Goal: Communication & Community: Answer question/provide support

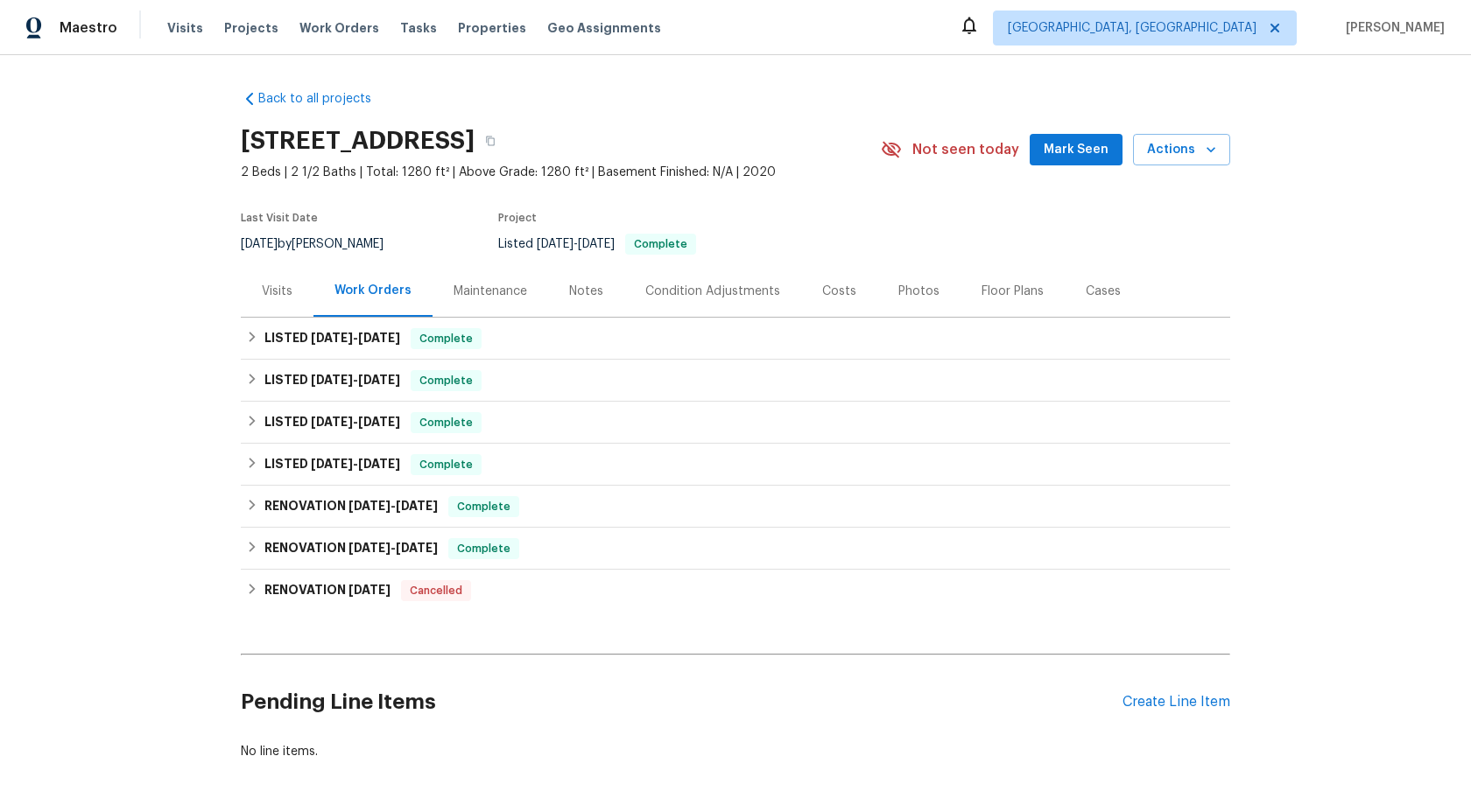
click at [485, 285] on div "Maintenance" at bounding box center [490, 292] width 74 height 18
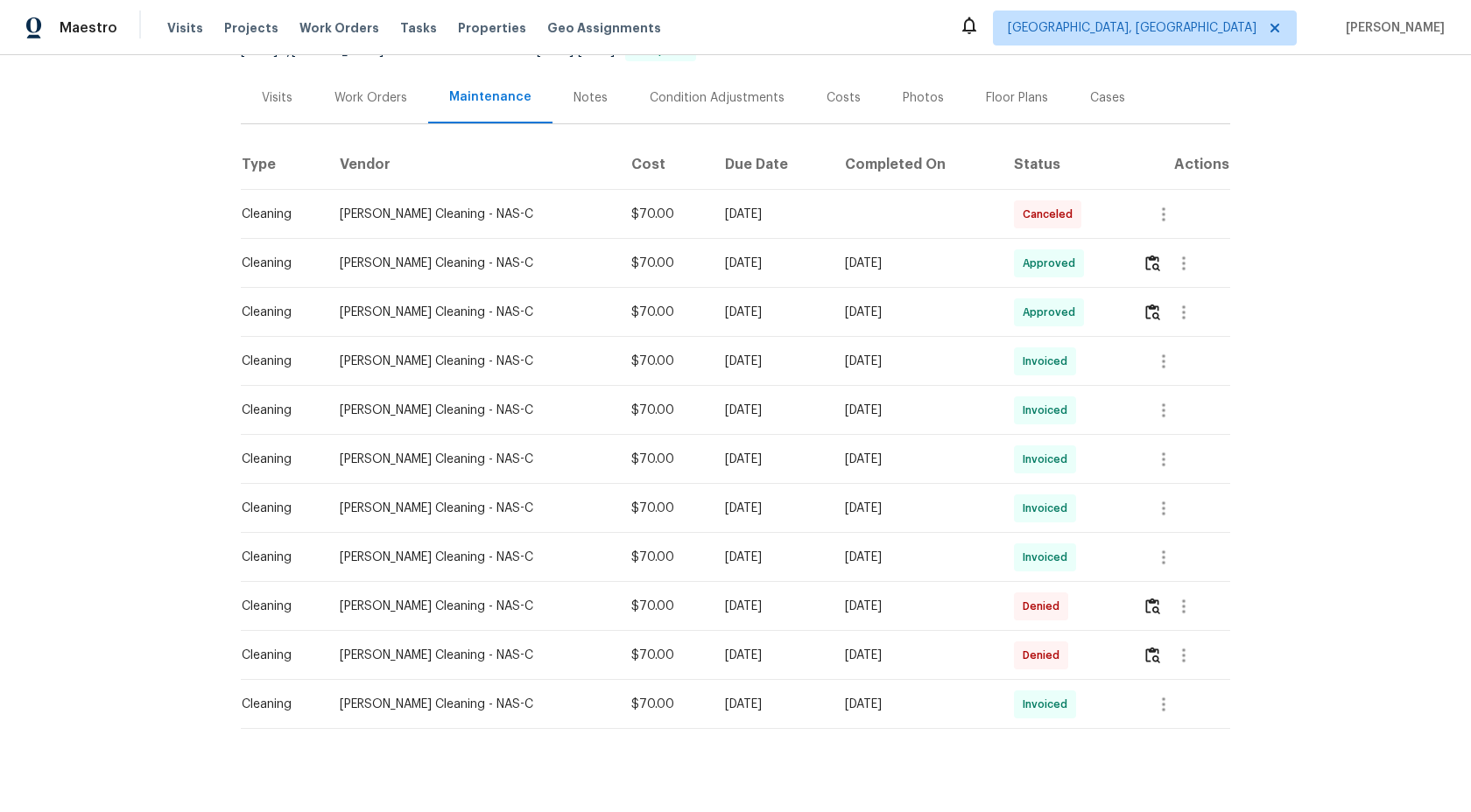
scroll to position [215, 0]
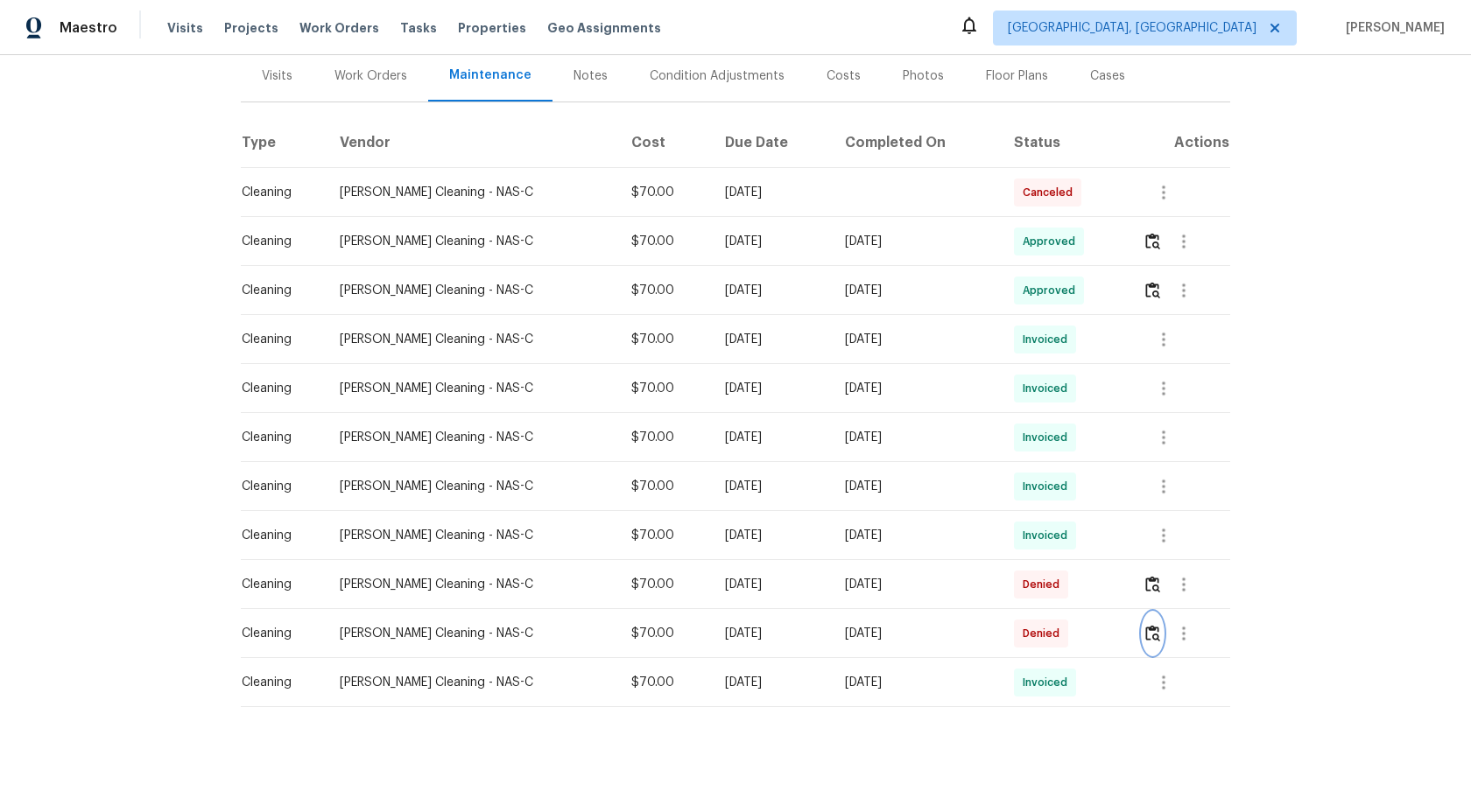
click at [1152, 631] on img "button" at bounding box center [1152, 633] width 15 height 17
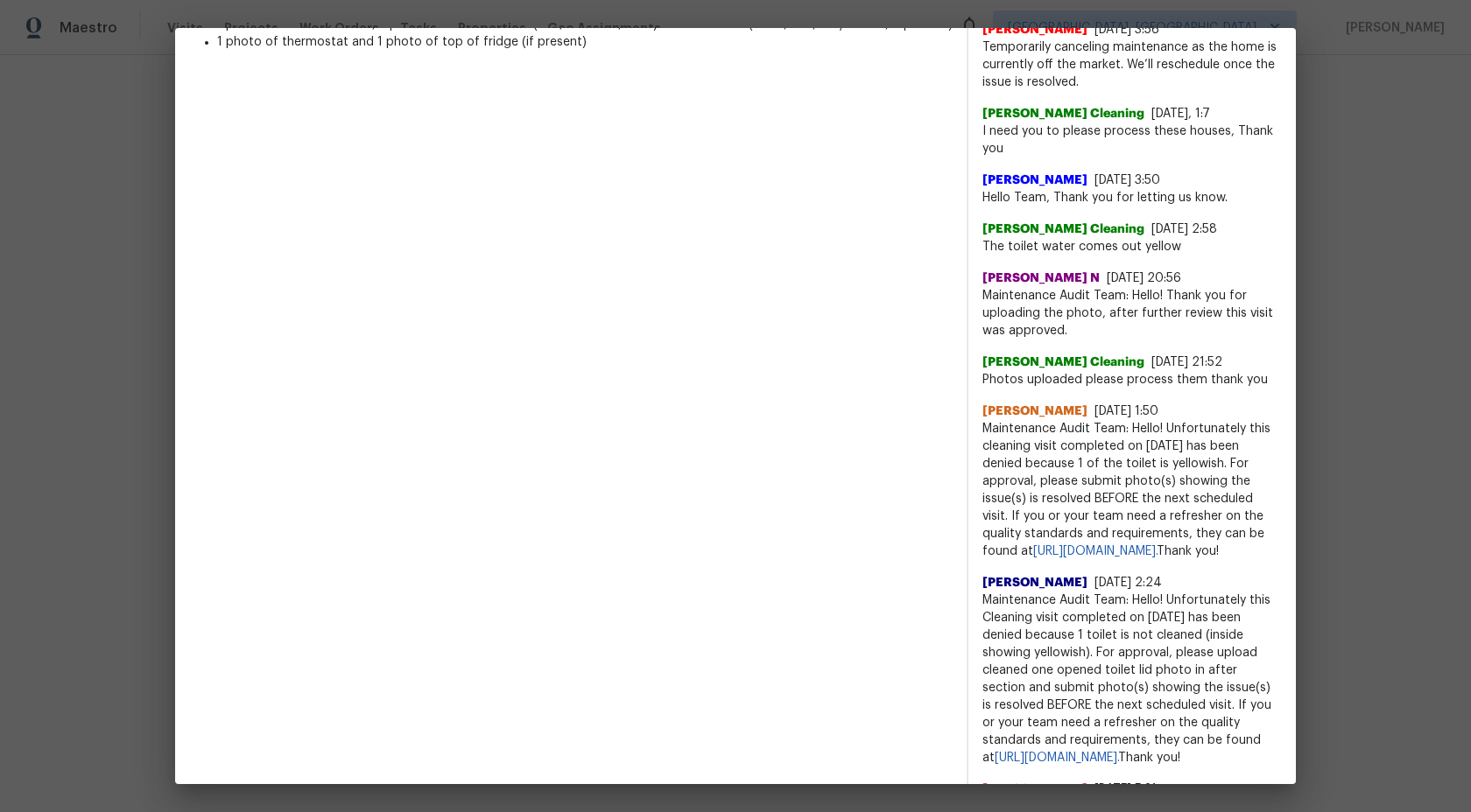
scroll to position [638, 0]
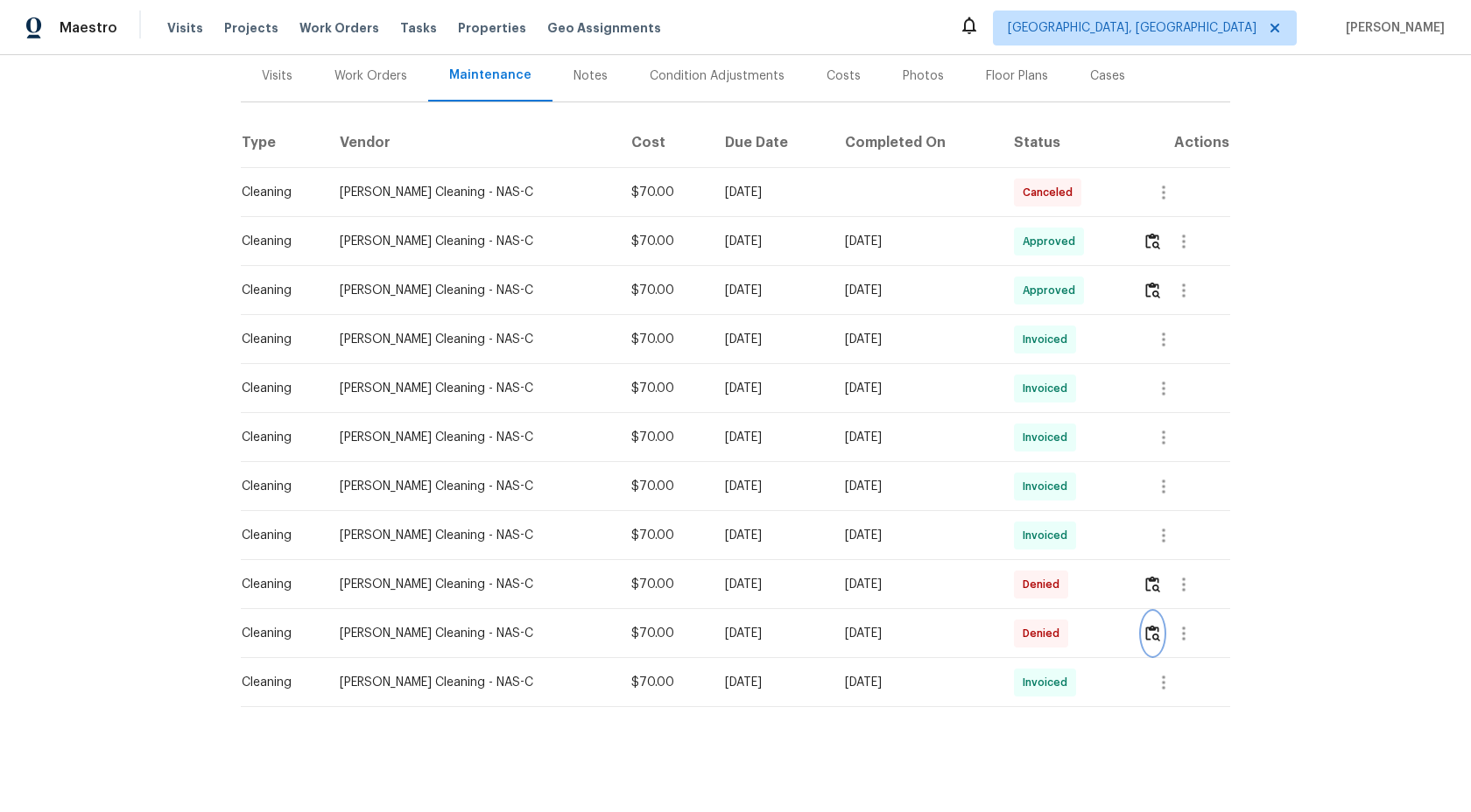
click at [1153, 633] on img "button" at bounding box center [1152, 633] width 15 height 17
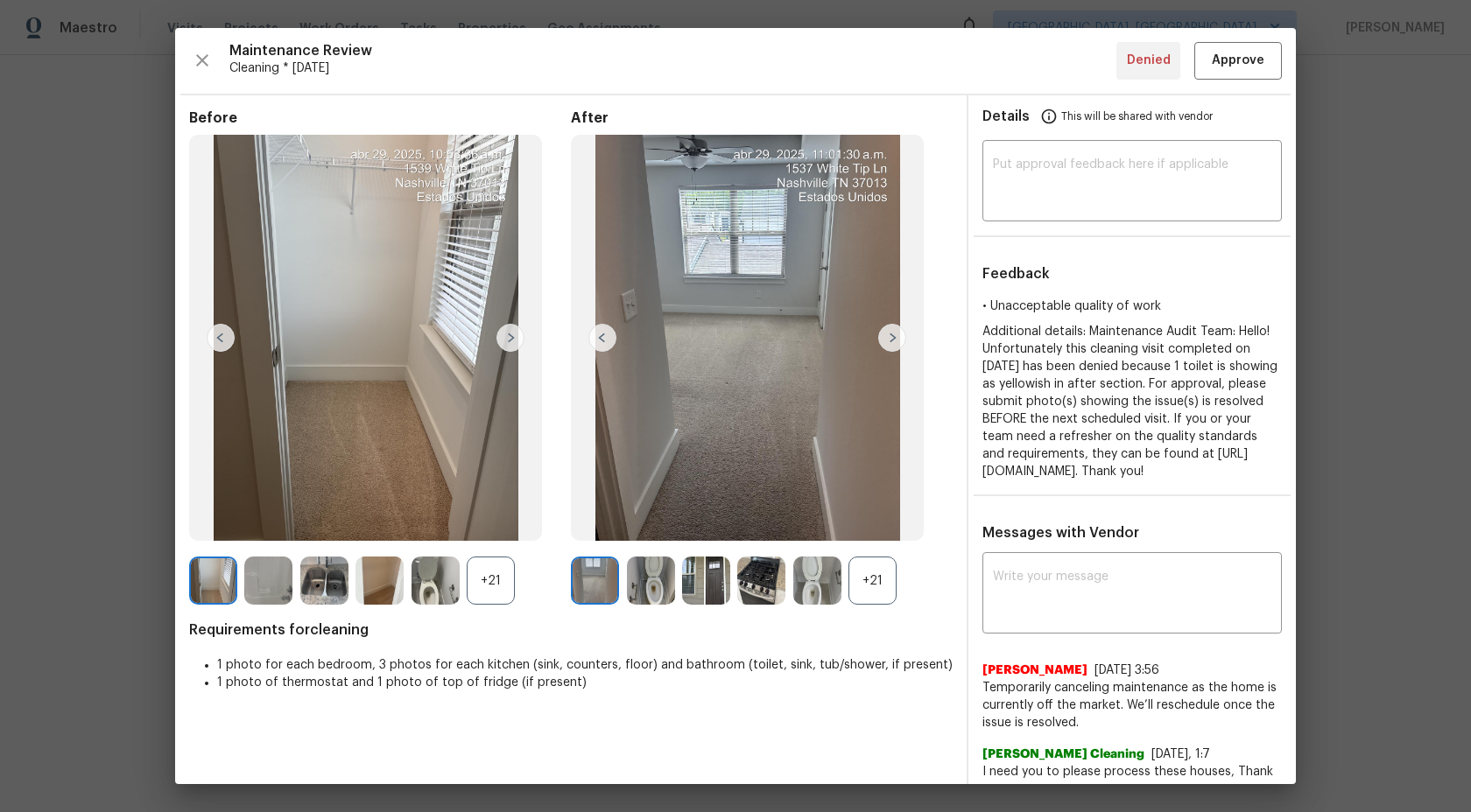
scroll to position [35, 0]
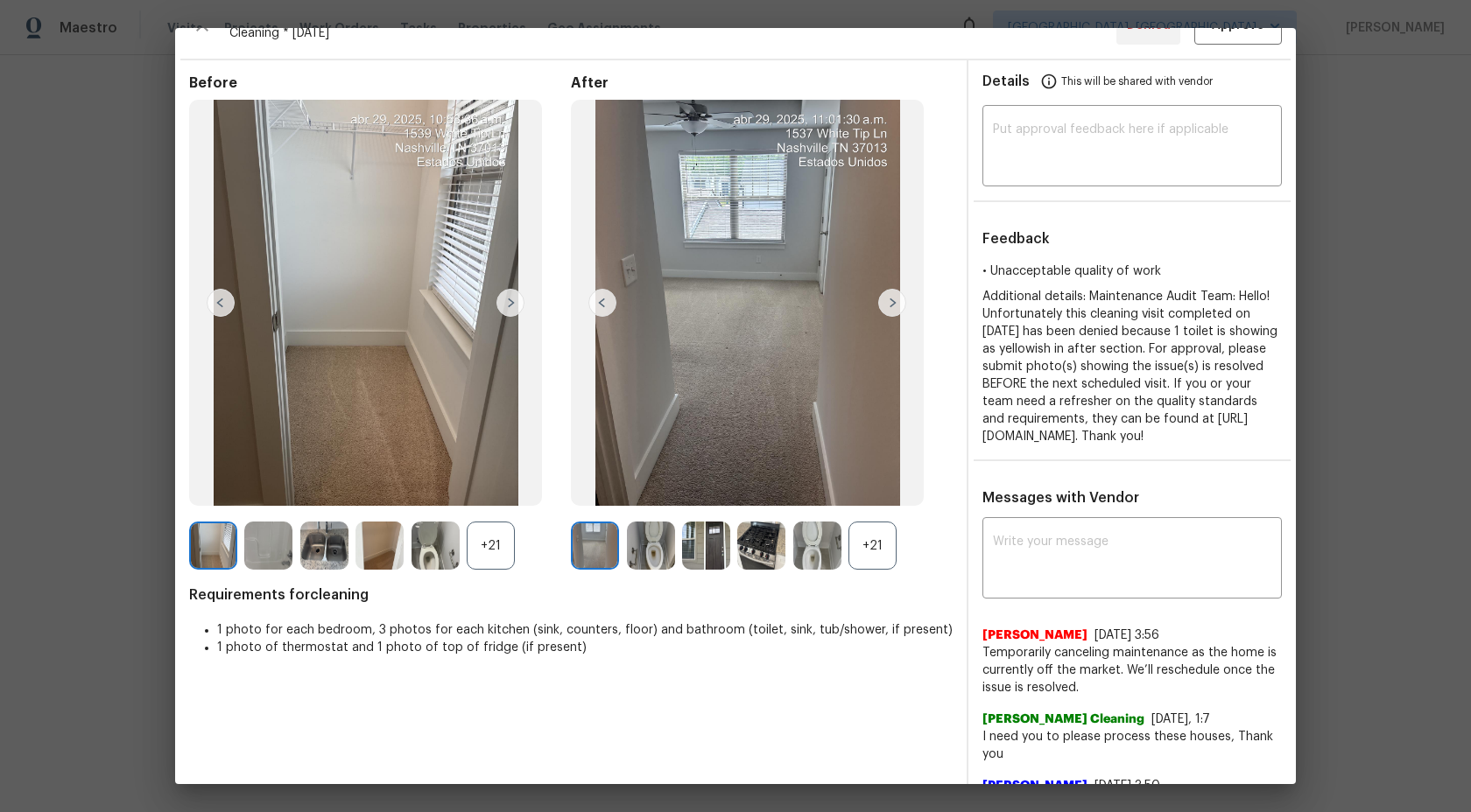
click at [882, 537] on div "+21" at bounding box center [872, 546] width 48 height 48
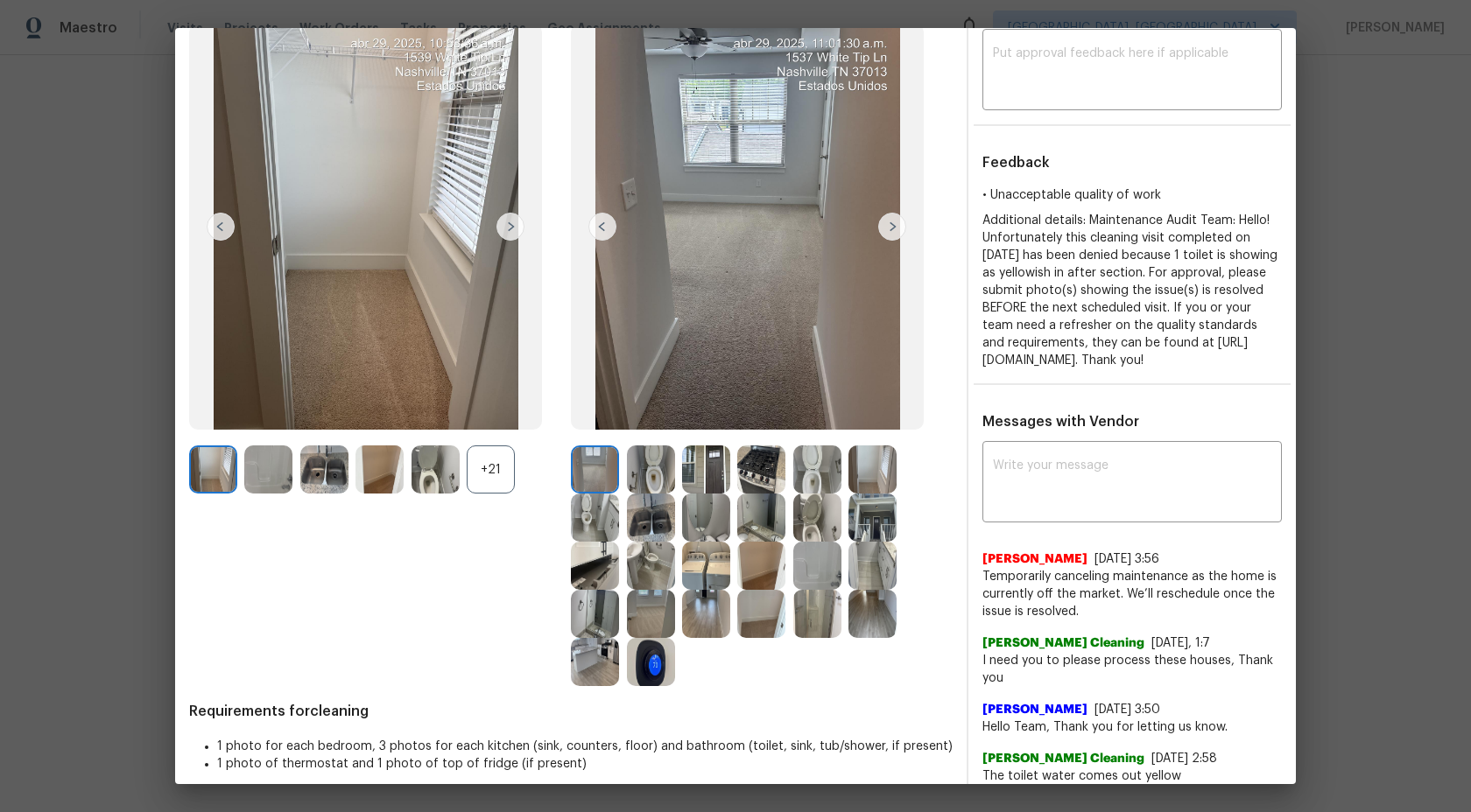
scroll to position [66, 0]
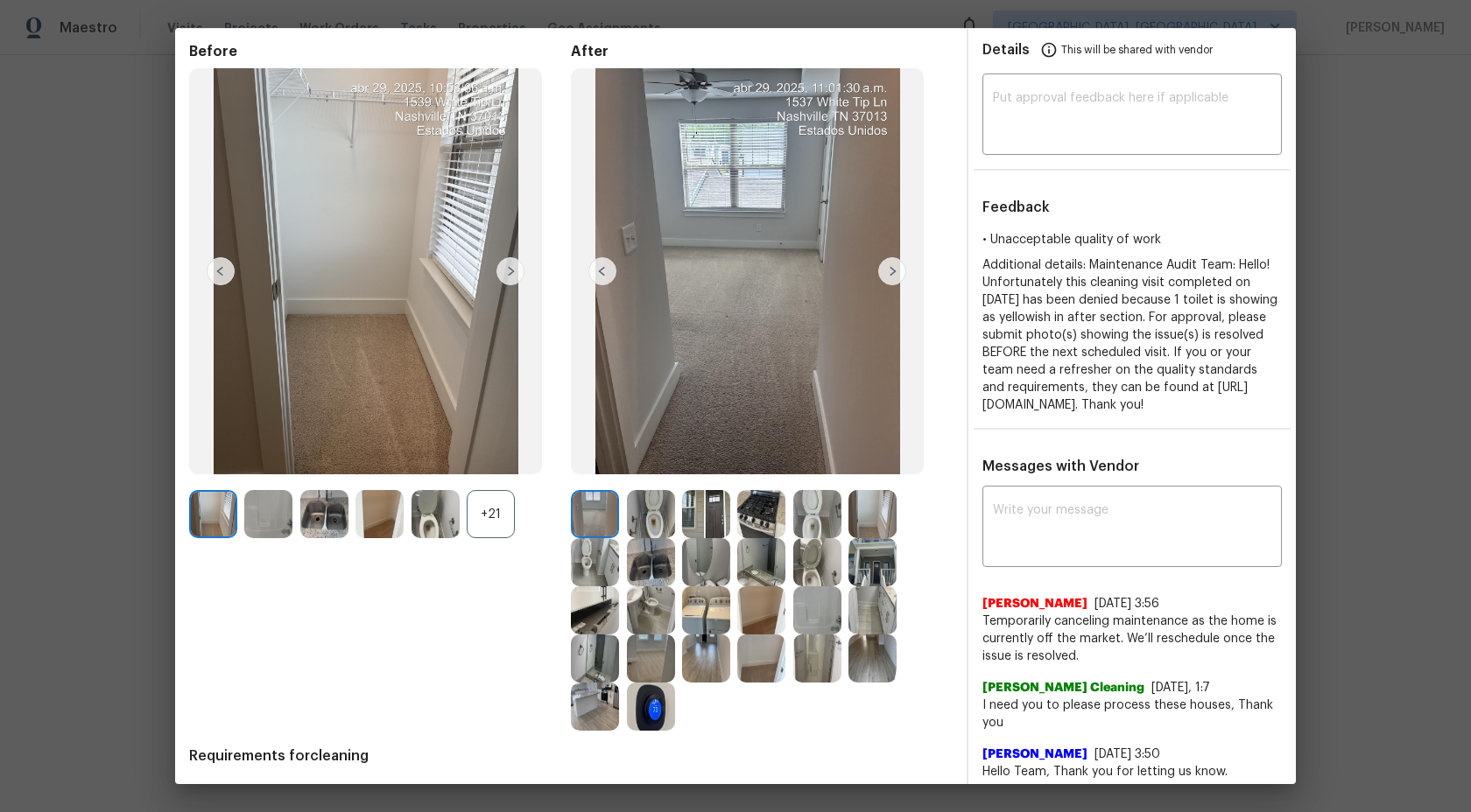
click at [654, 521] on img at bounding box center [650, 514] width 48 height 48
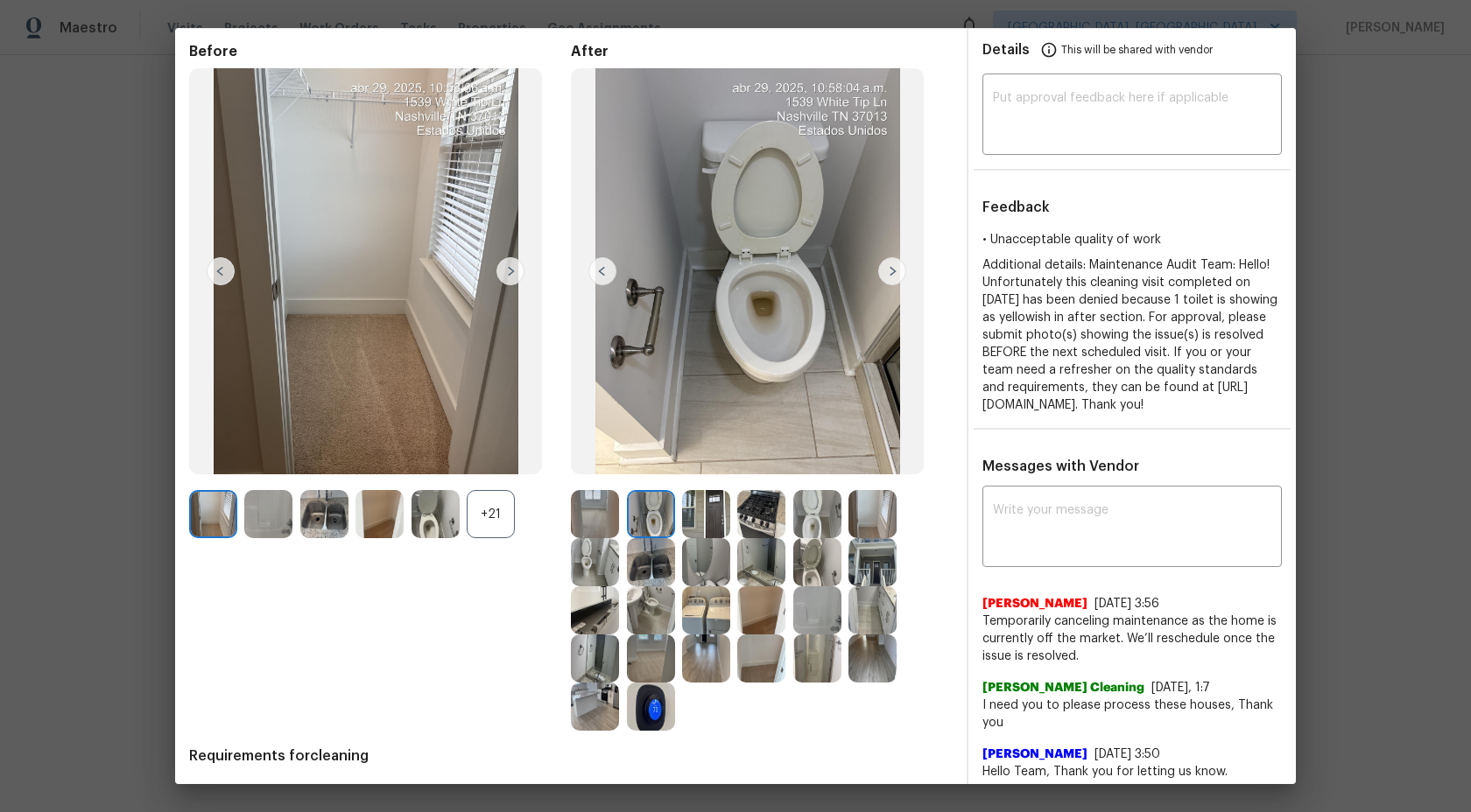
click at [612, 516] on img at bounding box center [595, 514] width 48 height 48
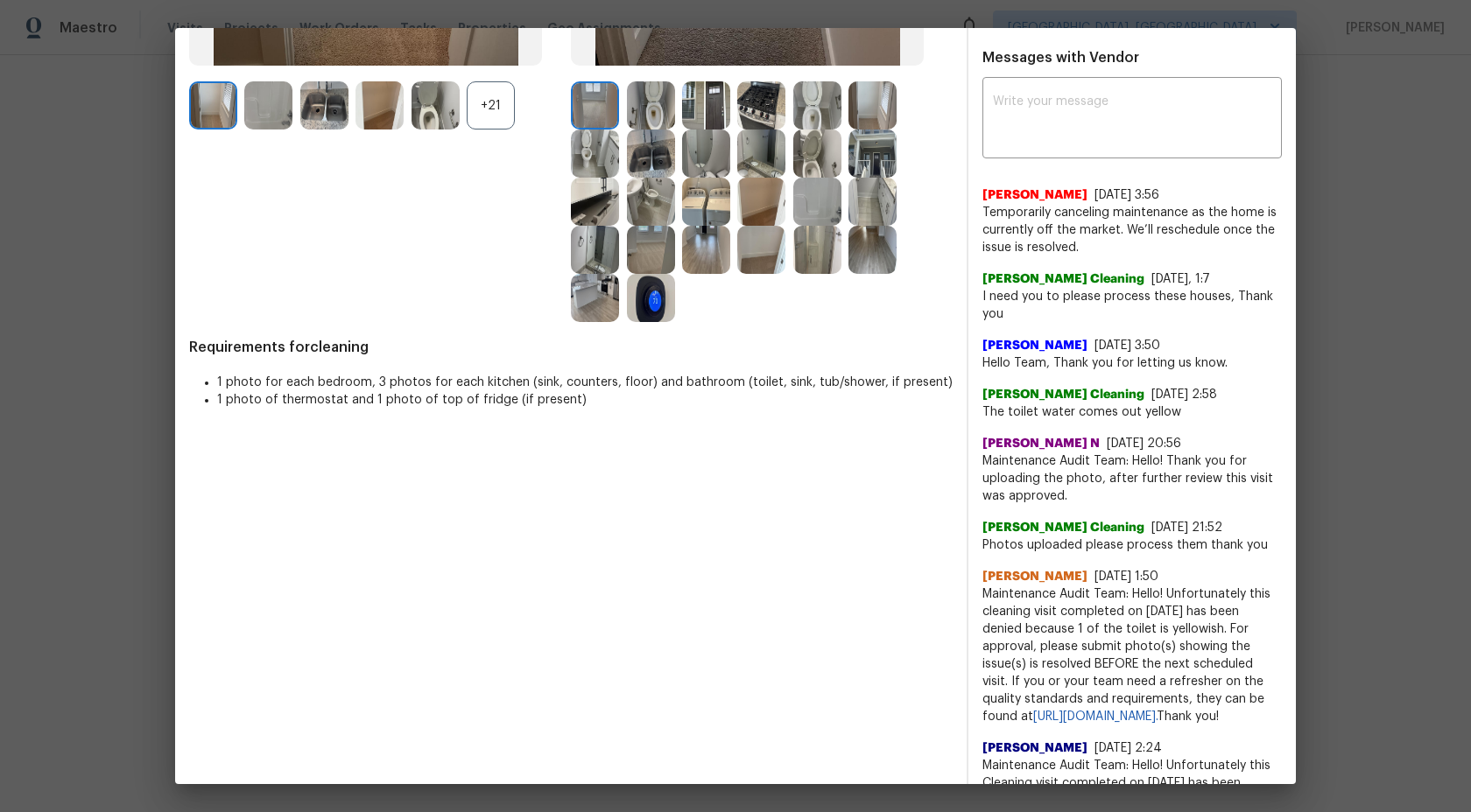
scroll to position [464, 0]
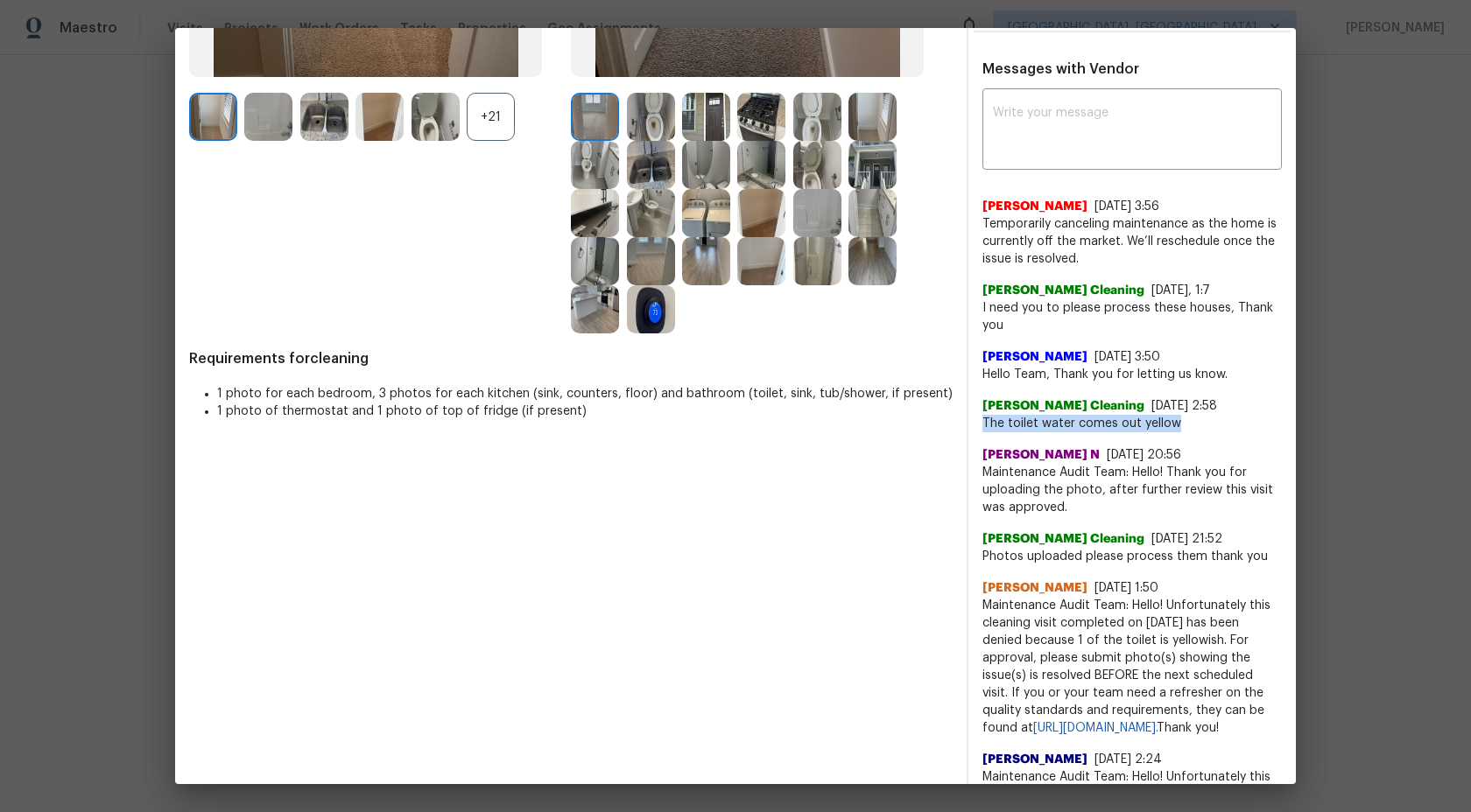
drag, startPoint x: 1185, startPoint y: 440, endPoint x: 974, endPoint y: 437, distance: 211.0
click at [974, 437] on div "x ​ Swastik Mohanty 8/27/25, 3:56 Temporarily canceling maintenance as the home…" at bounding box center [1132, 613] width 328 height 1040
click at [1079, 384] on span "Hello Team, Thank you for letting us know." at bounding box center [1132, 375] width 299 height 18
click at [1116, 363] on span "6/12/25, 3:50" at bounding box center [1127, 357] width 66 height 12
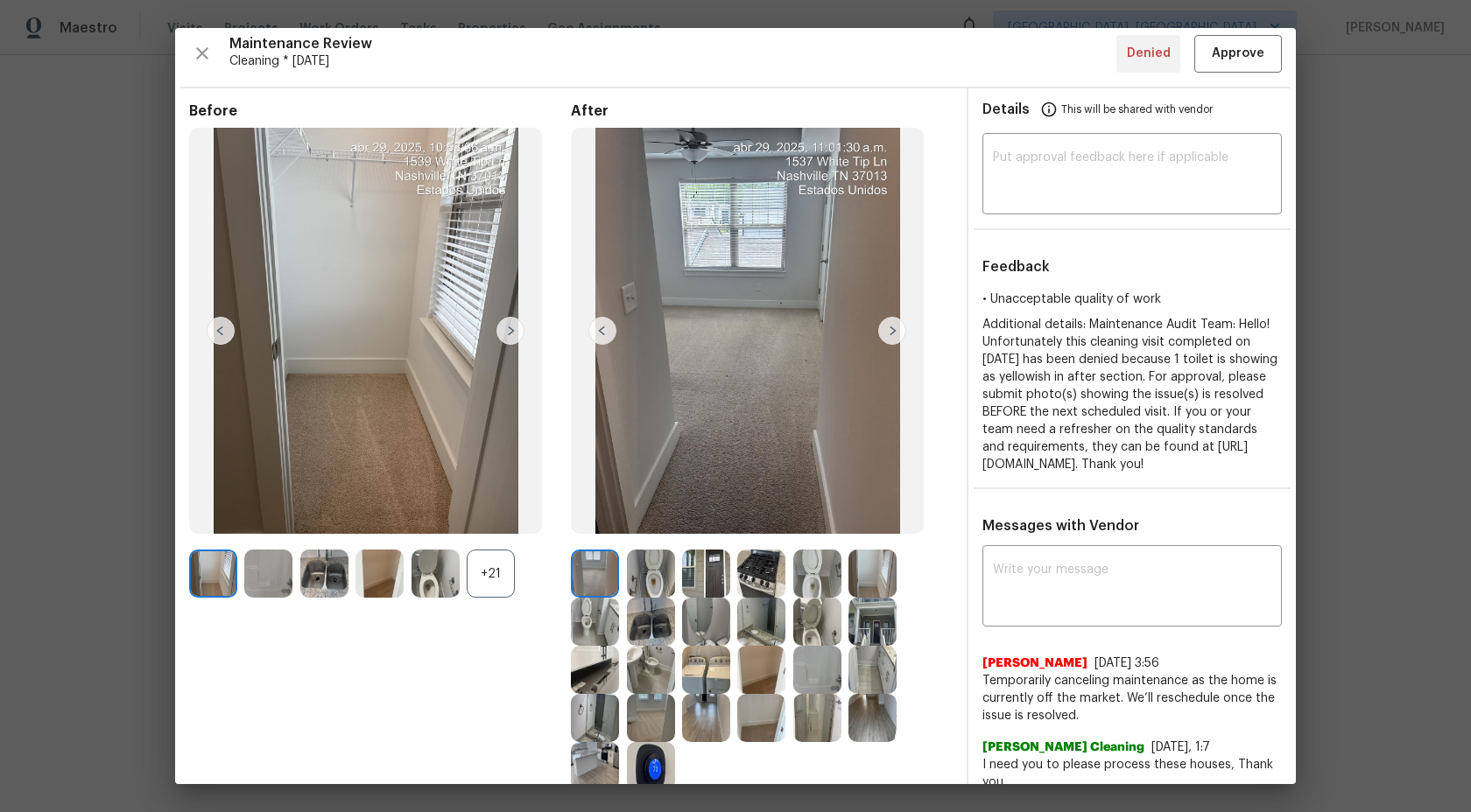
scroll to position [0, 0]
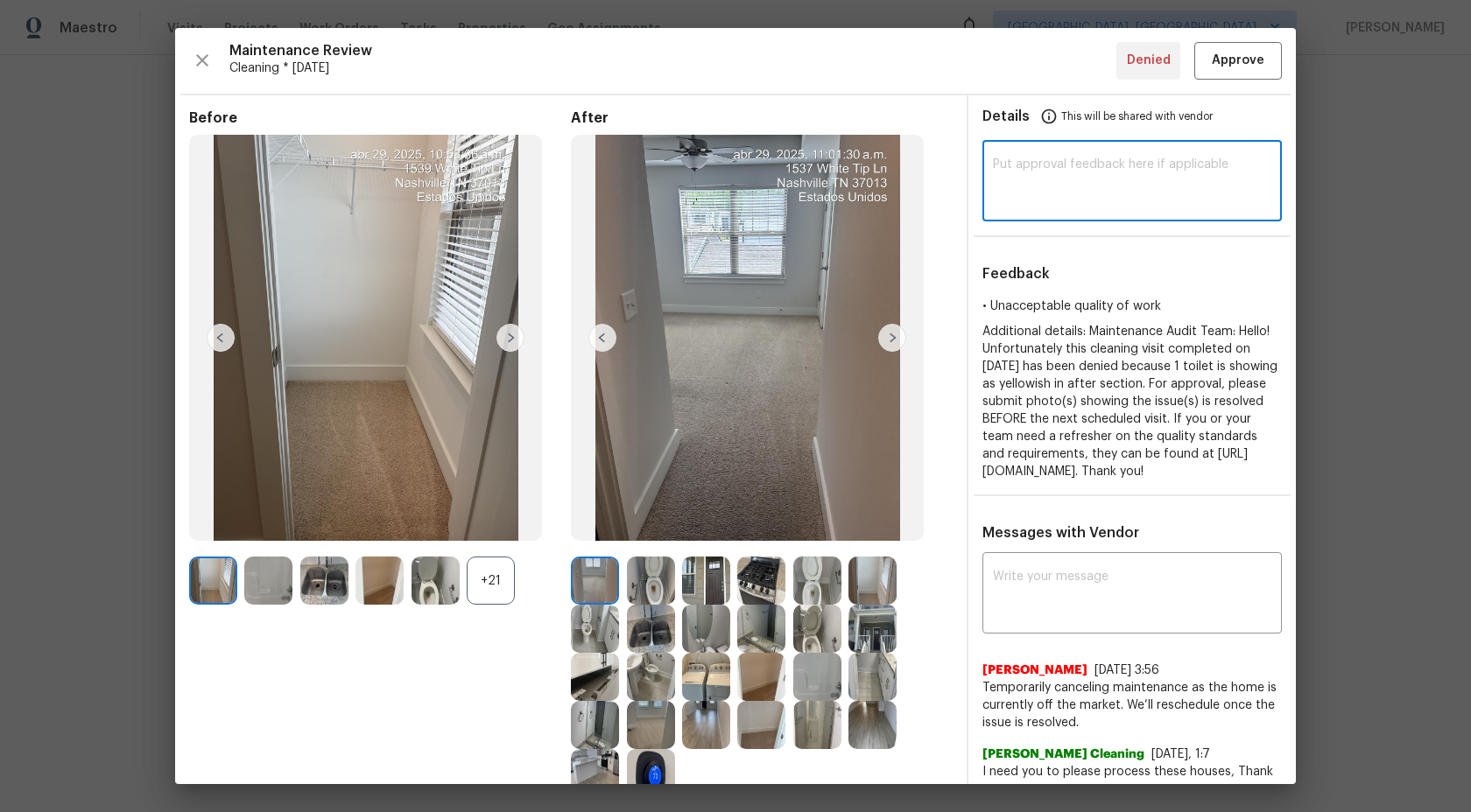
click at [1051, 175] on textarea at bounding box center [1132, 184] width 278 height 49
click at [1156, 167] on textarea at bounding box center [1132, 184] width 278 height 49
paste textarea "Maintenance Audit Team: Hi Team This visit has been approved after further audi…"
type textarea "Maintenance Audit Team: Hi Team This visit has been approved after further audi…"
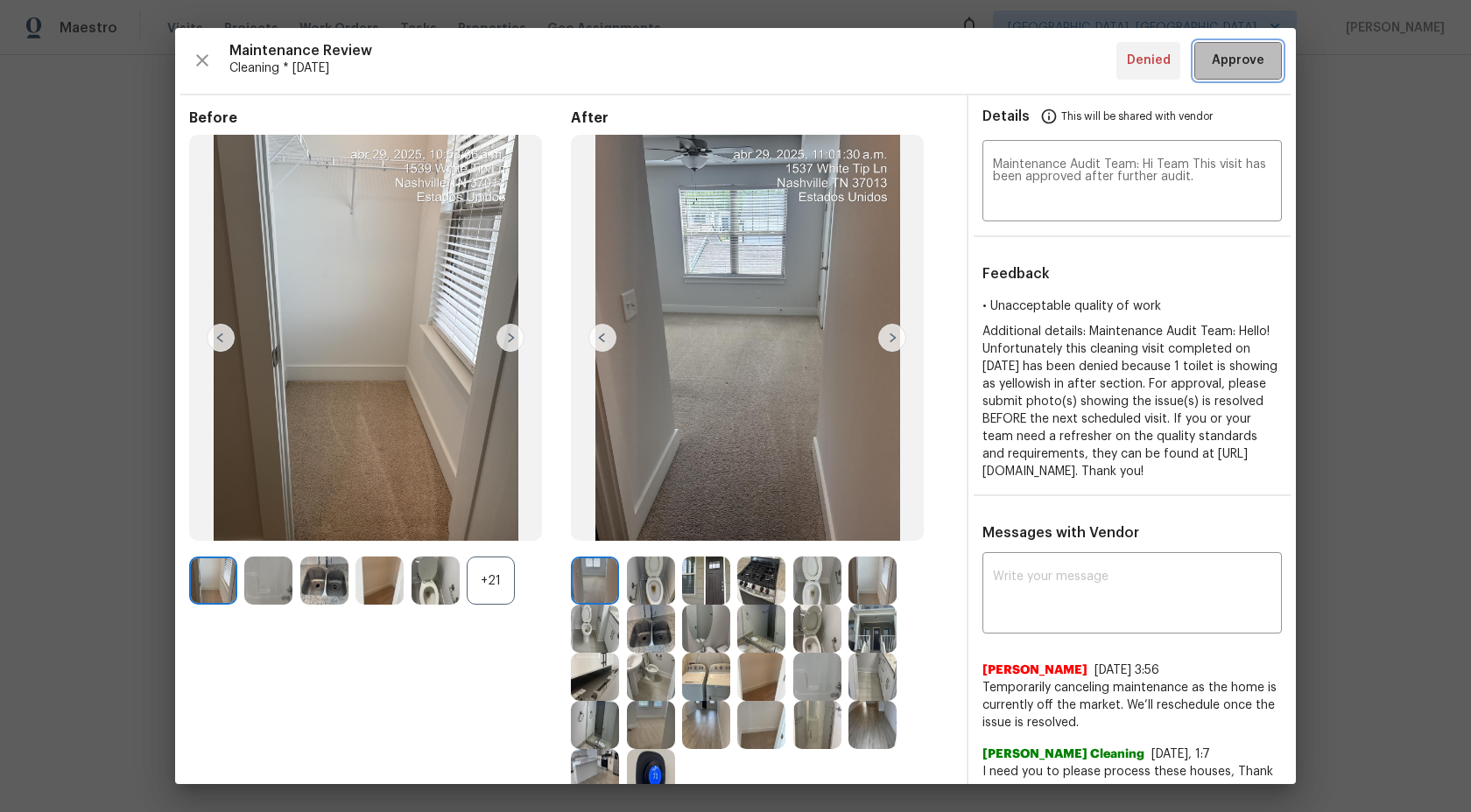
click at [1238, 58] on span "Approve" at bounding box center [1237, 61] width 52 height 22
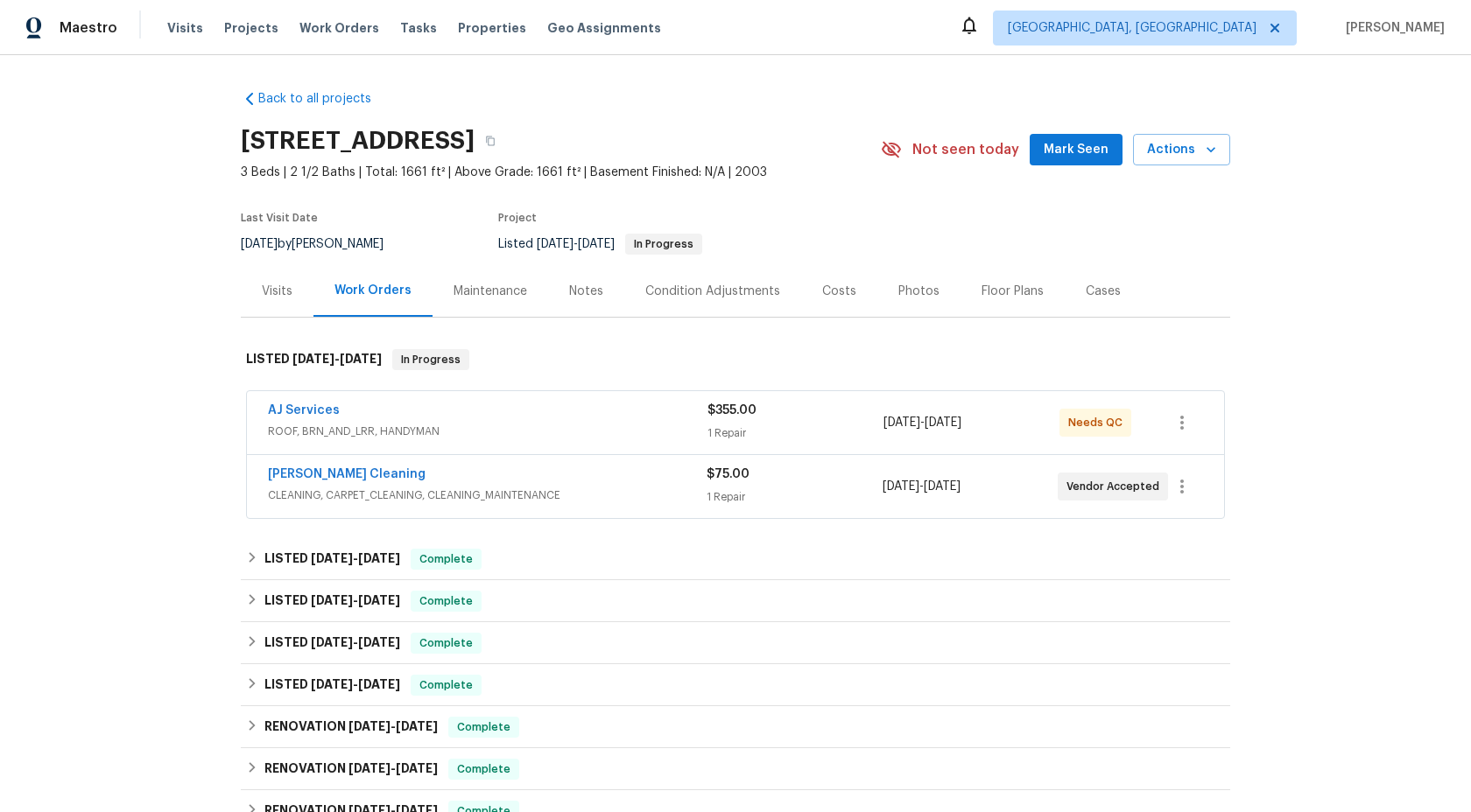
click at [488, 284] on div "Maintenance" at bounding box center [490, 292] width 74 height 18
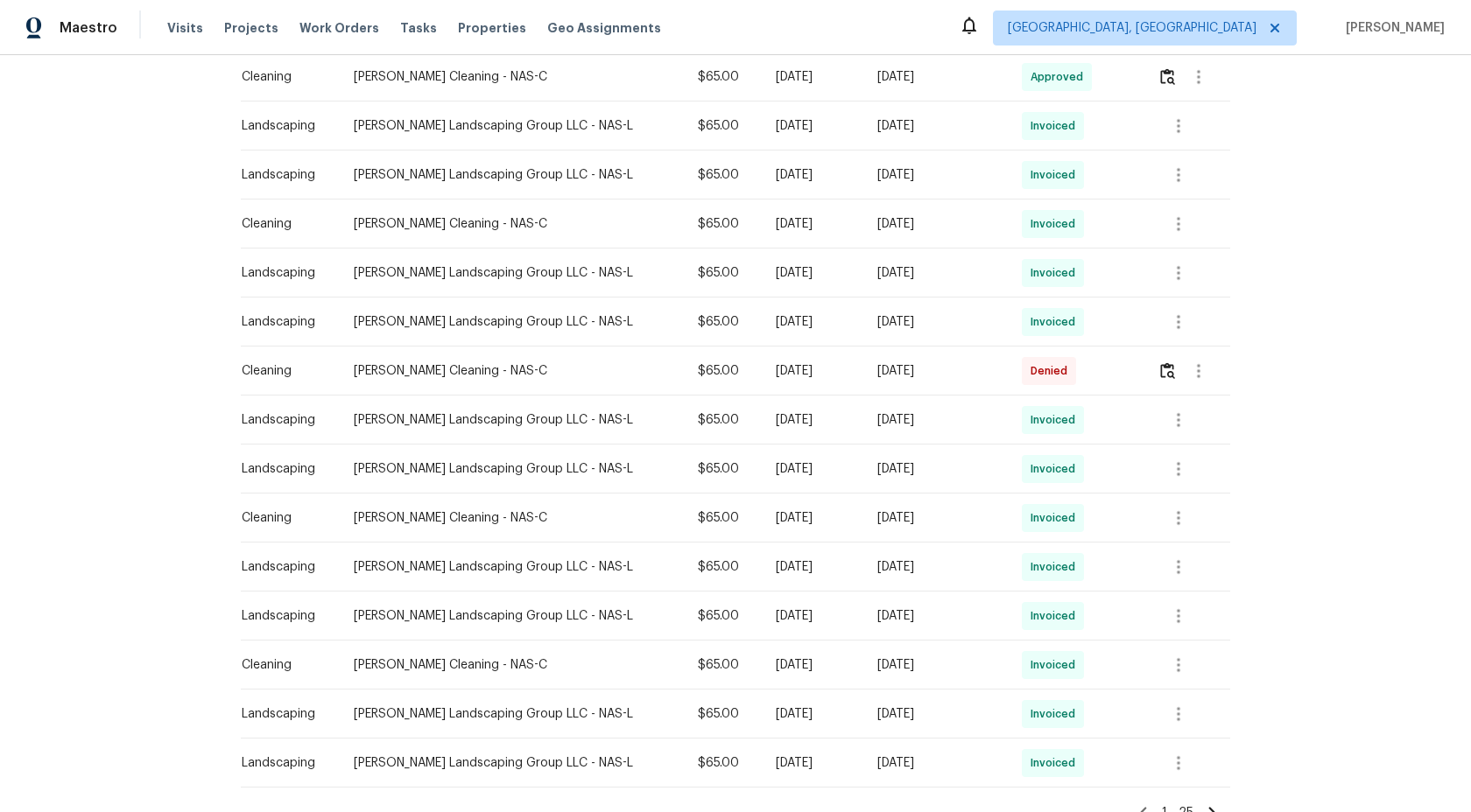
scroll to position [828, 0]
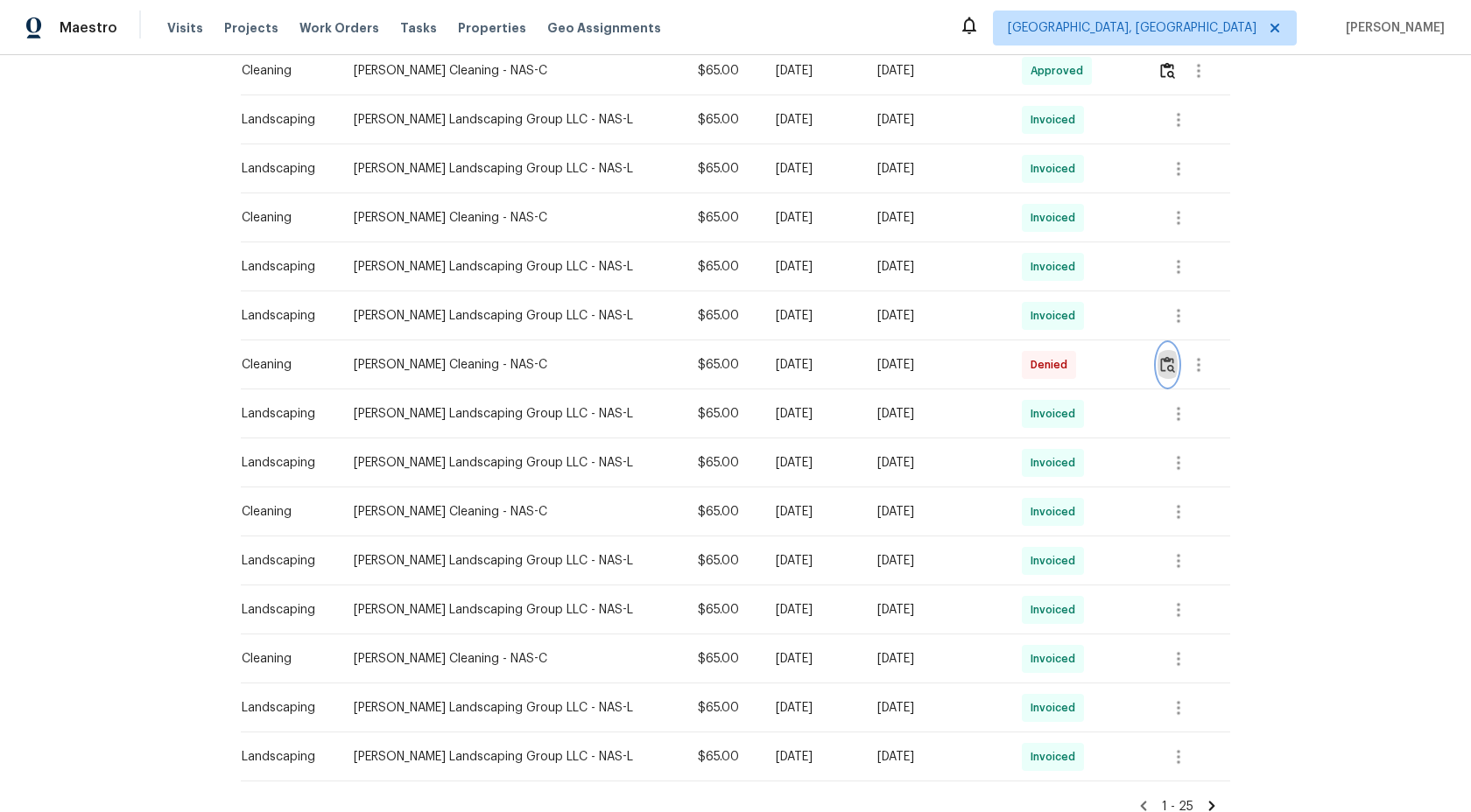
click at [1162, 362] on img "button" at bounding box center [1167, 364] width 15 height 17
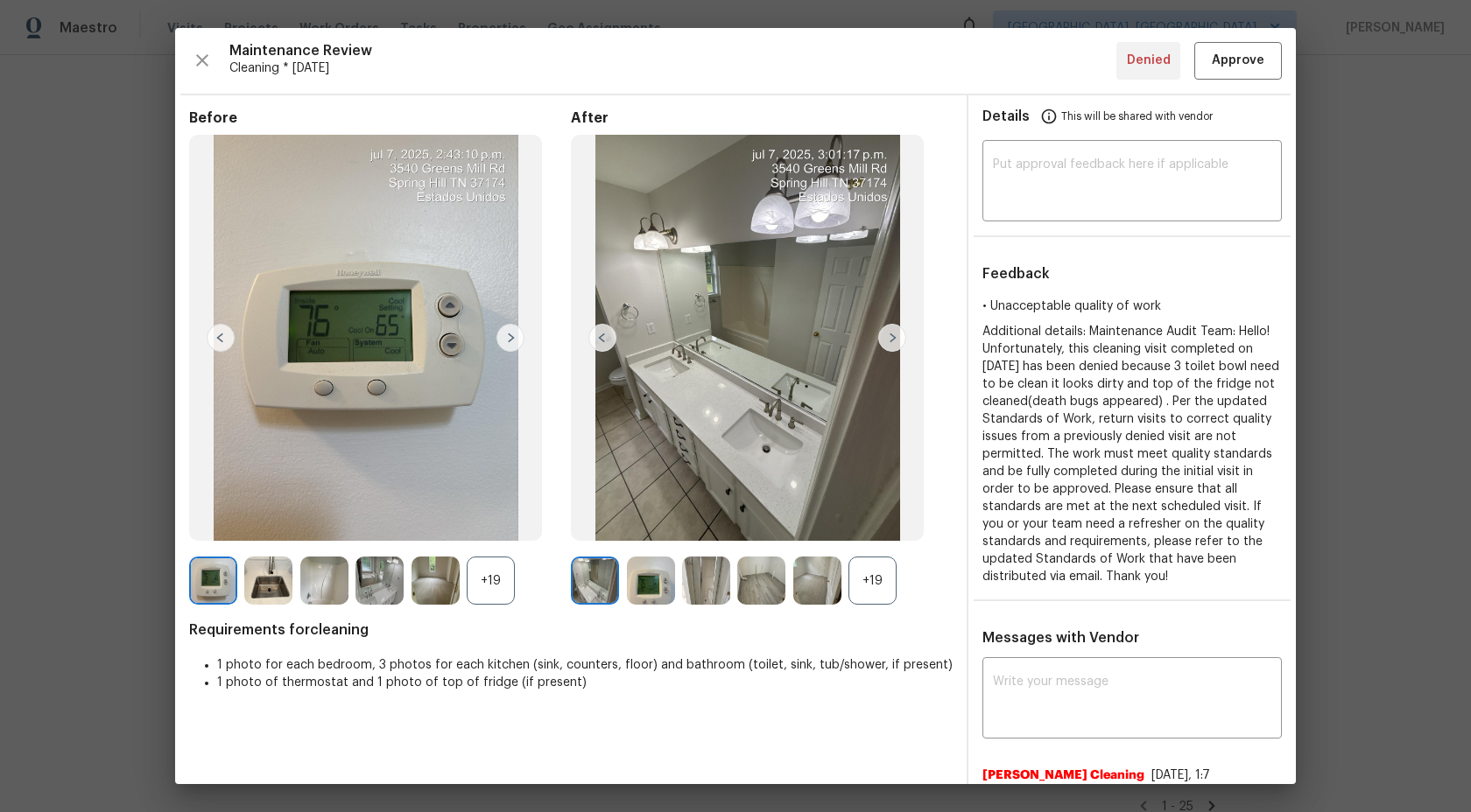
click at [501, 578] on div "+19" at bounding box center [490, 580] width 48 height 48
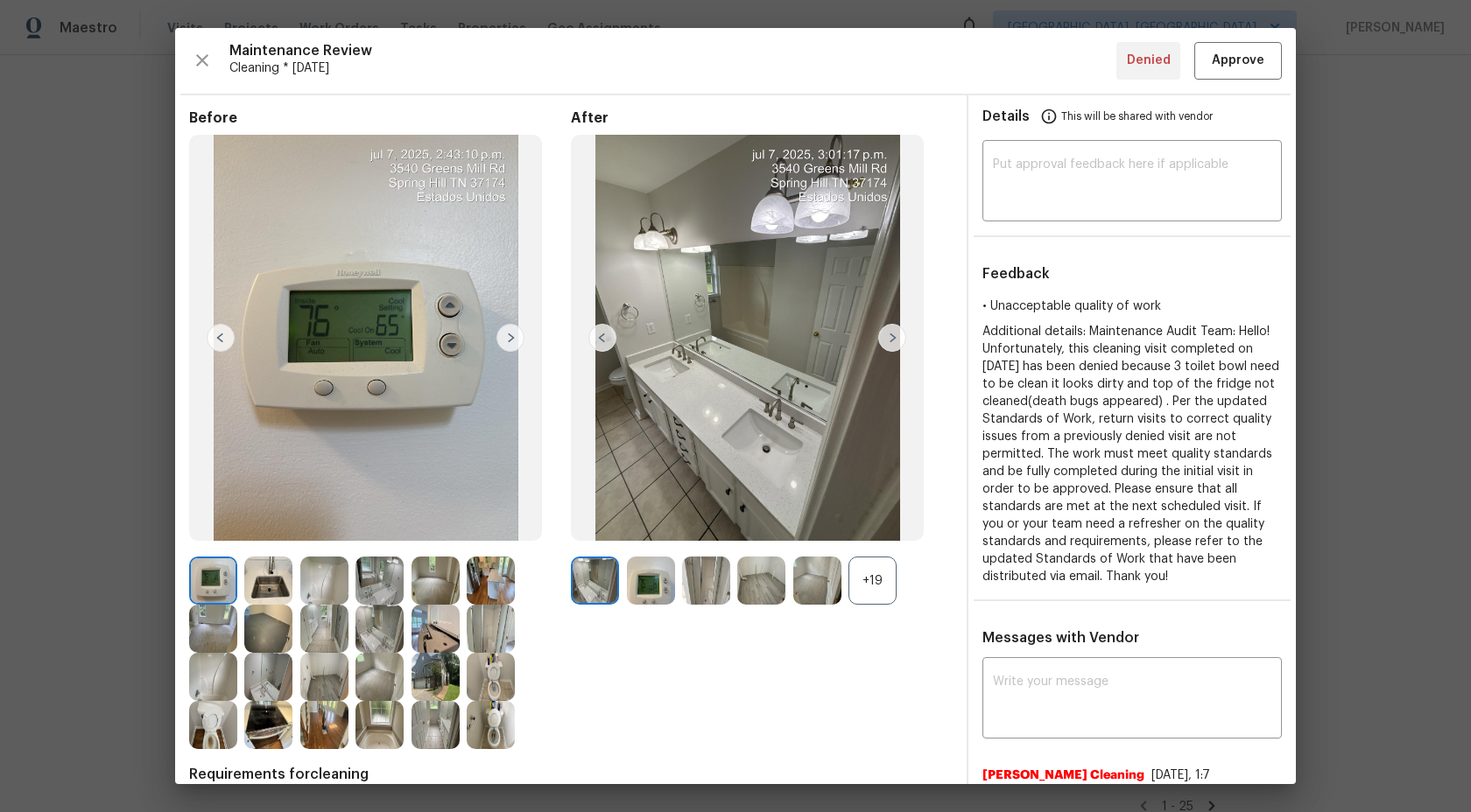
click at [878, 583] on div "+19" at bounding box center [872, 580] width 48 height 48
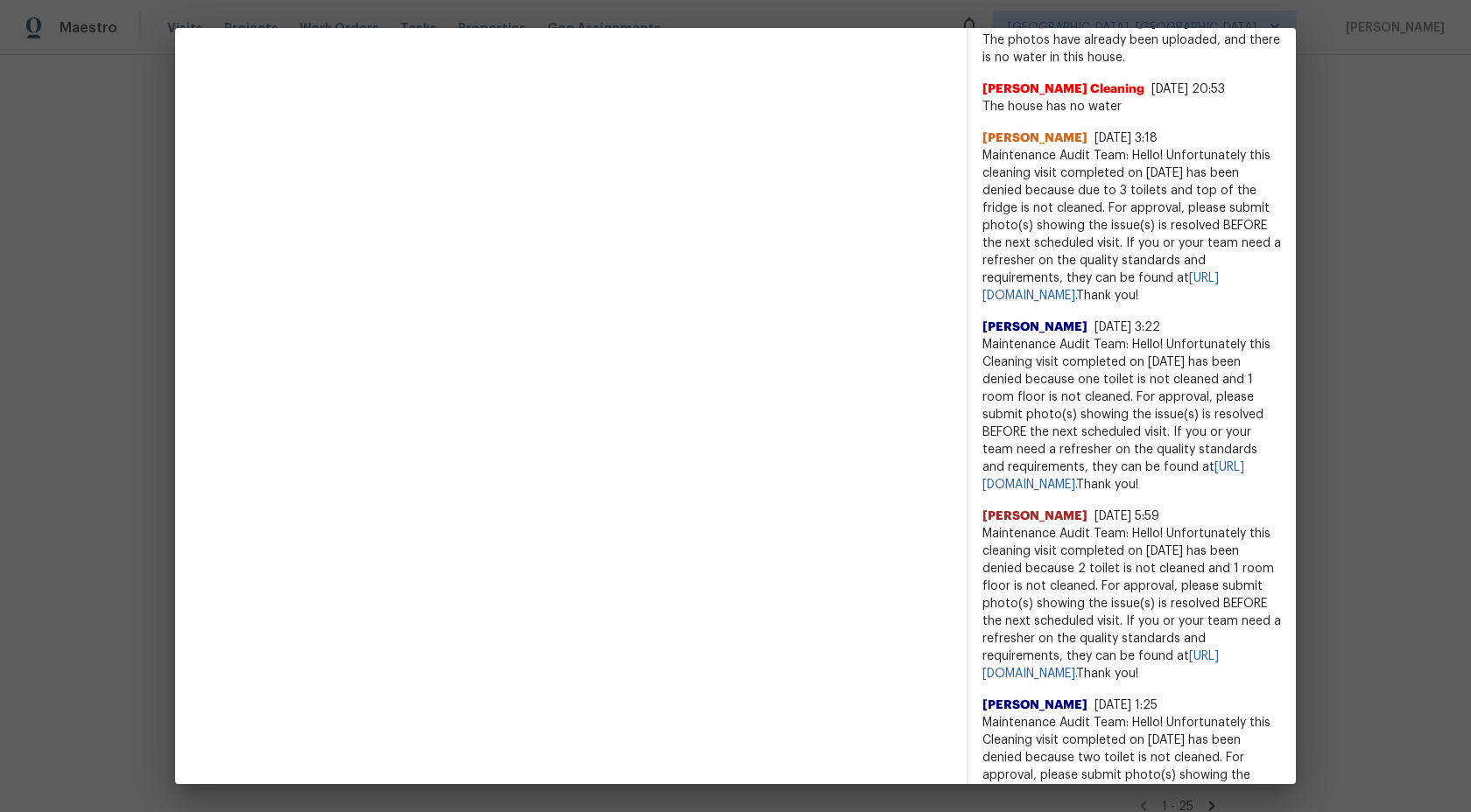
scroll to position [2027, 0]
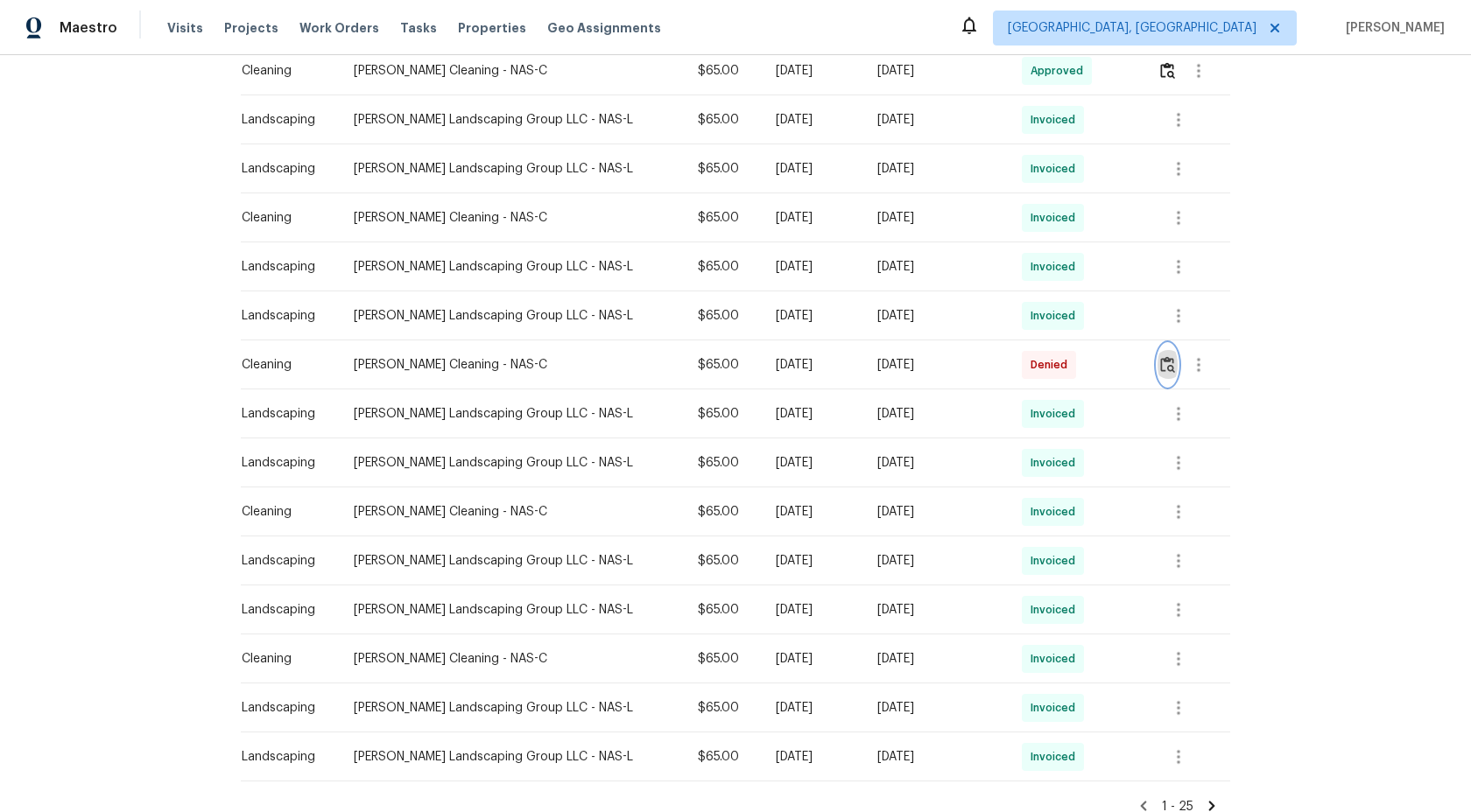
click at [1166, 365] on img "button" at bounding box center [1167, 364] width 15 height 17
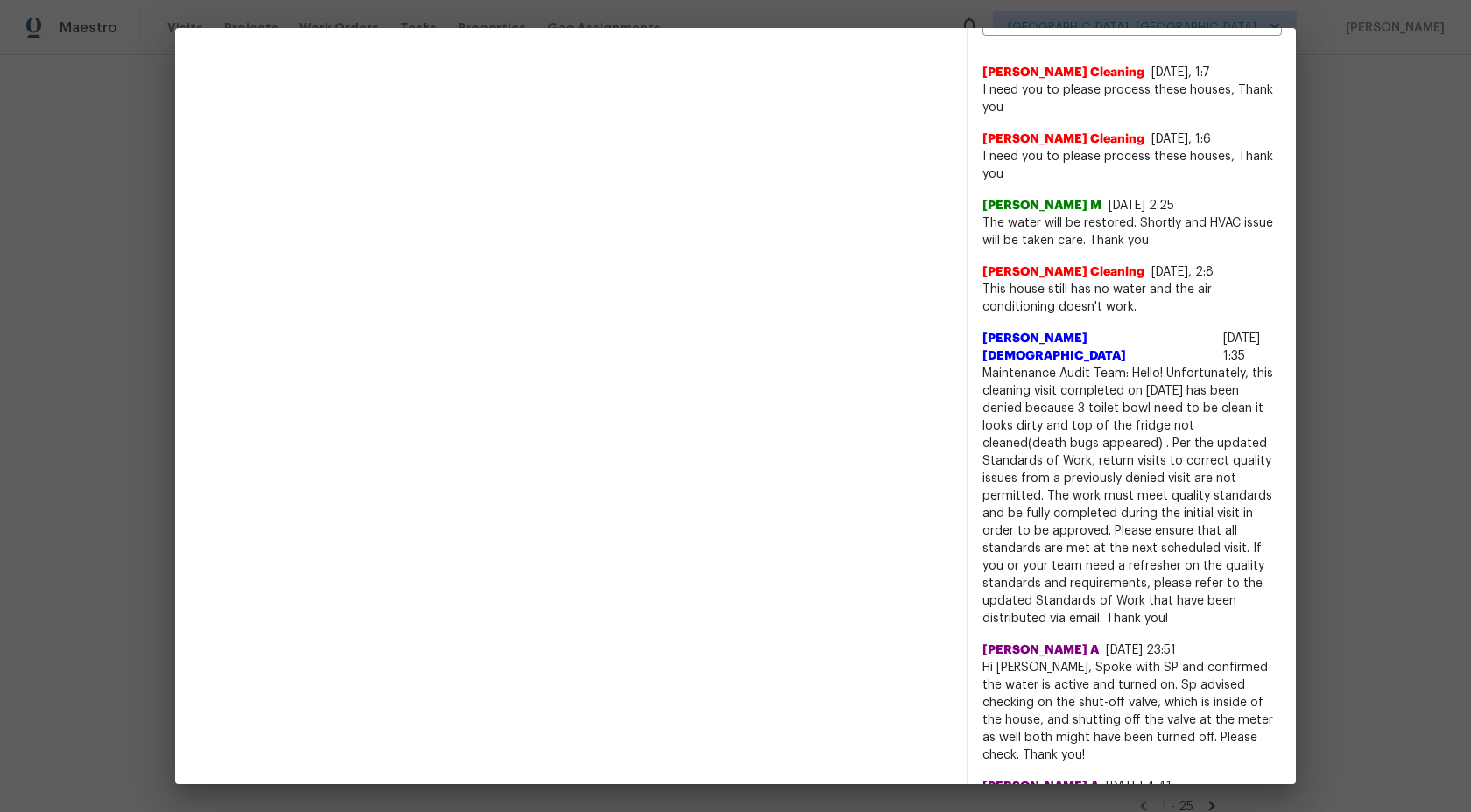
scroll to position [654, 0]
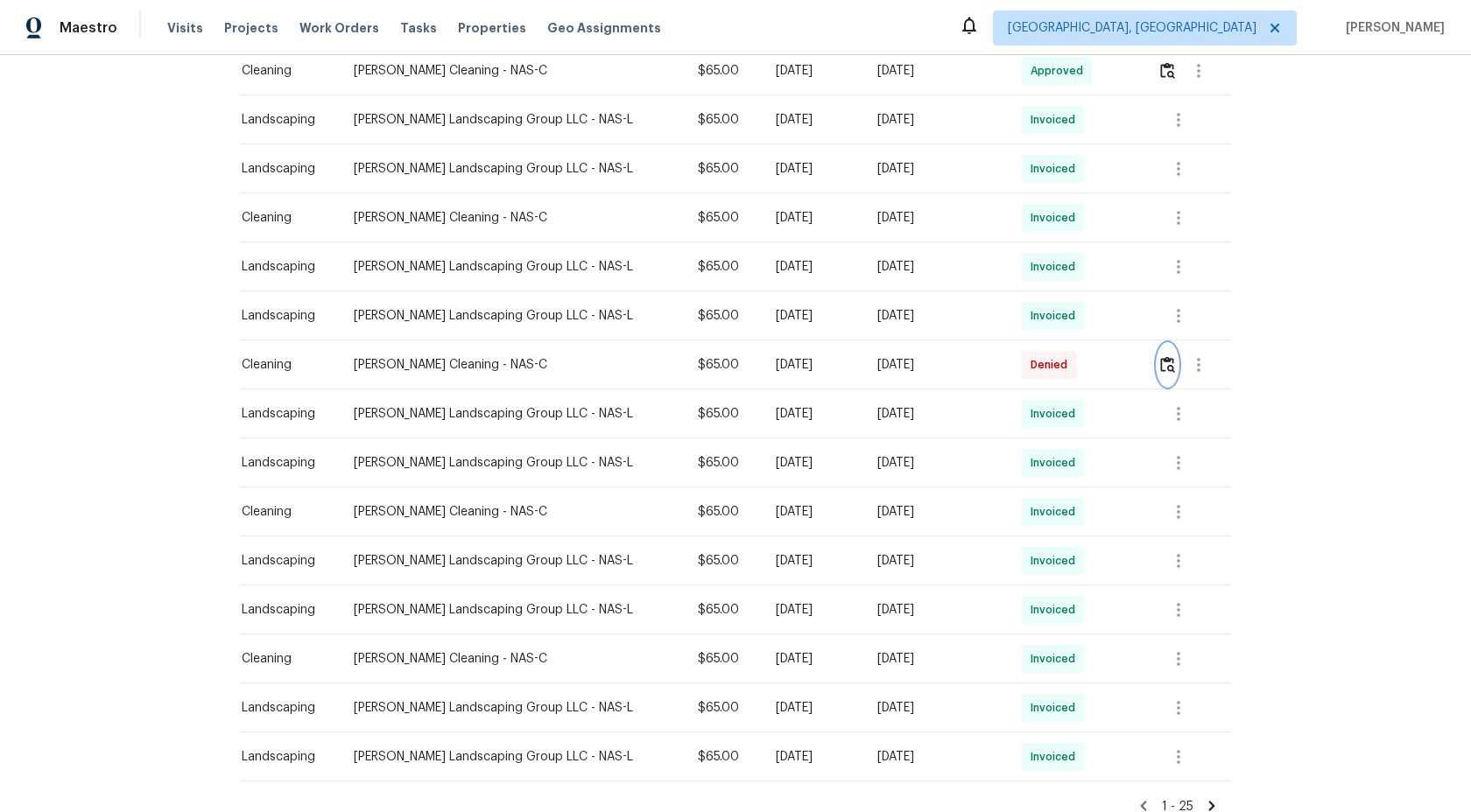
click at [1170, 365] on img "button" at bounding box center [1167, 364] width 15 height 17
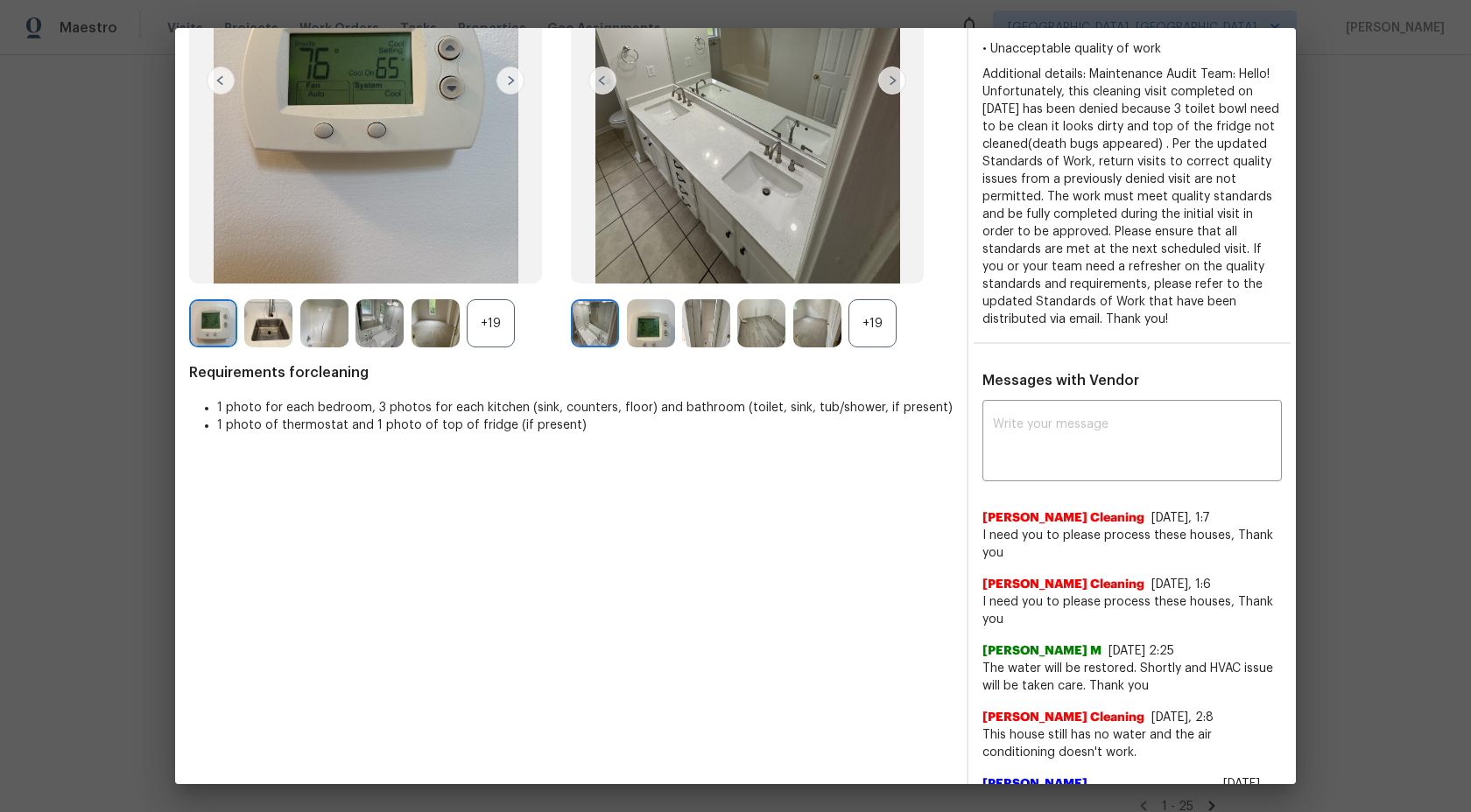
scroll to position [0, 0]
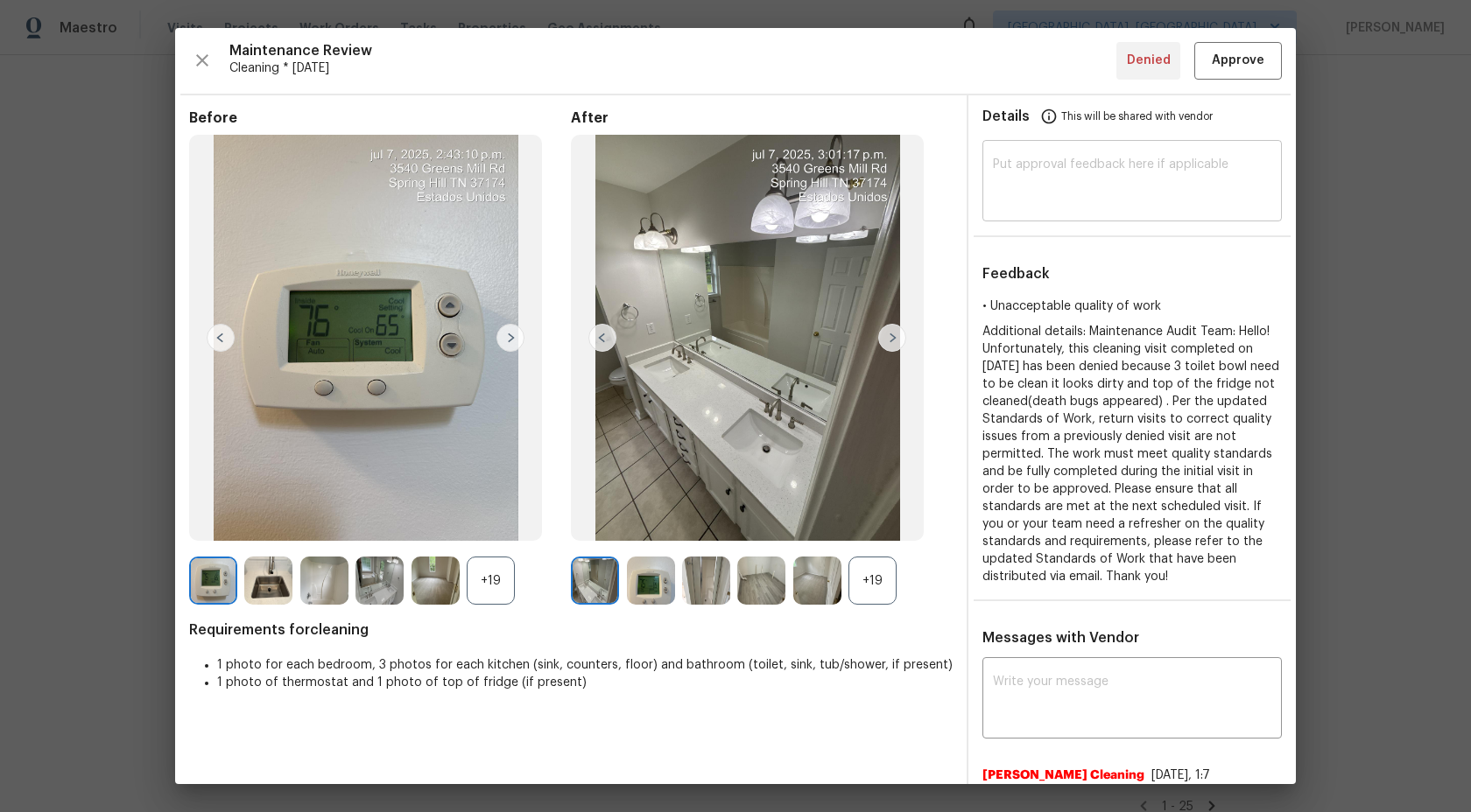
click at [1061, 193] on textarea at bounding box center [1132, 184] width 278 height 49
click at [1061, 198] on textarea at bounding box center [1132, 184] width 278 height 49
paste textarea "Maintenance Audit Team: Hi Team This visit has been approved after further audi…"
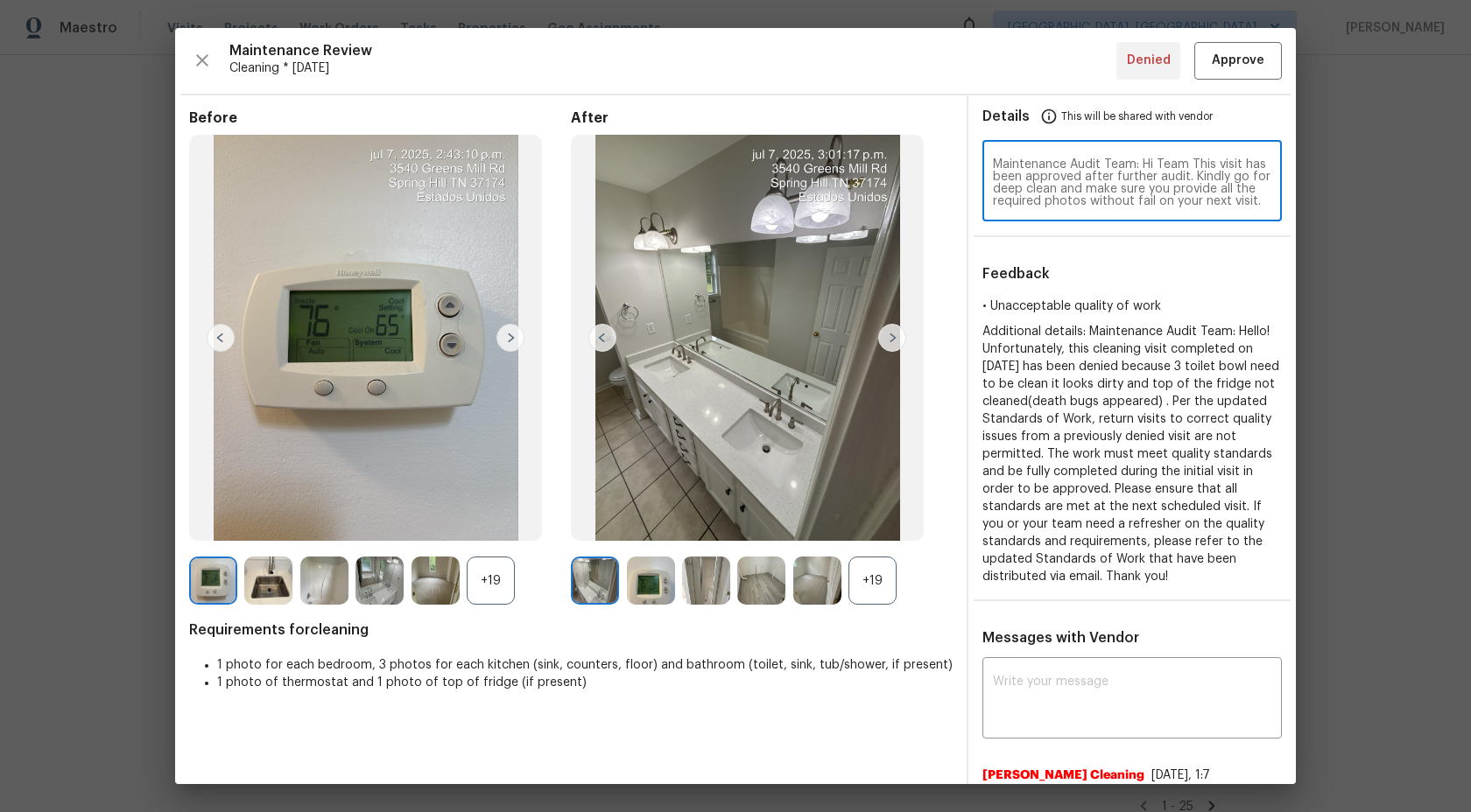
scroll to position [12, 0]
type textarea "Maintenance Audit Team: Hi Team This visit has been approved after further audi…"
click at [1241, 53] on span "Approve" at bounding box center [1237, 61] width 52 height 22
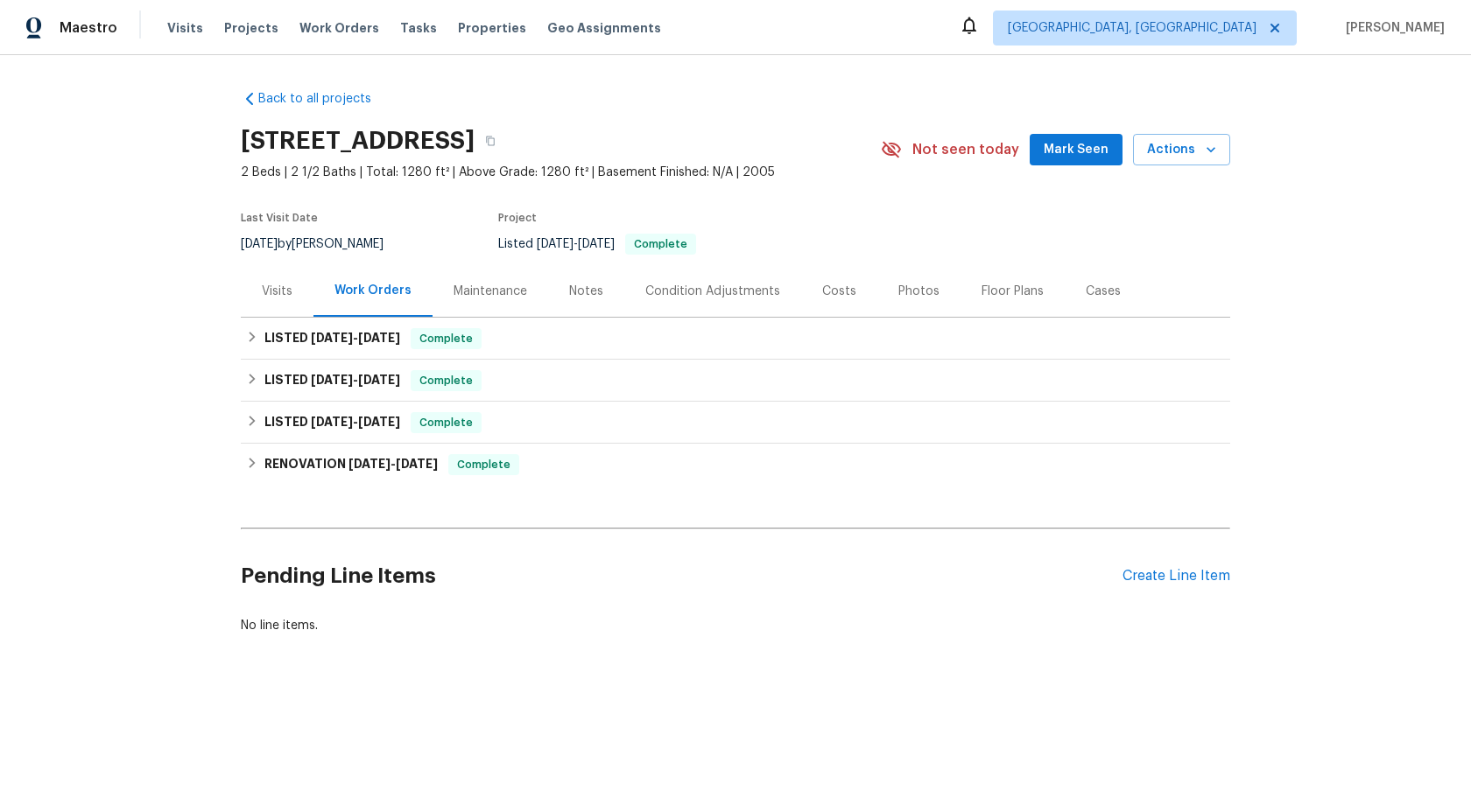
click at [501, 297] on div "Maintenance" at bounding box center [490, 292] width 74 height 18
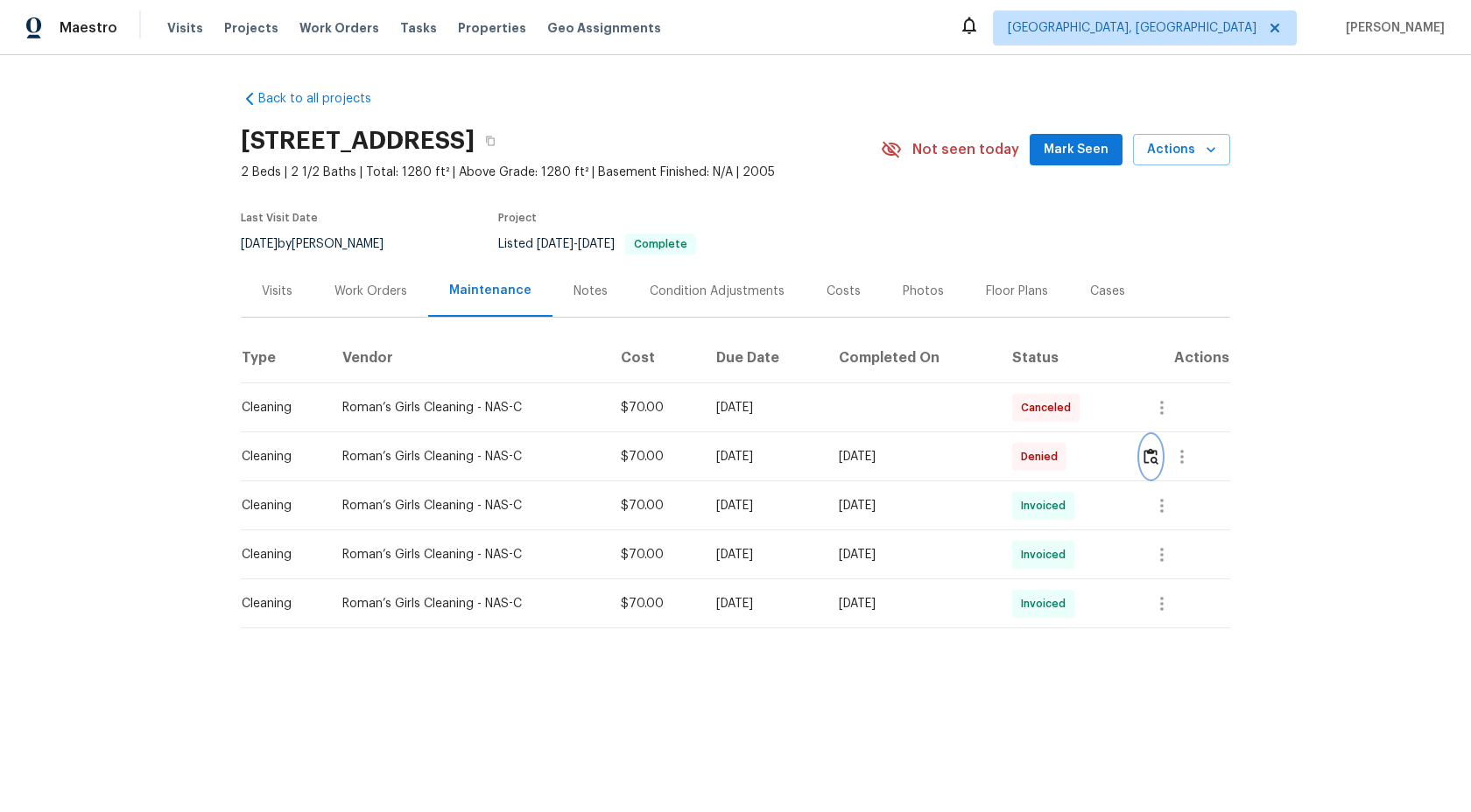
click at [1153, 456] on img "button" at bounding box center [1150, 456] width 15 height 17
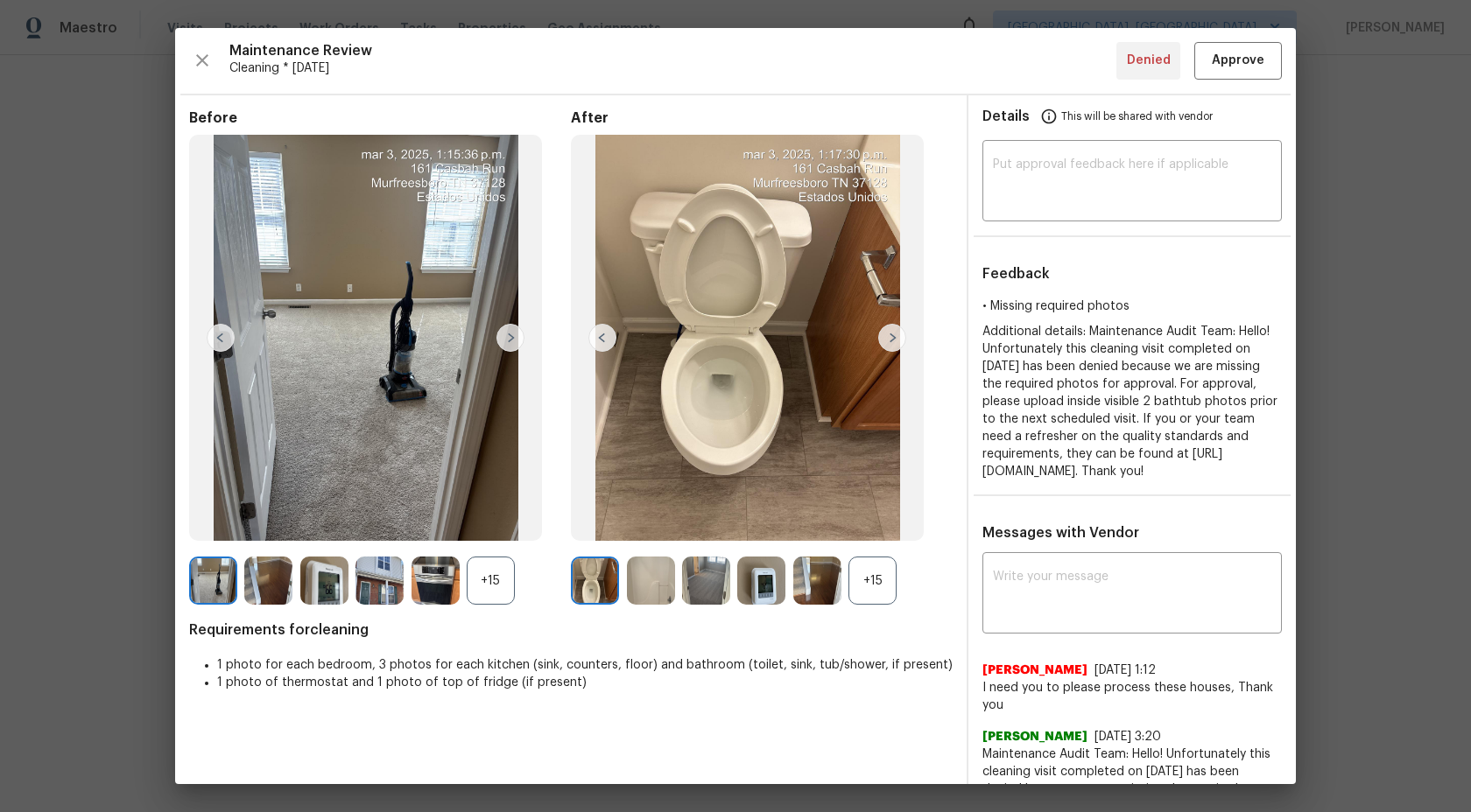
click at [861, 584] on div "+15" at bounding box center [872, 580] width 48 height 48
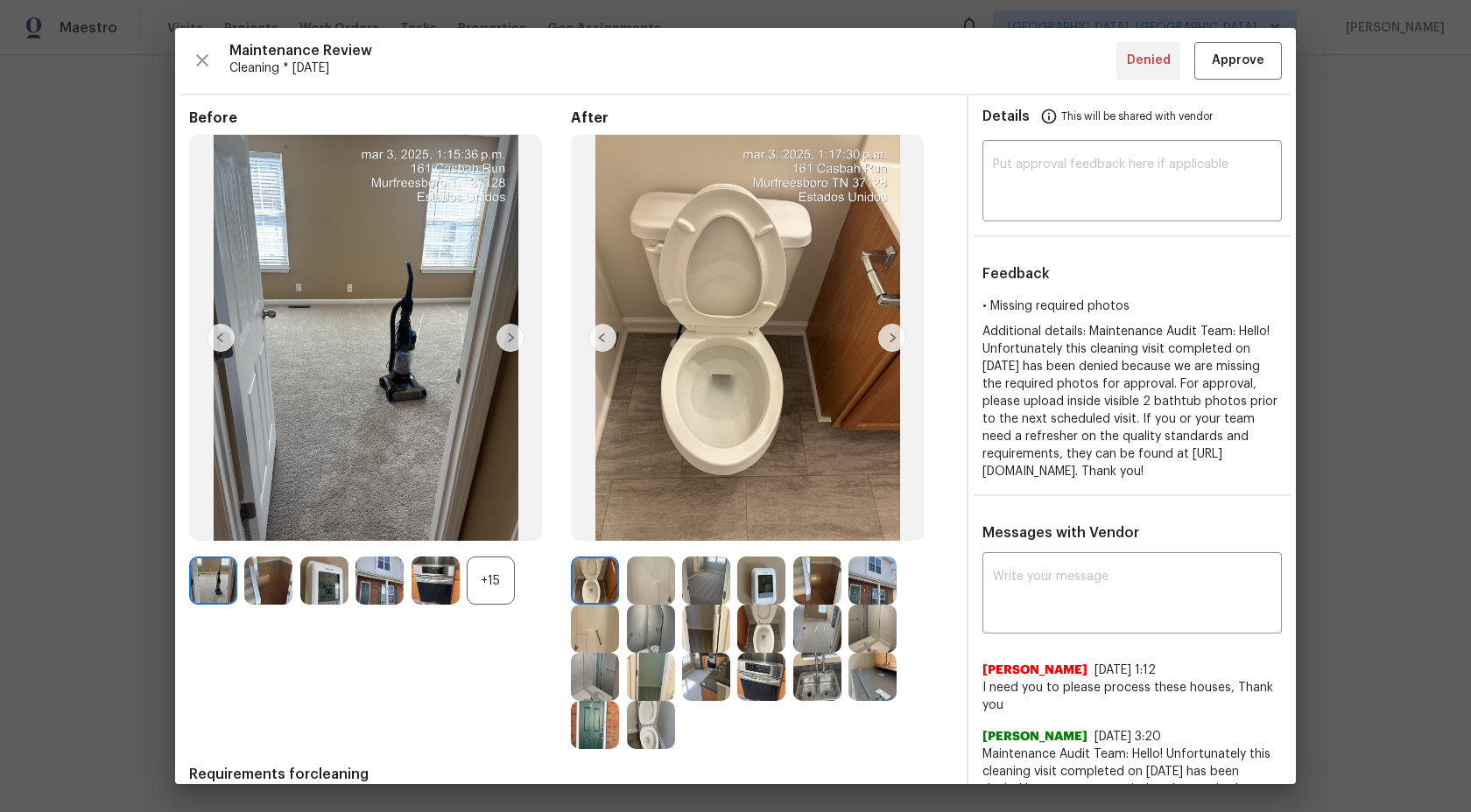
click at [511, 602] on div "+15" at bounding box center [490, 580] width 48 height 48
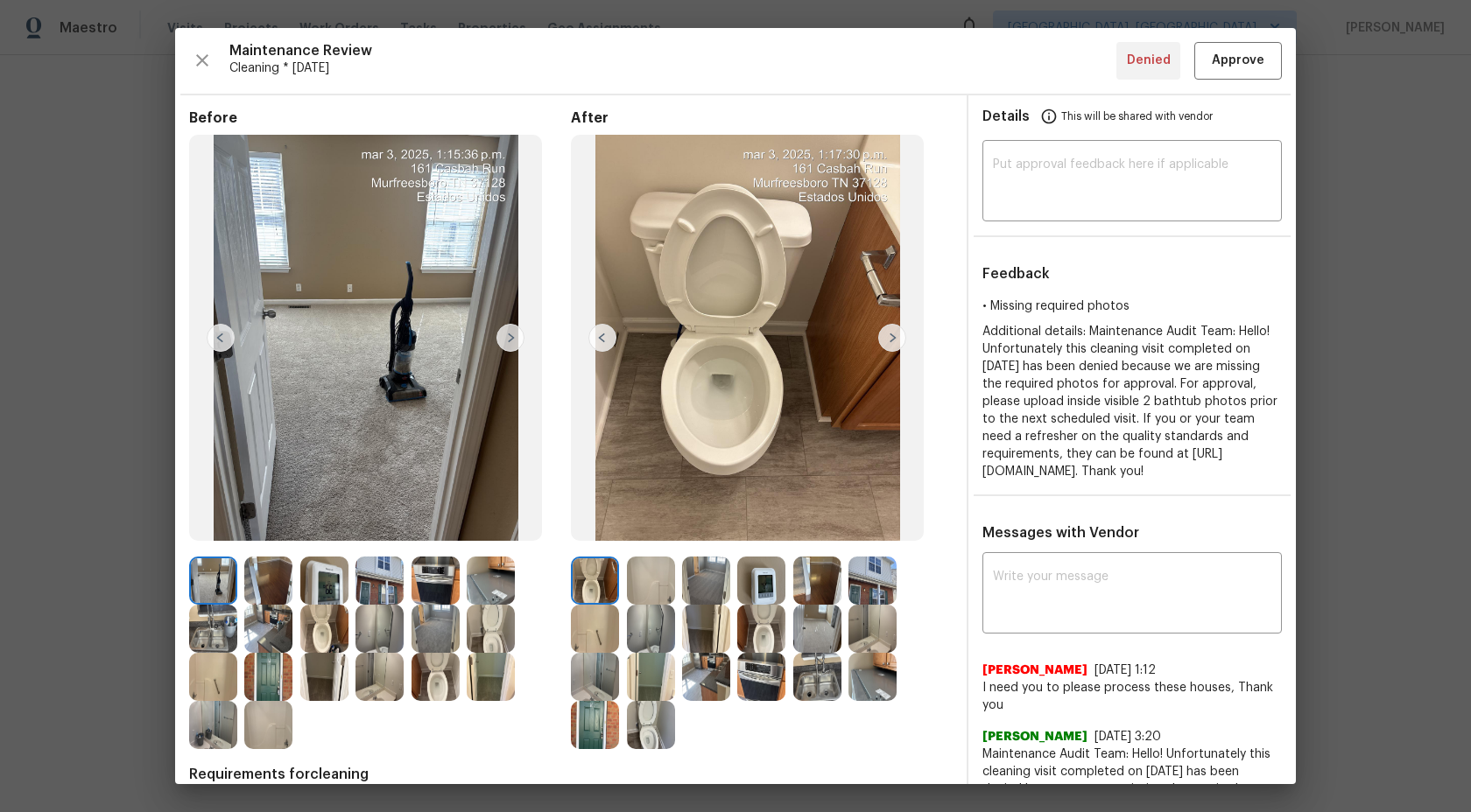
scroll to position [2, 0]
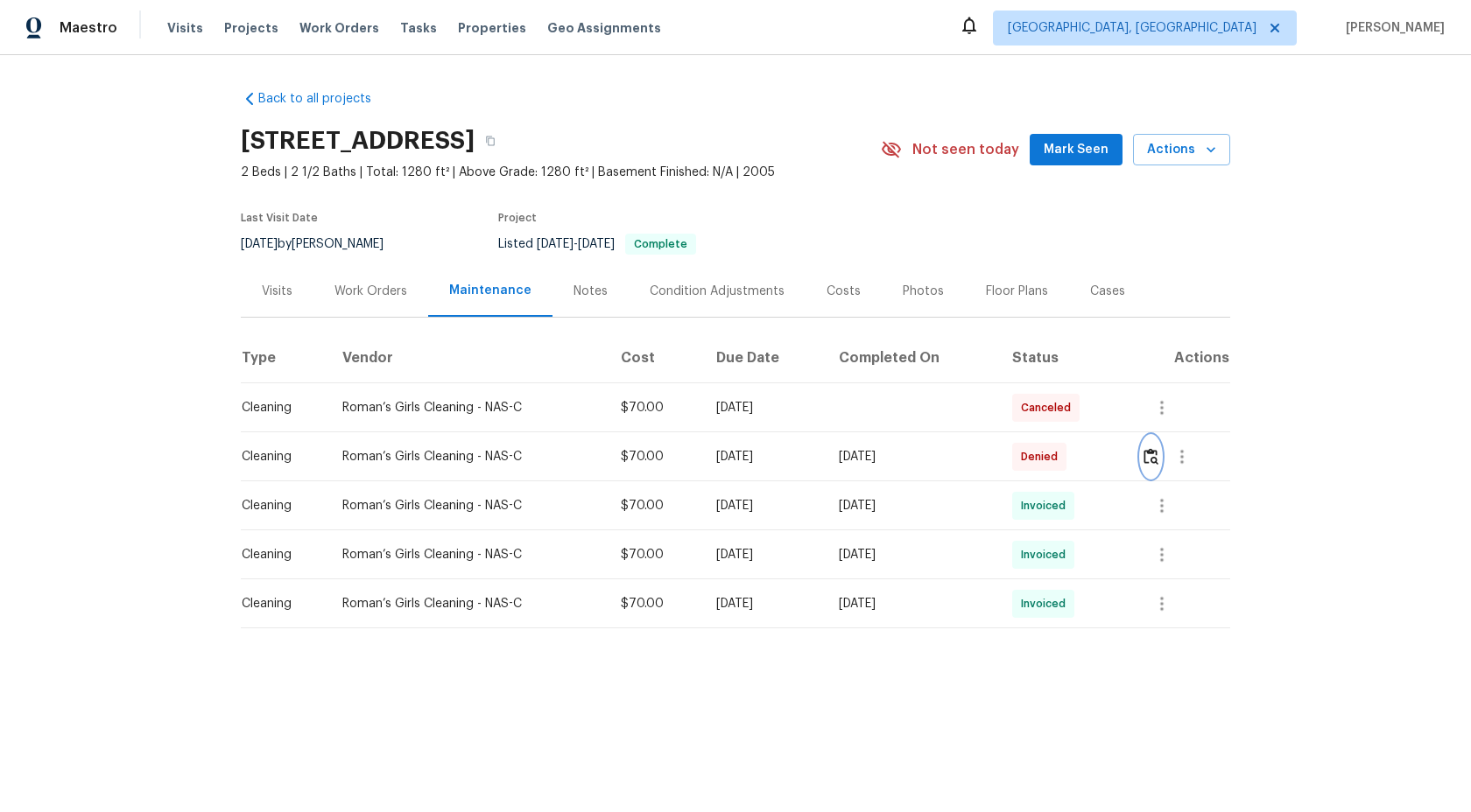
click at [1152, 450] on img "button" at bounding box center [1150, 456] width 15 height 17
click at [1158, 449] on img "button" at bounding box center [1150, 456] width 15 height 17
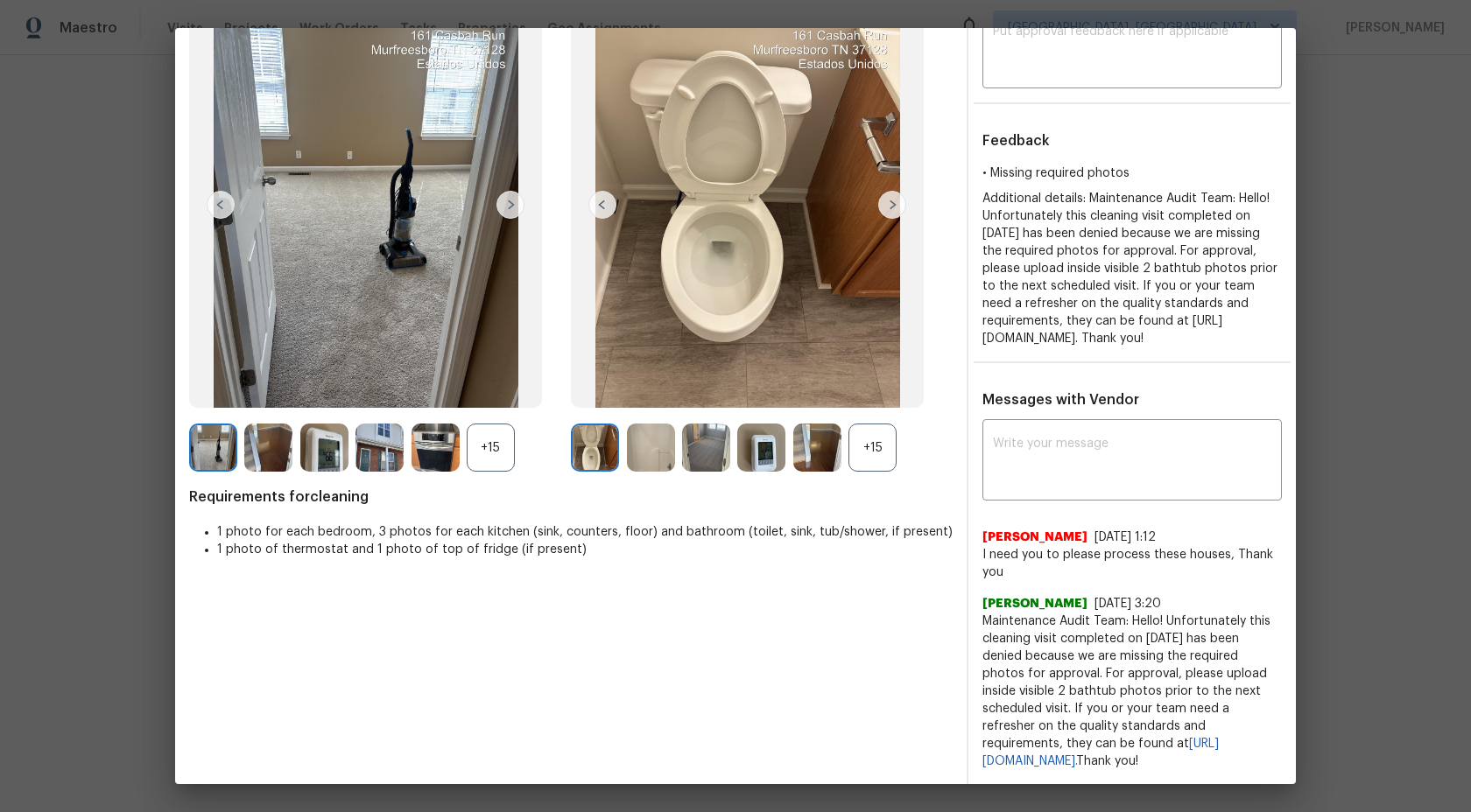
scroll to position [150, 0]
click at [871, 444] on div "+15" at bounding box center [872, 447] width 48 height 48
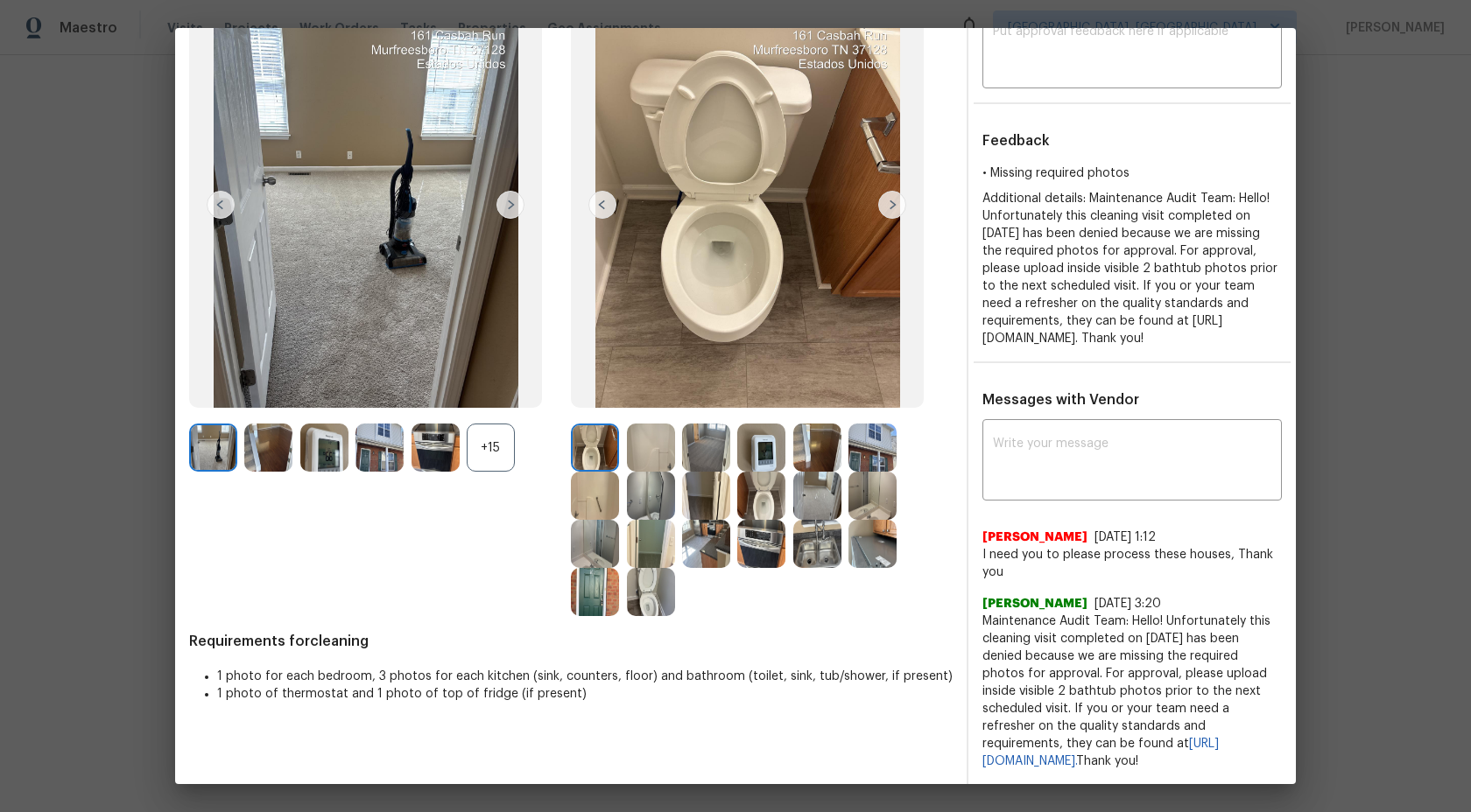
click at [595, 434] on img at bounding box center [595, 447] width 48 height 48
click at [657, 435] on img at bounding box center [650, 447] width 48 height 48
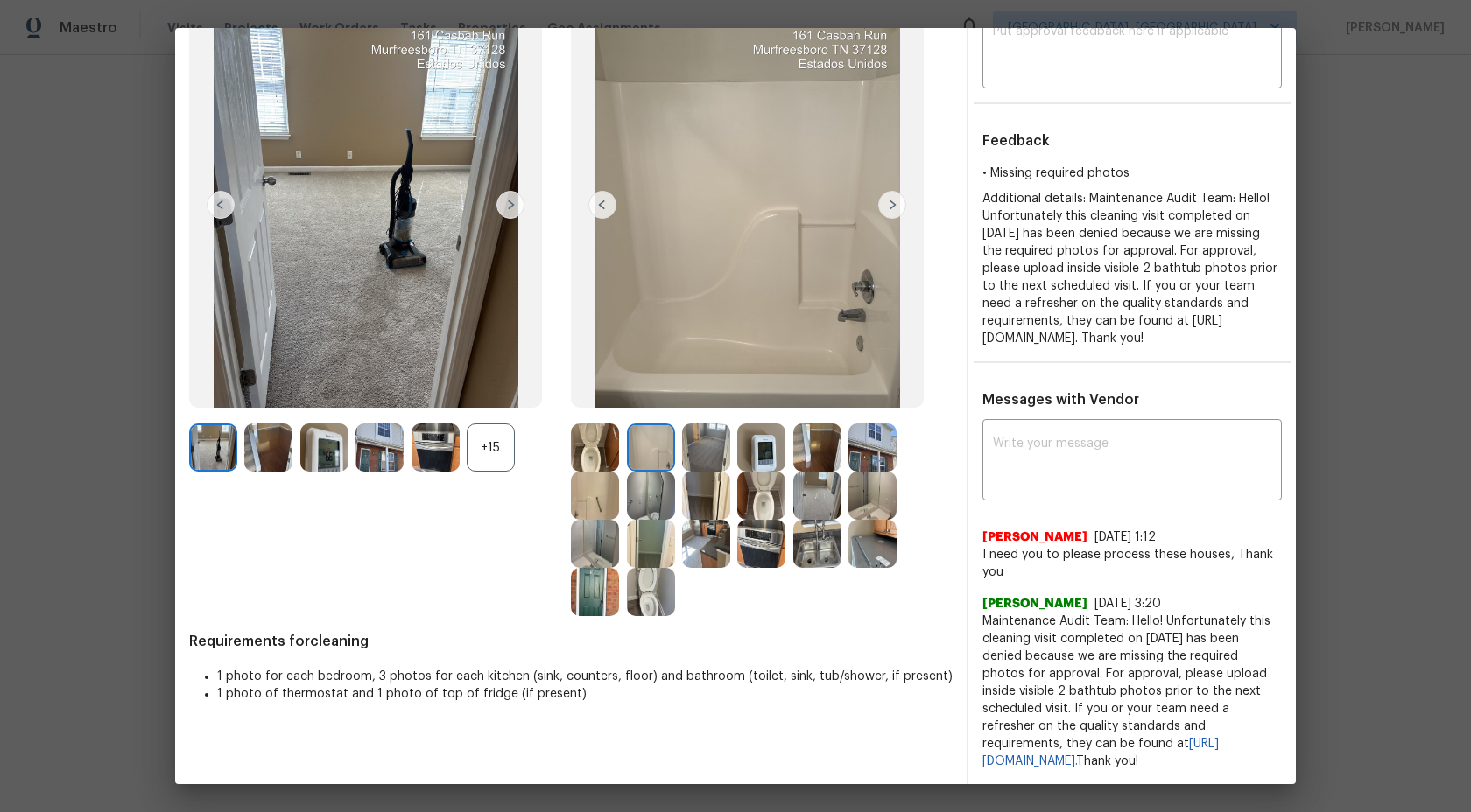
click at [483, 427] on div "+15" at bounding box center [490, 447] width 48 height 48
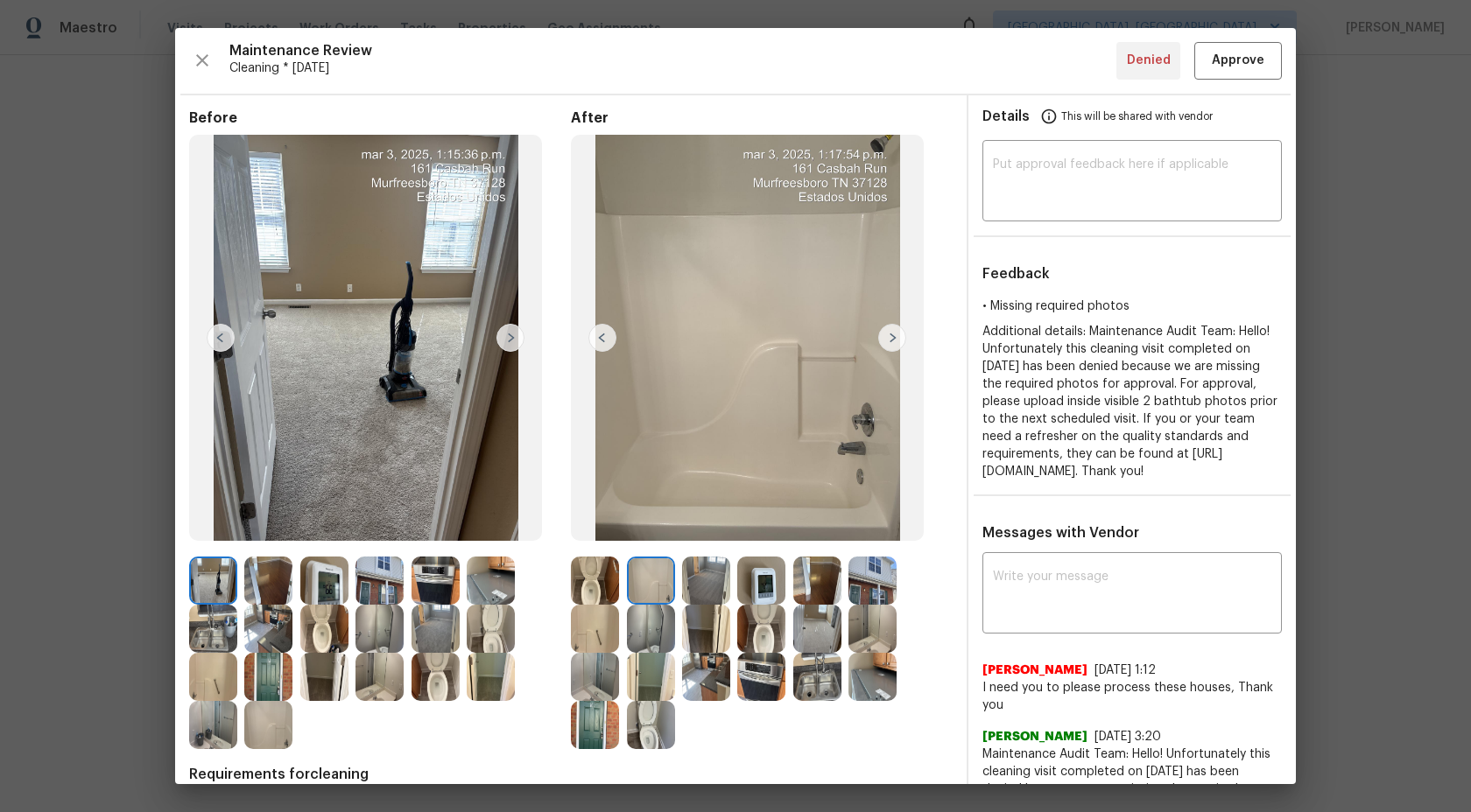
scroll to position [6, 0]
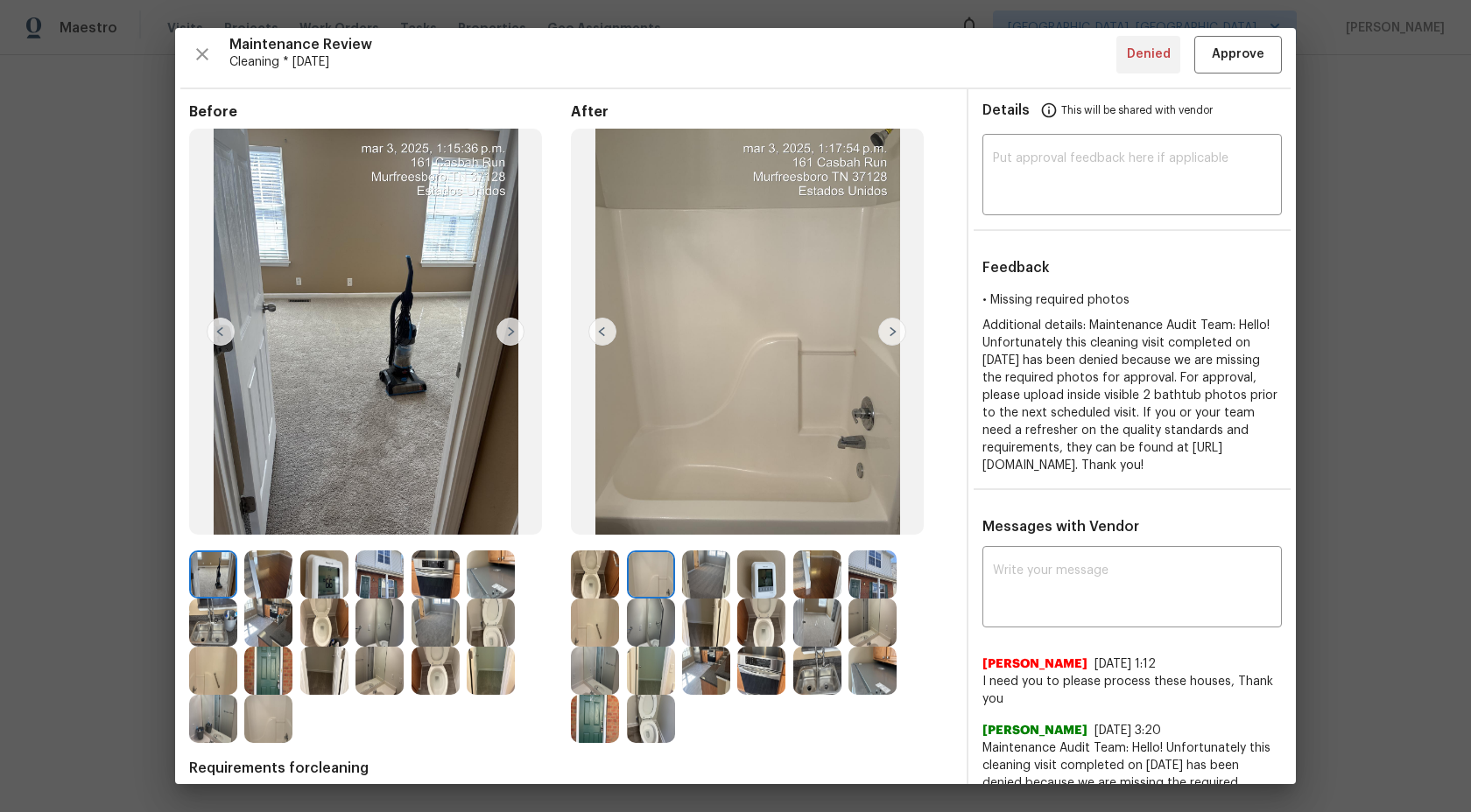
click at [590, 571] on img at bounding box center [595, 574] width 48 height 48
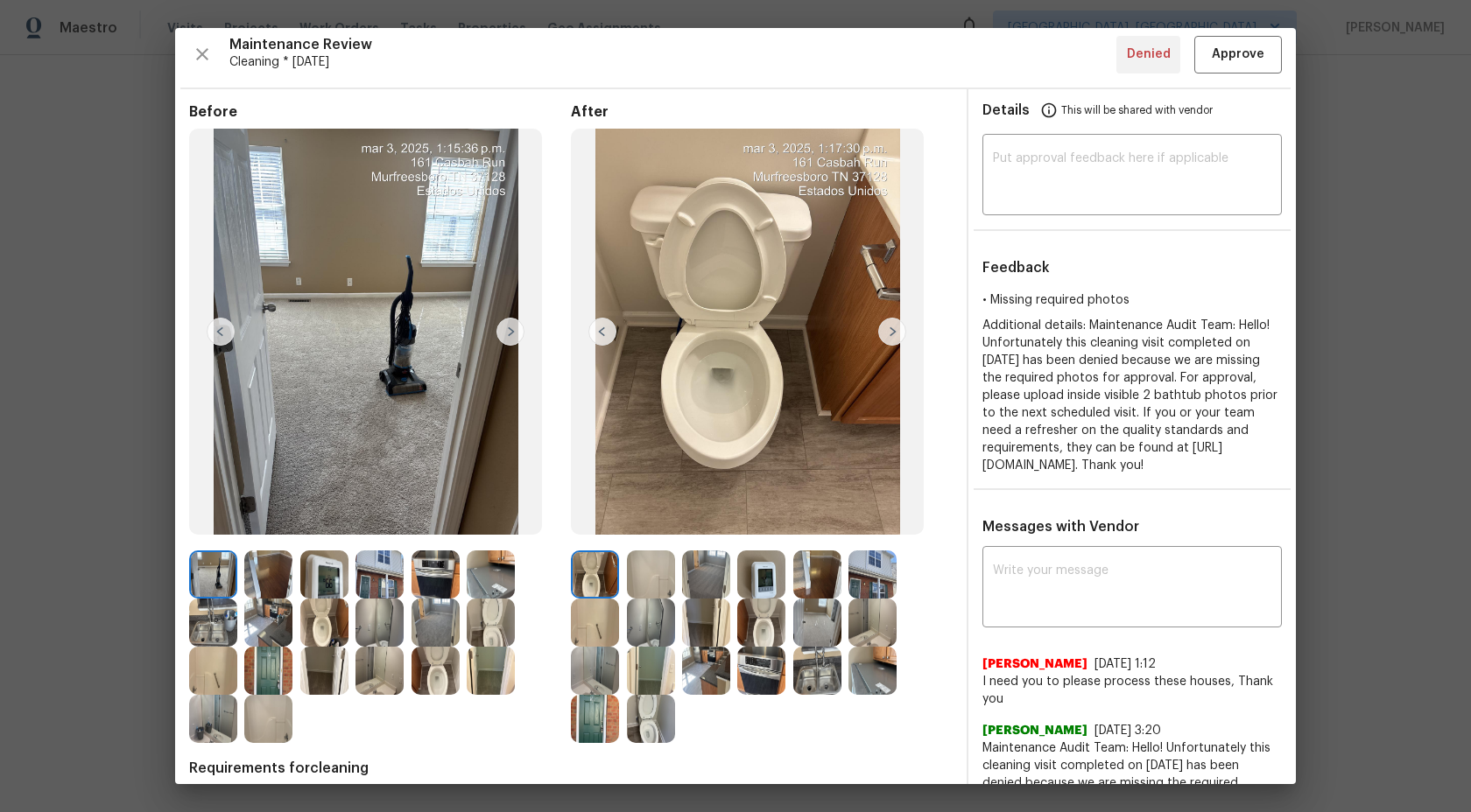
click at [652, 573] on img at bounding box center [650, 574] width 48 height 48
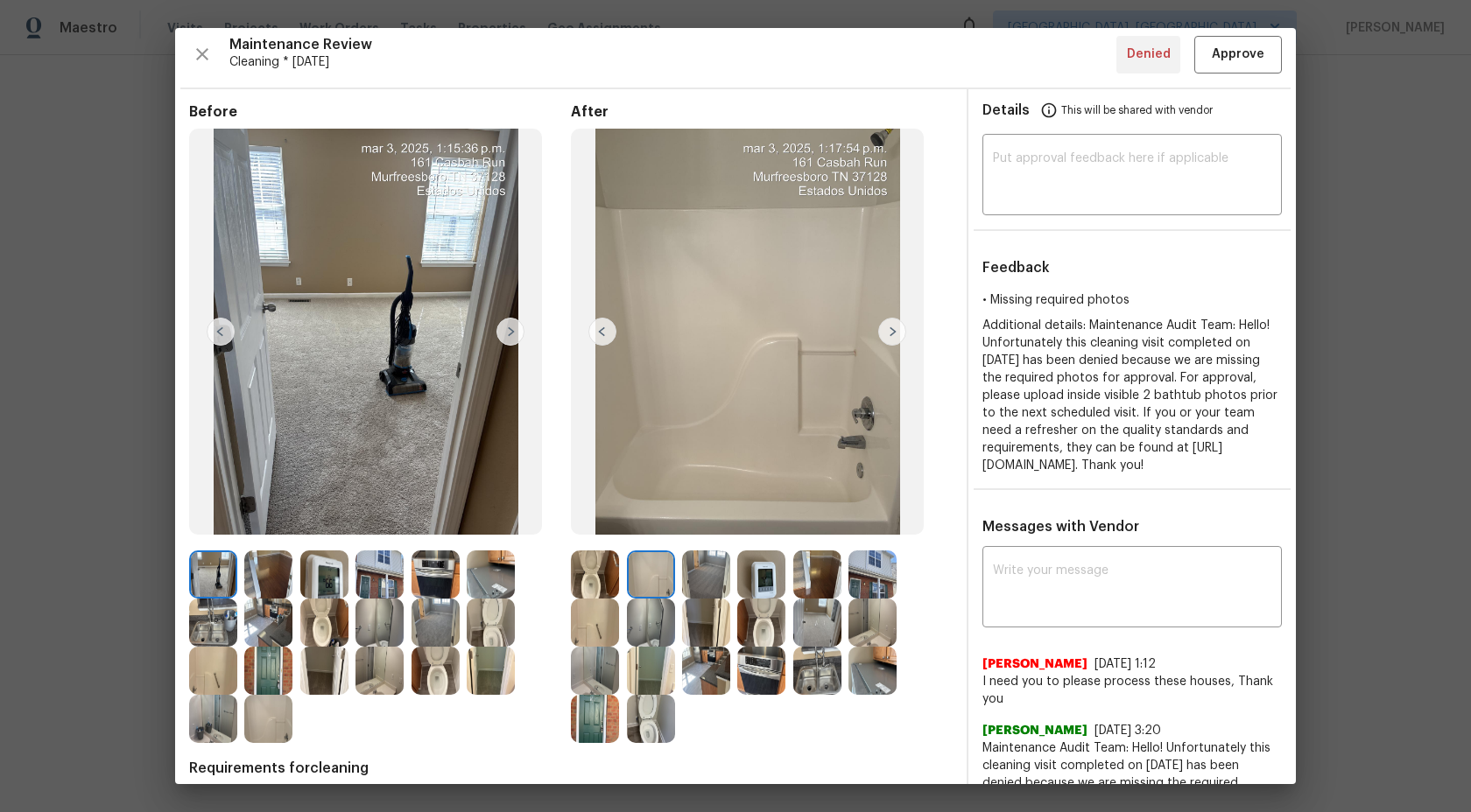
click at [688, 573] on img at bounding box center [705, 574] width 48 height 48
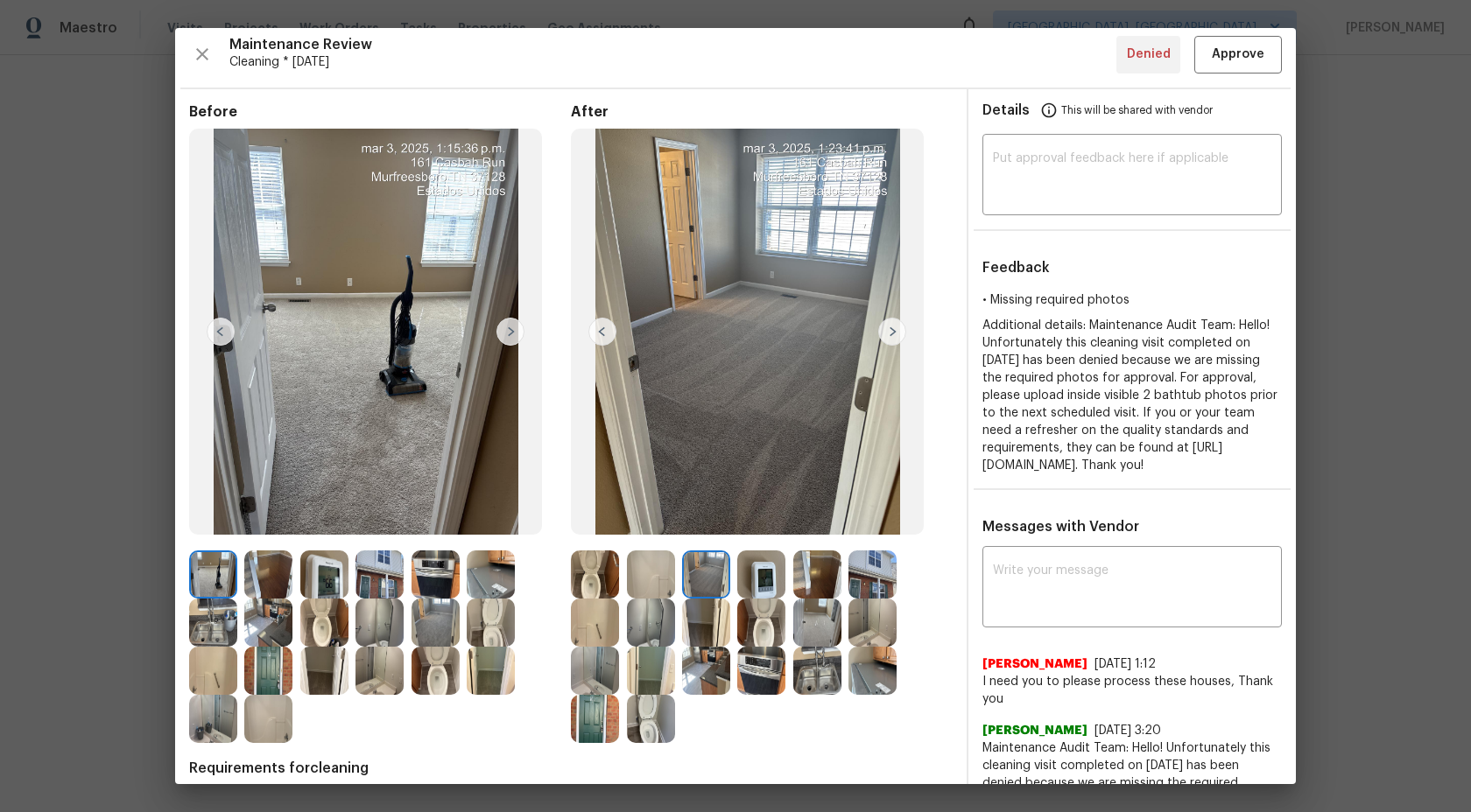
click at [758, 570] on img at bounding box center [761, 574] width 48 height 48
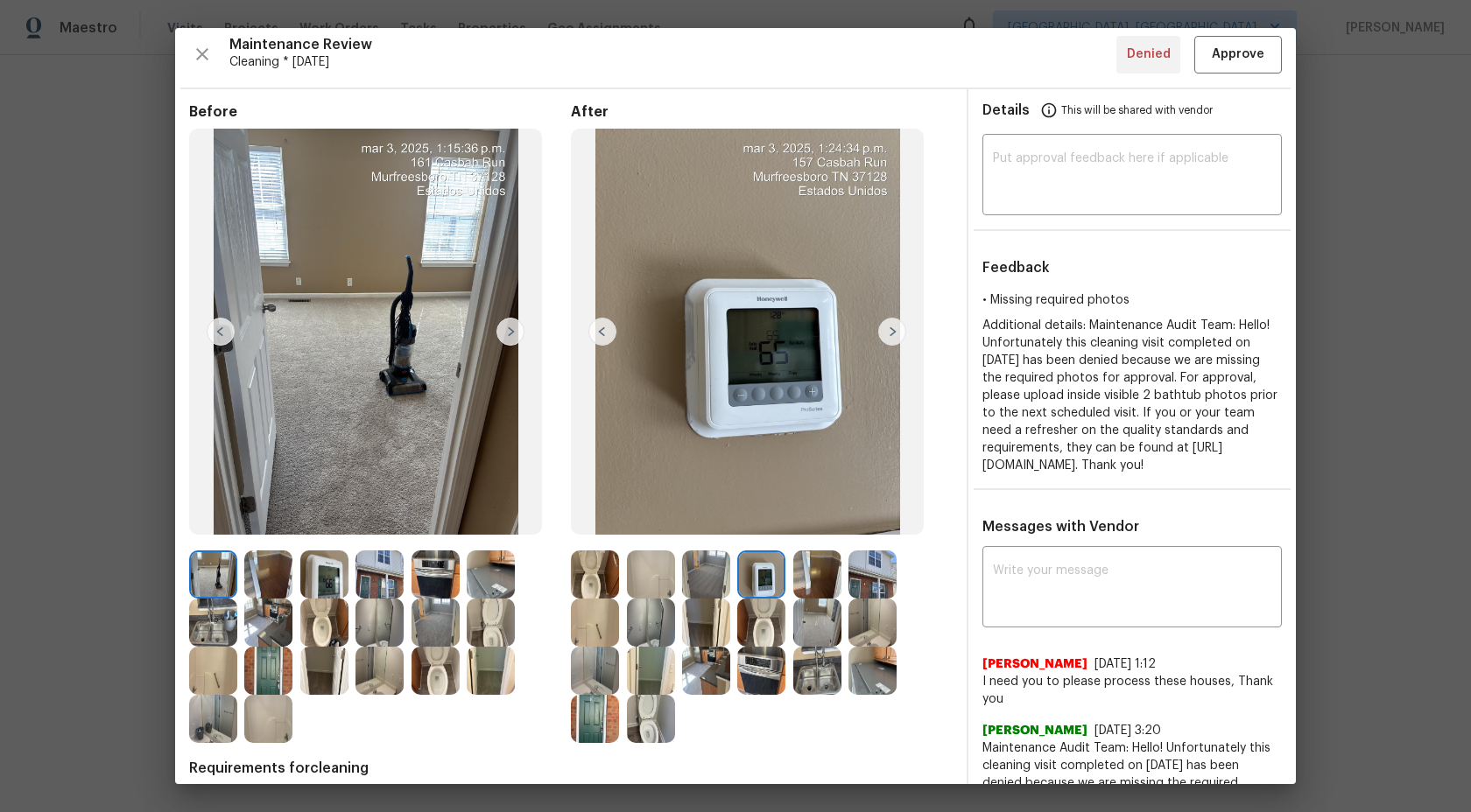
click at [831, 586] on img at bounding box center [817, 574] width 48 height 48
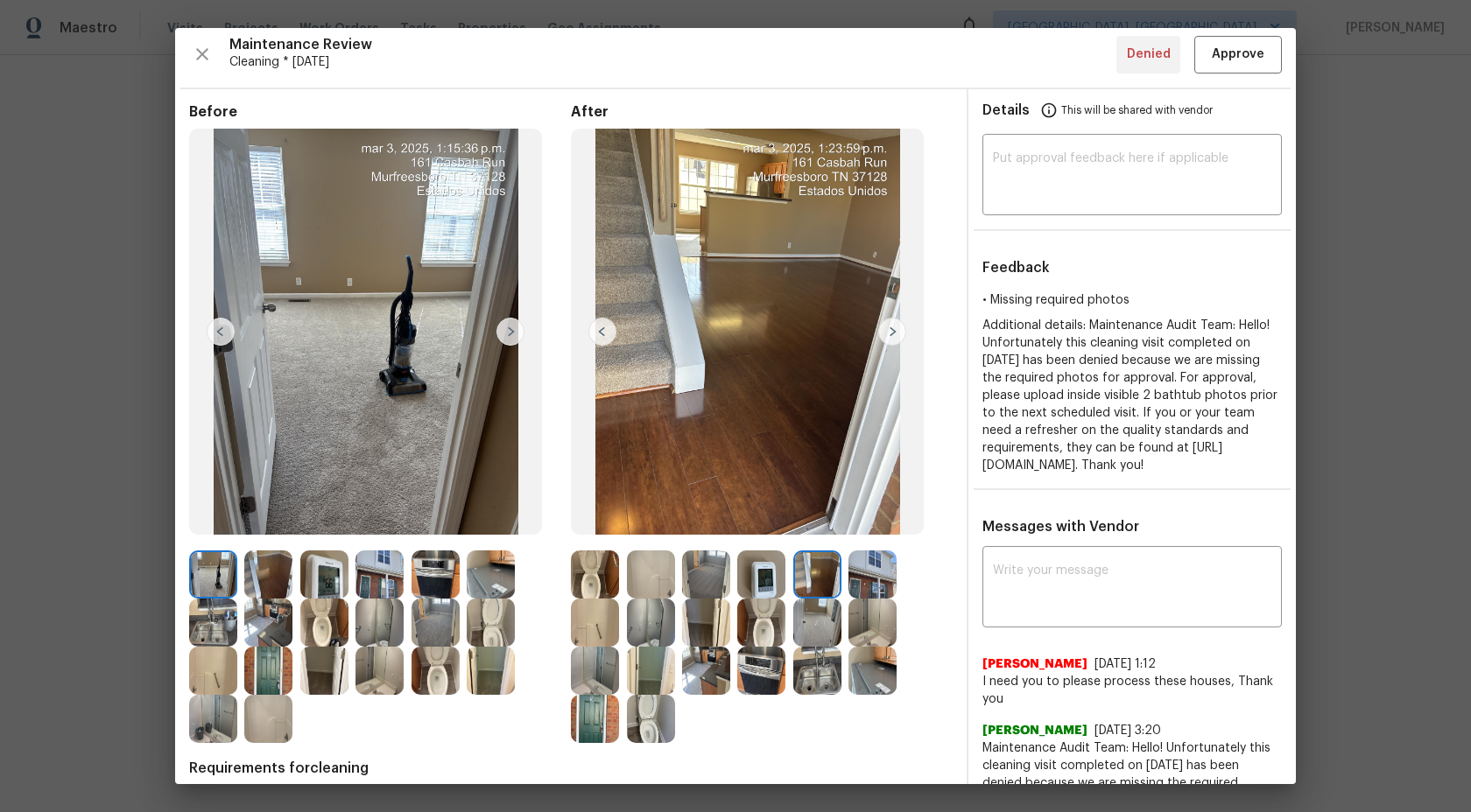
click at [889, 572] on img at bounding box center [872, 574] width 48 height 48
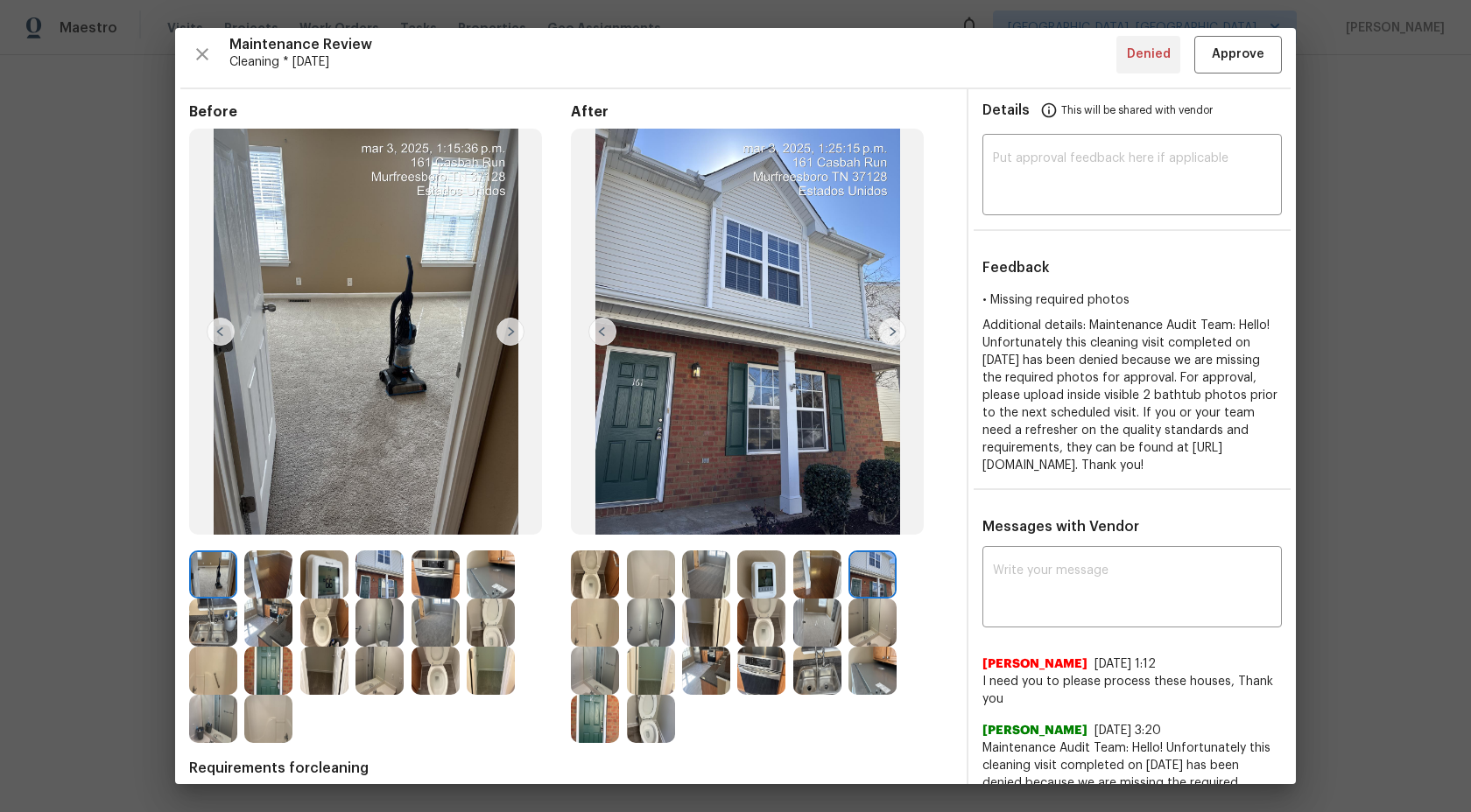
click at [883, 612] on img at bounding box center [872, 623] width 48 height 48
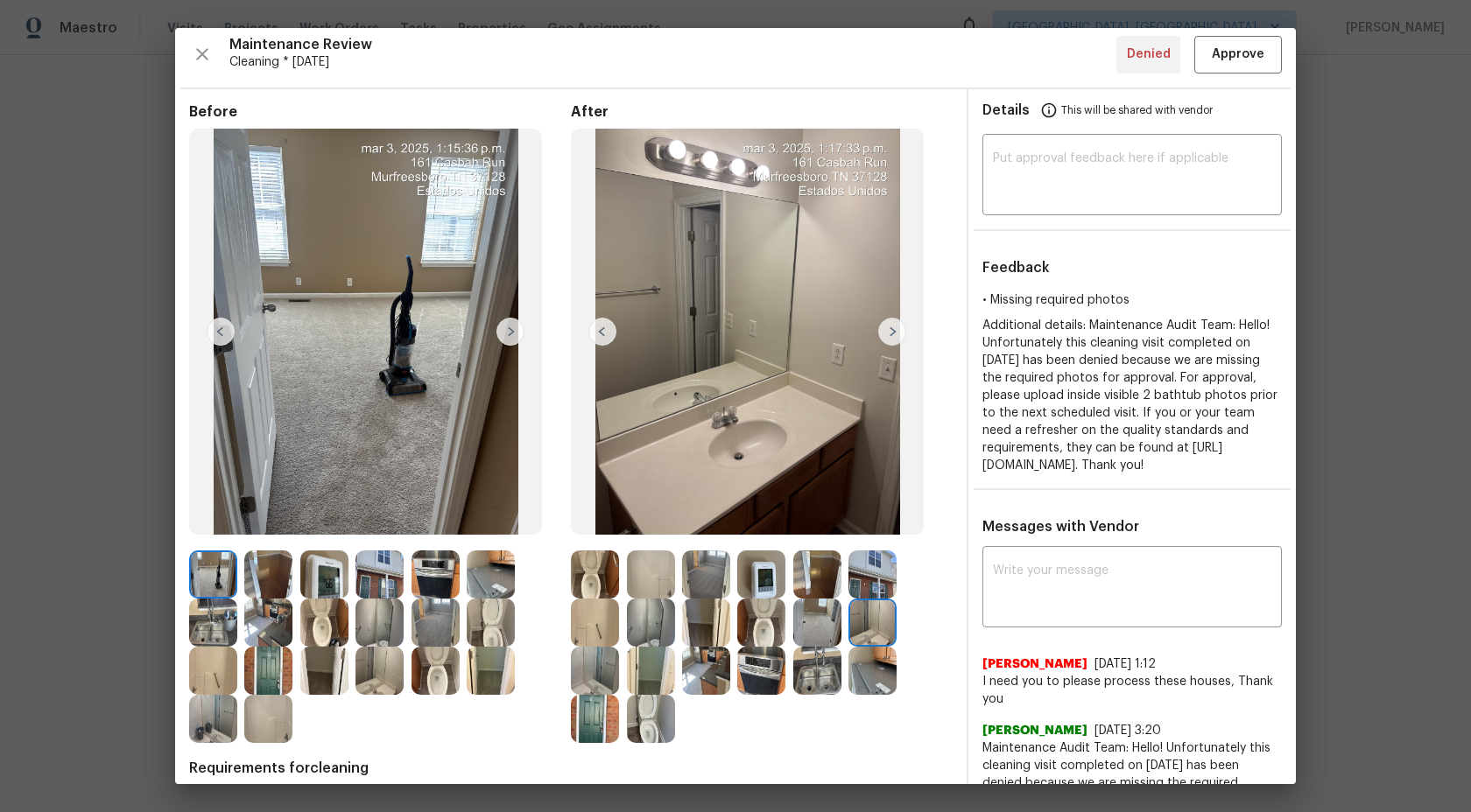
click at [216, 568] on img at bounding box center [213, 574] width 48 height 48
click at [266, 569] on img at bounding box center [268, 574] width 48 height 48
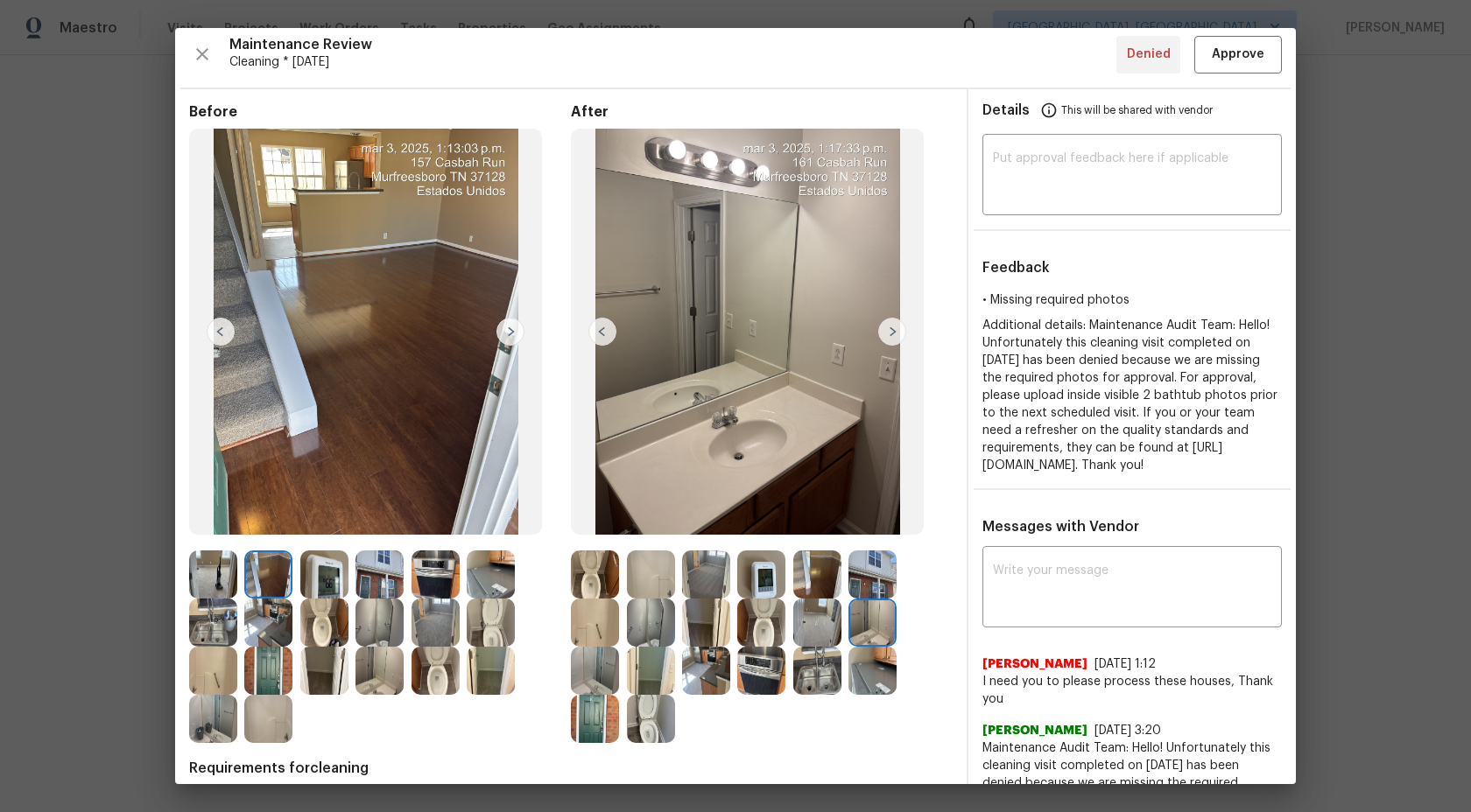
click at [331, 578] on img at bounding box center [324, 574] width 48 height 48
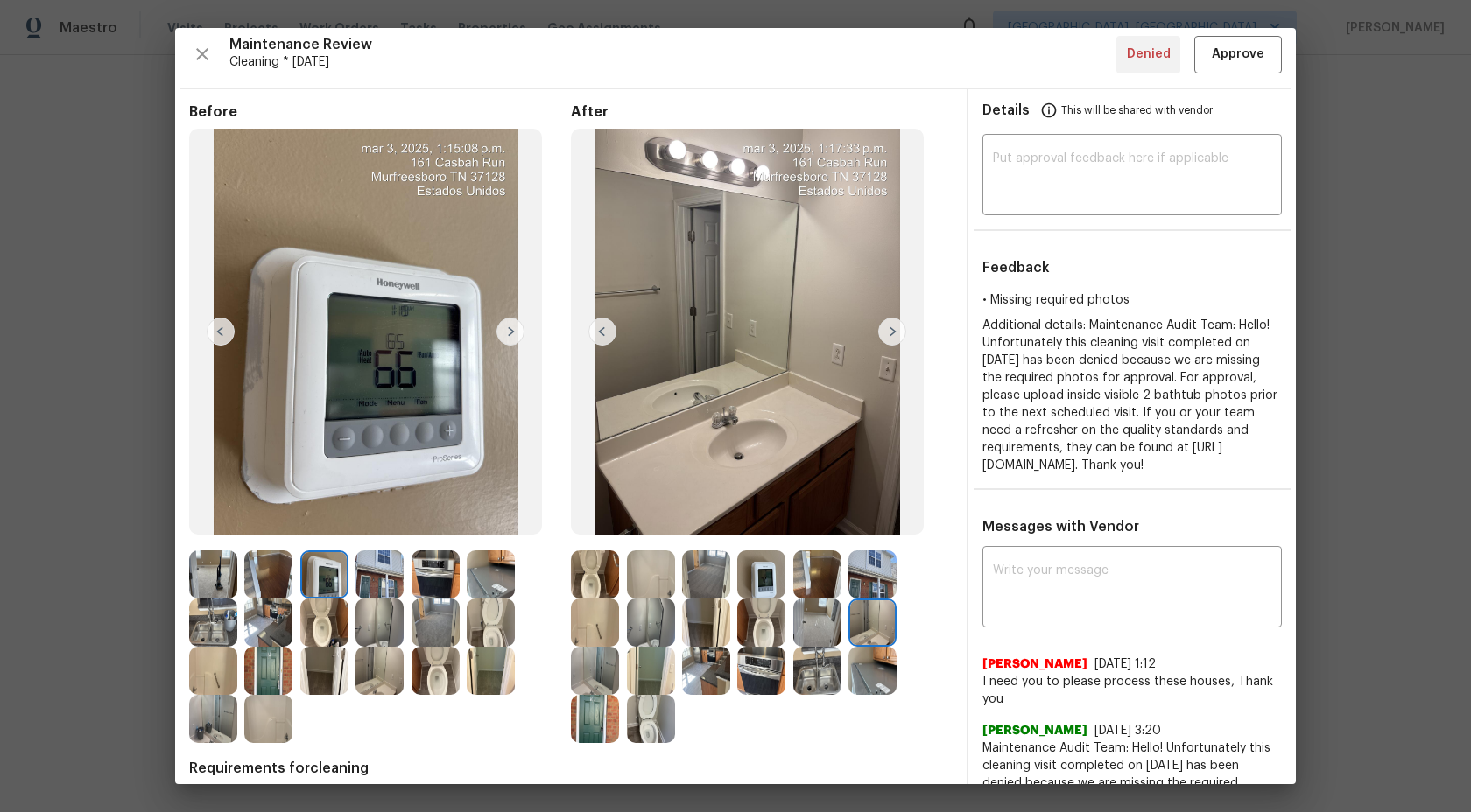
click at [401, 578] on img at bounding box center [379, 574] width 48 height 48
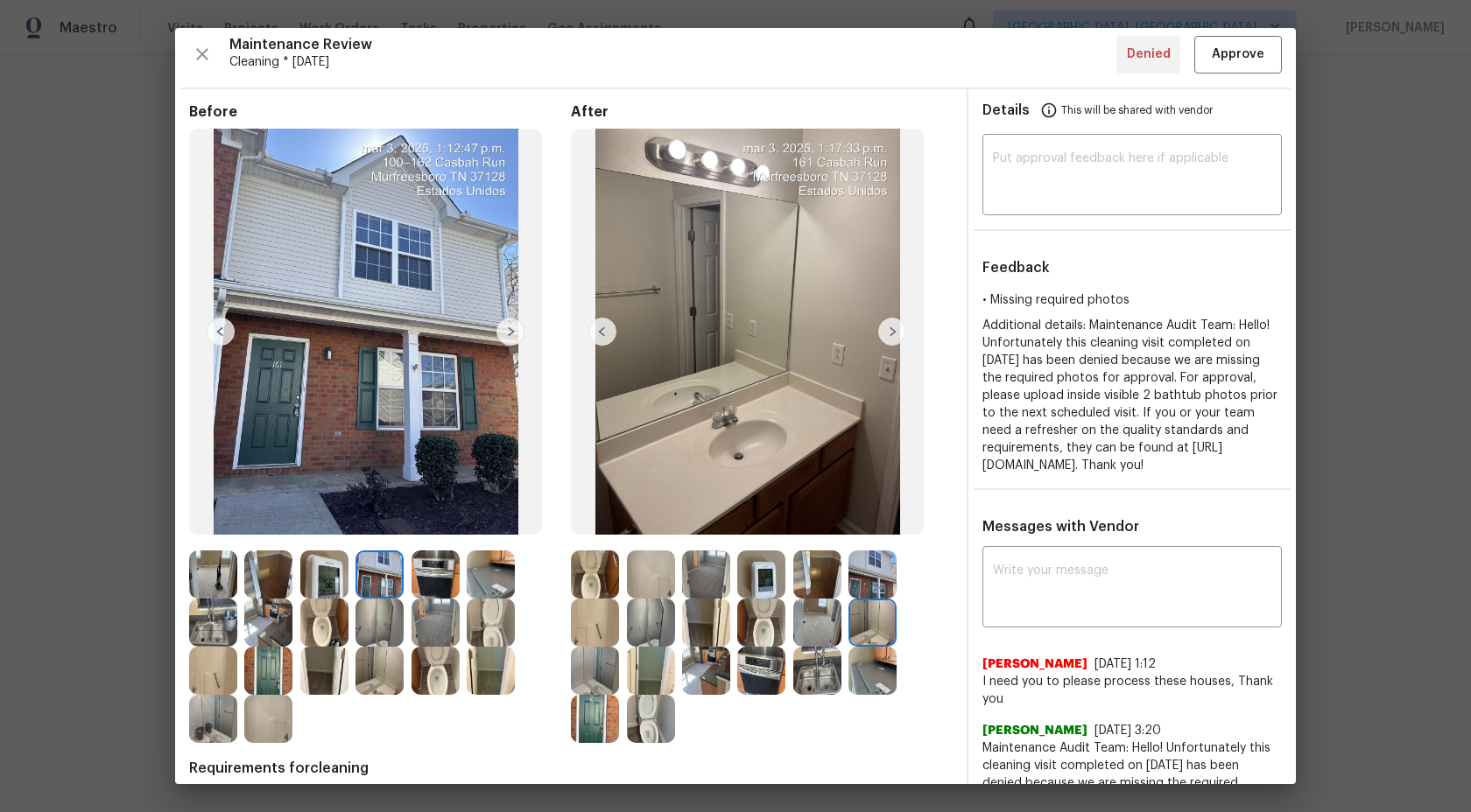
click at [455, 579] on img at bounding box center [435, 574] width 48 height 48
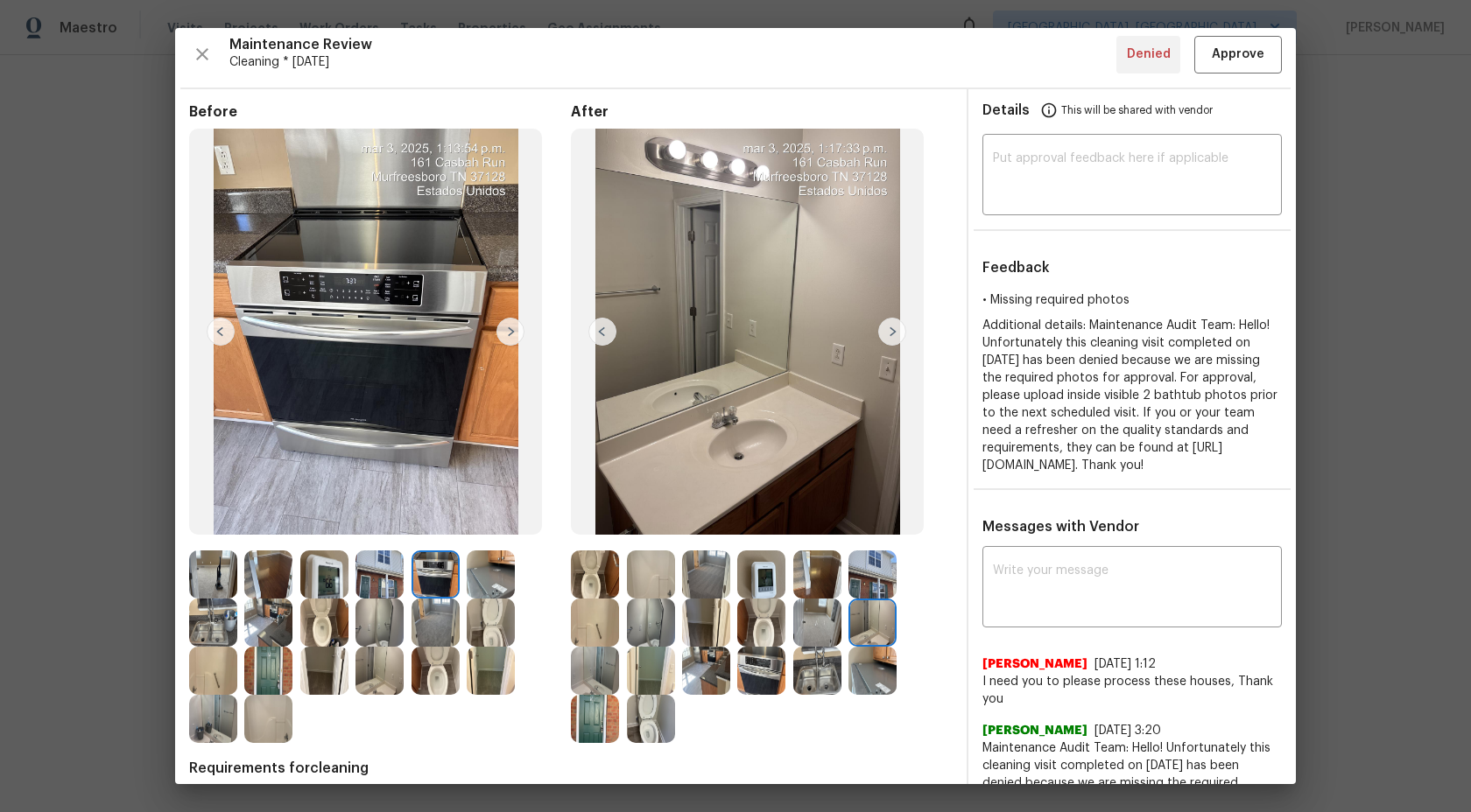
click at [497, 580] on img at bounding box center [490, 574] width 48 height 48
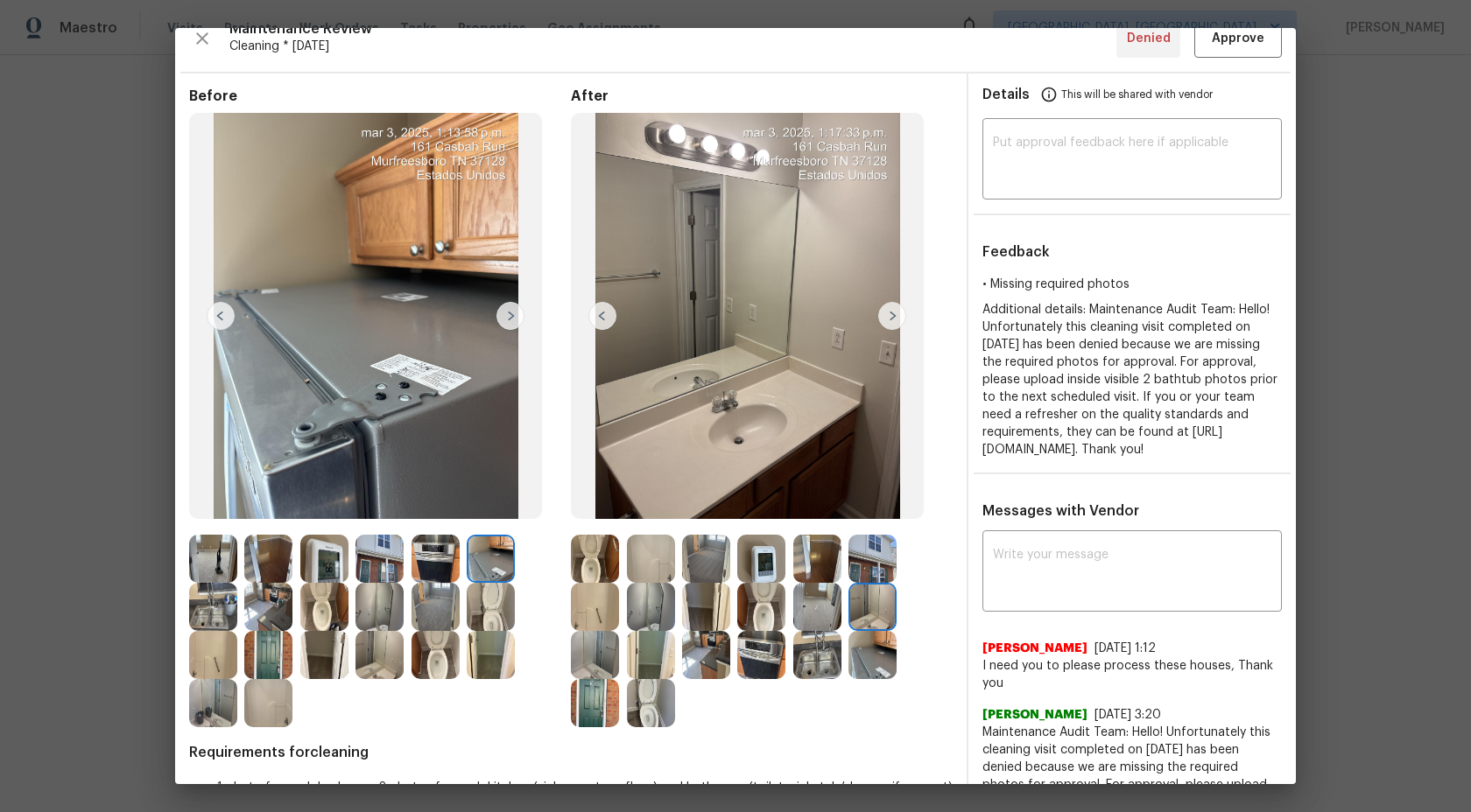
scroll to position [37, 0]
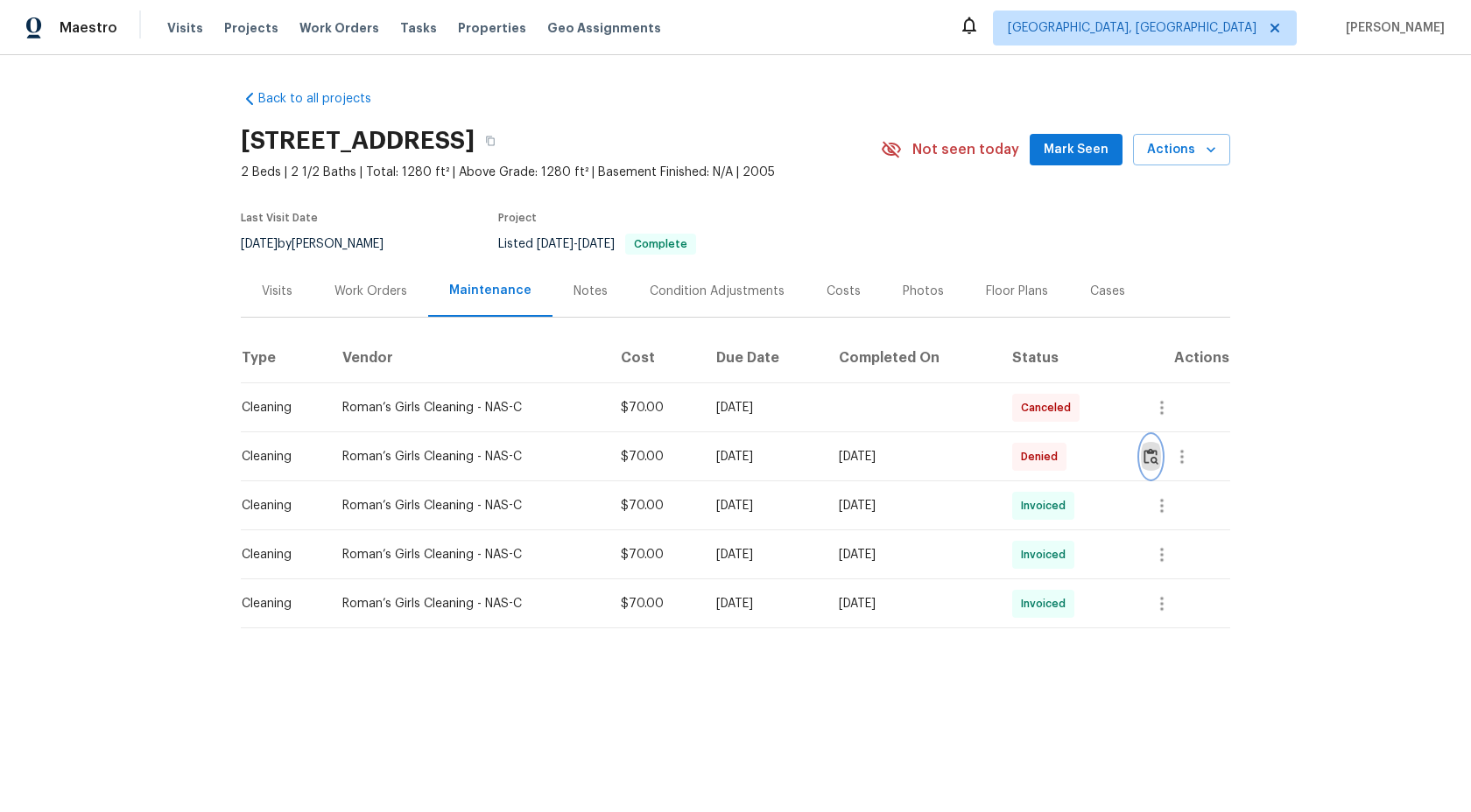
click at [1156, 459] on img "button" at bounding box center [1150, 456] width 15 height 17
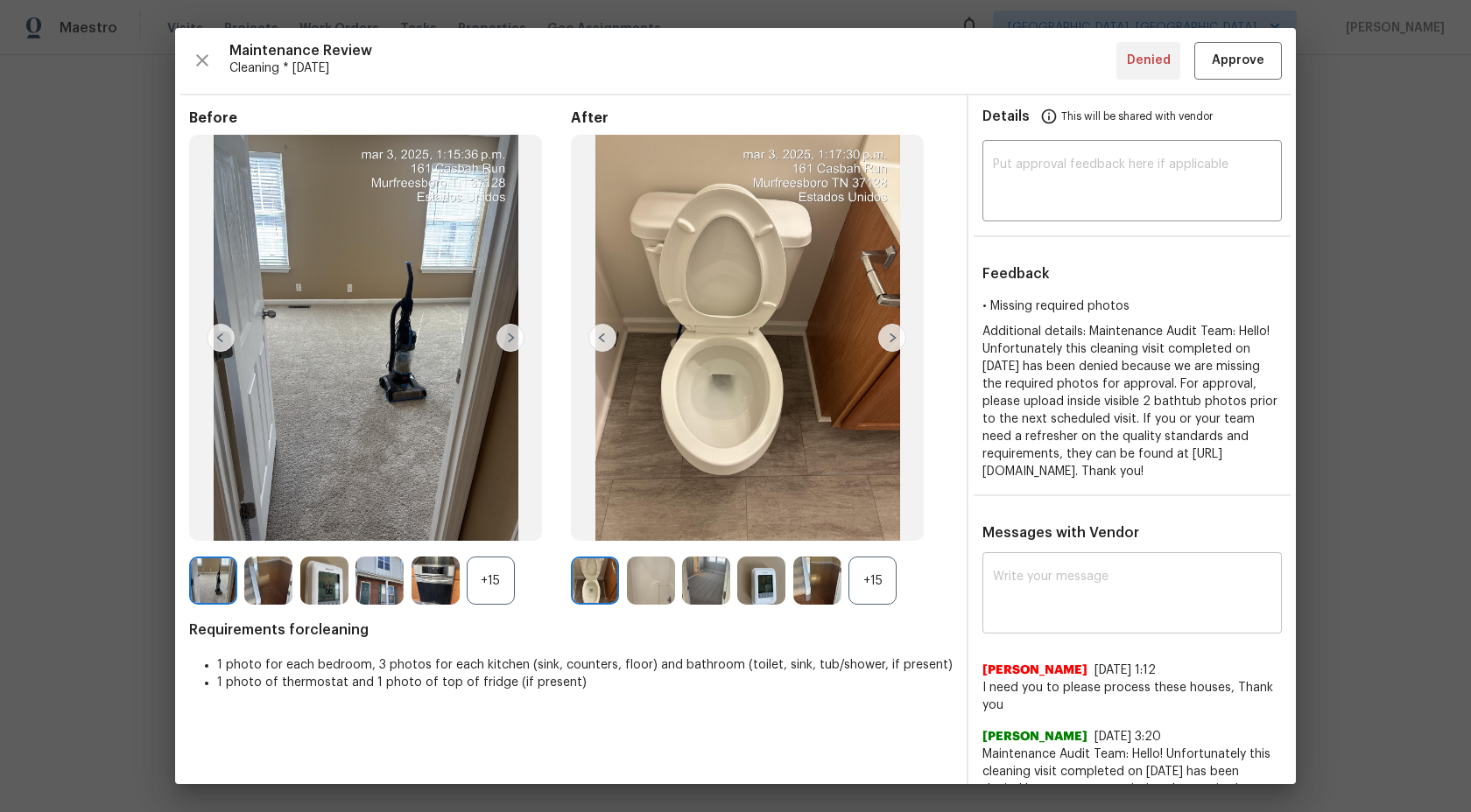
click at [1077, 604] on textarea at bounding box center [1132, 596] width 278 height 49
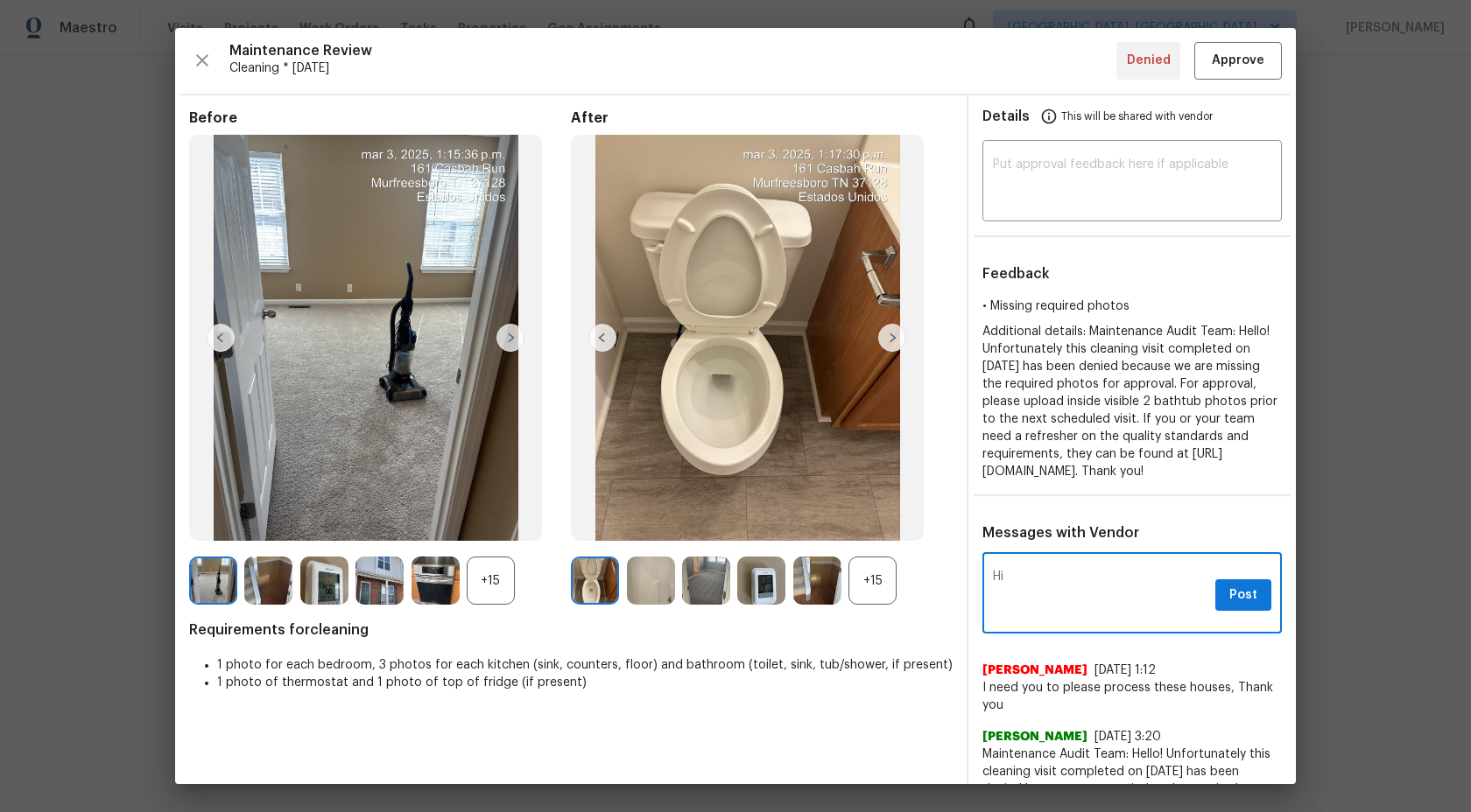
type textarea "H"
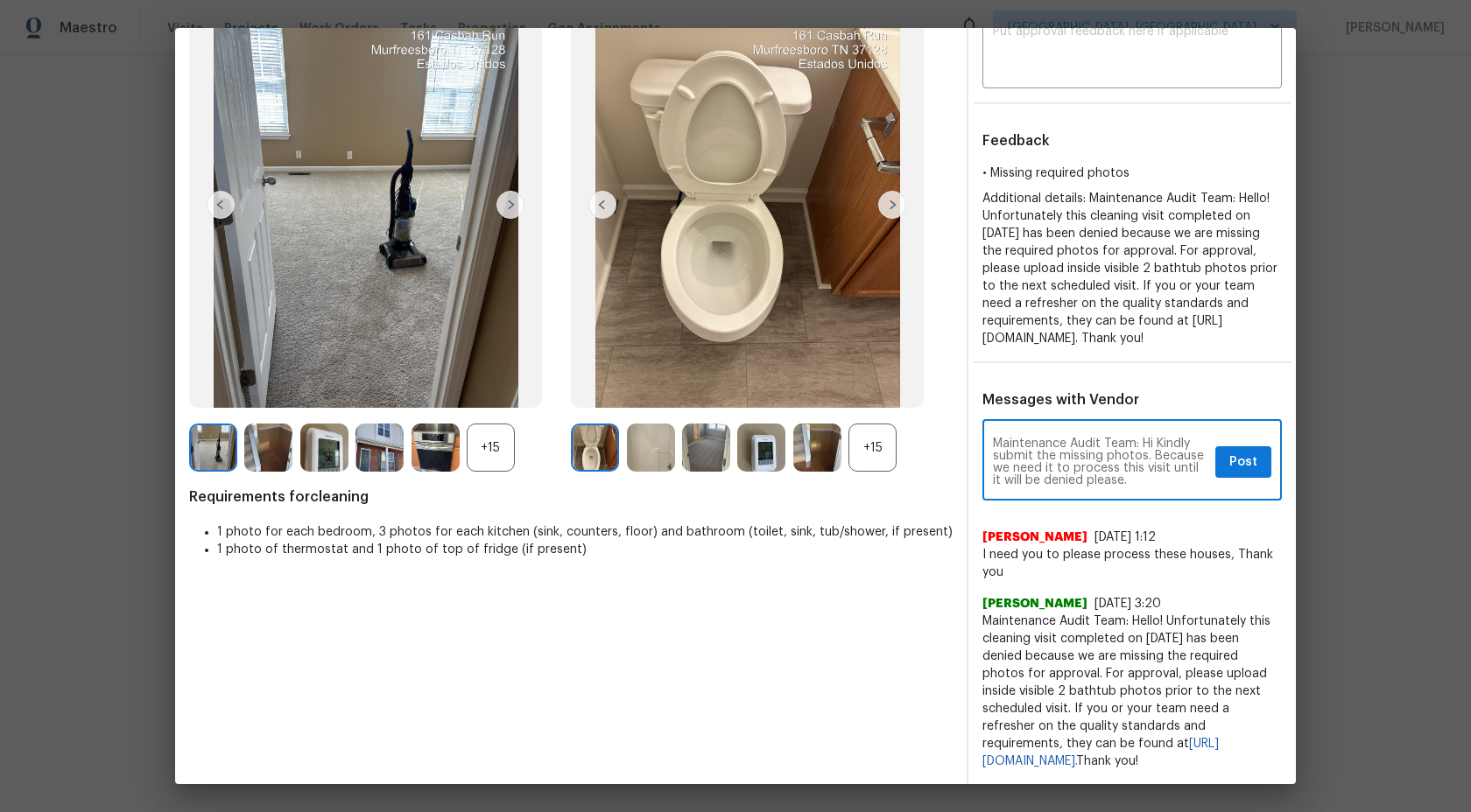
scroll to position [150, 0]
paste textarea "As per our updated SWO the photos must be uploaded within 48 hours of the origi…"
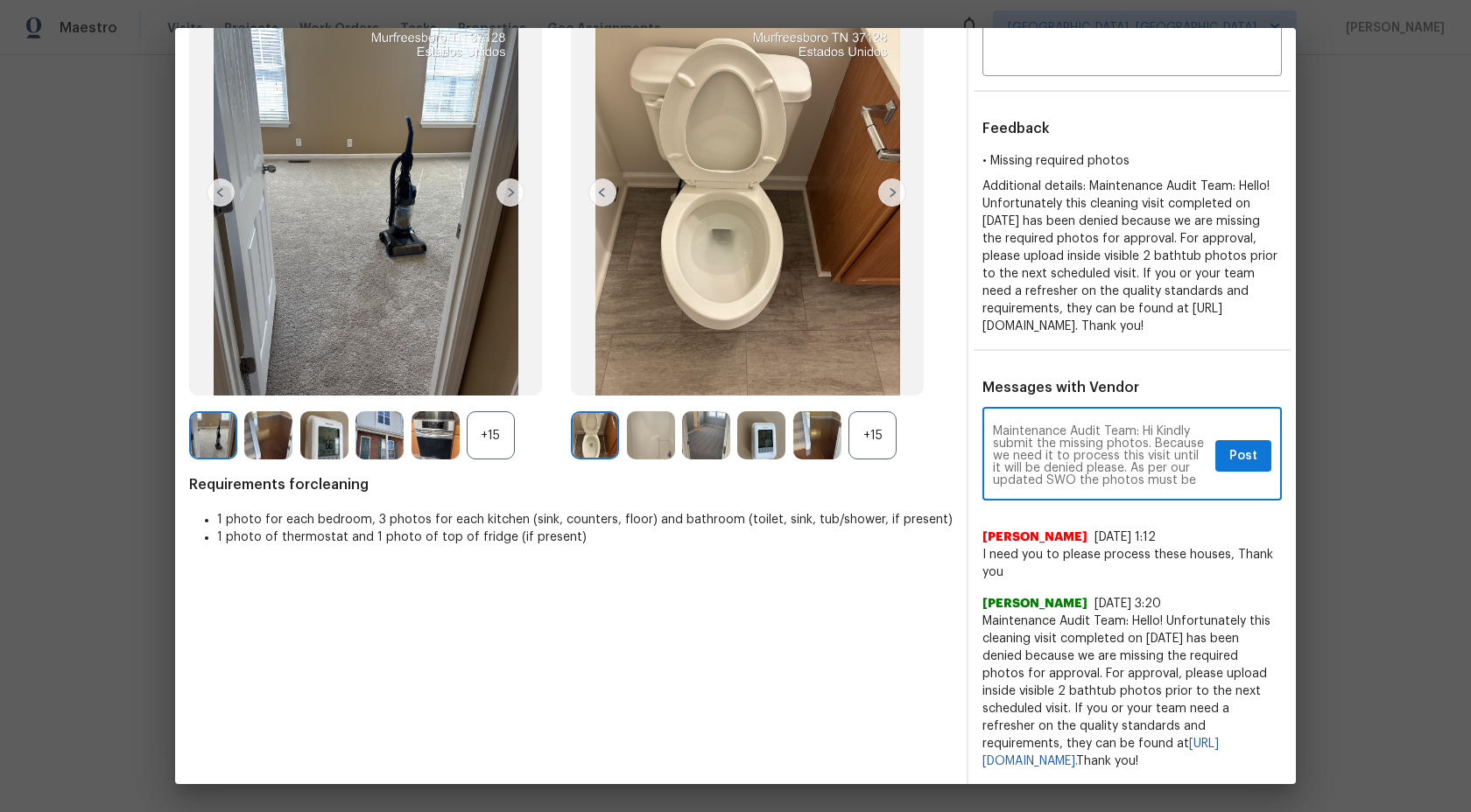
scroll to position [111, 0]
type textarea "Maintenance Audit Team: Hi Kindly submit the missing photos. Because we need it…"
click at [1246, 468] on span "Post" at bounding box center [1243, 457] width 28 height 22
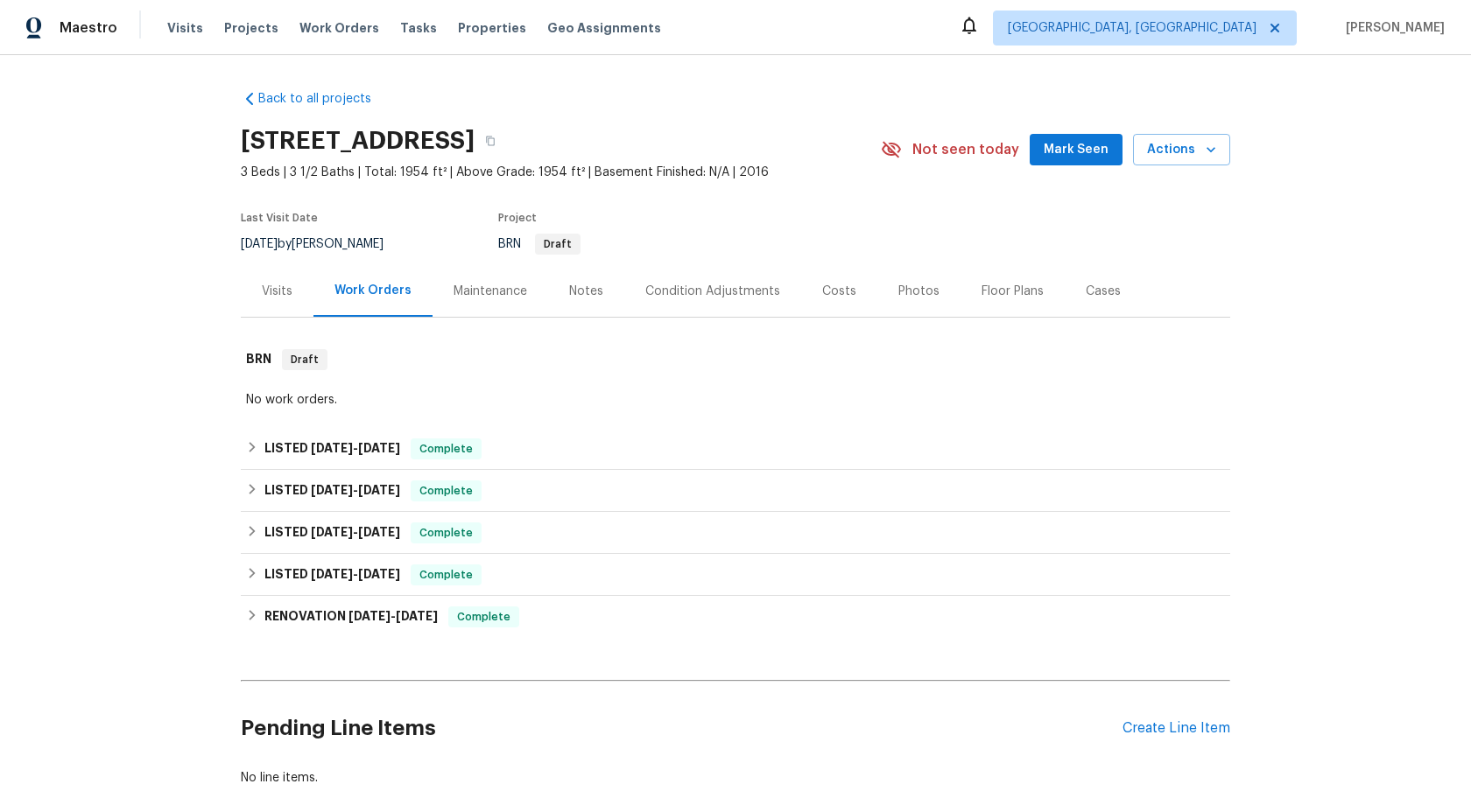
click at [485, 291] on div "Maintenance" at bounding box center [490, 292] width 74 height 18
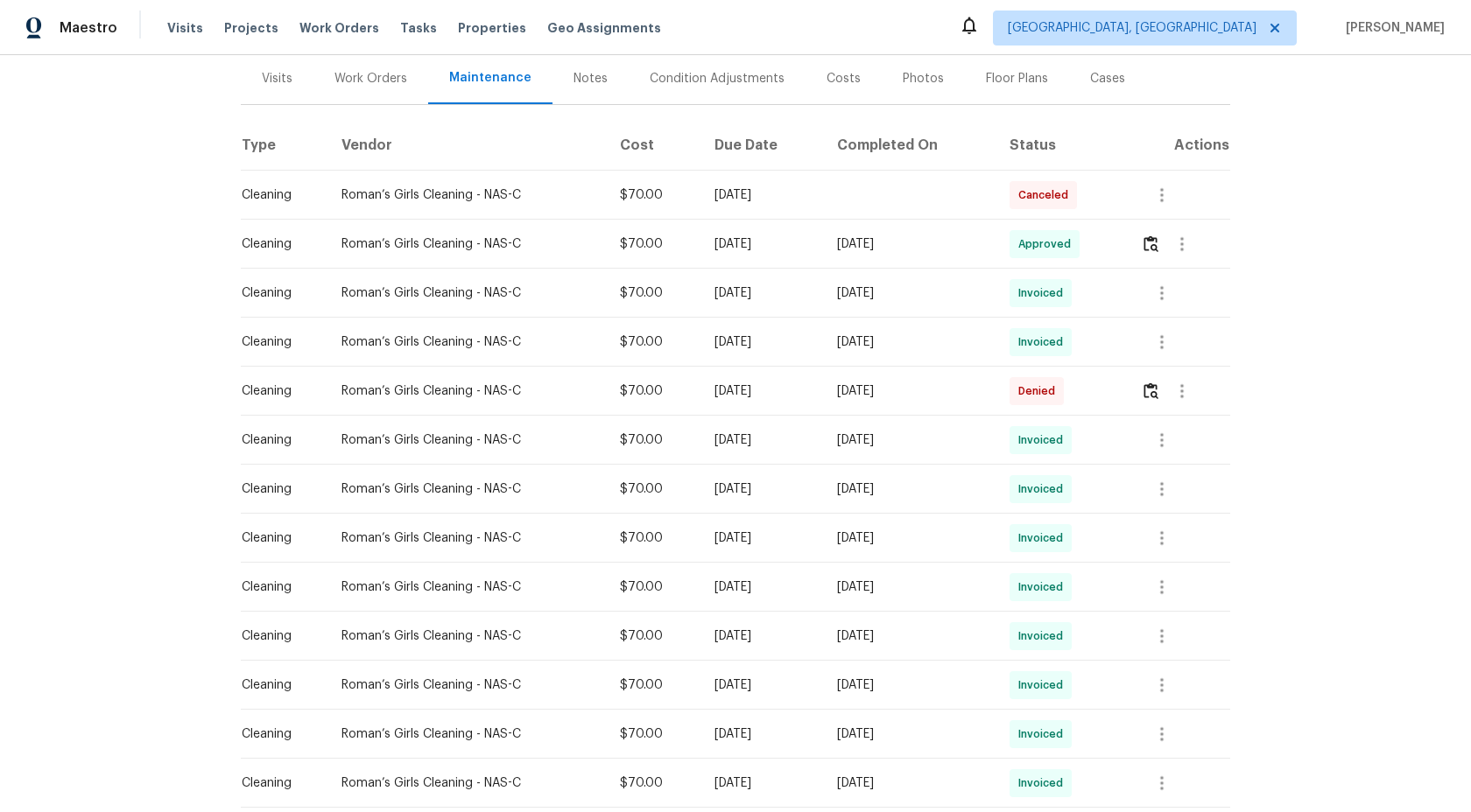
scroll to position [377, 0]
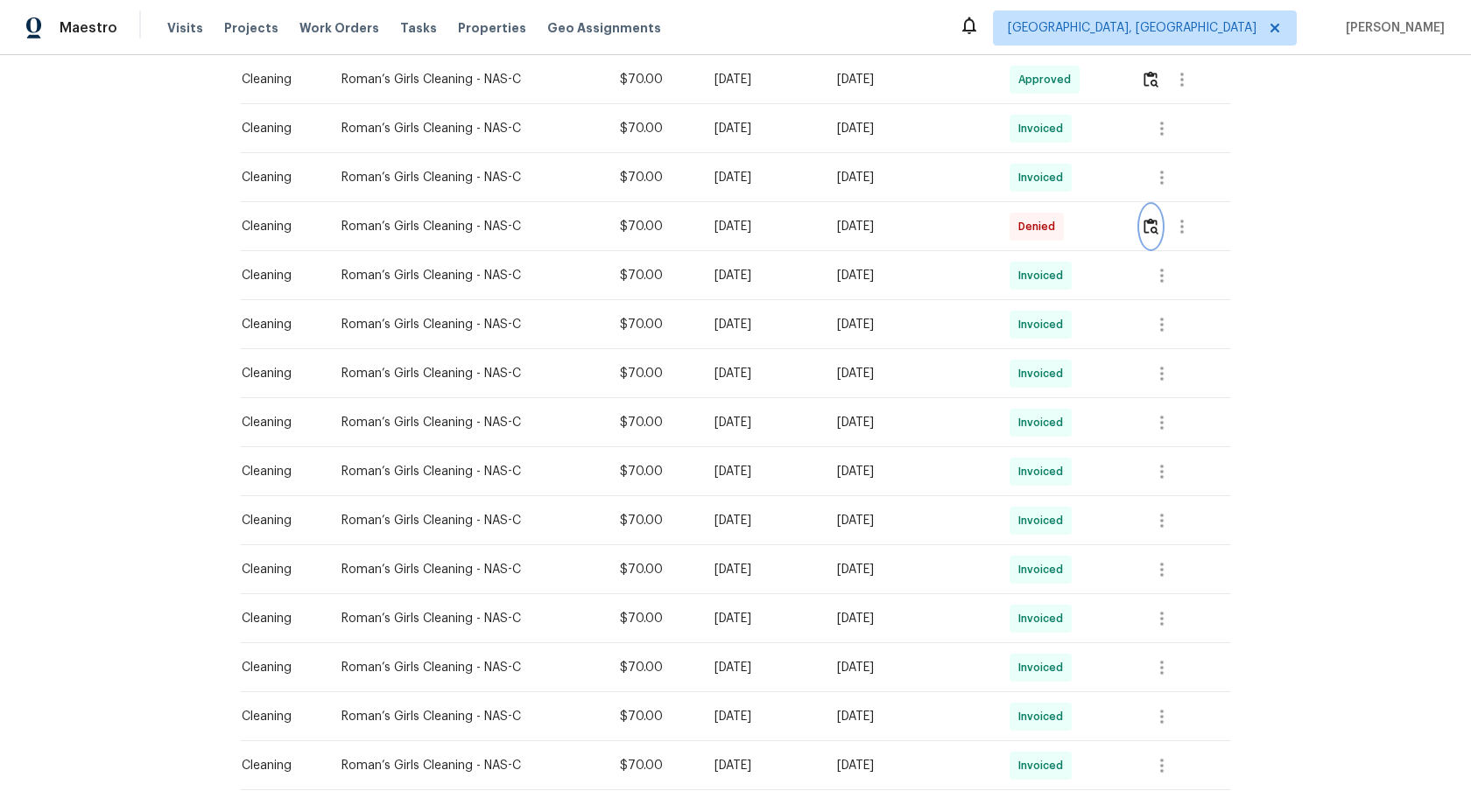
click at [1152, 226] on img "button" at bounding box center [1150, 226] width 15 height 17
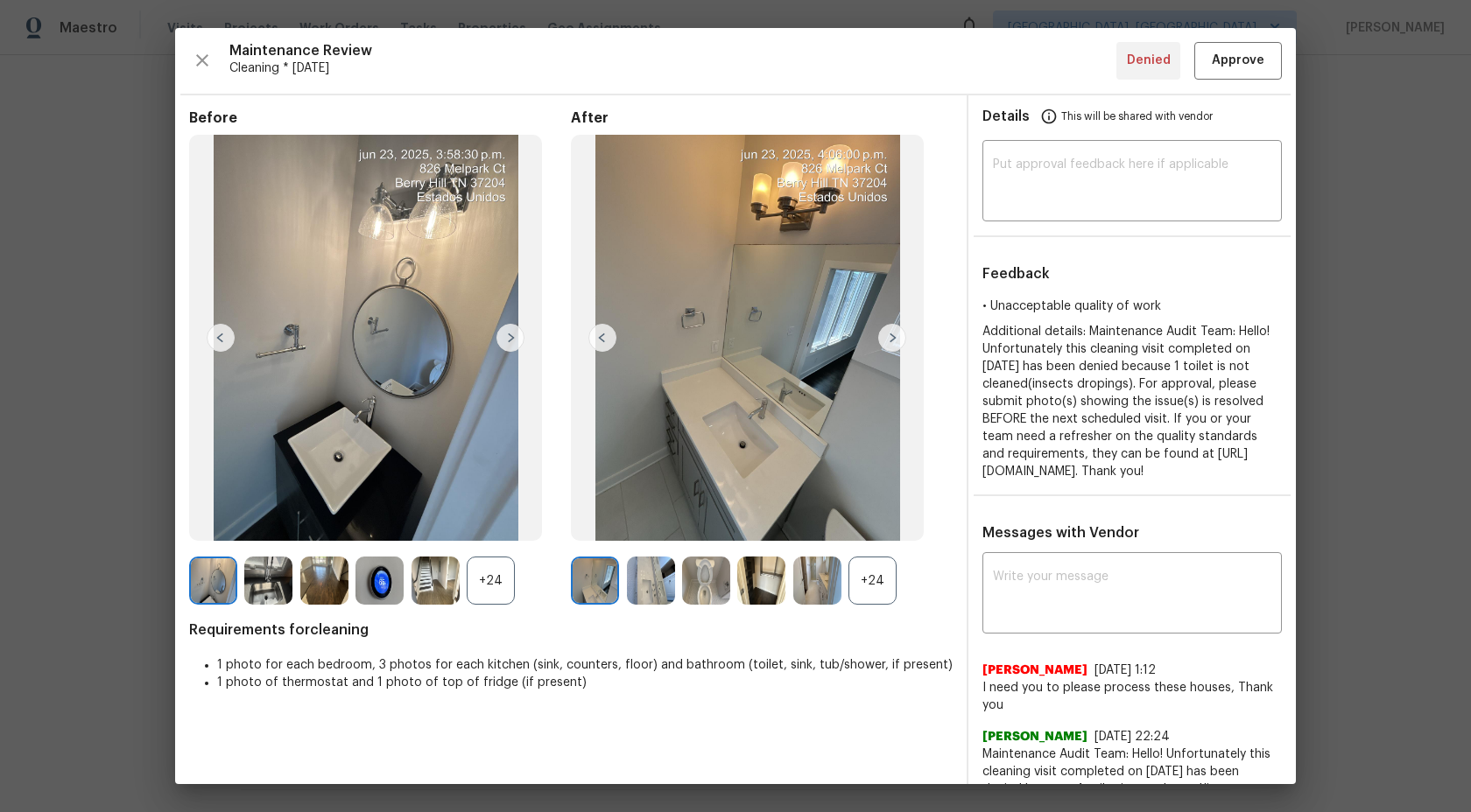
scroll to position [150, 0]
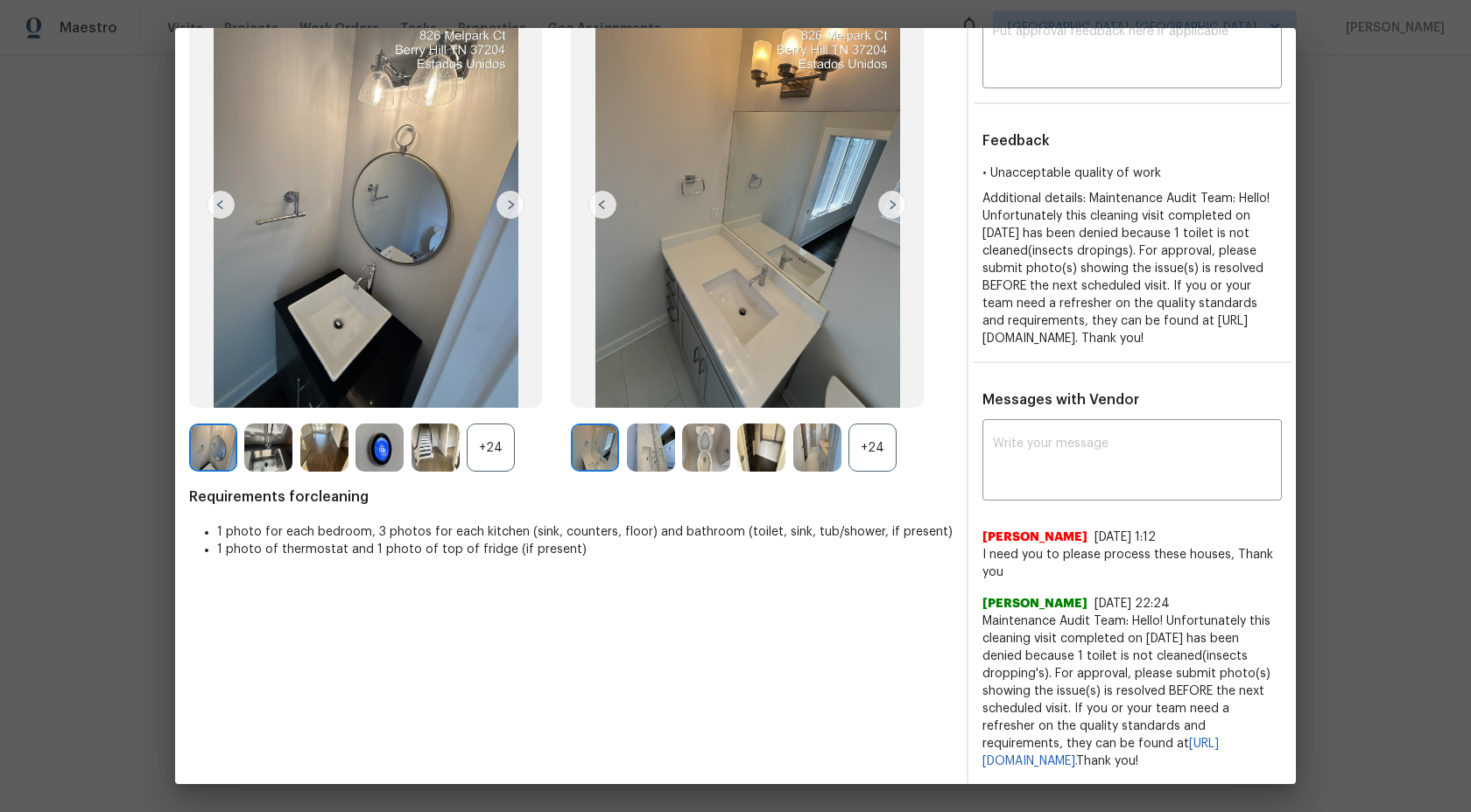
click at [859, 431] on div "+24" at bounding box center [872, 447] width 48 height 48
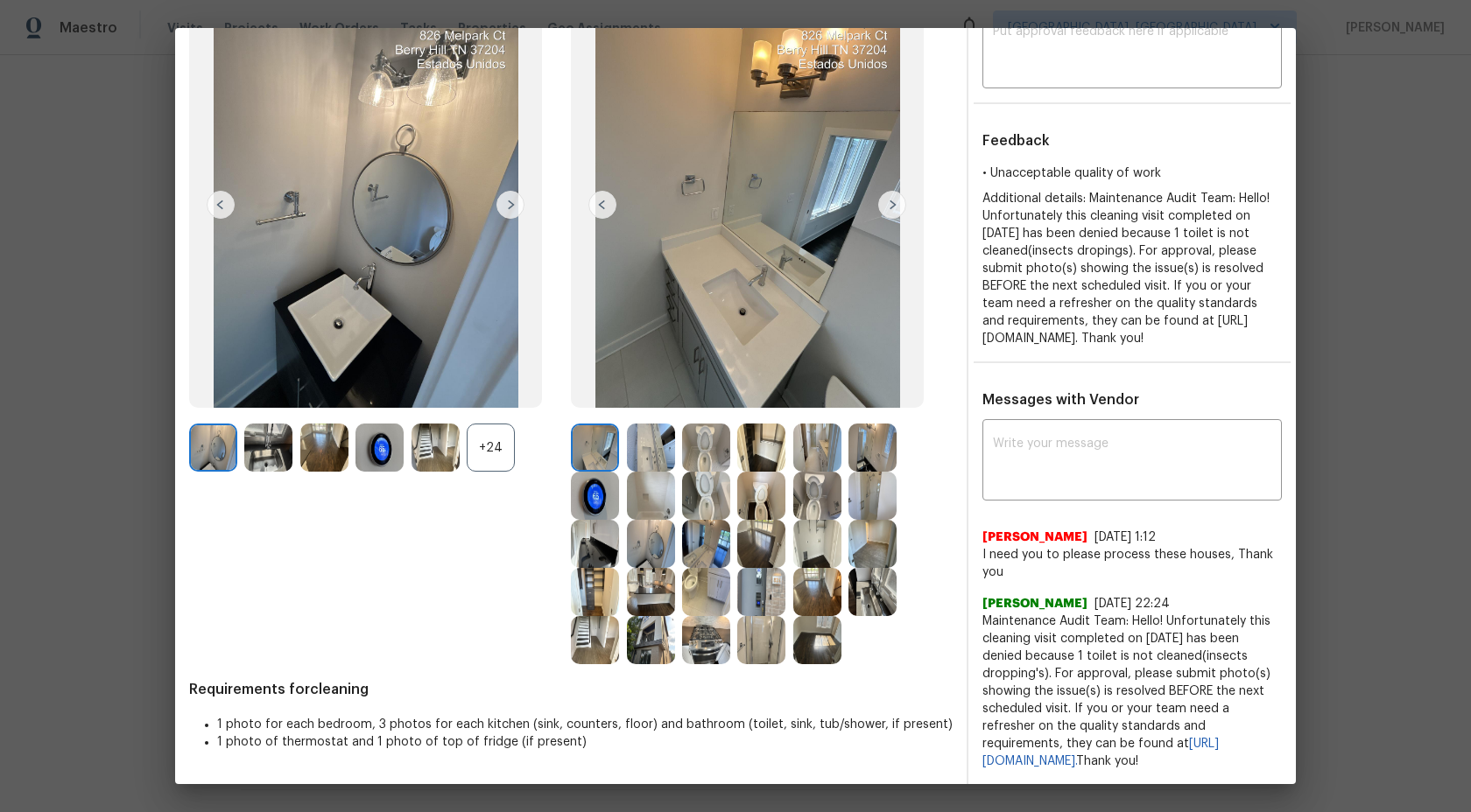
click at [588, 440] on img at bounding box center [595, 447] width 48 height 48
click at [606, 423] on img at bounding box center [595, 447] width 48 height 48
click at [651, 423] on img at bounding box center [650, 447] width 48 height 48
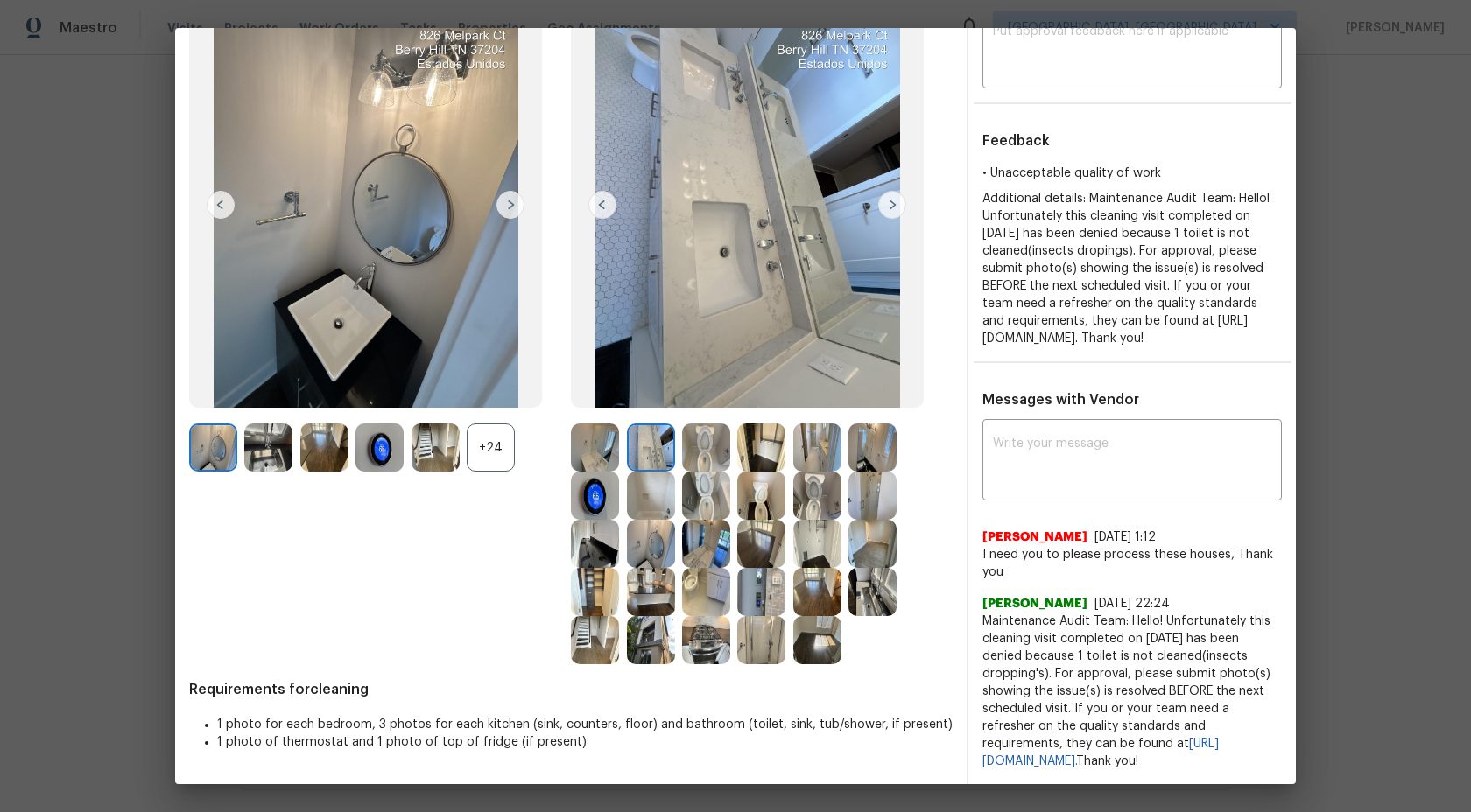
scroll to position [69, 0]
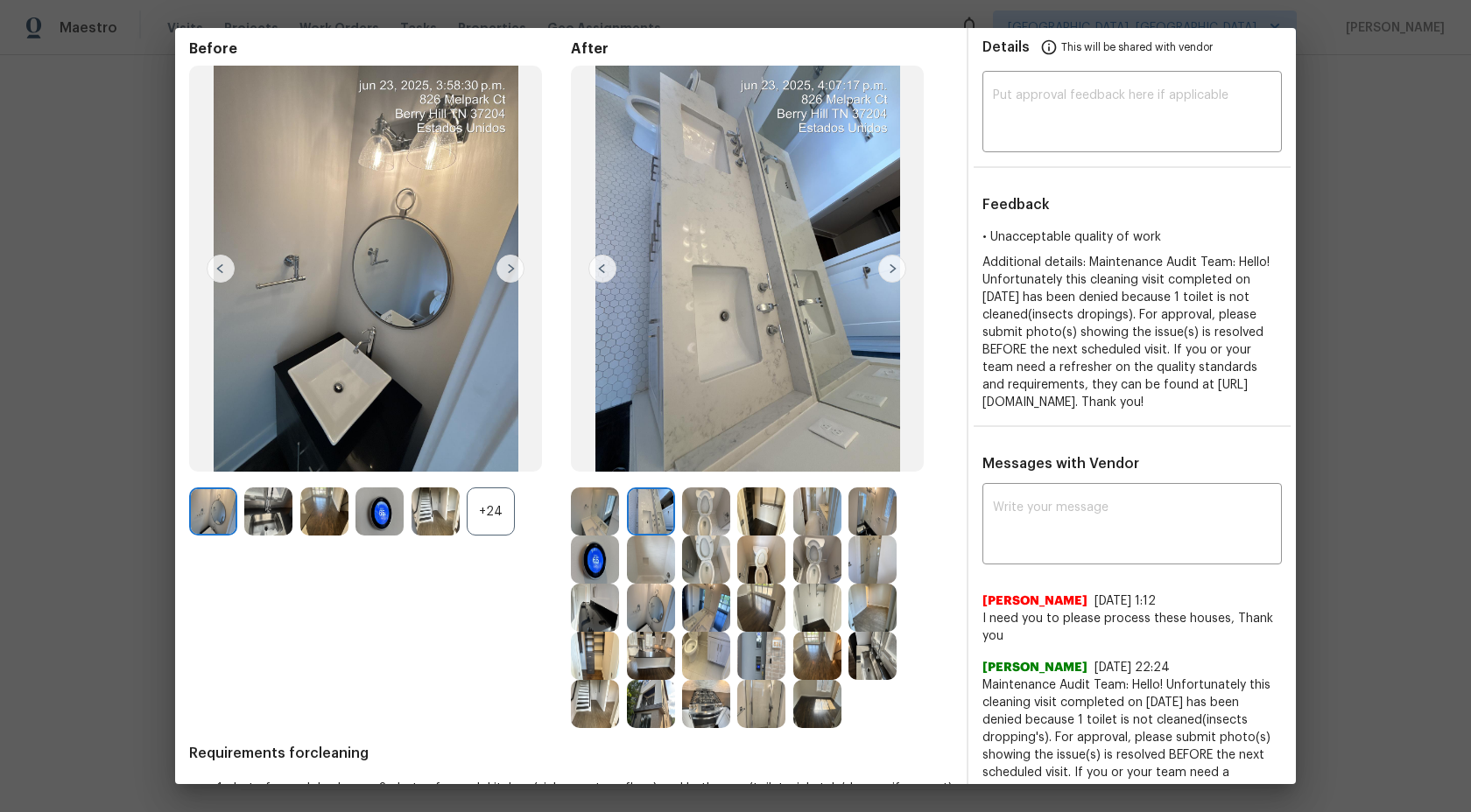
click at [592, 509] on img at bounding box center [595, 511] width 48 height 48
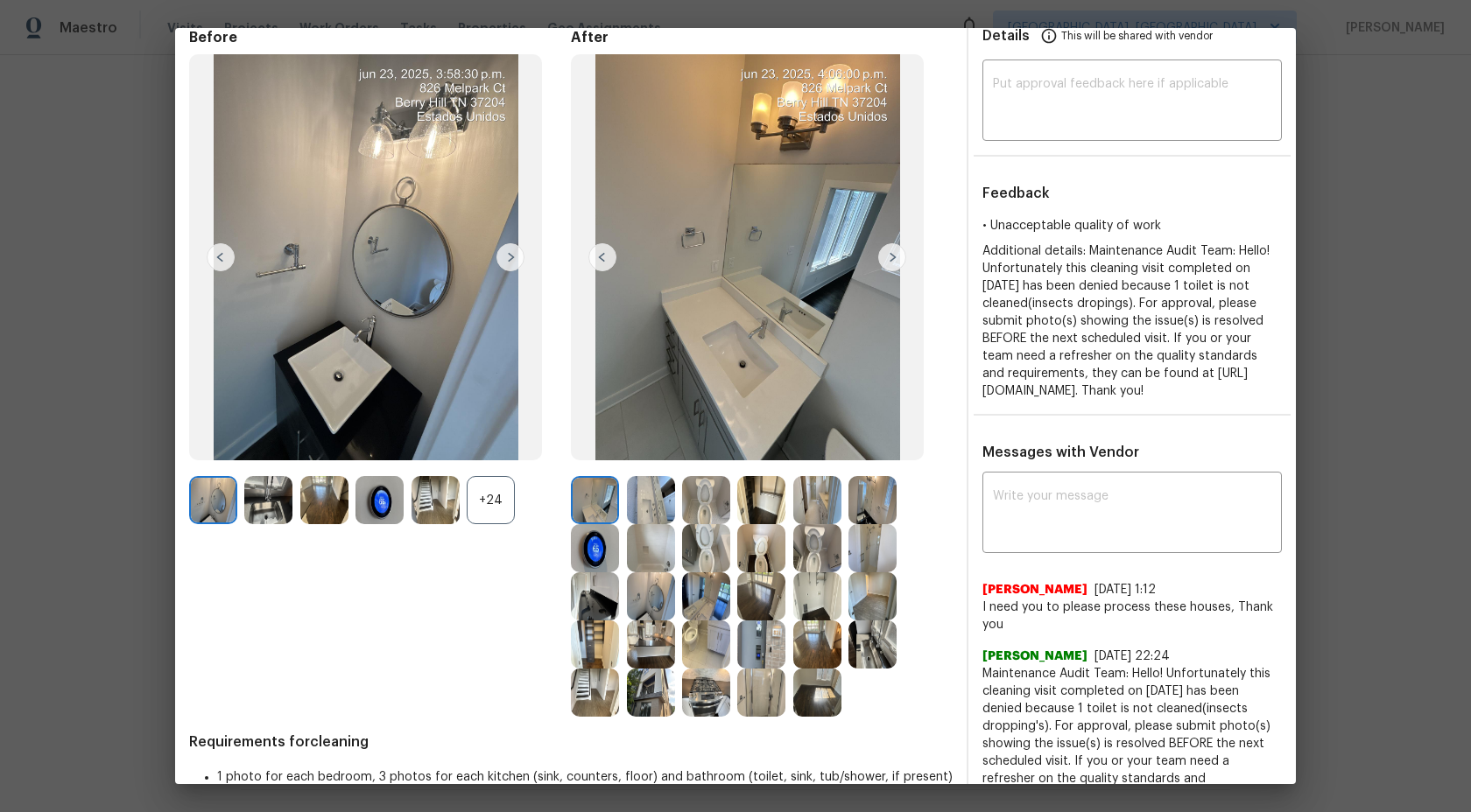
scroll to position [82, 0]
click at [649, 509] on img at bounding box center [650, 499] width 48 height 48
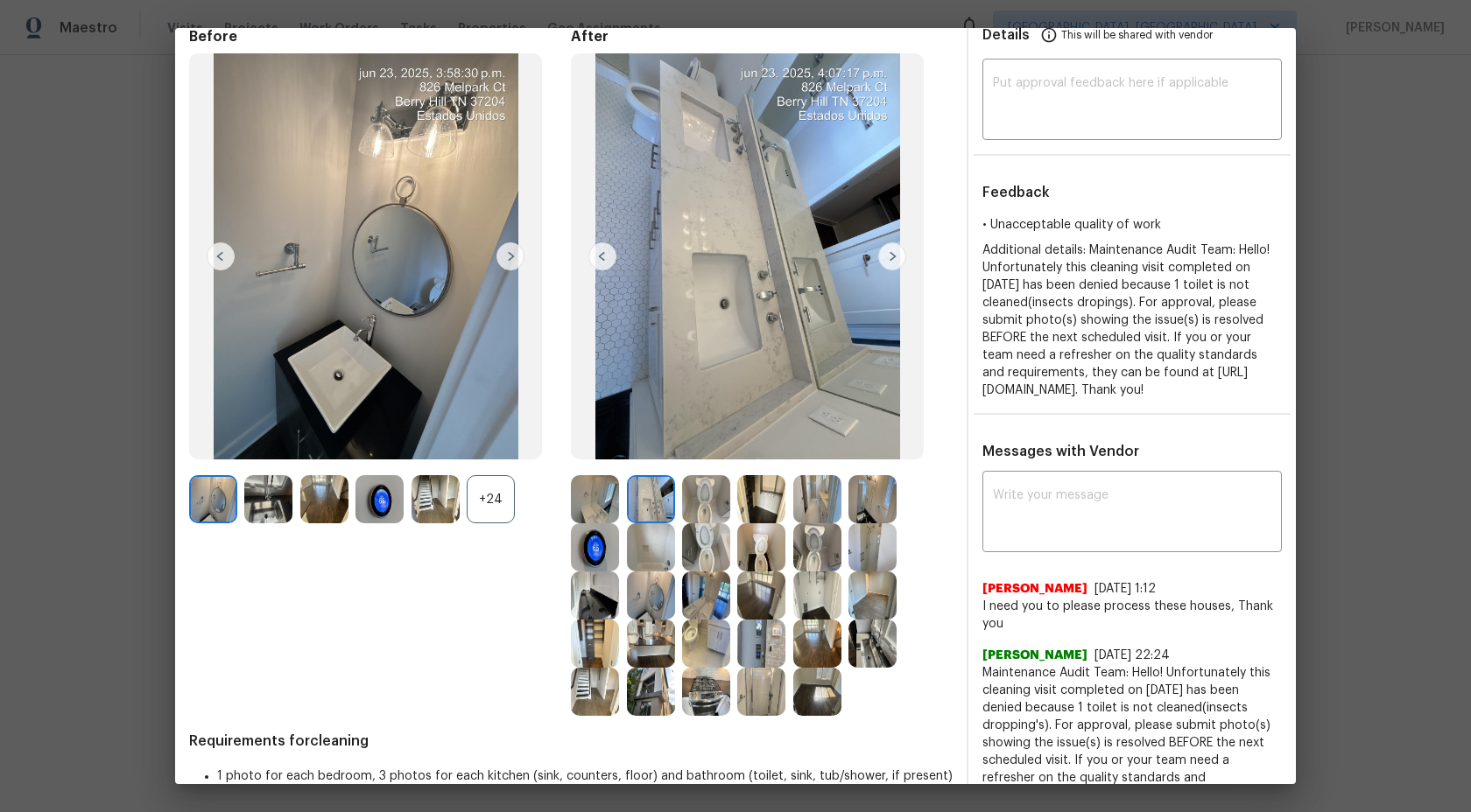
click at [697, 496] on img at bounding box center [705, 499] width 48 height 48
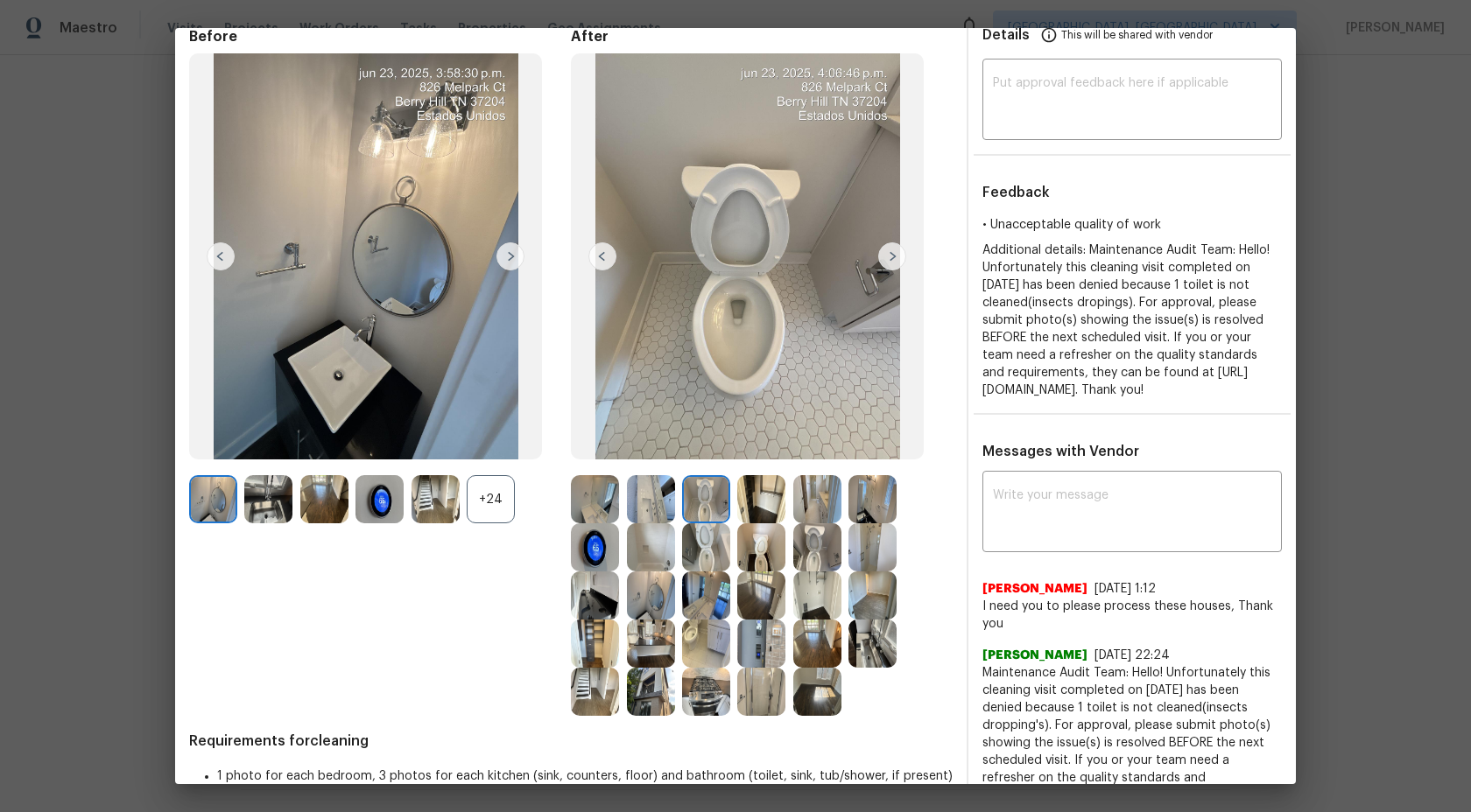
click at [762, 497] on img at bounding box center [761, 499] width 48 height 48
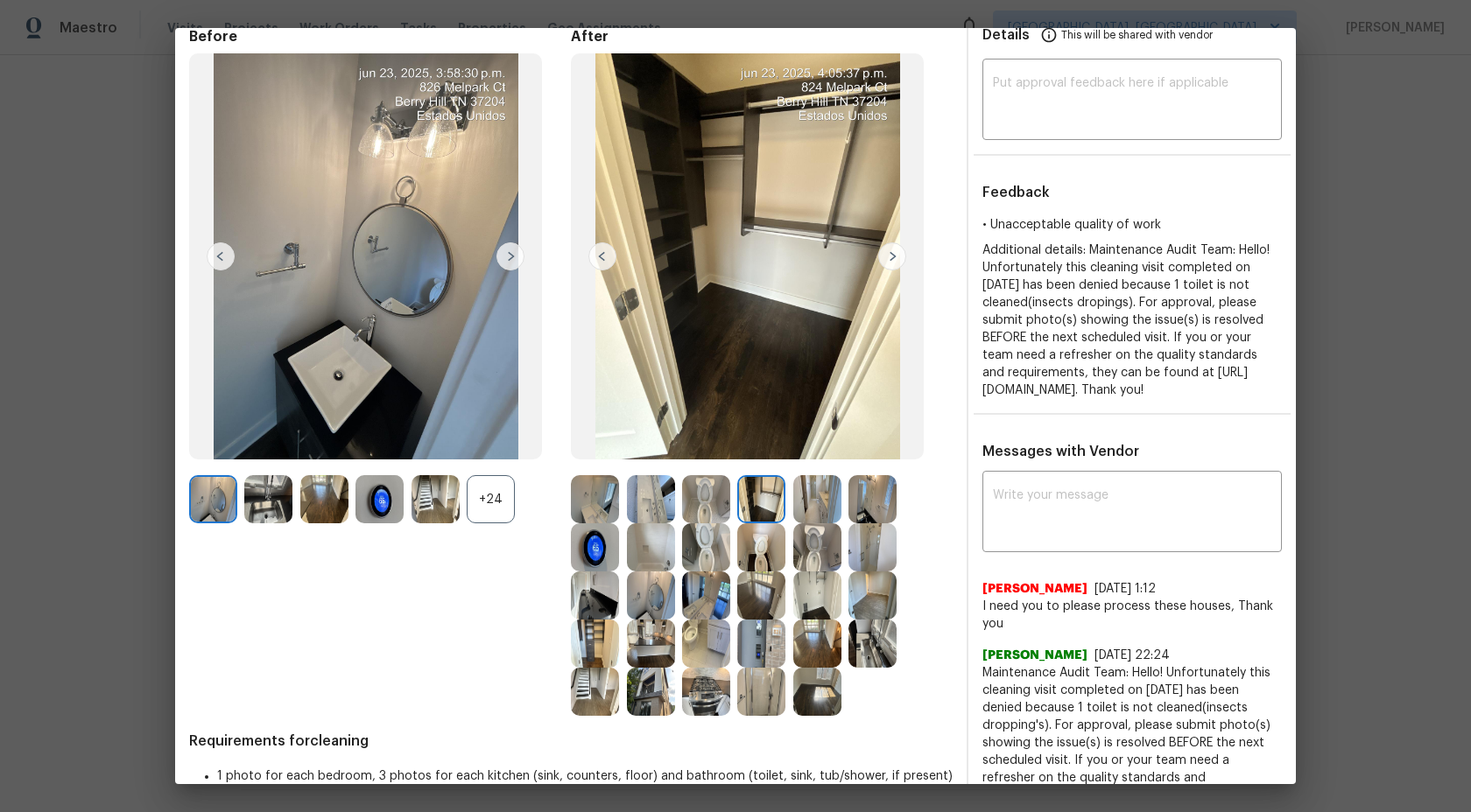
click at [805, 495] on img at bounding box center [817, 499] width 48 height 48
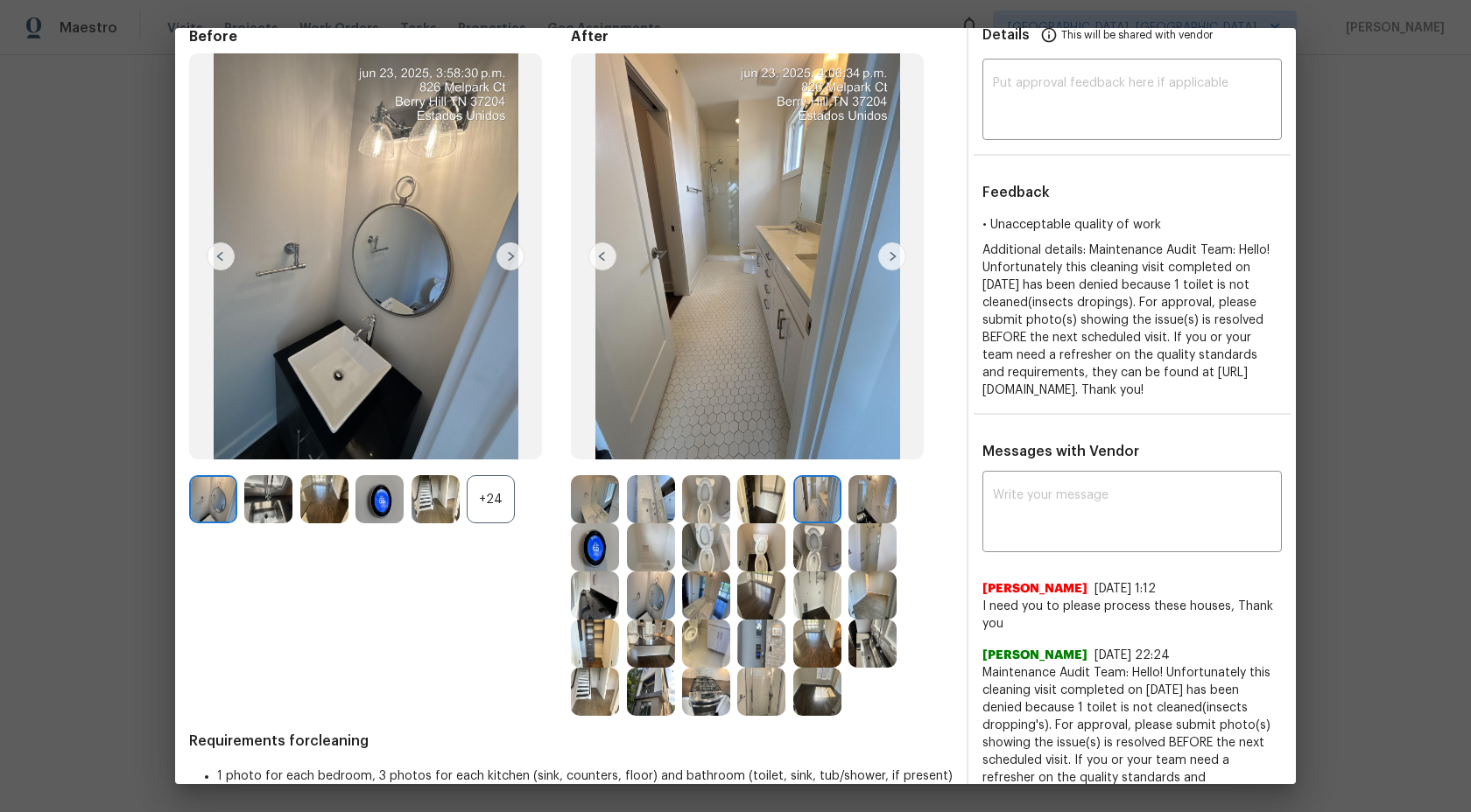
click at [868, 500] on img at bounding box center [872, 499] width 48 height 48
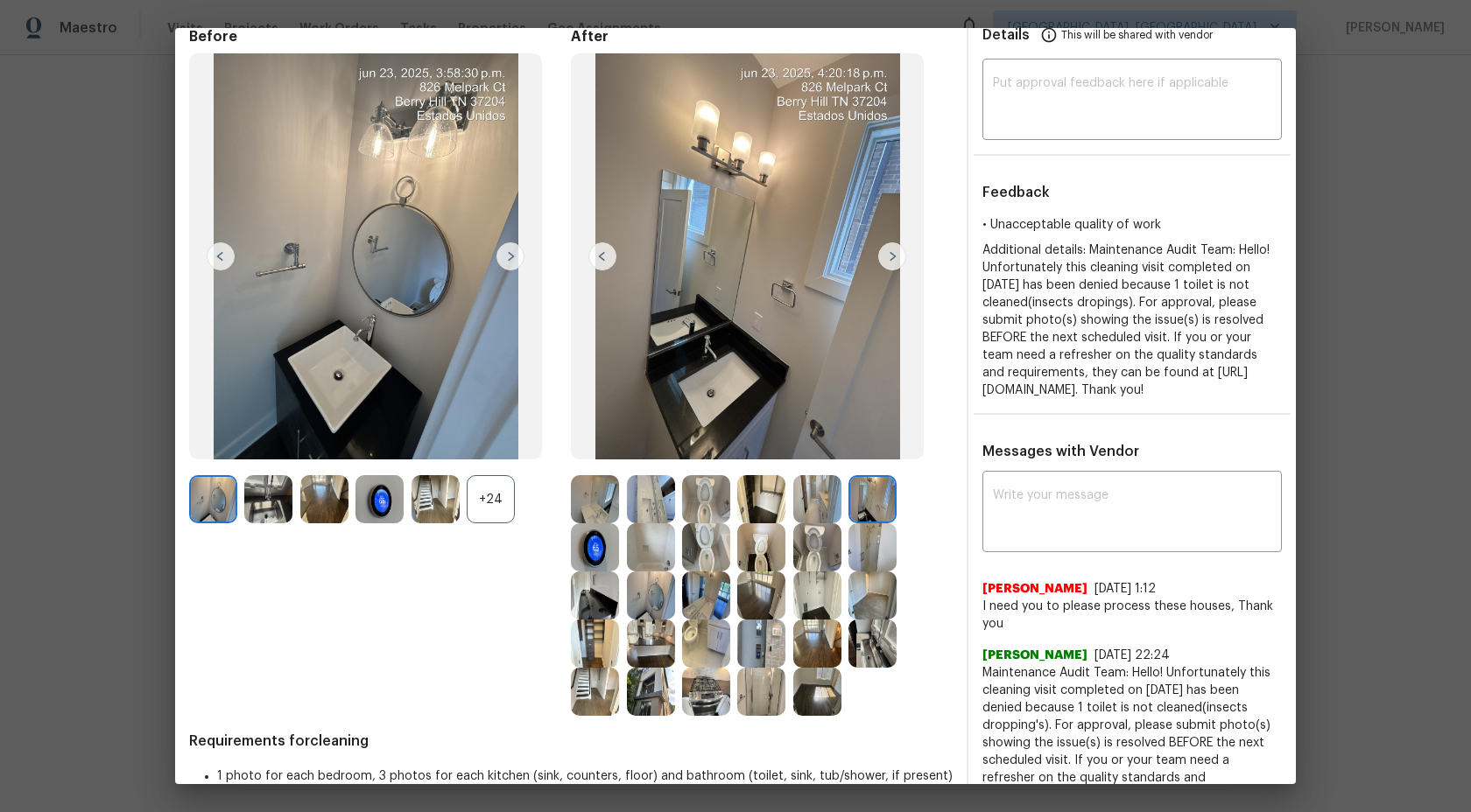
click at [865, 538] on img at bounding box center [872, 548] width 48 height 48
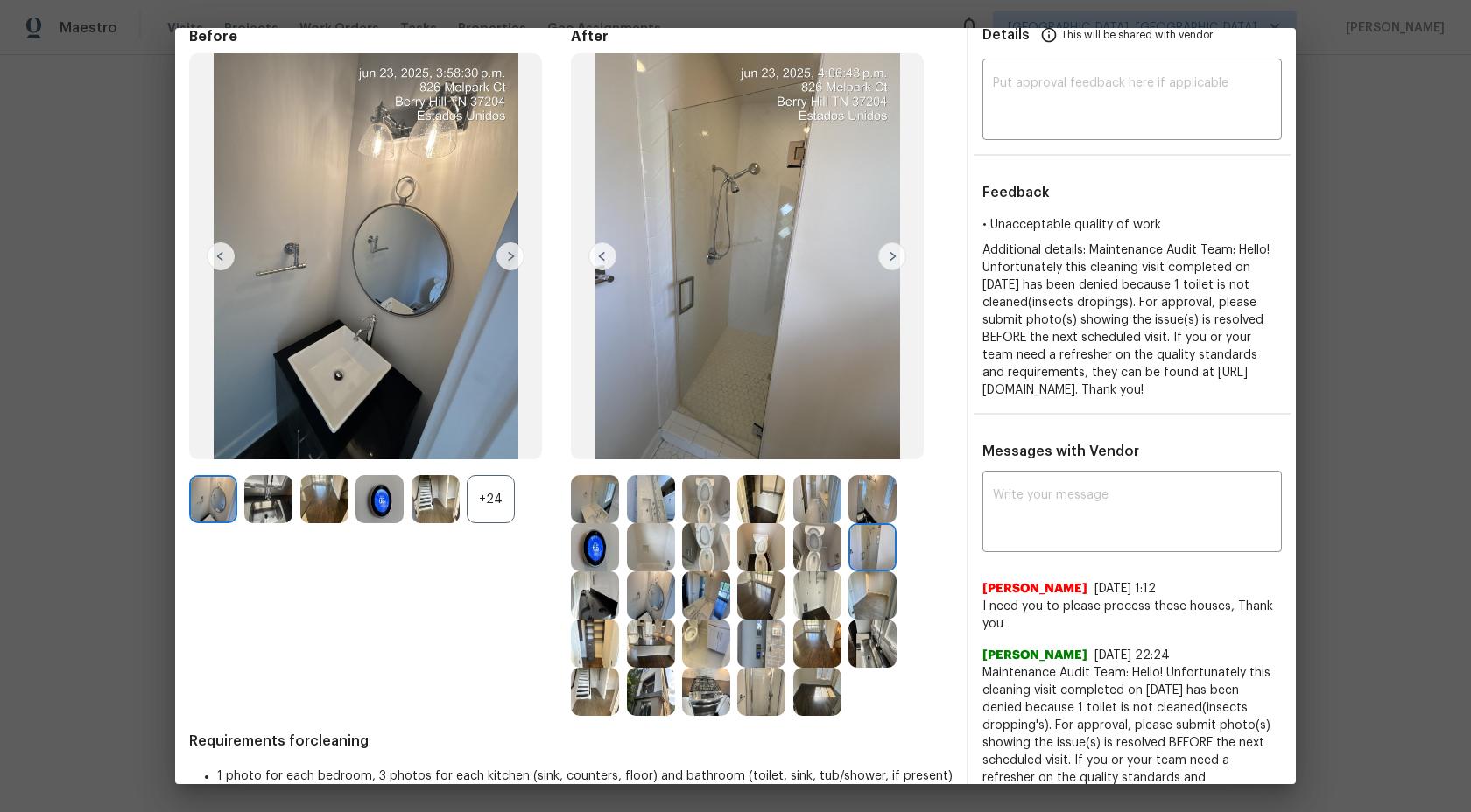
click at [805, 542] on img at bounding box center [817, 548] width 48 height 48
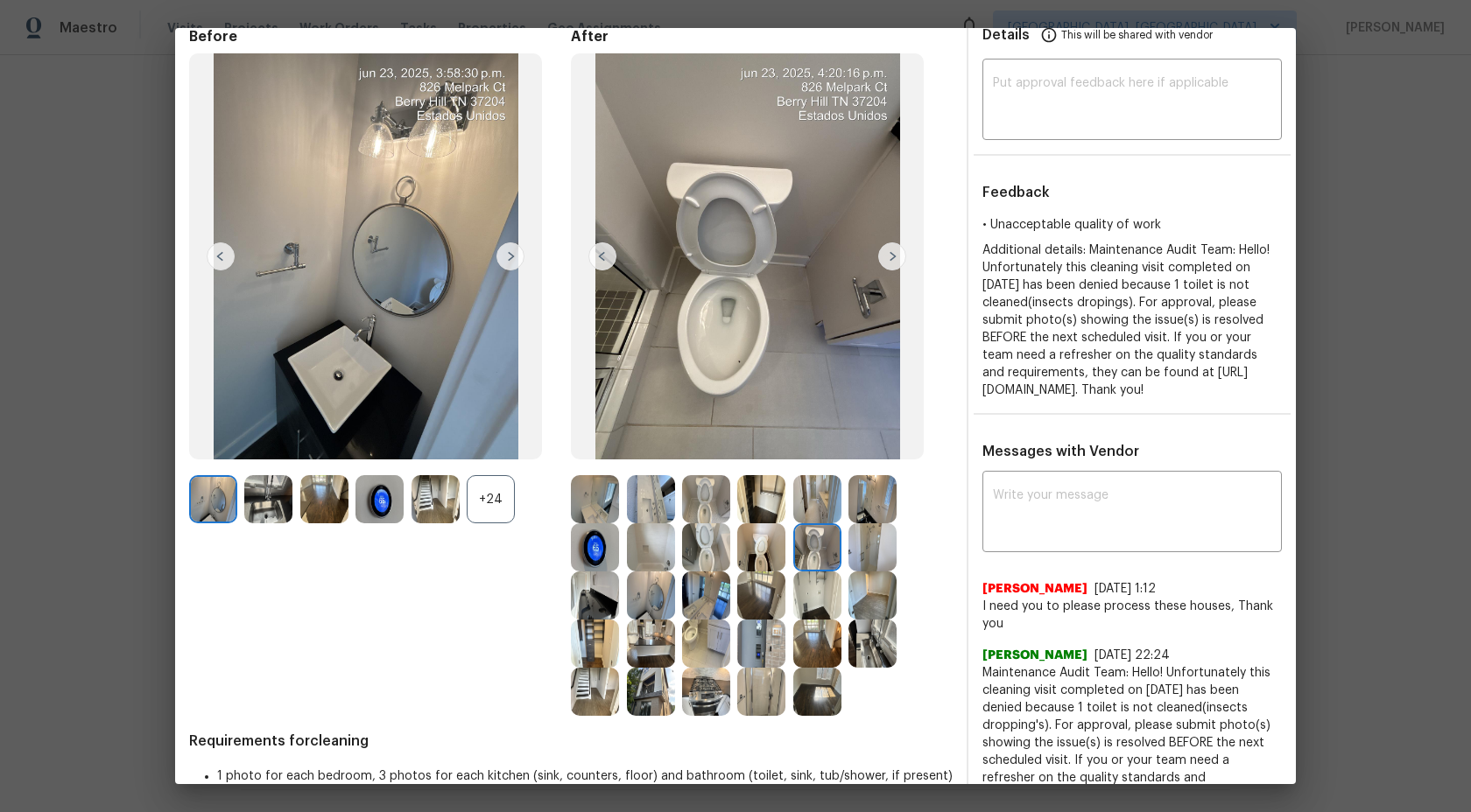
click at [734, 545] on div at bounding box center [709, 548] width 55 height 48
click at [707, 543] on img at bounding box center [705, 548] width 48 height 48
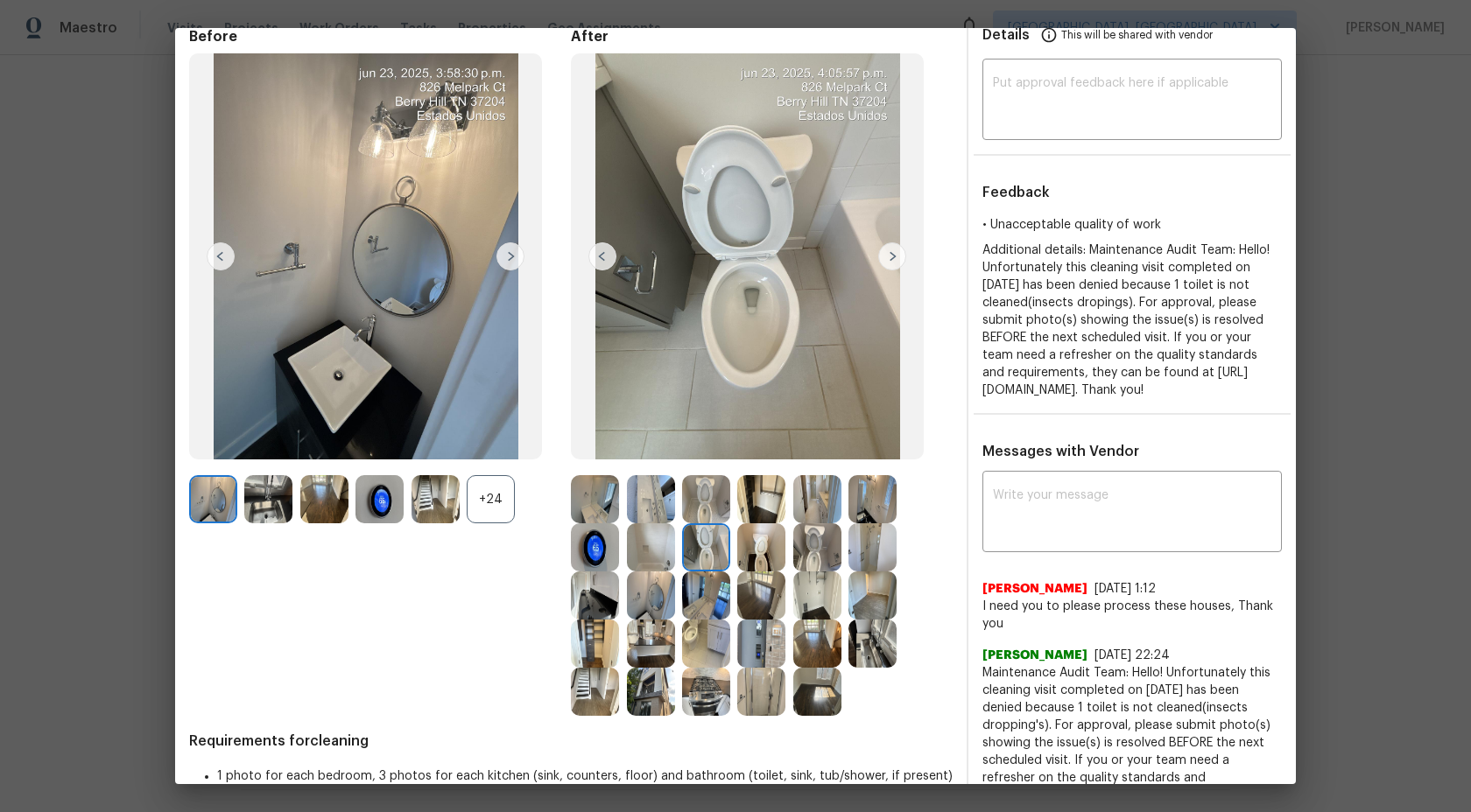
click at [756, 545] on img at bounding box center [761, 548] width 48 height 48
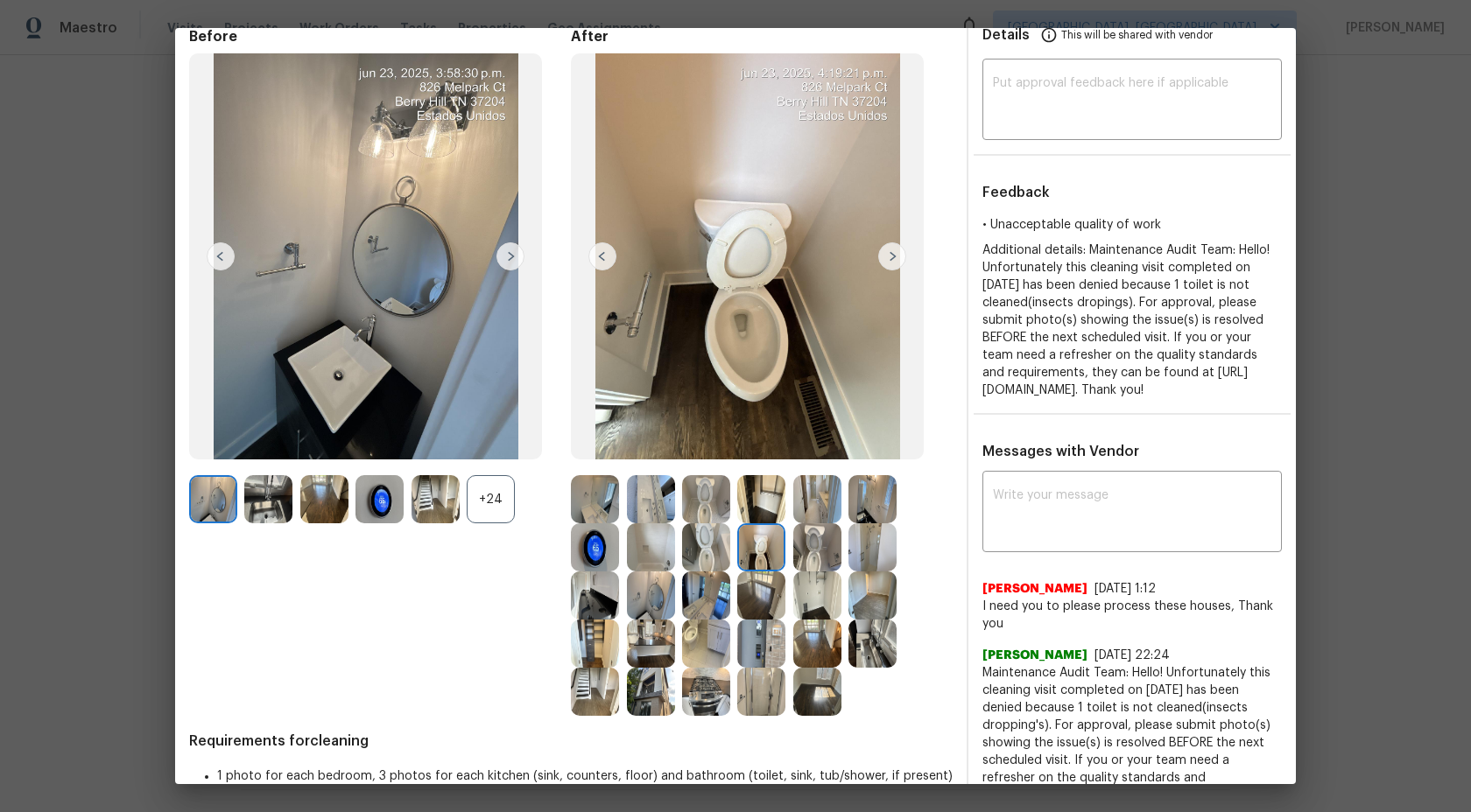
click at [644, 553] on img at bounding box center [650, 548] width 48 height 48
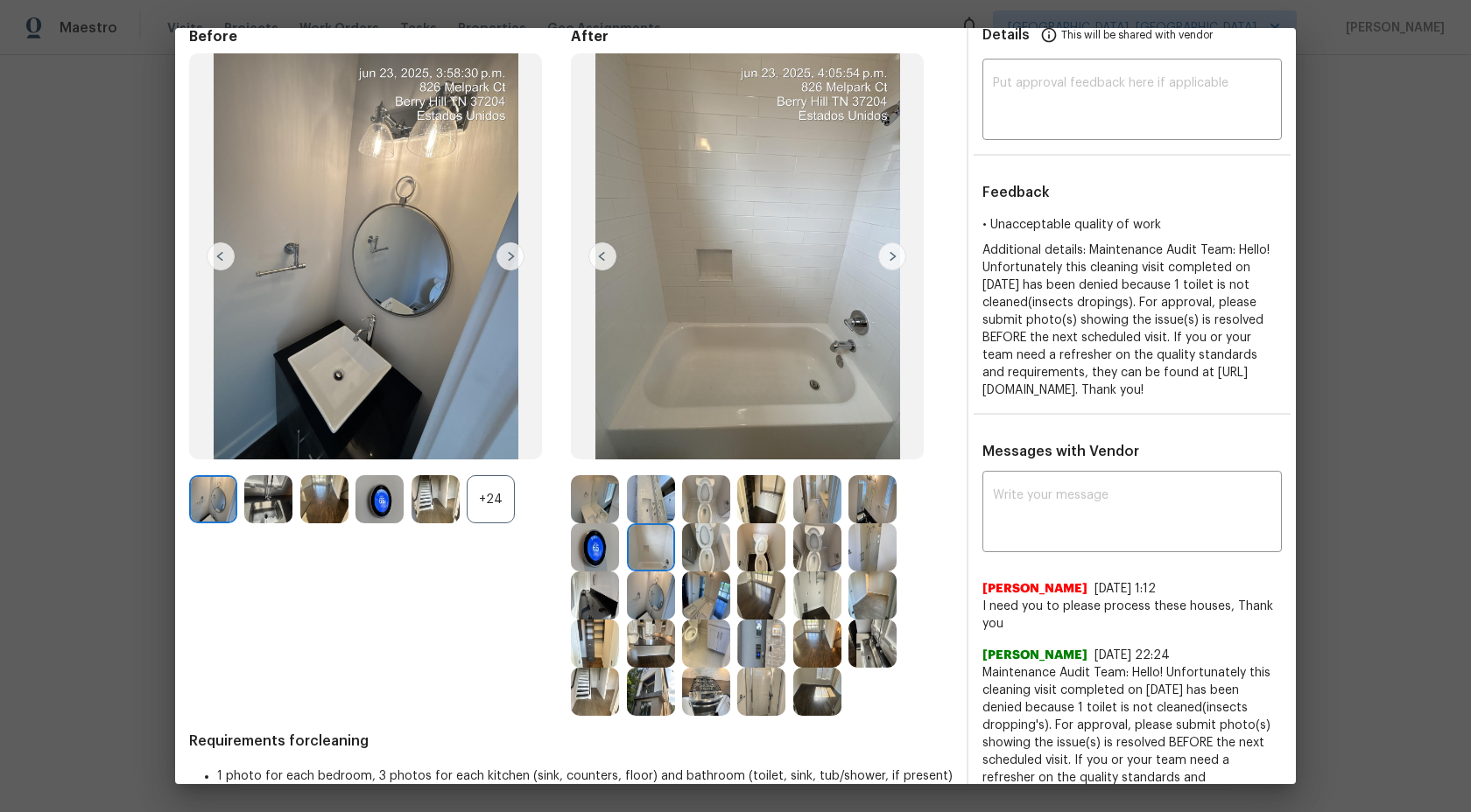
click at [568, 561] on div "Before +24" at bounding box center [380, 372] width 382 height 689
click at [587, 553] on img at bounding box center [595, 548] width 48 height 48
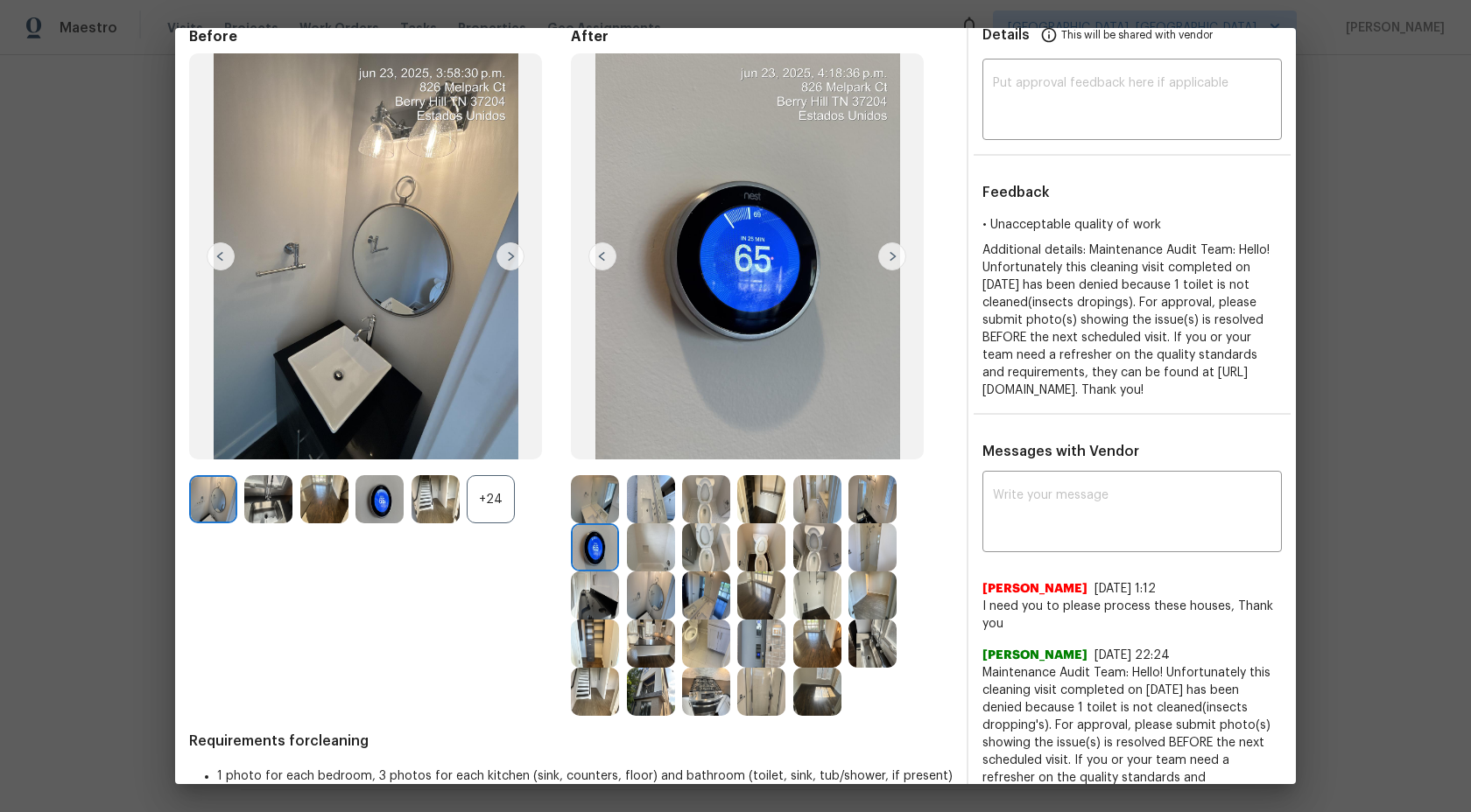
click at [600, 594] on img at bounding box center [595, 595] width 48 height 48
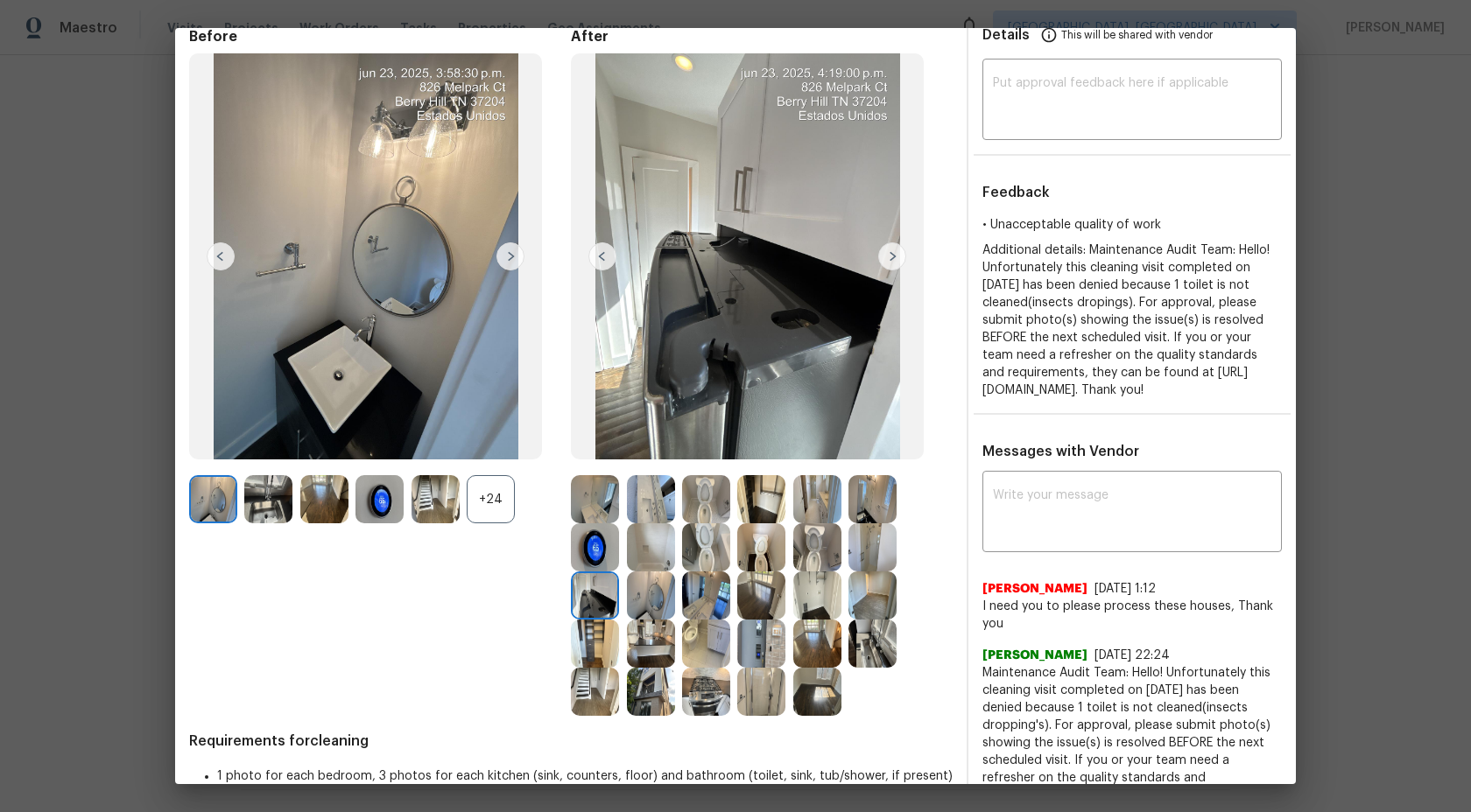
click at [672, 592] on img at bounding box center [650, 595] width 48 height 48
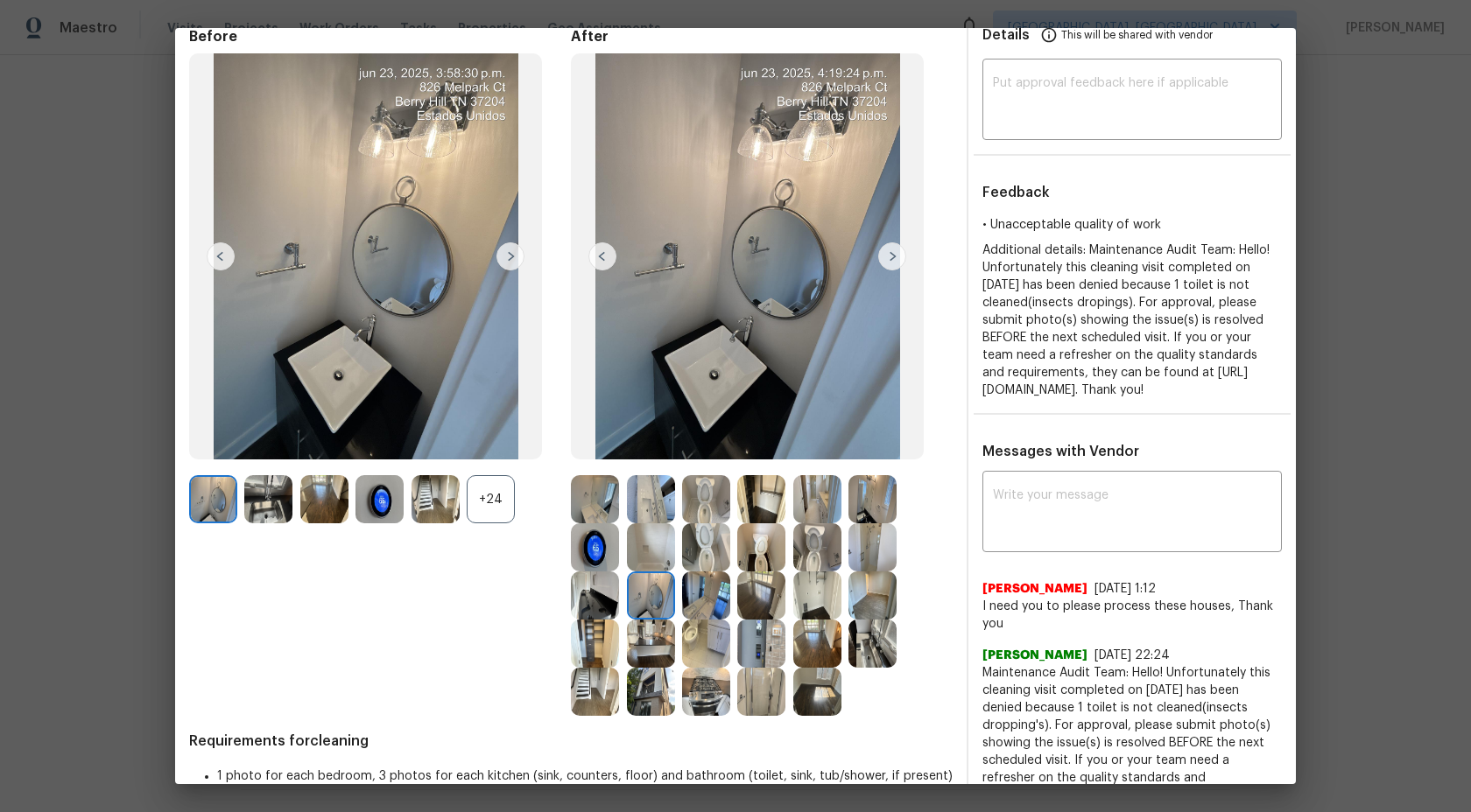
click at [732, 596] on div at bounding box center [709, 595] width 55 height 48
click at [669, 559] on img at bounding box center [650, 548] width 48 height 48
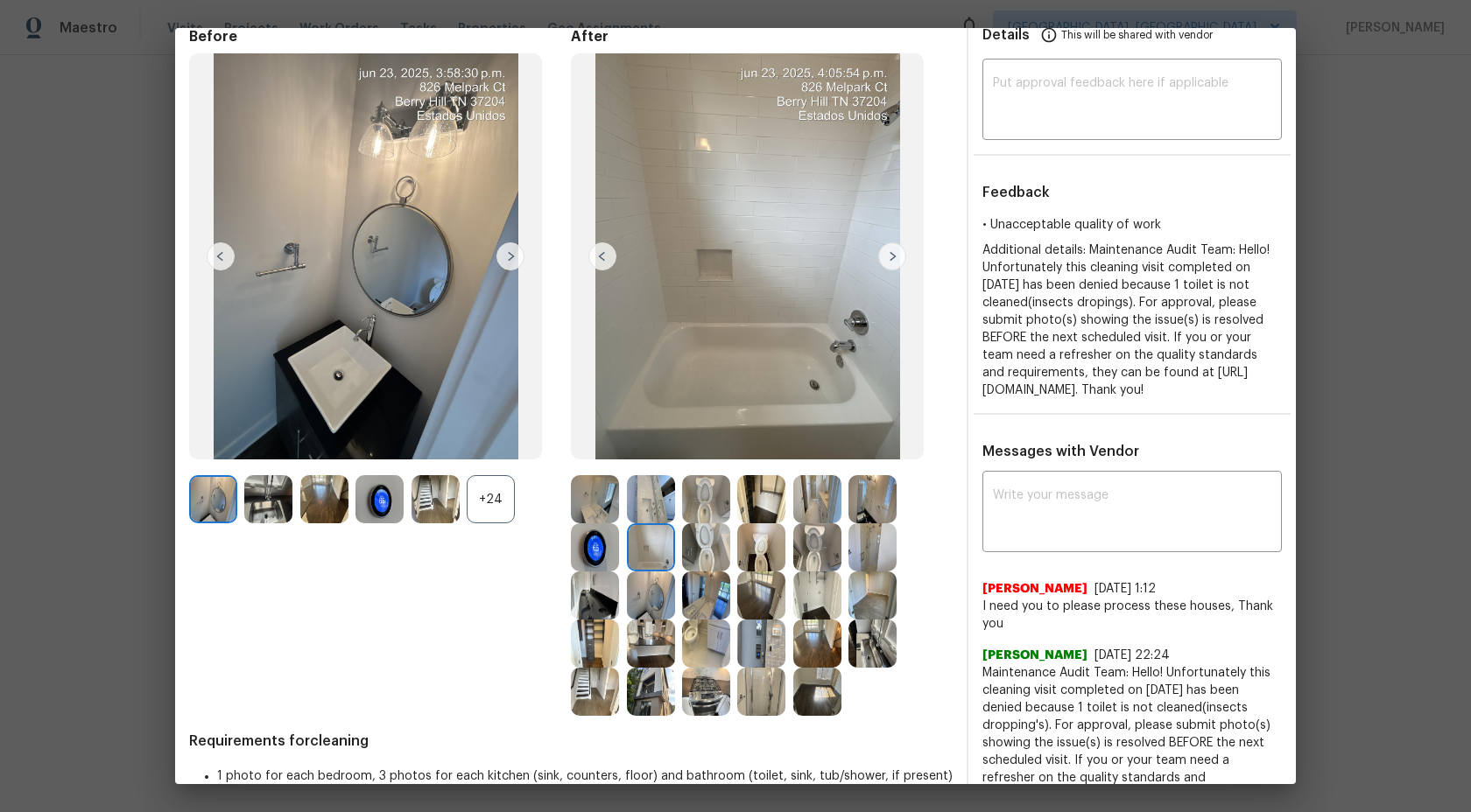
click at [702, 559] on img at bounding box center [705, 548] width 48 height 48
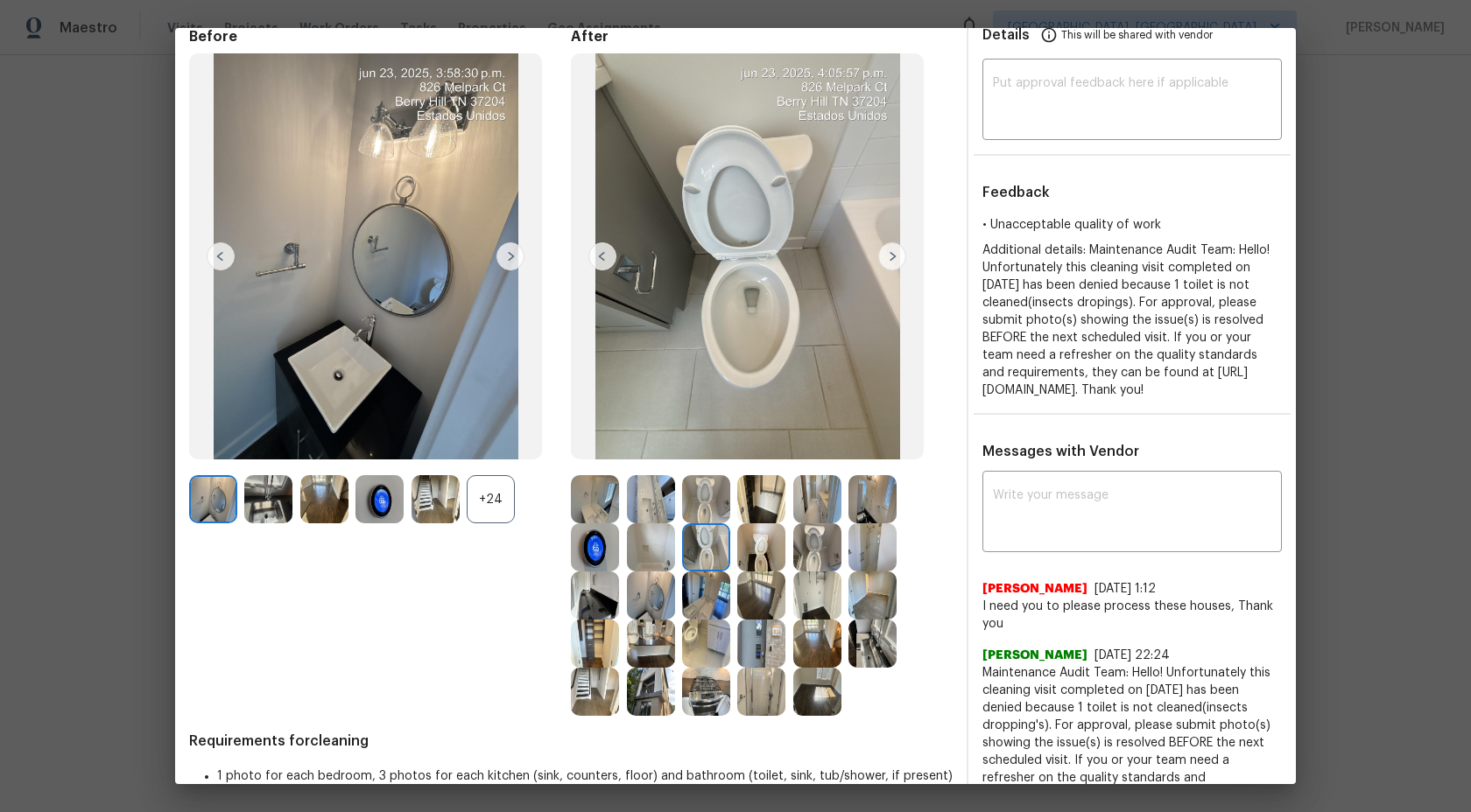
click at [737, 557] on div at bounding box center [765, 548] width 55 height 48
click at [601, 506] on img at bounding box center [595, 499] width 48 height 48
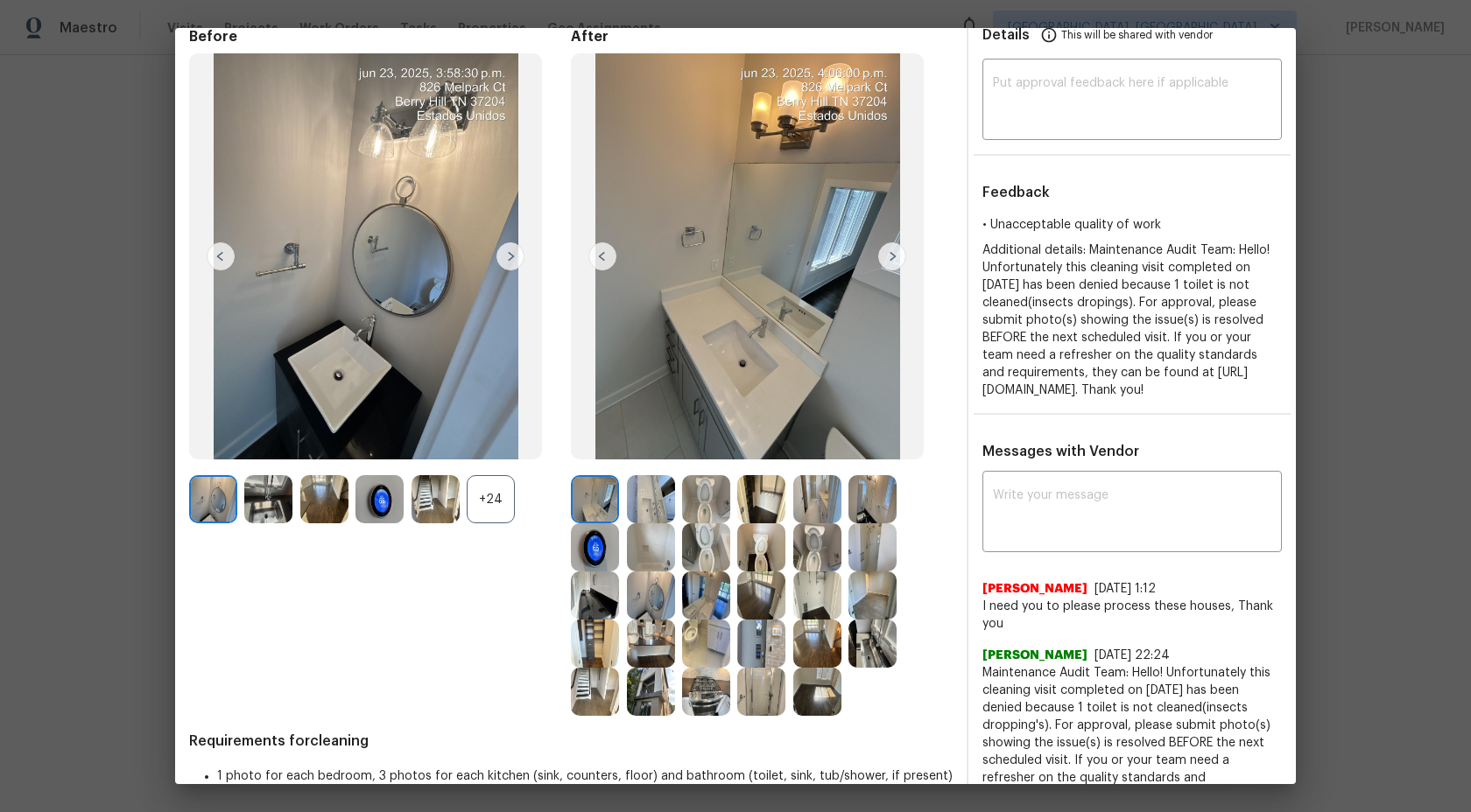
scroll to position [150, 0]
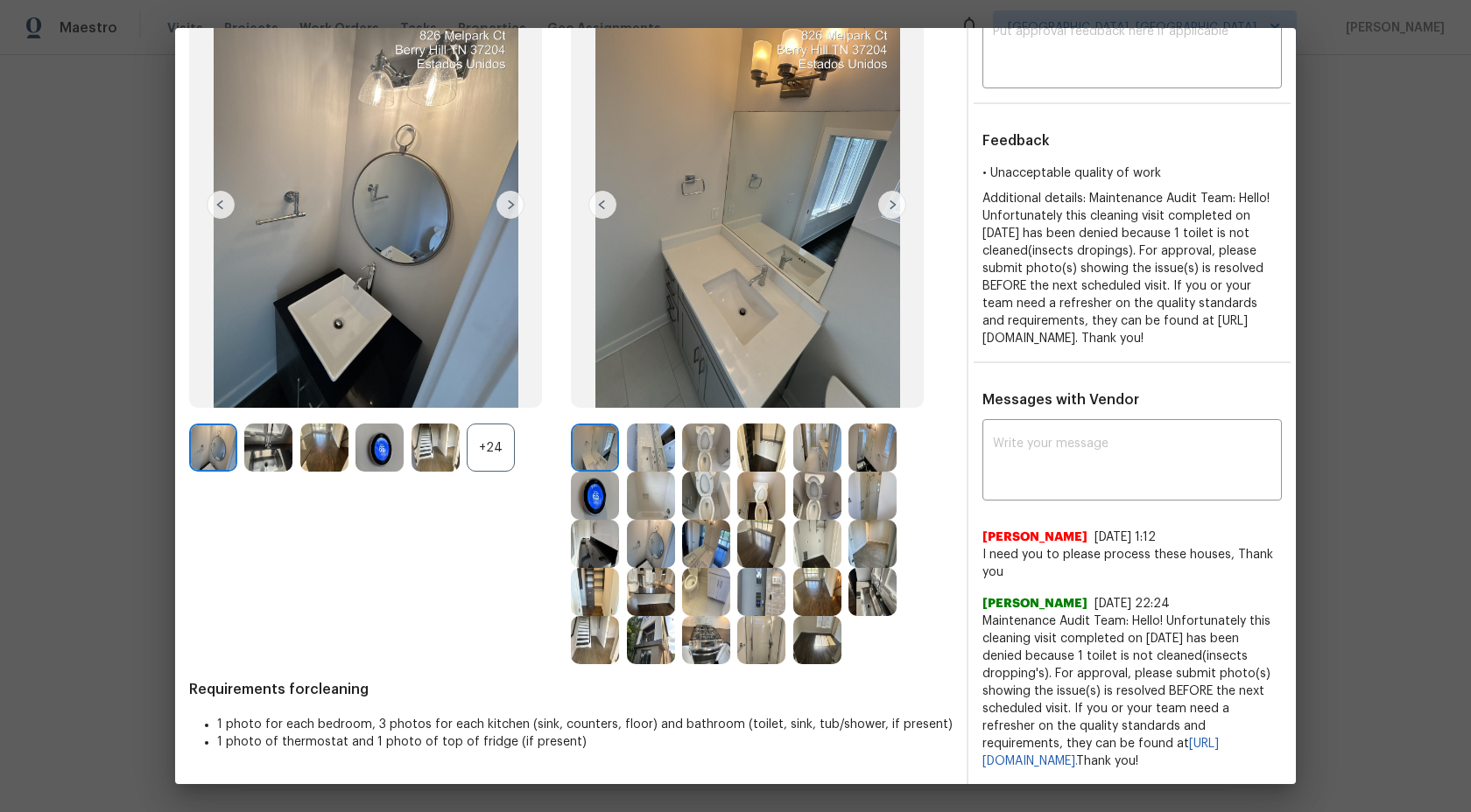
click at [589, 423] on img at bounding box center [595, 447] width 48 height 48
click at [651, 444] on img at bounding box center [650, 447] width 48 height 48
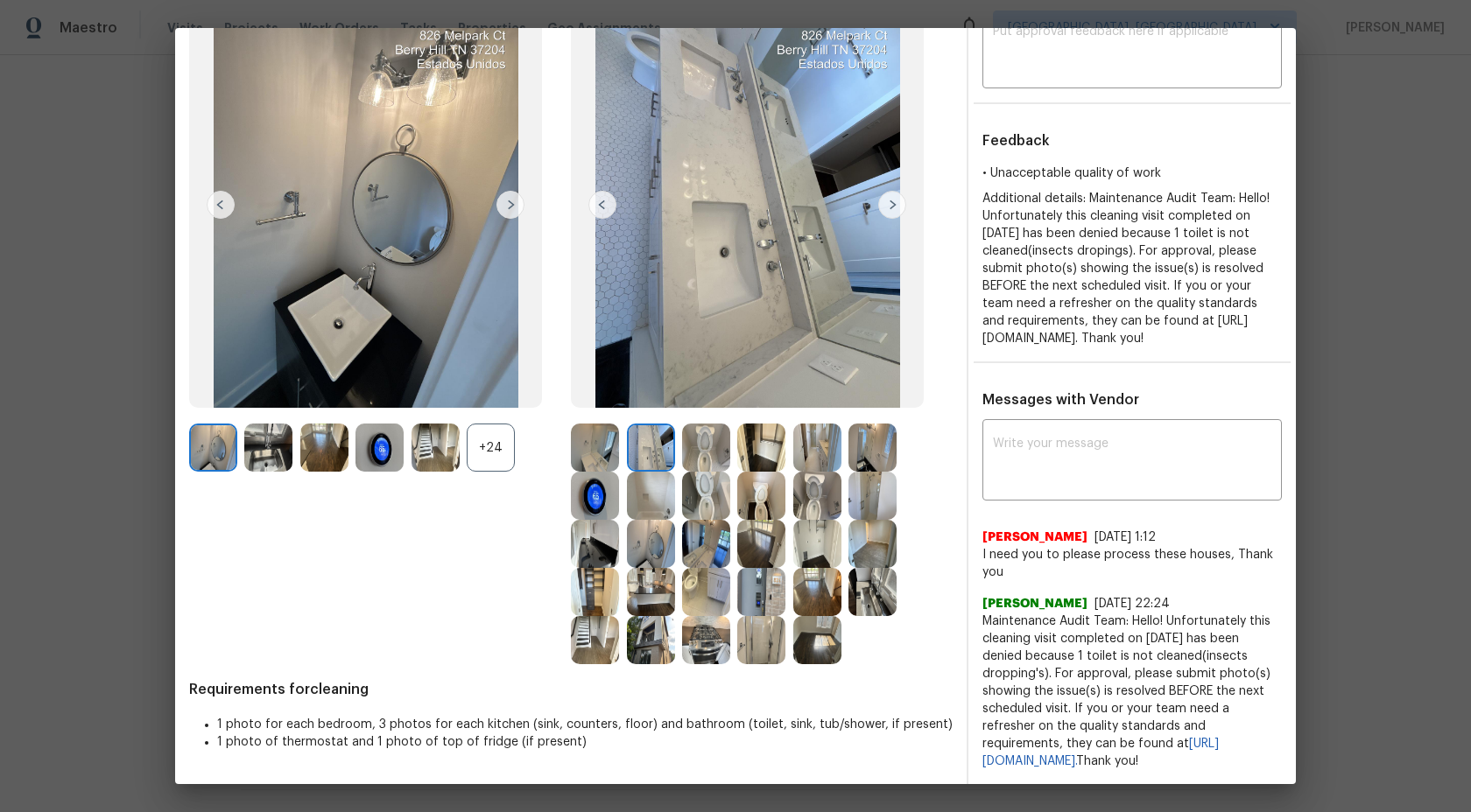
click at [689, 429] on img at bounding box center [705, 447] width 48 height 48
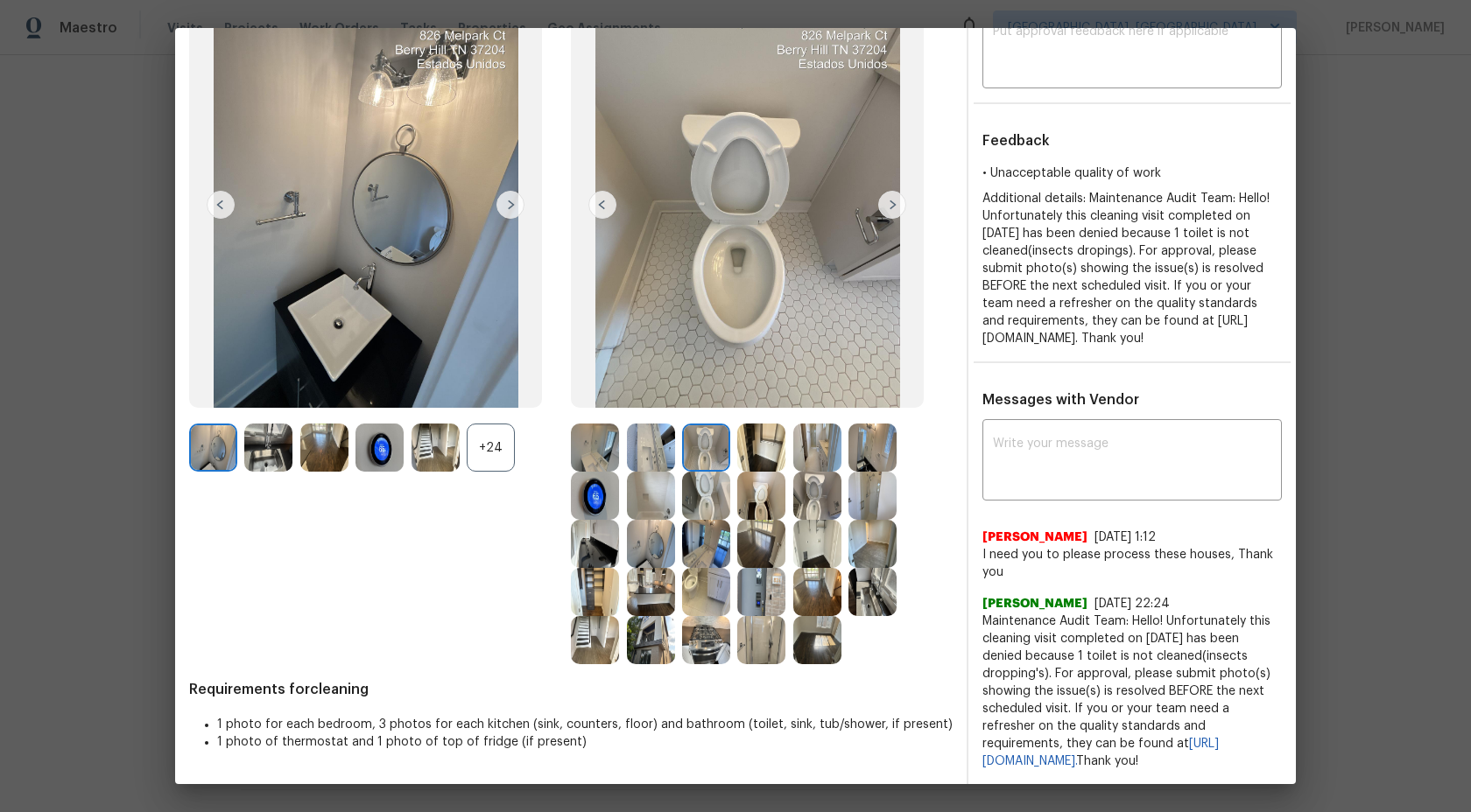
click at [716, 430] on img at bounding box center [705, 447] width 48 height 48
click at [761, 428] on img at bounding box center [761, 447] width 48 height 48
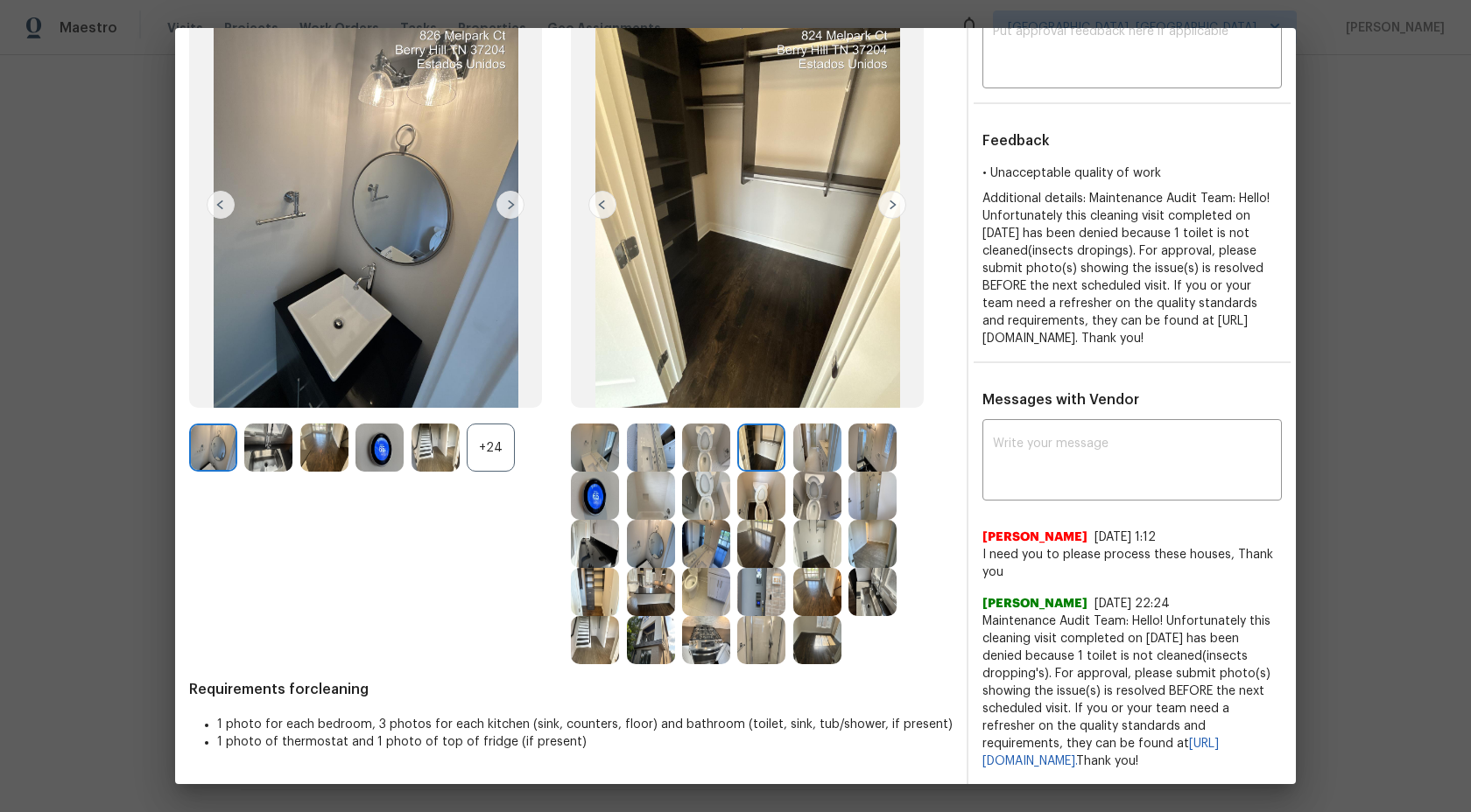
click at [824, 432] on img at bounding box center [817, 447] width 48 height 48
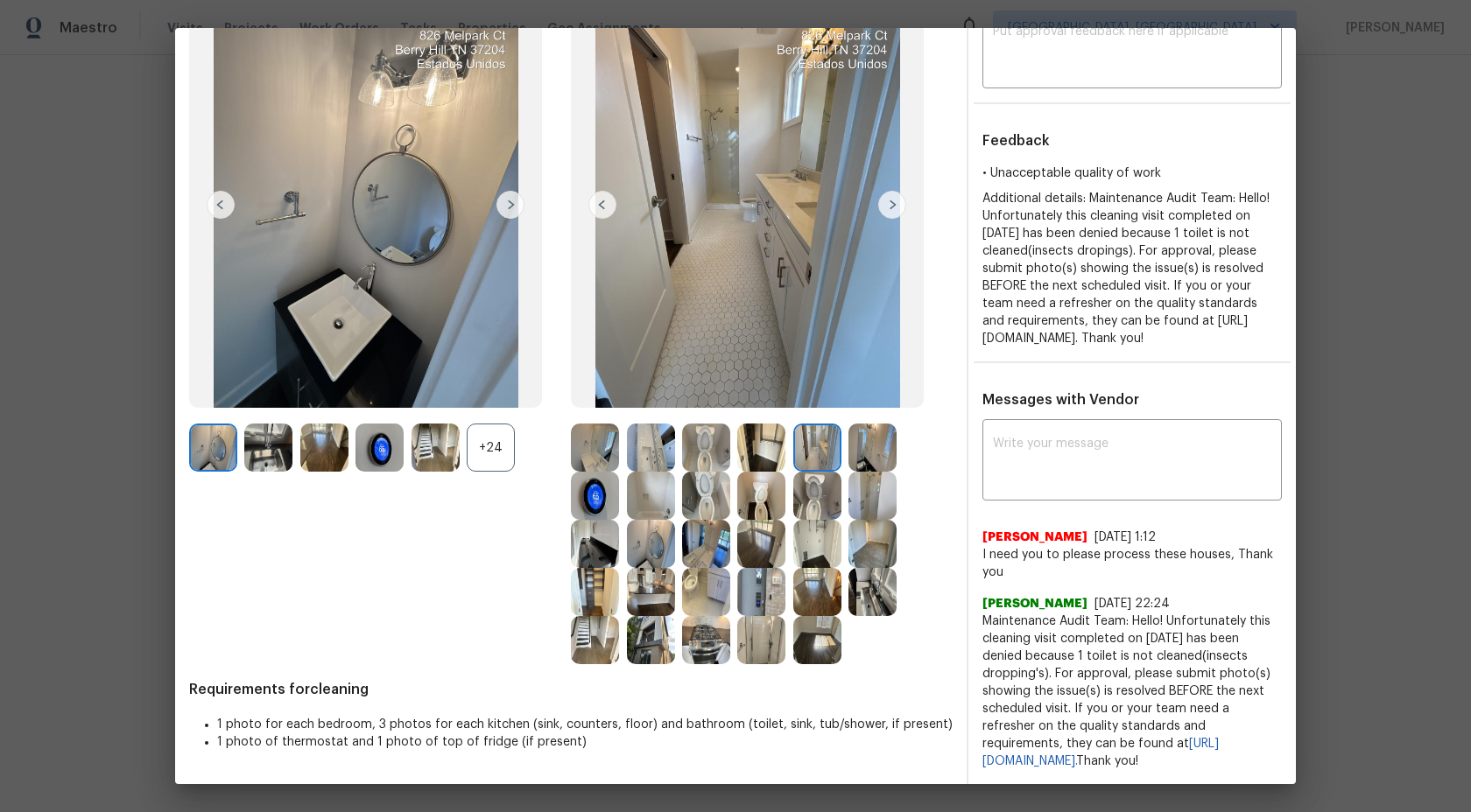
click at [881, 436] on img at bounding box center [872, 447] width 48 height 48
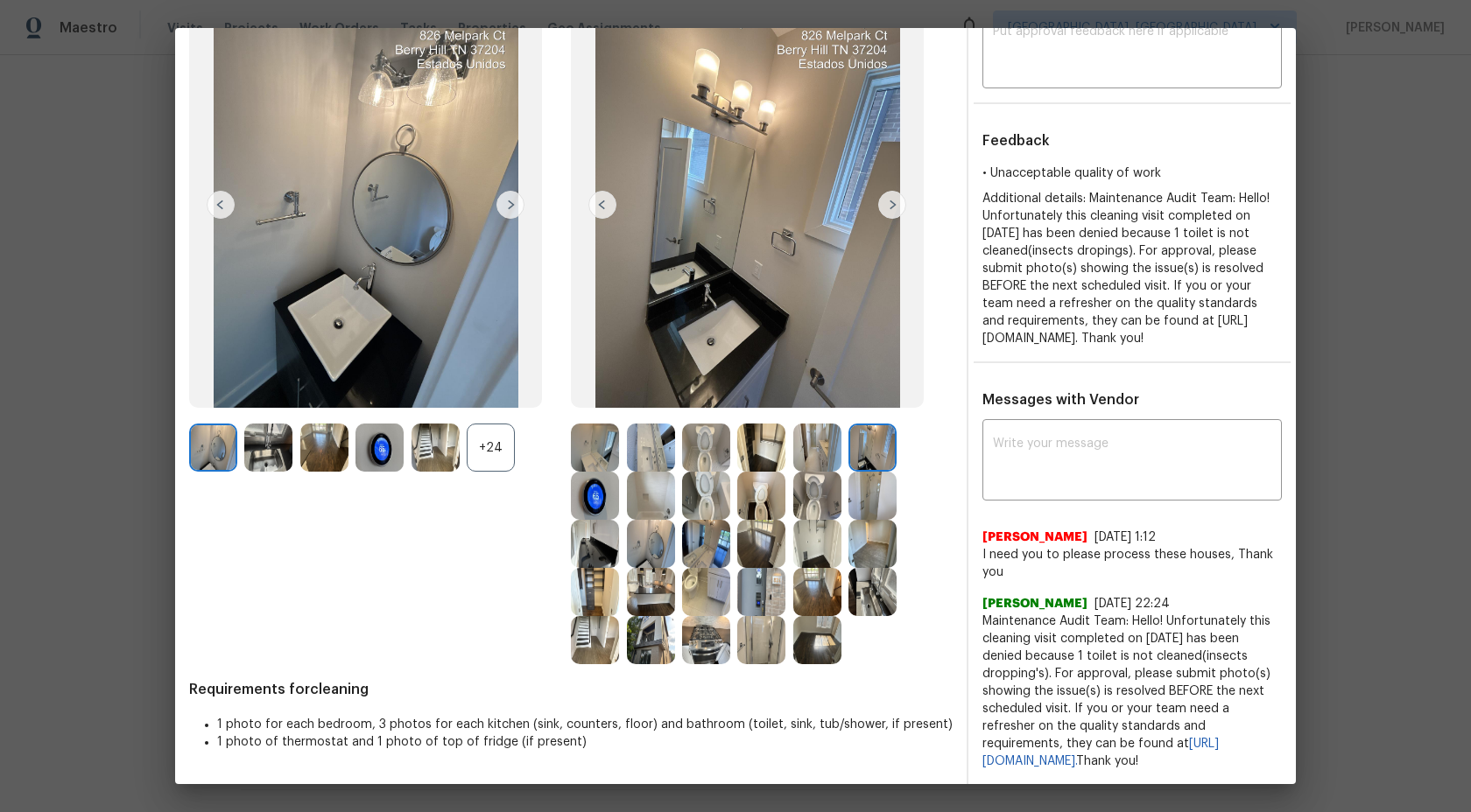
click at [884, 479] on img at bounding box center [872, 495] width 48 height 48
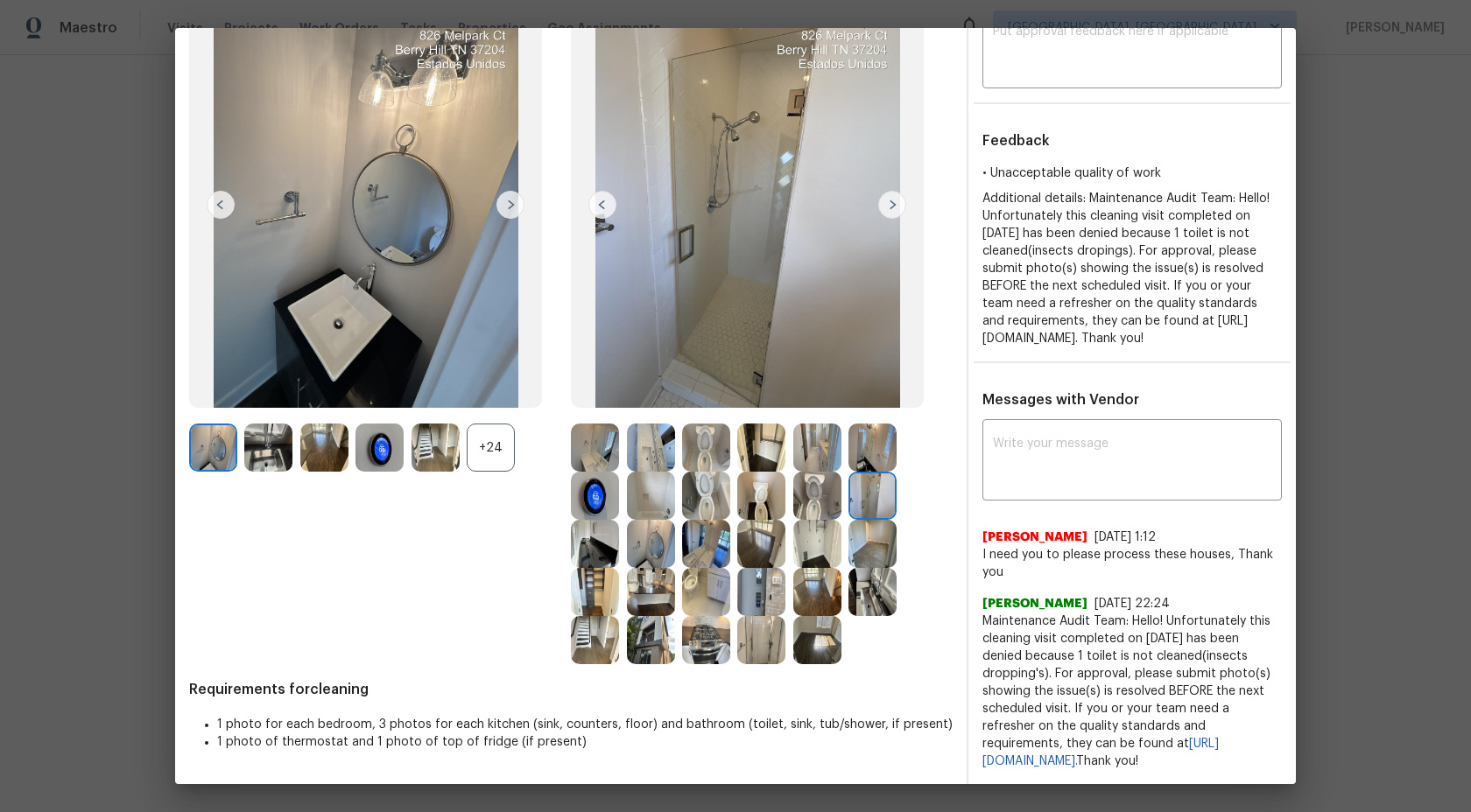
click at [838, 479] on img at bounding box center [817, 495] width 48 height 48
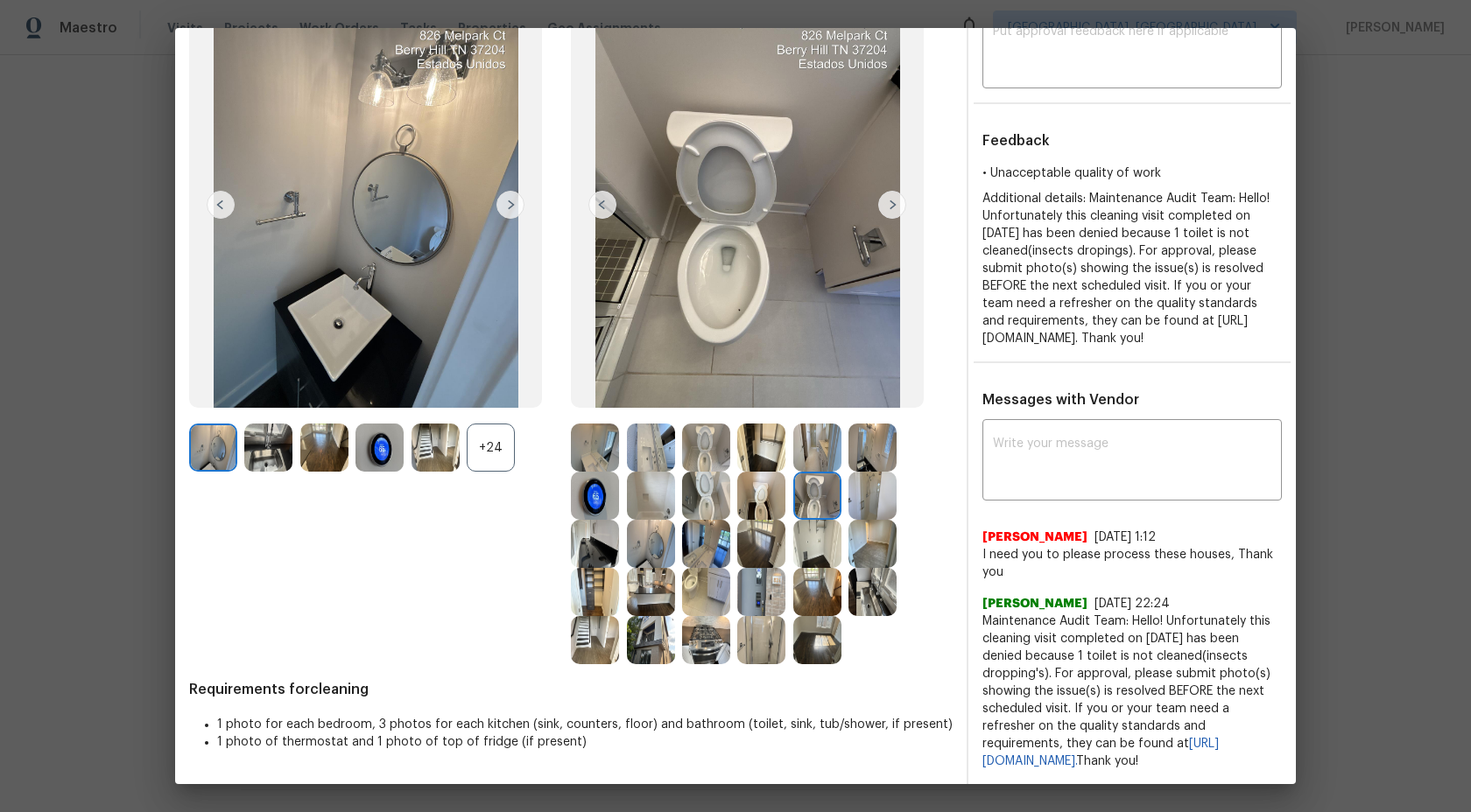
click at [755, 485] on img at bounding box center [761, 495] width 48 height 48
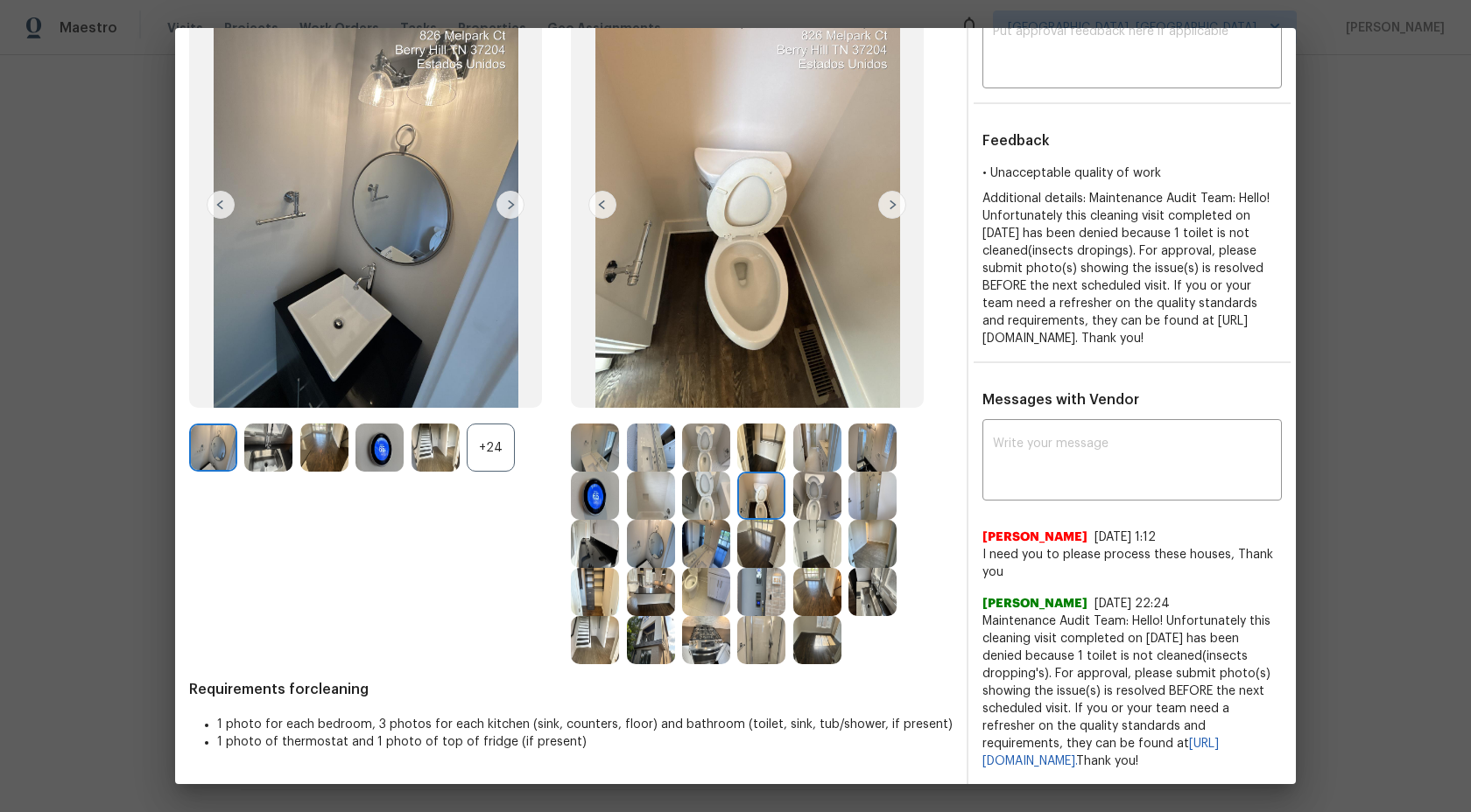
click at [829, 480] on img at bounding box center [817, 495] width 48 height 48
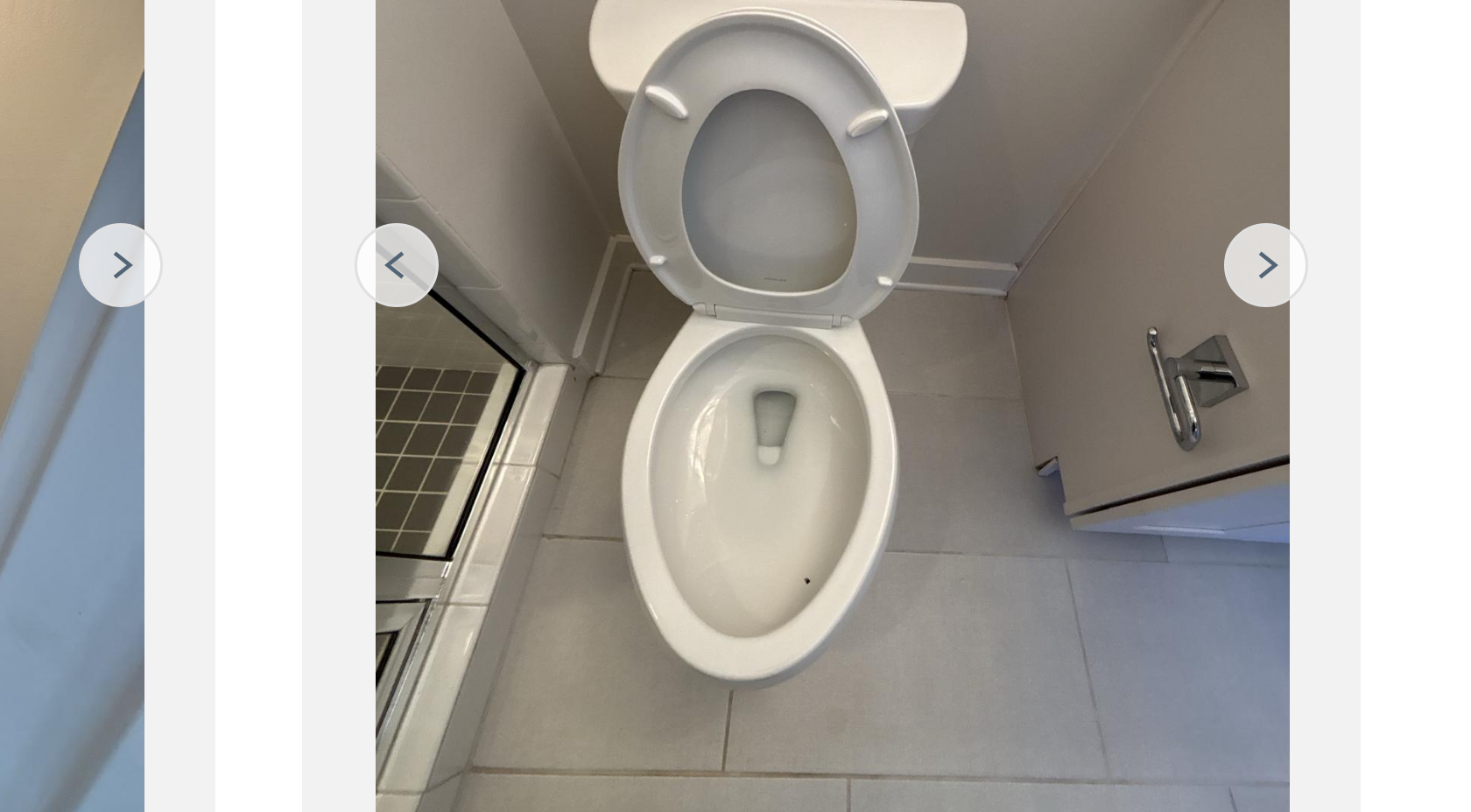
scroll to position [22, 0]
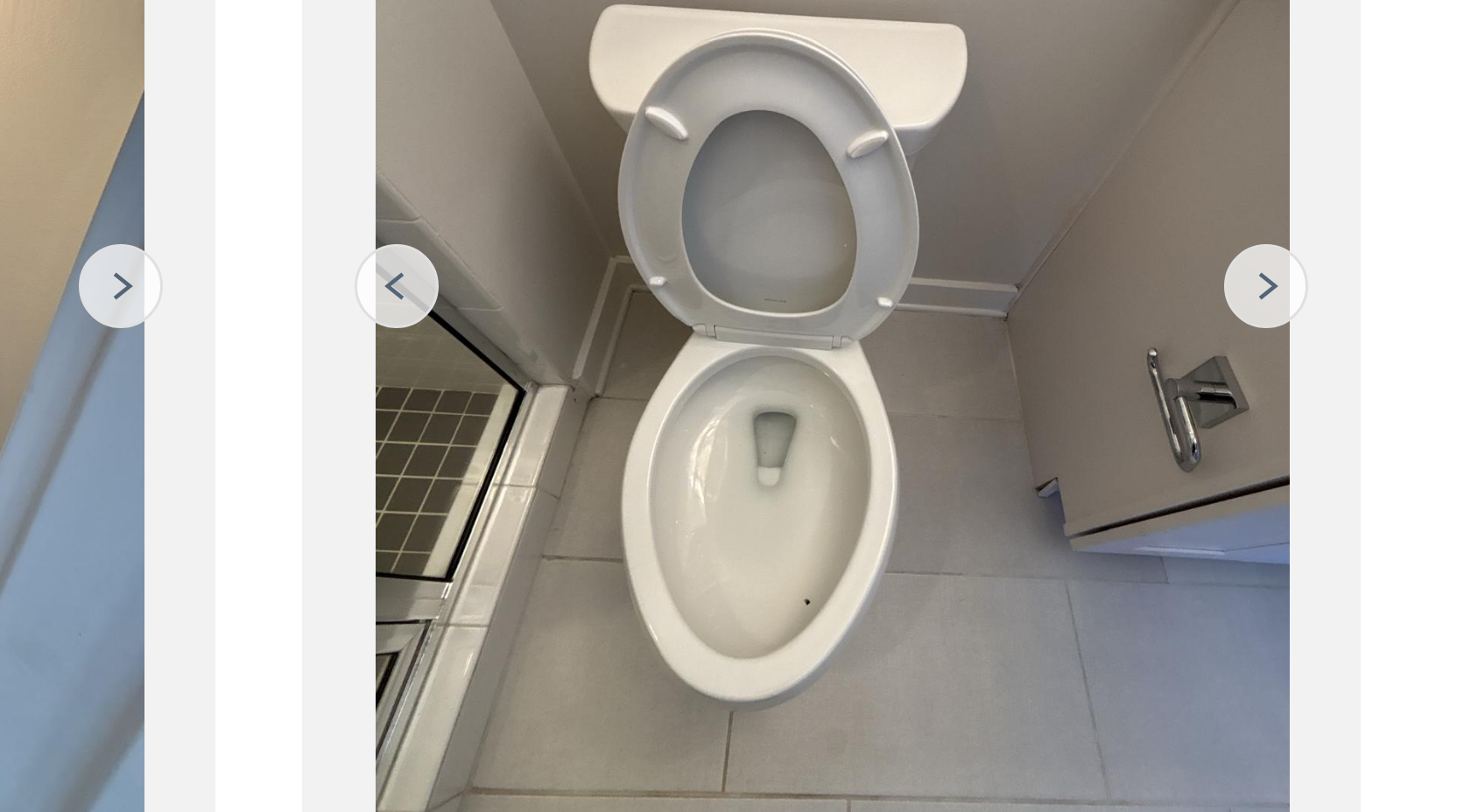
click at [742, 337] on img at bounding box center [748, 316] width 353 height 406
click at [742, 407] on img at bounding box center [748, 316] width 353 height 406
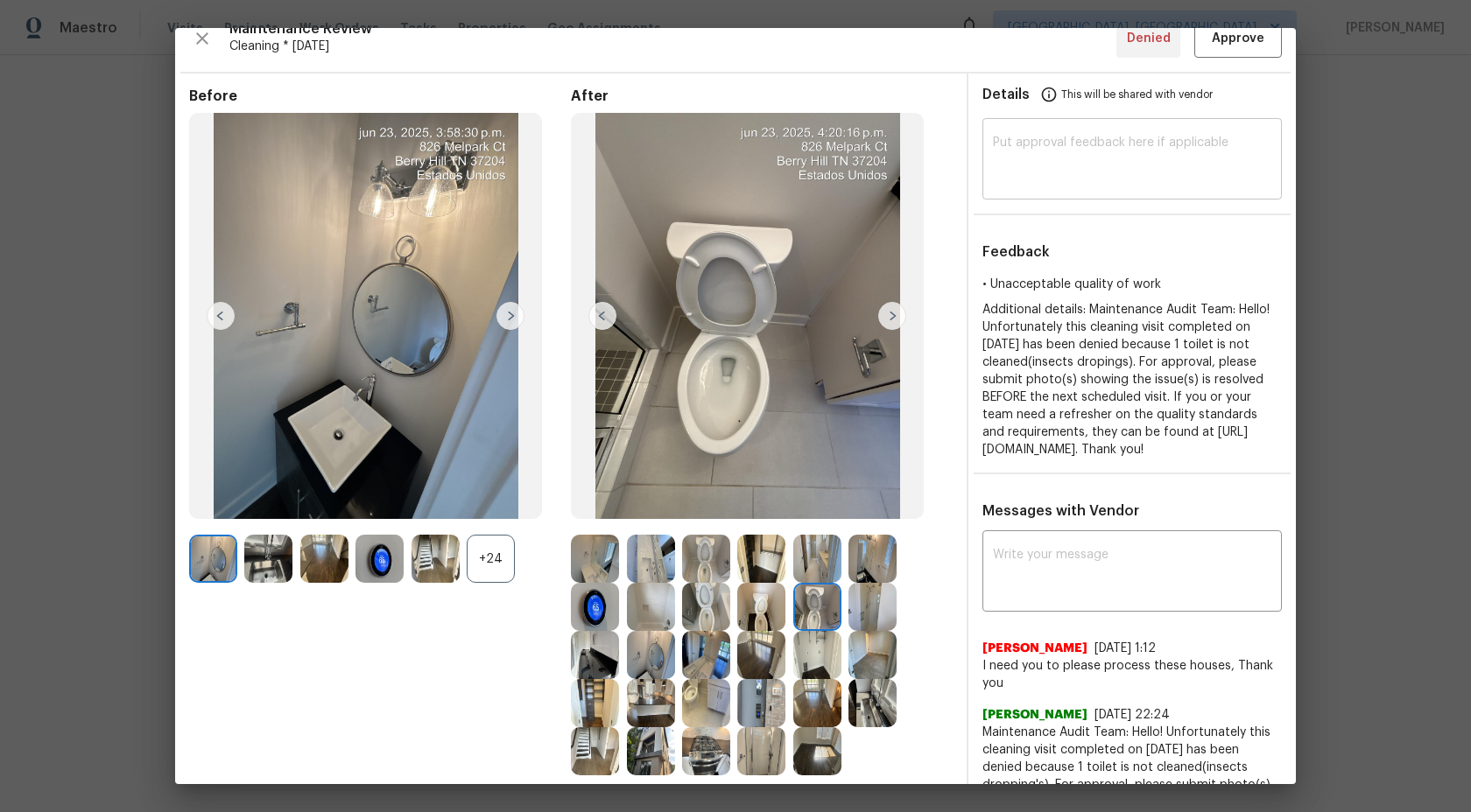
click at [1087, 128] on div "​" at bounding box center [1132, 161] width 299 height 77
click at [1055, 573] on textarea at bounding box center [1132, 573] width 278 height 49
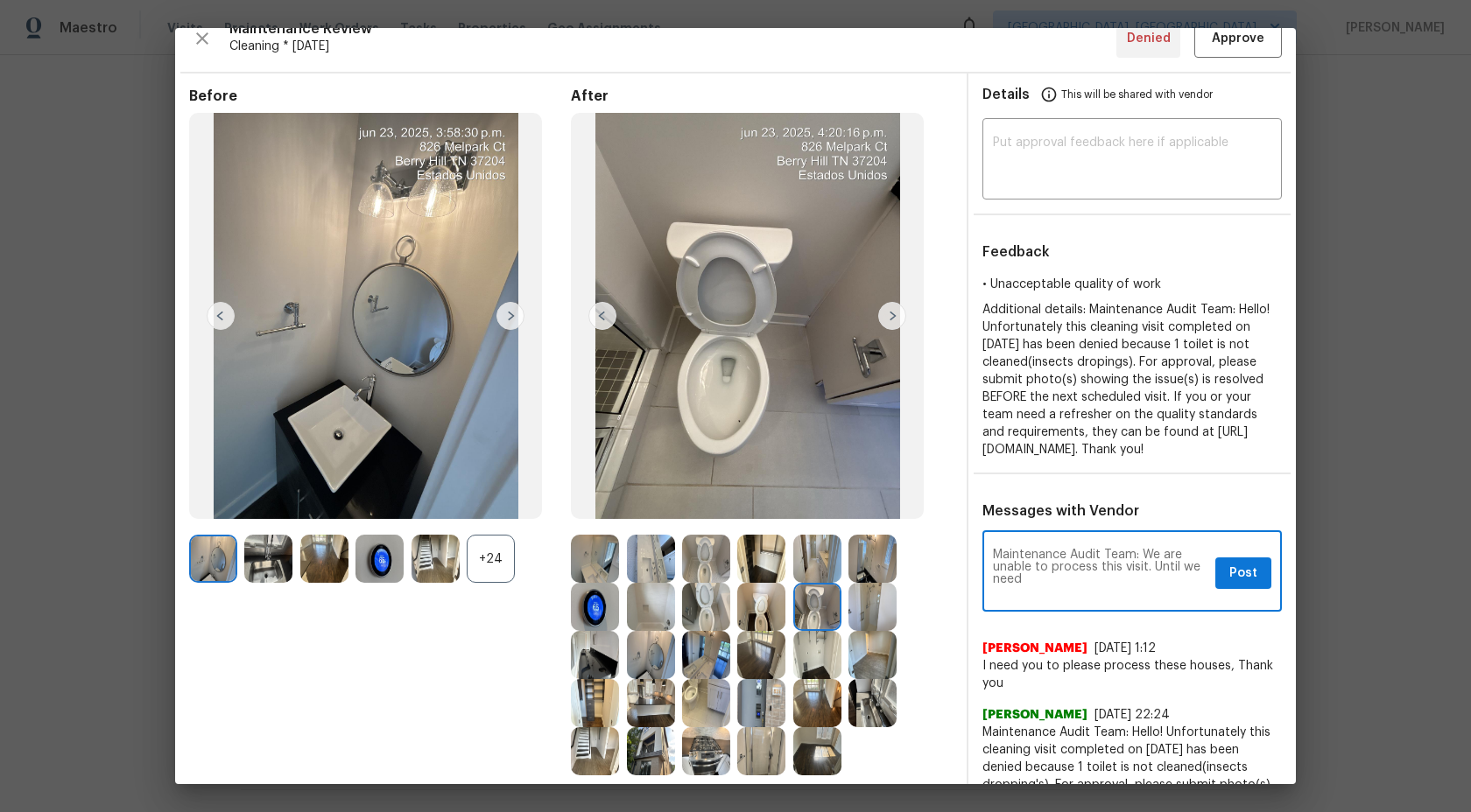
click at [1045, 598] on textarea "Maintenance Audit Team: We are unable to process this visit. Until we need" at bounding box center [1100, 573] width 215 height 49
click at [1062, 598] on textarea "Maintenance Audit Team: We are unable to process this visit. Until we need" at bounding box center [1100, 573] width 215 height 49
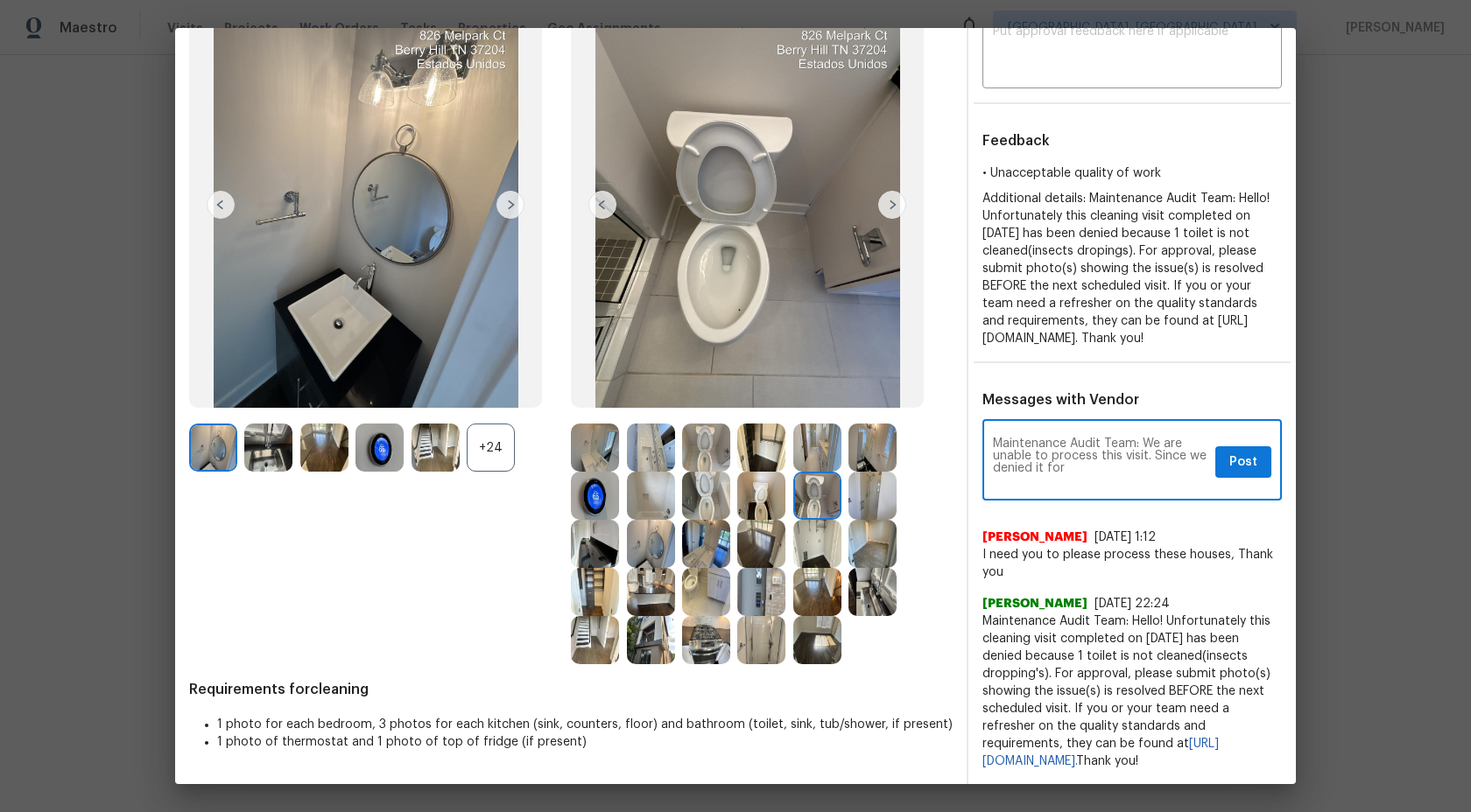
scroll to position [150, 0]
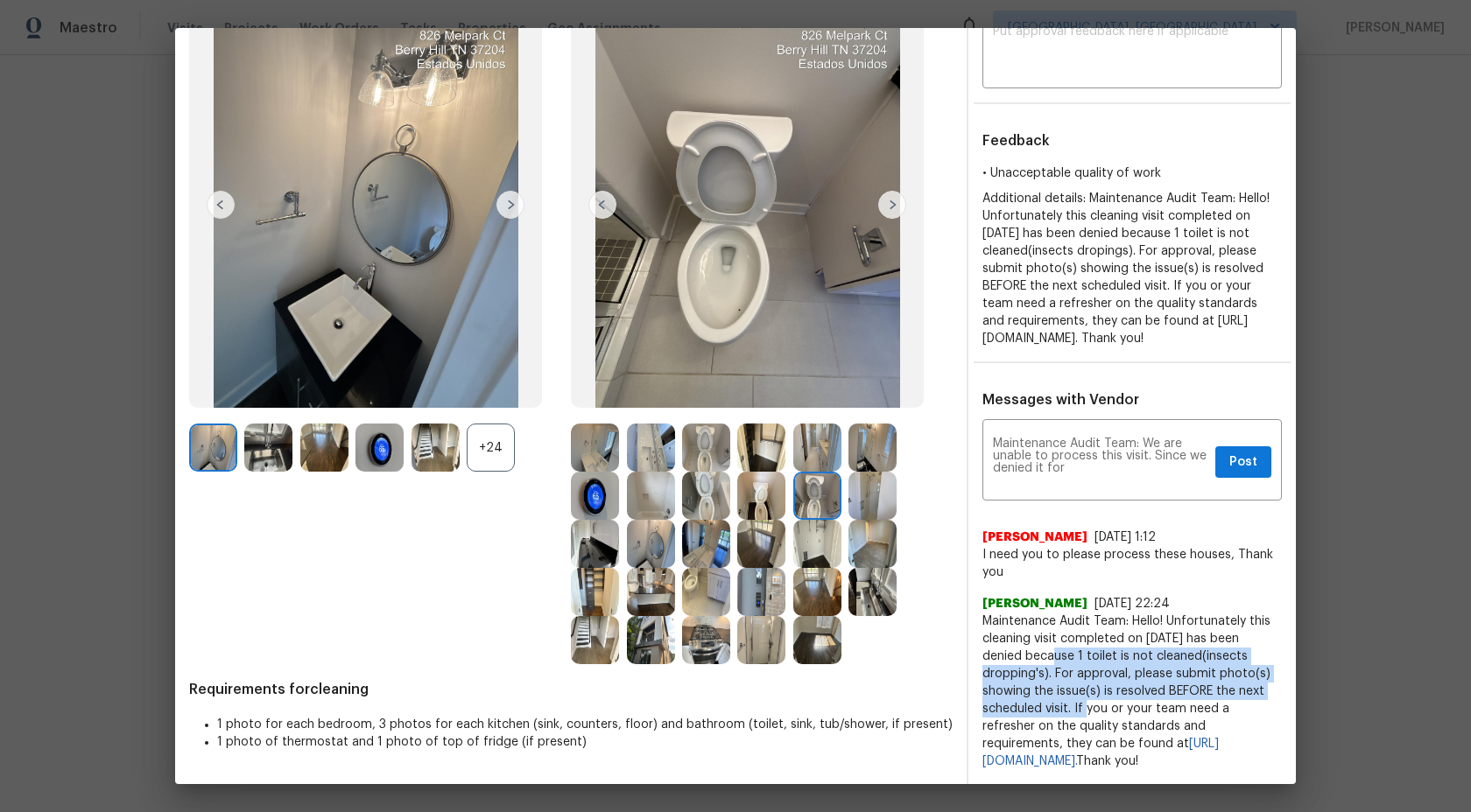
drag, startPoint x: 1027, startPoint y: 656, endPoint x: 1070, endPoint y: 703, distance: 63.7
click at [1070, 703] on span "Maintenance Audit Team: Hello! Unfortunately this cleaning visit completed on 0…" at bounding box center [1132, 692] width 299 height 158
copy span "because 1 toilet is not cleaned(insects dropping's). For approval, please submi…"
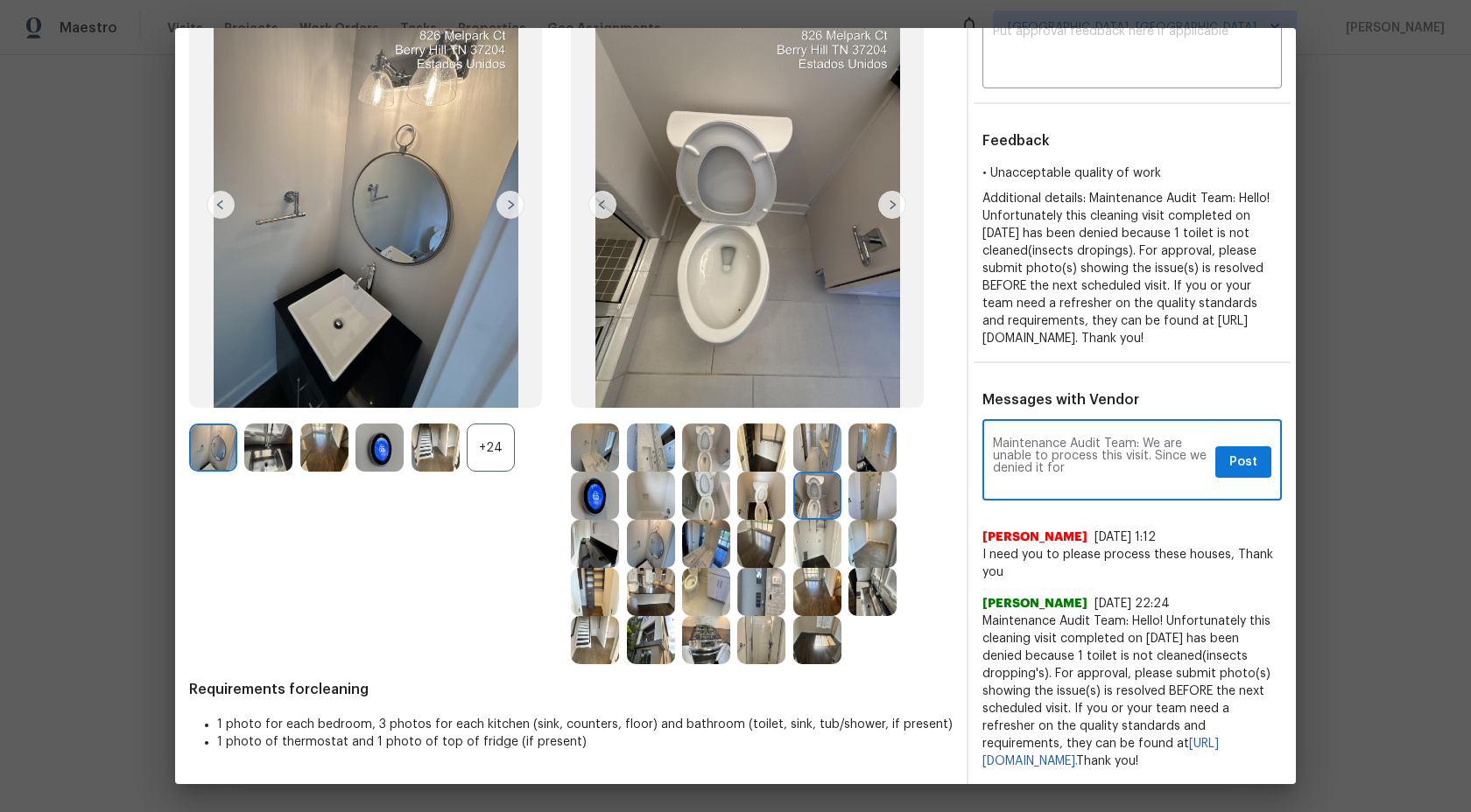
drag, startPoint x: 1151, startPoint y: 455, endPoint x: 1167, endPoint y: 473, distance: 24.1
click at [1167, 473] on textarea "Maintenance Audit Team: We are unable to process this visit. Since we denied it…" at bounding box center [1100, 463] width 215 height 49
click at [1109, 480] on textarea "Maintenance Audit Team: We are unable to process this visit. Since we denied it…" at bounding box center [1100, 463] width 215 height 49
click at [1074, 476] on textarea "Maintenance Audit Team: We are unable to process this visit. Since we denied it…" at bounding box center [1100, 463] width 215 height 49
drag, startPoint x: 1073, startPoint y: 466, endPoint x: 1047, endPoint y: 467, distance: 26.0
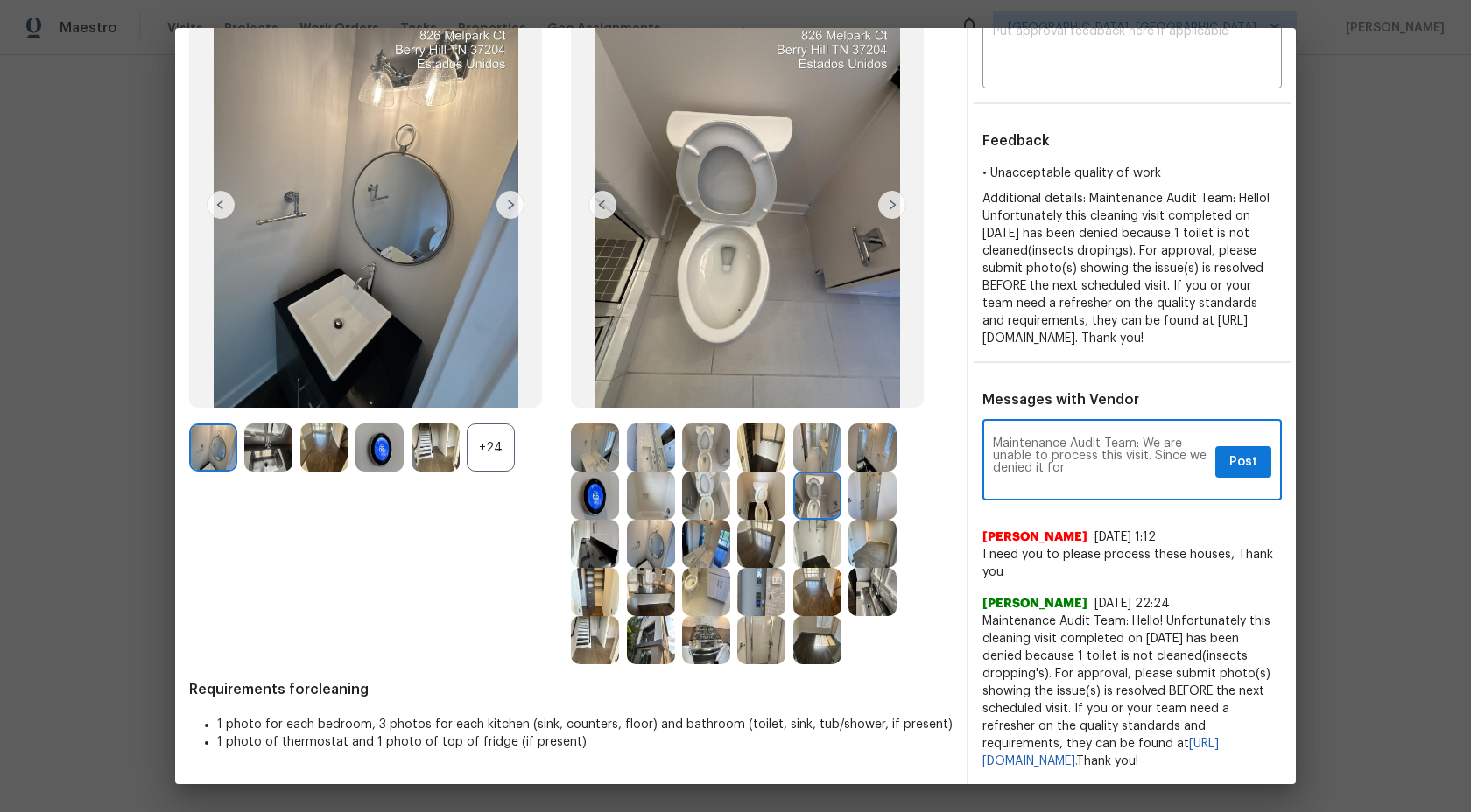
click at [1047, 467] on textarea "Maintenance Audit Team: We are unable to process this visit. Since we denied it…" at bounding box center [1100, 463] width 215 height 49
paste textarea "because 1 toilet is not cleaned(insects dropping's). For approval, please submi…"
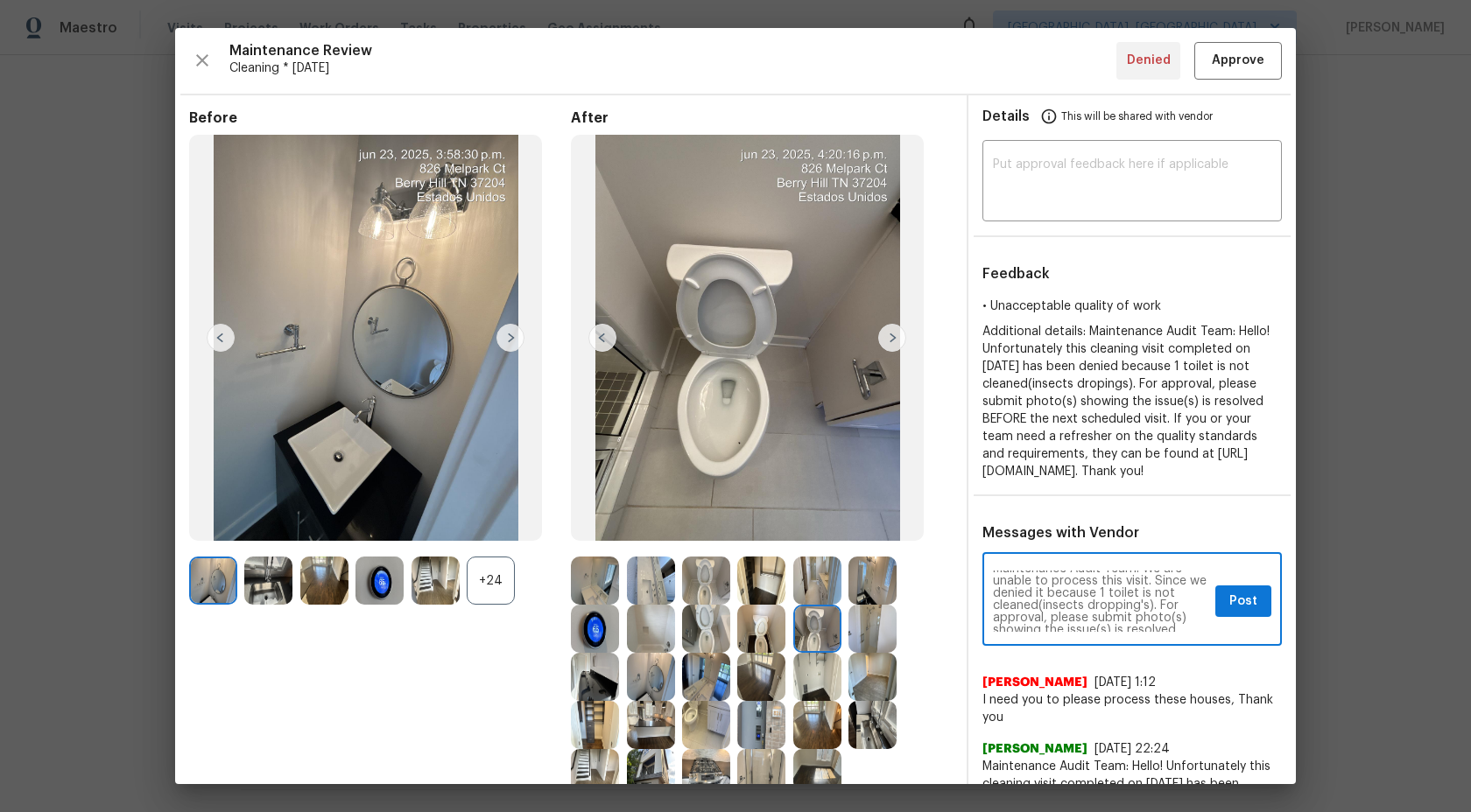
scroll to position [2, 0]
click at [1038, 627] on textarea "Maintenance Audit Team: We are unable to process this visit. Since we denied it…" at bounding box center [1100, 602] width 215 height 61
type textarea "Maintenance Audit Team: We are unable to process this visit. Since we denied it…"
click at [1239, 613] on span "Post" at bounding box center [1243, 602] width 28 height 22
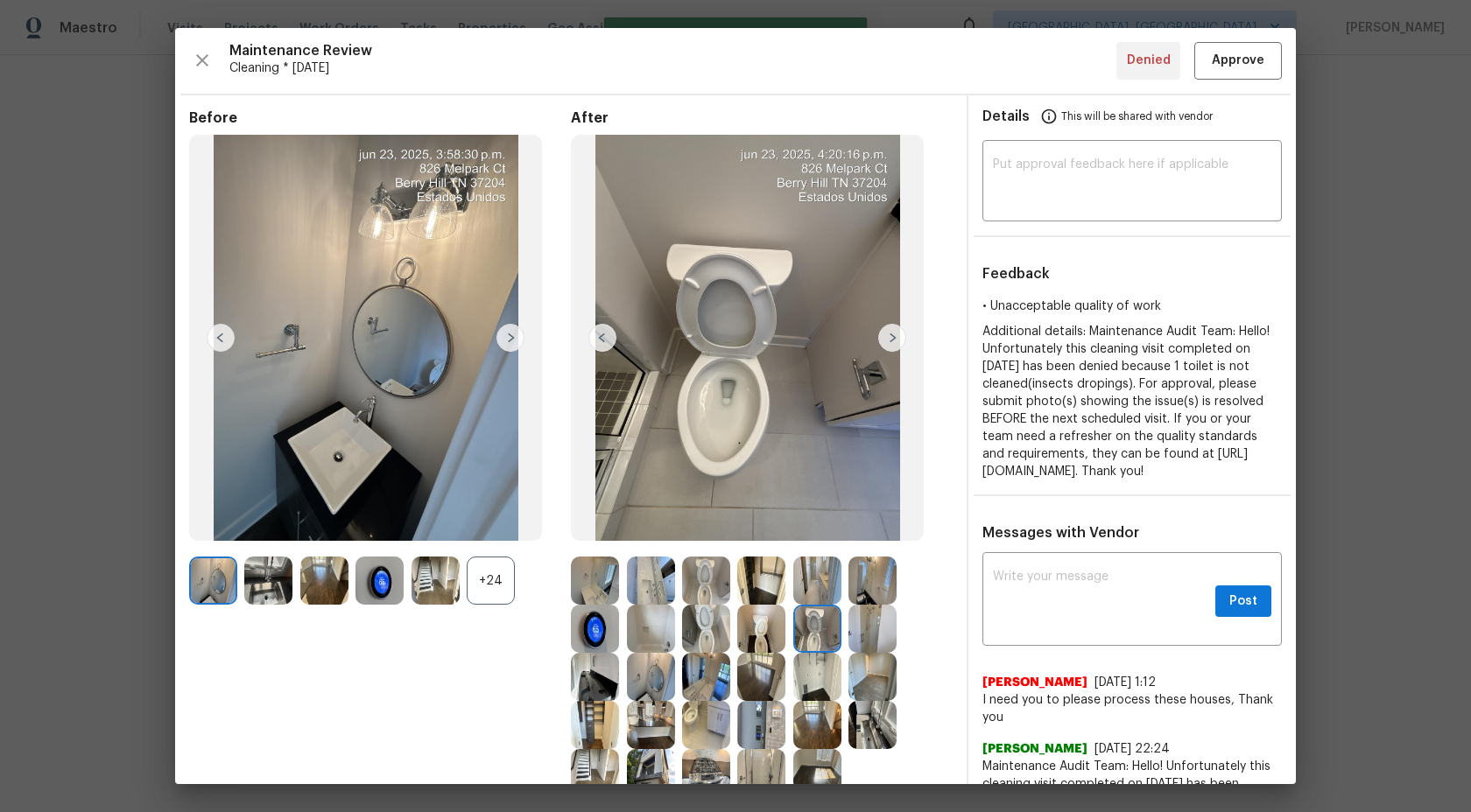
scroll to position [0, 0]
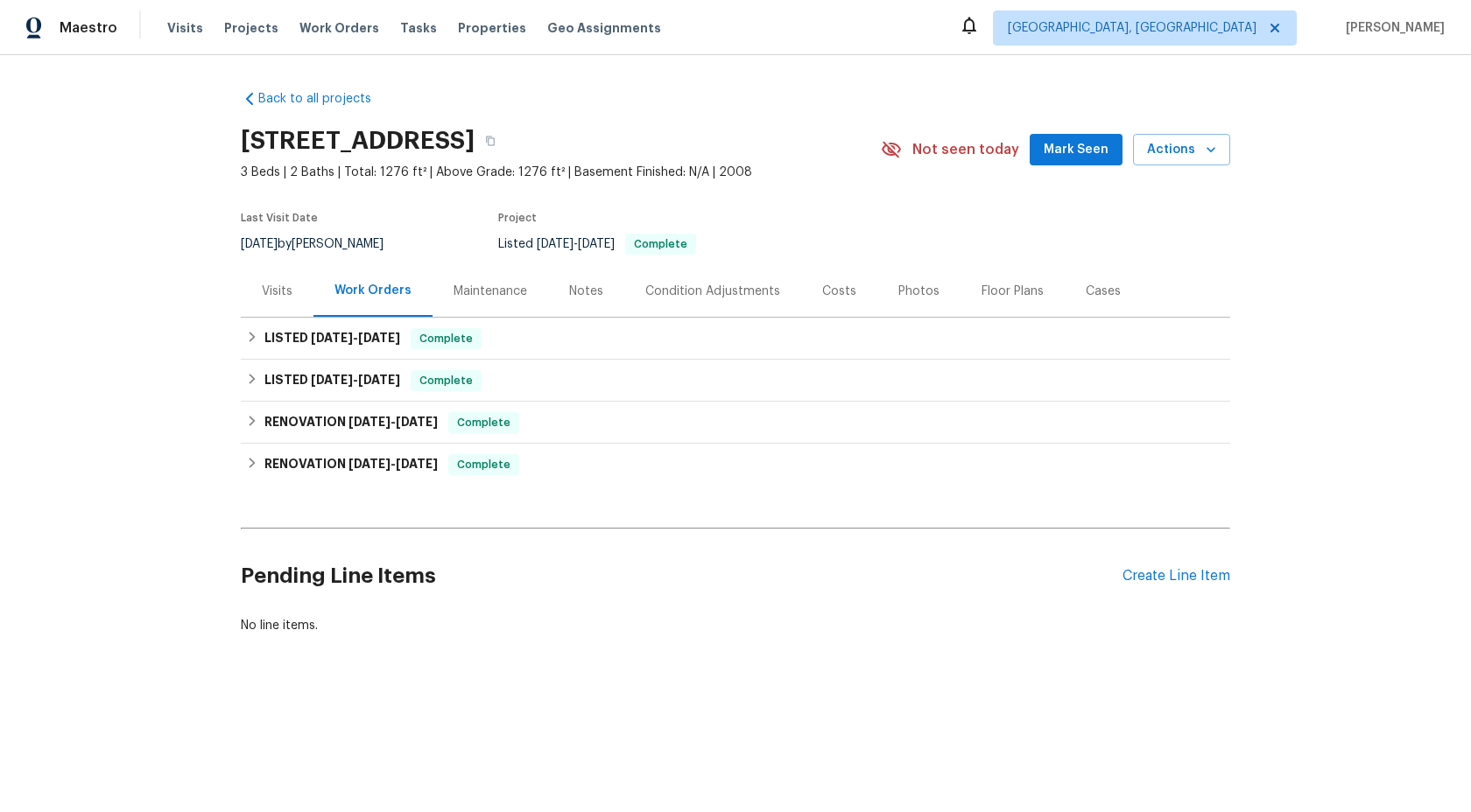
click at [487, 286] on div "Maintenance" at bounding box center [490, 292] width 74 height 18
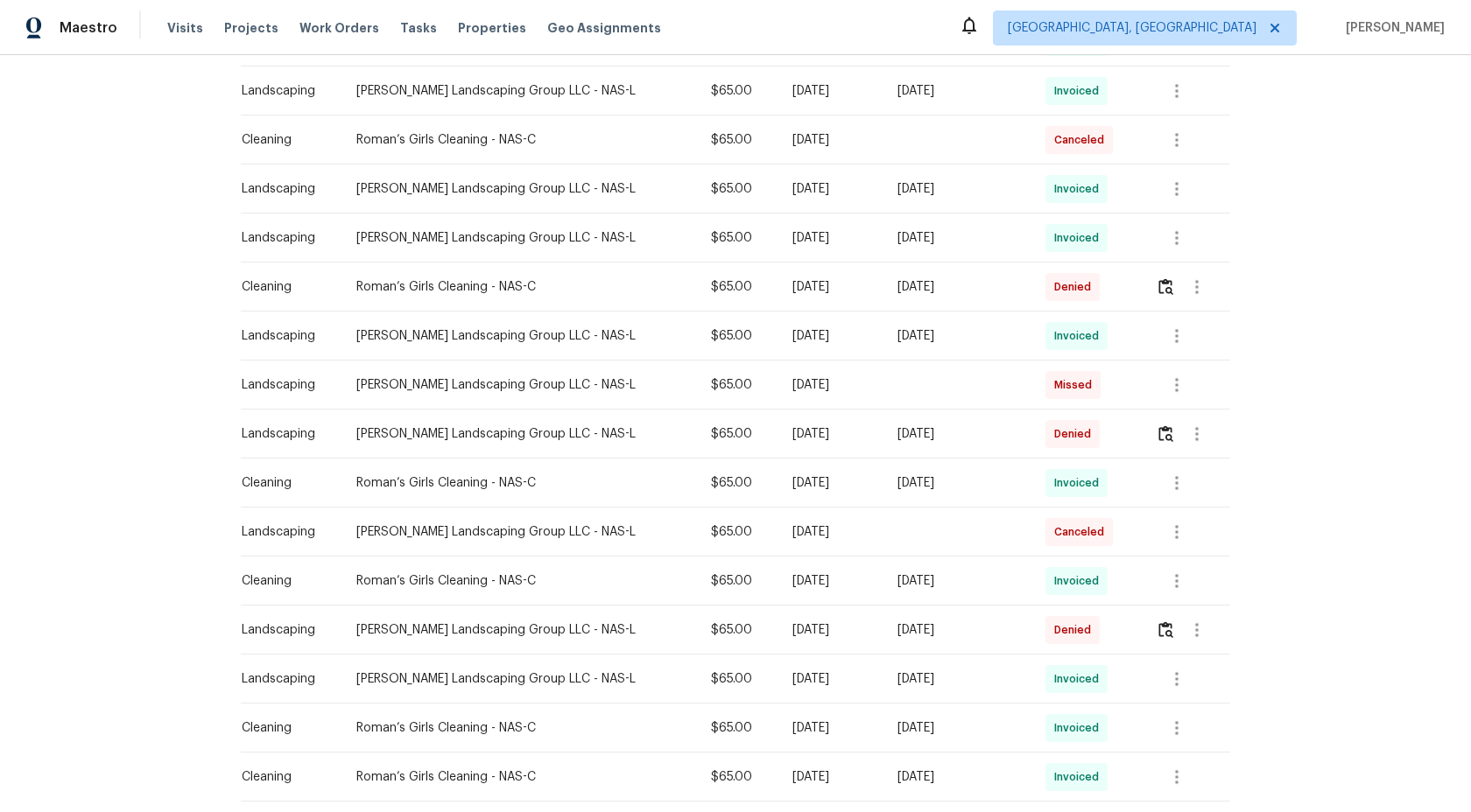
scroll to position [566, 0]
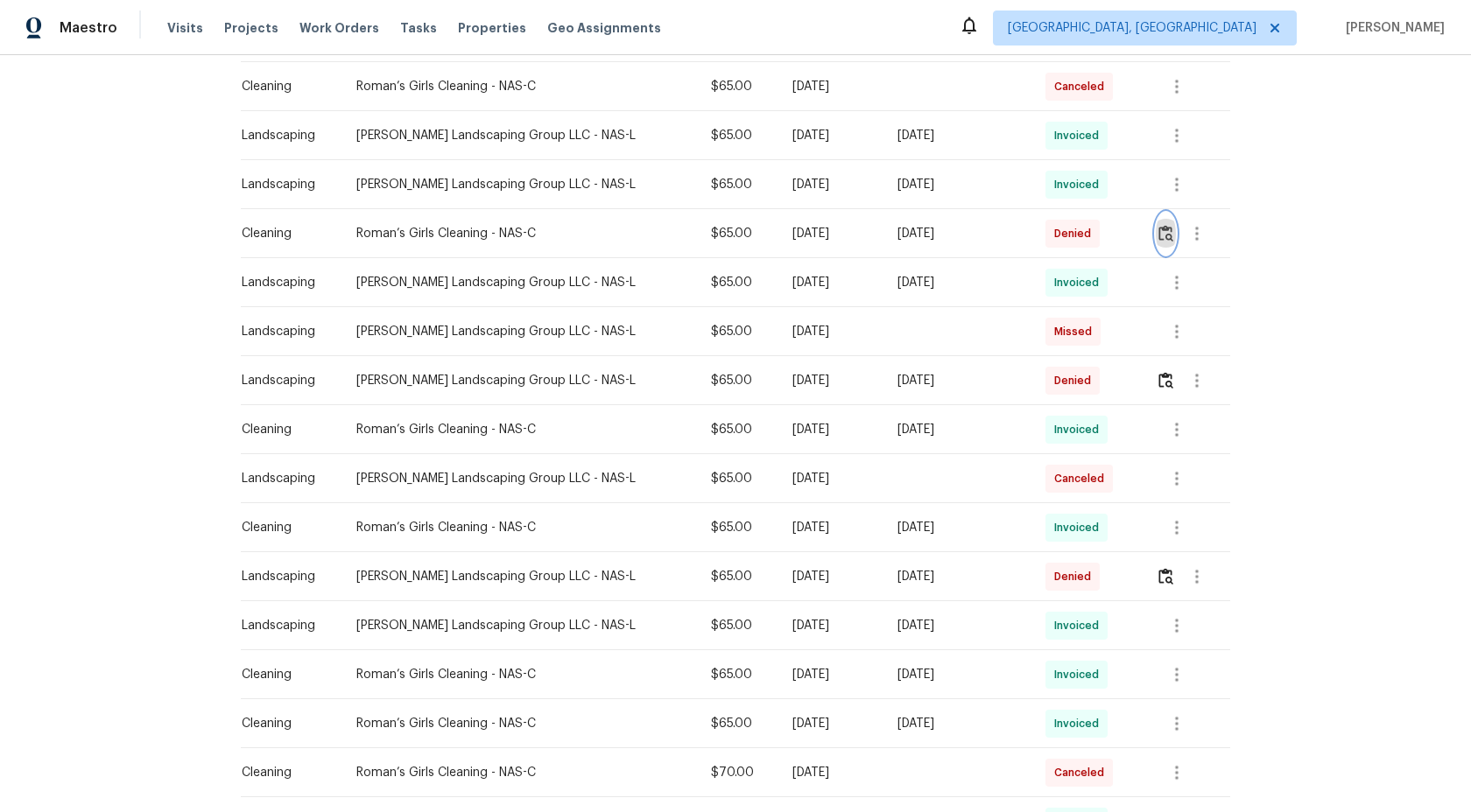
click at [1166, 236] on img "button" at bounding box center [1165, 233] width 15 height 17
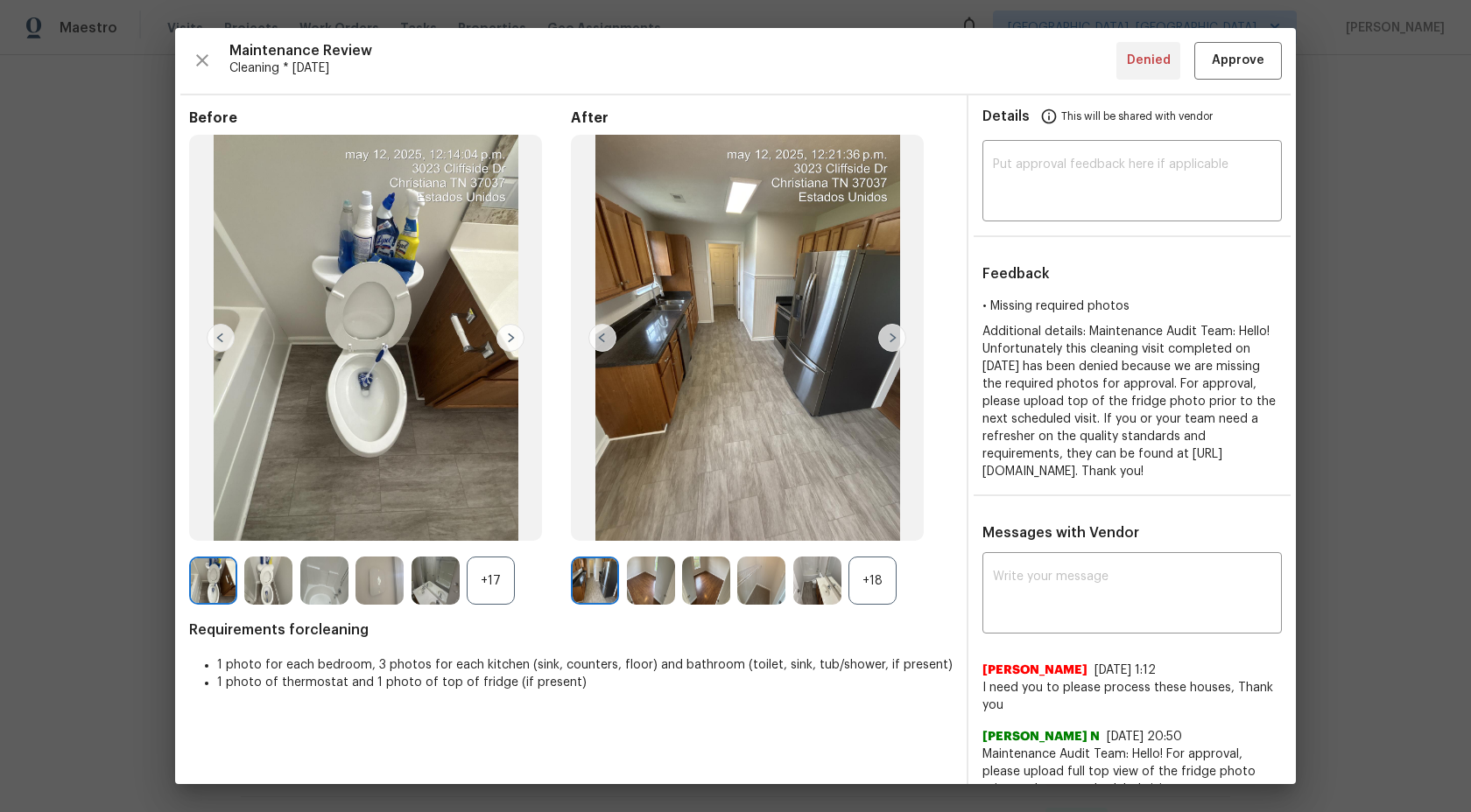
click at [879, 587] on div "+18" at bounding box center [872, 580] width 48 height 48
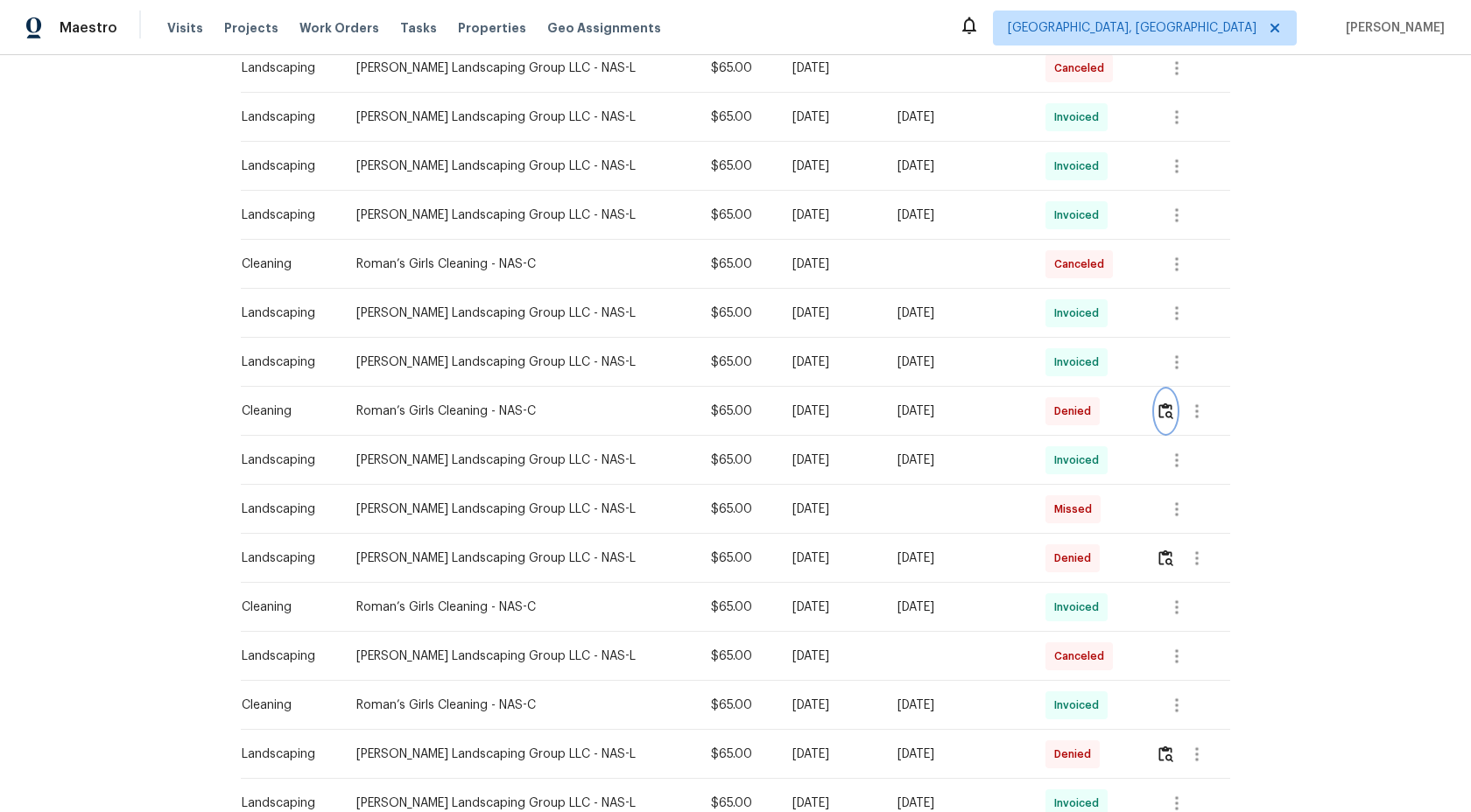
scroll to position [383, 0]
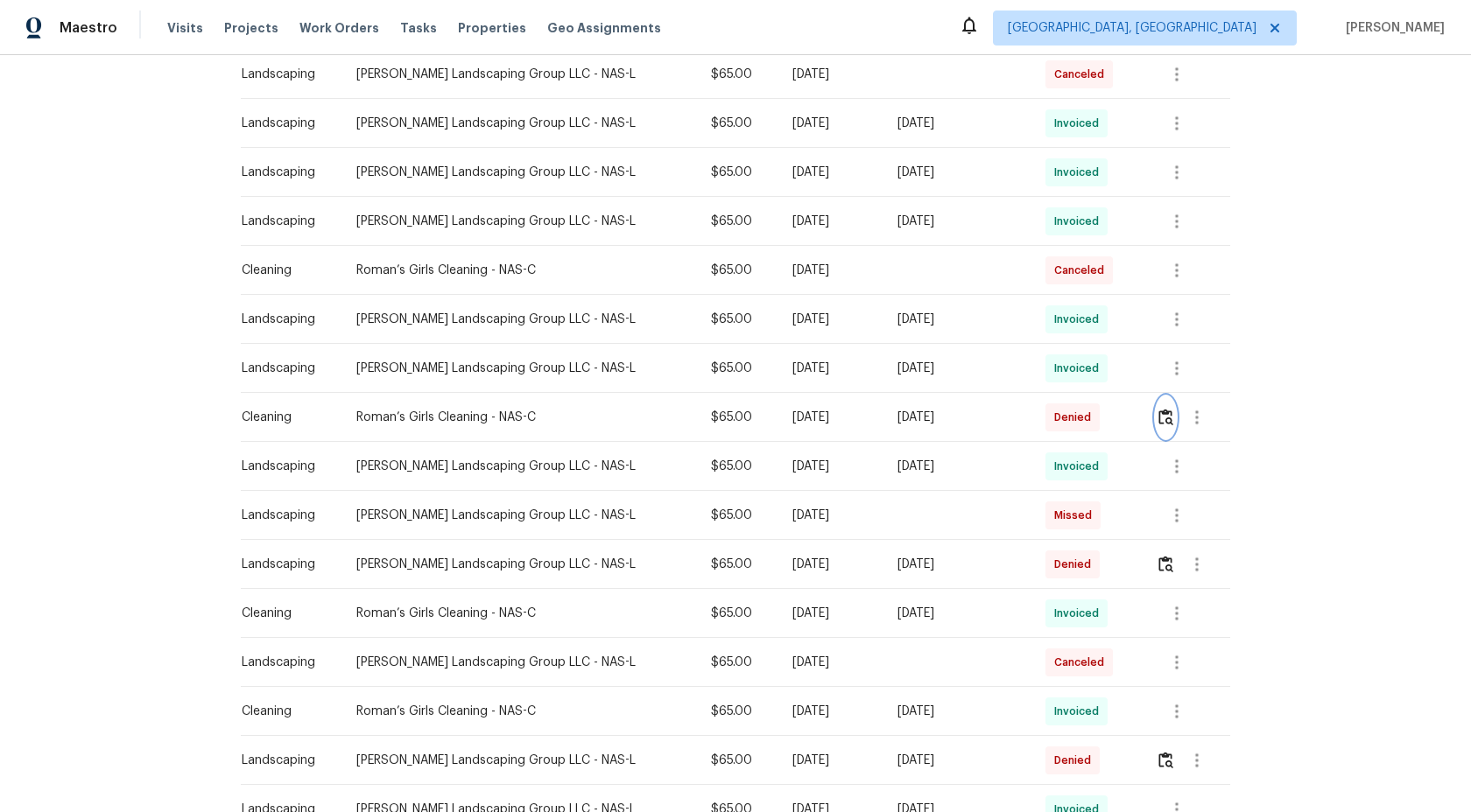
click at [1167, 415] on img "button" at bounding box center [1165, 416] width 15 height 17
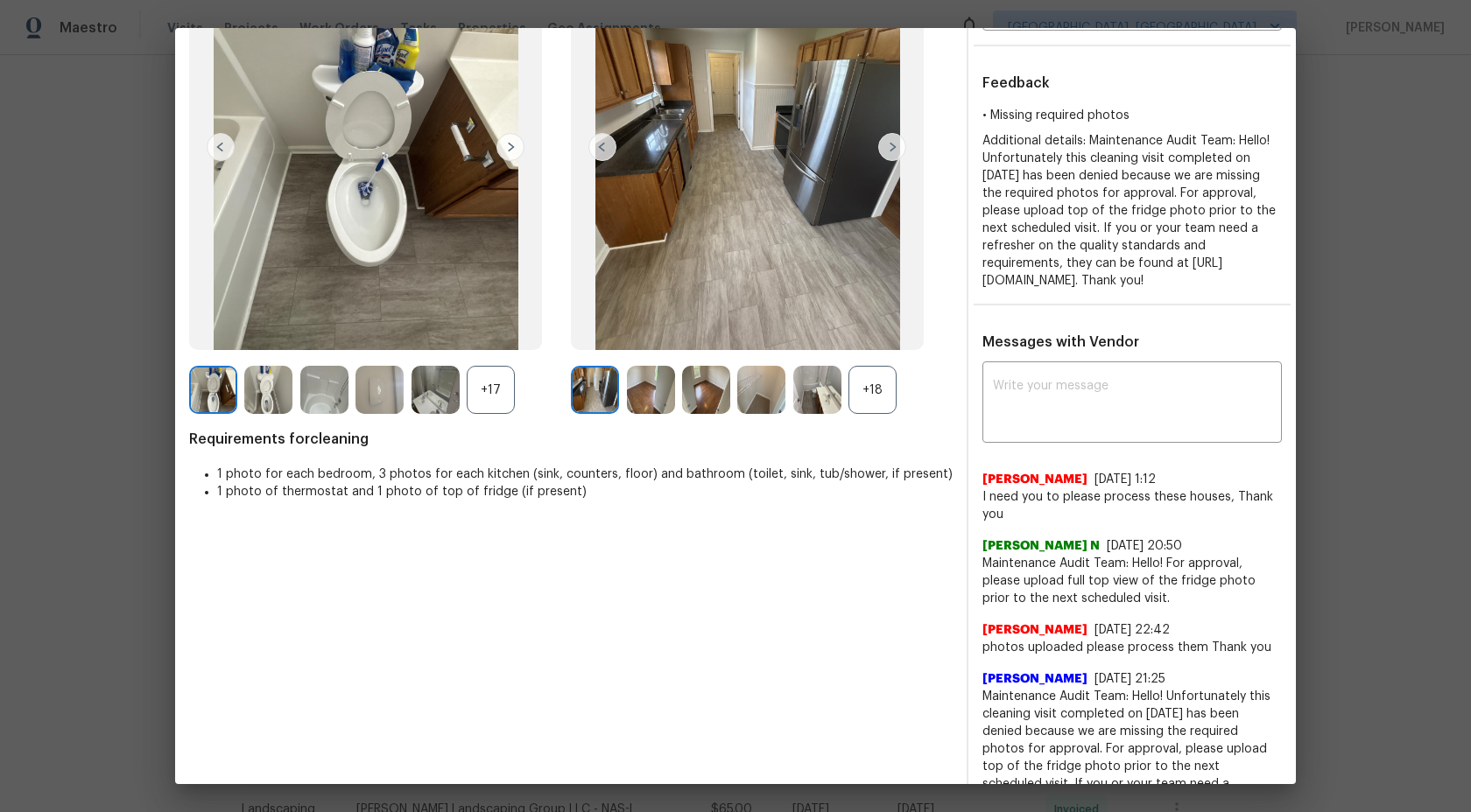
scroll to position [193, 0]
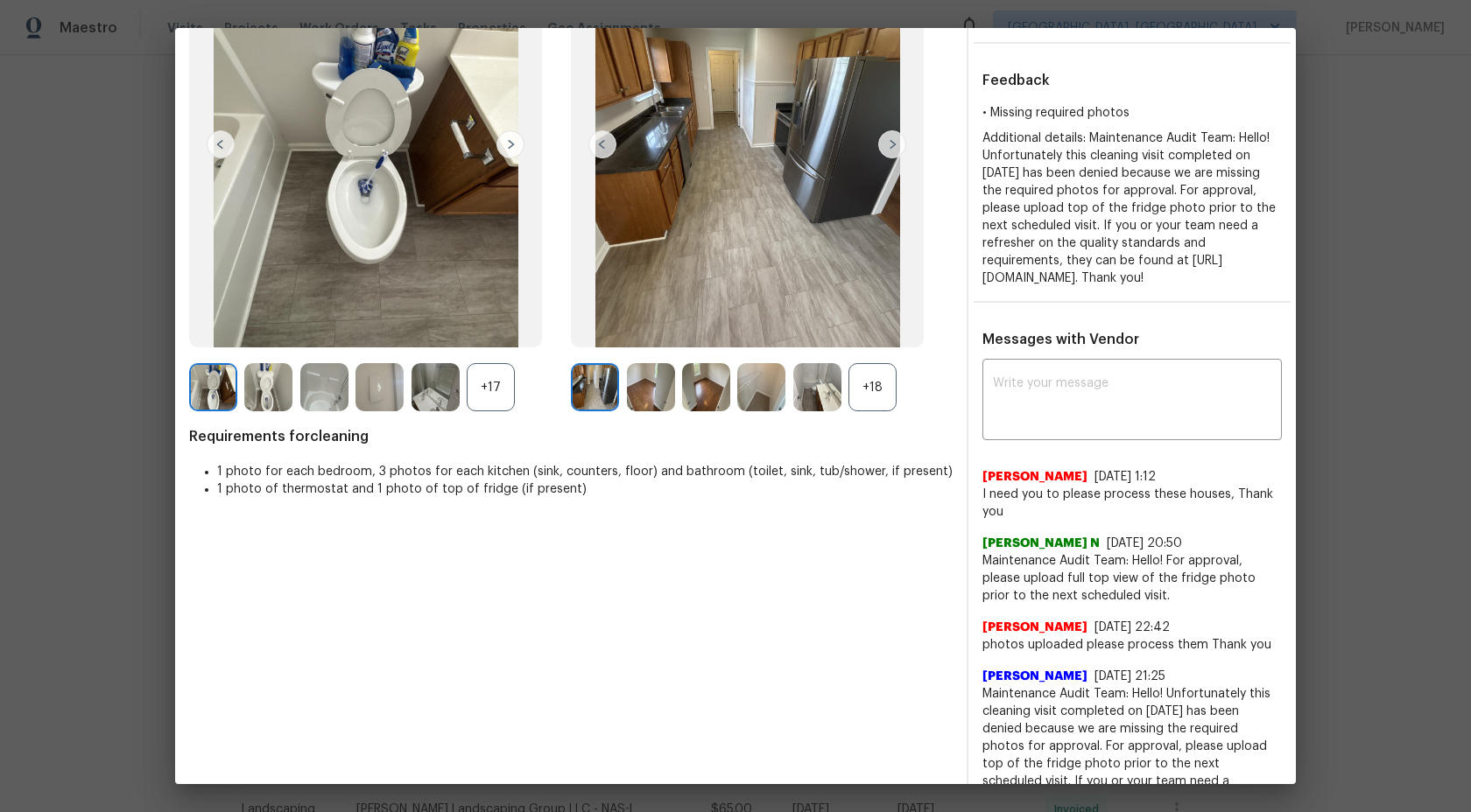
click at [870, 382] on div "+18" at bounding box center [872, 387] width 48 height 48
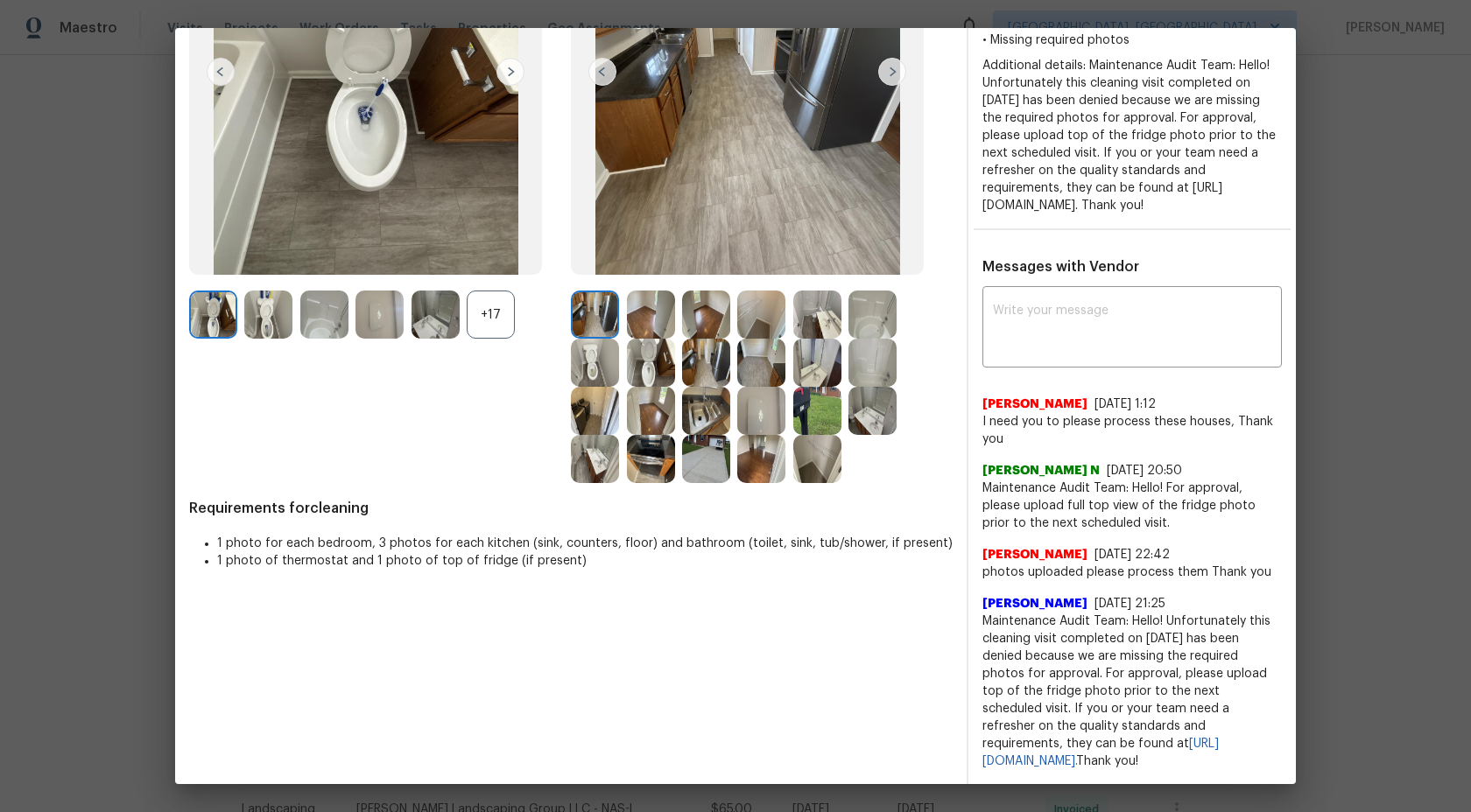
scroll to position [280, 0]
click at [617, 313] on img at bounding box center [595, 315] width 48 height 48
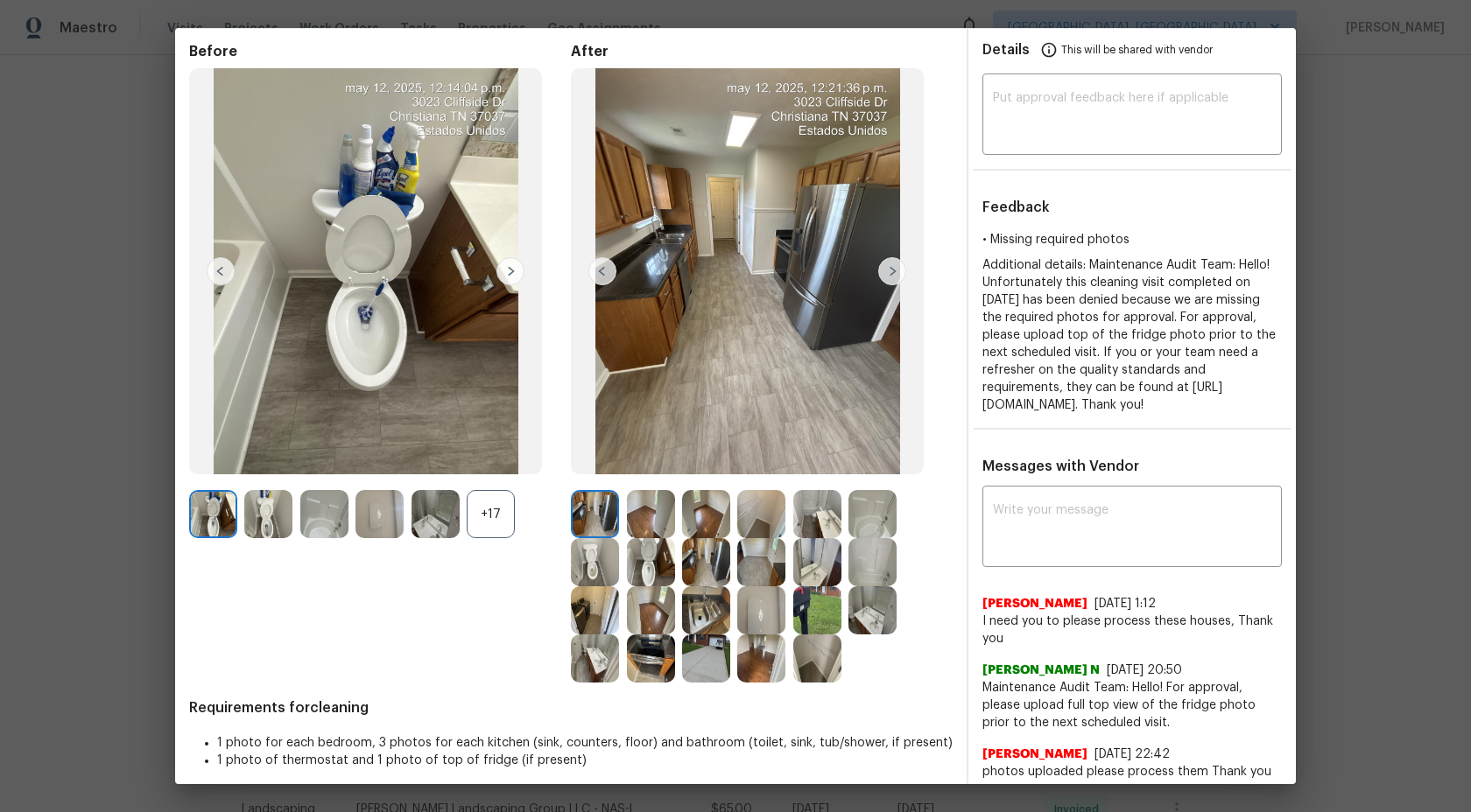
scroll to position [19, 0]
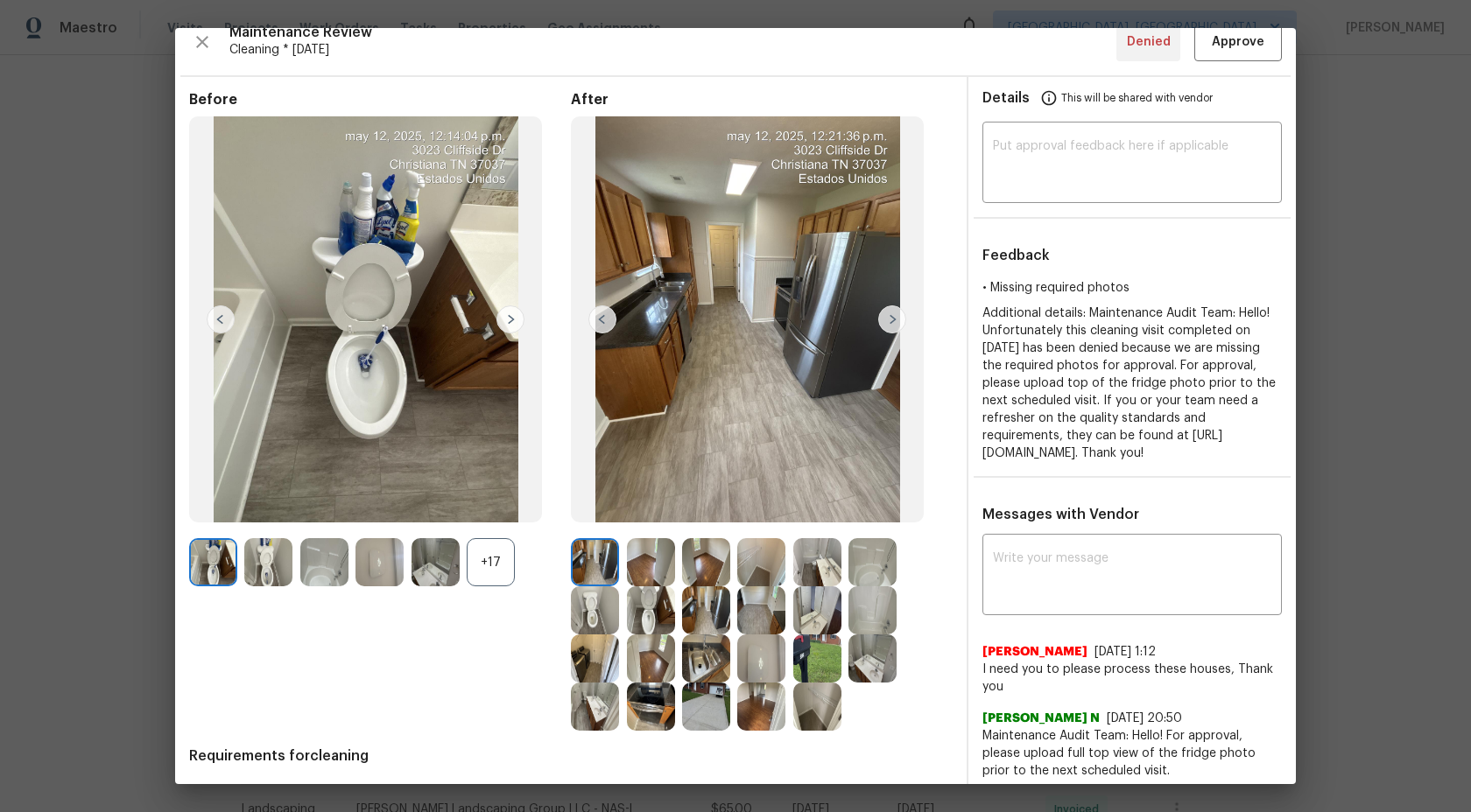
click at [648, 565] on img at bounding box center [650, 562] width 48 height 48
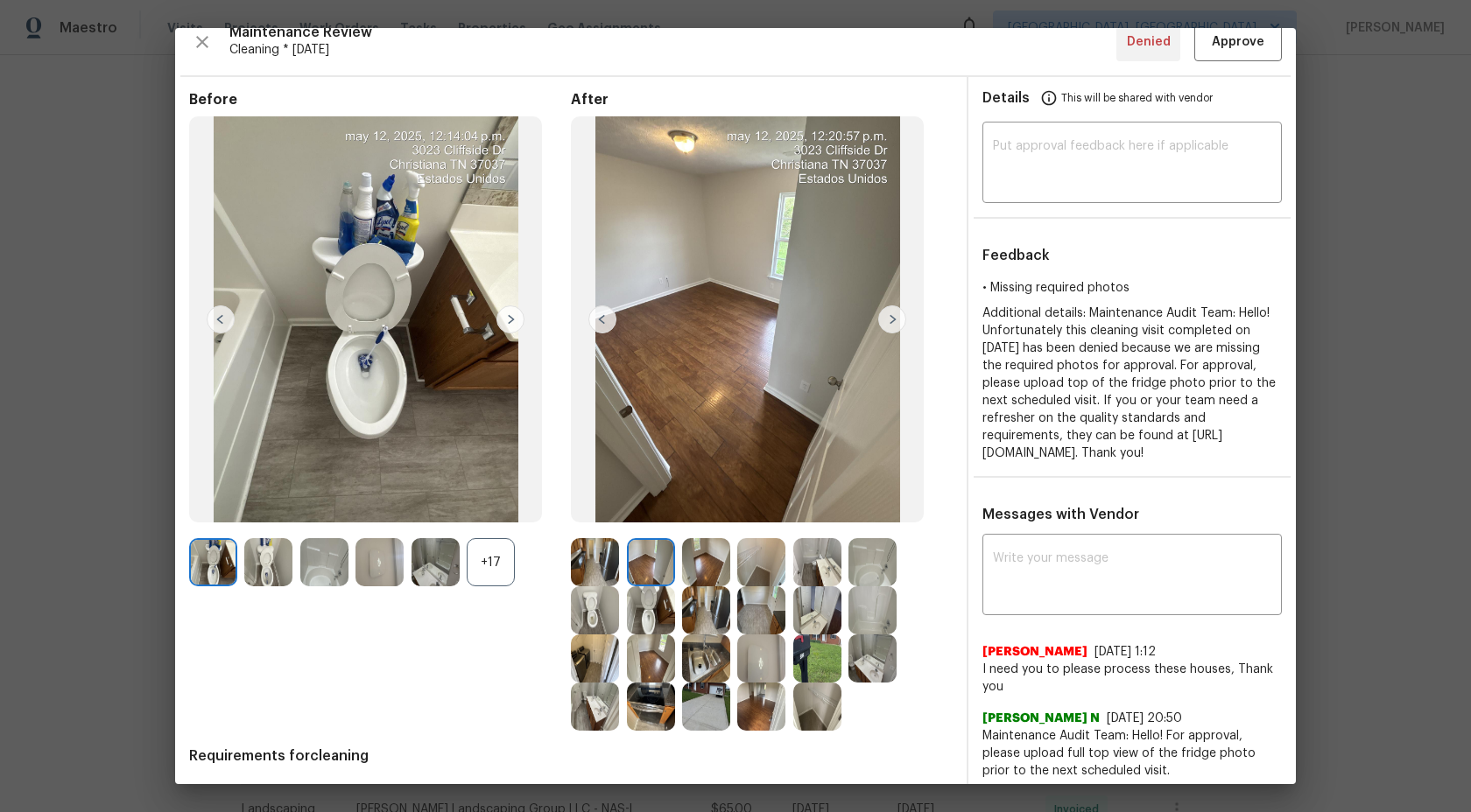
click at [721, 557] on img at bounding box center [705, 562] width 48 height 48
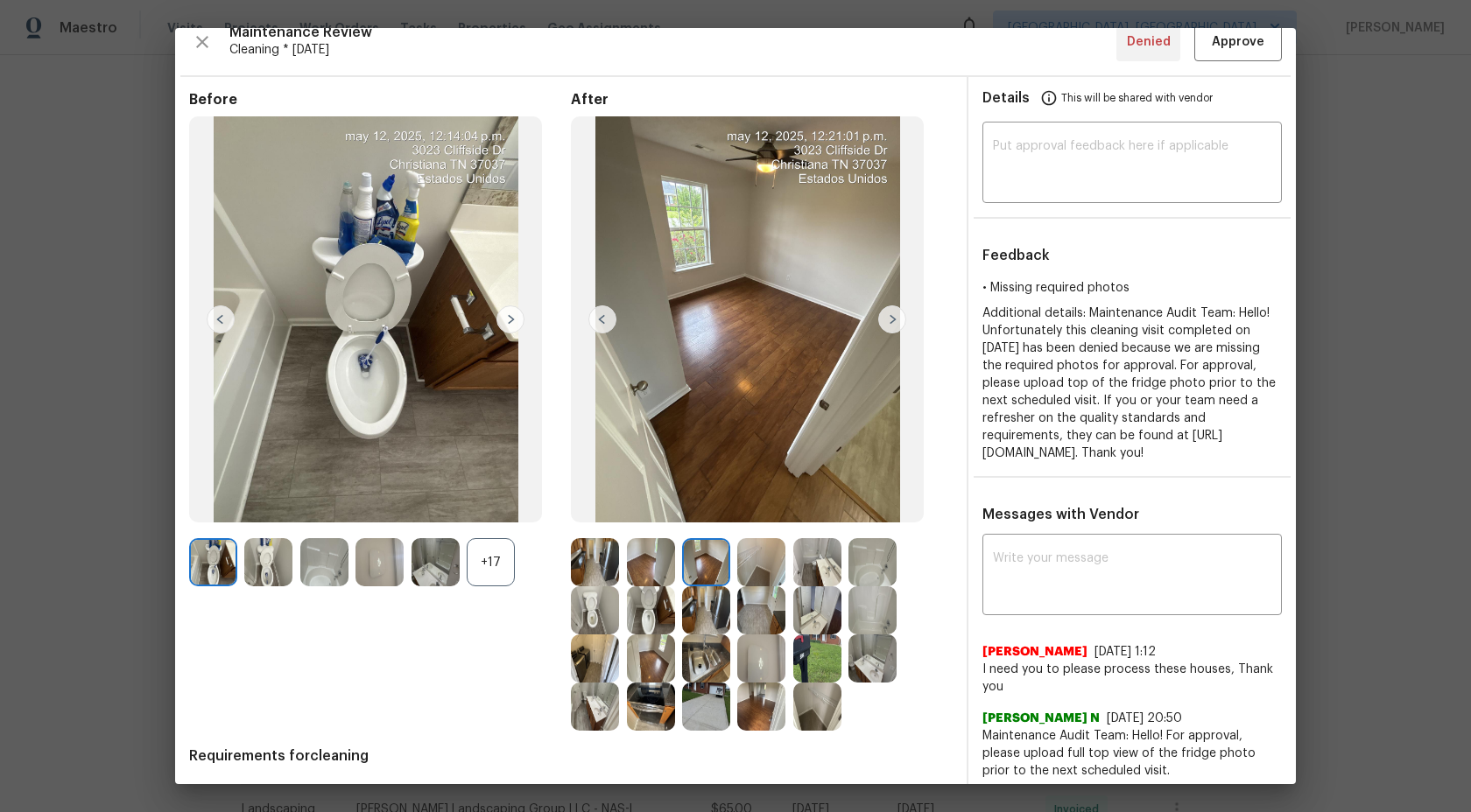
click at [761, 563] on img at bounding box center [761, 562] width 48 height 48
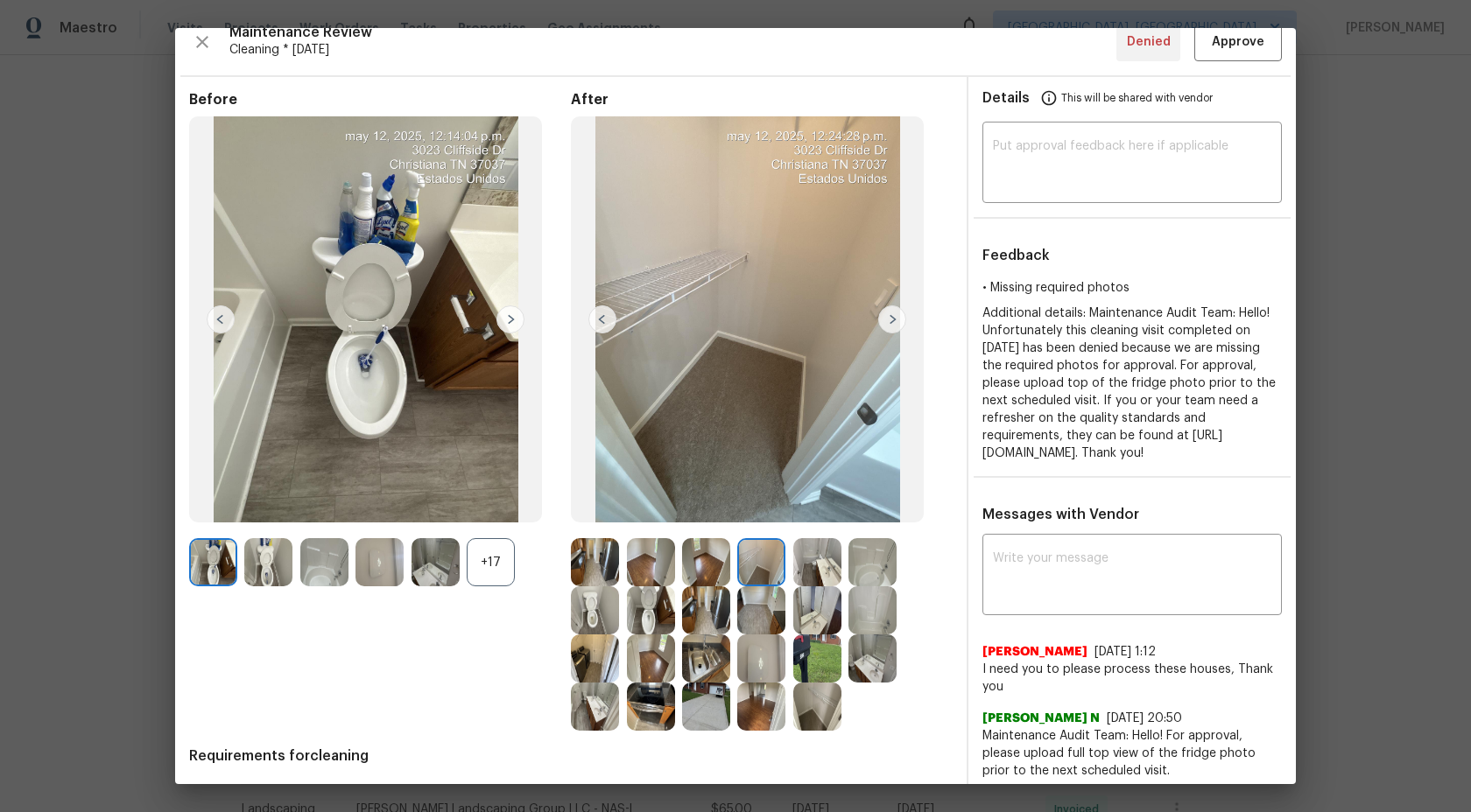
click at [866, 575] on img at bounding box center [872, 562] width 48 height 48
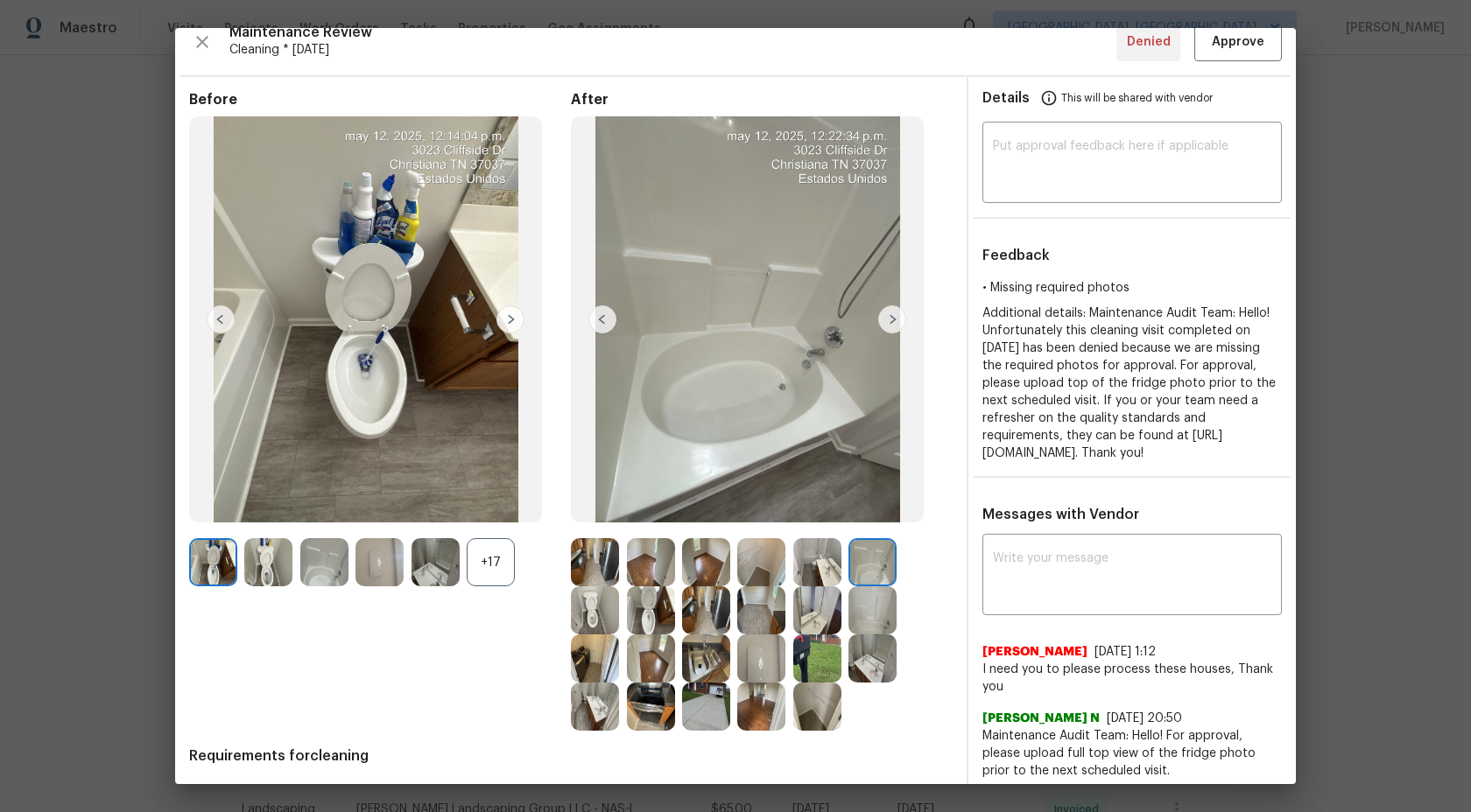
click at [869, 619] on img at bounding box center [872, 611] width 48 height 48
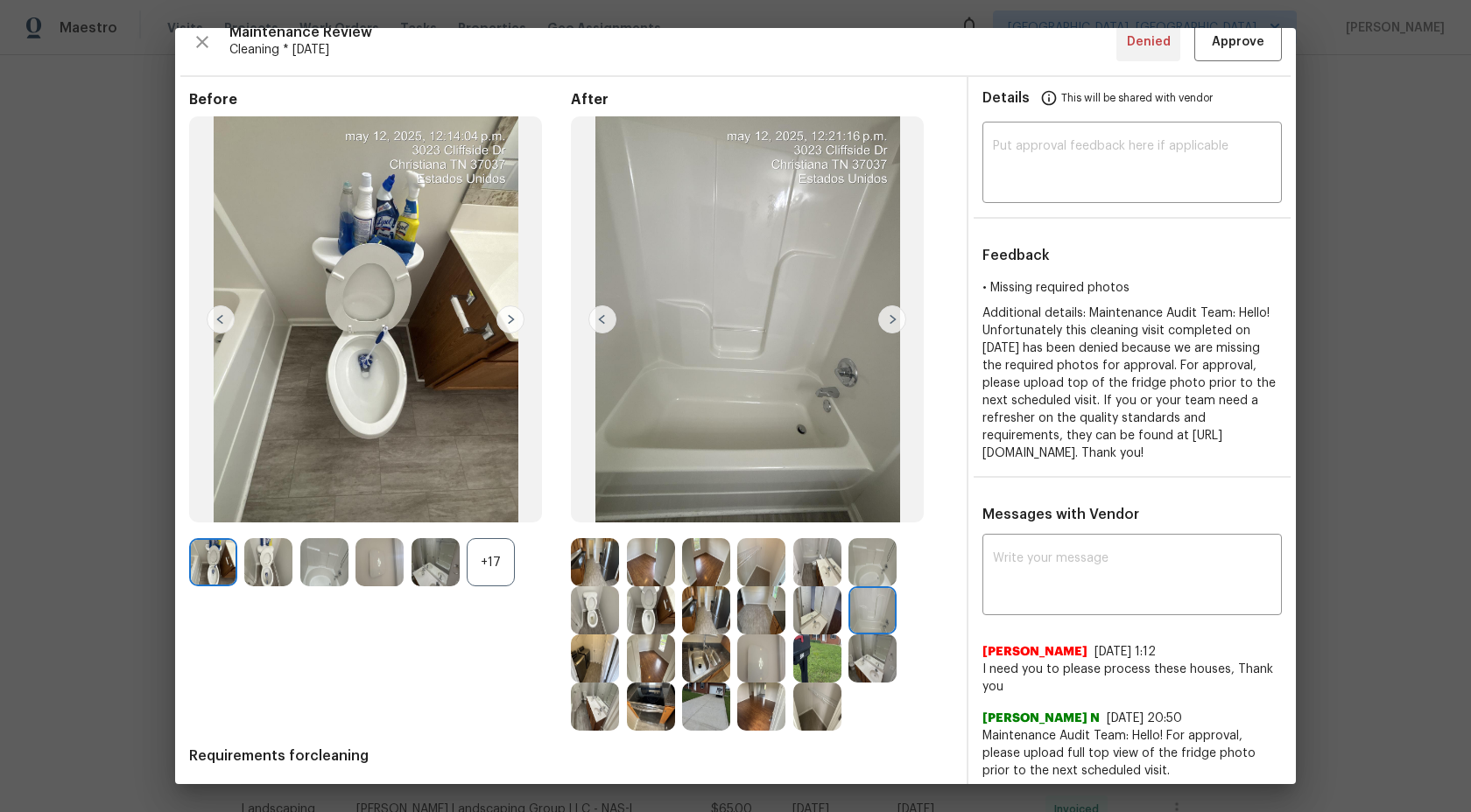
click at [594, 598] on img at bounding box center [595, 611] width 48 height 48
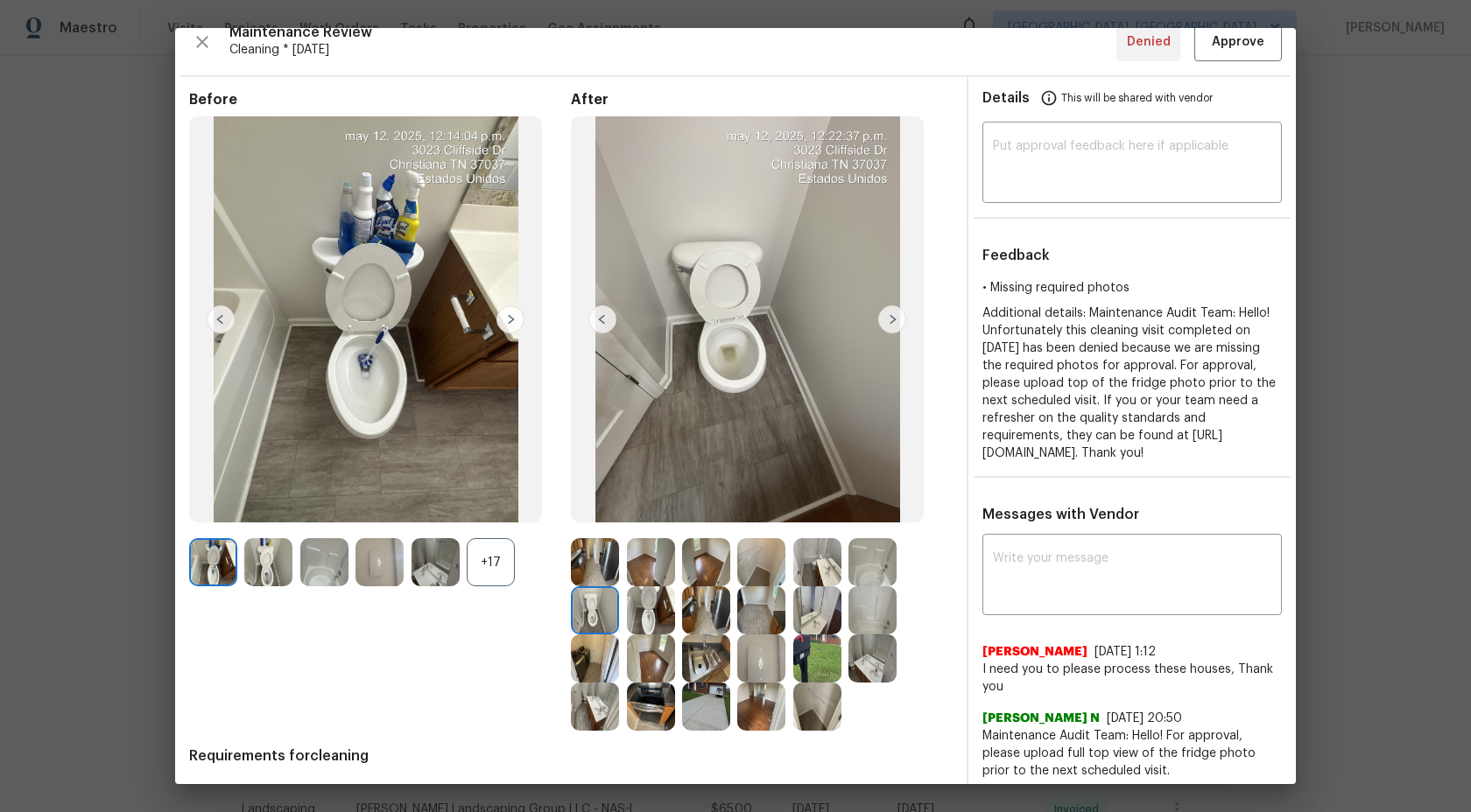
click at [656, 610] on img at bounding box center [650, 611] width 48 height 48
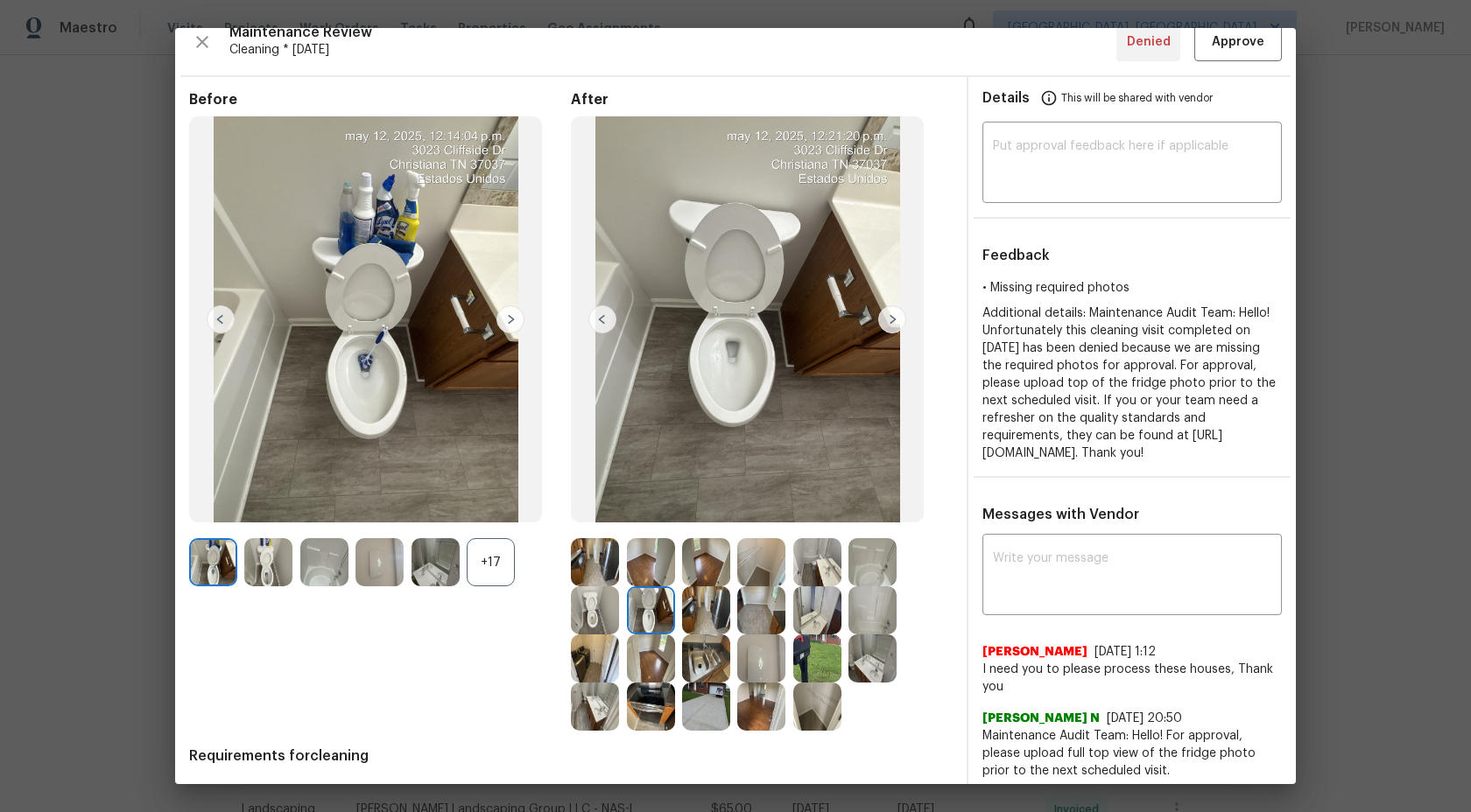
click at [731, 613] on div at bounding box center [709, 611] width 55 height 48
click at [723, 618] on img at bounding box center [705, 611] width 48 height 48
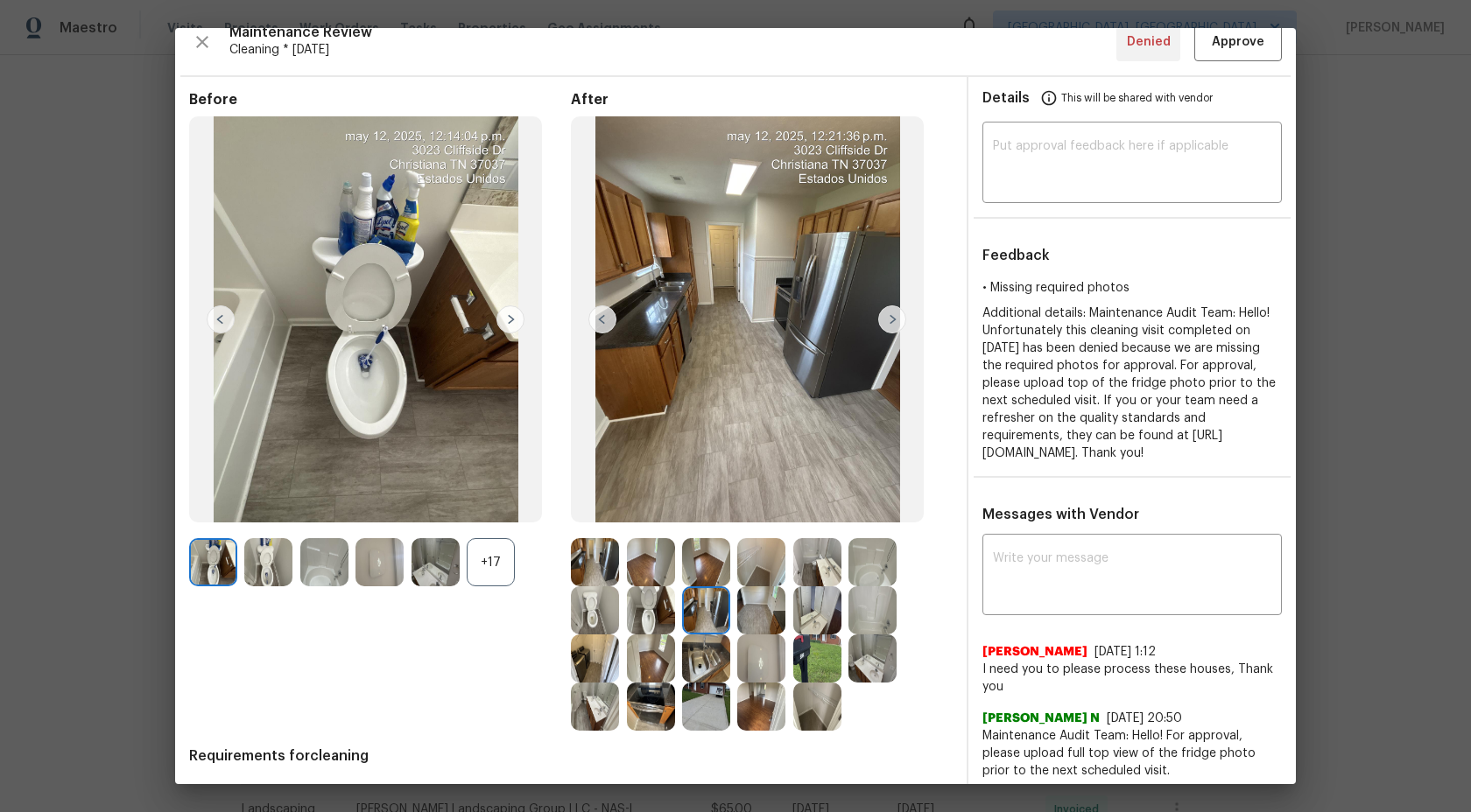
click at [767, 614] on img at bounding box center [761, 611] width 48 height 48
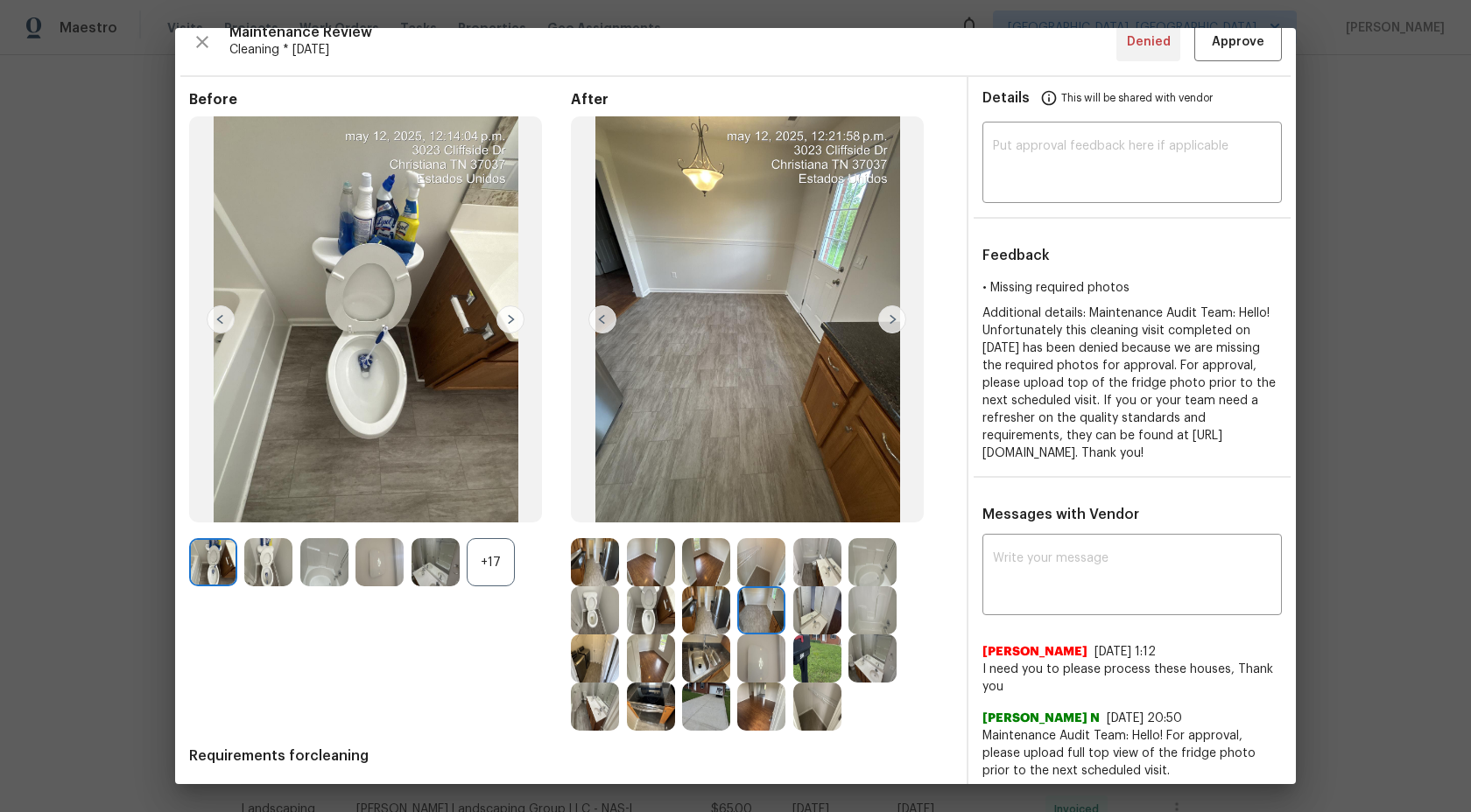
click at [811, 611] on img at bounding box center [817, 611] width 48 height 48
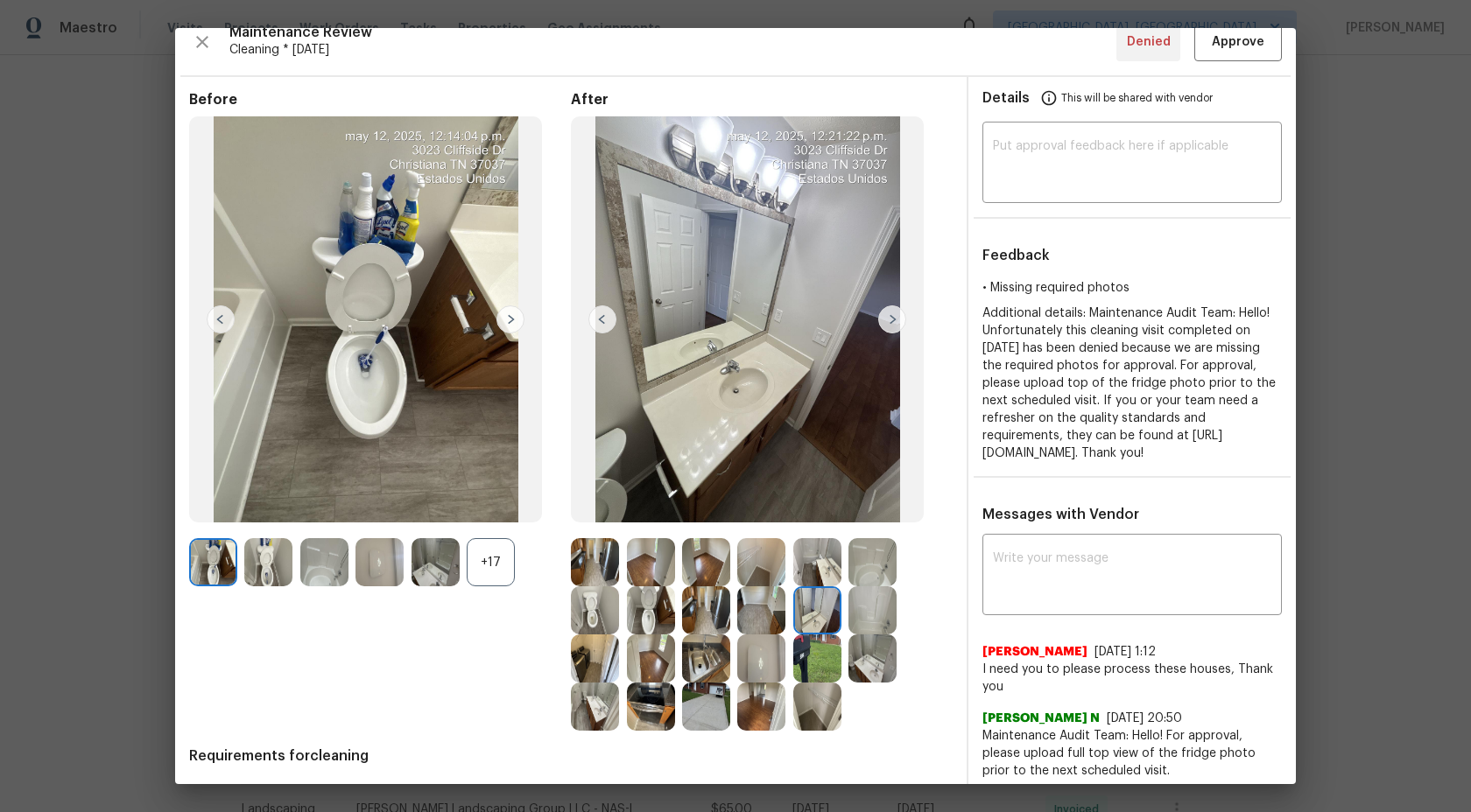
click at [871, 615] on img at bounding box center [872, 611] width 48 height 48
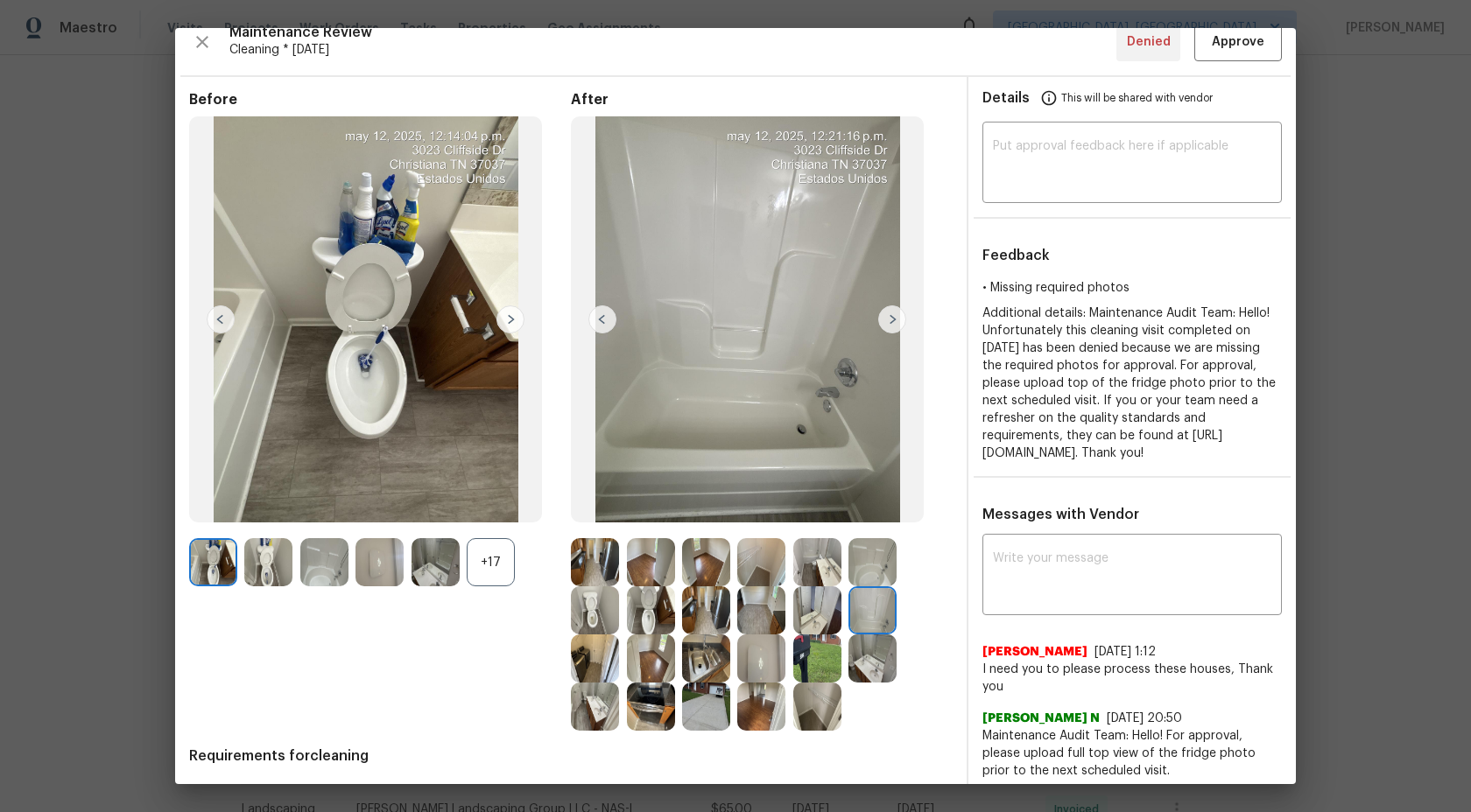
click at [875, 655] on img at bounding box center [872, 658] width 48 height 48
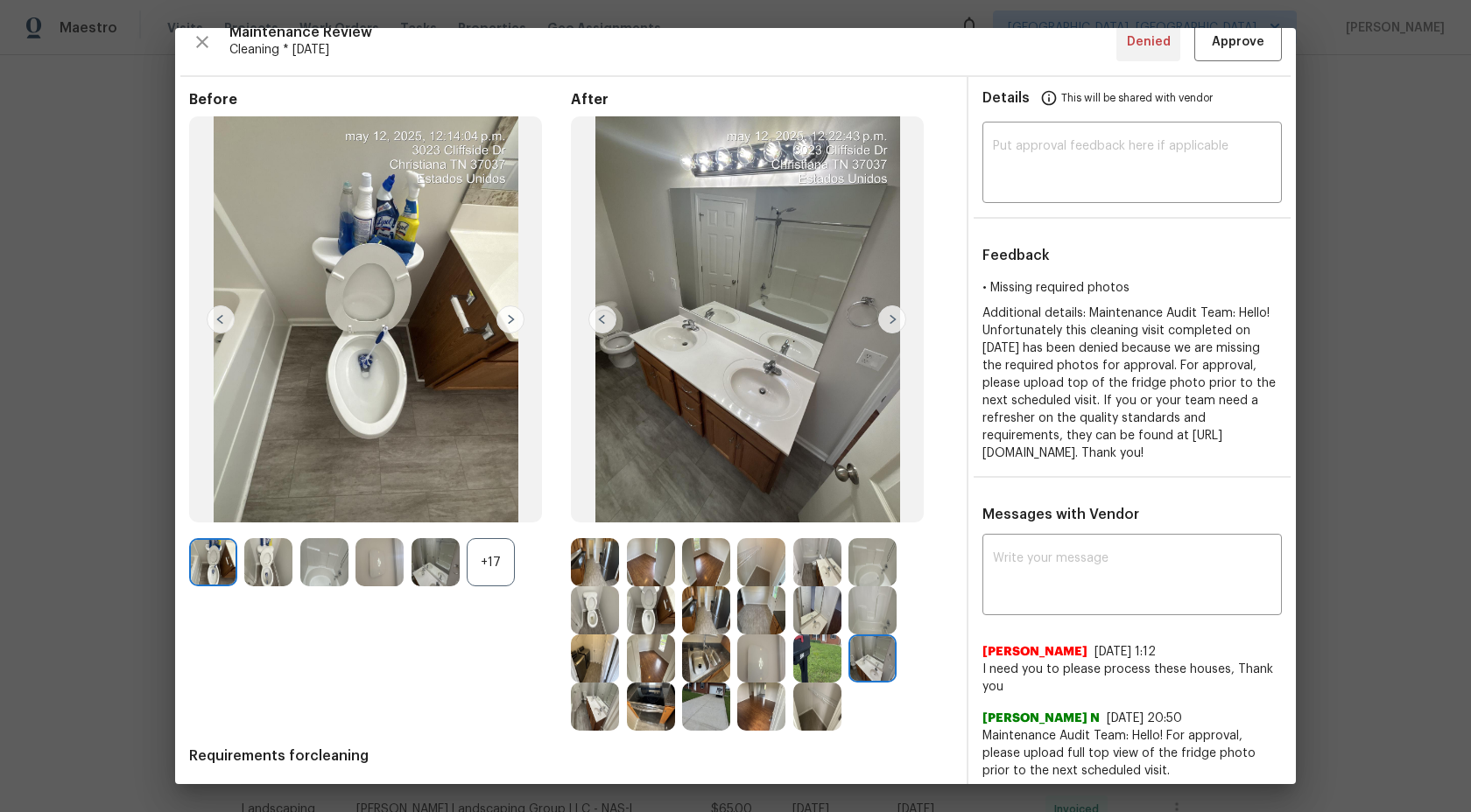
click at [810, 656] on img at bounding box center [817, 658] width 48 height 48
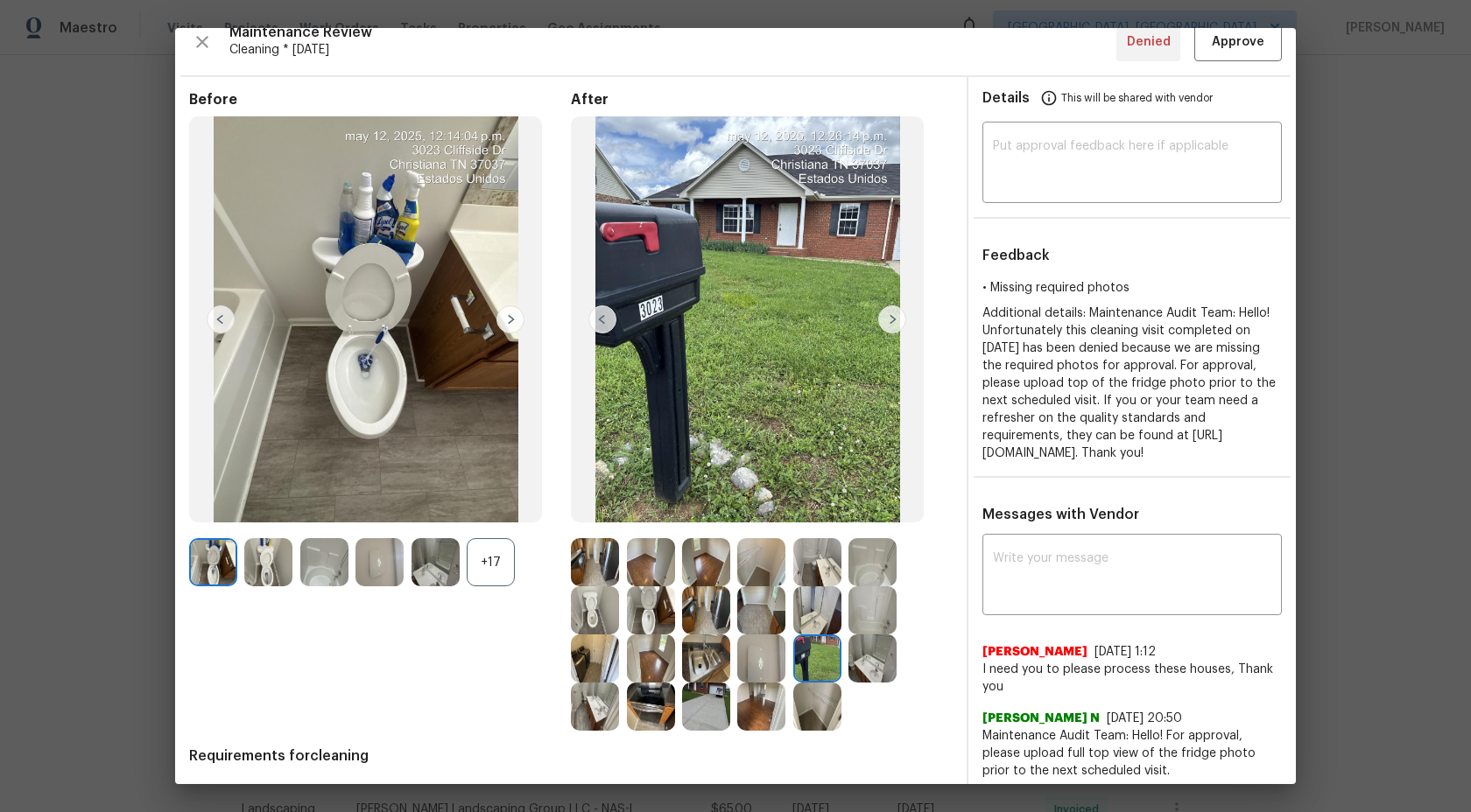
click at [763, 656] on img at bounding box center [761, 658] width 48 height 48
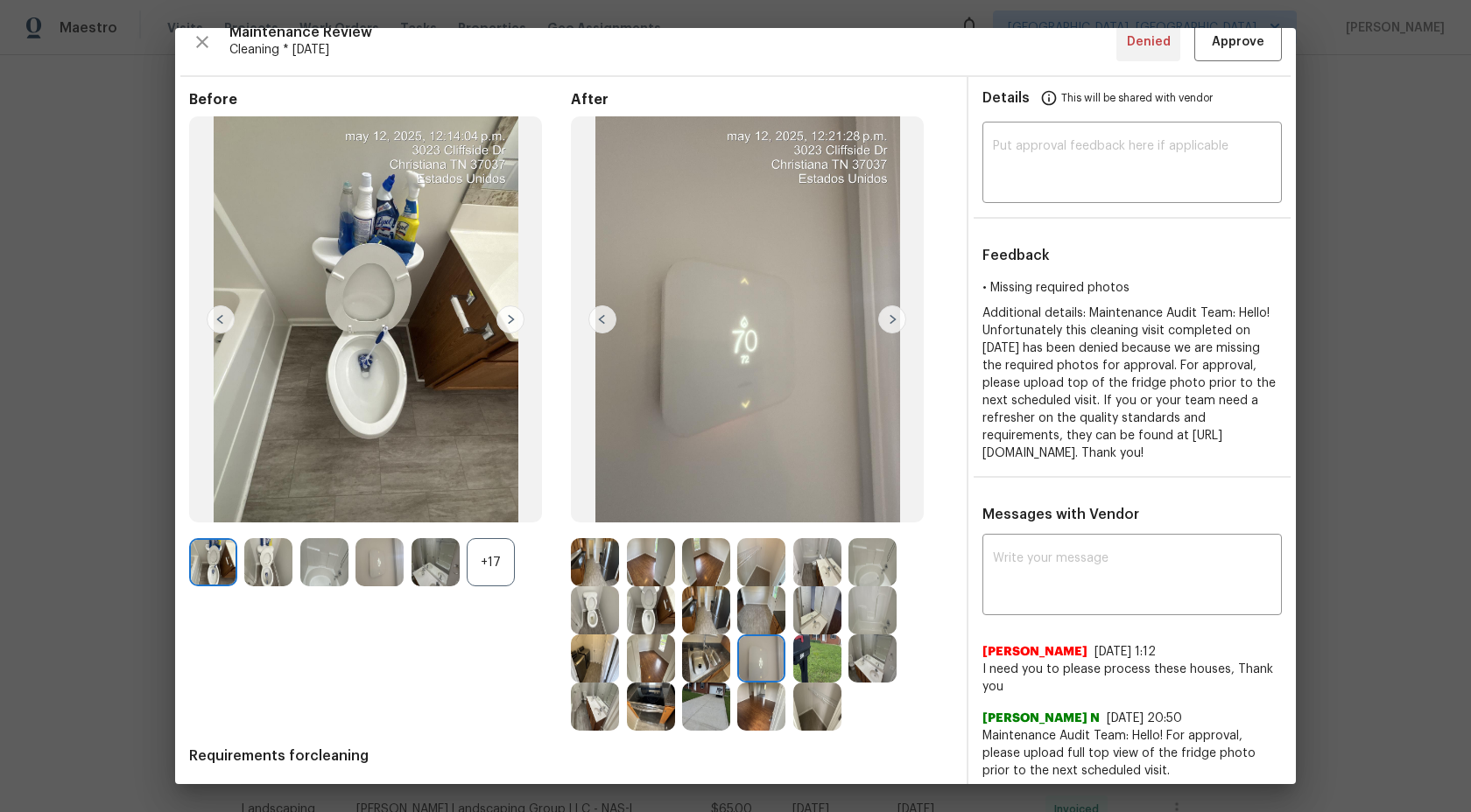
click at [698, 656] on img at bounding box center [705, 658] width 48 height 48
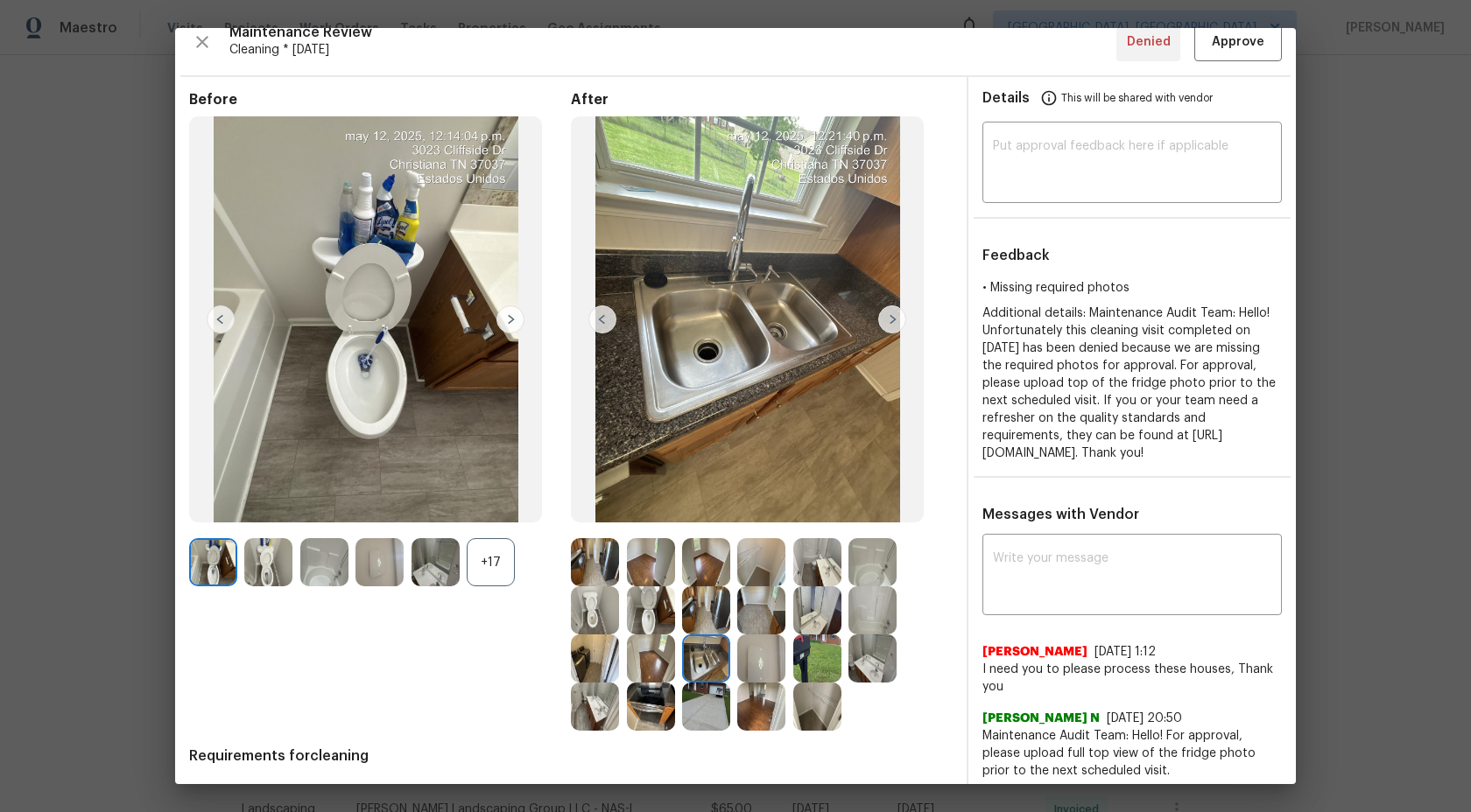
click at [637, 652] on img at bounding box center [650, 658] width 48 height 48
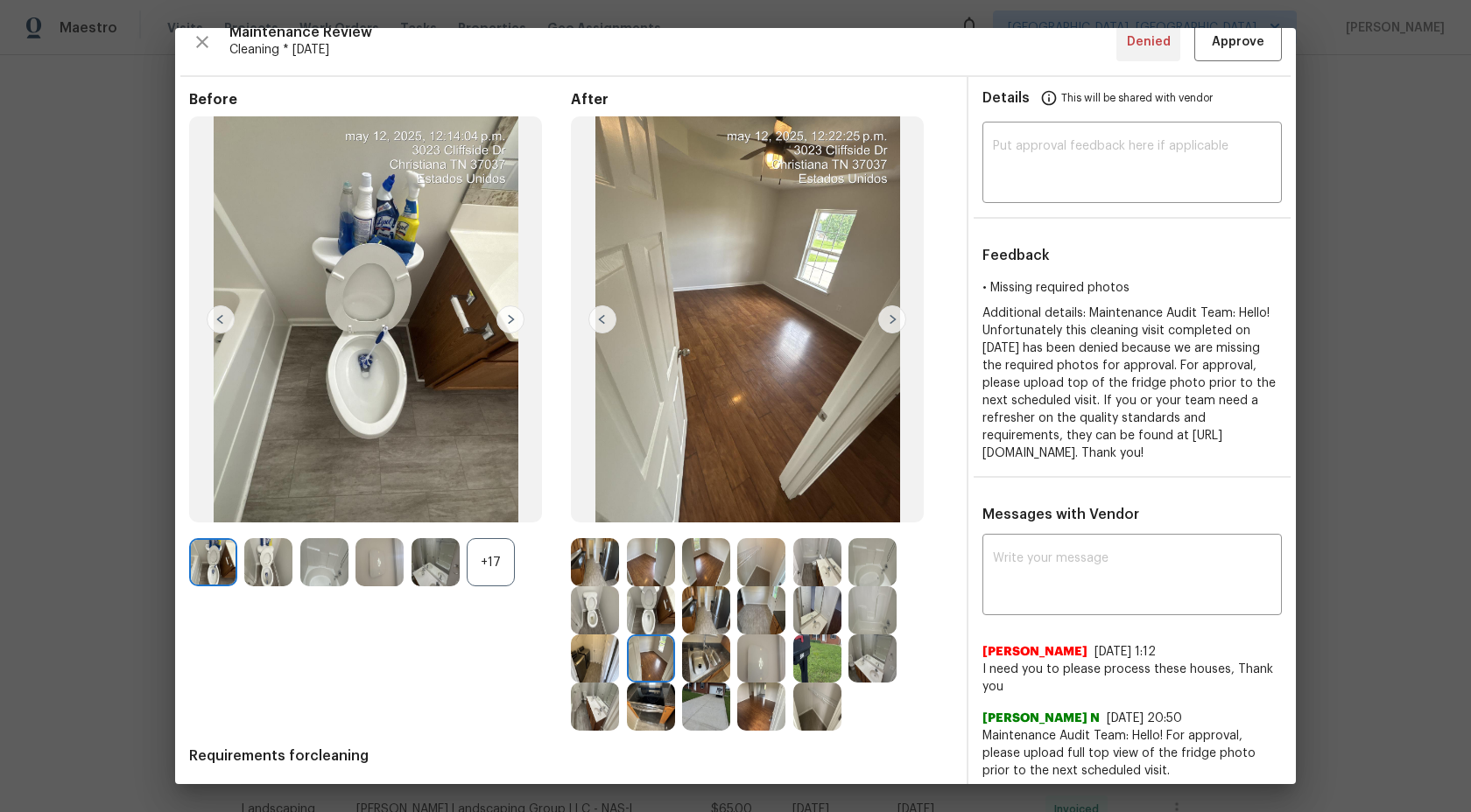
click at [596, 656] on img at bounding box center [595, 658] width 48 height 48
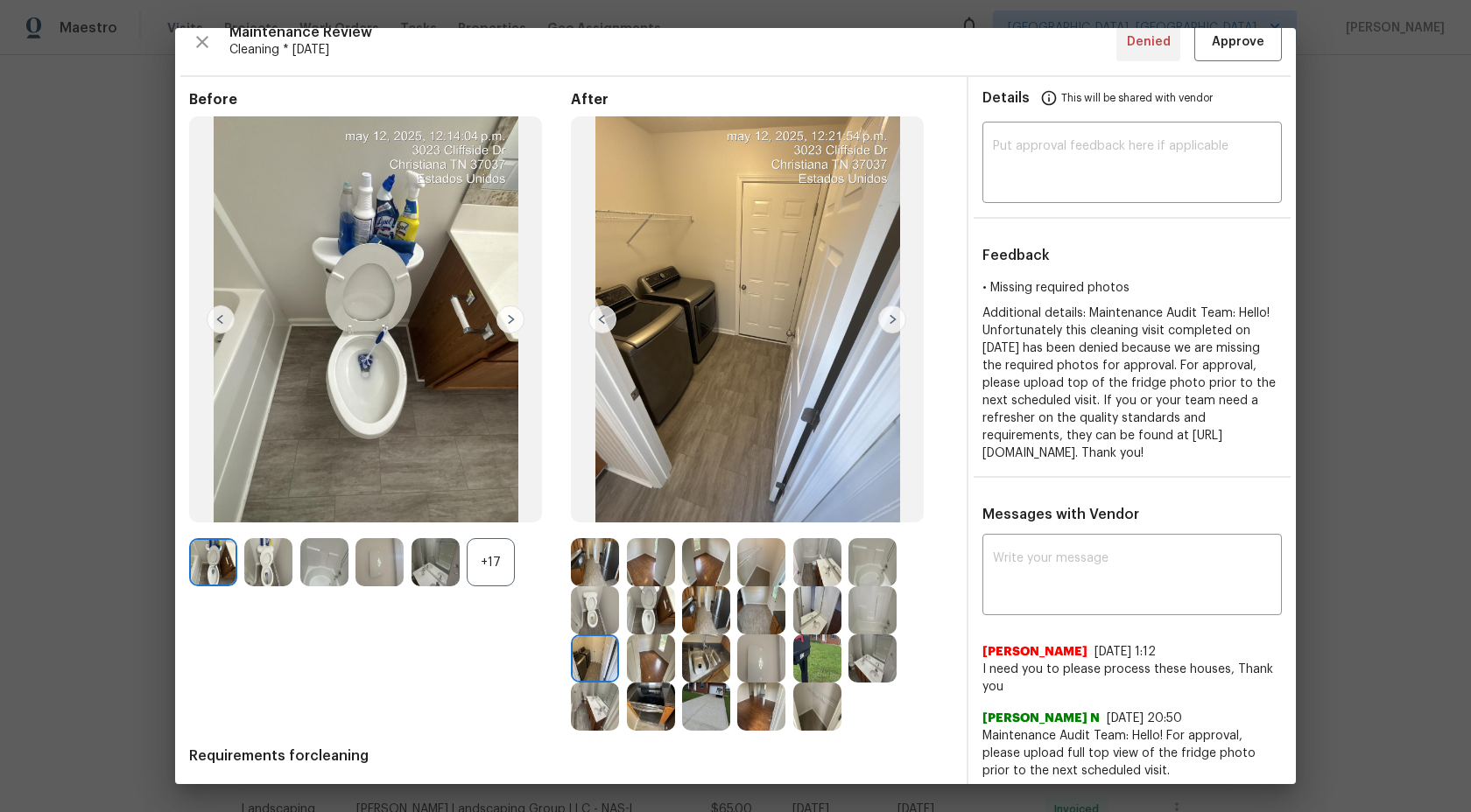
click at [602, 701] on img at bounding box center [595, 706] width 48 height 48
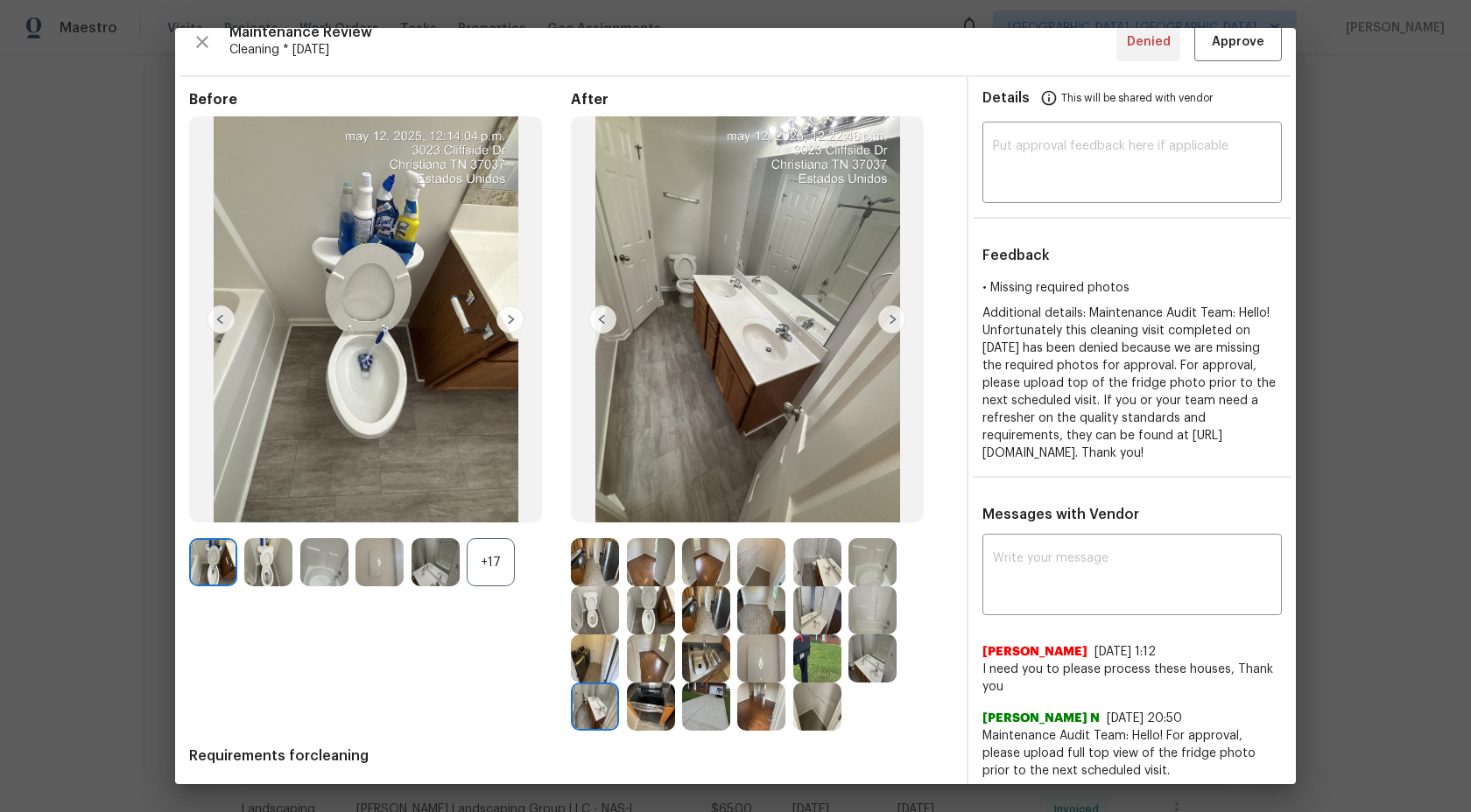
click at [649, 698] on img at bounding box center [650, 706] width 48 height 48
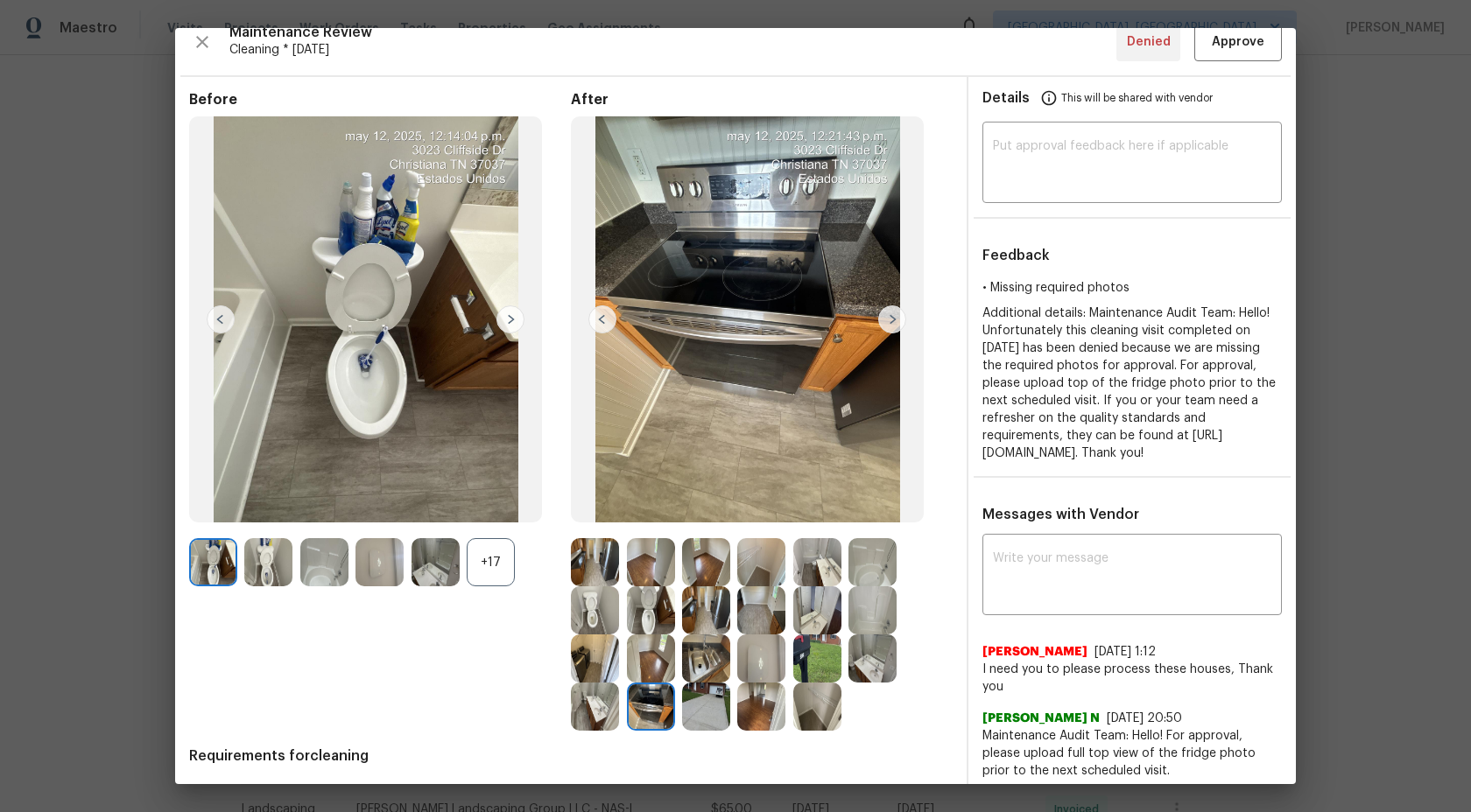
click at [706, 710] on img at bounding box center [705, 706] width 48 height 48
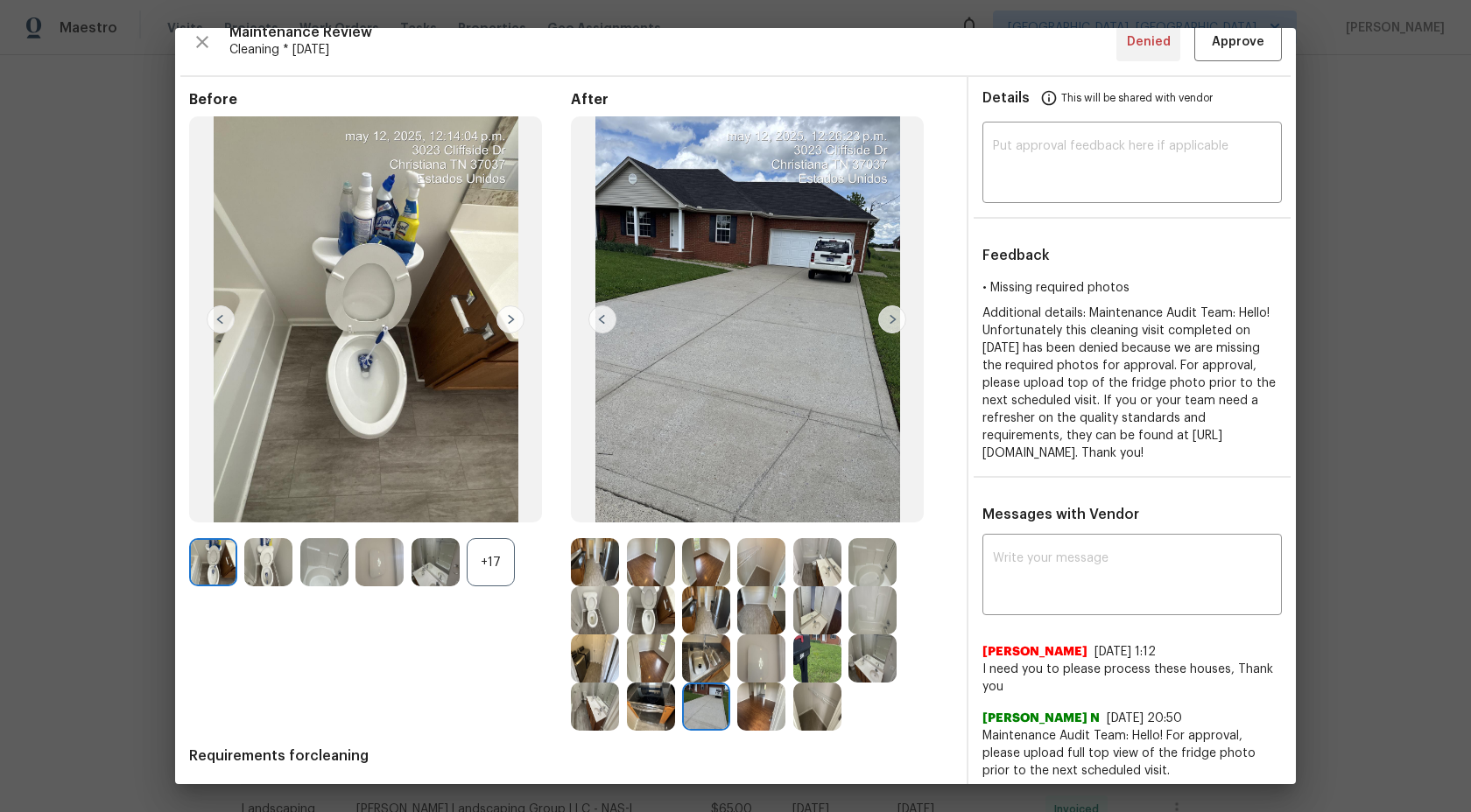
click at [757, 713] on img at bounding box center [761, 706] width 48 height 48
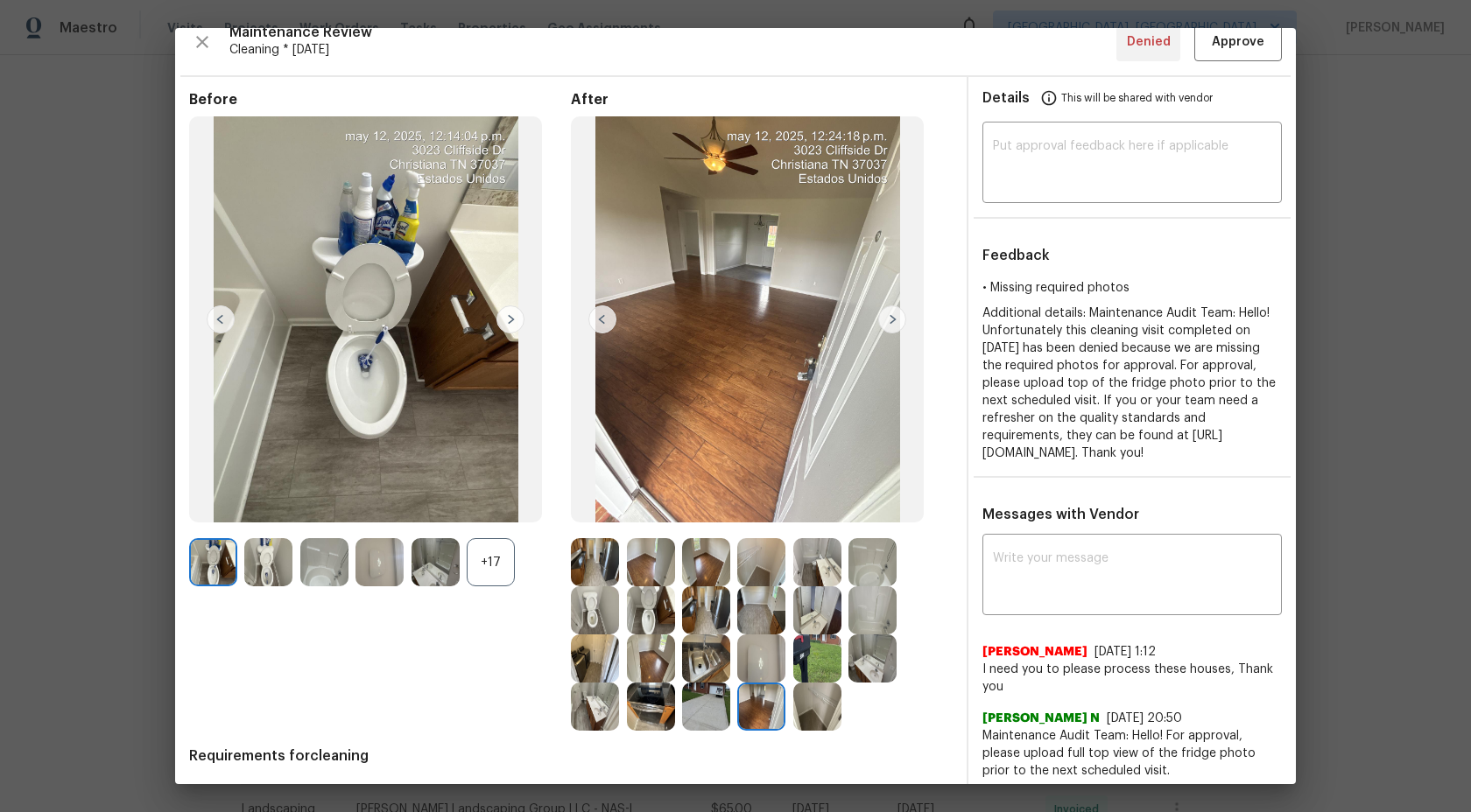
click at [825, 719] on img at bounding box center [817, 706] width 48 height 48
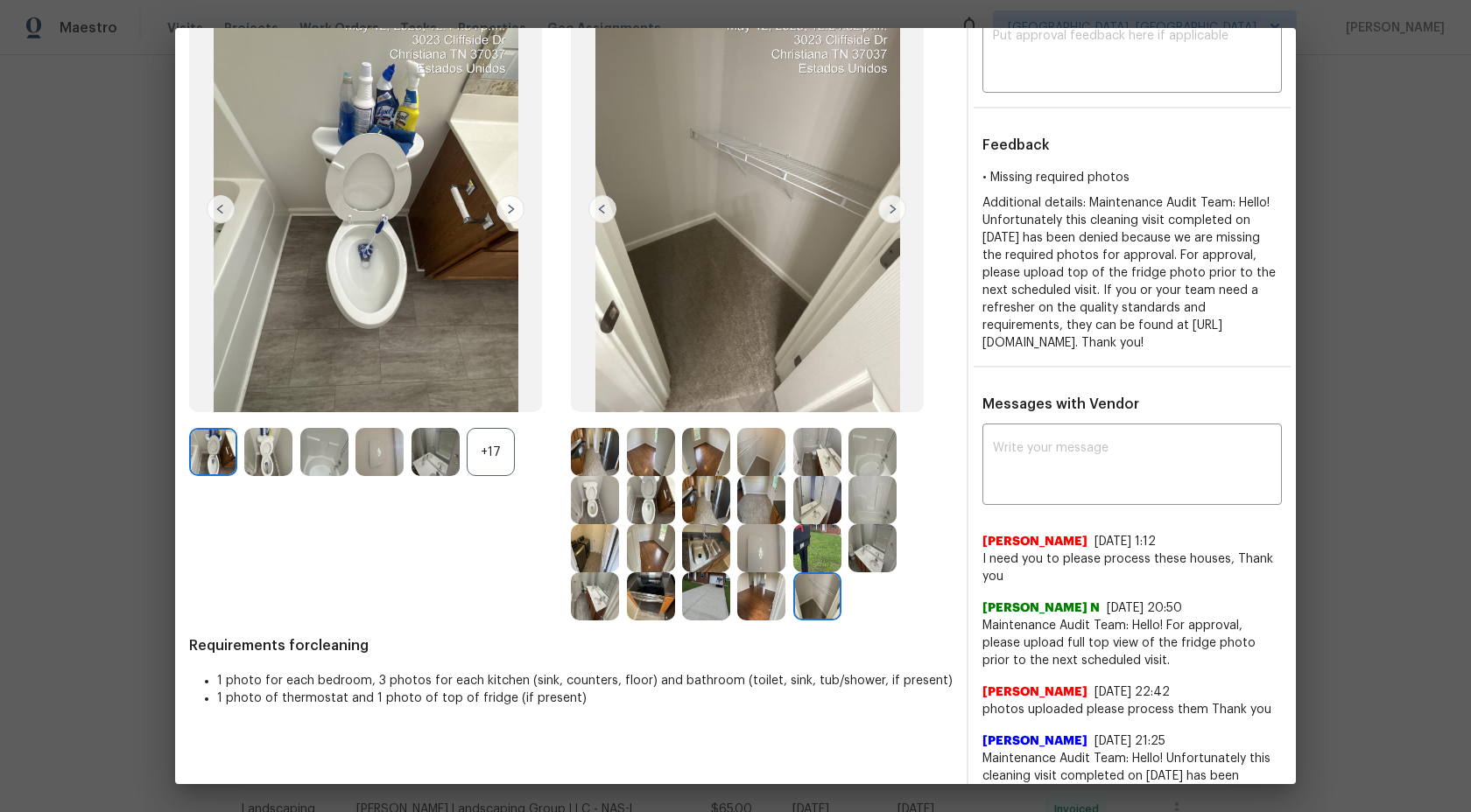
scroll to position [221, 0]
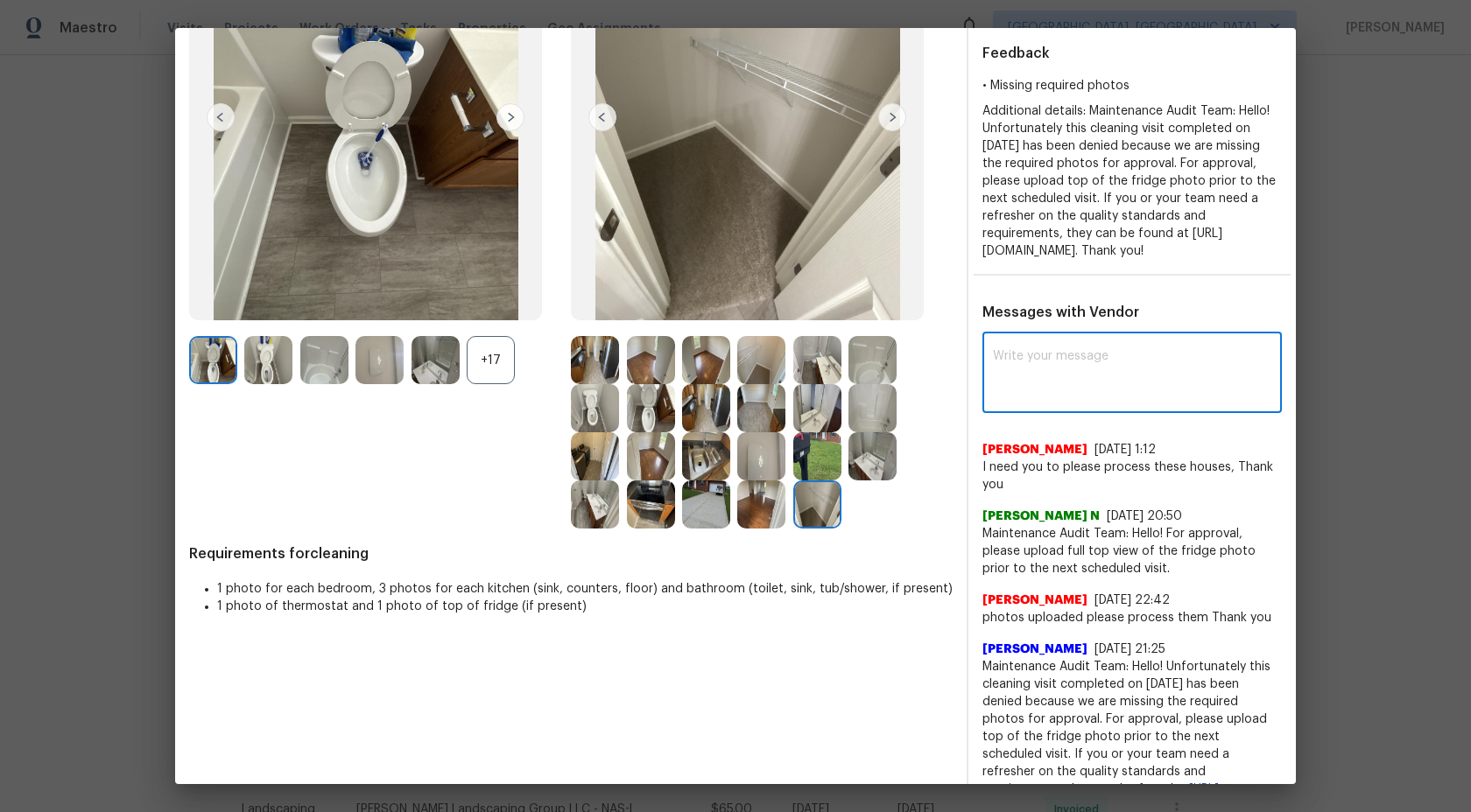
click at [1061, 383] on textarea at bounding box center [1132, 375] width 278 height 49
type textarea "H"
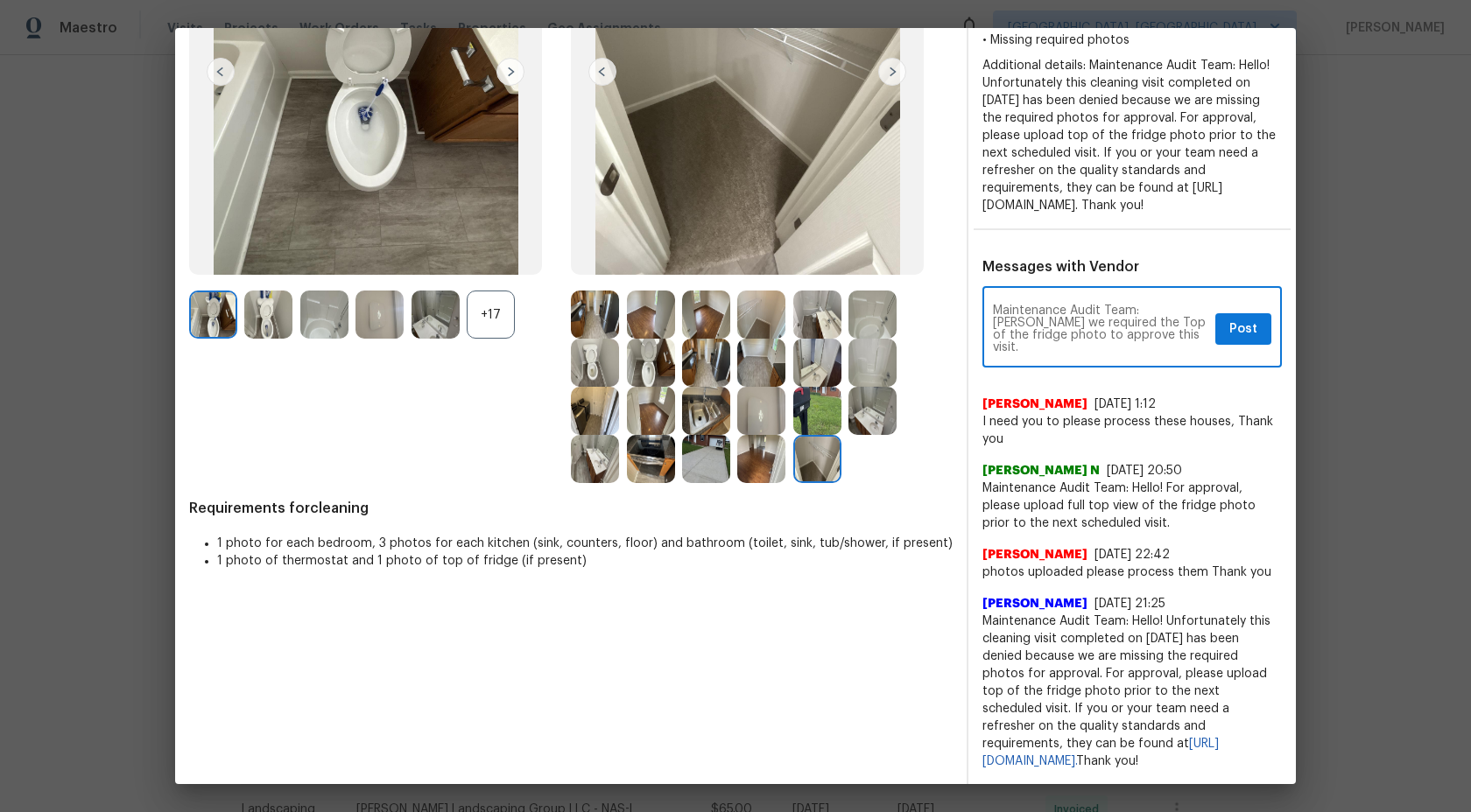
click at [1141, 340] on textarea "Maintenance Audit Team: Alex we required the Top of the fridge photo to approve…" at bounding box center [1100, 330] width 215 height 49
type textarea "Maintenance Audit Team: Alex we required the Top of the fridge photo to approve…"
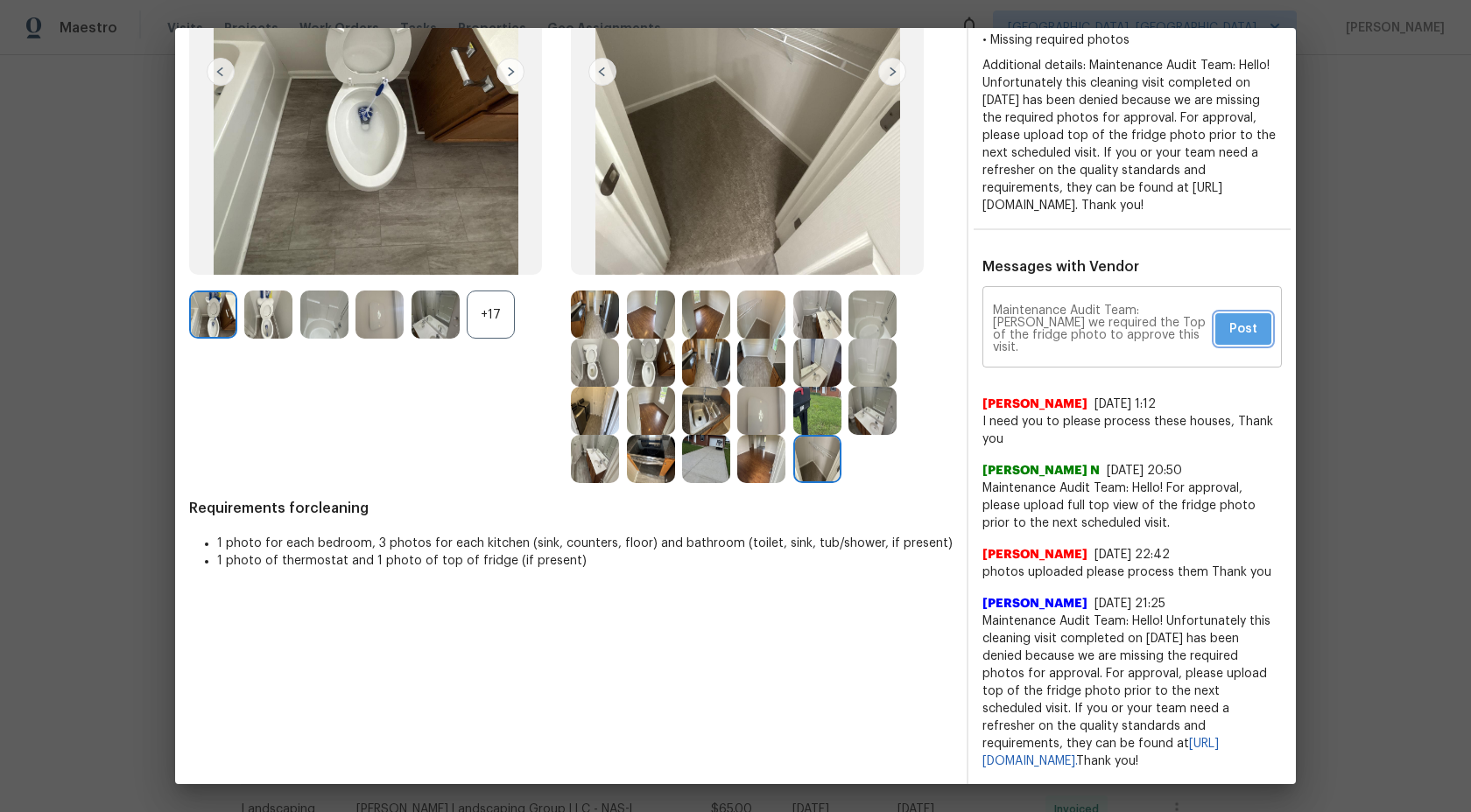
click at [1238, 332] on span "Post" at bounding box center [1243, 330] width 28 height 22
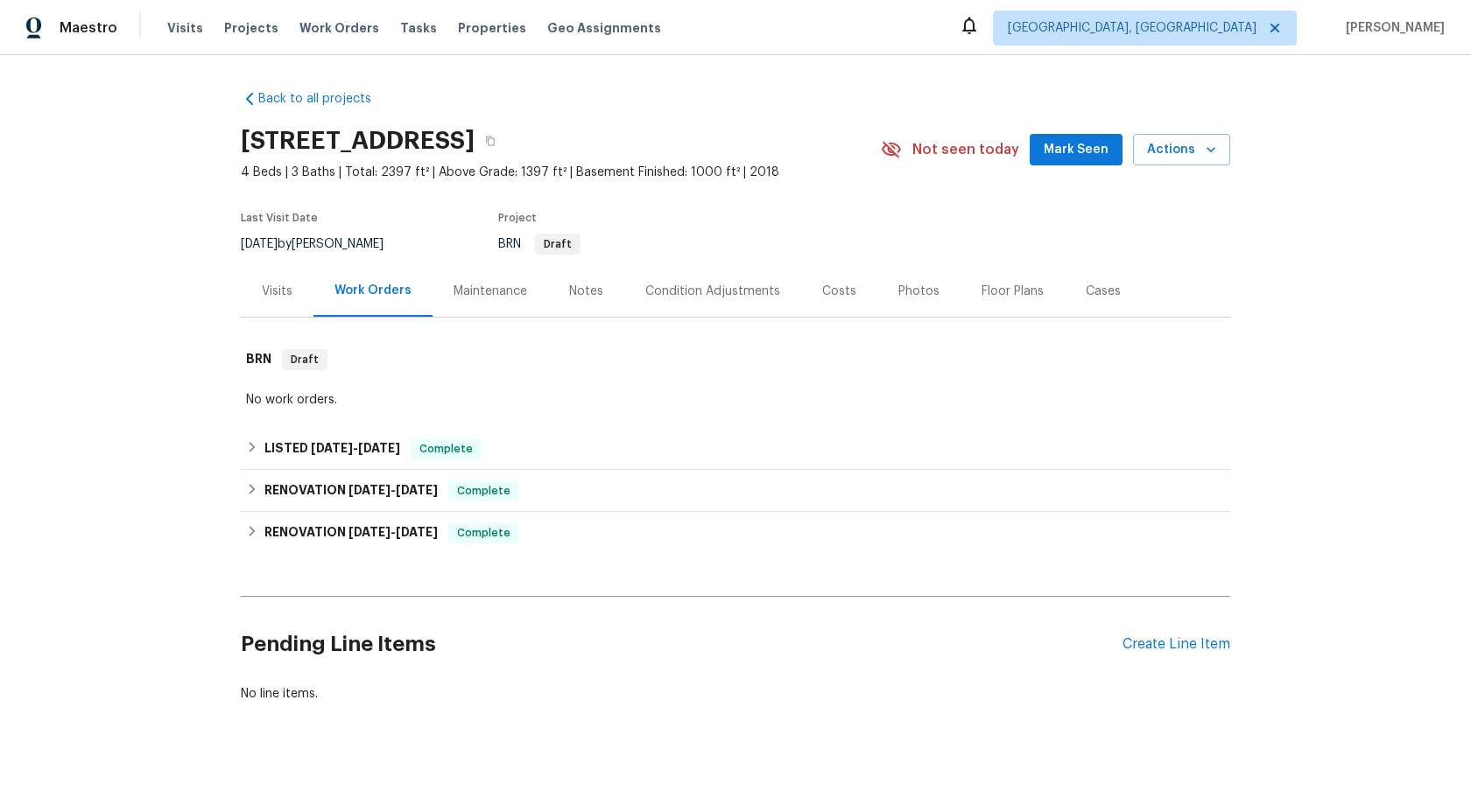
click at [482, 284] on div "Maintenance" at bounding box center [490, 292] width 74 height 18
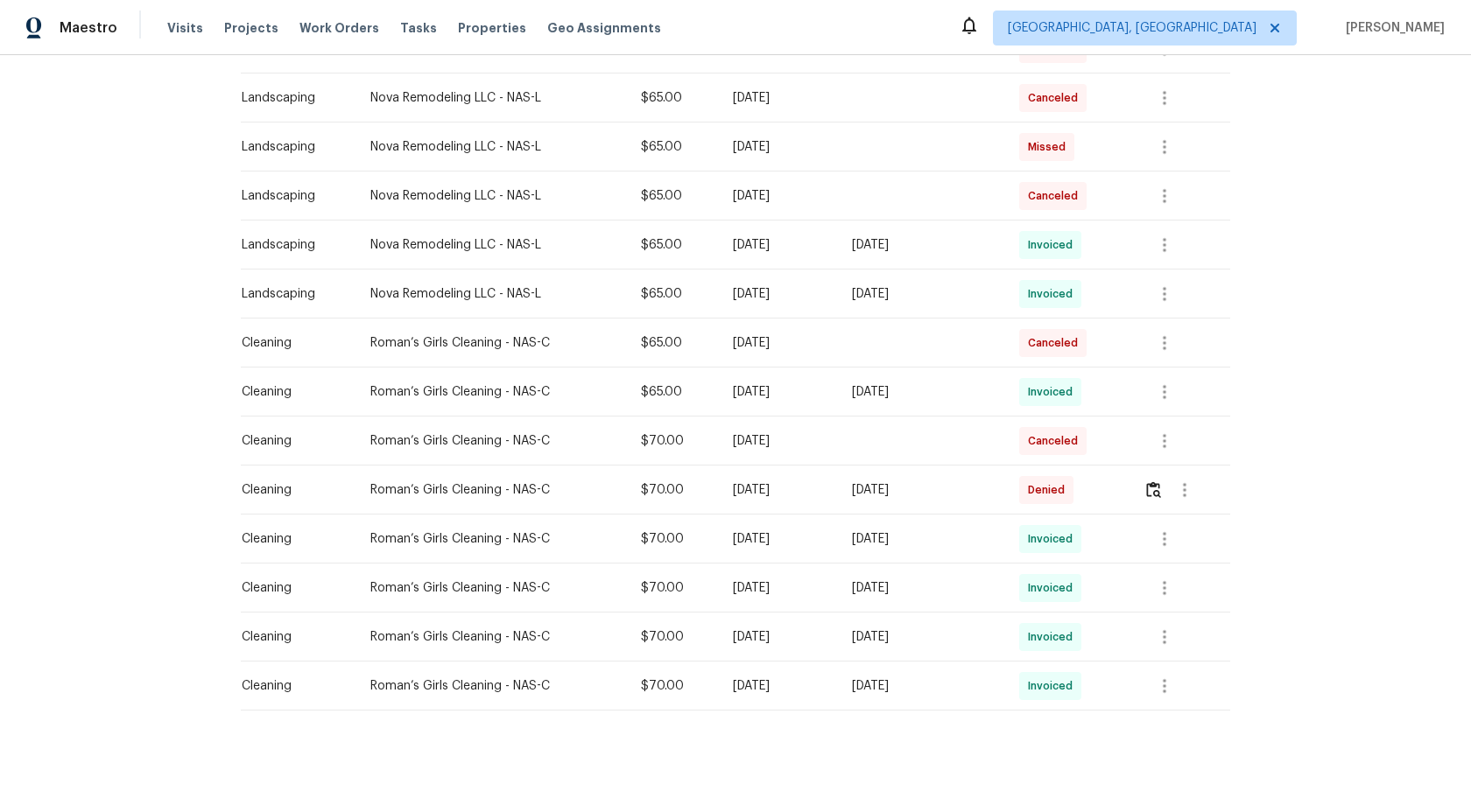
scroll to position [362, 0]
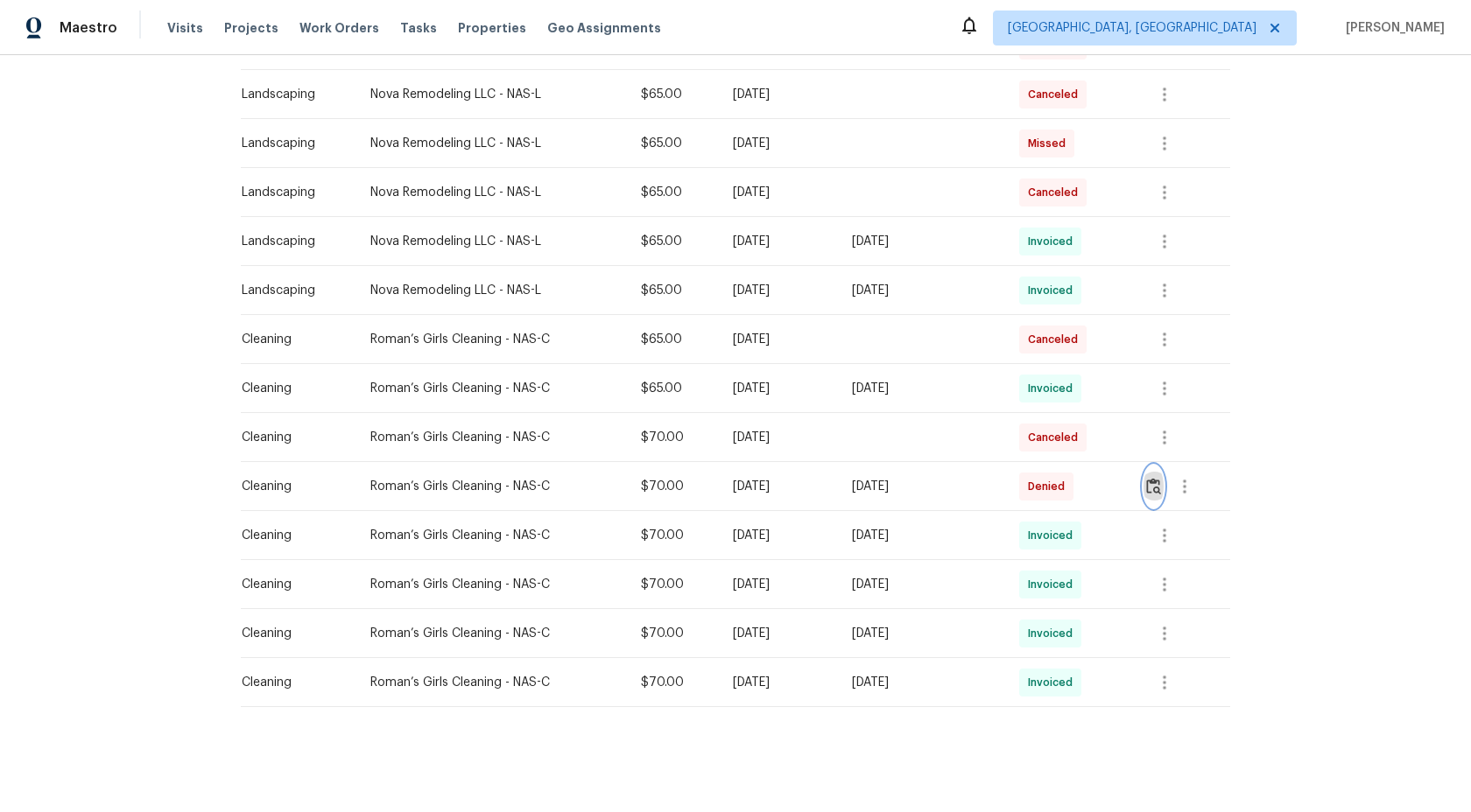
click at [1159, 487] on img "button" at bounding box center [1152, 485] width 15 height 17
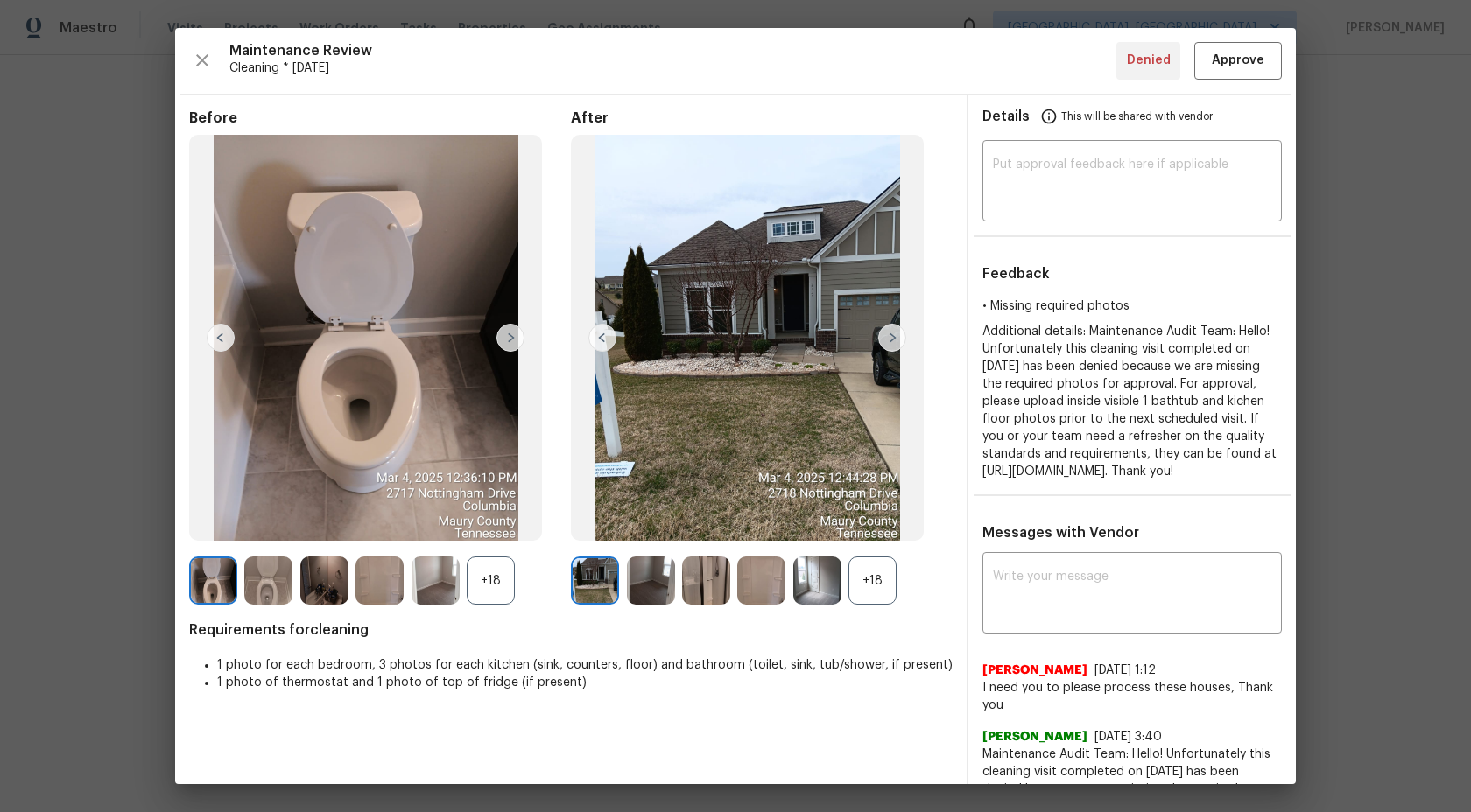
scroll to position [167, 0]
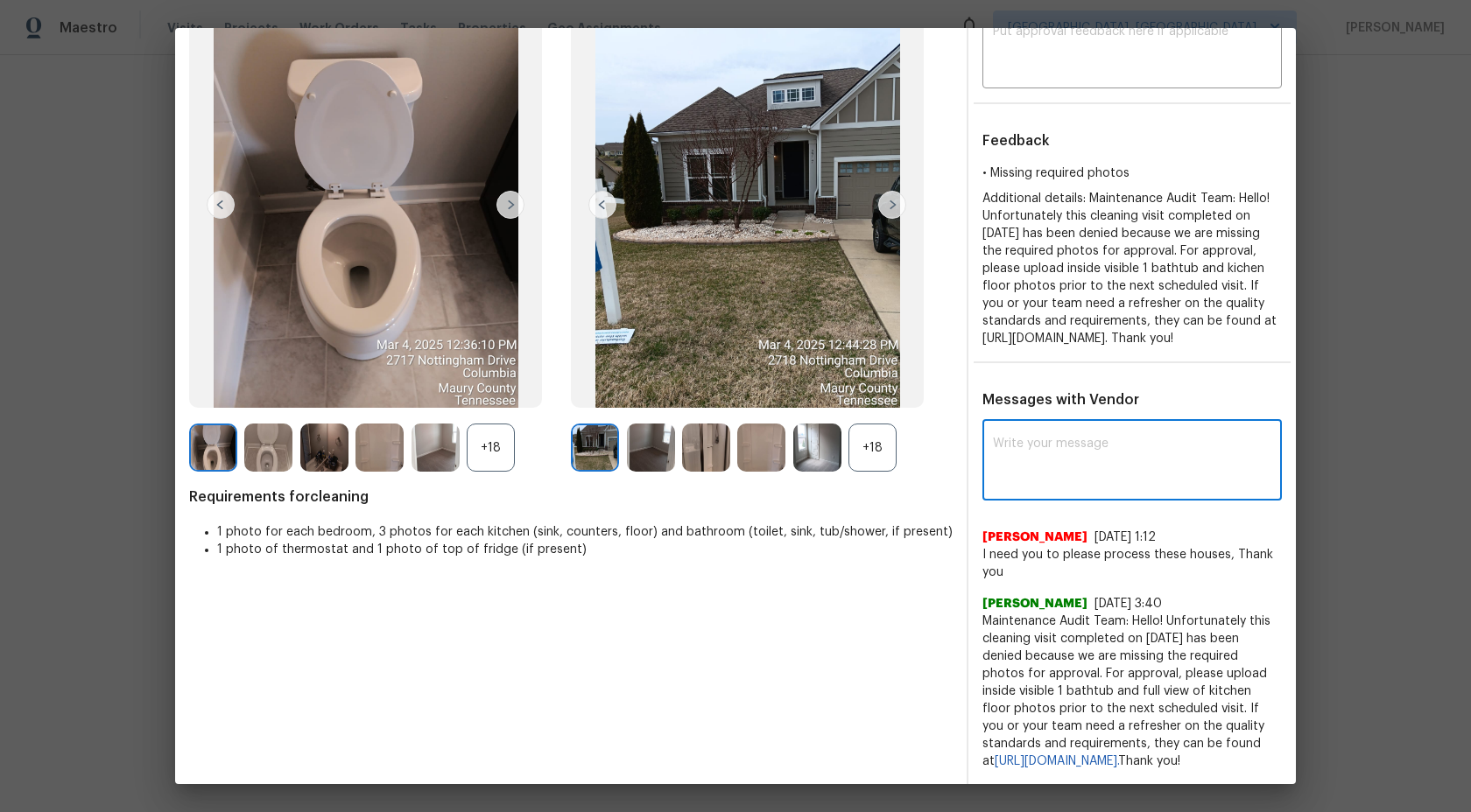
click at [1060, 438] on textarea at bounding box center [1132, 463] width 278 height 49
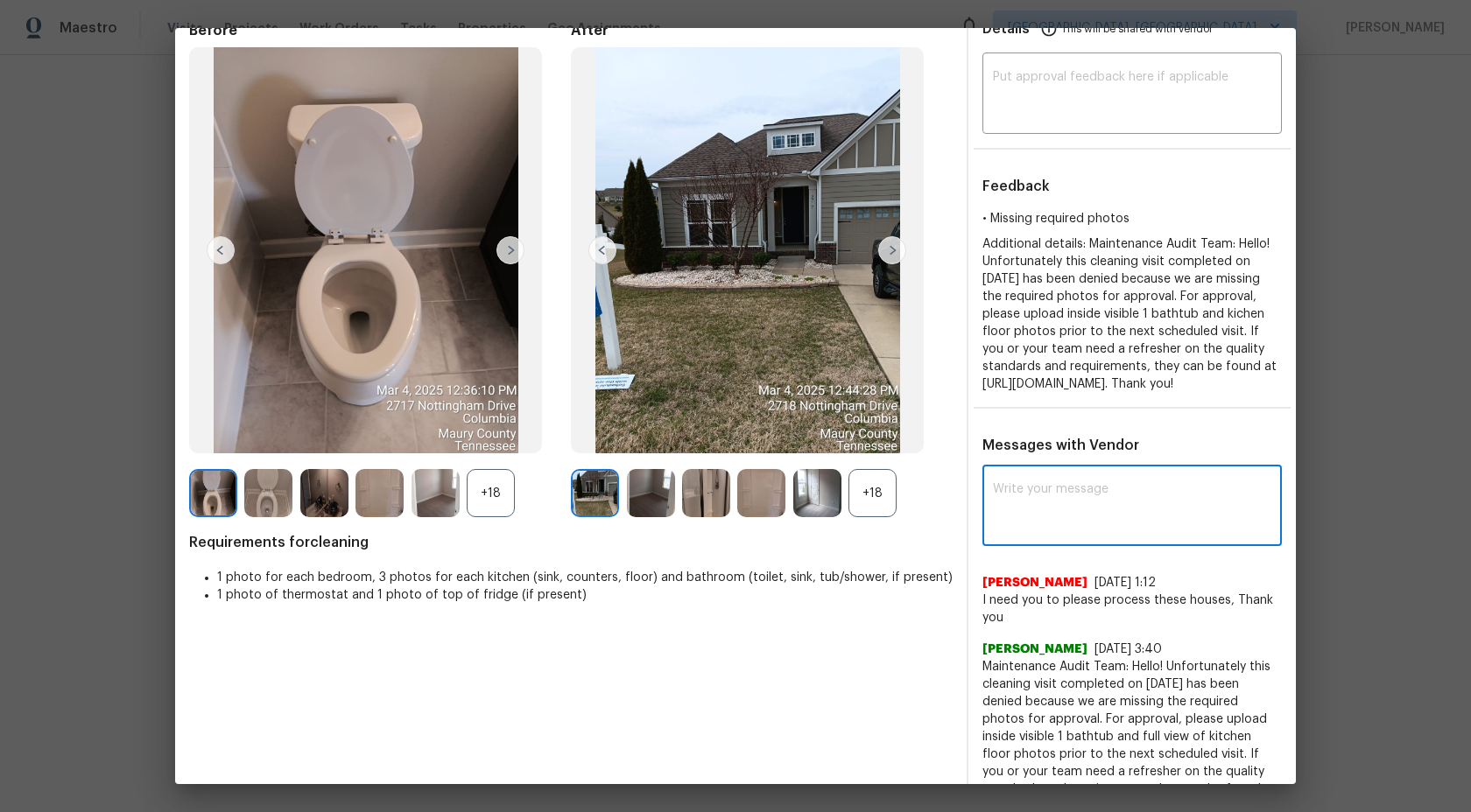
click at [882, 500] on div "+18" at bounding box center [872, 493] width 48 height 48
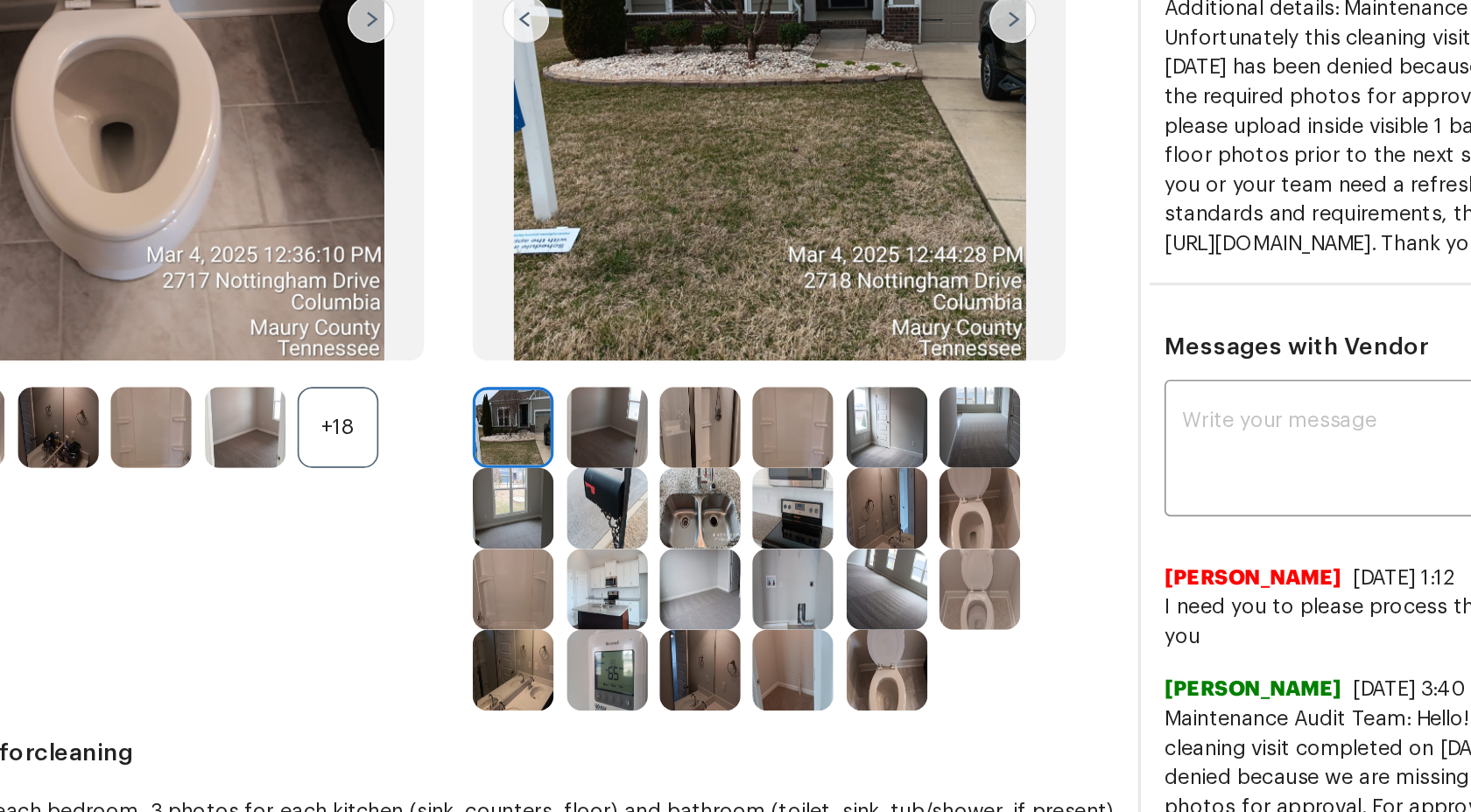
scroll to position [139, 0]
click at [711, 588] on img at bounding box center [705, 592] width 48 height 48
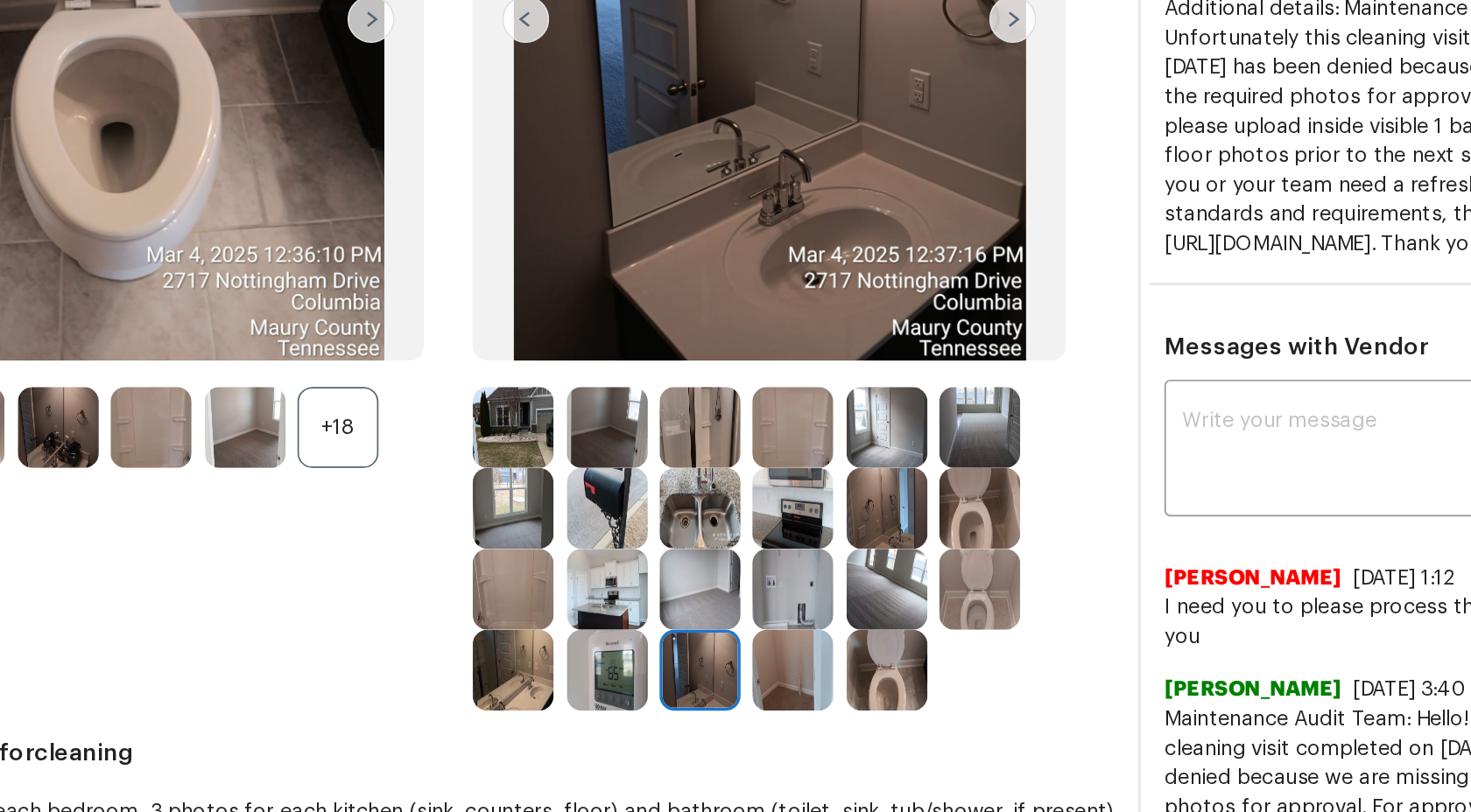
click at [758, 590] on img at bounding box center [761, 592] width 48 height 48
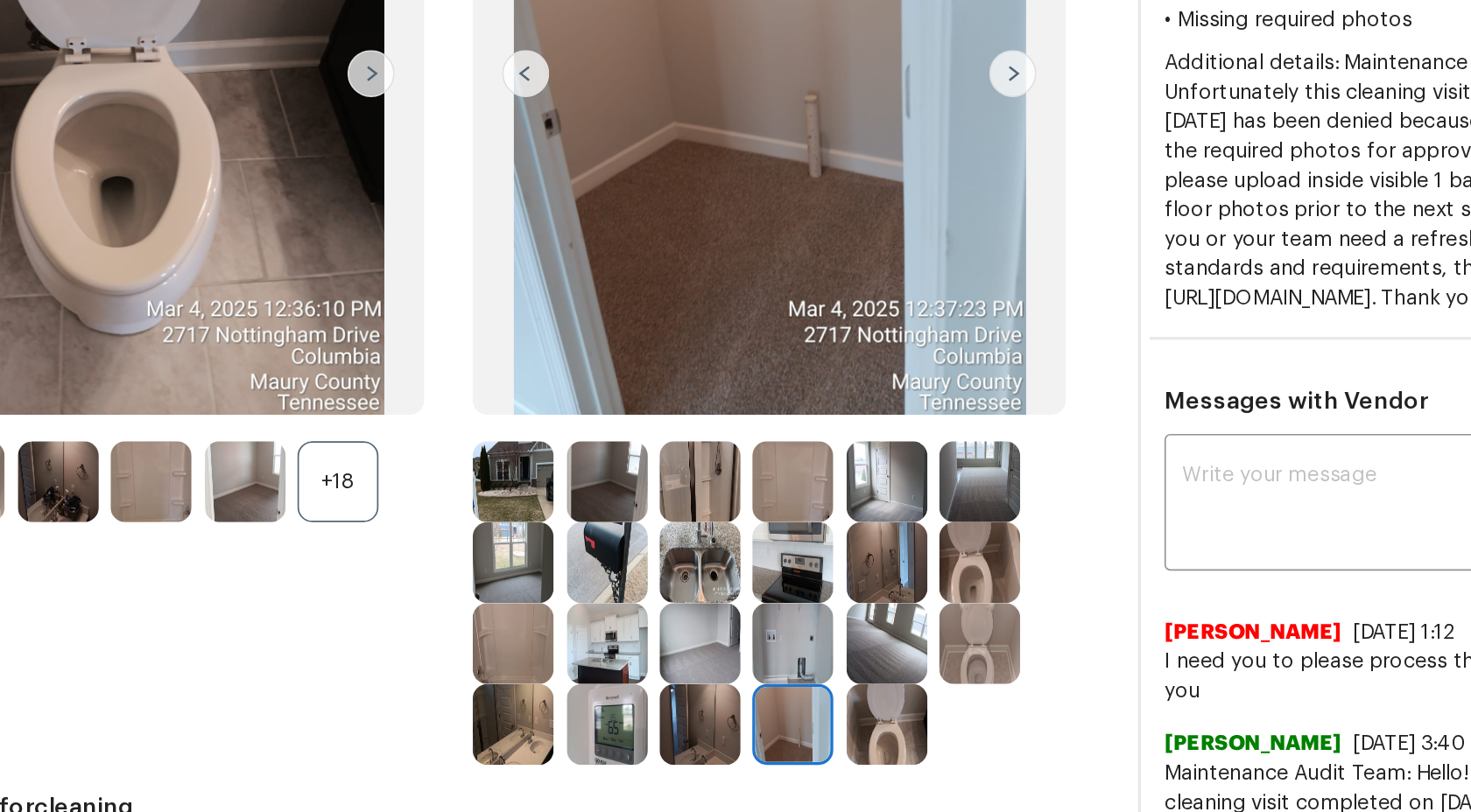
scroll to position [80, 0]
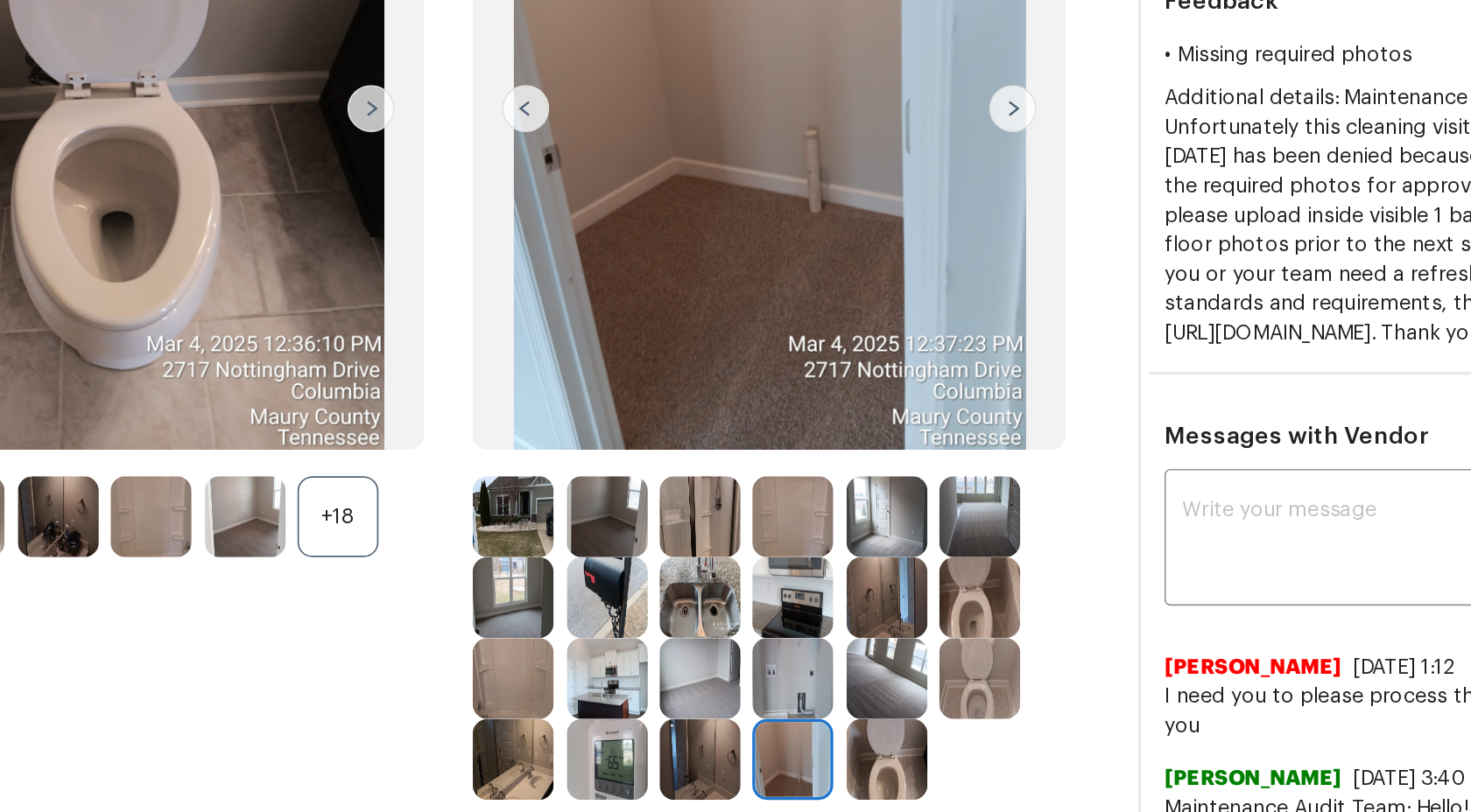
click at [626, 545] on img at bounding box center [650, 549] width 48 height 48
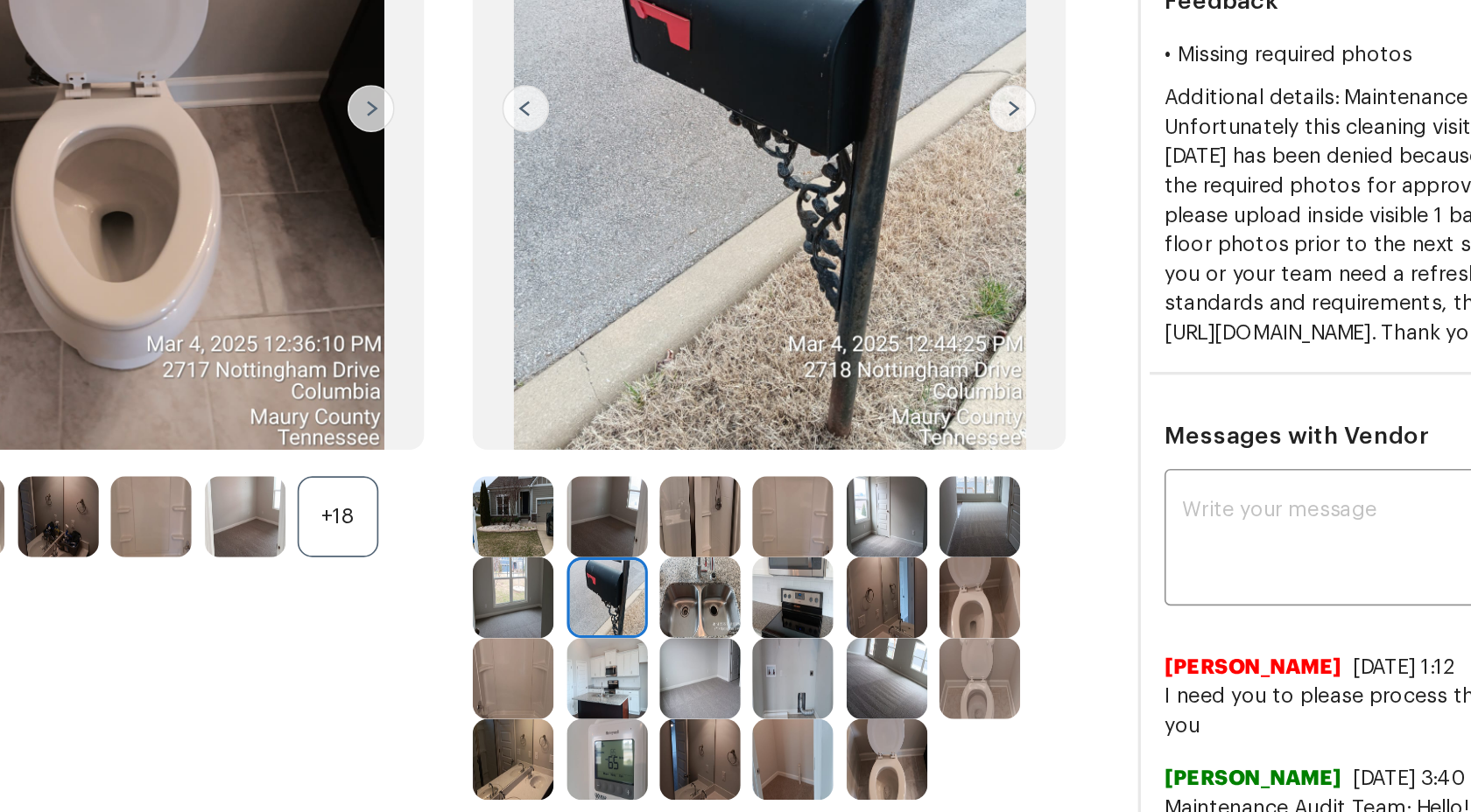
scroll to position [0, 0]
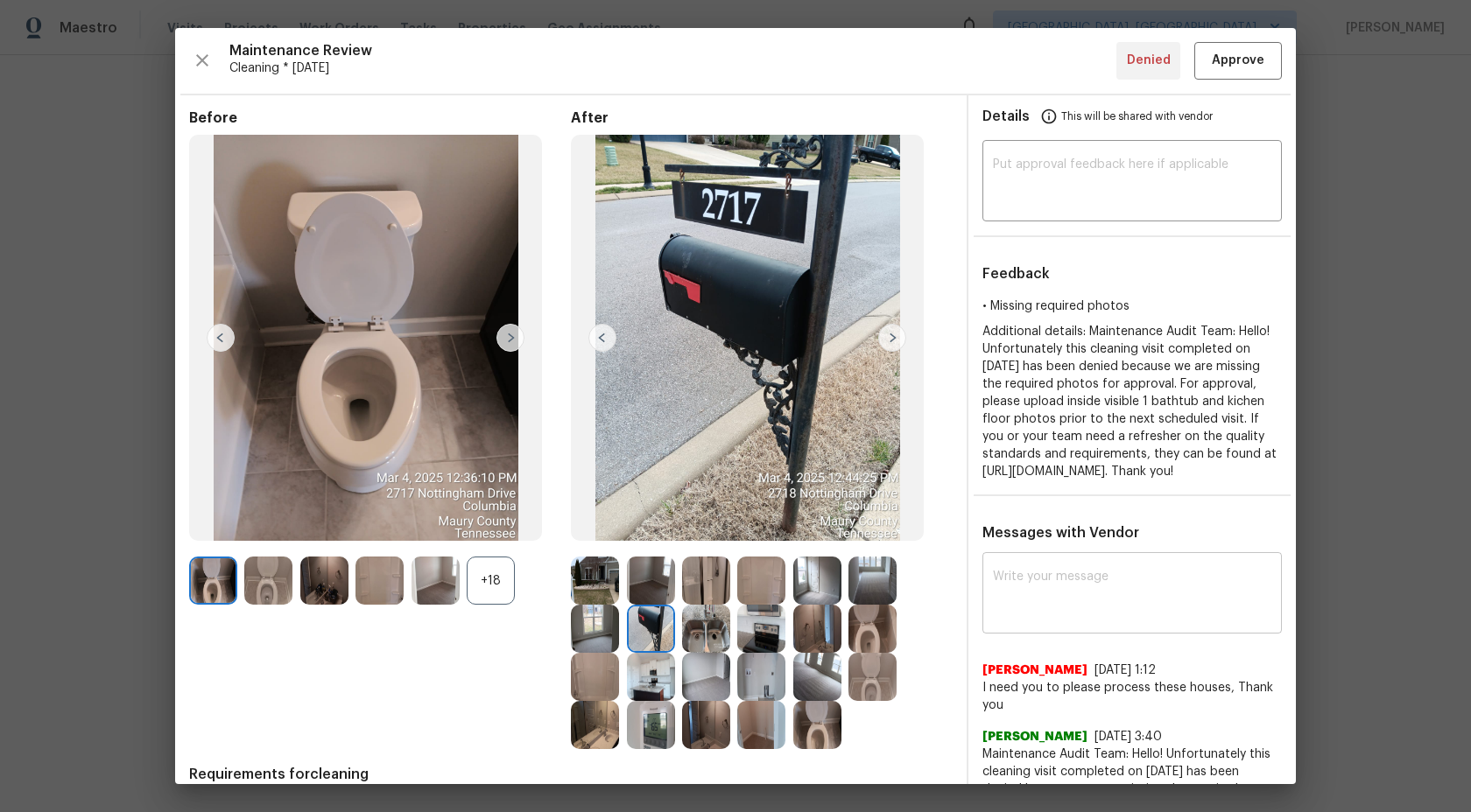
click at [1068, 620] on textarea at bounding box center [1132, 596] width 278 height 49
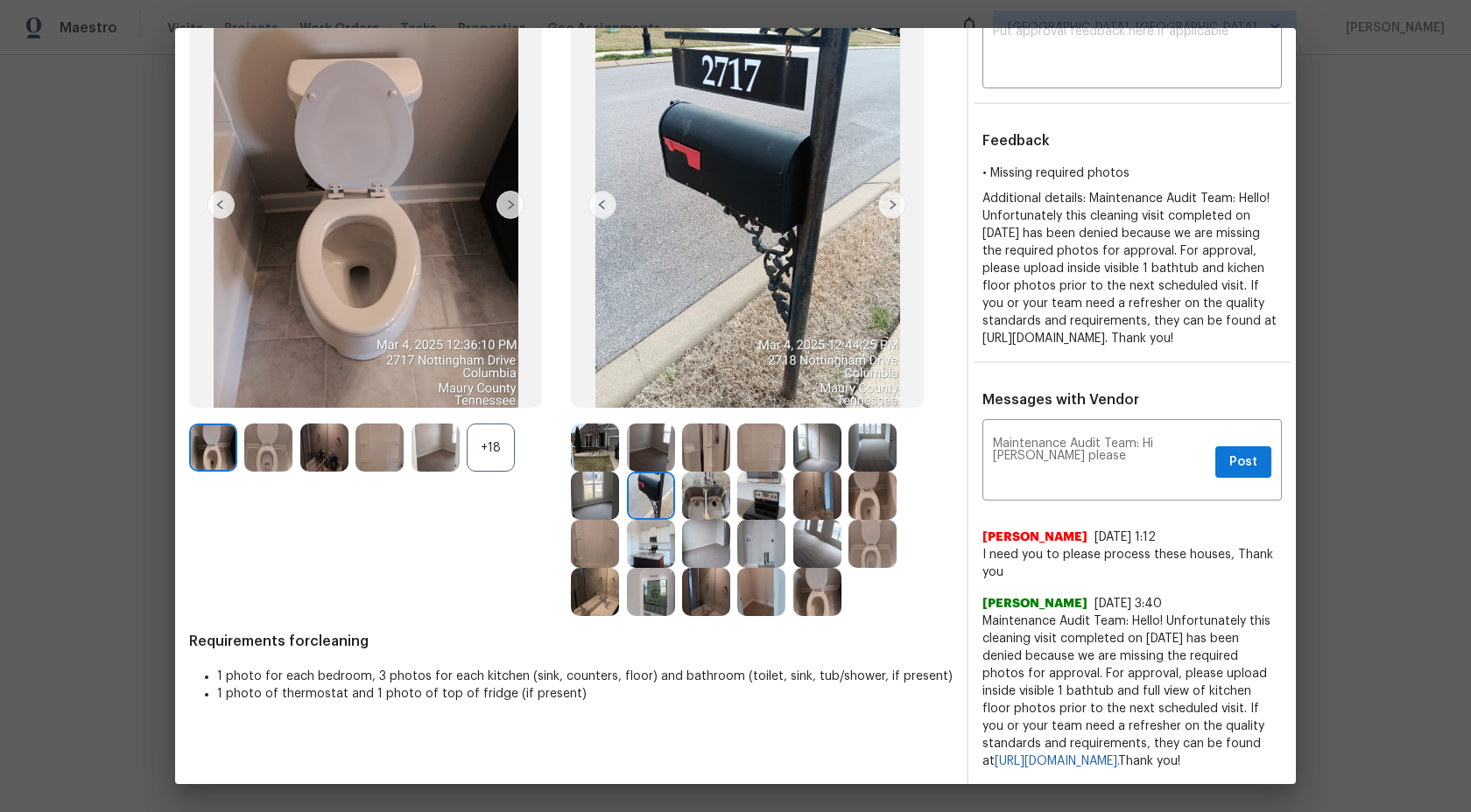
drag, startPoint x: 1138, startPoint y: 653, endPoint x: 1191, endPoint y: 757, distance: 116.7
click at [1191, 758] on span "Maintenance Audit Team: Hello! Unfortunately this cleaning visit completed on 0…" at bounding box center [1132, 692] width 299 height 158
copy span "please upload inside visible 1 bathtub and full view of kitchen floor photos pr…"
click at [1004, 438] on textarea "Maintenance Audit Team: Hi Alex please" at bounding box center [1100, 463] width 215 height 49
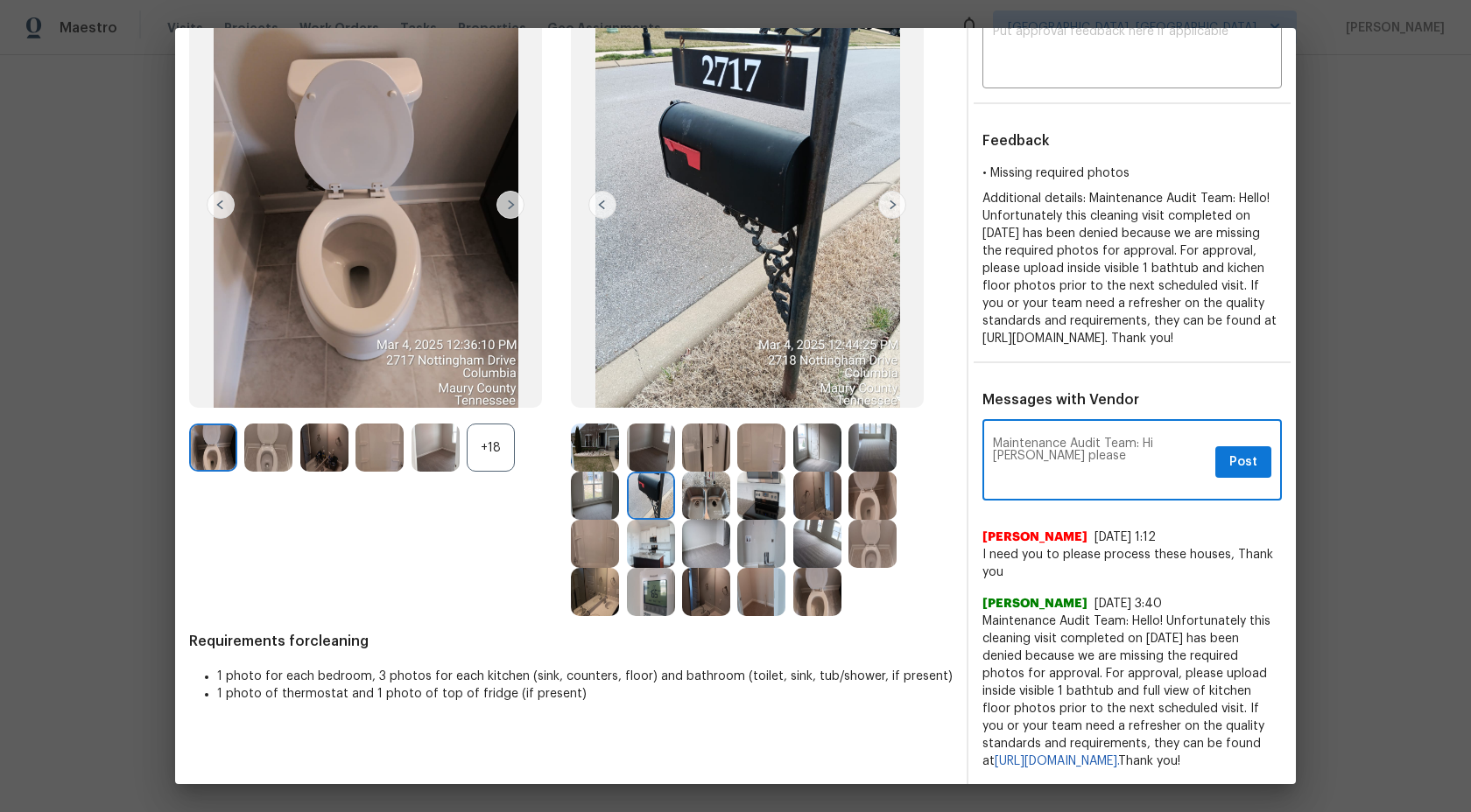
paste textarea "upload inside visible 1 bathtub and full view of kitchen floor photos prior to …"
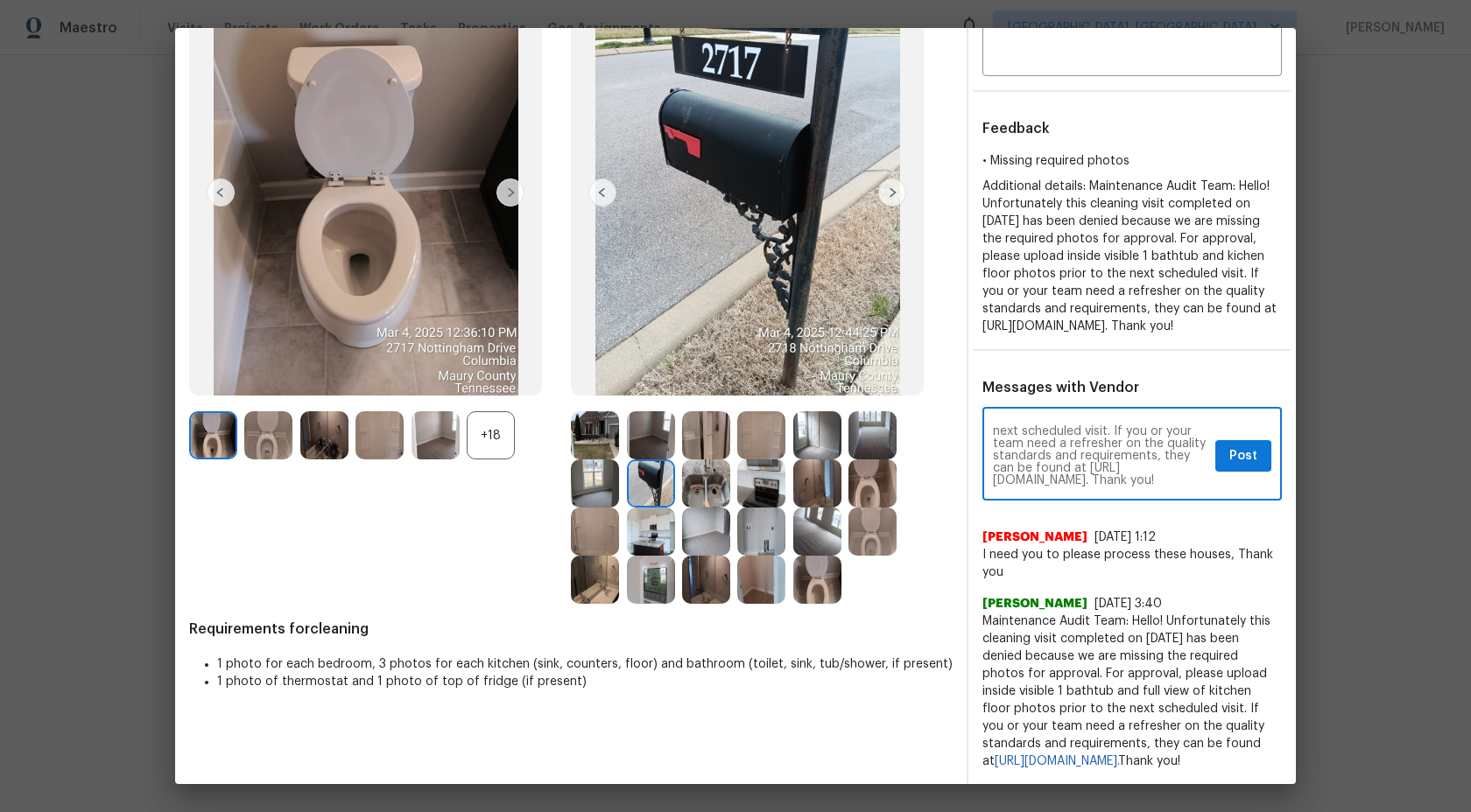
type textarea "Maintenance Audit Team: Hi Alex please upload inside visible 1 bathtub and full…"
click at [1247, 458] on span "Post" at bounding box center [1243, 457] width 28 height 22
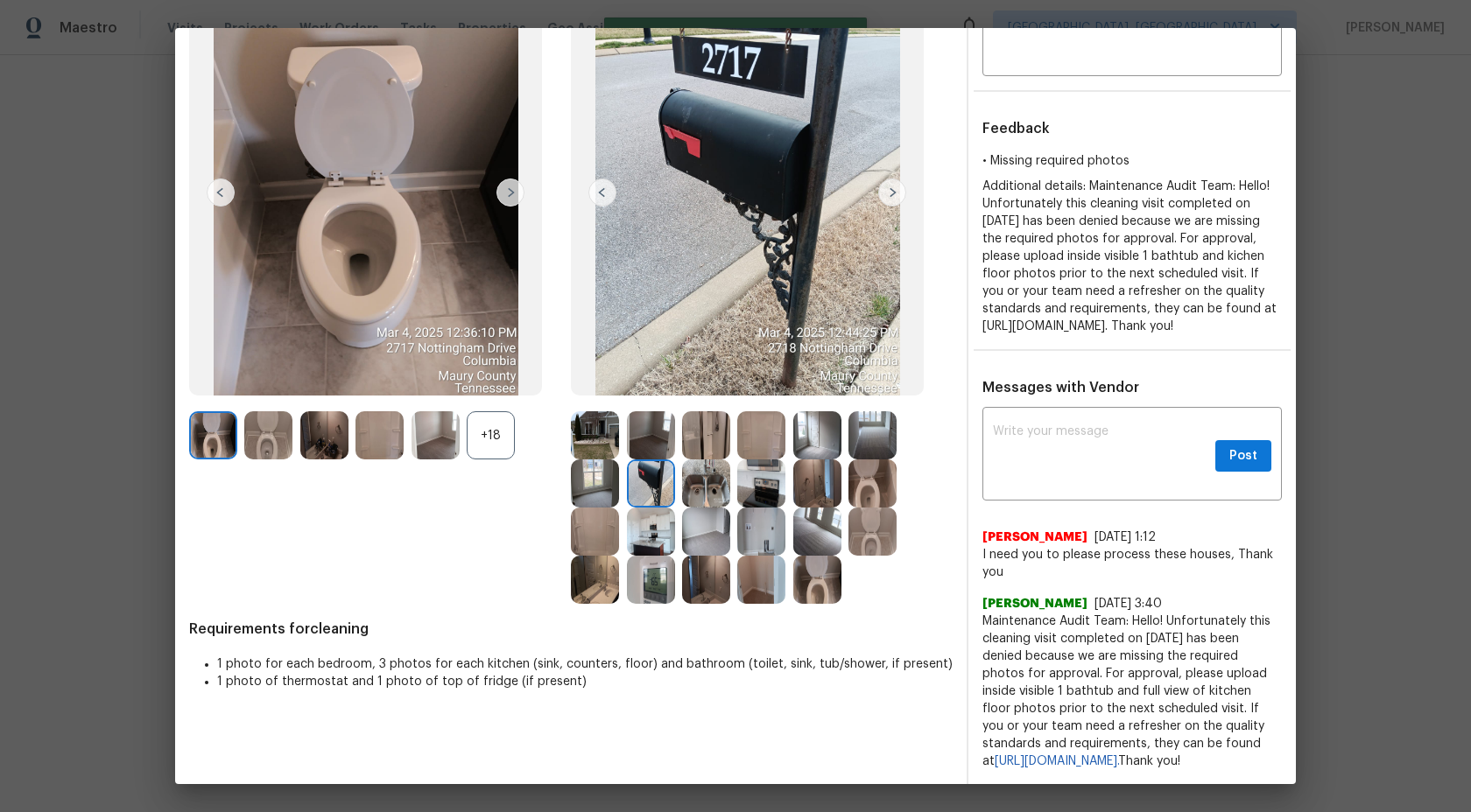
scroll to position [0, 0]
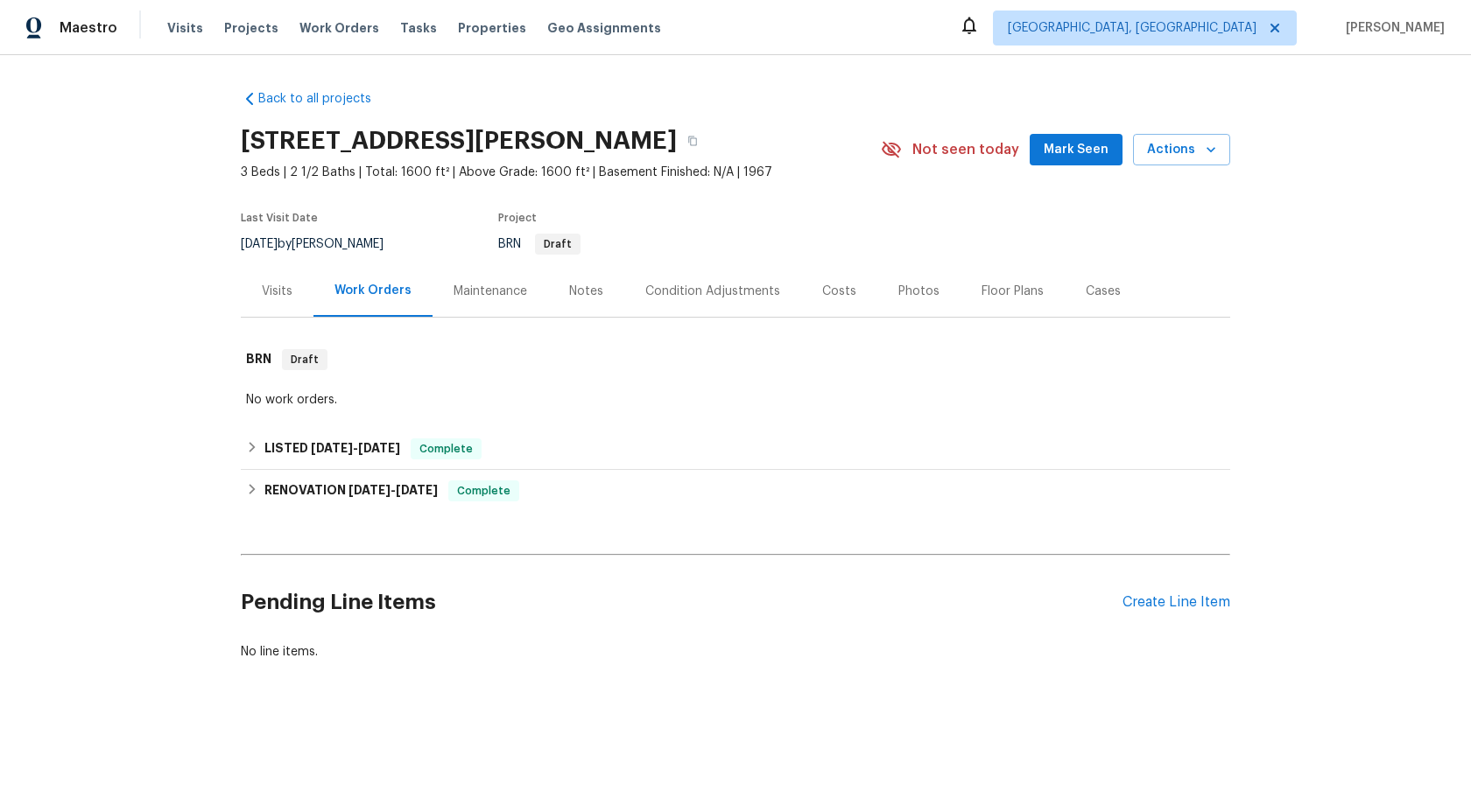
click at [476, 290] on div "Maintenance" at bounding box center [490, 292] width 74 height 18
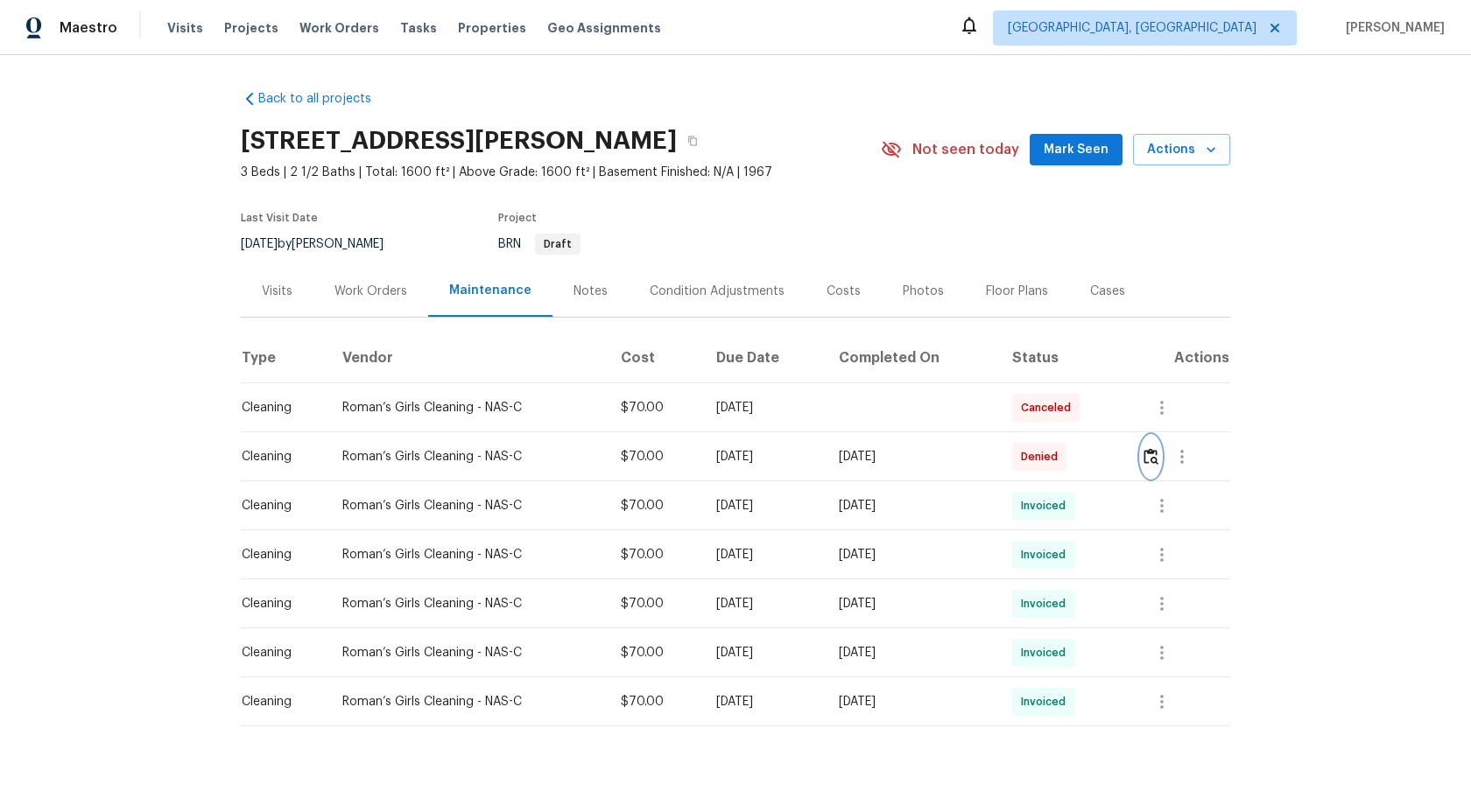
click at [1155, 454] on img "button" at bounding box center [1150, 456] width 15 height 17
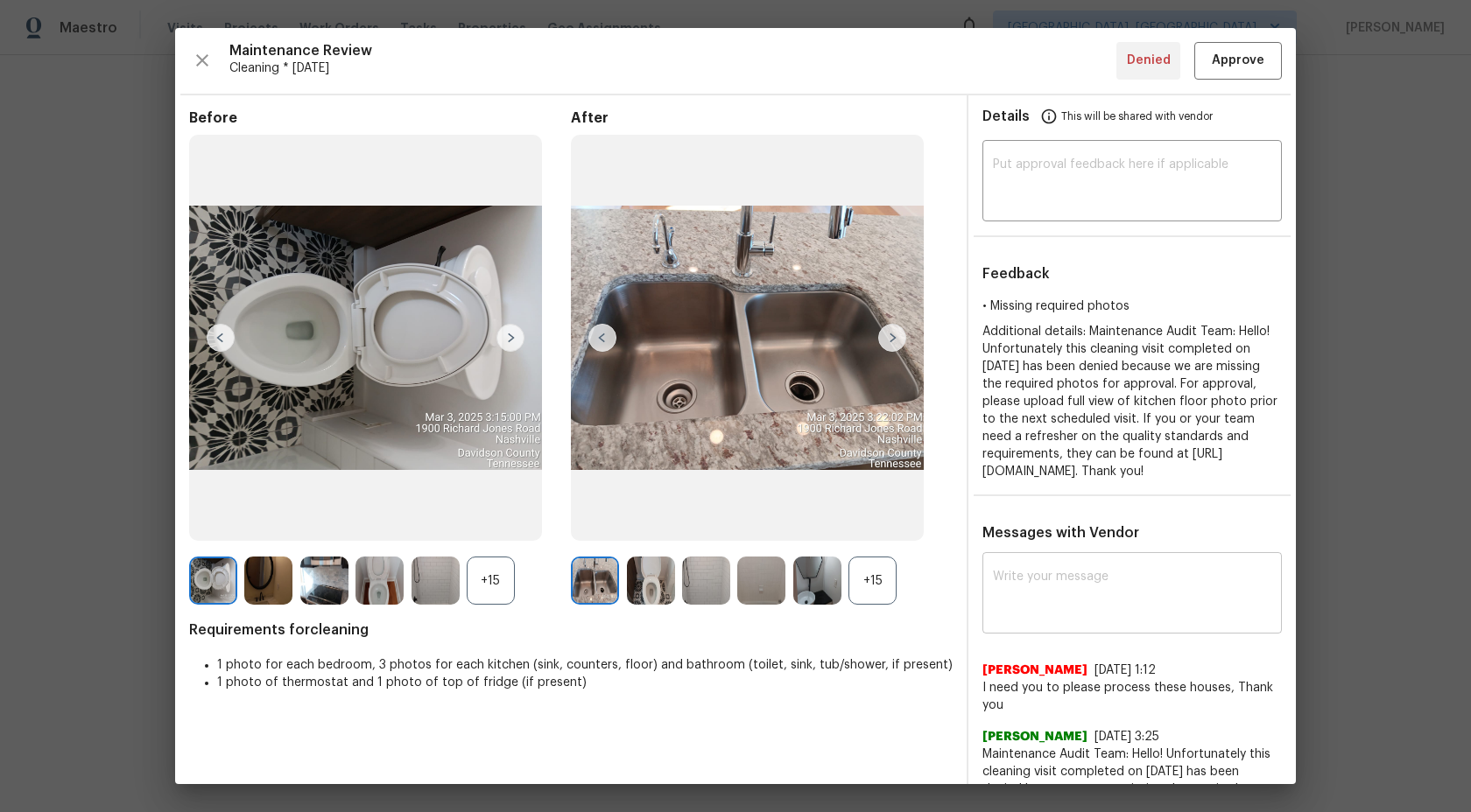
scroll to position [150, 0]
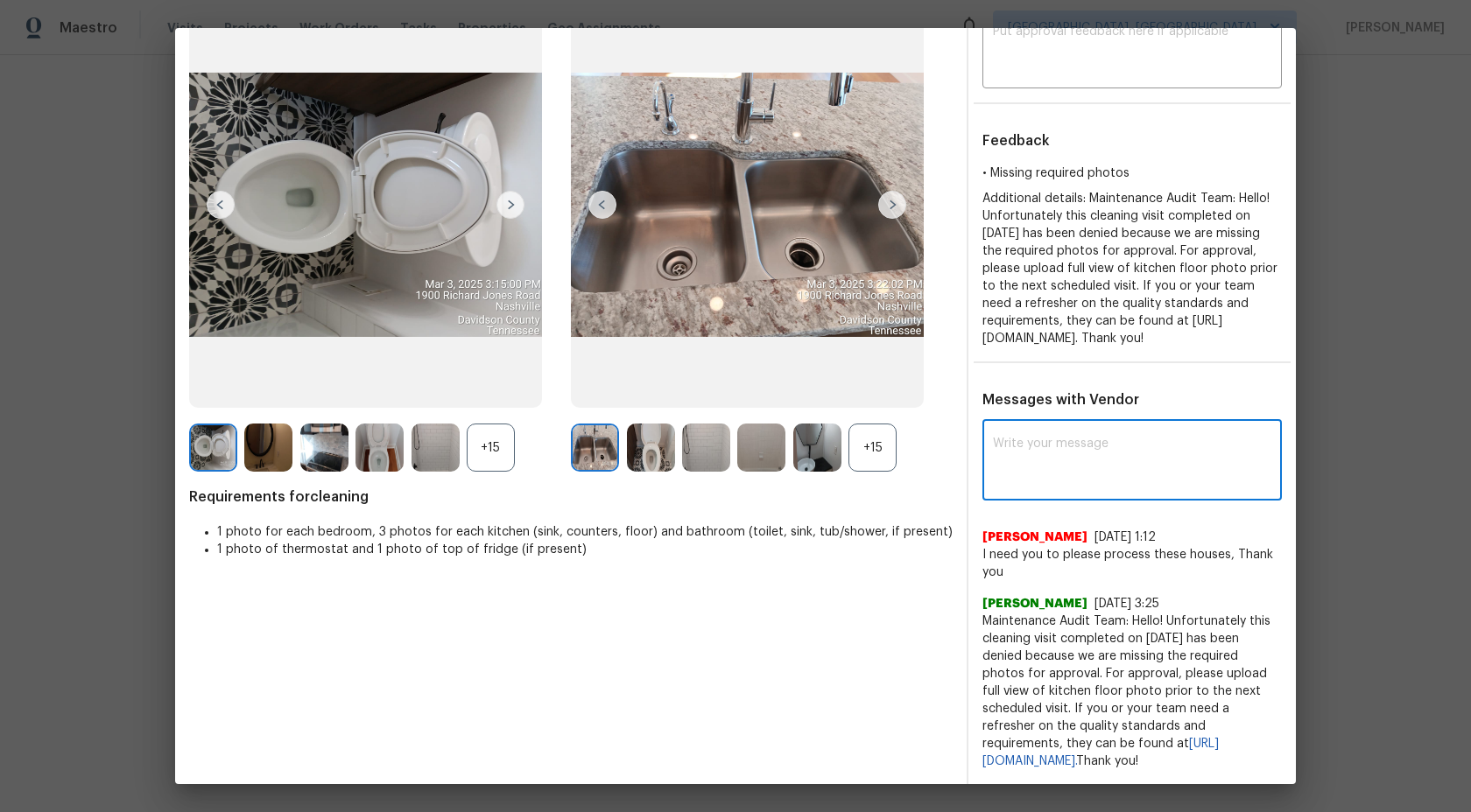
click at [1061, 470] on textarea at bounding box center [1132, 463] width 278 height 49
type textarea "H"
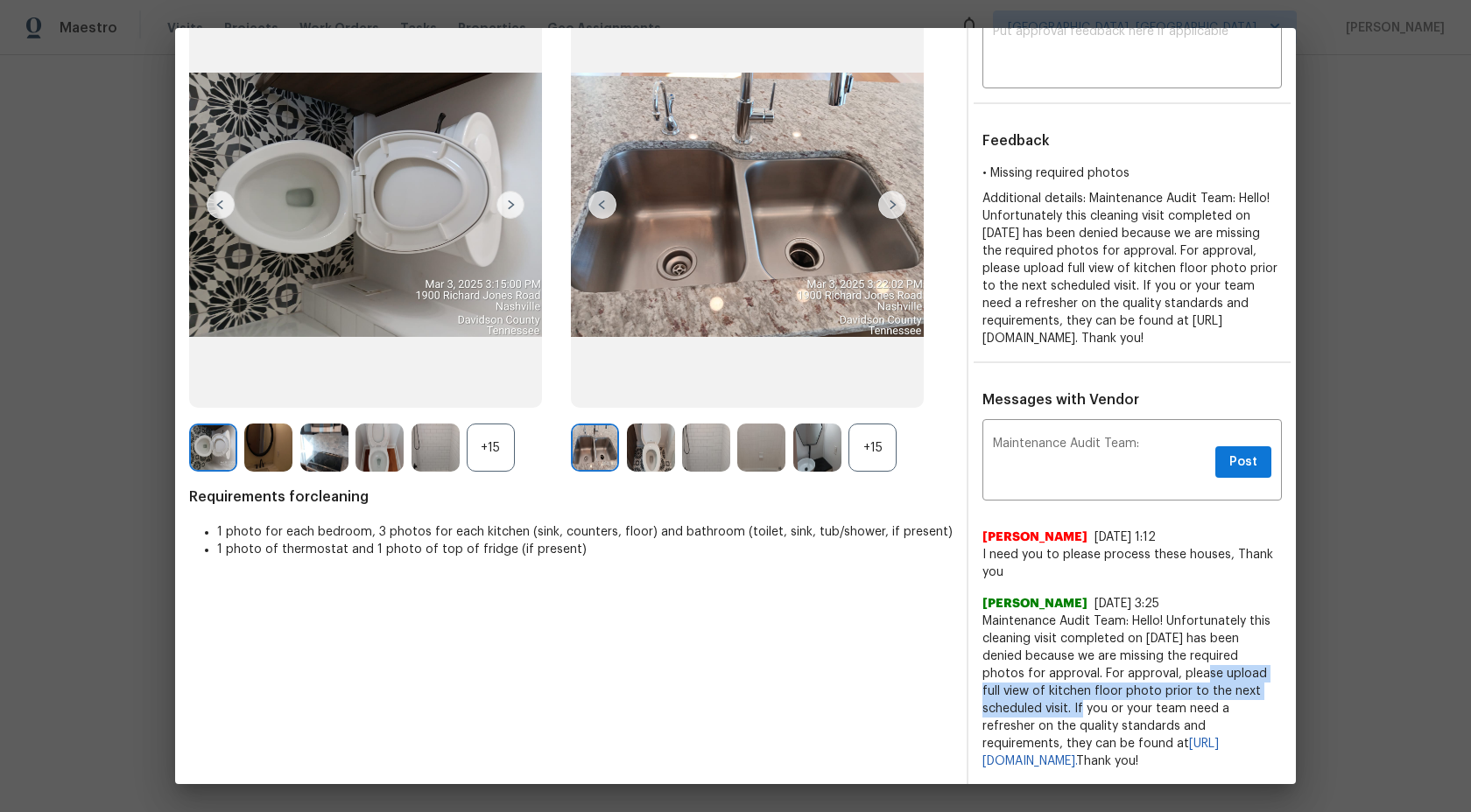
drag, startPoint x: 1136, startPoint y: 674, endPoint x: 1006, endPoint y: 710, distance: 134.9
click at [1006, 710] on span "Maintenance Audit Team: Hello! Unfortunately this cleaning visit completed on […" at bounding box center [1132, 692] width 299 height 158
copy span "please upload full view of kitchen floor photo prior to the next scheduled visit"
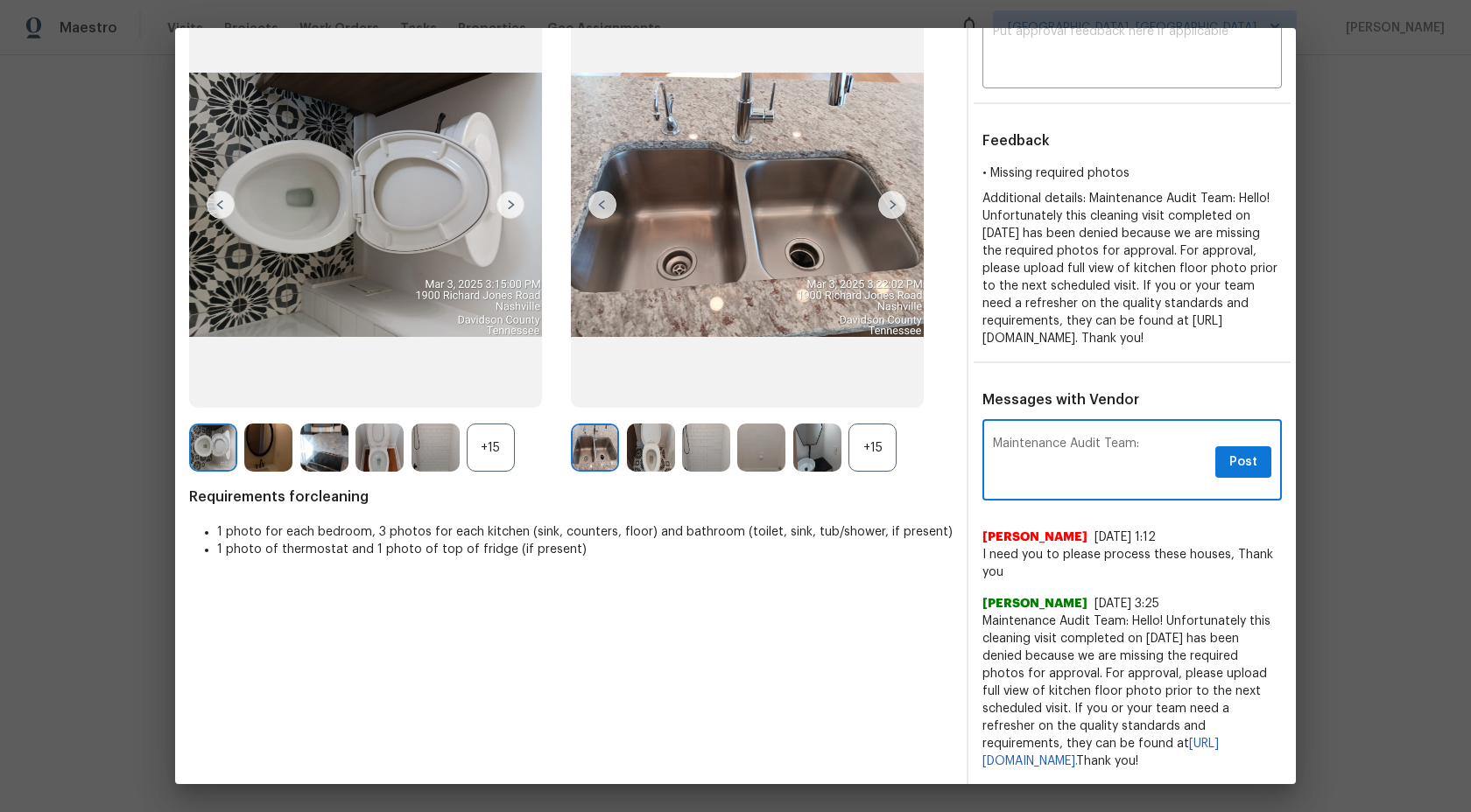
click at [1163, 448] on textarea "Maintenance Audit Team:" at bounding box center [1100, 463] width 215 height 49
paste textarea "please upload full view of kitchen floor photo prior to the next scheduled visit"
click at [1161, 445] on textarea "Maintenance Audit Team: Hi [PERSON_NAME] please upload full view of kitchen flo…" at bounding box center [1100, 463] width 215 height 49
click at [1140, 481] on textarea "Maintenance Audit Team: Hi [PERSON_NAME] please upload full view of kitchen flo…" at bounding box center [1100, 463] width 215 height 49
type textarea "Maintenance Audit Team: Hi [PERSON_NAME] please upload full view of kitchen flo…"
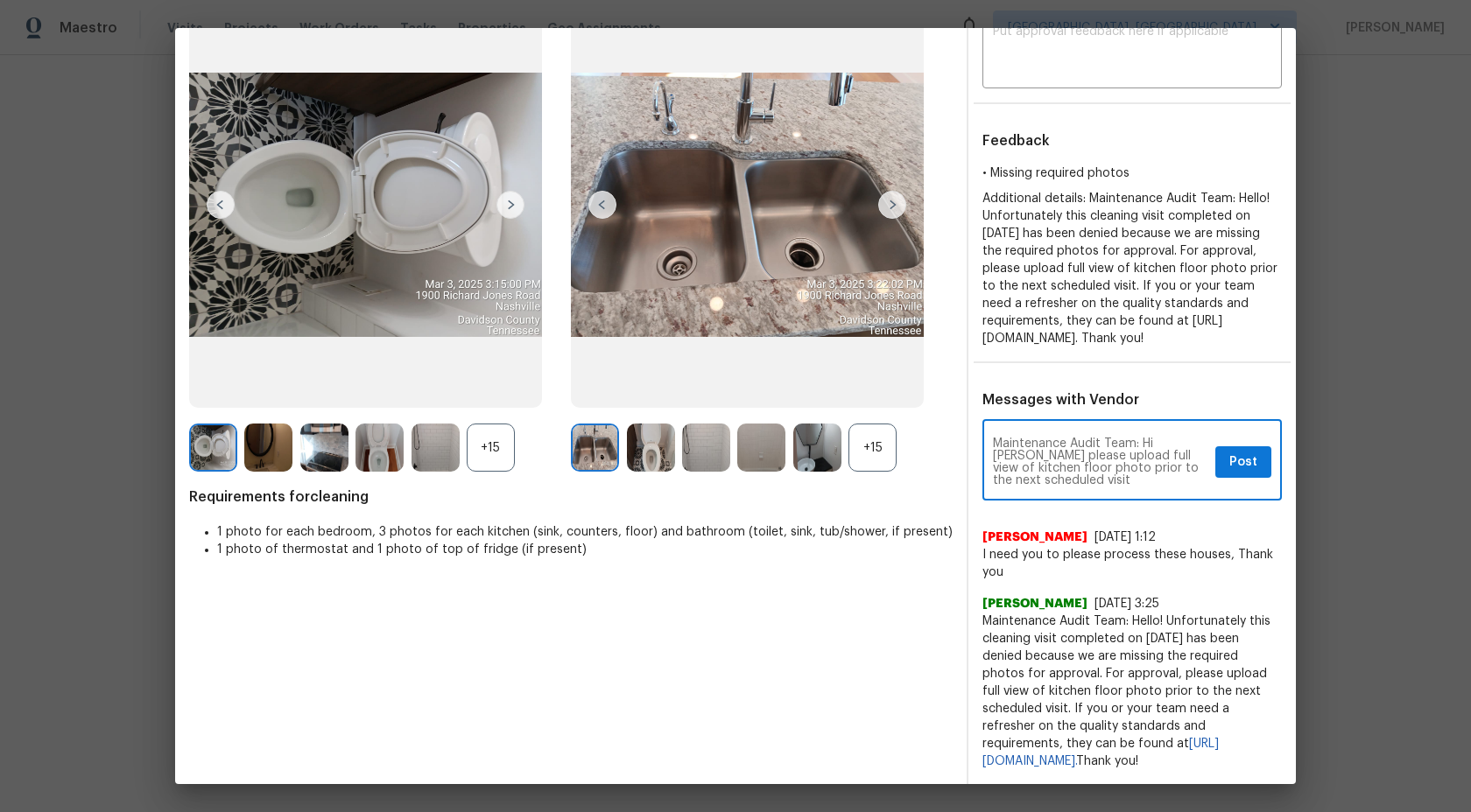
click at [874, 425] on div "+15" at bounding box center [872, 447] width 48 height 48
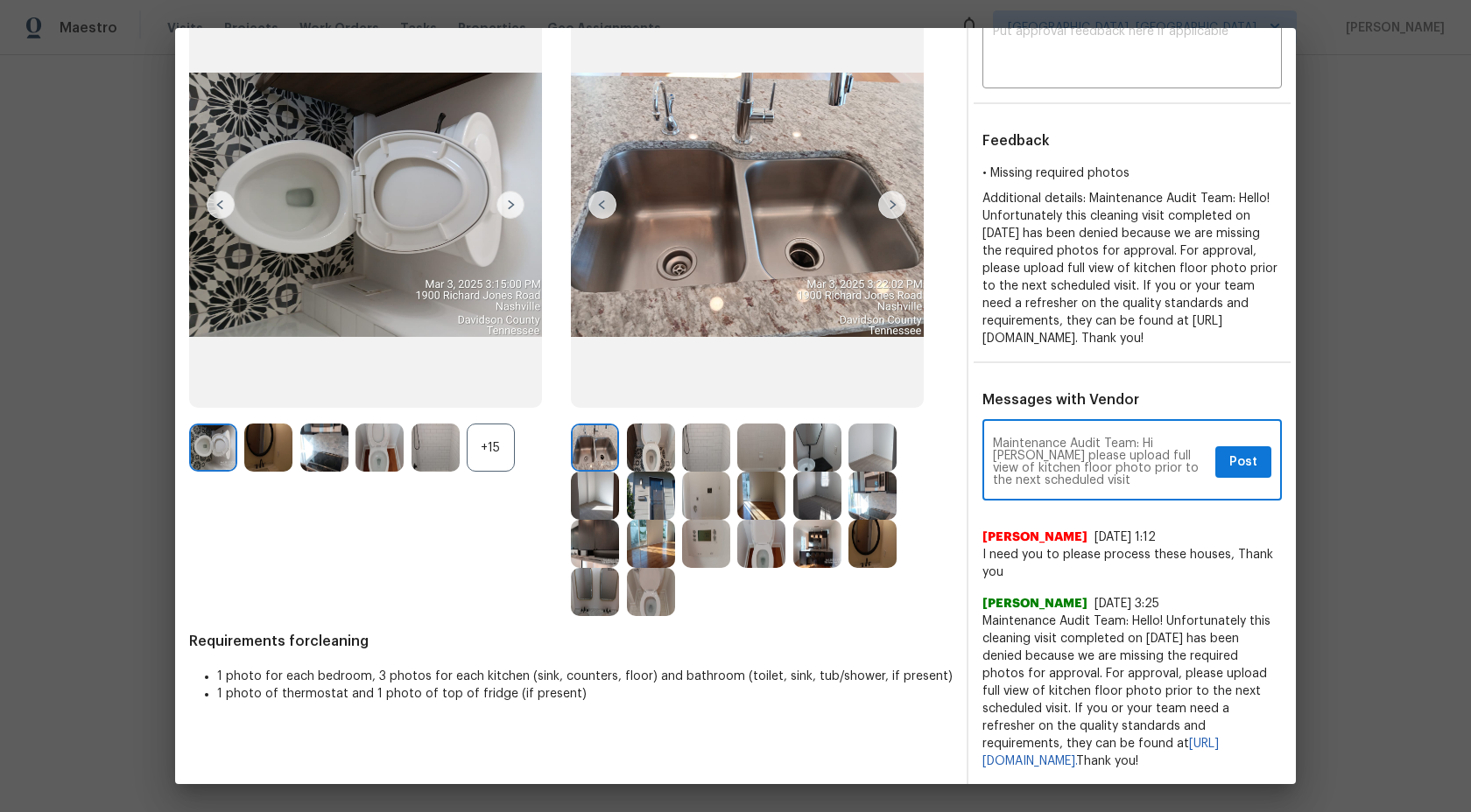
click at [1100, 479] on textarea "Maintenance Audit Team: Hi [PERSON_NAME] please upload full view of kitchen flo…" at bounding box center [1100, 463] width 215 height 49
click at [664, 439] on img at bounding box center [650, 447] width 48 height 48
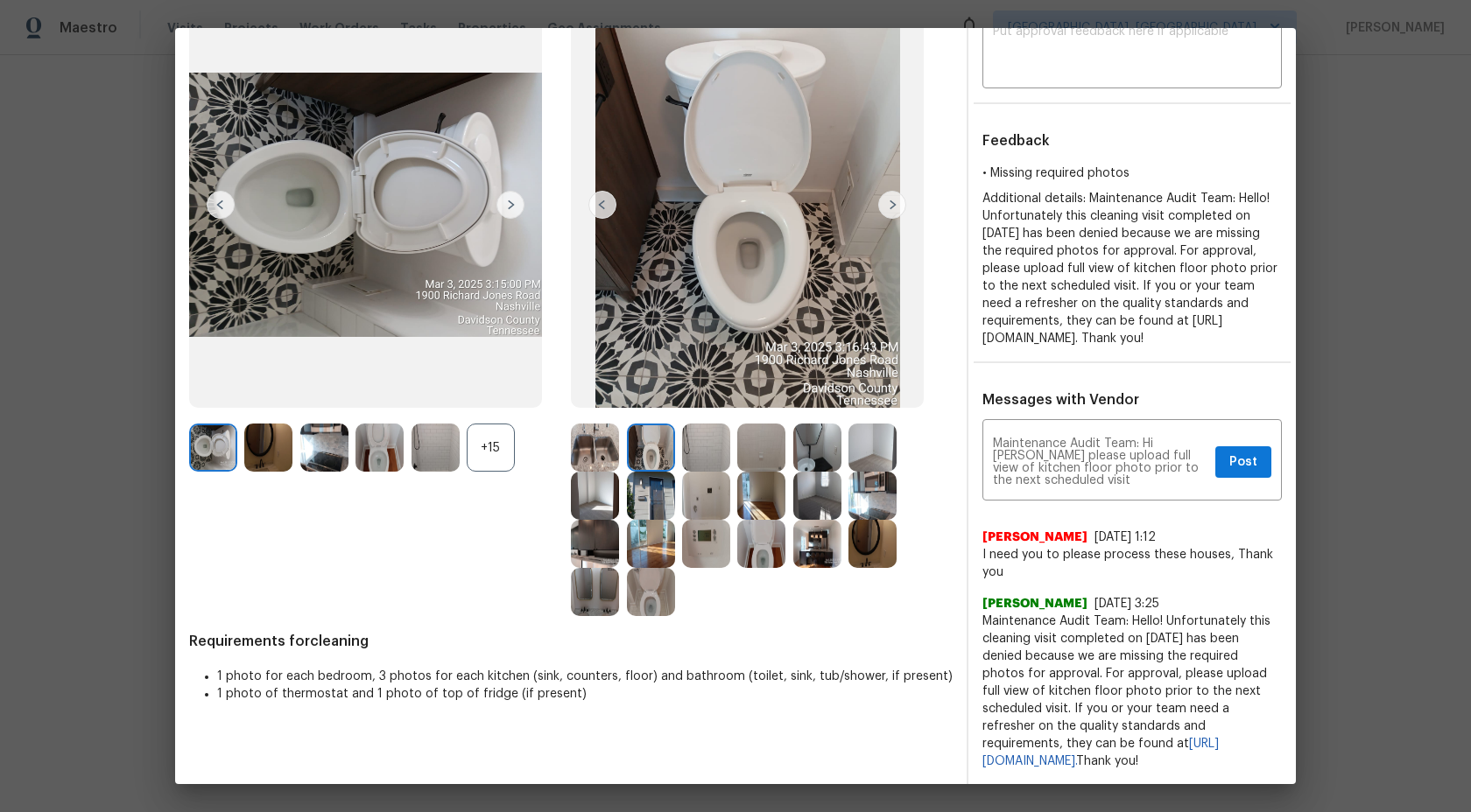
click at [711, 435] on img at bounding box center [705, 447] width 48 height 48
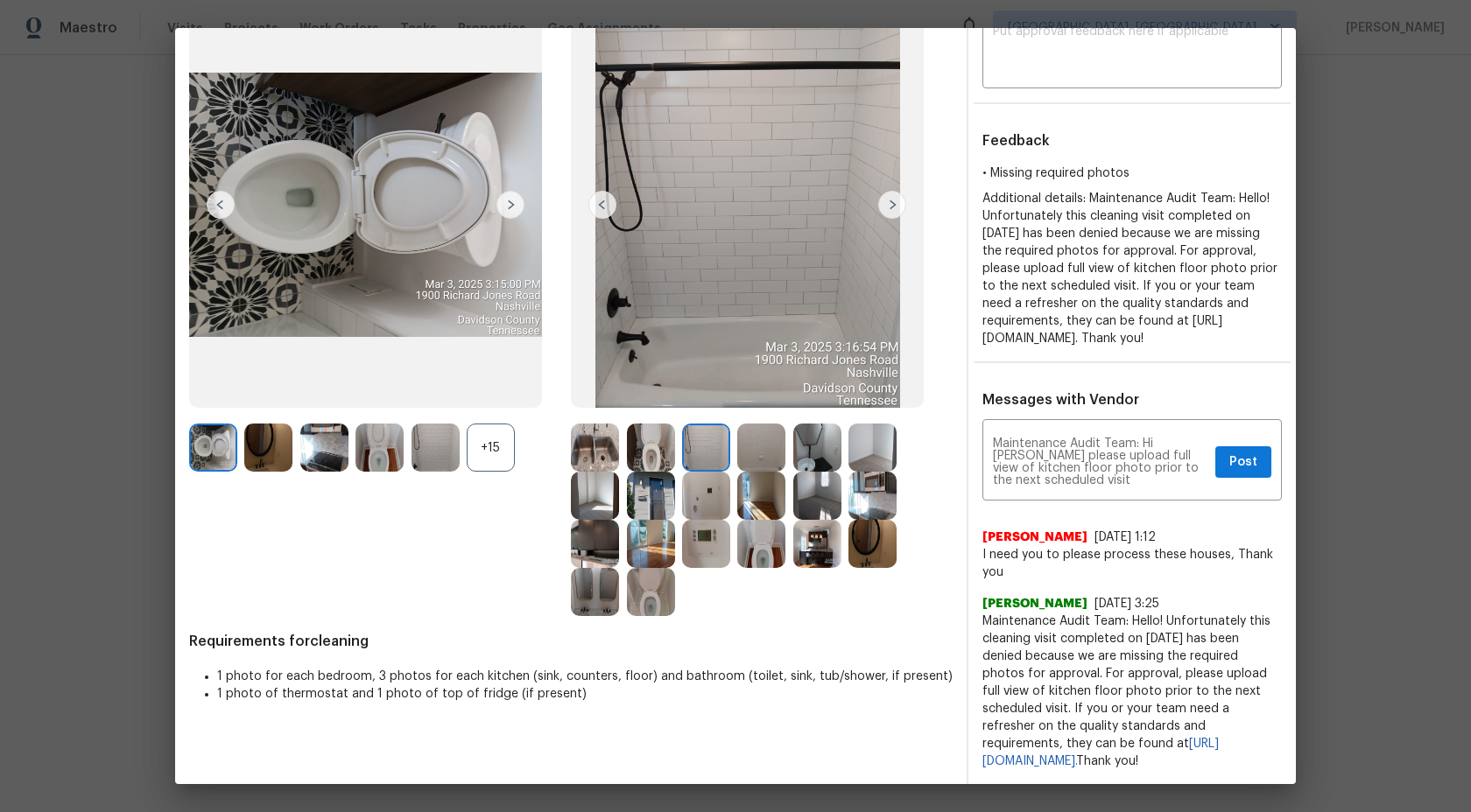
click at [643, 430] on img at bounding box center [650, 447] width 48 height 48
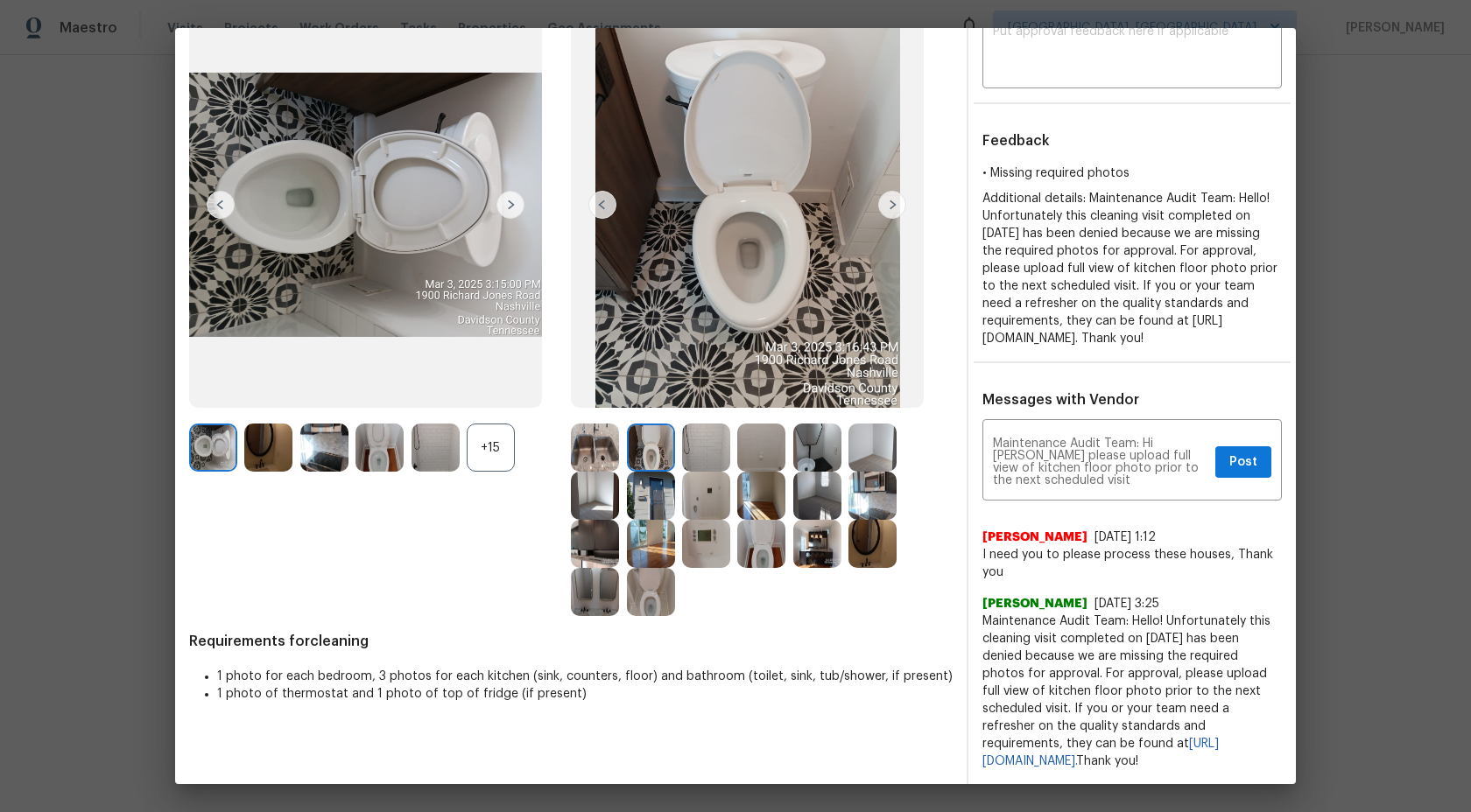
click at [606, 433] on img at bounding box center [595, 447] width 48 height 48
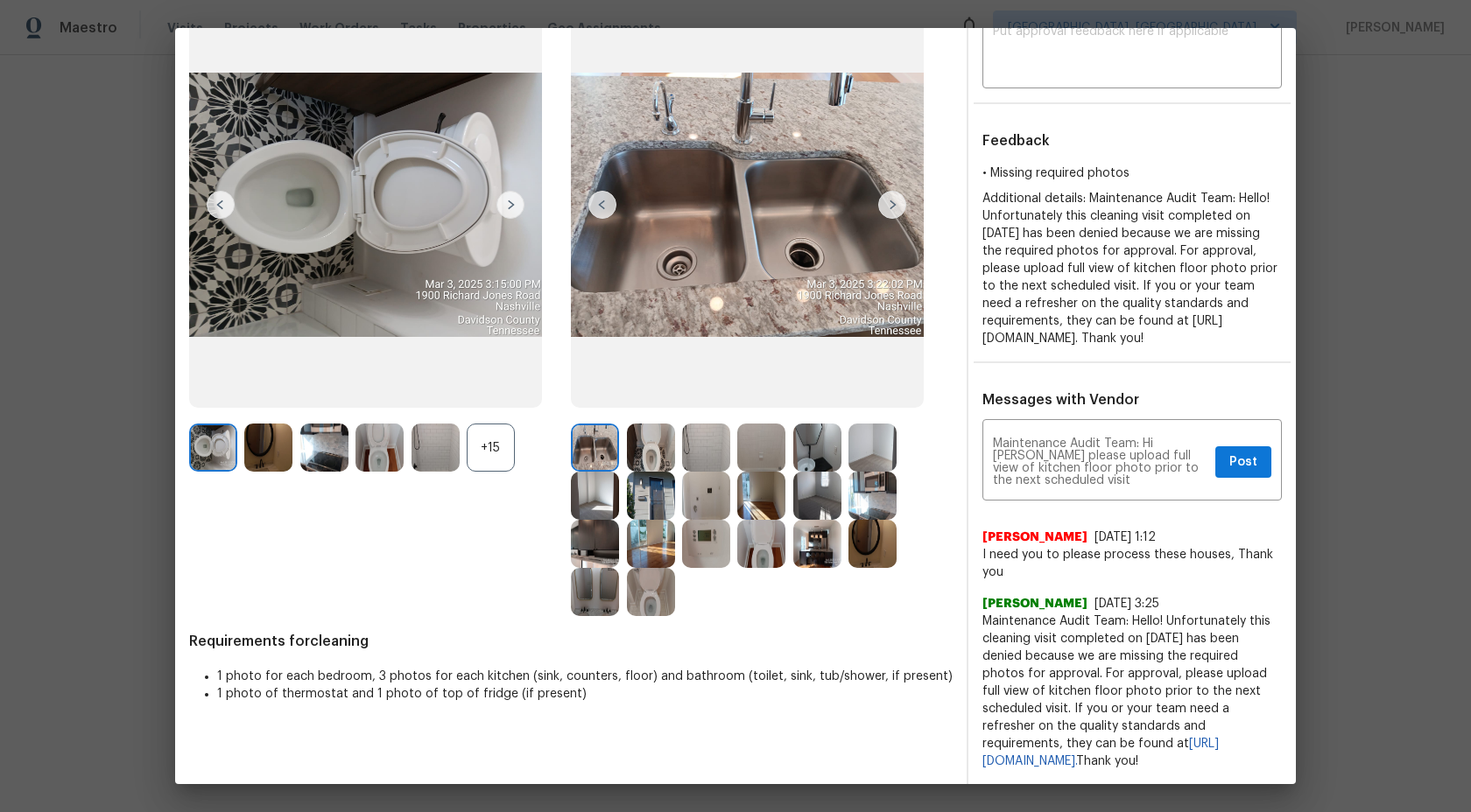
click at [734, 429] on div at bounding box center [709, 447] width 55 height 48
click at [711, 429] on img at bounding box center [705, 447] width 48 height 48
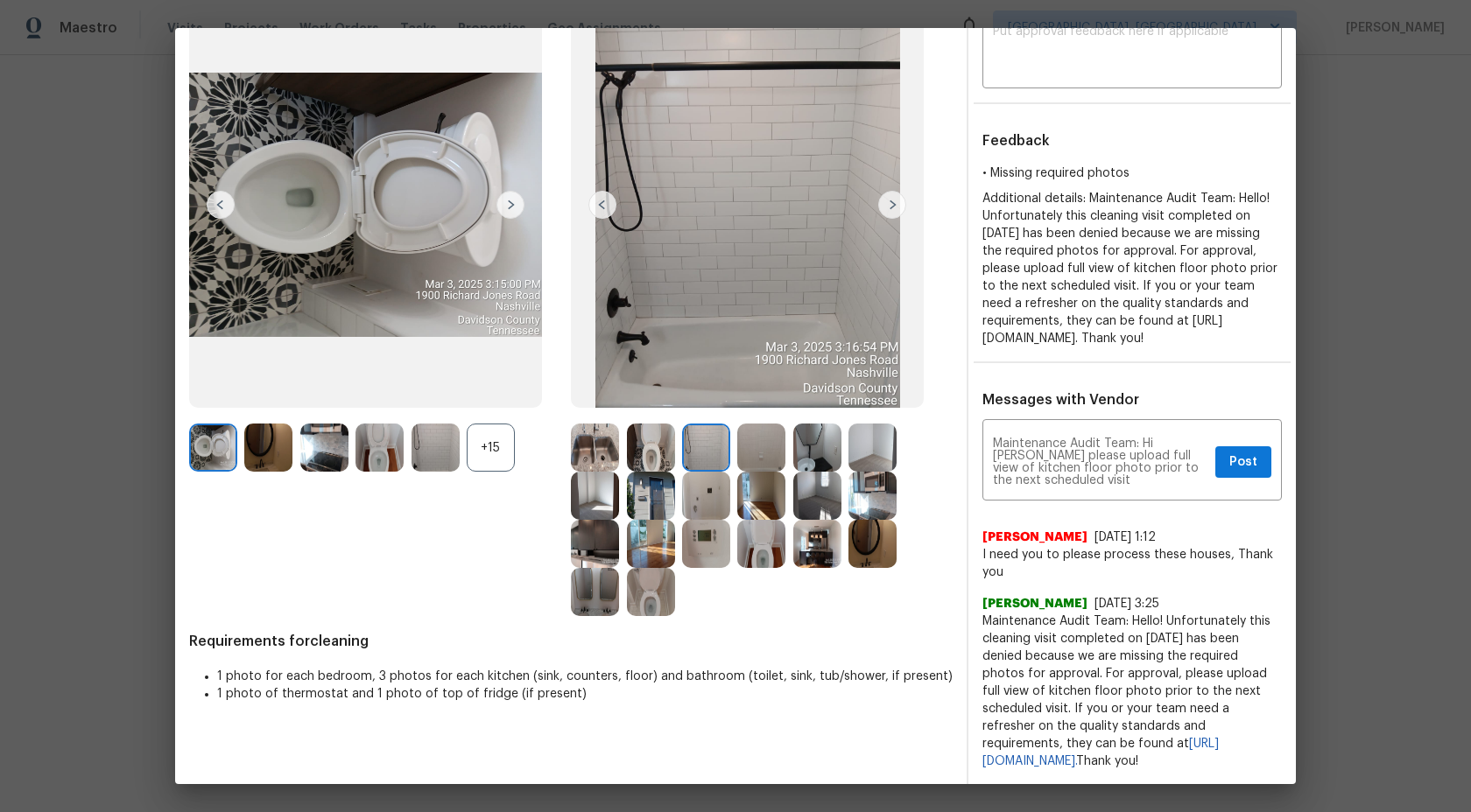
click at [752, 429] on img at bounding box center [761, 447] width 48 height 48
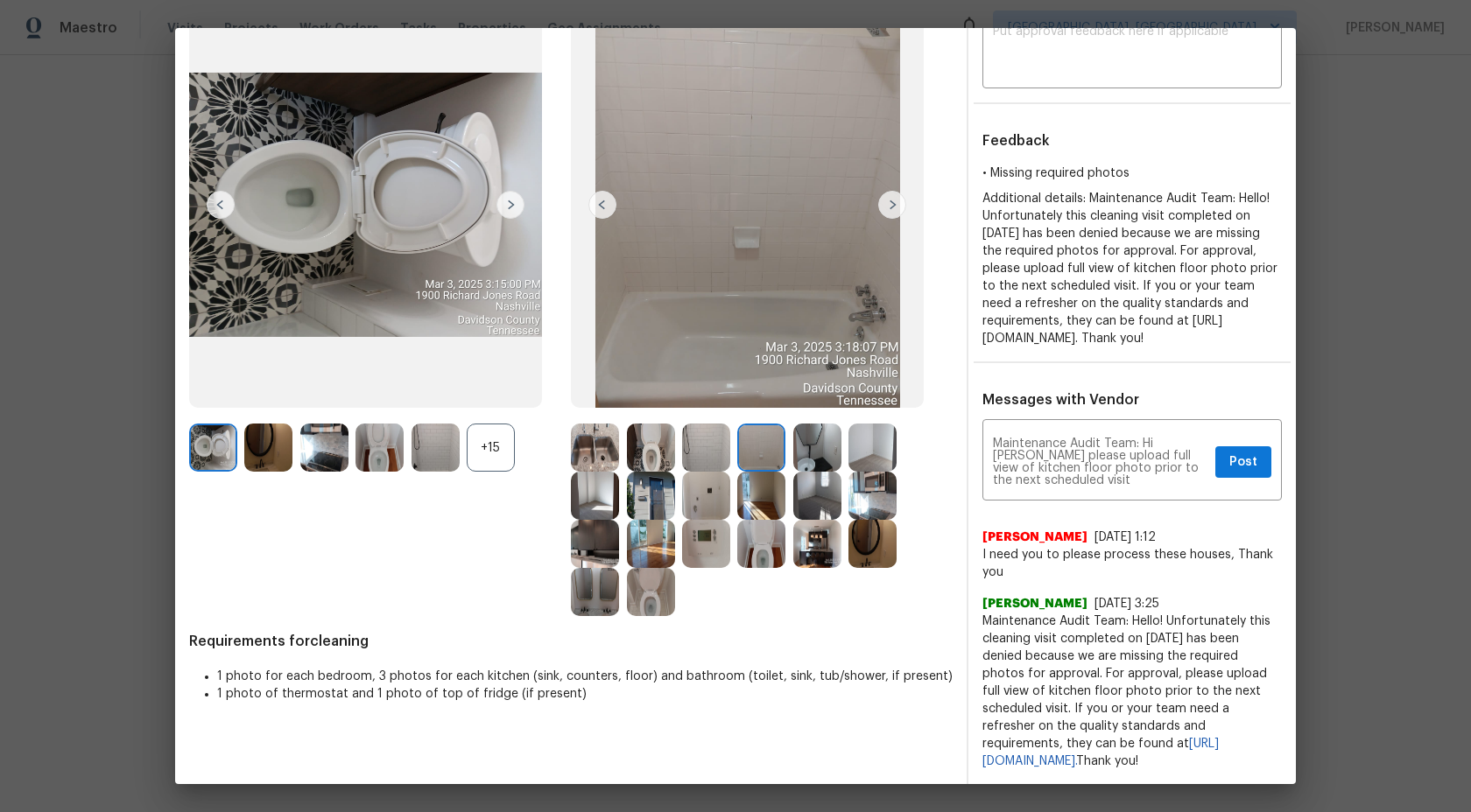
click at [825, 434] on img at bounding box center [817, 447] width 48 height 48
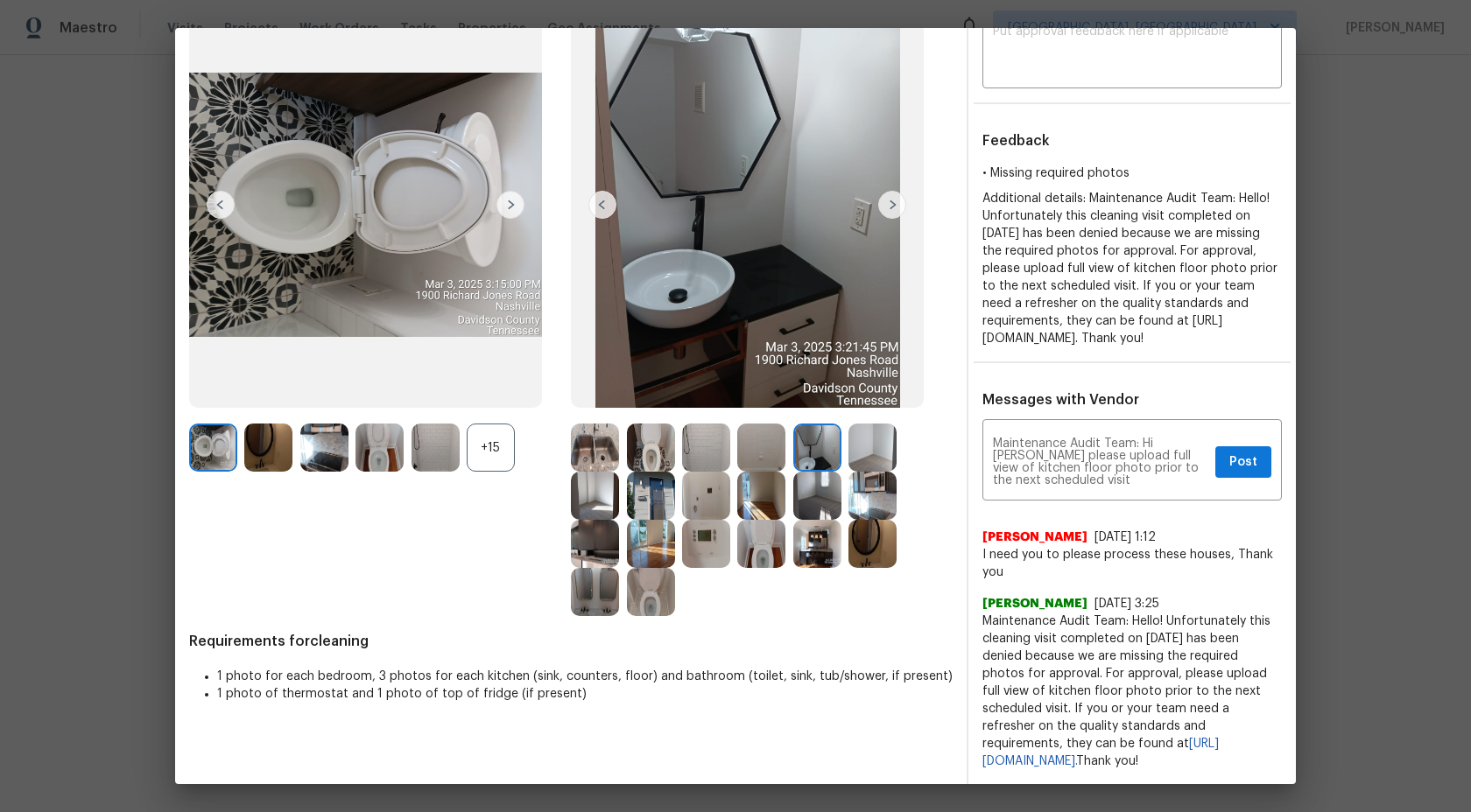
click at [870, 435] on img at bounding box center [872, 447] width 48 height 48
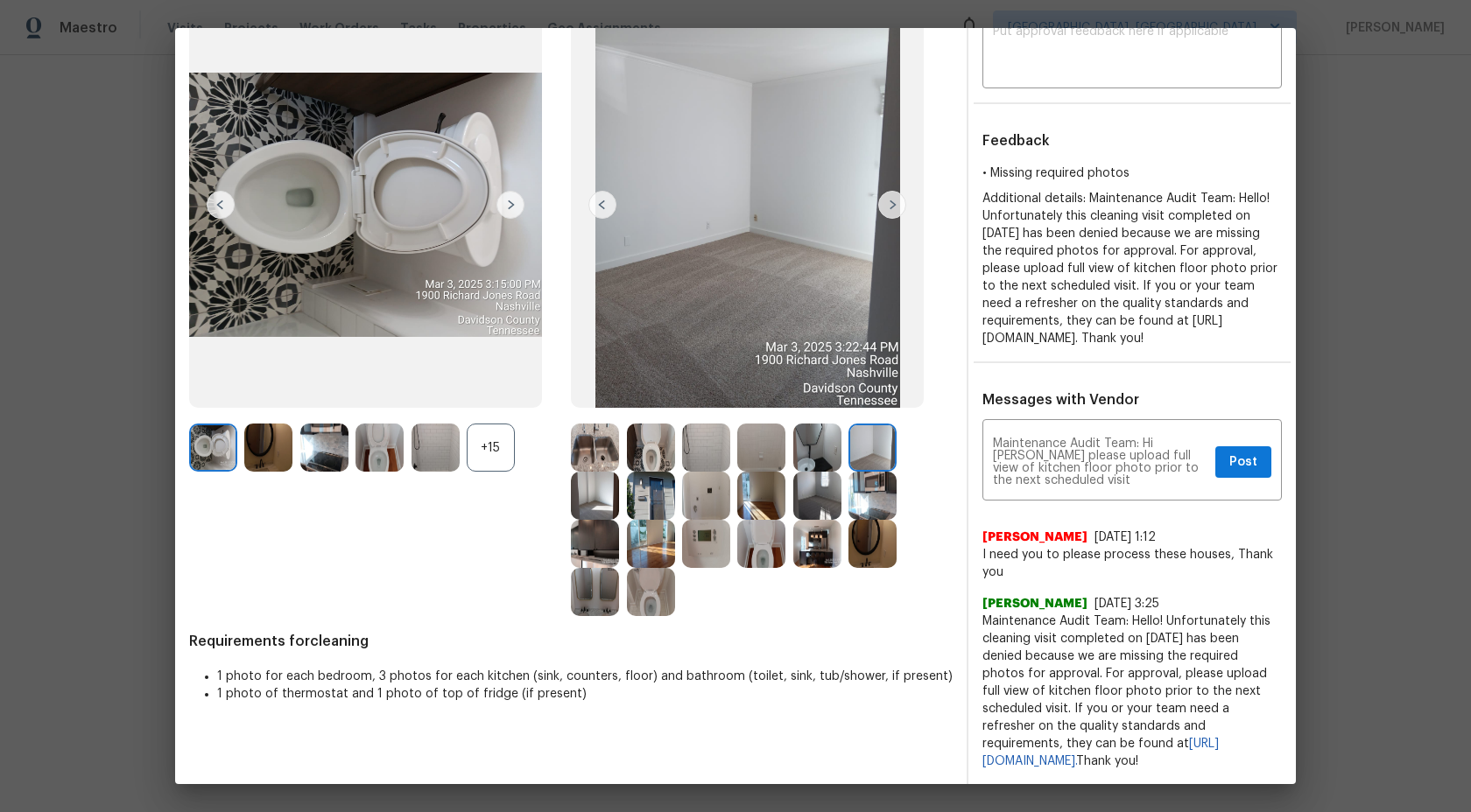
click at [873, 474] on img at bounding box center [872, 495] width 48 height 48
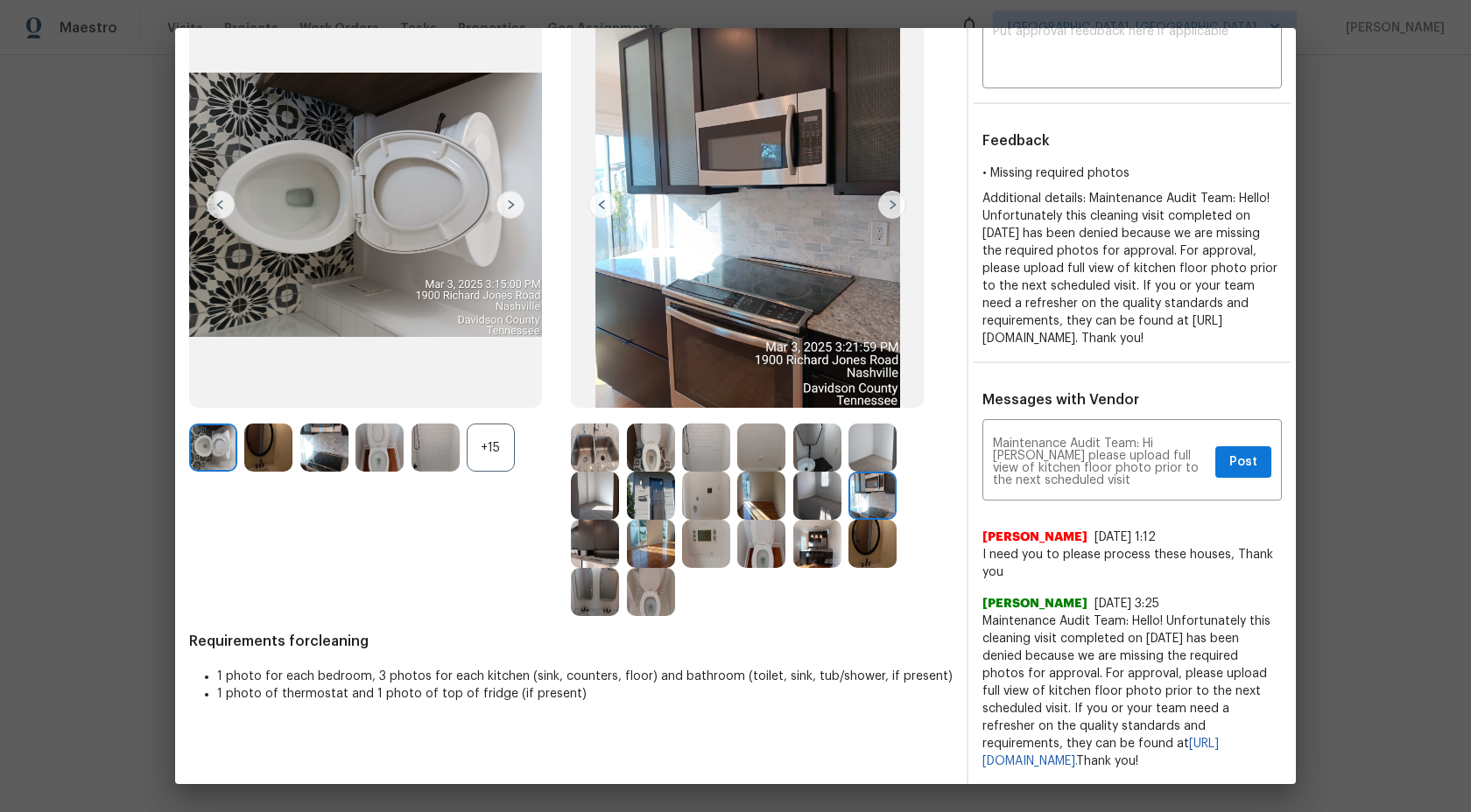
click at [801, 480] on img at bounding box center [817, 495] width 48 height 48
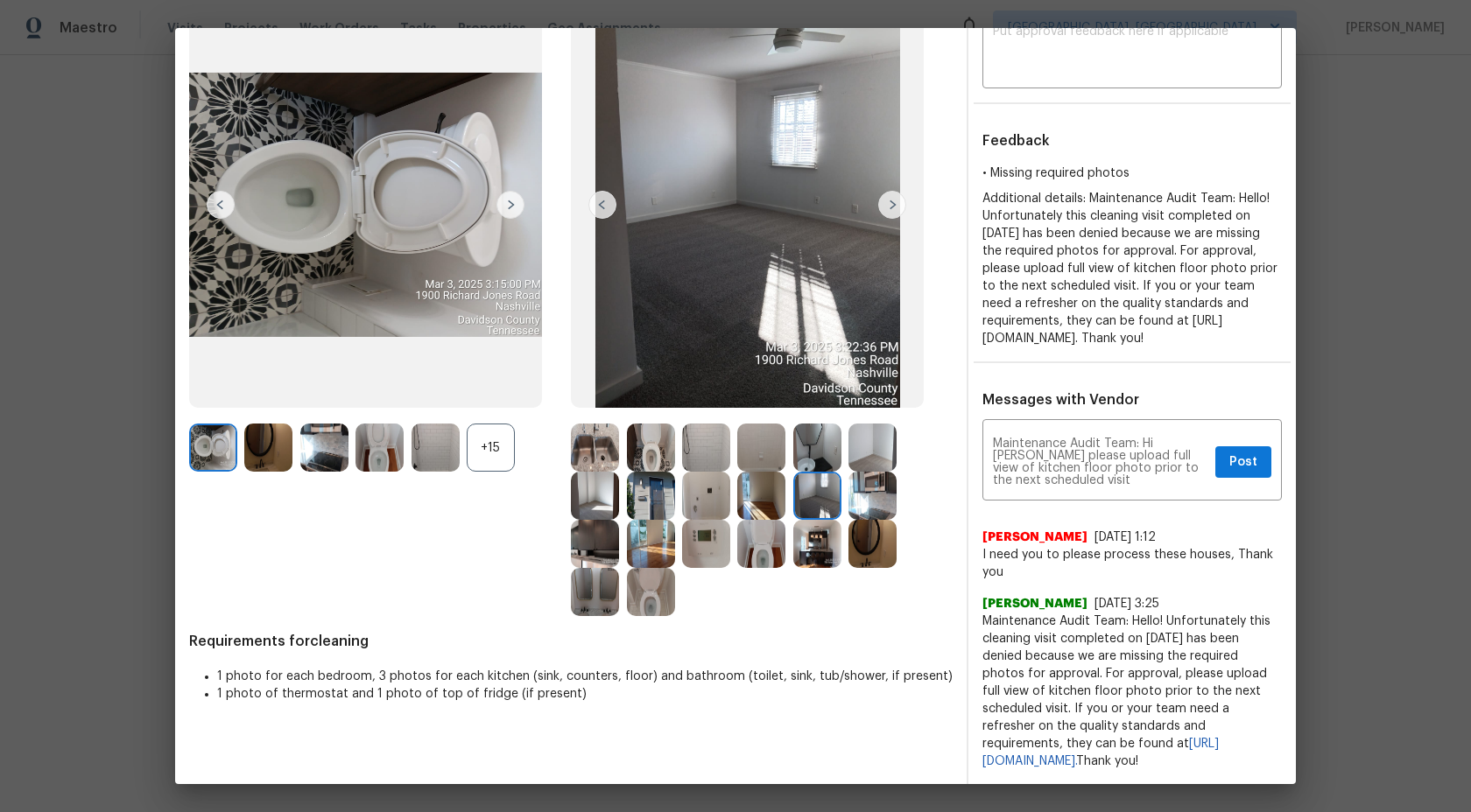
click at [715, 483] on img at bounding box center [705, 495] width 48 height 48
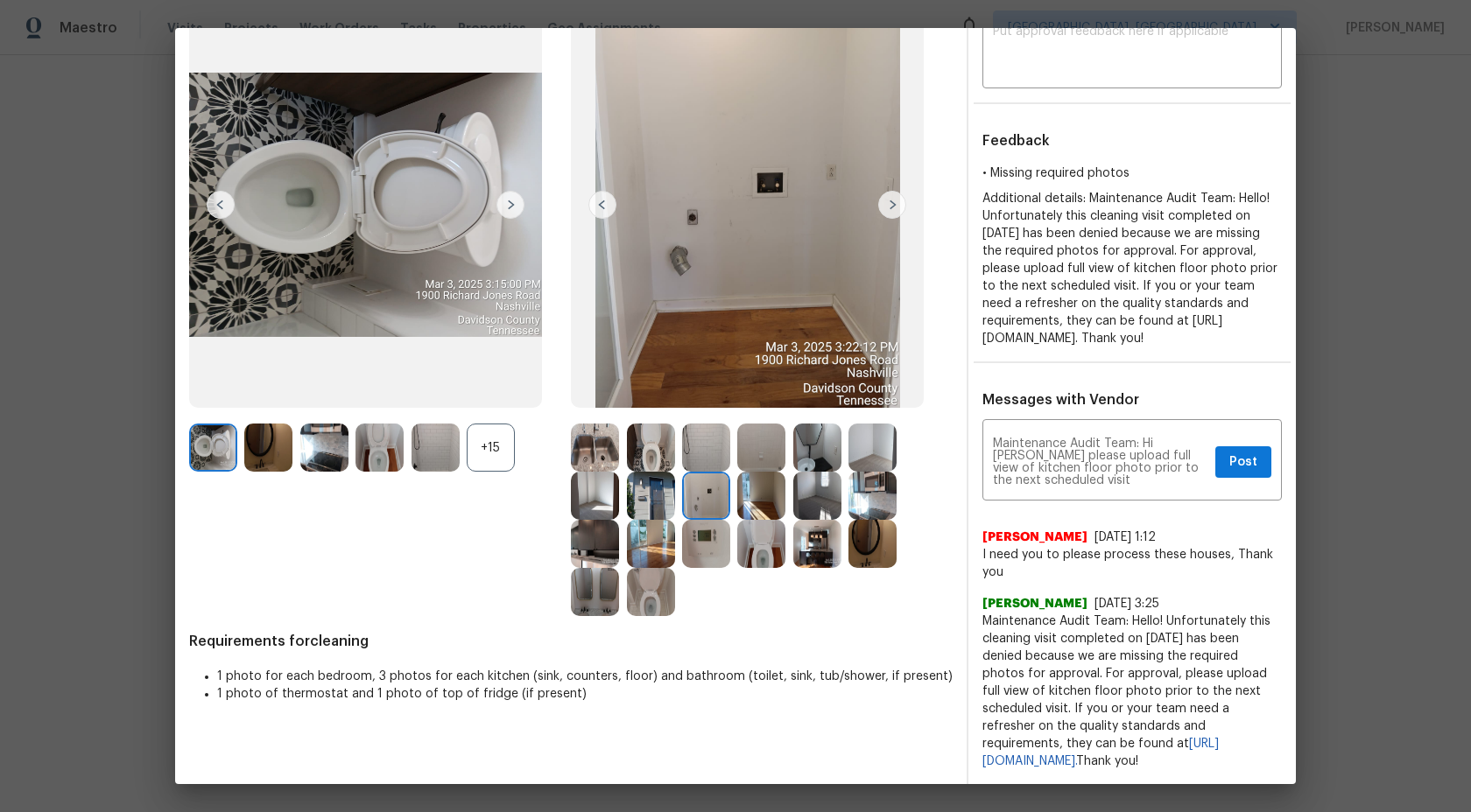
click at [656, 477] on img at bounding box center [650, 495] width 48 height 48
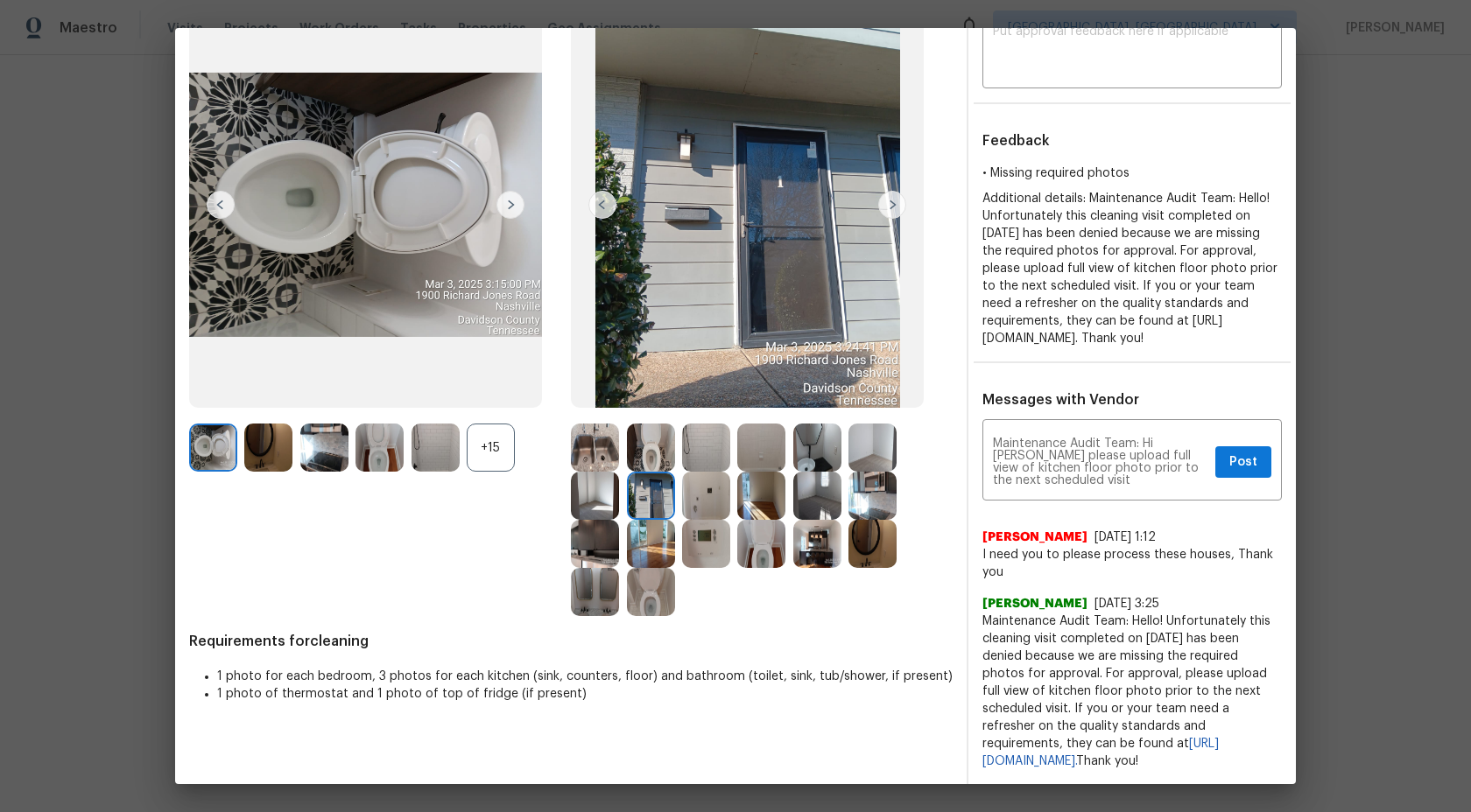
click at [581, 478] on img at bounding box center [595, 495] width 48 height 48
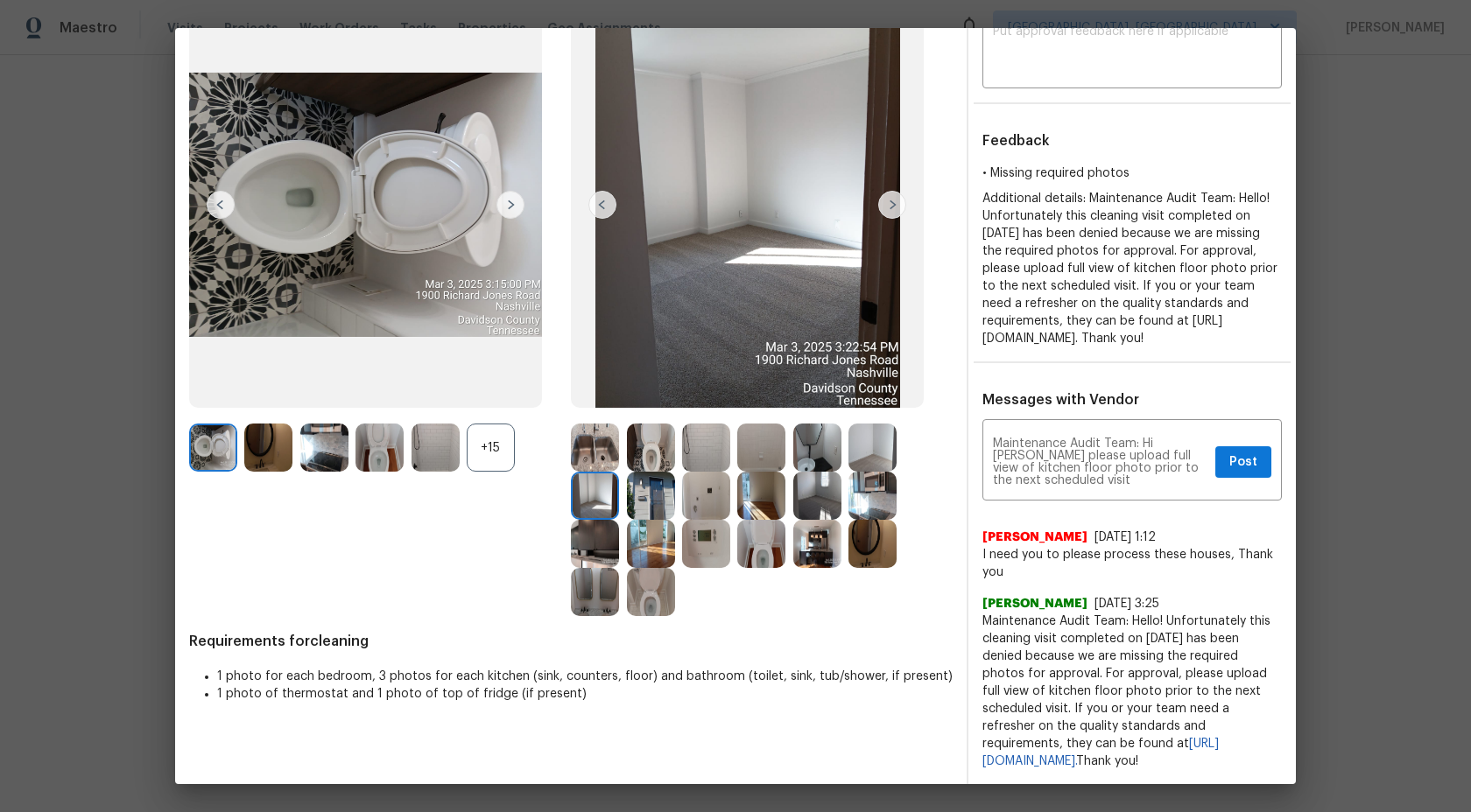
click at [594, 520] on img at bounding box center [595, 544] width 48 height 48
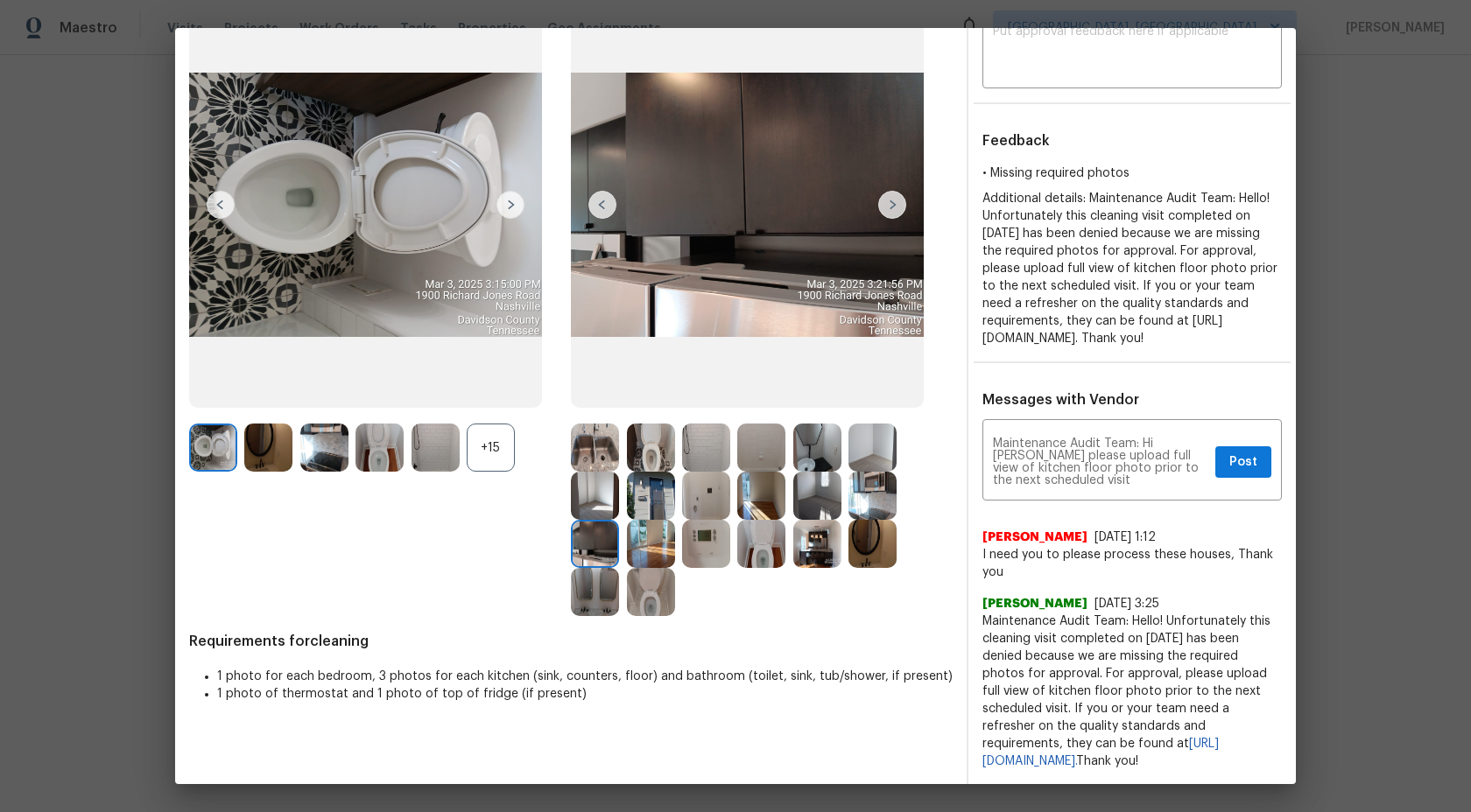
click at [664, 523] on img at bounding box center [650, 544] width 48 height 48
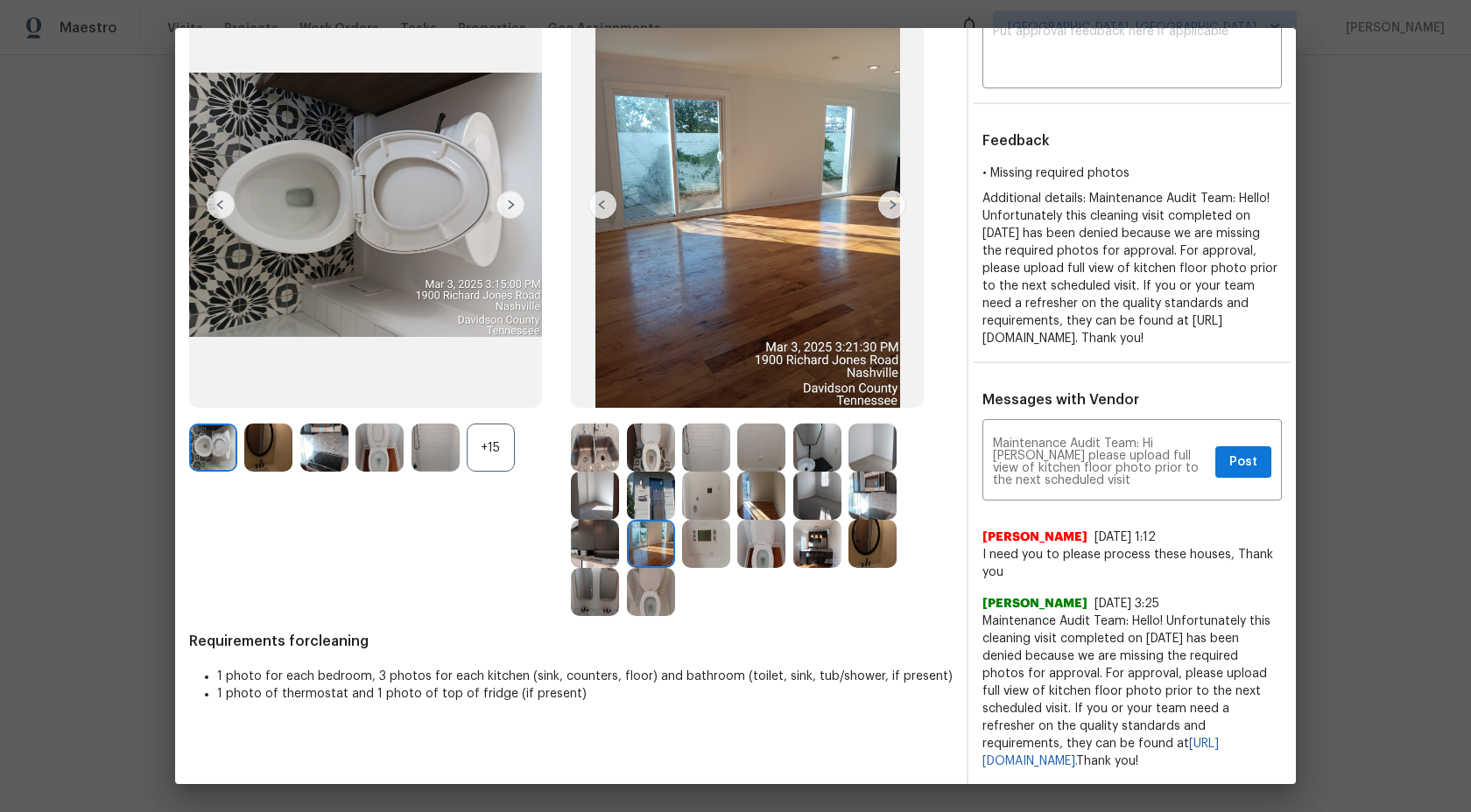
click at [716, 525] on img at bounding box center [705, 544] width 48 height 48
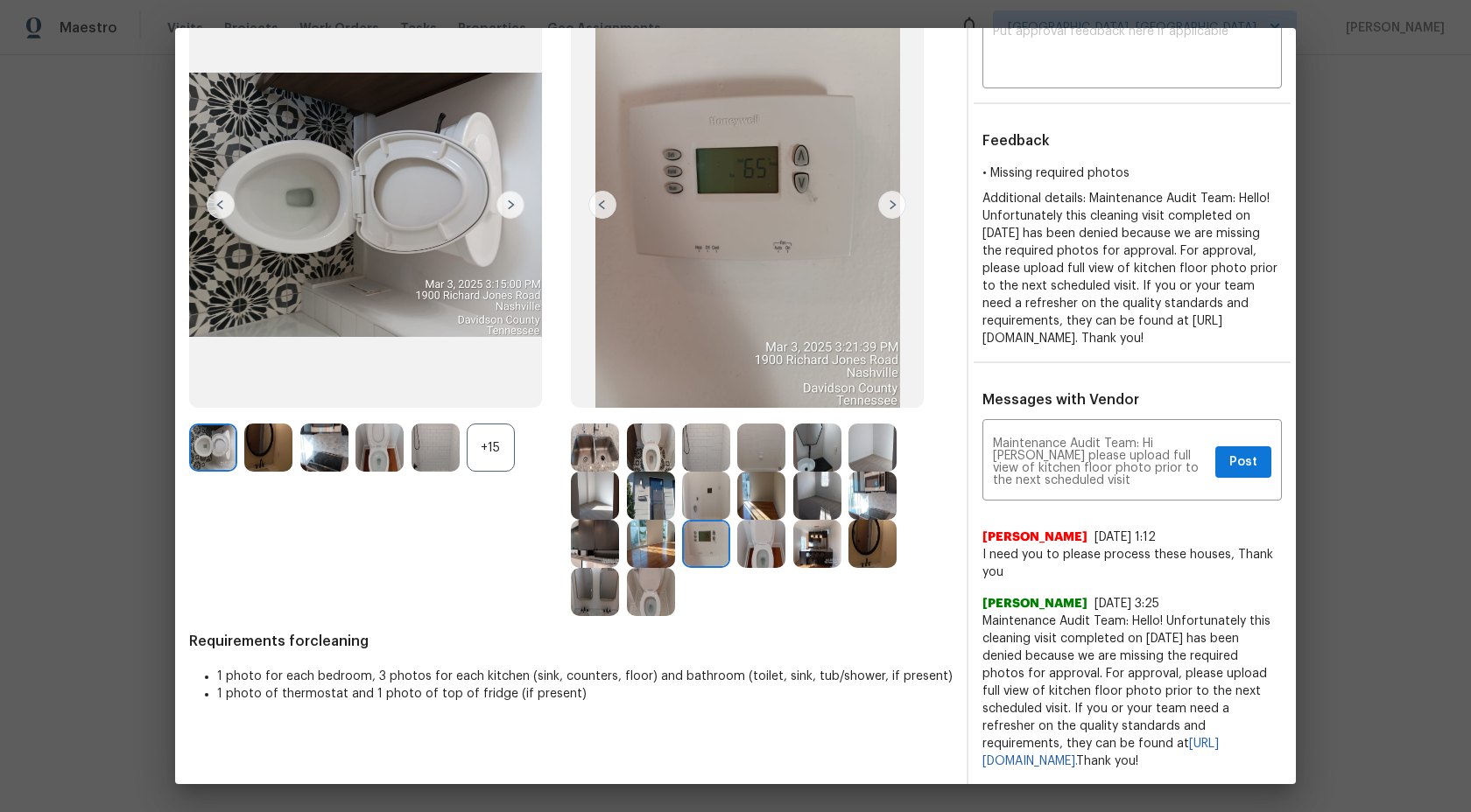
click at [776, 526] on img at bounding box center [761, 544] width 48 height 48
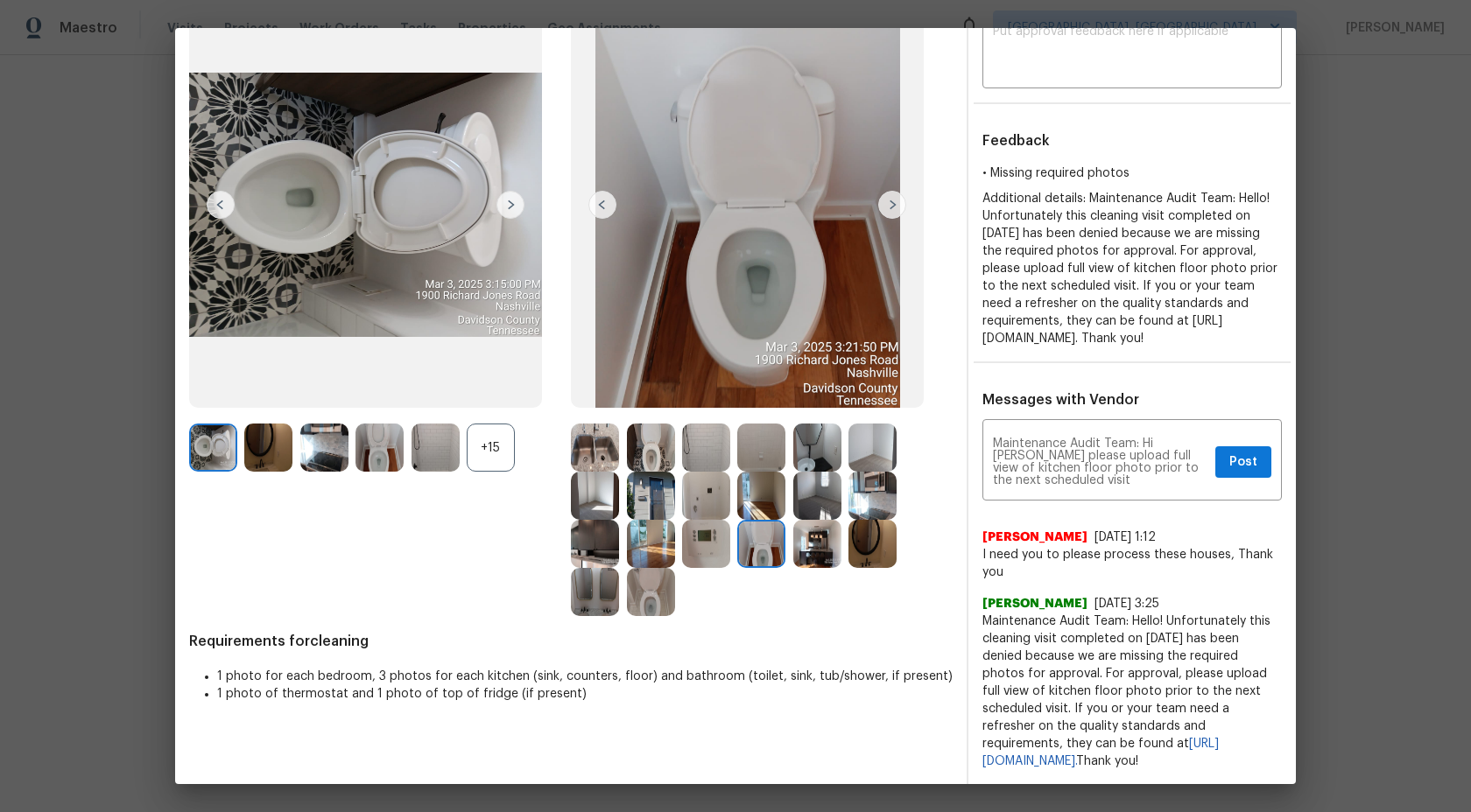
click at [816, 525] on img at bounding box center [817, 544] width 48 height 48
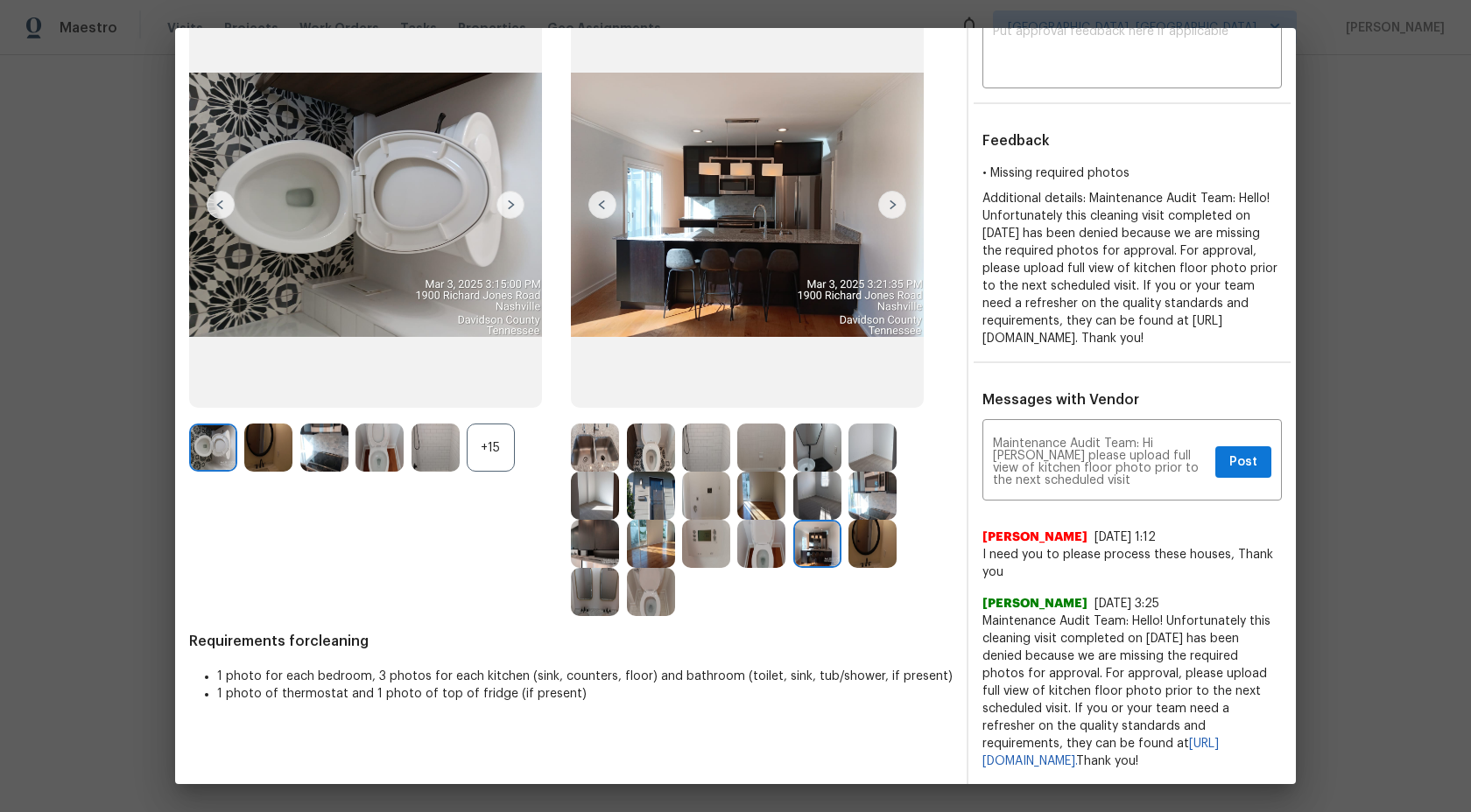
click at [866, 523] on img at bounding box center [872, 544] width 48 height 48
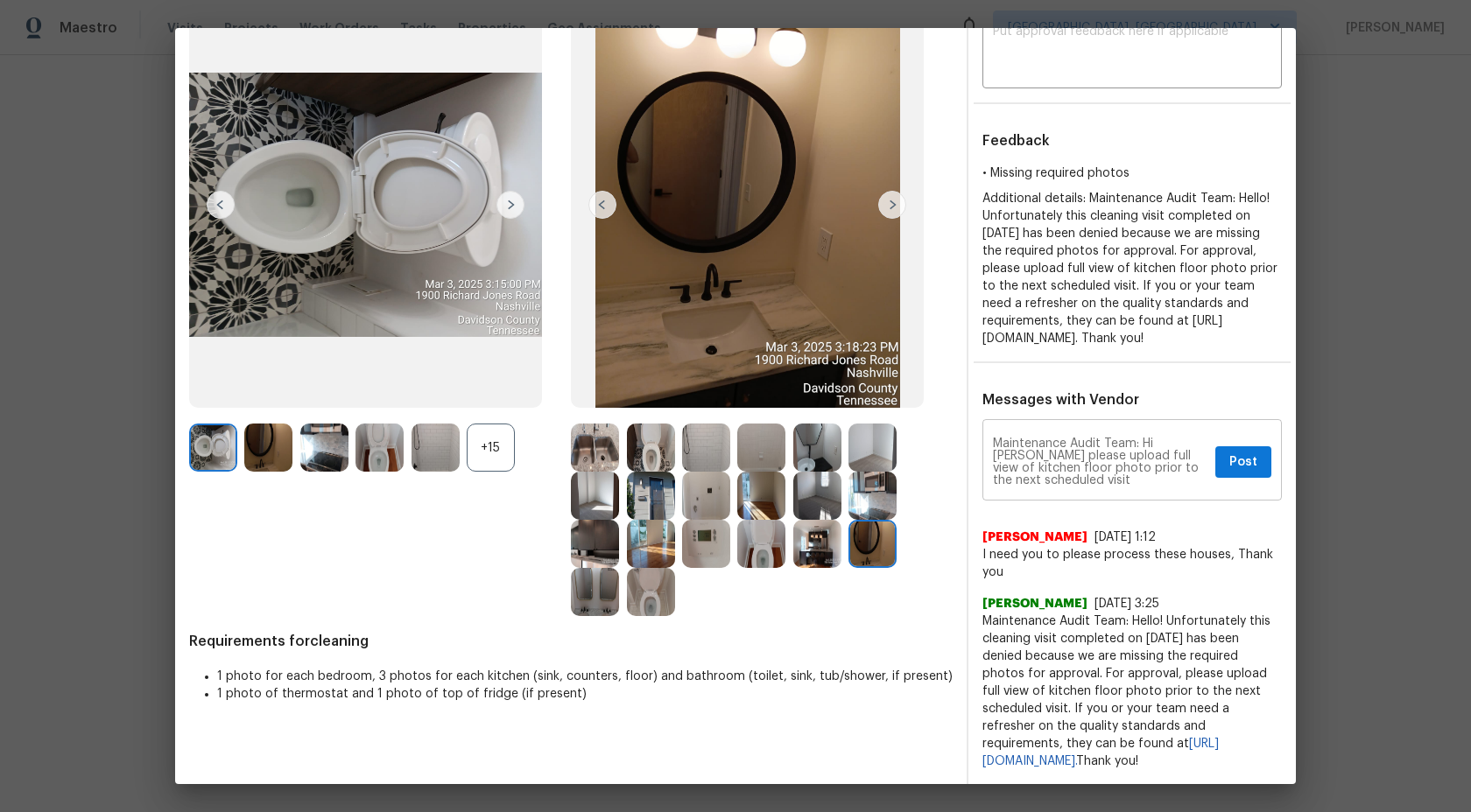
click at [1081, 485] on textarea "Maintenance Audit Team: Hi Alex please upload full view of kitchen floor photo …" at bounding box center [1100, 463] width 215 height 49
click at [1243, 458] on span "Post" at bounding box center [1243, 463] width 28 height 22
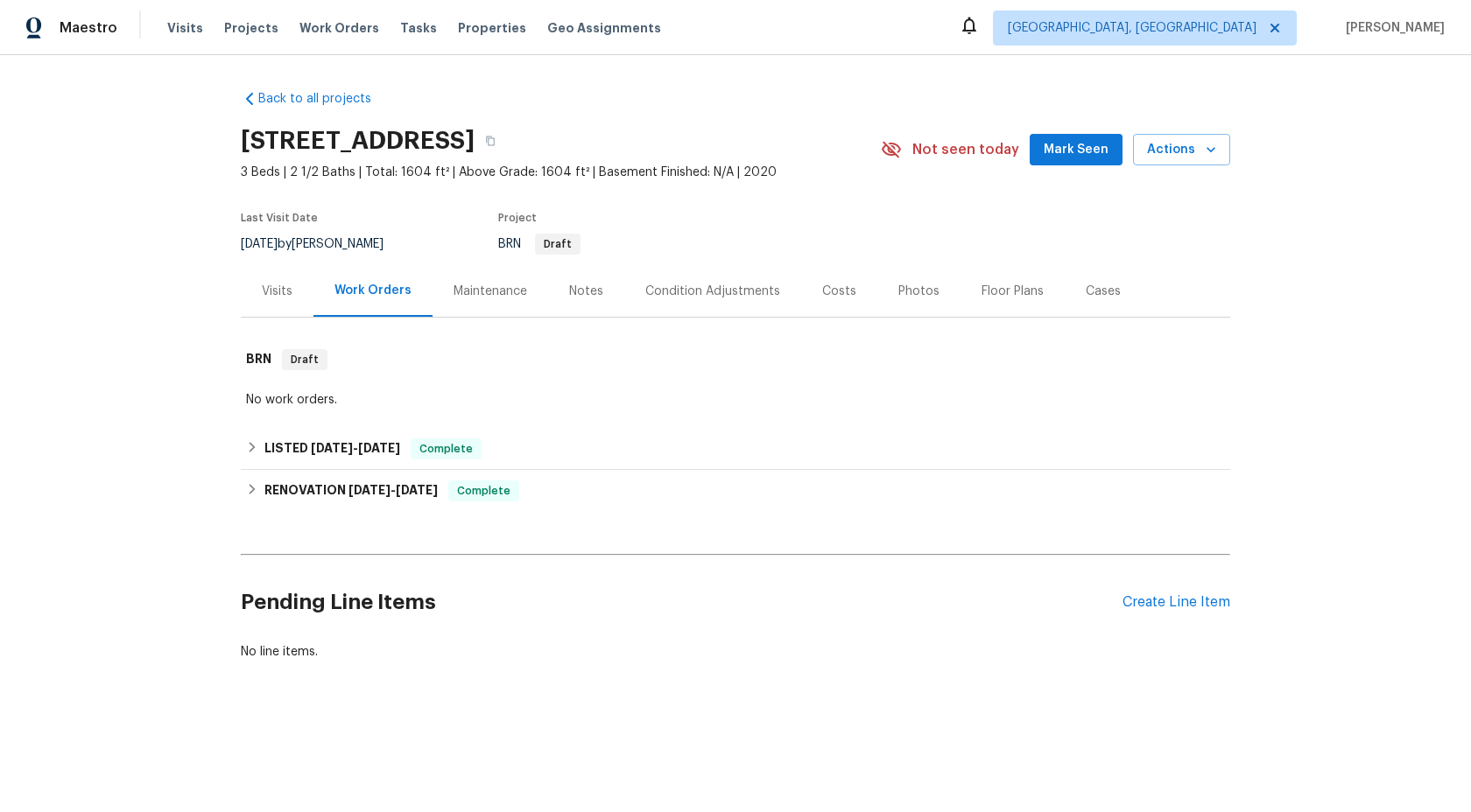
click at [485, 291] on div "Maintenance" at bounding box center [490, 292] width 74 height 18
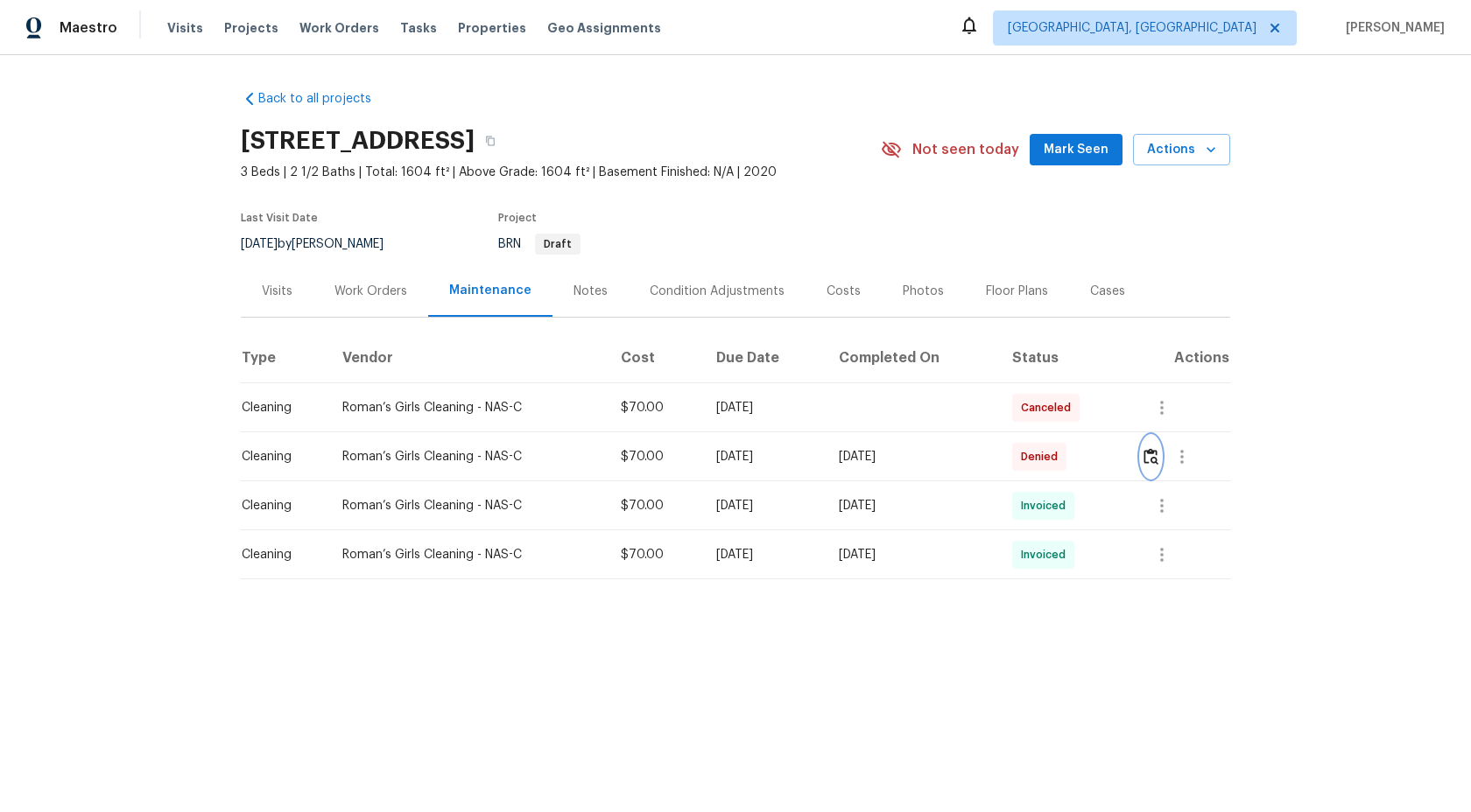
click at [1153, 458] on img "button" at bounding box center [1150, 456] width 15 height 17
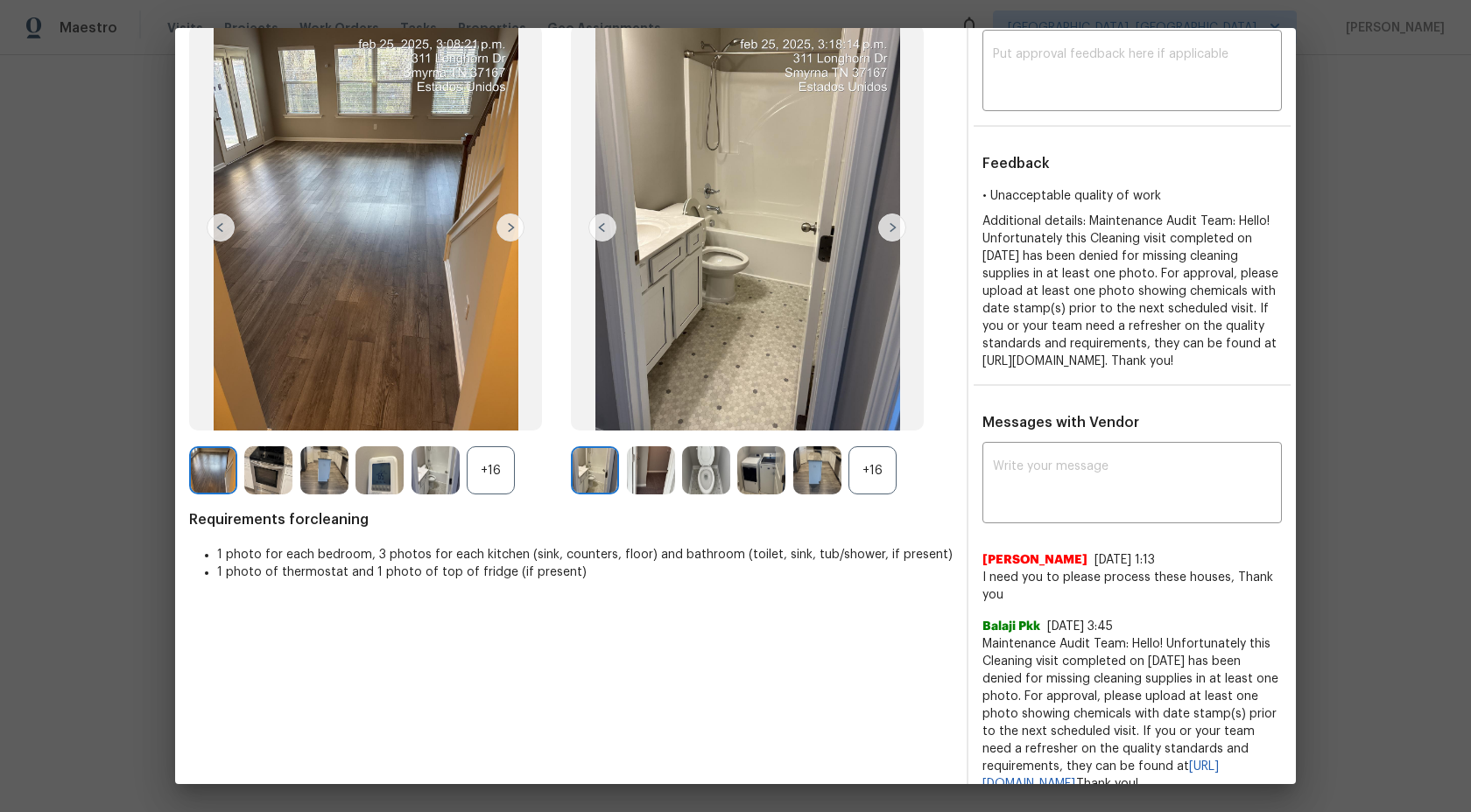
scroll to position [167, 0]
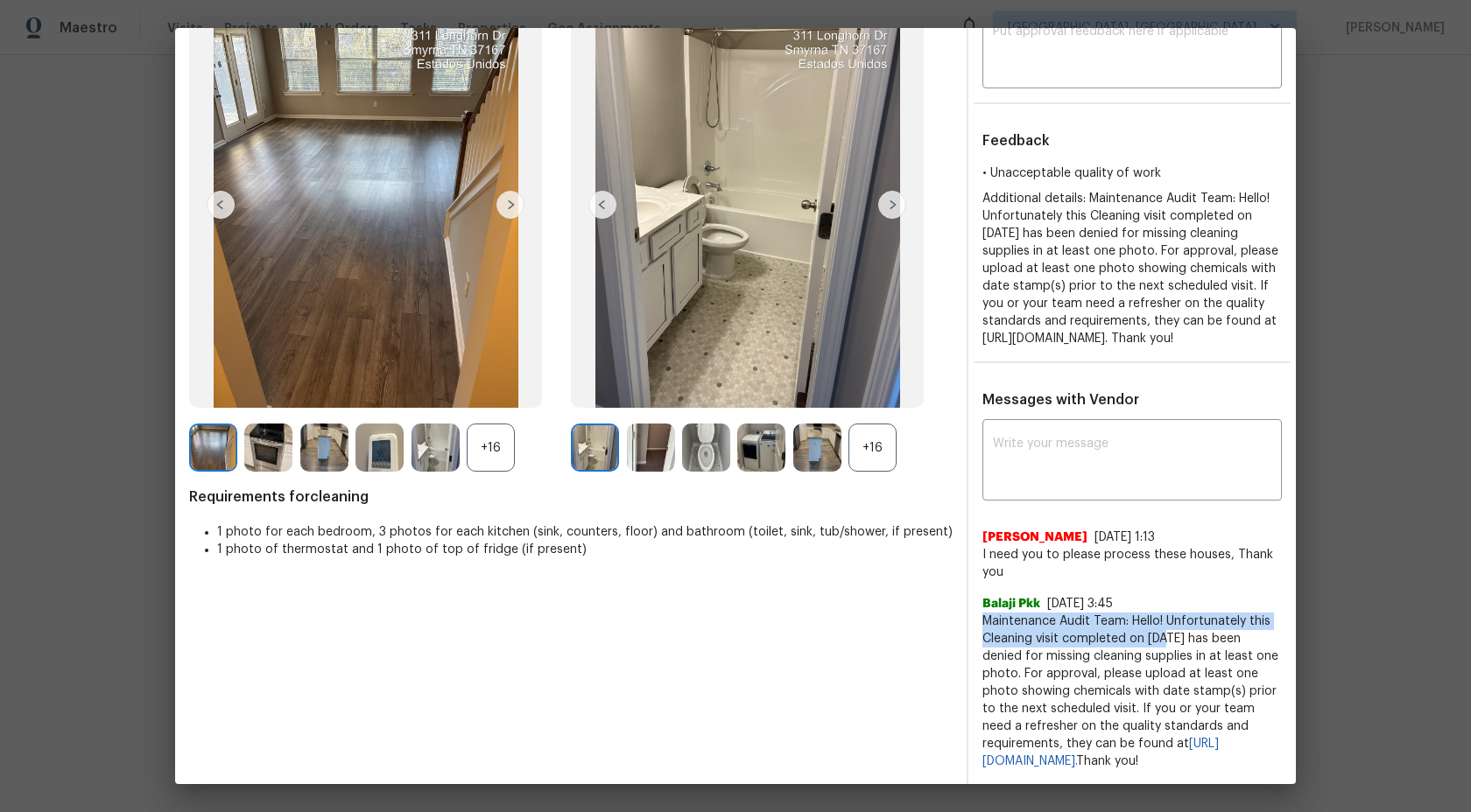
drag, startPoint x: 981, startPoint y: 602, endPoint x: 1163, endPoint y: 624, distance: 183.3
click at [1164, 624] on div "x ​ [PERSON_NAME] [DATE] 1:13 I need you to please process these houses, Thank …" at bounding box center [1132, 596] width 328 height 346
click at [1116, 648] on span "Maintenance Audit Team: Hello! Unfortunately this Cleaning visit completed on […" at bounding box center [1132, 692] width 299 height 158
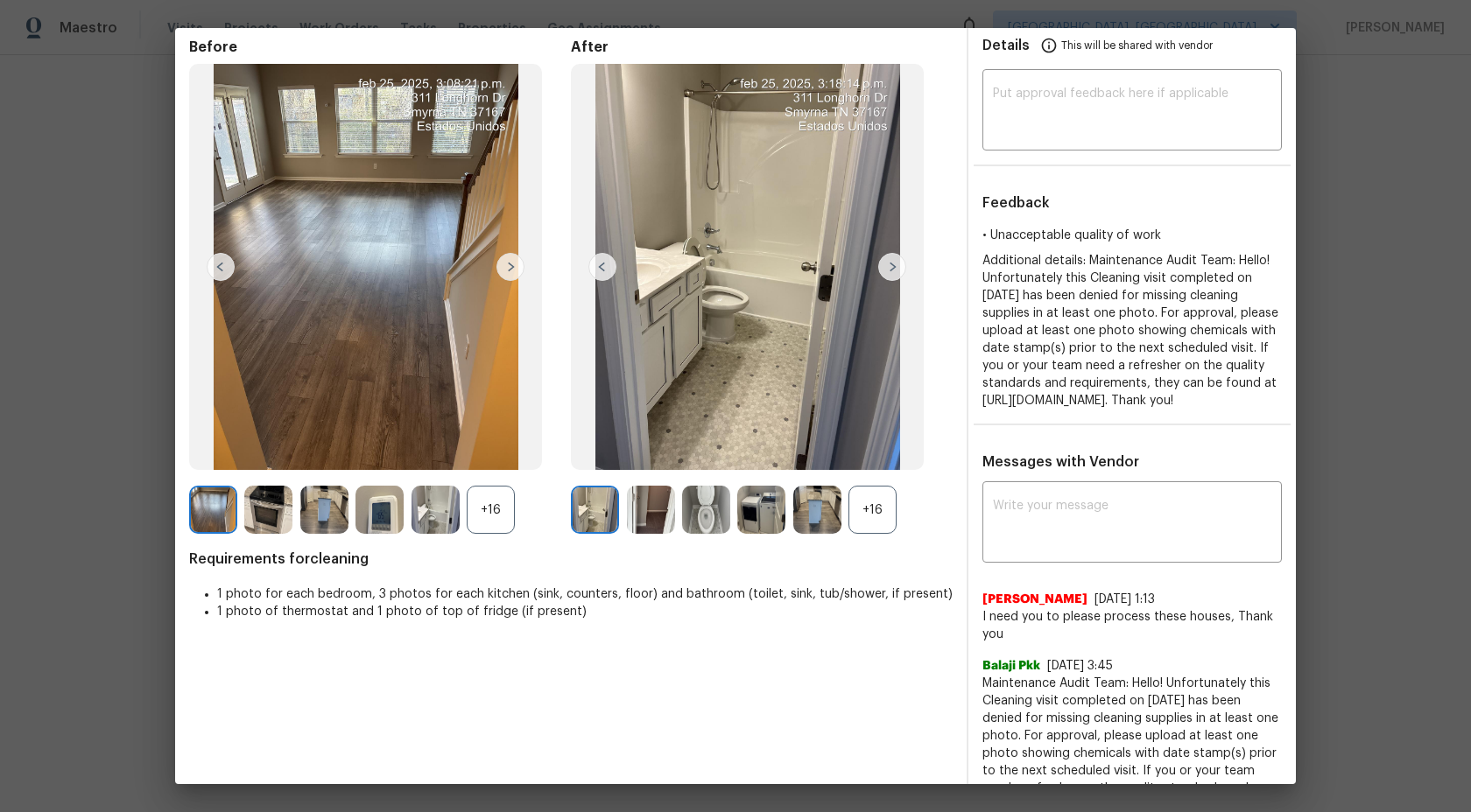
scroll to position [0, 0]
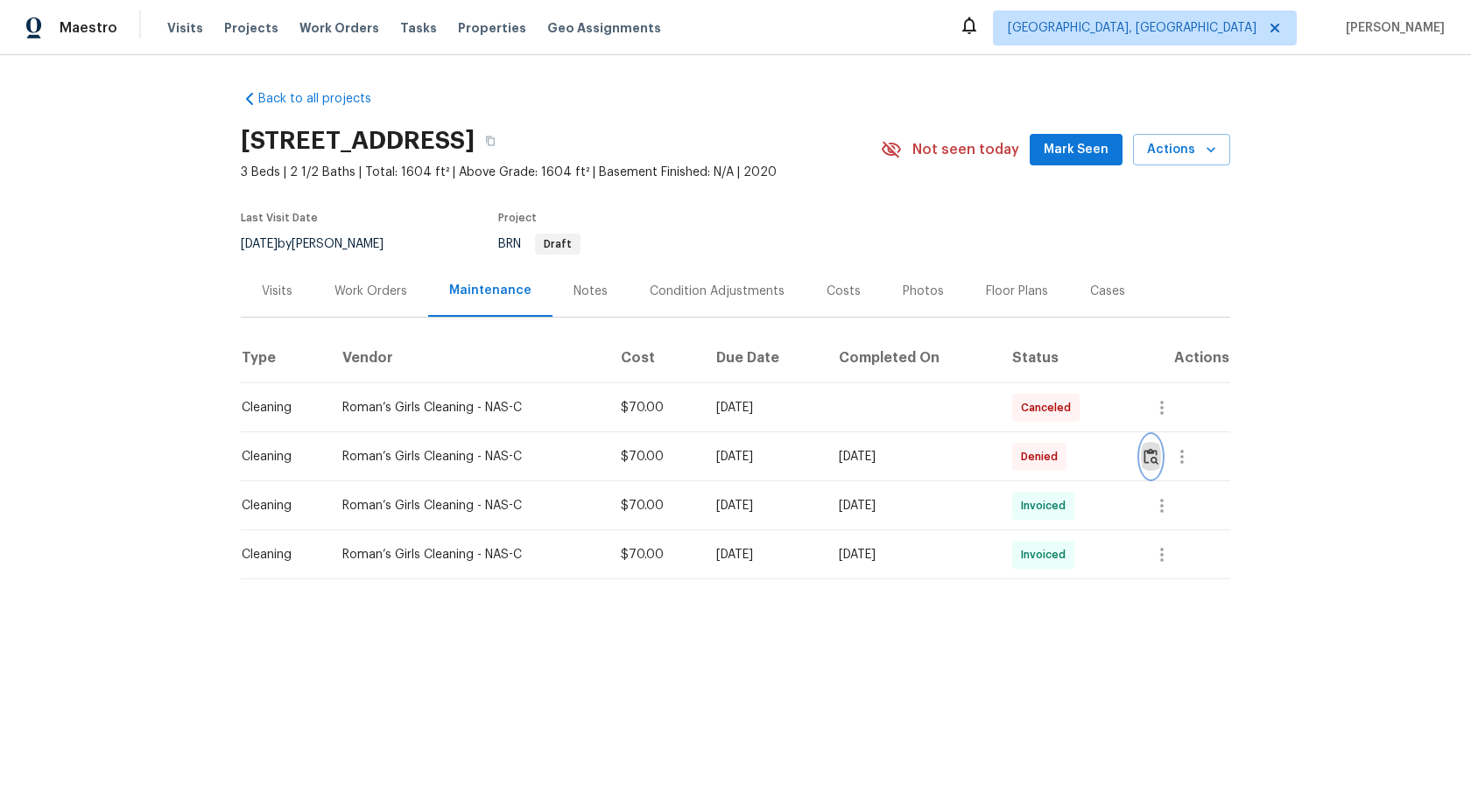
click at [1158, 460] on img "button" at bounding box center [1150, 456] width 15 height 17
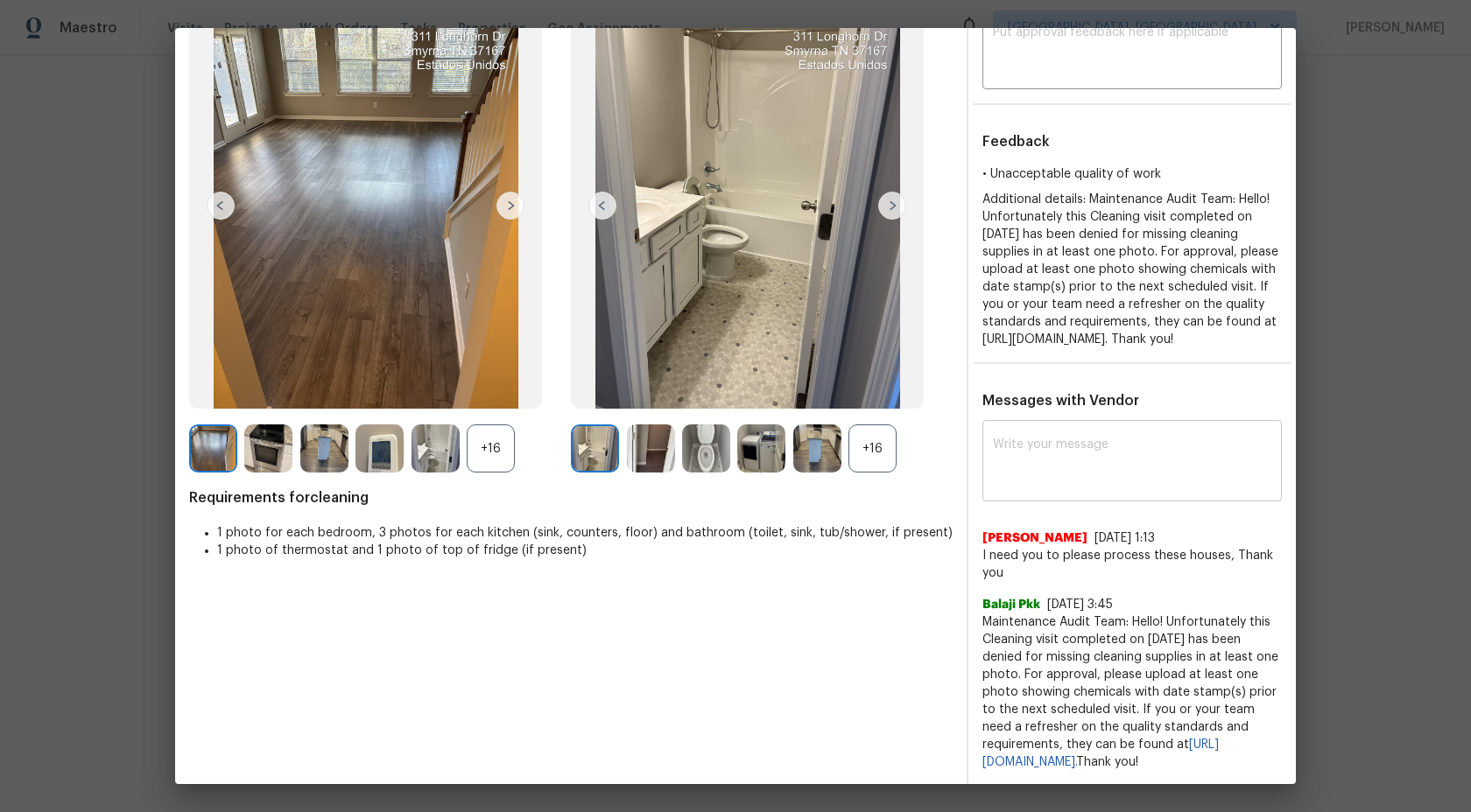
scroll to position [167, 0]
click at [1078, 454] on textarea at bounding box center [1132, 463] width 278 height 49
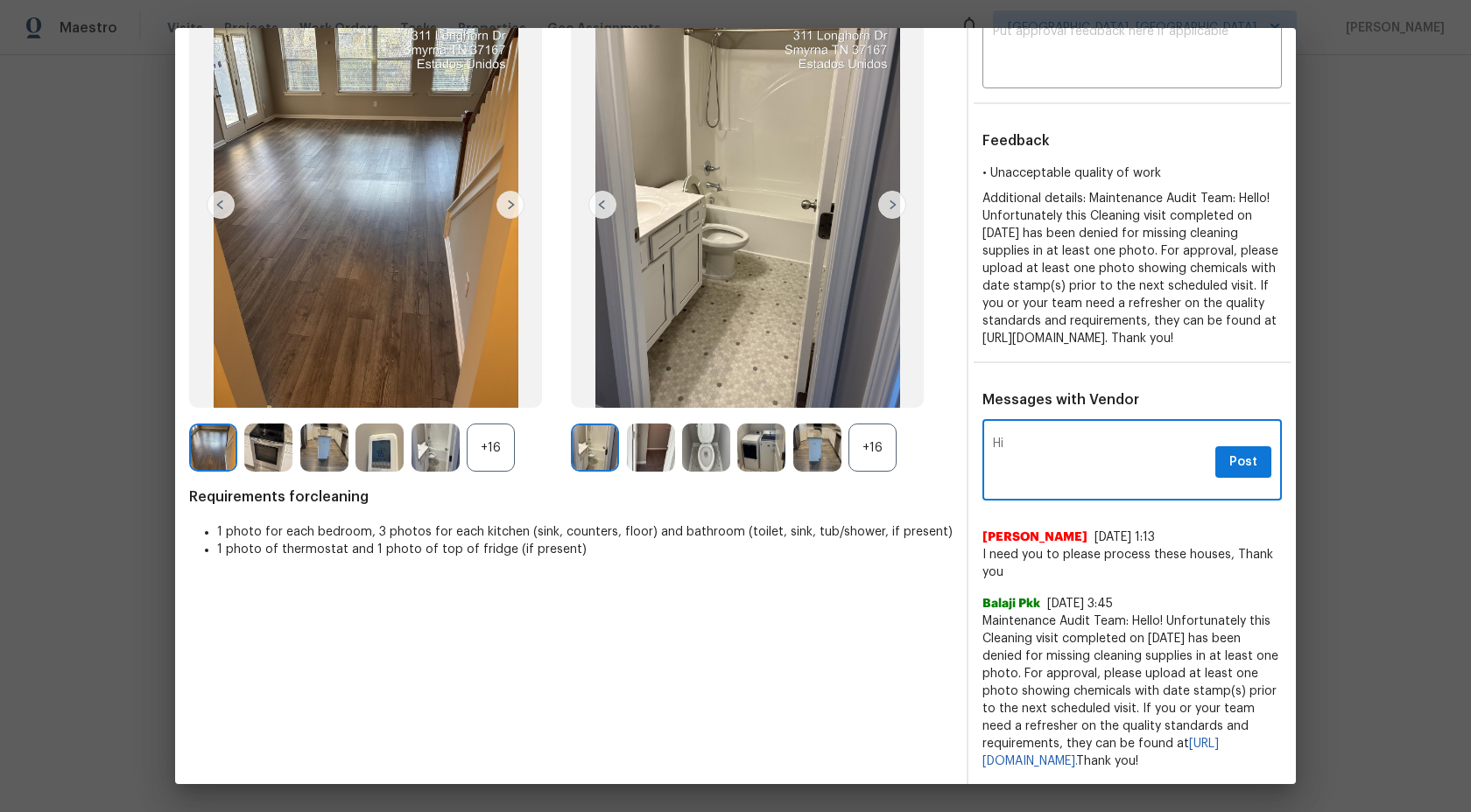
type textarea "H"
click at [1045, 639] on span "Maintenance Audit Team: Hello! Unfortunately this Cleaning visit completed on 0…" at bounding box center [1132, 692] width 299 height 158
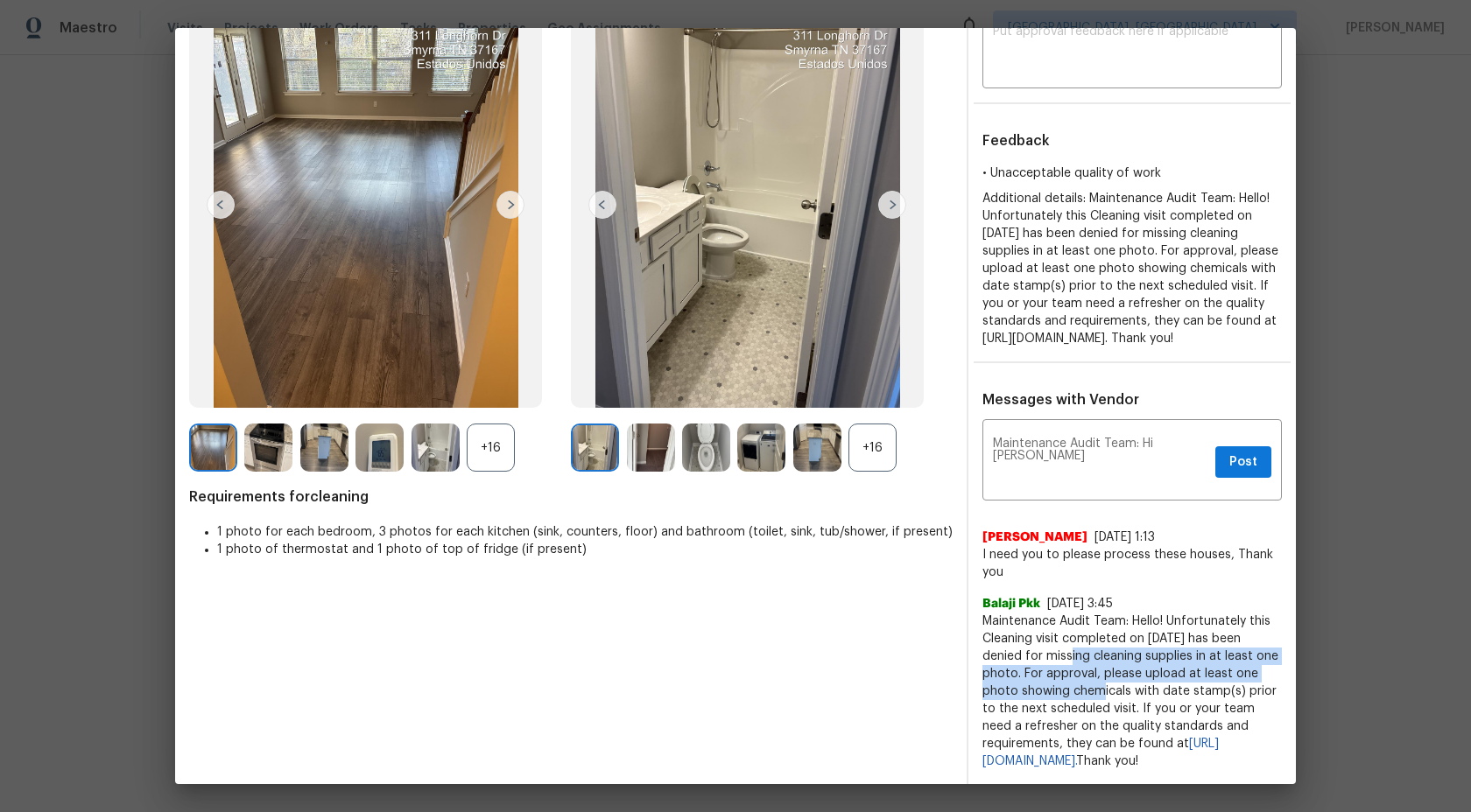
drag, startPoint x: 1045, startPoint y: 639, endPoint x: 1071, endPoint y: 670, distance: 40.5
click at [1071, 670] on span "Maintenance Audit Team: Hello! Unfortunately this Cleaning visit completed on 0…" at bounding box center [1132, 692] width 299 height 158
click at [1191, 438] on textarea "Maintenance Audit Team: Hi Alex" at bounding box center [1100, 463] width 215 height 49
drag, startPoint x: 1091, startPoint y: 641, endPoint x: 1015, endPoint y: 656, distance: 77.5
click at [1015, 656] on span "Maintenance Audit Team: Hello! Unfortunately this Cleaning visit completed on 0…" at bounding box center [1132, 692] width 299 height 158
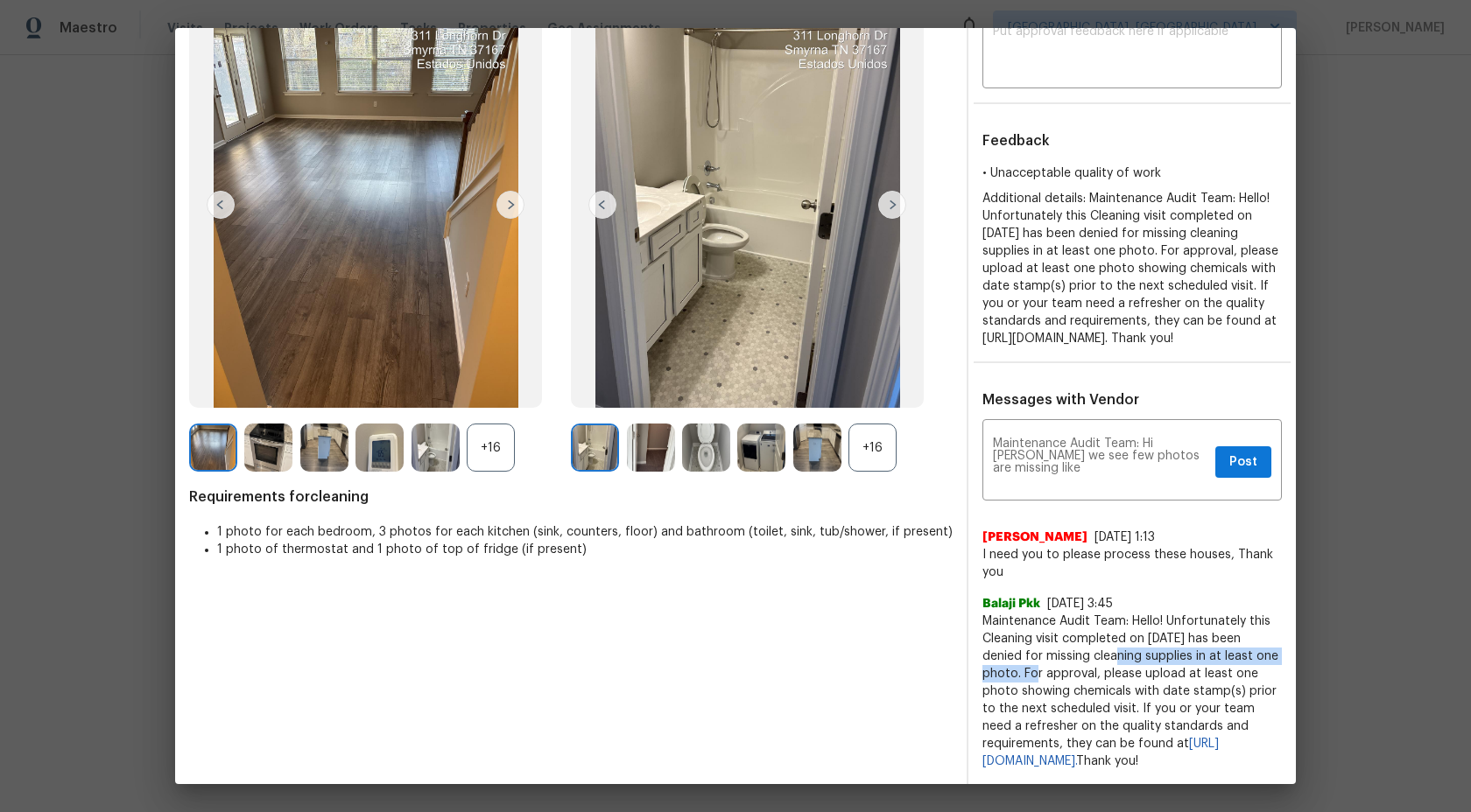
copy span "cleaning supplies in at least one photo"
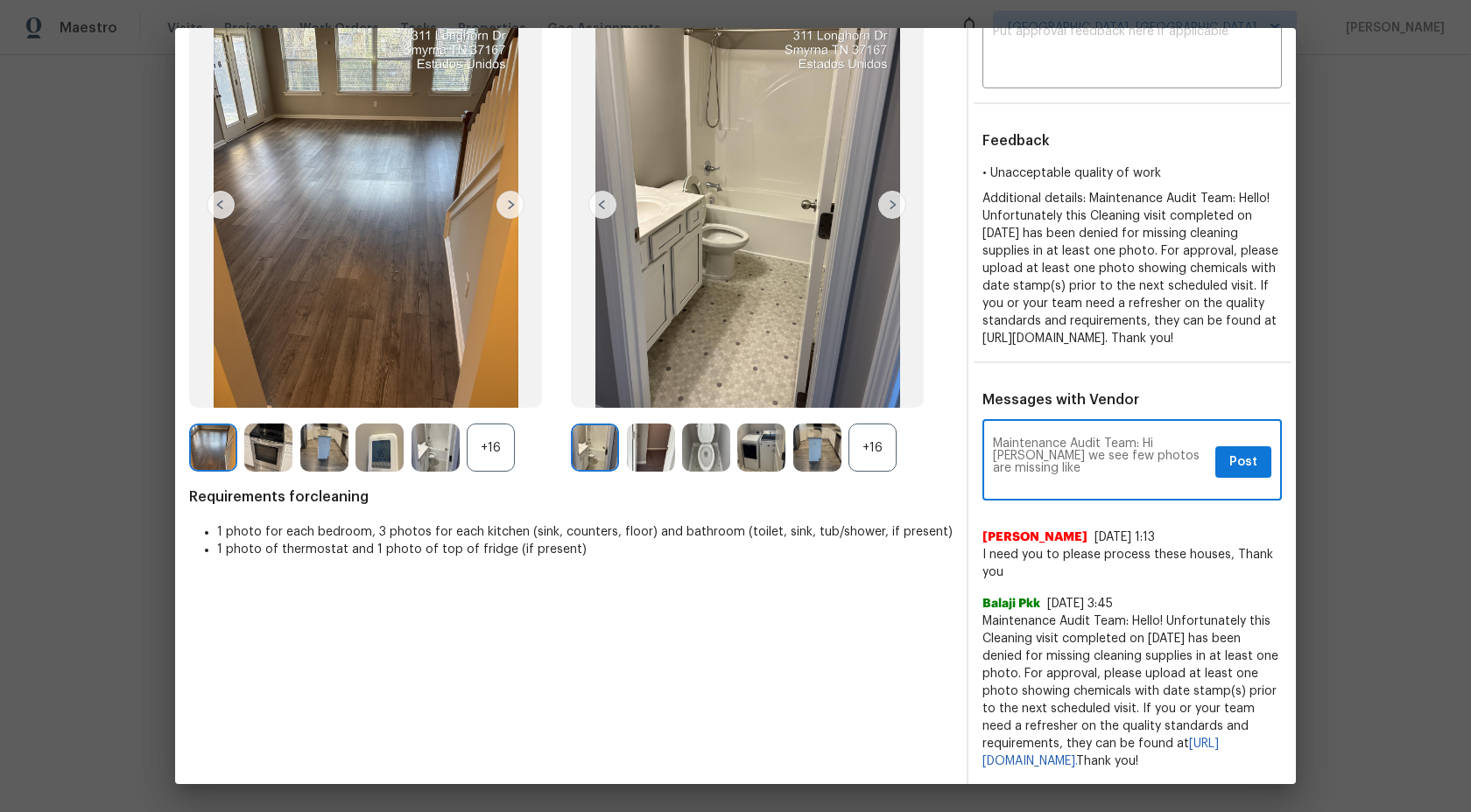
click at [1187, 442] on textarea "Maintenance Audit Team: Hi Alex we see few photos are missing like" at bounding box center [1100, 463] width 215 height 49
paste textarea "cleaning supplies in at least one photo"
click at [1113, 461] on textarea "Maintenance Audit Team: Hi Alex we see few photos are missing like cleaning sup…" at bounding box center [1100, 463] width 215 height 49
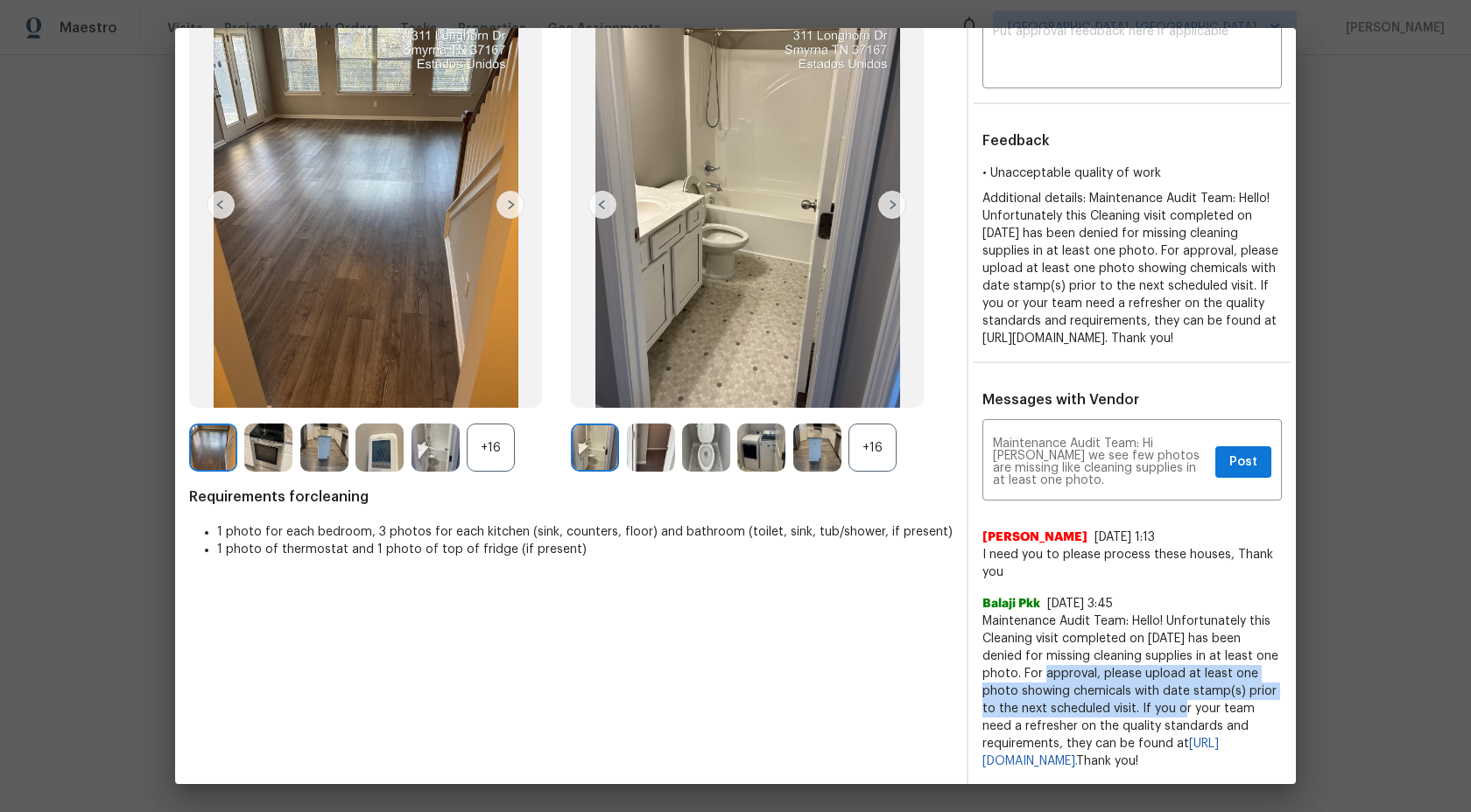
drag, startPoint x: 1023, startPoint y: 656, endPoint x: 1158, endPoint y: 689, distance: 139.0
click at [1159, 690] on span "Maintenance Audit Team: Hello! Unfortunately this Cleaning visit completed on 0…" at bounding box center [1132, 692] width 299 height 158
click at [1128, 676] on span "Maintenance Audit Team: Hello! Unfortunately this Cleaning visit completed on 0…" at bounding box center [1132, 692] width 299 height 158
drag, startPoint x: 1139, startPoint y: 688, endPoint x: 1146, endPoint y: 747, distance: 59.4
click at [1146, 747] on span "Maintenance Audit Team: Hello! Unfortunately this Cleaning visit completed on 0…" at bounding box center [1132, 692] width 299 height 158
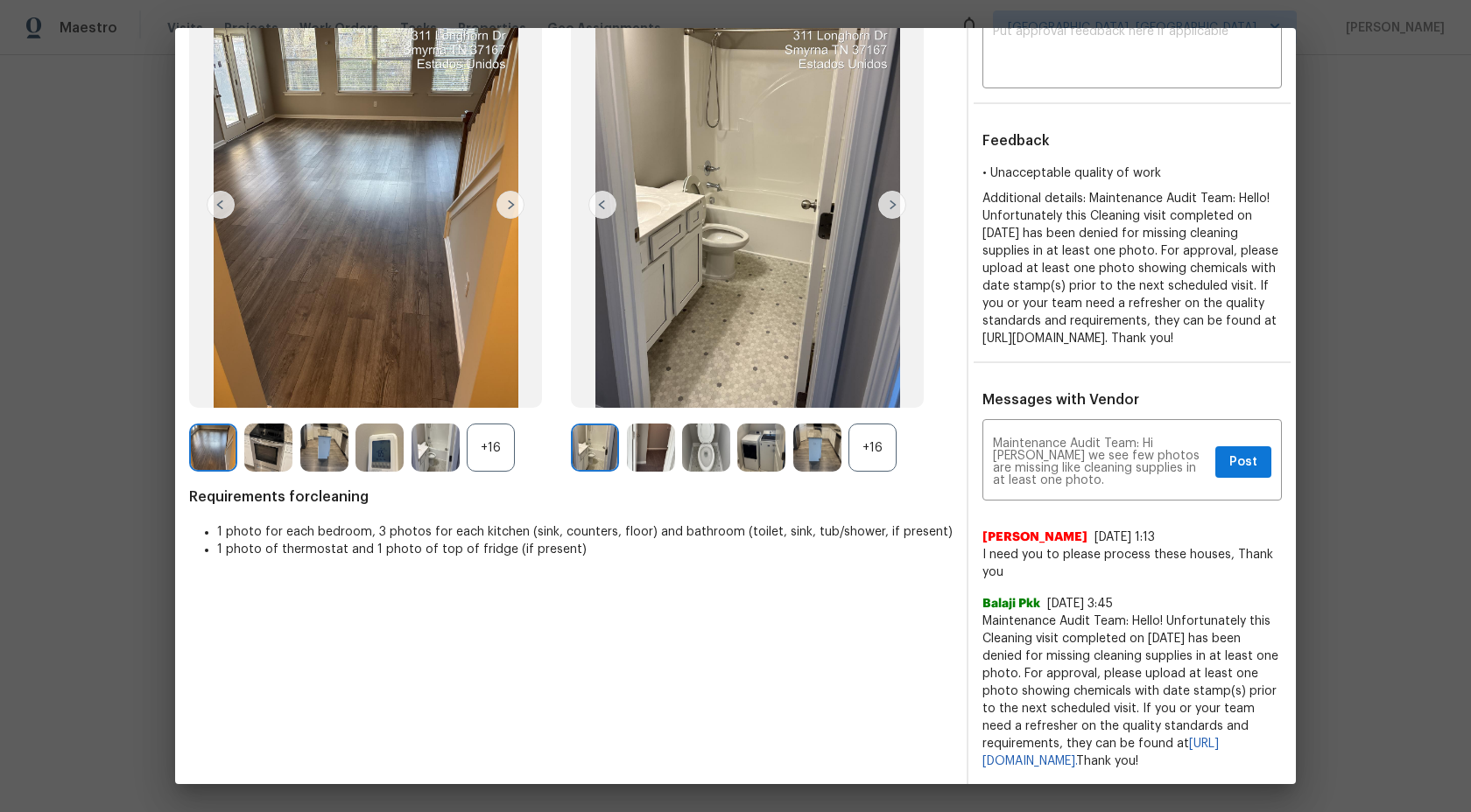
drag, startPoint x: 1139, startPoint y: 688, endPoint x: 1214, endPoint y: 782, distance: 120.3
click at [1214, 782] on div "Messages with Vendor Maintenance Audit Team: Hi Alex we see few photos are miss…" at bounding box center [1132, 588] width 328 height 393
copy span "If you or your team need a refresher on the quality standards and requirements,…"
click at [1096, 467] on textarea "Maintenance Audit Team: Hi Alex we see few photos are missing like cleaning sup…" at bounding box center [1100, 463] width 215 height 49
paste textarea "If you or your team need a refresher on the quality standards and requirements,…"
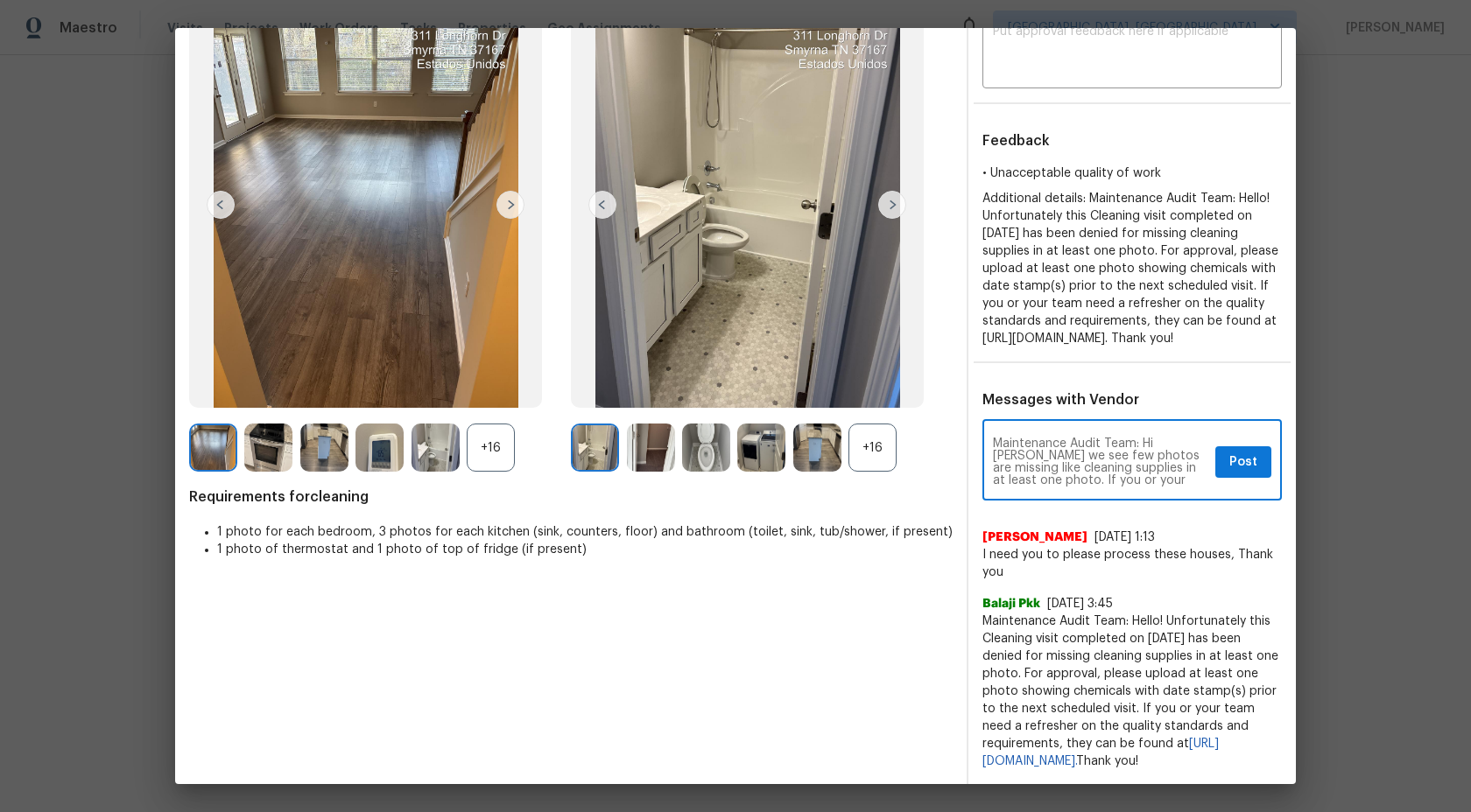
scroll to position [49, 0]
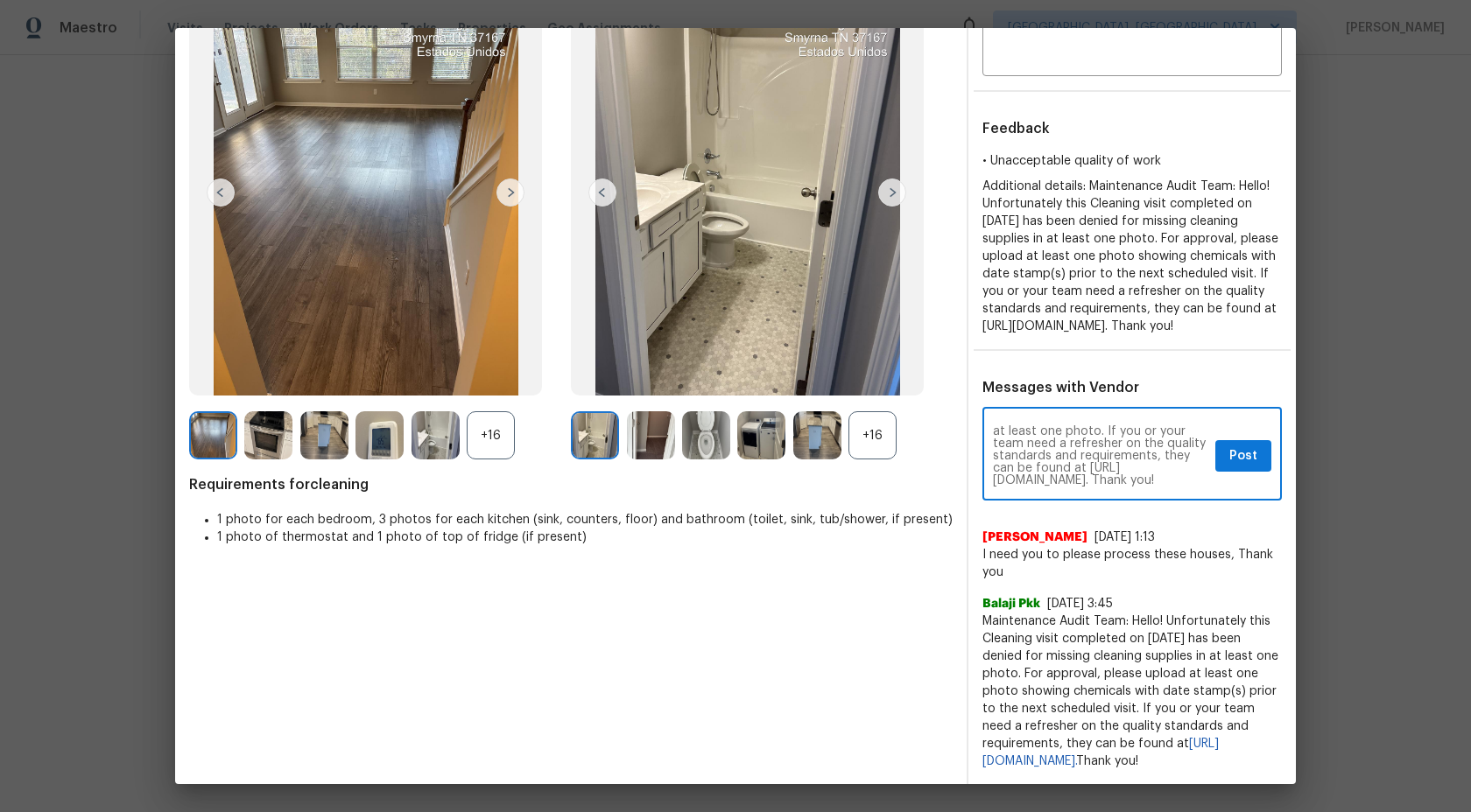
type textarea "Maintenance Audit Team: Hi Alex we see few photos are missing like cleaning sup…"
click at [1232, 455] on span "Post" at bounding box center [1243, 457] width 28 height 22
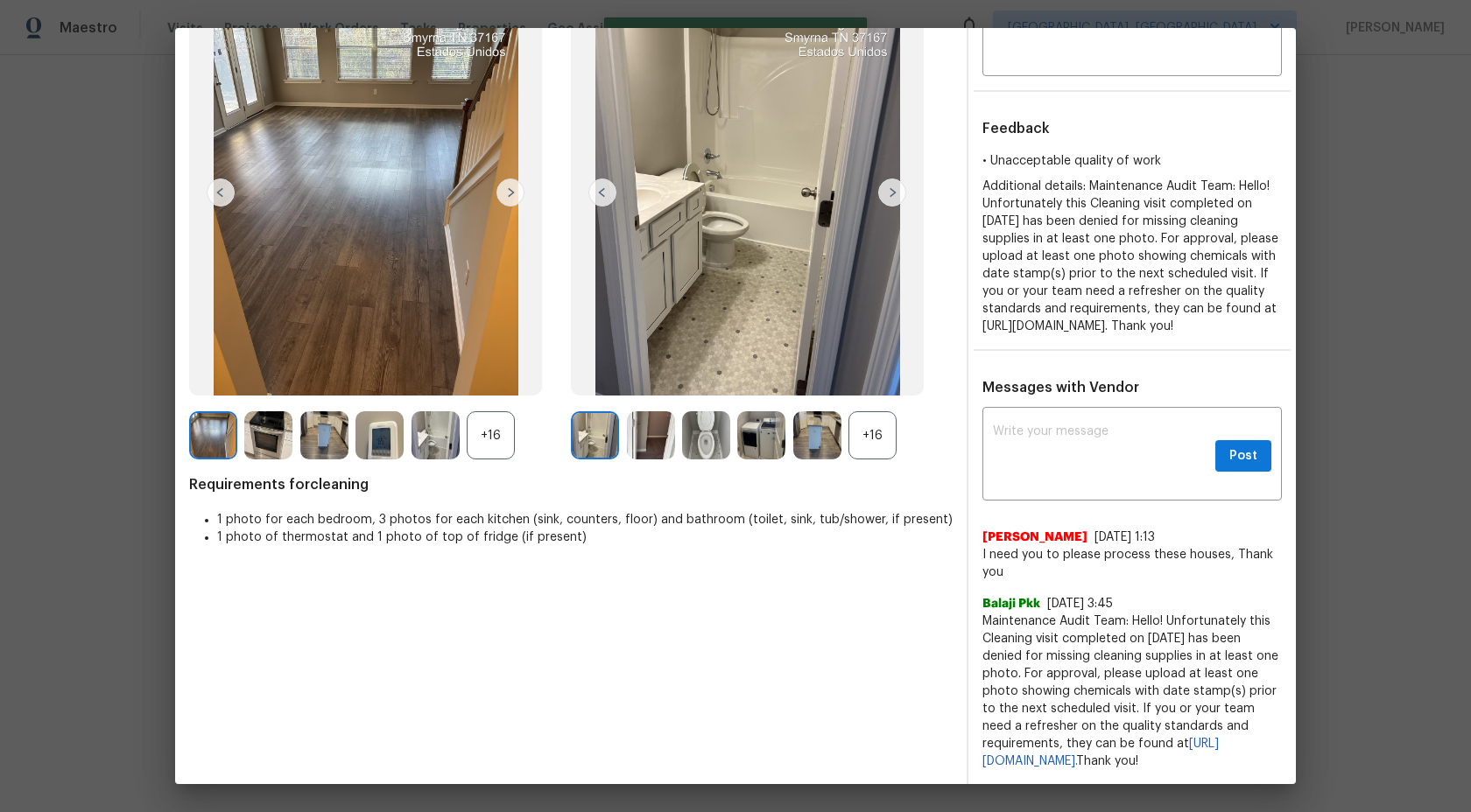
scroll to position [0, 0]
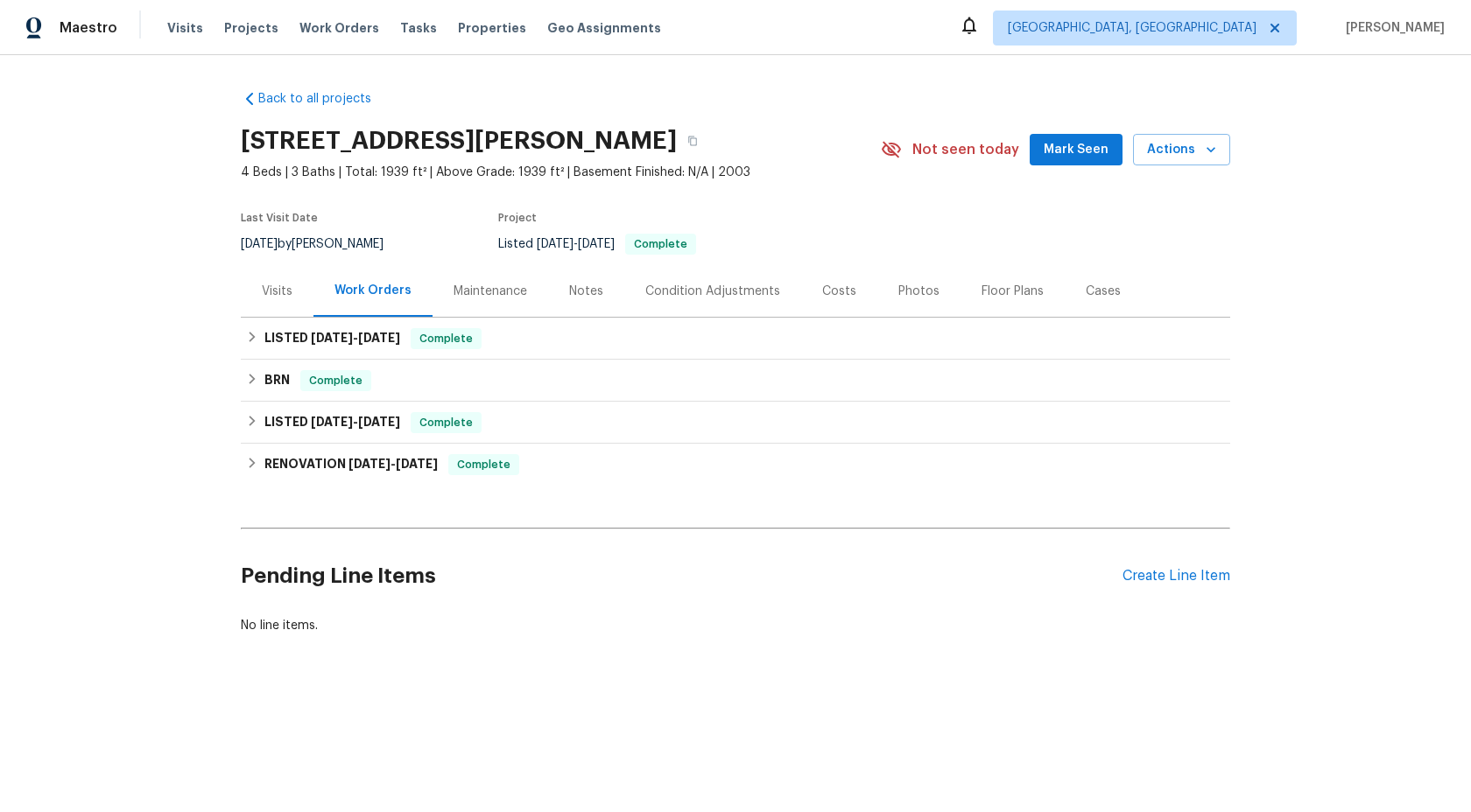
click at [497, 294] on div "Maintenance" at bounding box center [490, 292] width 74 height 18
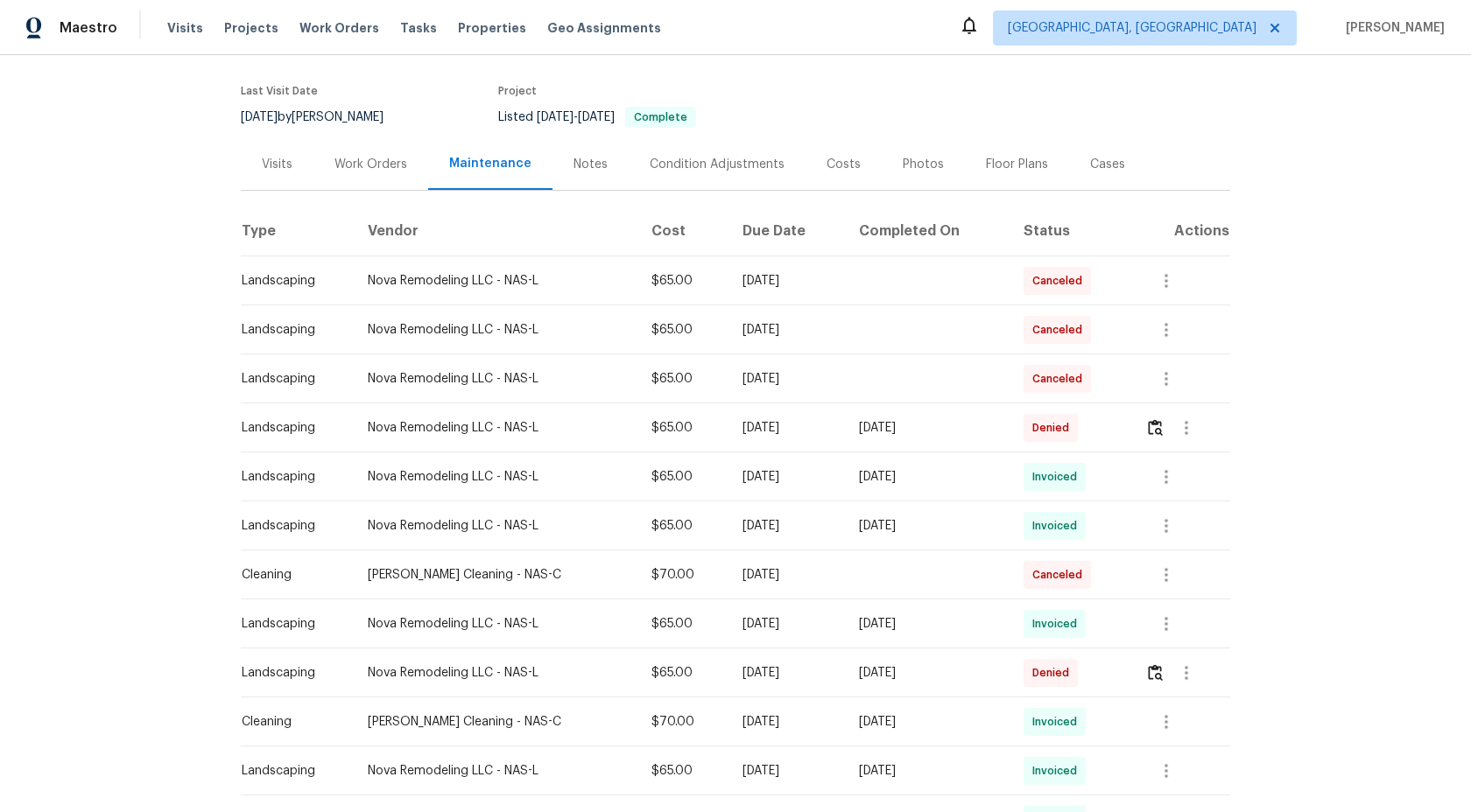
scroll to position [129, 0]
click at [1161, 424] on img "button" at bounding box center [1154, 424] width 15 height 17
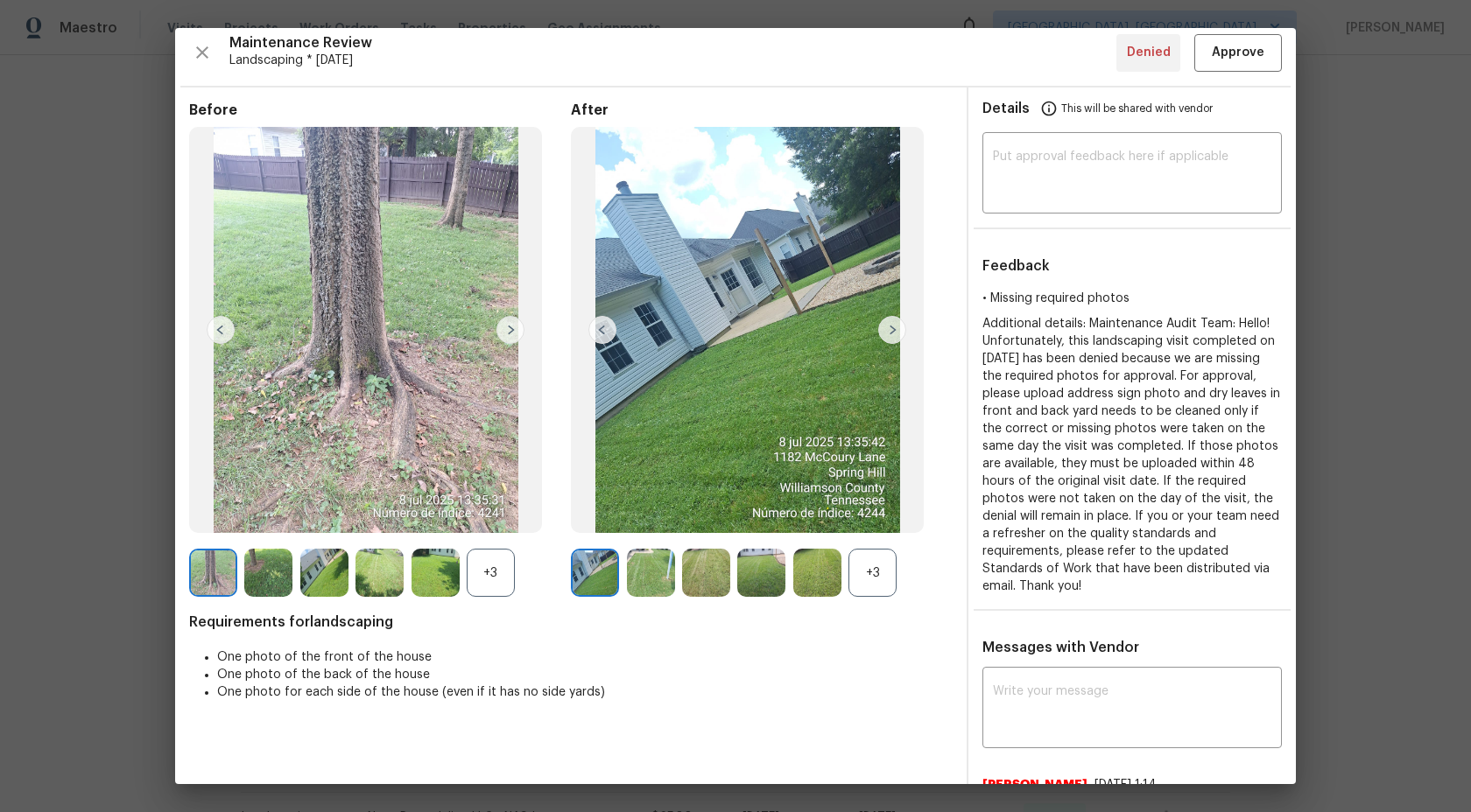
scroll to position [0, 0]
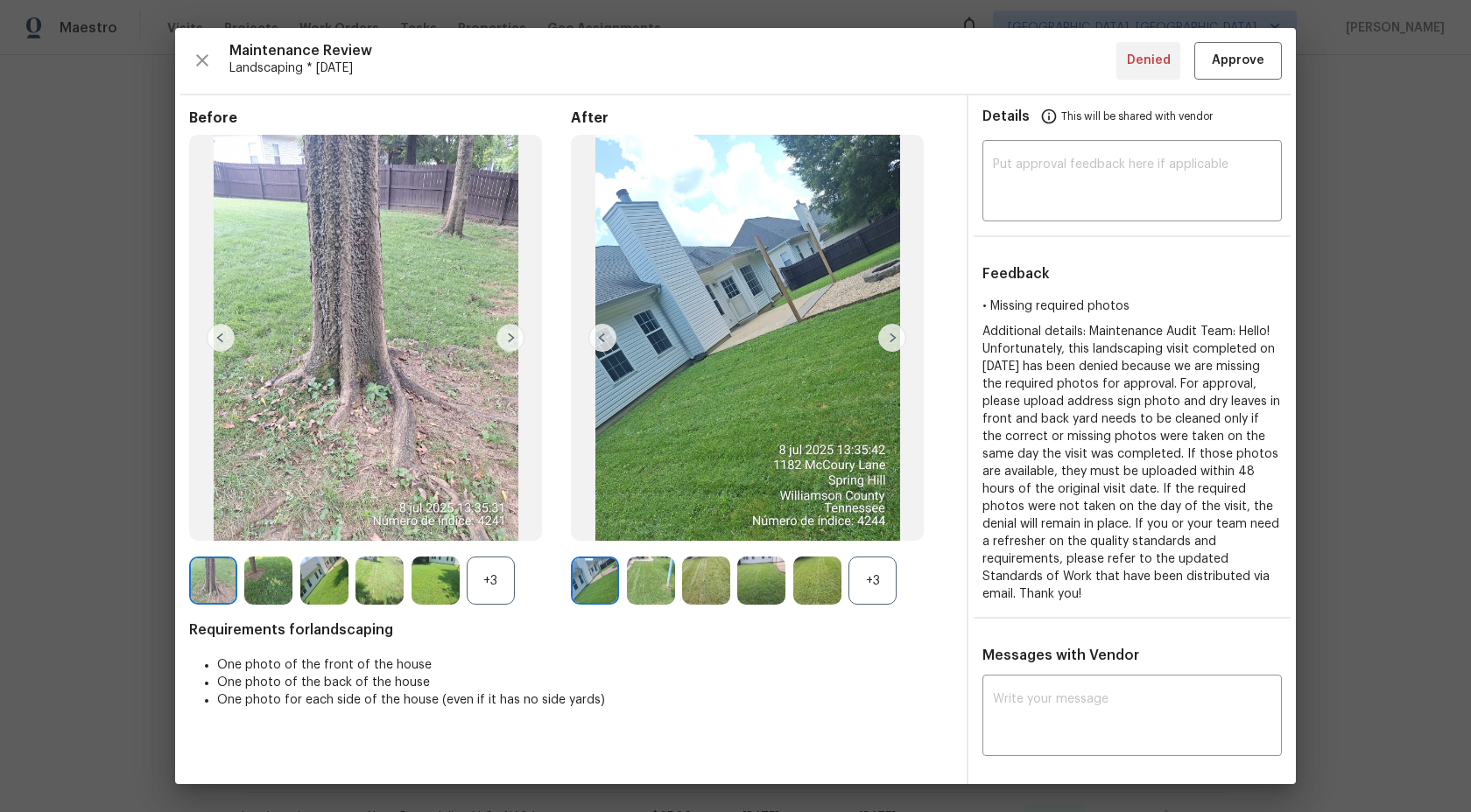
click at [891, 583] on div "+3" at bounding box center [872, 580] width 48 height 48
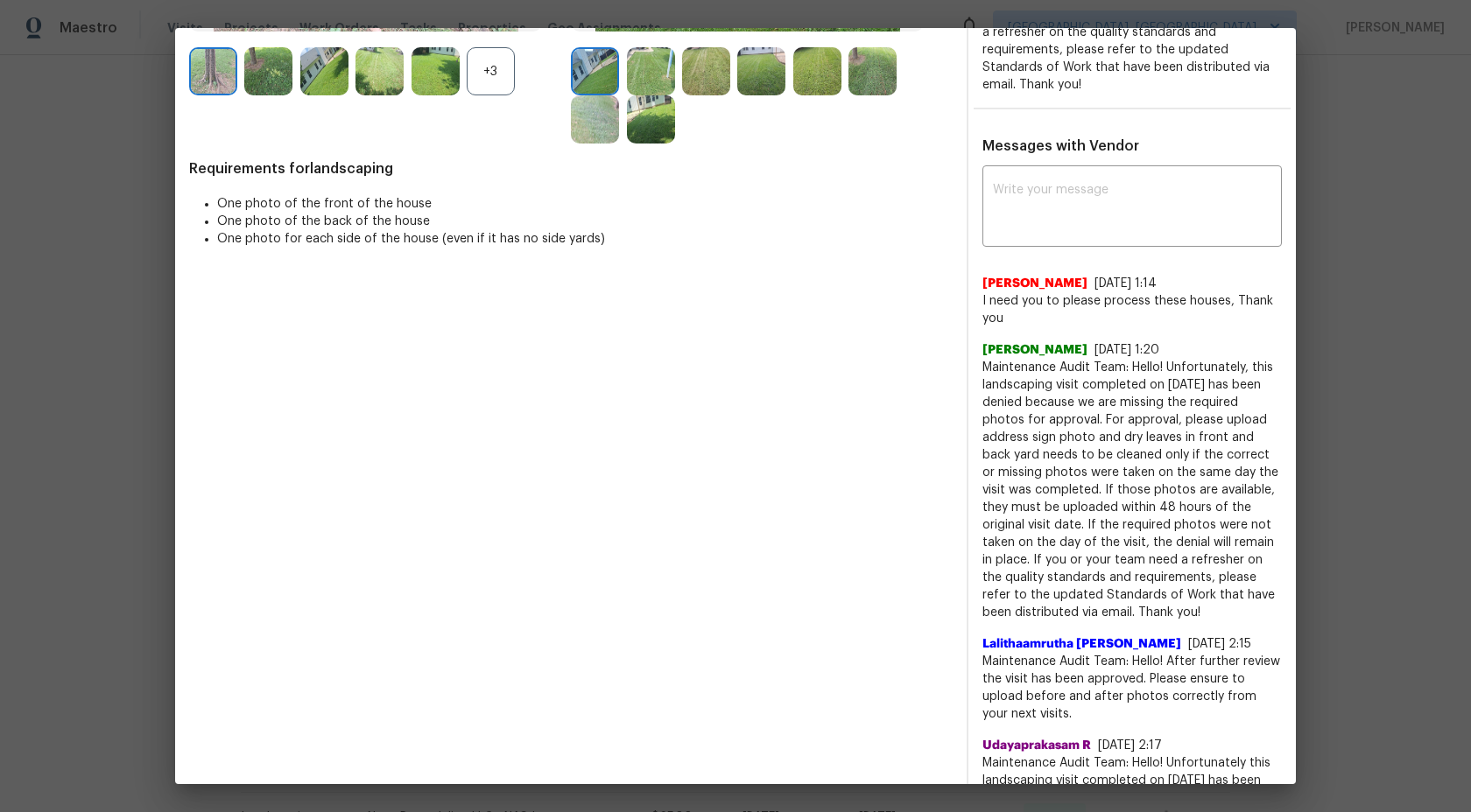
scroll to position [501, 0]
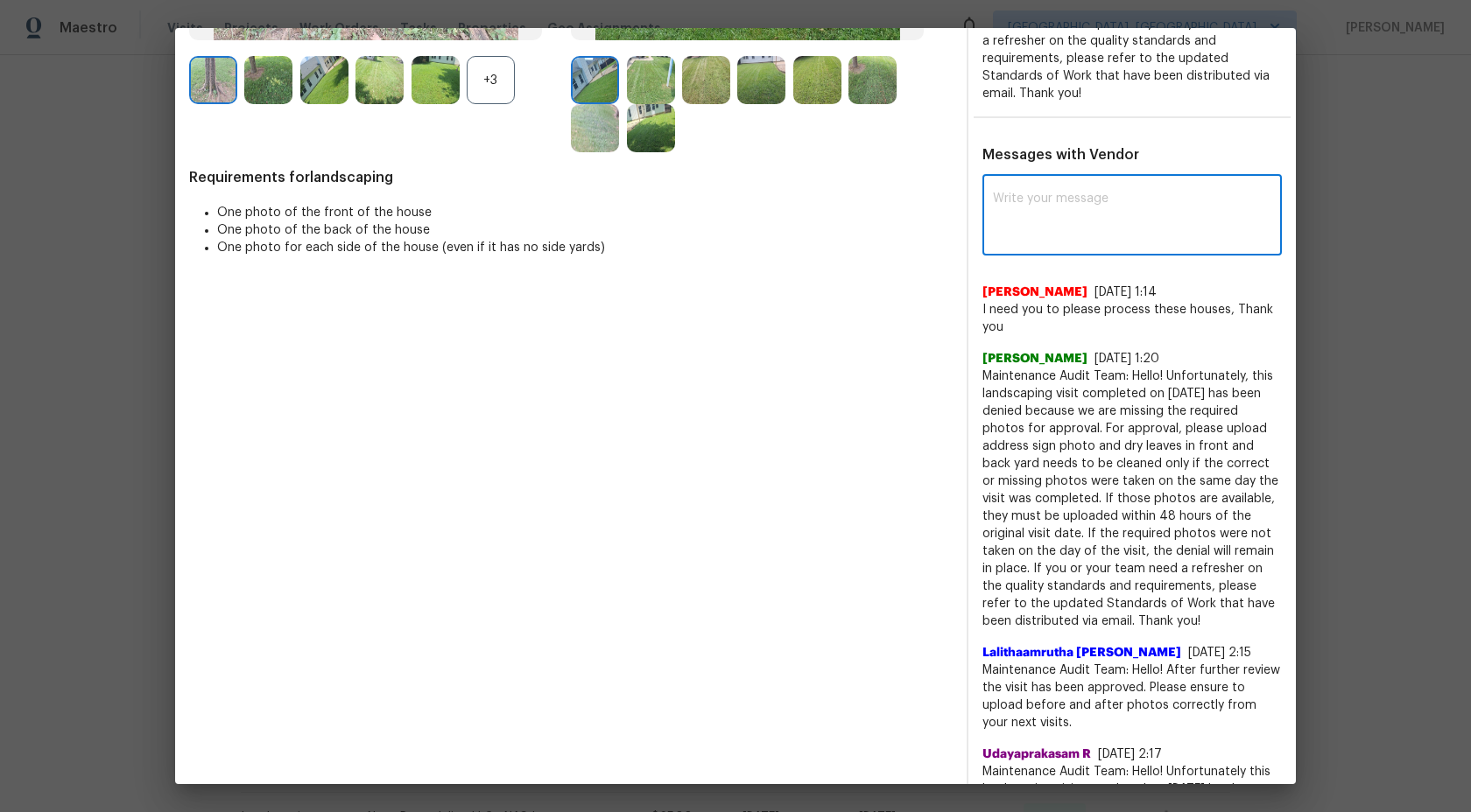
click at [1033, 210] on textarea at bounding box center [1132, 217] width 278 height 49
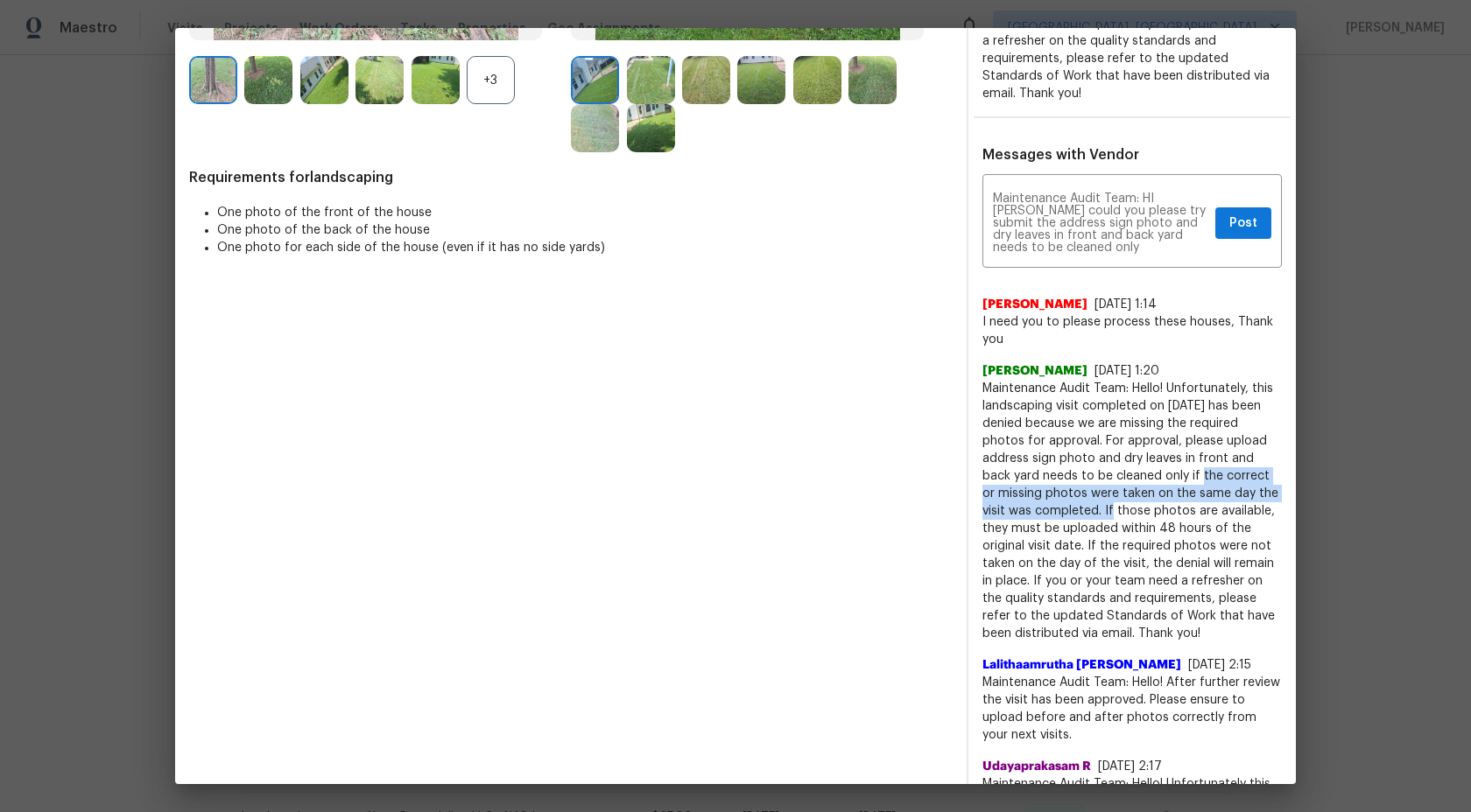
drag, startPoint x: 1071, startPoint y: 511, endPoint x: 1155, endPoint y: 472, distance: 92.6
click at [1154, 472] on span "Maintenance Audit Team: Hello! Unfortunately, this landscaping visit completed …" at bounding box center [1132, 511] width 299 height 262
copy span "if the correct or missing photos were taken on the same day the visit was compl…"
click at [1090, 253] on div "Maintenance Audit Team: HI [PERSON_NAME] could you please try submit the addres…" at bounding box center [1132, 223] width 299 height 90
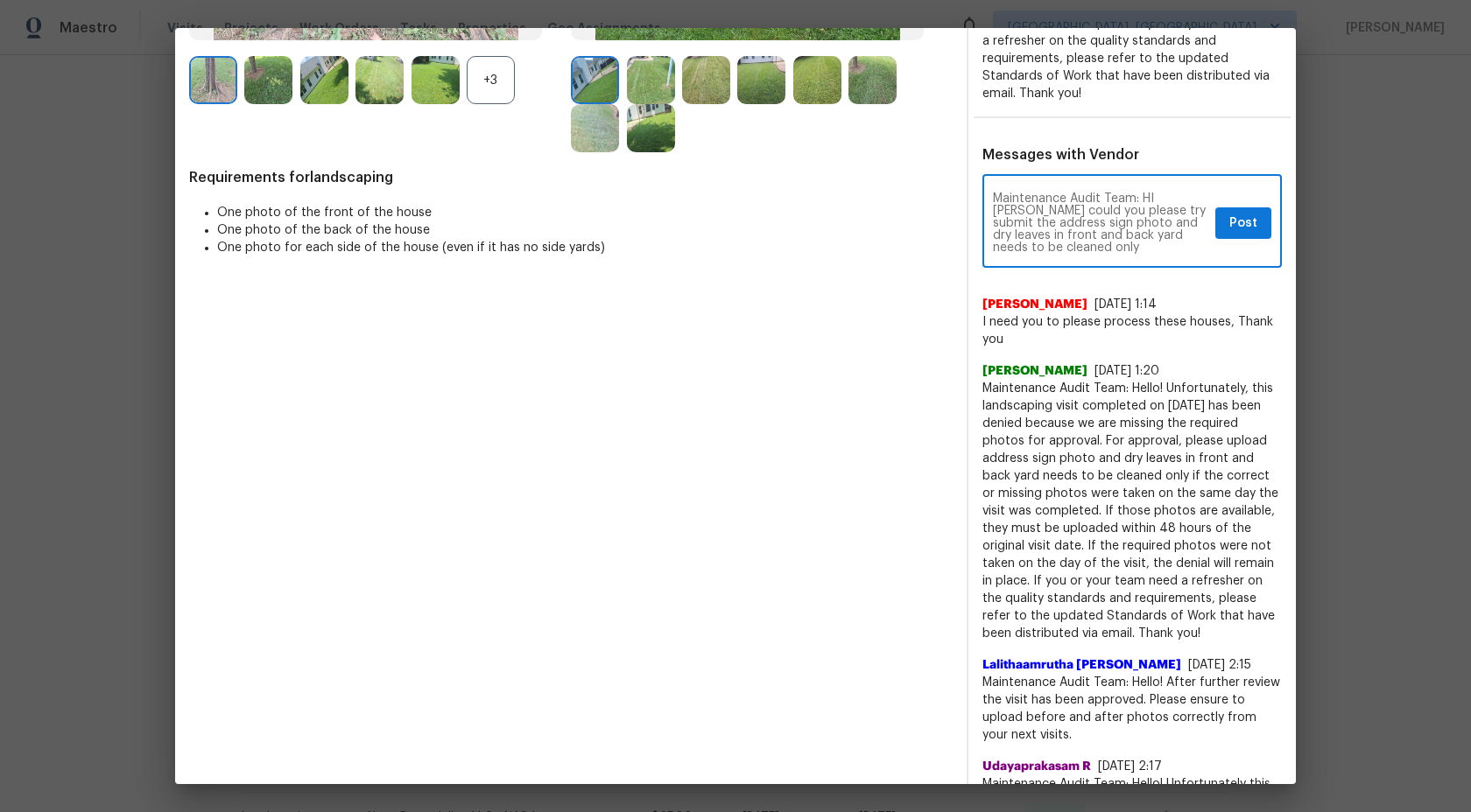
paste textarea "if the correct or missing photos were taken on the same day the visit was compl…"
type textarea "Maintenance Audit Team: HI Ricardo could you please try submit the address sign…"
click at [1234, 225] on span "Post" at bounding box center [1243, 224] width 28 height 22
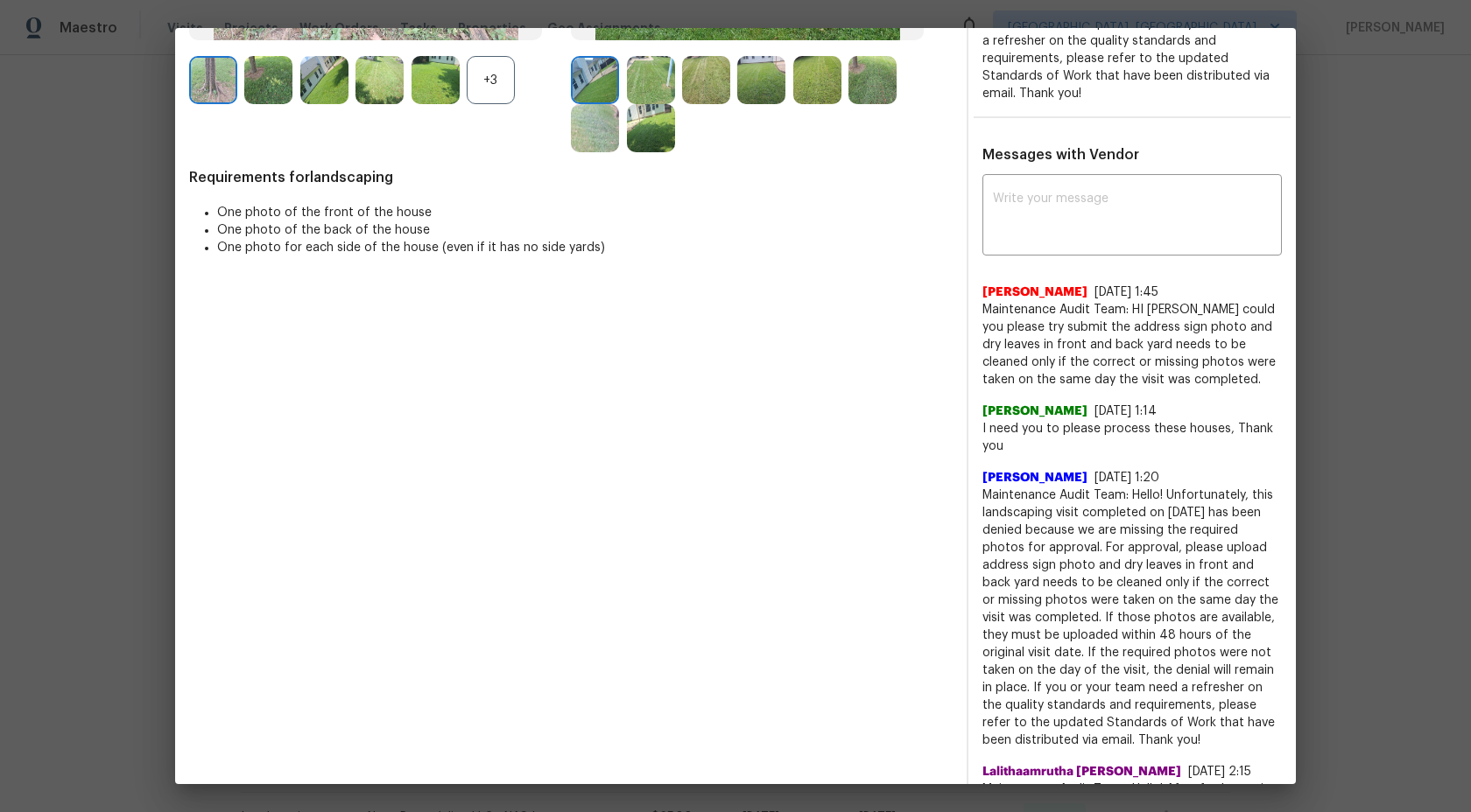
scroll to position [0, 0]
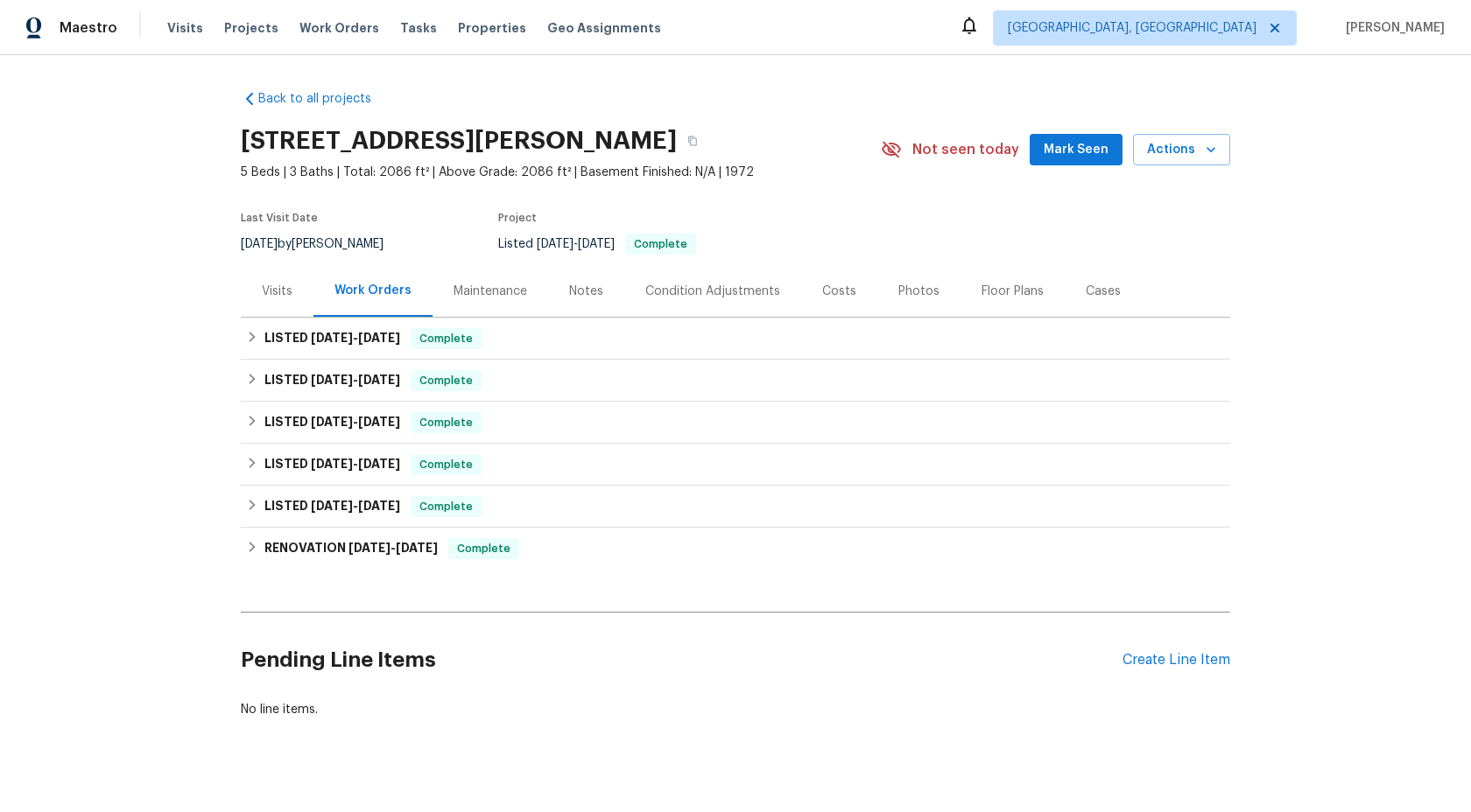
click at [482, 284] on div "Maintenance" at bounding box center [490, 292] width 74 height 18
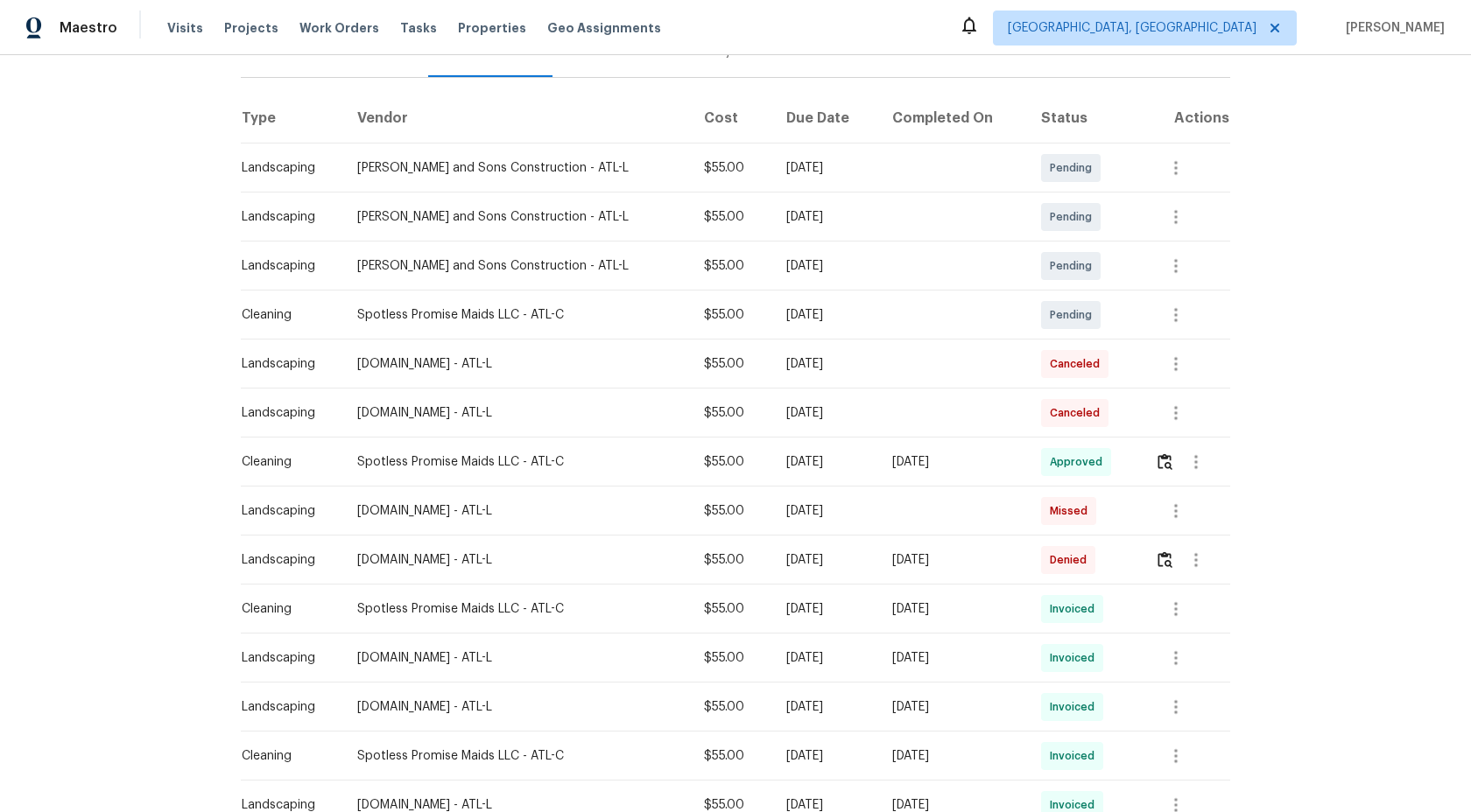
scroll to position [249, 0]
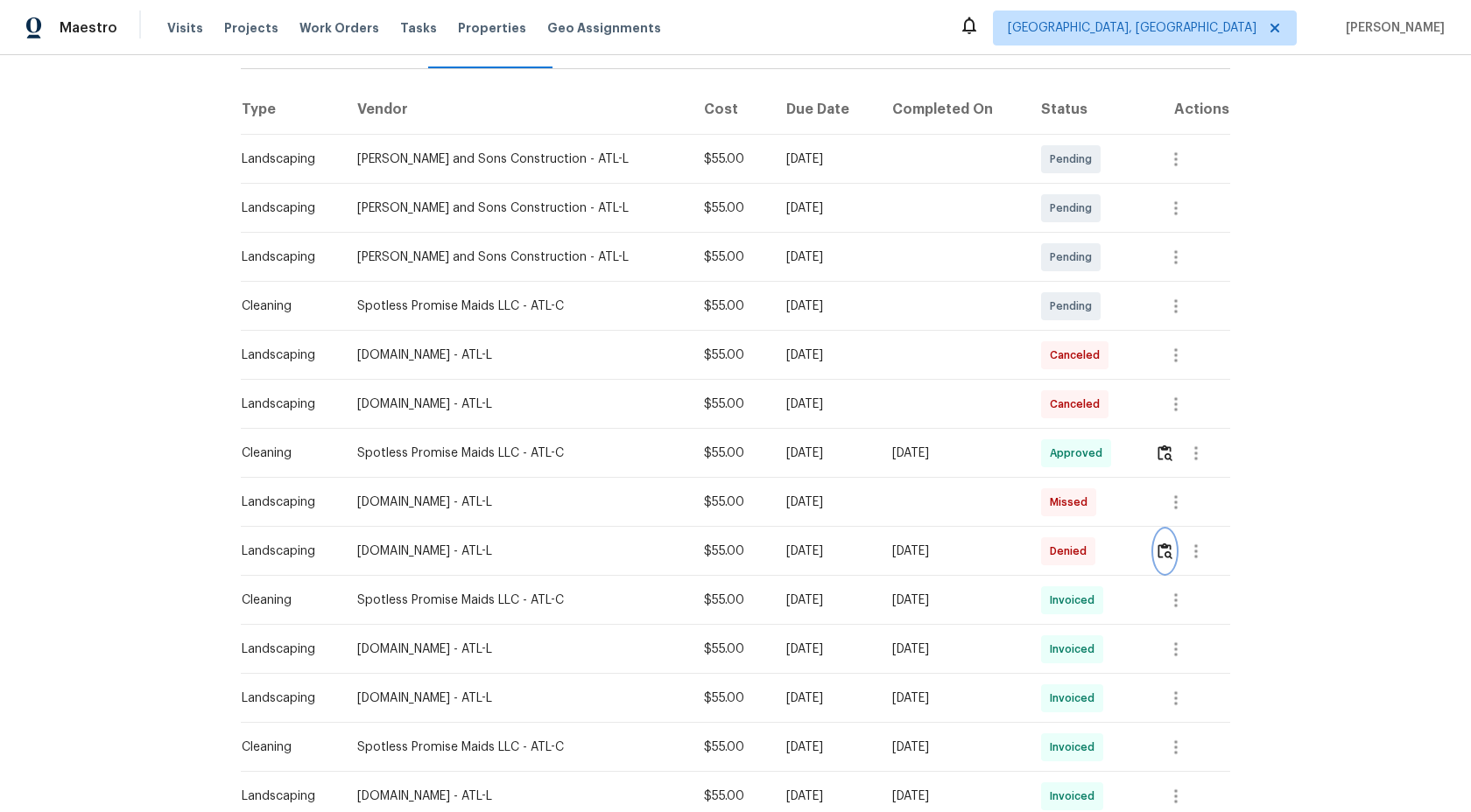
click at [1163, 551] on img "button" at bounding box center [1164, 551] width 15 height 17
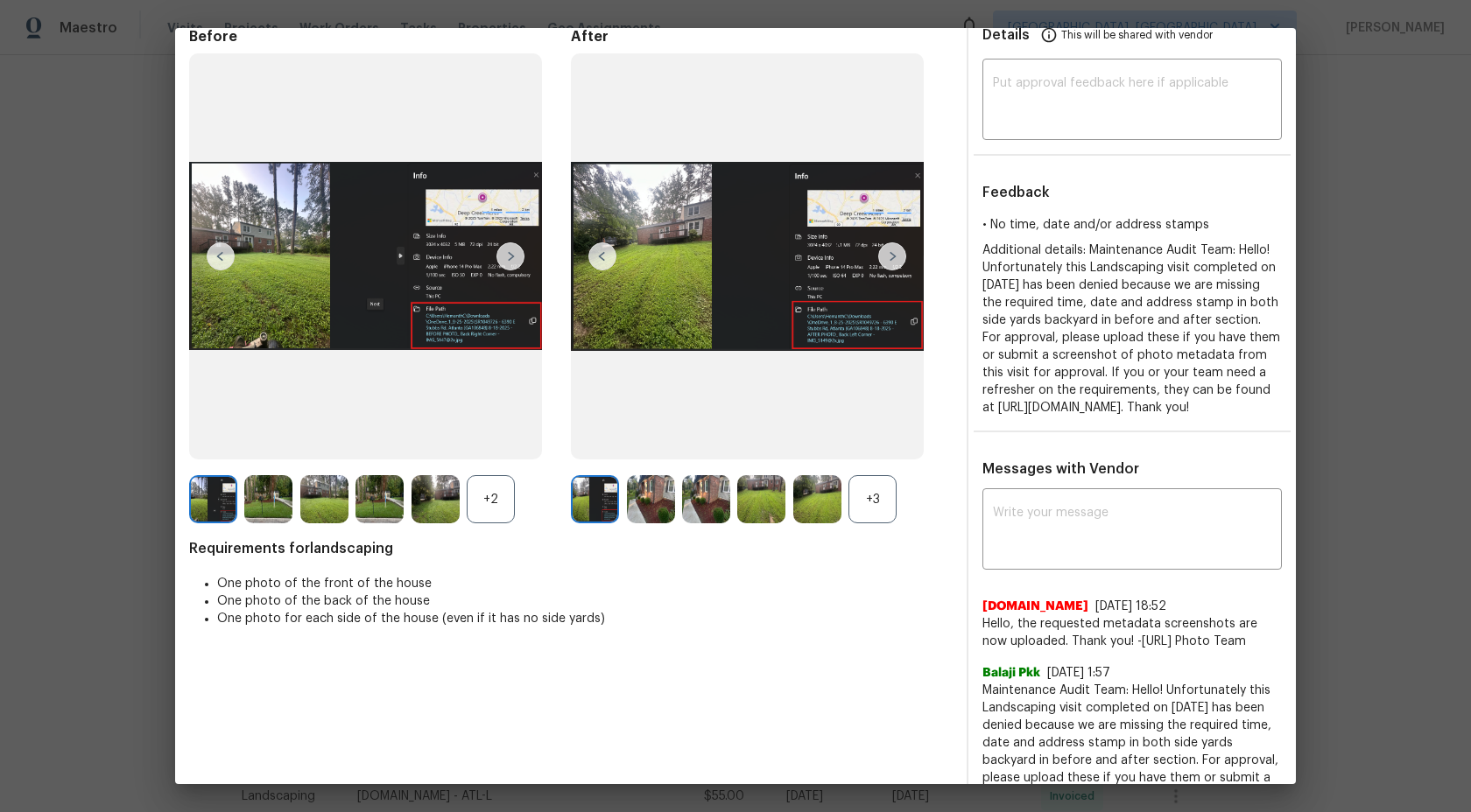
scroll to position [206, 0]
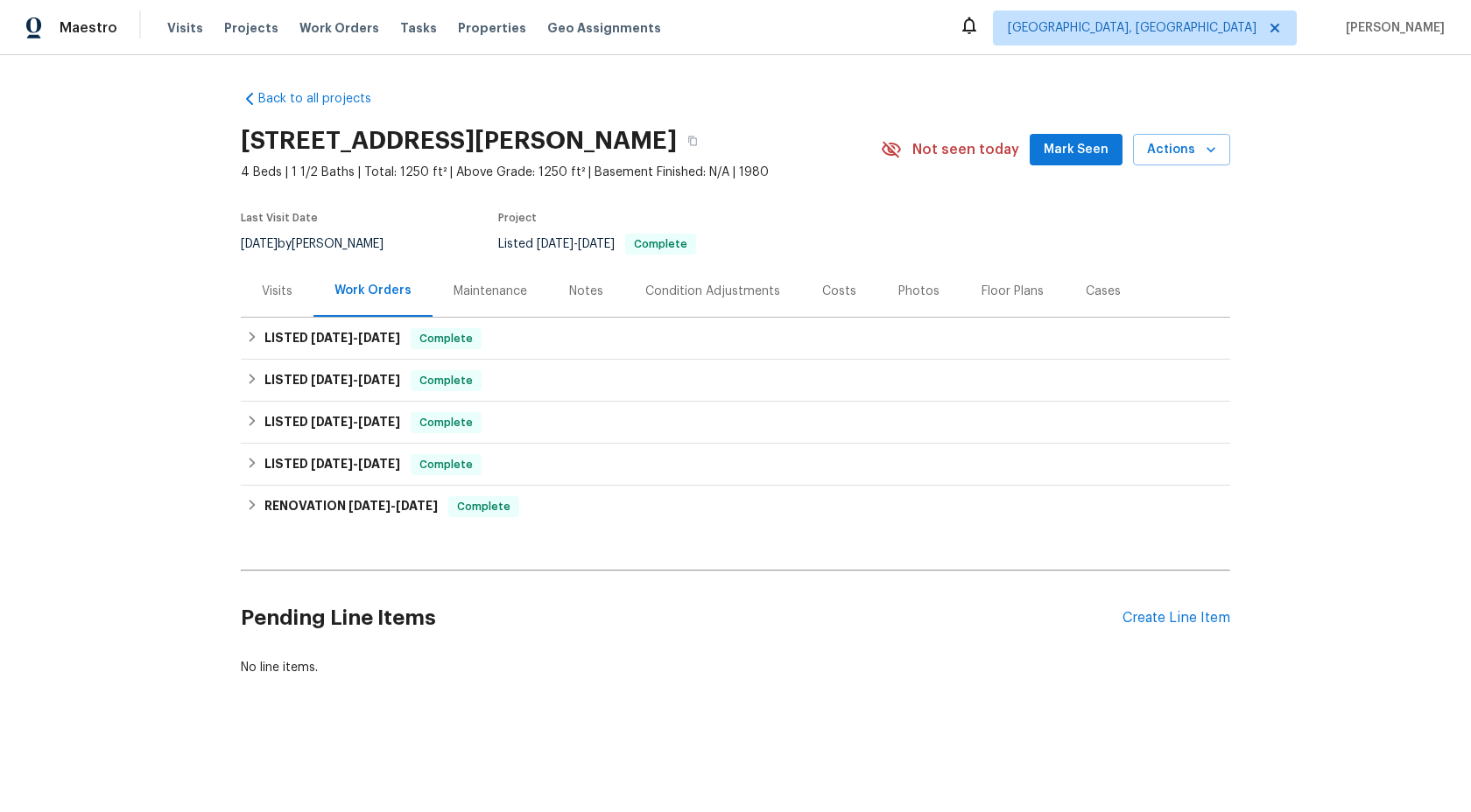
click at [488, 292] on div "Maintenance" at bounding box center [490, 292] width 74 height 18
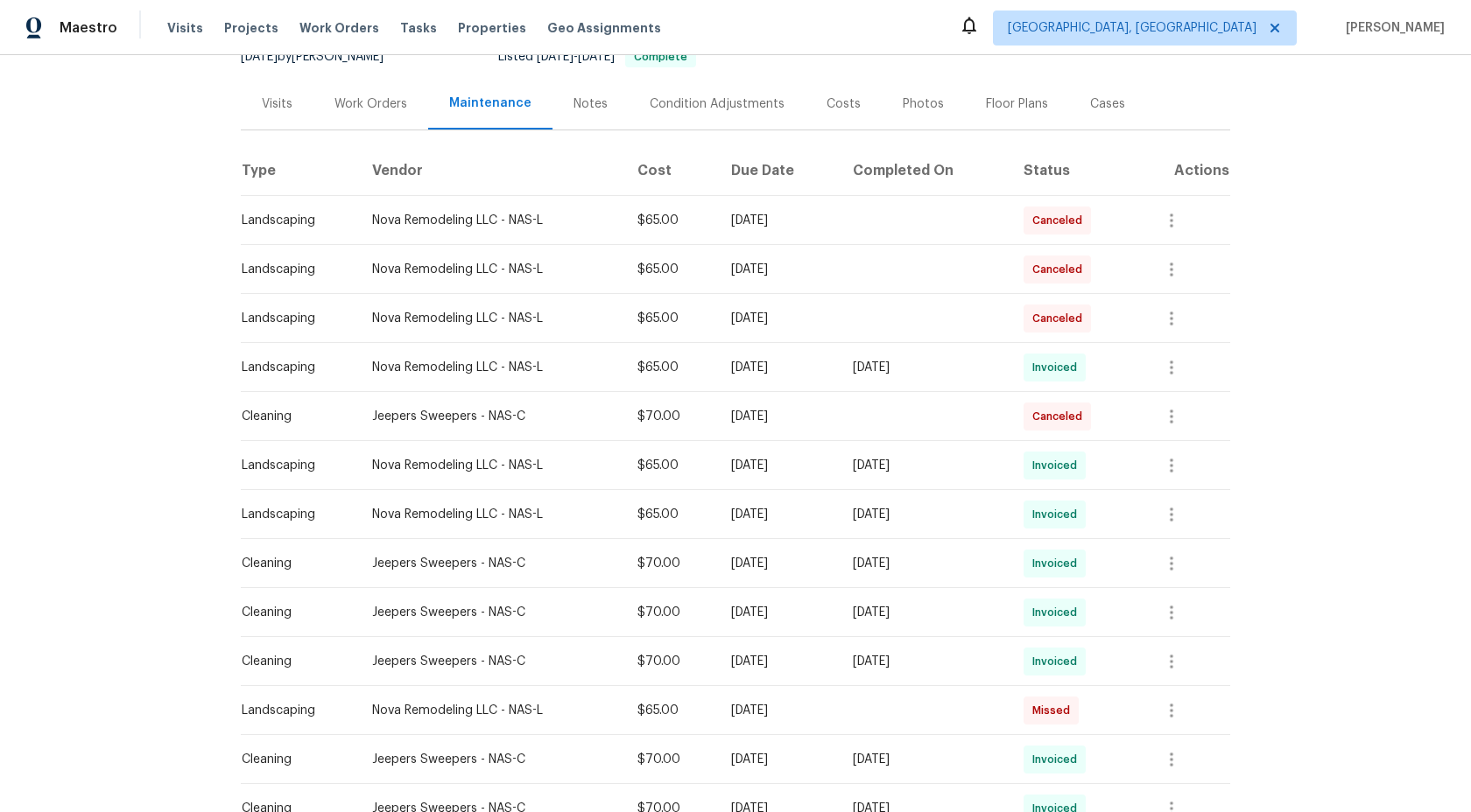
scroll to position [270, 0]
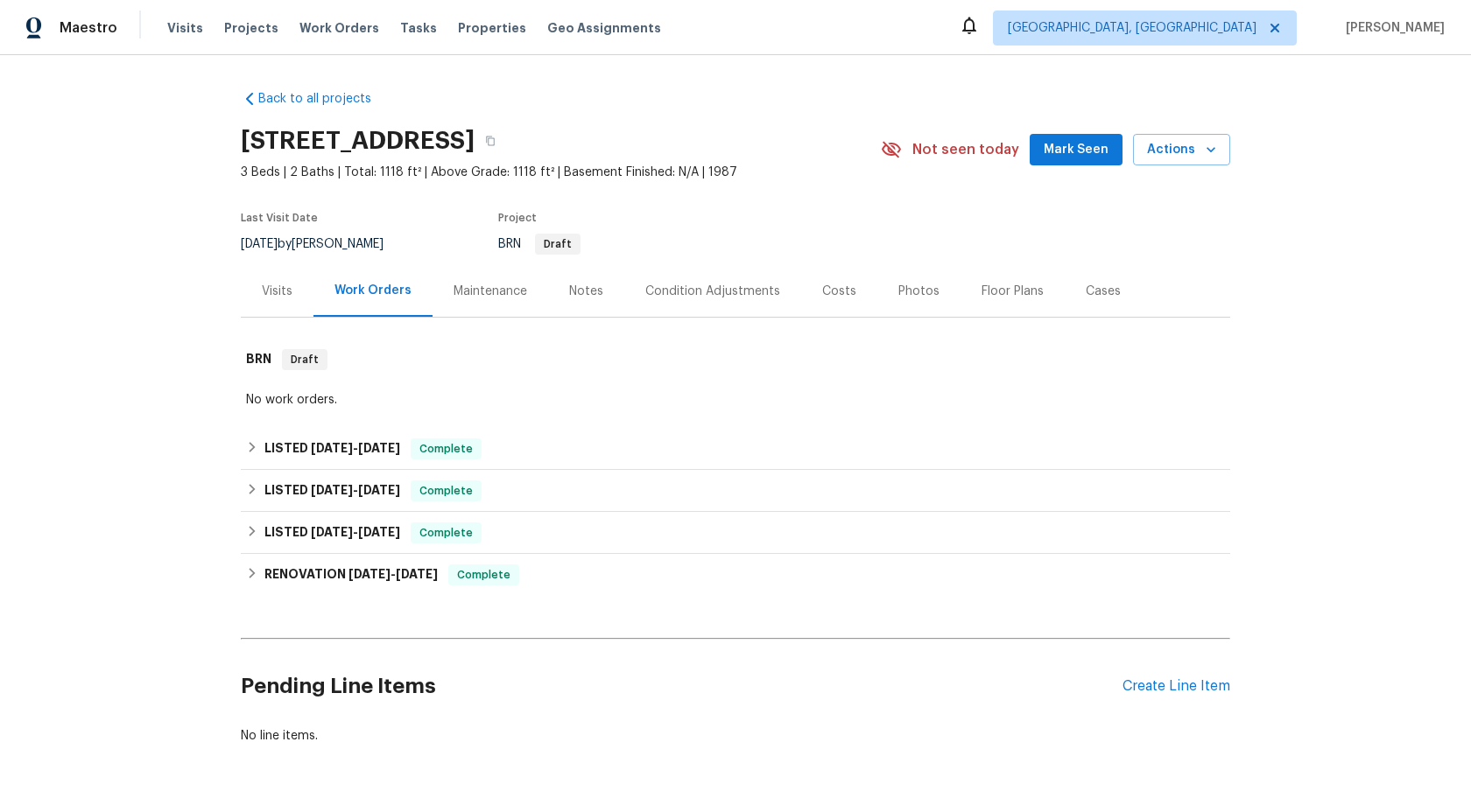
click at [485, 296] on div "Maintenance" at bounding box center [490, 292] width 74 height 18
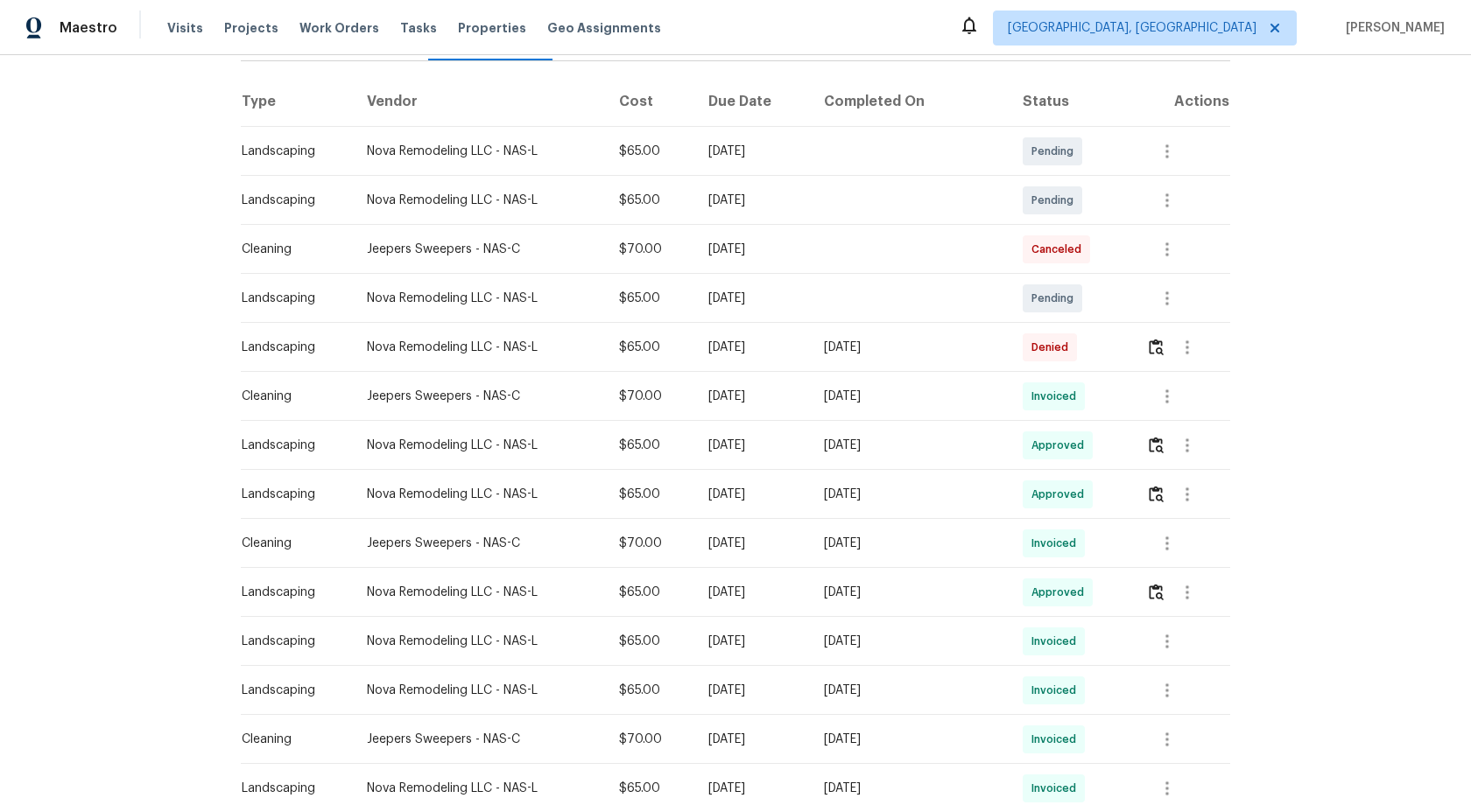
scroll to position [258, 0]
click at [1161, 346] on img "button" at bounding box center [1155, 345] width 15 height 17
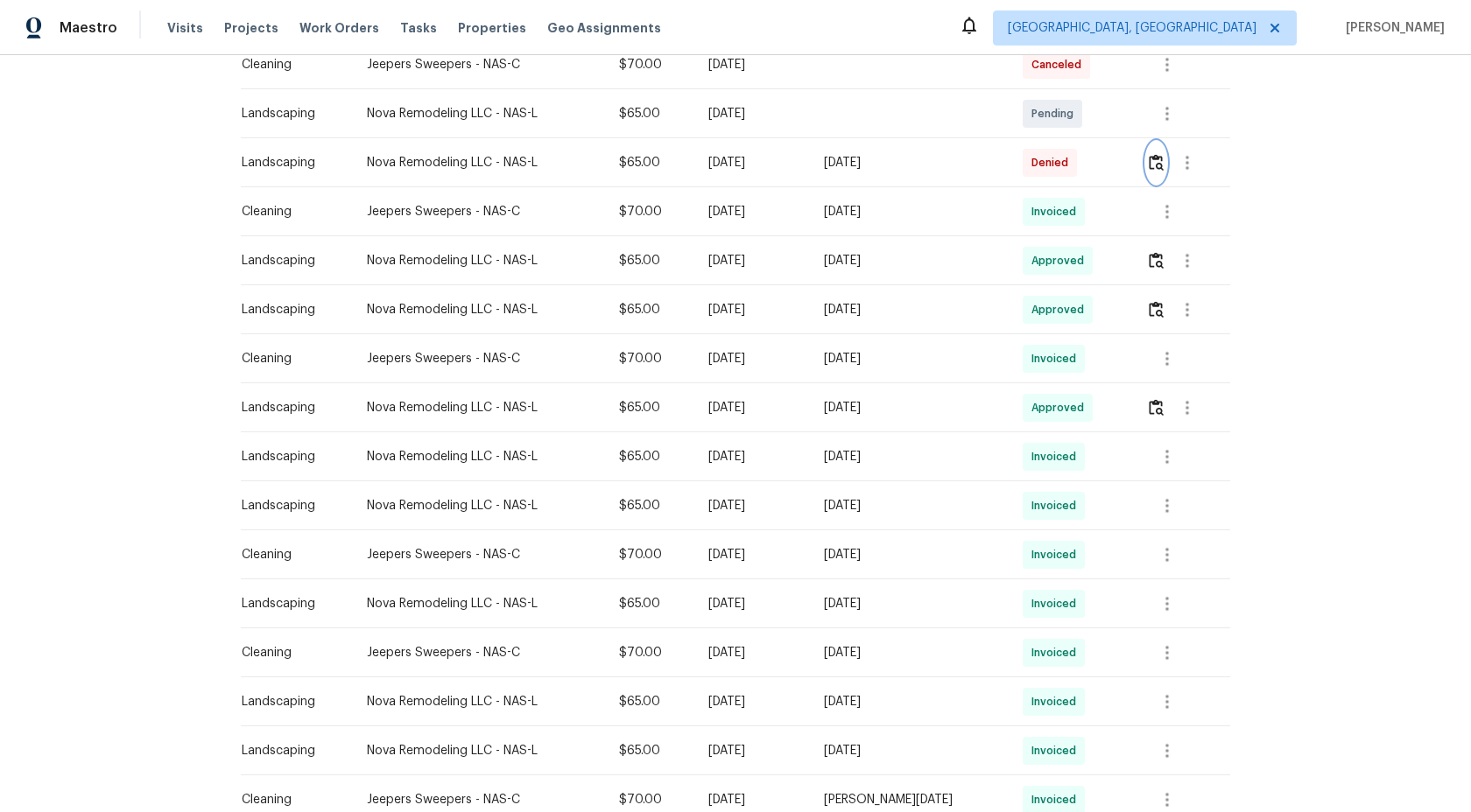
scroll to position [935, 0]
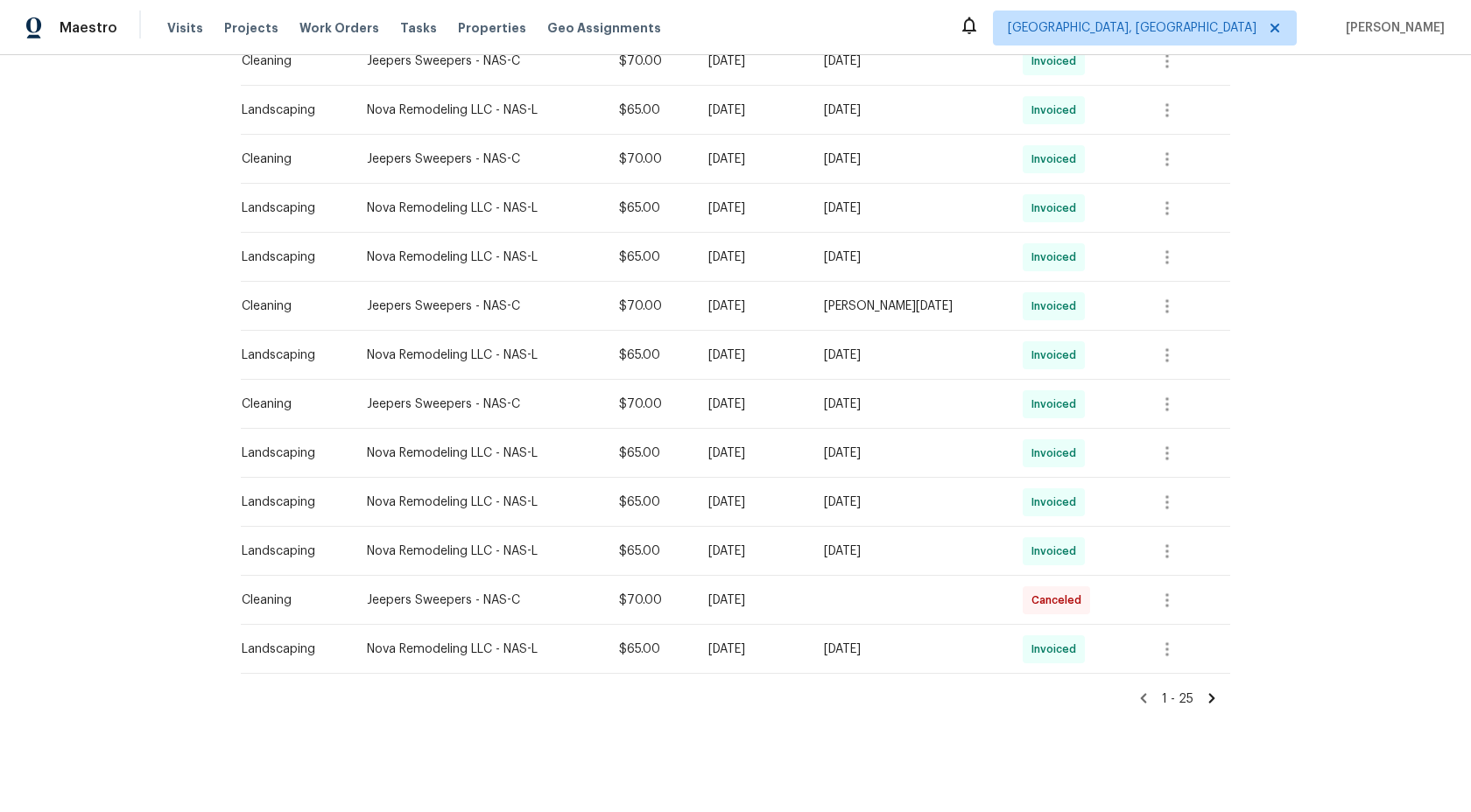
click at [1208, 703] on icon at bounding box center [1212, 699] width 16 height 16
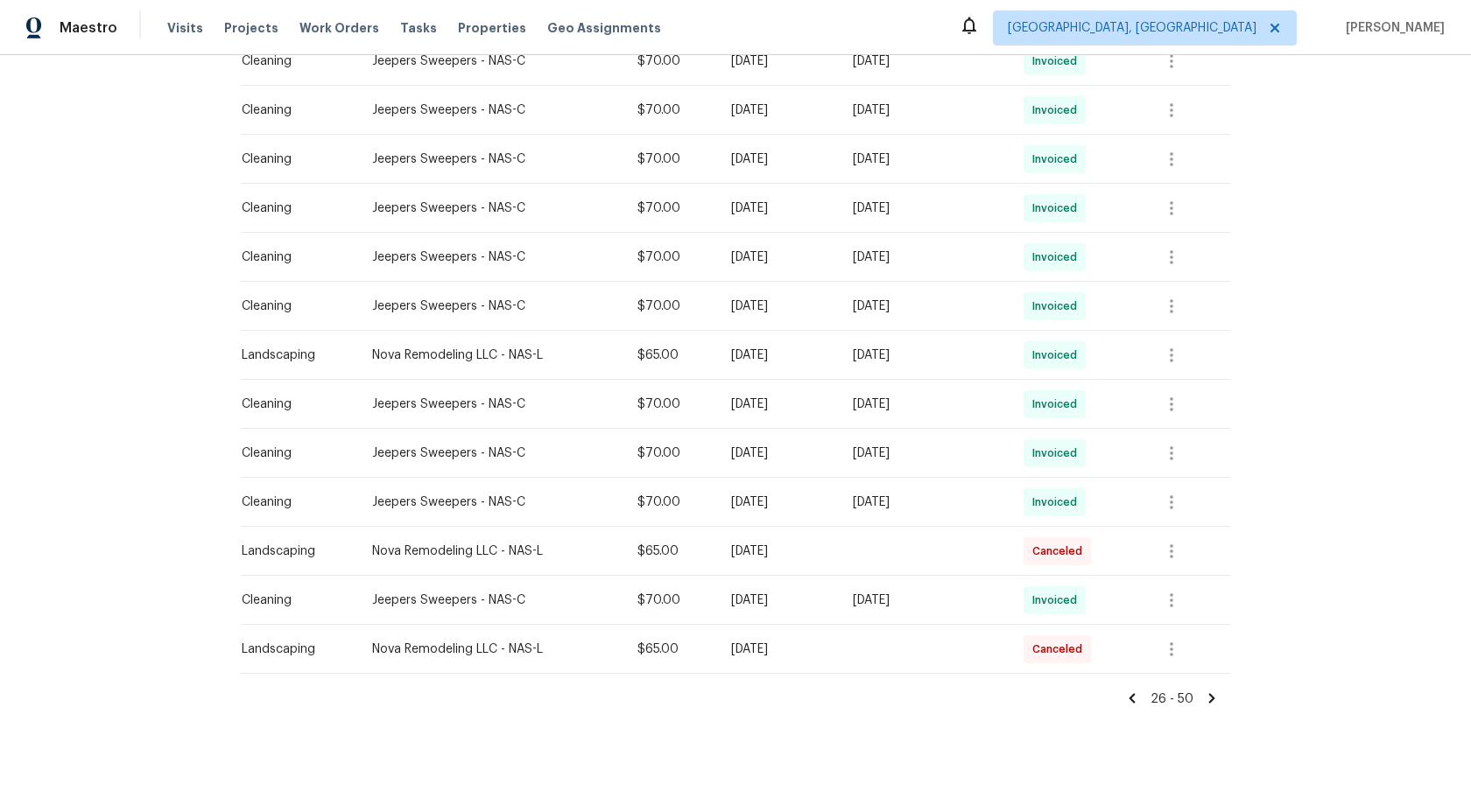
click at [1210, 699] on icon at bounding box center [1212, 699] width 16 height 16
click at [1208, 698] on icon at bounding box center [1212, 699] width 16 height 16
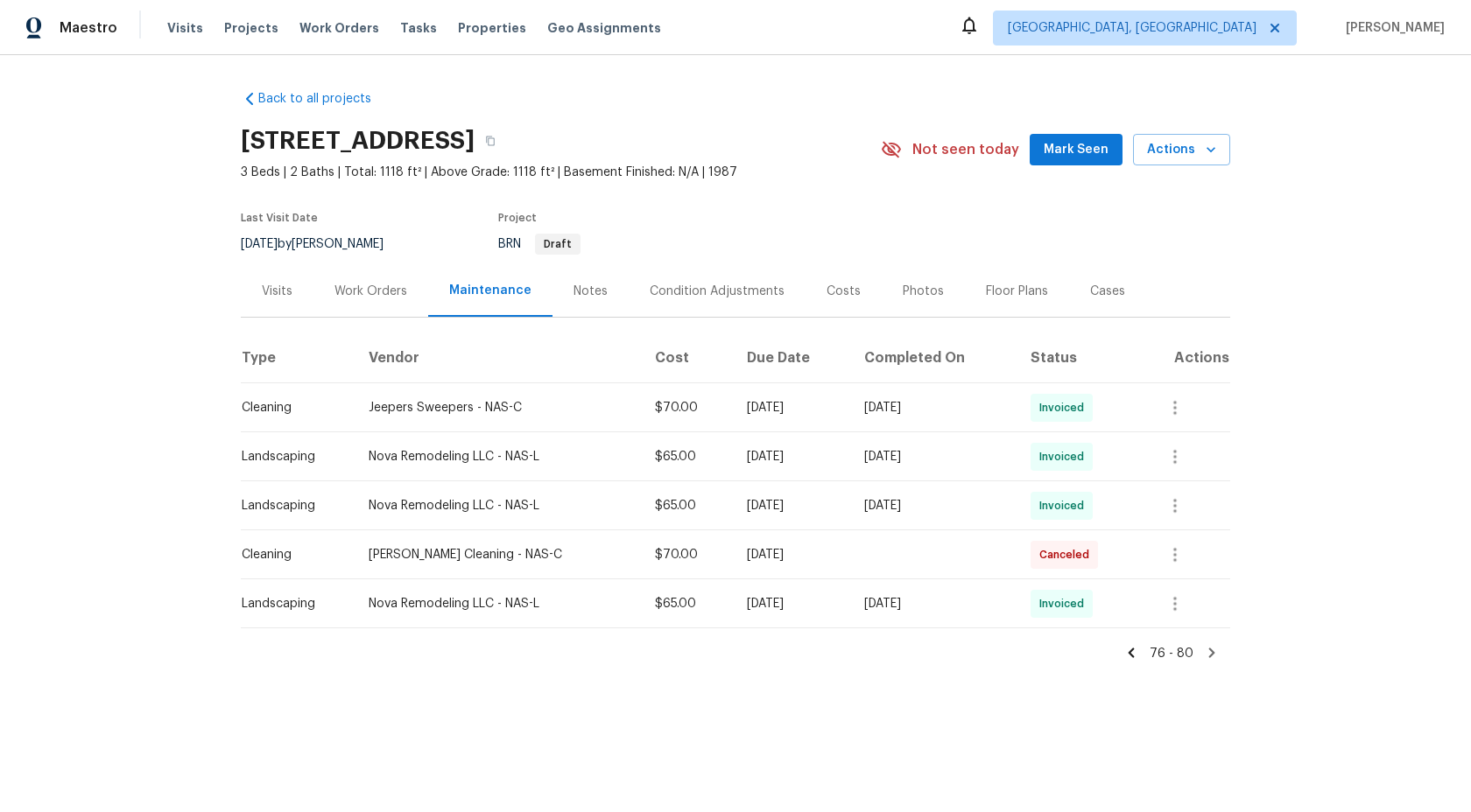
click at [1139, 653] on icon at bounding box center [1131, 653] width 16 height 16
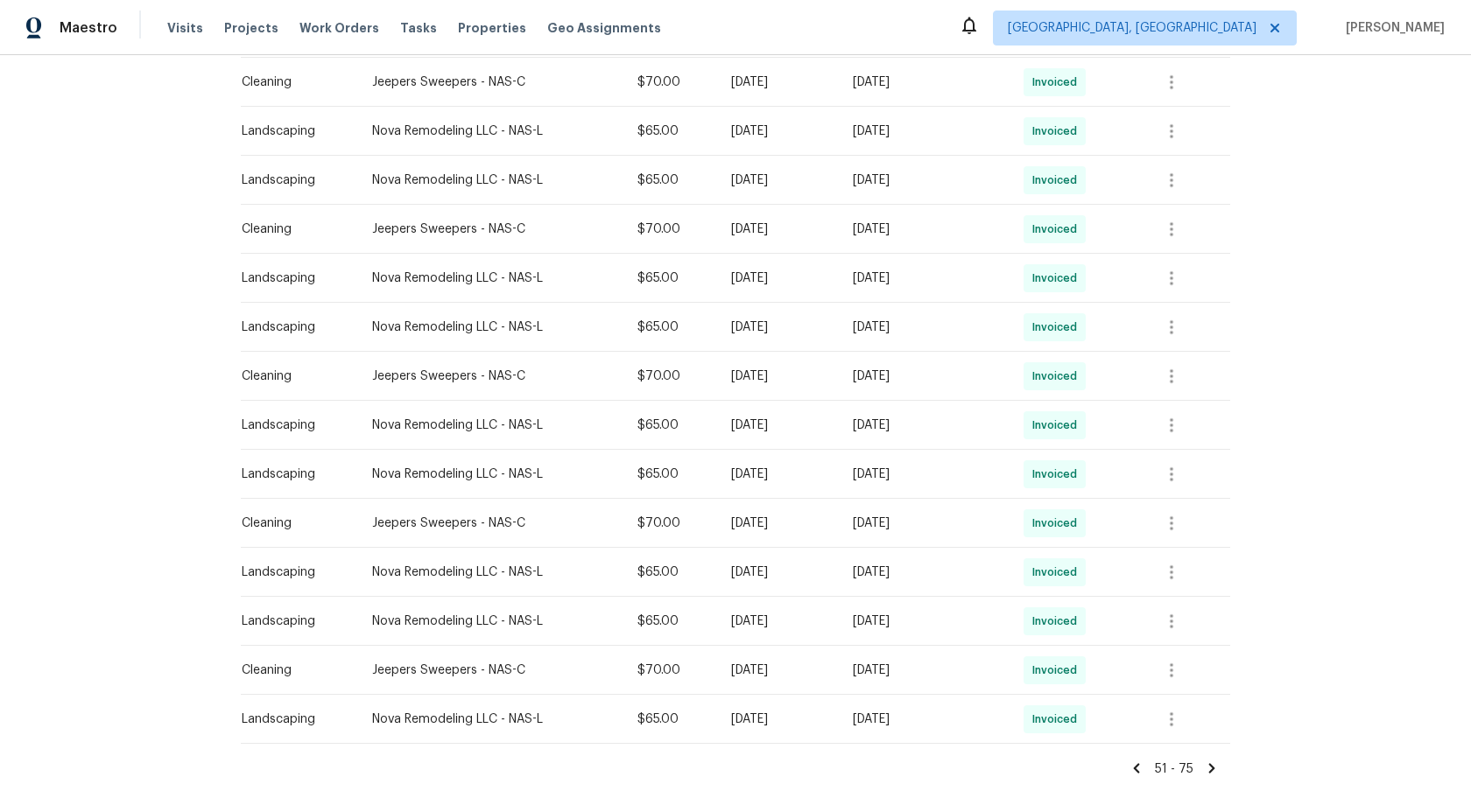
scroll to position [935, 0]
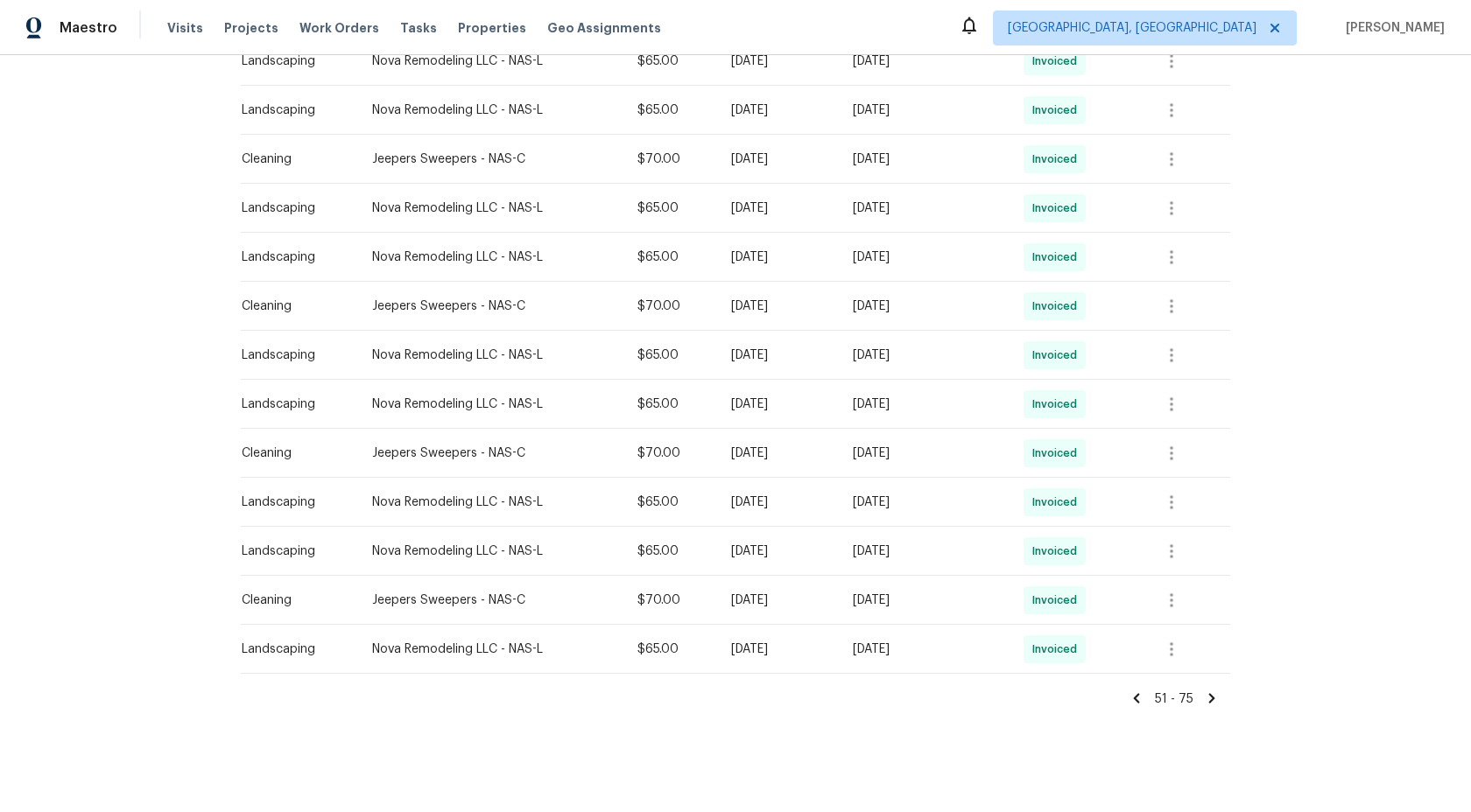
click at [1139, 700] on icon at bounding box center [1137, 699] width 6 height 10
click at [1135, 700] on icon at bounding box center [1133, 699] width 6 height 10
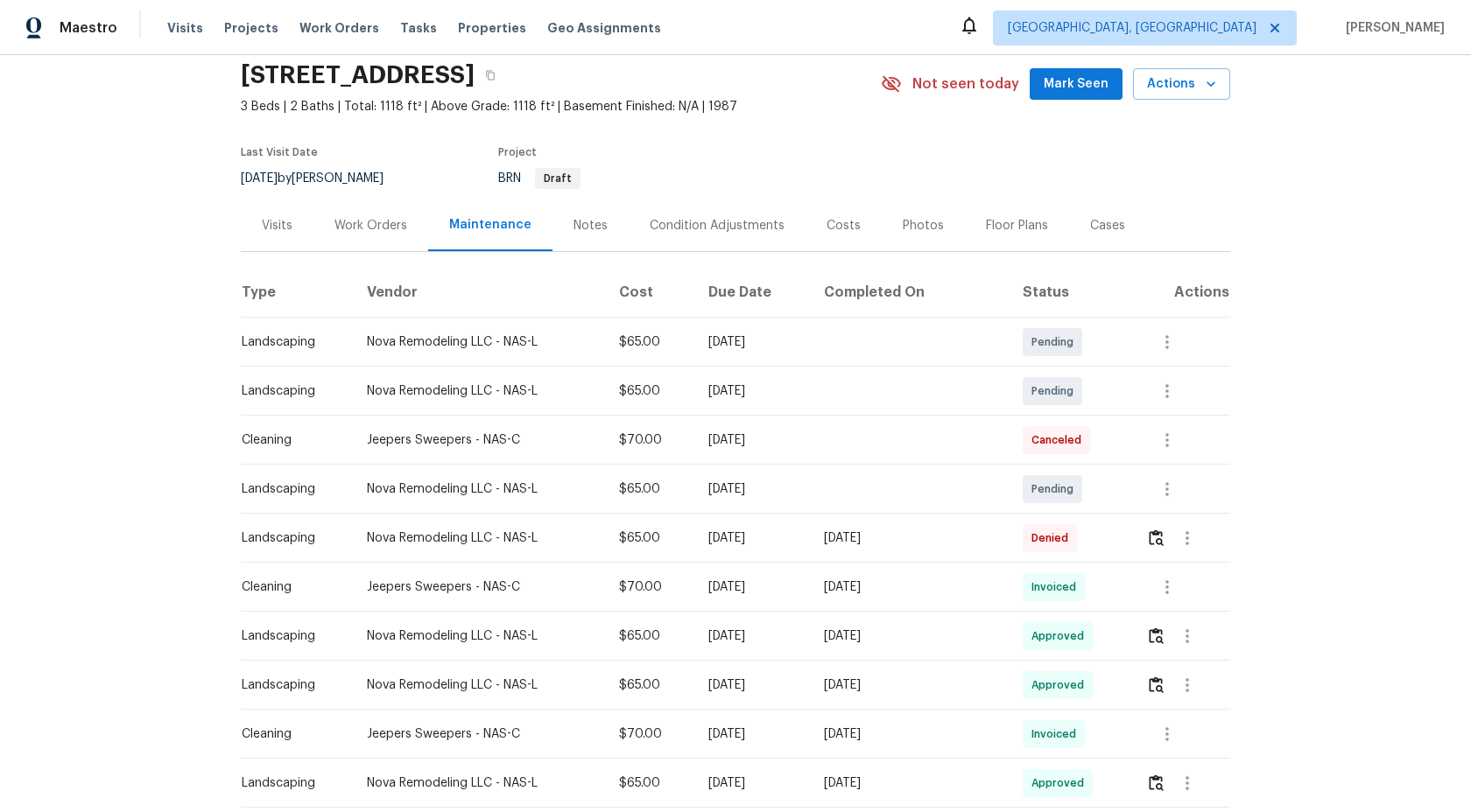
scroll to position [70, 0]
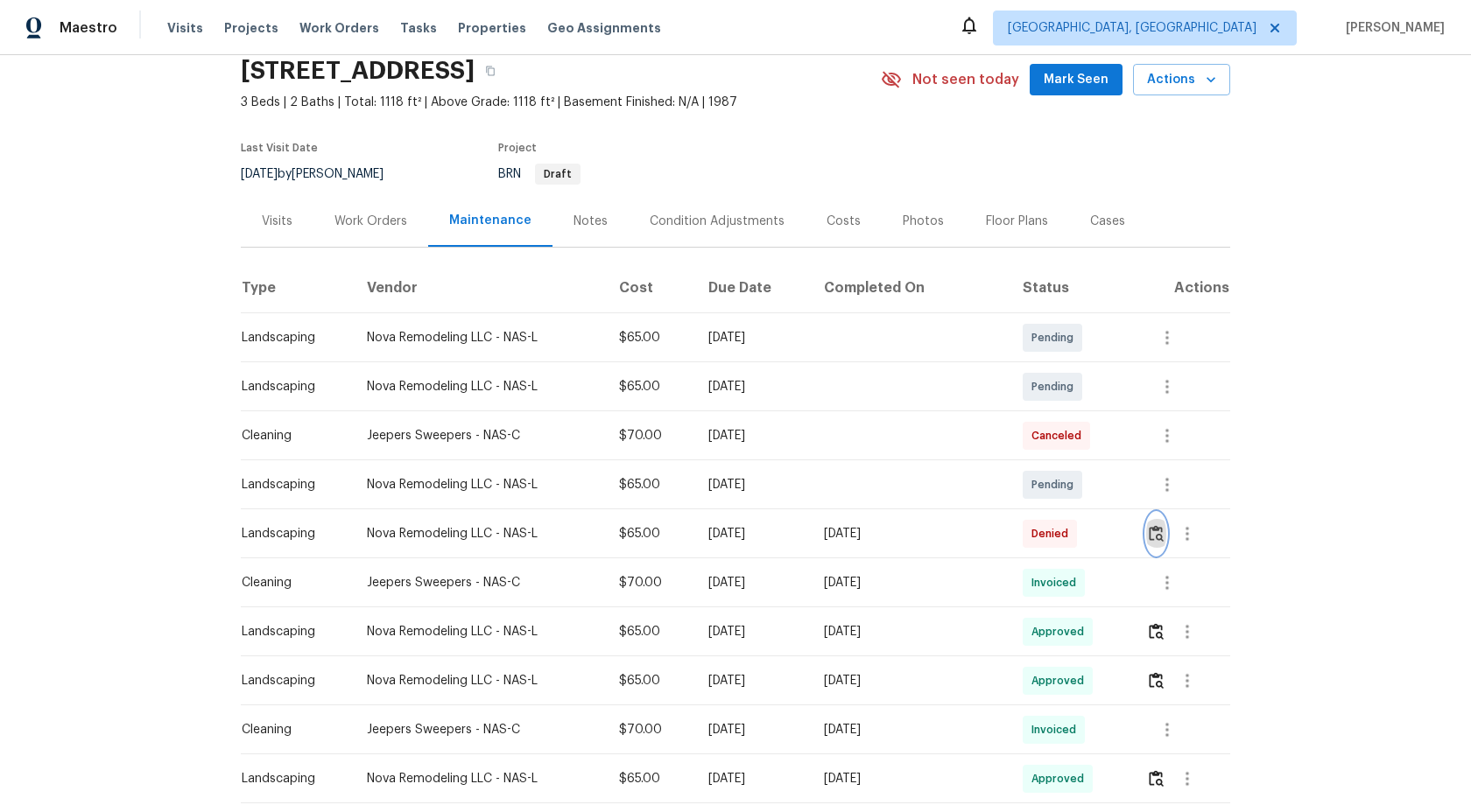
click at [1159, 530] on img "button" at bounding box center [1155, 533] width 15 height 17
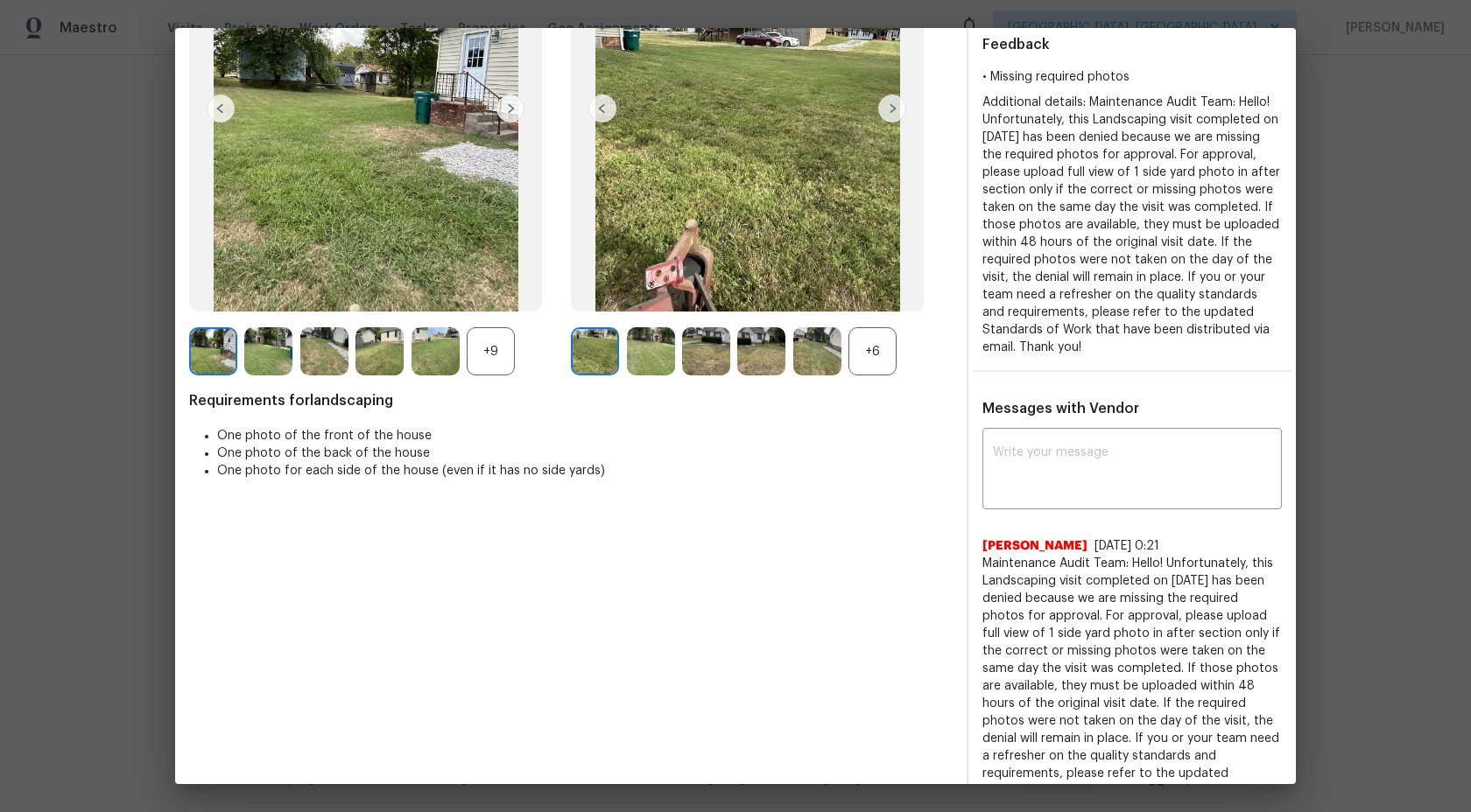
scroll to position [276, 0]
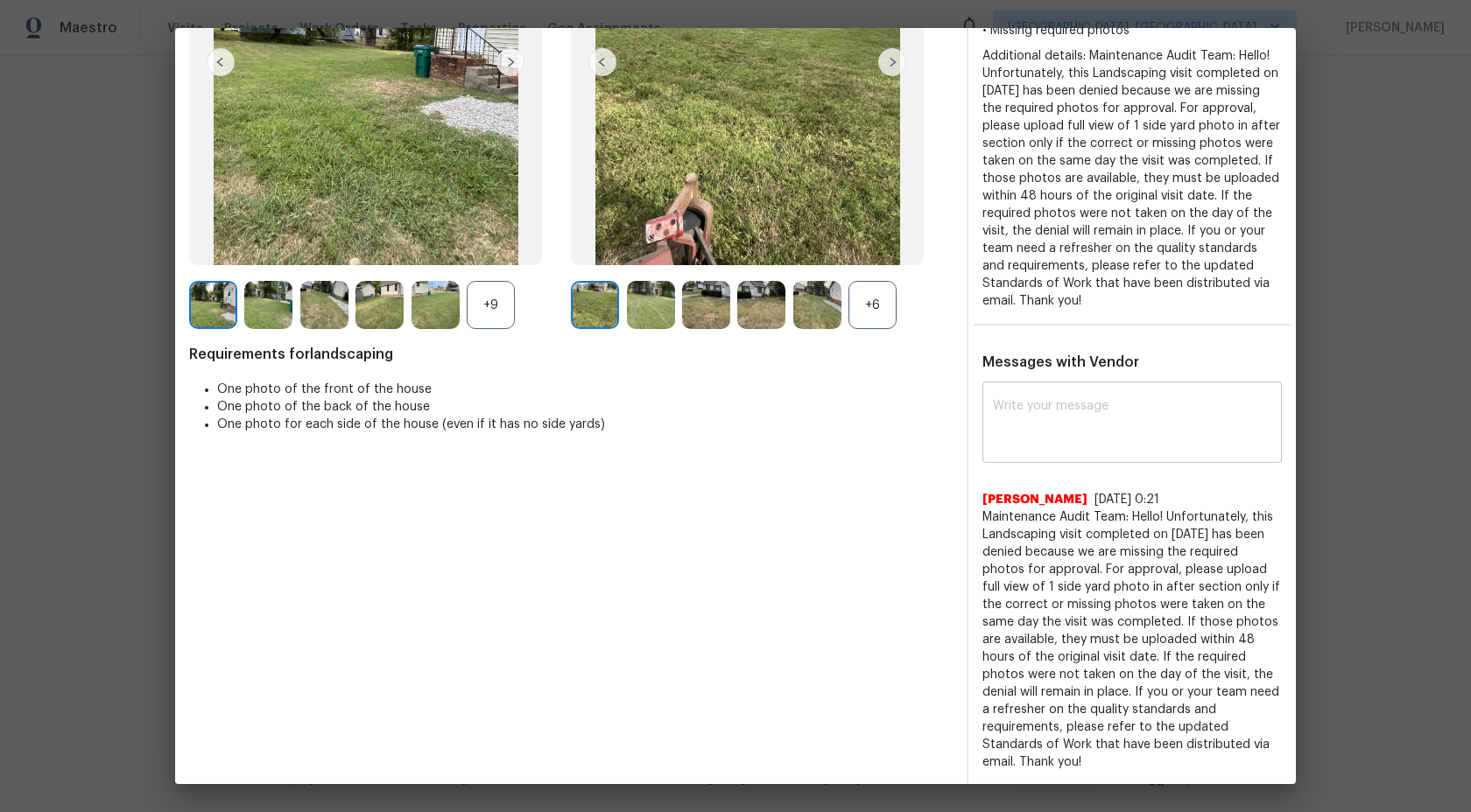
click at [1122, 430] on textarea at bounding box center [1132, 425] width 278 height 49
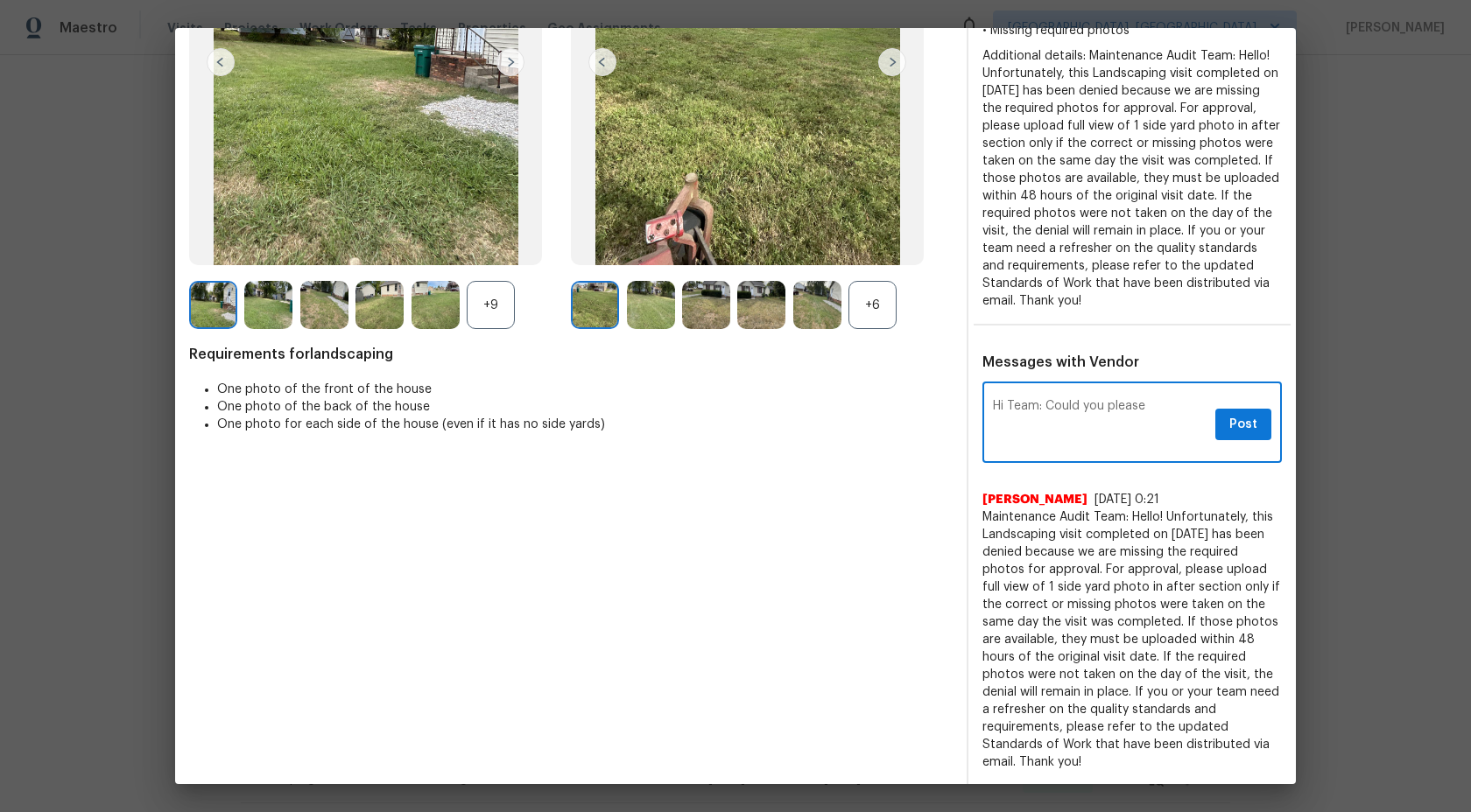
click at [993, 407] on textarea "Hi Team: Could you please" at bounding box center [1100, 425] width 215 height 49
drag, startPoint x: 1187, startPoint y: 407, endPoint x: 1143, endPoint y: 407, distance: 44.0
click at [1143, 407] on textarea "Maintenance Audit Team: Hi Team: Could you please" at bounding box center [1100, 425] width 215 height 49
click at [1188, 407] on textarea "Maintenance Audit Team: Hi Tea: Could you please" at bounding box center [1100, 425] width 215 height 49
click at [1125, 416] on textarea "Maintenance Audit Team: Hi Team Could you please" at bounding box center [1100, 425] width 215 height 49
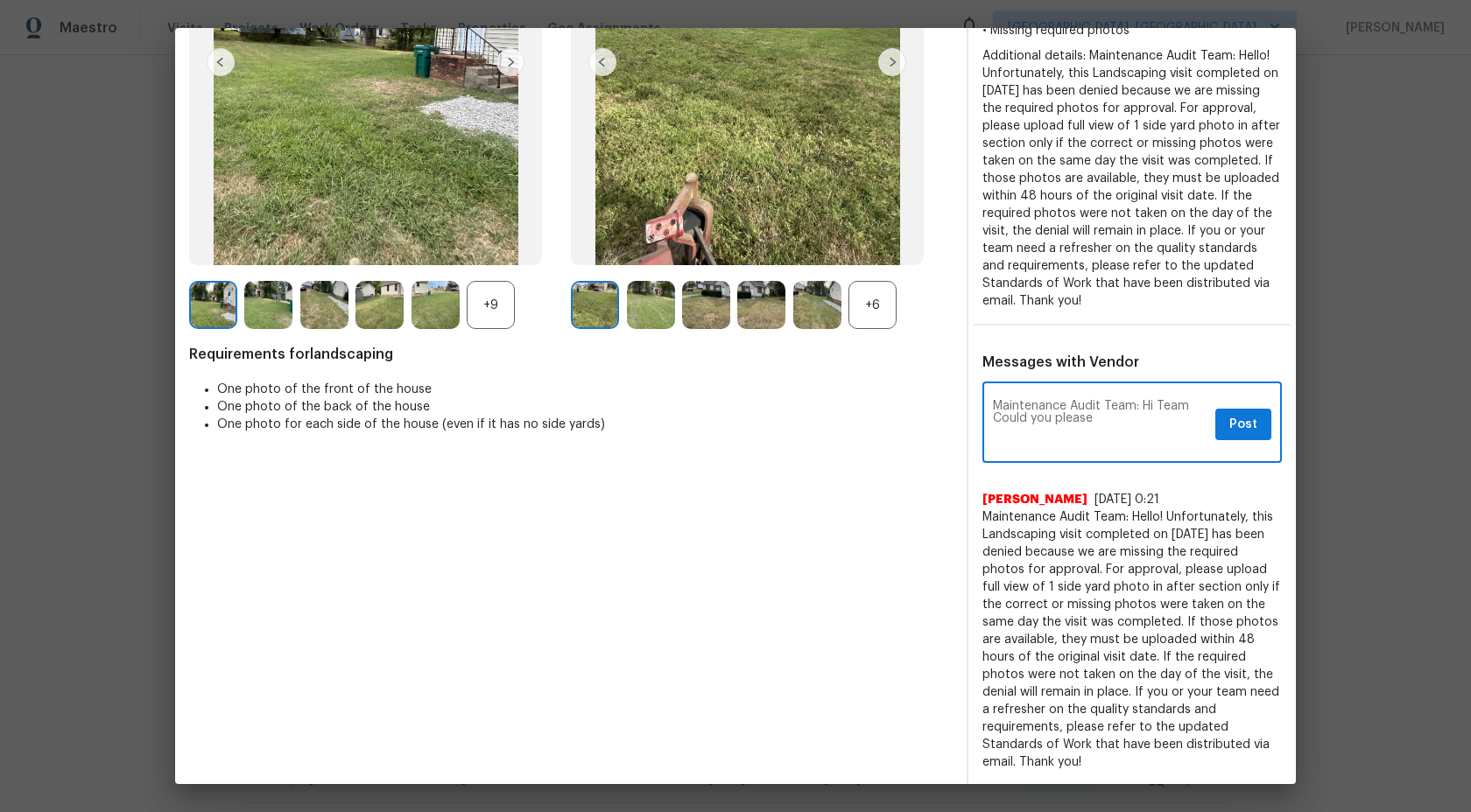
click at [872, 307] on div "+6" at bounding box center [872, 305] width 48 height 48
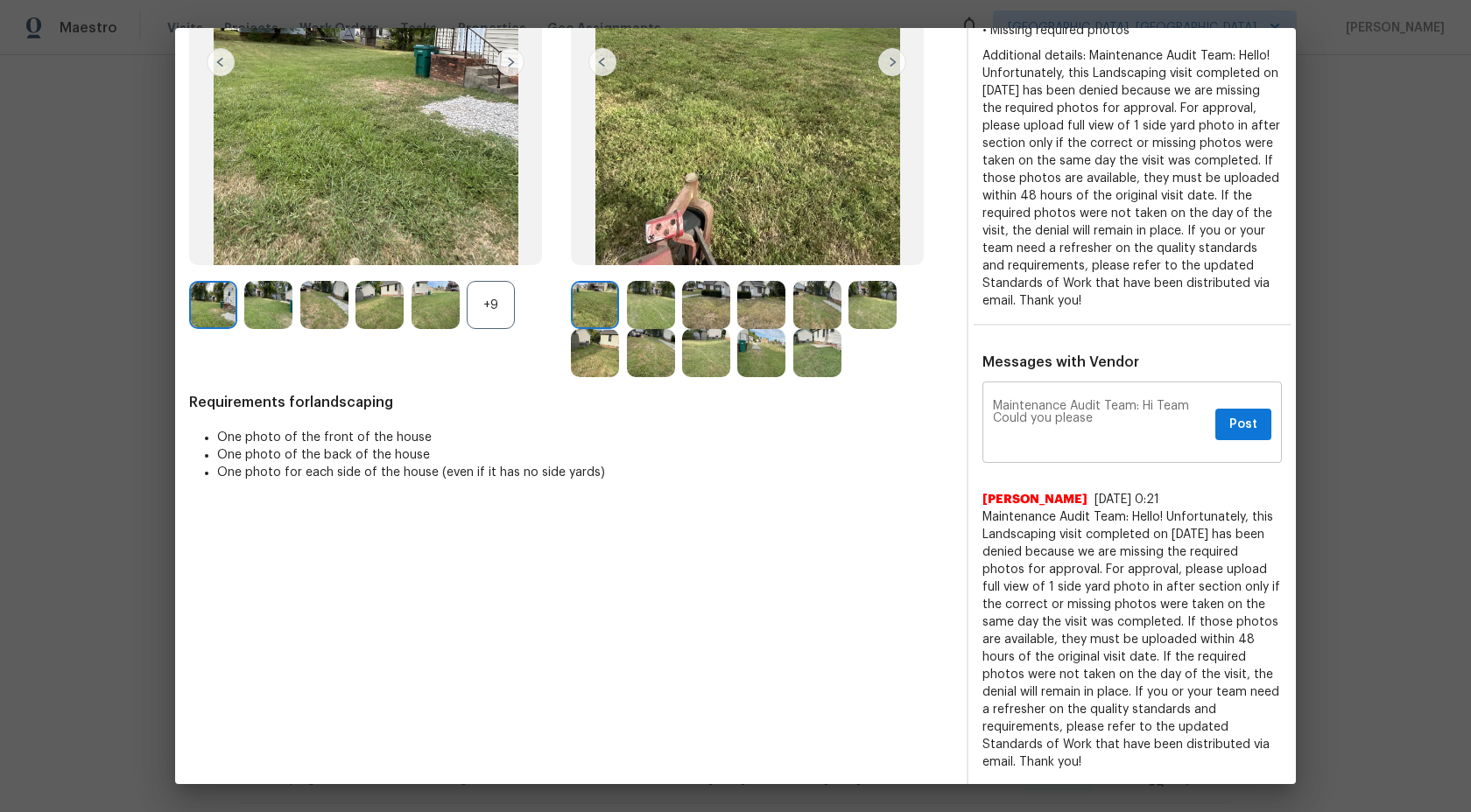
click at [1120, 423] on textarea "Maintenance Audit Team: Hi Team Could you please" at bounding box center [1100, 425] width 215 height 49
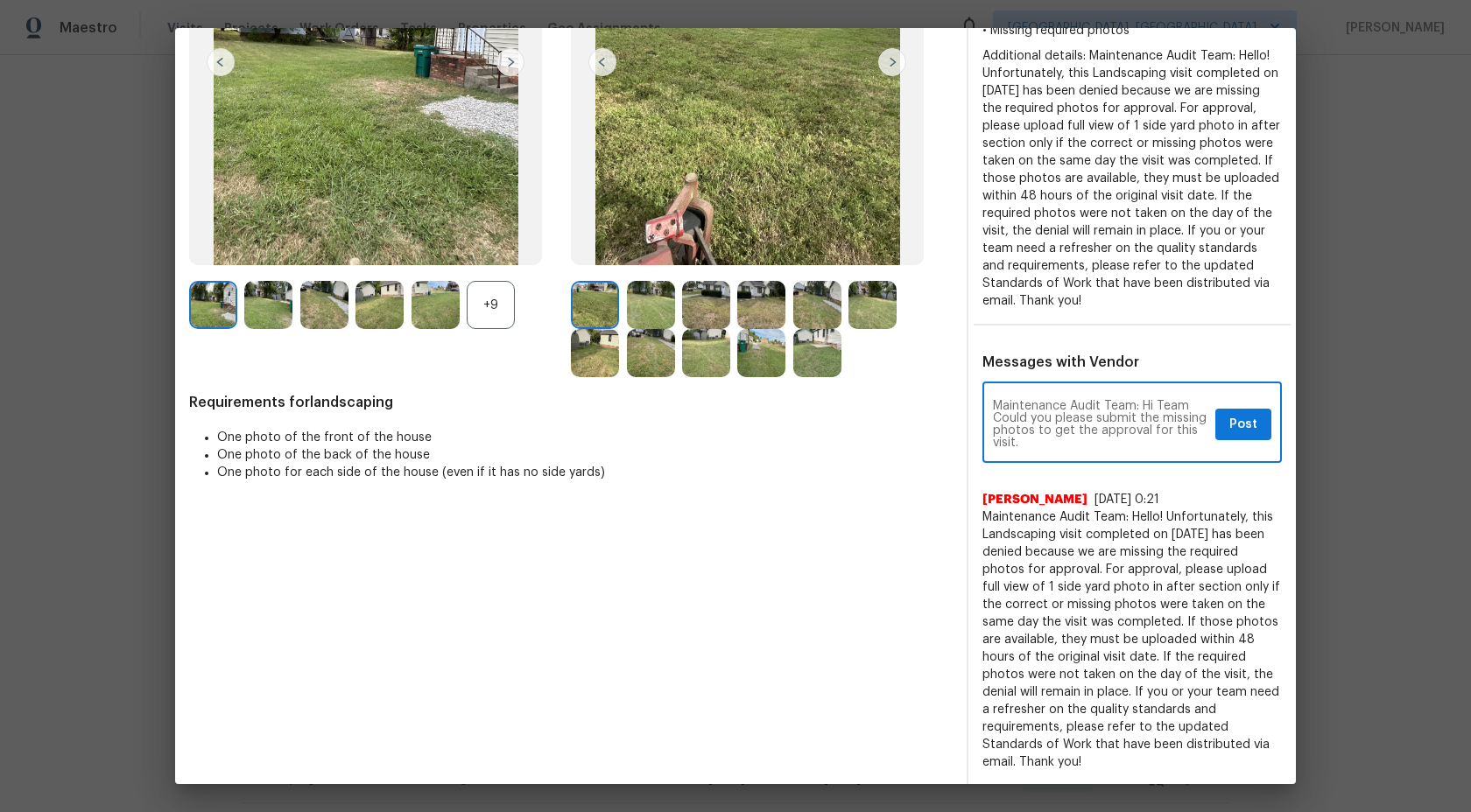
click at [1084, 447] on textarea "Maintenance Audit Team: Hi Team Could you please submit the missing photos to g…" at bounding box center [1100, 425] width 215 height 49
click at [1057, 444] on textarea "Maintenance Audit Team: Hi Team Could you please submit the missing photos to g…" at bounding box center [1100, 425] width 215 height 49
type textarea "Maintenance Audit Team: Hi Team Could you please submit the missing photos to g…"
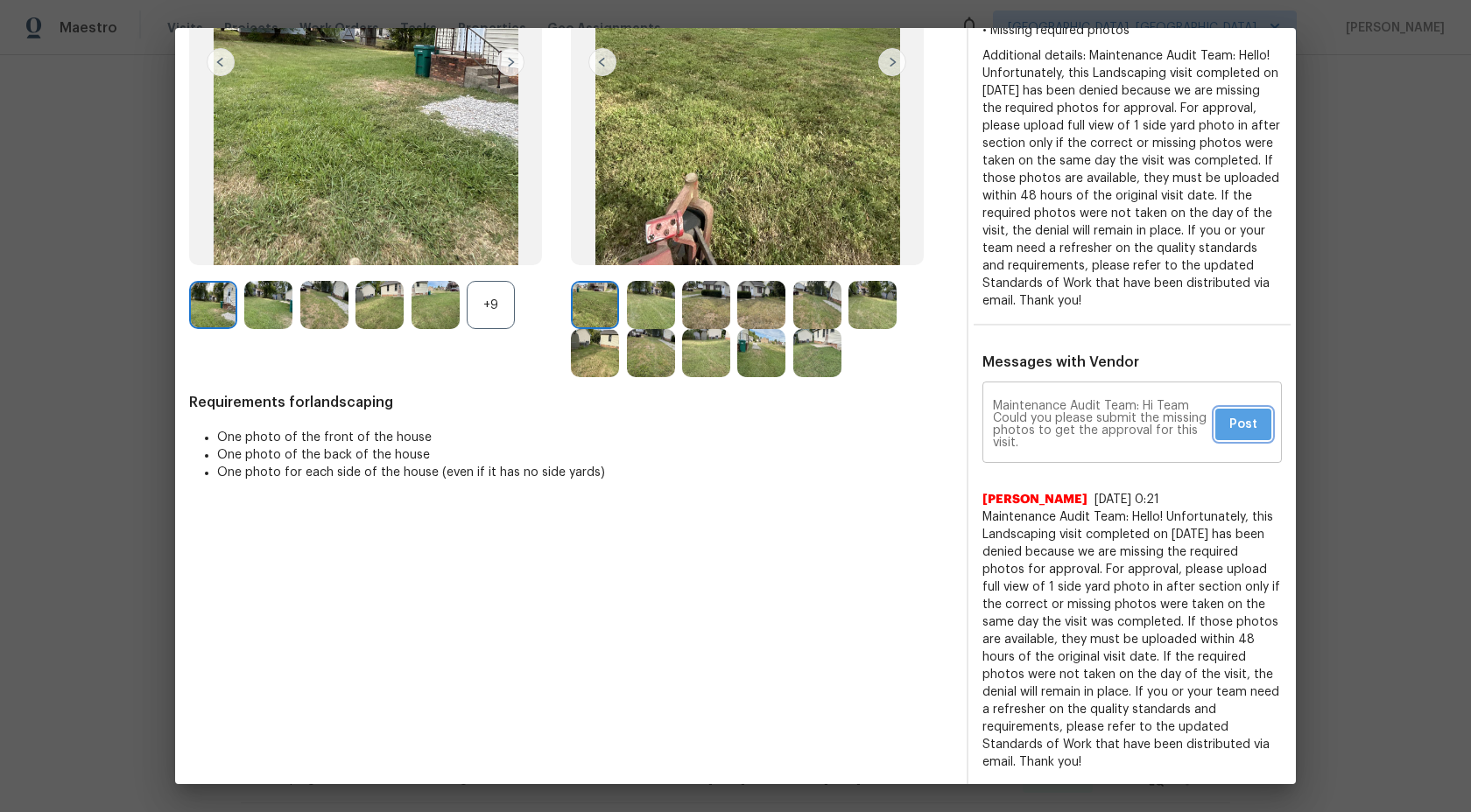
click at [1242, 419] on span "Post" at bounding box center [1243, 425] width 28 height 22
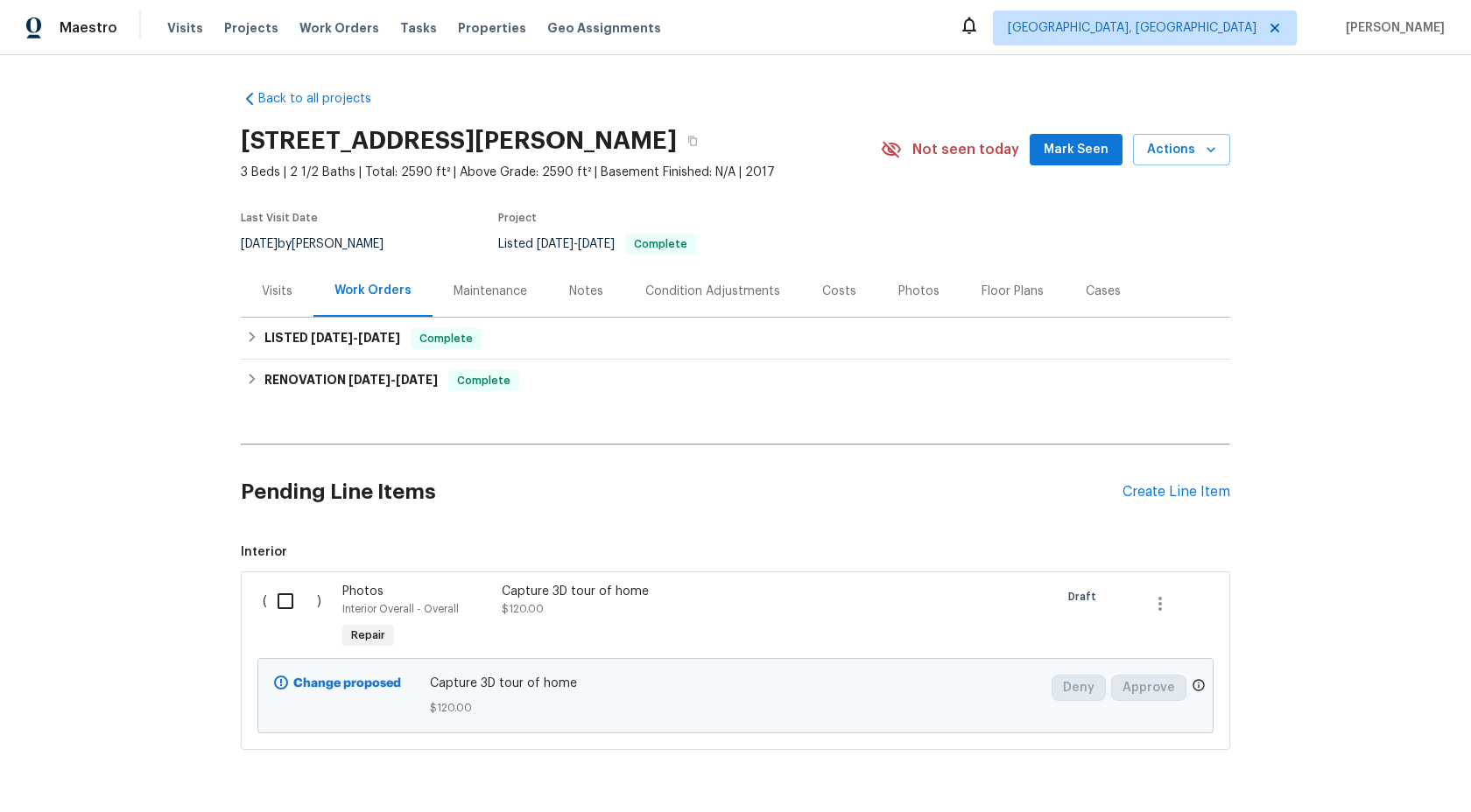
click at [478, 279] on div "Maintenance" at bounding box center [489, 291] width 115 height 51
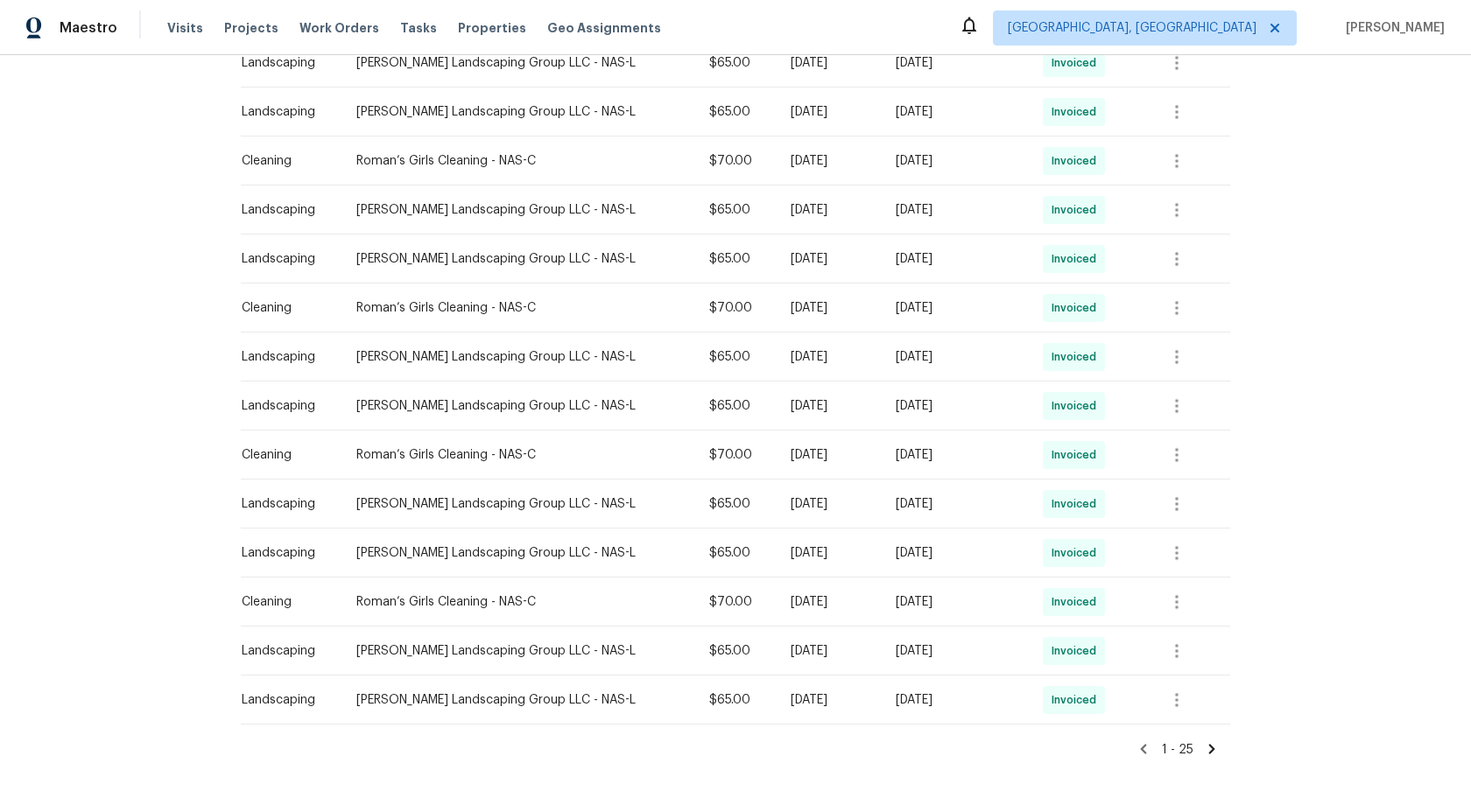
scroll to position [935, 0]
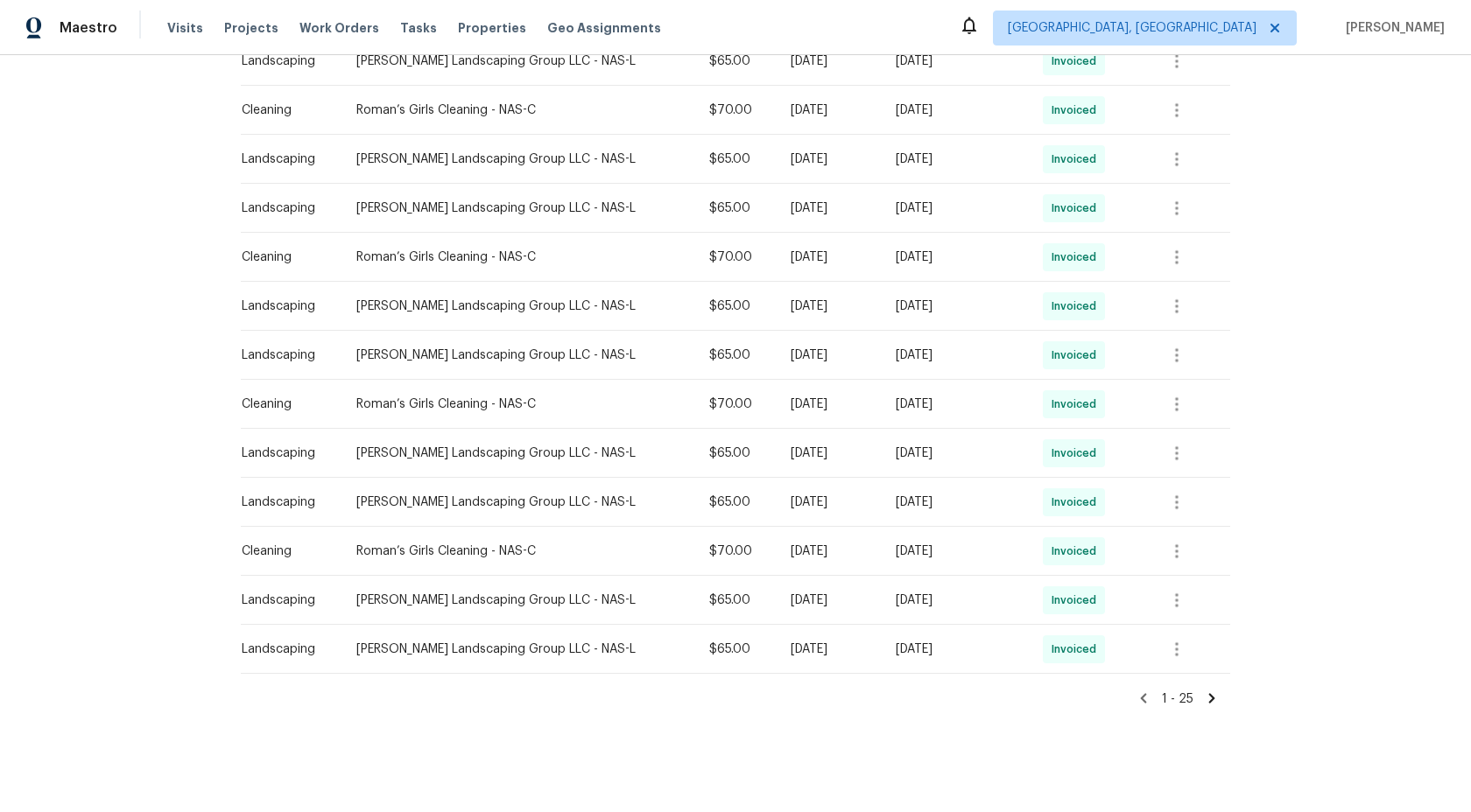
click at [1214, 699] on icon at bounding box center [1212, 699] width 6 height 10
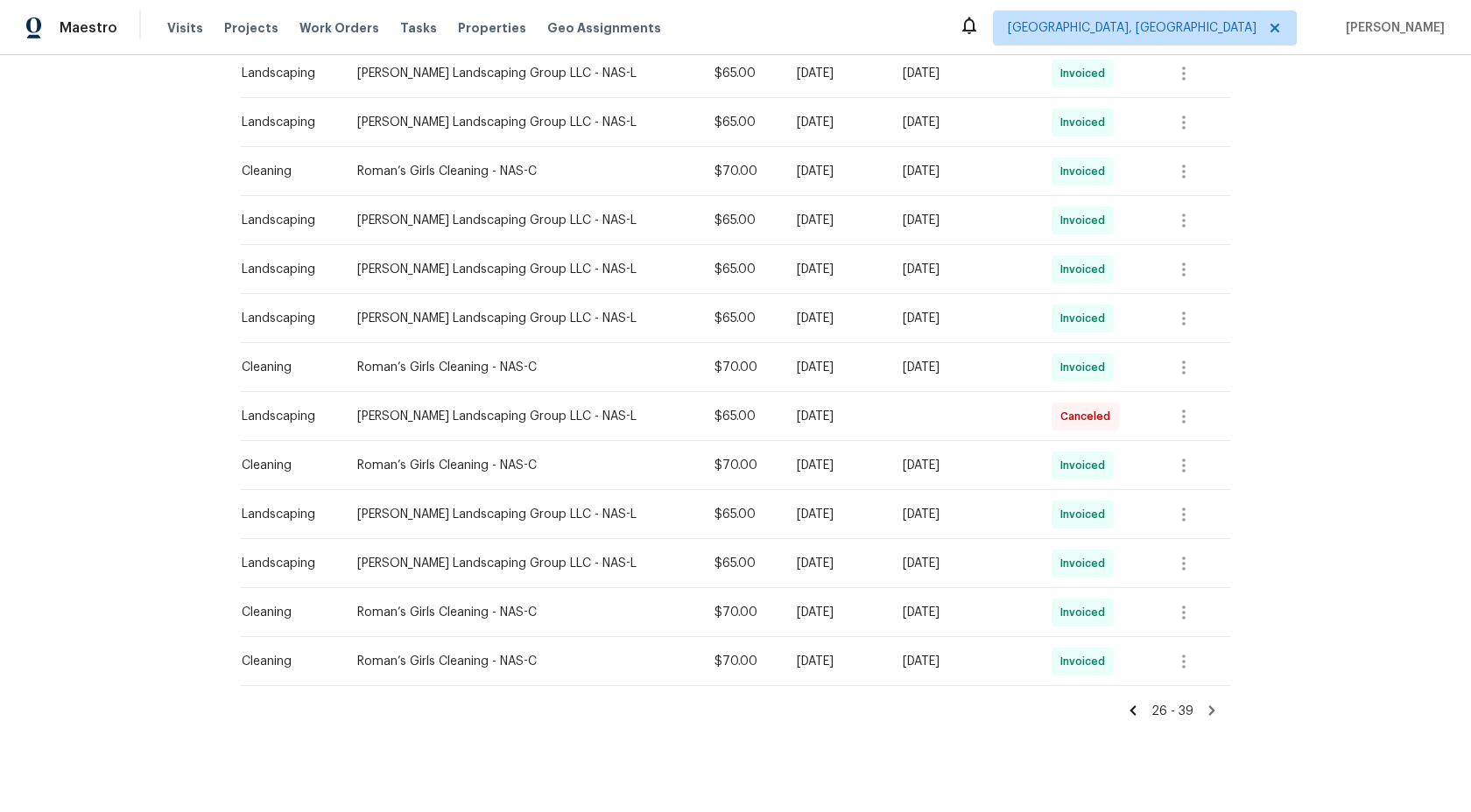
scroll to position [396, 0]
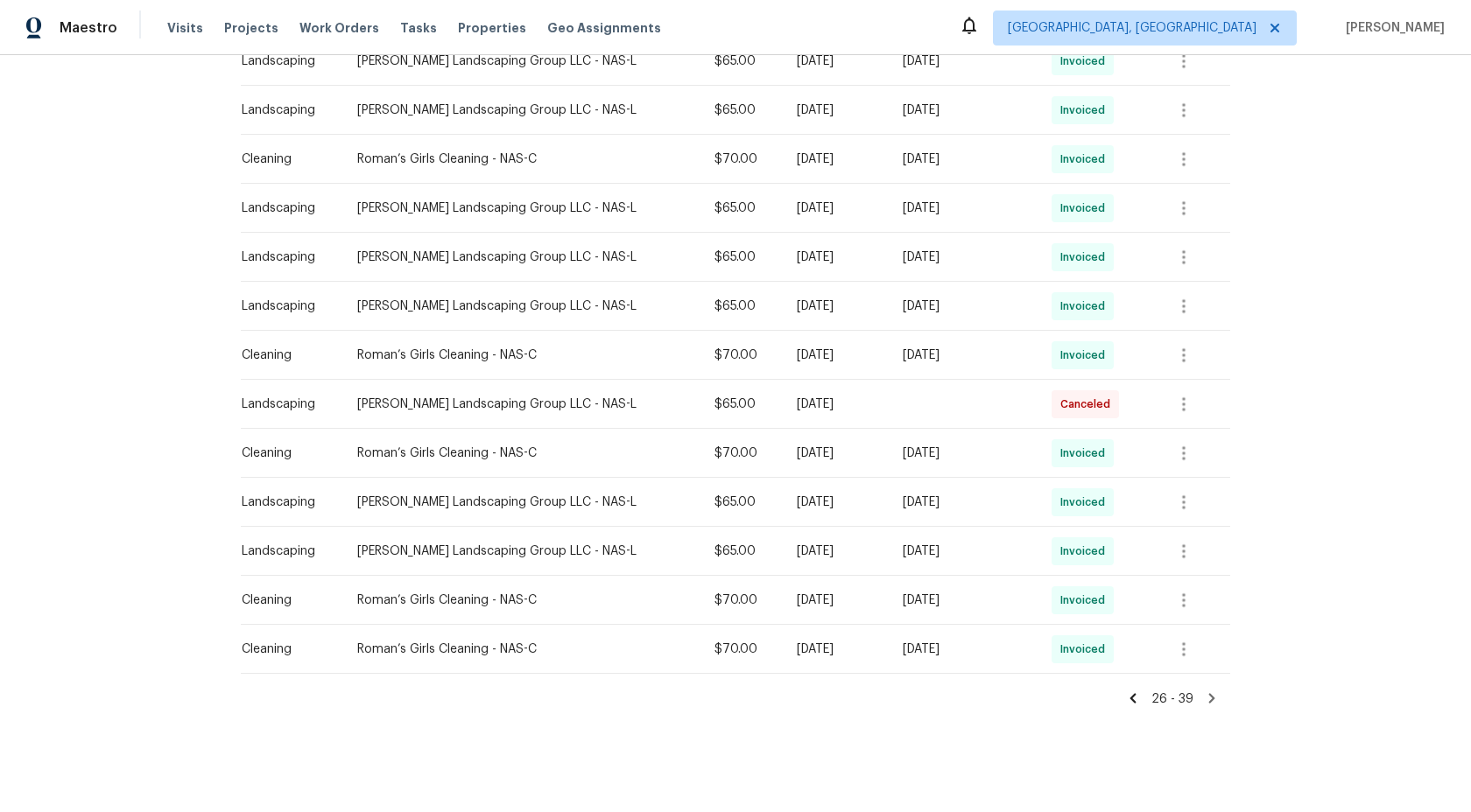
click at [1211, 696] on icon at bounding box center [1212, 699] width 6 height 10
click at [1211, 698] on icon at bounding box center [1212, 699] width 16 height 16
click at [1137, 701] on icon at bounding box center [1134, 699] width 6 height 10
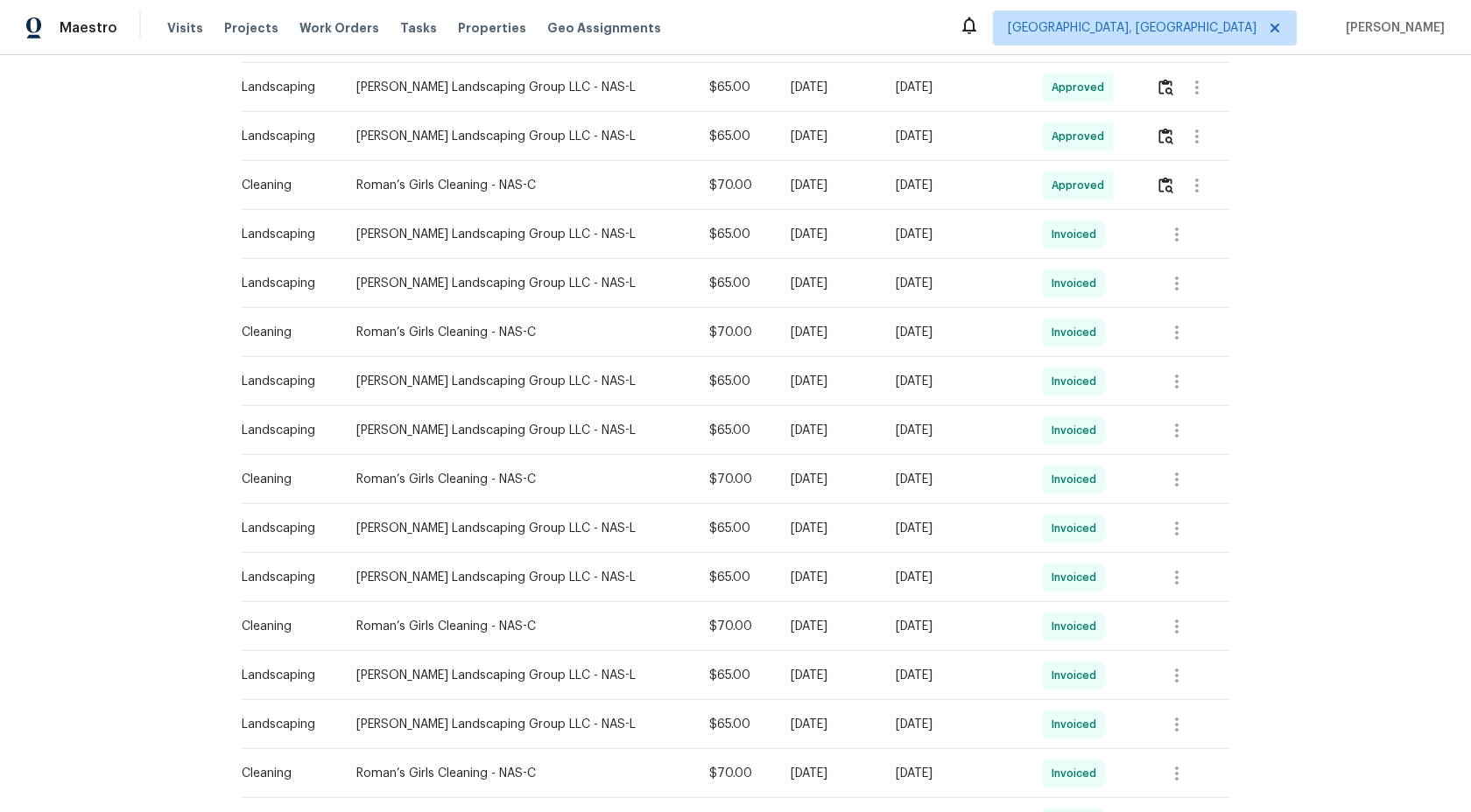
scroll to position [935, 0]
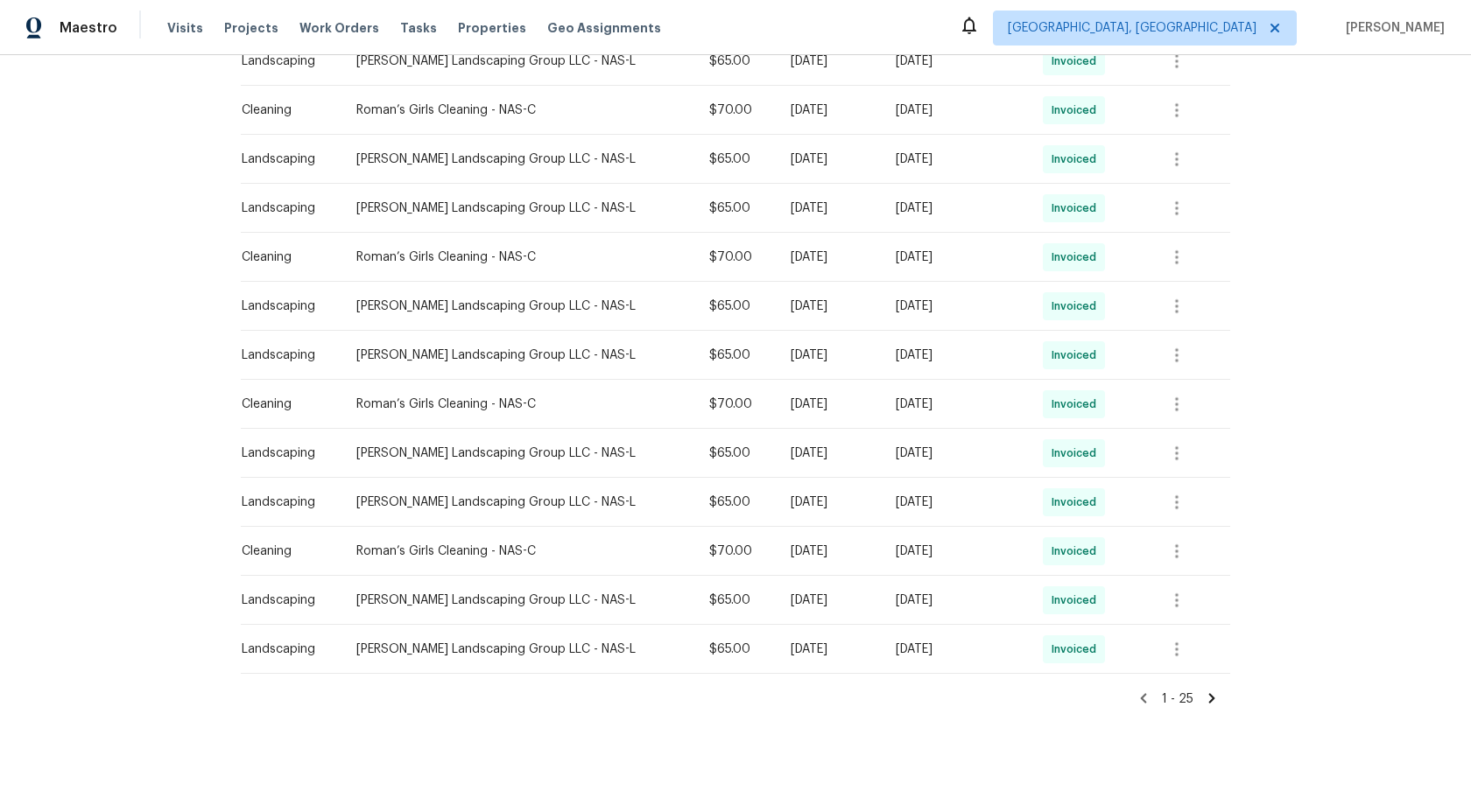
click at [1146, 698] on icon at bounding box center [1143, 699] width 16 height 16
click at [1215, 696] on icon at bounding box center [1212, 699] width 16 height 16
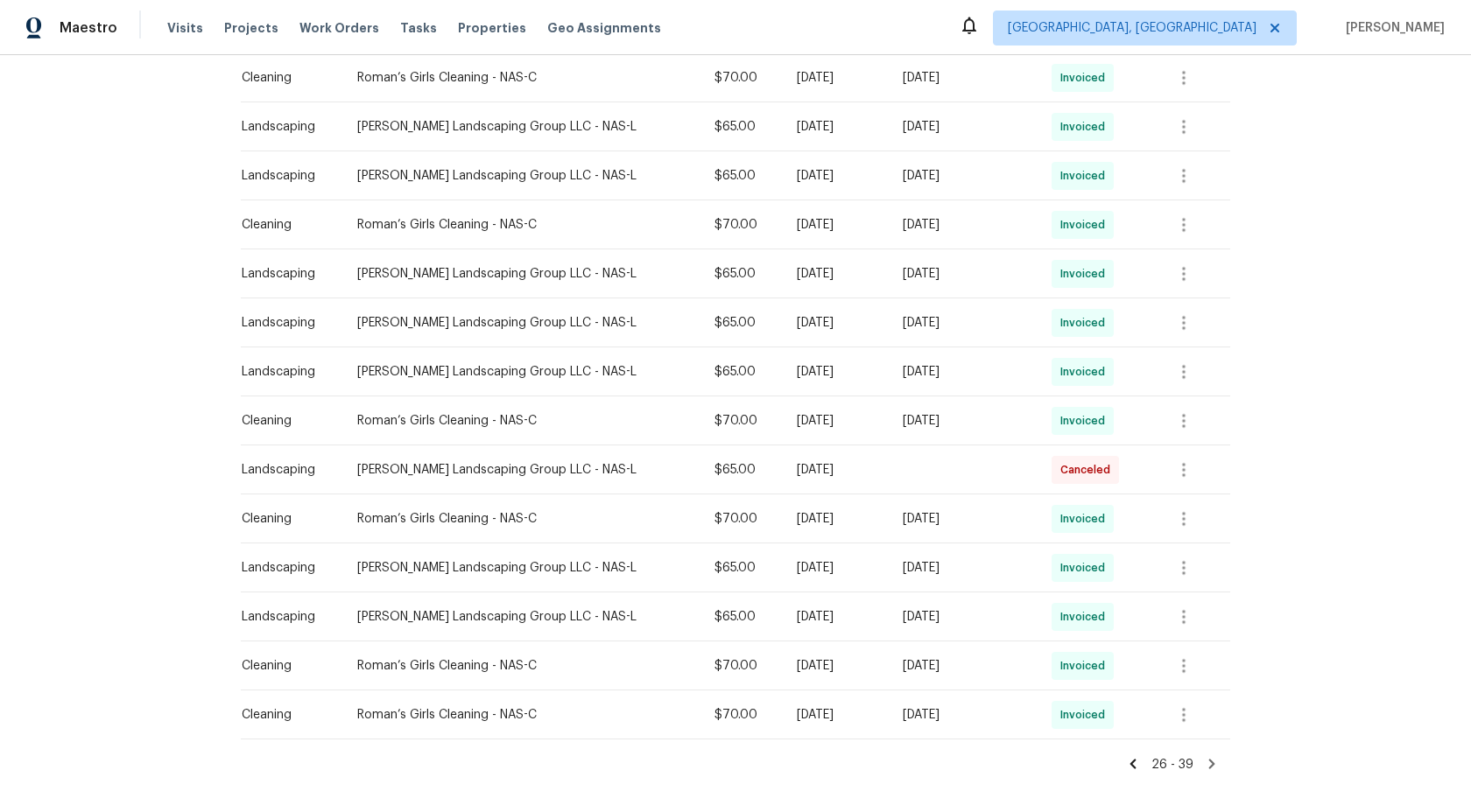
scroll to position [396, 0]
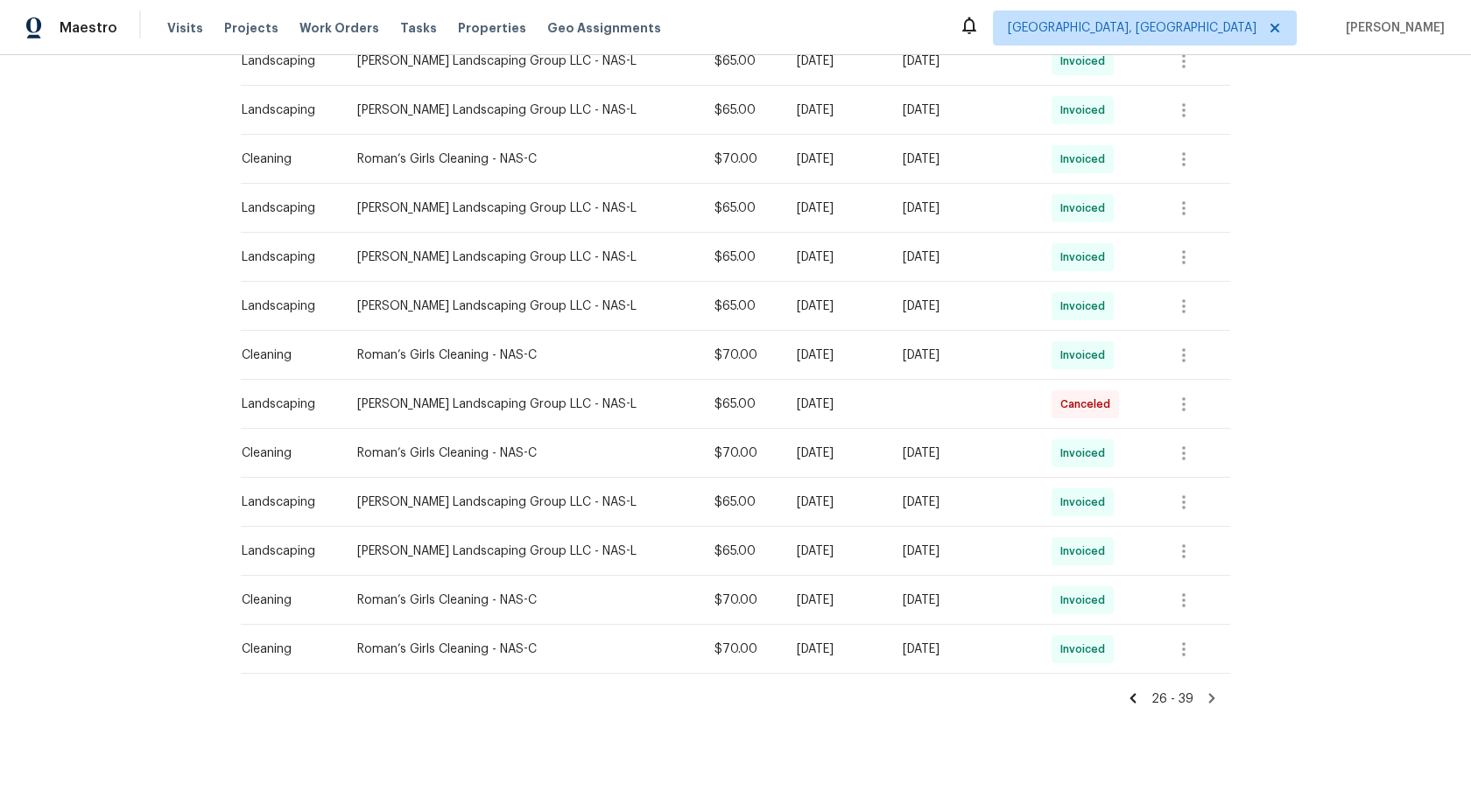
click at [1212, 699] on icon at bounding box center [1212, 699] width 6 height 10
click at [1135, 699] on icon at bounding box center [1134, 699] width 6 height 10
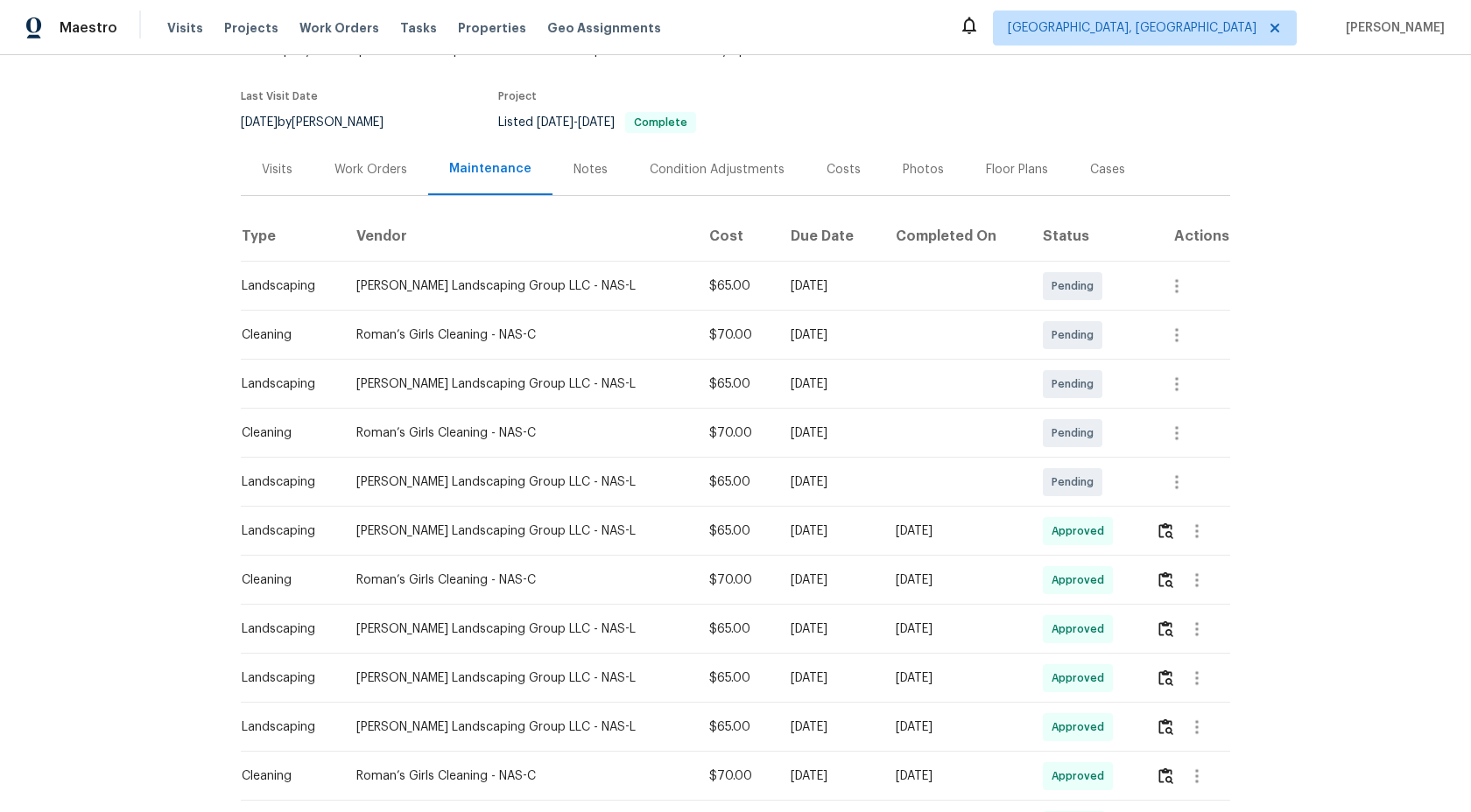
scroll to position [0, 0]
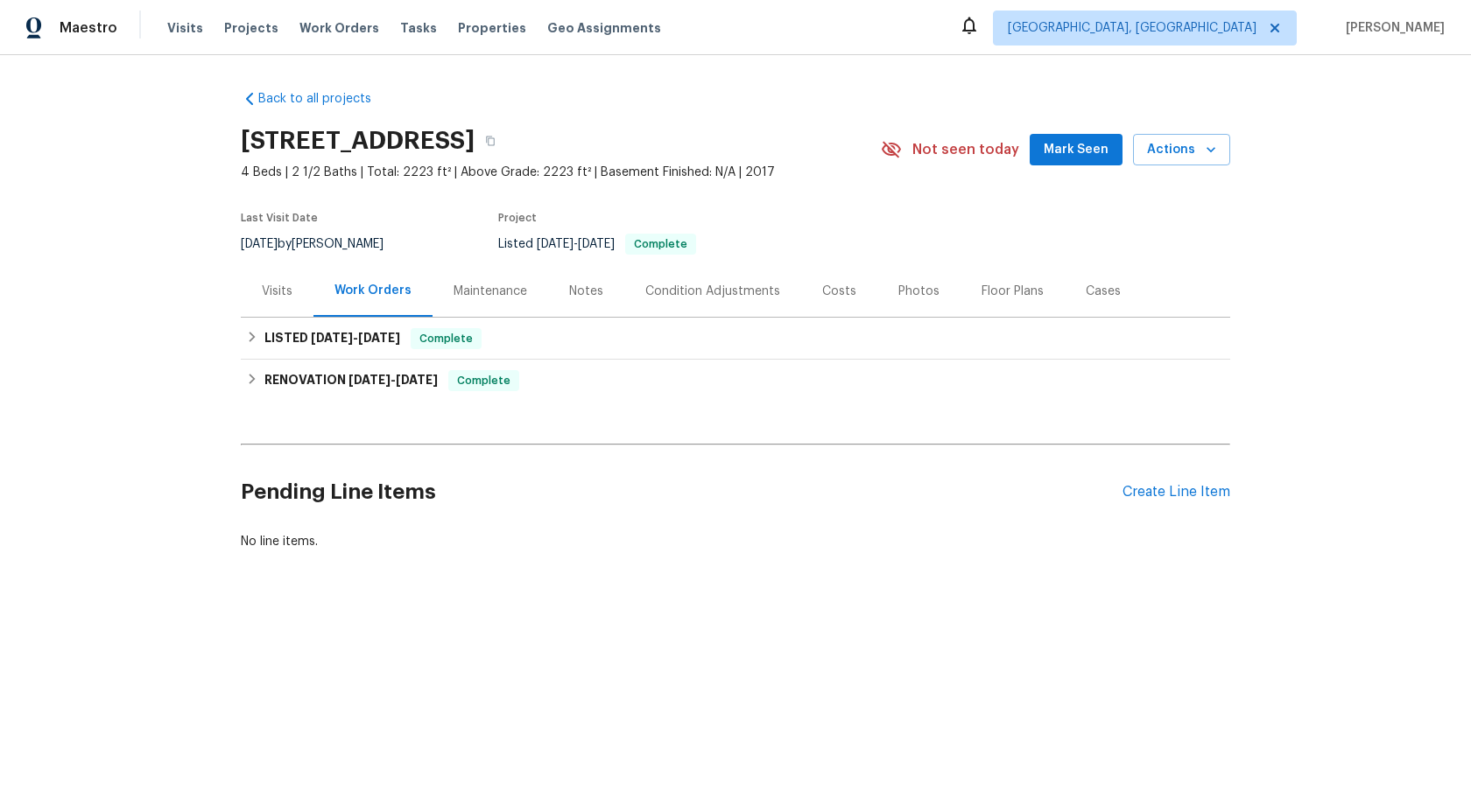
click at [484, 289] on div "Maintenance" at bounding box center [490, 292] width 74 height 18
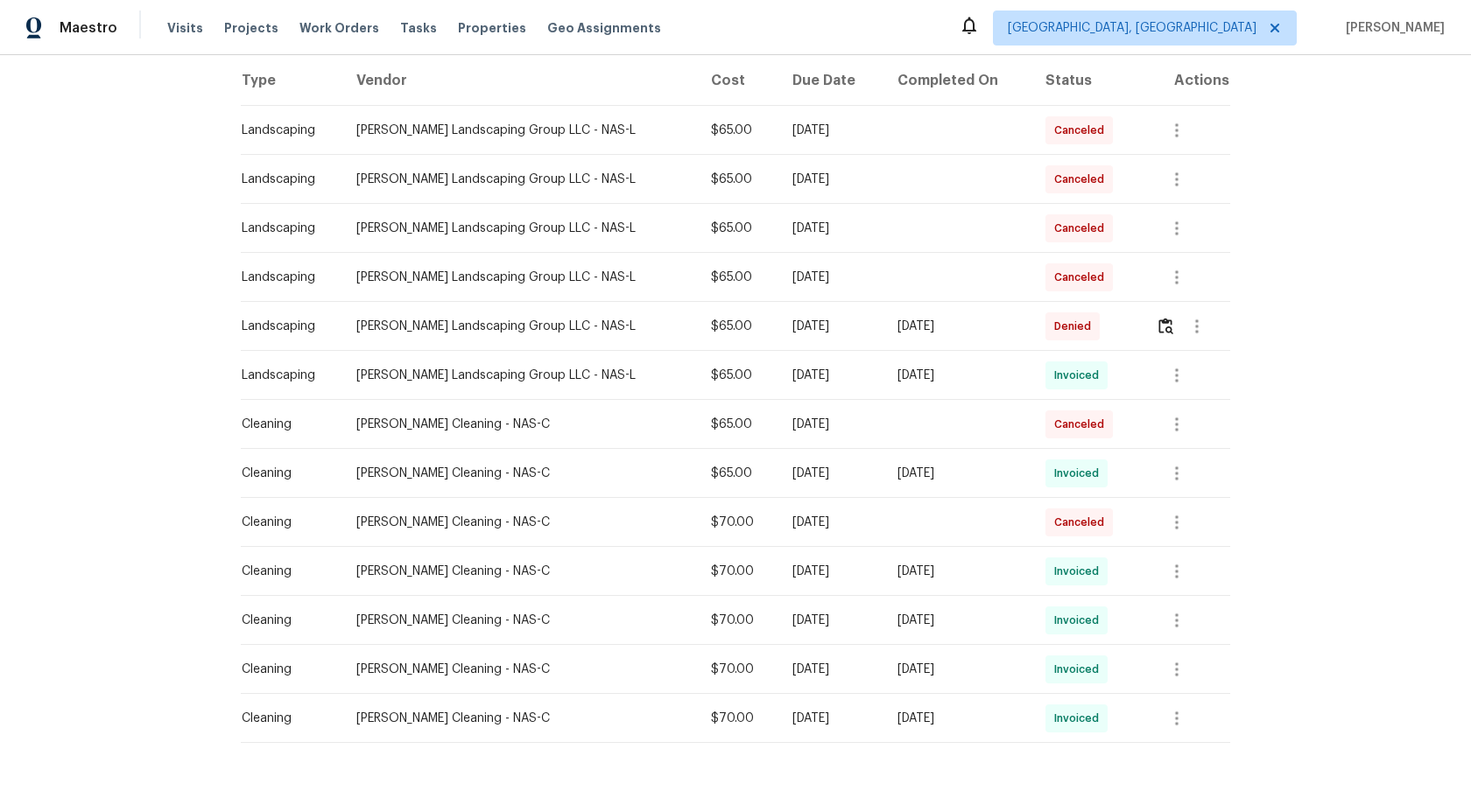
scroll to position [314, 0]
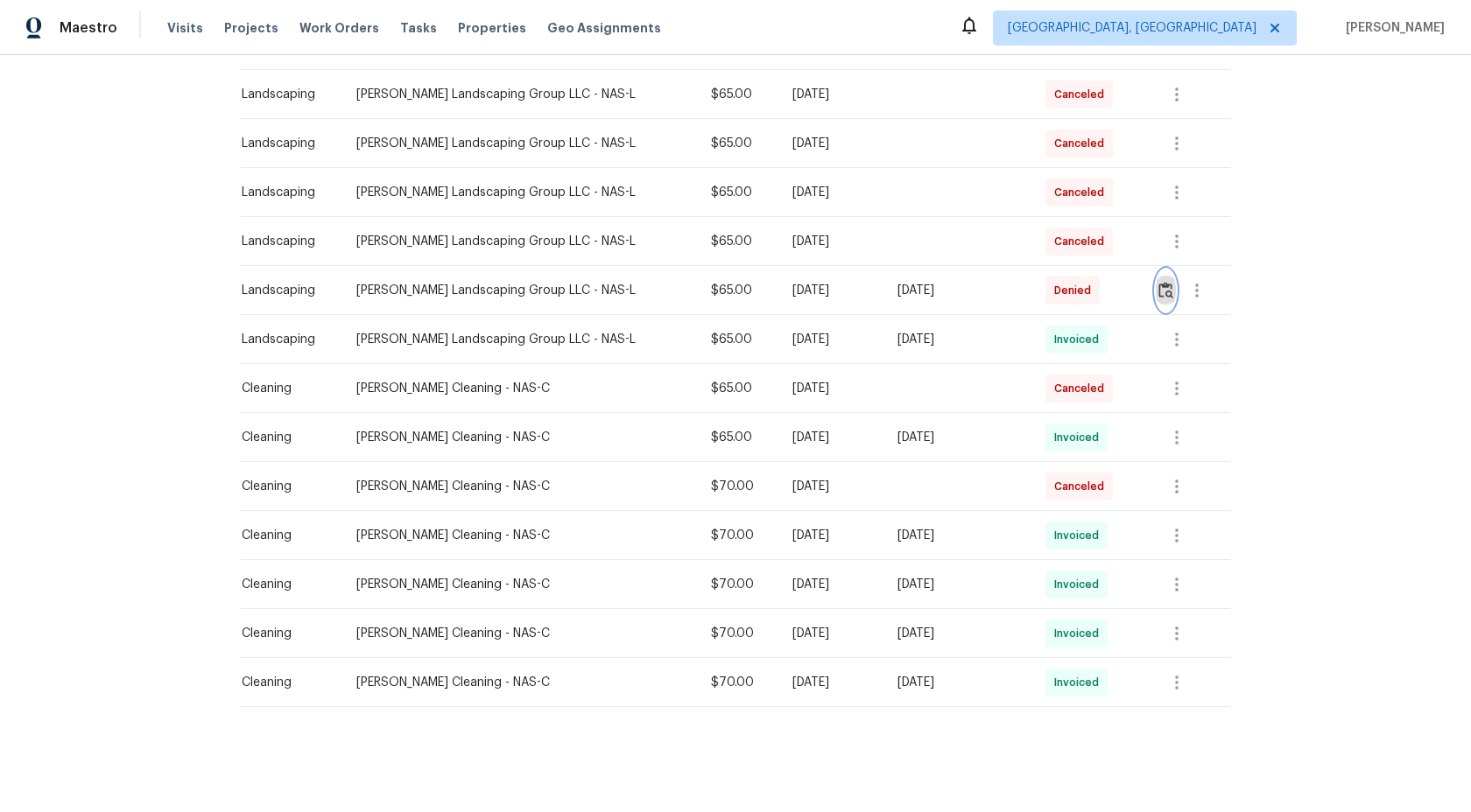
click at [1168, 289] on img "button" at bounding box center [1165, 290] width 15 height 17
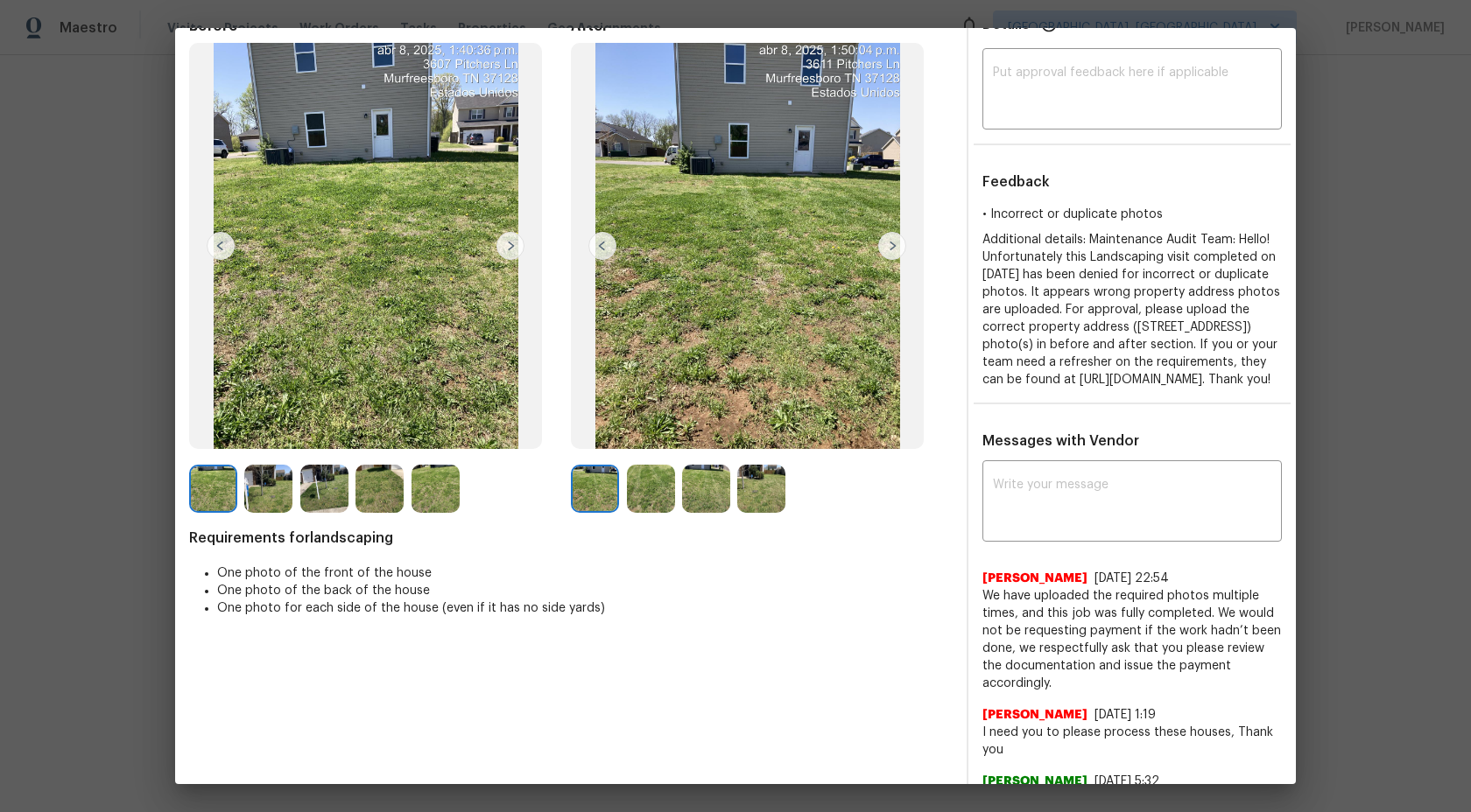
scroll to position [0, 0]
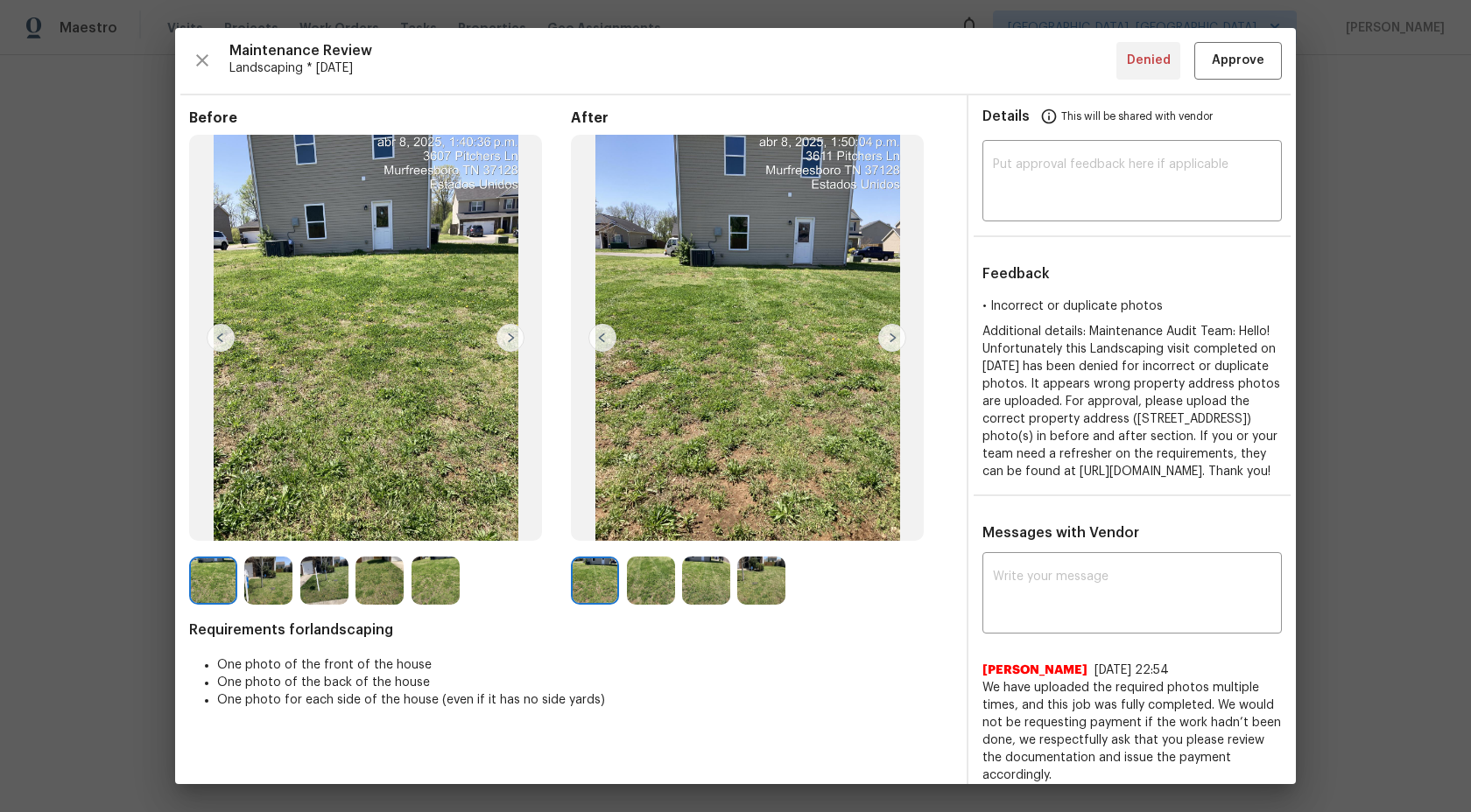
click at [773, 585] on img at bounding box center [761, 580] width 48 height 48
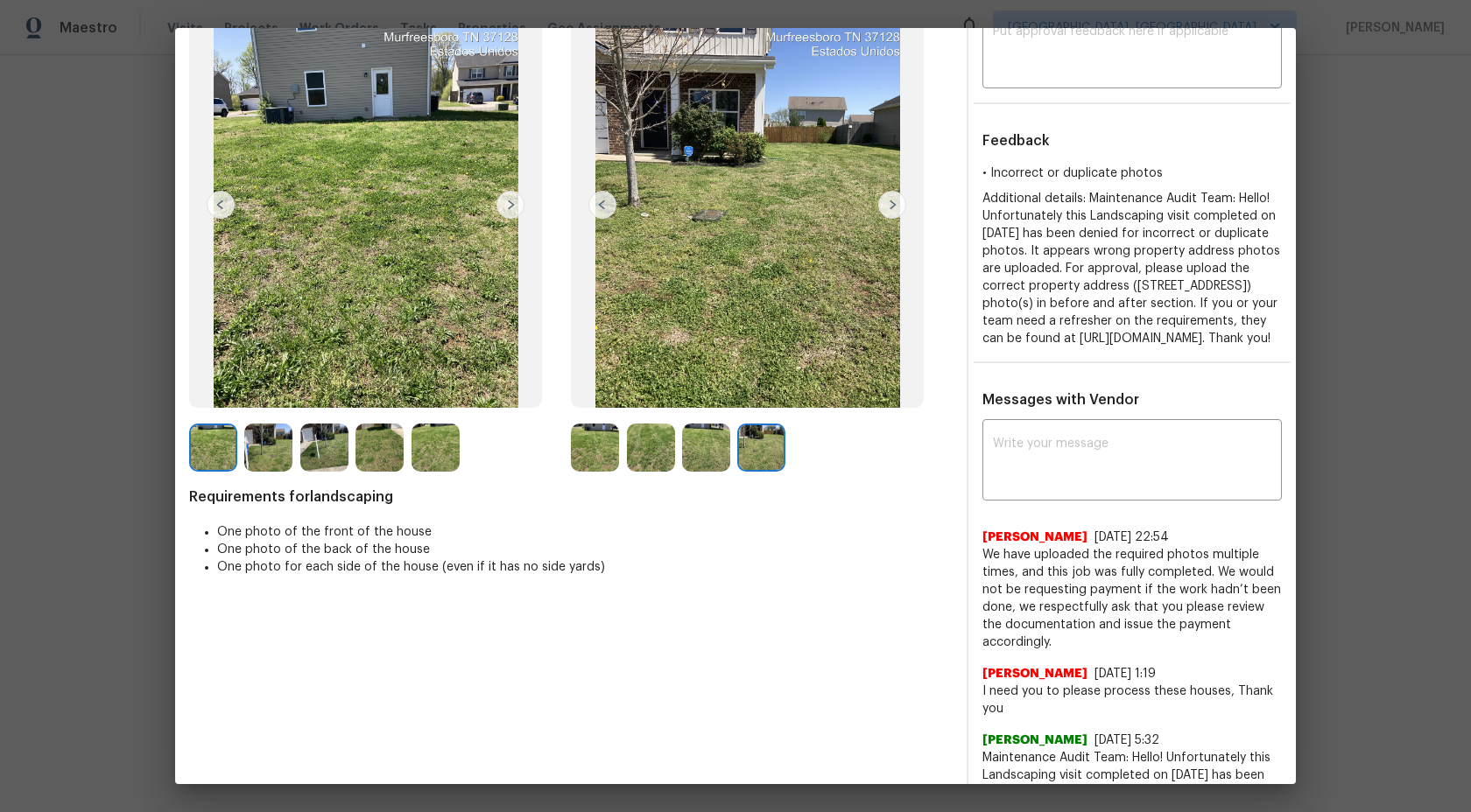
scroll to position [253, 0]
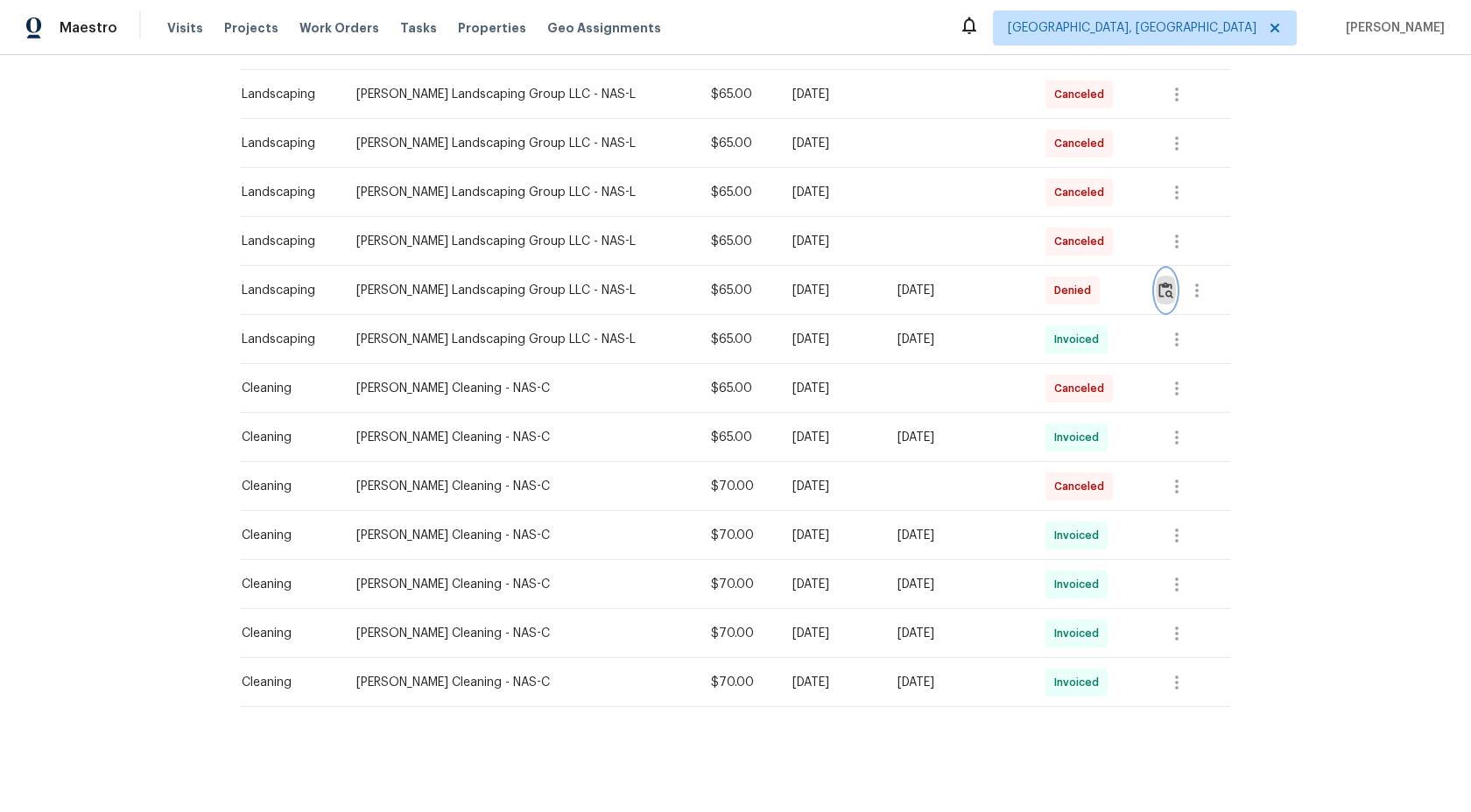
click at [1168, 290] on img "button" at bounding box center [1165, 290] width 15 height 17
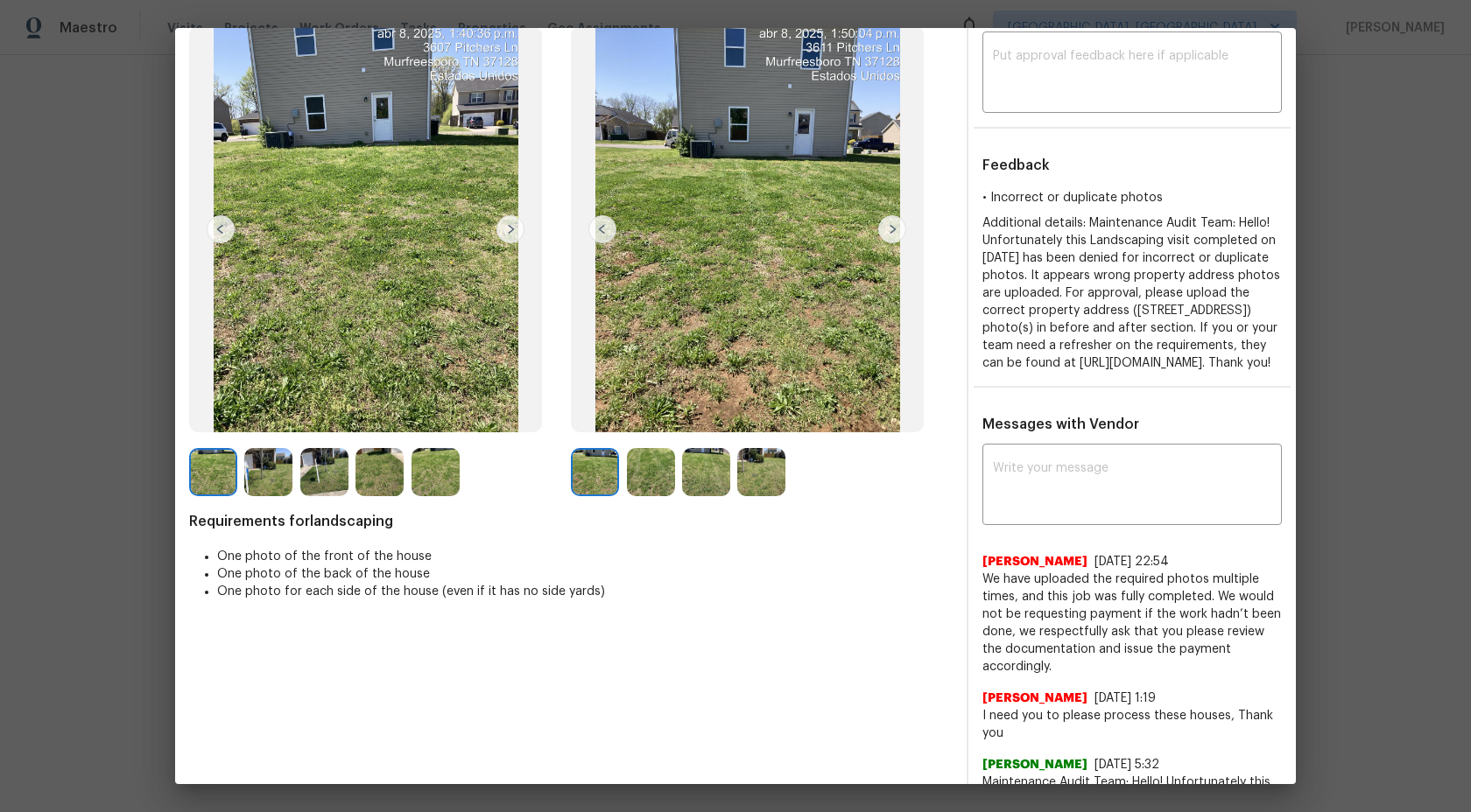
scroll to position [0, 0]
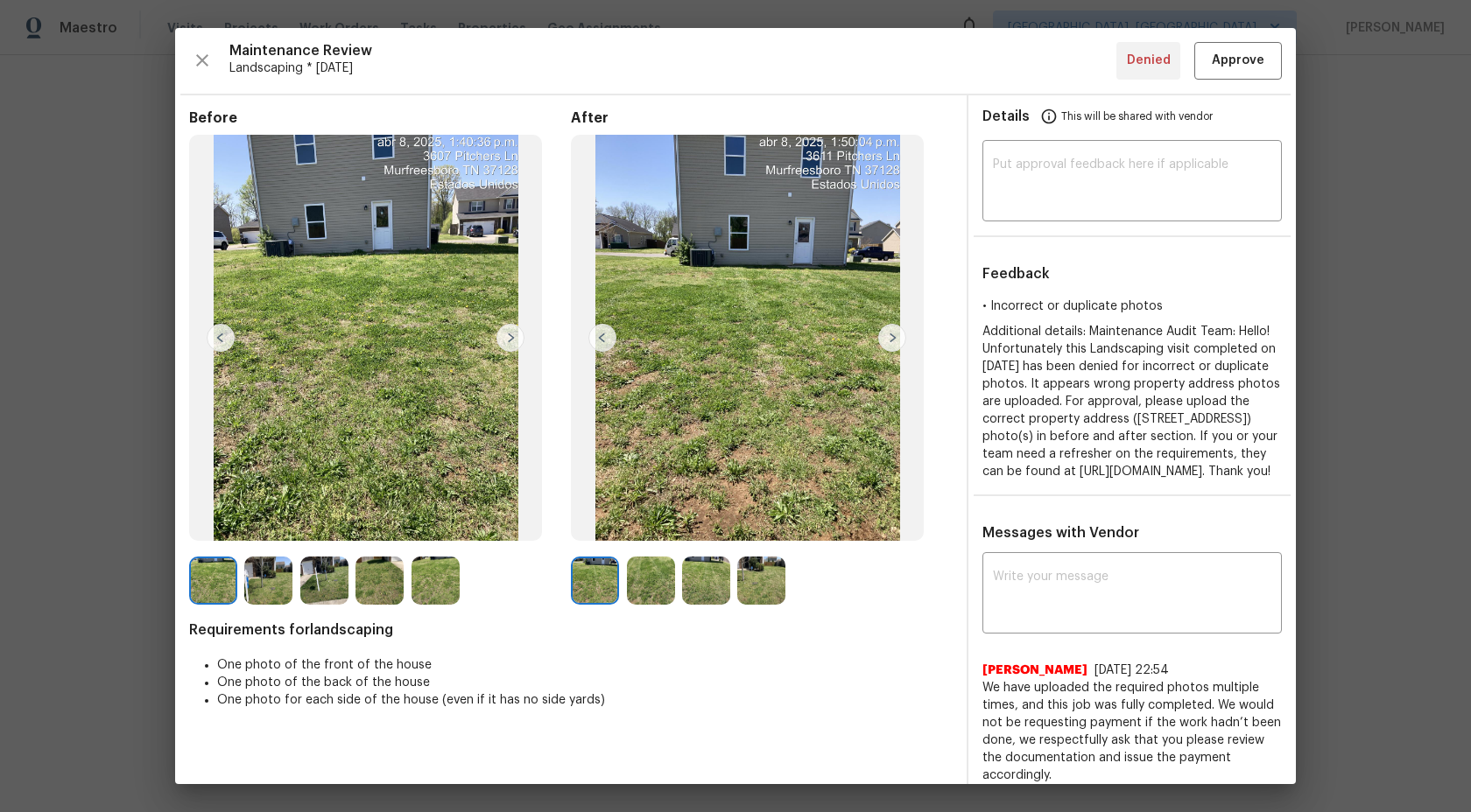
click at [374, 572] on img at bounding box center [379, 580] width 48 height 48
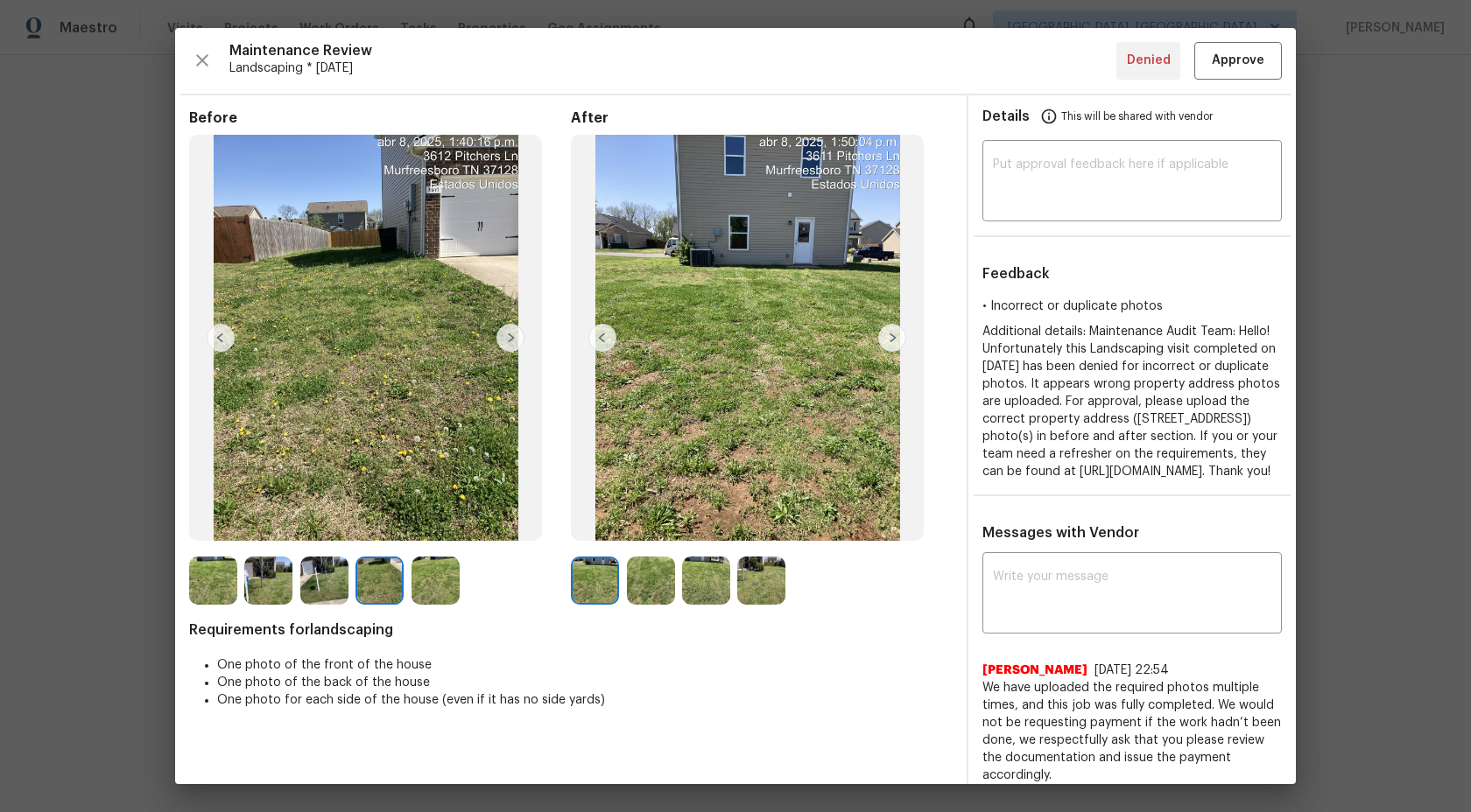
click at [320, 572] on img at bounding box center [324, 580] width 48 height 48
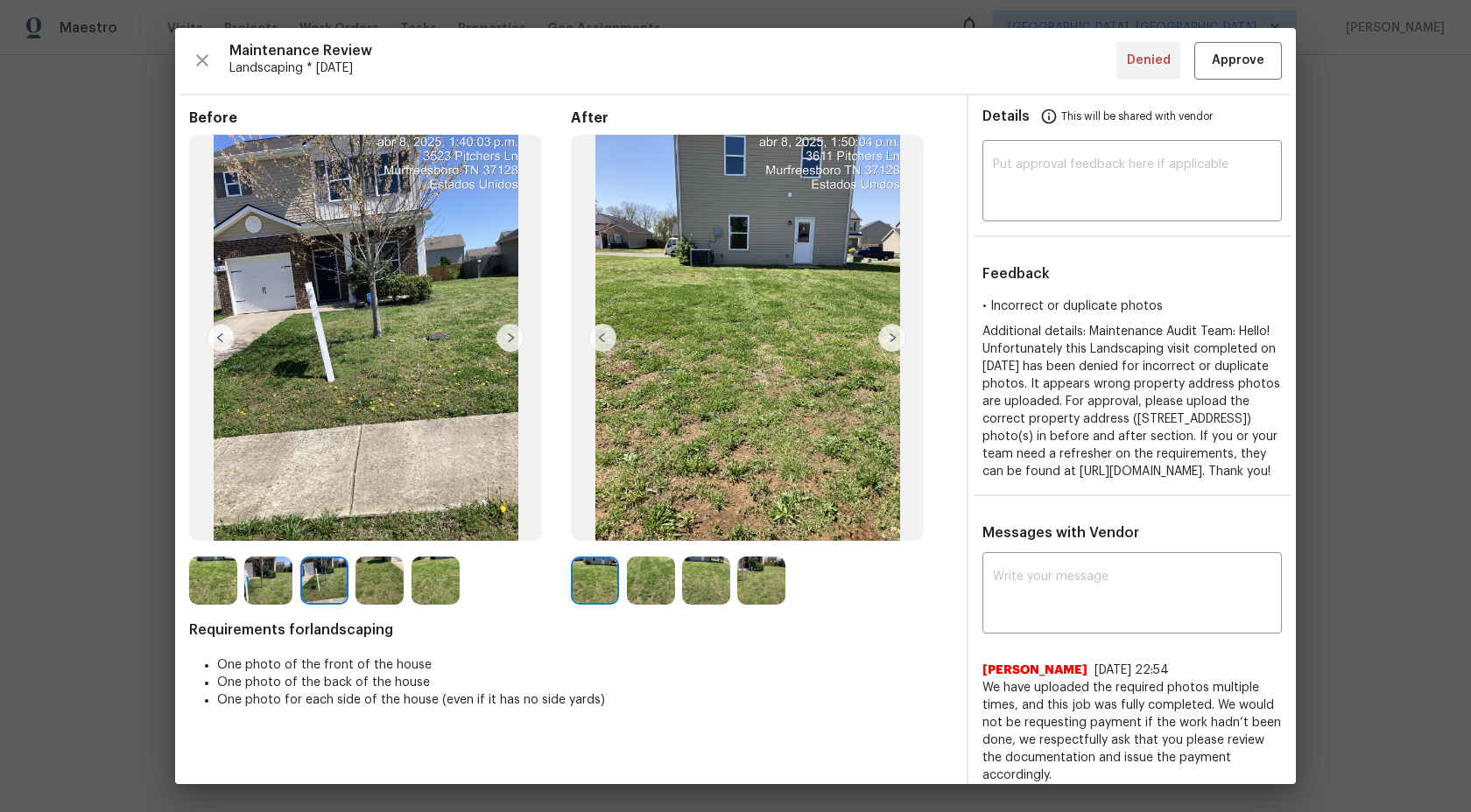
click at [239, 589] on div at bounding box center [217, 580] width 55 height 48
click at [201, 584] on img at bounding box center [213, 580] width 48 height 48
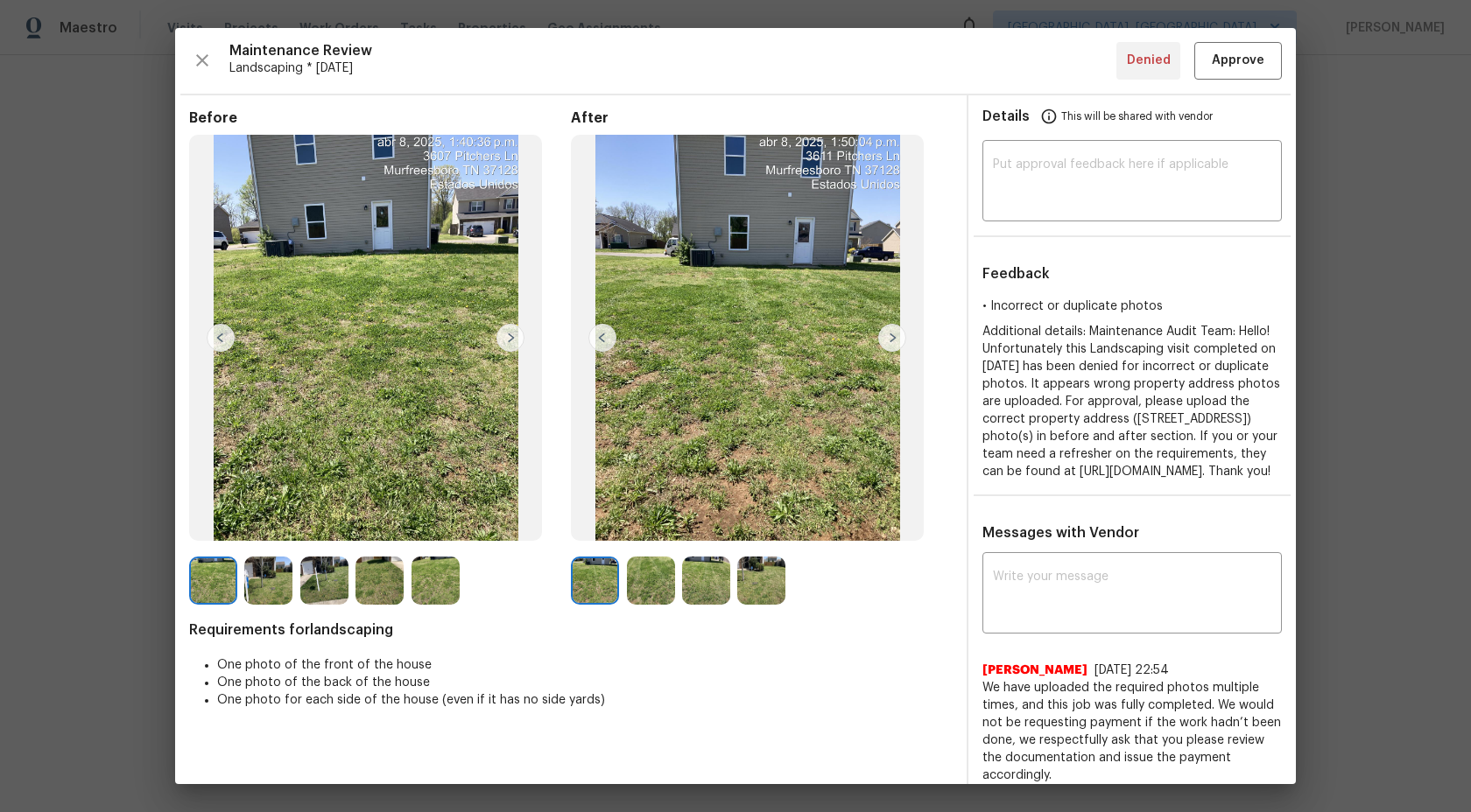
click at [283, 577] on img at bounding box center [268, 580] width 48 height 48
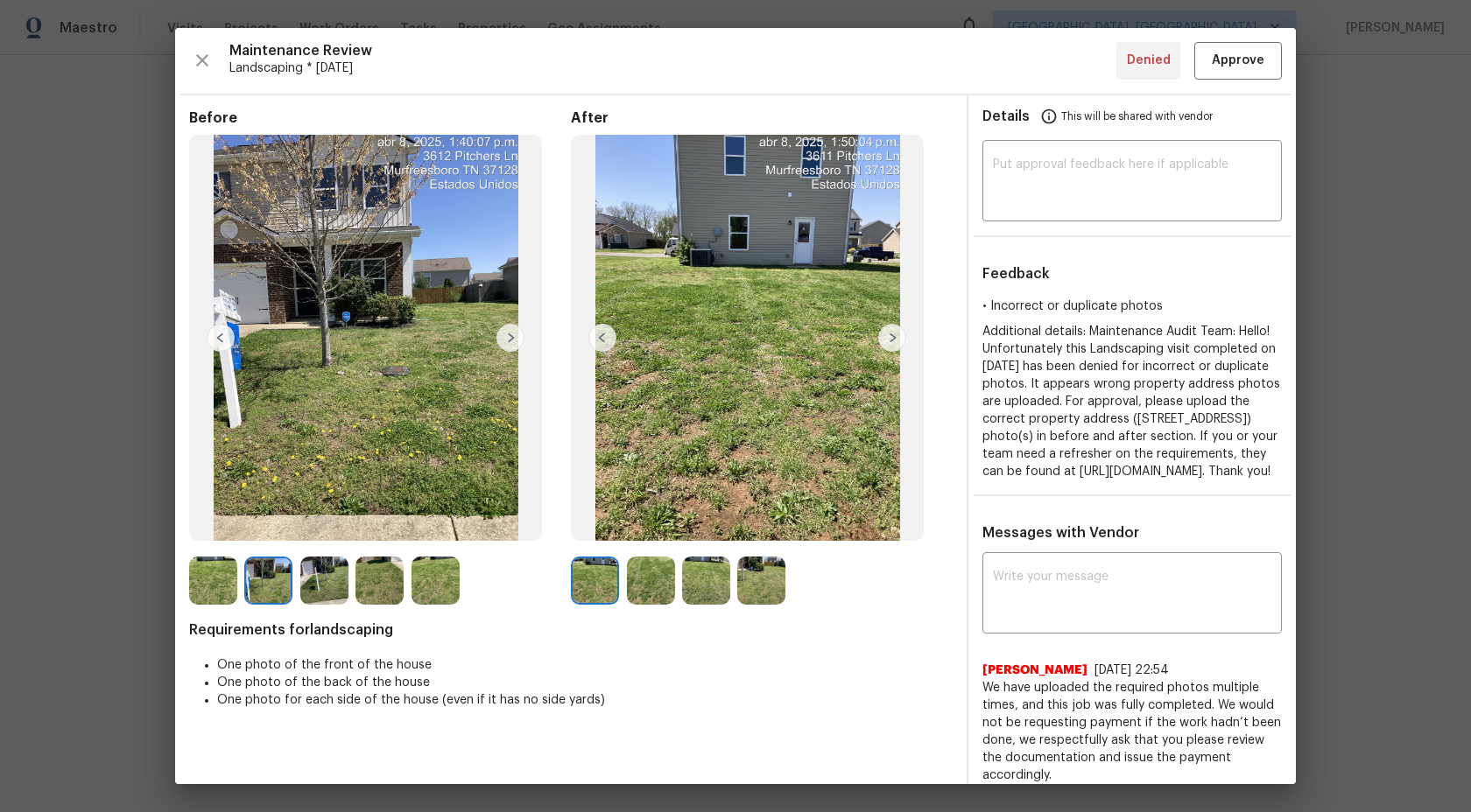
click at [323, 587] on img at bounding box center [324, 580] width 48 height 48
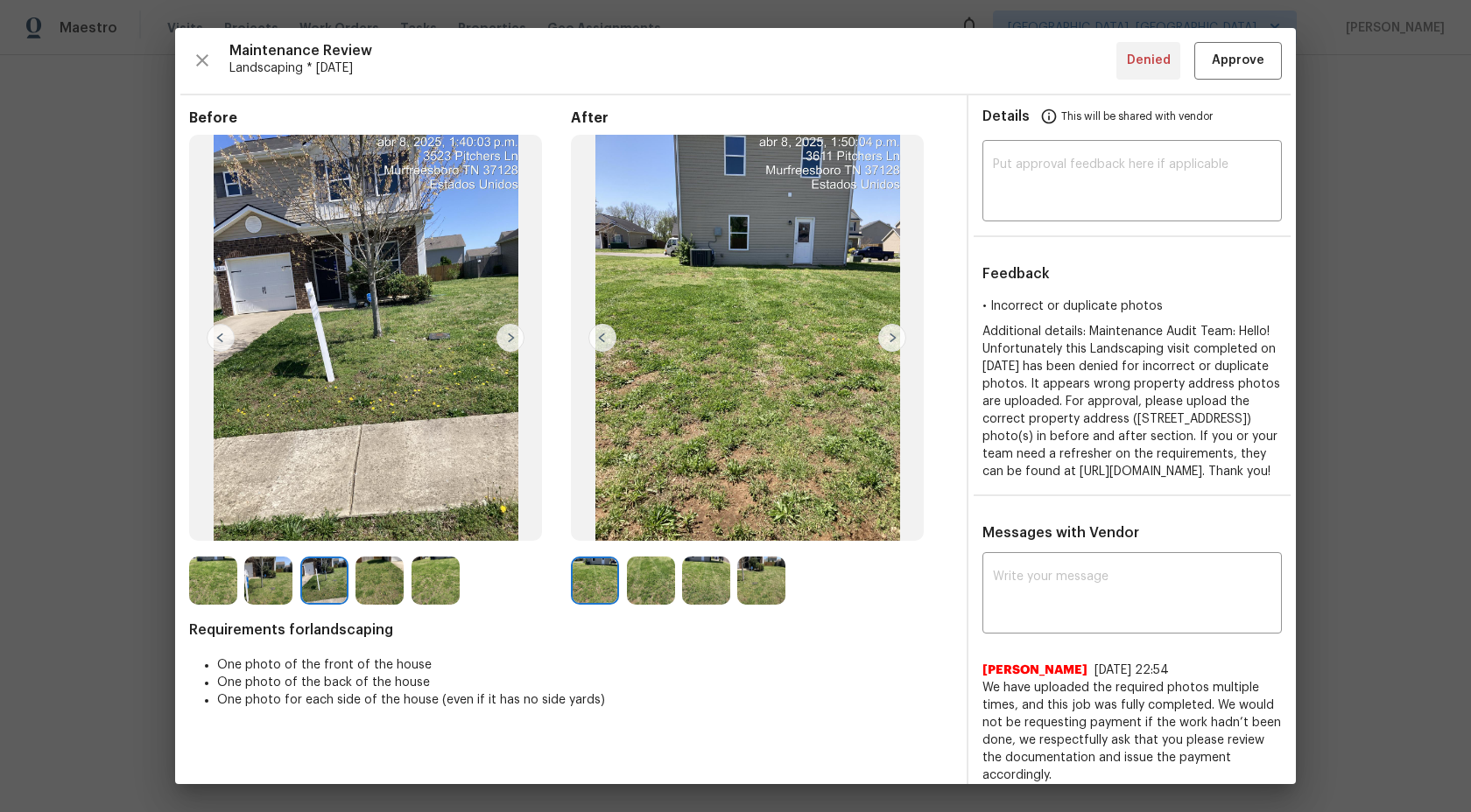
click at [377, 584] on img at bounding box center [379, 580] width 48 height 48
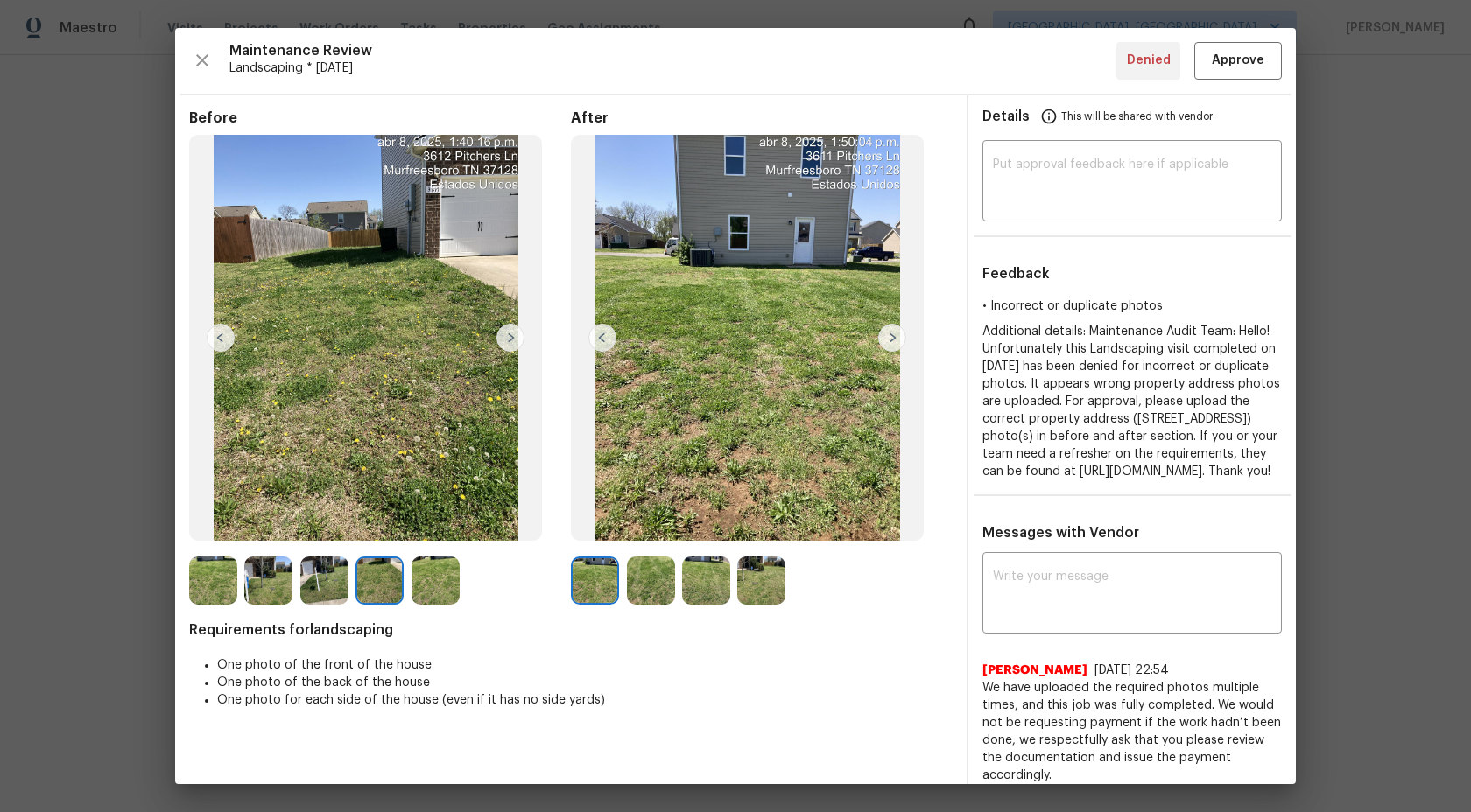
click at [436, 587] on img at bounding box center [435, 580] width 48 height 48
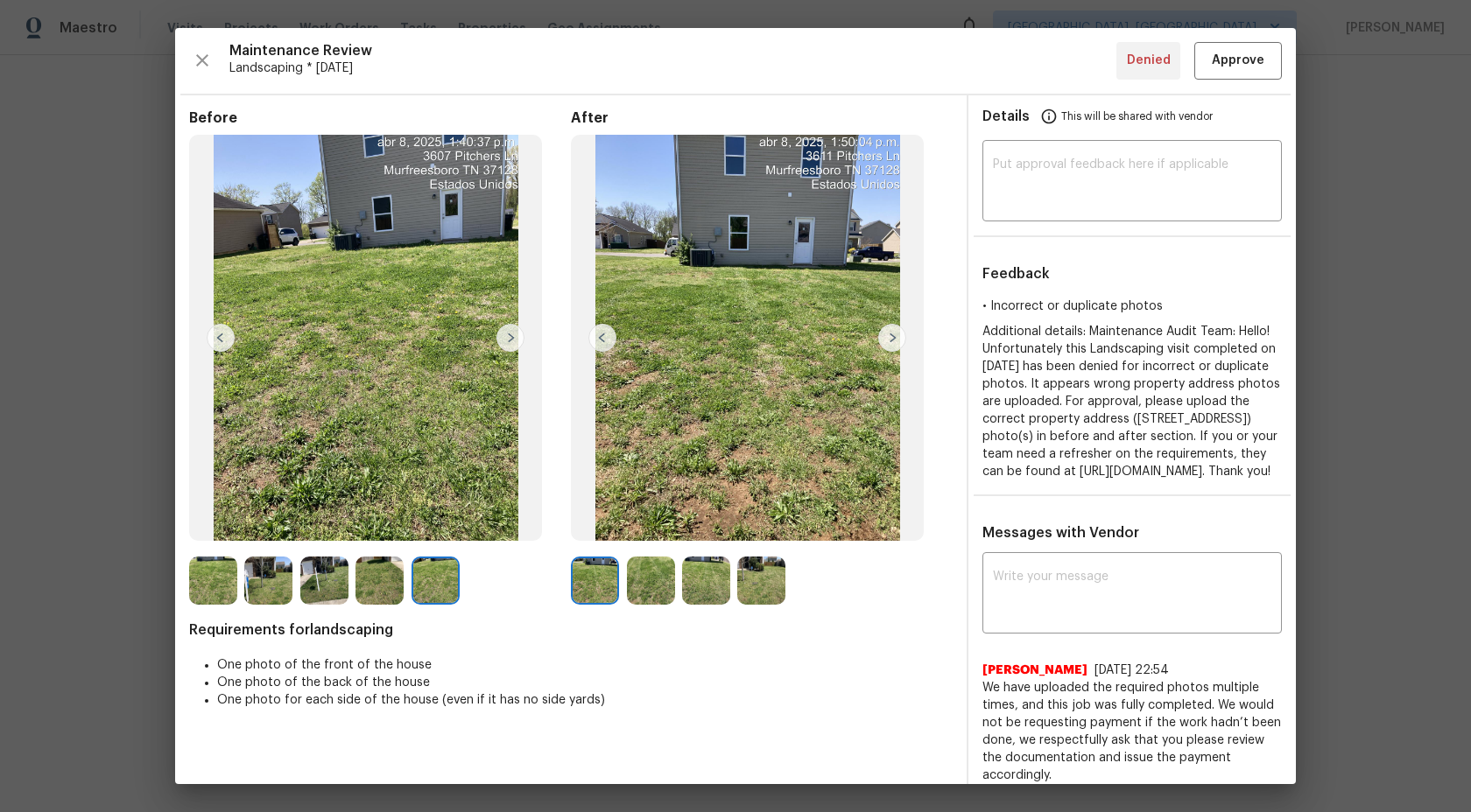
click at [580, 583] on img at bounding box center [595, 580] width 48 height 48
click at [667, 583] on img at bounding box center [650, 580] width 48 height 48
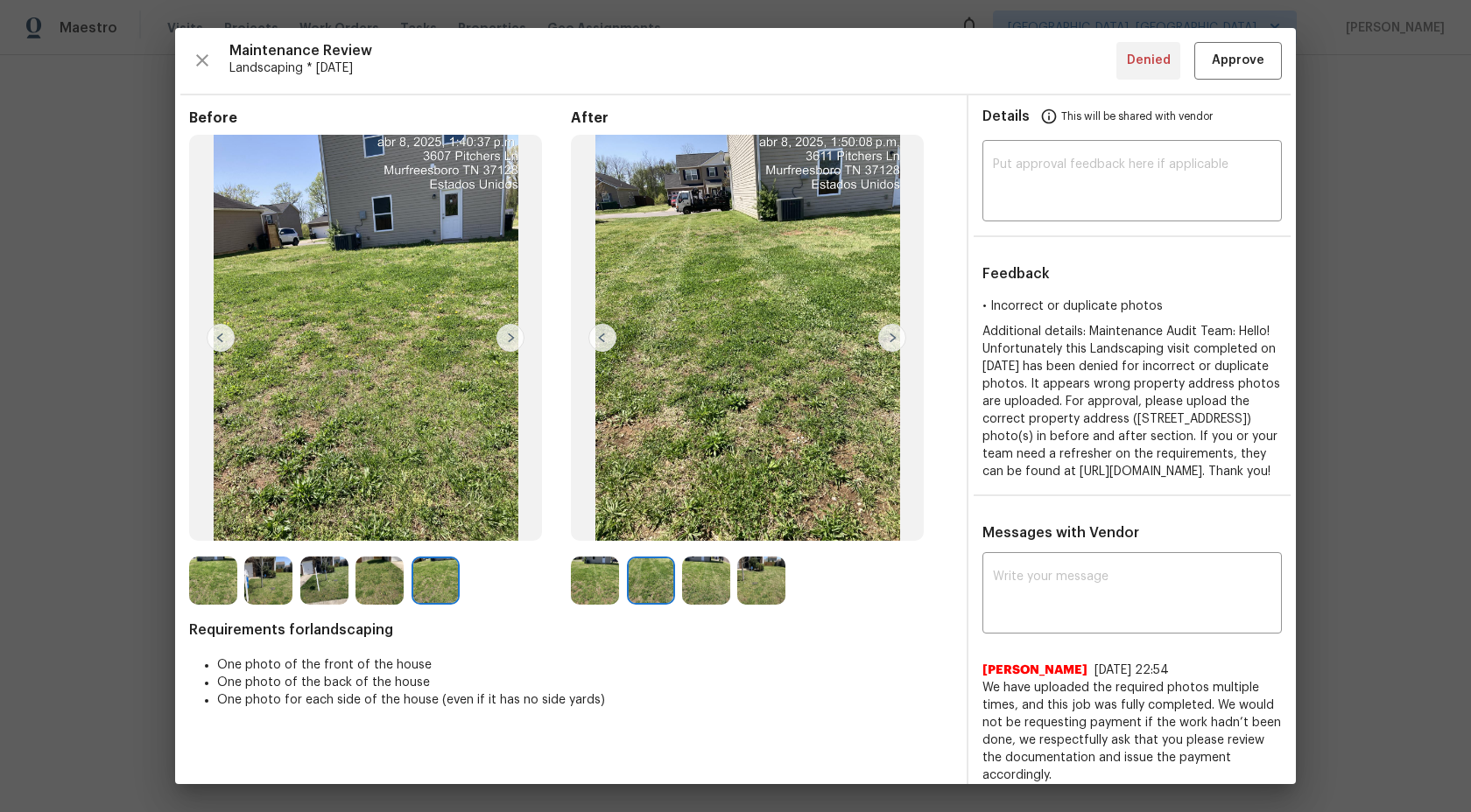
click at [698, 574] on img at bounding box center [705, 580] width 48 height 48
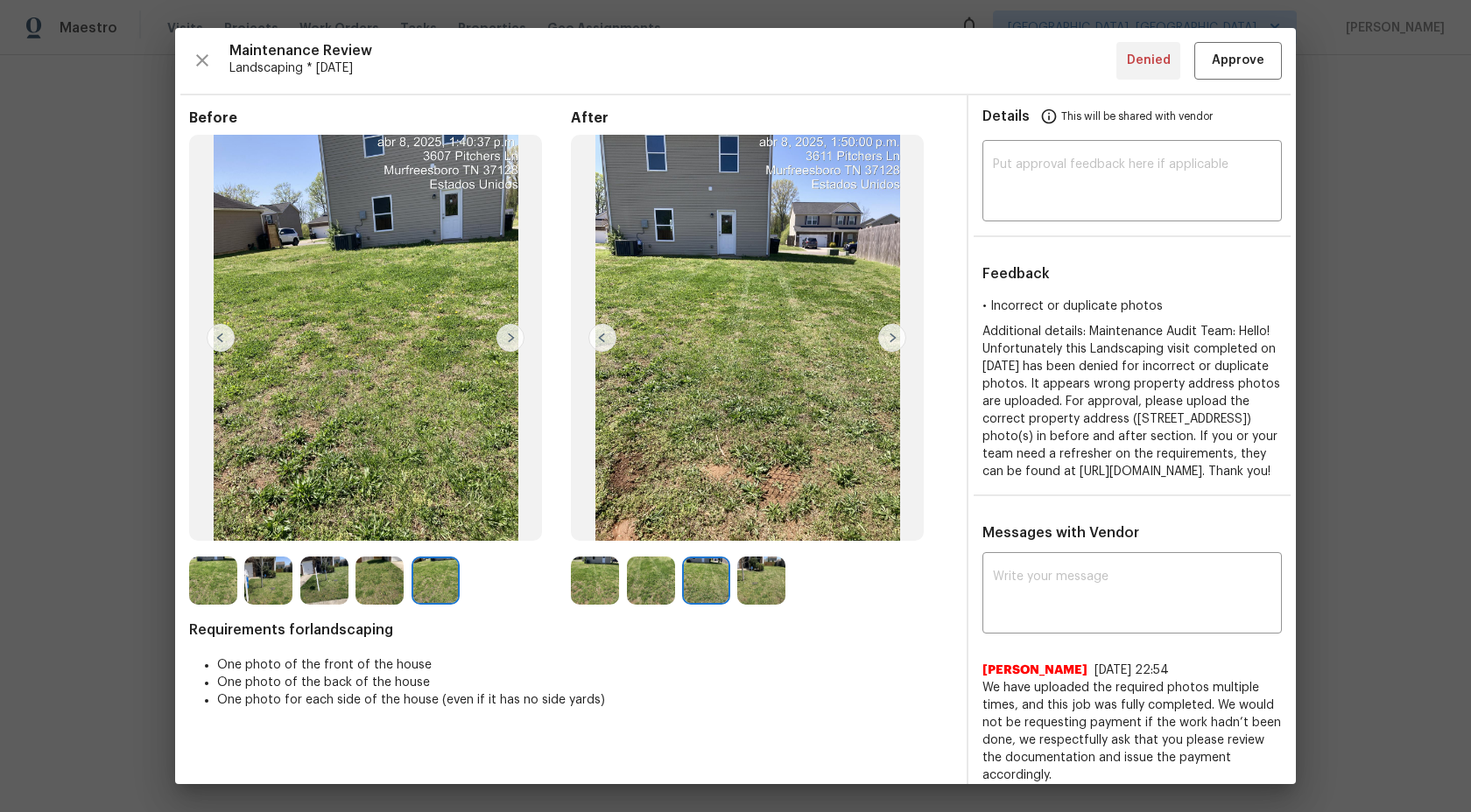
click at [748, 575] on img at bounding box center [761, 580] width 48 height 48
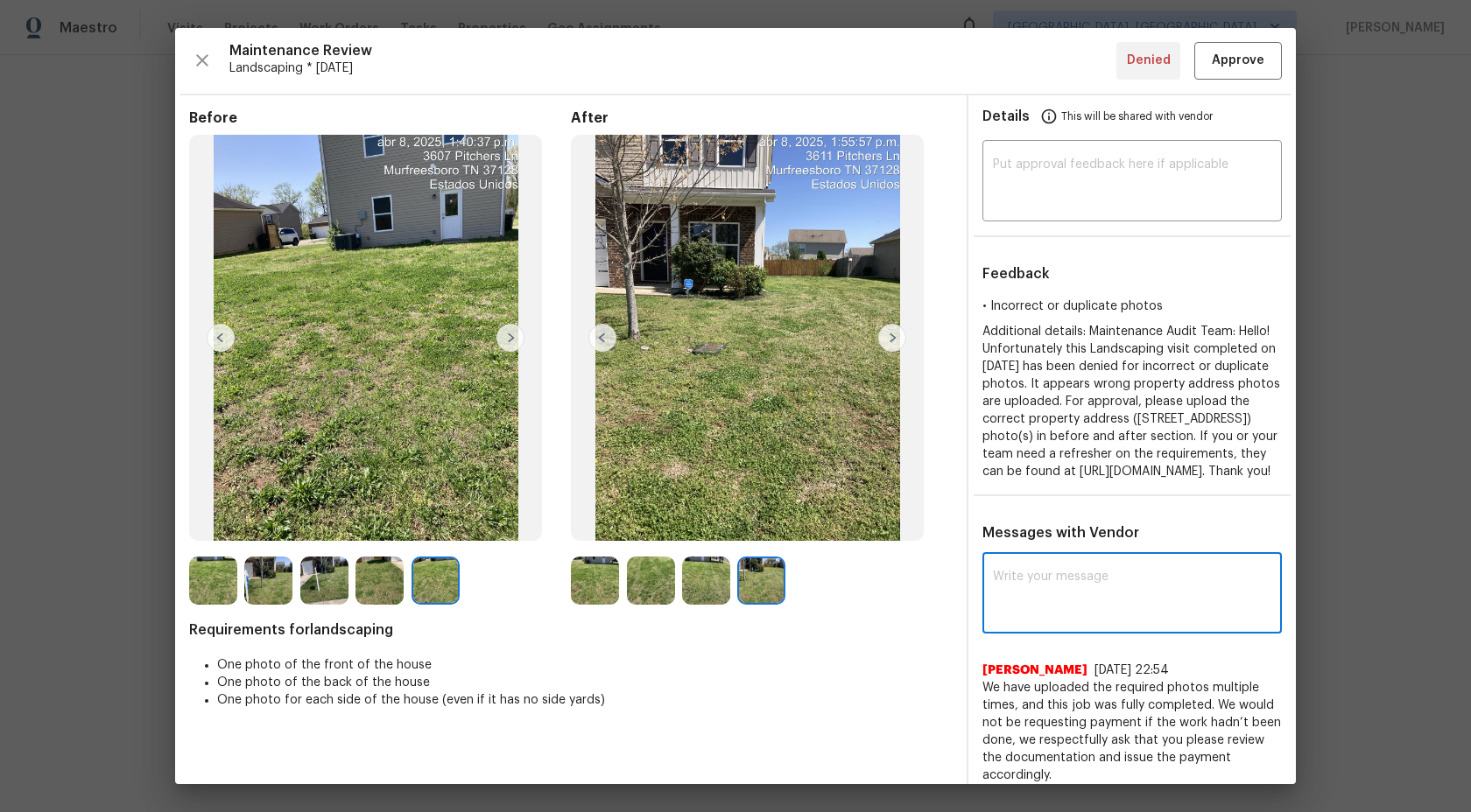
click at [1051, 620] on textarea at bounding box center [1132, 596] width 278 height 49
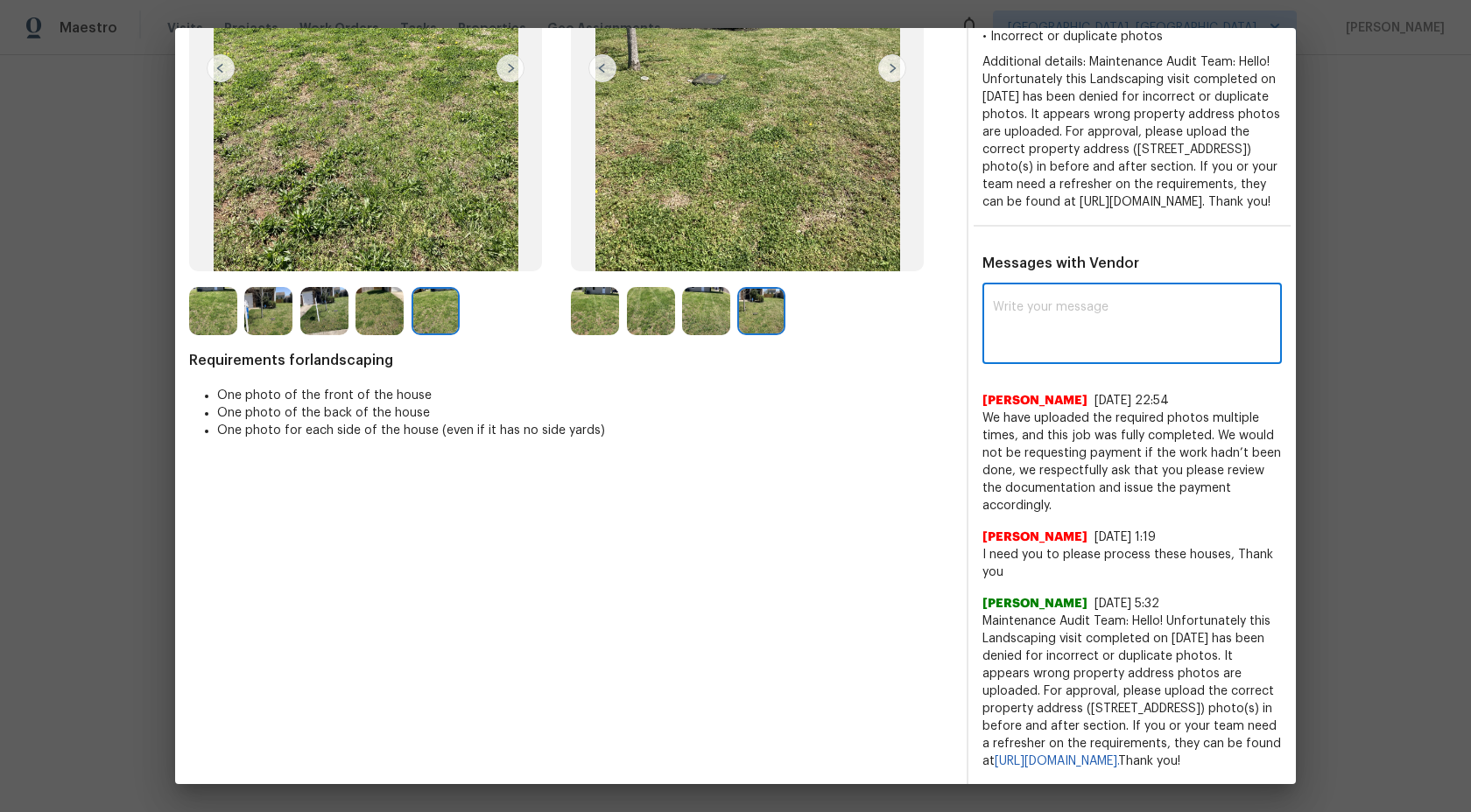
scroll to position [315, 0]
click at [1049, 323] on textarea at bounding box center [1132, 326] width 278 height 49
type textarea "i"
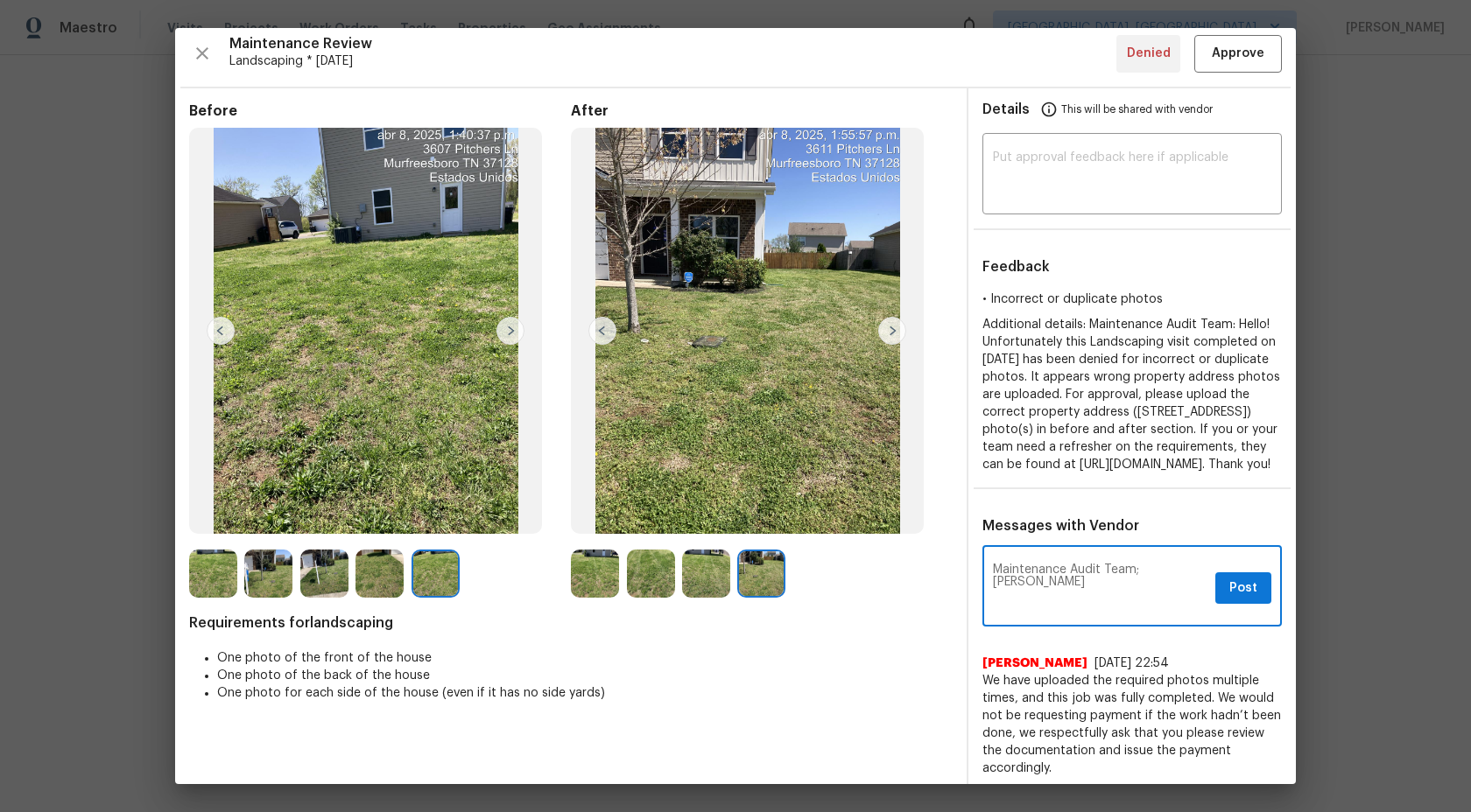
scroll to position [0, 0]
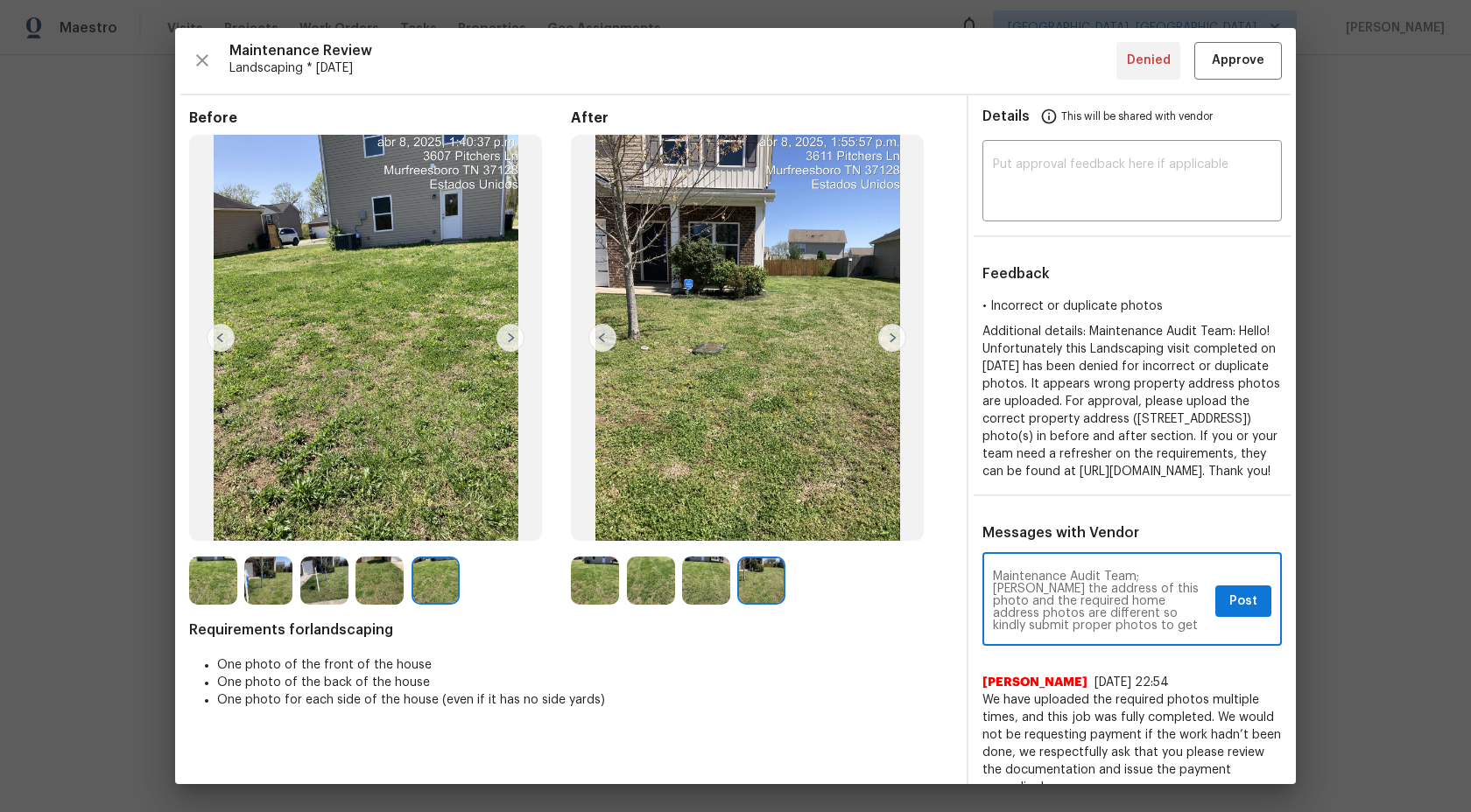
type textarea "Maintenance Audit Team; Alexandra Penalba the address of this photo and the req…"
click at [1233, 613] on span "Post" at bounding box center [1243, 602] width 28 height 22
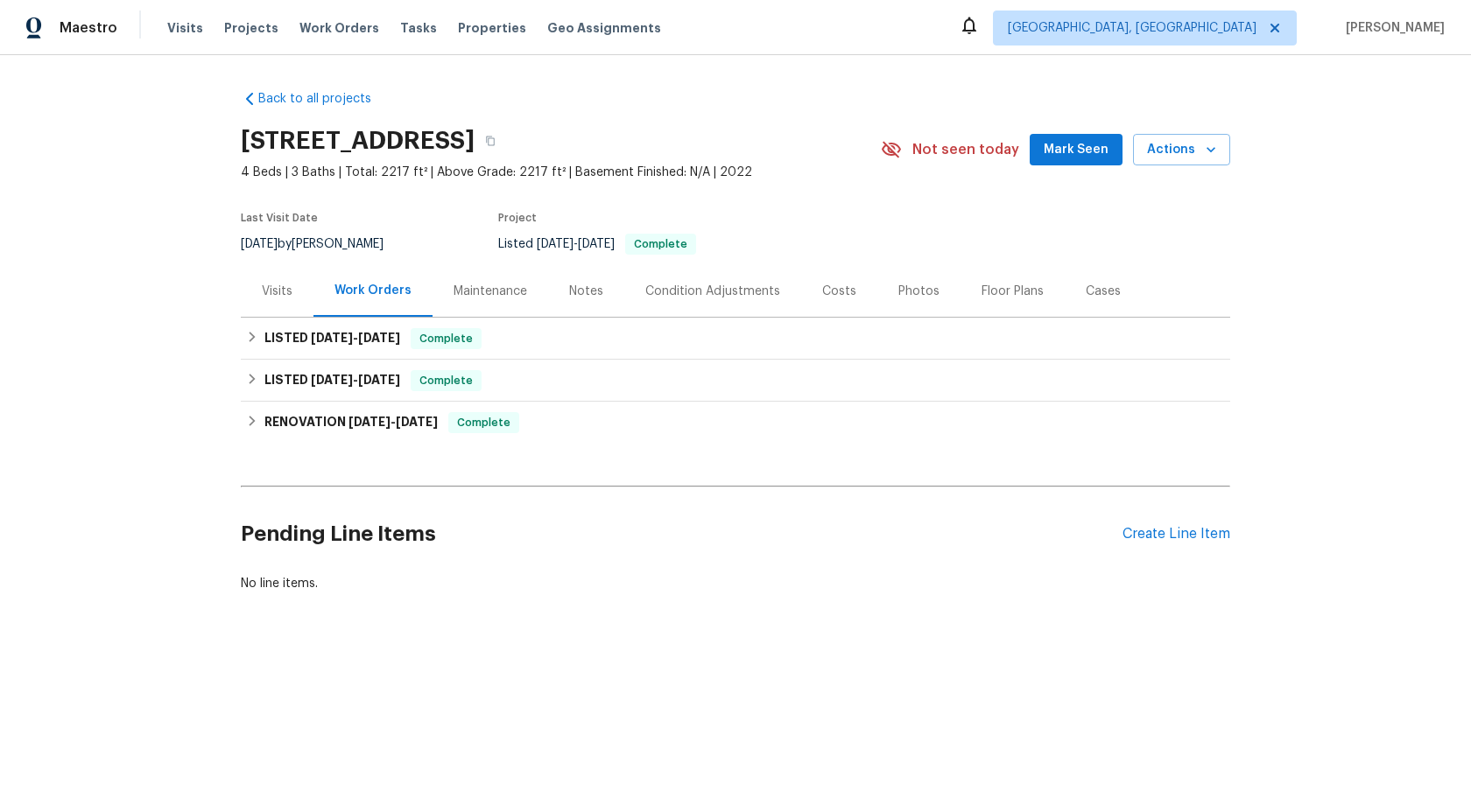
click at [493, 281] on div "Maintenance" at bounding box center [489, 291] width 115 height 51
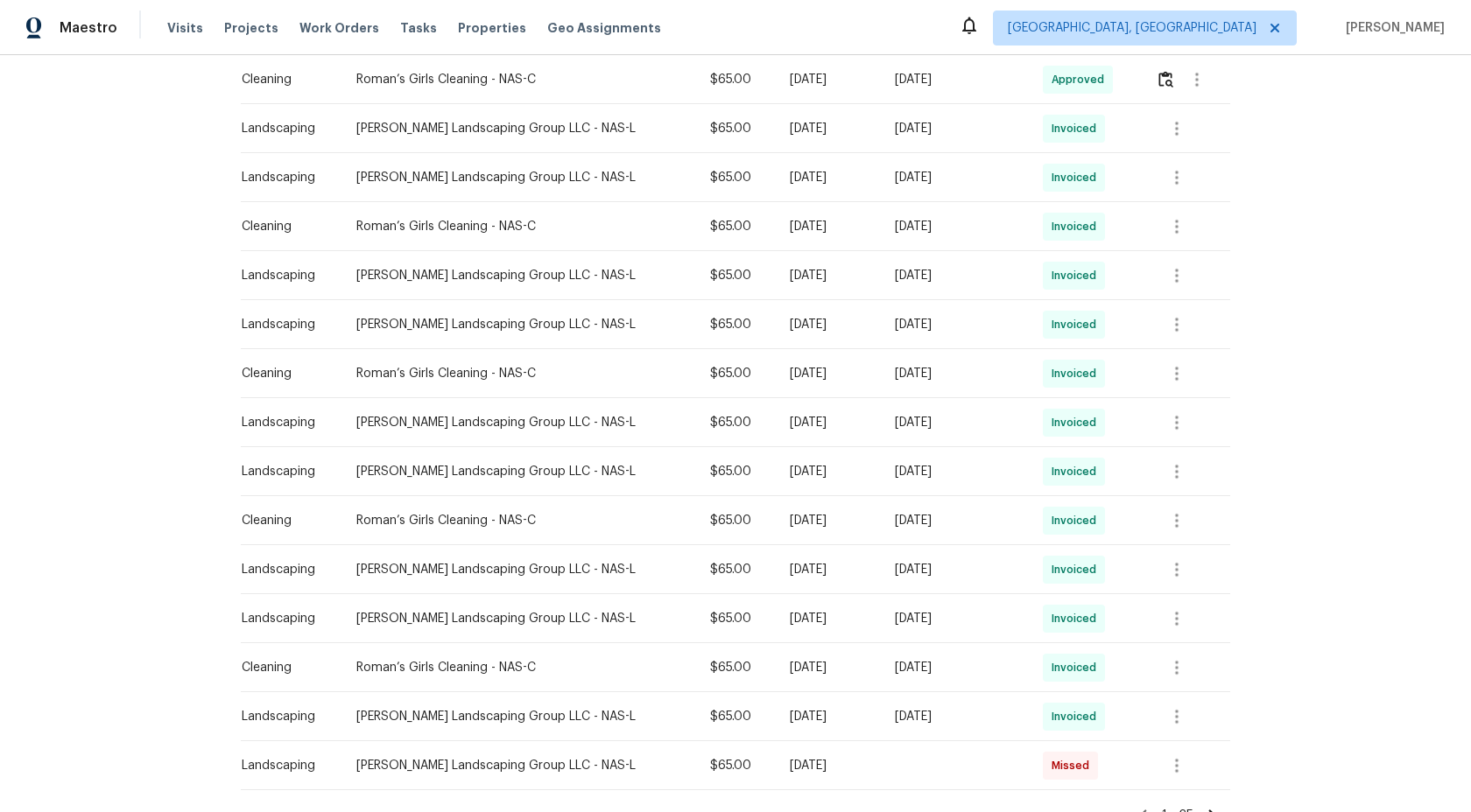
scroll to position [935, 0]
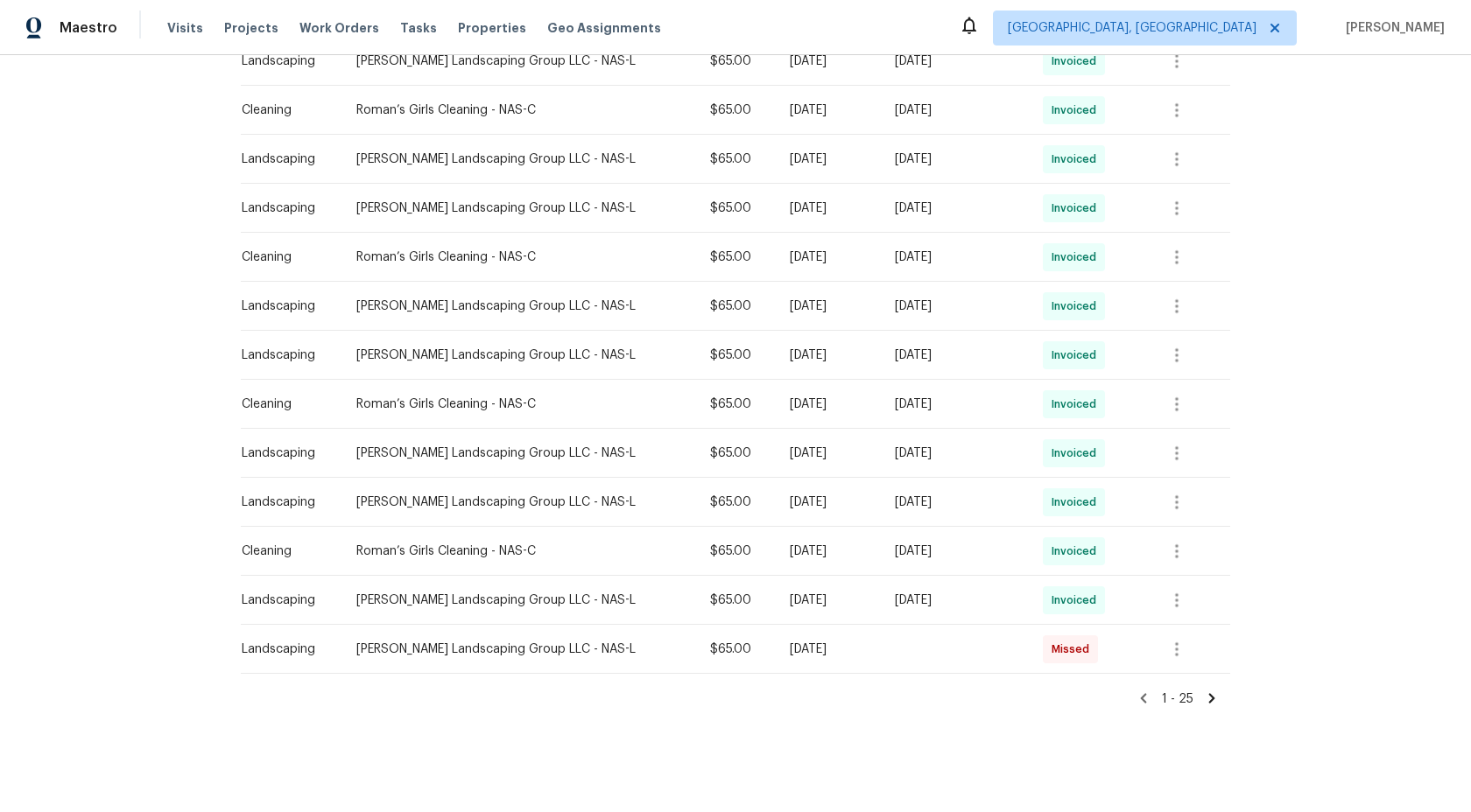
click at [1213, 696] on icon at bounding box center [1212, 699] width 6 height 10
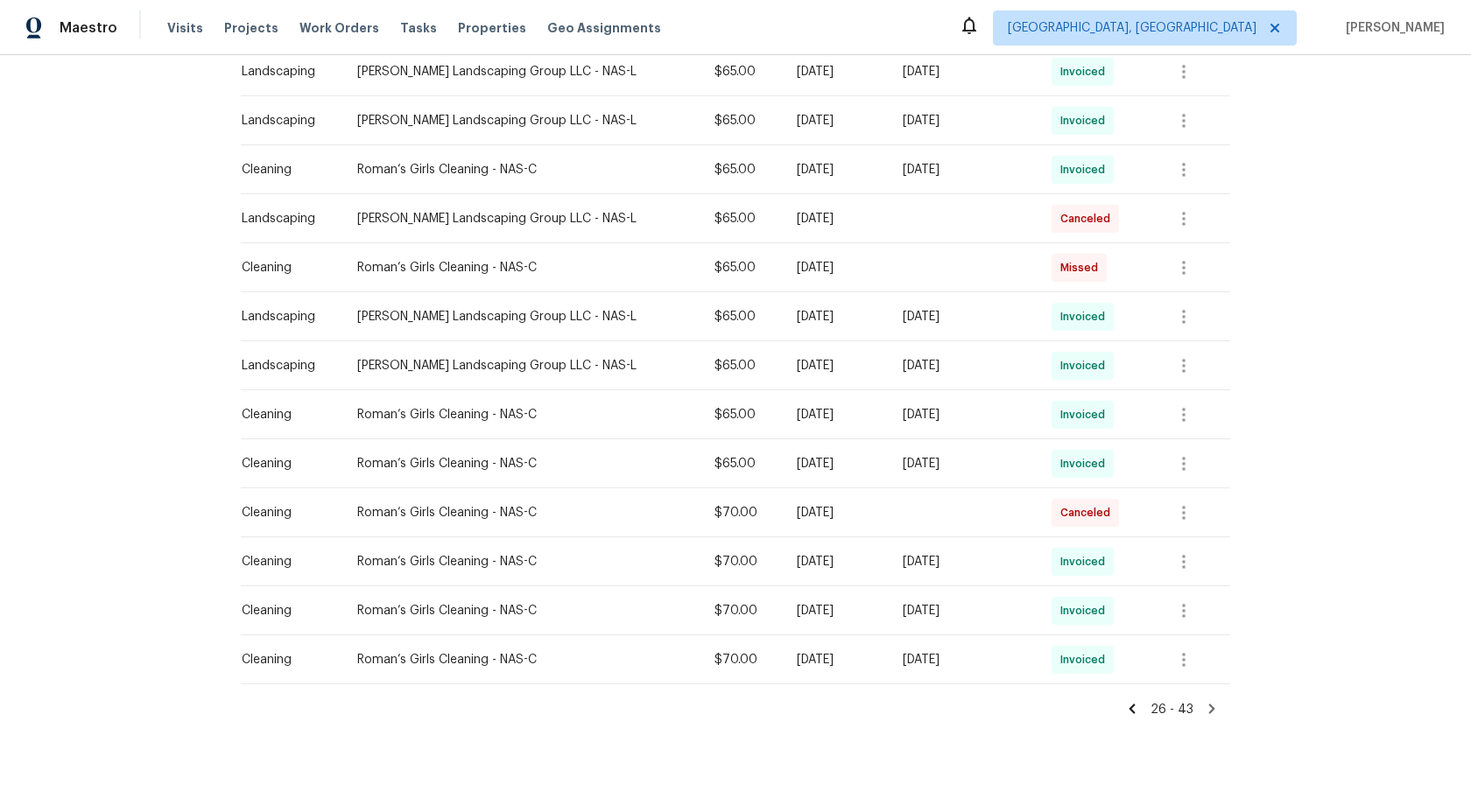
scroll to position [592, 0]
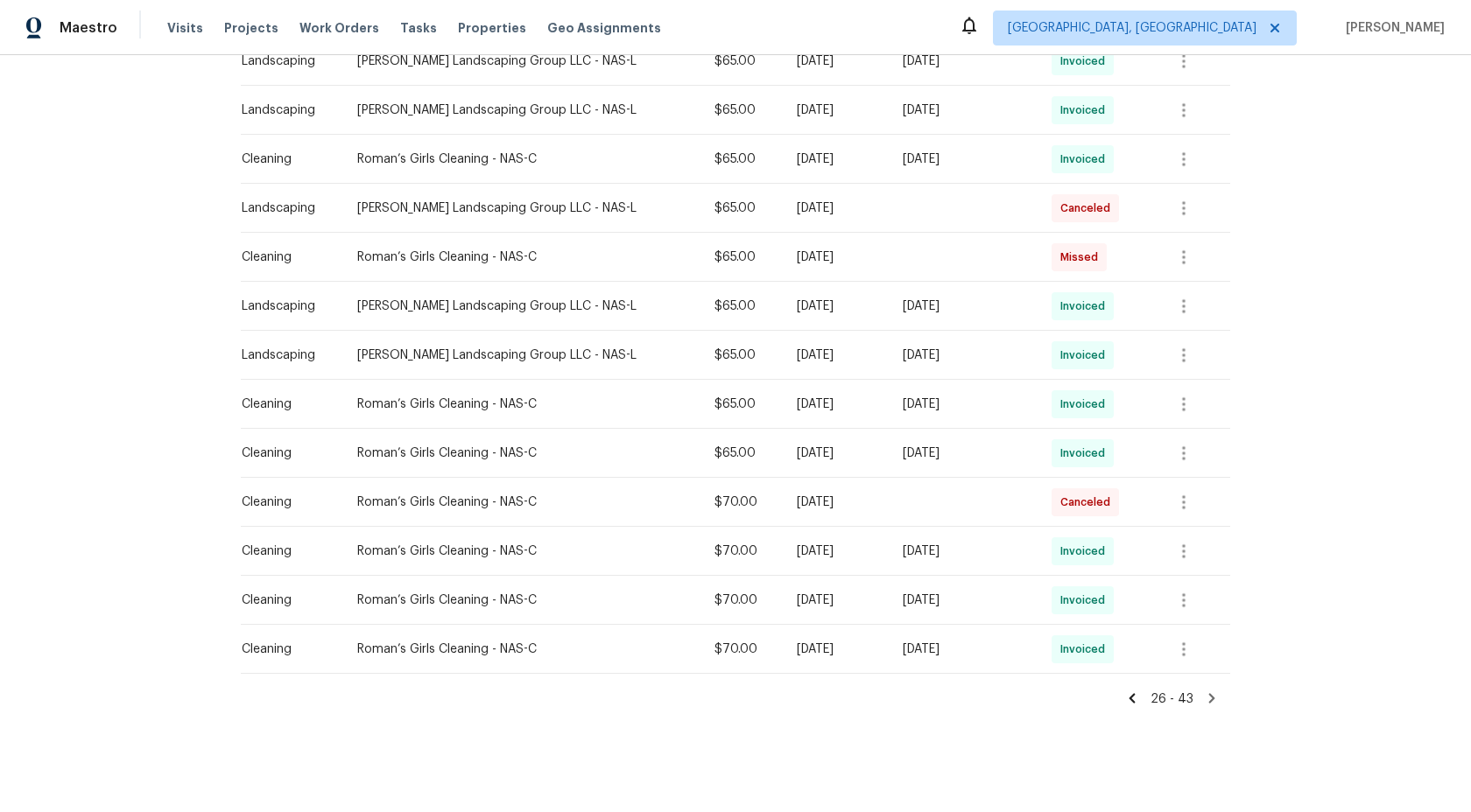
click at [1209, 697] on icon at bounding box center [1212, 699] width 16 height 16
click at [1210, 704] on icon at bounding box center [1212, 699] width 16 height 16
click at [1211, 697] on icon at bounding box center [1212, 699] width 6 height 10
click at [1214, 699] on icon at bounding box center [1212, 699] width 16 height 16
click at [1209, 696] on icon at bounding box center [1212, 699] width 6 height 10
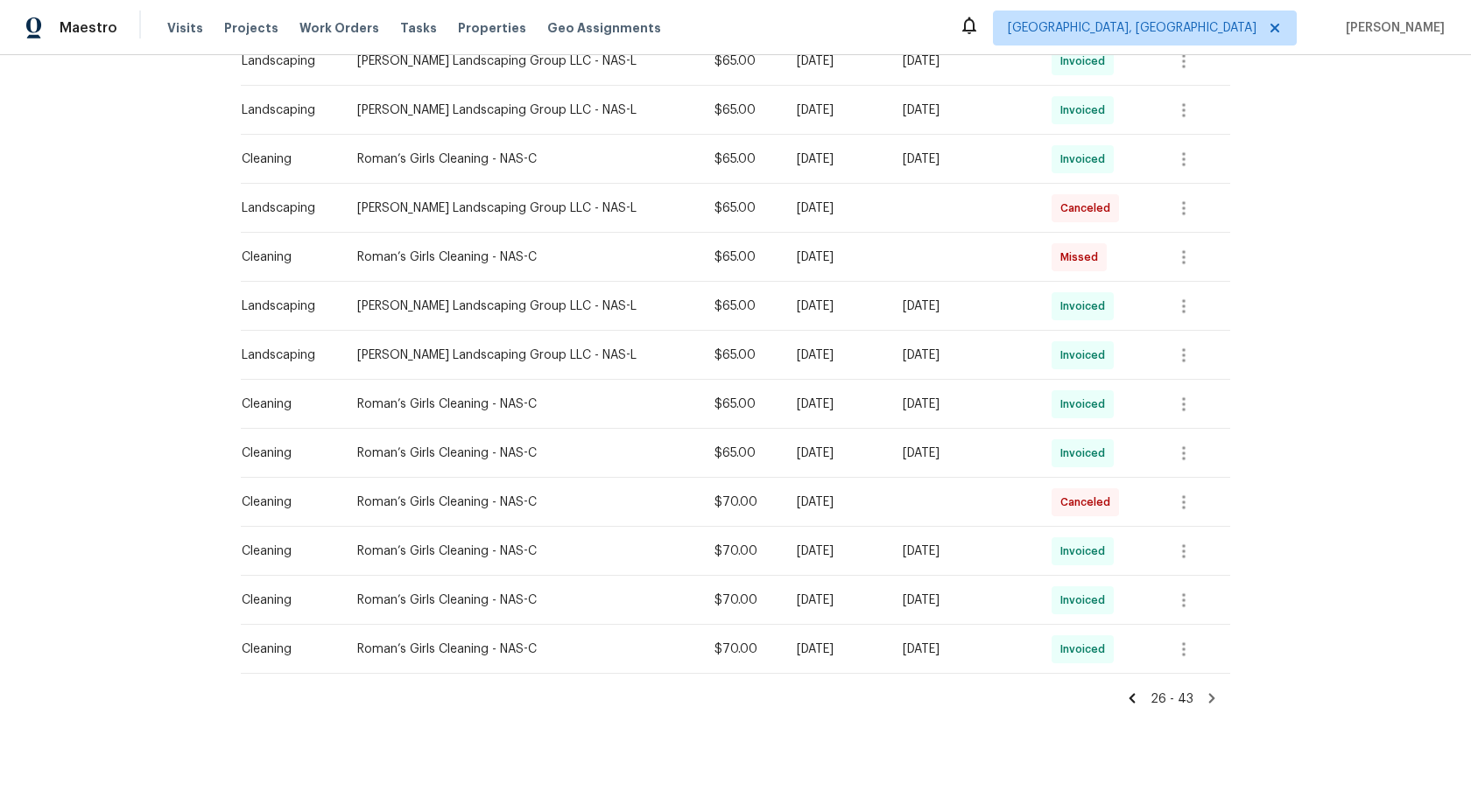
click at [1139, 703] on icon at bounding box center [1132, 699] width 16 height 16
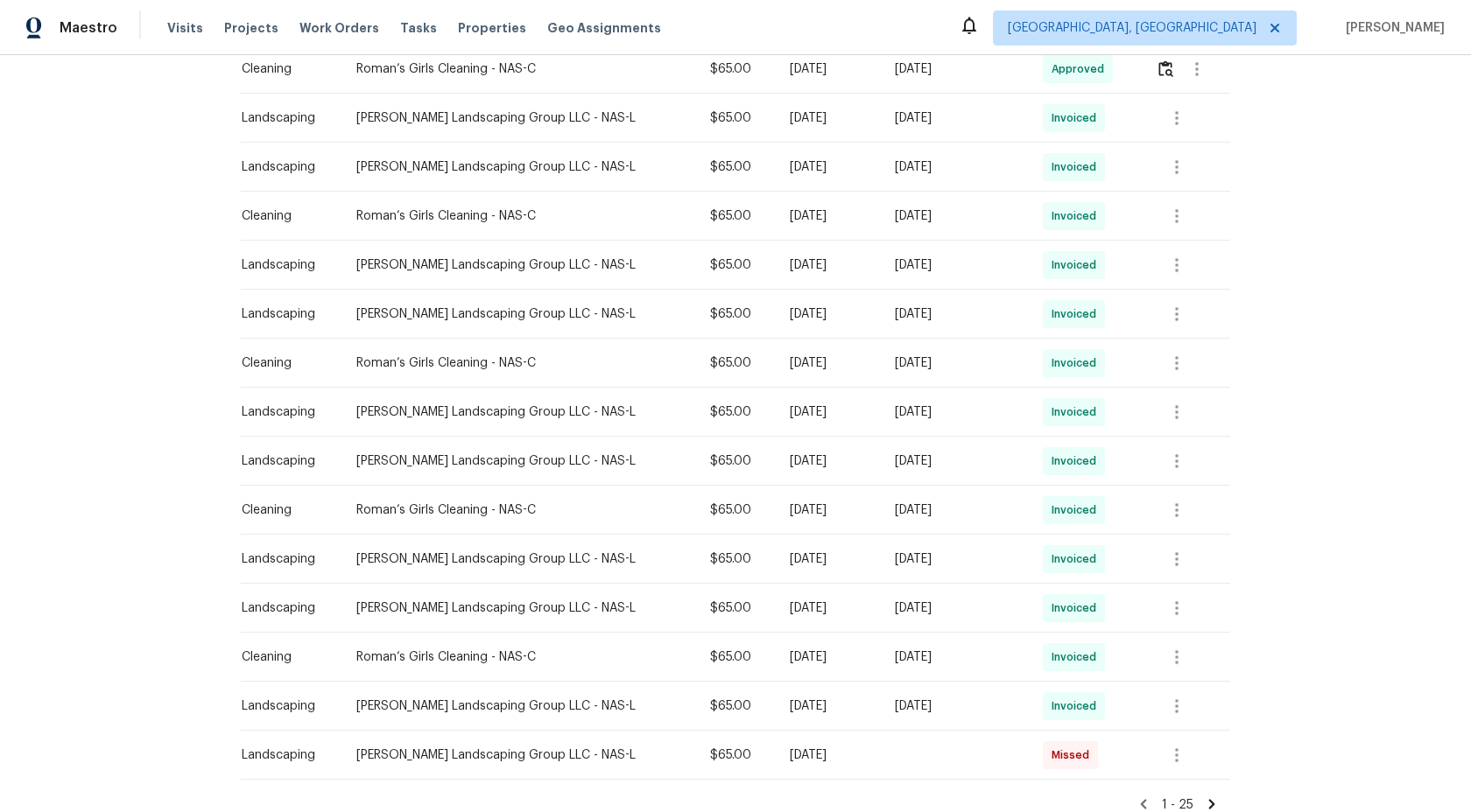
scroll to position [935, 0]
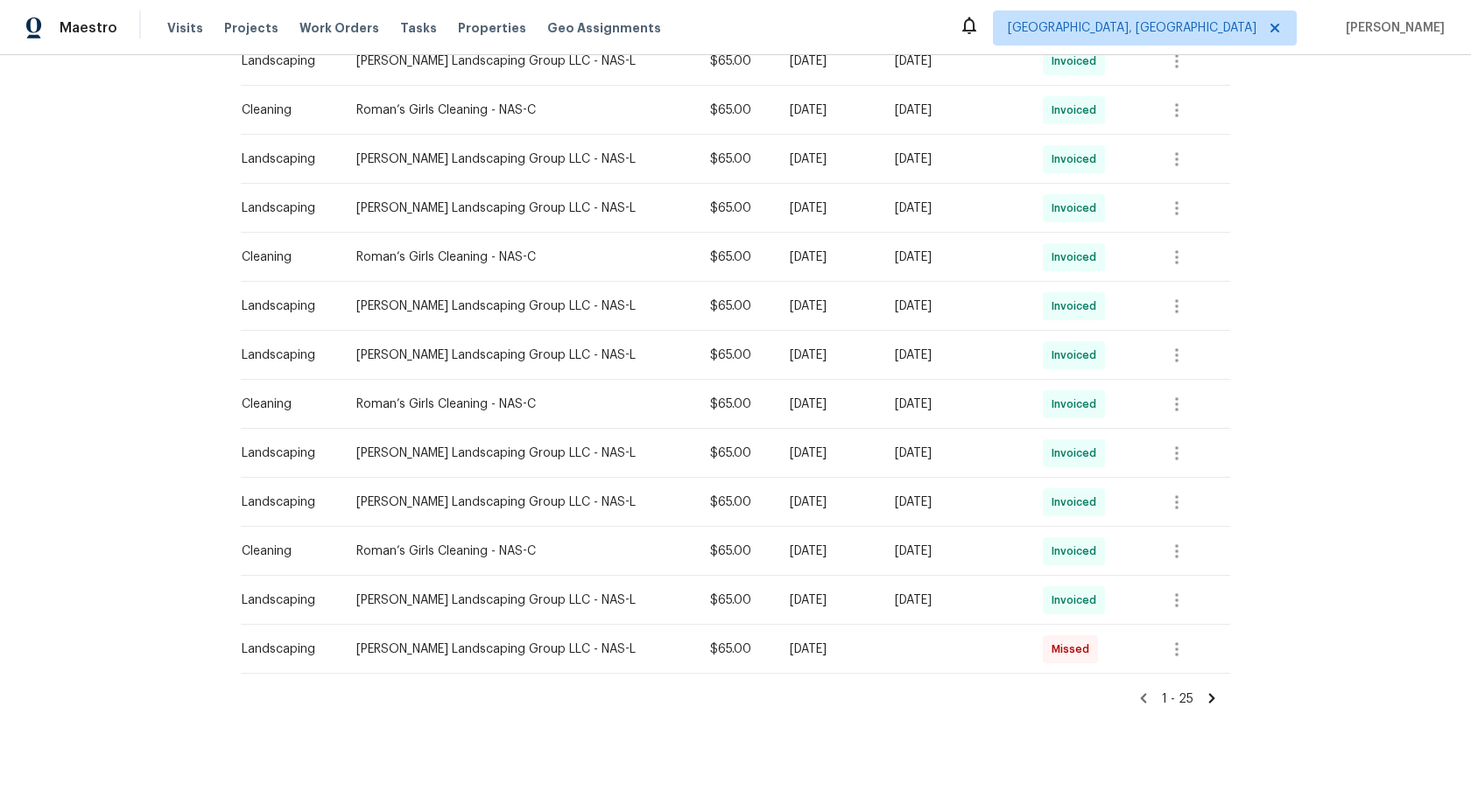
click at [1208, 696] on icon at bounding box center [1212, 699] width 16 height 16
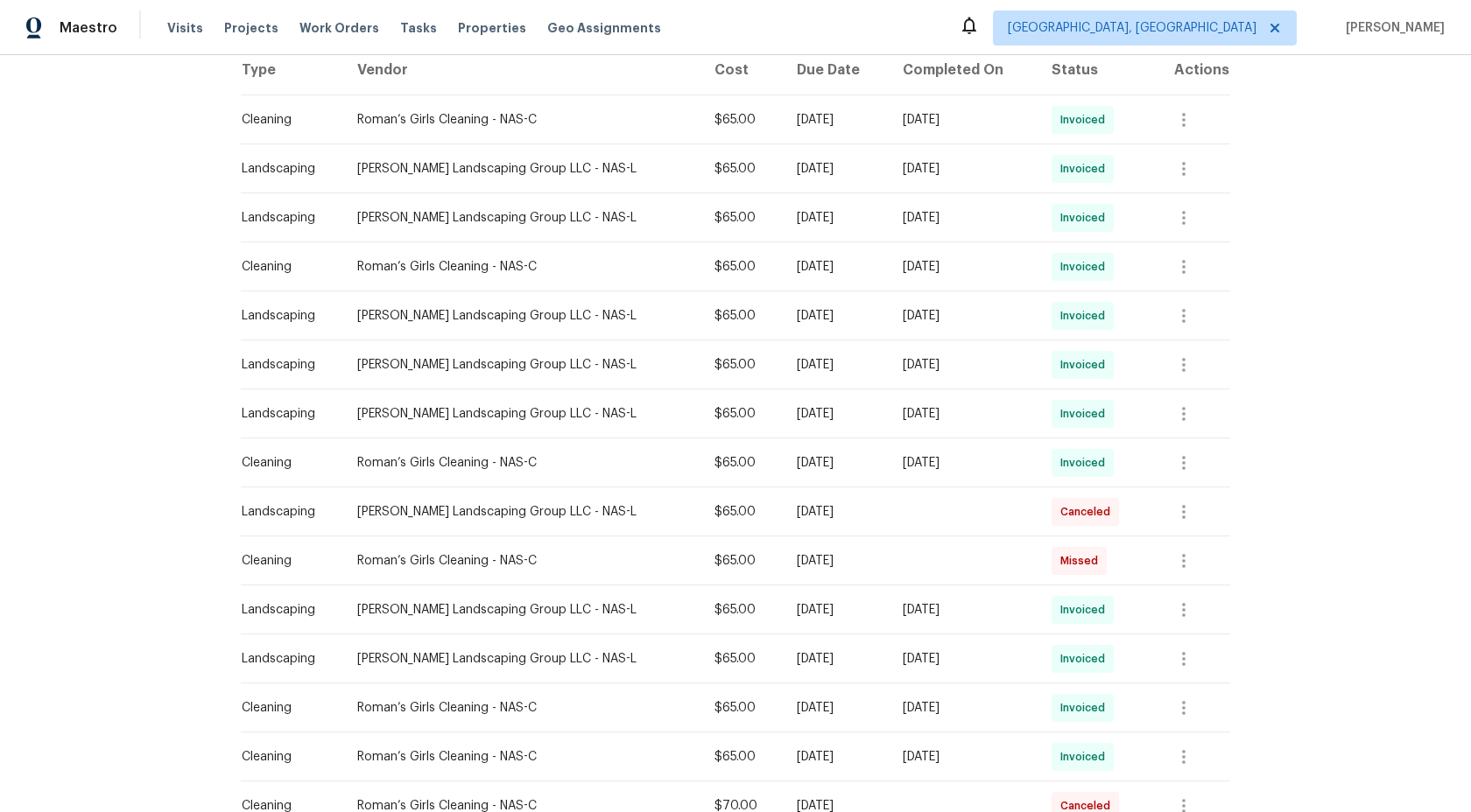
scroll to position [592, 0]
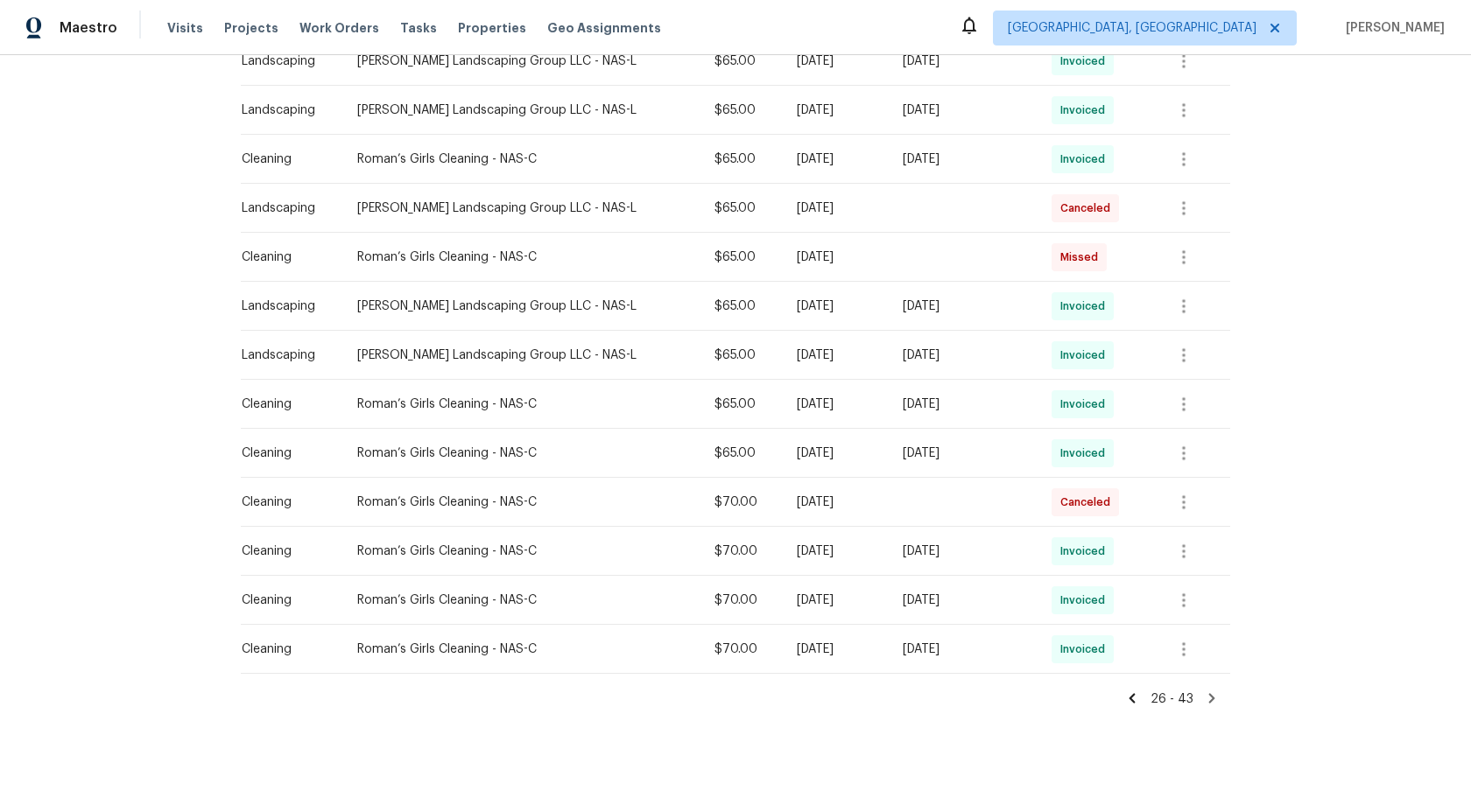
click at [1210, 698] on icon at bounding box center [1212, 699] width 16 height 16
click at [1132, 697] on icon at bounding box center [1133, 699] width 6 height 10
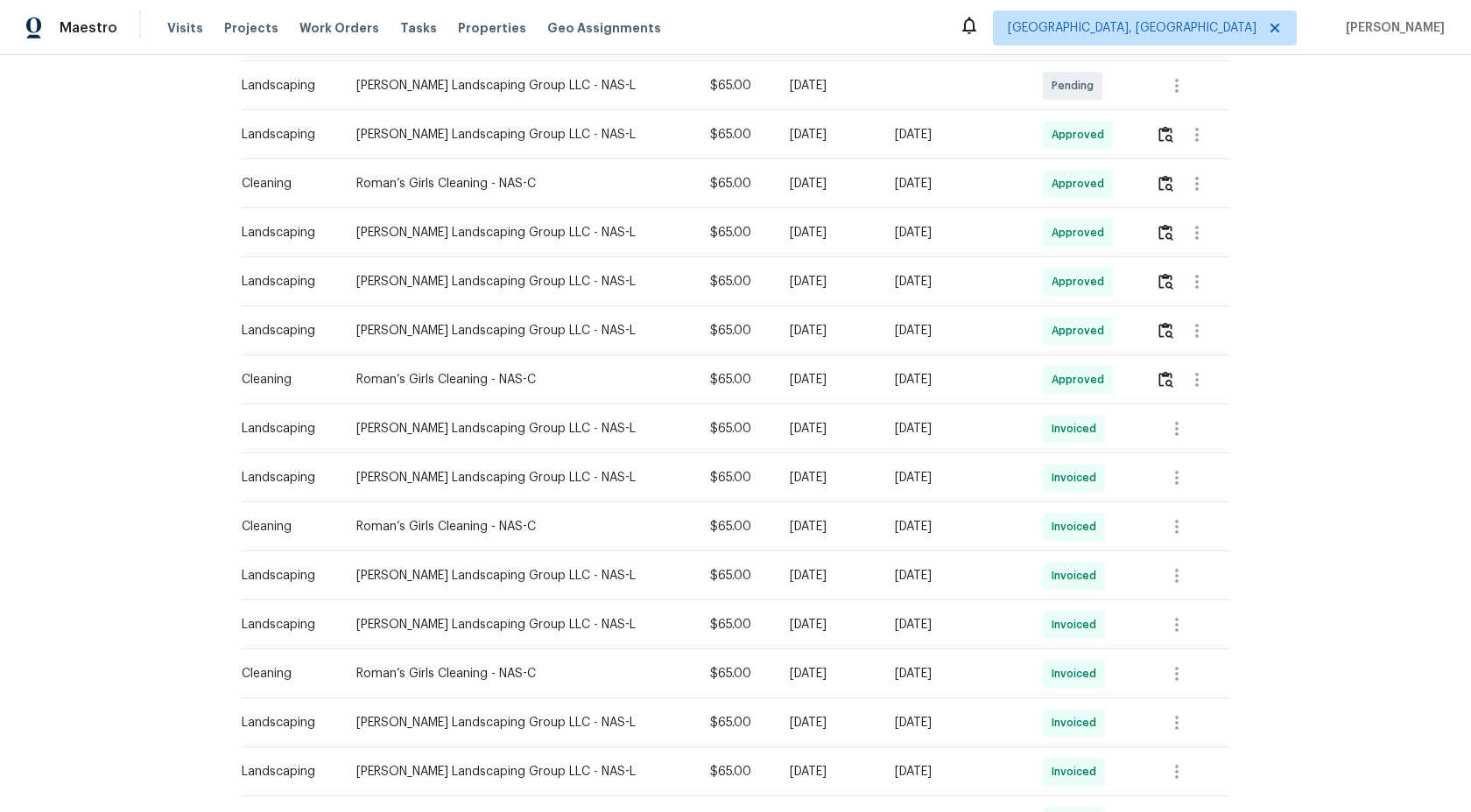
scroll to position [935, 0]
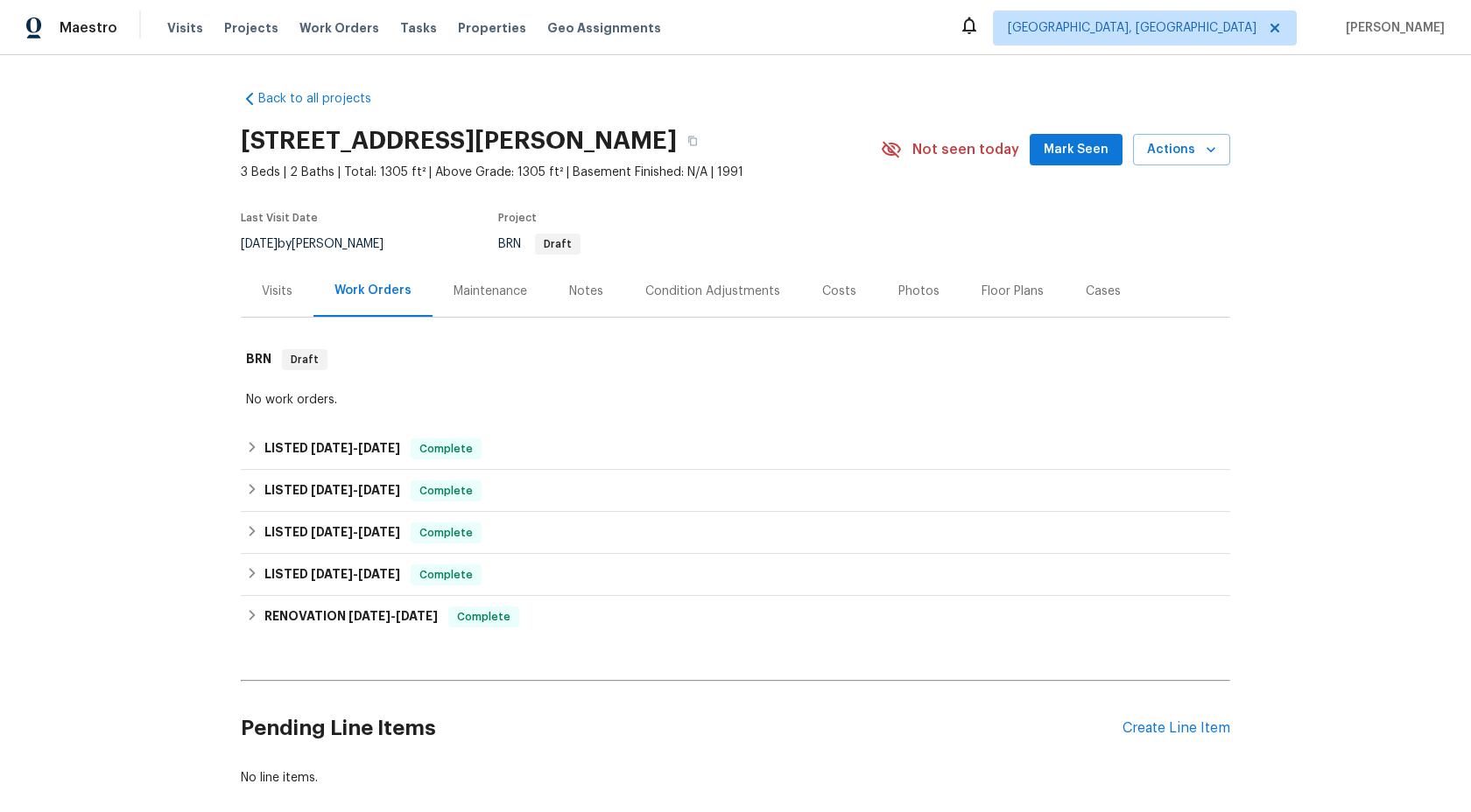
click at [483, 301] on div "Maintenance" at bounding box center [489, 291] width 115 height 51
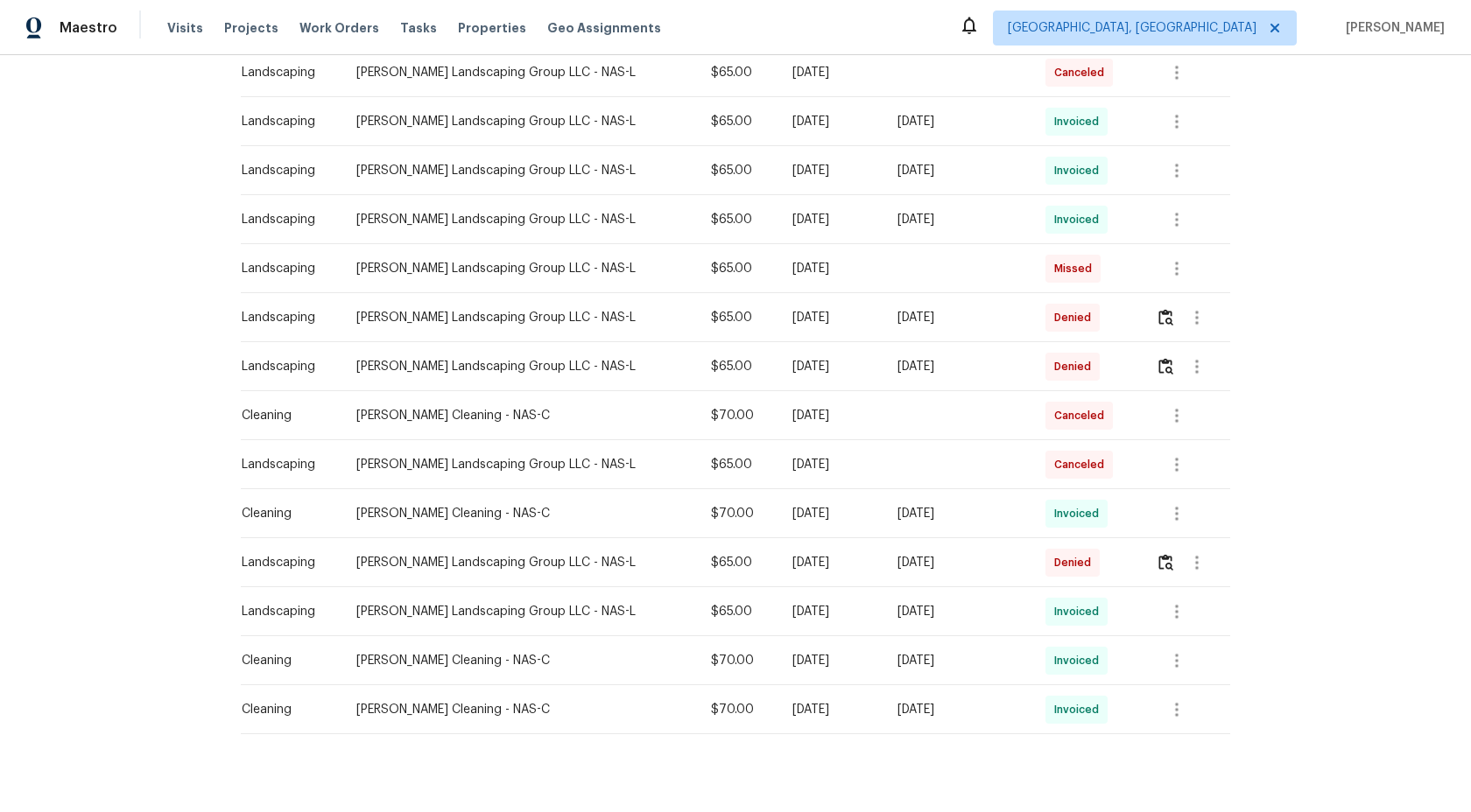
scroll to position [411, 0]
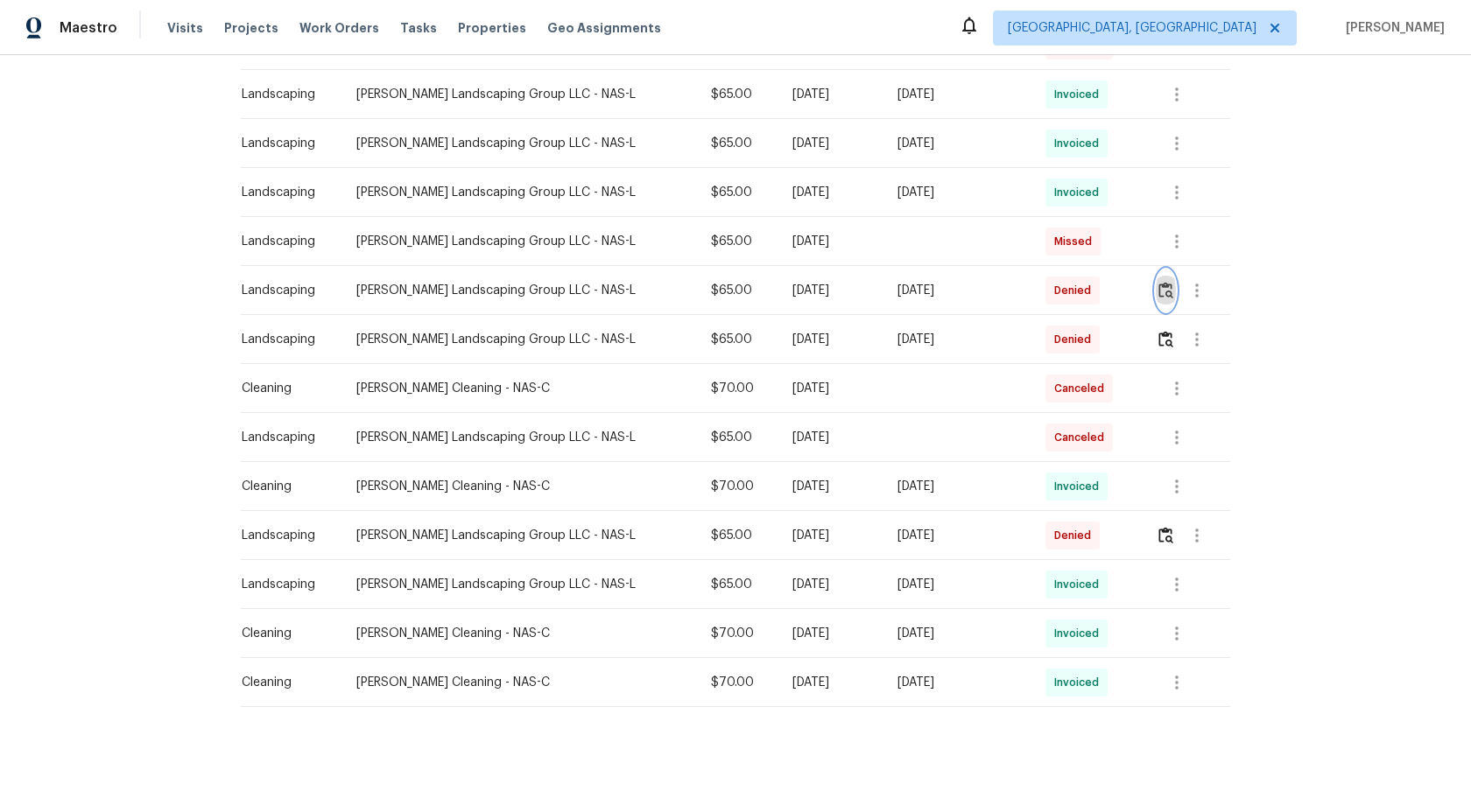
click at [1164, 290] on img "button" at bounding box center [1165, 290] width 15 height 17
click at [1164, 531] on img "button" at bounding box center [1165, 535] width 15 height 17
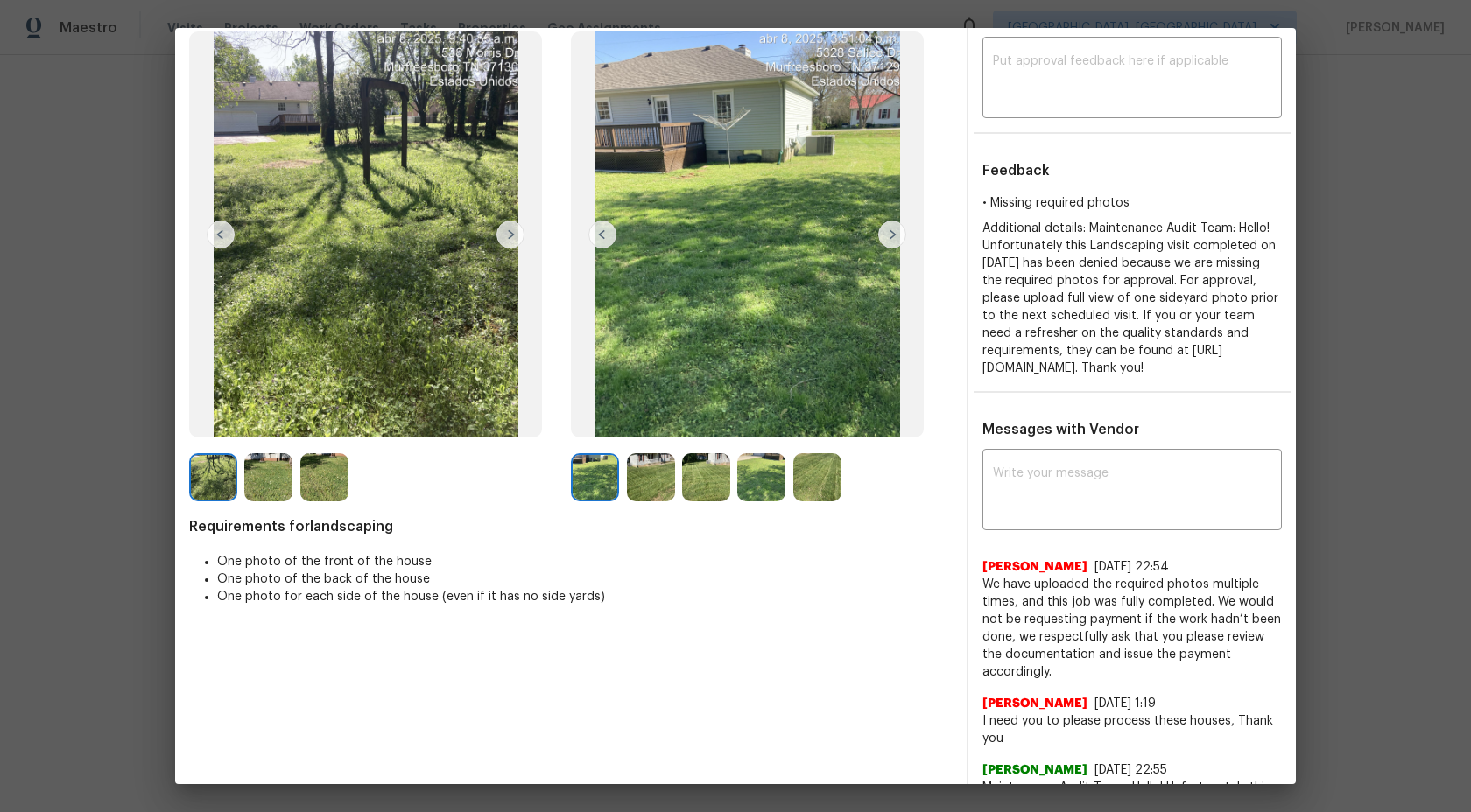
scroll to position [180, 0]
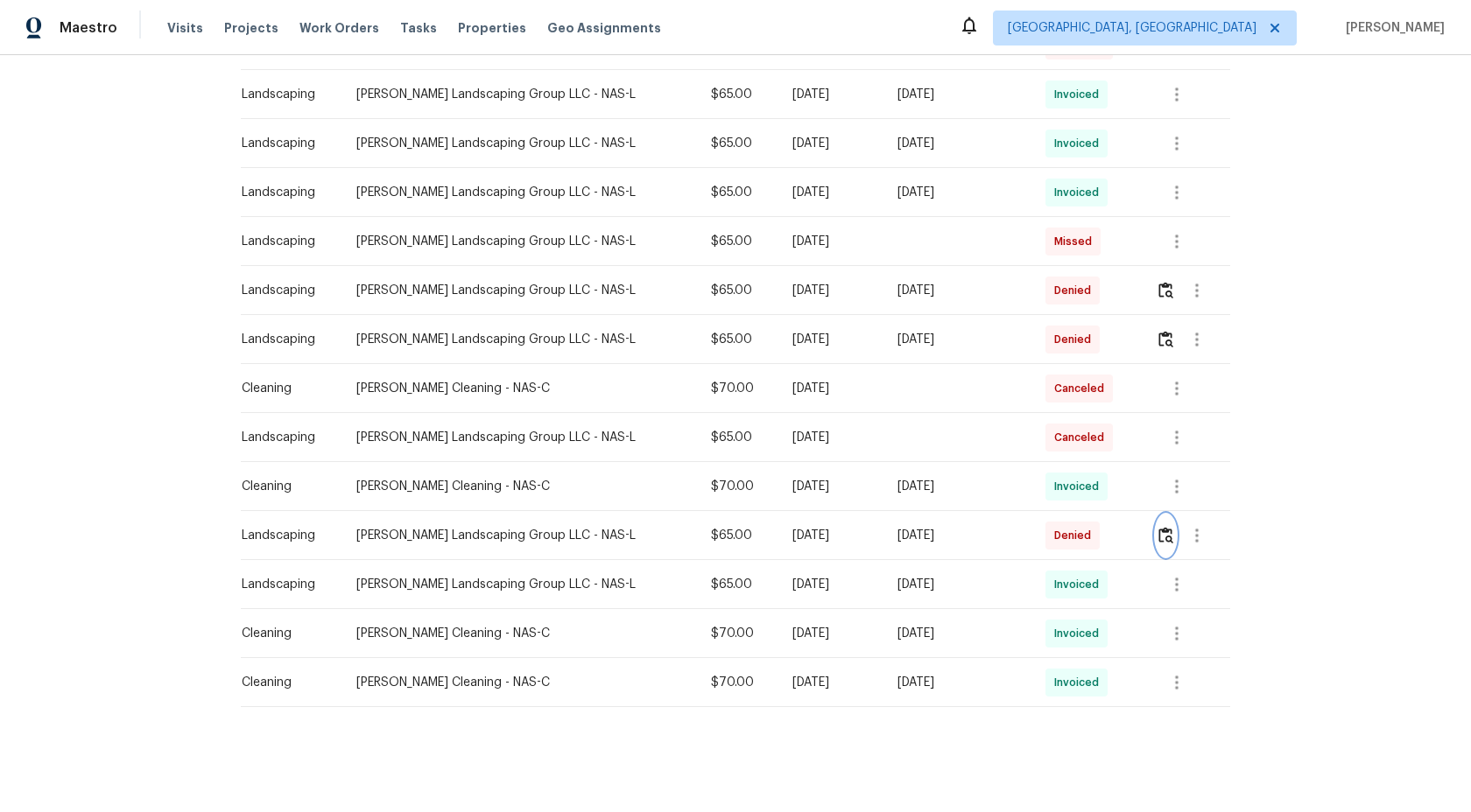
click at [1172, 527] on img "button" at bounding box center [1165, 535] width 15 height 17
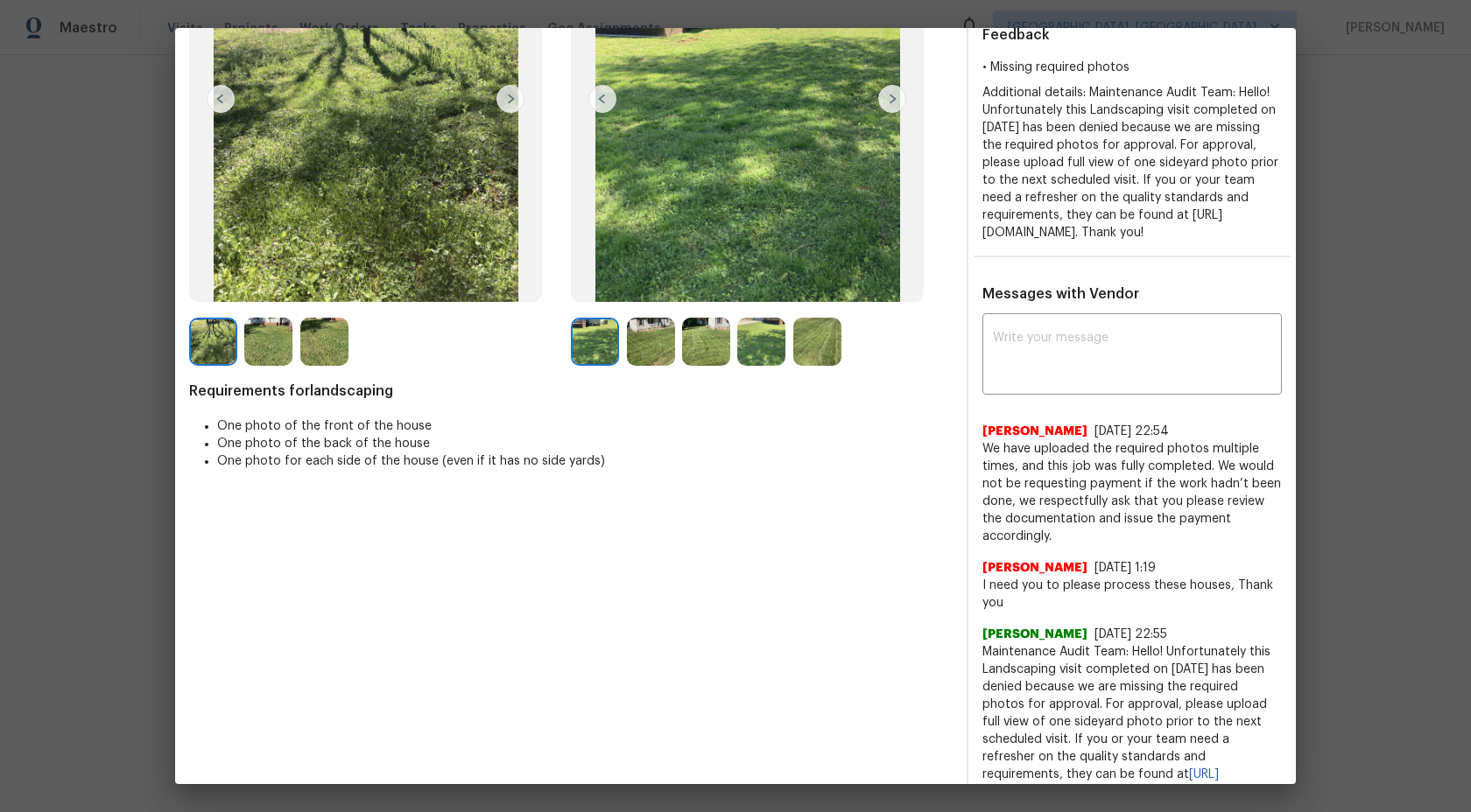
scroll to position [268, 0]
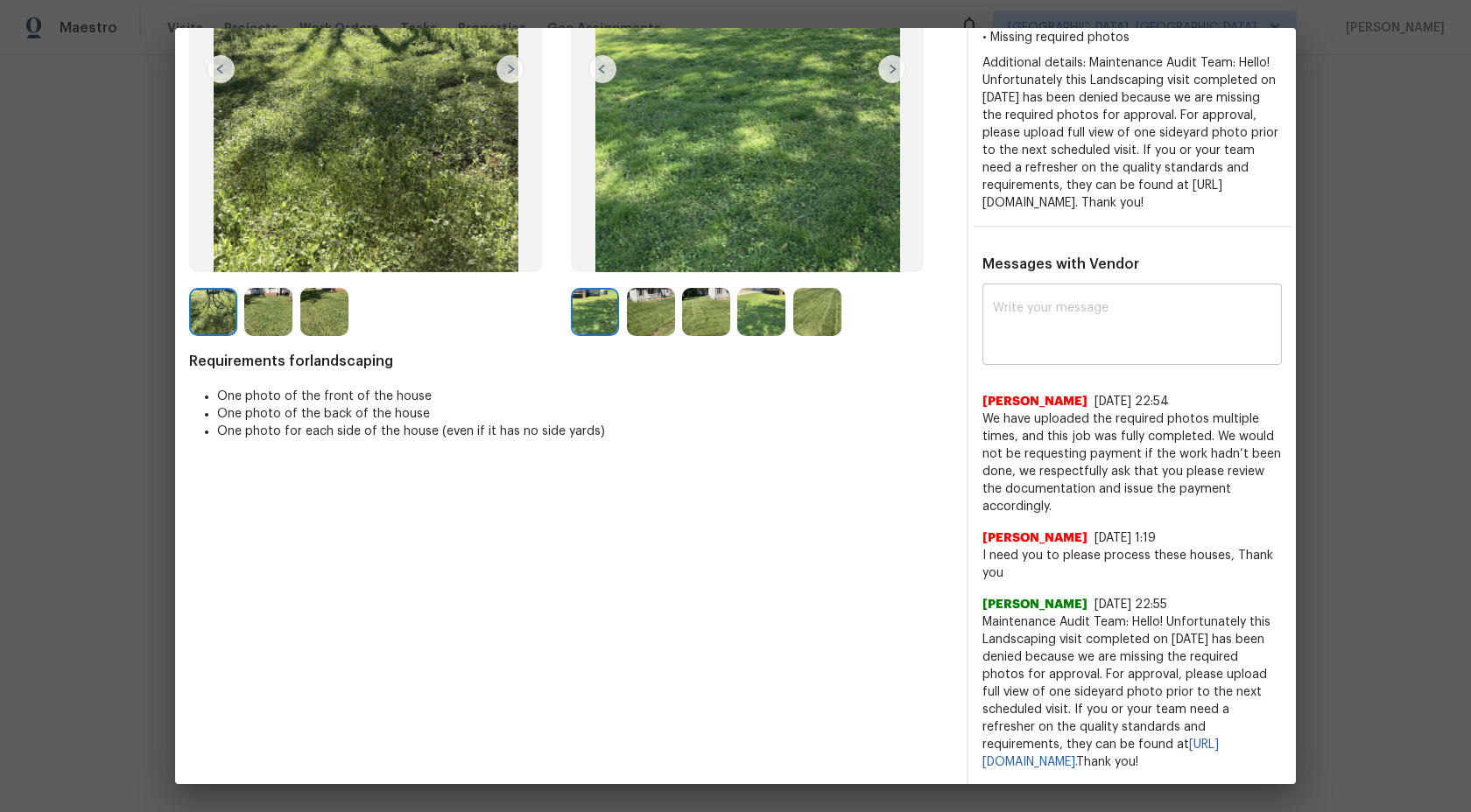
click at [1090, 365] on div "x ​" at bounding box center [1132, 327] width 299 height 77
type textarea "H"
type textarea "Maintenance Audit"
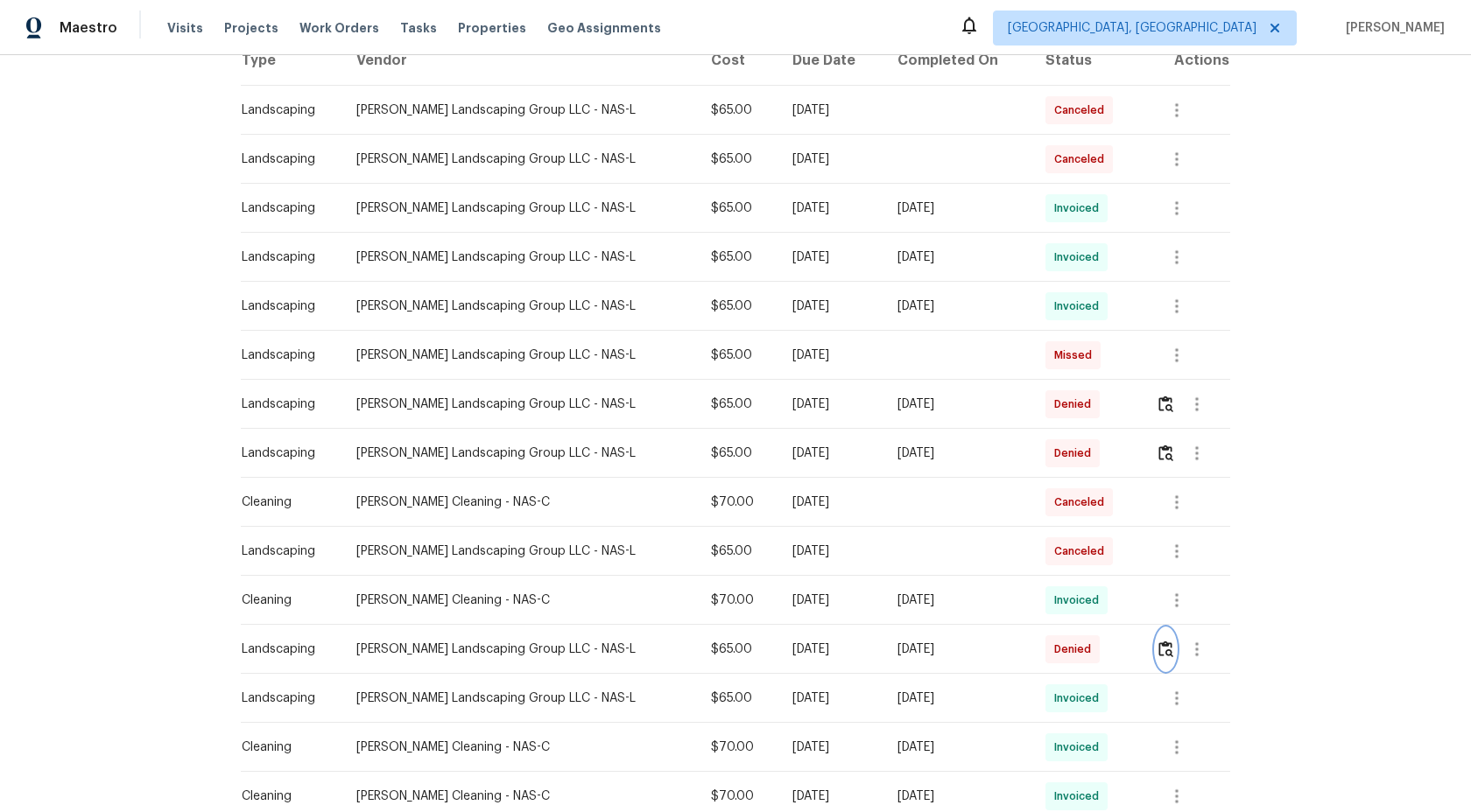
scroll to position [310, 0]
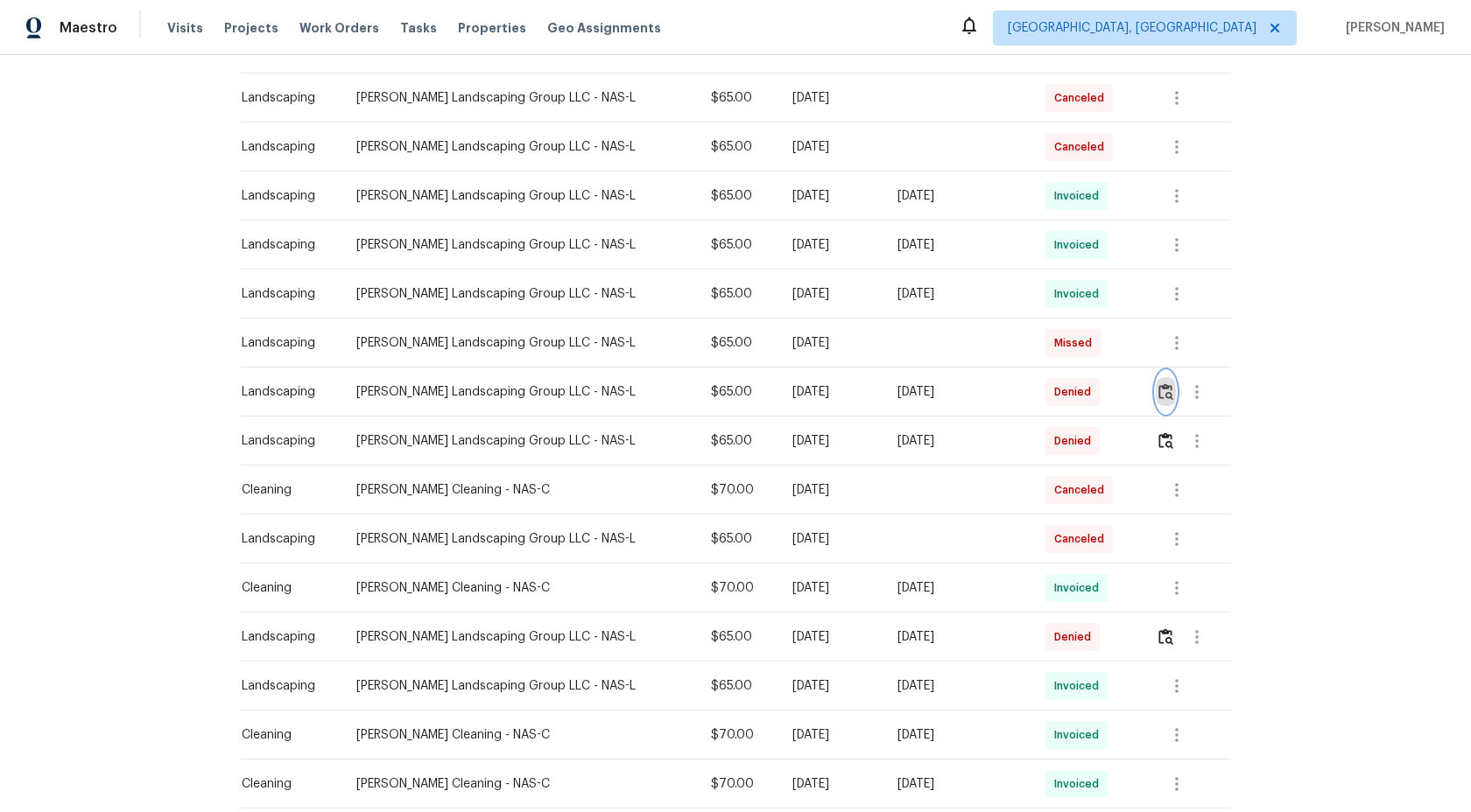
click at [1167, 390] on img "button" at bounding box center [1165, 392] width 15 height 17
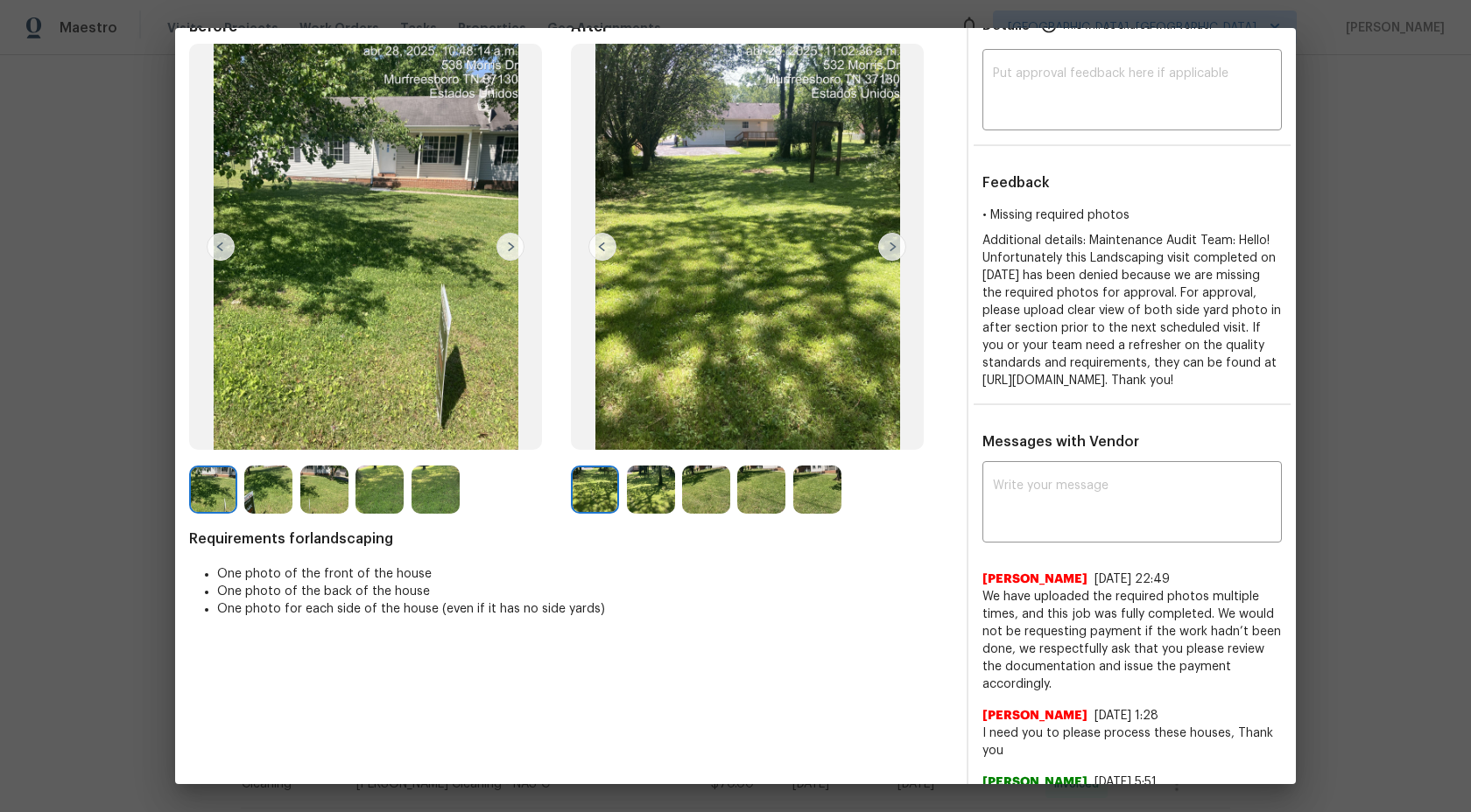
scroll to position [6, 0]
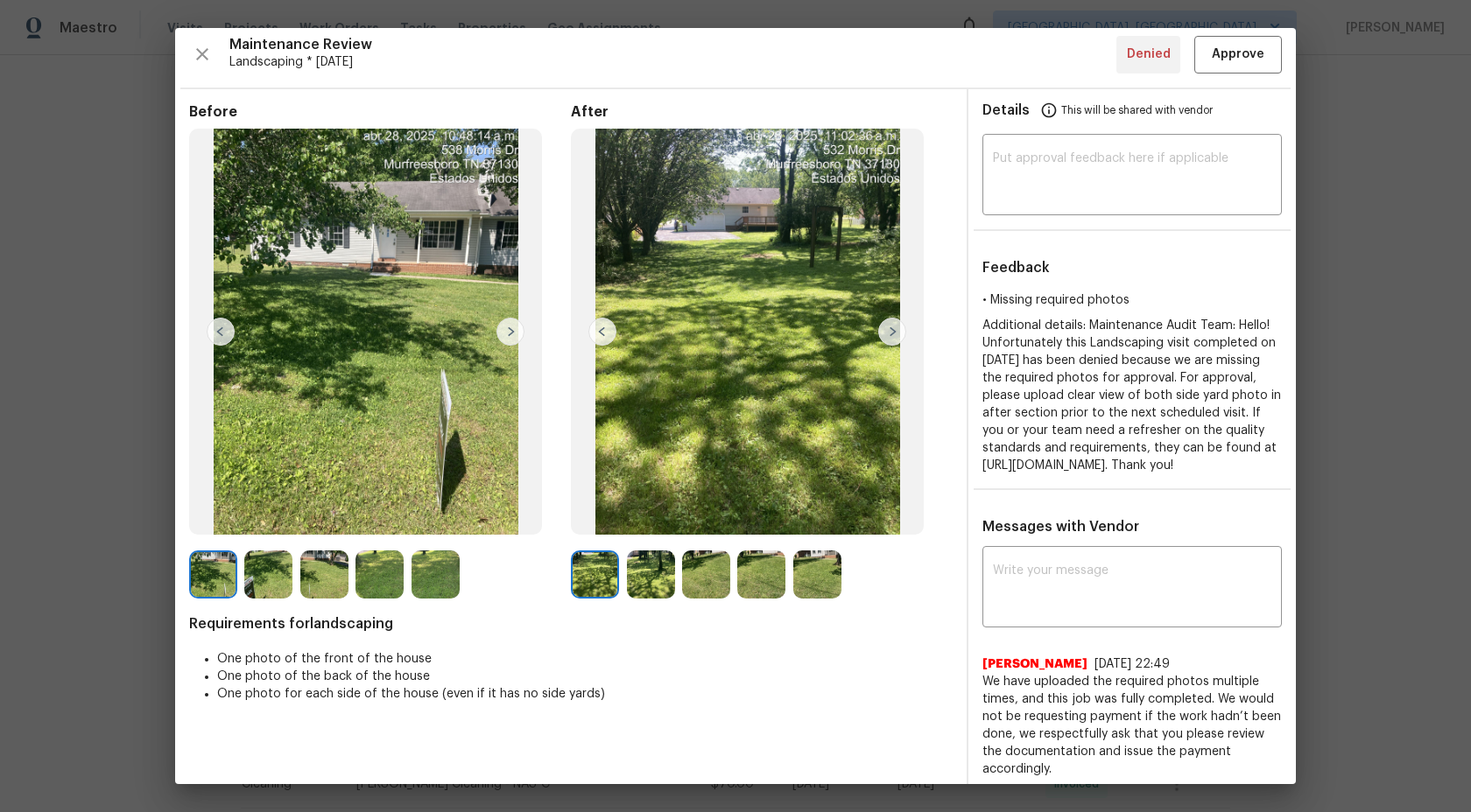
click at [639, 551] on img at bounding box center [650, 574] width 48 height 48
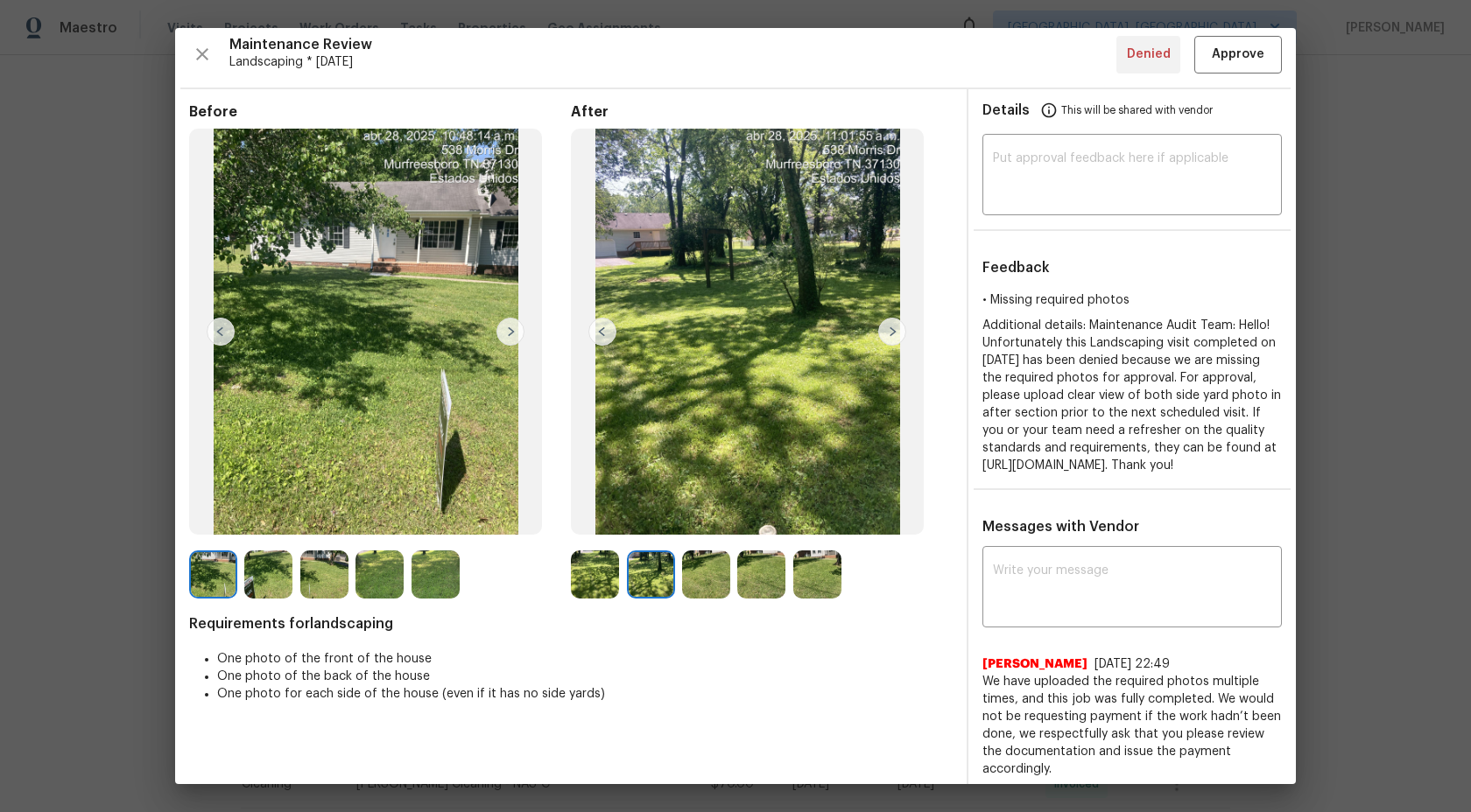
click at [713, 562] on img at bounding box center [705, 574] width 48 height 48
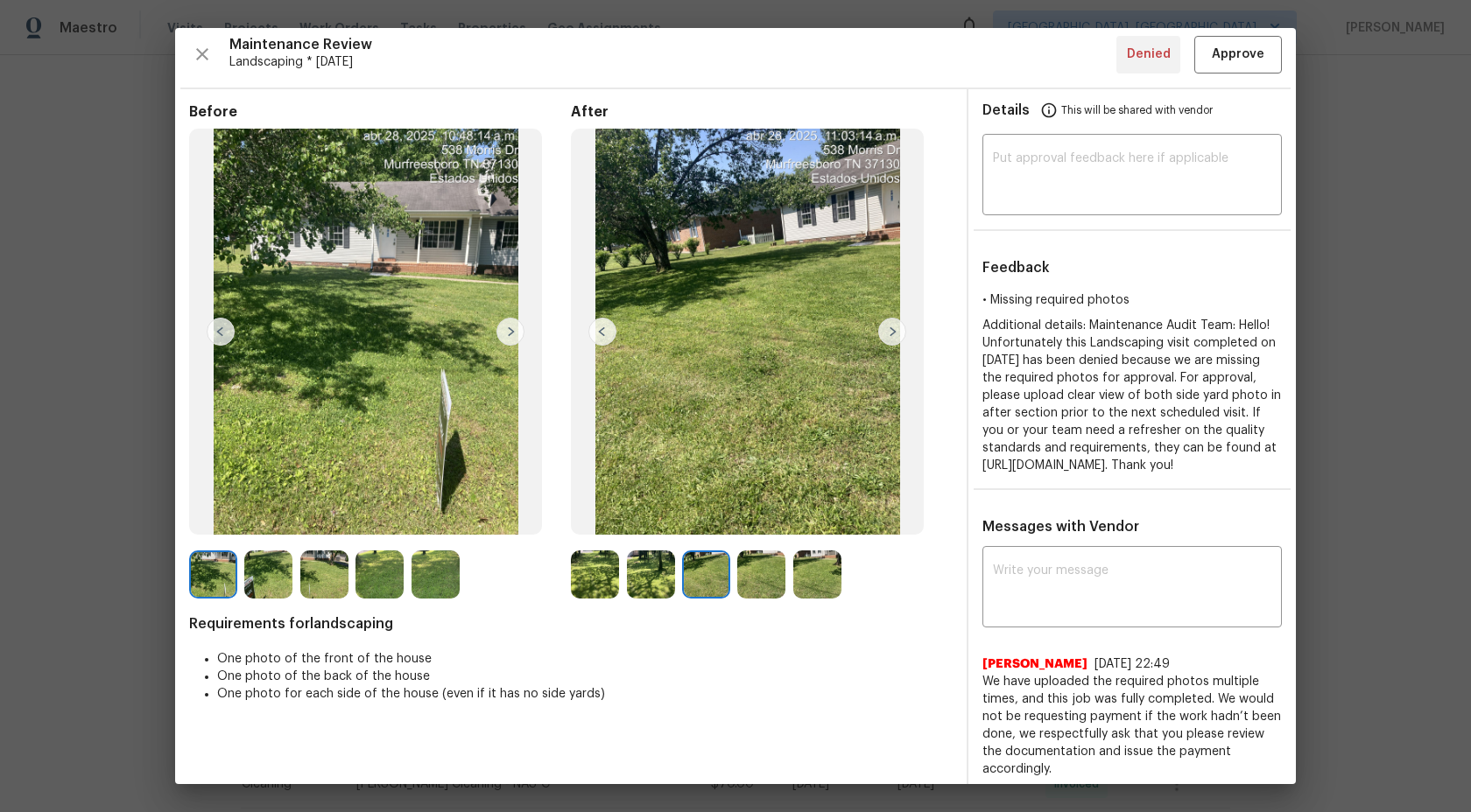
click at [729, 577] on img at bounding box center [705, 574] width 48 height 48
click at [758, 573] on img at bounding box center [761, 574] width 48 height 48
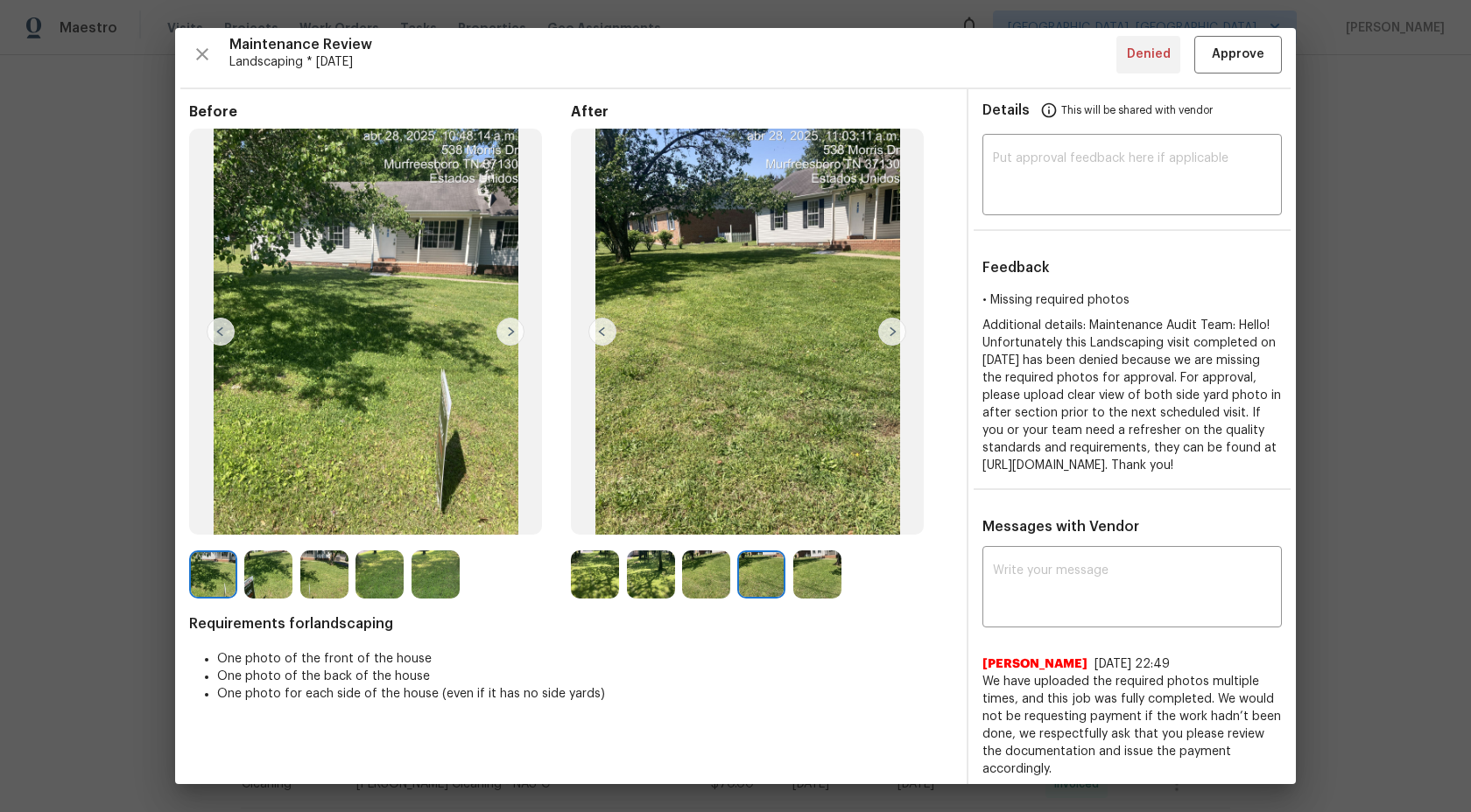
click at [813, 575] on img at bounding box center [817, 574] width 48 height 48
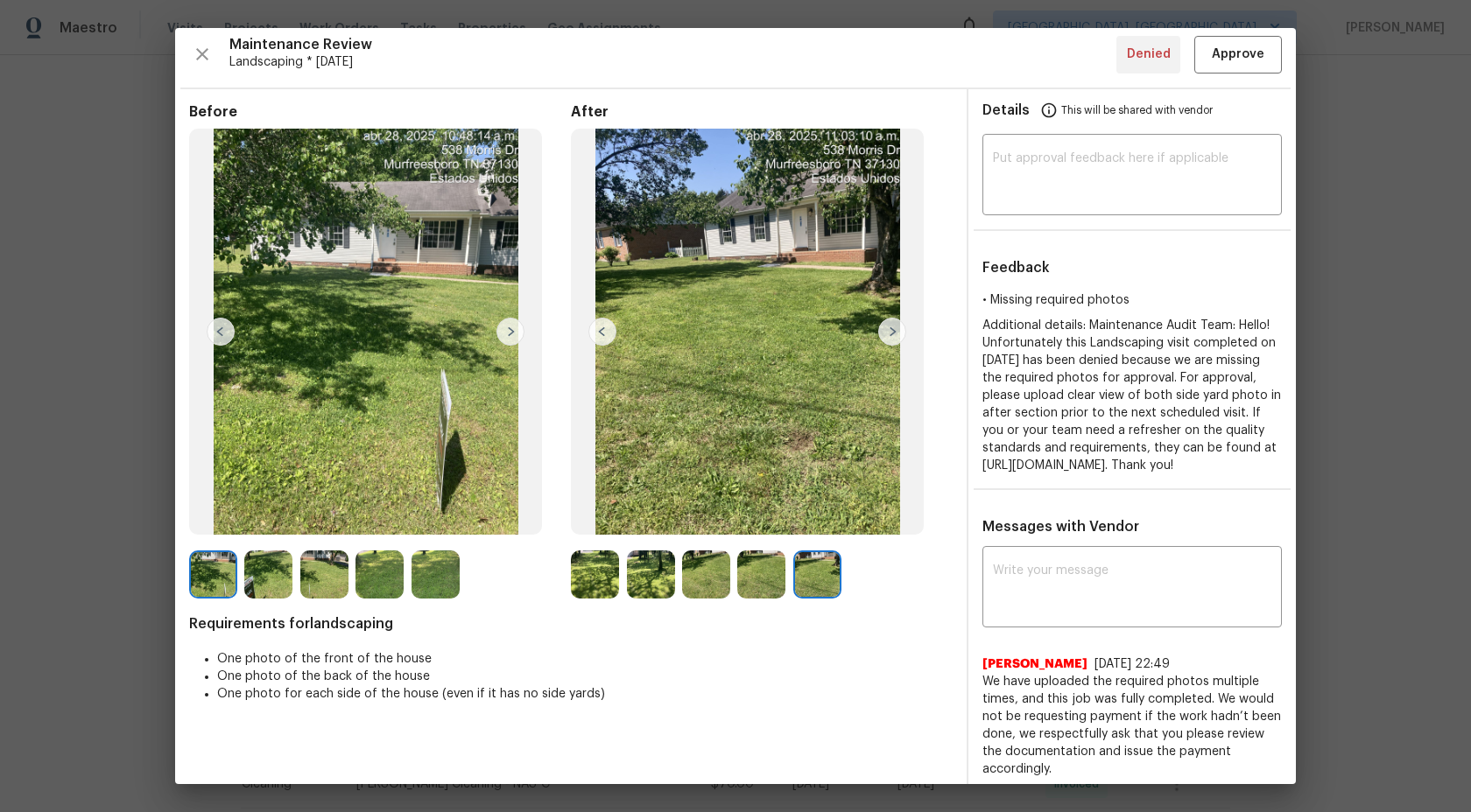
click at [579, 587] on img at bounding box center [595, 574] width 48 height 48
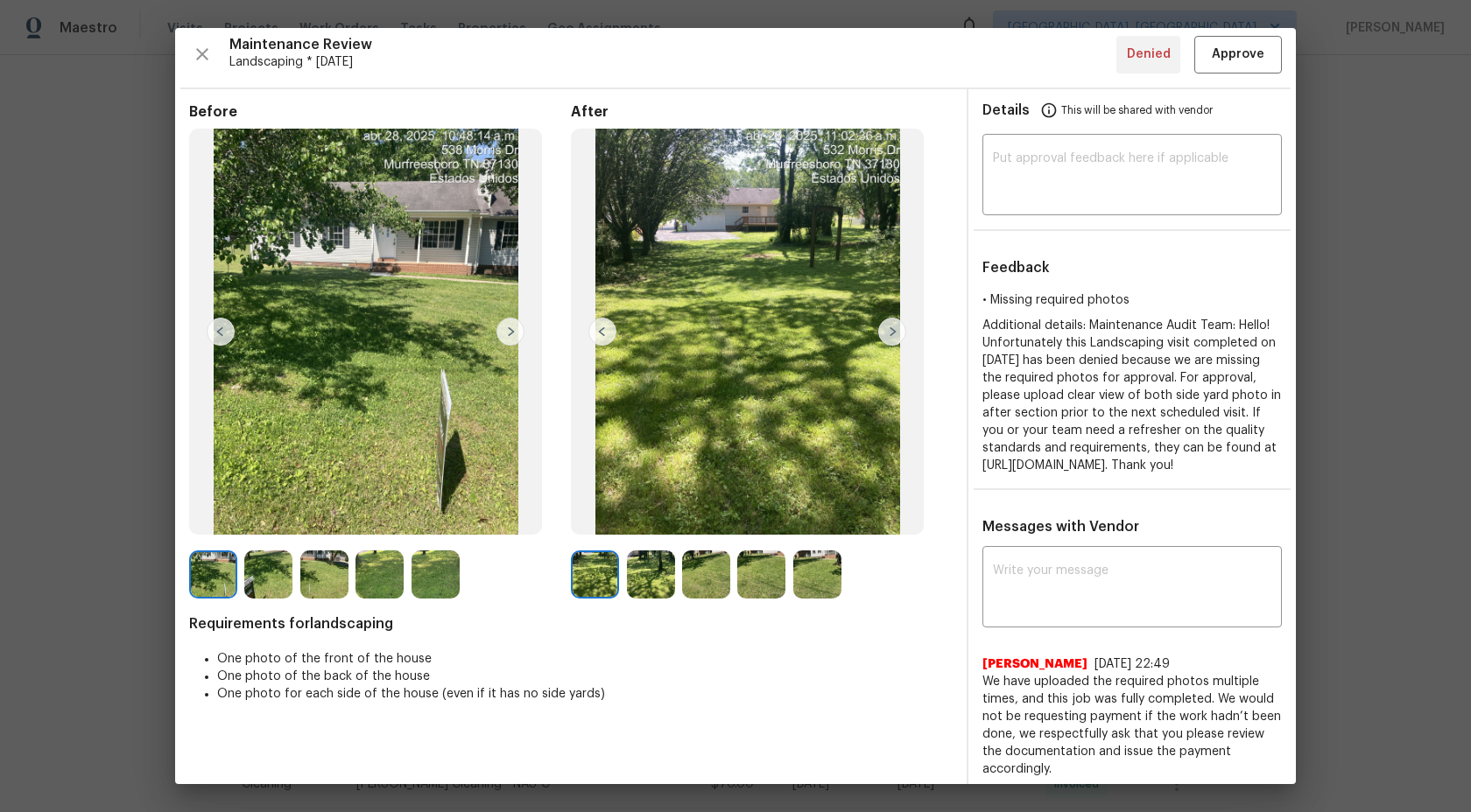
click at [409, 580] on div at bounding box center [383, 574] width 55 height 48
click at [425, 578] on img at bounding box center [435, 574] width 48 height 48
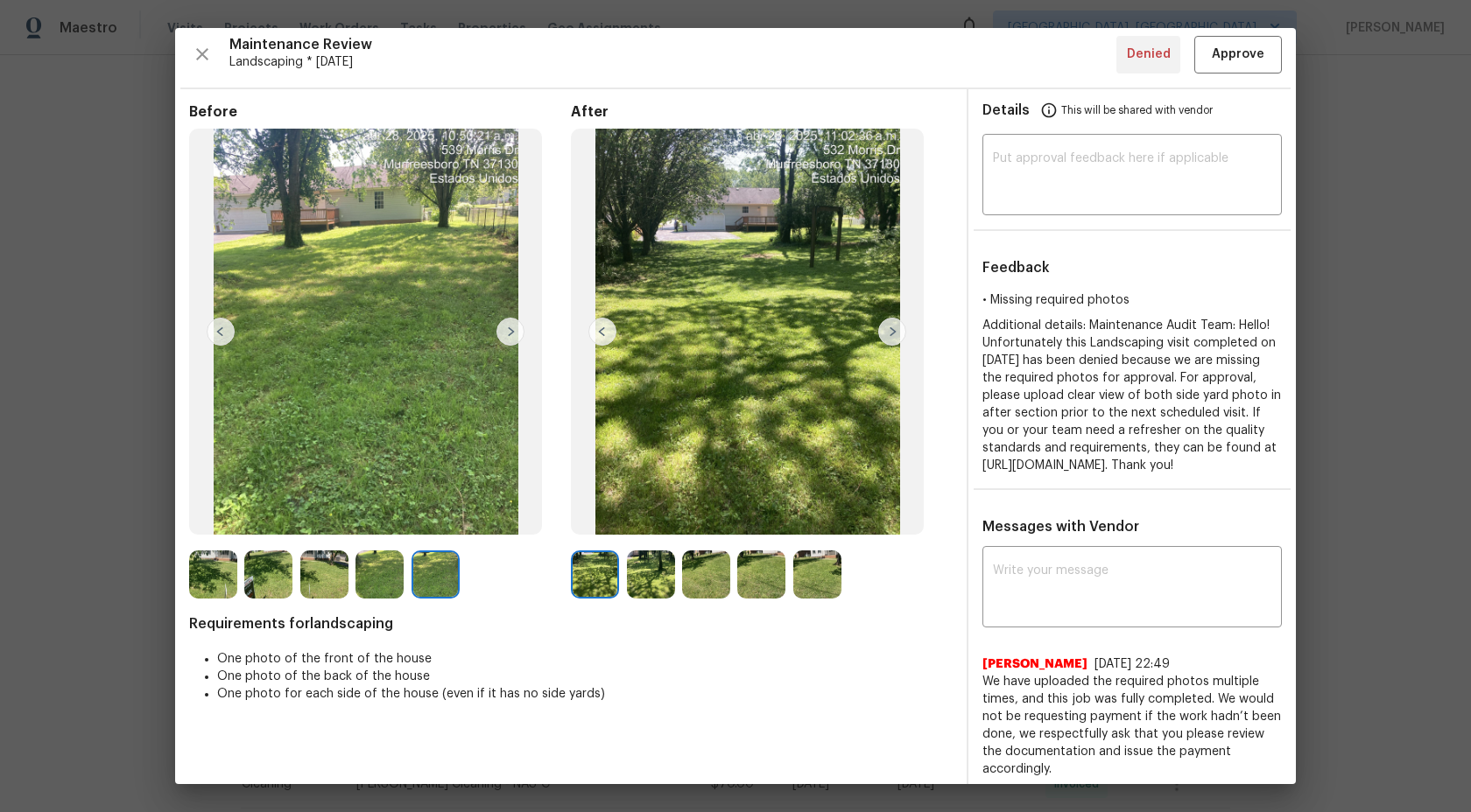
click at [366, 578] on img at bounding box center [379, 574] width 48 height 48
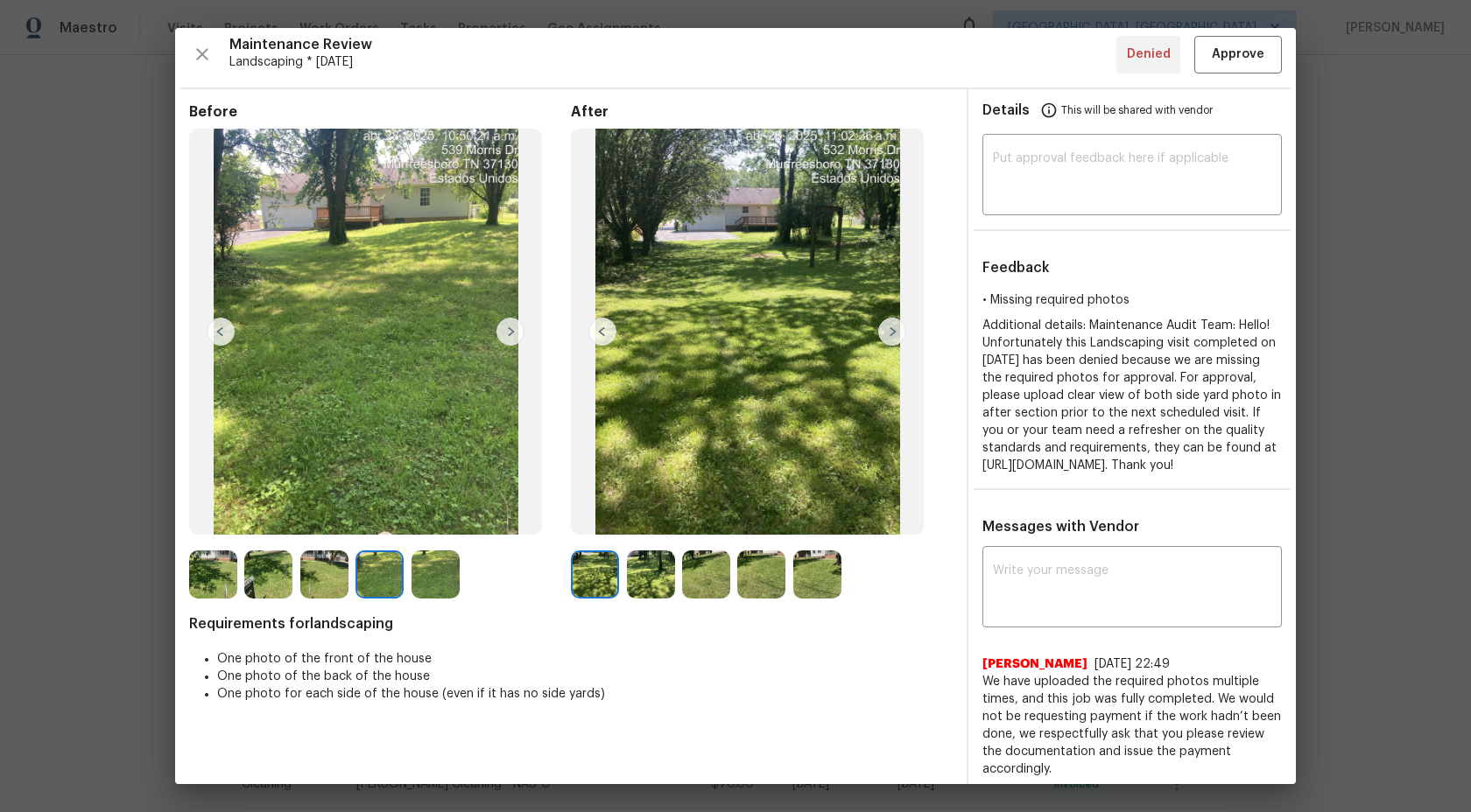
click at [316, 575] on img at bounding box center [324, 574] width 48 height 48
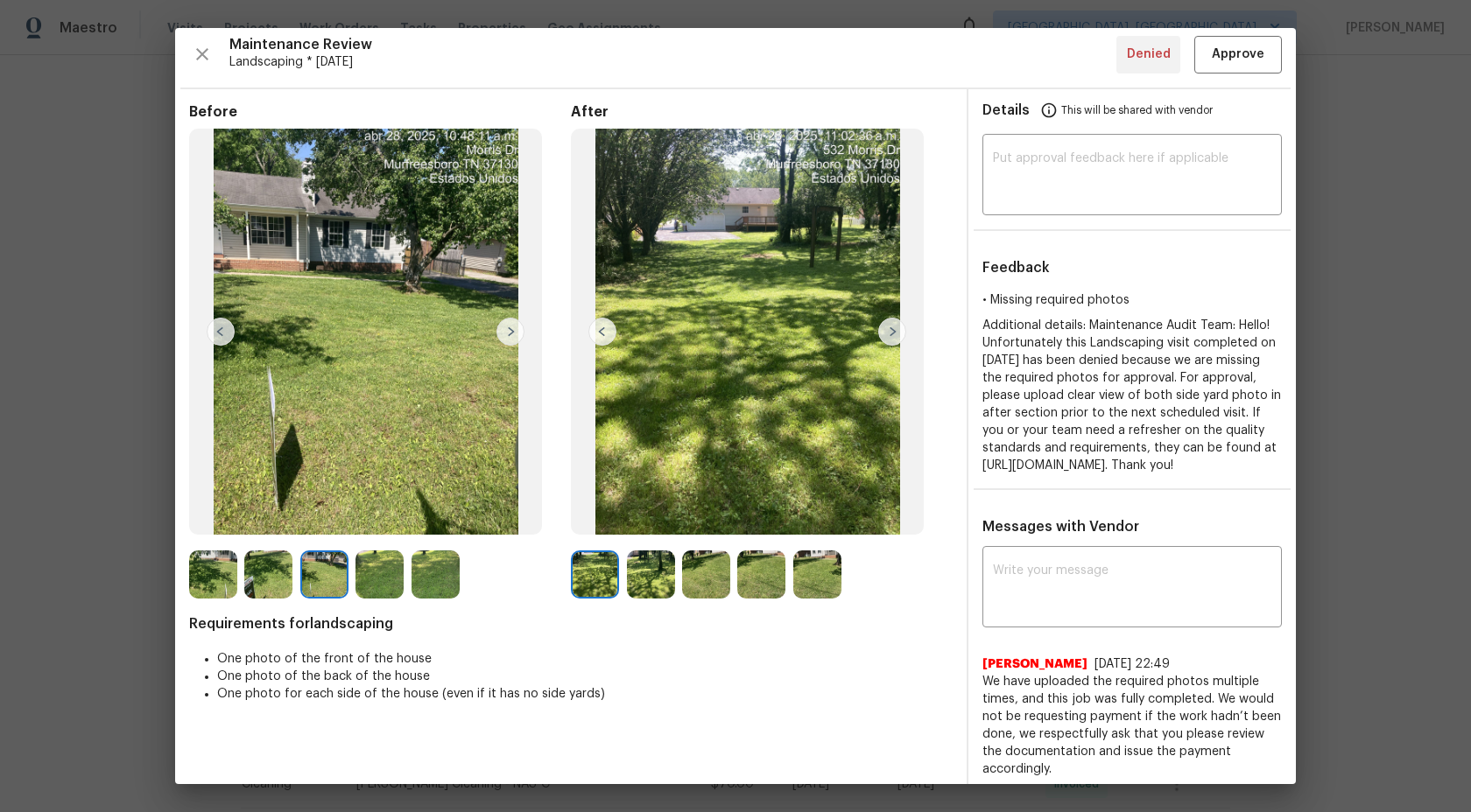
click at [268, 574] on img at bounding box center [268, 574] width 48 height 48
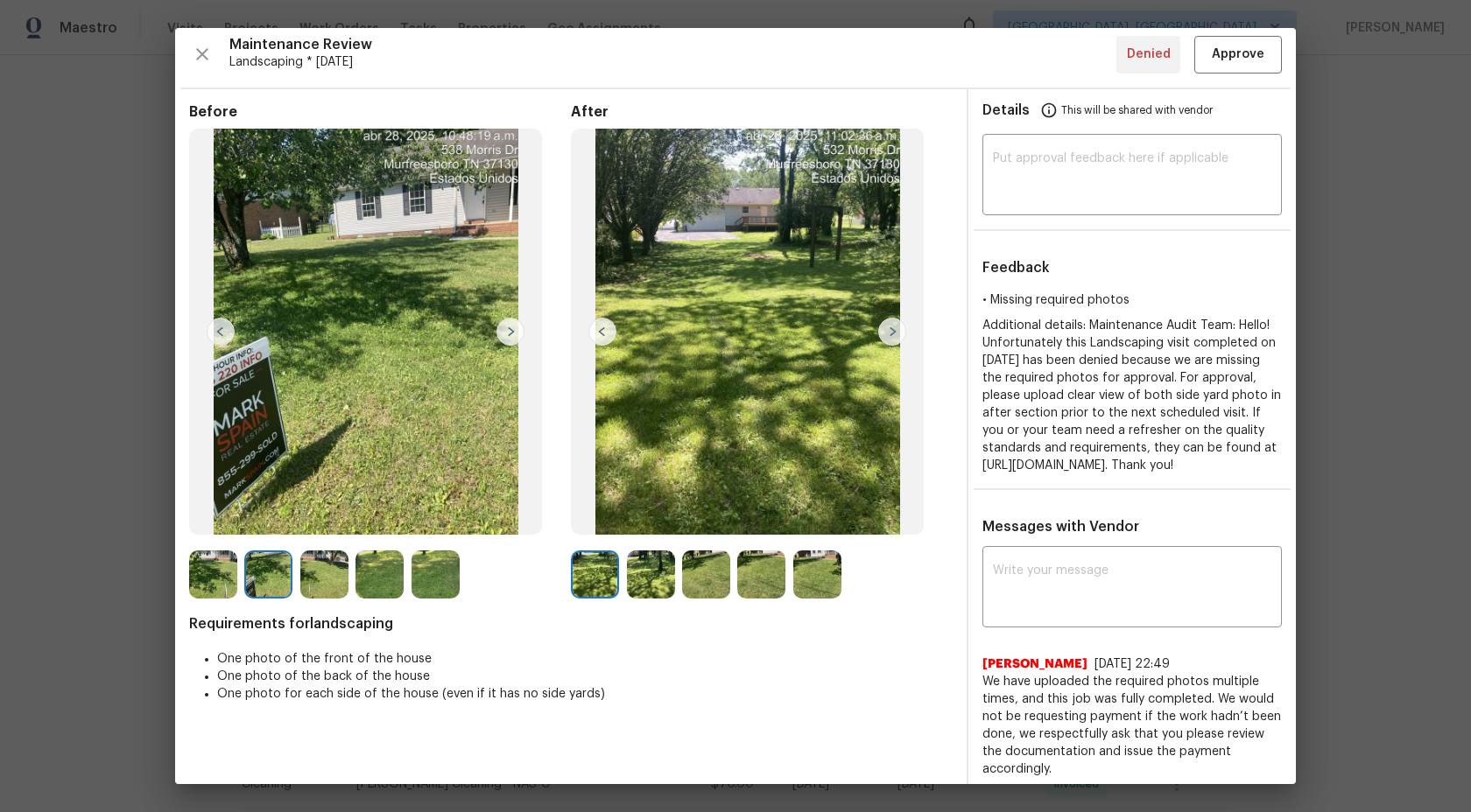
click at [268, 574] on img at bounding box center [268, 574] width 48 height 48
click at [226, 575] on img at bounding box center [213, 574] width 48 height 48
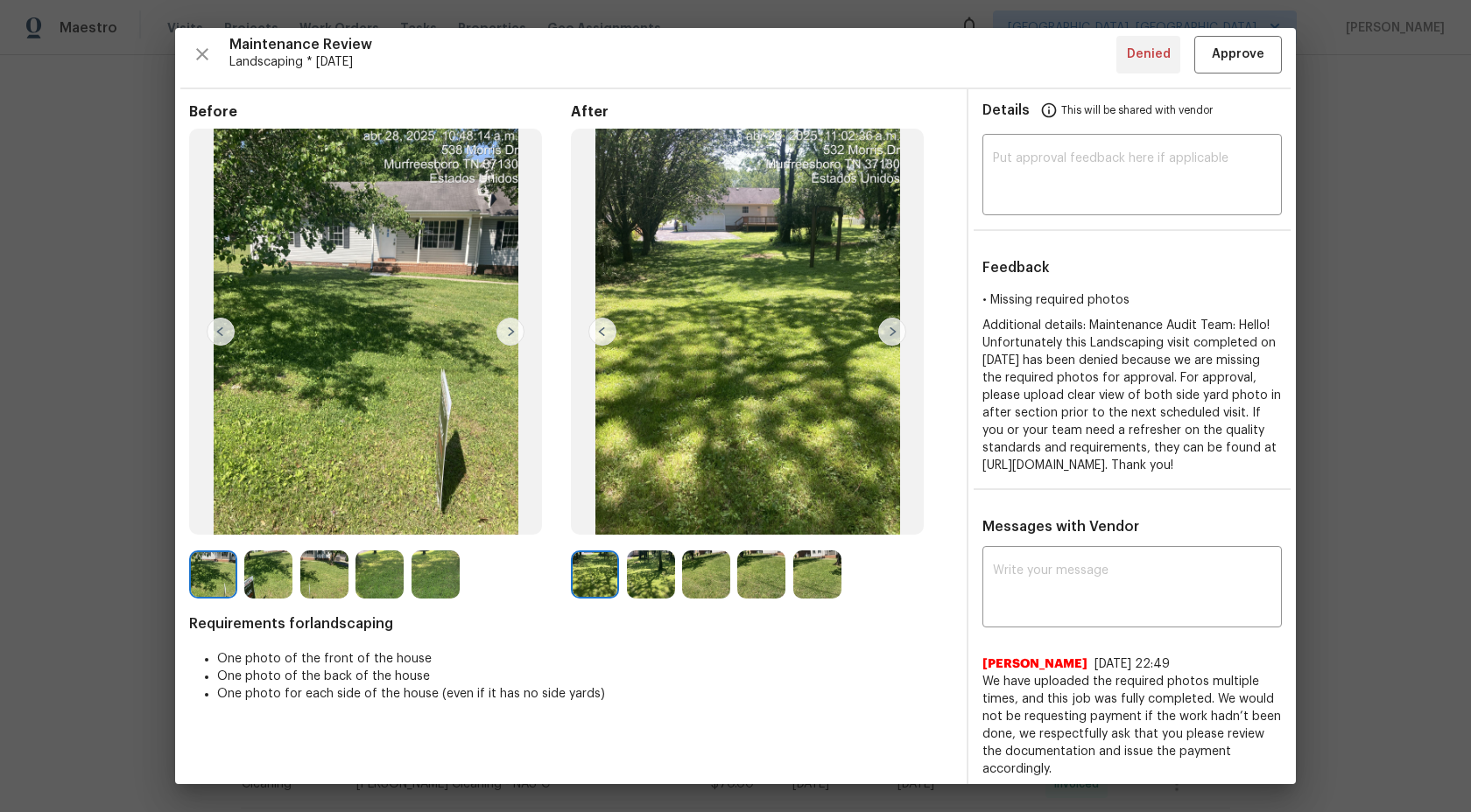
click at [277, 574] on img at bounding box center [268, 574] width 48 height 48
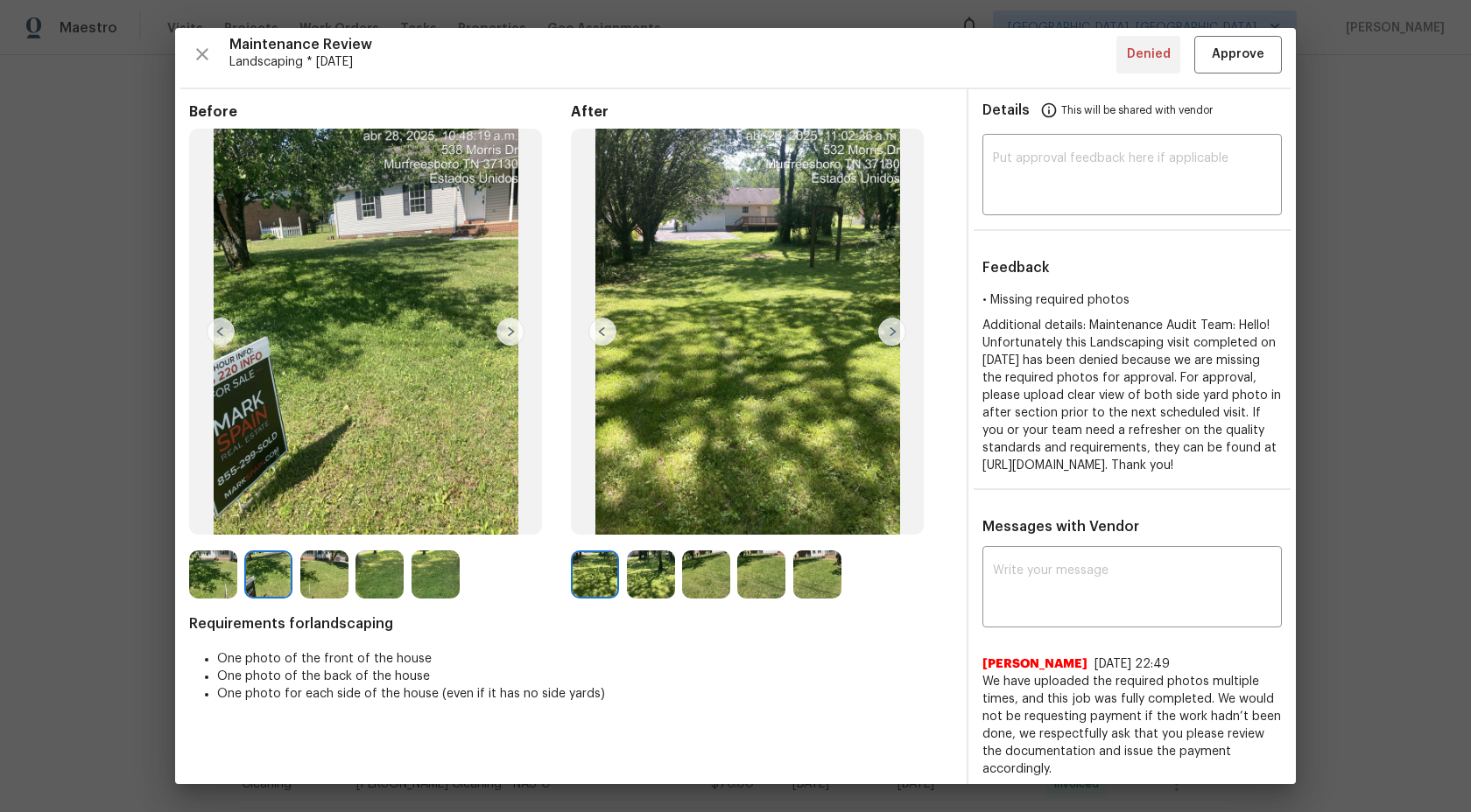
click at [320, 569] on img at bounding box center [324, 574] width 48 height 48
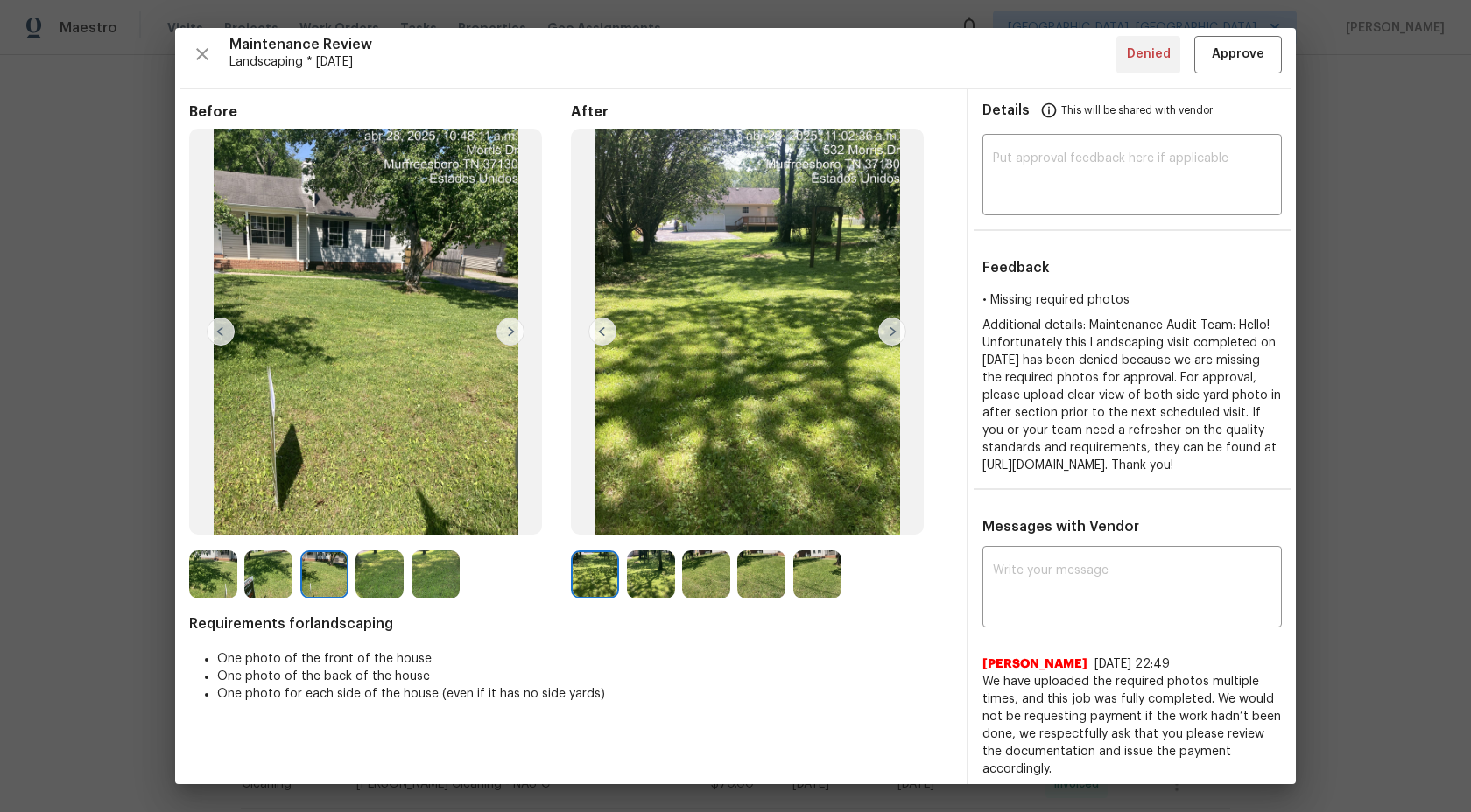
click at [383, 568] on img at bounding box center [379, 574] width 48 height 48
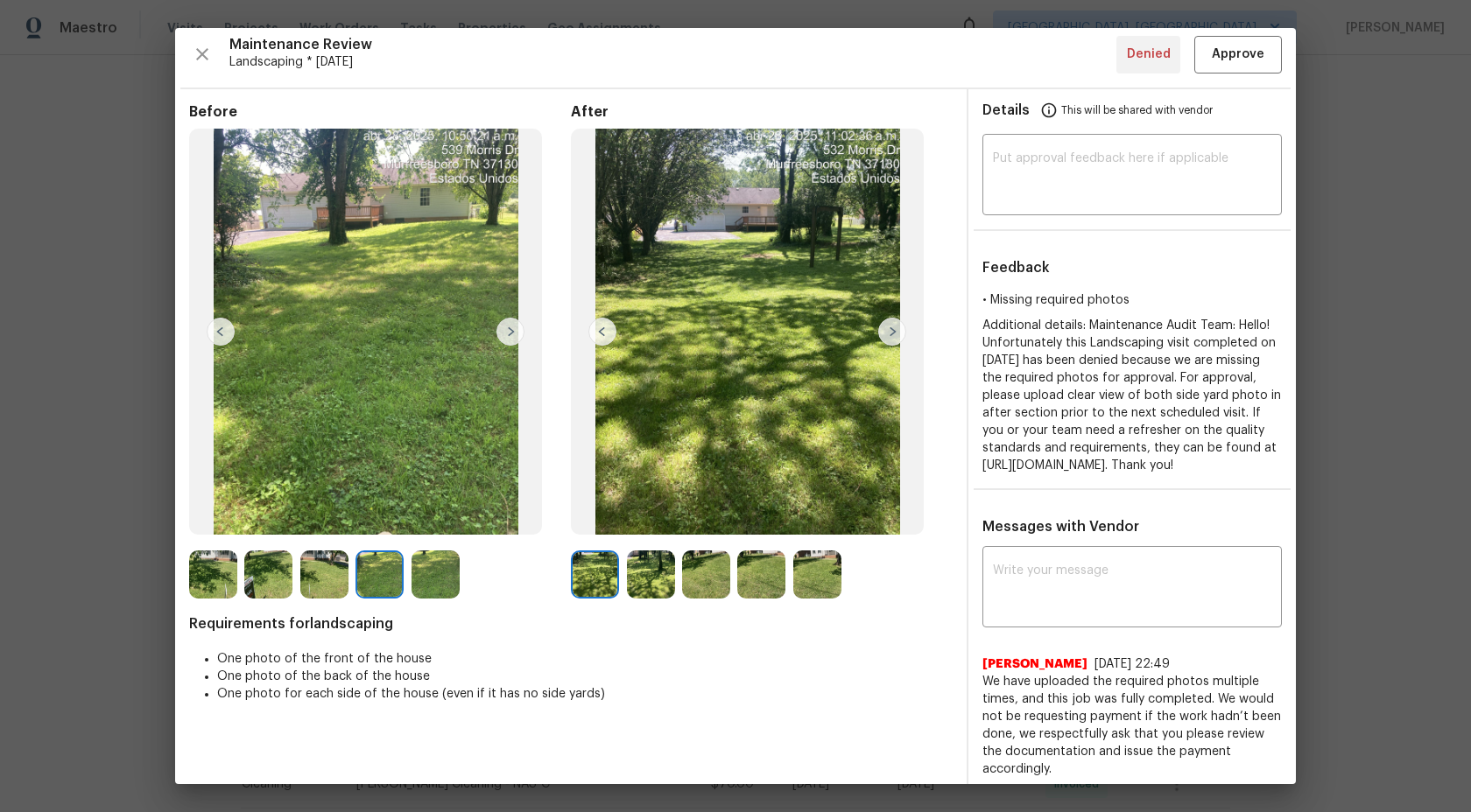
click at [438, 567] on img at bounding box center [435, 574] width 48 height 48
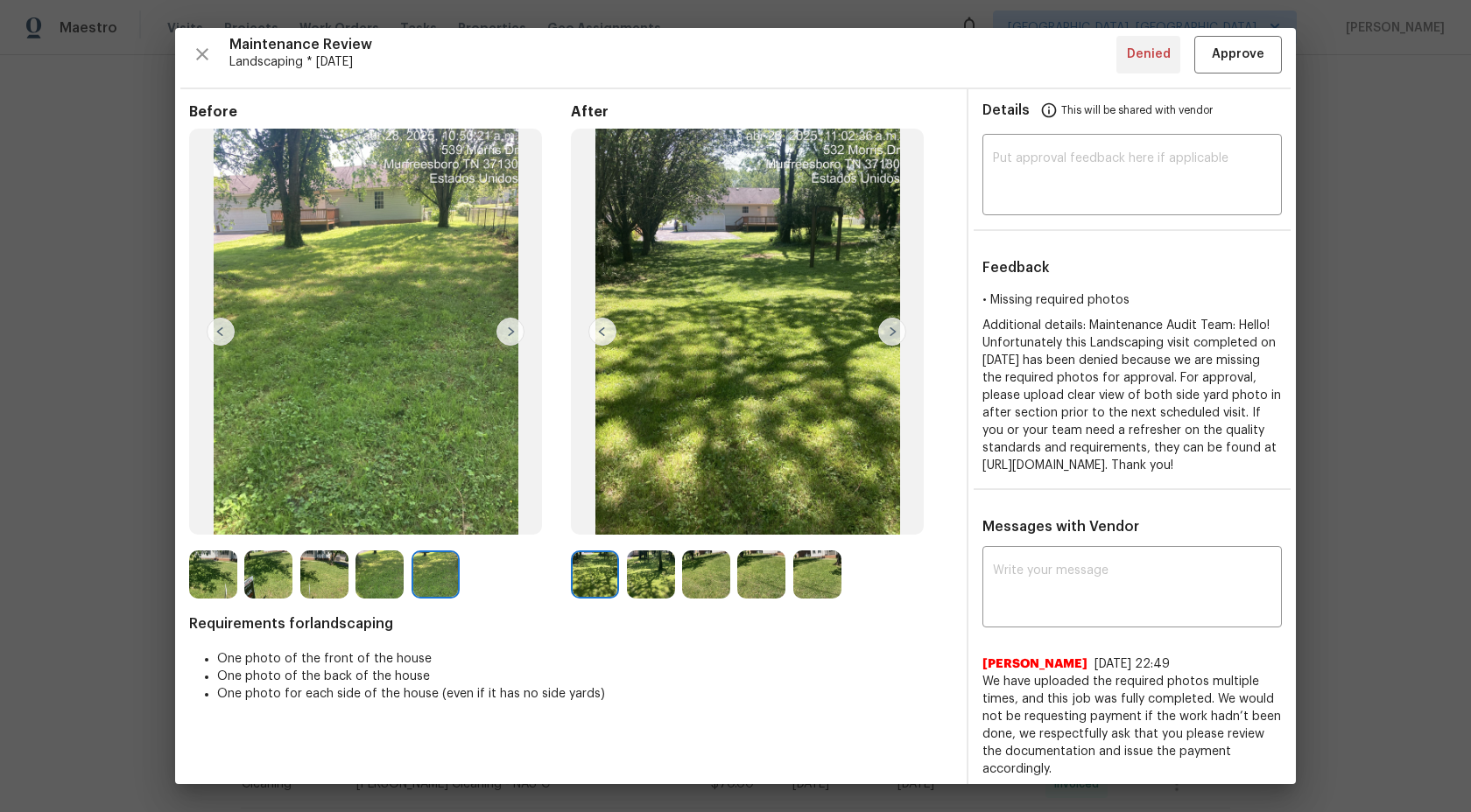
click at [666, 563] on img at bounding box center [650, 574] width 48 height 48
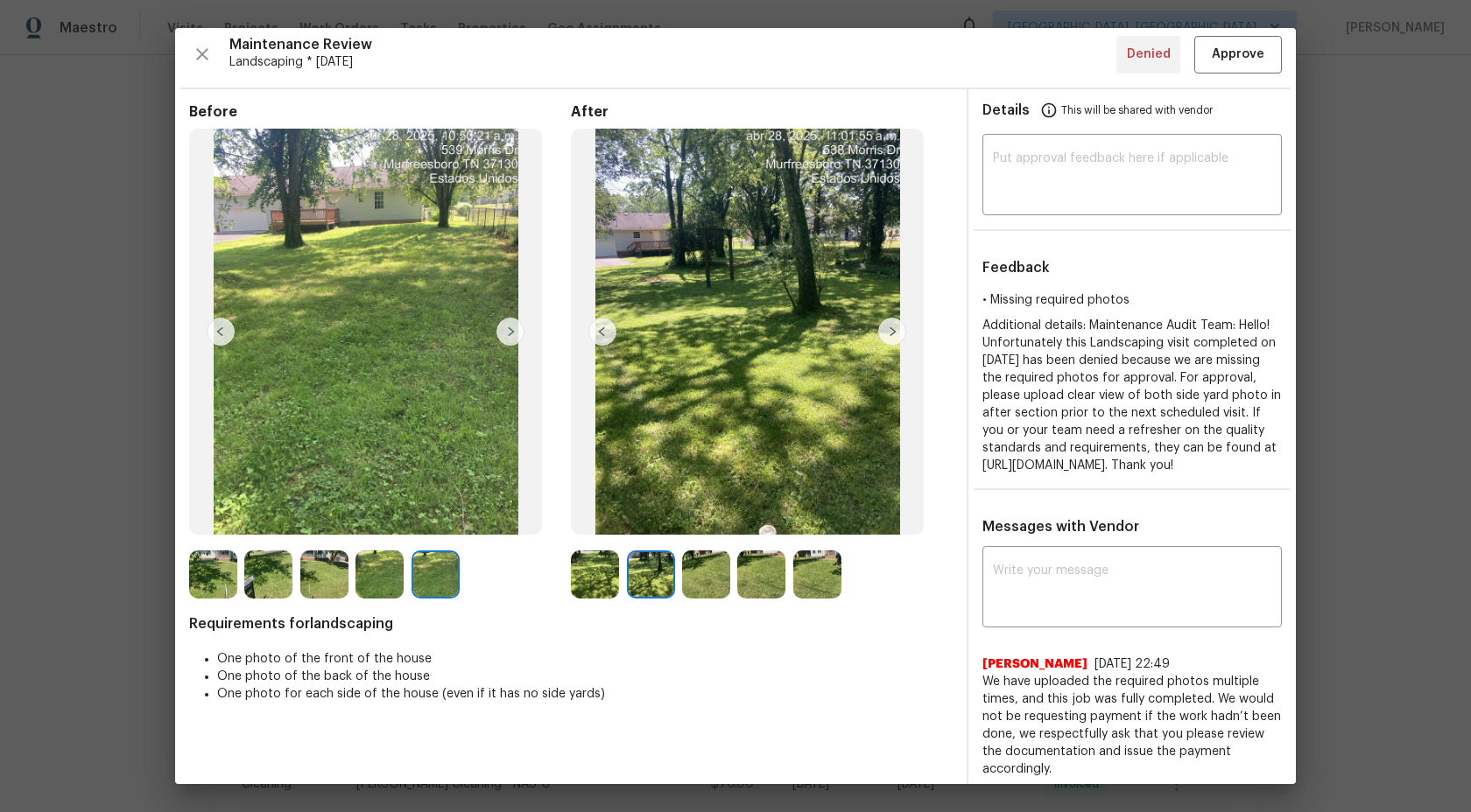
click at [711, 570] on img at bounding box center [705, 574] width 48 height 48
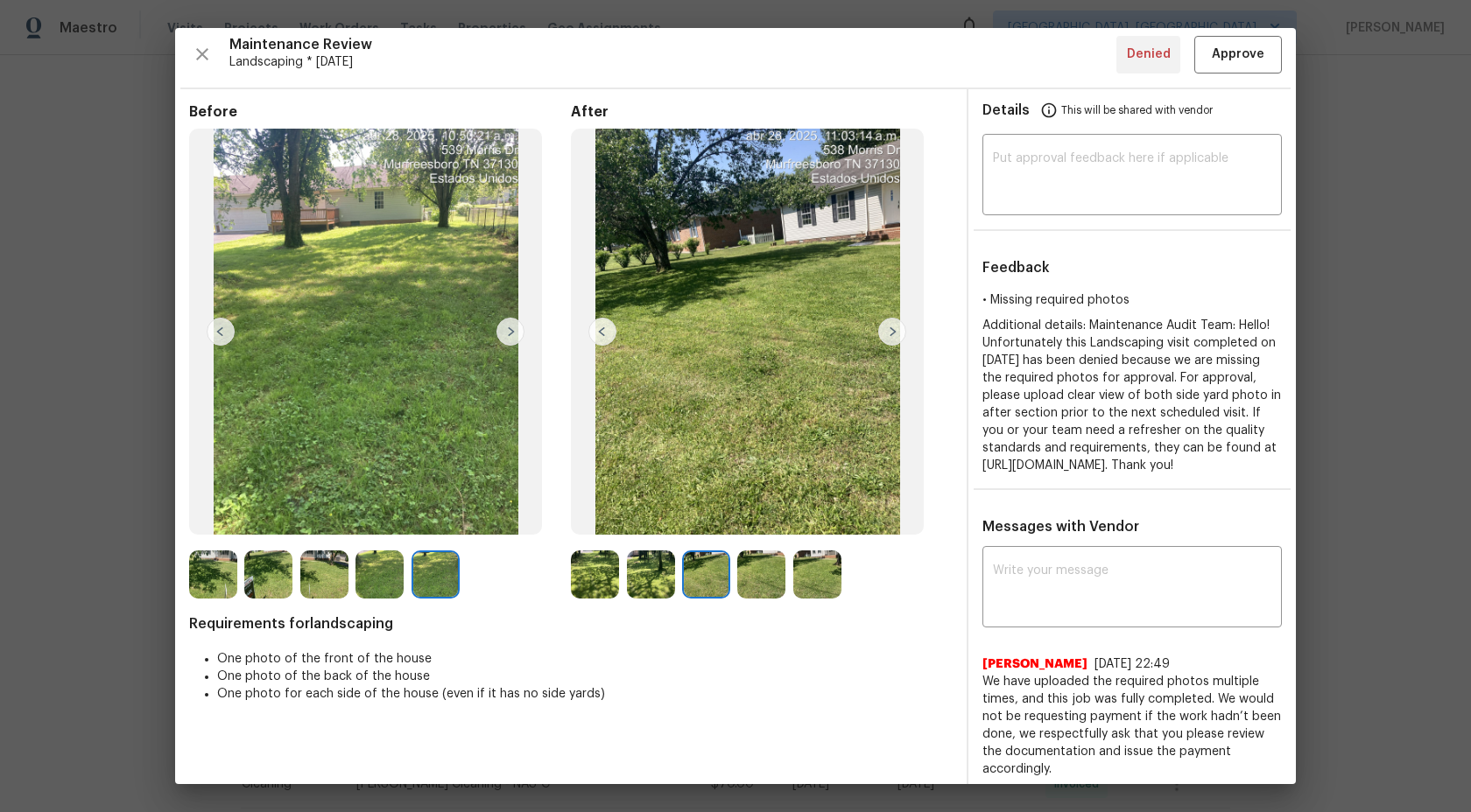
click at [754, 570] on img at bounding box center [761, 574] width 48 height 48
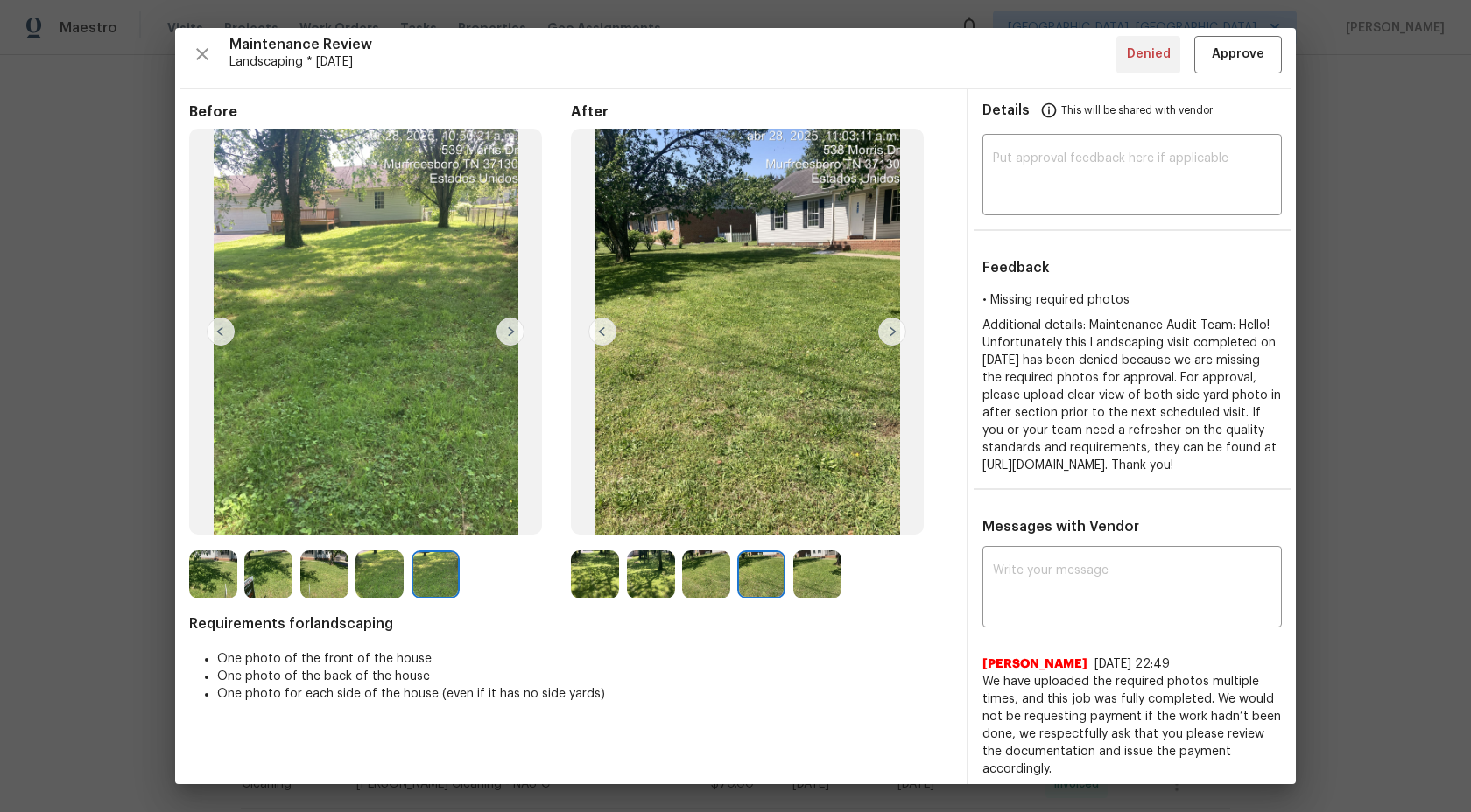
click at [820, 569] on img at bounding box center [817, 574] width 48 height 48
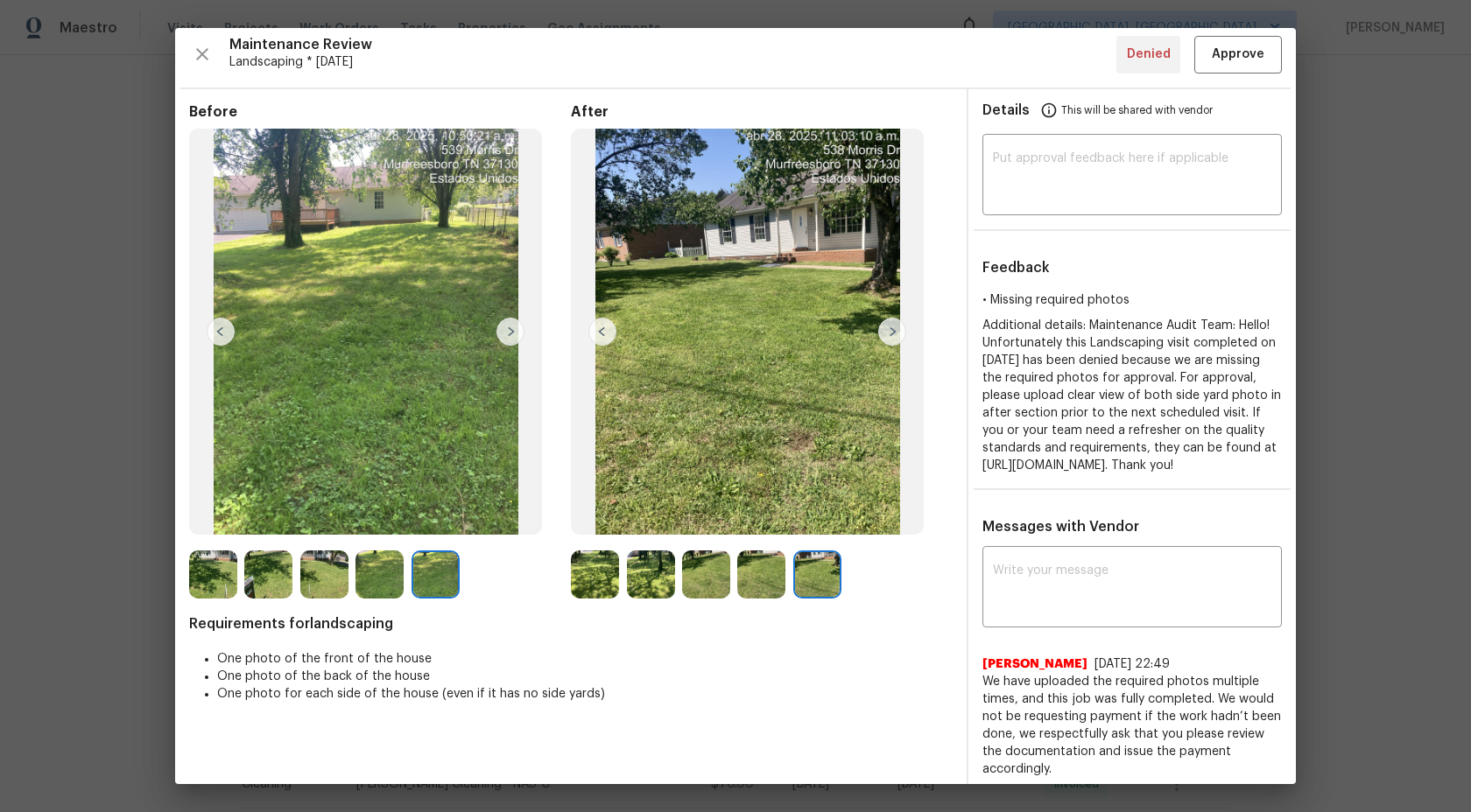
click at [771, 576] on img at bounding box center [761, 574] width 48 height 48
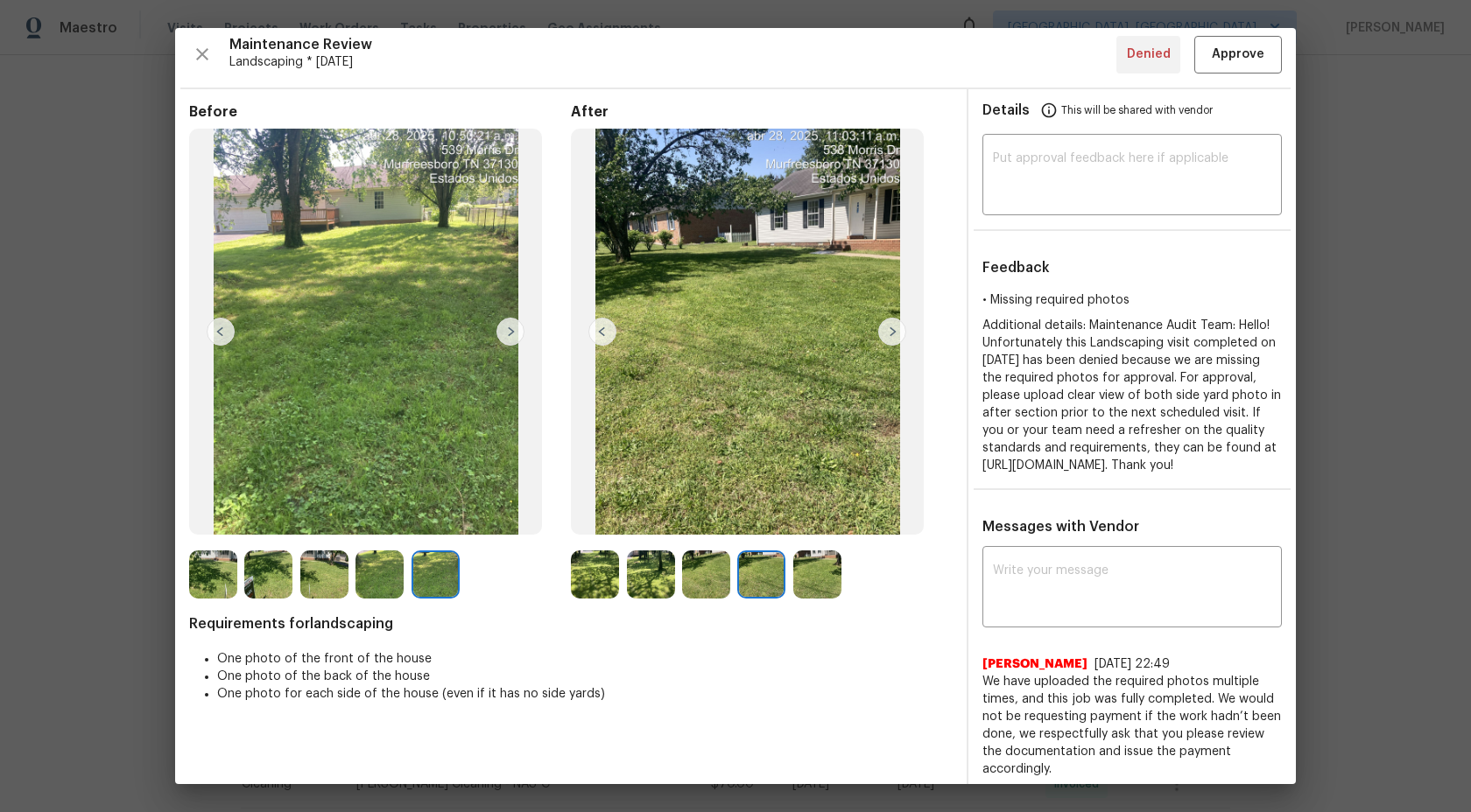
click at [716, 581] on img at bounding box center [705, 574] width 48 height 48
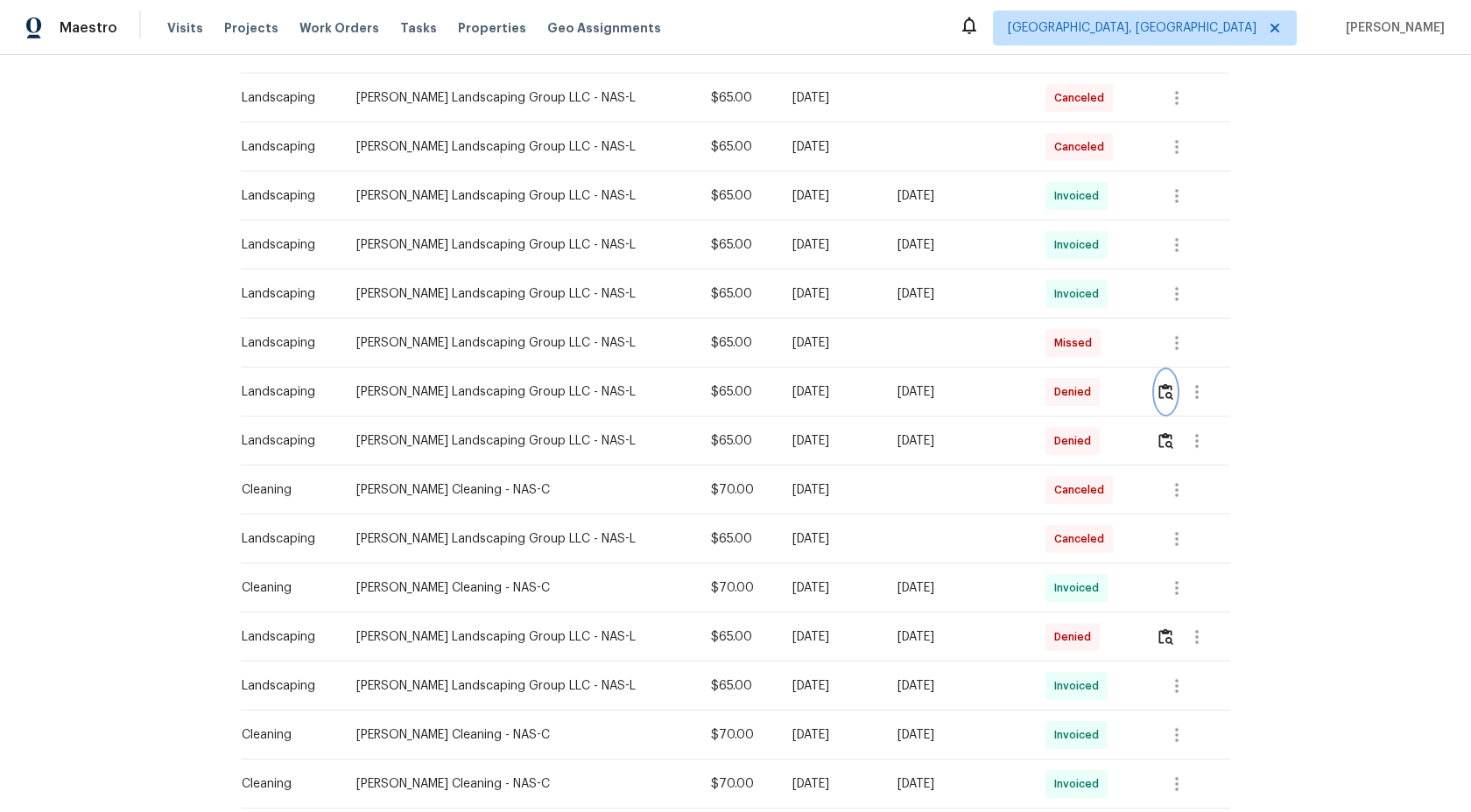
scroll to position [411, 0]
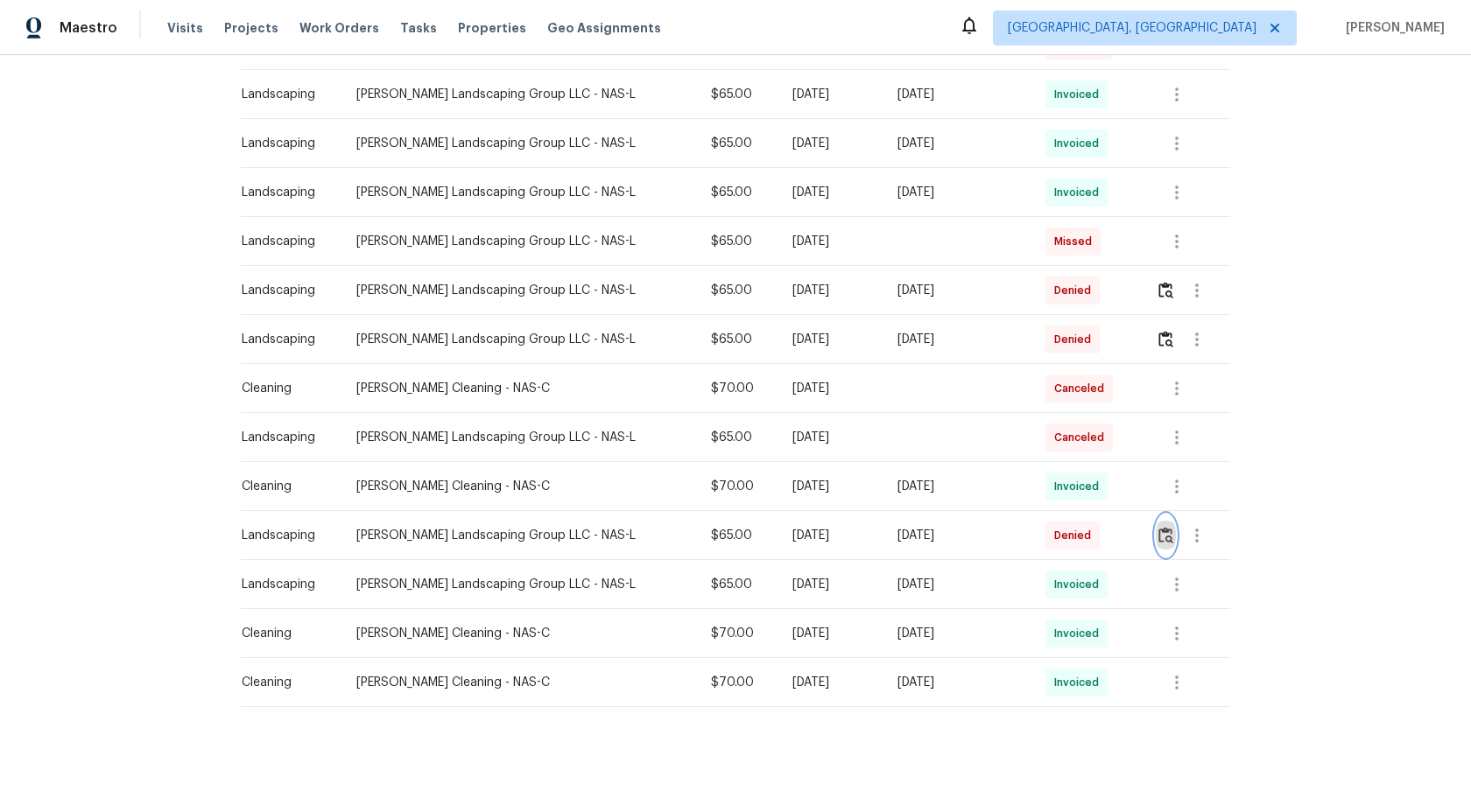
click at [1162, 533] on img "button" at bounding box center [1165, 535] width 15 height 17
click at [1170, 536] on img "button" at bounding box center [1165, 535] width 15 height 17
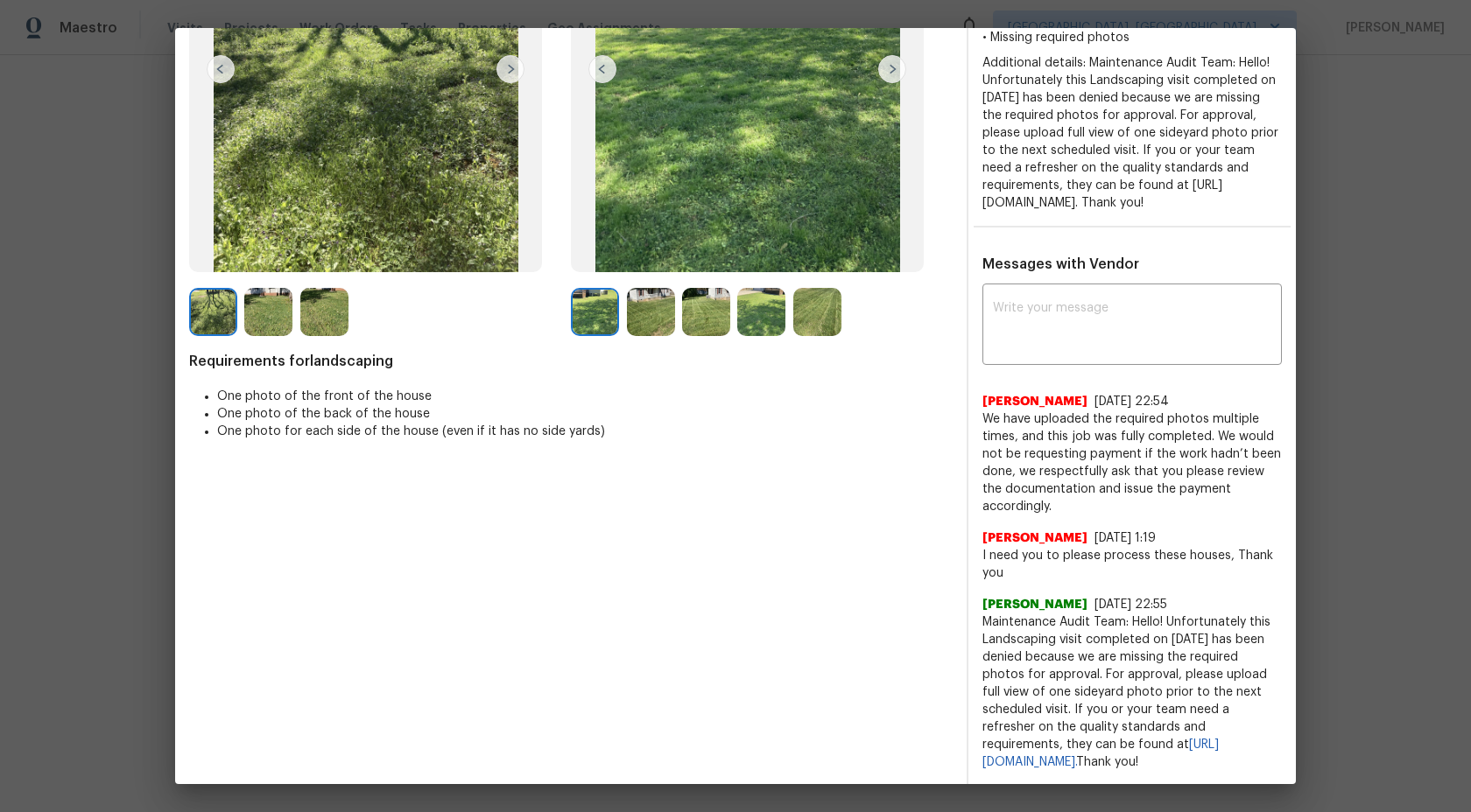
scroll to position [53, 0]
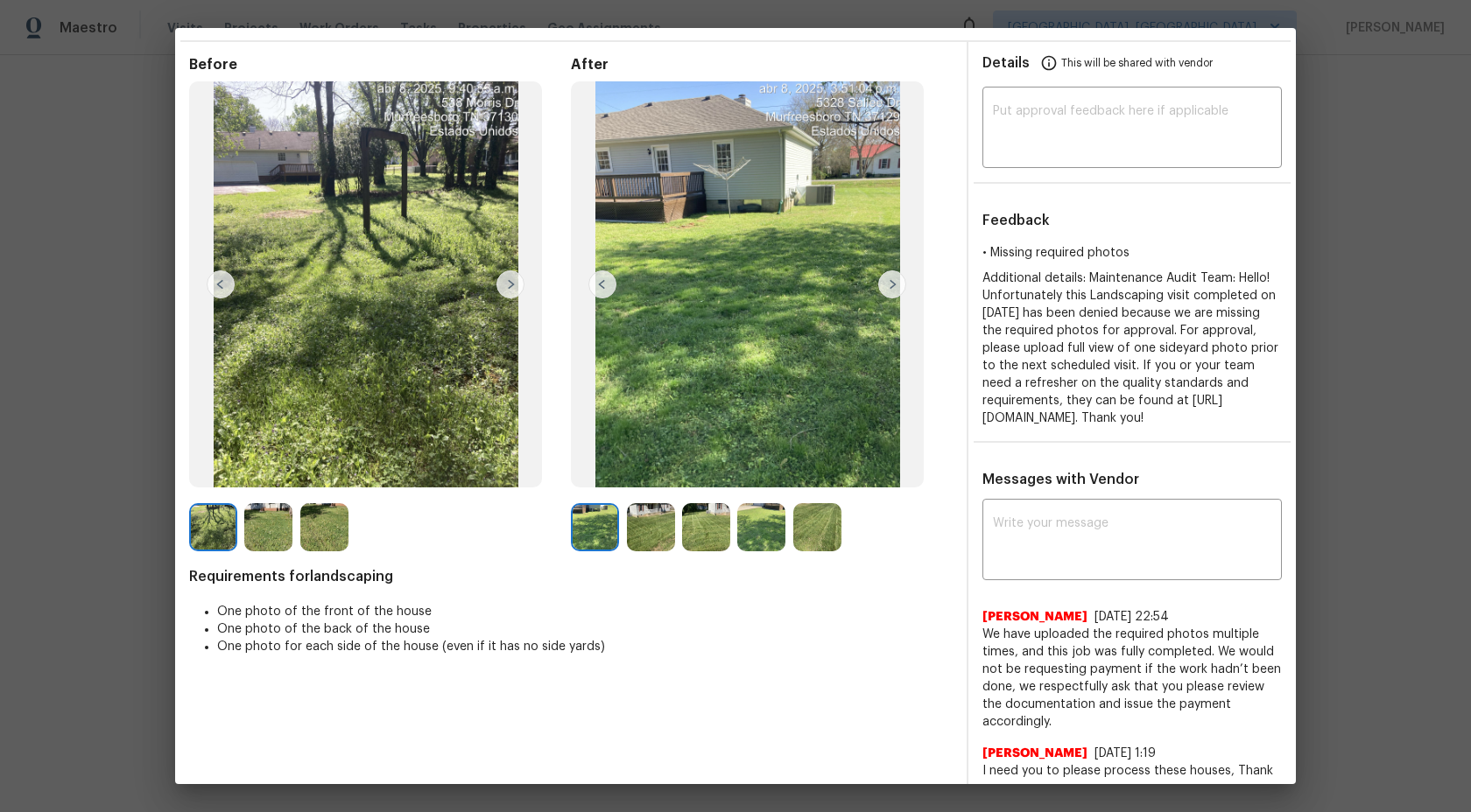
click at [649, 500] on div "After" at bounding box center [762, 304] width 382 height 496
click at [649, 532] on img at bounding box center [650, 527] width 48 height 48
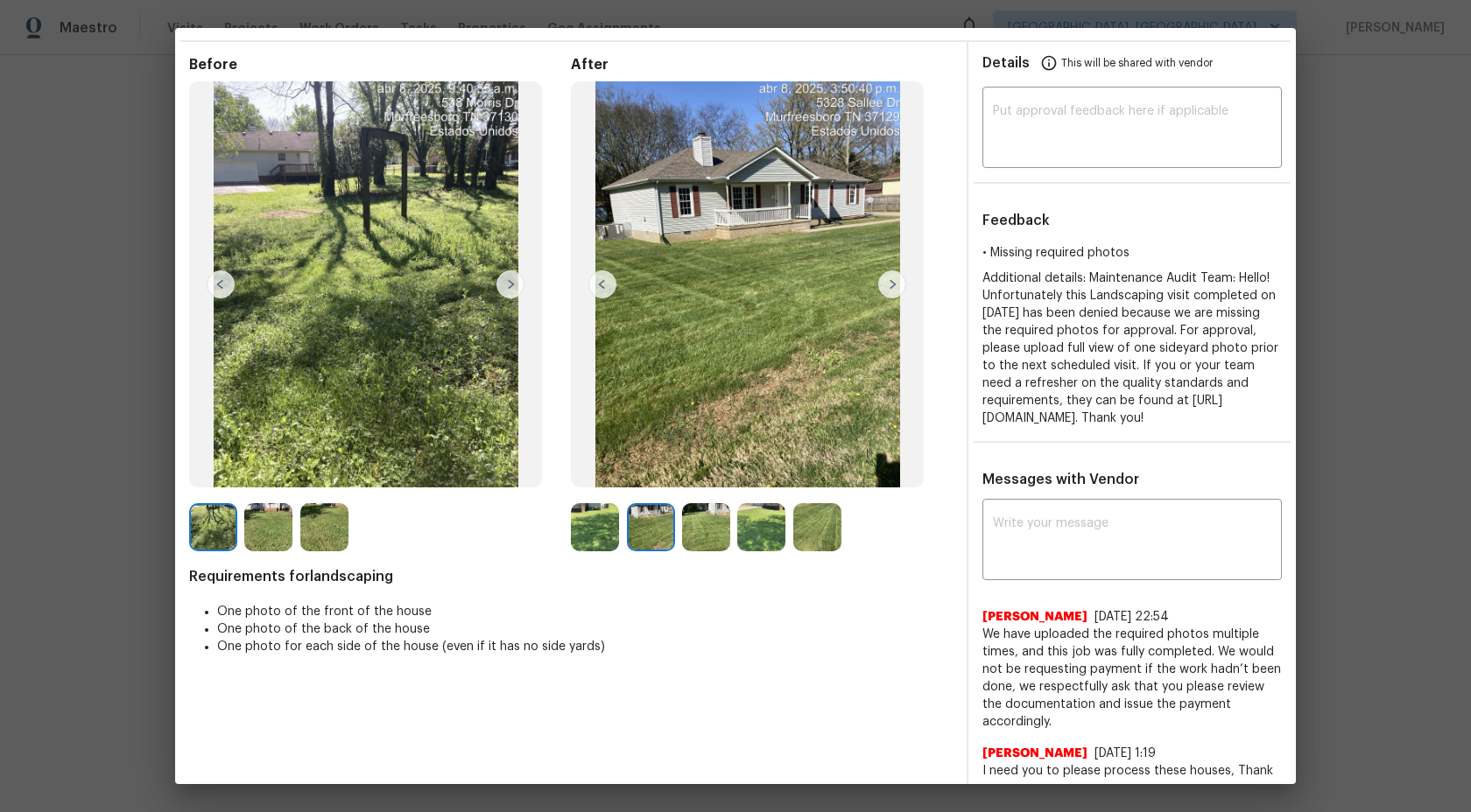
click at [711, 538] on img at bounding box center [705, 527] width 48 height 48
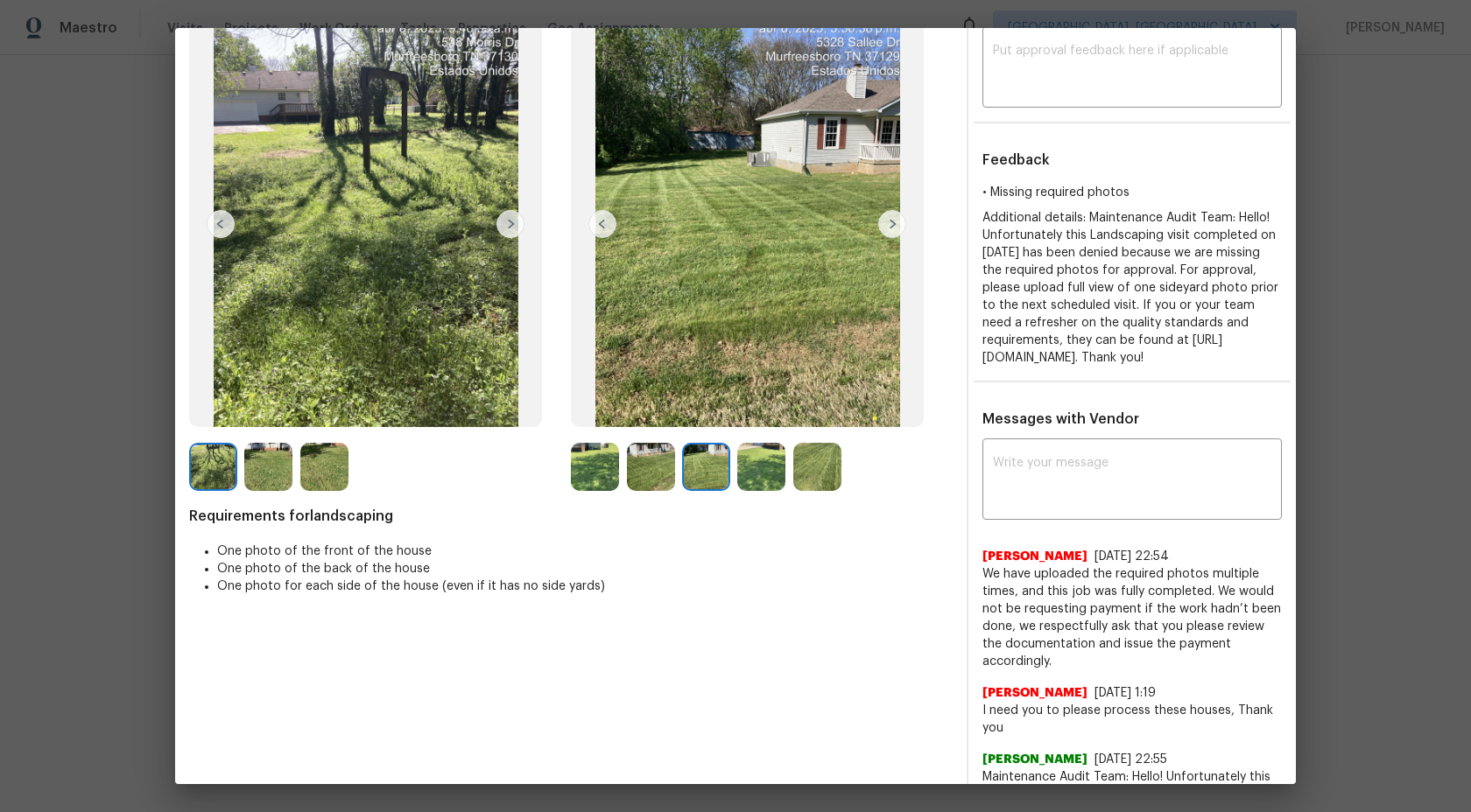
scroll to position [0, 0]
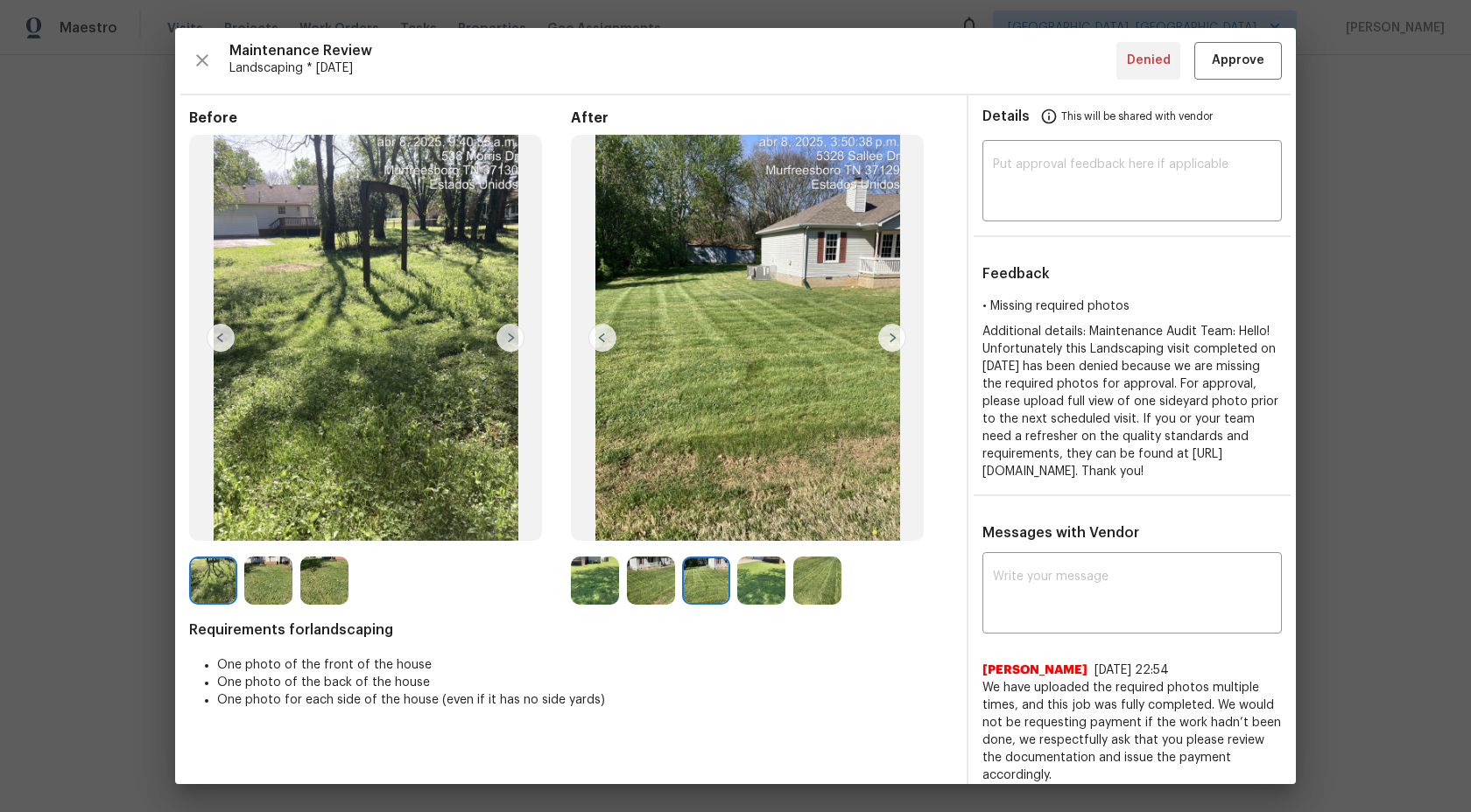
click at [825, 594] on img at bounding box center [817, 580] width 48 height 48
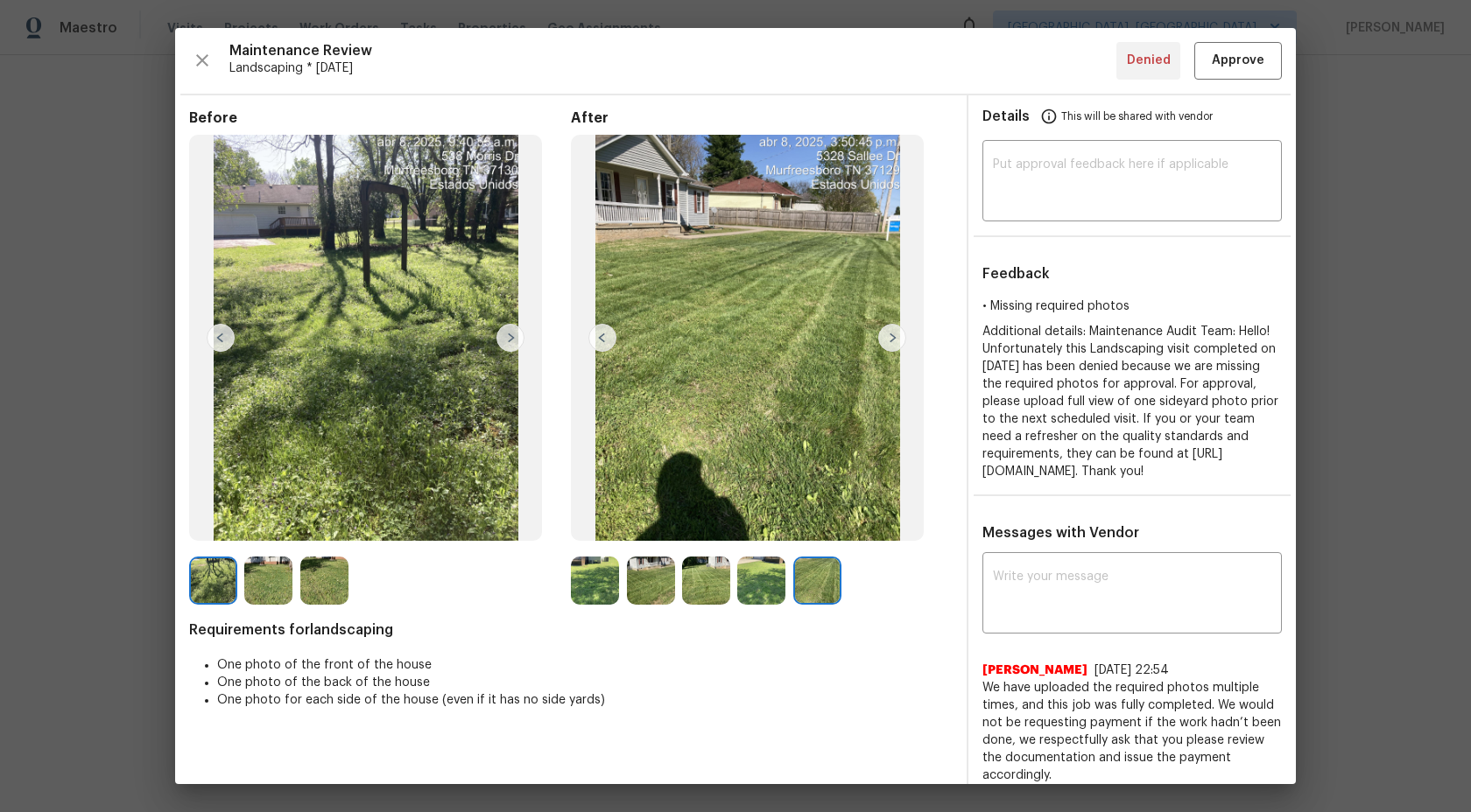
click at [765, 579] on img at bounding box center [761, 580] width 48 height 48
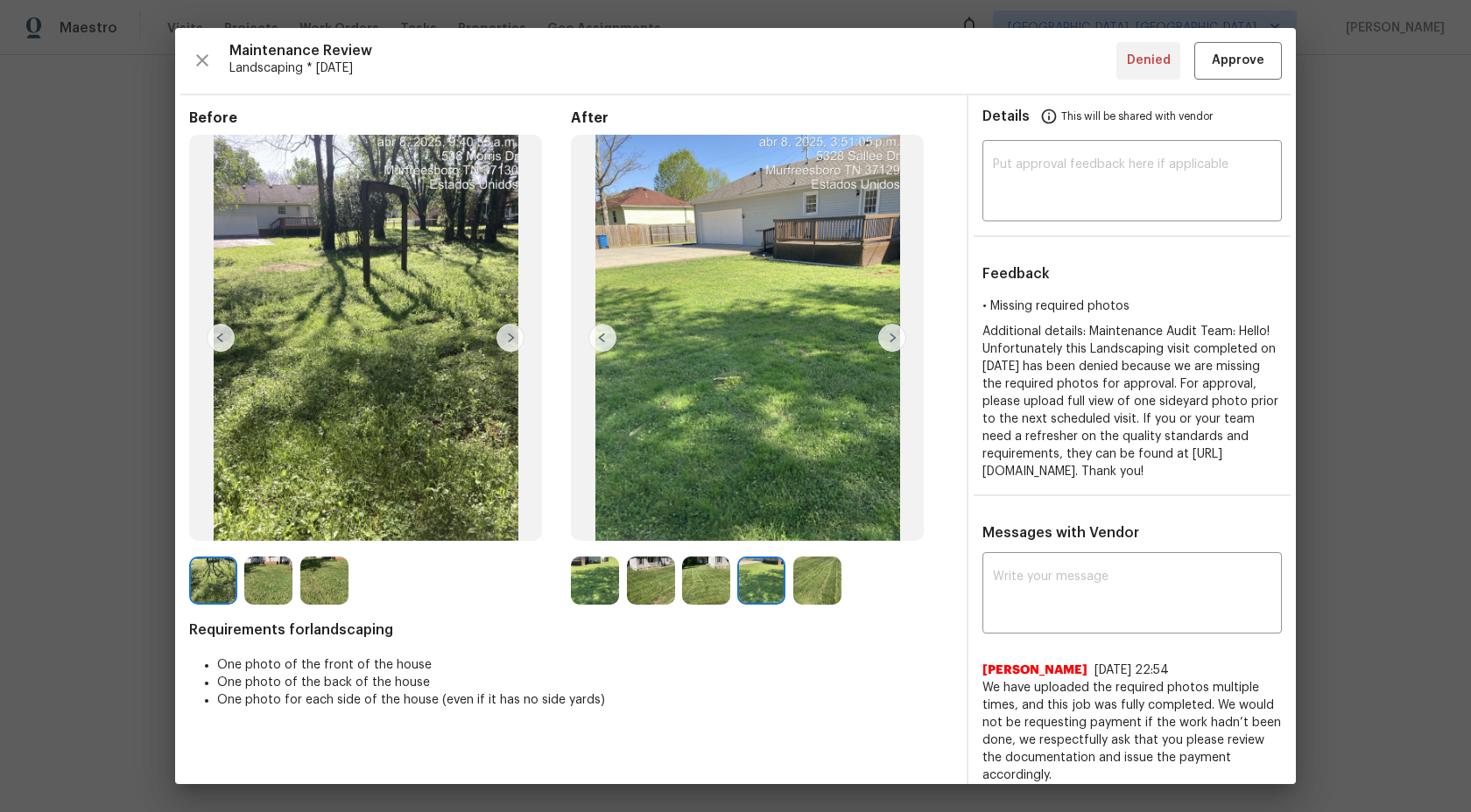
click at [716, 582] on img at bounding box center [705, 580] width 48 height 48
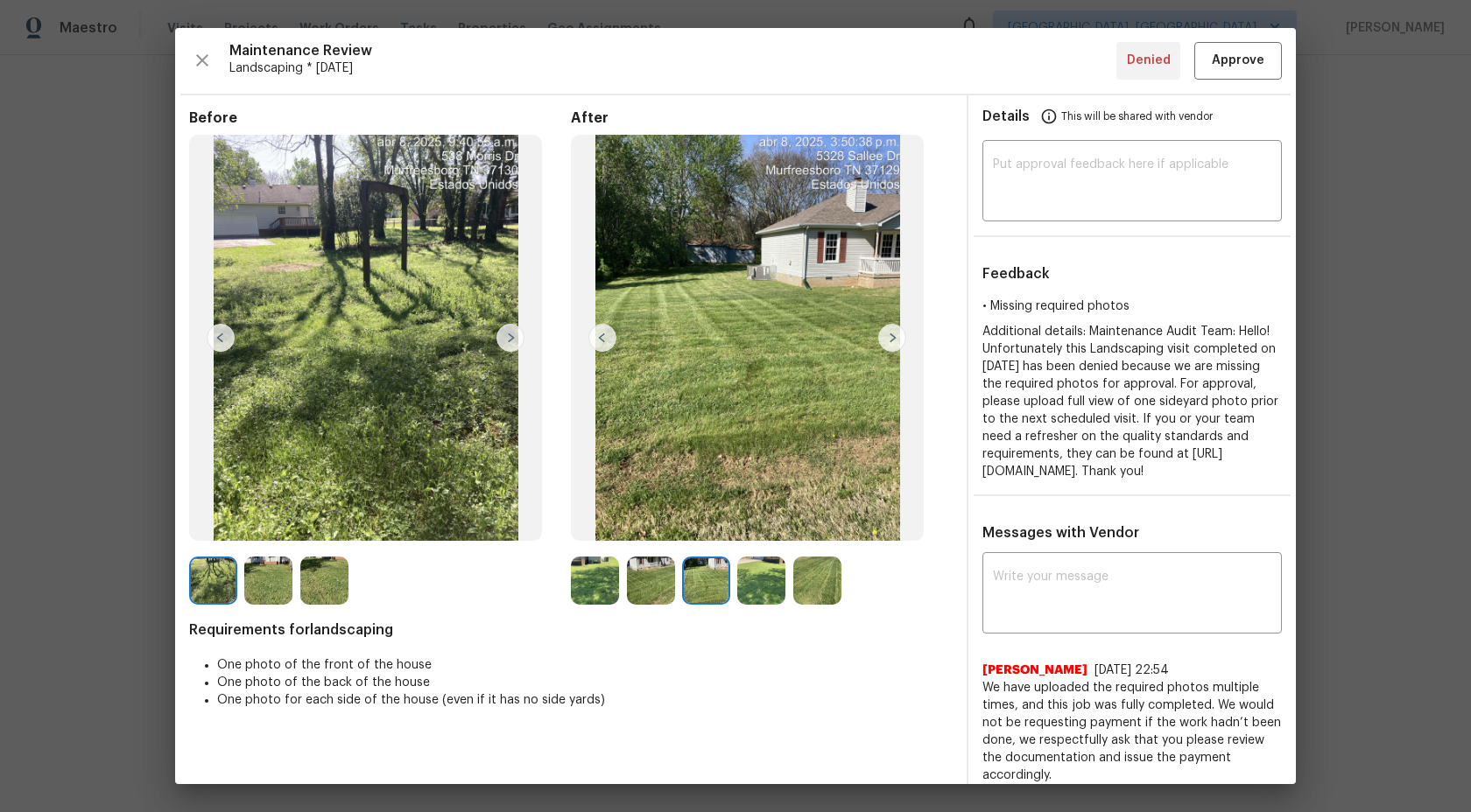
click at [656, 585] on img at bounding box center [650, 580] width 48 height 48
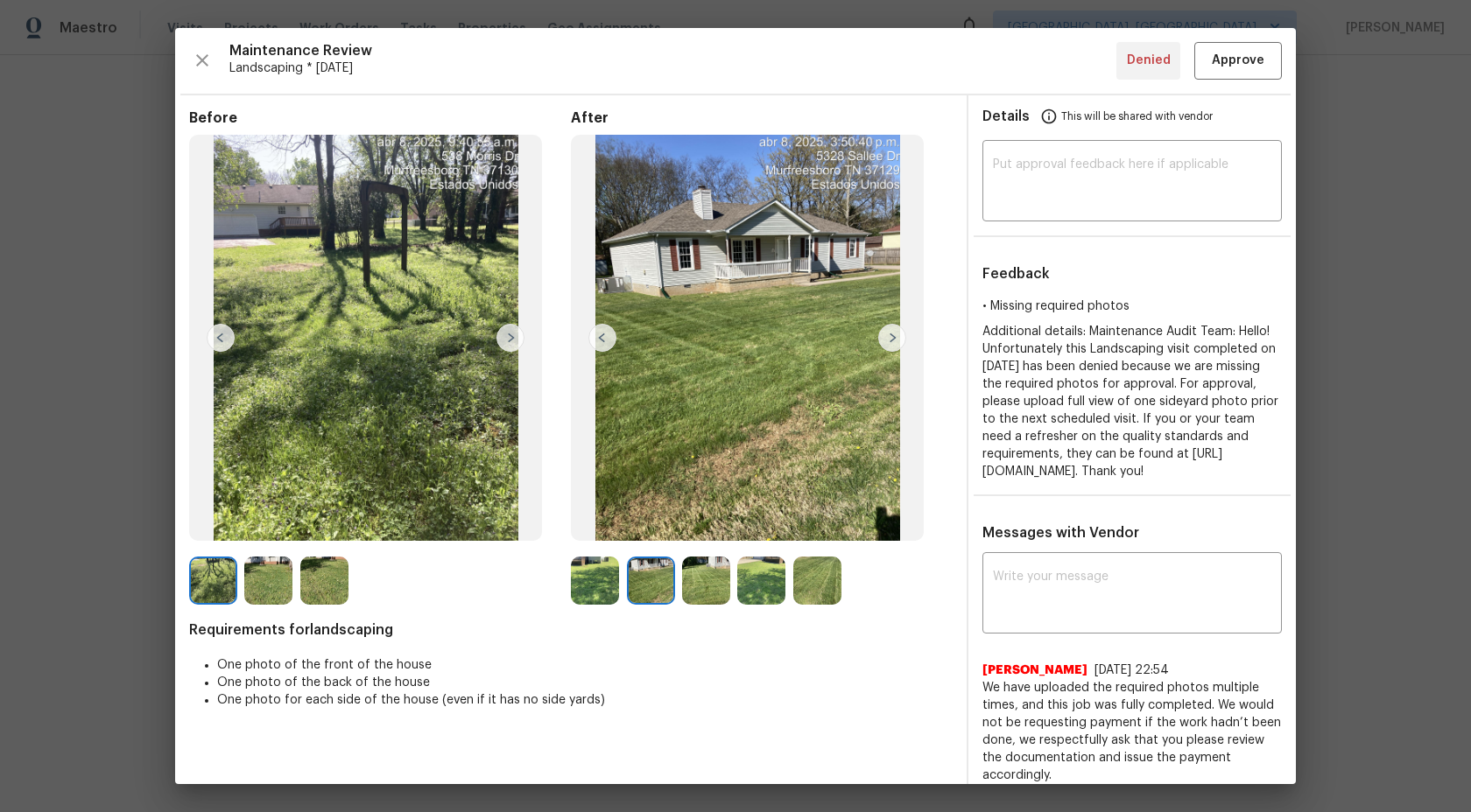
click at [587, 571] on img at bounding box center [595, 580] width 48 height 48
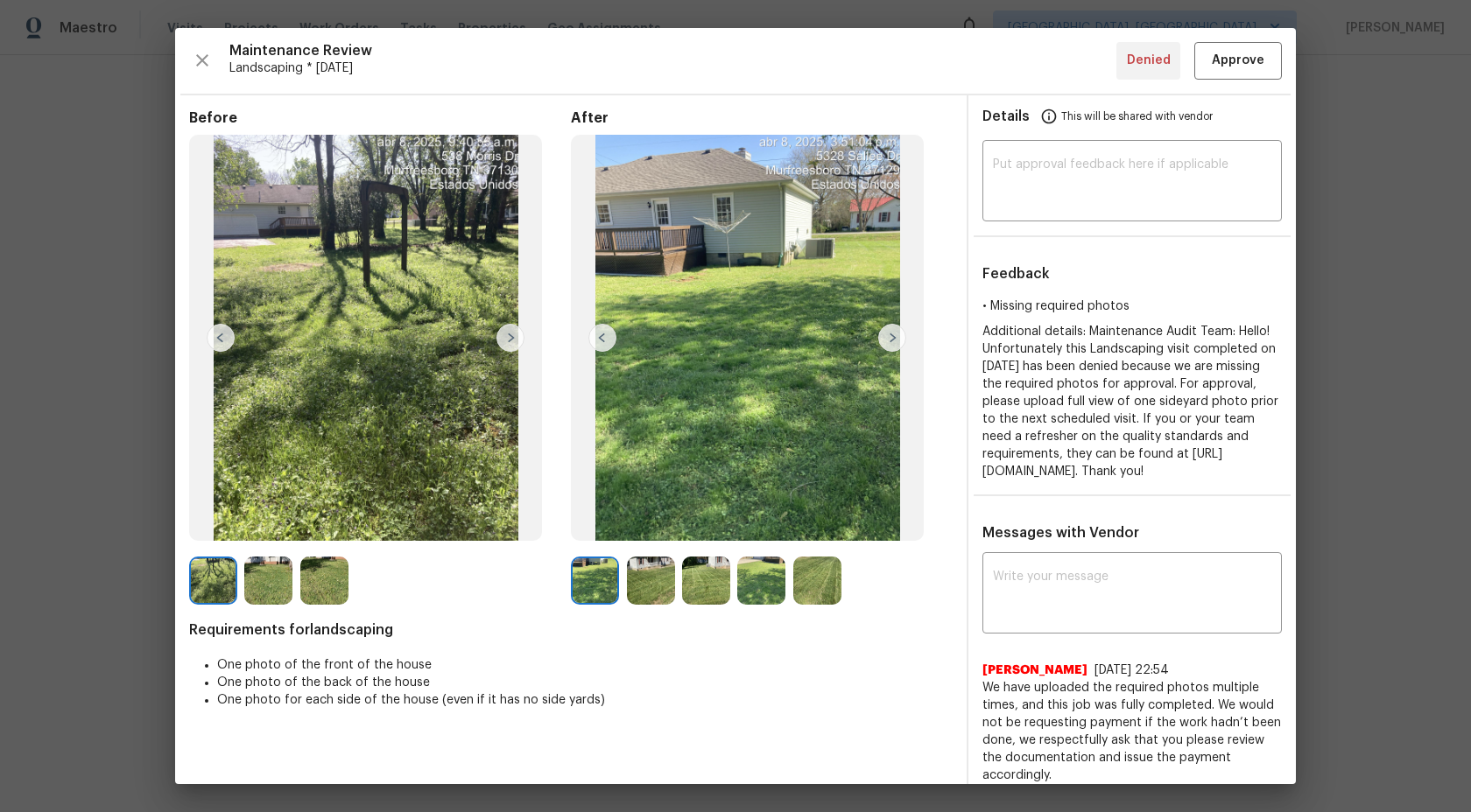
click at [658, 580] on img at bounding box center [650, 580] width 48 height 48
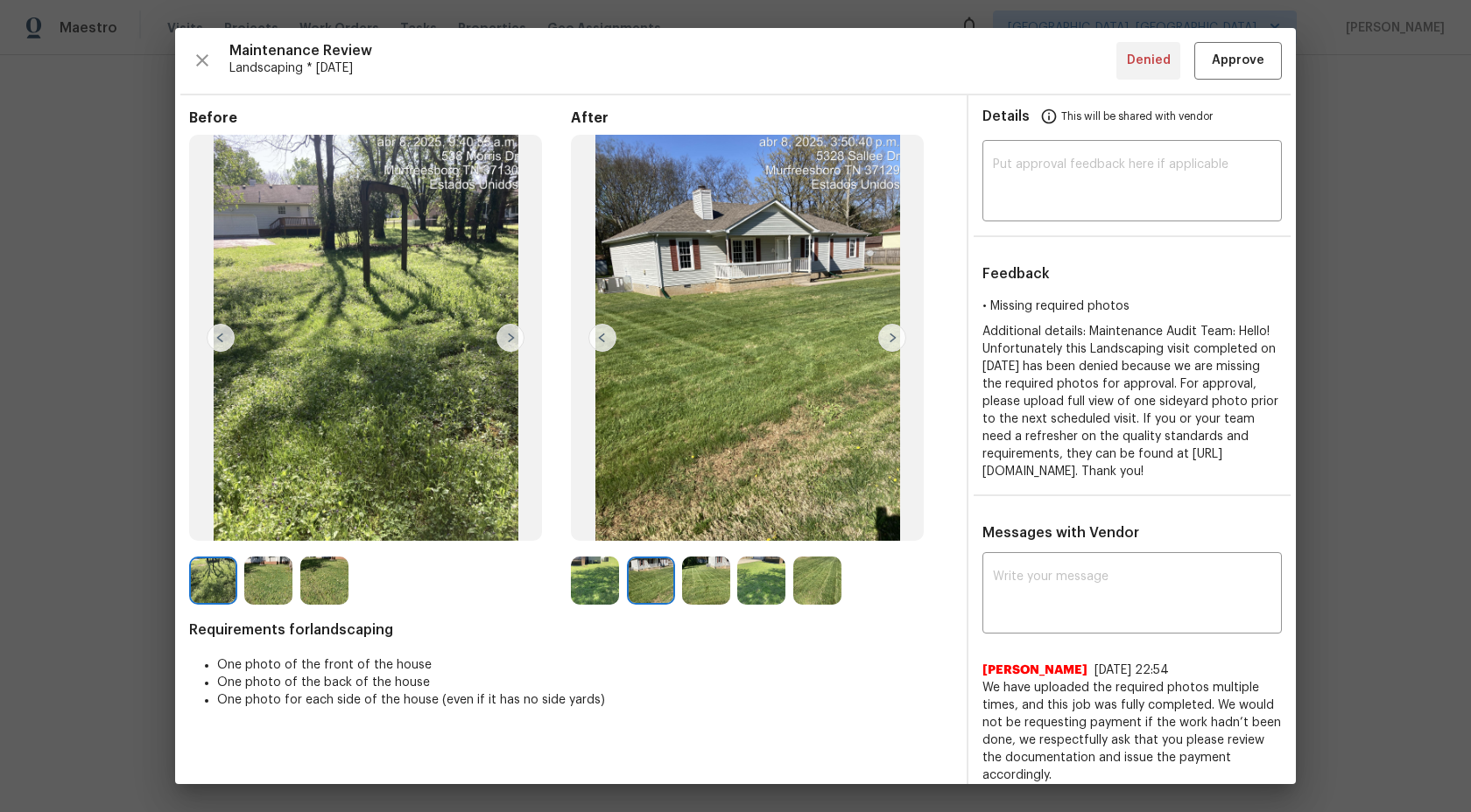
click at [605, 580] on img at bounding box center [595, 580] width 48 height 48
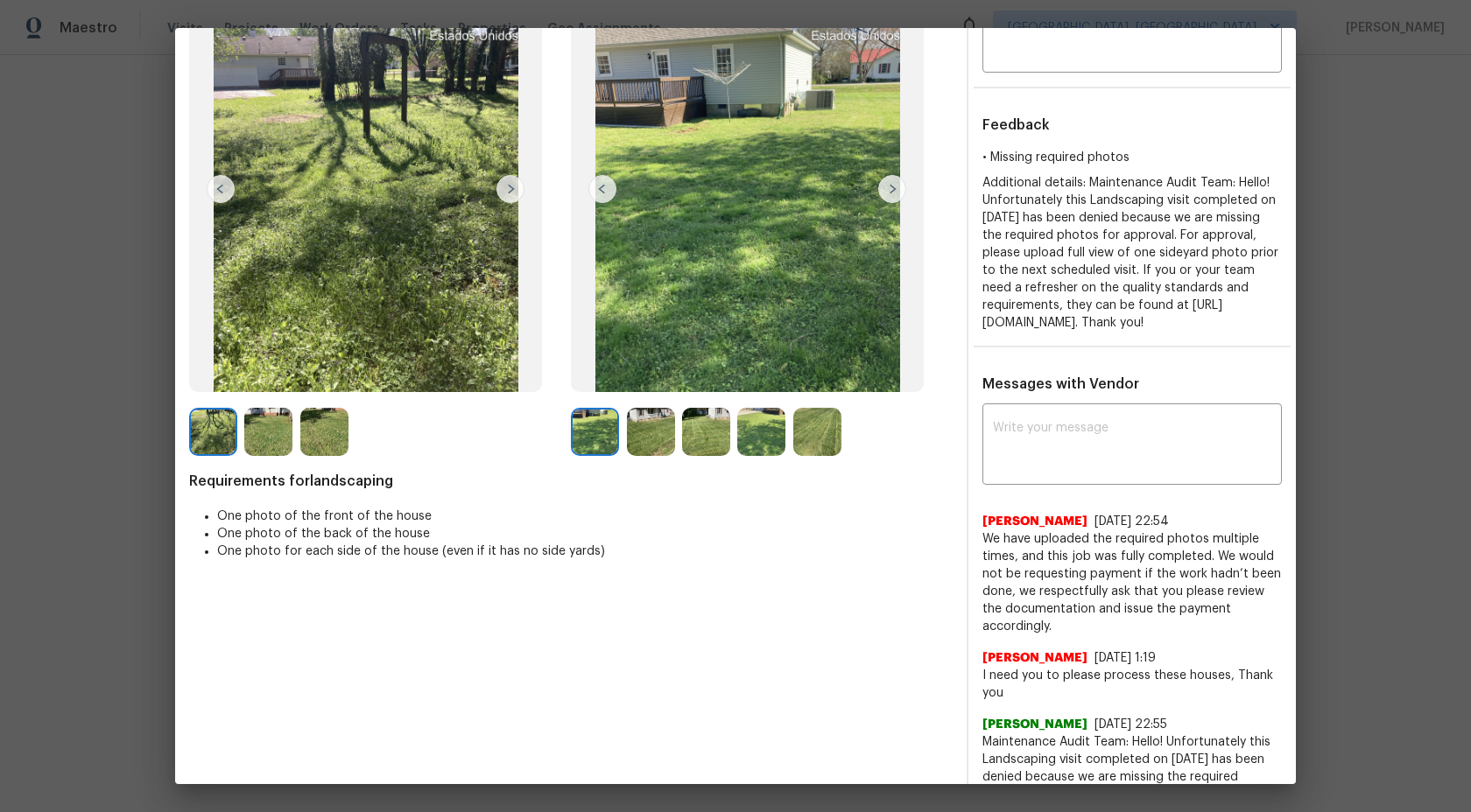
scroll to position [143, 0]
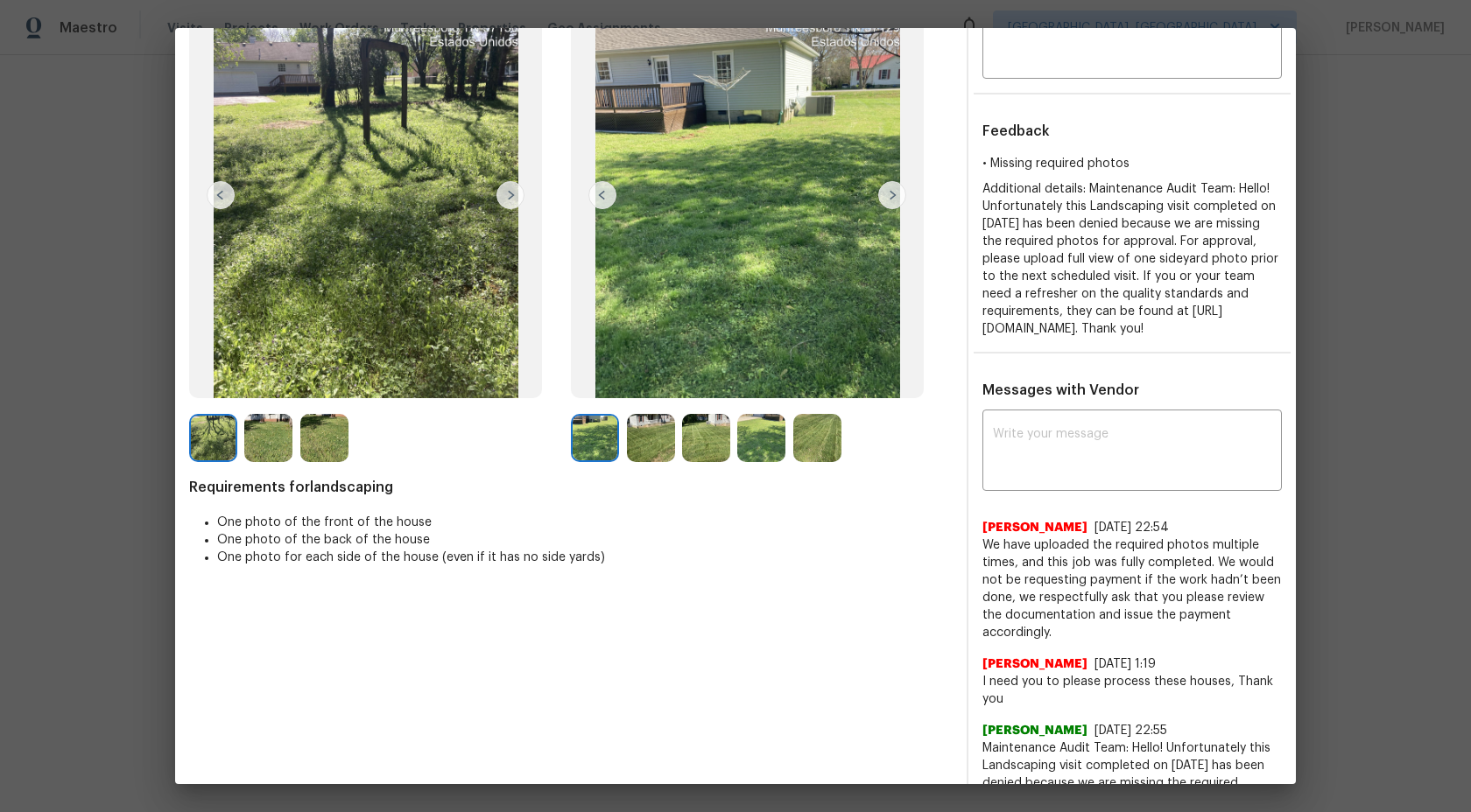
click at [649, 430] on img at bounding box center [650, 438] width 48 height 48
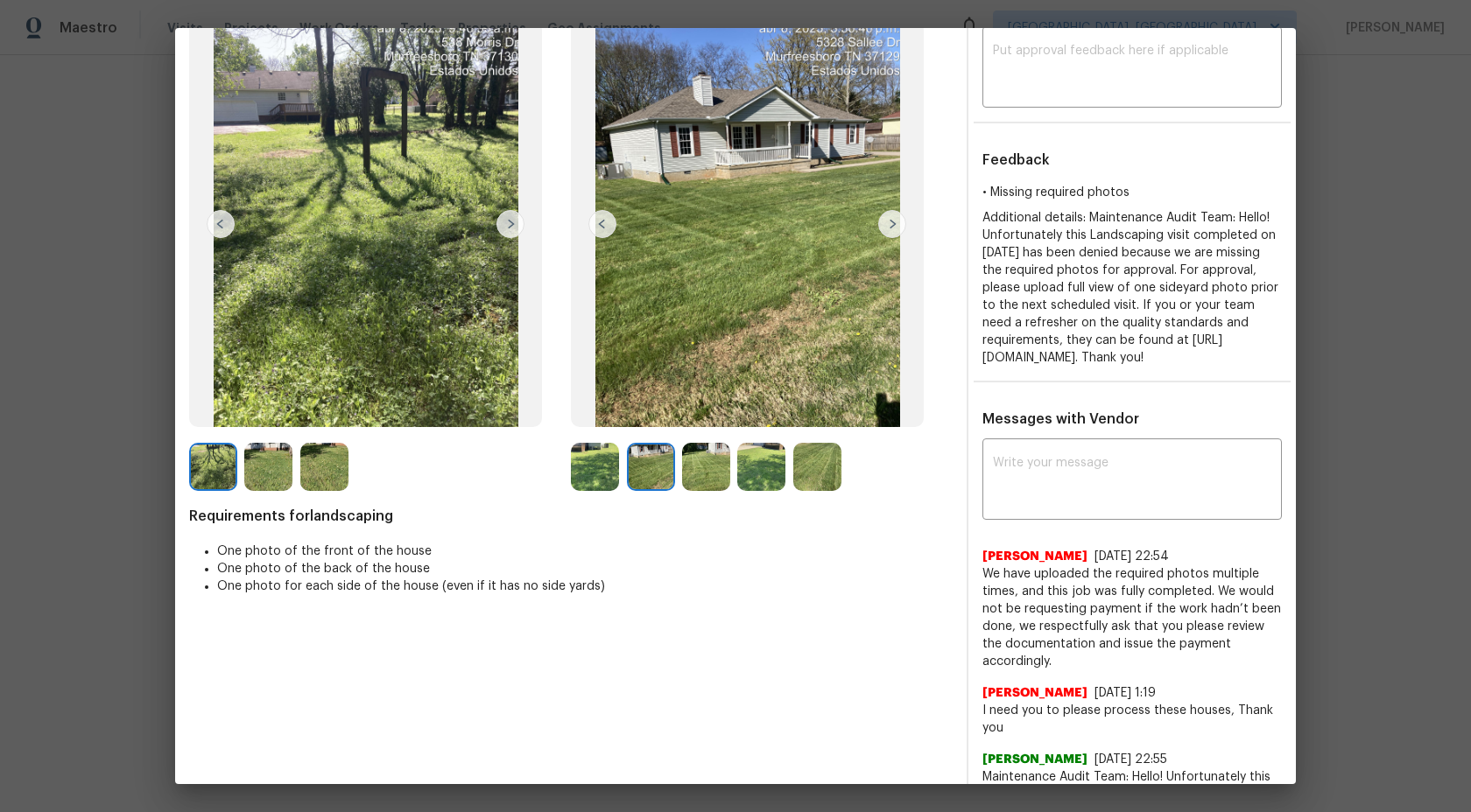
scroll to position [112, 0]
click at [704, 455] on img at bounding box center [705, 468] width 48 height 48
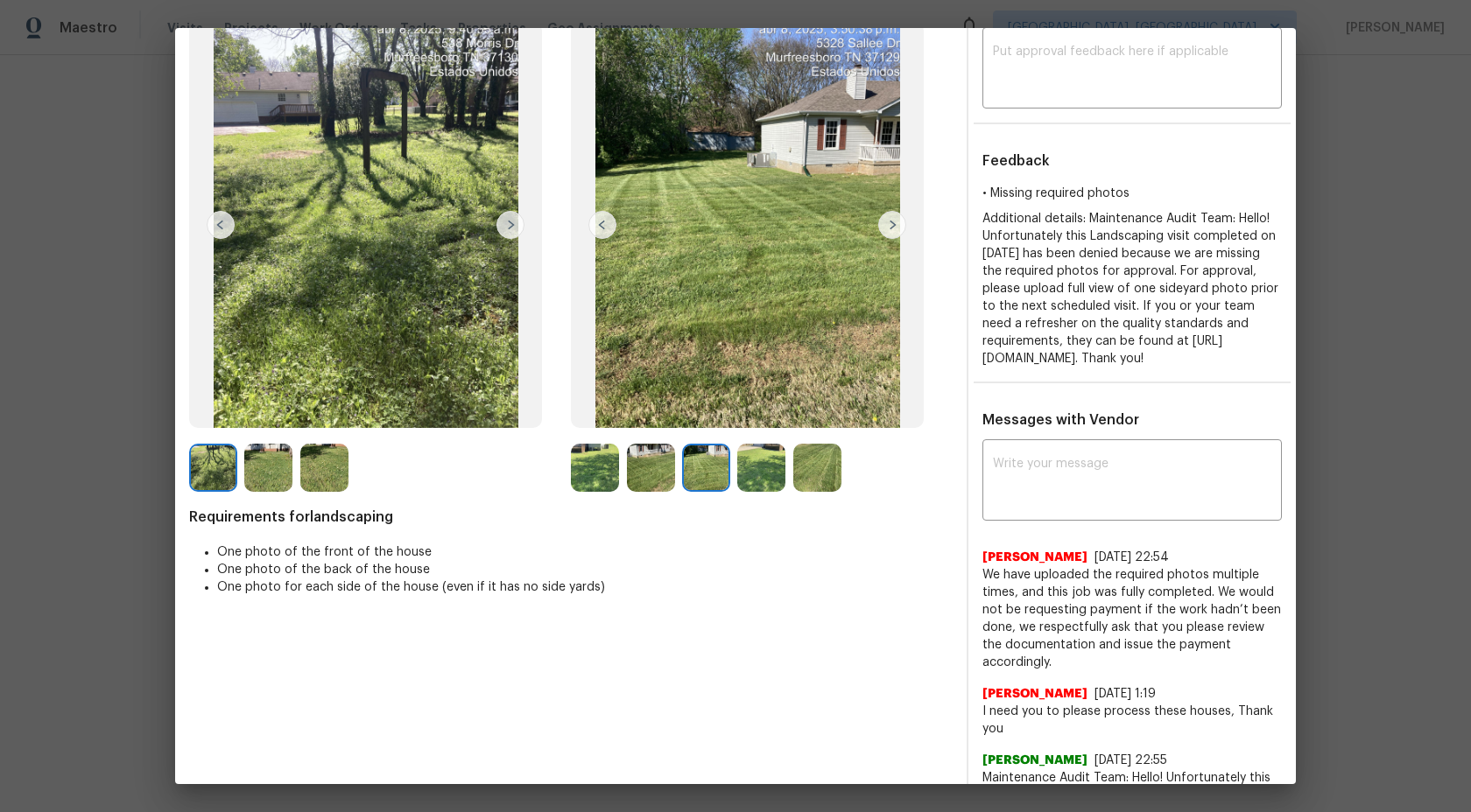
click at [757, 464] on img at bounding box center [761, 468] width 48 height 48
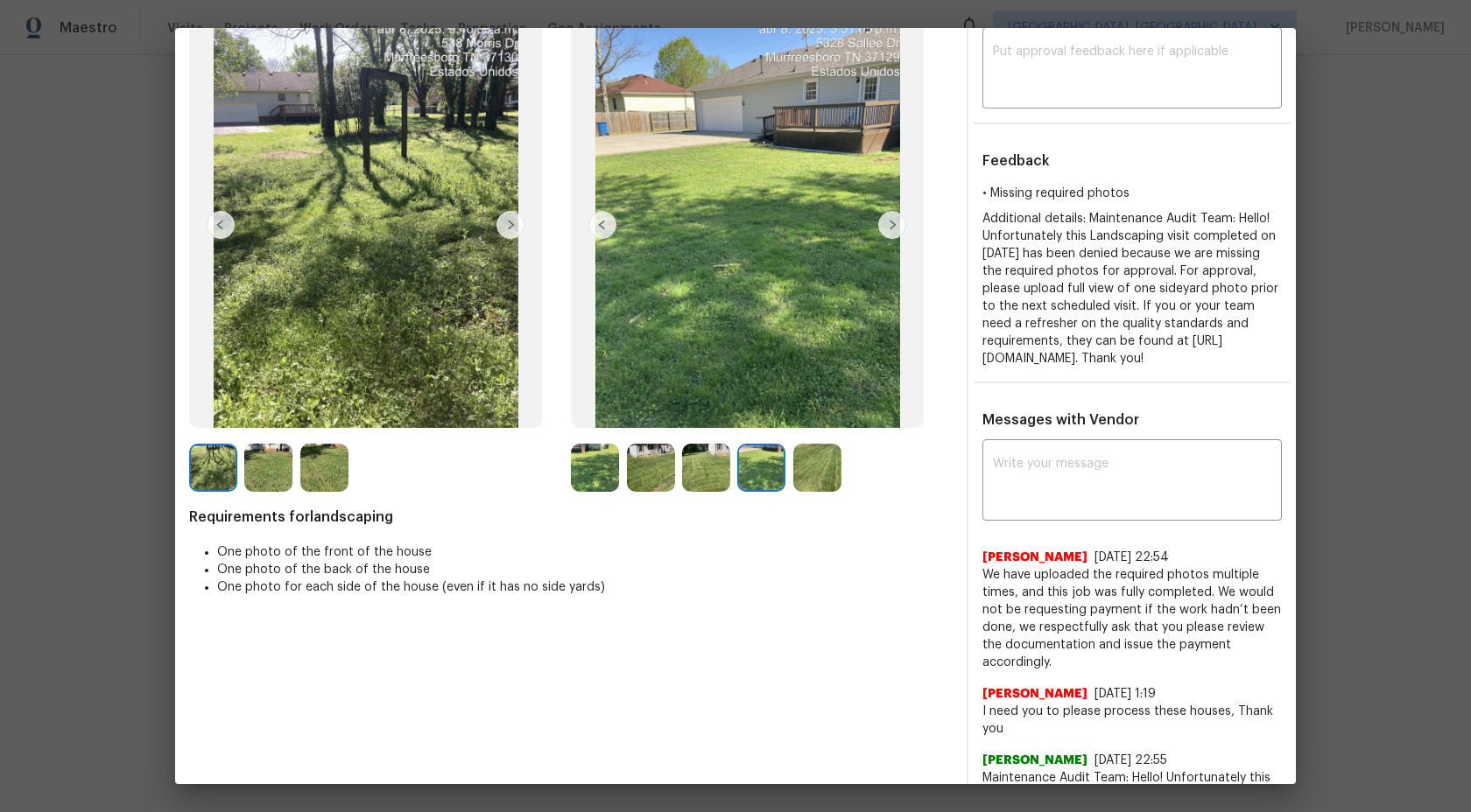
click at [818, 472] on img at bounding box center [817, 468] width 48 height 48
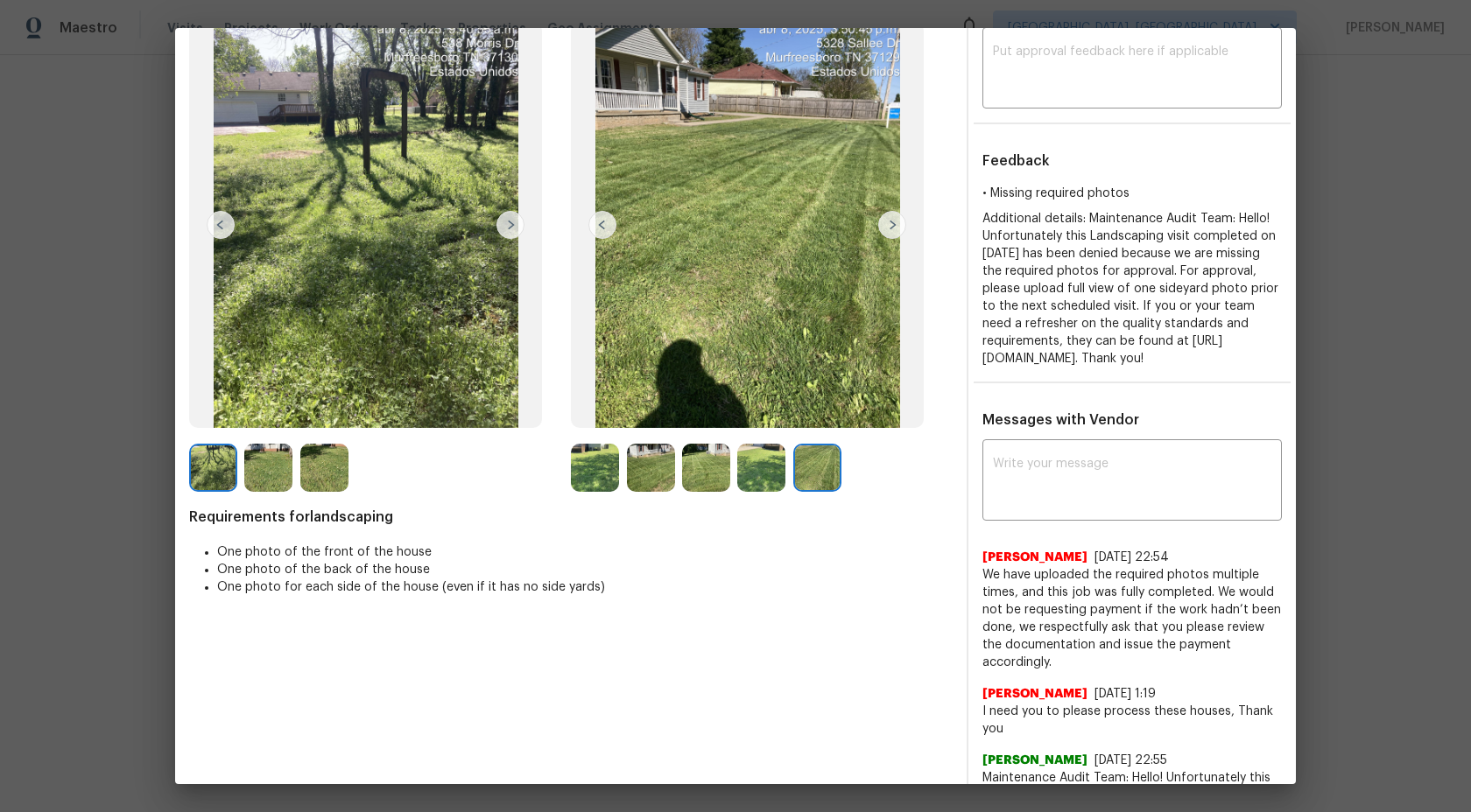
click at [752, 467] on img at bounding box center [761, 468] width 48 height 48
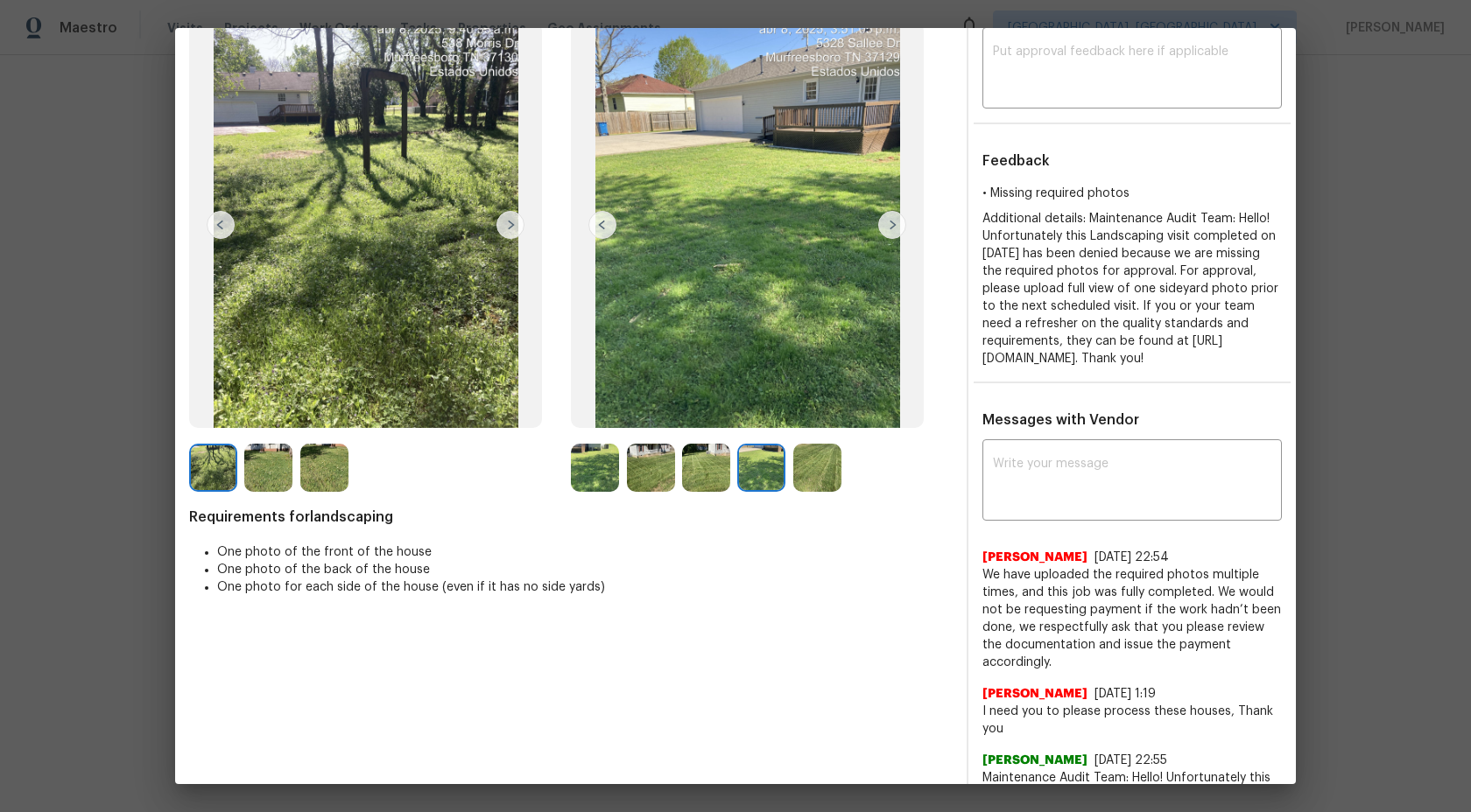
click at [691, 467] on img at bounding box center [705, 468] width 48 height 48
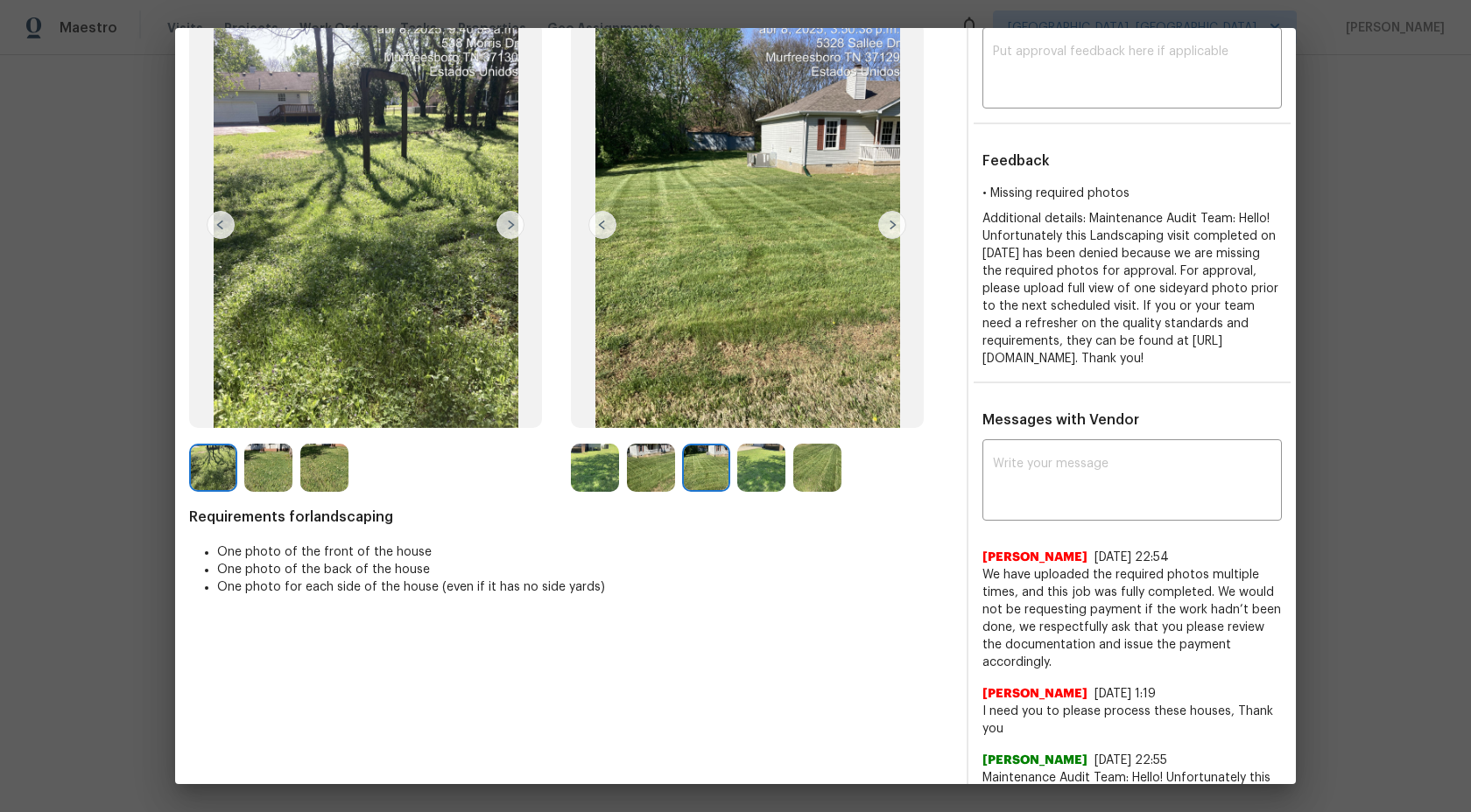
click at [667, 469] on img at bounding box center [650, 468] width 48 height 48
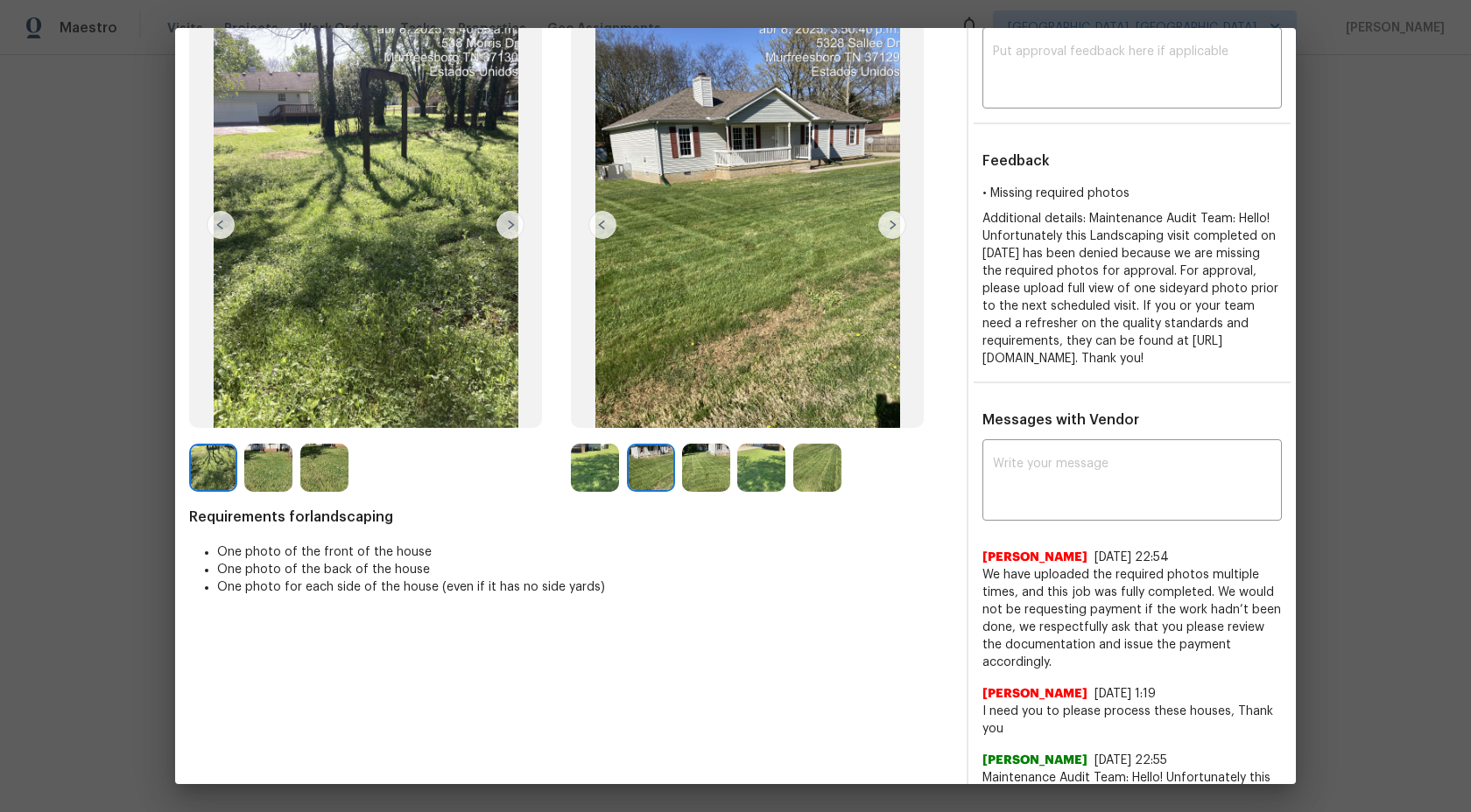
click at [618, 470] on div at bounding box center [599, 468] width 55 height 48
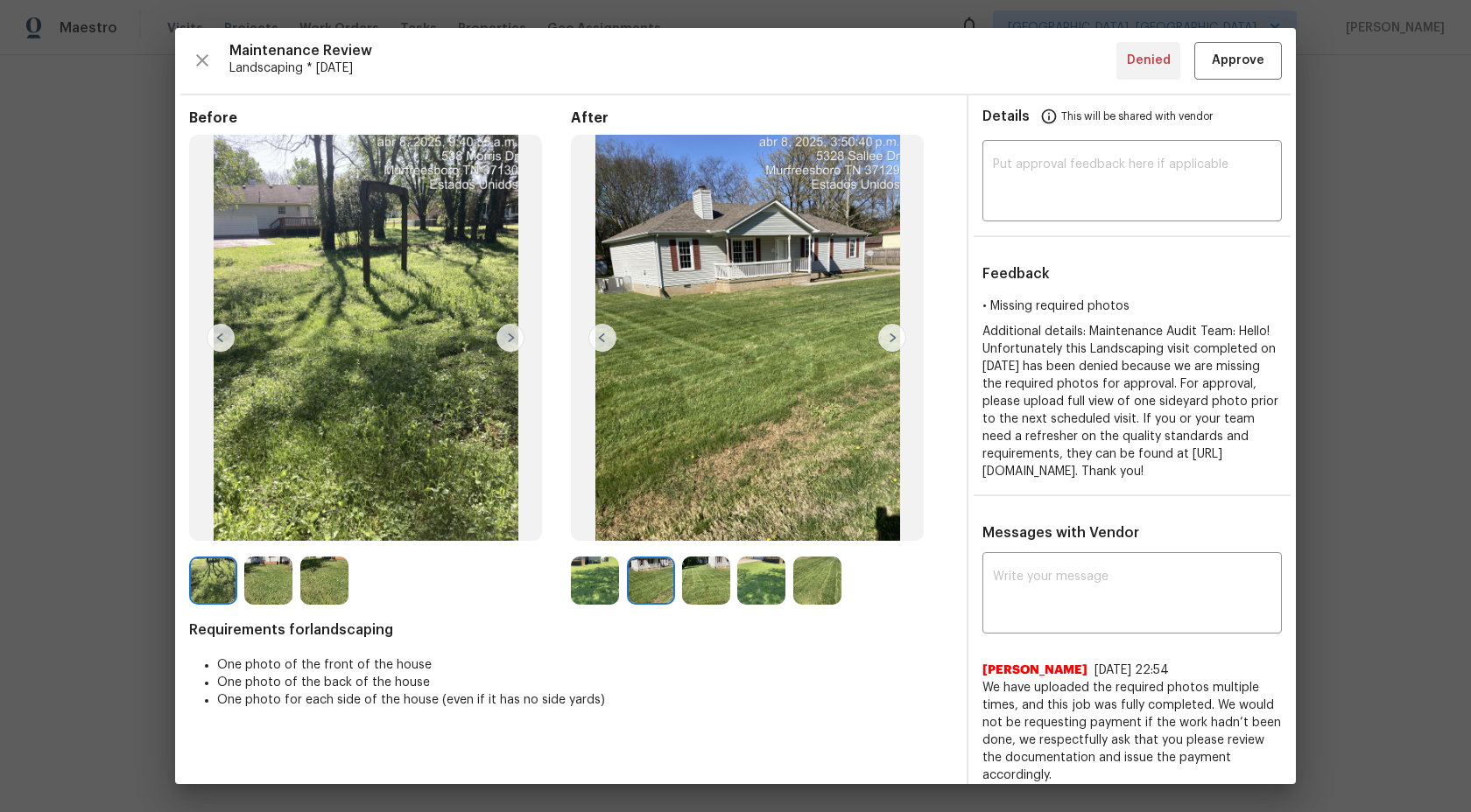
click at [886, 345] on img at bounding box center [892, 337] width 28 height 28
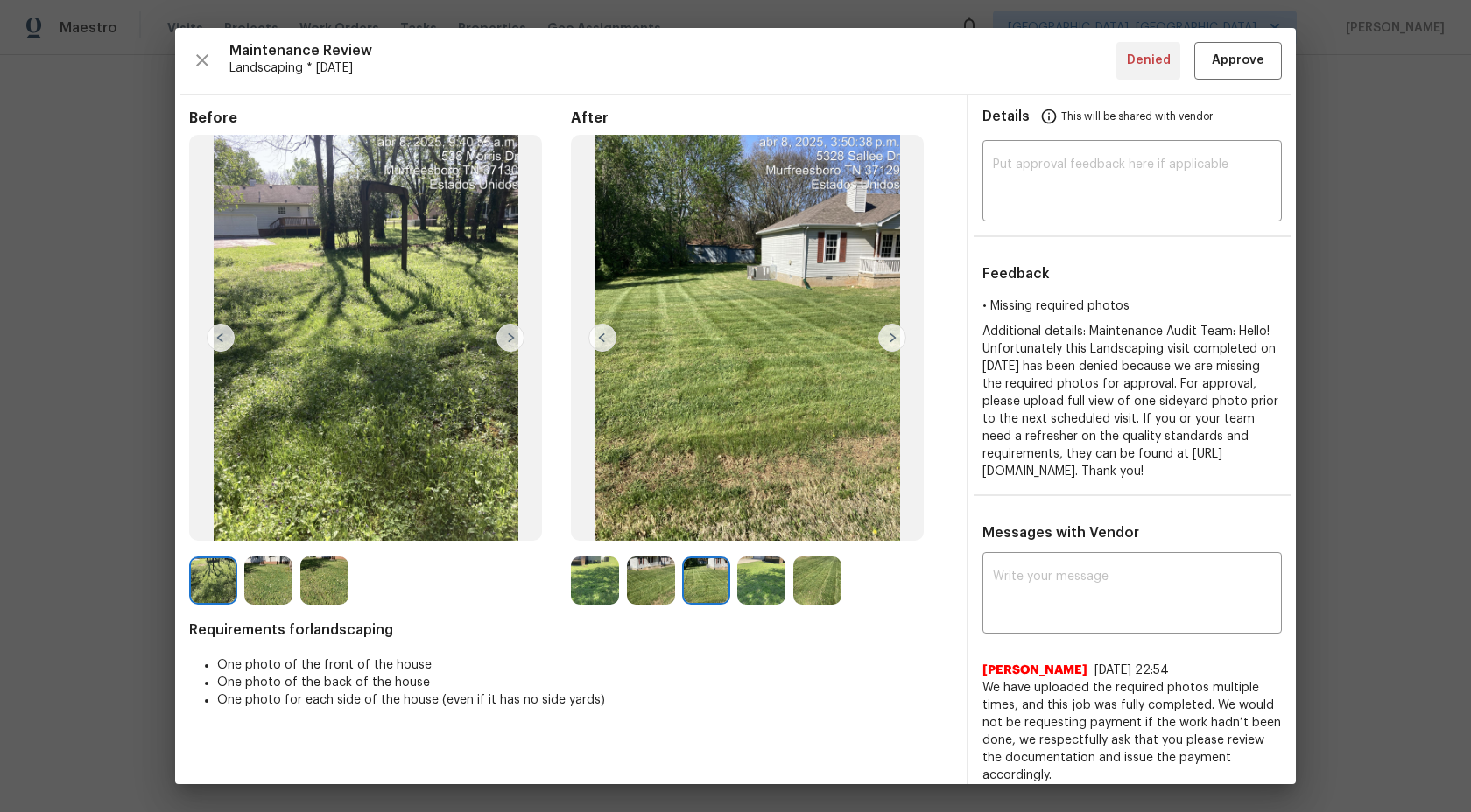
click at [892, 330] on img at bounding box center [892, 337] width 28 height 28
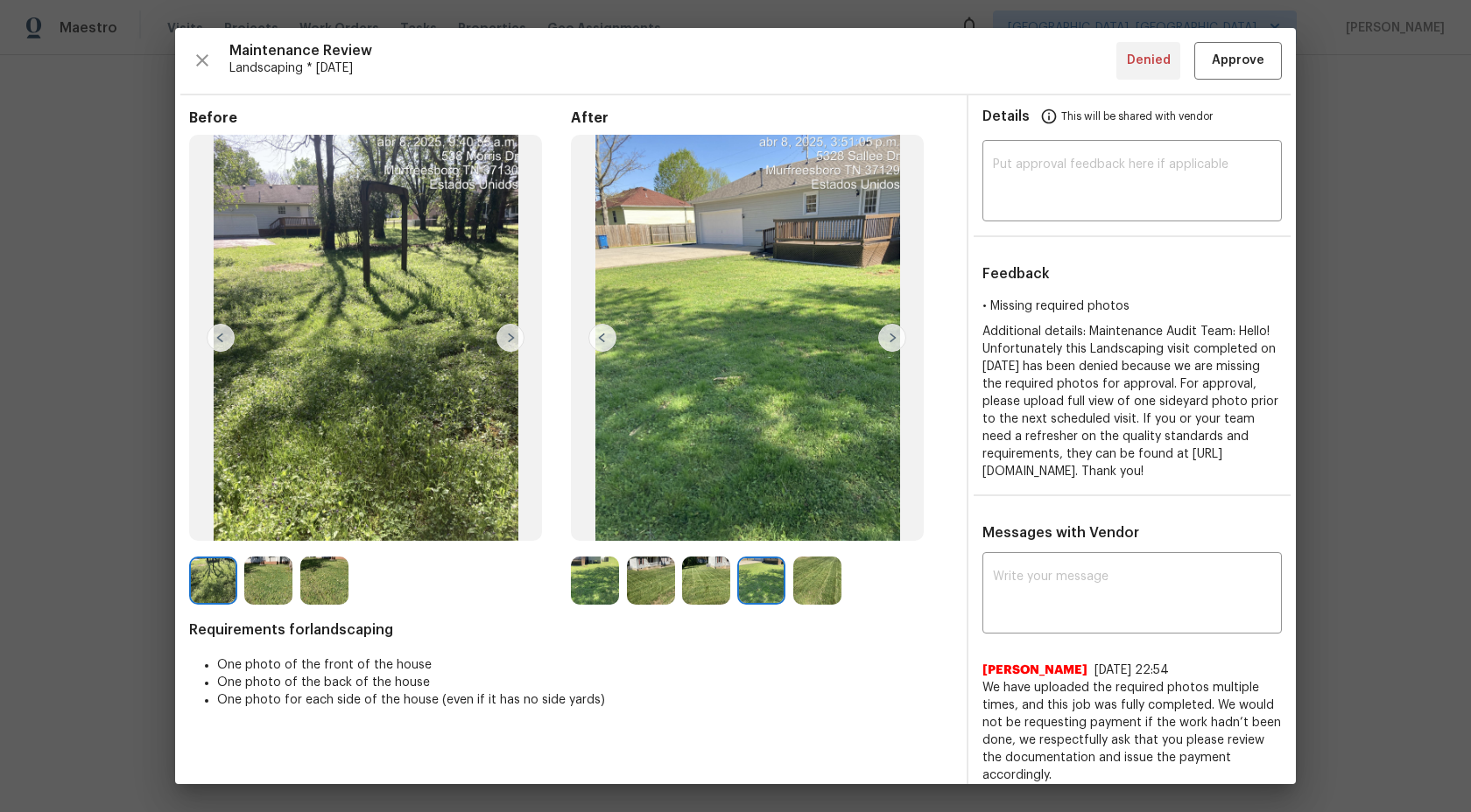
click at [892, 330] on img at bounding box center [892, 337] width 28 height 28
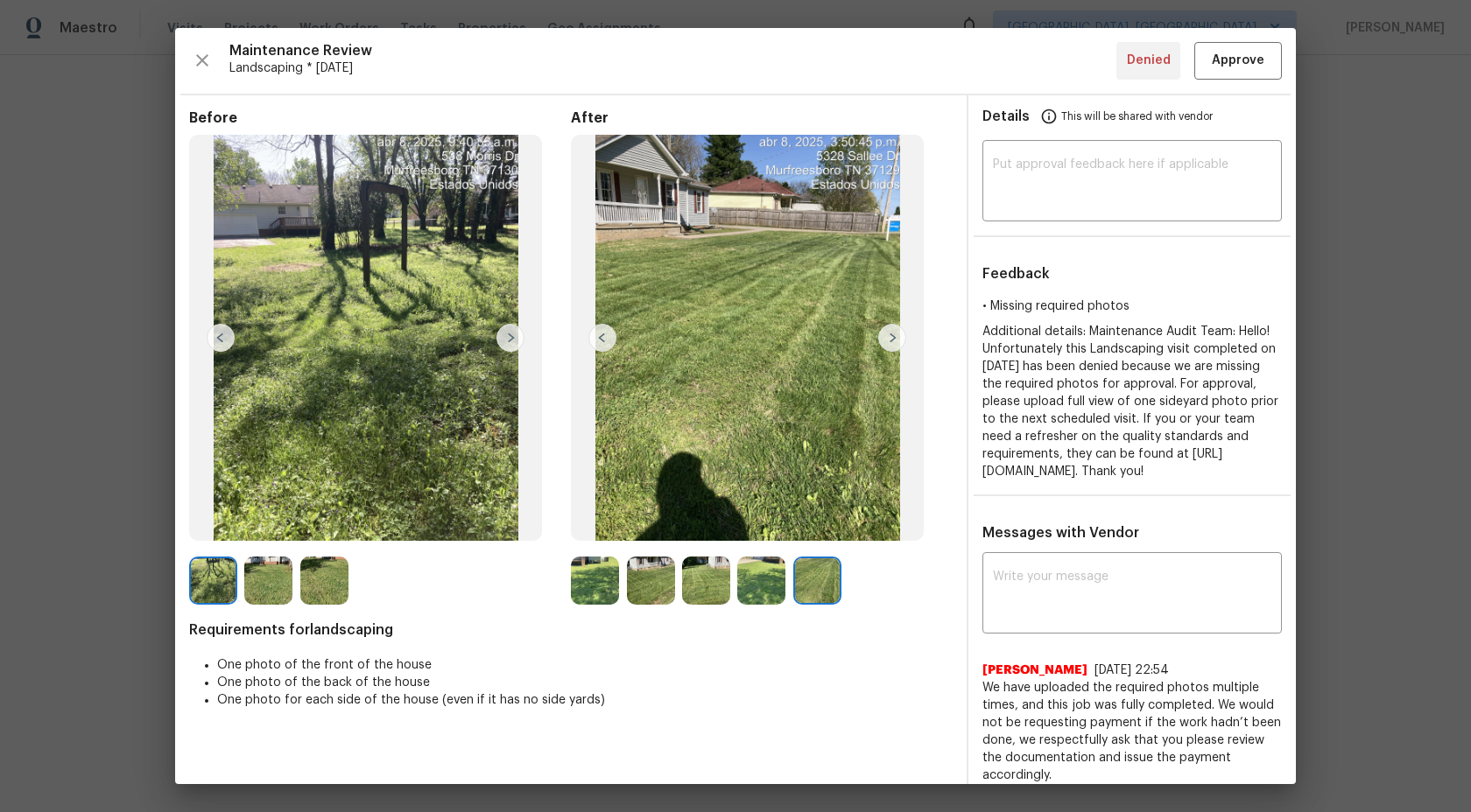
click at [892, 333] on img at bounding box center [892, 337] width 28 height 28
click at [1044, 605] on textarea at bounding box center [1132, 596] width 278 height 49
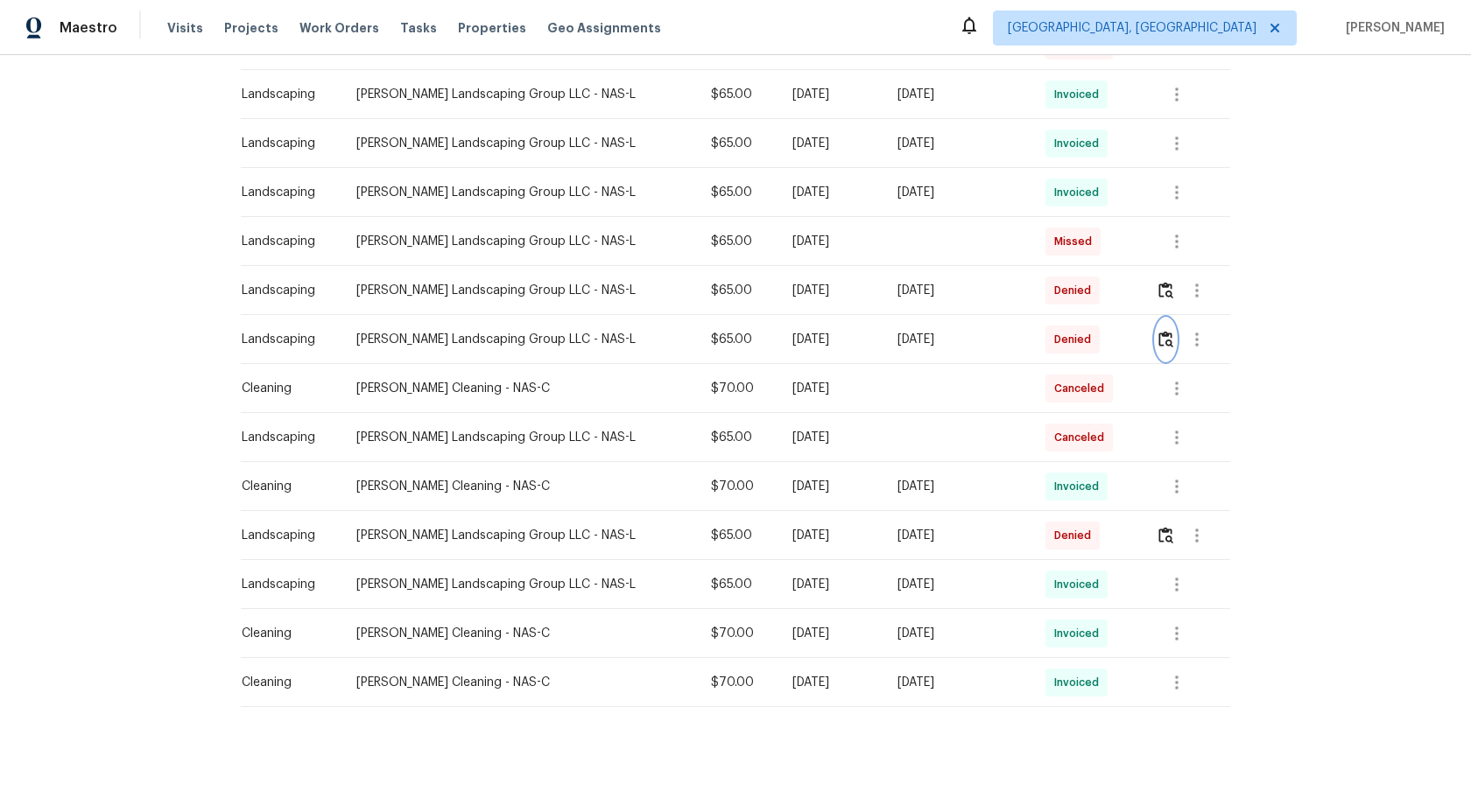
click at [1168, 337] on img "button" at bounding box center [1165, 338] width 15 height 17
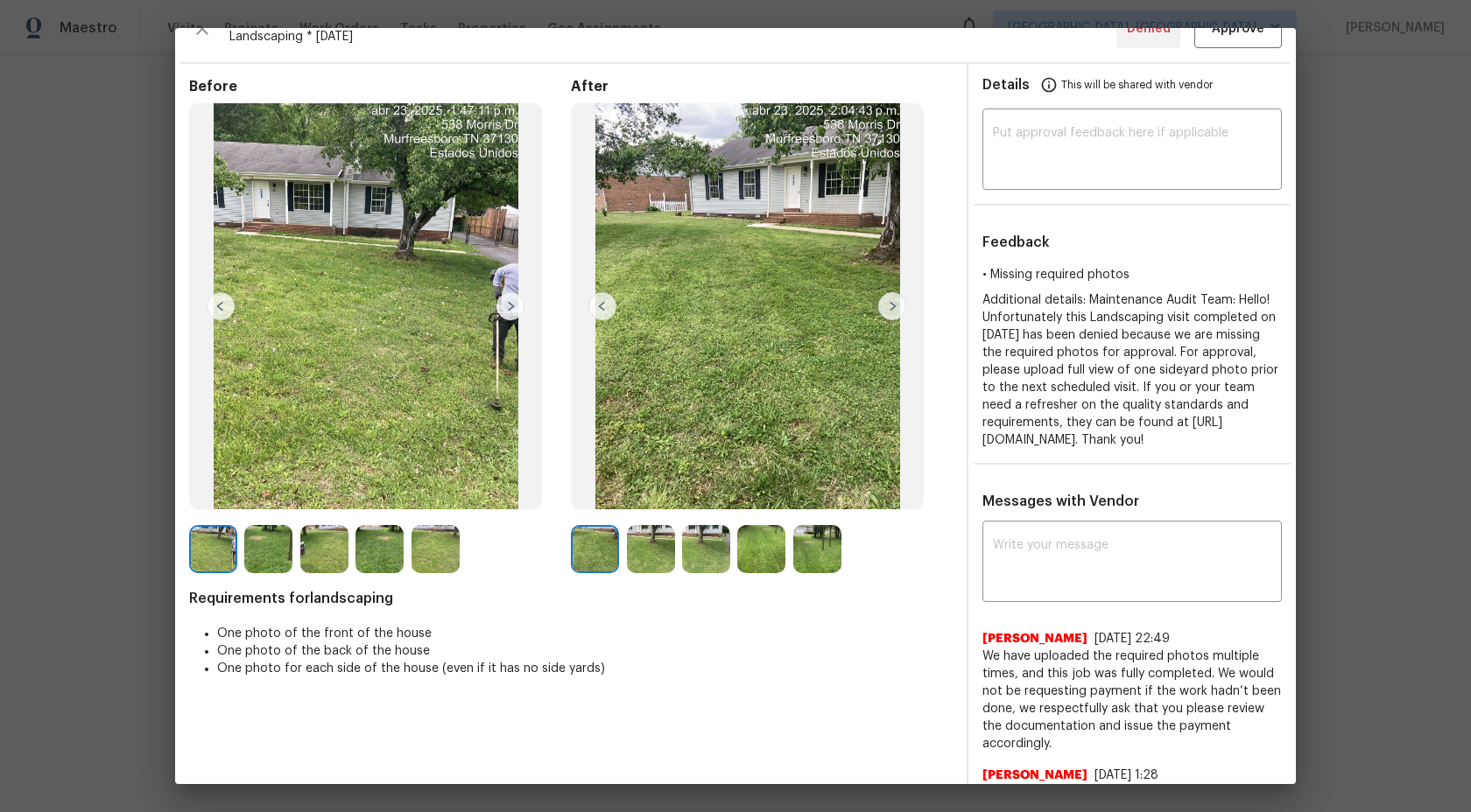
scroll to position [0, 0]
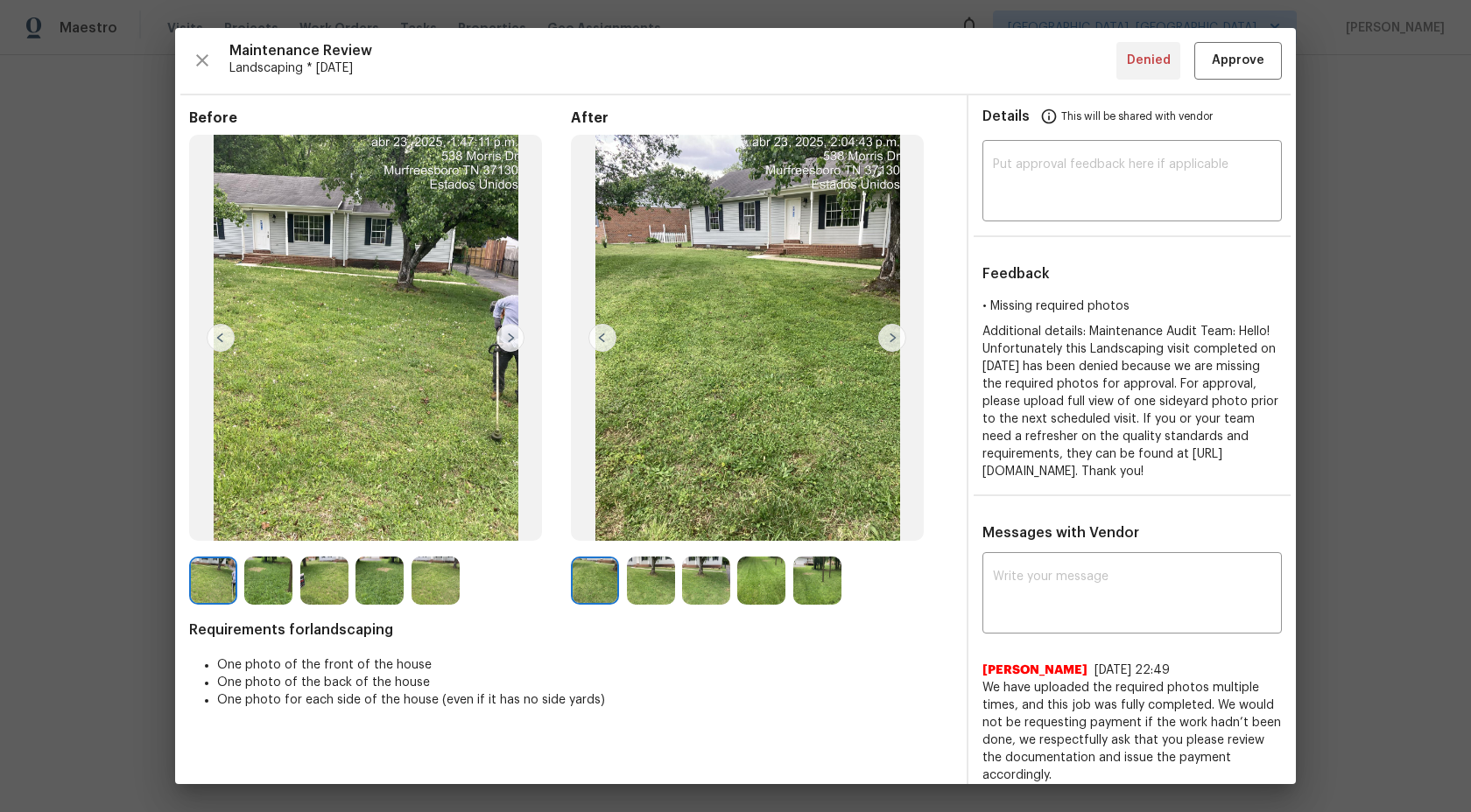
click at [893, 335] on img at bounding box center [892, 337] width 28 height 28
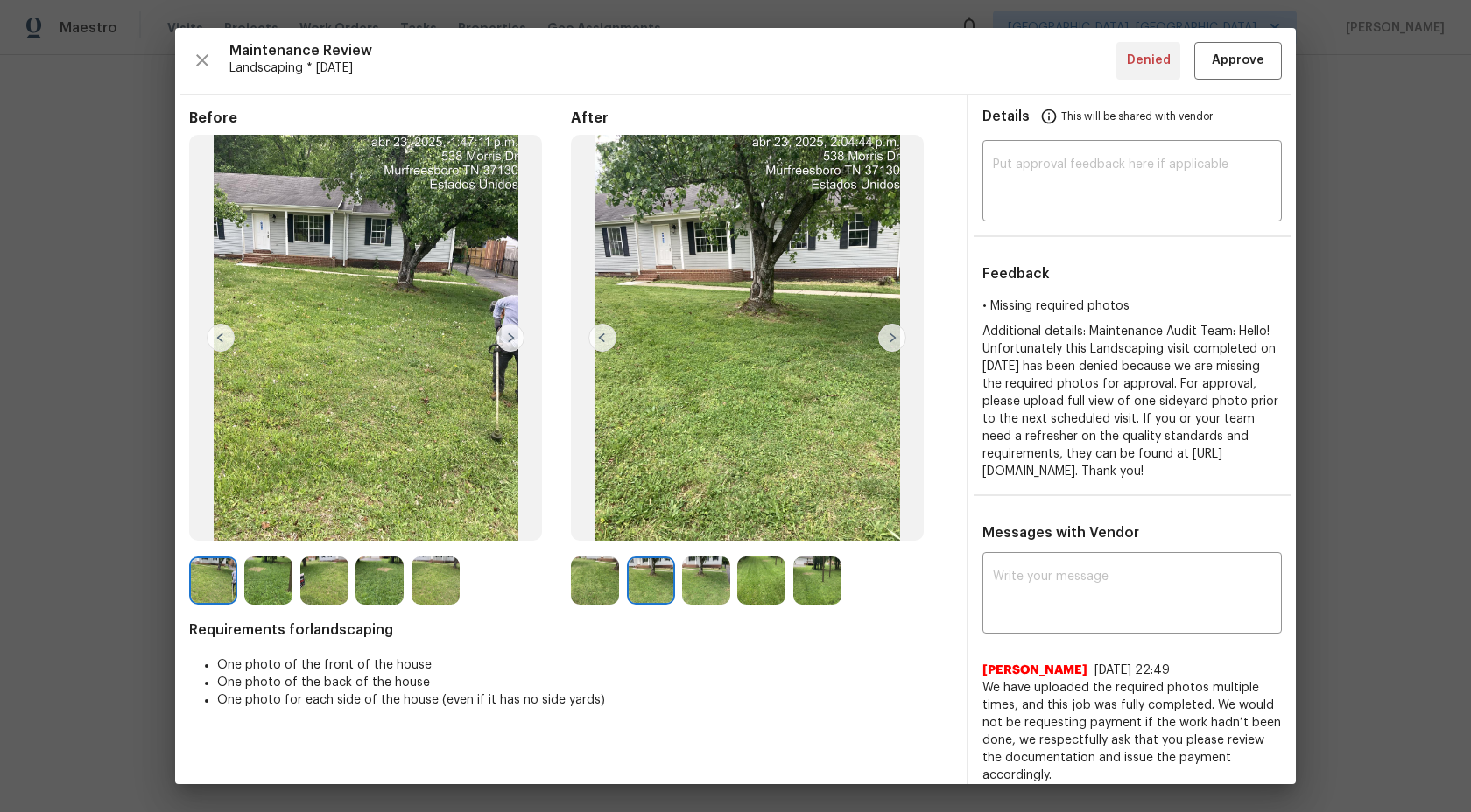
click at [598, 577] on img at bounding box center [595, 580] width 48 height 48
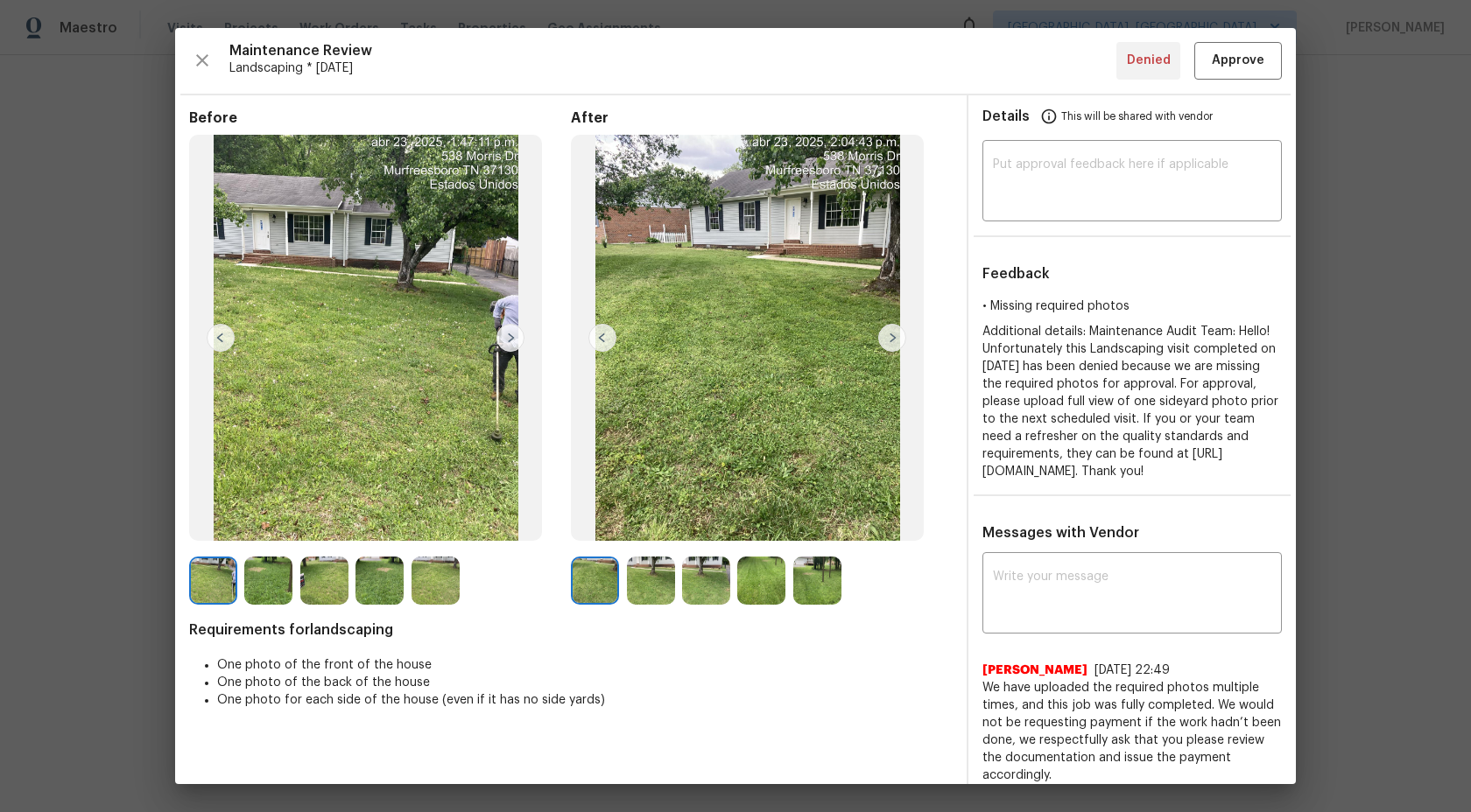
click at [625, 558] on div at bounding box center [599, 580] width 55 height 48
click at [642, 579] on img at bounding box center [650, 580] width 48 height 48
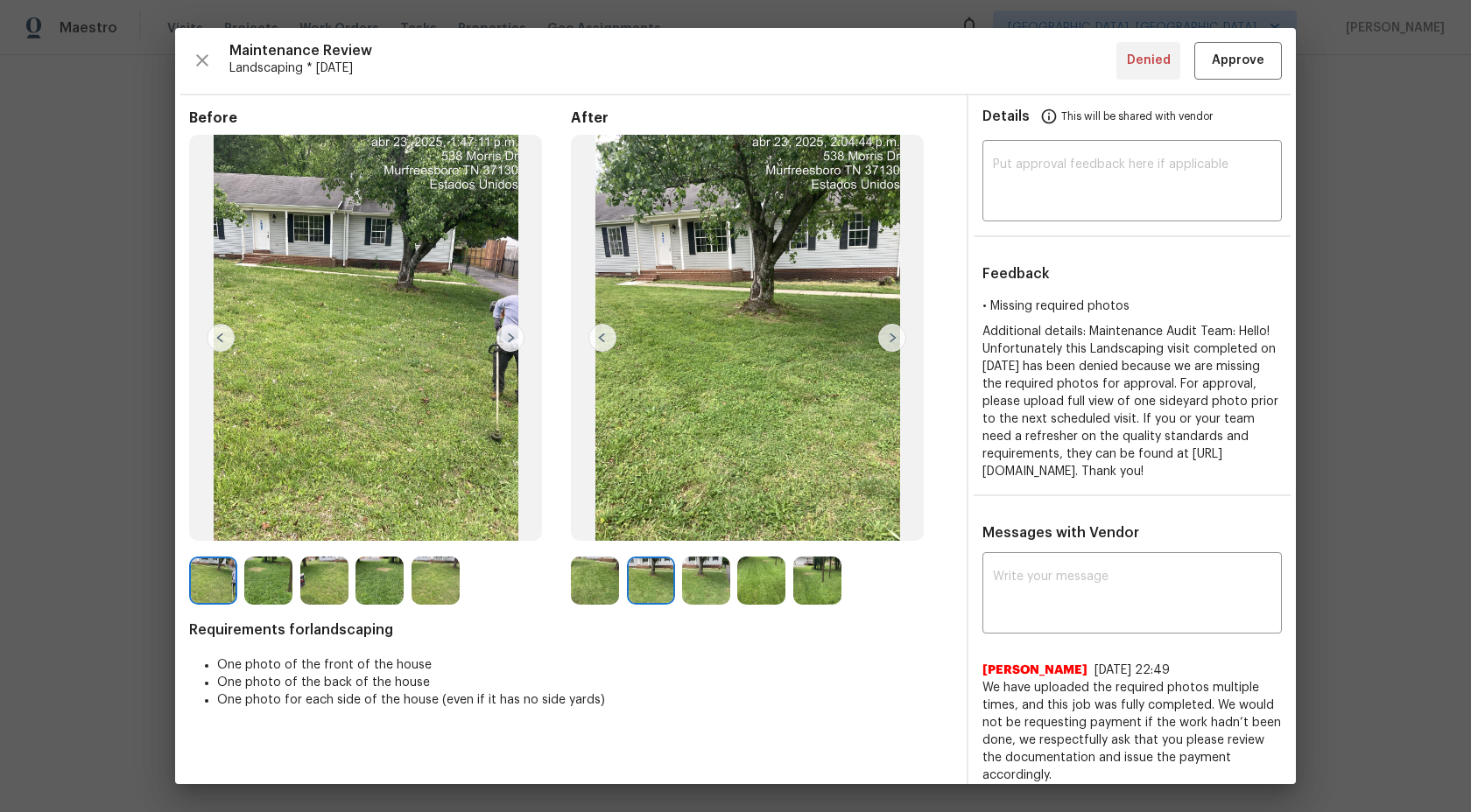
click at [730, 575] on div at bounding box center [709, 580] width 55 height 48
click at [696, 585] on img at bounding box center [705, 580] width 48 height 48
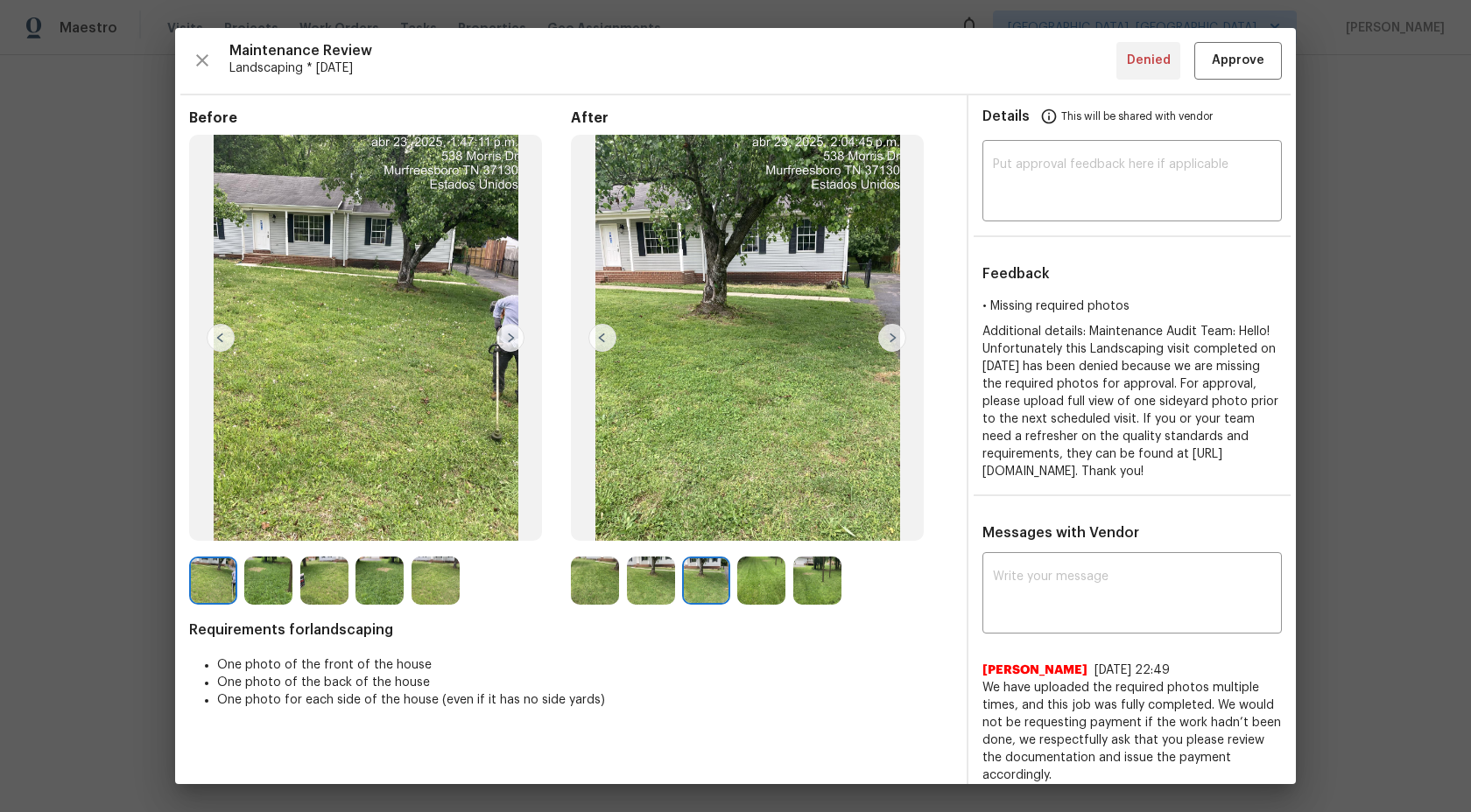
click at [214, 571] on img at bounding box center [213, 580] width 48 height 48
click at [283, 572] on img at bounding box center [268, 580] width 48 height 48
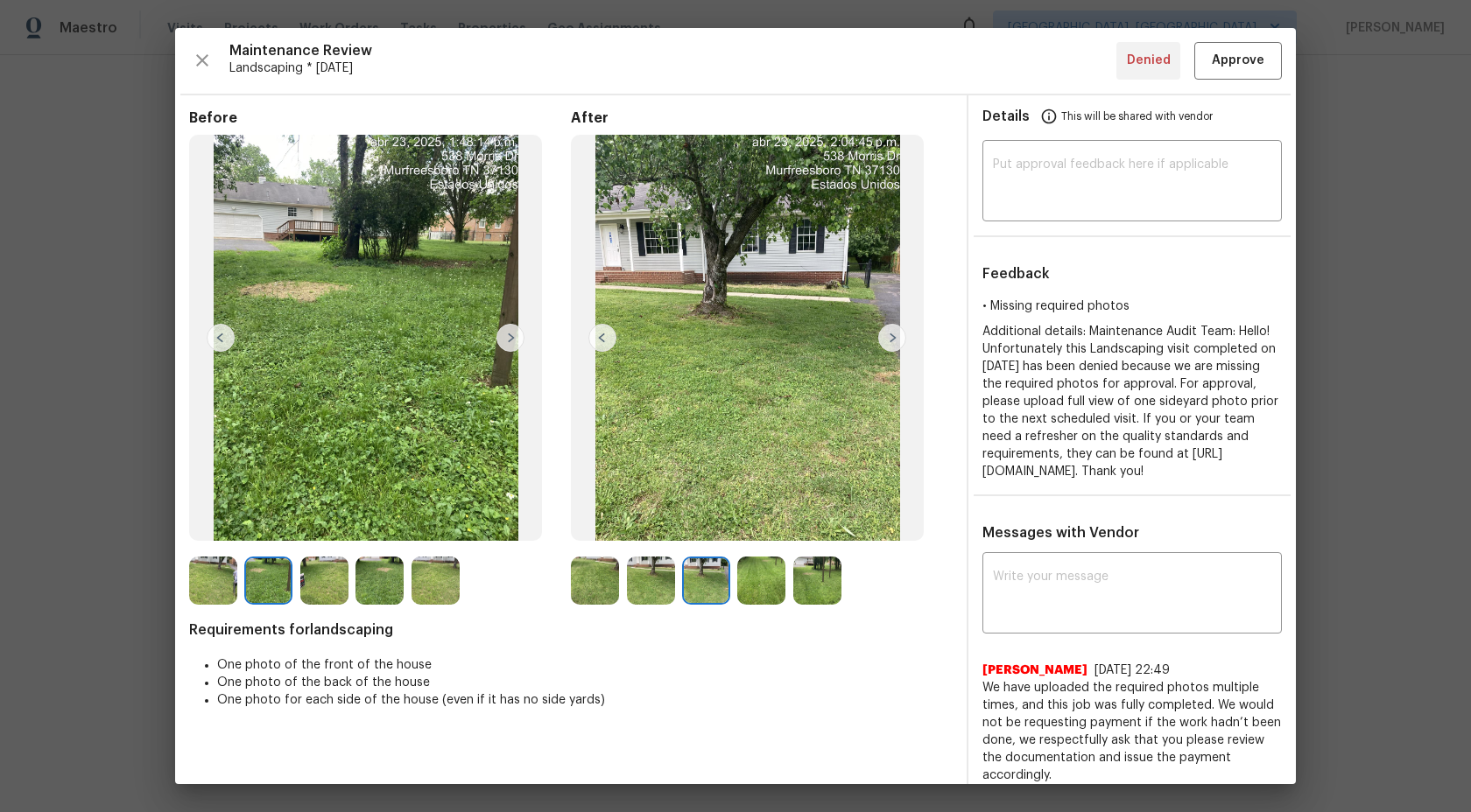
click at [333, 576] on img at bounding box center [324, 580] width 48 height 48
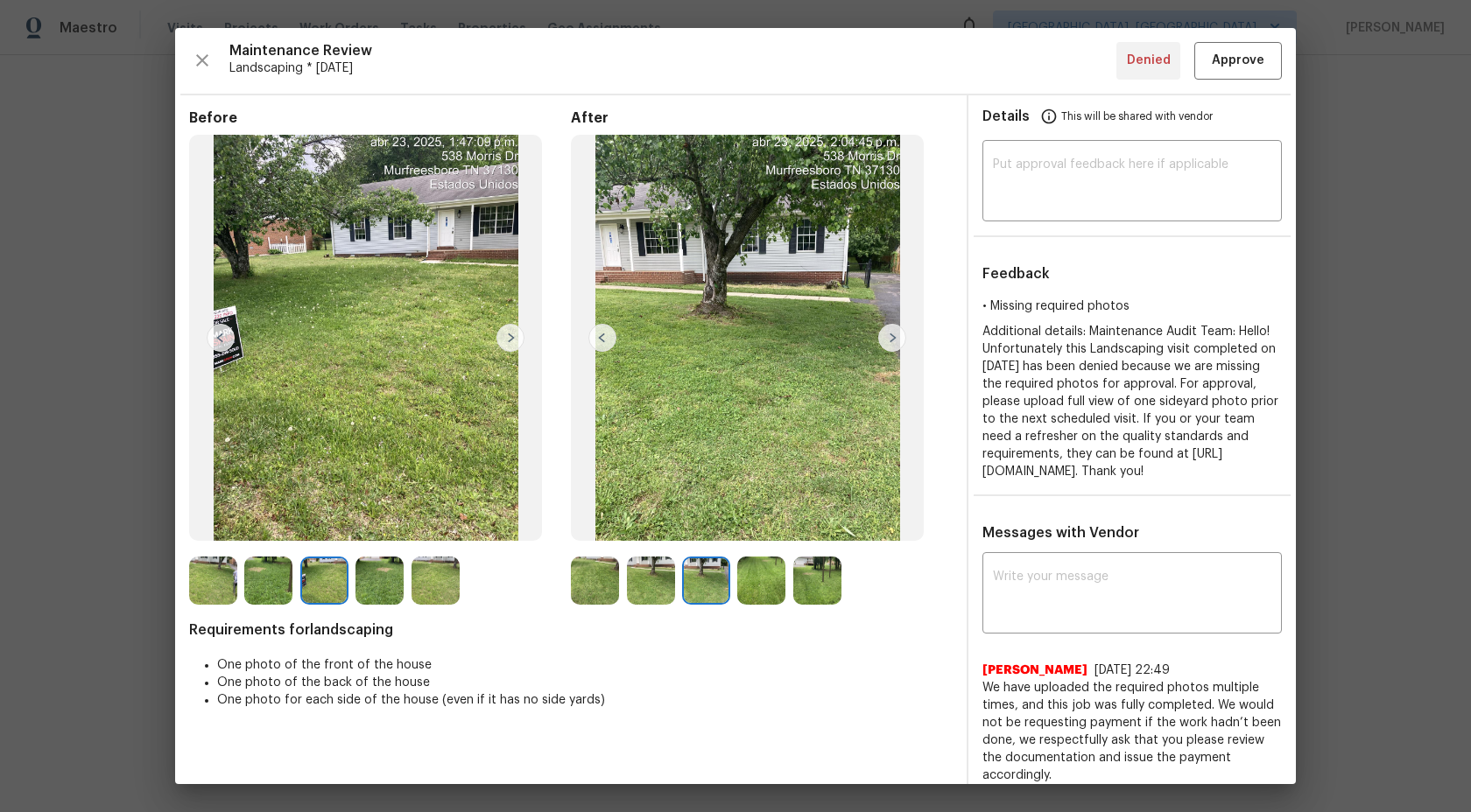
click at [415, 582] on img at bounding box center [435, 580] width 48 height 48
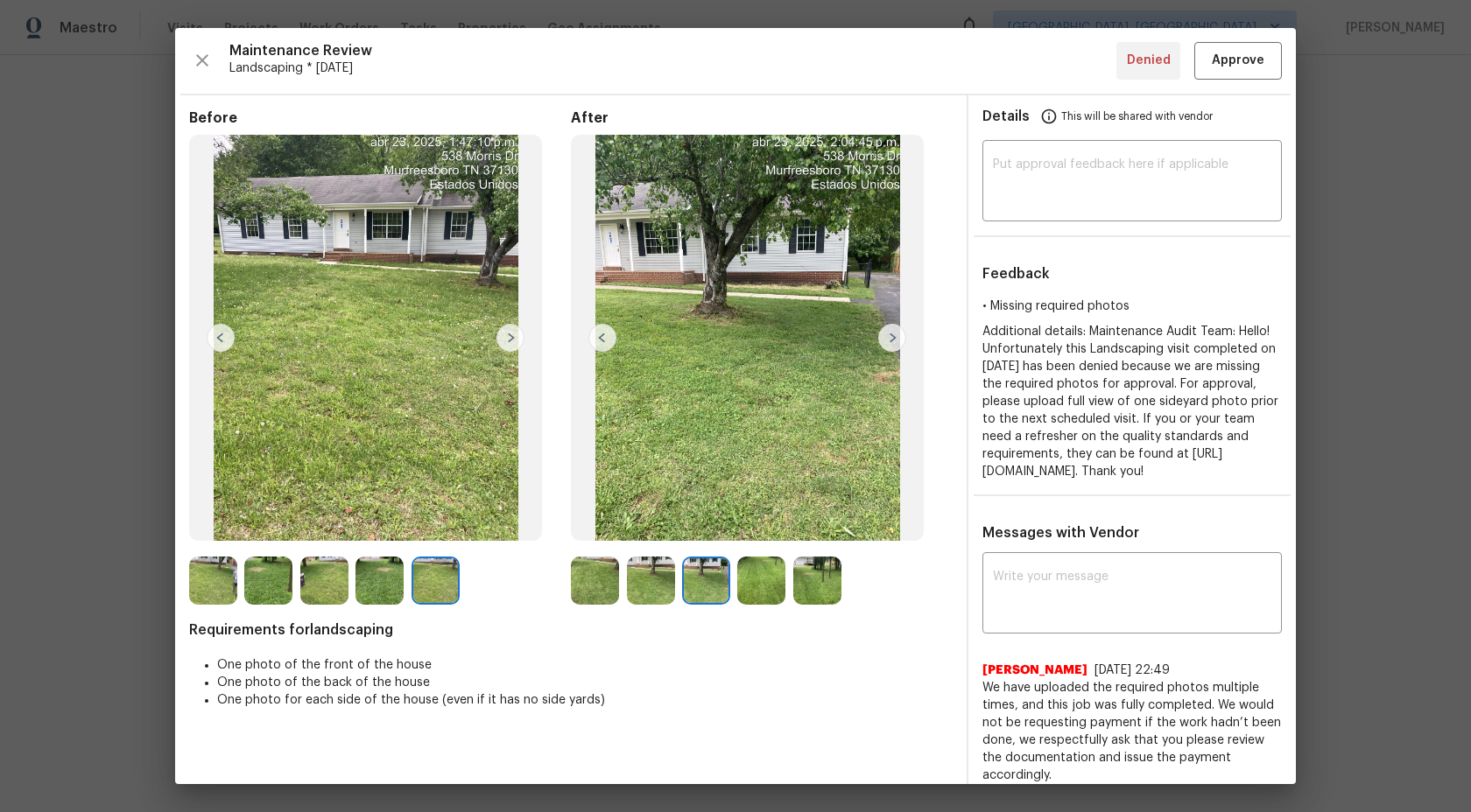
click at [368, 575] on img at bounding box center [379, 580] width 48 height 48
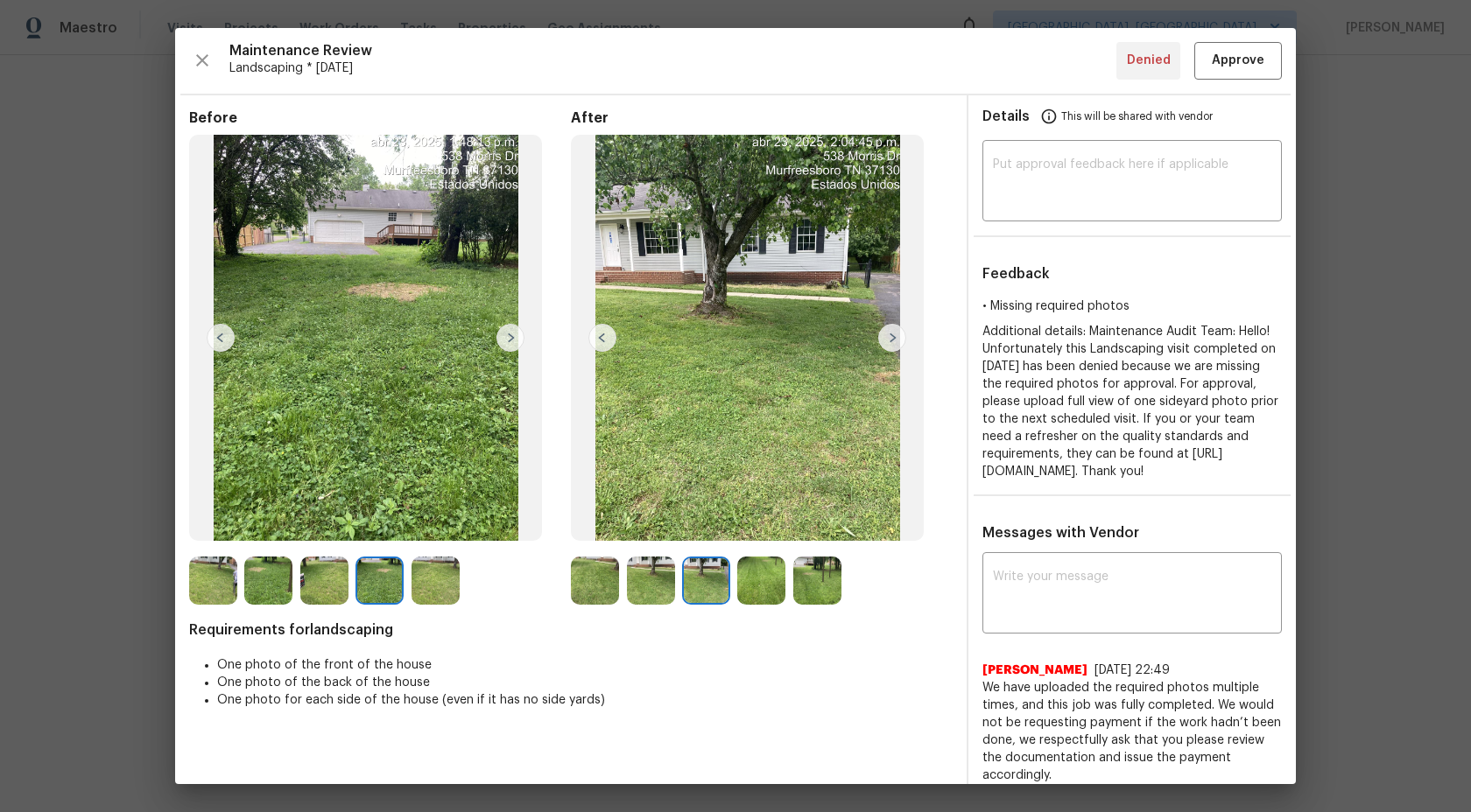
click at [317, 573] on img at bounding box center [324, 580] width 48 height 48
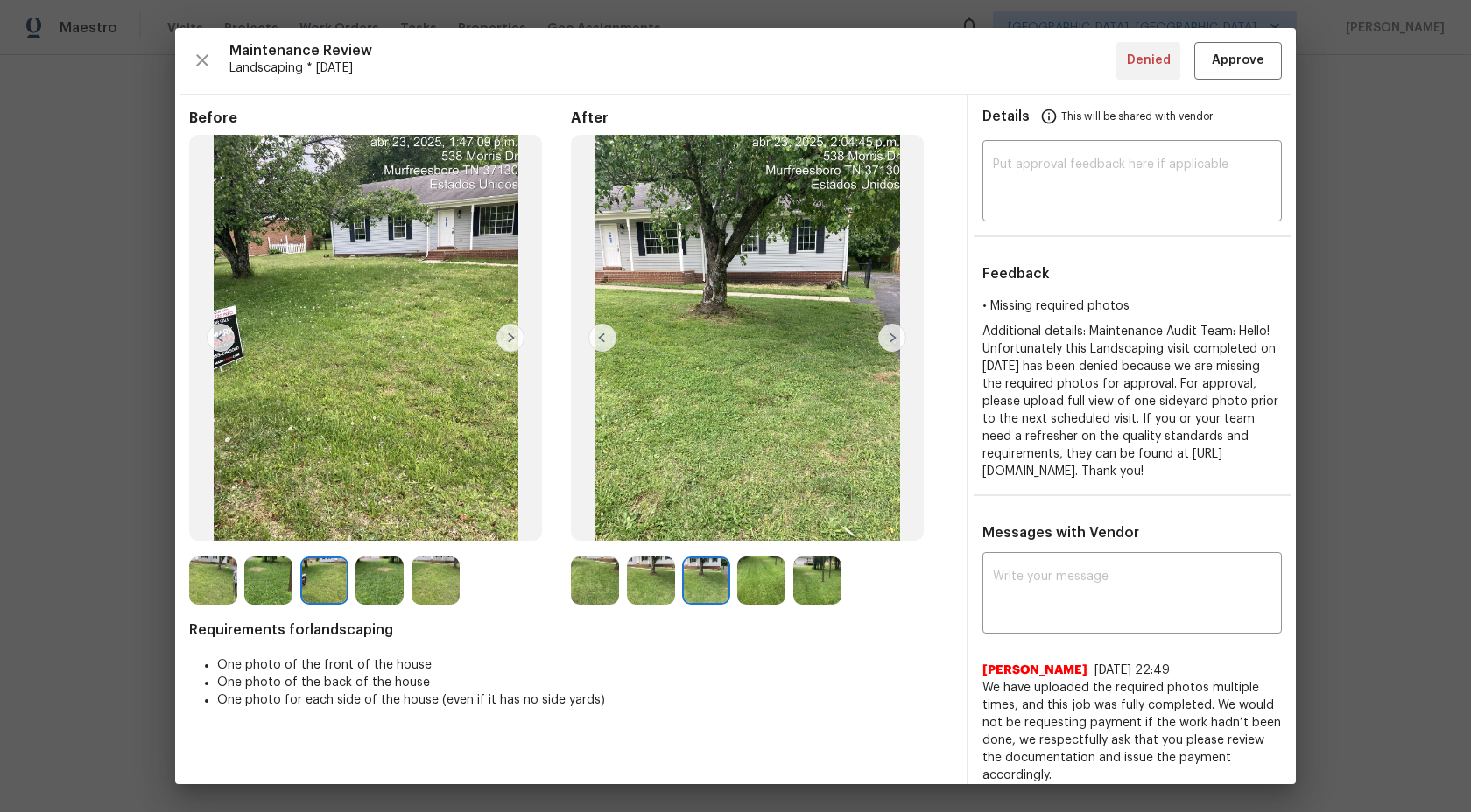
click at [268, 579] on img at bounding box center [268, 580] width 48 height 48
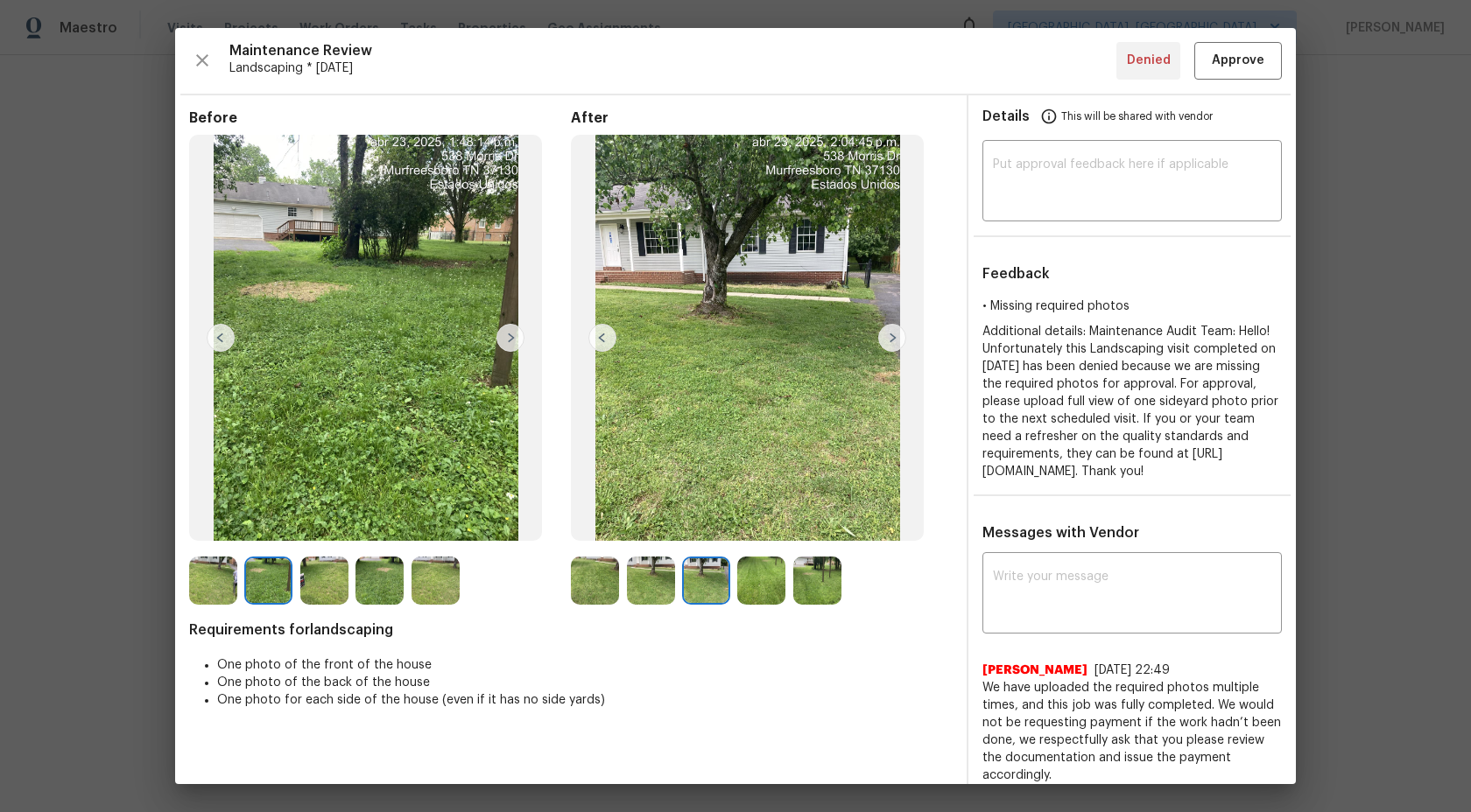
click at [221, 576] on img at bounding box center [213, 580] width 48 height 48
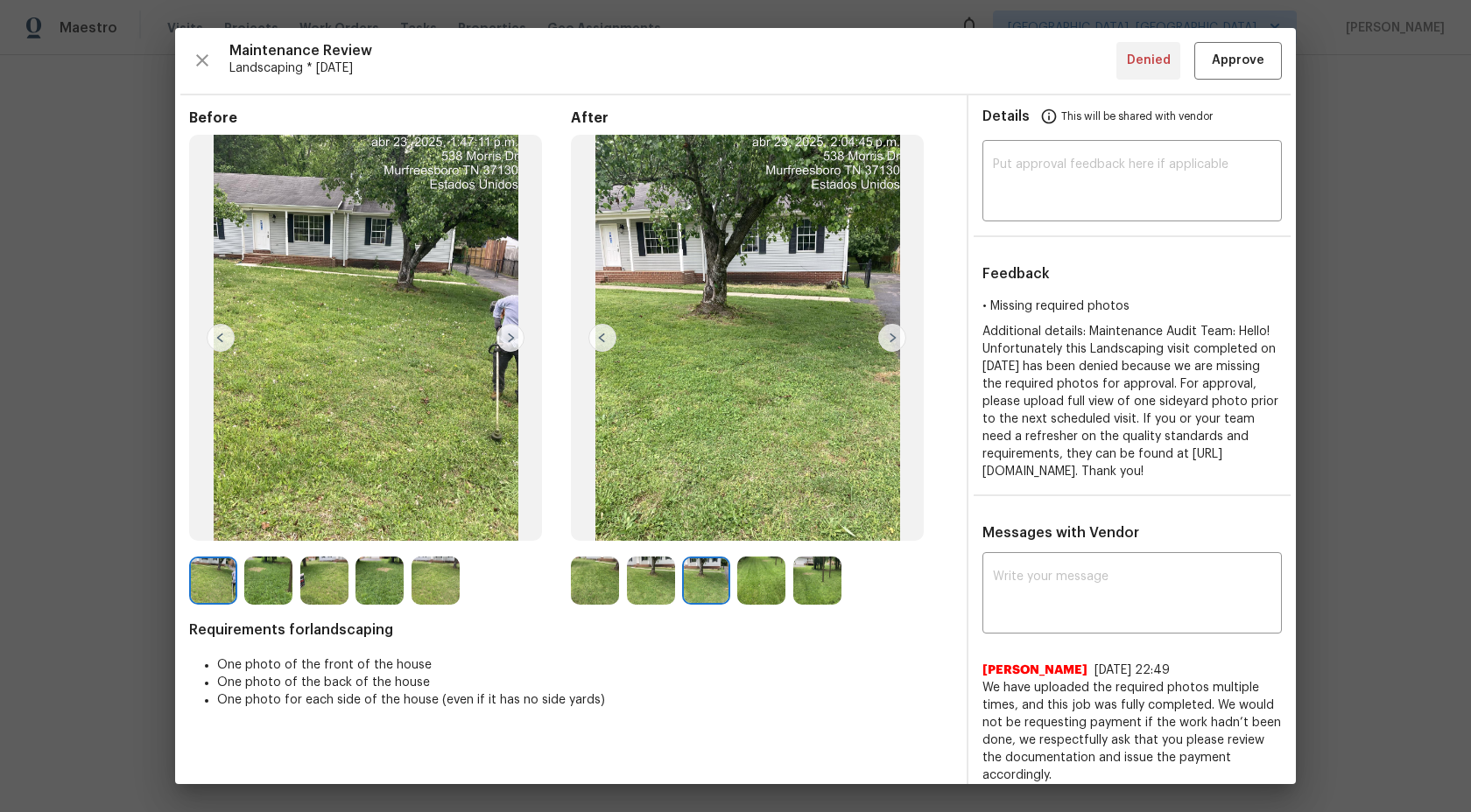
click at [593, 574] on img at bounding box center [595, 580] width 48 height 48
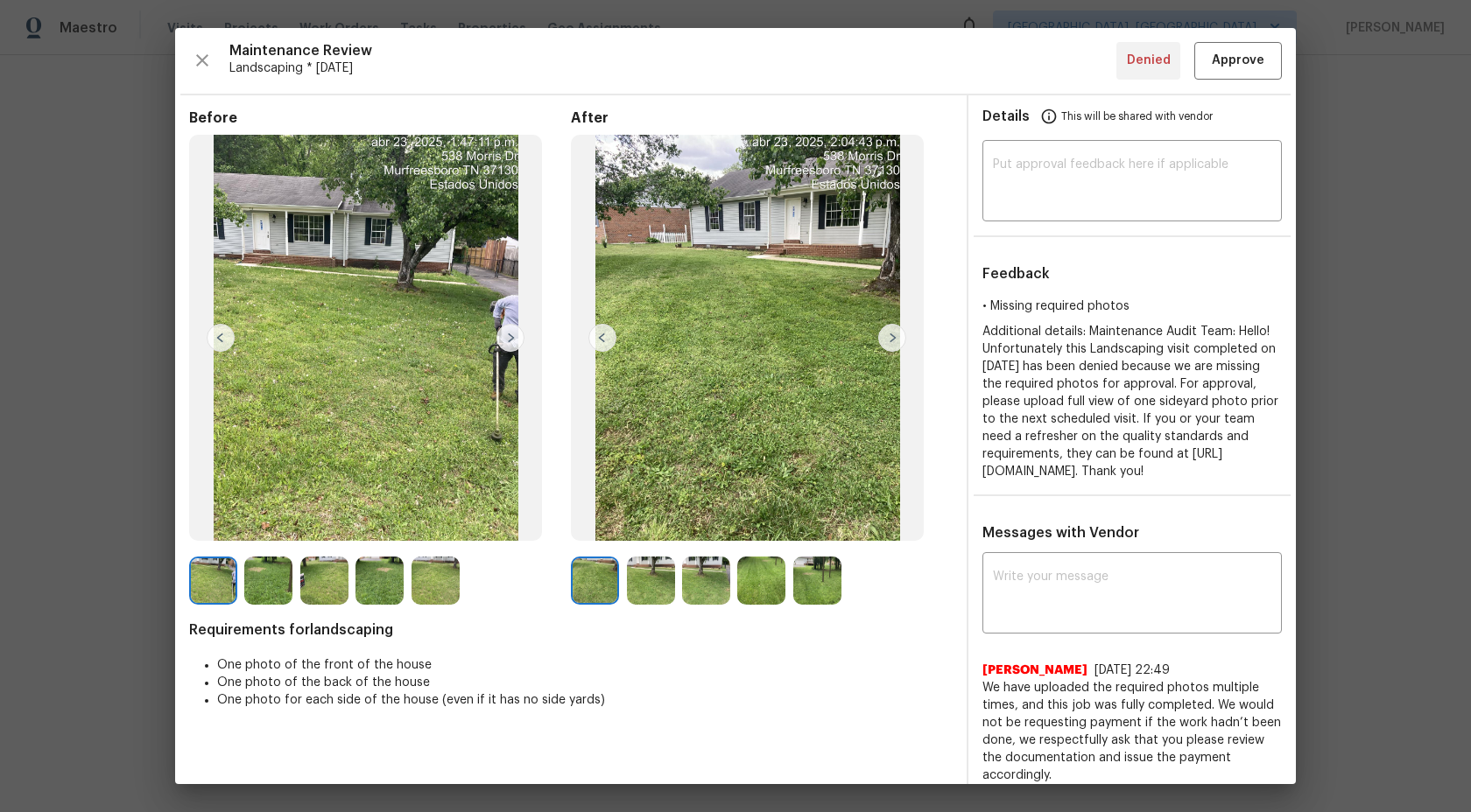
click at [651, 572] on img at bounding box center [650, 580] width 48 height 48
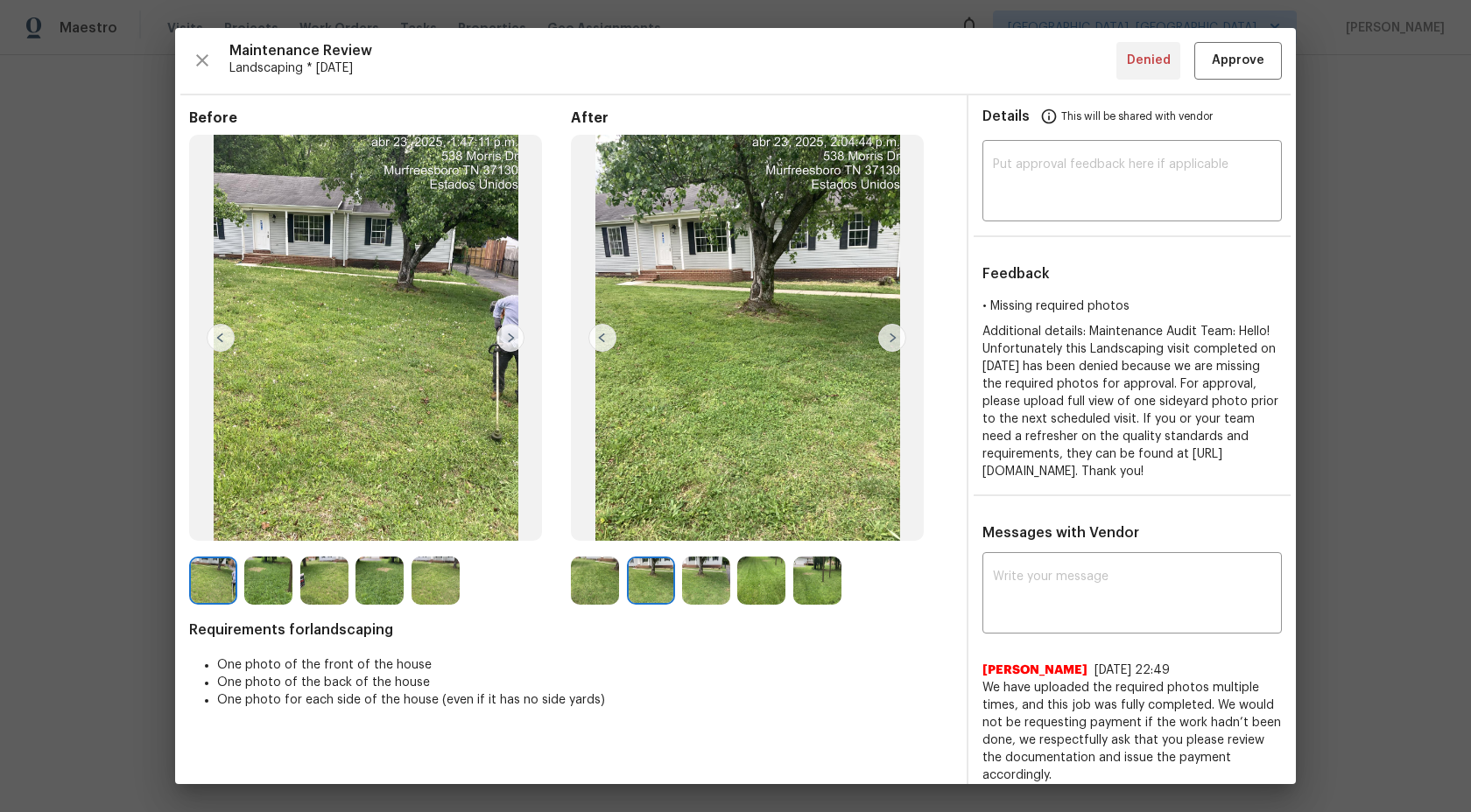
click at [718, 581] on img at bounding box center [705, 580] width 48 height 48
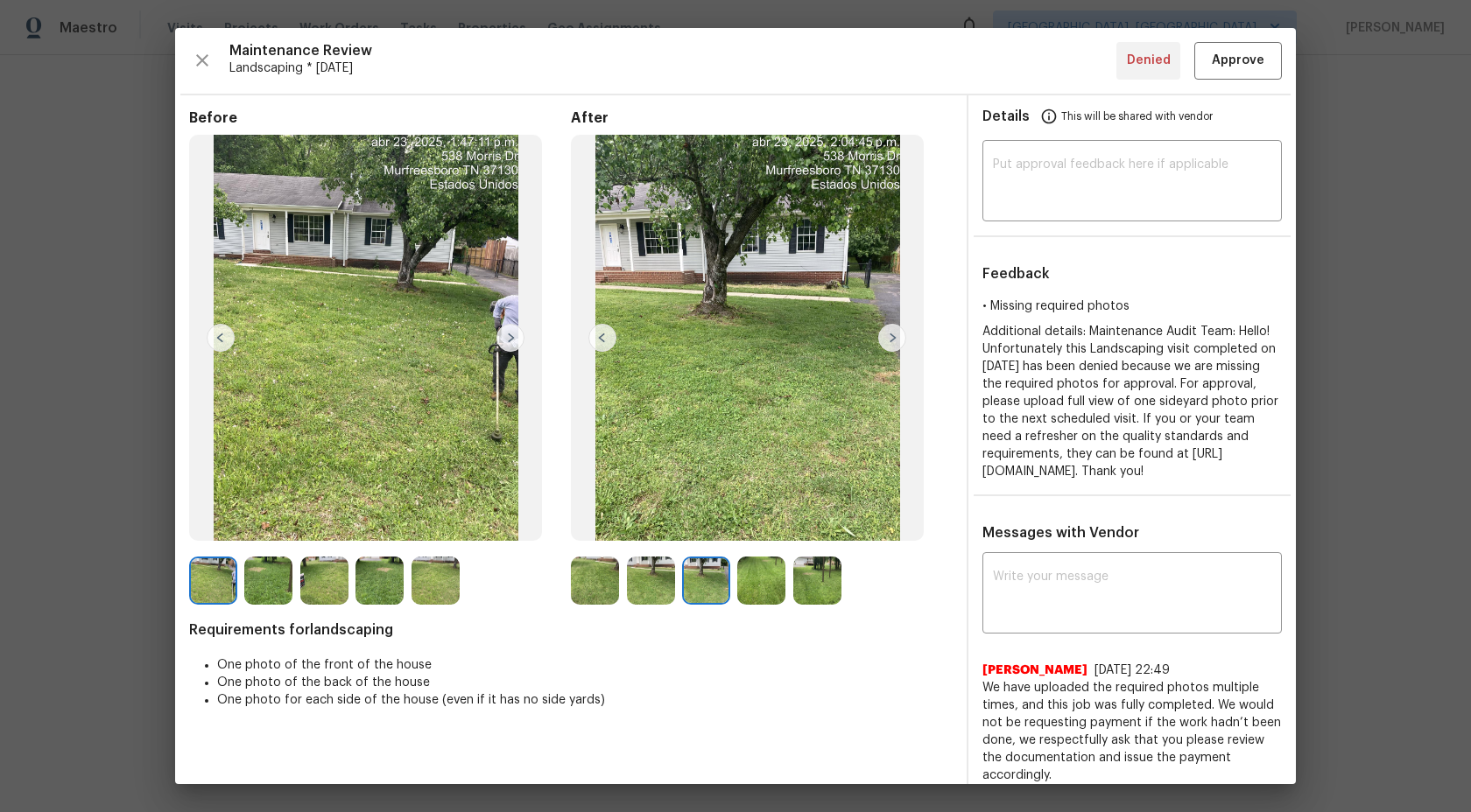
click at [772, 578] on img at bounding box center [761, 580] width 48 height 48
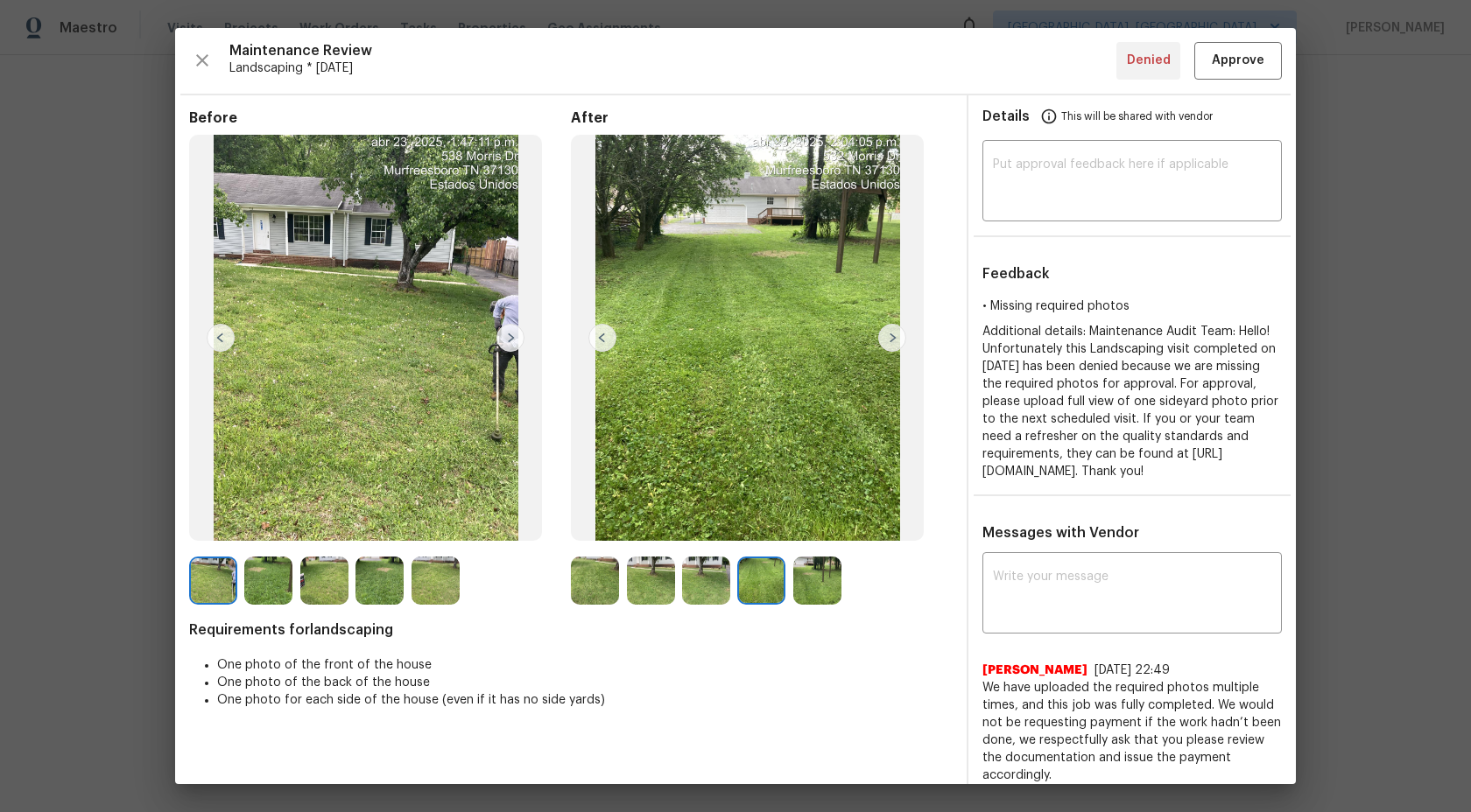
click at [812, 579] on img at bounding box center [817, 580] width 48 height 48
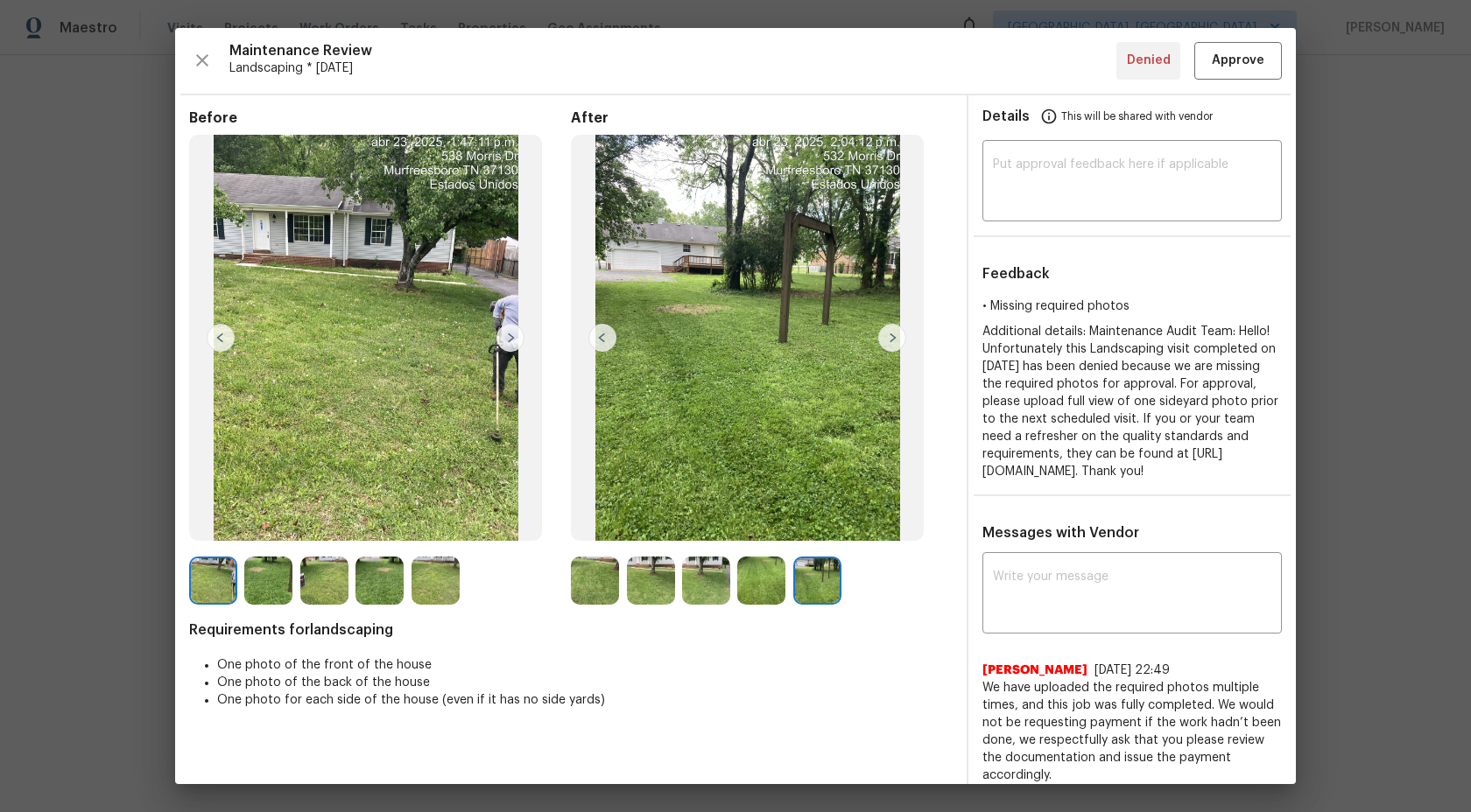
click at [766, 578] on img at bounding box center [761, 580] width 48 height 48
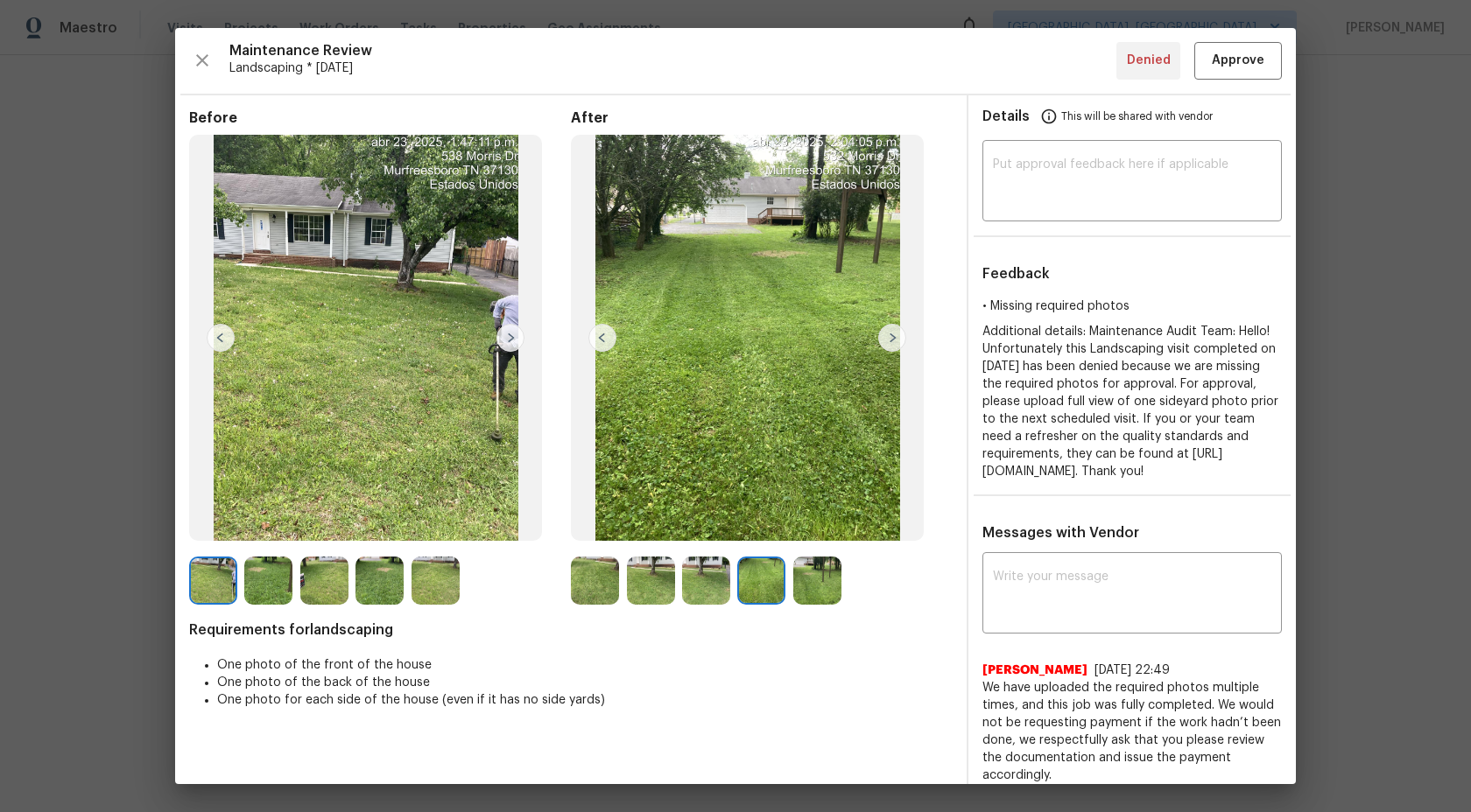
click at [708, 583] on img at bounding box center [705, 580] width 48 height 48
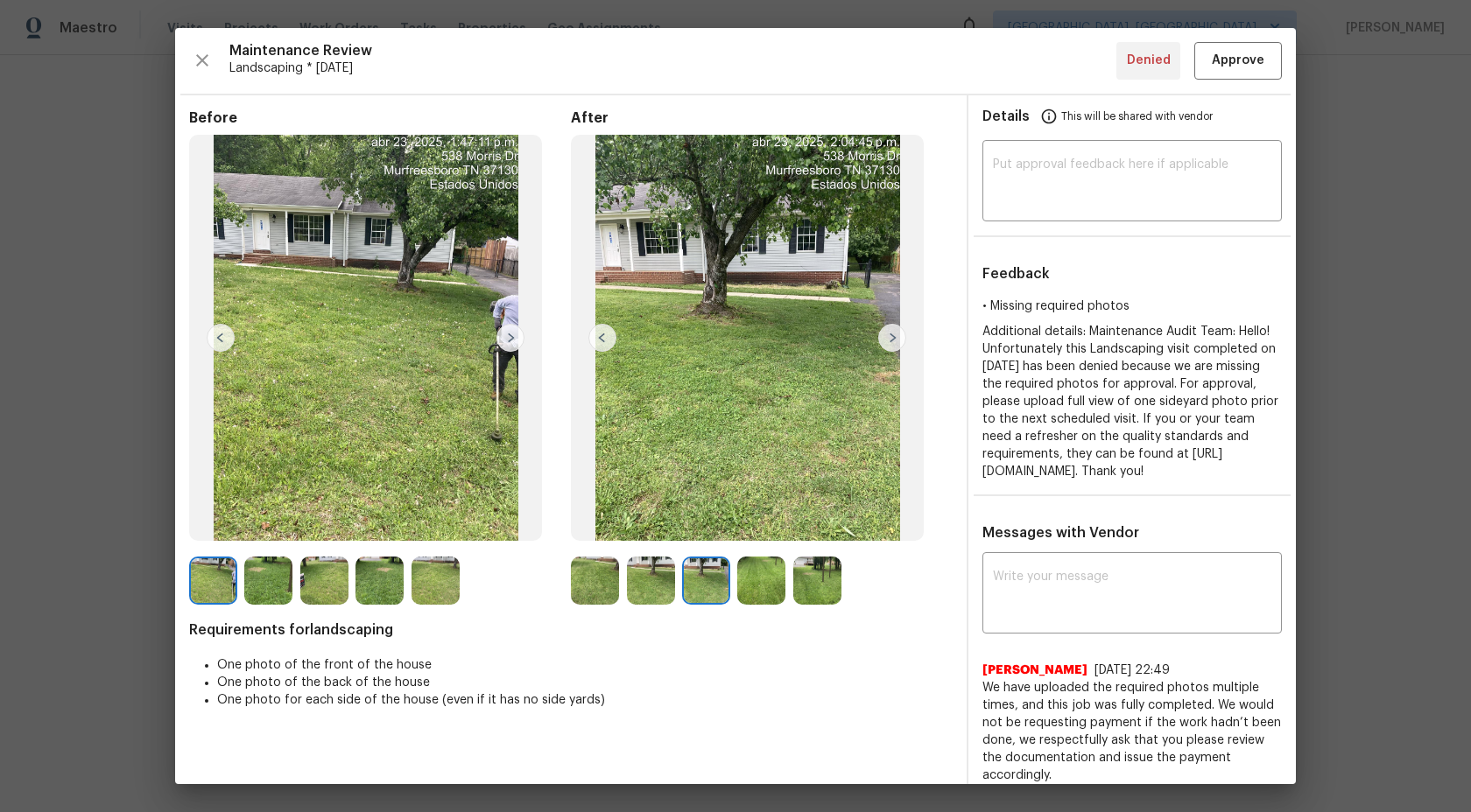
click at [659, 587] on img at bounding box center [650, 580] width 48 height 48
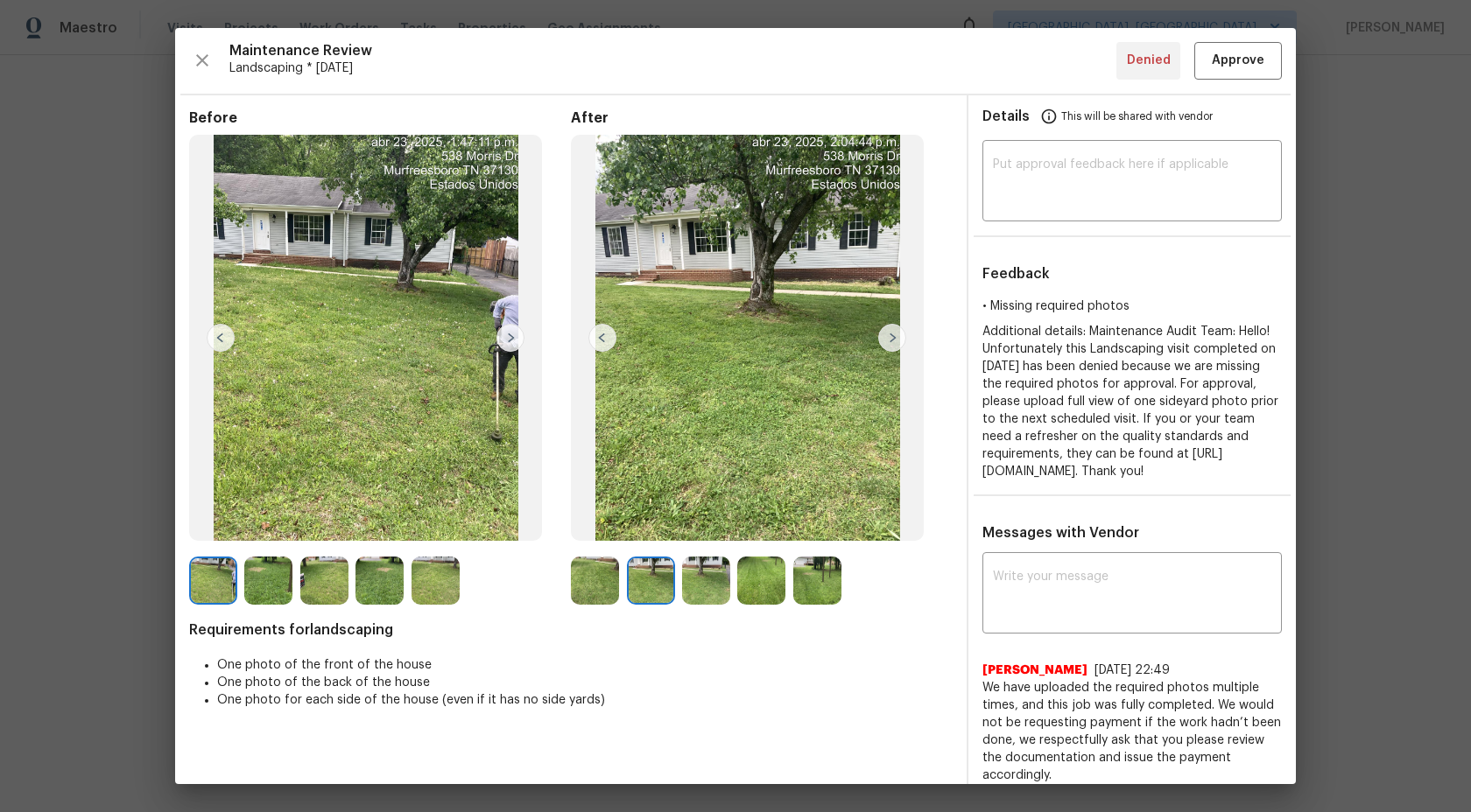
click at [605, 584] on img at bounding box center [595, 580] width 48 height 48
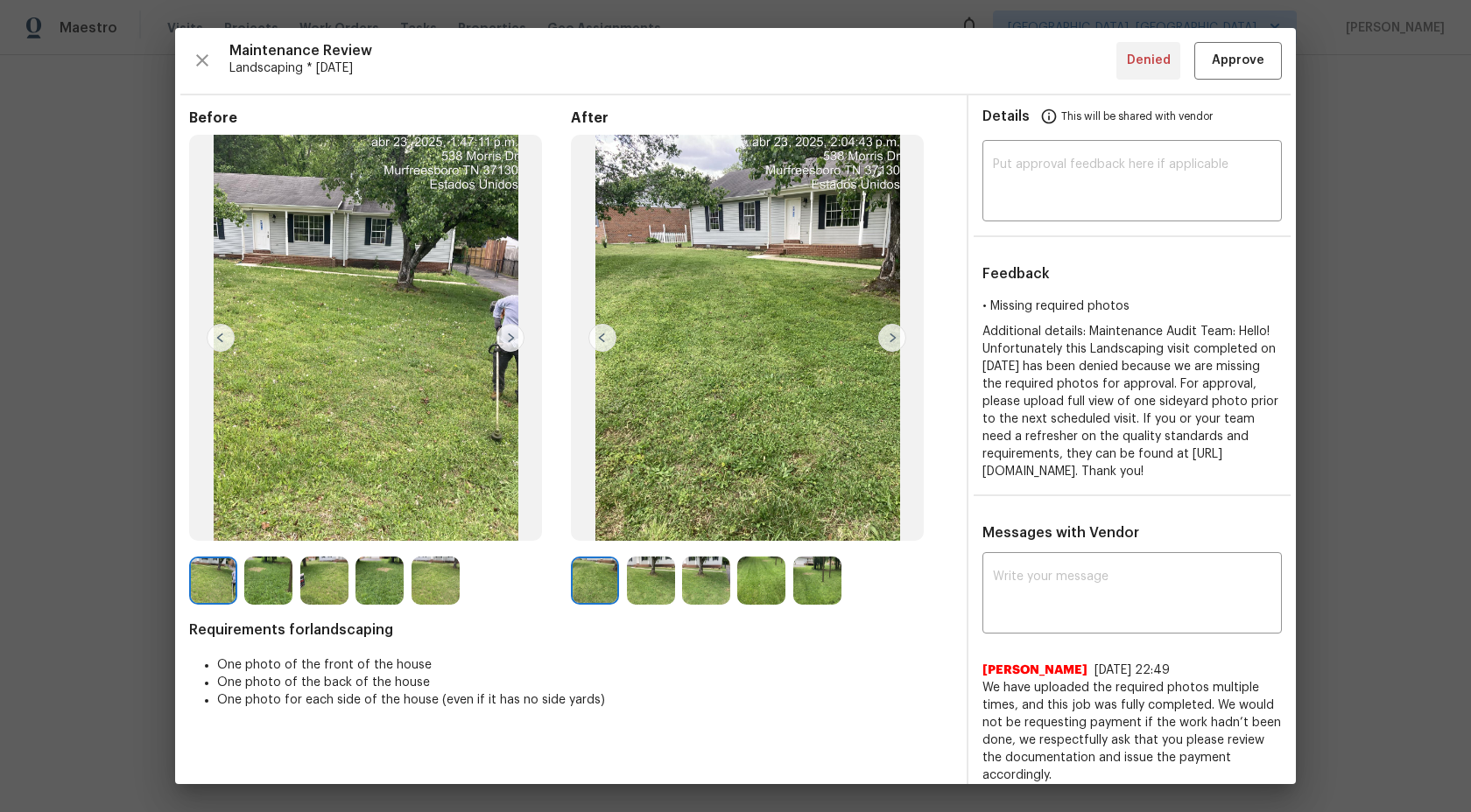
click at [434, 579] on img at bounding box center [435, 580] width 48 height 48
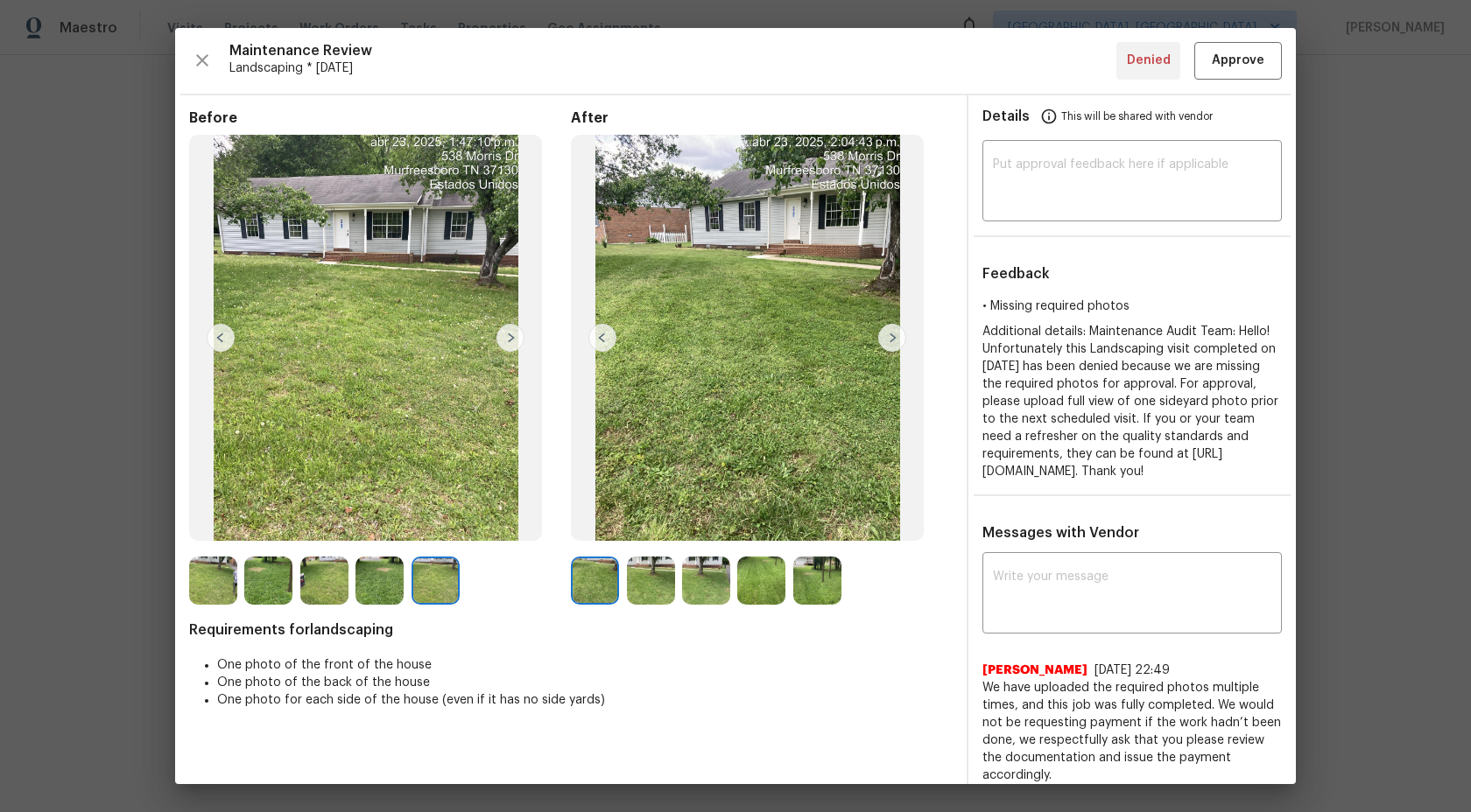
click at [365, 582] on img at bounding box center [379, 580] width 48 height 48
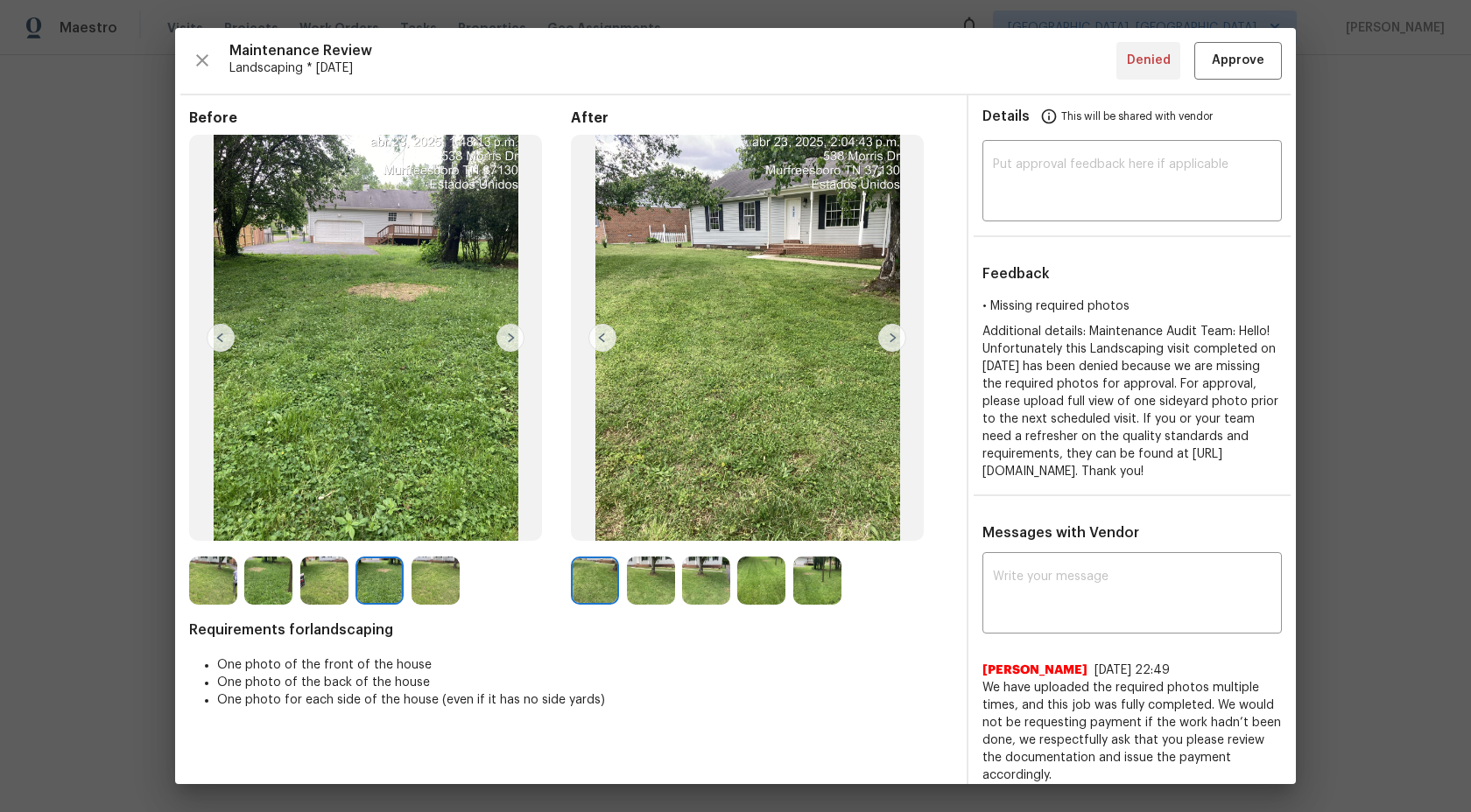
click at [317, 584] on img at bounding box center [324, 580] width 48 height 48
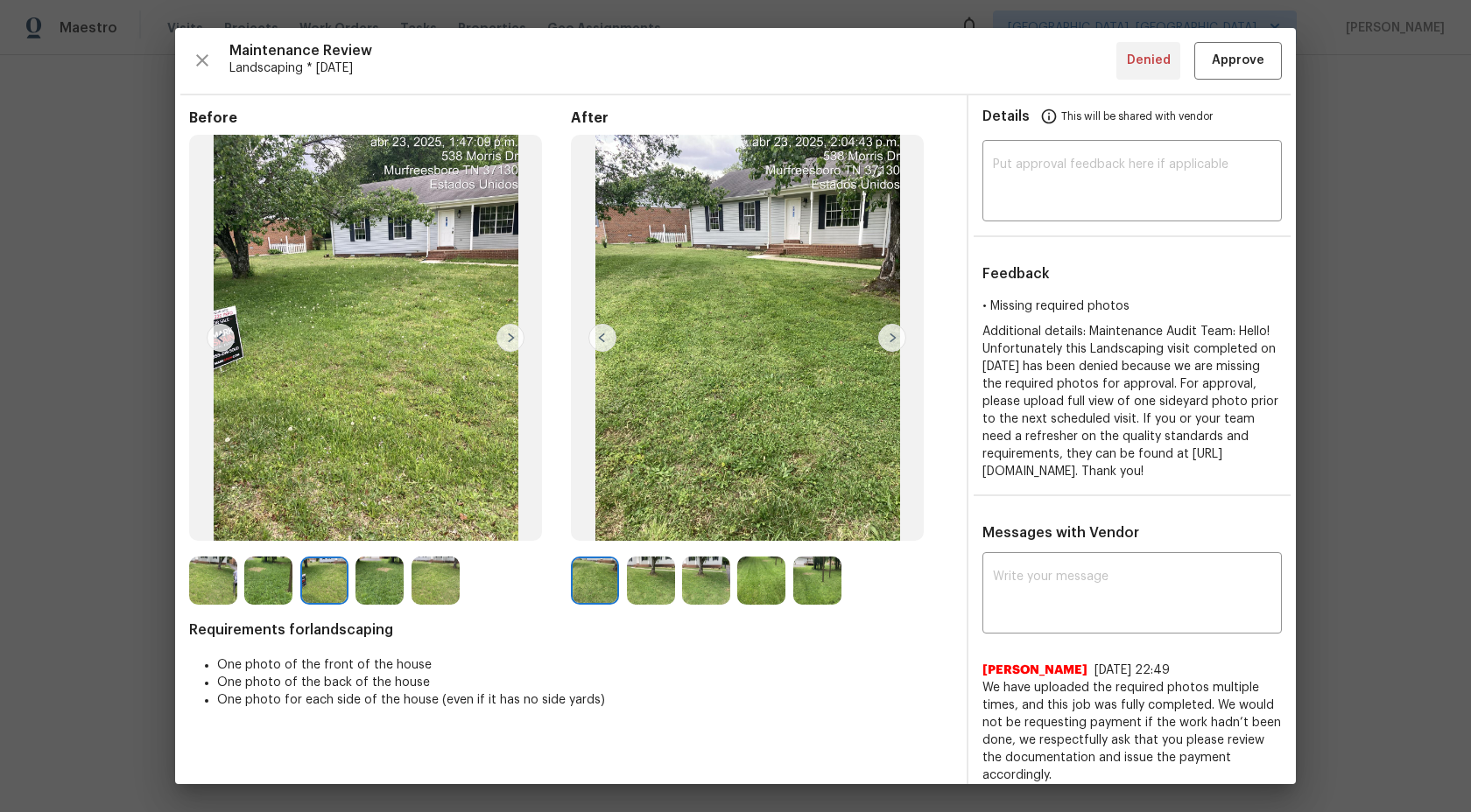
click at [278, 583] on img at bounding box center [268, 580] width 48 height 48
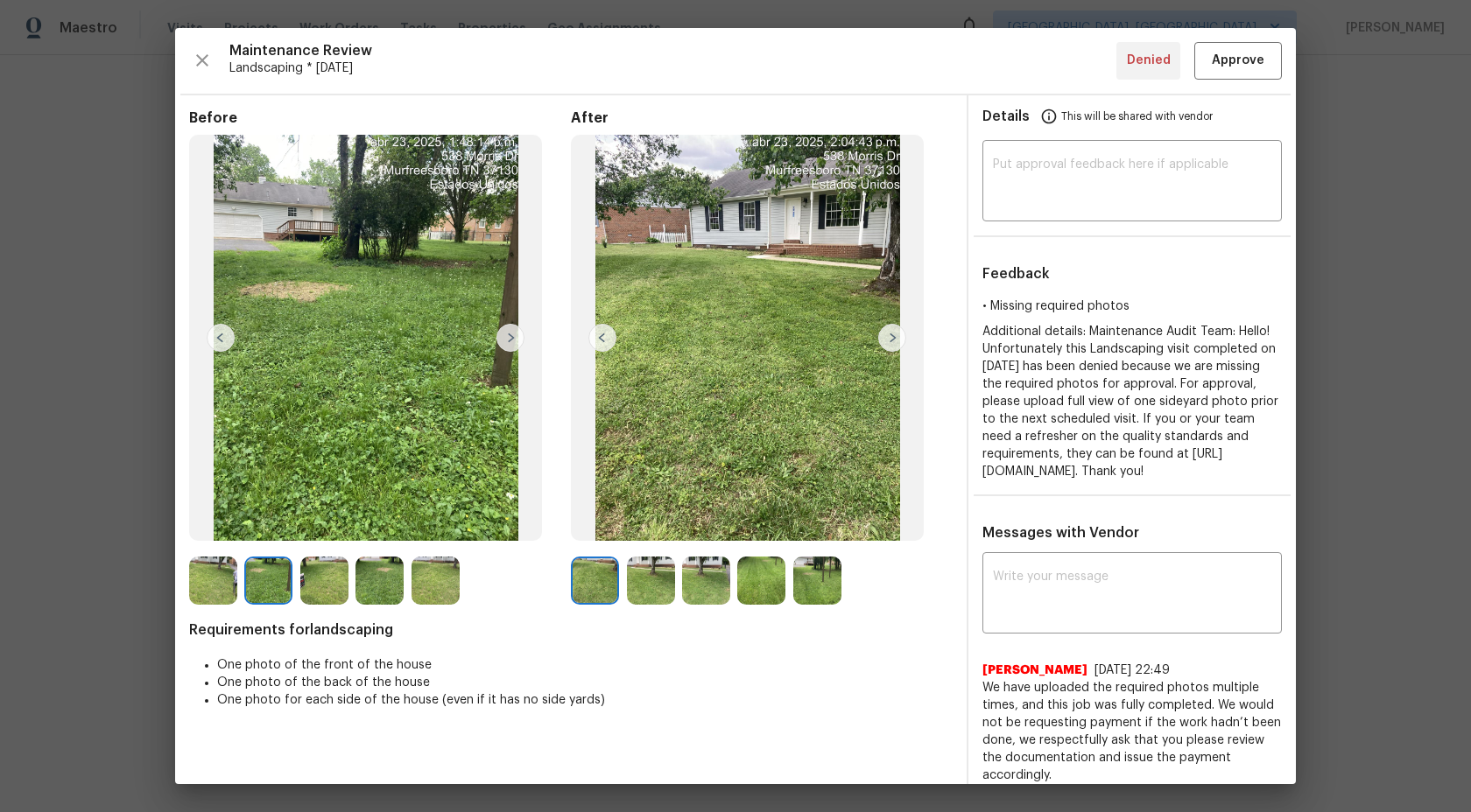
click at [229, 582] on img at bounding box center [213, 580] width 48 height 48
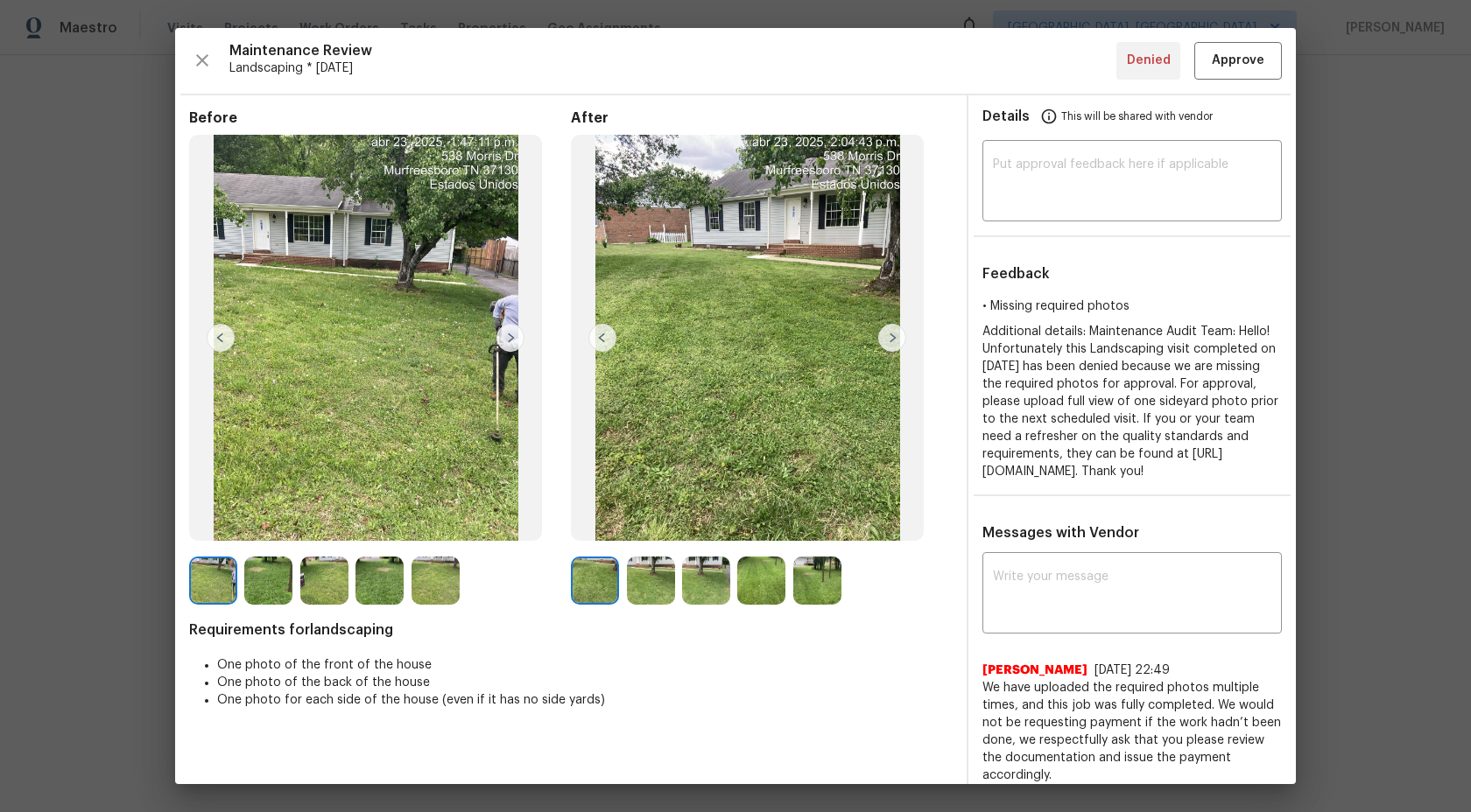
click at [285, 582] on img at bounding box center [268, 580] width 48 height 48
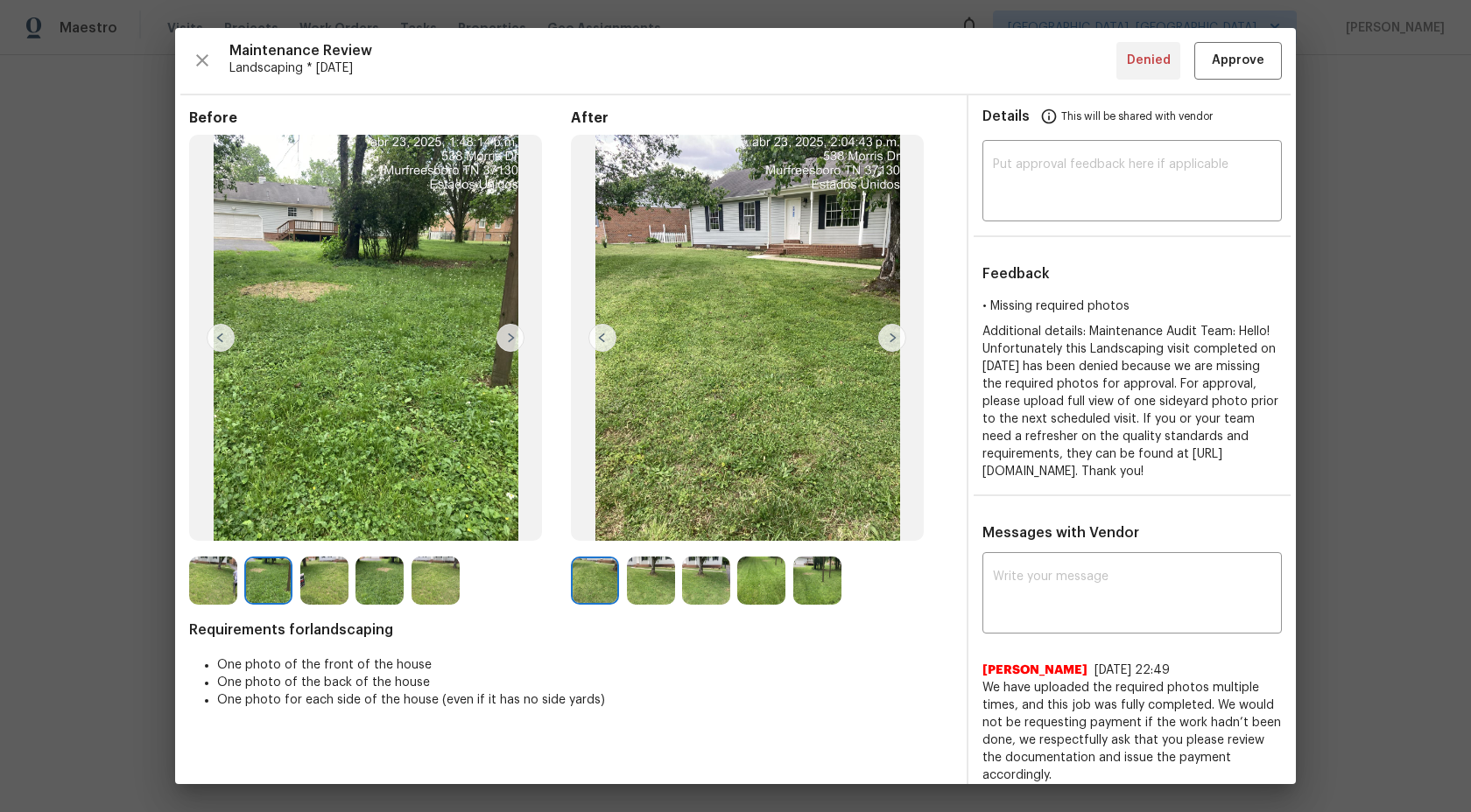
click at [330, 586] on img at bounding box center [324, 580] width 48 height 48
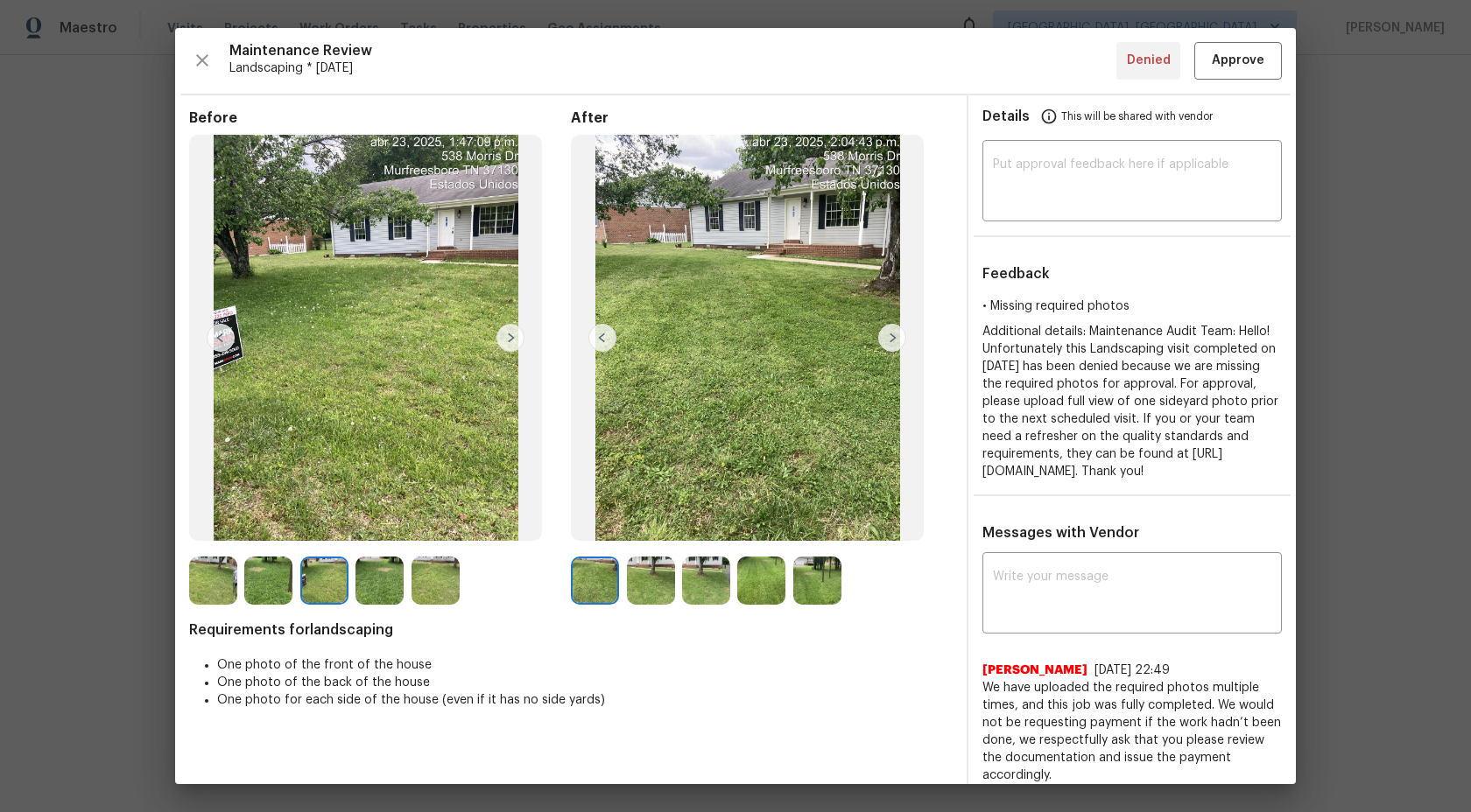
click at [367, 586] on img at bounding box center [379, 580] width 48 height 48
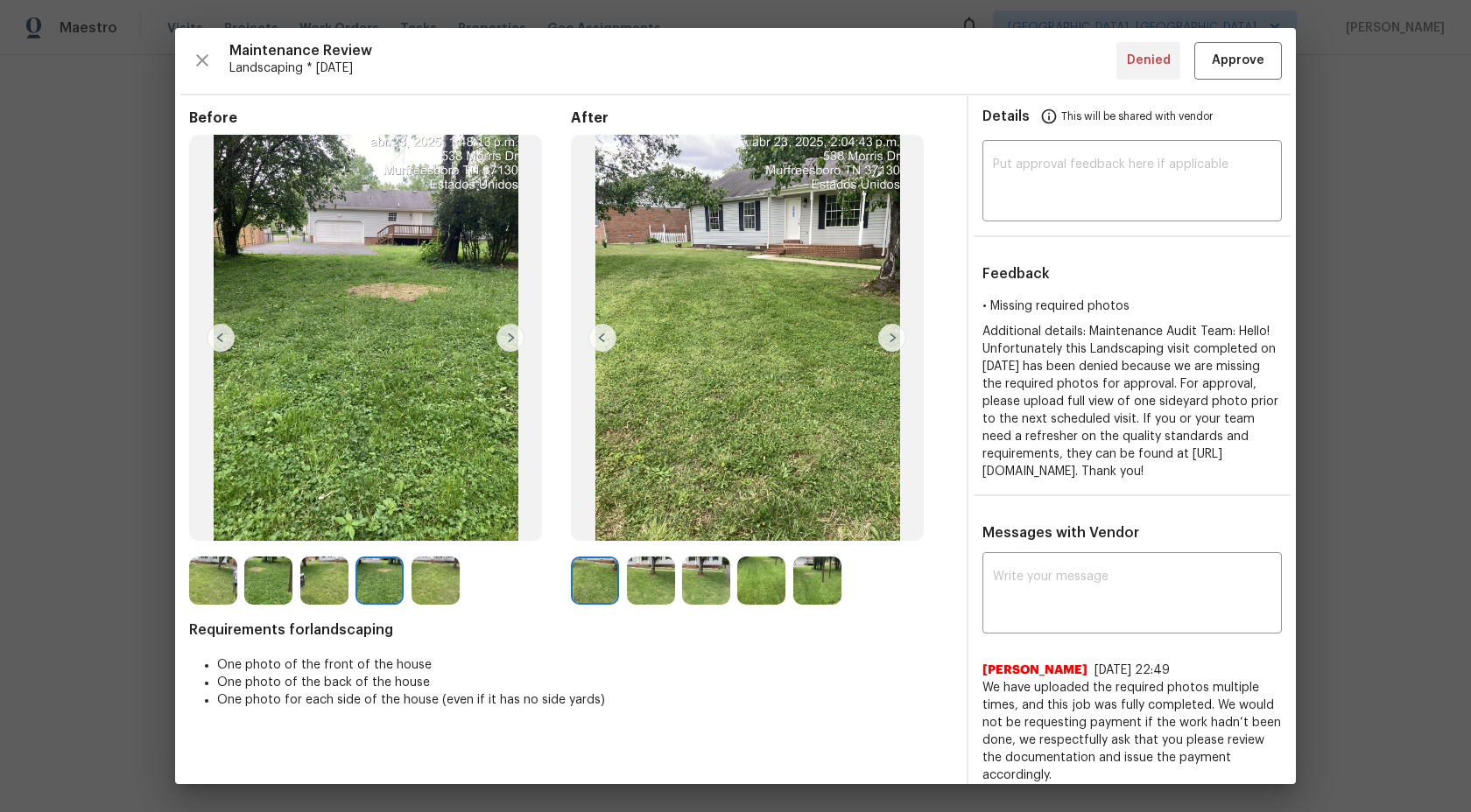
click at [433, 584] on img at bounding box center [435, 580] width 48 height 48
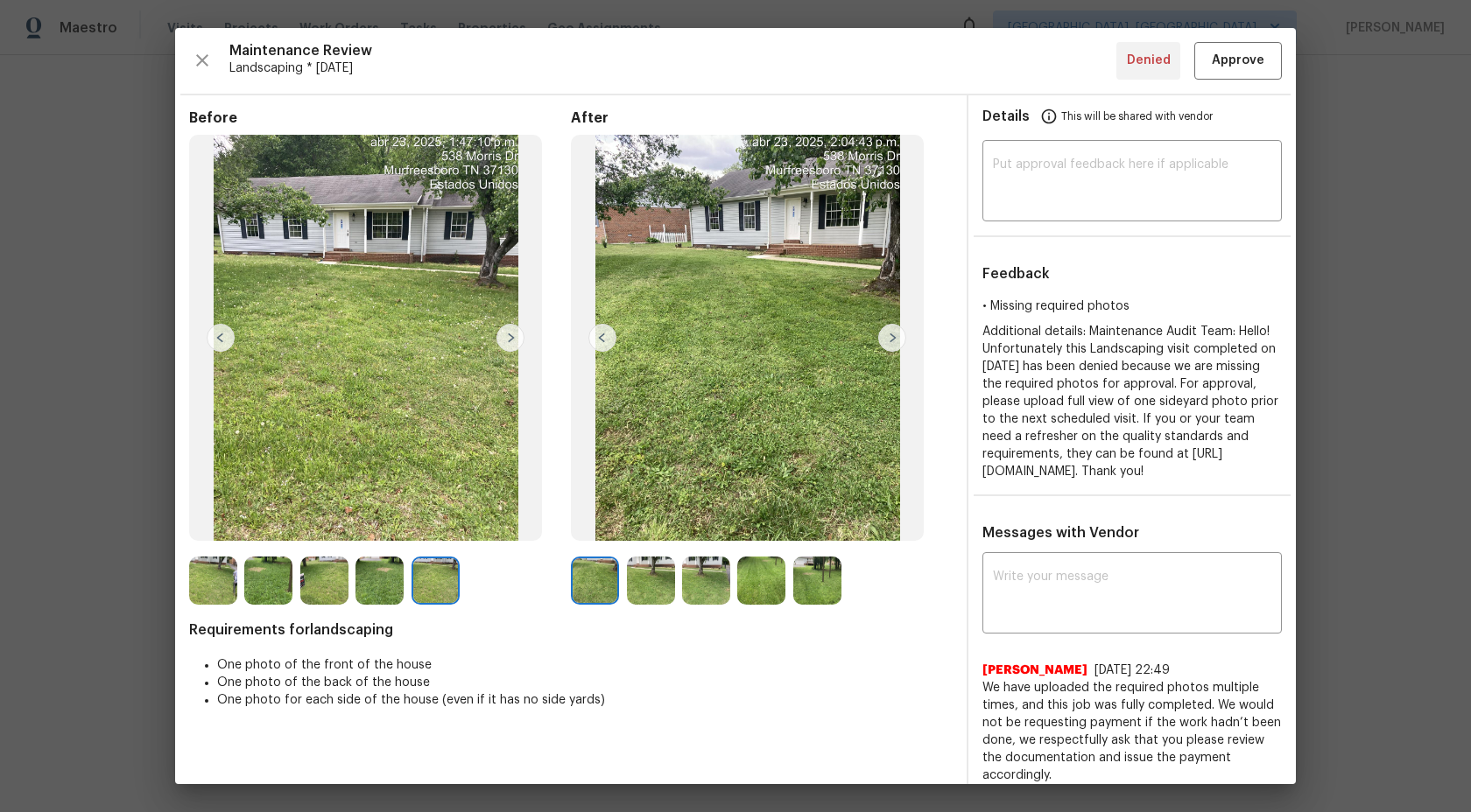
click at [386, 585] on img at bounding box center [379, 580] width 48 height 48
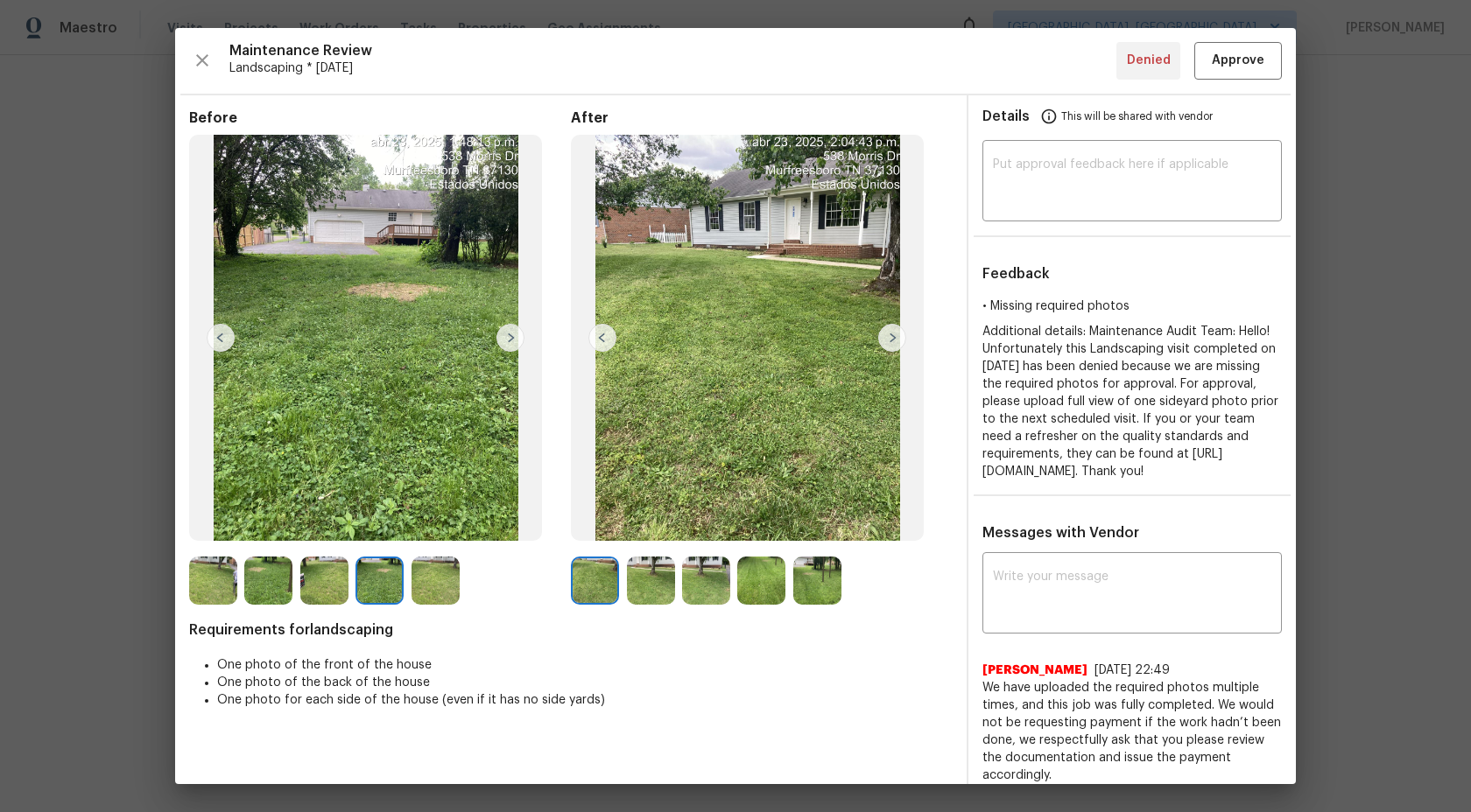
click at [322, 584] on img at bounding box center [324, 580] width 48 height 48
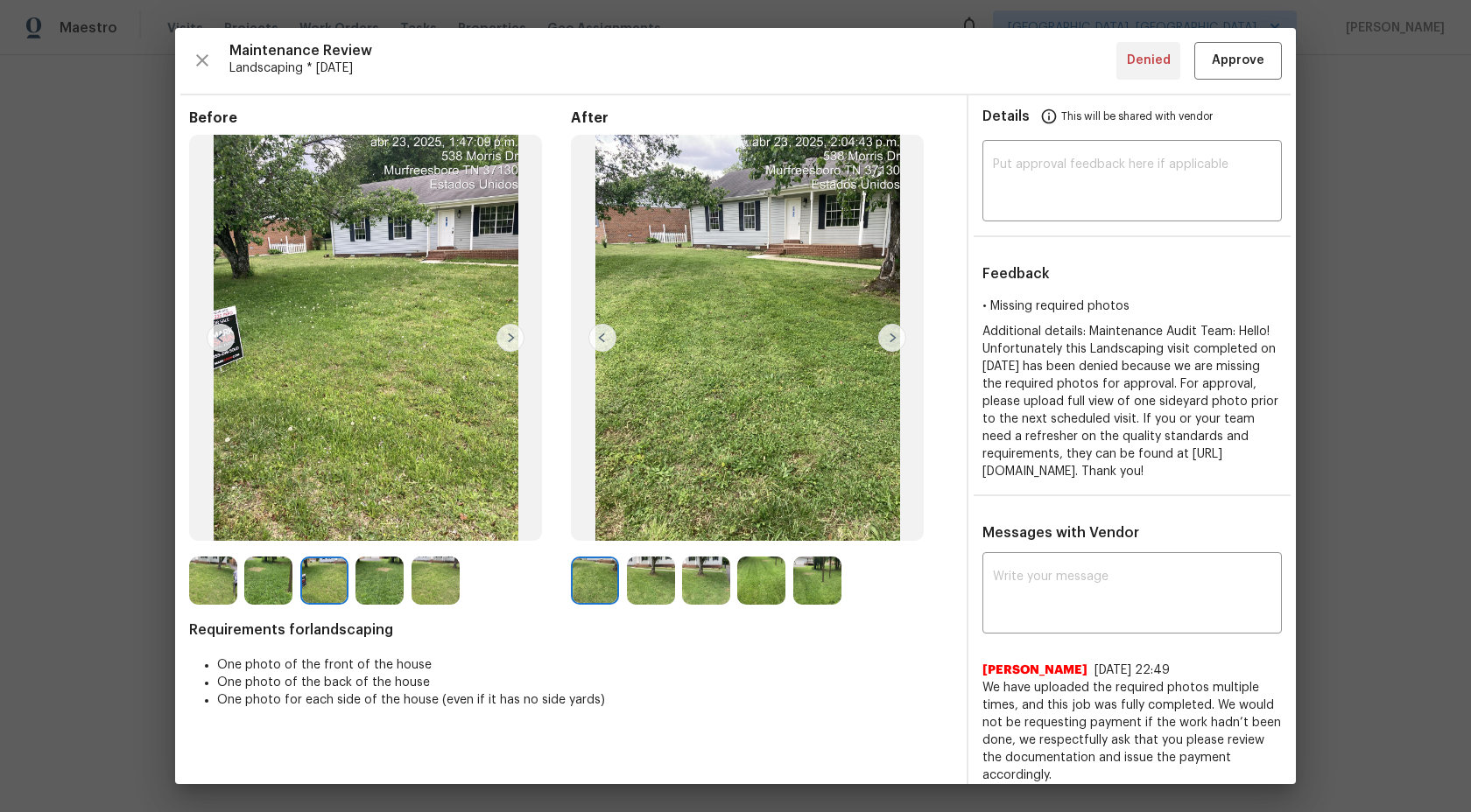
click at [267, 584] on img at bounding box center [268, 580] width 48 height 48
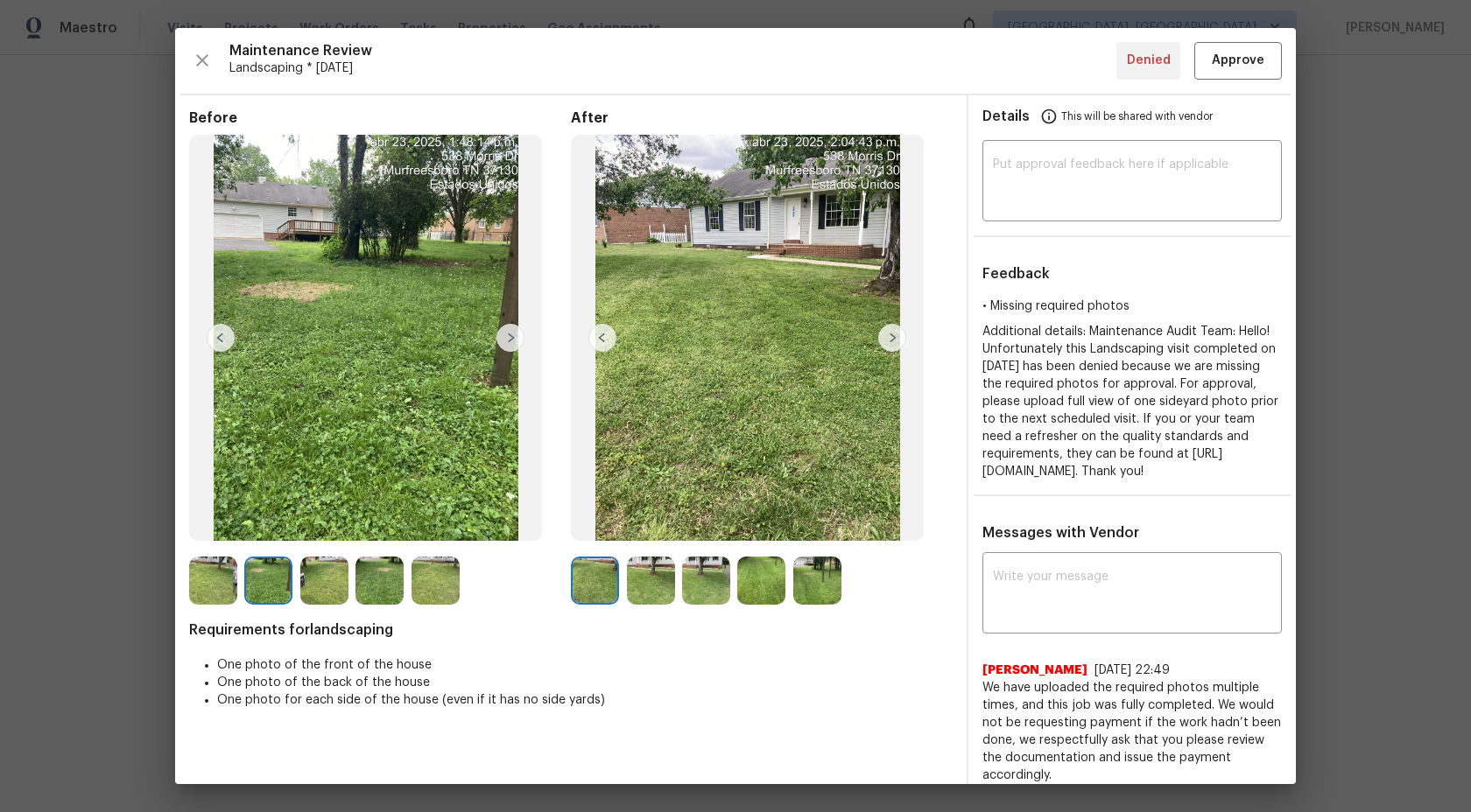
click at [216, 587] on img at bounding box center [213, 580] width 48 height 48
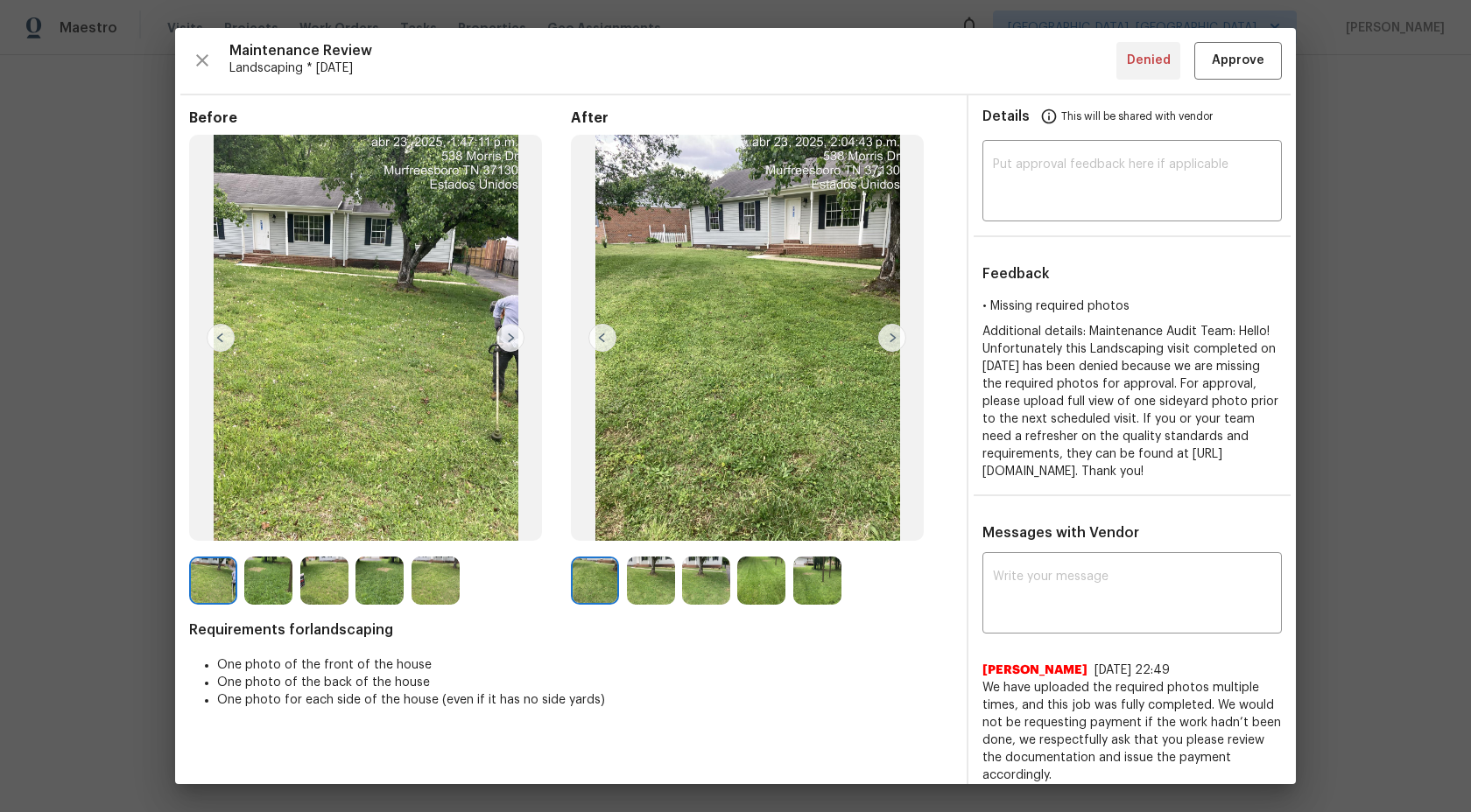
click at [266, 568] on img at bounding box center [268, 580] width 48 height 48
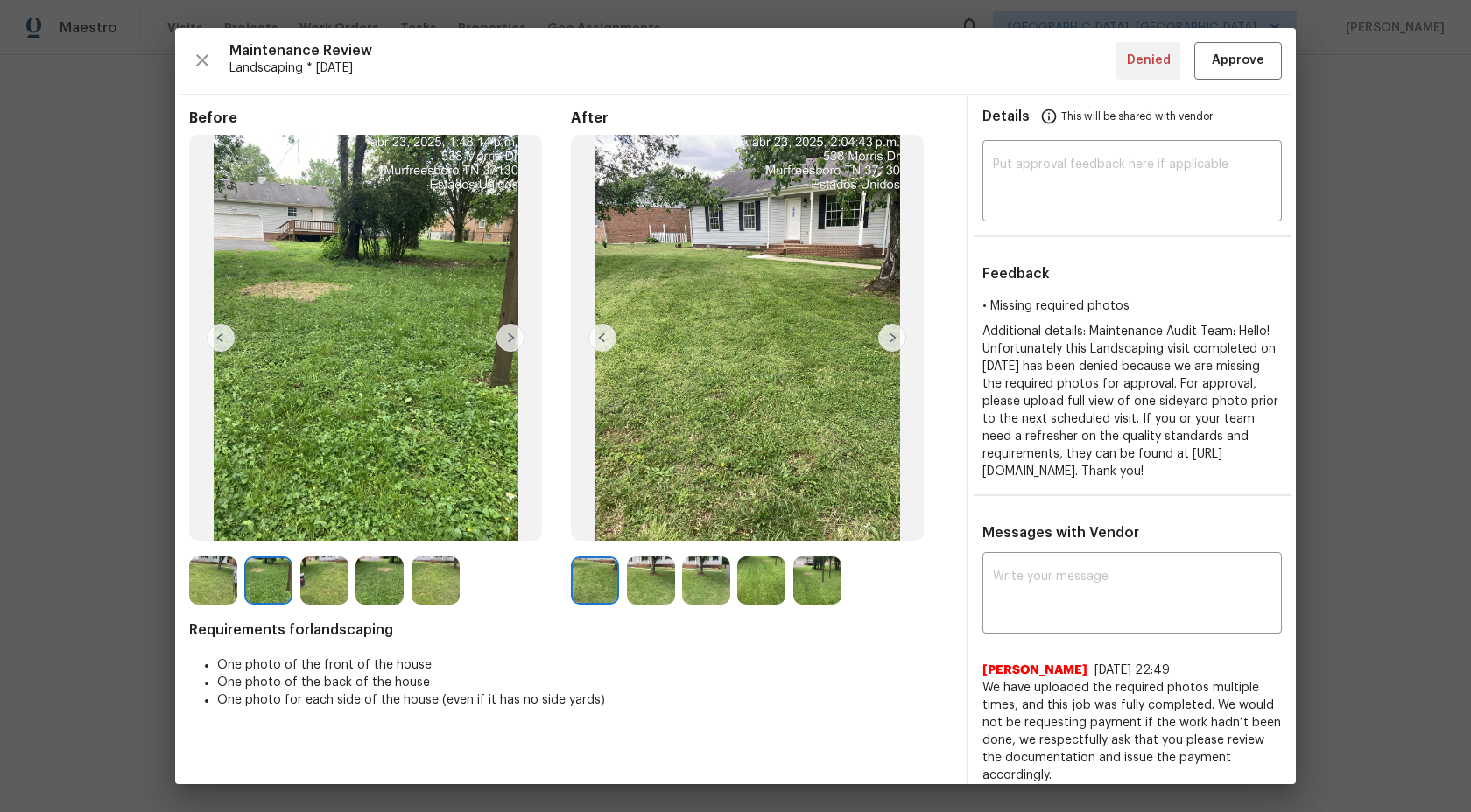
click at [332, 576] on img at bounding box center [324, 580] width 48 height 48
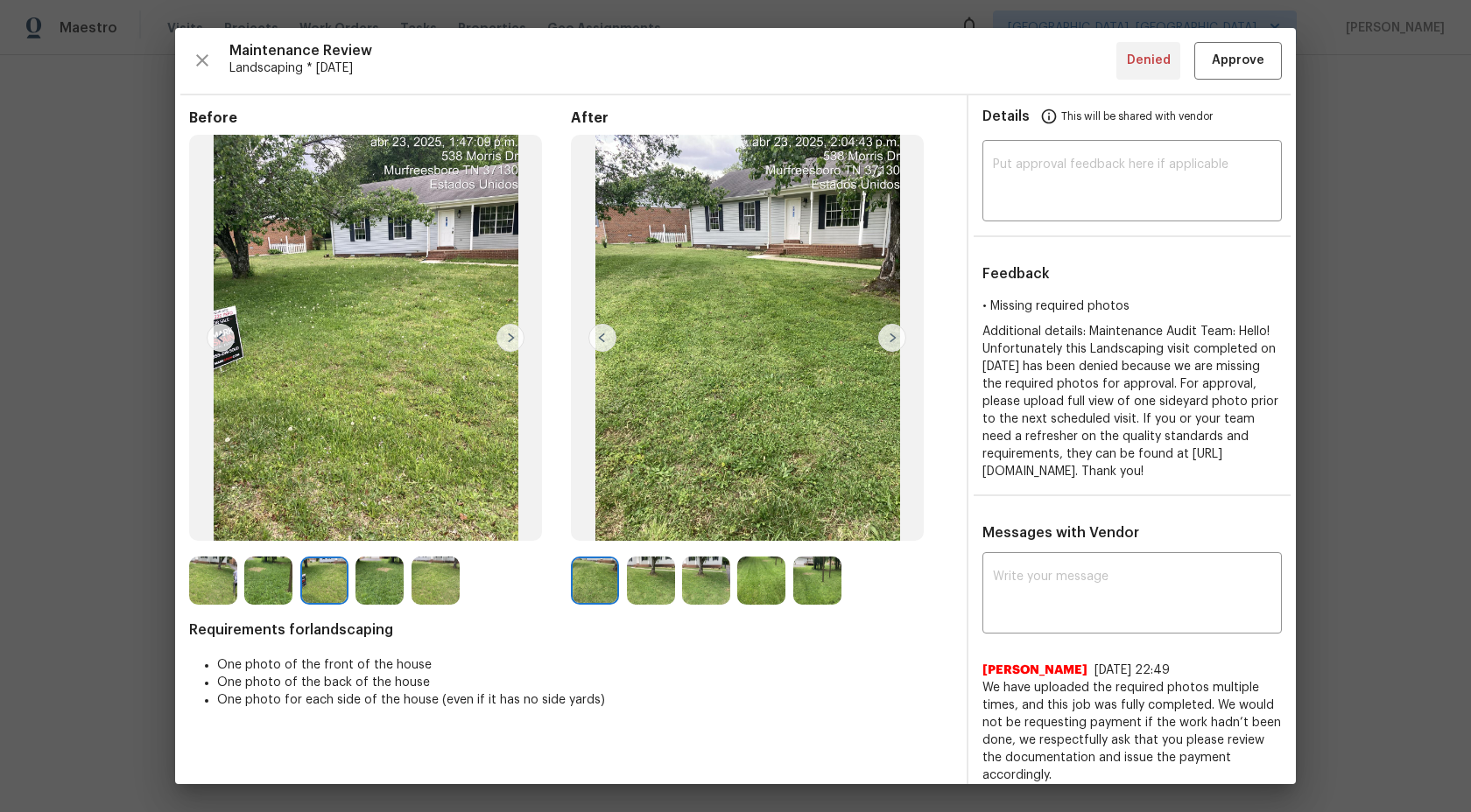
click at [387, 581] on img at bounding box center [379, 580] width 48 height 48
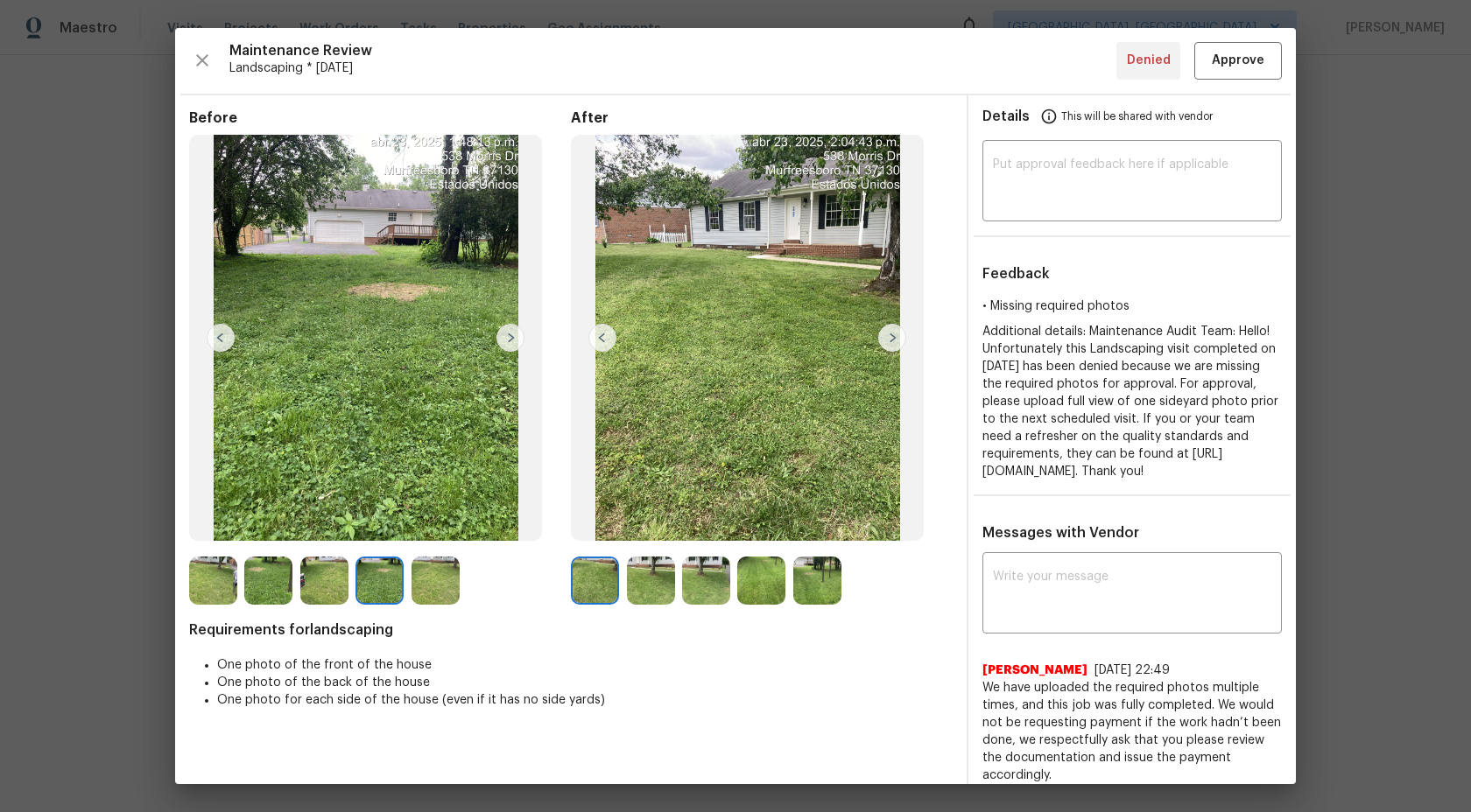
click at [440, 587] on img at bounding box center [435, 580] width 48 height 48
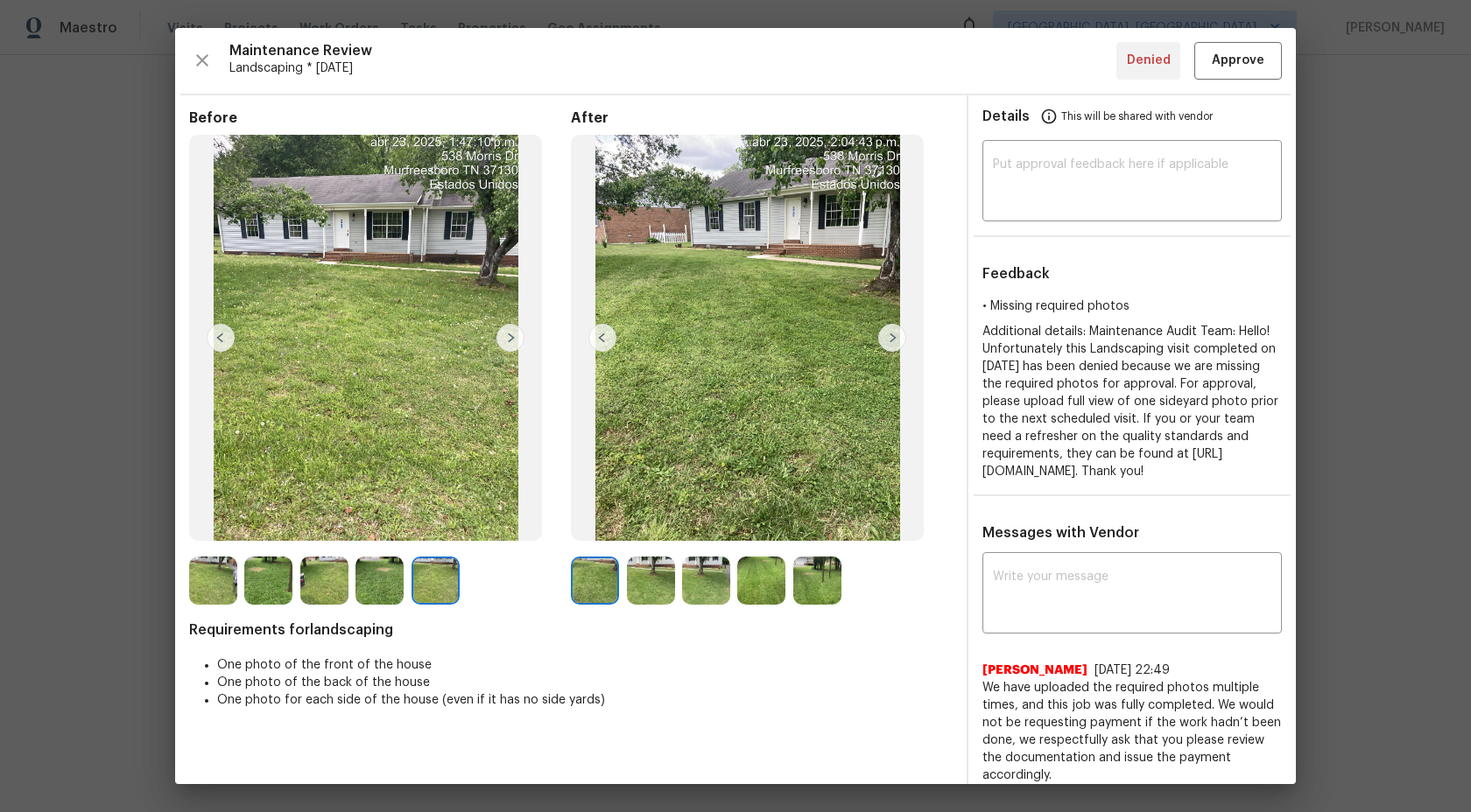
click at [609, 579] on img at bounding box center [595, 580] width 48 height 48
click at [665, 580] on img at bounding box center [650, 580] width 48 height 48
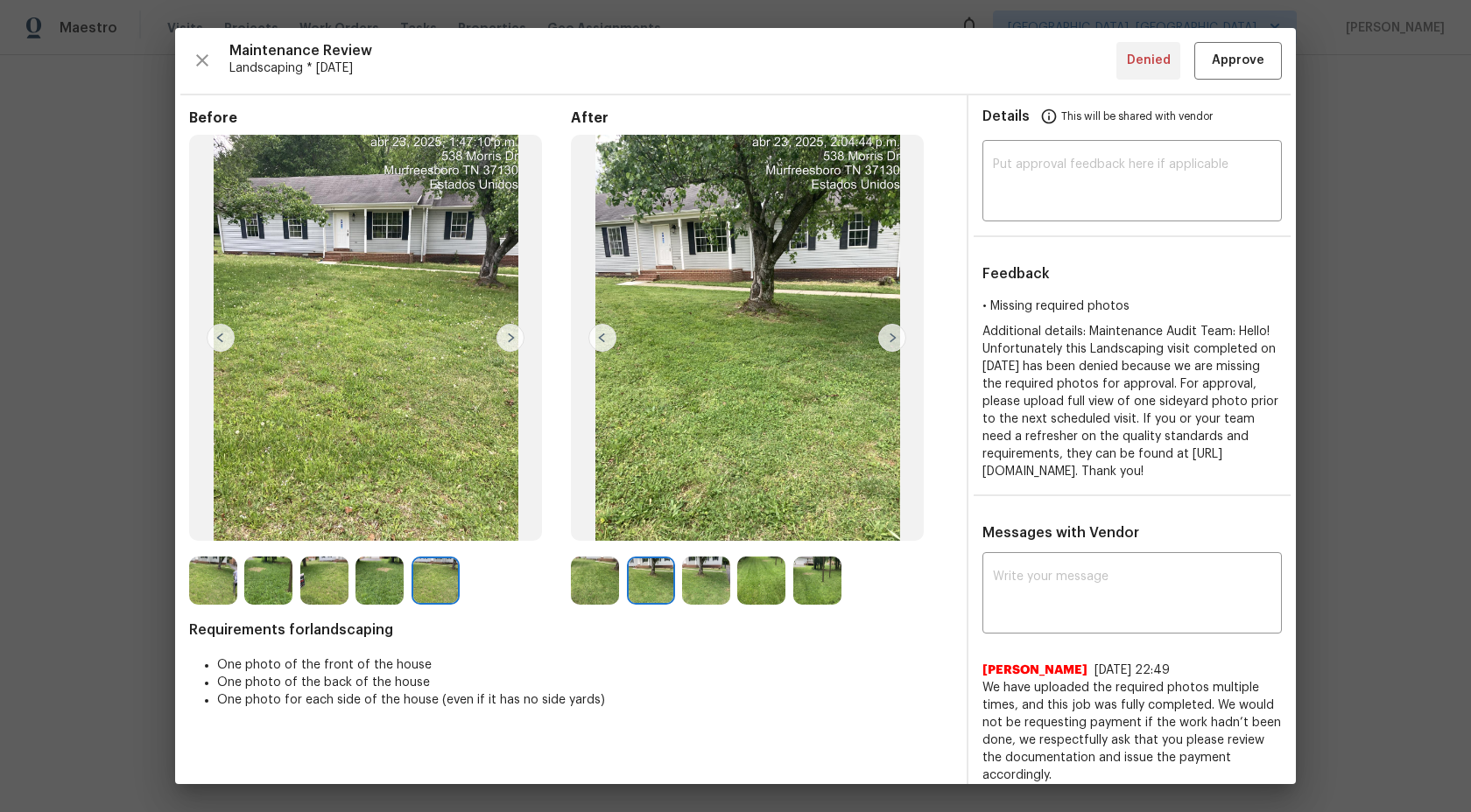
click at [711, 579] on img at bounding box center [705, 580] width 48 height 48
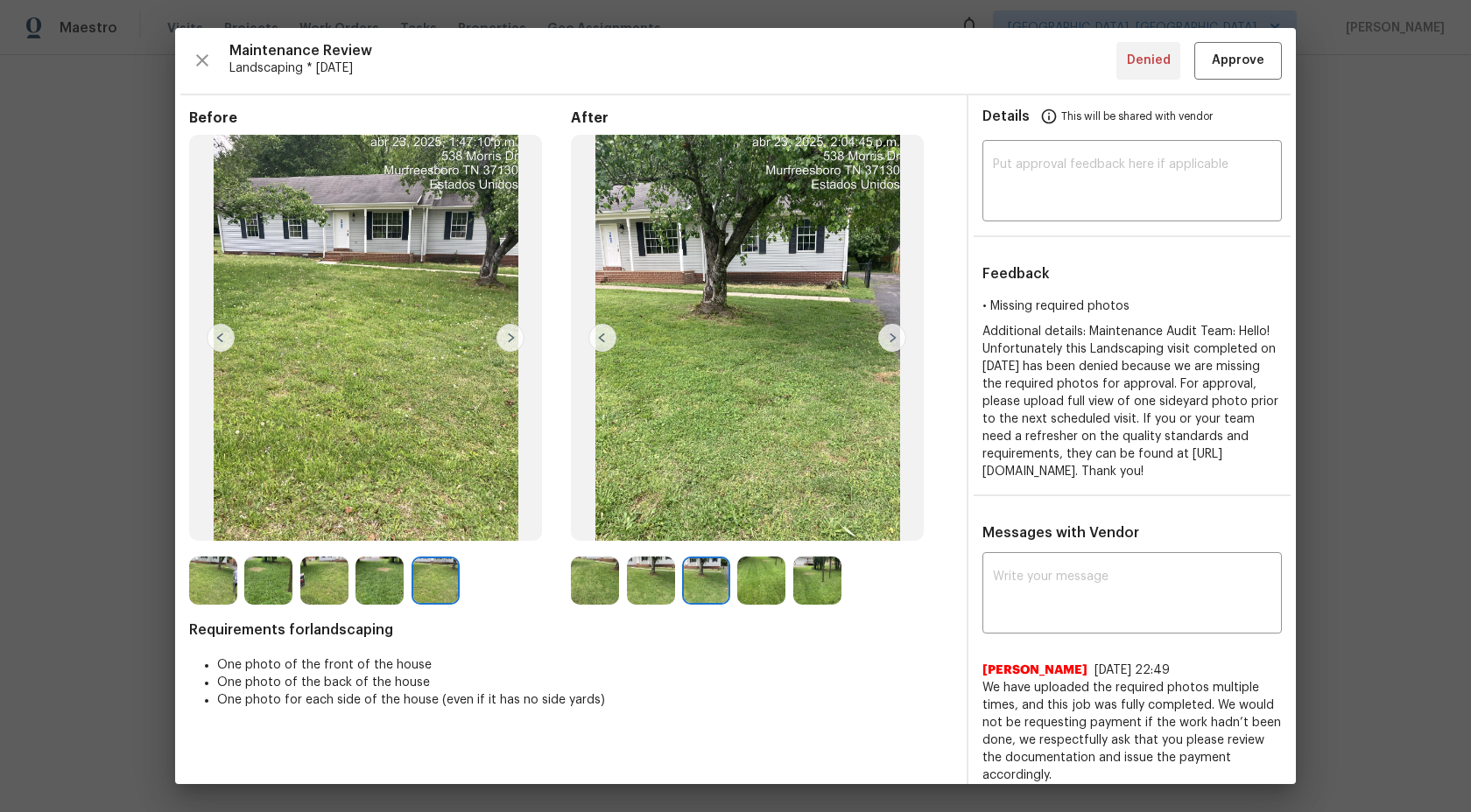
click at [773, 577] on img at bounding box center [761, 580] width 48 height 48
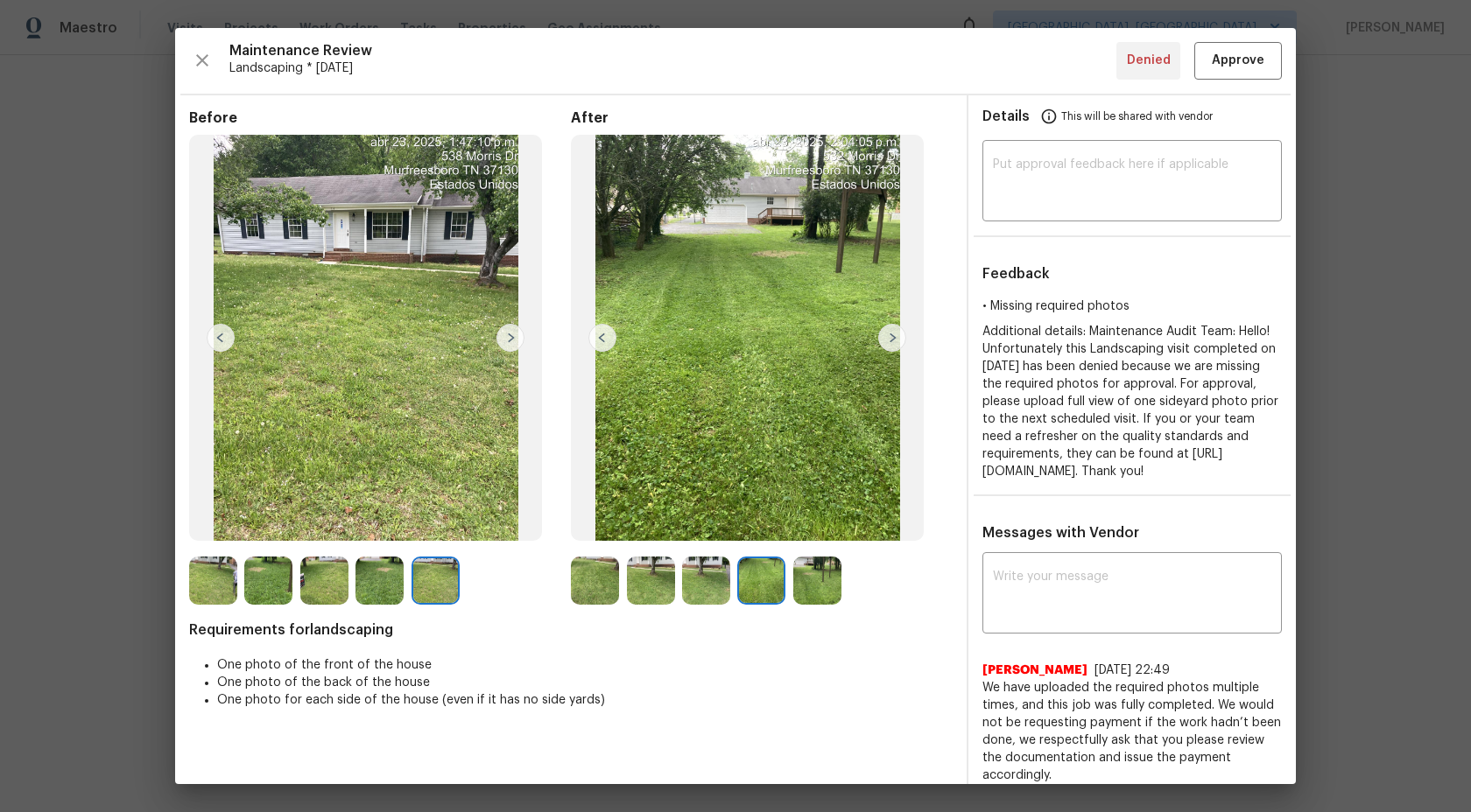
click at [817, 578] on img at bounding box center [817, 580] width 48 height 48
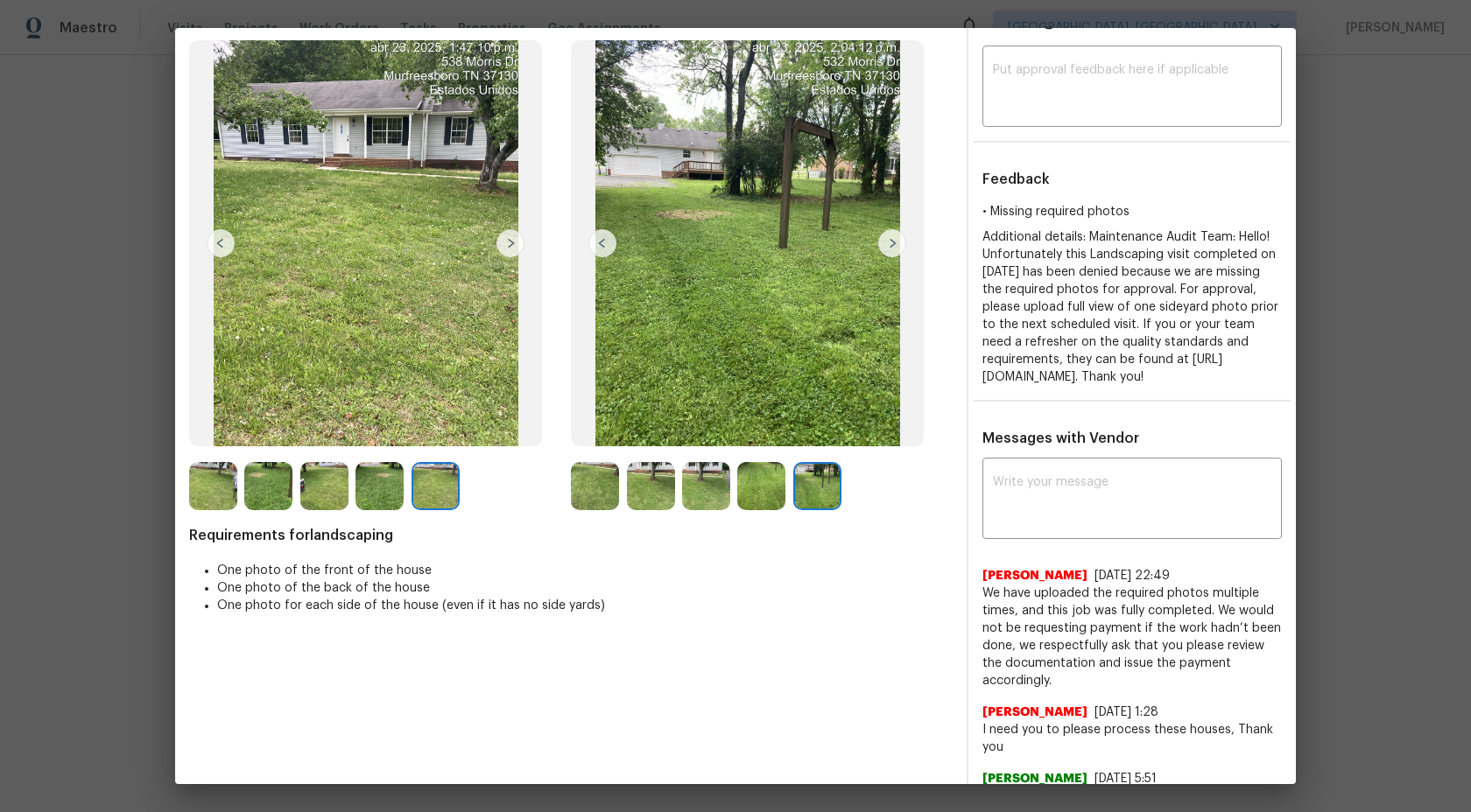
scroll to position [73, 0]
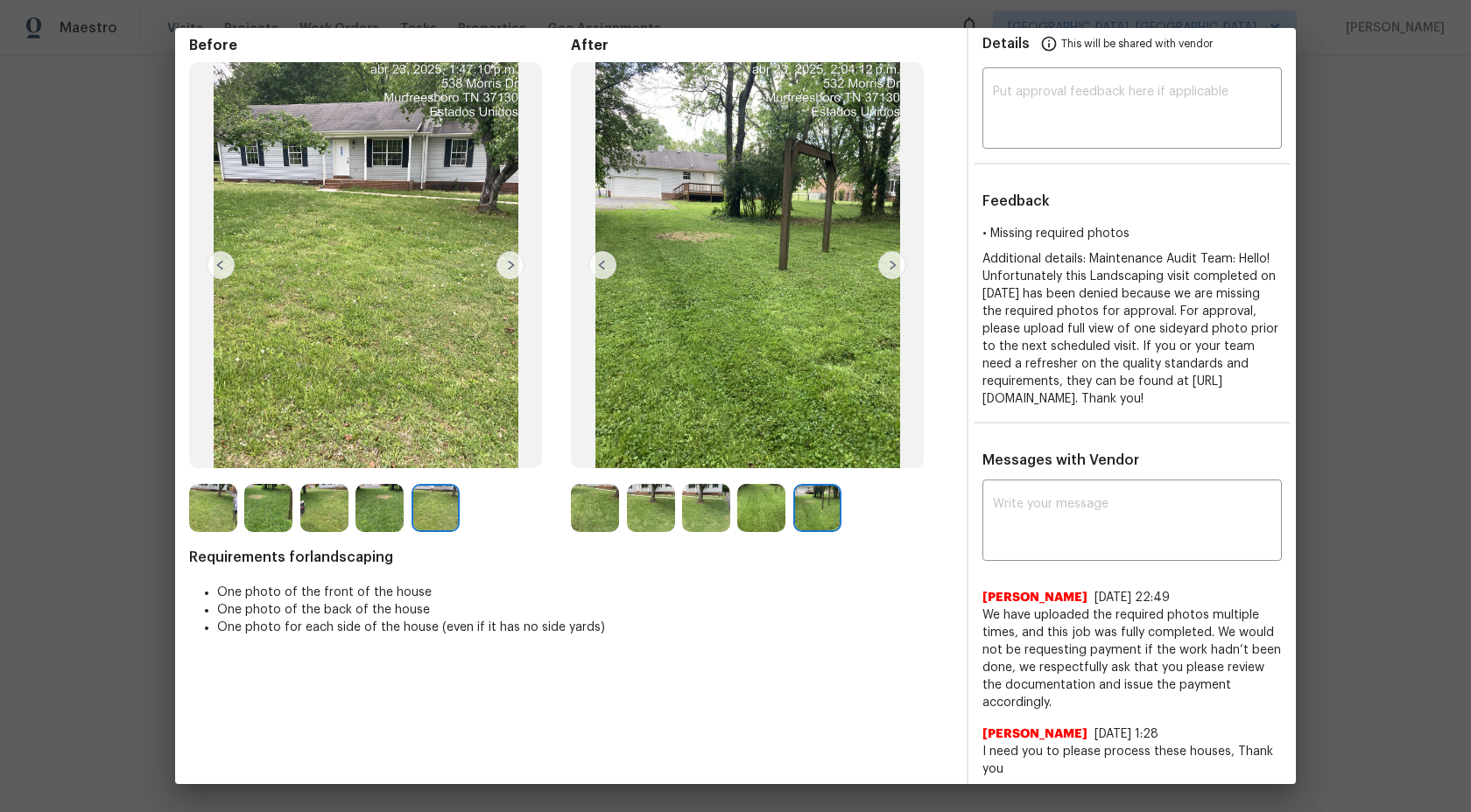
click at [758, 514] on img at bounding box center [761, 508] width 48 height 48
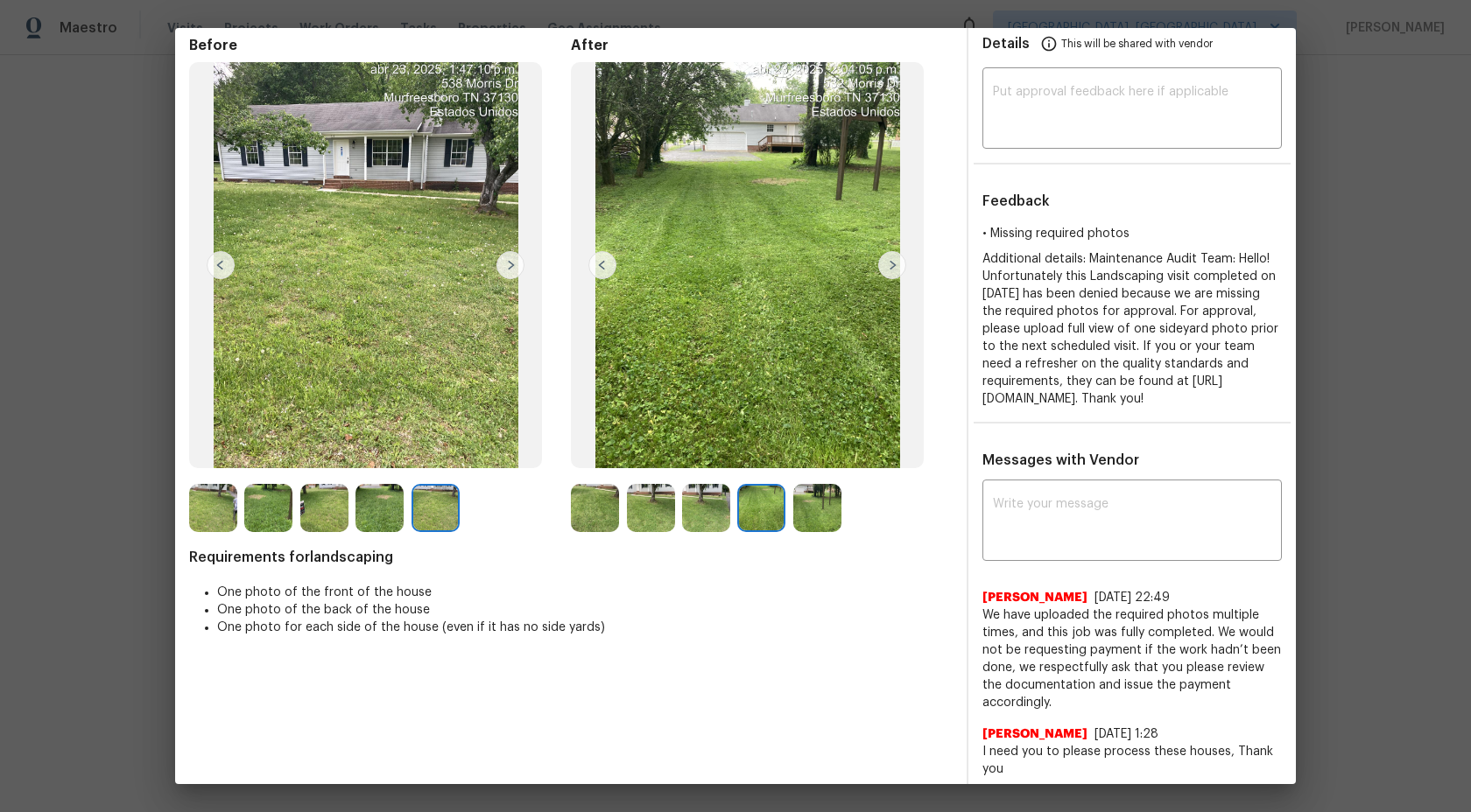
click at [692, 517] on img at bounding box center [705, 508] width 48 height 48
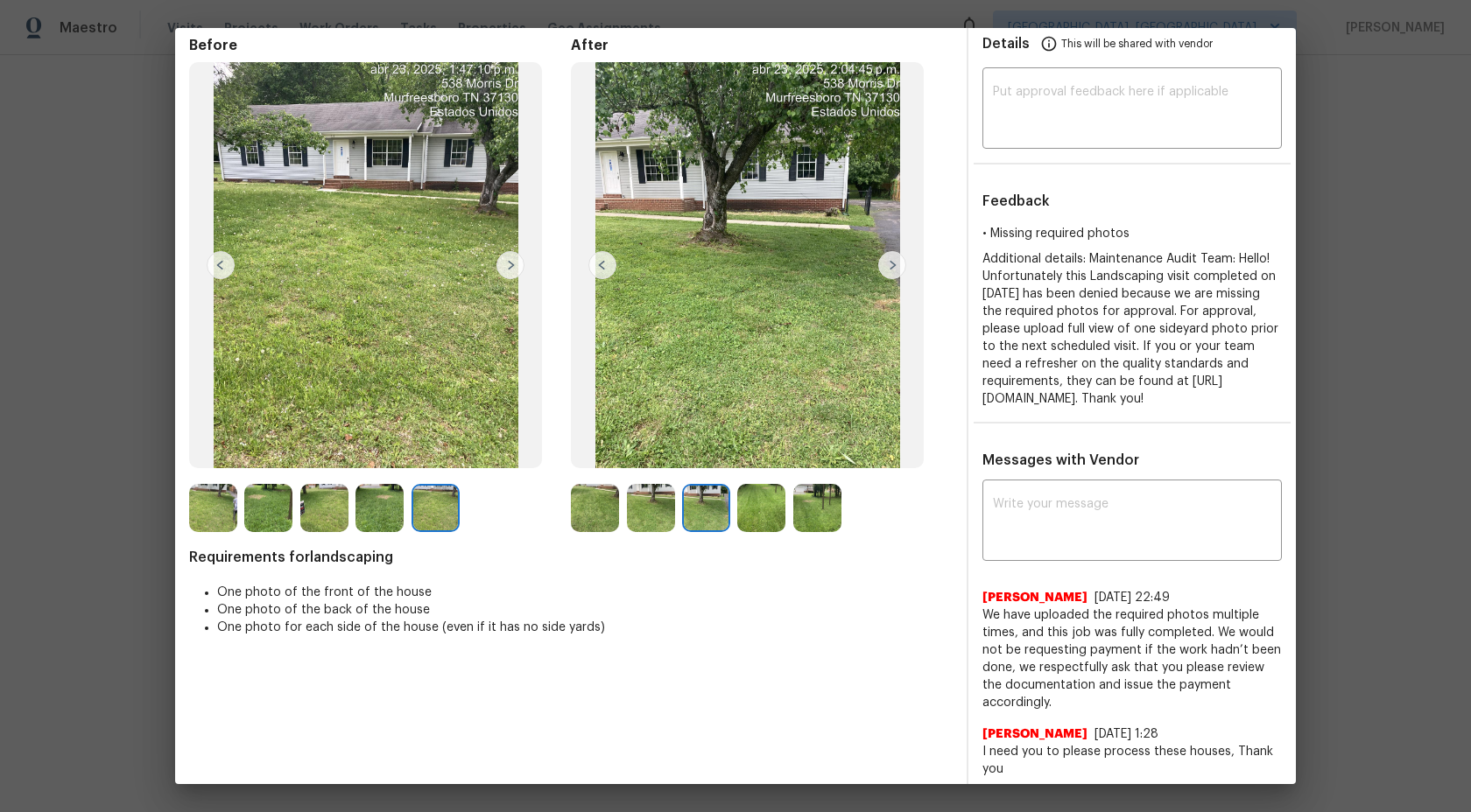
click at [621, 517] on div at bounding box center [599, 508] width 55 height 48
click at [593, 514] on img at bounding box center [595, 508] width 48 height 48
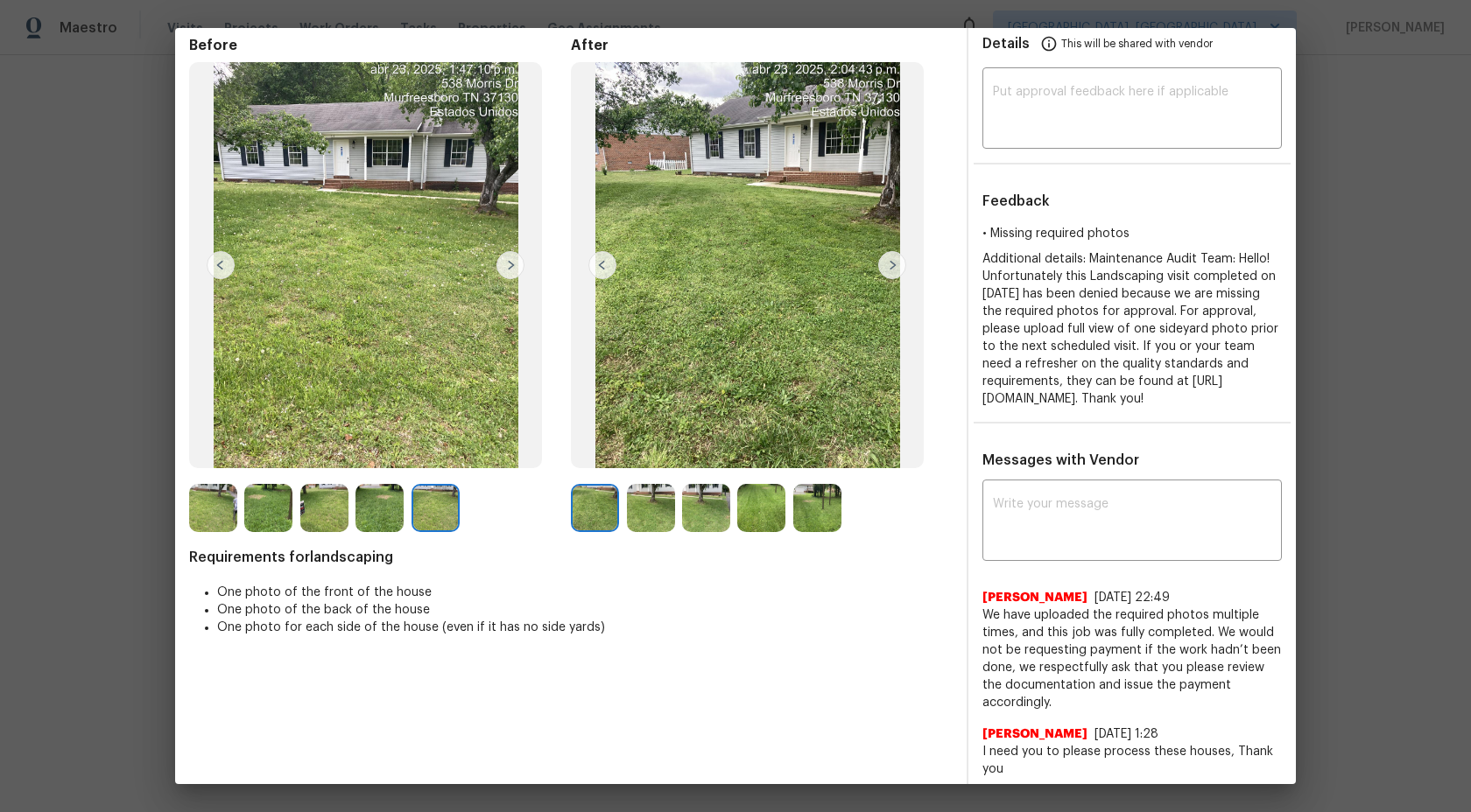
click at [652, 511] on img at bounding box center [650, 508] width 48 height 48
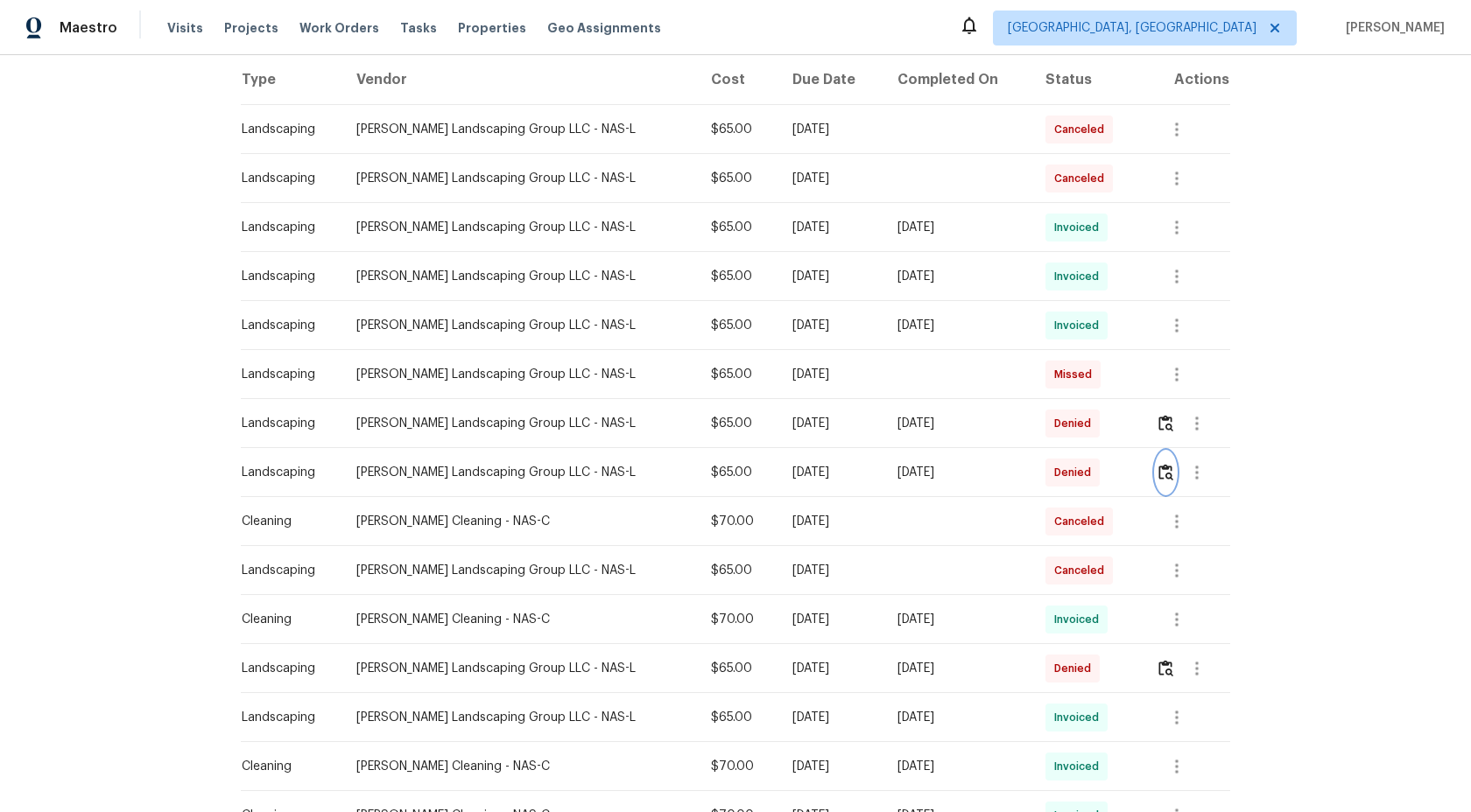
scroll to position [168, 0]
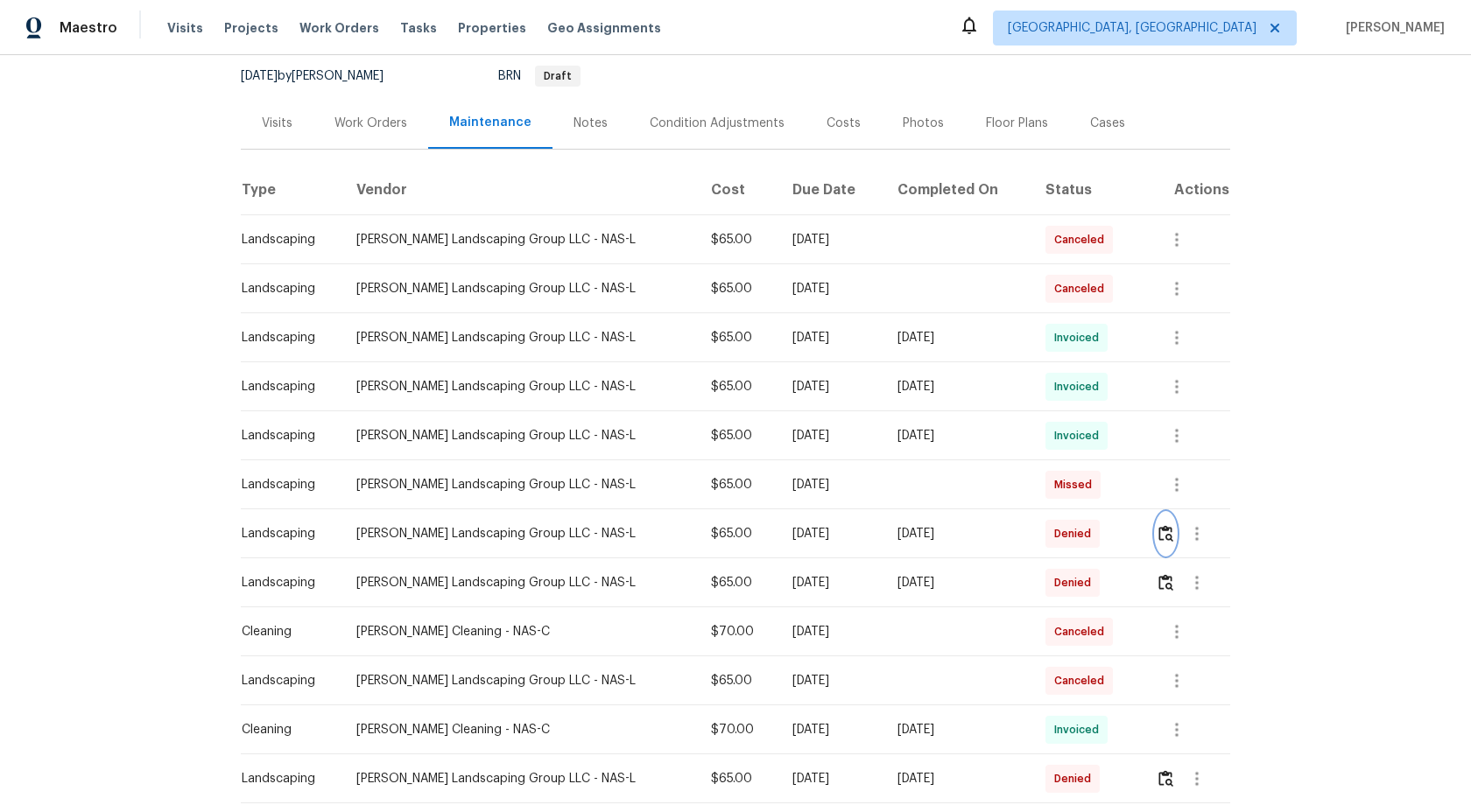
click at [1164, 525] on button "button" at bounding box center [1165, 534] width 20 height 42
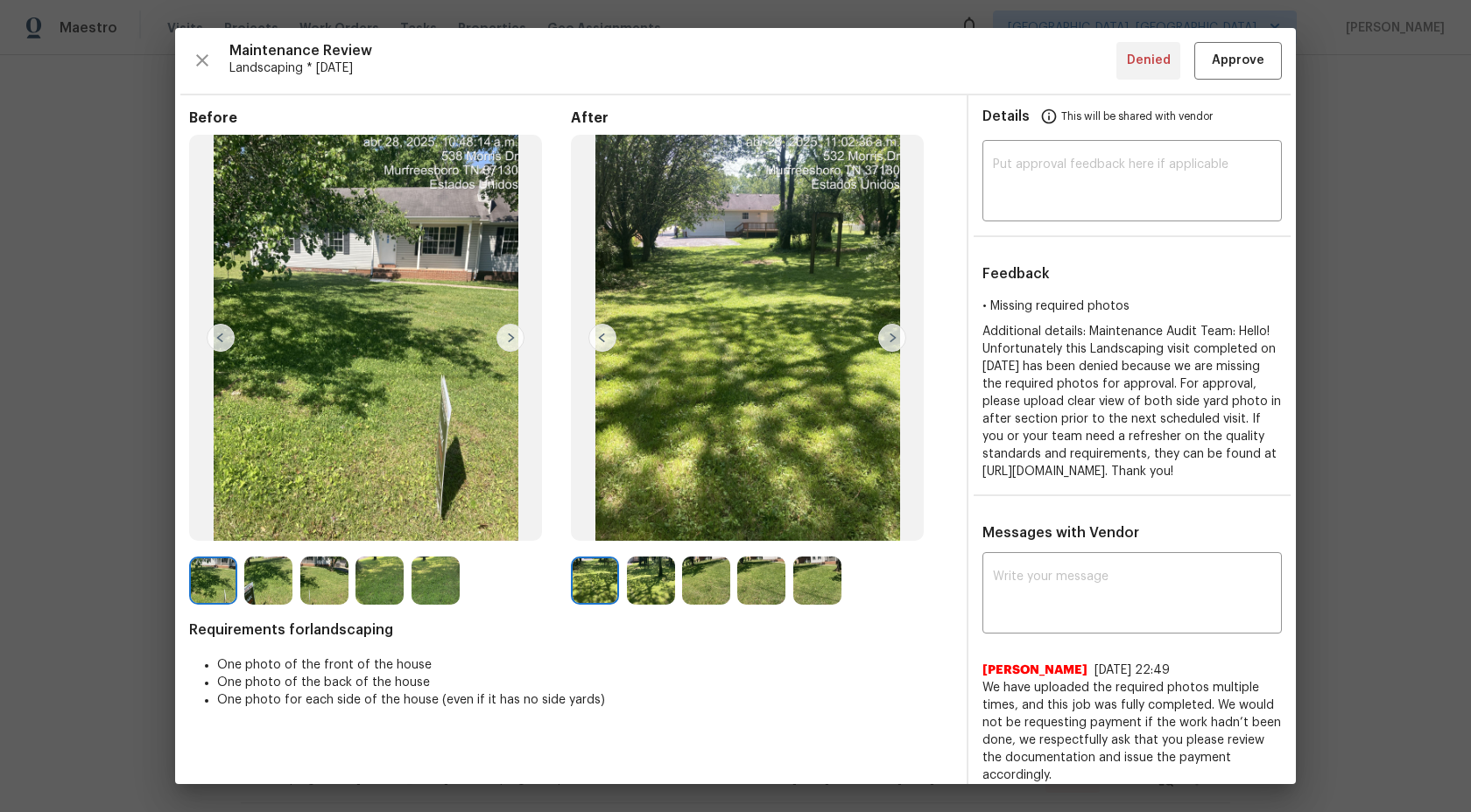
click at [282, 585] on img at bounding box center [268, 580] width 48 height 48
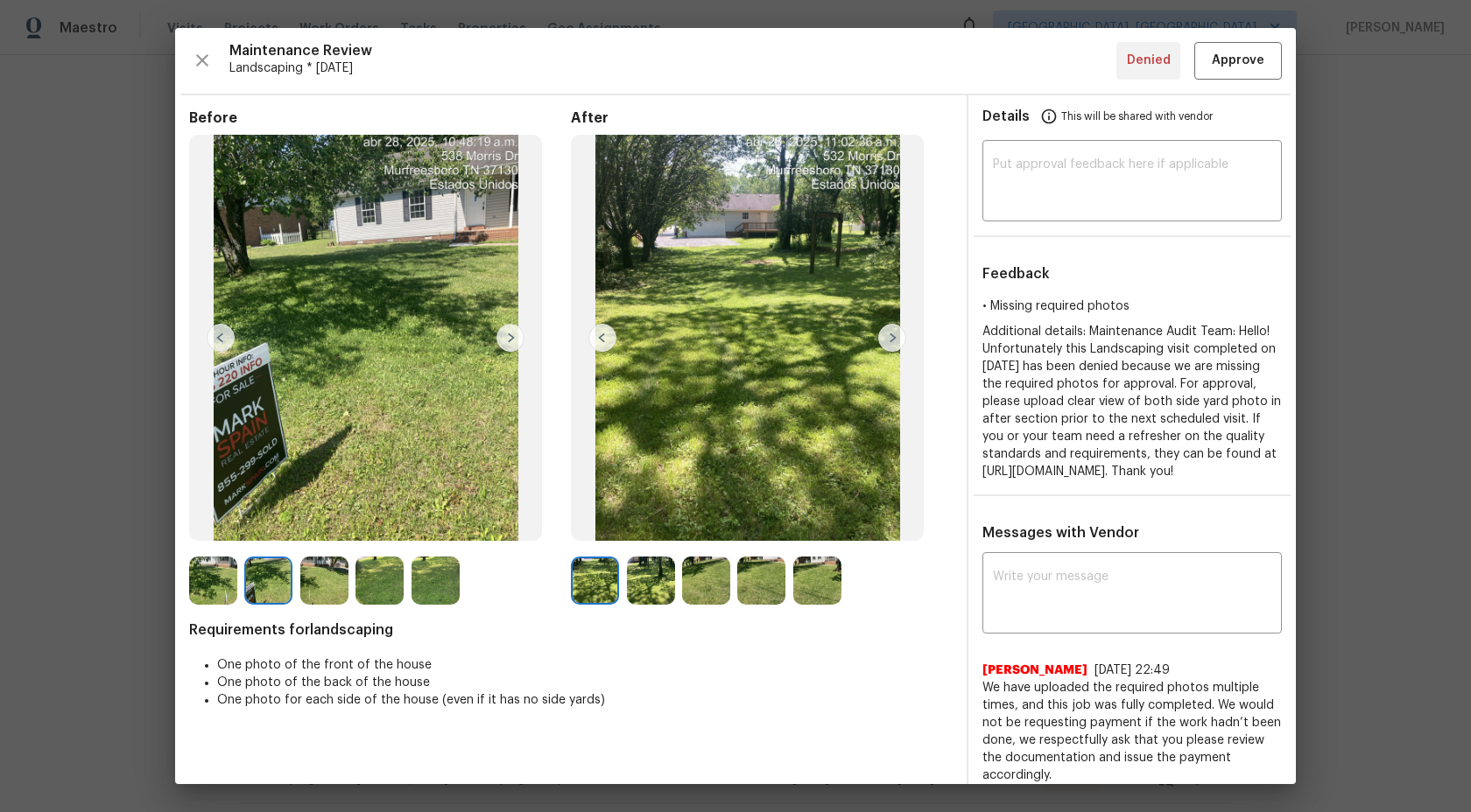
click at [342, 583] on img at bounding box center [324, 580] width 48 height 48
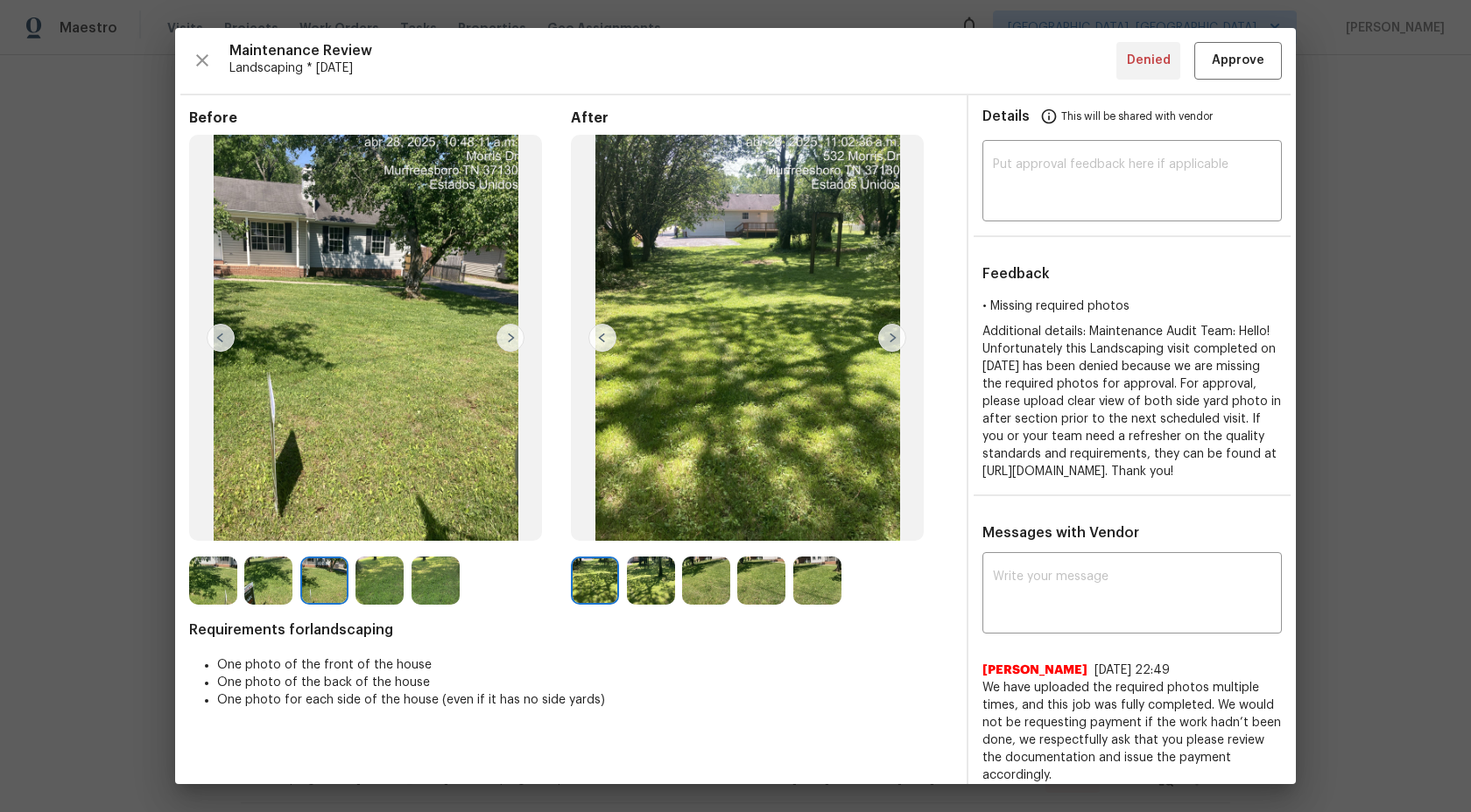
click at [393, 577] on img at bounding box center [379, 580] width 48 height 48
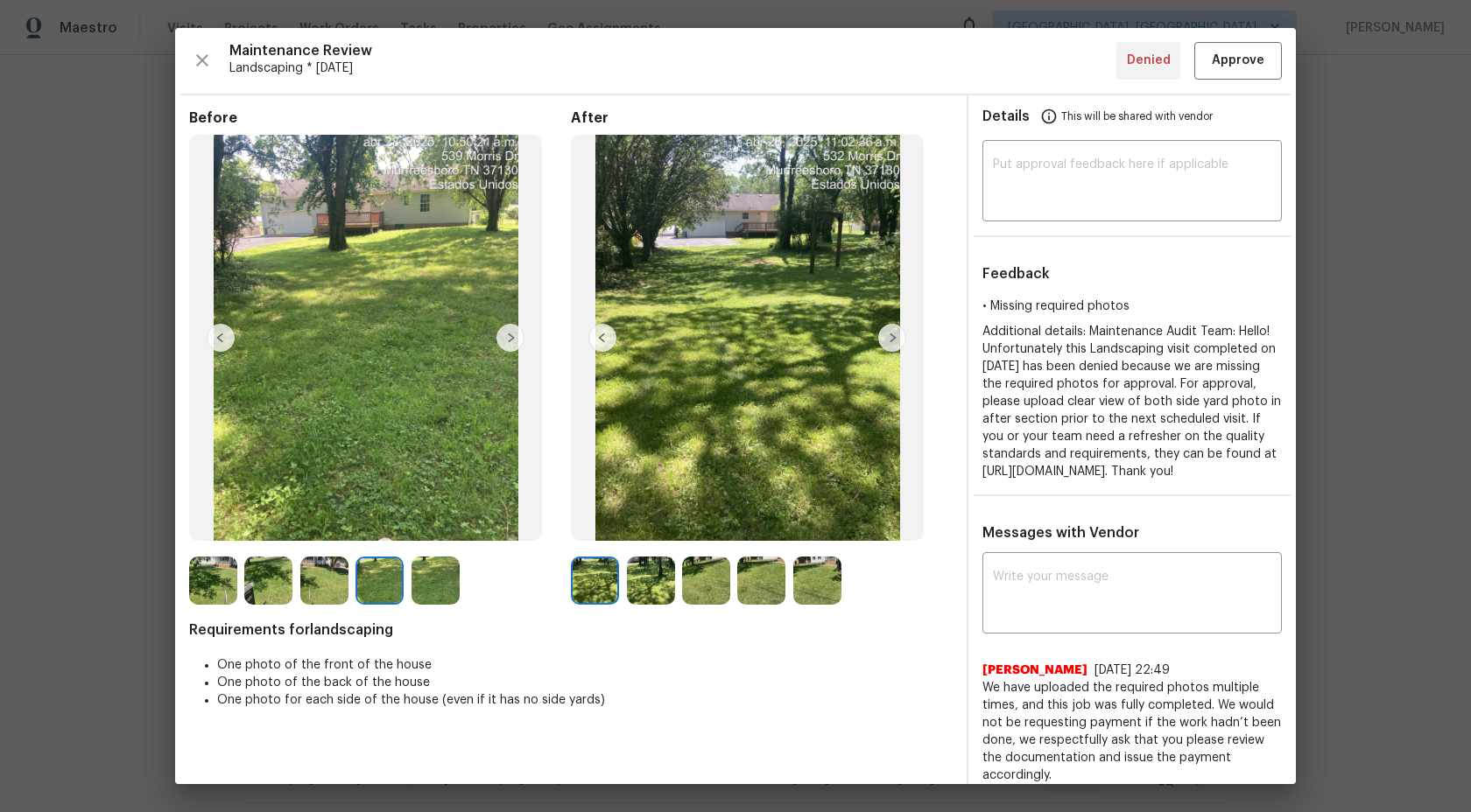
click at [442, 576] on img at bounding box center [435, 580] width 48 height 48
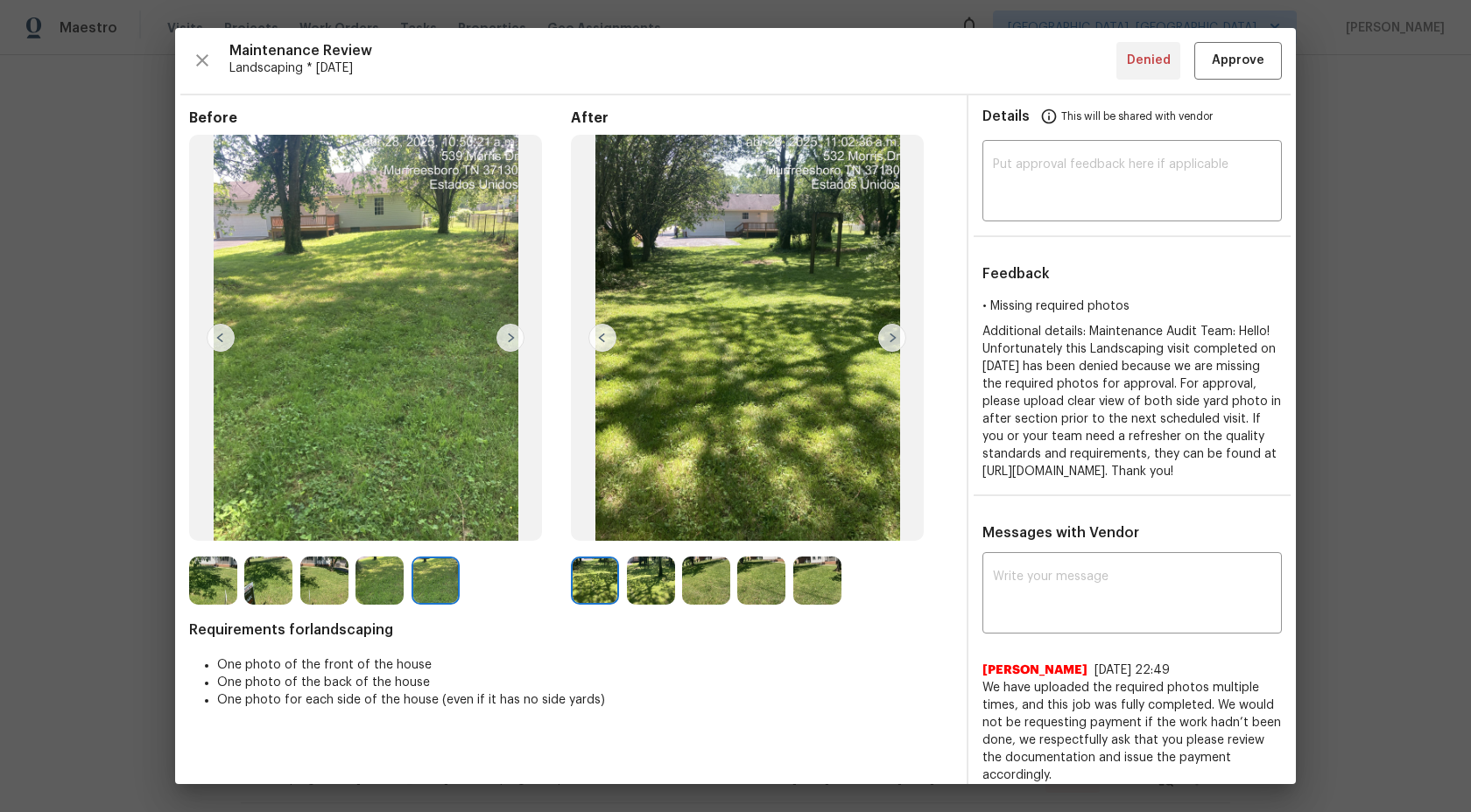
click at [369, 578] on img at bounding box center [379, 580] width 48 height 48
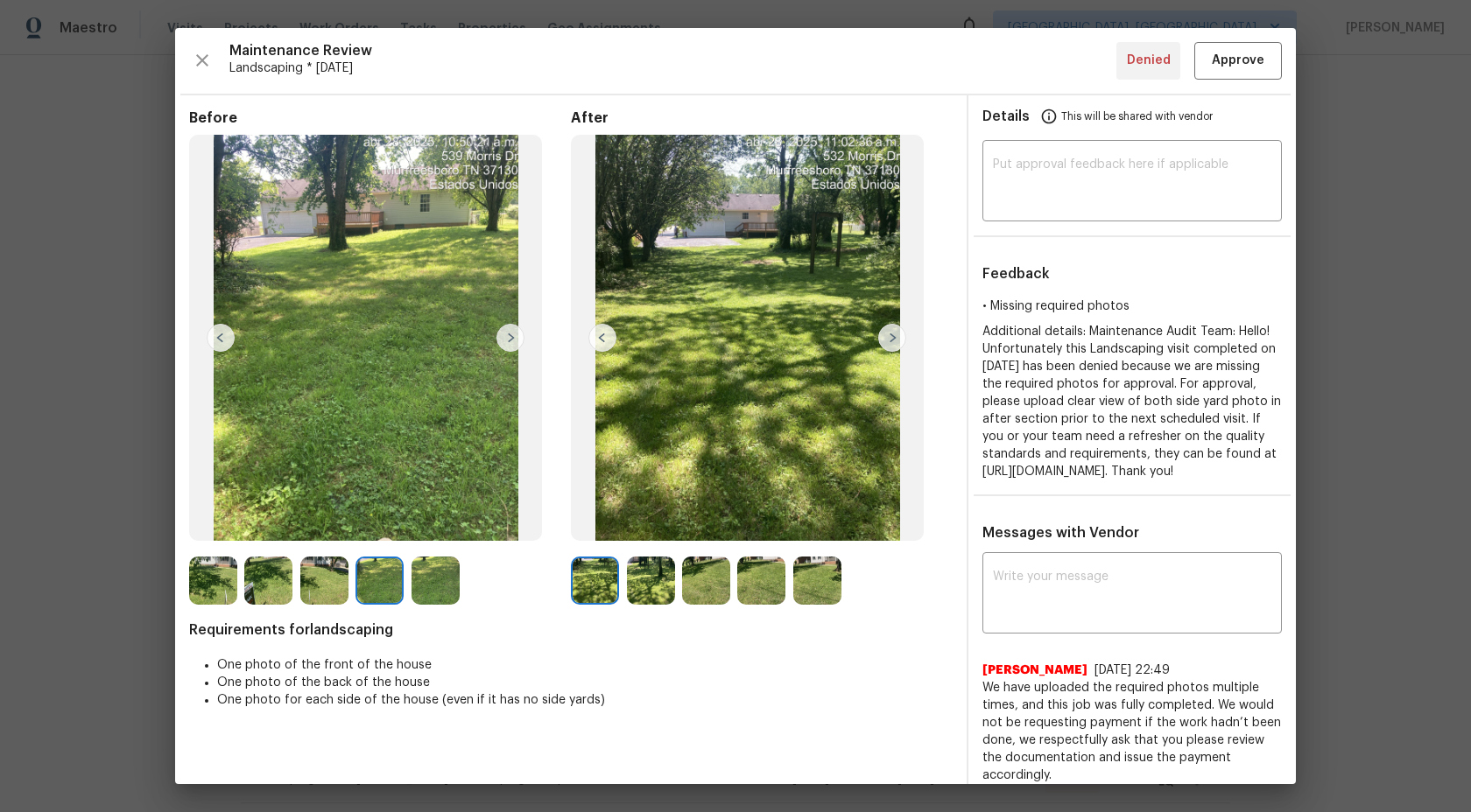
click at [313, 582] on img at bounding box center [324, 580] width 48 height 48
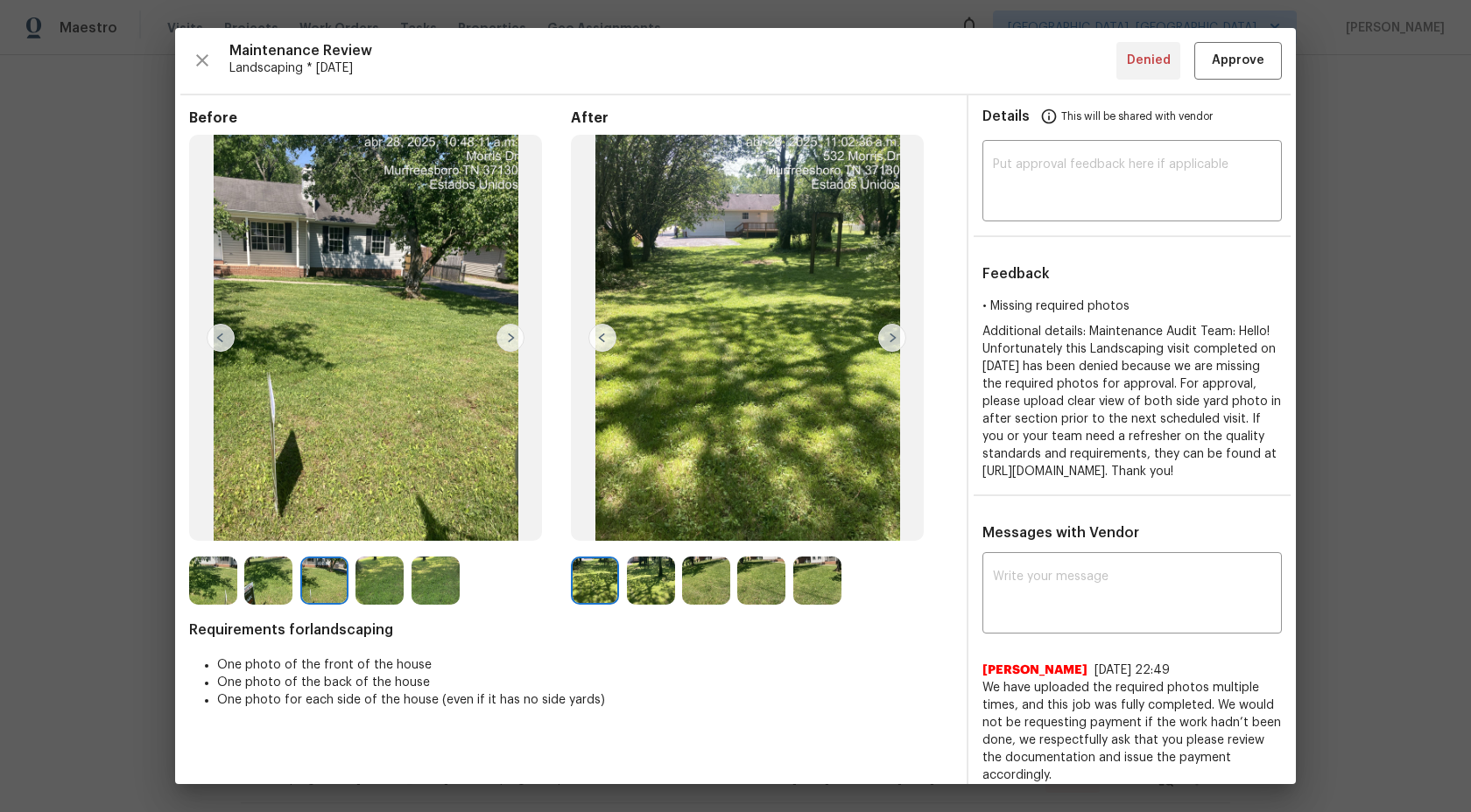
click at [278, 581] on img at bounding box center [268, 580] width 48 height 48
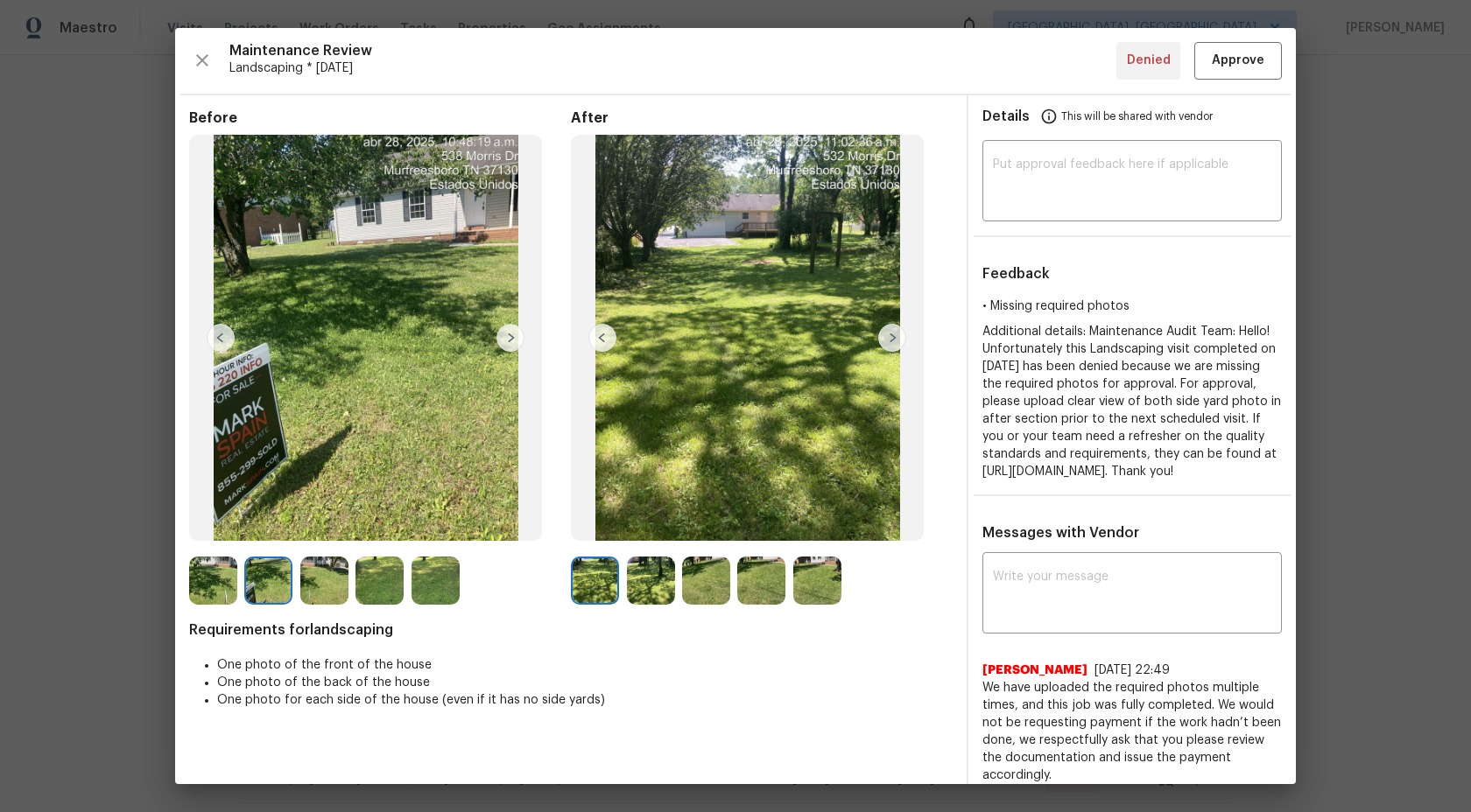
click at [200, 582] on img at bounding box center [213, 580] width 48 height 48
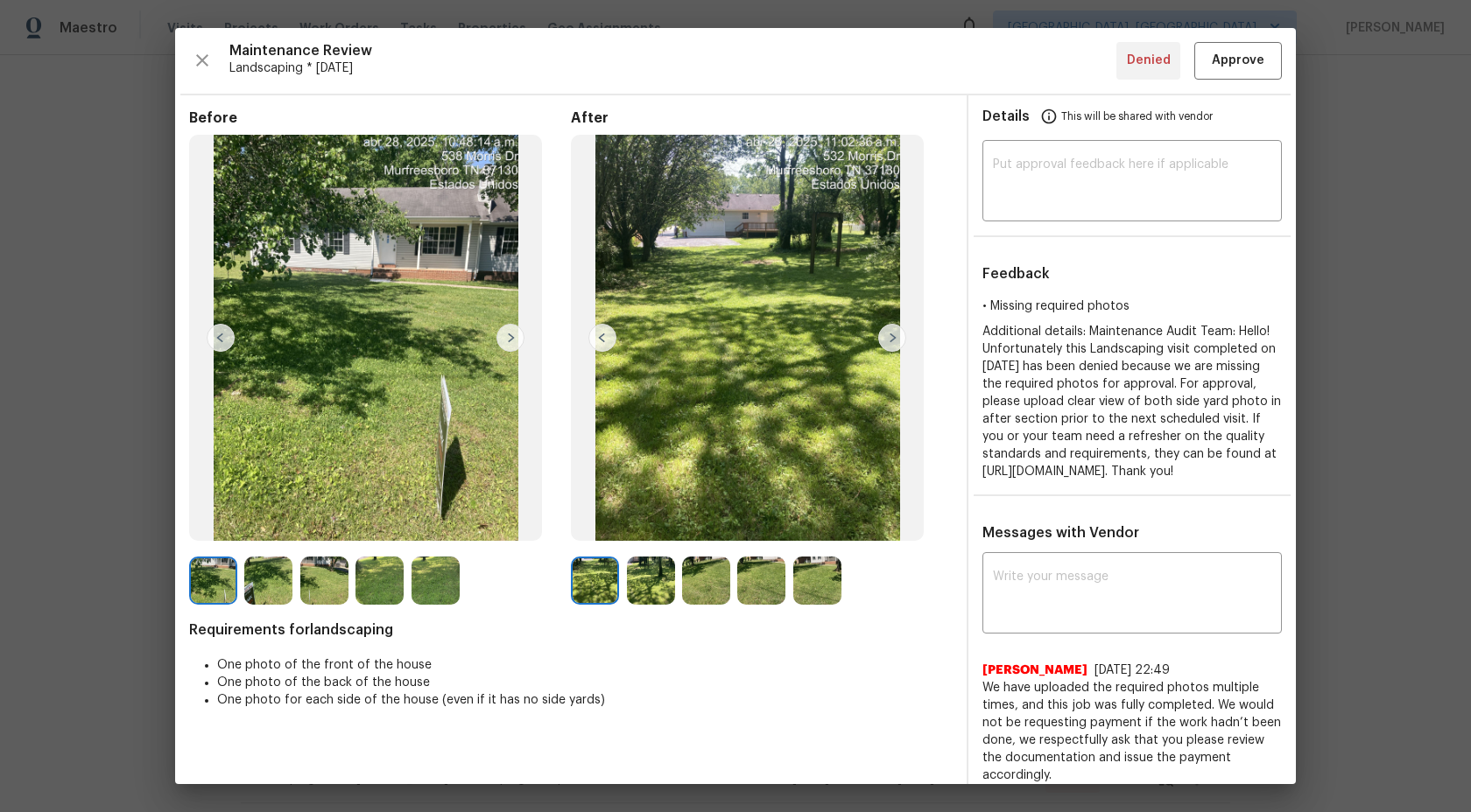
click at [647, 584] on img at bounding box center [650, 580] width 48 height 48
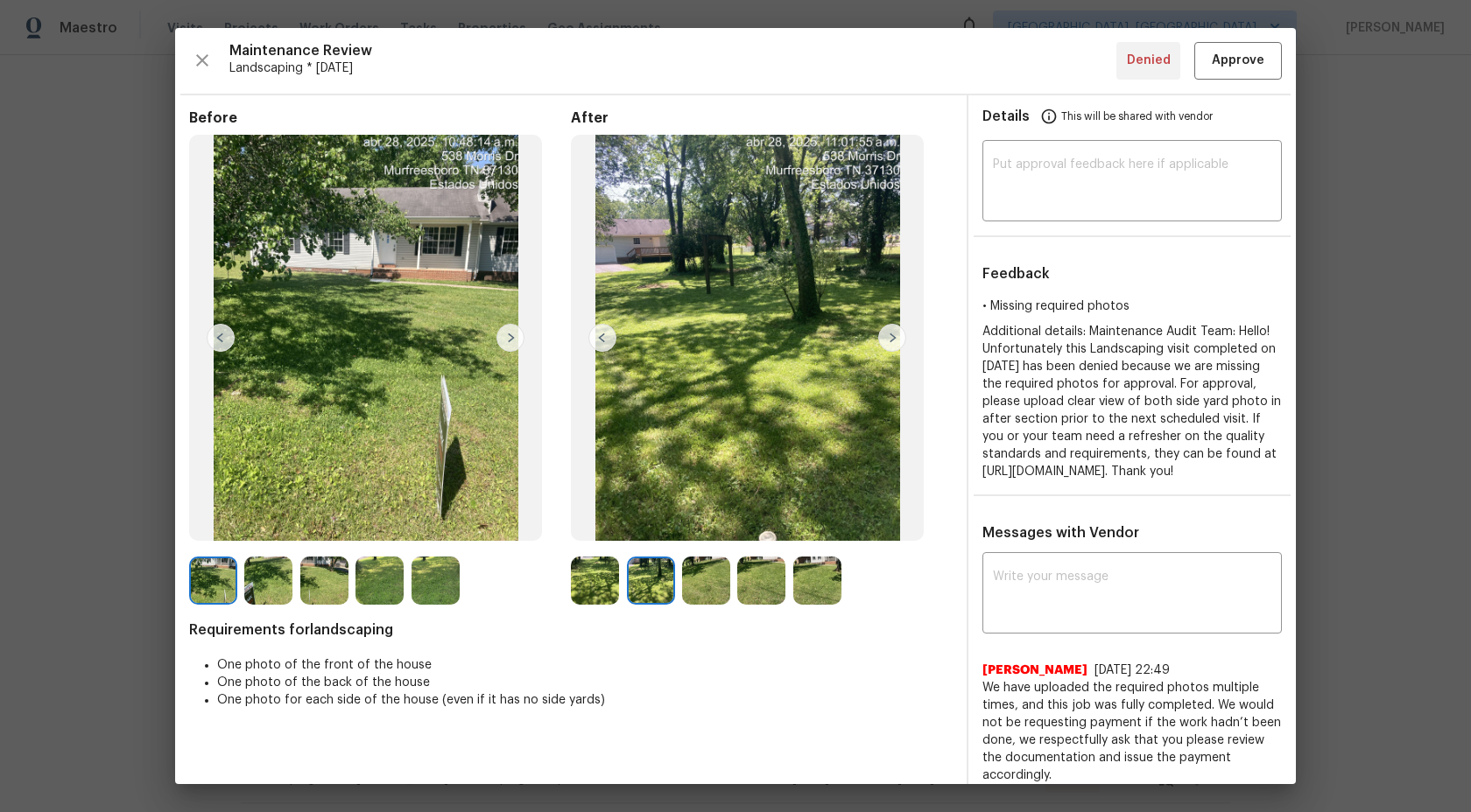
click at [713, 575] on img at bounding box center [705, 580] width 48 height 48
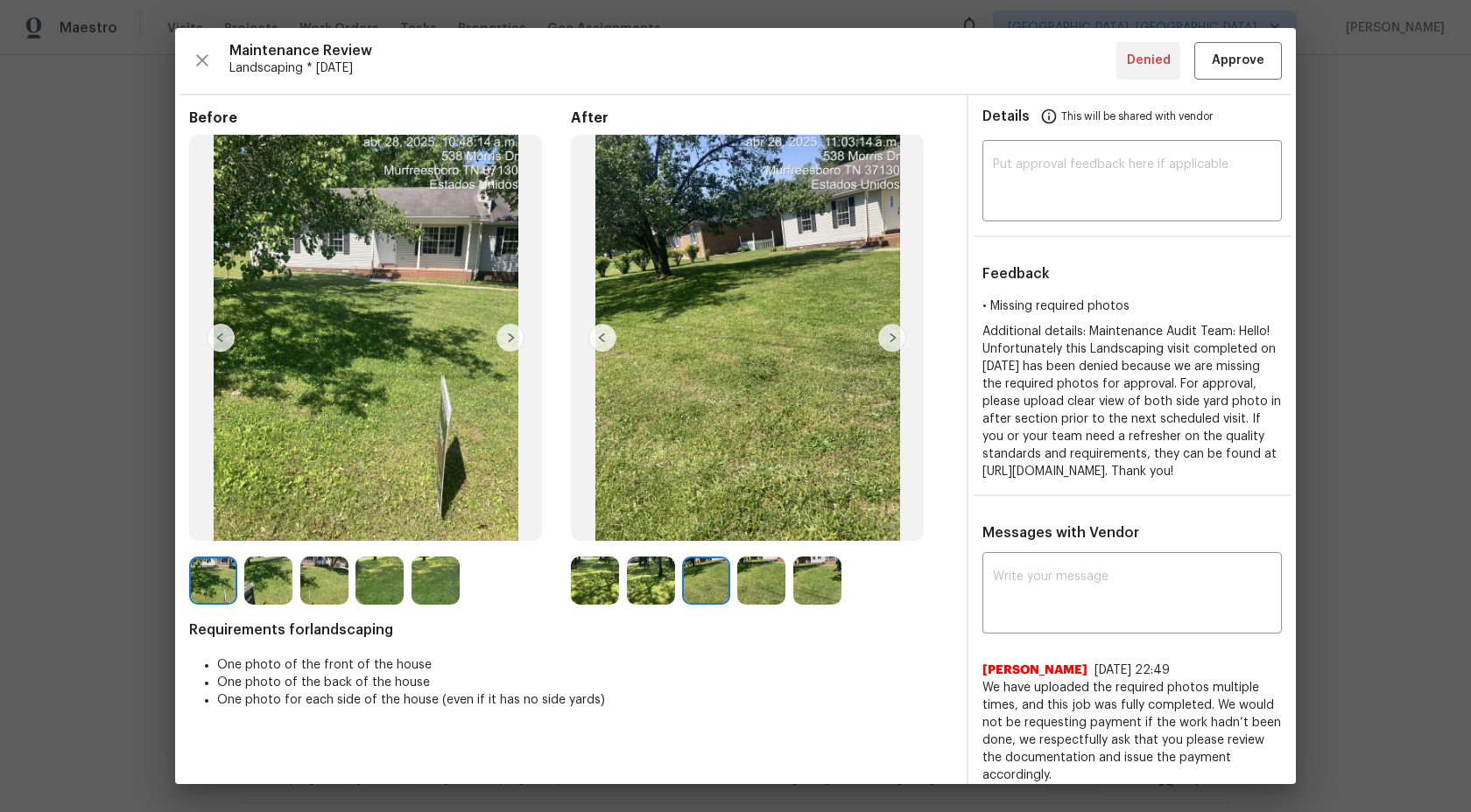
click at [748, 579] on img at bounding box center [761, 580] width 48 height 48
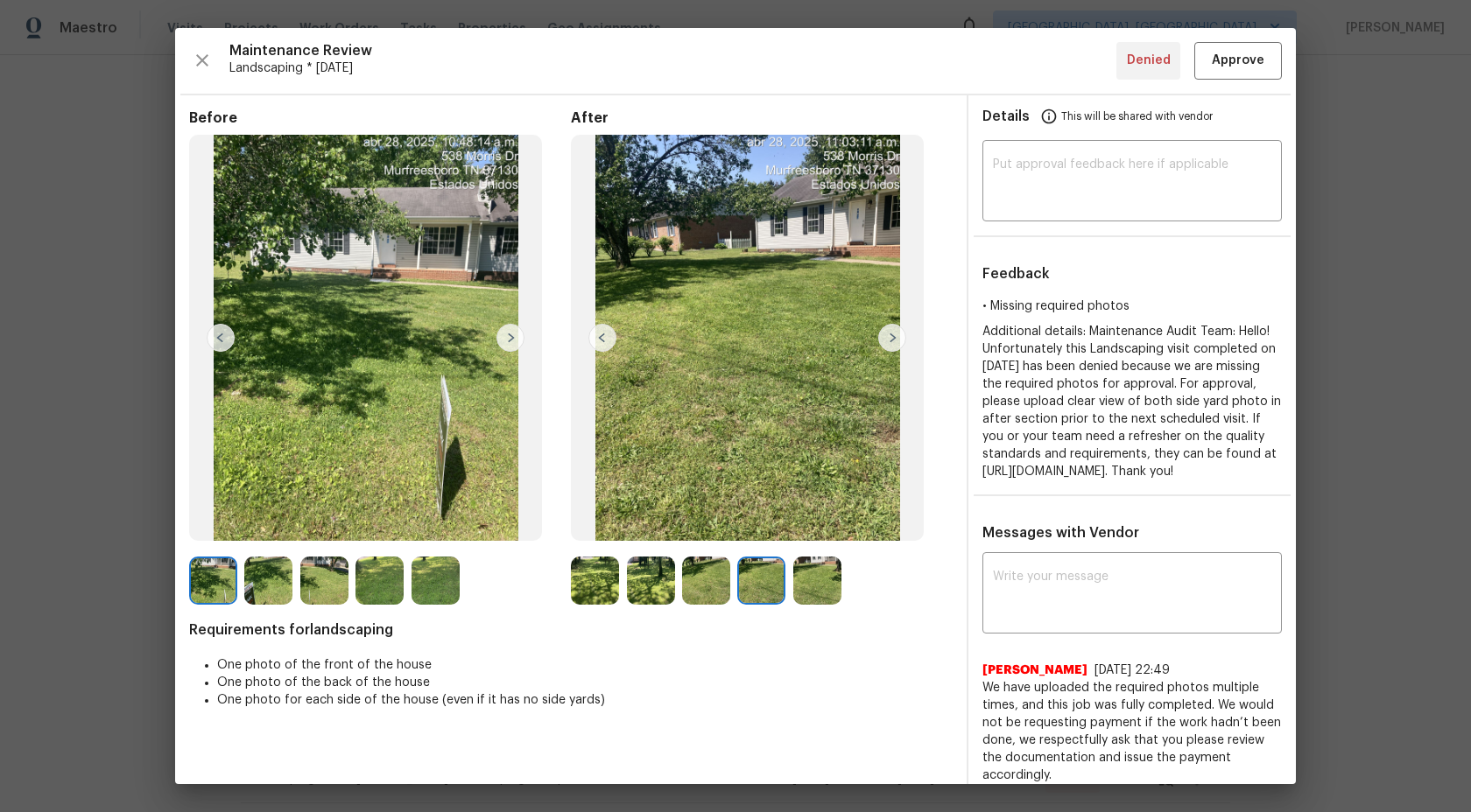
click at [816, 585] on img at bounding box center [817, 580] width 48 height 48
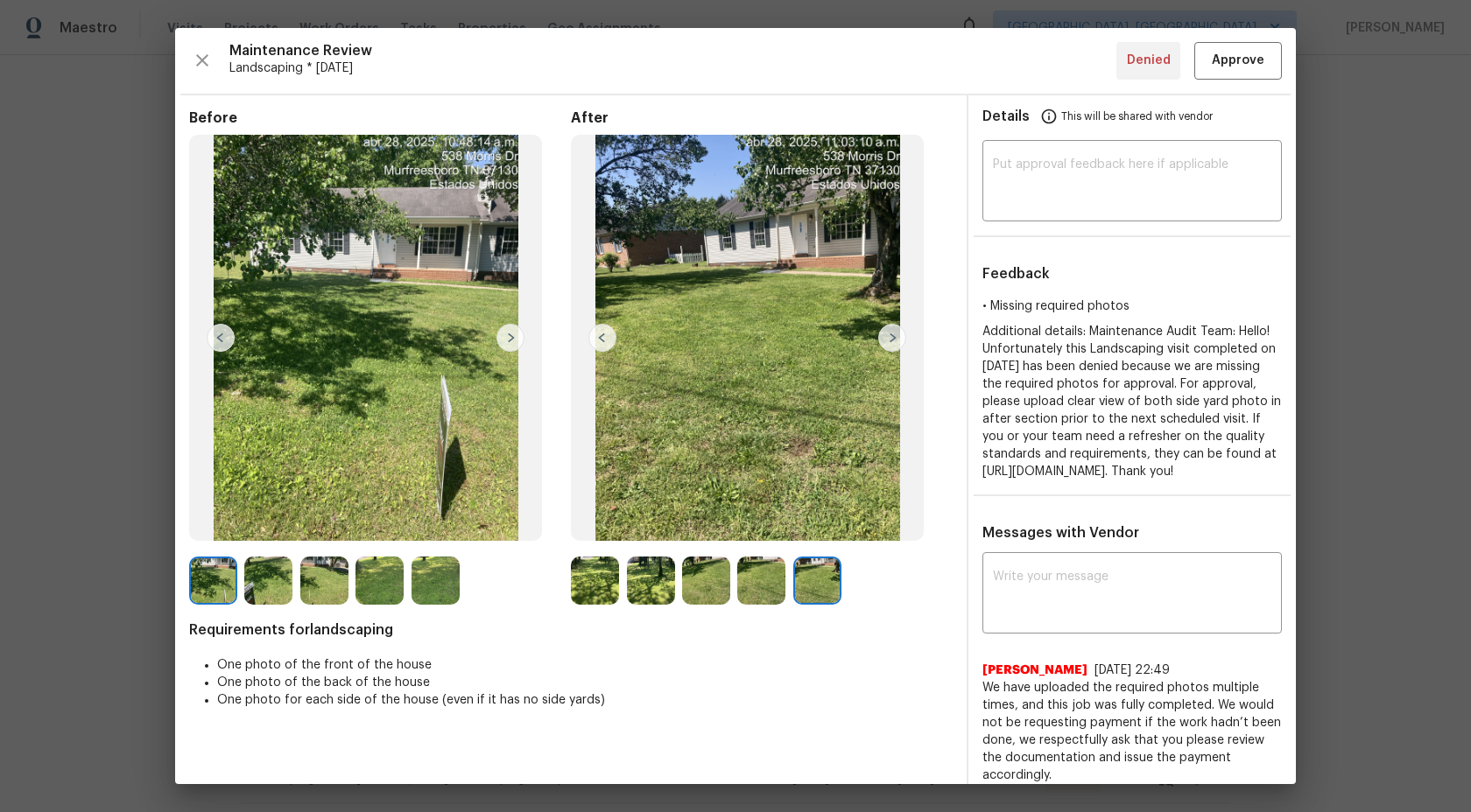
click at [763, 582] on img at bounding box center [761, 580] width 48 height 48
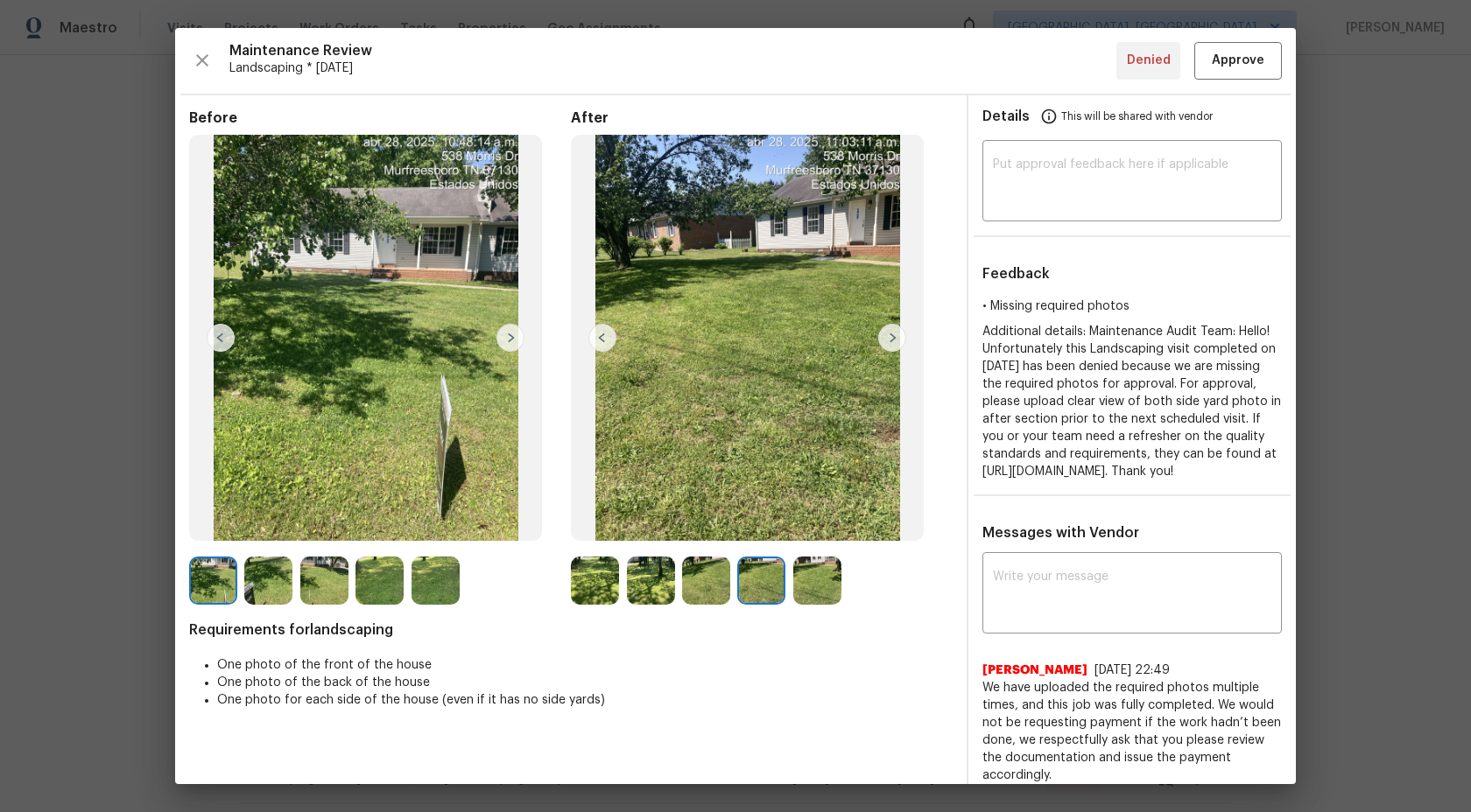
click at [729, 587] on img at bounding box center [705, 580] width 48 height 48
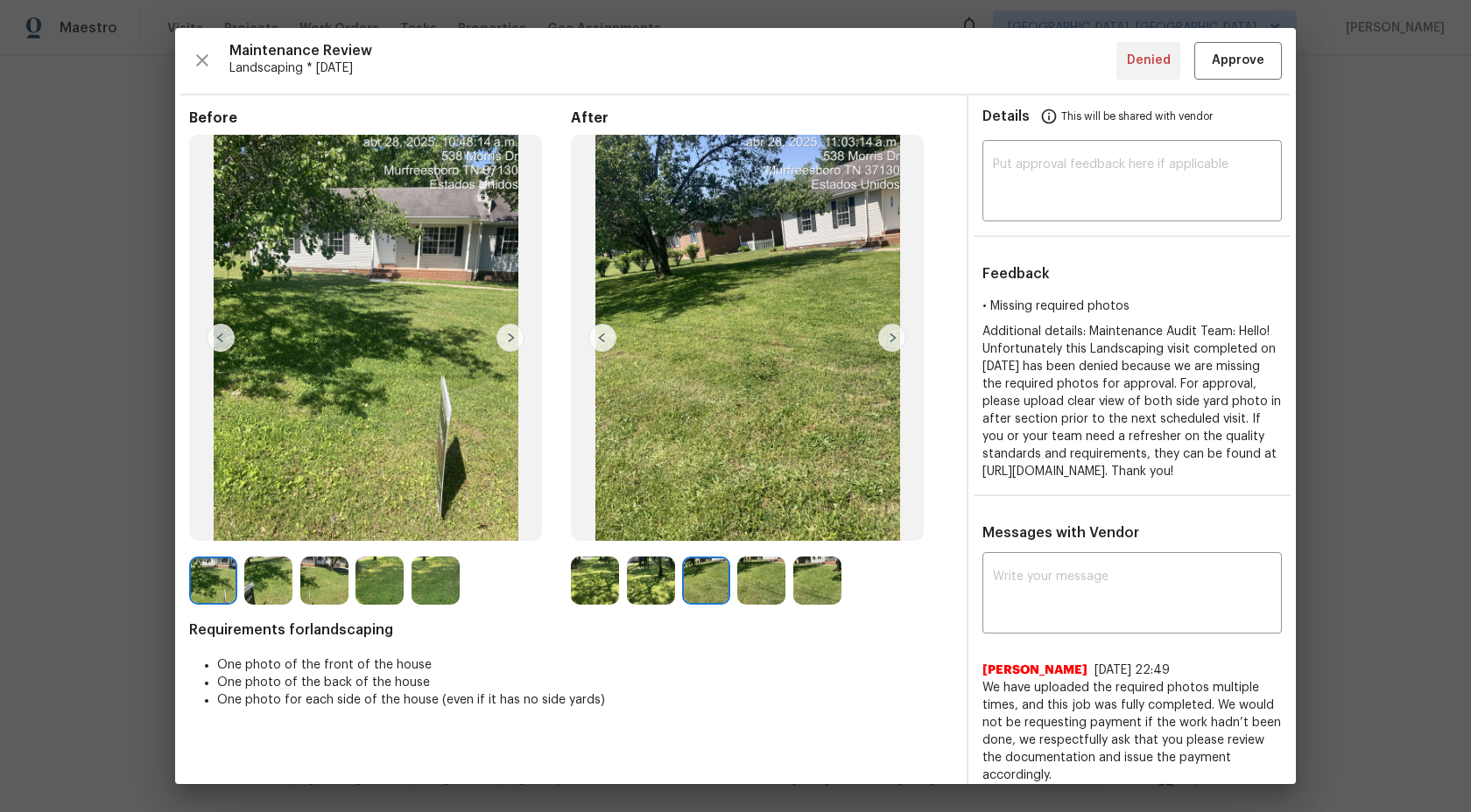
click at [684, 587] on img at bounding box center [705, 580] width 48 height 48
click at [638, 587] on img at bounding box center [650, 580] width 48 height 48
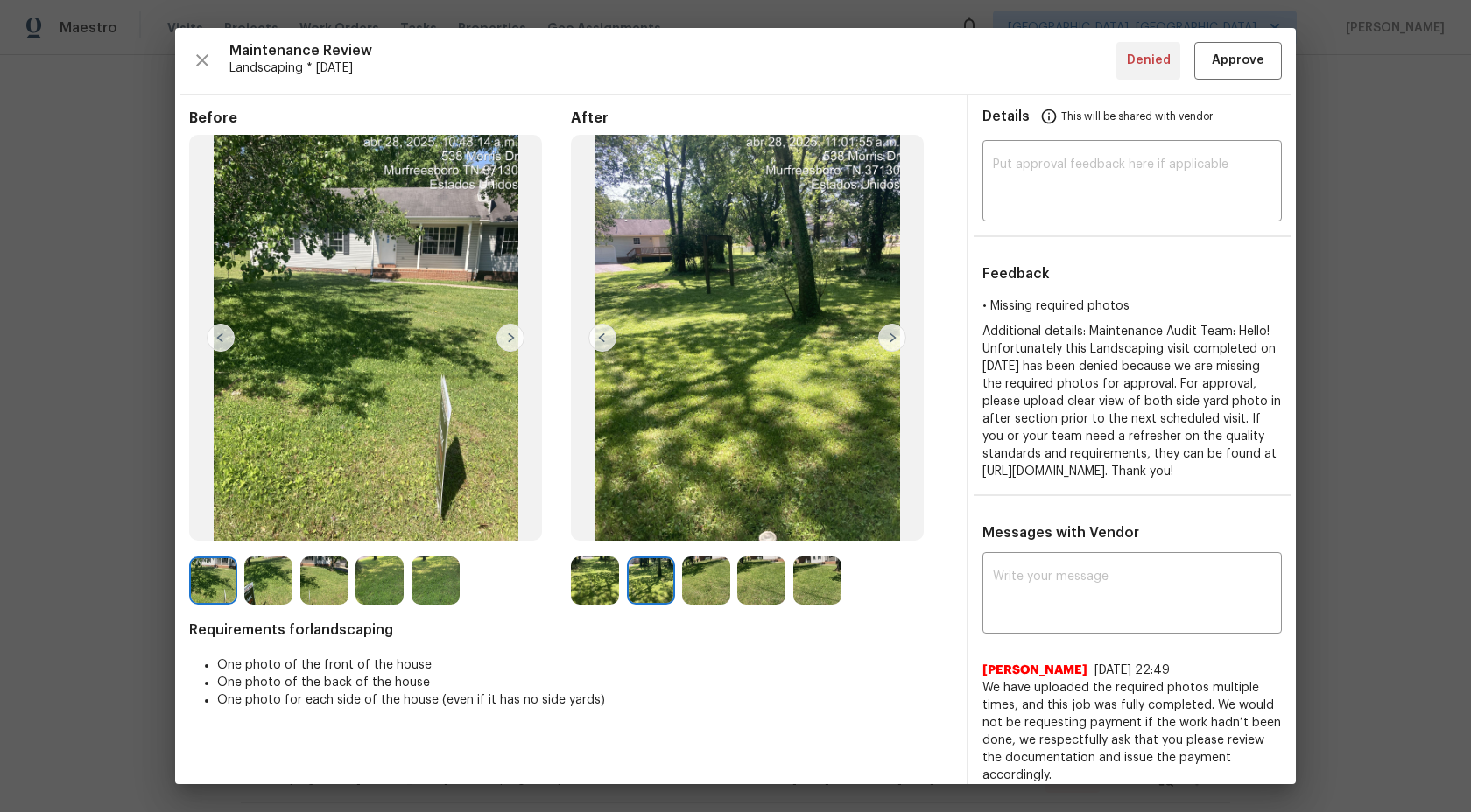
click at [613, 587] on img at bounding box center [595, 580] width 48 height 48
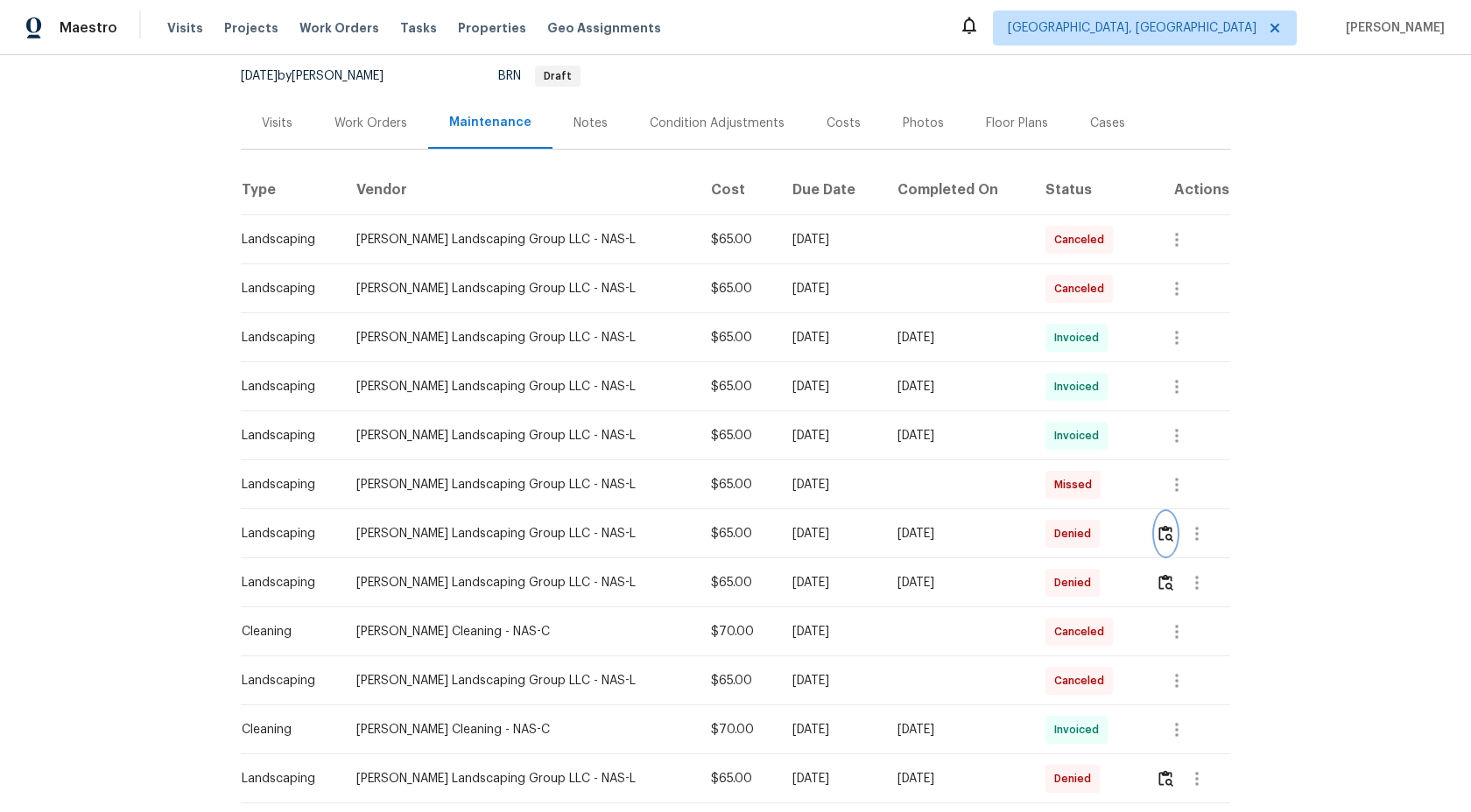
scroll to position [411, 0]
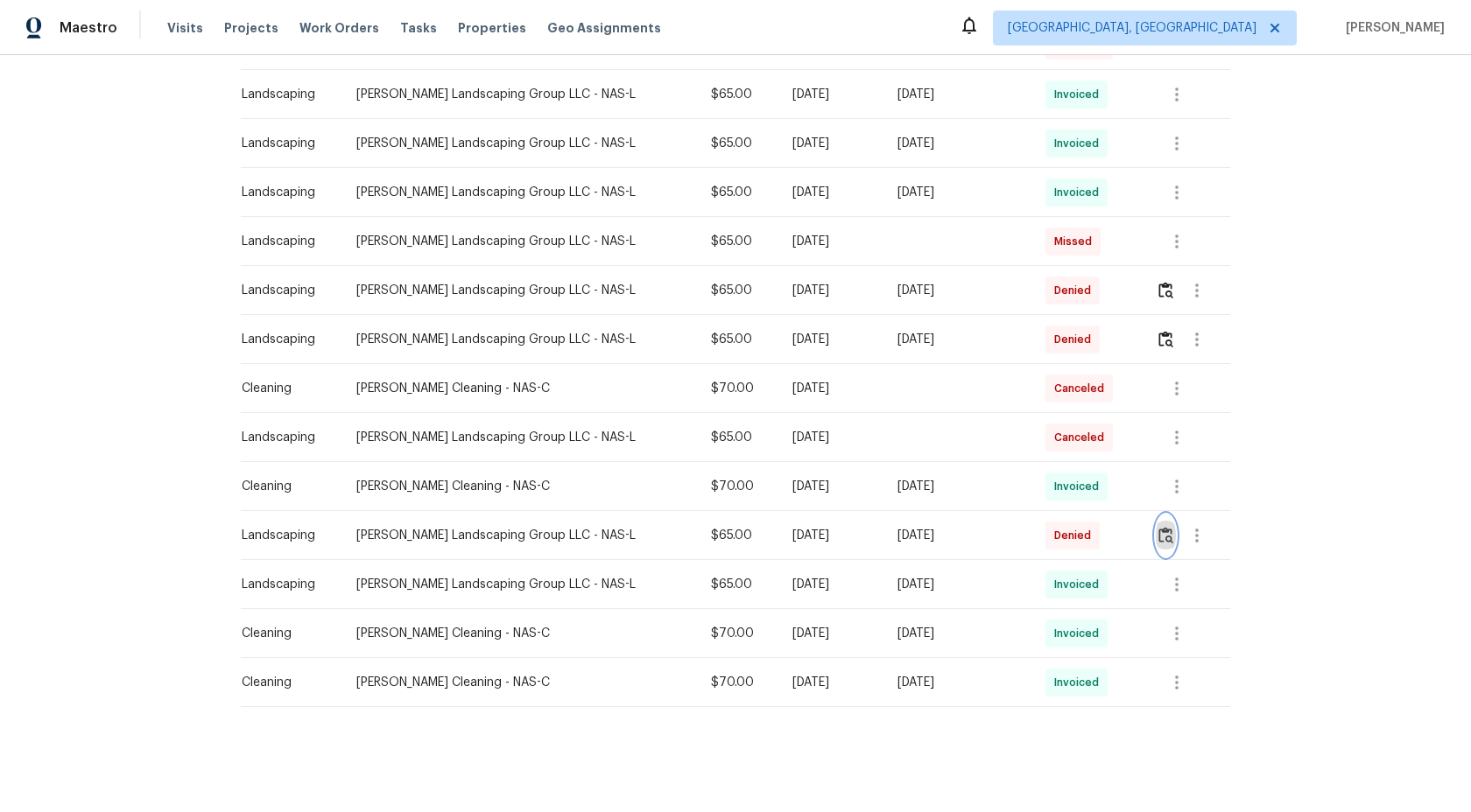
click at [1170, 531] on img "button" at bounding box center [1165, 535] width 15 height 17
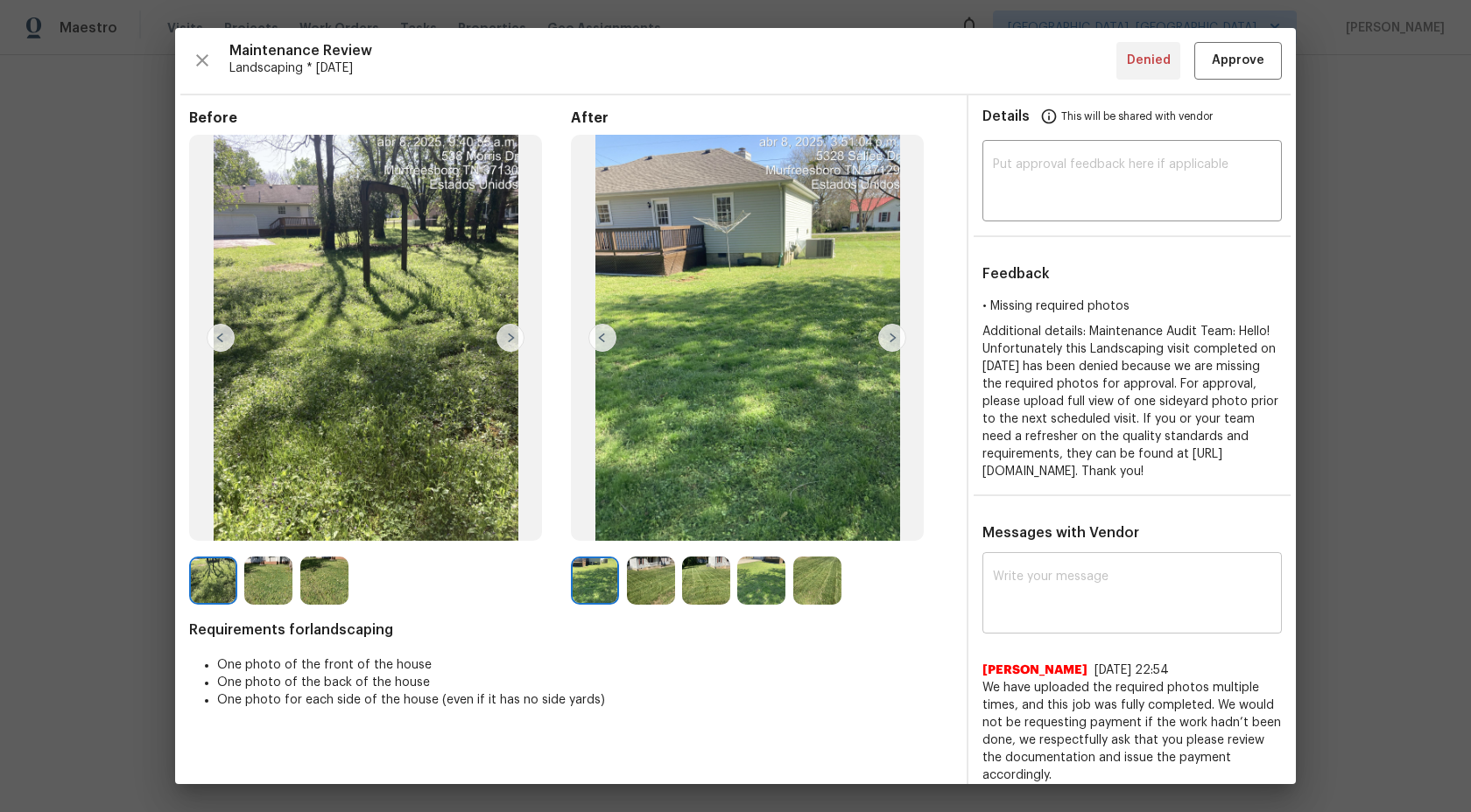
click at [1076, 620] on textarea at bounding box center [1132, 596] width 278 height 49
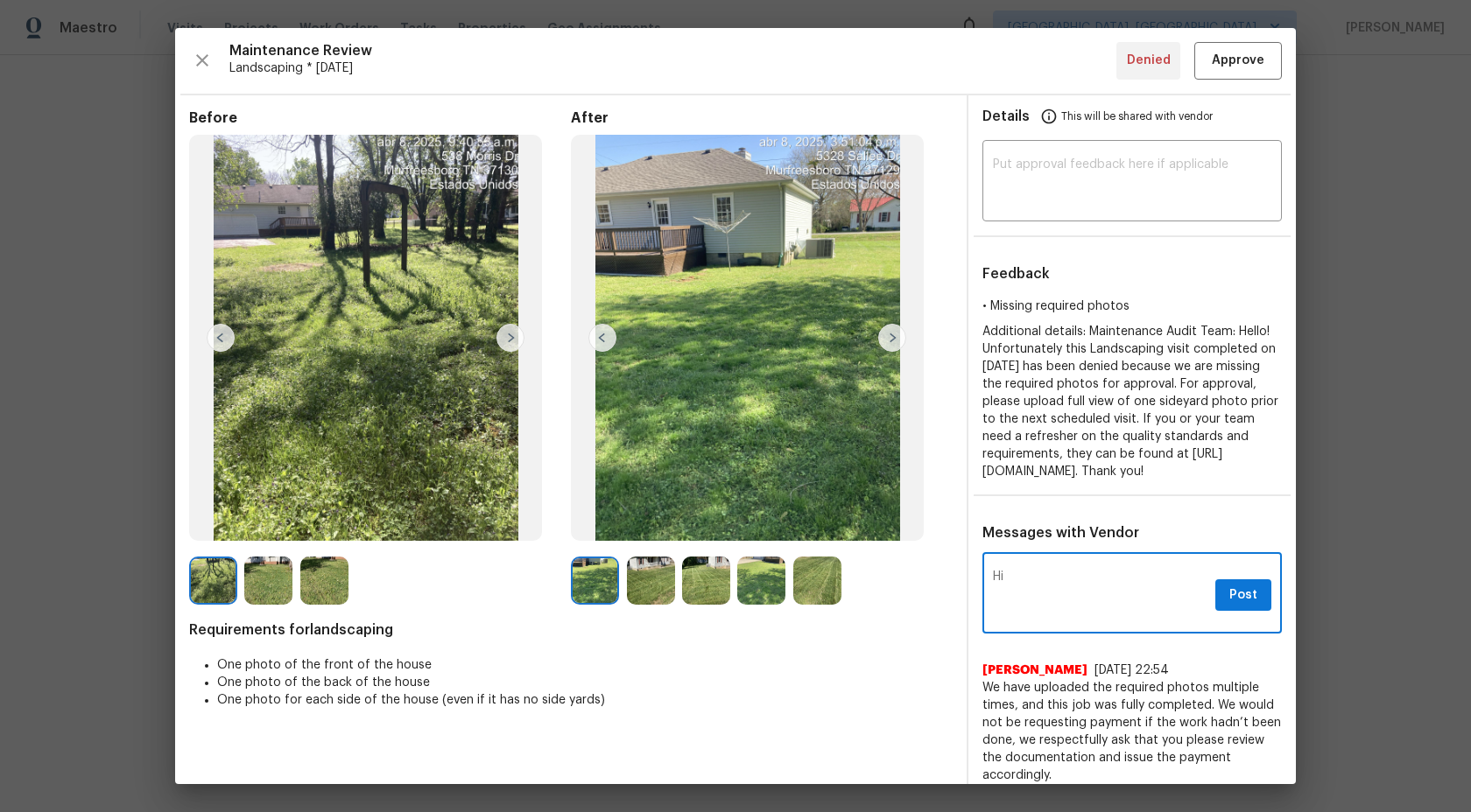
type textarea "H"
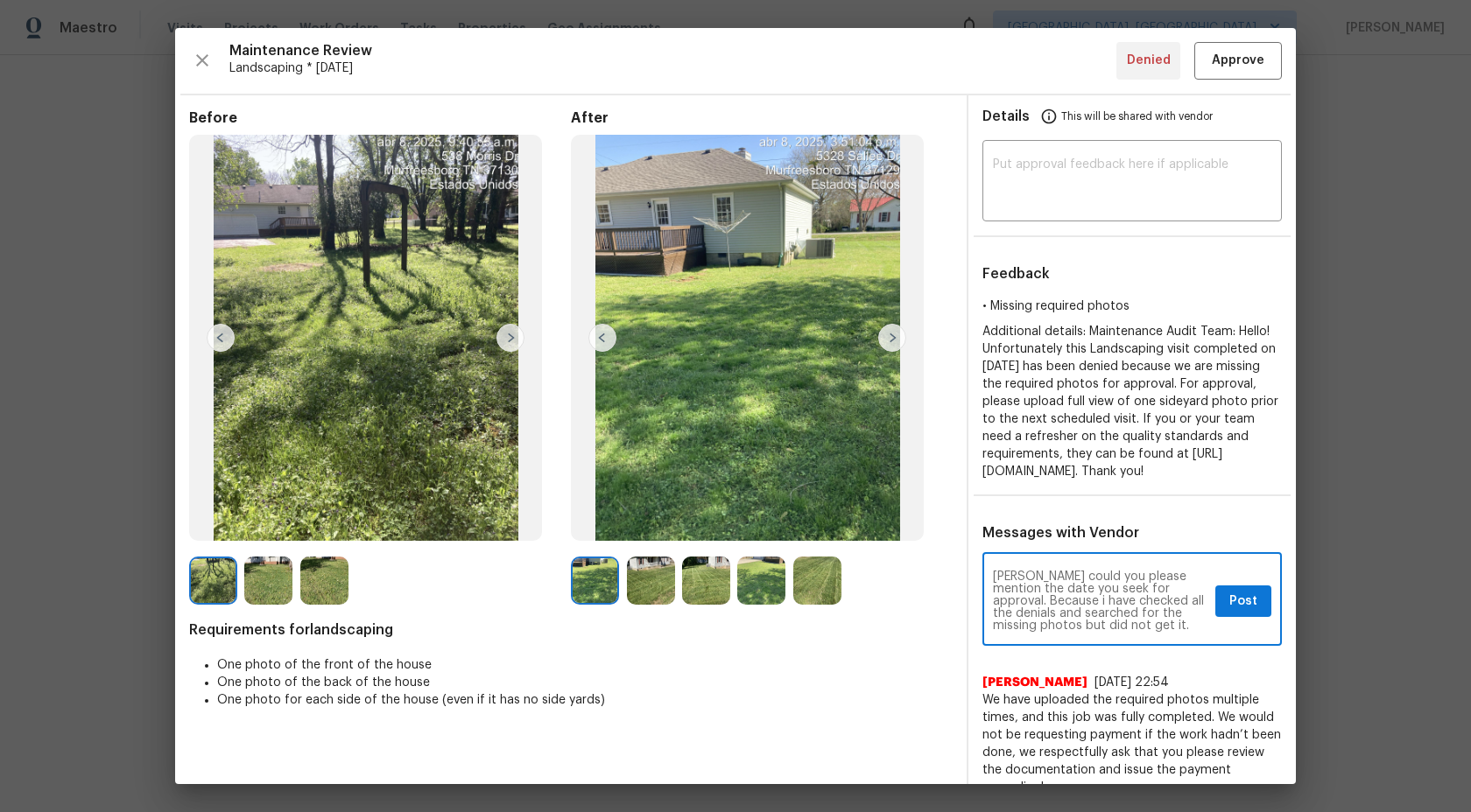
scroll to position [37, 0]
type textarea "Maintenance Audit Team: We could not see the missing photos Alex could you plea…"
click at [1255, 613] on span "Post" at bounding box center [1243, 602] width 28 height 22
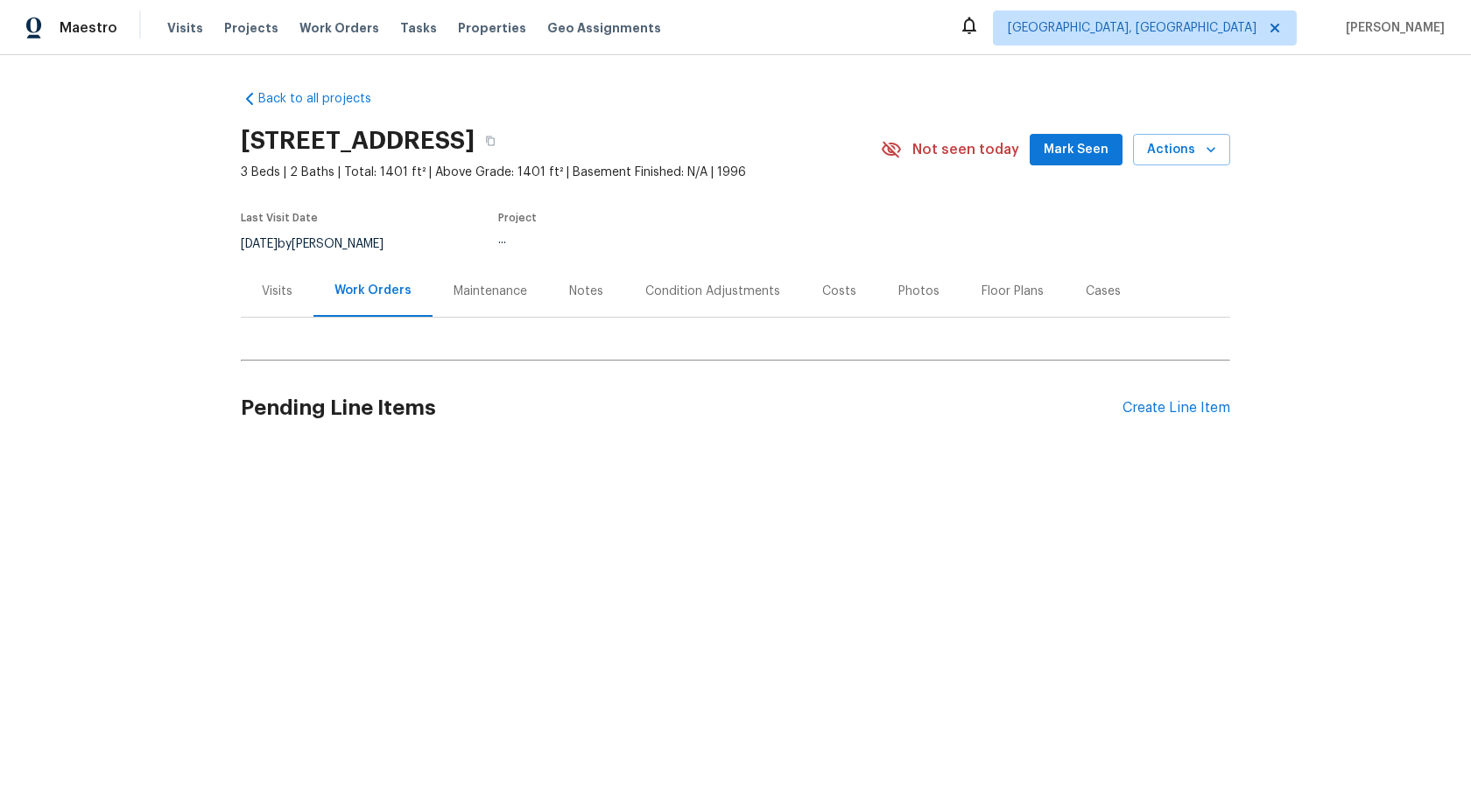
click at [490, 294] on div "Back to all projects [STREET_ADDRESS] 3 Beds | 2 Baths | Total: 1401 ft² | Abov…" at bounding box center [735, 269] width 990 height 387
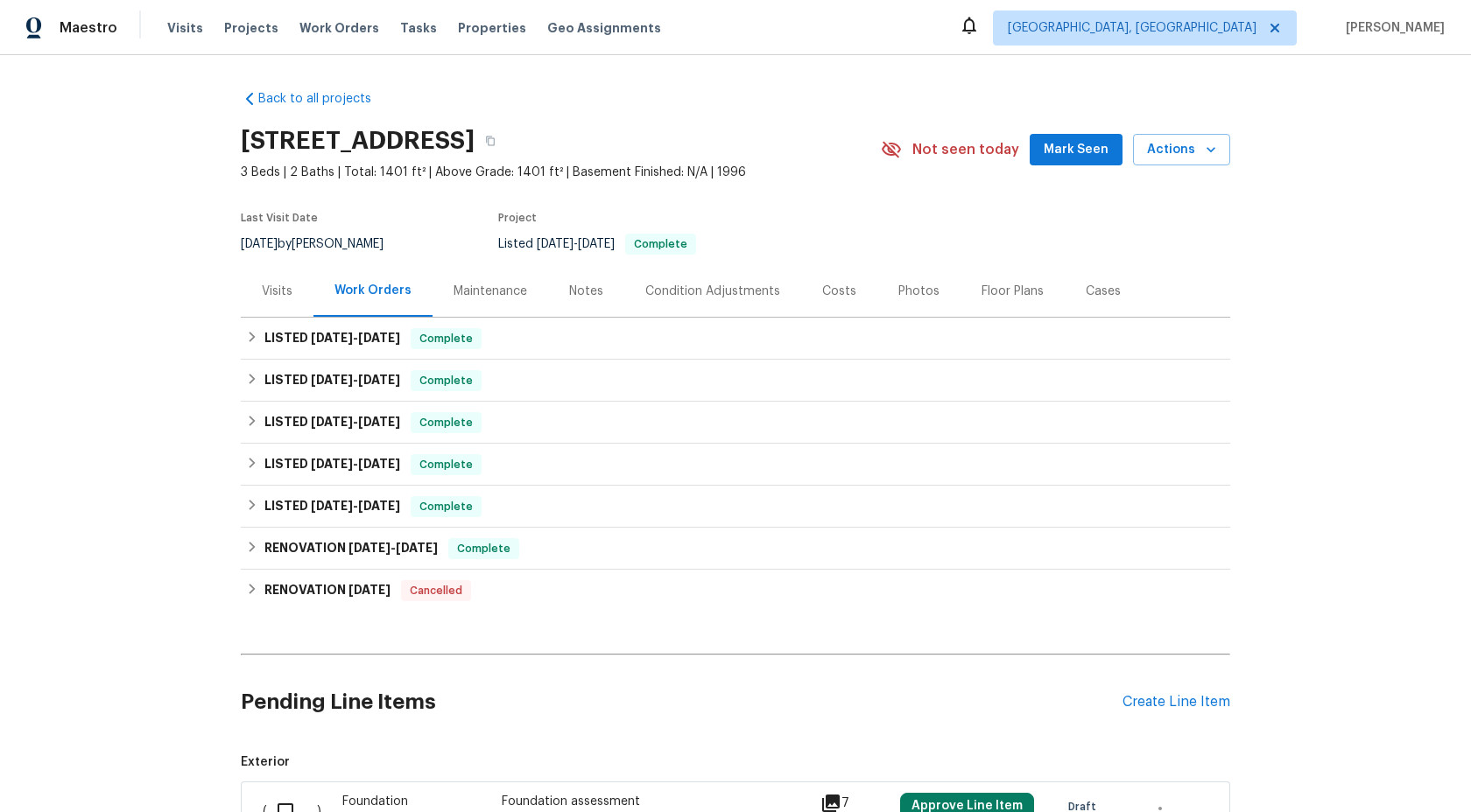
click at [501, 291] on div "Maintenance" at bounding box center [490, 292] width 74 height 18
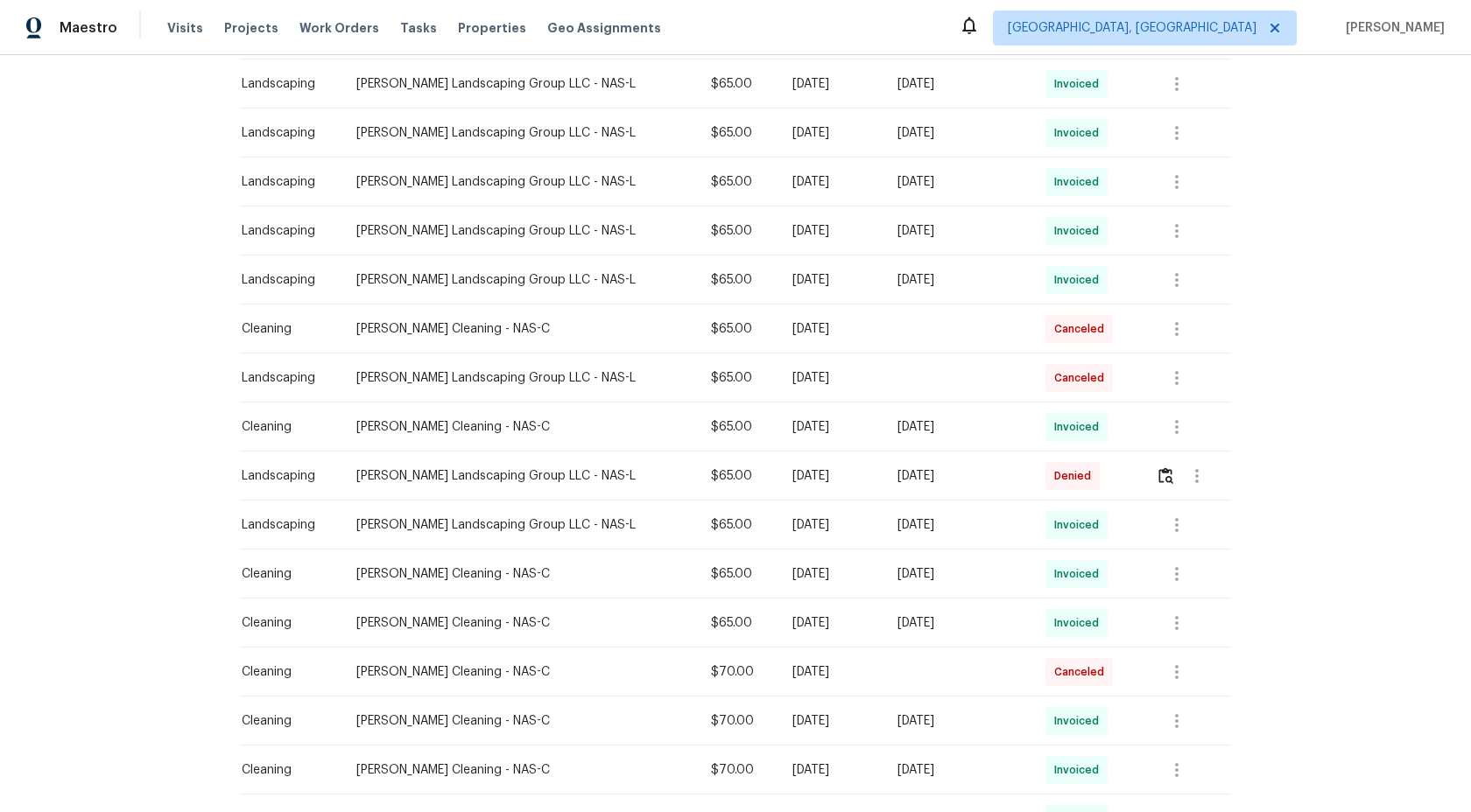
scroll to position [455, 0]
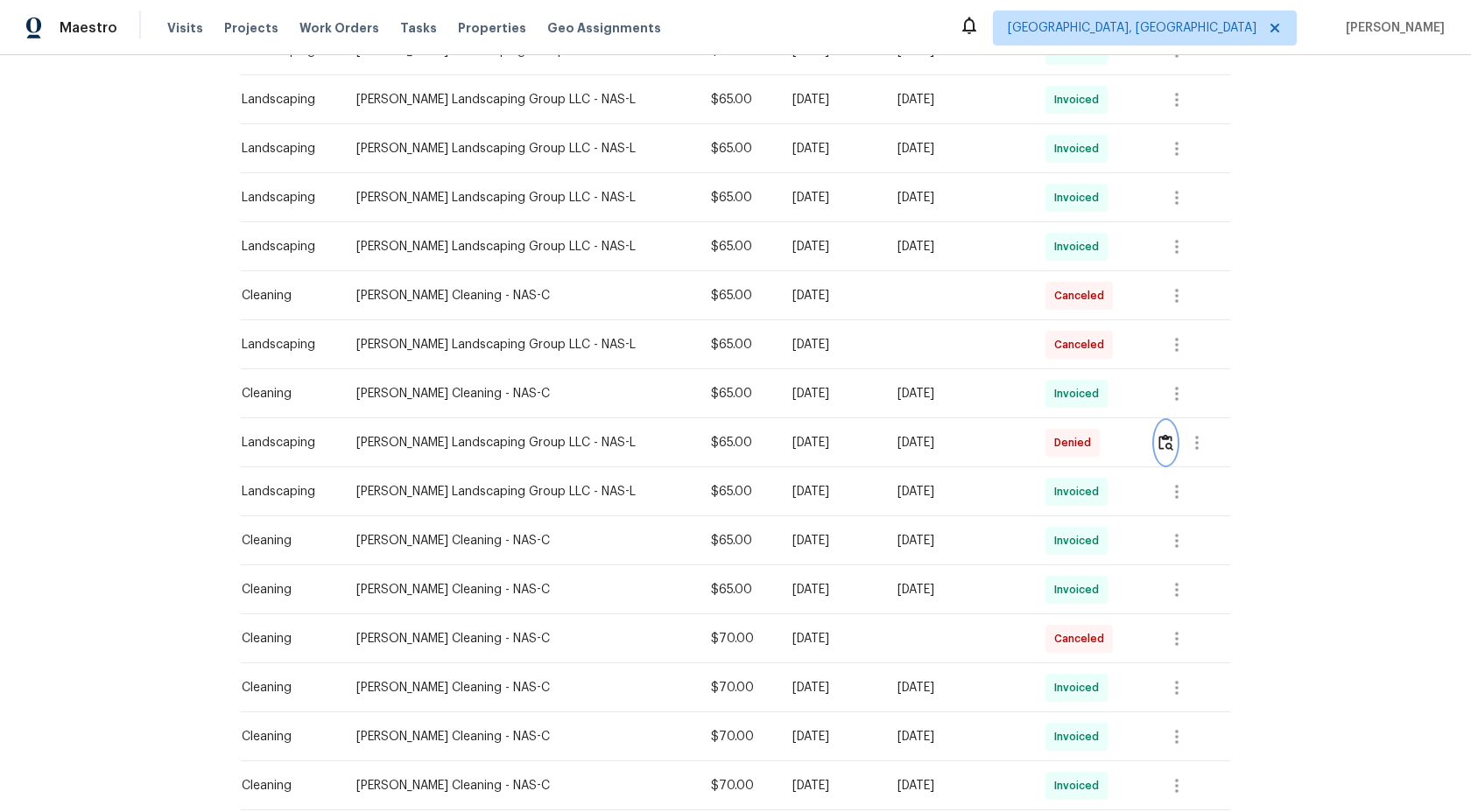
click at [1169, 443] on img "button" at bounding box center [1165, 442] width 15 height 17
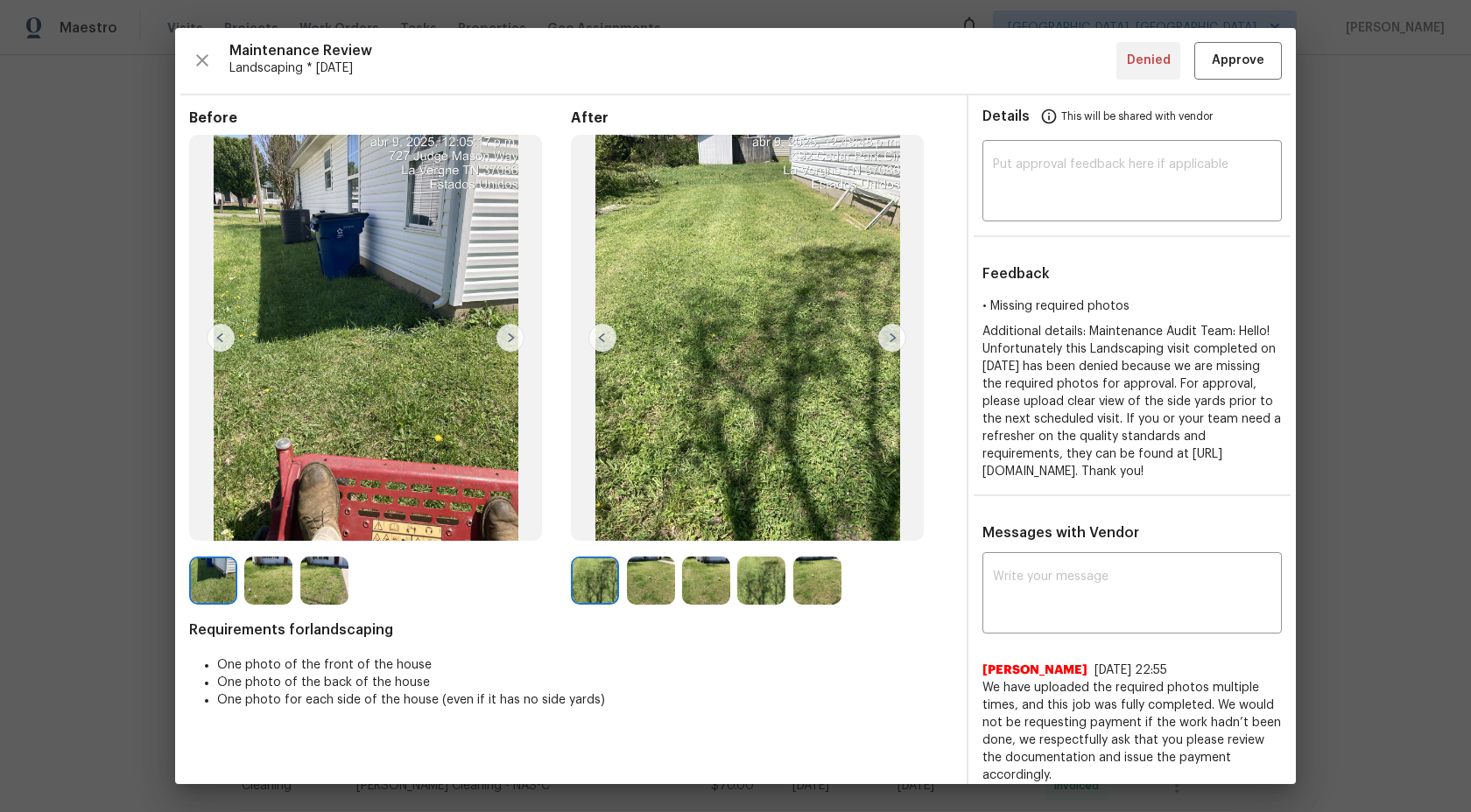
click at [655, 577] on img at bounding box center [650, 580] width 48 height 48
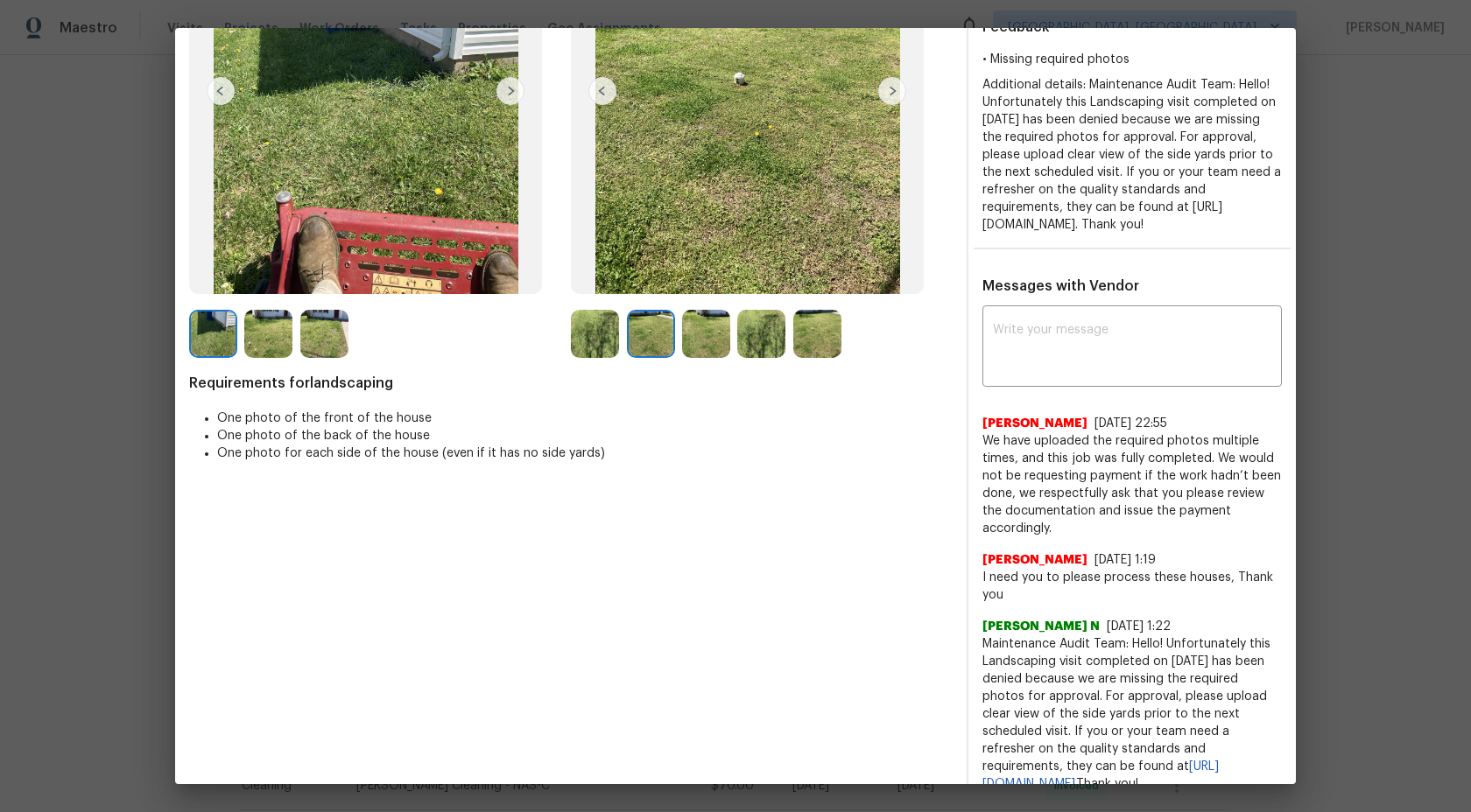
scroll to position [268, 0]
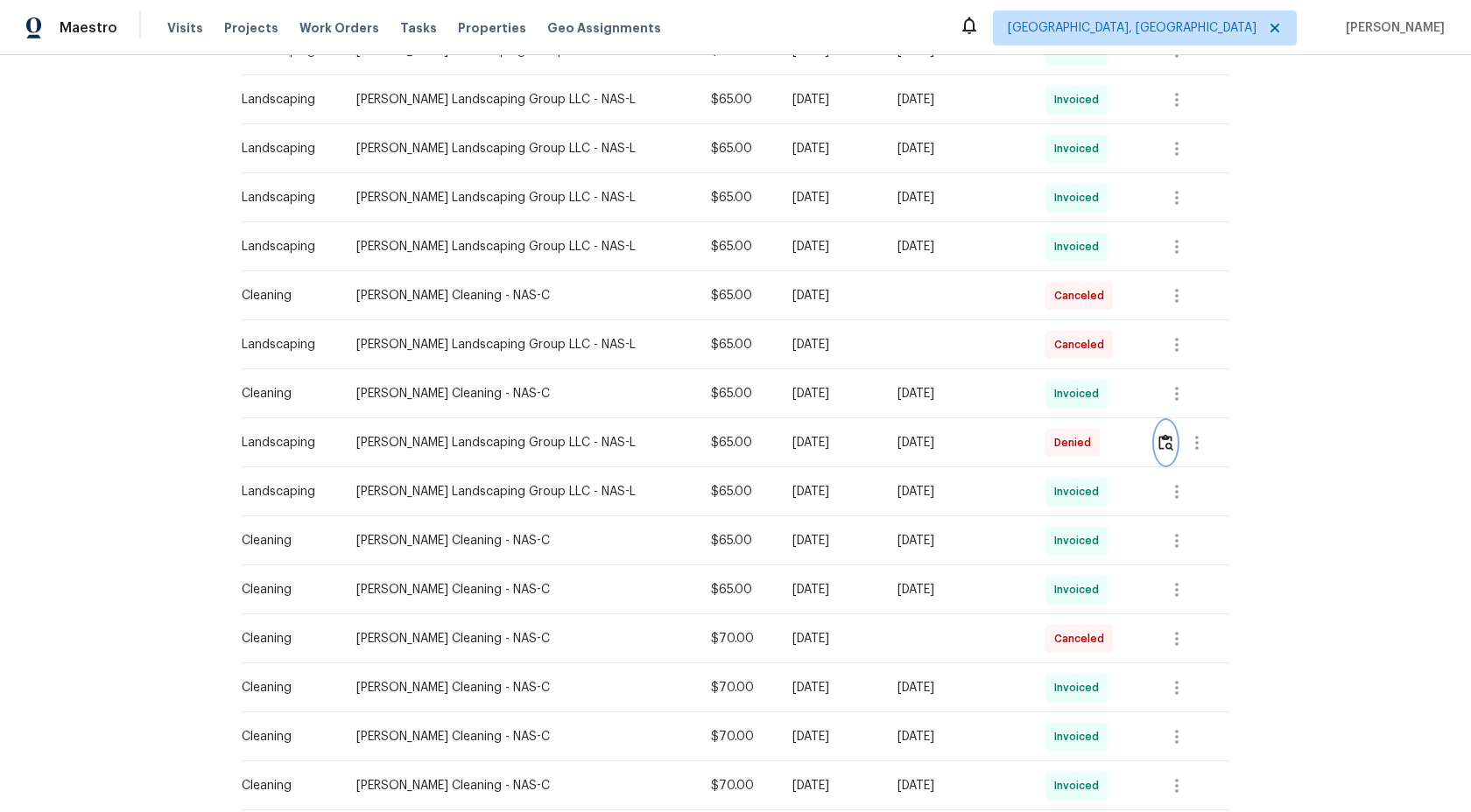
click at [1174, 441] on button "button" at bounding box center [1165, 443] width 20 height 42
click at [1168, 447] on img "button" at bounding box center [1165, 442] width 15 height 17
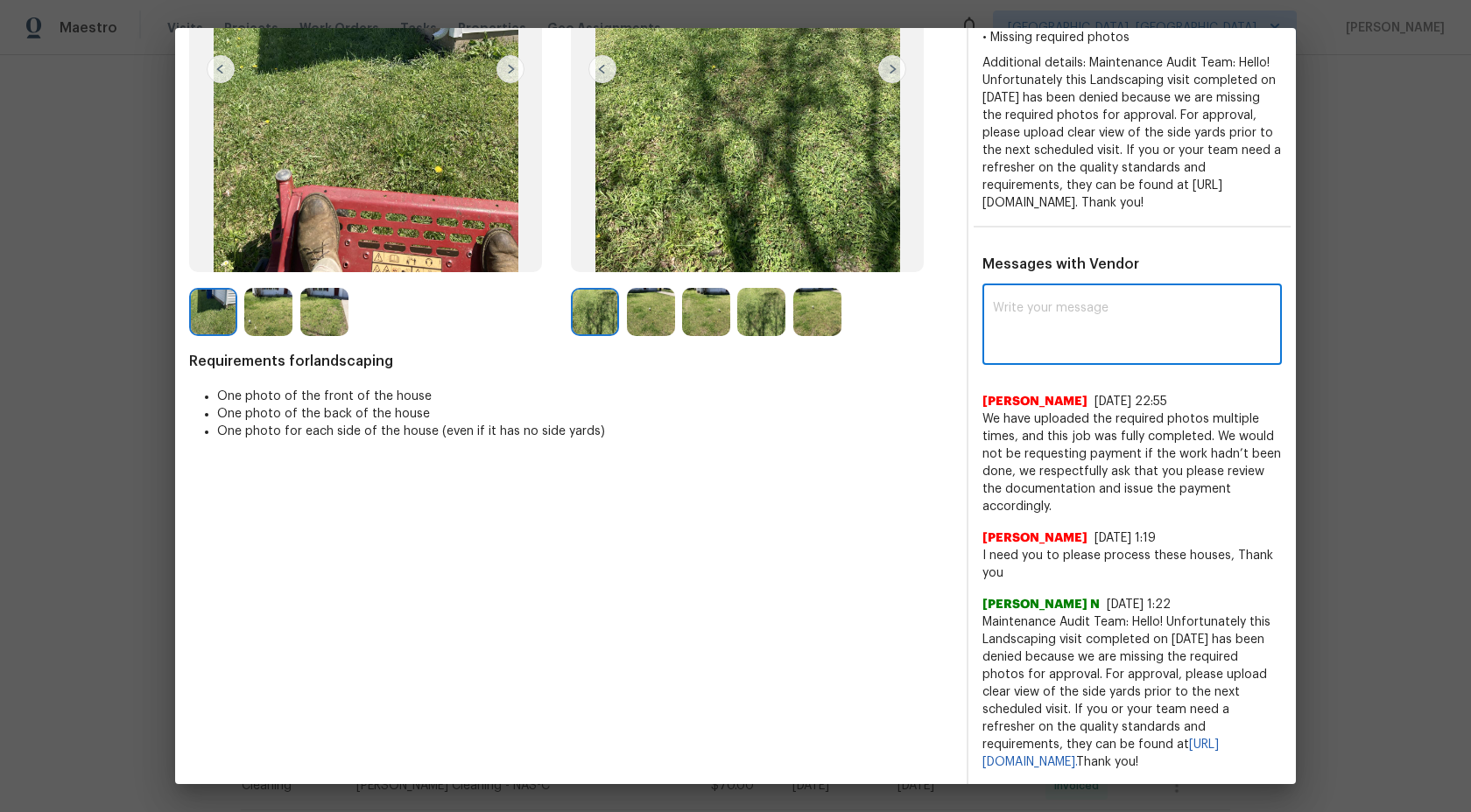
click at [1088, 326] on textarea at bounding box center [1132, 327] width 278 height 49
type textarea "H"
click at [633, 312] on img at bounding box center [650, 312] width 48 height 48
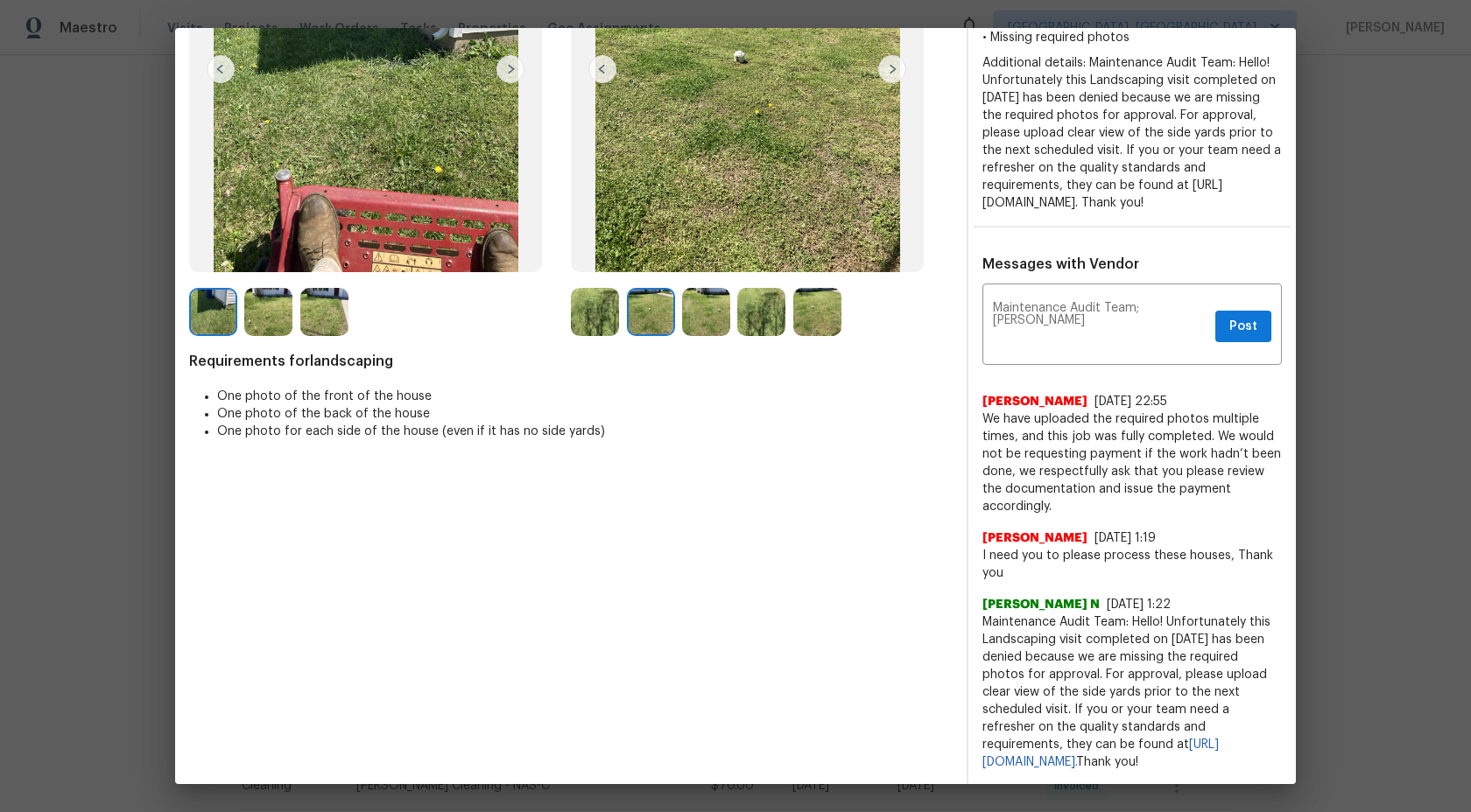
click at [608, 314] on img at bounding box center [595, 312] width 48 height 48
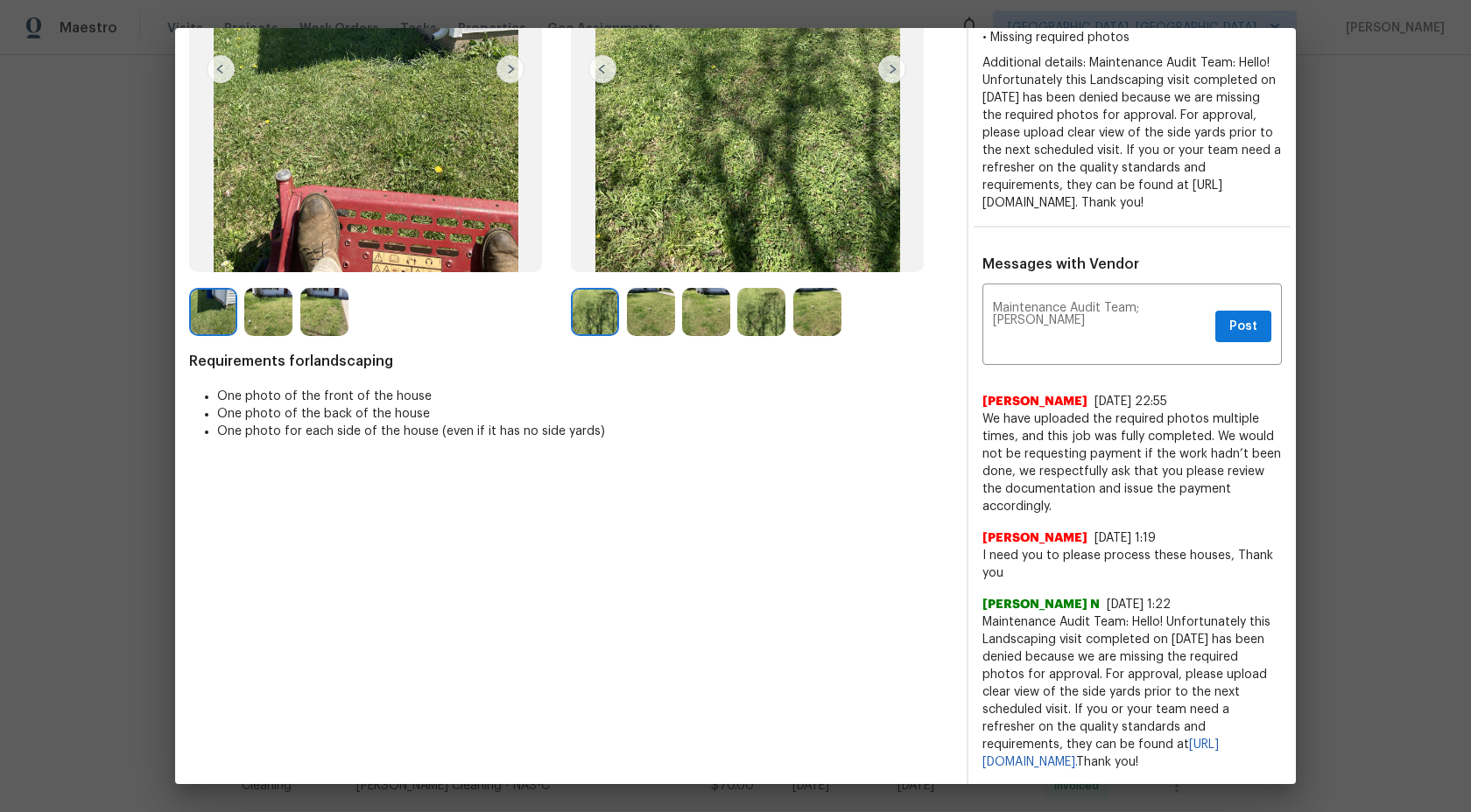
click at [608, 314] on img at bounding box center [595, 312] width 48 height 48
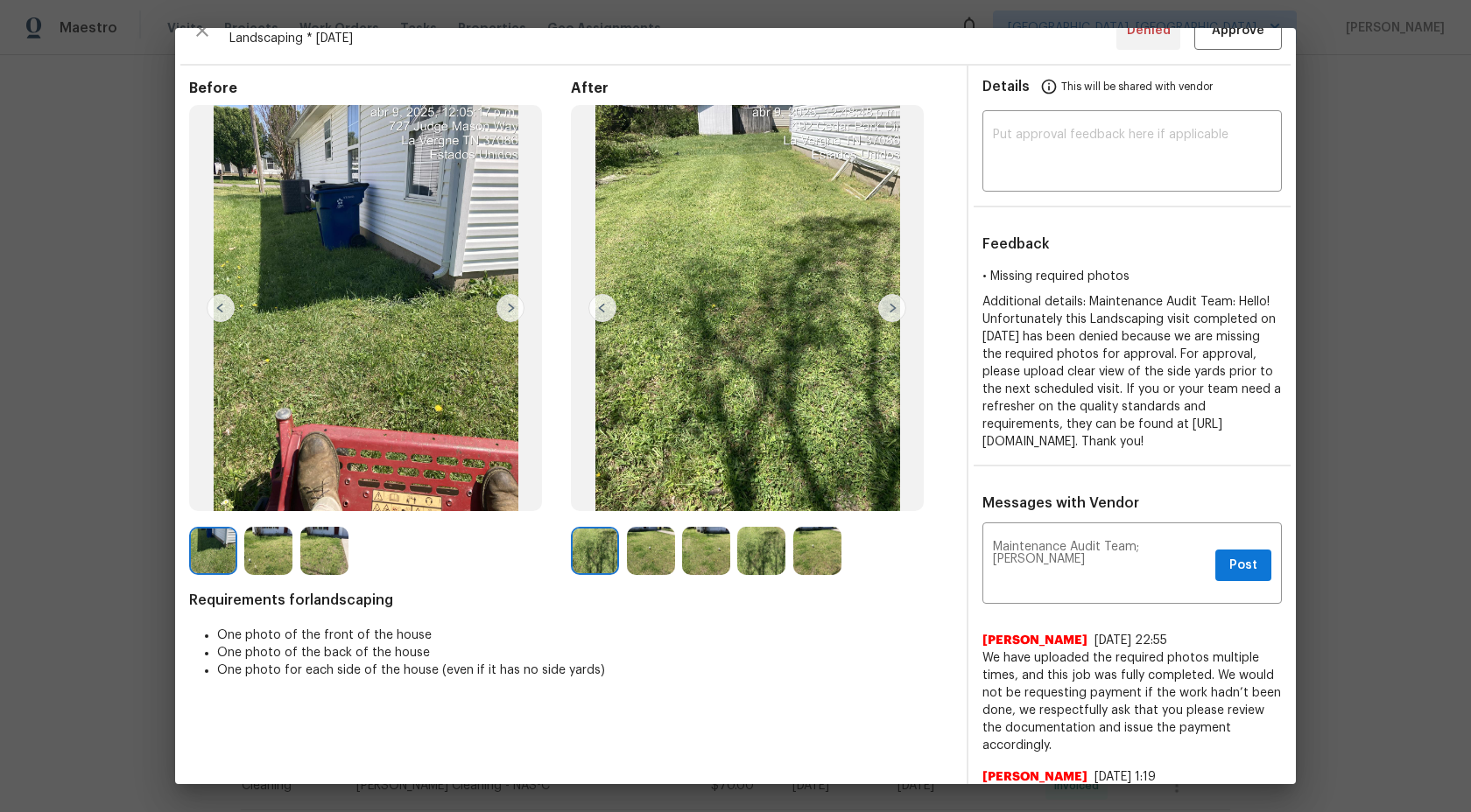
scroll to position [0, 0]
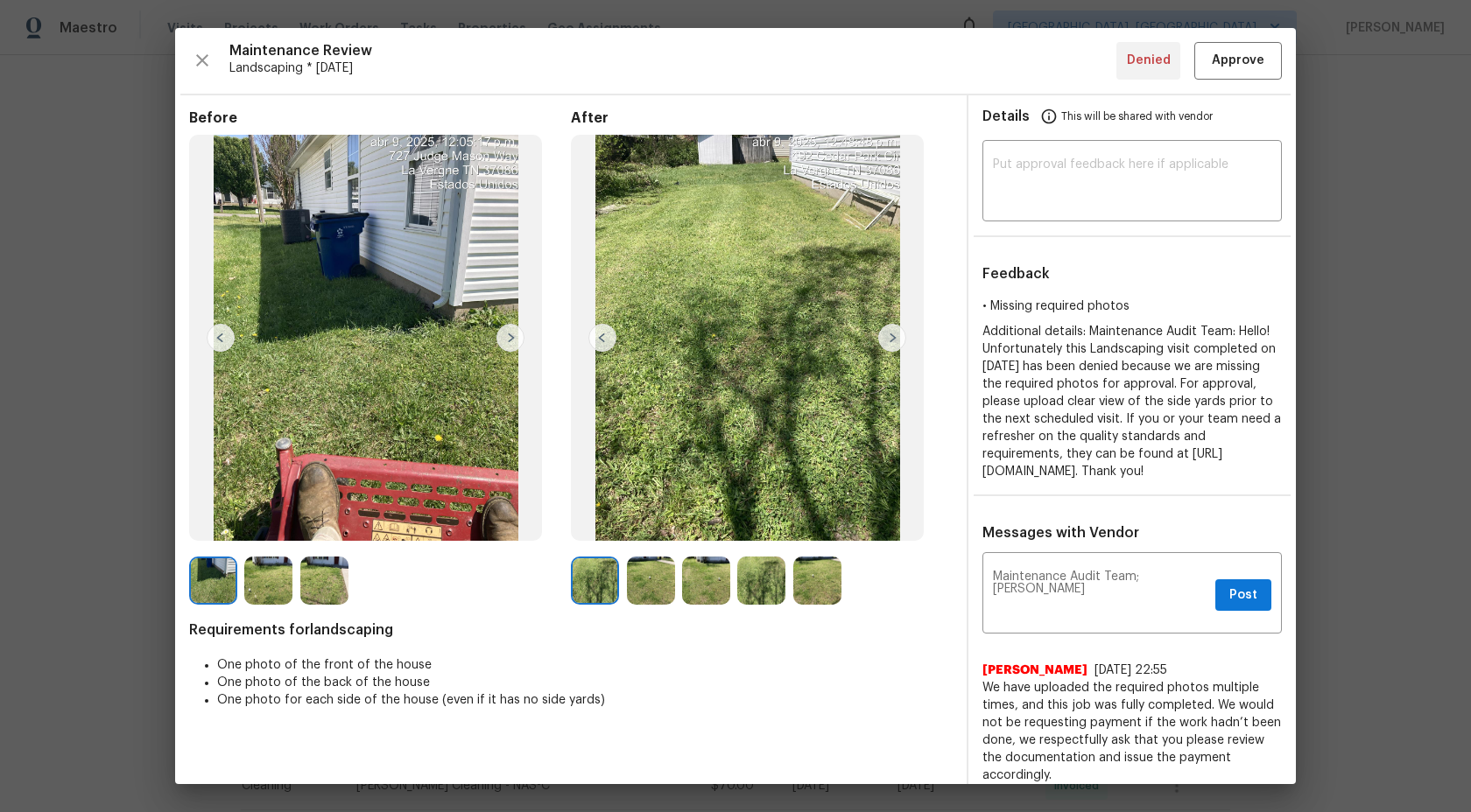
click at [649, 579] on img at bounding box center [650, 580] width 48 height 48
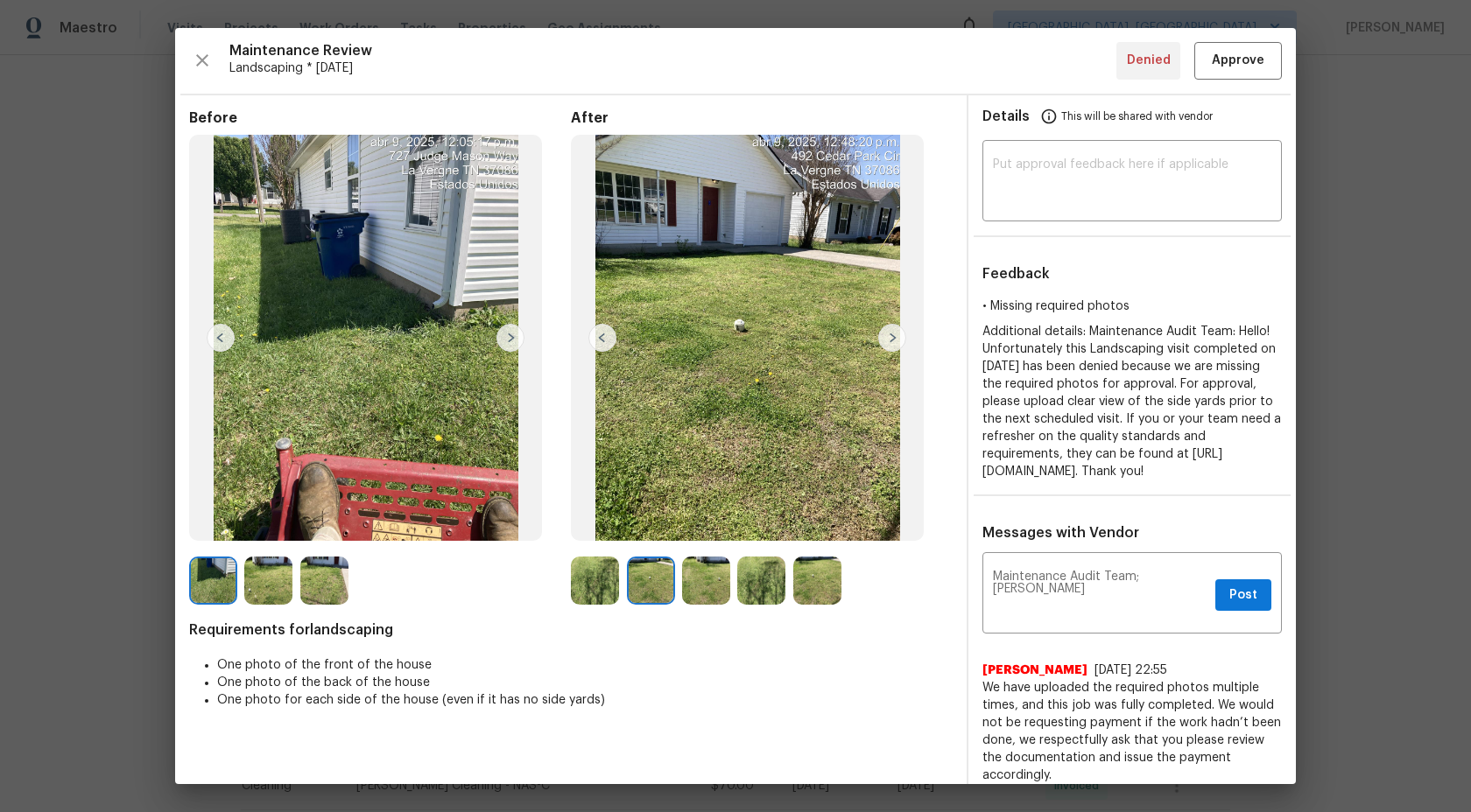
scroll to position [268, 0]
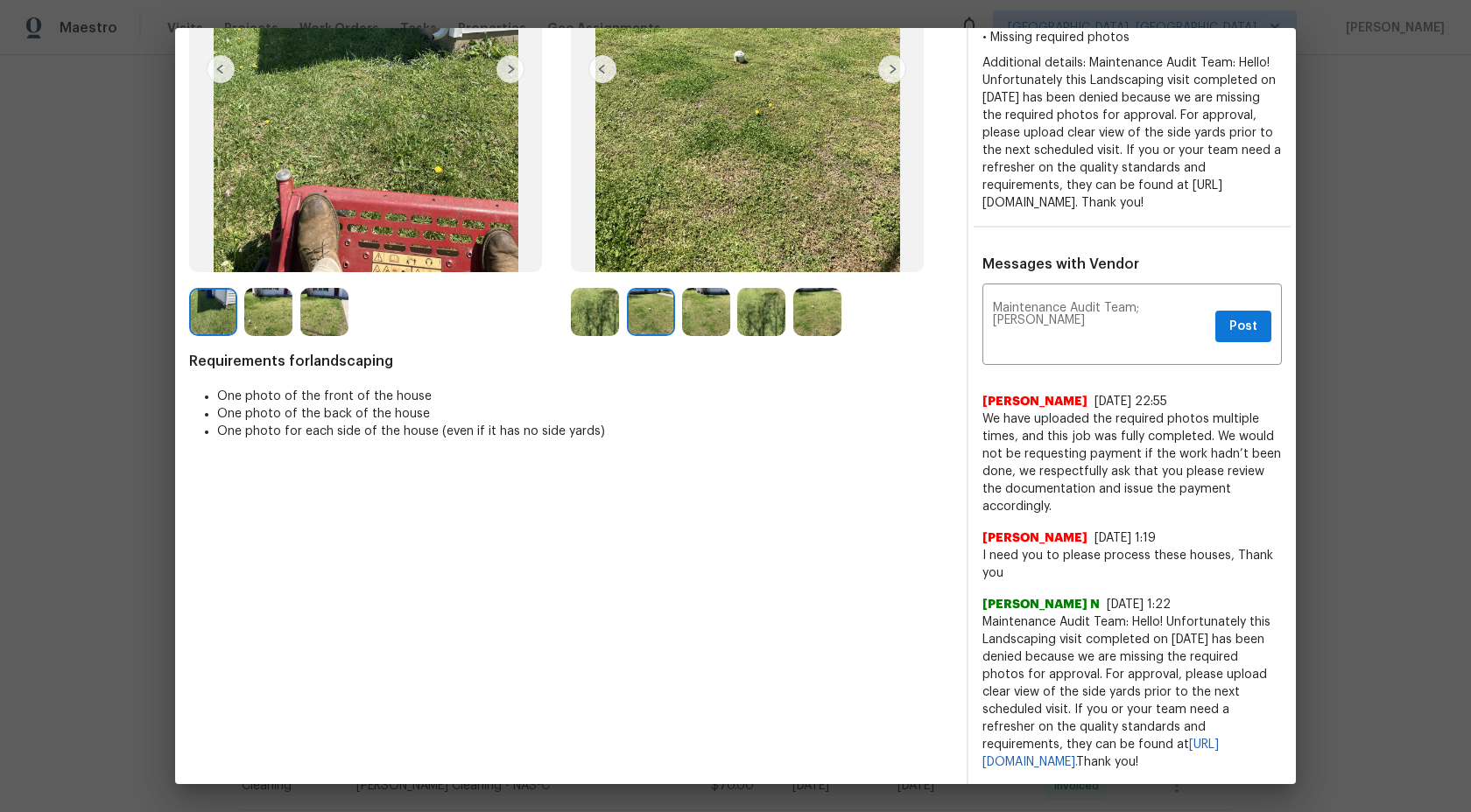
click at [679, 313] on div at bounding box center [654, 312] width 55 height 48
click at [580, 309] on img at bounding box center [595, 312] width 48 height 48
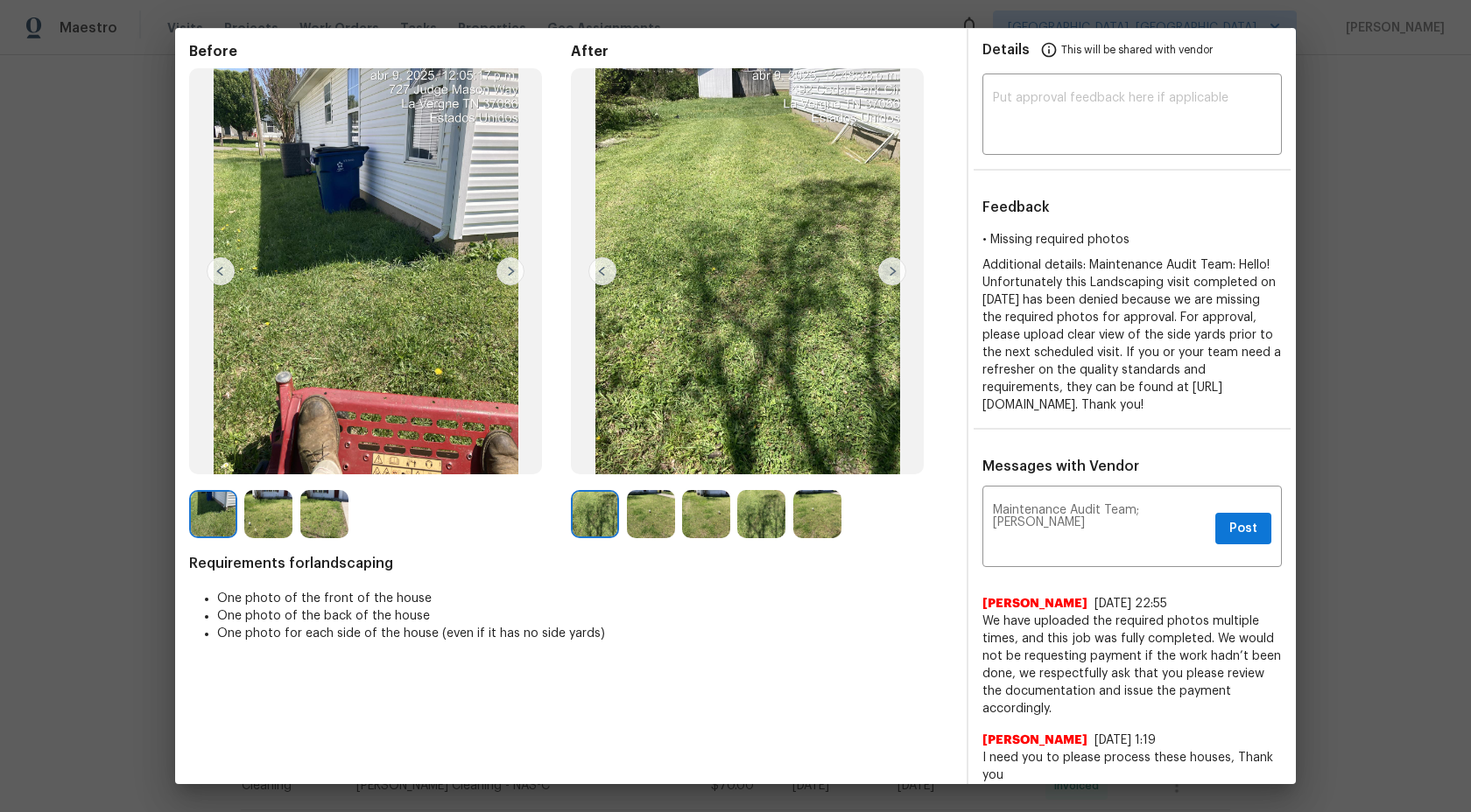
scroll to position [8, 0]
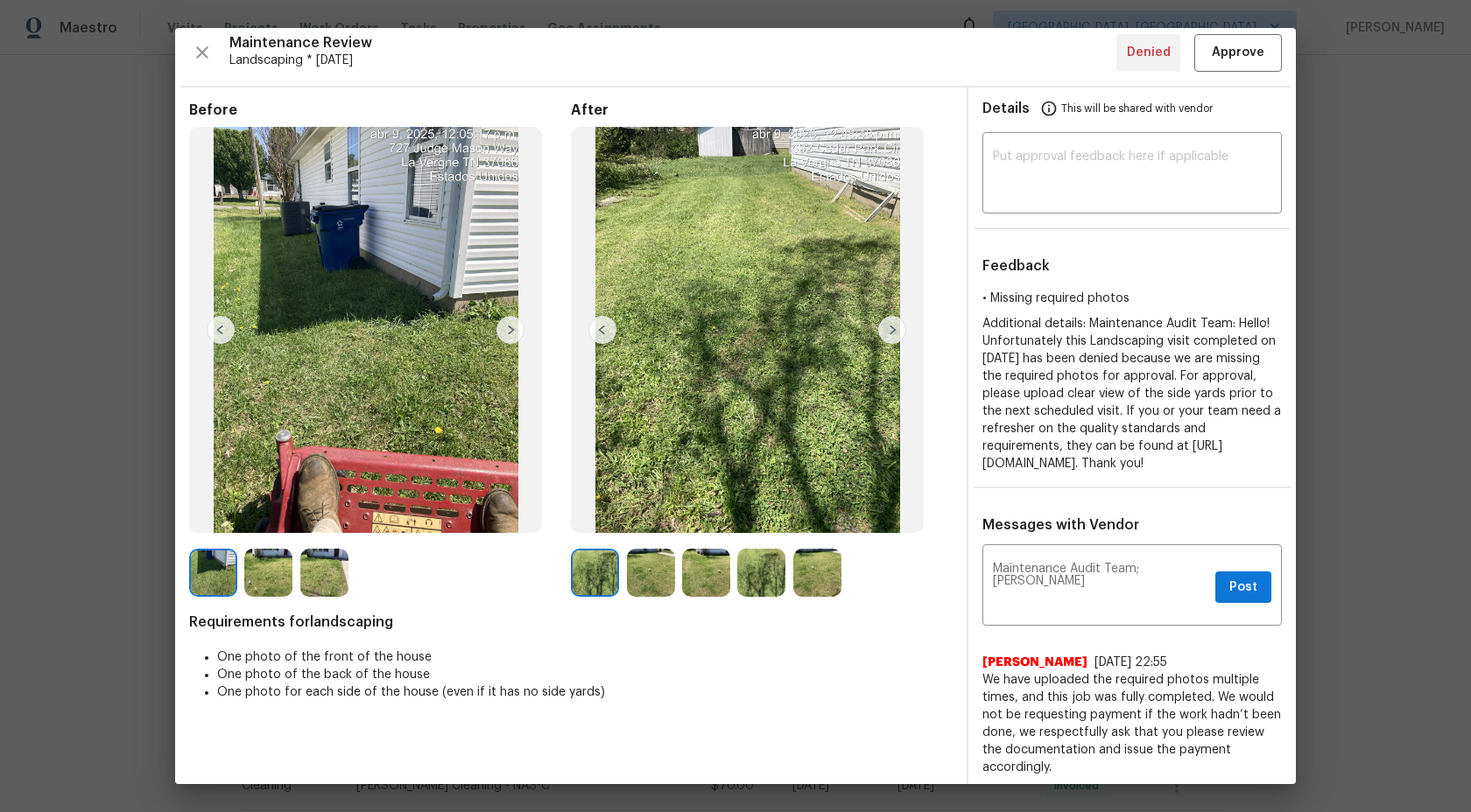
click at [882, 332] on img at bounding box center [892, 330] width 28 height 28
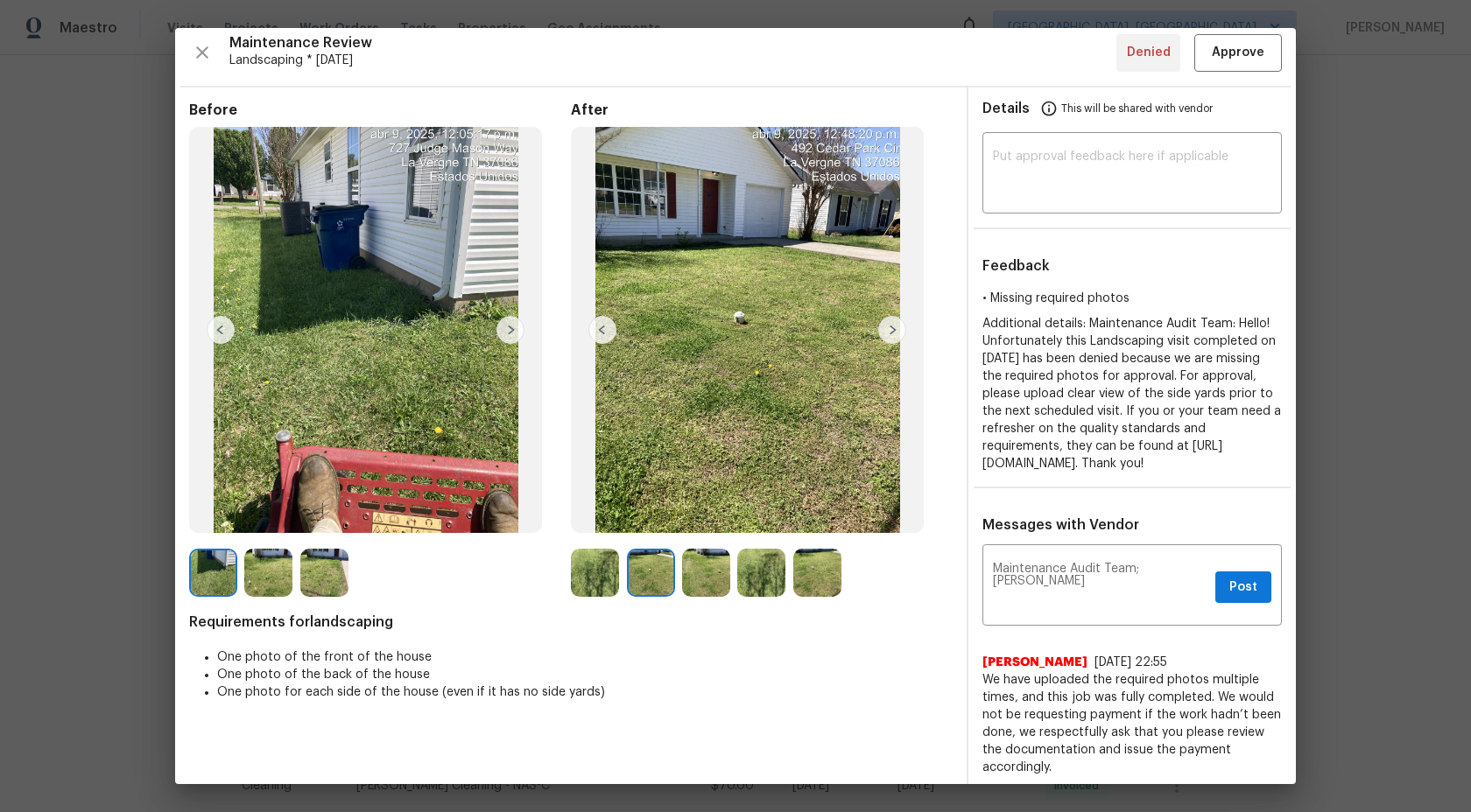
click at [882, 333] on img at bounding box center [892, 330] width 28 height 28
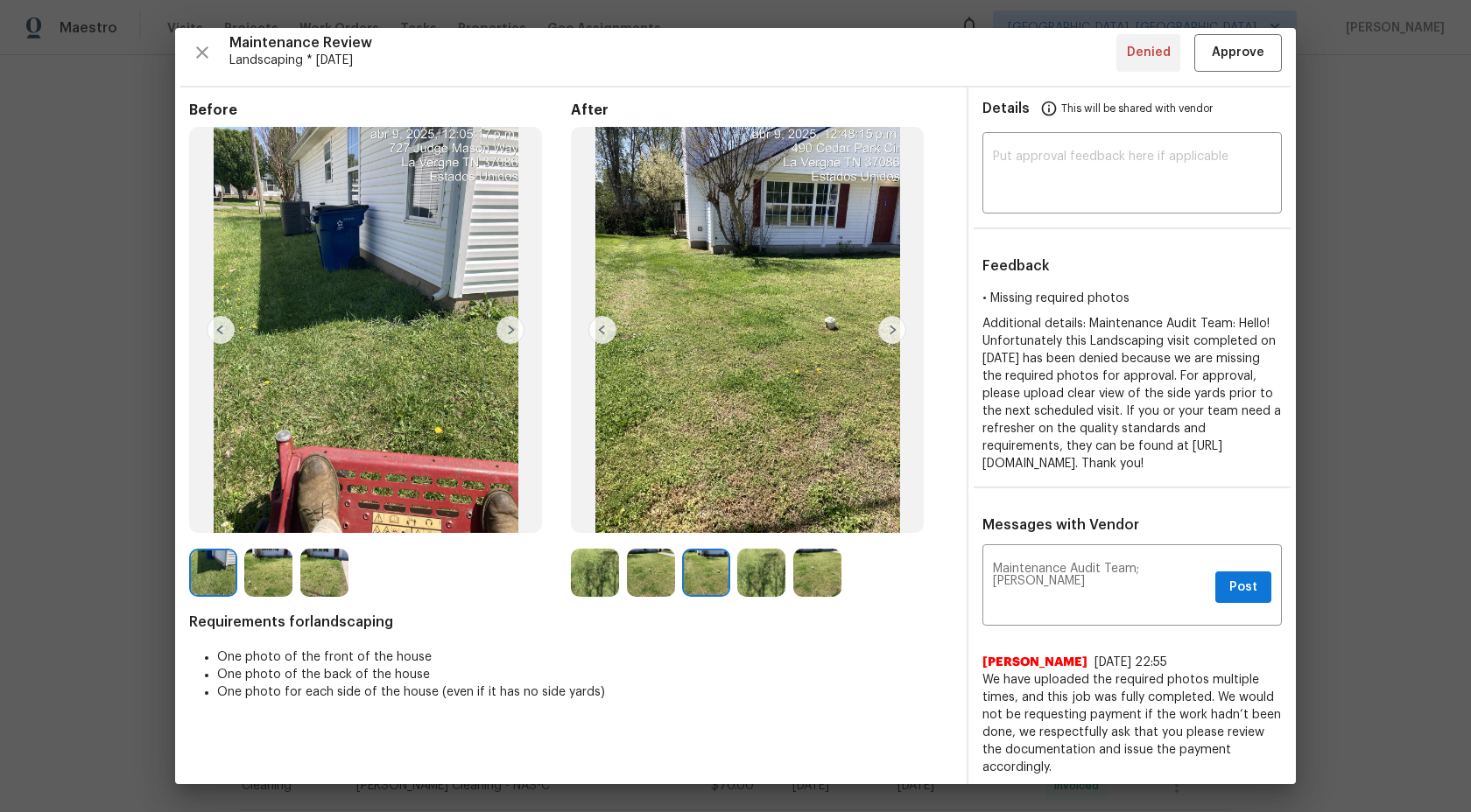
click at [761, 565] on img at bounding box center [761, 572] width 48 height 48
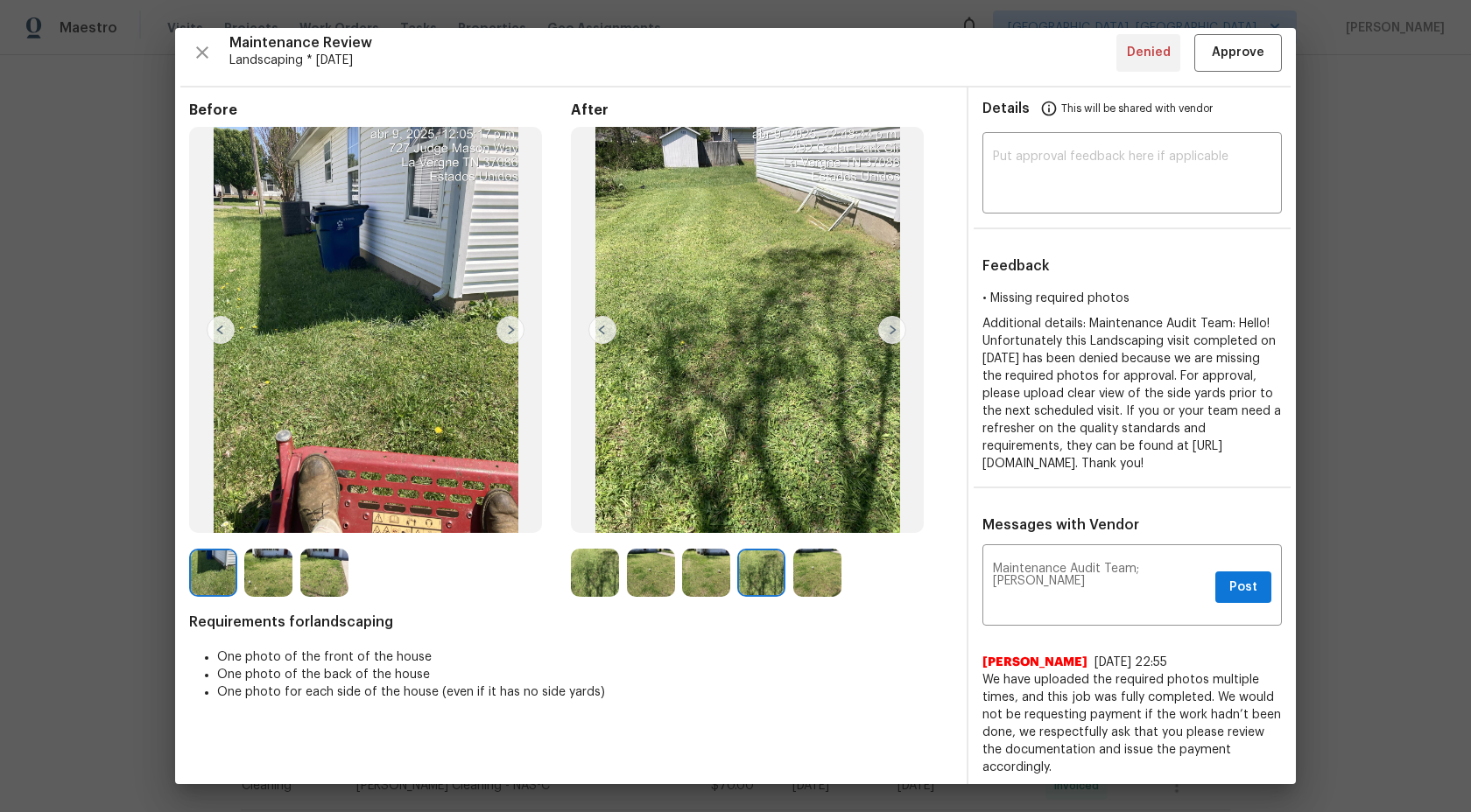
click at [826, 571] on img at bounding box center [817, 572] width 48 height 48
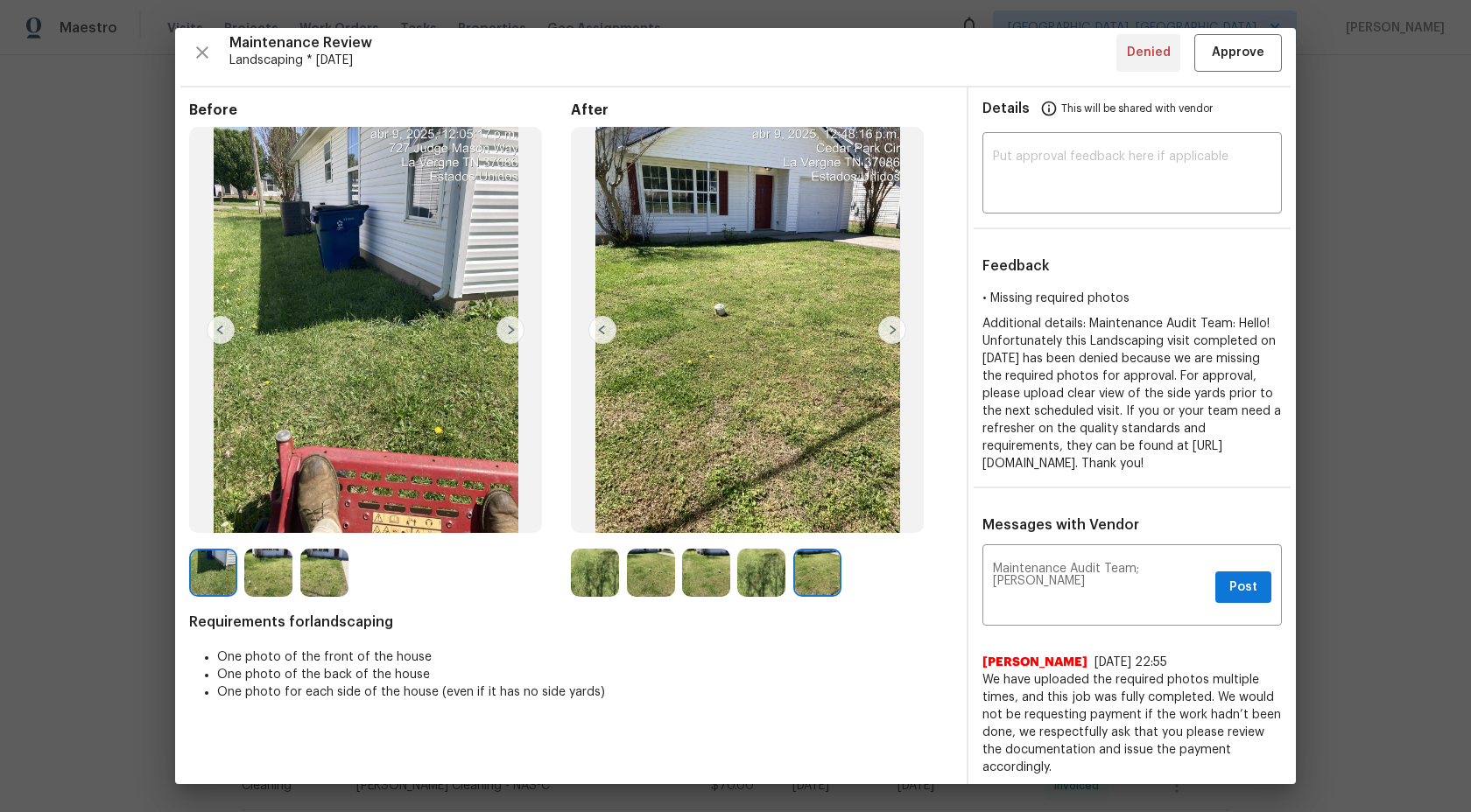
click at [643, 584] on img at bounding box center [650, 572] width 48 height 48
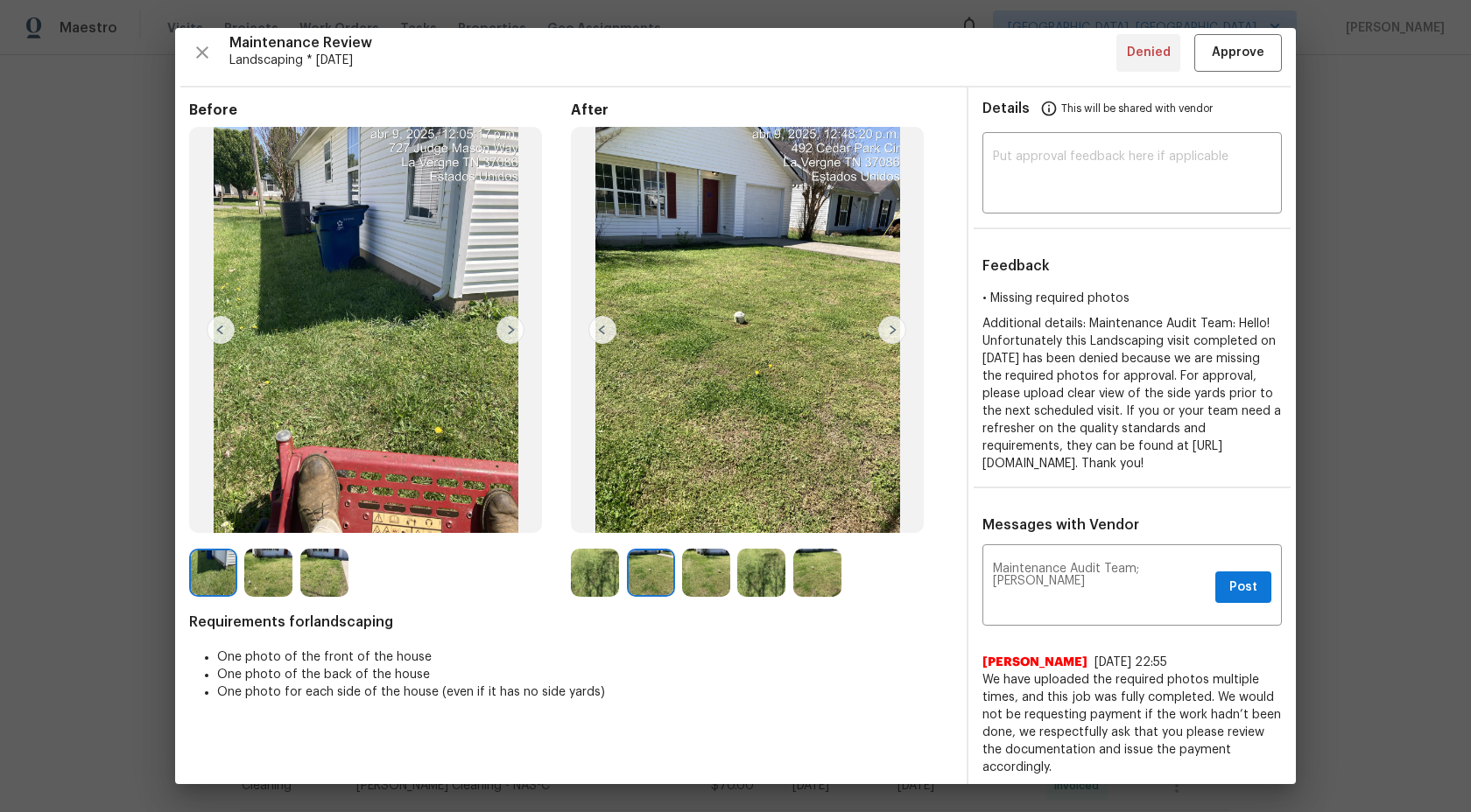
click at [591, 571] on img at bounding box center [595, 572] width 48 height 48
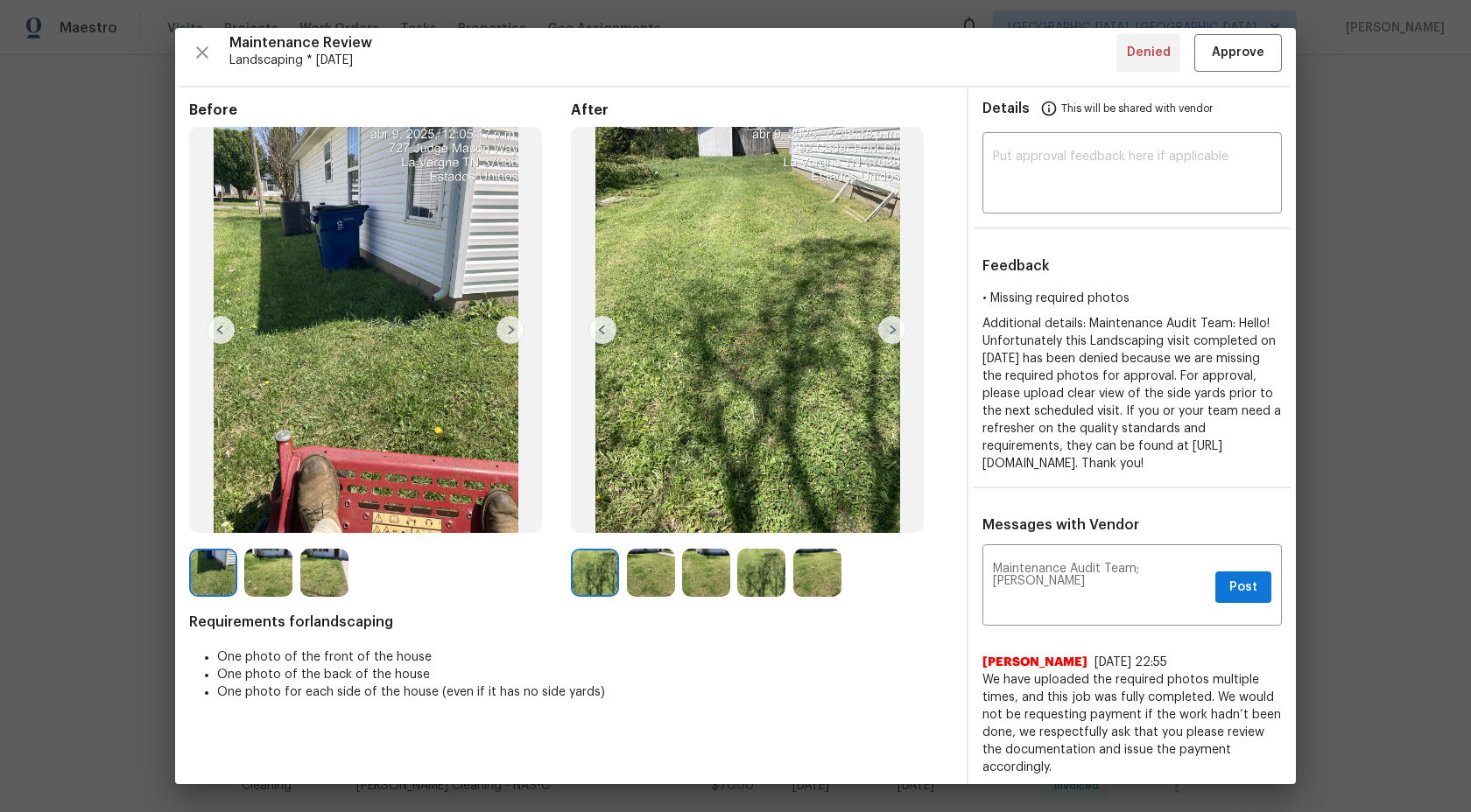
click at [726, 569] on img at bounding box center [705, 572] width 48 height 48
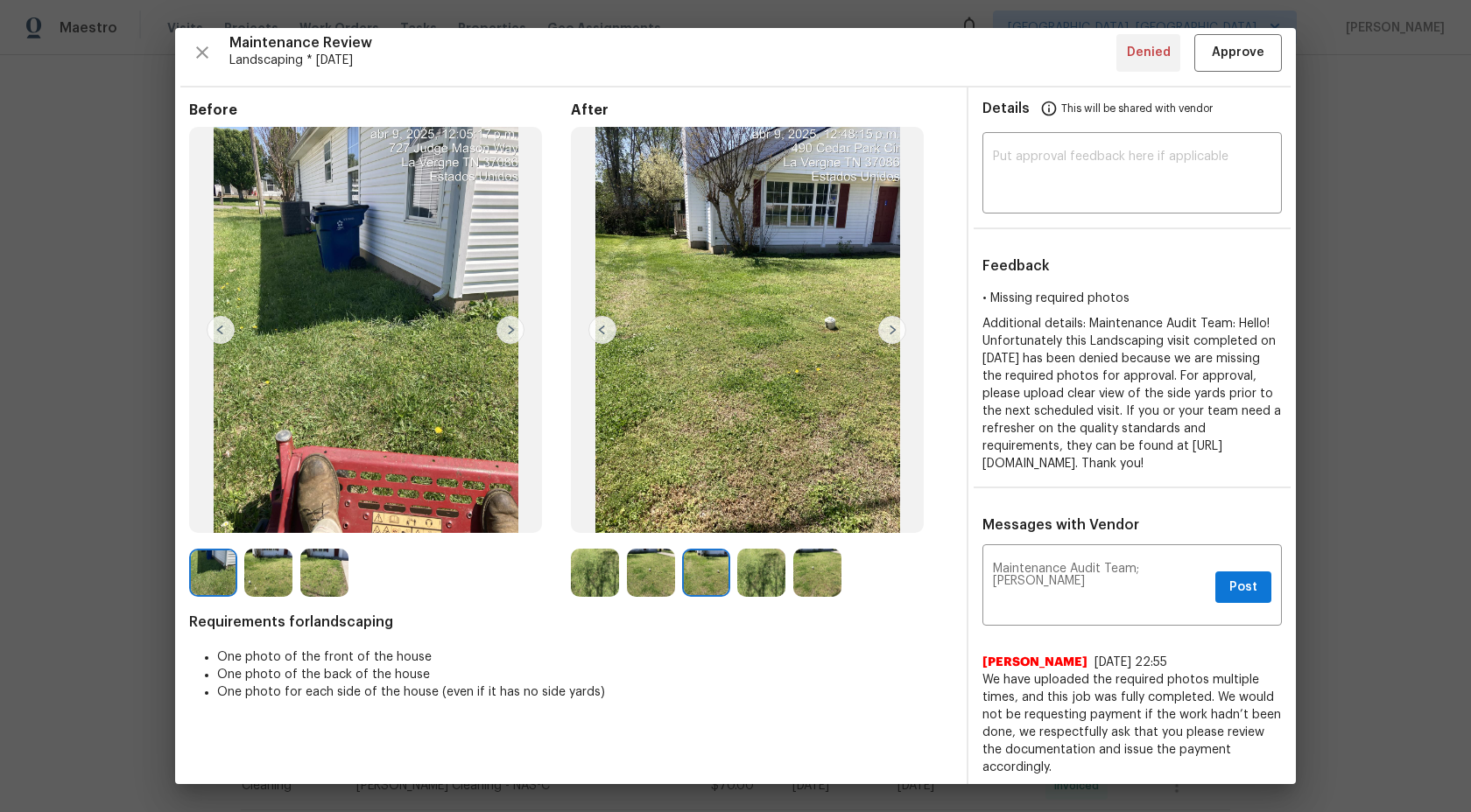
click at [758, 567] on img at bounding box center [761, 572] width 48 height 48
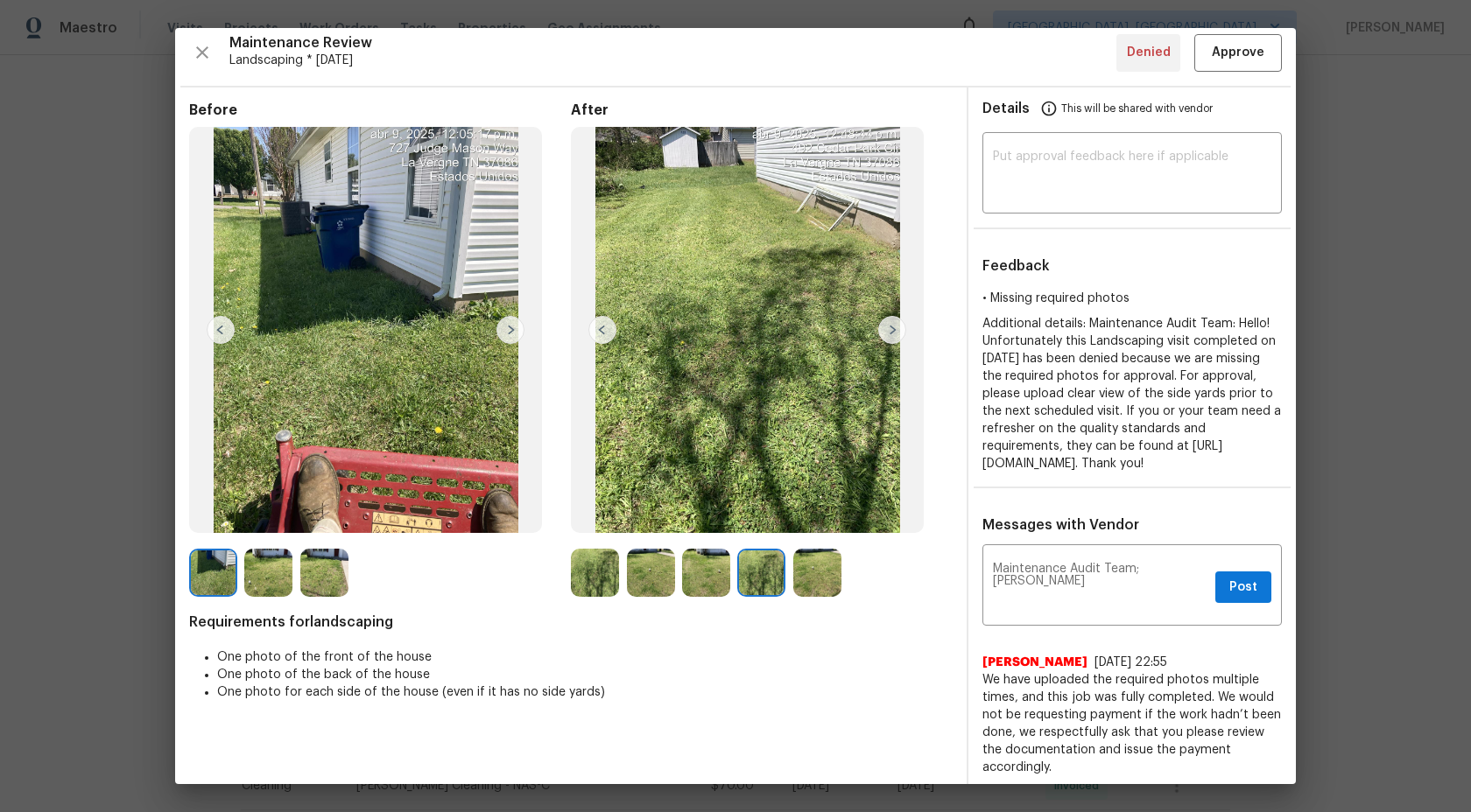
click at [805, 568] on img at bounding box center [817, 572] width 48 height 48
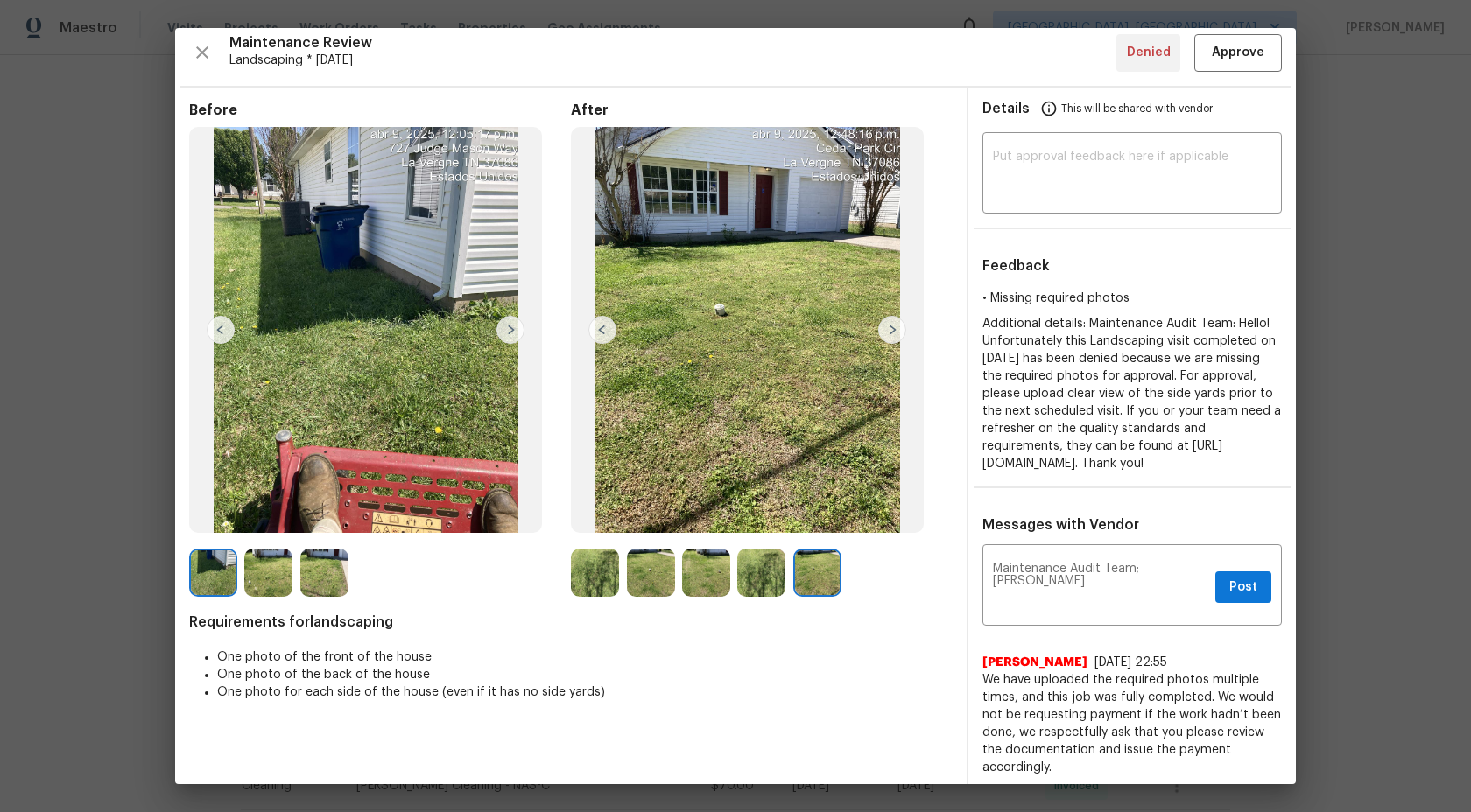
click at [766, 574] on img at bounding box center [761, 572] width 48 height 48
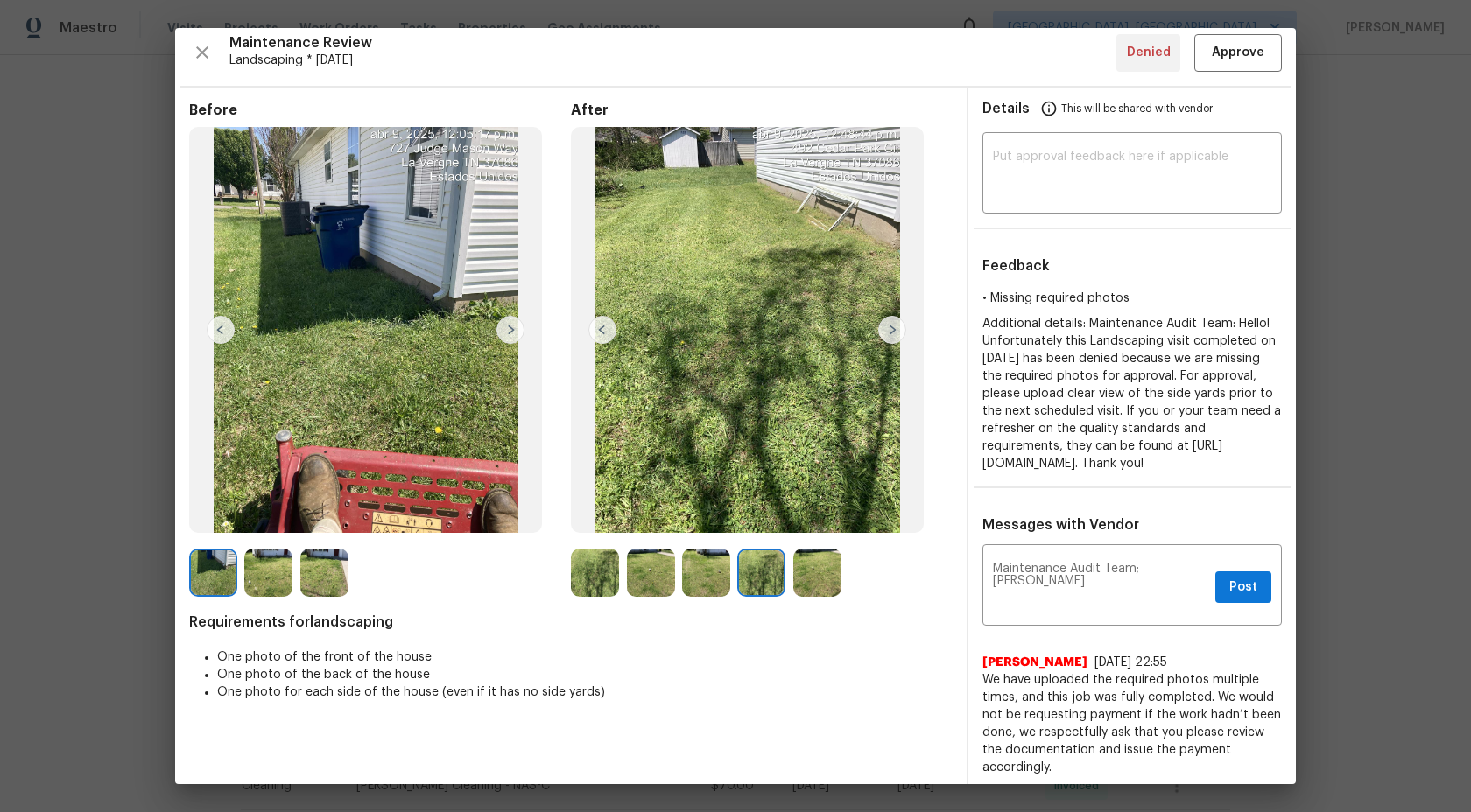
click at [697, 561] on img at bounding box center [705, 572] width 48 height 48
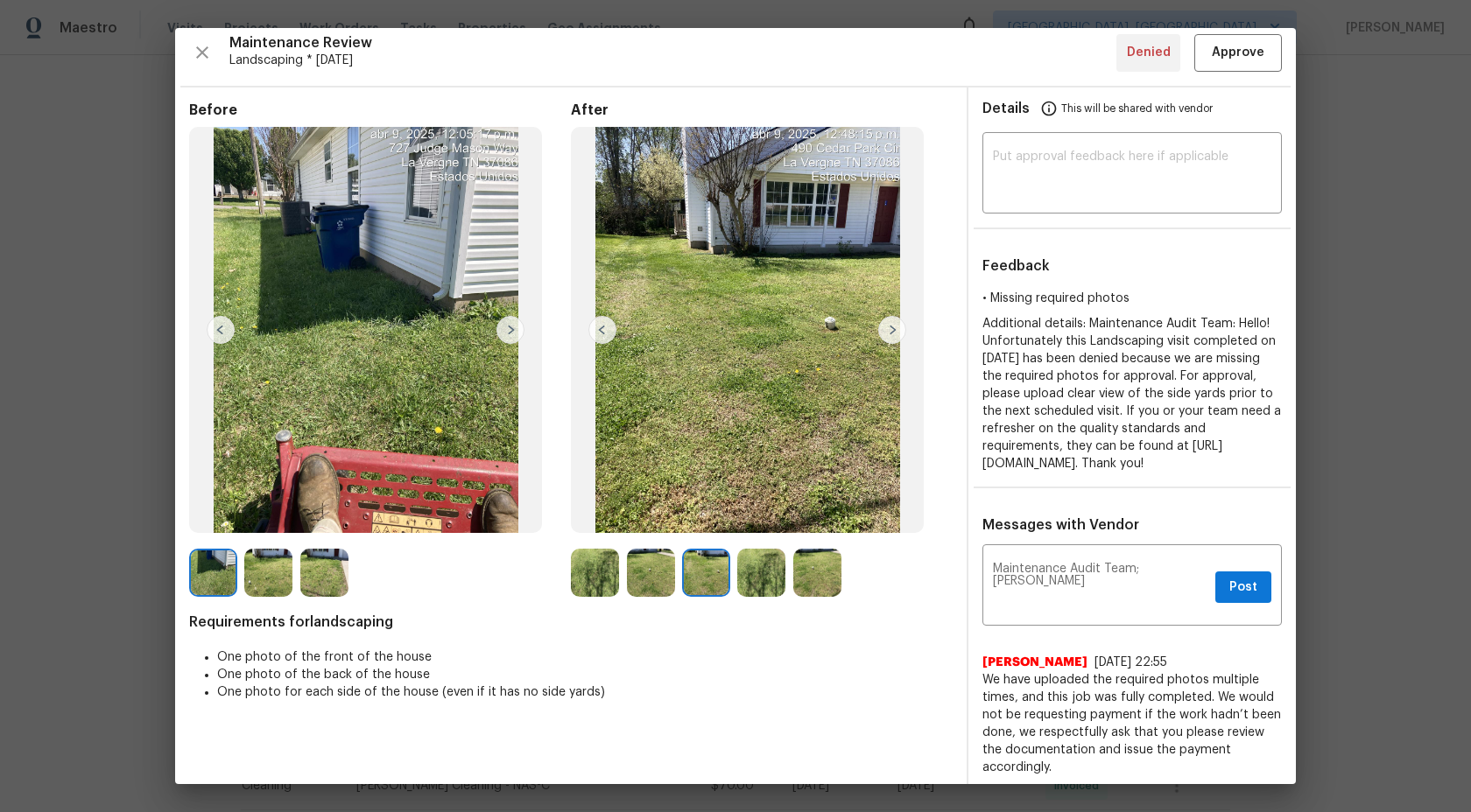
click at [649, 570] on img at bounding box center [650, 572] width 48 height 48
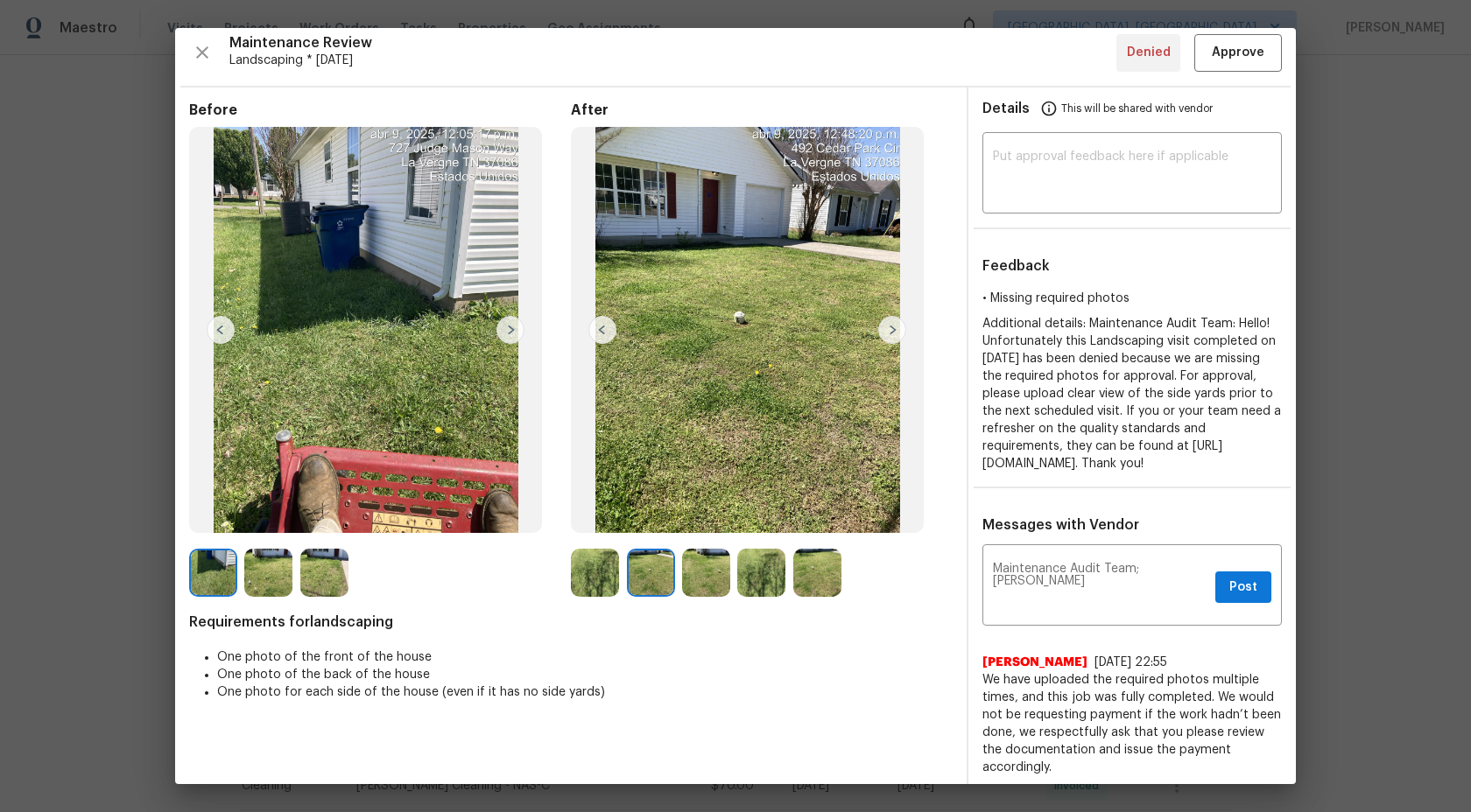
click at [590, 570] on img at bounding box center [595, 572] width 48 height 48
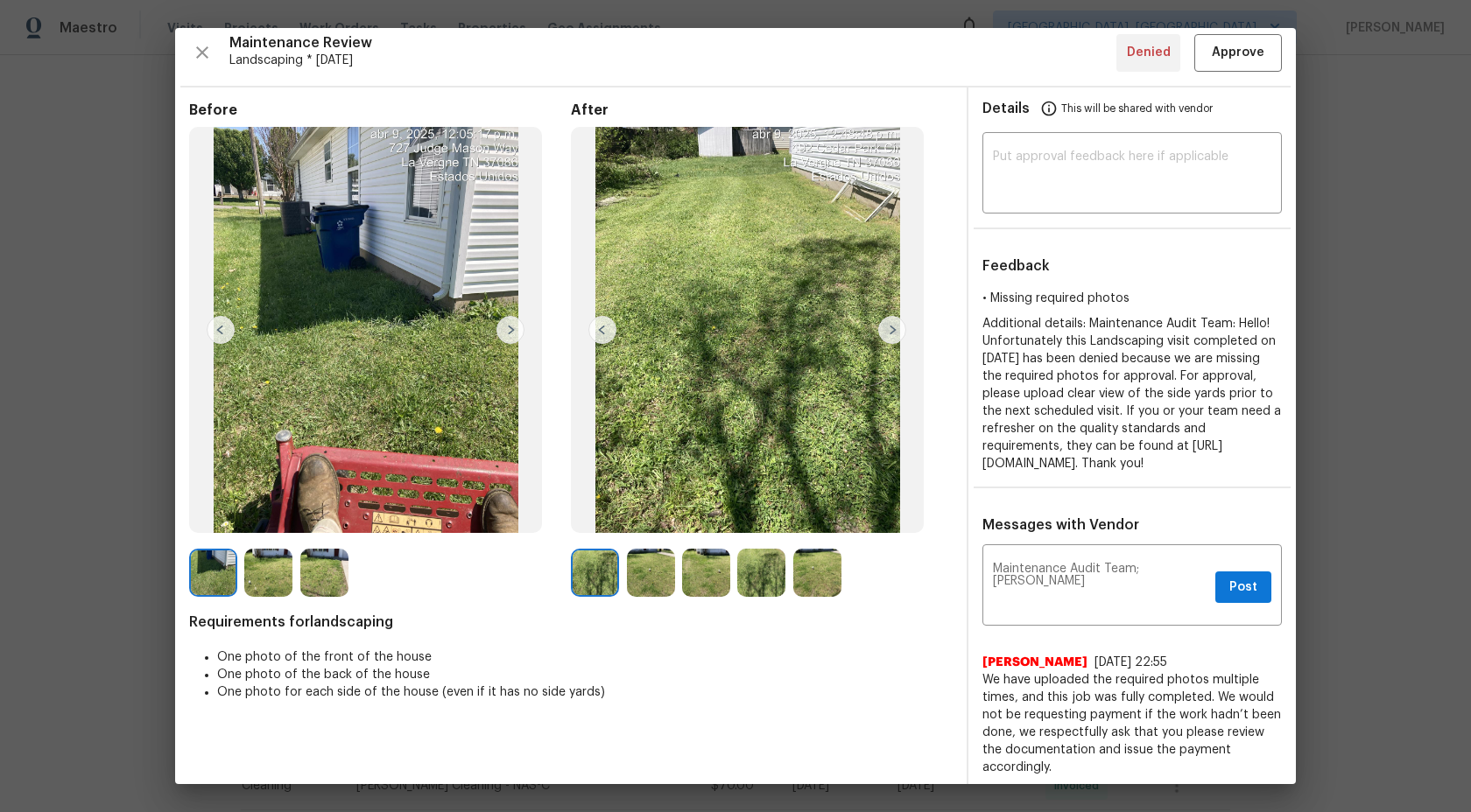
click at [299, 571] on div at bounding box center [272, 572] width 55 height 48
click at [270, 571] on img at bounding box center [268, 572] width 48 height 48
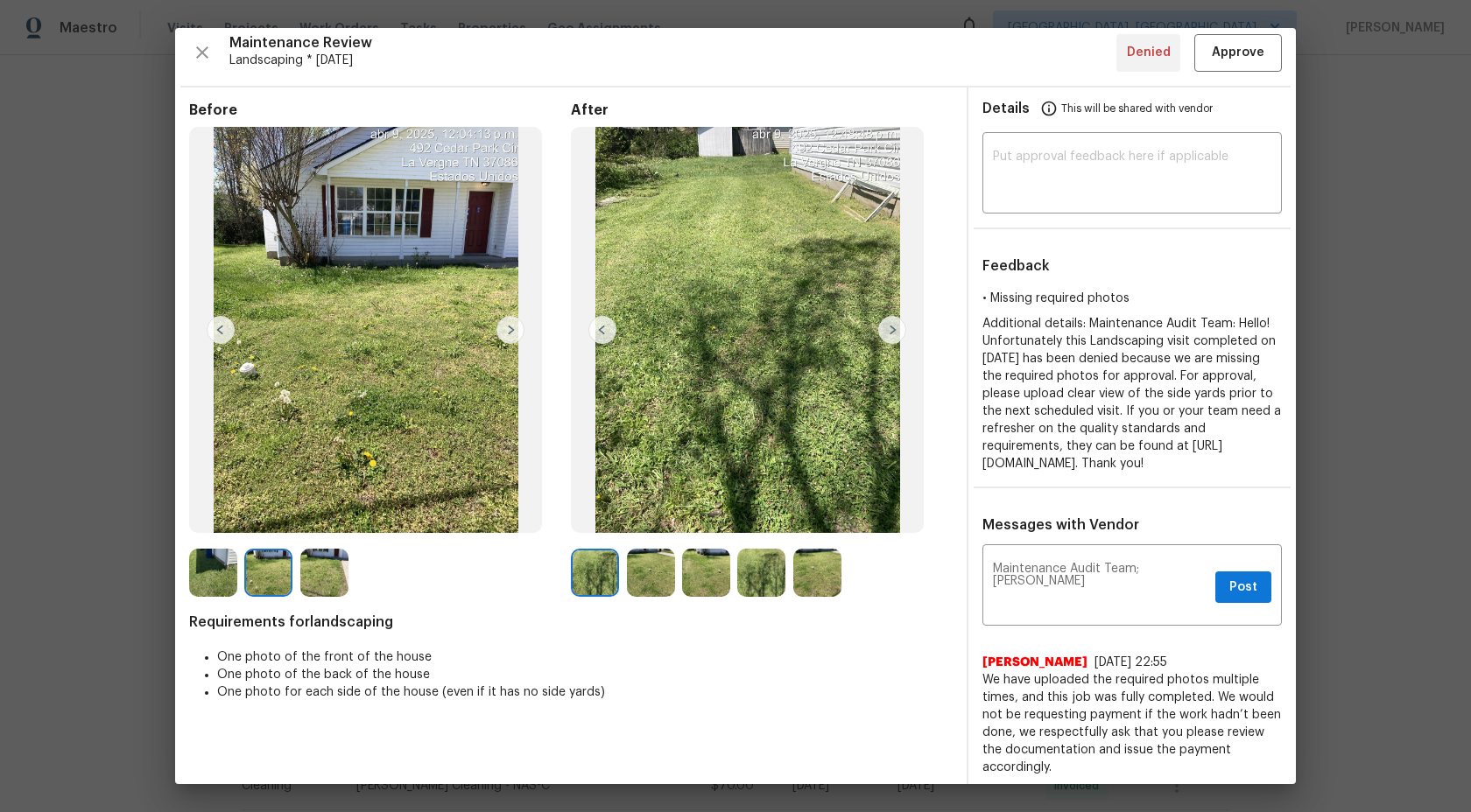
click at [179, 575] on div "Before After Requirements for landscaping One photo of the front of the house O…" at bounding box center [735, 567] width 1121 height 959
drag, startPoint x: 224, startPoint y: 577, endPoint x: 236, endPoint y: 577, distance: 12.0
click at [224, 577] on img at bounding box center [213, 572] width 48 height 48
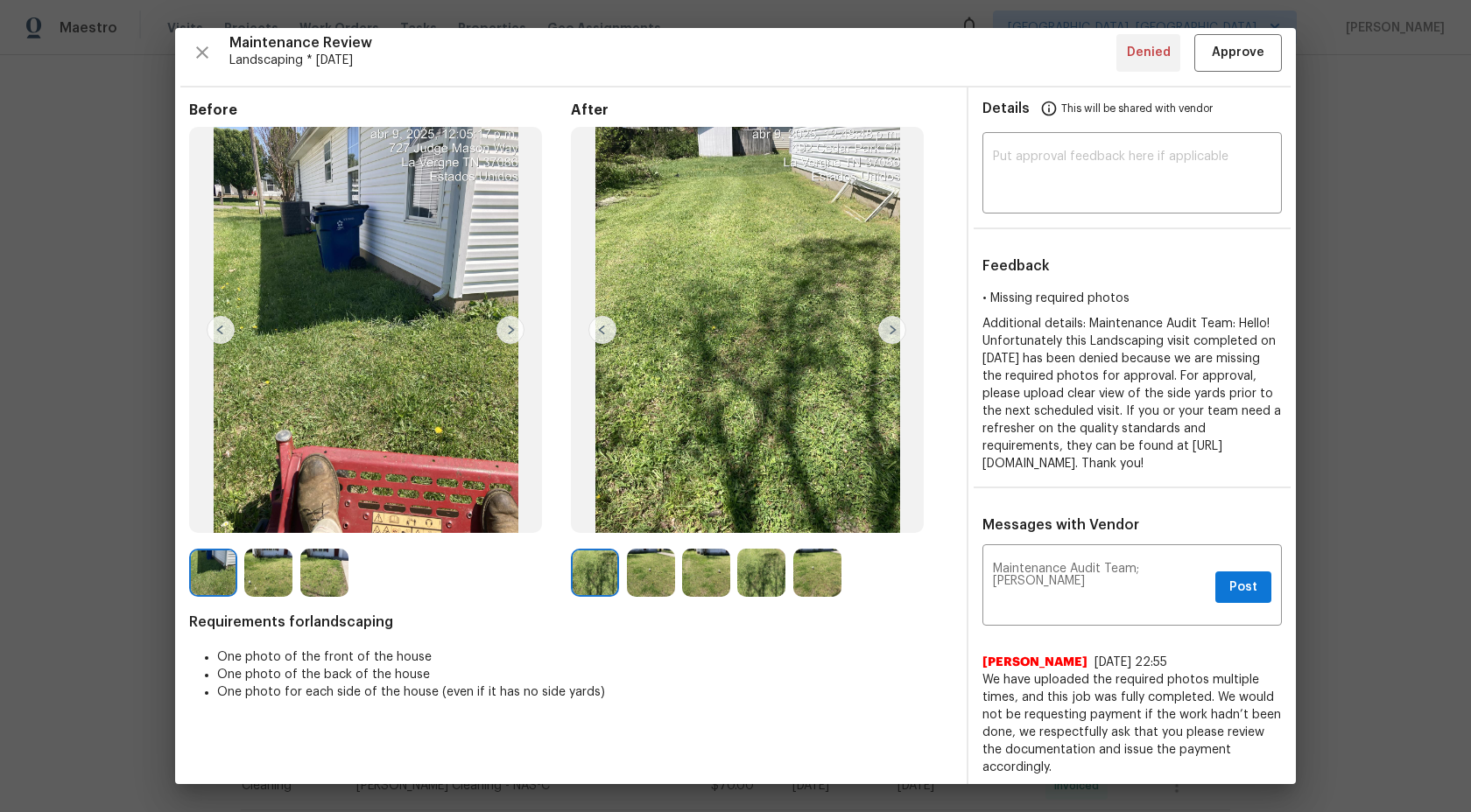
click at [327, 571] on img at bounding box center [324, 572] width 48 height 48
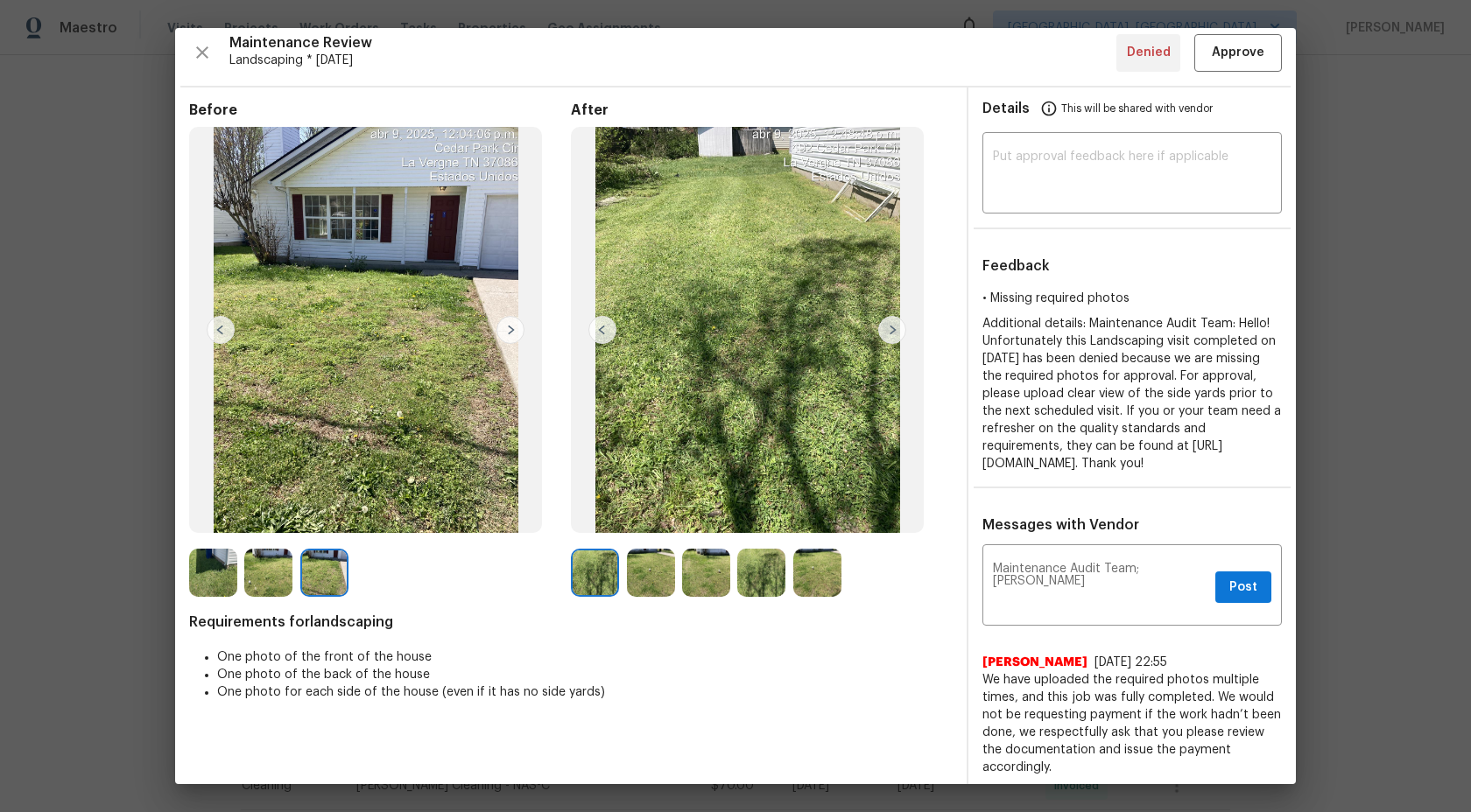
click at [641, 577] on img at bounding box center [650, 572] width 48 height 48
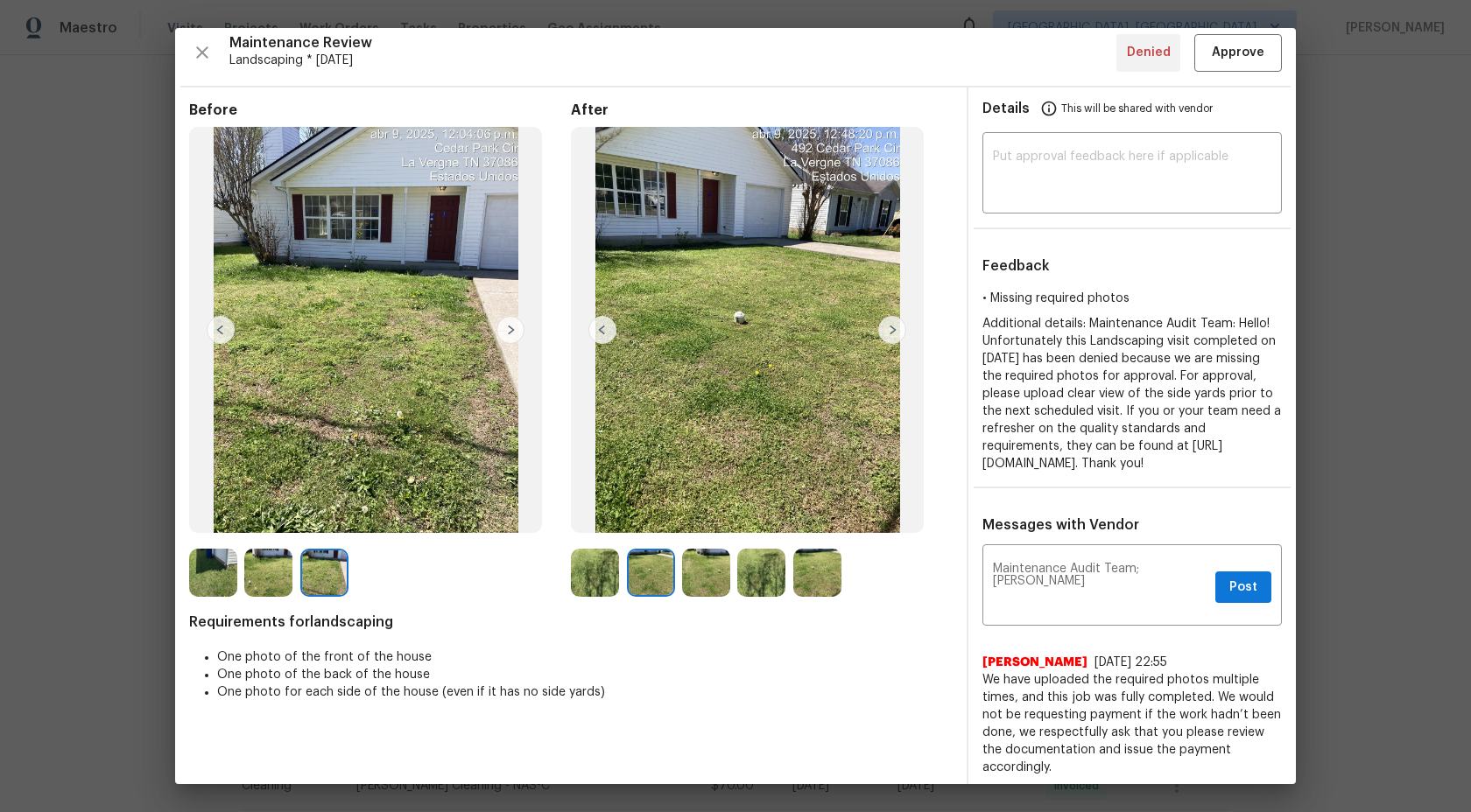
click at [711, 579] on img at bounding box center [705, 572] width 48 height 48
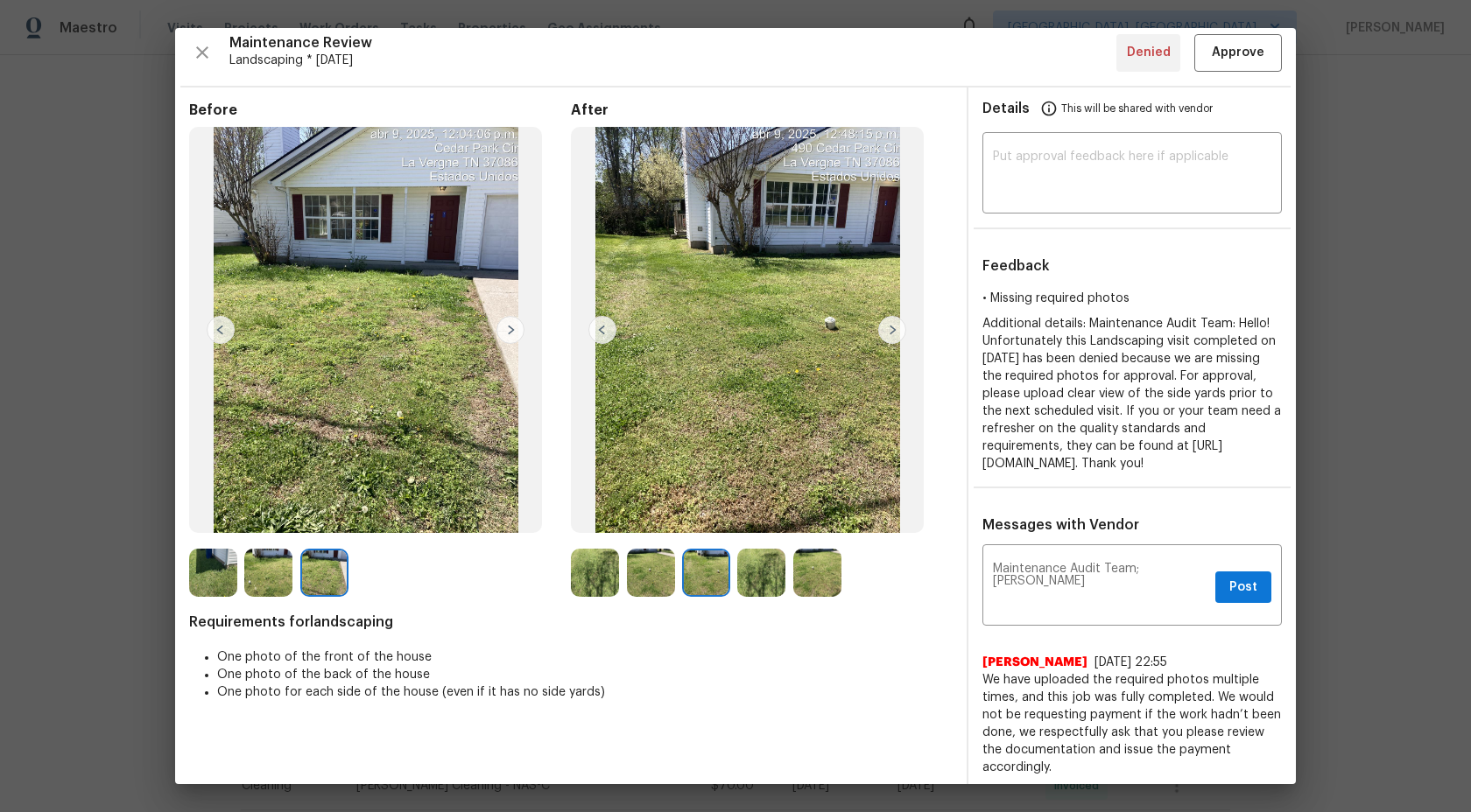
click at [752, 579] on img at bounding box center [761, 572] width 48 height 48
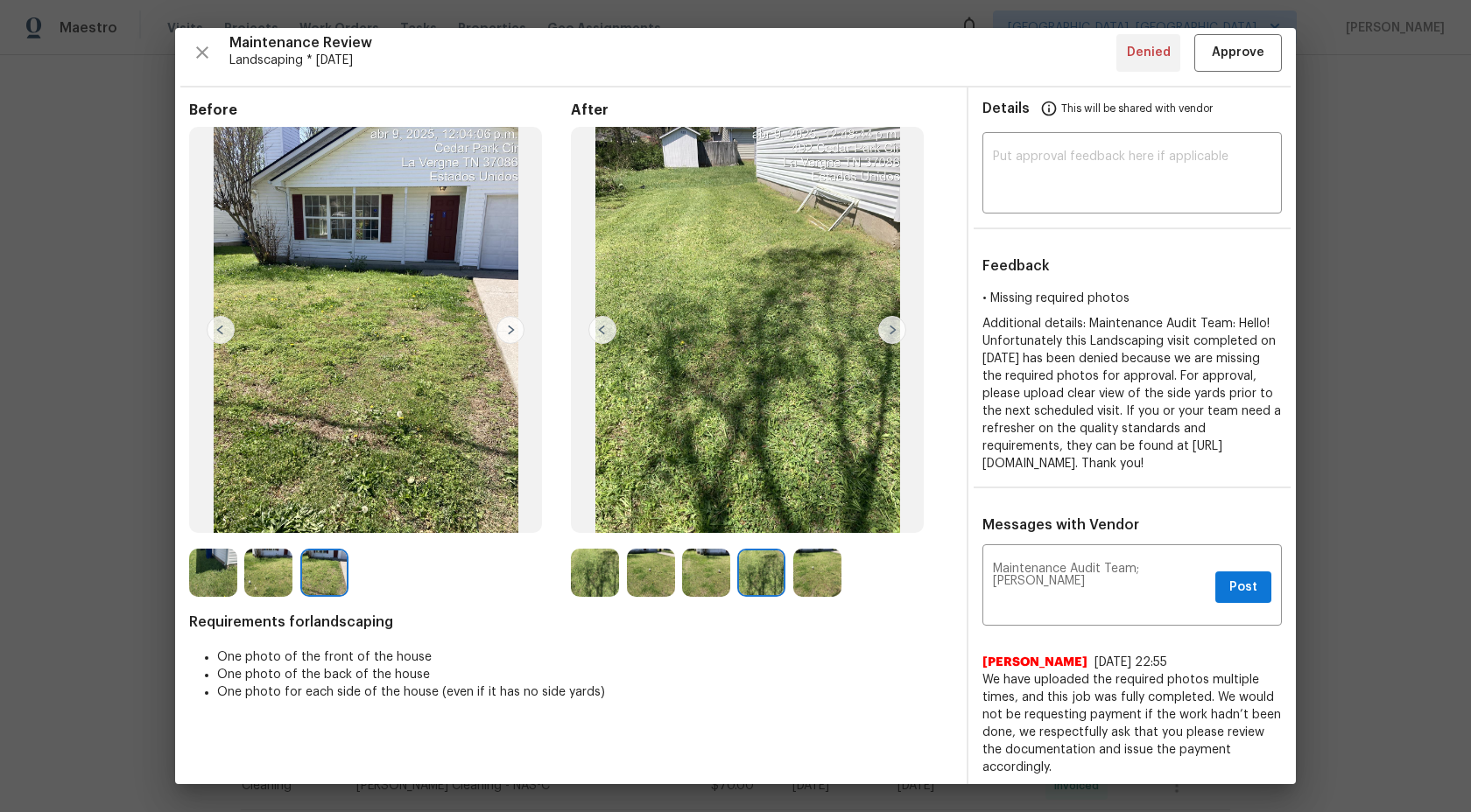
click at [601, 563] on img at bounding box center [595, 572] width 48 height 48
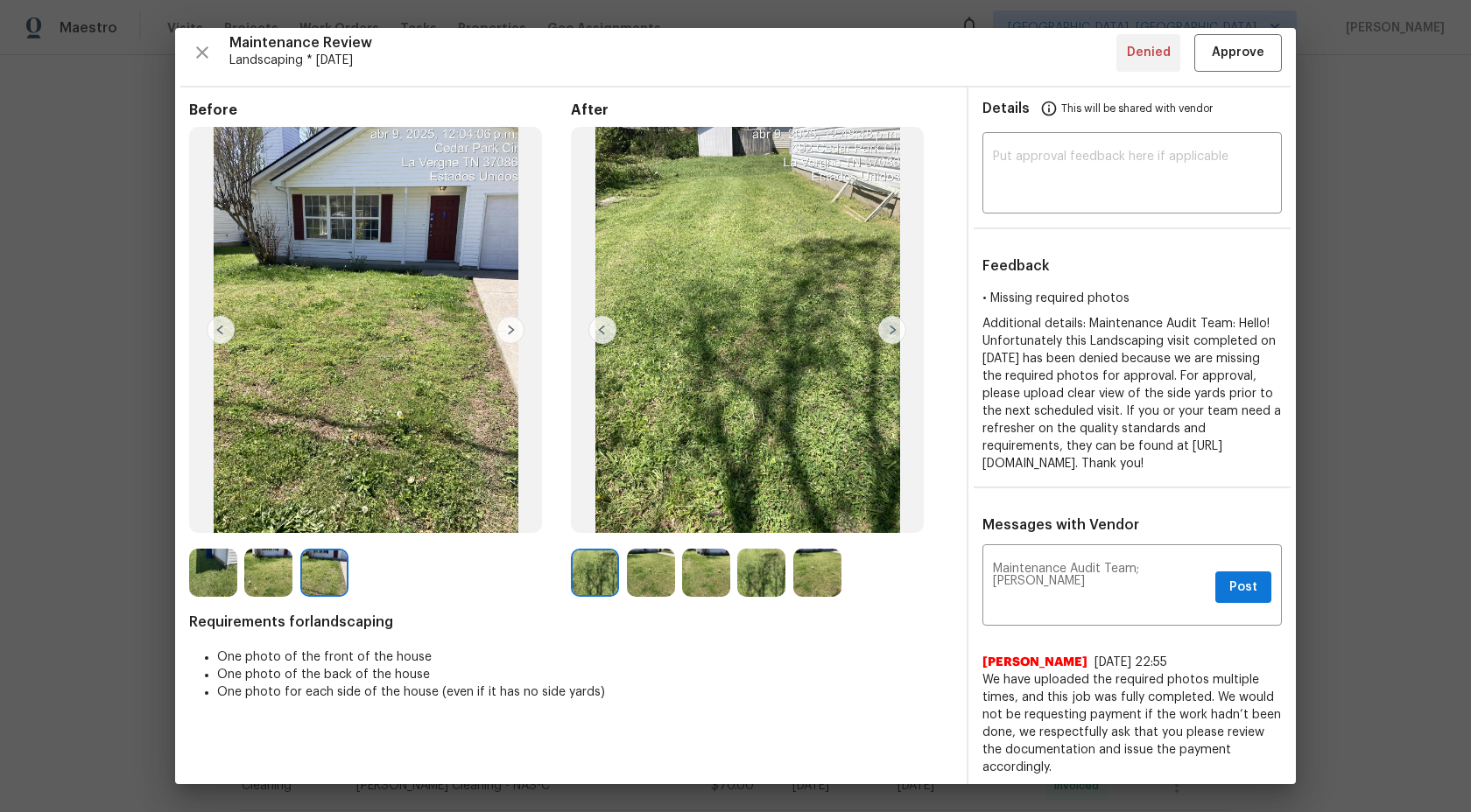
click at [656, 565] on img at bounding box center [650, 572] width 48 height 48
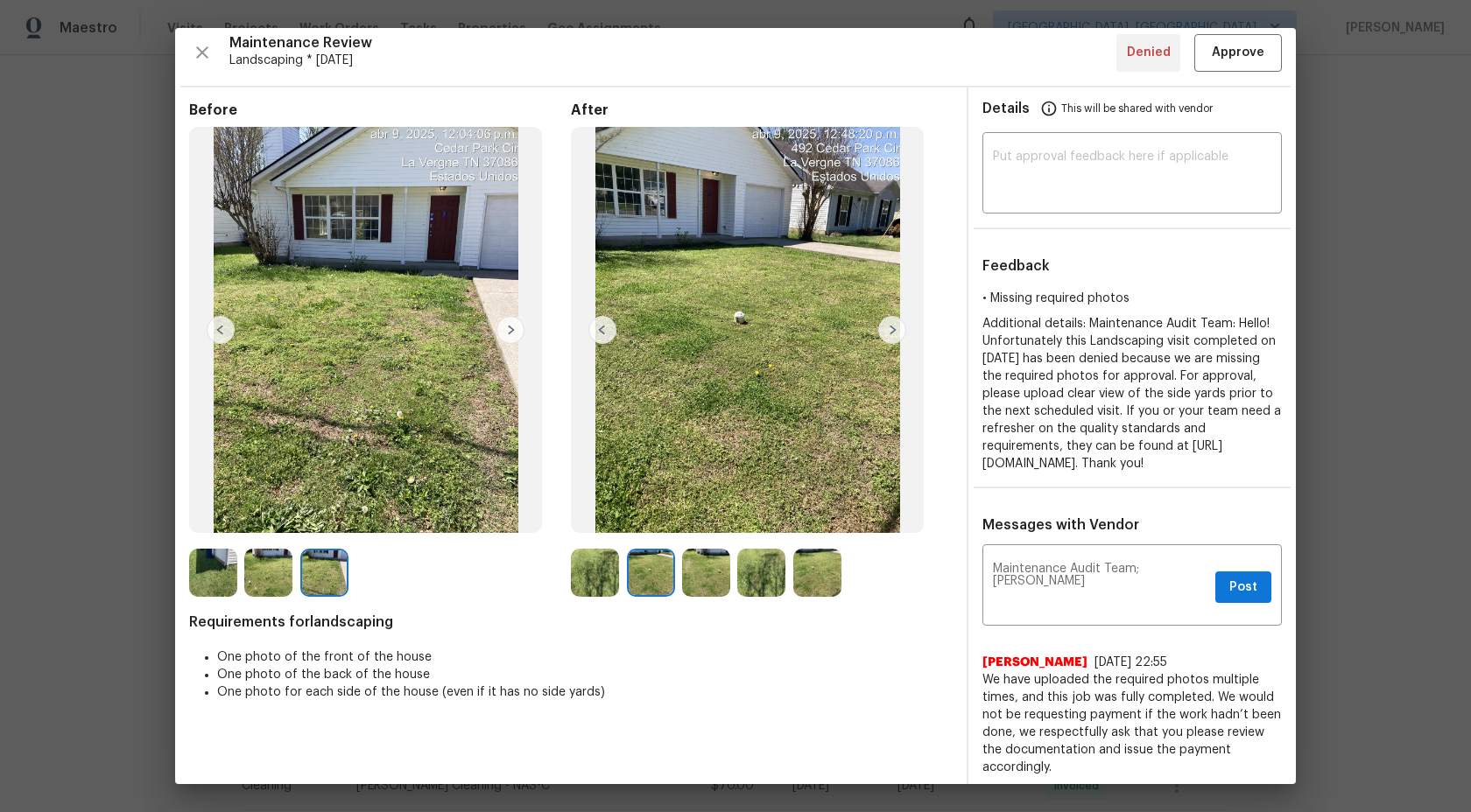
click at [691, 563] on img at bounding box center [705, 572] width 48 height 48
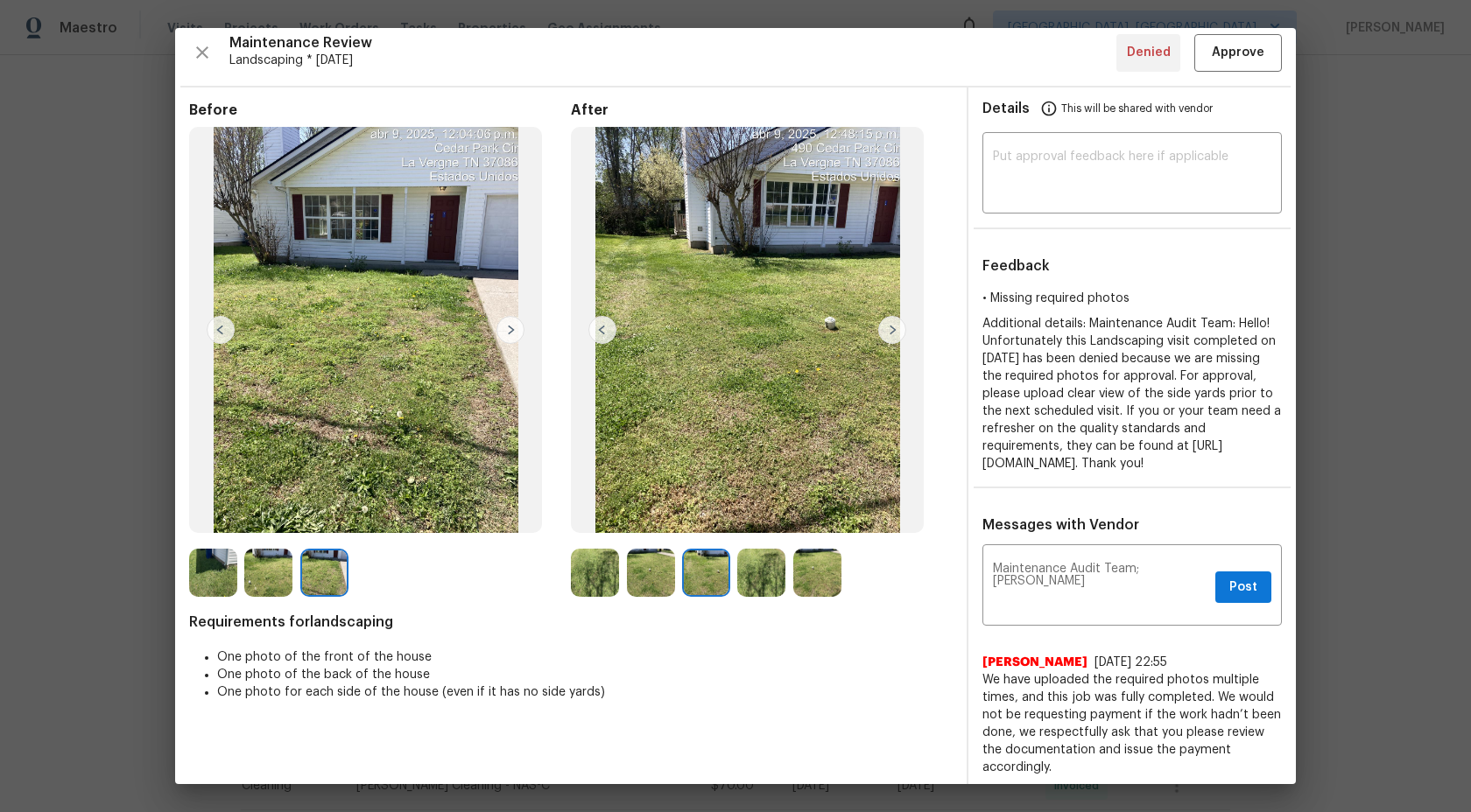
click at [766, 574] on img at bounding box center [761, 572] width 48 height 48
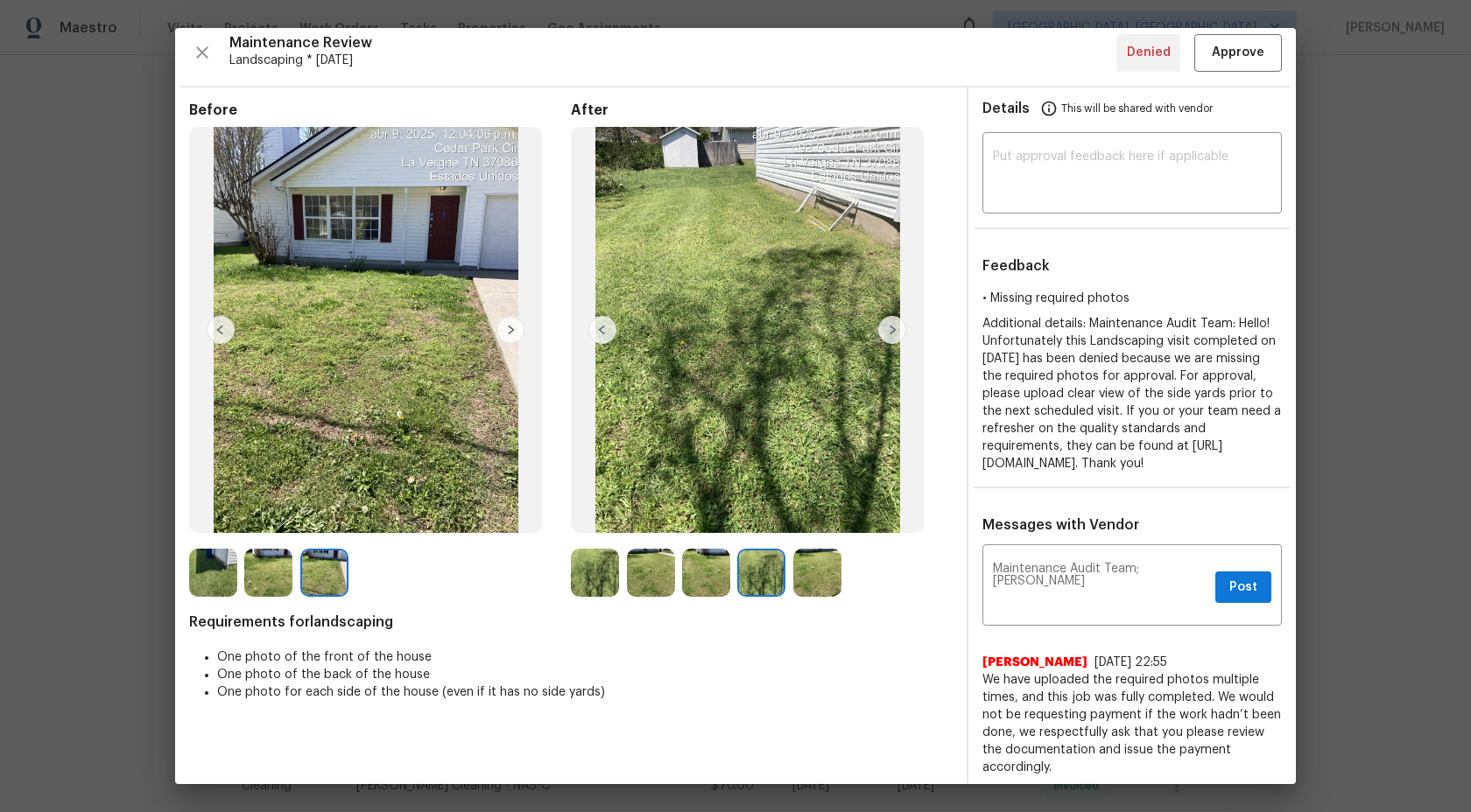
click at [828, 574] on img at bounding box center [817, 572] width 48 height 48
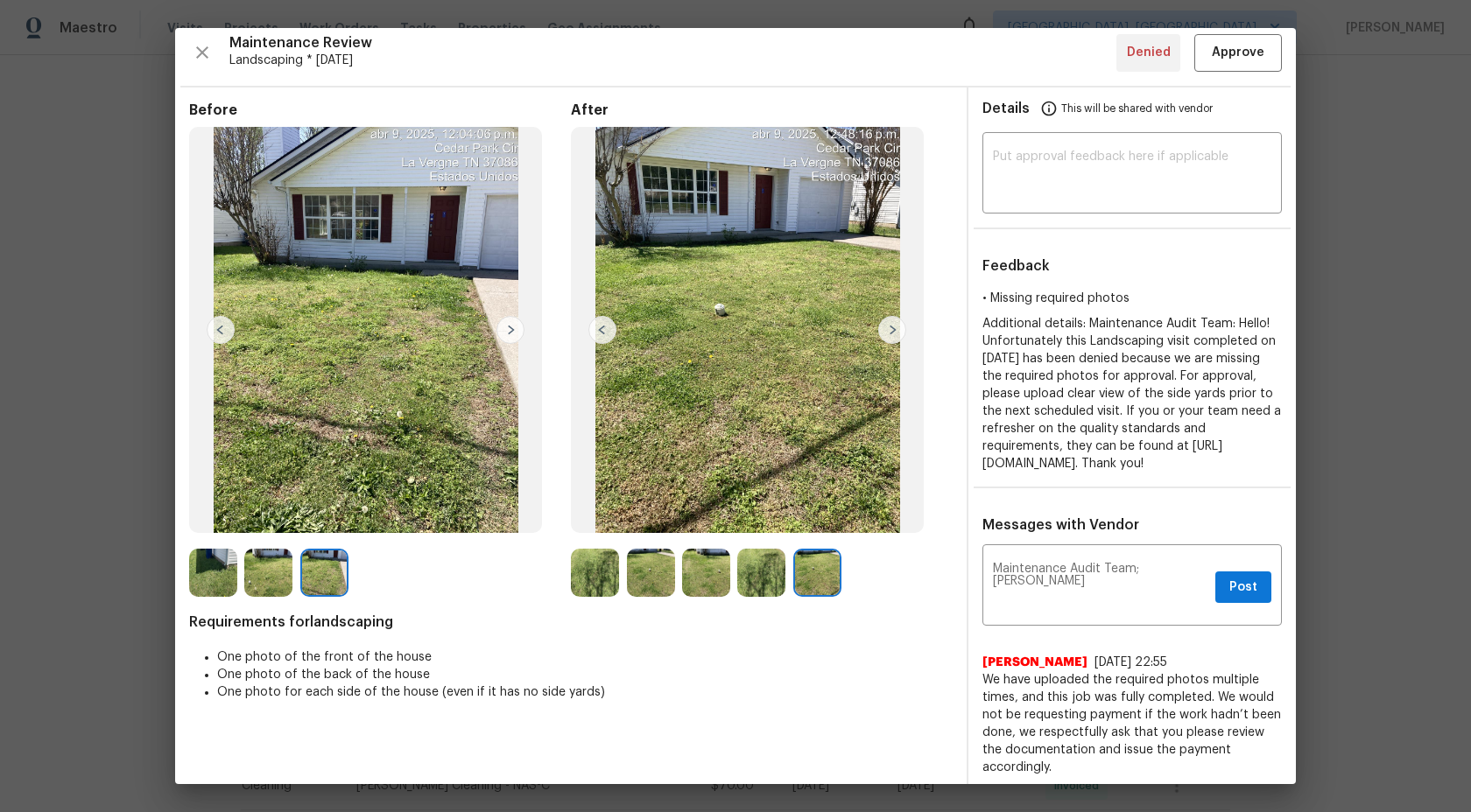
click at [757, 577] on img at bounding box center [761, 572] width 48 height 48
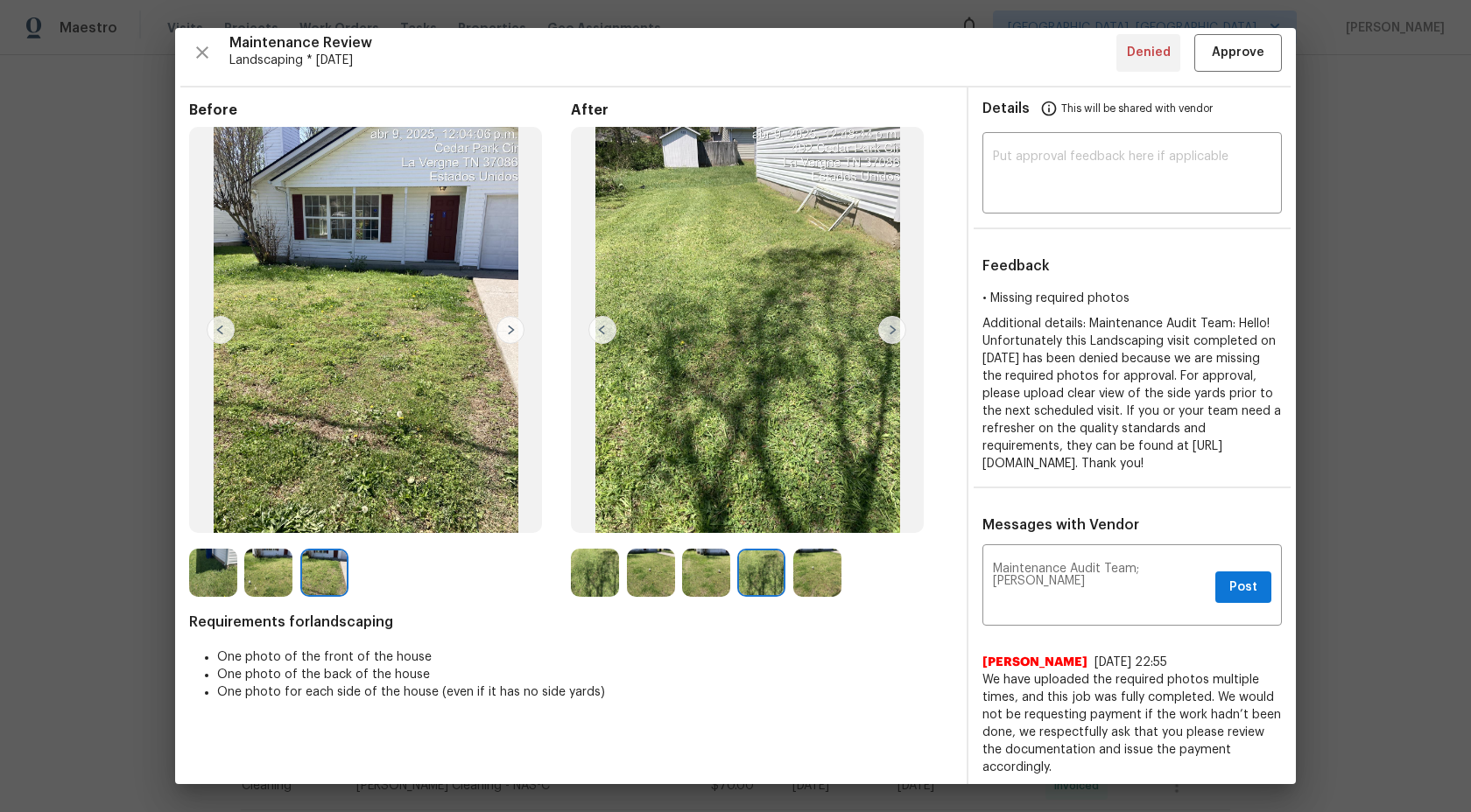
click at [703, 580] on img at bounding box center [705, 572] width 48 height 48
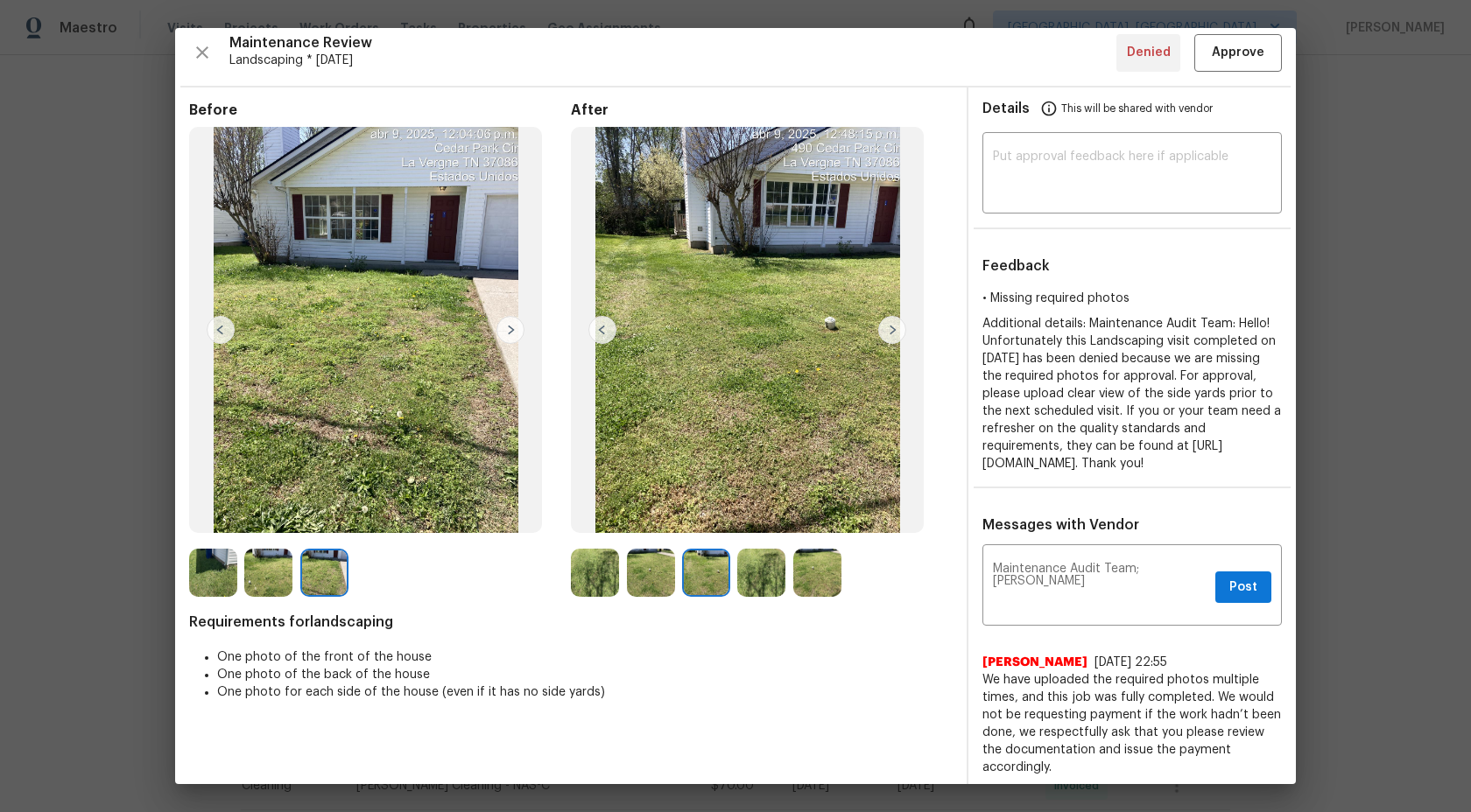
click at [645, 572] on img at bounding box center [650, 572] width 48 height 48
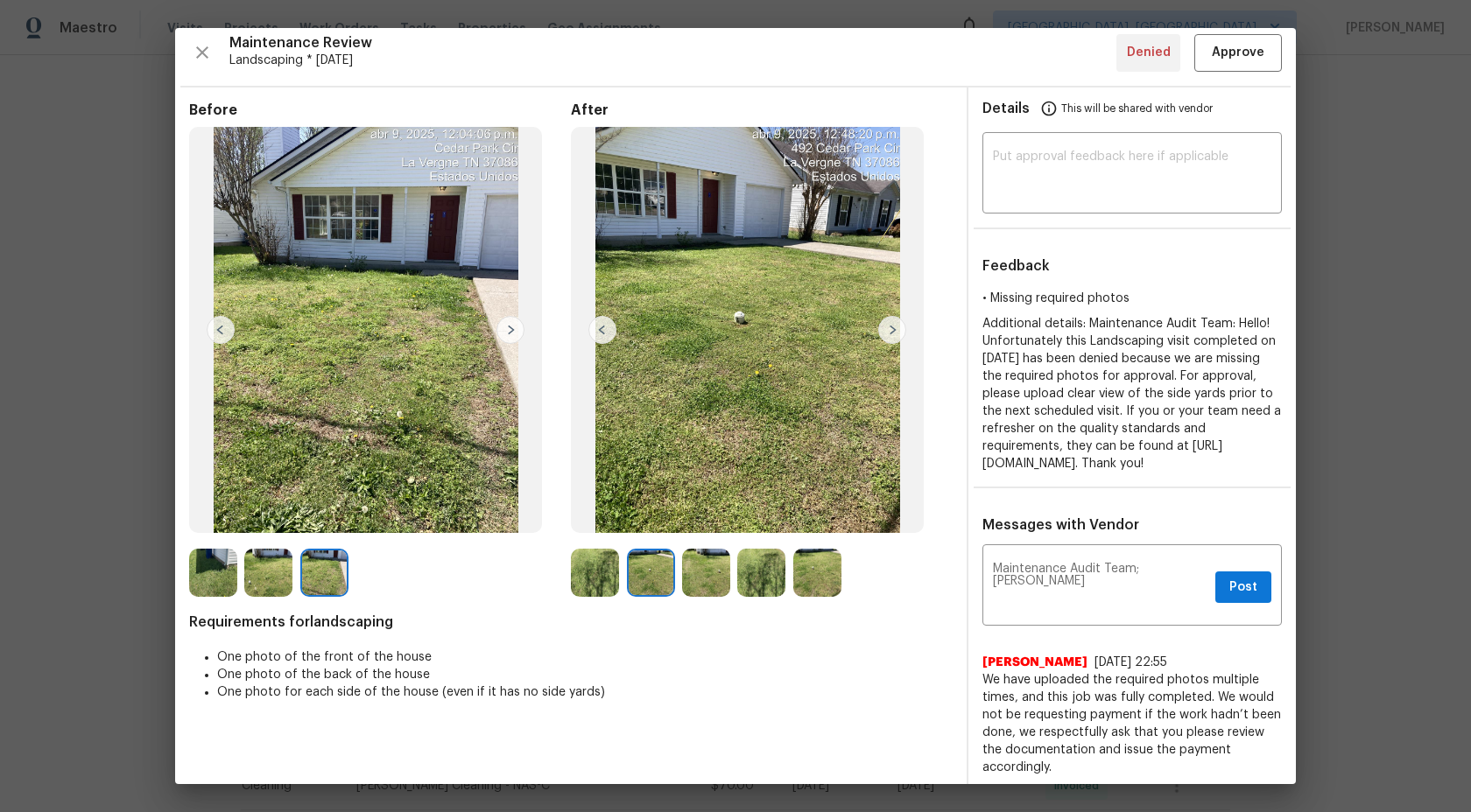
click at [600, 572] on img at bounding box center [595, 572] width 48 height 48
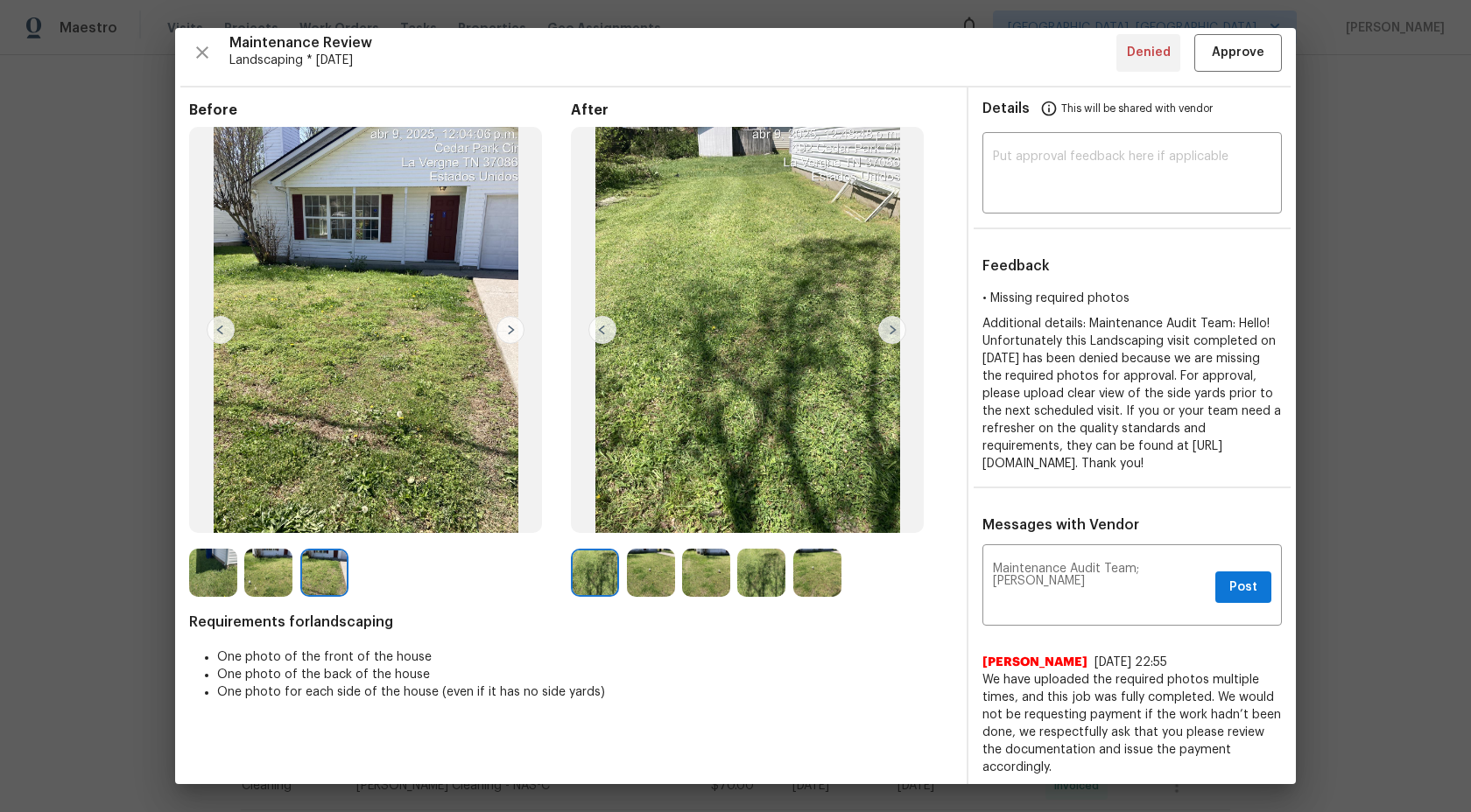
click at [665, 570] on img at bounding box center [650, 572] width 48 height 48
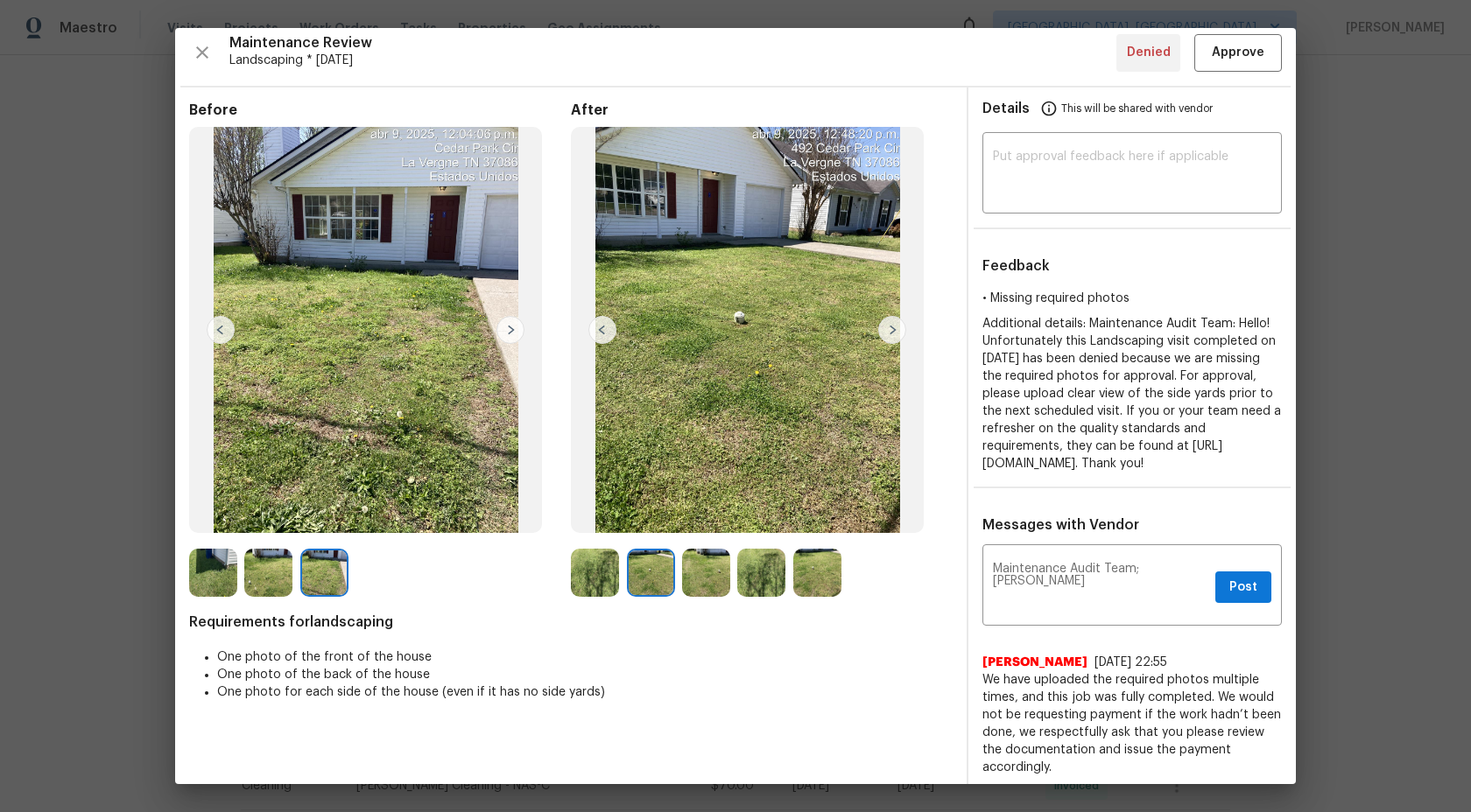
click at [664, 576] on img at bounding box center [650, 572] width 48 height 48
click at [726, 571] on img at bounding box center [705, 572] width 48 height 48
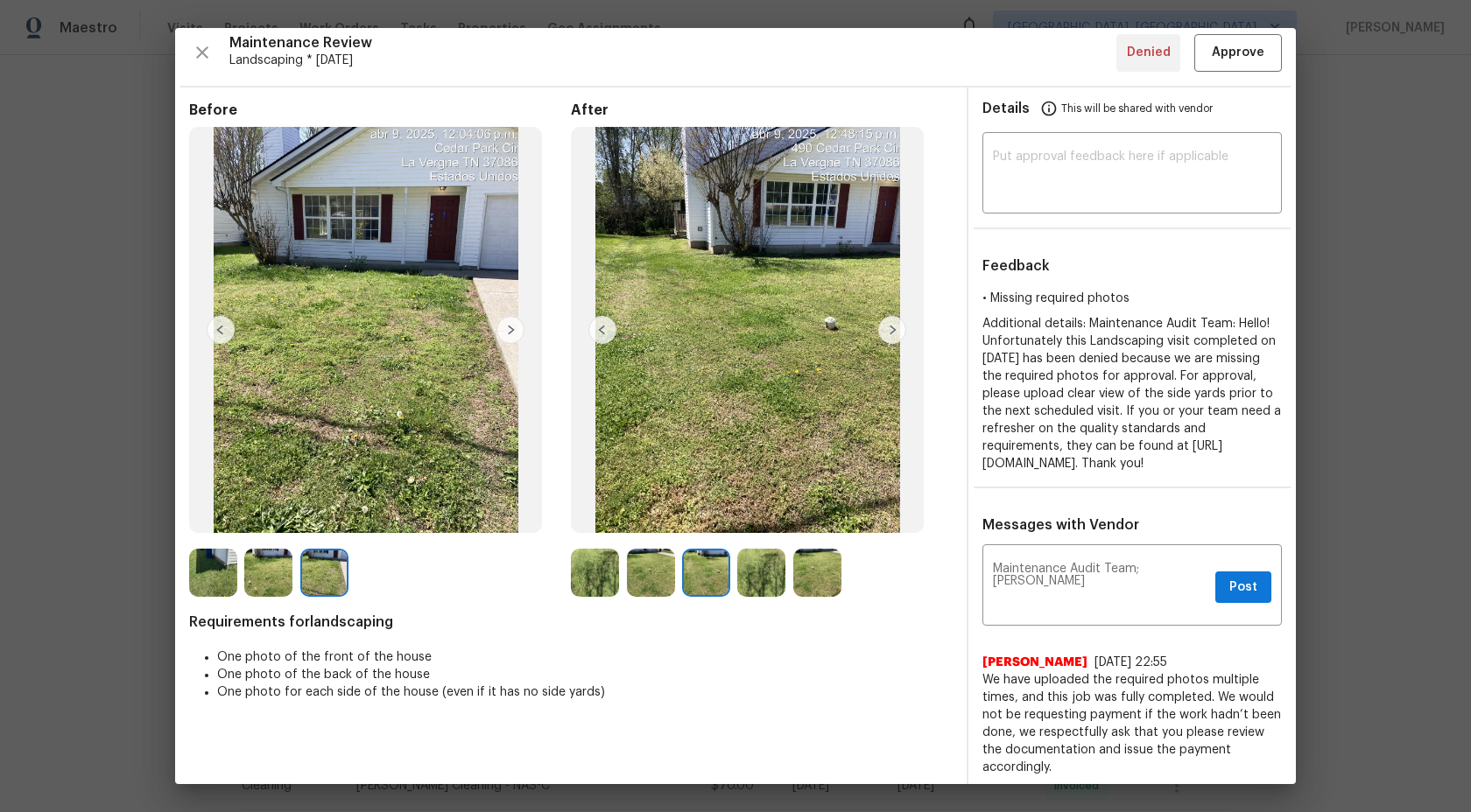
click at [769, 573] on img at bounding box center [761, 572] width 48 height 48
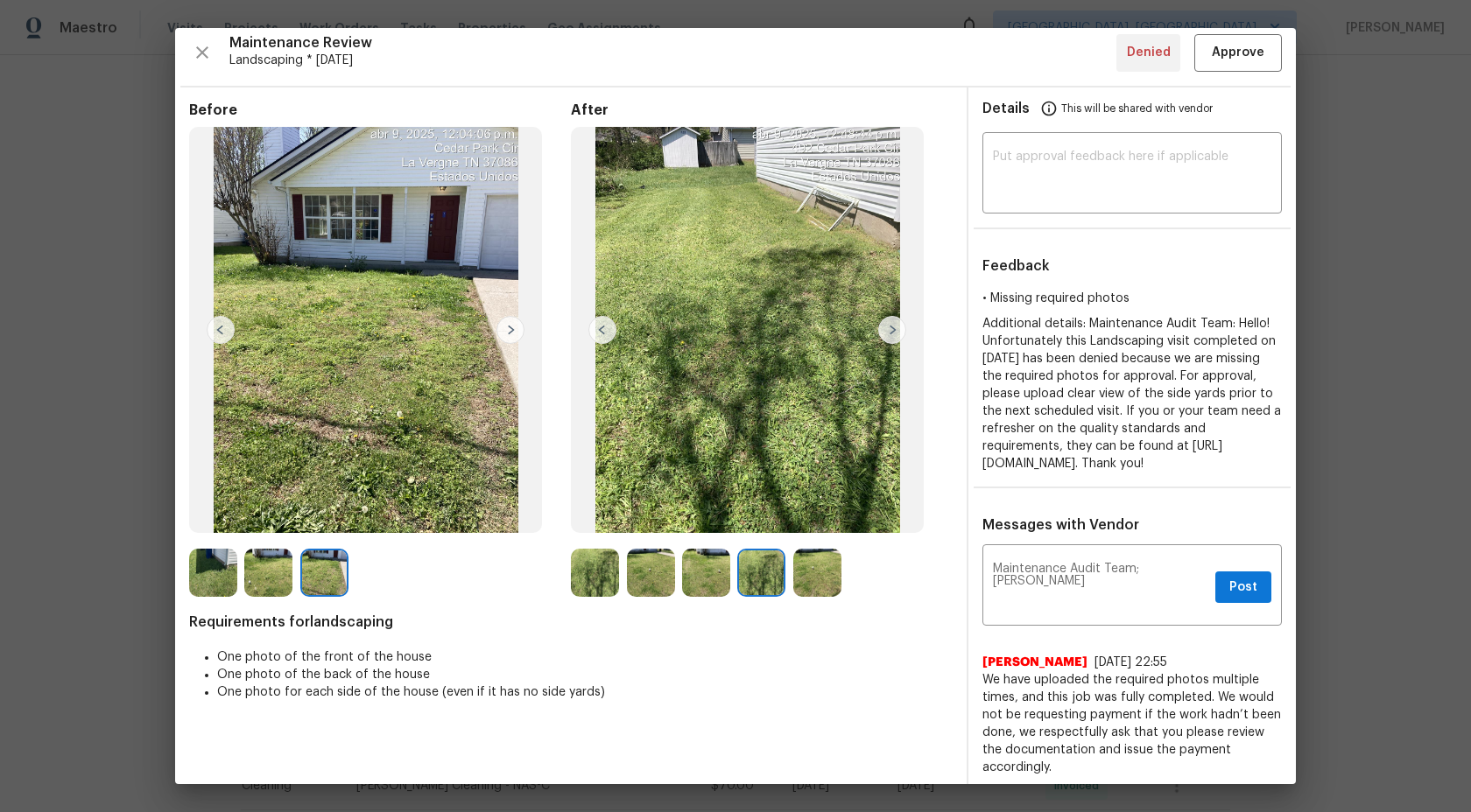
click at [797, 571] on img at bounding box center [817, 572] width 48 height 48
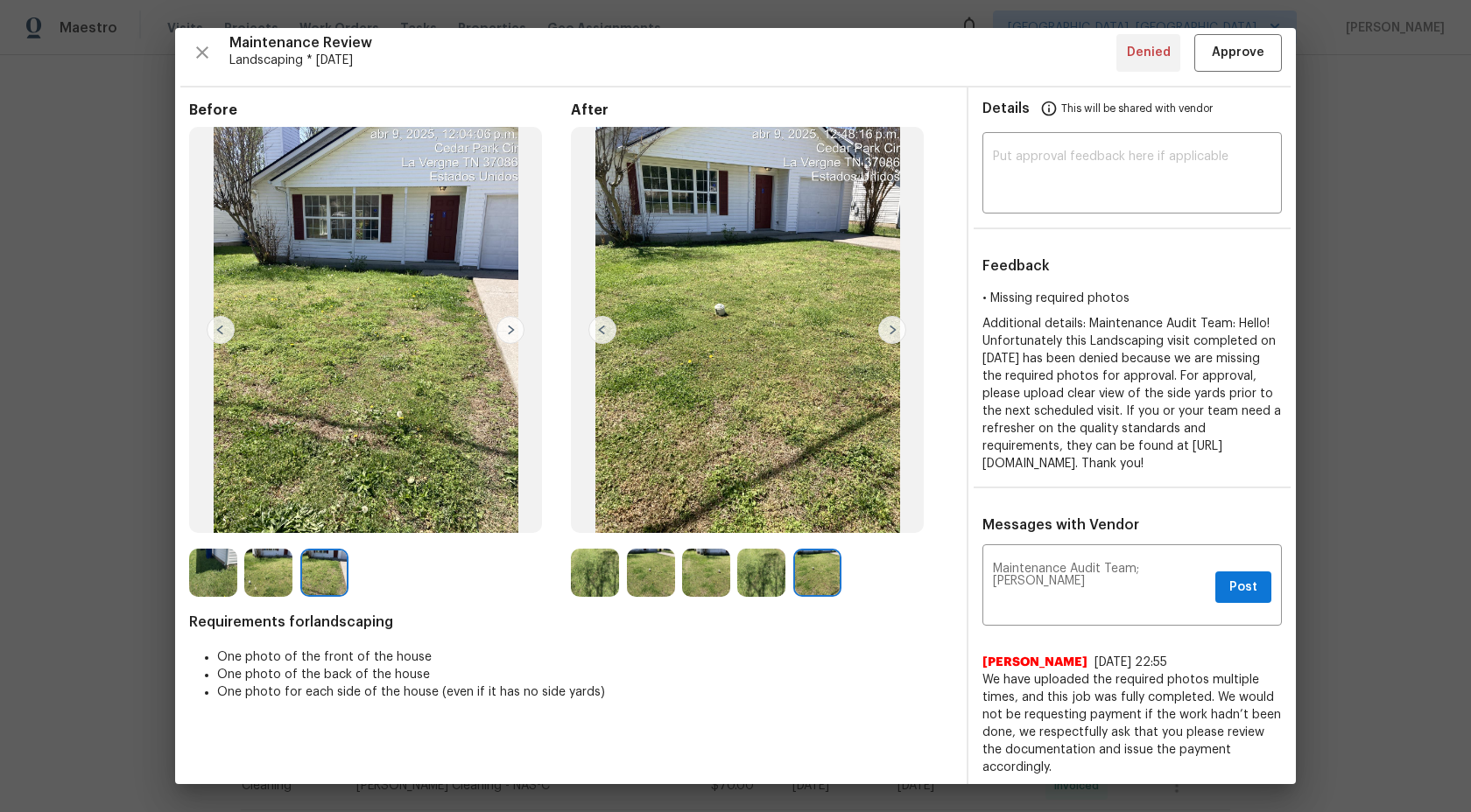
scroll to position [245, 0]
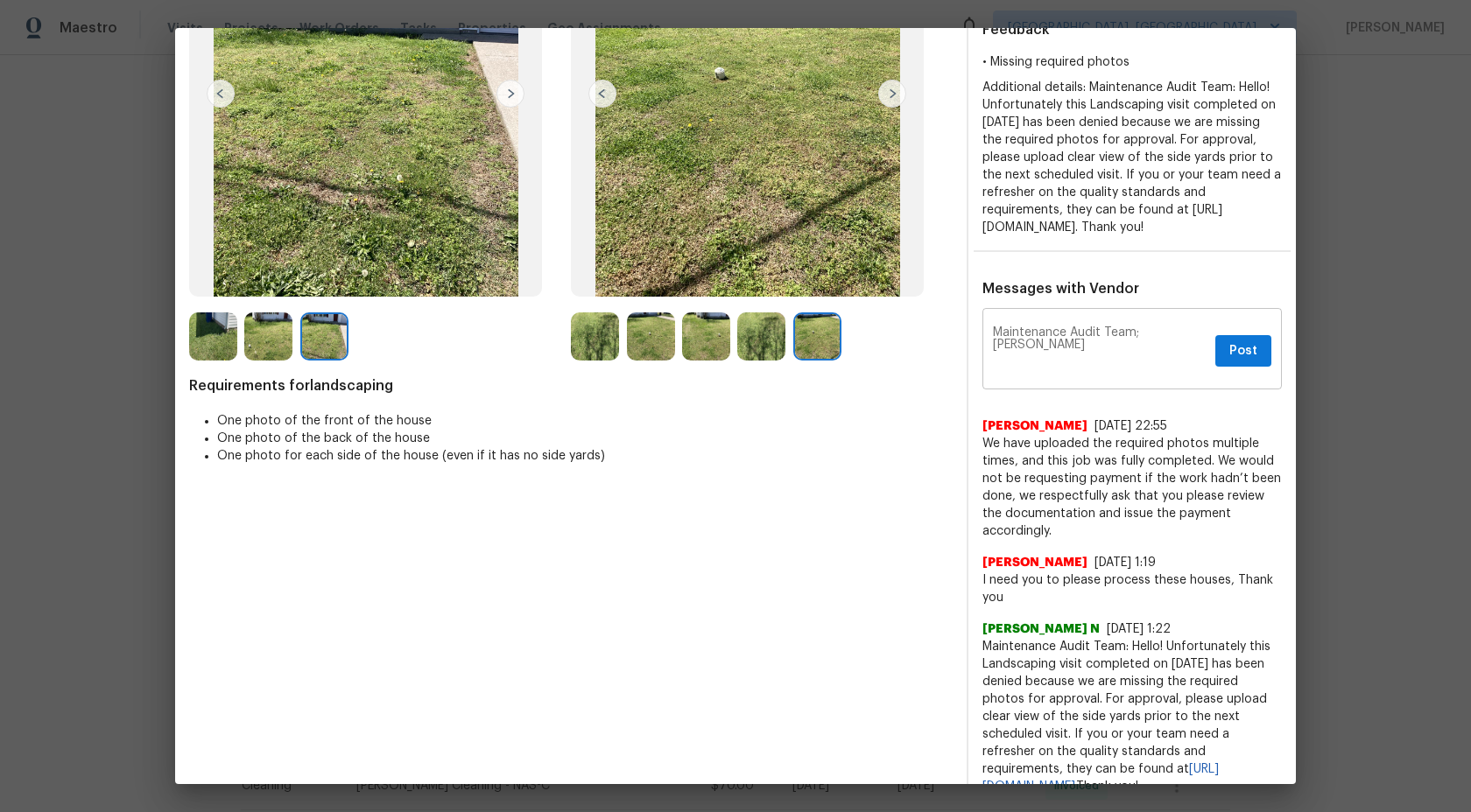
click at [1076, 376] on textarea "Maintenance Audit Team; Alex" at bounding box center [1100, 351] width 215 height 49
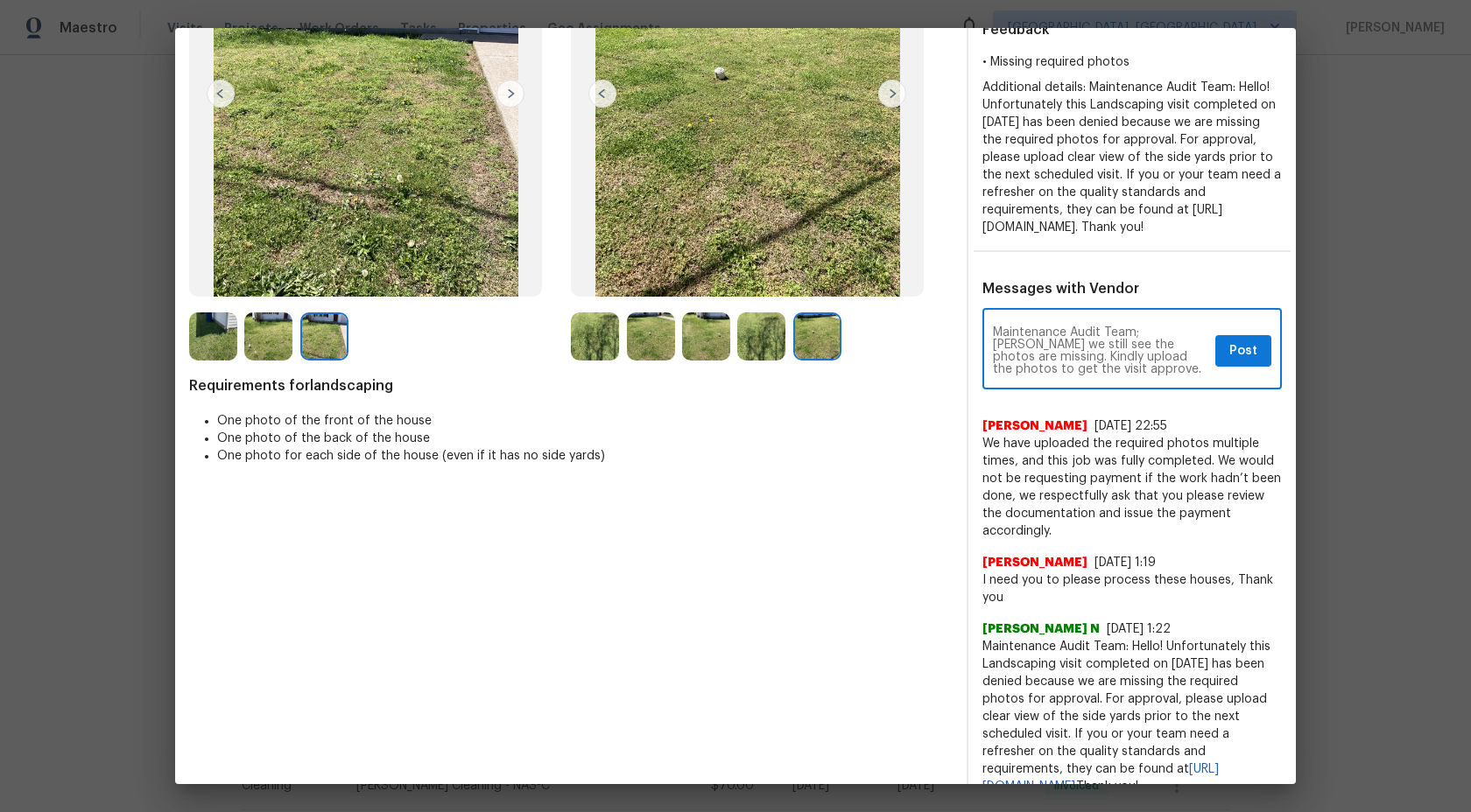
type textarea "Maintenance Audit Team; Alex we still see the photos are missing. Kindly upload…"
click at [1247, 361] on span "Post" at bounding box center [1243, 351] width 28 height 22
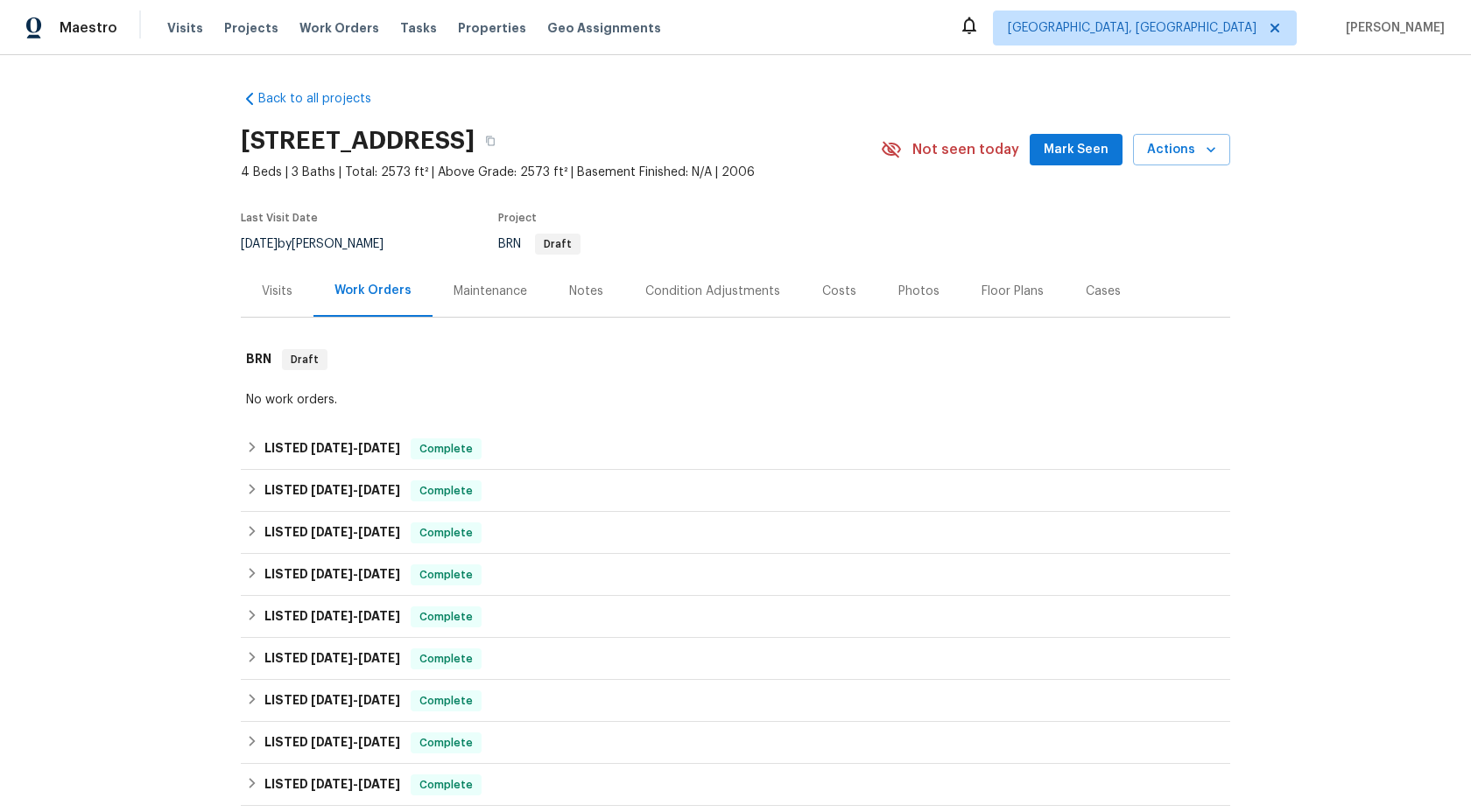
click at [501, 295] on div "Maintenance" at bounding box center [490, 292] width 74 height 18
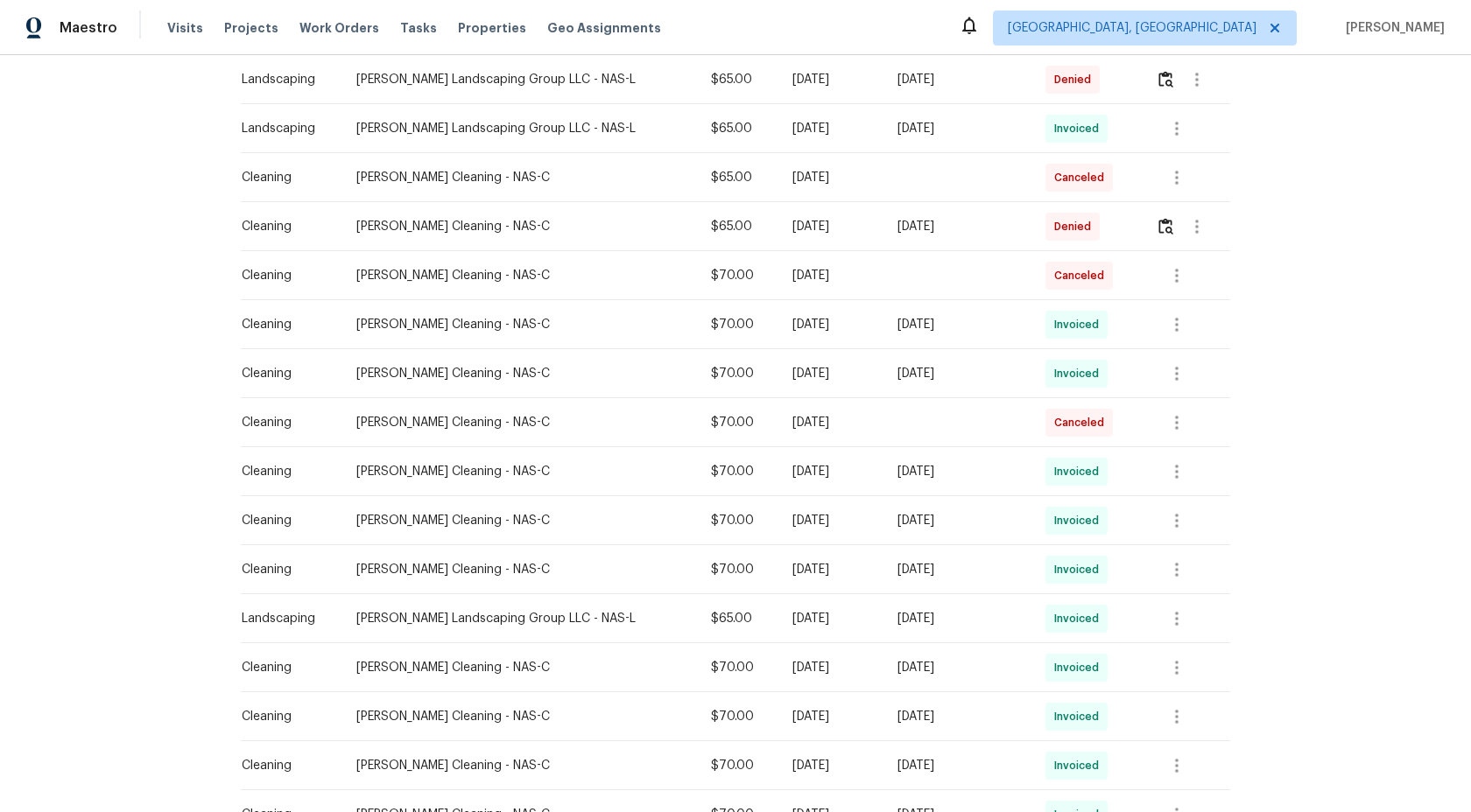
scroll to position [935, 0]
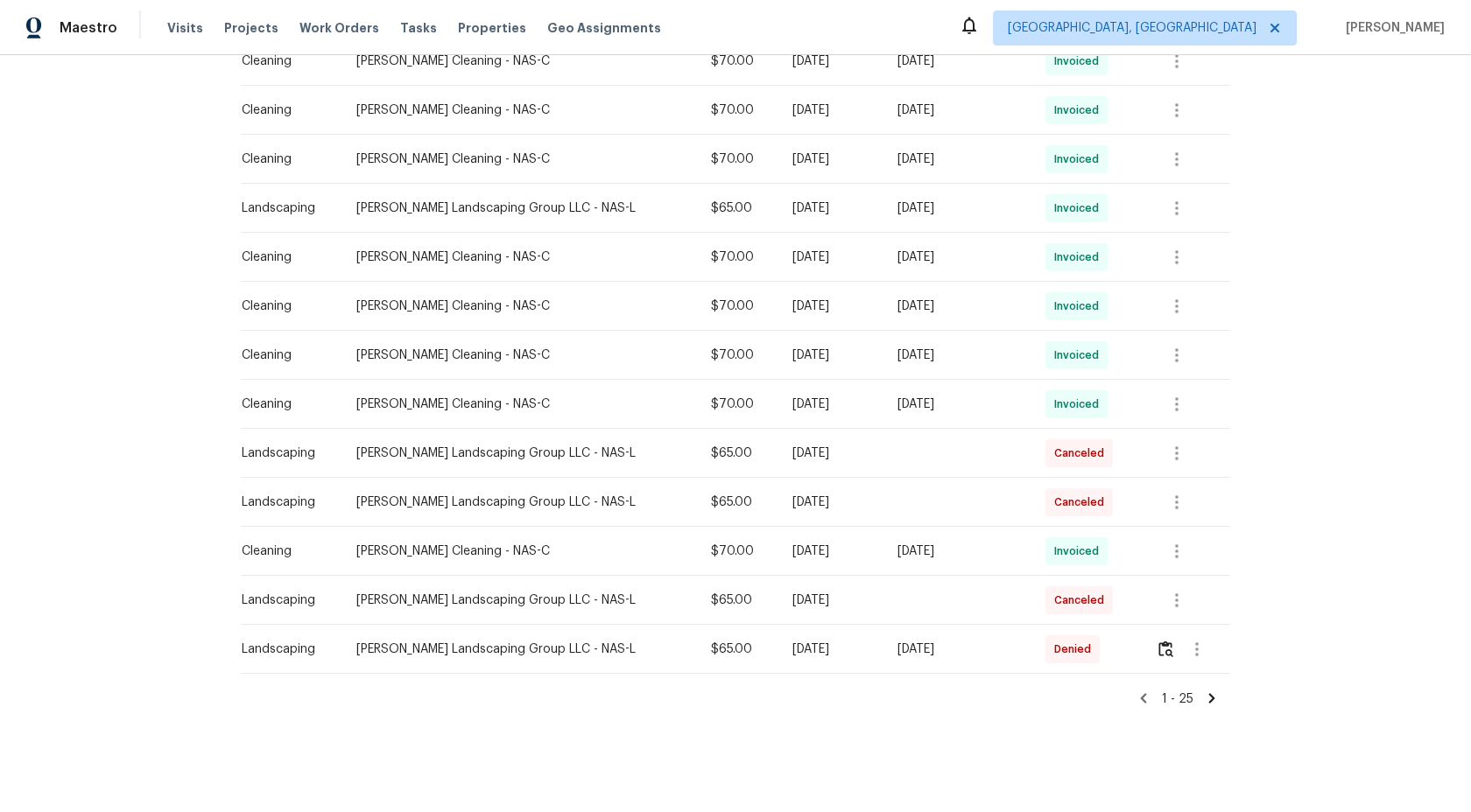
click at [1212, 696] on icon at bounding box center [1212, 699] width 6 height 10
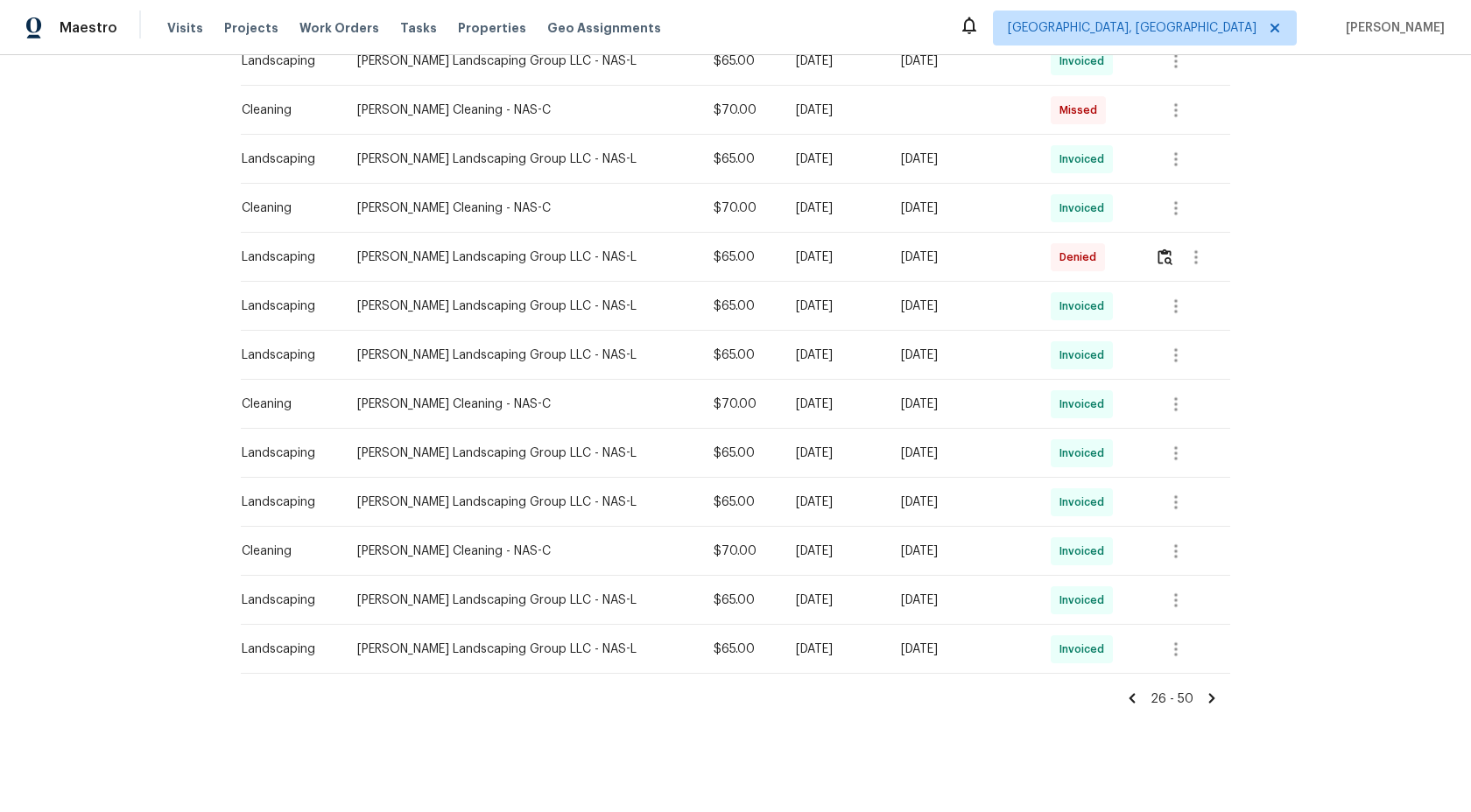
click at [1214, 701] on icon at bounding box center [1212, 699] width 16 height 16
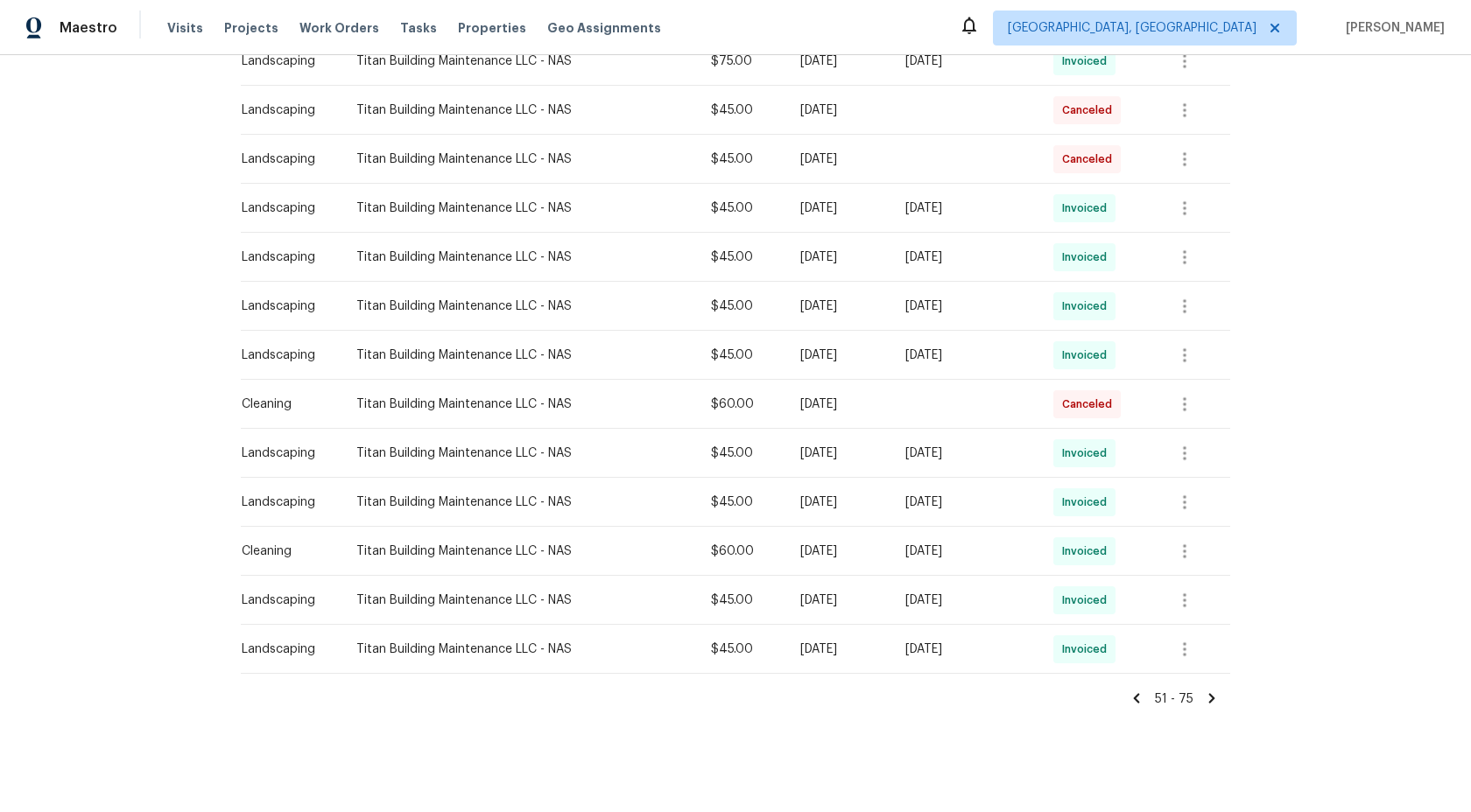
click at [1212, 695] on icon at bounding box center [1212, 699] width 6 height 10
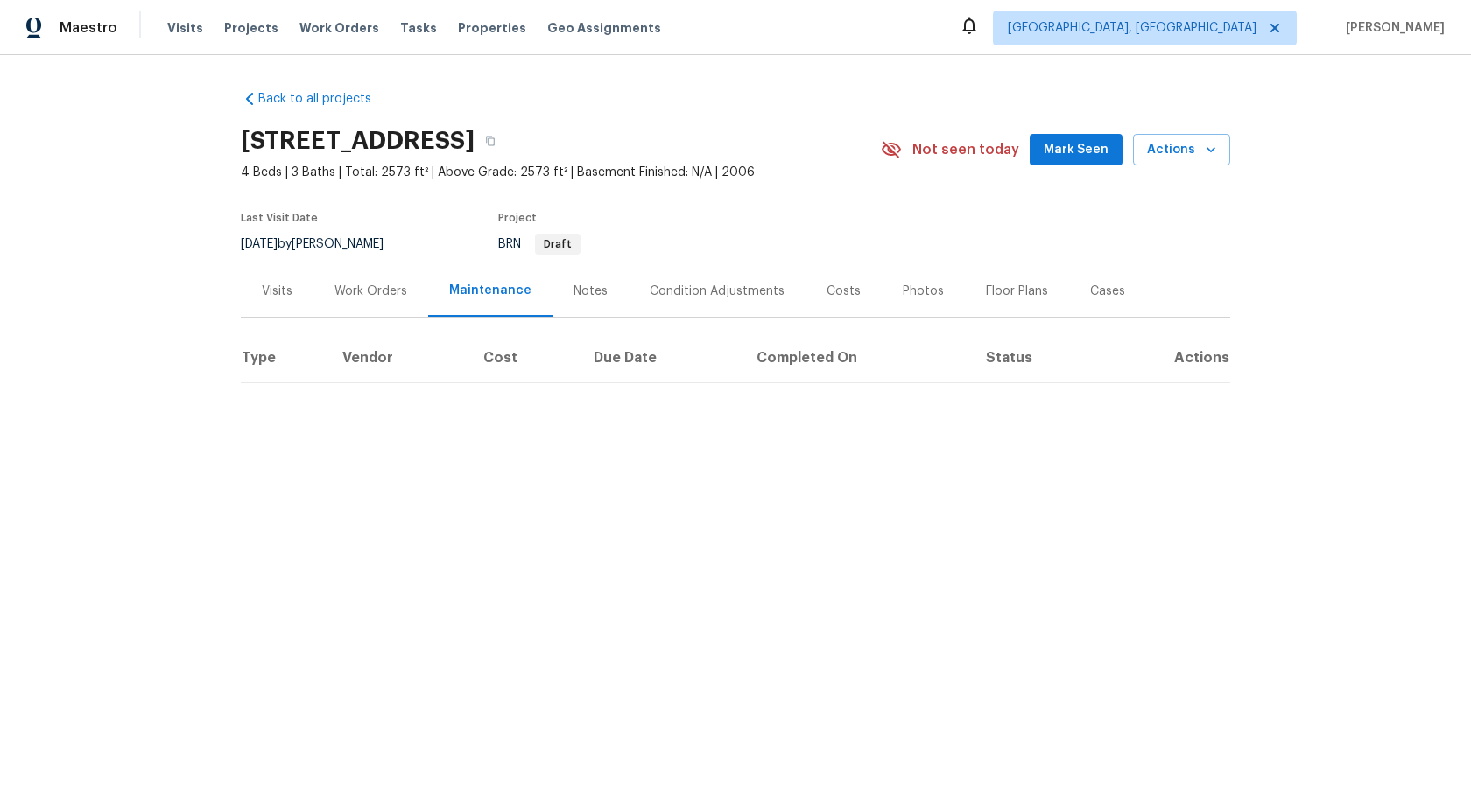
scroll to position [0, 0]
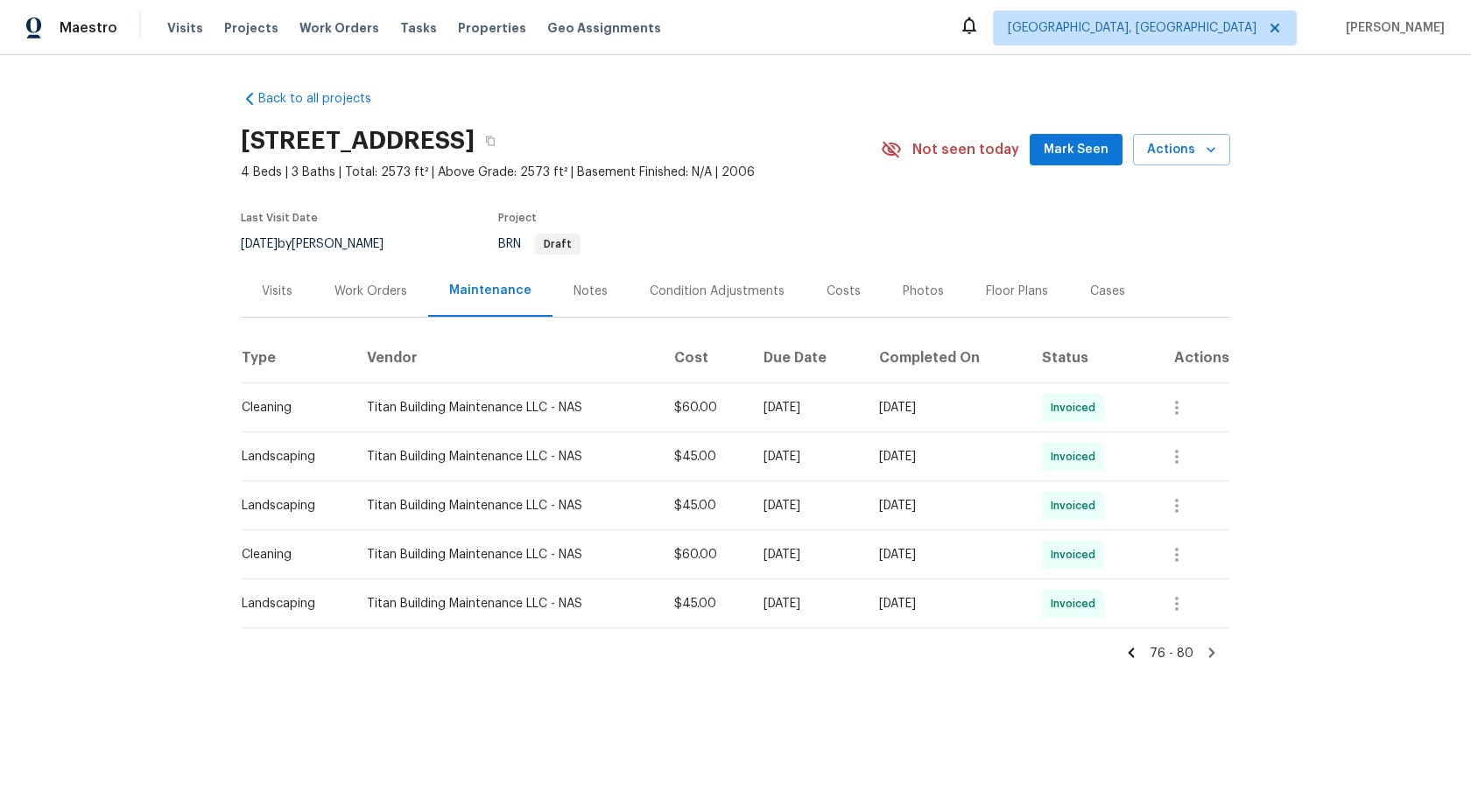
click at [1139, 656] on icon at bounding box center [1131, 653] width 16 height 16
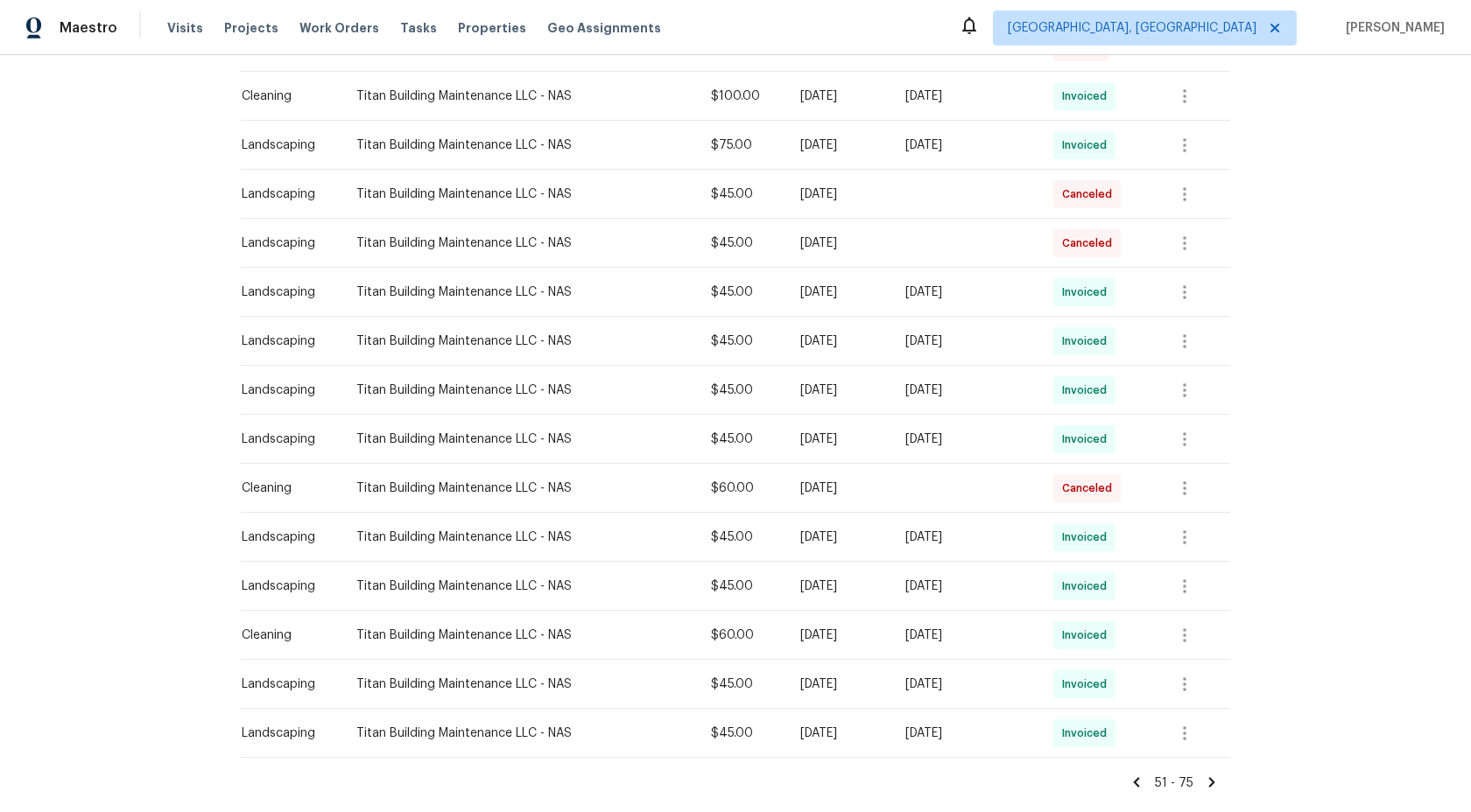
scroll to position [935, 0]
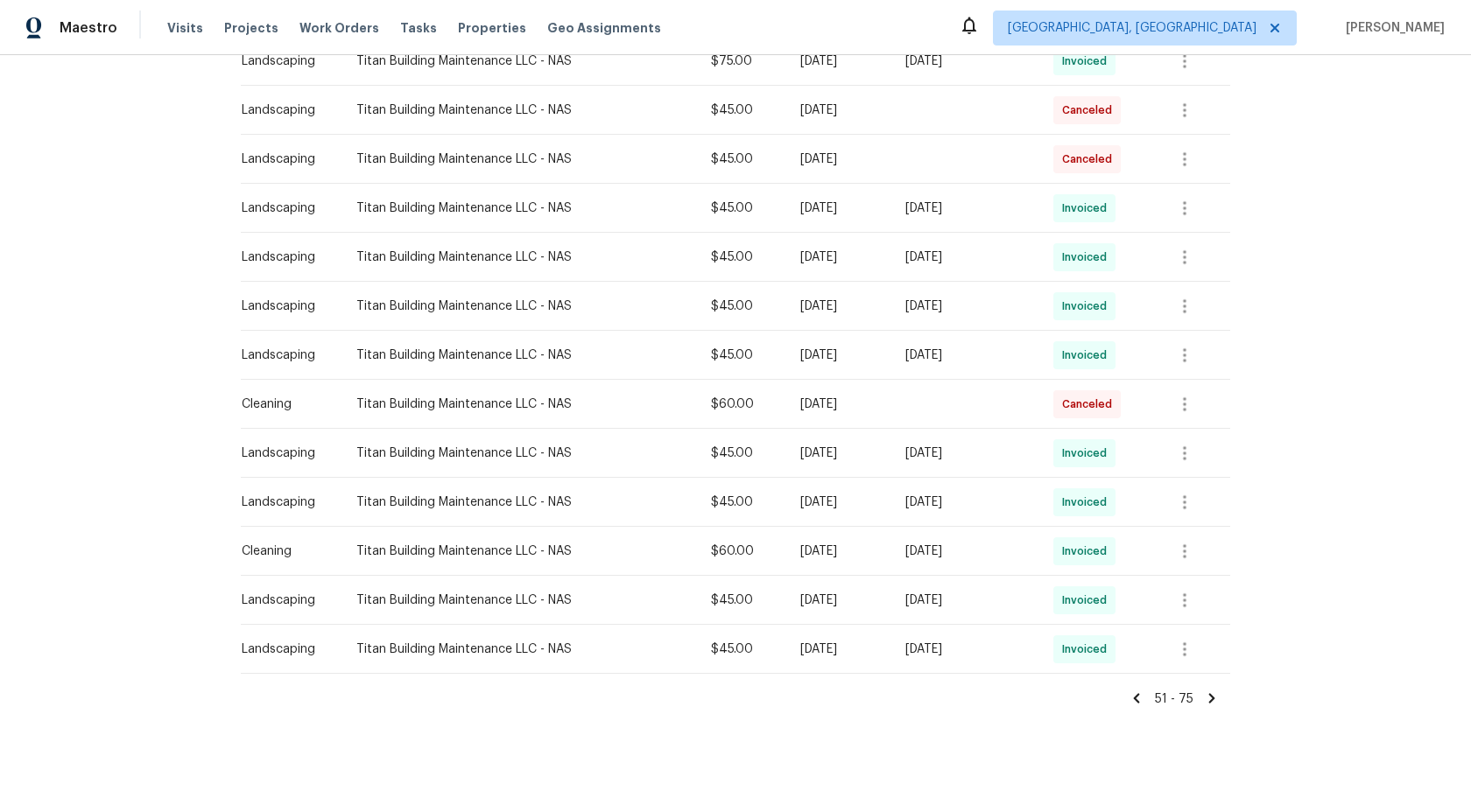
click at [1140, 696] on icon at bounding box center [1137, 699] width 16 height 16
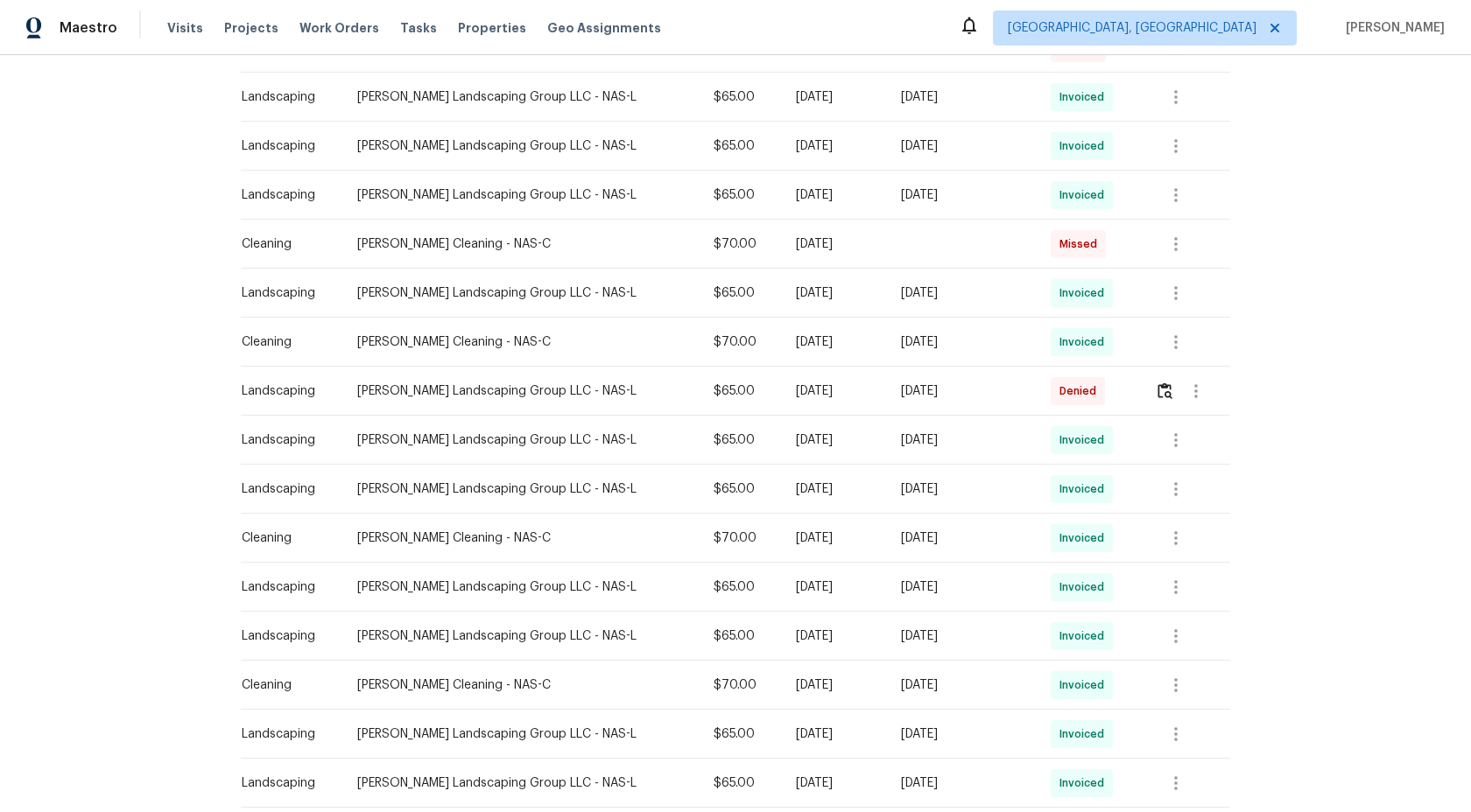
scroll to position [775, 0]
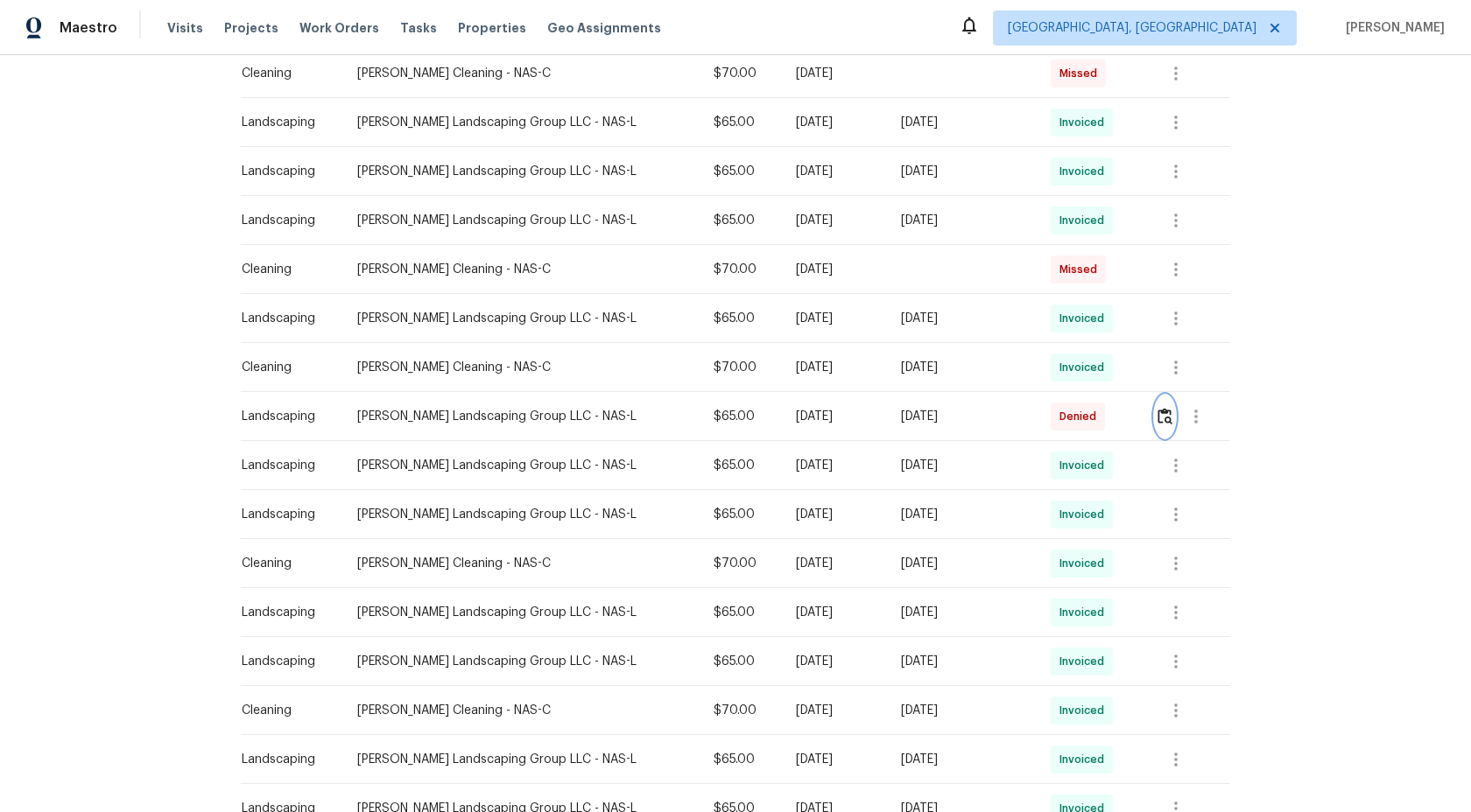
click at [1164, 415] on img "button" at bounding box center [1164, 415] width 15 height 17
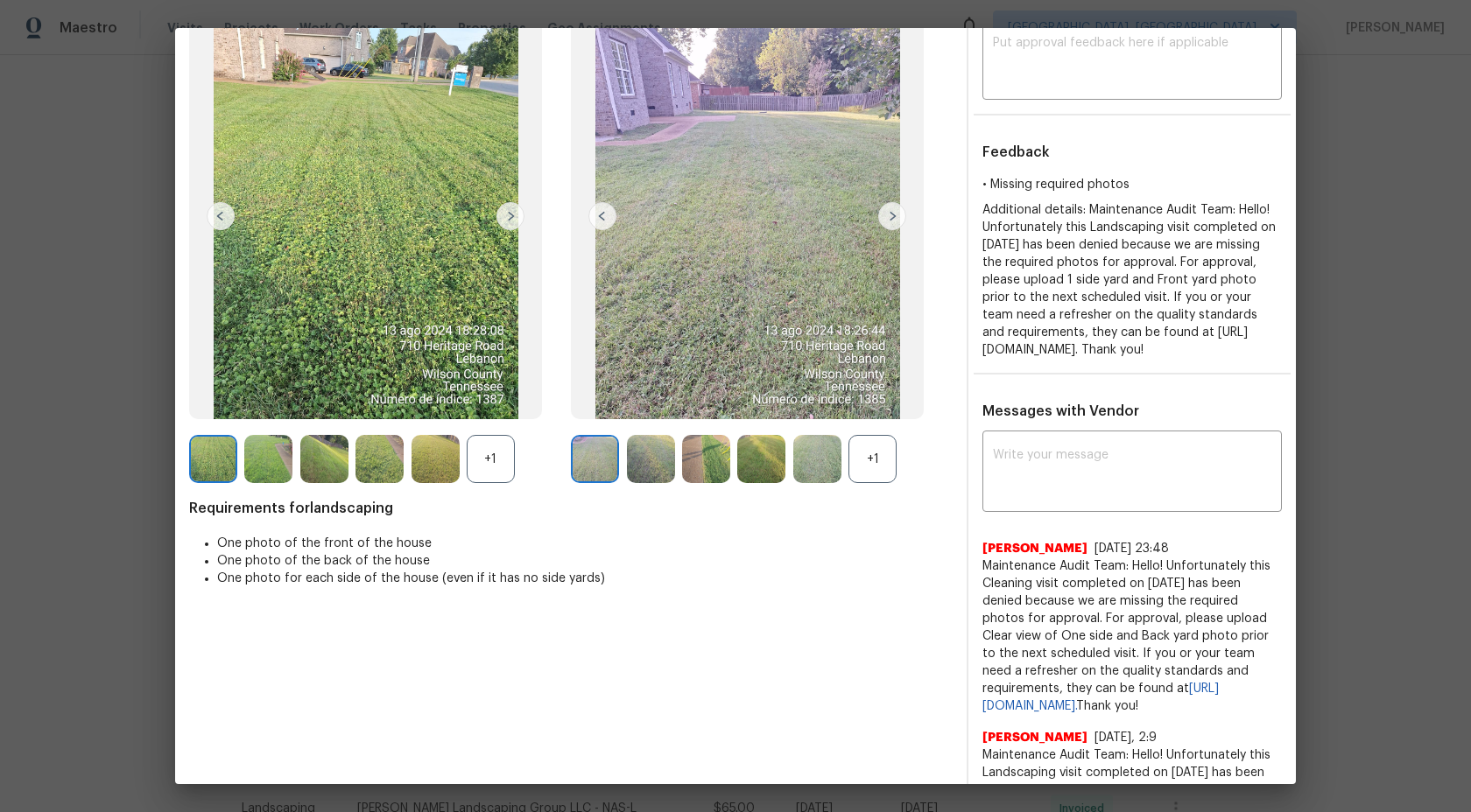
scroll to position [197, 0]
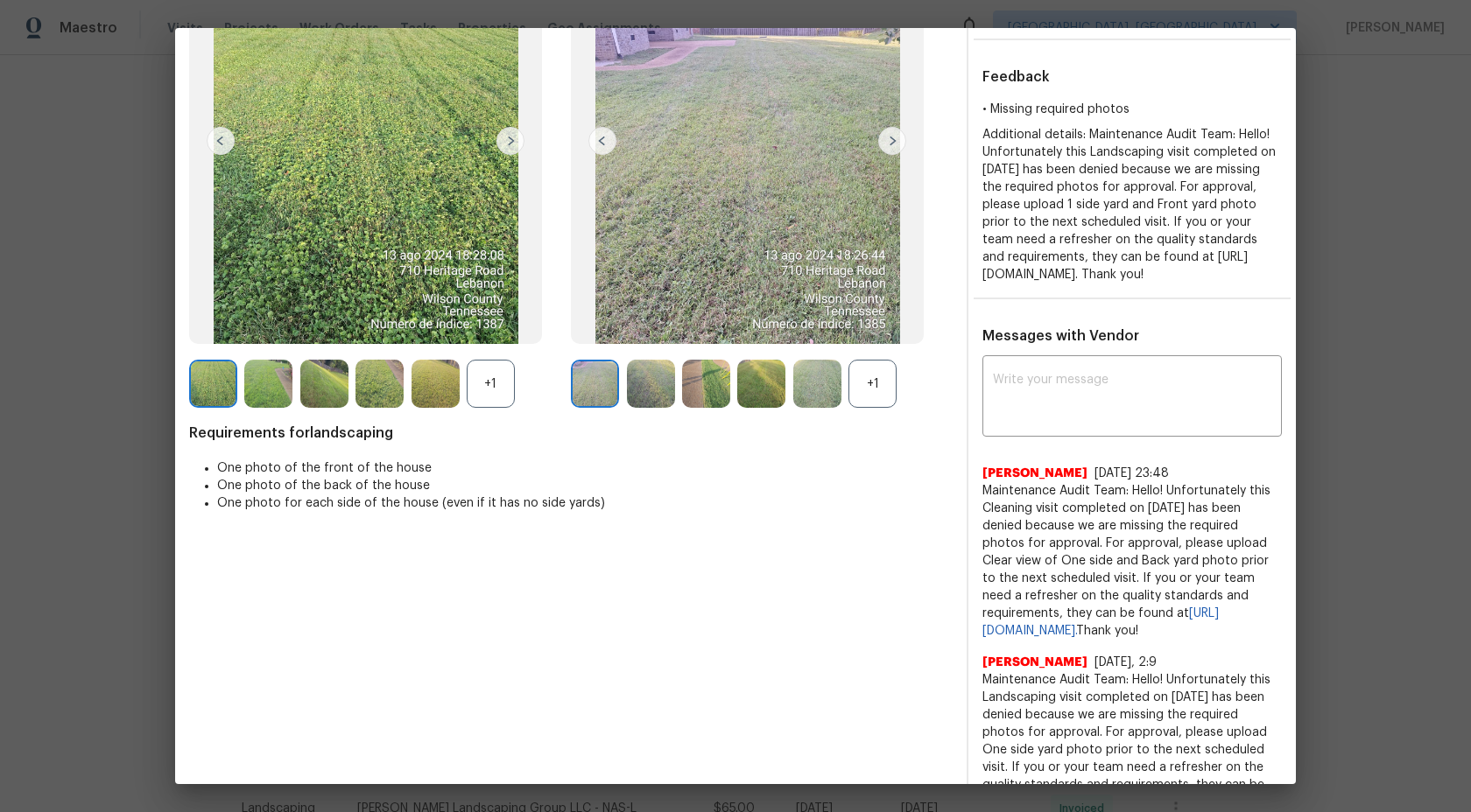
click at [866, 383] on div "+1" at bounding box center [872, 384] width 48 height 48
click at [504, 372] on div "+1" at bounding box center [490, 384] width 48 height 48
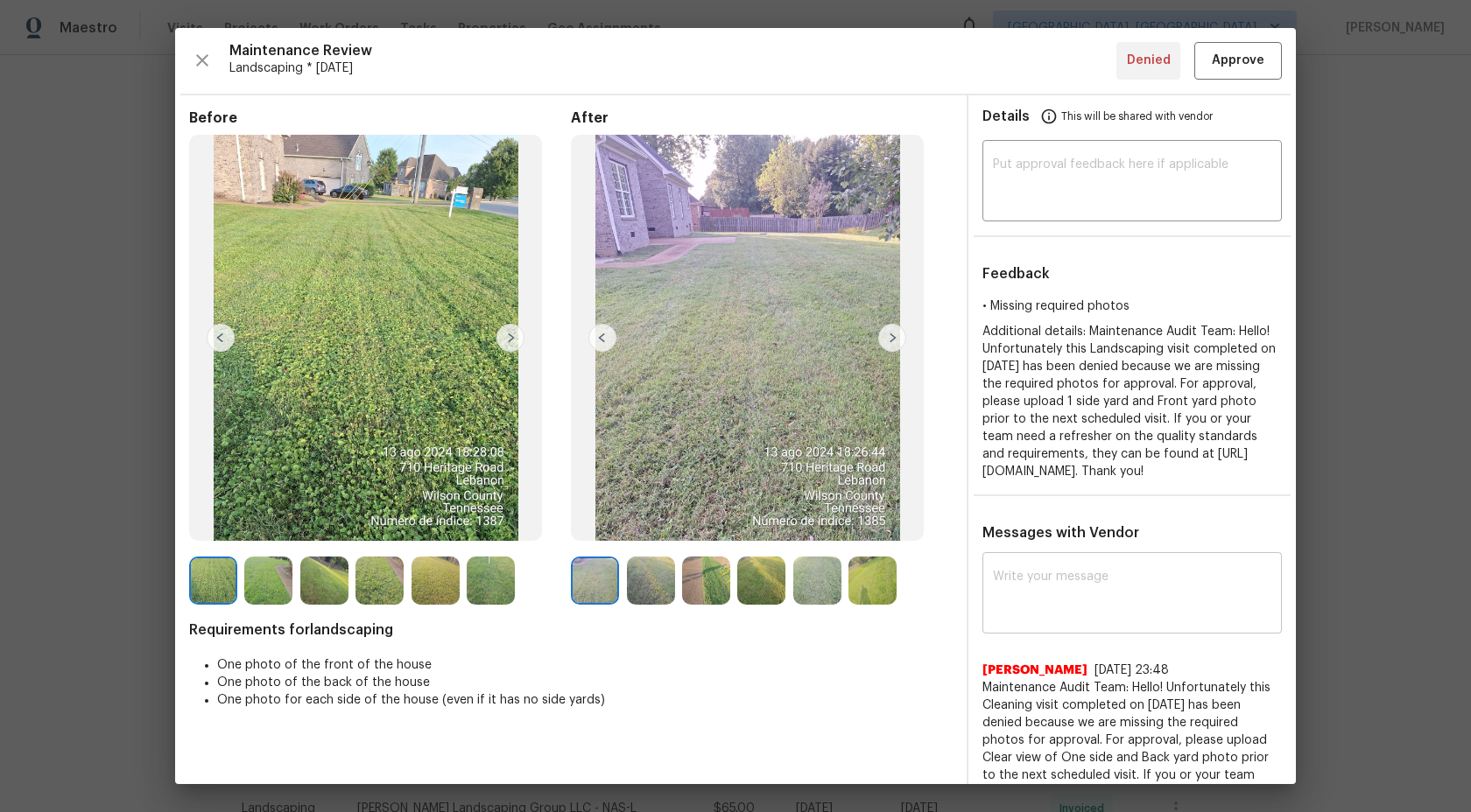
scroll to position [462, 0]
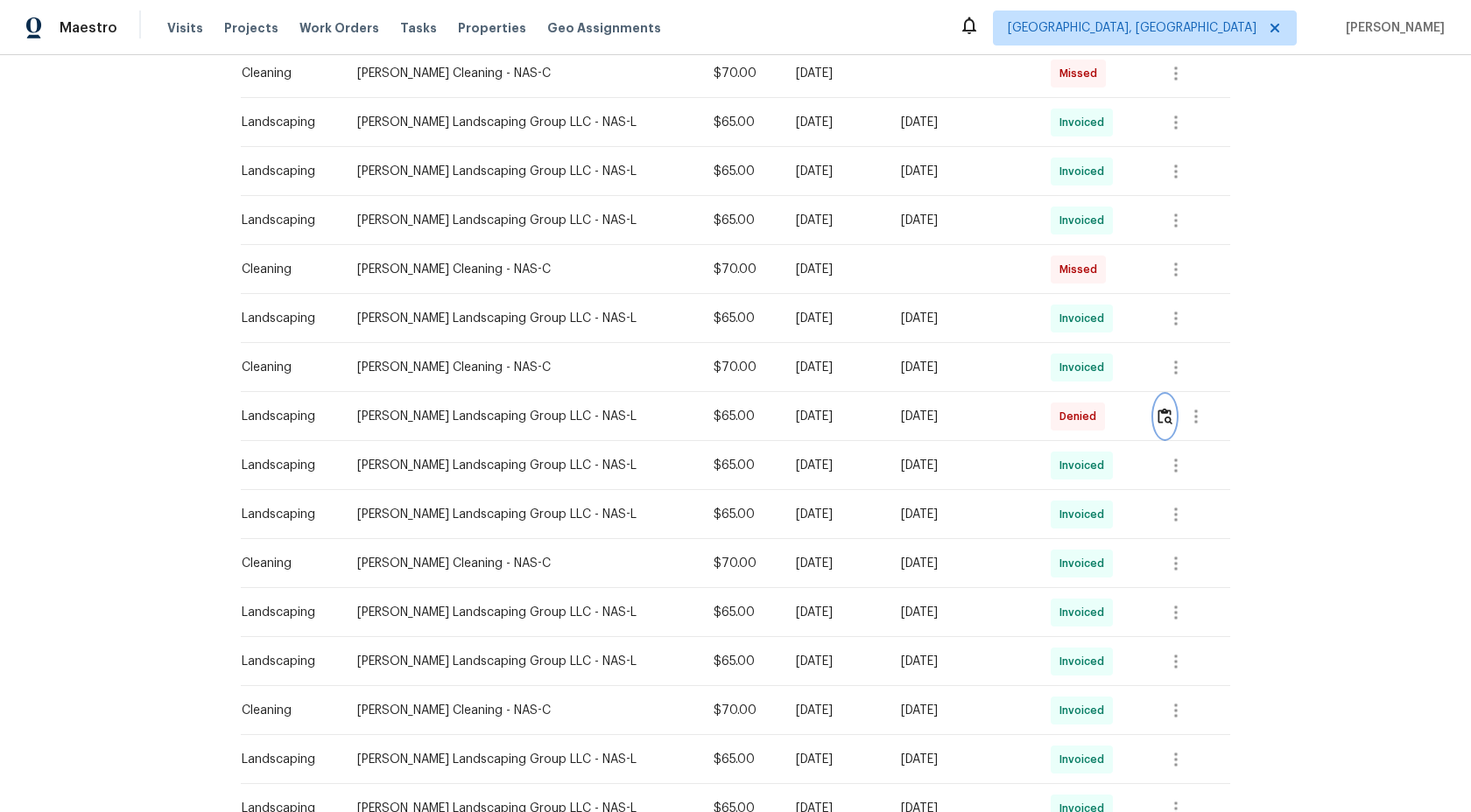
click at [1160, 416] on img "button" at bounding box center [1164, 415] width 15 height 17
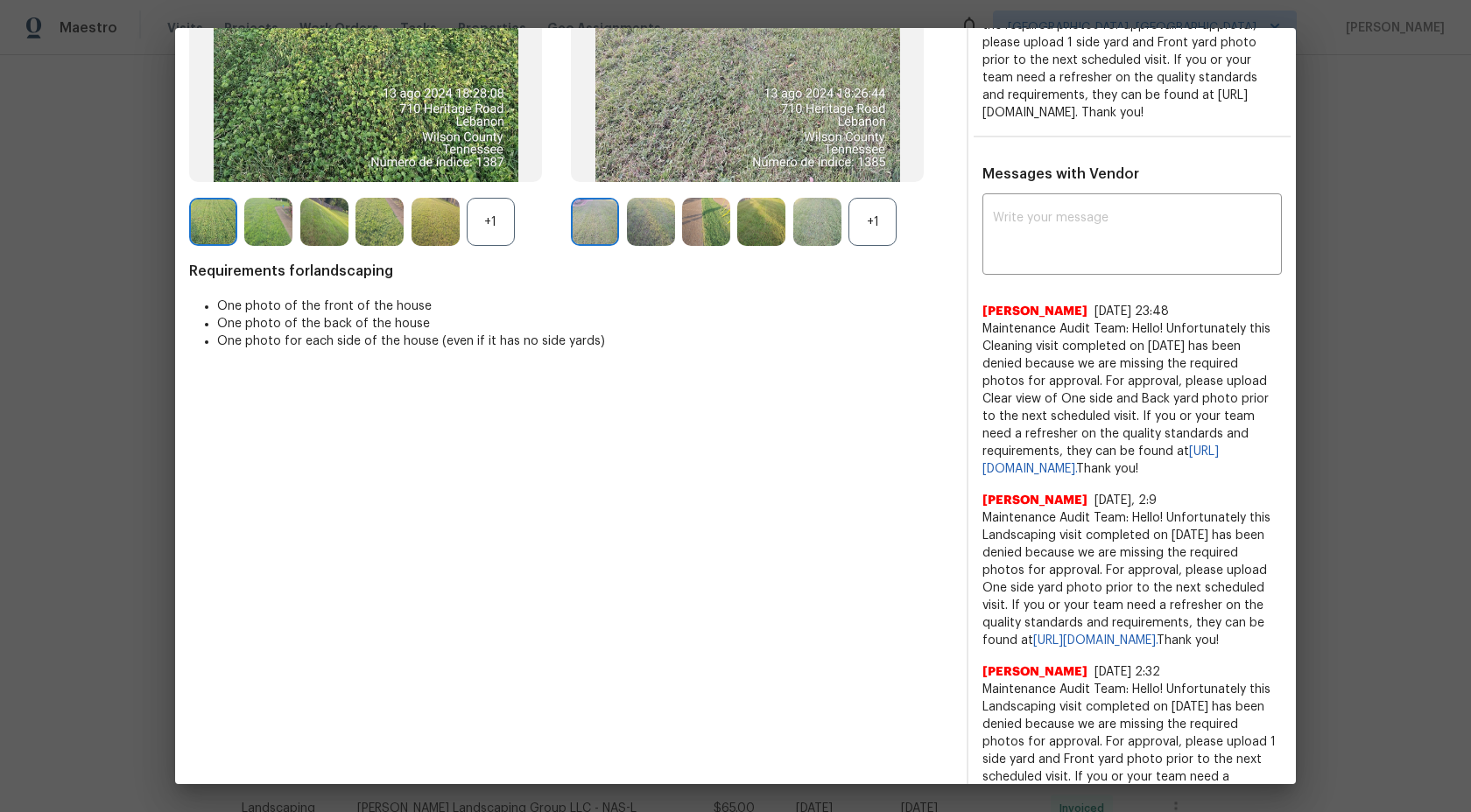
scroll to position [333, 0]
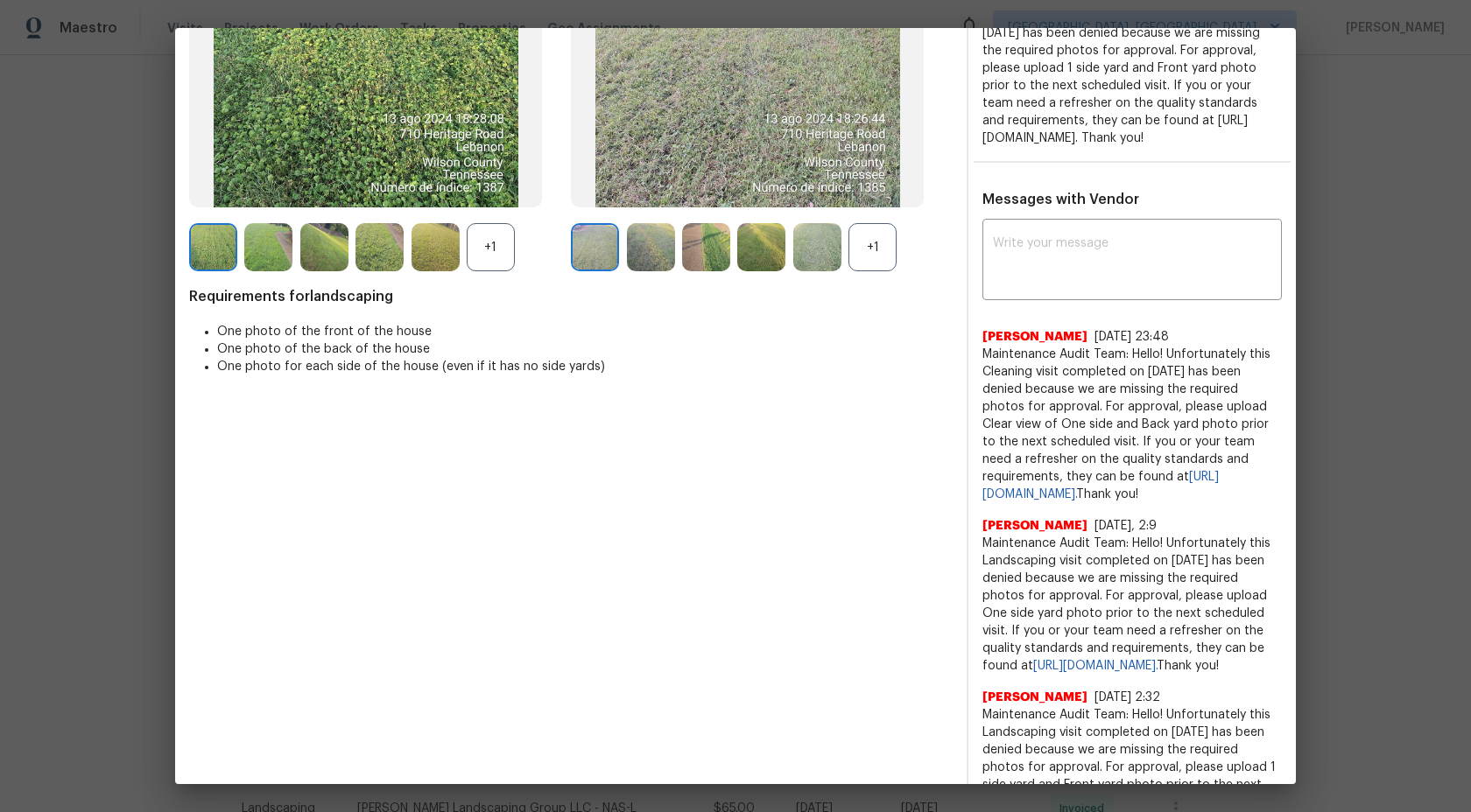
click at [869, 243] on div "+1" at bounding box center [872, 247] width 48 height 48
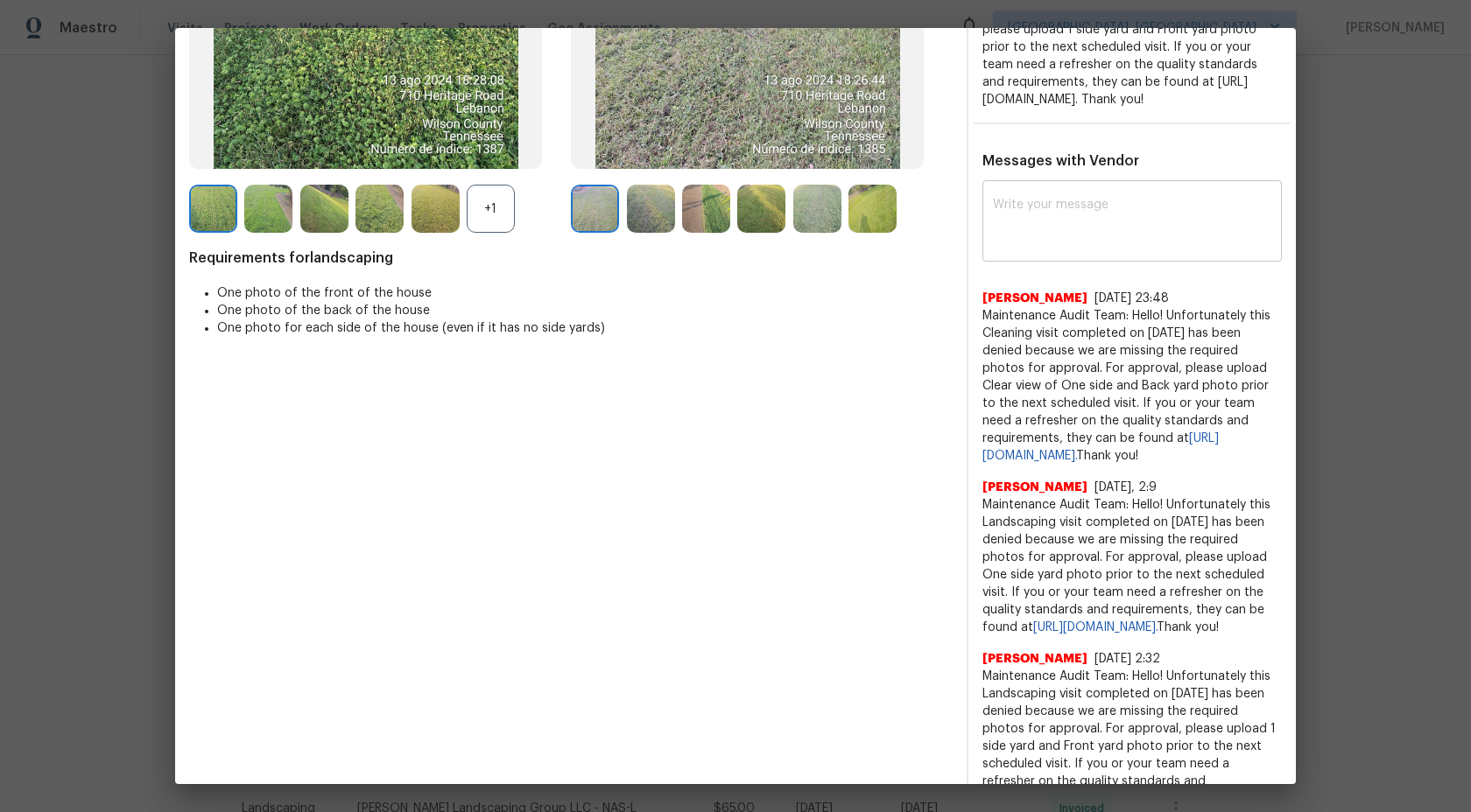
scroll to position [311, 0]
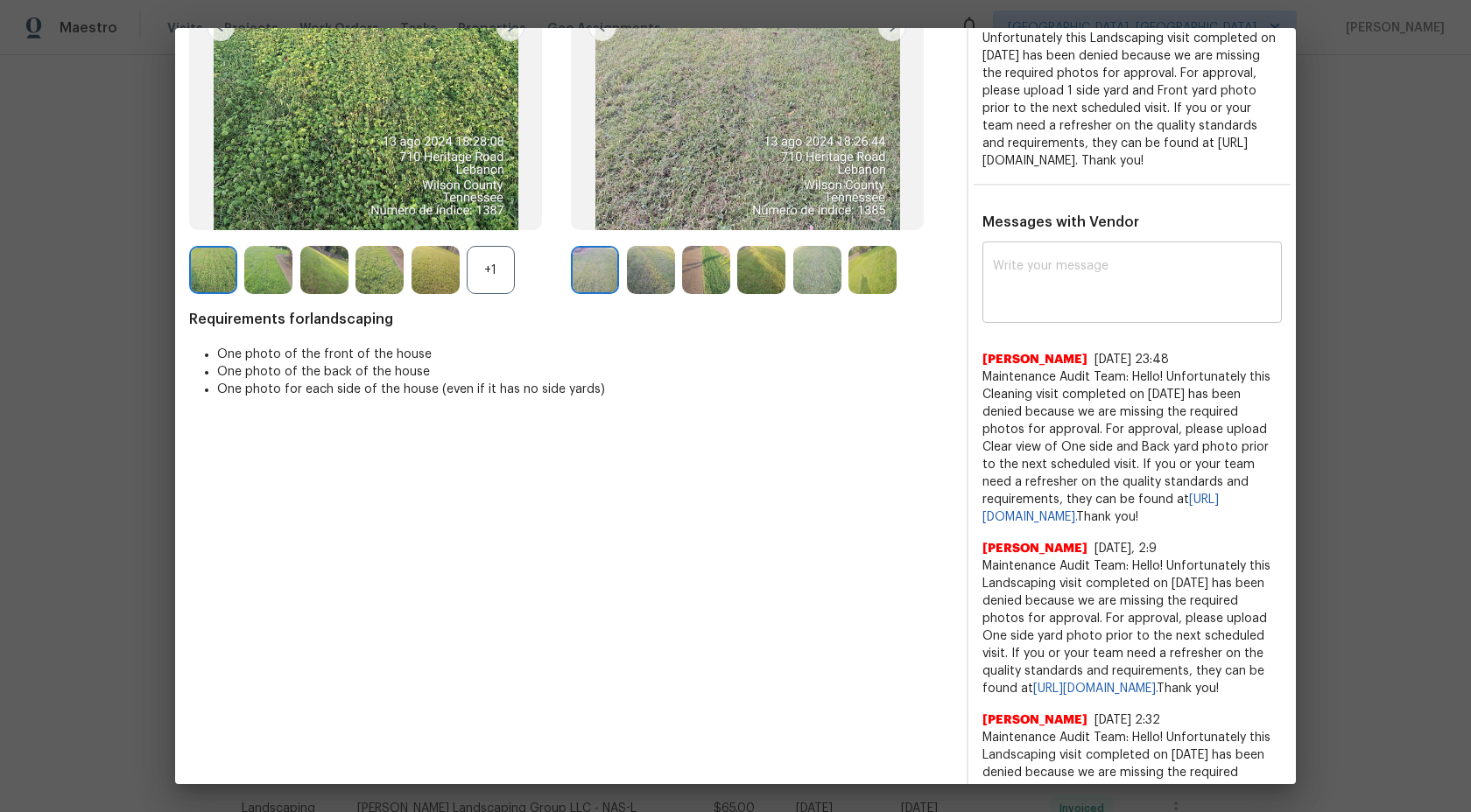
click at [1064, 285] on textarea at bounding box center [1132, 285] width 278 height 49
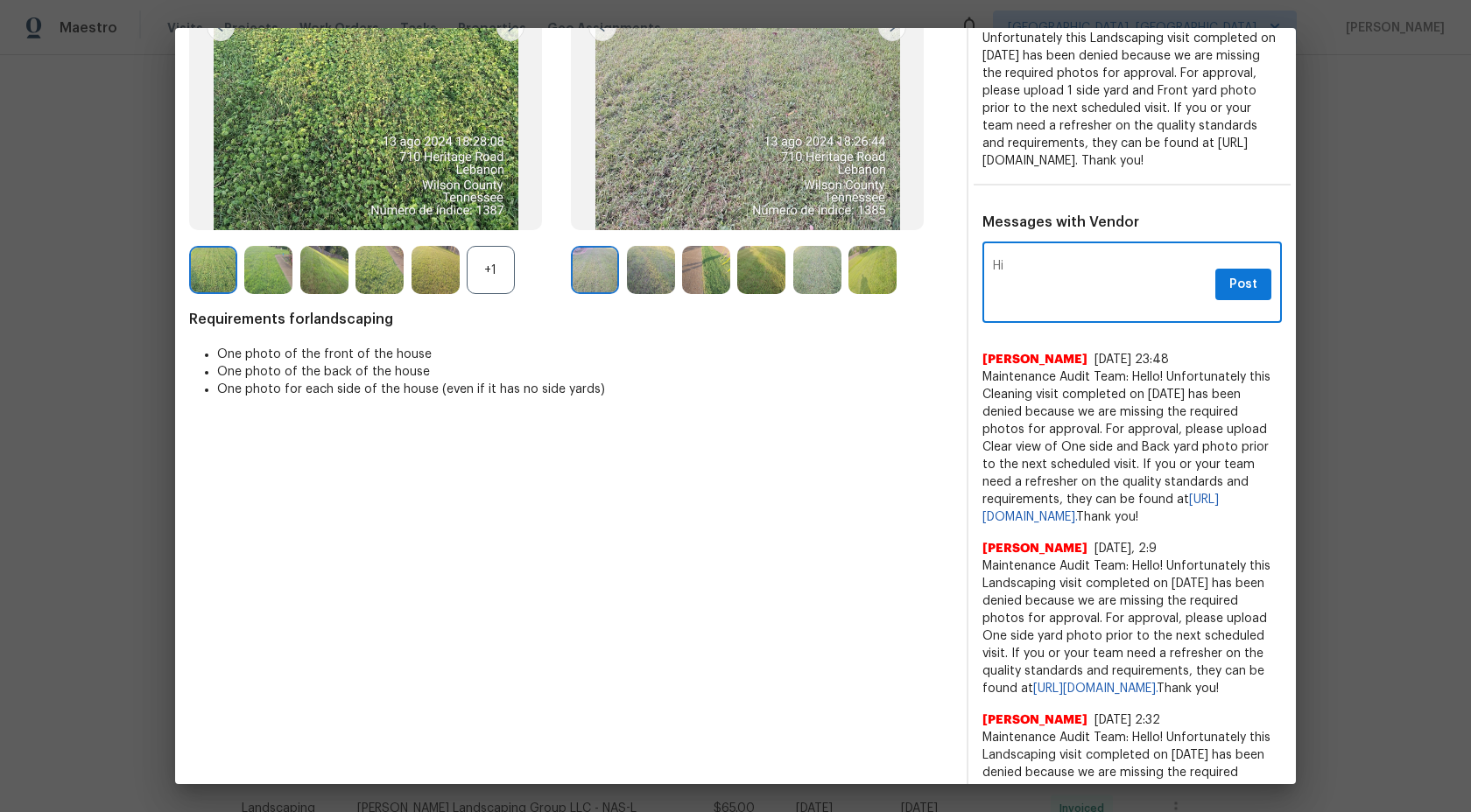
type textarea "H"
drag, startPoint x: 1124, startPoint y: 537, endPoint x: 986, endPoint y: 397, distance: 196.6
click at [986, 397] on span "Maintenance Audit Team: Hello! Unfortunately this Cleaning visit completed on 1…" at bounding box center [1132, 448] width 299 height 158
copy span "Maintenance Audit Team: Hello! Unfortunately this Cleaning visit completed on 1…"
click at [1161, 285] on textarea "Maintenance Audit Team:" at bounding box center [1100, 285] width 215 height 49
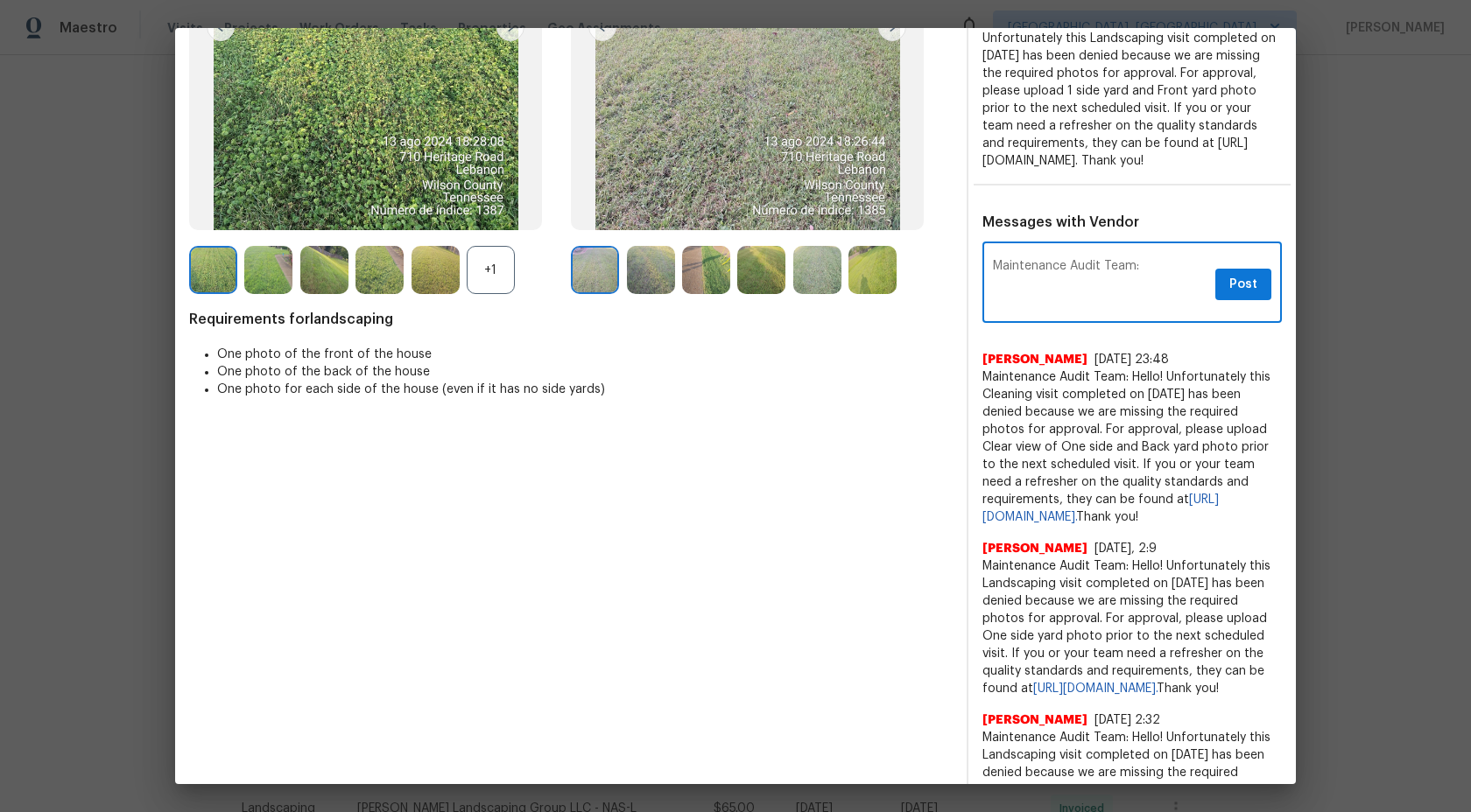
paste textarea "Maintenance Audit Team: Hello! Unfortunately this Cleaning visit completed on 1…"
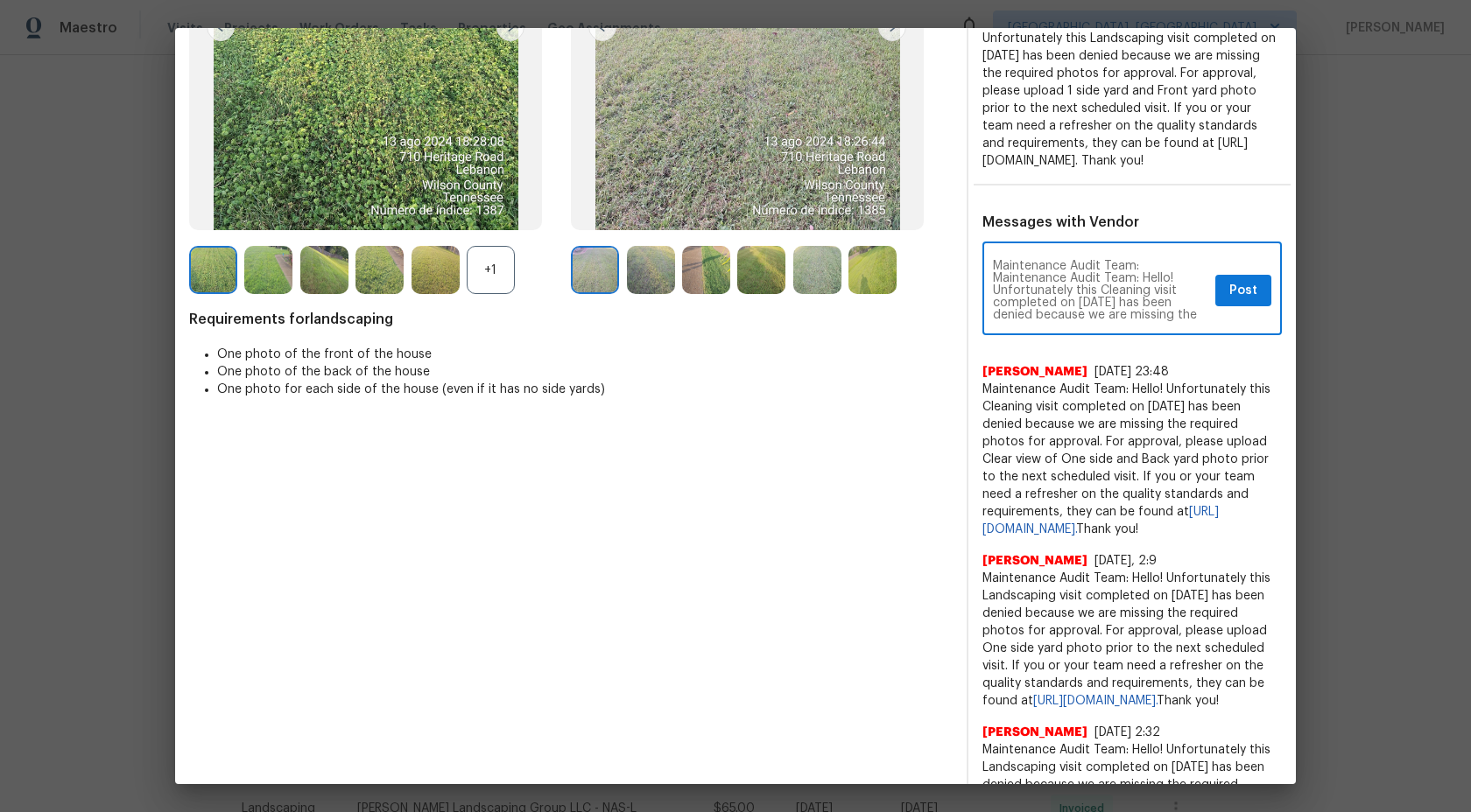
scroll to position [111, 0]
type textarea "Maintenance Audit Team: Maintenance Audit Team: Hello! Unfortunately this Clean…"
click at [1258, 307] on button "Post" at bounding box center [1243, 291] width 56 height 33
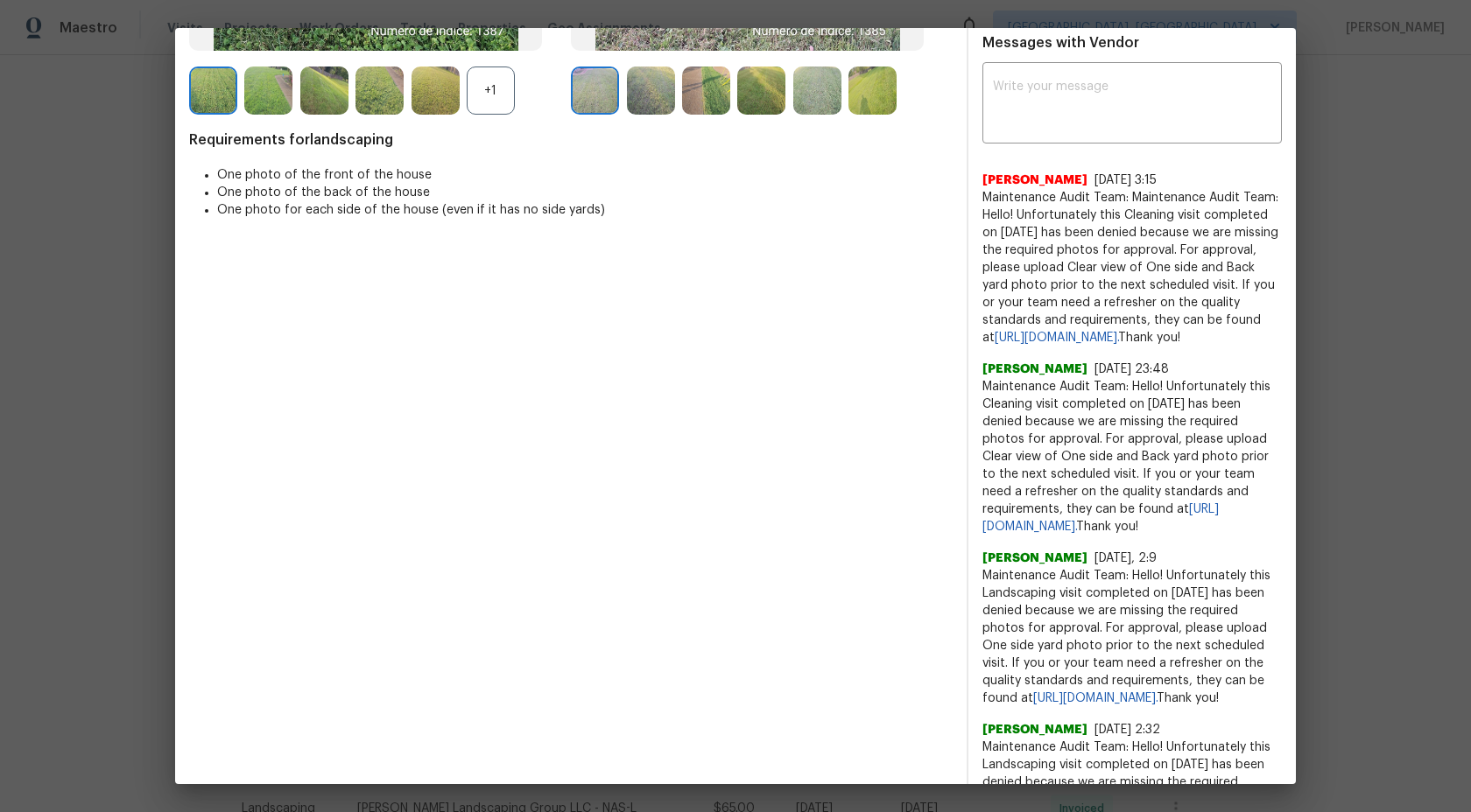
scroll to position [668, 0]
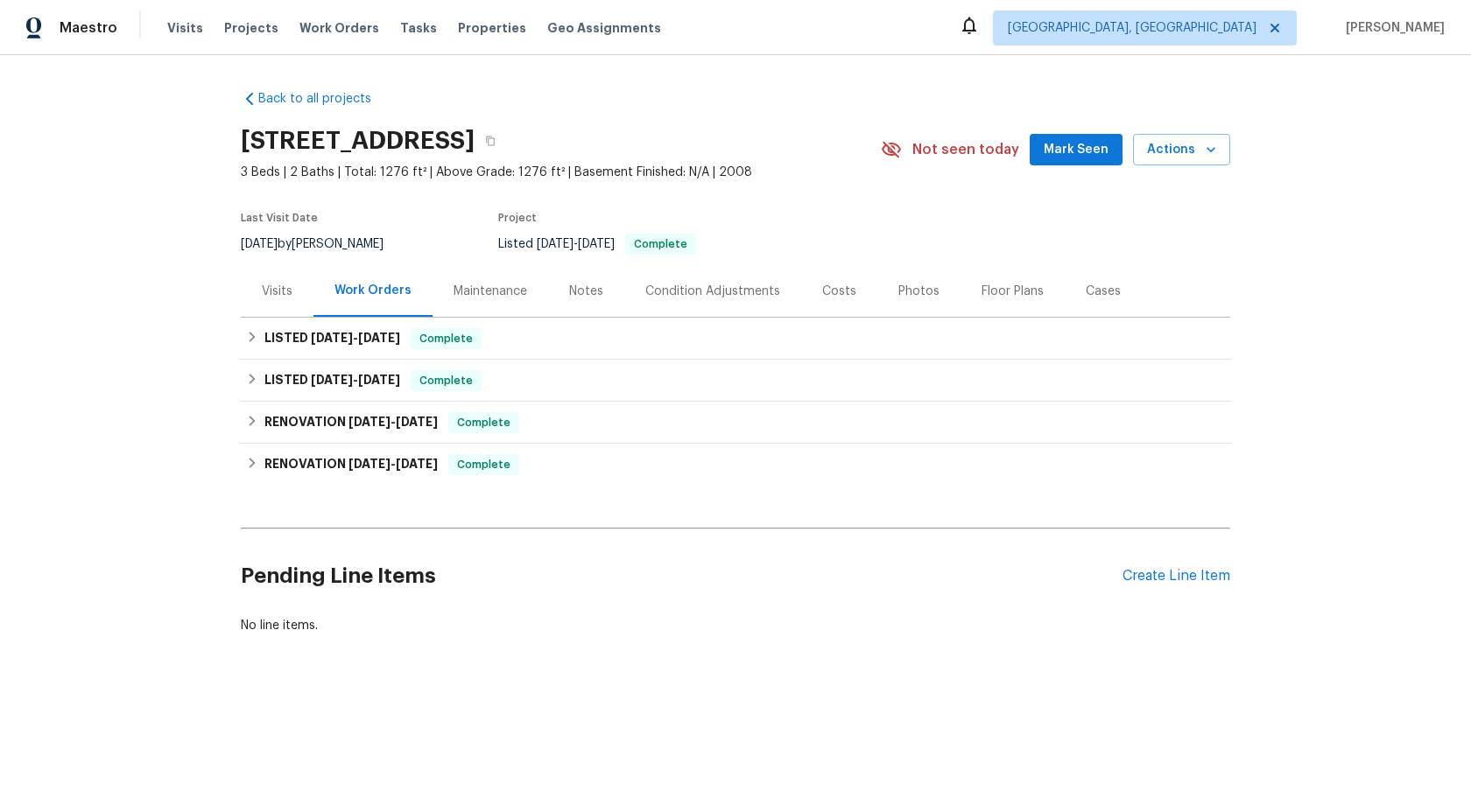
click at [491, 290] on div "Maintenance" at bounding box center [490, 292] width 74 height 18
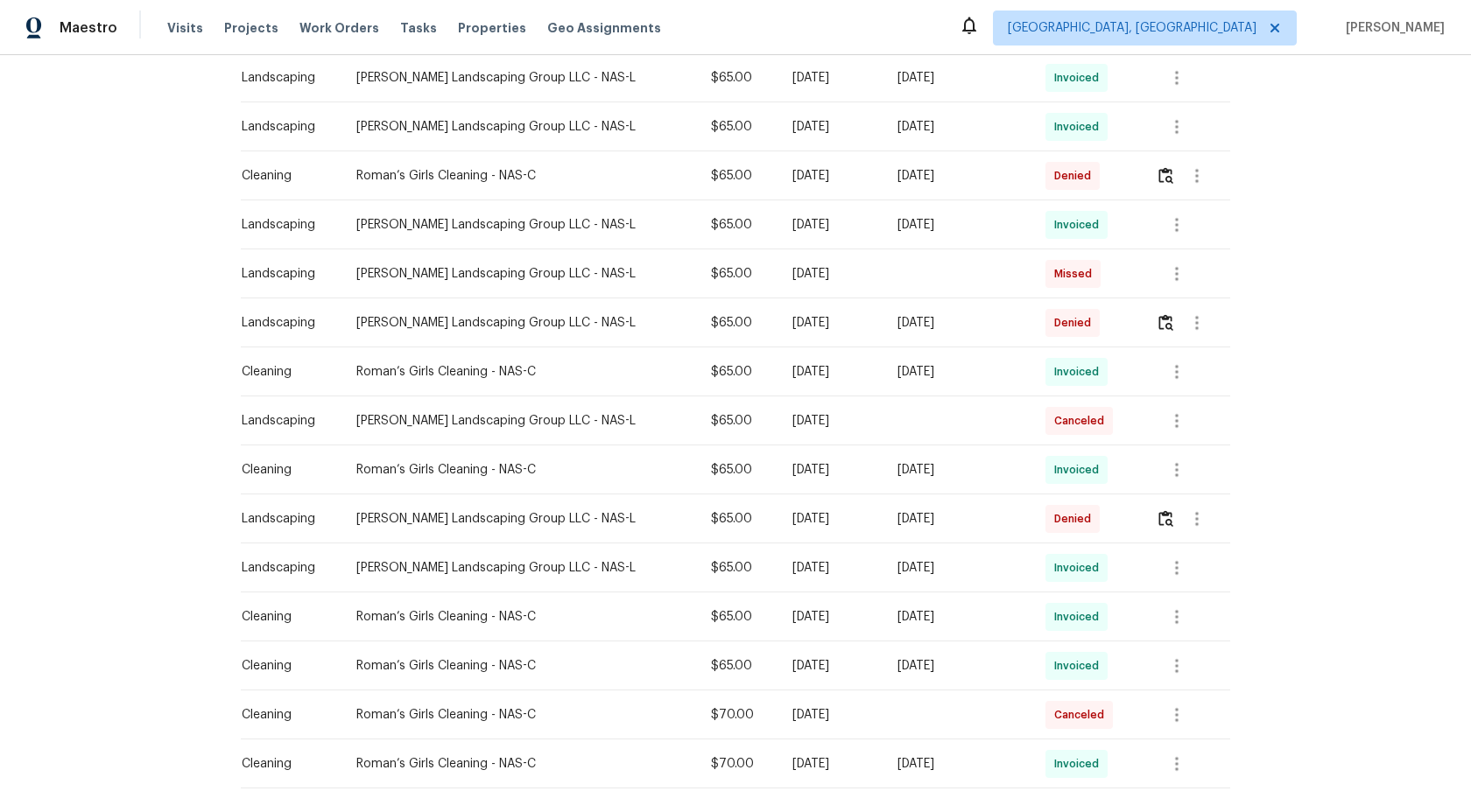
scroll to position [705, 0]
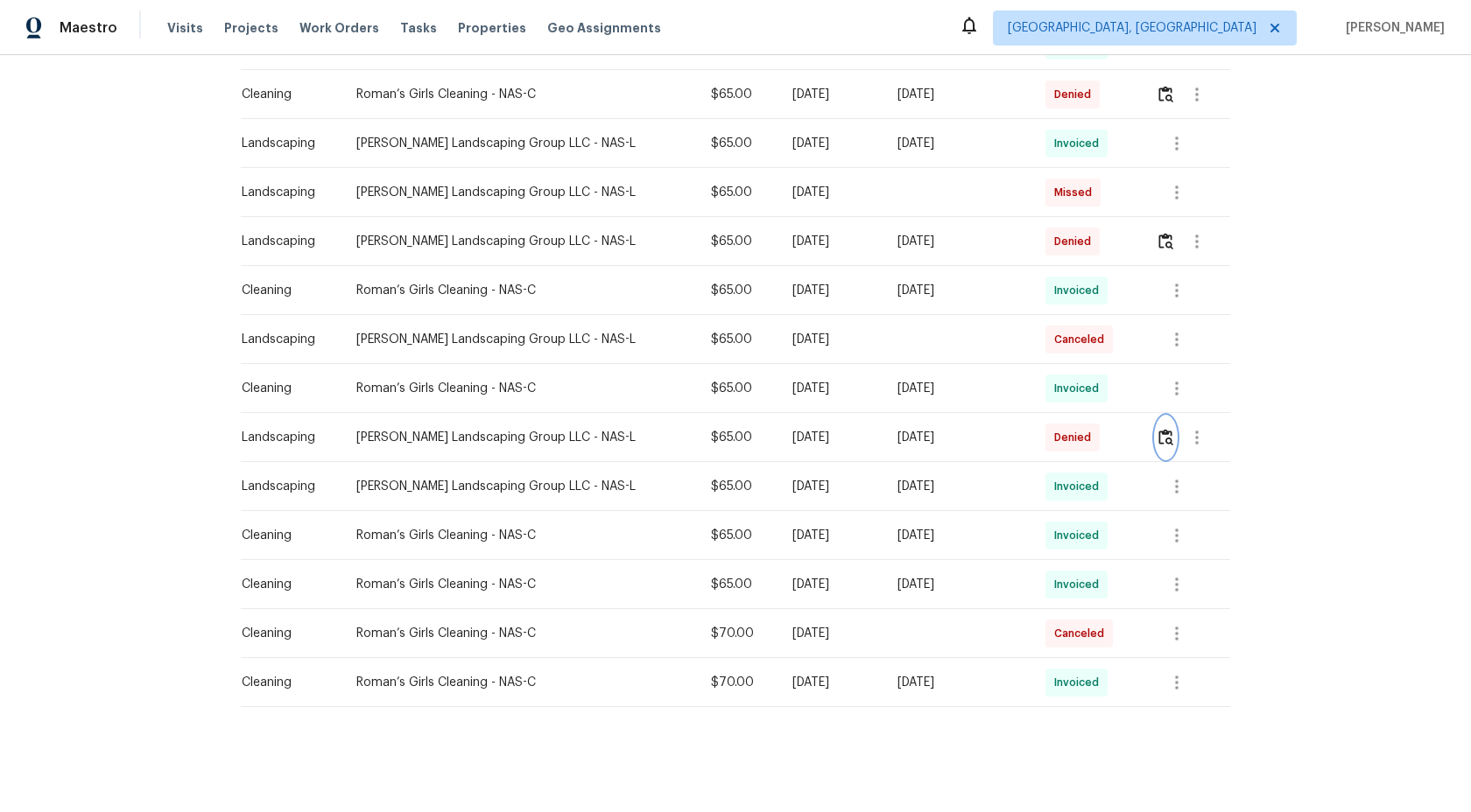
click at [1161, 435] on img "button" at bounding box center [1165, 437] width 15 height 17
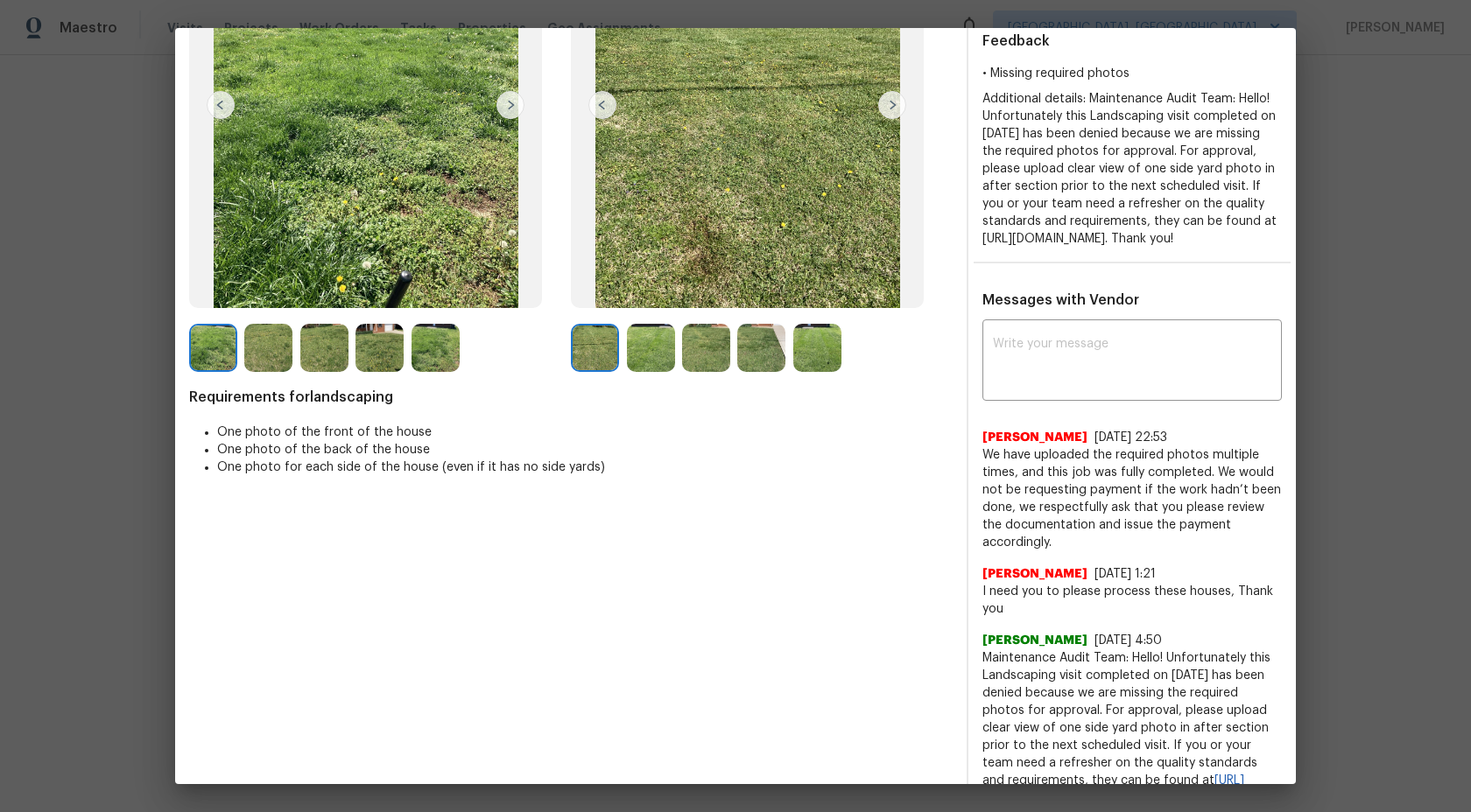
scroll to position [90, 0]
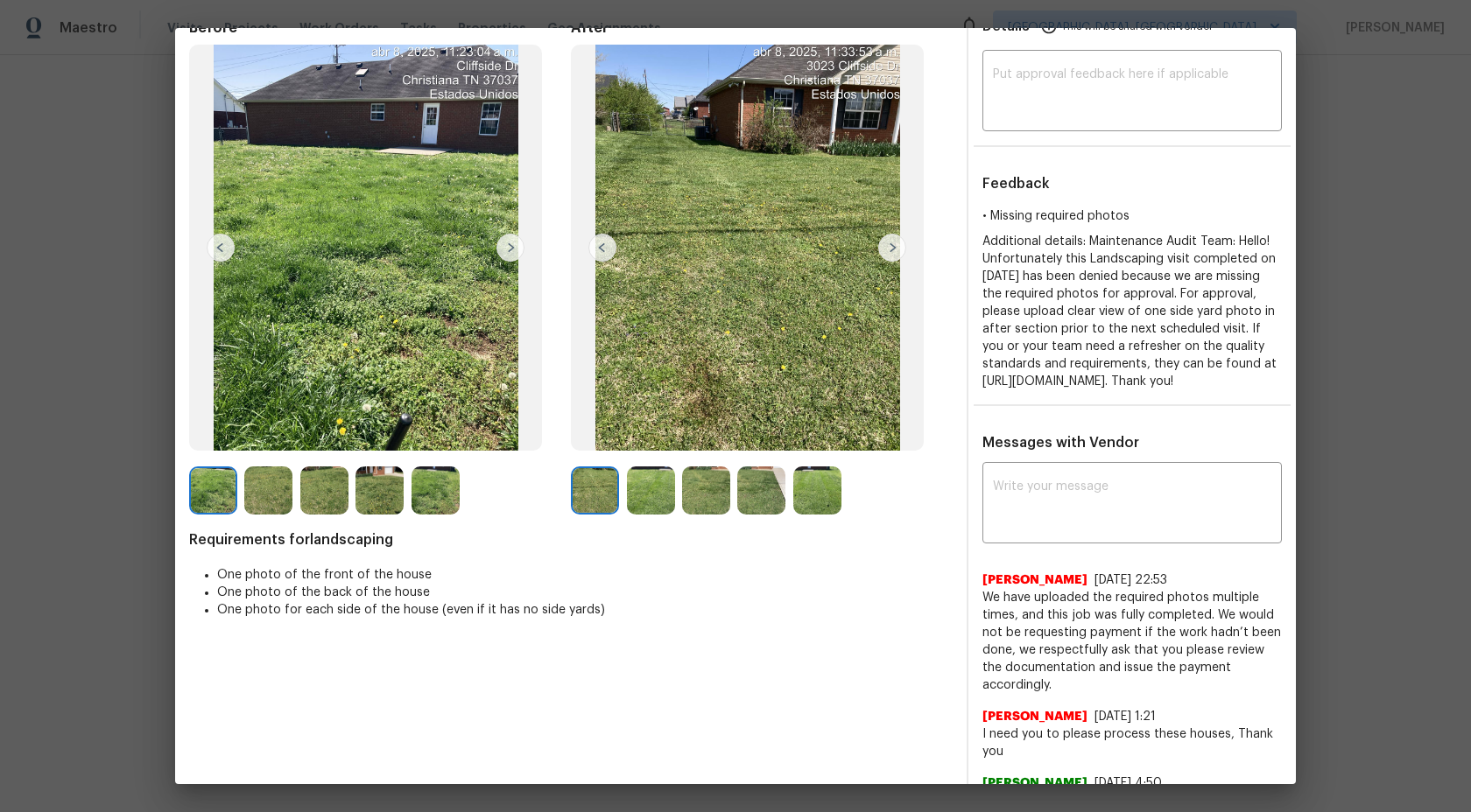
click at [641, 487] on img at bounding box center [650, 490] width 48 height 48
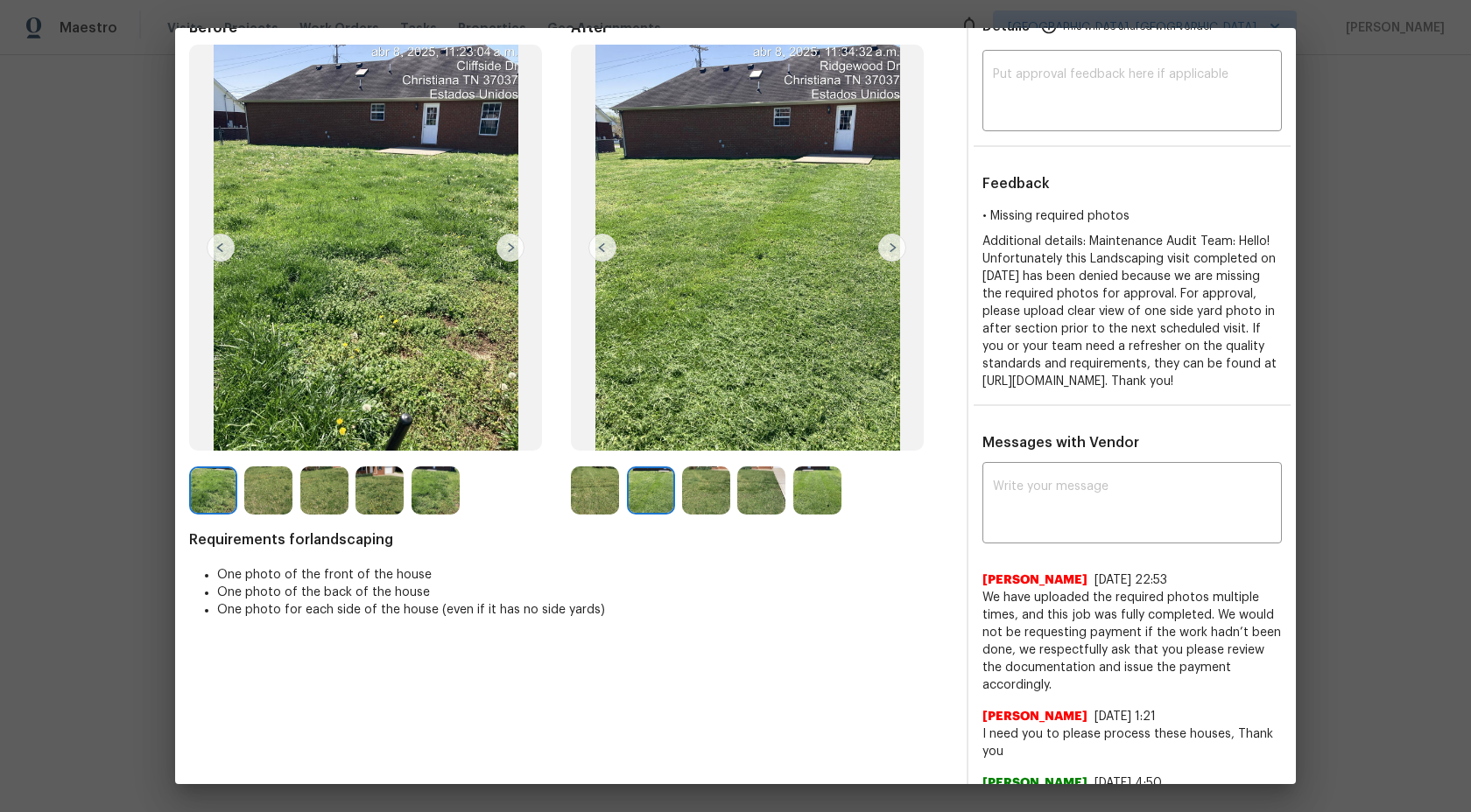
click at [649, 491] on img at bounding box center [650, 490] width 48 height 48
click at [599, 490] on img at bounding box center [595, 490] width 48 height 48
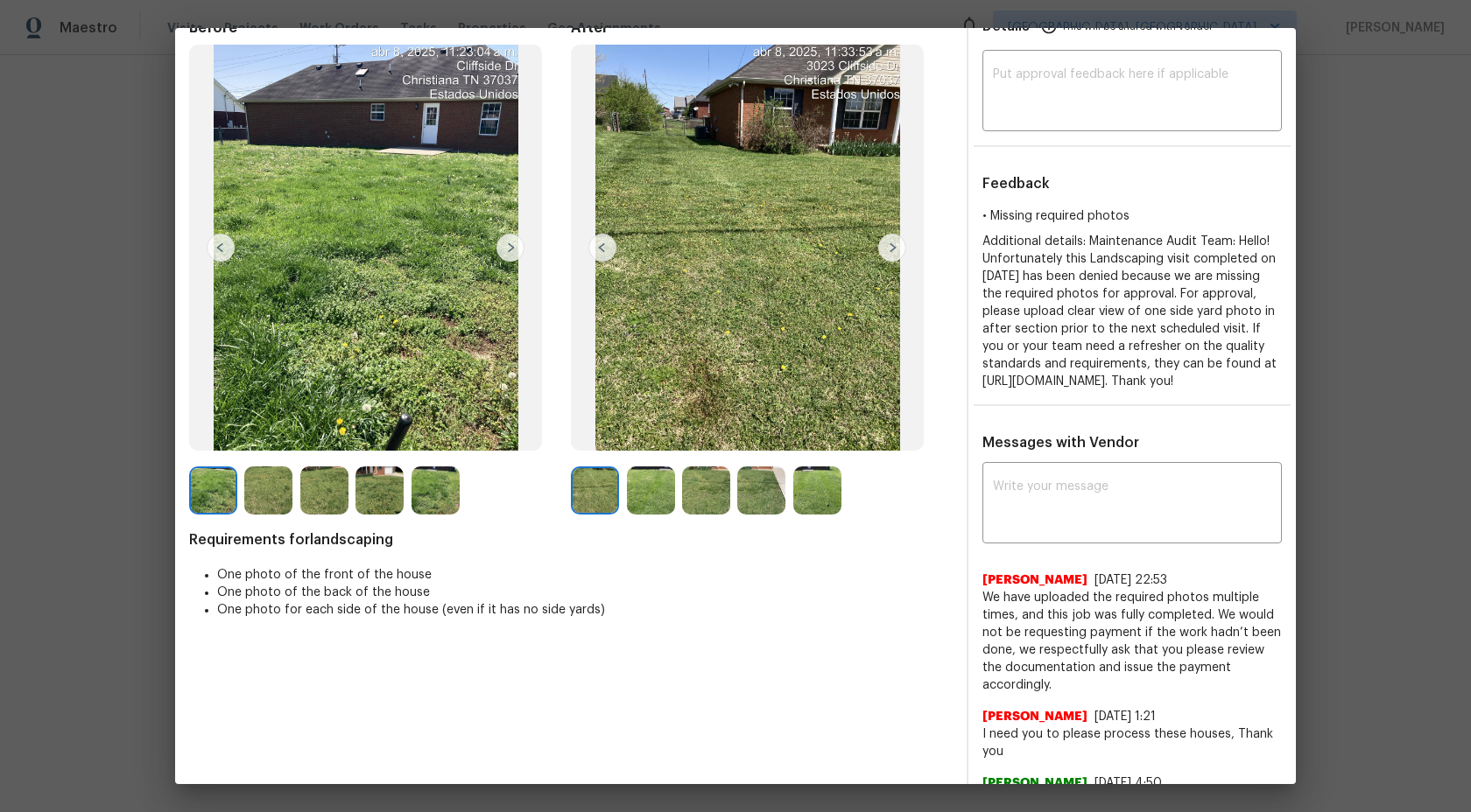
click at [644, 489] on img at bounding box center [650, 490] width 48 height 48
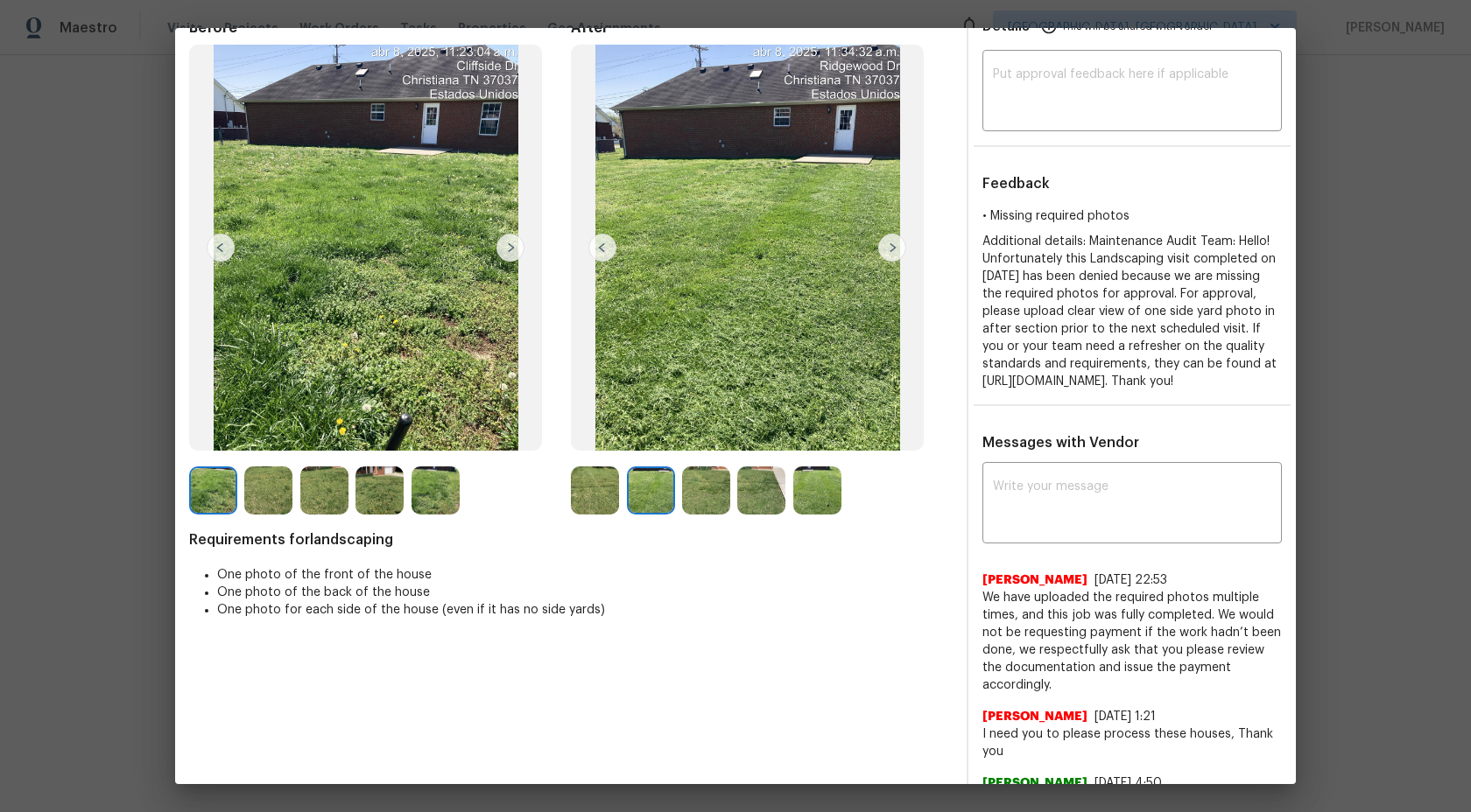
click at [714, 488] on img at bounding box center [705, 490] width 48 height 48
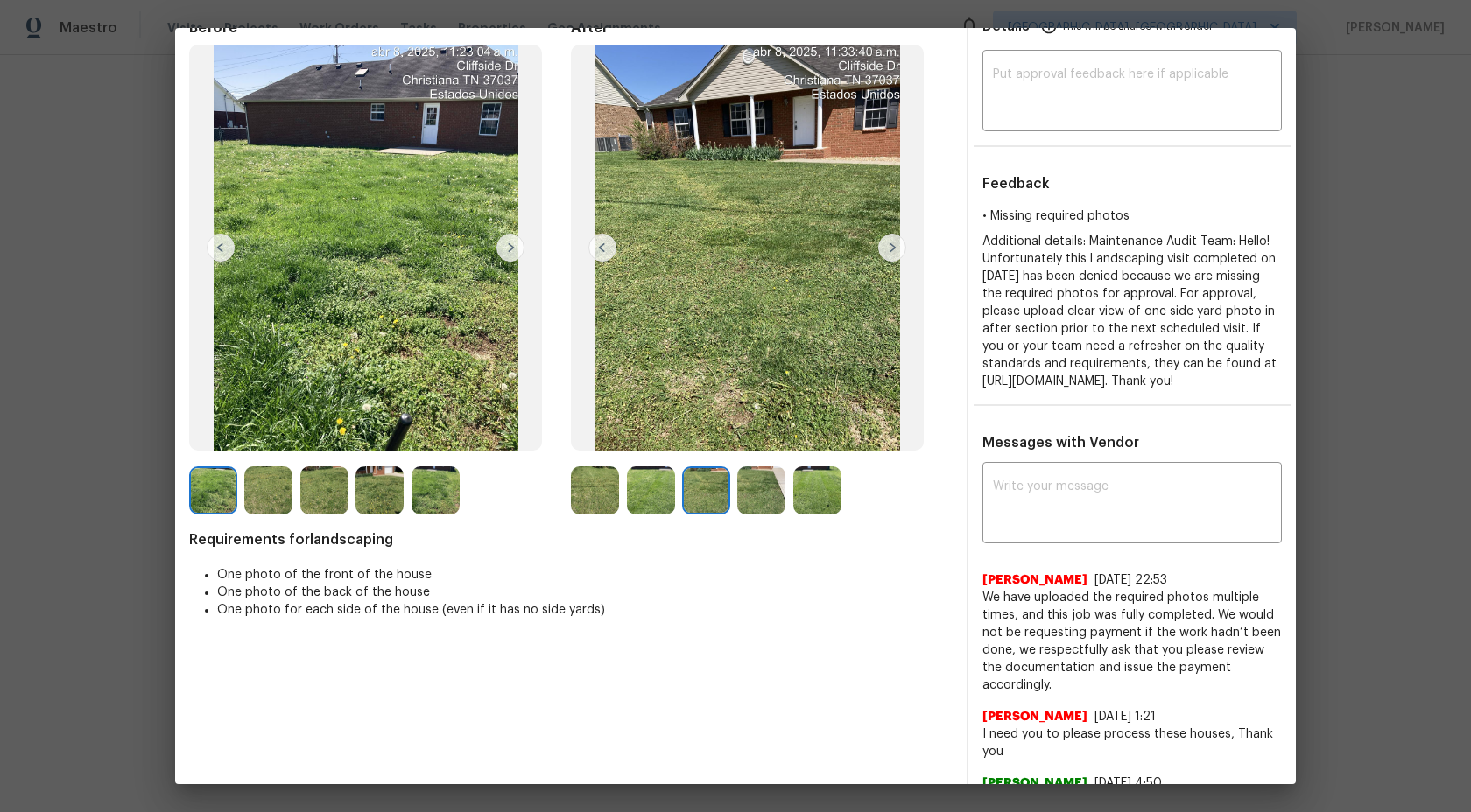
click at [793, 491] on img at bounding box center [817, 490] width 48 height 48
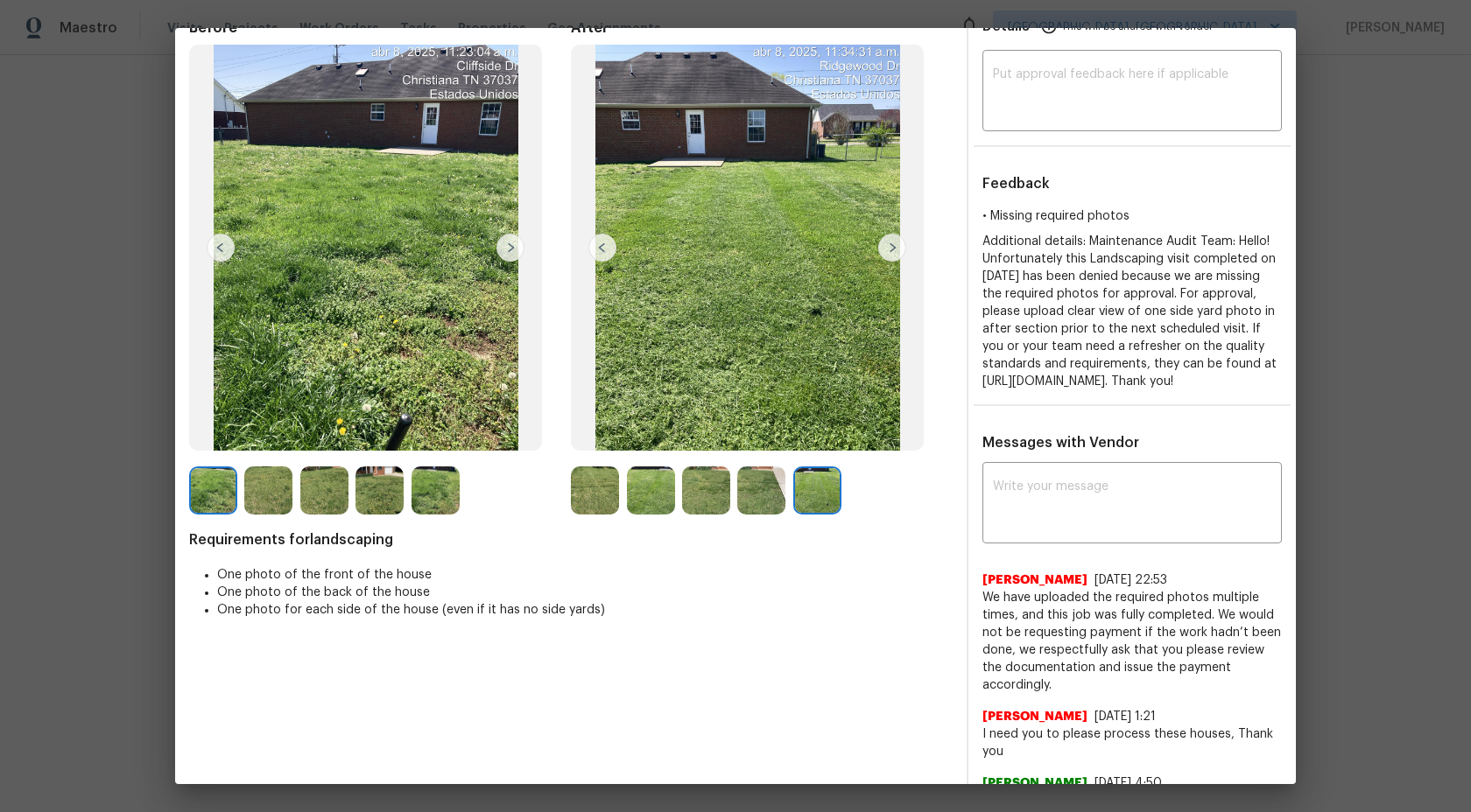
click at [840, 490] on img at bounding box center [817, 490] width 48 height 48
click at [738, 490] on img at bounding box center [761, 490] width 48 height 48
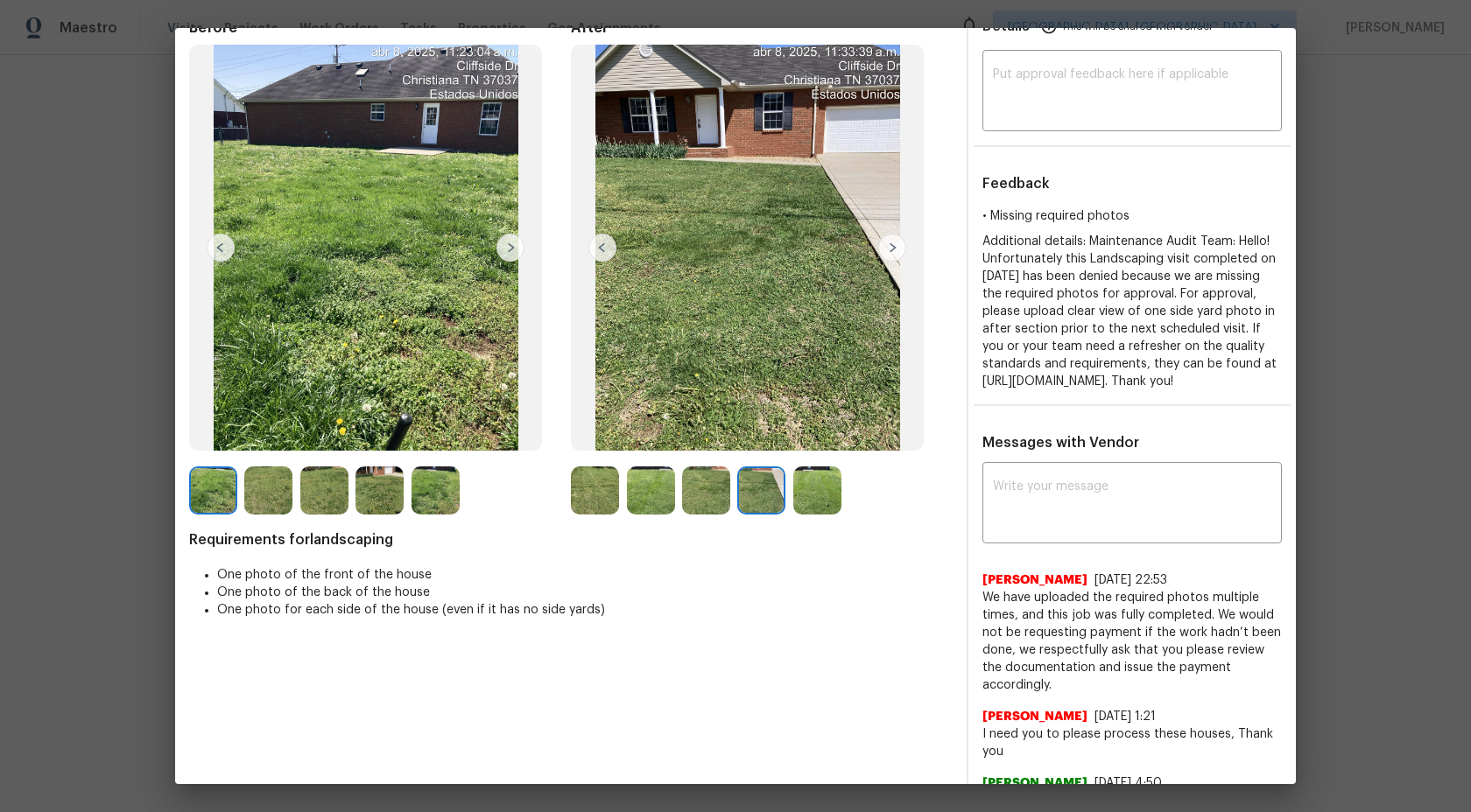
click at [696, 491] on img at bounding box center [705, 490] width 48 height 48
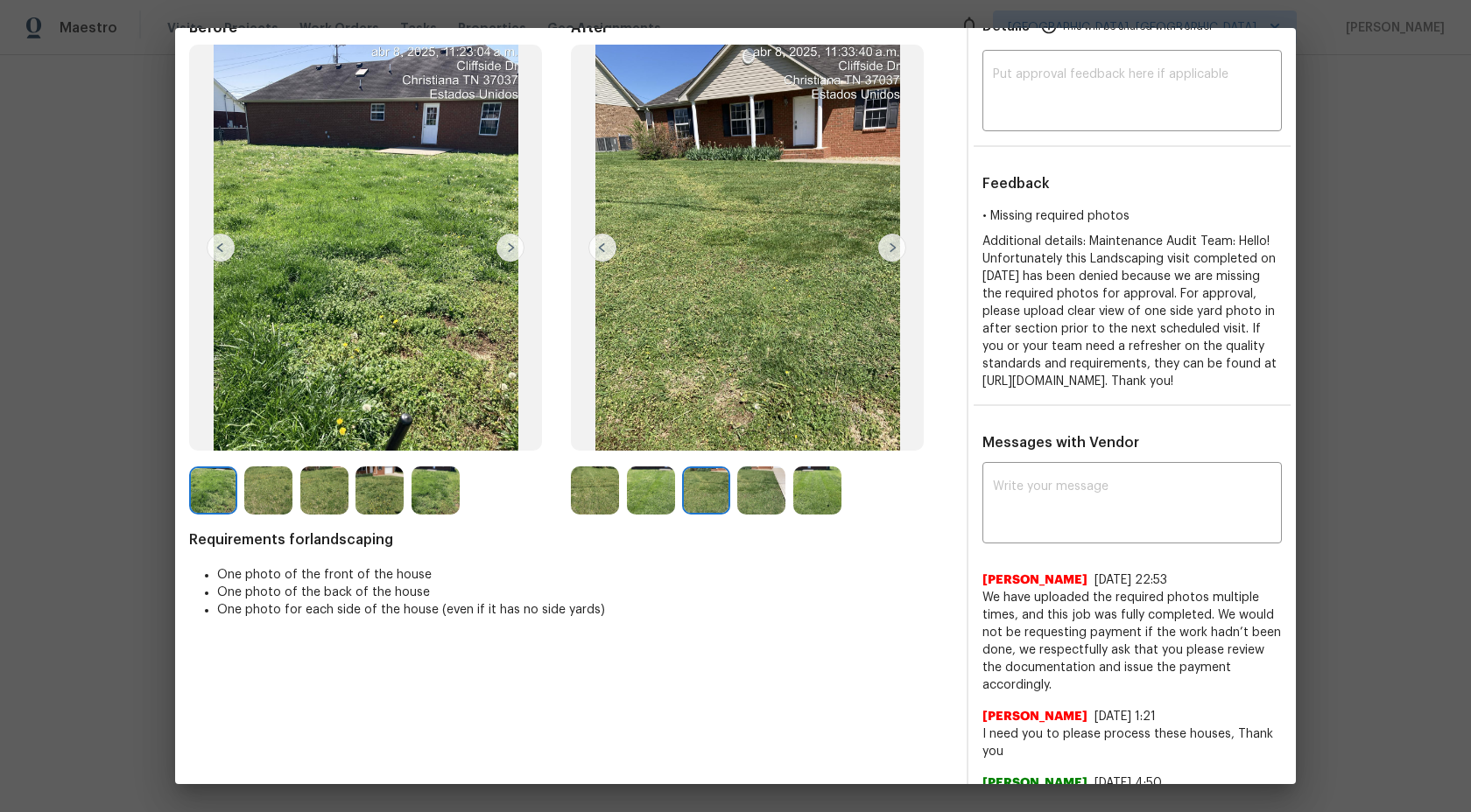
click at [640, 493] on img at bounding box center [650, 490] width 48 height 48
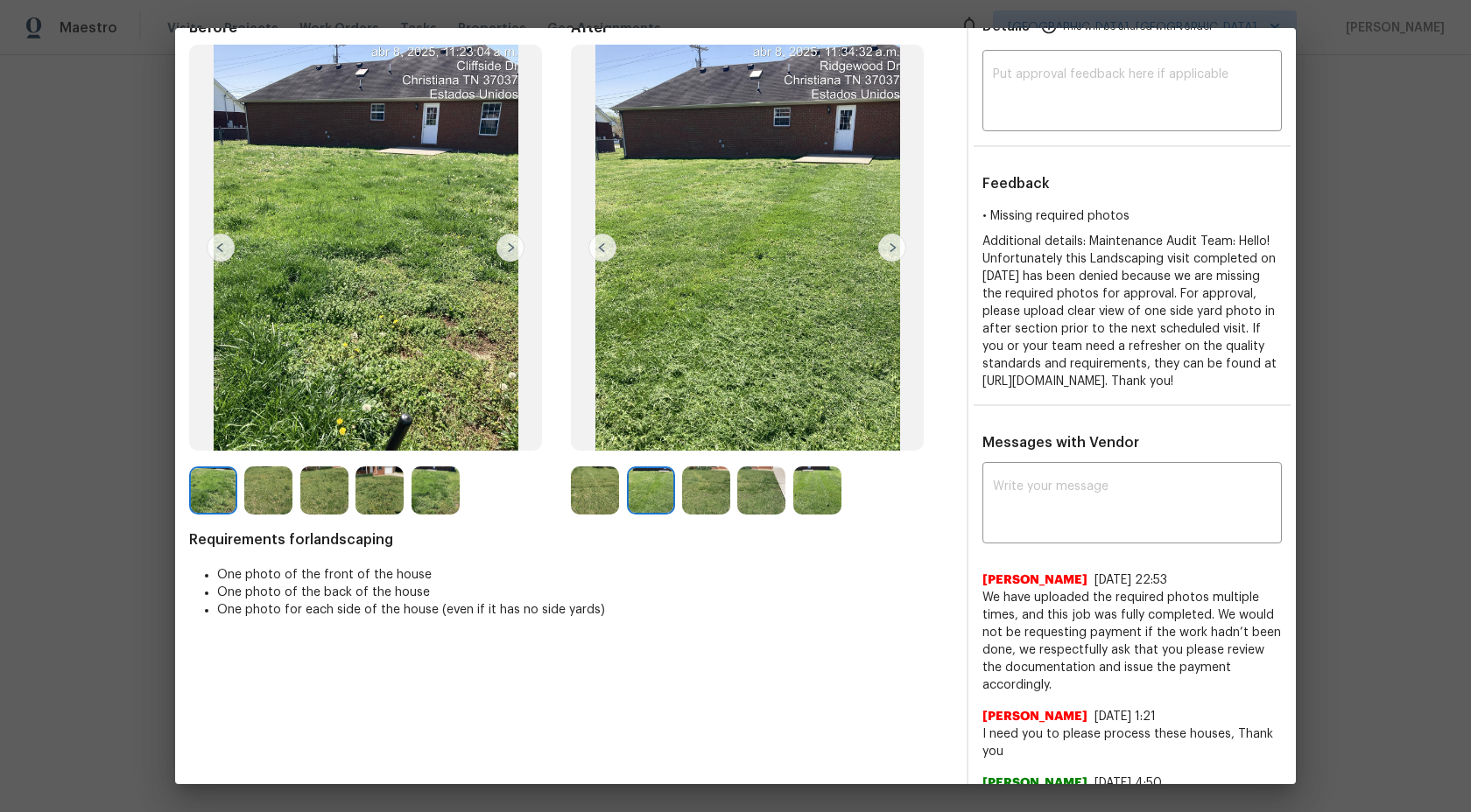
click at [594, 500] on img at bounding box center [595, 490] width 48 height 48
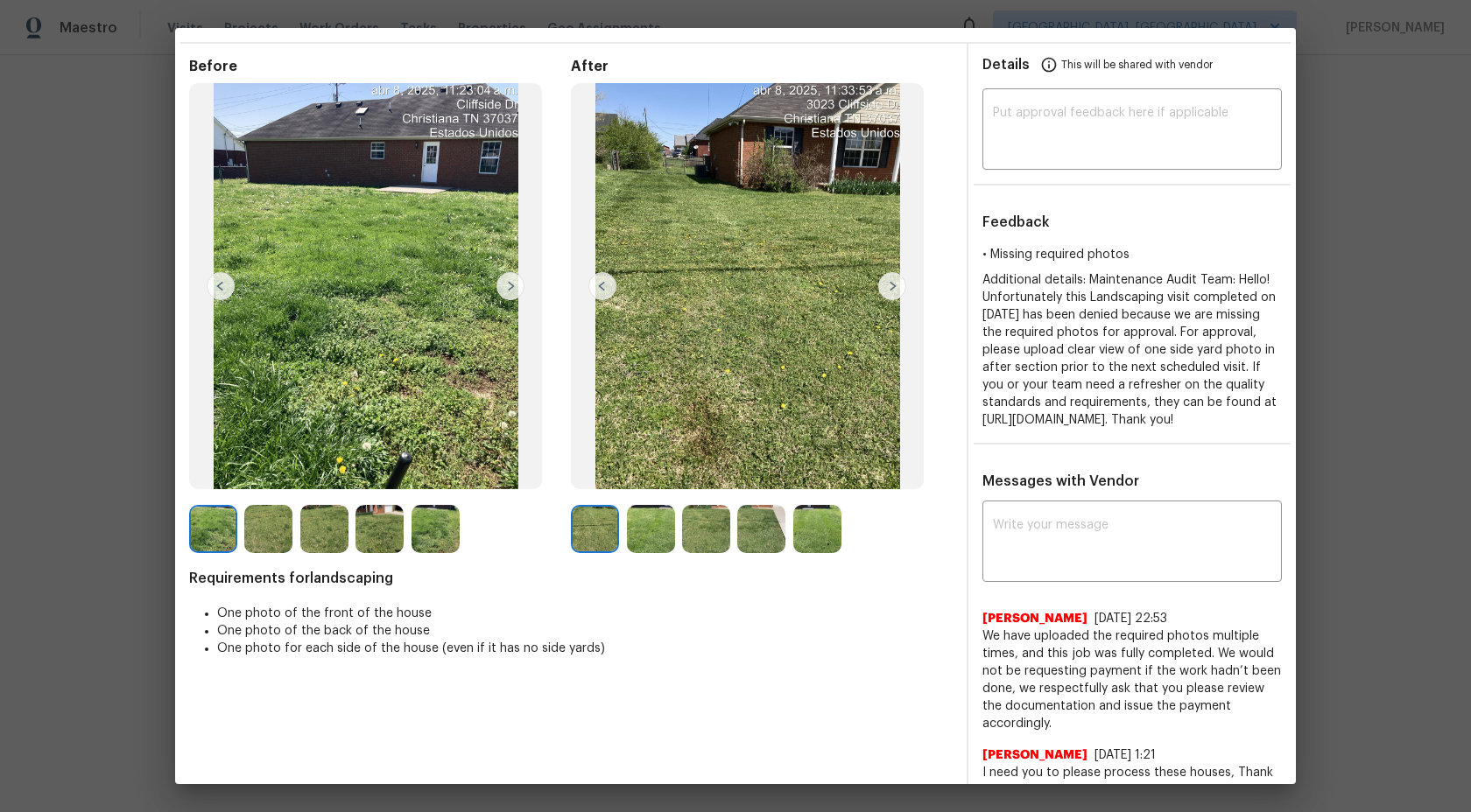
scroll to position [42, 0]
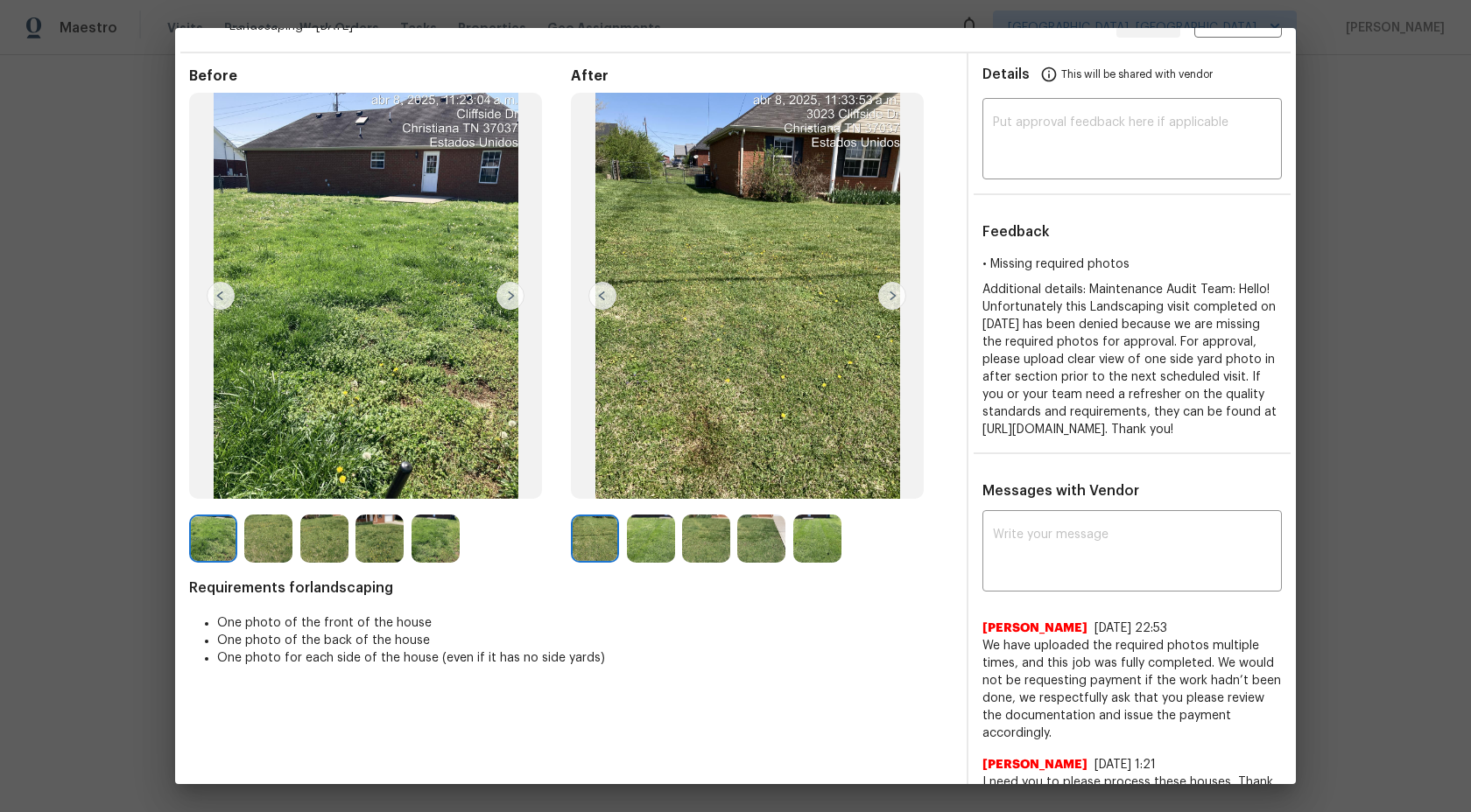
click at [430, 543] on img at bounding box center [435, 539] width 48 height 48
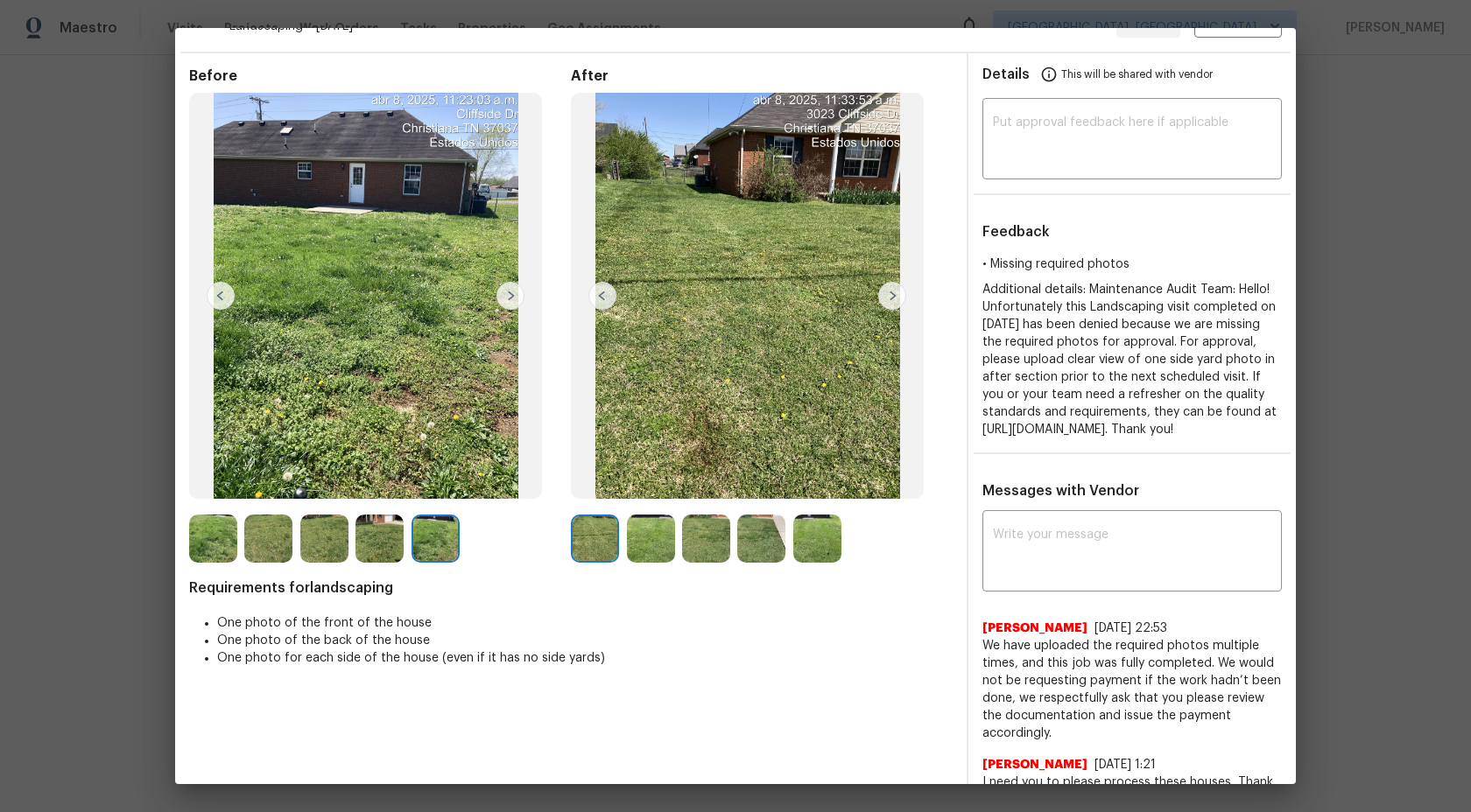
click at [385, 539] on img at bounding box center [379, 539] width 48 height 48
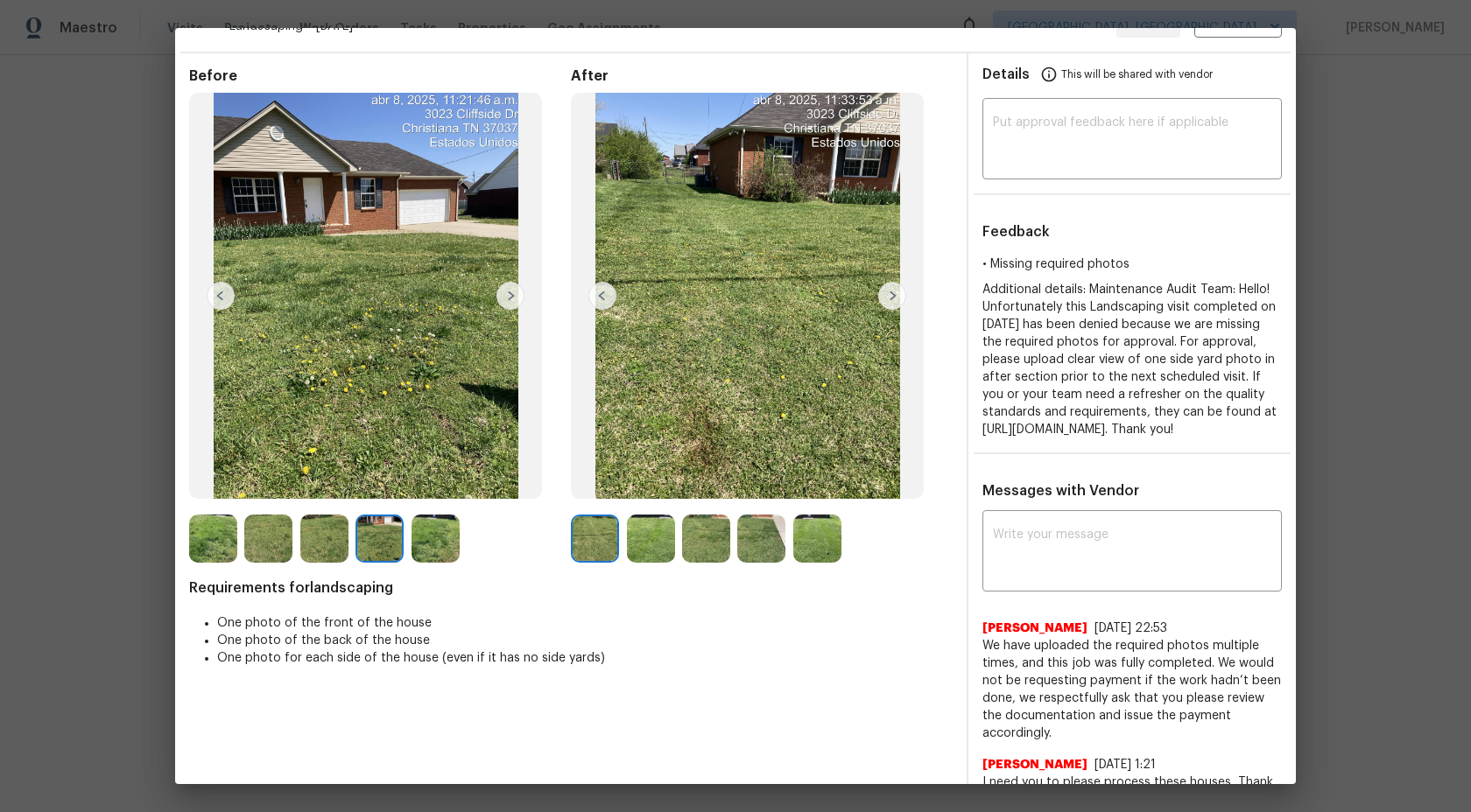
click at [293, 545] on div at bounding box center [272, 539] width 55 height 48
click at [1045, 563] on textarea at bounding box center [1132, 554] width 278 height 49
type textarea "H"
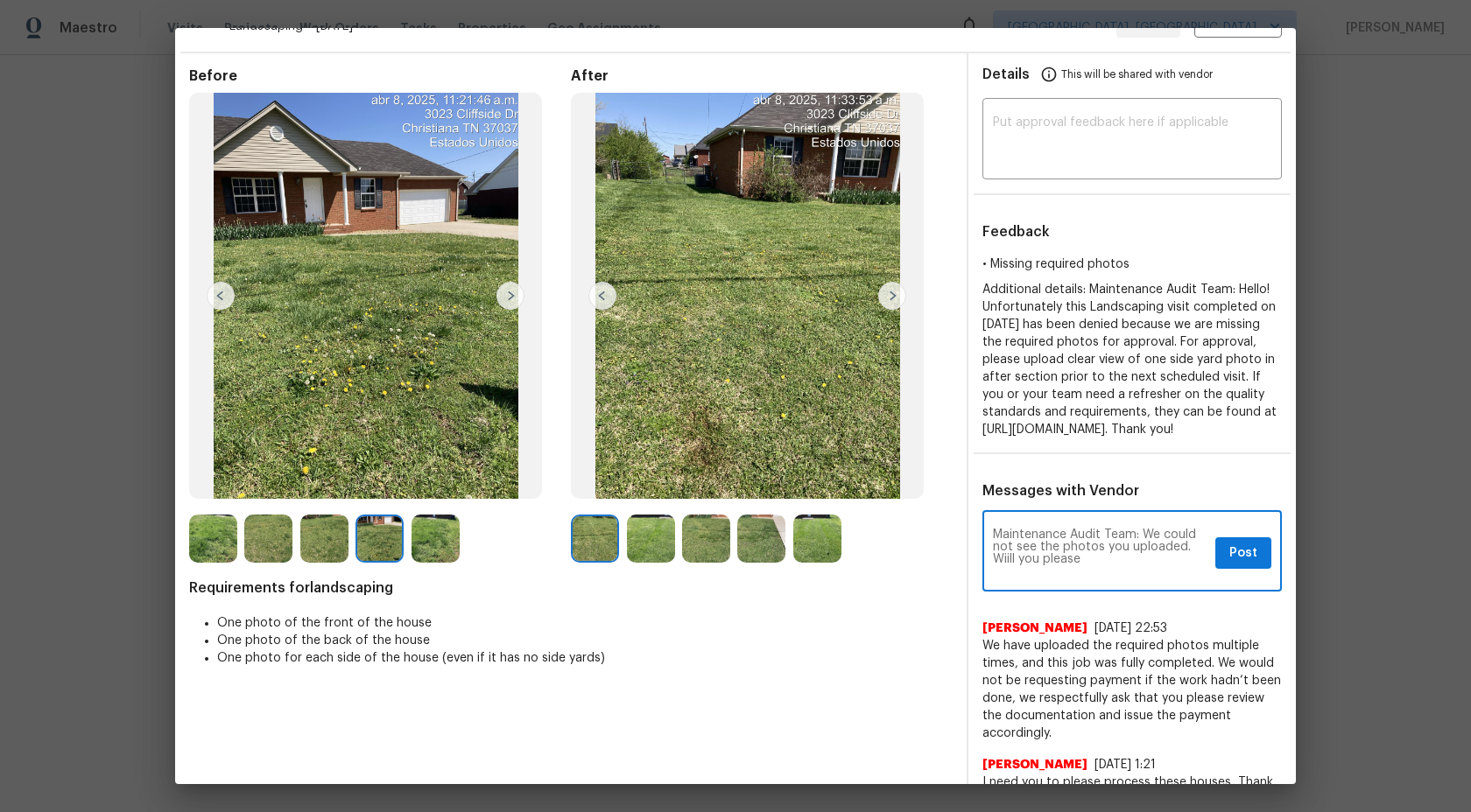
click at [1010, 575] on textarea "Maintenance Audit Team: We could not see the photos you uploaded. Wiill you ple…" at bounding box center [1100, 554] width 215 height 49
click at [1106, 578] on textarea "Maintenance Audit Team: We could not see the photos you uploaded. Will you plea…" at bounding box center [1100, 554] width 215 height 49
type textarea "Maintenance Audit Team: We could not see the photos you uploaded. Will you plea…"
click at [1238, 564] on span "Post" at bounding box center [1243, 554] width 28 height 22
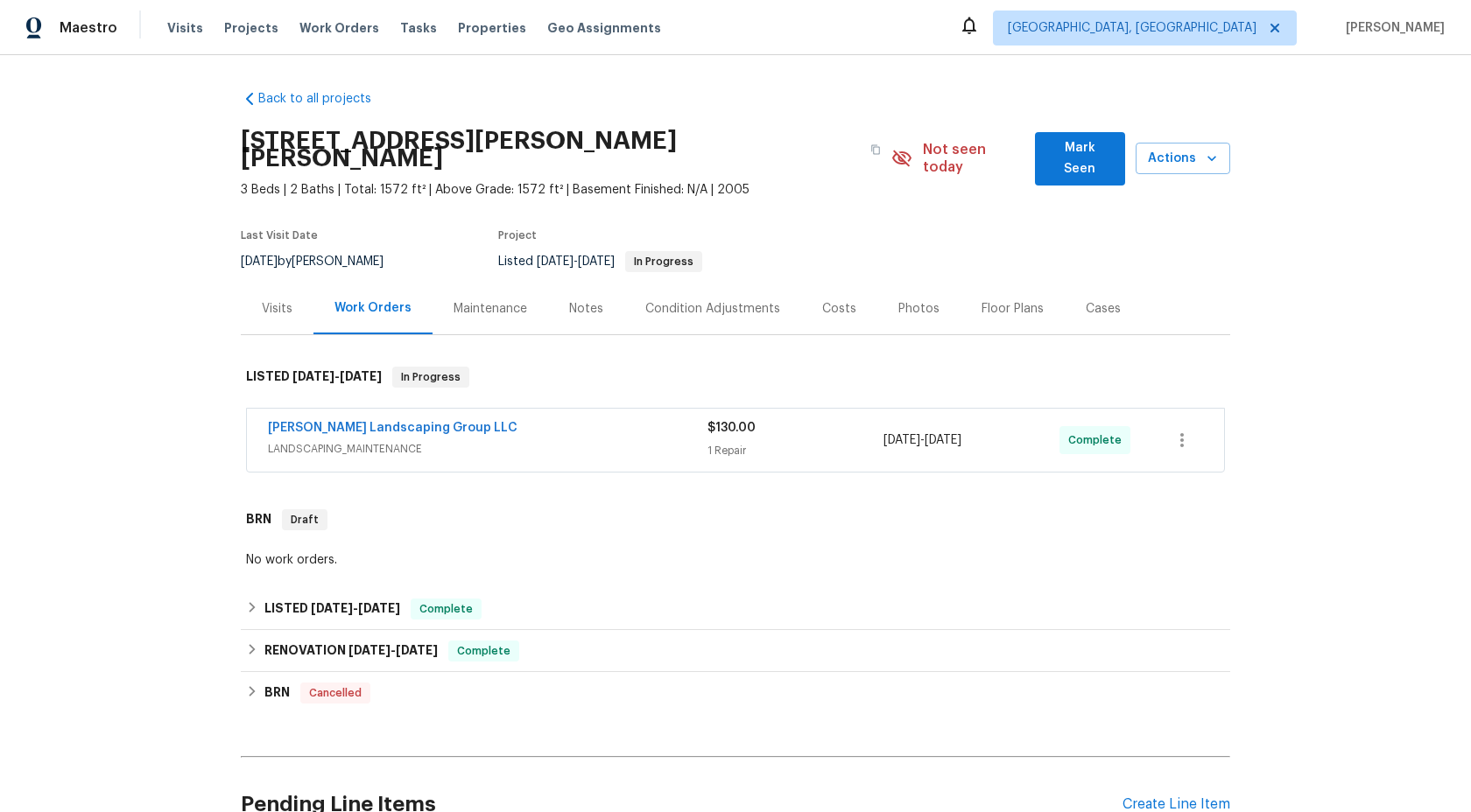
click at [498, 300] on div "Maintenance" at bounding box center [490, 309] width 74 height 18
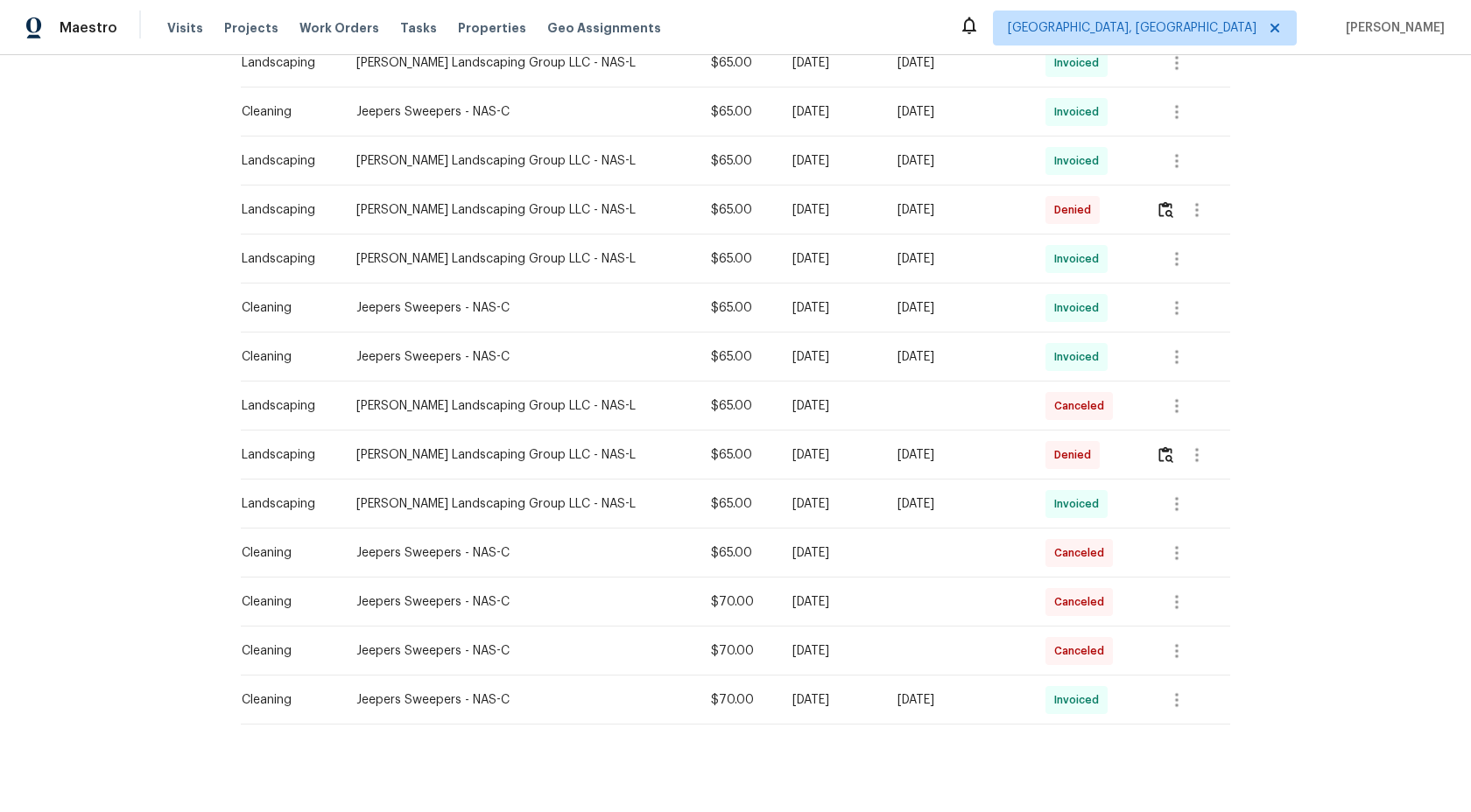
scroll to position [849, 0]
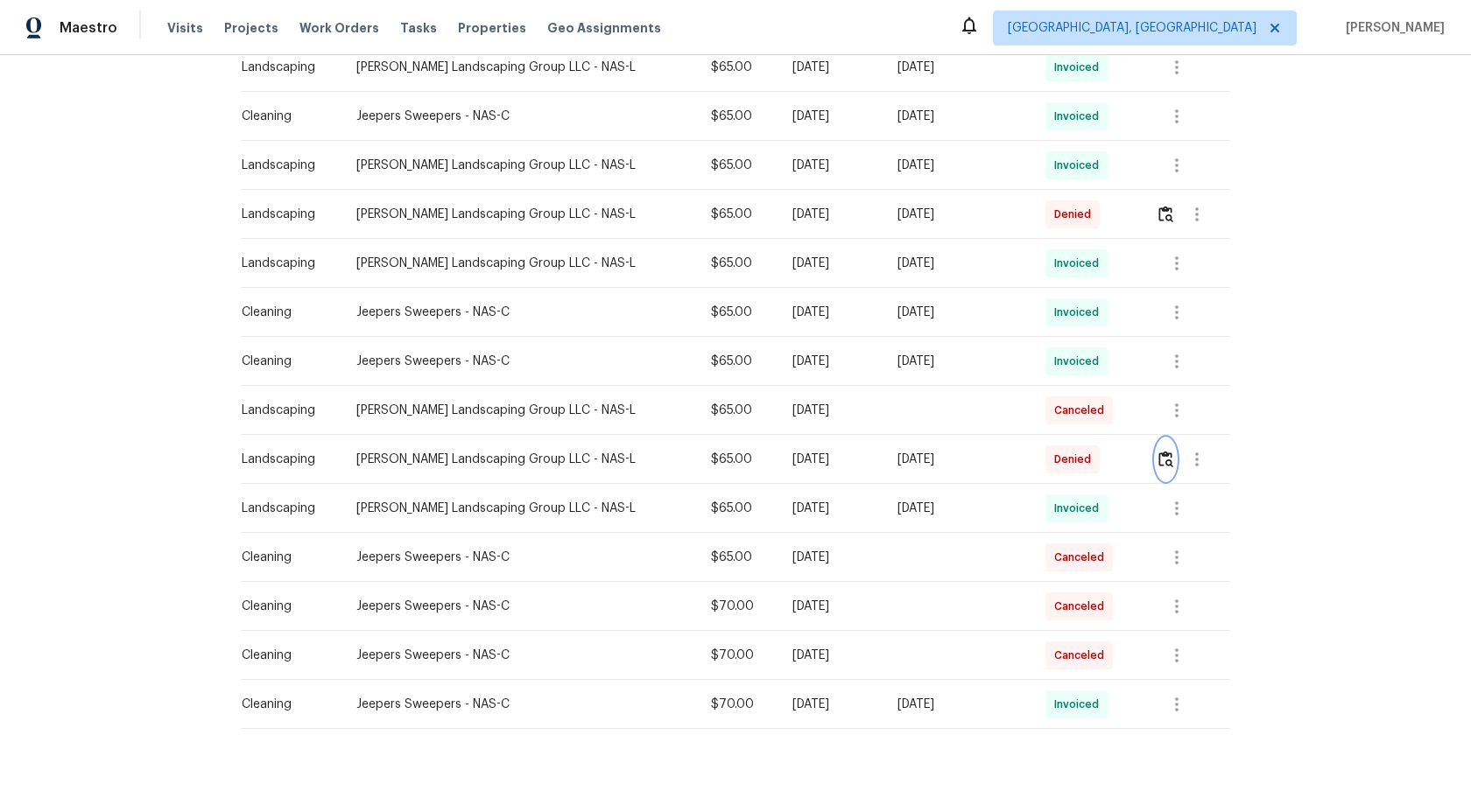
click at [1169, 451] on img "button" at bounding box center [1165, 459] width 15 height 17
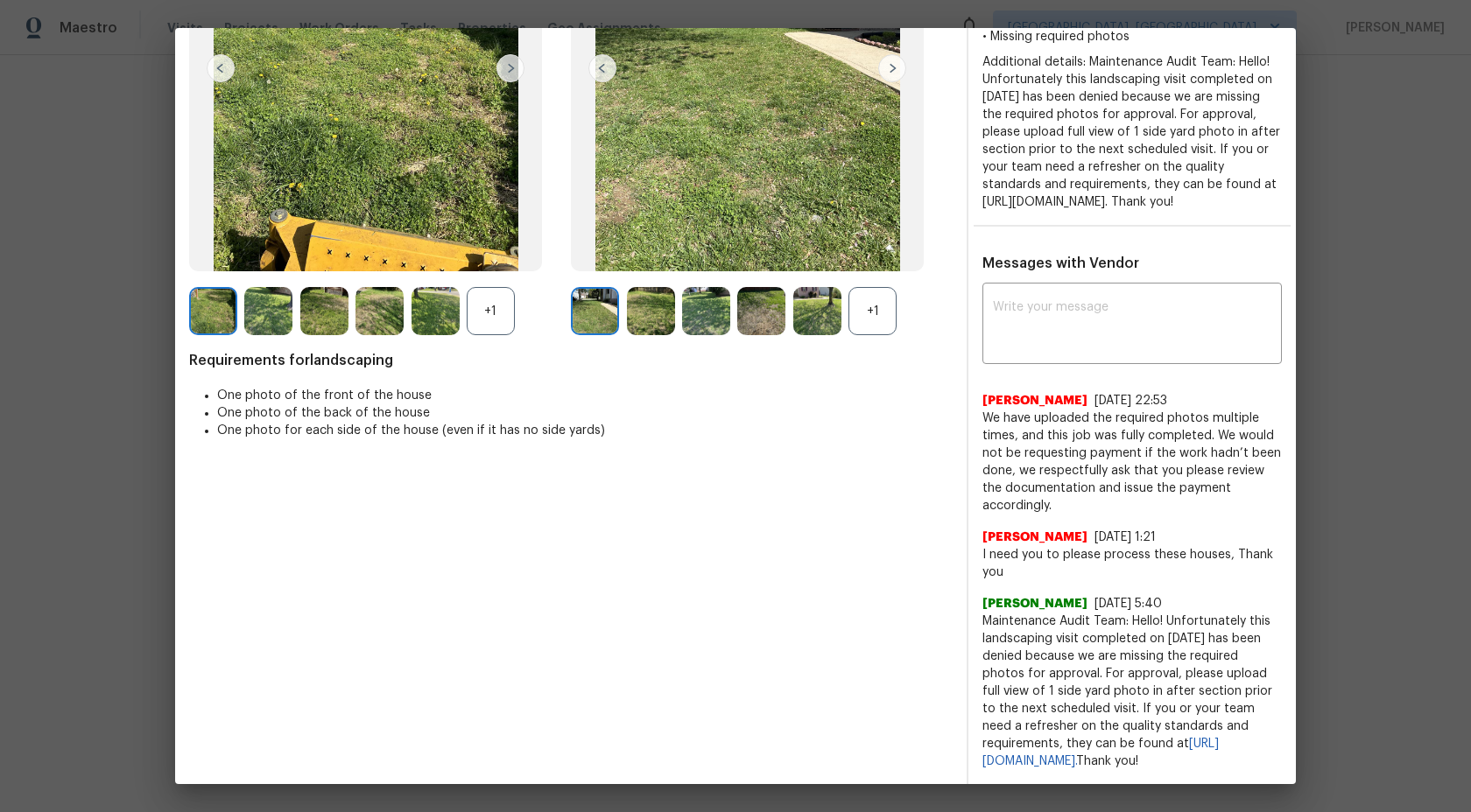
scroll to position [285, 0]
click at [859, 289] on div "+1" at bounding box center [872, 311] width 48 height 48
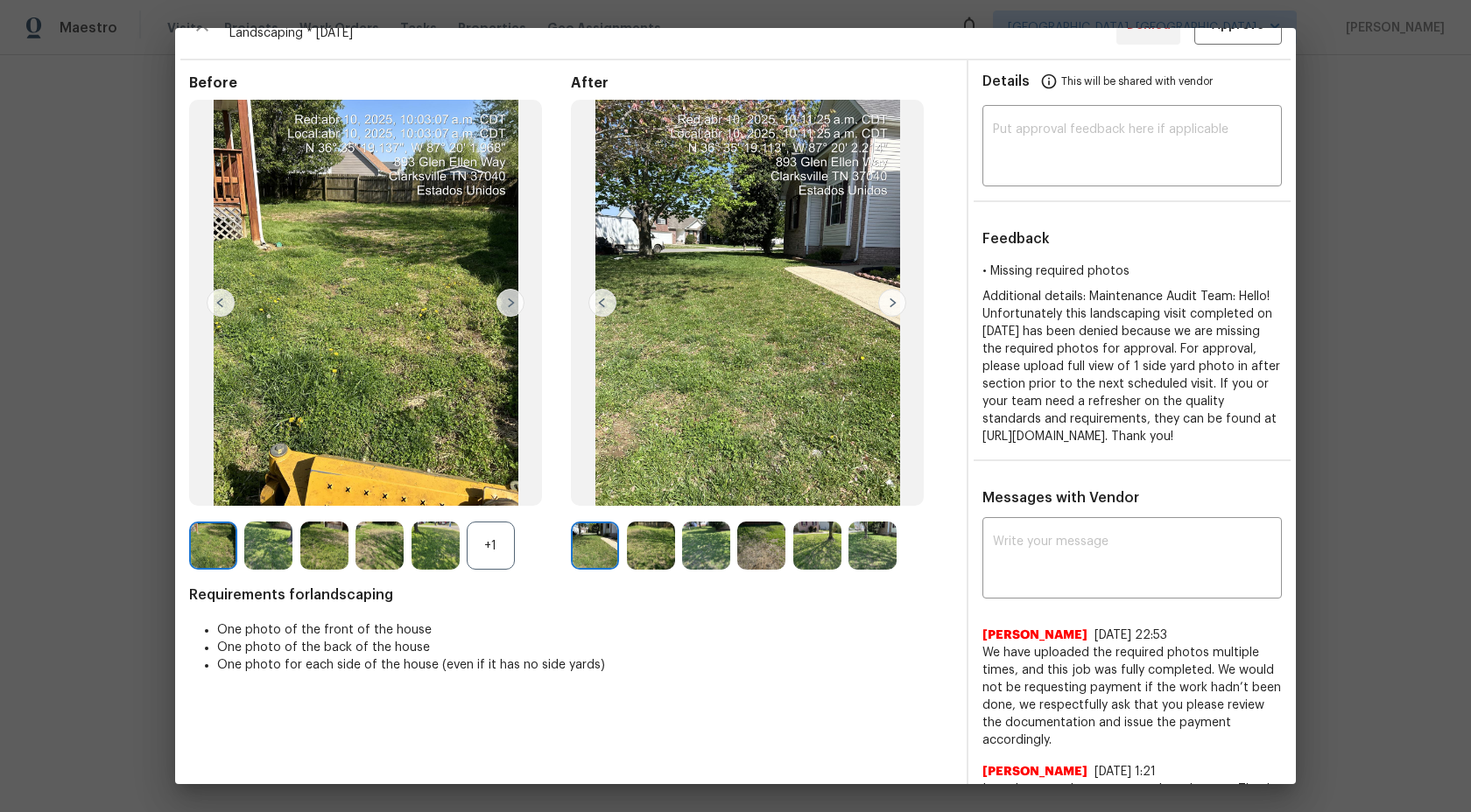
scroll to position [0, 0]
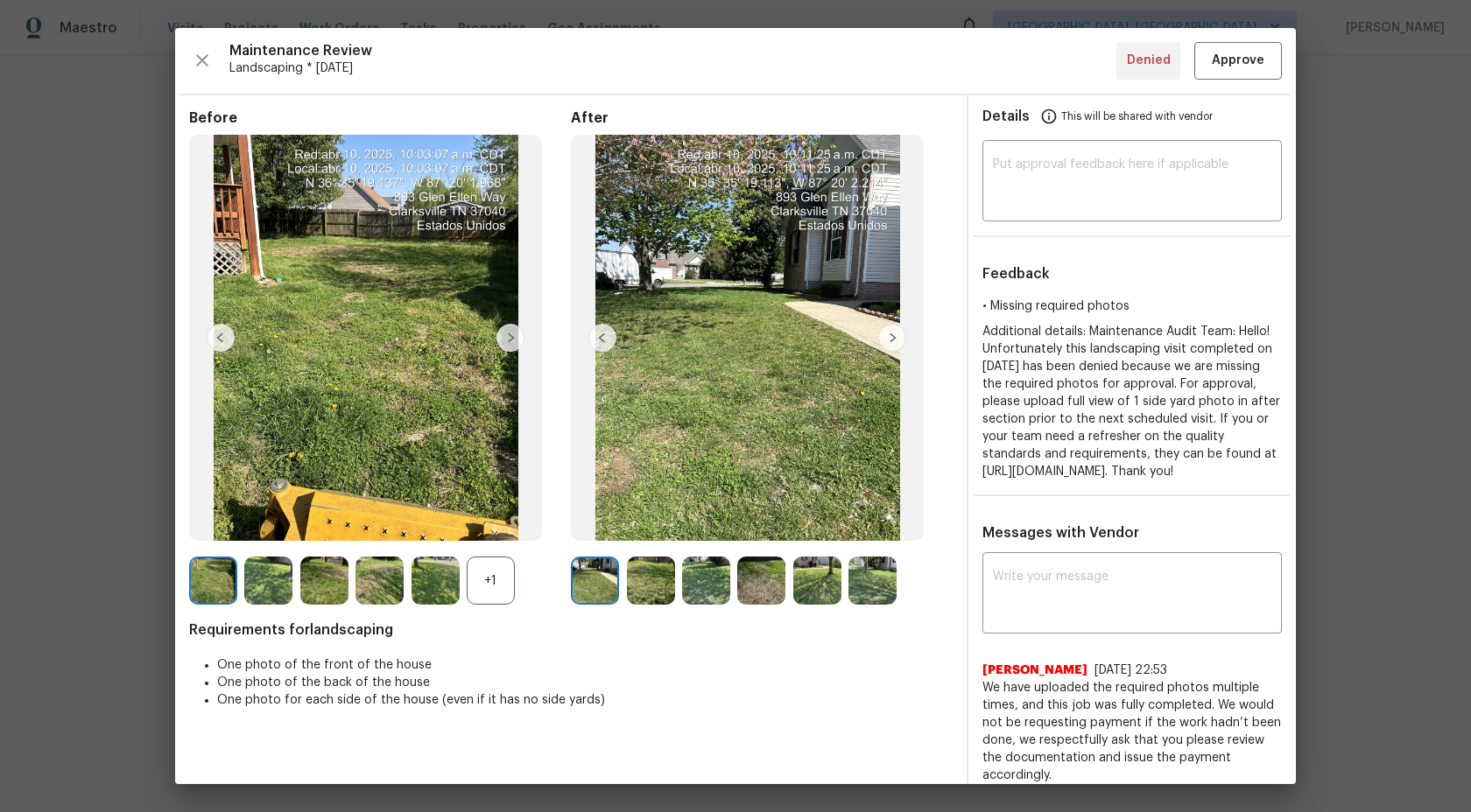
click at [604, 590] on img at bounding box center [595, 580] width 48 height 48
click at [489, 585] on div "+1" at bounding box center [490, 580] width 48 height 48
click at [208, 586] on img at bounding box center [213, 580] width 48 height 48
click at [253, 586] on img at bounding box center [268, 580] width 48 height 48
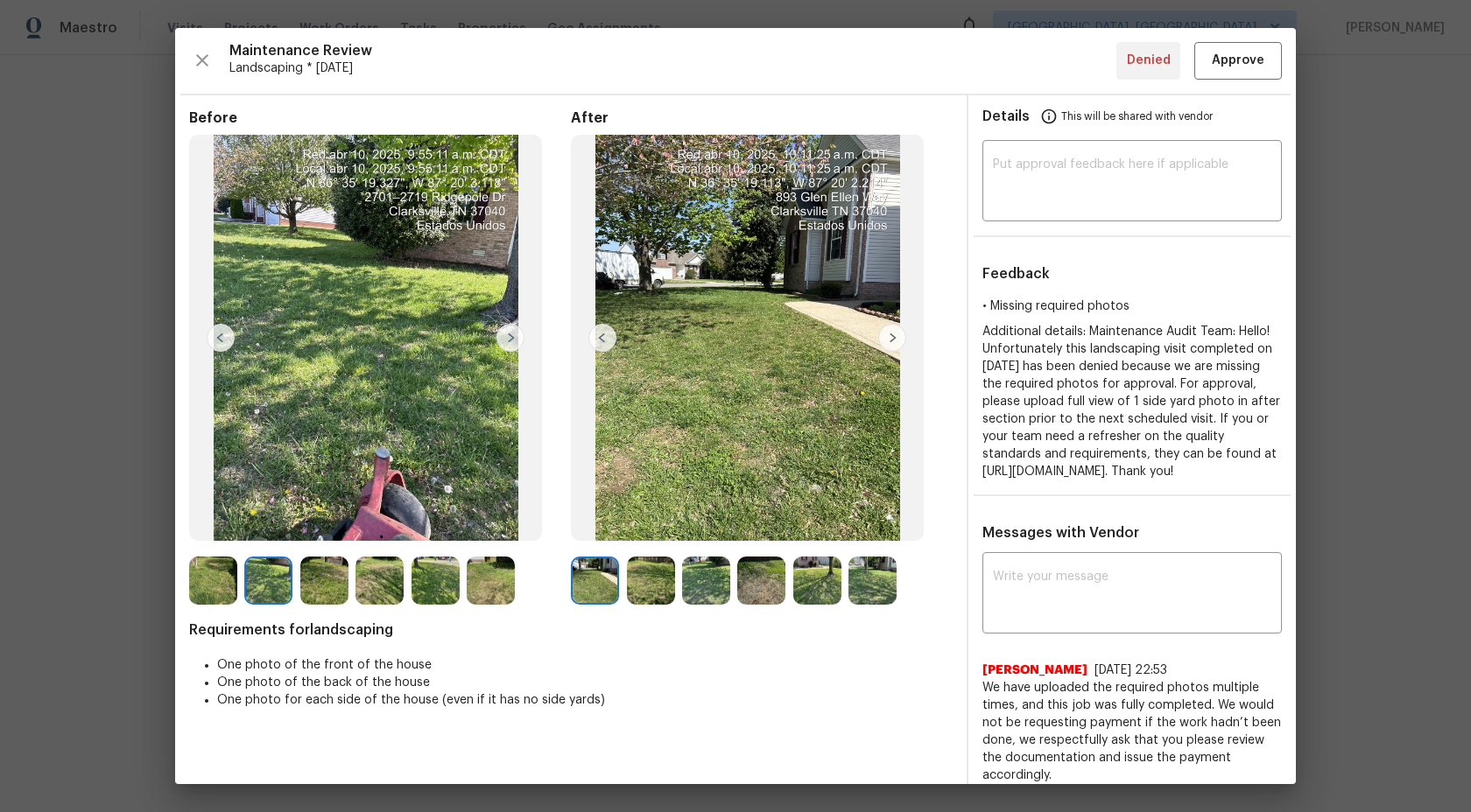
click at [331, 579] on img at bounding box center [324, 580] width 48 height 48
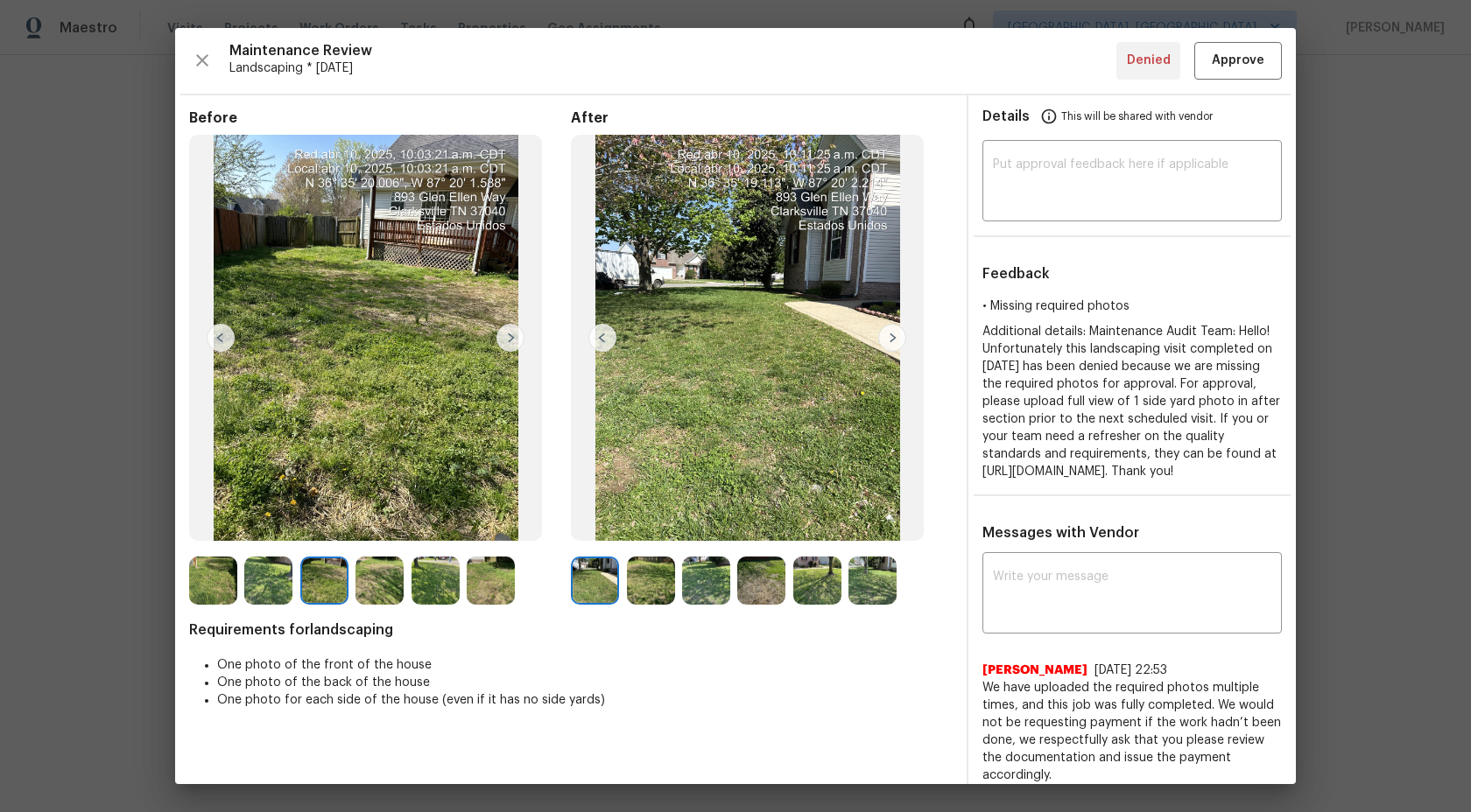
click at [385, 587] on img at bounding box center [379, 580] width 48 height 48
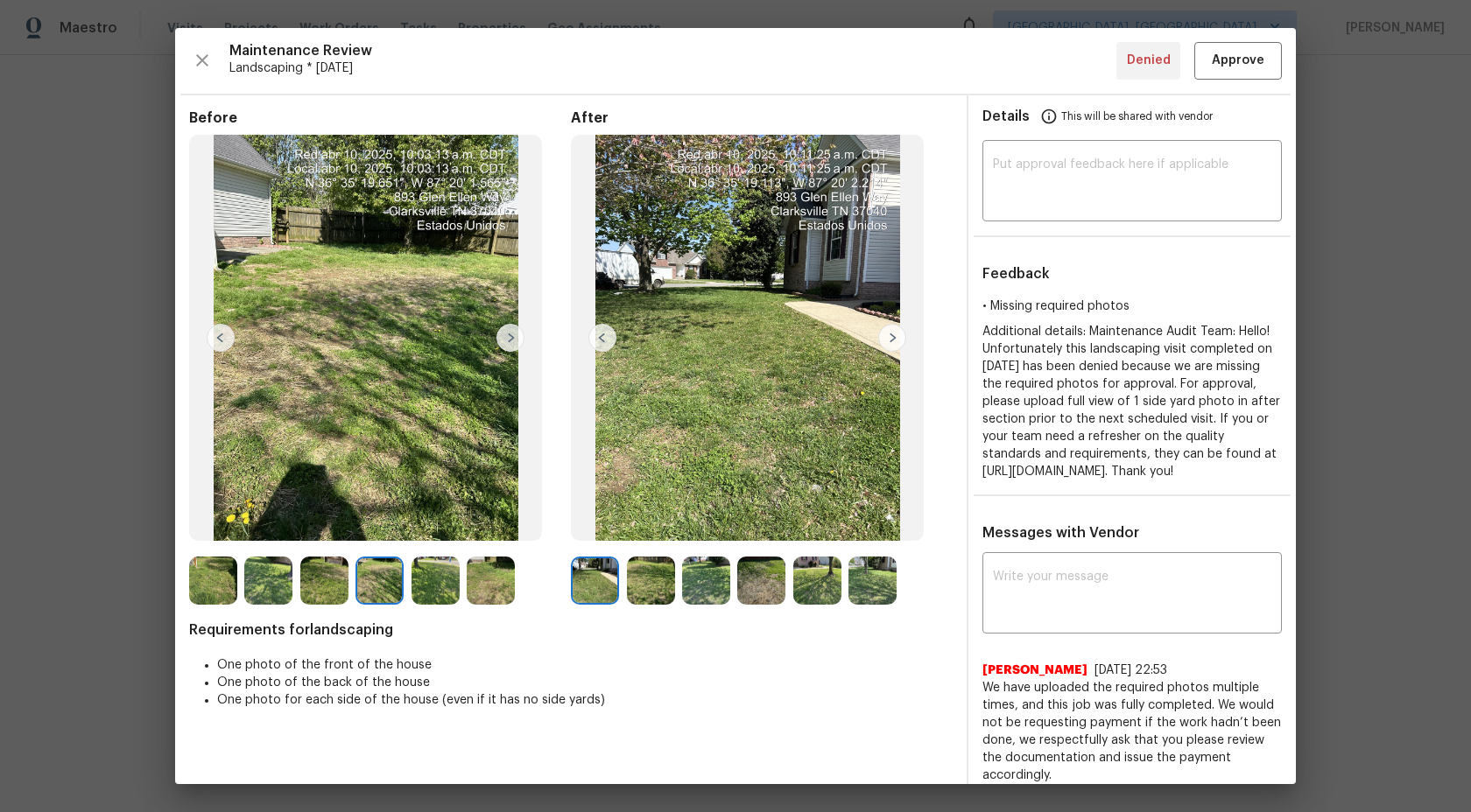
click at [501, 589] on img at bounding box center [490, 580] width 48 height 48
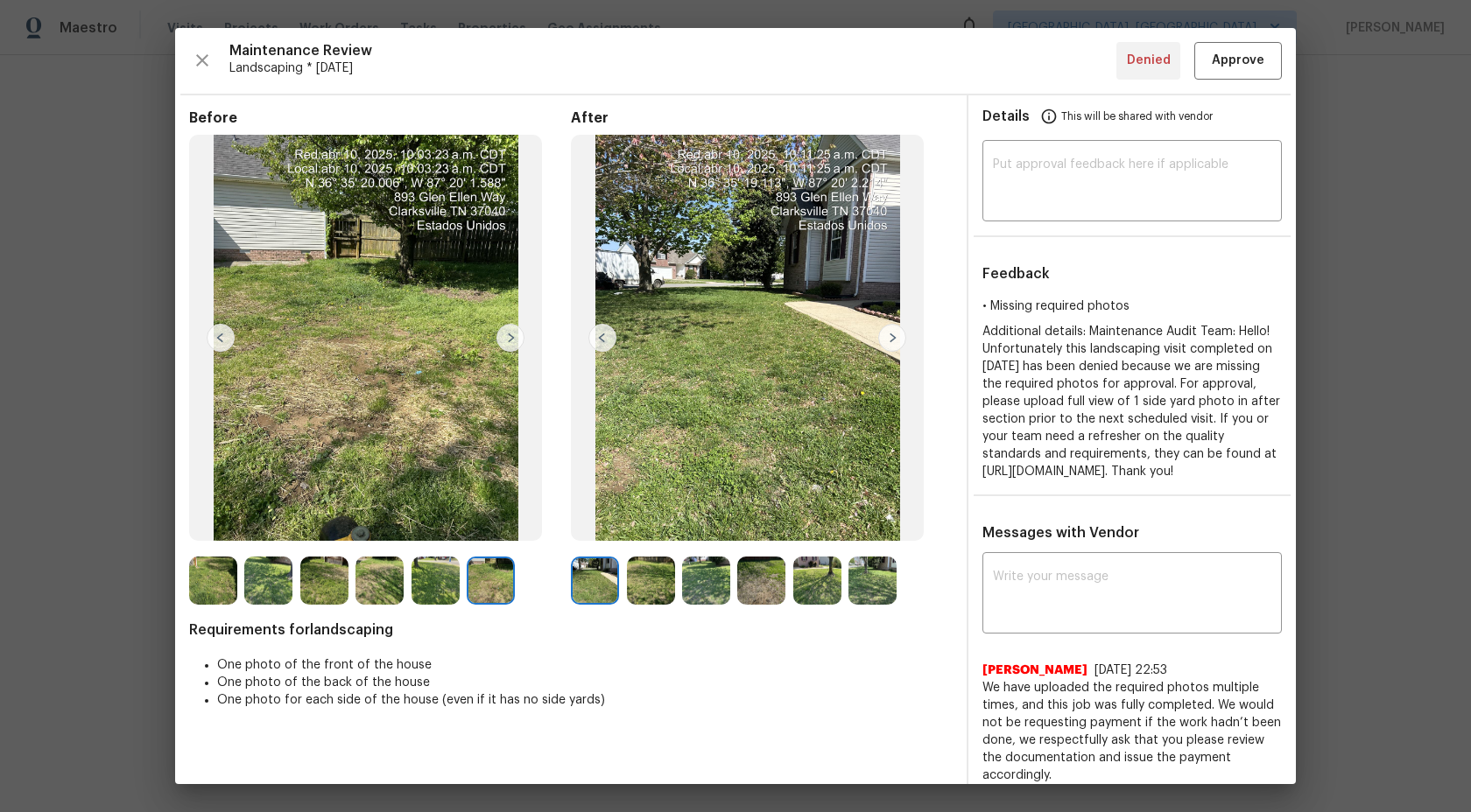
click at [433, 580] on img at bounding box center [435, 580] width 48 height 48
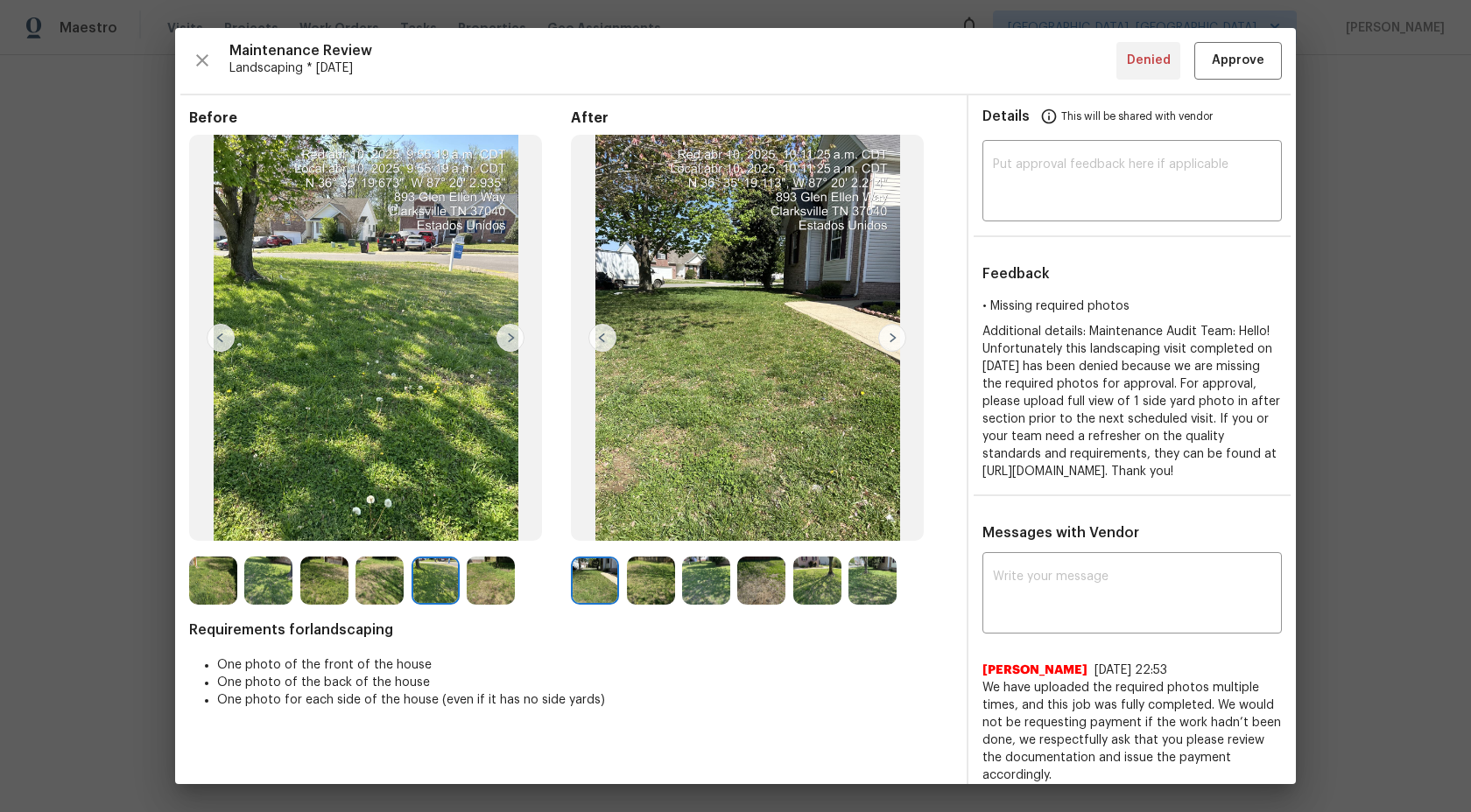
click at [229, 576] on img at bounding box center [213, 580] width 48 height 48
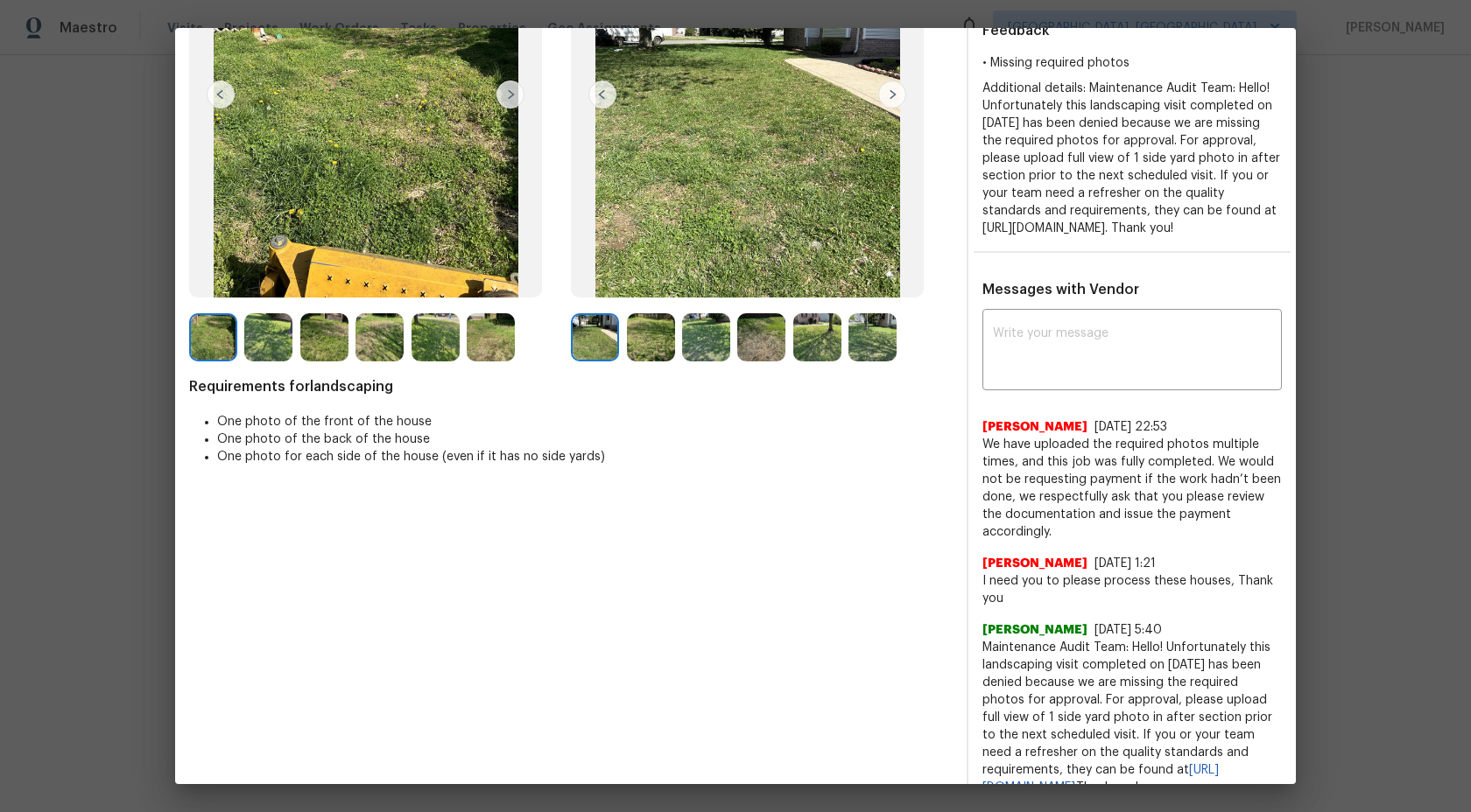
scroll to position [286, 0]
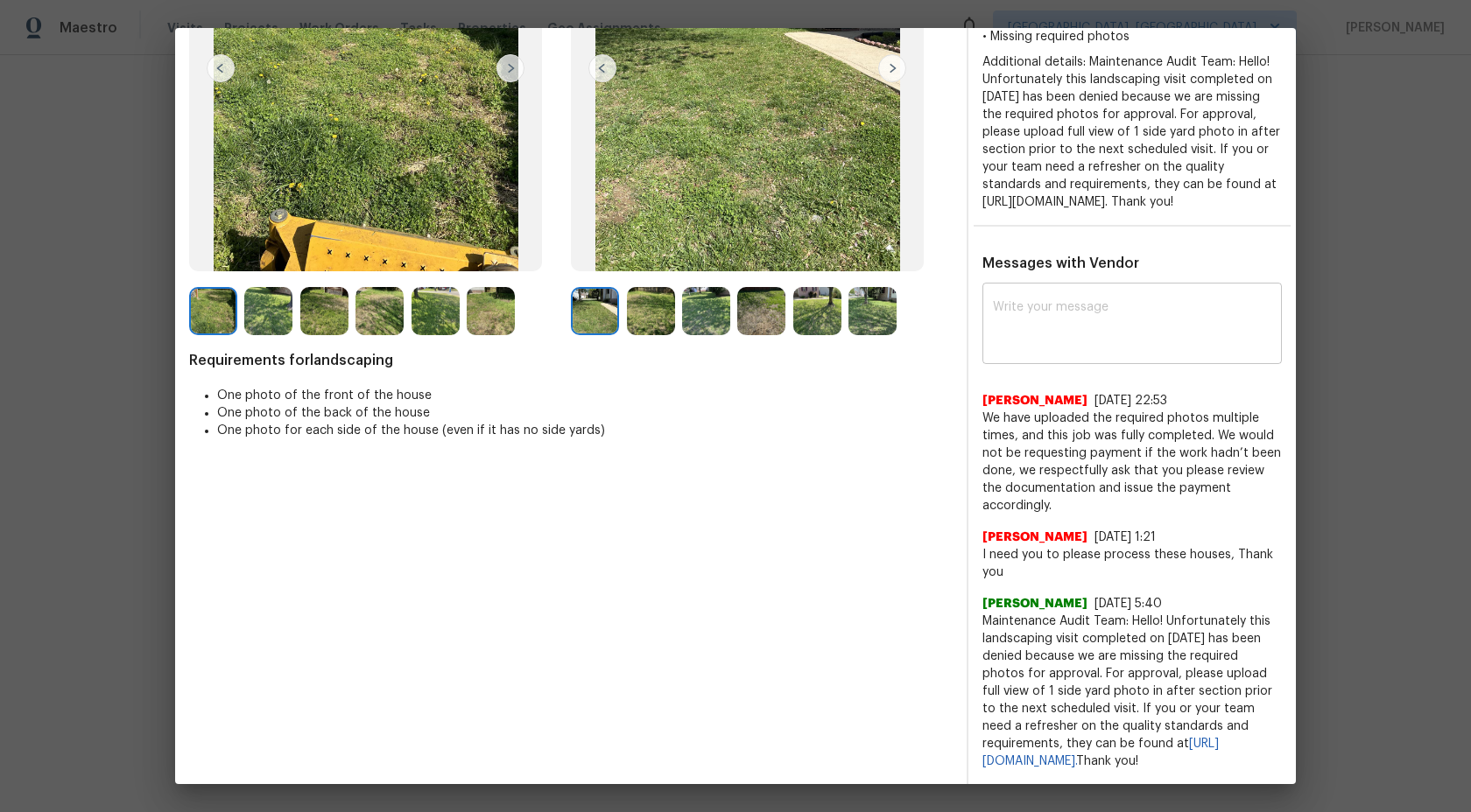
click at [1054, 312] on textarea at bounding box center [1132, 326] width 278 height 49
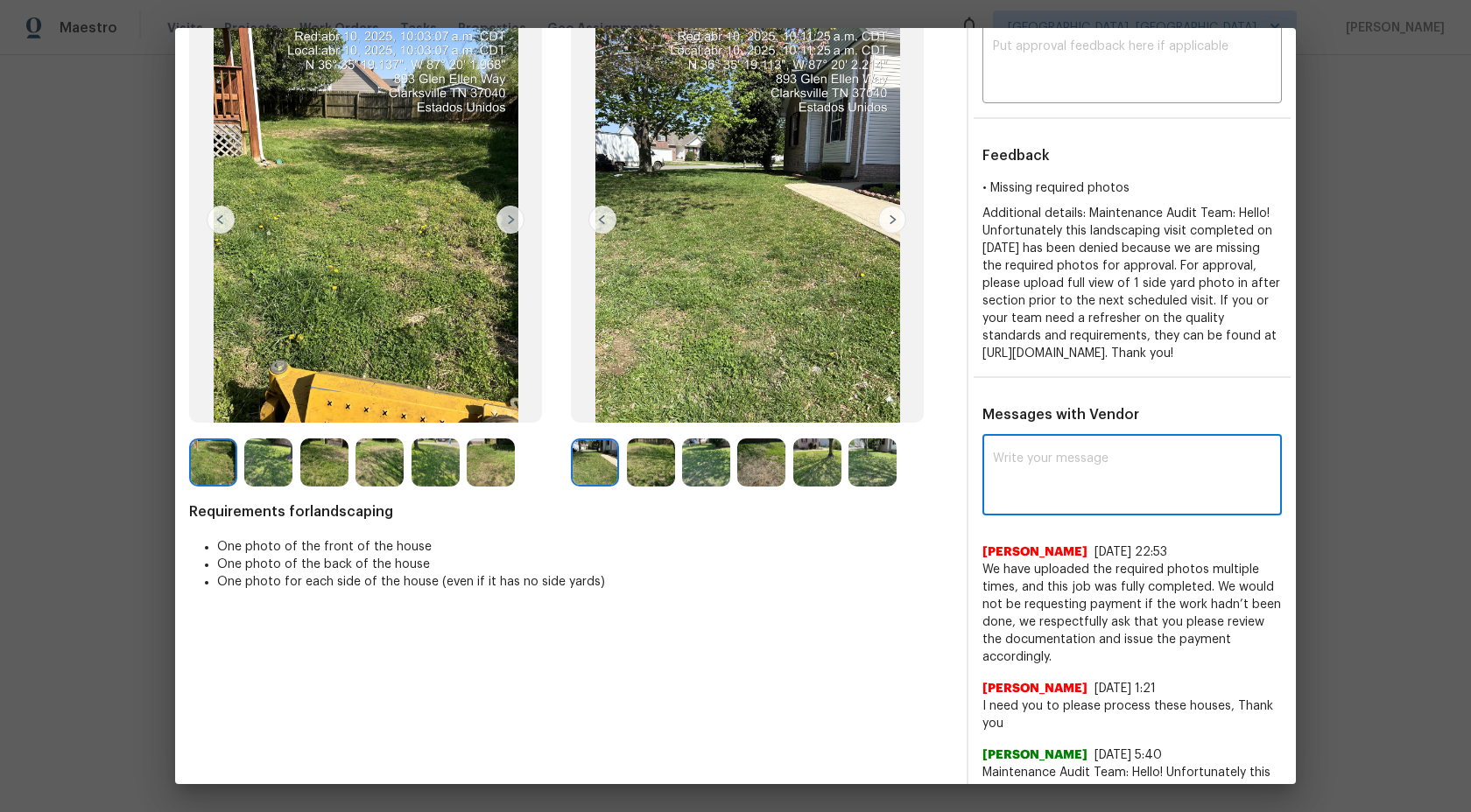
scroll to position [50, 0]
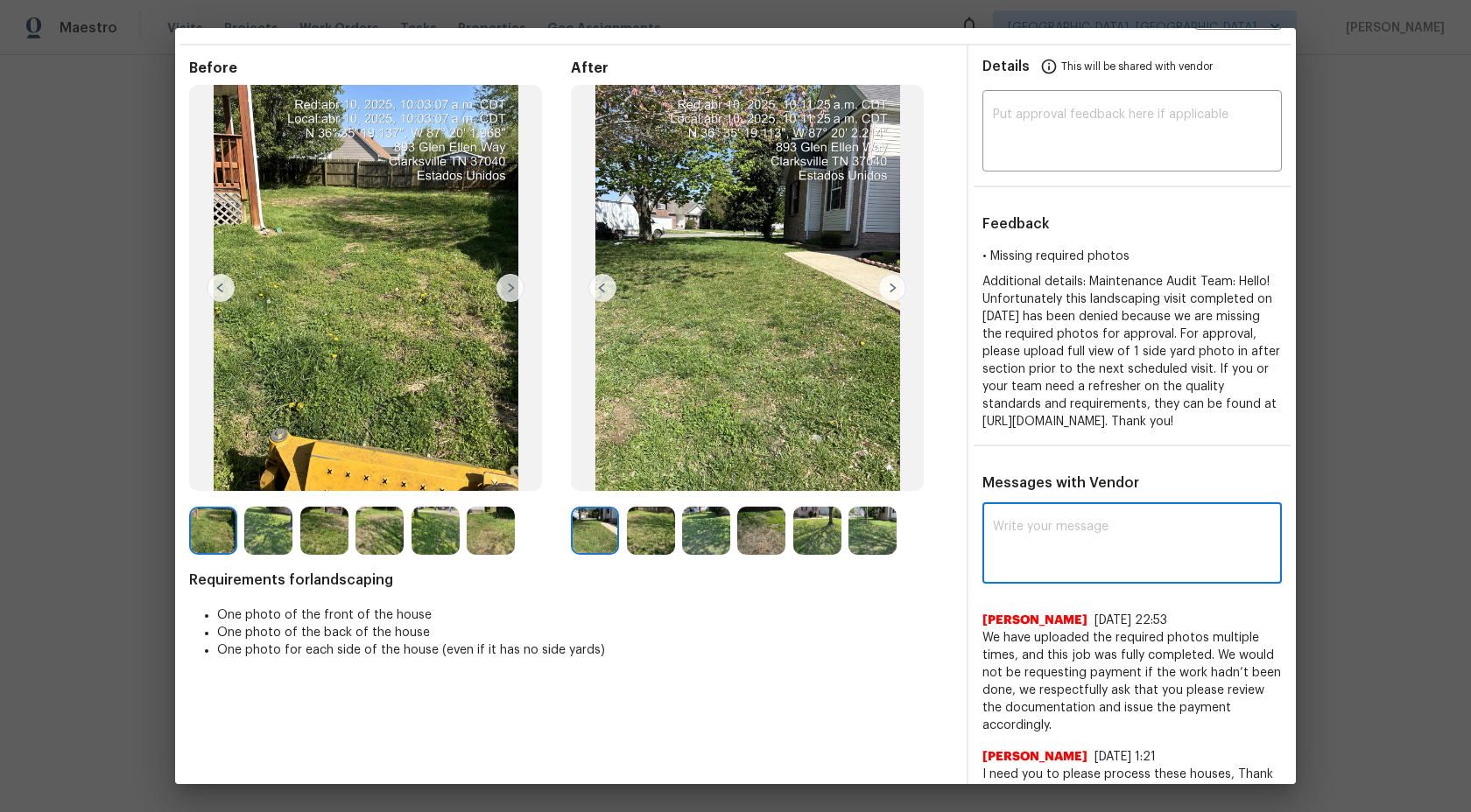
click at [894, 288] on img at bounding box center [892, 288] width 28 height 28
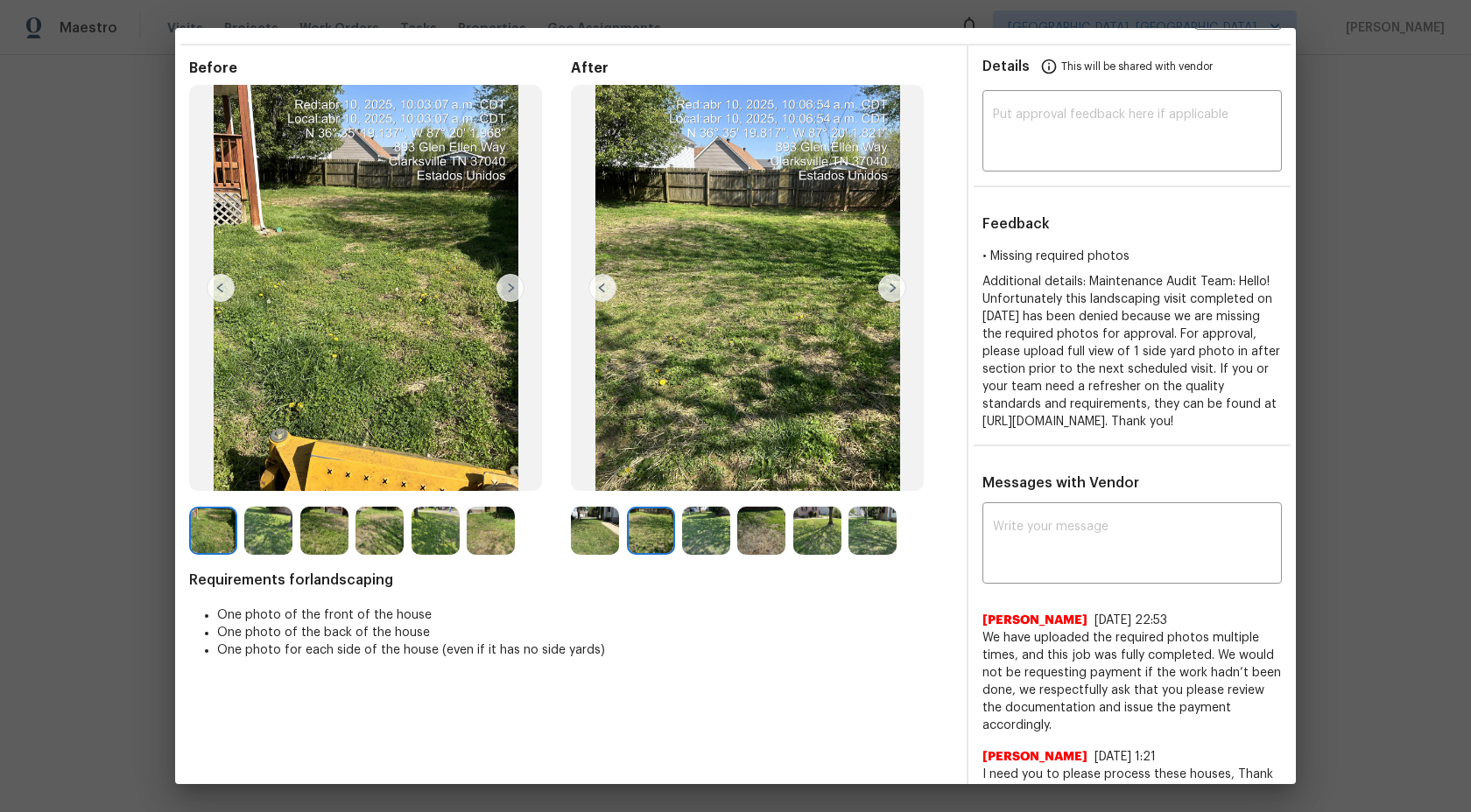
click at [894, 288] on img at bounding box center [892, 288] width 28 height 28
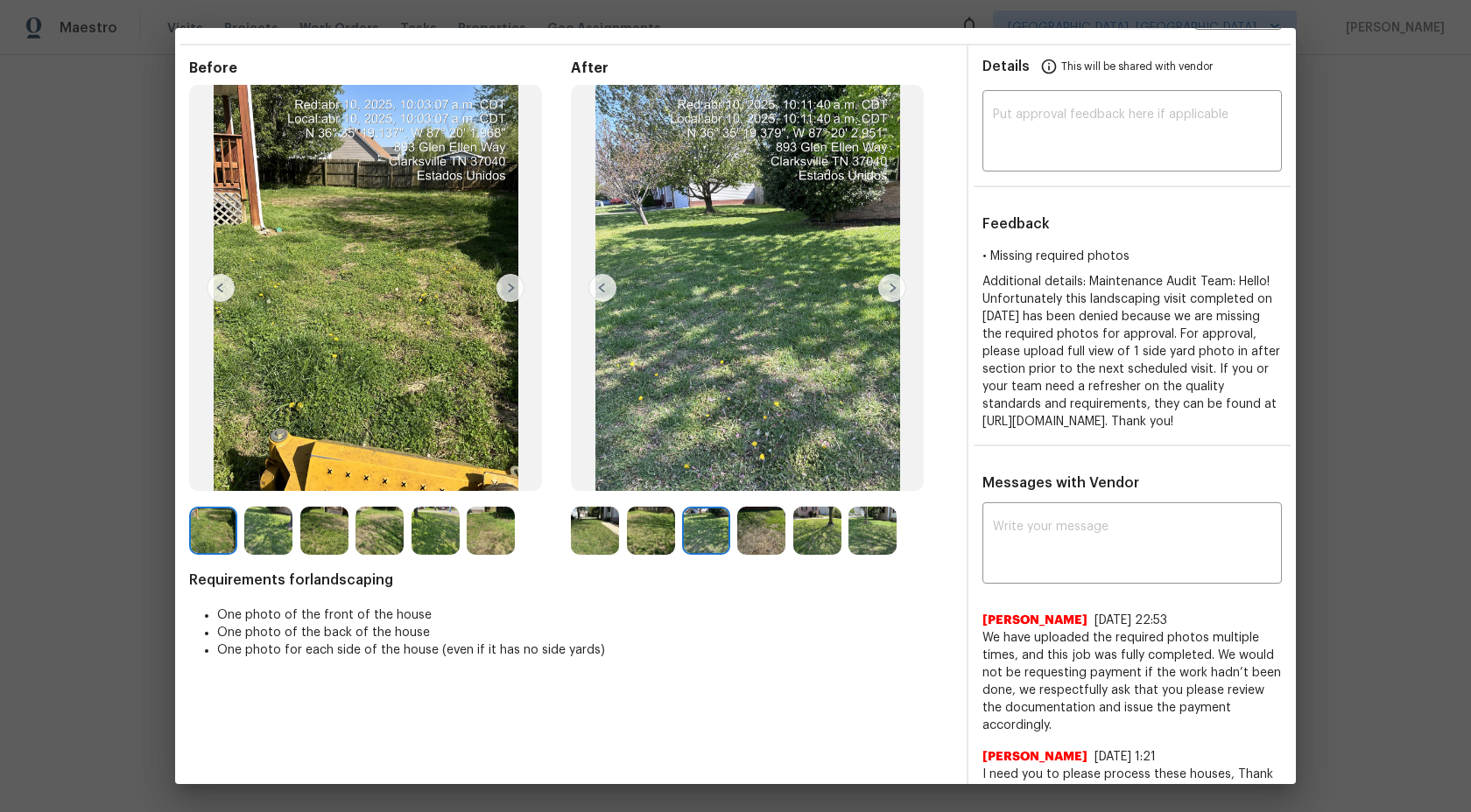
click at [893, 289] on img at bounding box center [892, 288] width 28 height 28
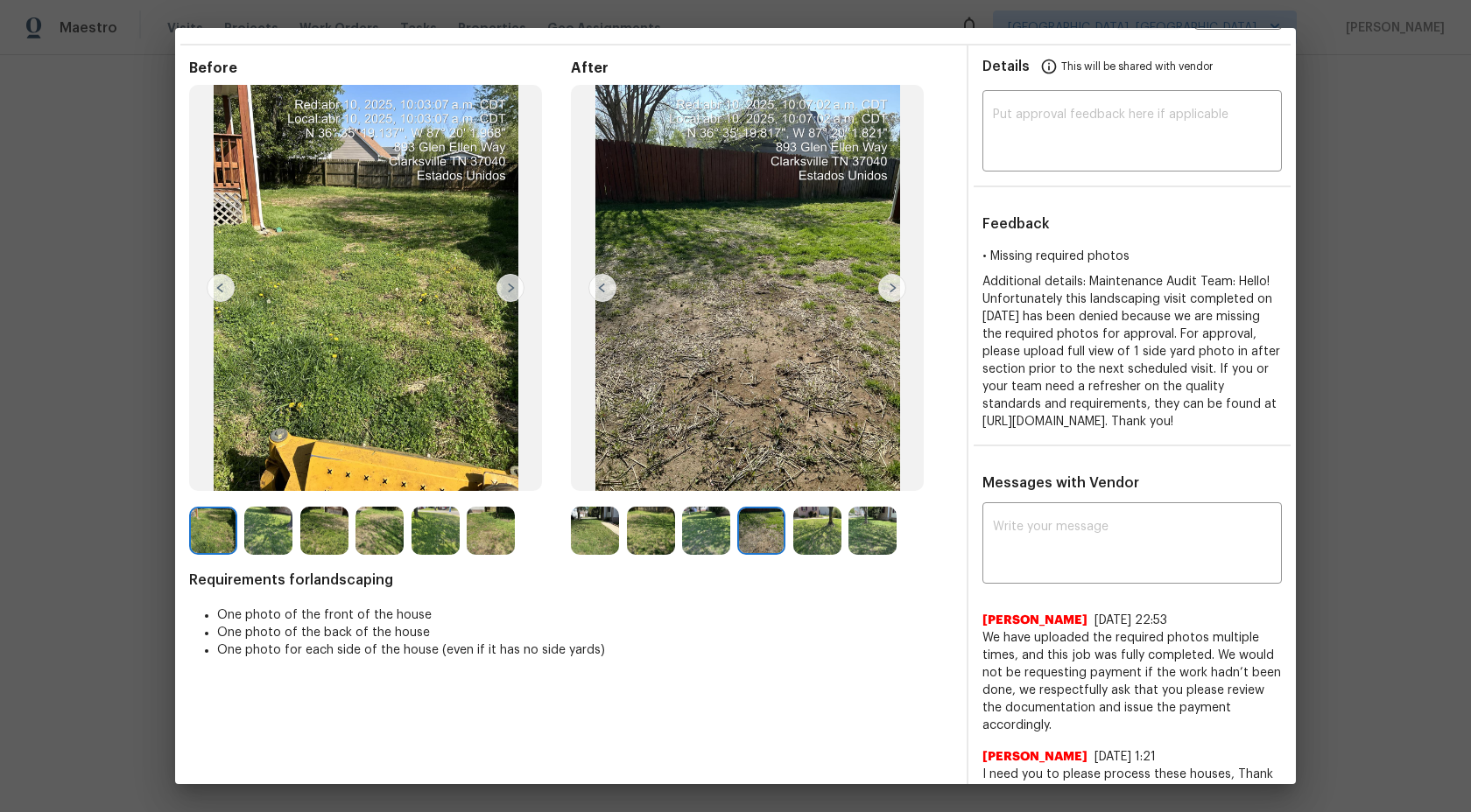
click at [893, 290] on img at bounding box center [892, 288] width 28 height 28
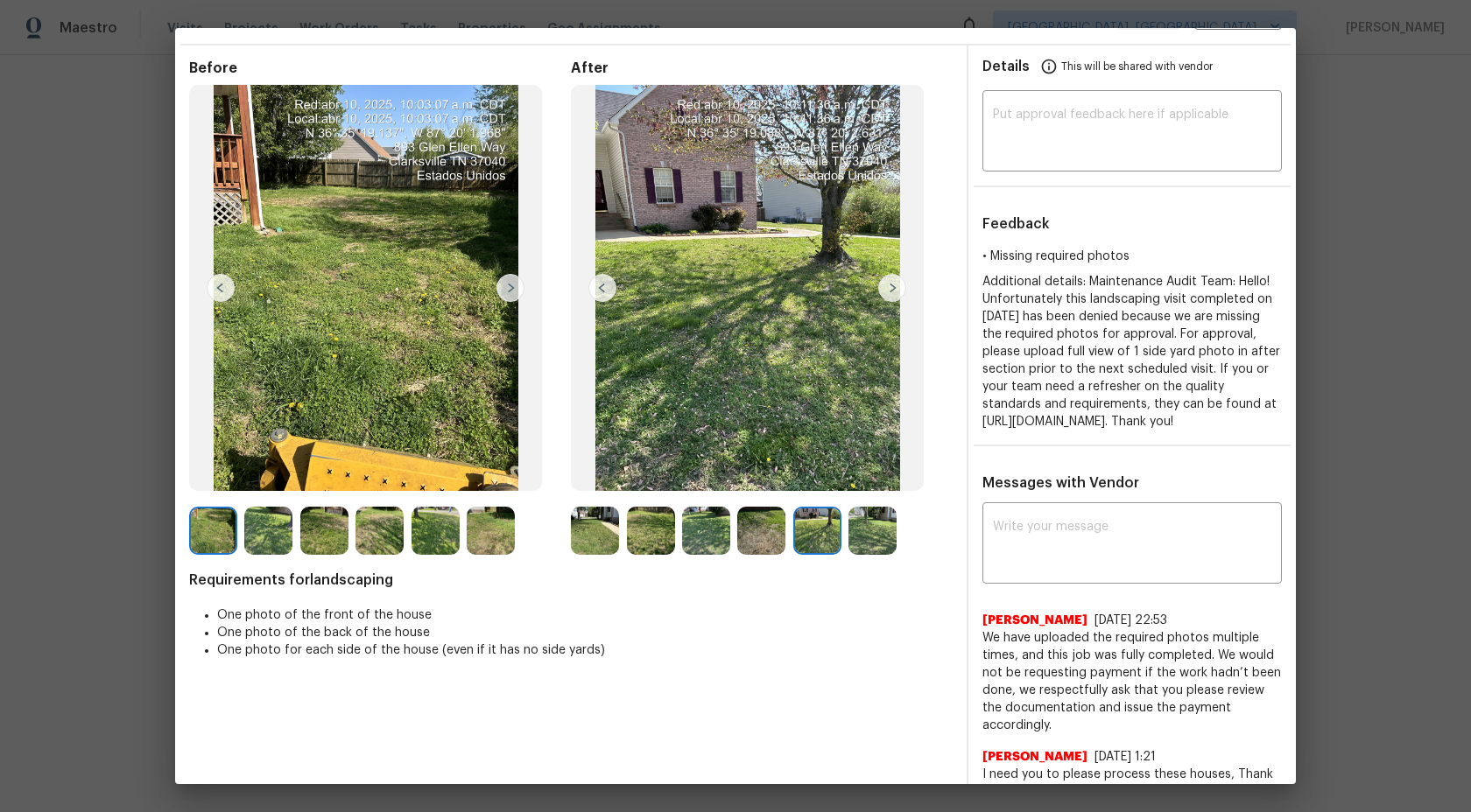
click at [893, 291] on img at bounding box center [892, 288] width 28 height 28
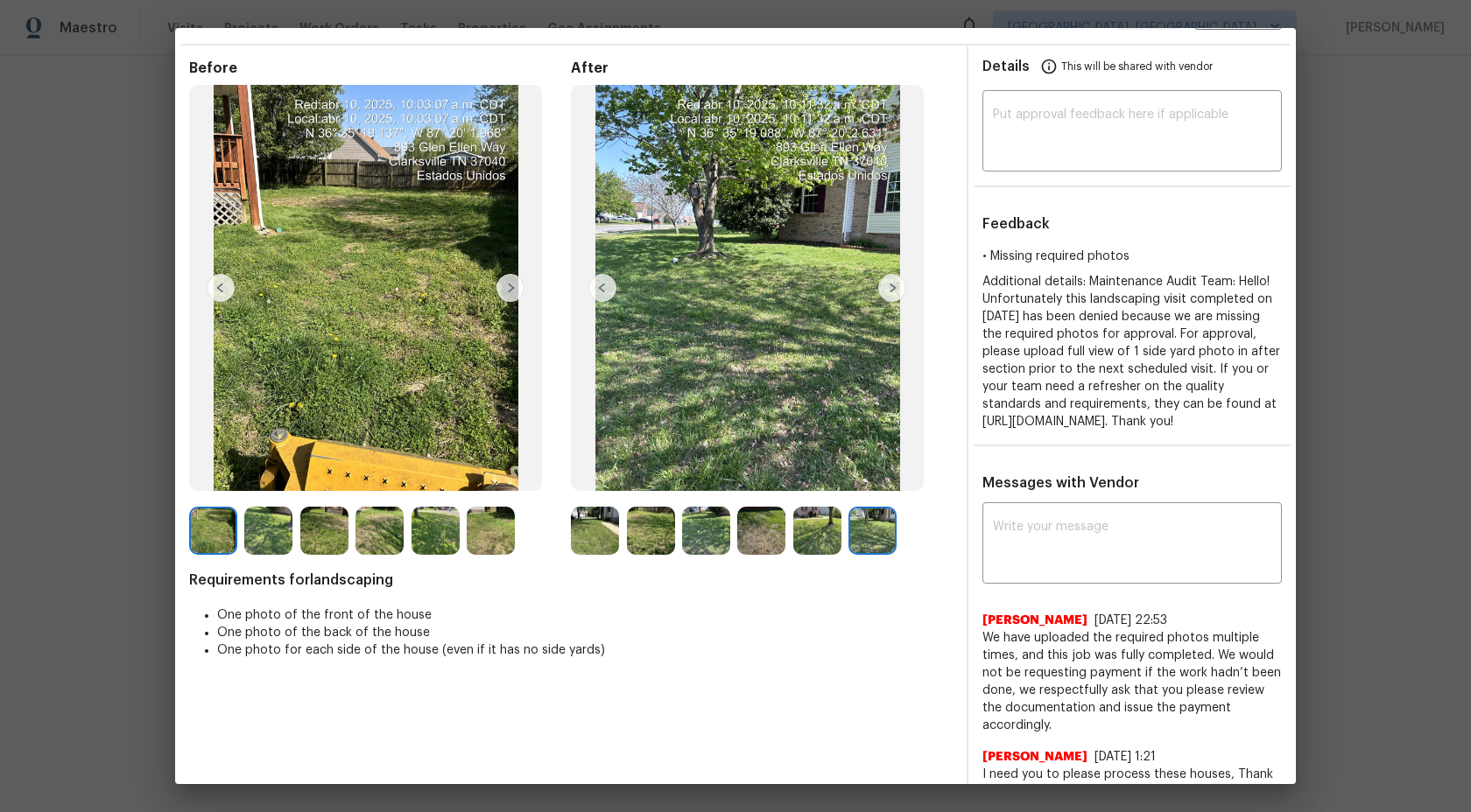
click at [893, 291] on img at bounding box center [892, 288] width 28 height 28
click at [613, 281] on img at bounding box center [602, 288] width 28 height 28
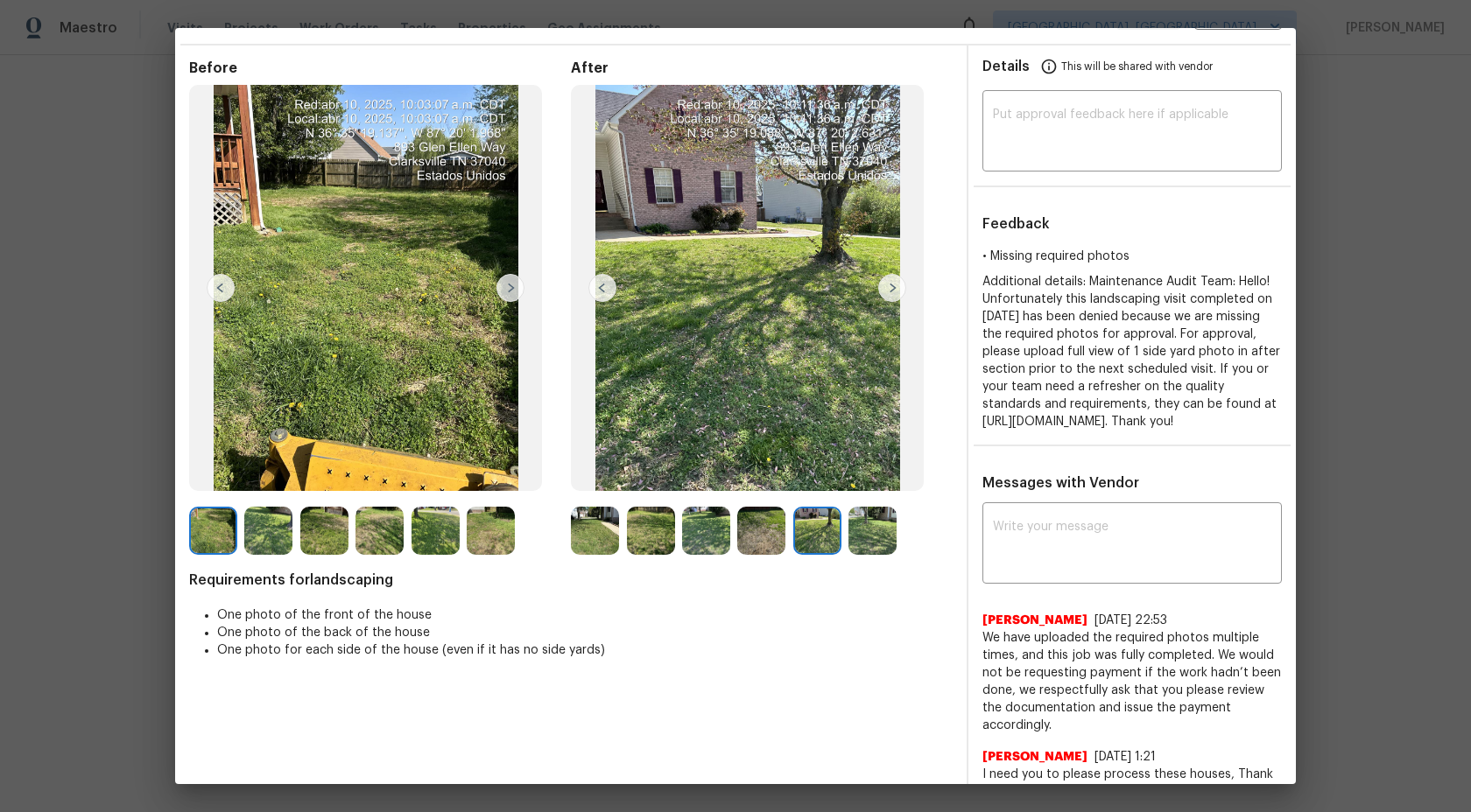
click at [613, 281] on img at bounding box center [602, 288] width 28 height 28
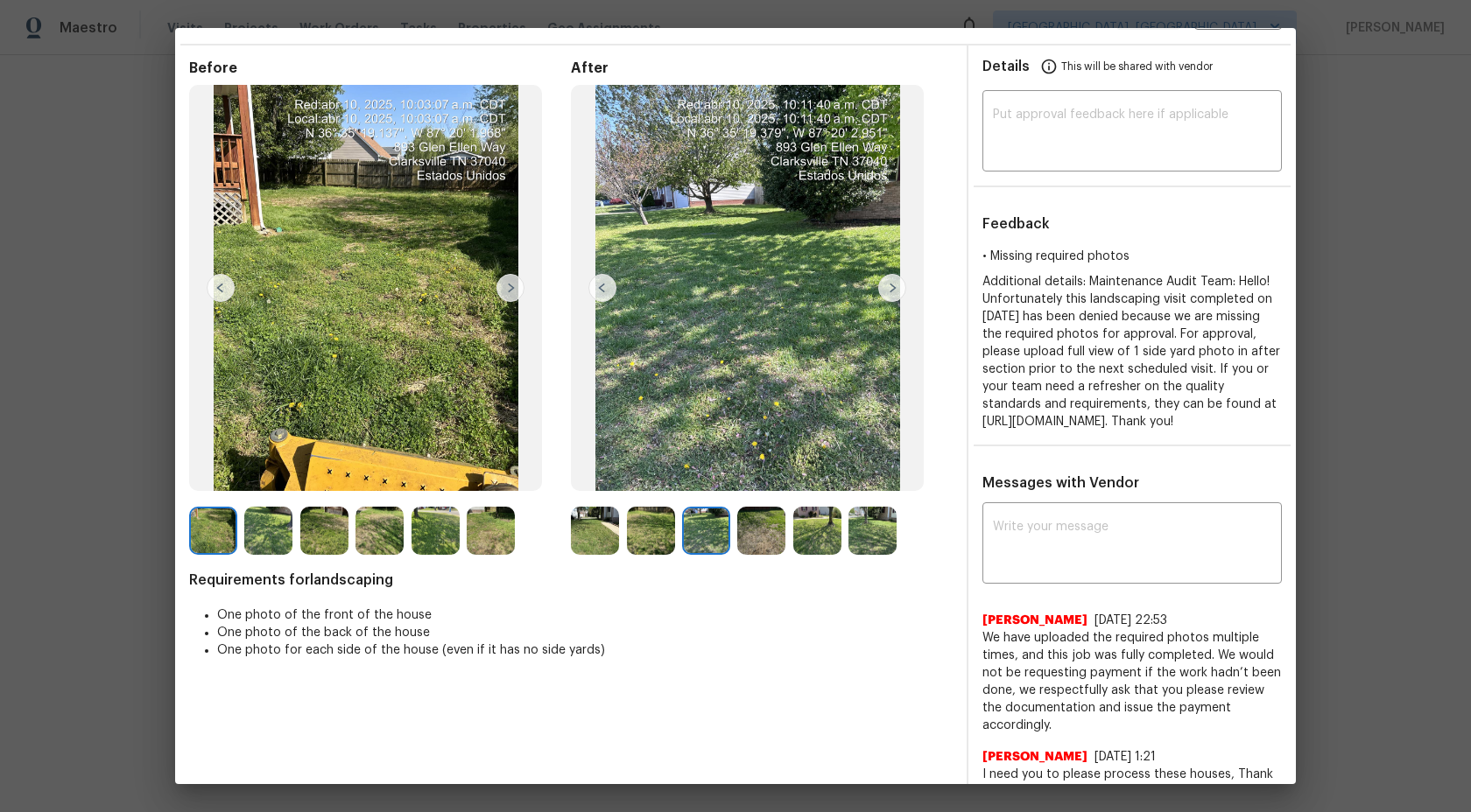
click at [613, 281] on img at bounding box center [602, 288] width 28 height 28
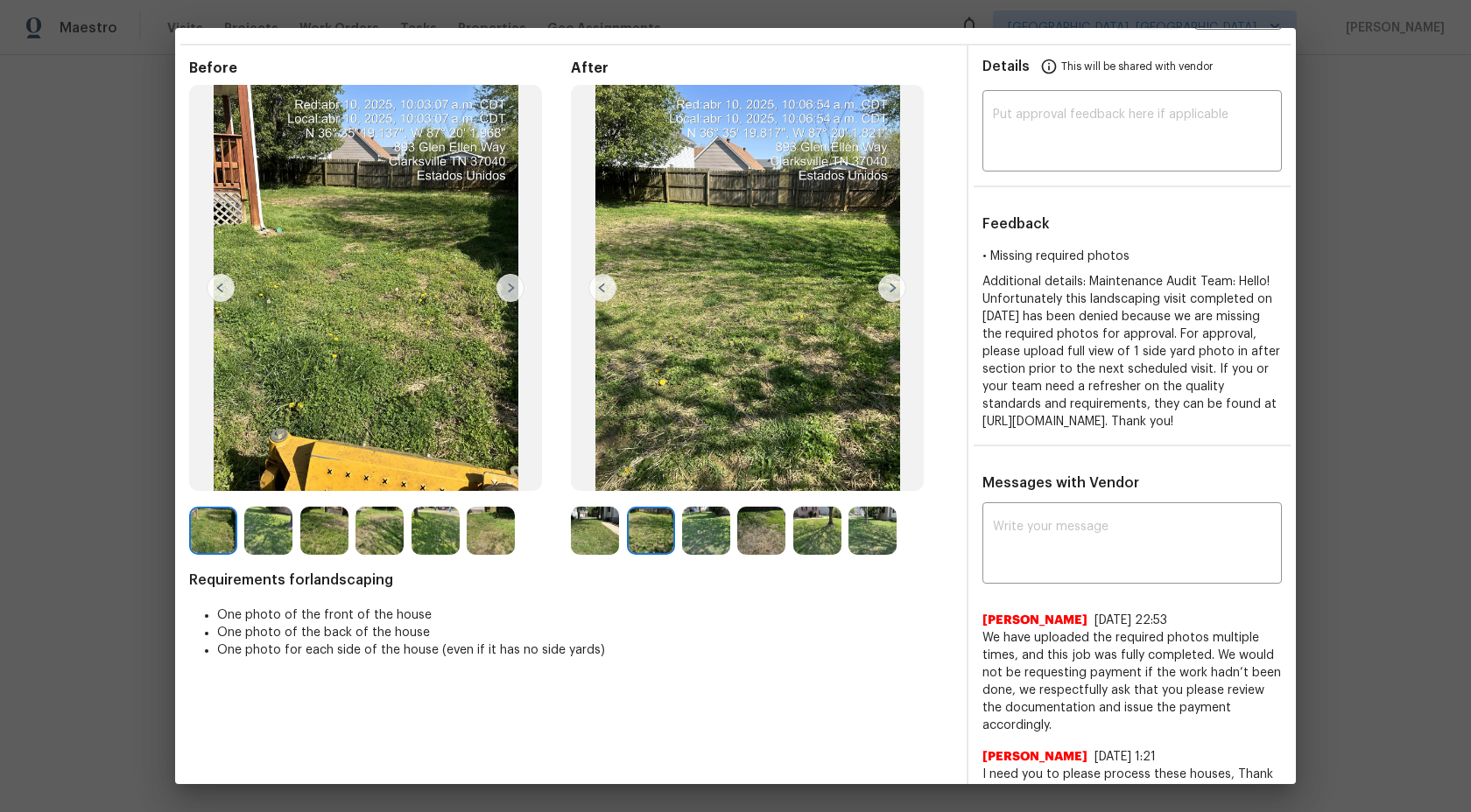
click at [613, 281] on img at bounding box center [602, 288] width 28 height 28
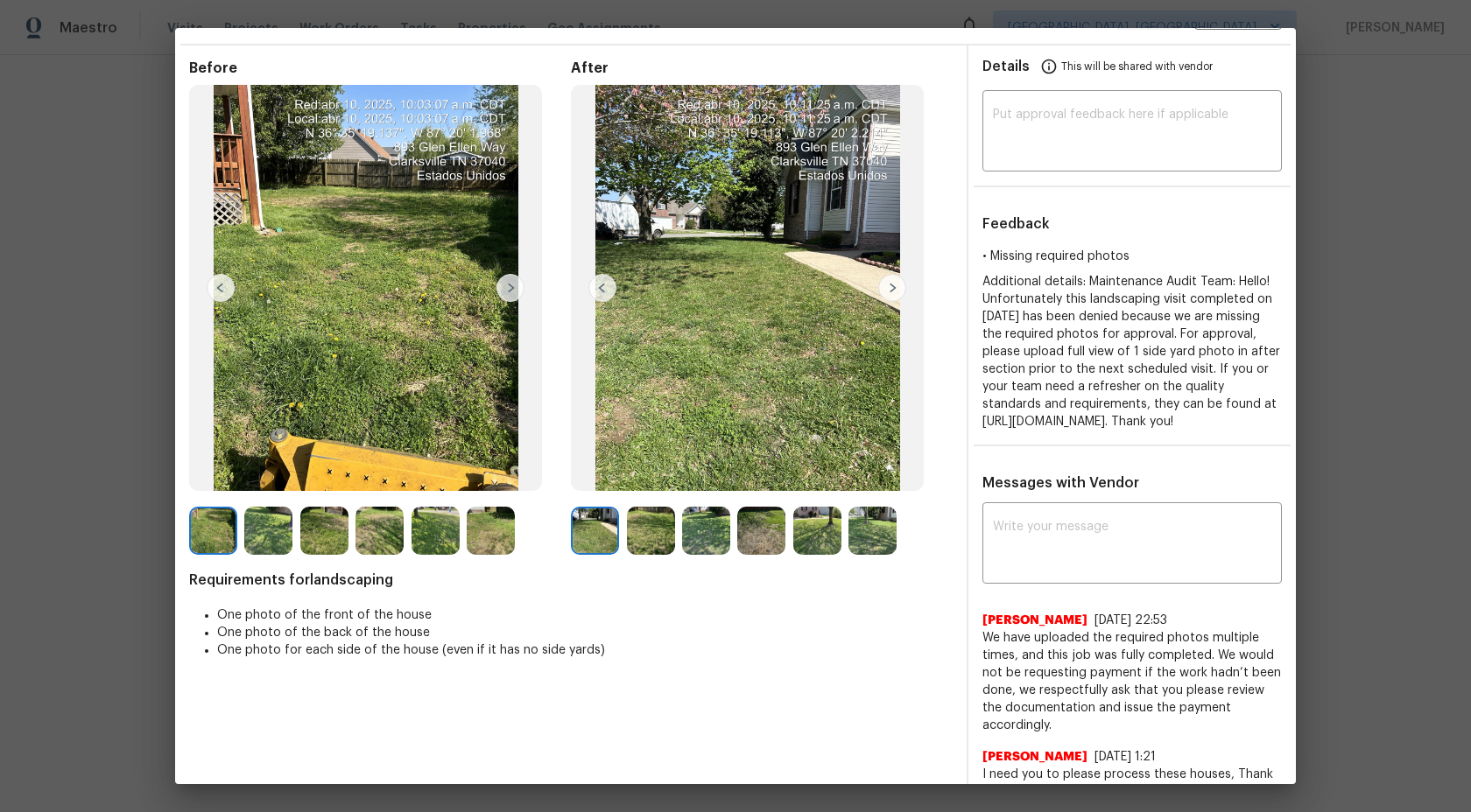
click at [613, 281] on img at bounding box center [602, 288] width 28 height 28
click at [898, 284] on img at bounding box center [892, 288] width 28 height 28
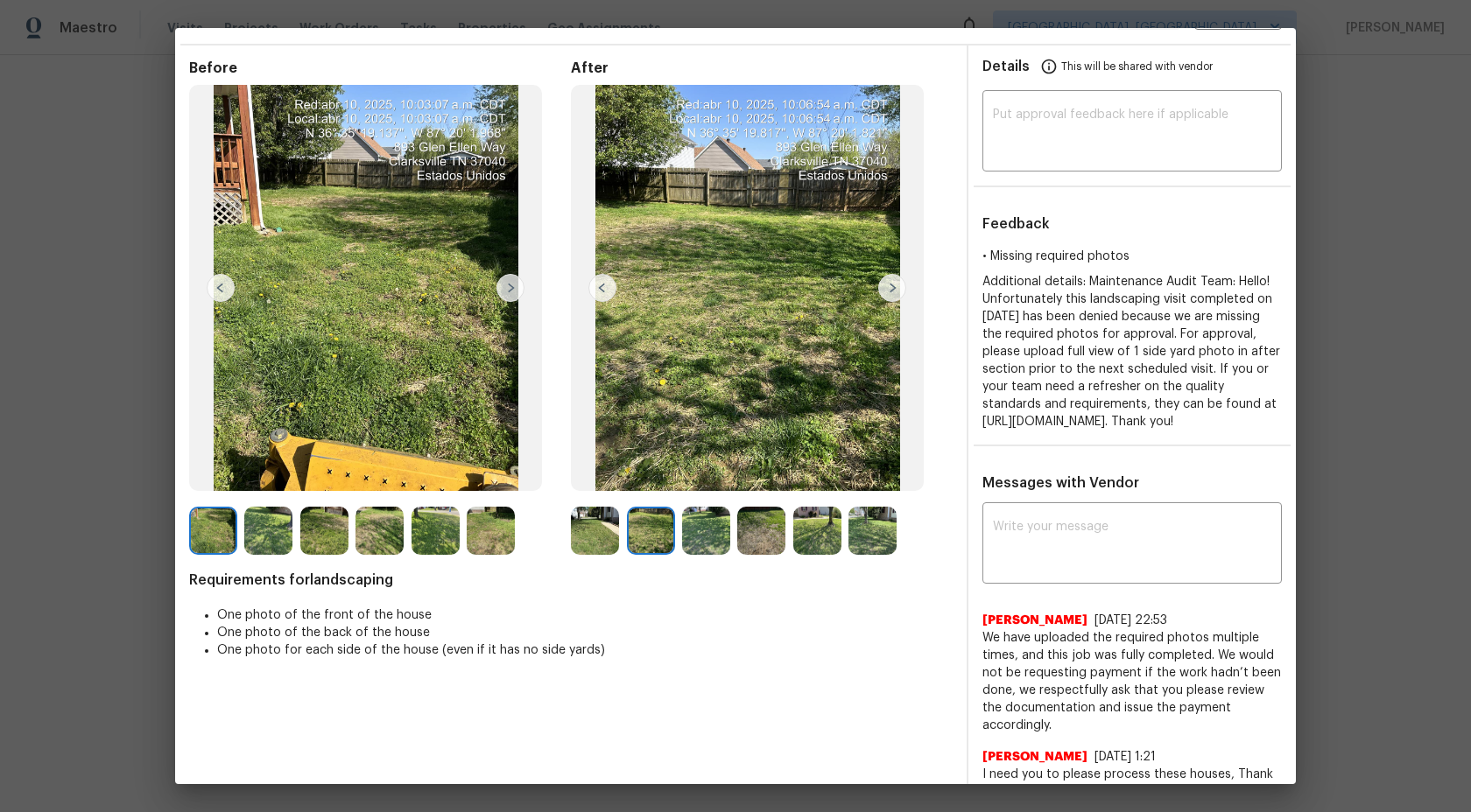
click at [898, 284] on img at bounding box center [892, 288] width 28 height 28
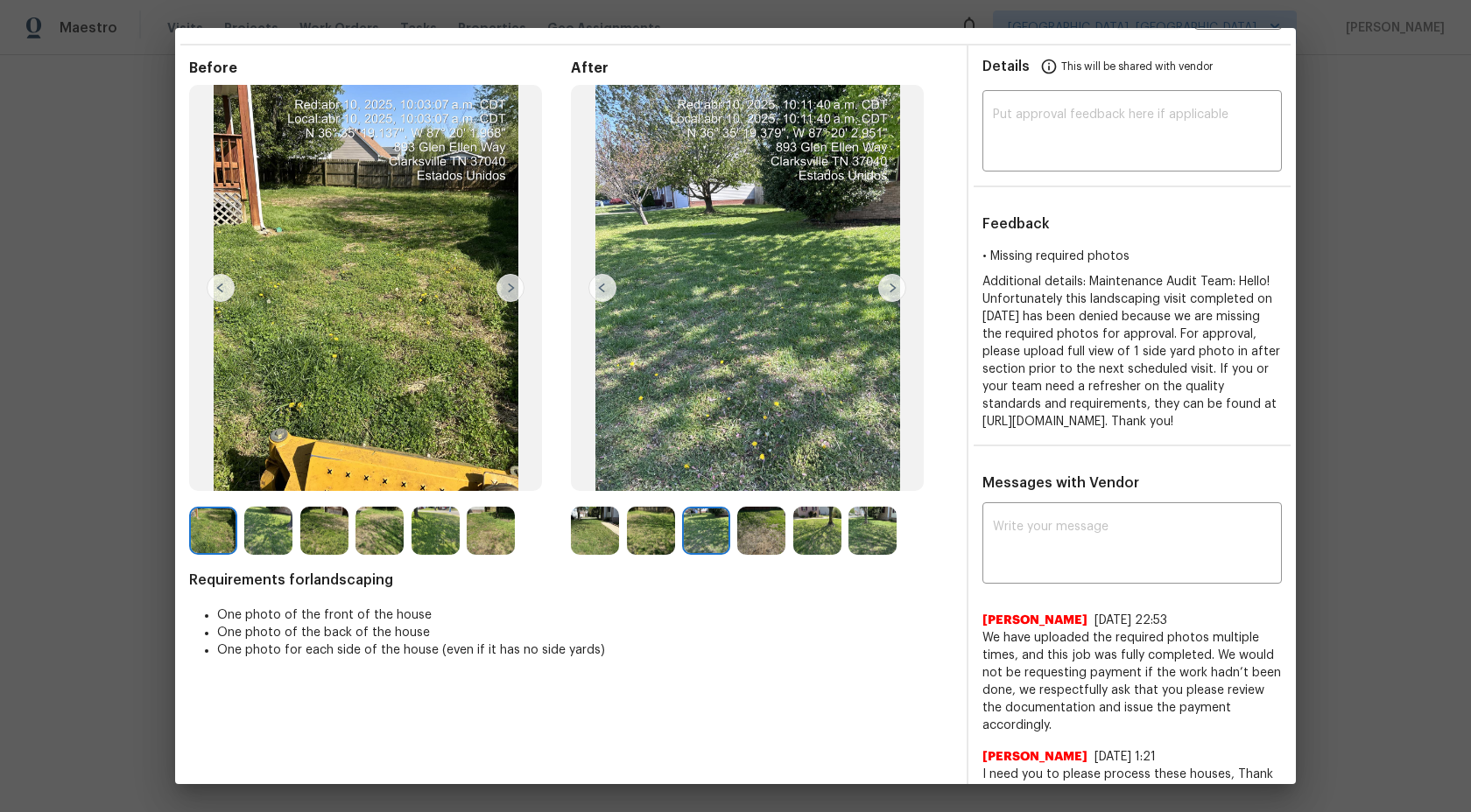
click at [898, 284] on img at bounding box center [892, 288] width 28 height 28
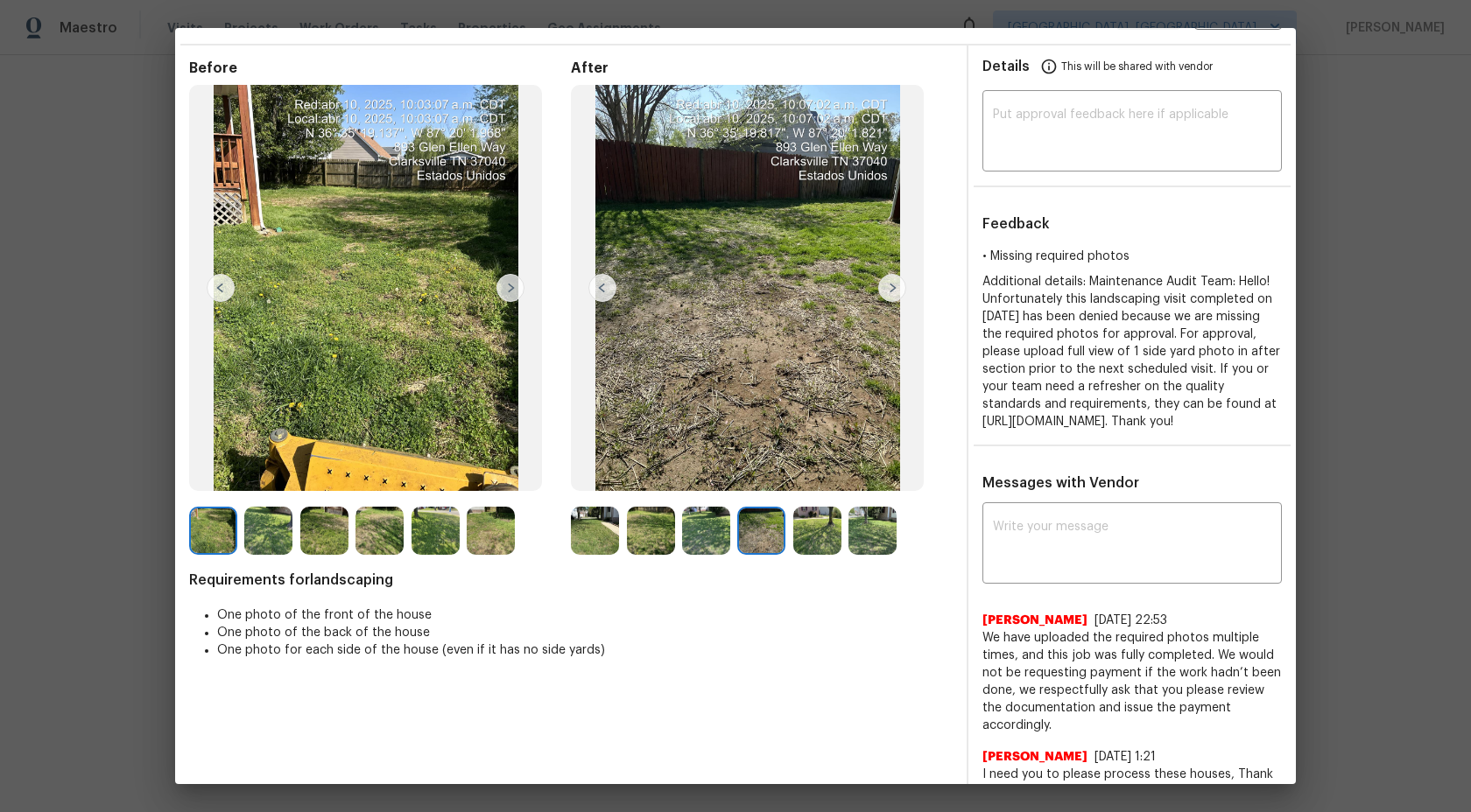
click at [896, 287] on img at bounding box center [892, 288] width 28 height 28
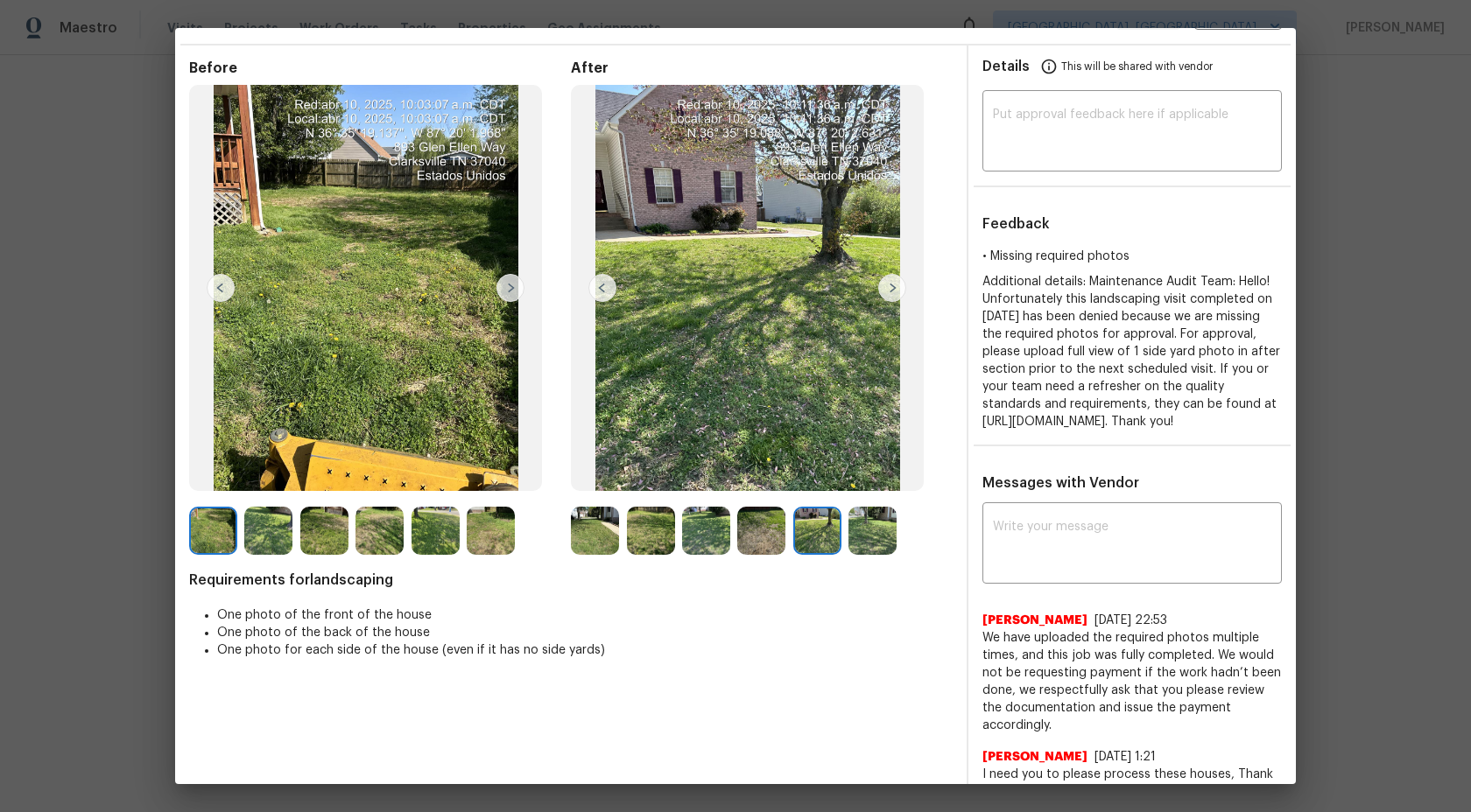
click at [893, 283] on img at bounding box center [892, 288] width 28 height 28
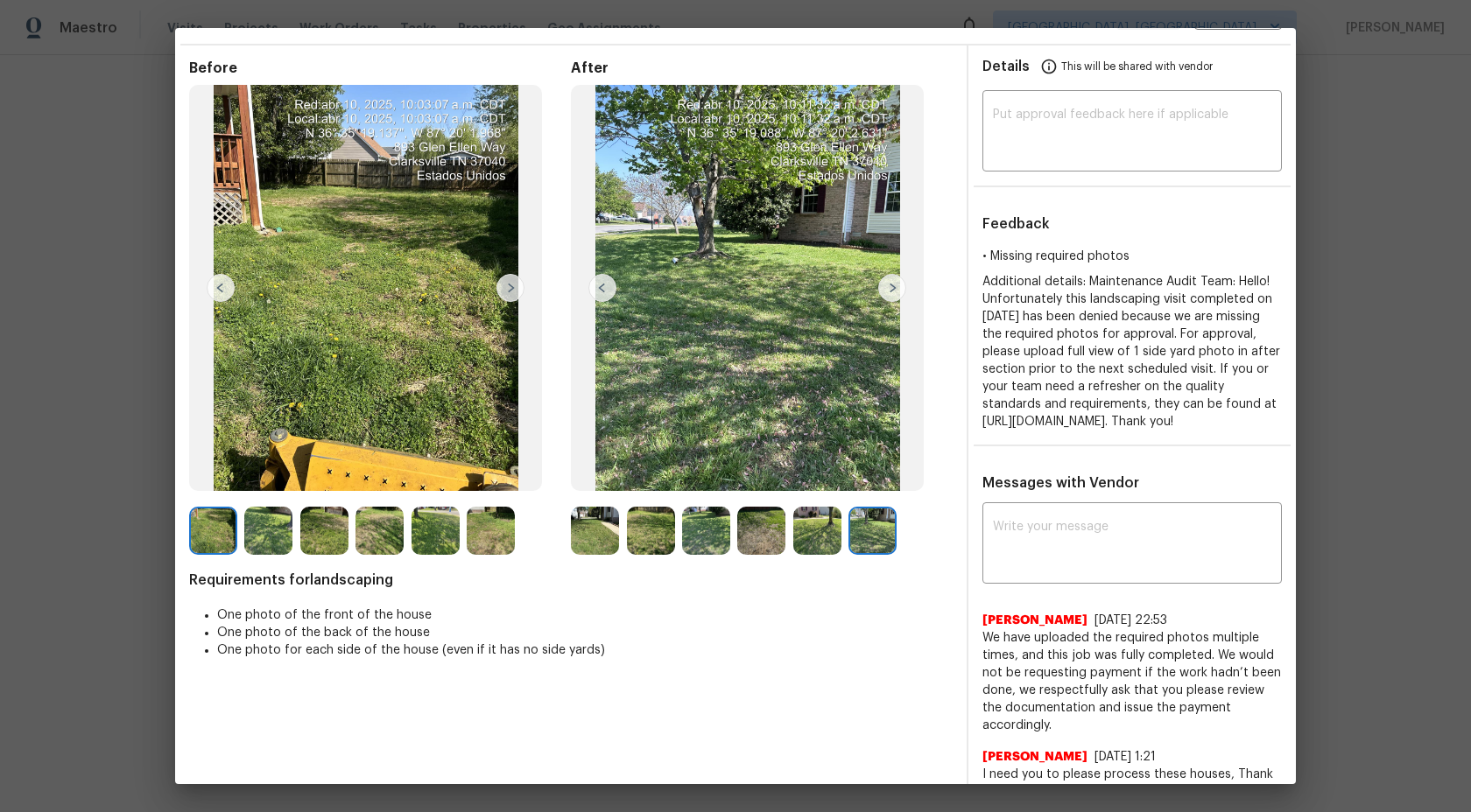
click at [893, 284] on img at bounding box center [892, 288] width 28 height 28
click at [893, 285] on img at bounding box center [892, 288] width 28 height 28
click at [822, 533] on img at bounding box center [817, 531] width 48 height 48
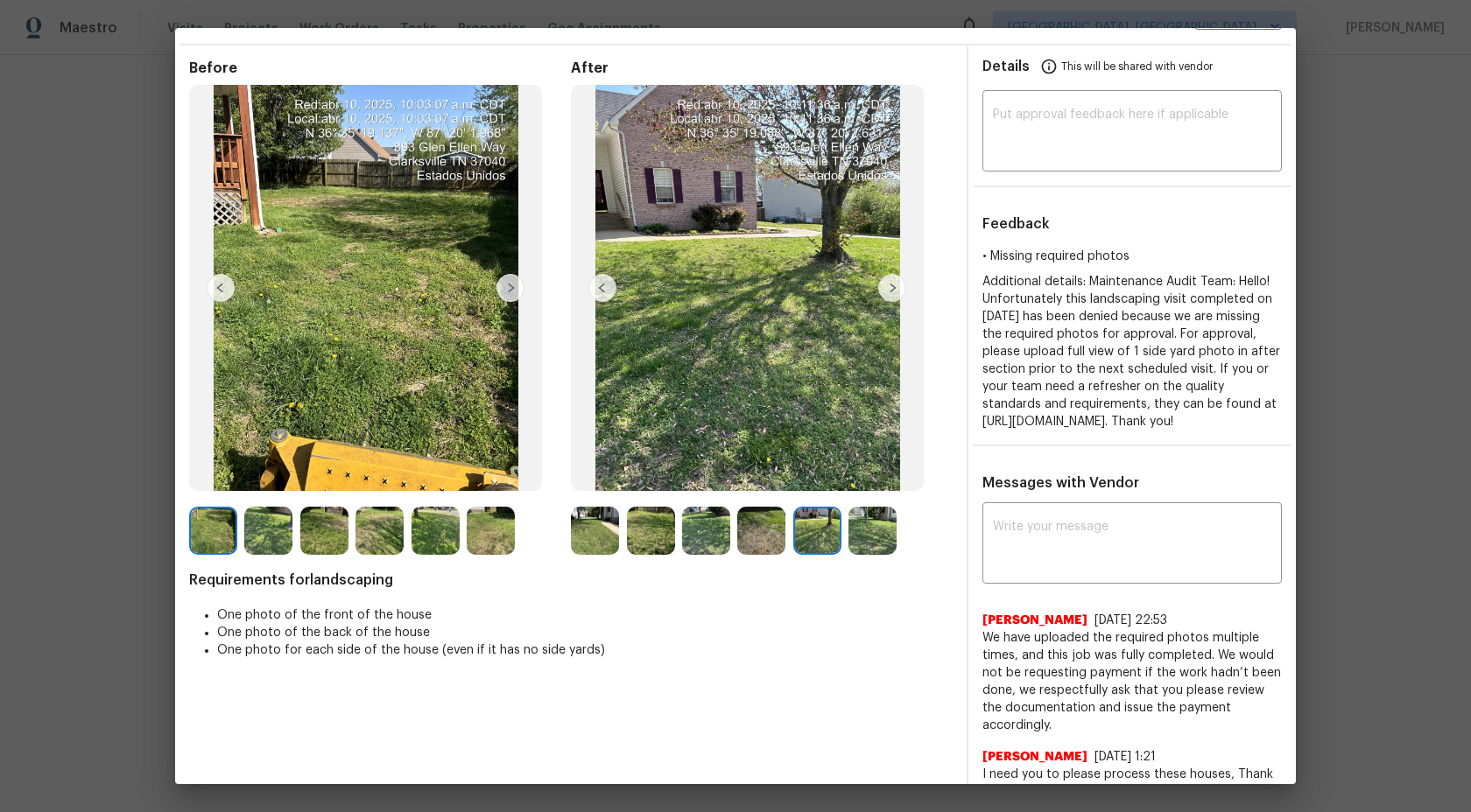
click at [780, 535] on img at bounding box center [761, 531] width 48 height 48
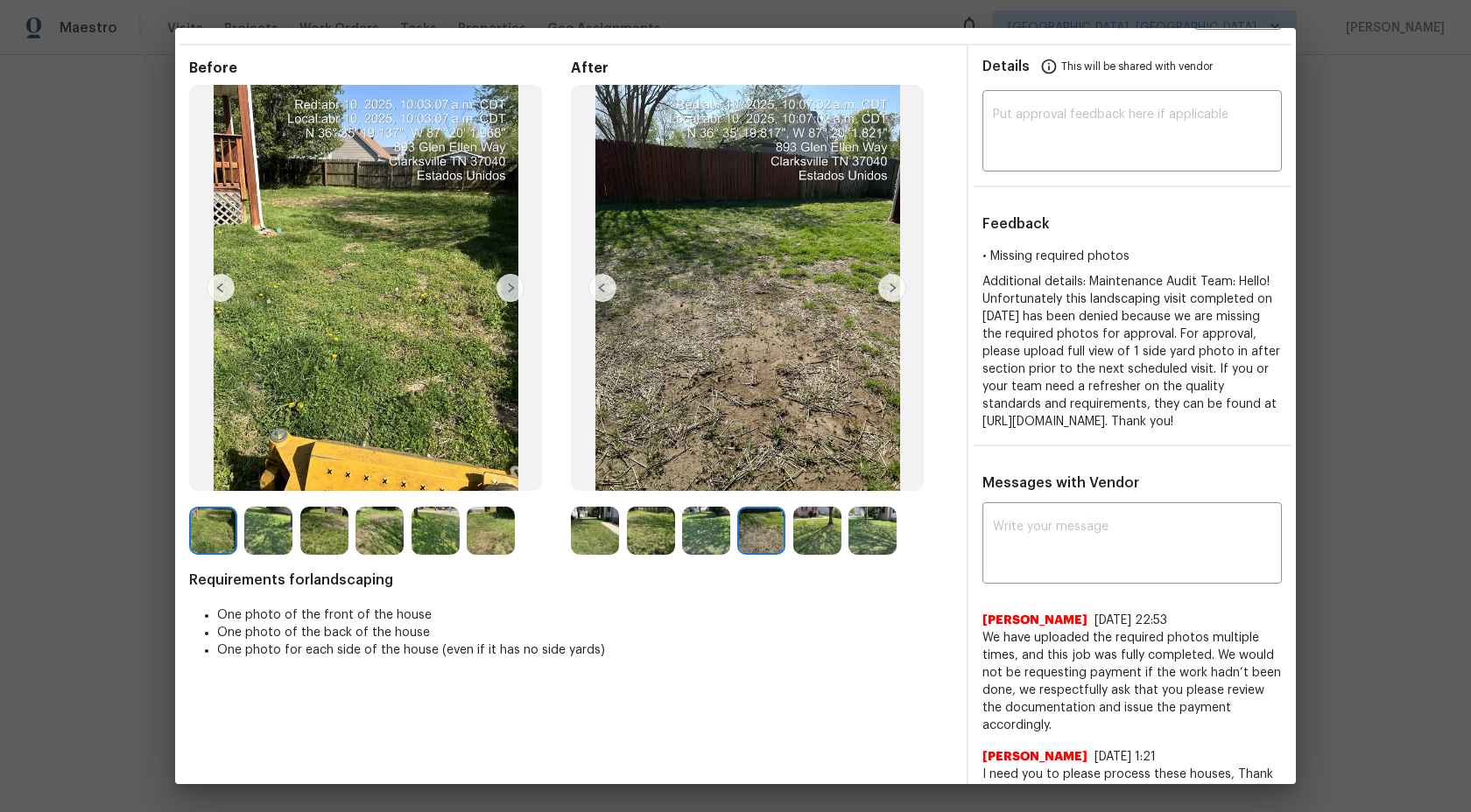
click at [731, 538] on div at bounding box center [709, 531] width 55 height 48
click at [716, 538] on img at bounding box center [705, 531] width 48 height 48
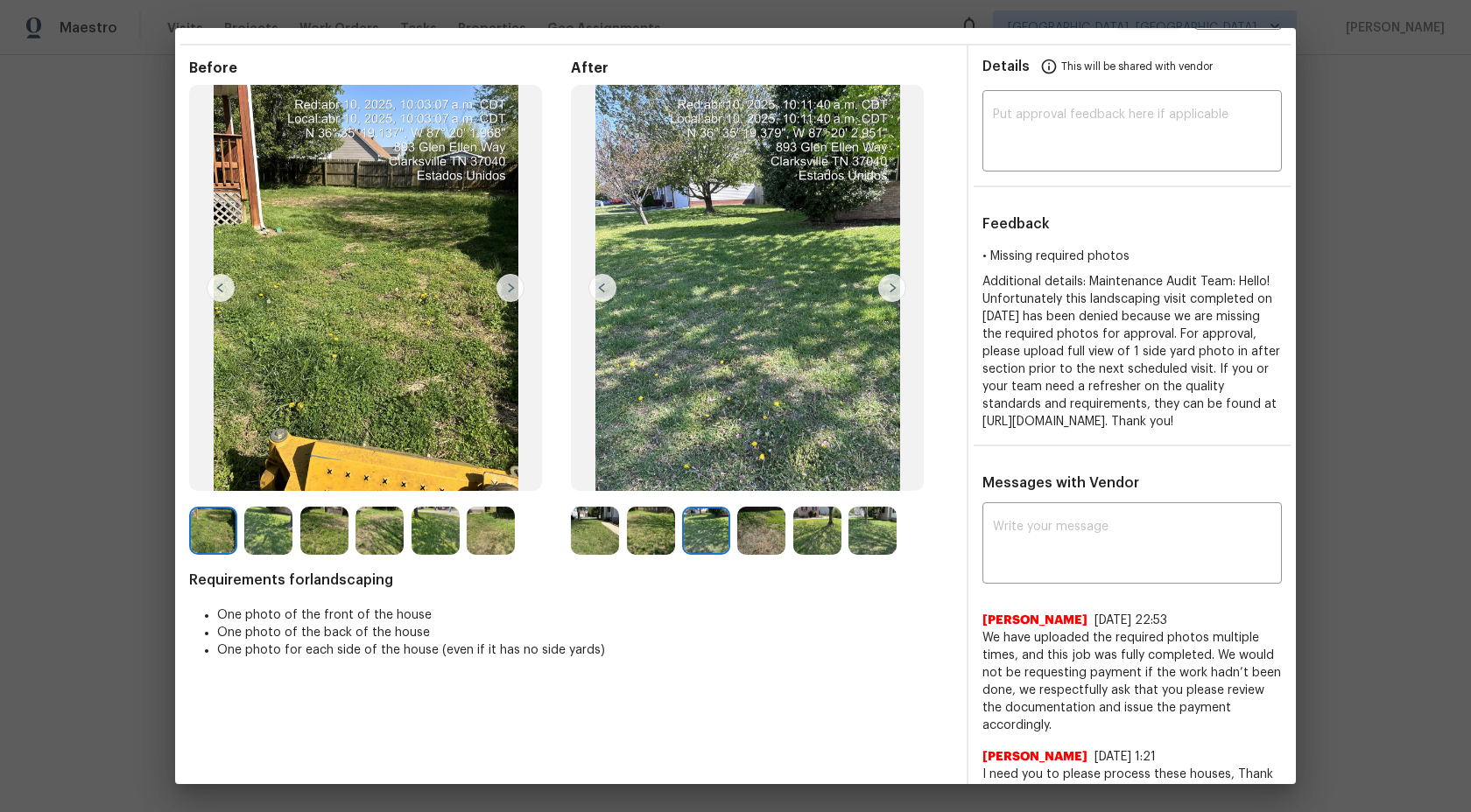
click at [661, 537] on img at bounding box center [650, 531] width 48 height 48
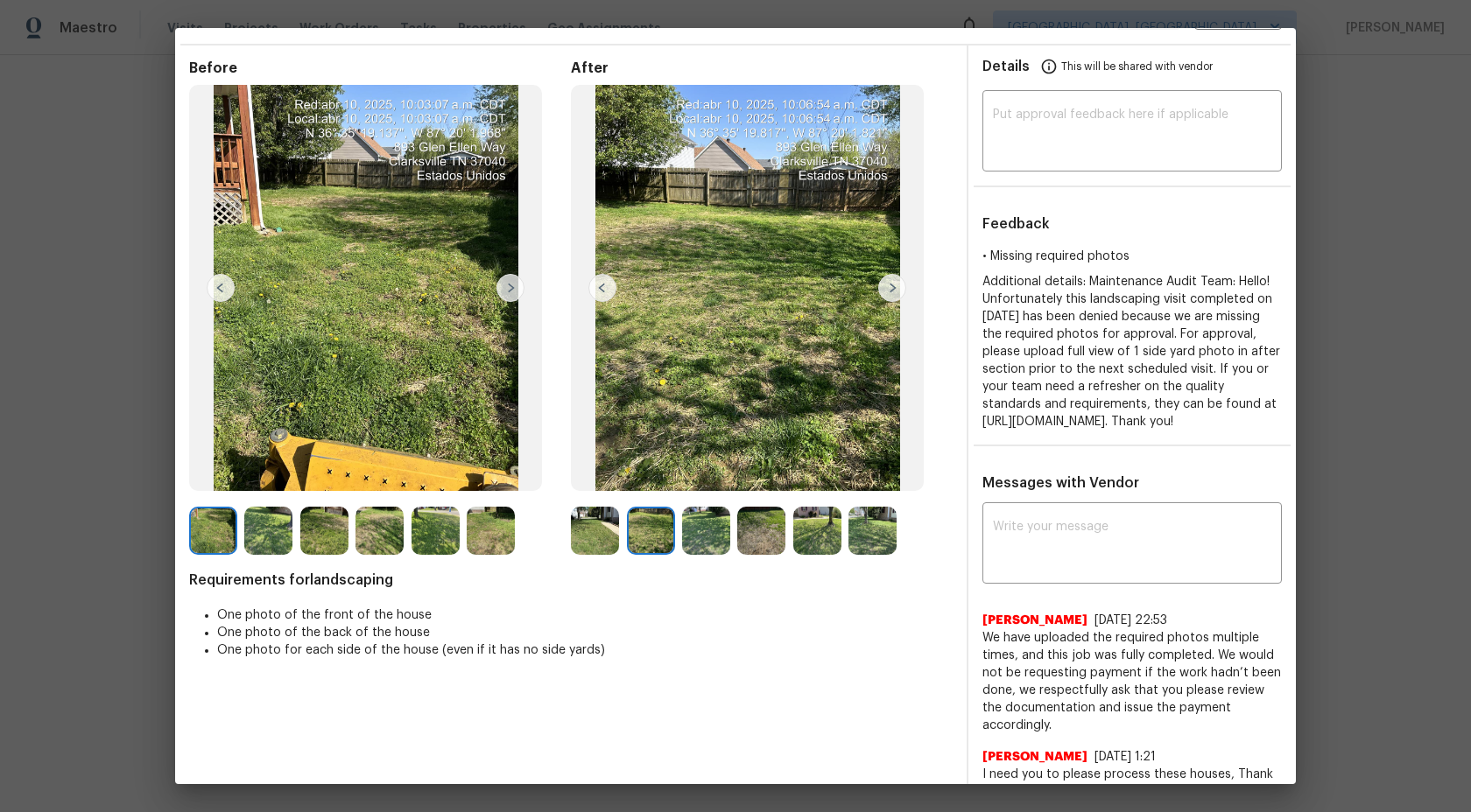
click at [603, 537] on img at bounding box center [595, 531] width 48 height 48
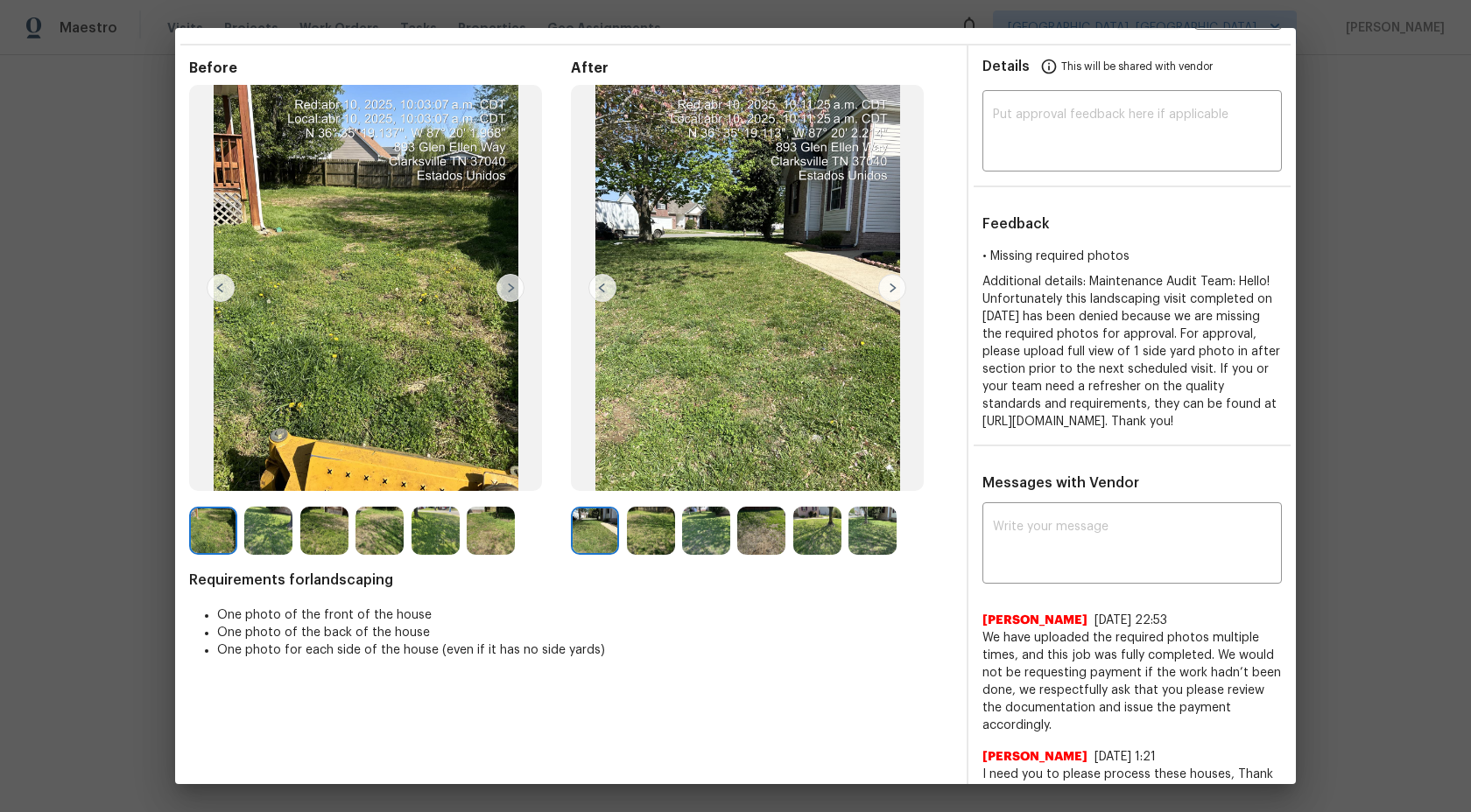
click at [898, 291] on img at bounding box center [892, 288] width 28 height 28
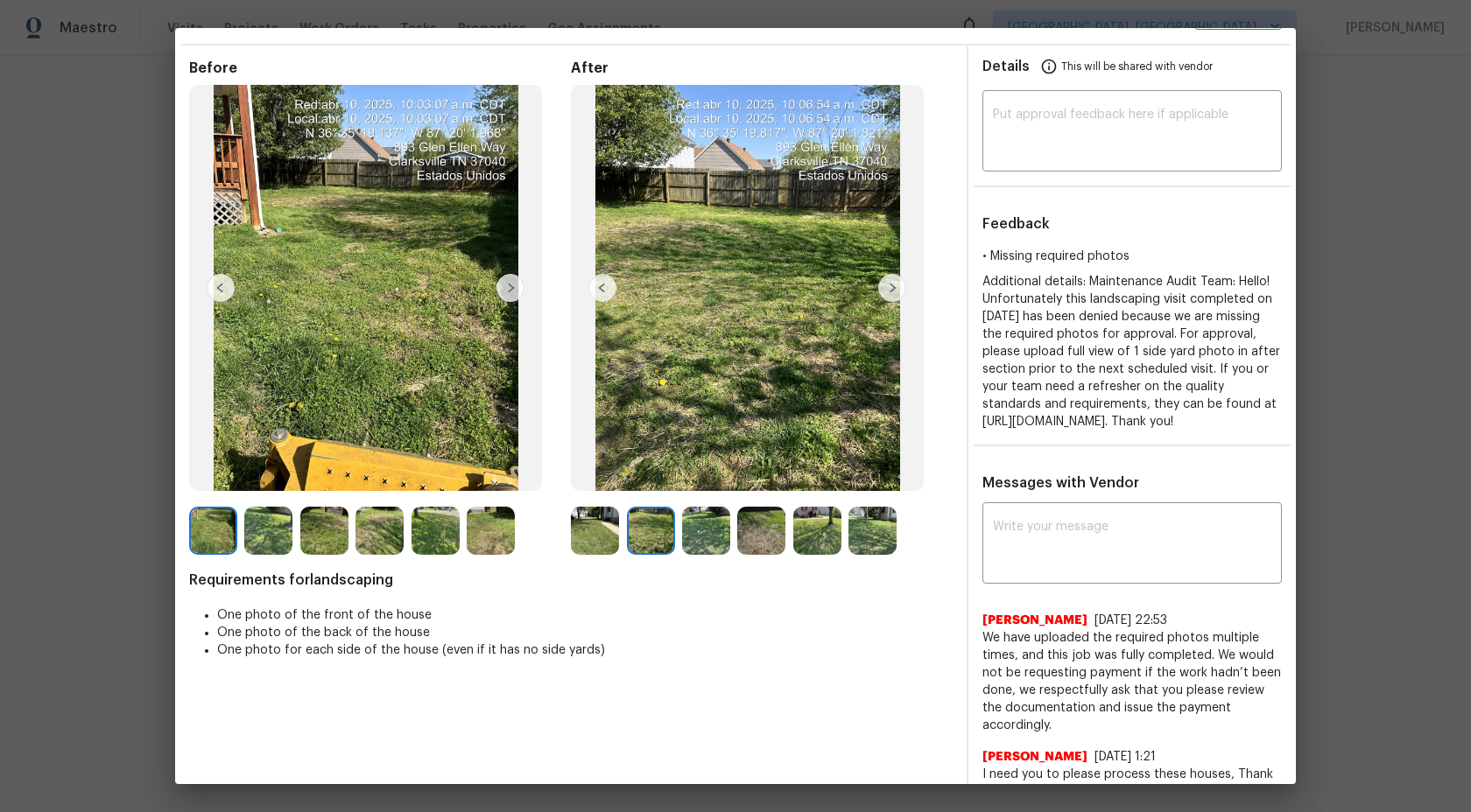
click at [898, 291] on img at bounding box center [892, 288] width 28 height 28
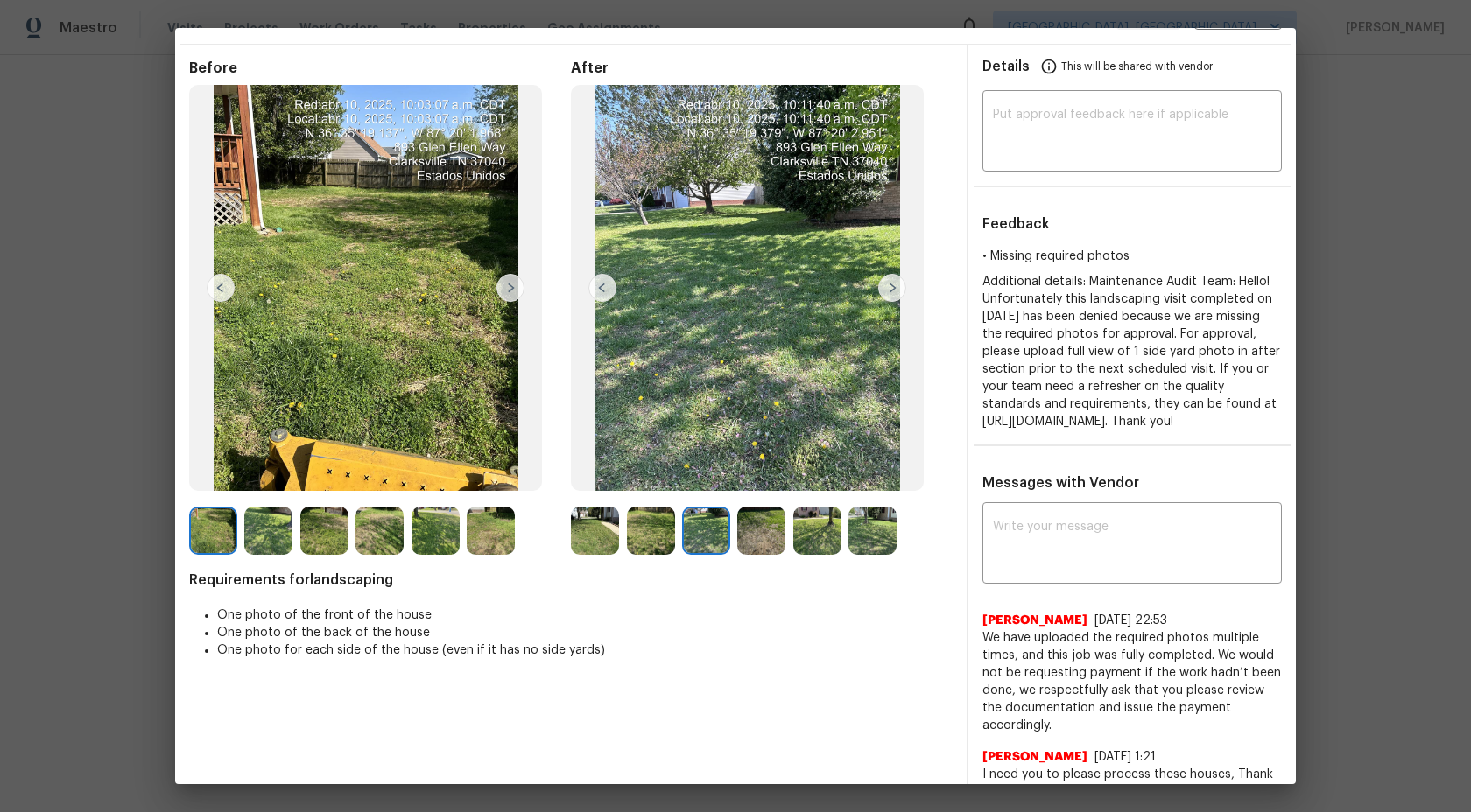
click at [898, 291] on img at bounding box center [892, 288] width 28 height 28
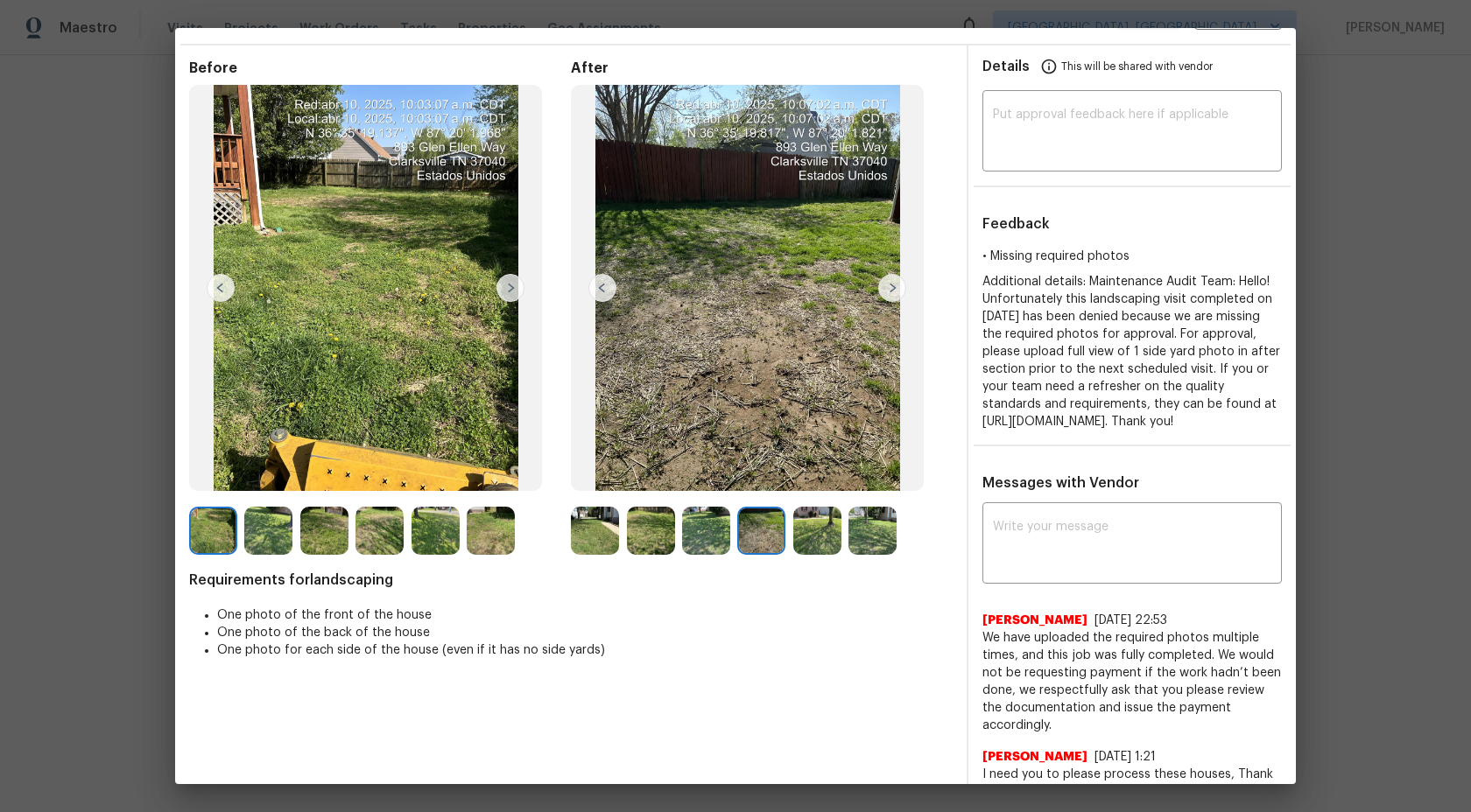
click at [898, 292] on img at bounding box center [892, 288] width 28 height 28
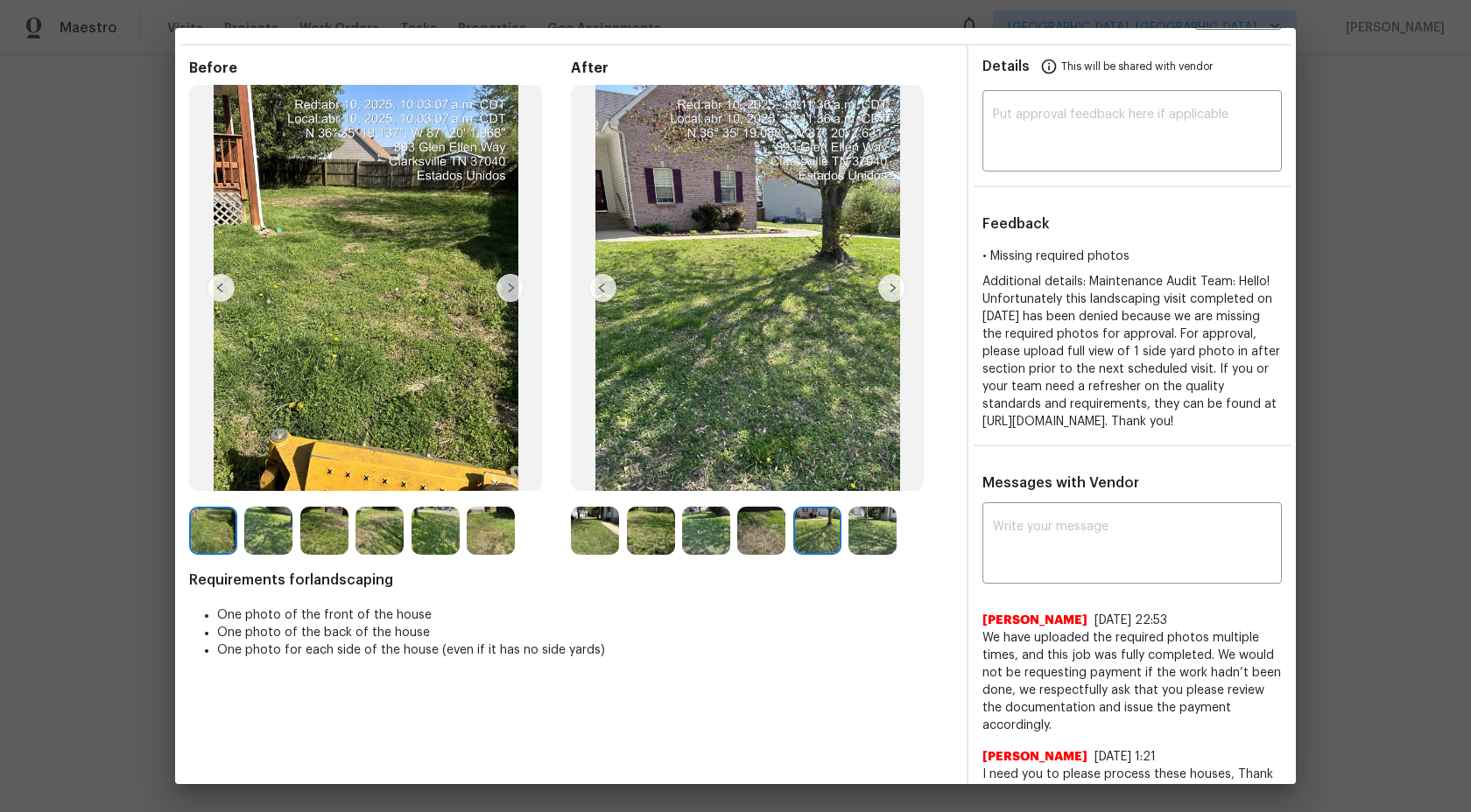
click at [893, 282] on img at bounding box center [892, 288] width 28 height 28
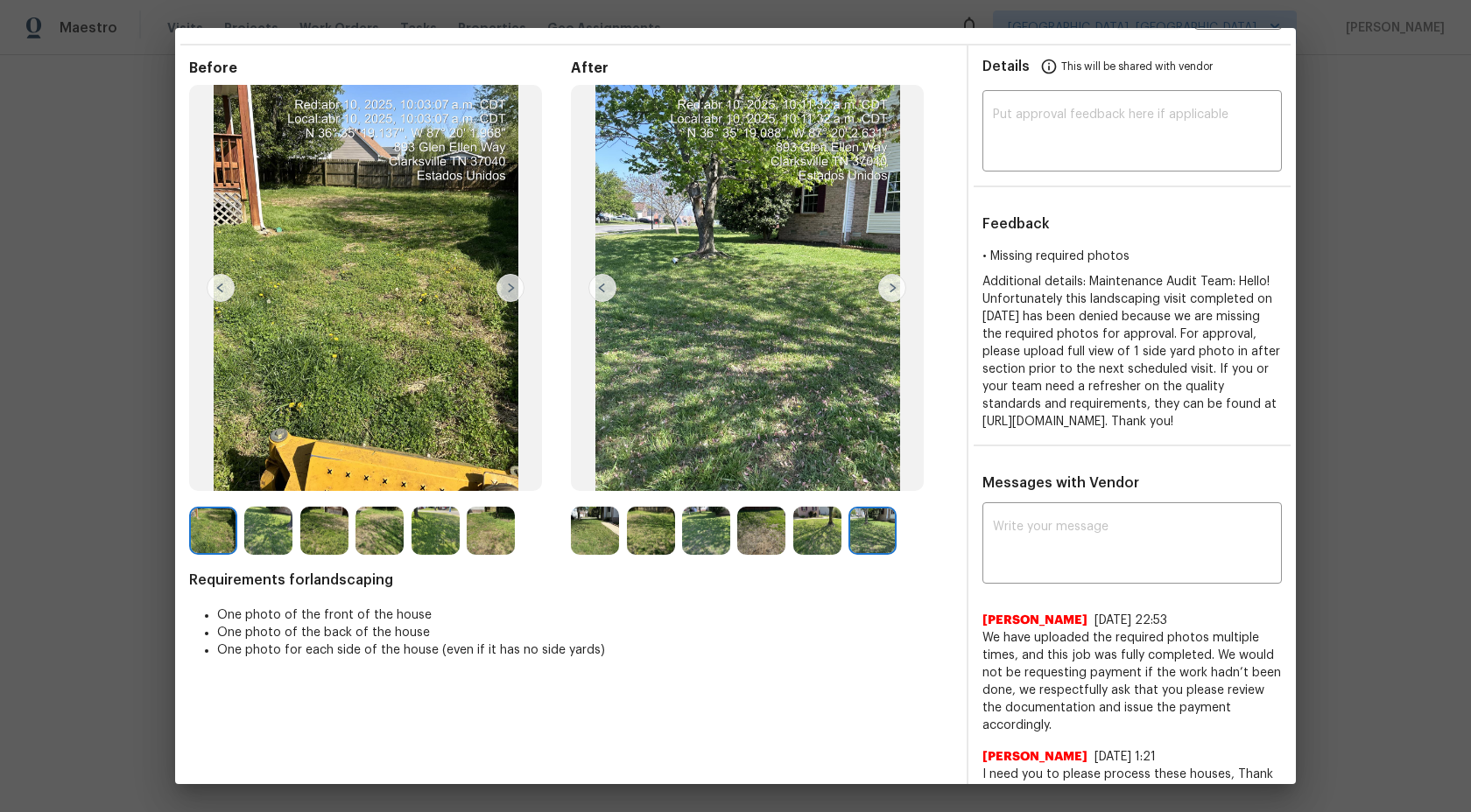
click at [893, 282] on img at bounding box center [892, 288] width 28 height 28
click at [477, 523] on img at bounding box center [490, 531] width 48 height 48
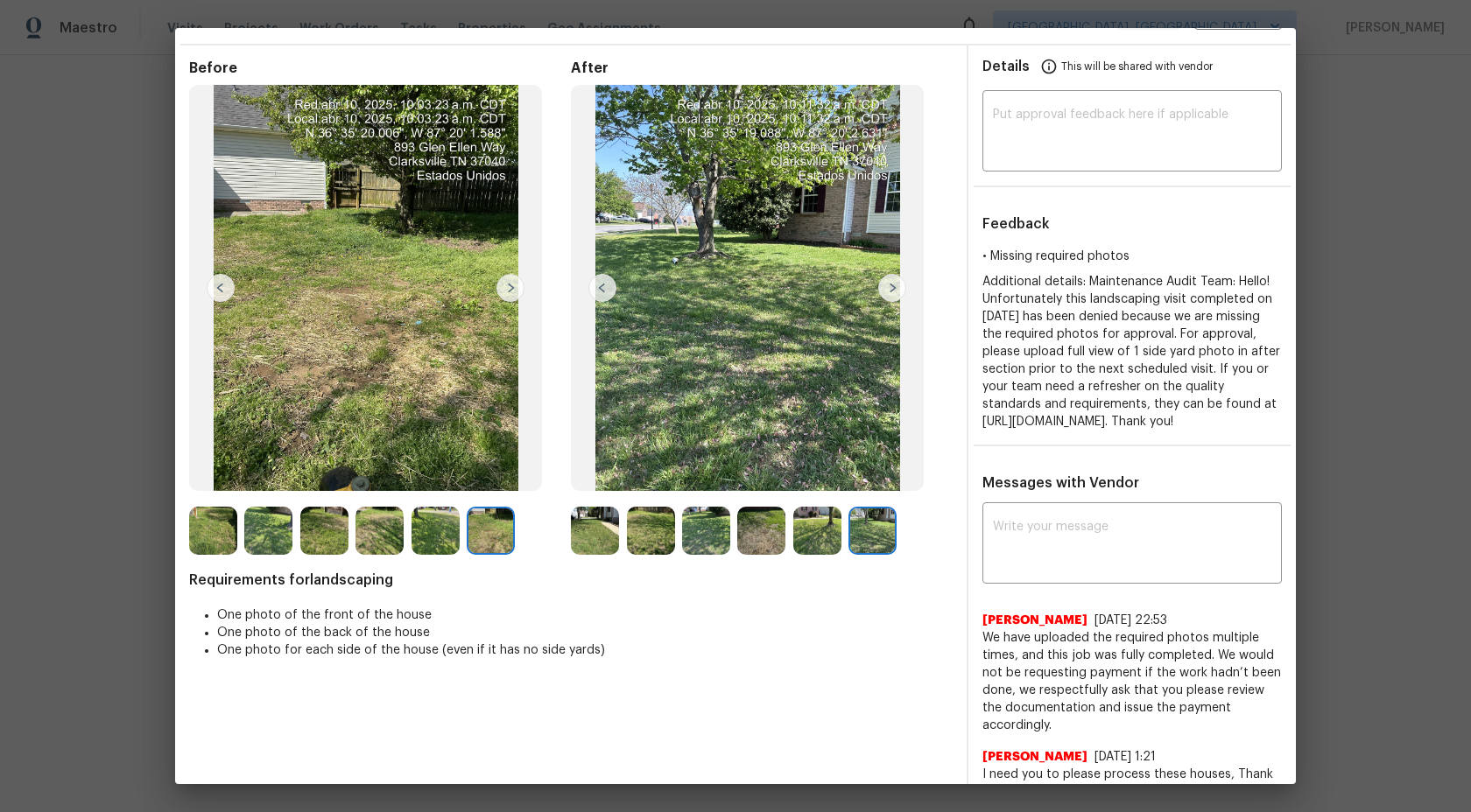
click at [451, 523] on img at bounding box center [435, 531] width 48 height 48
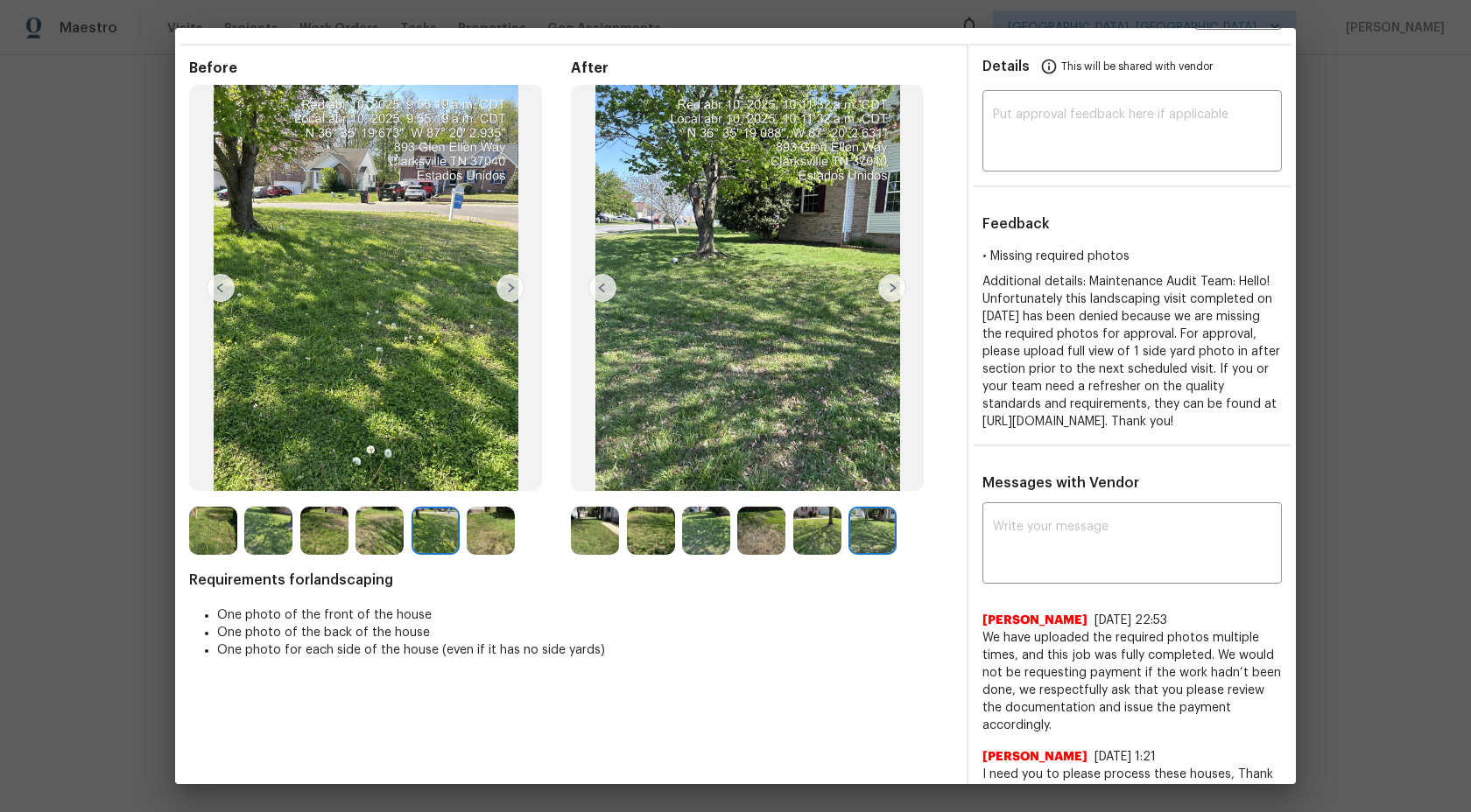
click at [331, 540] on img at bounding box center [324, 531] width 48 height 48
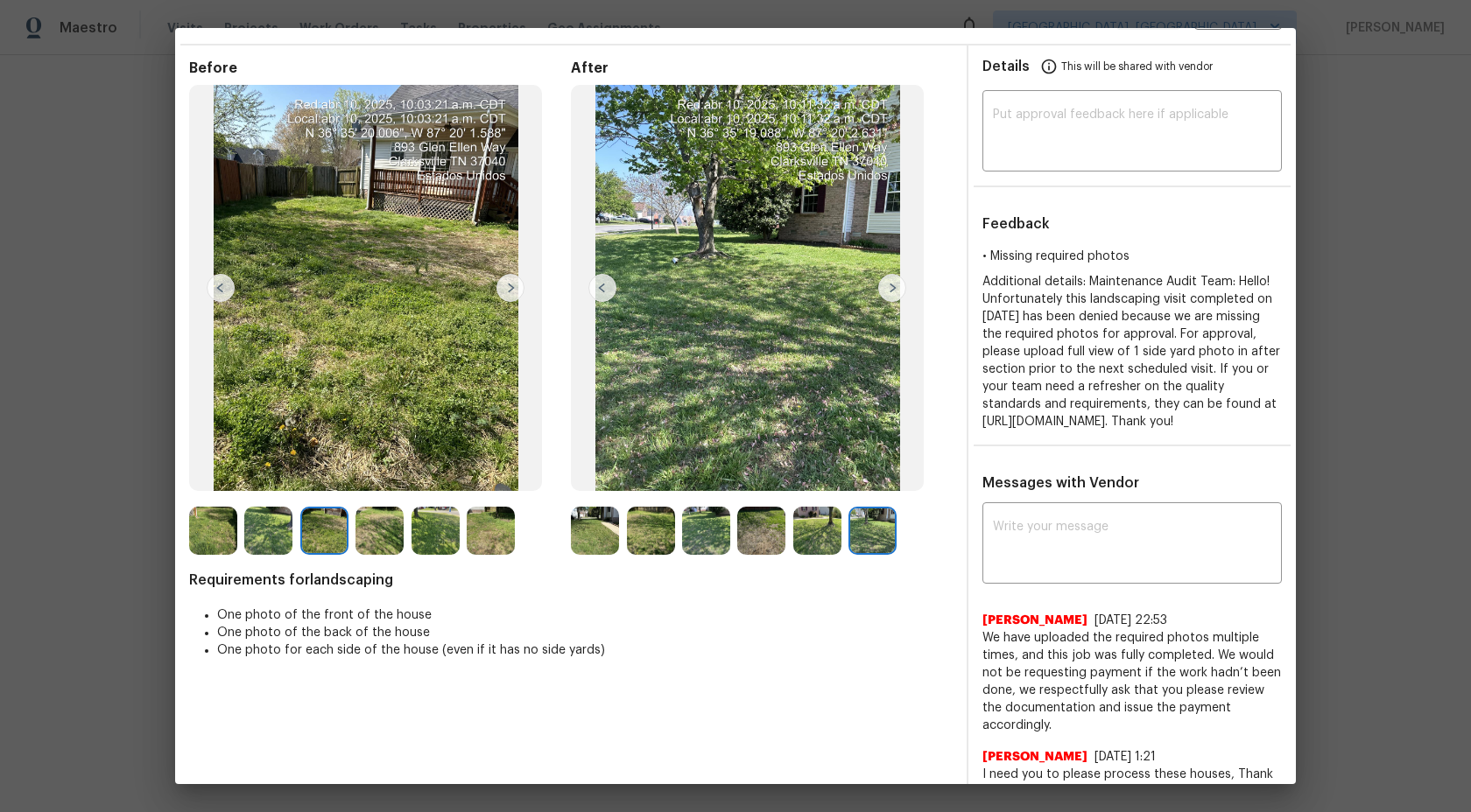
click at [306, 538] on img at bounding box center [324, 531] width 48 height 48
click at [268, 539] on img at bounding box center [268, 531] width 48 height 48
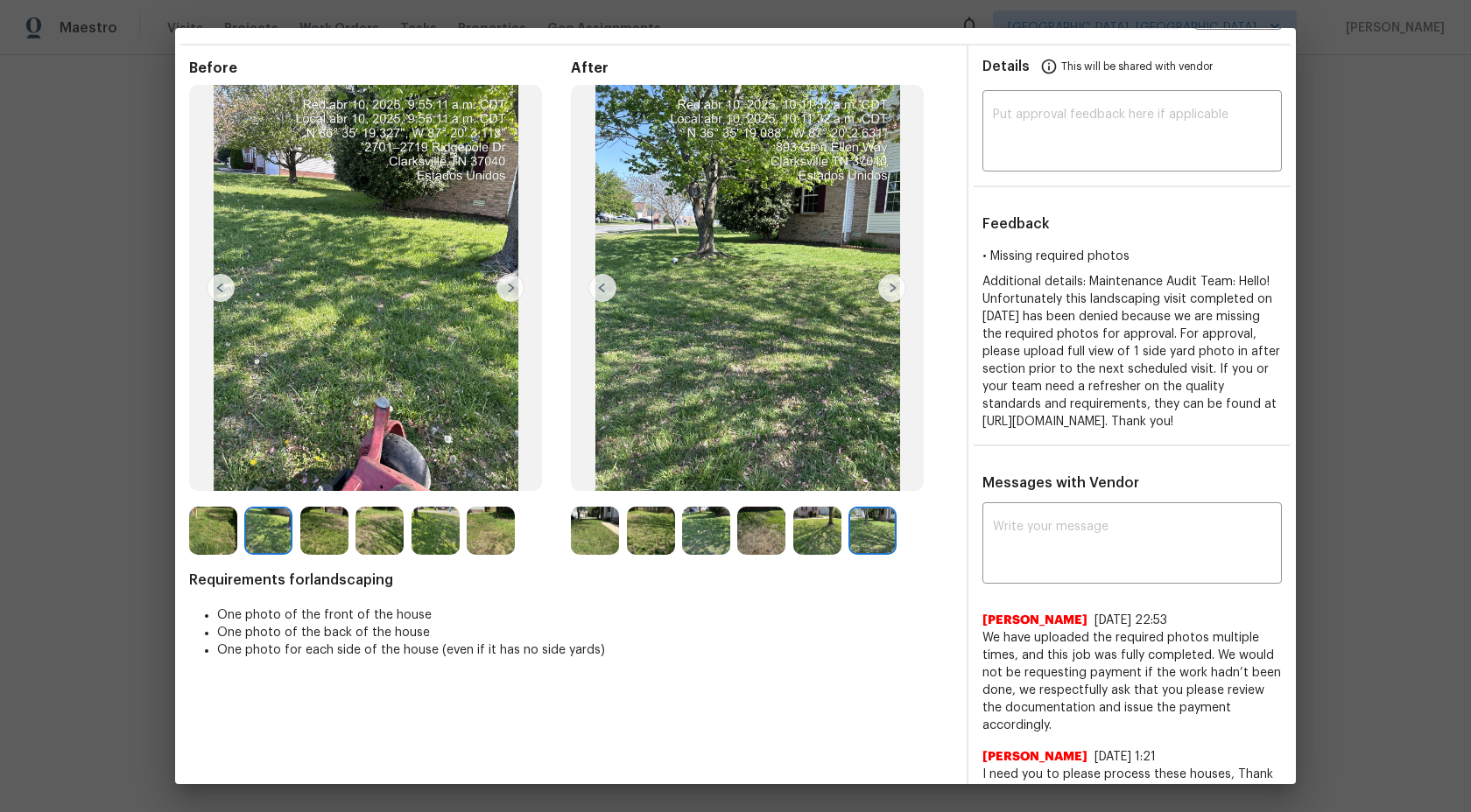
click at [241, 538] on div at bounding box center [217, 531] width 55 height 48
click at [1067, 544] on textarea at bounding box center [1132, 546] width 278 height 49
type textarea "H"
click at [1131, 166] on div "​" at bounding box center [1132, 133] width 299 height 77
click at [1118, 153] on textarea at bounding box center [1132, 133] width 278 height 49
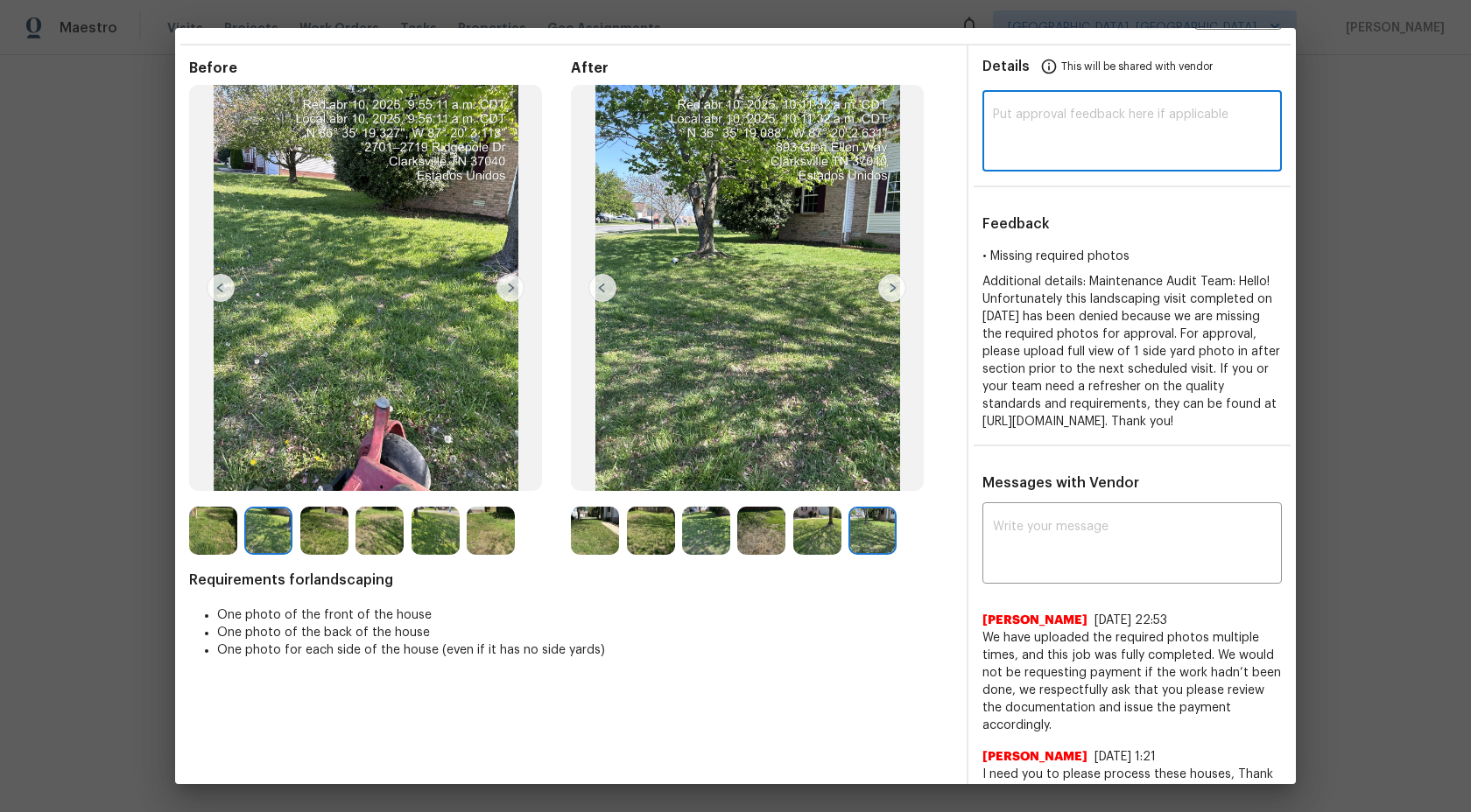
click at [1085, 157] on div "​" at bounding box center [1132, 133] width 299 height 77
paste textarea "Maintenance Audit Team: Hi Team This visit has been approved after further audi…"
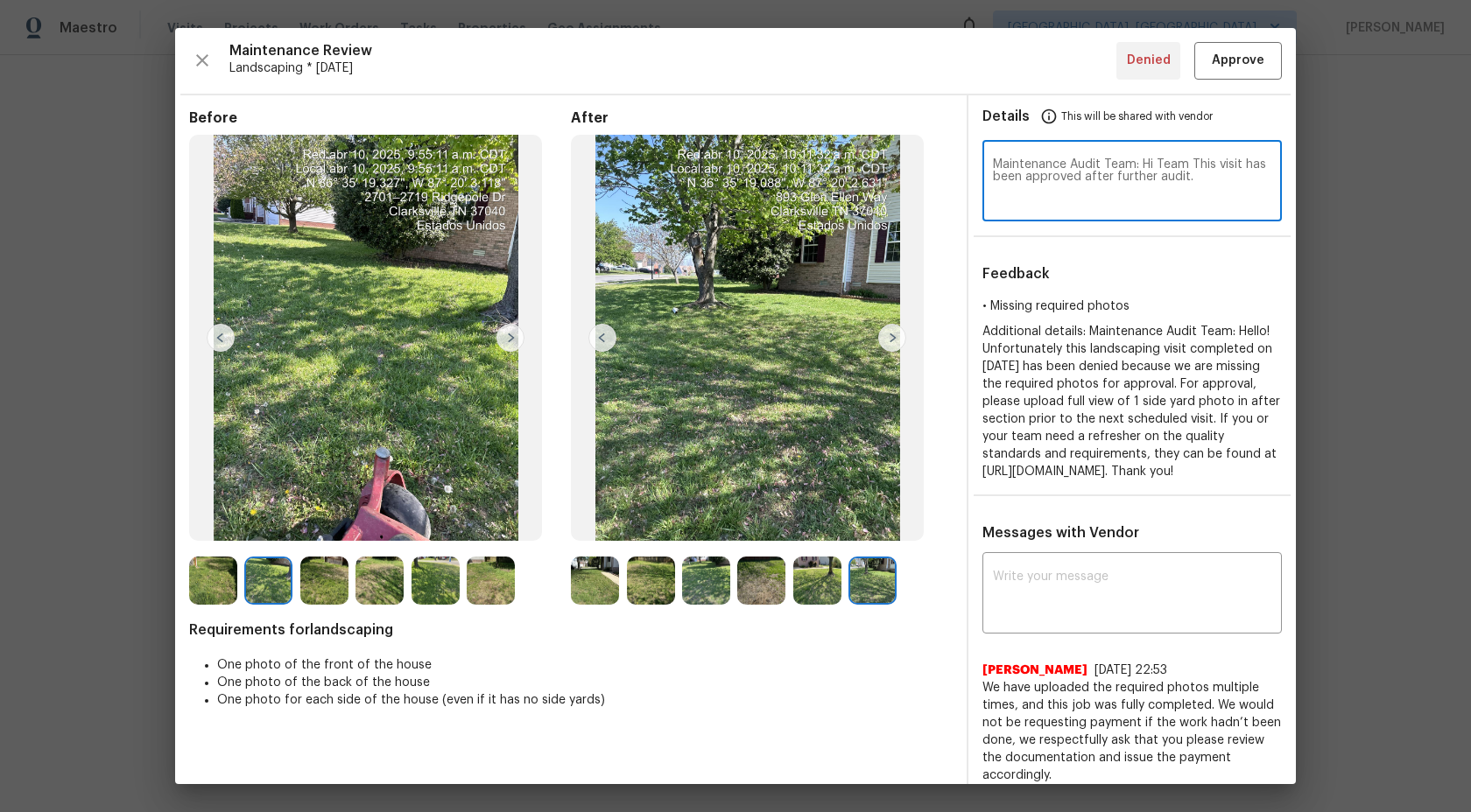
type textarea "Maintenance Audit Team: Hi Team This visit has been approved after further audi…"
click at [1241, 66] on span "Approve" at bounding box center [1237, 61] width 52 height 22
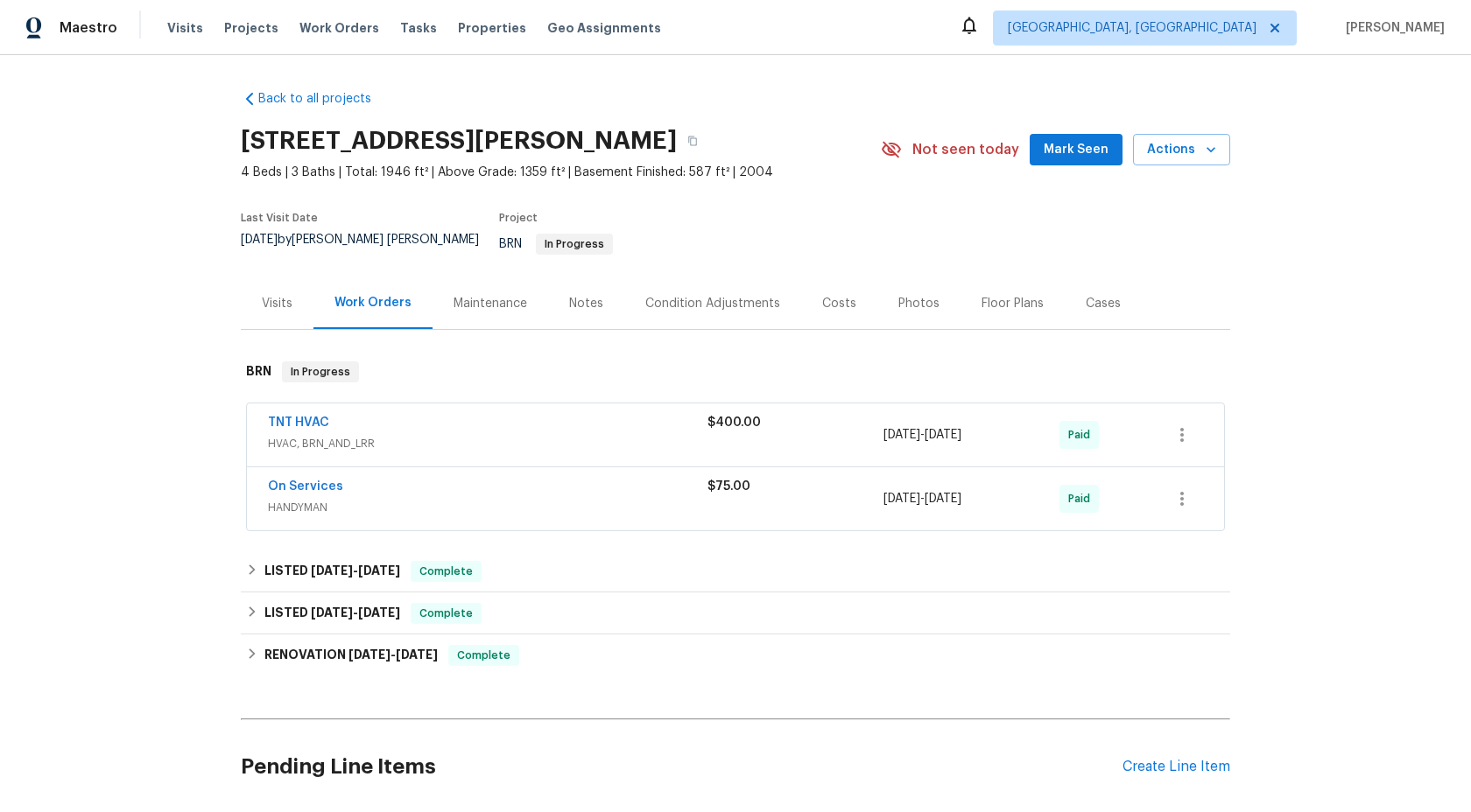
click at [474, 301] on div "Maintenance" at bounding box center [489, 303] width 115 height 51
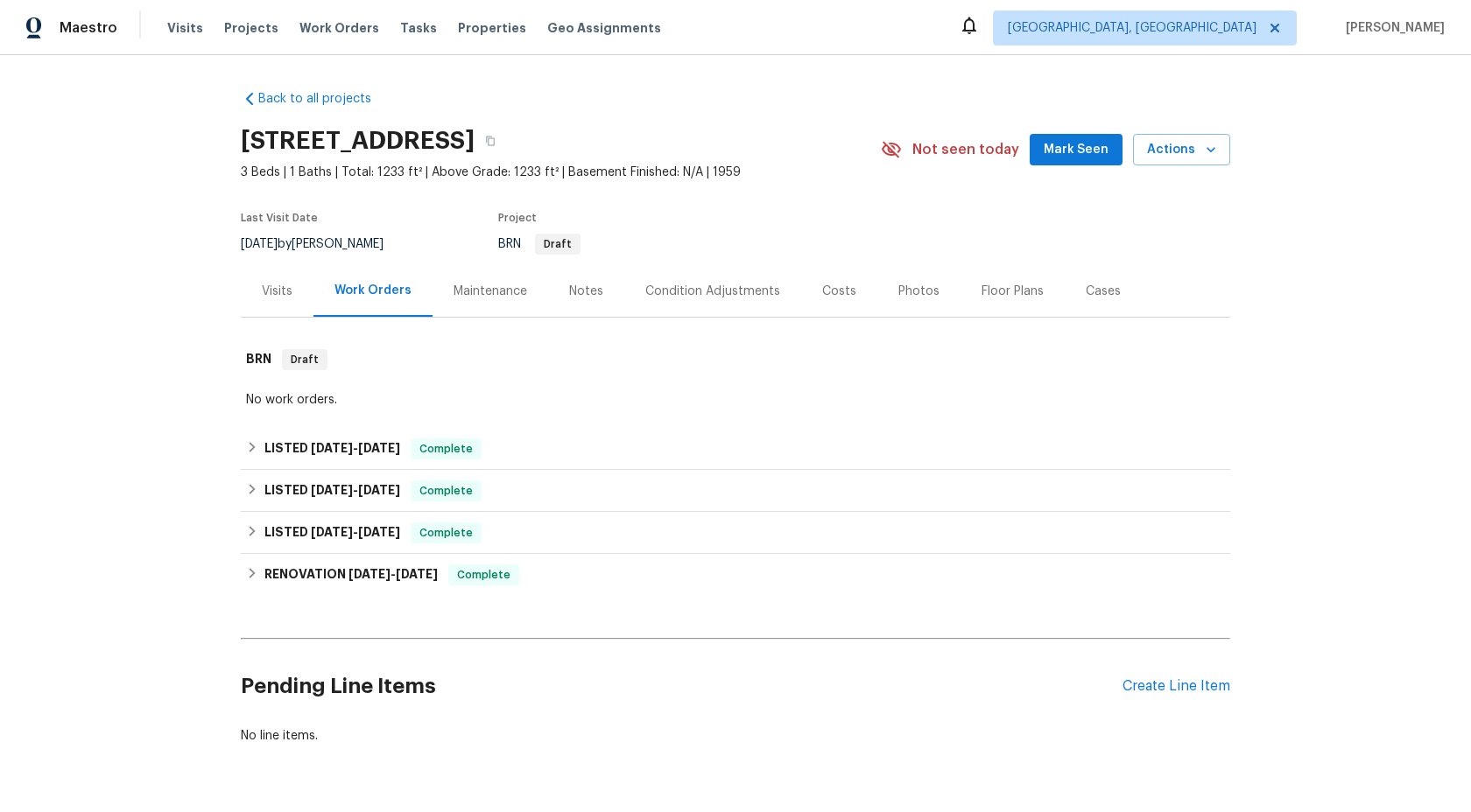
click at [496, 293] on div "Maintenance" at bounding box center [490, 292] width 74 height 18
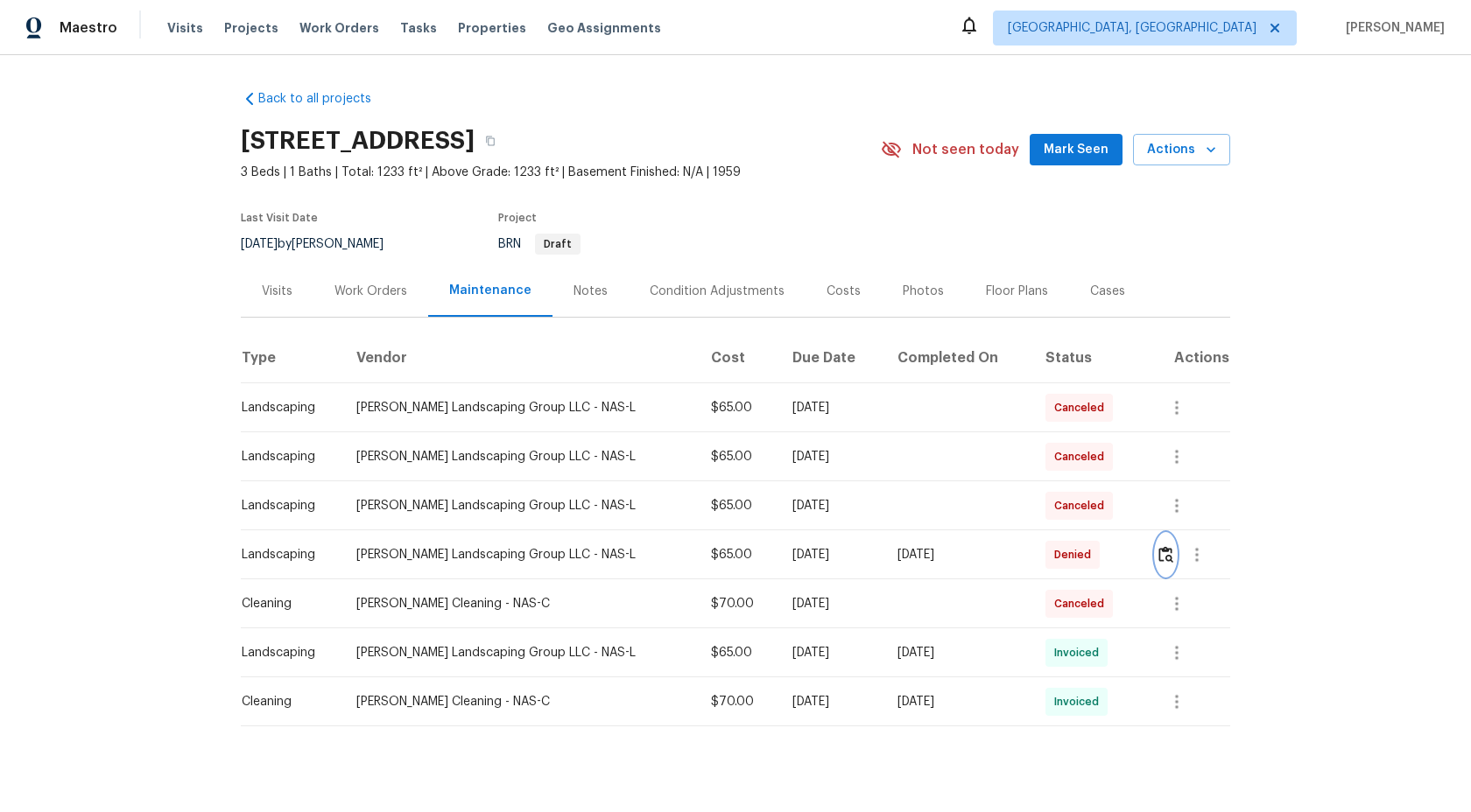
click at [1169, 558] on img "button" at bounding box center [1165, 554] width 15 height 17
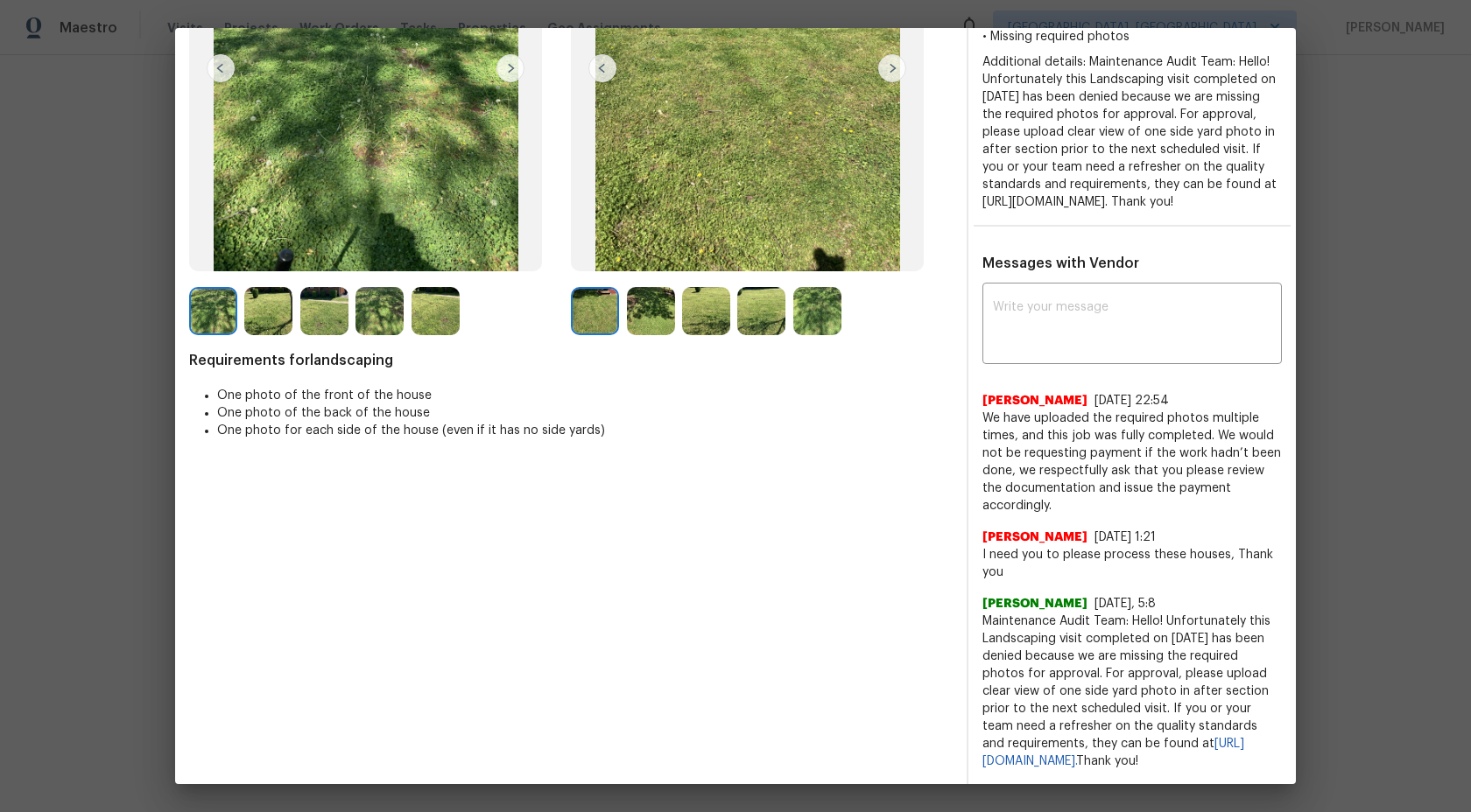
scroll to position [2, 0]
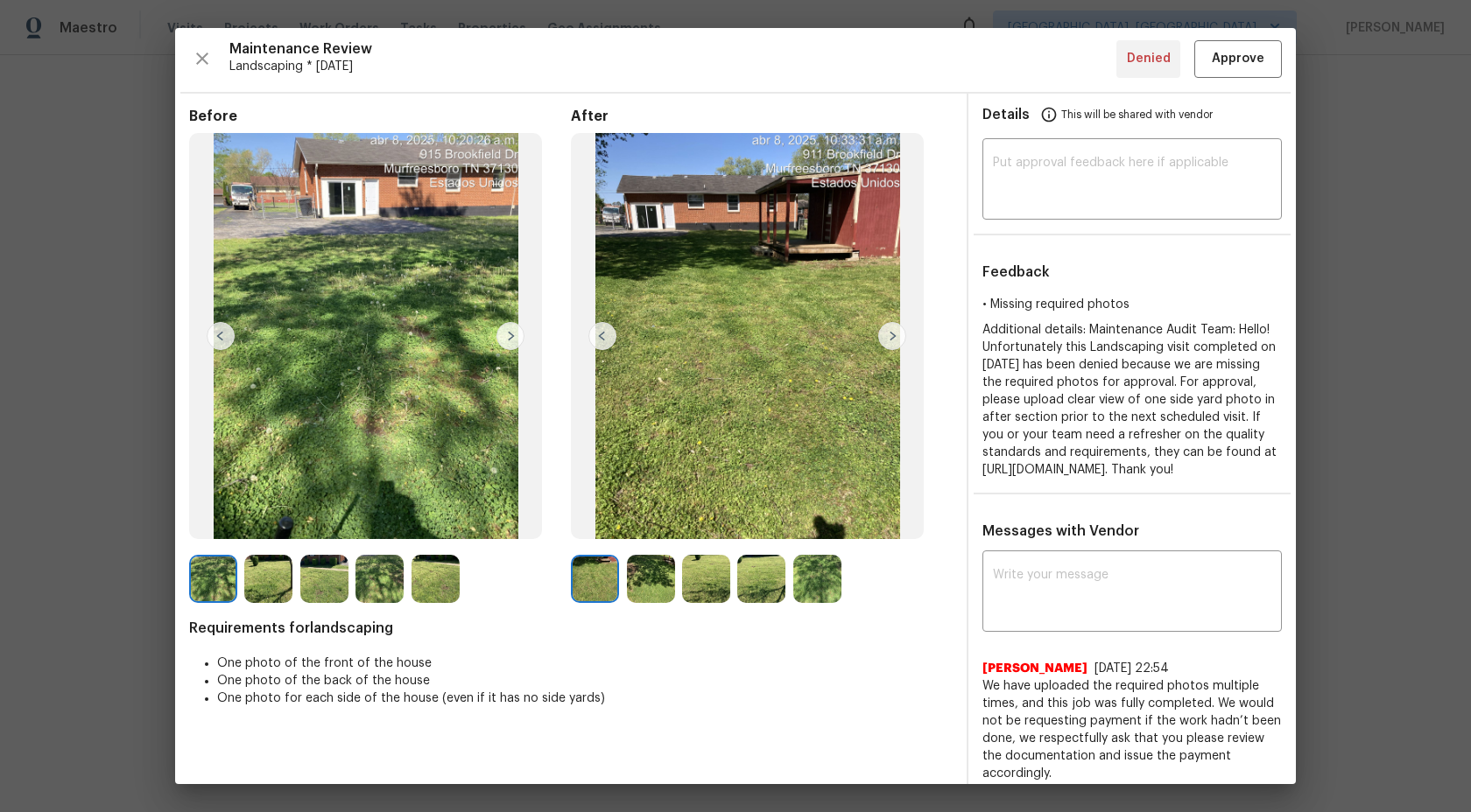
click at [893, 331] on img at bounding box center [892, 336] width 28 height 28
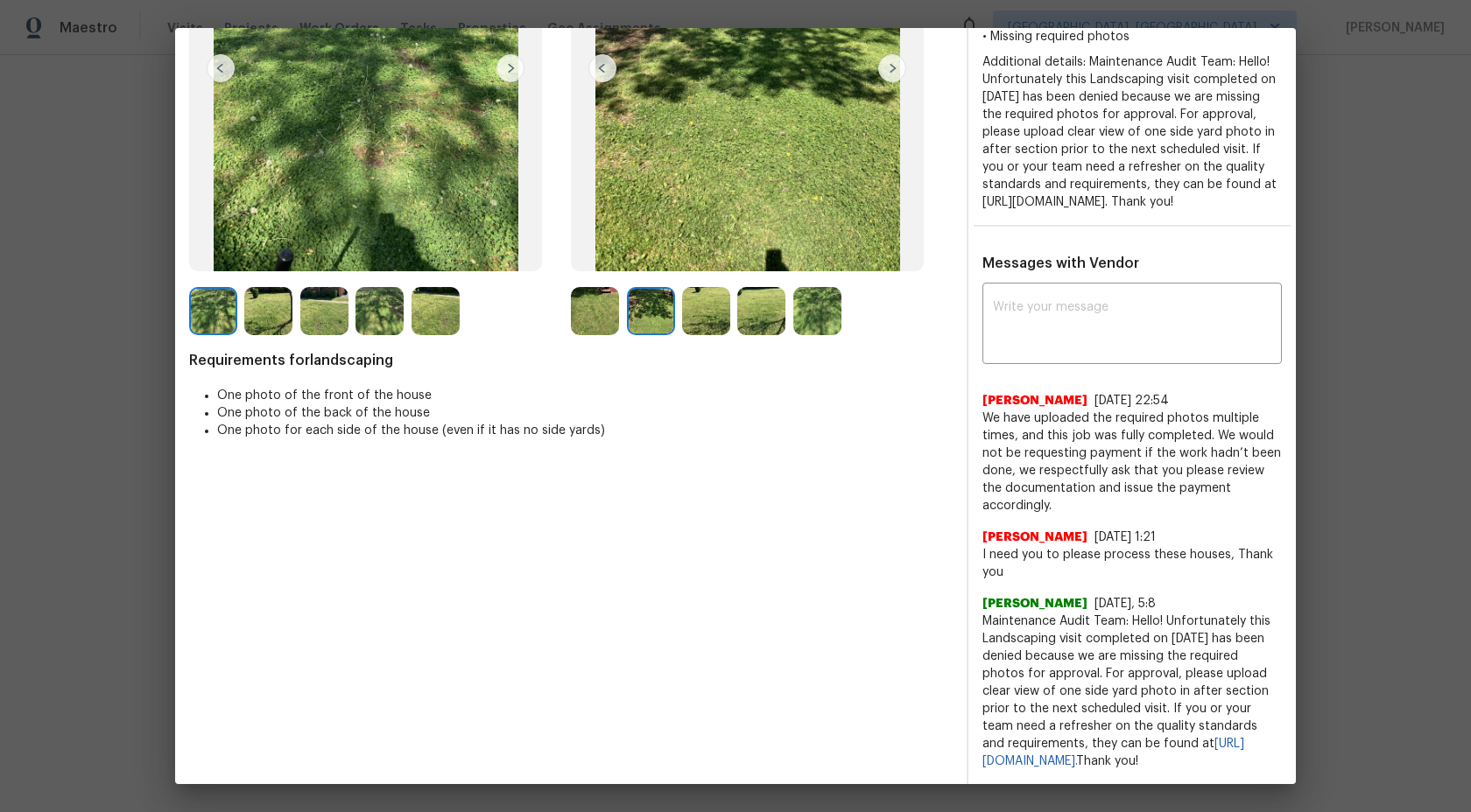
scroll to position [67, 0]
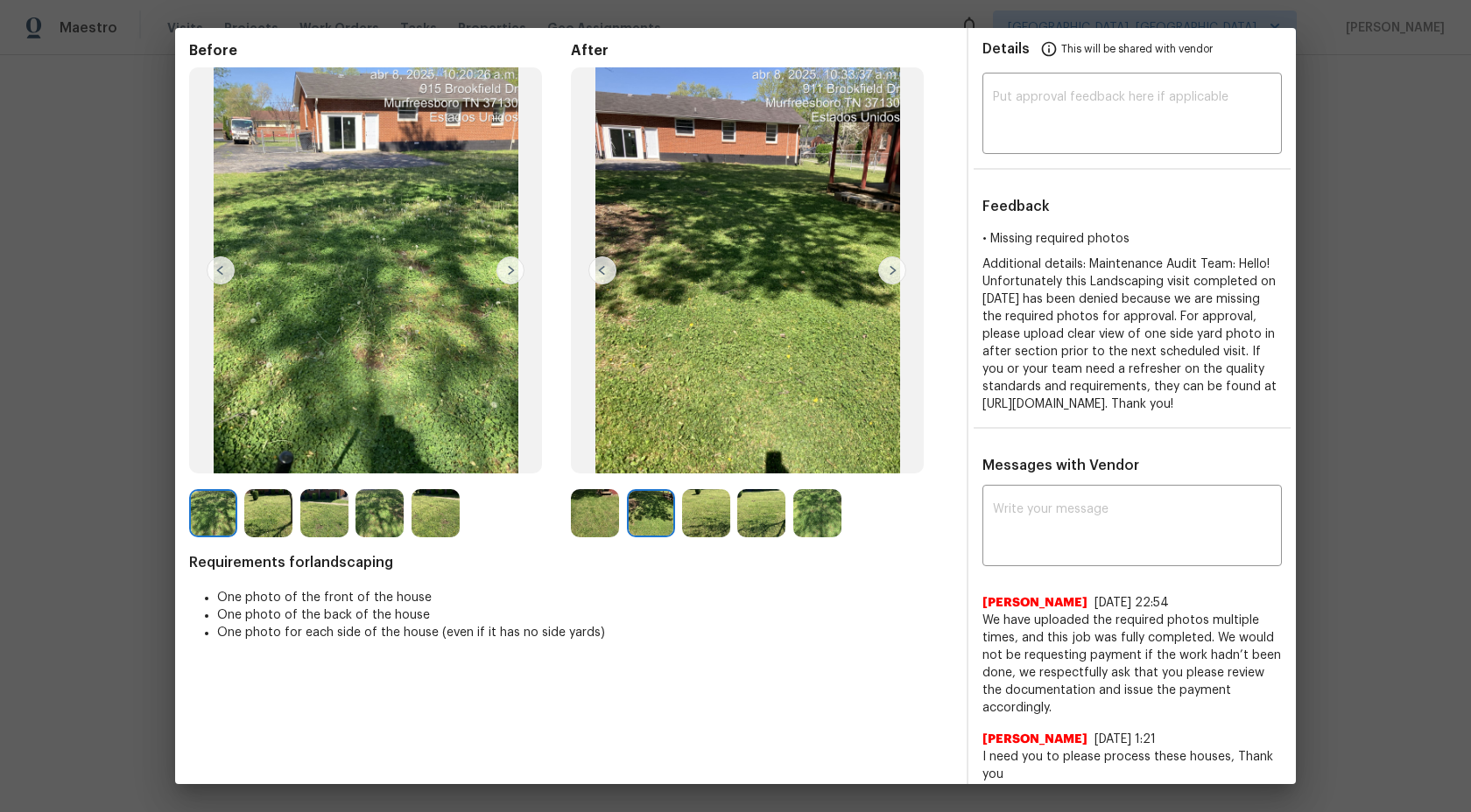
click at [607, 506] on img at bounding box center [595, 513] width 48 height 48
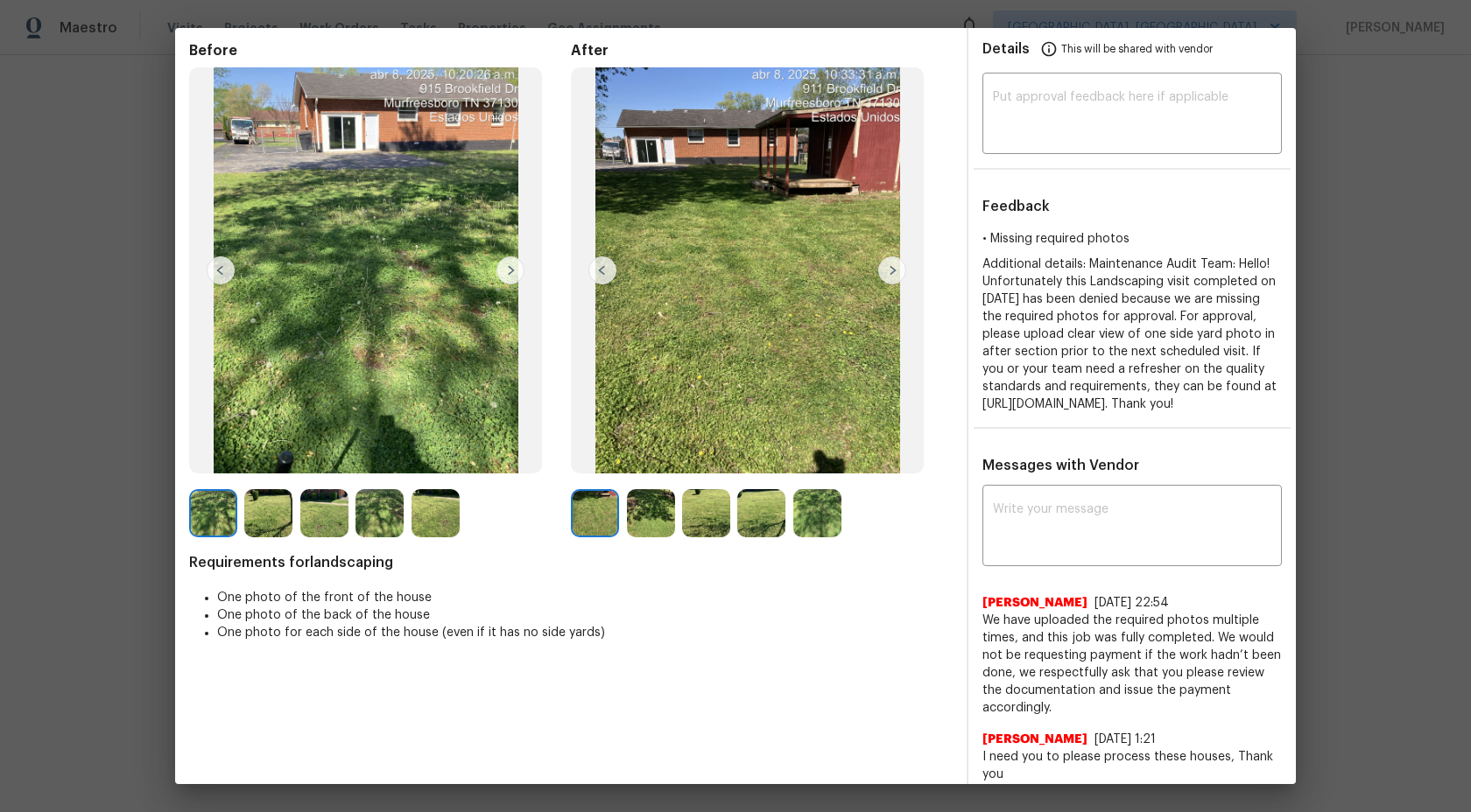
click at [638, 510] on img at bounding box center [650, 513] width 48 height 48
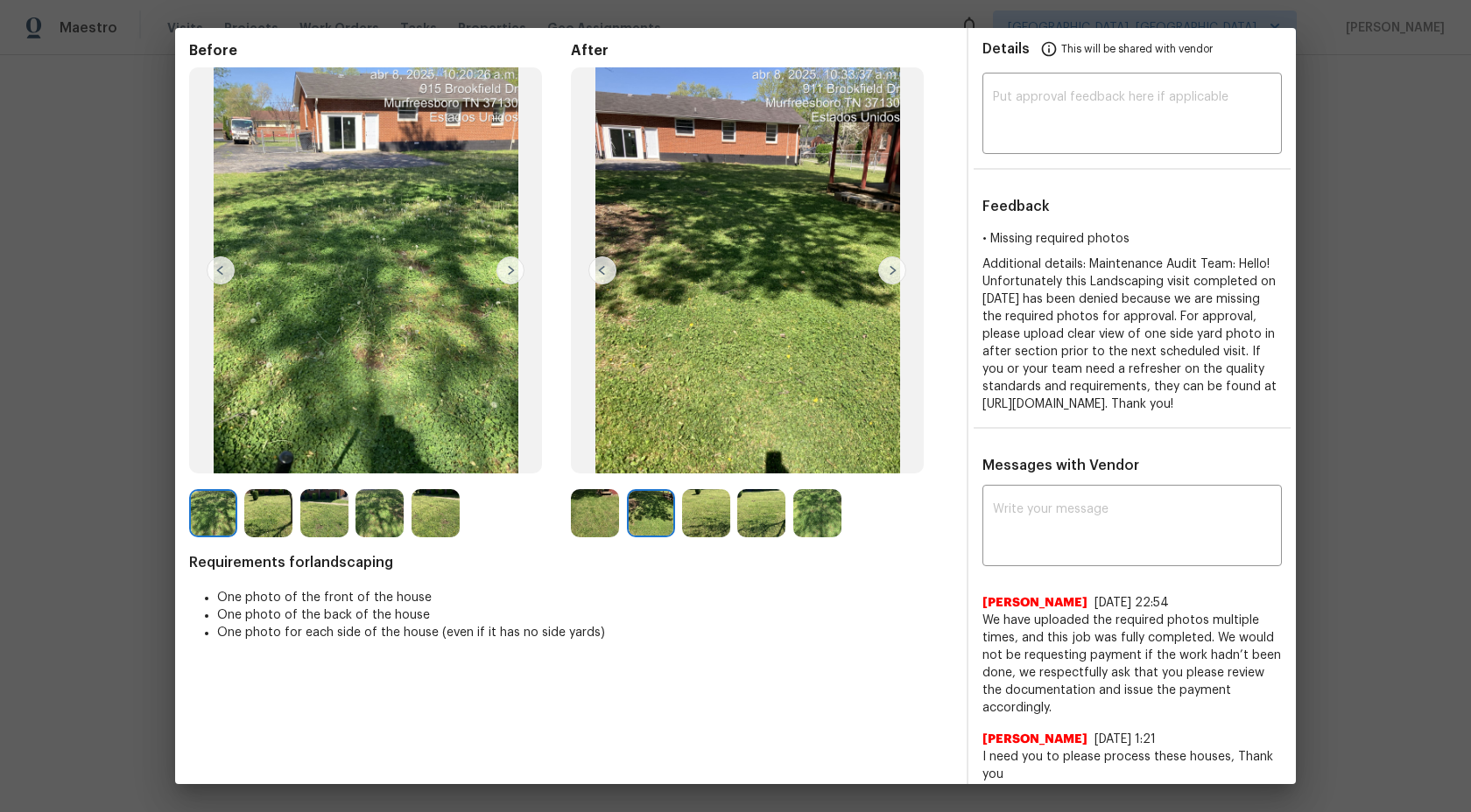
scroll to position [0, 0]
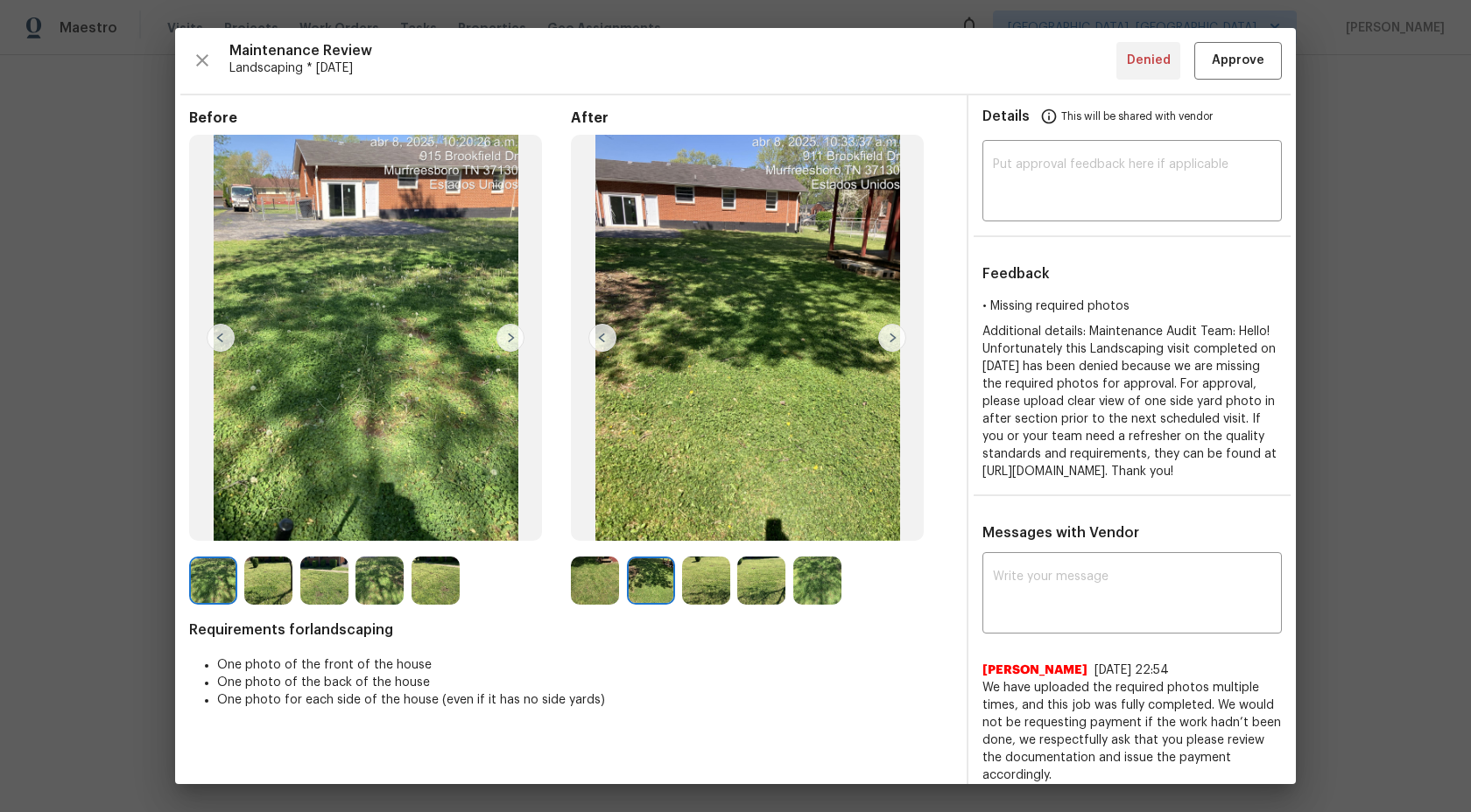
click at [597, 578] on img at bounding box center [595, 580] width 48 height 48
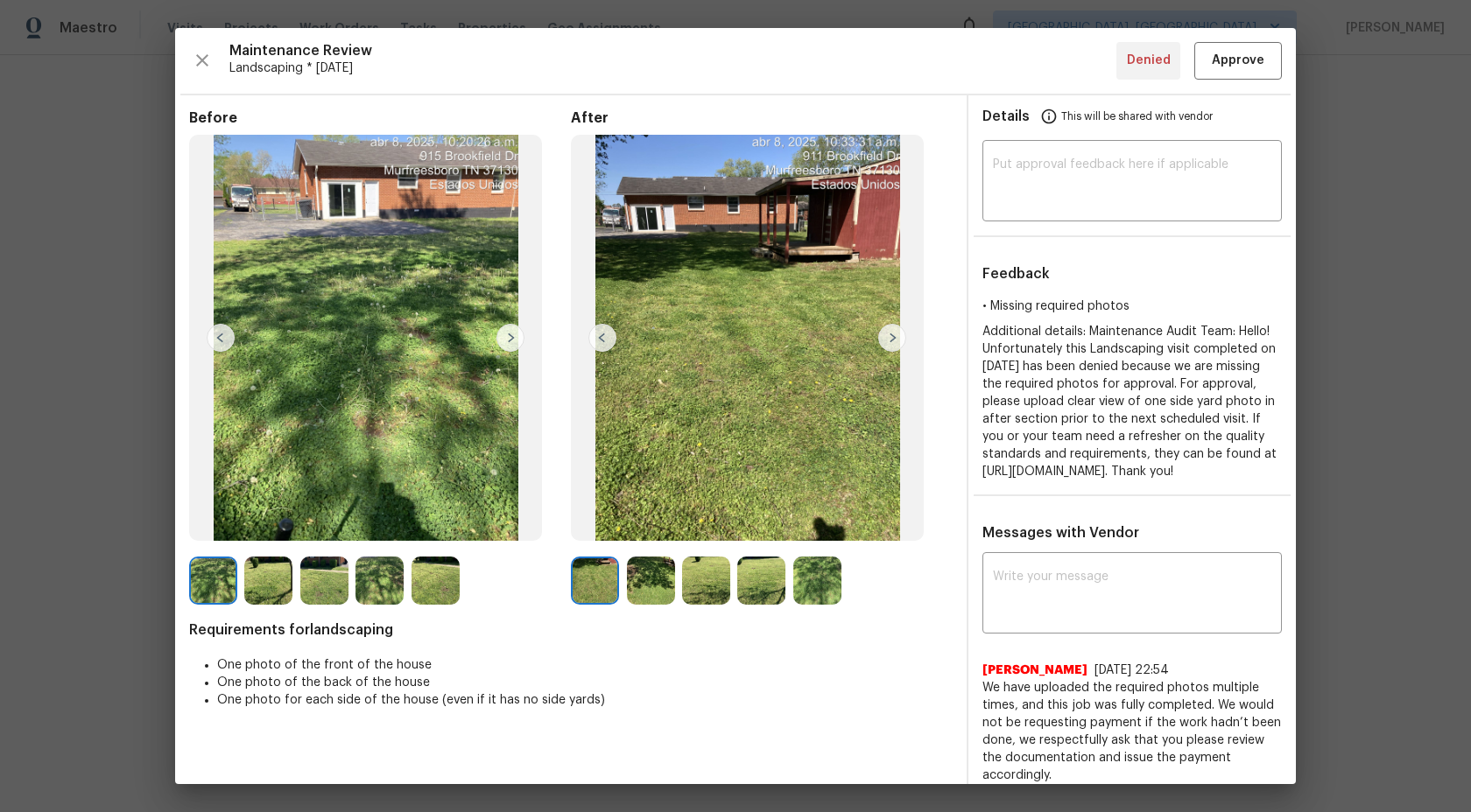
click at [889, 335] on img at bounding box center [892, 337] width 28 height 28
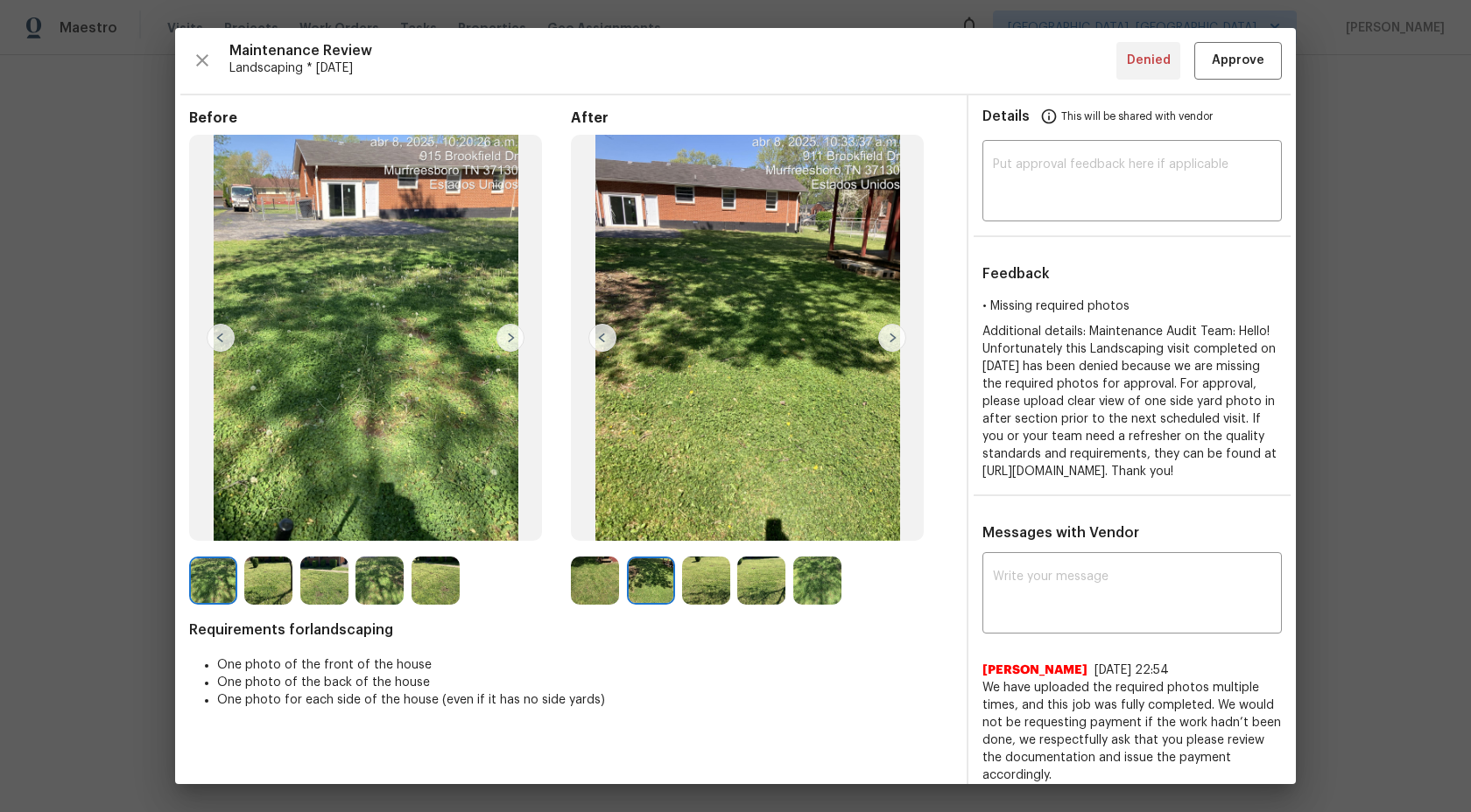
click at [892, 335] on img at bounding box center [892, 337] width 28 height 28
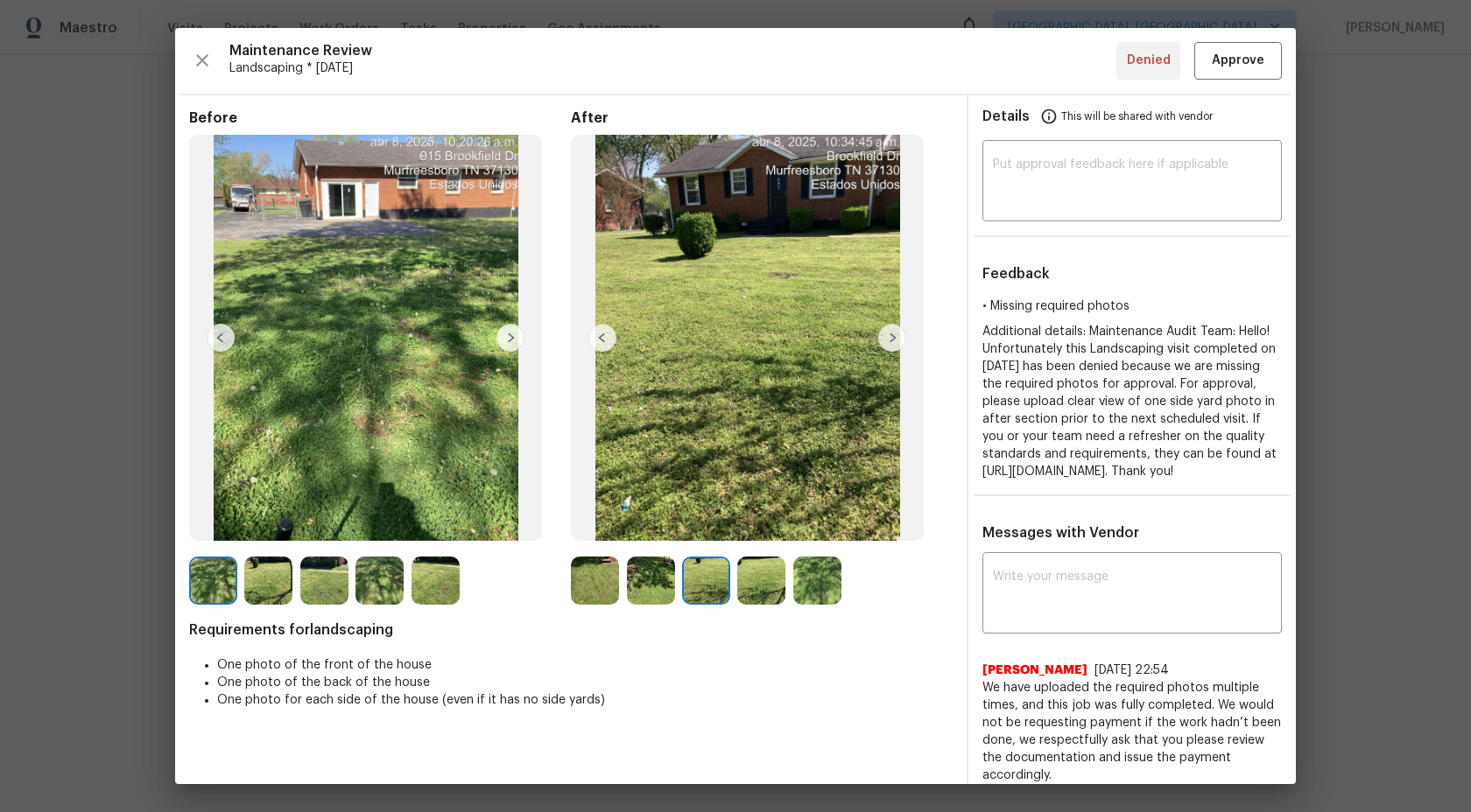
click at [892, 335] on img at bounding box center [892, 337] width 28 height 28
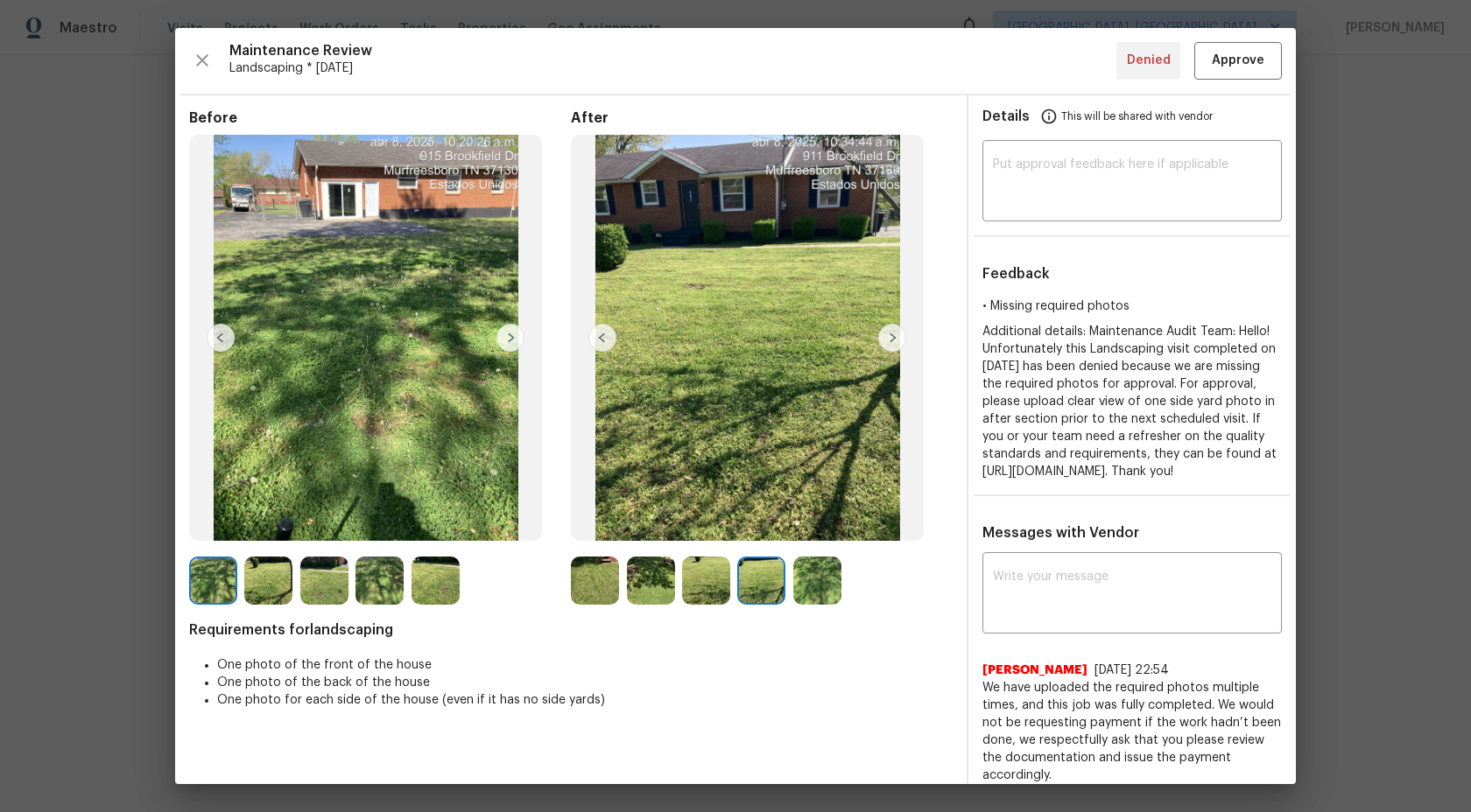
click at [812, 594] on img at bounding box center [817, 580] width 48 height 48
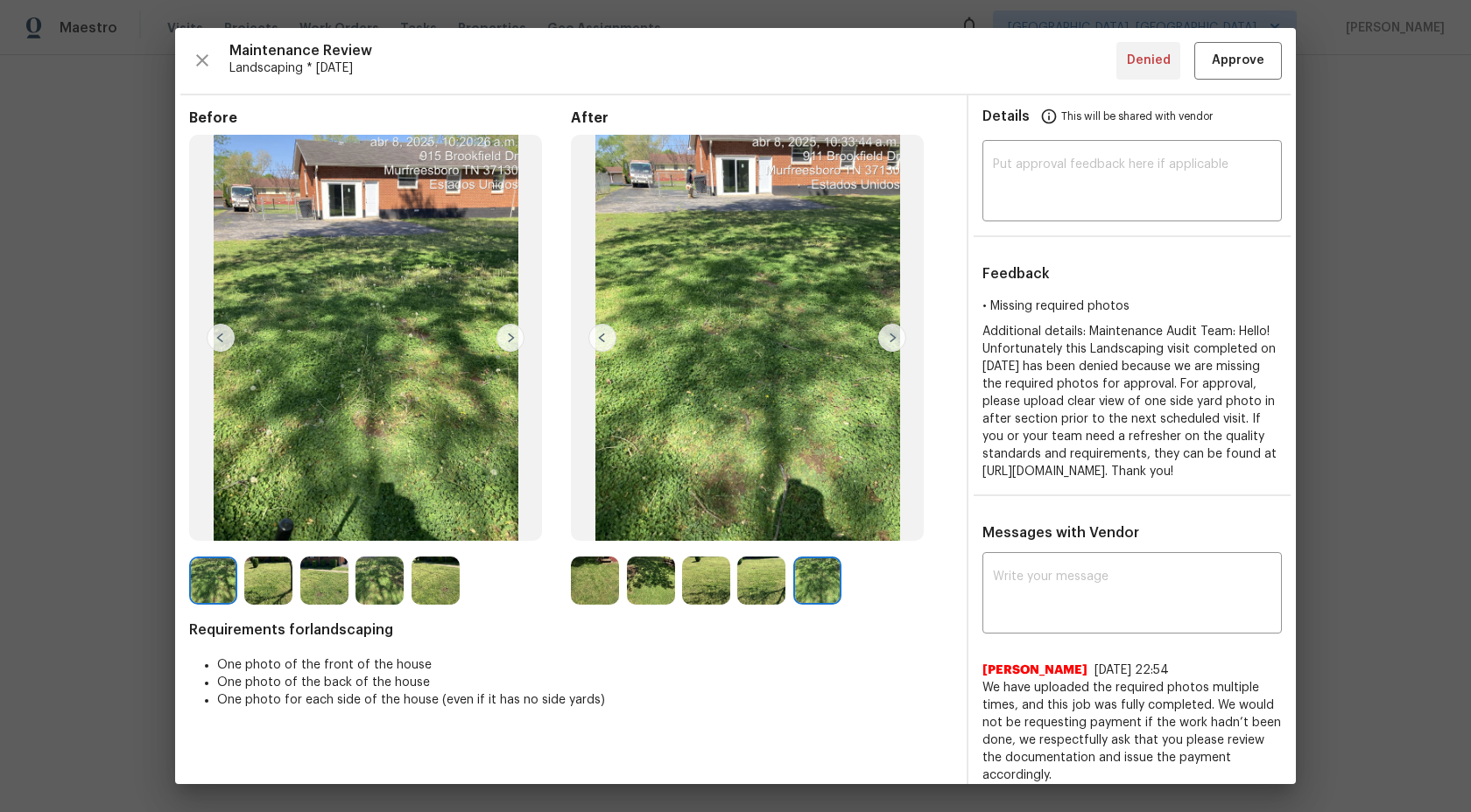
click at [611, 331] on img at bounding box center [602, 337] width 28 height 28
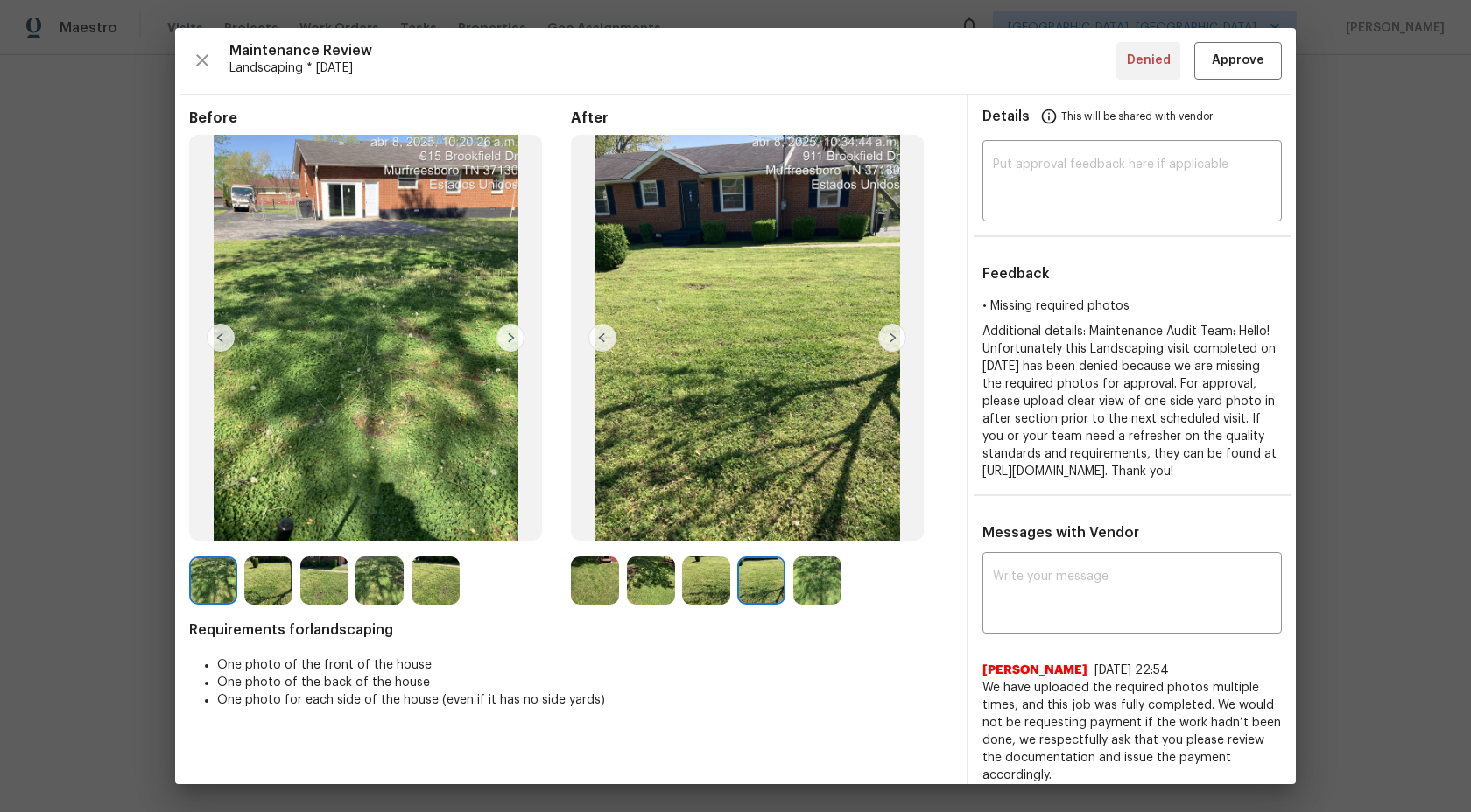
click at [606, 337] on img at bounding box center [602, 337] width 28 height 28
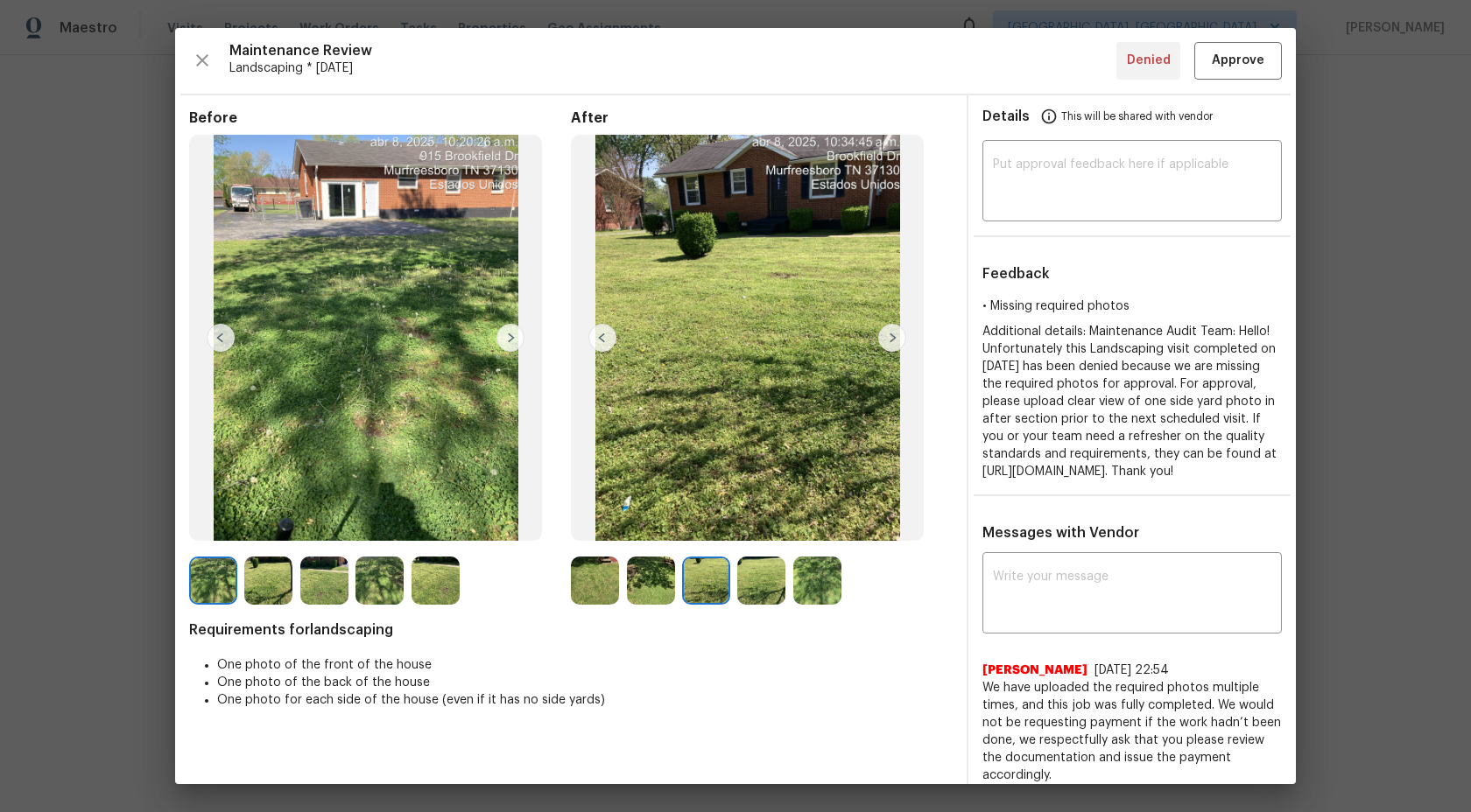
click at [606, 337] on img at bounding box center [602, 337] width 28 height 28
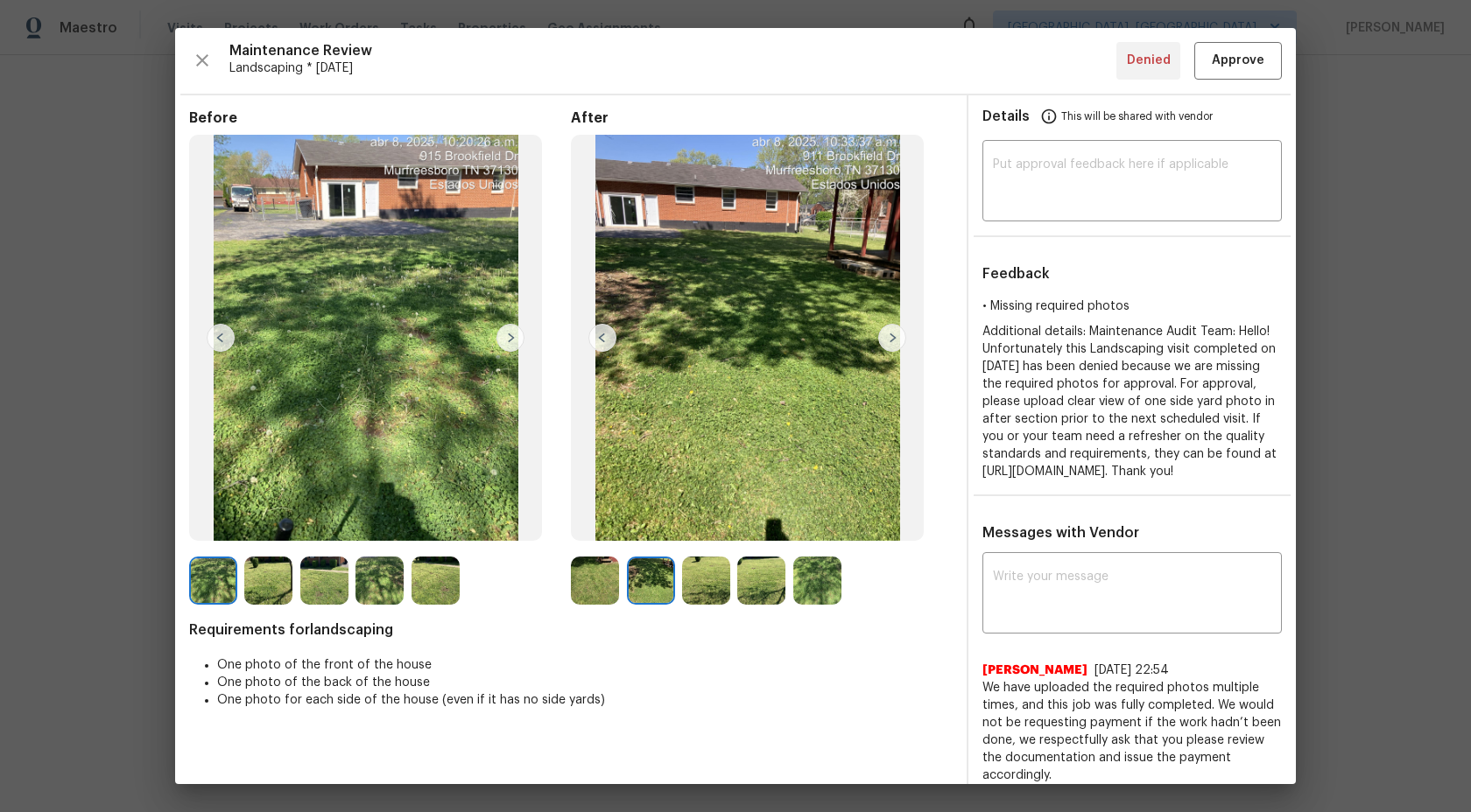
click at [605, 336] on img at bounding box center [602, 337] width 28 height 28
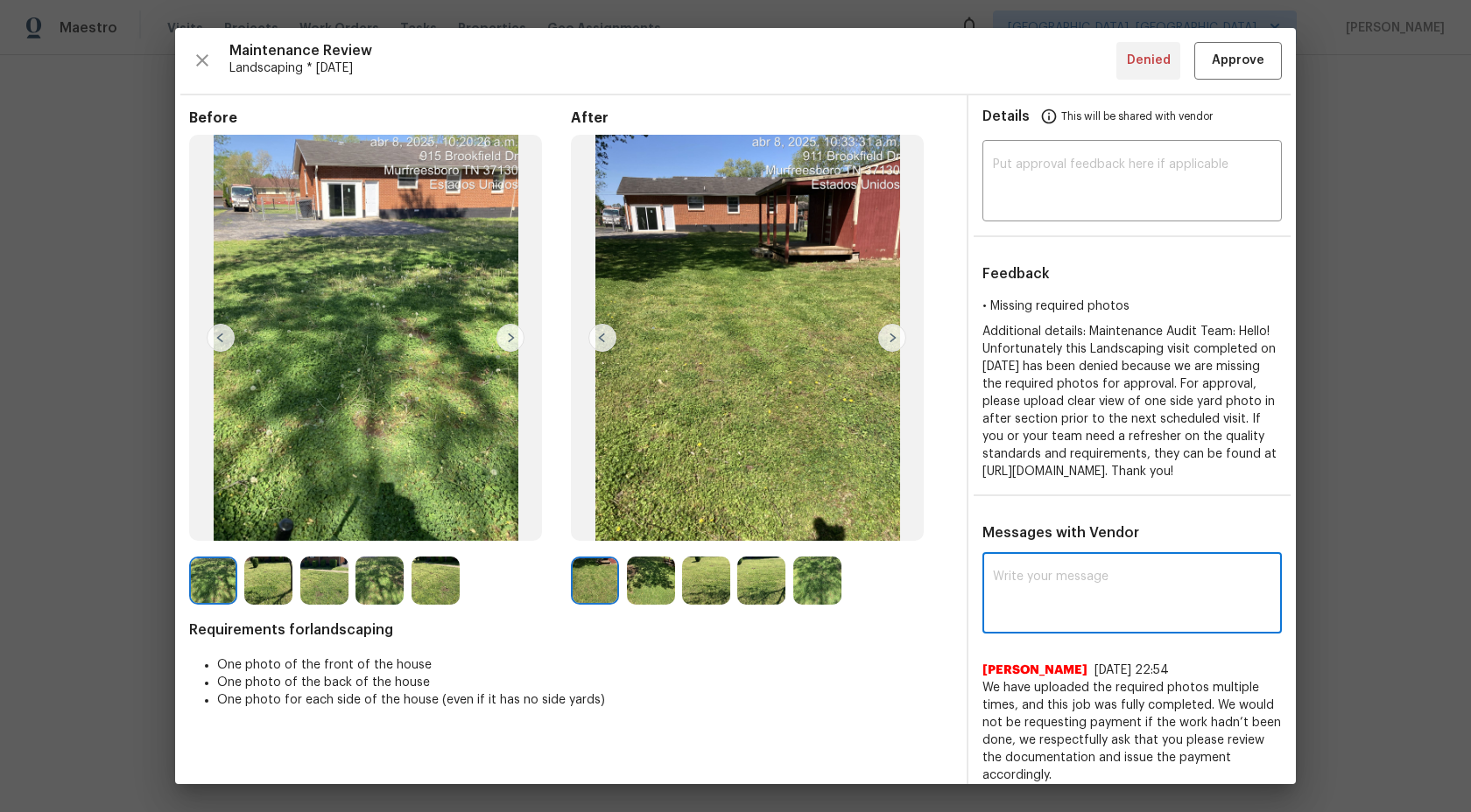
click at [1066, 603] on textarea at bounding box center [1132, 596] width 278 height 49
click at [829, 568] on img at bounding box center [817, 580] width 48 height 48
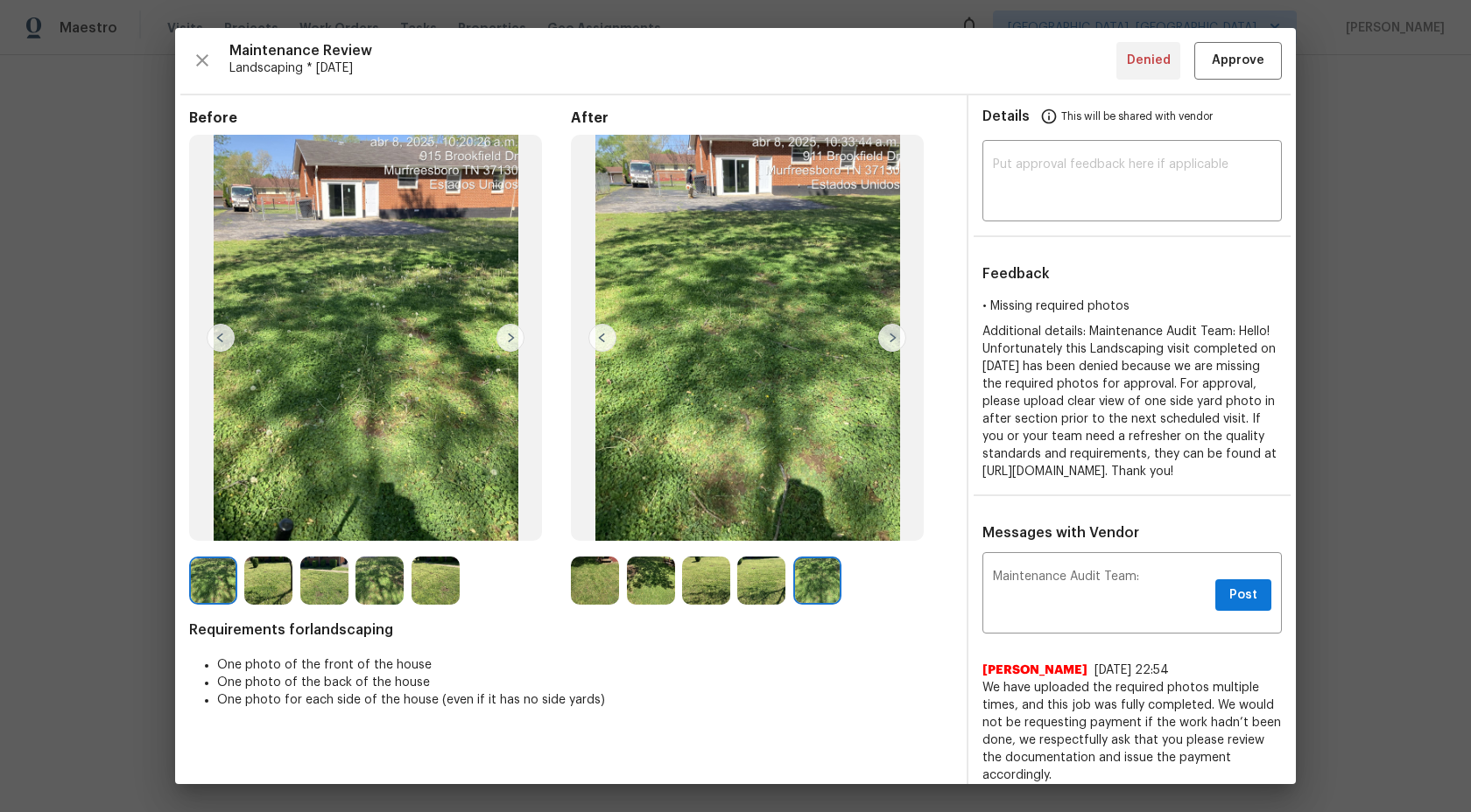
click at [774, 582] on img at bounding box center [761, 580] width 48 height 48
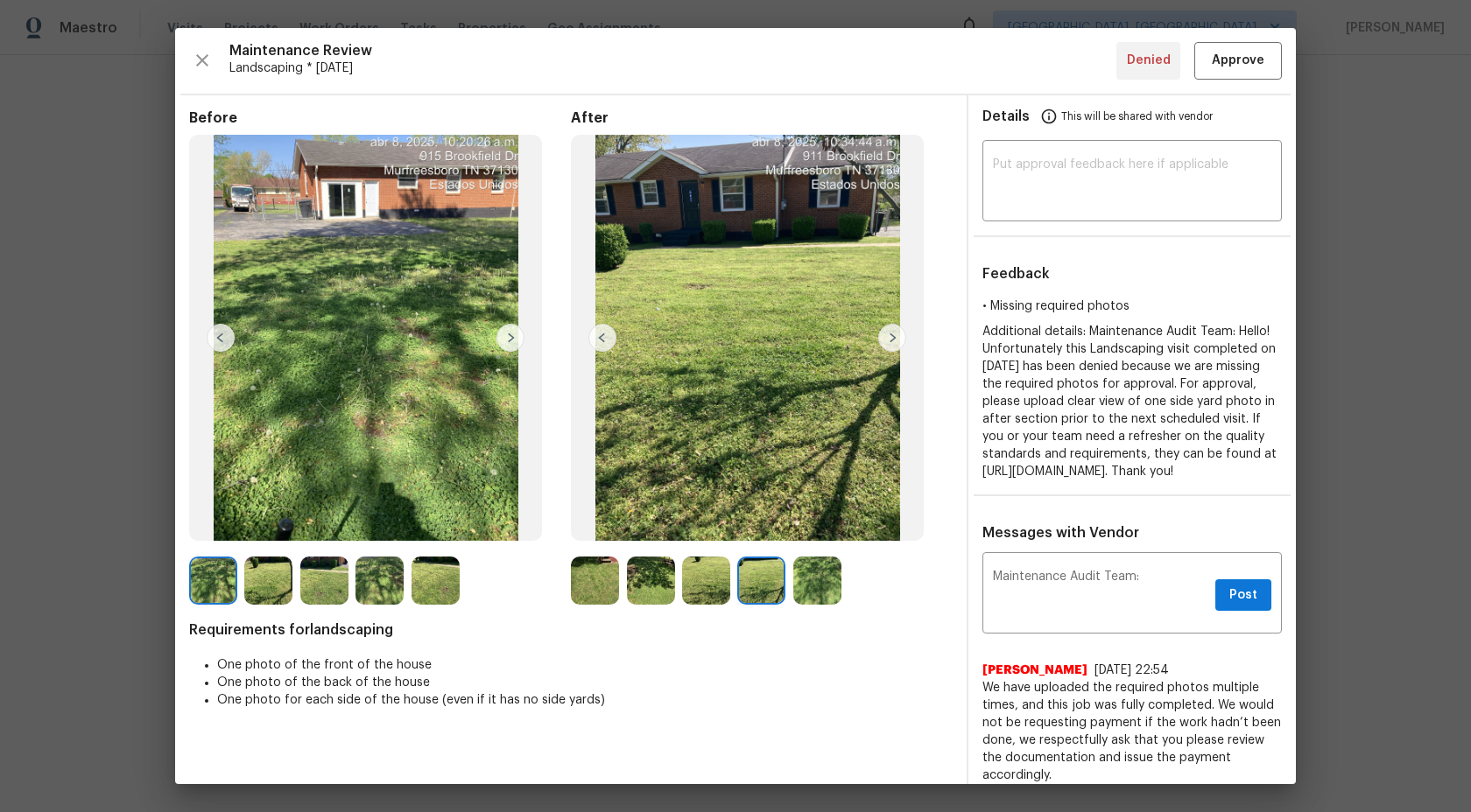
click at [699, 587] on img at bounding box center [705, 580] width 48 height 48
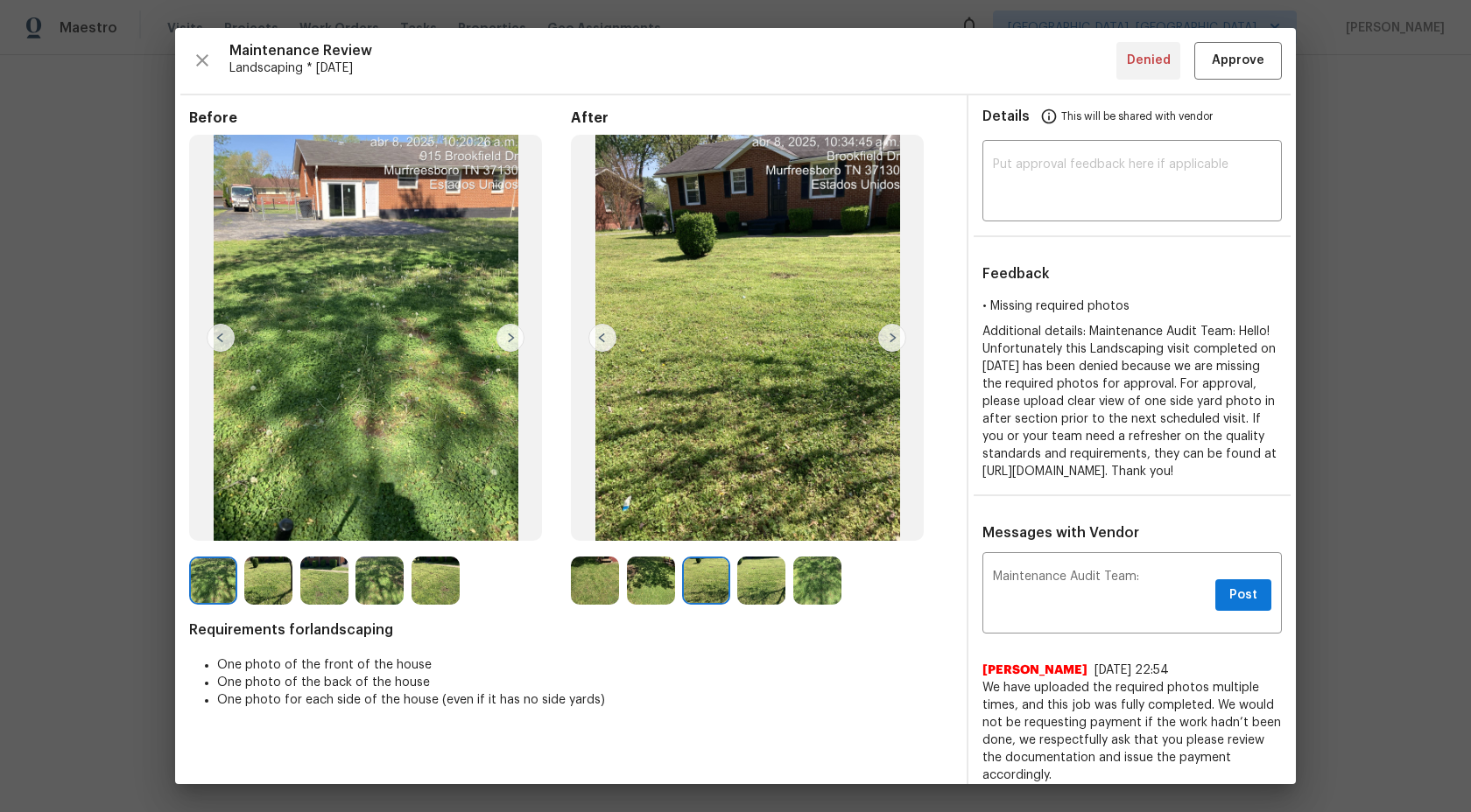
click at [648, 583] on img at bounding box center [650, 580] width 48 height 48
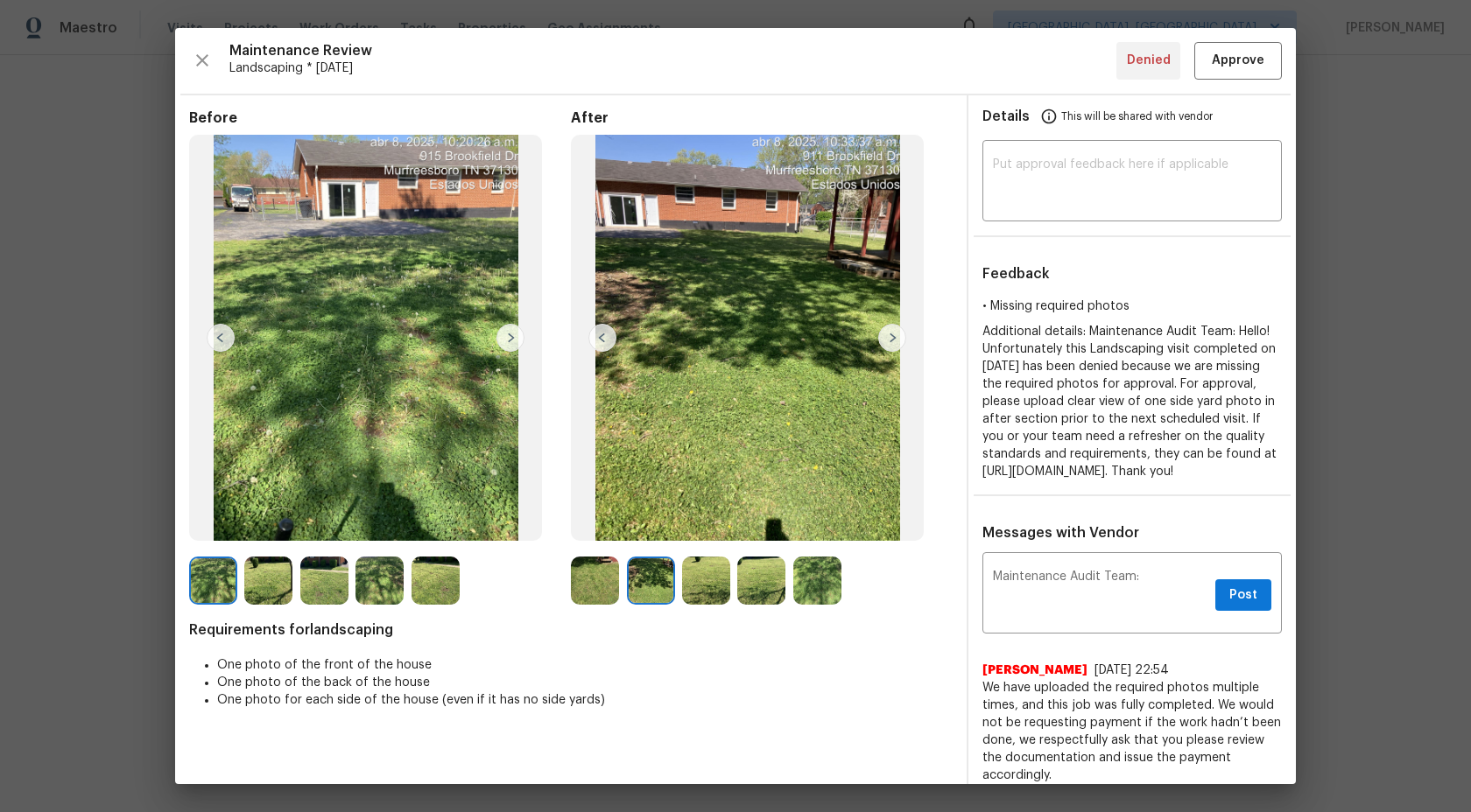
click at [595, 581] on img at bounding box center [595, 580] width 48 height 48
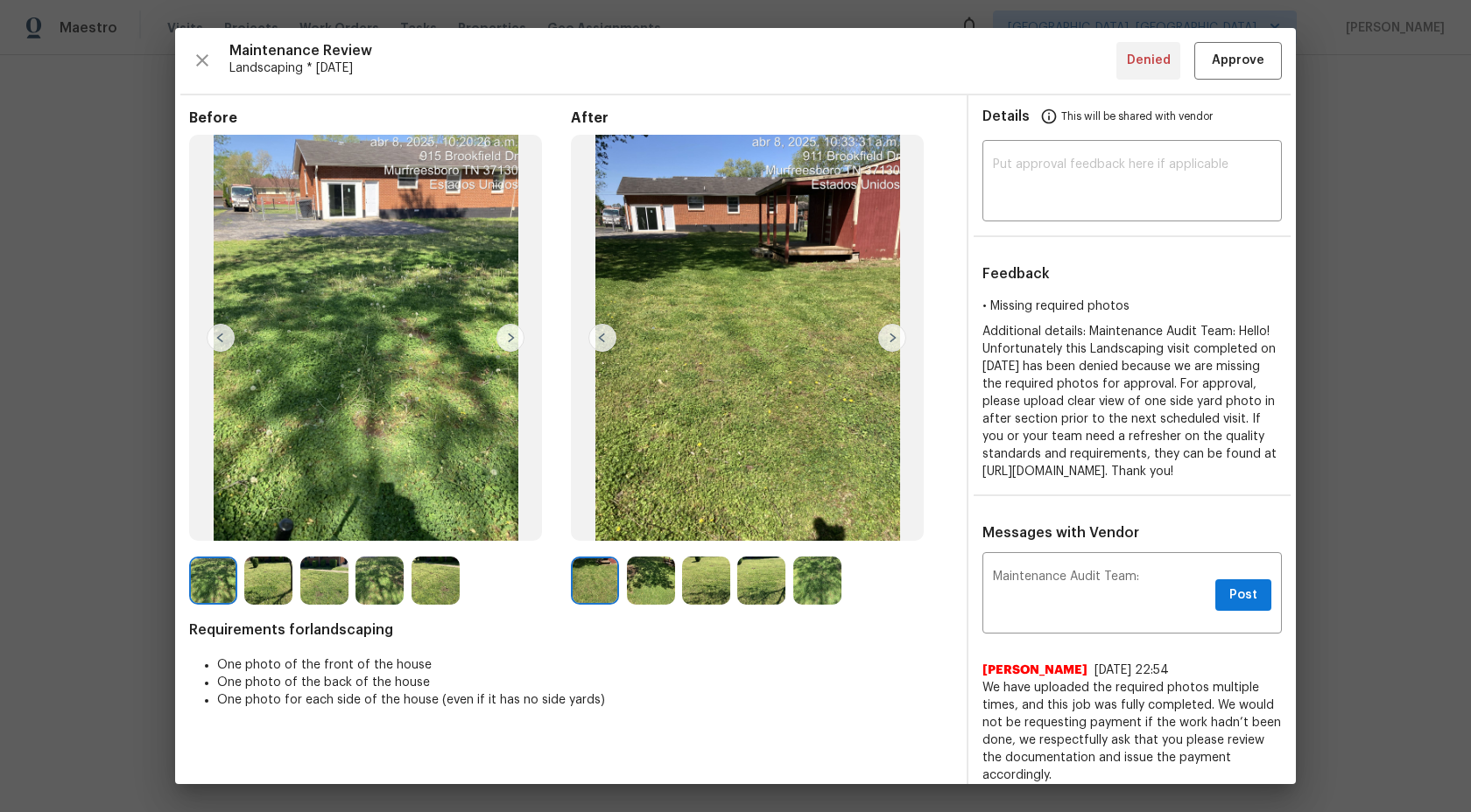
click at [653, 571] on img at bounding box center [650, 580] width 48 height 48
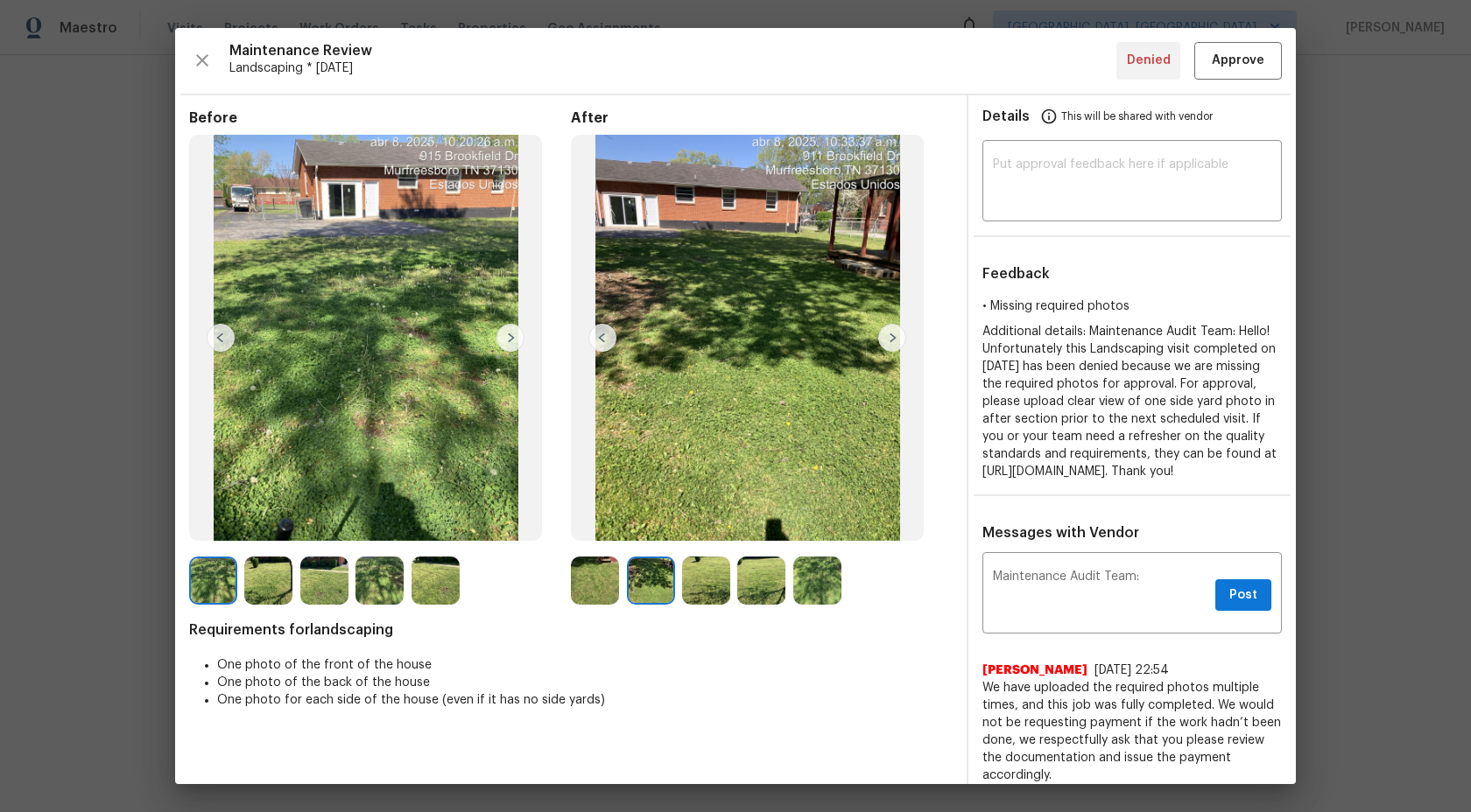
click at [704, 577] on img at bounding box center [705, 580] width 48 height 48
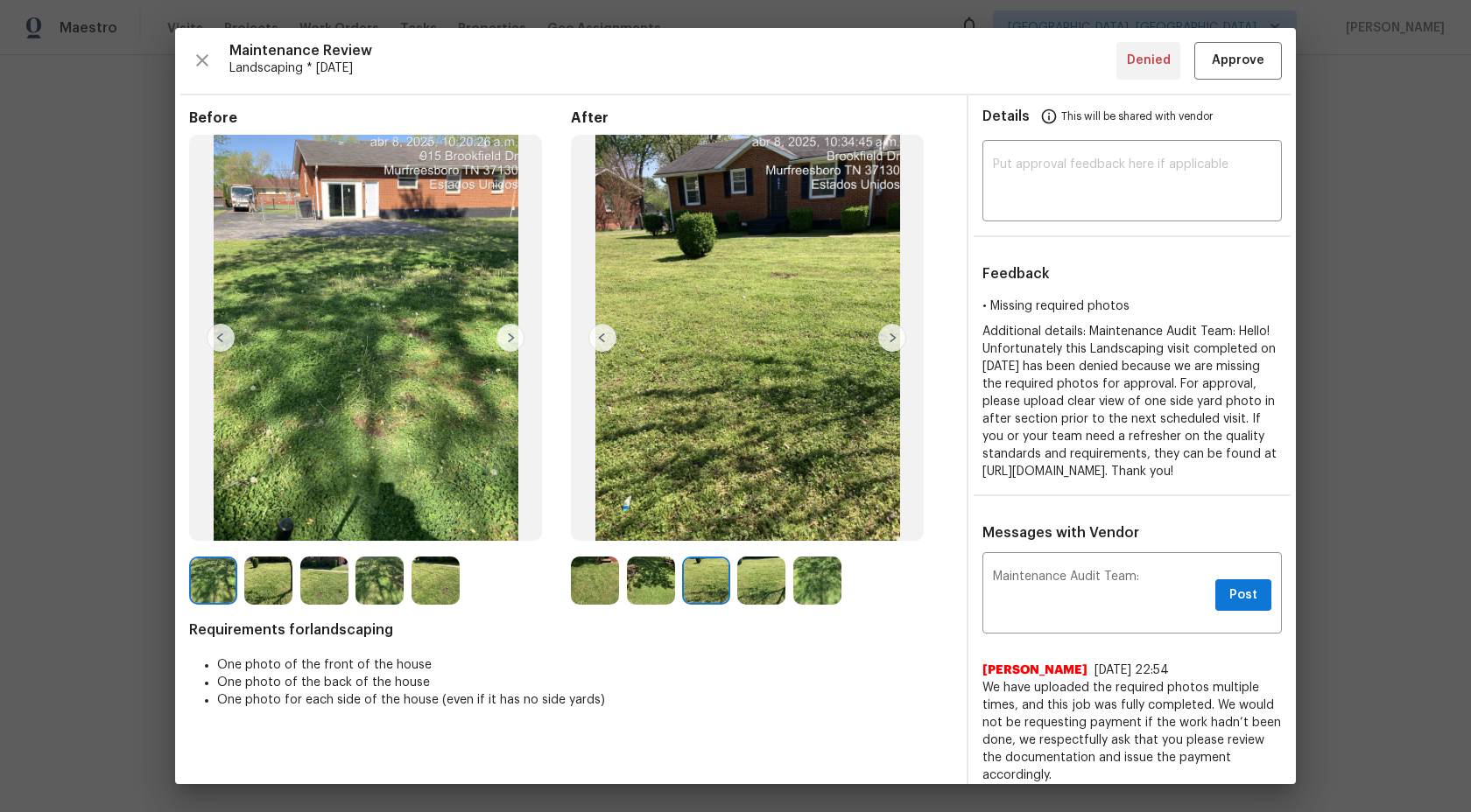
click at [767, 575] on img at bounding box center [761, 580] width 48 height 48
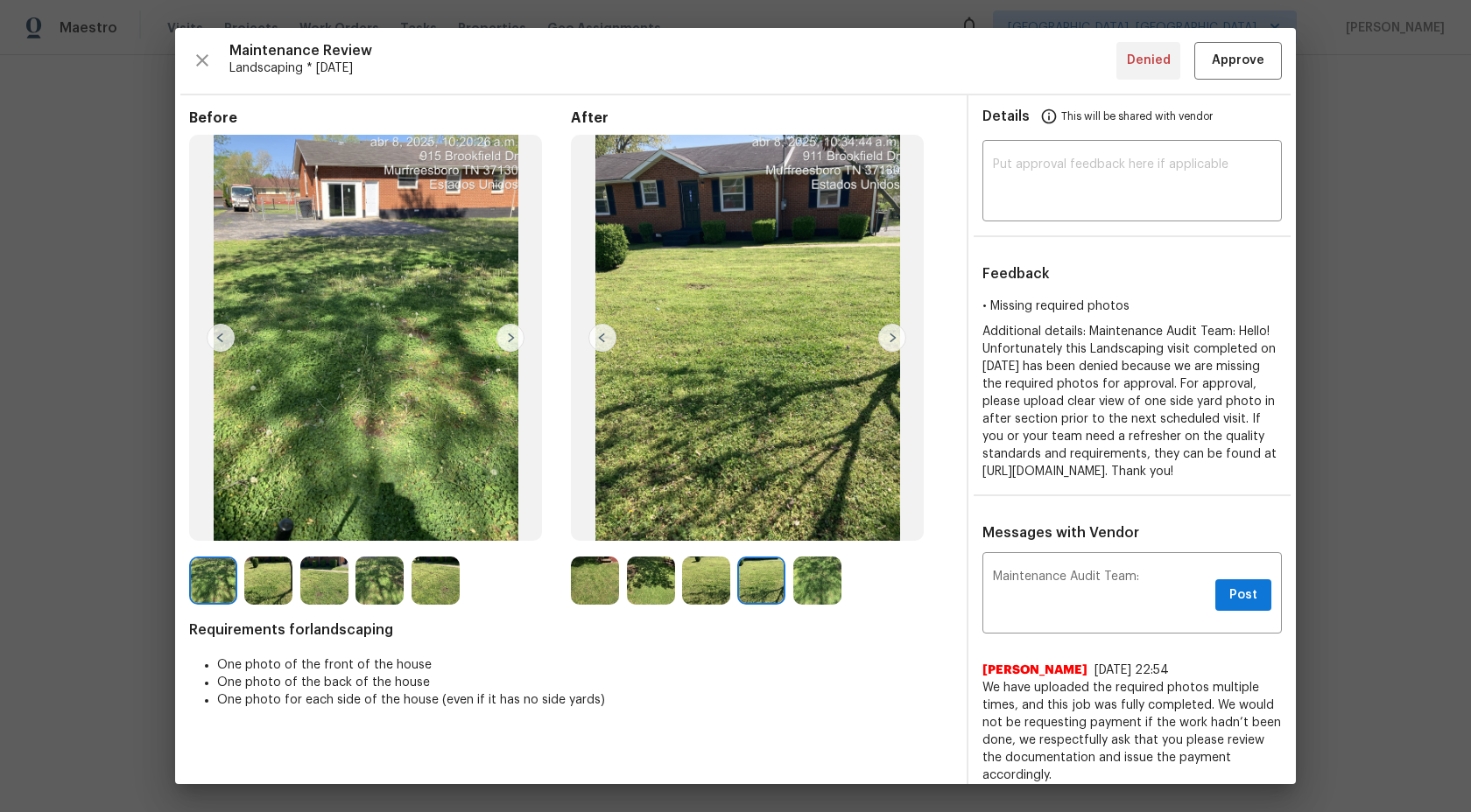
click at [813, 570] on img at bounding box center [817, 580] width 48 height 48
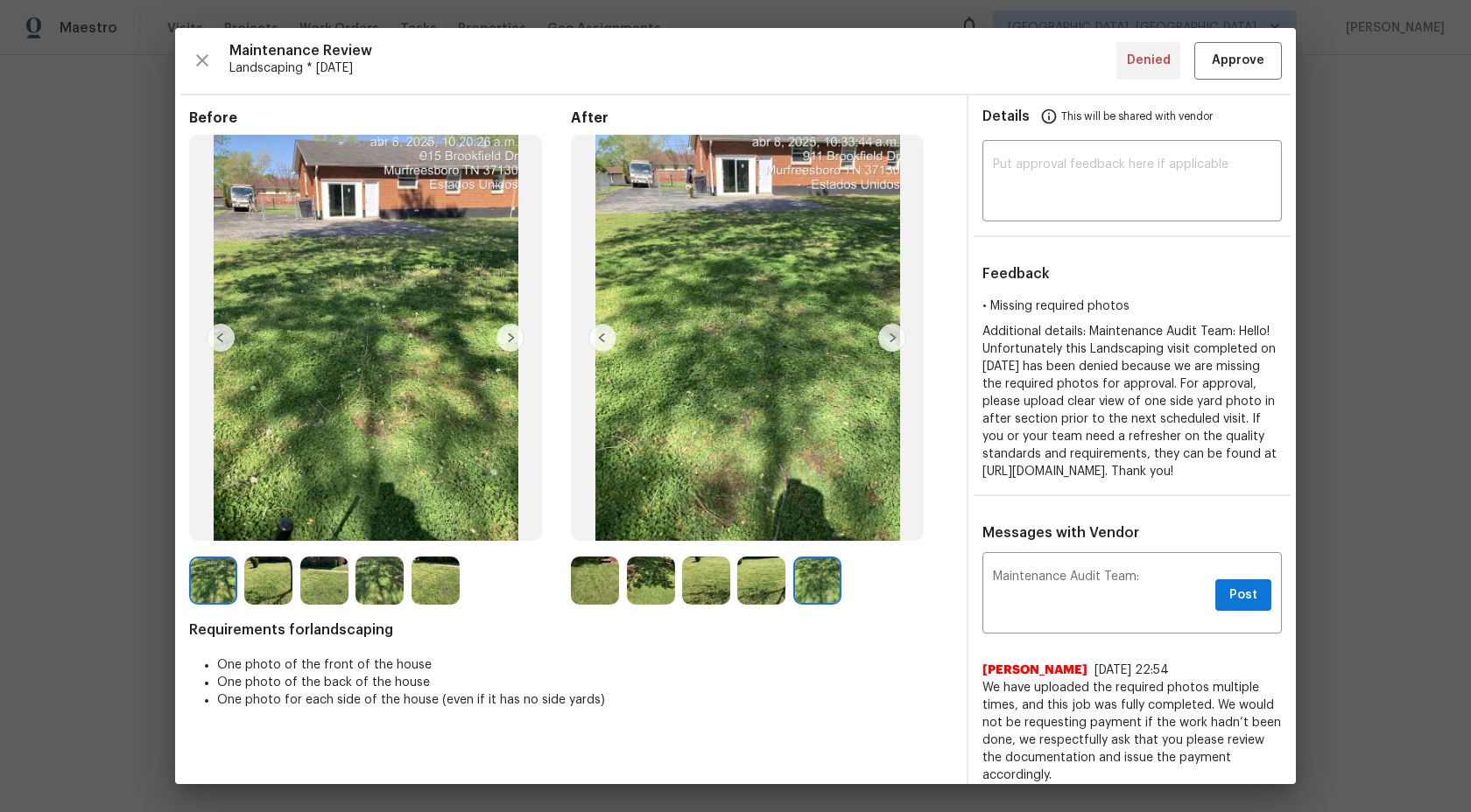
click at [720, 567] on img at bounding box center [705, 580] width 48 height 48
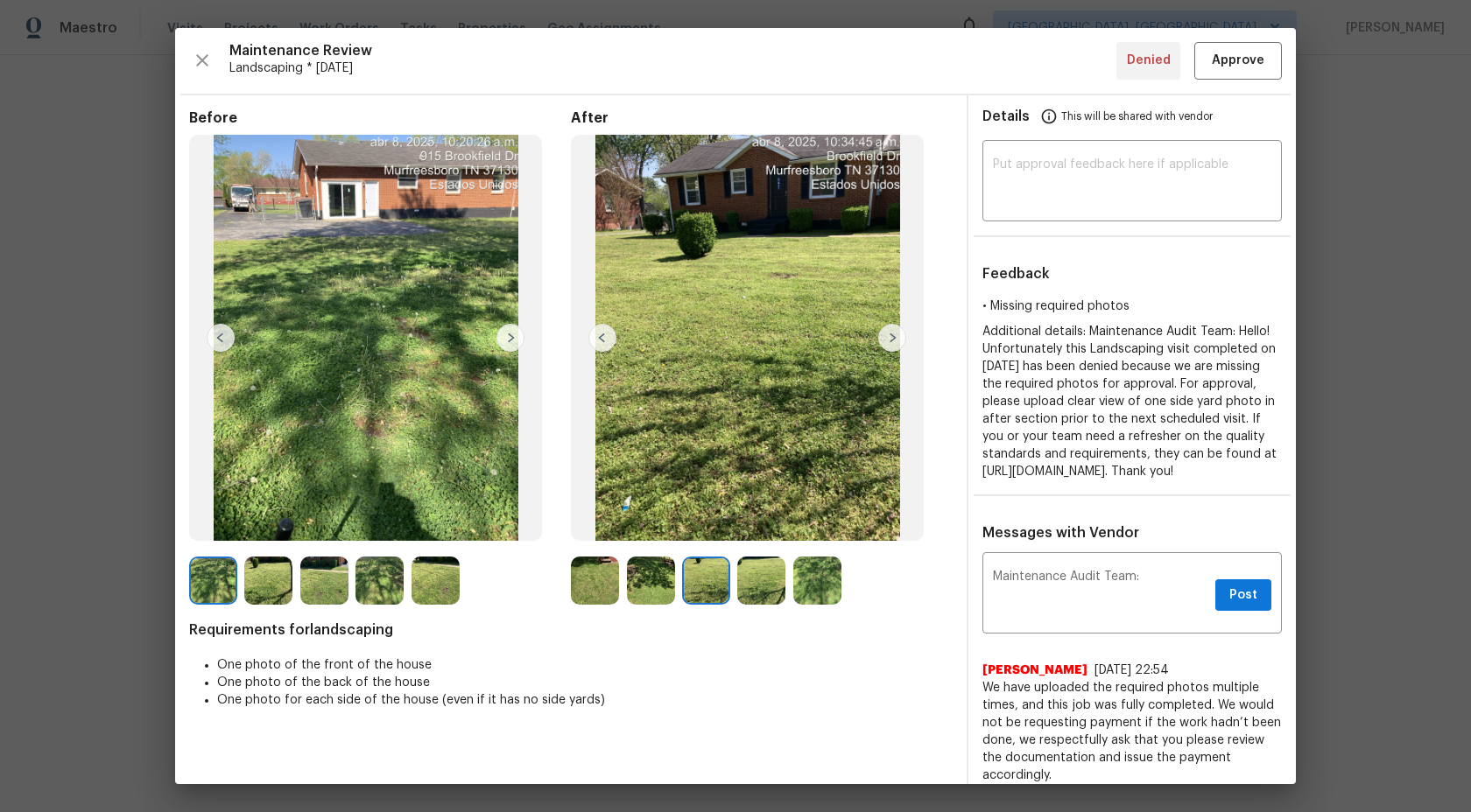
click at [439, 567] on img at bounding box center [435, 580] width 48 height 48
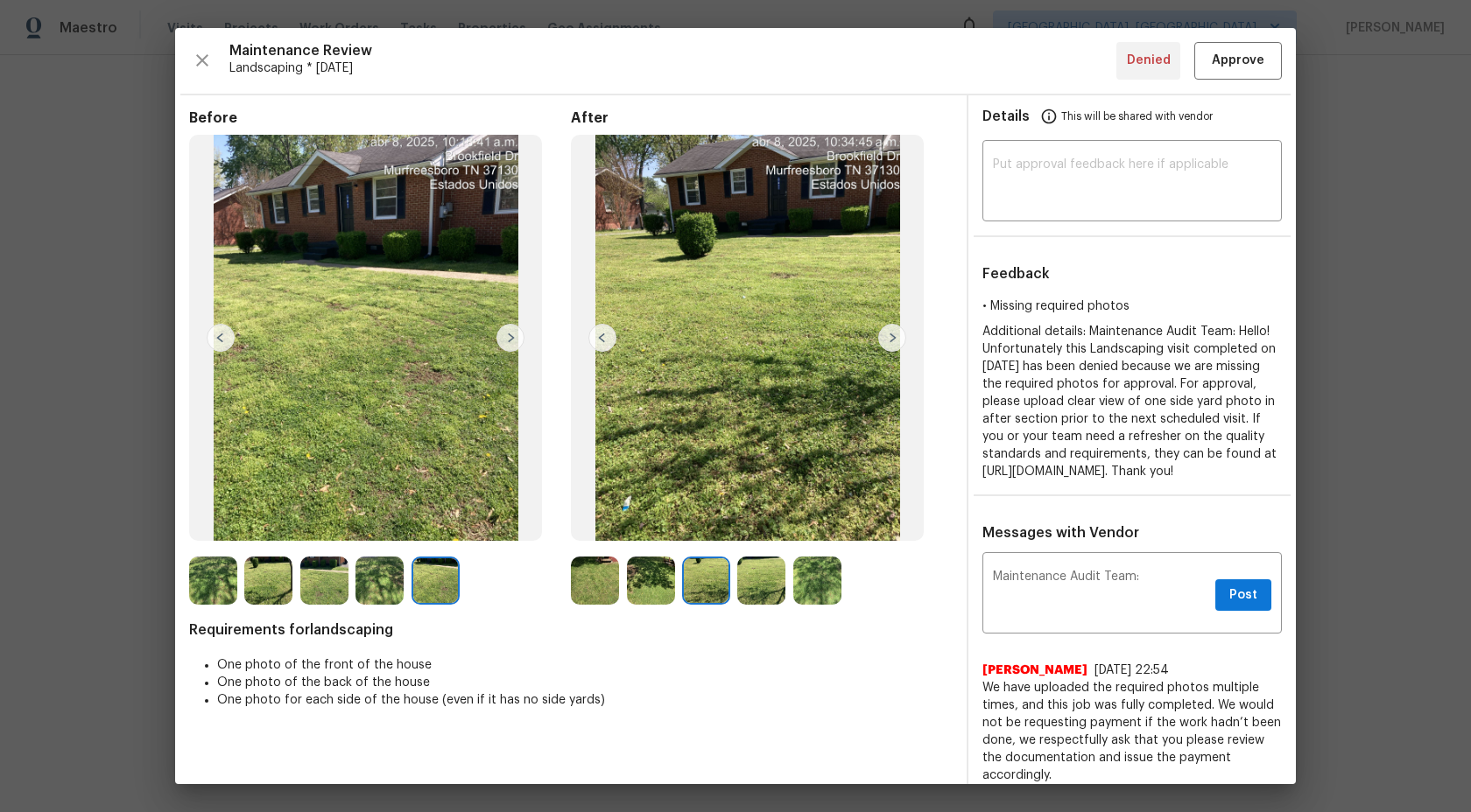
click at [361, 583] on img at bounding box center [379, 580] width 48 height 48
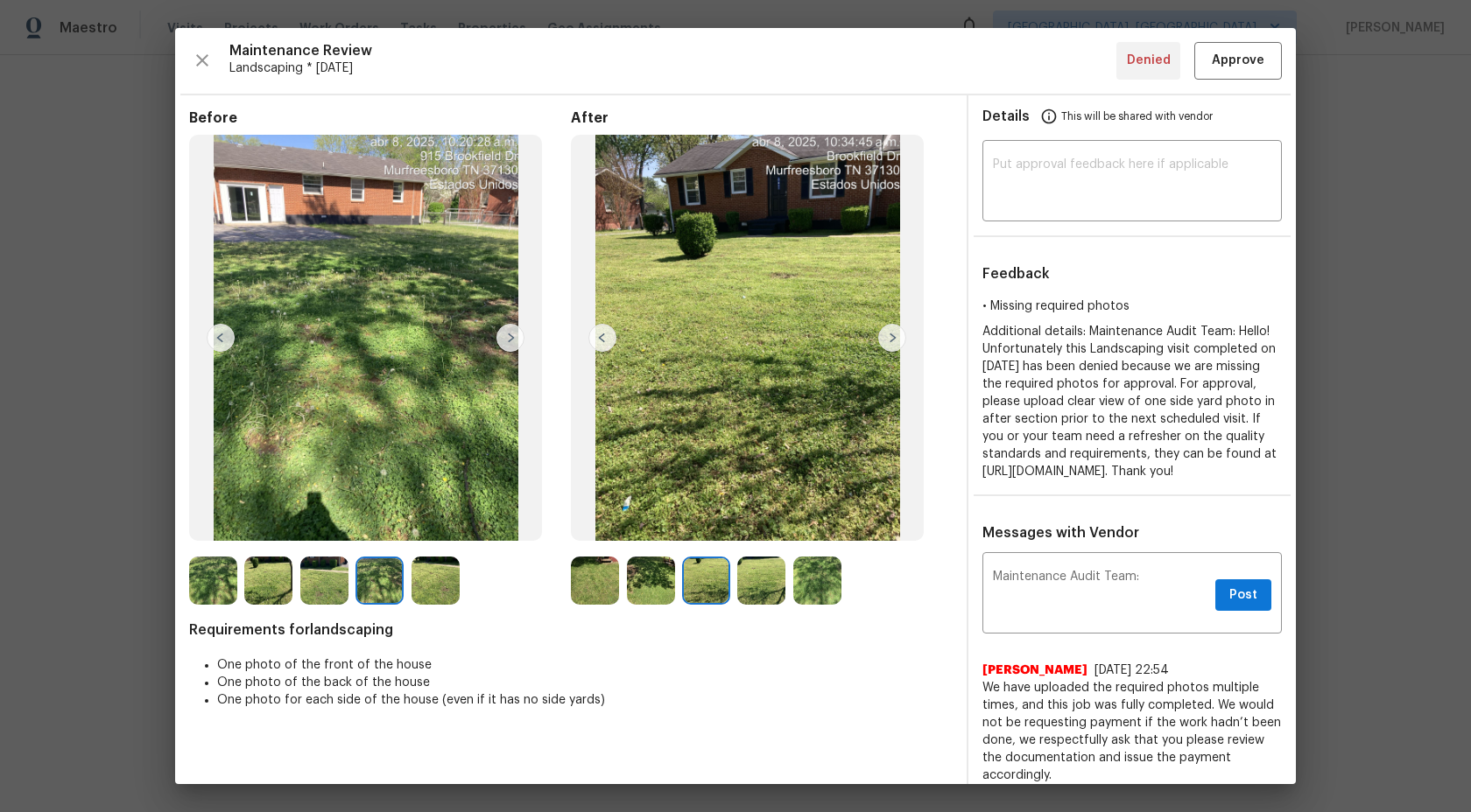
click at [290, 576] on img at bounding box center [268, 580] width 48 height 48
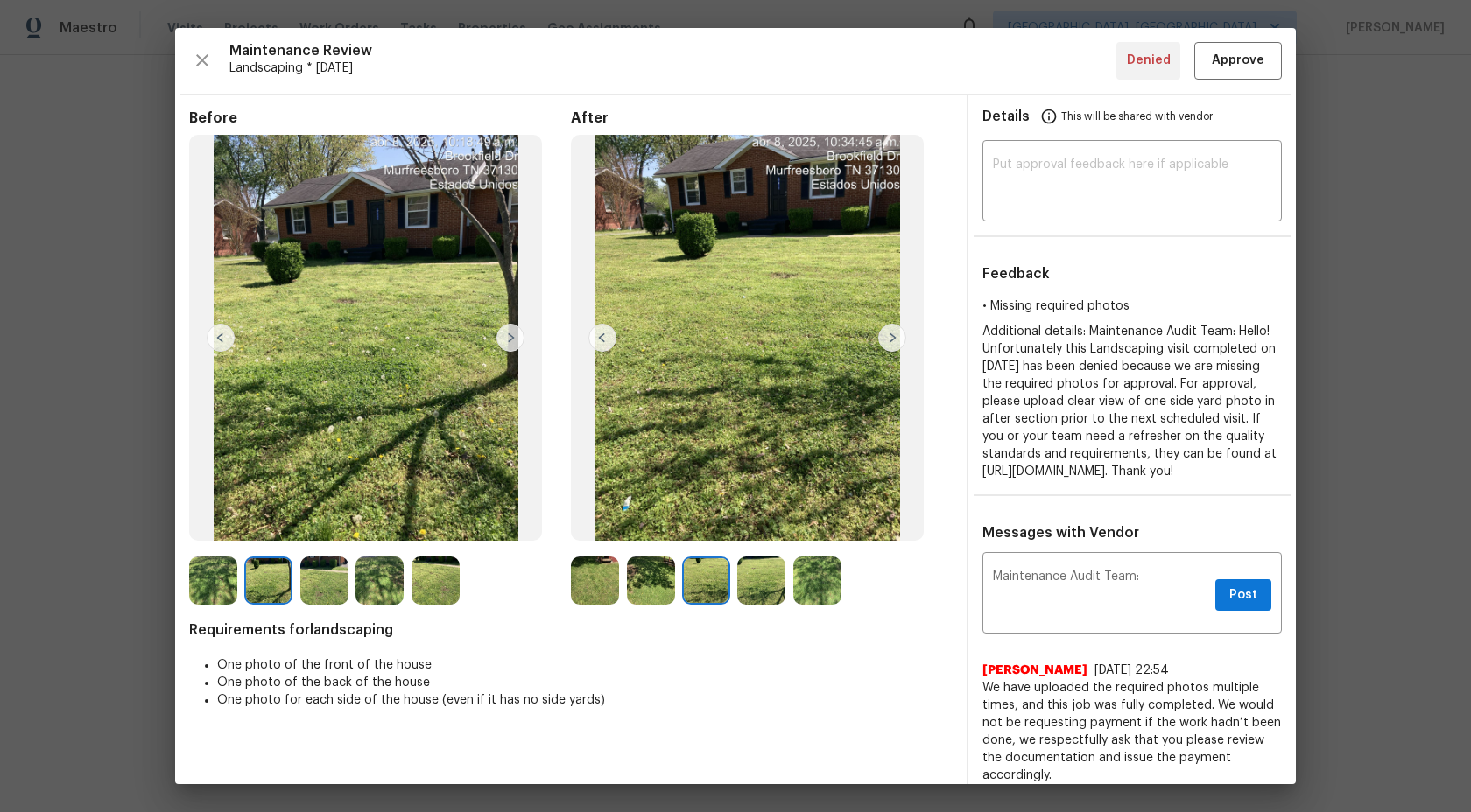
click at [256, 574] on img at bounding box center [268, 580] width 48 height 48
click at [198, 573] on img at bounding box center [213, 580] width 48 height 48
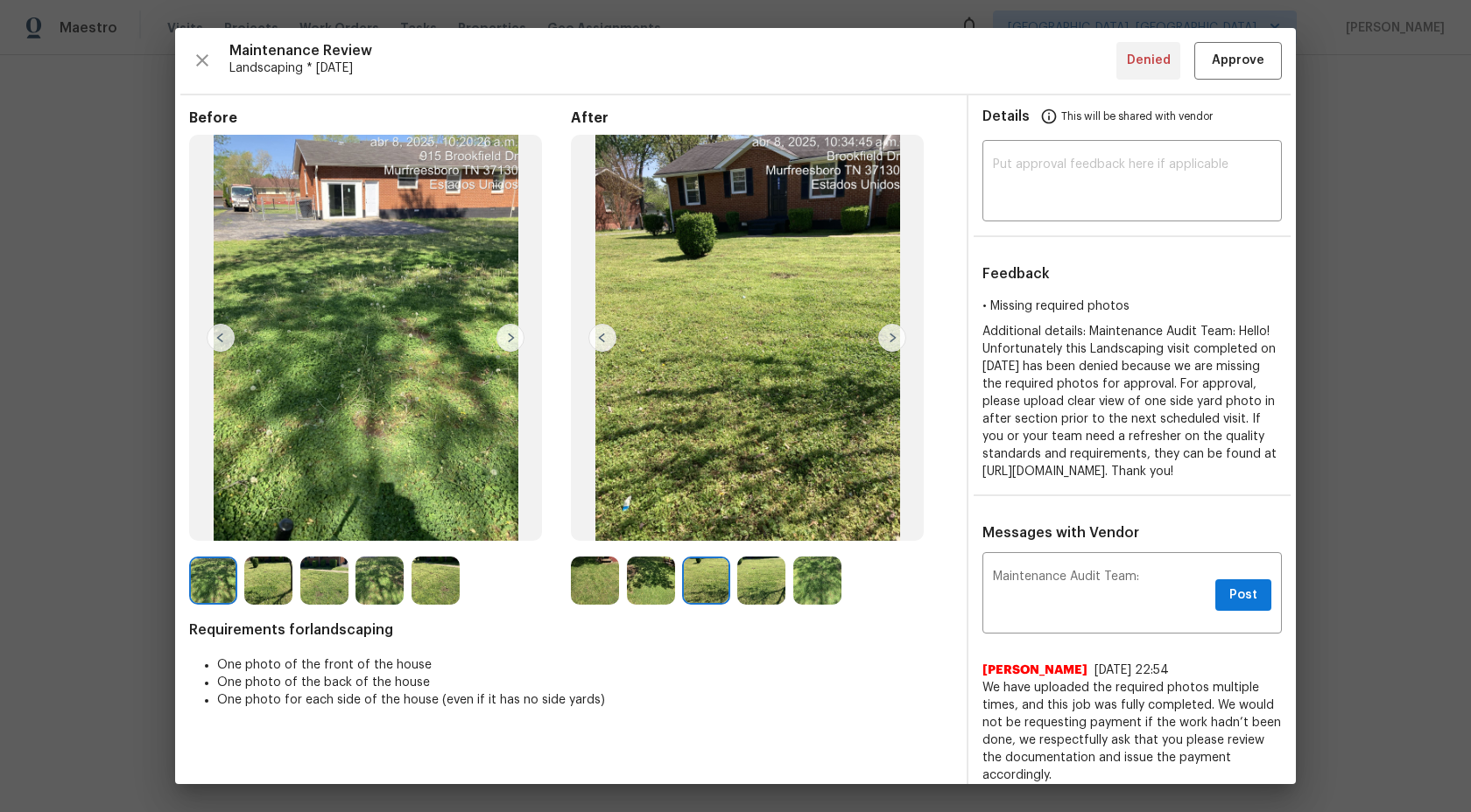
click at [250, 585] on img at bounding box center [268, 580] width 48 height 48
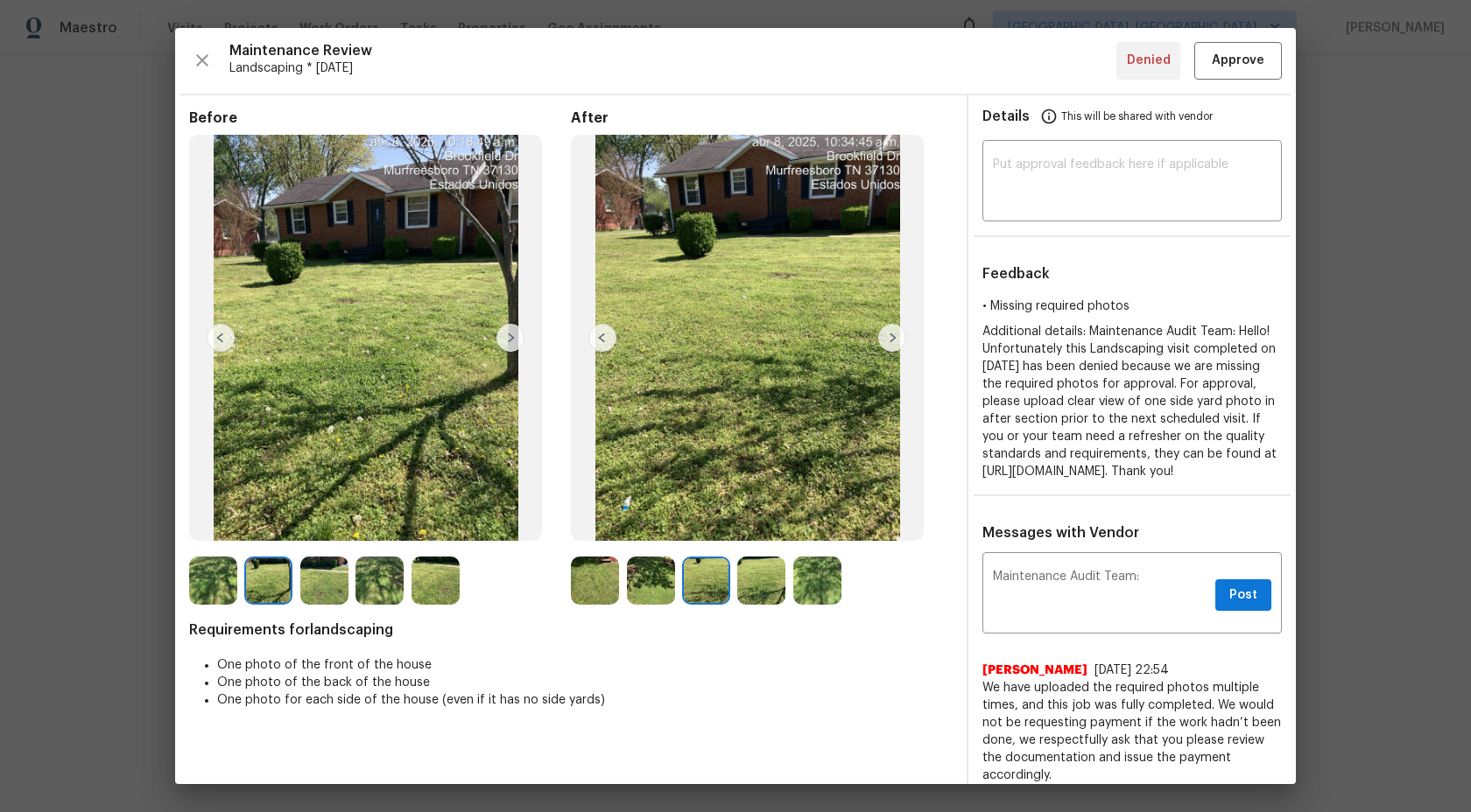
click at [303, 581] on img at bounding box center [324, 580] width 48 height 48
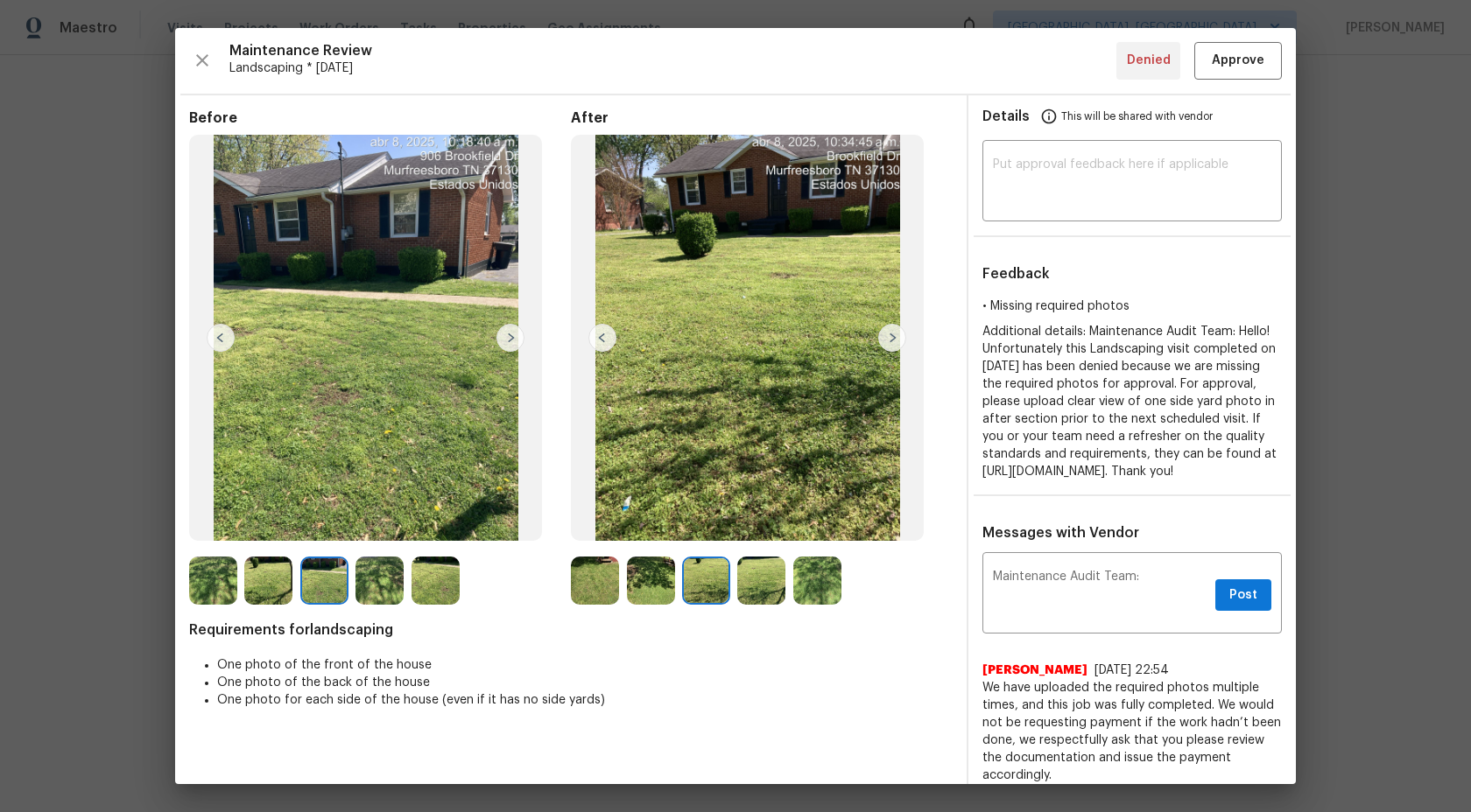
click at [347, 581] on img at bounding box center [324, 580] width 48 height 48
click at [385, 576] on img at bounding box center [379, 580] width 48 height 48
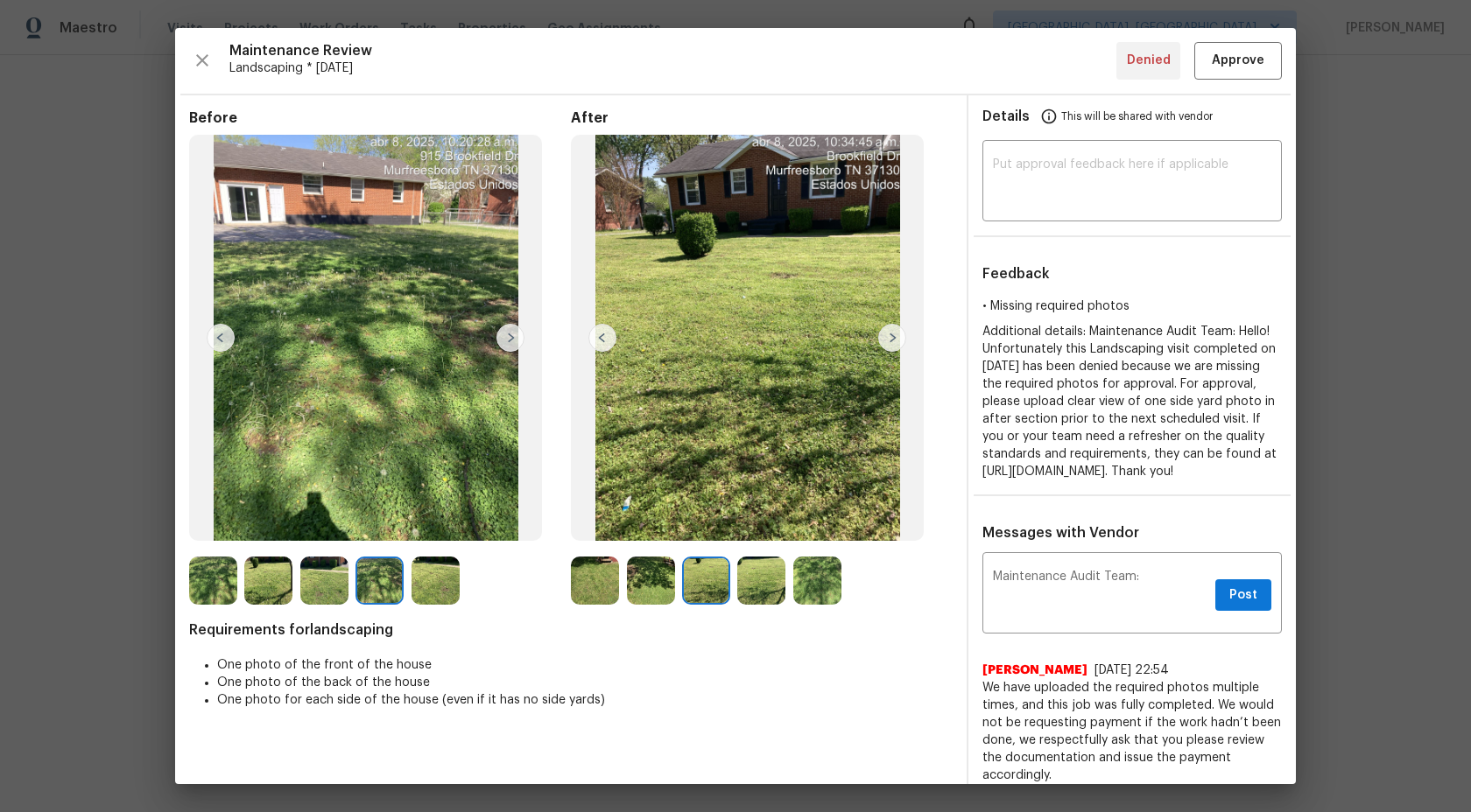
click at [451, 568] on img at bounding box center [435, 580] width 48 height 48
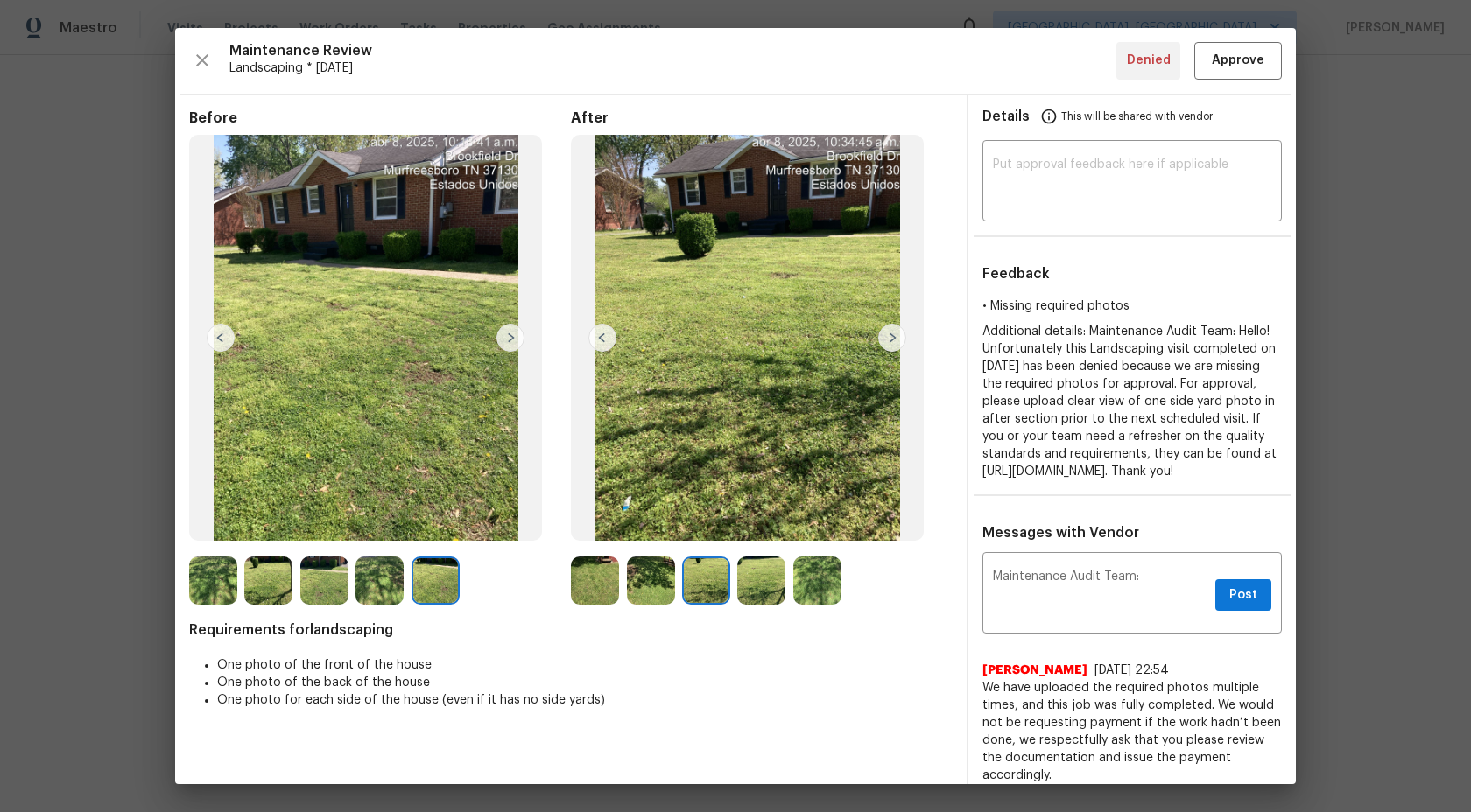
click at [449, 570] on img at bounding box center [435, 580] width 48 height 48
click at [403, 579] on img at bounding box center [379, 580] width 48 height 48
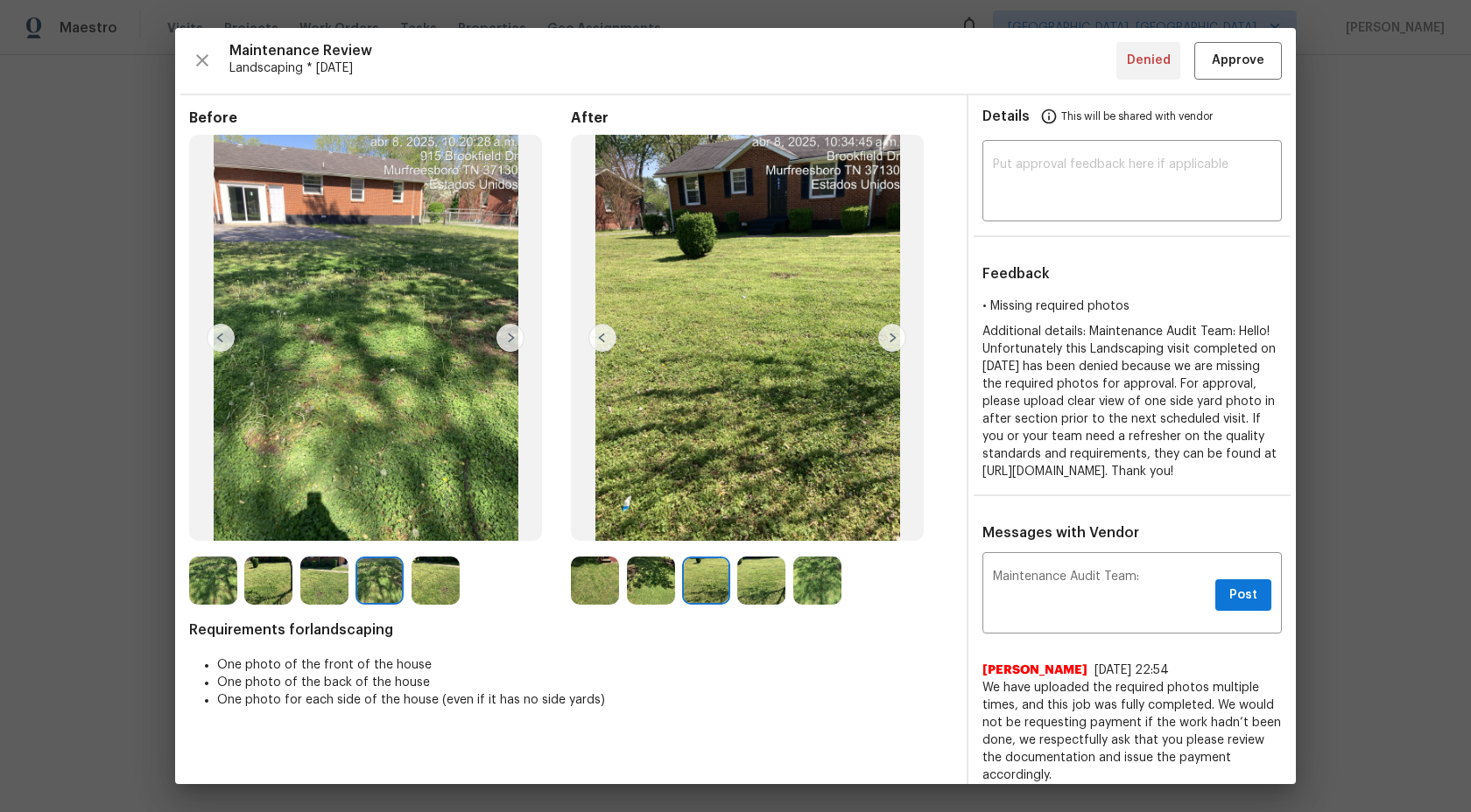
click at [319, 581] on img at bounding box center [324, 580] width 48 height 48
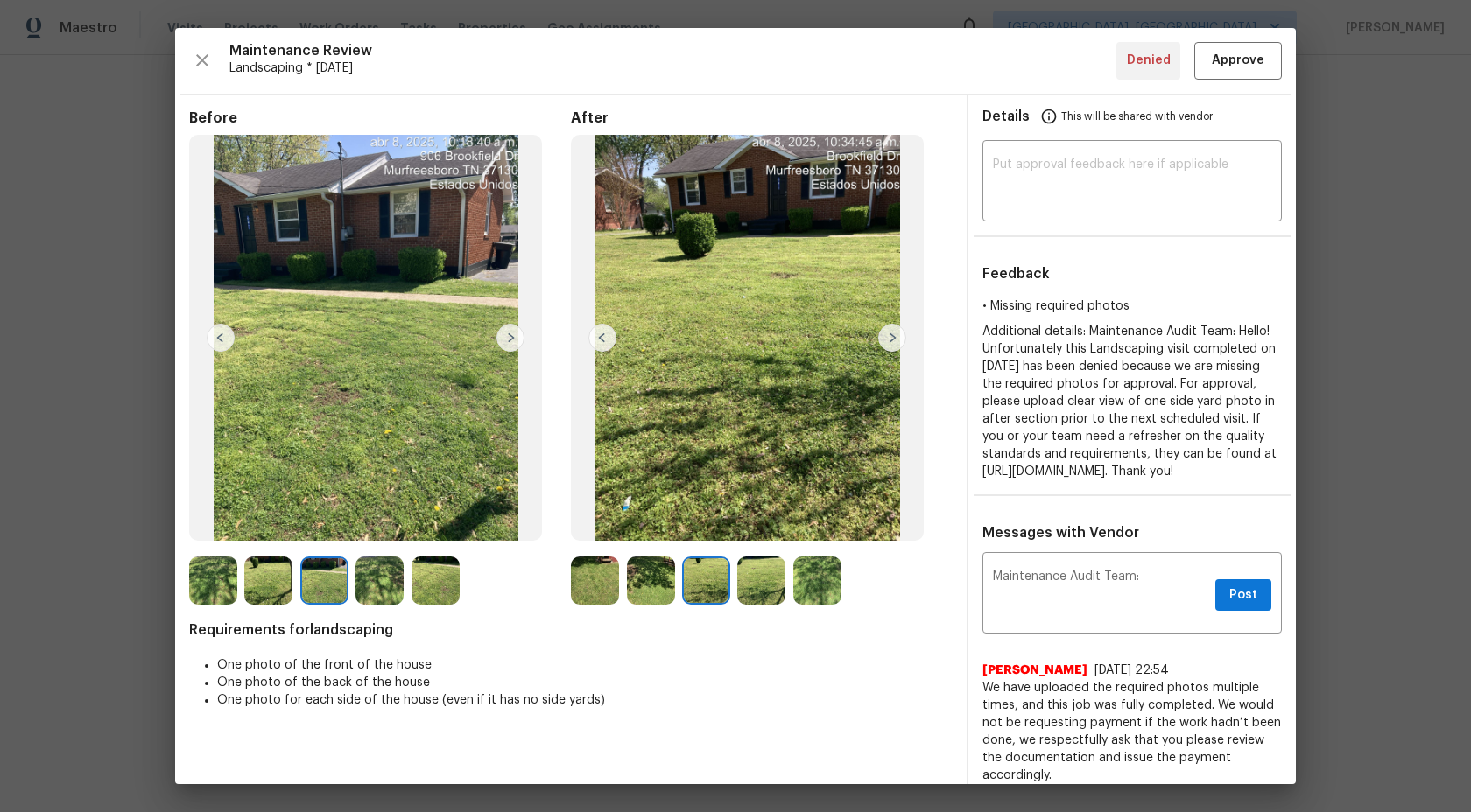
click at [264, 582] on img at bounding box center [268, 580] width 48 height 48
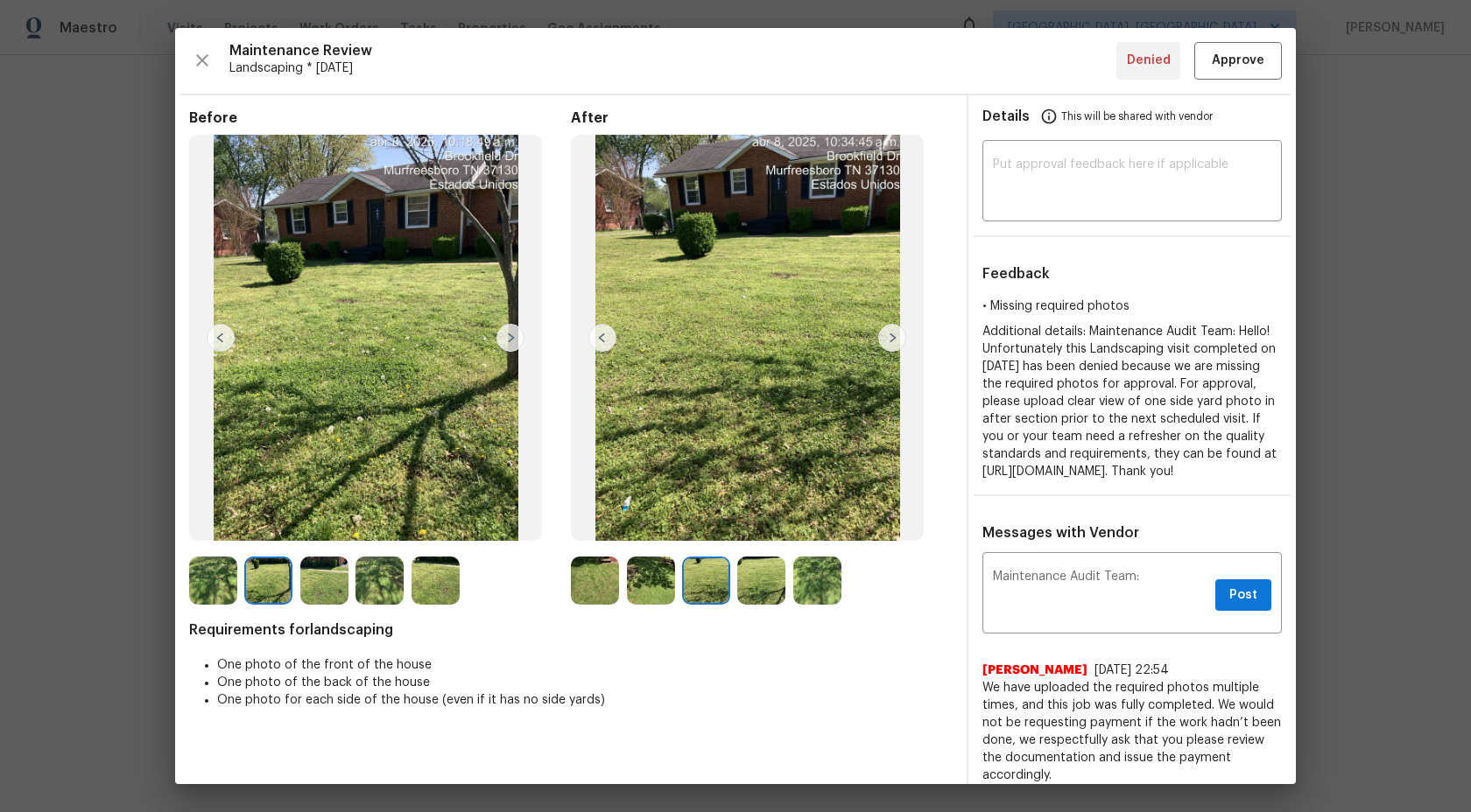
click at [654, 580] on img at bounding box center [650, 580] width 48 height 48
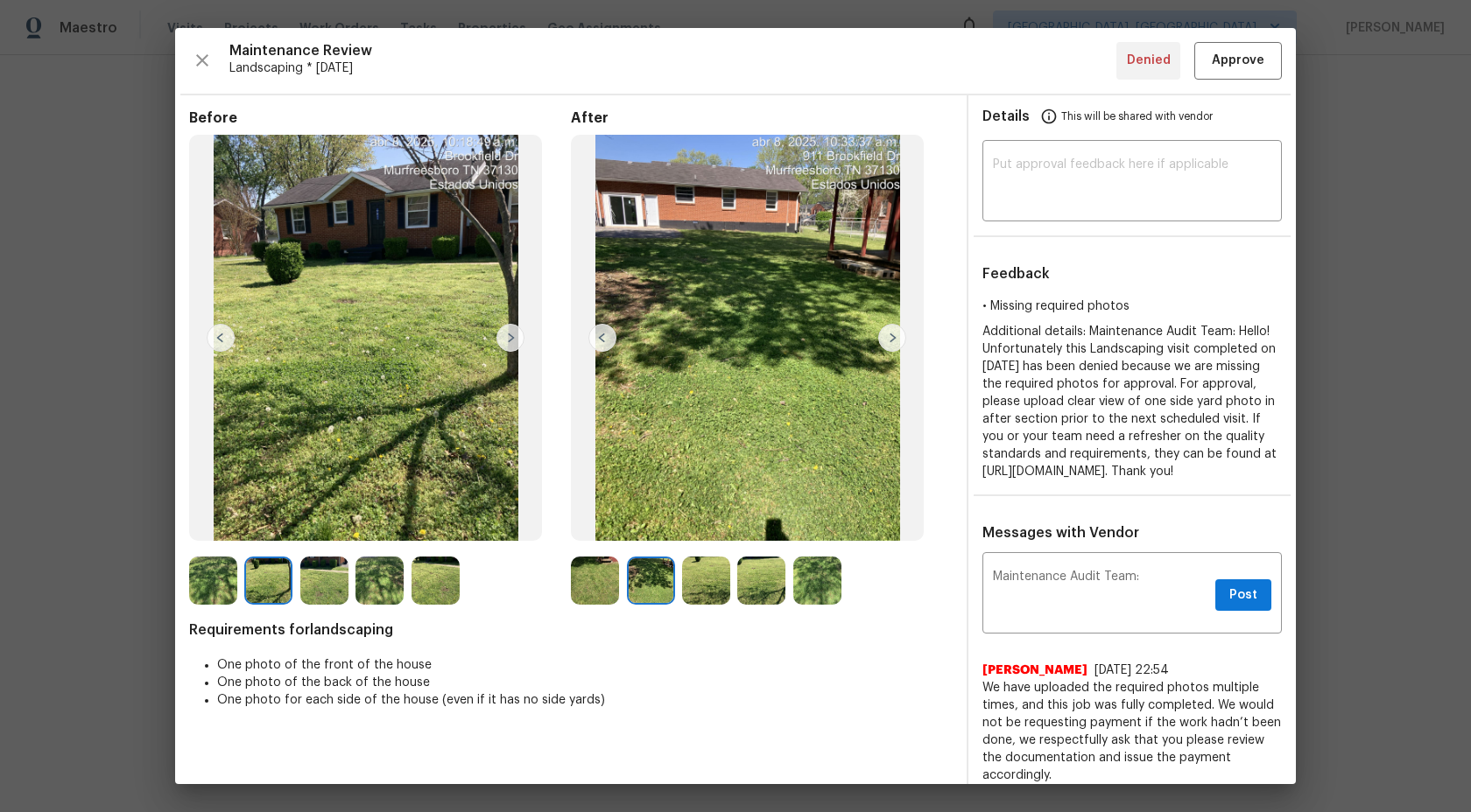
click at [606, 580] on img at bounding box center [595, 580] width 48 height 48
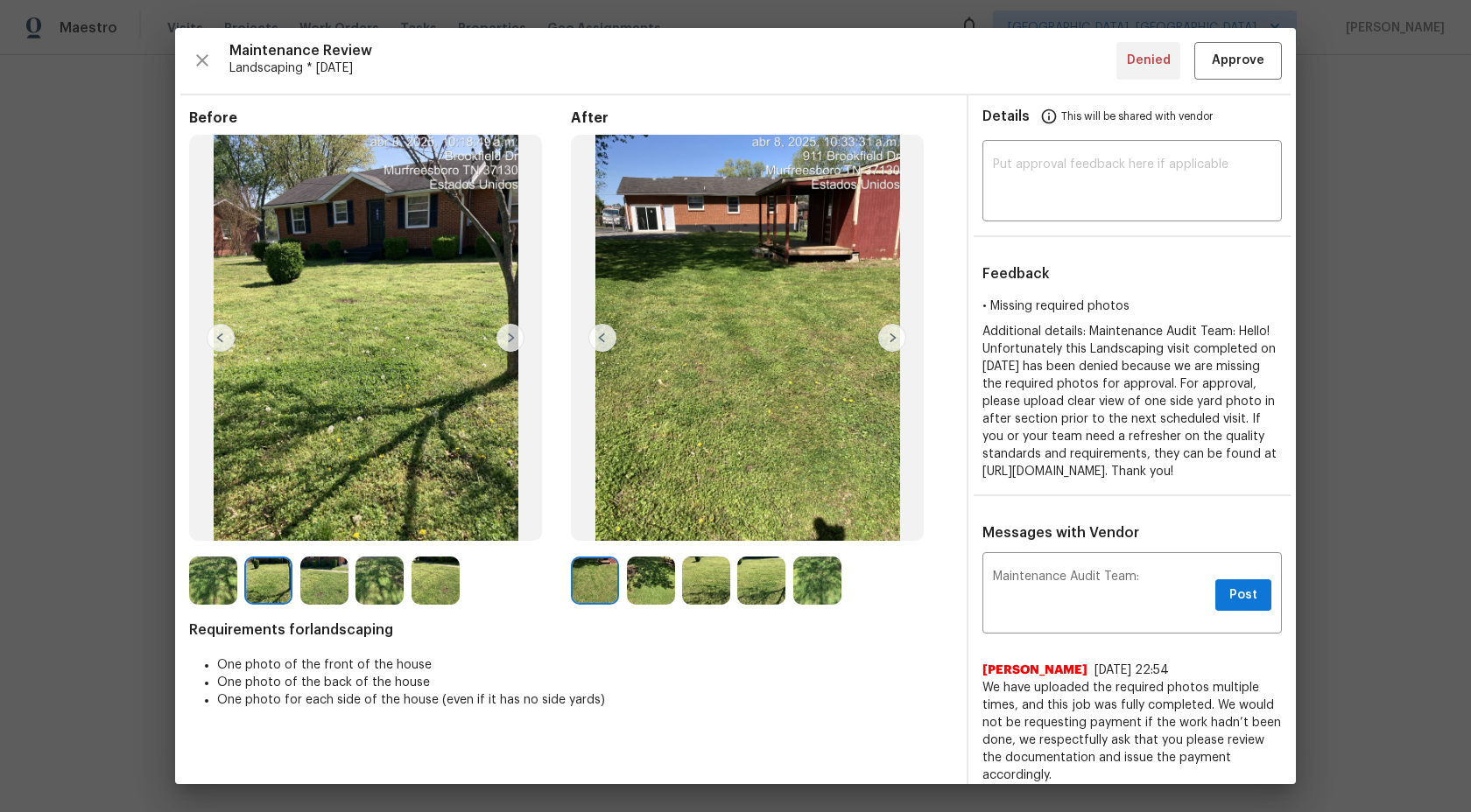
click at [594, 581] on img at bounding box center [595, 580] width 48 height 48
click at [662, 579] on img at bounding box center [650, 580] width 48 height 48
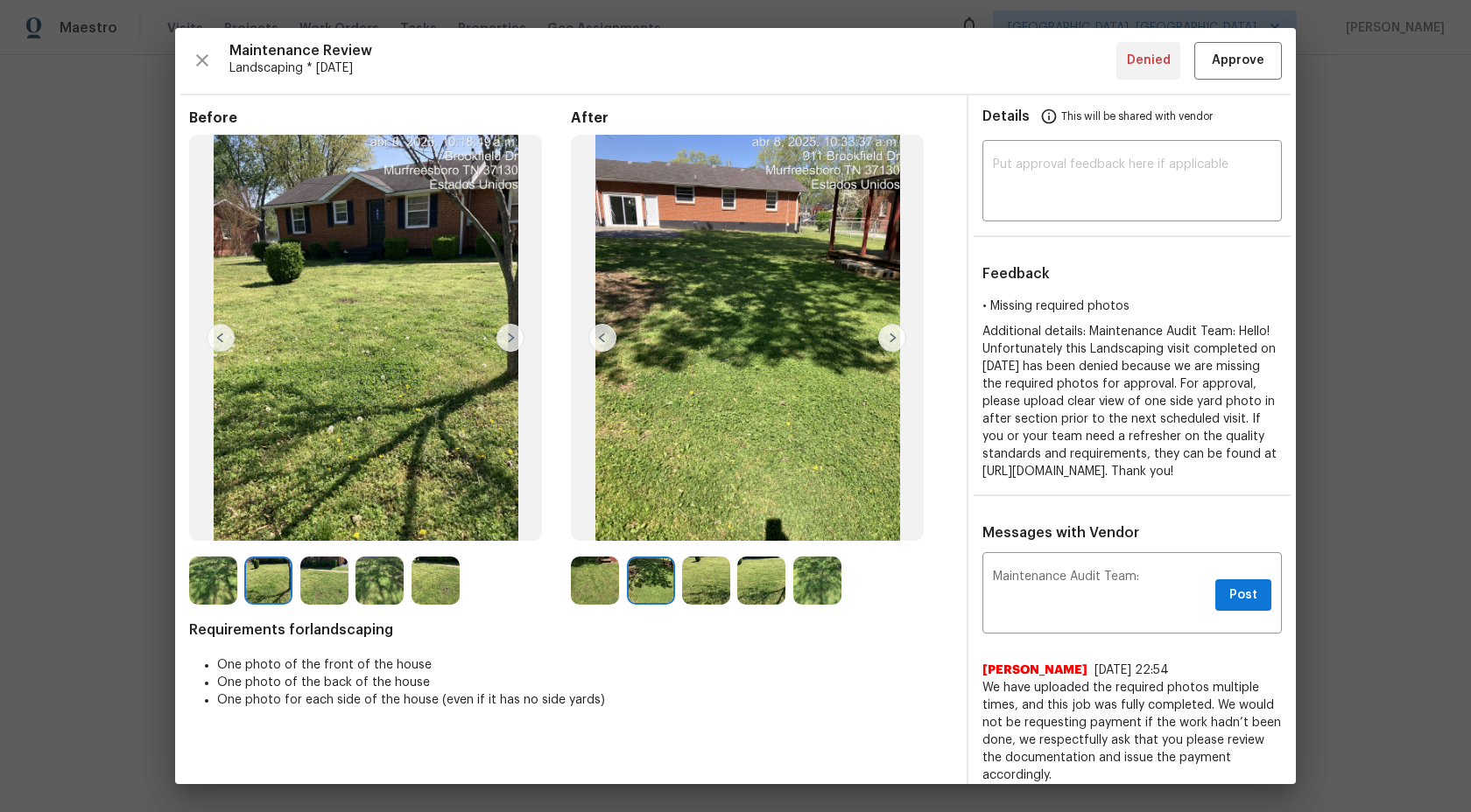
click at [709, 579] on img at bounding box center [705, 580] width 48 height 48
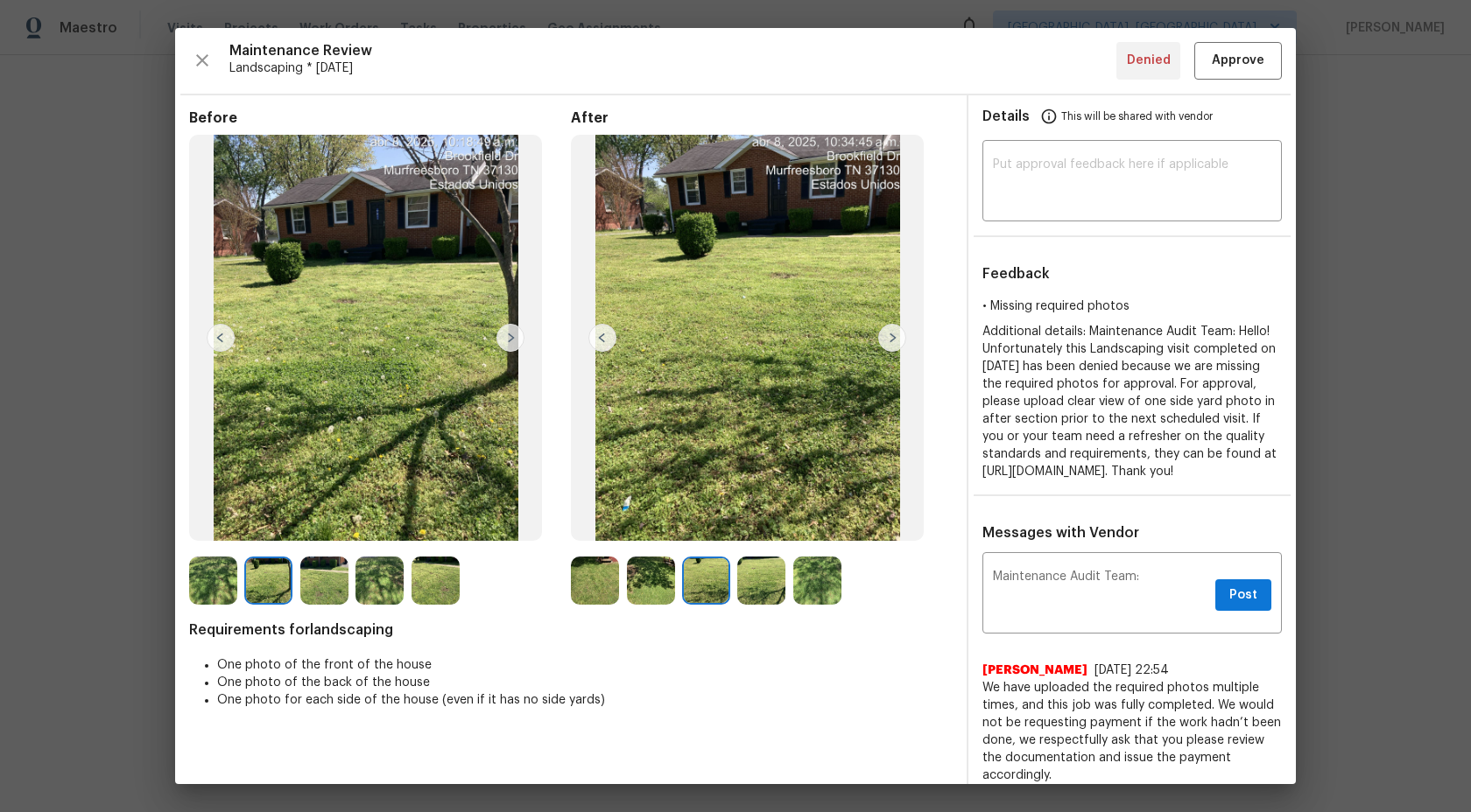
click at [771, 579] on img at bounding box center [761, 580] width 48 height 48
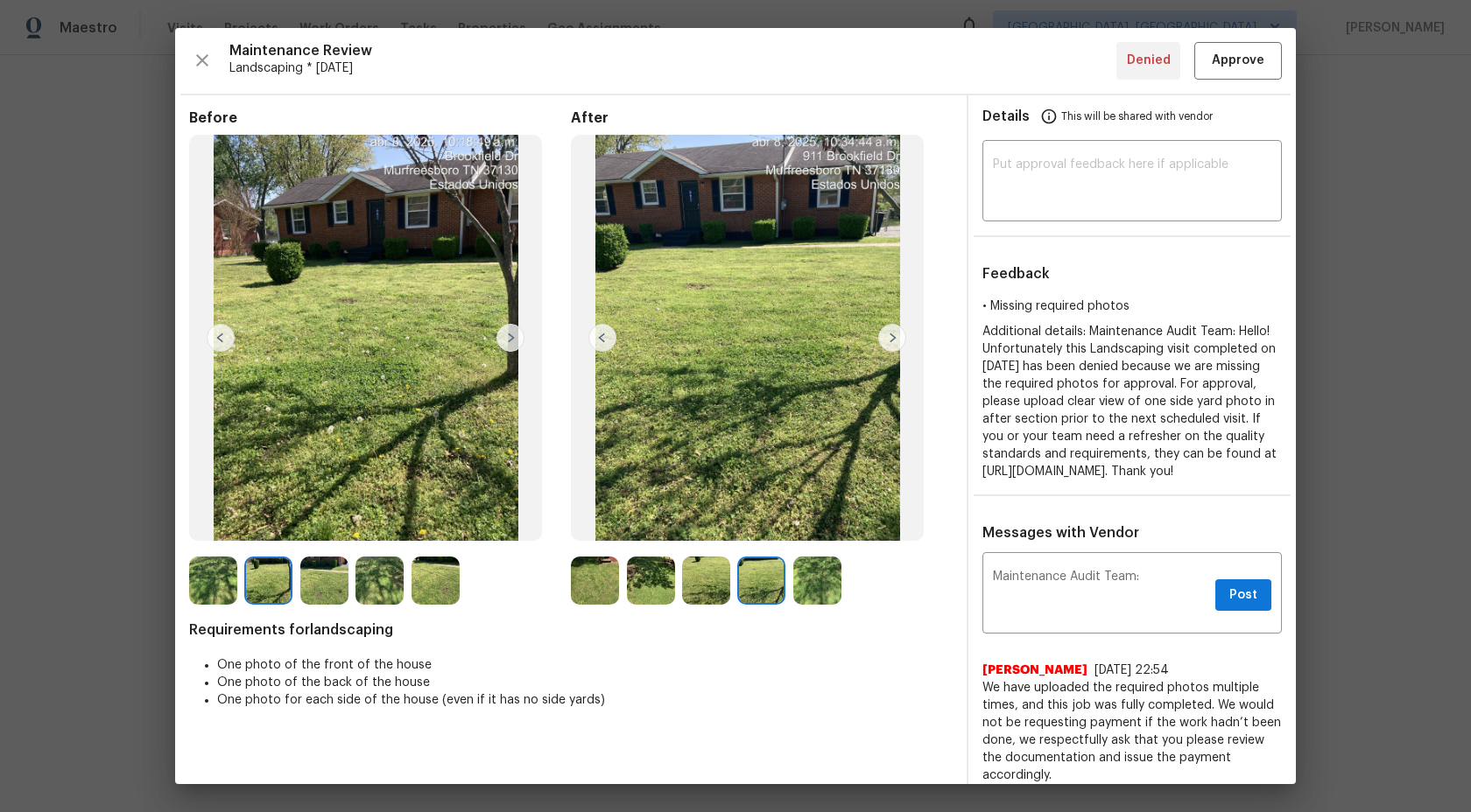
click at [841, 580] on img at bounding box center [817, 580] width 48 height 48
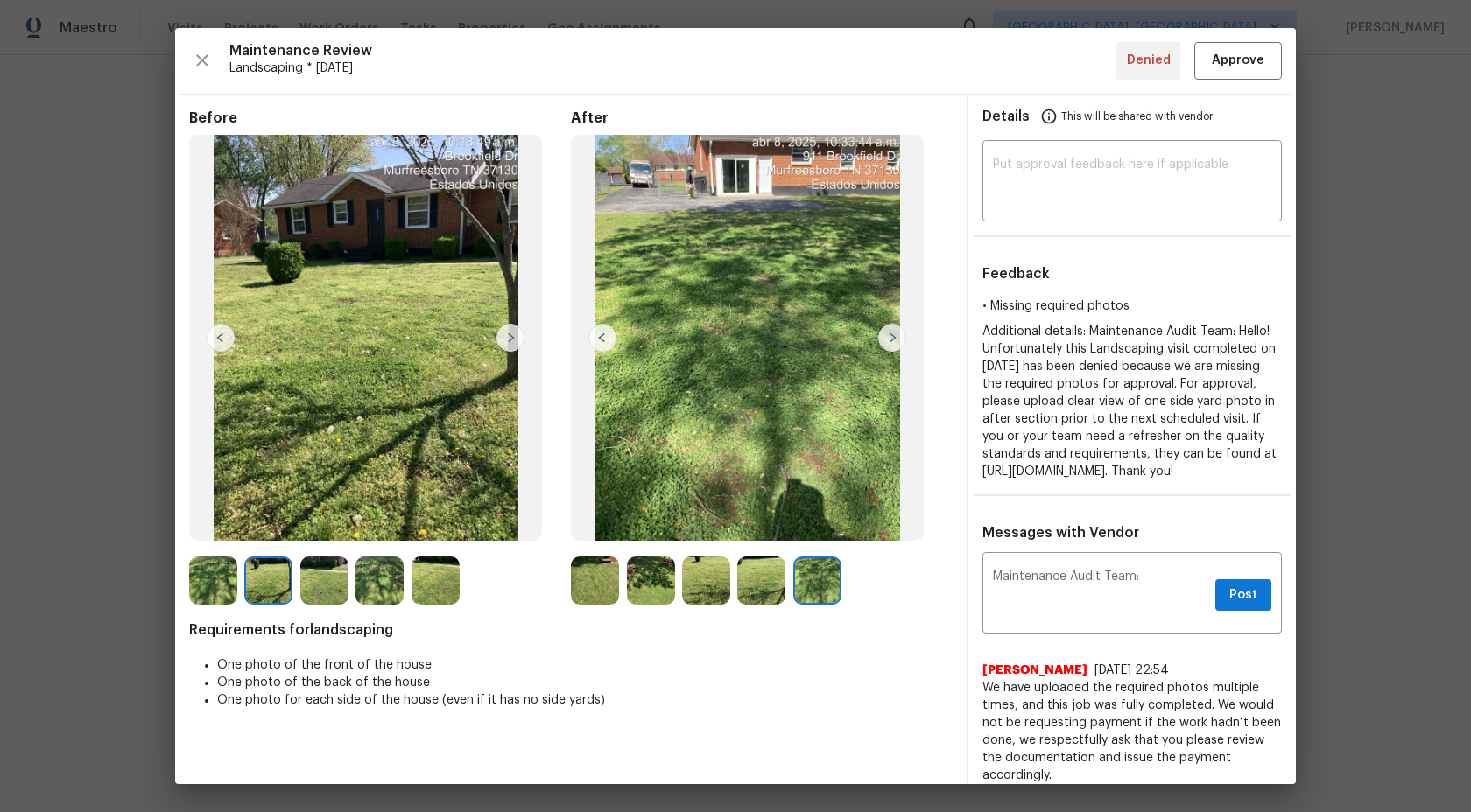
click at [802, 587] on img at bounding box center [817, 580] width 48 height 48
click at [758, 587] on img at bounding box center [761, 580] width 48 height 48
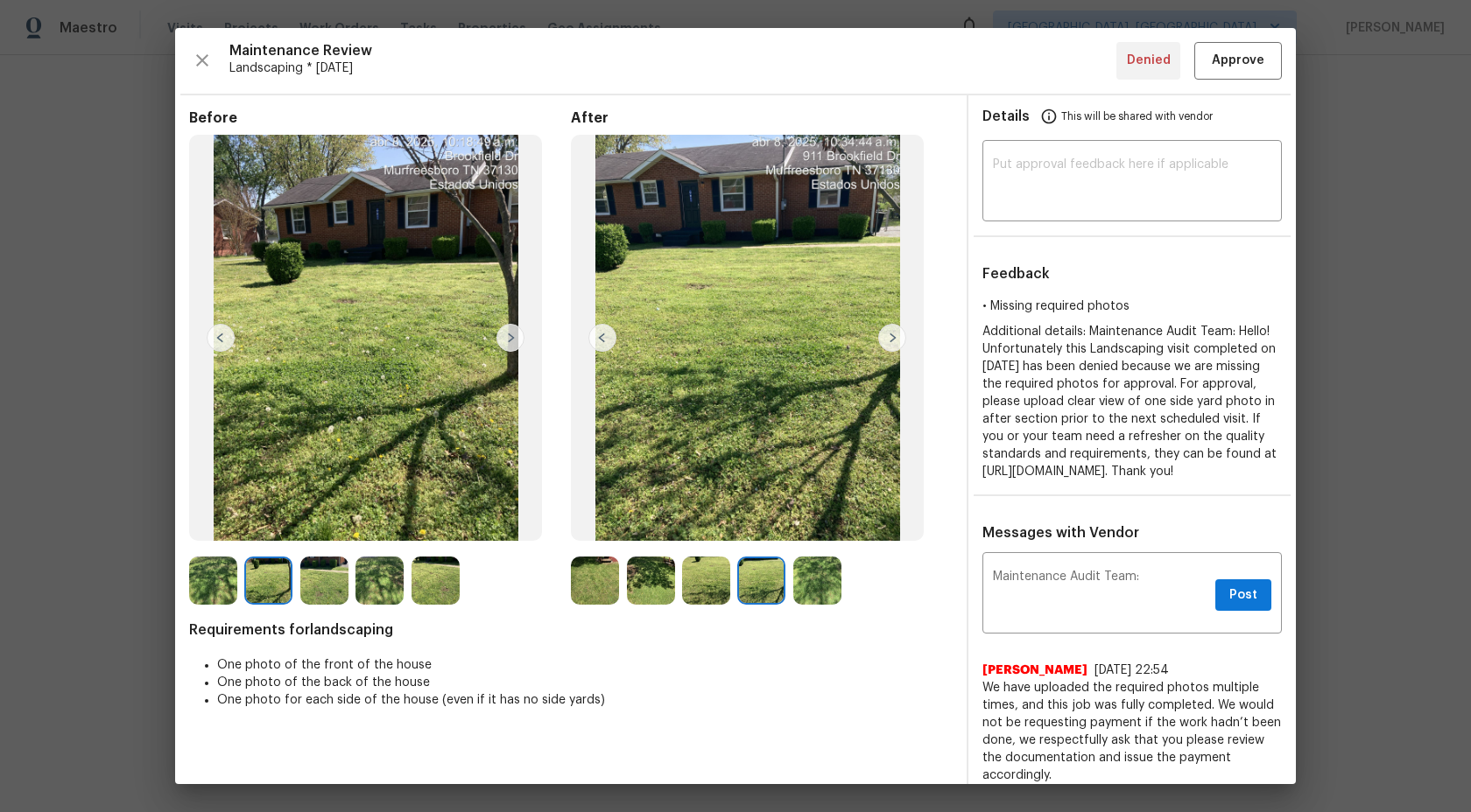
click at [683, 591] on img at bounding box center [705, 580] width 48 height 48
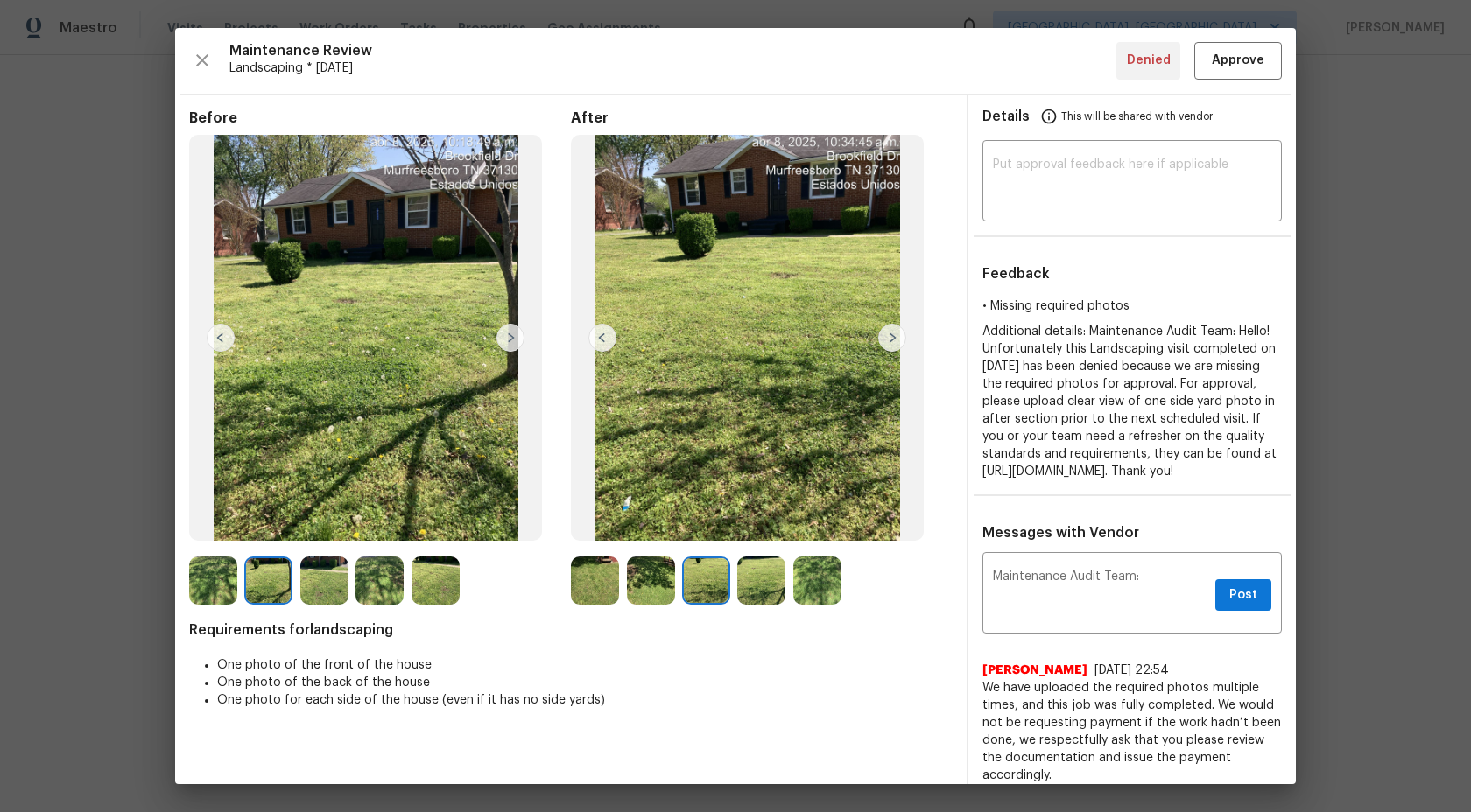
click at [609, 592] on img at bounding box center [595, 580] width 48 height 48
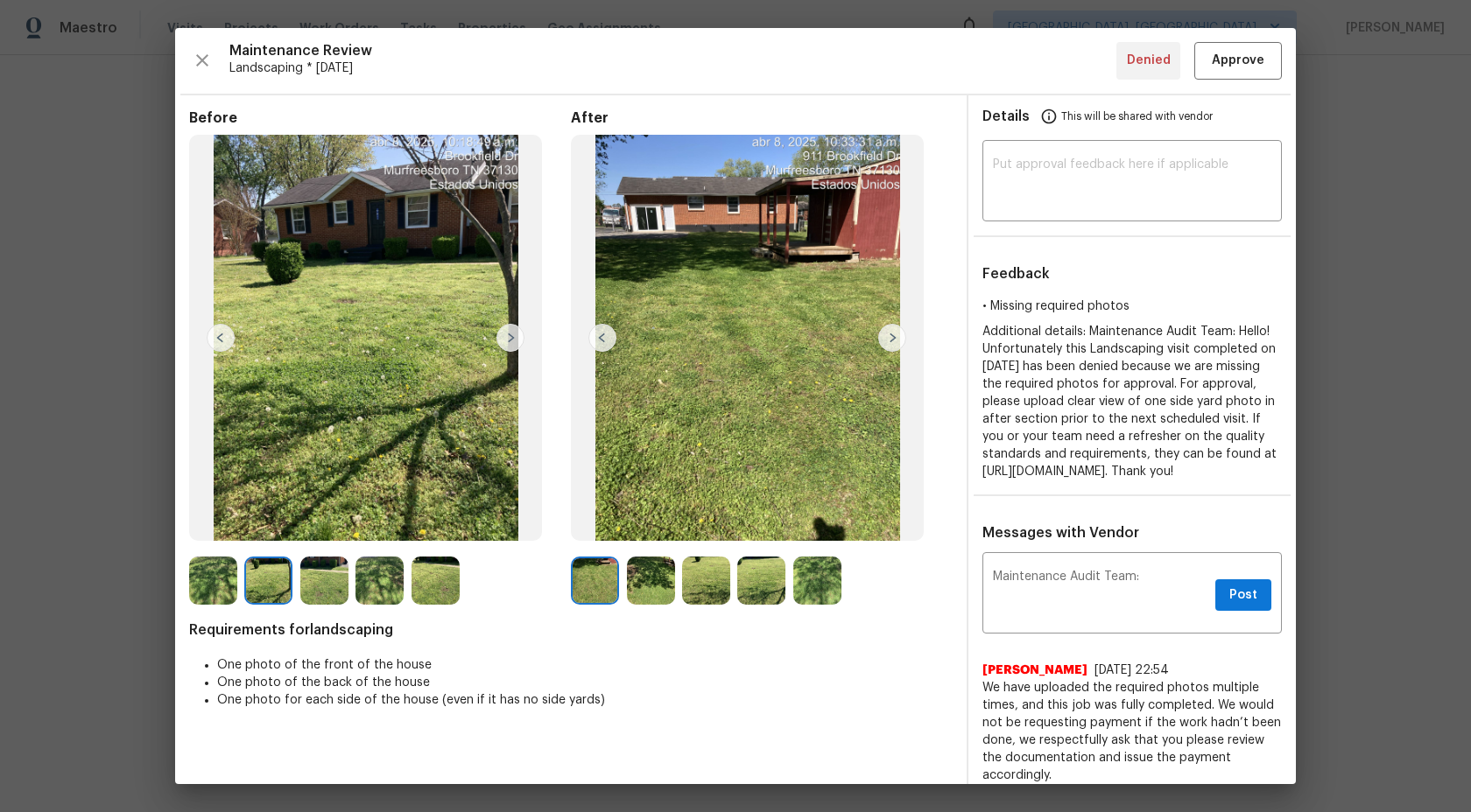
click at [579, 592] on img at bounding box center [595, 580] width 48 height 48
click at [388, 573] on img at bounding box center [379, 580] width 48 height 48
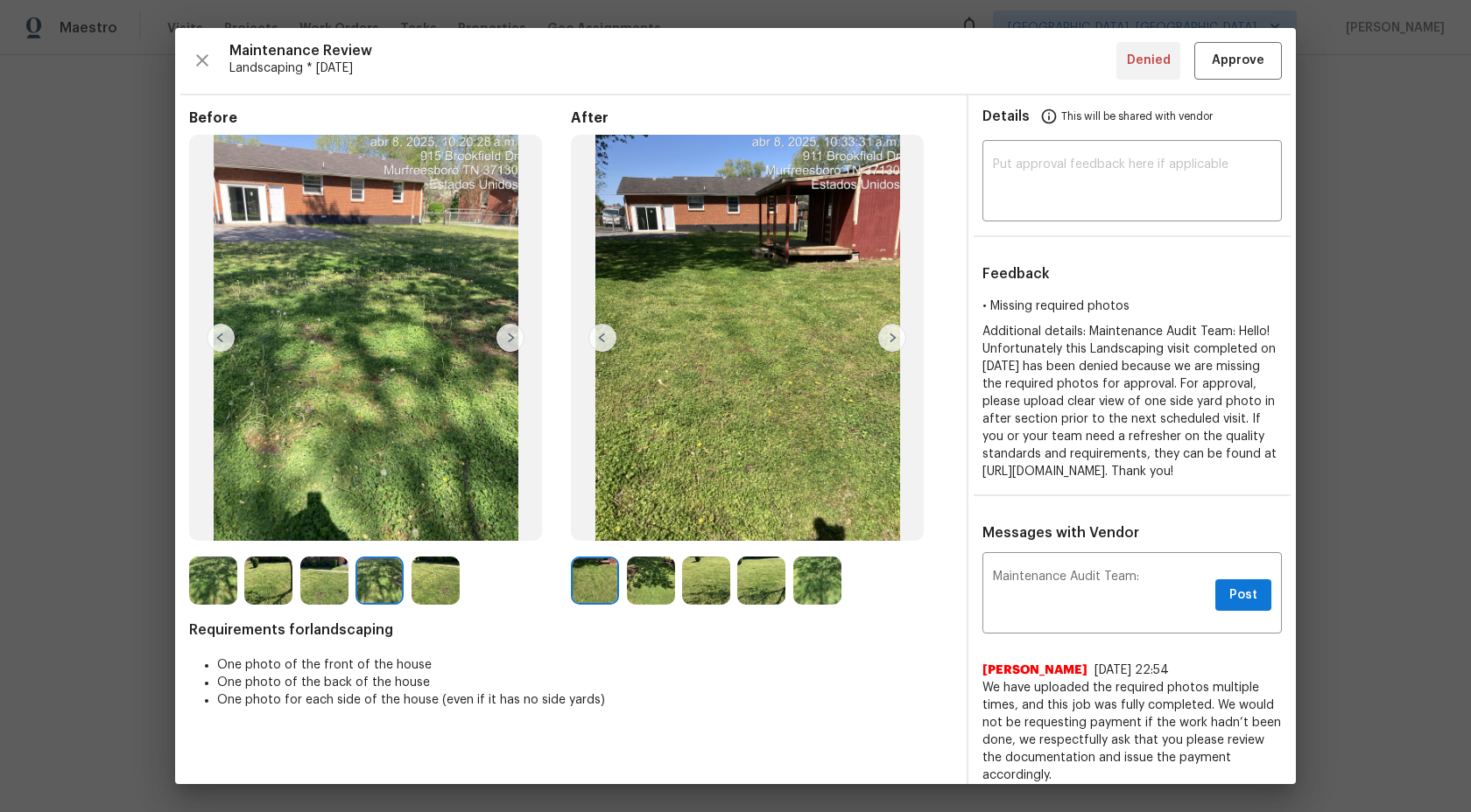
click at [303, 585] on img at bounding box center [324, 580] width 48 height 48
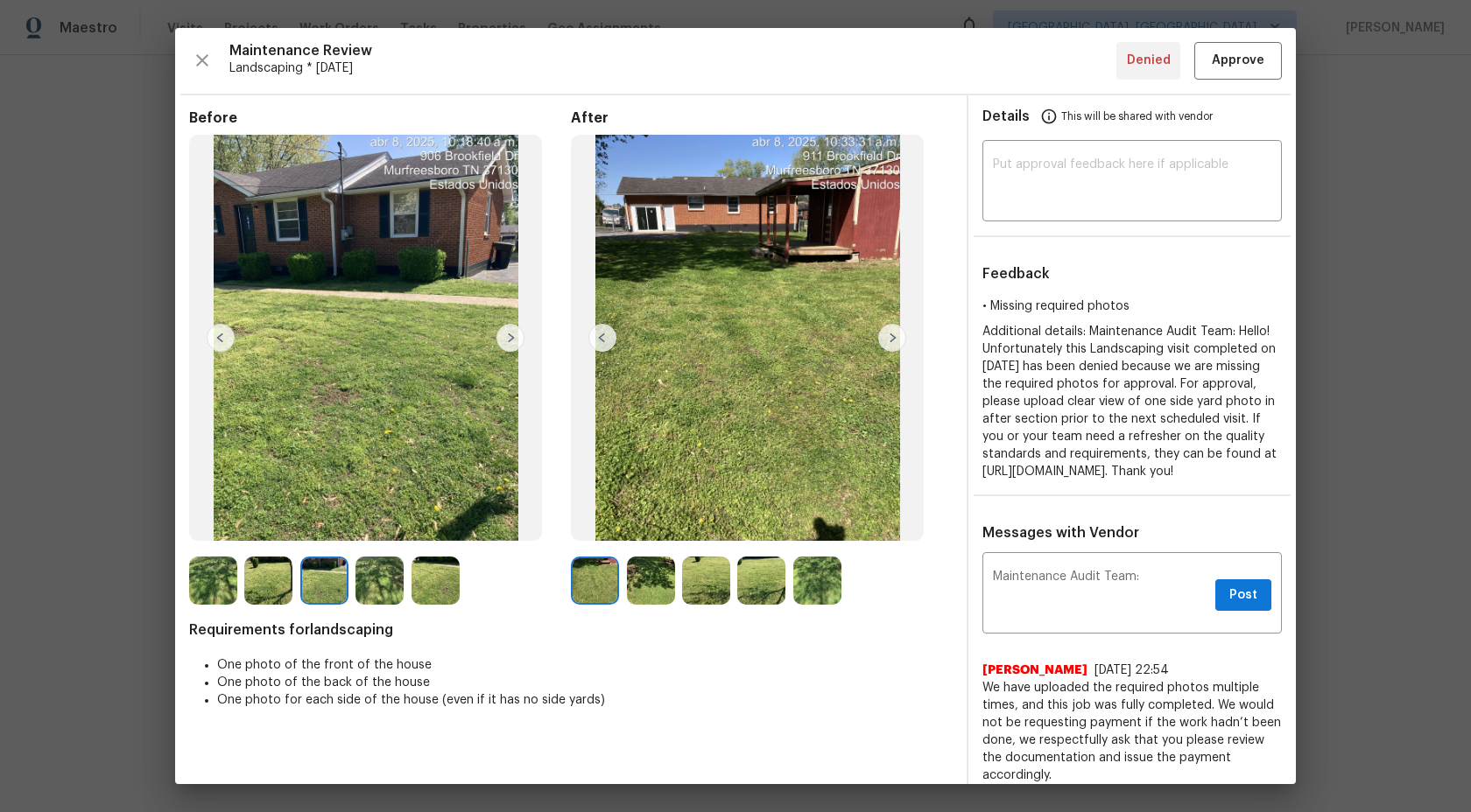
click at [272, 584] on img at bounding box center [268, 580] width 48 height 48
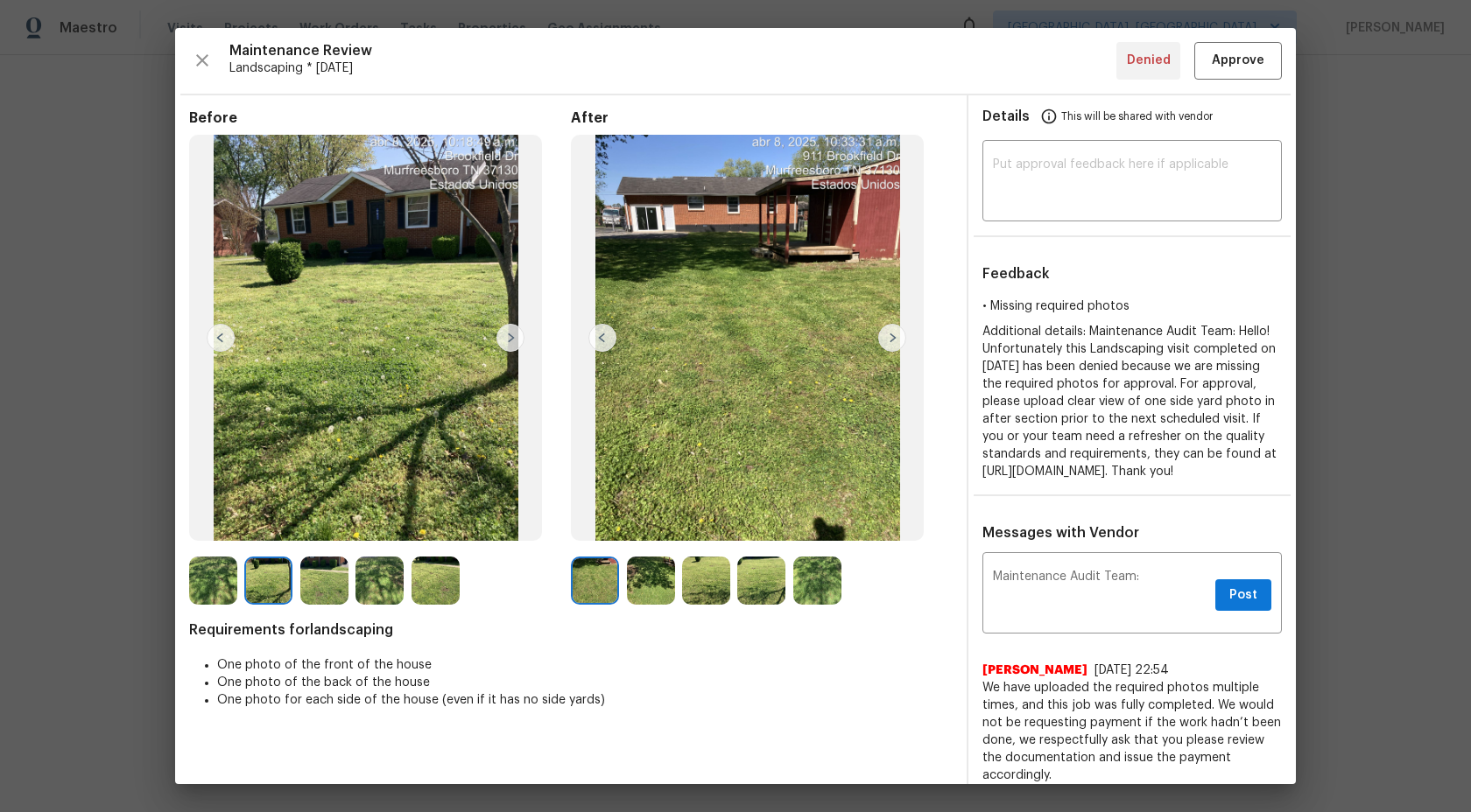
click at [237, 571] on div at bounding box center [217, 580] width 55 height 48
click at [211, 572] on img at bounding box center [213, 580] width 48 height 48
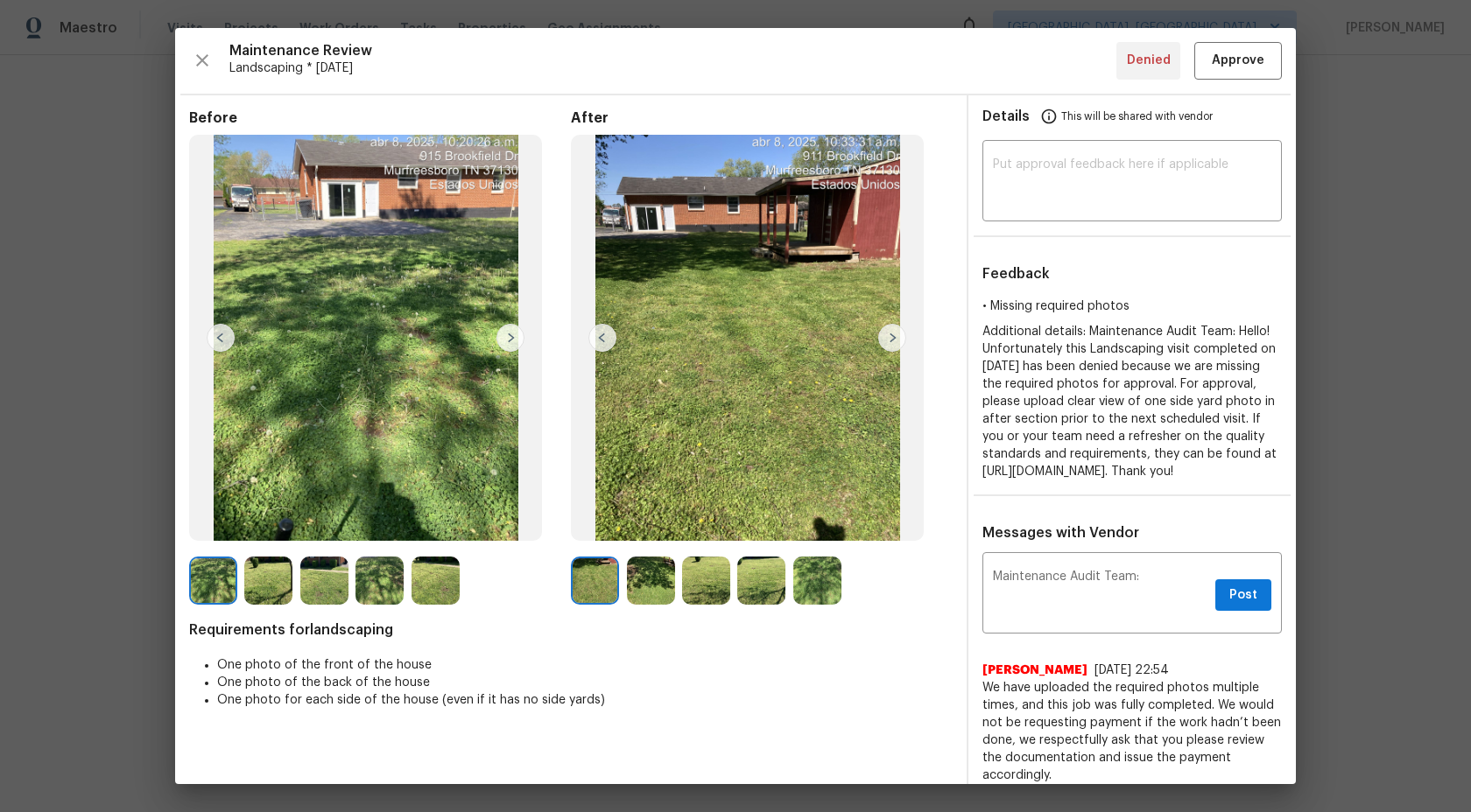
click at [274, 572] on img at bounding box center [268, 580] width 48 height 48
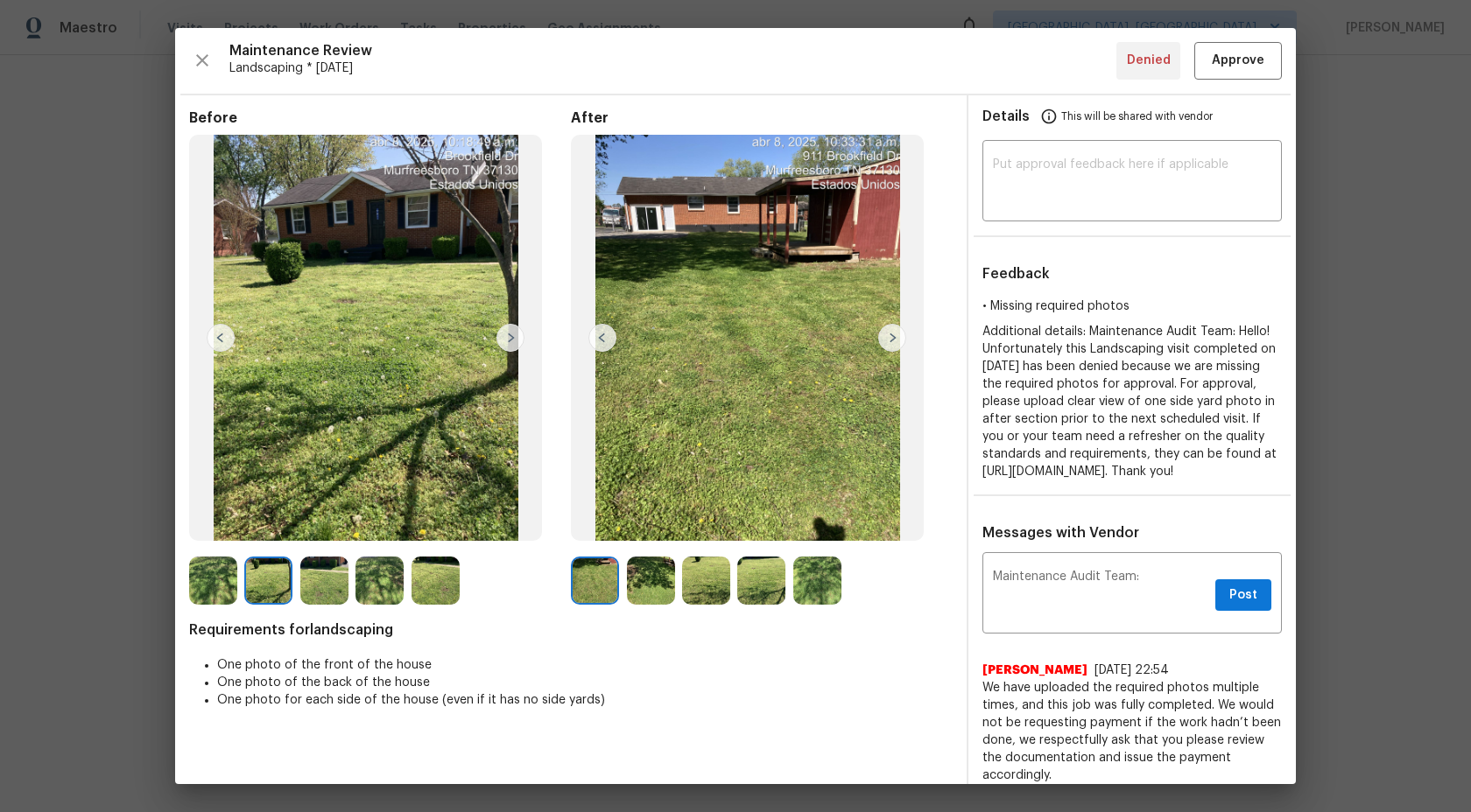
click at [328, 573] on img at bounding box center [324, 580] width 48 height 48
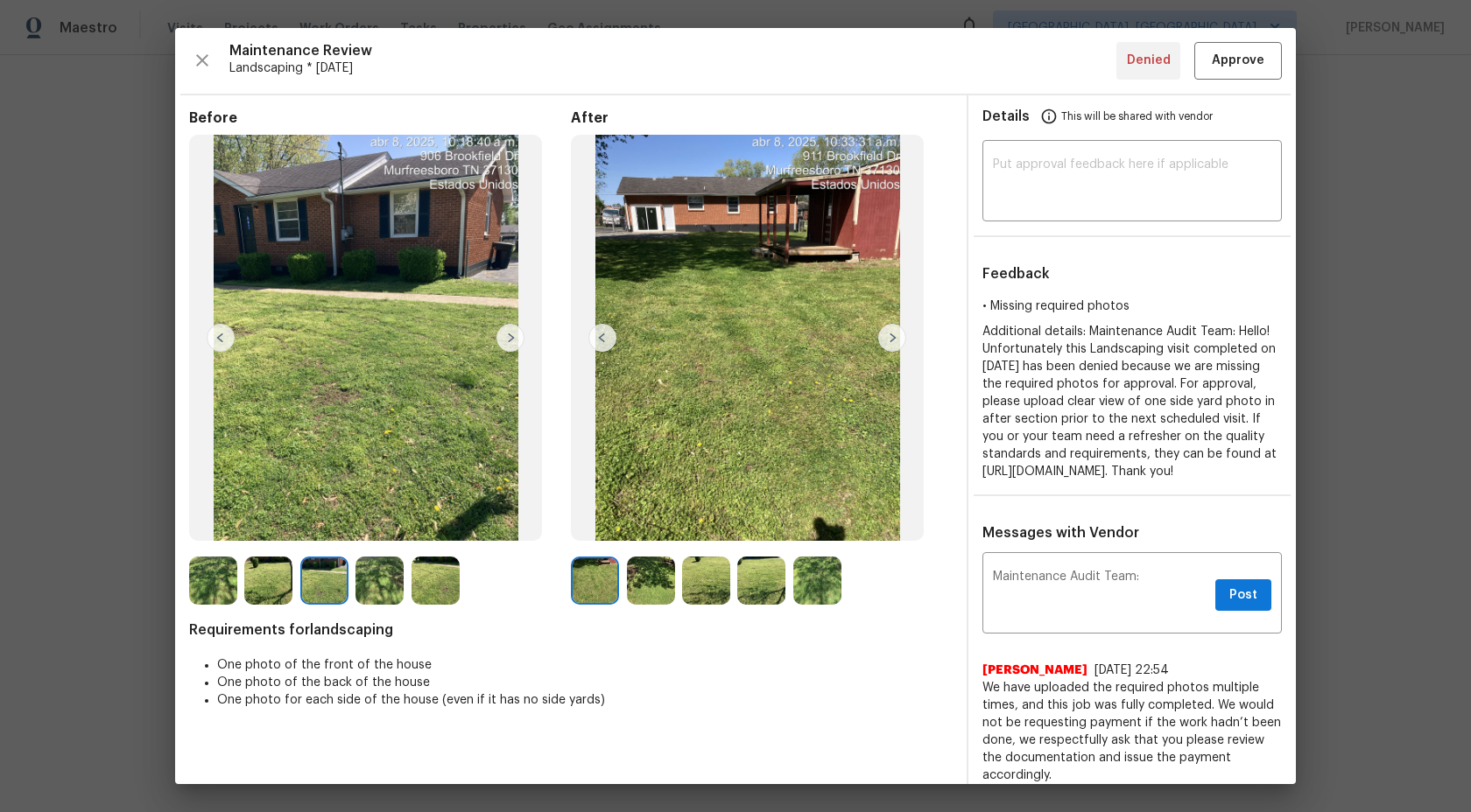
click at [328, 573] on img at bounding box center [324, 580] width 48 height 48
click at [397, 566] on img at bounding box center [379, 580] width 48 height 48
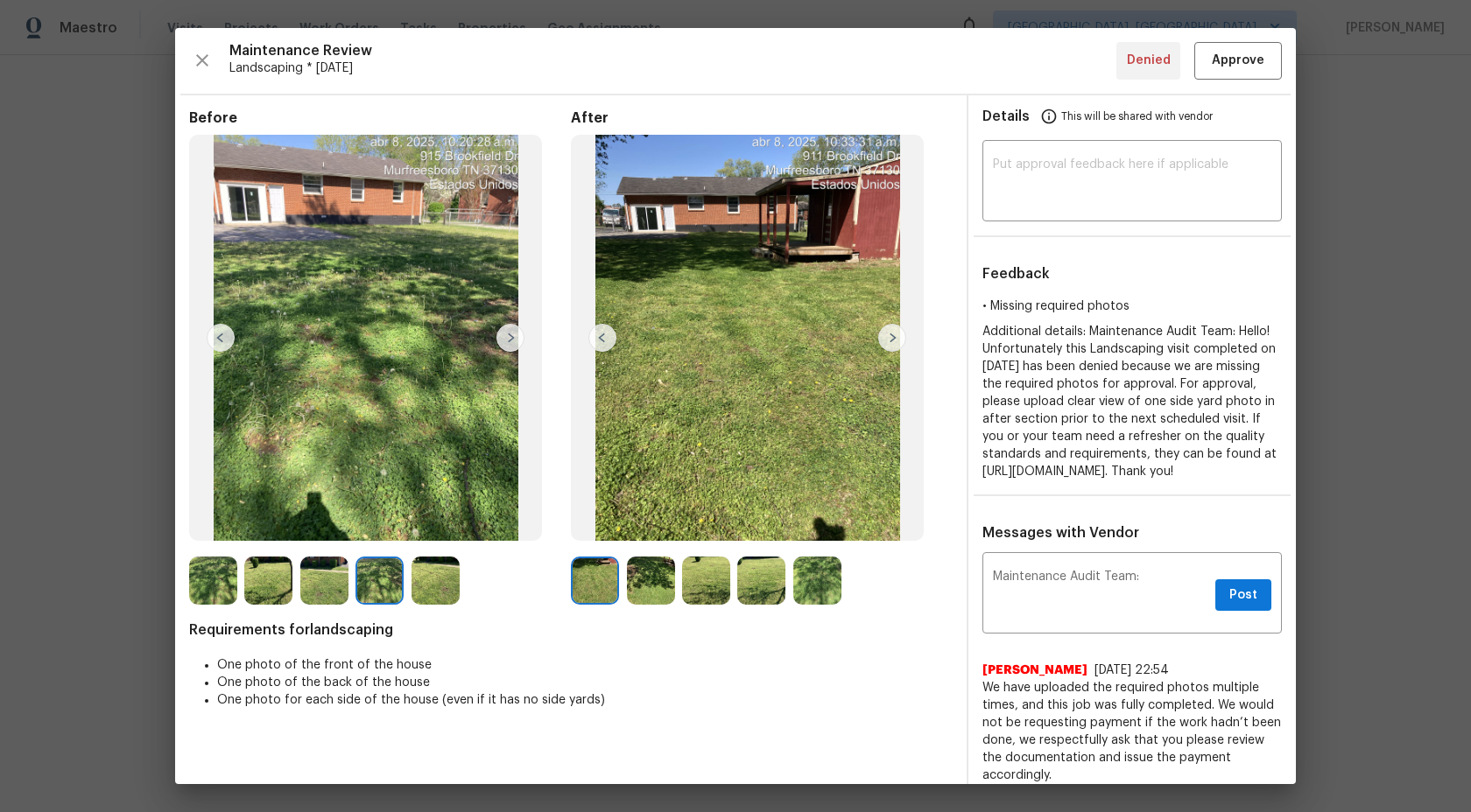
click at [420, 602] on img at bounding box center [435, 580] width 48 height 48
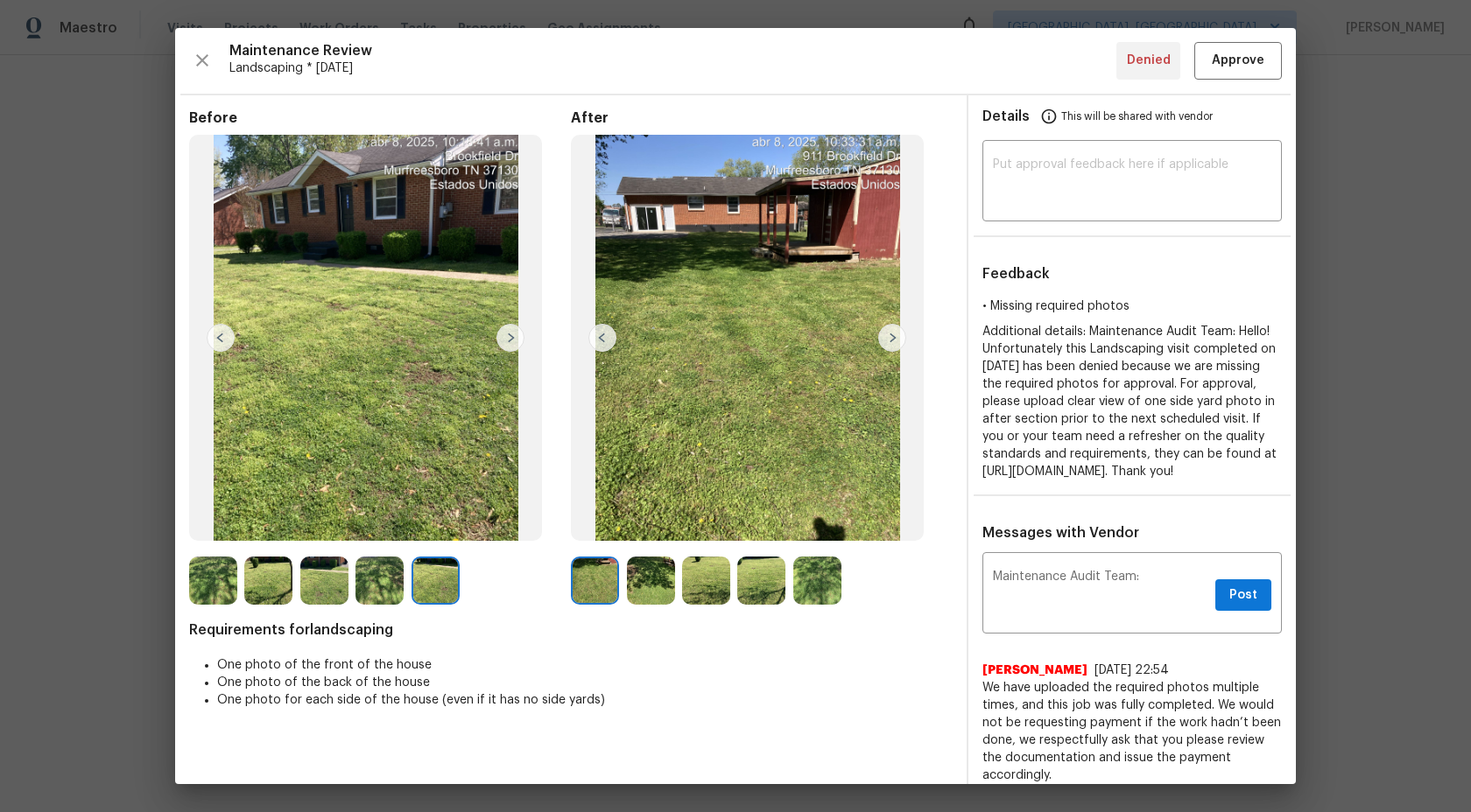
click at [424, 593] on img at bounding box center [435, 580] width 48 height 48
click at [1169, 586] on div "Maintenance Audit Team: x Post ​" at bounding box center [1132, 595] width 299 height 77
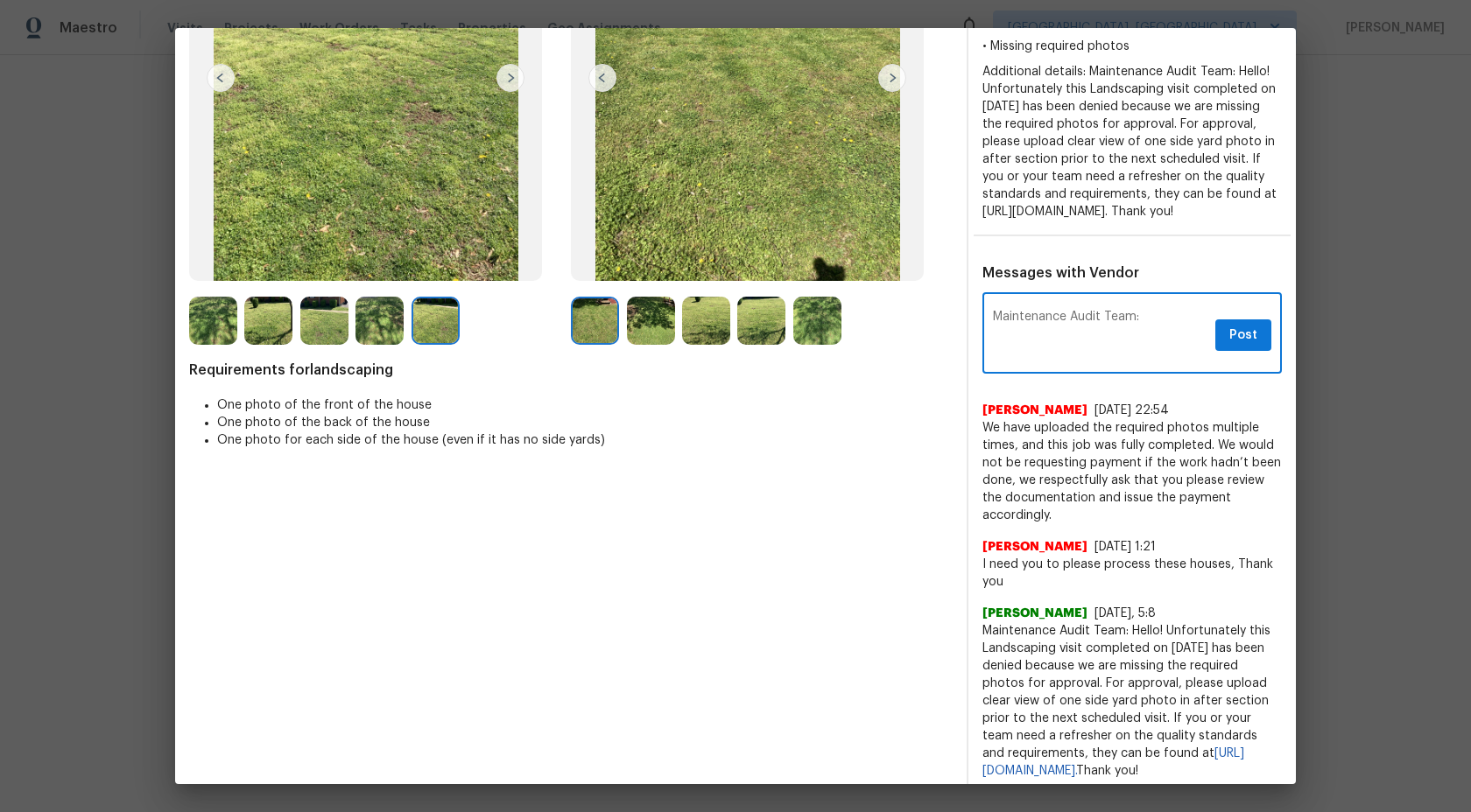
scroll to position [286, 0]
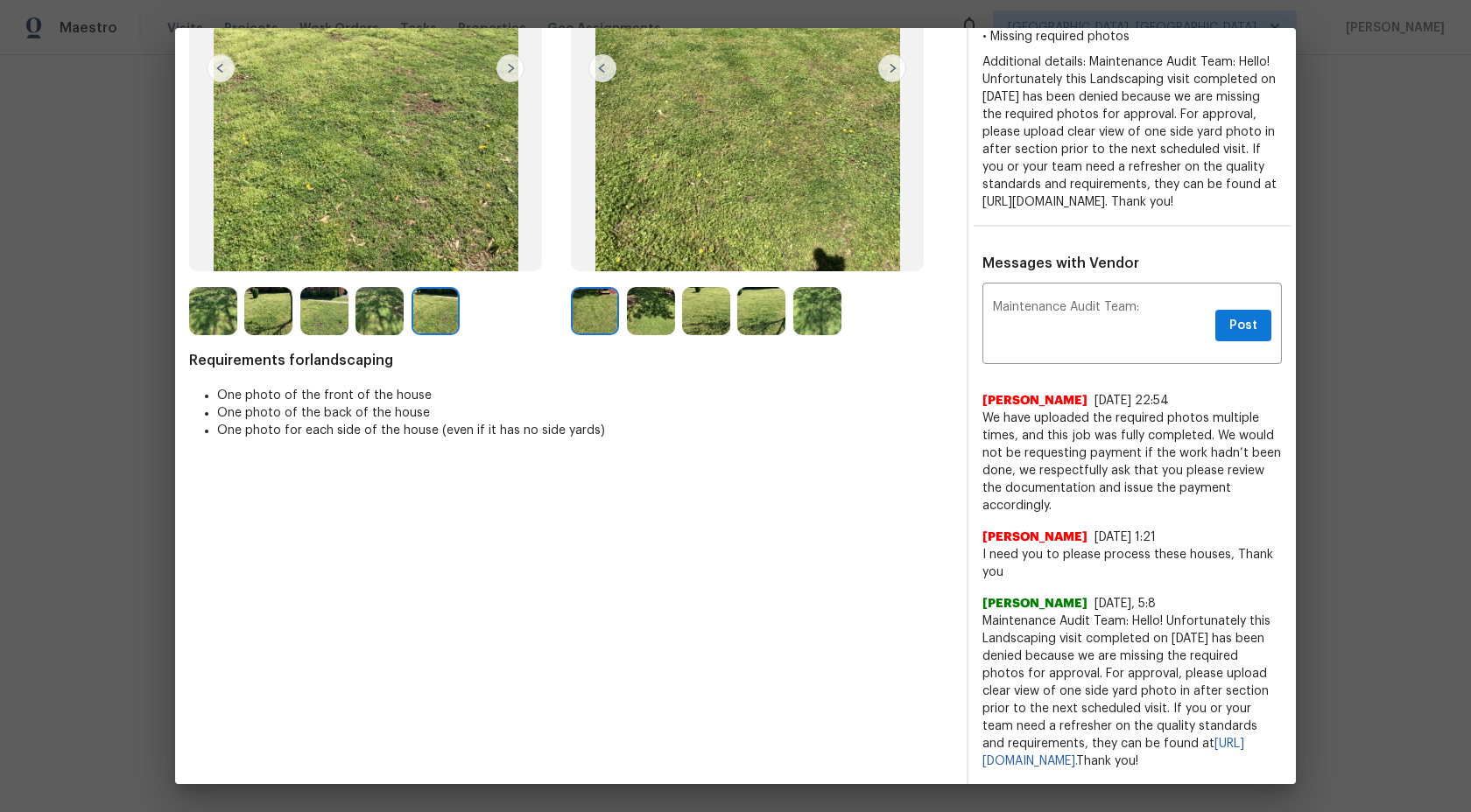
drag, startPoint x: 1057, startPoint y: 766, endPoint x: 983, endPoint y: 607, distance: 175.4
click at [983, 613] on span "Maintenance Audit Team: Hello! Unfortunately this Landscaping visit completed o…" at bounding box center [1132, 692] width 299 height 158
copy span "Maintenance Audit Team: Hello! Unfortunately this Landscaping visit completed o…"
click at [1152, 315] on textarea "Maintenance Audit Team:" at bounding box center [1100, 326] width 215 height 49
drag, startPoint x: 1152, startPoint y: 315, endPoint x: 933, endPoint y: 312, distance: 219.0
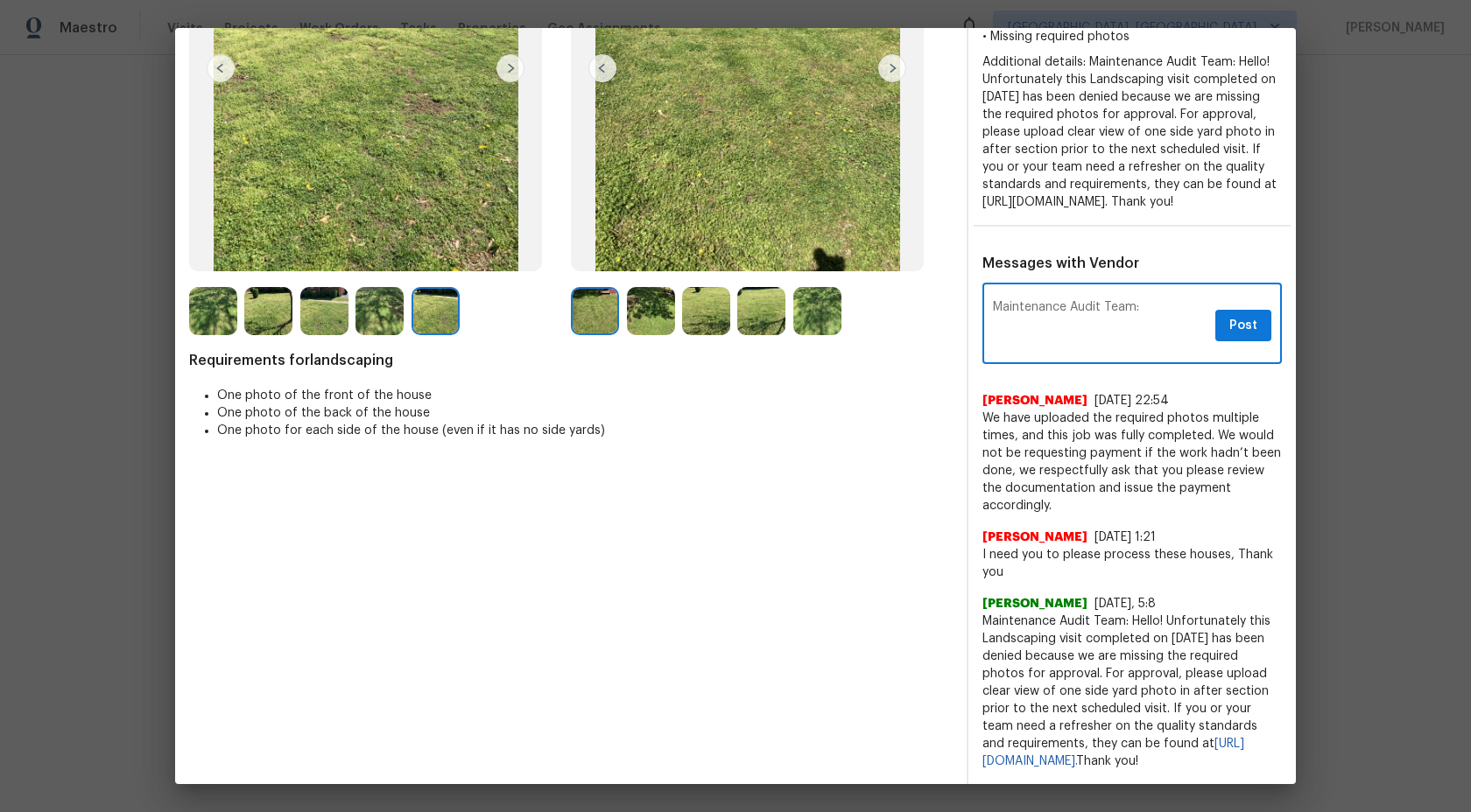
click at [934, 313] on div "Before After Requirements for landscaping One photo of the front of the house O…" at bounding box center [735, 305] width 1121 height 959
paste textarea "Hello! Unfortunately this Landscaping visit completed on 04/09/2025 has been de…"
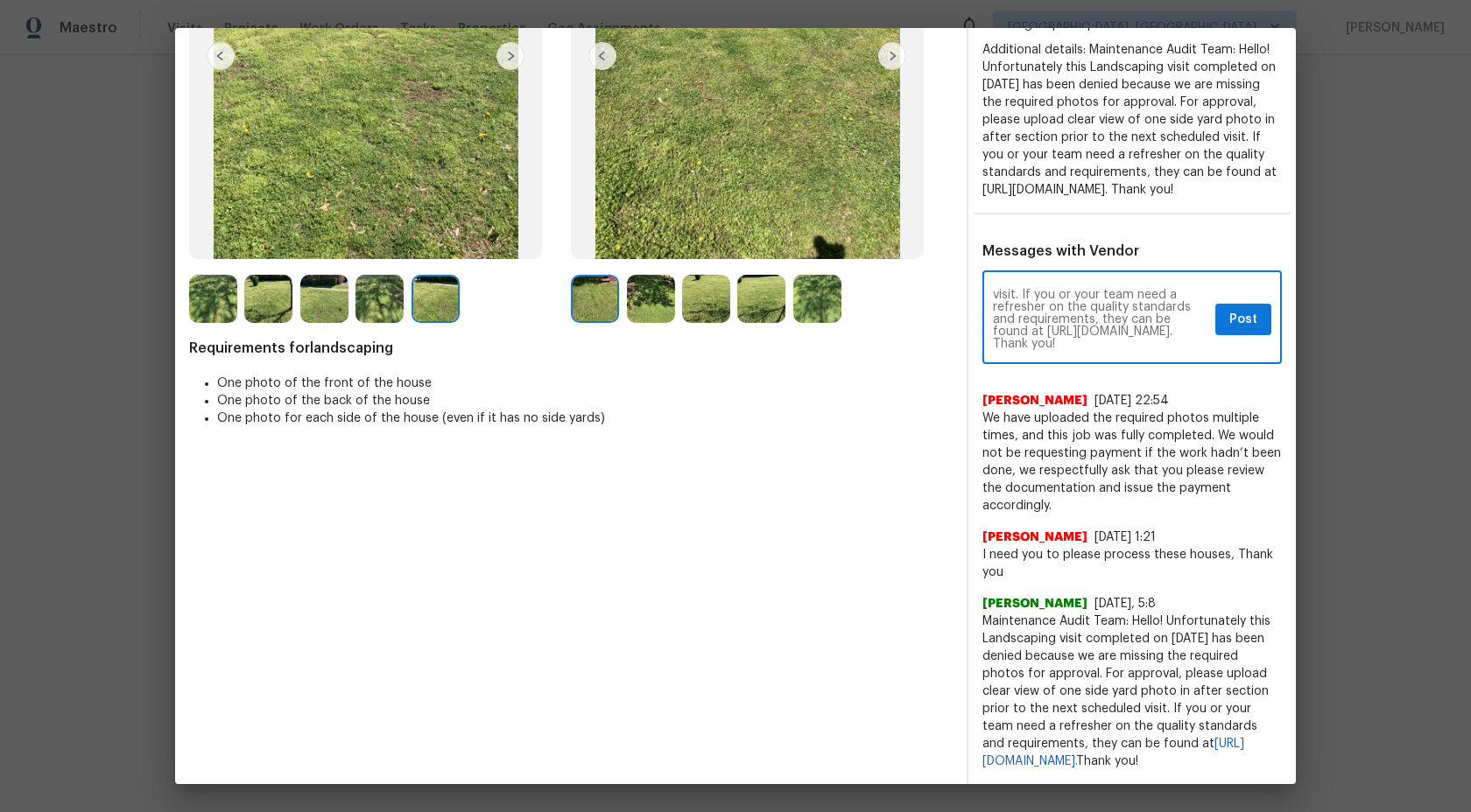
type textarea "Maintenance Audit Team: Hello! Unfortunately this Landscaping visit completed o…"
click at [1239, 353] on div "Maintenance Audit Team: Hello! Unfortunately this Landscaping visit completed o…" at bounding box center [1132, 320] width 299 height 90
click at [1247, 331] on span "Post" at bounding box center [1243, 320] width 28 height 22
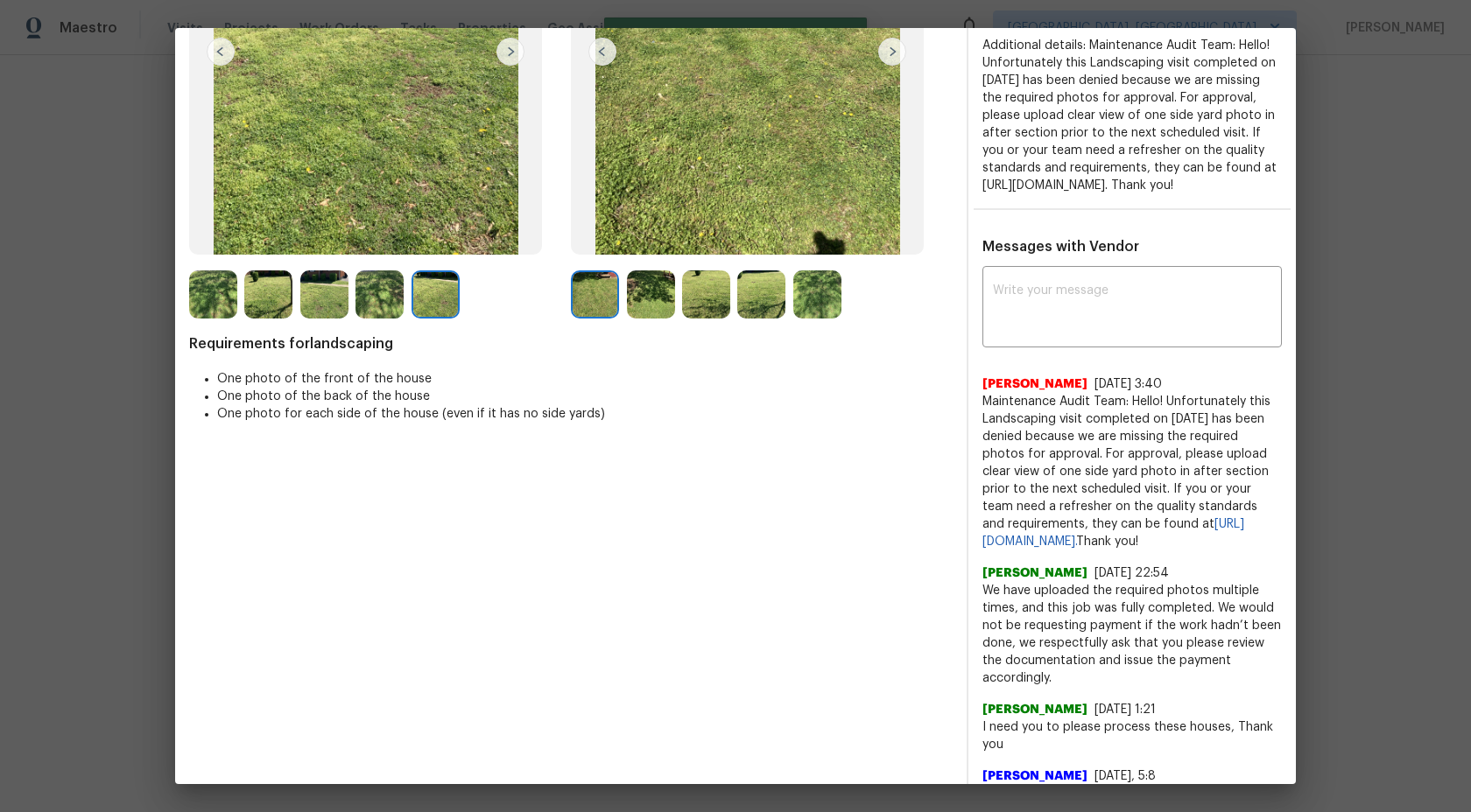
scroll to position [0, 0]
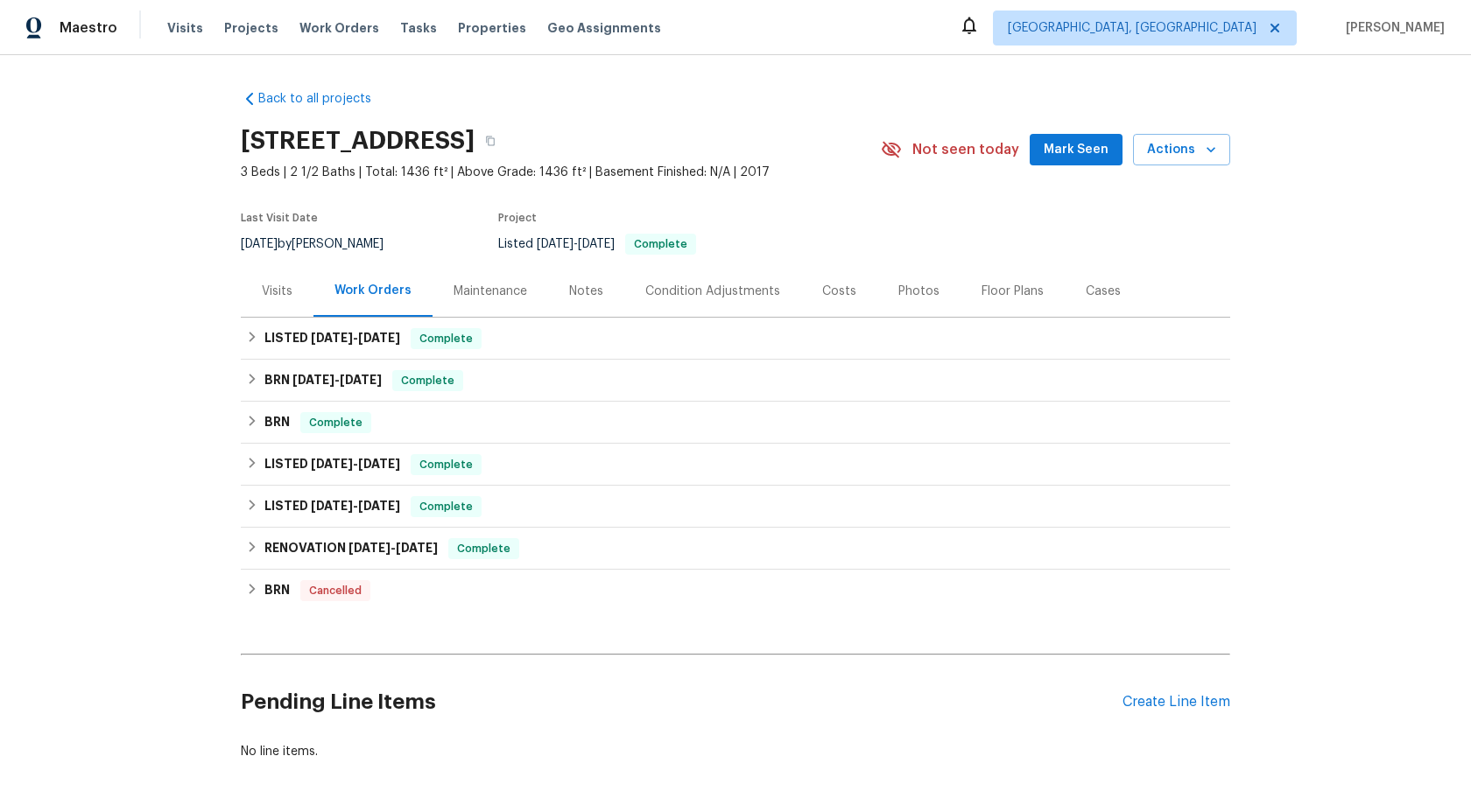
click at [474, 292] on div "Maintenance" at bounding box center [490, 292] width 74 height 18
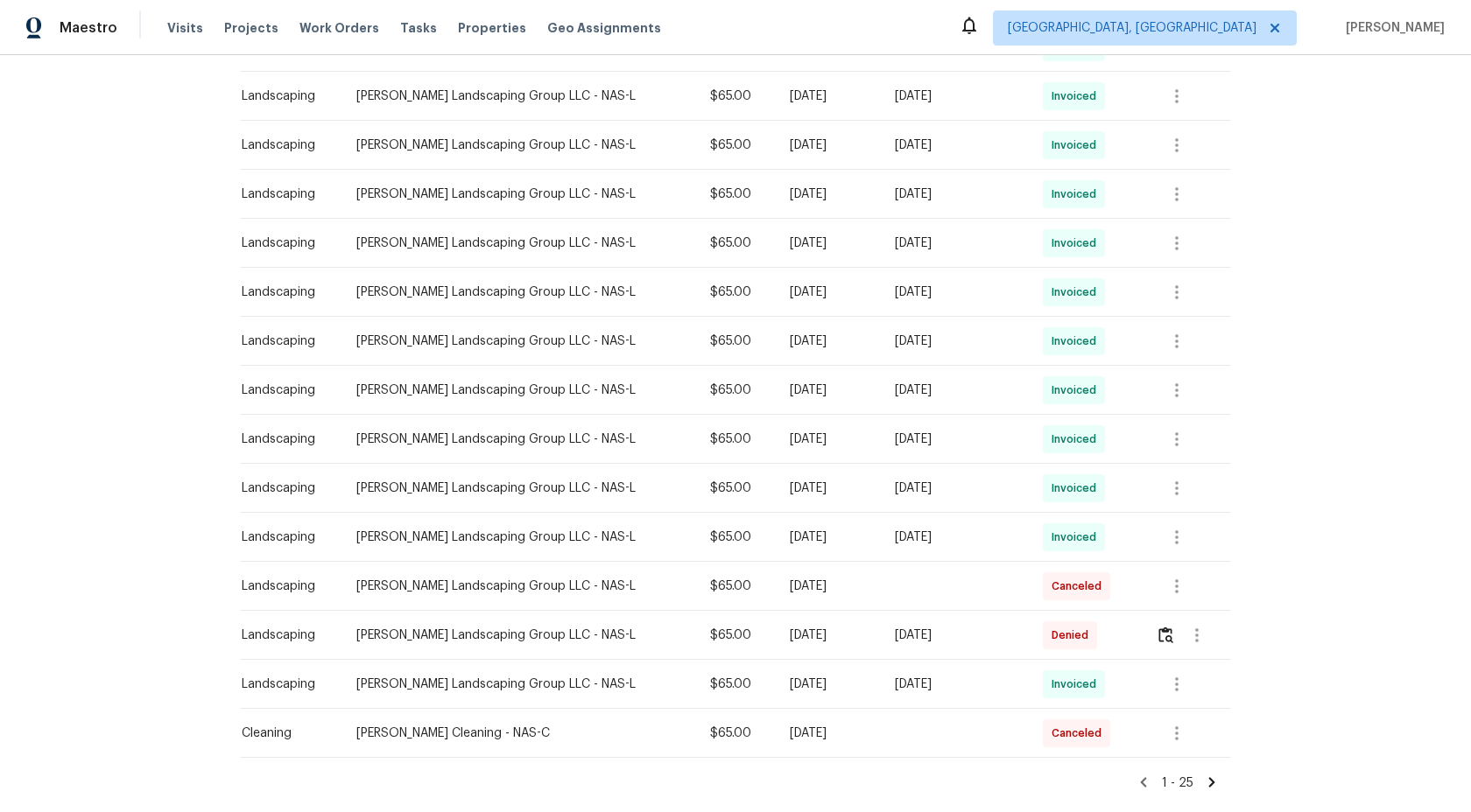
scroll to position [935, 0]
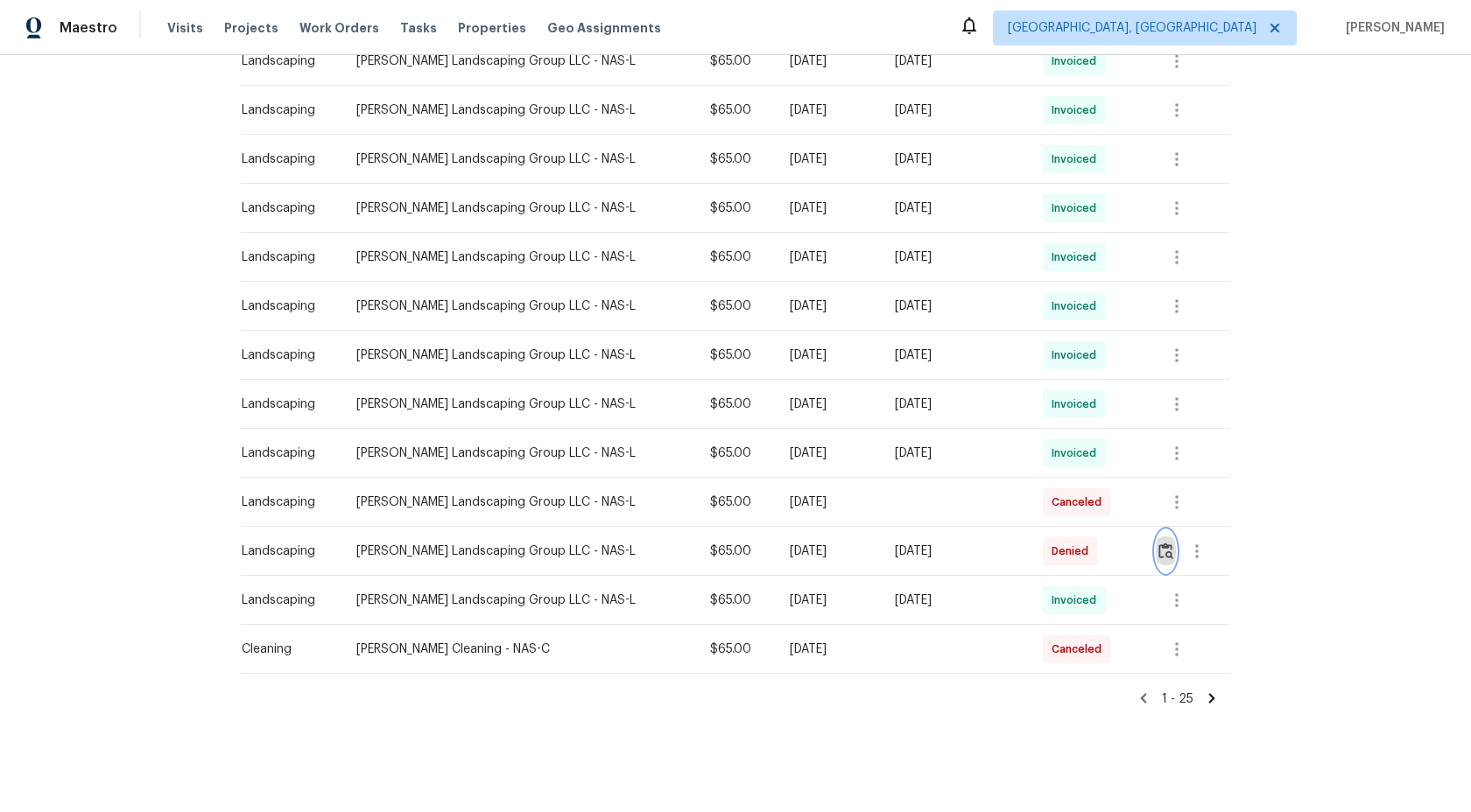
click at [1167, 553] on img "button" at bounding box center [1165, 551] width 15 height 17
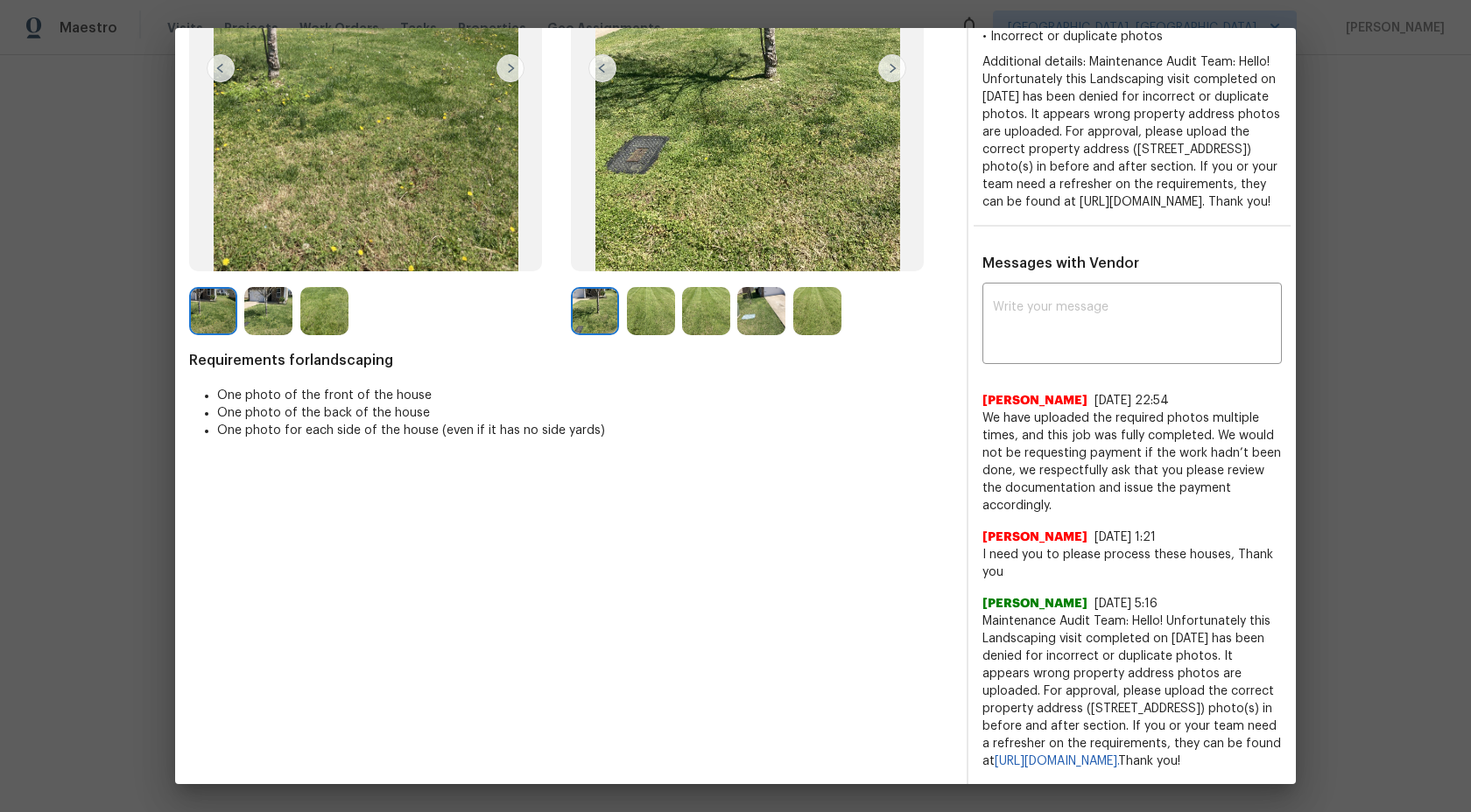
scroll to position [0, 0]
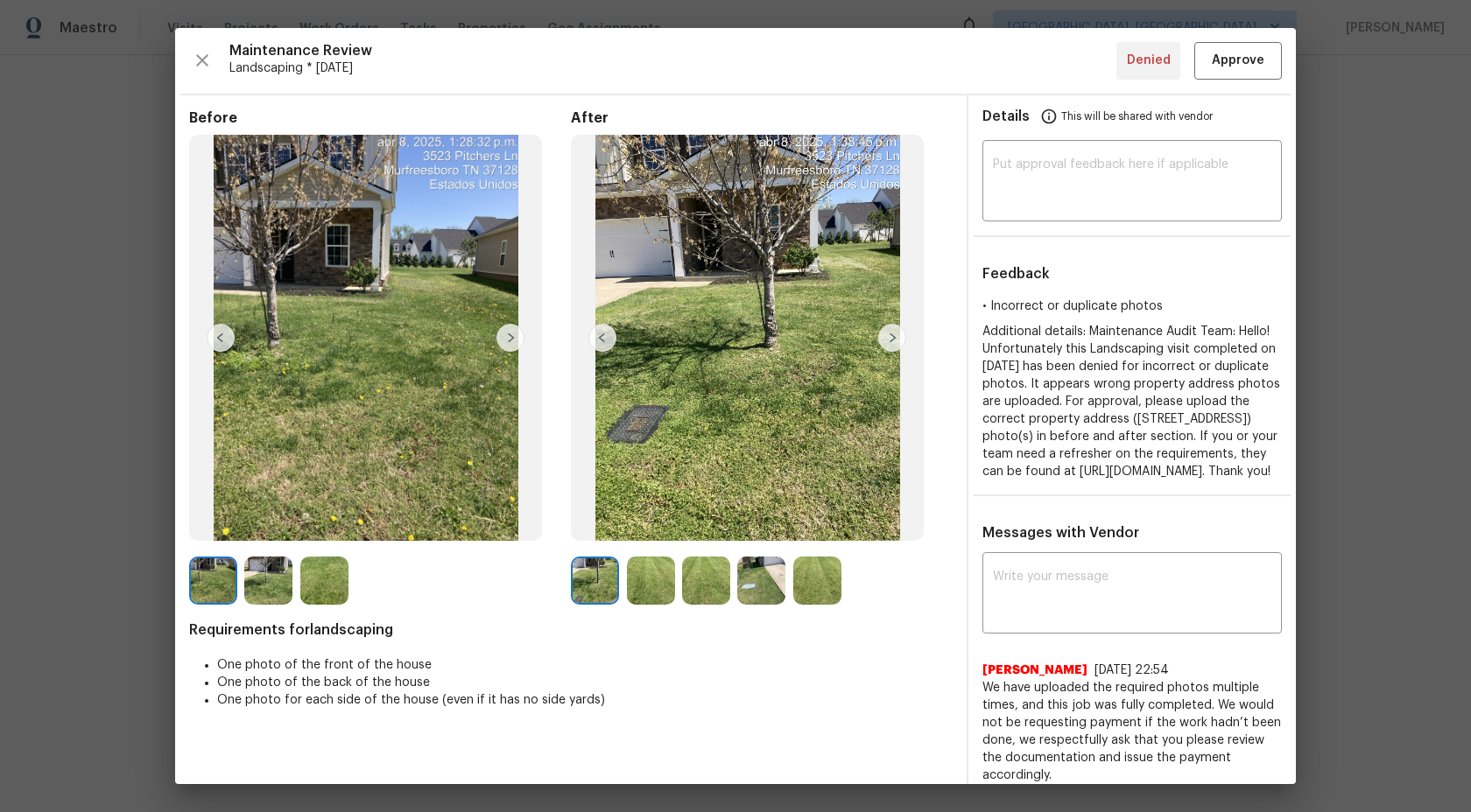
click at [641, 584] on img at bounding box center [650, 580] width 48 height 48
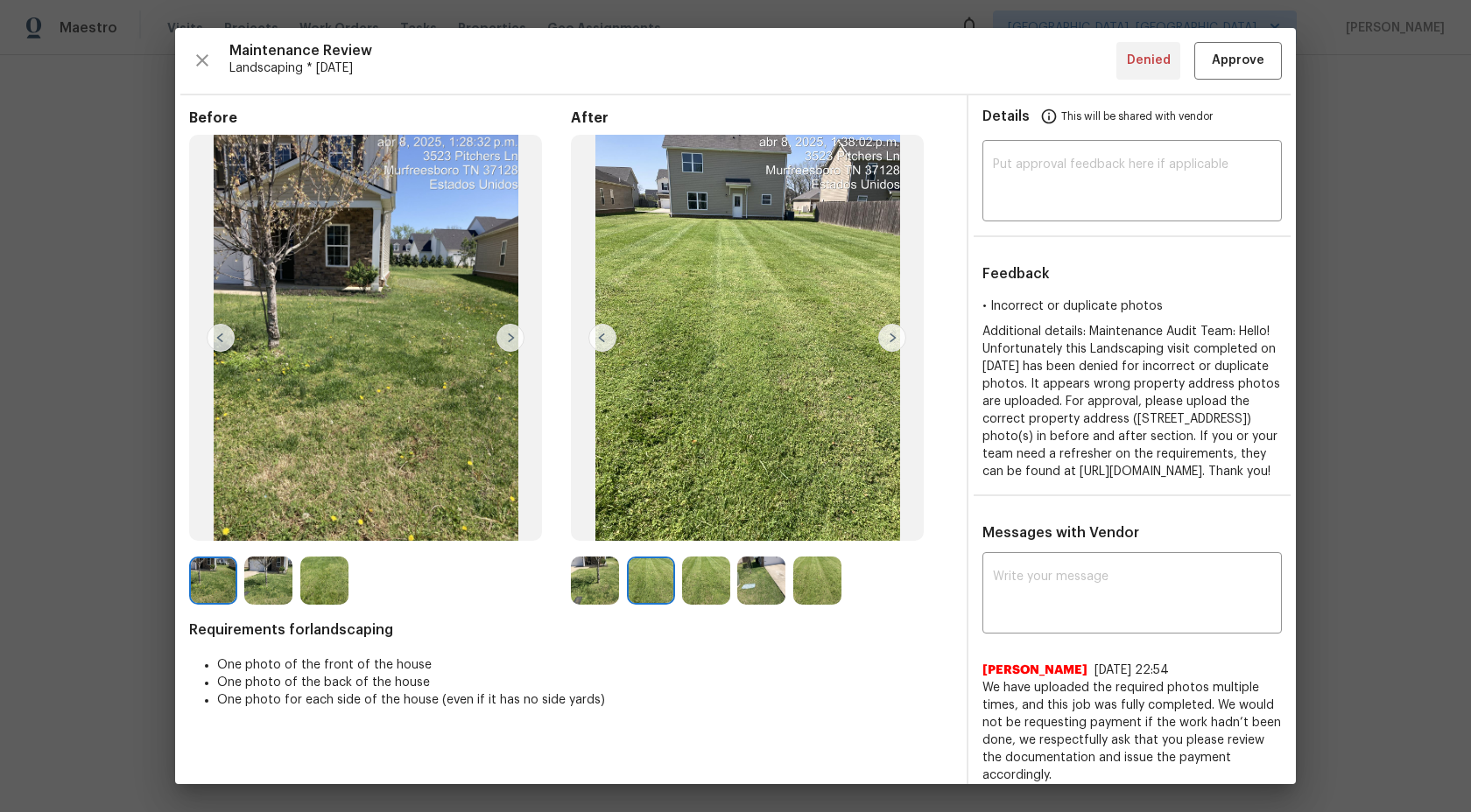
click at [680, 579] on div at bounding box center [654, 580] width 55 height 48
click at [699, 580] on img at bounding box center [705, 580] width 48 height 48
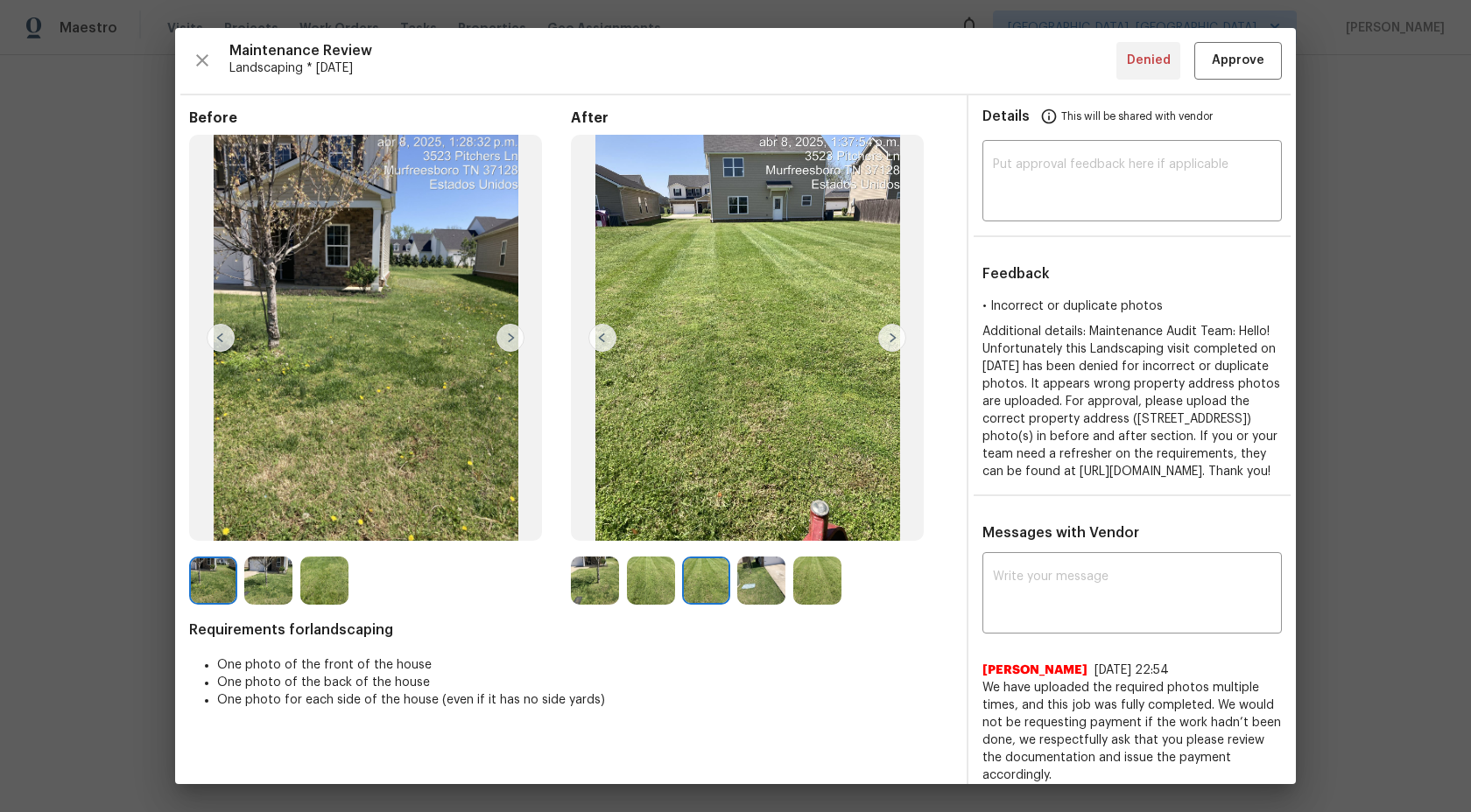
click at [639, 586] on img at bounding box center [650, 580] width 48 height 48
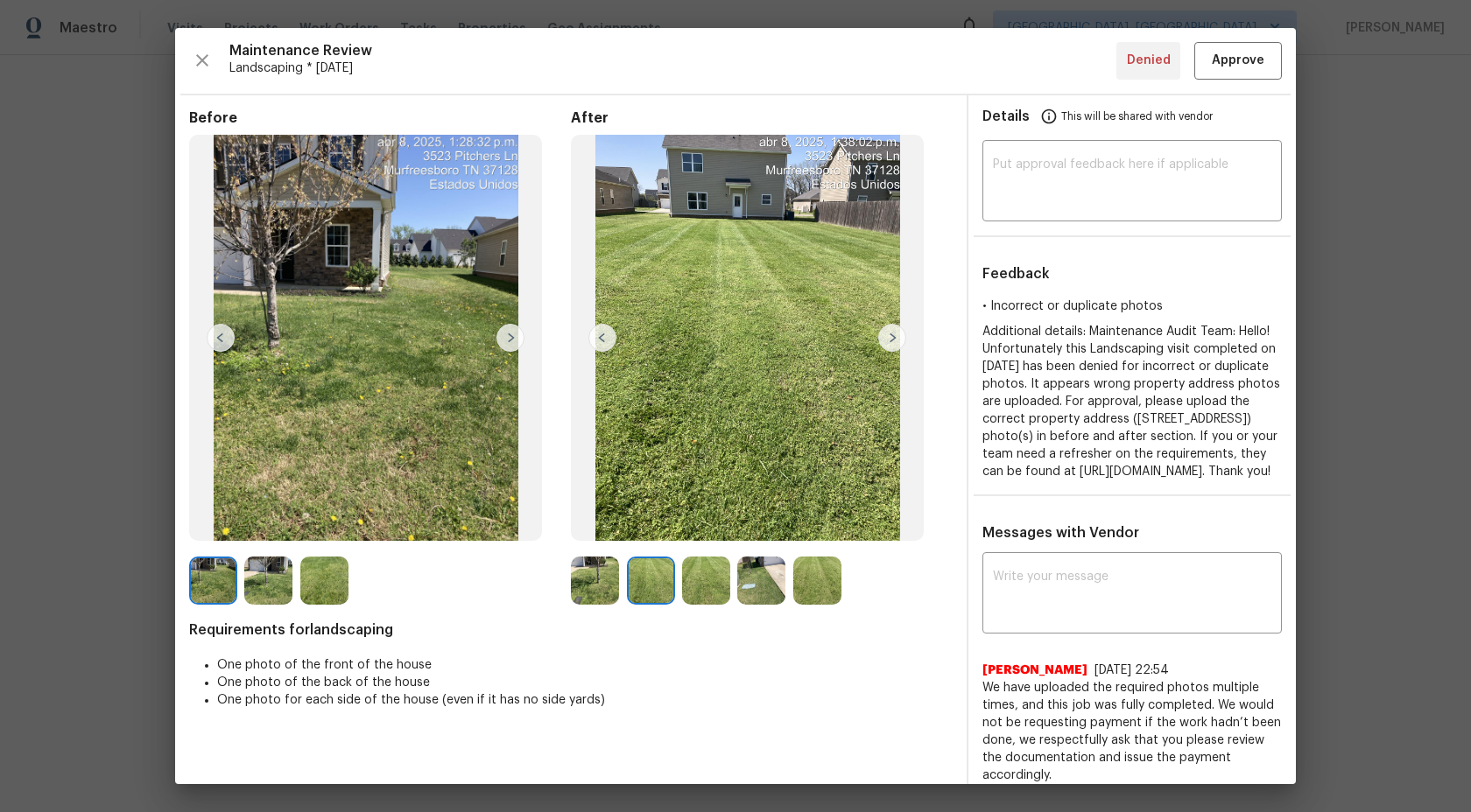
click at [716, 571] on img at bounding box center [705, 580] width 48 height 48
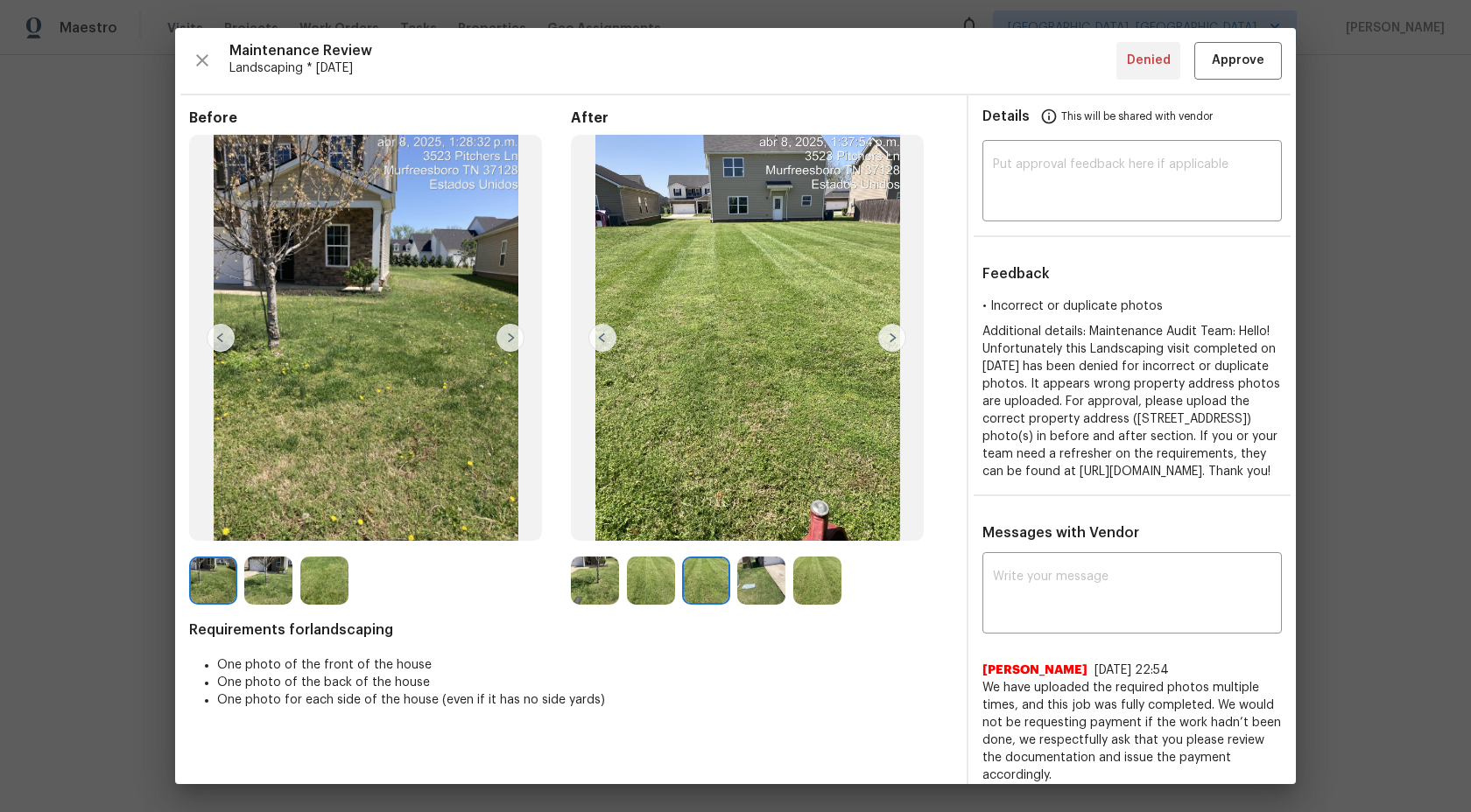
click at [734, 571] on div at bounding box center [709, 580] width 55 height 48
click at [709, 571] on img at bounding box center [705, 580] width 48 height 48
click at [743, 574] on img at bounding box center [761, 580] width 48 height 48
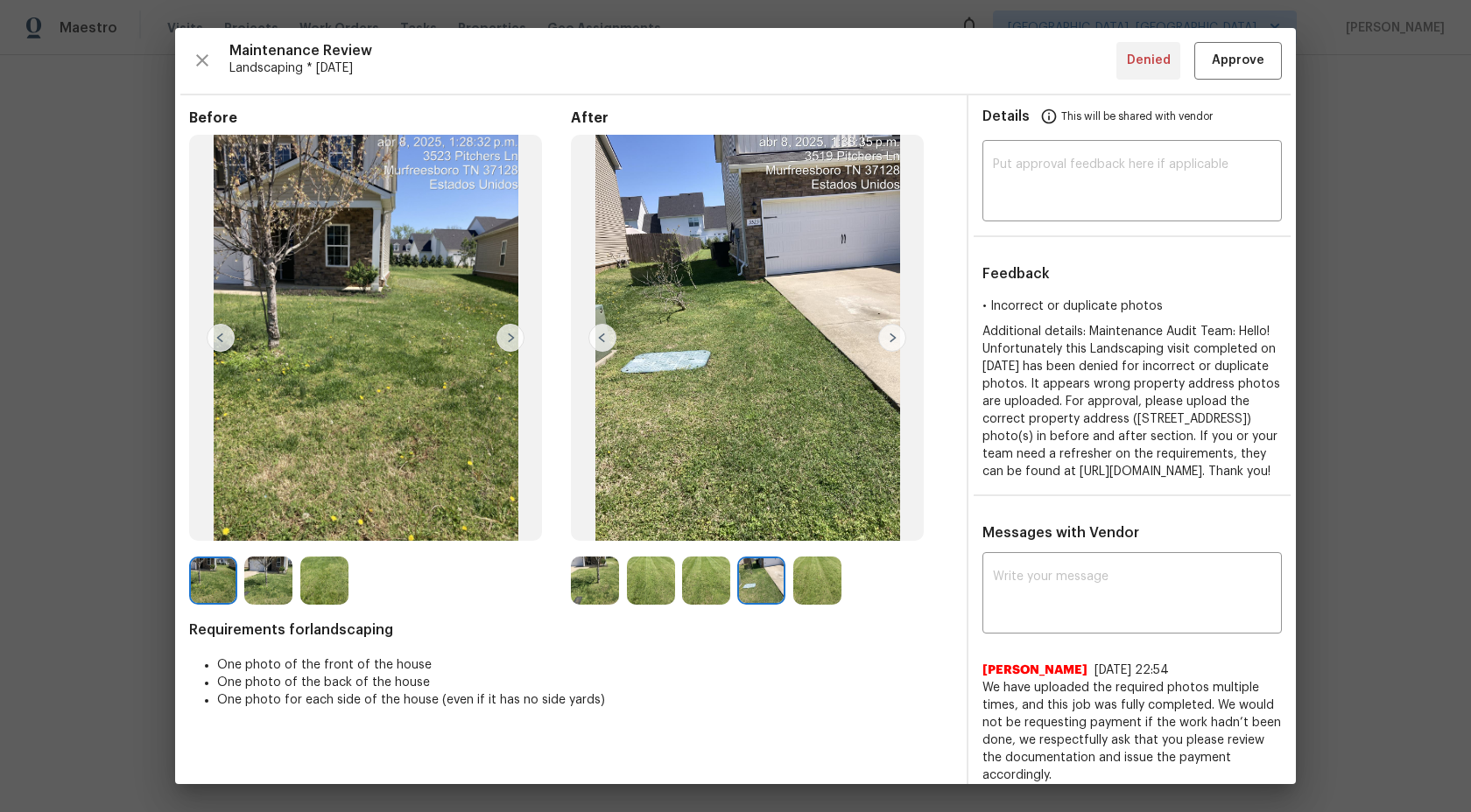
click at [626, 575] on img at bounding box center [650, 580] width 48 height 48
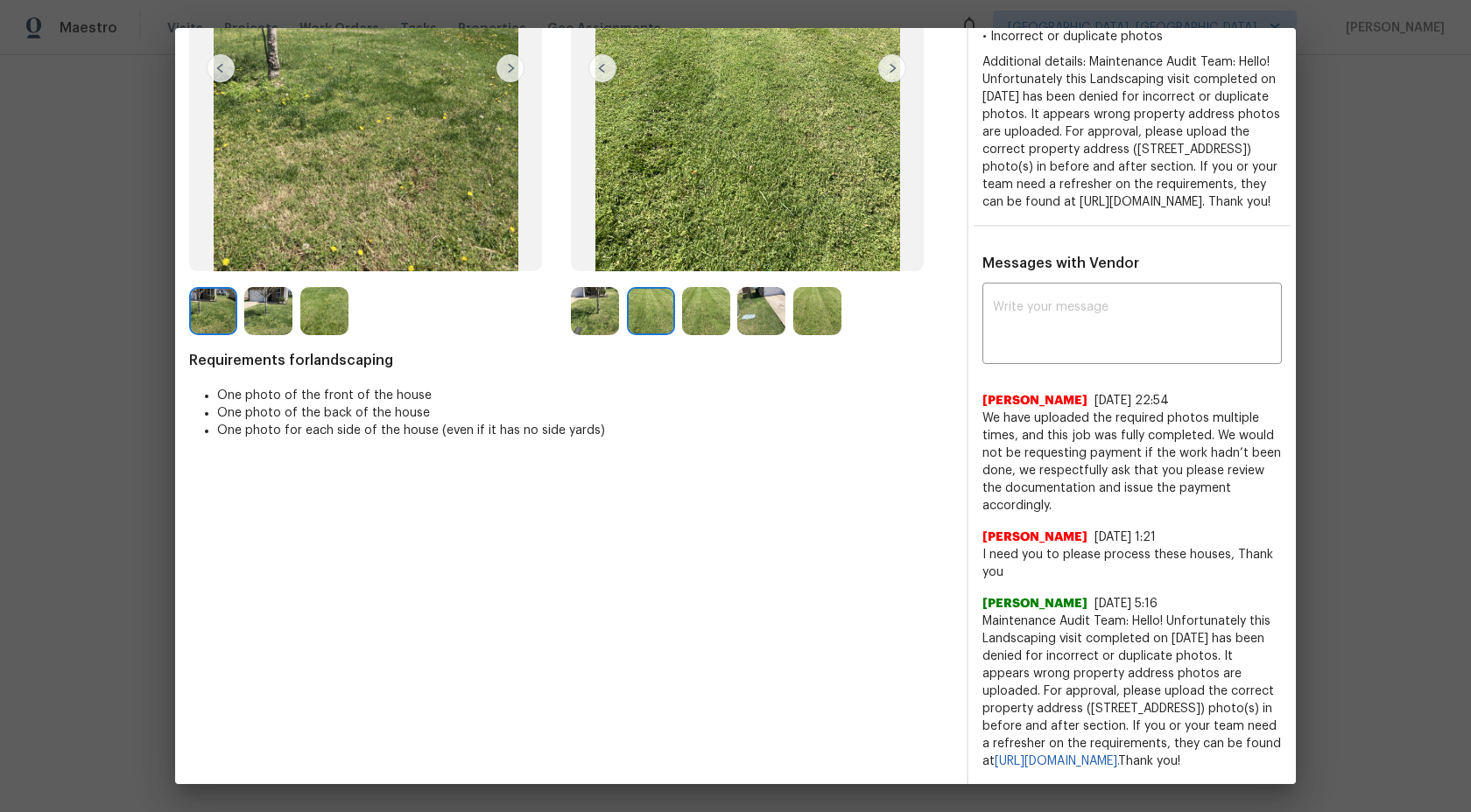
scroll to position [304, 0]
click at [1068, 345] on textarea at bounding box center [1132, 326] width 278 height 49
type textarea "H"
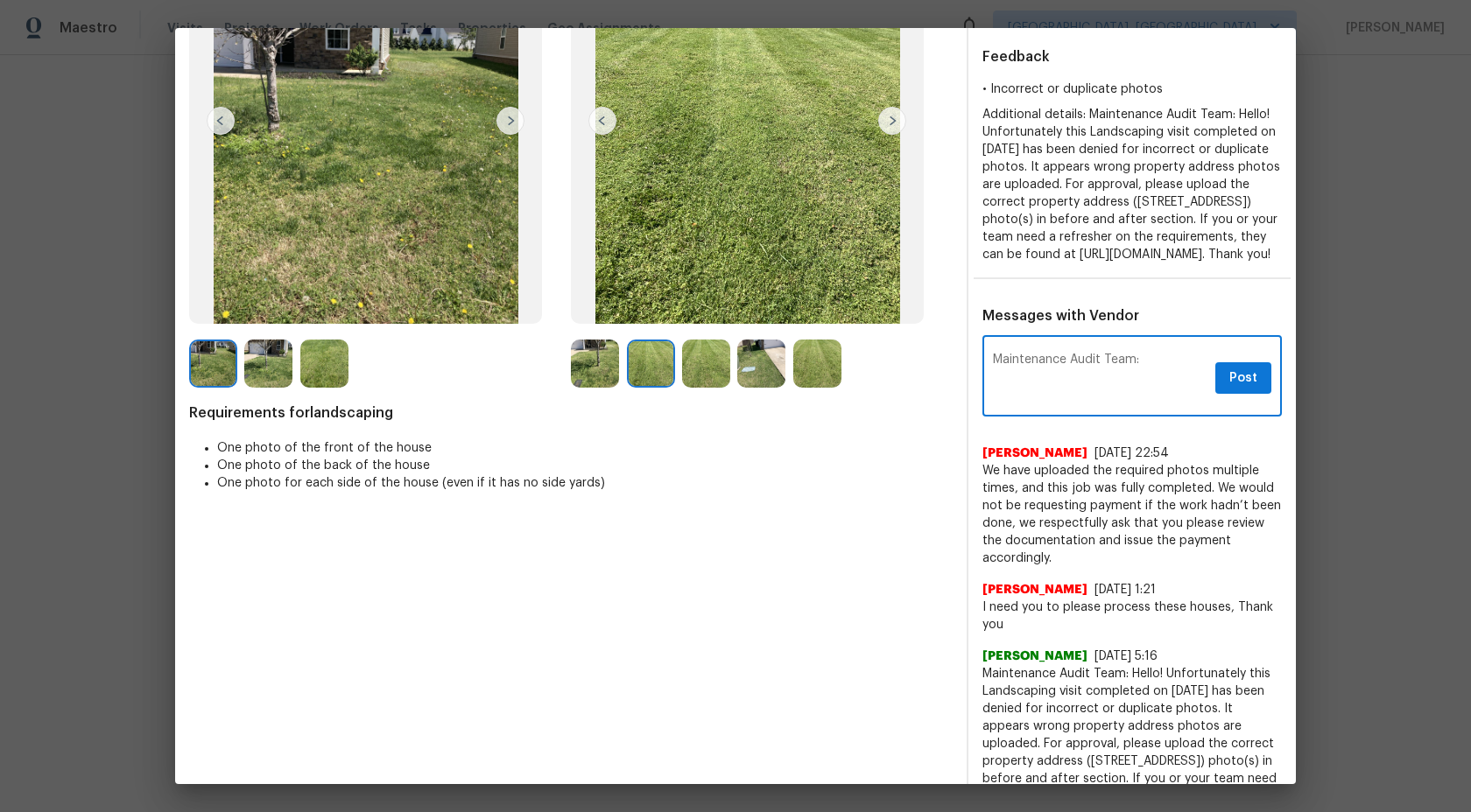
scroll to position [127, 0]
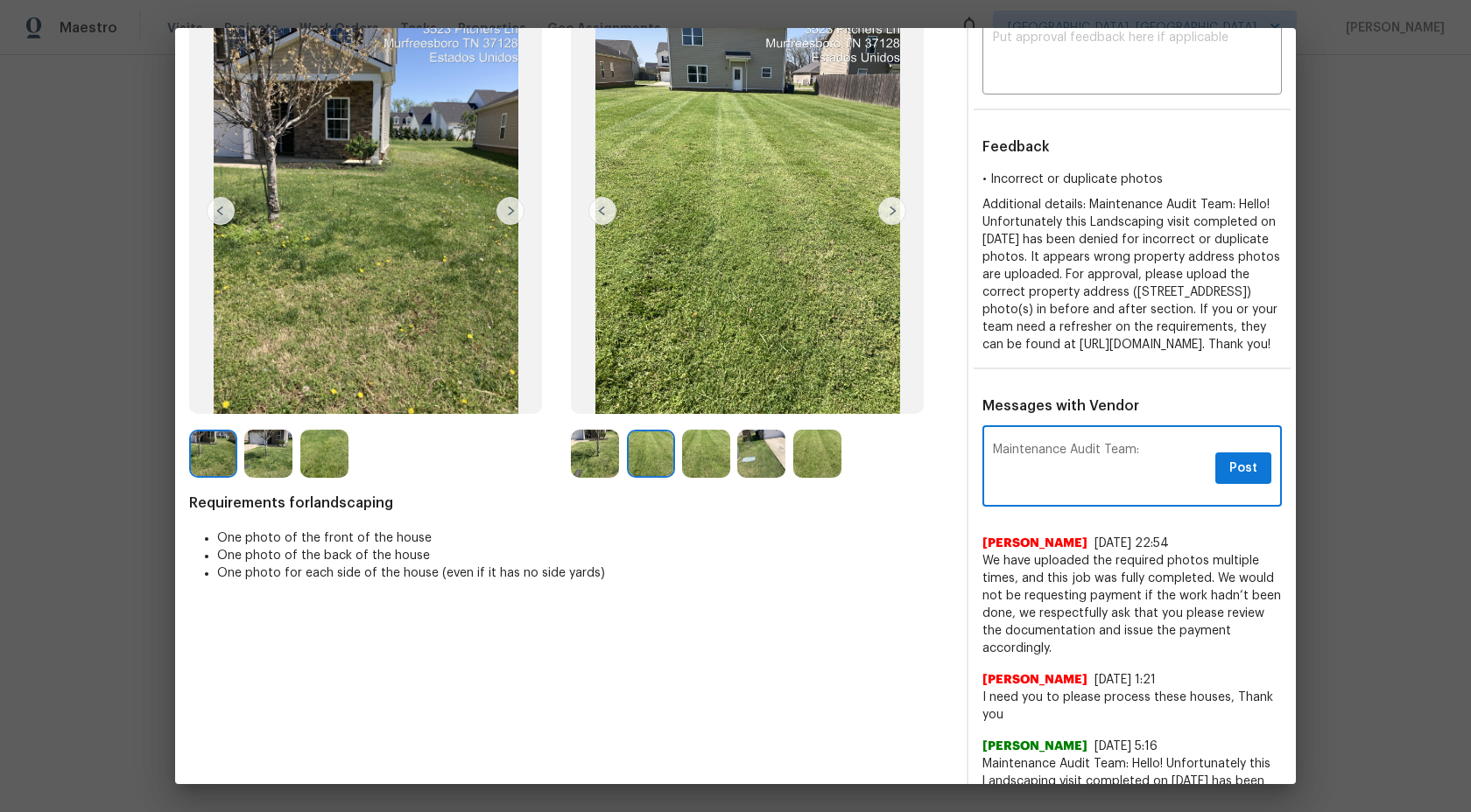
click at [653, 453] on img at bounding box center [650, 454] width 48 height 48
click at [564, 459] on div at bounding box center [380, 454] width 382 height 48
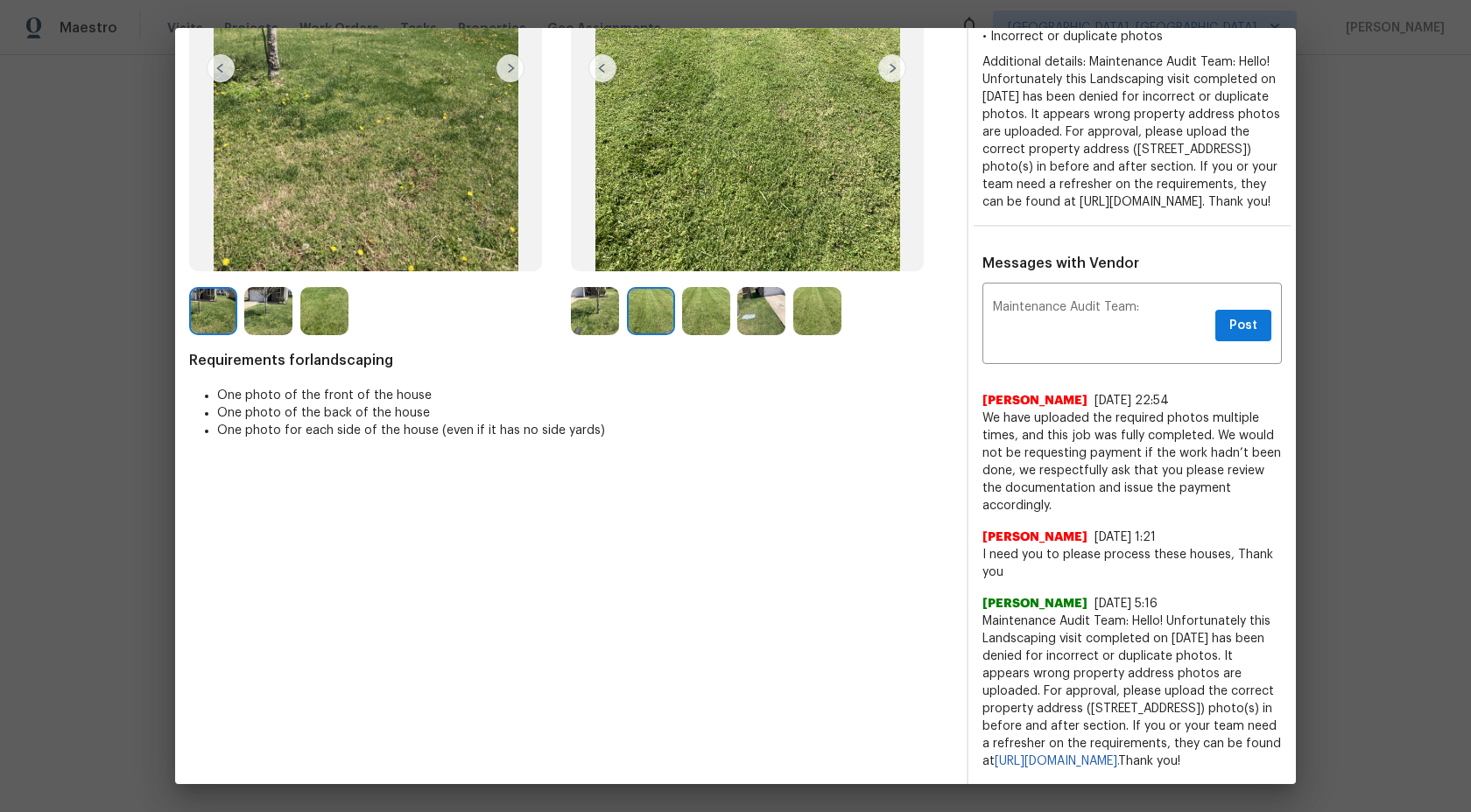
scroll to position [322, 0]
click at [1160, 301] on textarea "Maintenance Audit Team:" at bounding box center [1100, 326] width 215 height 49
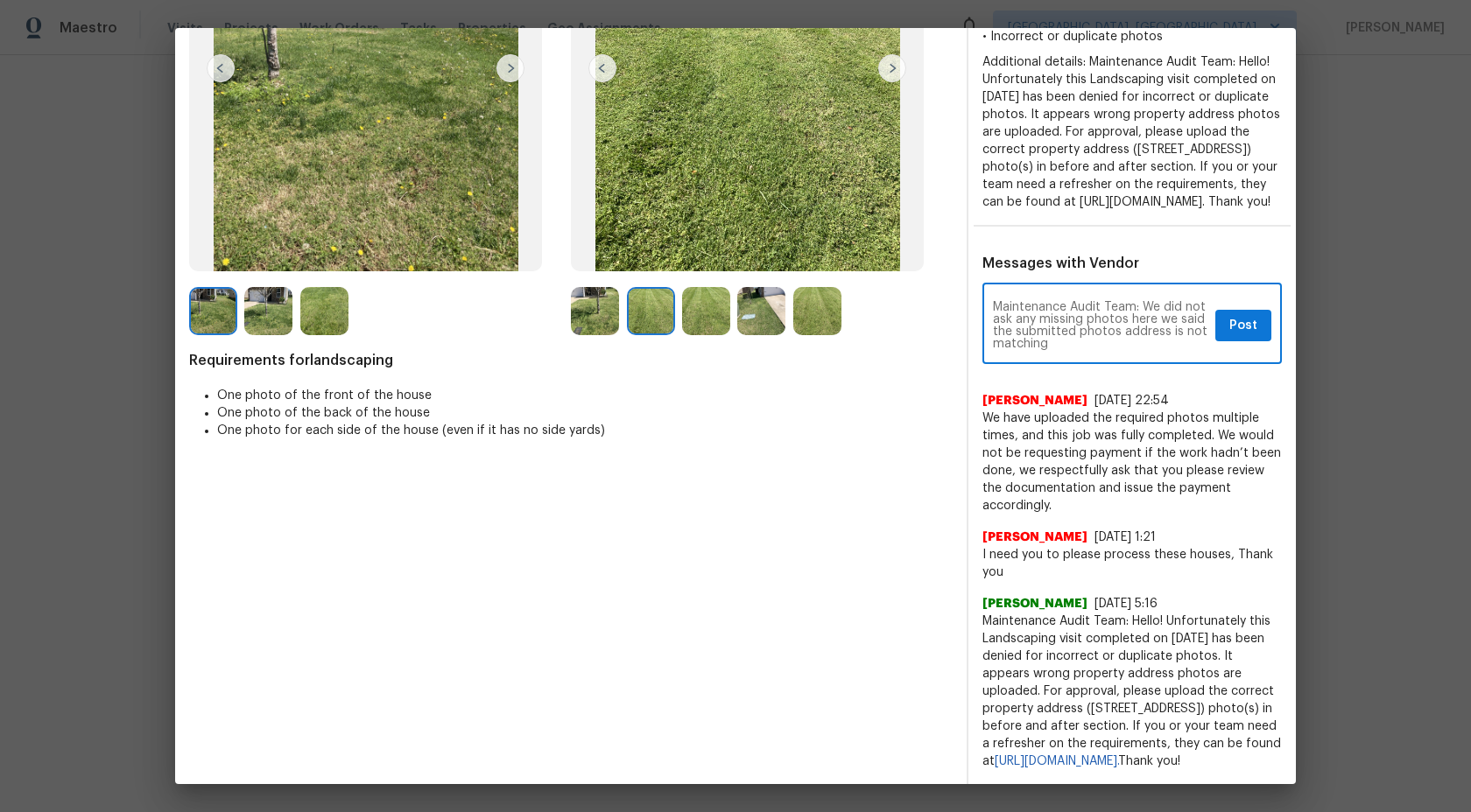
click at [1109, 325] on textarea "Maintenance Audit Team: We did not ask any missing photos here we said the subm…" at bounding box center [1100, 326] width 215 height 49
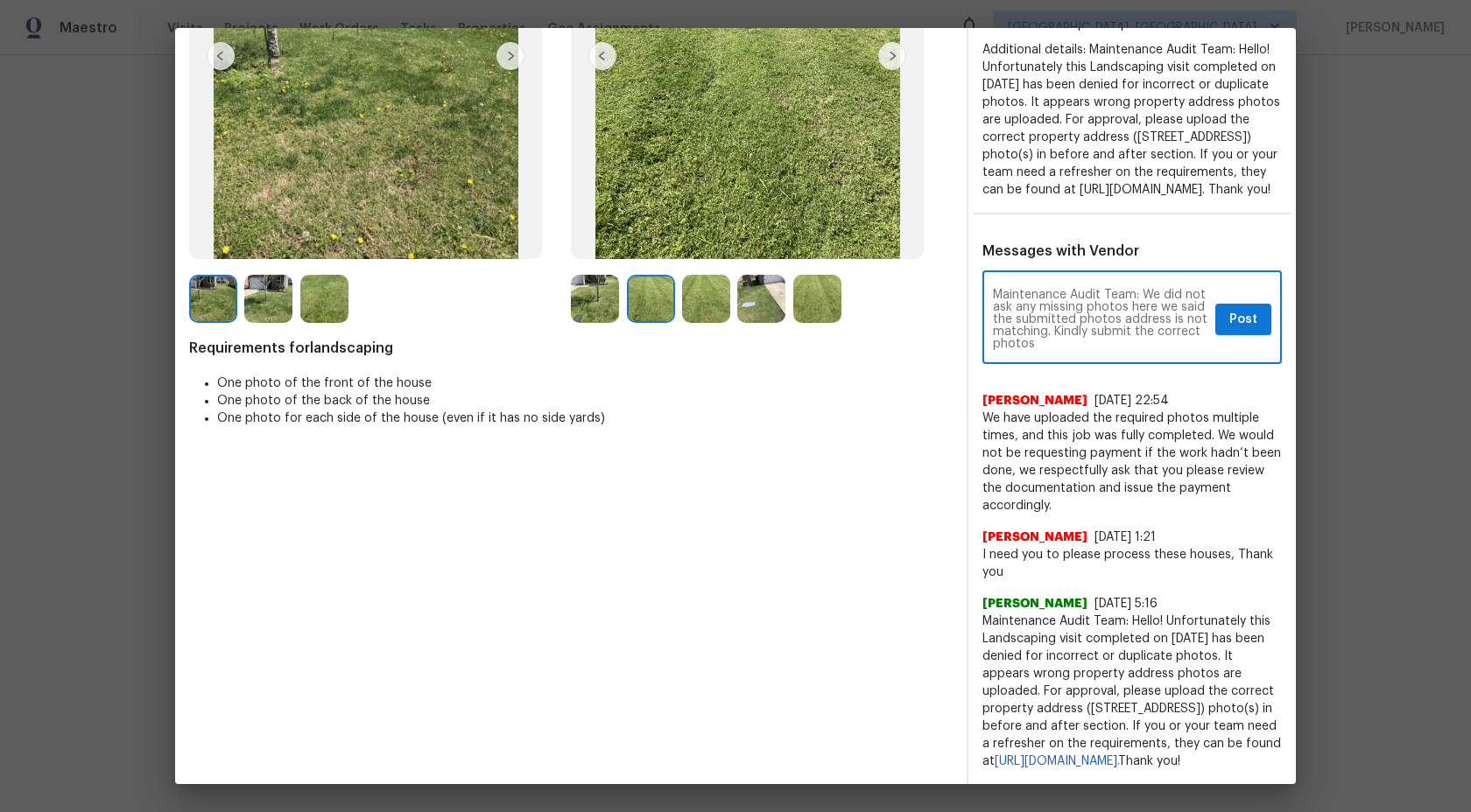
type textarea "Maintenance Audit Team: We did not ask any missing photos here we said the subm…"
click at [1256, 309] on span "Post" at bounding box center [1243, 320] width 28 height 22
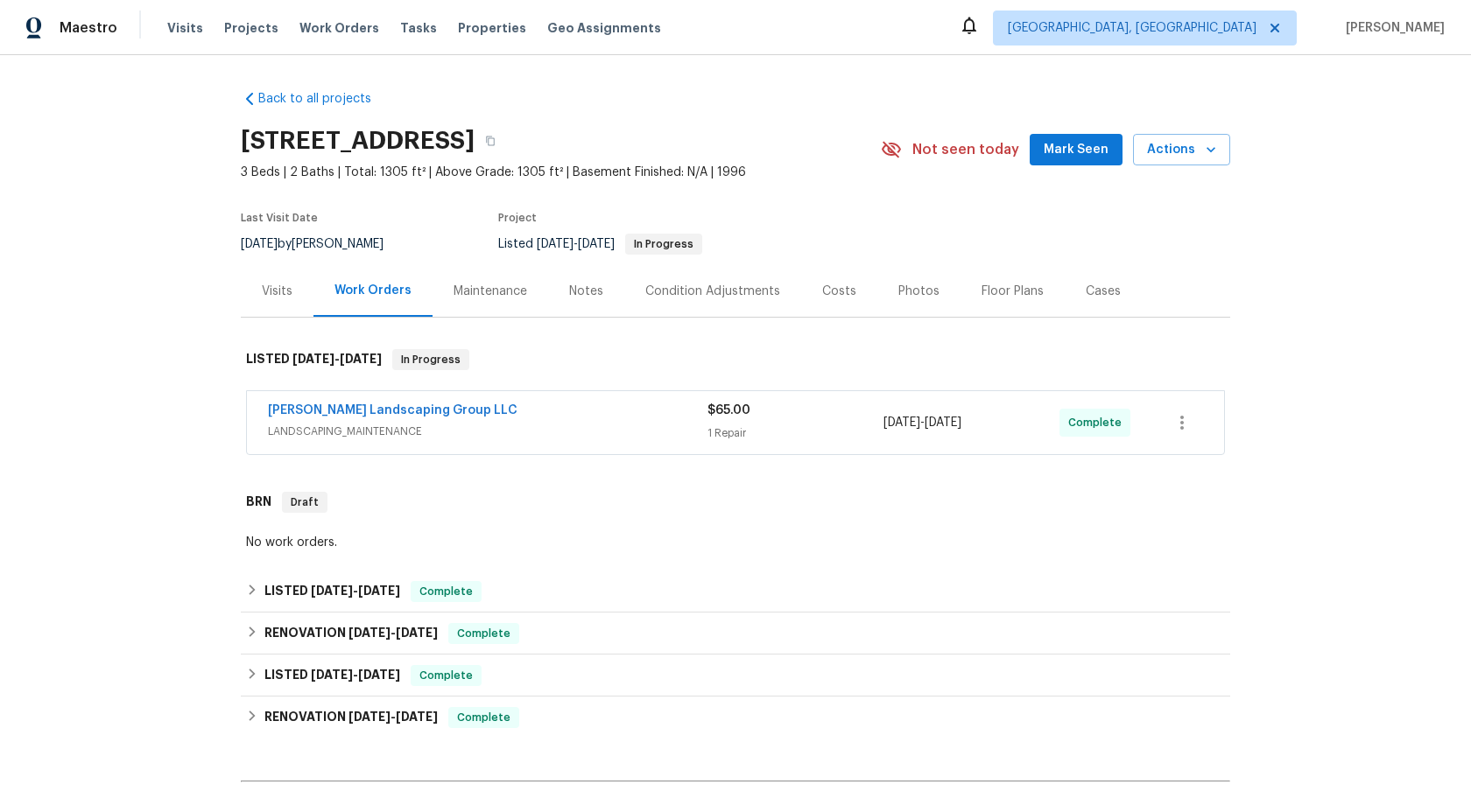
click at [490, 303] on div "Maintenance" at bounding box center [489, 291] width 115 height 51
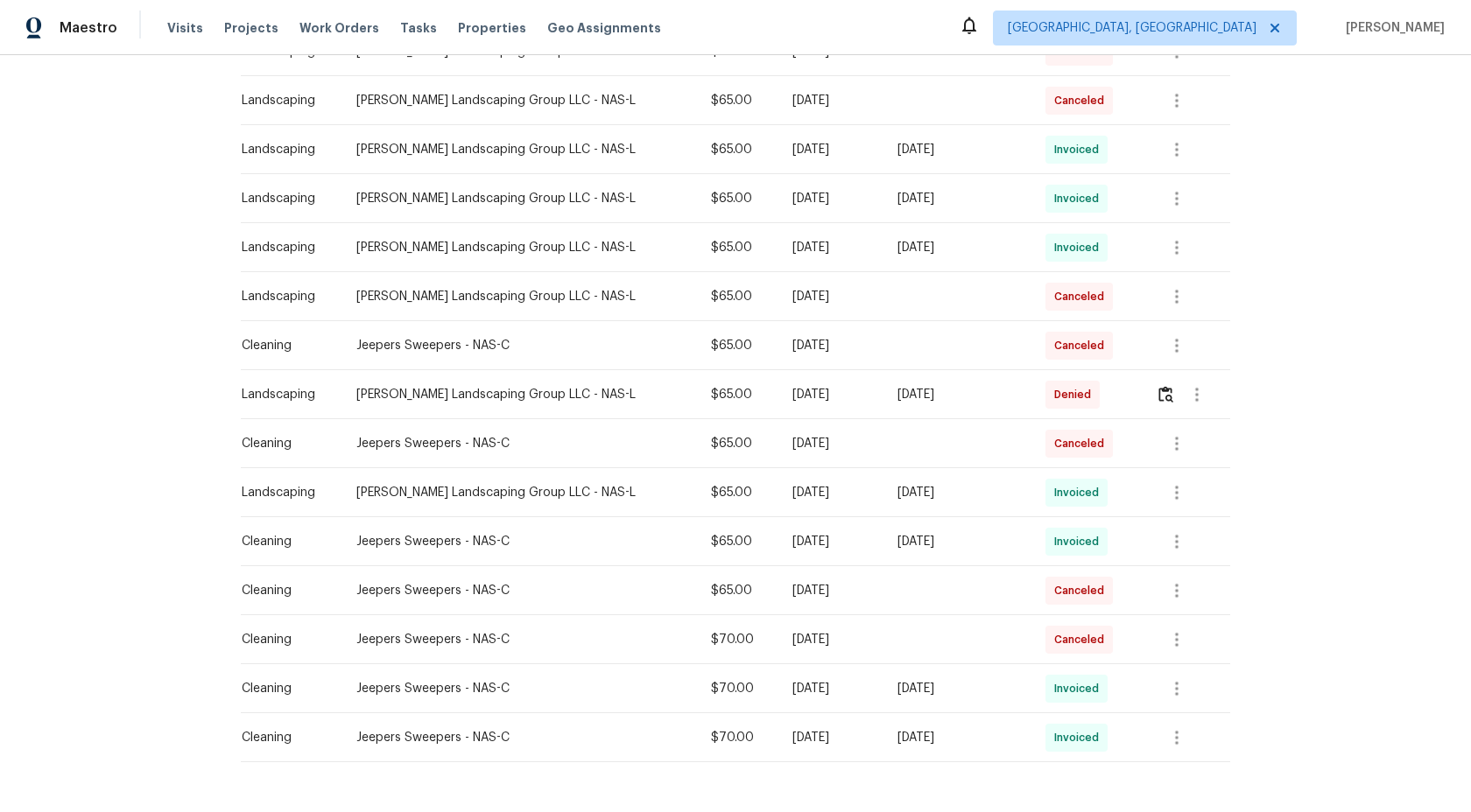
scroll to position [461, 0]
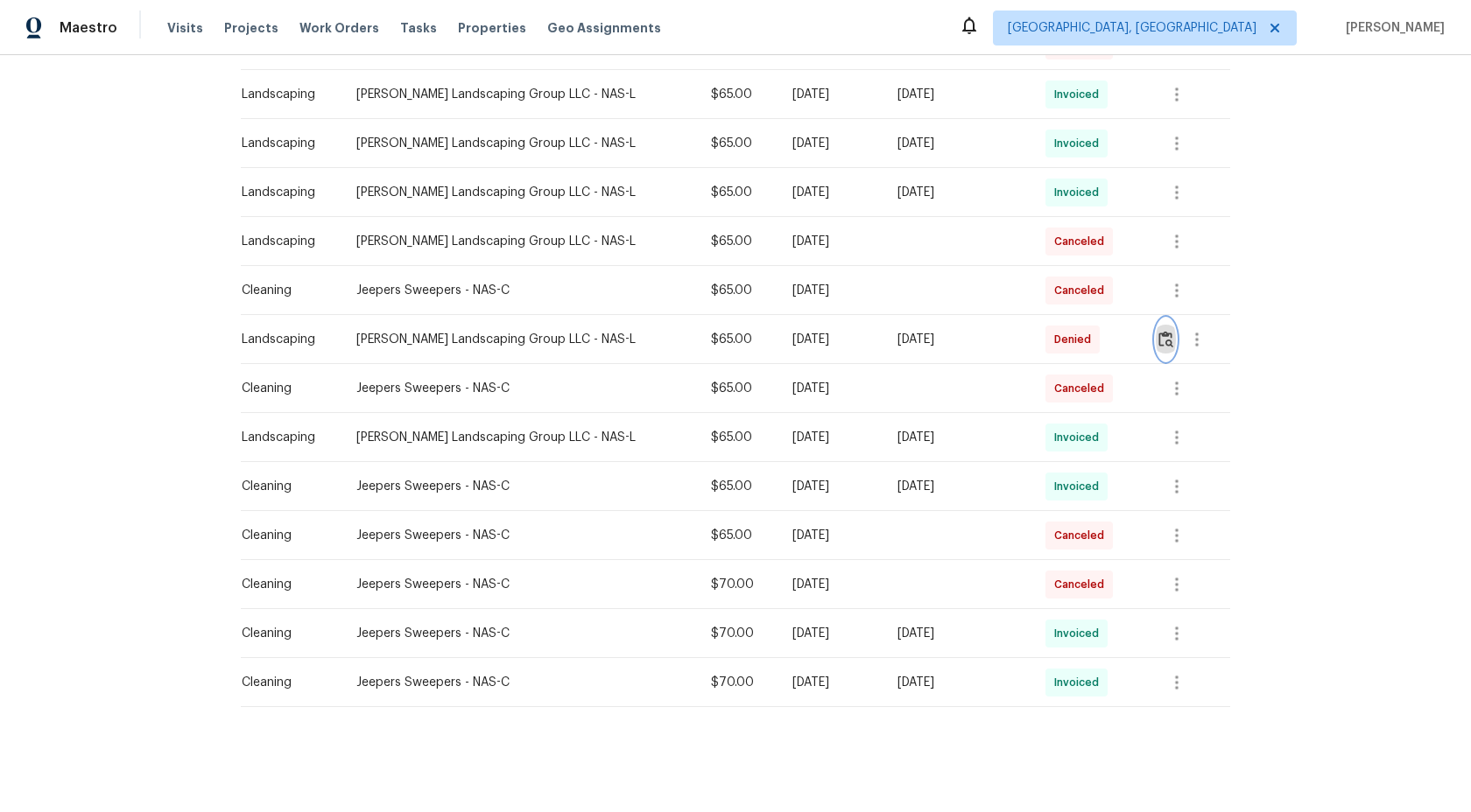
click at [1172, 341] on img "button" at bounding box center [1165, 338] width 15 height 17
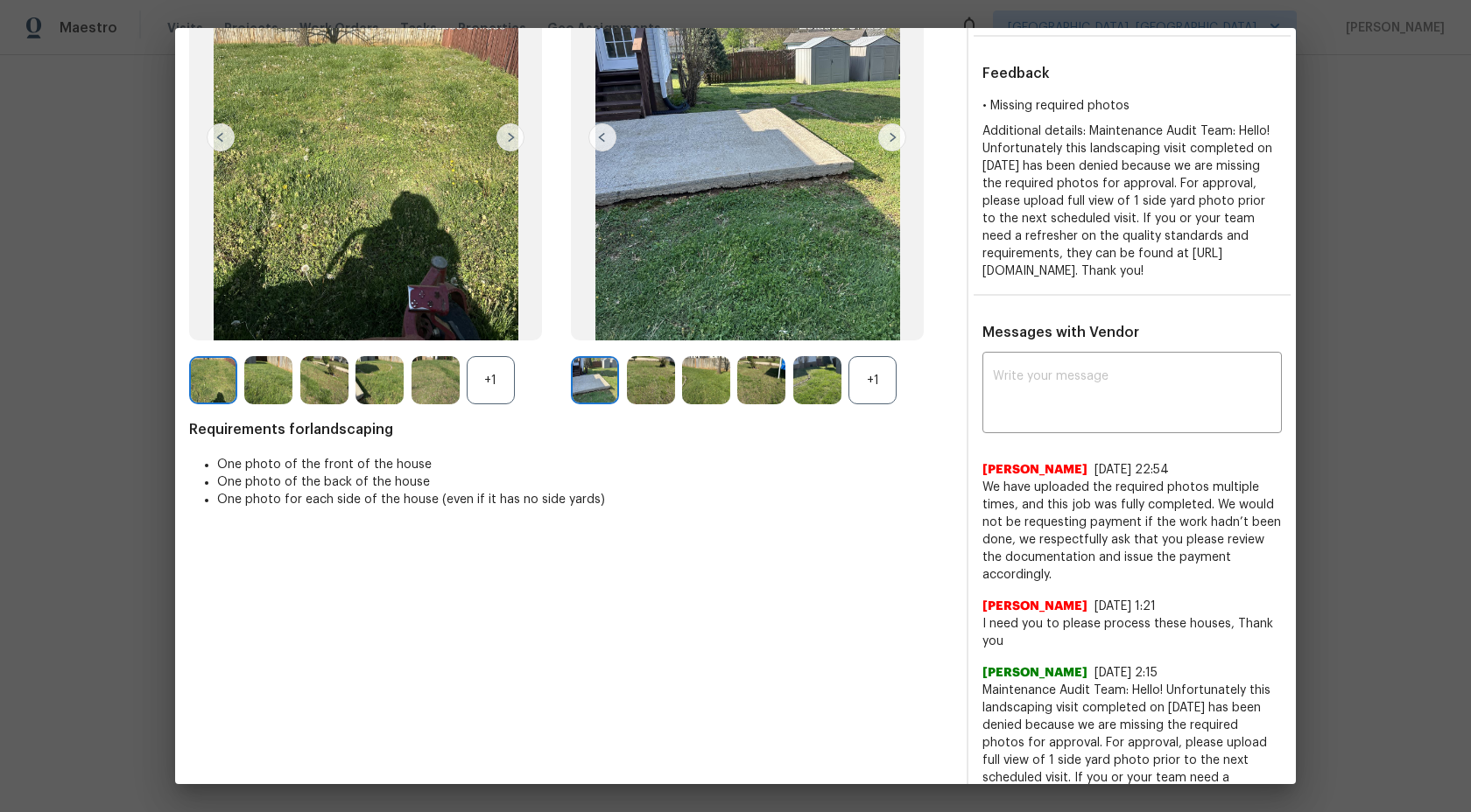
scroll to position [268, 0]
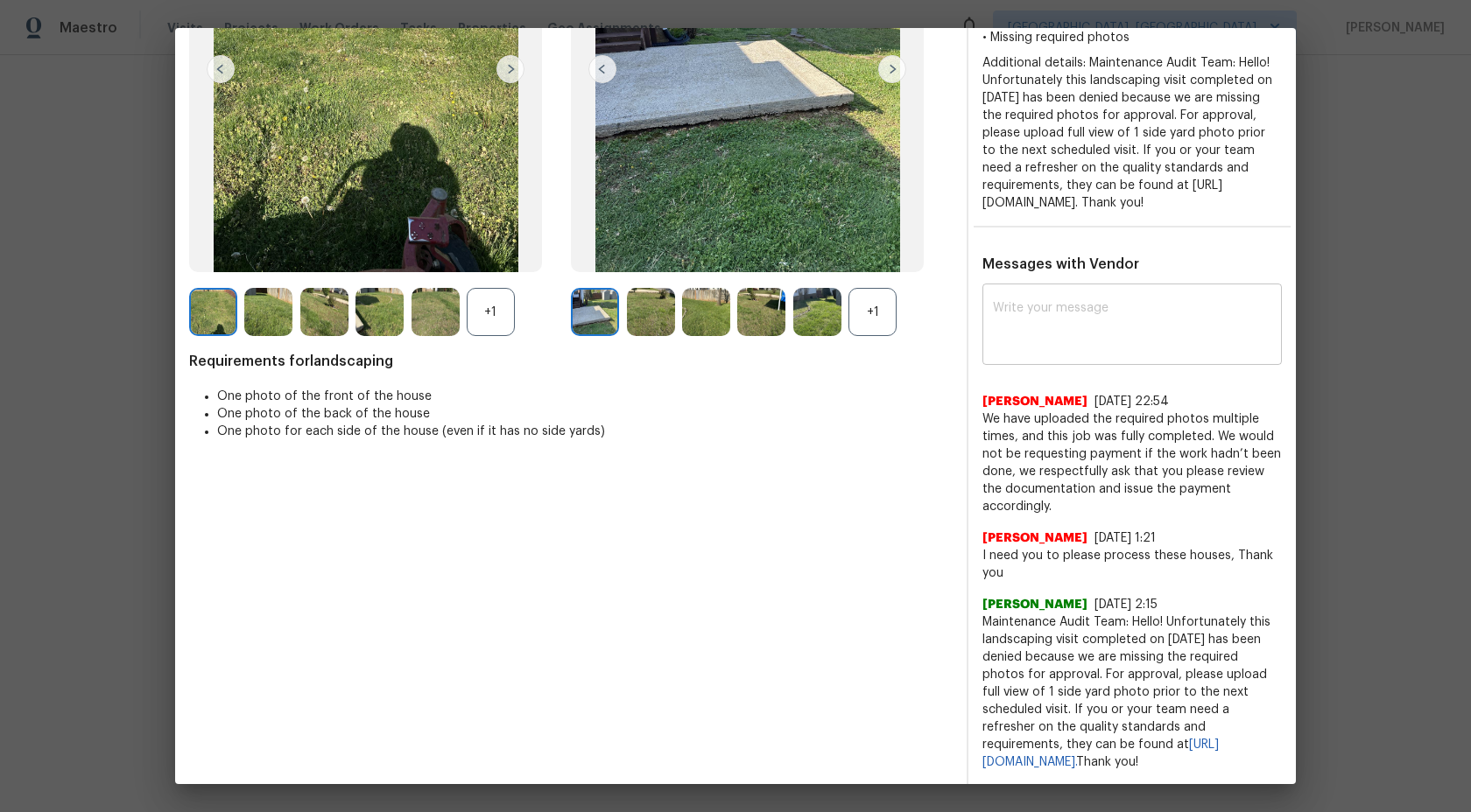
click at [1092, 351] on textarea at bounding box center [1132, 327] width 278 height 49
click at [1159, 336] on textarea "Maintenance Audit Team:" at bounding box center [1100, 327] width 215 height 49
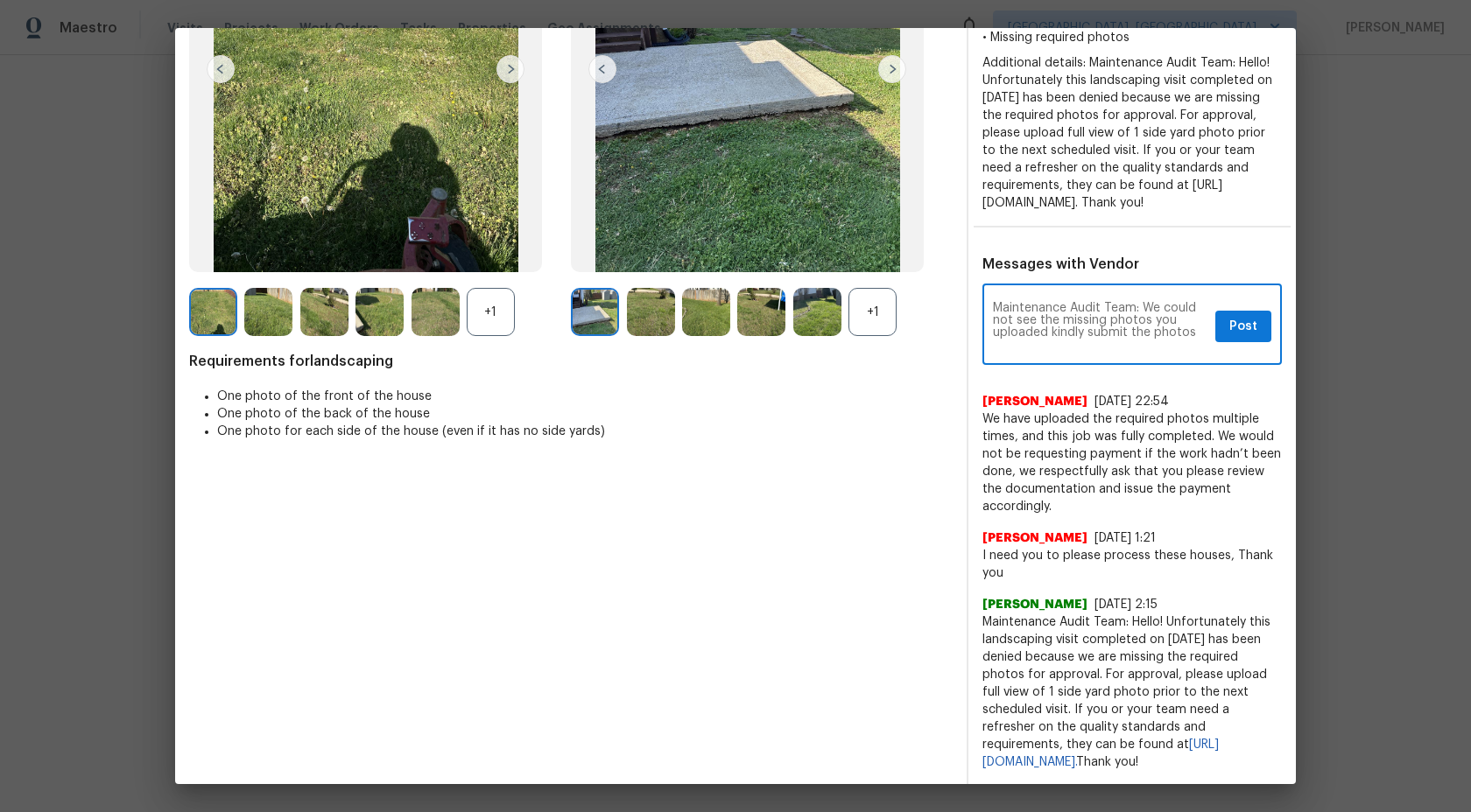
type textarea "Maintenance Audit Team: We could not see the missing photos you uploaded kindly…"
click at [1255, 338] on span "Post" at bounding box center [1243, 327] width 28 height 22
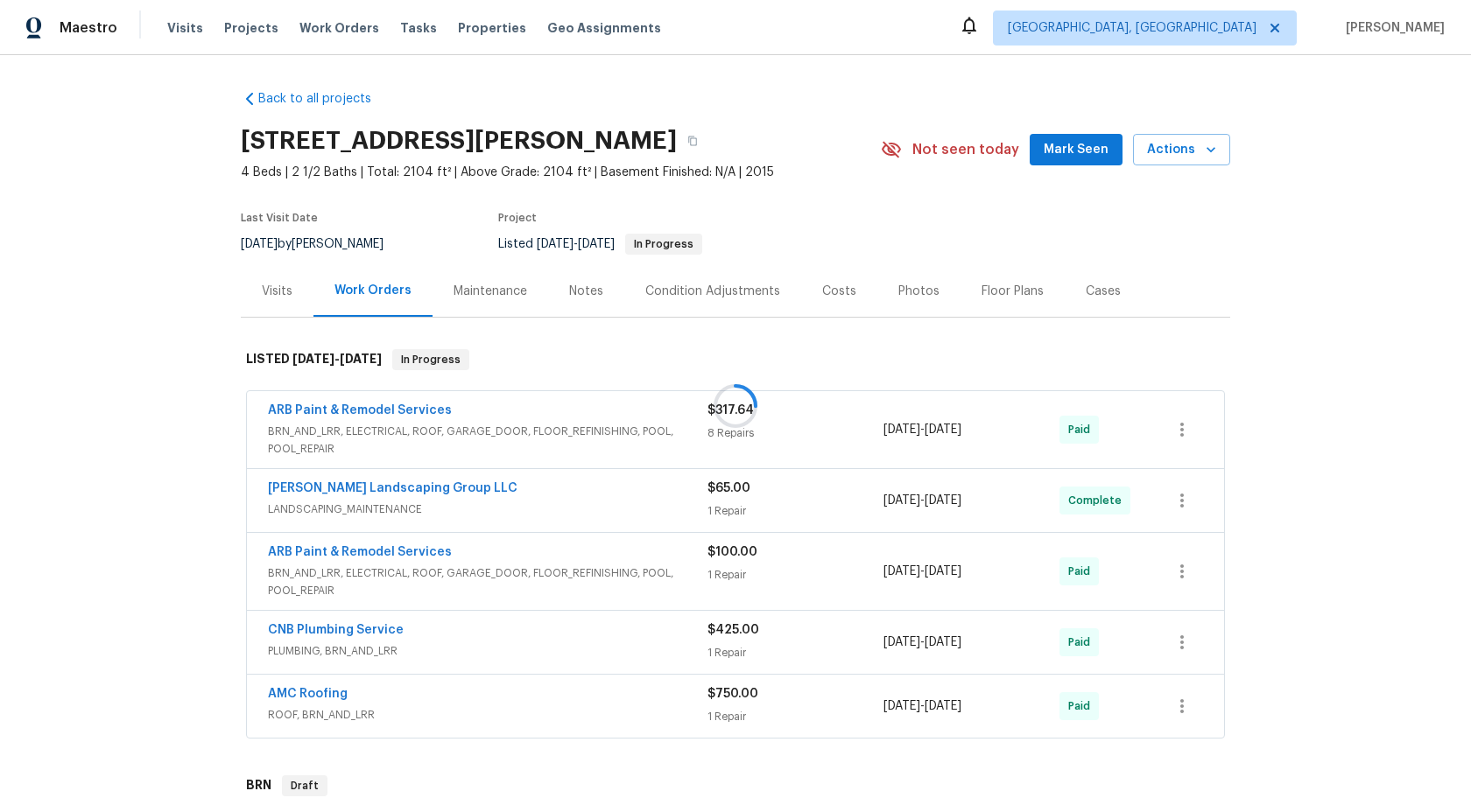
click at [505, 284] on div at bounding box center [735, 406] width 1471 height 812
click at [503, 286] on div "Maintenance" at bounding box center [490, 292] width 74 height 18
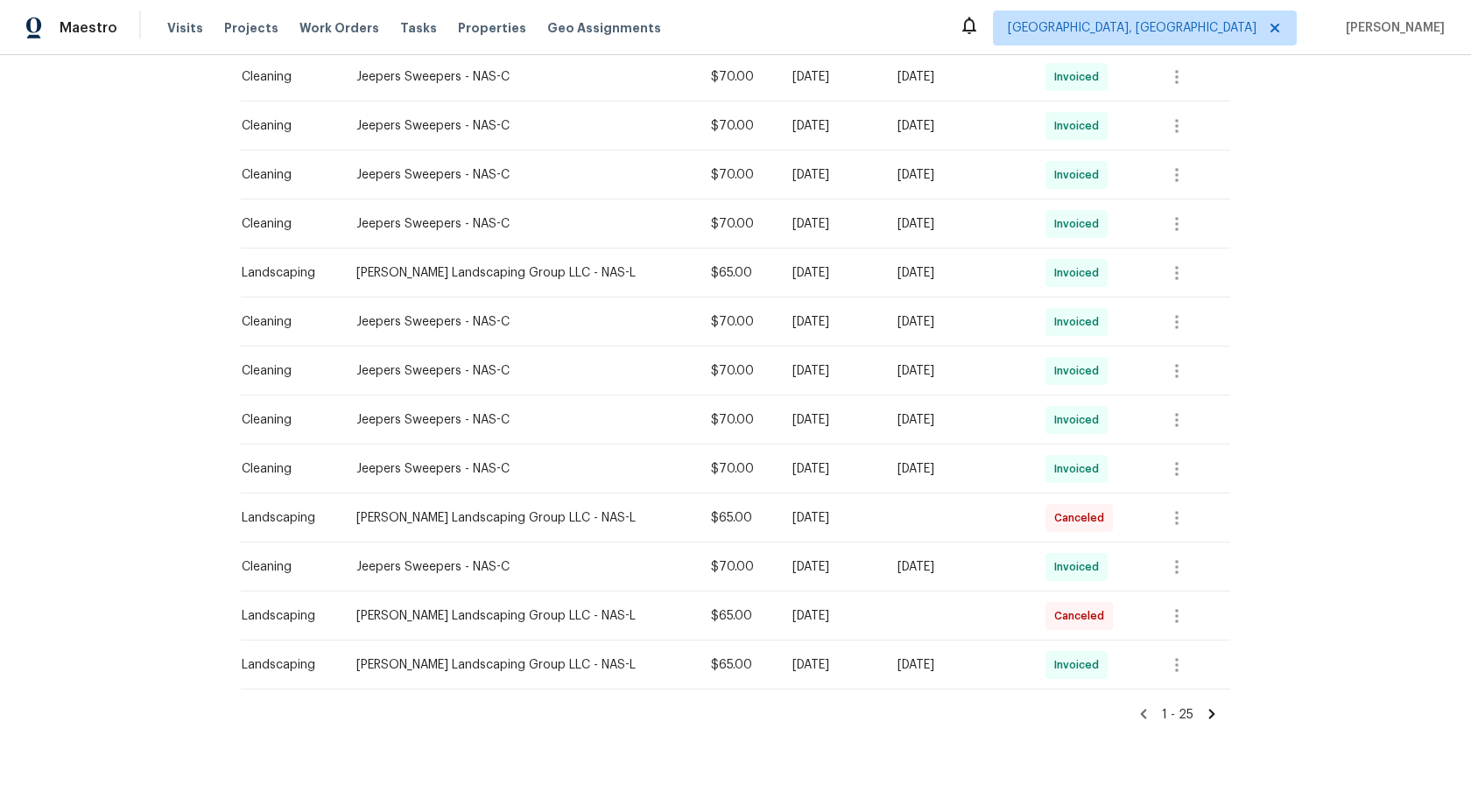
scroll to position [935, 0]
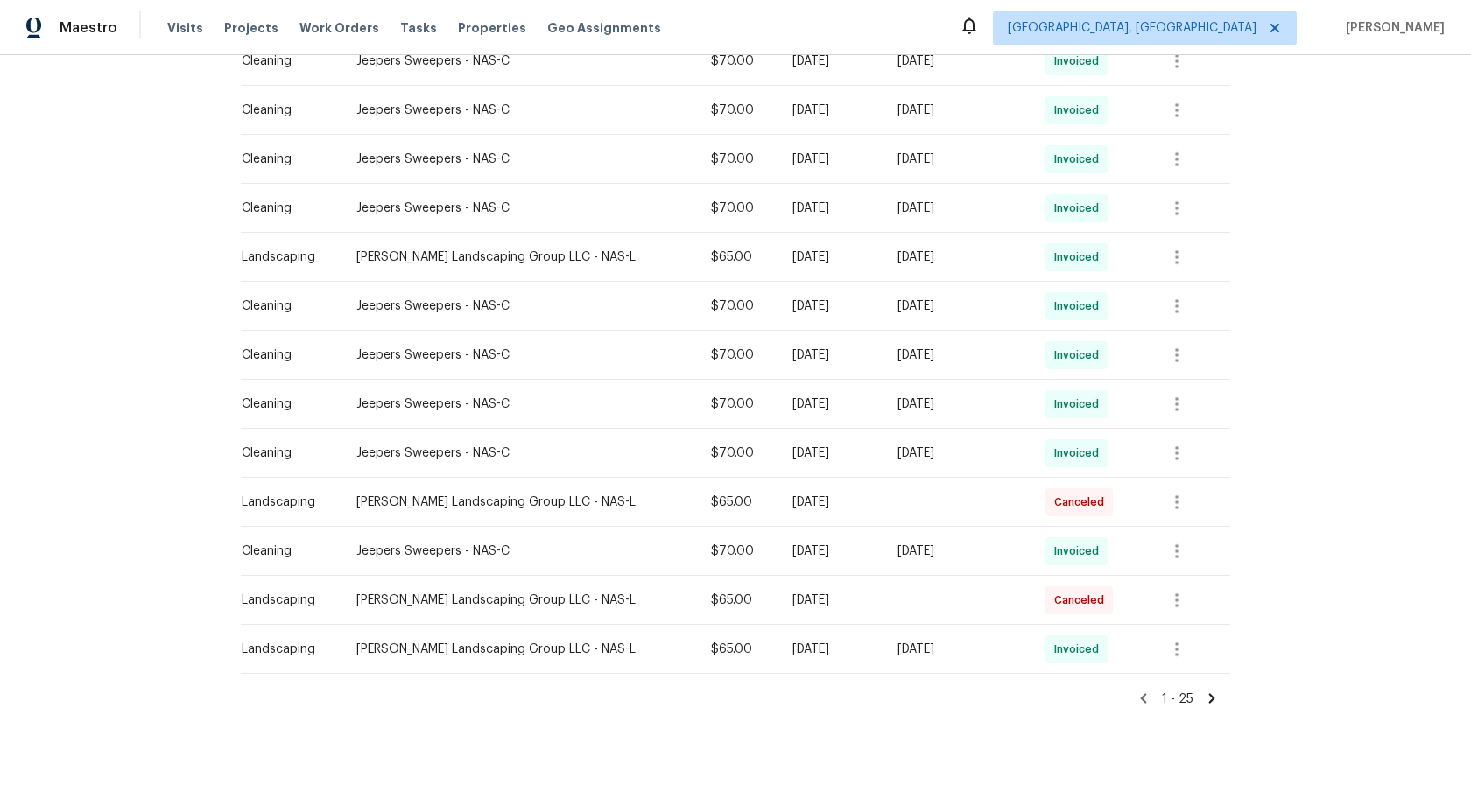
click at [1212, 692] on icon at bounding box center [1212, 699] width 16 height 16
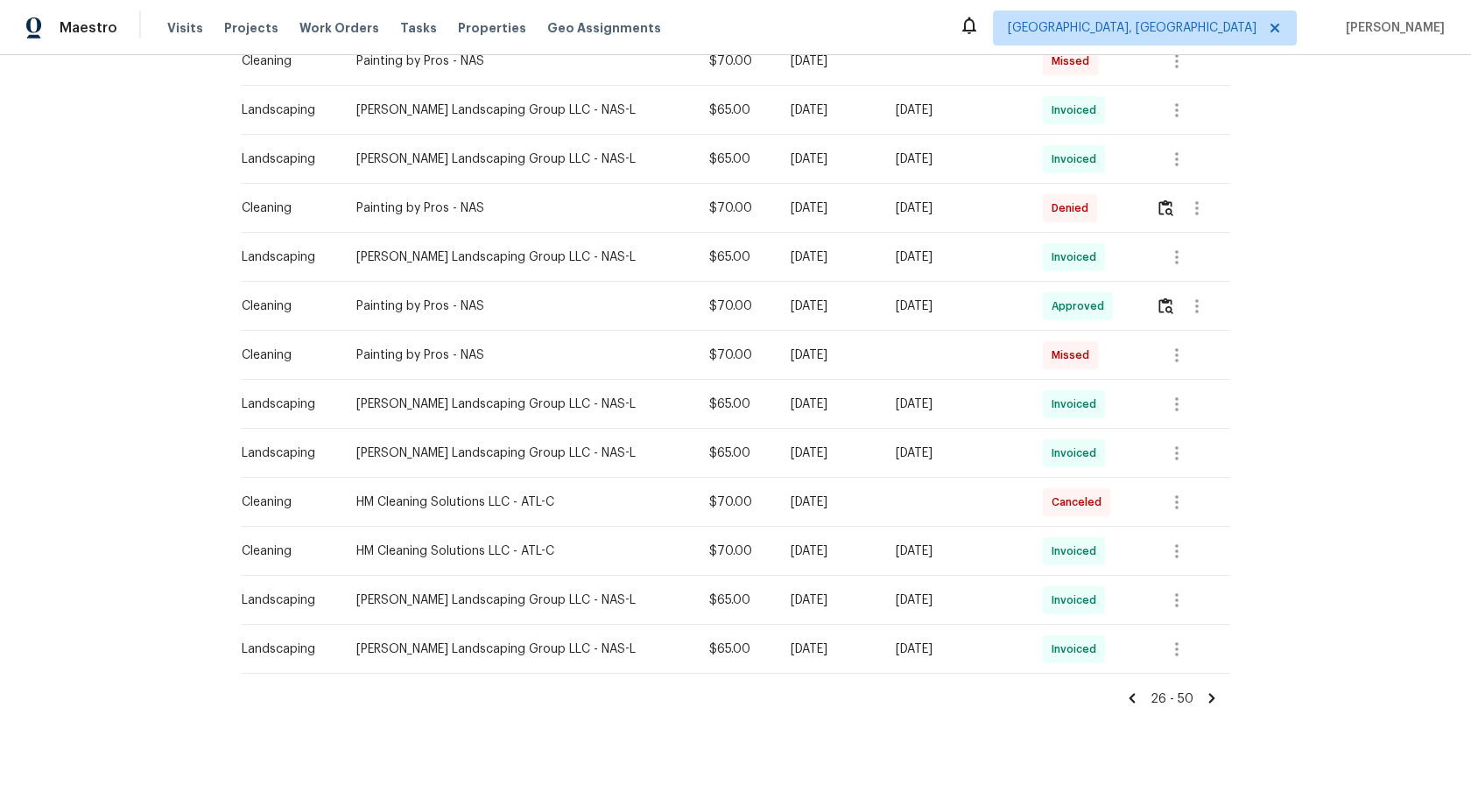
click at [1213, 699] on icon at bounding box center [1212, 699] width 6 height 10
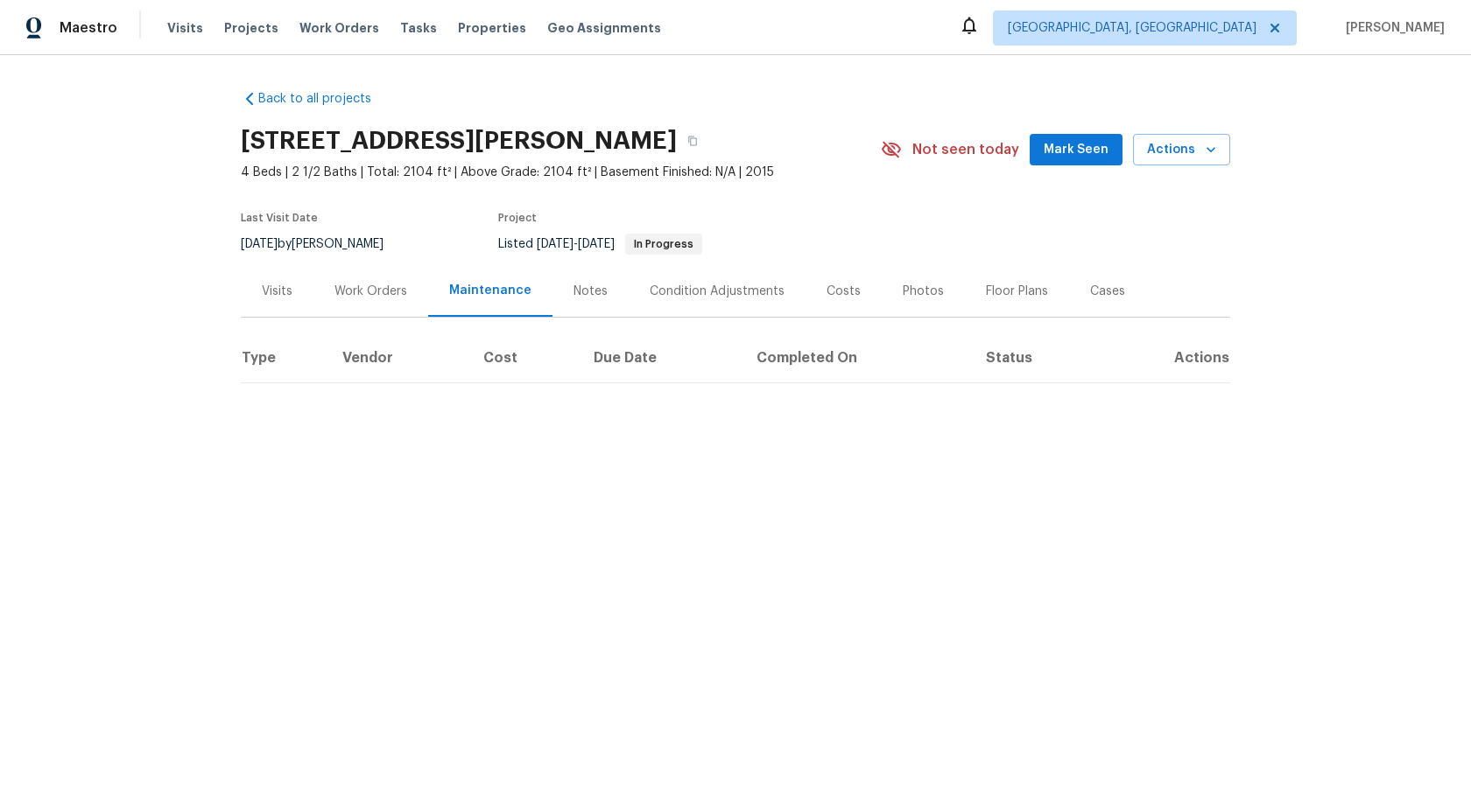
scroll to position [0, 0]
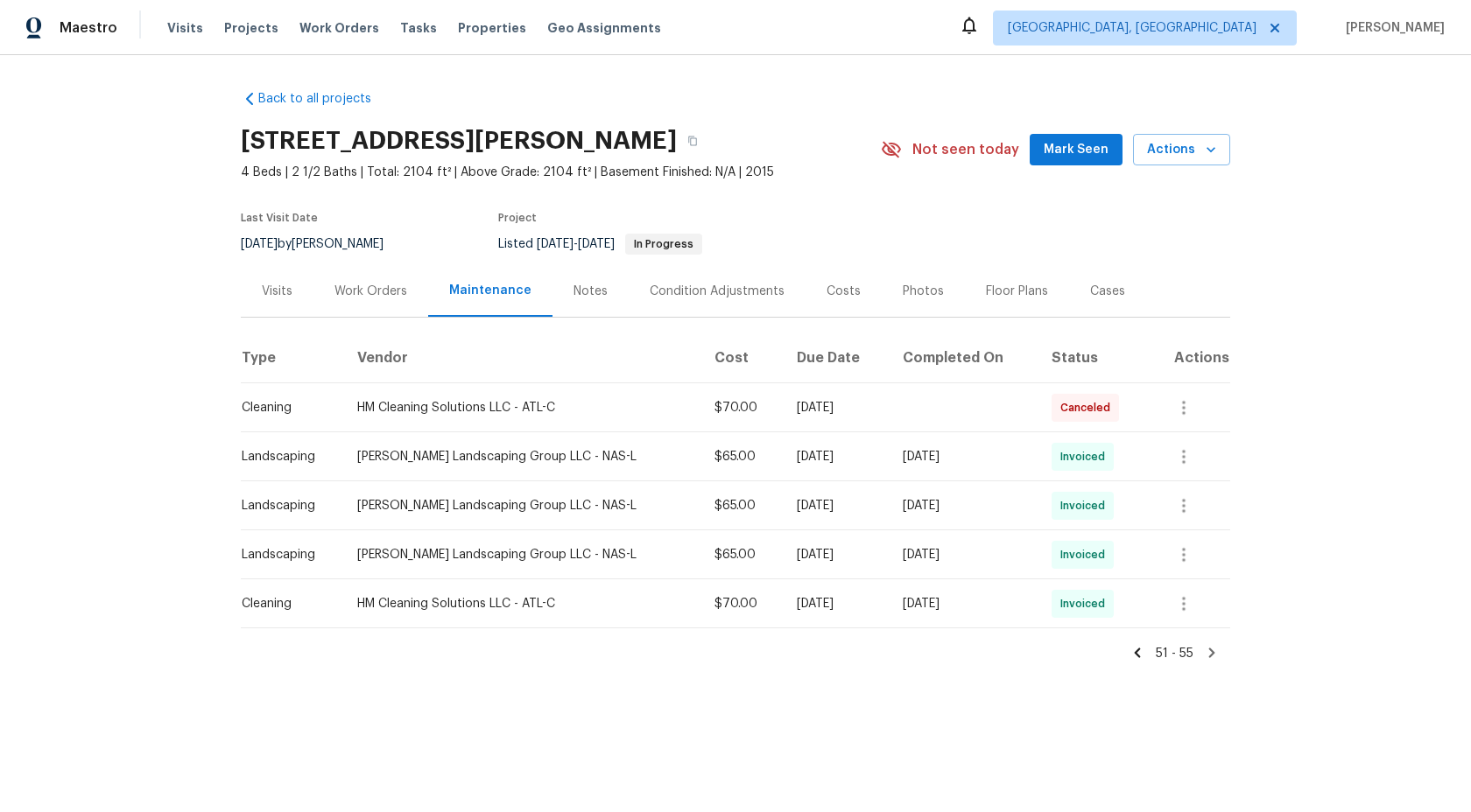
click at [1139, 649] on icon at bounding box center [1138, 653] width 6 height 10
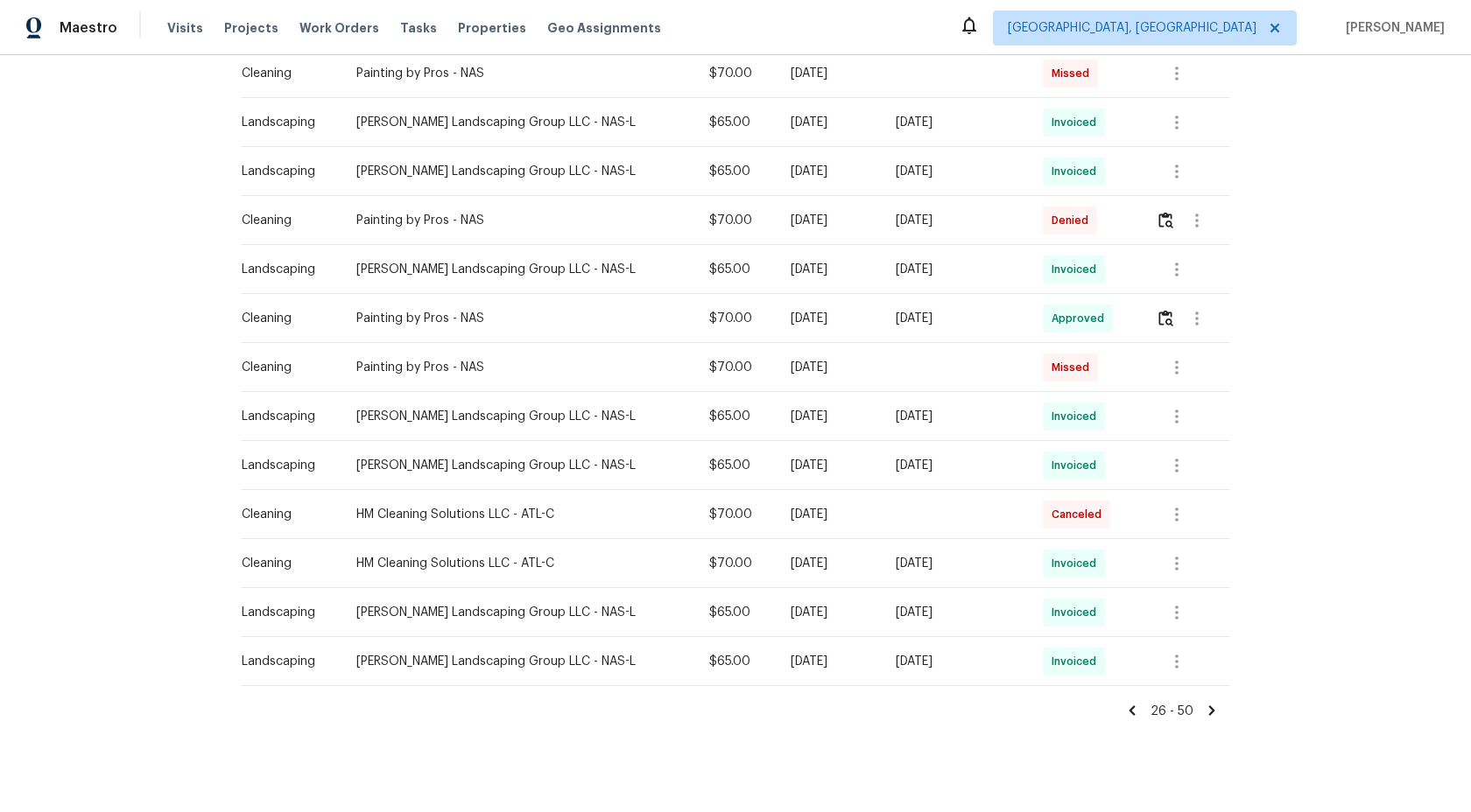
scroll to position [935, 0]
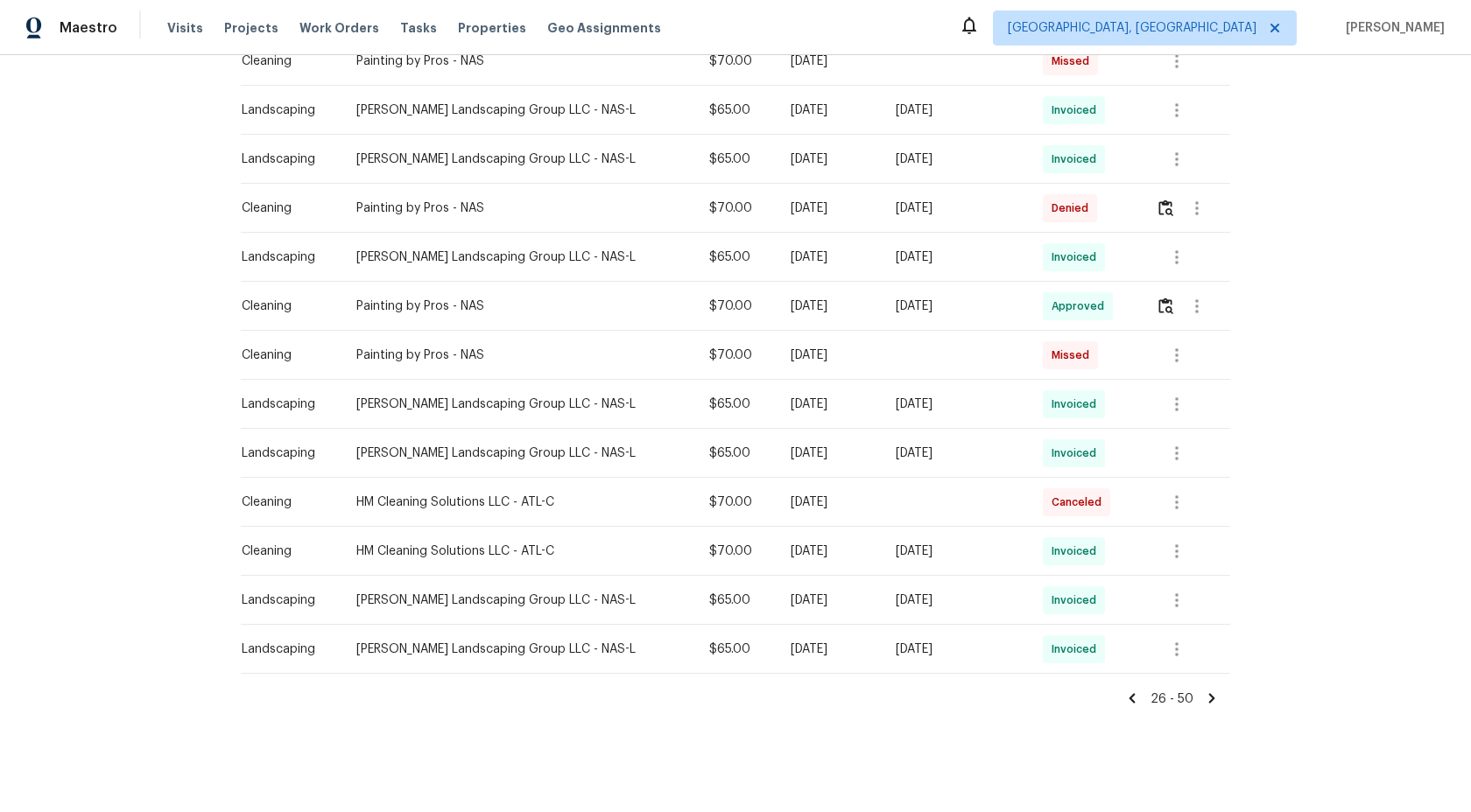
click at [1210, 700] on icon at bounding box center [1212, 699] width 6 height 10
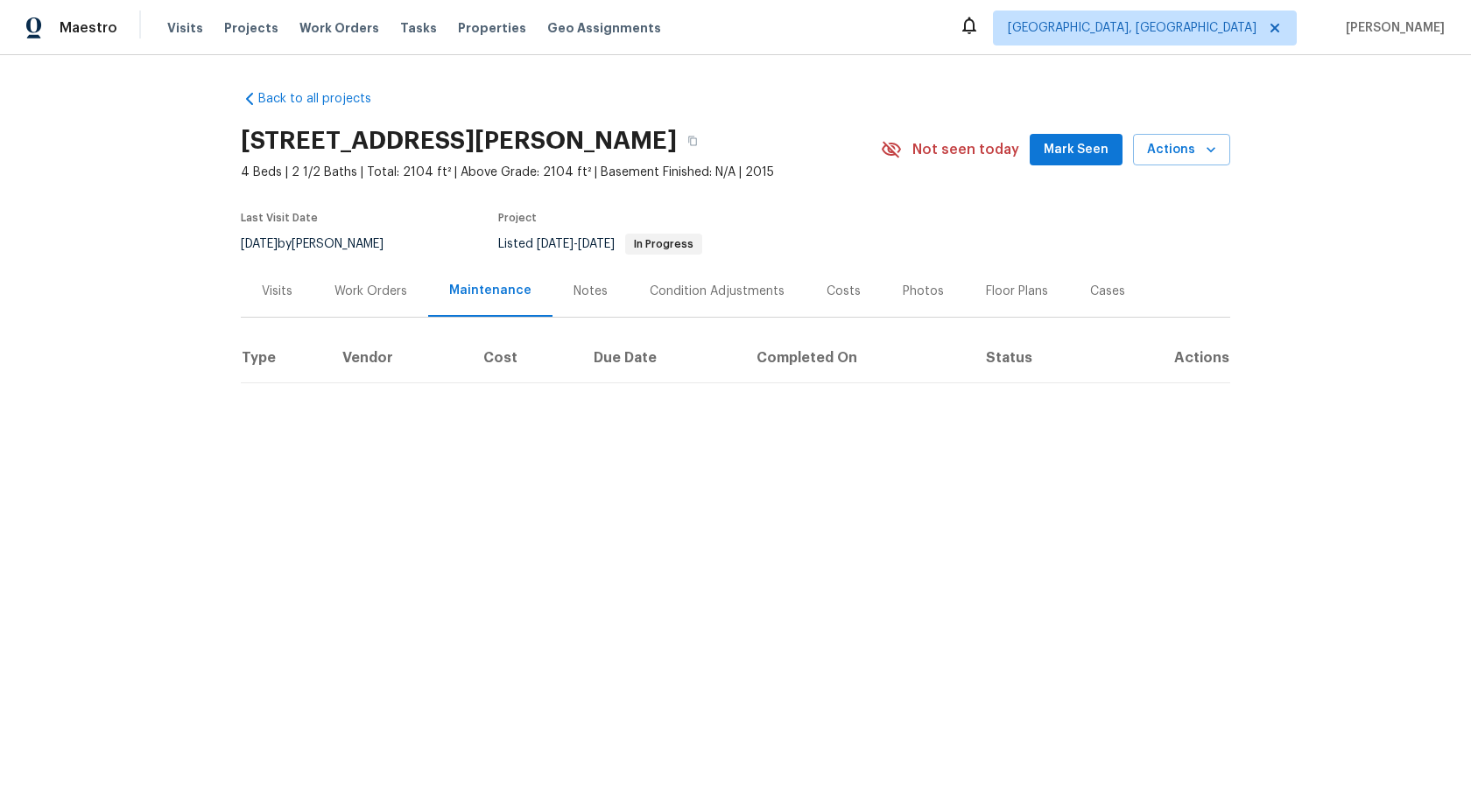
scroll to position [0, 0]
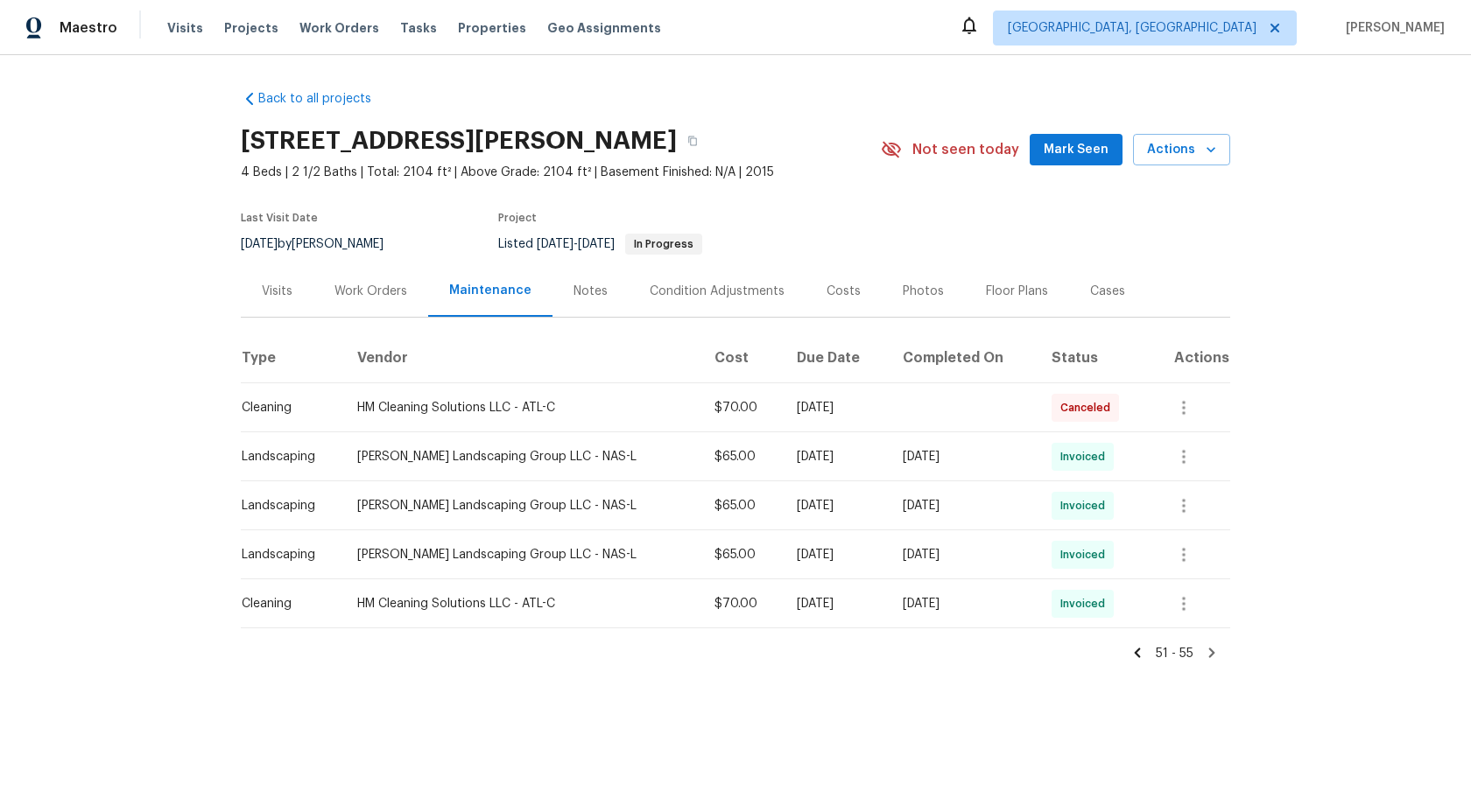
click at [1138, 651] on icon at bounding box center [1138, 653] width 6 height 10
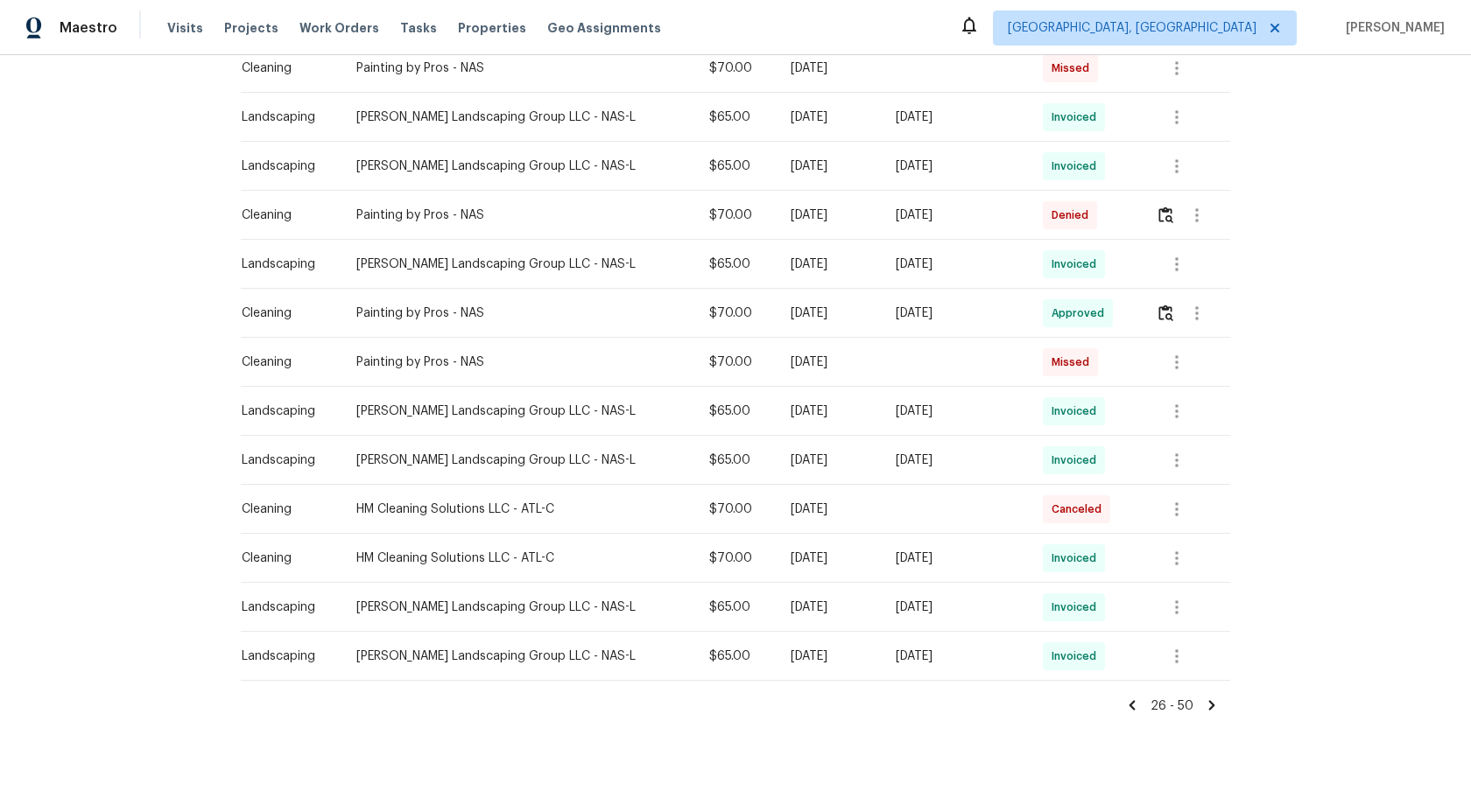
scroll to position [935, 0]
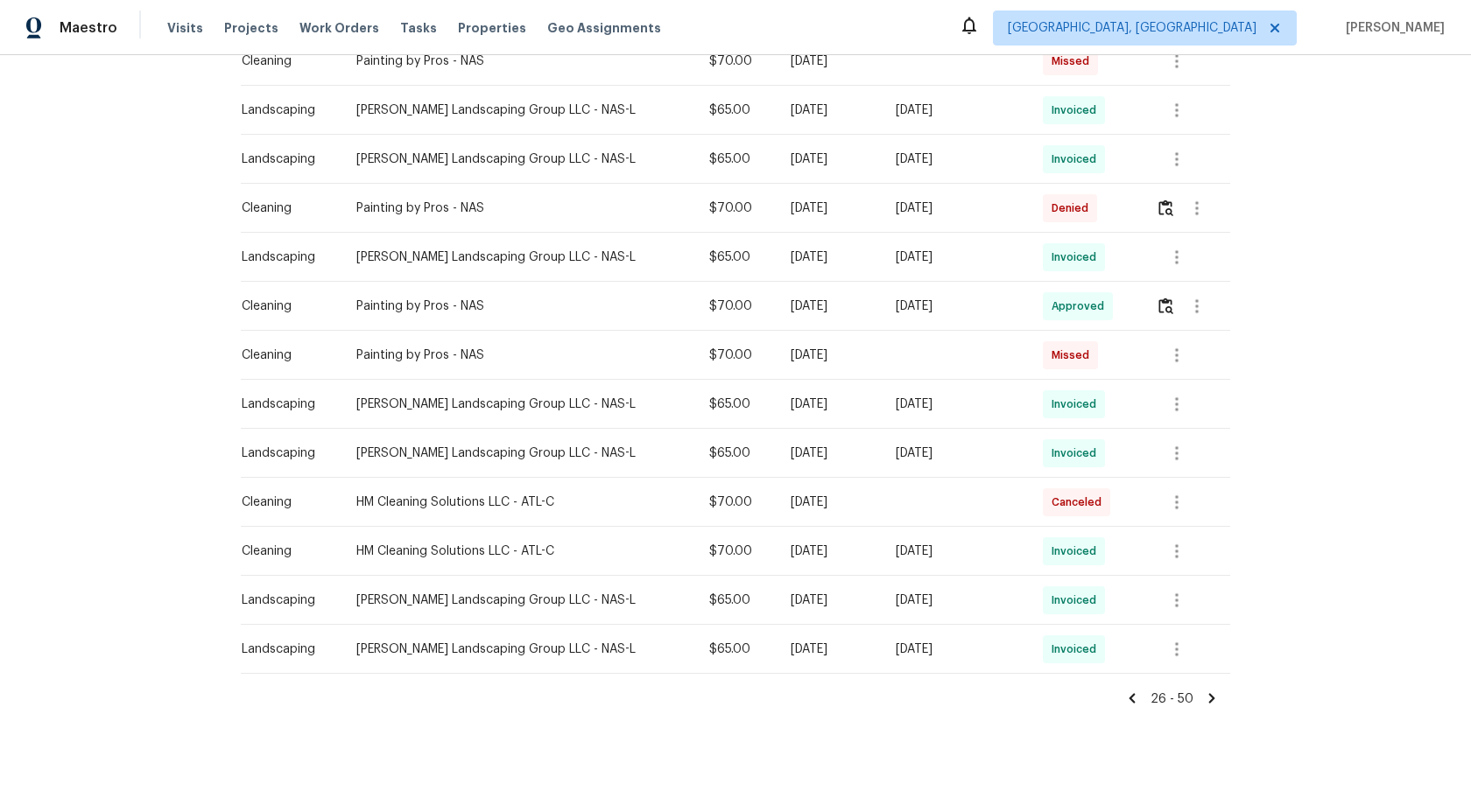
click at [1136, 697] on icon at bounding box center [1132, 699] width 16 height 16
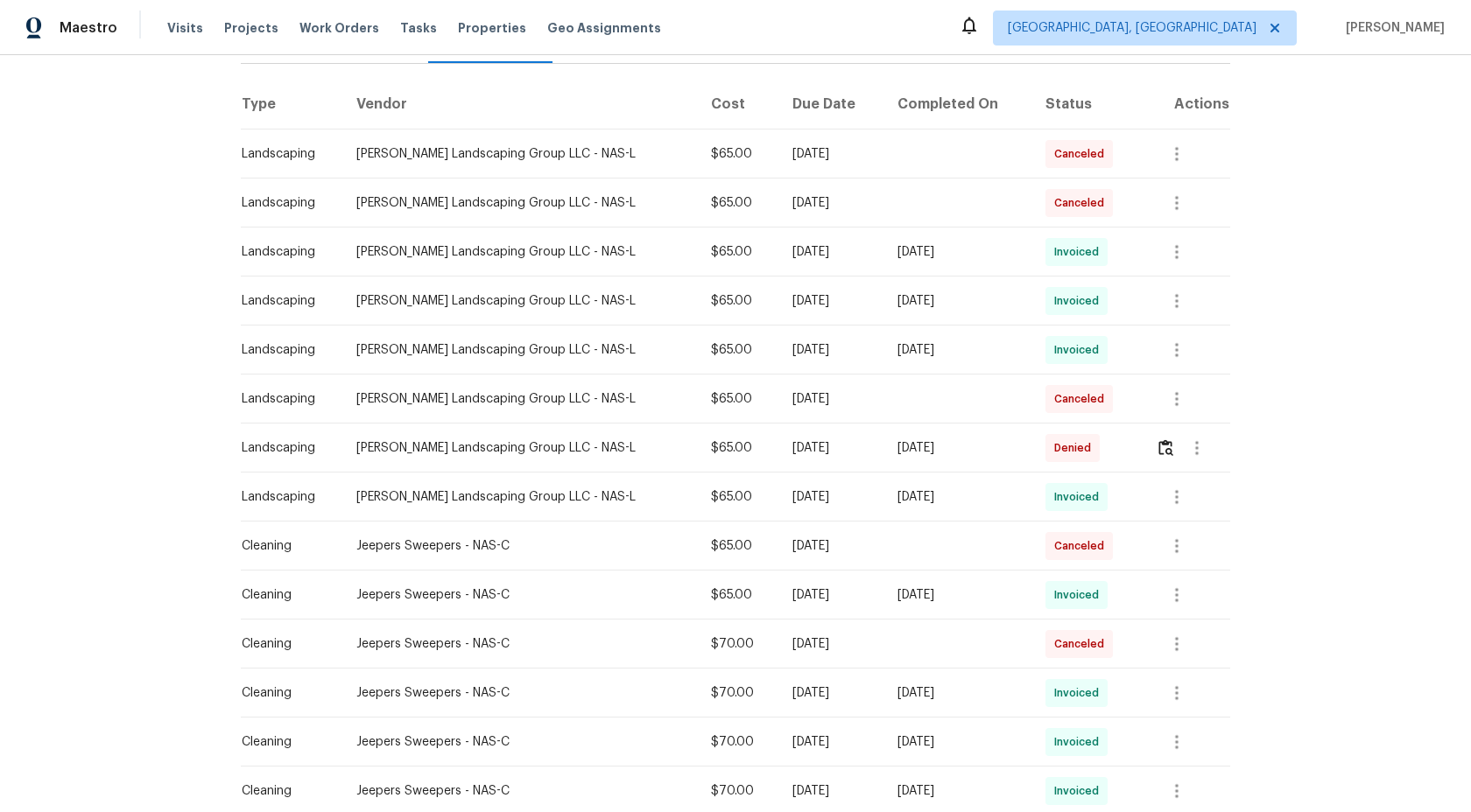
scroll to position [260, 0]
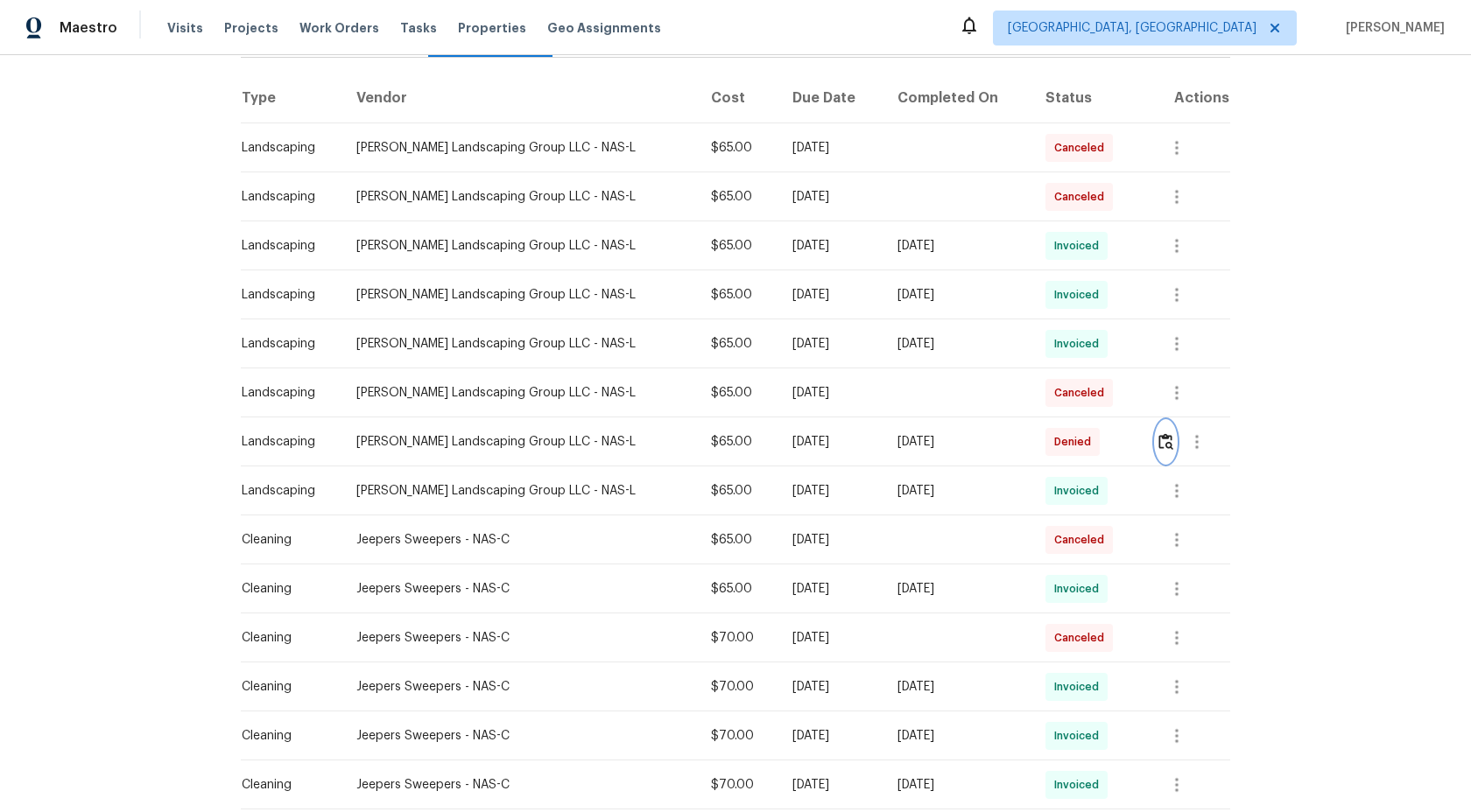
click at [1166, 446] on img "button" at bounding box center [1165, 441] width 15 height 17
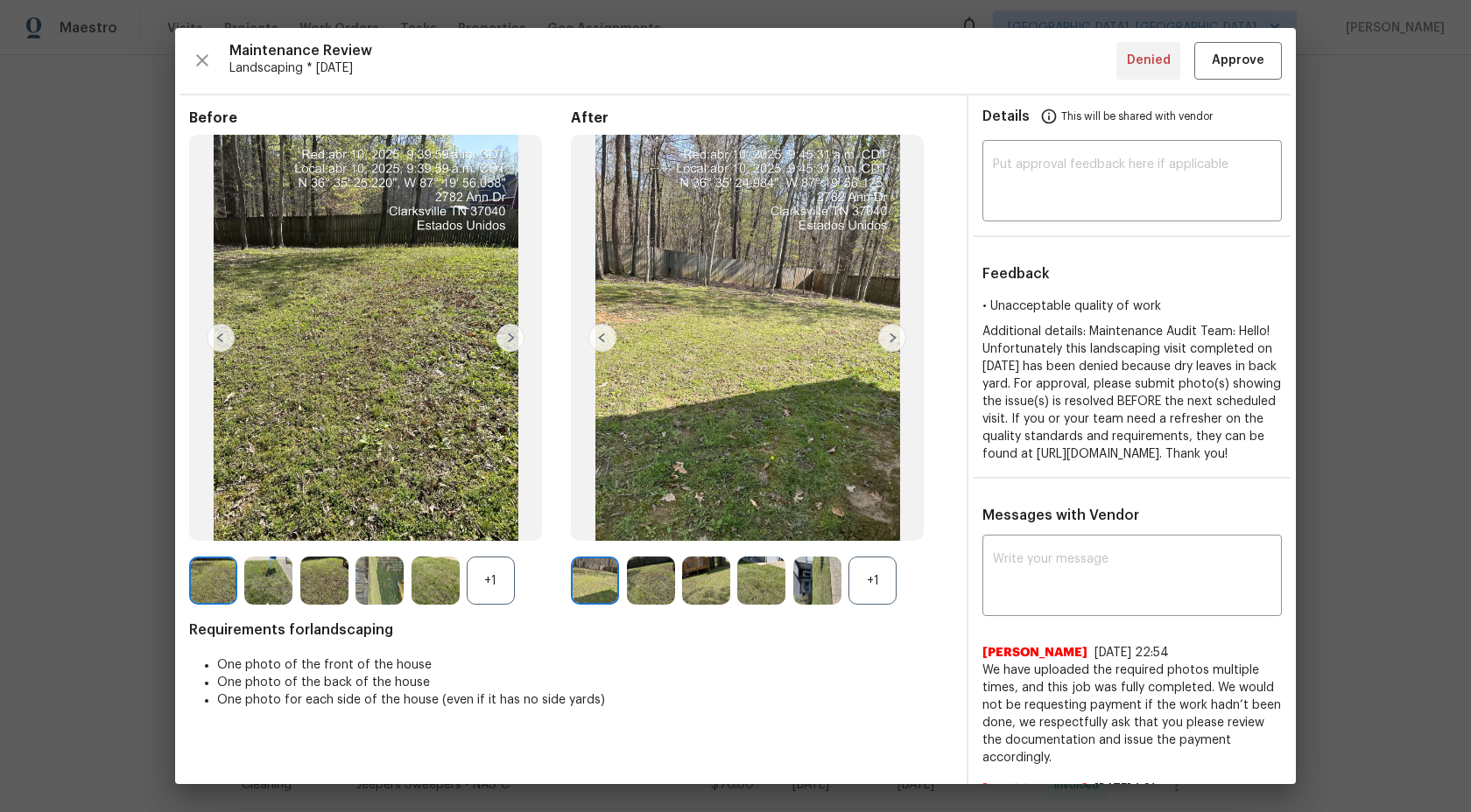
click at [879, 584] on div "+1" at bounding box center [872, 580] width 48 height 48
click at [486, 586] on div "+1" at bounding box center [490, 580] width 48 height 48
click at [274, 589] on img at bounding box center [268, 580] width 48 height 48
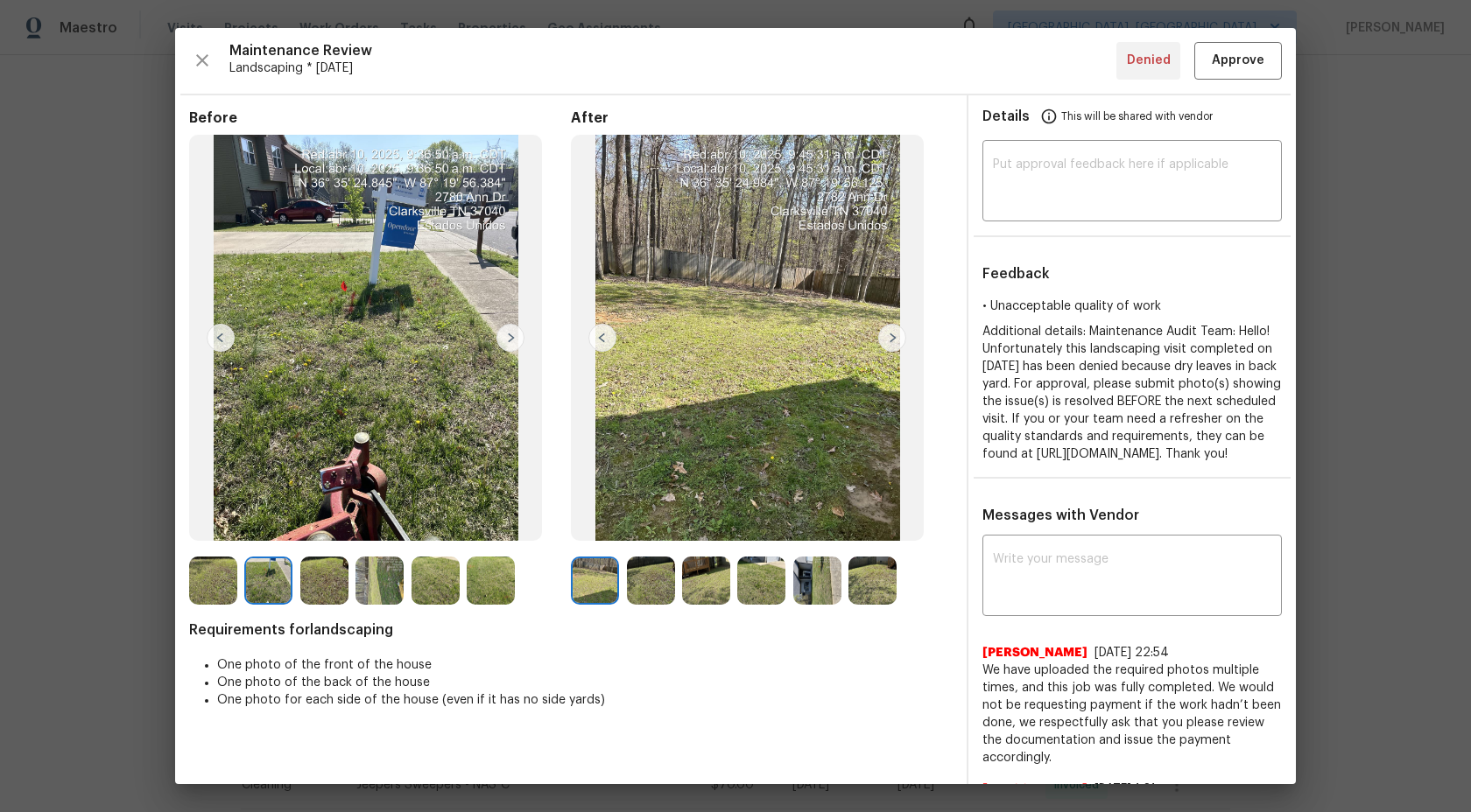
click at [313, 586] on img at bounding box center [324, 580] width 48 height 48
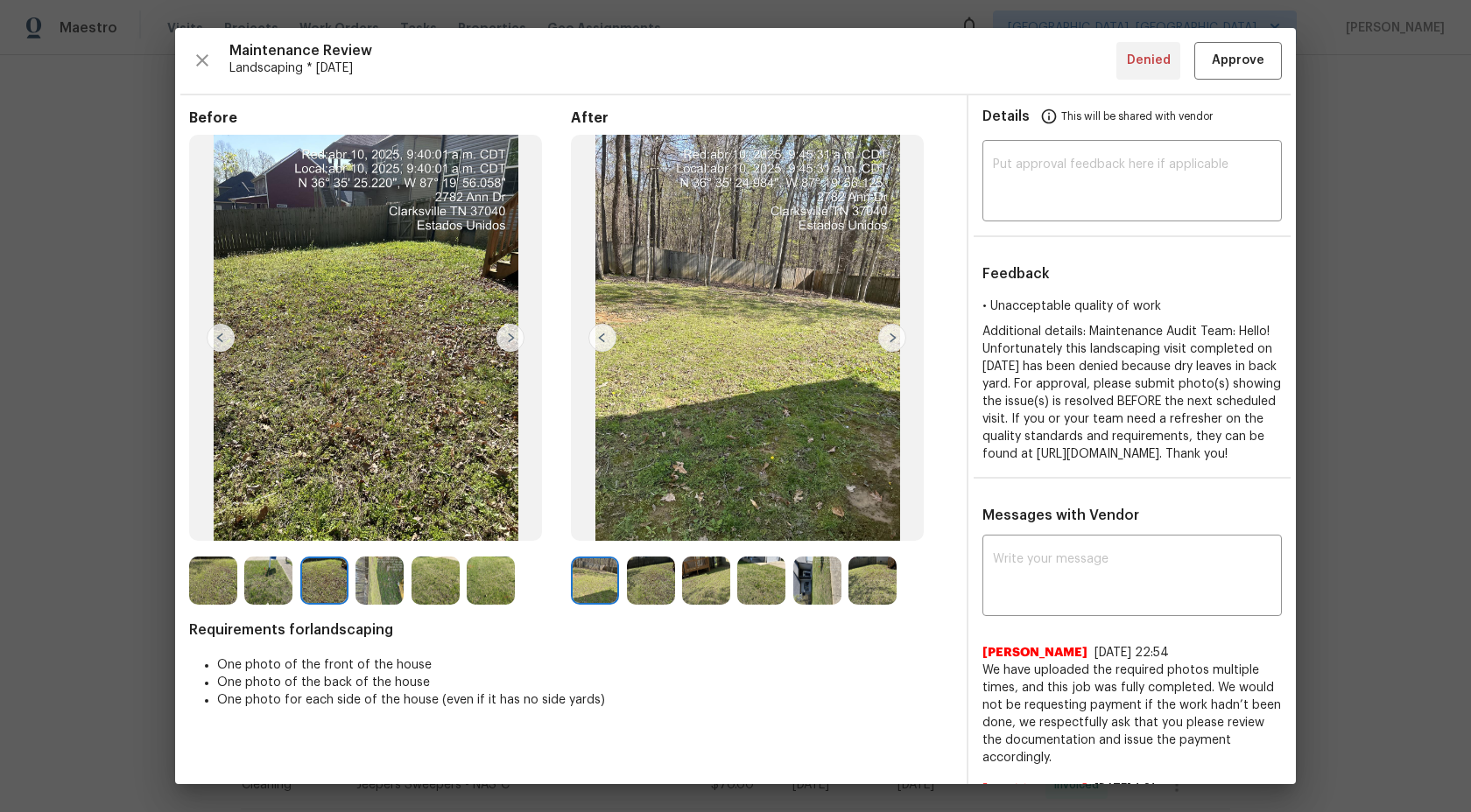
click at [389, 573] on img at bounding box center [379, 580] width 48 height 48
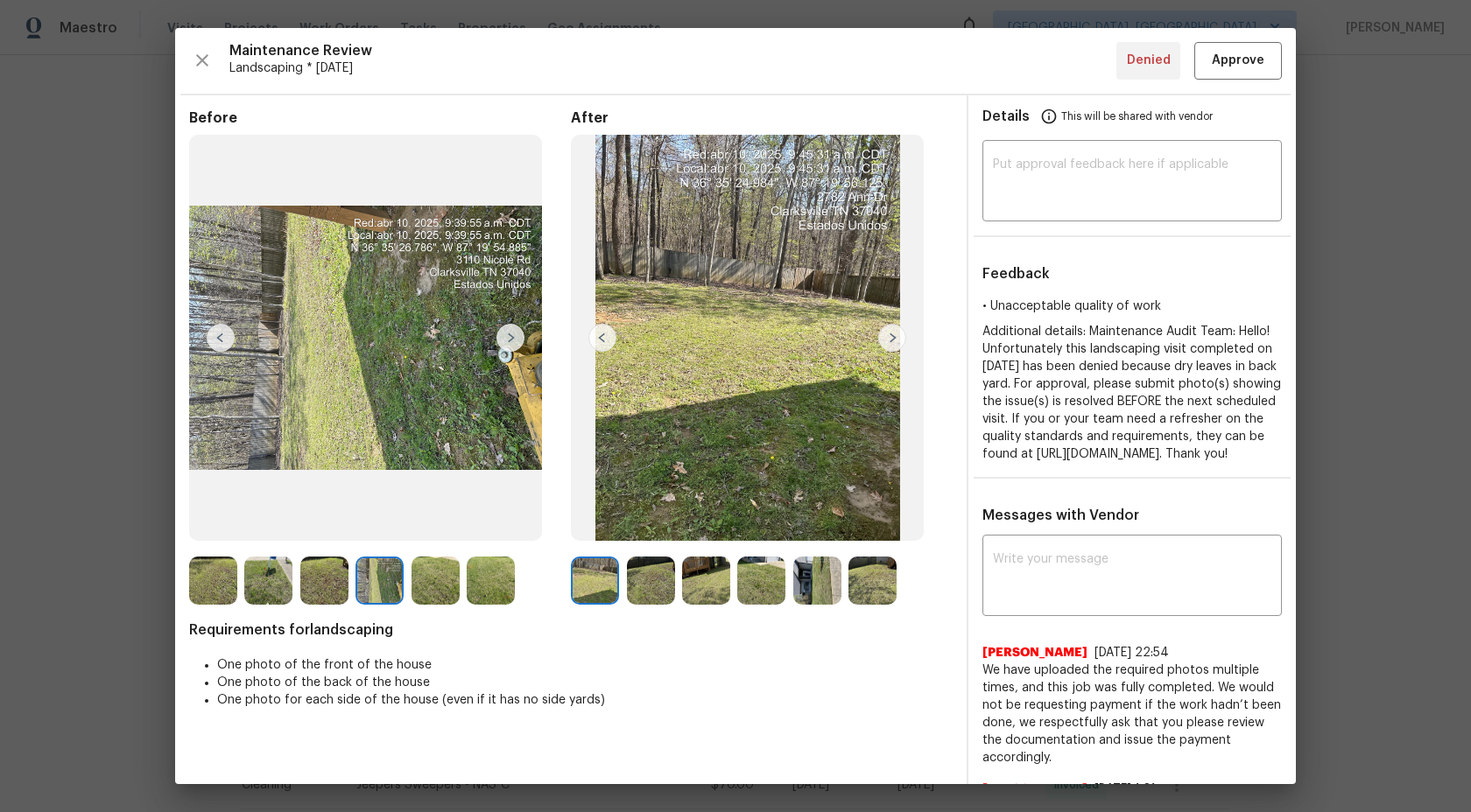
click at [440, 580] on img at bounding box center [435, 580] width 48 height 48
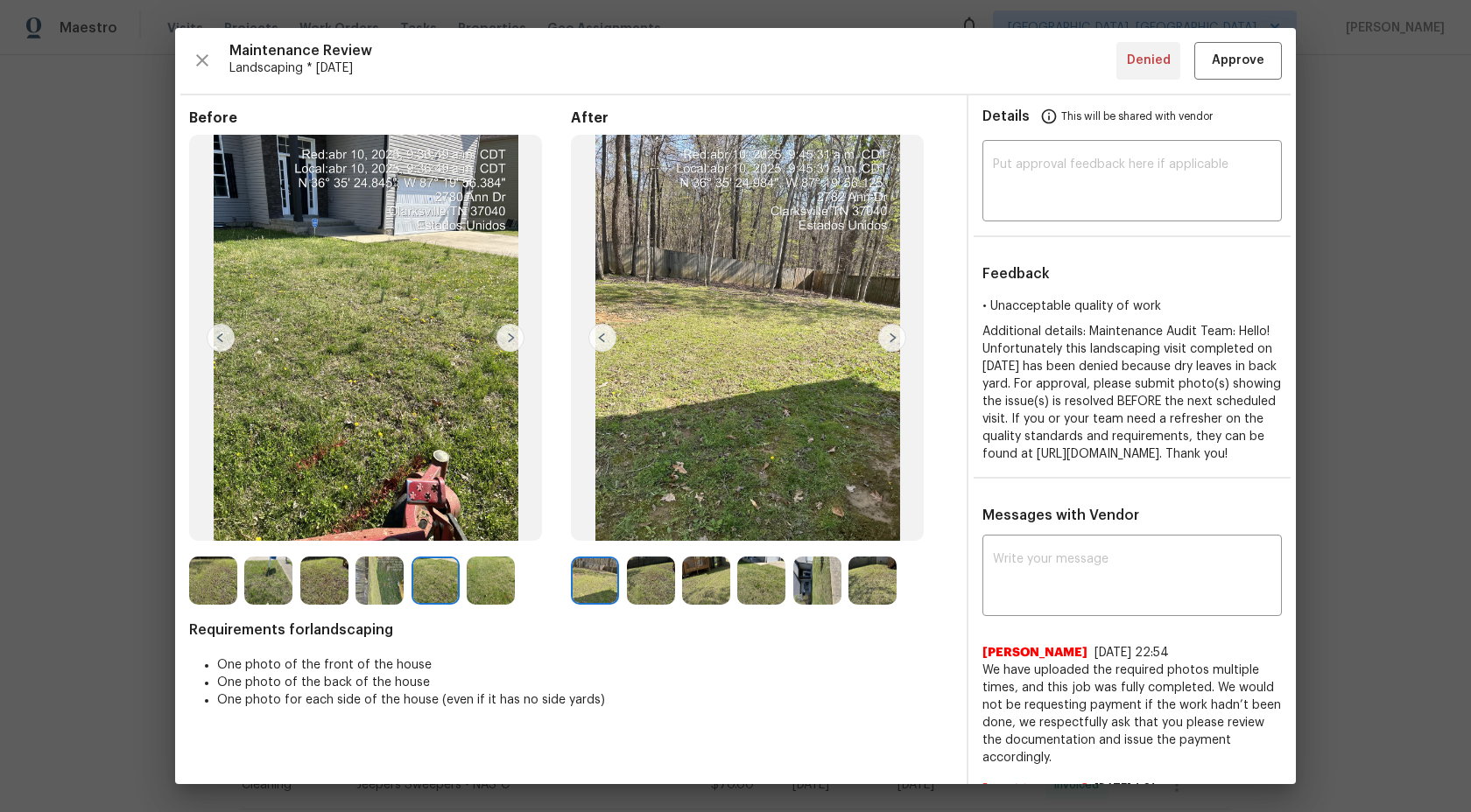
click at [505, 583] on img at bounding box center [490, 580] width 48 height 48
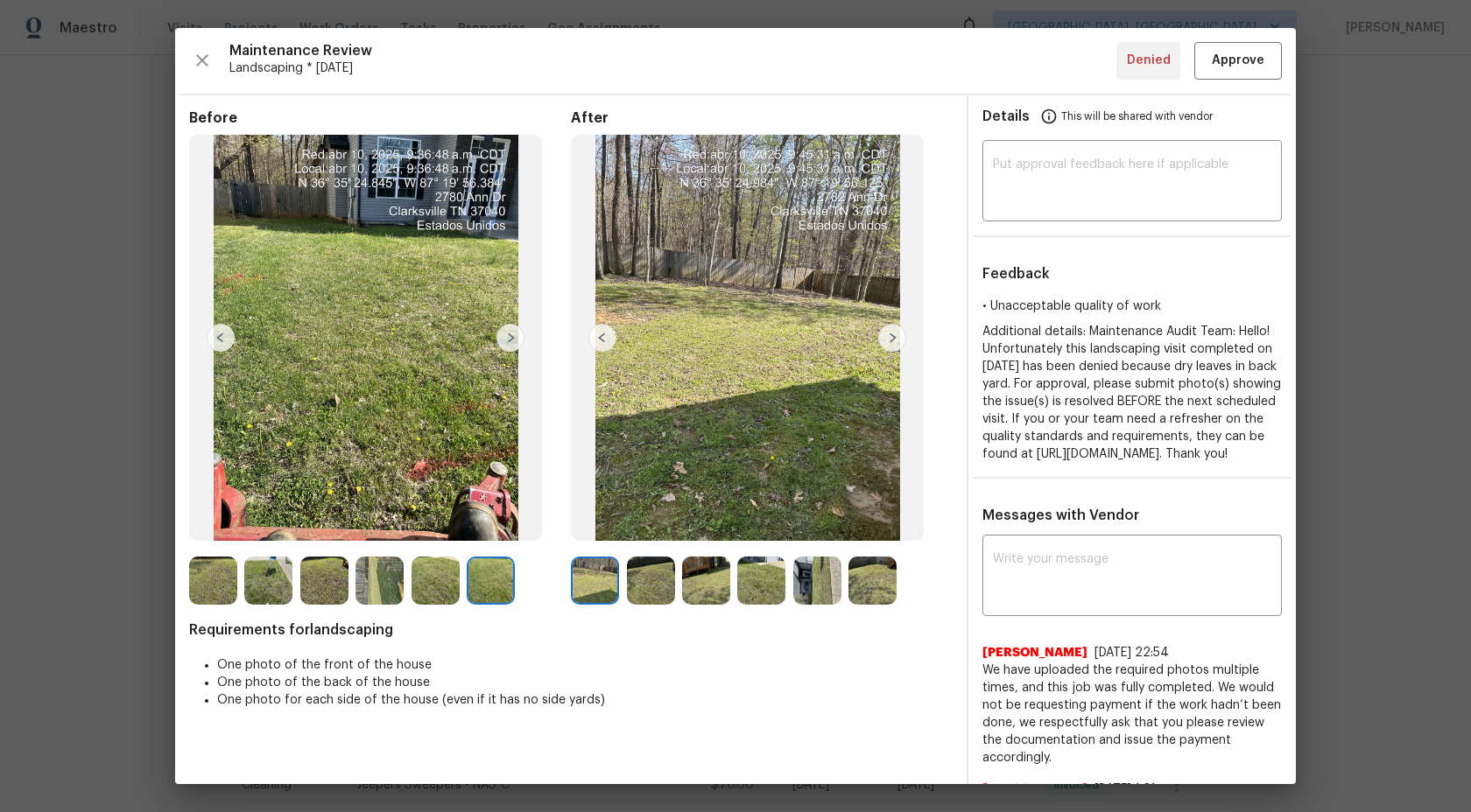
click at [394, 583] on img at bounding box center [379, 580] width 48 height 48
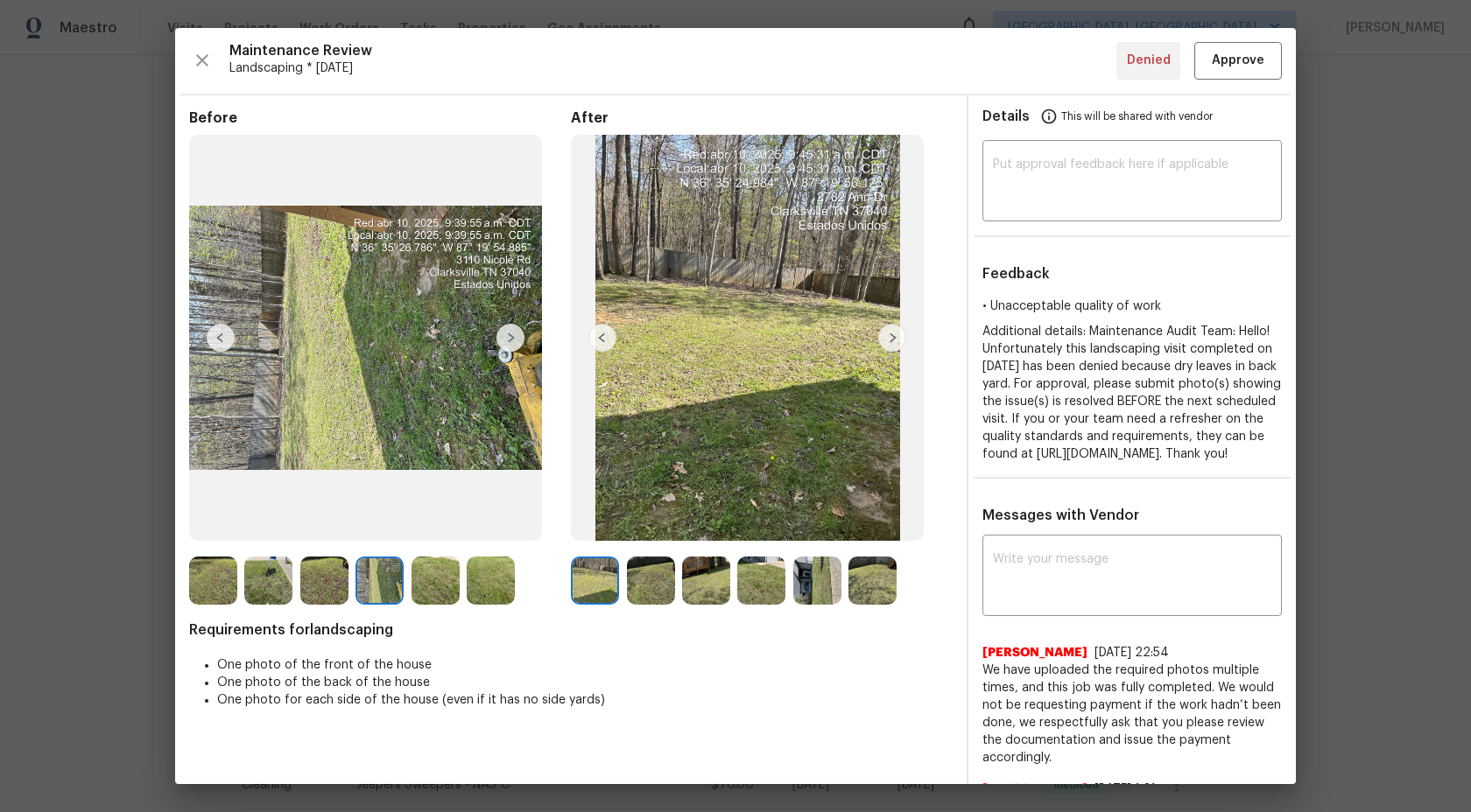
click at [291, 572] on img at bounding box center [268, 580] width 48 height 48
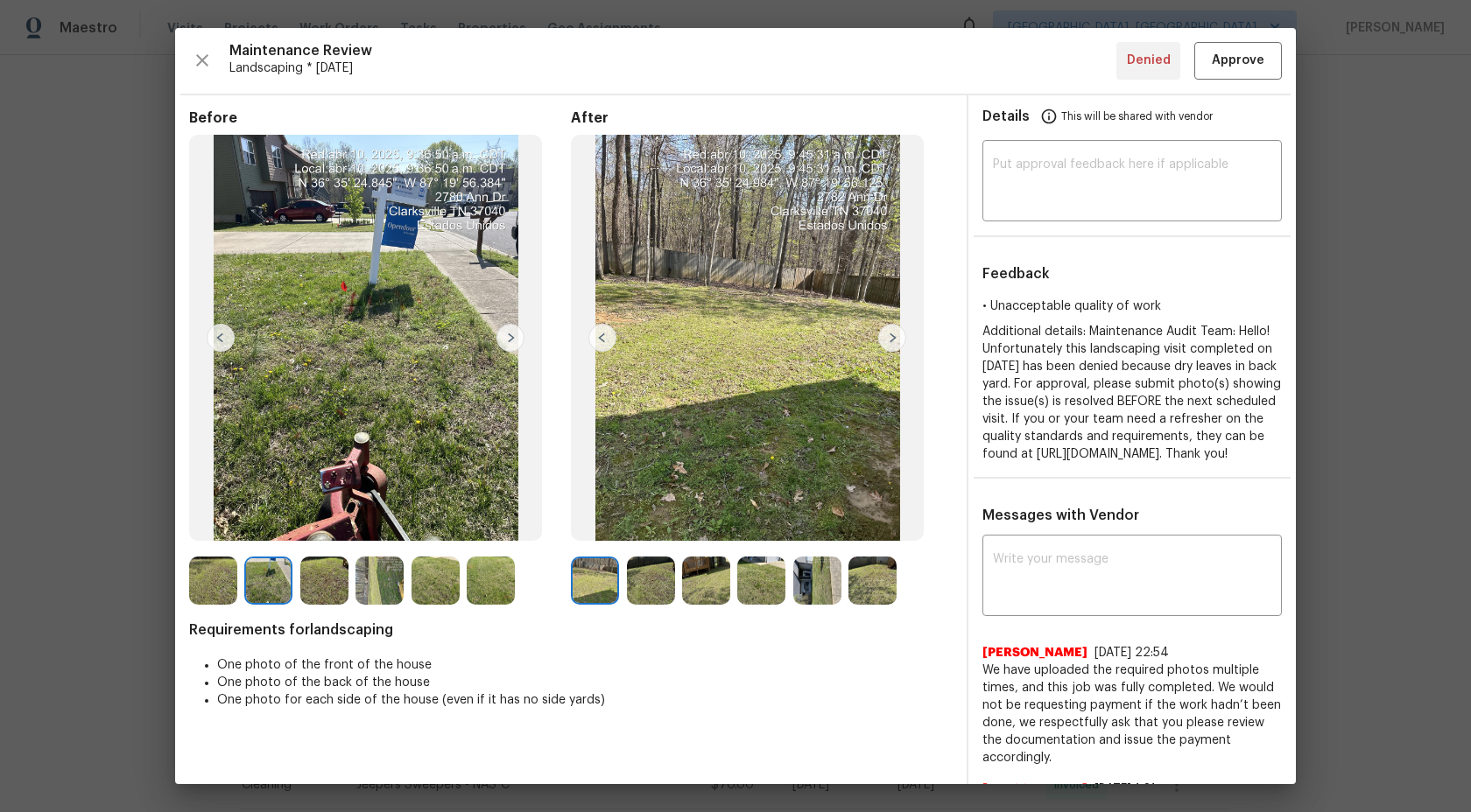
click at [226, 571] on img at bounding box center [213, 580] width 48 height 48
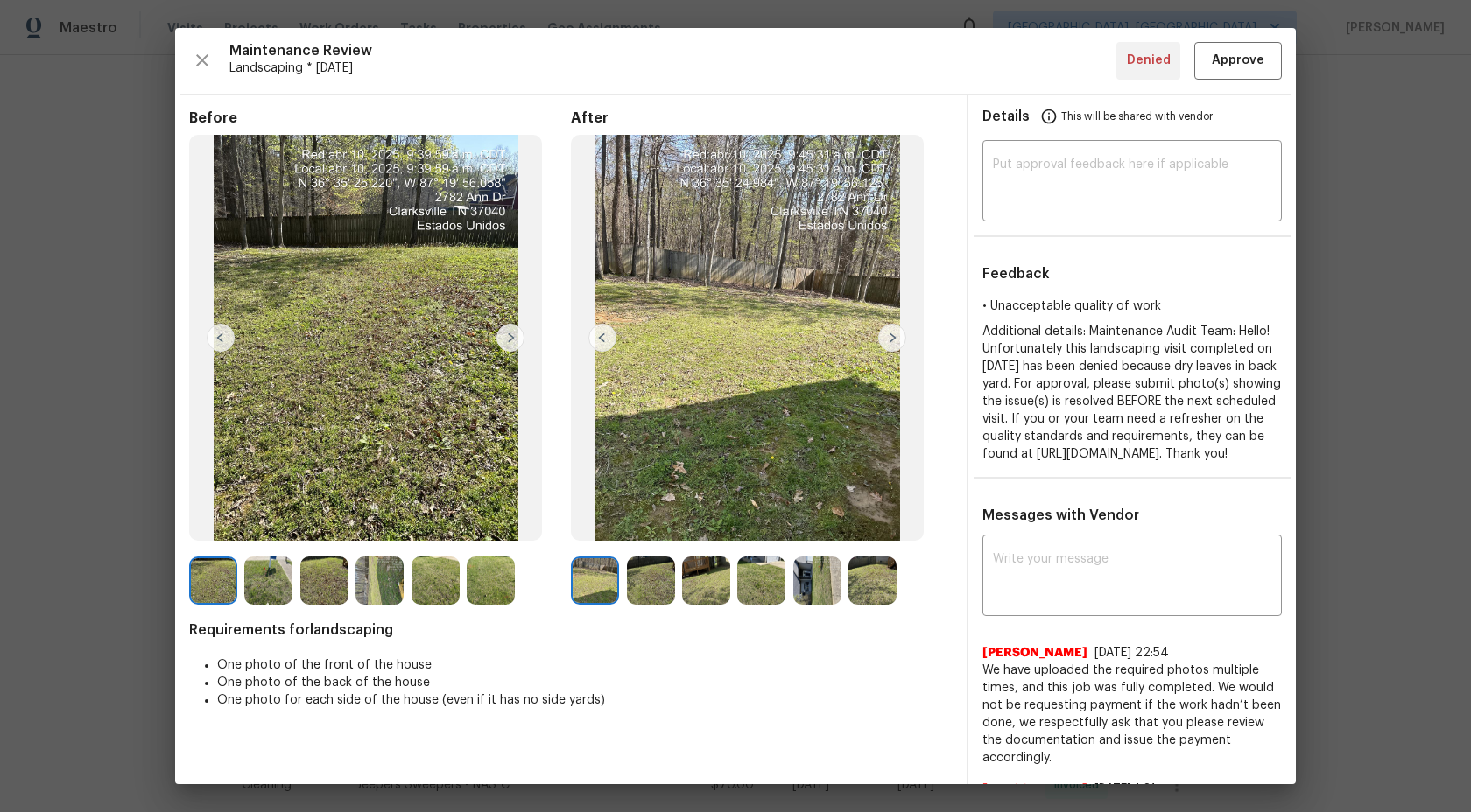
click at [605, 587] on img at bounding box center [595, 580] width 48 height 48
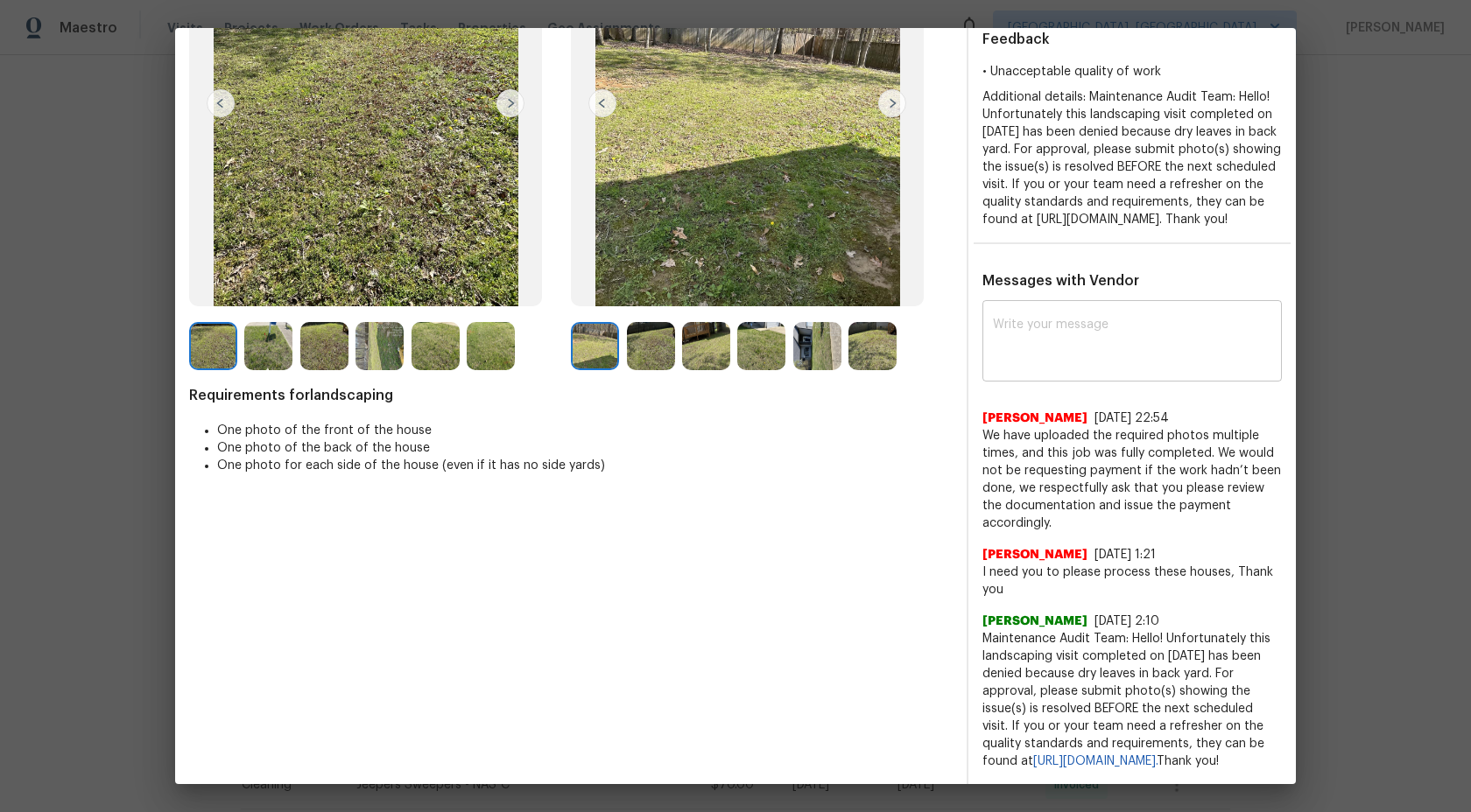
scroll to position [0, 0]
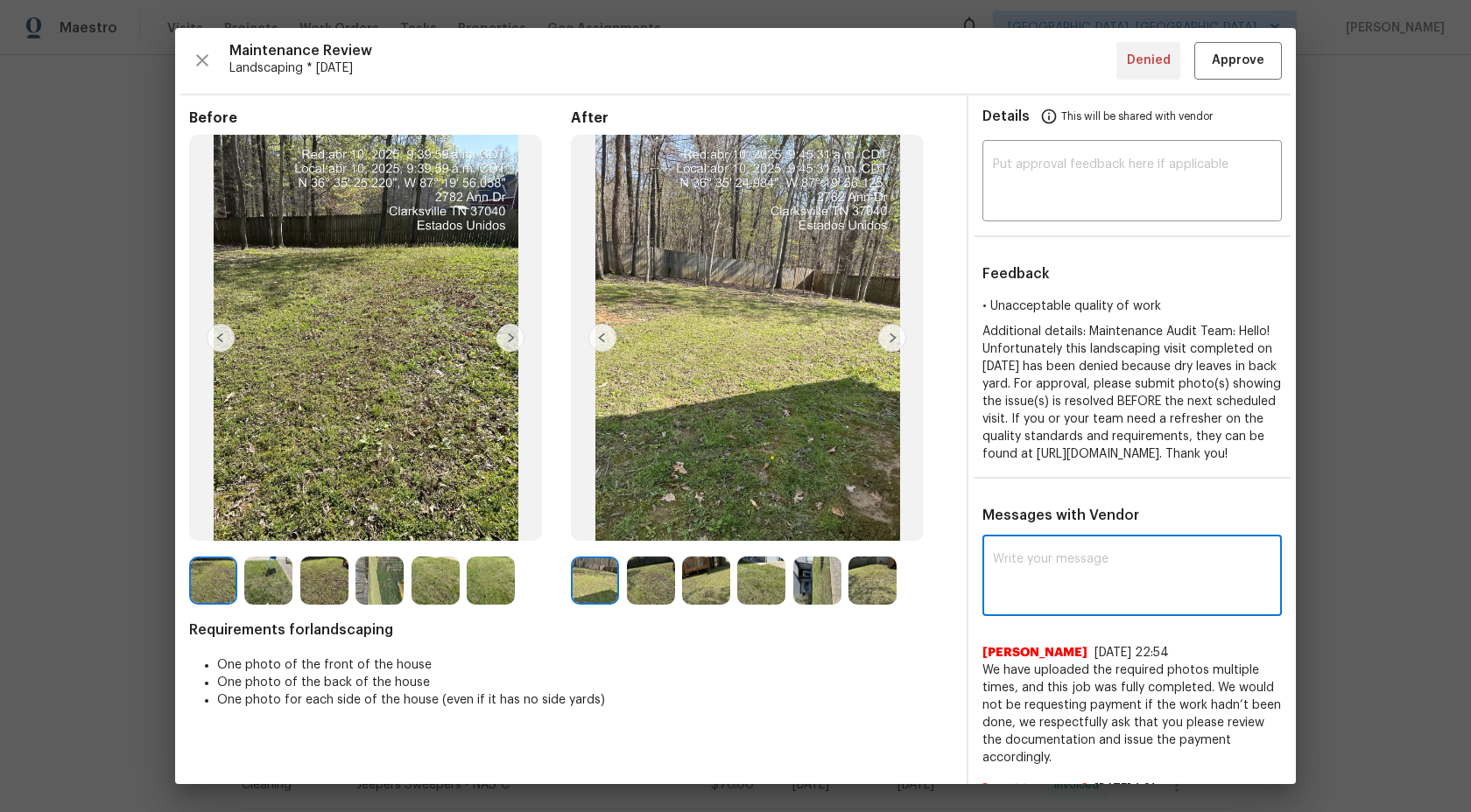
click at [1088, 602] on textarea at bounding box center [1132, 578] width 278 height 49
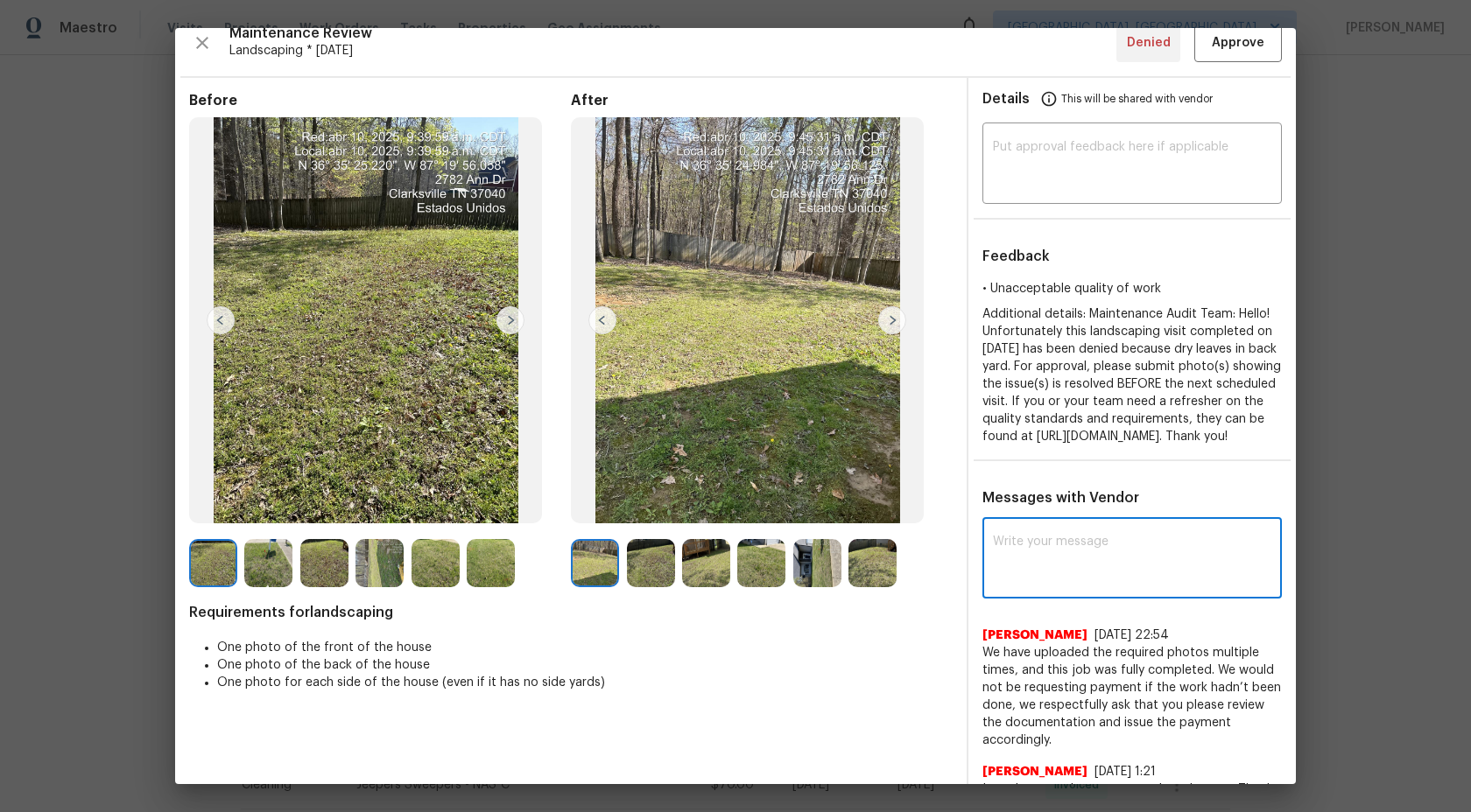
scroll to position [19, 0]
click at [1057, 577] on textarea at bounding box center [1132, 559] width 278 height 49
type textarea "H"
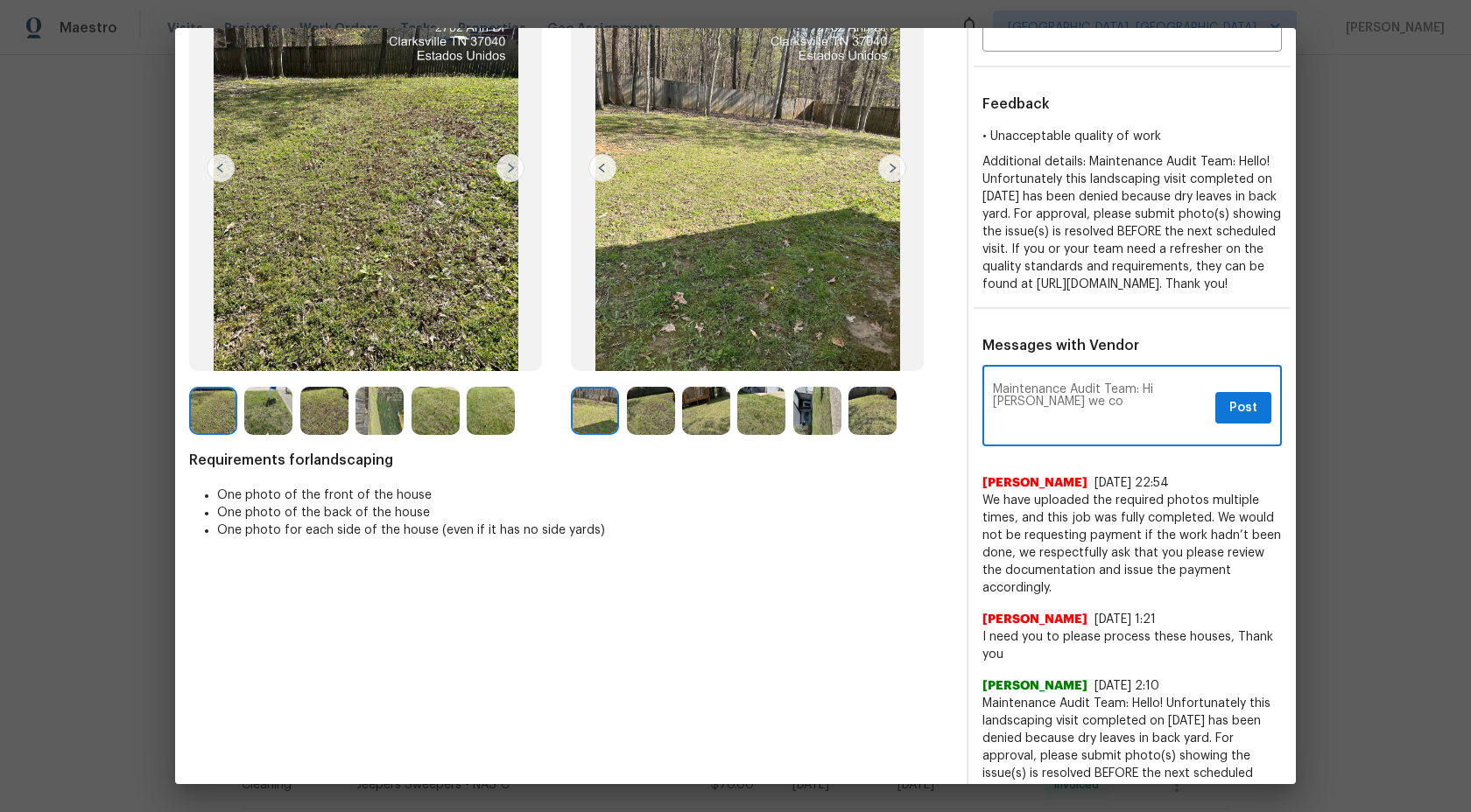
scroll to position [252, 0]
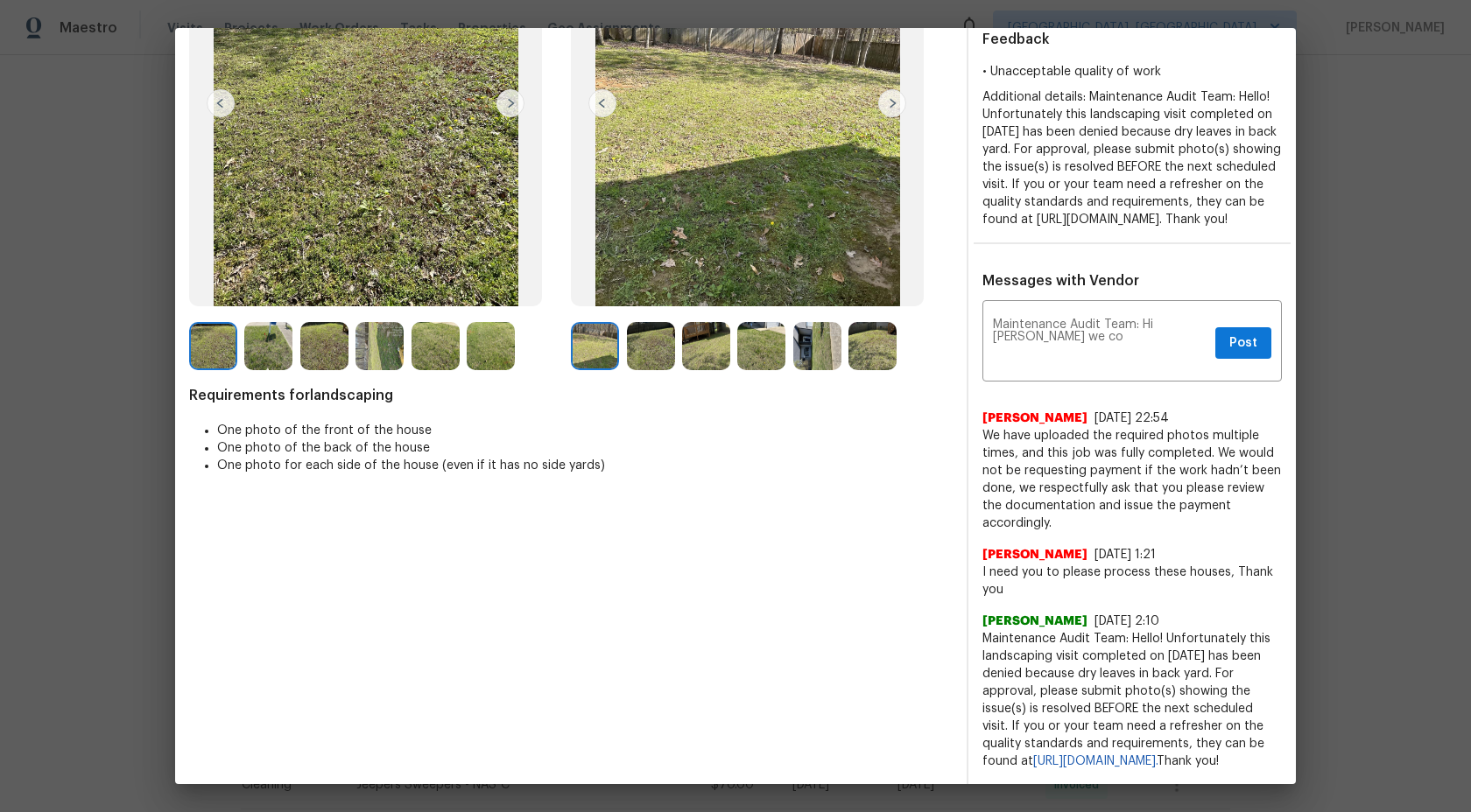
drag, startPoint x: 1051, startPoint y: 767, endPoint x: 981, endPoint y: 626, distance: 157.4
click at [981, 626] on div "Maintenance Audit Team: Hi Alex we co x Post ​ Alexandra Penalba 8/8/25, 22:54 …" at bounding box center [1132, 538] width 328 height 466
copy span "Maintenance Audit Team: Hello! Unfortunately this landscaping visit completed o…"
drag, startPoint x: 1029, startPoint y: 348, endPoint x: 948, endPoint y: 320, distance: 85.7
click at [948, 320] on div "Before After Requirements for landscaping One photo of the front of the house O…" at bounding box center [735, 323] width 1121 height 923
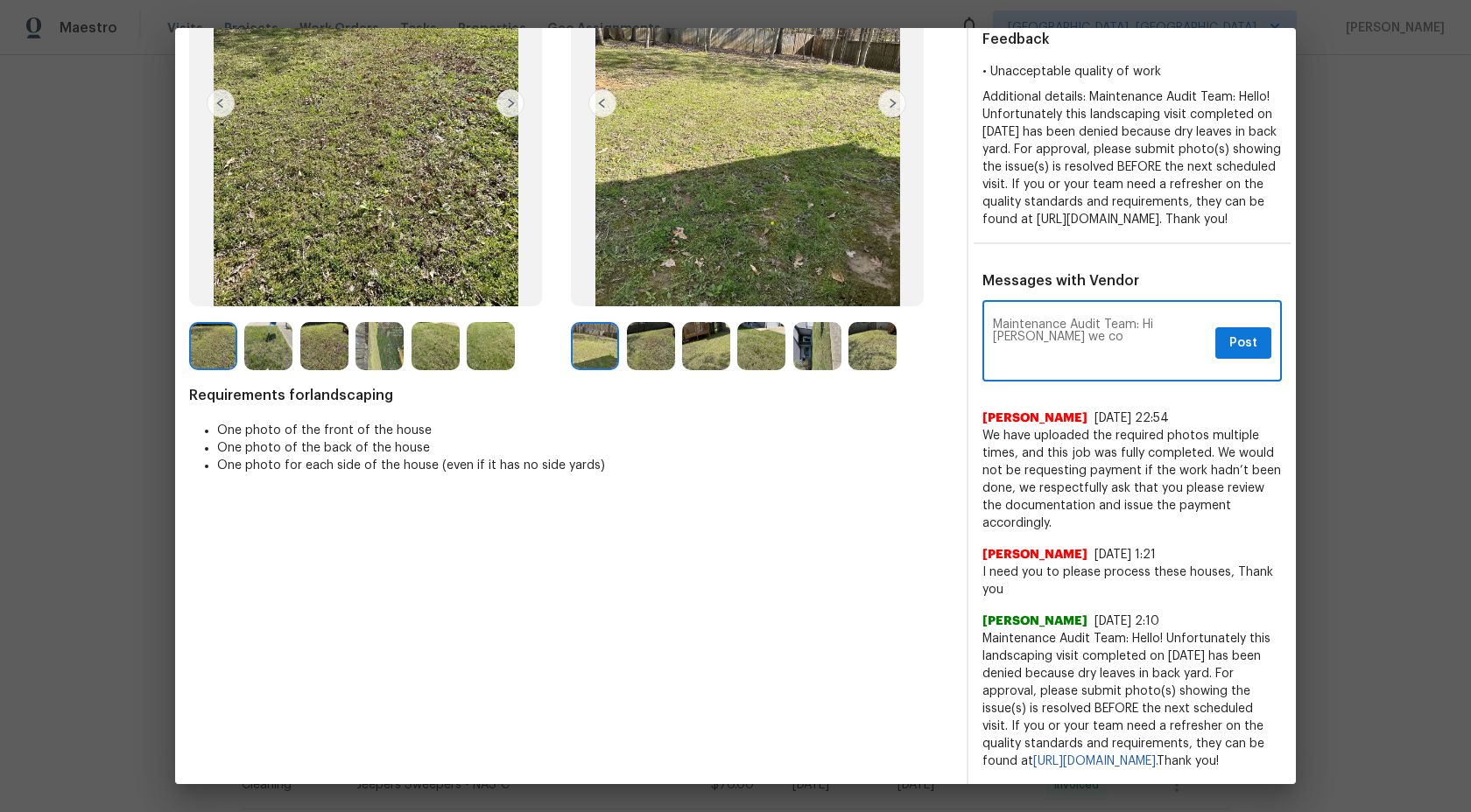
paste textarea "ello! Unfortunately this landscaping visit completed on 04/10/2025 has been den…"
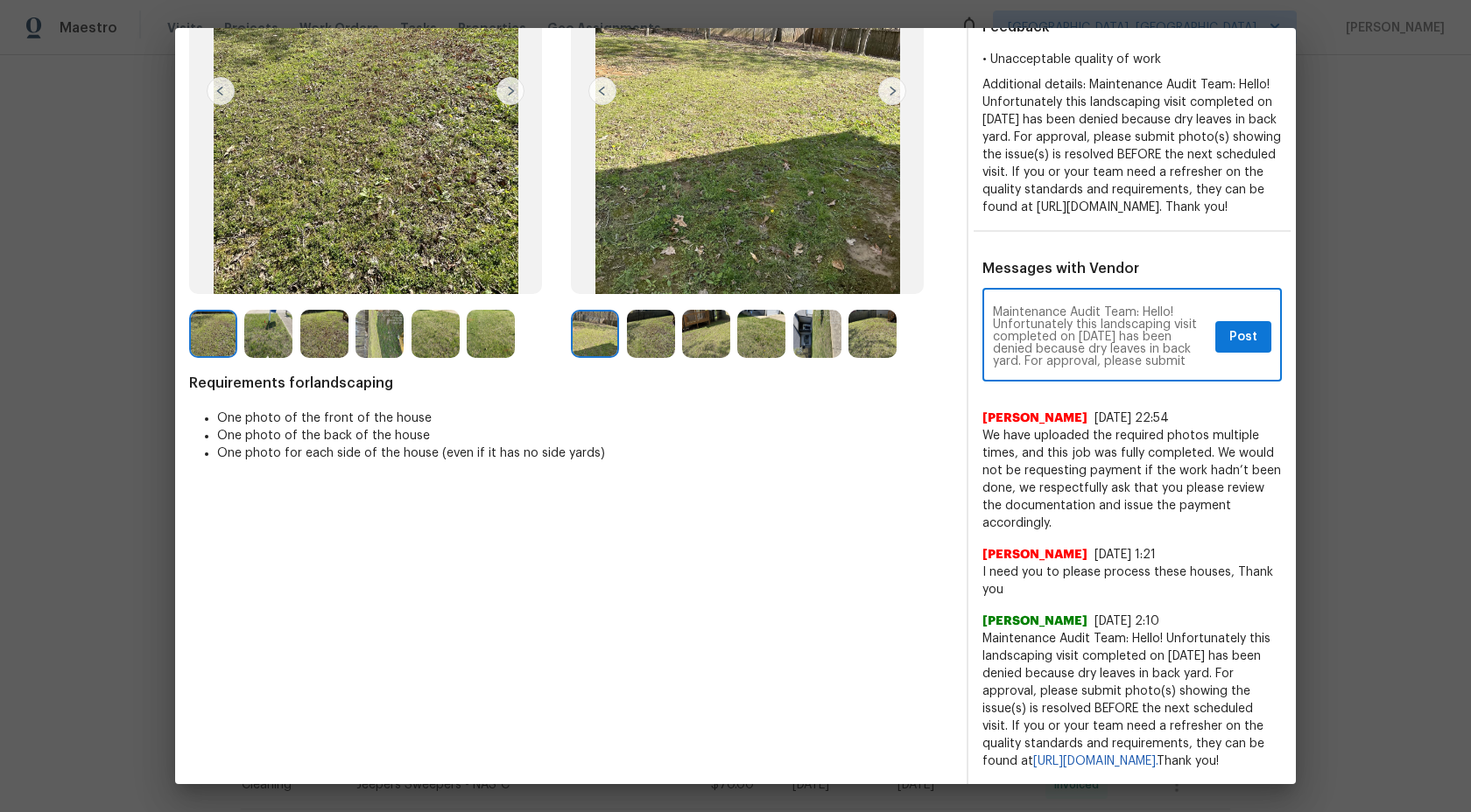
scroll to position [98, 0]
type textarea "Maintenance Audit Team: Hello! Unfortunately this landscaping visit completed o…"
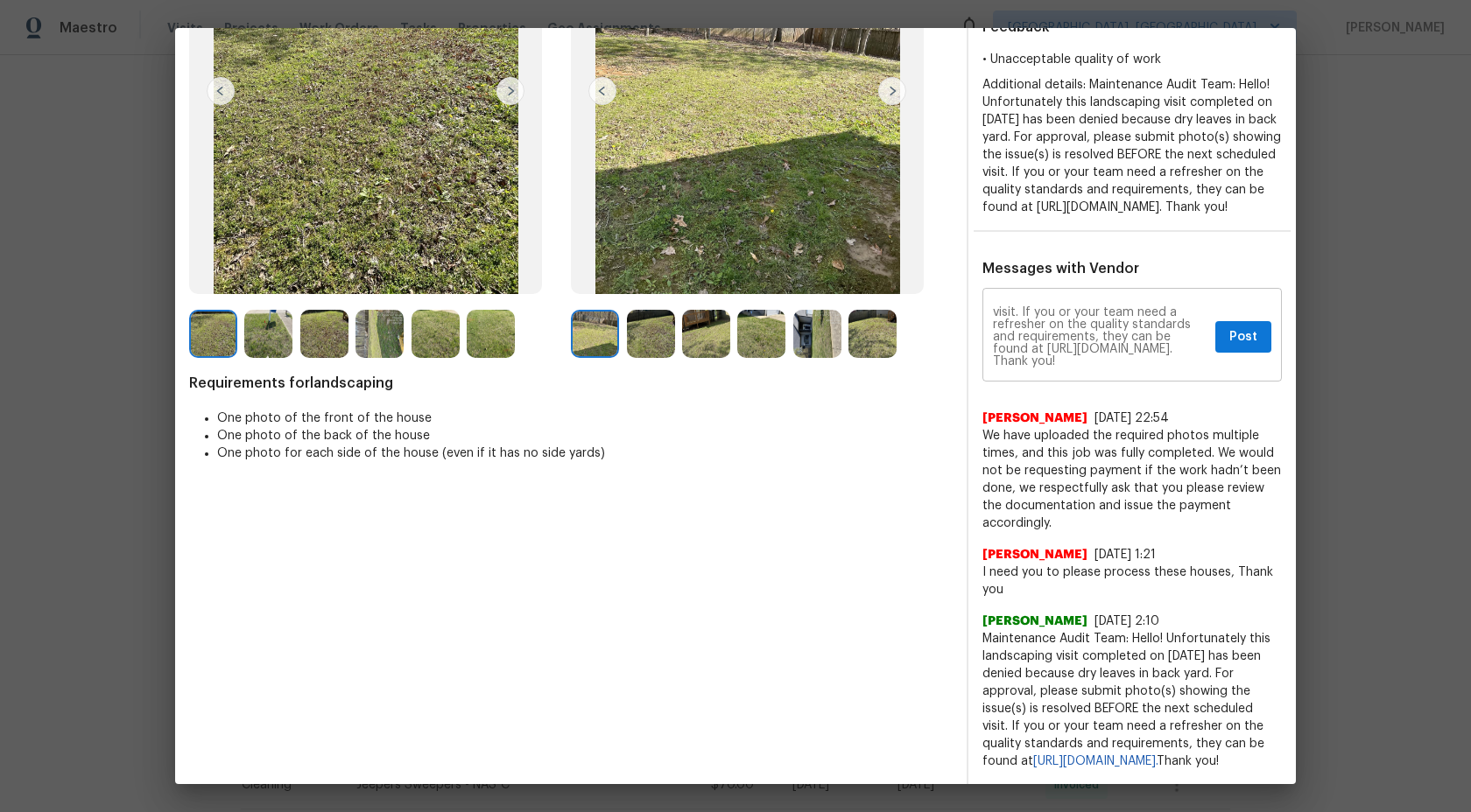
click at [1272, 352] on div "Maintenance Audit Team: Hello! Unfortunately this landscaping visit completed o…" at bounding box center [1132, 336] width 299 height 90
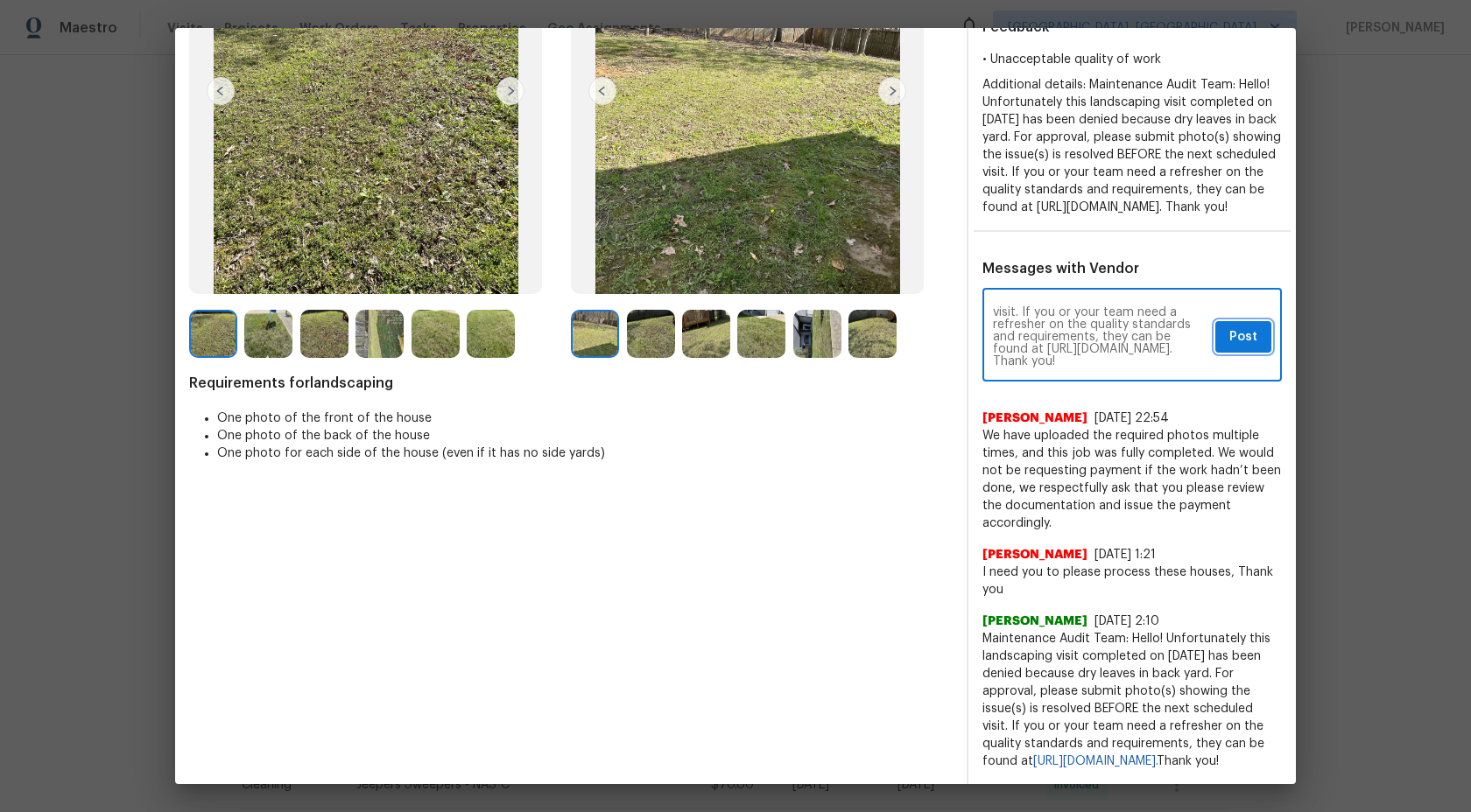
click at [1250, 348] on span "Post" at bounding box center [1243, 337] width 28 height 22
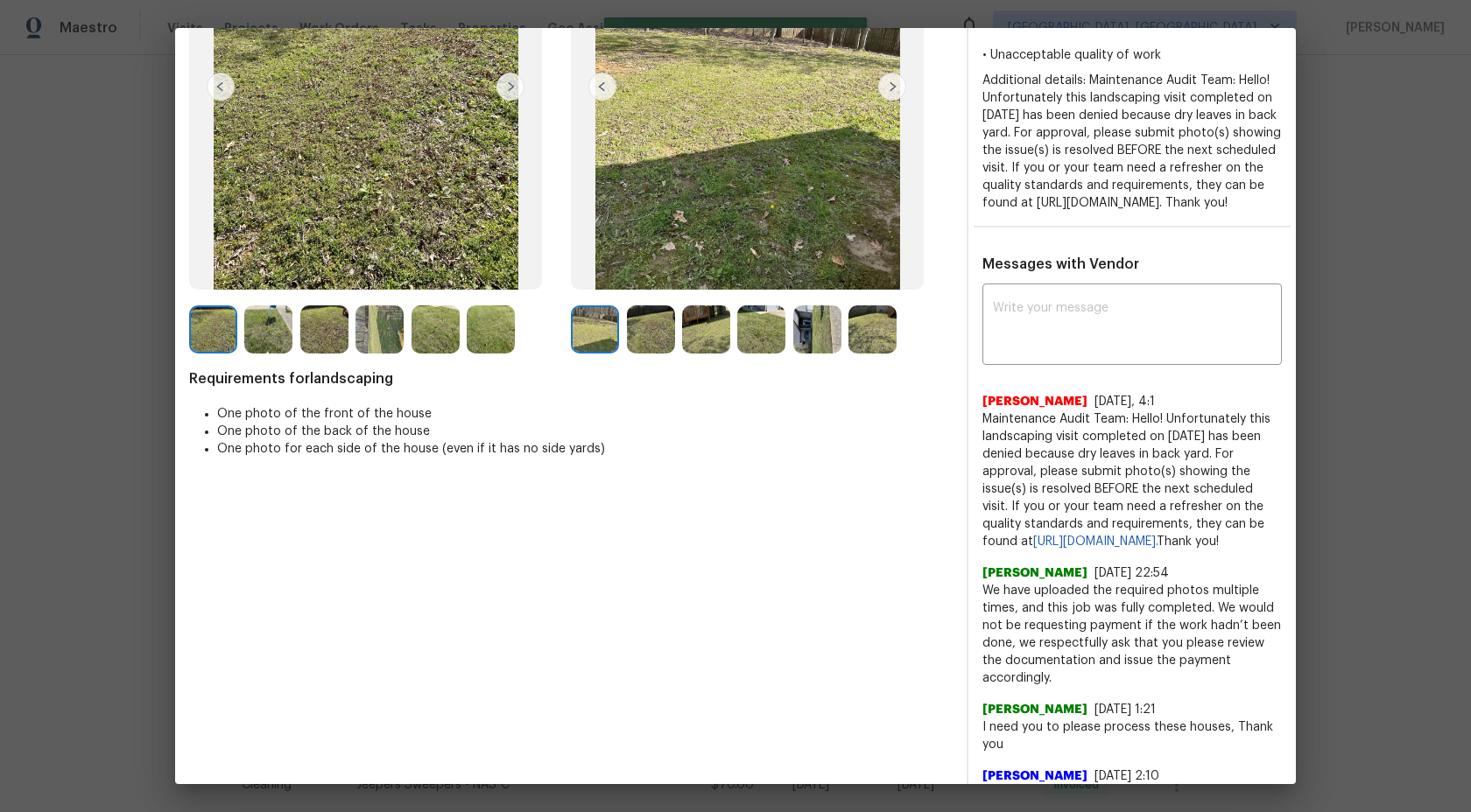
scroll to position [0, 0]
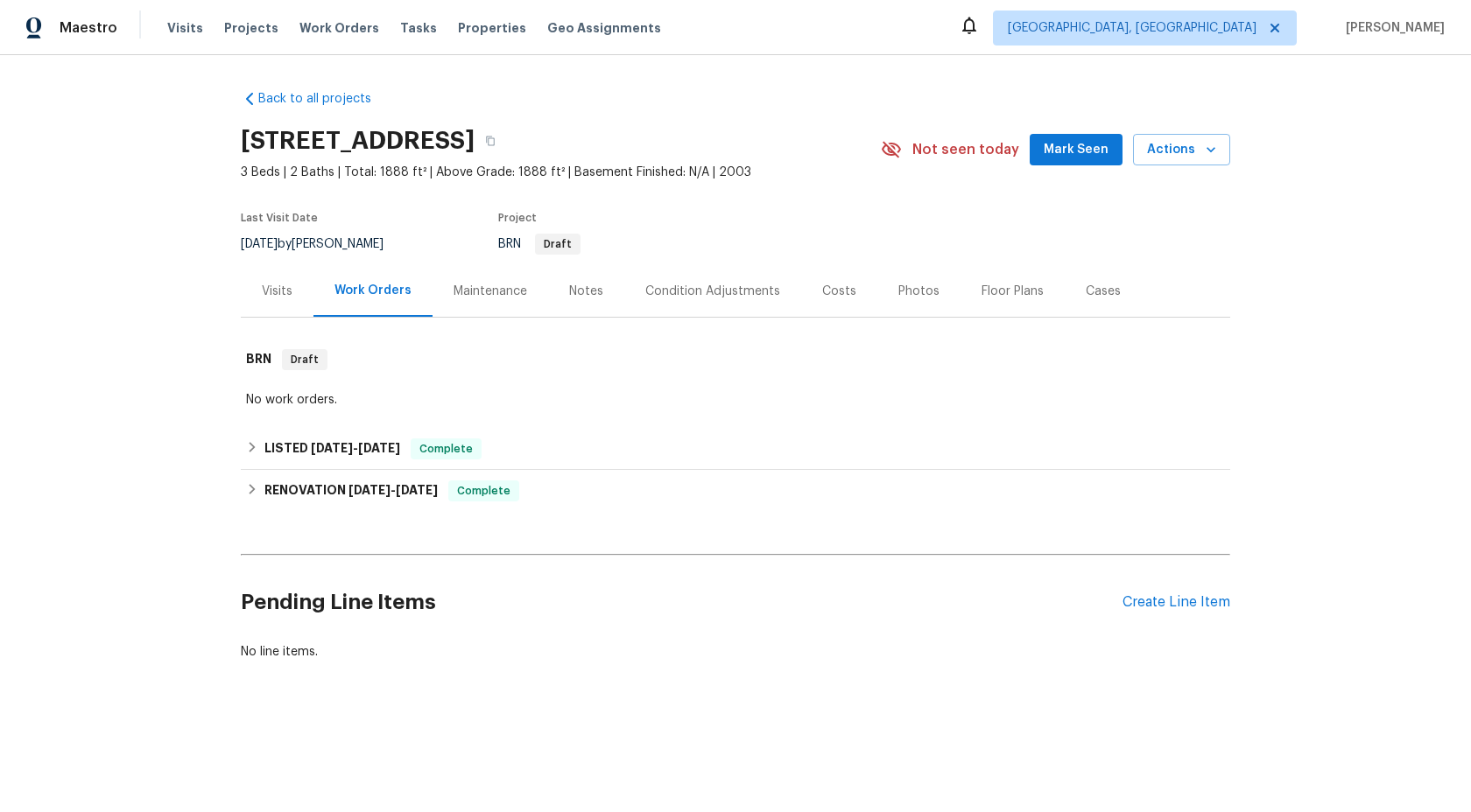
click at [493, 306] on div "Maintenance" at bounding box center [489, 291] width 115 height 51
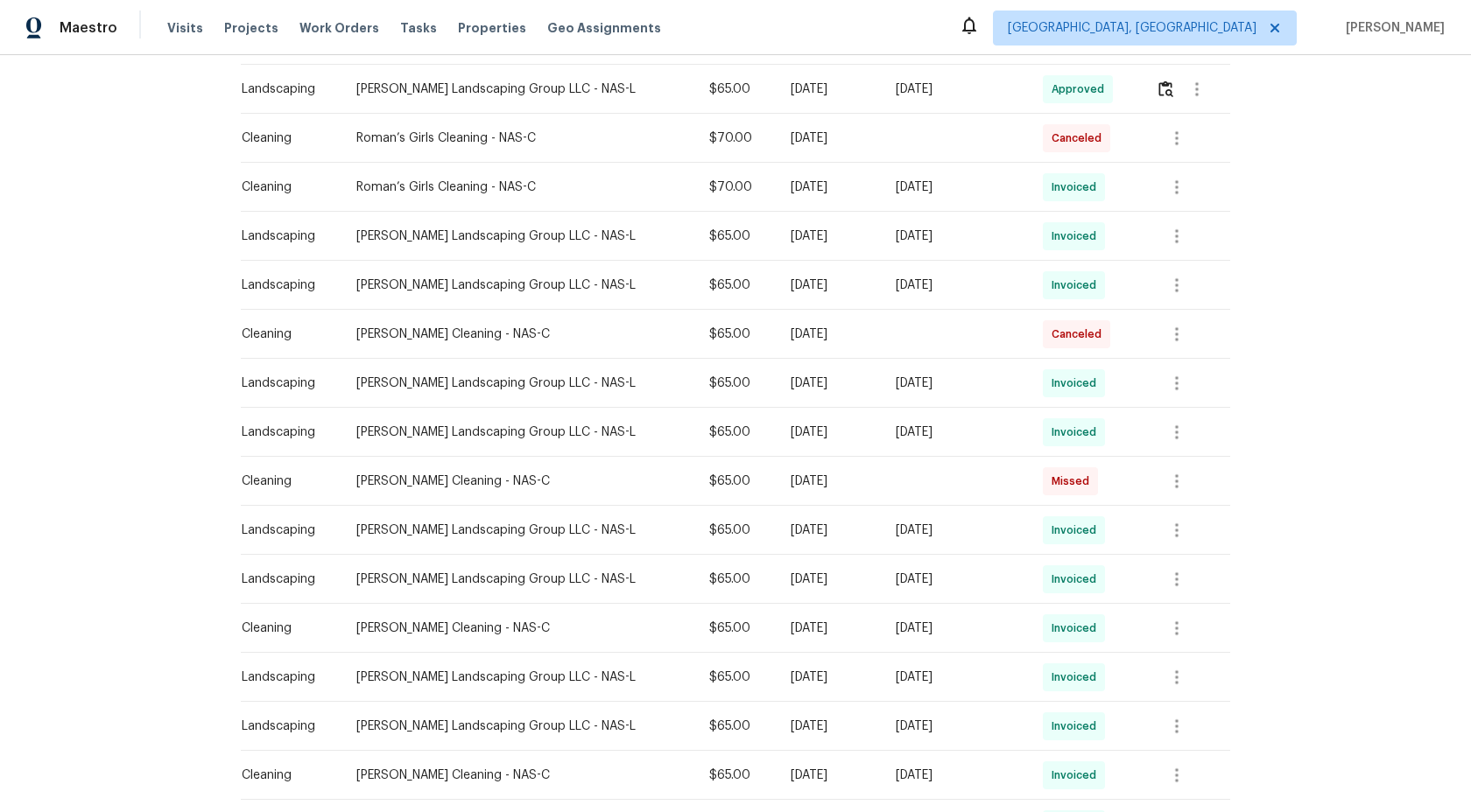
scroll to position [935, 0]
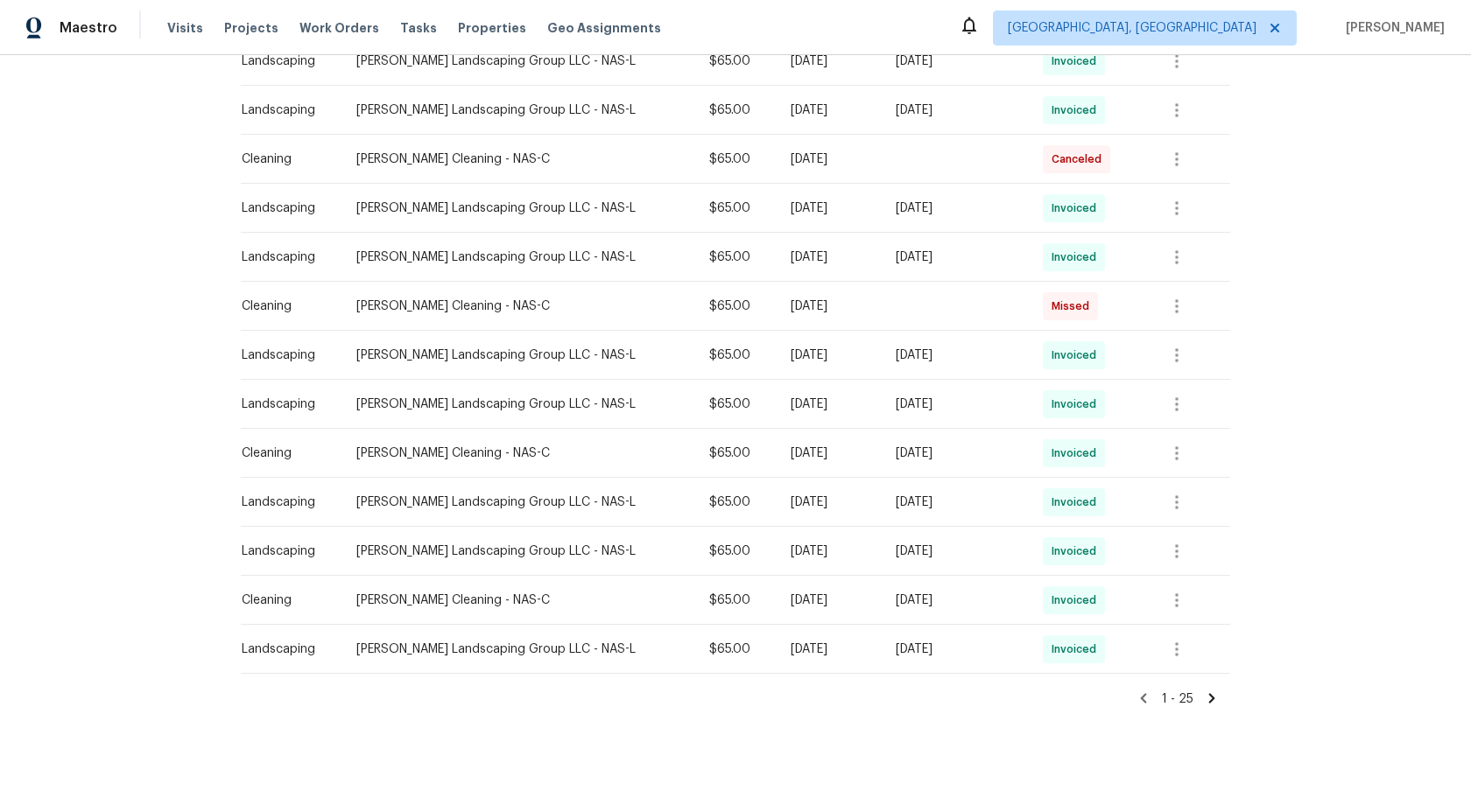
click at [1214, 701] on icon at bounding box center [1212, 699] width 16 height 16
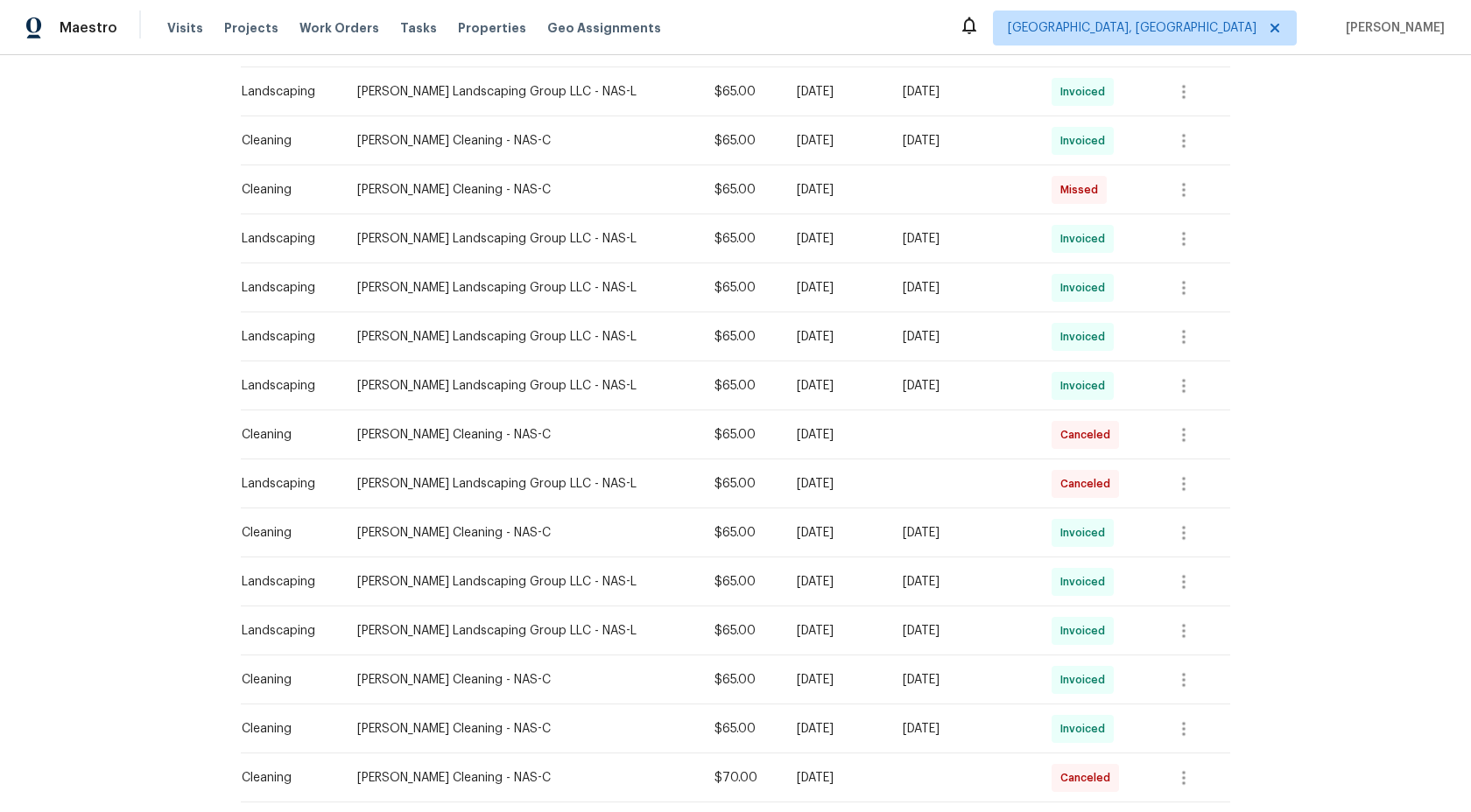
scroll to position [493, 0]
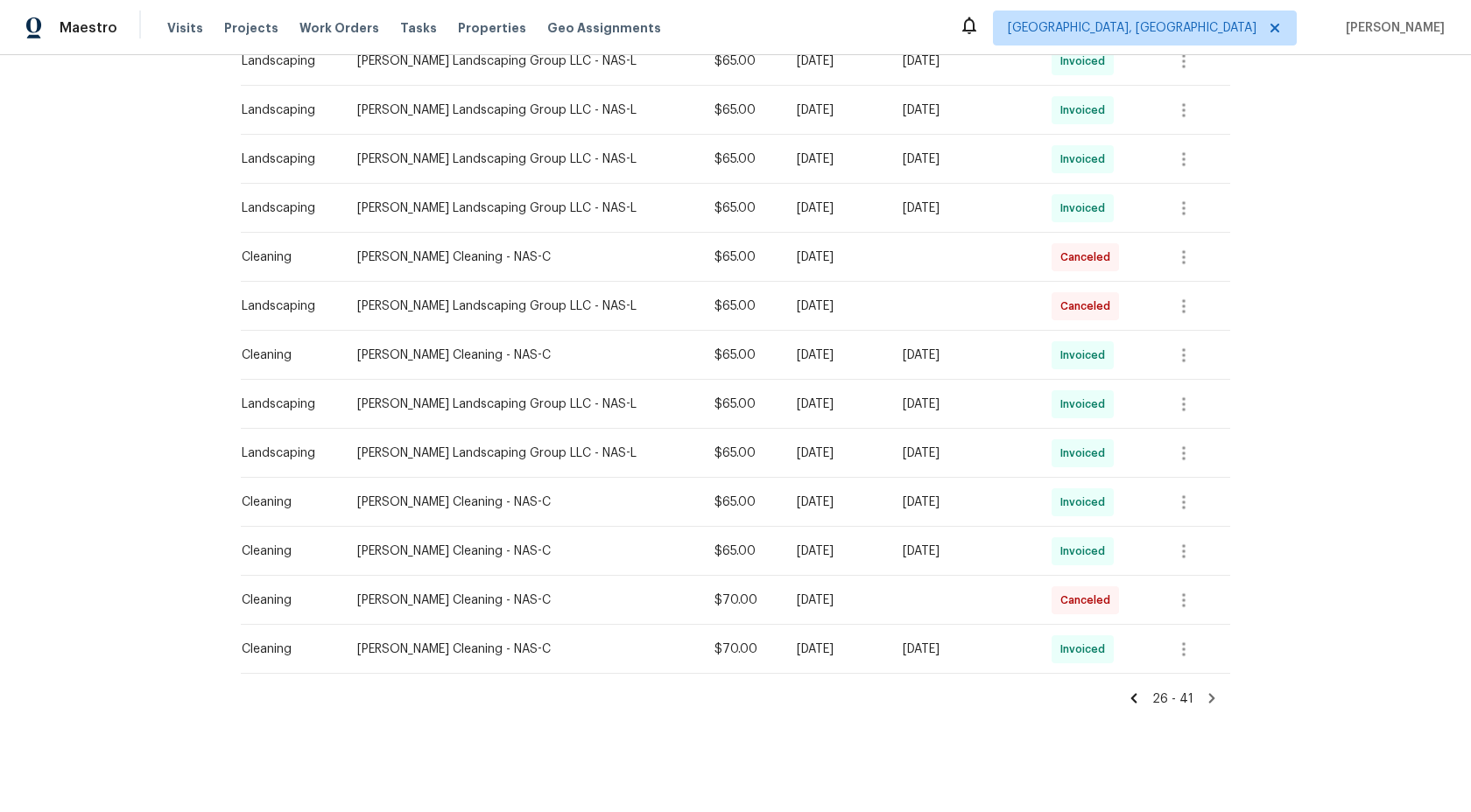
click at [1212, 700] on icon at bounding box center [1212, 699] width 6 height 10
click at [1207, 685] on div "26 - 41" at bounding box center [735, 691] width 990 height 35
click at [1212, 696] on icon at bounding box center [1212, 699] width 6 height 10
click at [1137, 697] on icon at bounding box center [1134, 699] width 6 height 10
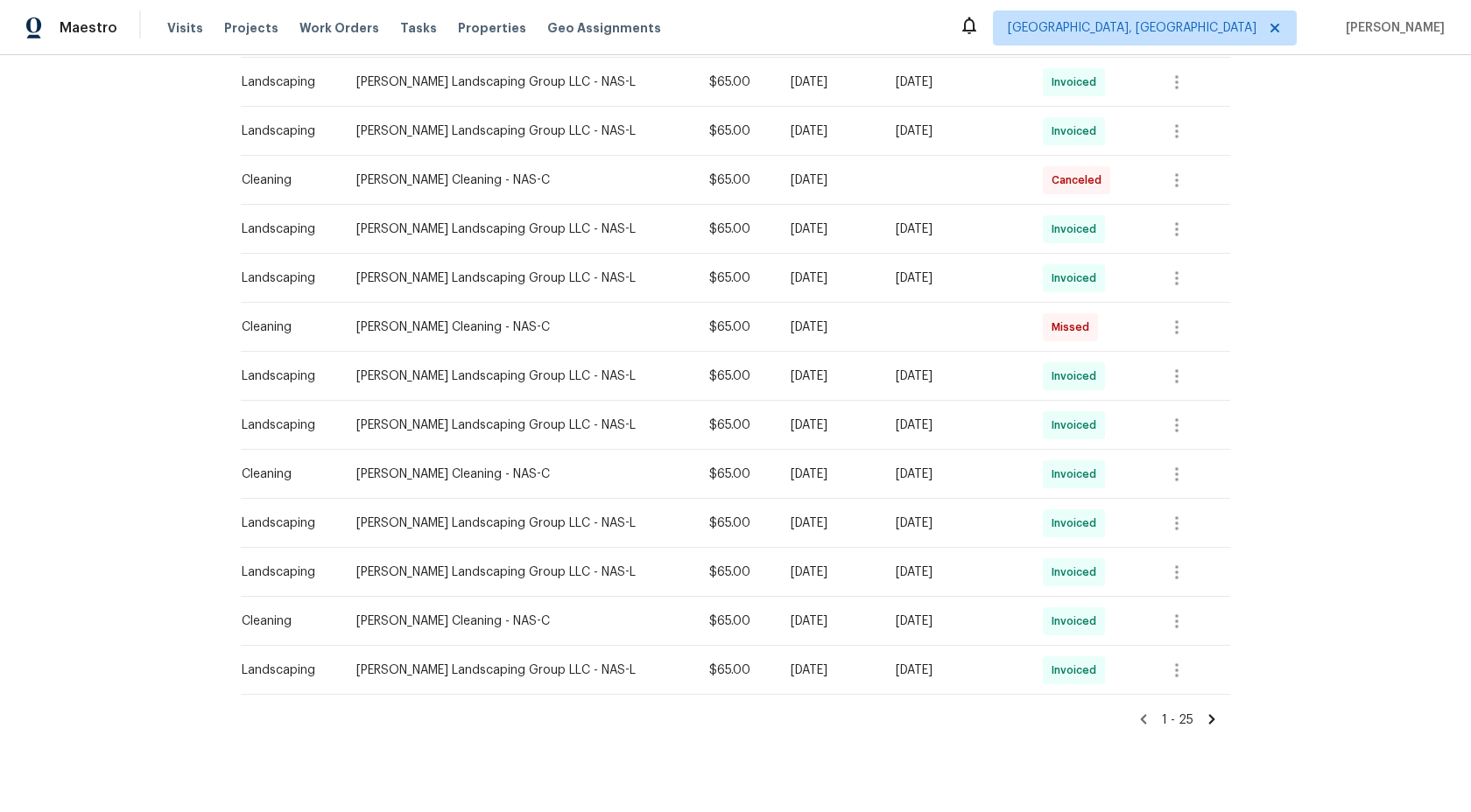
scroll to position [935, 0]
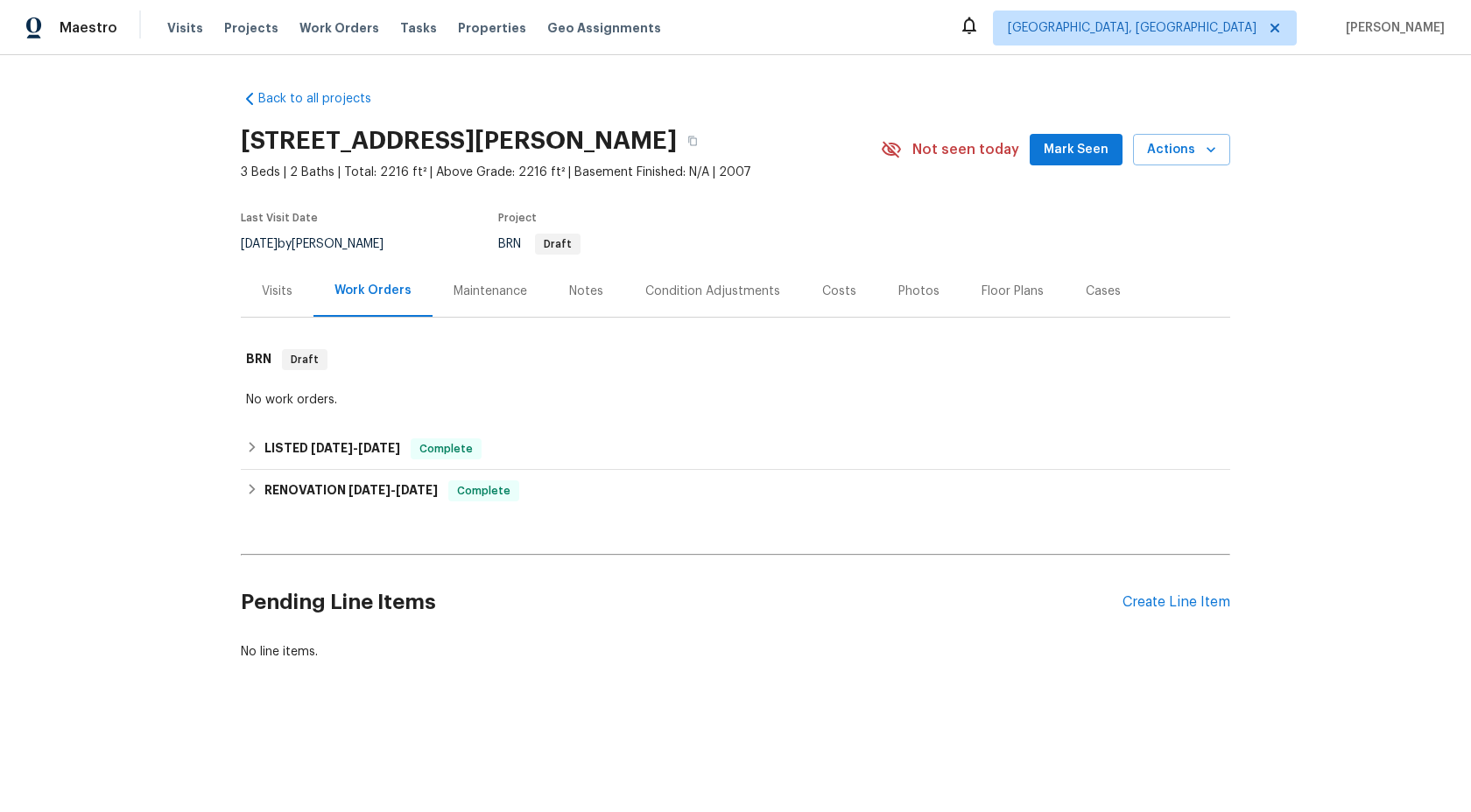
click at [488, 296] on div "Maintenance" at bounding box center [490, 292] width 74 height 18
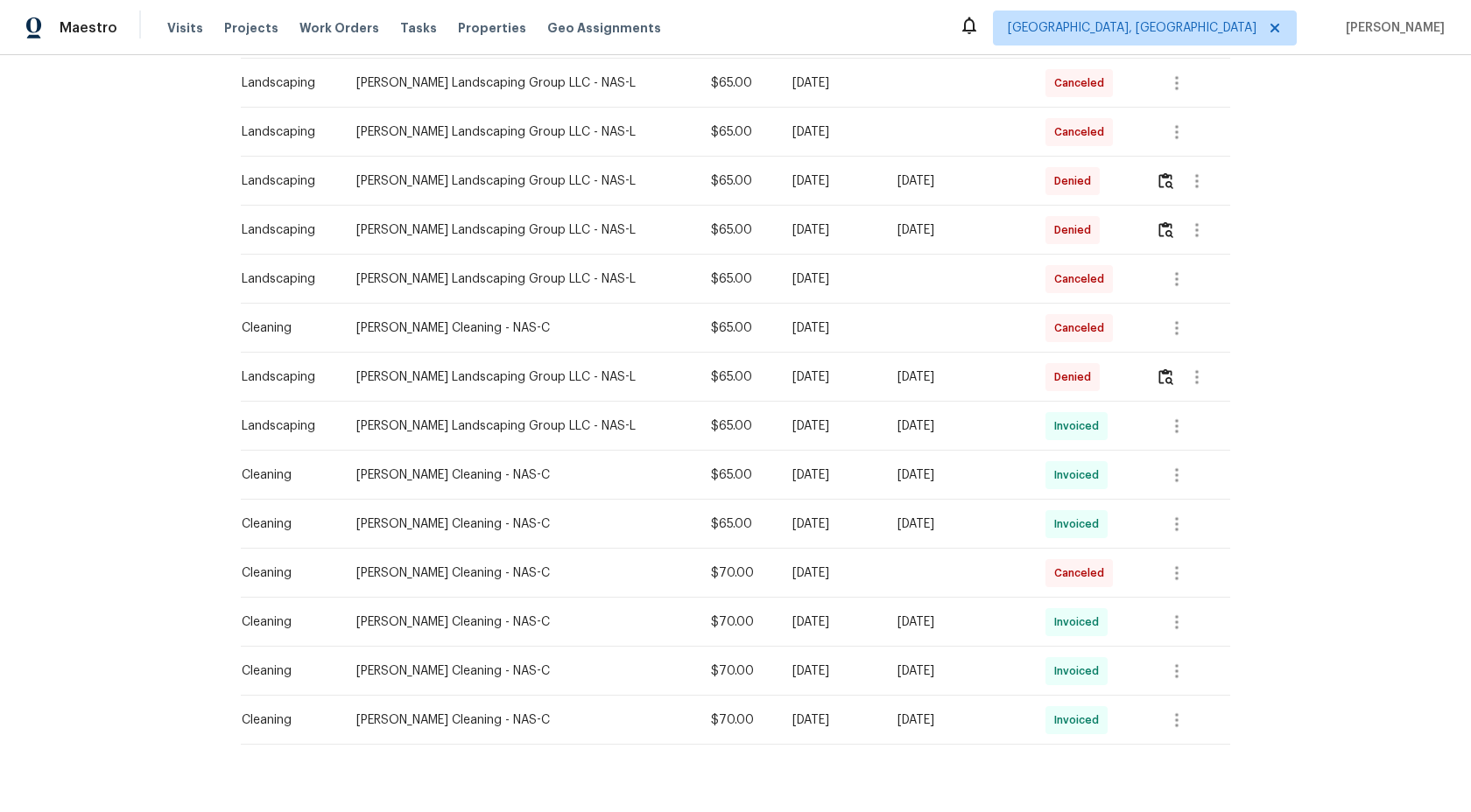
scroll to position [324, 0]
click at [1167, 377] on img "button" at bounding box center [1165, 377] width 15 height 17
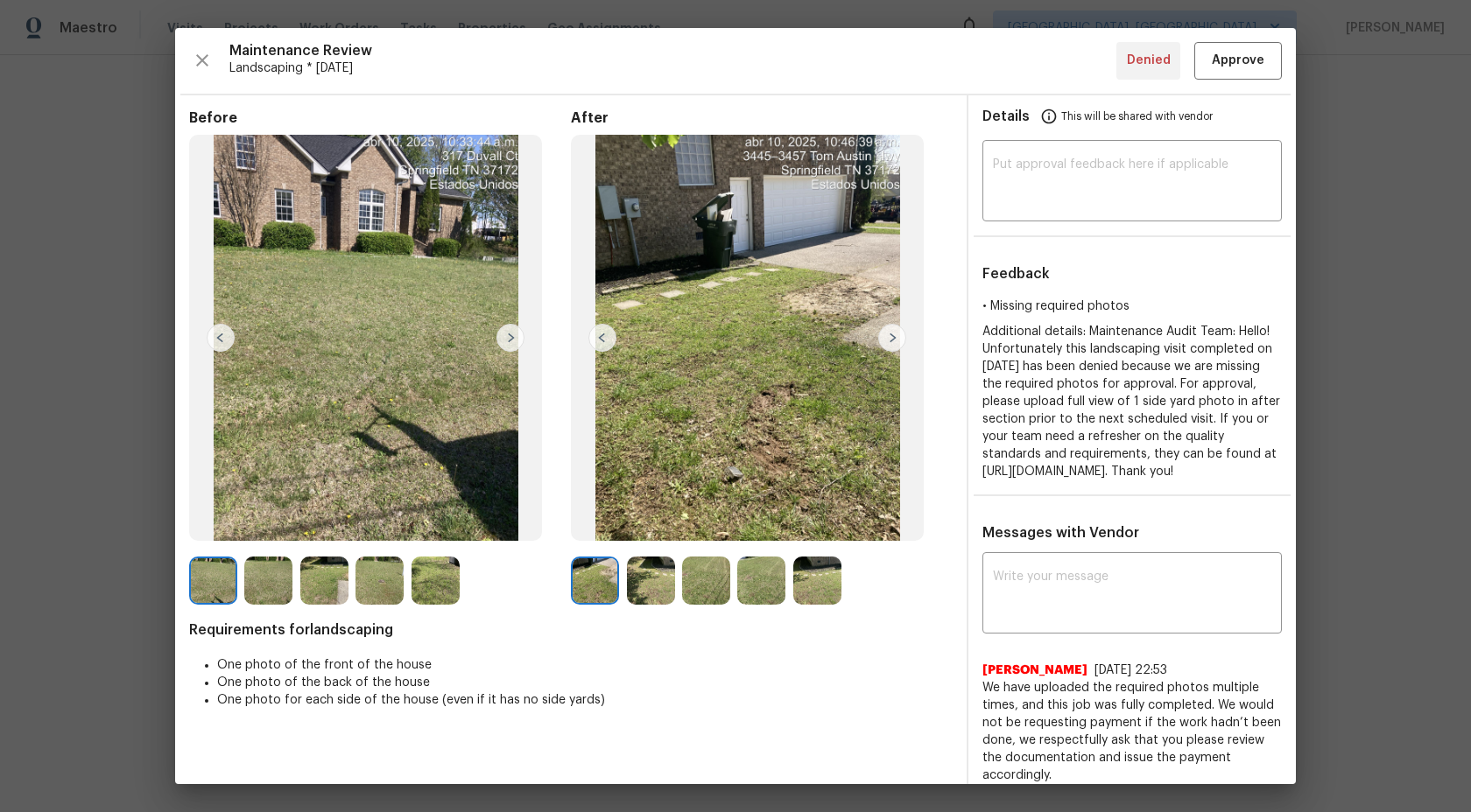
click at [636, 582] on img at bounding box center [650, 580] width 48 height 48
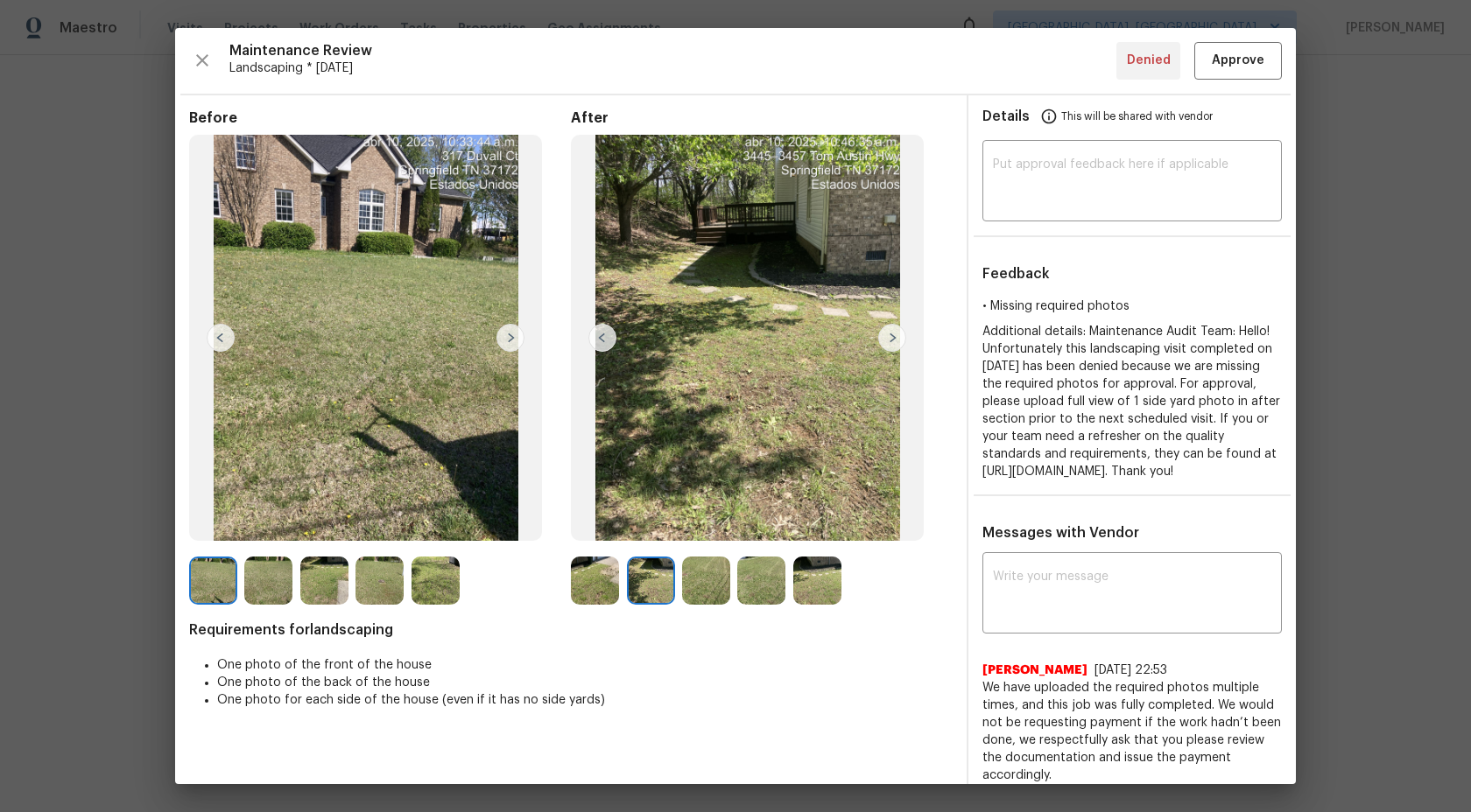
click at [438, 585] on img at bounding box center [435, 580] width 48 height 48
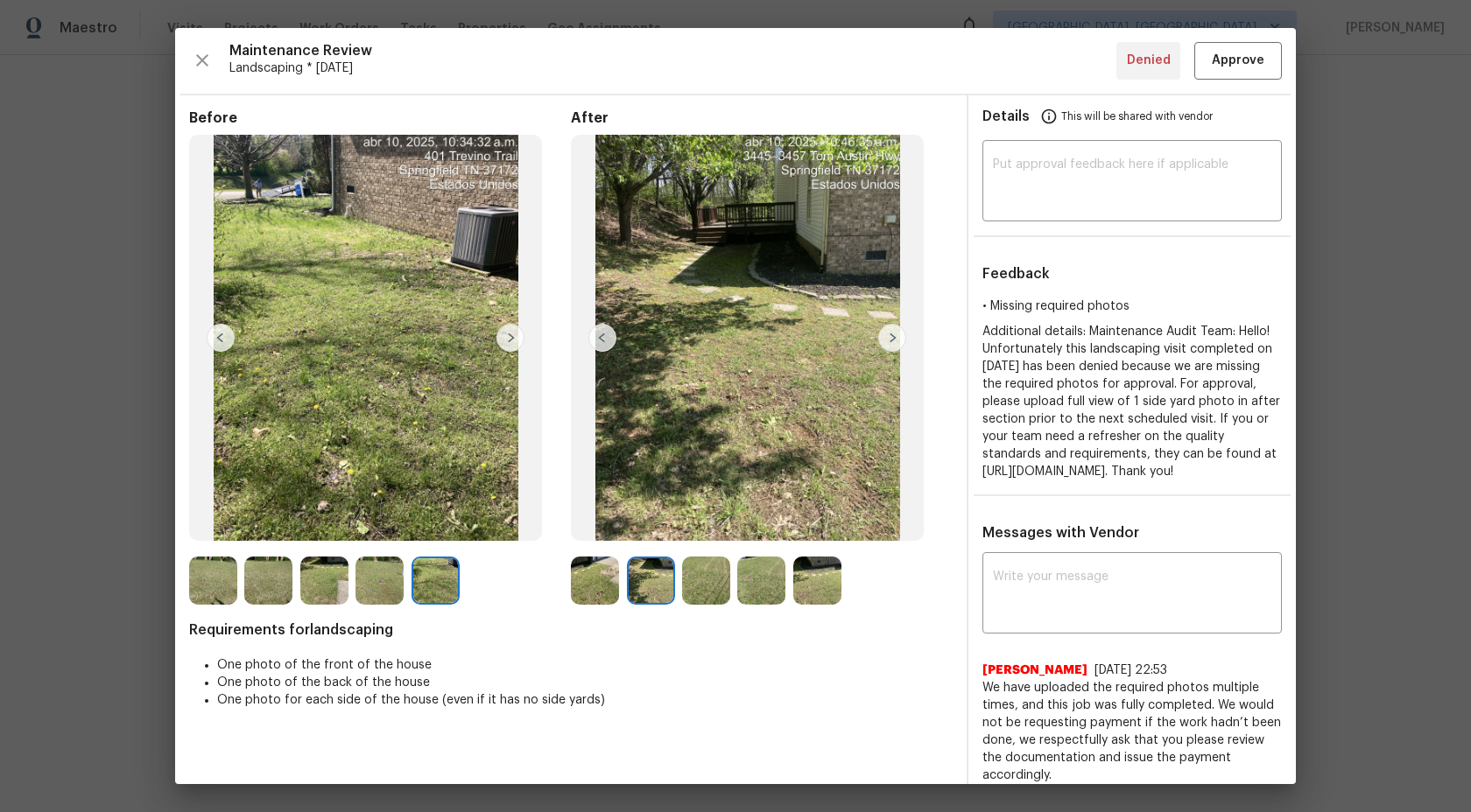
click at [389, 579] on img at bounding box center [379, 580] width 48 height 48
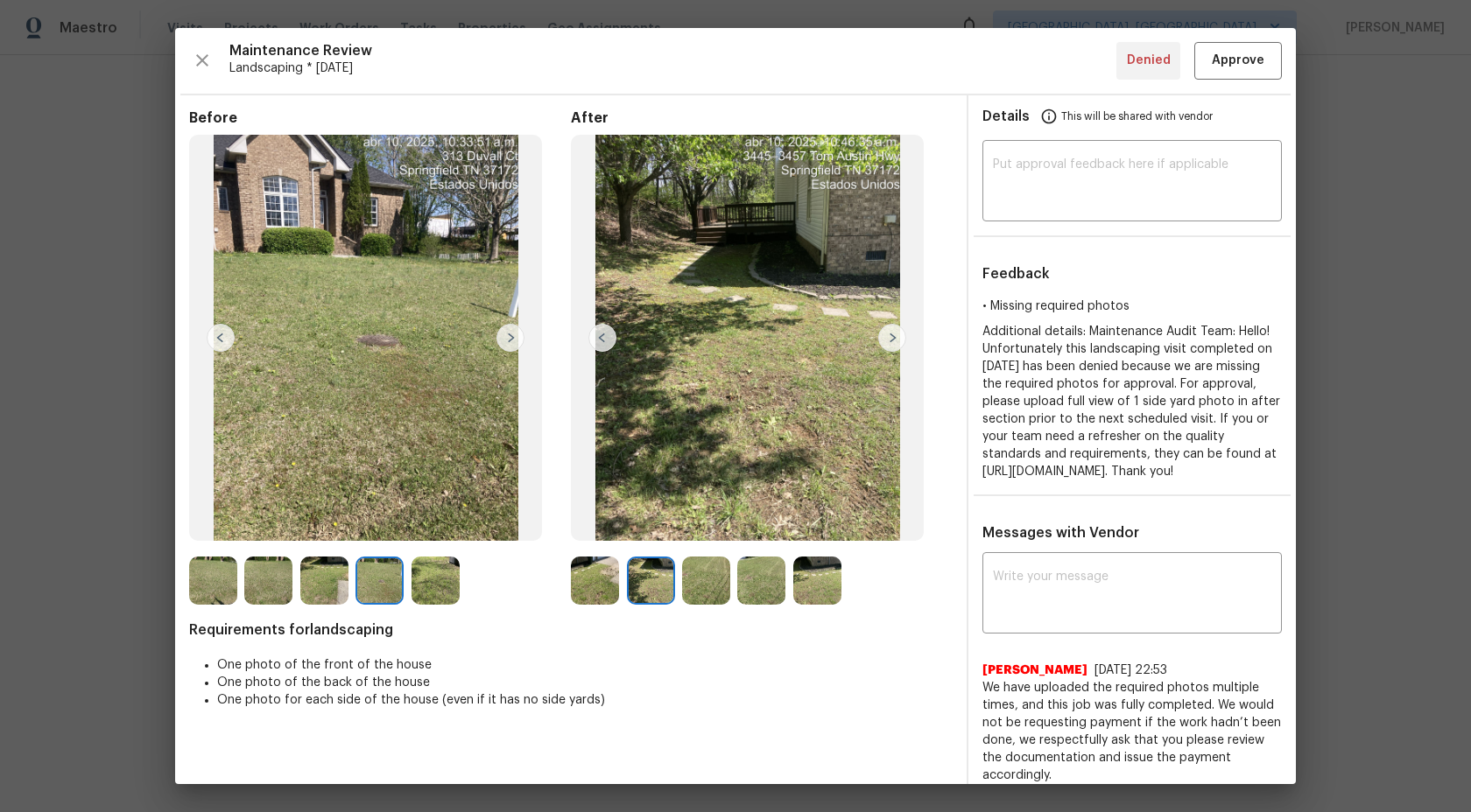
click at [307, 579] on img at bounding box center [324, 580] width 48 height 48
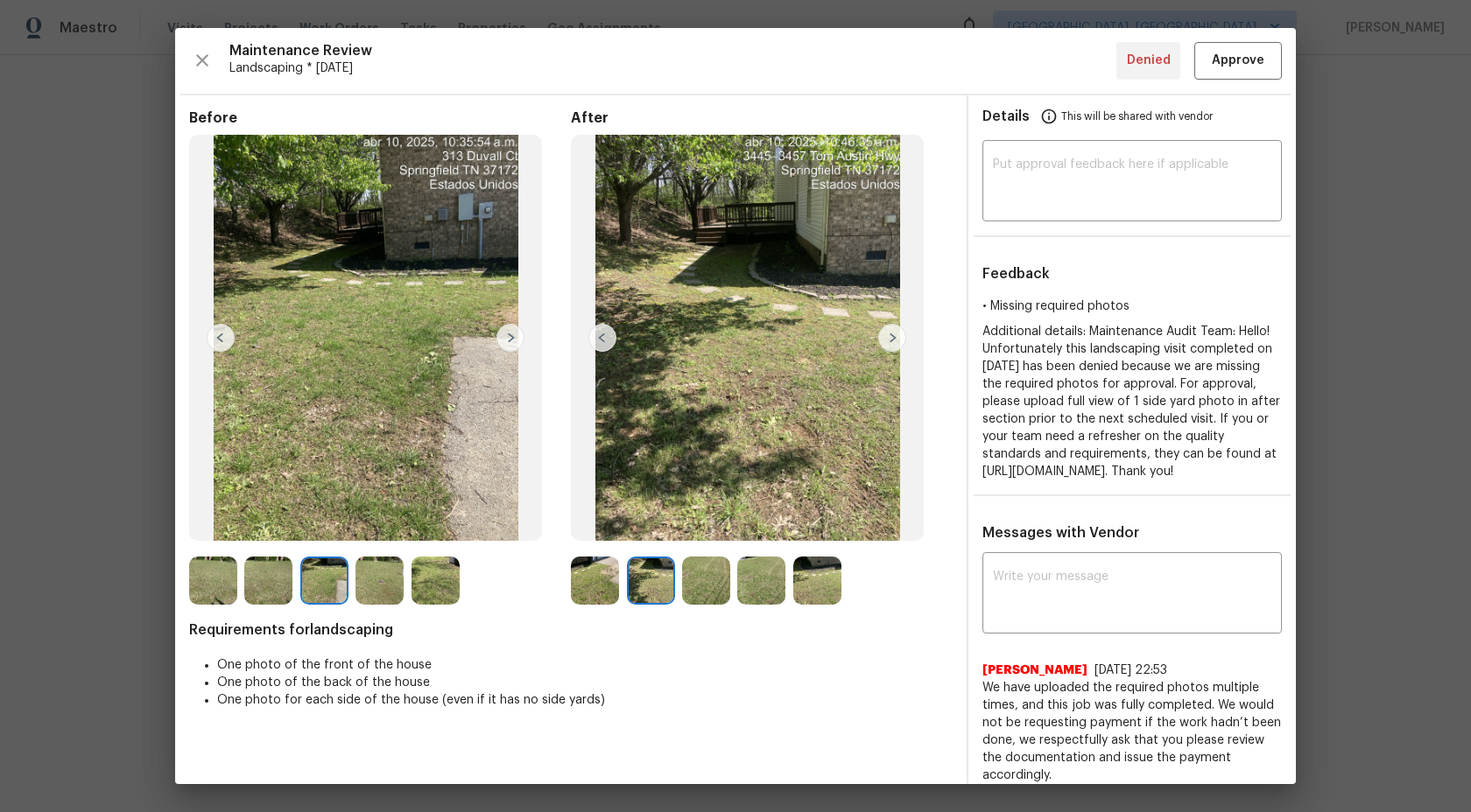
click at [267, 576] on img at bounding box center [268, 580] width 48 height 48
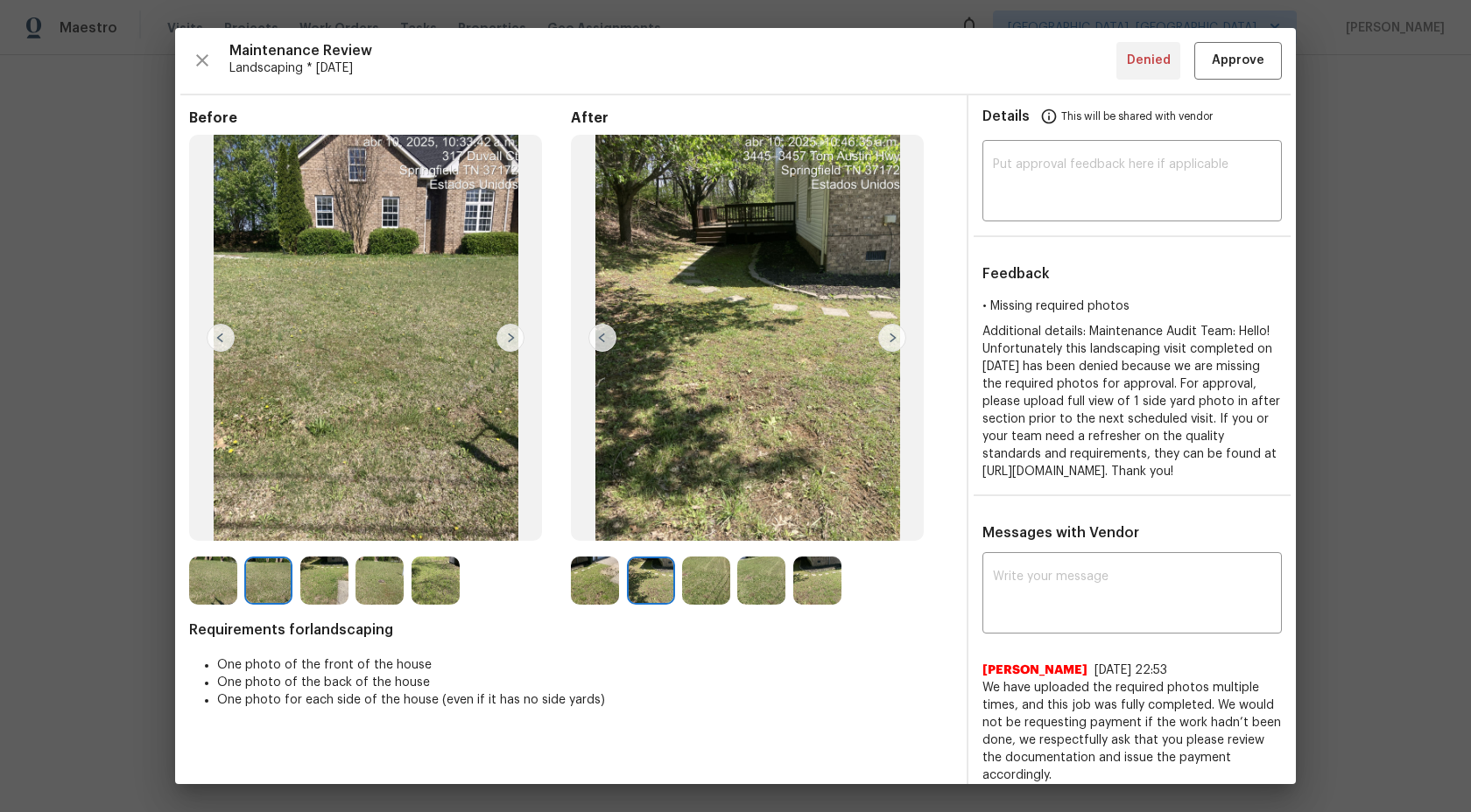
click at [235, 580] on img at bounding box center [213, 580] width 48 height 48
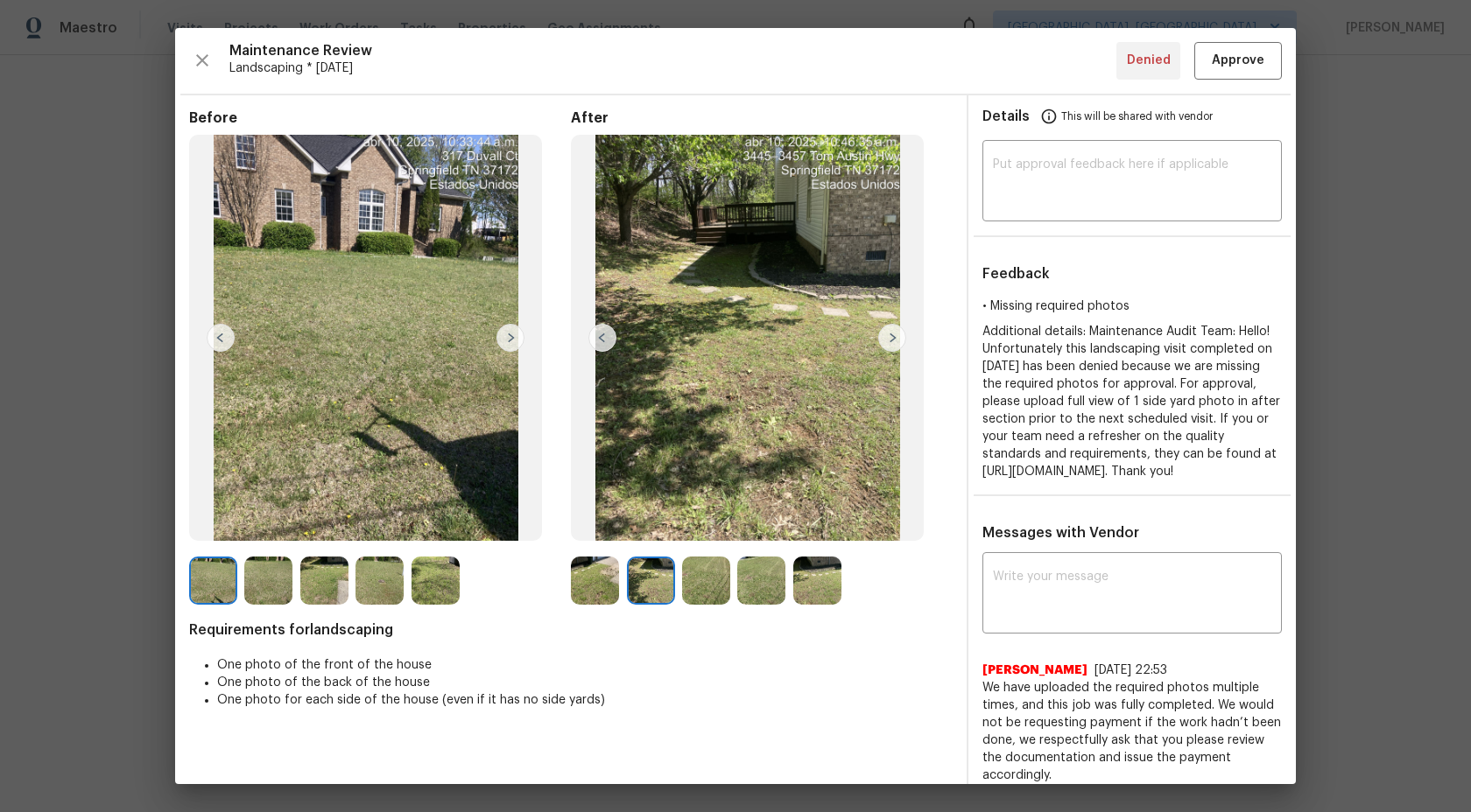
click at [294, 583] on div at bounding box center [272, 580] width 55 height 48
click at [270, 579] on img at bounding box center [268, 580] width 48 height 48
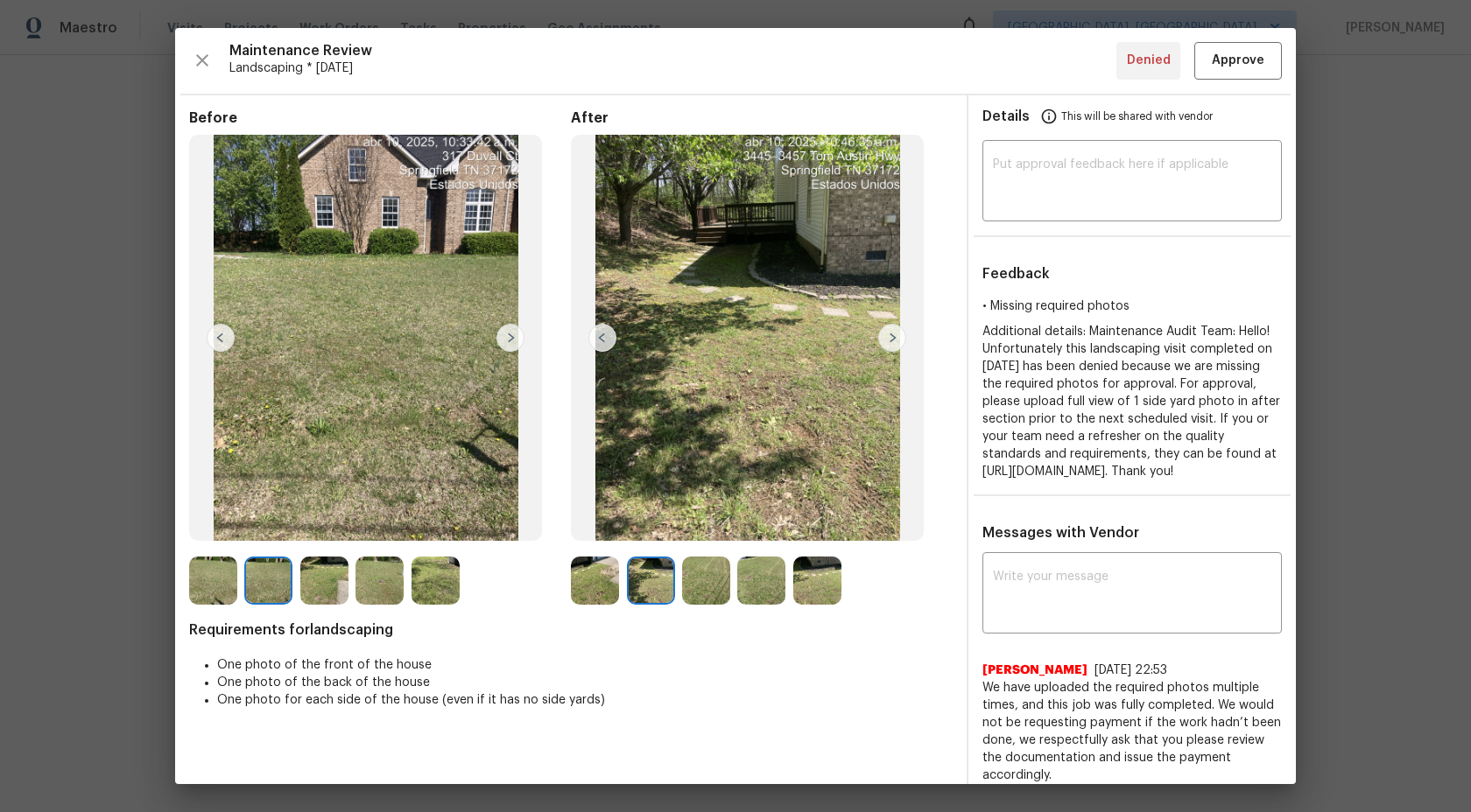
click at [210, 579] on img at bounding box center [213, 580] width 48 height 48
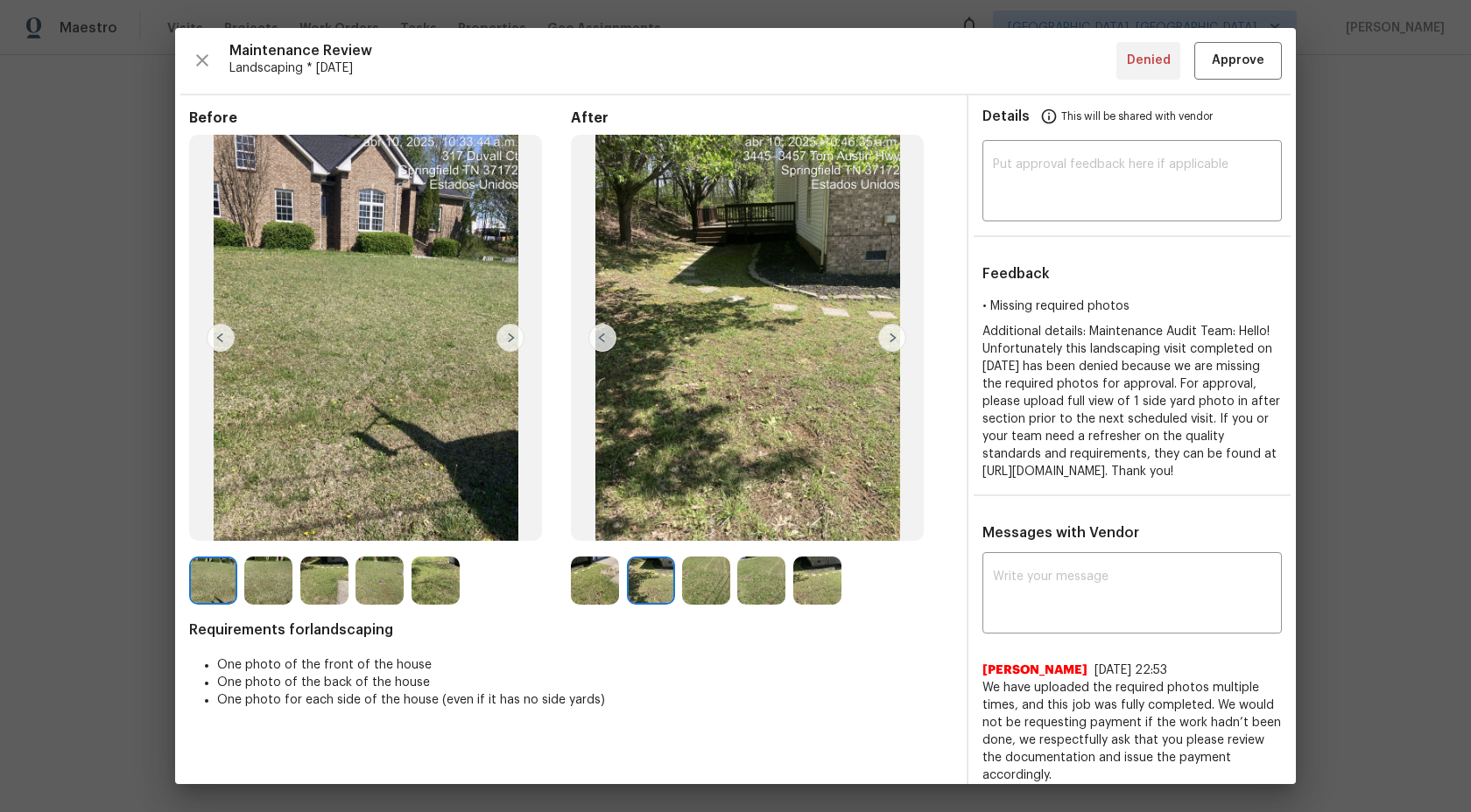
click at [267, 579] on img at bounding box center [268, 580] width 48 height 48
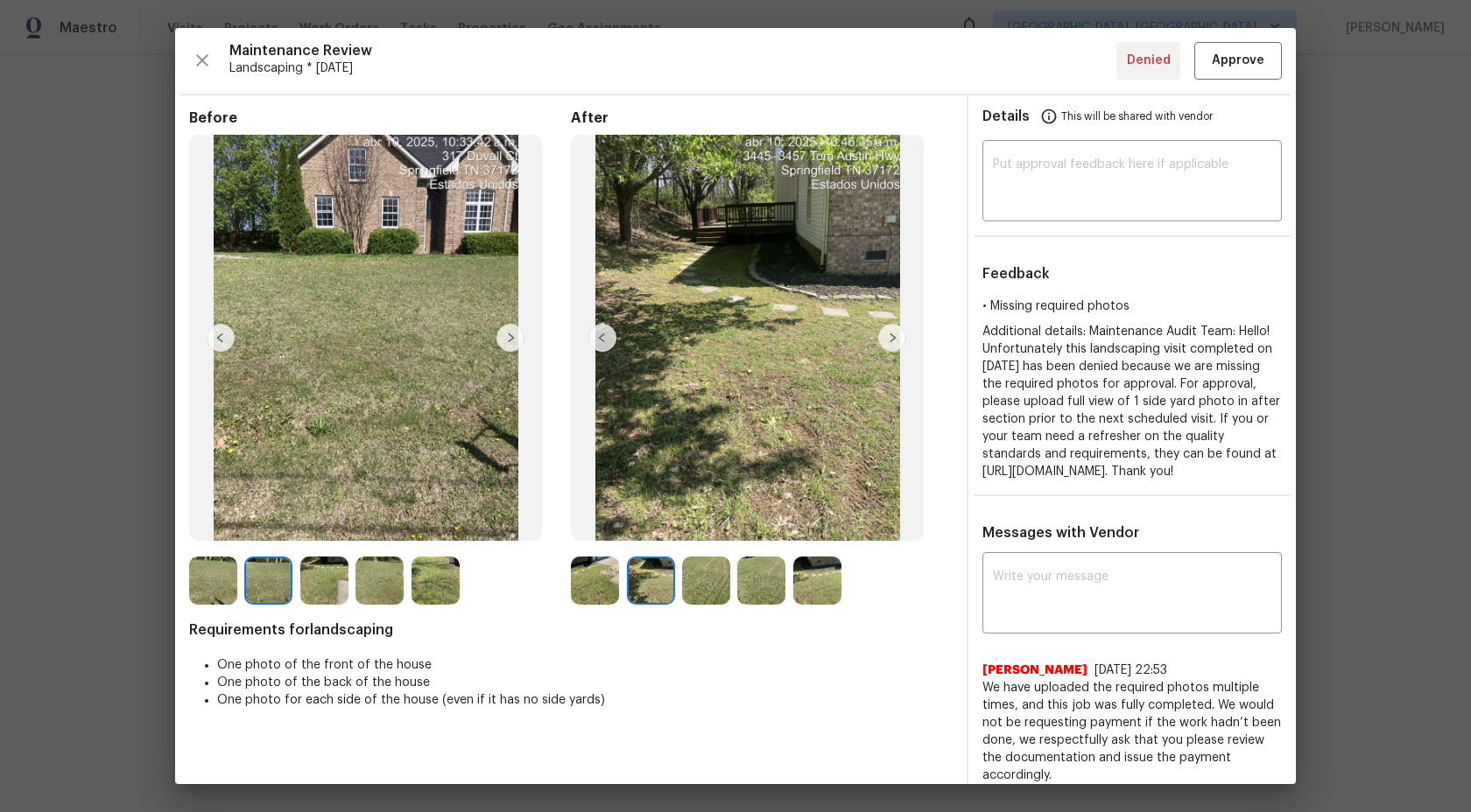
click at [328, 581] on img at bounding box center [324, 580] width 48 height 48
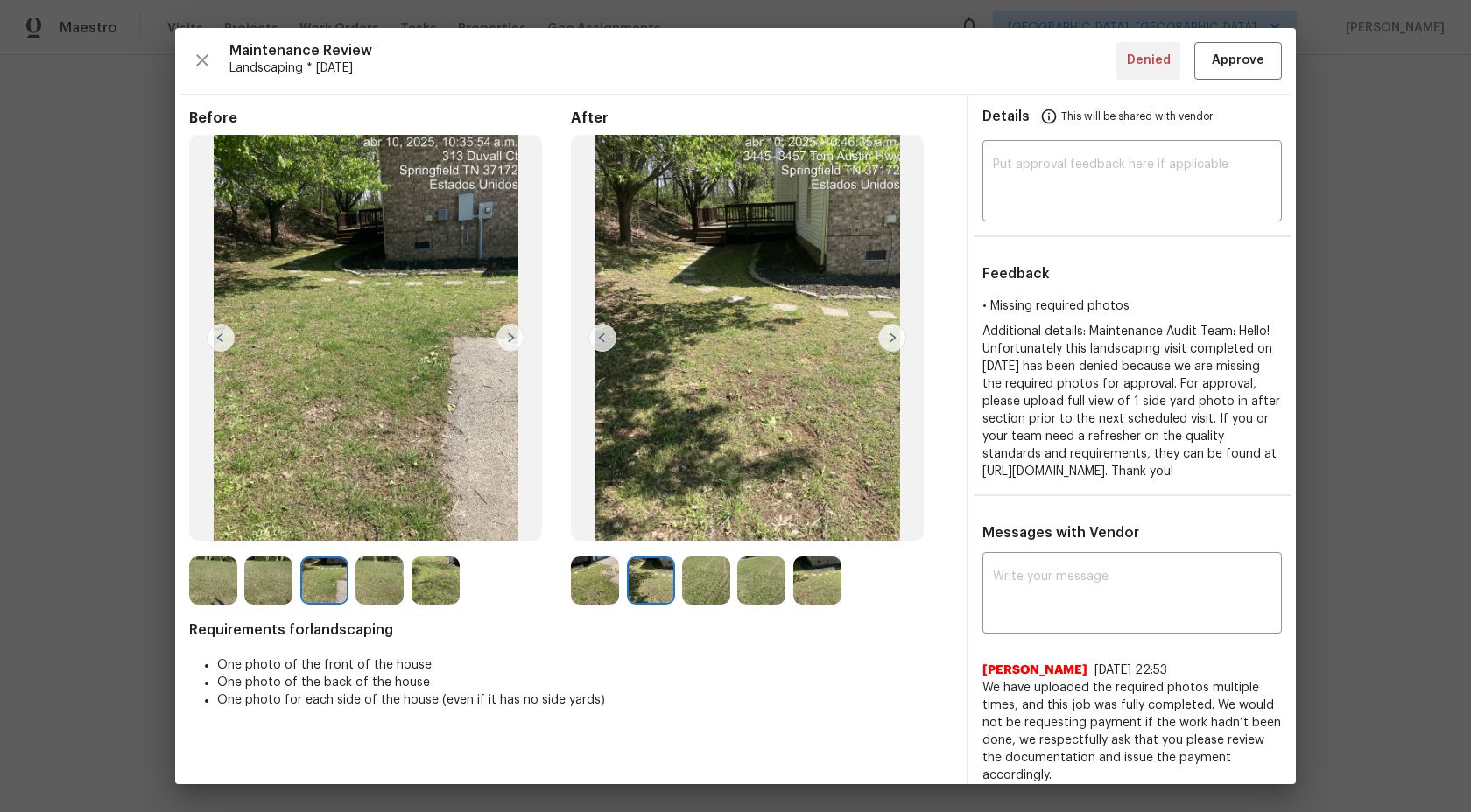
click at [375, 583] on img at bounding box center [379, 580] width 48 height 48
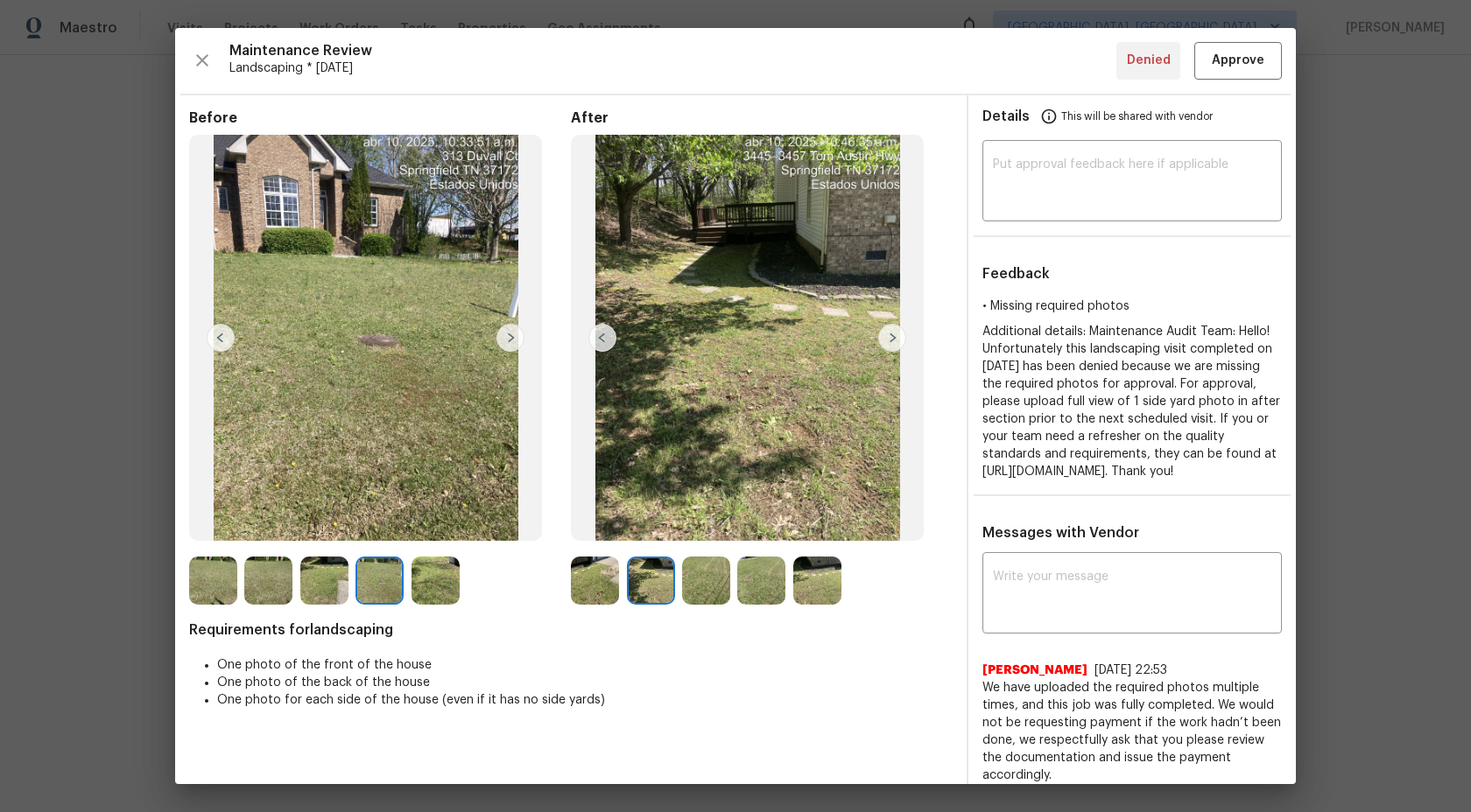
click at [448, 573] on img at bounding box center [435, 580] width 48 height 48
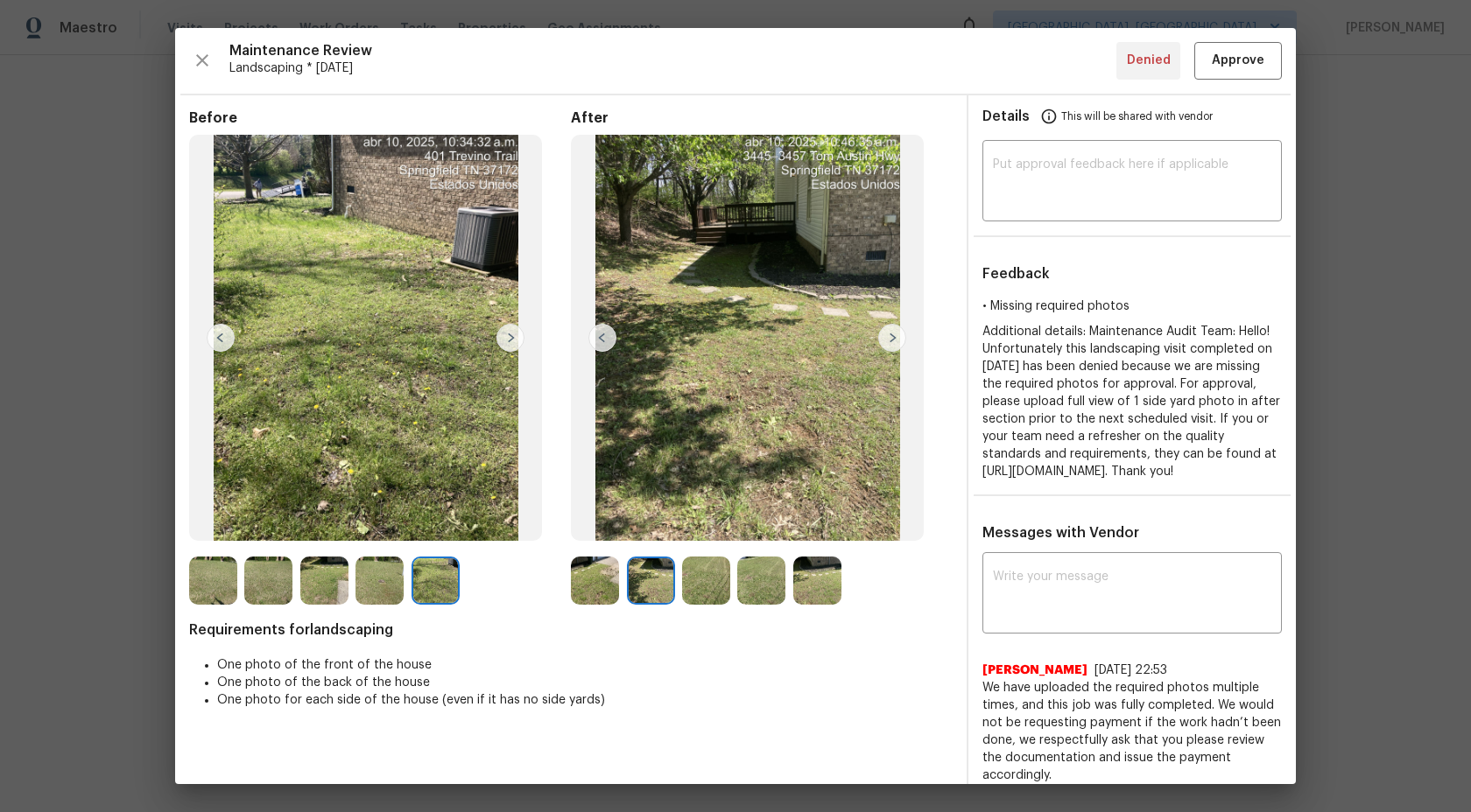
click at [374, 573] on img at bounding box center [379, 580] width 48 height 48
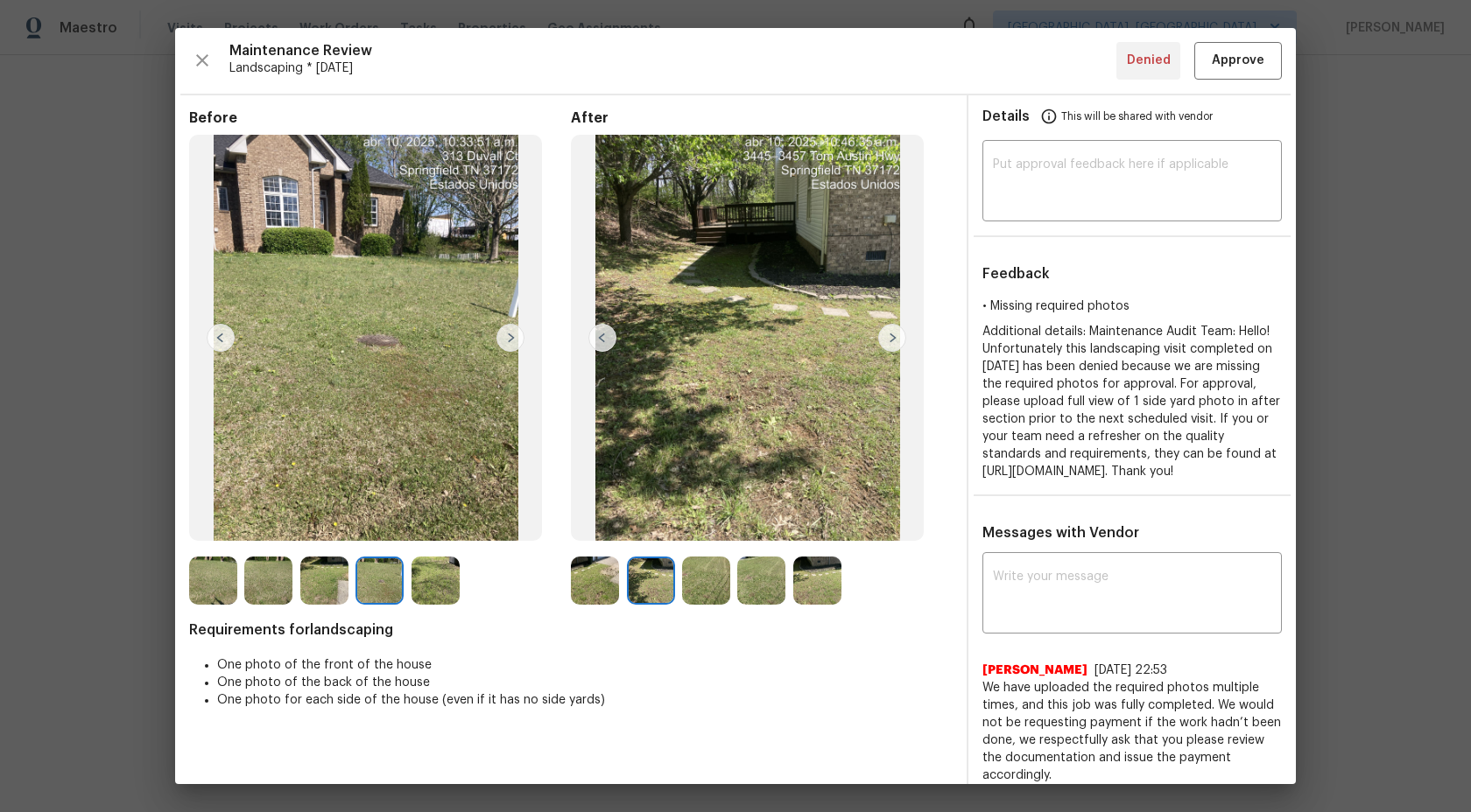
click at [288, 560] on img at bounding box center [268, 580] width 48 height 48
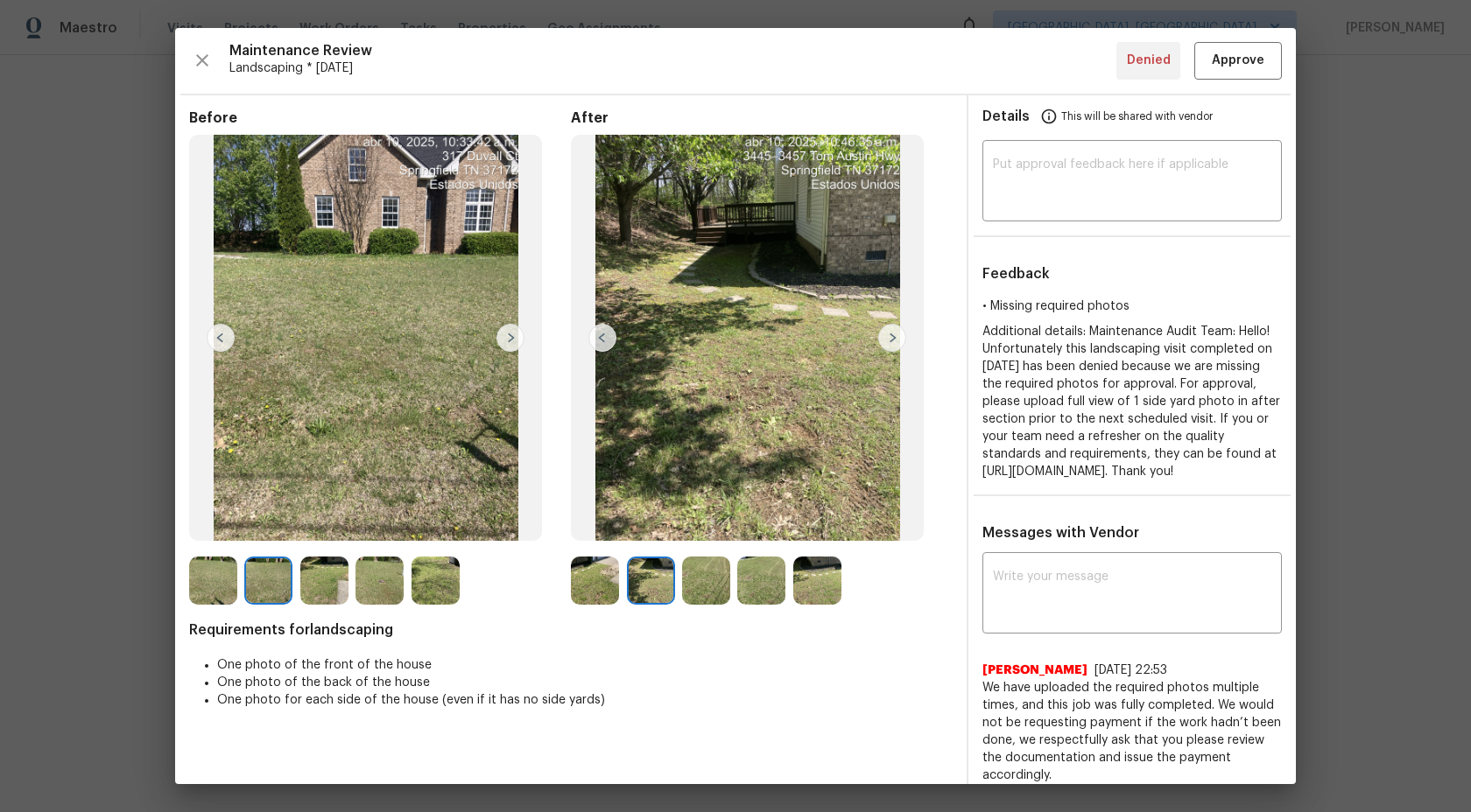
click at [264, 563] on img at bounding box center [268, 580] width 48 height 48
click at [206, 563] on img at bounding box center [213, 580] width 48 height 48
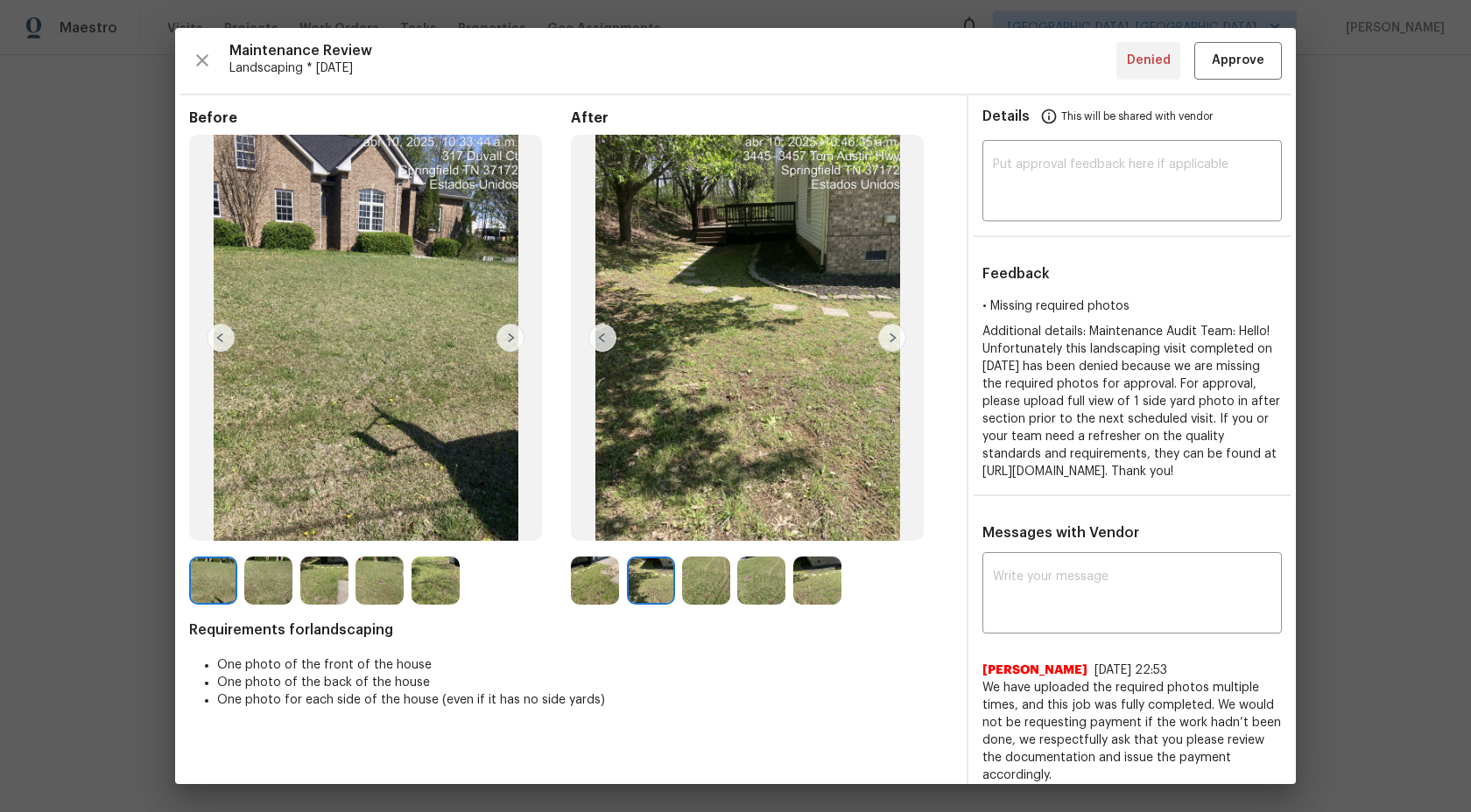
click at [260, 564] on img at bounding box center [268, 580] width 48 height 48
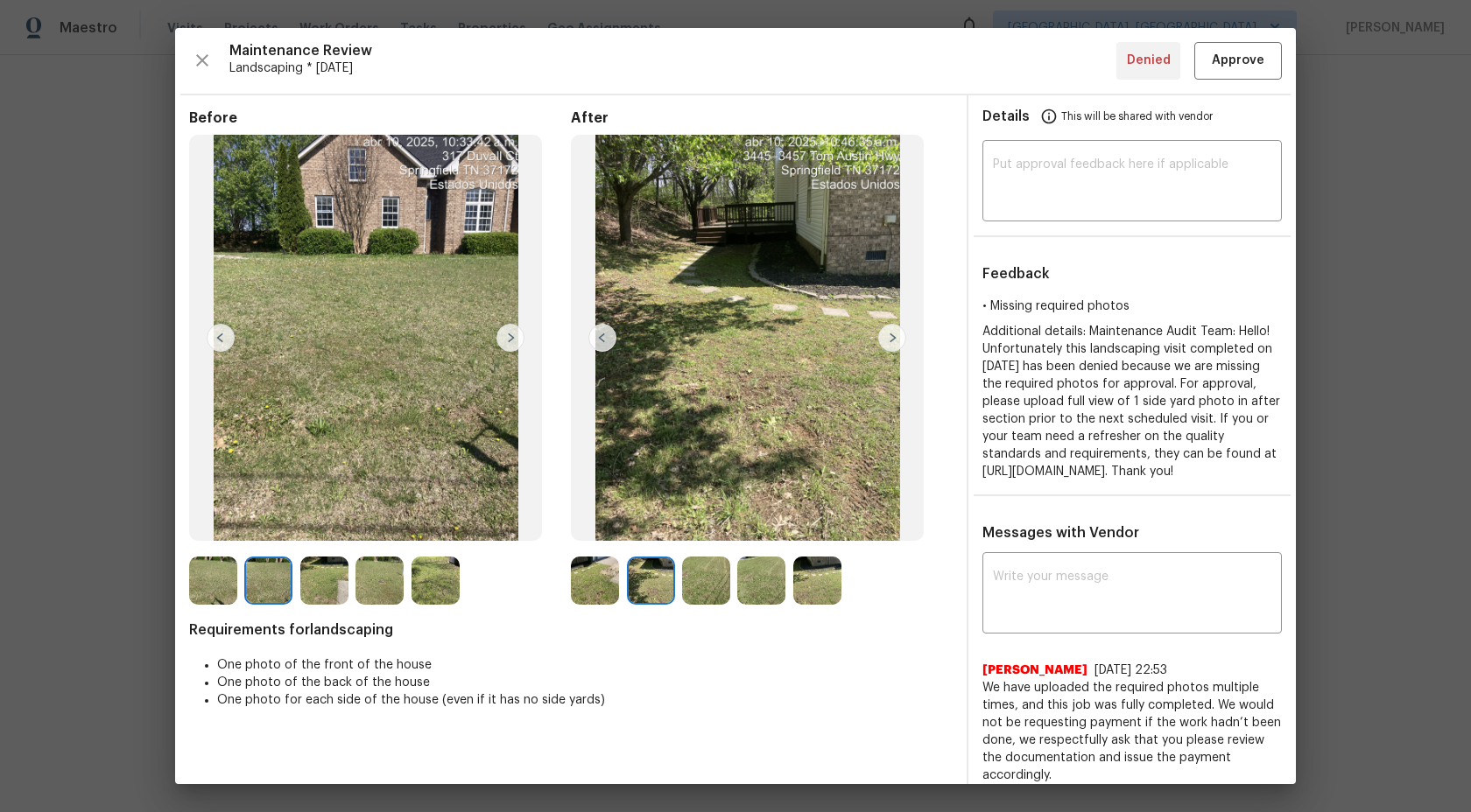
click at [337, 567] on img at bounding box center [324, 580] width 48 height 48
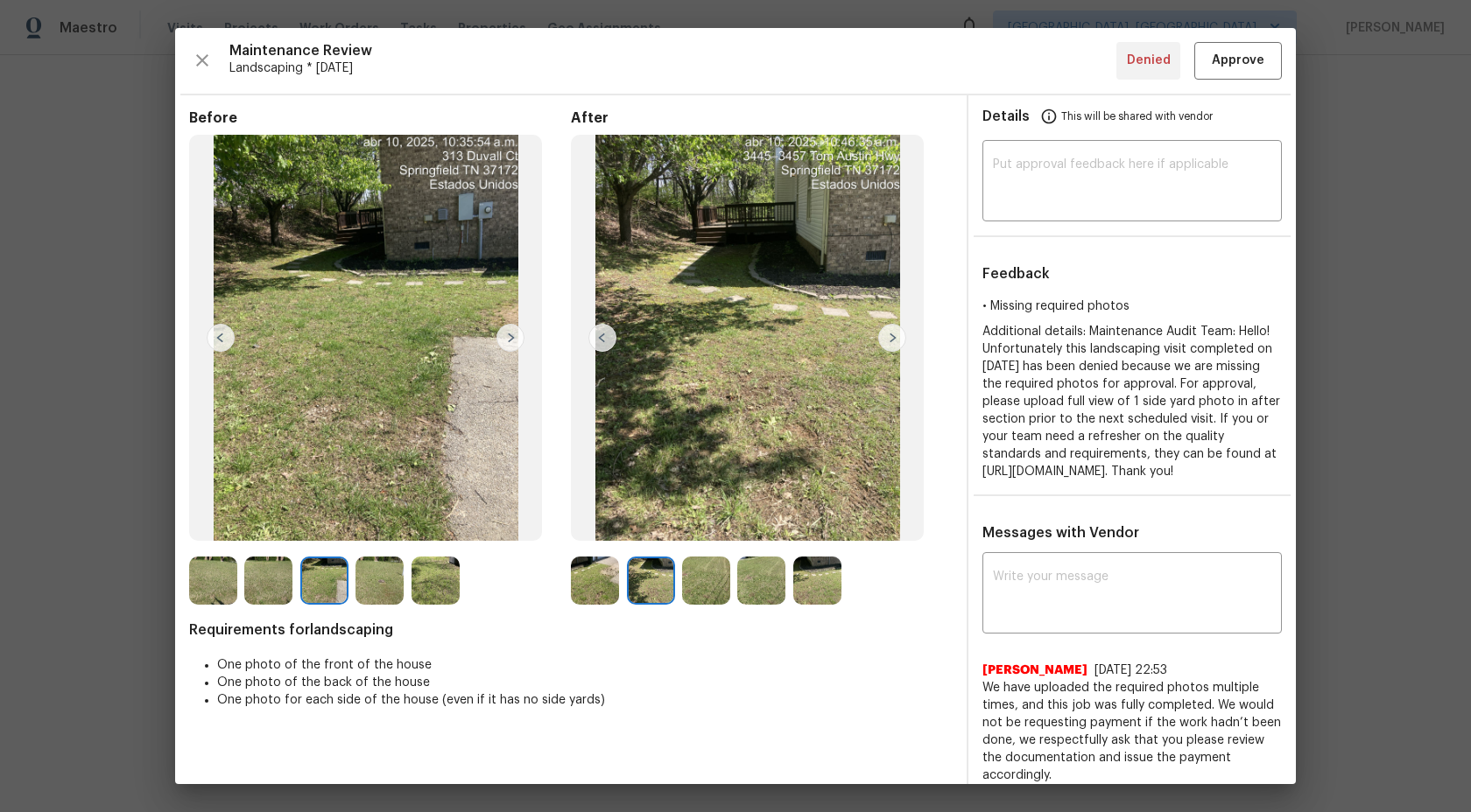
click at [362, 574] on img at bounding box center [379, 580] width 48 height 48
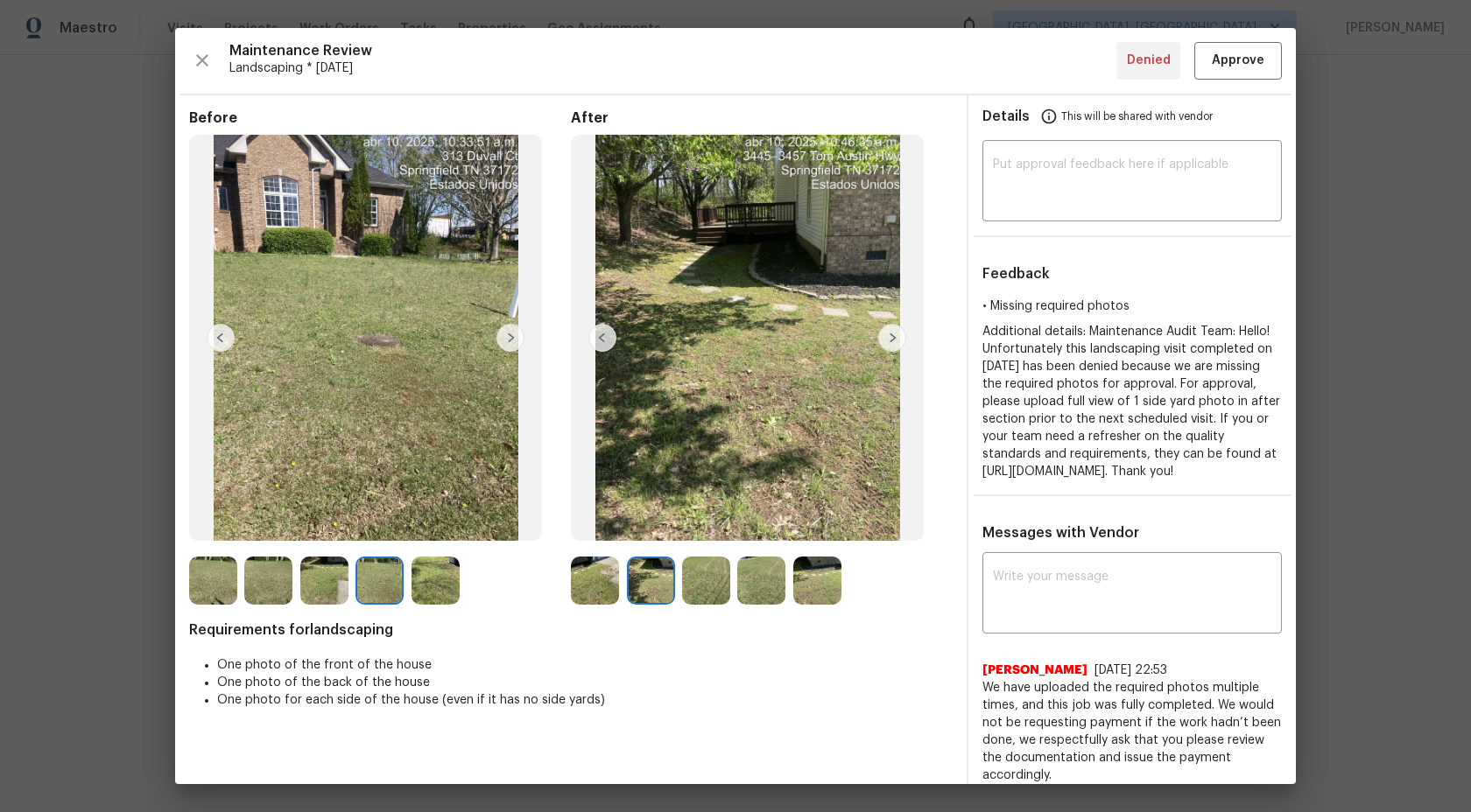
click at [425, 576] on img at bounding box center [435, 580] width 48 height 48
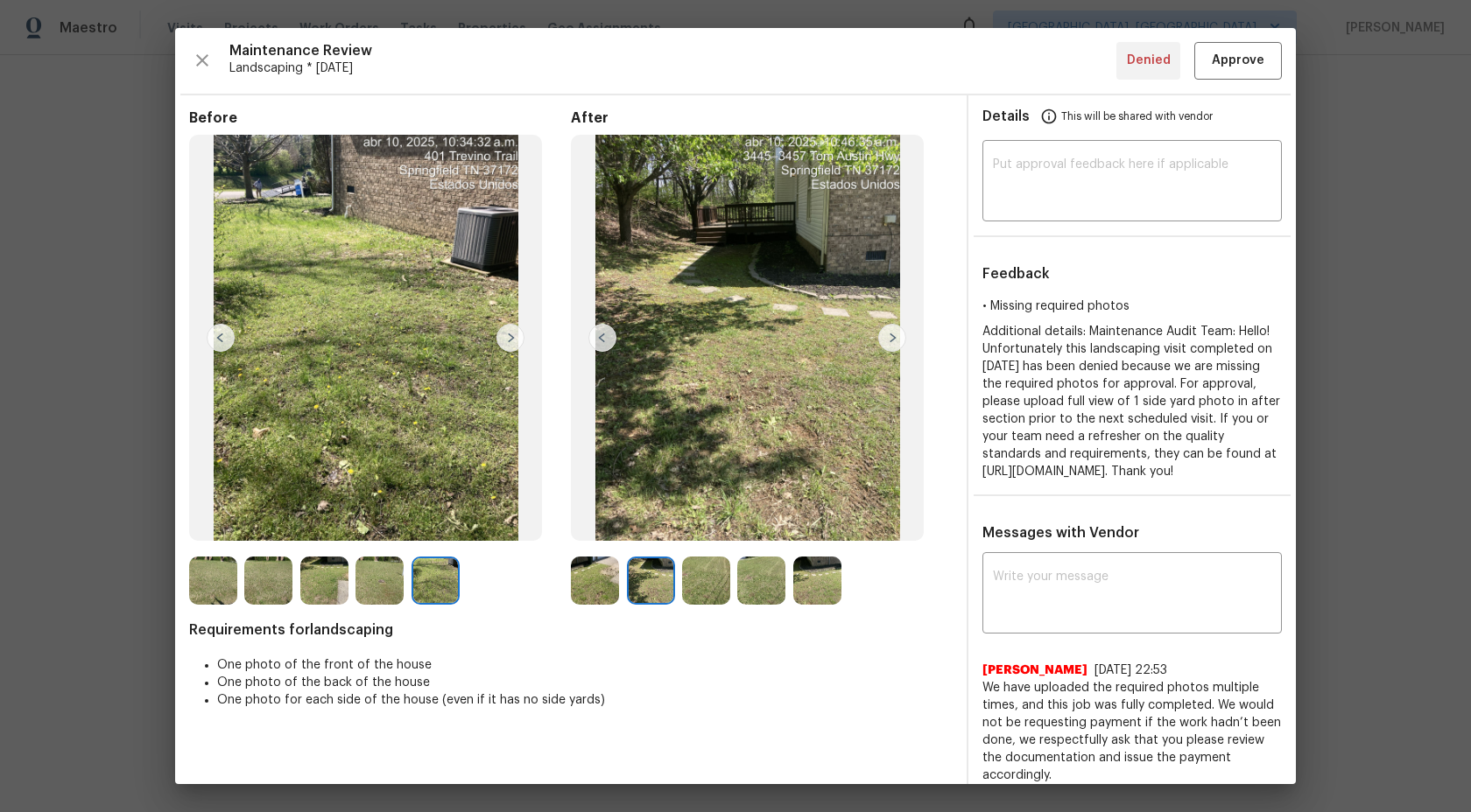
click at [630, 578] on img at bounding box center [650, 580] width 48 height 48
click at [616, 578] on img at bounding box center [595, 580] width 48 height 48
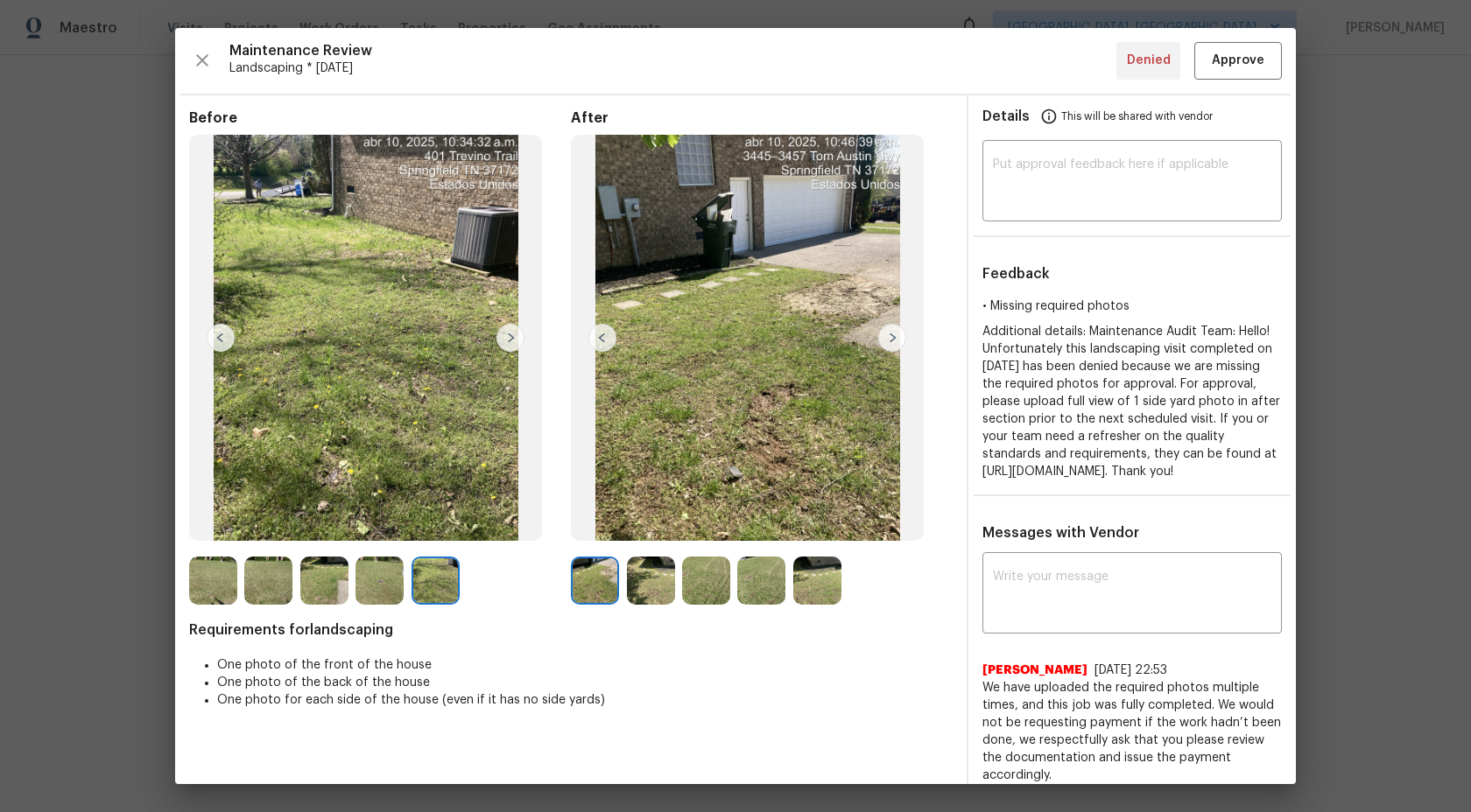
click at [796, 576] on img at bounding box center [817, 580] width 48 height 48
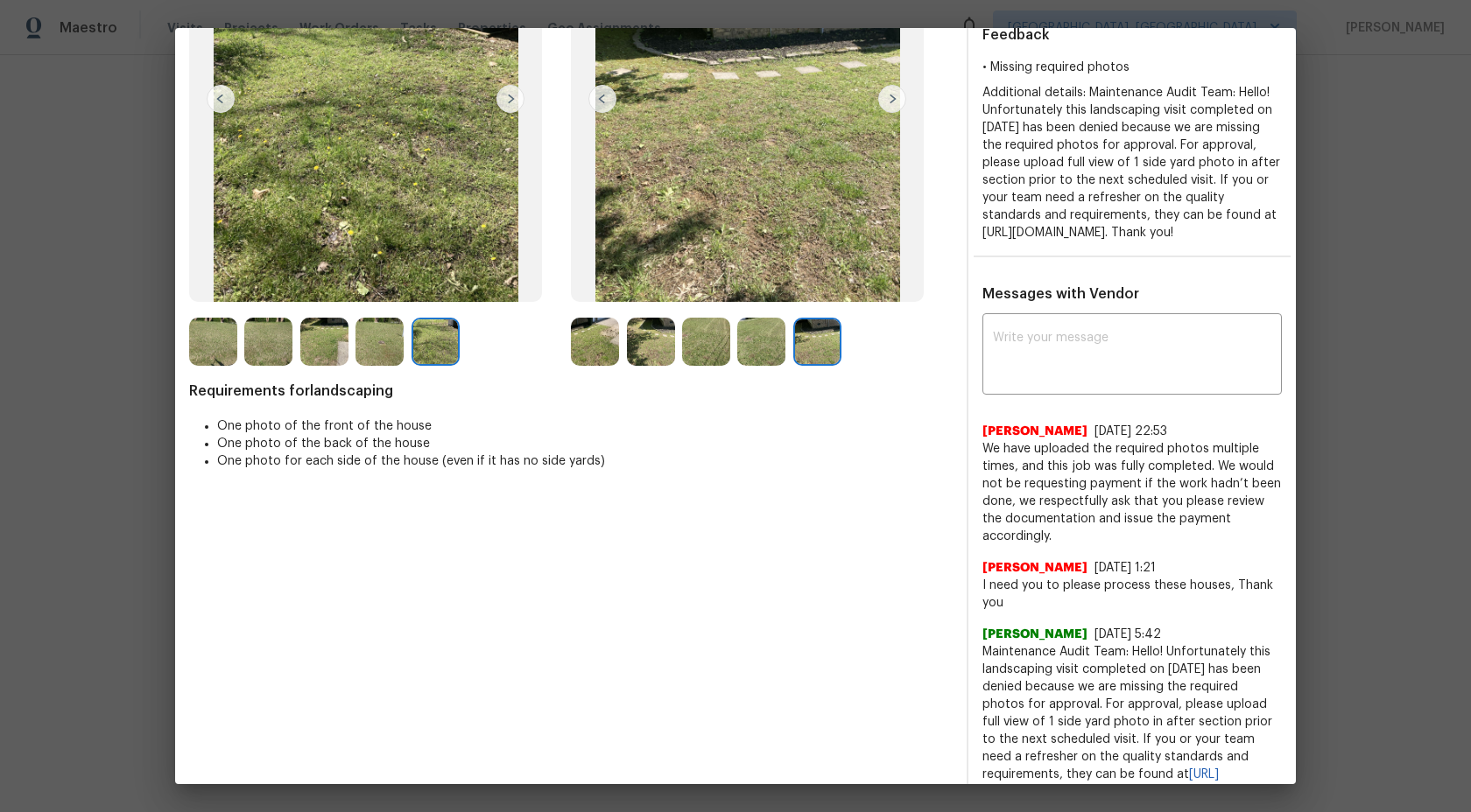
scroll to position [286, 0]
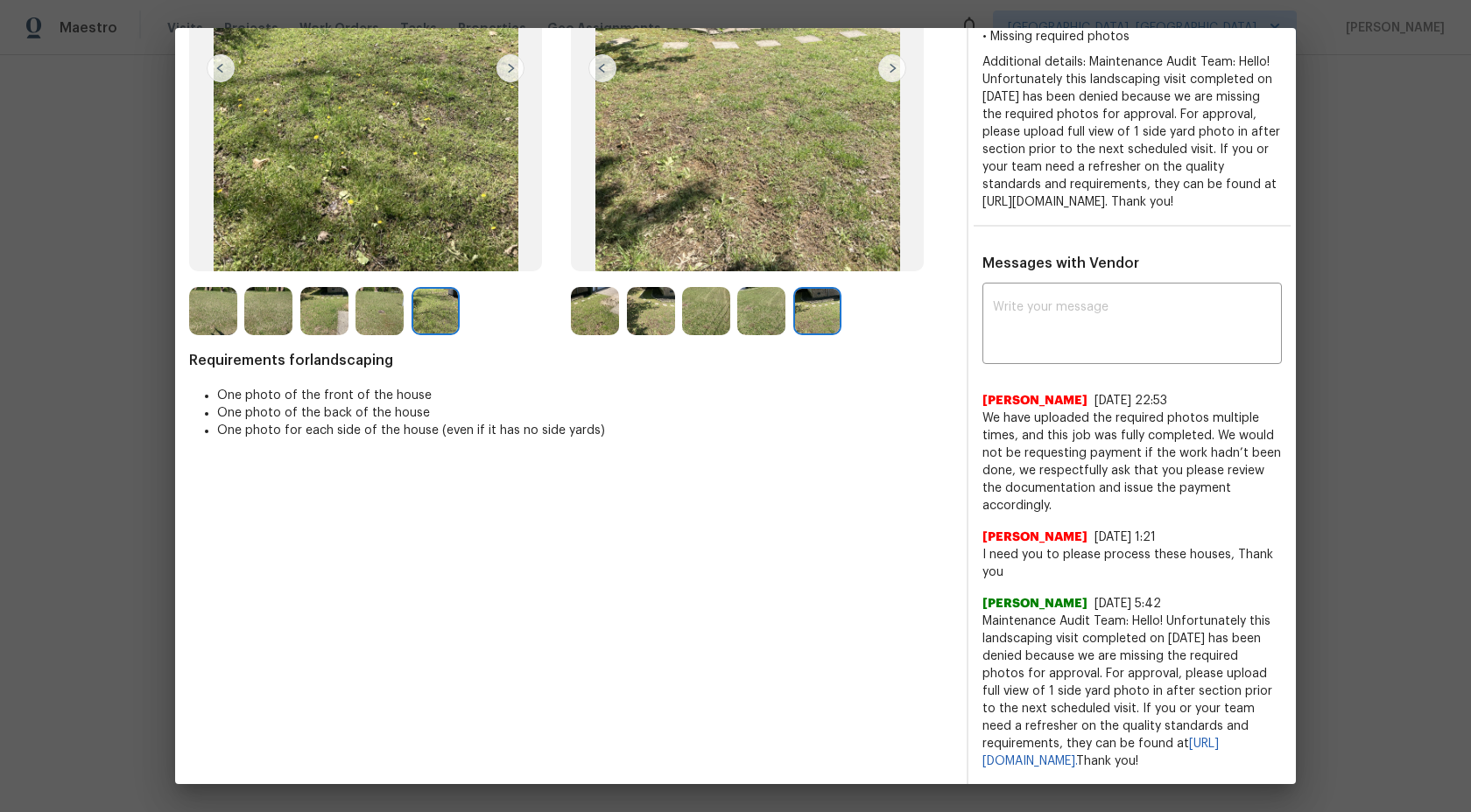
drag, startPoint x: 1052, startPoint y: 762, endPoint x: 983, endPoint y: 598, distance: 177.9
click at [983, 613] on span "Maintenance Audit Team: Hello! Unfortunately this landscaping visit completed o…" at bounding box center [1132, 692] width 299 height 158
copy span "Maintenance Audit Team: Hello! Unfortunately this landscaping visit completed o…"
click at [1020, 339] on textarea at bounding box center [1132, 326] width 278 height 49
paste textarea "Maintenance Audit Team: Hello! Unfortunately this landscaping visit completed o…"
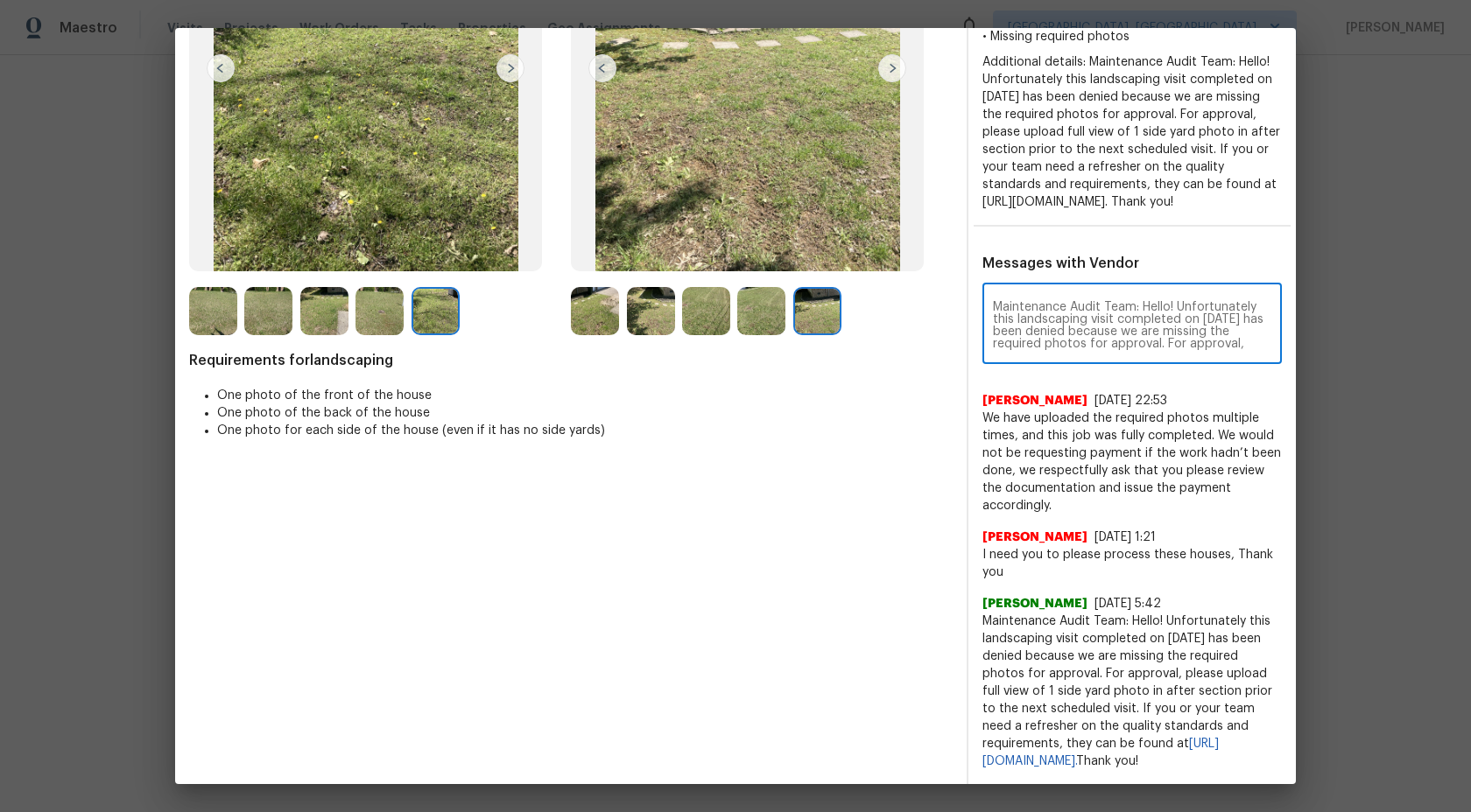
scroll to position [98, 0]
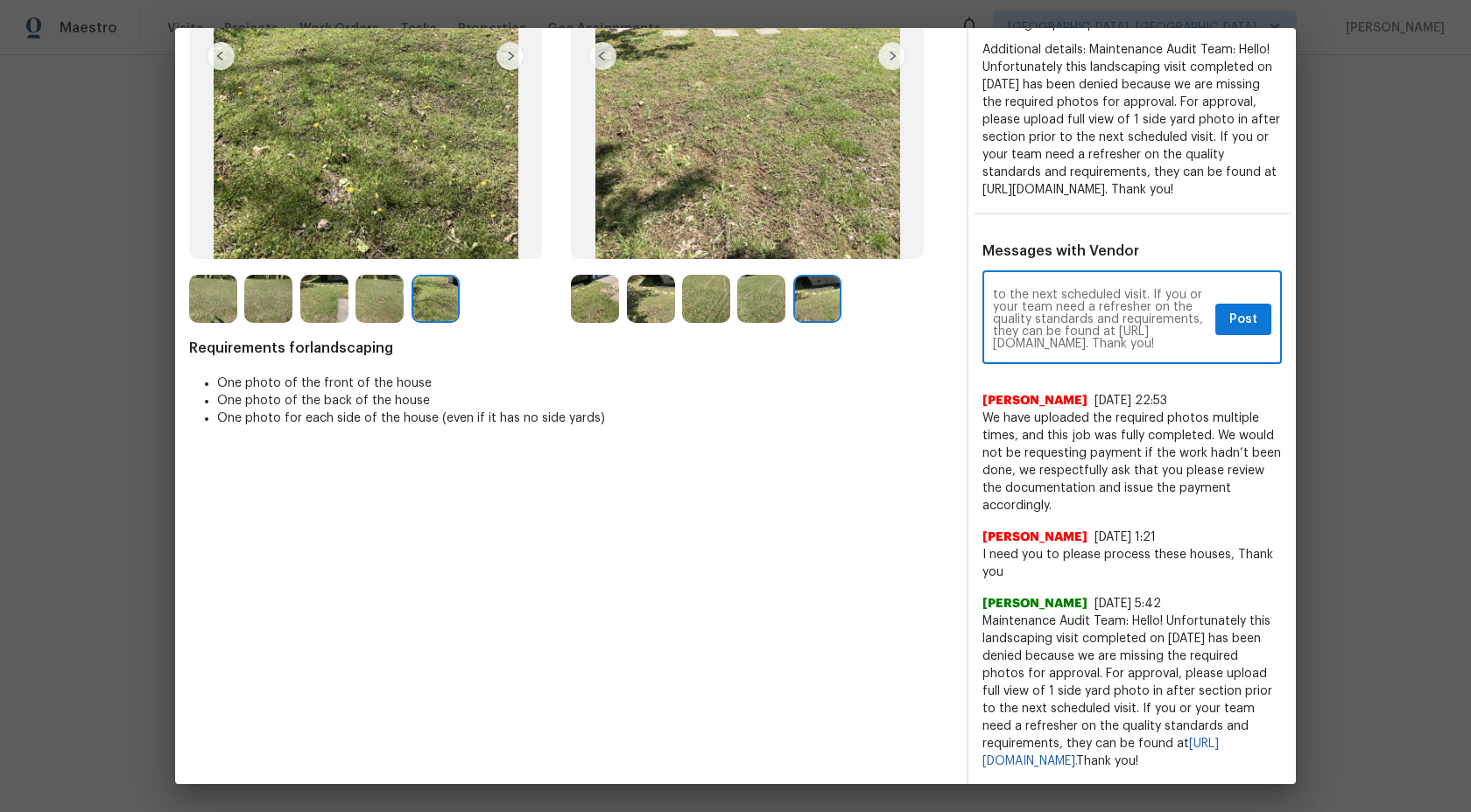
type textarea "Maintenance Audit Team: Hello! Unfortunately this landscaping visit completed o…"
click at [1260, 335] on button "Post" at bounding box center [1243, 320] width 56 height 33
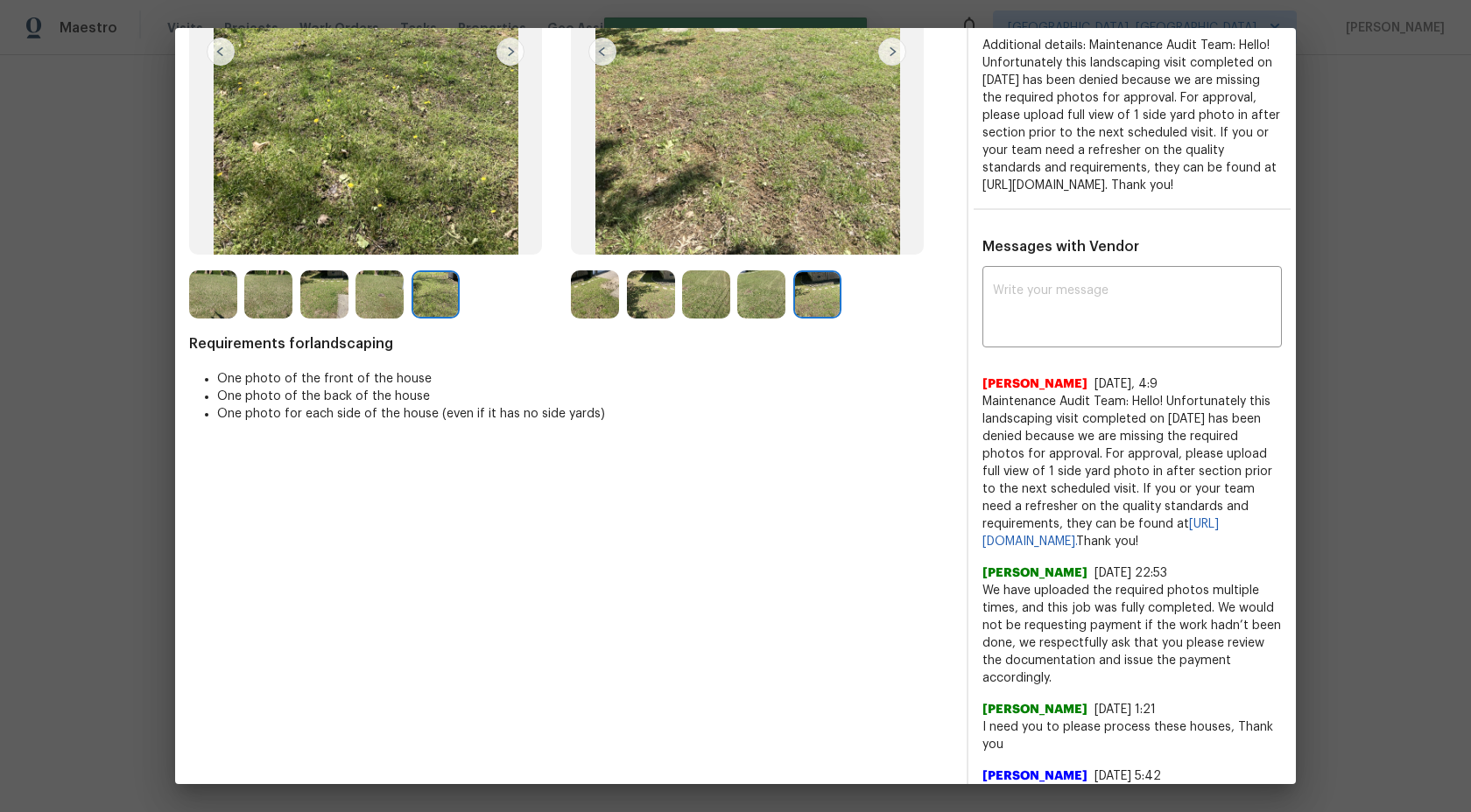
scroll to position [0, 0]
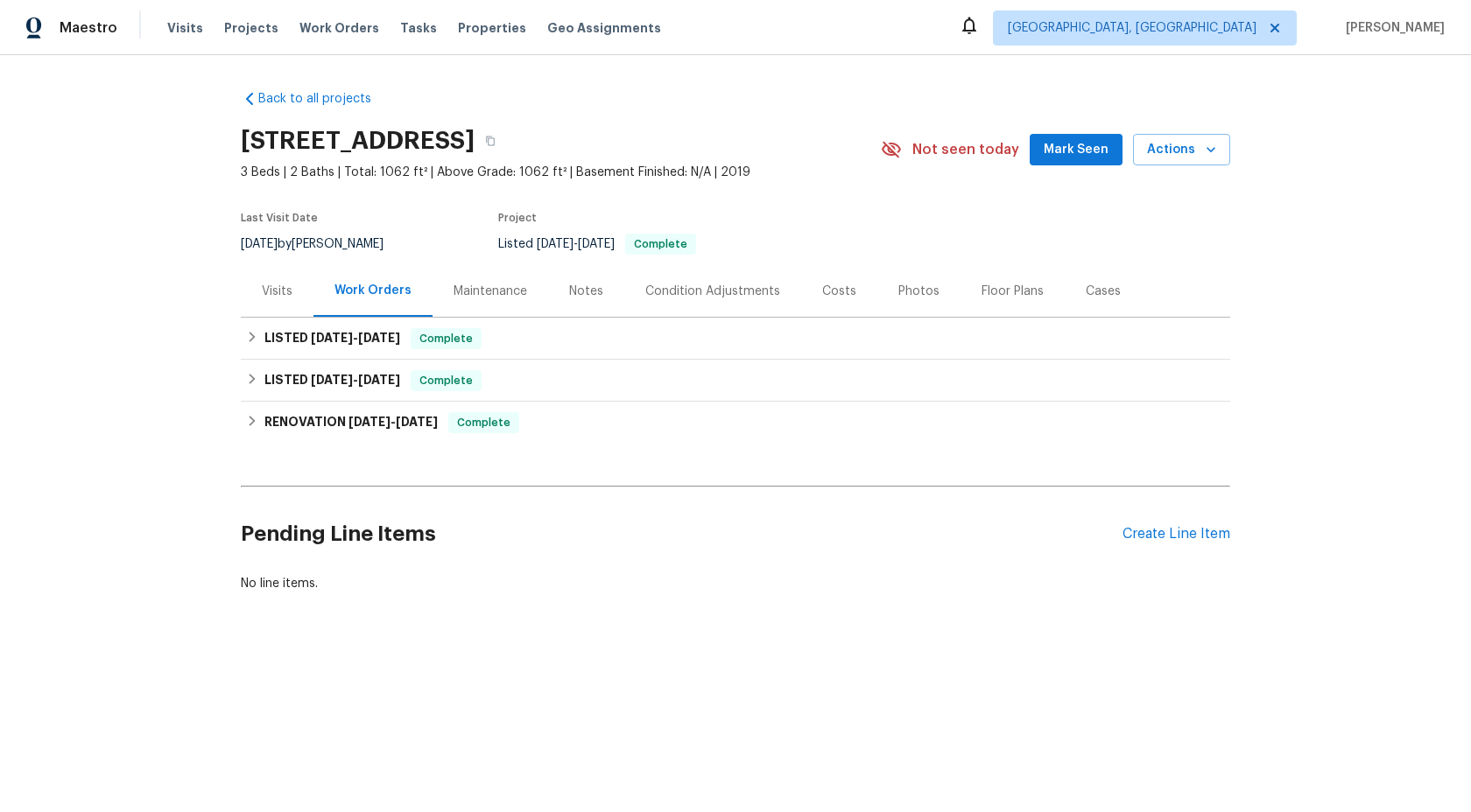
click at [493, 284] on div "Maintenance" at bounding box center [490, 292] width 74 height 18
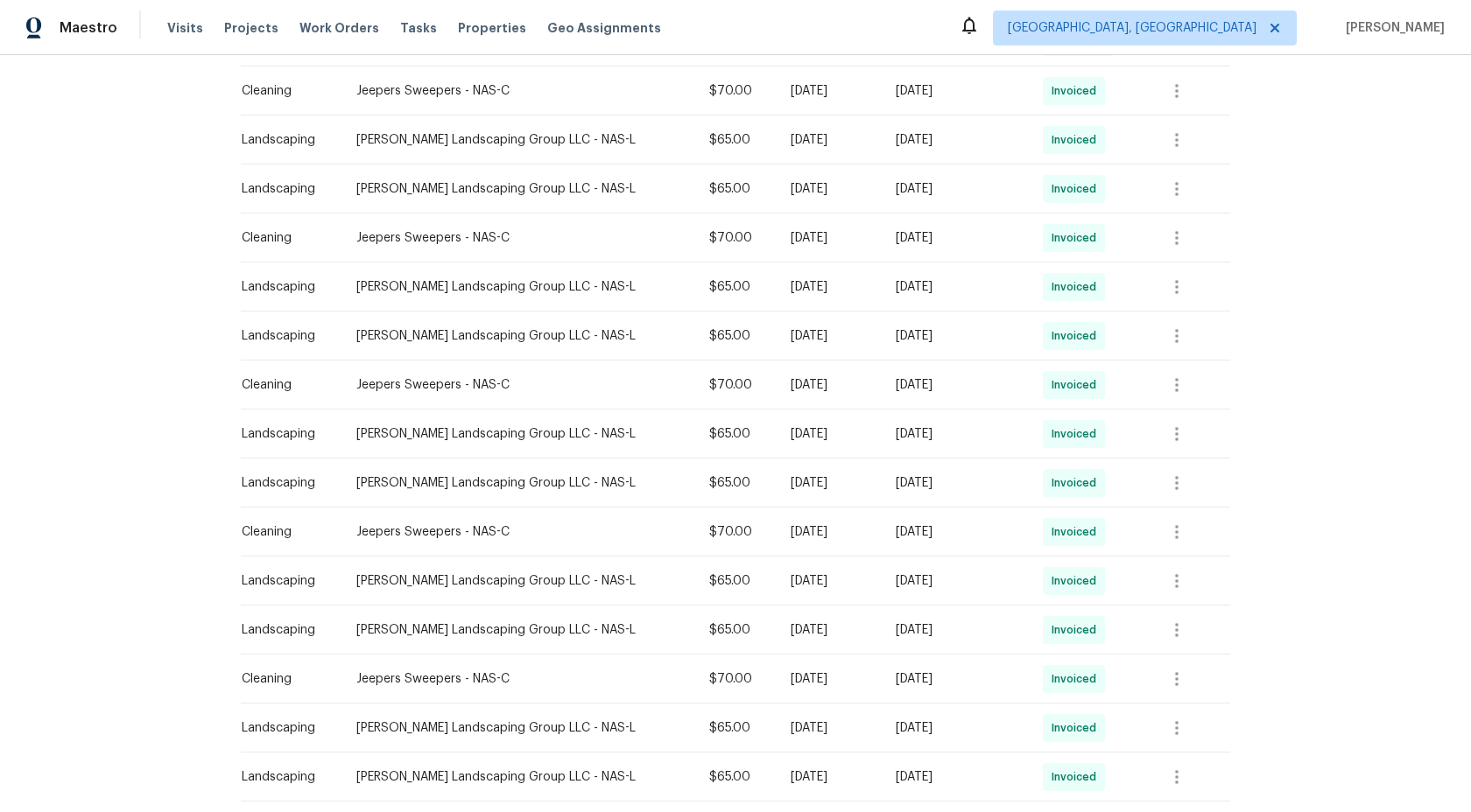
scroll to position [935, 0]
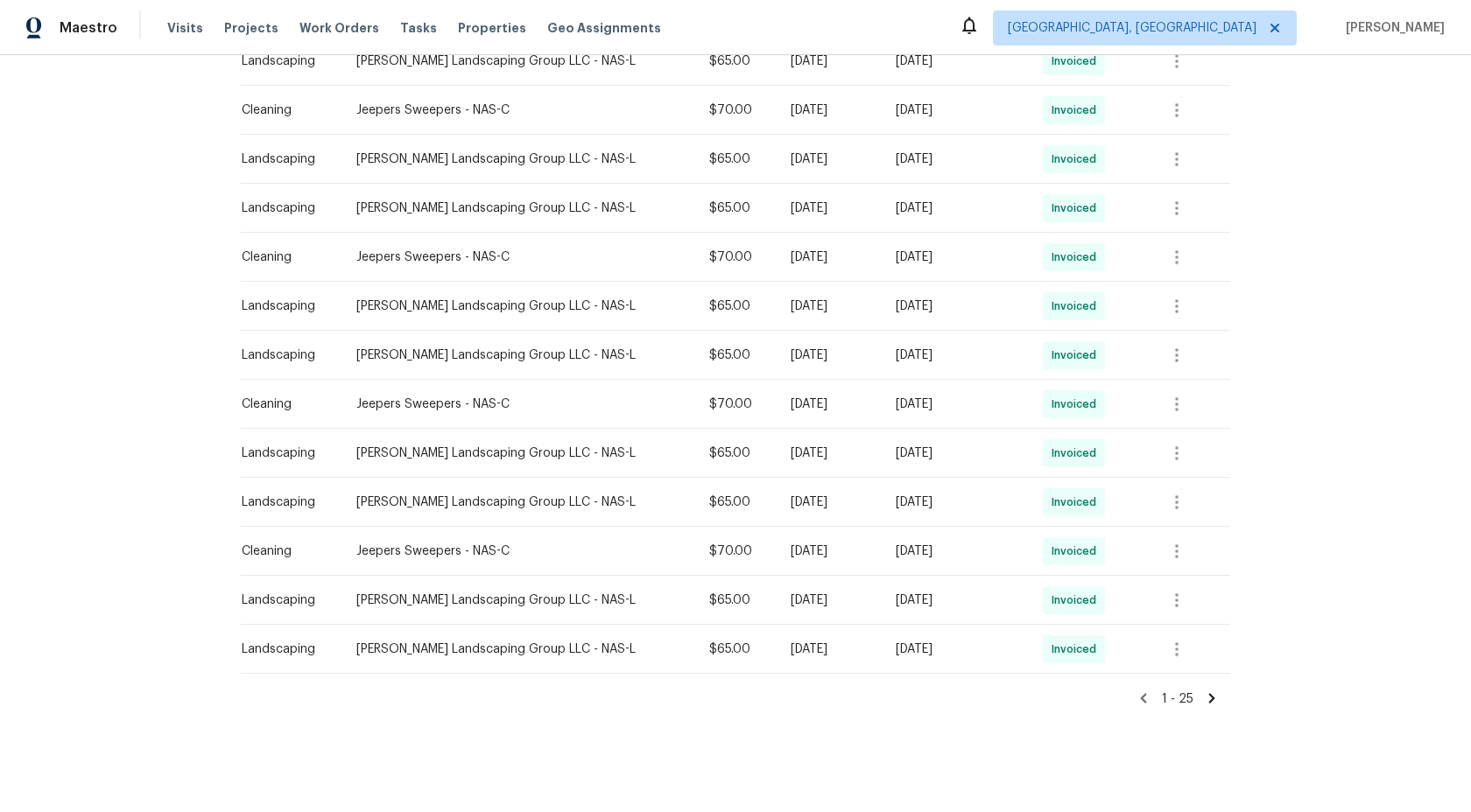
click at [1210, 699] on icon at bounding box center [1212, 699] width 6 height 10
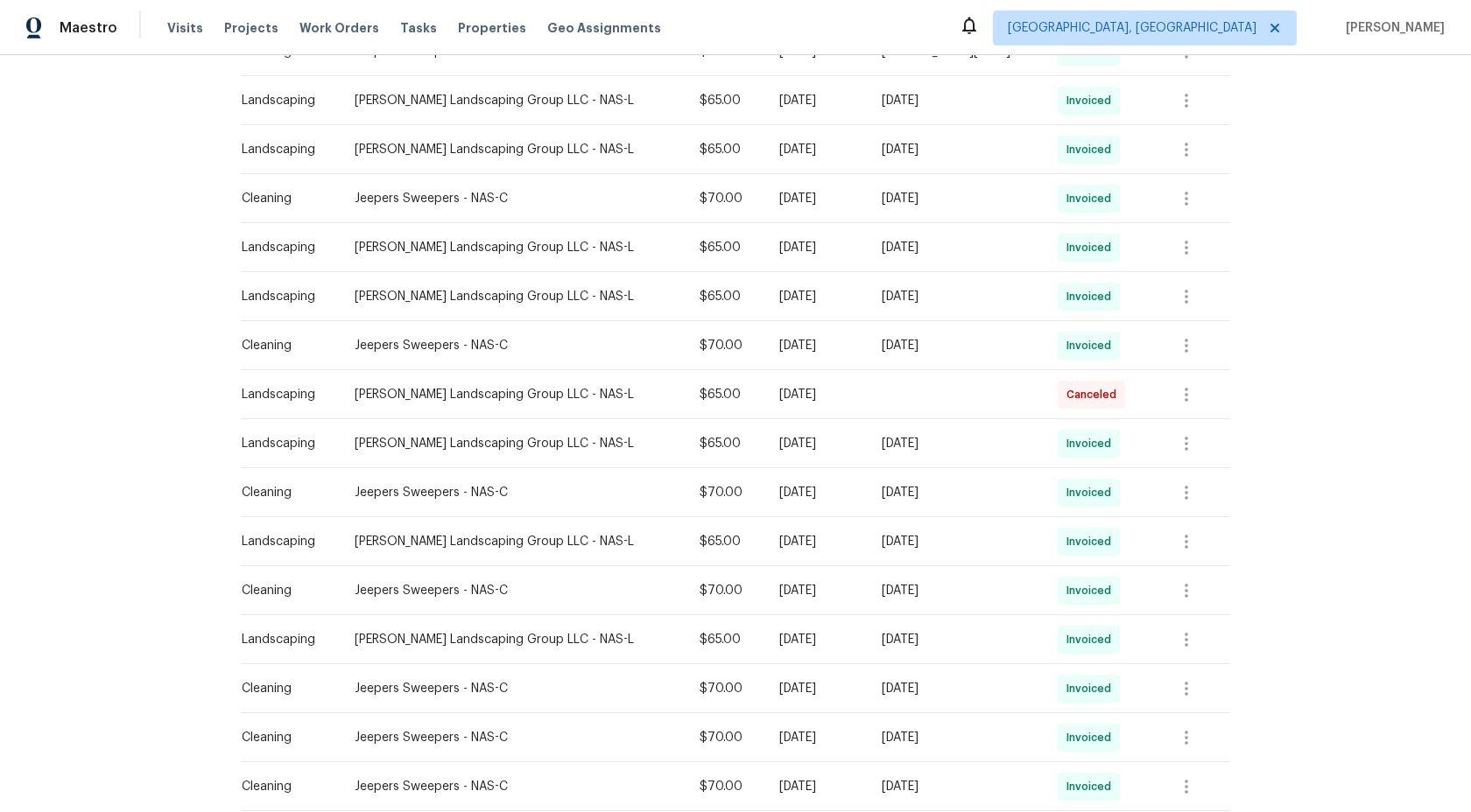
scroll to position [592, 0]
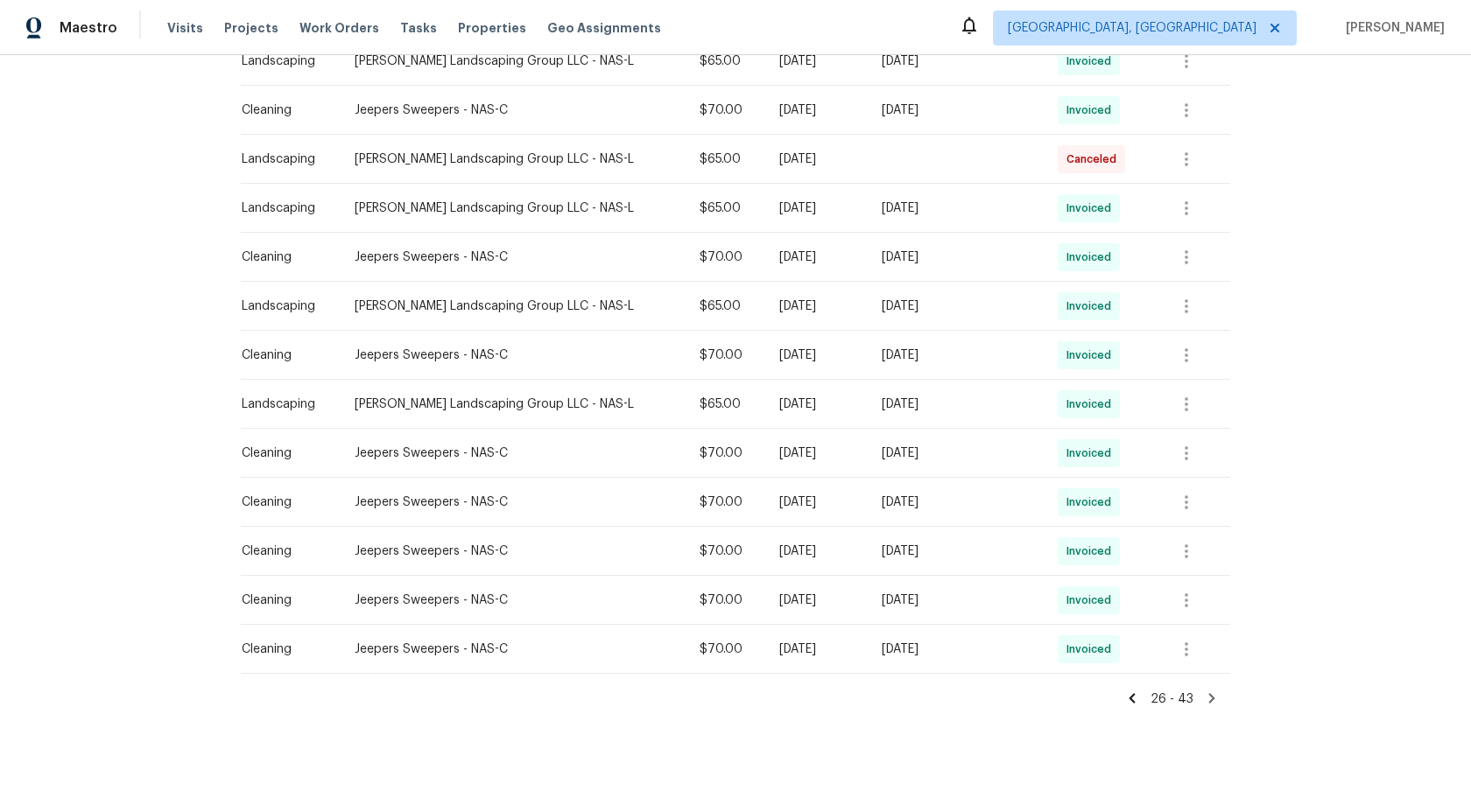
click at [1210, 696] on icon at bounding box center [1212, 699] width 6 height 10
click at [1130, 699] on icon at bounding box center [1132, 699] width 16 height 16
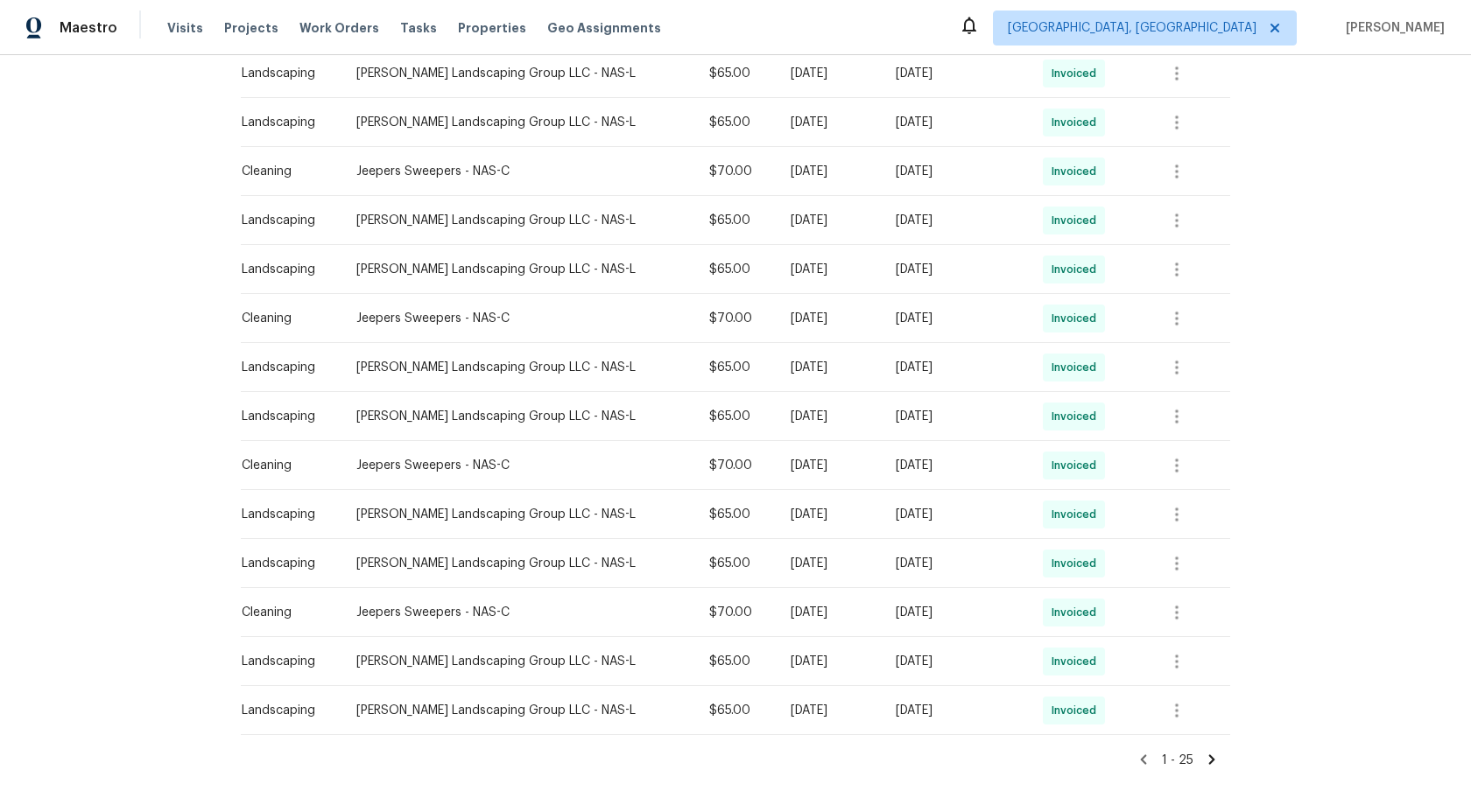
scroll to position [935, 0]
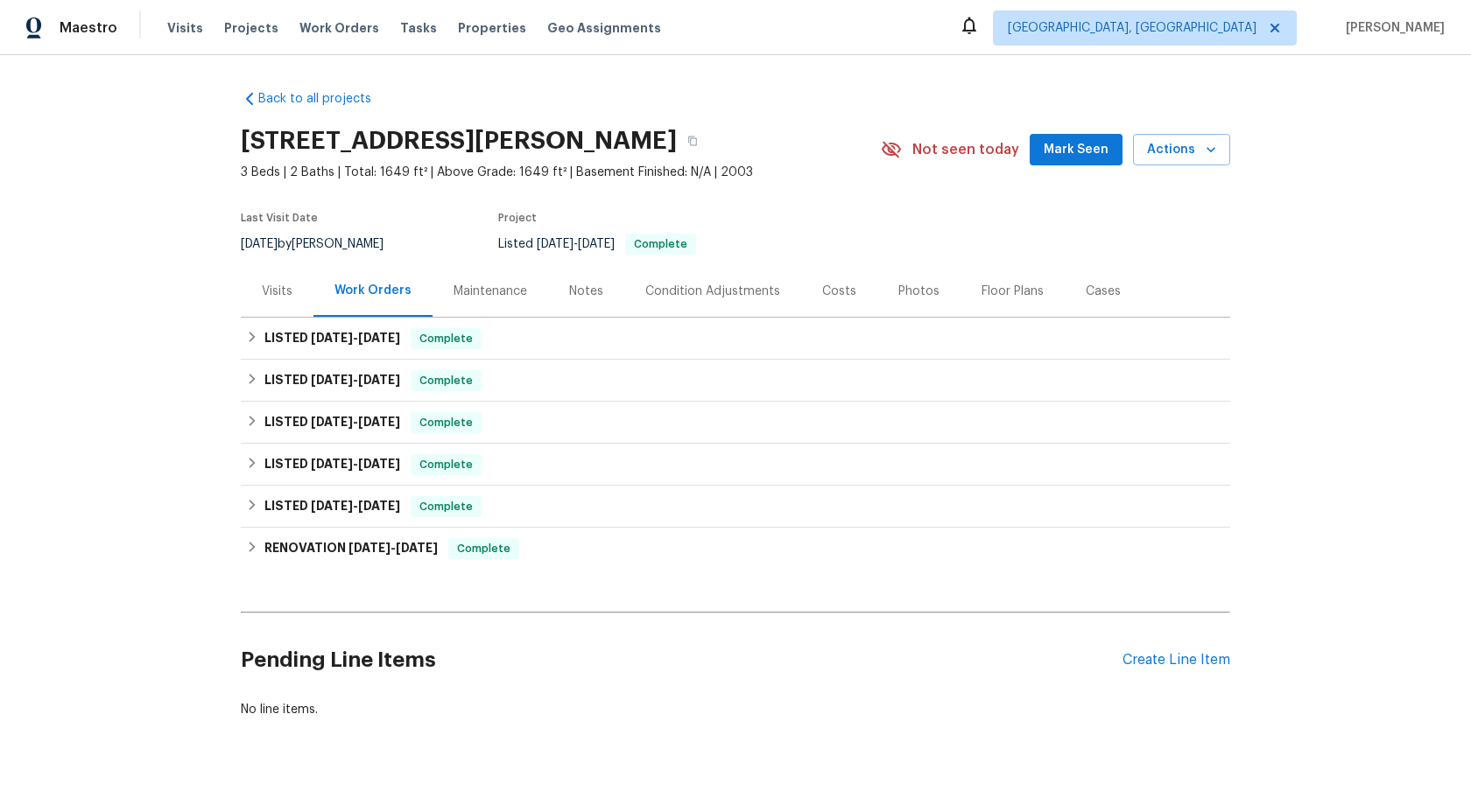
click at [485, 285] on div "Maintenance" at bounding box center [490, 292] width 74 height 18
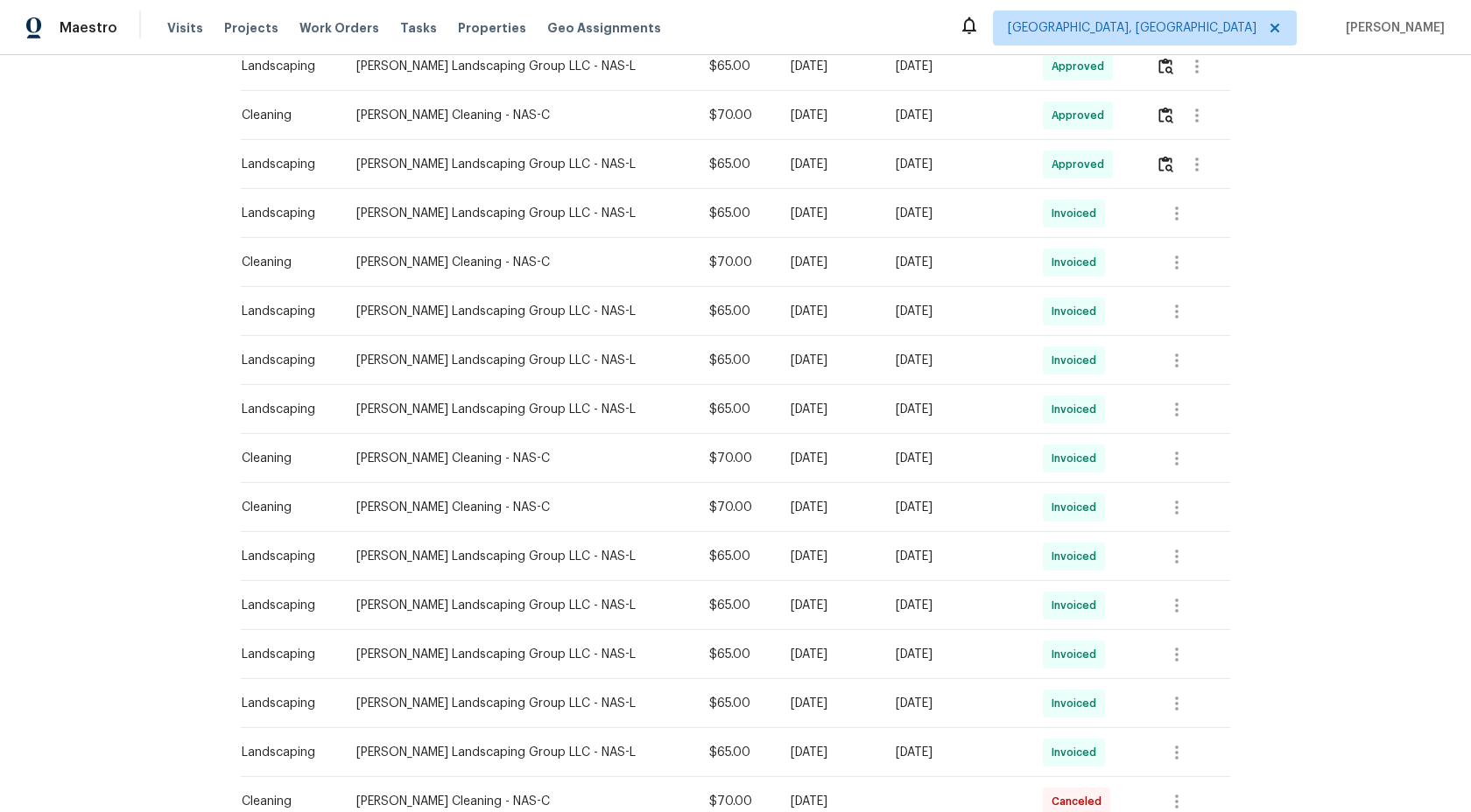
scroll to position [935, 0]
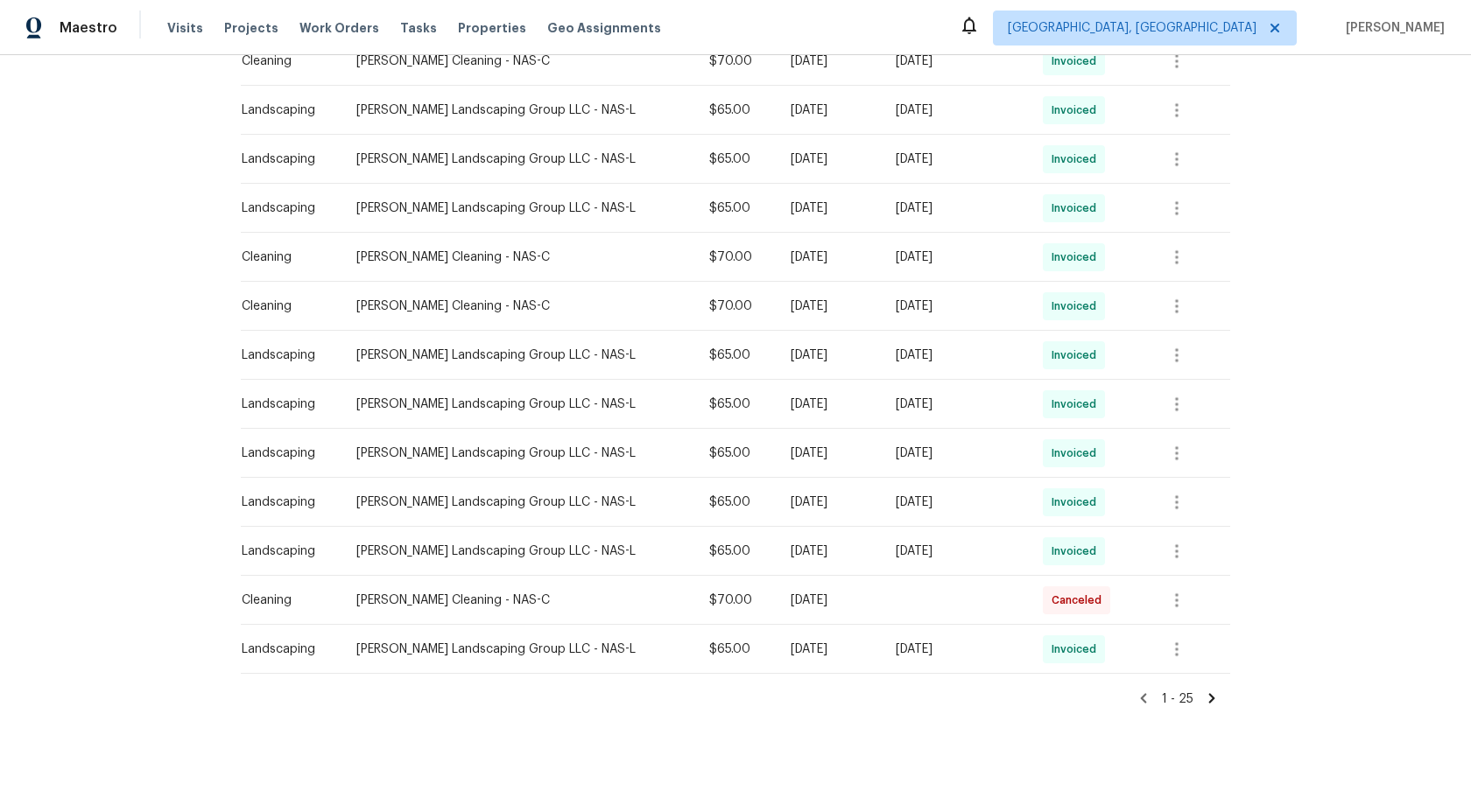
click at [1214, 694] on icon at bounding box center [1212, 699] width 16 height 16
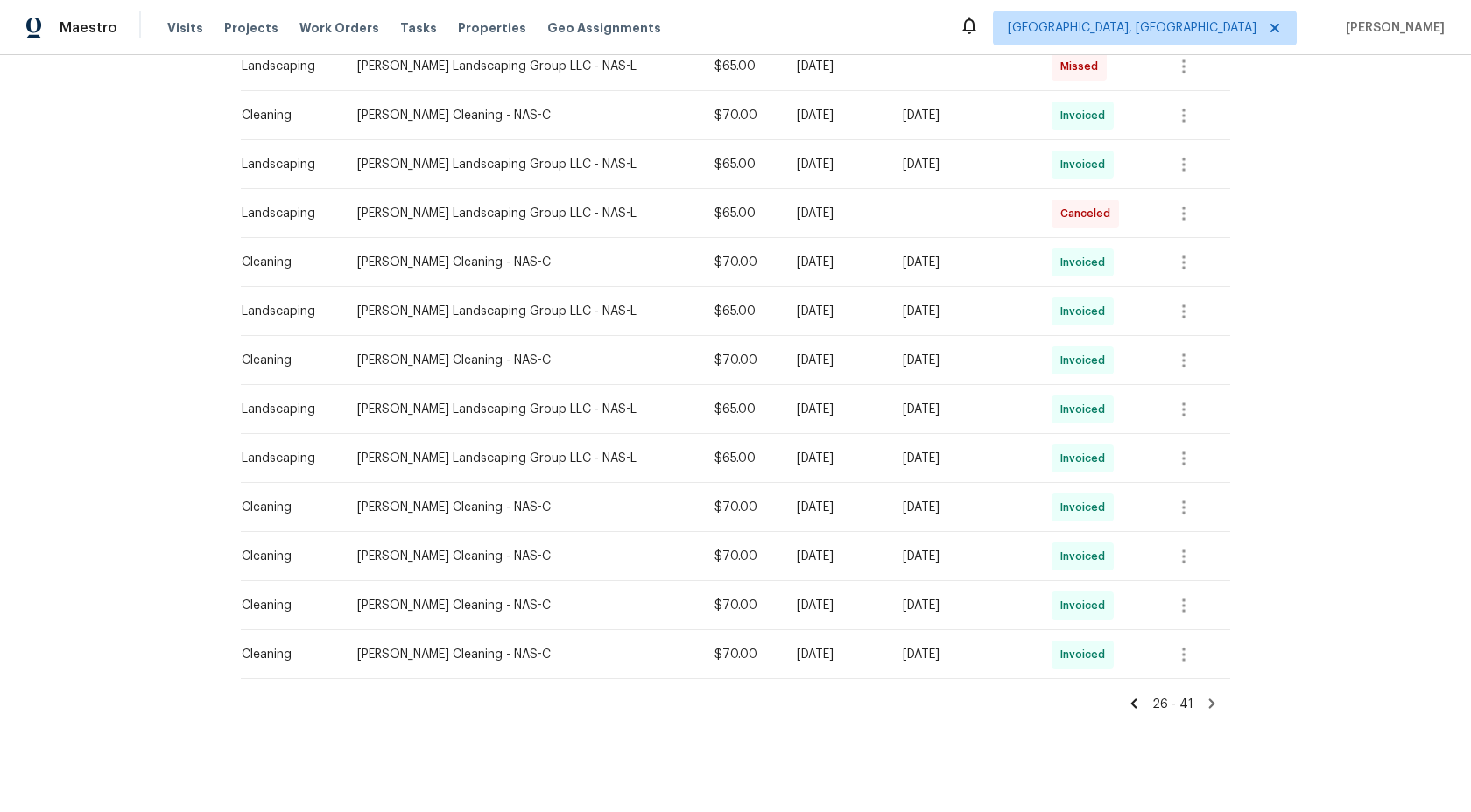
scroll to position [493, 0]
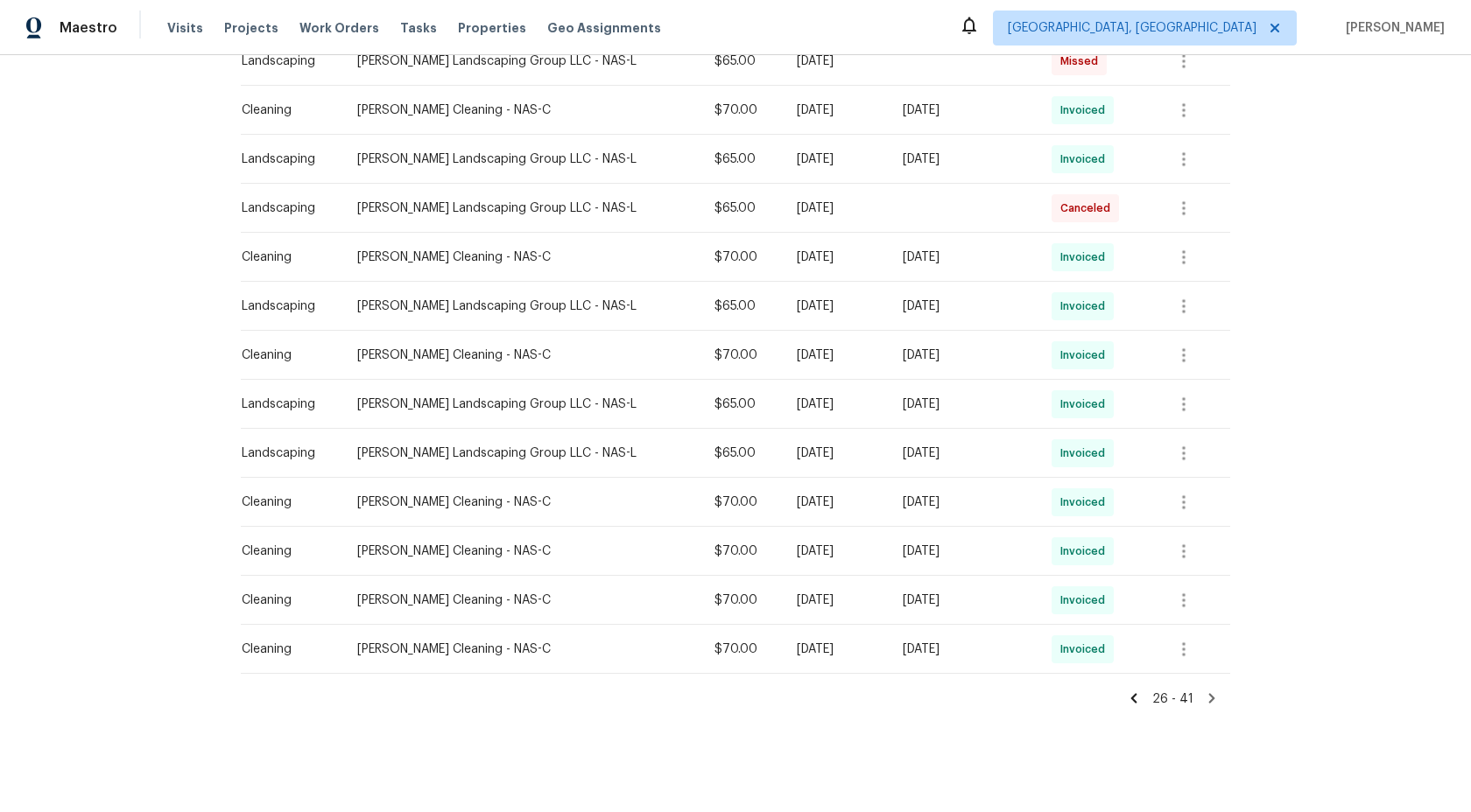
click at [1208, 699] on icon at bounding box center [1212, 699] width 16 height 16
click at [1214, 702] on icon at bounding box center [1212, 699] width 16 height 16
click at [1211, 702] on icon at bounding box center [1212, 699] width 6 height 10
click at [1211, 696] on icon at bounding box center [1212, 699] width 6 height 10
click at [1138, 701] on icon at bounding box center [1134, 699] width 6 height 10
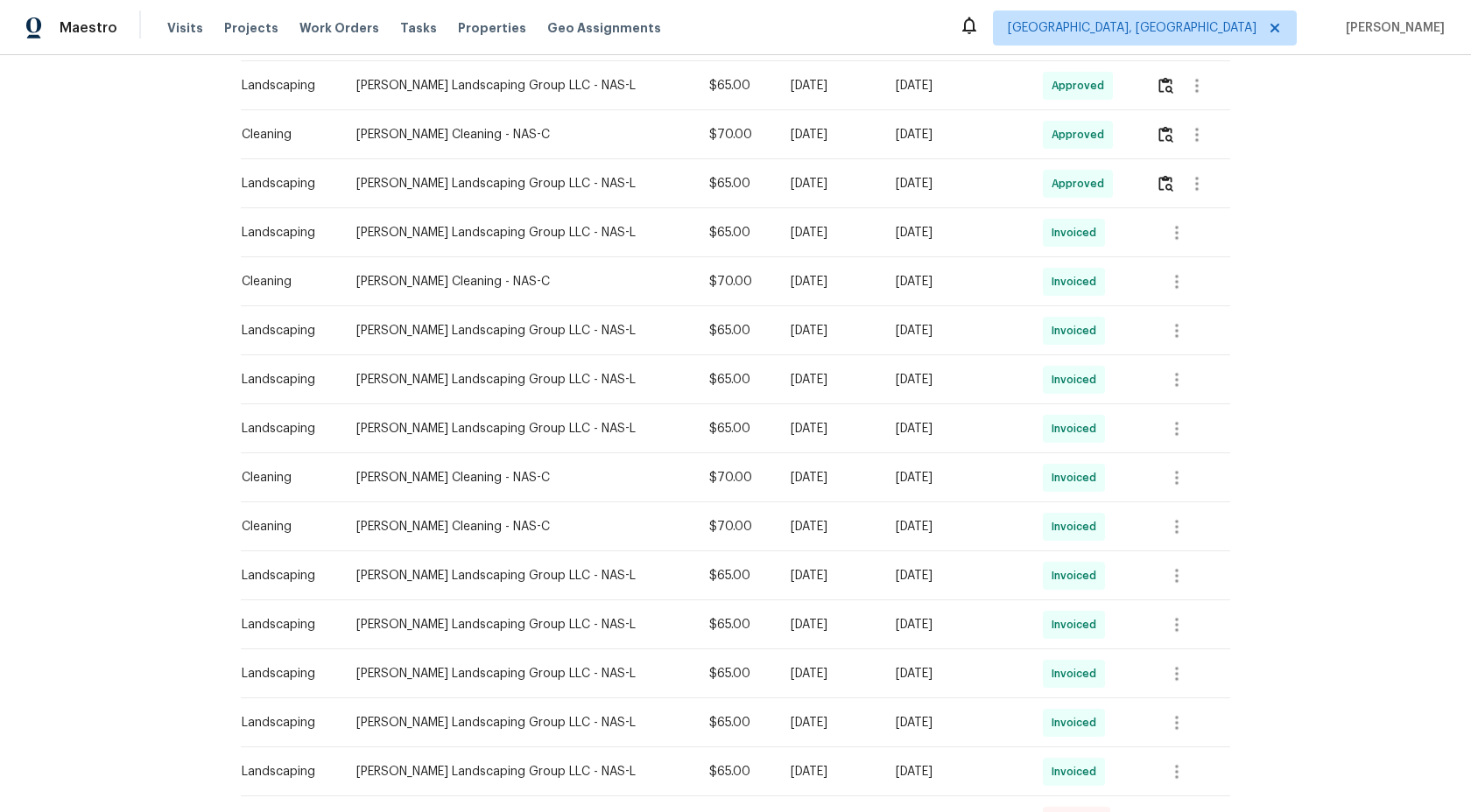
scroll to position [645, 0]
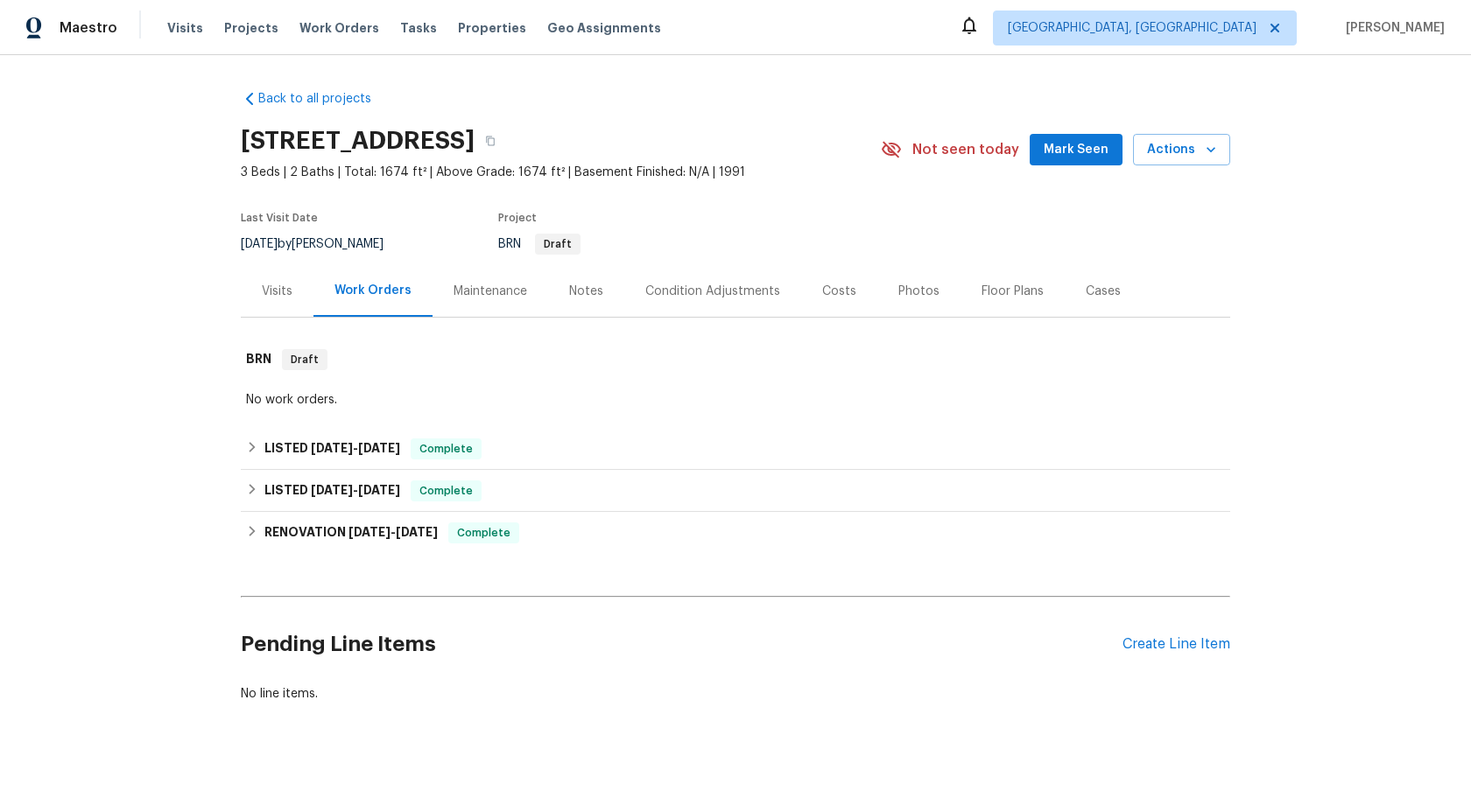
click at [489, 296] on div "Maintenance" at bounding box center [490, 292] width 74 height 18
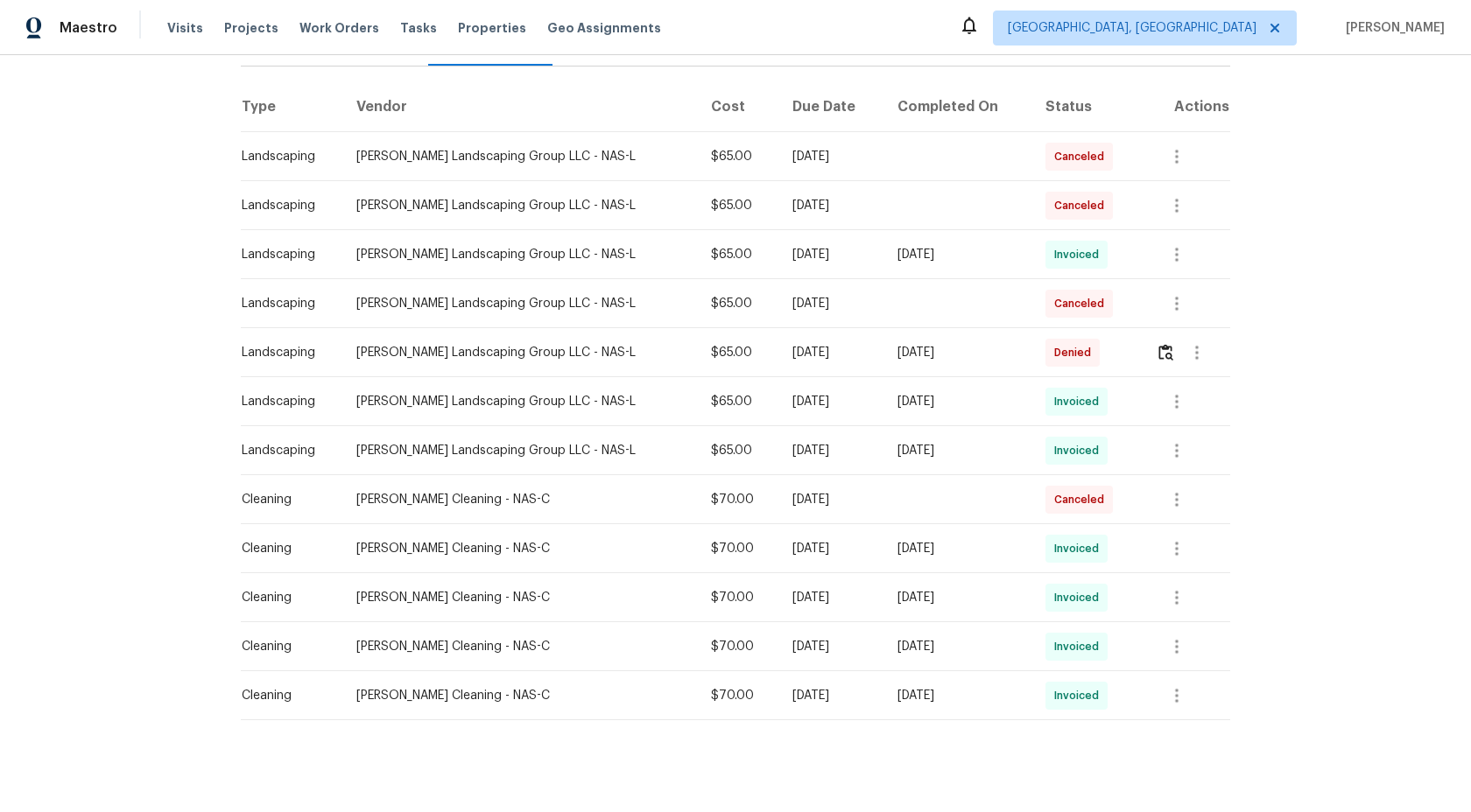
scroll to position [264, 0]
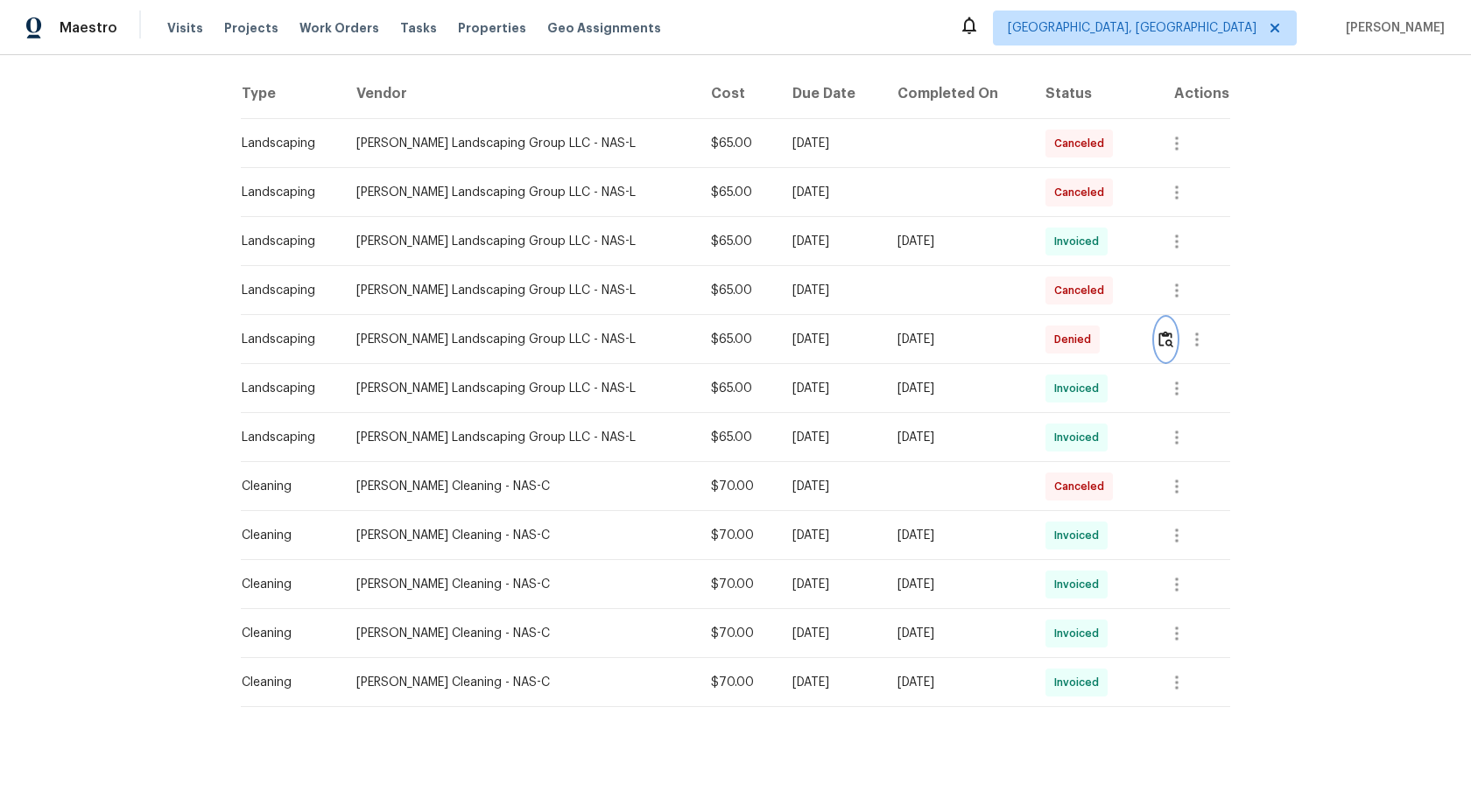
click at [1169, 337] on img "button" at bounding box center [1165, 338] width 15 height 17
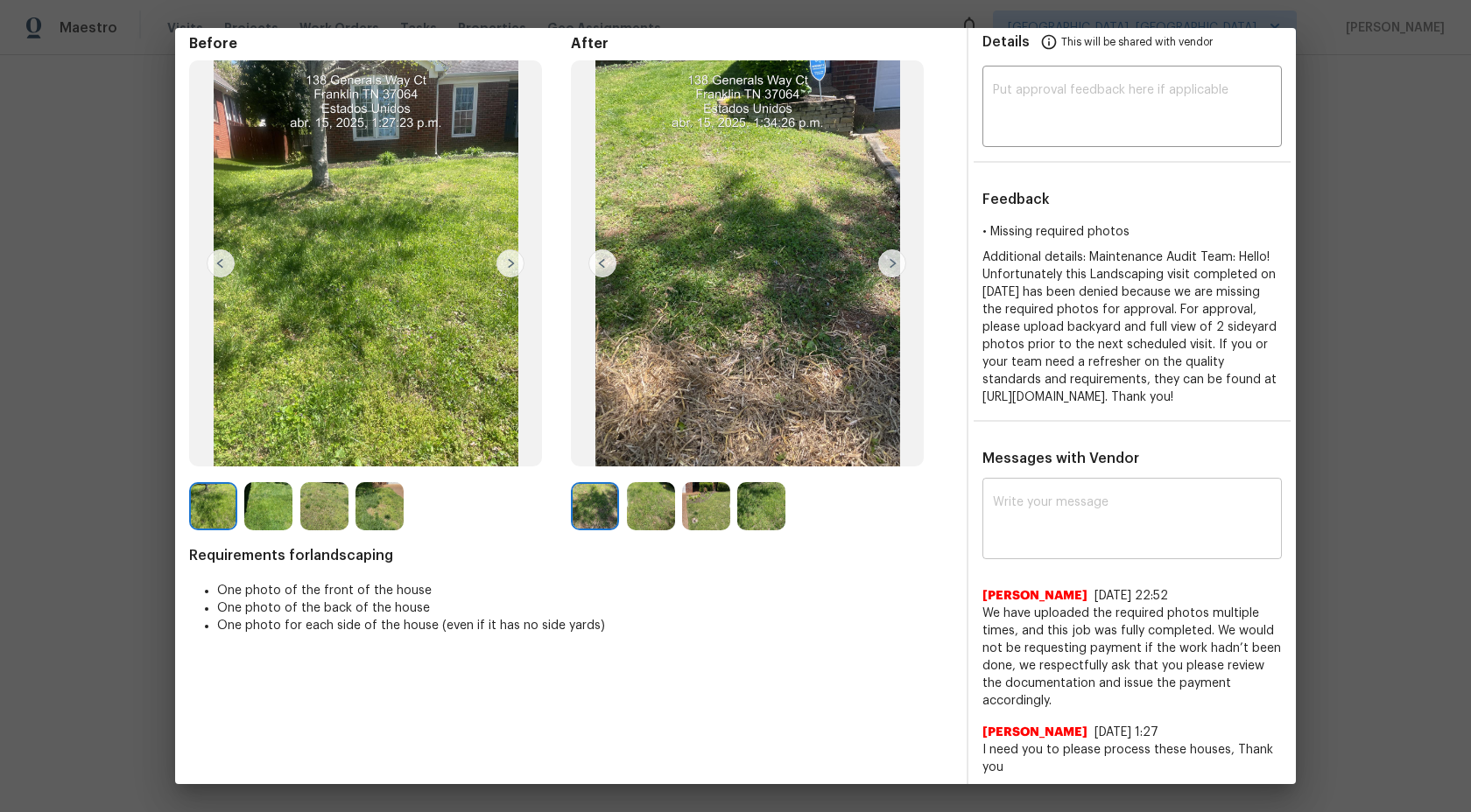
scroll to position [0, 0]
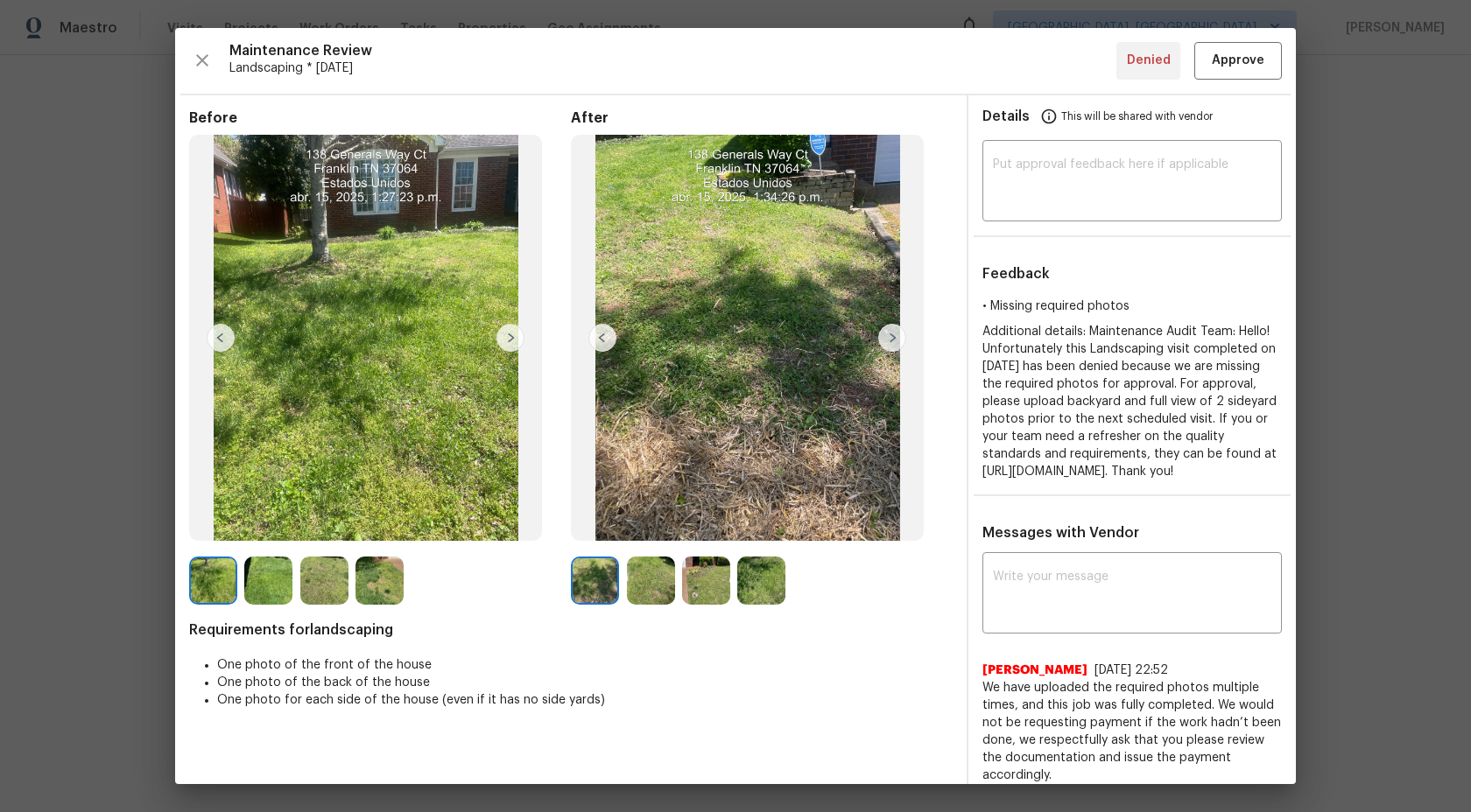
click at [649, 577] on img at bounding box center [650, 580] width 48 height 48
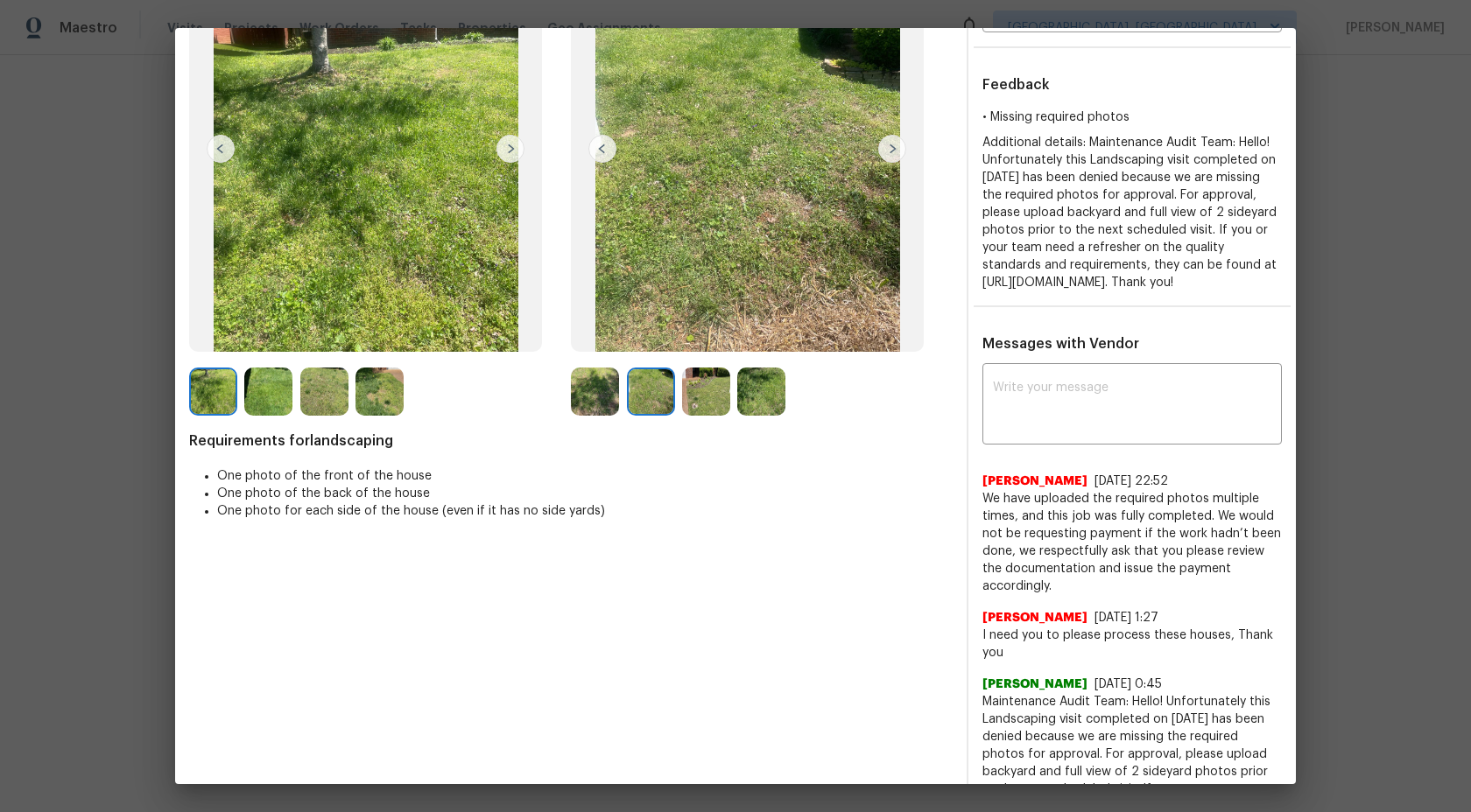
scroll to position [286, 0]
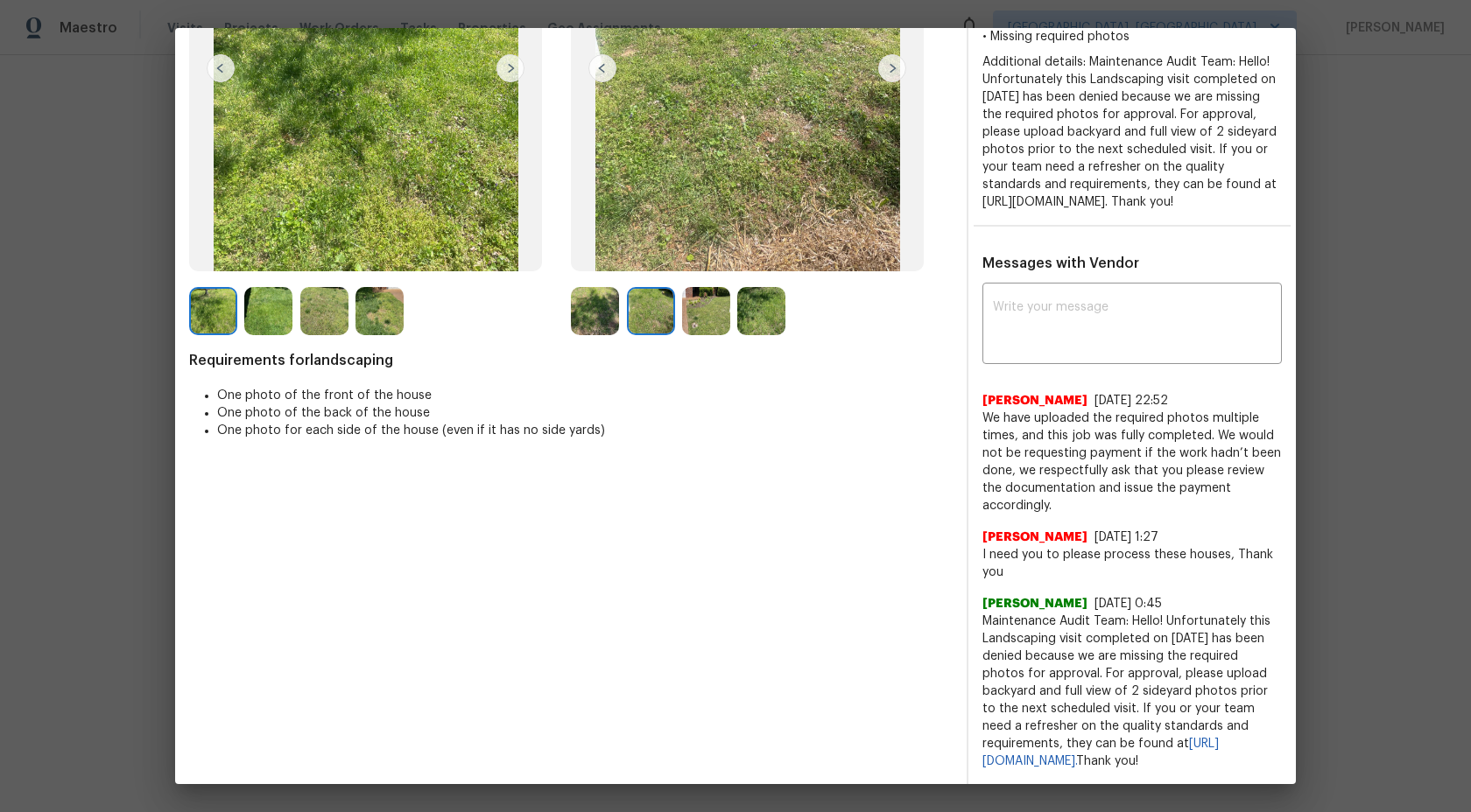
drag, startPoint x: 1055, startPoint y: 765, endPoint x: 985, endPoint y: 609, distance: 171.0
click at [985, 613] on span "Maintenance Audit Team: Hello! Unfortunately this Landscaping visit completed o…" at bounding box center [1132, 692] width 299 height 158
copy span "Maintenance Audit Team: Hello! Unfortunately this Landscaping visit completed o…"
click at [1036, 313] on textarea at bounding box center [1132, 326] width 278 height 49
paste textarea "Maintenance Audit Team: Hello! Unfortunately this Landscaping visit completed o…"
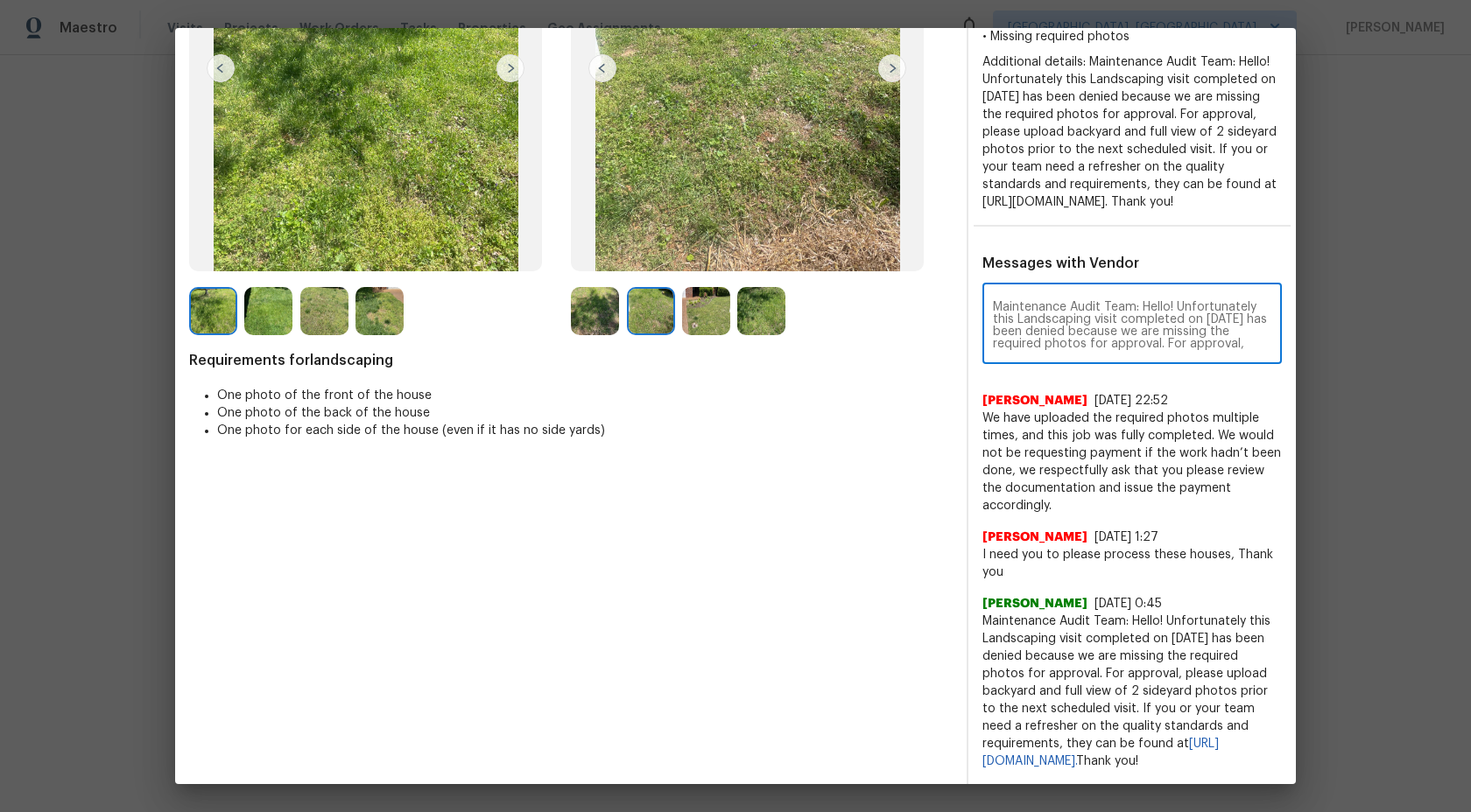
scroll to position [98, 0]
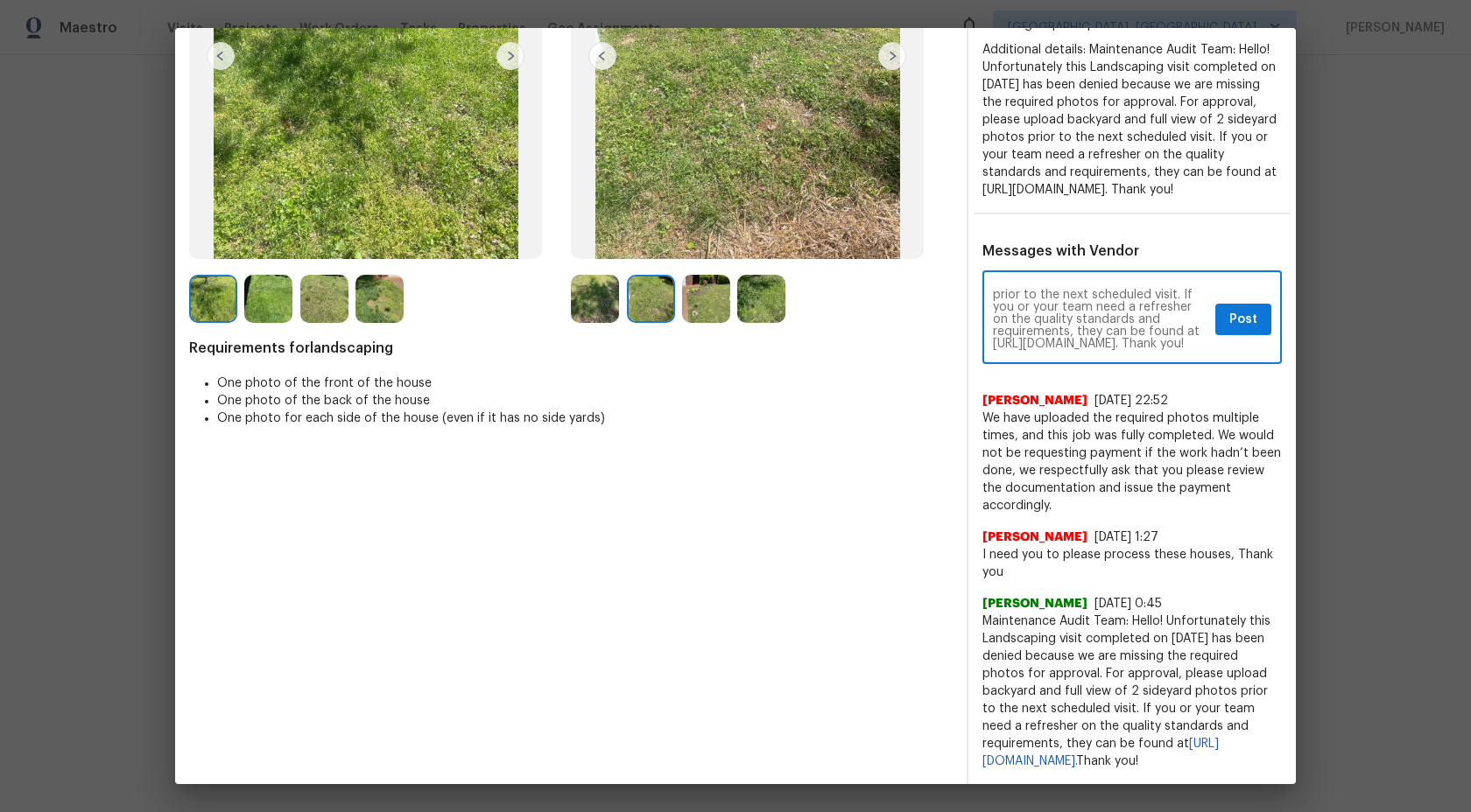
type textarea "Maintenance Audit Team: Hello! Unfortunately this Landscaping visit completed o…"
click at [1255, 327] on span "Post" at bounding box center [1243, 320] width 28 height 22
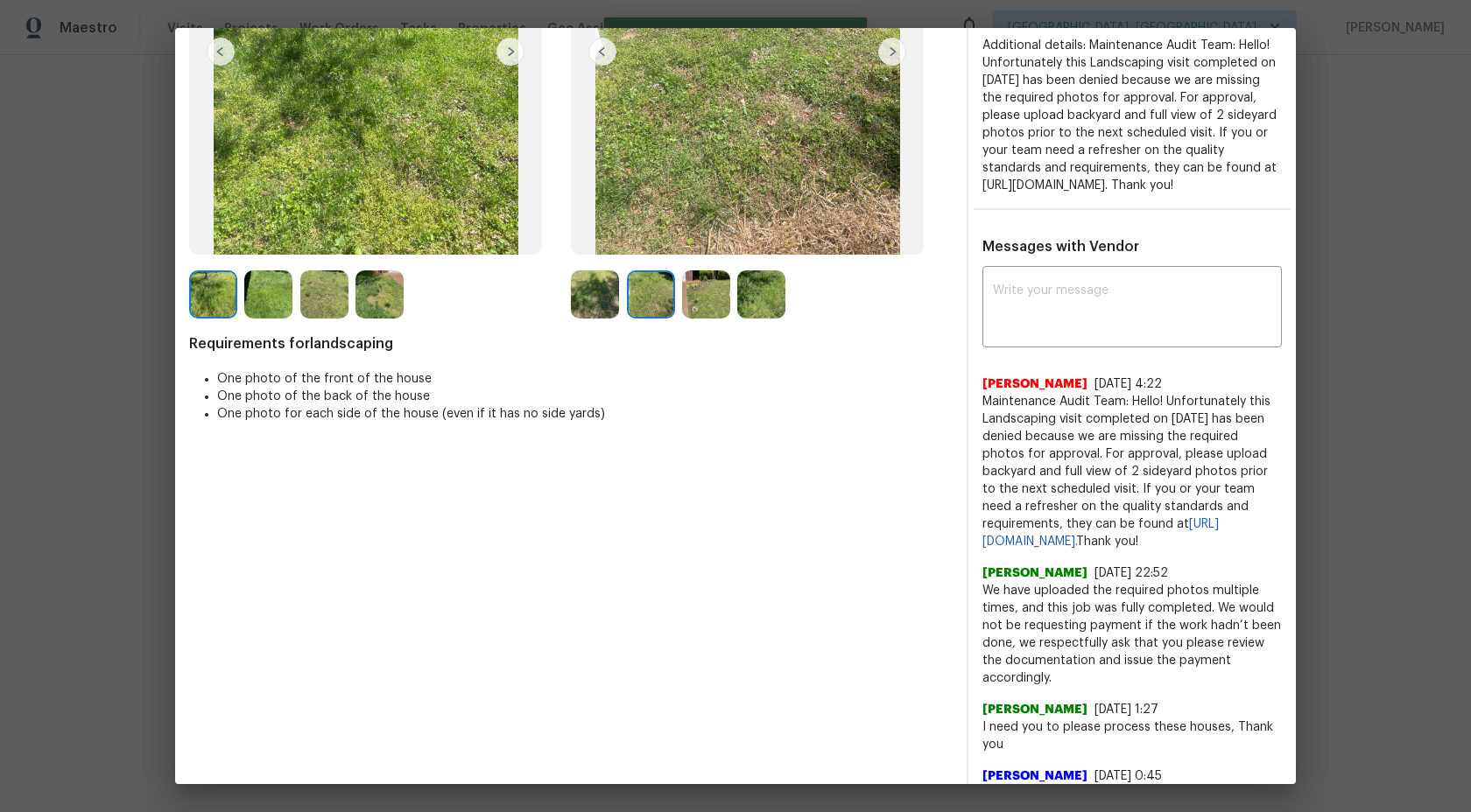
scroll to position [0, 0]
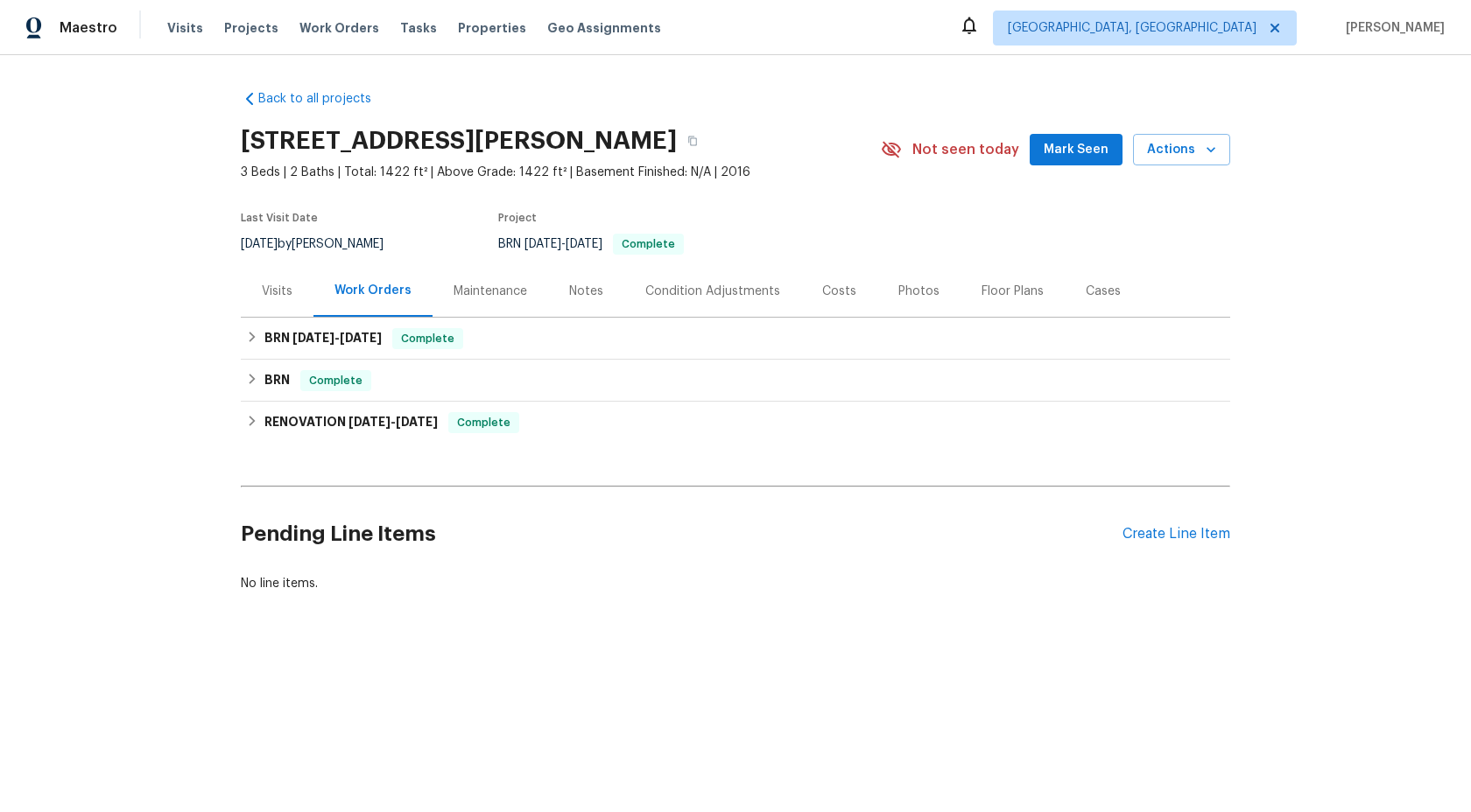
click at [493, 288] on div "Maintenance" at bounding box center [490, 292] width 74 height 18
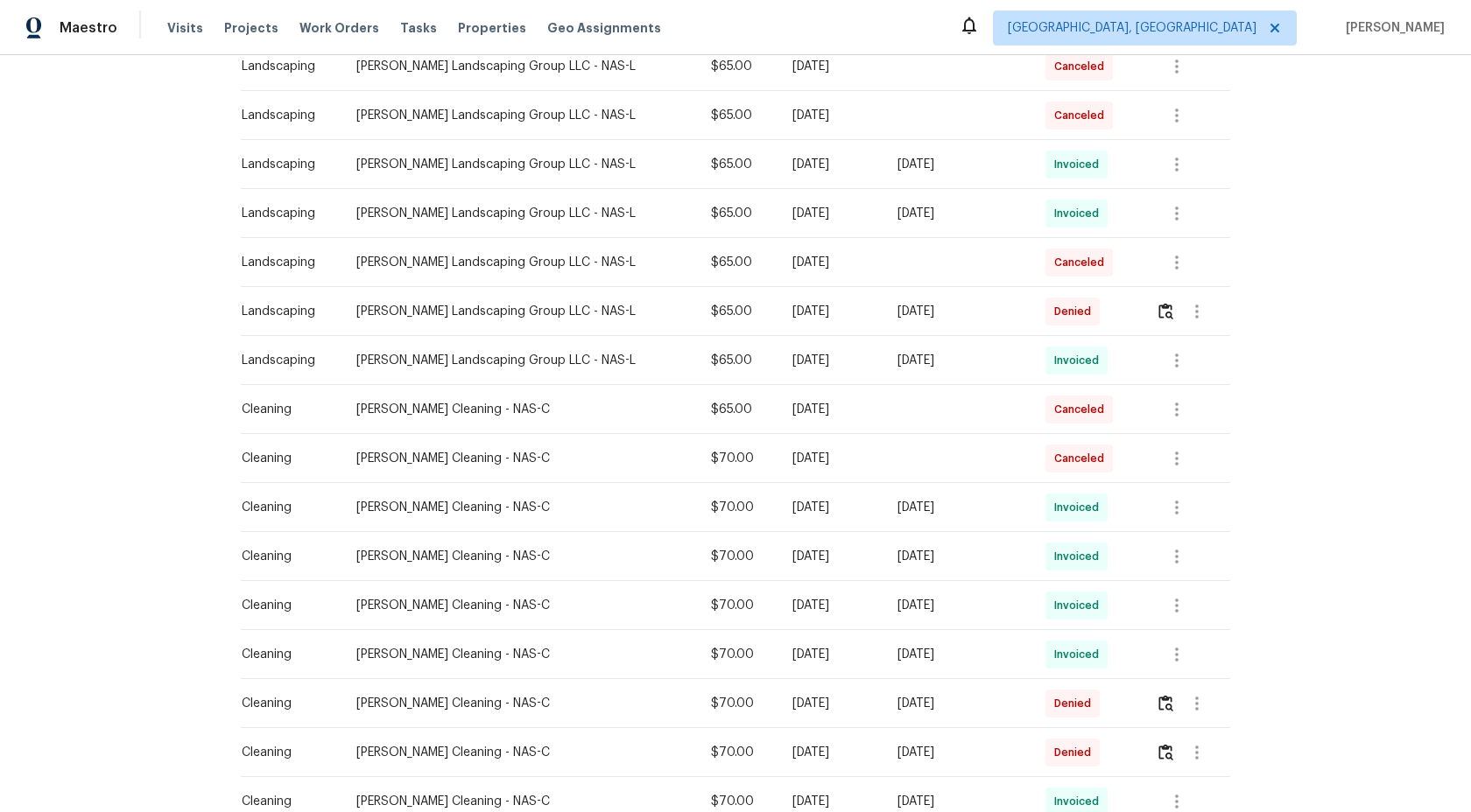
scroll to position [336, 0]
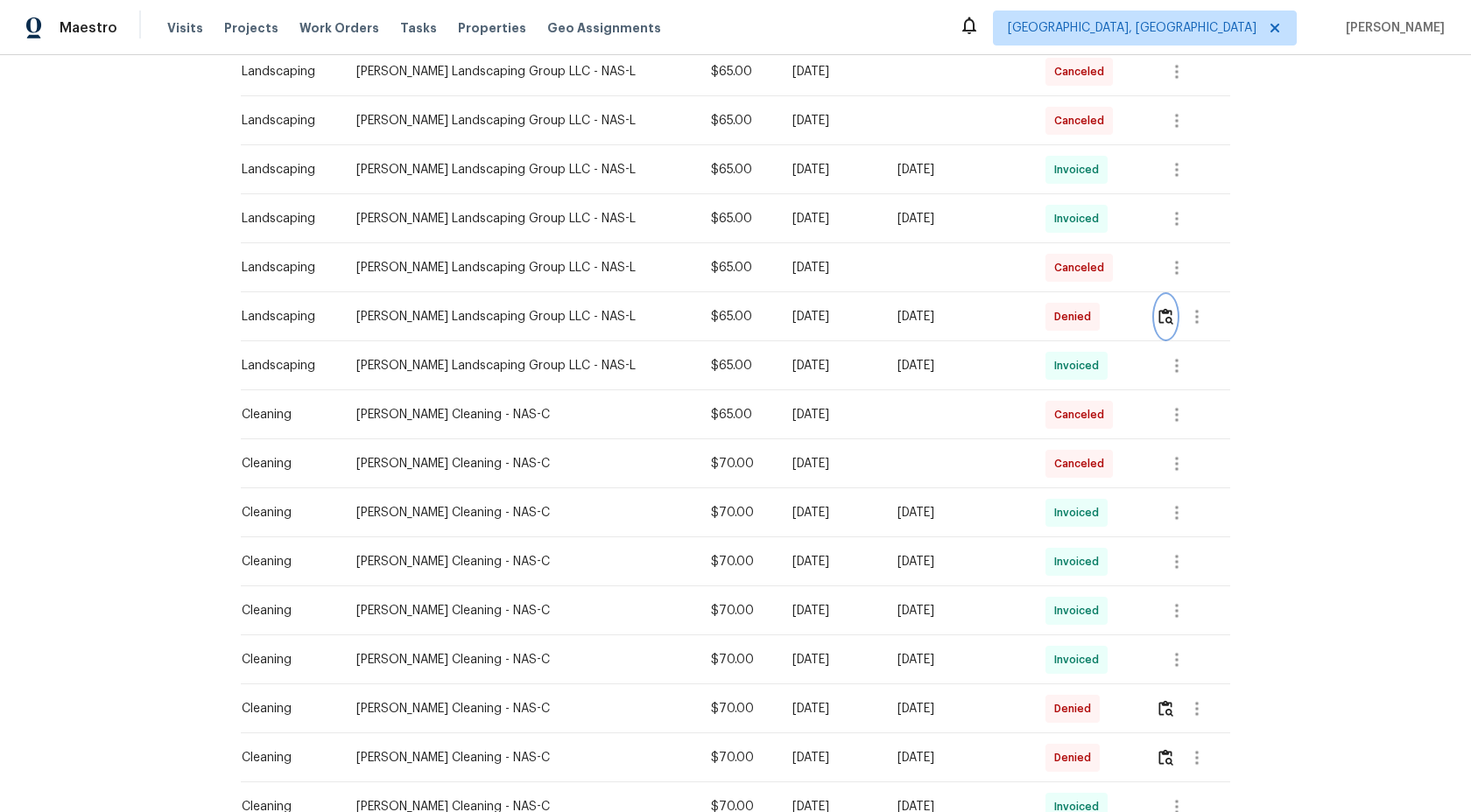
click at [1166, 320] on img "button" at bounding box center [1165, 316] width 15 height 17
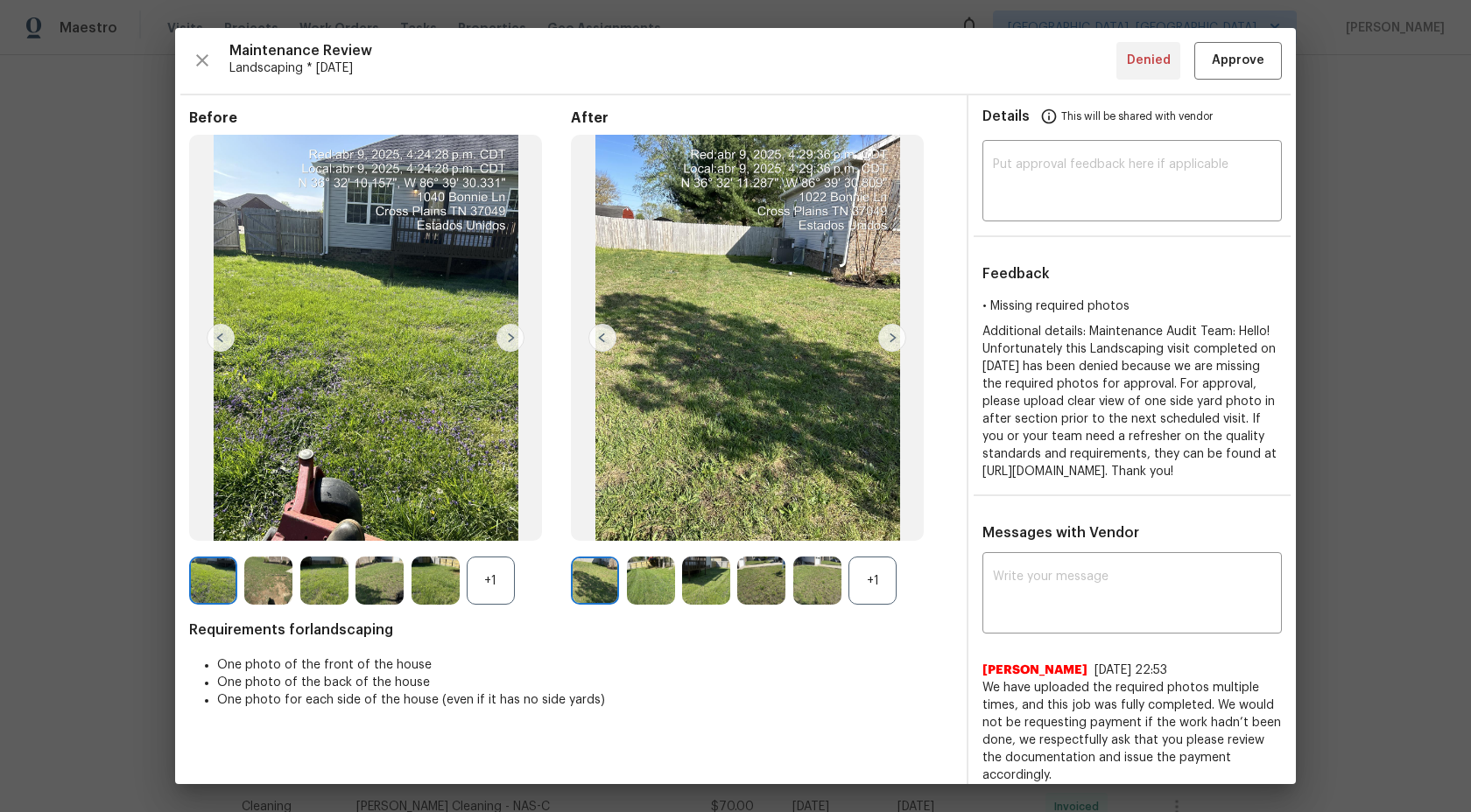
click at [497, 575] on div "+1" at bounding box center [490, 580] width 48 height 48
click at [883, 575] on div "+1" at bounding box center [872, 580] width 48 height 48
click at [647, 581] on img at bounding box center [650, 580] width 48 height 48
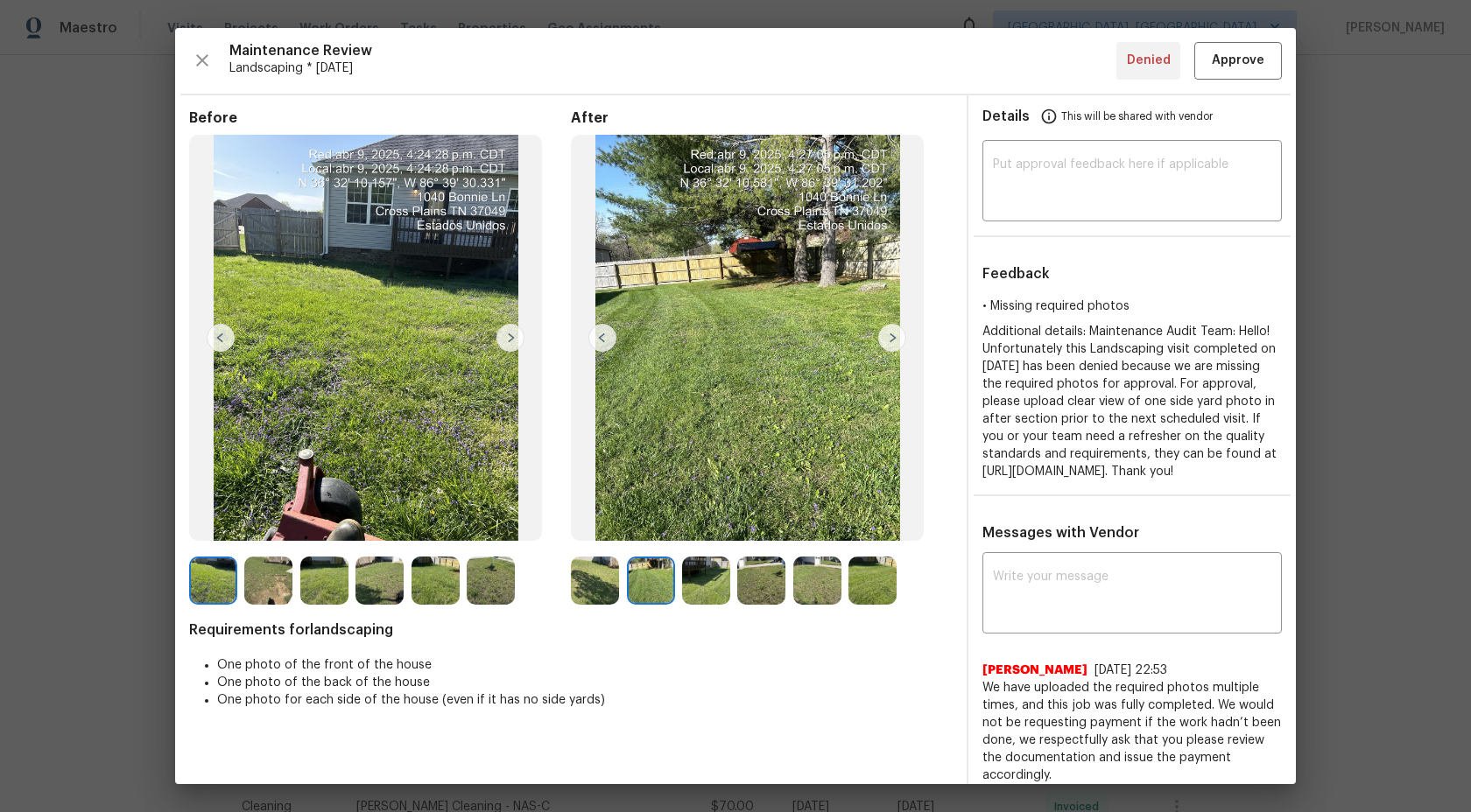
click at [706, 573] on img at bounding box center [705, 580] width 48 height 48
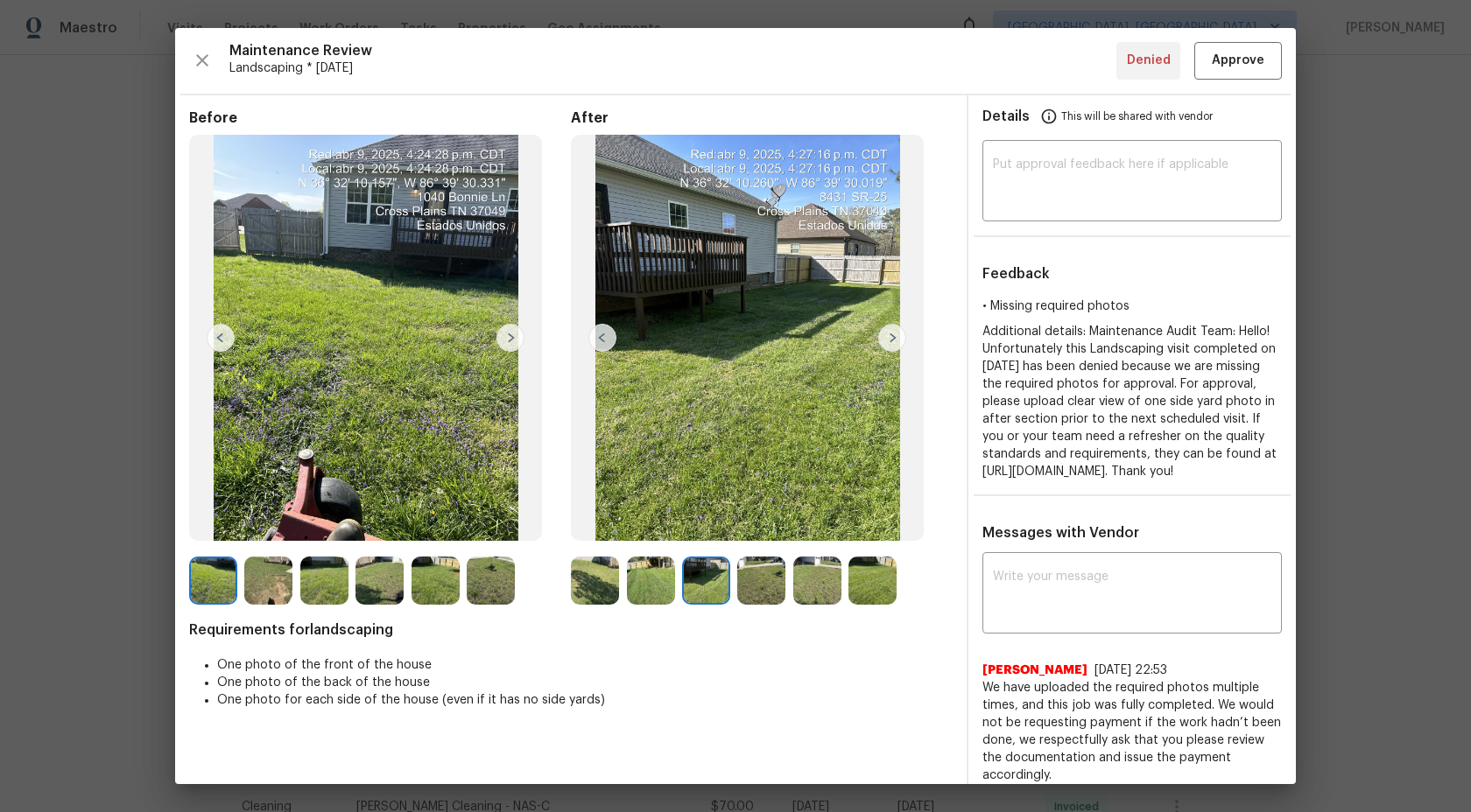
click at [587, 579] on img at bounding box center [595, 580] width 48 height 48
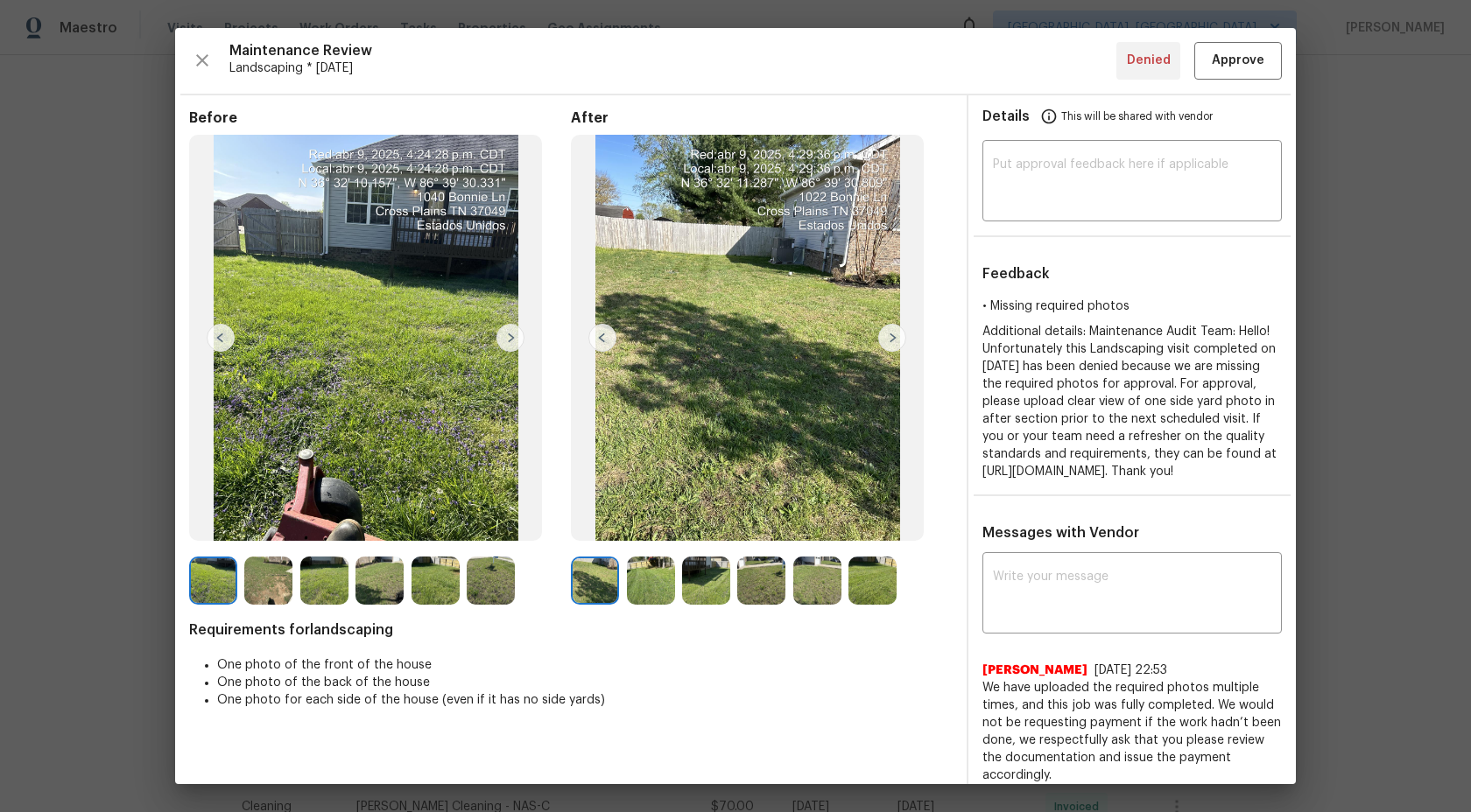
click at [642, 578] on img at bounding box center [650, 580] width 48 height 48
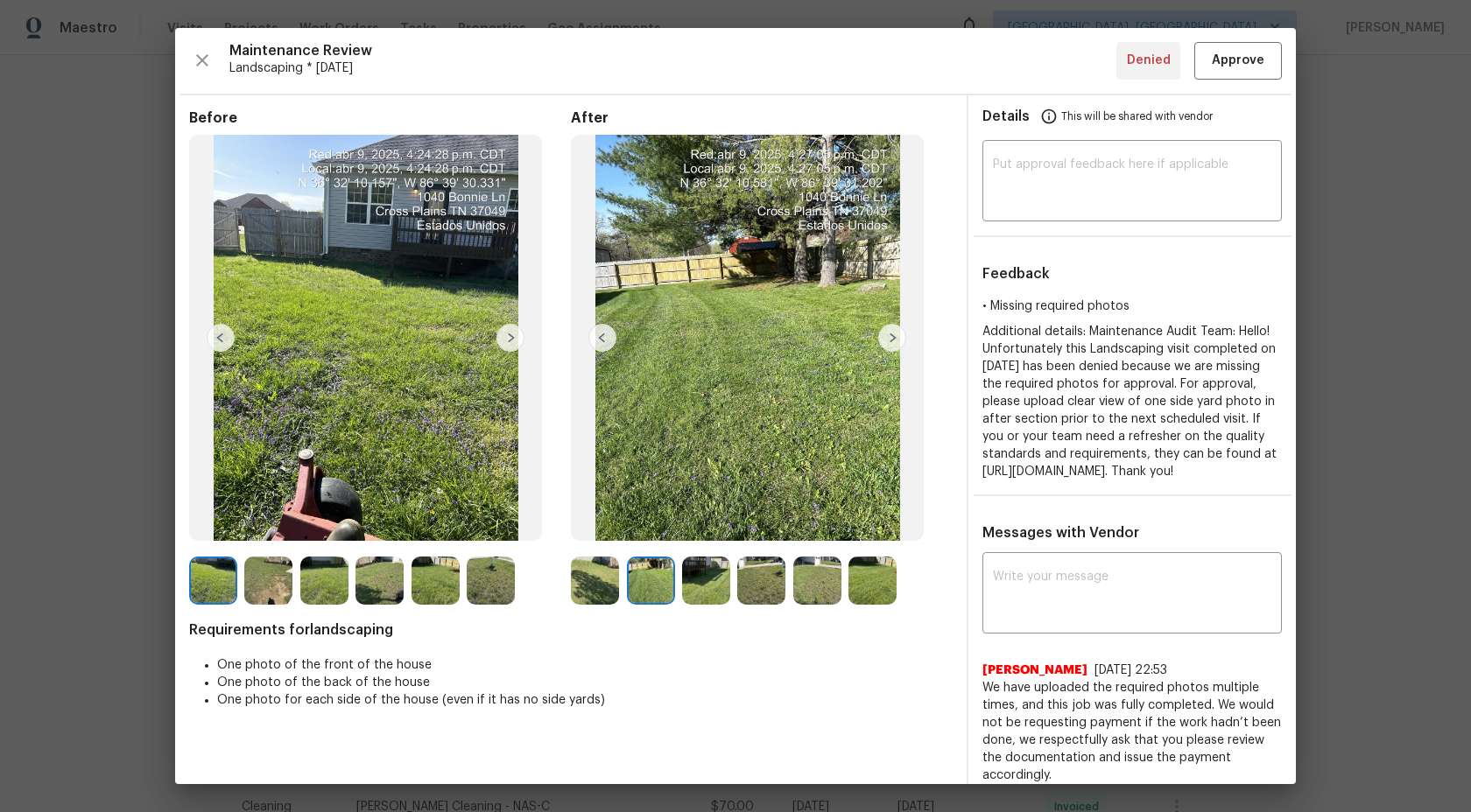
scroll to position [286, 0]
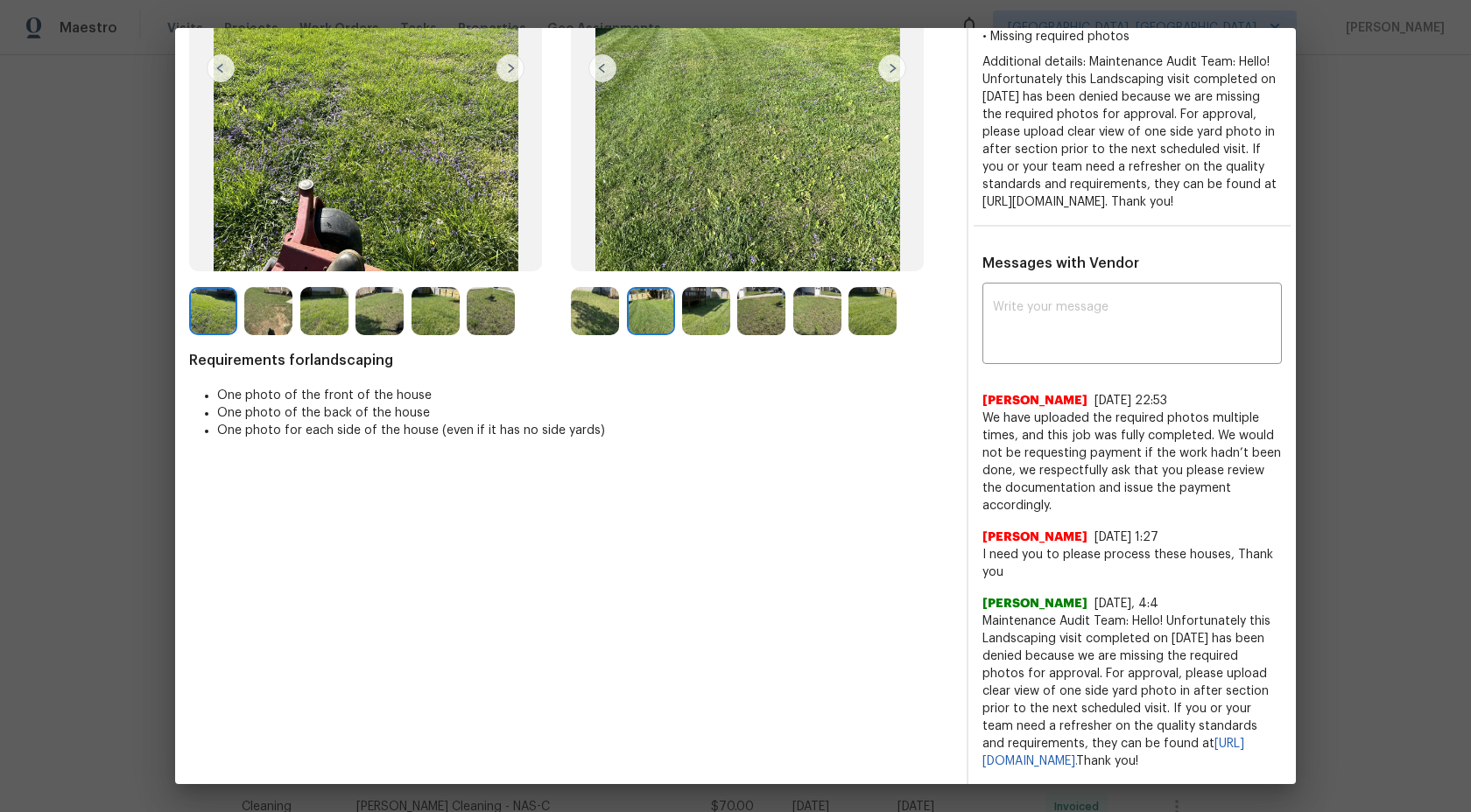
drag, startPoint x: 1049, startPoint y: 761, endPoint x: 985, endPoint y: 602, distance: 171.4
click at [985, 613] on span "Maintenance Audit Team: Hello! Unfortunately this Landscaping visit completed o…" at bounding box center [1132, 692] width 299 height 158
copy span "Maintenance Audit Team: Hello! Unfortunately this Landscaping visit completed o…"
click at [1047, 344] on textarea at bounding box center [1132, 326] width 278 height 49
paste textarea "Maintenance Audit Team: Hello! Unfortunately this Landscaping visit completed o…"
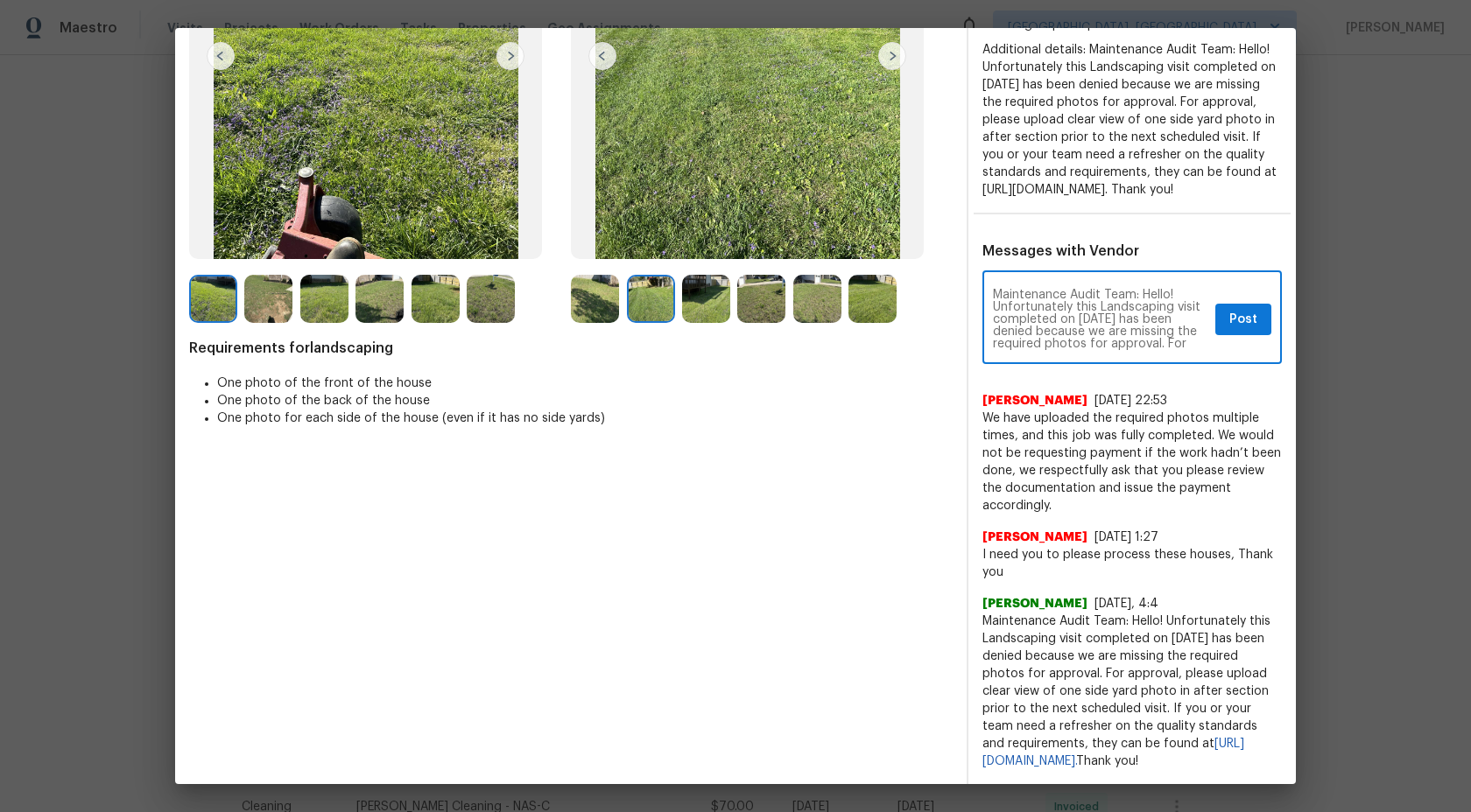
scroll to position [98, 0]
type textarea "Maintenance Audit Team: Hello! Unfortunately this Landscaping visit completed o…"
click at [1248, 321] on button "Post" at bounding box center [1243, 320] width 56 height 33
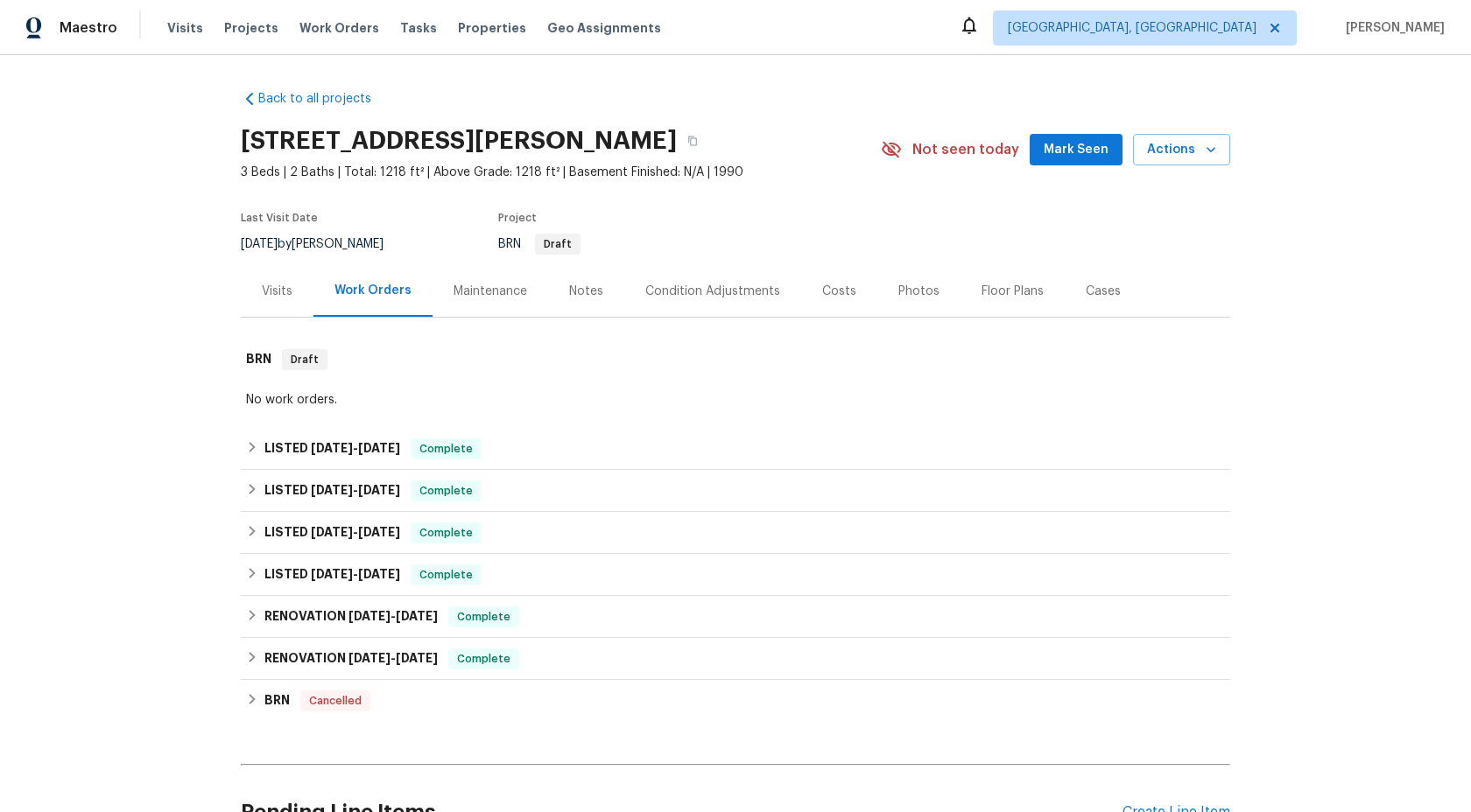
click at [491, 284] on div "Maintenance" at bounding box center [490, 292] width 74 height 18
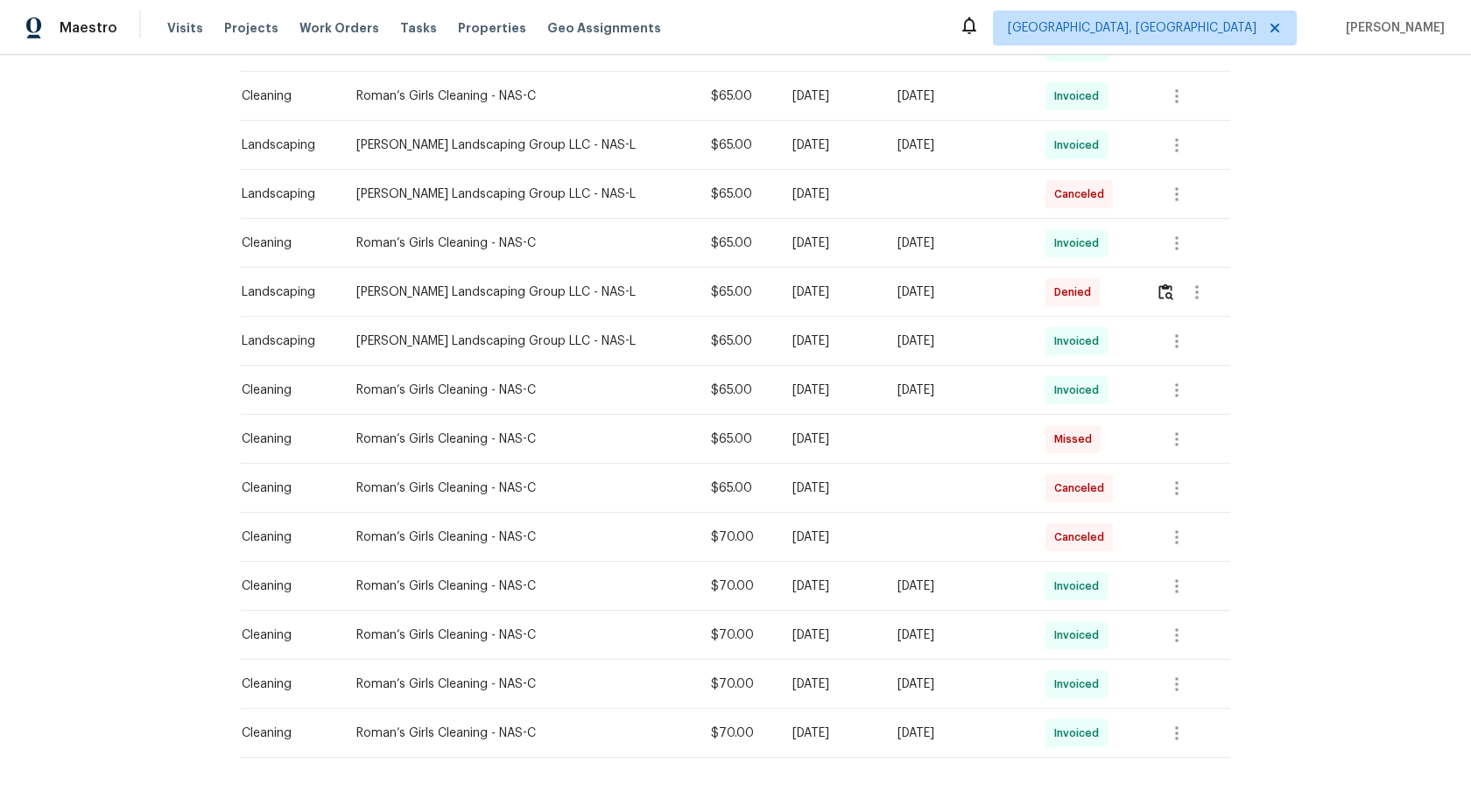
scroll to position [706, 0]
click at [1171, 291] on img "button" at bounding box center [1165, 289] width 15 height 17
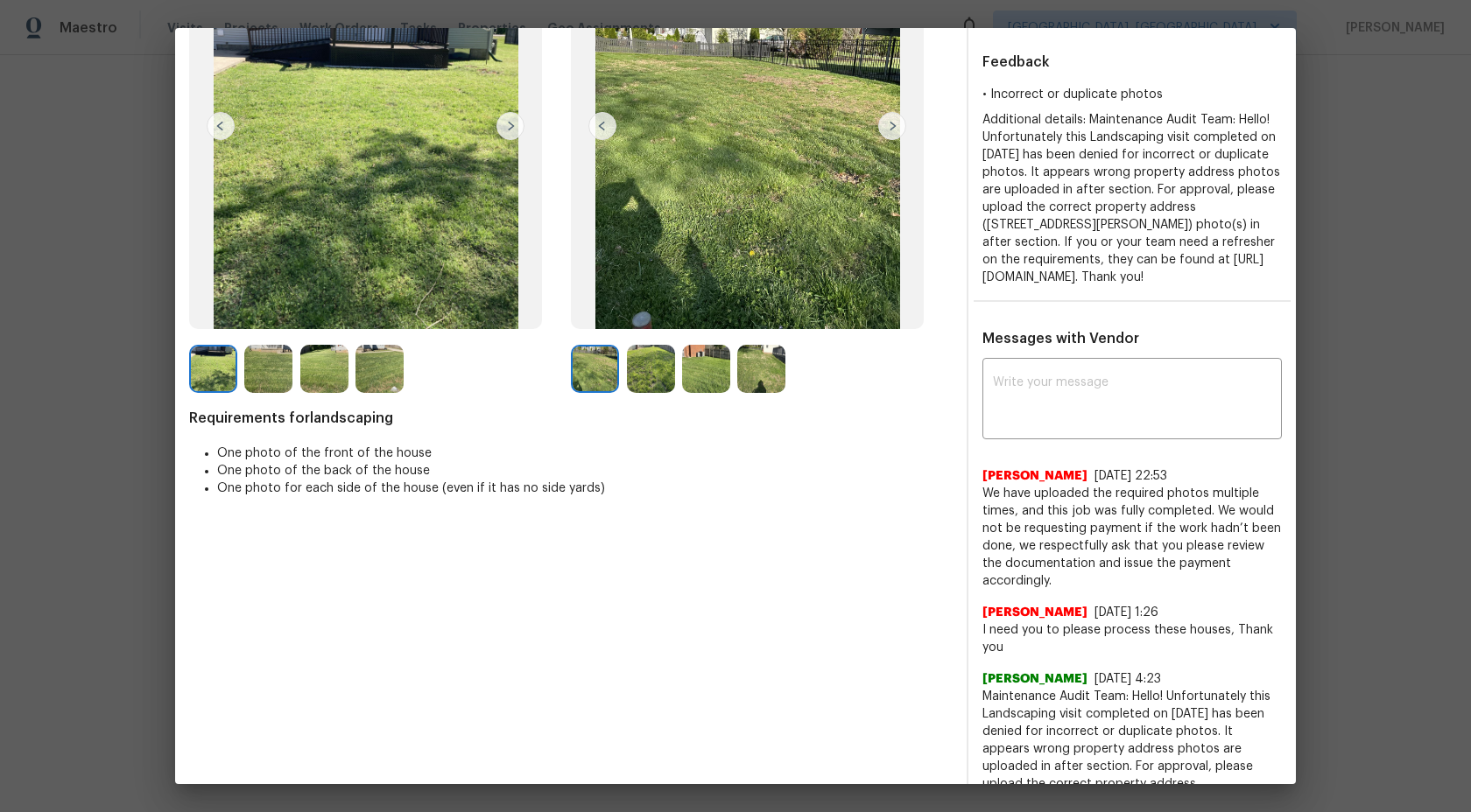
scroll to position [352, 0]
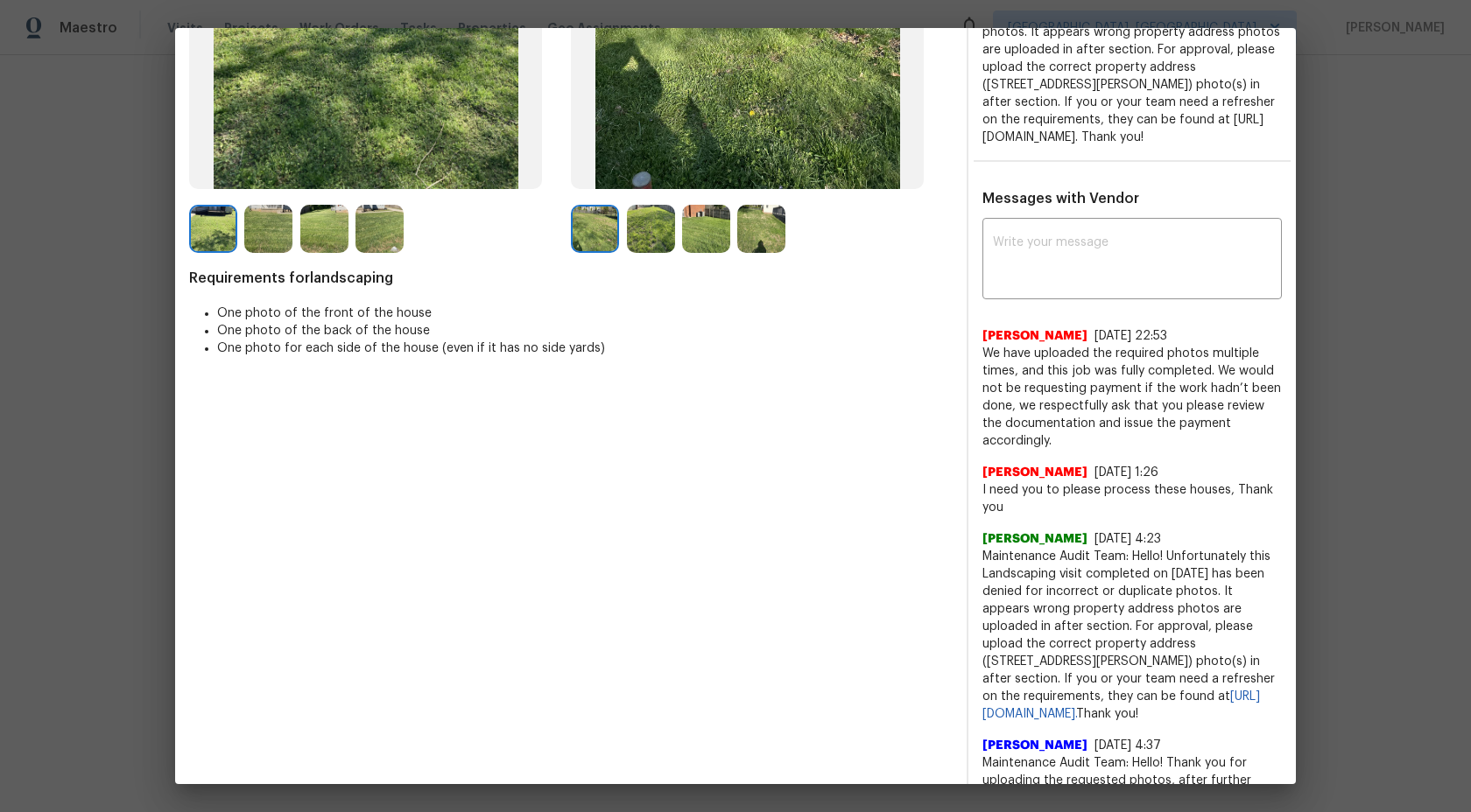
drag, startPoint x: 1048, startPoint y: 732, endPoint x: 985, endPoint y: 561, distance: 182.2
click at [985, 561] on span "Maintenance Audit Team: Hello! Unfortunately this Landscaping visit completed o…" at bounding box center [1132, 634] width 299 height 175
copy span "Maintenance Audit Team: Hello! Unfortunately this Landscaping visit completed o…"
paste textarea "Maintenance Audit Team: Hello! Unfortunately this Landscaping visit completed o…"
click at [1066, 262] on textarea at bounding box center [1132, 261] width 278 height 49
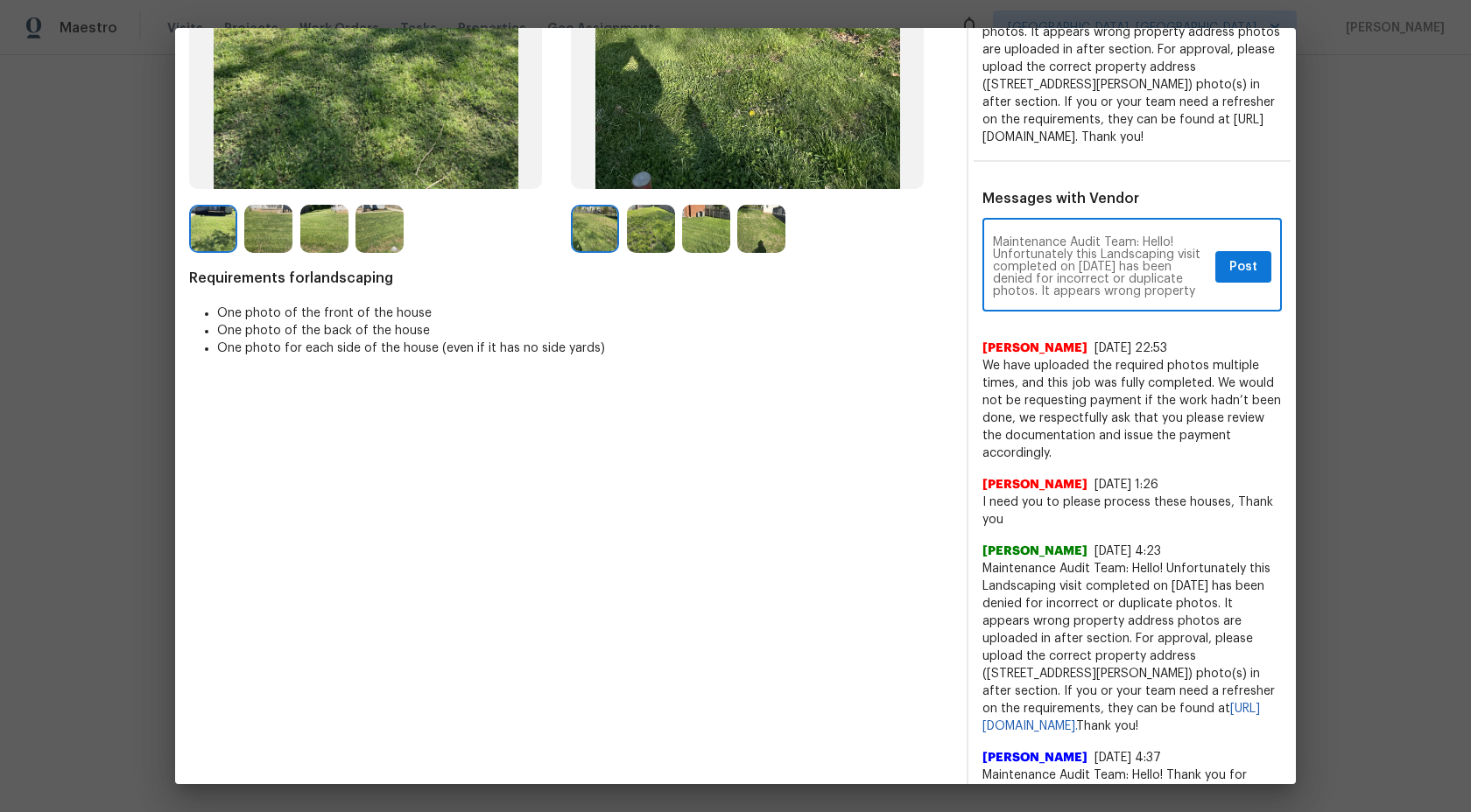
scroll to position [111, 0]
type textarea "Maintenance Audit Team: Hello! Unfortunately this Landscaping visit completed o…"
click at [1242, 276] on span "Post" at bounding box center [1243, 267] width 28 height 22
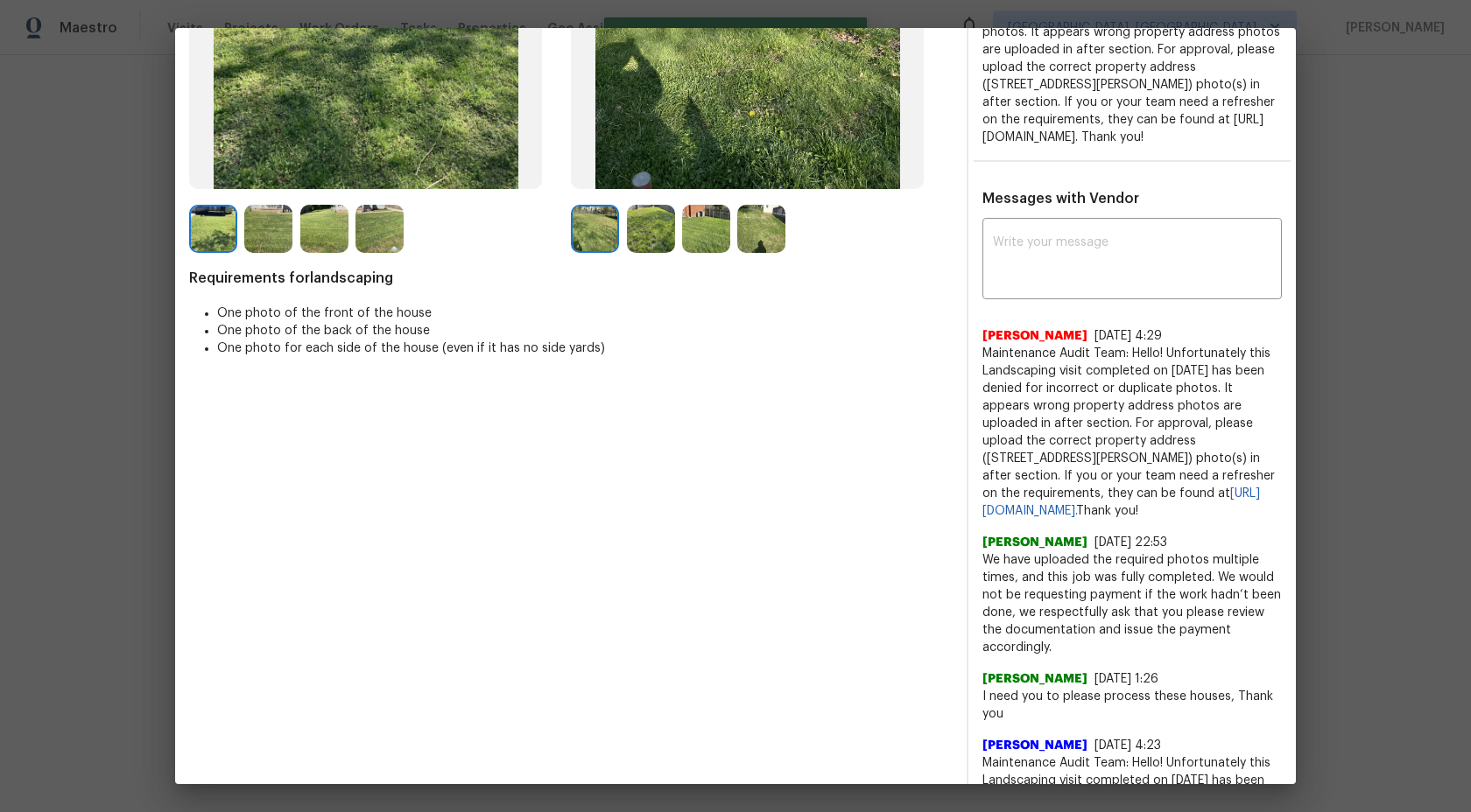
scroll to position [0, 0]
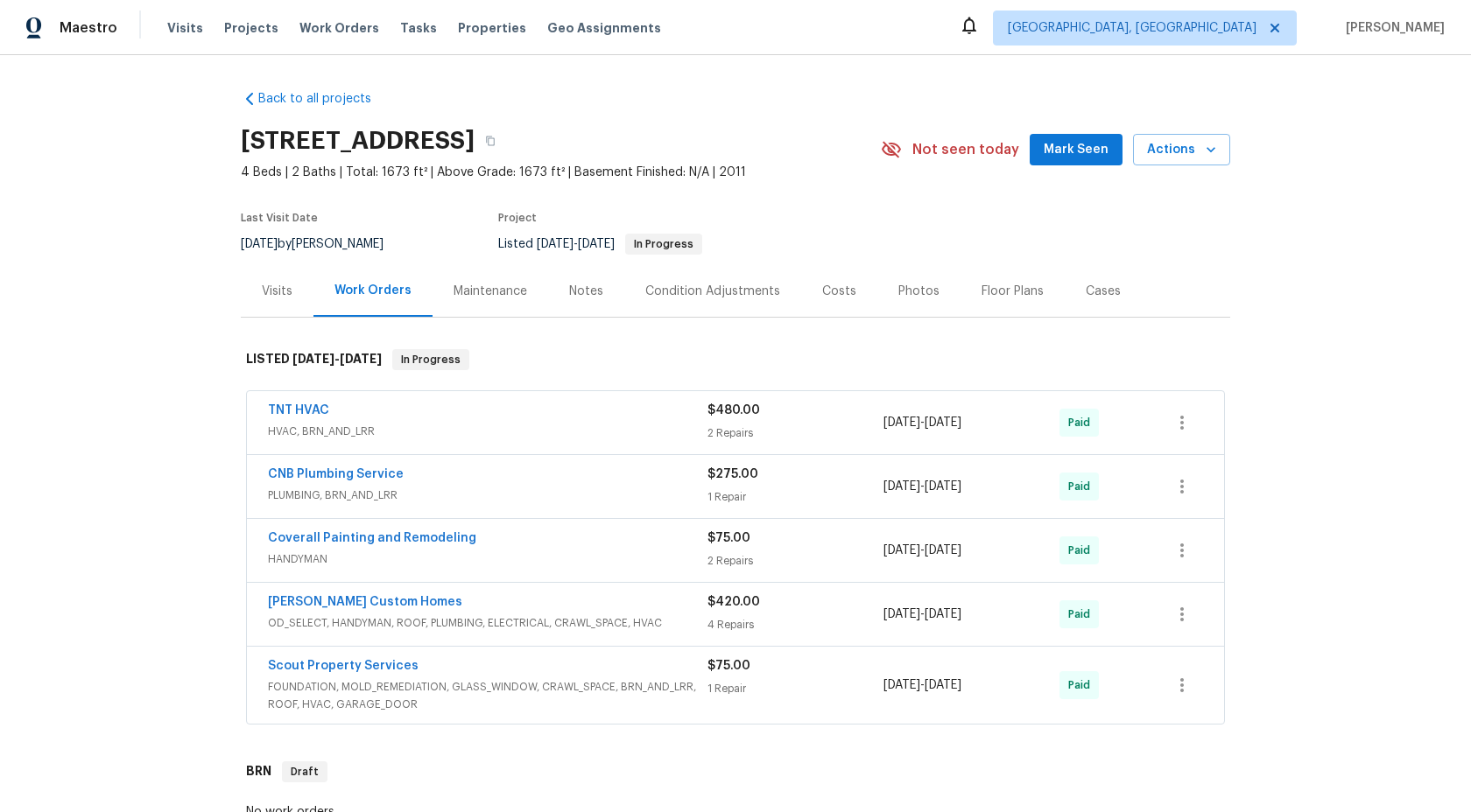
click at [486, 293] on div "Maintenance" at bounding box center [490, 292] width 74 height 18
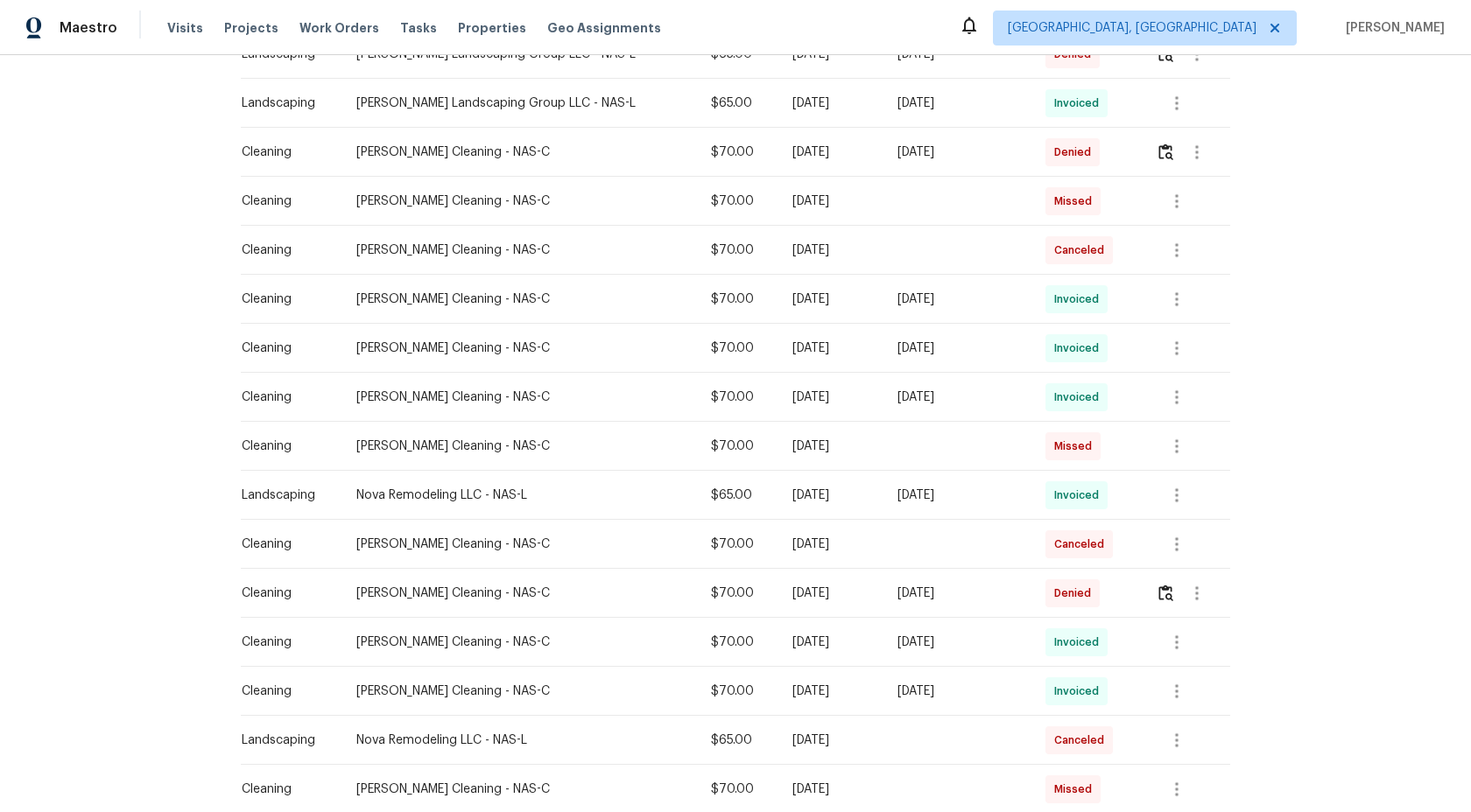
scroll to position [935, 0]
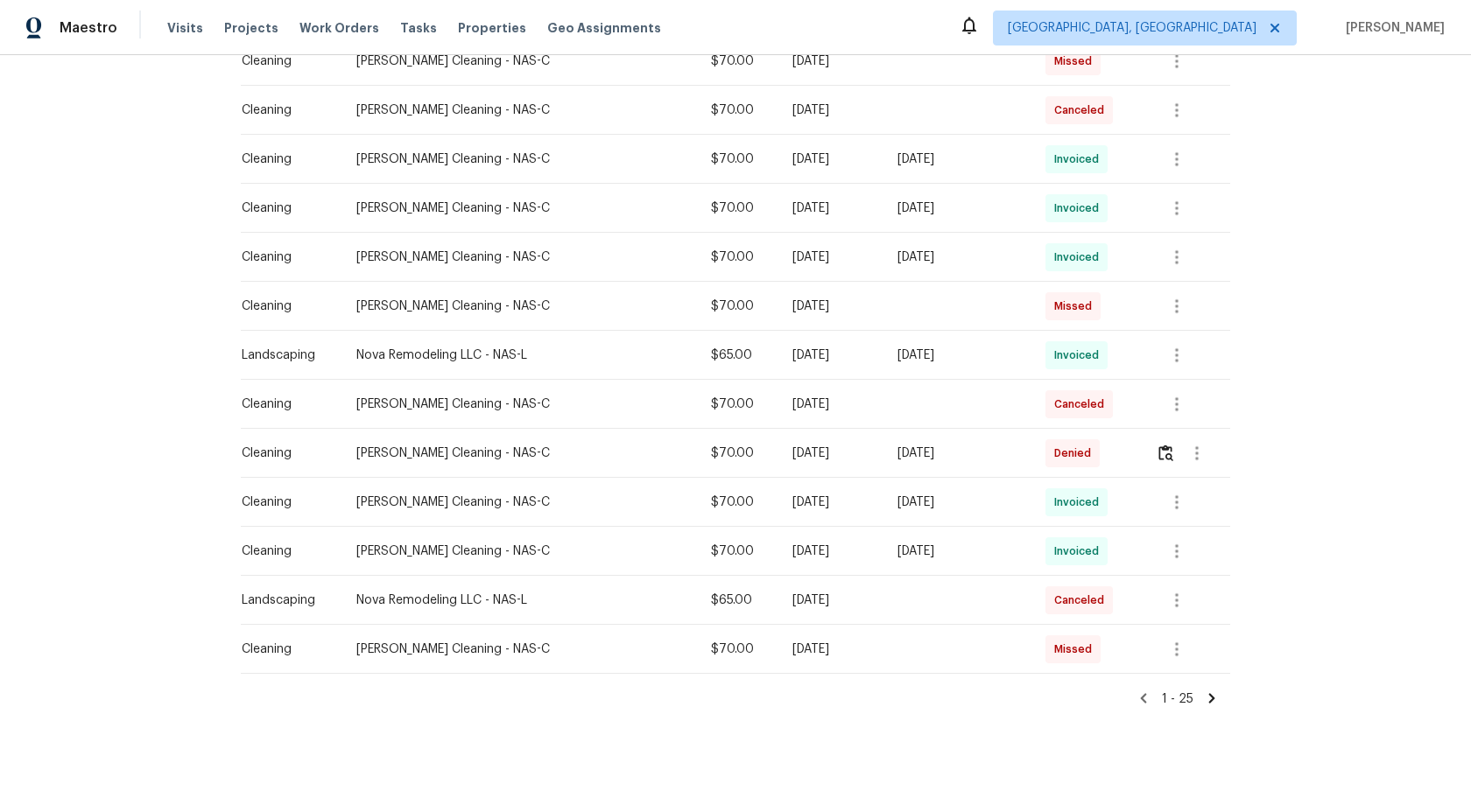
click at [1209, 694] on icon at bounding box center [1212, 699] width 6 height 10
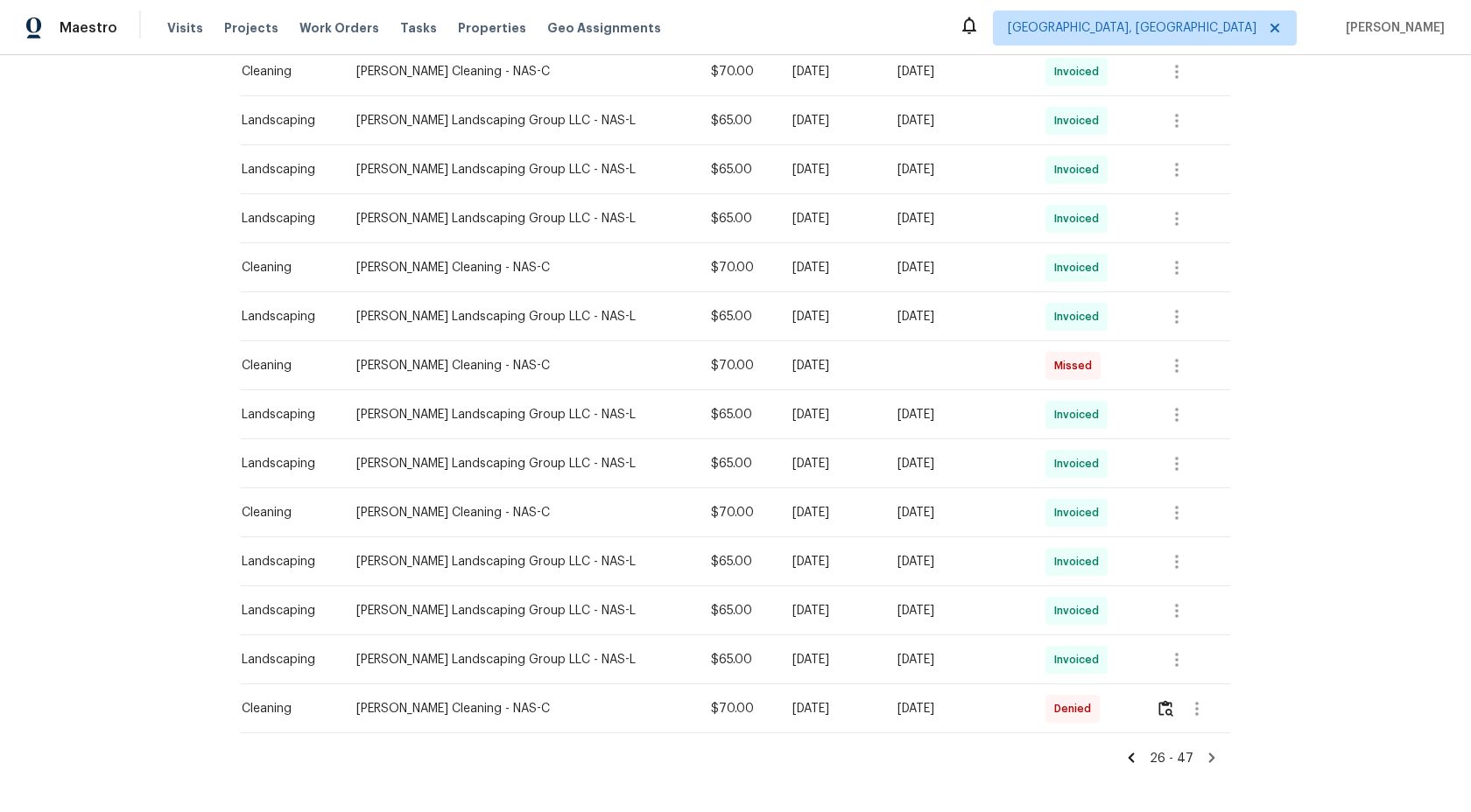
scroll to position [788, 0]
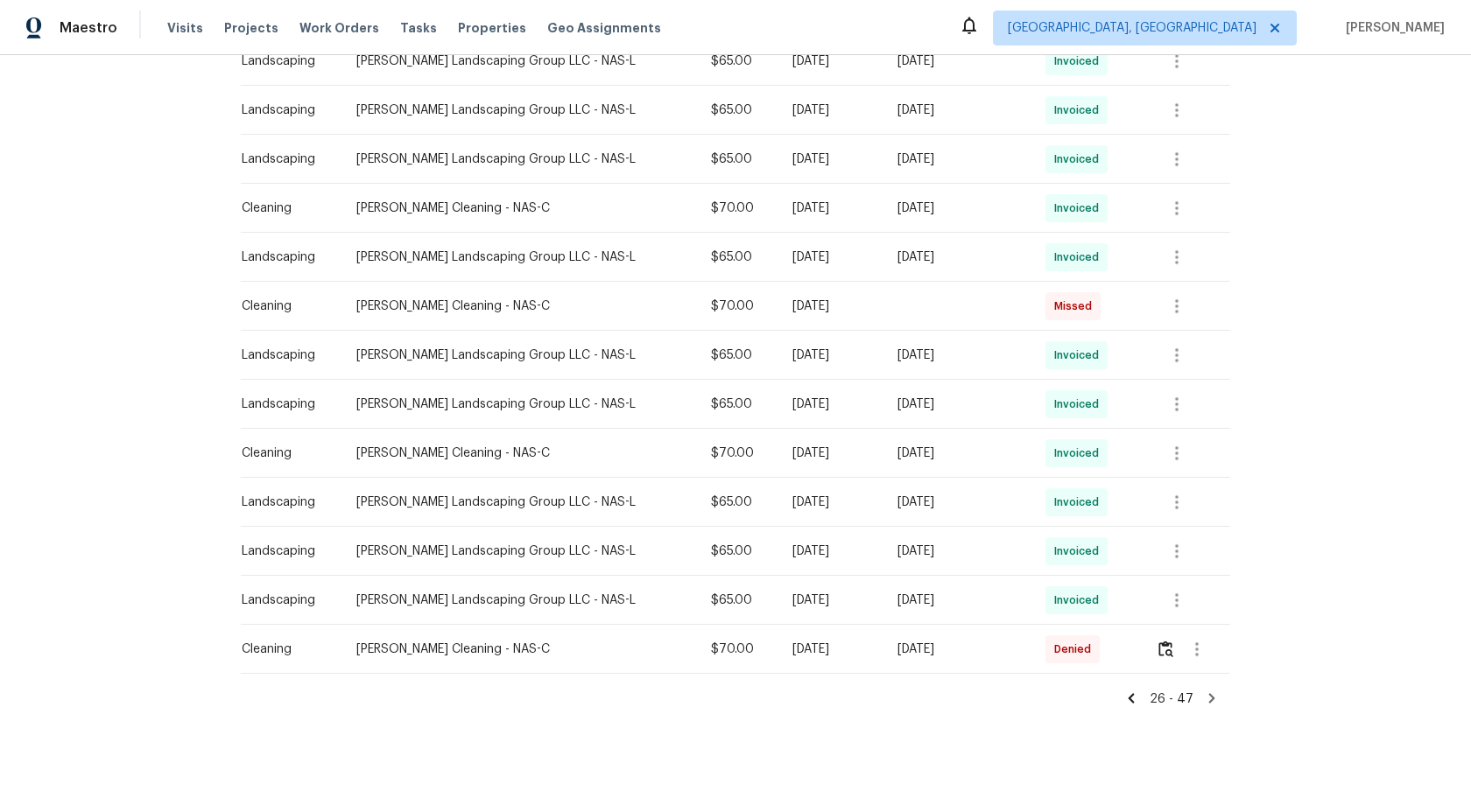
click at [1209, 701] on icon at bounding box center [1212, 699] width 6 height 10
click at [1211, 696] on icon at bounding box center [1212, 699] width 6 height 10
click at [1139, 696] on icon at bounding box center [1131, 699] width 16 height 16
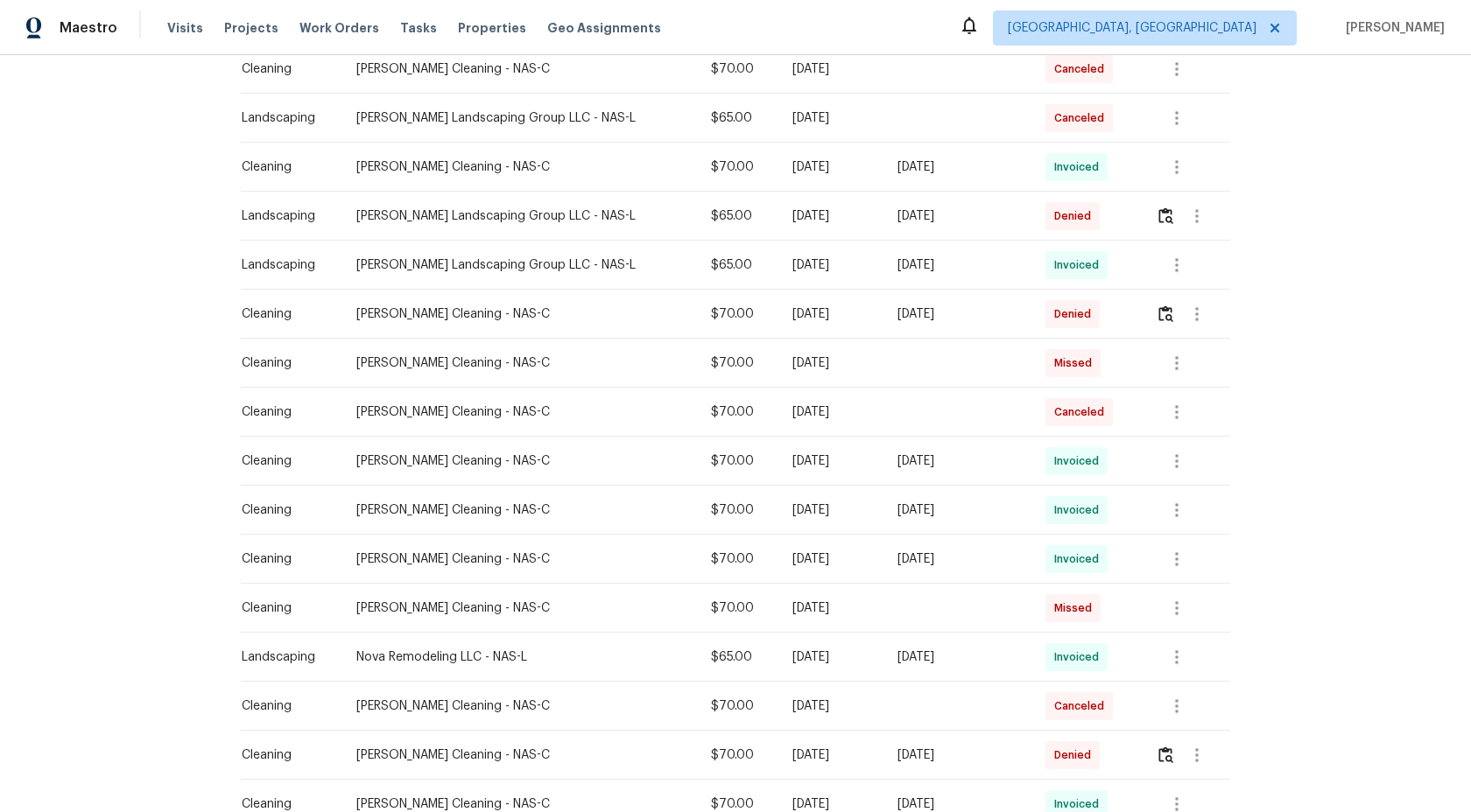
scroll to position [576, 0]
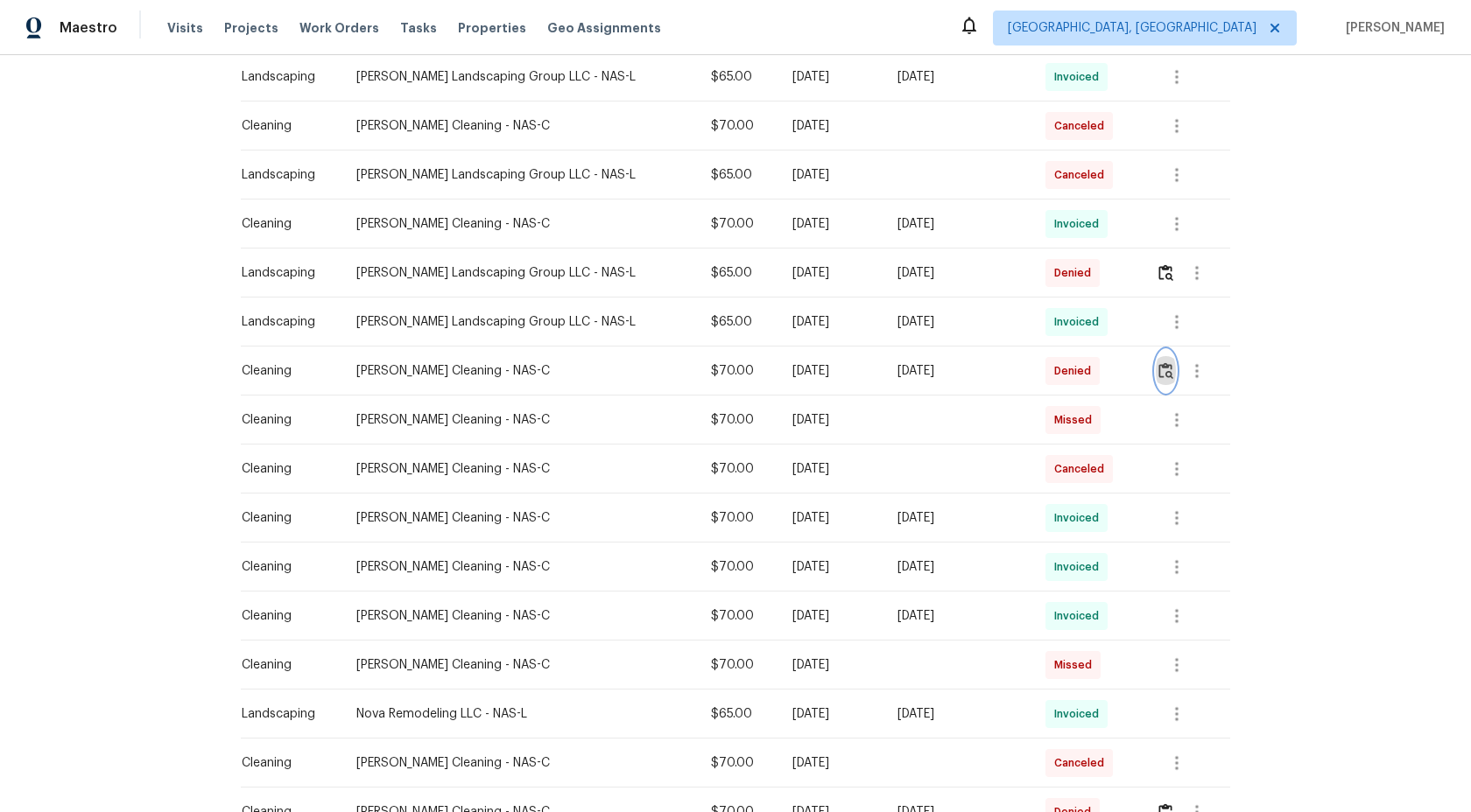
click at [1162, 369] on img "button" at bounding box center [1165, 370] width 15 height 17
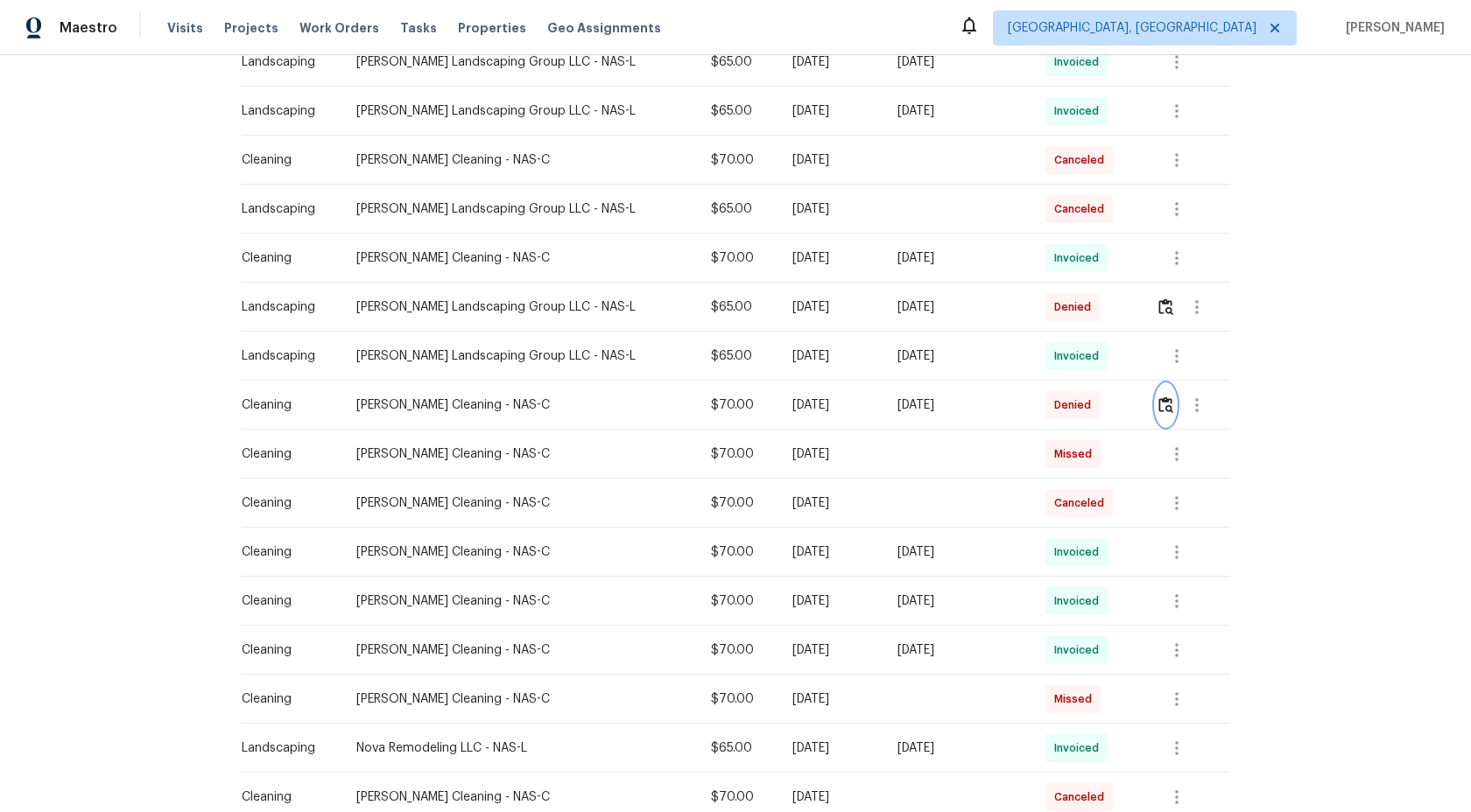
scroll to position [533, 0]
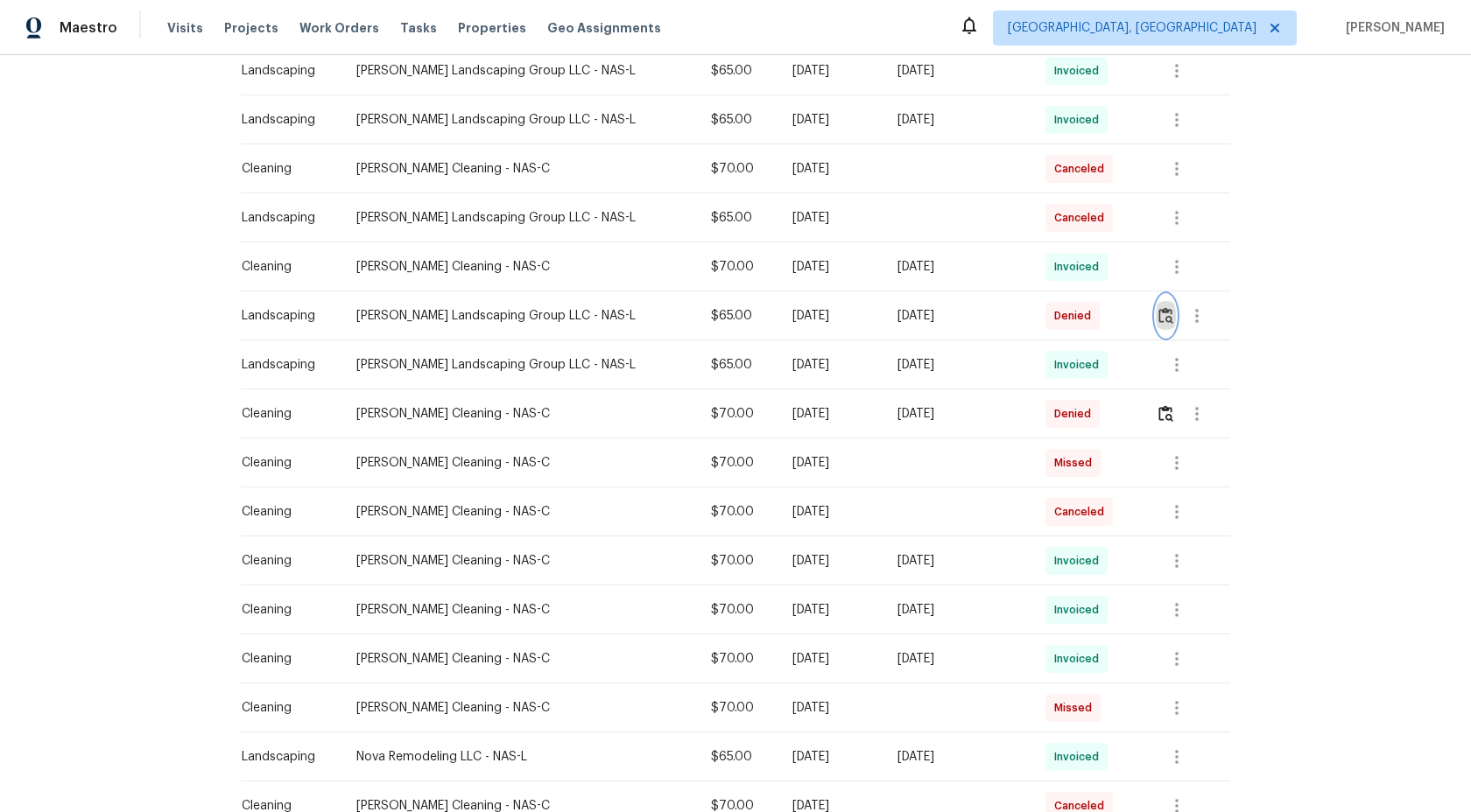
click at [1167, 318] on img "button" at bounding box center [1165, 315] width 15 height 17
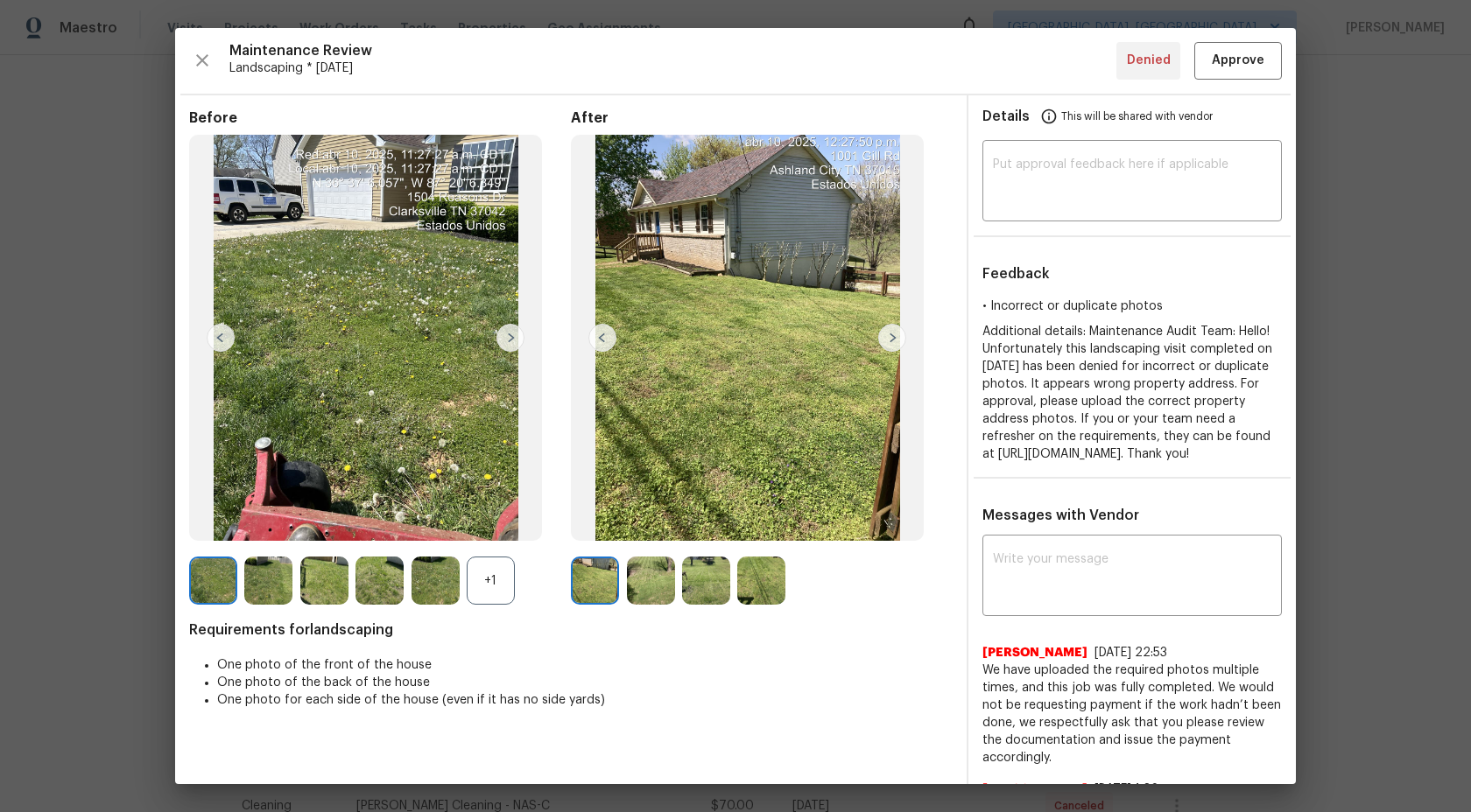
click at [892, 336] on img at bounding box center [892, 337] width 28 height 28
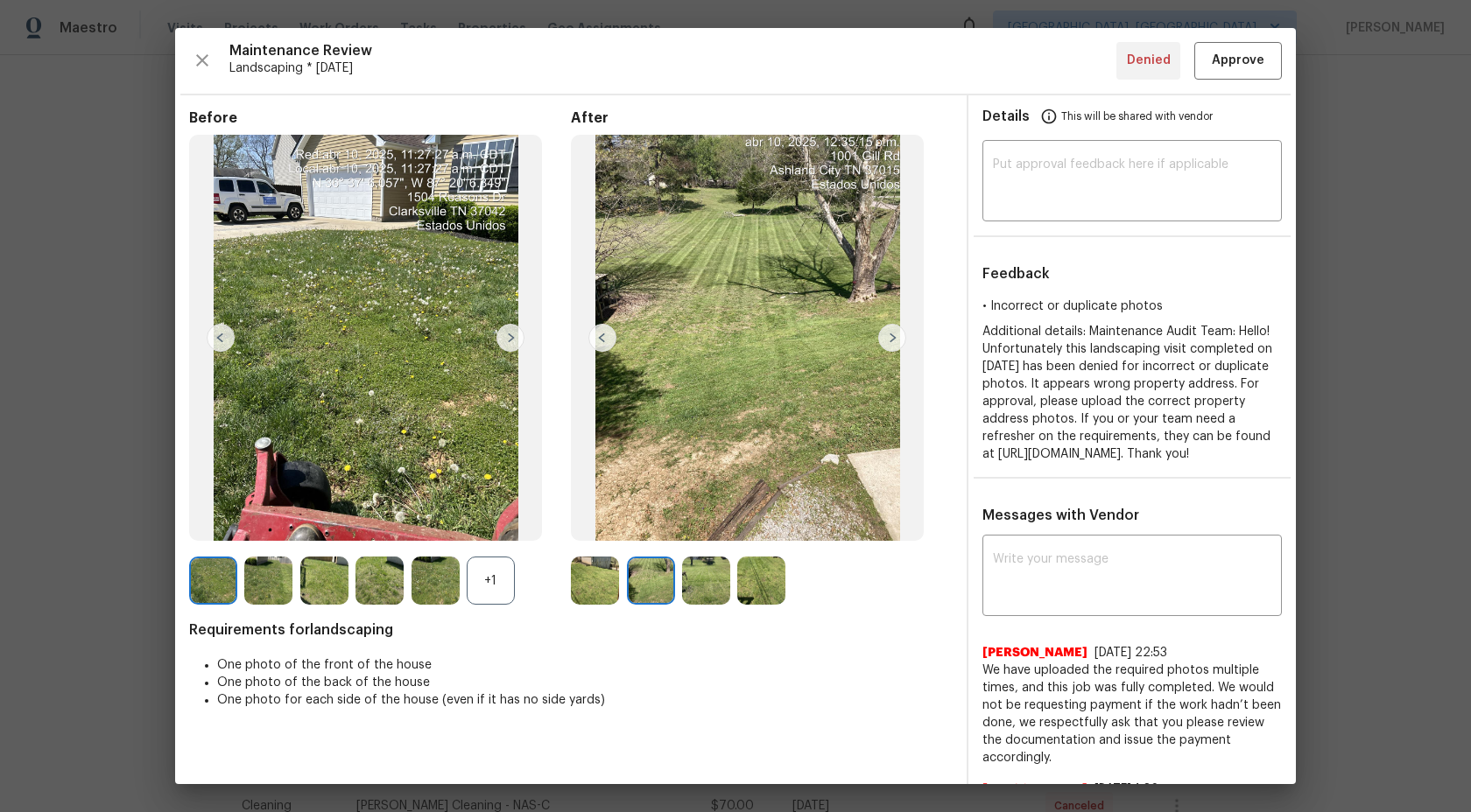
scroll to position [252, 0]
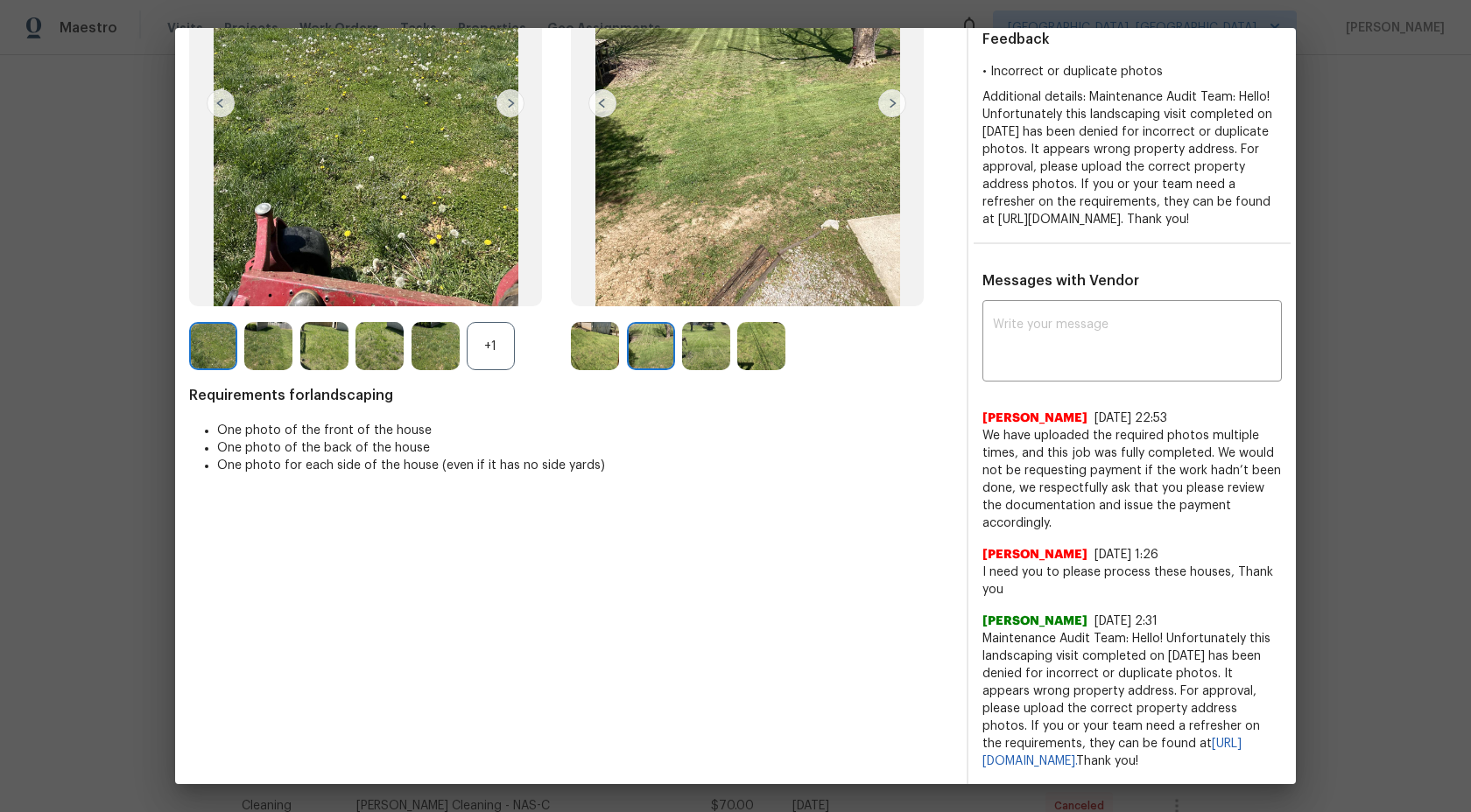
drag, startPoint x: 1045, startPoint y: 764, endPoint x: 985, endPoint y: 623, distance: 153.2
click at [985, 630] on span "Maintenance Audit Team: Hello! Unfortunately this landscaping visit completed o…" at bounding box center [1132, 701] width 299 height 140
copy span "Maintenance Audit Team: Hello! Unfortunately this landscaping visit completed o…"
click at [1055, 373] on div "x ​" at bounding box center [1132, 343] width 299 height 77
paste textarea "Maintenance Audit Team: Hello! Unfortunately this landscaping visit completed o…"
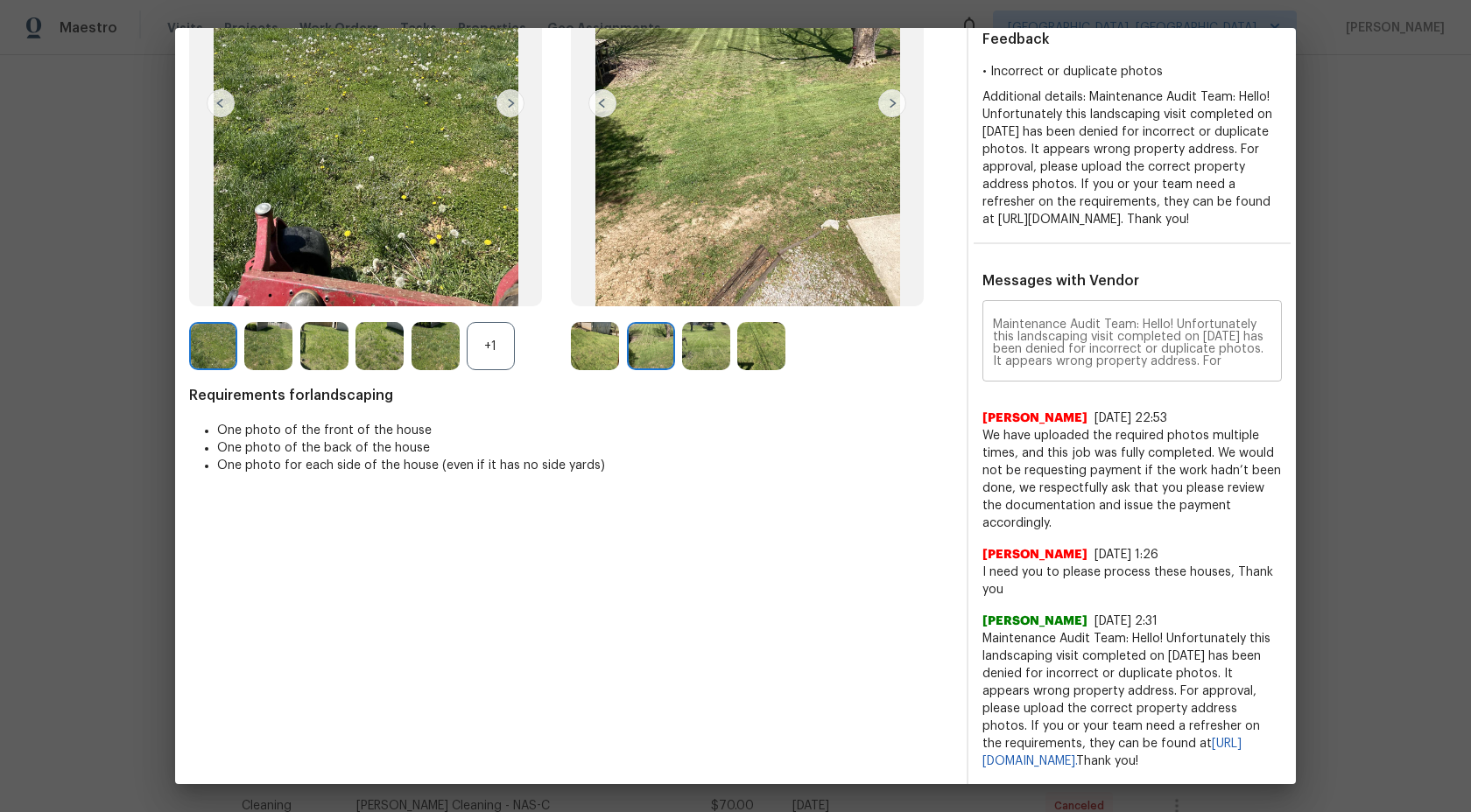
scroll to position [86, 0]
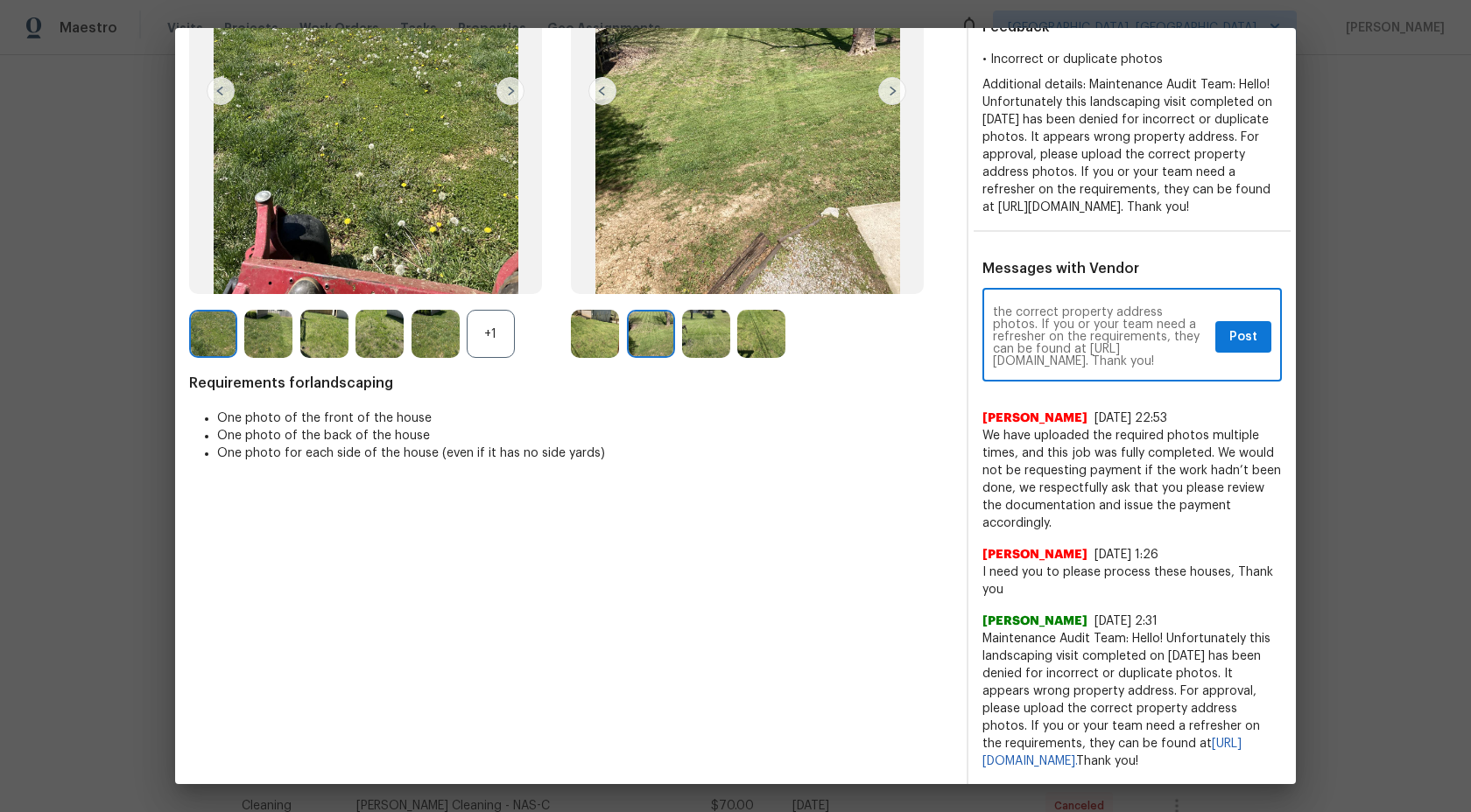
type textarea "Maintenance Audit Team: Hello! Unfortunately this landscaping visit completed o…"
click at [1247, 345] on span "Post" at bounding box center [1243, 337] width 28 height 22
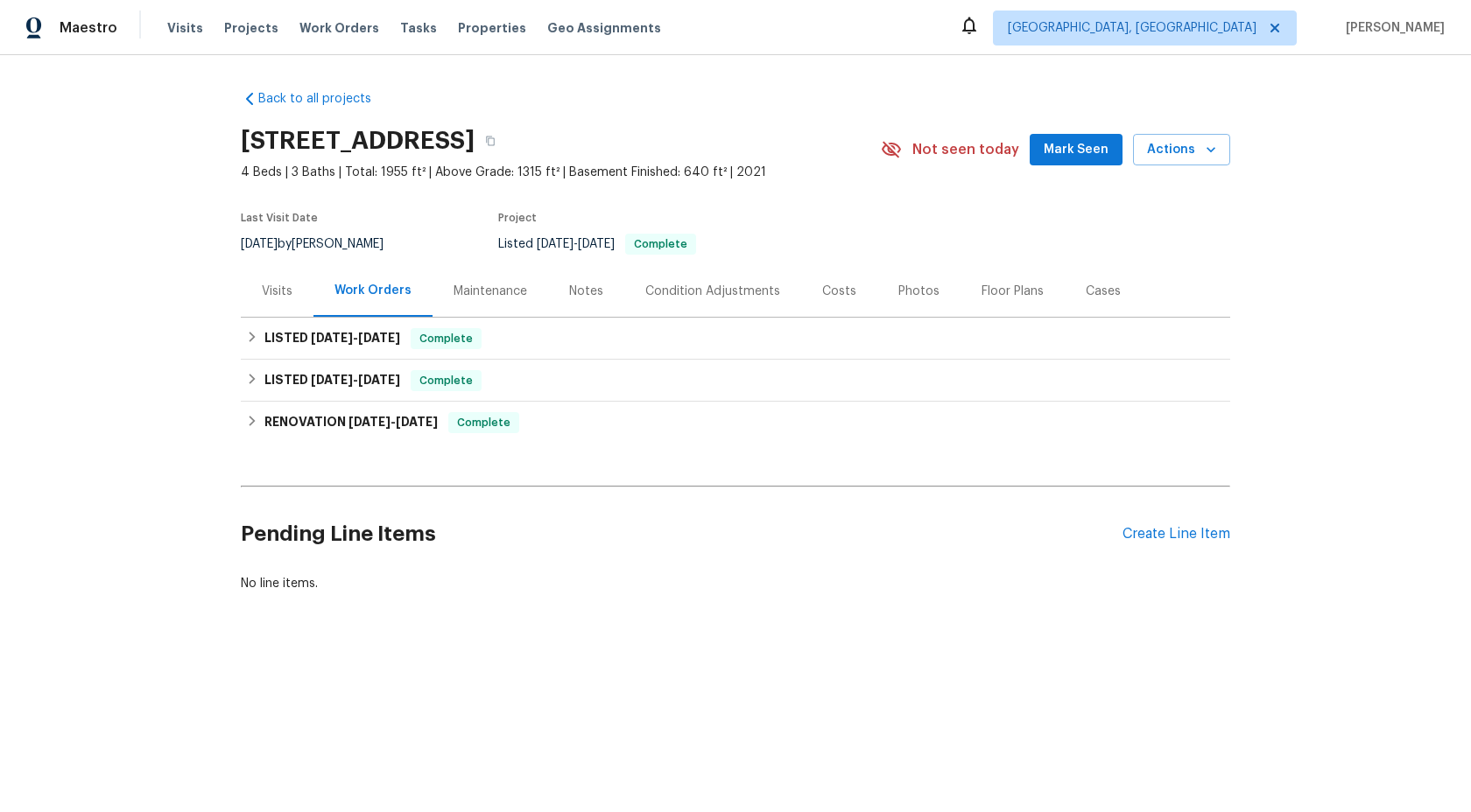
click at [493, 283] on div "Maintenance" at bounding box center [490, 292] width 74 height 18
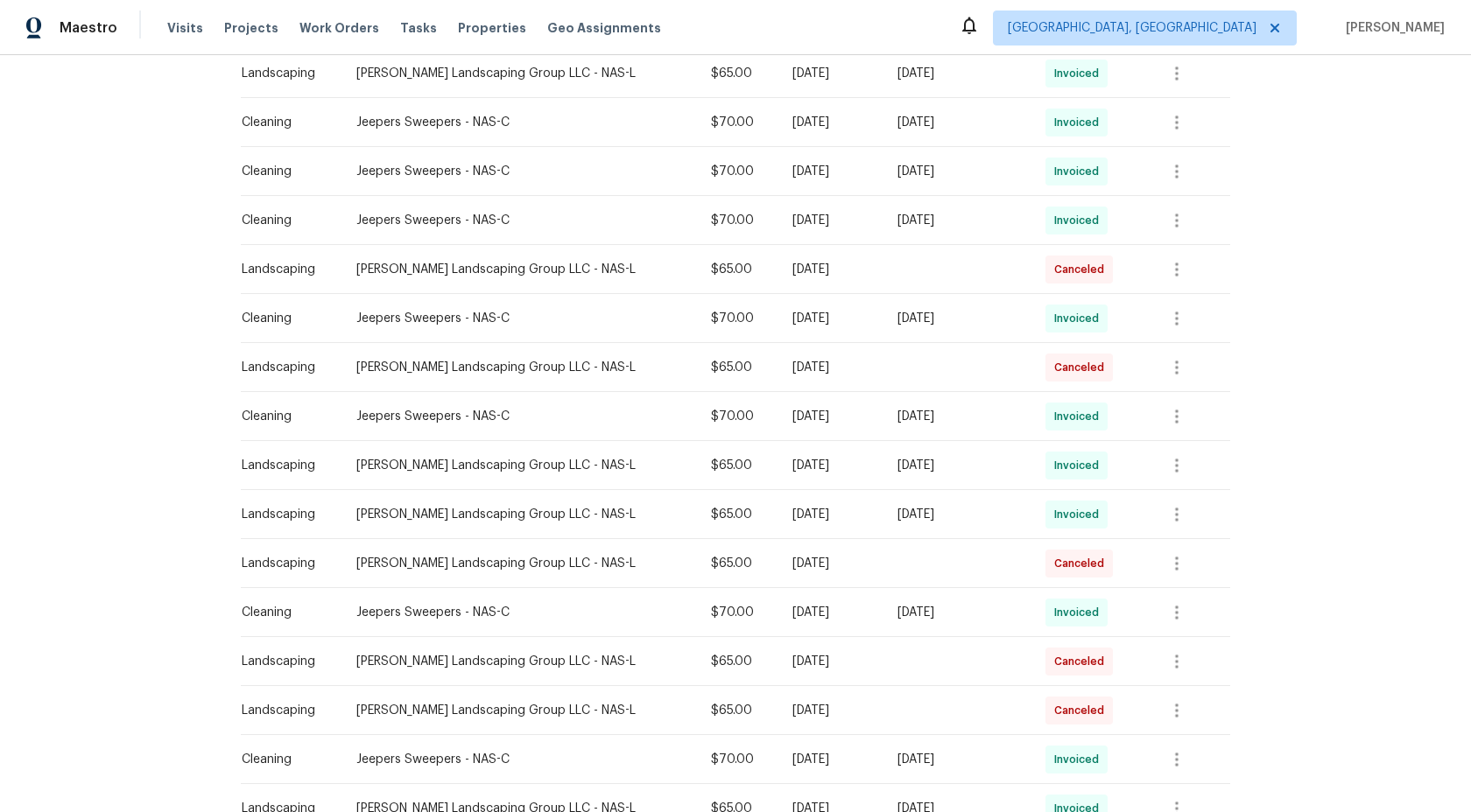
scroll to position [935, 0]
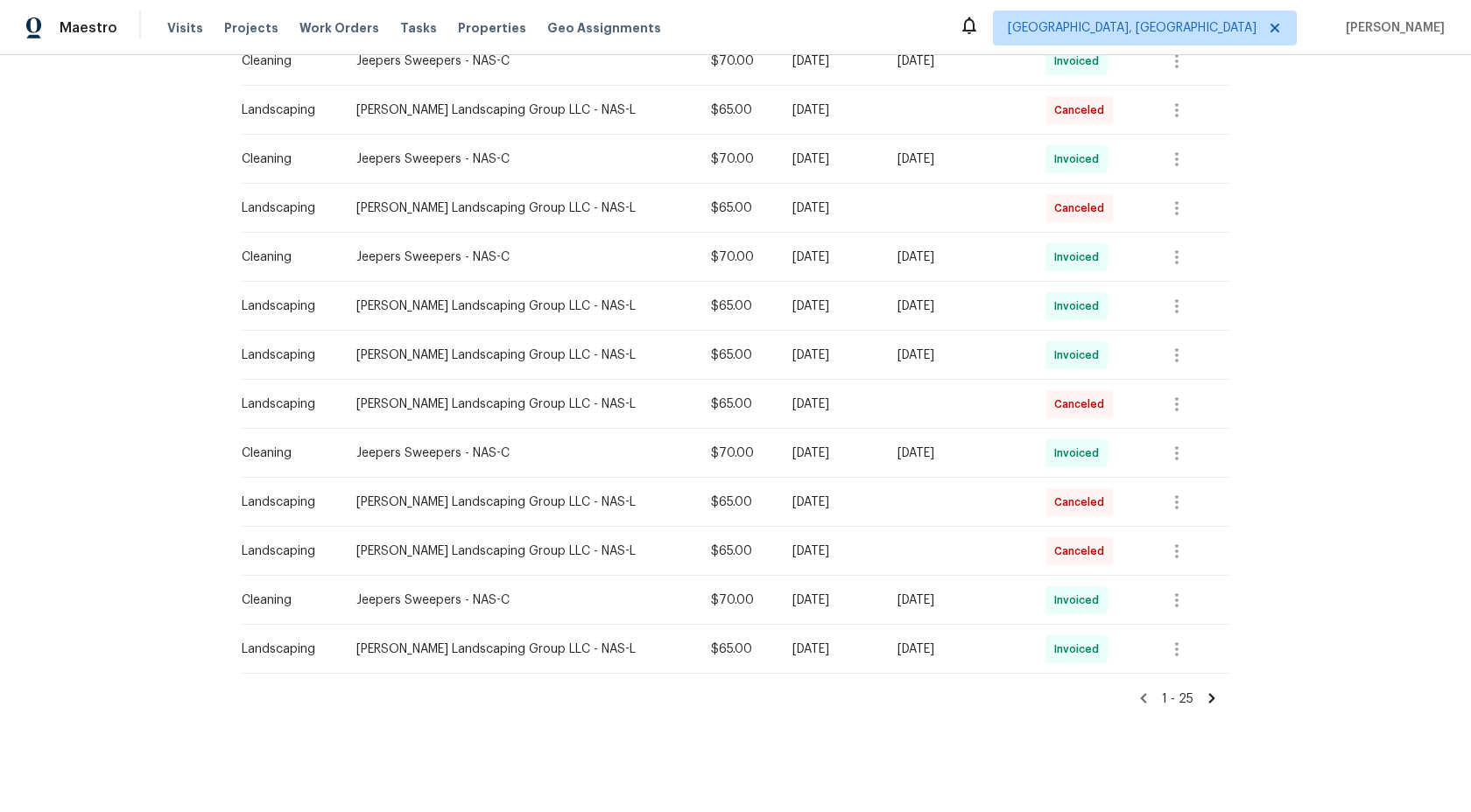
click at [1212, 696] on icon at bounding box center [1212, 699] width 6 height 10
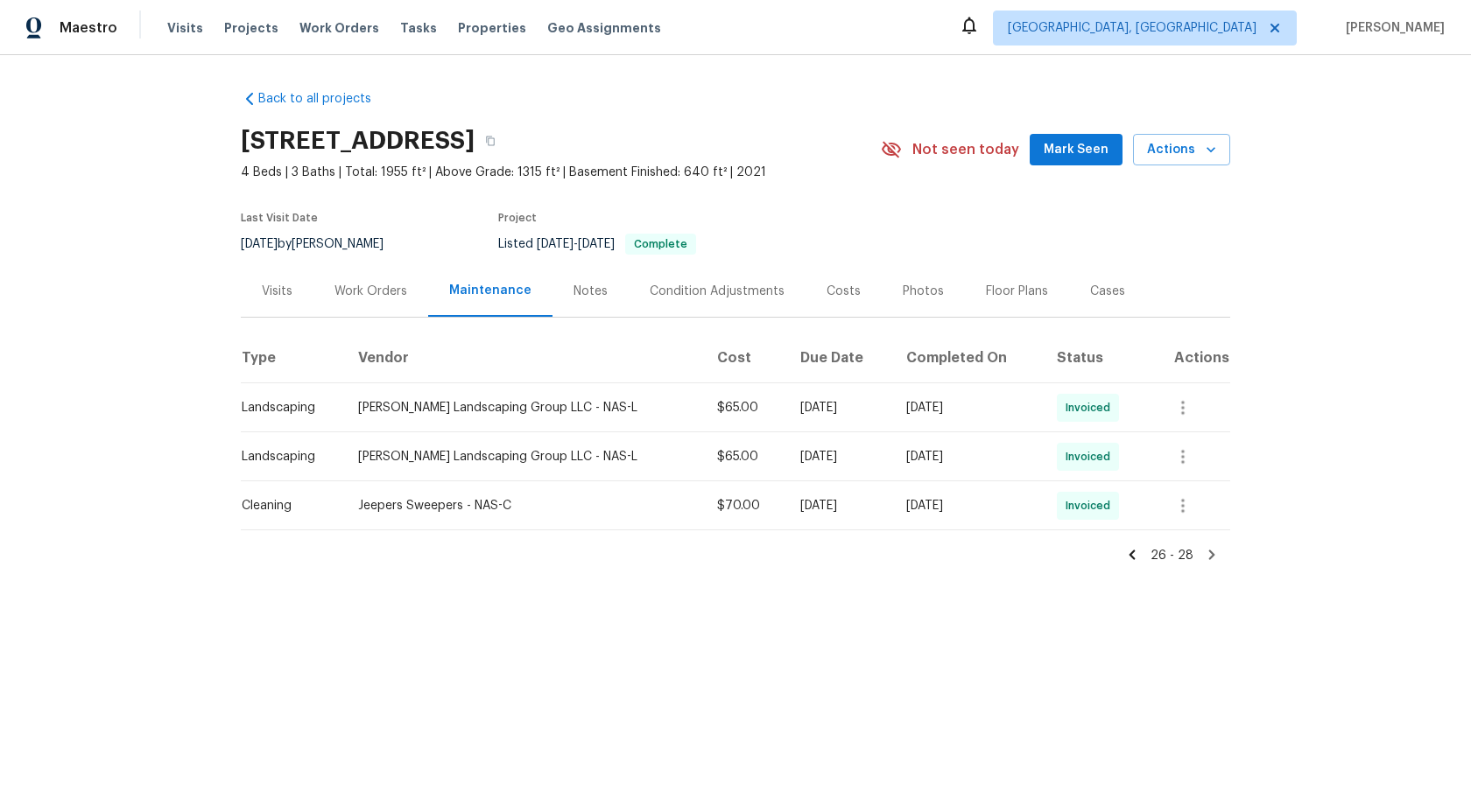
click at [1132, 554] on icon at bounding box center [1132, 555] width 16 height 16
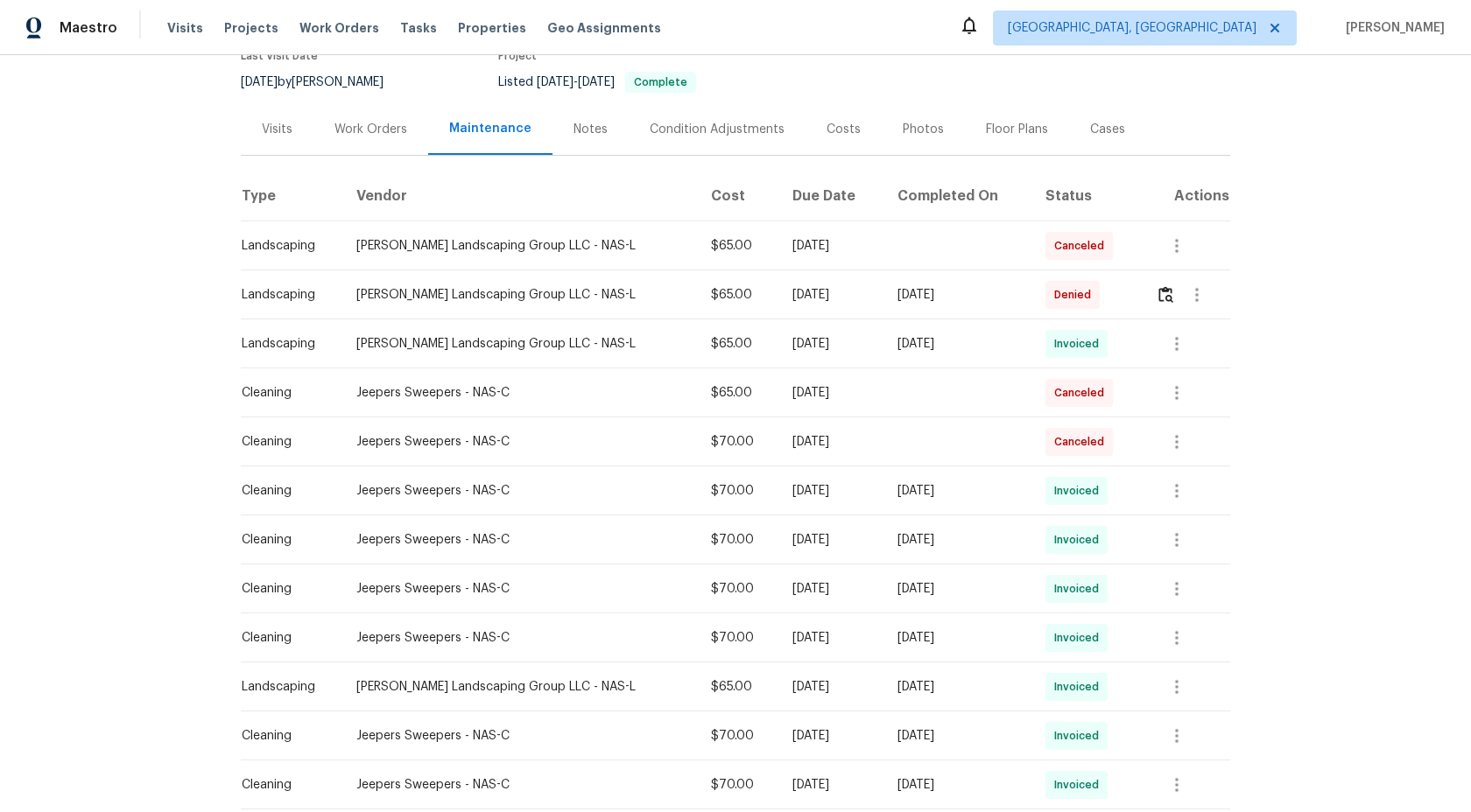
scroll to position [128, 0]
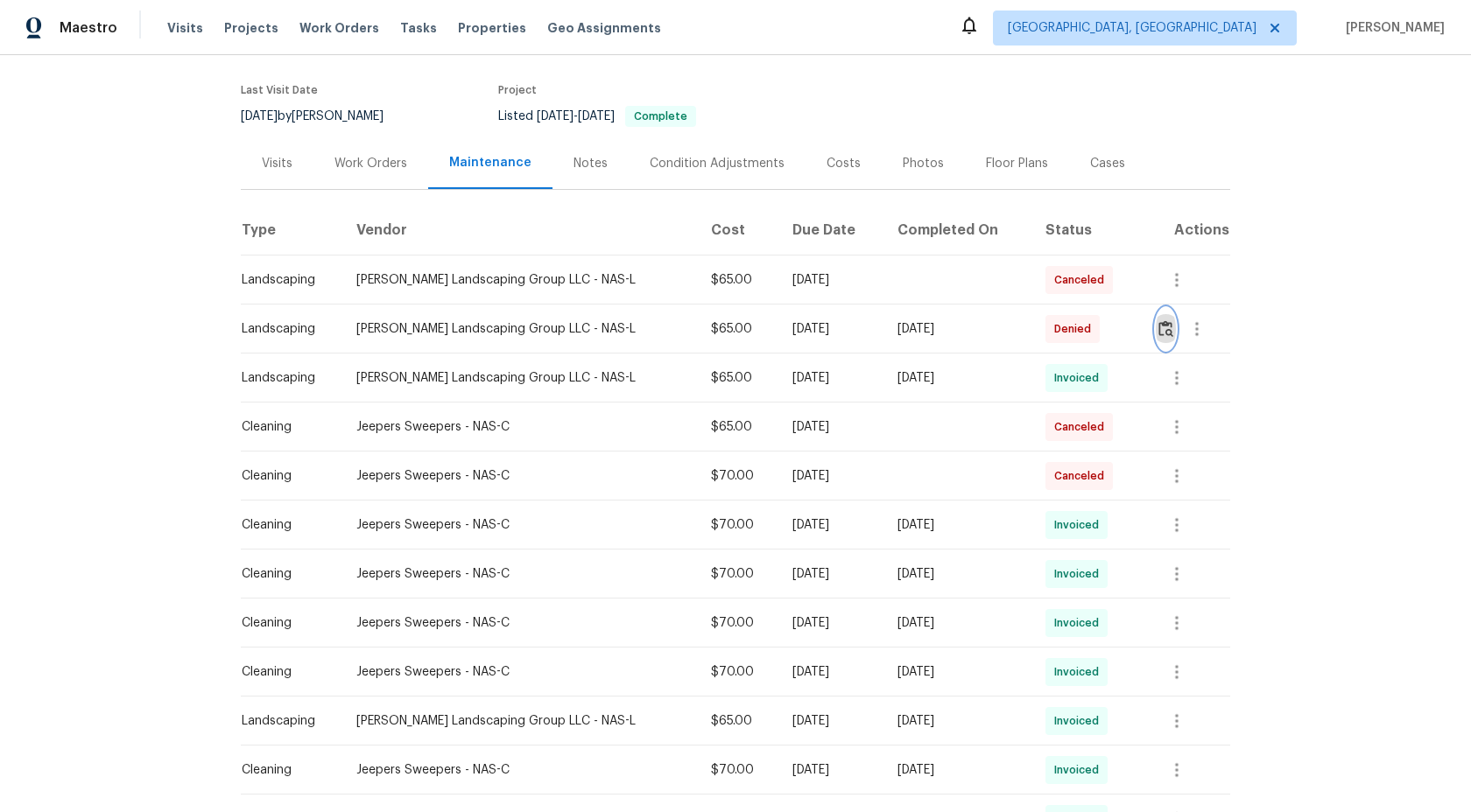
click at [1168, 331] on img "button" at bounding box center [1165, 329] width 15 height 17
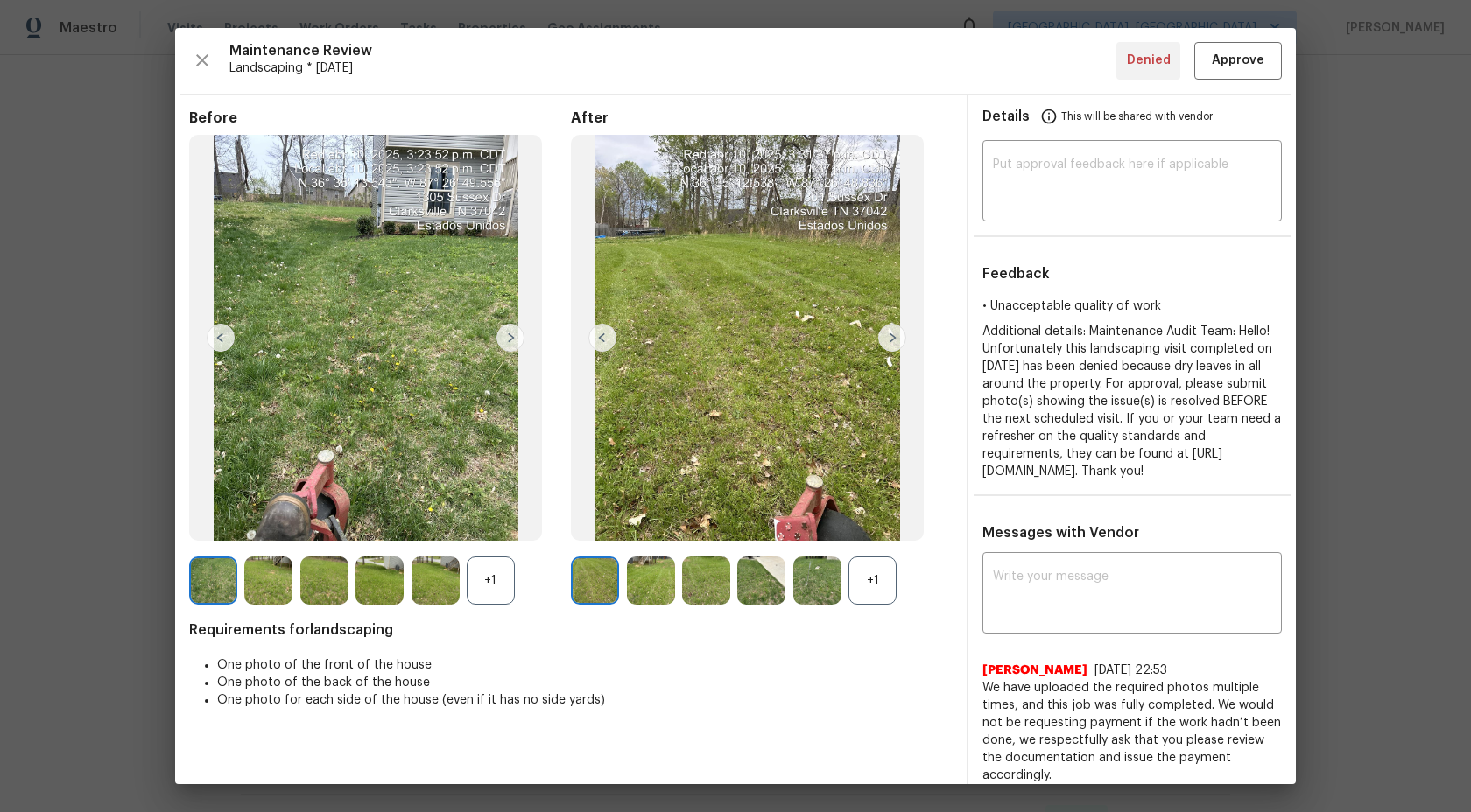
click at [490, 579] on div "+1" at bounding box center [490, 580] width 48 height 48
click at [890, 586] on div "+1" at bounding box center [872, 580] width 48 height 48
click at [598, 594] on img at bounding box center [595, 580] width 48 height 48
click at [682, 577] on img at bounding box center [705, 580] width 48 height 48
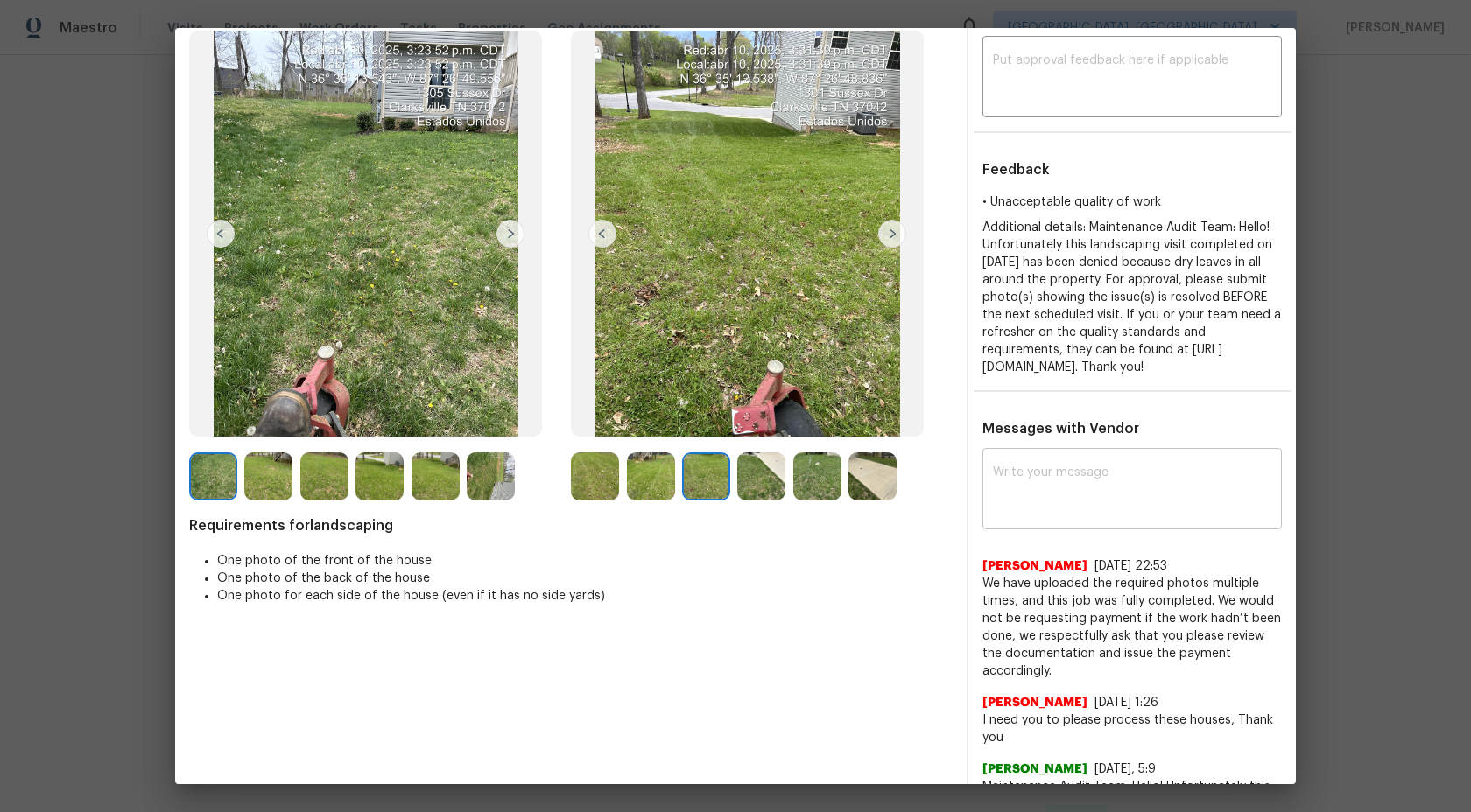
scroll to position [268, 0]
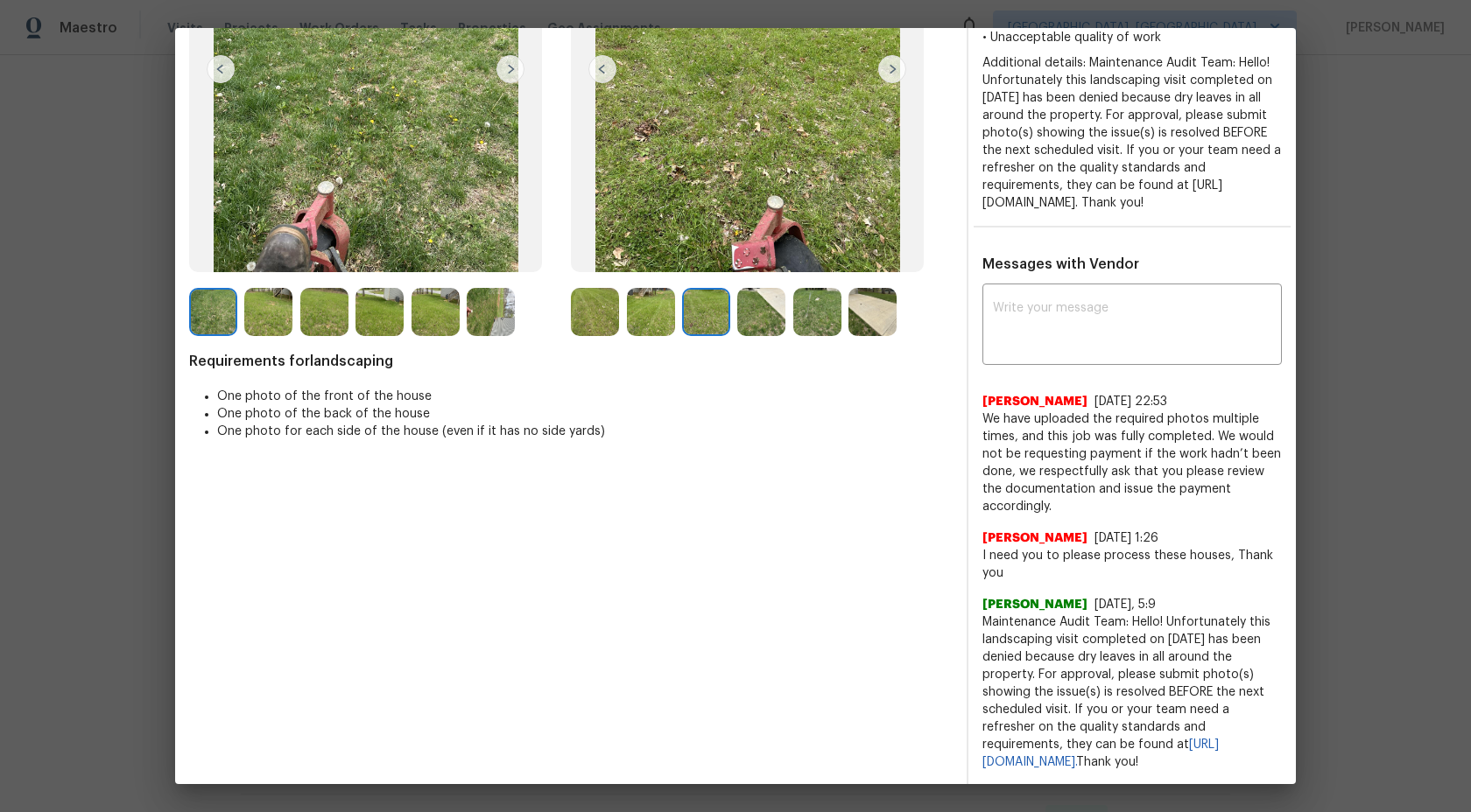
drag, startPoint x: 1131, startPoint y: 764, endPoint x: 986, endPoint y: 623, distance: 202.3
click at [985, 622] on span "Maintenance Audit Team: Hello! Unfortunately this landscaping visit completed o…" at bounding box center [1132, 693] width 299 height 158
copy span "Maintenance Audit Team: Hello! Unfortunately this landscaping visit completed o…"
click at [1051, 345] on textarea at bounding box center [1132, 327] width 278 height 49
paste textarea "Maintenance Audit Team: Hello! The landscaping visit completed on 04/10/2025 ha…"
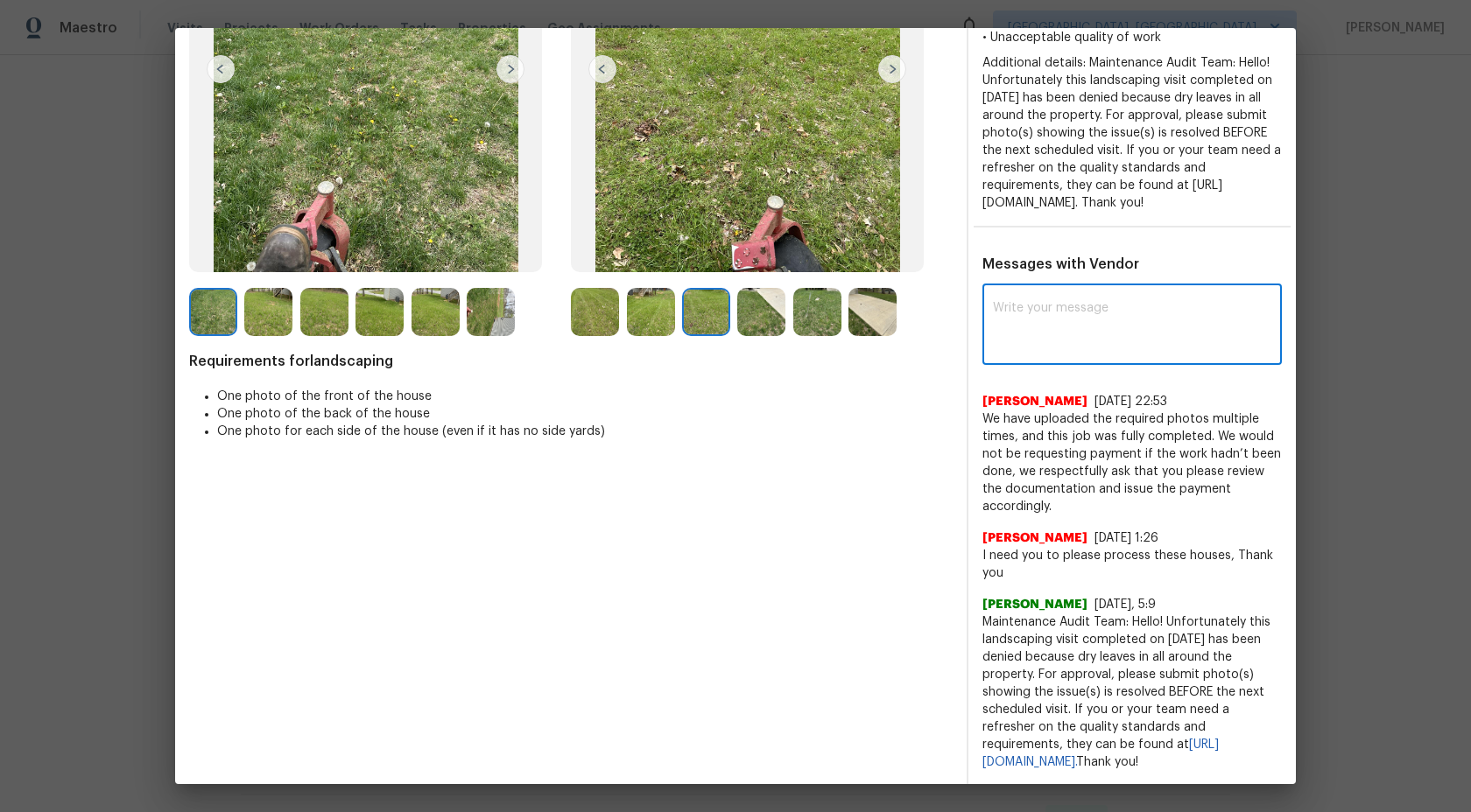
type textarea "Maintenance Audit Team: Hello! The landscaping visit completed on 04/10/2025 ha…"
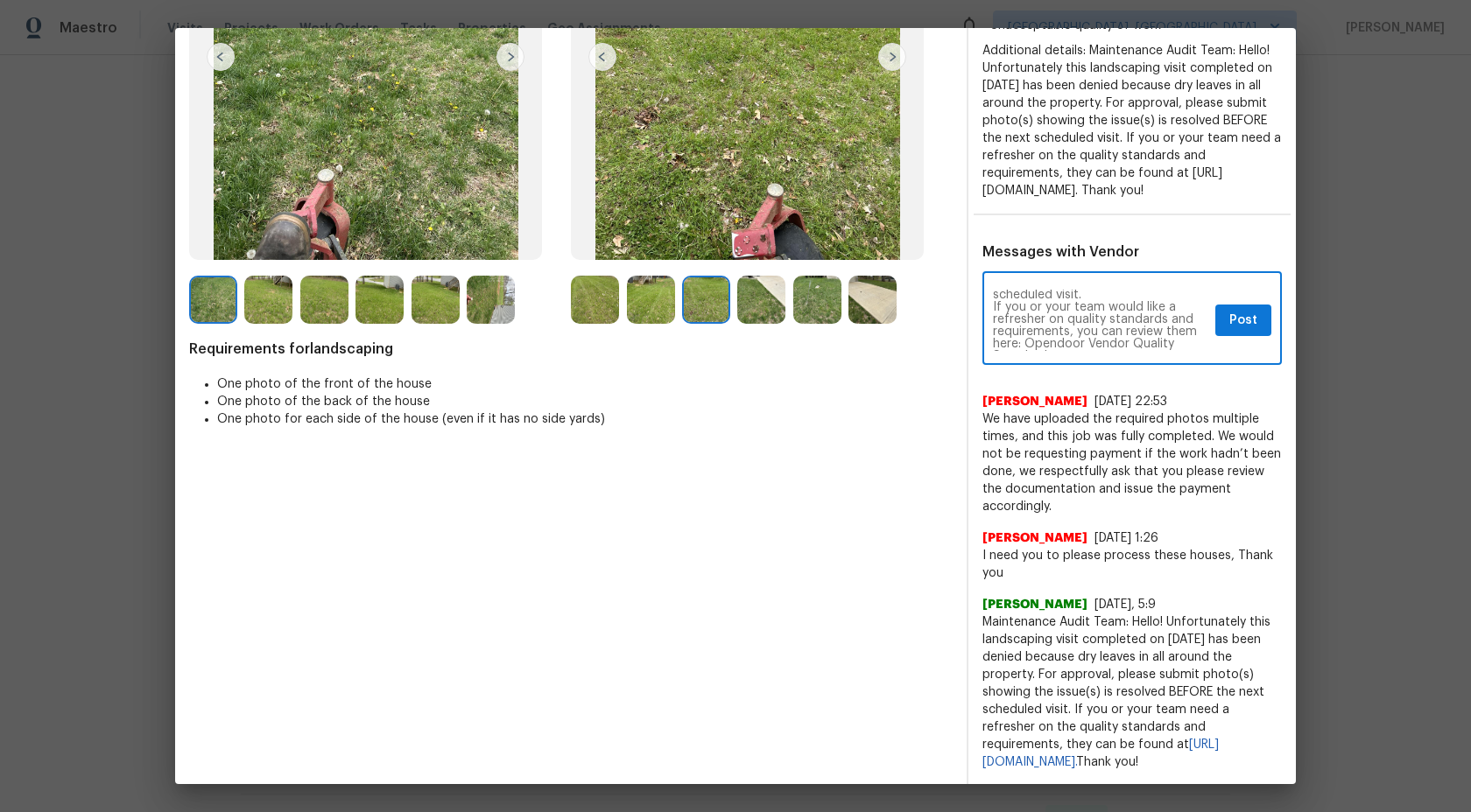
scroll to position [93, 0]
click at [1102, 347] on textarea "Maintenance Audit Team: Hello! The landscaping visit completed on 04/10/2025 ha…" at bounding box center [1100, 321] width 215 height 61
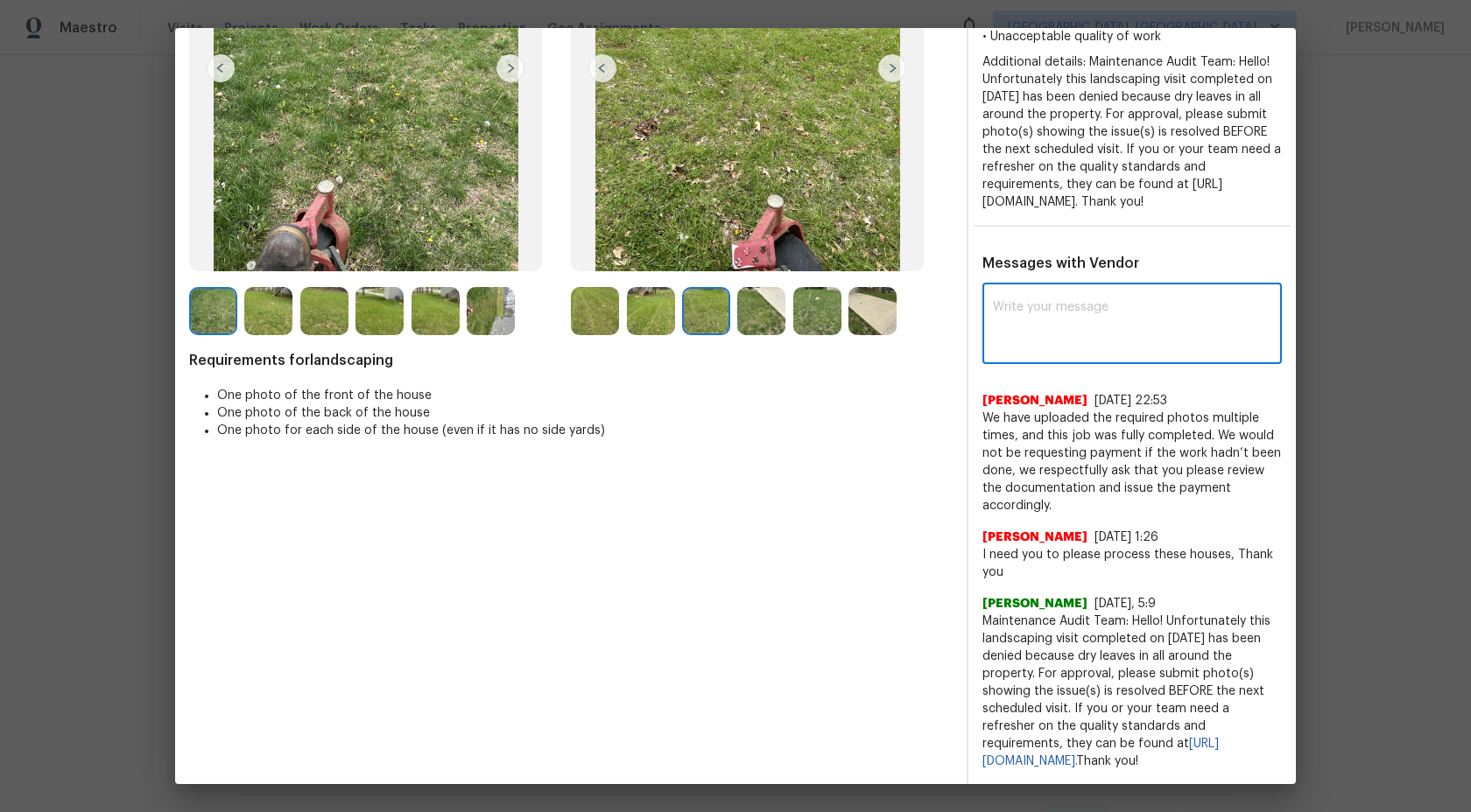
scroll to position [268, 0]
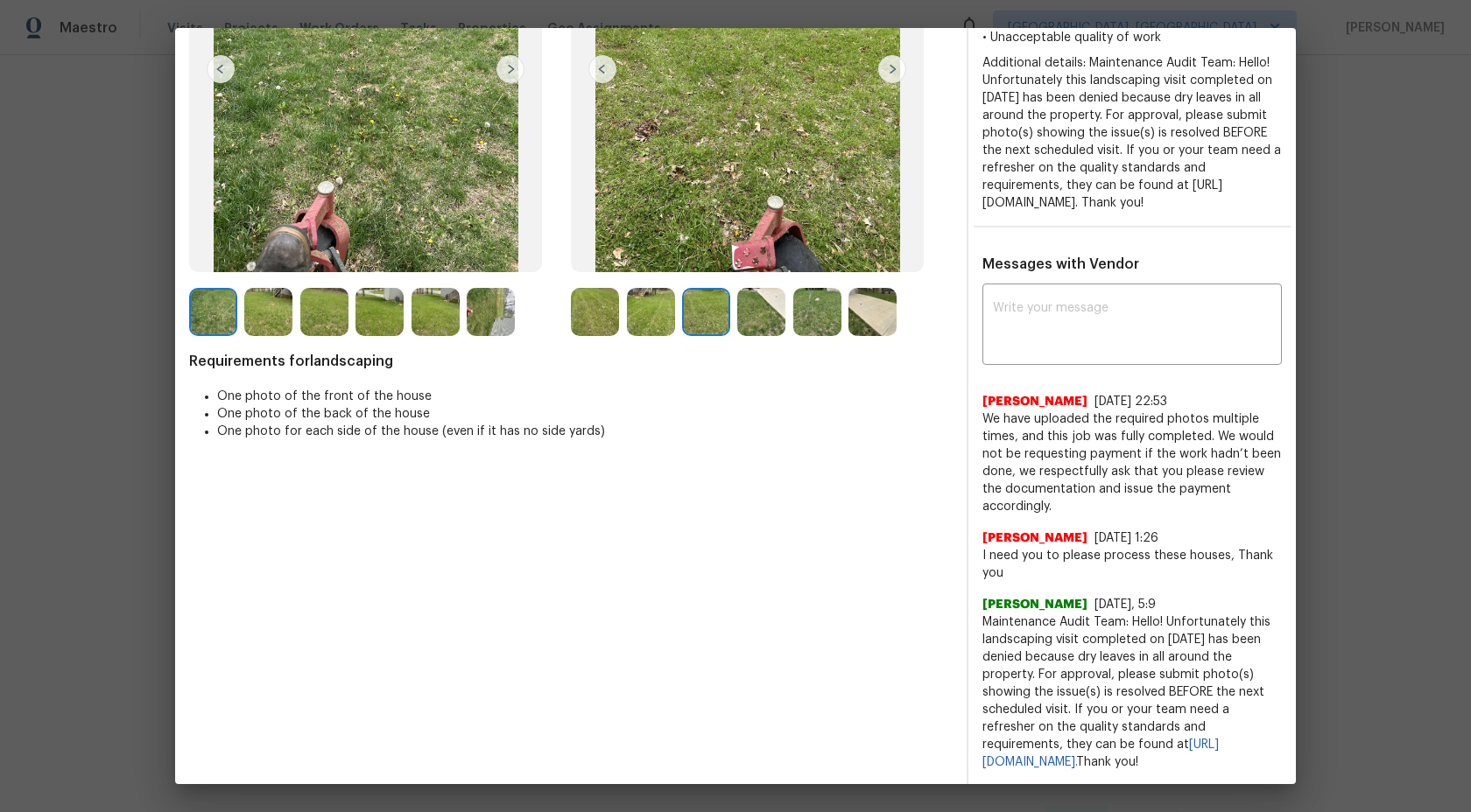
drag, startPoint x: 1047, startPoint y: 745, endPoint x: 980, endPoint y: 622, distance: 140.1
click at [979, 622] on div "x ​ Alexandra Penalba 8/8/25, 22:53 We have uploaded the required photos multip…" at bounding box center [1132, 530] width 328 height 483
copy span "Maintenance Audit Team: Hello! Unfortunately this landscaping visit completed o…"
click at [1109, 345] on textarea at bounding box center [1132, 327] width 278 height 49
paste textarea "Maintenance Audit Team: Hello! The landscaping visit completed on 04/10/2025 ha…"
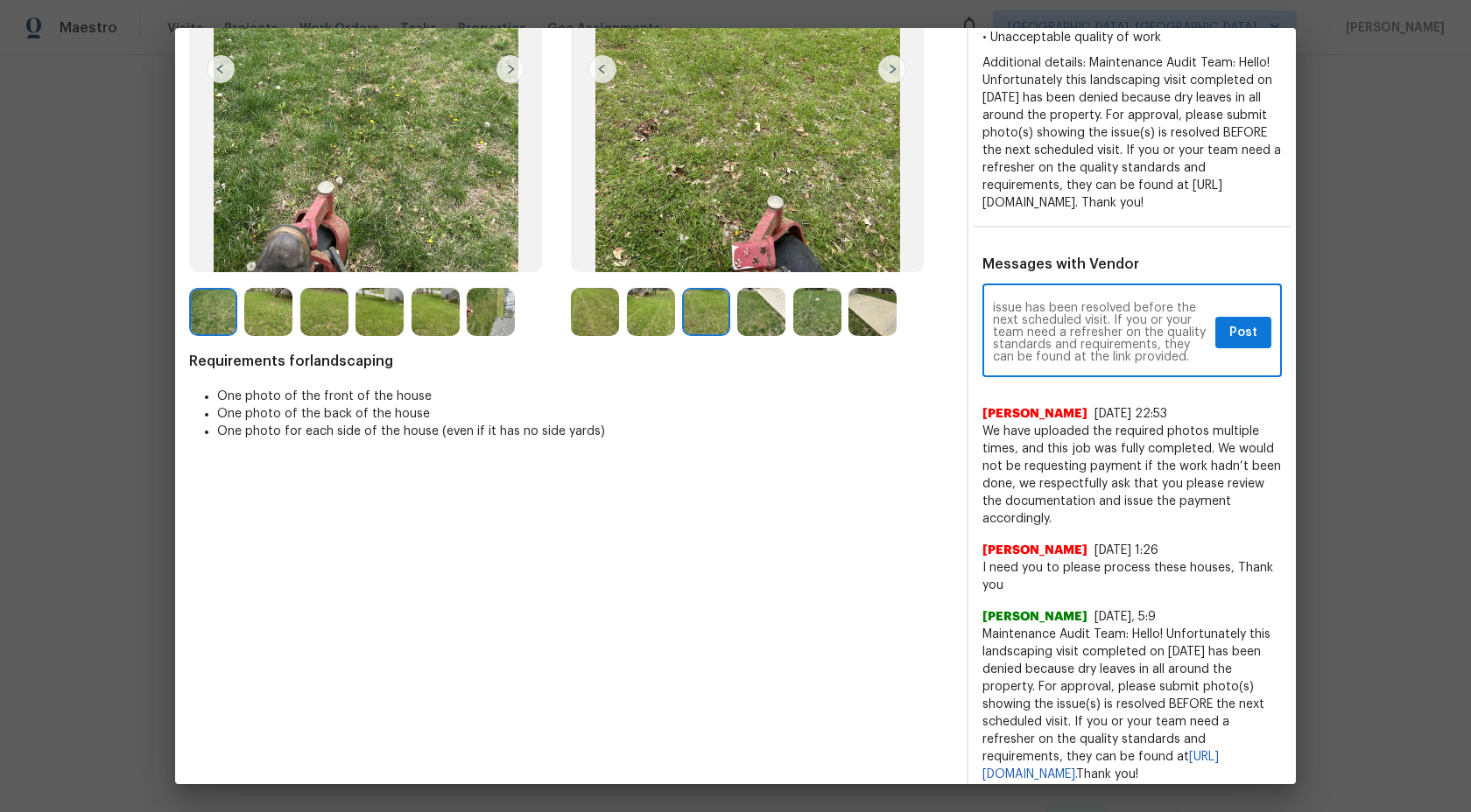
scroll to position [281, 0]
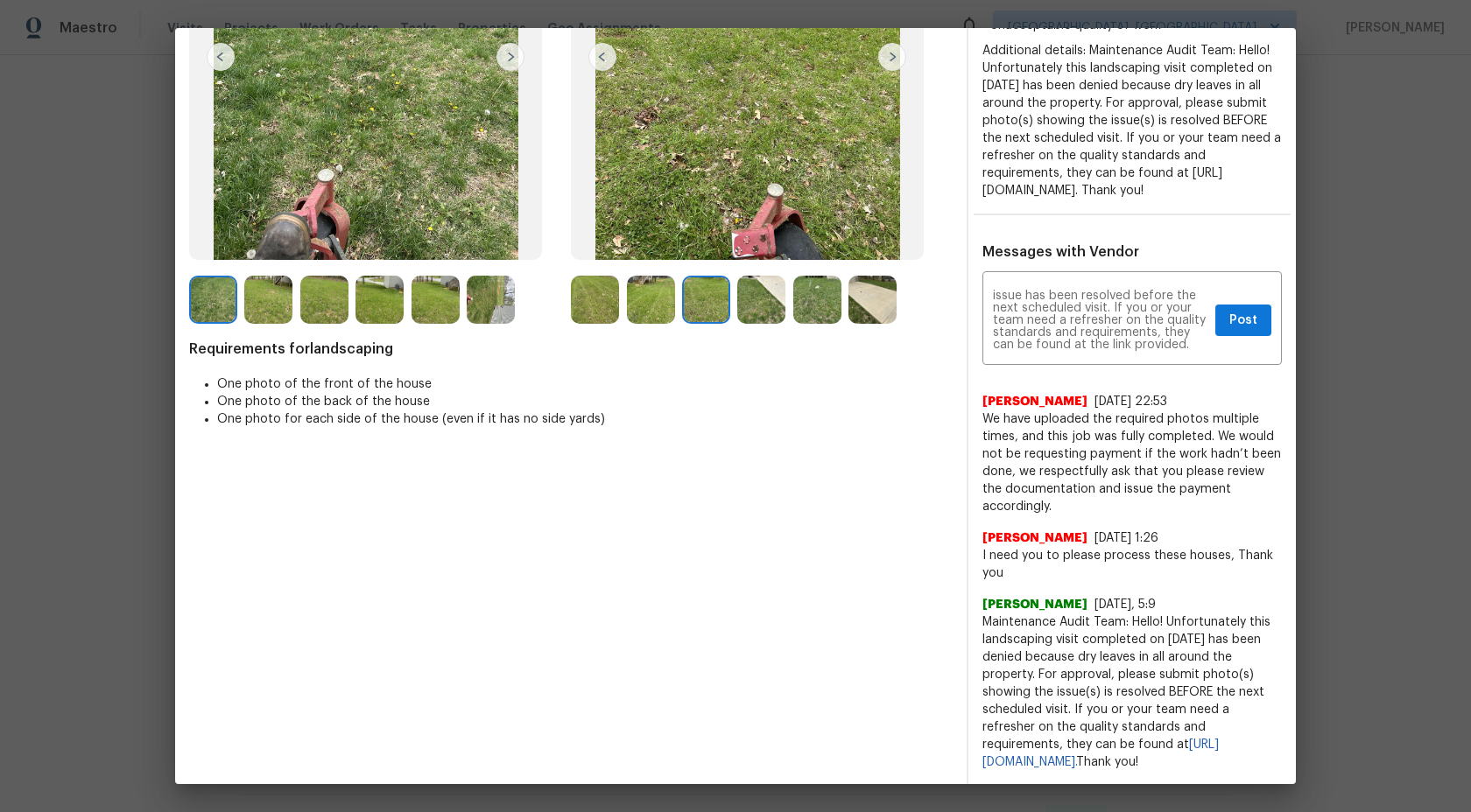
drag, startPoint x: 1129, startPoint y: 768, endPoint x: 1051, endPoint y: 749, distance: 80.3
click at [1050, 748] on span "Maintenance Audit Team: Hello! Unfortunately this landscaping visit completed o…" at bounding box center [1132, 693] width 299 height 158
copy span "https://www.opendoor.com/vendor-help/quality. Thank you!"
click at [1193, 351] on textarea "Maintenance Audit Team: Hello! The landscaping visit completed on 04/10/2025 ha…" at bounding box center [1100, 321] width 215 height 61
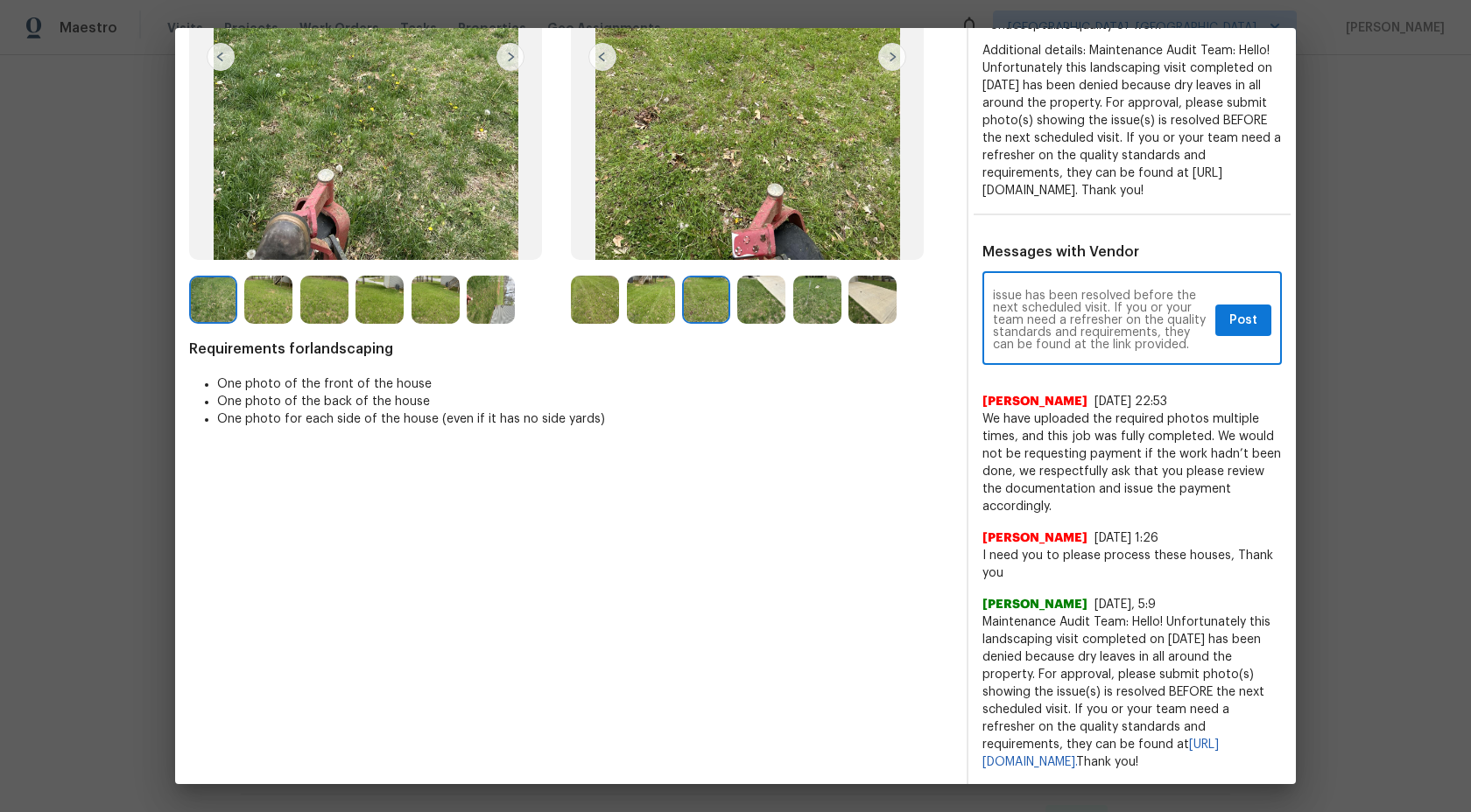
drag, startPoint x: 1189, startPoint y: 366, endPoint x: 1134, endPoint y: 364, distance: 55.0
click at [1134, 351] on textarea "Maintenance Audit Team: Hello! The landscaping visit completed on 04/10/2025 ha…" at bounding box center [1100, 321] width 215 height 61
click at [1196, 351] on textarea "Maintenance Audit Team: Hello! The landscaping visit completed on 04/10/2025 ha…" at bounding box center [1100, 321] width 215 height 61
drag, startPoint x: 1053, startPoint y: 761, endPoint x: 1052, endPoint y: 742, distance: 19.0
click at [1052, 742] on span "Maintenance Audit Team: Hello! Unfortunately this landscaping visit completed o…" at bounding box center [1132, 693] width 299 height 158
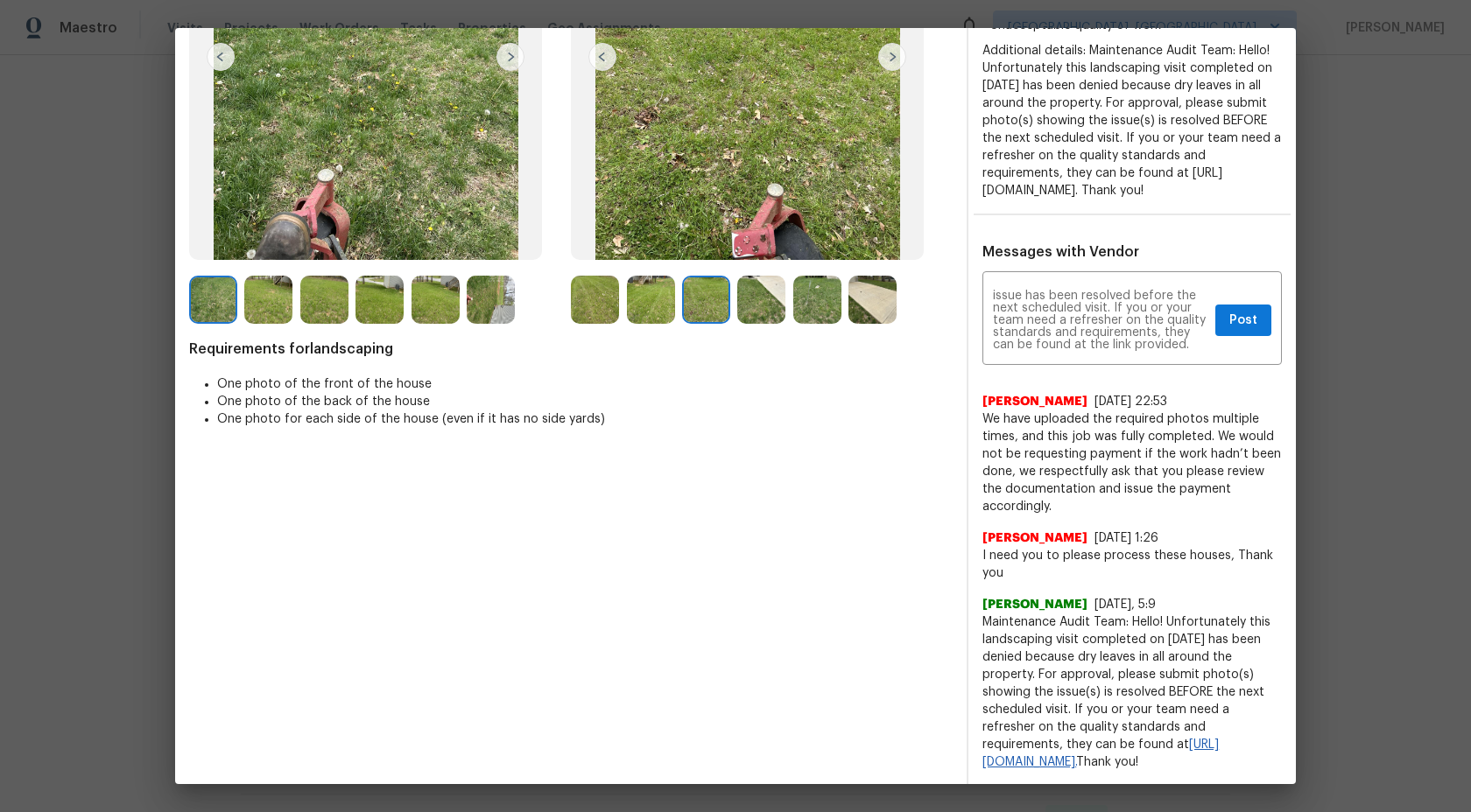
copy link "https://www.opendoor.com/vendor-help/quality."
click at [1188, 351] on textarea "Maintenance Audit Team: Hello! The landscaping visit completed on 04/10/2025 ha…" at bounding box center [1100, 321] width 215 height 61
paste textarea "https://www.opendoor.com/vendor-help/quality."
click at [1067, 351] on textarea "Maintenance Audit Team: Hello! The landscaping visit completed on 04/10/2025 ha…" at bounding box center [1100, 321] width 215 height 61
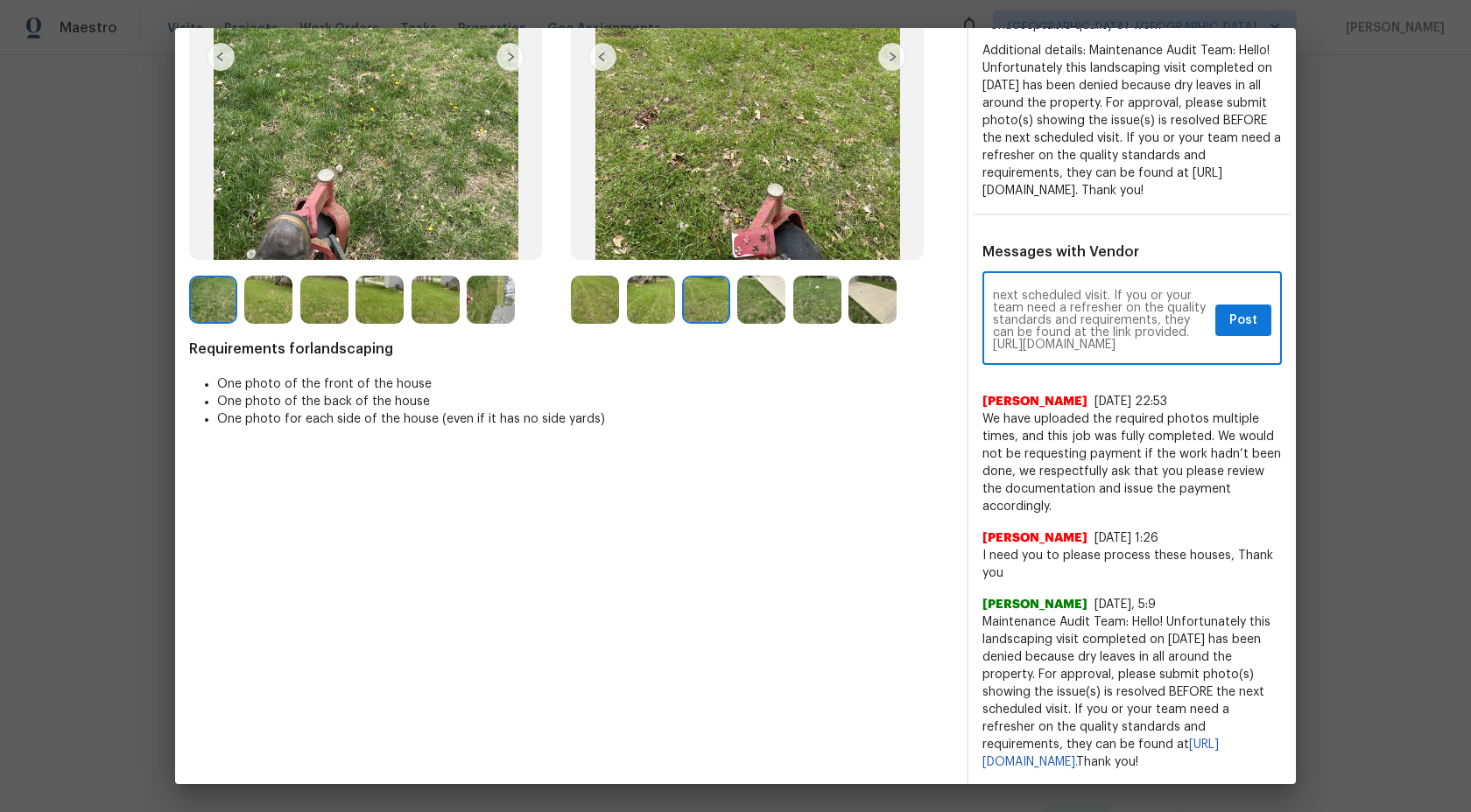
click at [990, 353] on div "Maintenance Audit Team: Hello! The landscaping visit completed on 04/10/2025 ha…" at bounding box center [1132, 321] width 299 height 90
drag, startPoint x: 1045, startPoint y: 368, endPoint x: 1018, endPoint y: 369, distance: 27.0
click at [1018, 365] on div "Maintenance Audit Team: Hello! The landscaping visit completed on 04/10/2025 ha…" at bounding box center [1132, 321] width 299 height 90
drag, startPoint x: 1069, startPoint y: 365, endPoint x: 1058, endPoint y: 345, distance: 22.8
click at [1058, 345] on textarea "Maintenance Audit Team: Hello! The landscaping visit completed on 04/10/2025 ha…" at bounding box center [1100, 321] width 215 height 61
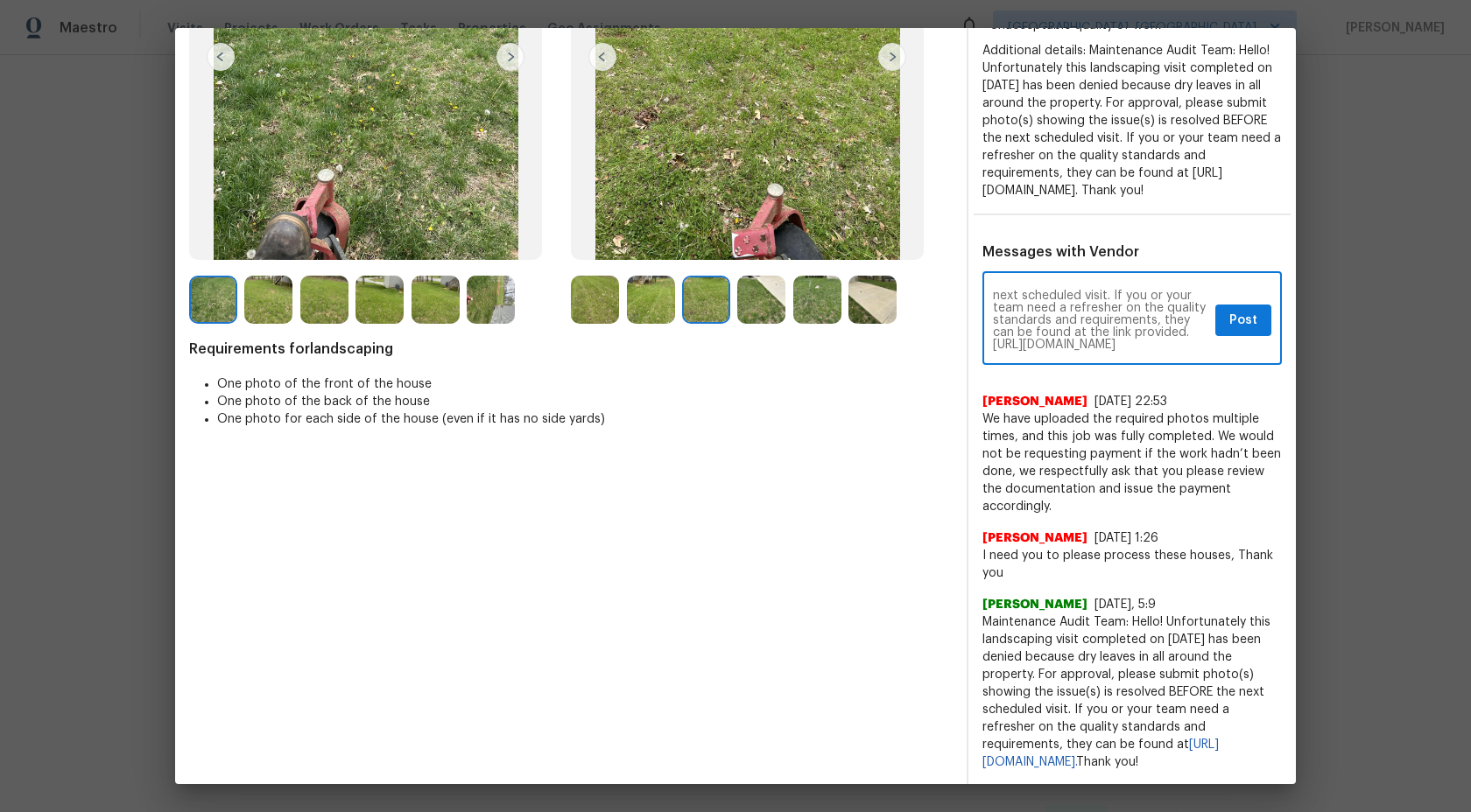
click at [990, 353] on div "Maintenance Audit Team: Hello! The landscaping visit completed on 04/10/2025 ha…" at bounding box center [1132, 321] width 299 height 90
click at [1077, 351] on textarea "Maintenance Audit Team: Hello! The landscaping visit completed on 04/10/2025 ha…" at bounding box center [1100, 321] width 215 height 61
drag, startPoint x: 1076, startPoint y: 364, endPoint x: 988, endPoint y: 350, distance: 89.1
click at [988, 354] on div "Maintenance Audit Team: Hello! The landscaping visit completed on 04/10/2025 ha…" at bounding box center [1132, 321] width 299 height 90
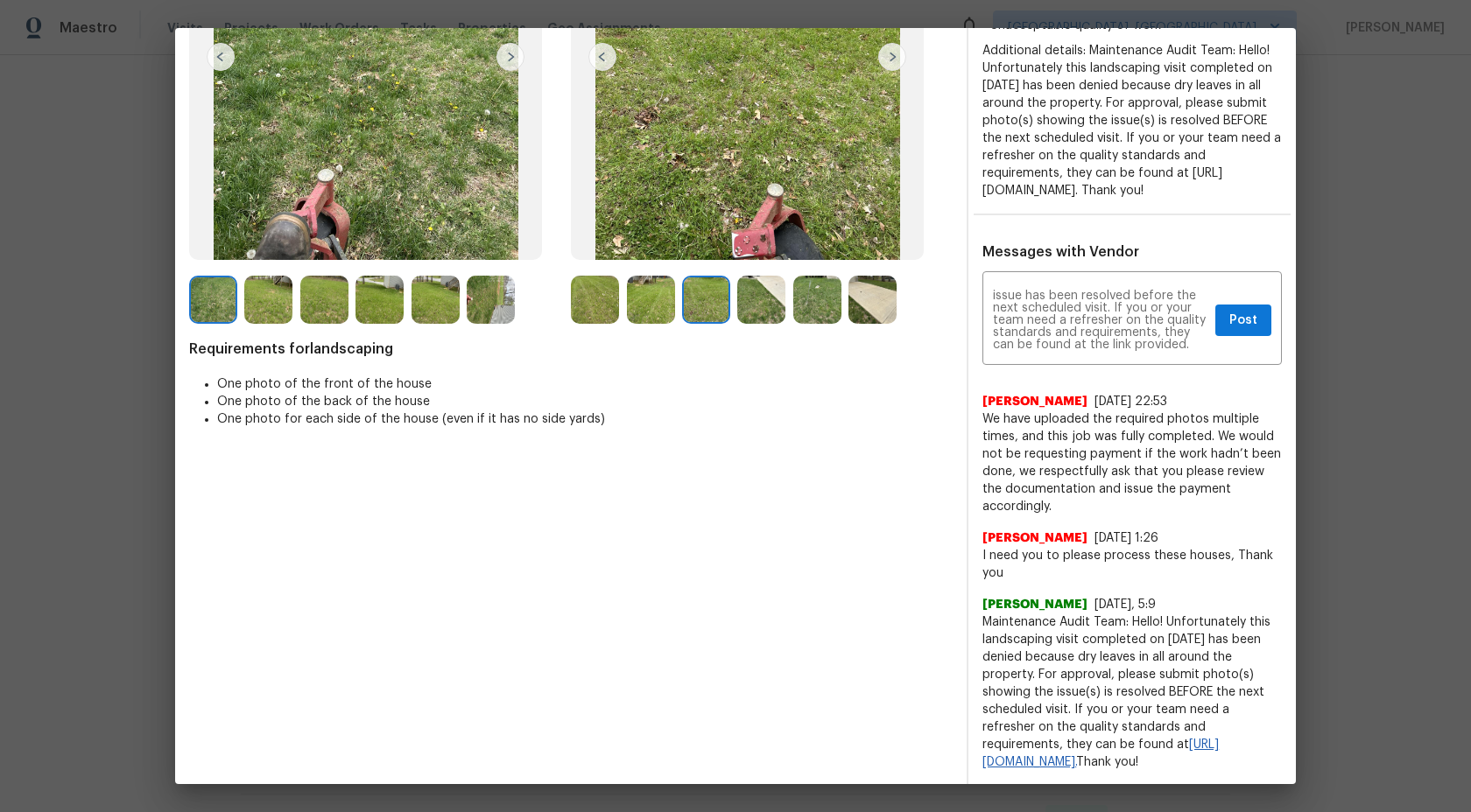
drag, startPoint x: 1124, startPoint y: 758, endPoint x: 1051, endPoint y: 750, distance: 73.4
click at [1051, 750] on span "Maintenance Audit Team: Hello! Unfortunately this landscaping visit completed o…" at bounding box center [1132, 693] width 299 height 158
copy span "https://www.opendoor.com/vendor-help/quality. Thank you!"
click at [1202, 351] on textarea "Maintenance Audit Team: Hello! The landscaping visit completed on 04/10/2025 ha…" at bounding box center [1100, 321] width 215 height 61
paste textarea "https://www.opendoor.com/vendor-help/quality. Thank you!"
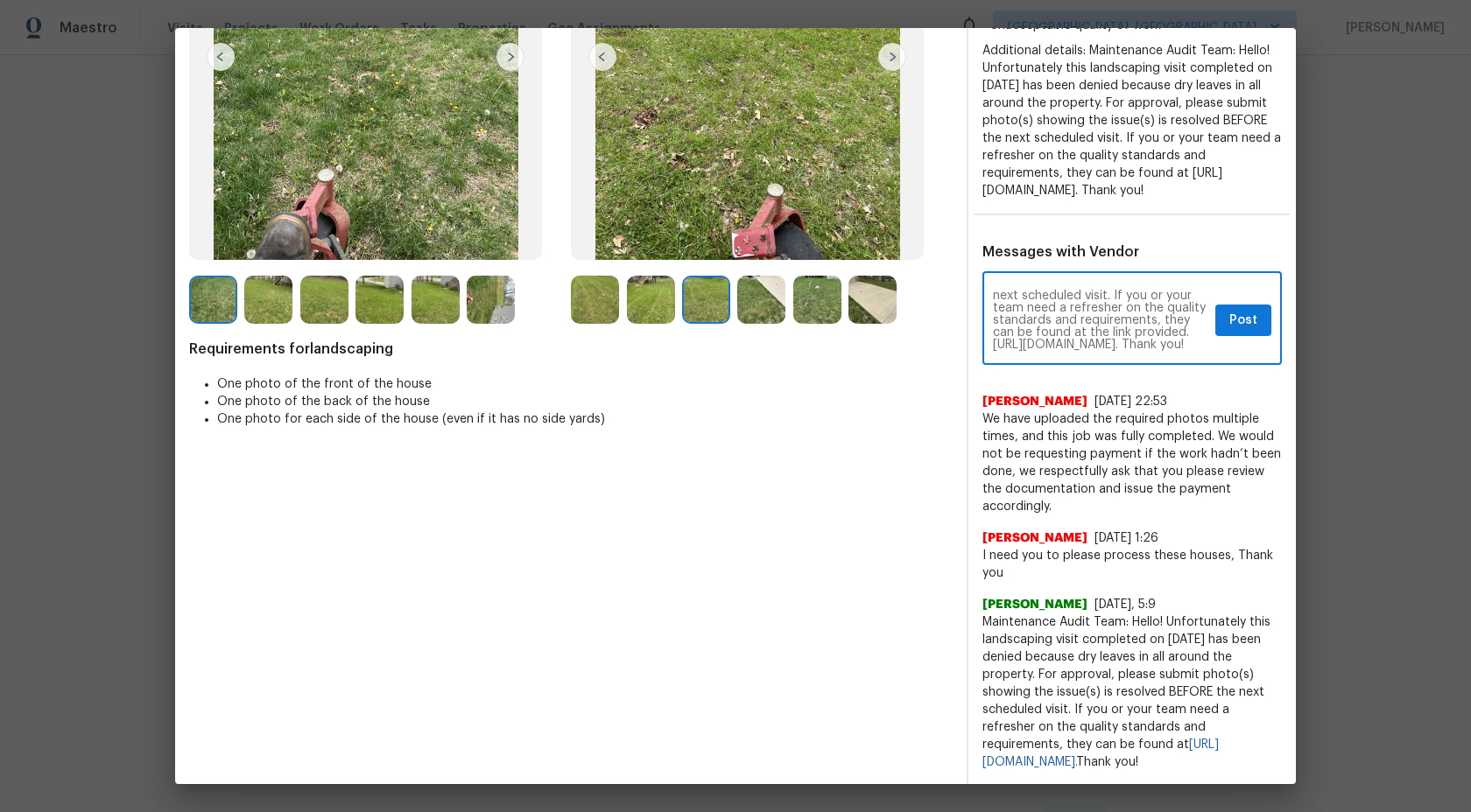
scroll to position [111, 0]
type textarea "Maintenance Audit Team: Hello! The landscaping visit completed on 04/10/2025 ha…"
click at [1247, 332] on span "Post" at bounding box center [1243, 321] width 28 height 22
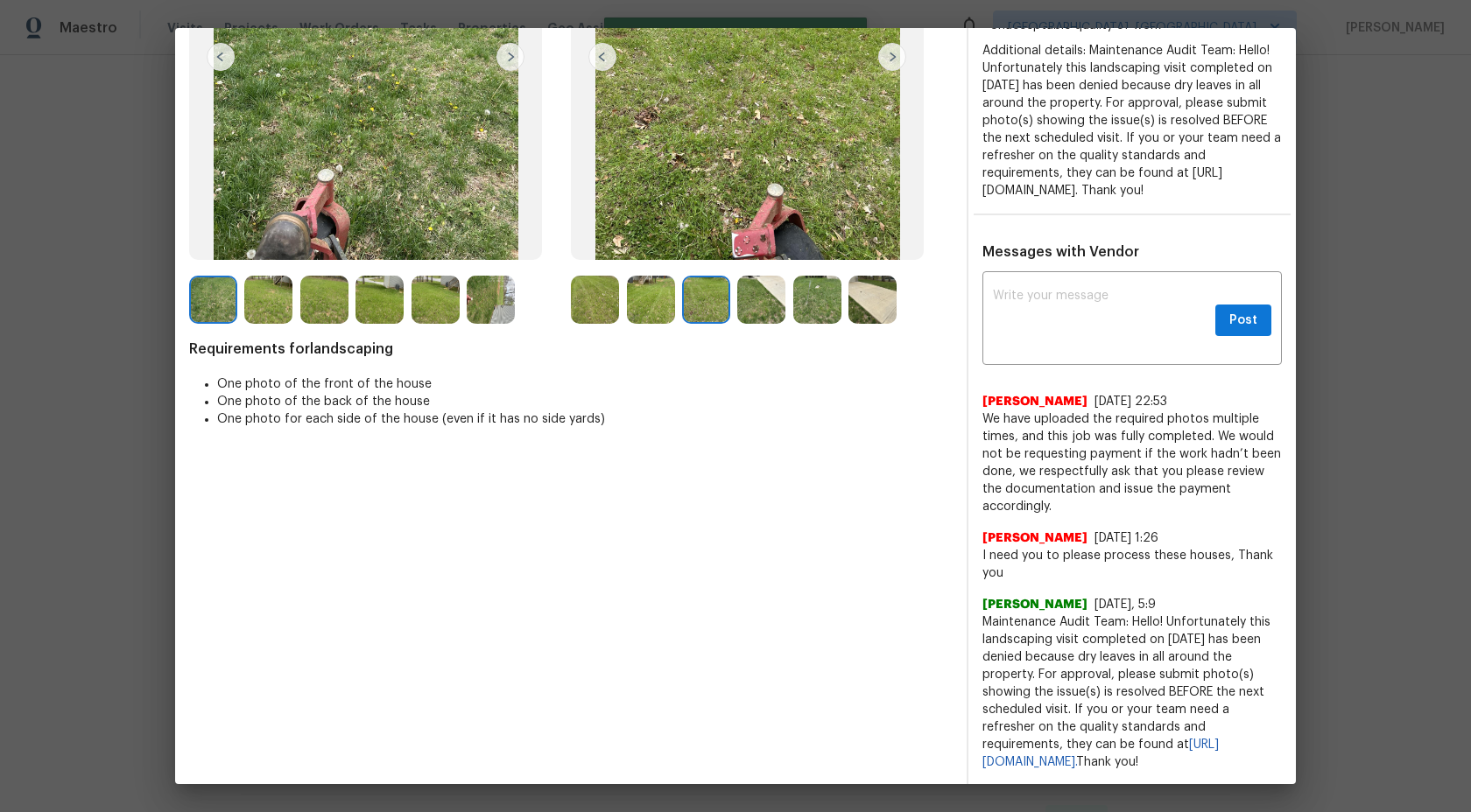
scroll to position [0, 0]
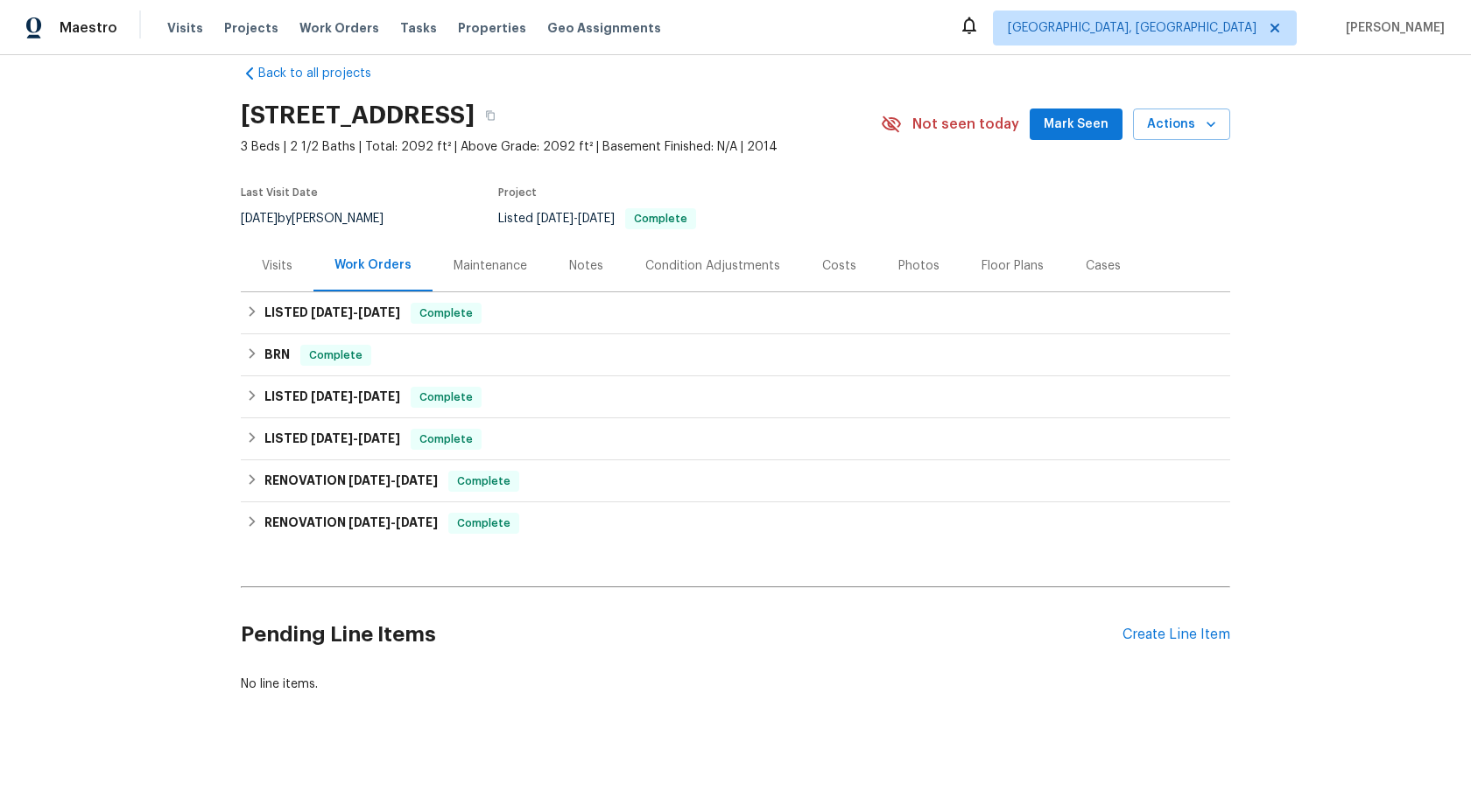
scroll to position [25, 0]
click at [496, 267] on div "Maintenance" at bounding box center [490, 267] width 74 height 18
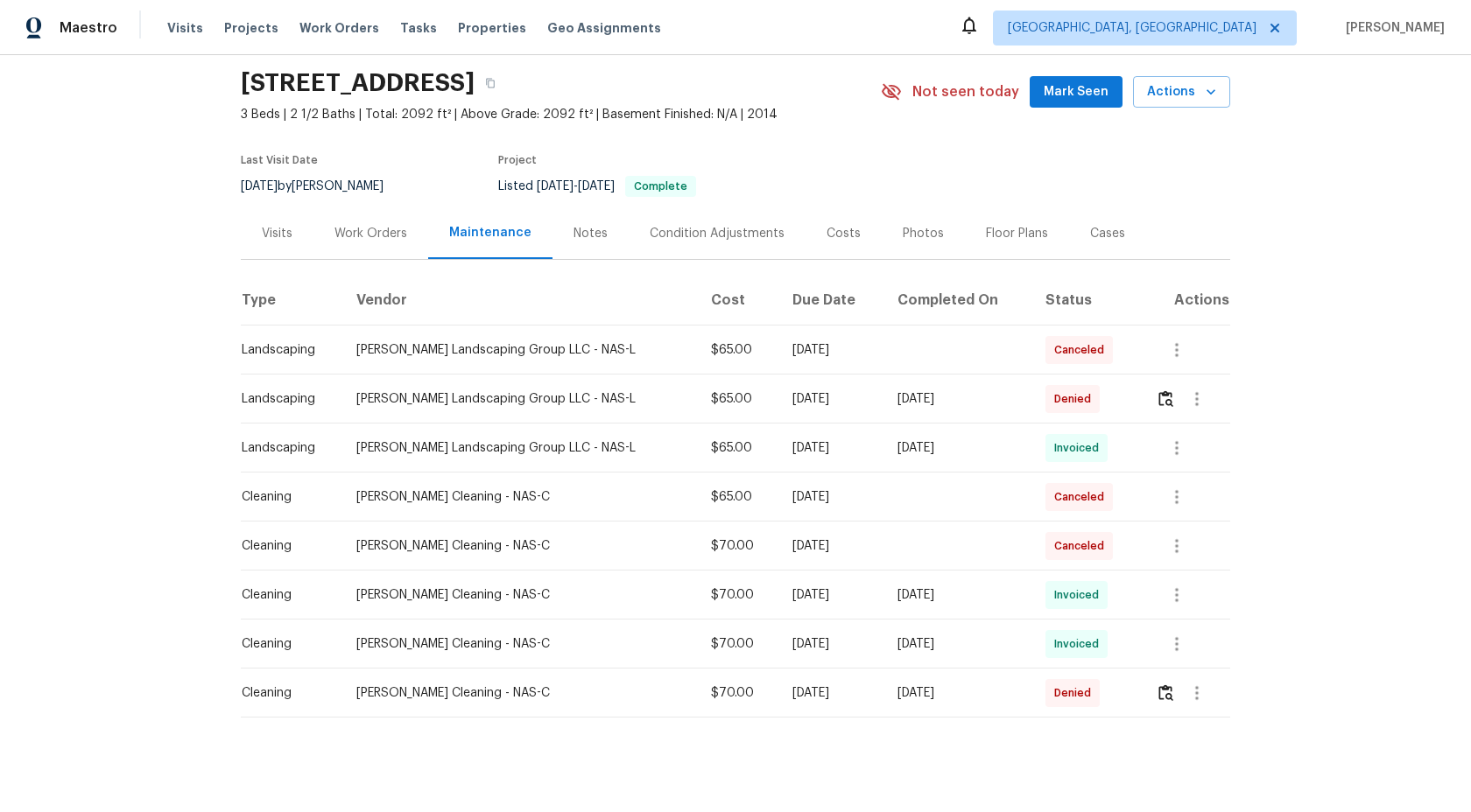
scroll to position [68, 0]
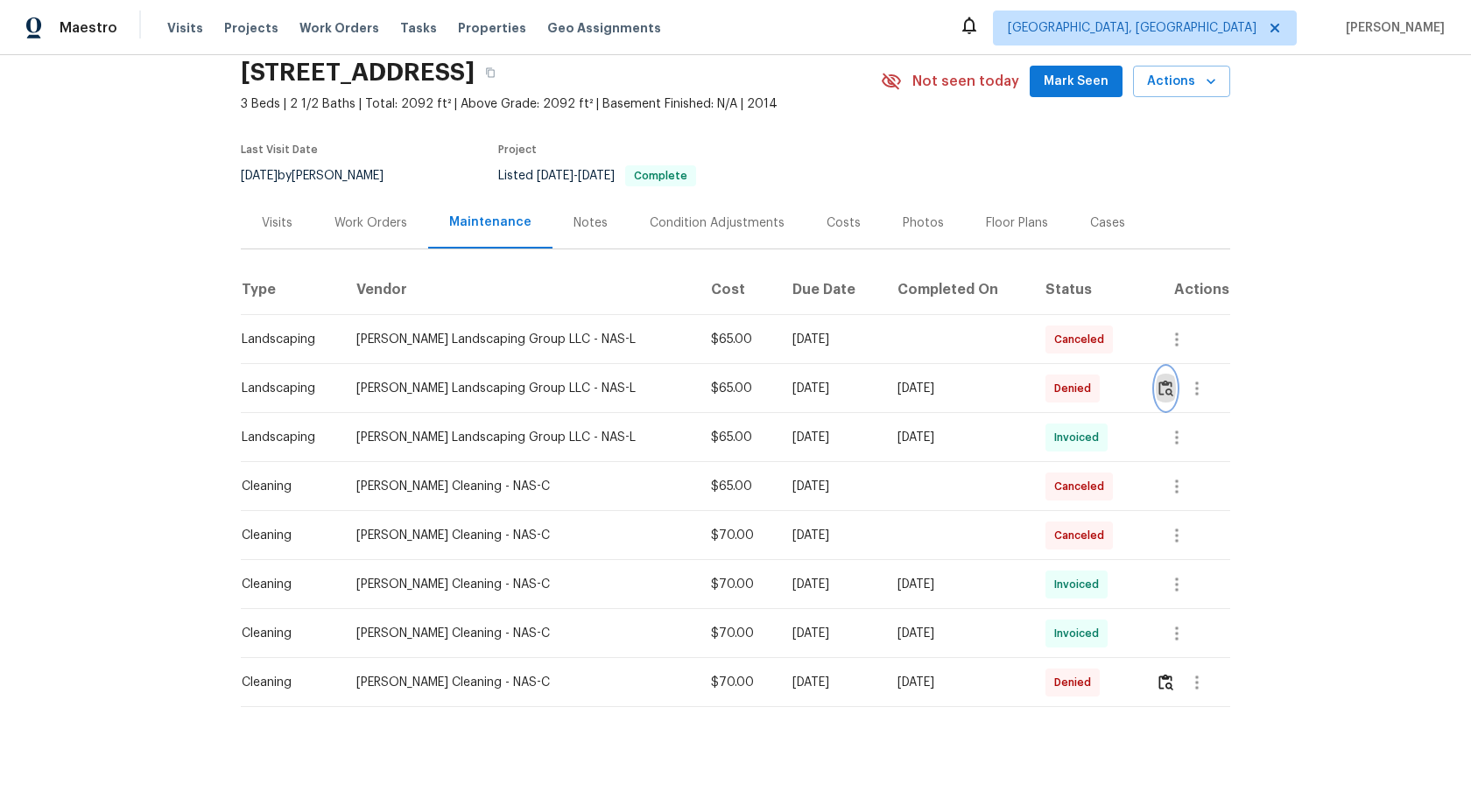
click at [1167, 385] on img "button" at bounding box center [1165, 388] width 15 height 17
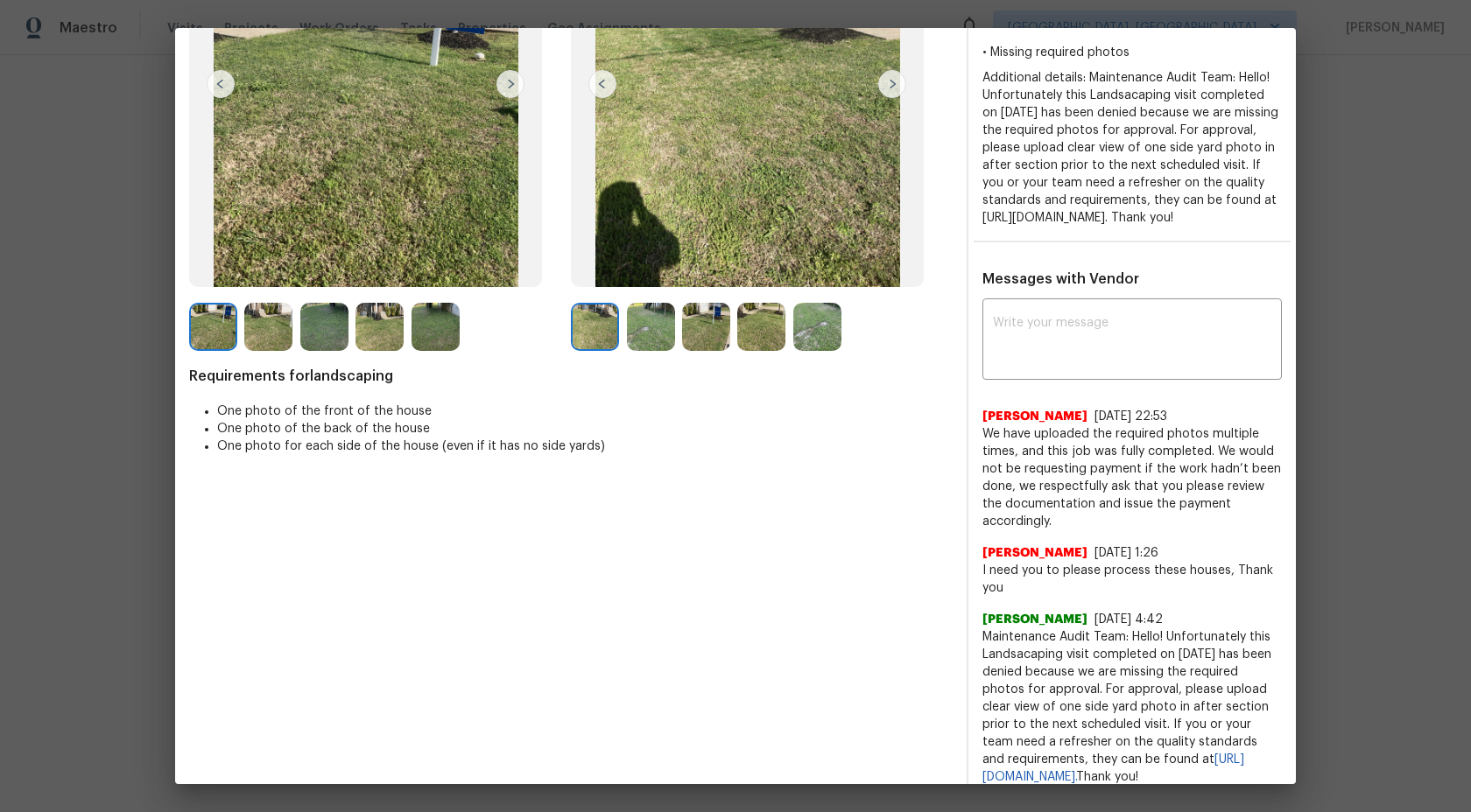
scroll to position [286, 0]
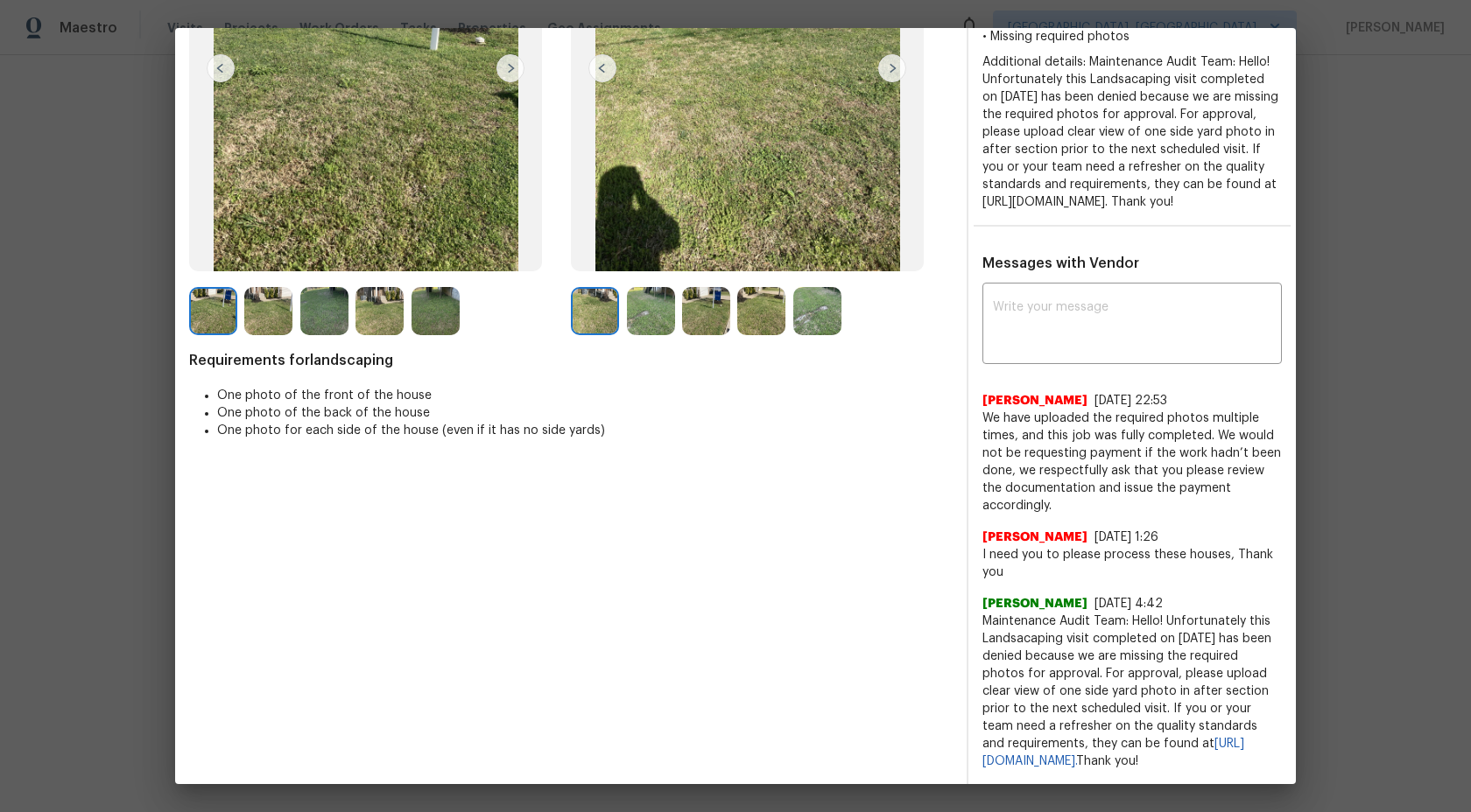
drag, startPoint x: 1051, startPoint y: 766, endPoint x: 985, endPoint y: 610, distance: 169.4
click at [985, 613] on span "Maintenance Audit Team: Hello! Unfortunately this Landsacaping visit completed …" at bounding box center [1132, 692] width 299 height 158
copy span "Maintenance Audit Team: Hello! Unfortunately this Landsacaping visit completed …"
paste textarea "Maintenance Audit Team: Hello! Unfortunately this Landsacaping visit completed …"
click at [1076, 331] on textarea at bounding box center [1132, 326] width 278 height 49
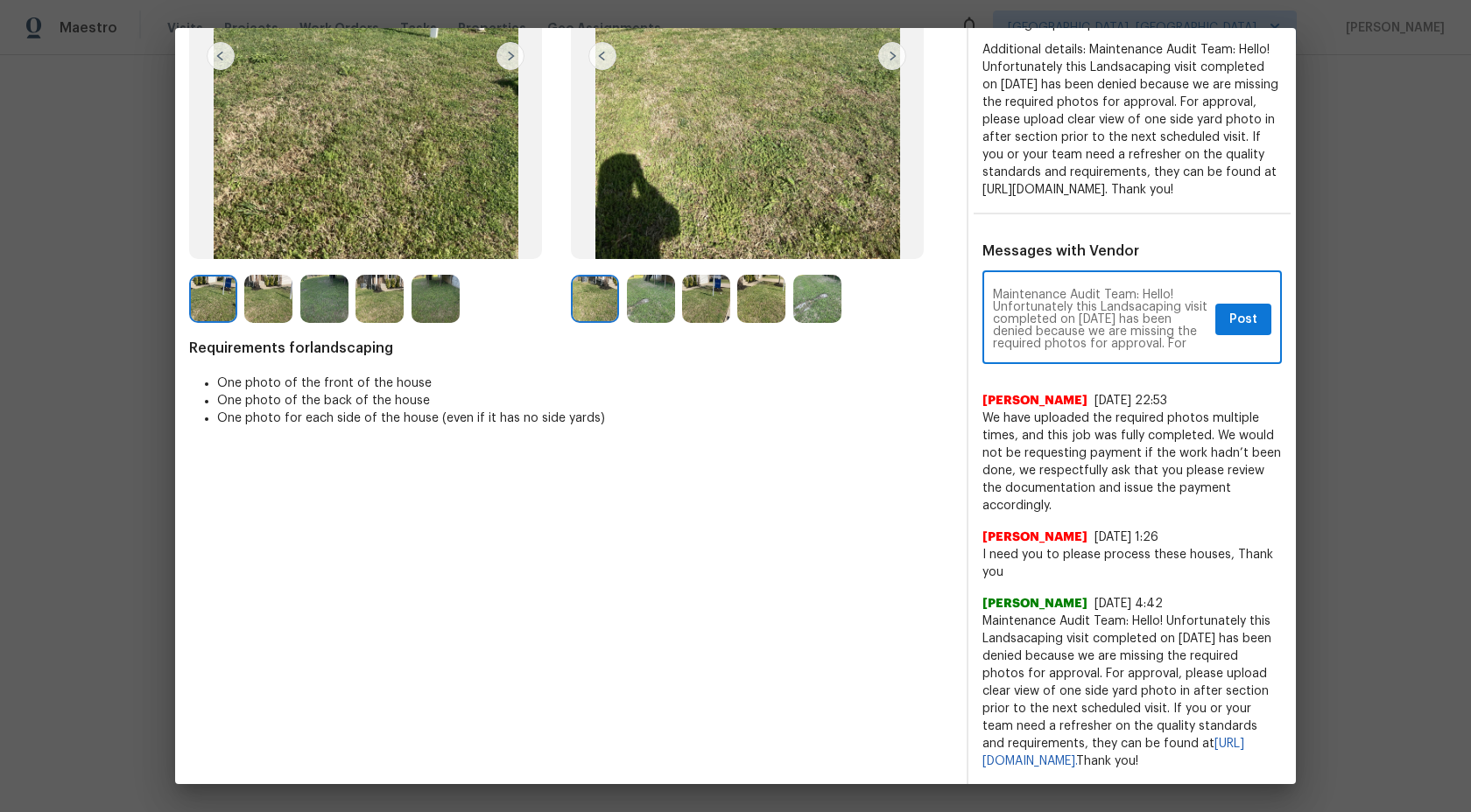
scroll to position [98, 0]
type textarea "Maintenance Audit Team: Hello! Unfortunately this Landsacaping visit completed …"
click at [1246, 329] on span "Post" at bounding box center [1243, 320] width 28 height 22
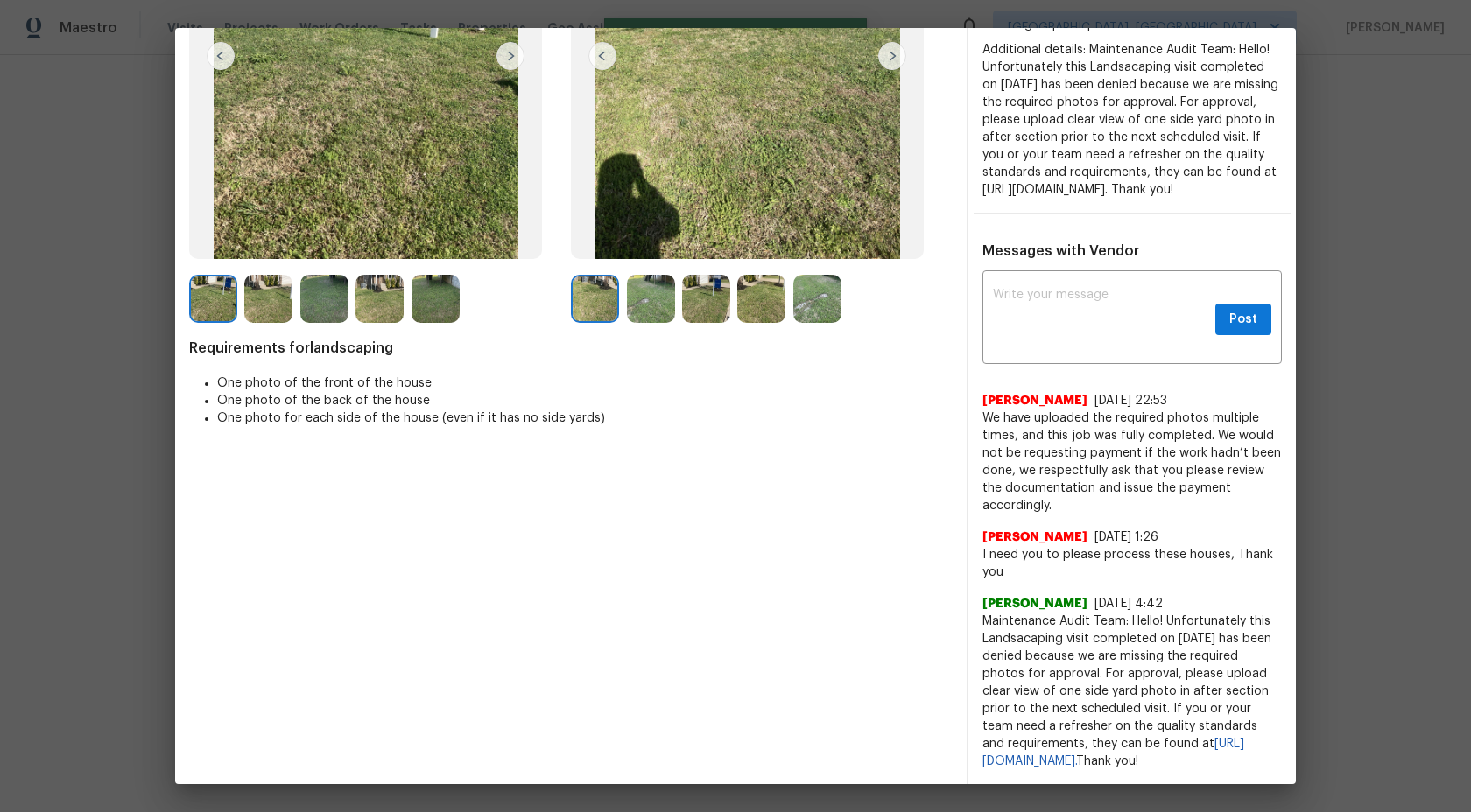
scroll to position [0, 0]
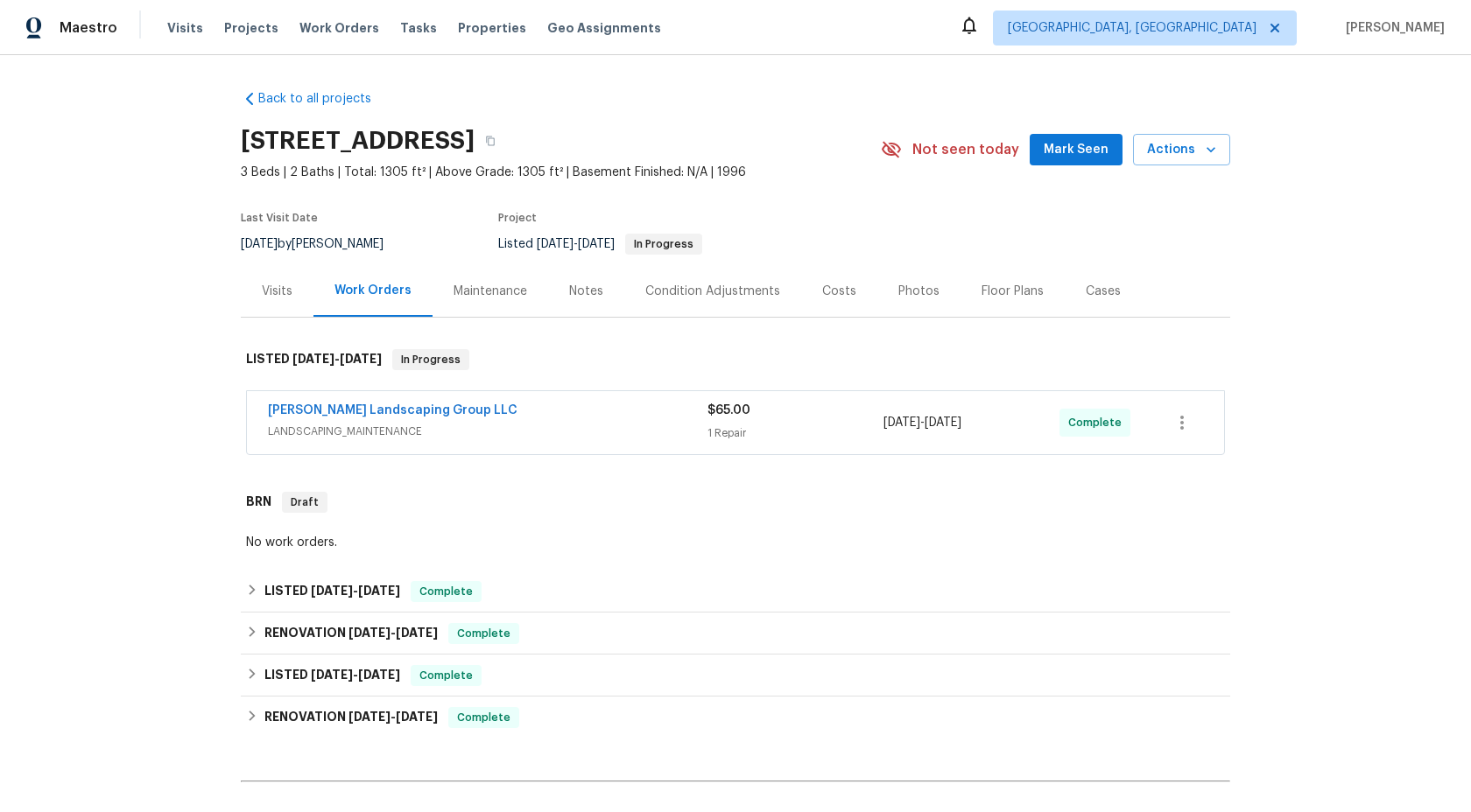
click at [493, 291] on div "Maintenance" at bounding box center [490, 292] width 74 height 18
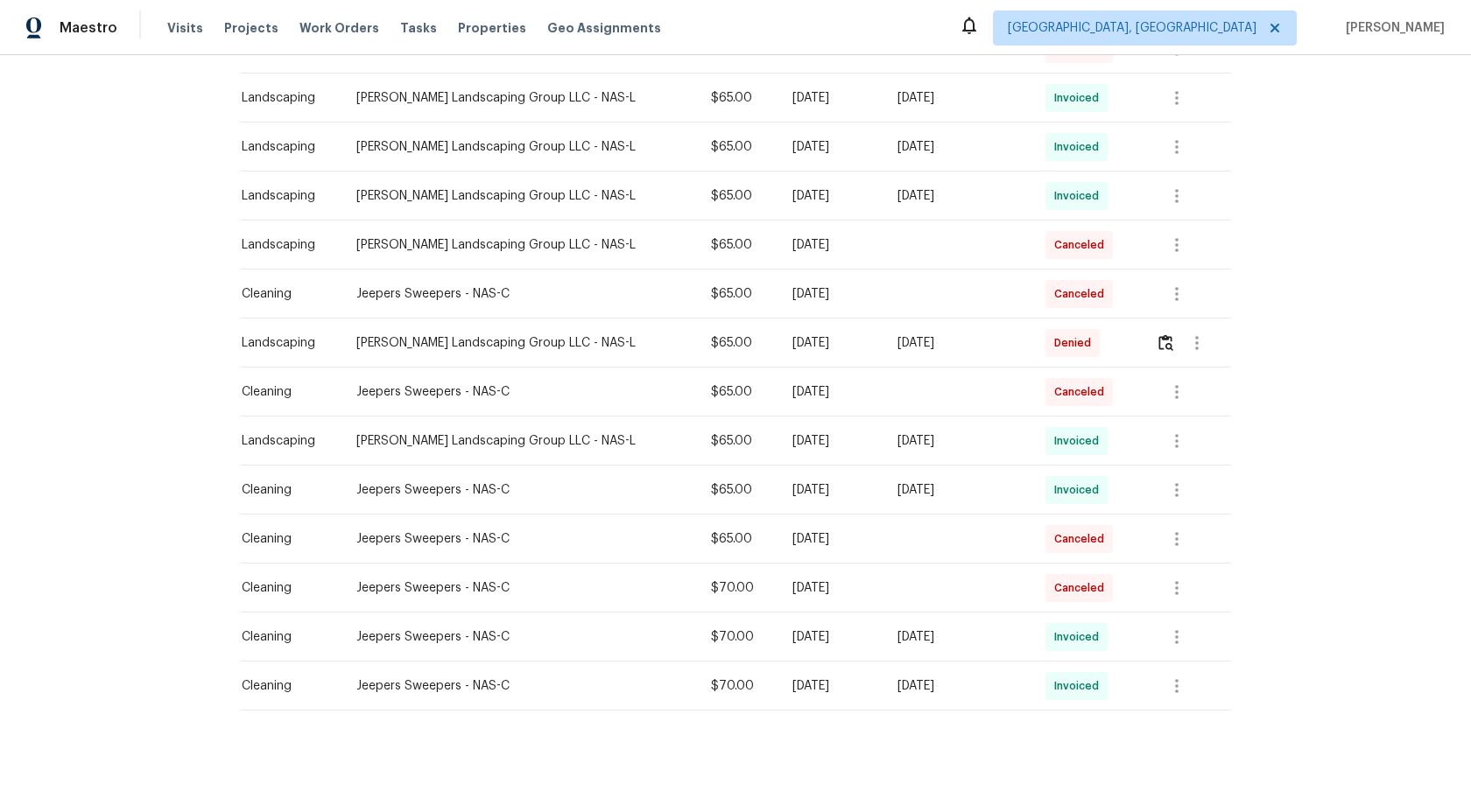
scroll to position [461, 0]
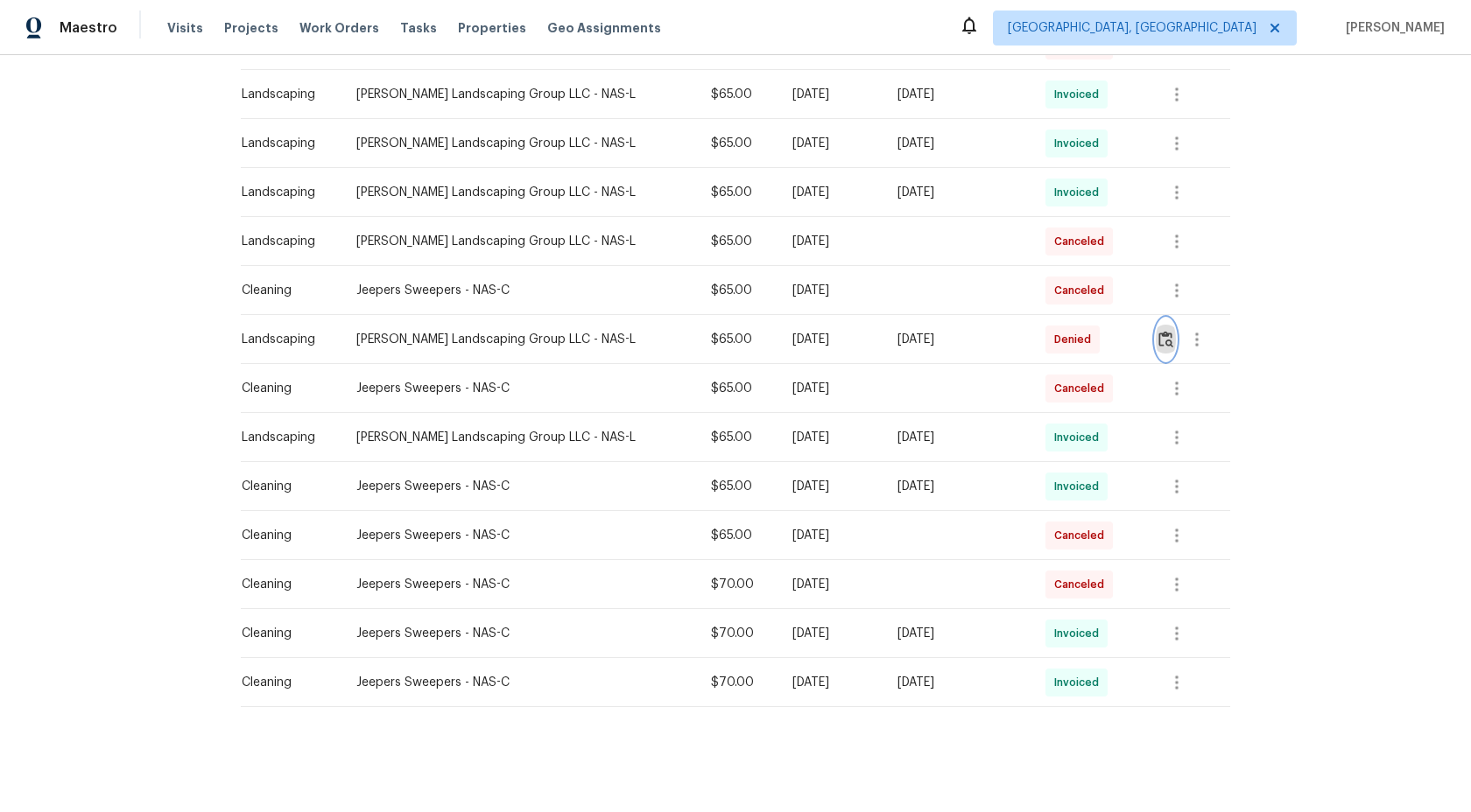
click at [1165, 330] on button "button" at bounding box center [1165, 339] width 20 height 42
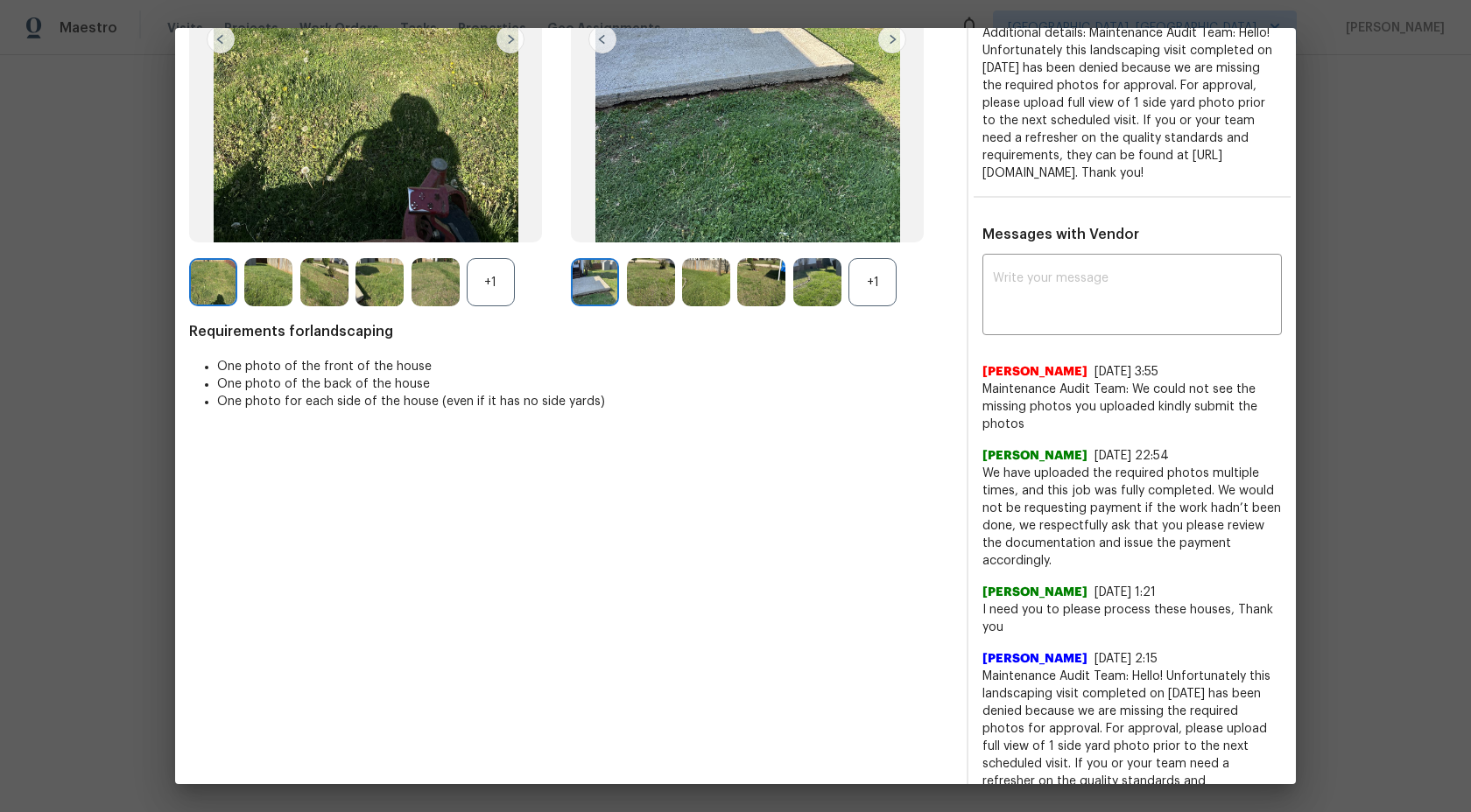
scroll to position [353, 0]
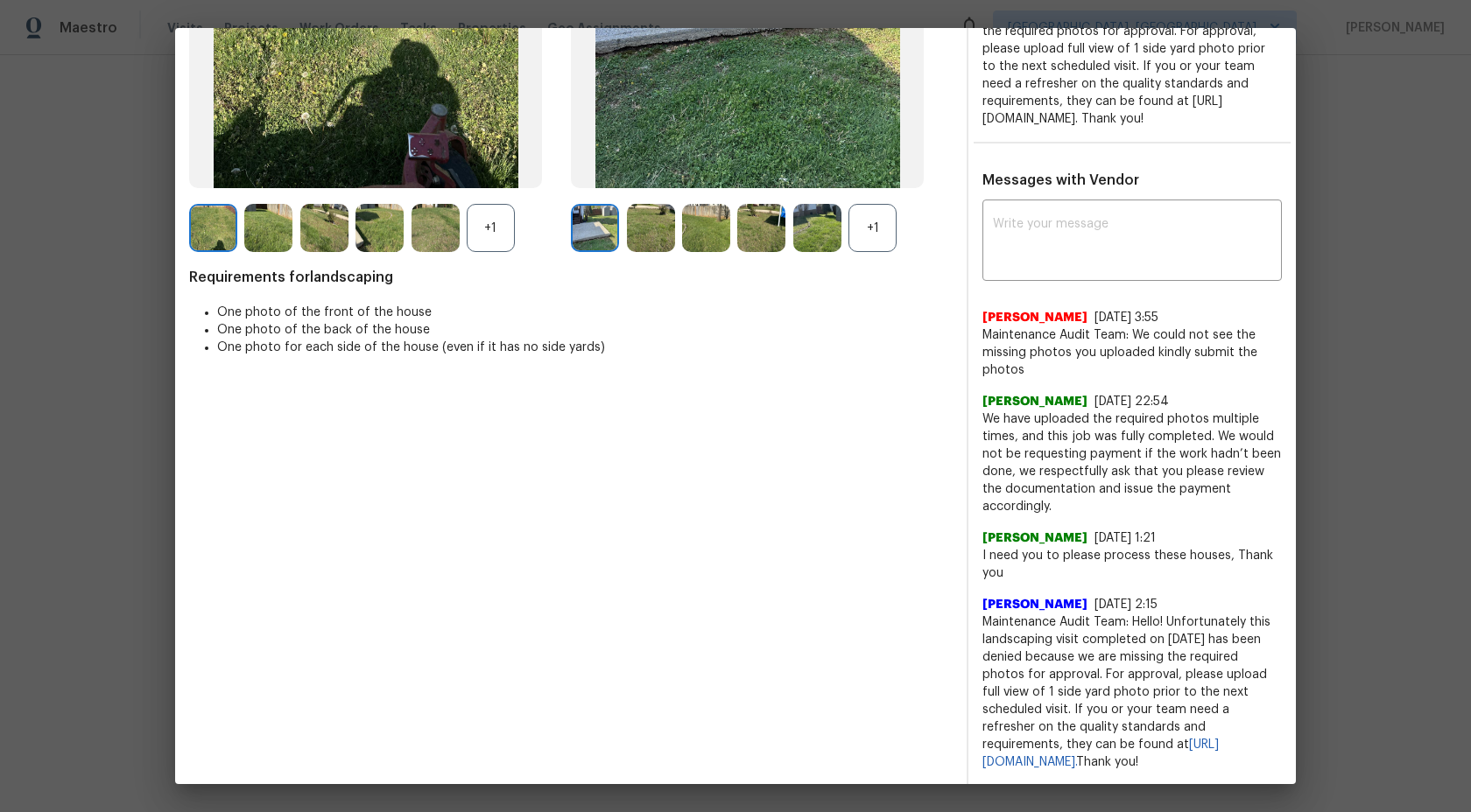
drag, startPoint x: 1028, startPoint y: 391, endPoint x: 1015, endPoint y: 378, distance: 18.4
click at [1016, 379] on span "Maintenance Audit Team: We could not see the missing photos you uploaded kindly…" at bounding box center [1132, 352] width 299 height 52
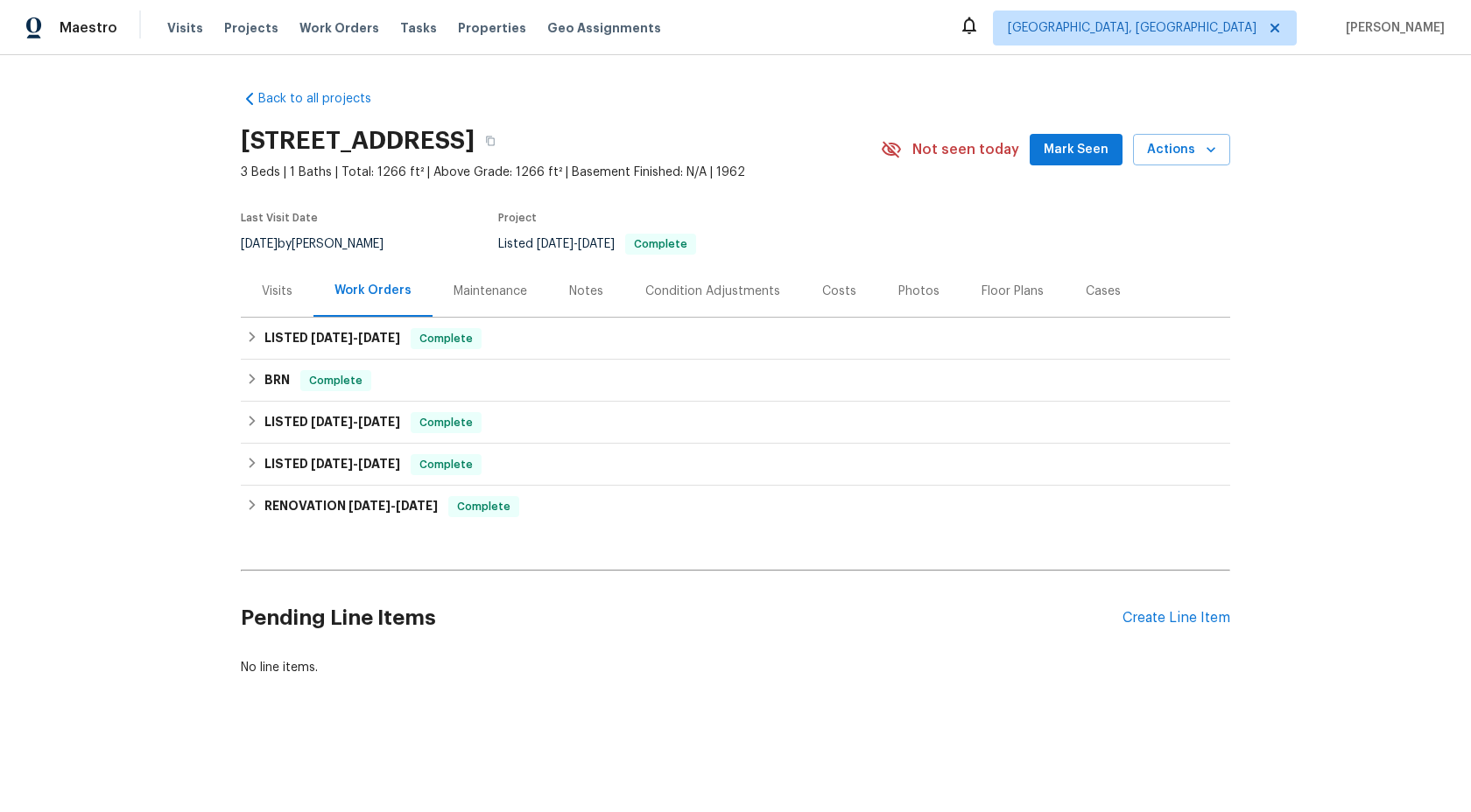
click at [498, 291] on div "Maintenance" at bounding box center [490, 292] width 74 height 18
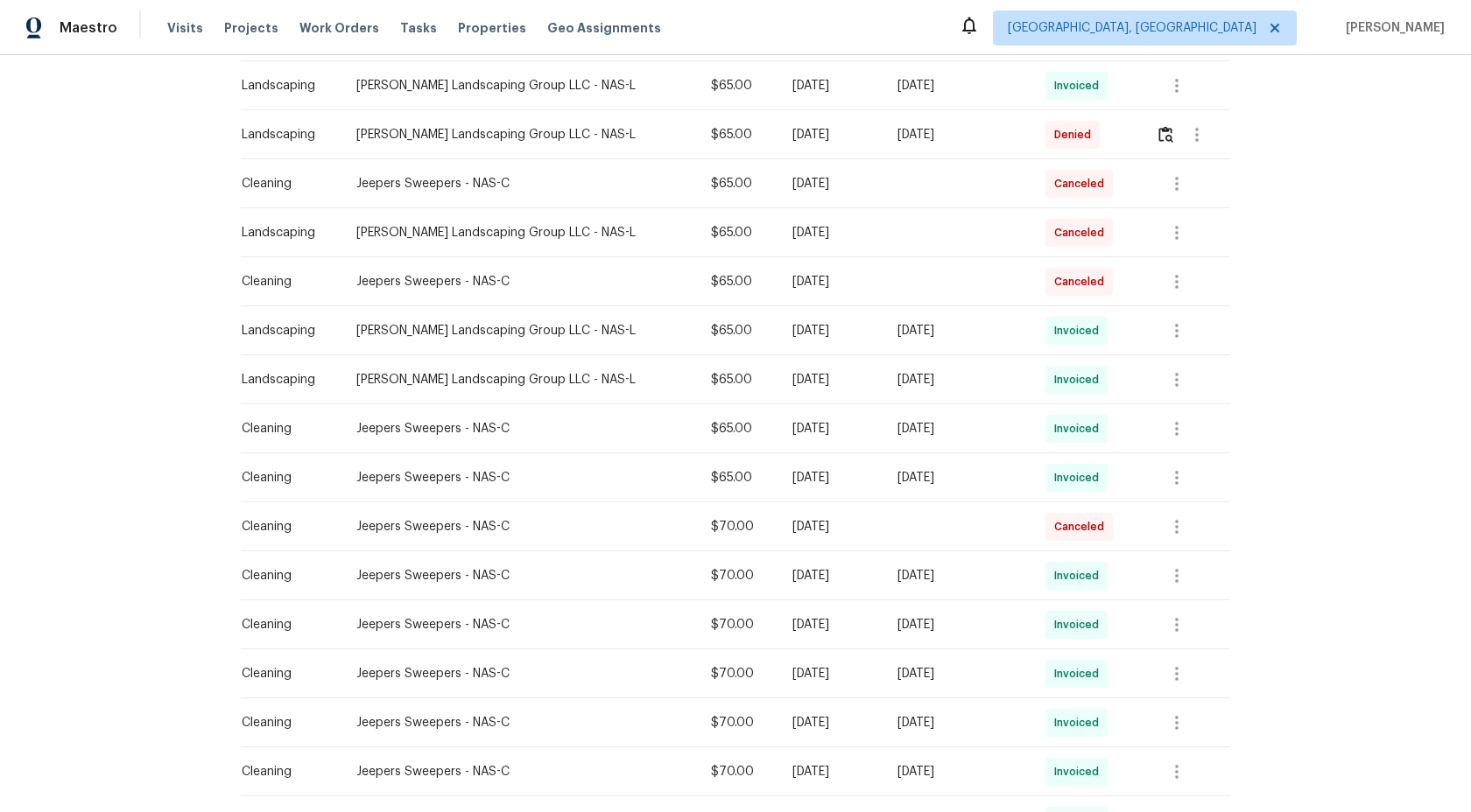
scroll to position [516, 0]
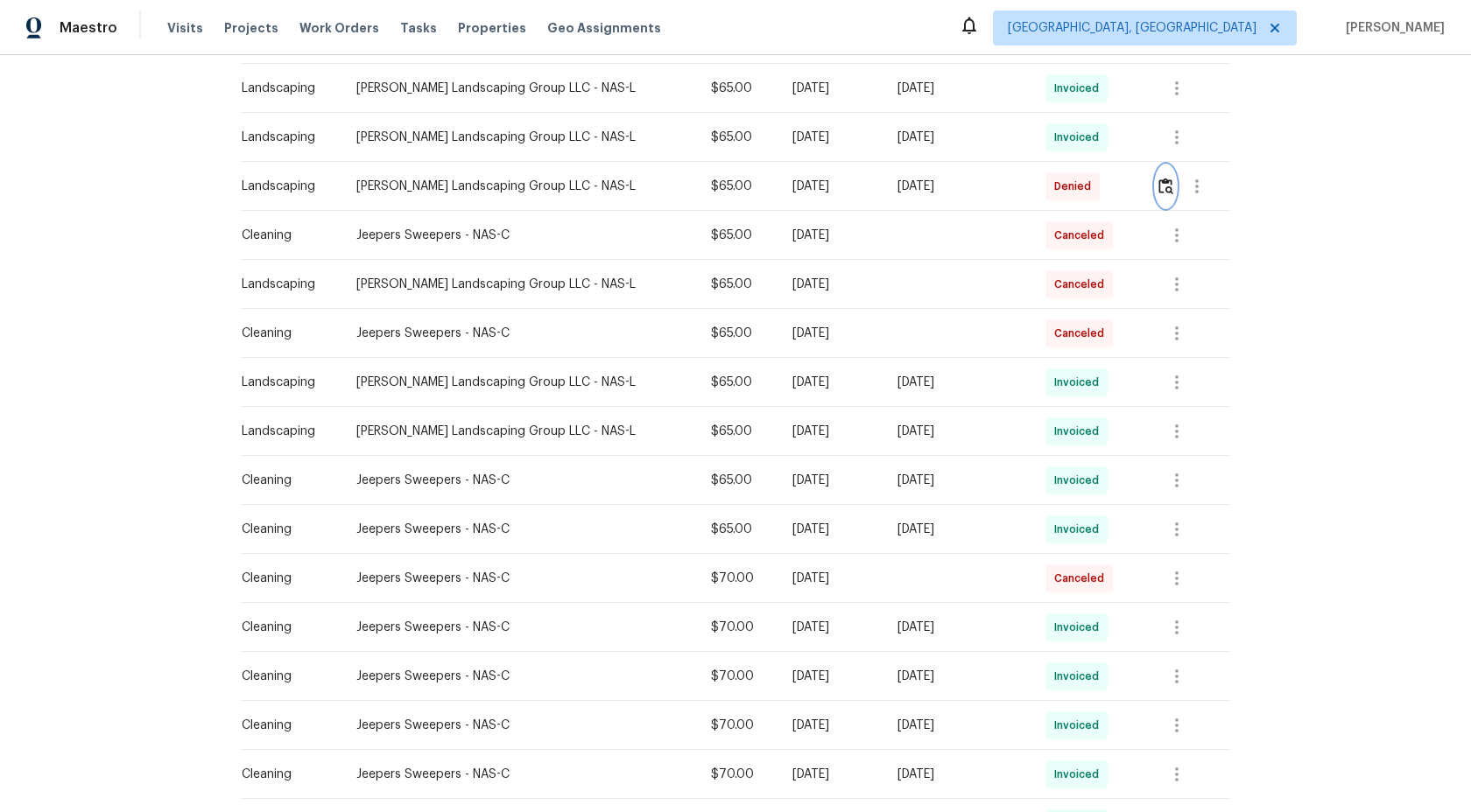
click at [1169, 183] on img "button" at bounding box center [1165, 185] width 15 height 17
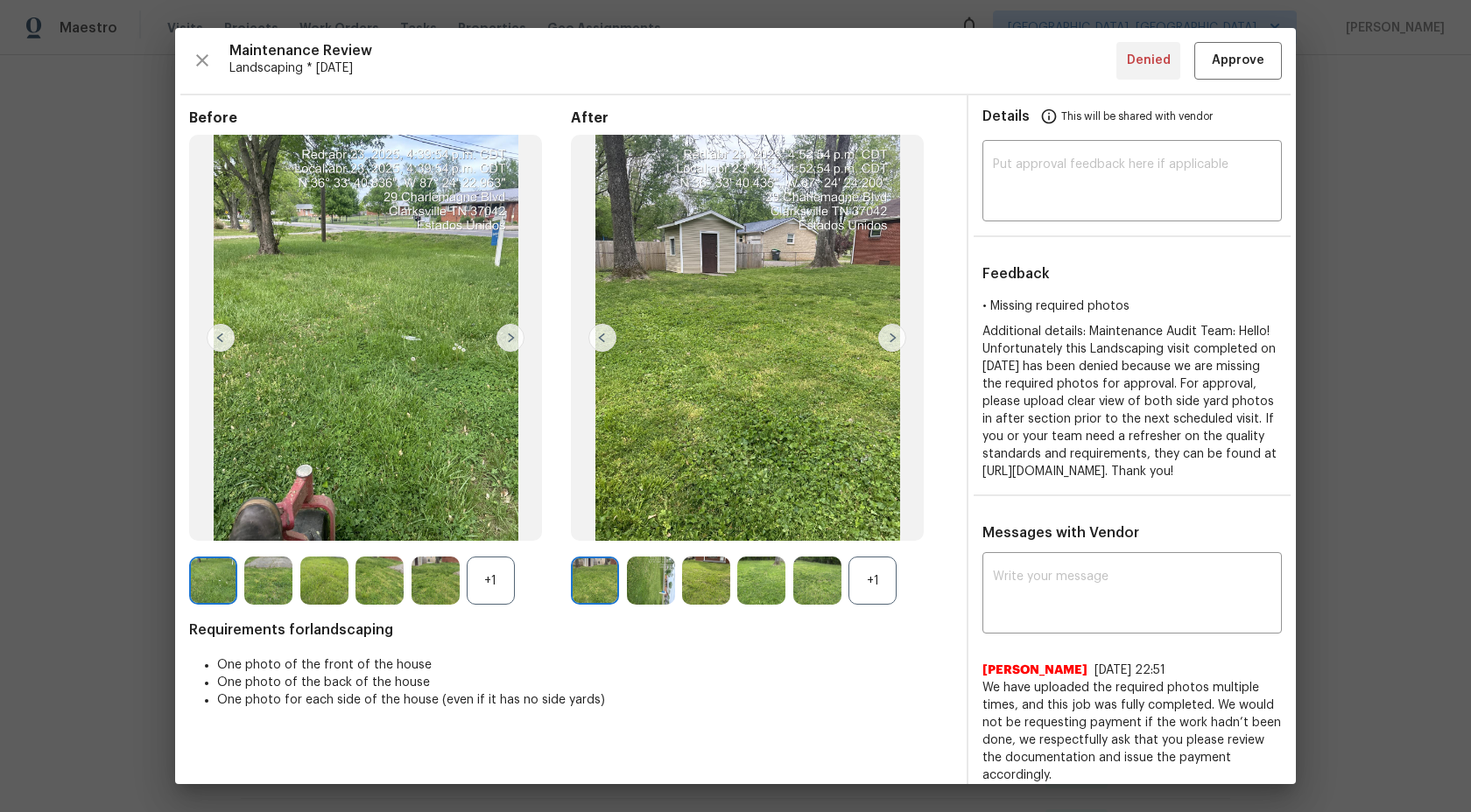
click at [877, 584] on div "+1" at bounding box center [872, 580] width 48 height 48
click at [493, 583] on div "+1" at bounding box center [490, 580] width 48 height 48
click at [227, 578] on img at bounding box center [213, 580] width 48 height 48
click at [273, 575] on img at bounding box center [268, 580] width 48 height 48
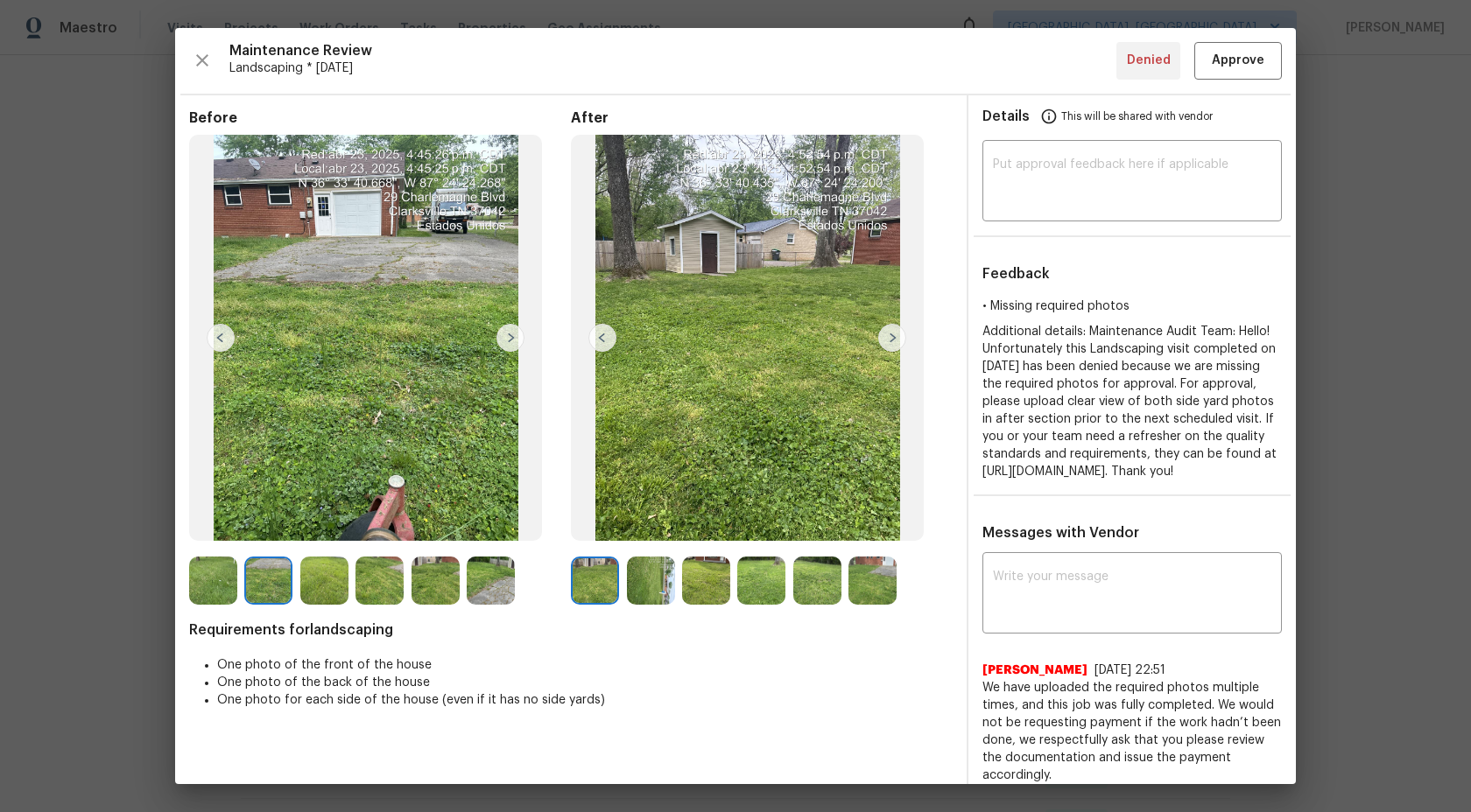
click at [893, 340] on img at bounding box center [892, 337] width 28 height 28
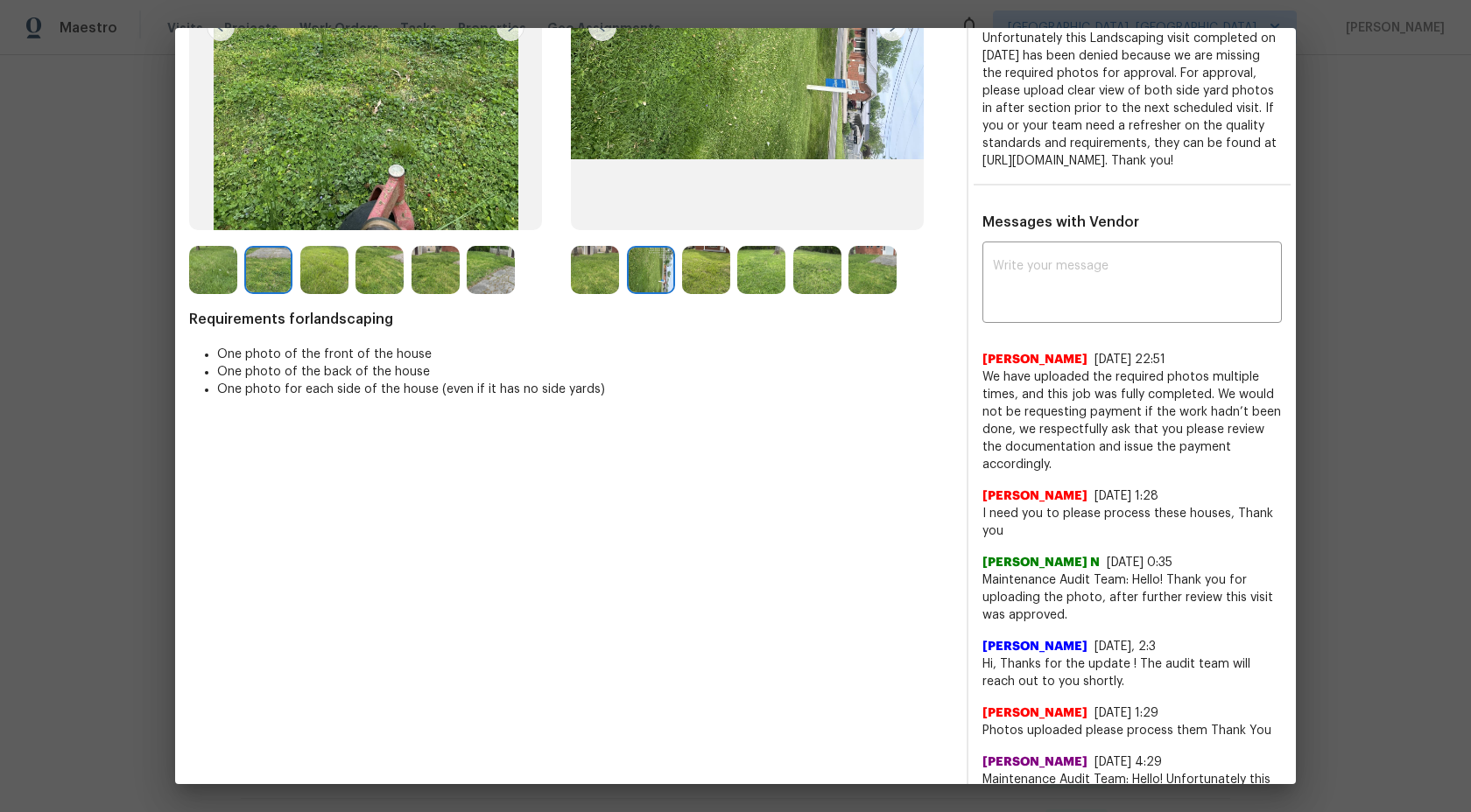
scroll to position [326, 0]
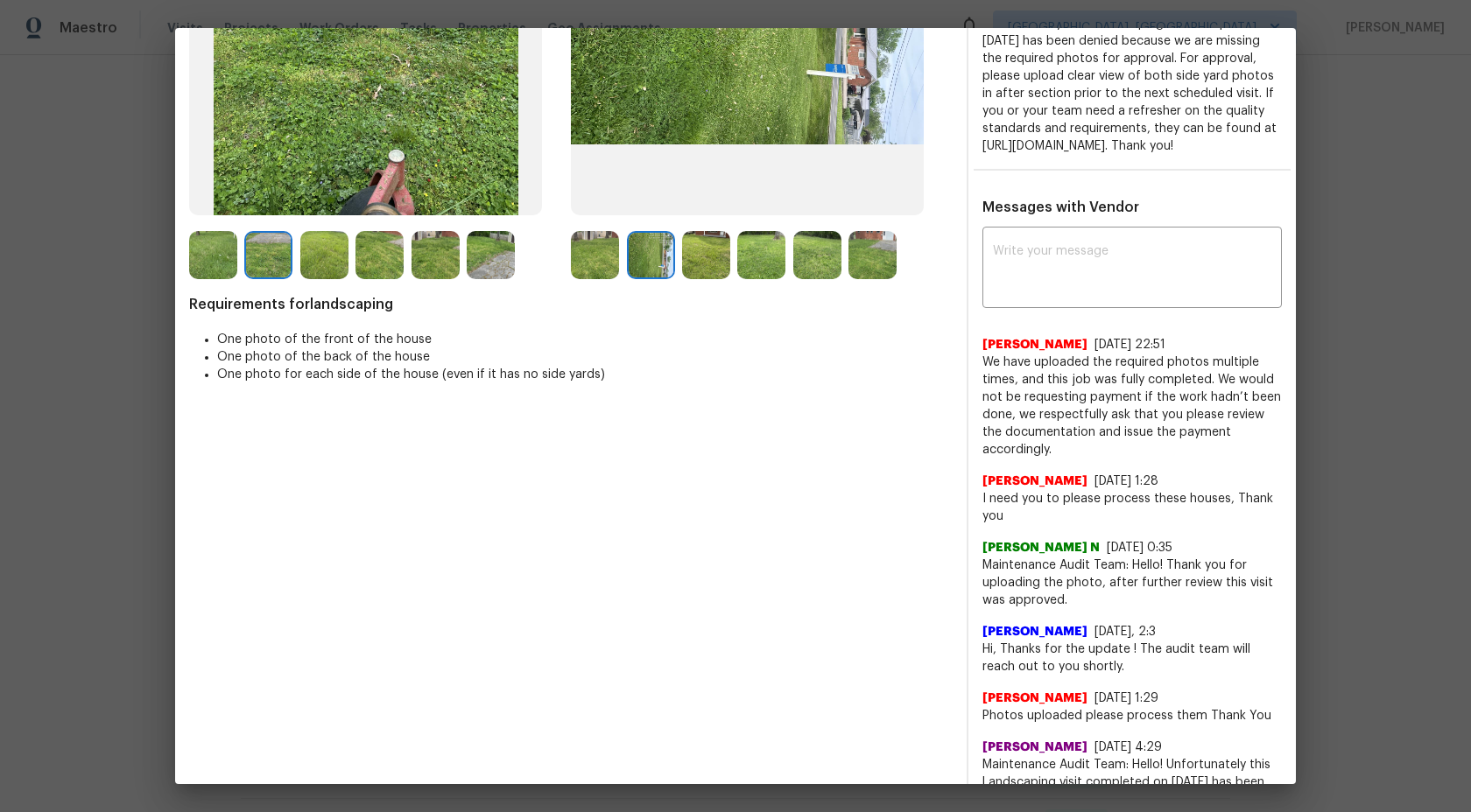
click at [606, 257] on img at bounding box center [595, 255] width 48 height 48
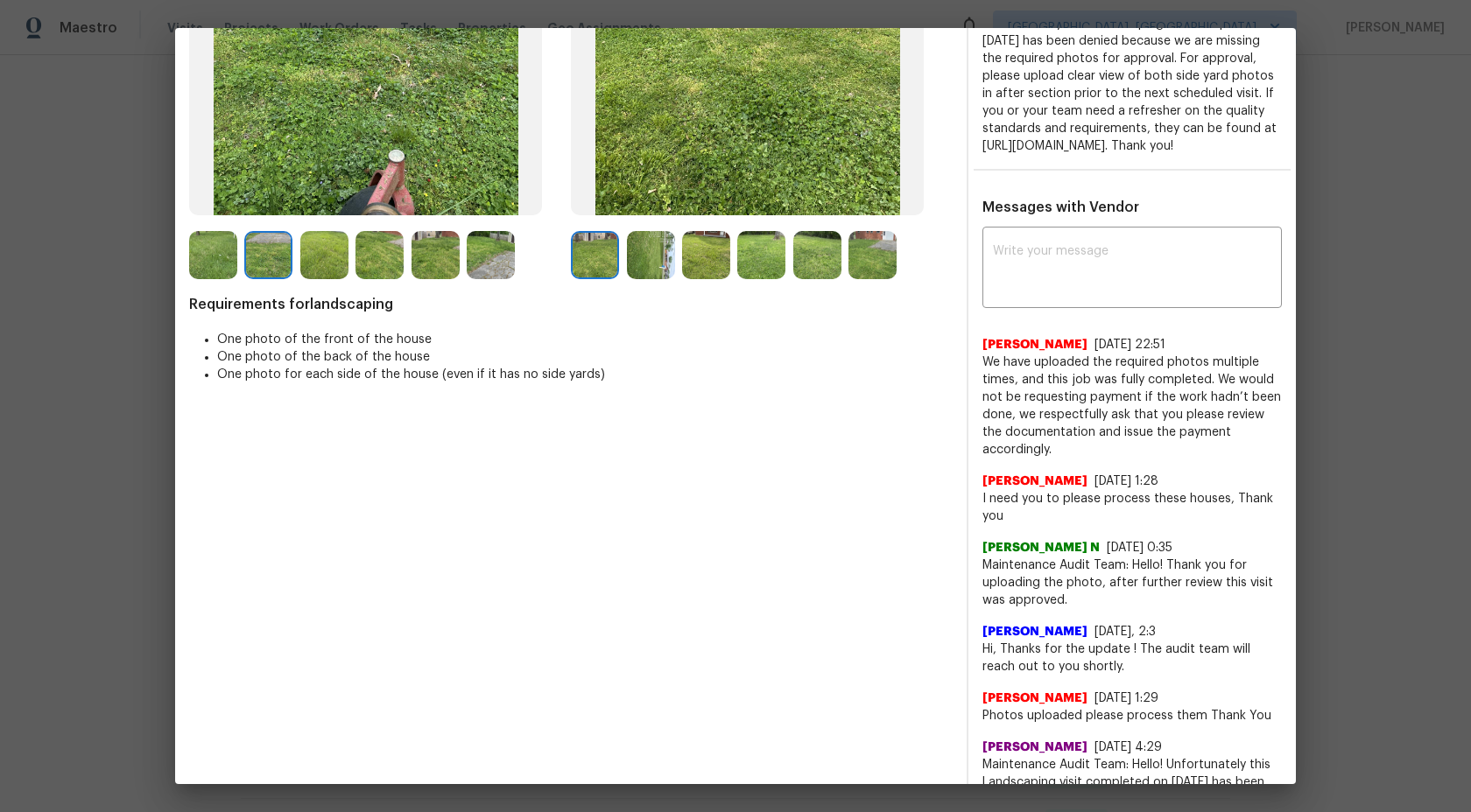
click at [631, 251] on img at bounding box center [650, 255] width 48 height 48
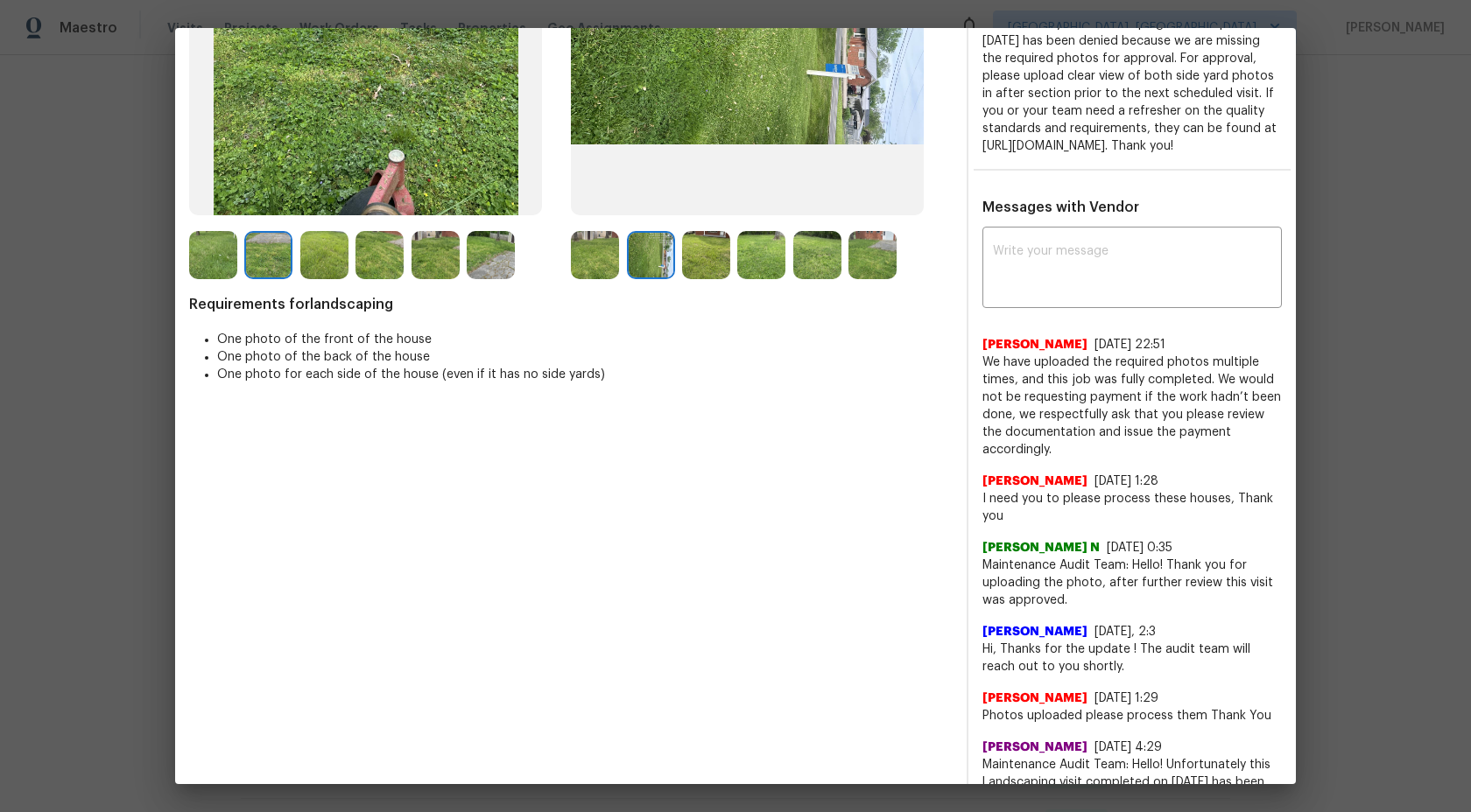
click at [693, 256] on img at bounding box center [705, 255] width 48 height 48
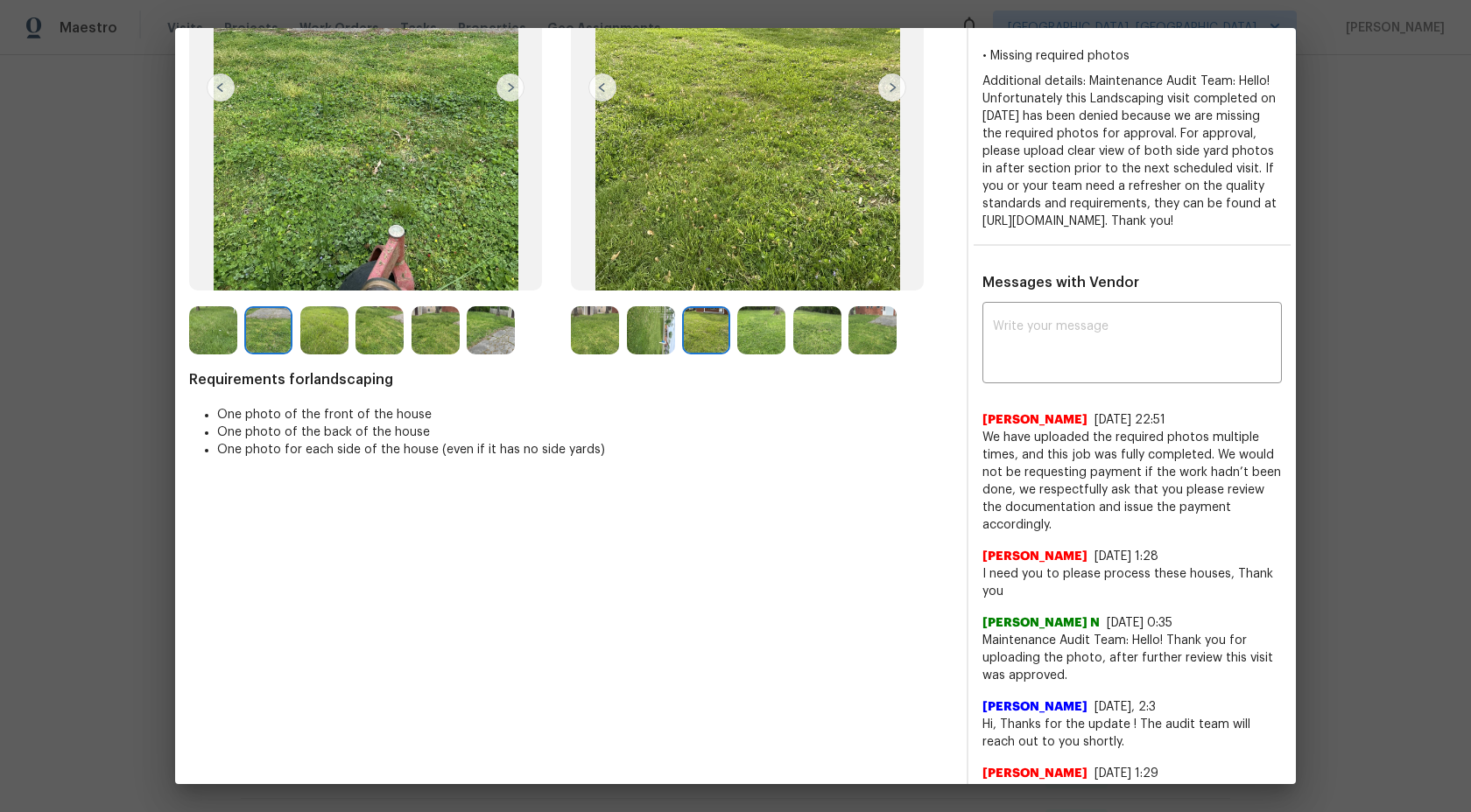
scroll to position [14, 0]
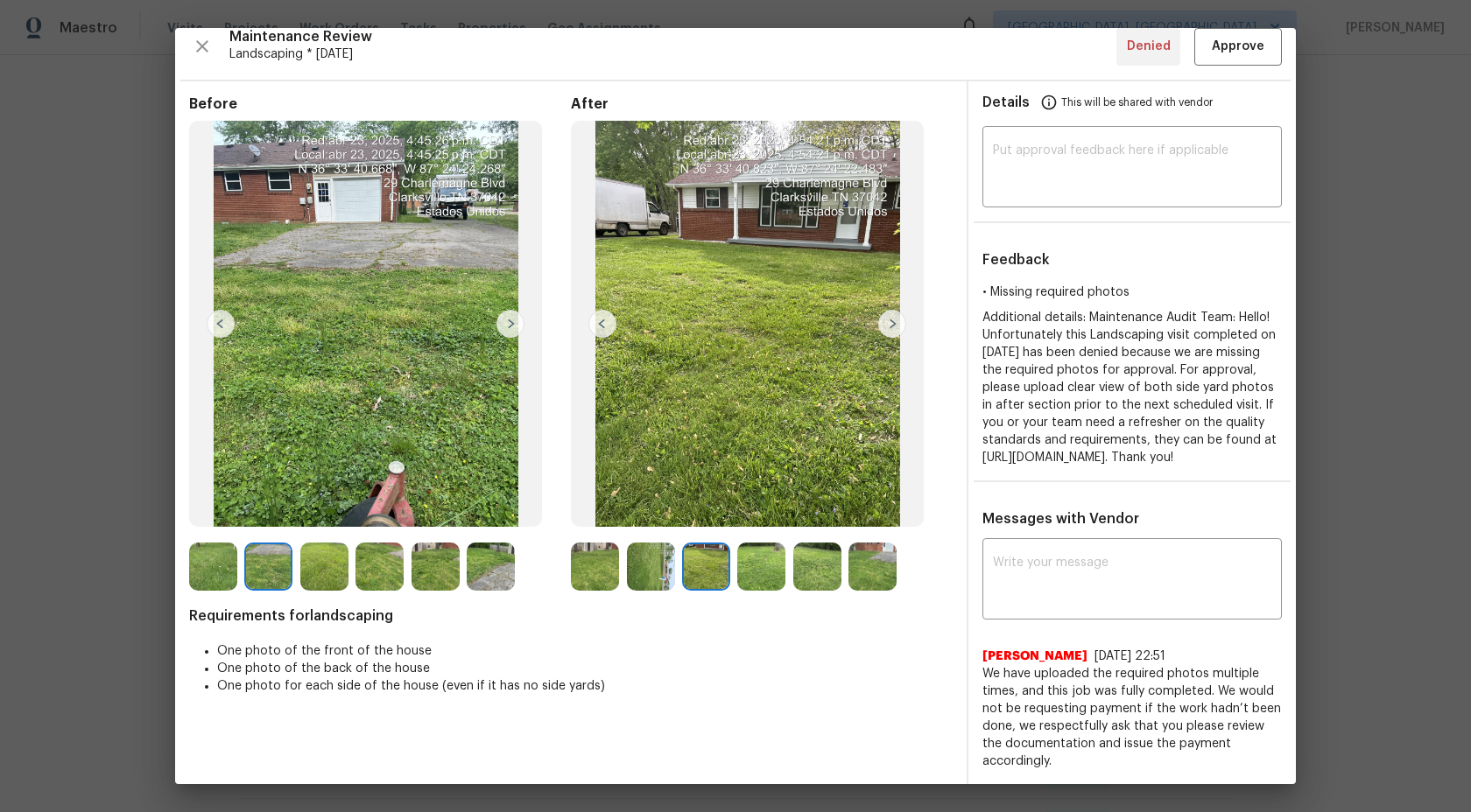
click at [897, 320] on img at bounding box center [892, 324] width 28 height 28
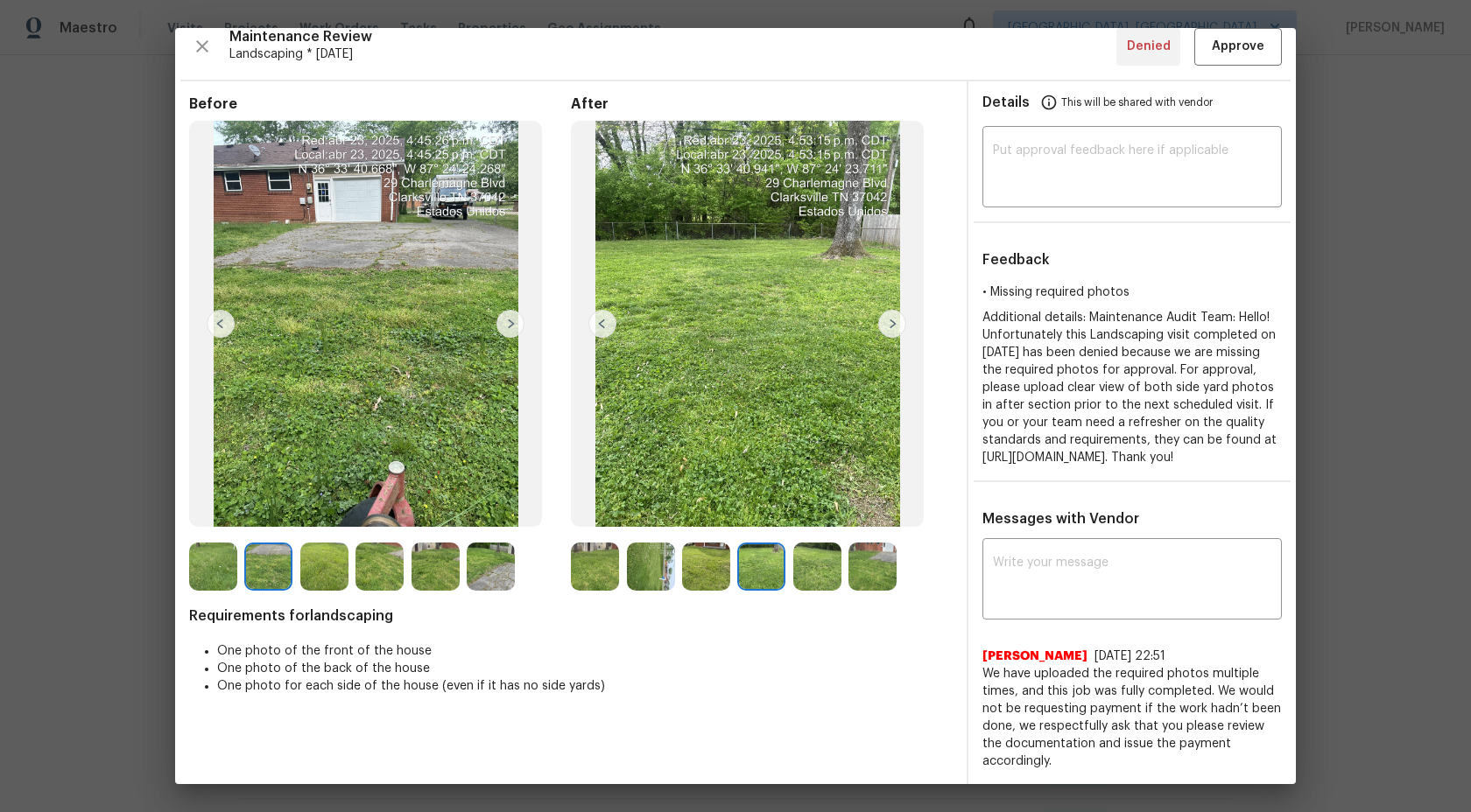
click at [800, 572] on img at bounding box center [817, 566] width 48 height 48
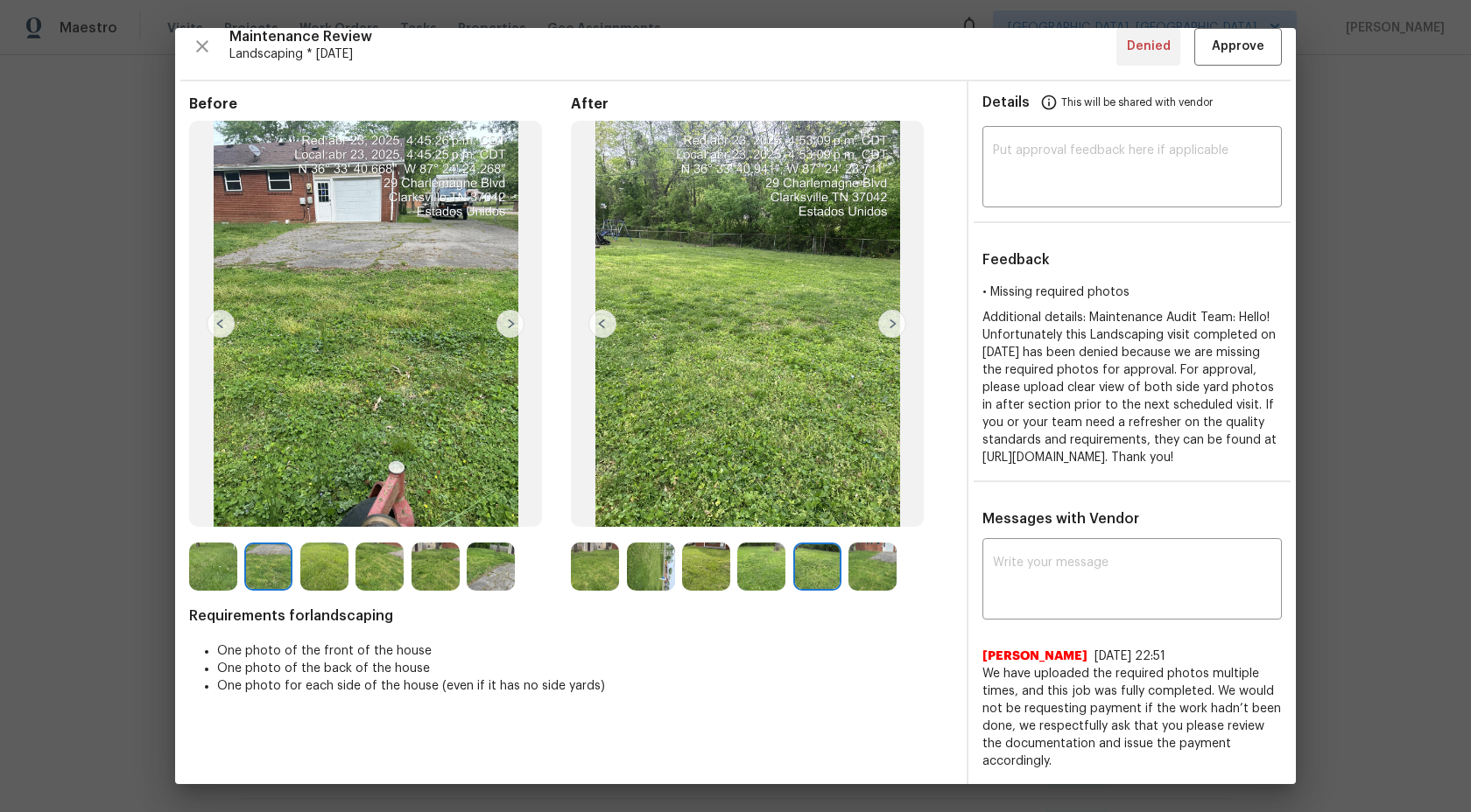
click at [764, 567] on img at bounding box center [761, 566] width 48 height 48
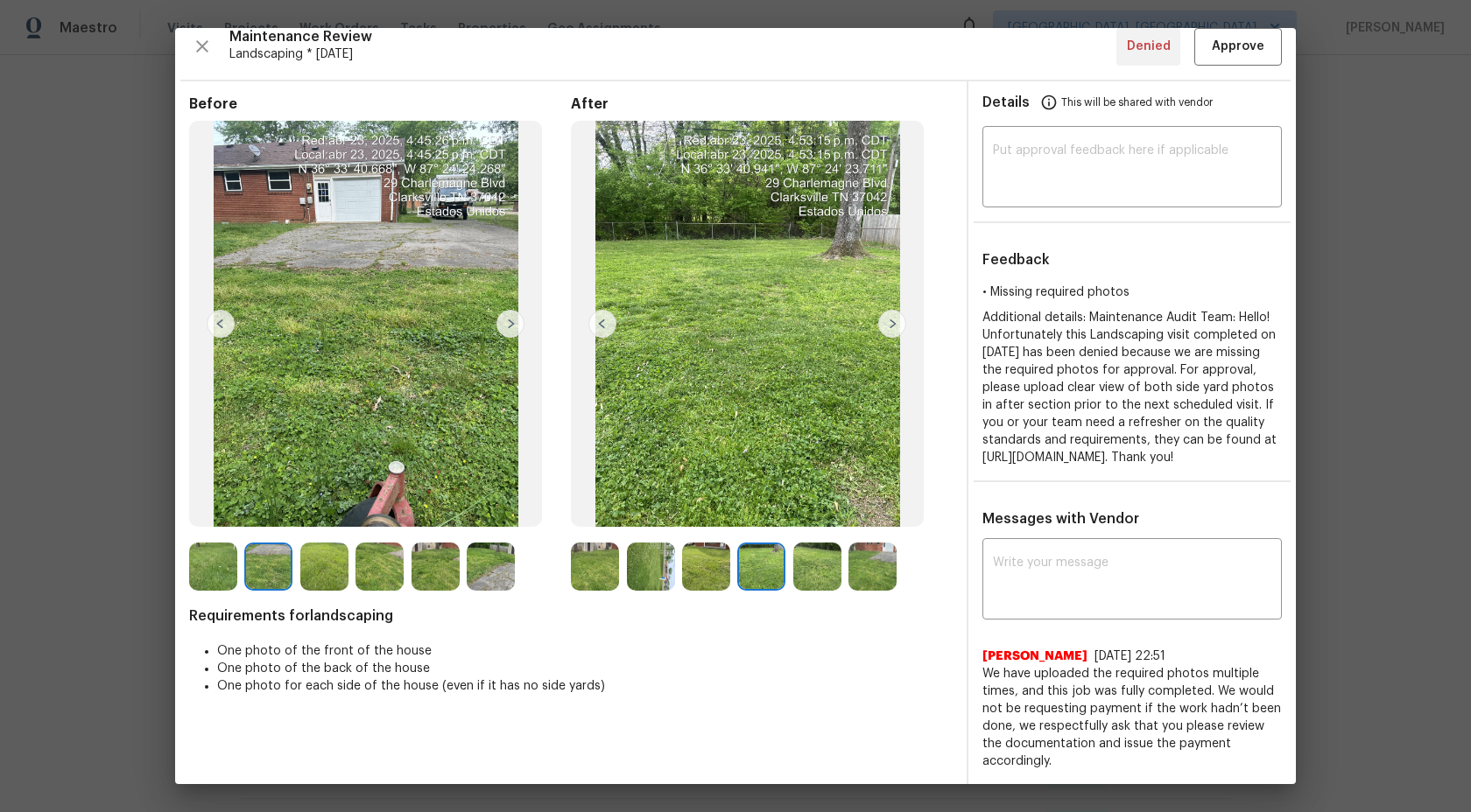
click at [816, 563] on img at bounding box center [817, 566] width 48 height 48
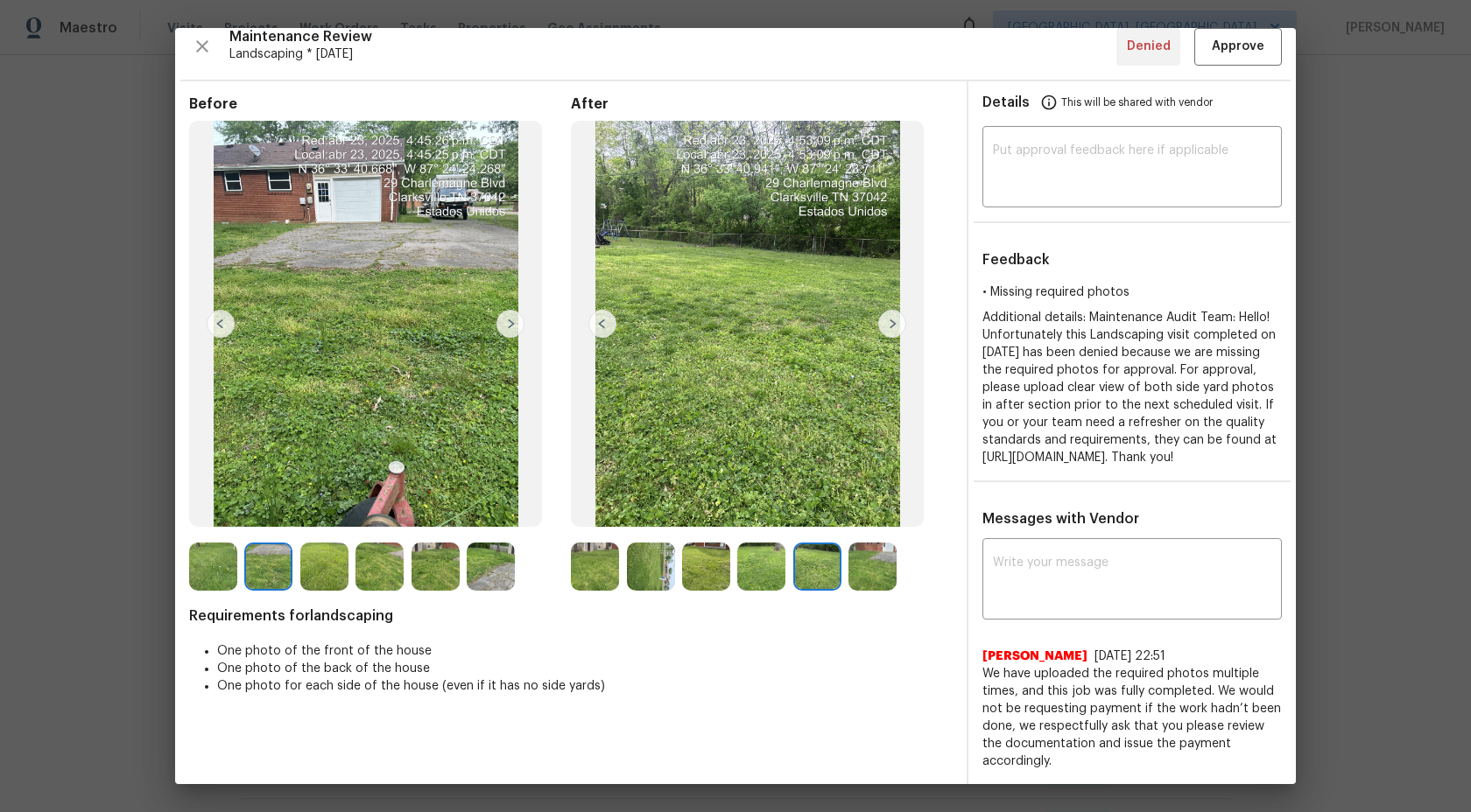
click at [879, 561] on img at bounding box center [872, 566] width 48 height 48
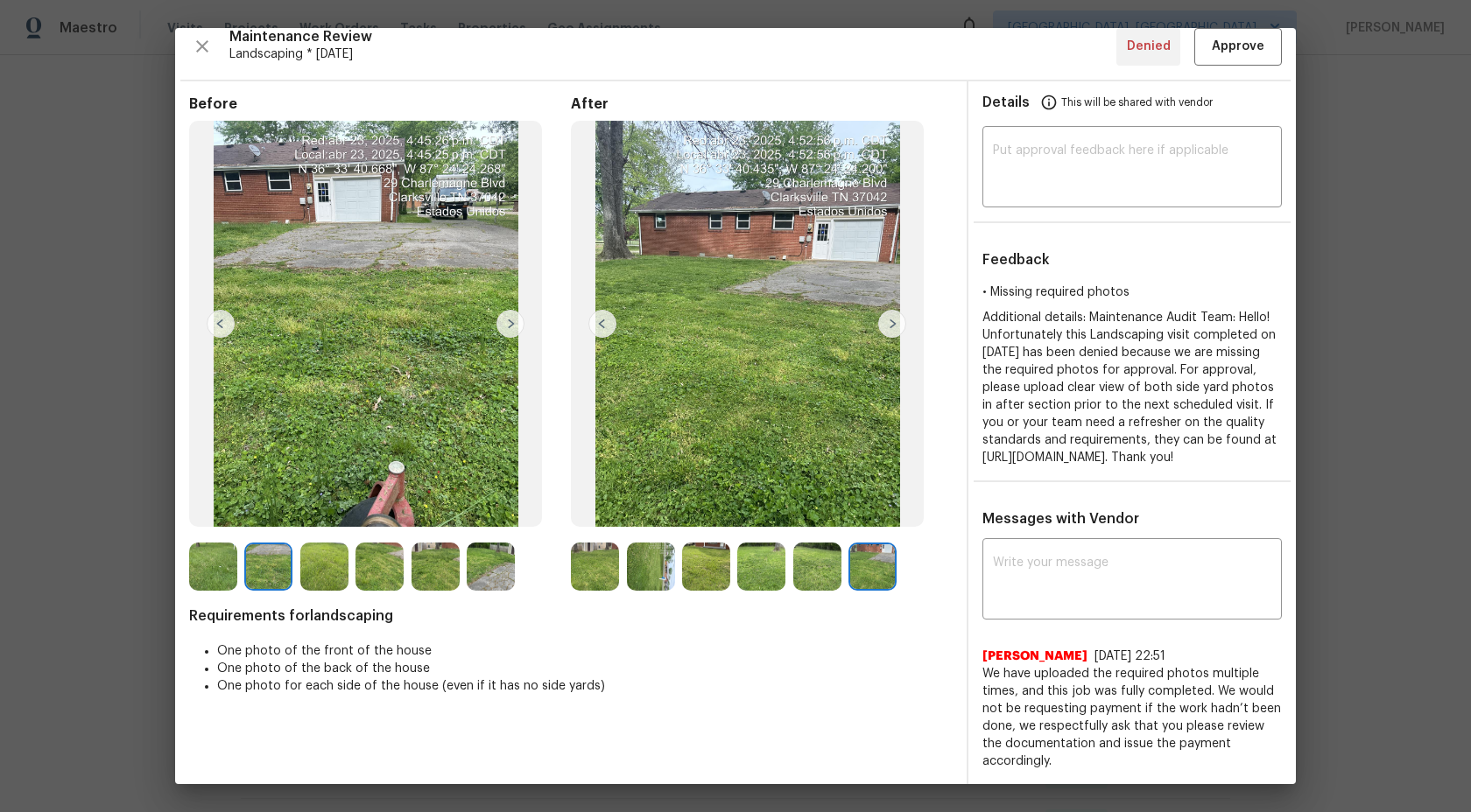
click at [595, 579] on img at bounding box center [595, 566] width 48 height 48
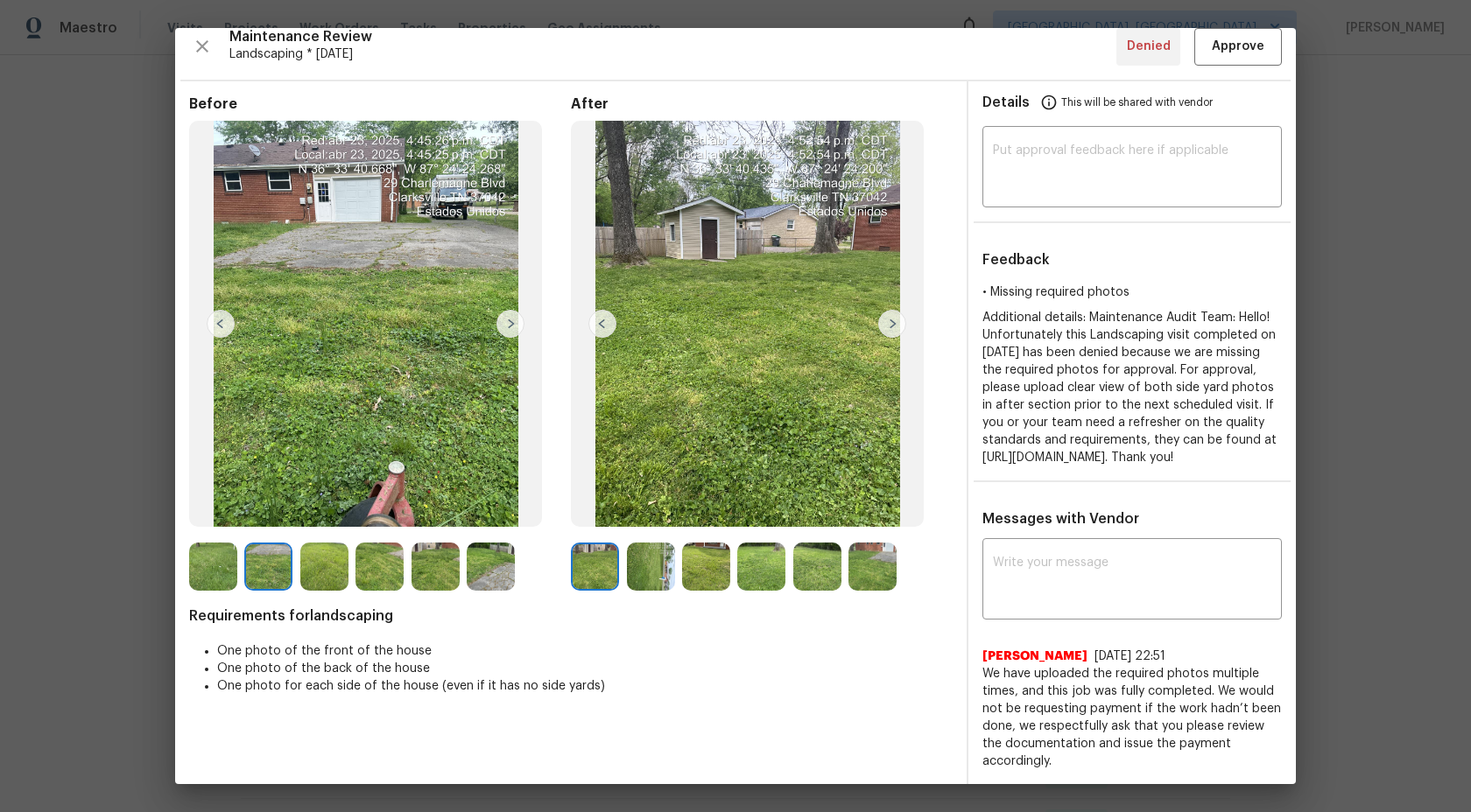
click at [655, 548] on img at bounding box center [650, 566] width 48 height 48
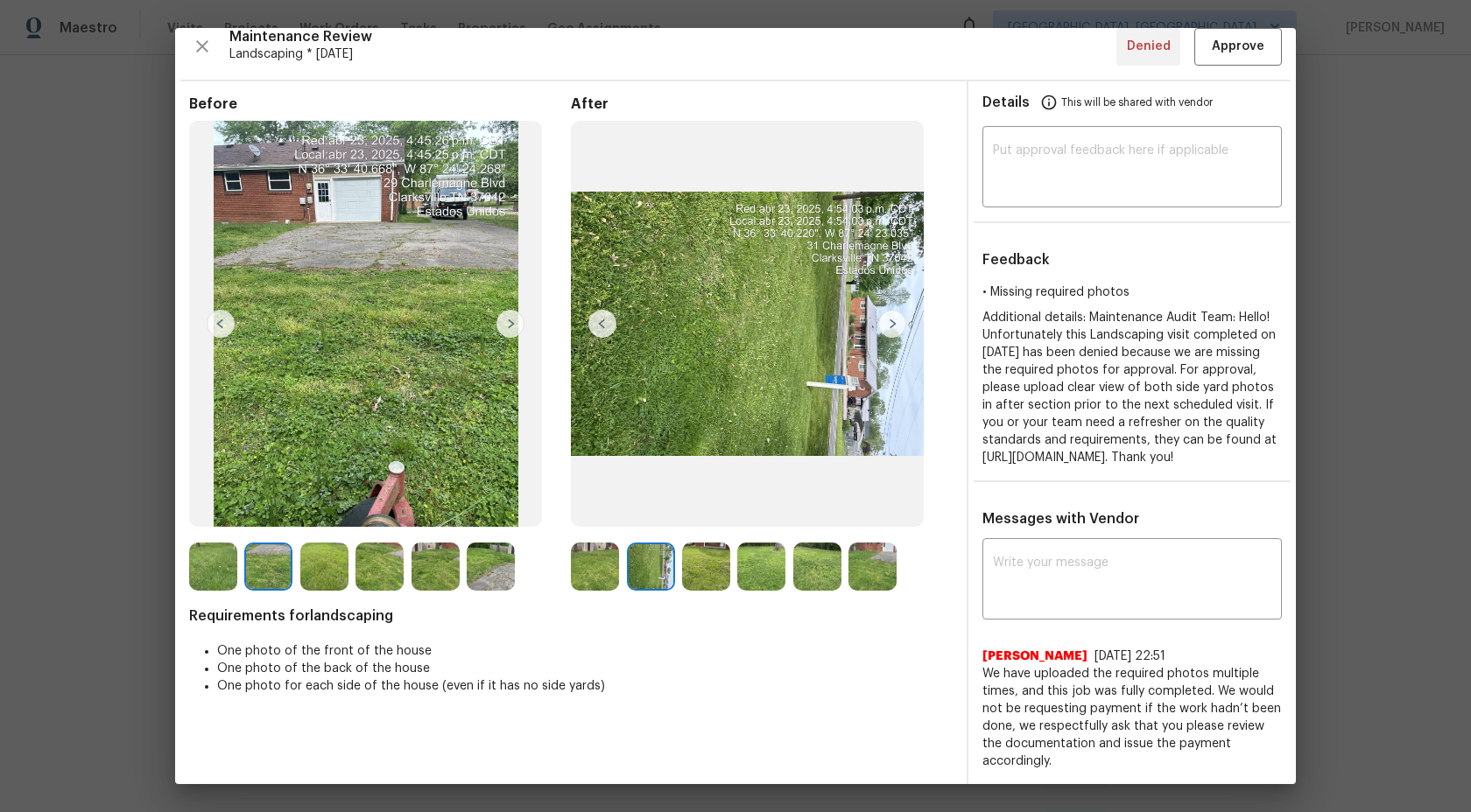
click at [721, 557] on img at bounding box center [705, 566] width 48 height 48
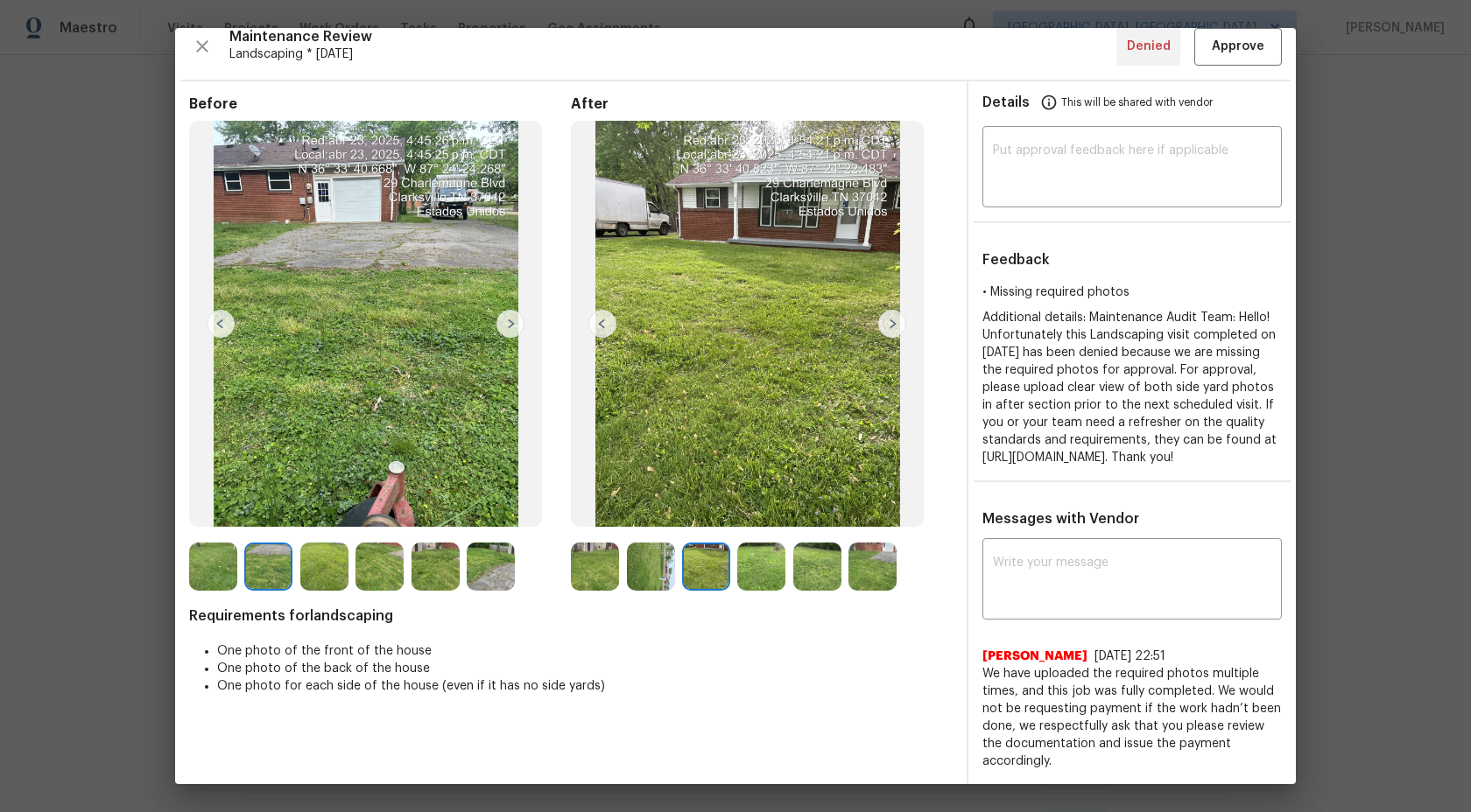
click at [638, 552] on img at bounding box center [650, 566] width 48 height 48
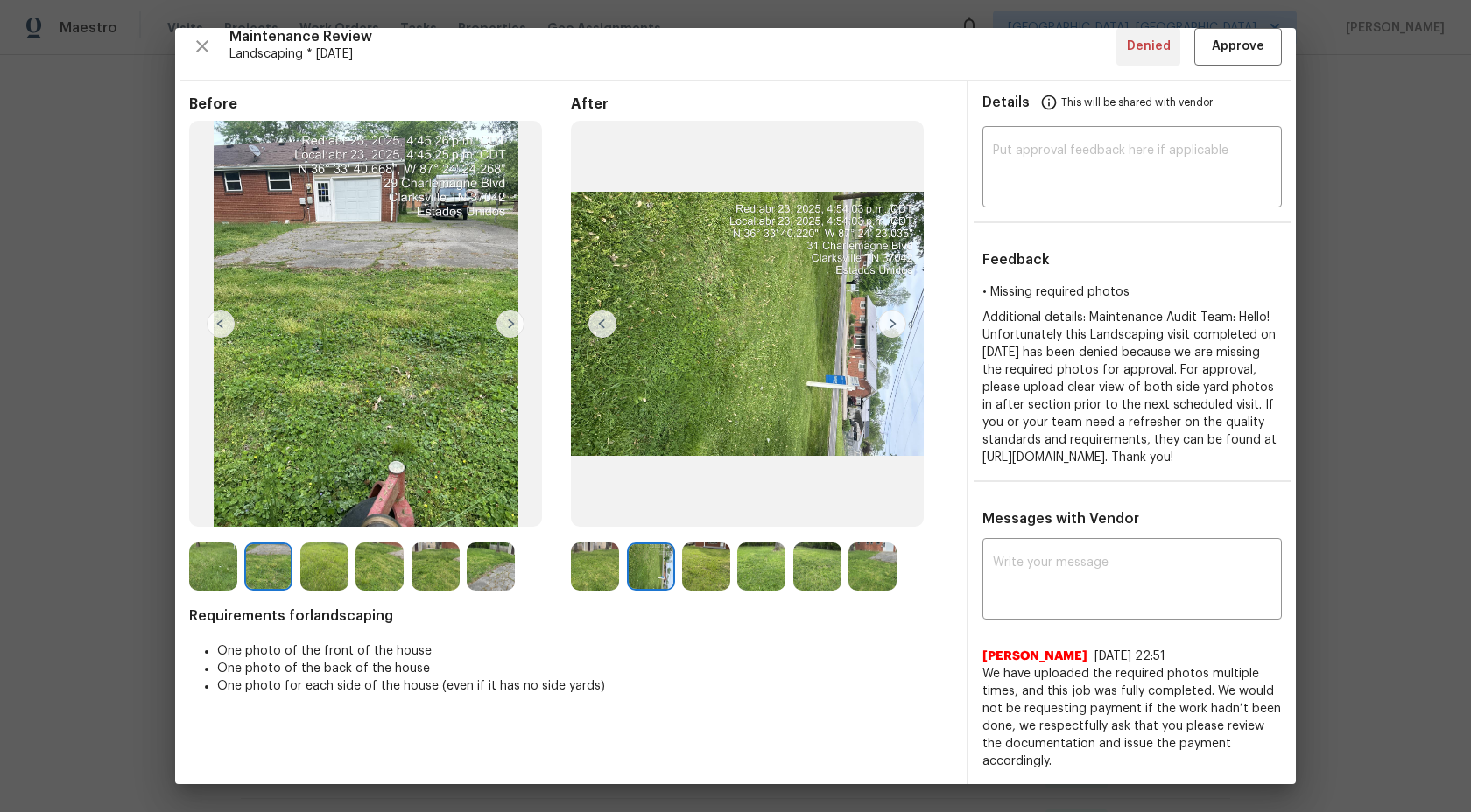
click at [713, 564] on img at bounding box center [705, 566] width 48 height 48
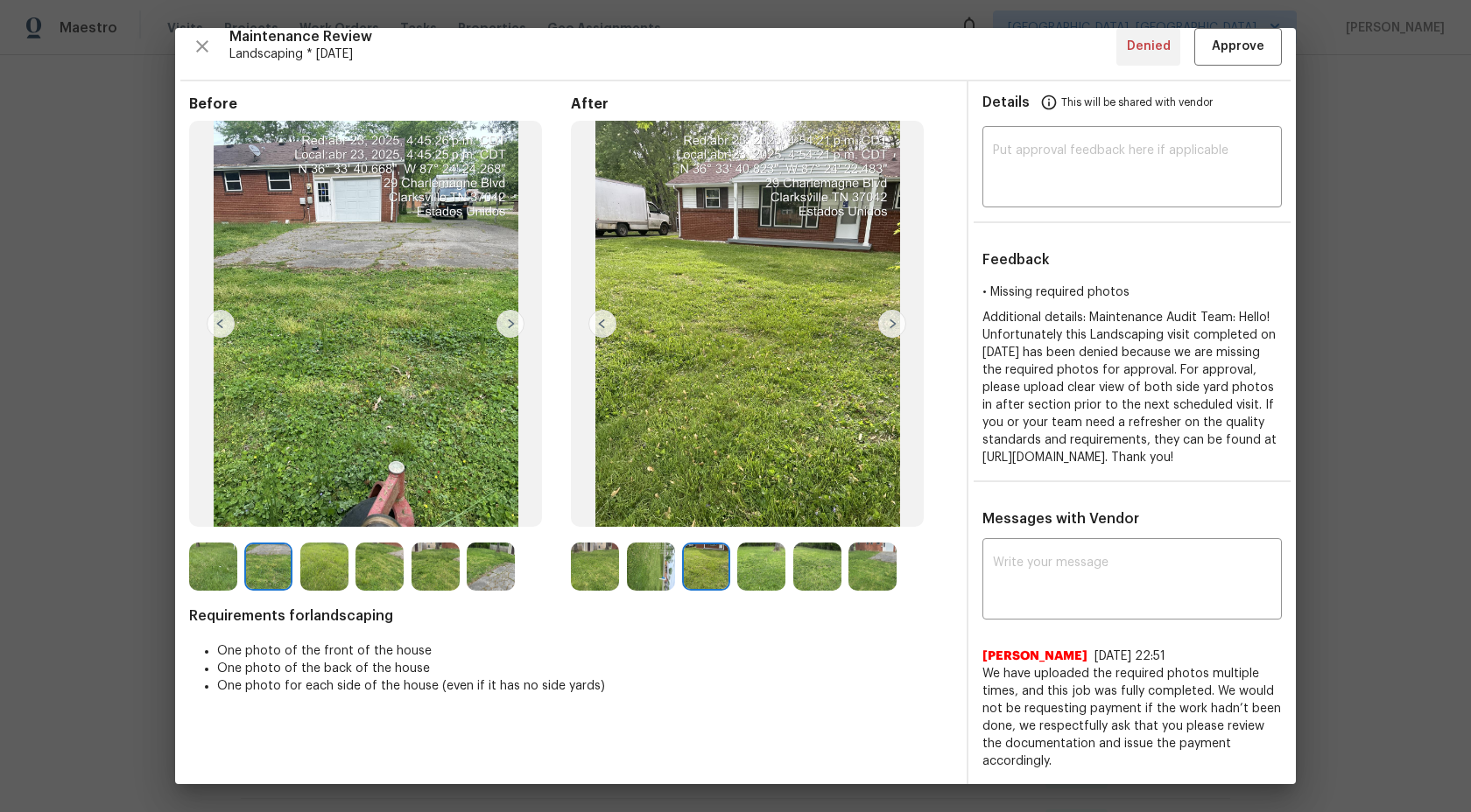
click at [769, 563] on img at bounding box center [761, 566] width 48 height 48
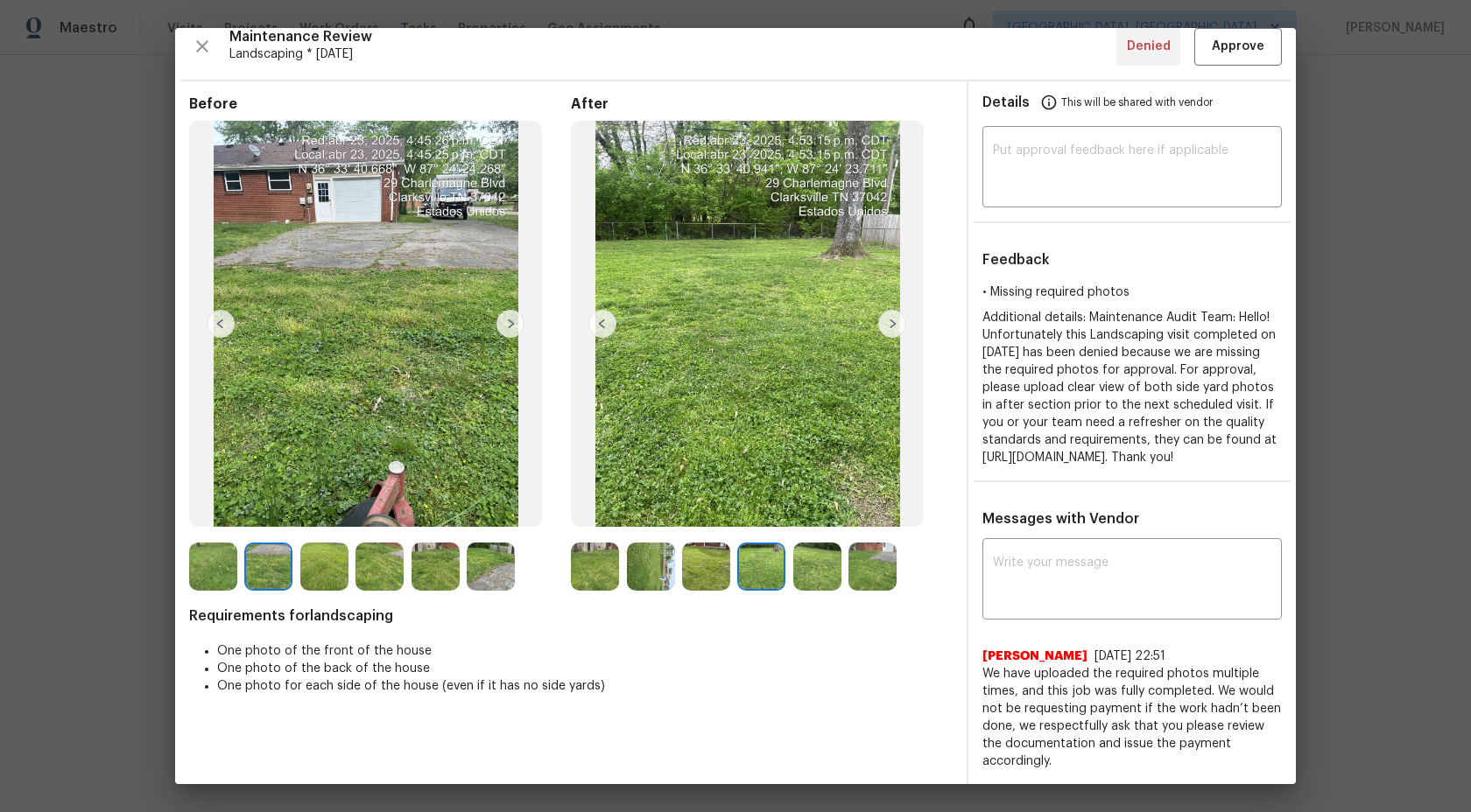
click at [825, 553] on img at bounding box center [817, 566] width 48 height 48
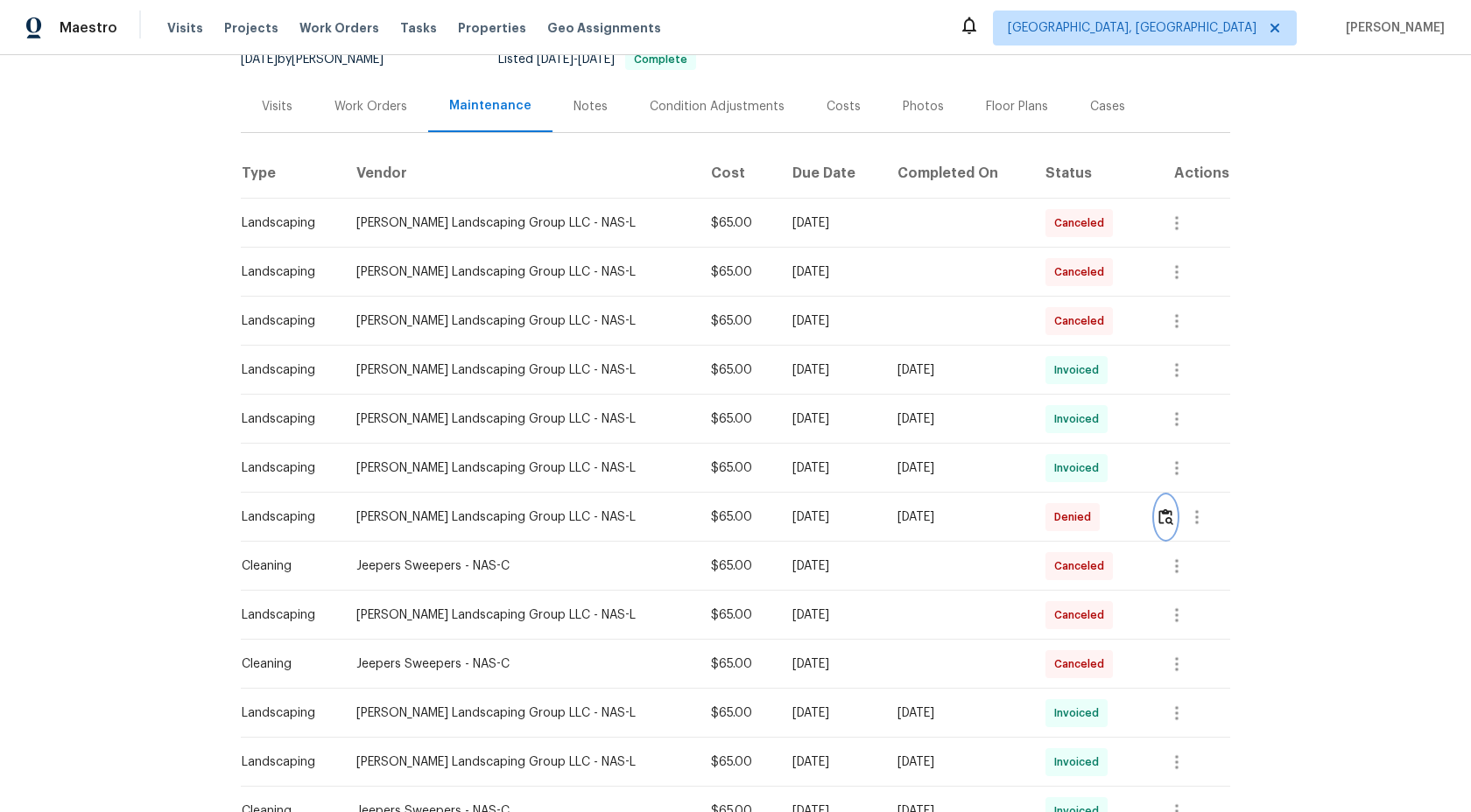
scroll to position [174, 0]
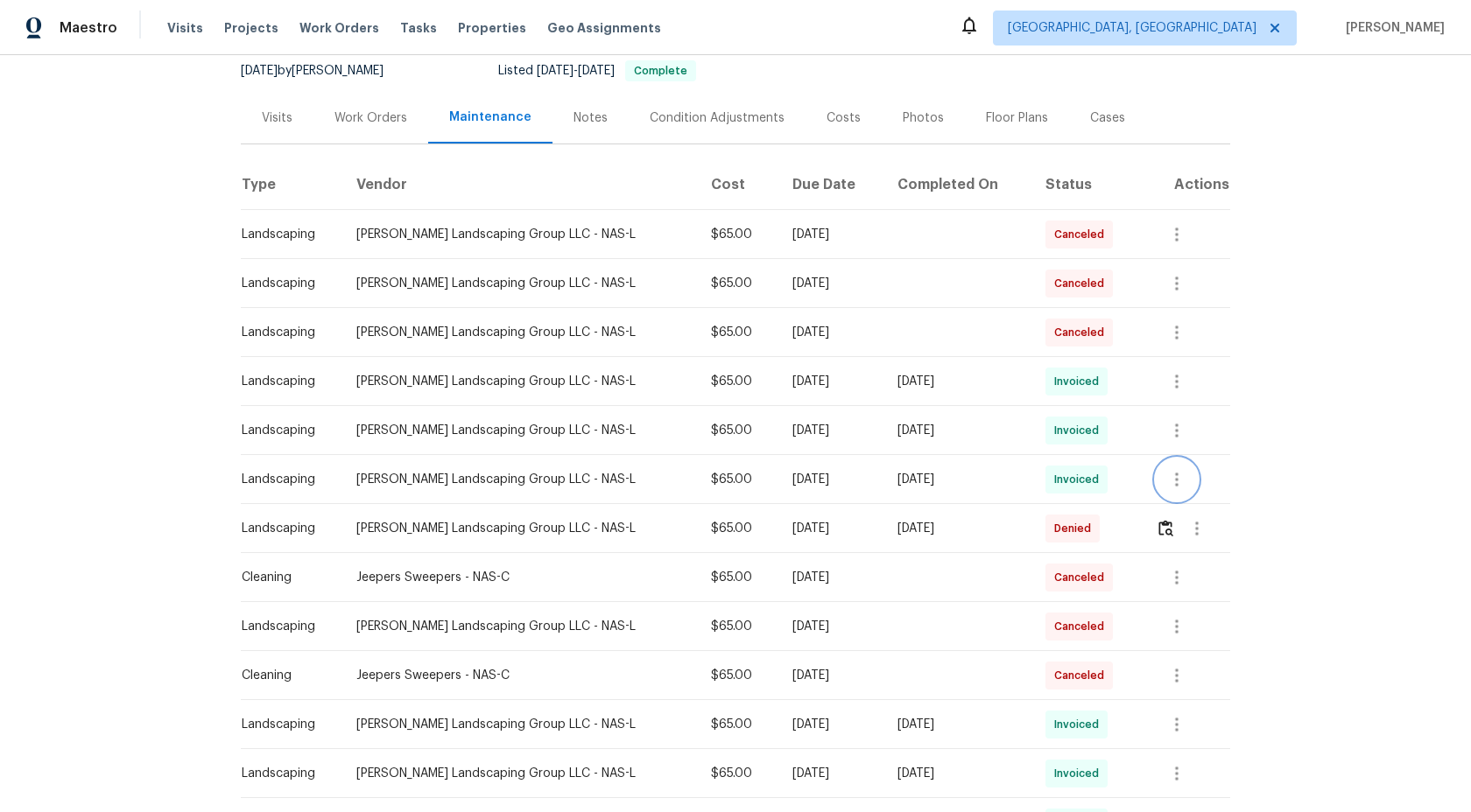
click at [1173, 476] on icon "button" at bounding box center [1176, 480] width 21 height 21
click at [1190, 497] on li "View details" at bounding box center [1216, 507] width 122 height 29
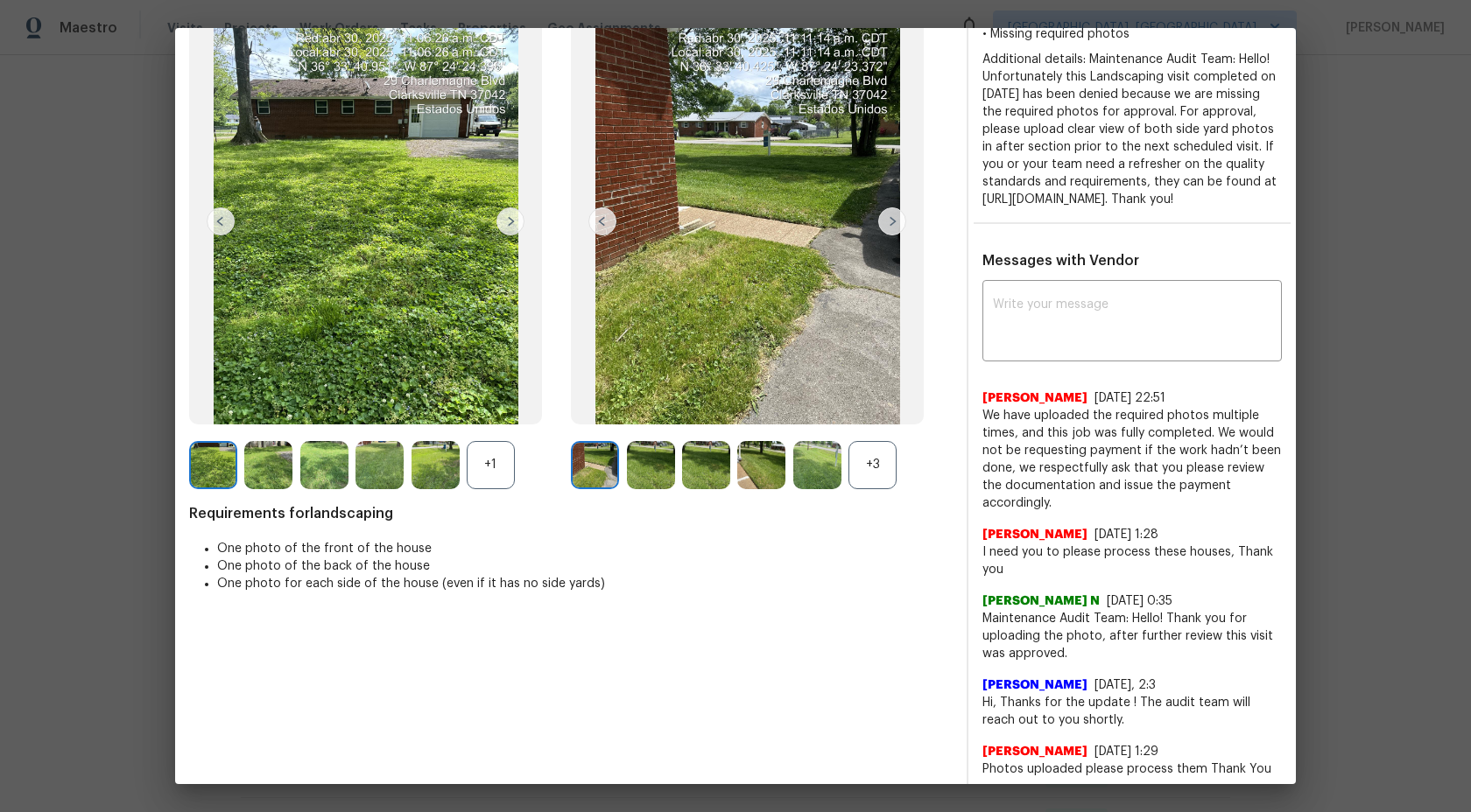
scroll to position [35, 0]
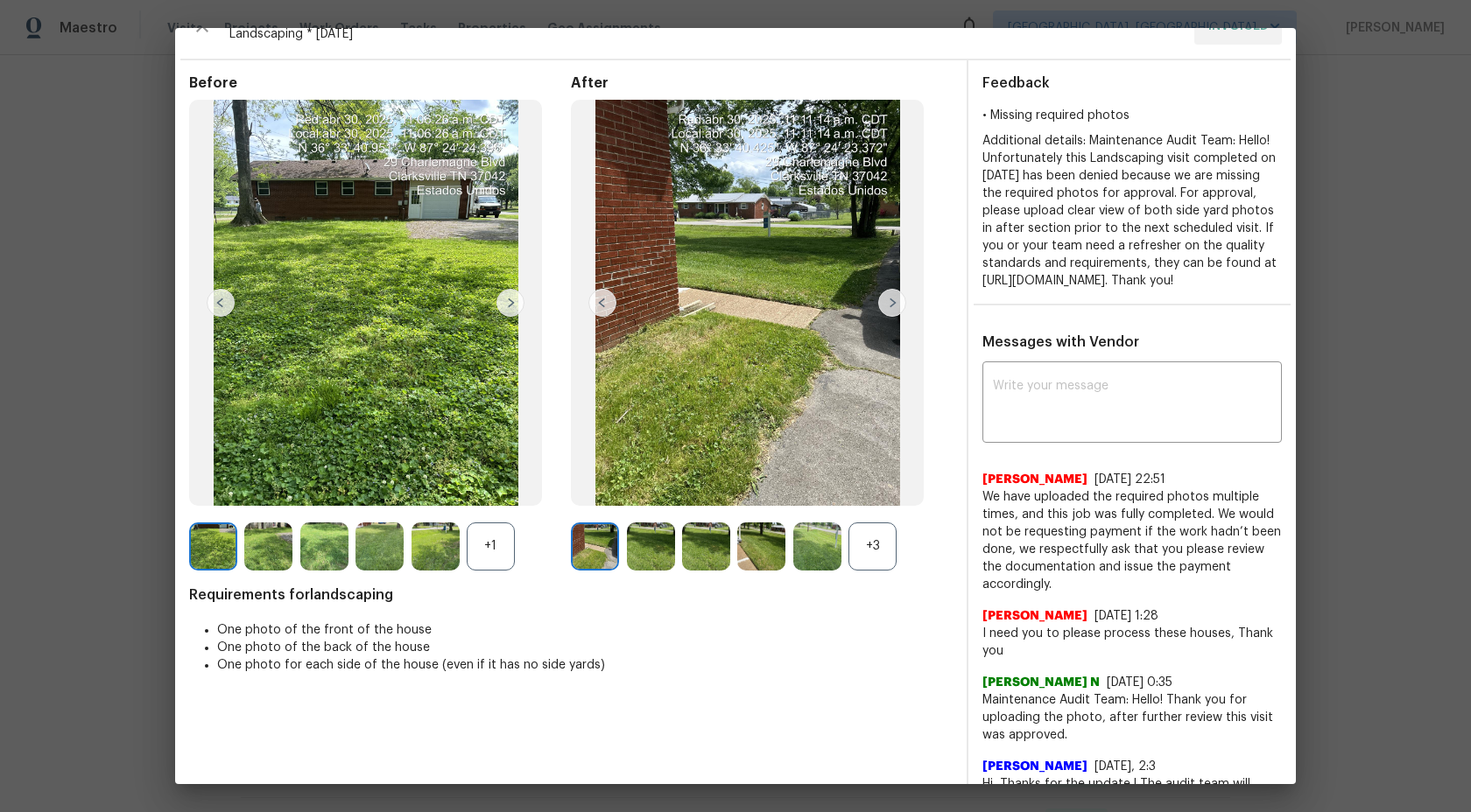
click at [819, 555] on img at bounding box center [817, 547] width 48 height 48
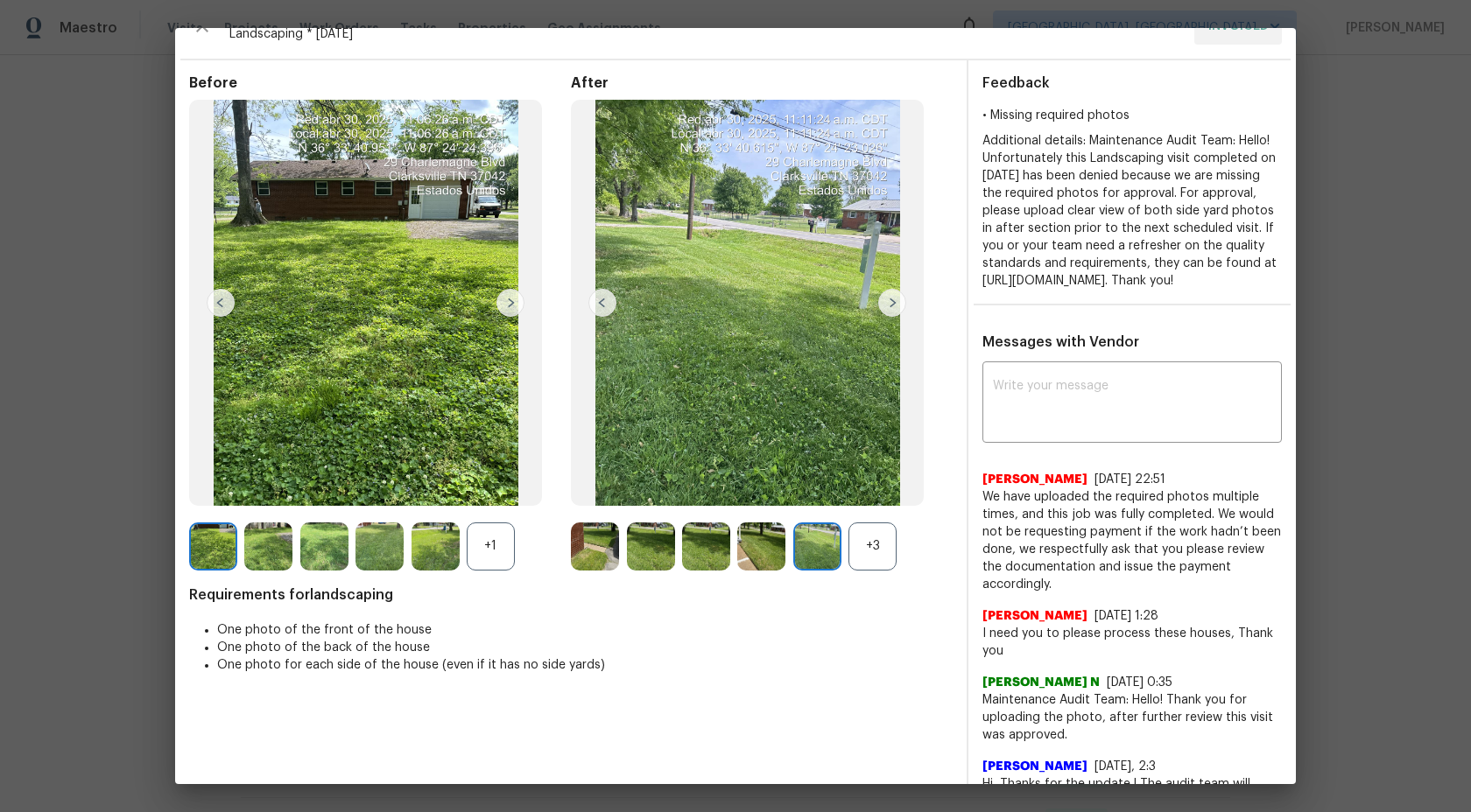
click at [858, 542] on div "+3" at bounding box center [872, 547] width 48 height 48
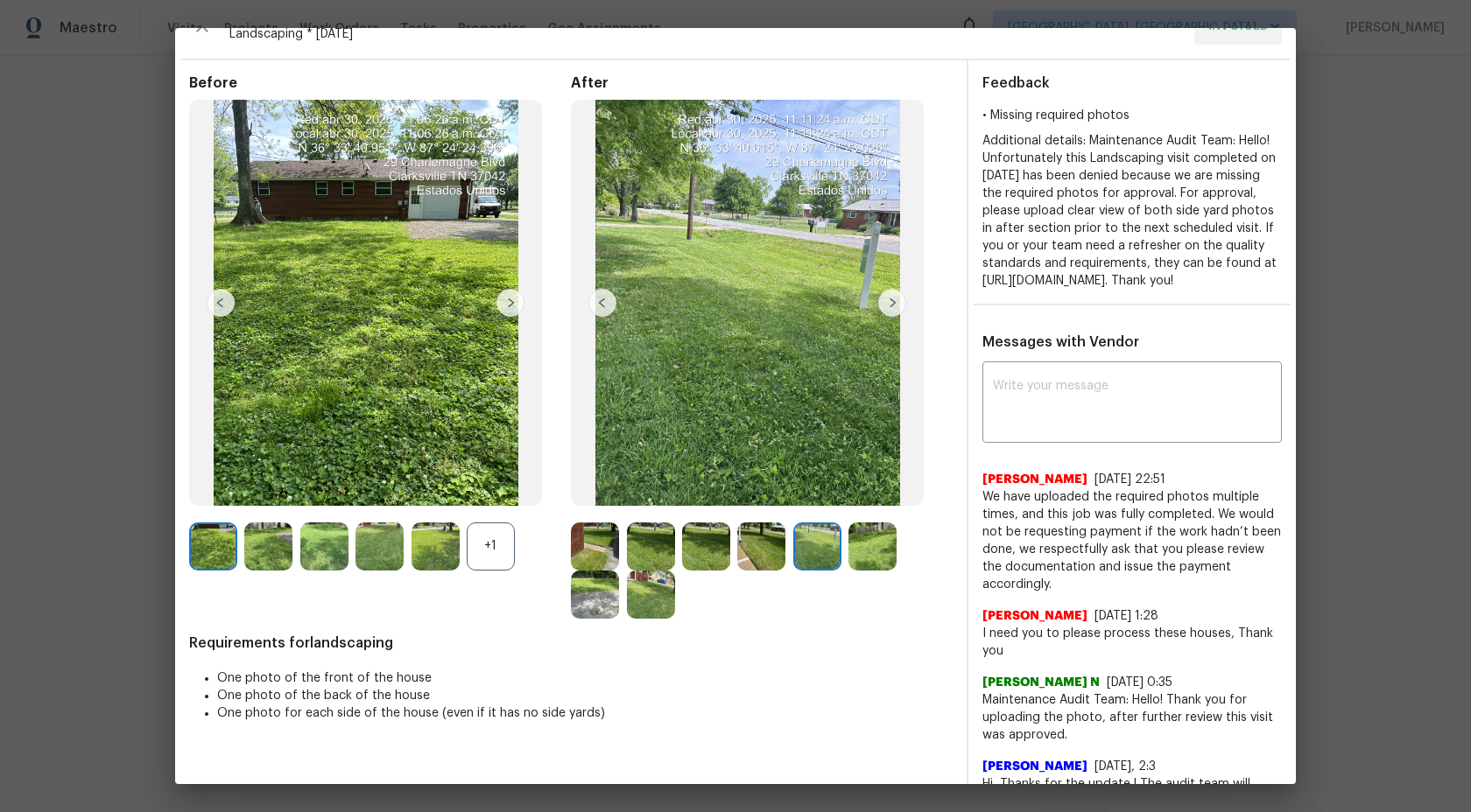
click at [494, 547] on div "+1" at bounding box center [490, 547] width 48 height 48
click at [641, 552] on img at bounding box center [650, 547] width 48 height 48
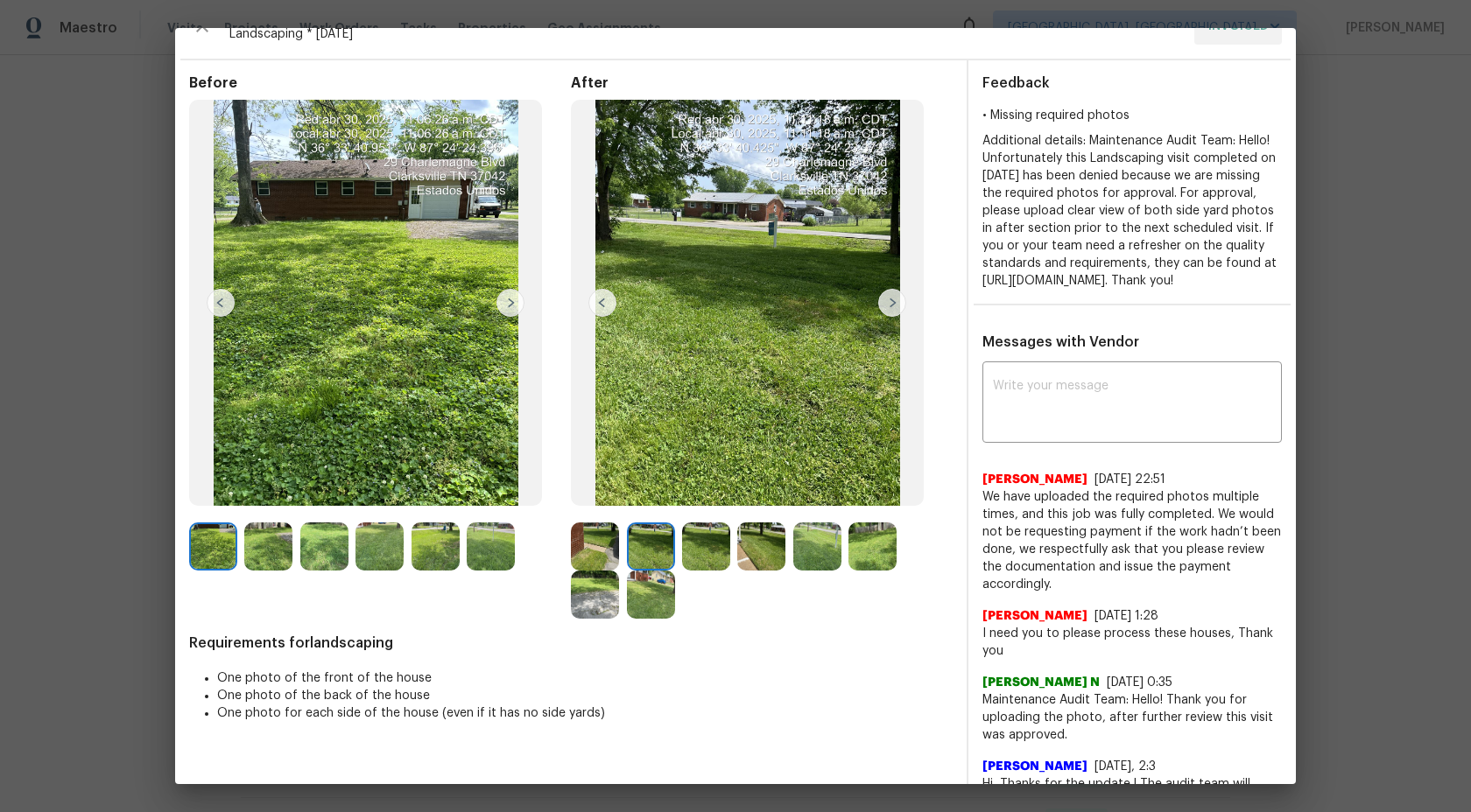
click at [706, 532] on img at bounding box center [705, 547] width 48 height 48
click at [760, 541] on img at bounding box center [761, 547] width 48 height 48
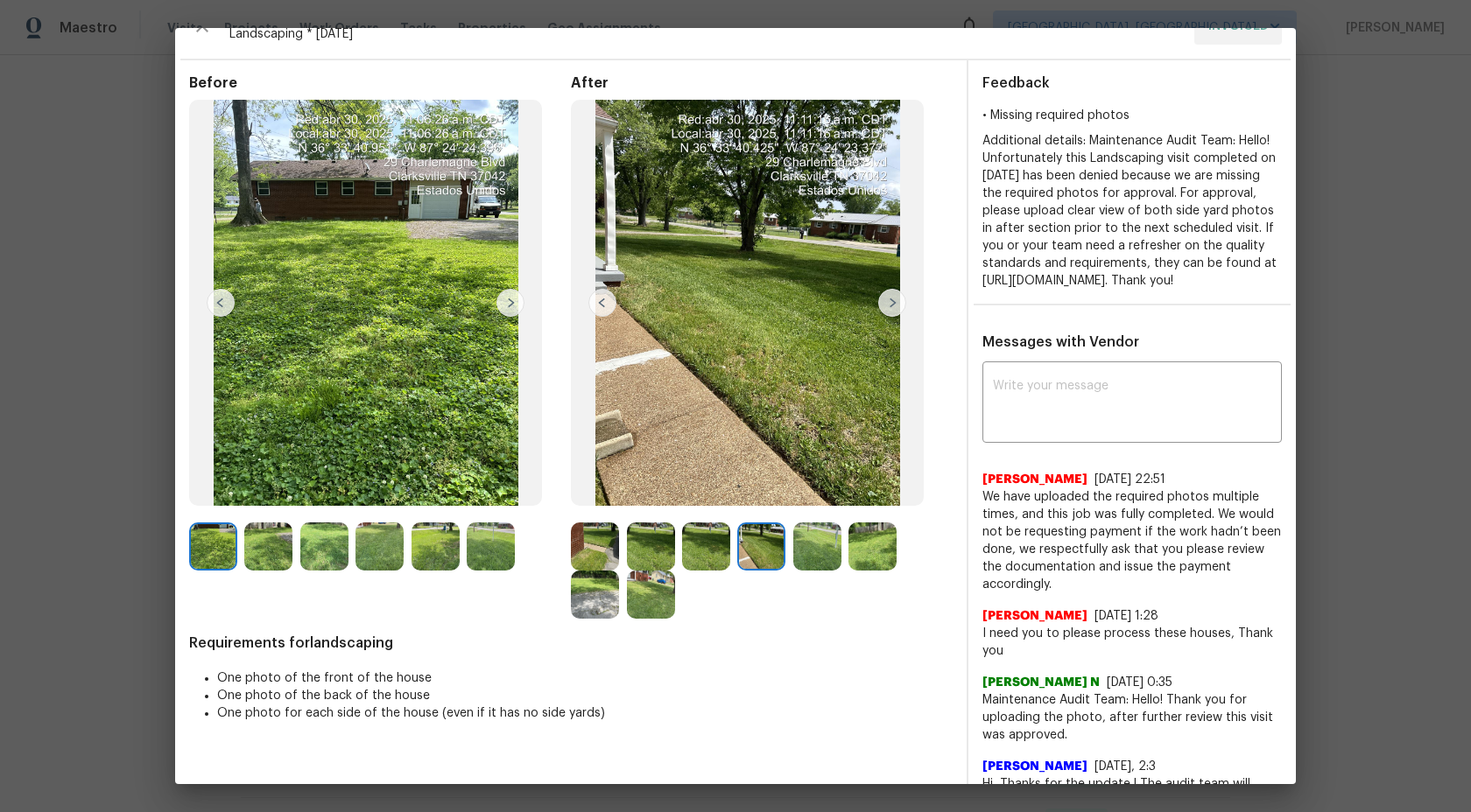
click at [813, 543] on img at bounding box center [817, 547] width 48 height 48
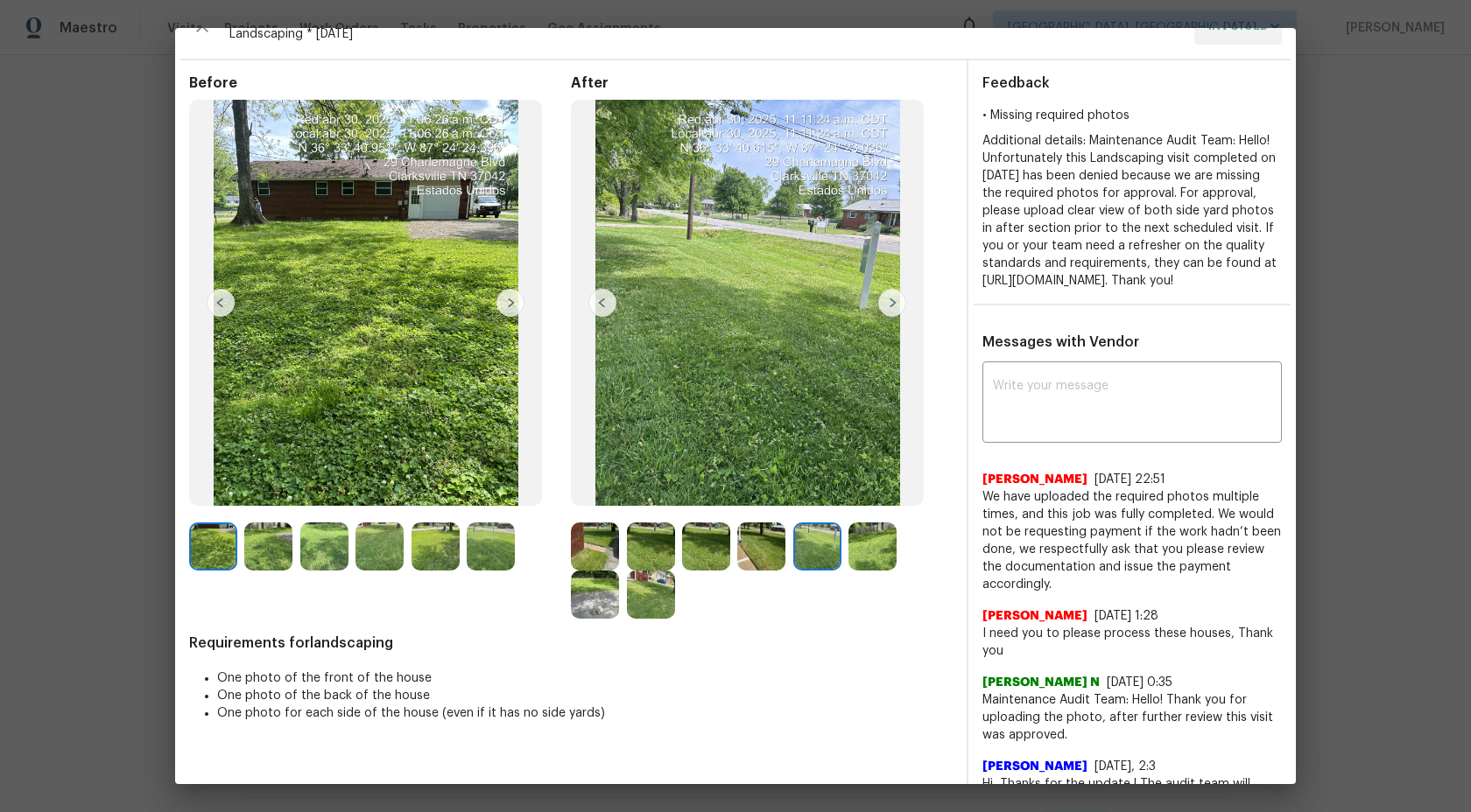
click at [871, 536] on img at bounding box center [872, 547] width 48 height 48
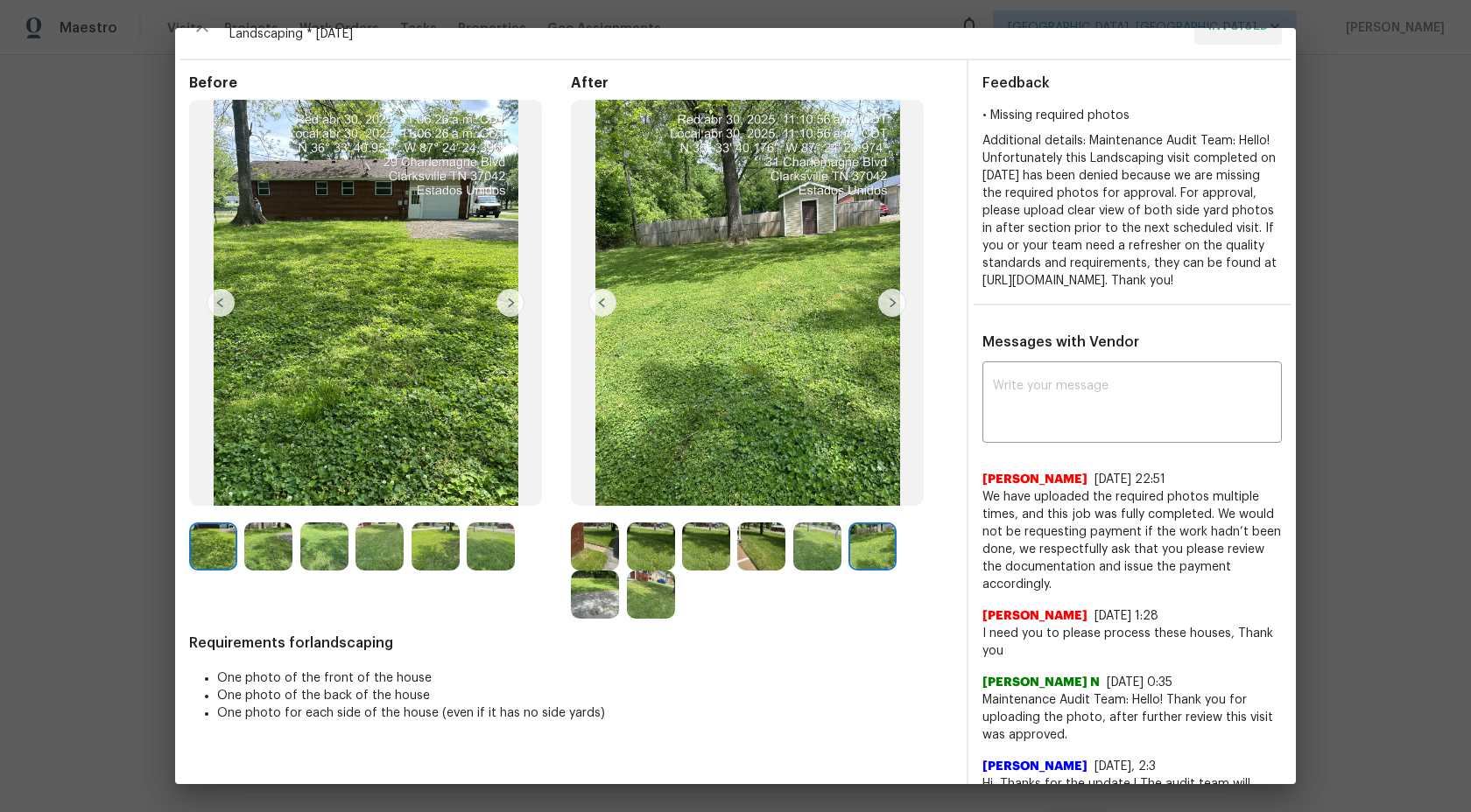
click at [597, 596] on img at bounding box center [595, 595] width 48 height 48
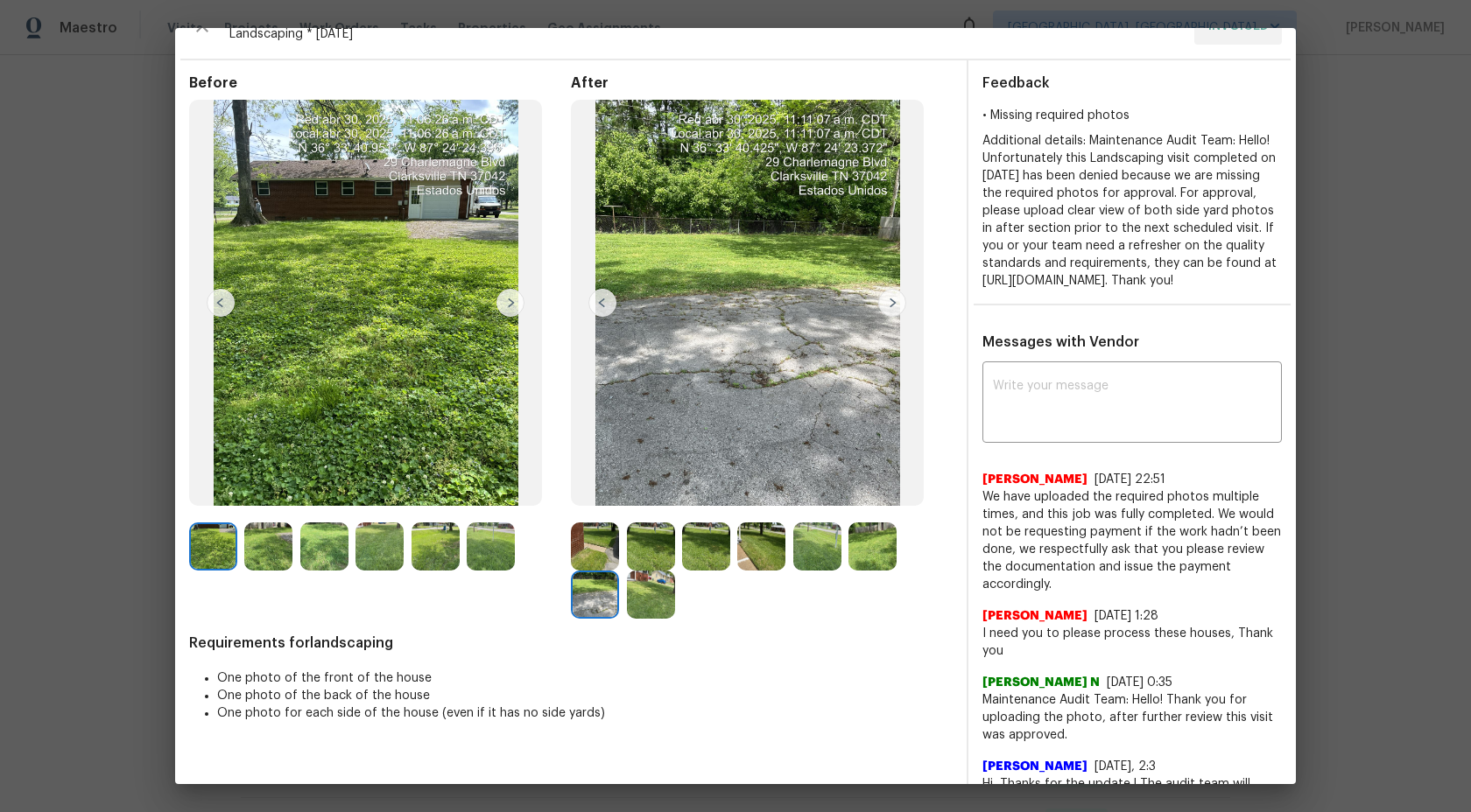
click at [592, 533] on img at bounding box center [595, 547] width 48 height 48
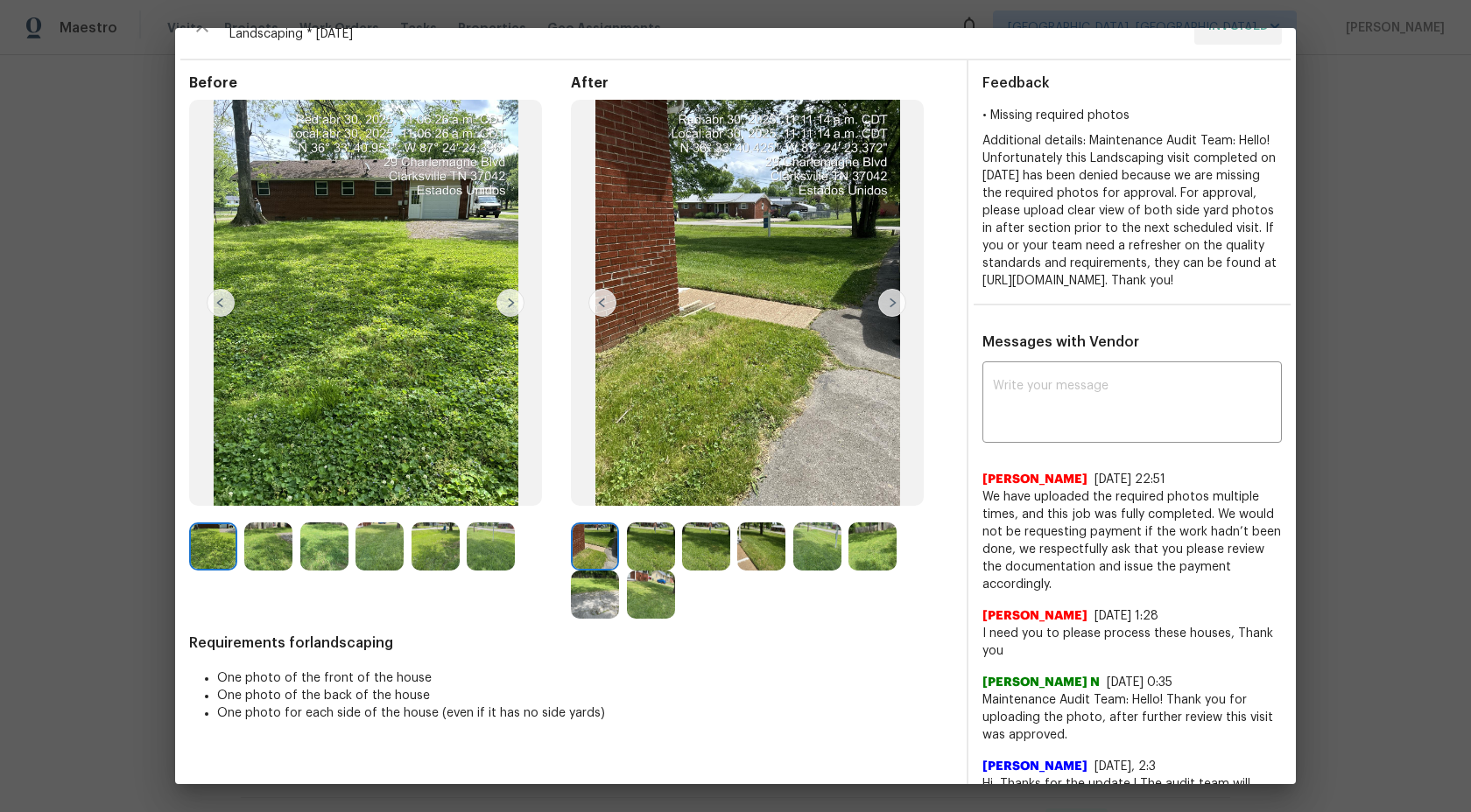
click at [594, 539] on img at bounding box center [595, 547] width 48 height 48
click at [642, 540] on img at bounding box center [650, 547] width 48 height 48
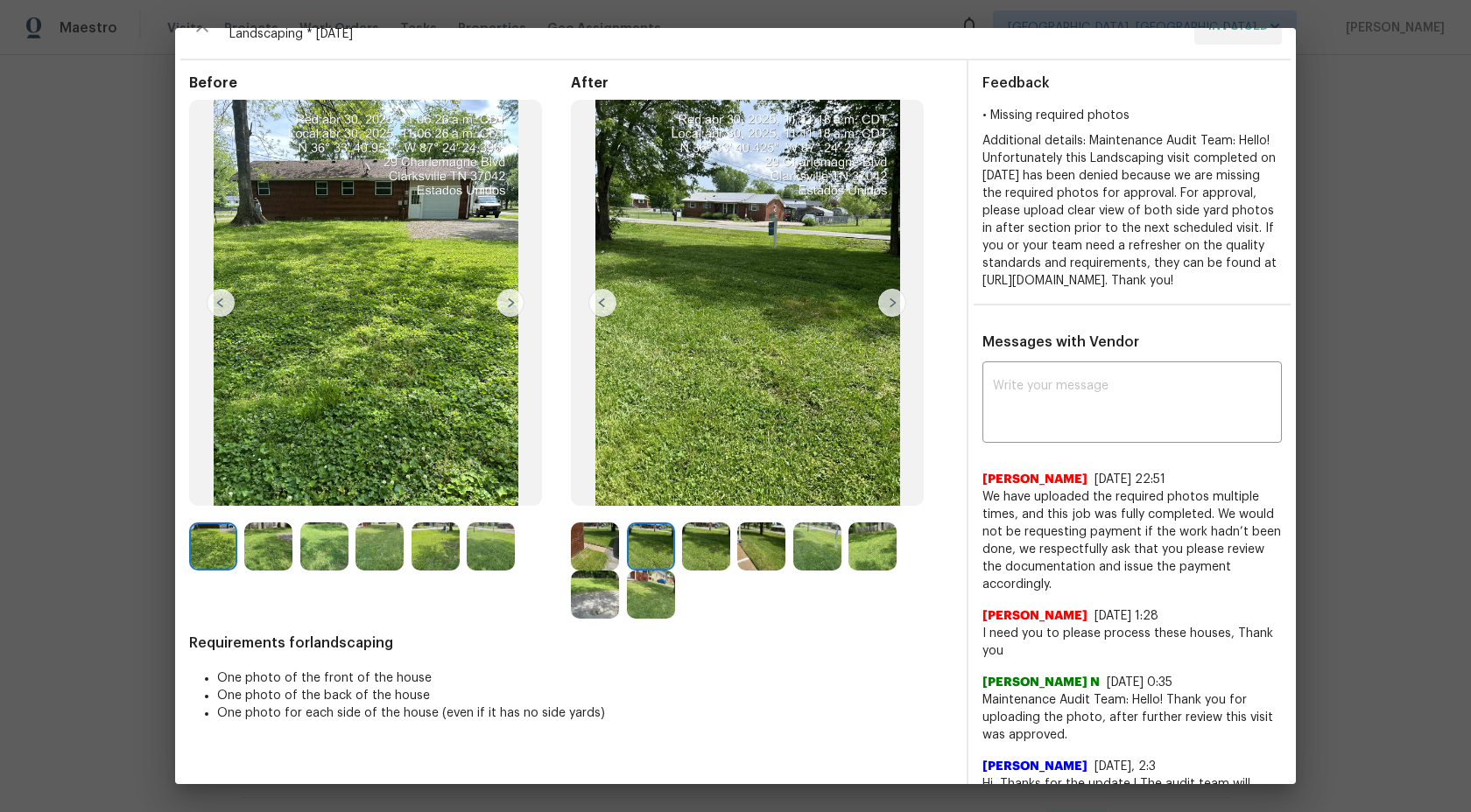
click at [642, 540] on img at bounding box center [650, 547] width 48 height 48
click at [711, 549] on img at bounding box center [705, 547] width 48 height 48
click at [758, 531] on img at bounding box center [761, 547] width 48 height 48
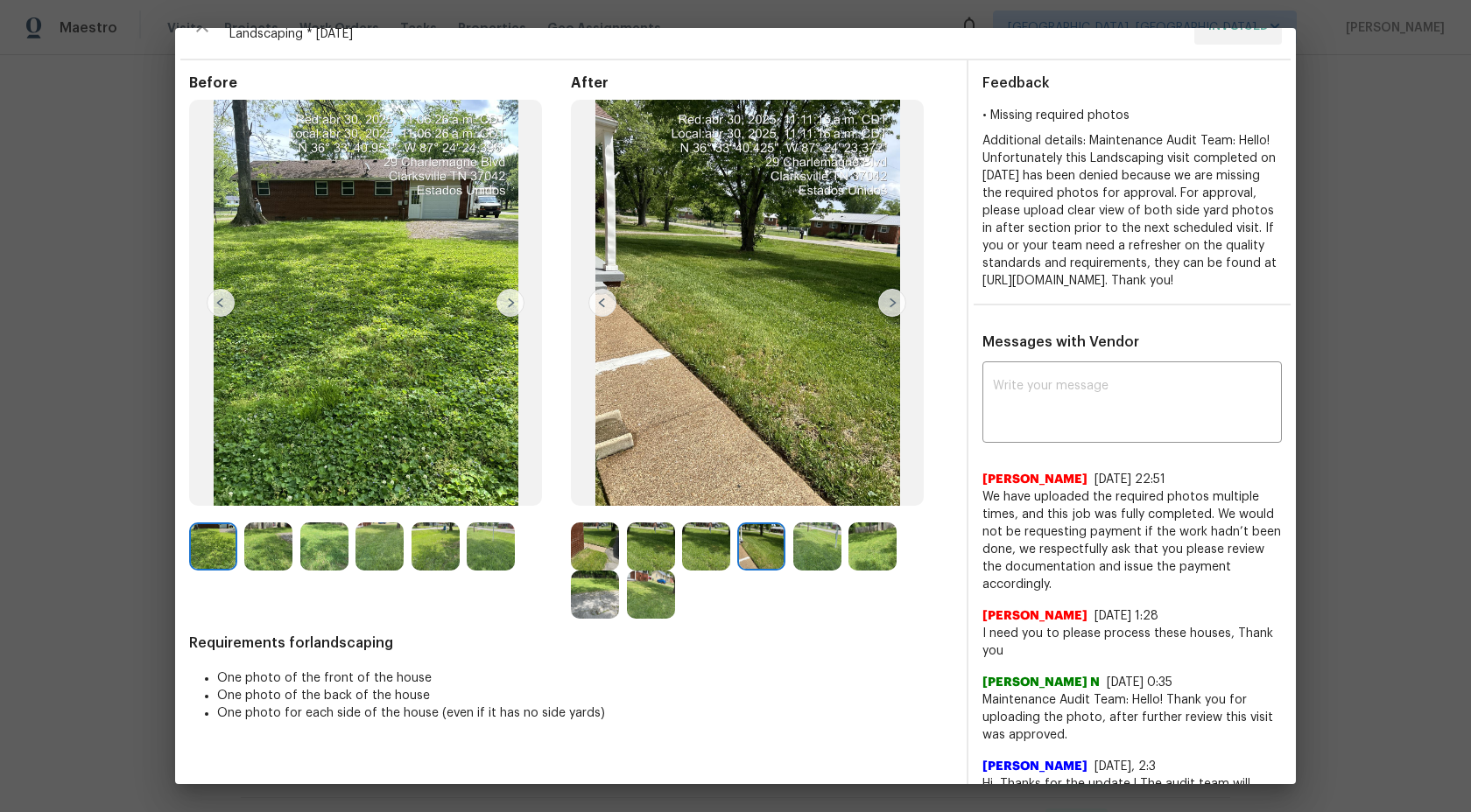
click at [822, 541] on img at bounding box center [817, 547] width 48 height 48
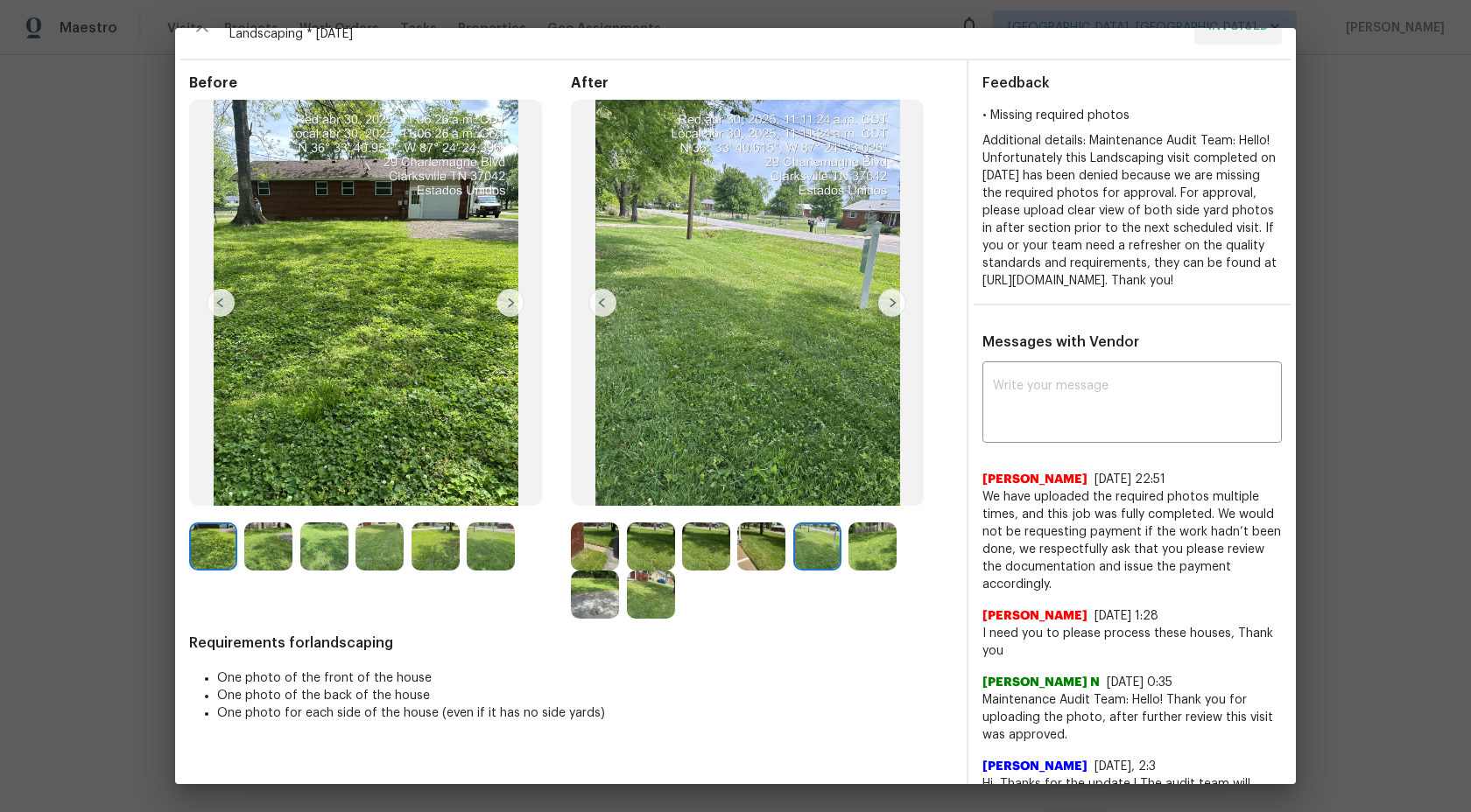
click at [892, 540] on img at bounding box center [872, 547] width 48 height 48
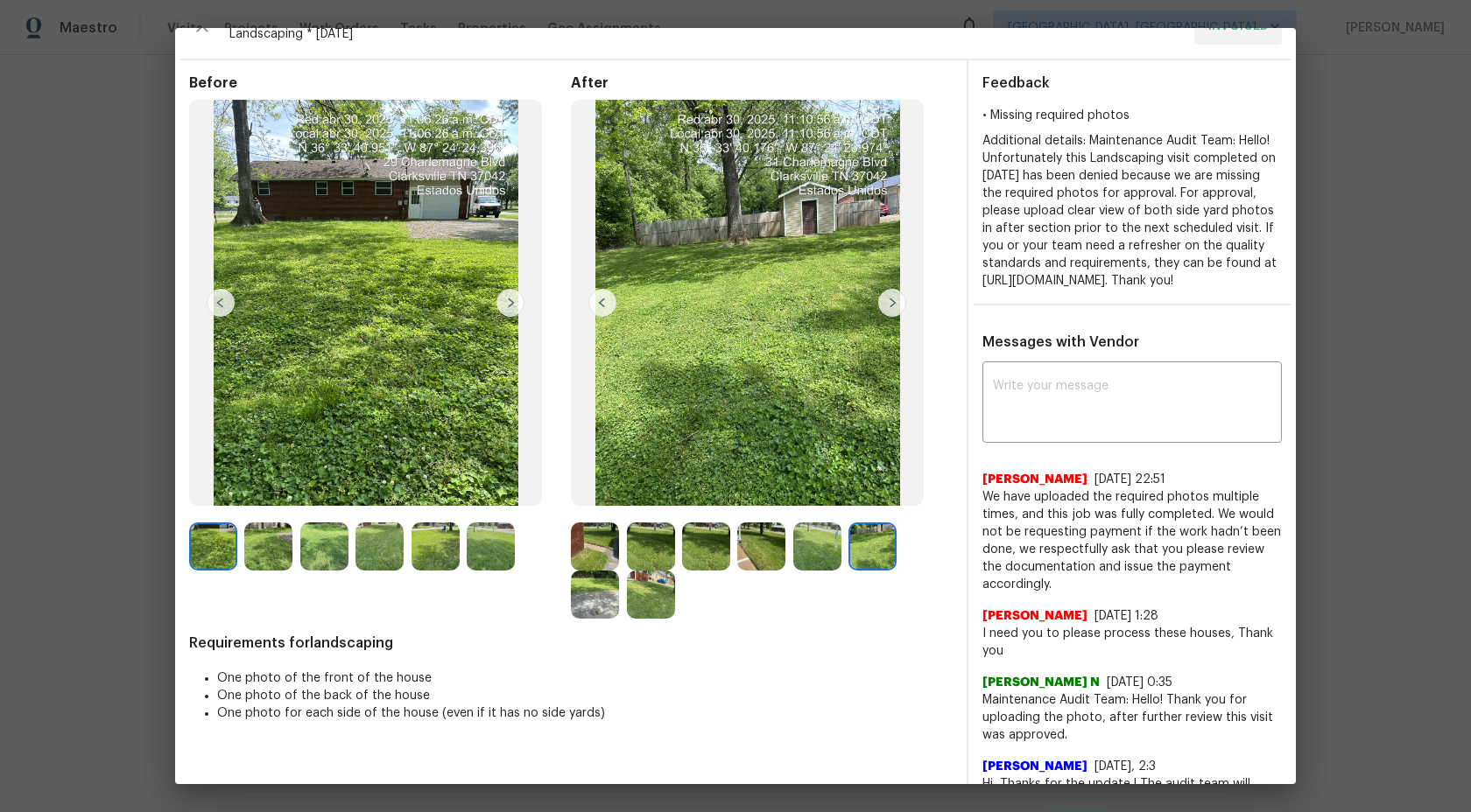
click at [590, 604] on img at bounding box center [595, 595] width 48 height 48
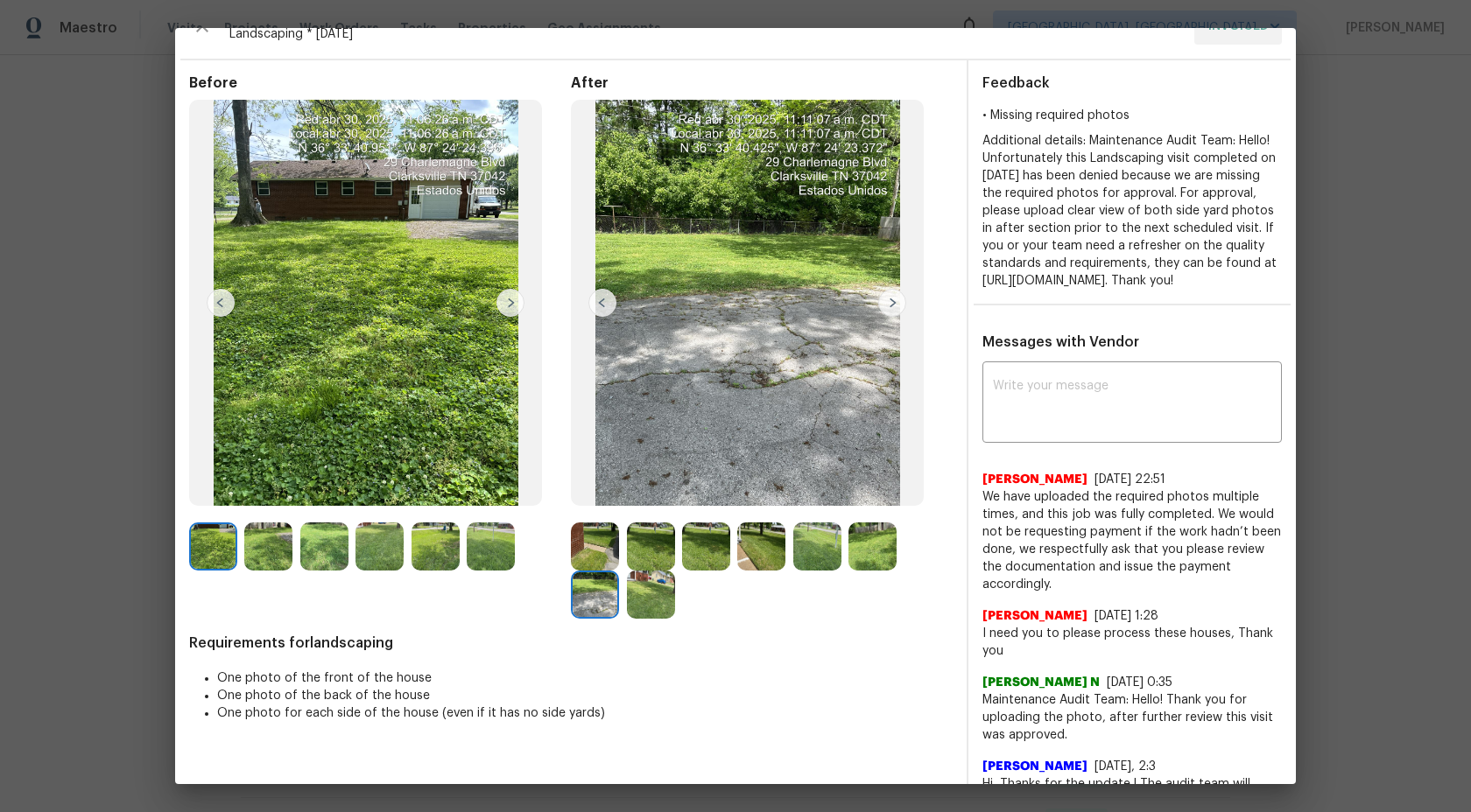
click at [646, 594] on img at bounding box center [650, 595] width 48 height 48
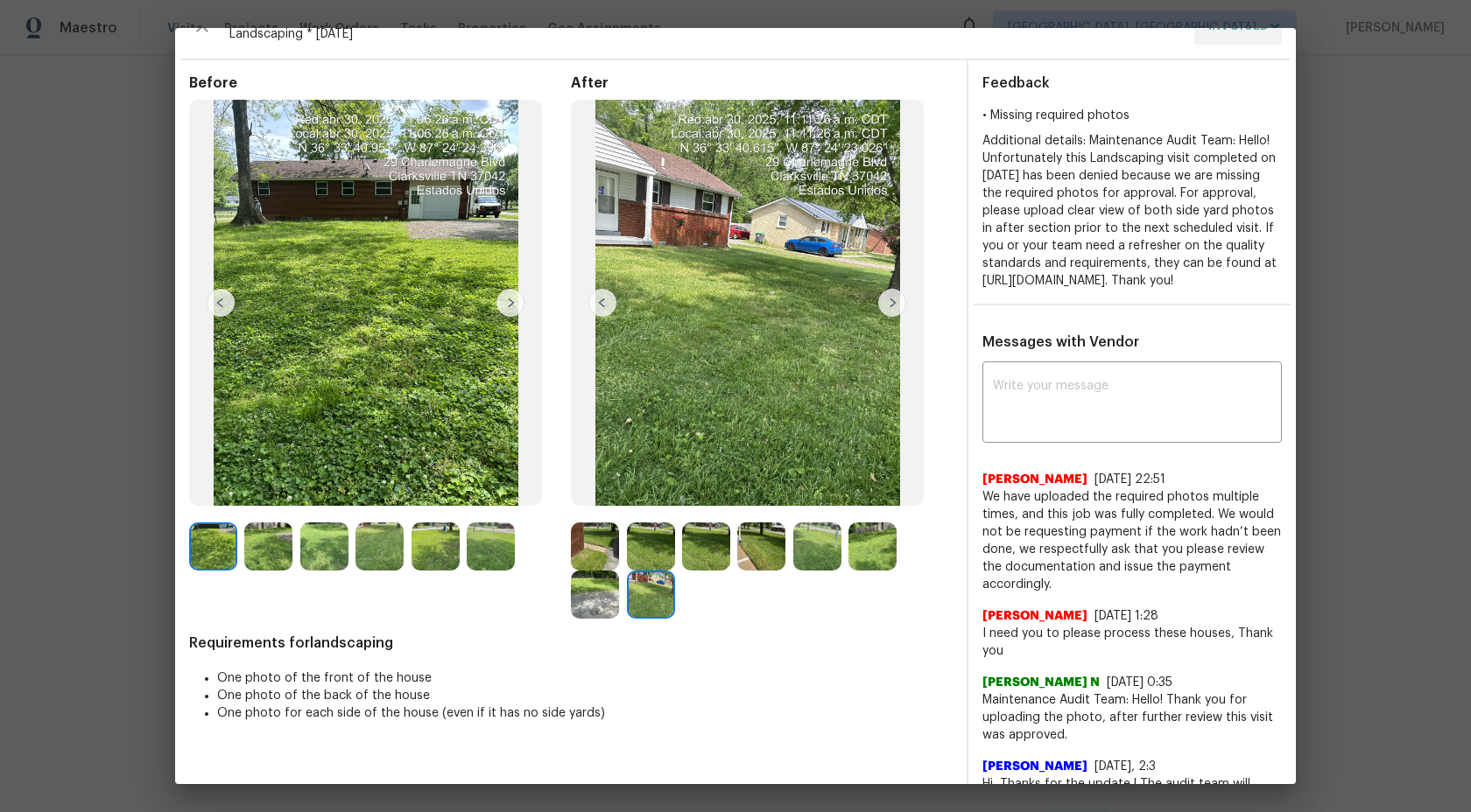
click at [644, 592] on img at bounding box center [650, 595] width 48 height 48
click at [599, 593] on img at bounding box center [595, 595] width 48 height 48
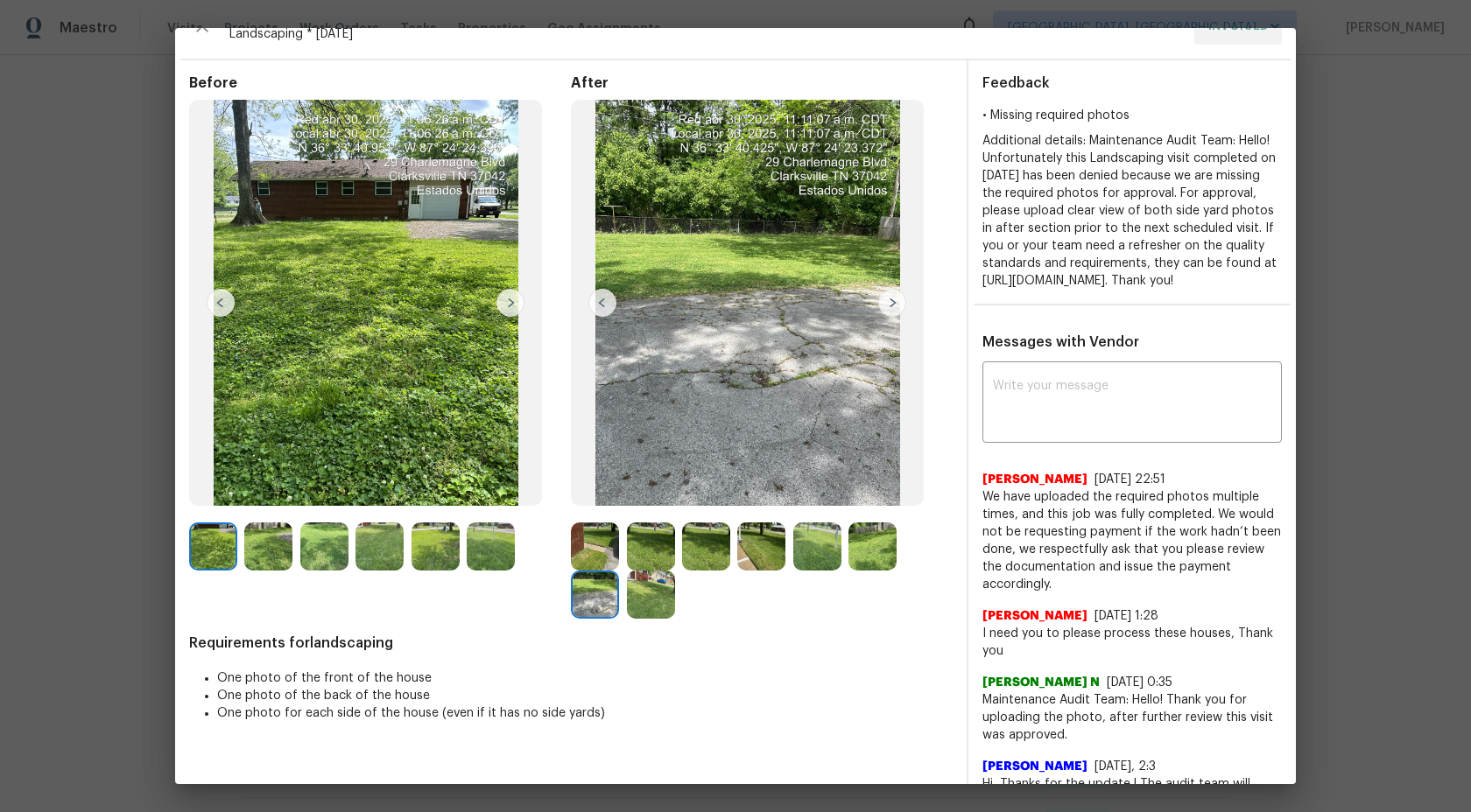
click at [601, 536] on img at bounding box center [595, 547] width 48 height 48
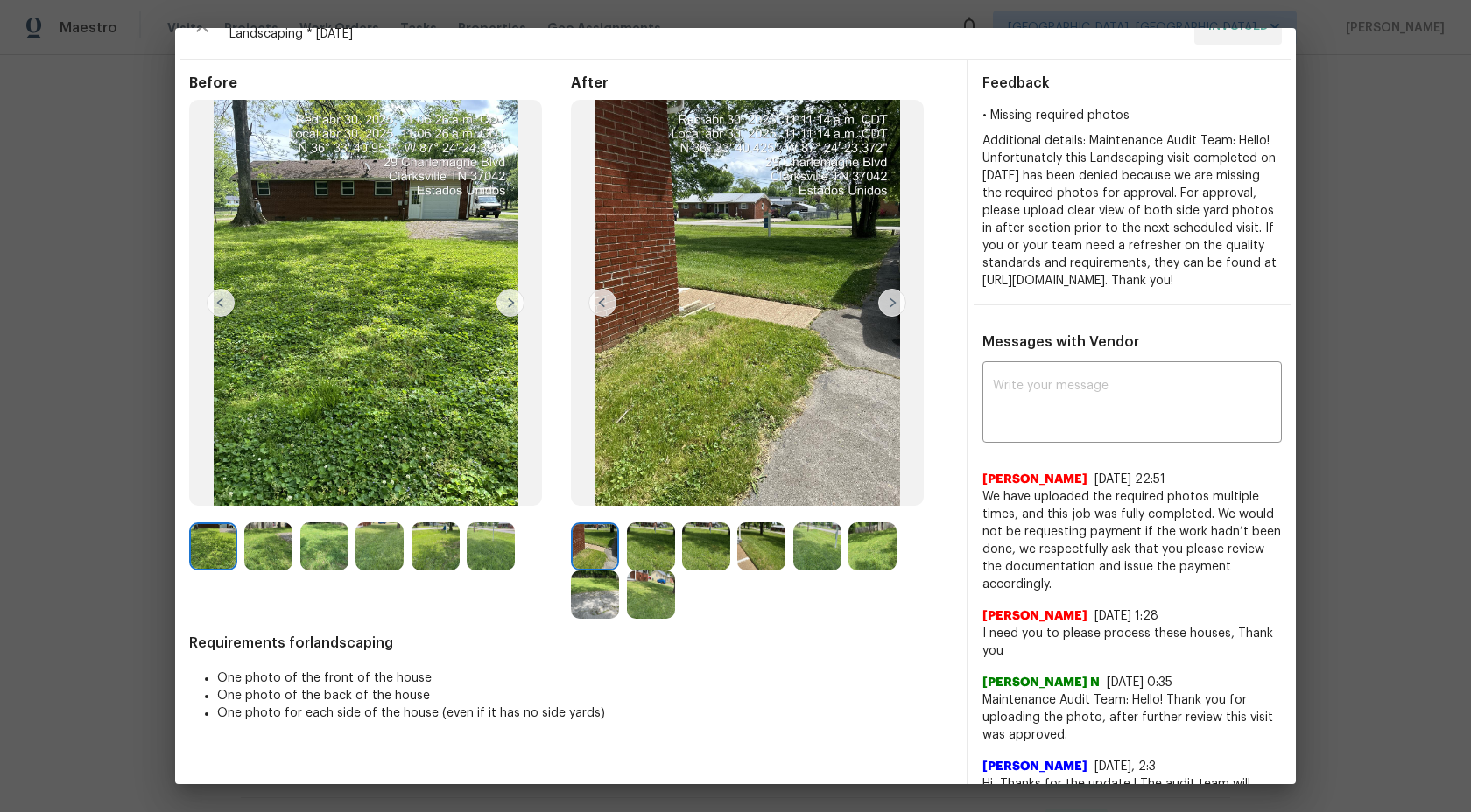
click at [651, 546] on img at bounding box center [650, 547] width 48 height 48
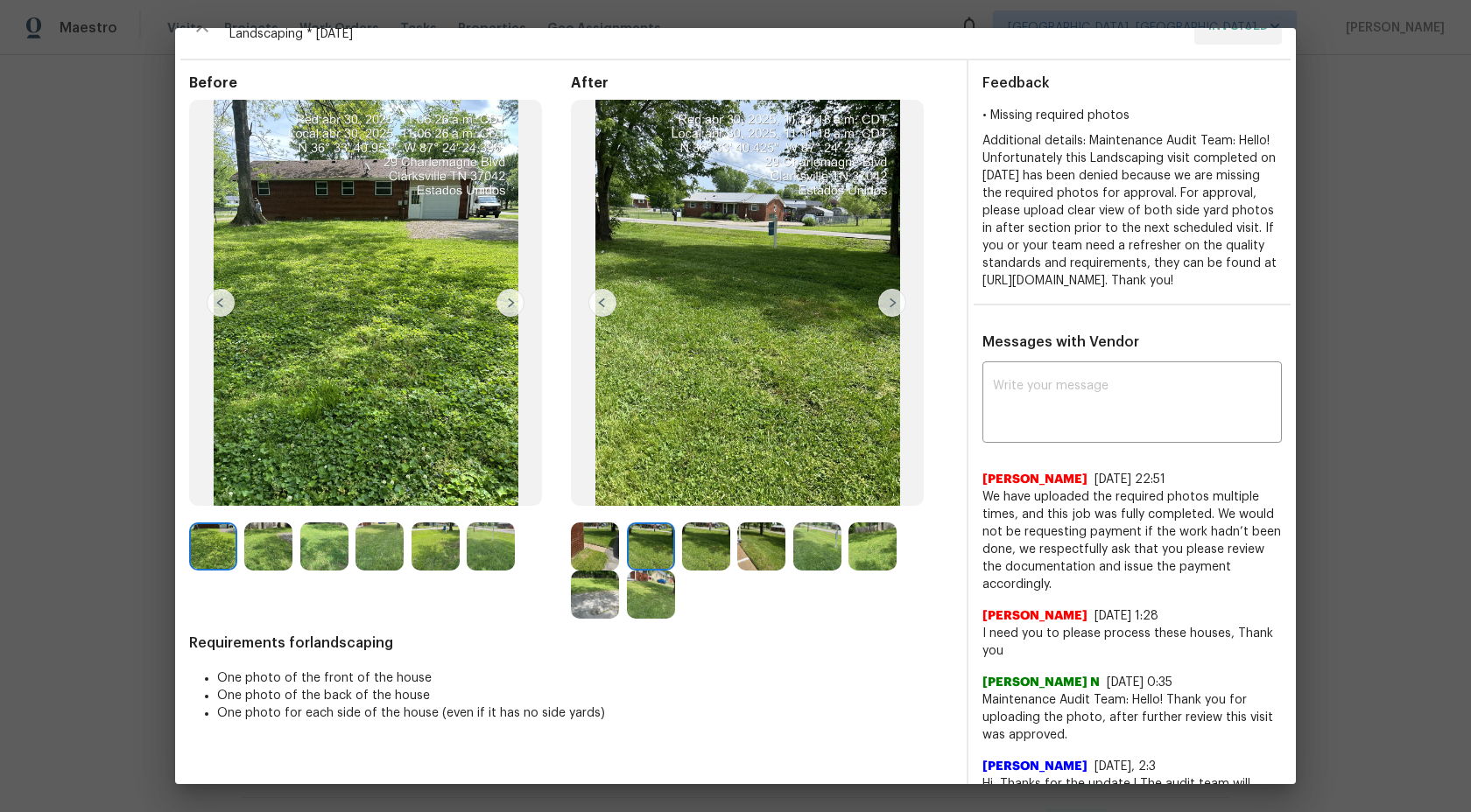
click at [701, 548] on img at bounding box center [705, 547] width 48 height 48
click at [757, 548] on img at bounding box center [761, 547] width 48 height 48
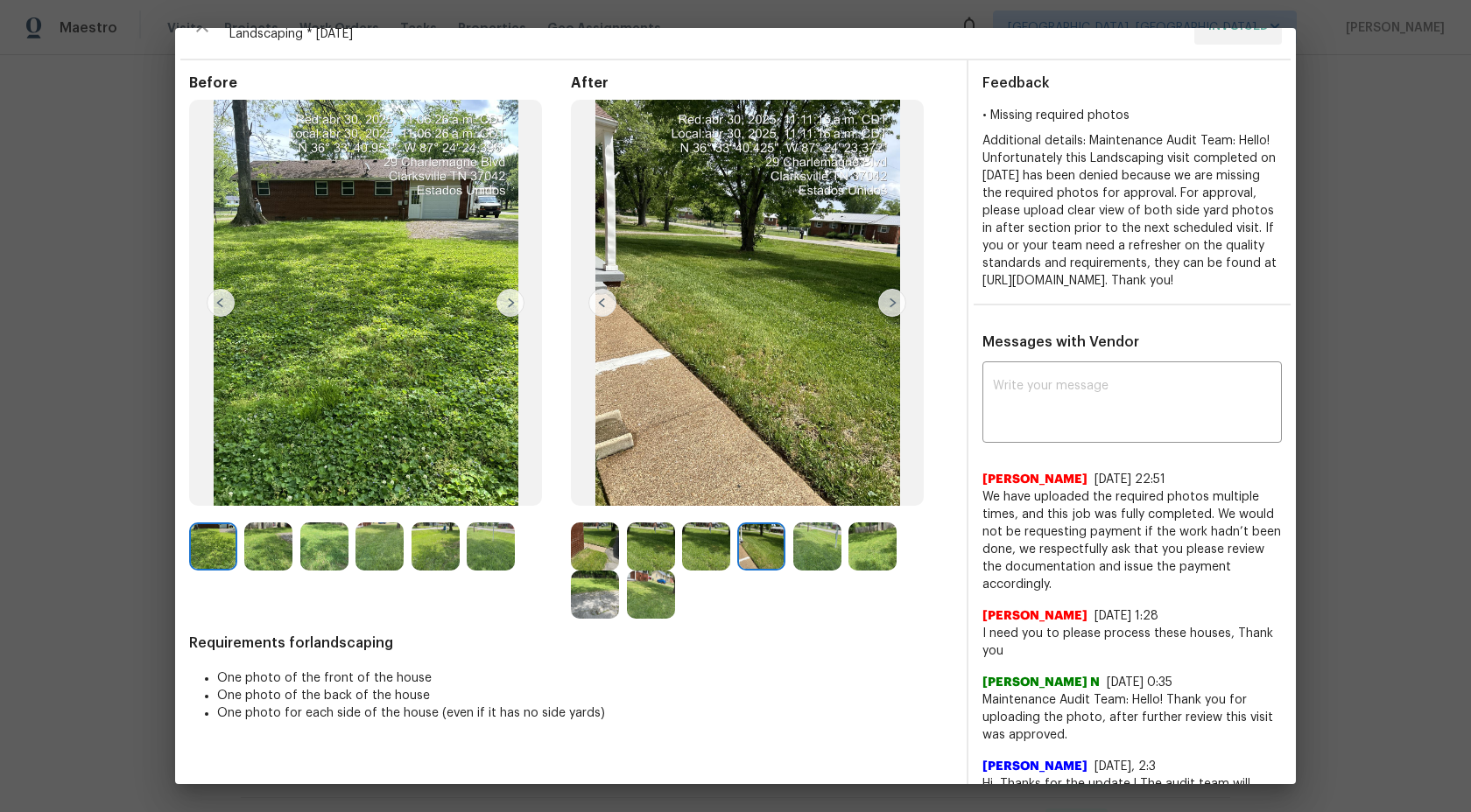
click at [836, 540] on img at bounding box center [817, 547] width 48 height 48
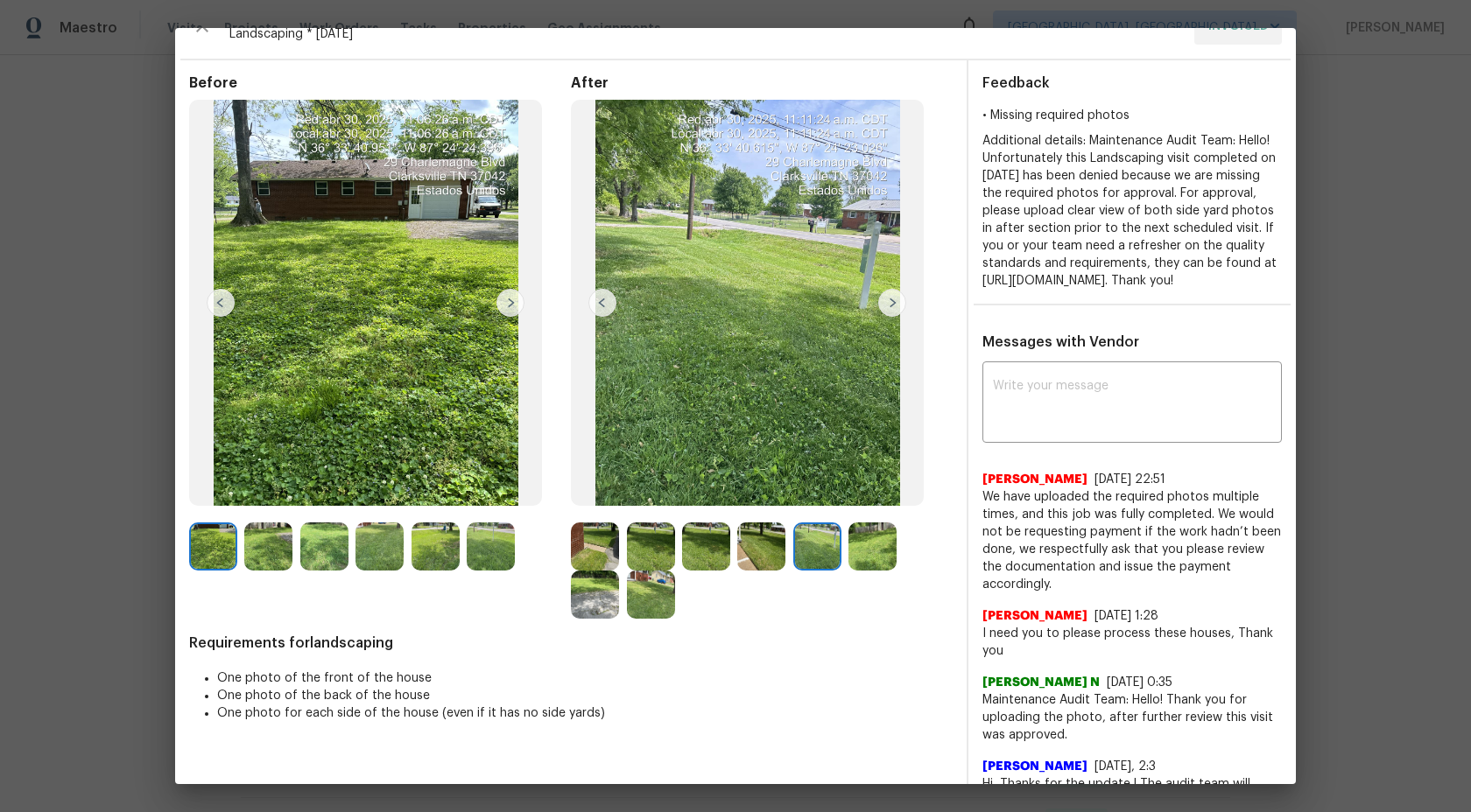
click at [875, 540] on img at bounding box center [872, 547] width 48 height 48
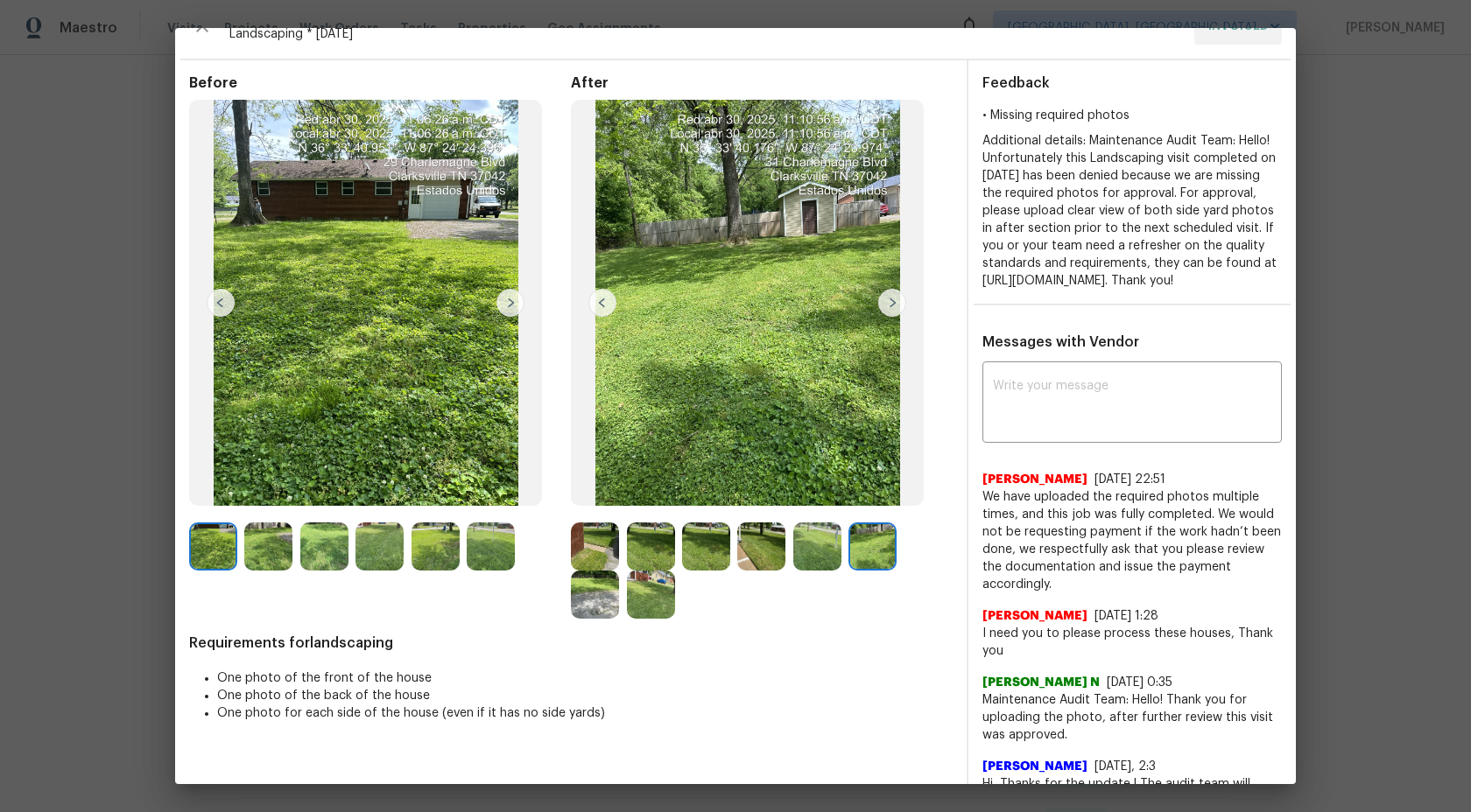
click at [587, 600] on img at bounding box center [595, 595] width 48 height 48
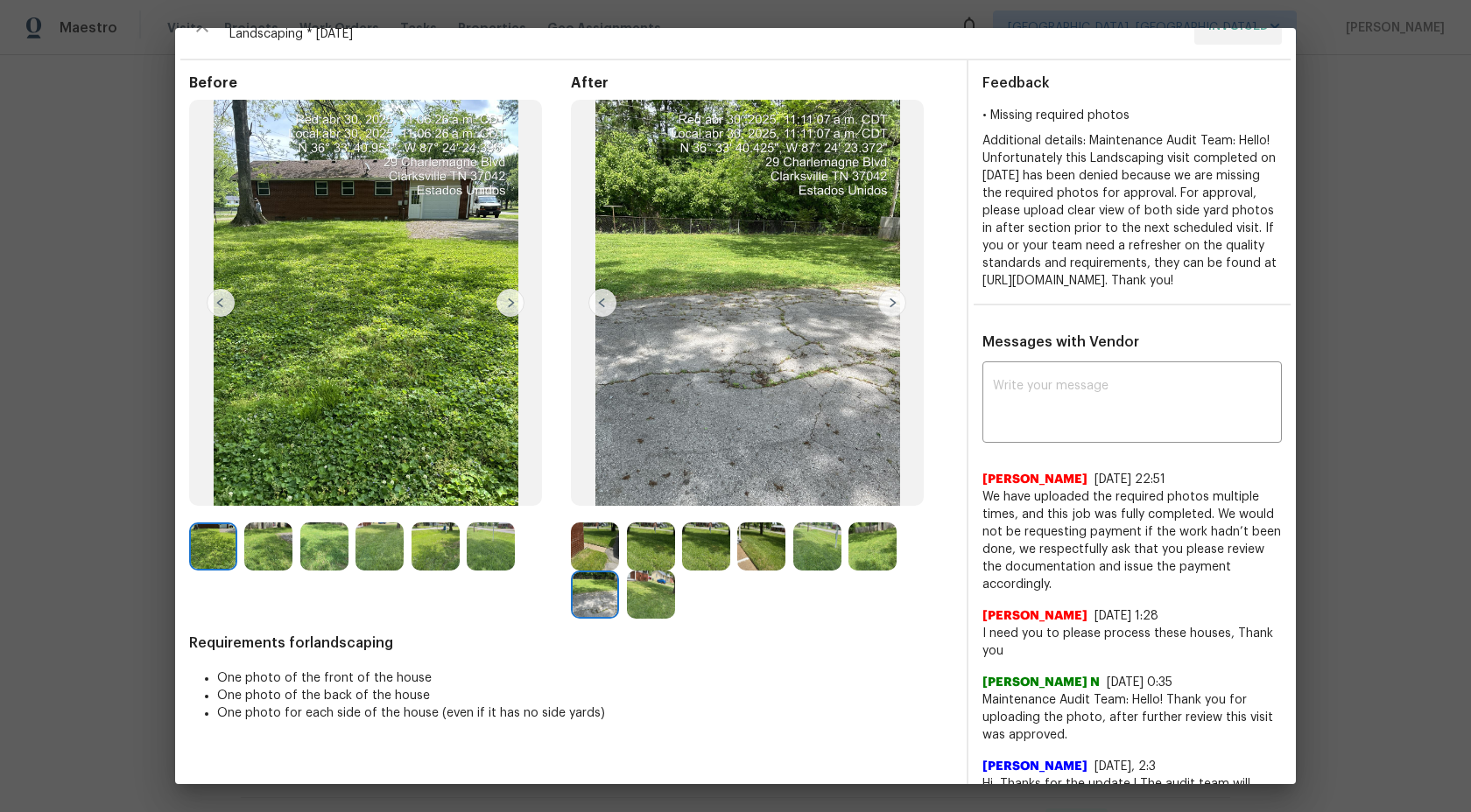
click at [657, 594] on img at bounding box center [650, 595] width 48 height 48
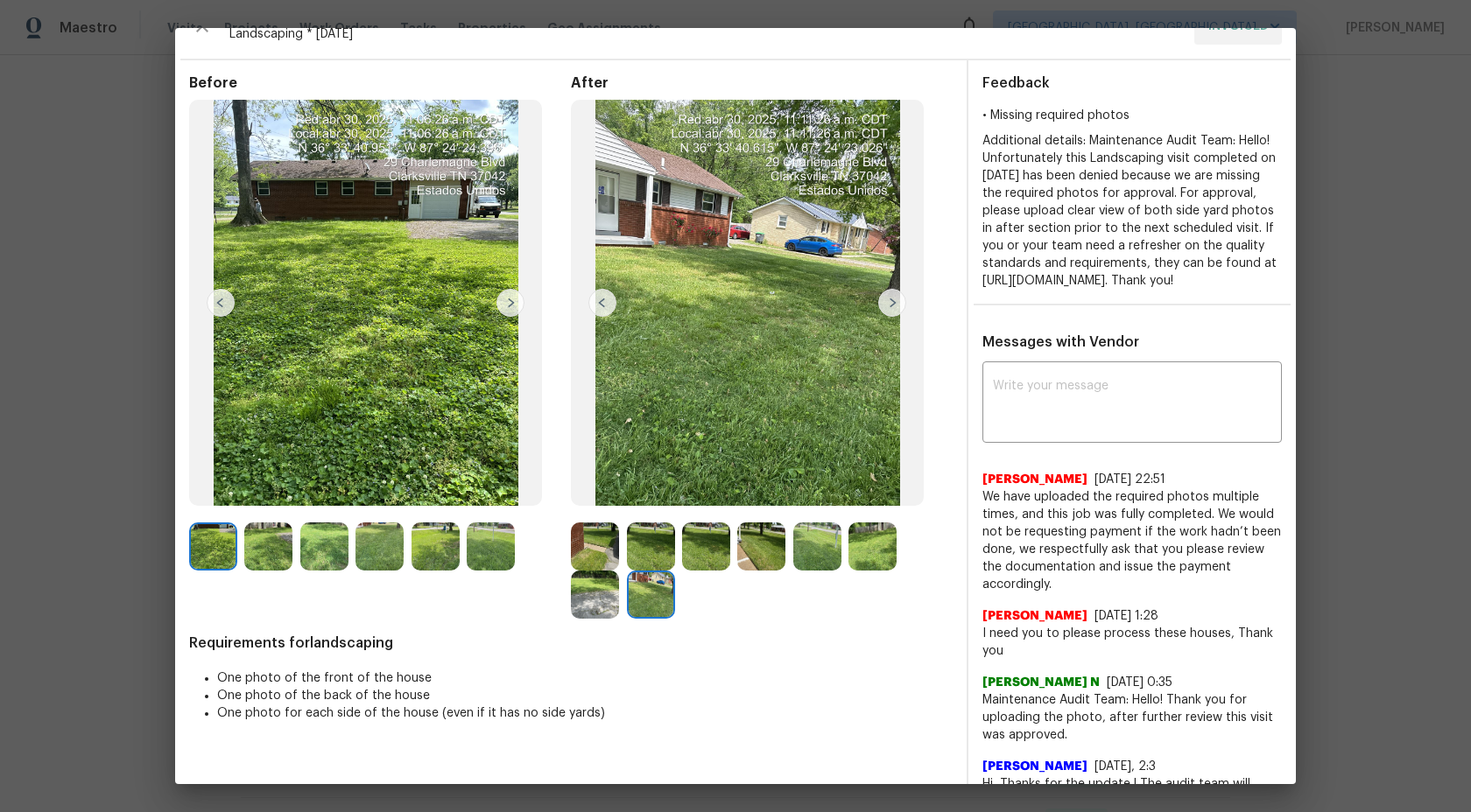
click at [642, 596] on img at bounding box center [650, 595] width 48 height 48
click at [641, 596] on img at bounding box center [650, 595] width 48 height 48
click at [594, 596] on img at bounding box center [595, 595] width 48 height 48
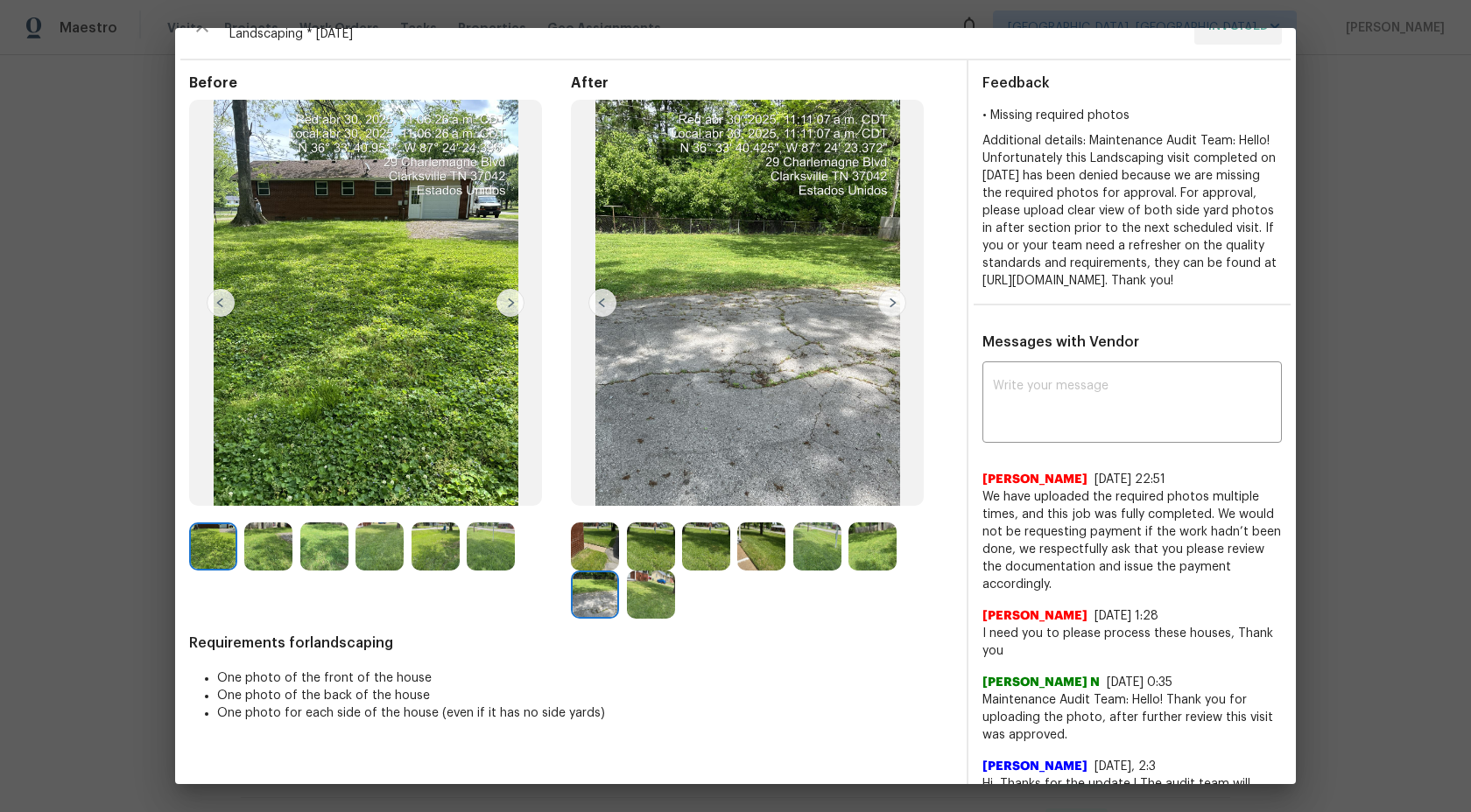
click at [646, 592] on img at bounding box center [650, 595] width 48 height 48
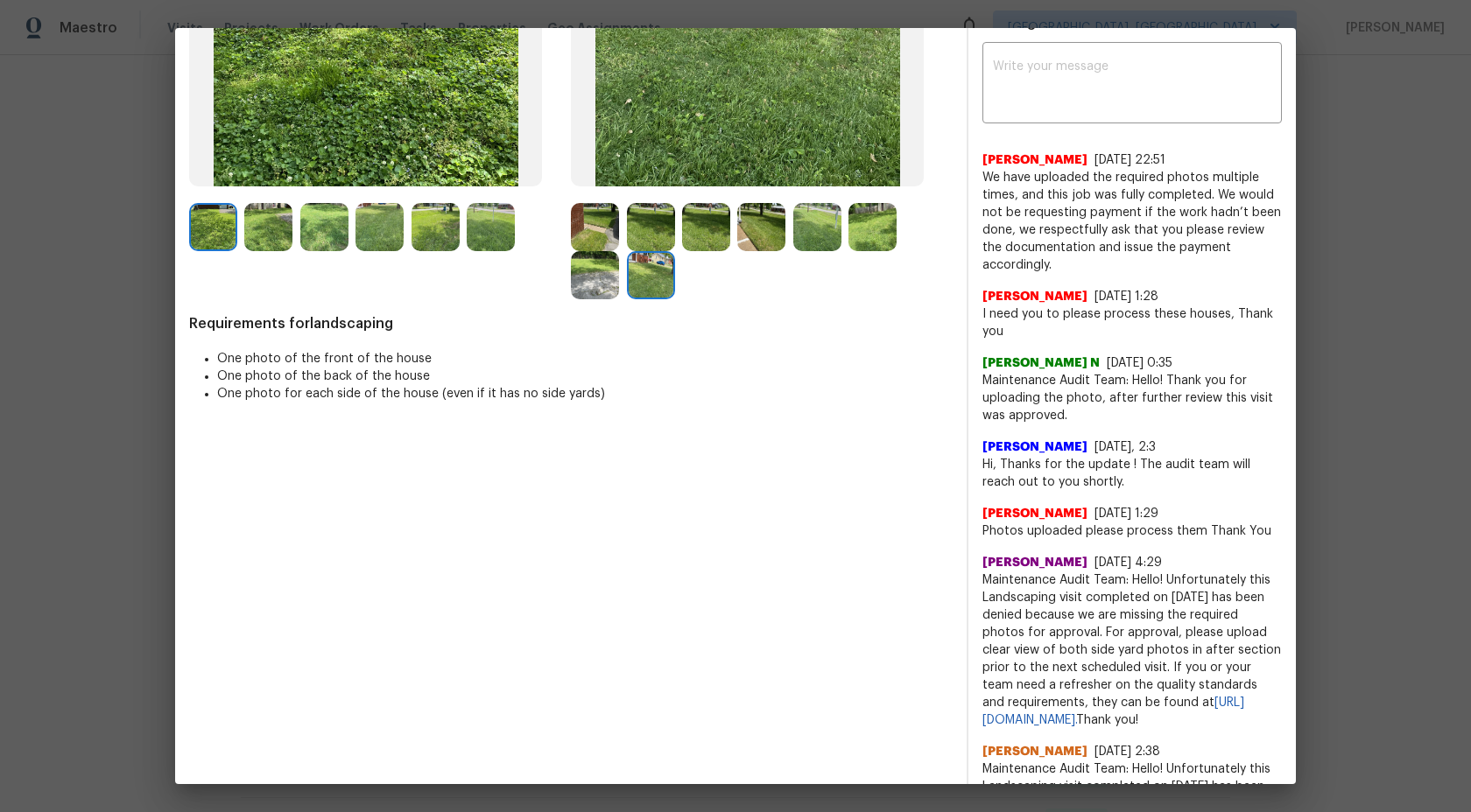
scroll to position [229, 0]
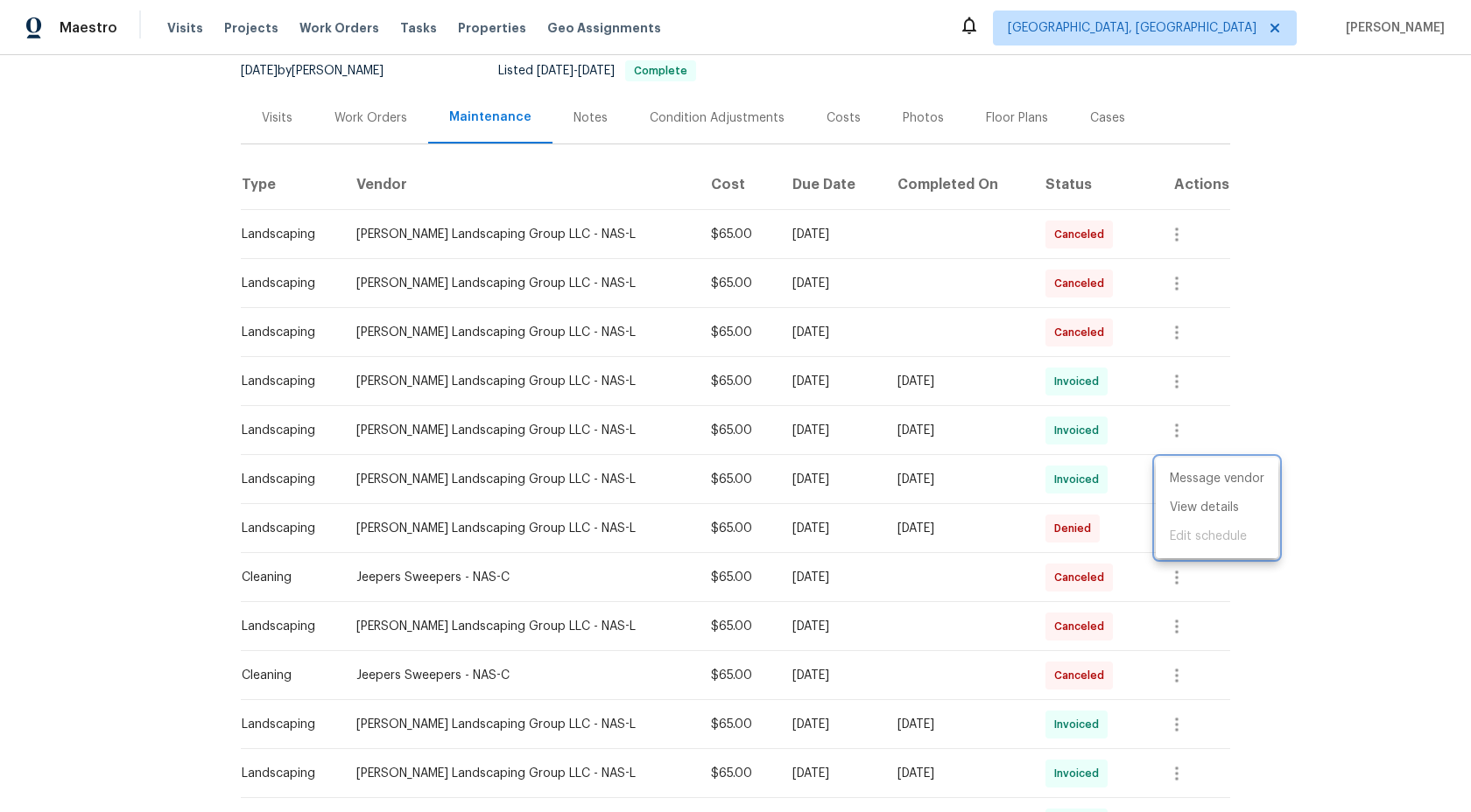
click at [1336, 462] on div at bounding box center [735, 406] width 1471 height 812
click at [1164, 528] on img "button" at bounding box center [1165, 528] width 15 height 17
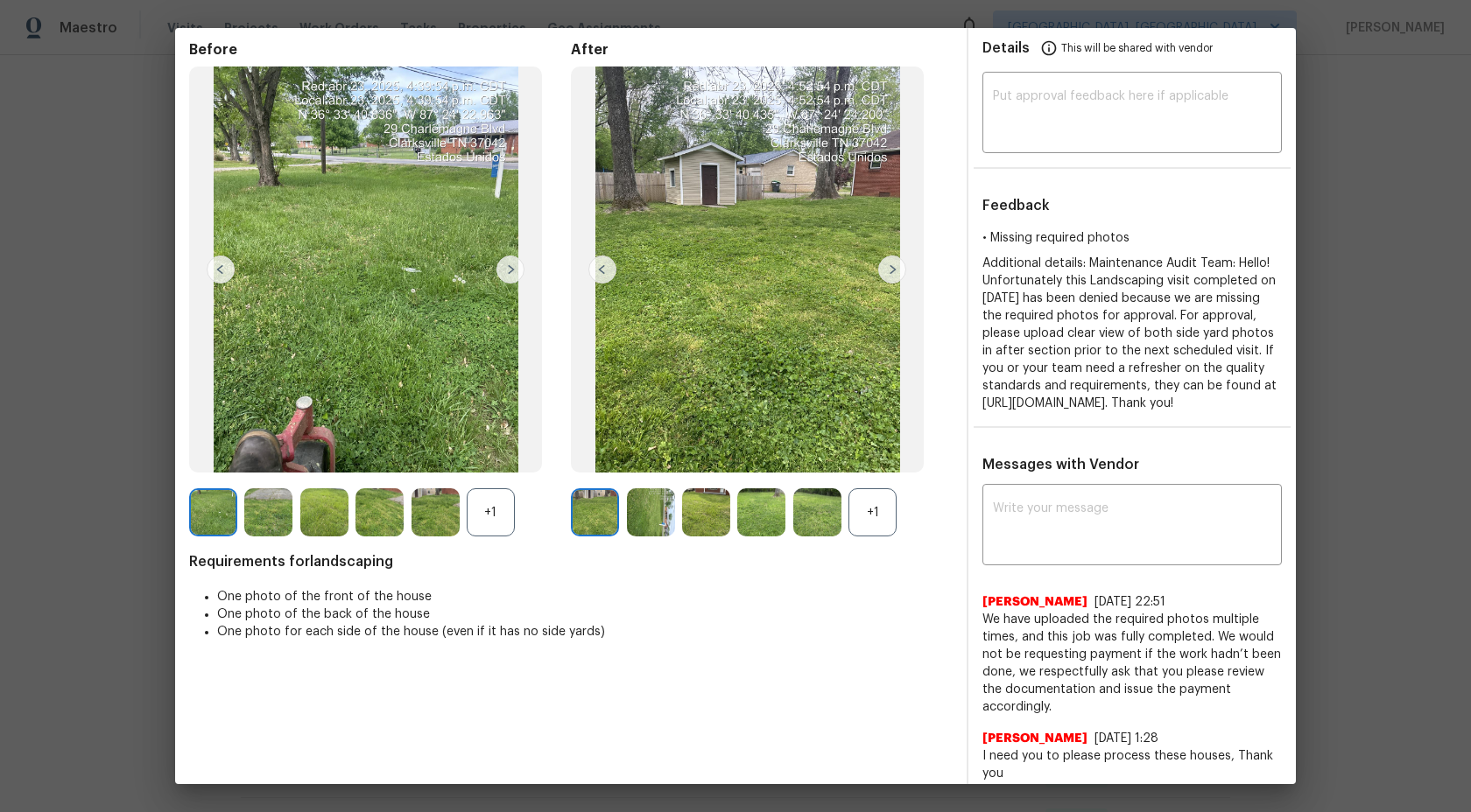
scroll to position [0, 0]
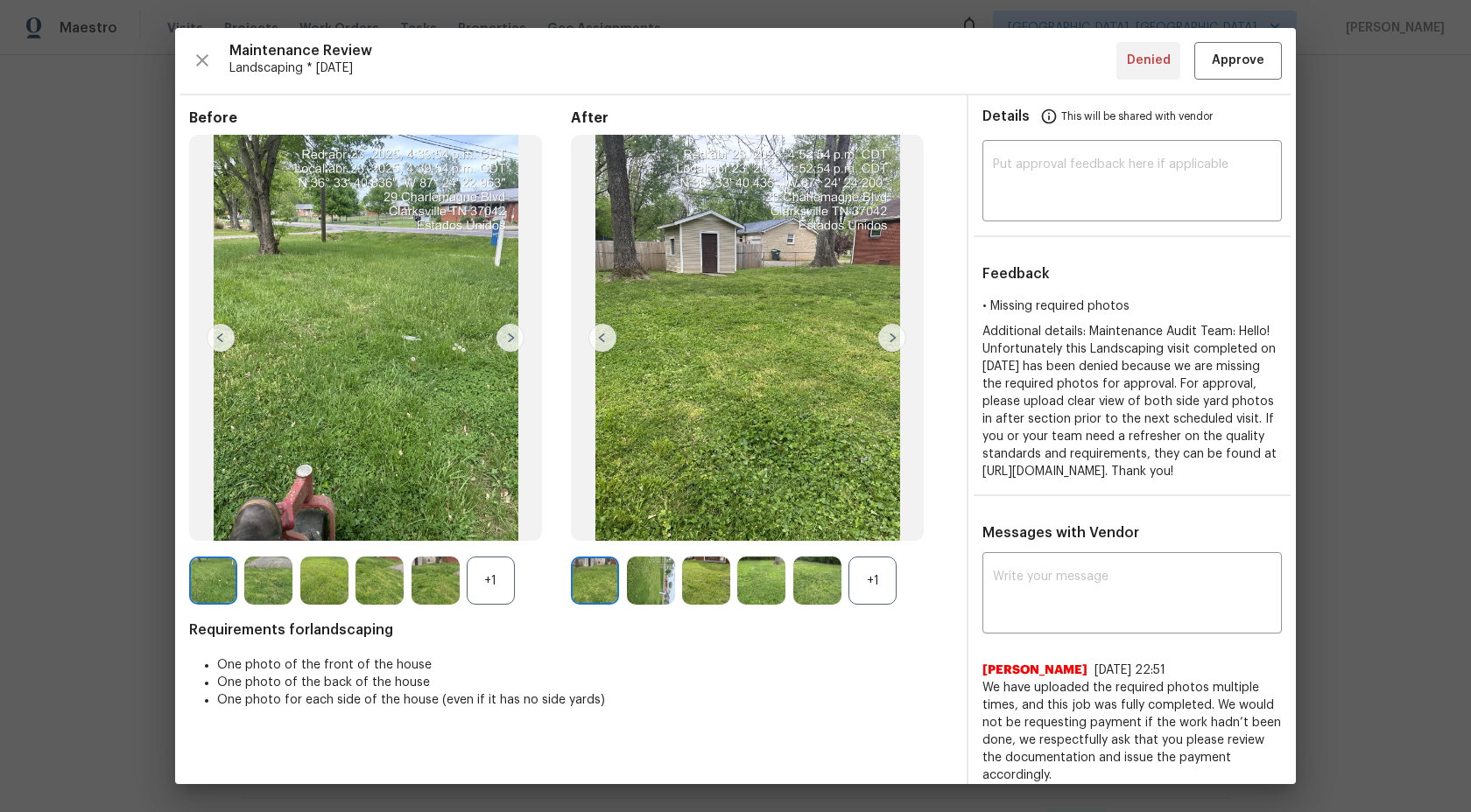
click at [886, 578] on div "+1" at bounding box center [872, 580] width 48 height 48
click at [685, 570] on img at bounding box center [705, 580] width 48 height 48
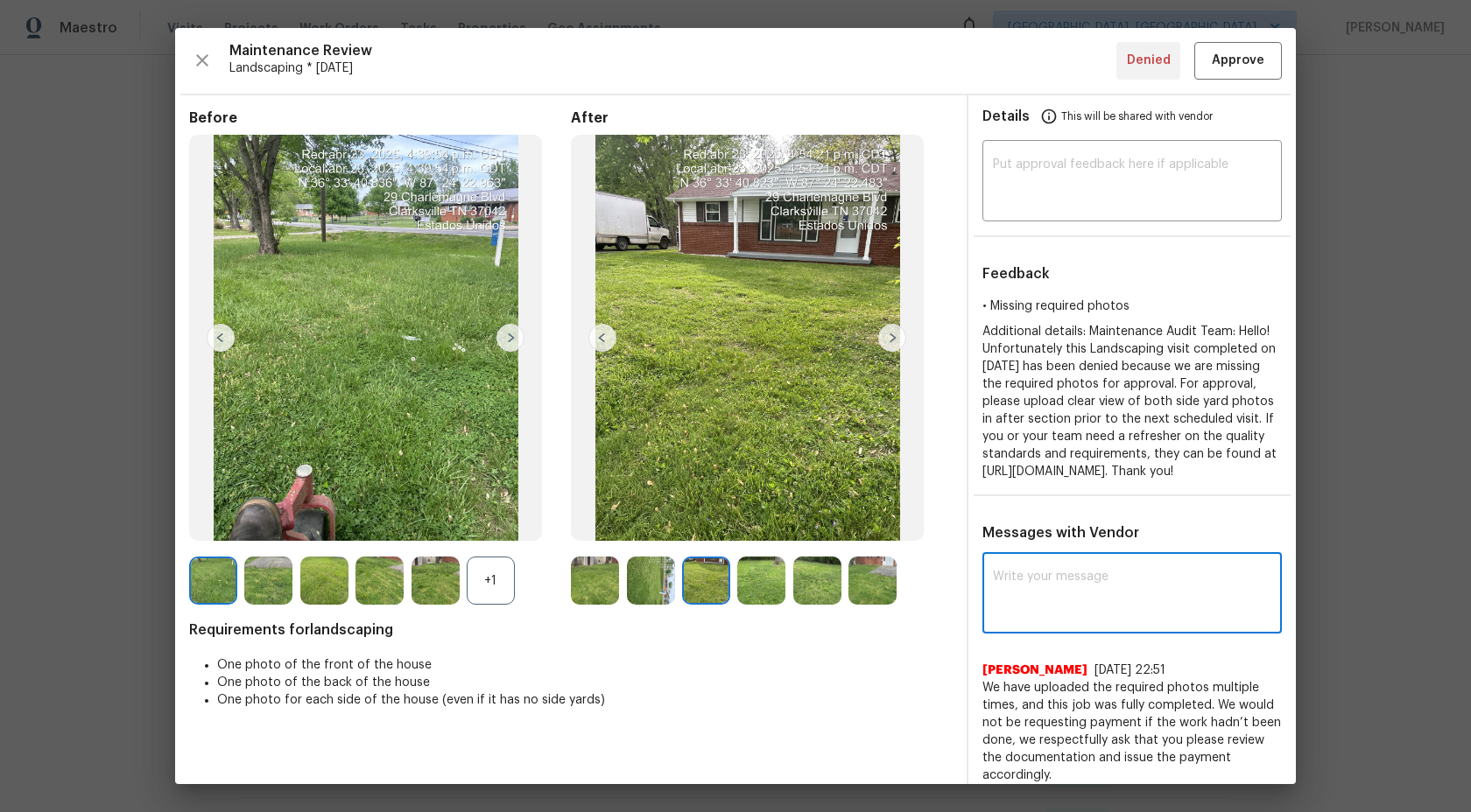
click at [1143, 620] on textarea at bounding box center [1132, 596] width 278 height 49
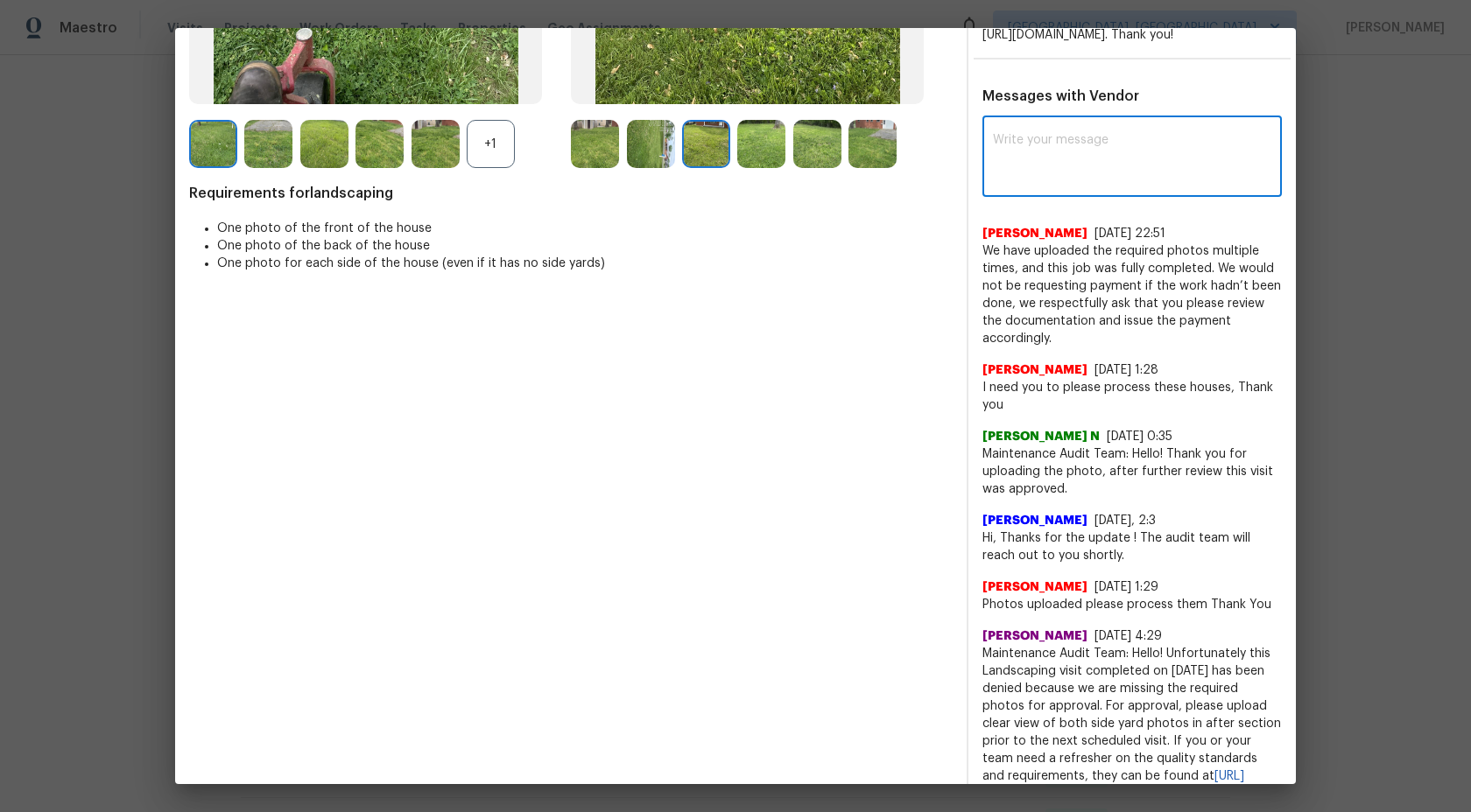
scroll to position [473, 0]
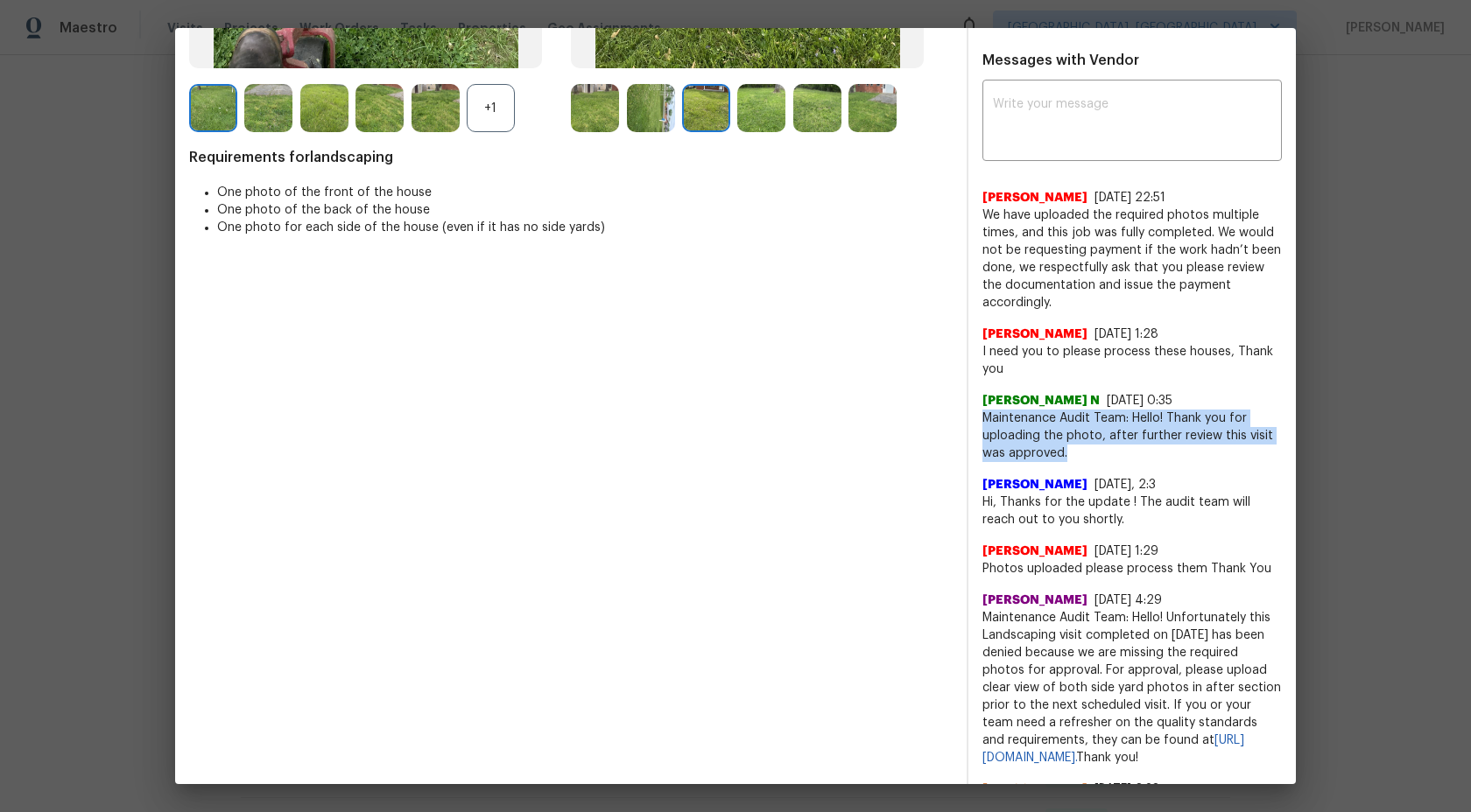
drag, startPoint x: 1066, startPoint y: 455, endPoint x: 981, endPoint y: 418, distance: 92.7
click at [981, 418] on div "x ​ Alexandra Penalba 8/8/25, 22:51 We have uploaded the required photos multip…" at bounding box center [1132, 520] width 328 height 872
copy span "Maintenance Audit Team: Hello! Thank you for uploading the photo, after further…"
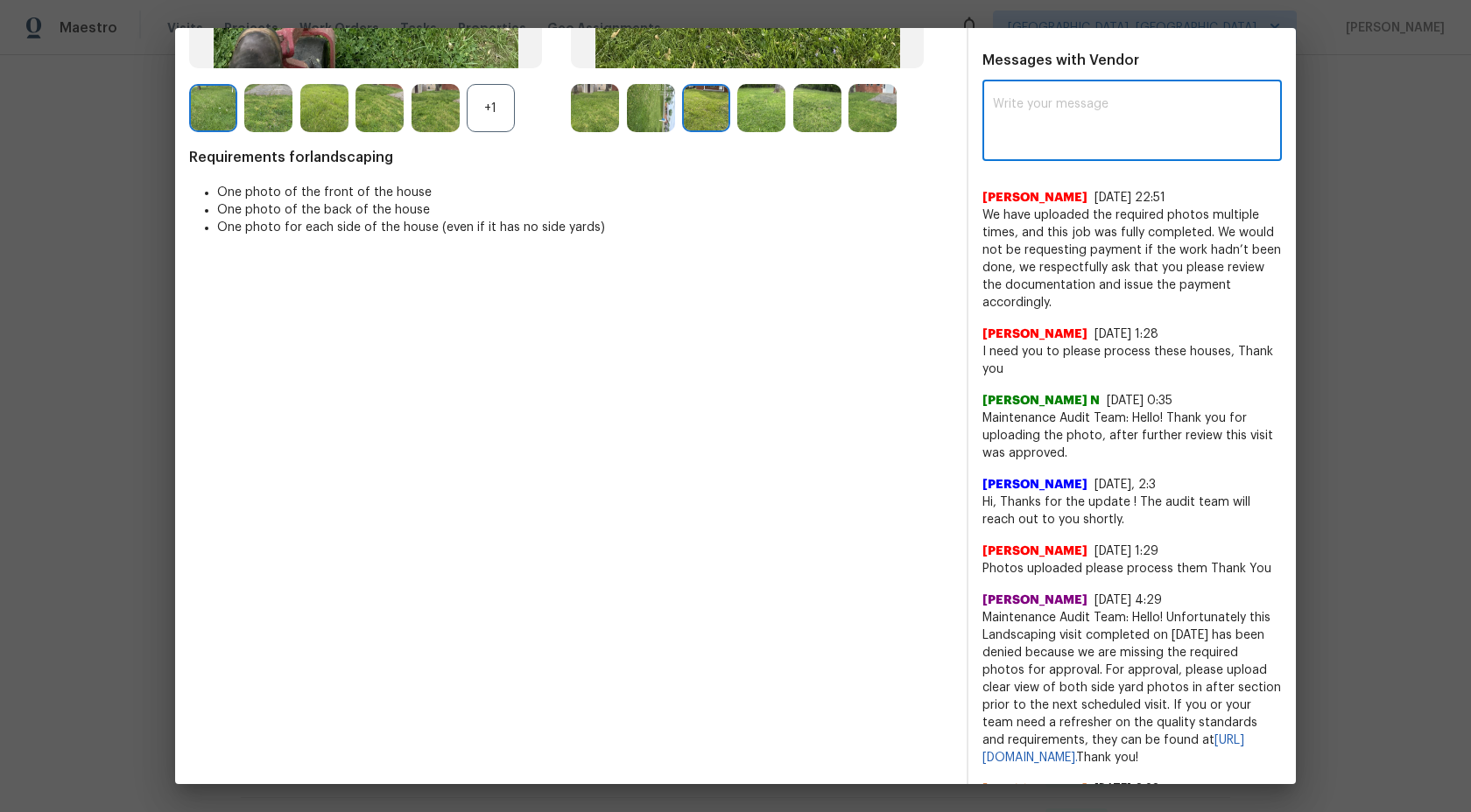
click at [1053, 146] on textarea at bounding box center [1132, 122] width 278 height 49
paste textarea "Maintenance Audit Team: Hello! Thank you for uploading the photo, after further…"
type textarea "Maintenance Audit Team: Hello! Thank you for uploading the photo, after further…"
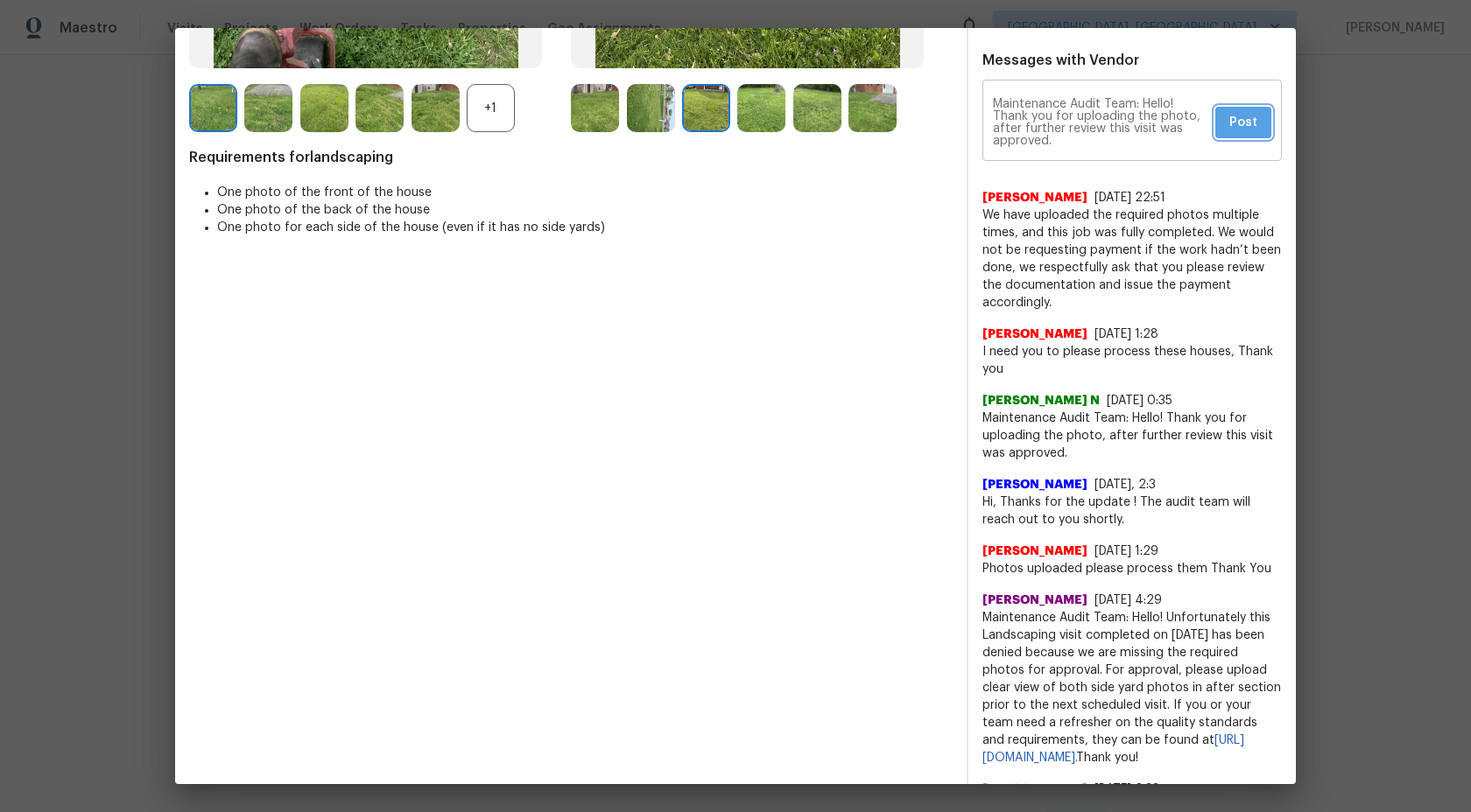
click at [1256, 134] on span "Post" at bounding box center [1243, 123] width 28 height 22
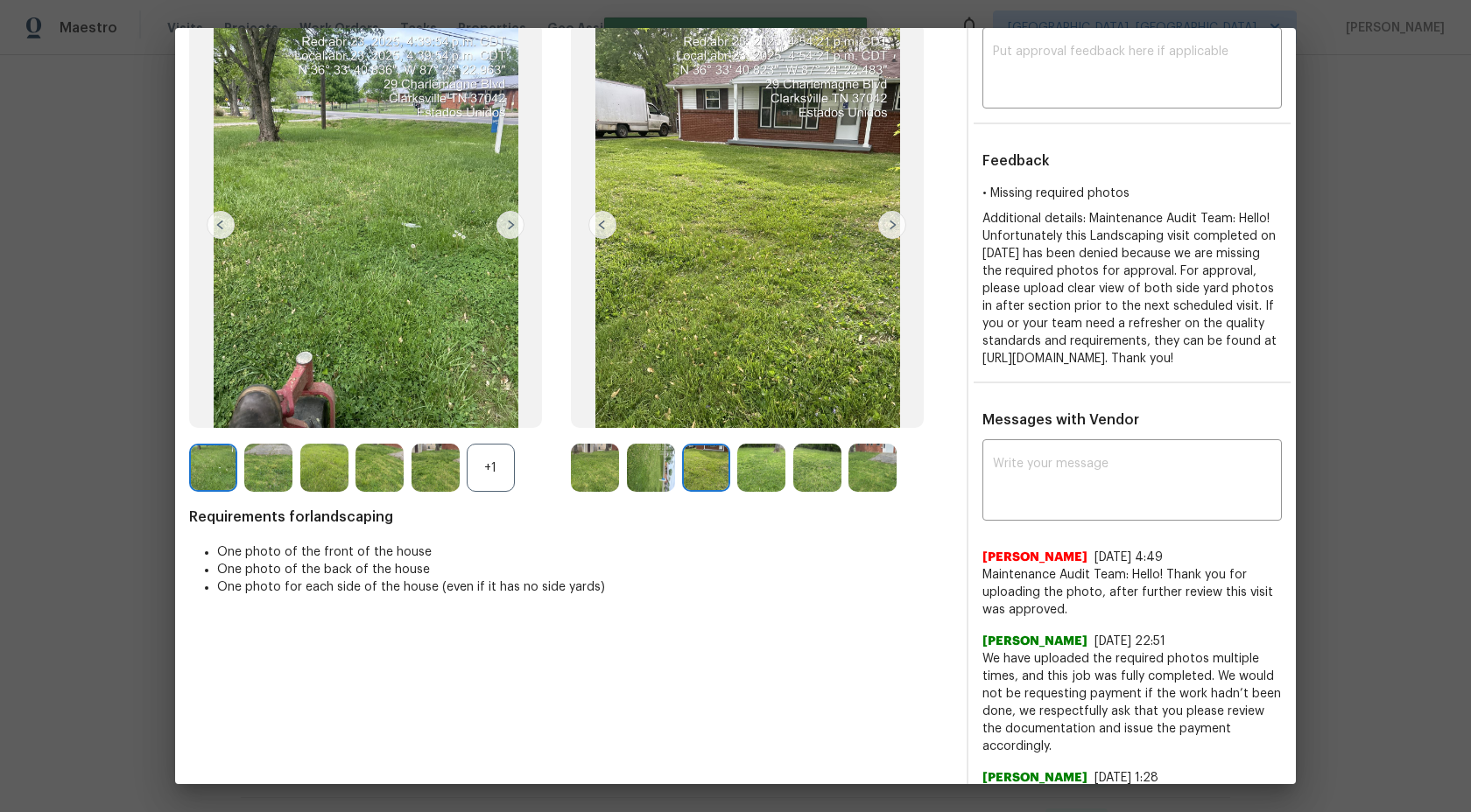
scroll to position [0, 0]
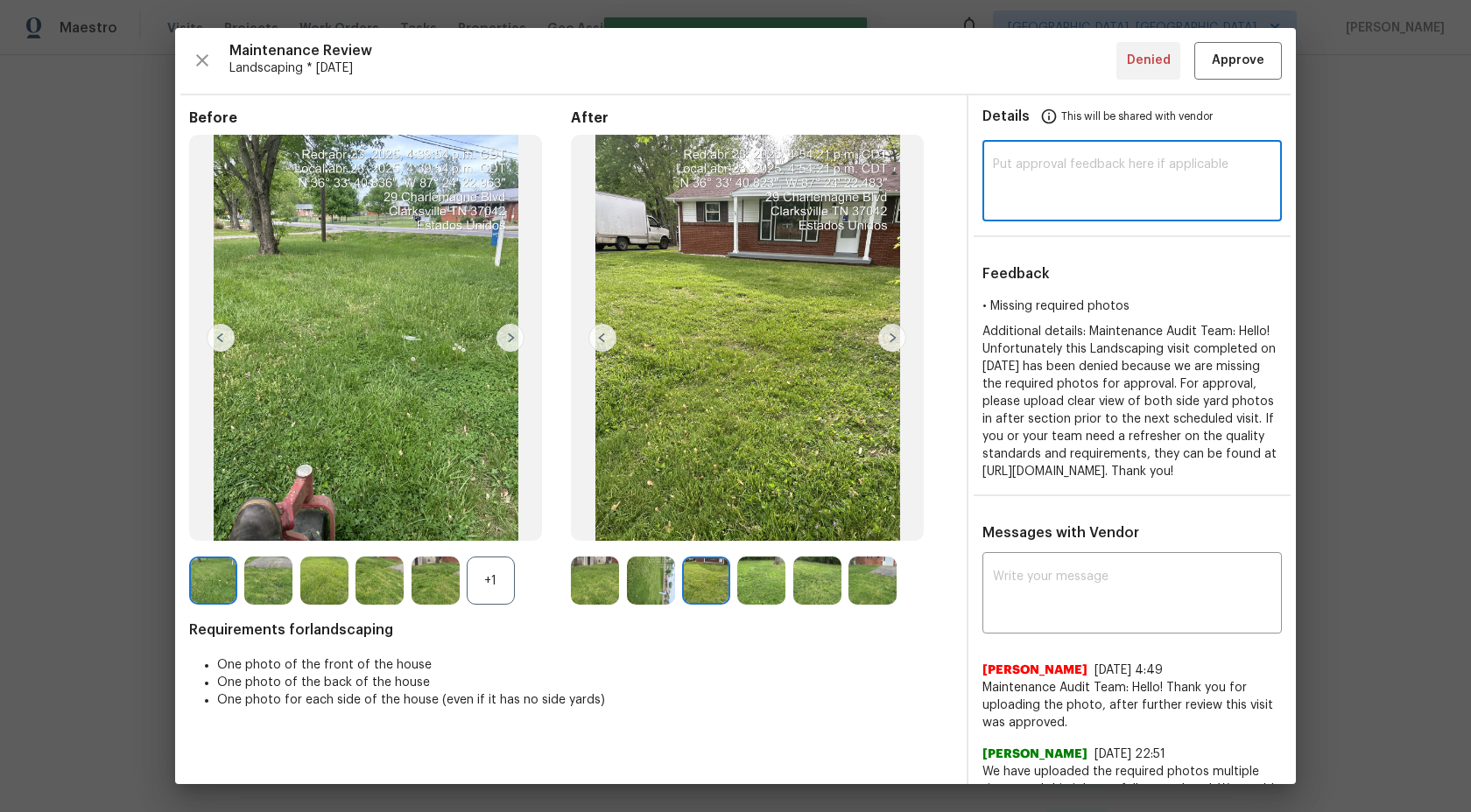
click at [1132, 186] on textarea at bounding box center [1132, 184] width 278 height 49
paste textarea "Maintenance Audit Team: Hello! Thank you for uploading the photo, after further…"
type textarea "Maintenance Audit Team: Hello! Thank you for uploading the photo, after further…"
click at [1241, 57] on span "Approve" at bounding box center [1237, 61] width 52 height 22
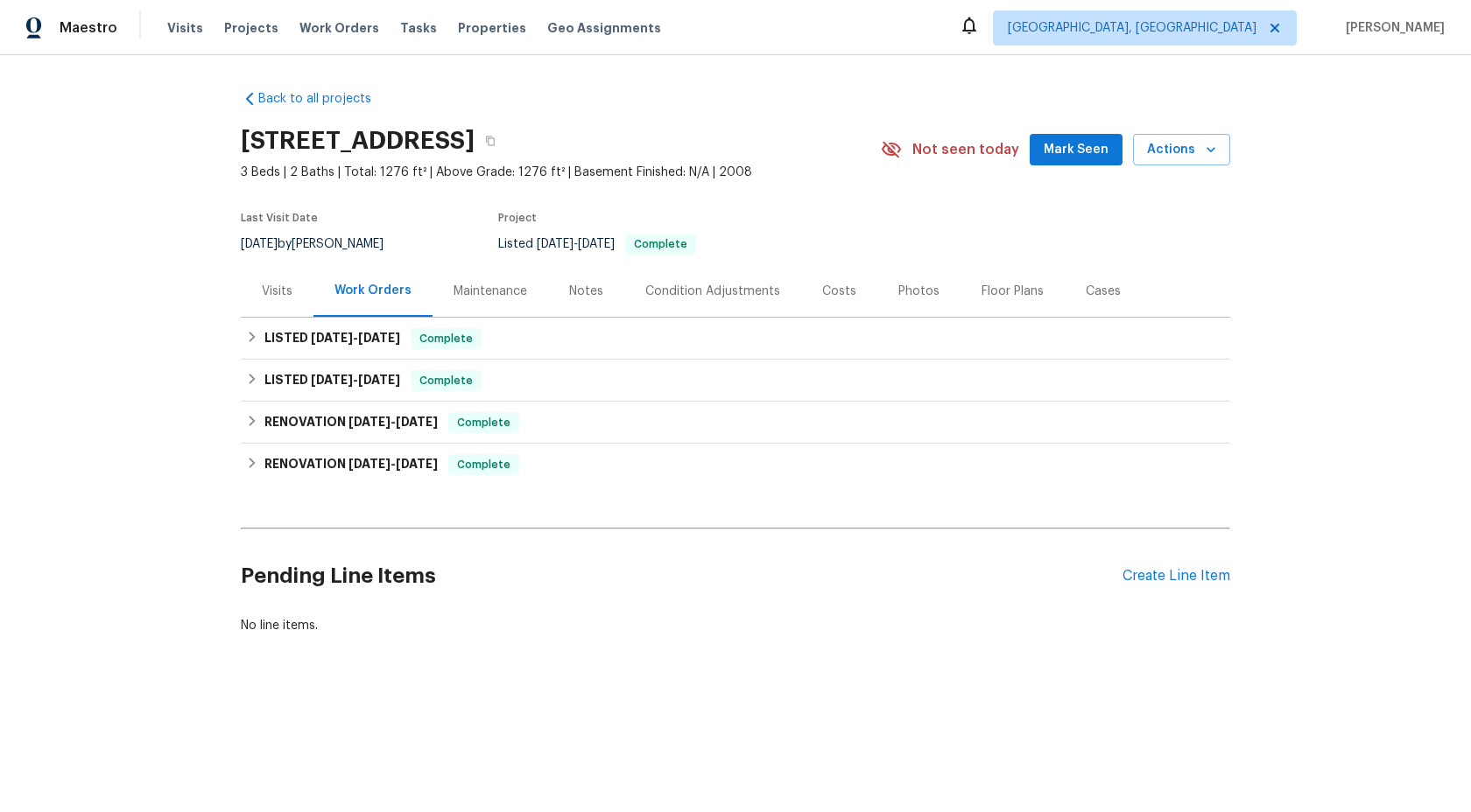
click at [505, 287] on div "Maintenance" at bounding box center [490, 292] width 74 height 18
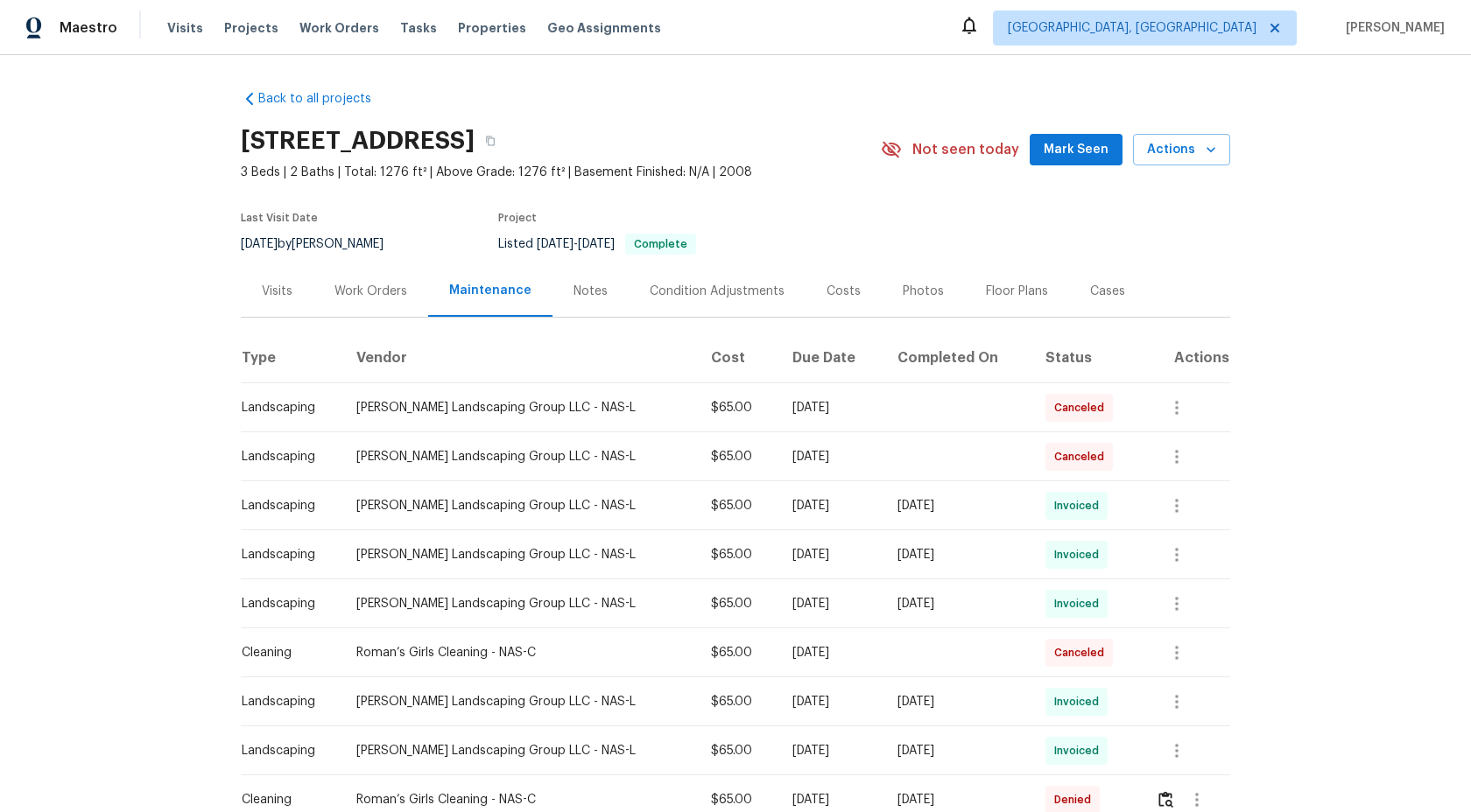
click at [493, 290] on div "Maintenance" at bounding box center [489, 291] width 82 height 18
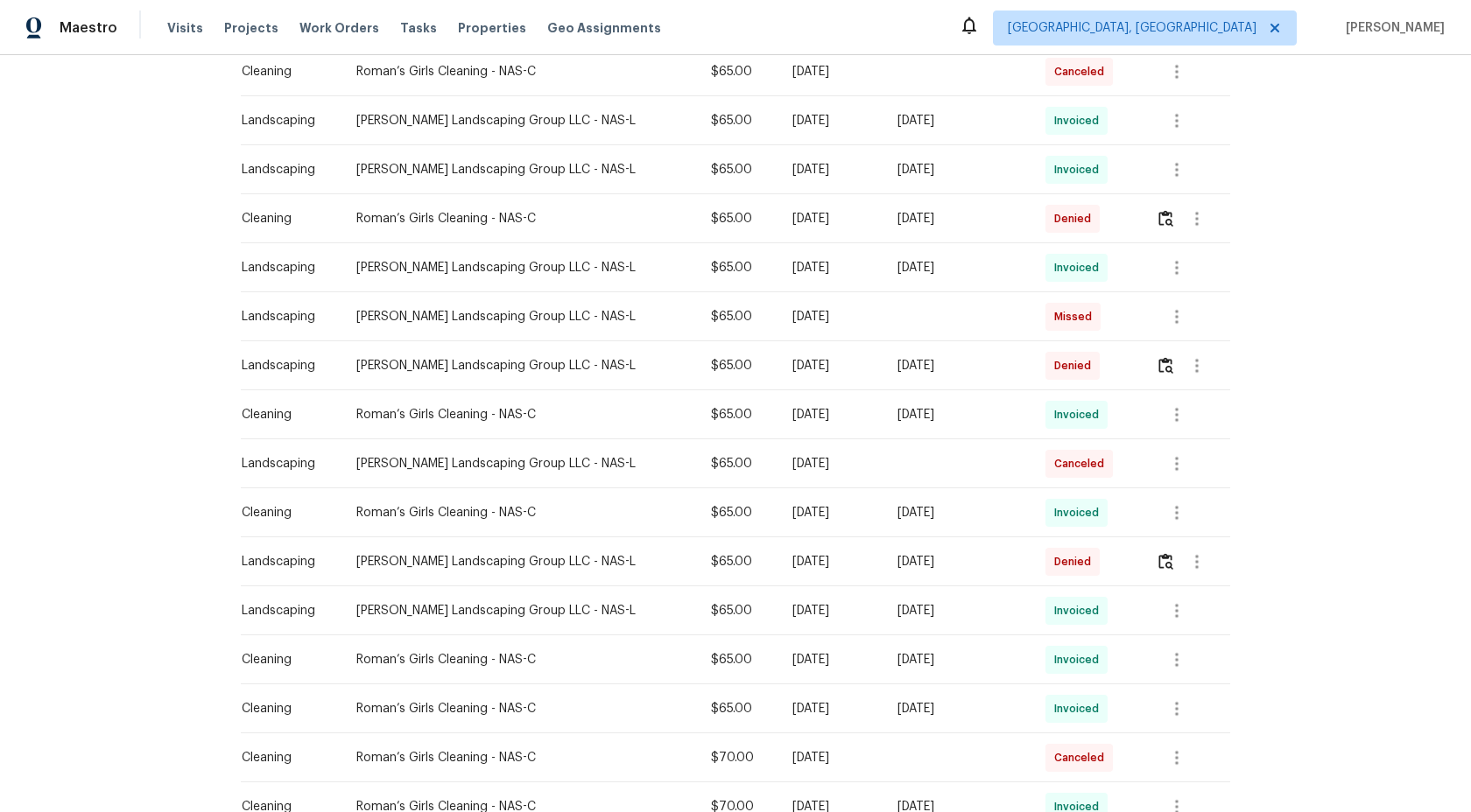
scroll to position [589, 0]
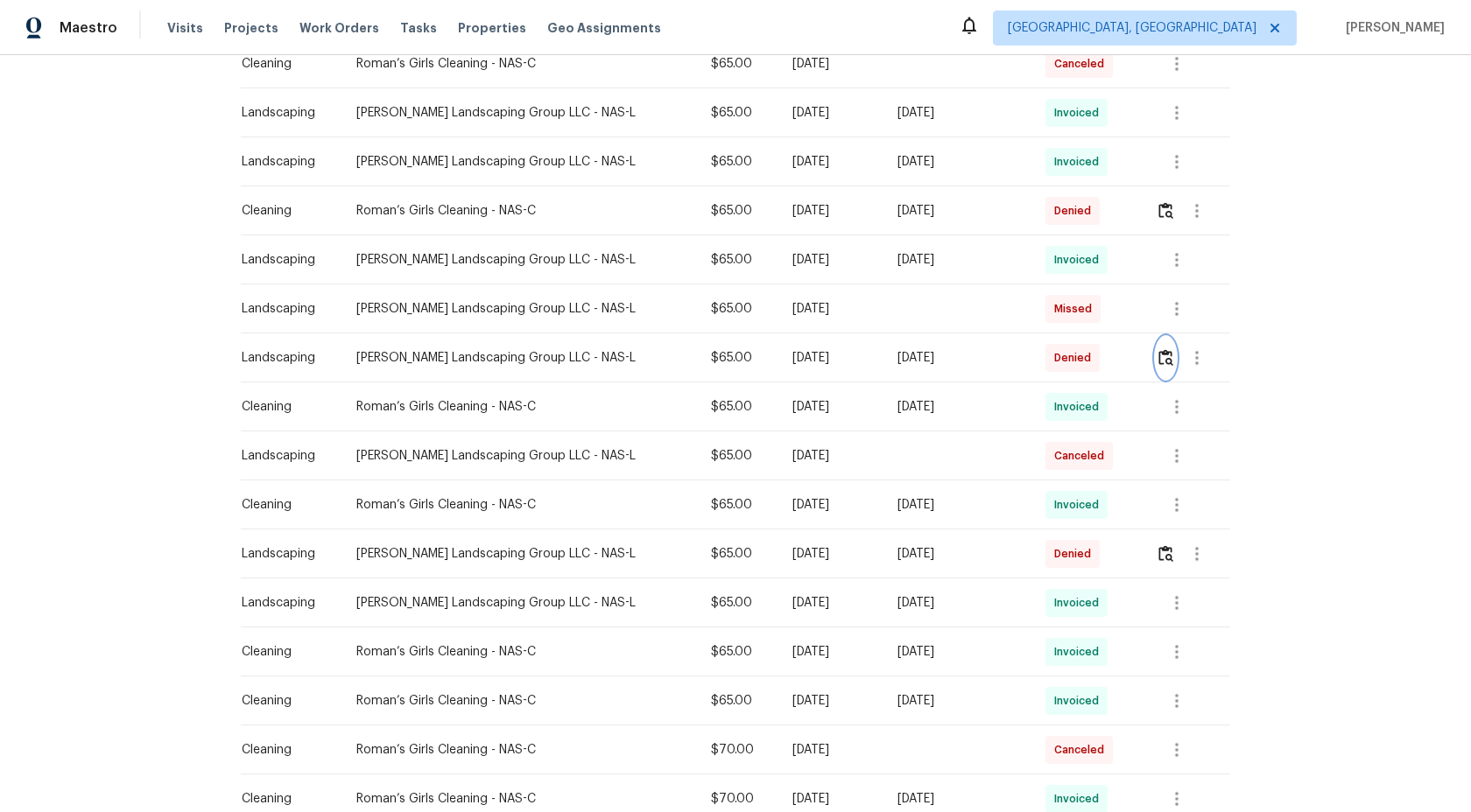
click at [1168, 354] on img "button" at bounding box center [1165, 357] width 15 height 17
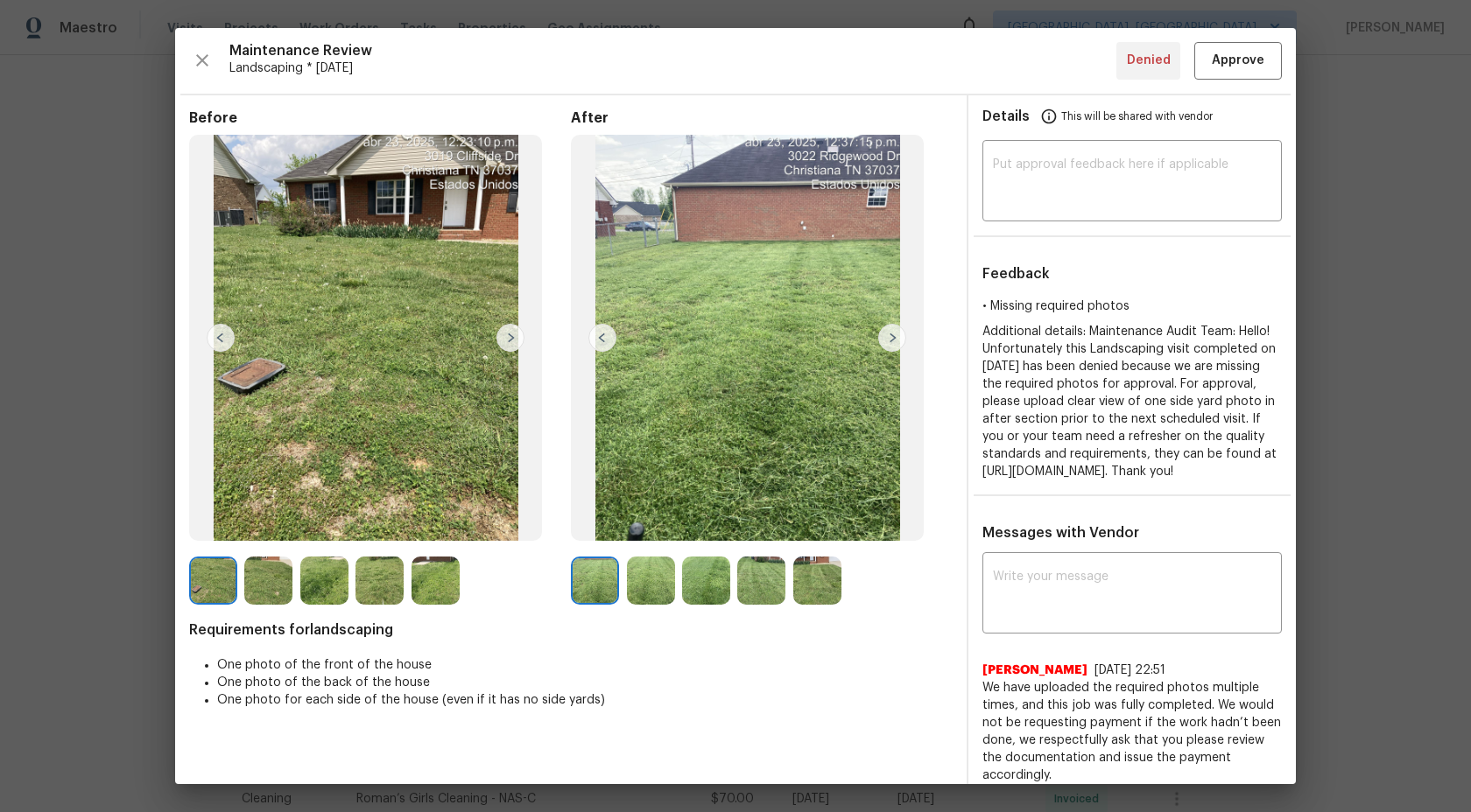
click at [902, 343] on img at bounding box center [892, 337] width 28 height 28
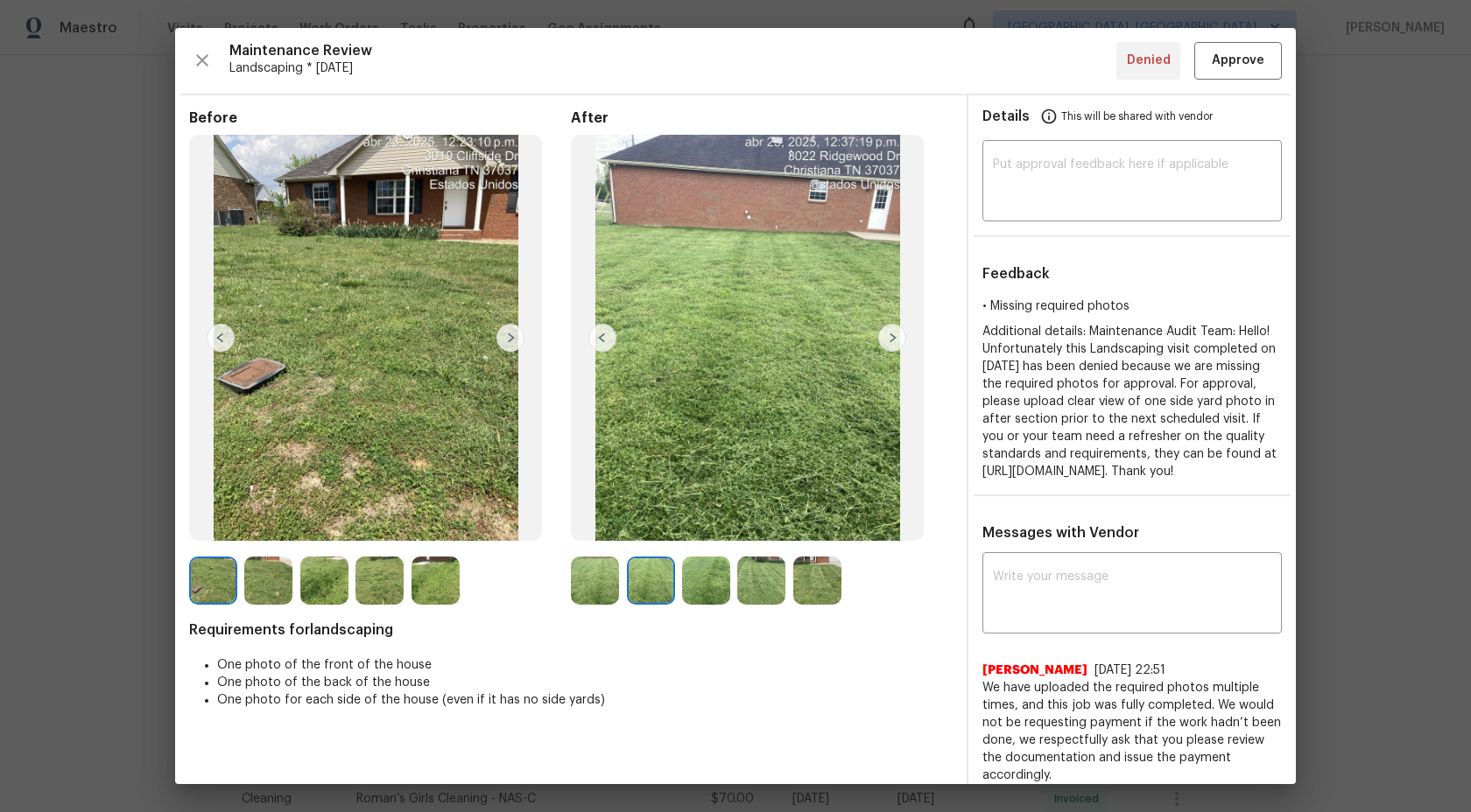
click at [601, 581] on img at bounding box center [595, 580] width 48 height 48
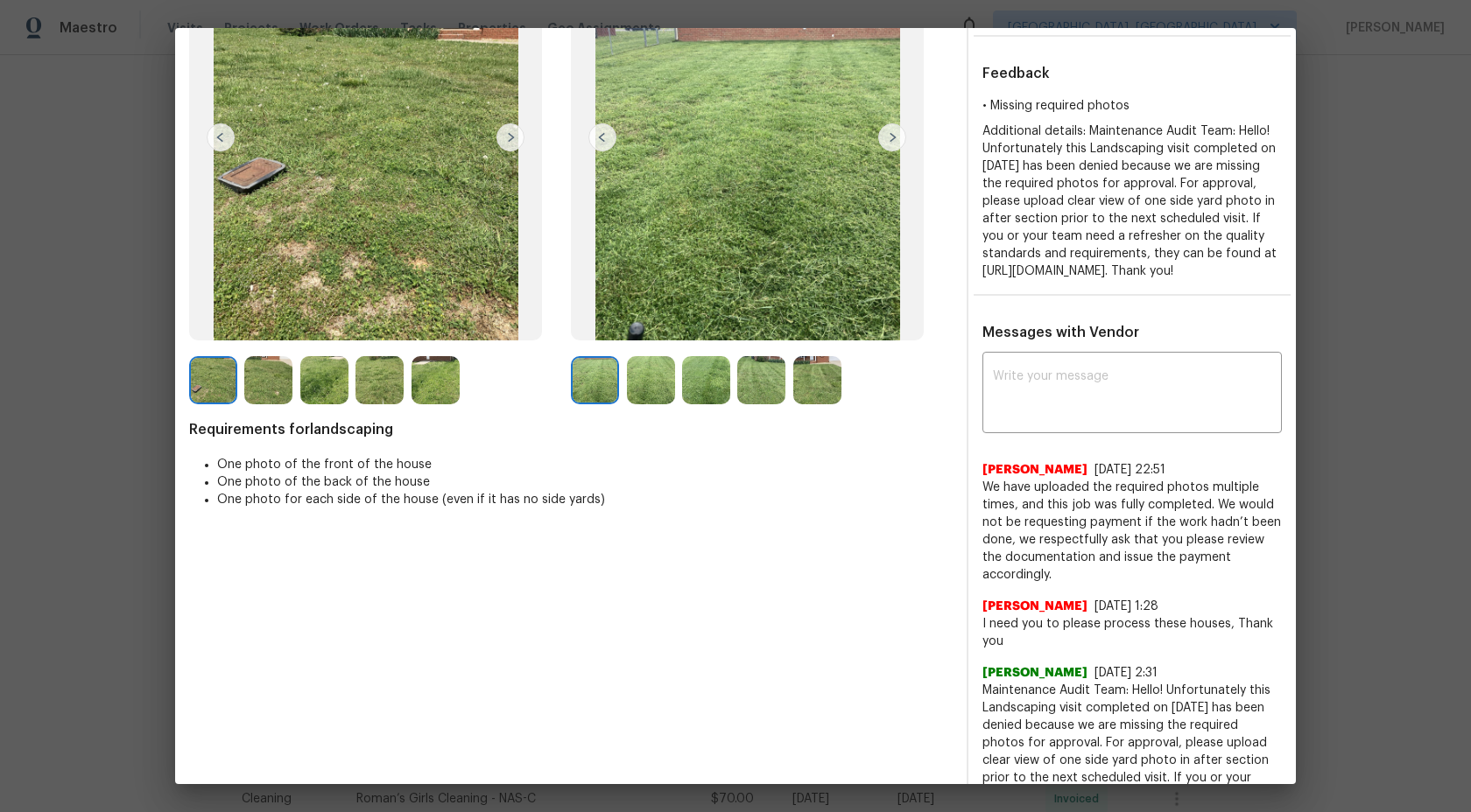
scroll to position [175, 0]
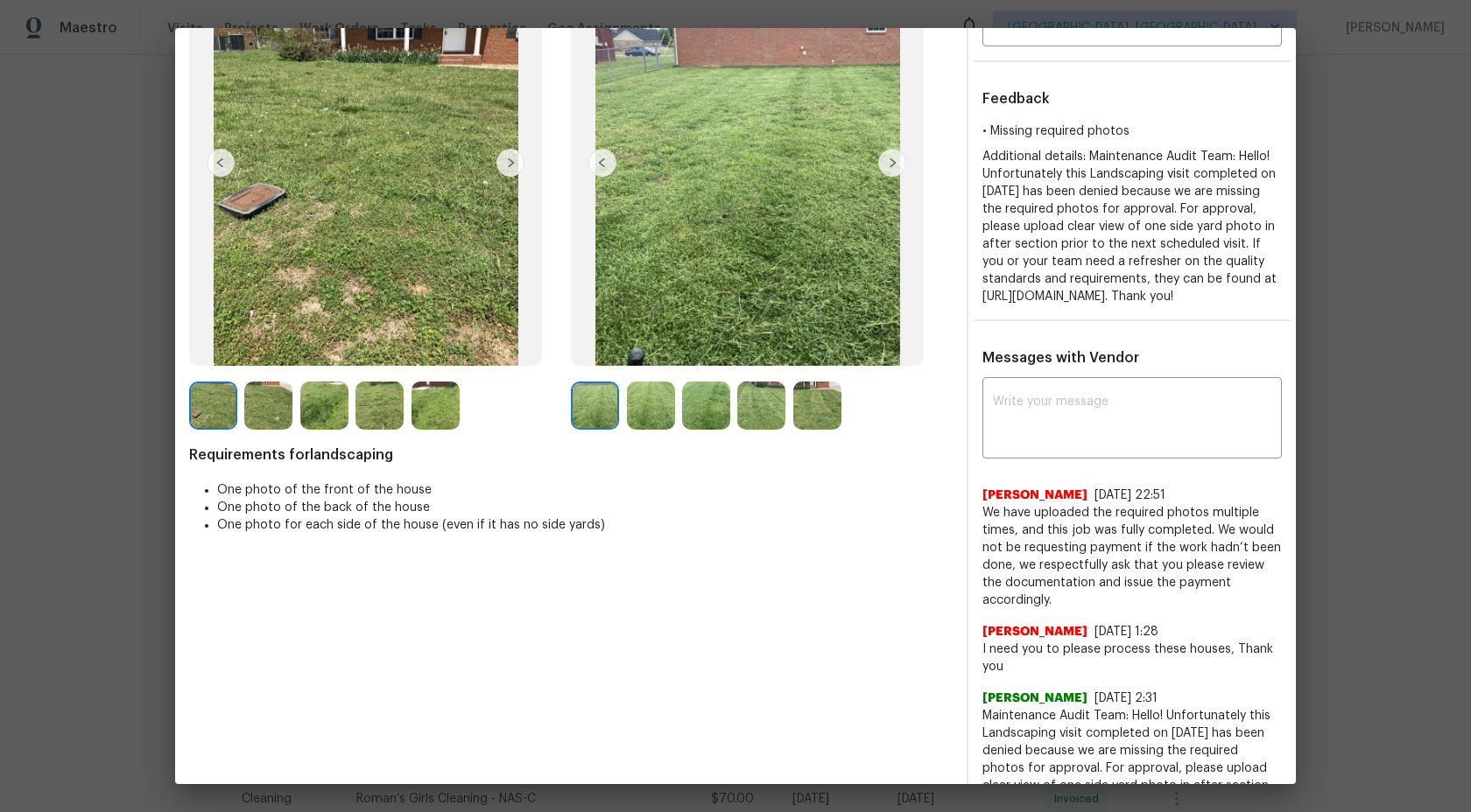
click at [828, 406] on img at bounding box center [817, 406] width 48 height 48
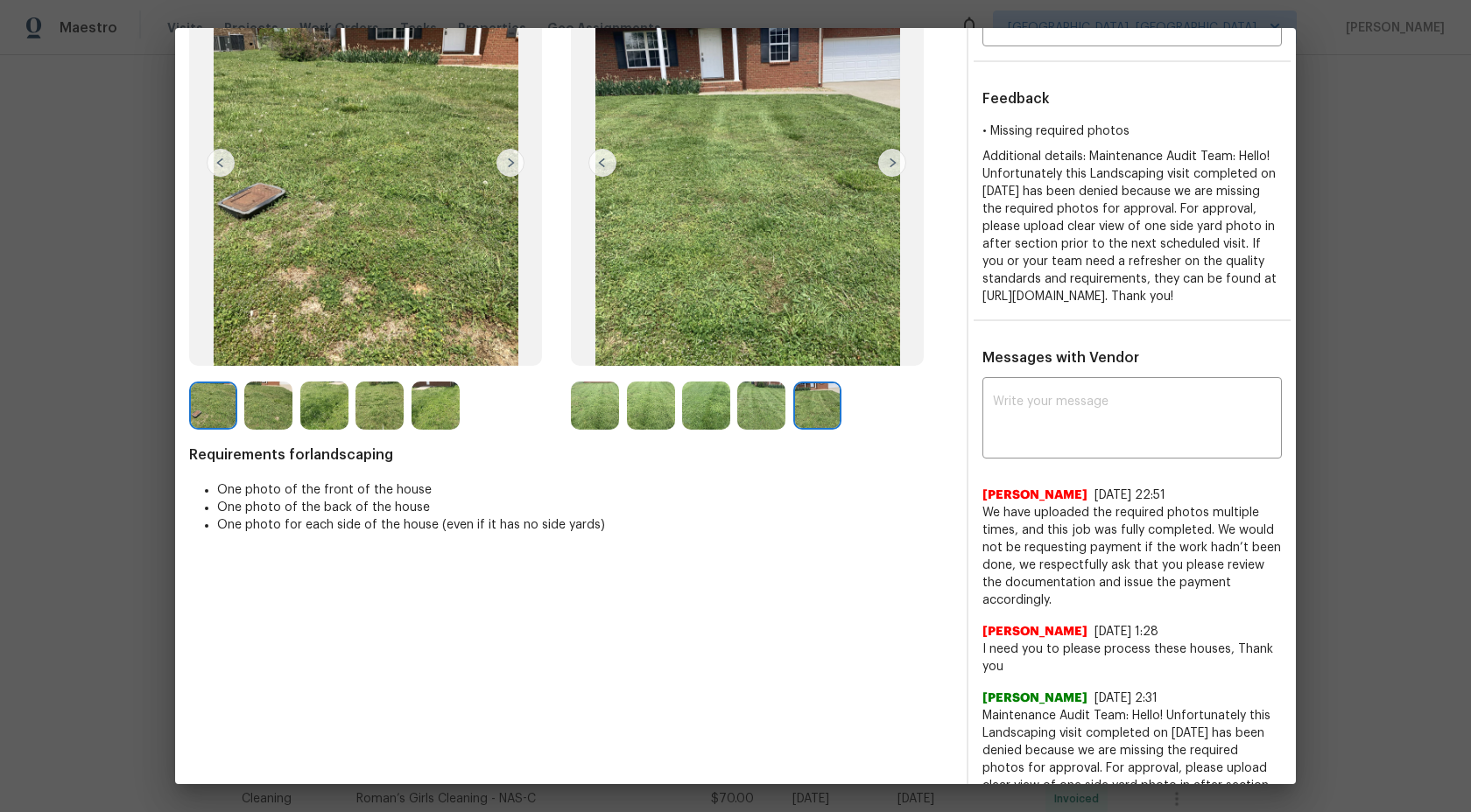
scroll to position [38, 0]
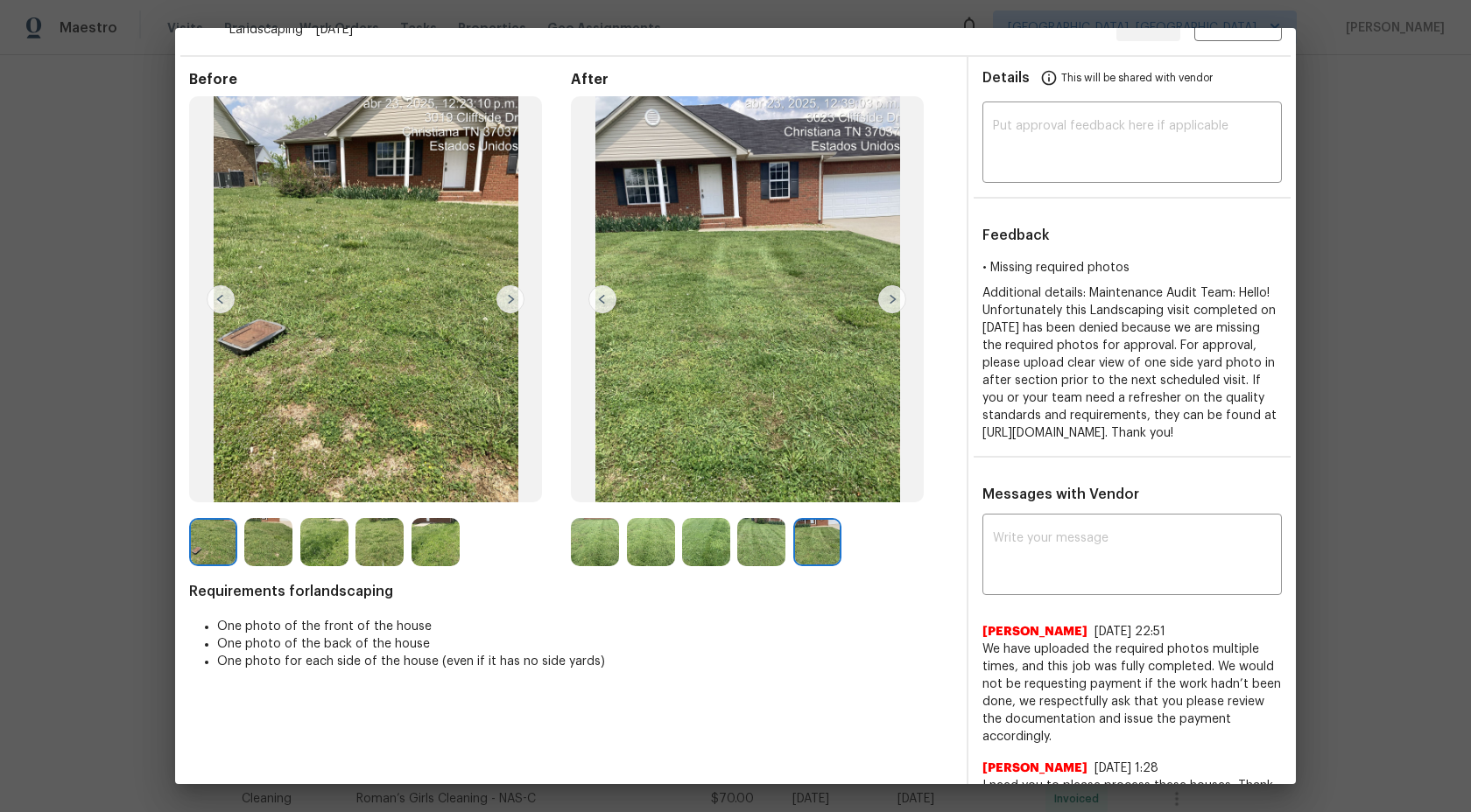
click at [774, 548] on img at bounding box center [761, 542] width 48 height 48
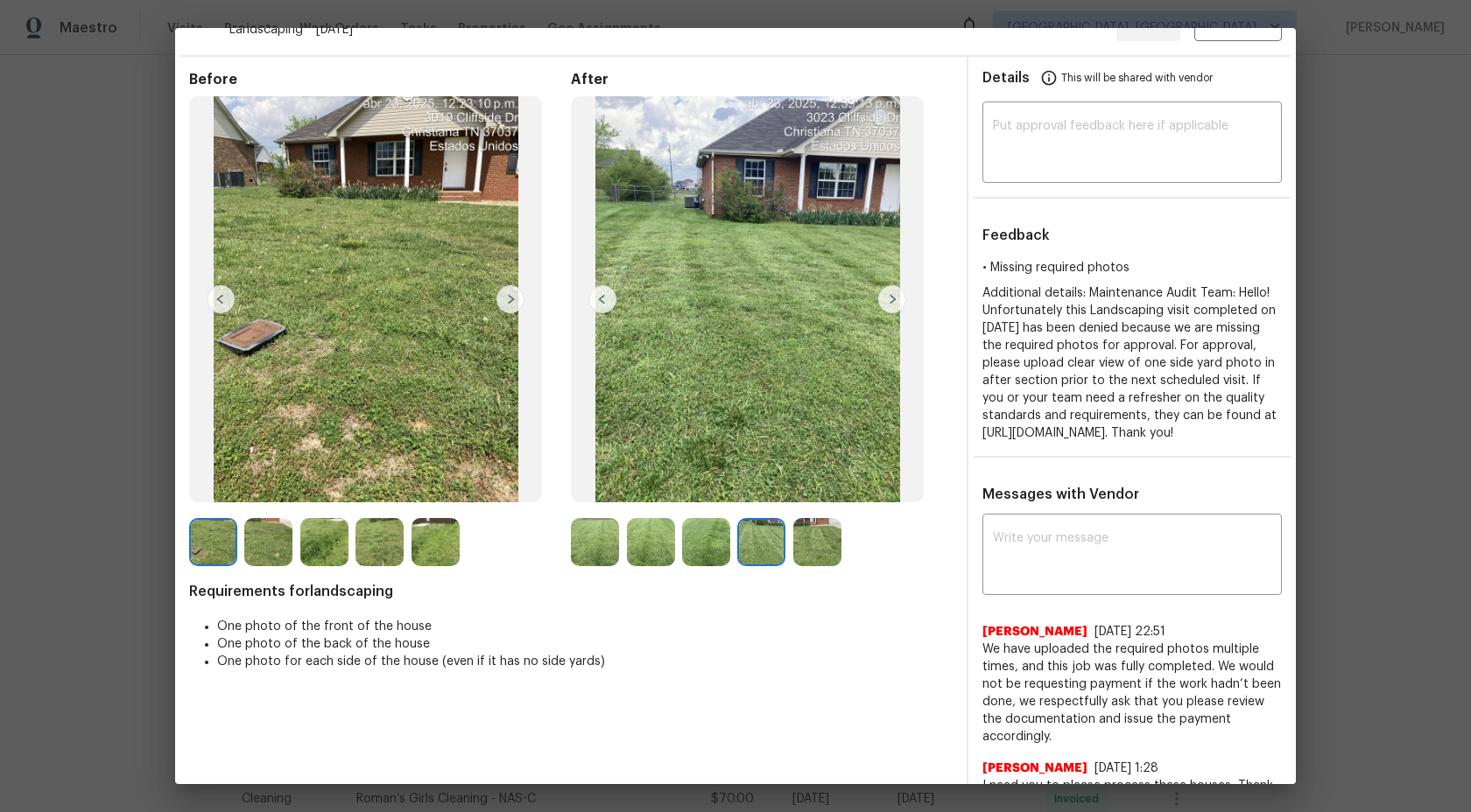
click at [586, 536] on img at bounding box center [595, 542] width 48 height 48
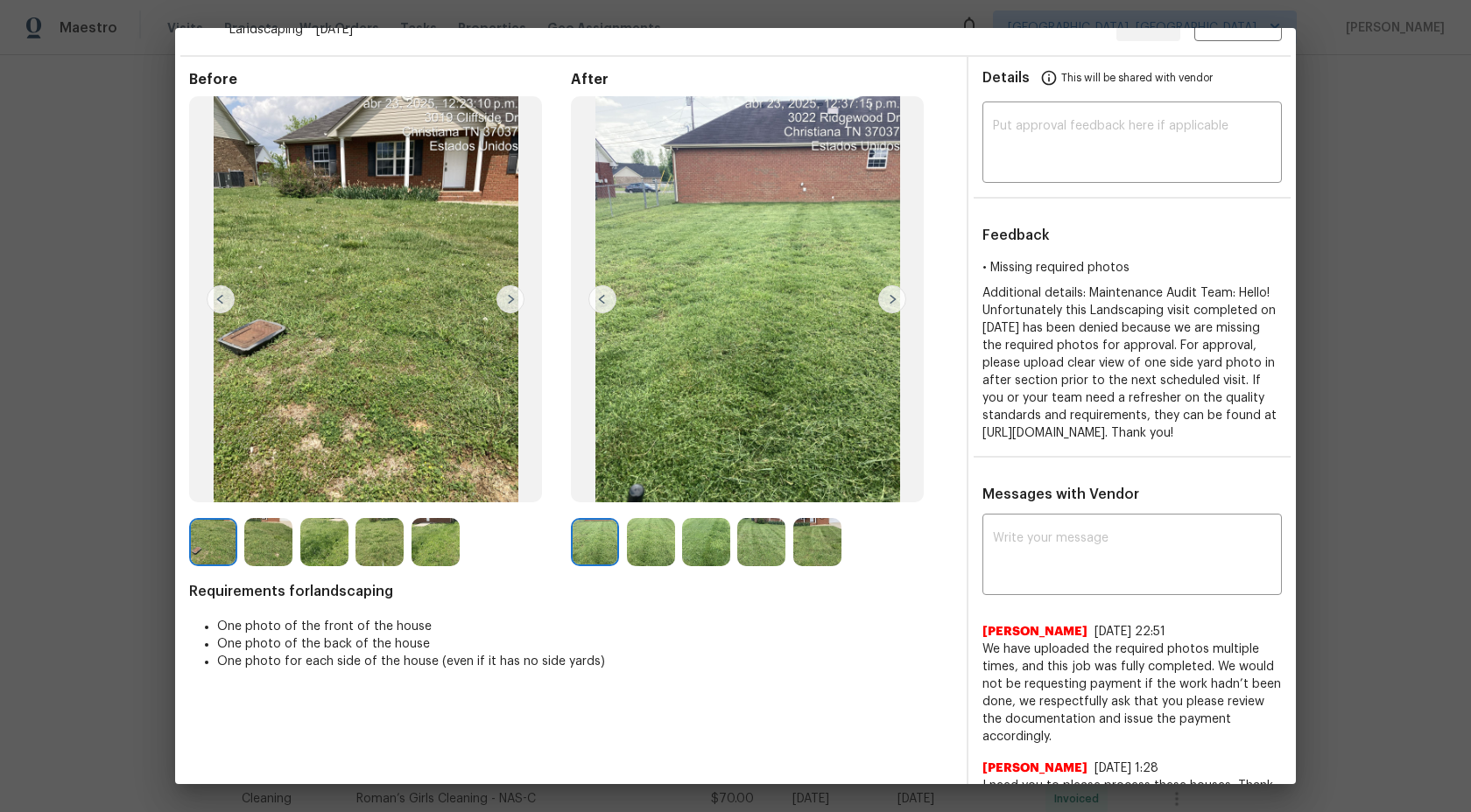
click at [641, 534] on img at bounding box center [650, 542] width 48 height 48
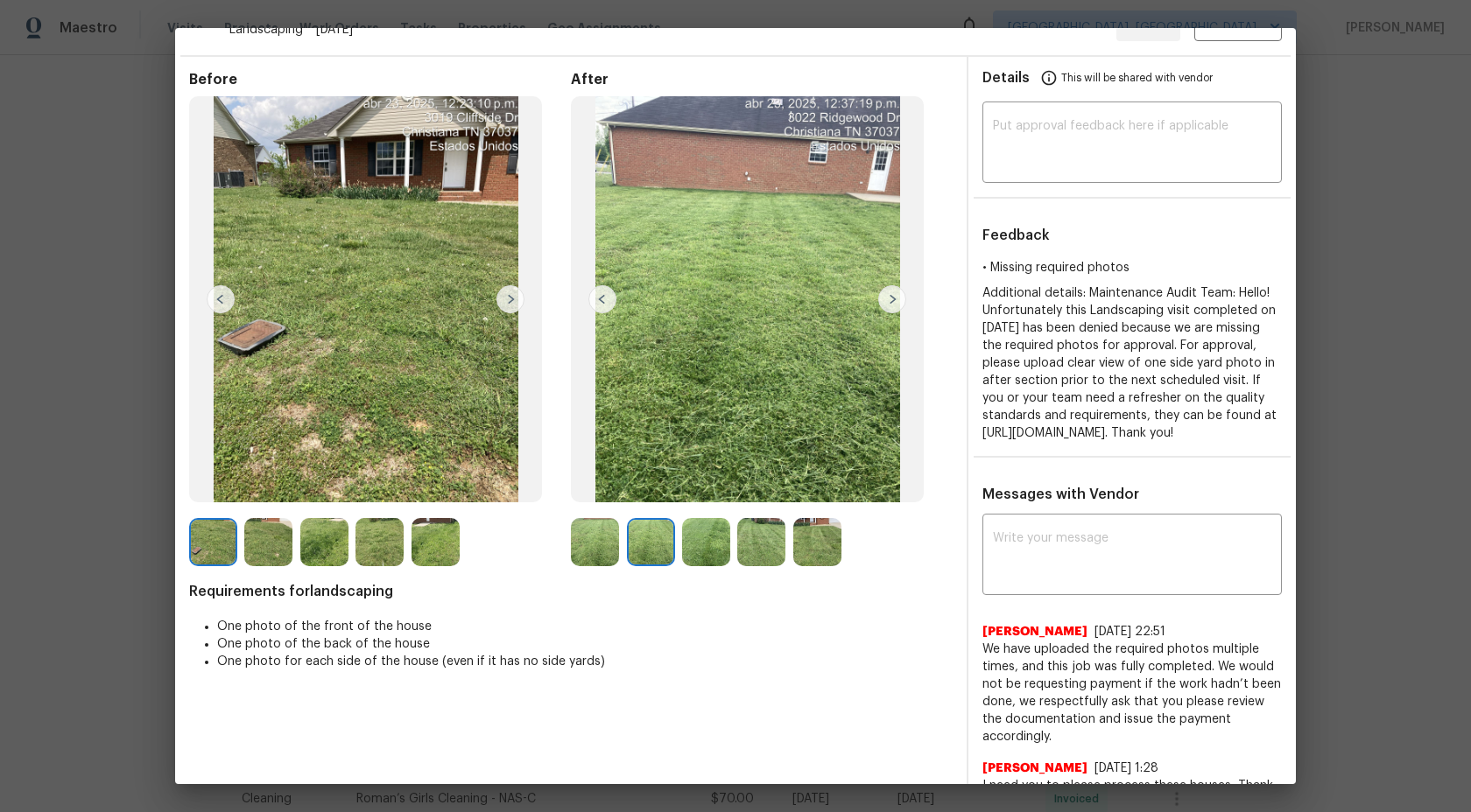
click at [703, 540] on img at bounding box center [705, 542] width 48 height 48
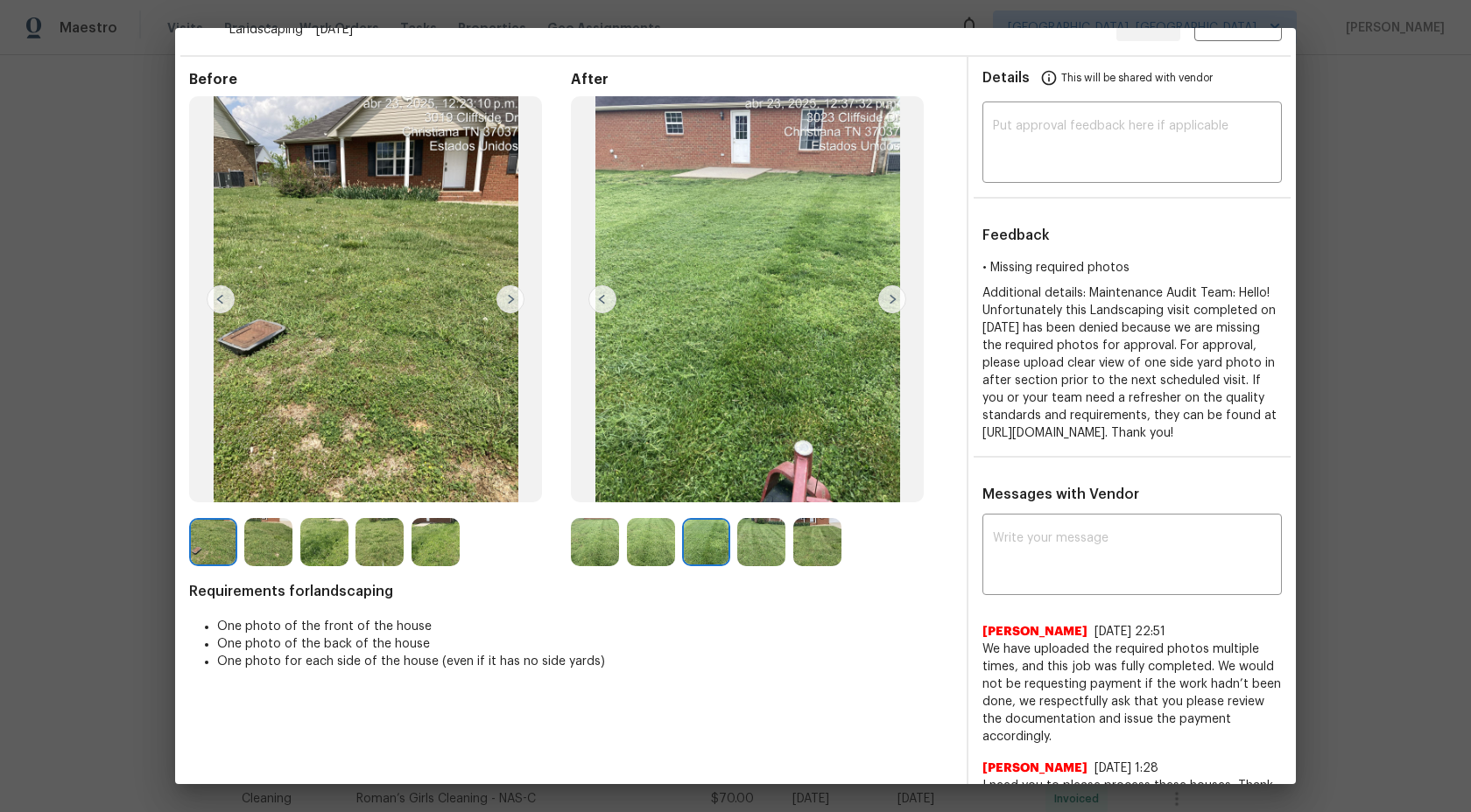
click at [766, 540] on img at bounding box center [761, 542] width 48 height 48
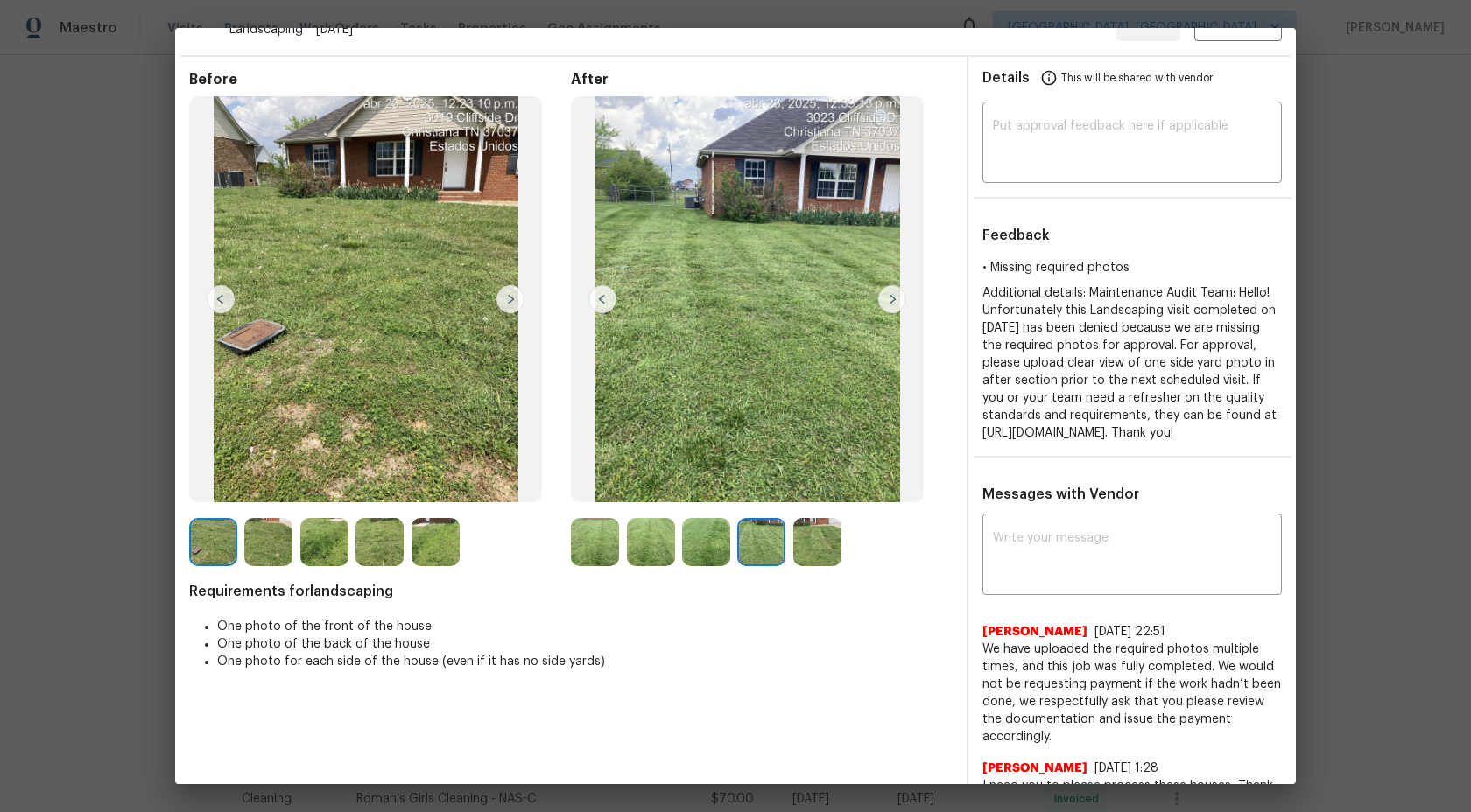
click at [766, 540] on img at bounding box center [761, 542] width 48 height 48
click at [803, 537] on img at bounding box center [817, 542] width 48 height 48
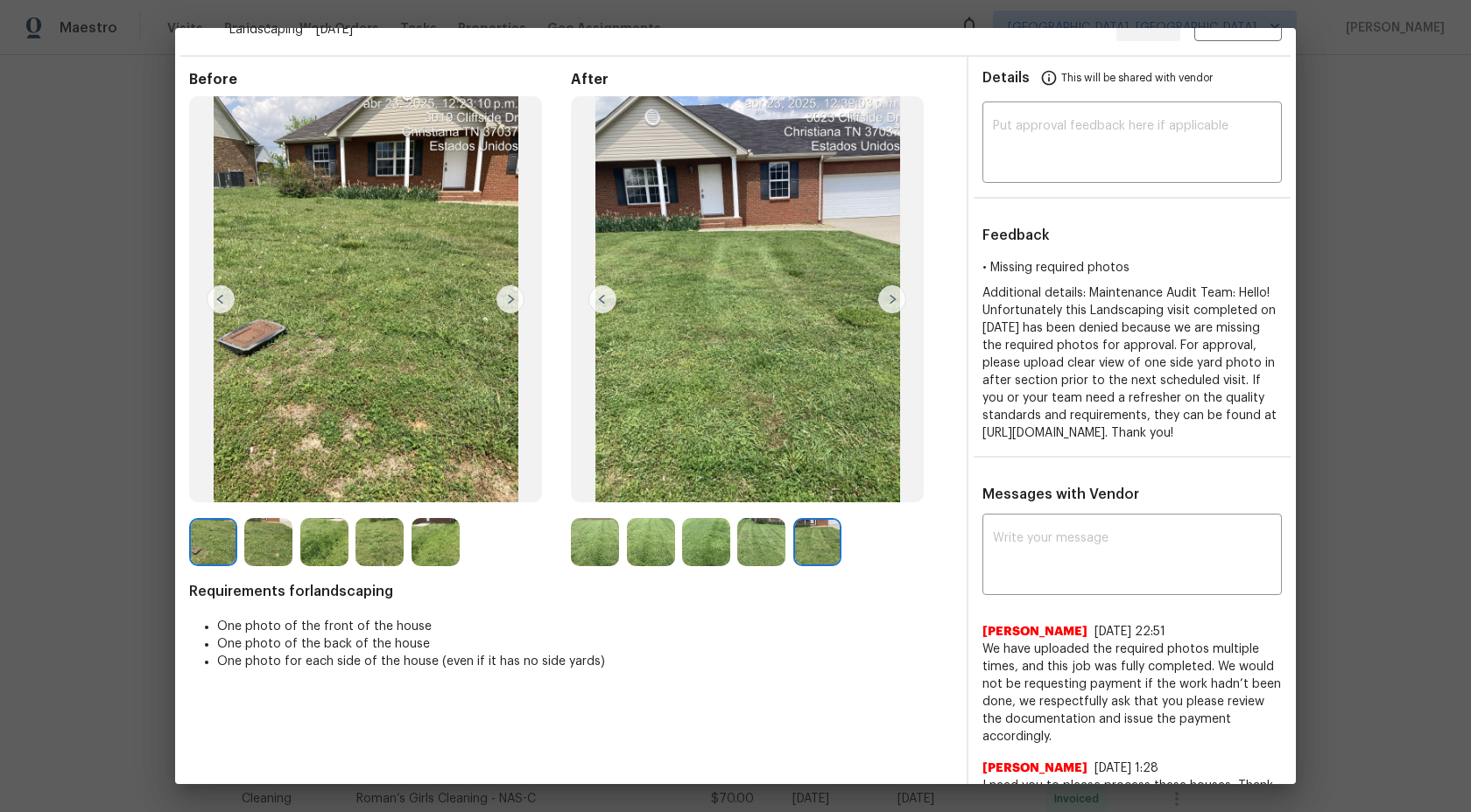
click at [809, 548] on img at bounding box center [817, 542] width 48 height 48
click at [755, 551] on img at bounding box center [761, 542] width 48 height 48
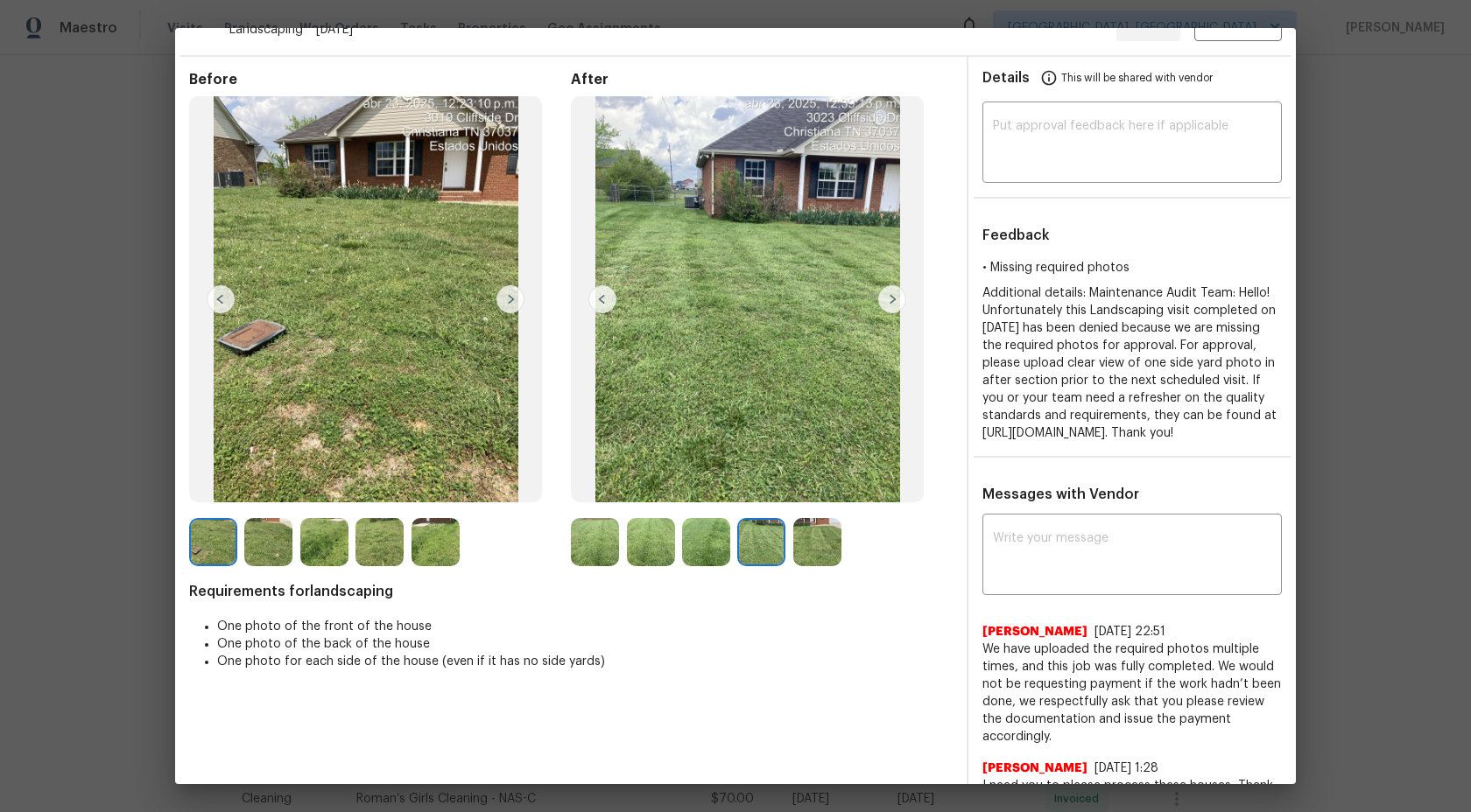
click at [712, 552] on img at bounding box center [705, 542] width 48 height 48
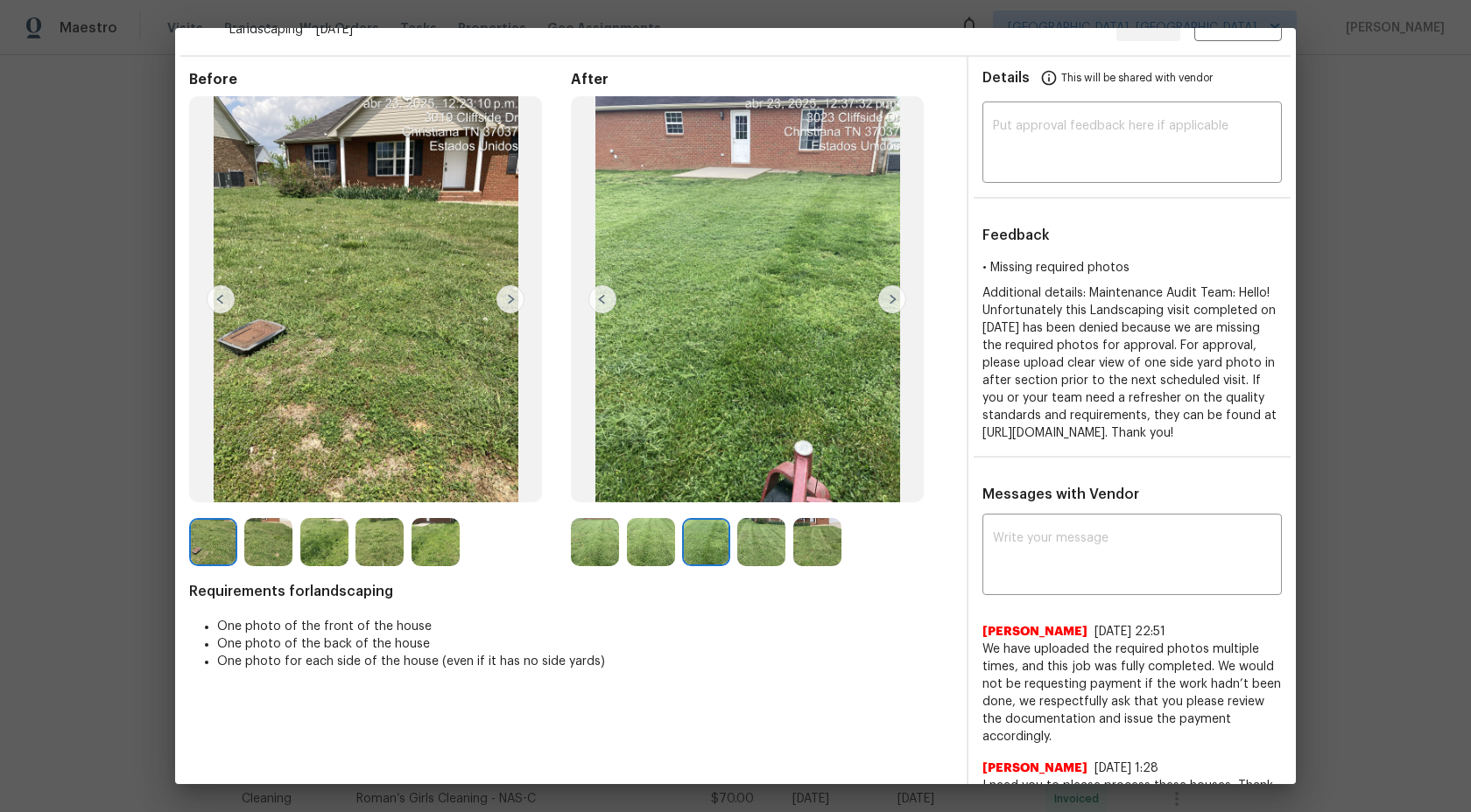
click at [655, 556] on img at bounding box center [650, 542] width 48 height 48
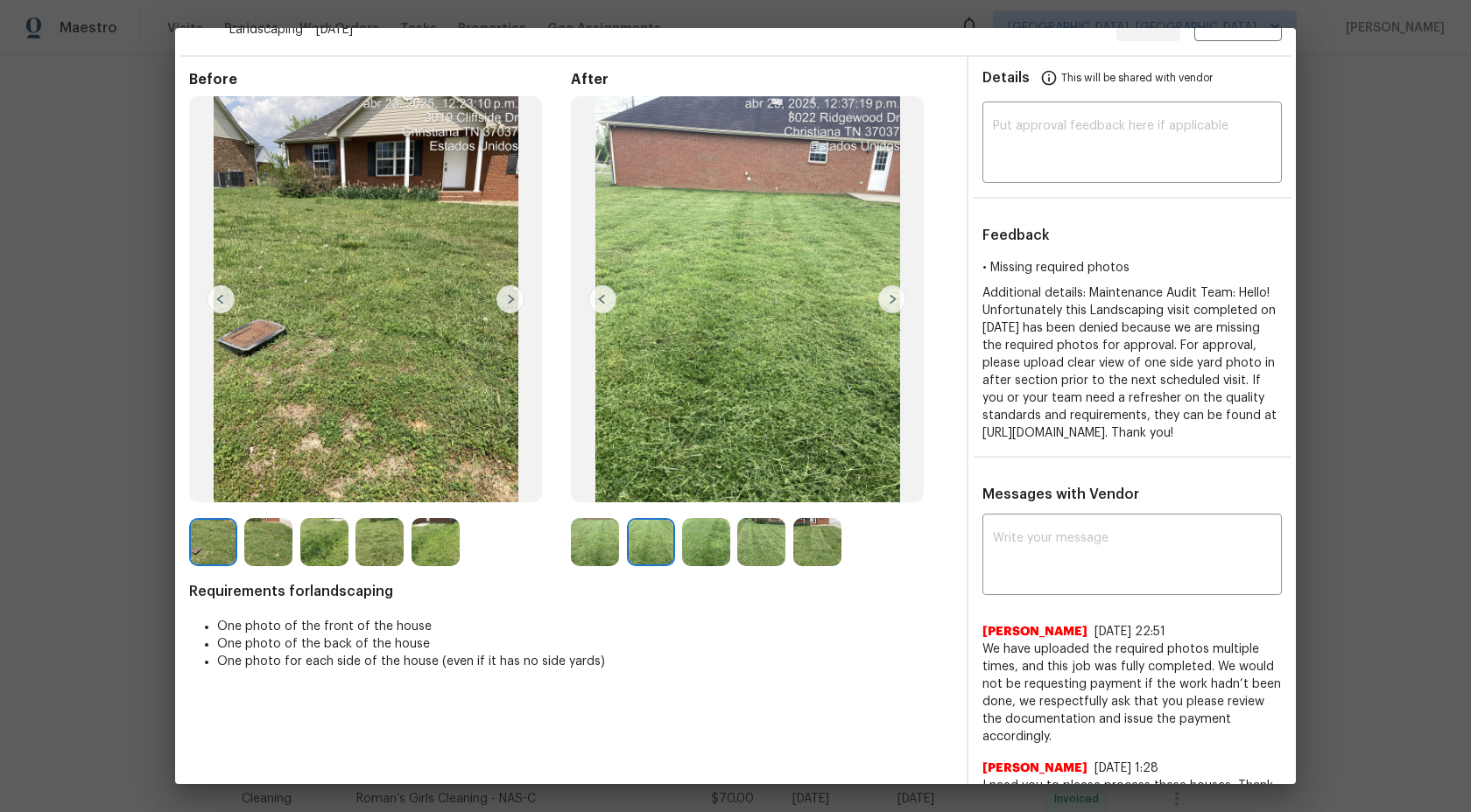
click at [606, 566] on div "Before After Requirements for landscaping One photo of the front of the house O…" at bounding box center [571, 543] width 764 height 944
click at [609, 544] on img at bounding box center [595, 542] width 48 height 48
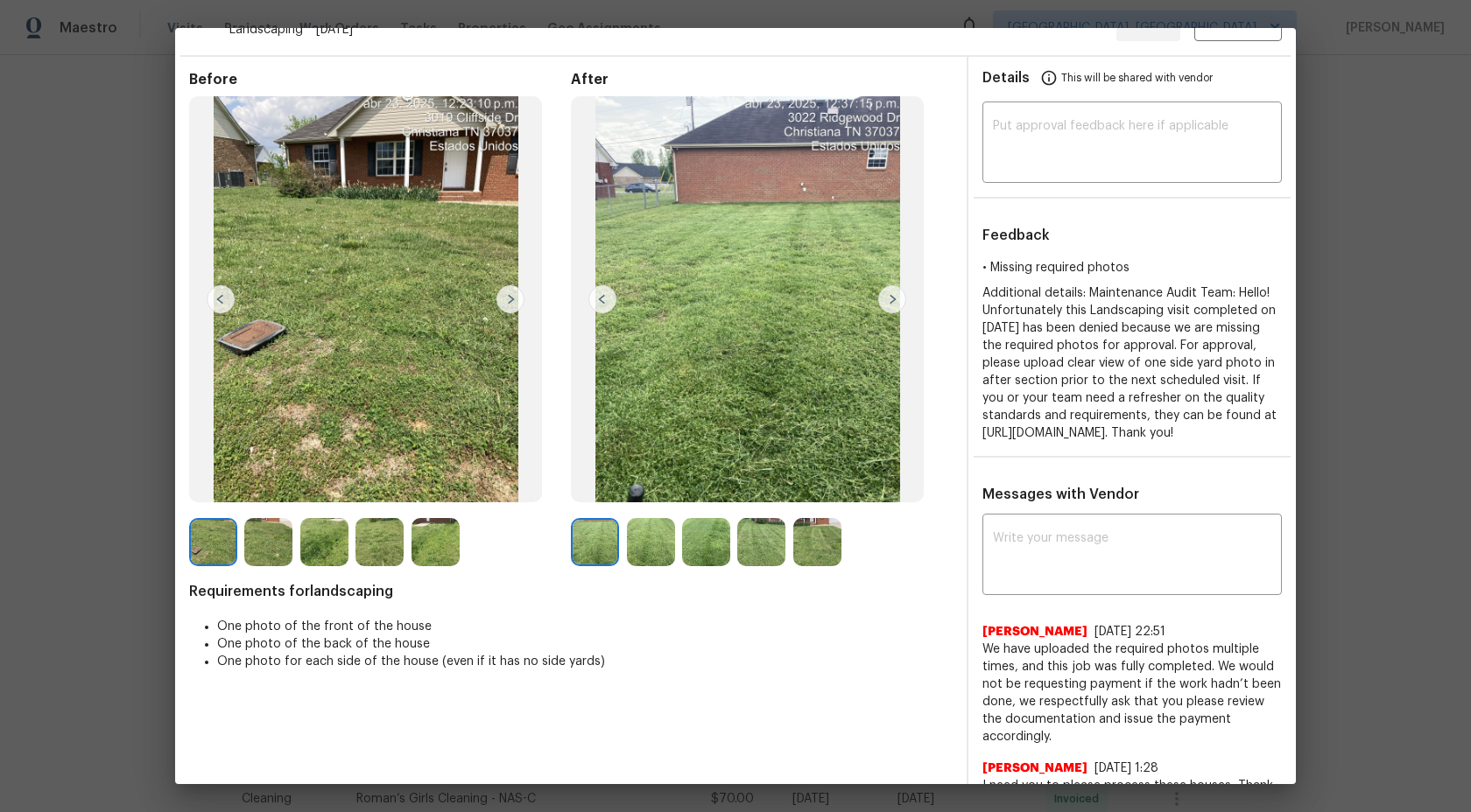
click at [431, 538] on img at bounding box center [435, 542] width 48 height 48
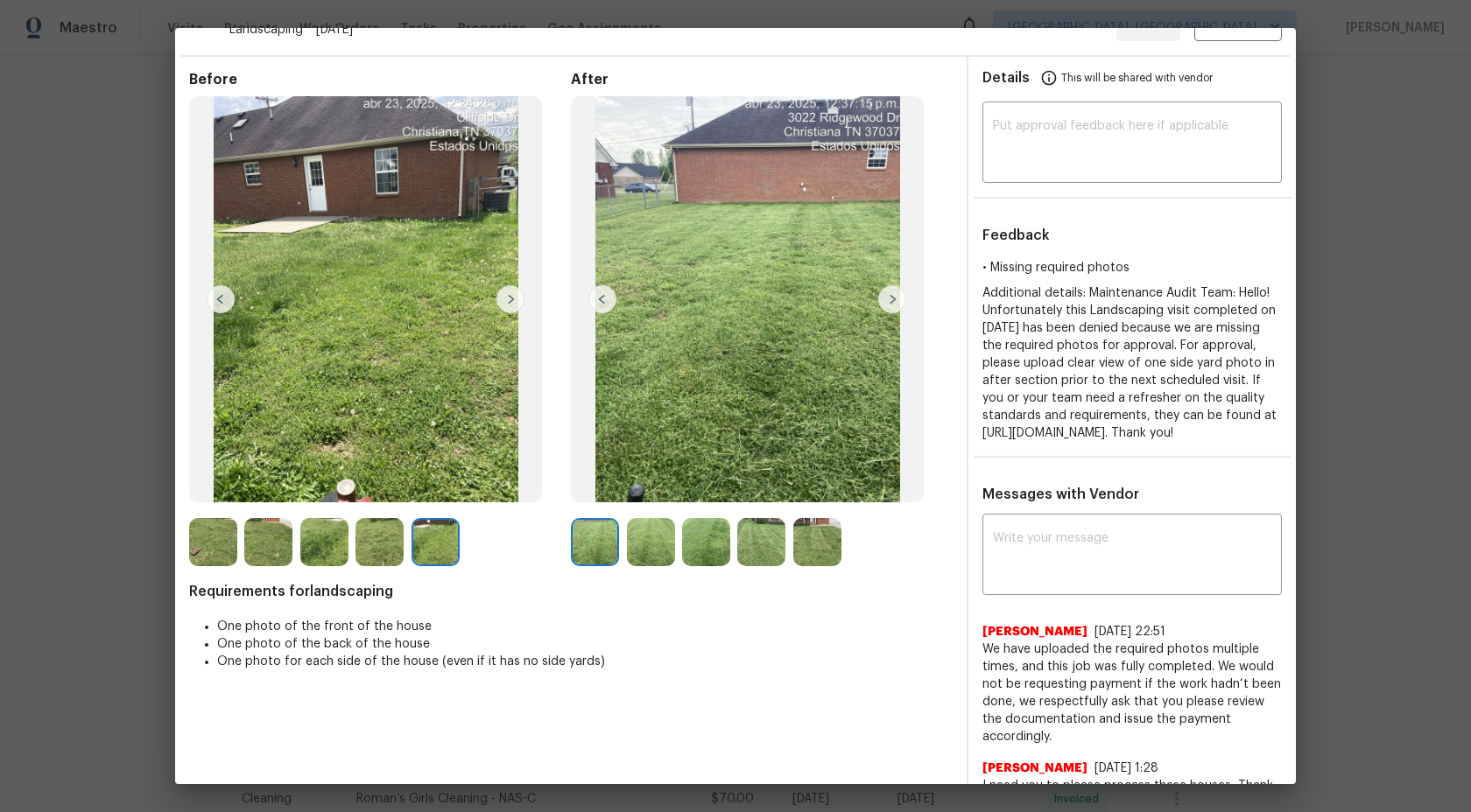
click at [368, 537] on img at bounding box center [379, 542] width 48 height 48
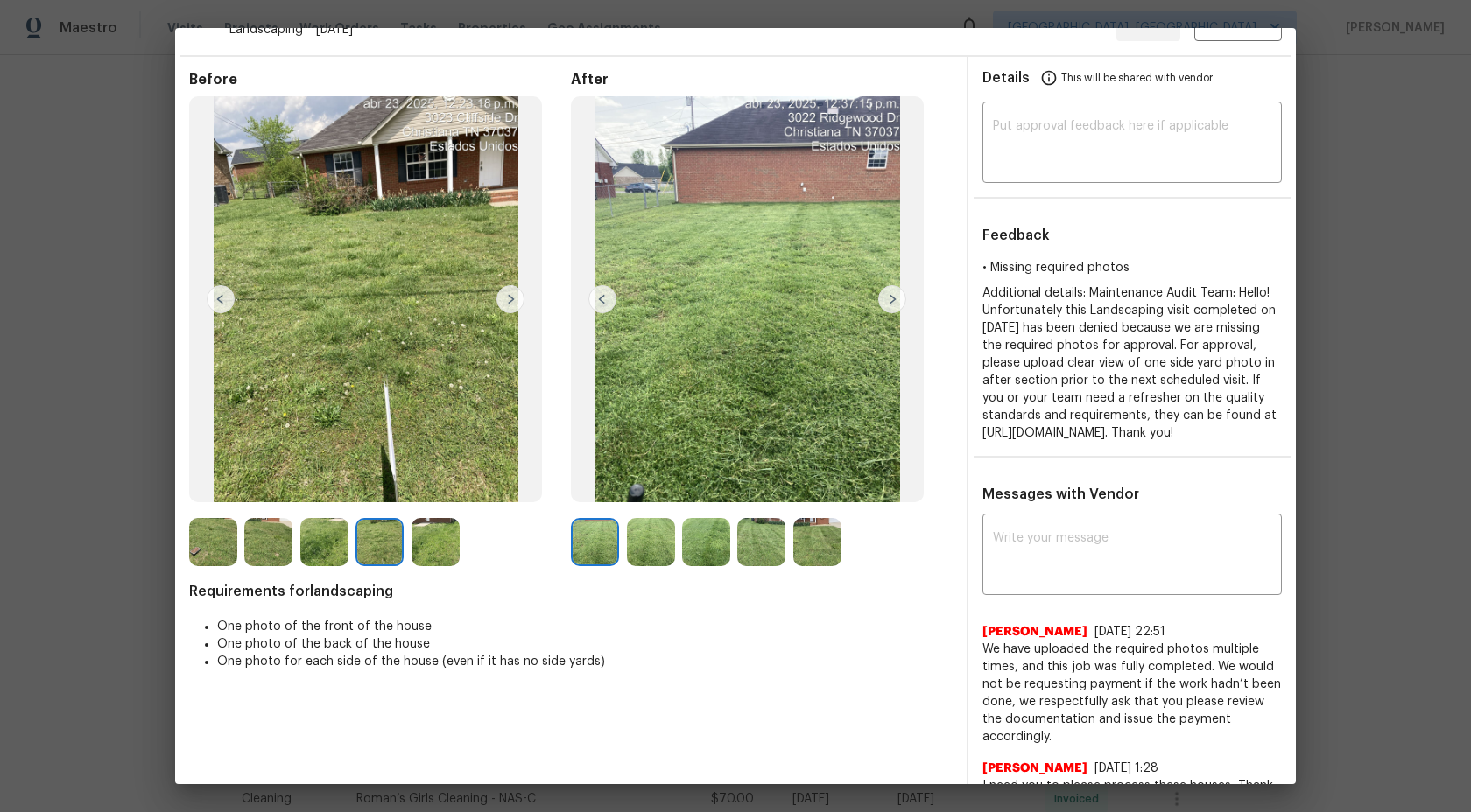
click at [594, 535] on img at bounding box center [595, 542] width 48 height 48
click at [653, 534] on img at bounding box center [650, 542] width 48 height 48
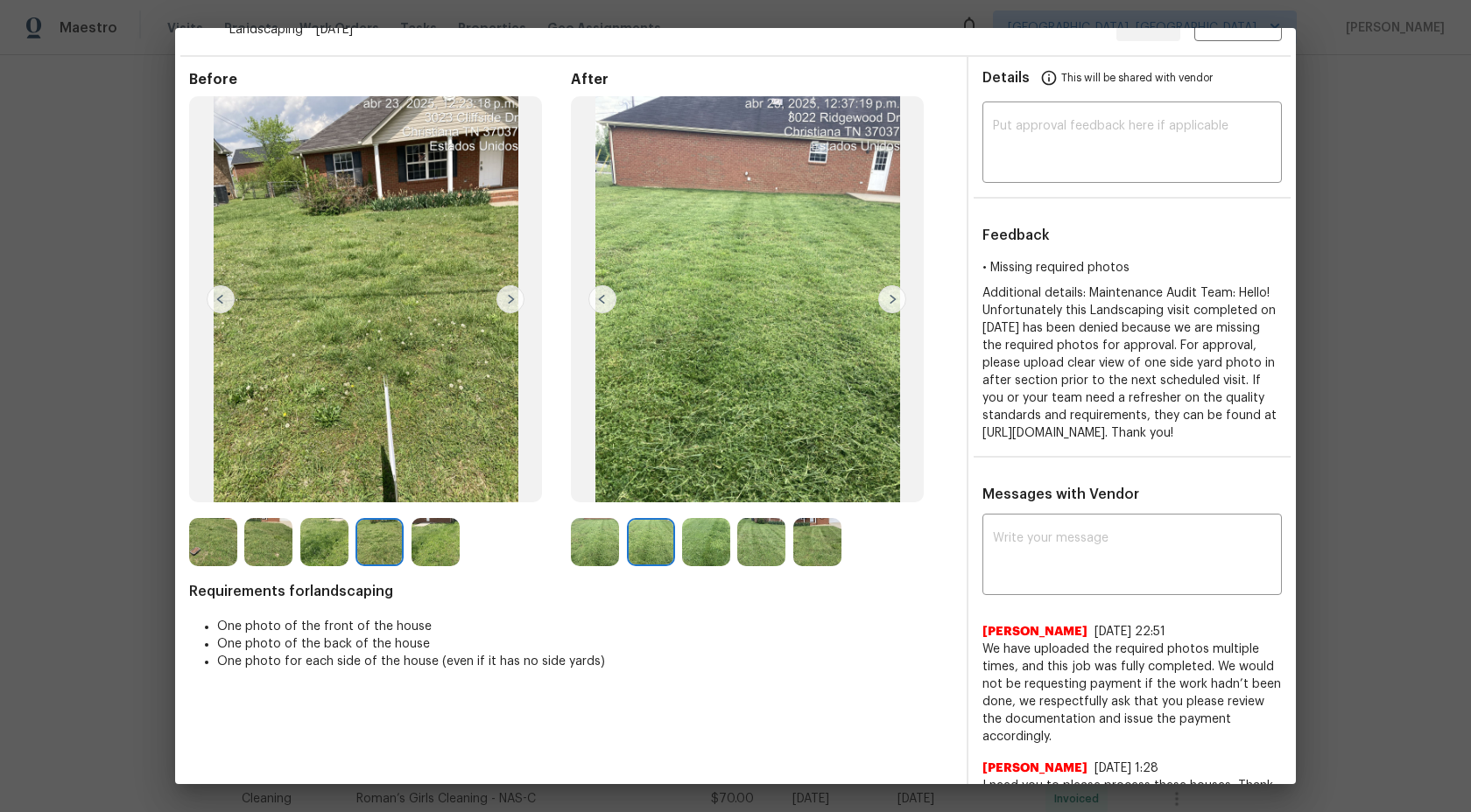
click at [703, 534] on img at bounding box center [705, 542] width 48 height 48
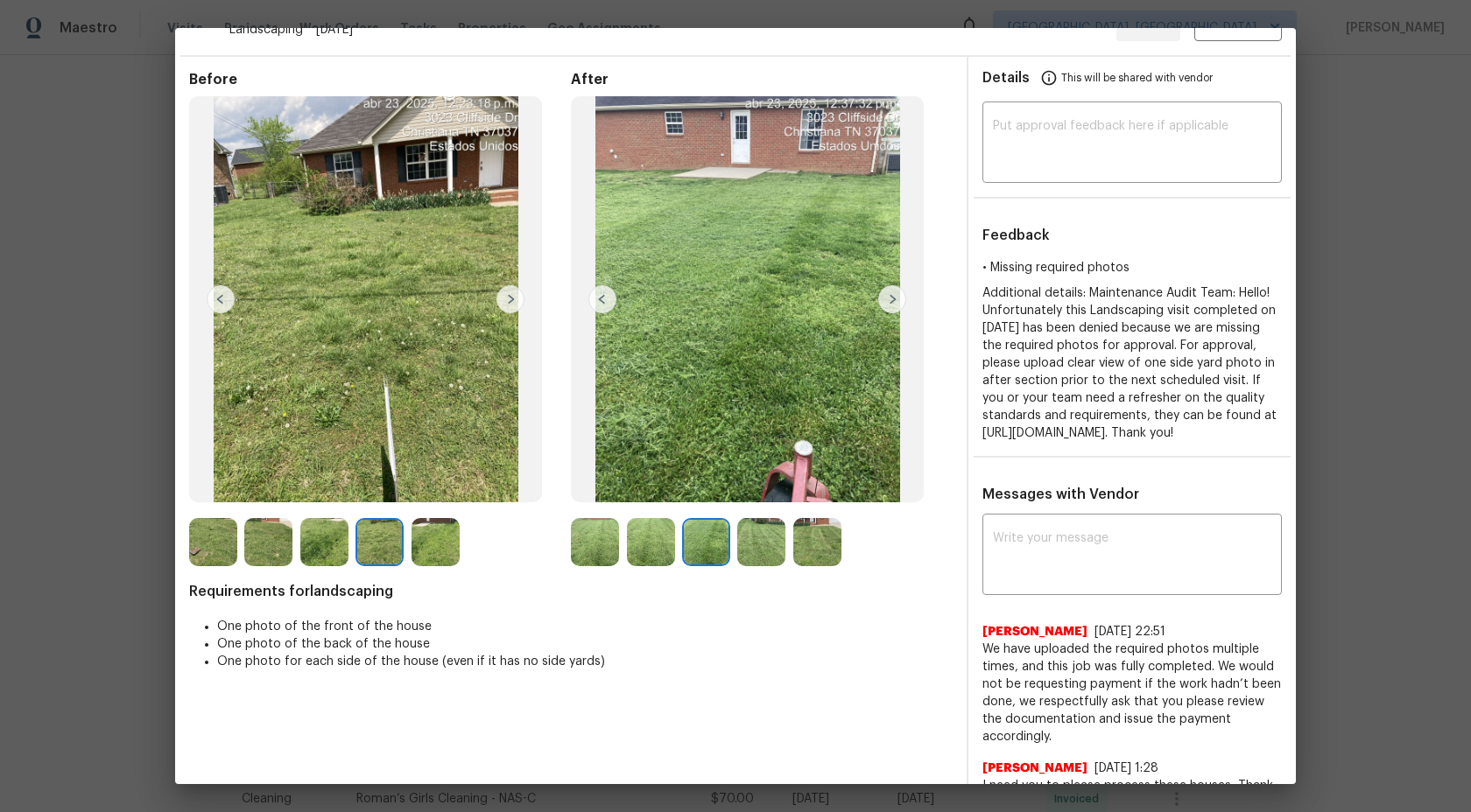
click at [765, 543] on img at bounding box center [761, 542] width 48 height 48
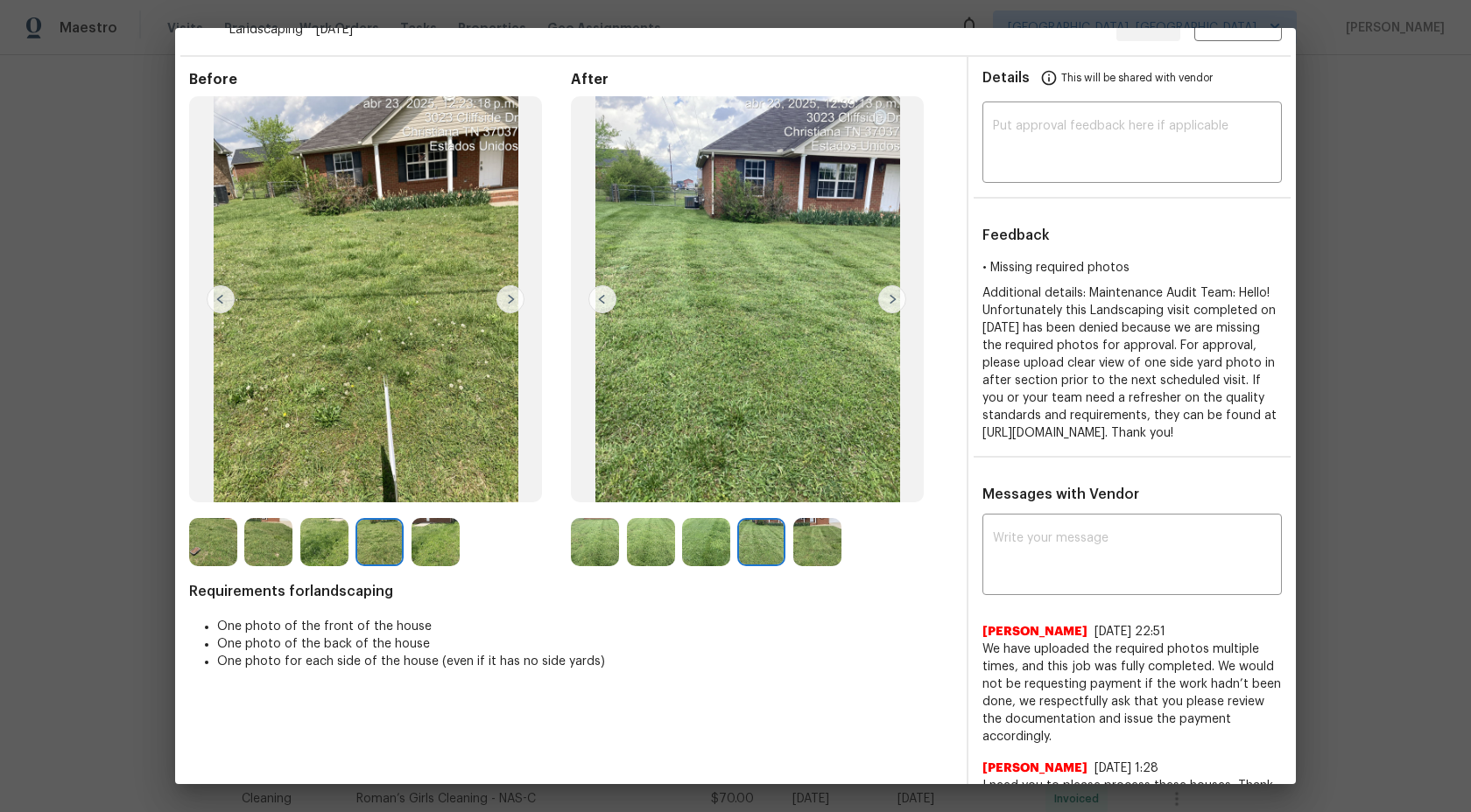
click at [804, 543] on img at bounding box center [817, 542] width 48 height 48
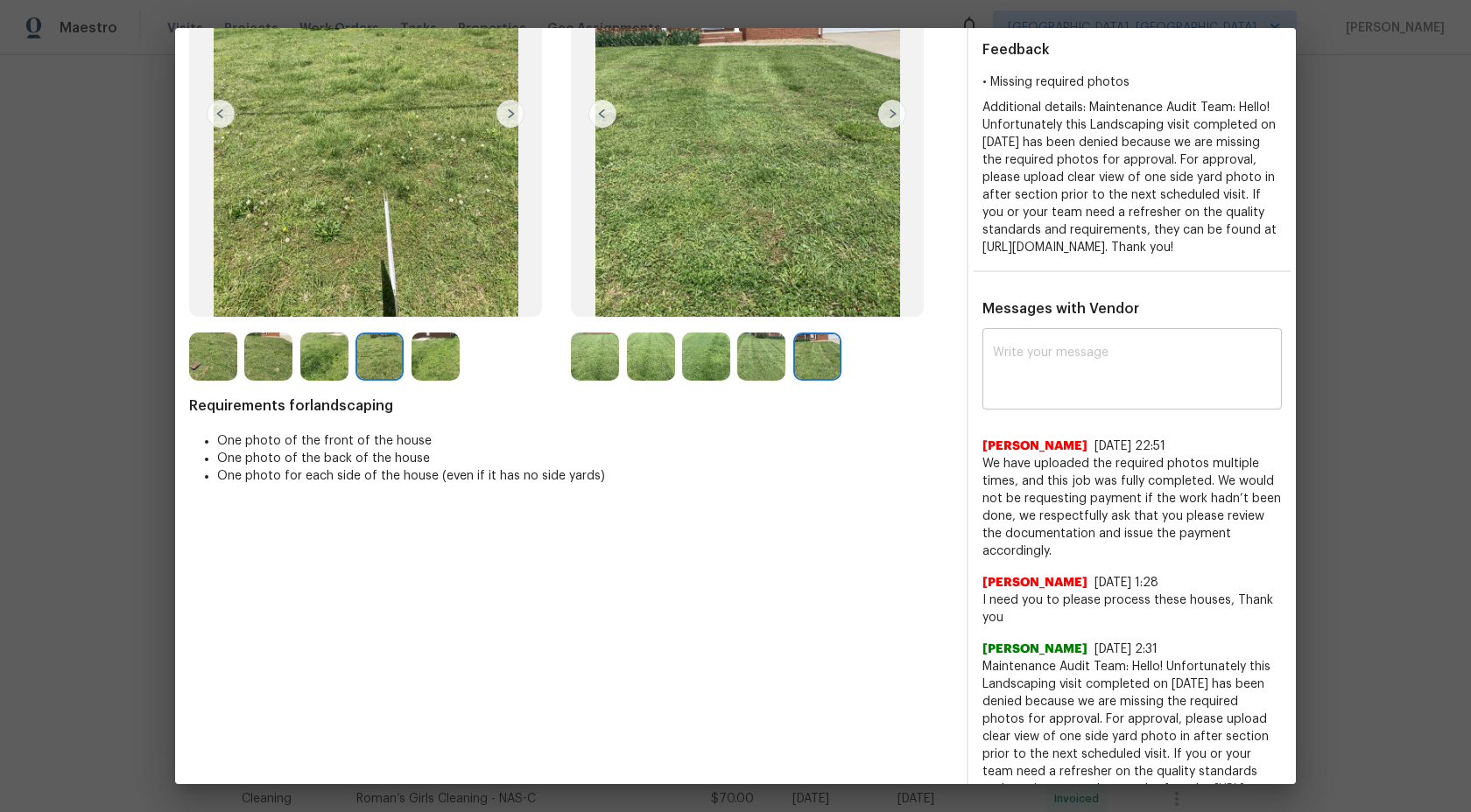
scroll to position [286, 0]
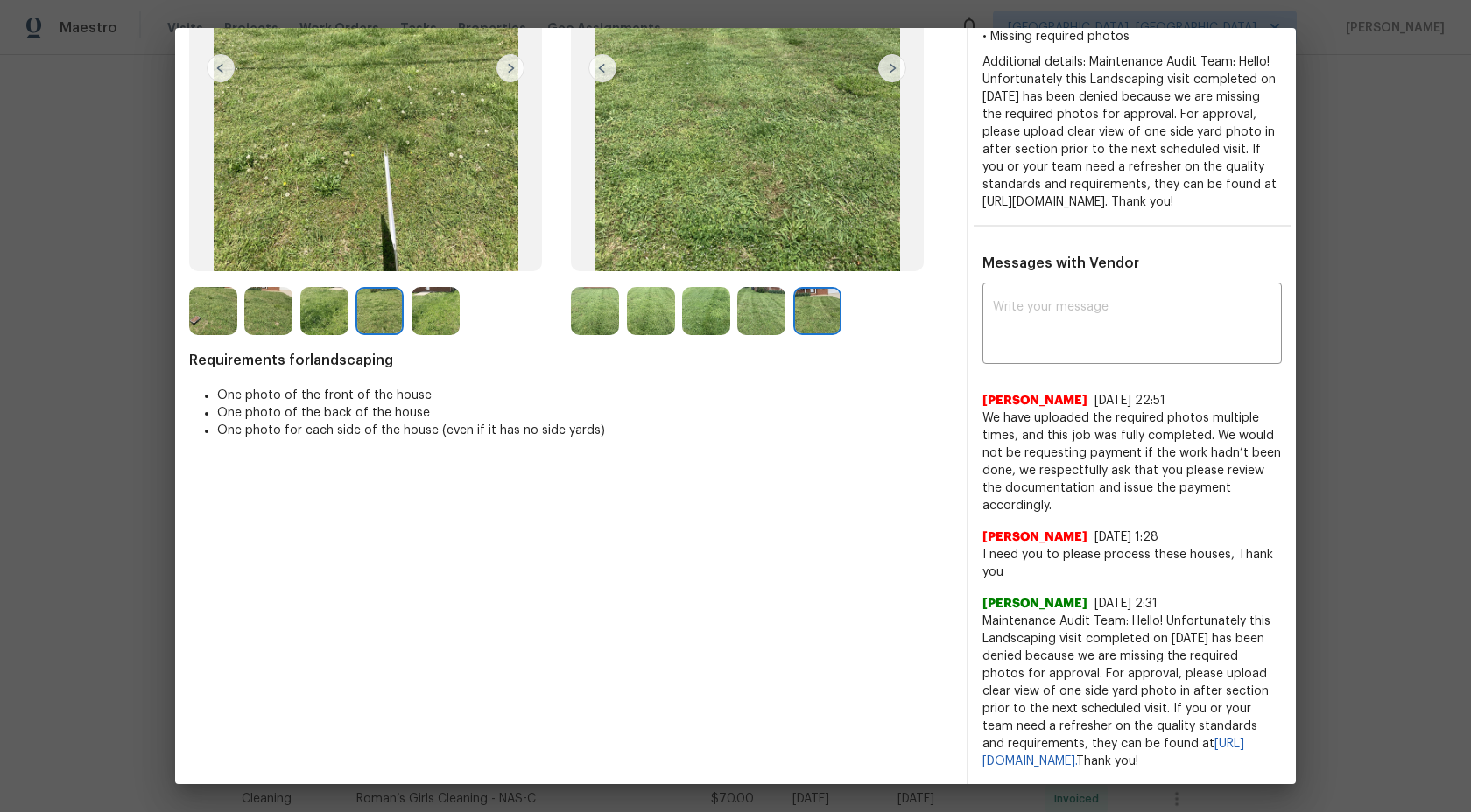
drag, startPoint x: 1055, startPoint y: 771, endPoint x: 983, endPoint y: 605, distance: 180.9
click at [983, 605] on div "Messages with Vendor x ​ Alexandra Penalba 8/8/25, 22:51 We have uploaded the r…" at bounding box center [1132, 519] width 328 height 530
copy span "Maintenance Audit Team: Hello! Unfortunately this Landscaping visit completed o…"
click at [1042, 313] on textarea at bounding box center [1132, 326] width 278 height 49
paste textarea "Maintenance Audit Team: Hello! Unfortunately this Landscaping visit completed o…"
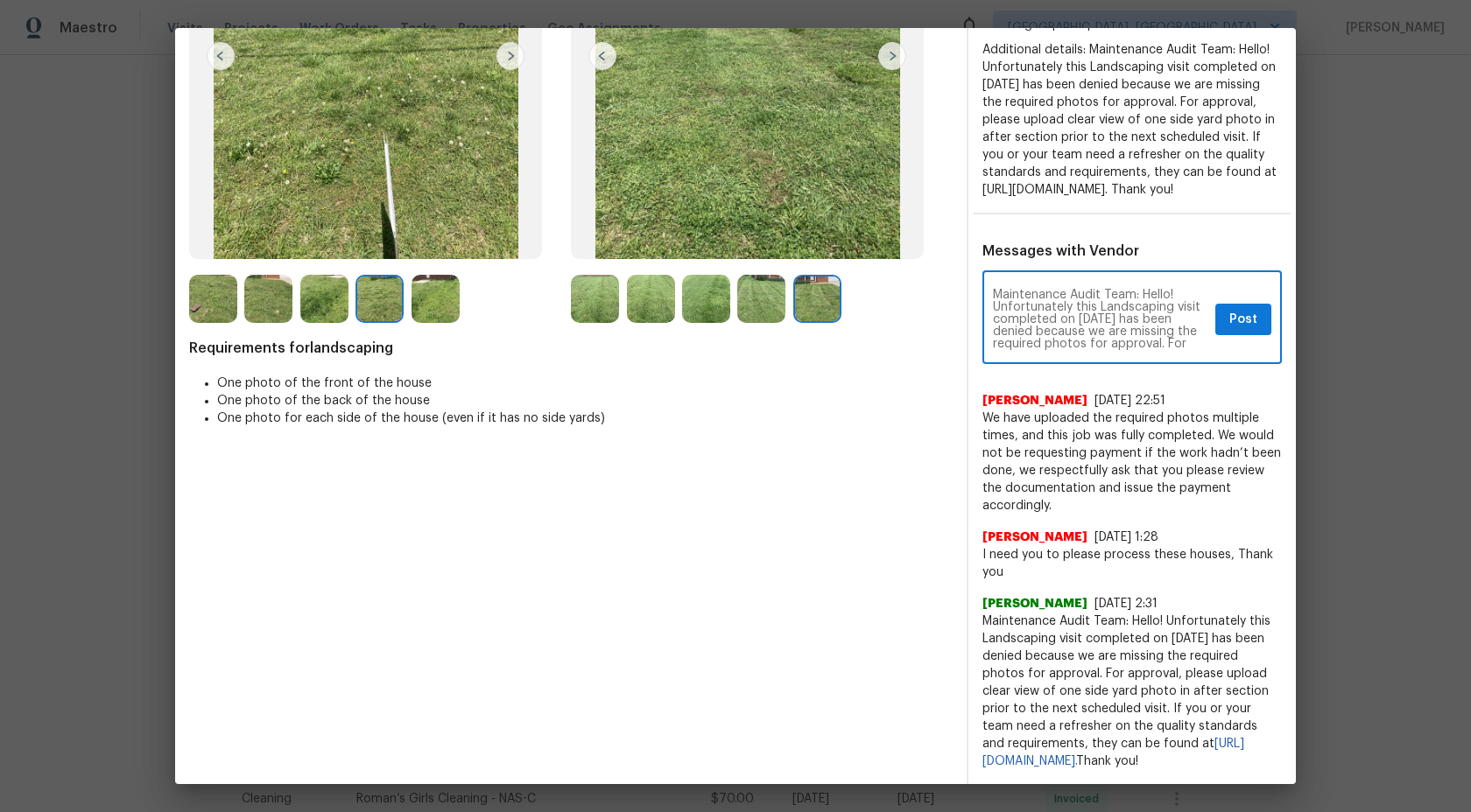
scroll to position [98, 0]
type textarea "Maintenance Audit Team: Hello! Unfortunately this Landscaping visit completed o…"
click at [1258, 328] on button "Post" at bounding box center [1243, 320] width 56 height 33
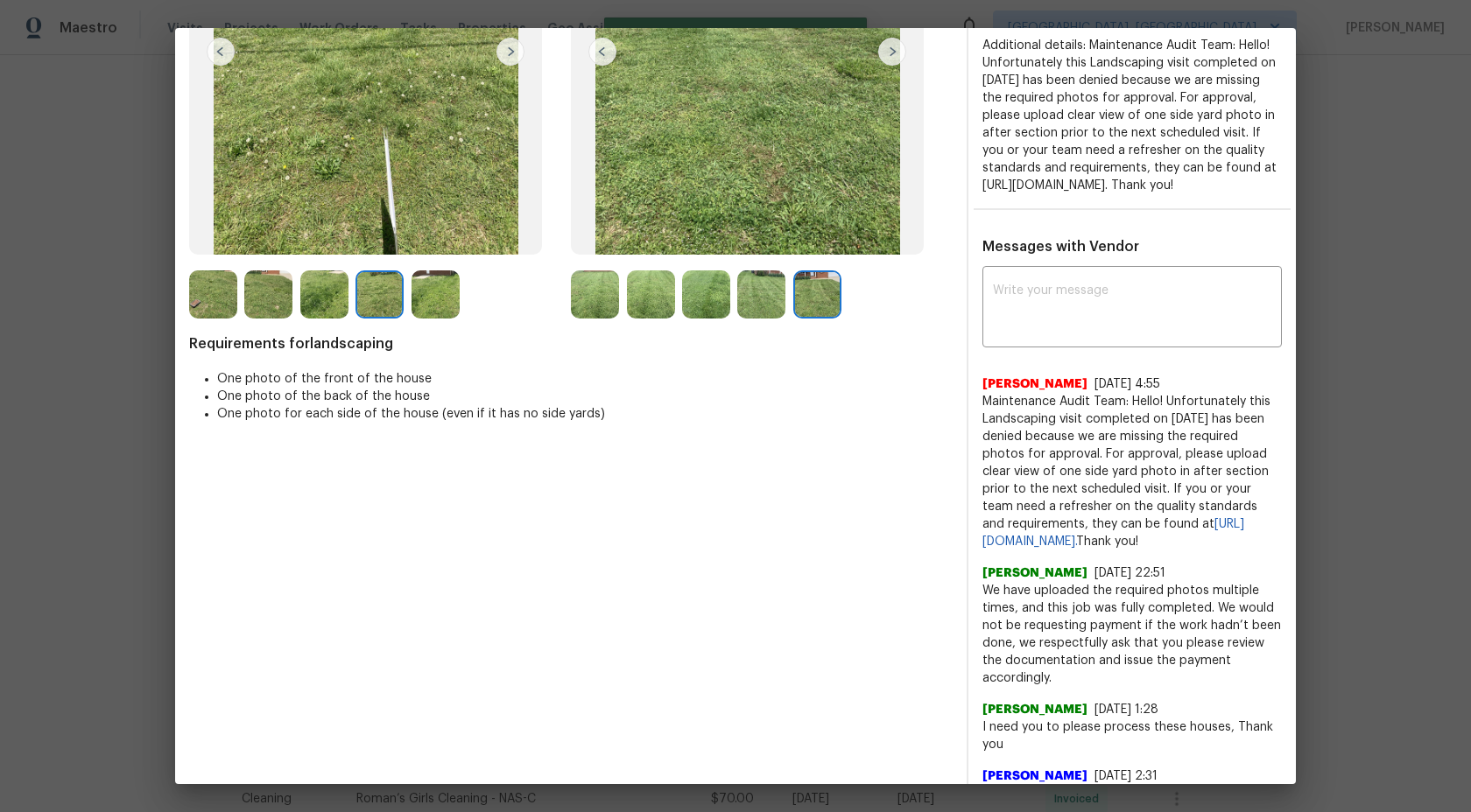
scroll to position [0, 0]
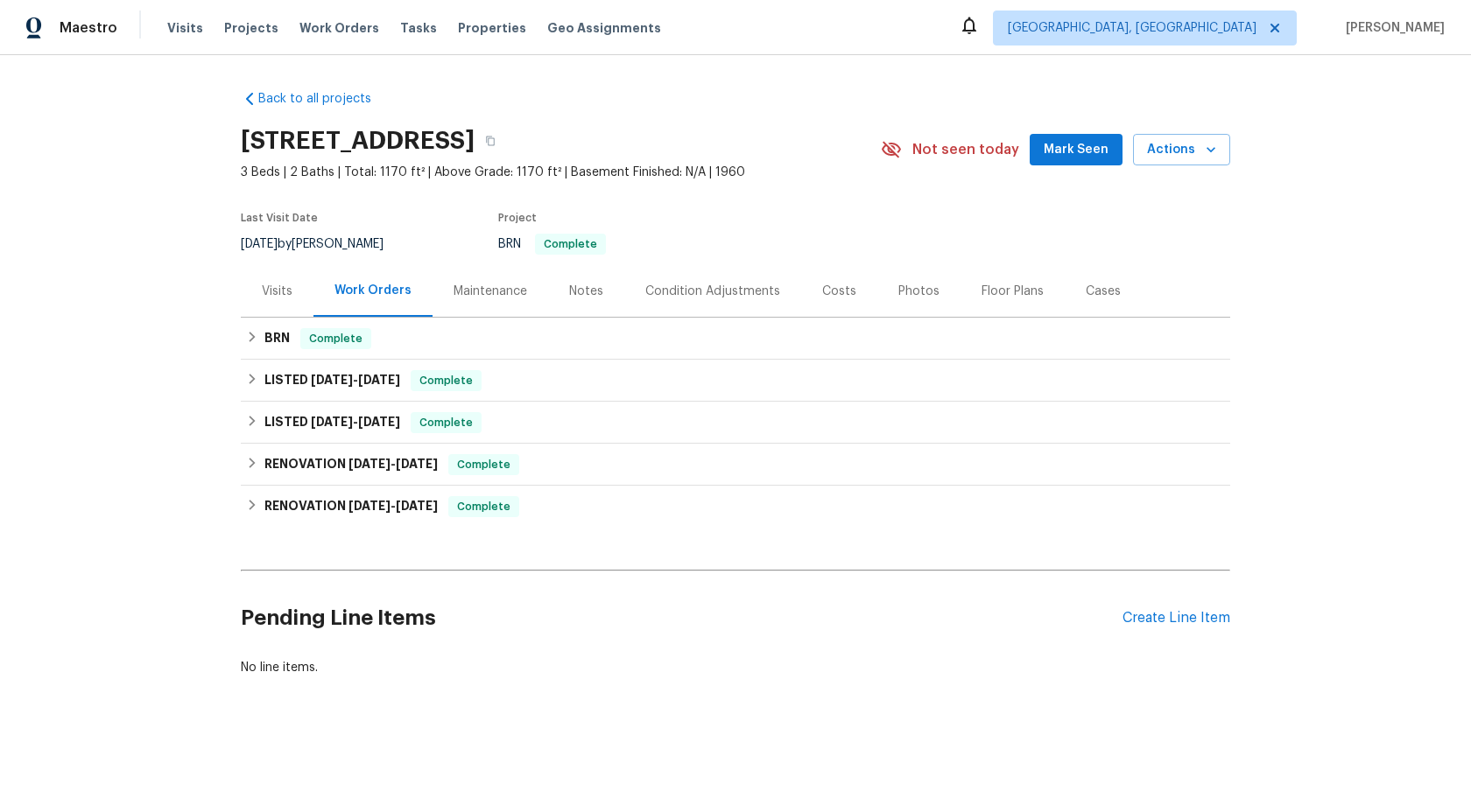
click at [498, 281] on div "Maintenance" at bounding box center [489, 291] width 115 height 51
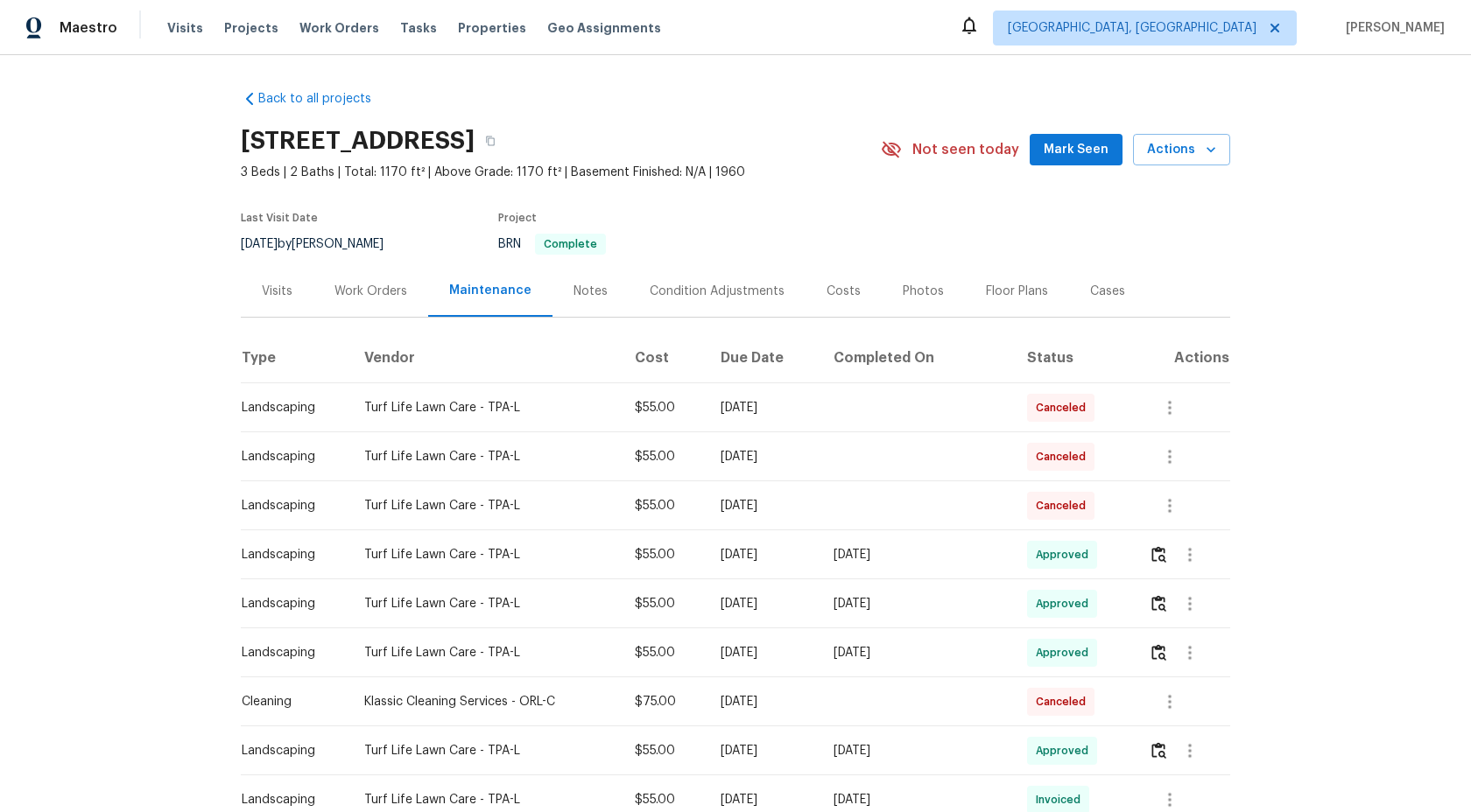
click at [495, 296] on div "Maintenance" at bounding box center [489, 291] width 82 height 18
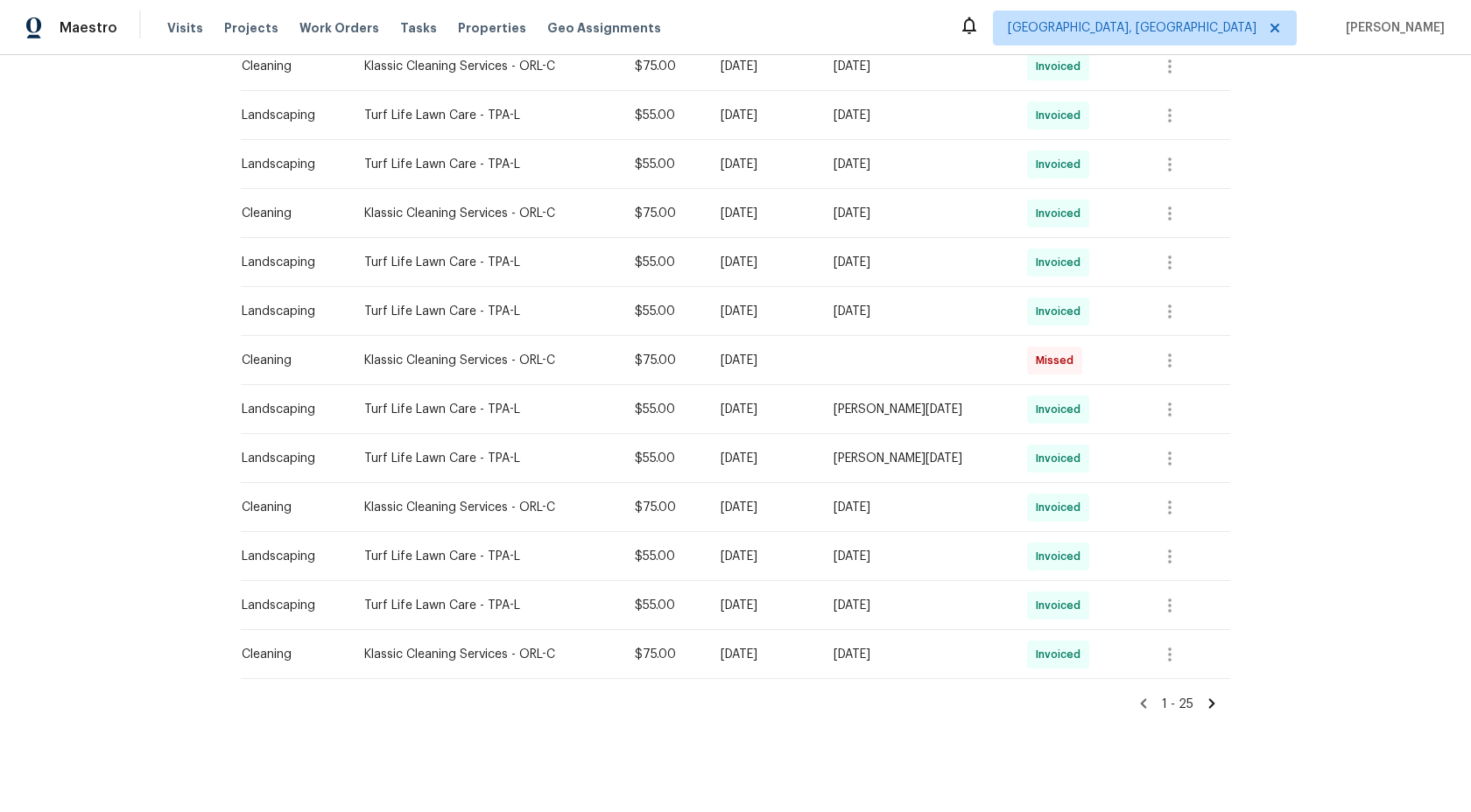
scroll to position [935, 0]
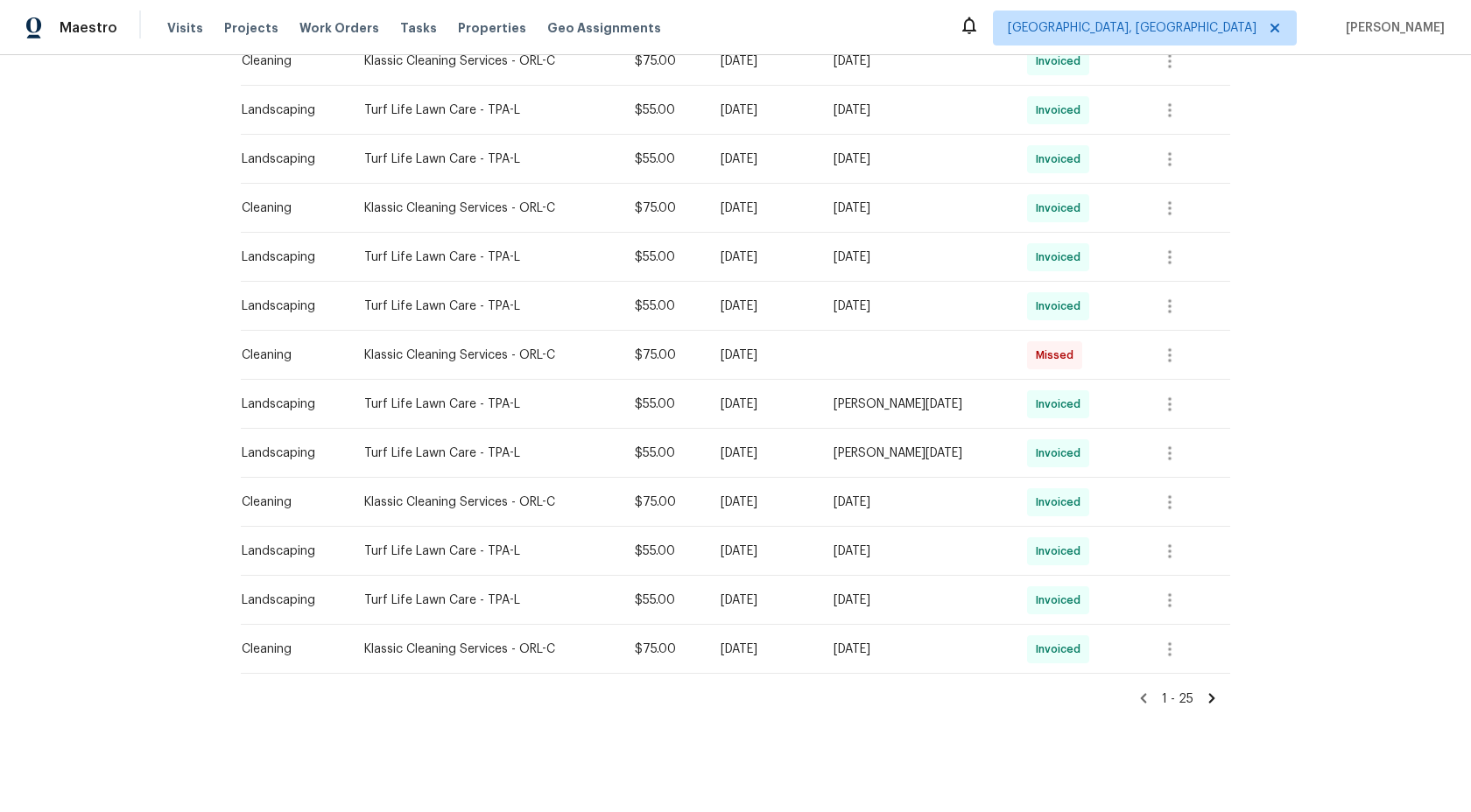
click at [1208, 696] on icon at bounding box center [1212, 699] width 16 height 16
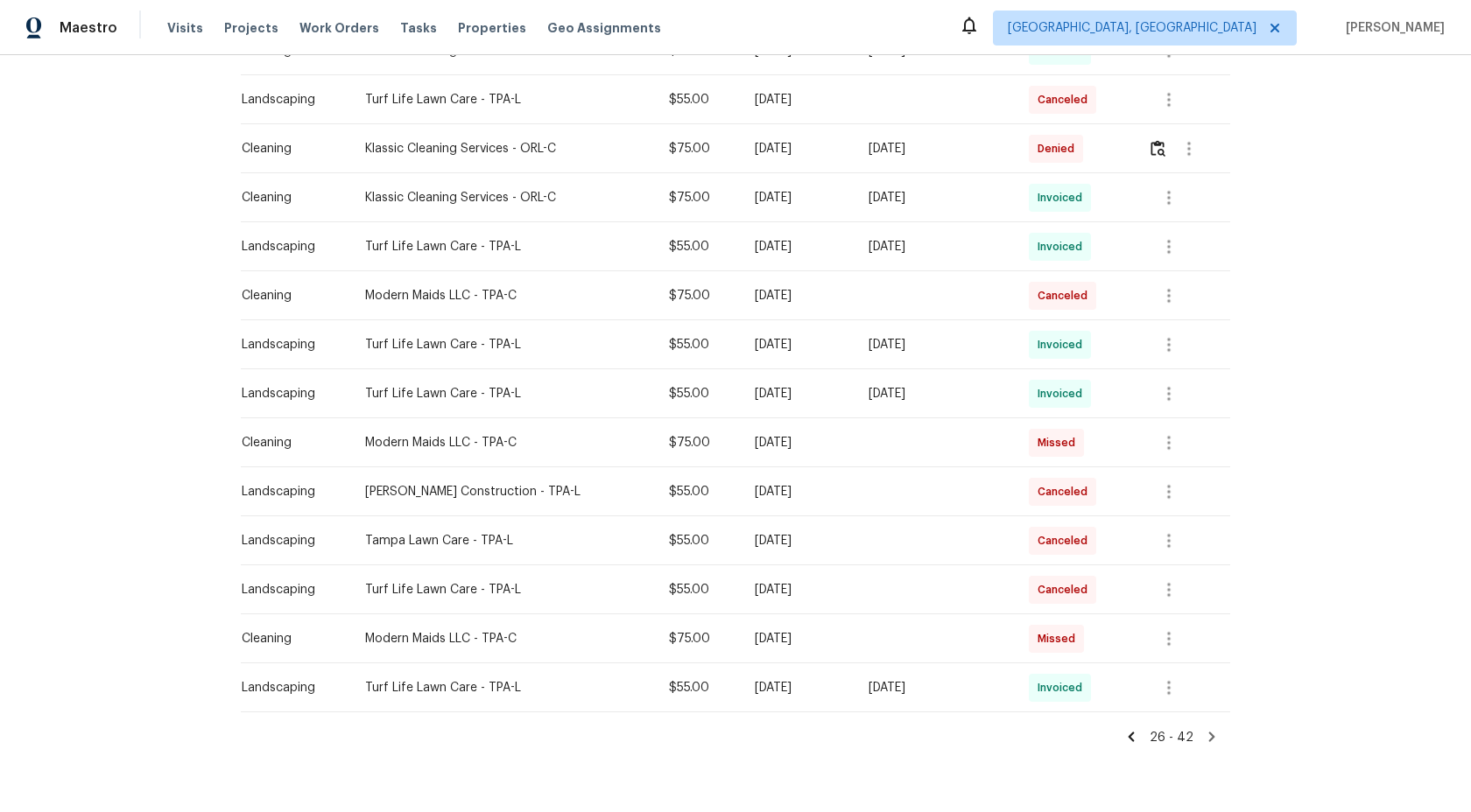
scroll to position [510, 0]
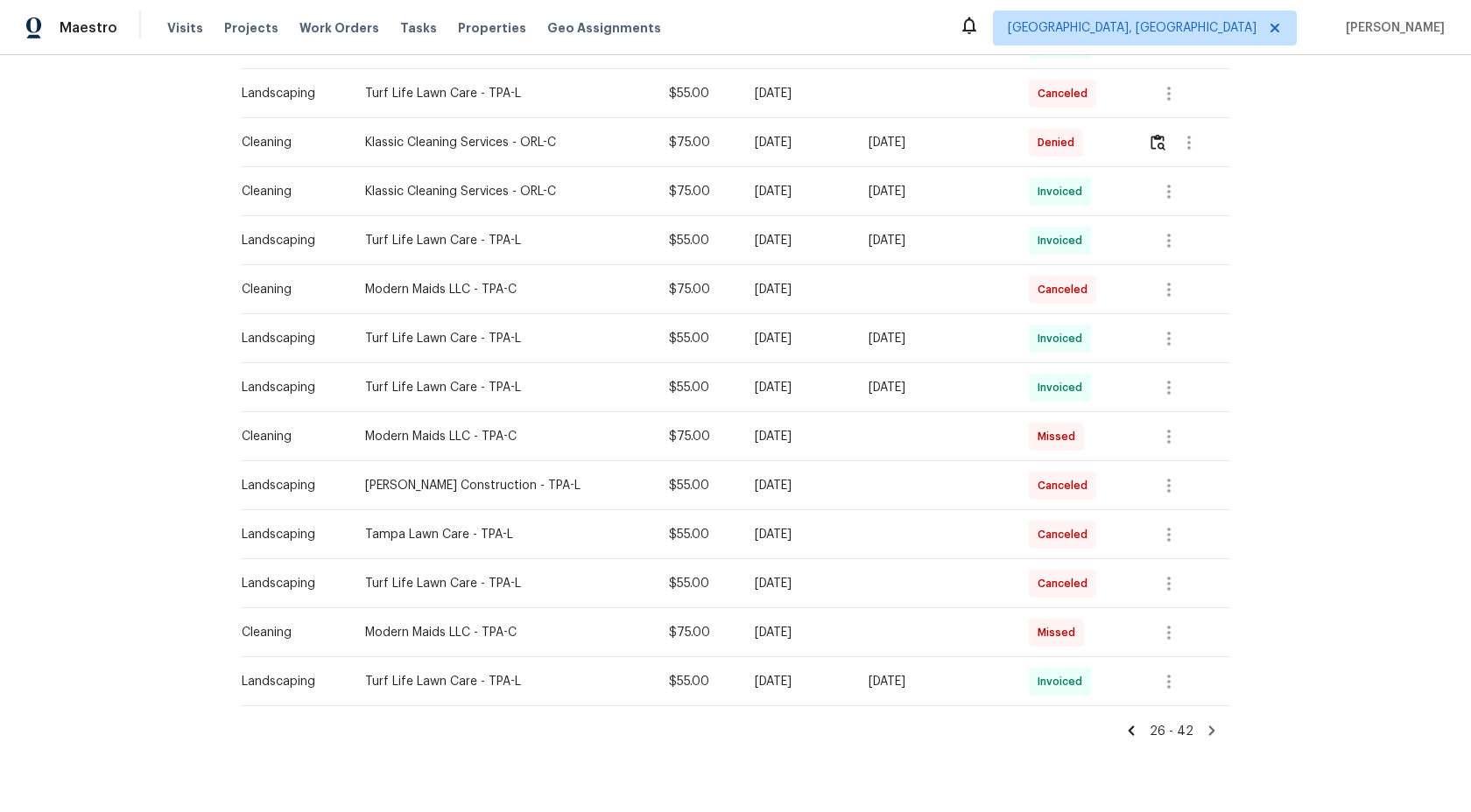
click at [1210, 726] on icon at bounding box center [1212, 731] width 6 height 10
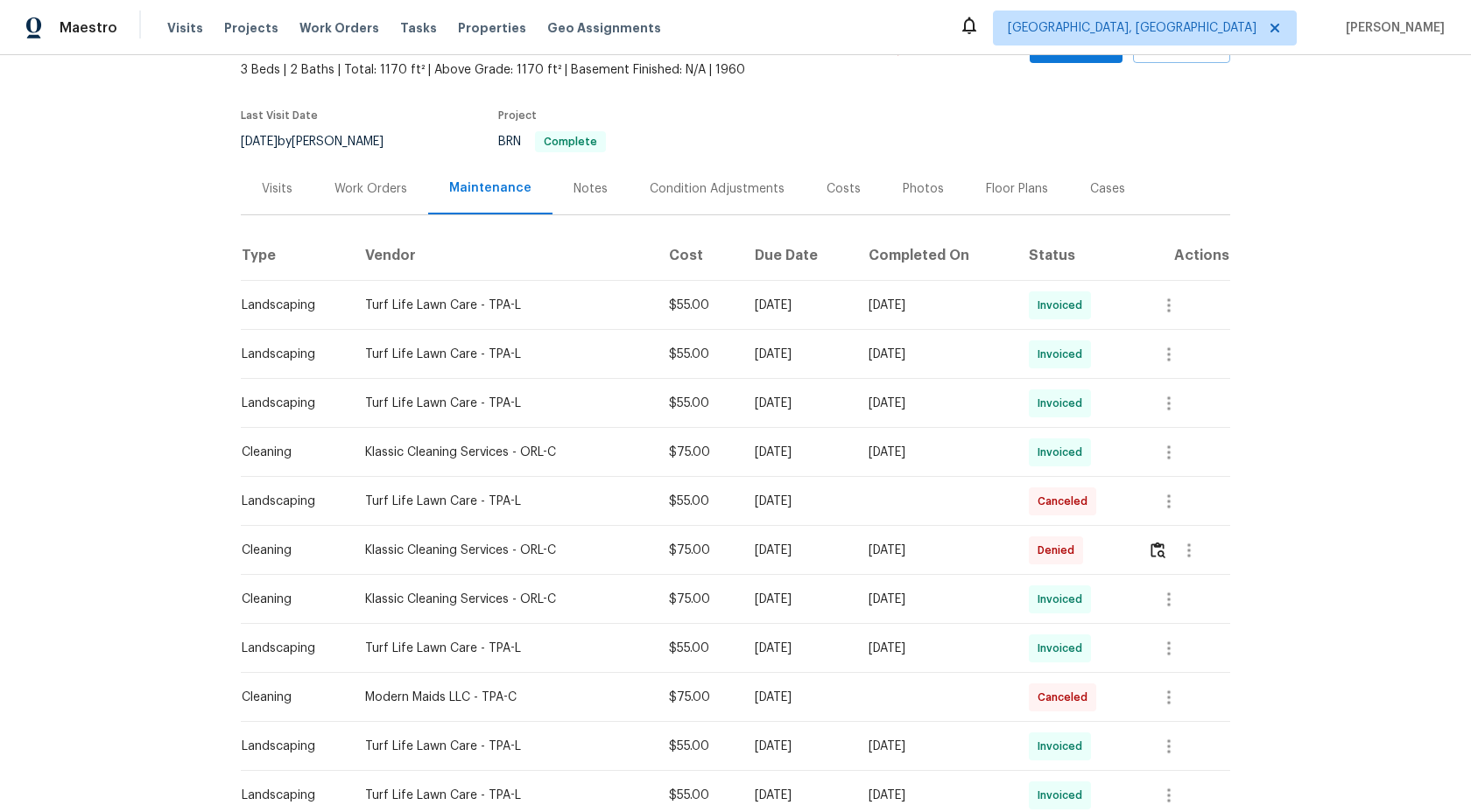
scroll to position [543, 0]
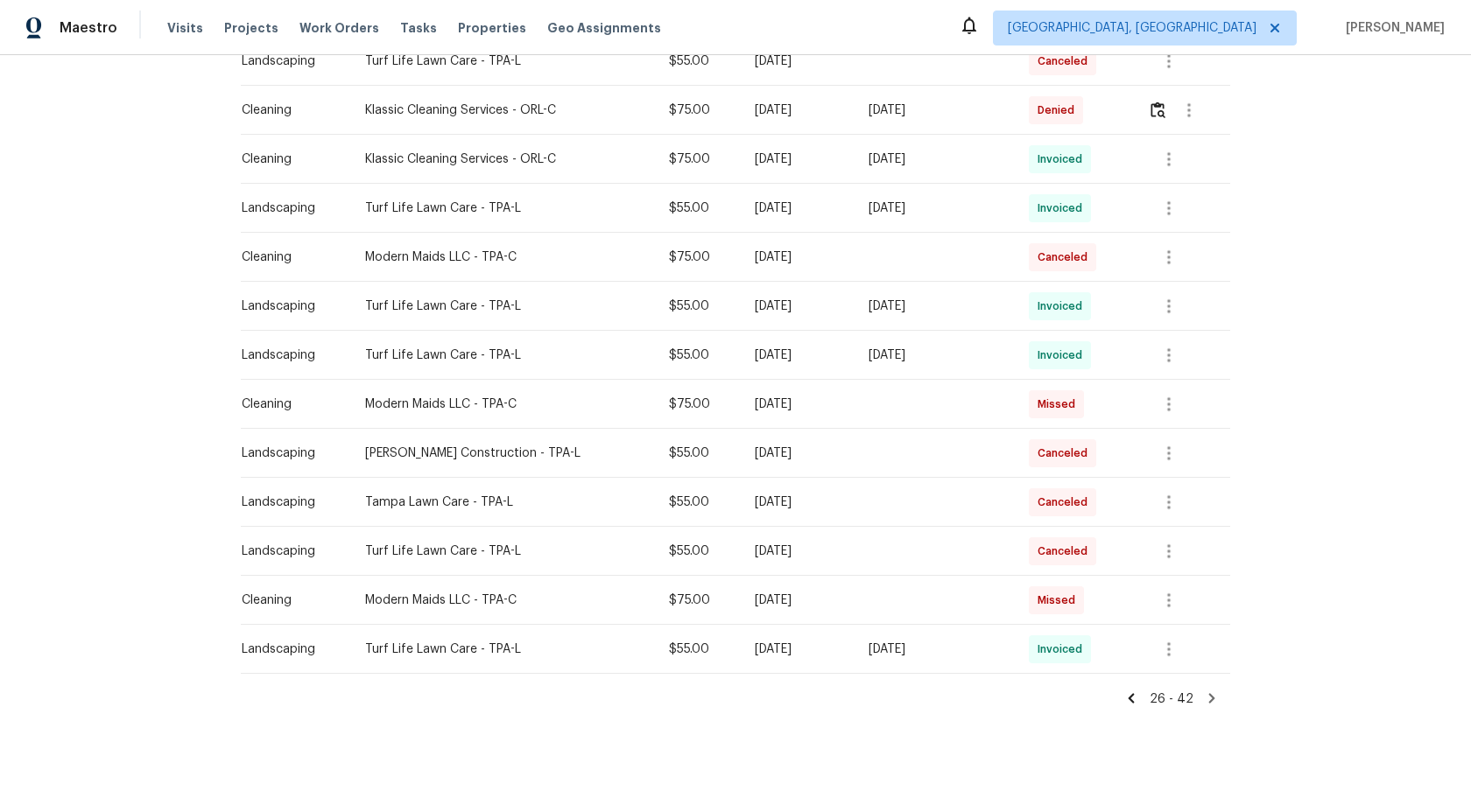
click at [1139, 698] on icon at bounding box center [1131, 699] width 16 height 16
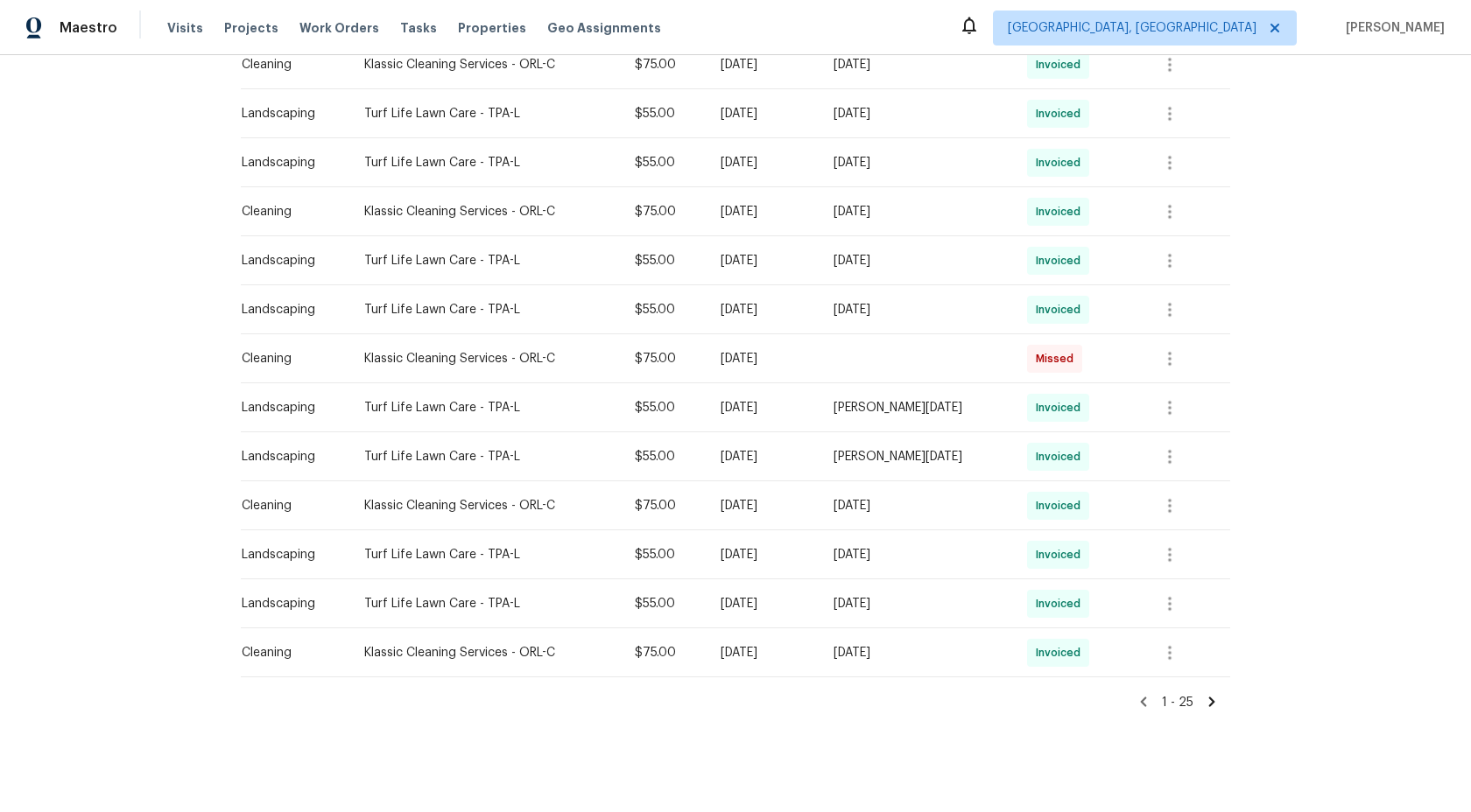
scroll to position [935, 0]
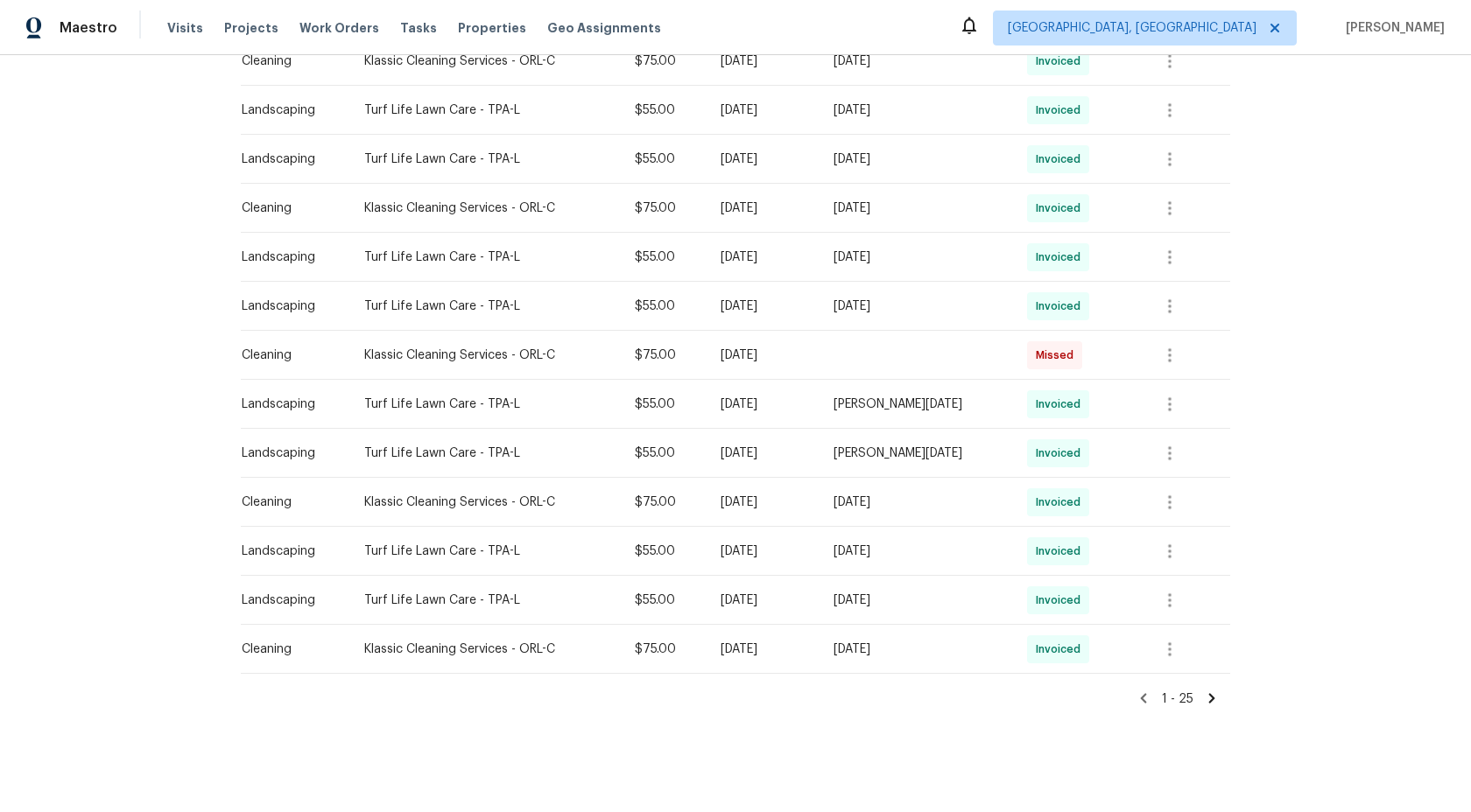
click at [1214, 701] on icon at bounding box center [1212, 699] width 16 height 16
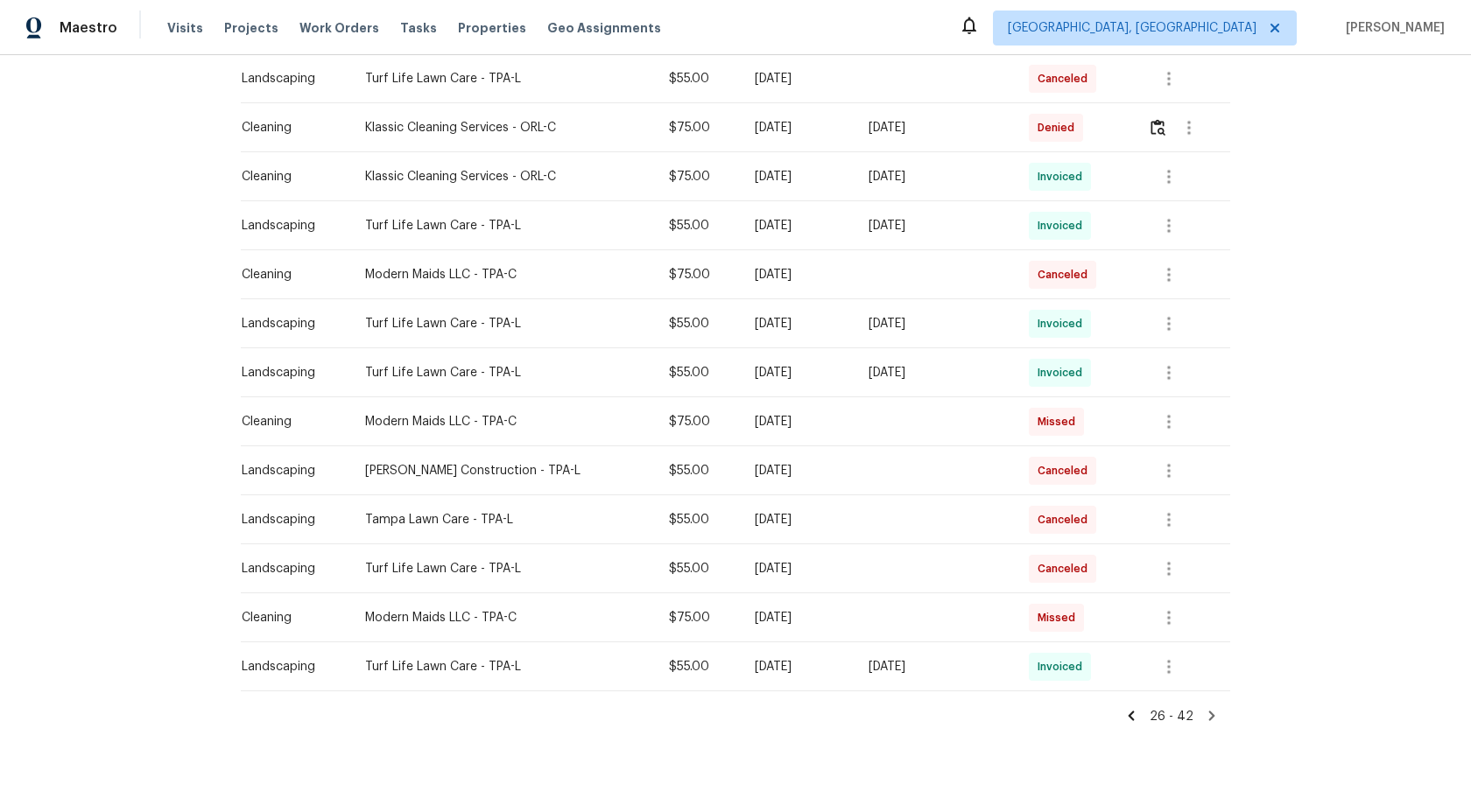
scroll to position [543, 0]
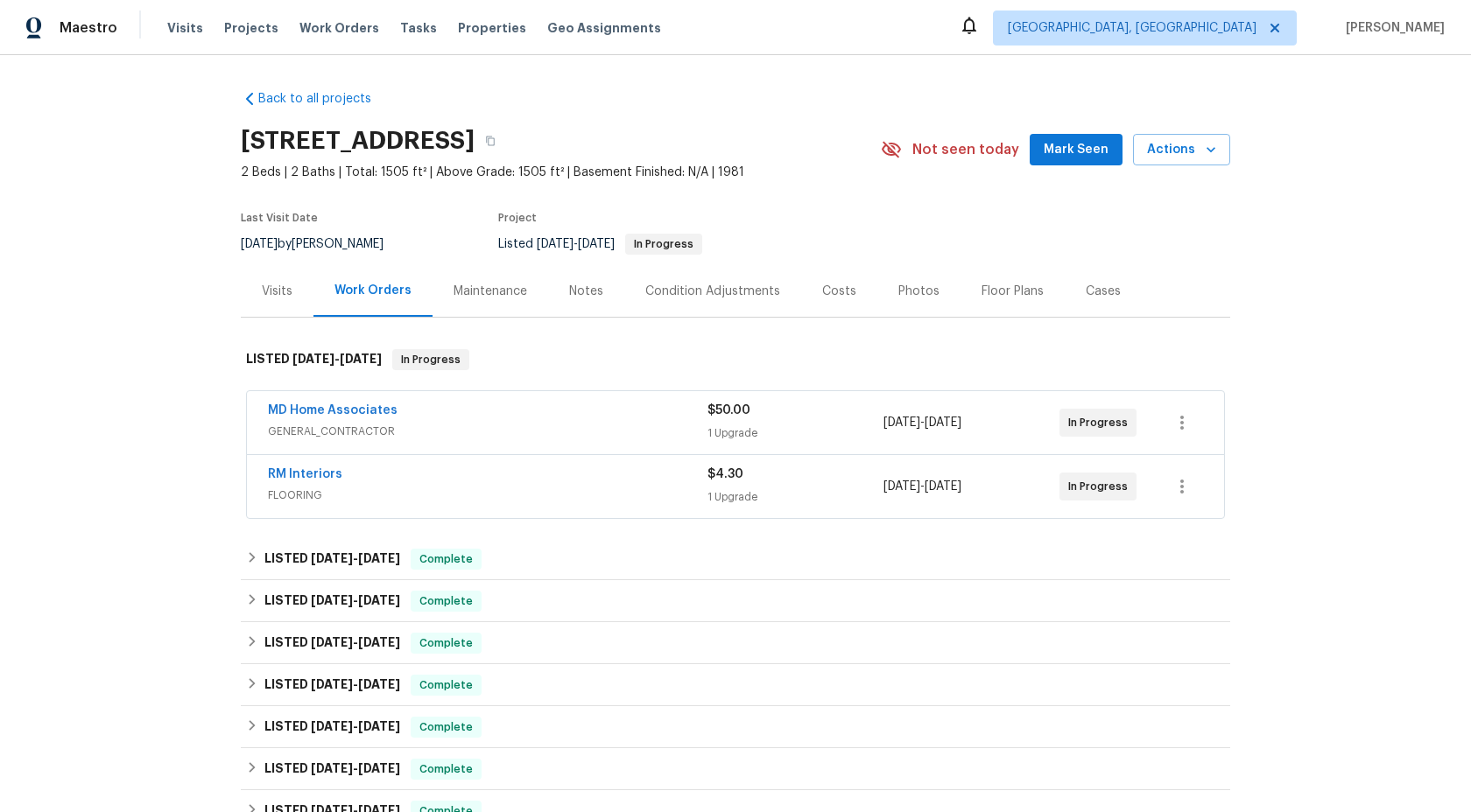
click at [509, 283] on div "Maintenance" at bounding box center [490, 292] width 74 height 18
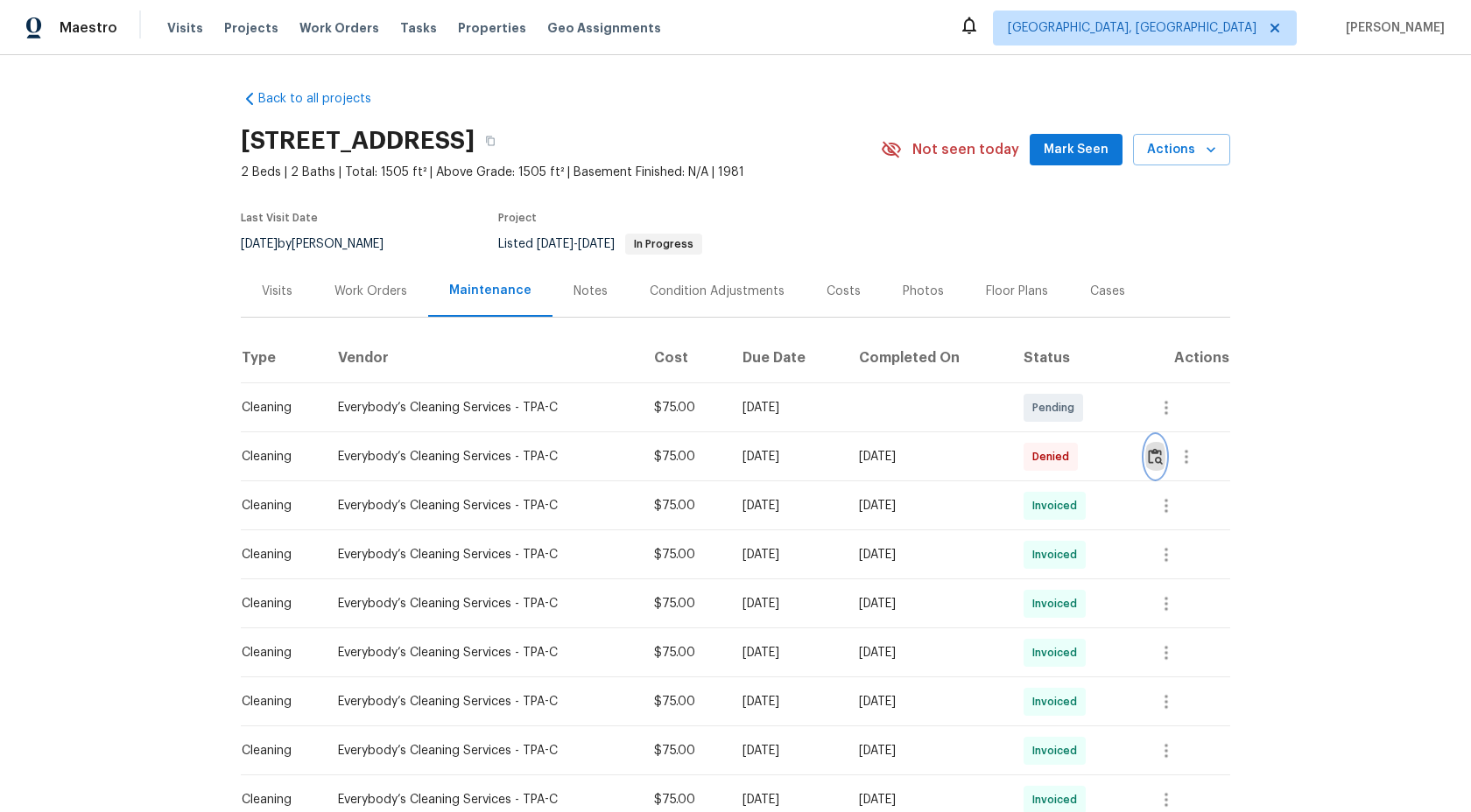
click at [1162, 450] on img "button" at bounding box center [1154, 456] width 15 height 17
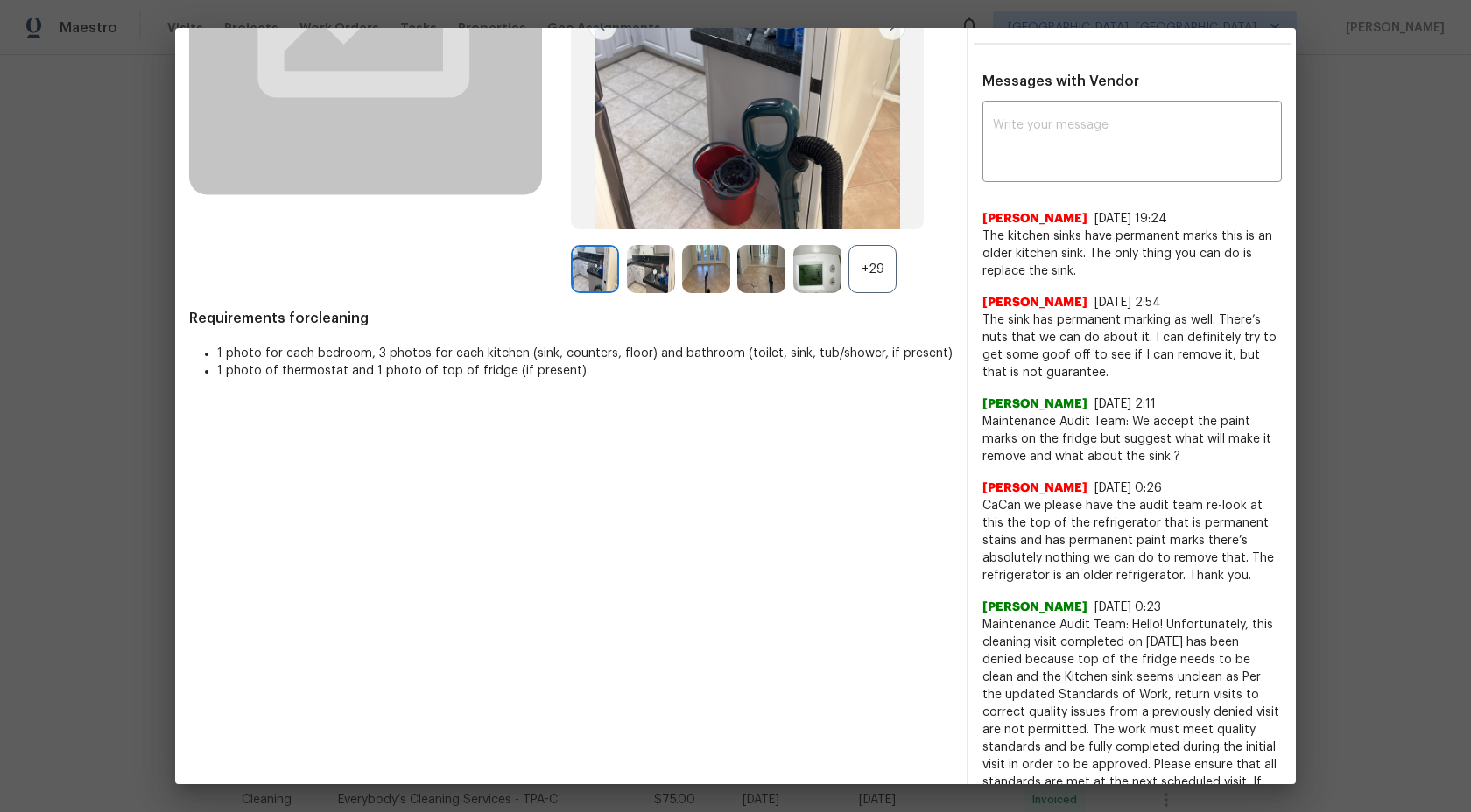
scroll to position [159, 0]
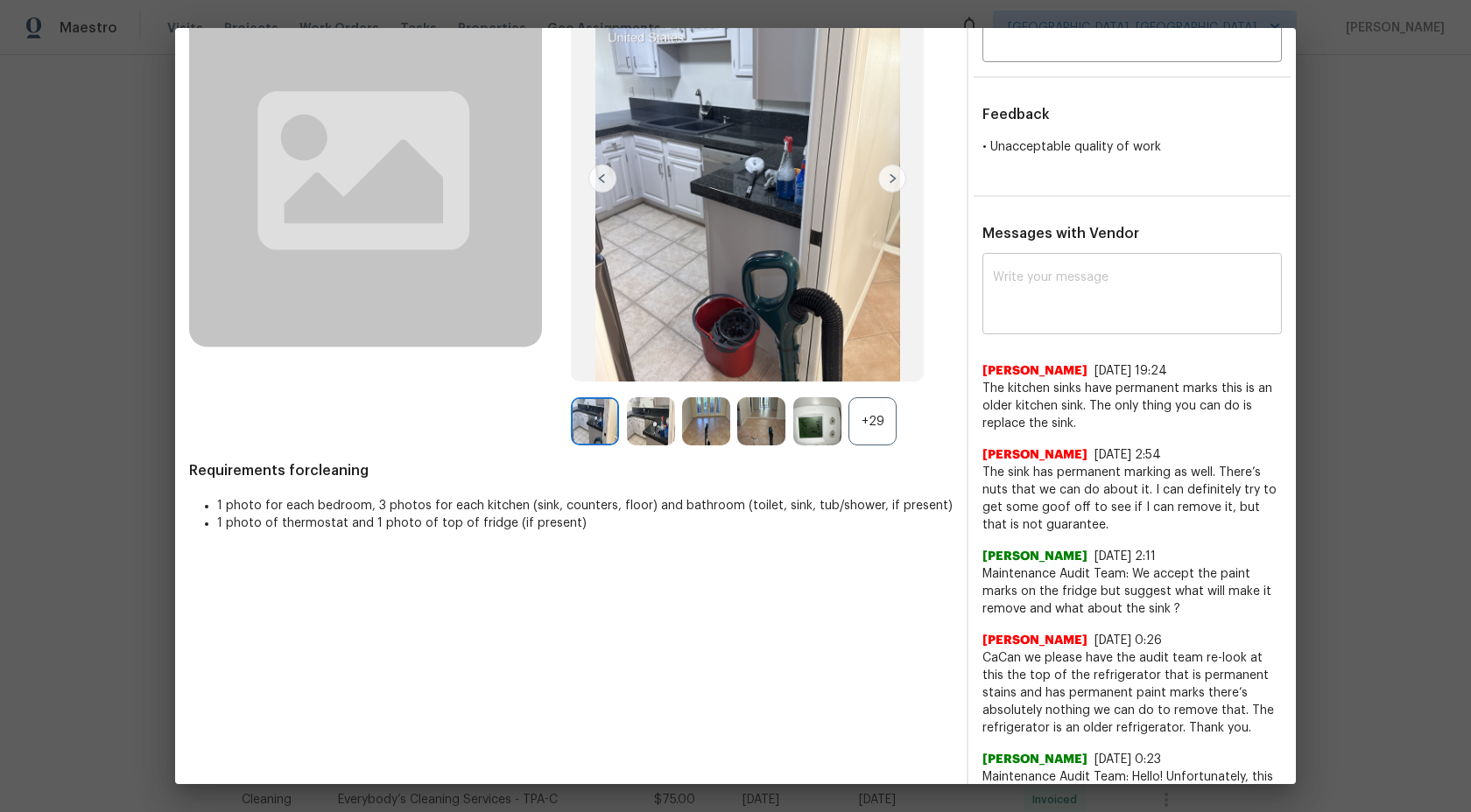
click at [1082, 291] on textarea at bounding box center [1132, 296] width 278 height 49
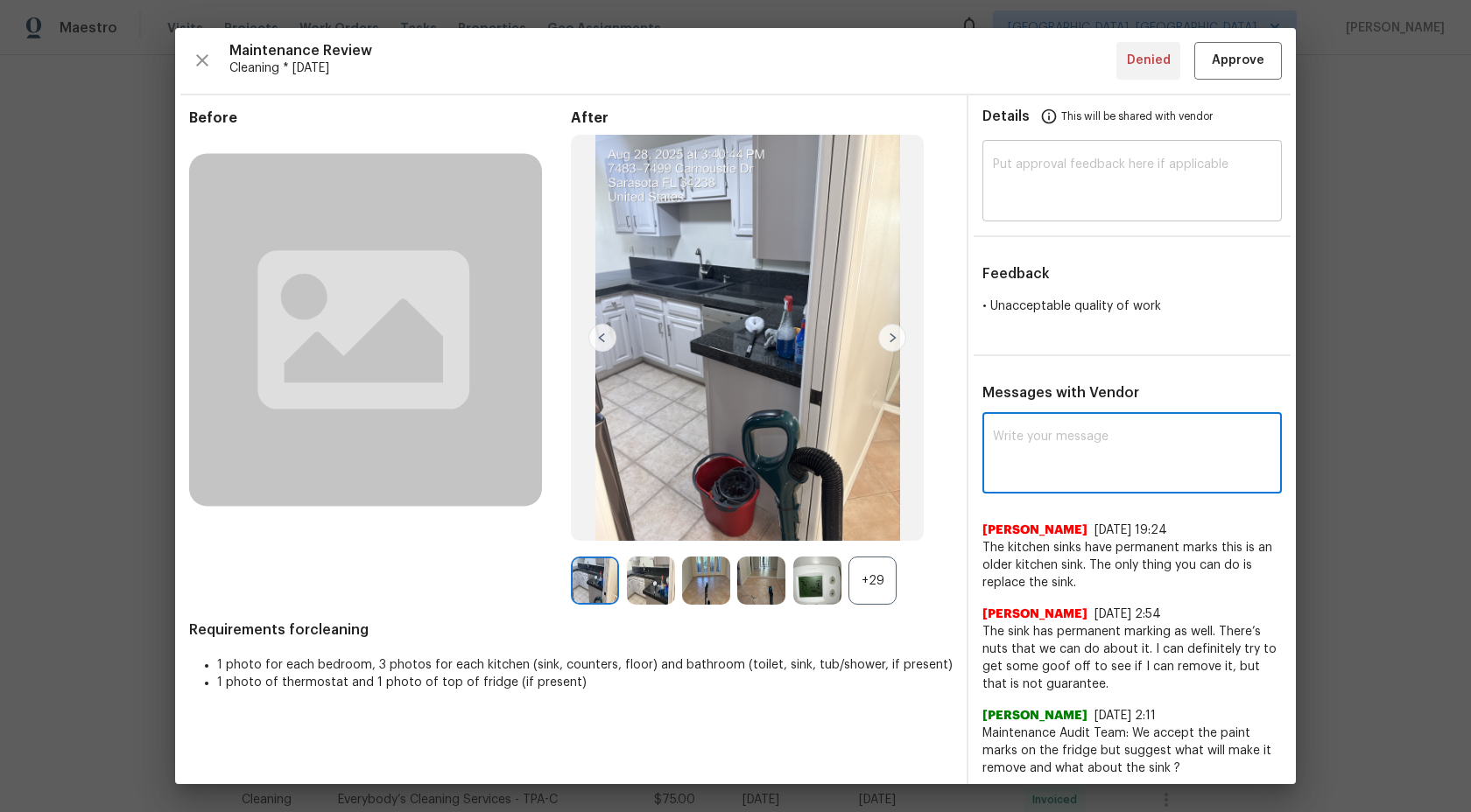
scroll to position [1, 0]
click at [1073, 187] on textarea at bounding box center [1132, 183] width 278 height 49
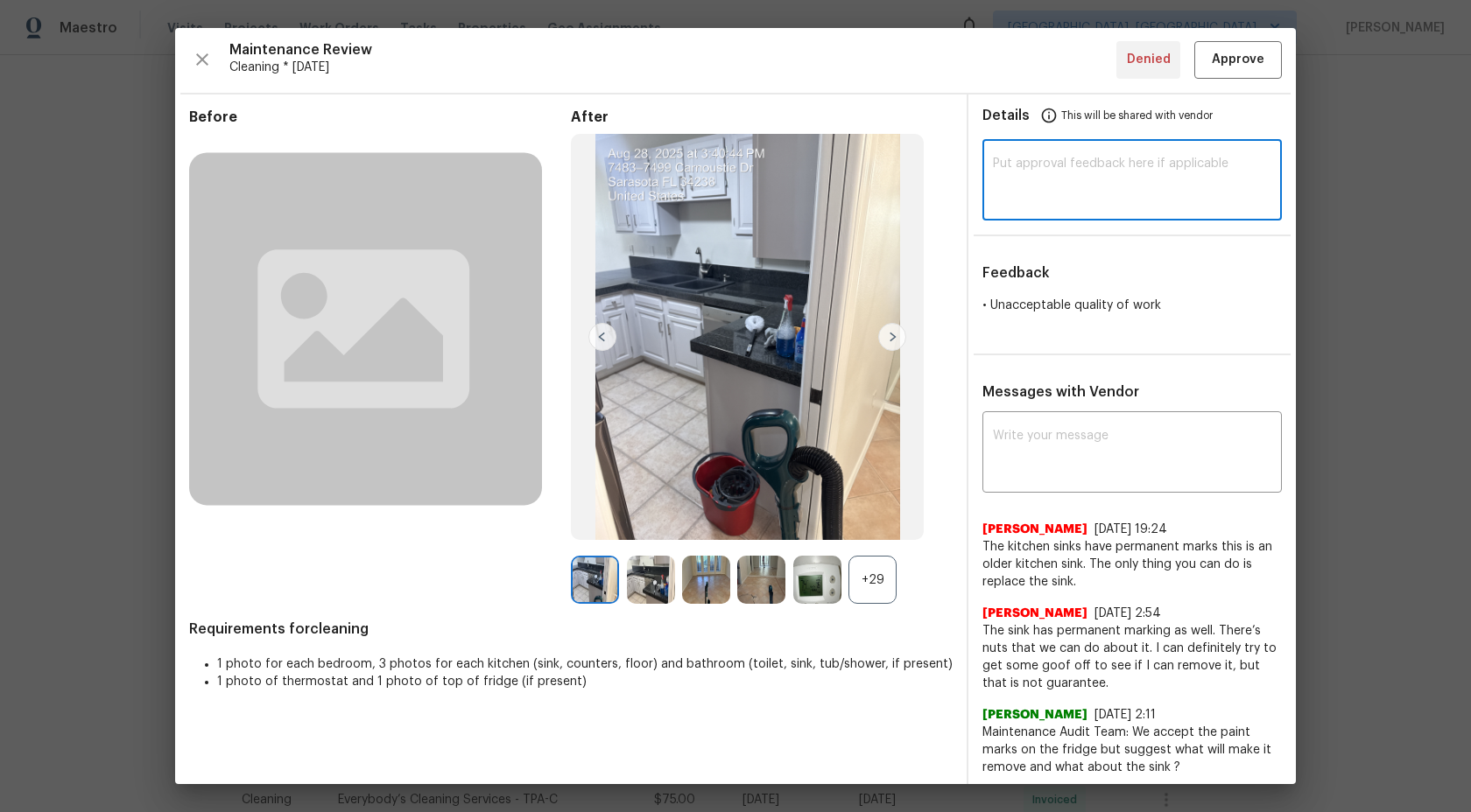
click at [1024, 190] on textarea at bounding box center [1132, 183] width 278 height 49
paste textarea "Maintenance Audit Team: Hi Team This visit has been approved after further audi…"
type textarea "Maintenance Audit Team: Hi Team This visit has been approved after further audi…"
click at [1255, 54] on span "Approve" at bounding box center [1237, 60] width 52 height 22
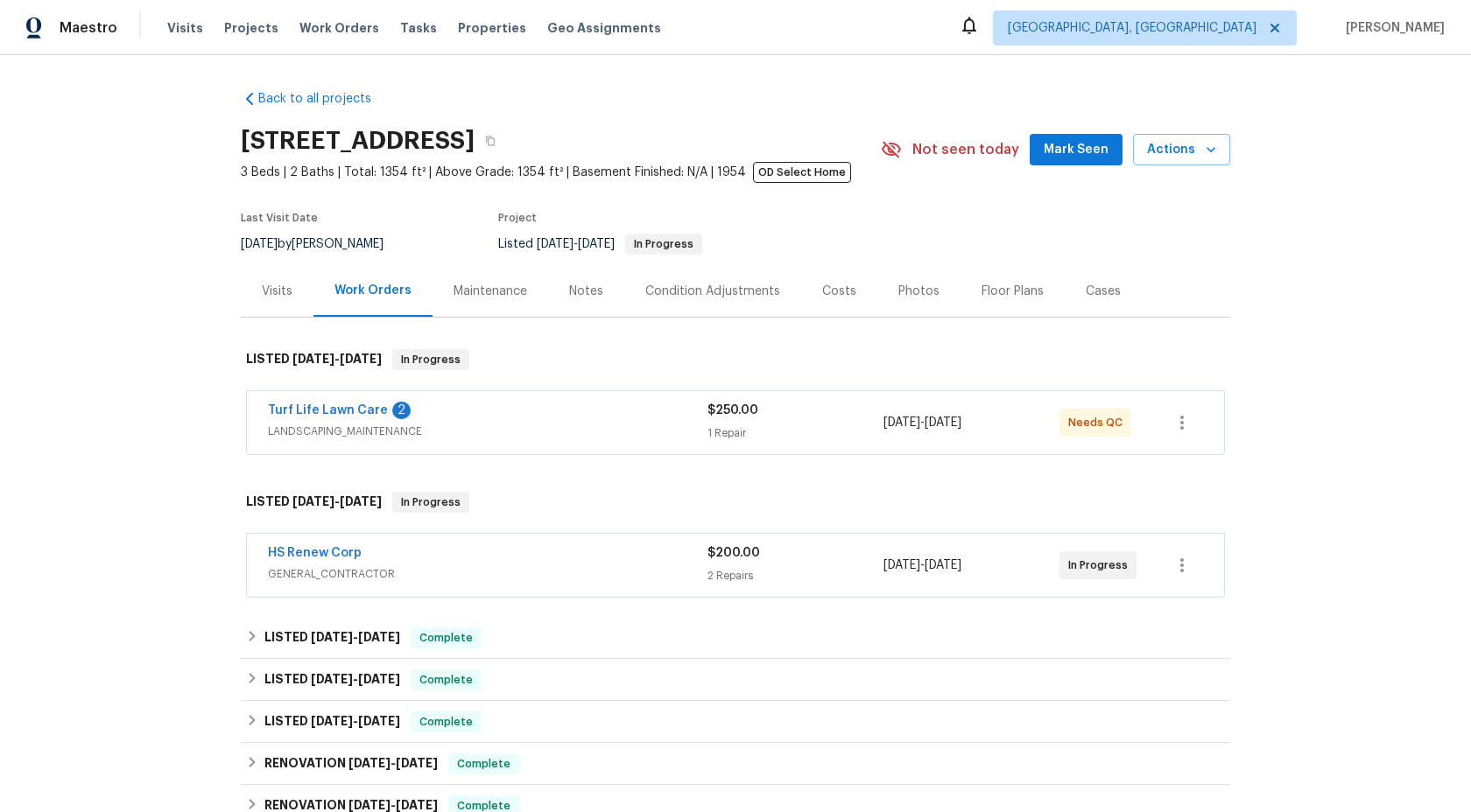
click at [484, 287] on div "Maintenance" at bounding box center [490, 292] width 74 height 18
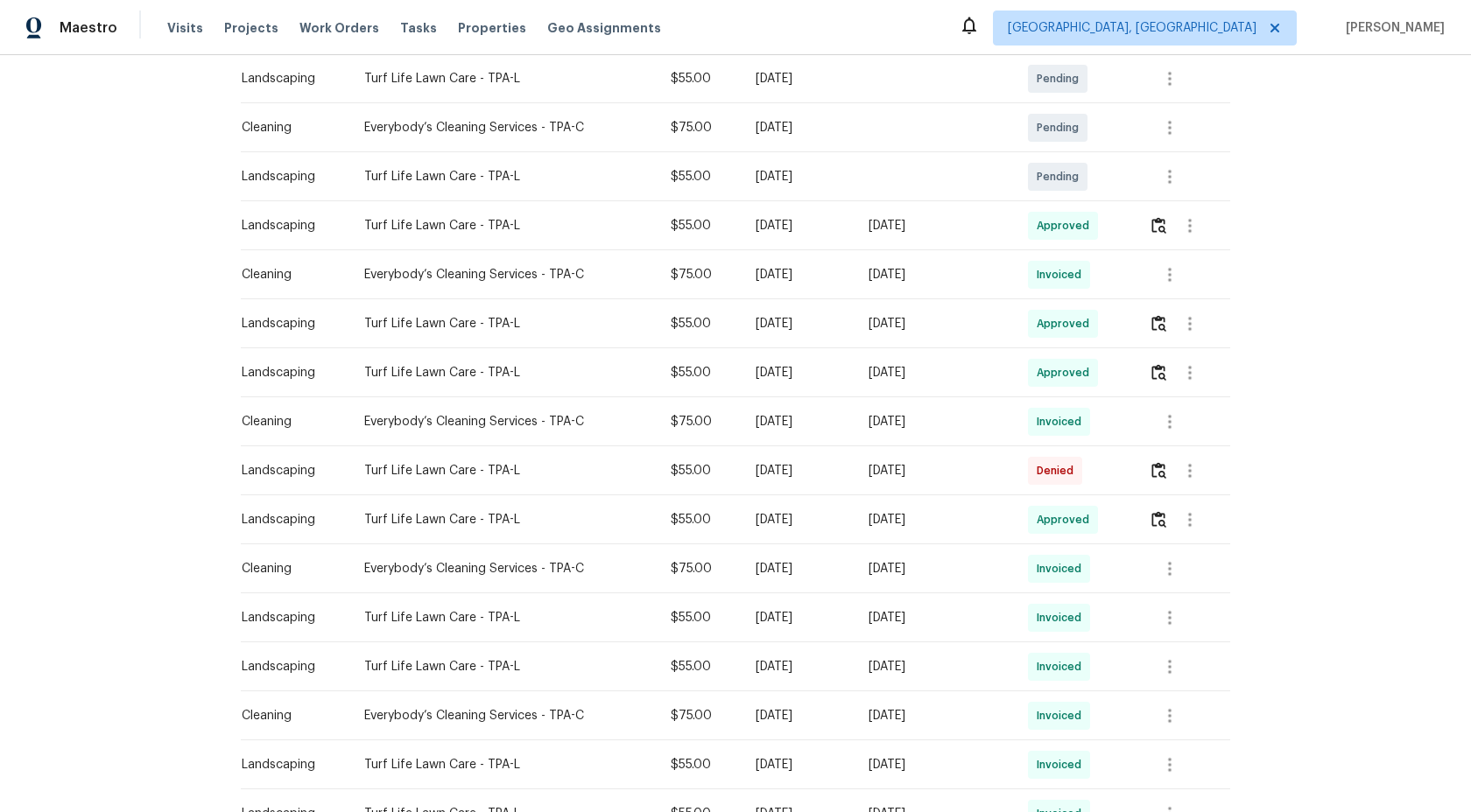
scroll to position [618, 0]
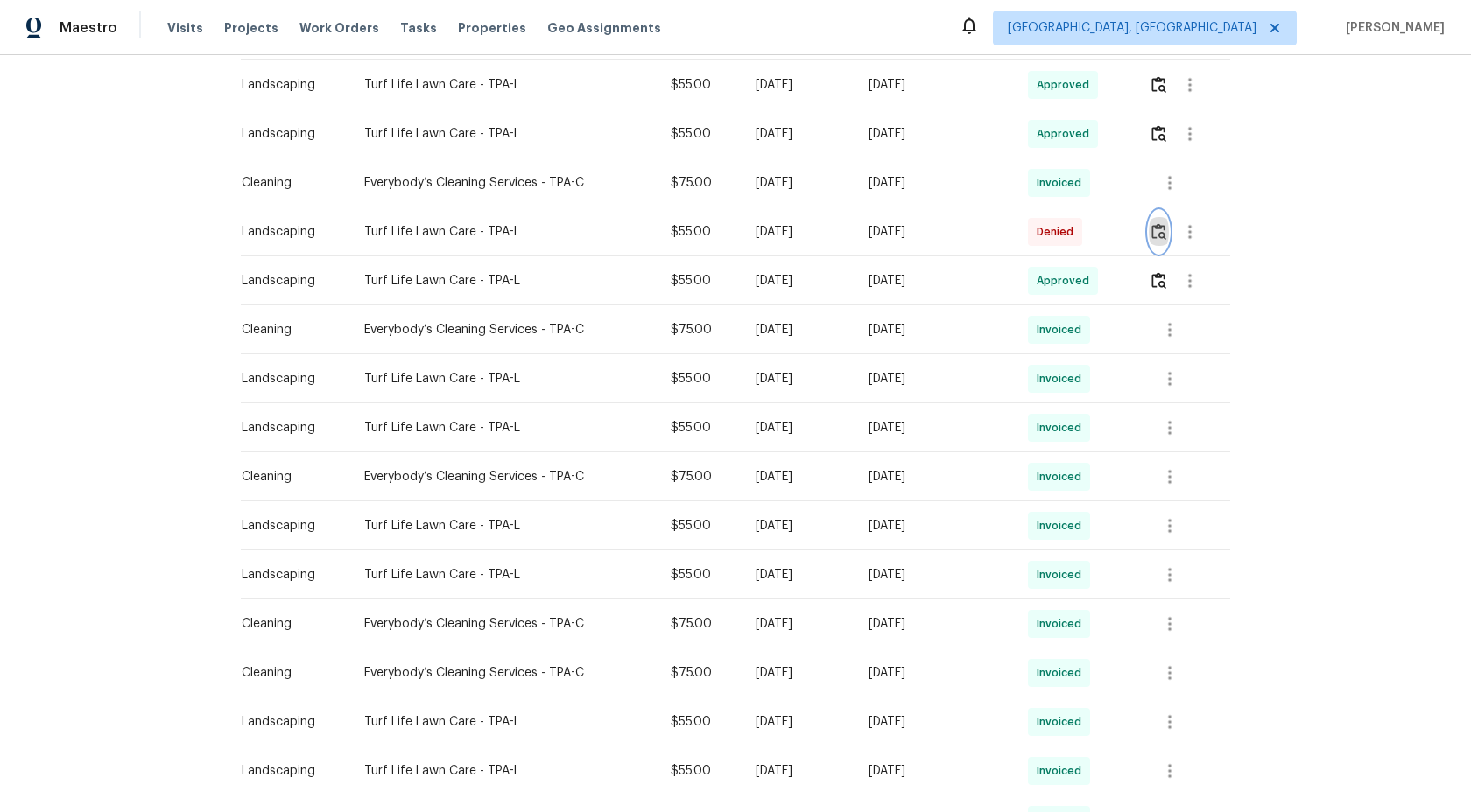
click at [1166, 224] on img "button" at bounding box center [1158, 231] width 15 height 17
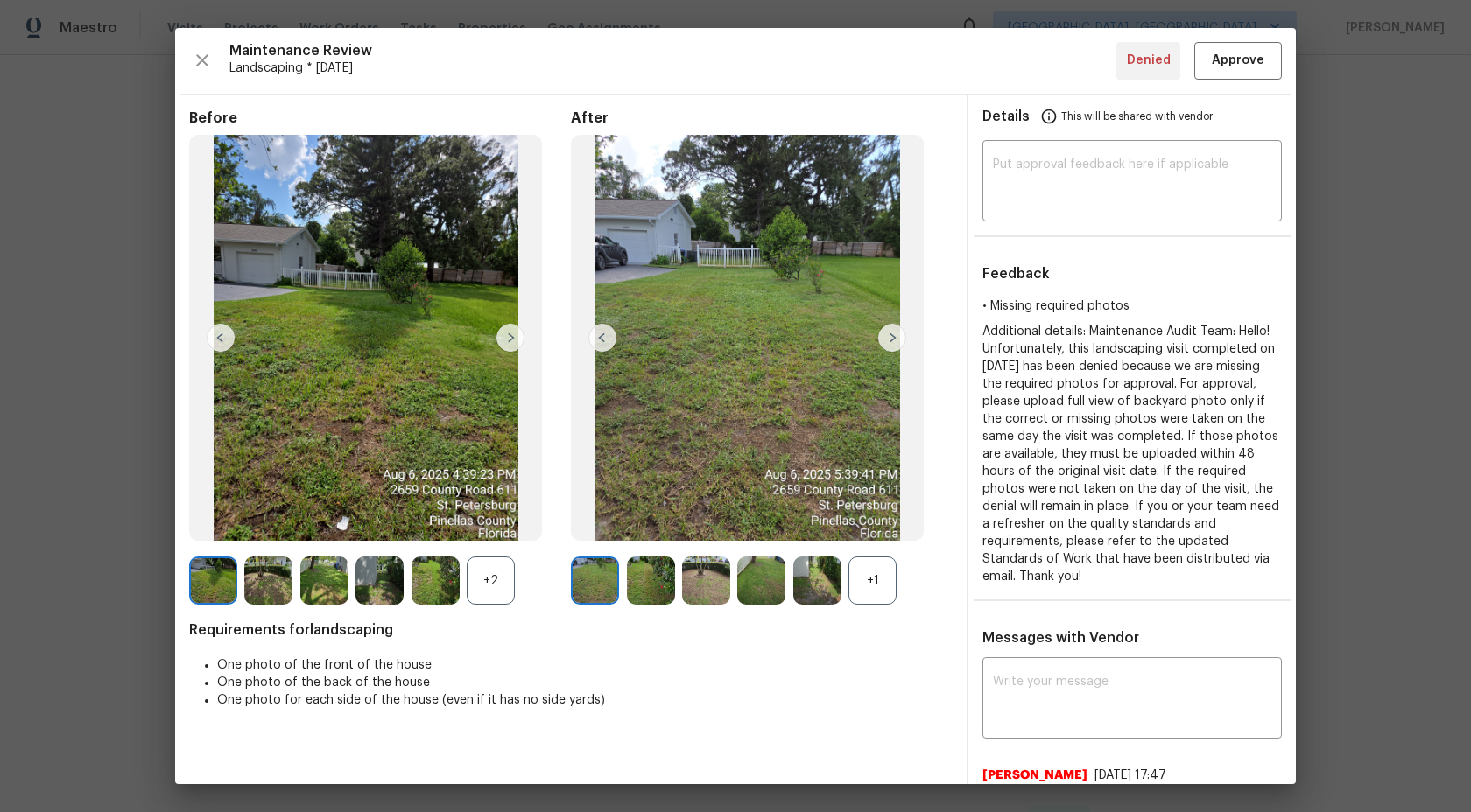
click at [882, 589] on div "+1" at bounding box center [872, 580] width 48 height 48
click at [499, 587] on div "+2" at bounding box center [490, 580] width 48 height 48
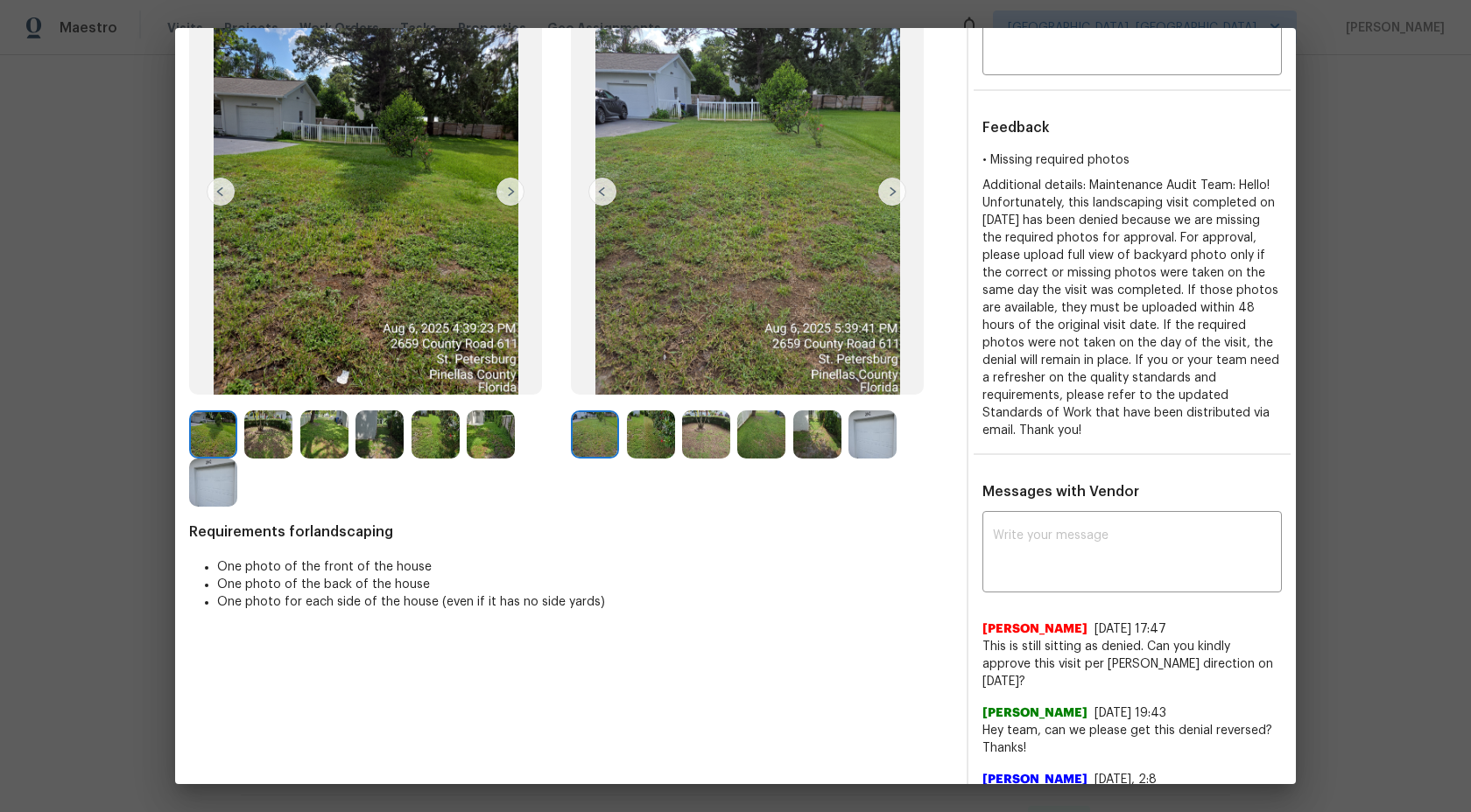
scroll to position [0, 0]
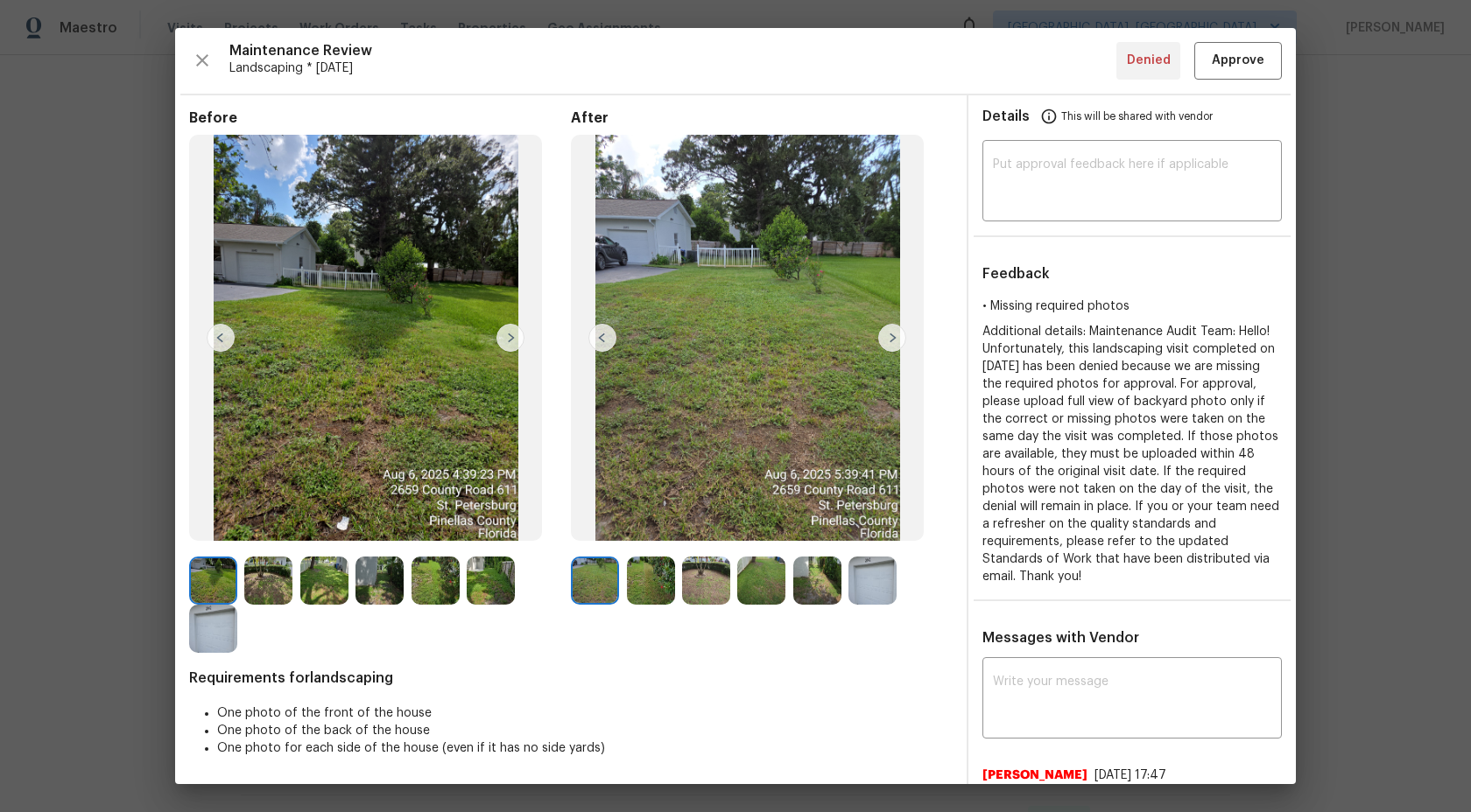
click at [598, 577] on img at bounding box center [595, 580] width 48 height 48
click at [646, 585] on img at bounding box center [650, 580] width 48 height 48
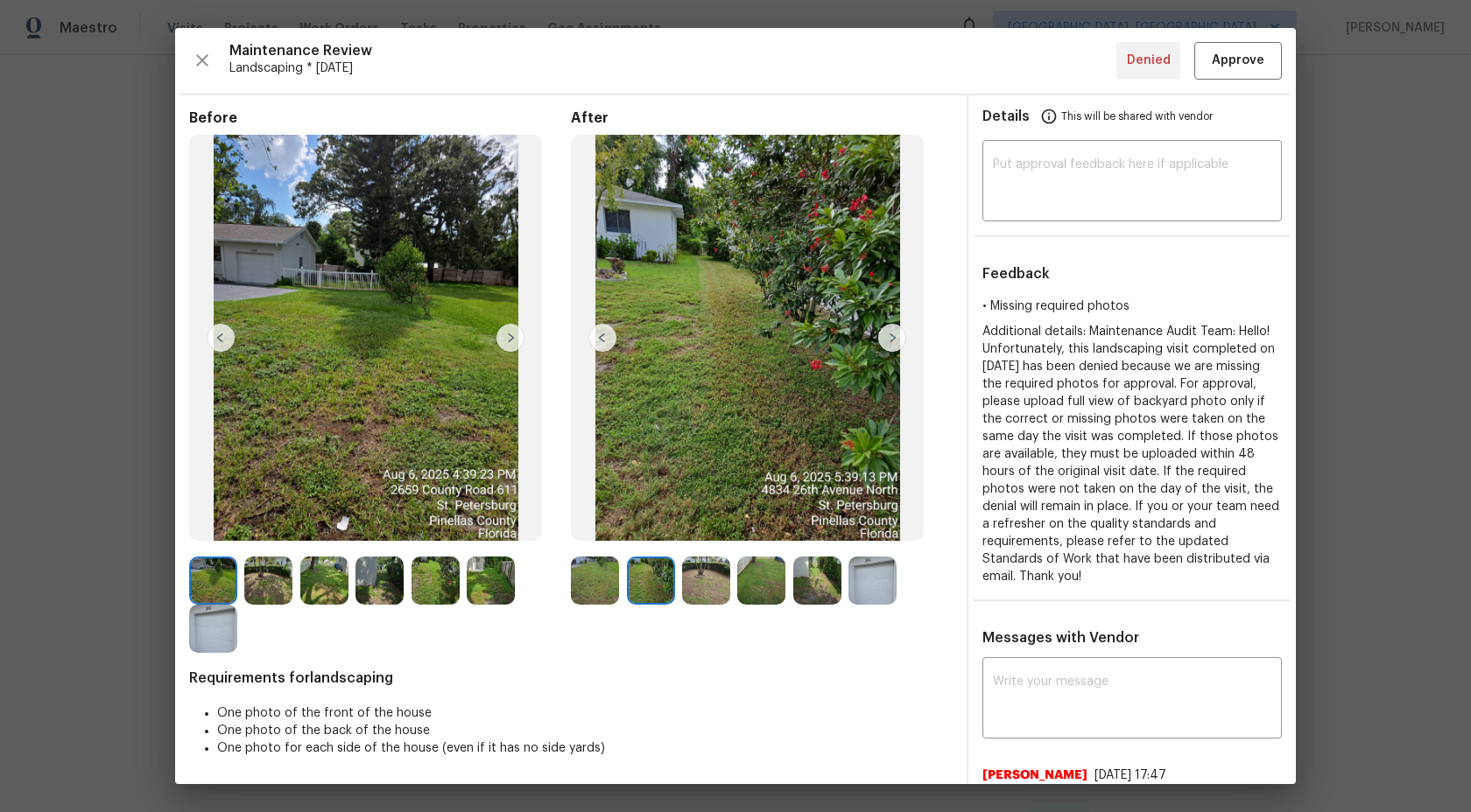
click at [587, 586] on img at bounding box center [595, 580] width 48 height 48
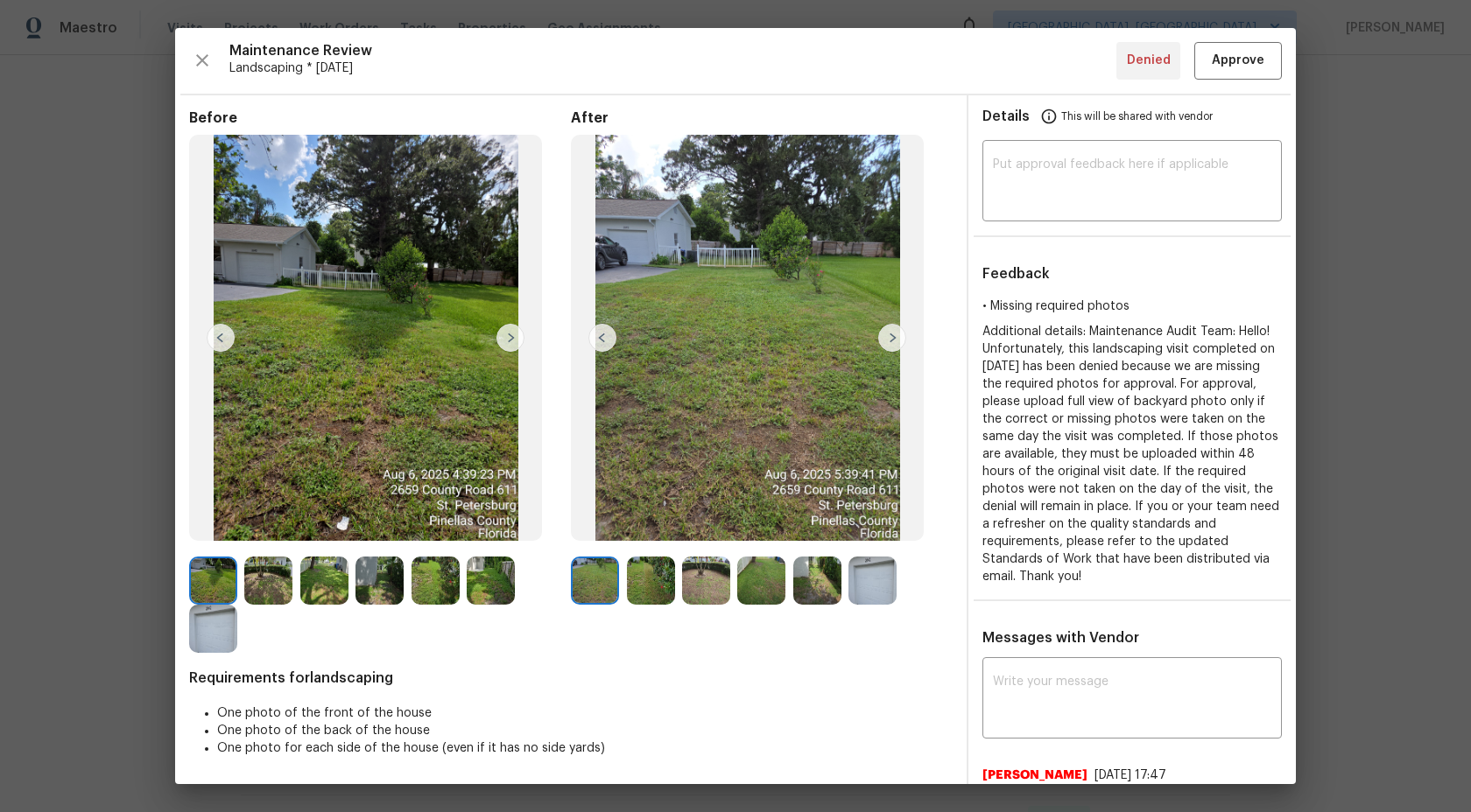
click at [900, 334] on img at bounding box center [892, 337] width 28 height 28
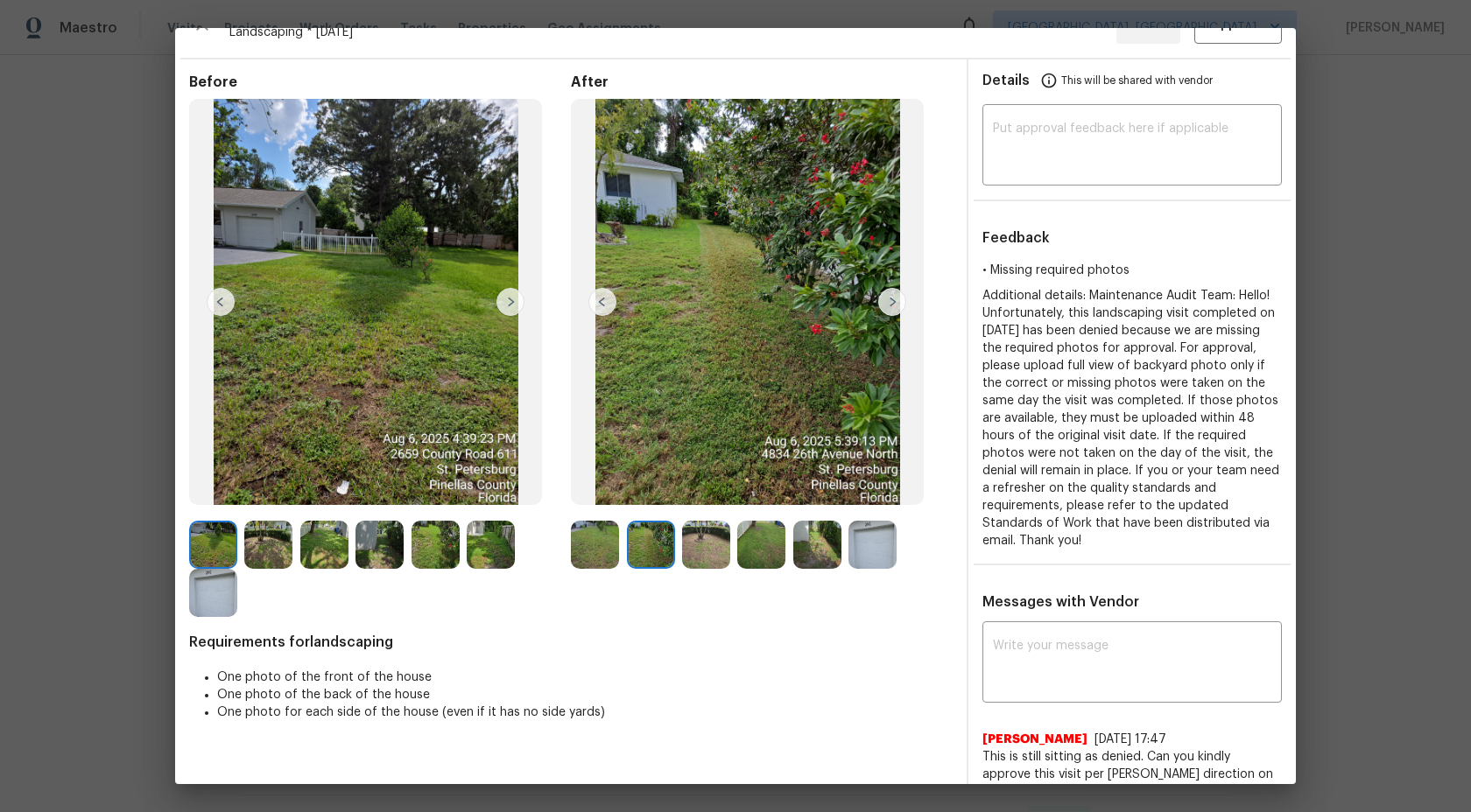
scroll to position [43, 0]
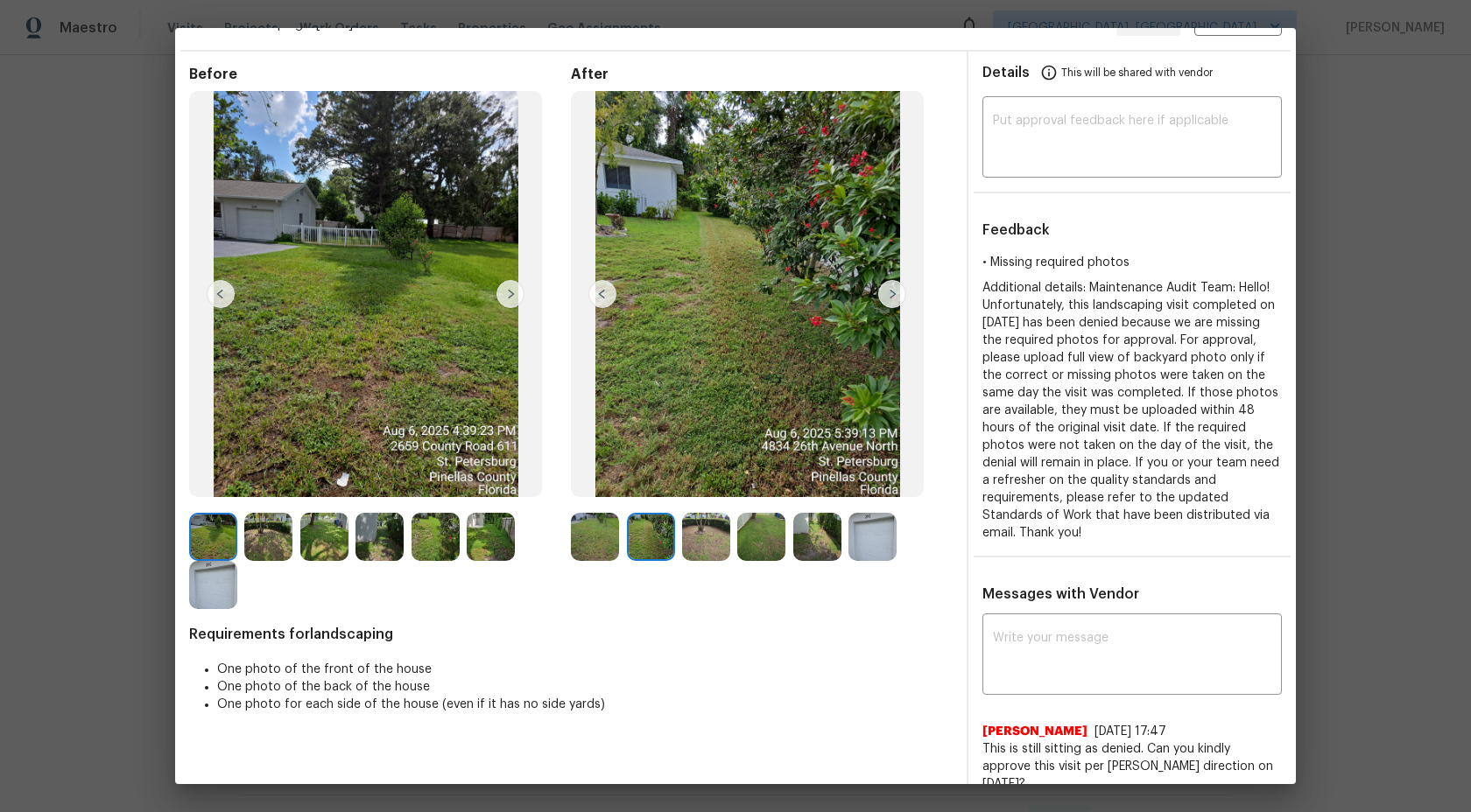
click at [895, 284] on img at bounding box center [892, 294] width 28 height 28
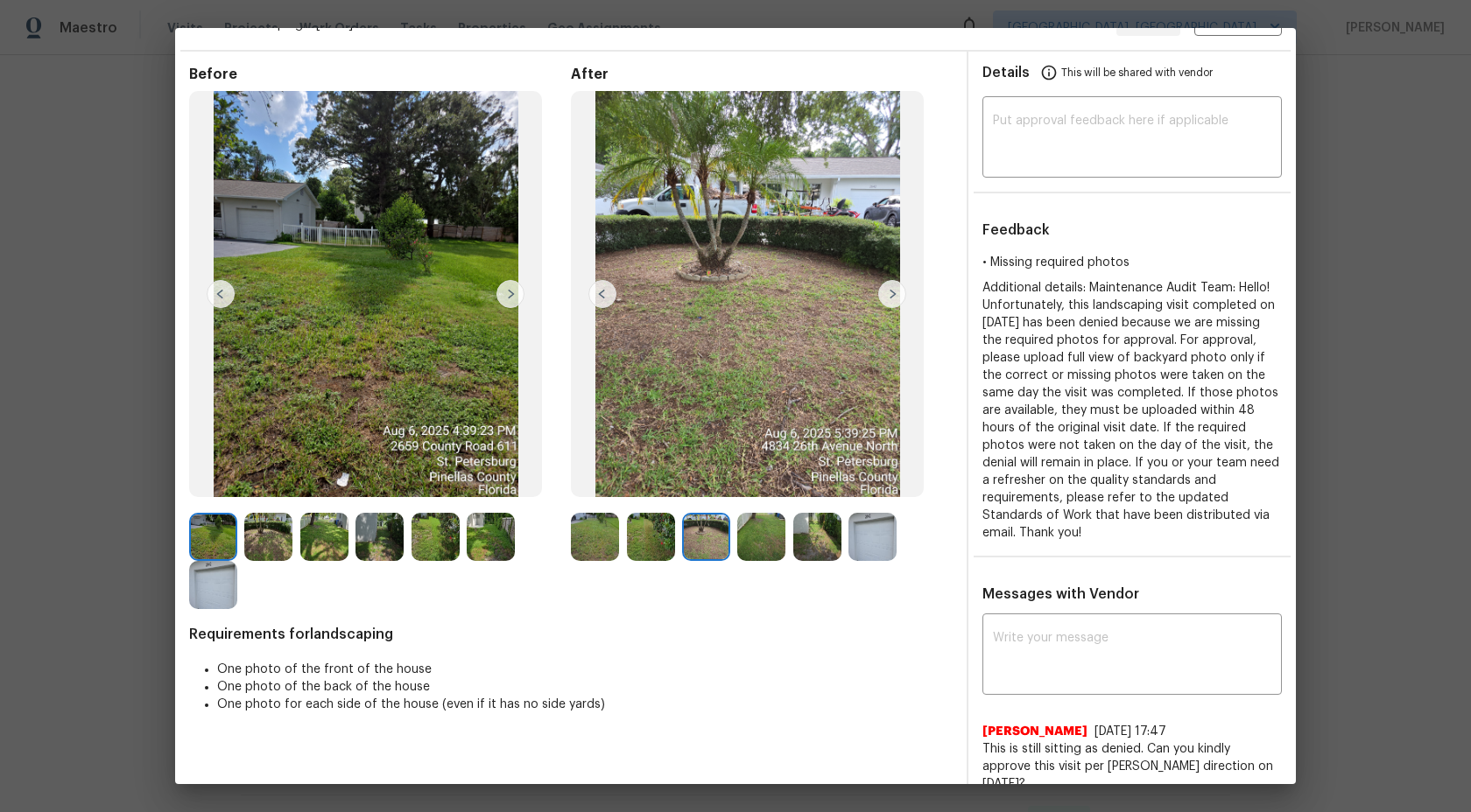
click at [895, 288] on img at bounding box center [892, 294] width 28 height 28
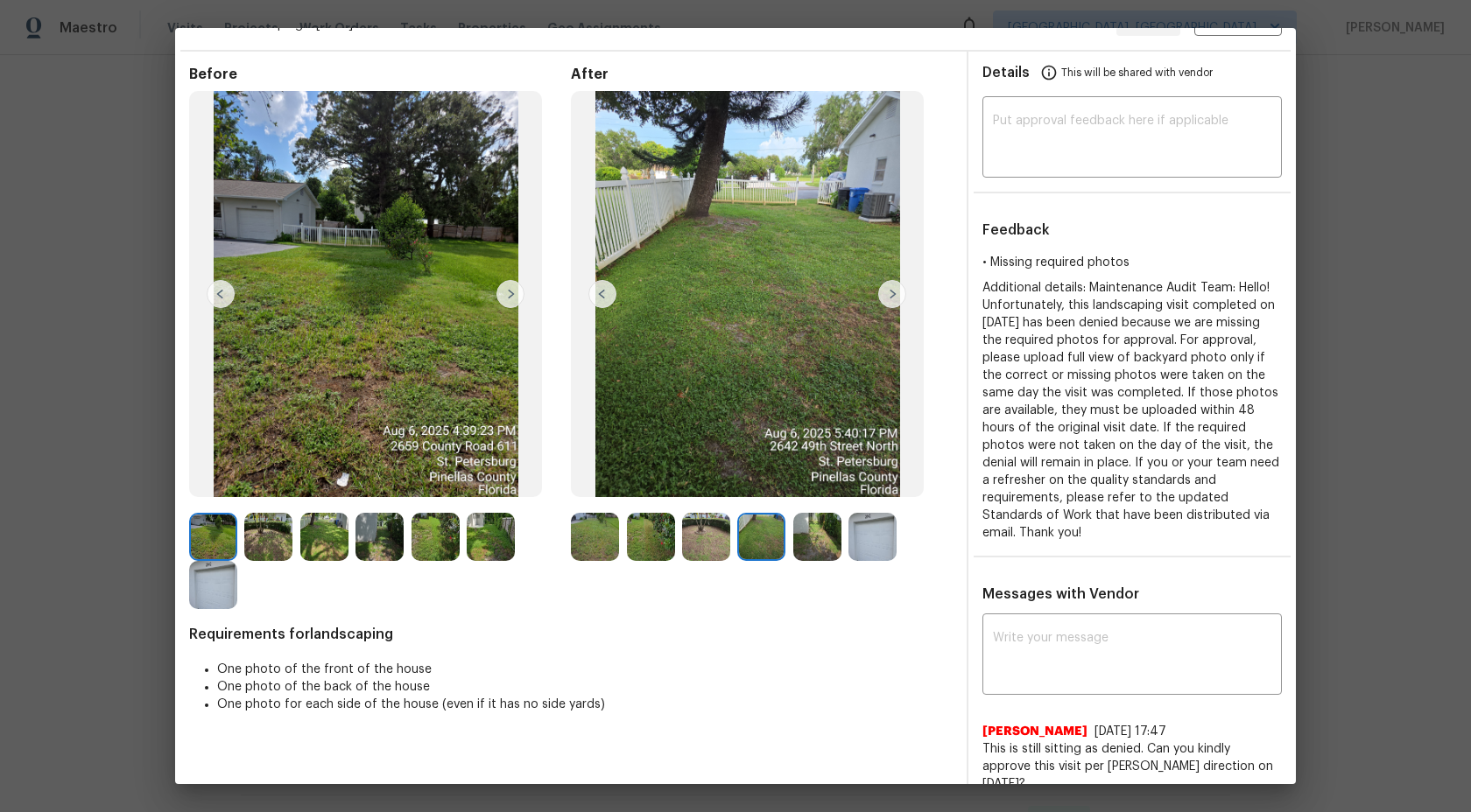
click at [696, 535] on img at bounding box center [705, 537] width 48 height 48
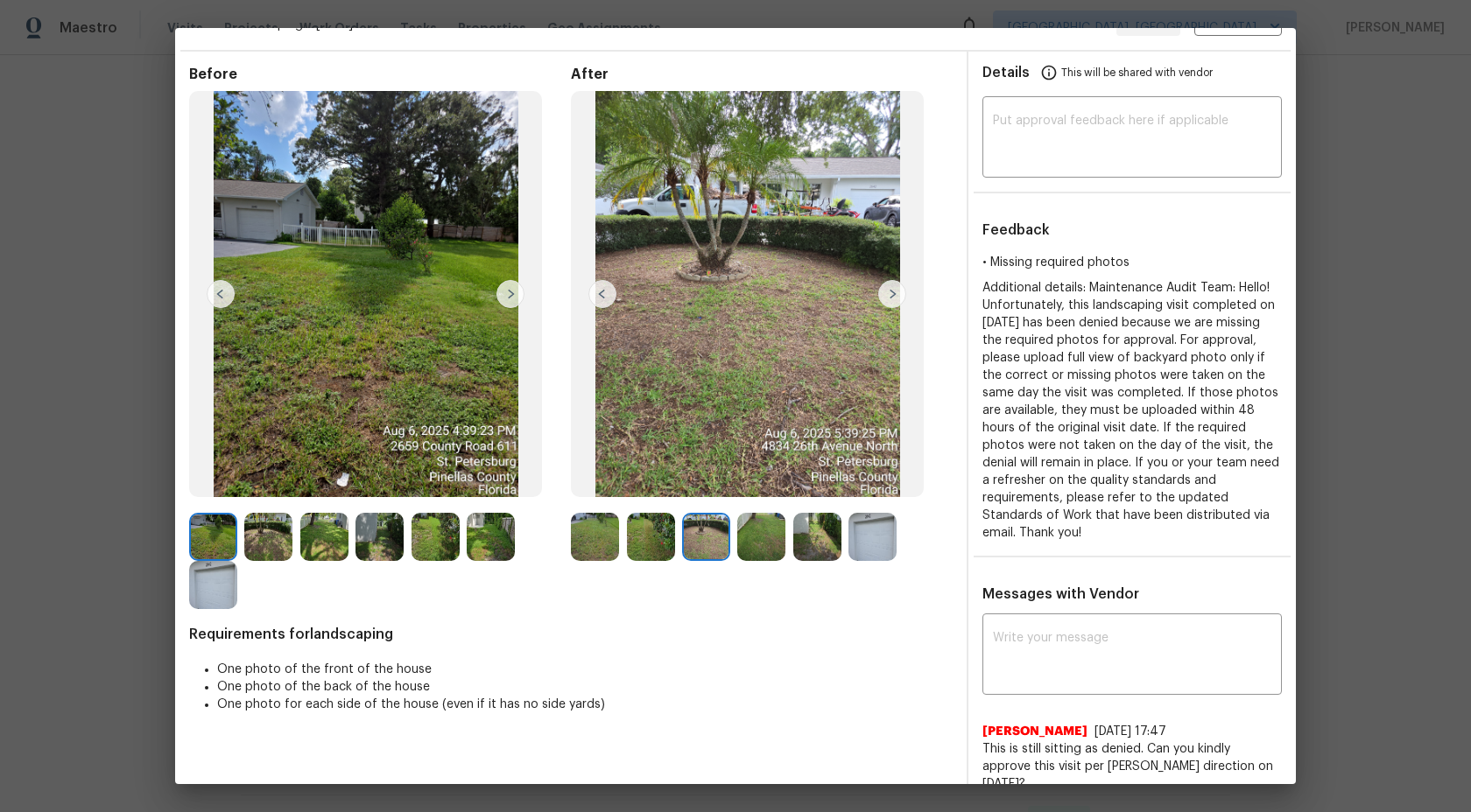
click at [766, 528] on img at bounding box center [761, 537] width 48 height 48
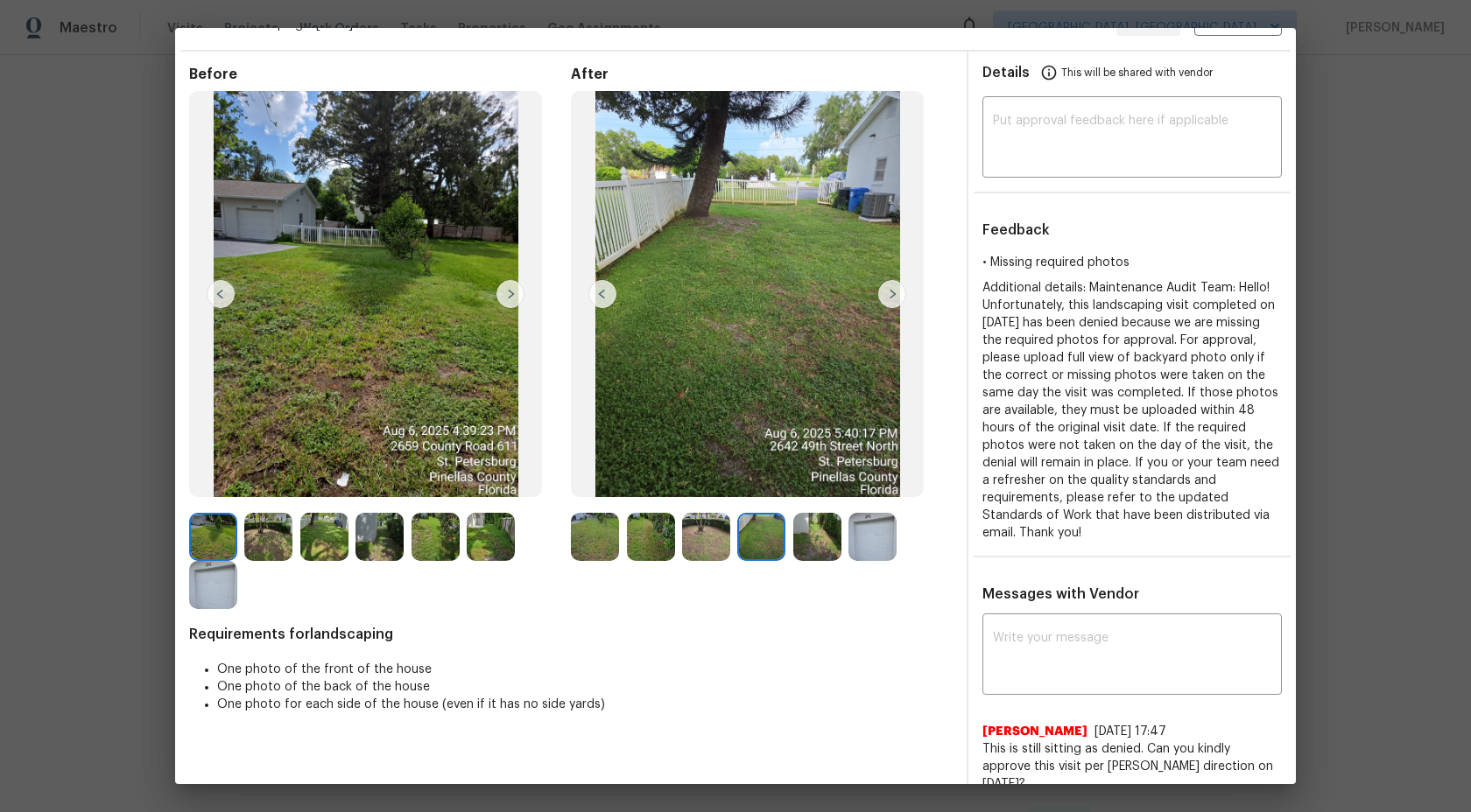
click at [804, 525] on img at bounding box center [817, 537] width 48 height 48
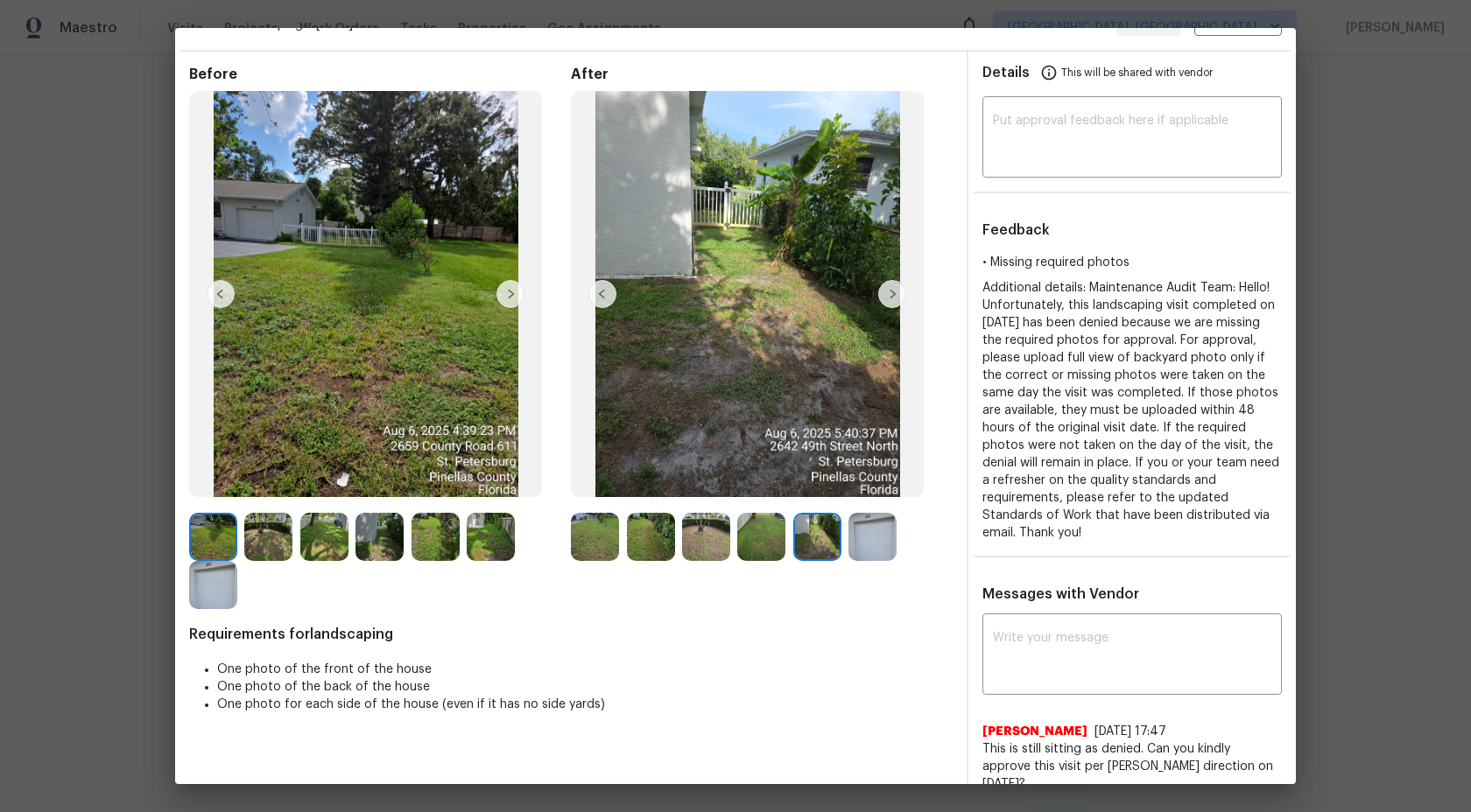
click at [591, 535] on img at bounding box center [595, 537] width 48 height 48
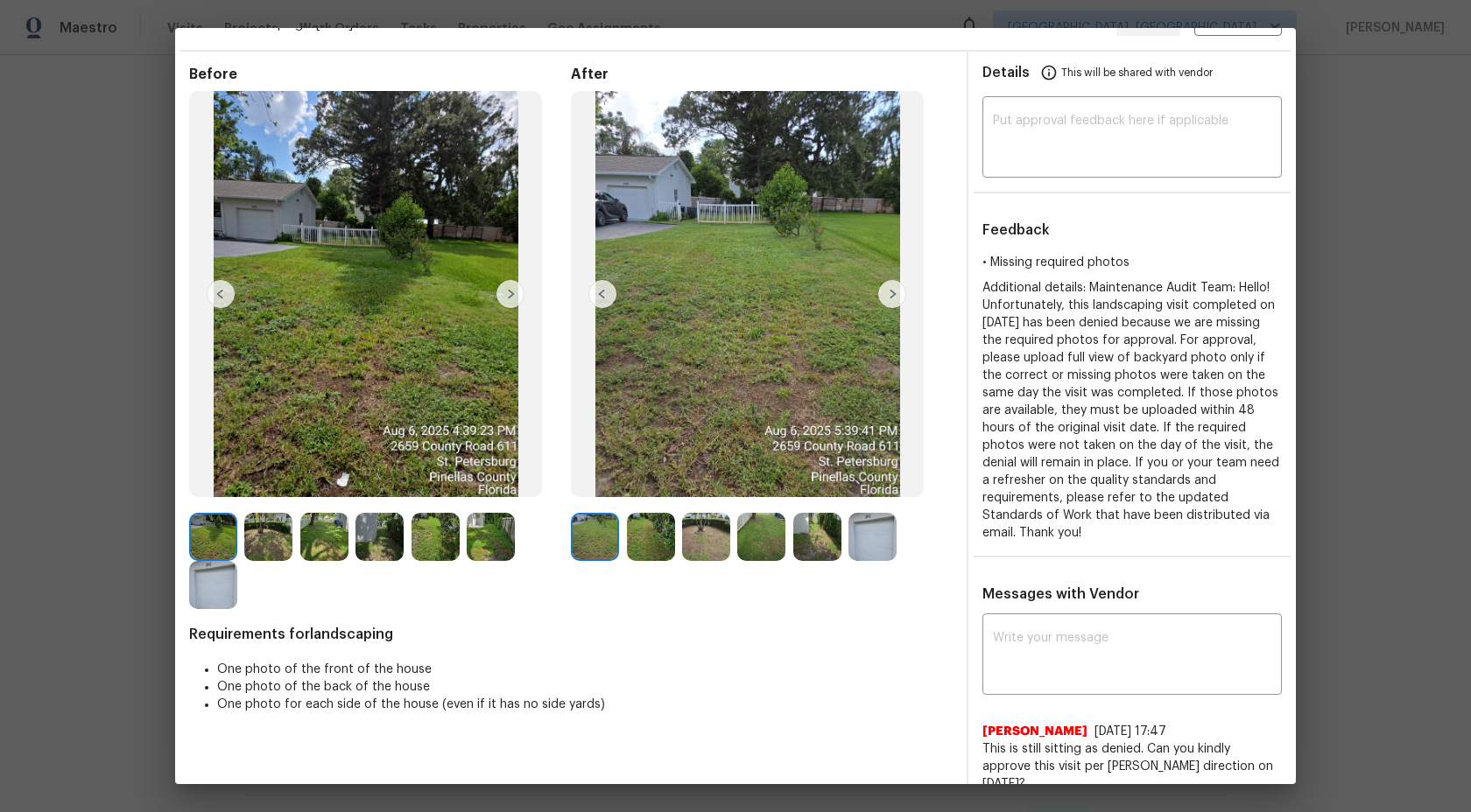
click at [641, 535] on img at bounding box center [650, 537] width 48 height 48
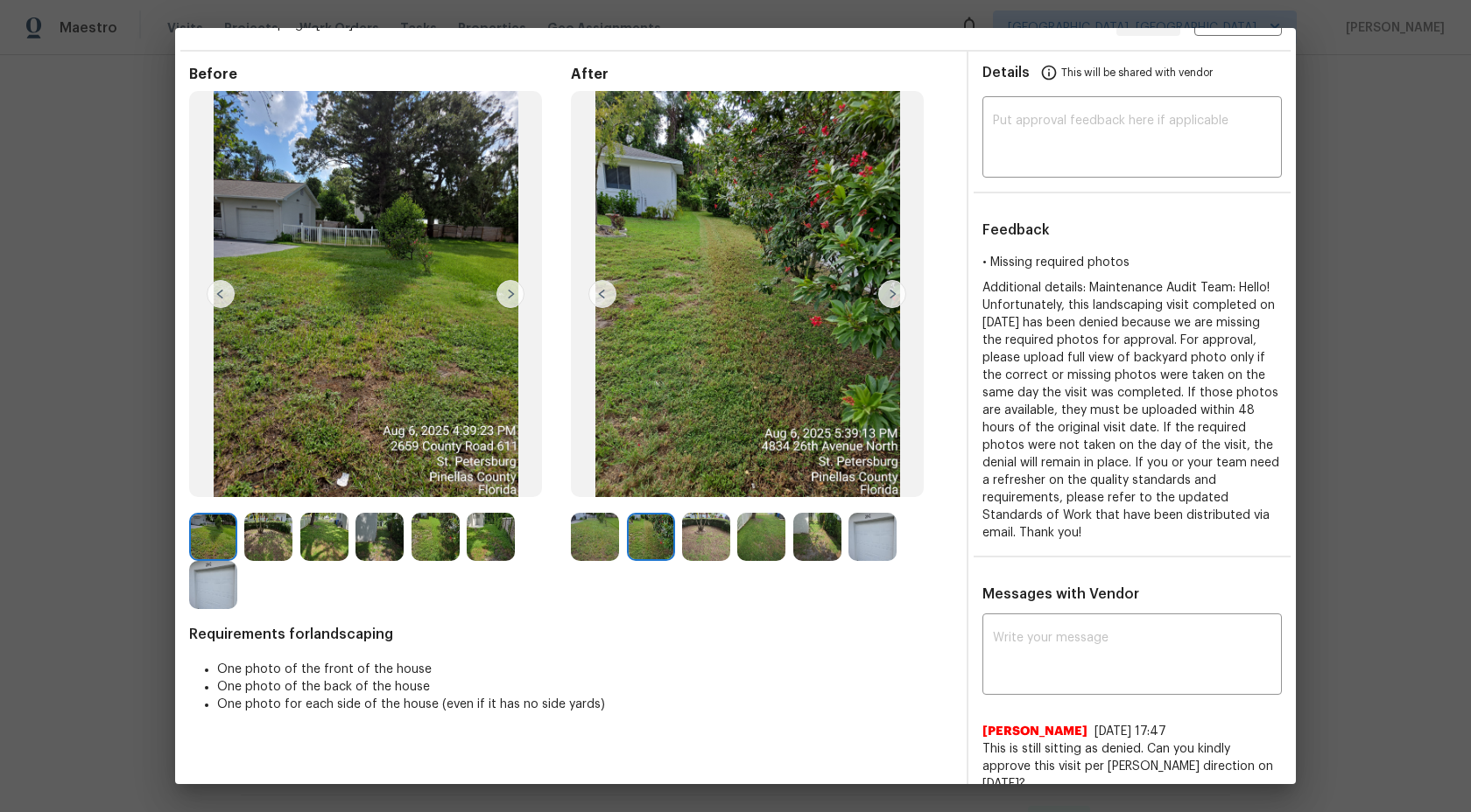
click at [703, 531] on img at bounding box center [705, 537] width 48 height 48
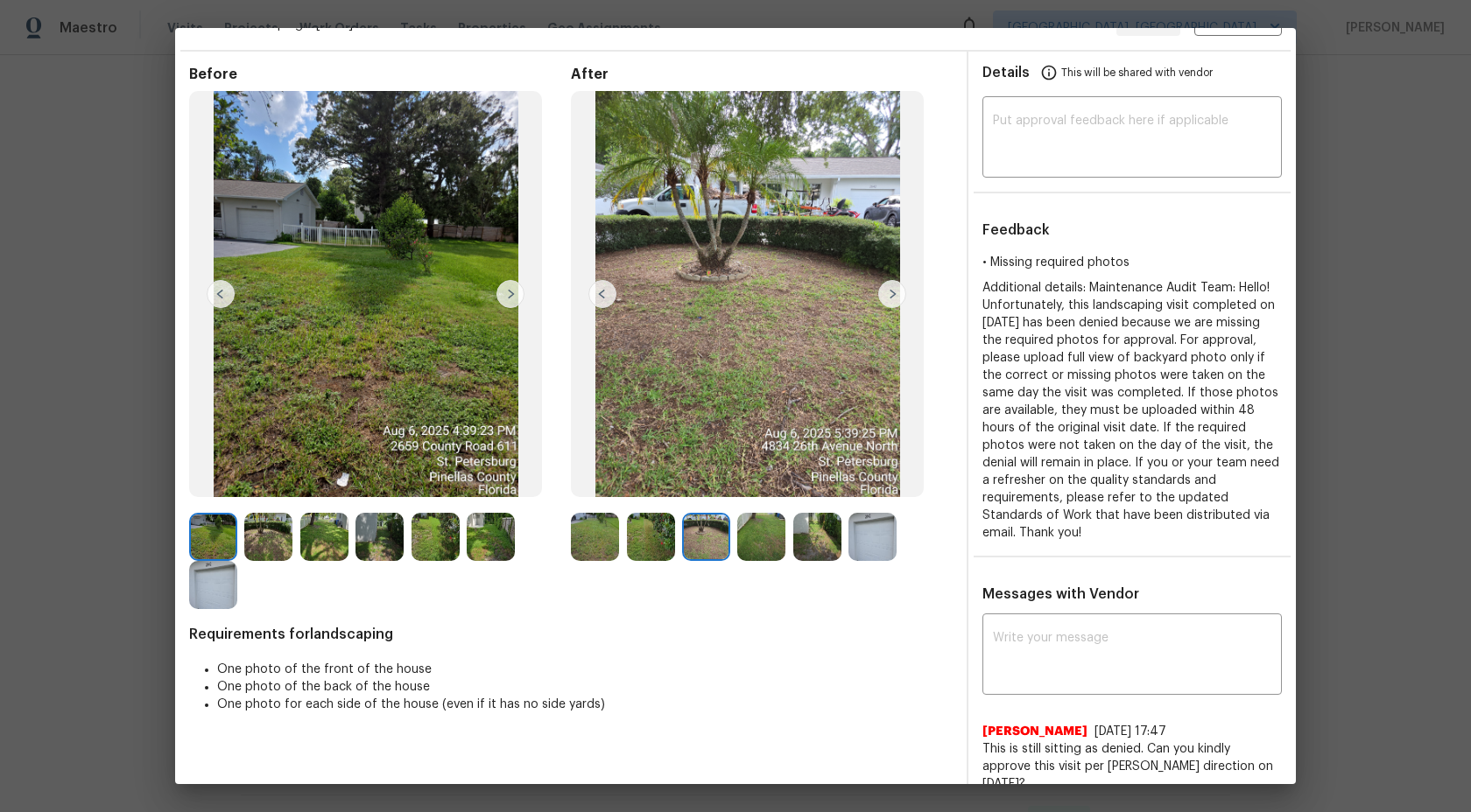
click at [758, 531] on img at bounding box center [761, 537] width 48 height 48
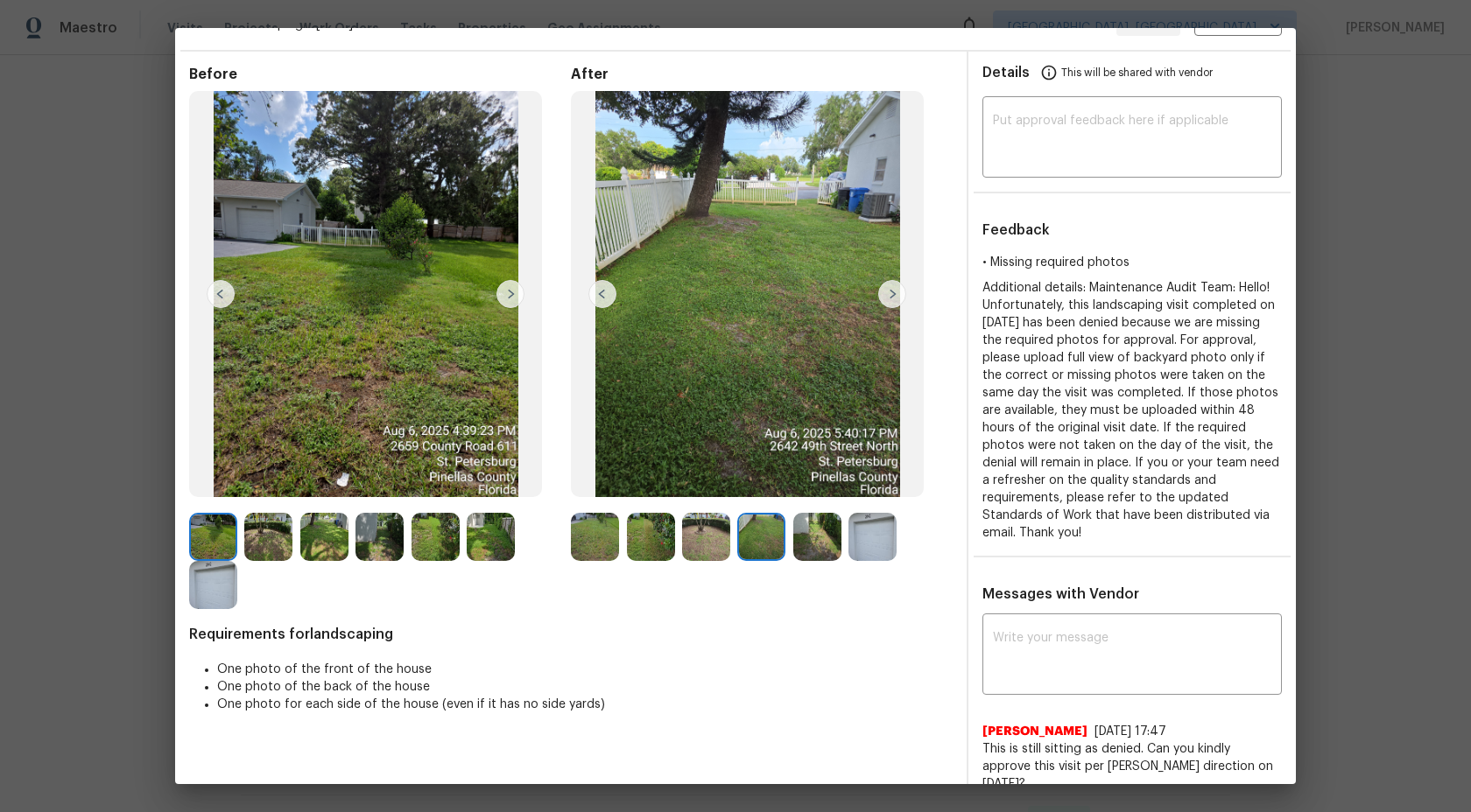
click at [802, 525] on img at bounding box center [817, 537] width 48 height 48
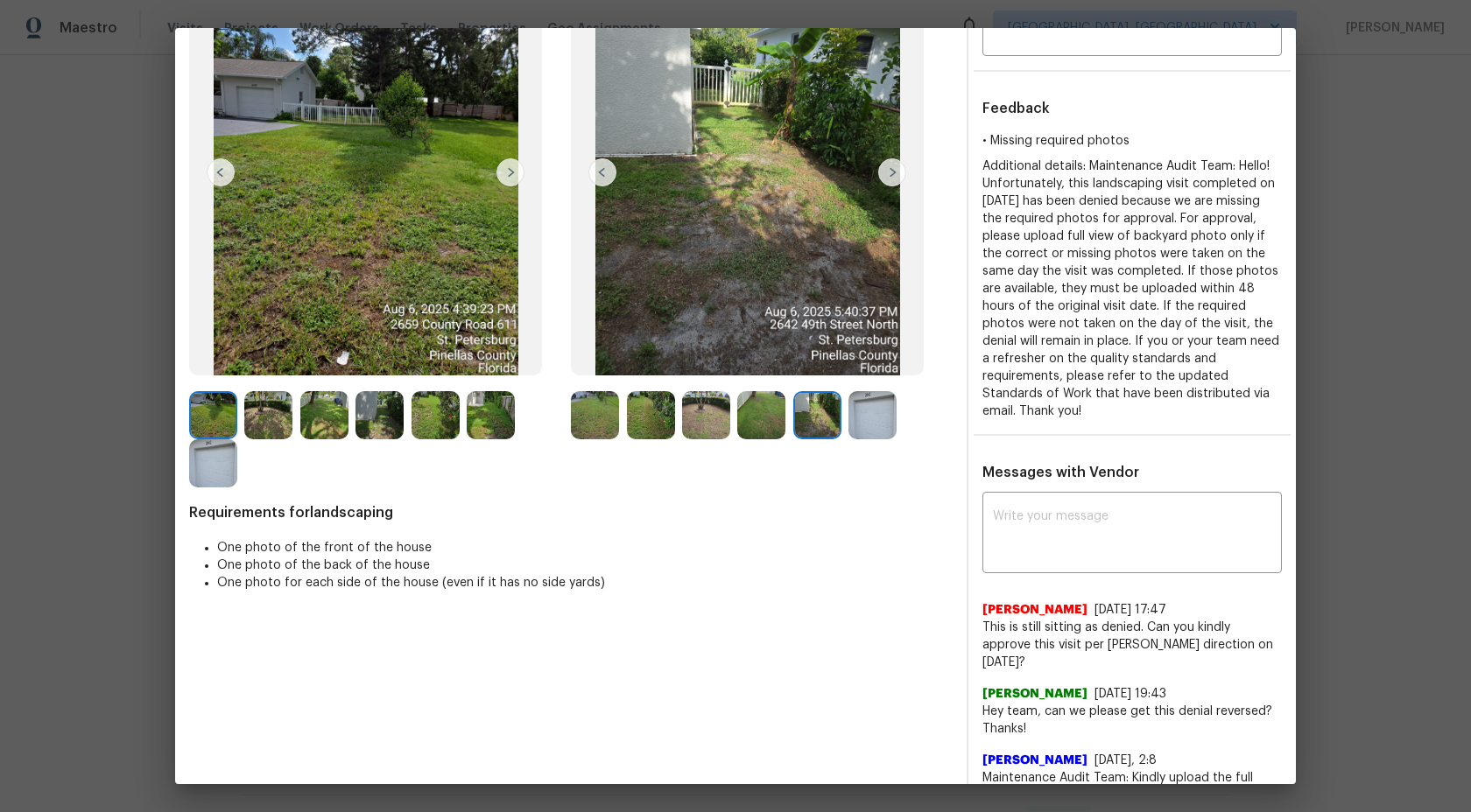
scroll to position [100, 0]
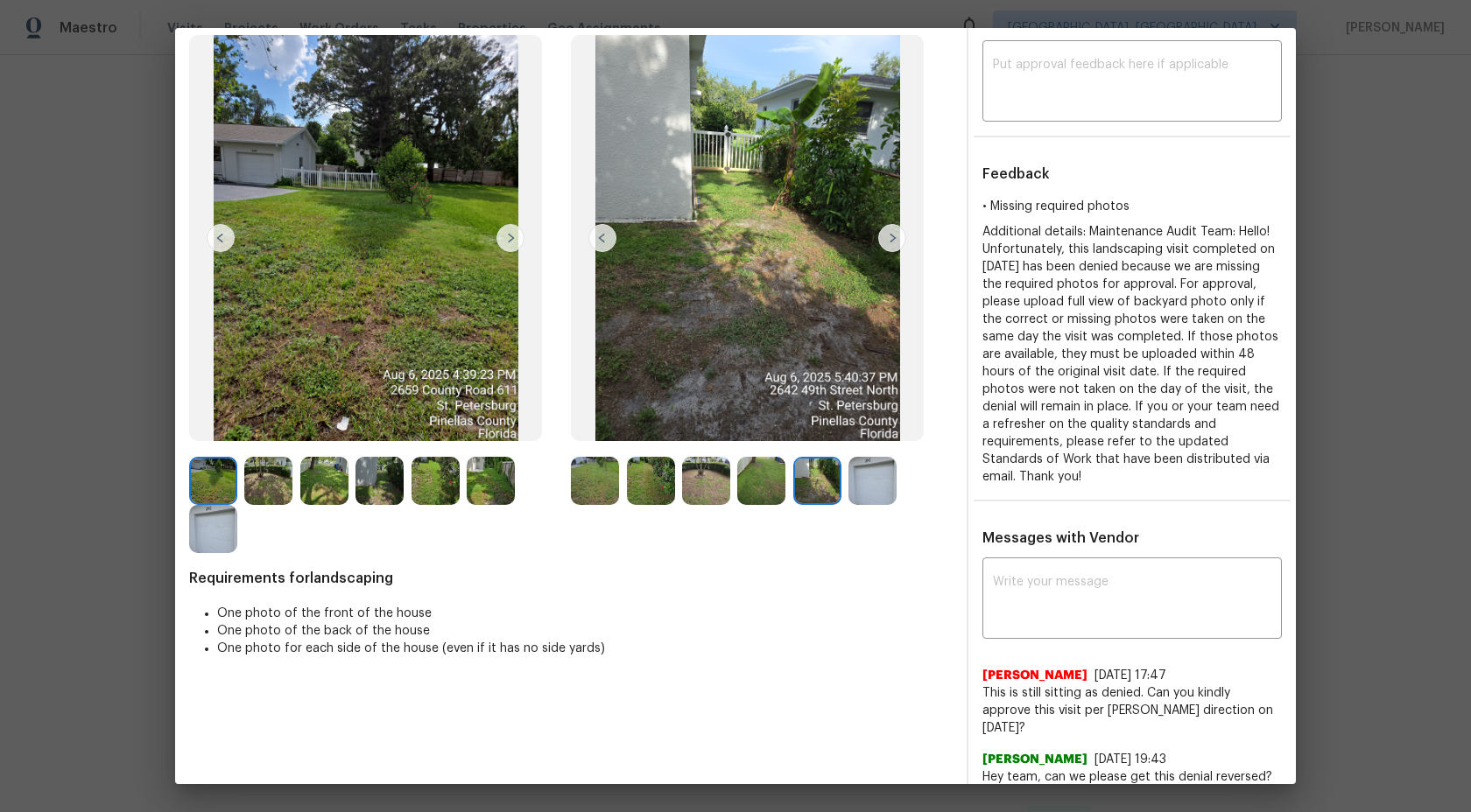
click at [599, 480] on img at bounding box center [595, 480] width 48 height 48
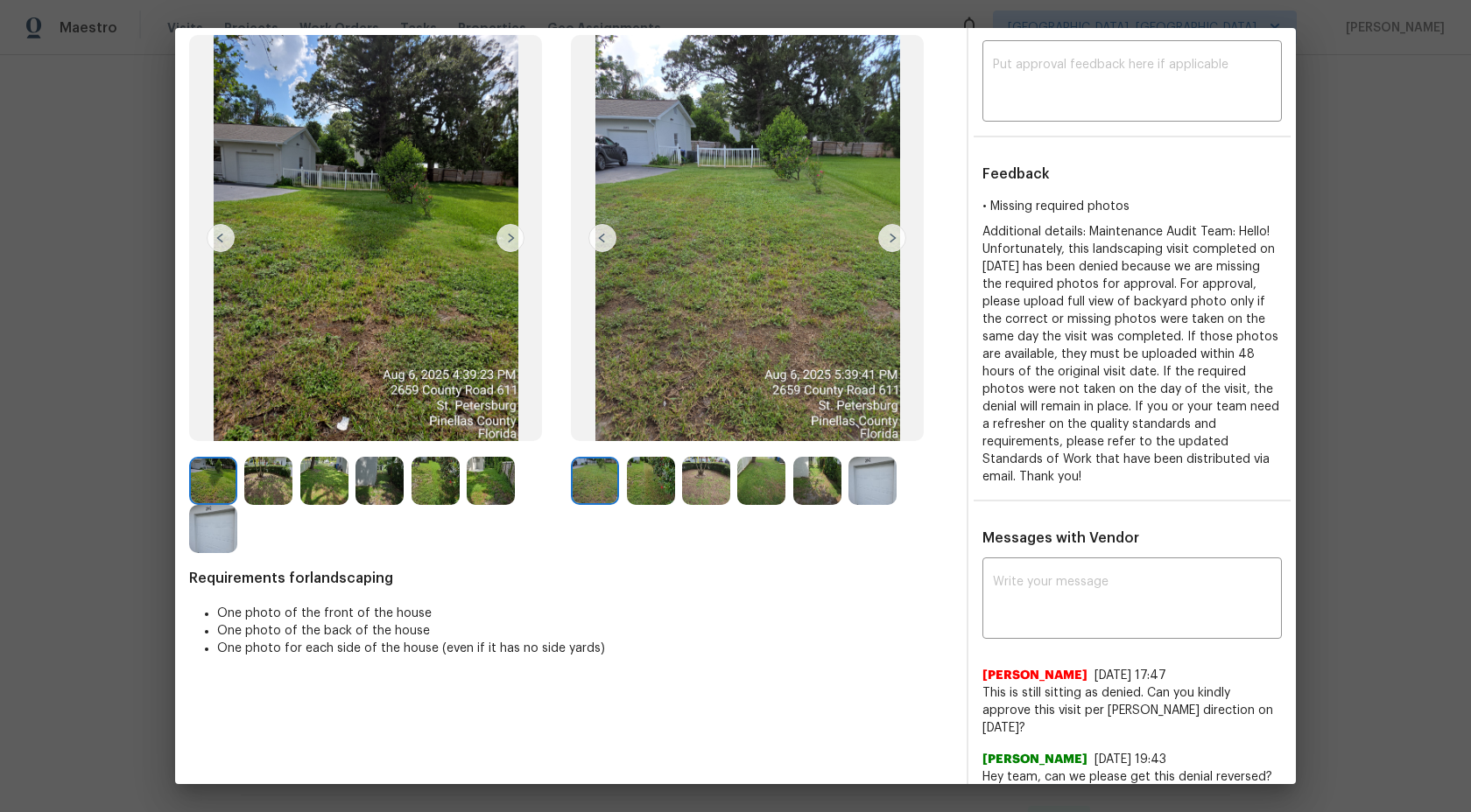
click at [649, 472] on img at bounding box center [650, 480] width 48 height 48
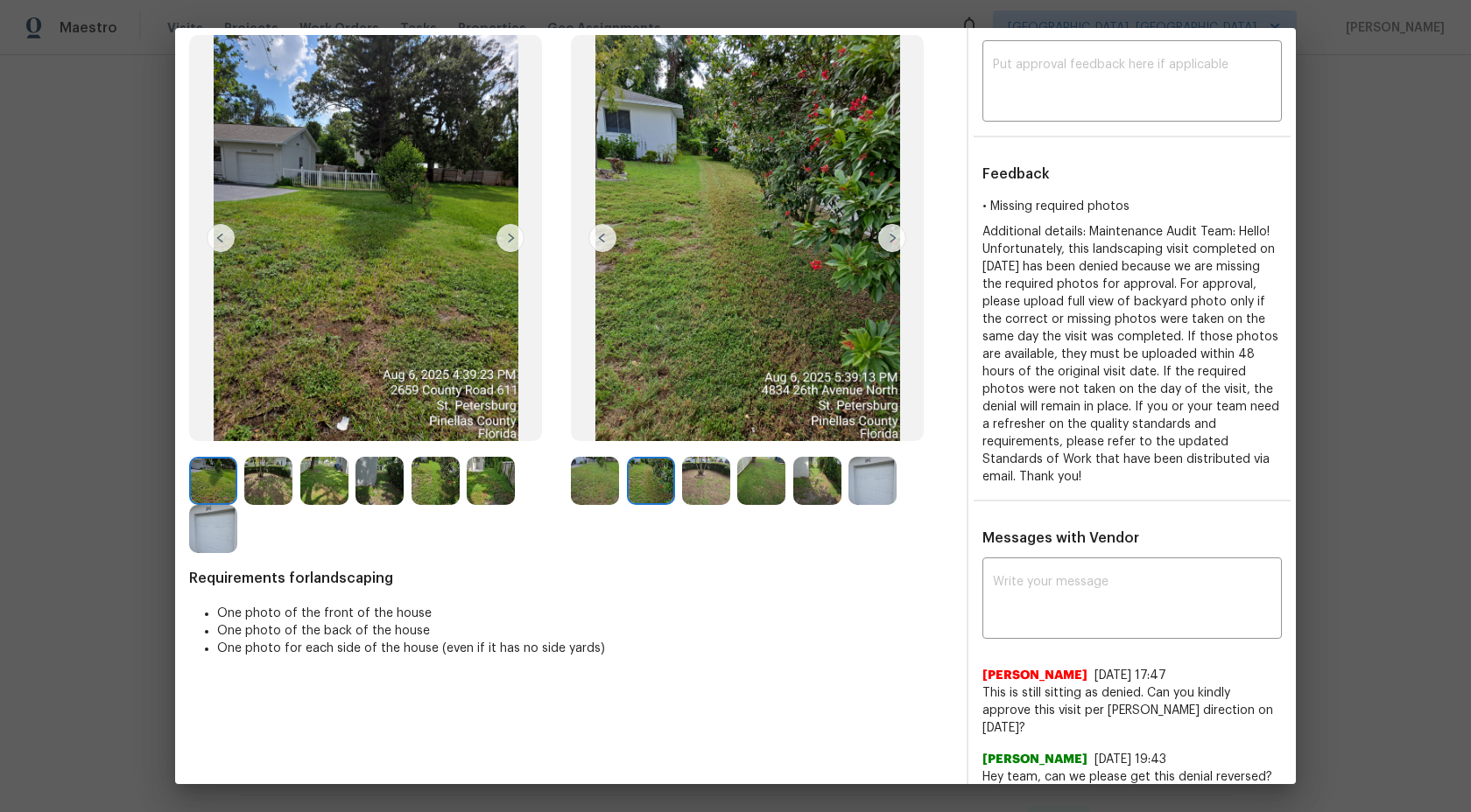
click at [709, 474] on img at bounding box center [705, 480] width 48 height 48
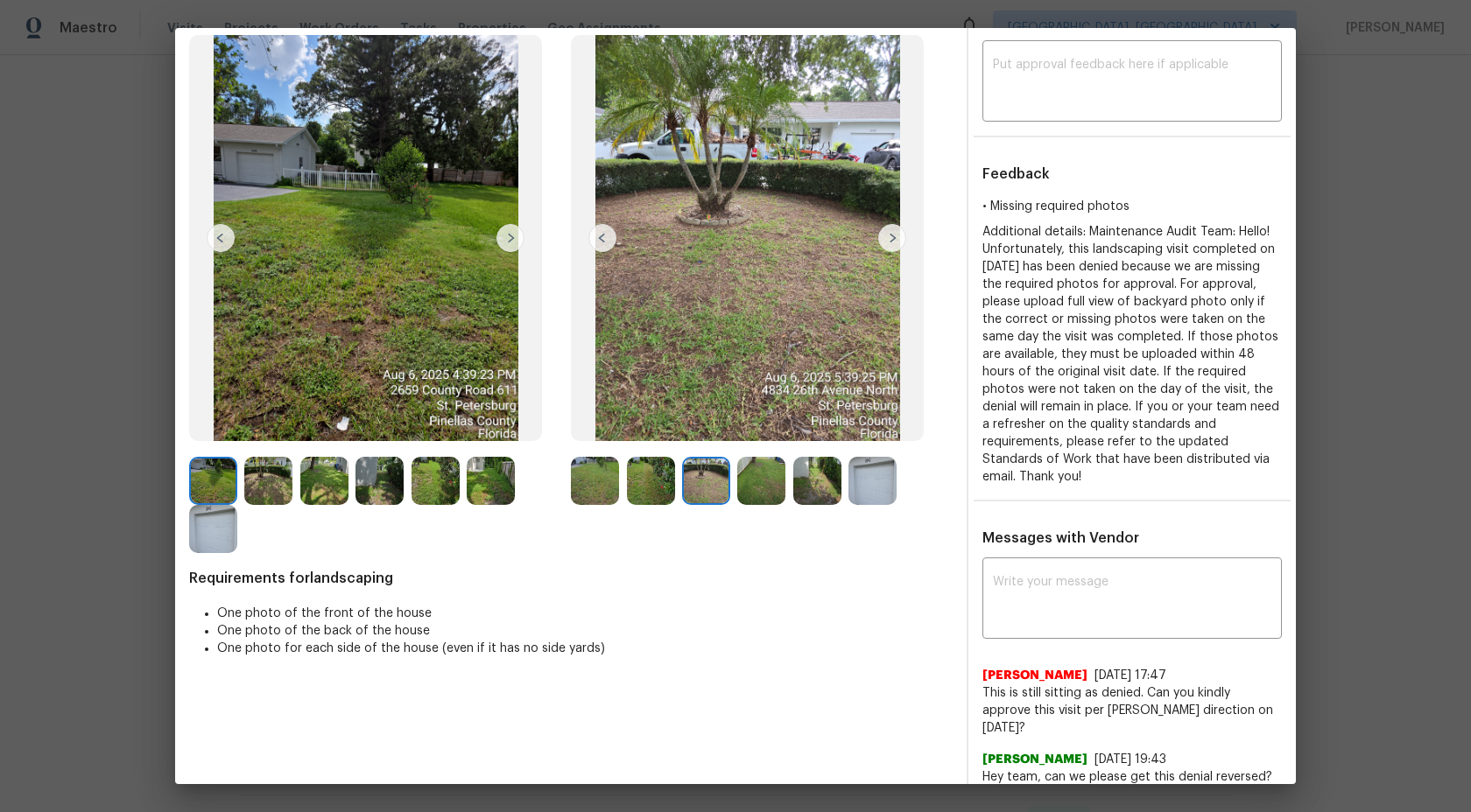
click at [737, 483] on img at bounding box center [761, 480] width 48 height 48
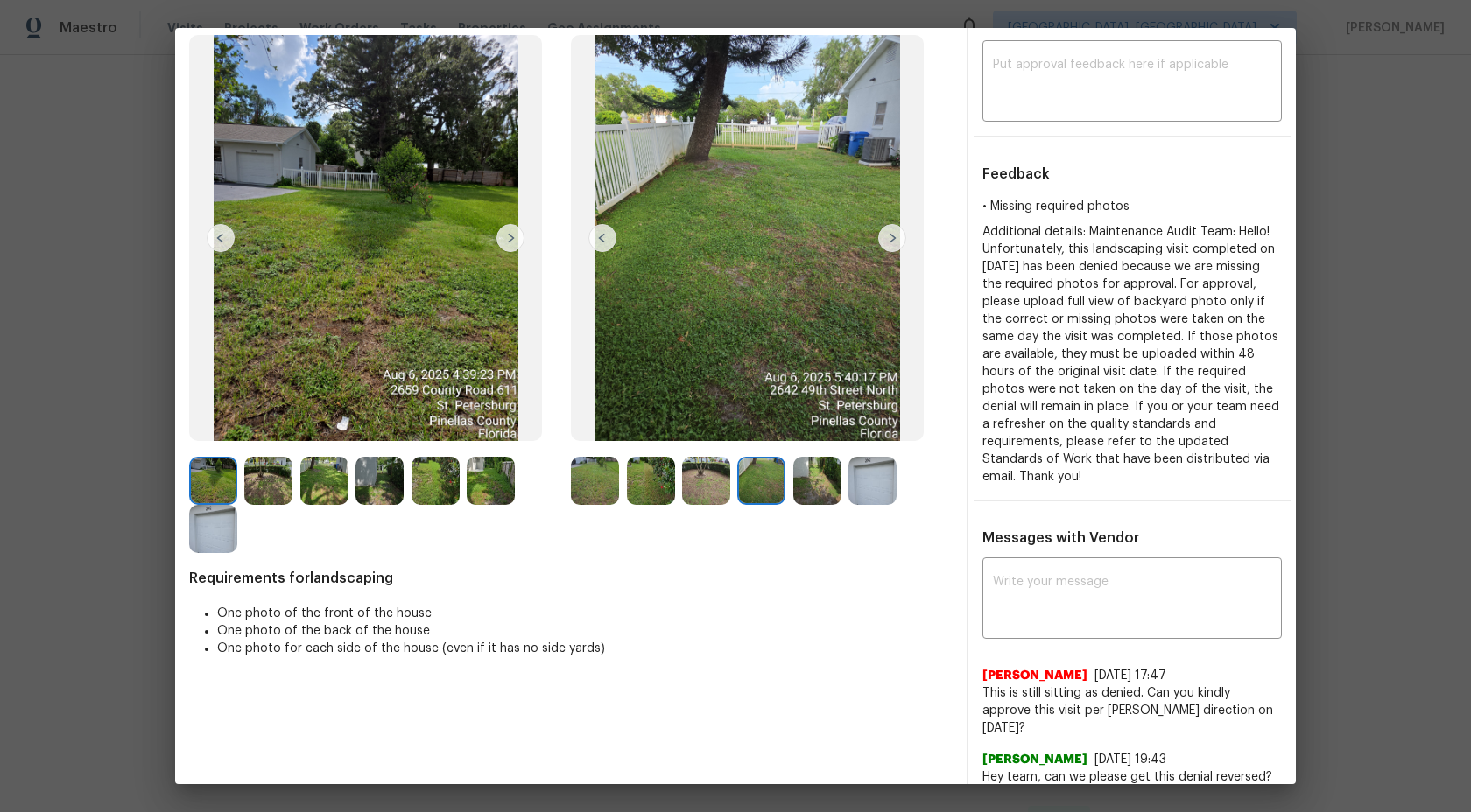
click at [763, 470] on img at bounding box center [761, 480] width 48 height 48
click at [804, 478] on img at bounding box center [817, 480] width 48 height 48
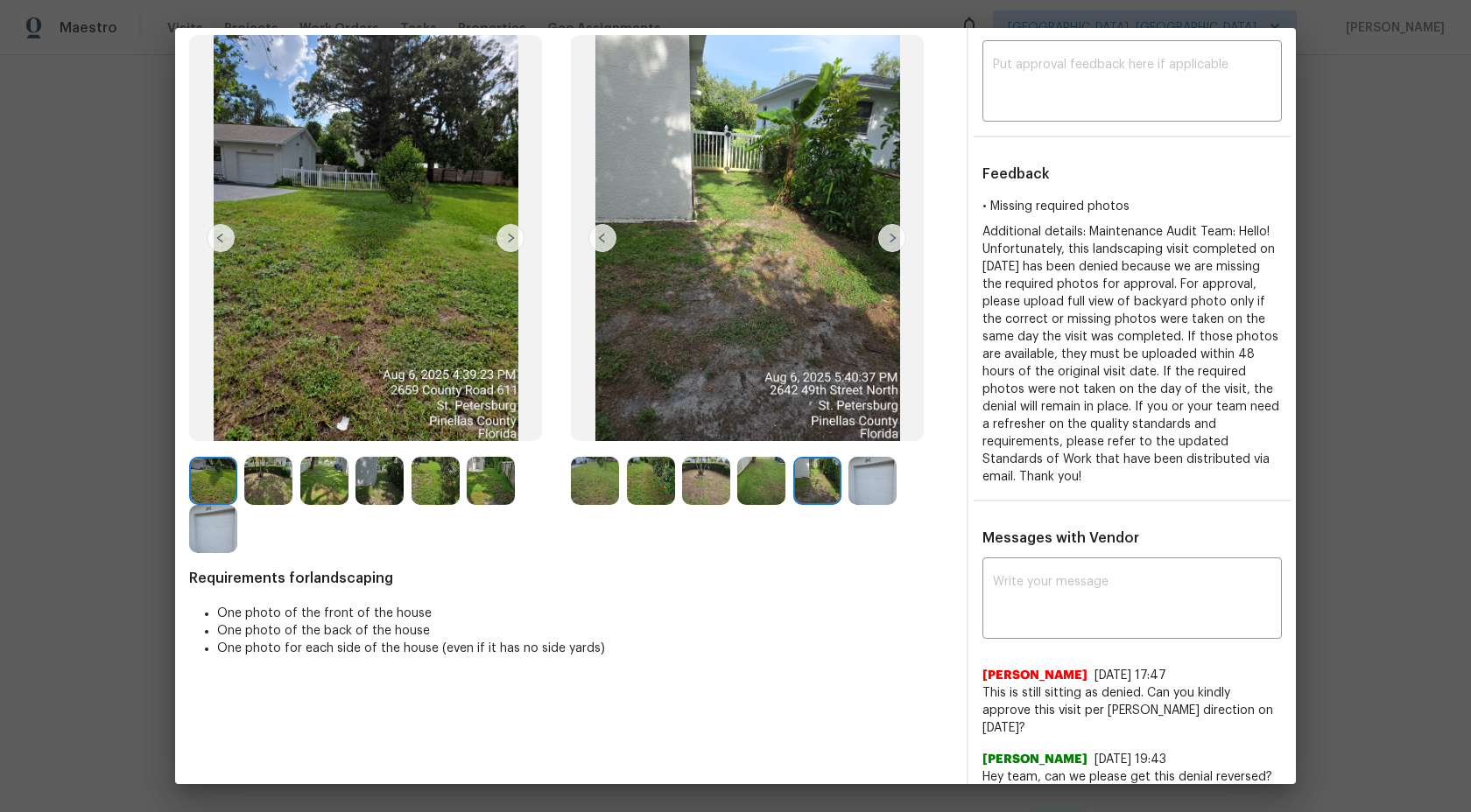
click at [881, 476] on img at bounding box center [872, 480] width 48 height 48
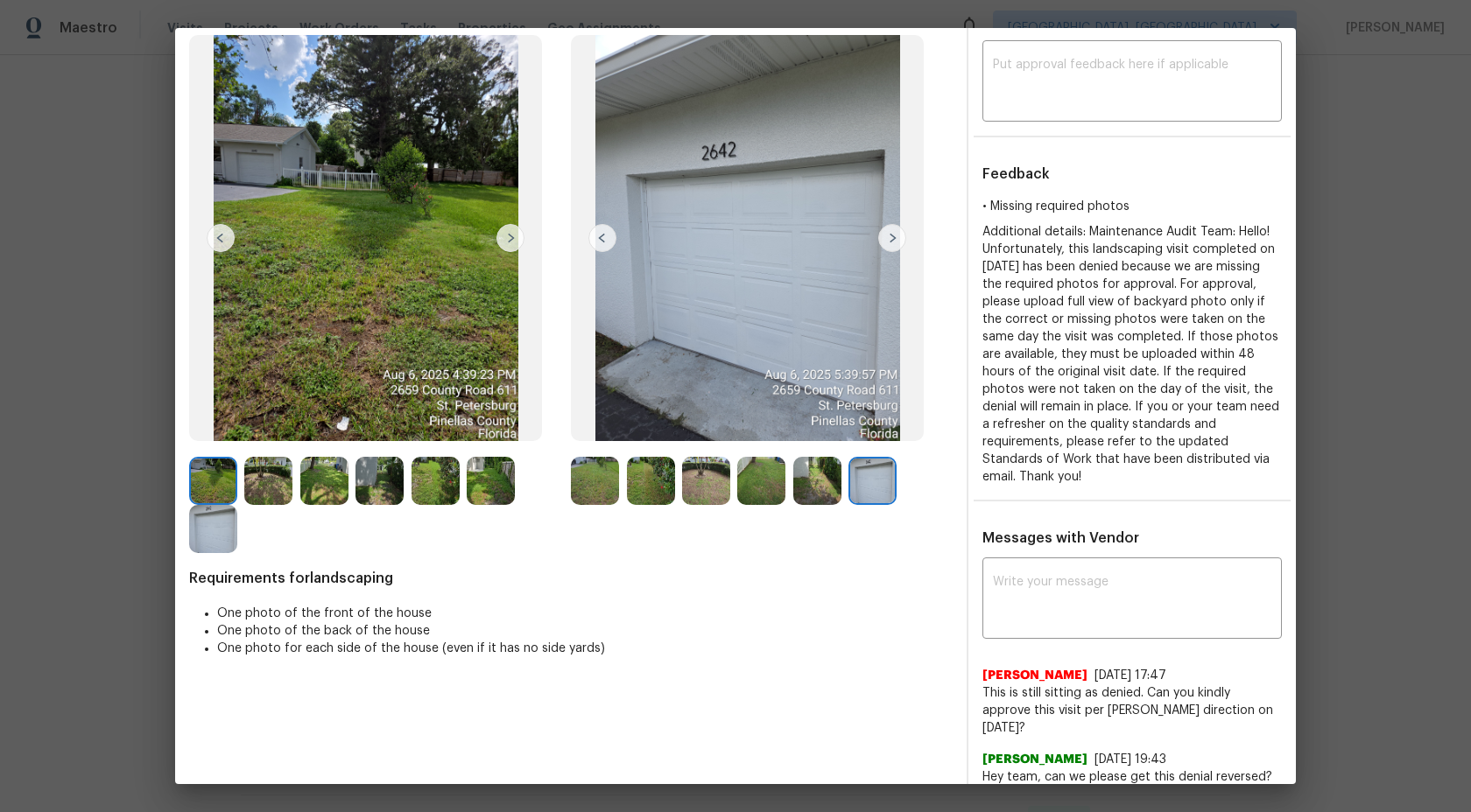
click at [809, 488] on img at bounding box center [817, 480] width 48 height 48
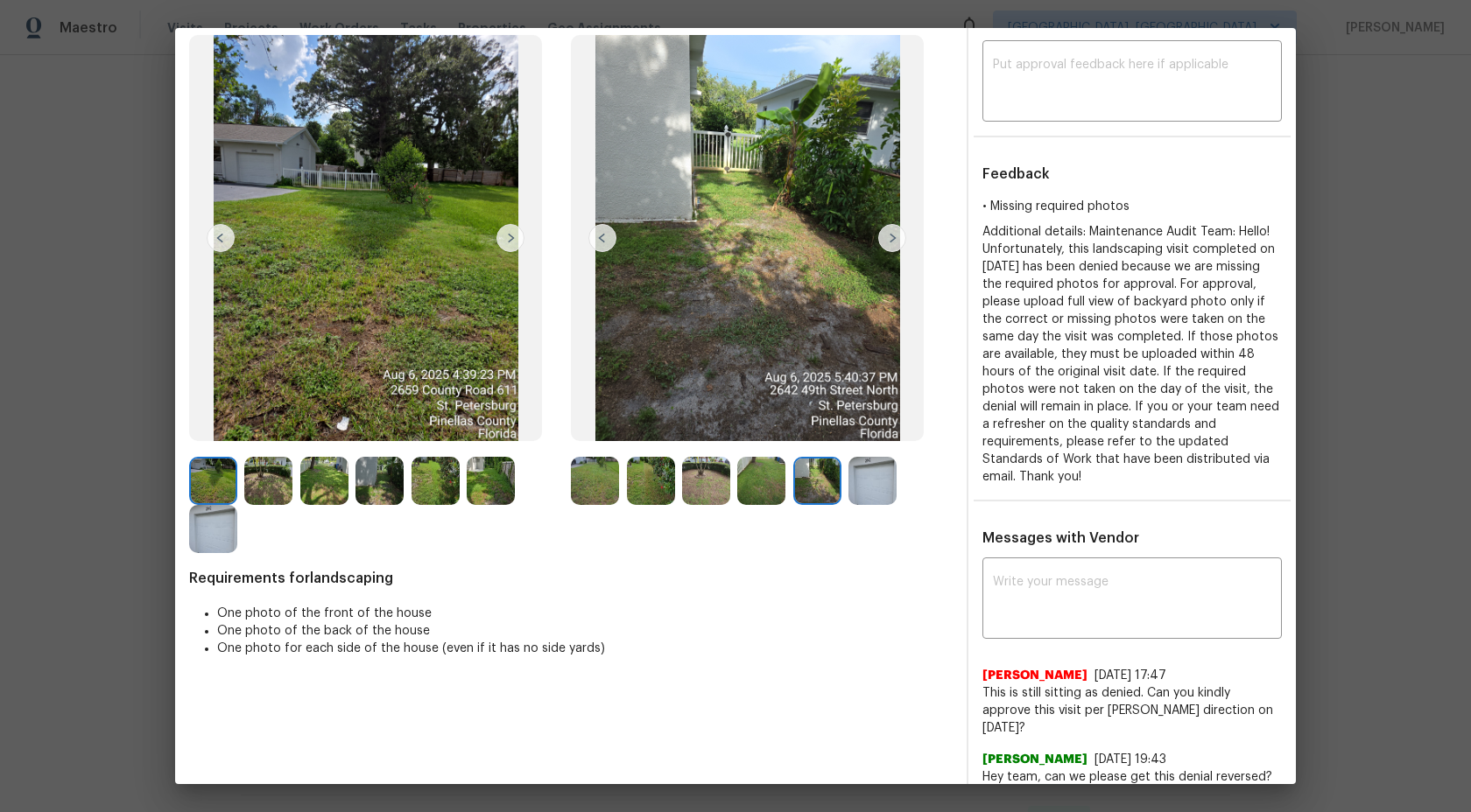
click at [758, 490] on img at bounding box center [761, 480] width 48 height 48
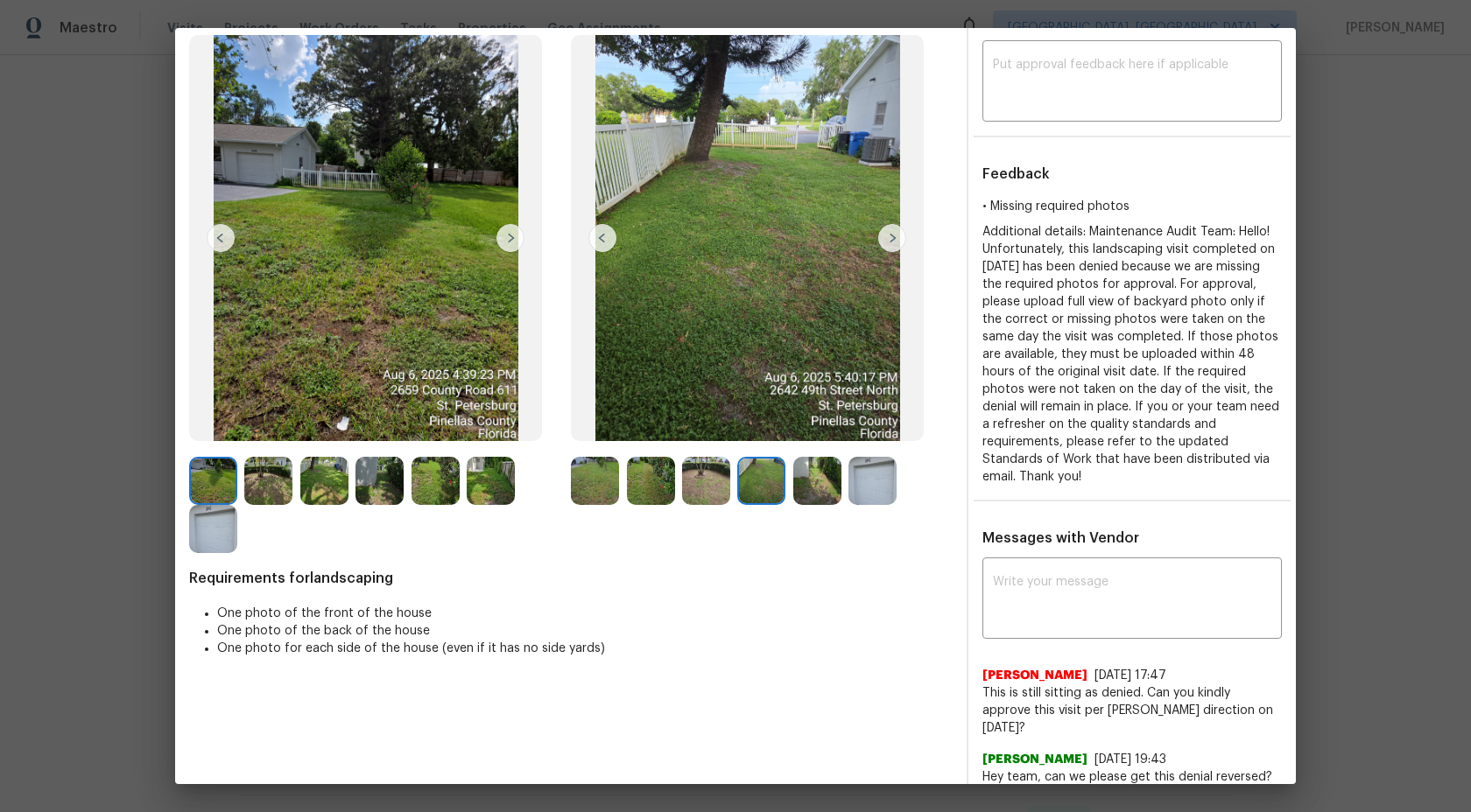
click at [701, 493] on img at bounding box center [705, 480] width 48 height 48
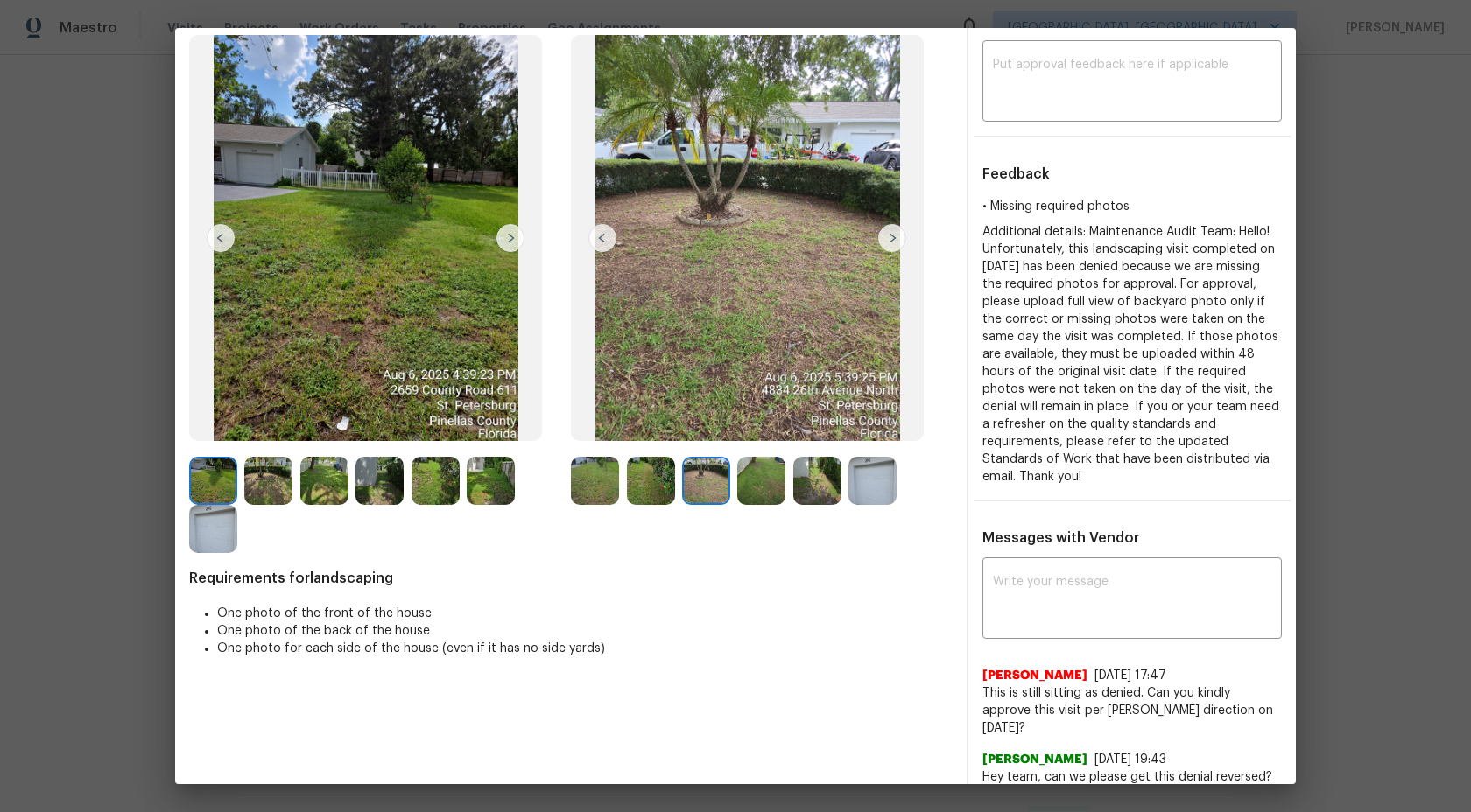
click at [669, 485] on img at bounding box center [650, 480] width 48 height 48
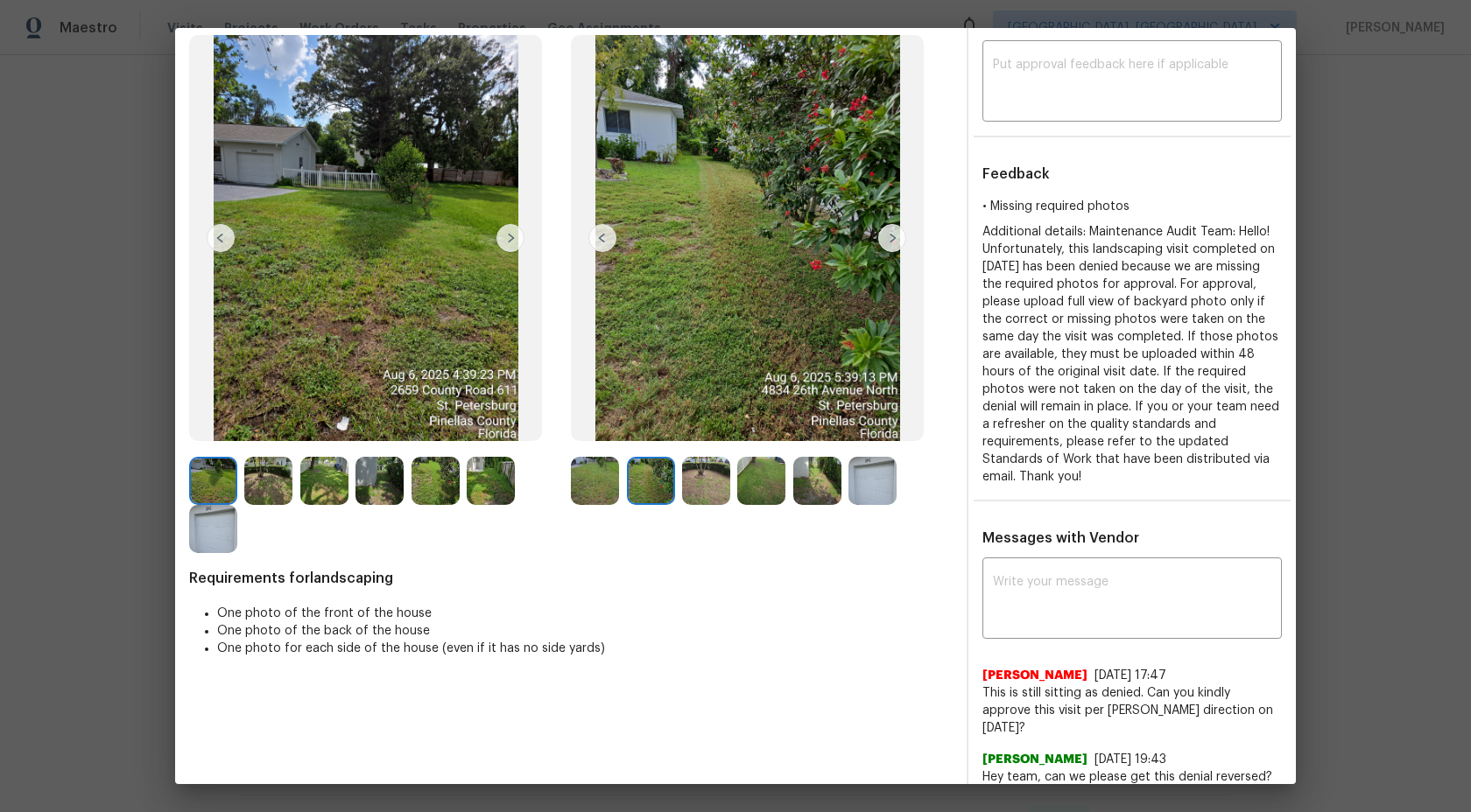
click at [614, 480] on img at bounding box center [595, 480] width 48 height 48
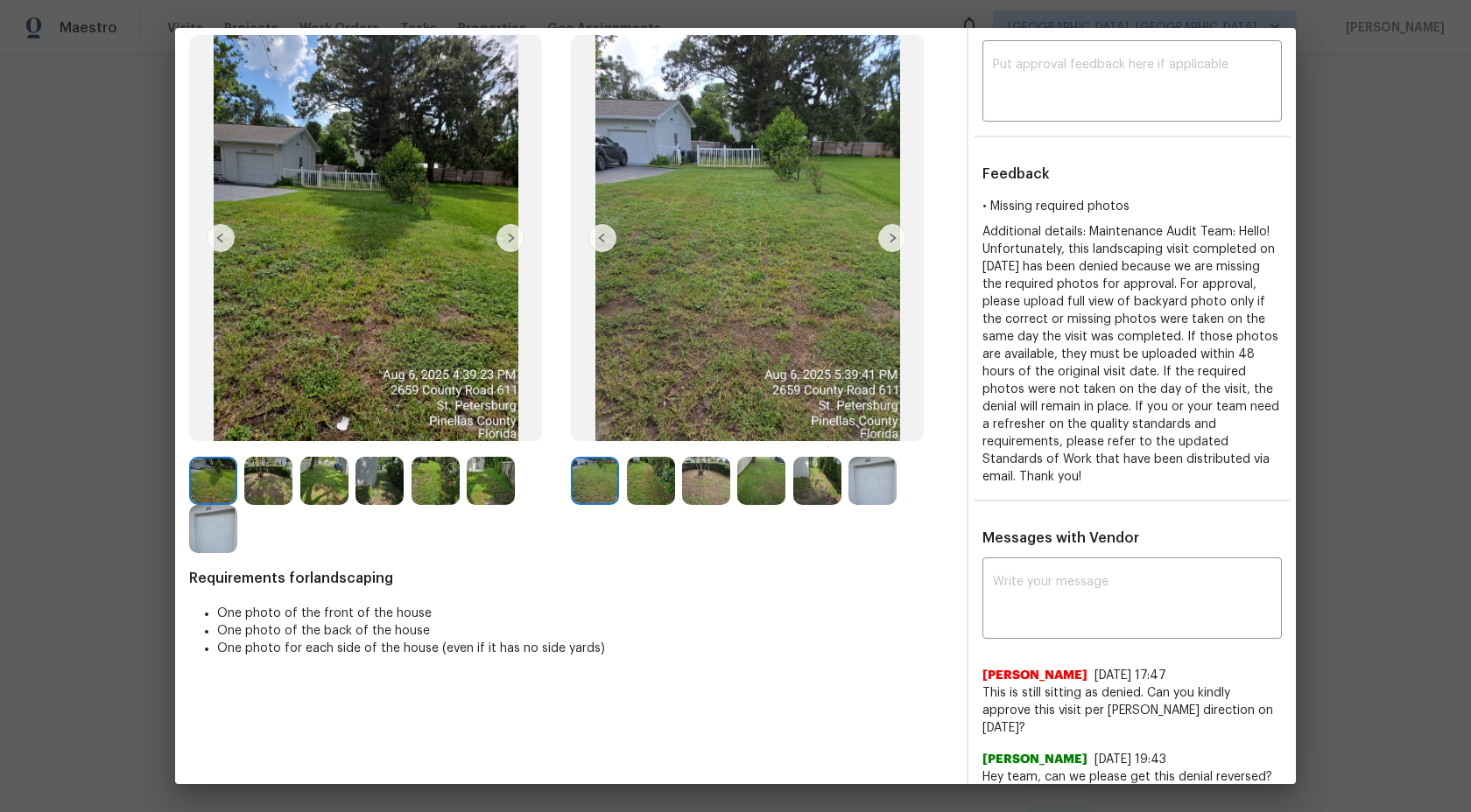
click at [765, 463] on img at bounding box center [761, 480] width 48 height 48
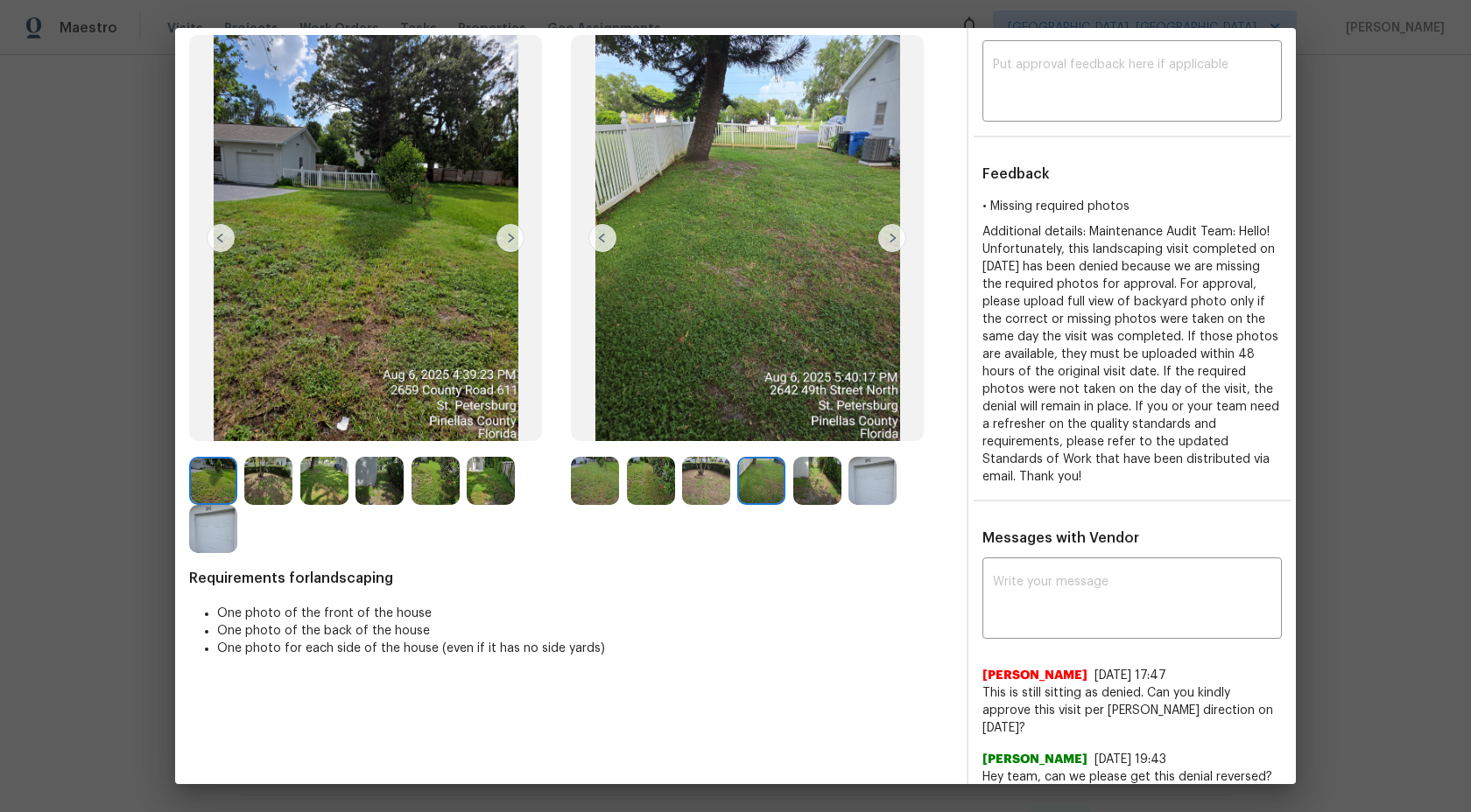
click at [812, 474] on img at bounding box center [817, 480] width 48 height 48
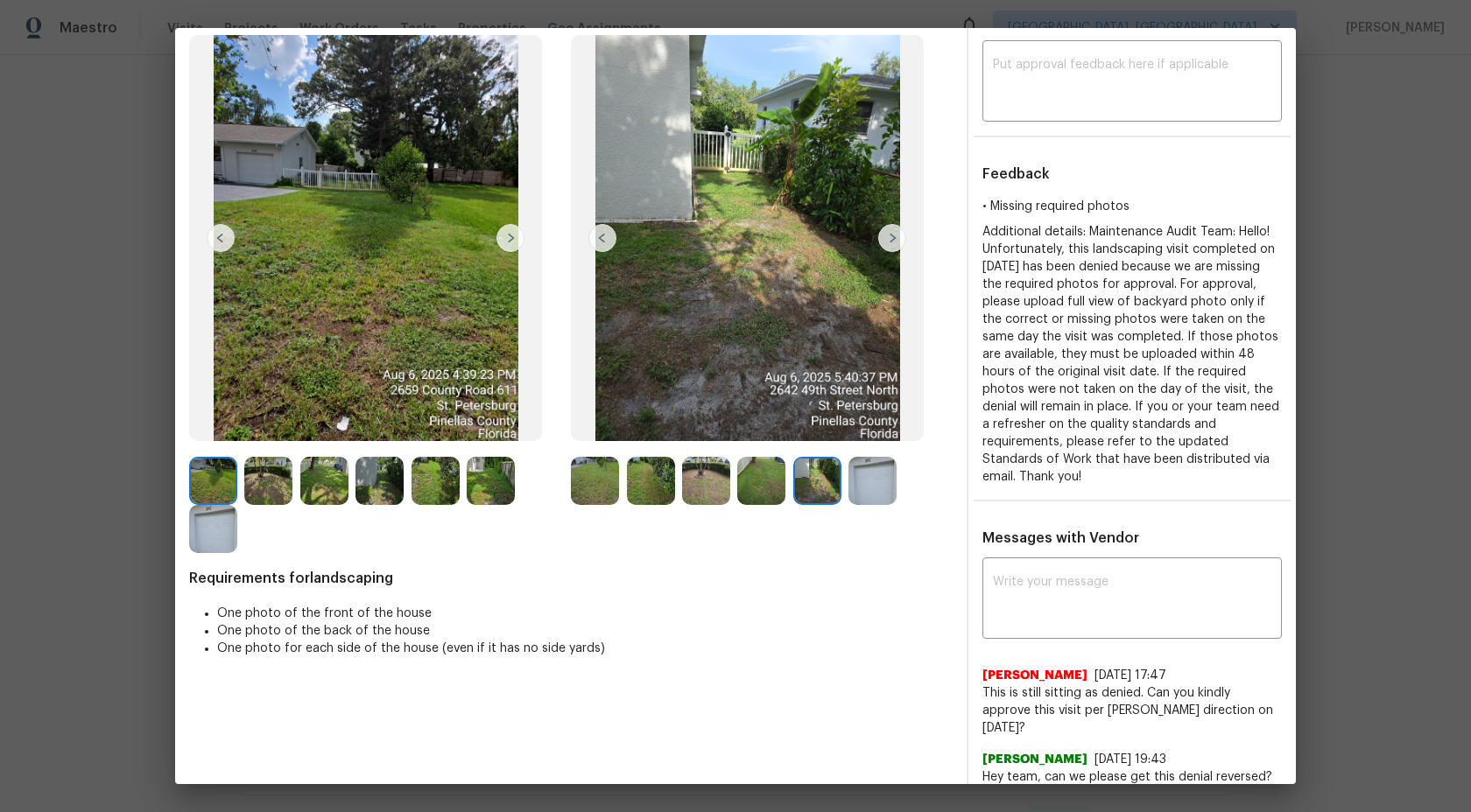
click at [812, 485] on img at bounding box center [817, 480] width 48 height 48
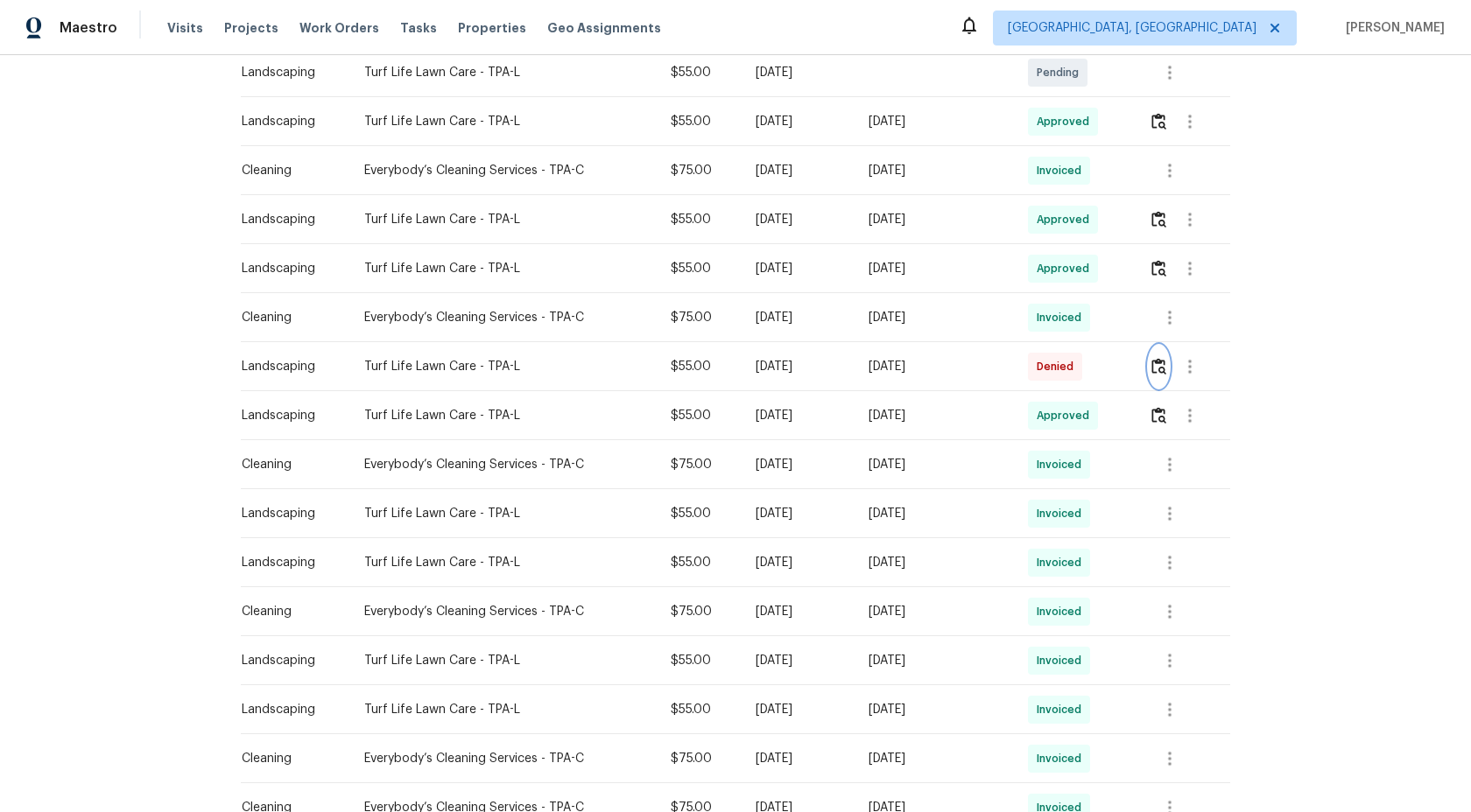
scroll to position [309, 0]
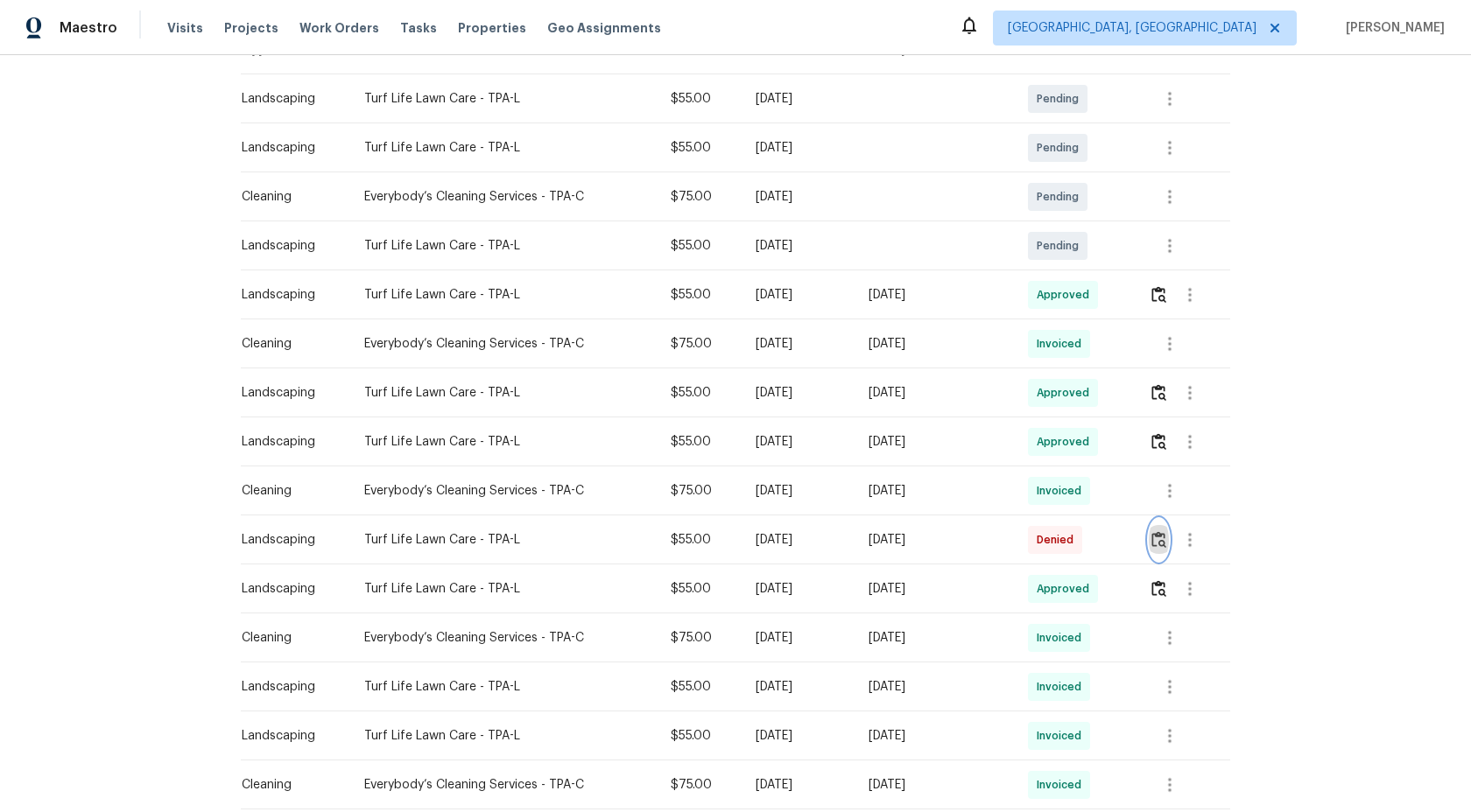
click at [1166, 543] on img "button" at bounding box center [1158, 540] width 15 height 17
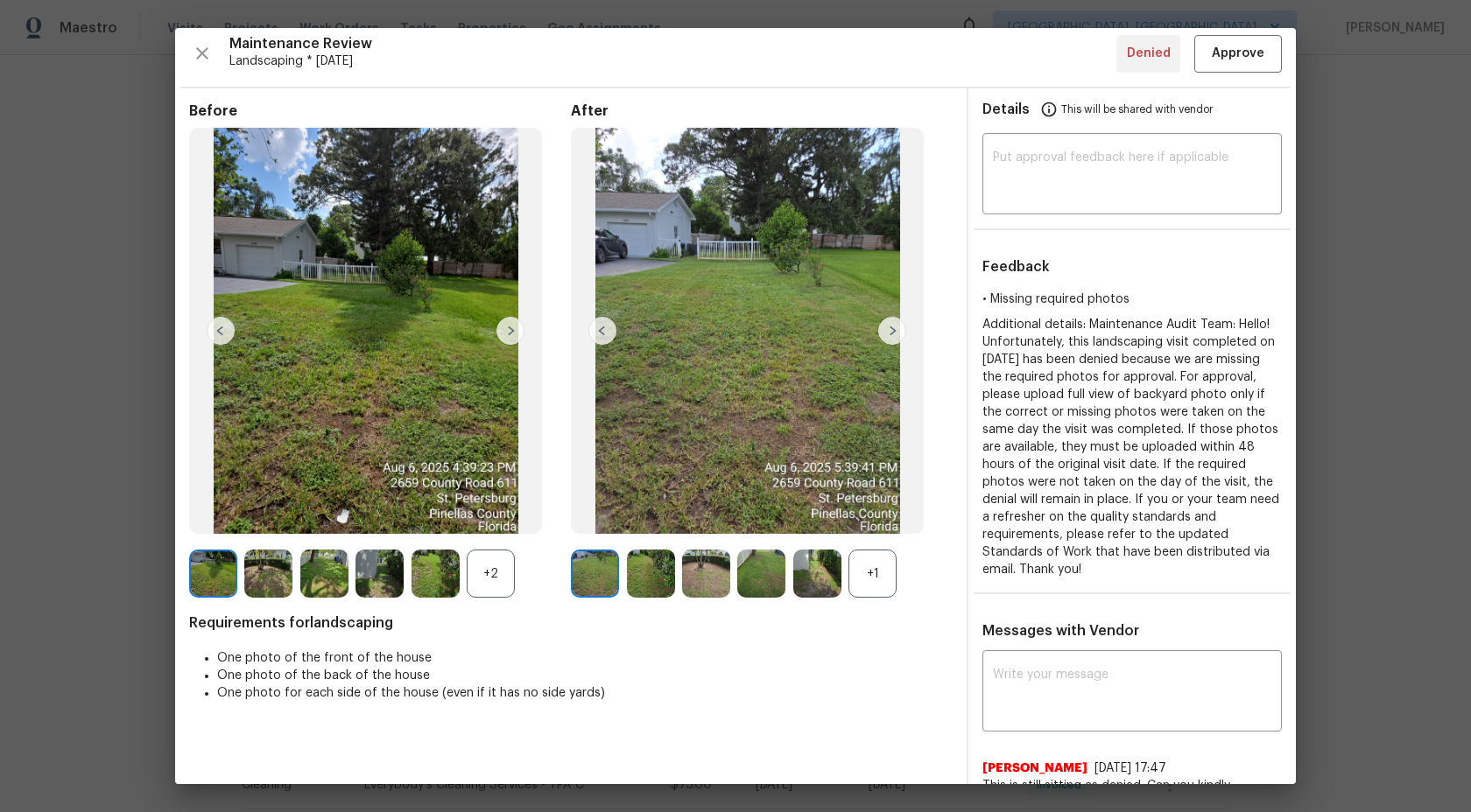
scroll to position [0, 0]
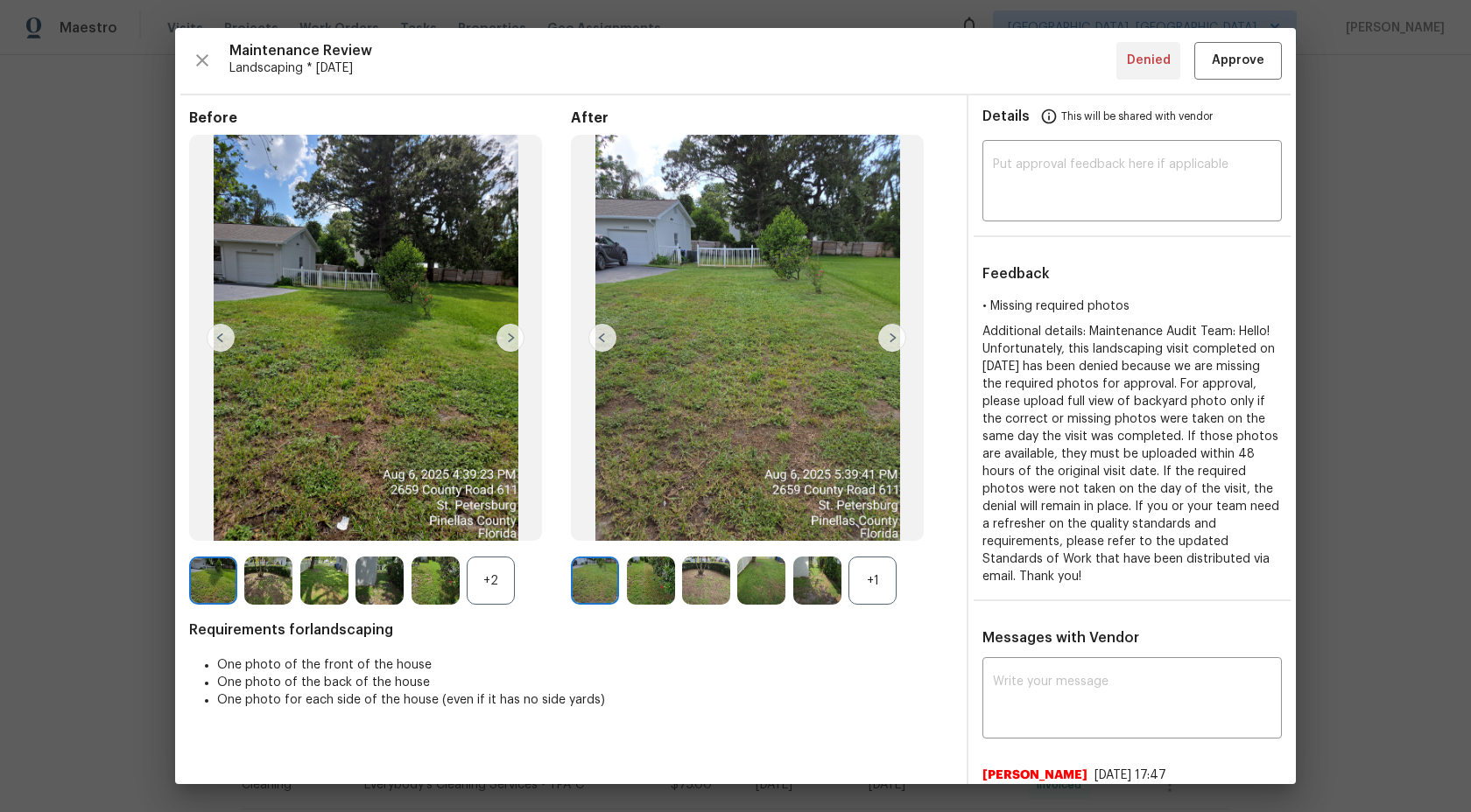
click at [812, 572] on img at bounding box center [817, 580] width 48 height 48
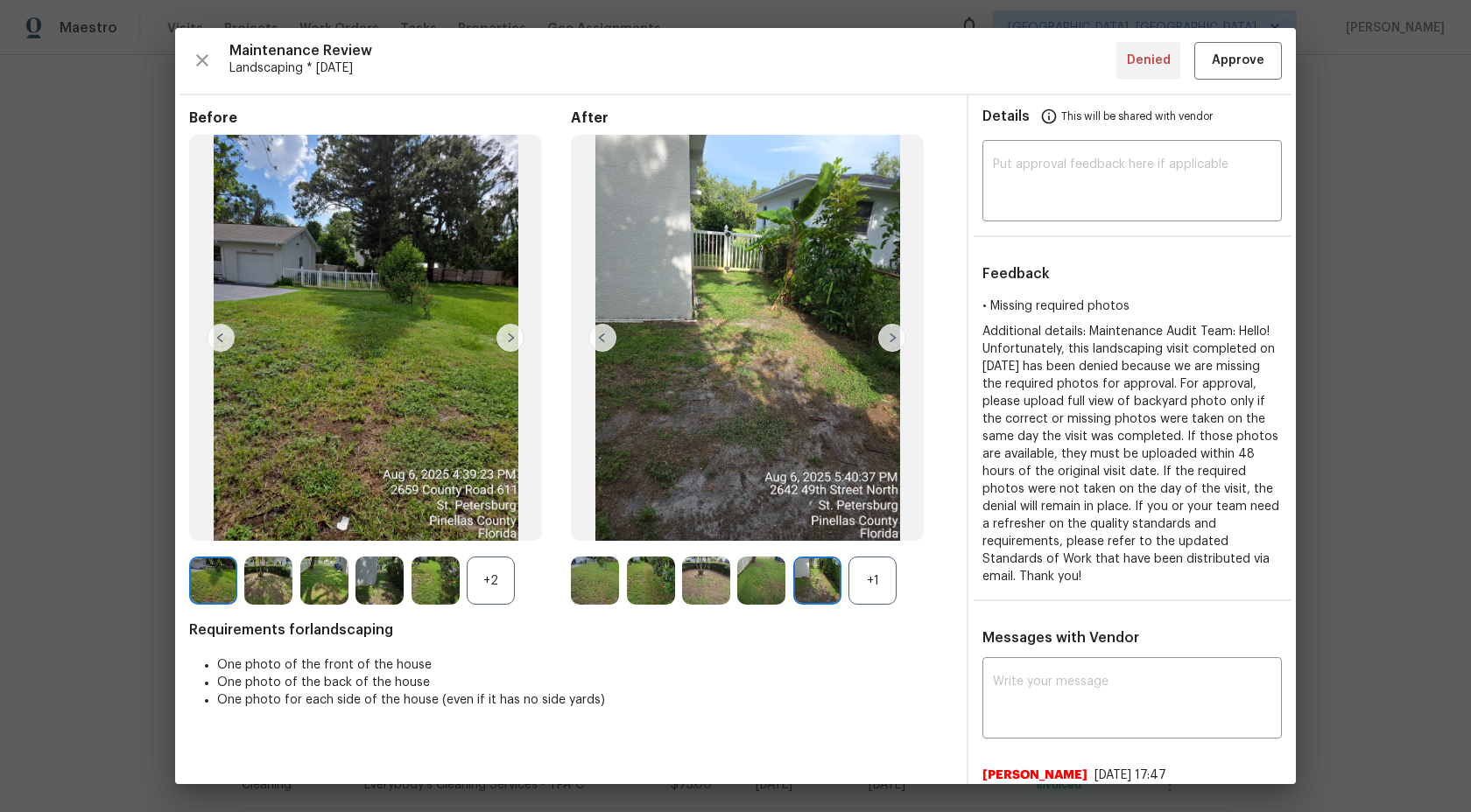
click at [761, 575] on img at bounding box center [761, 580] width 48 height 48
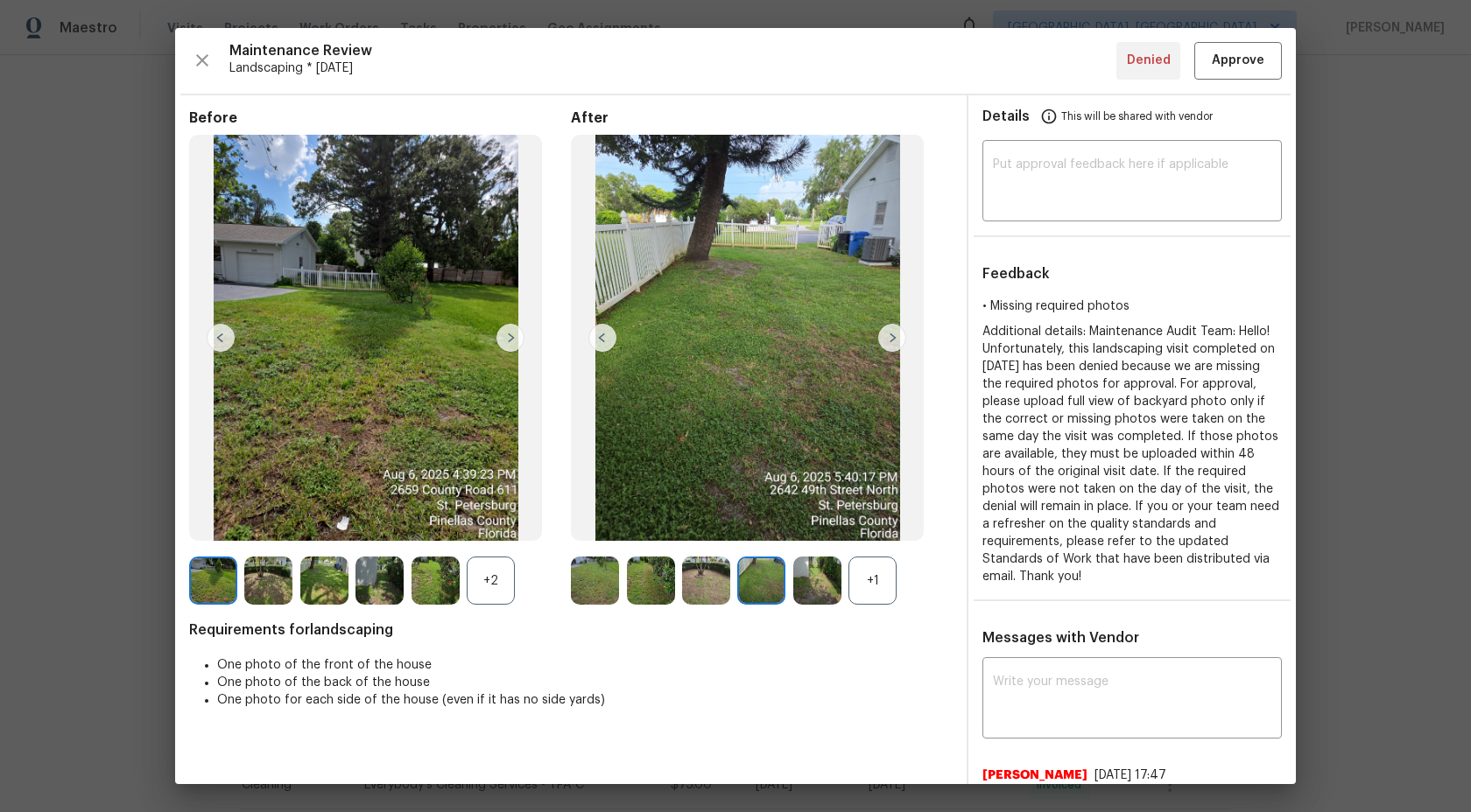
click at [873, 594] on div "+1" at bounding box center [872, 580] width 48 height 48
click at [867, 585] on img at bounding box center [872, 580] width 48 height 48
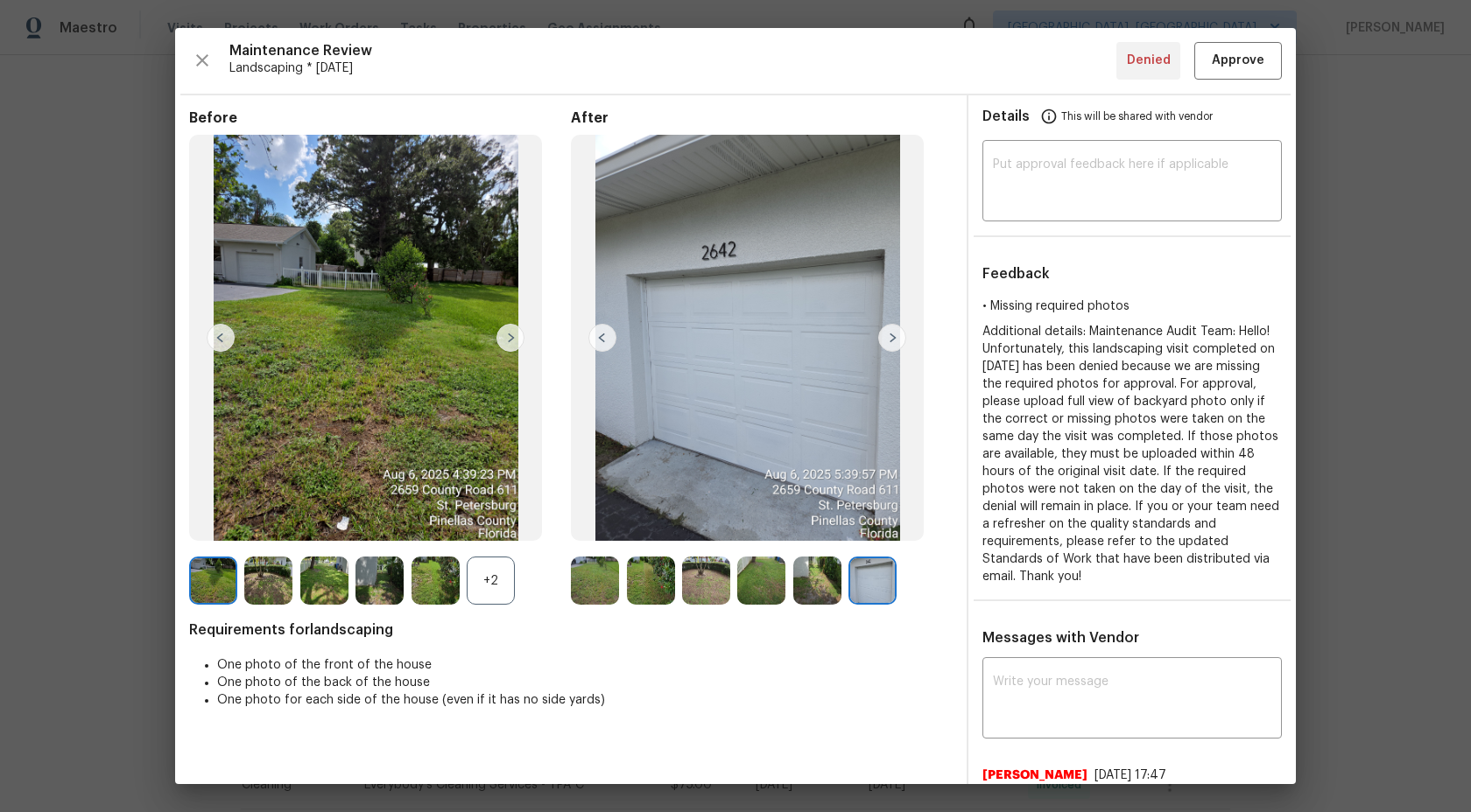
click at [820, 585] on img at bounding box center [817, 580] width 48 height 48
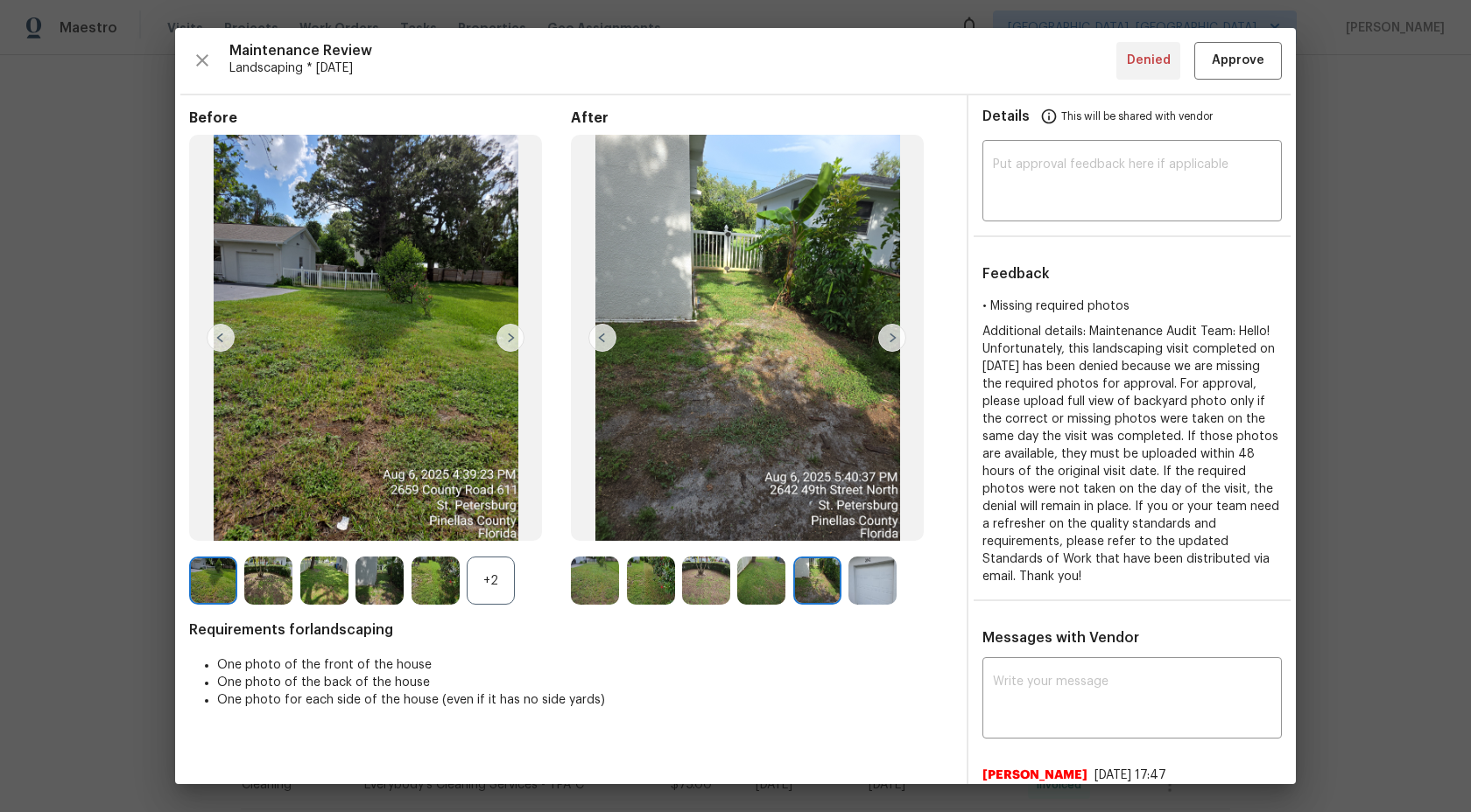
click at [793, 585] on img at bounding box center [817, 580] width 48 height 48
click at [767, 575] on img at bounding box center [761, 580] width 48 height 48
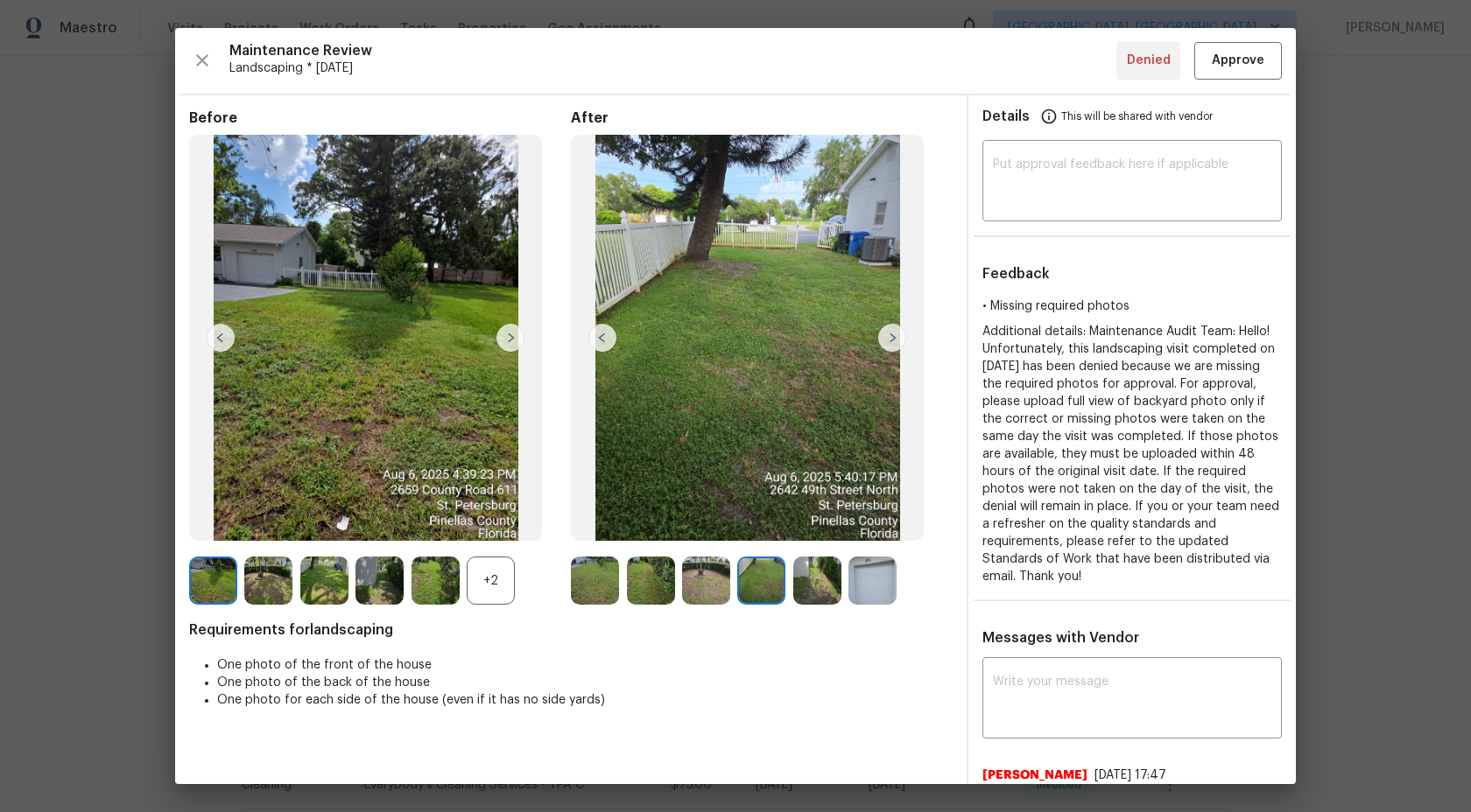
click at [713, 575] on img at bounding box center [705, 580] width 48 height 48
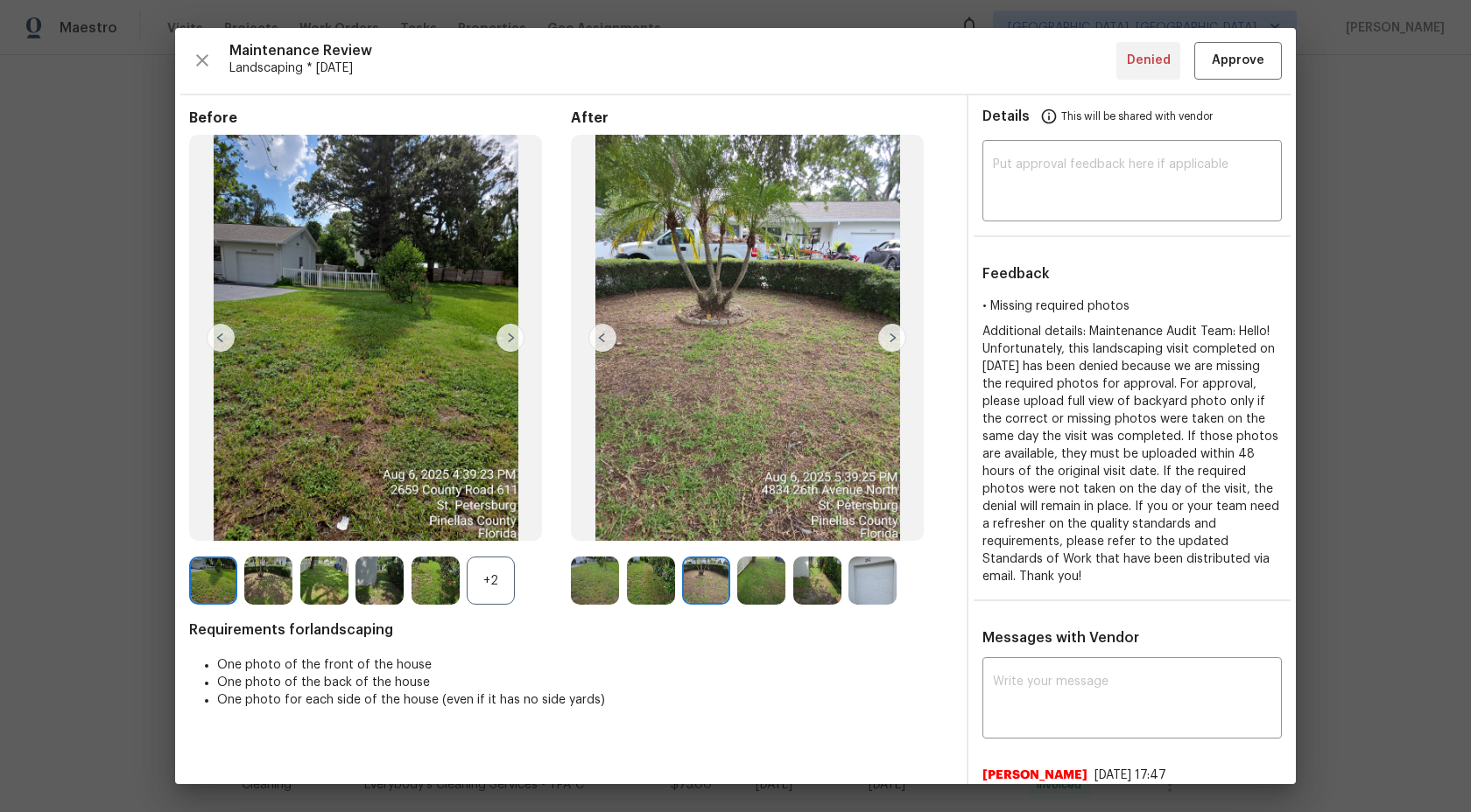
click at [647, 575] on img at bounding box center [650, 580] width 48 height 48
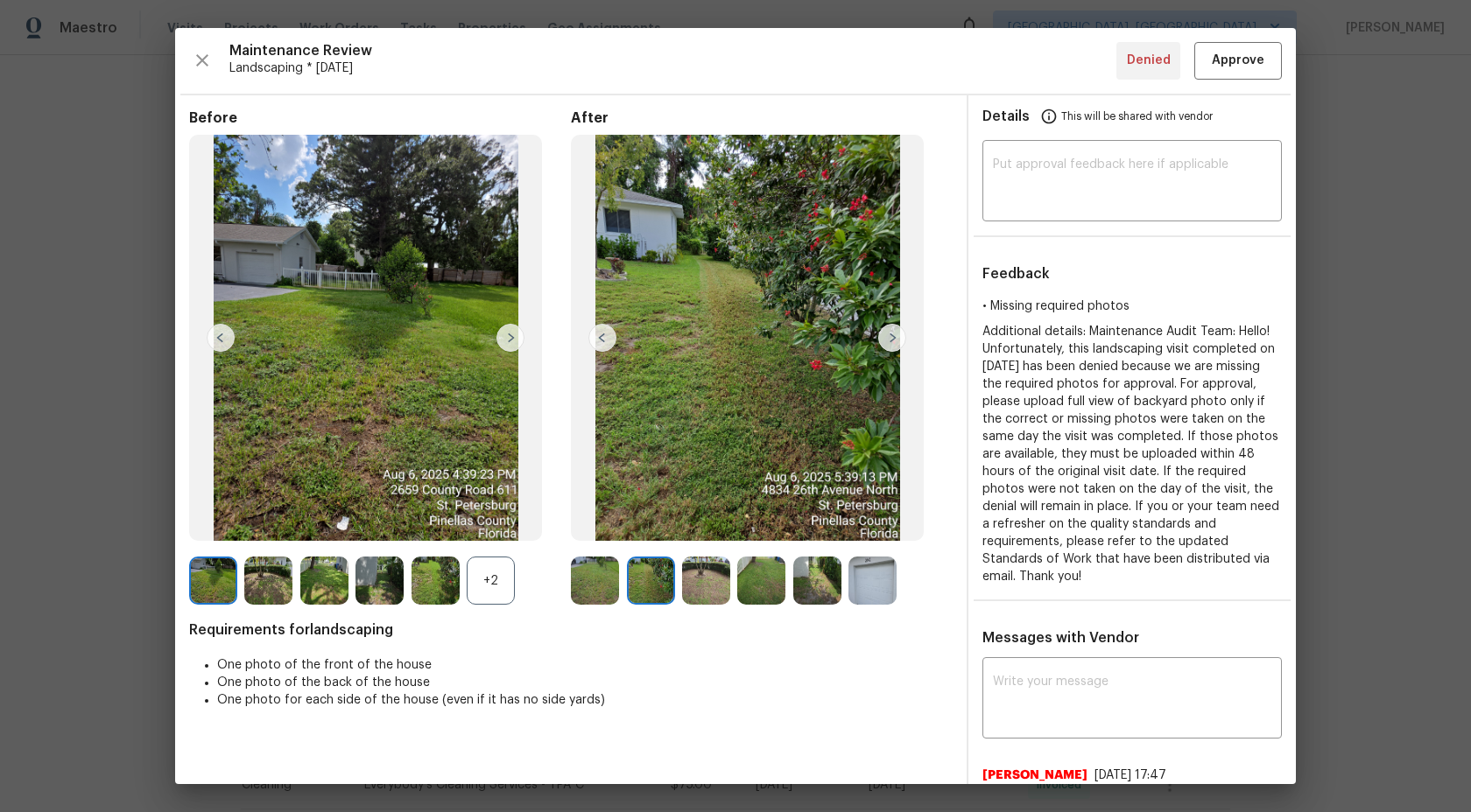
click at [618, 575] on img at bounding box center [595, 580] width 48 height 48
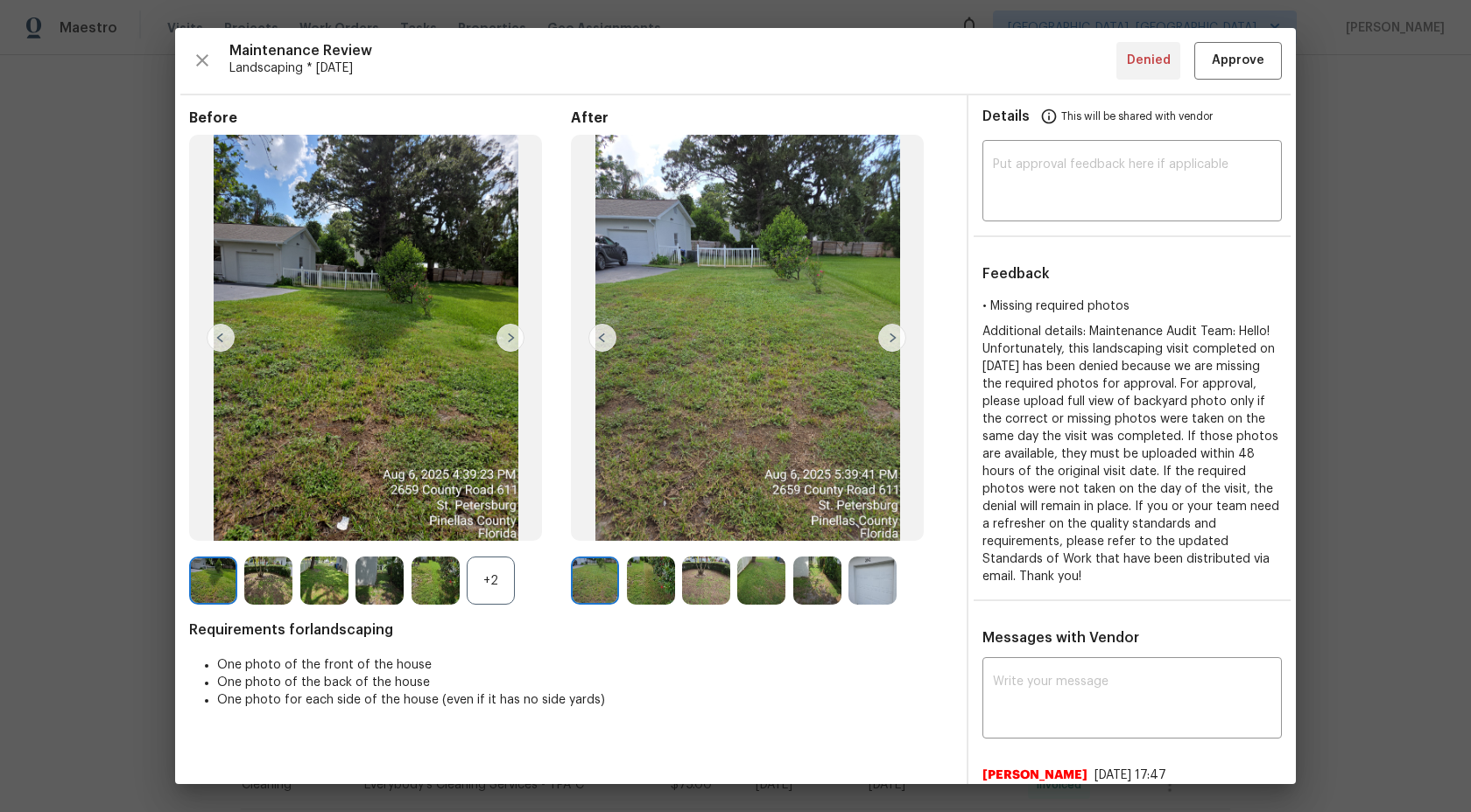
click at [501, 578] on div "+2" at bounding box center [490, 580] width 48 height 48
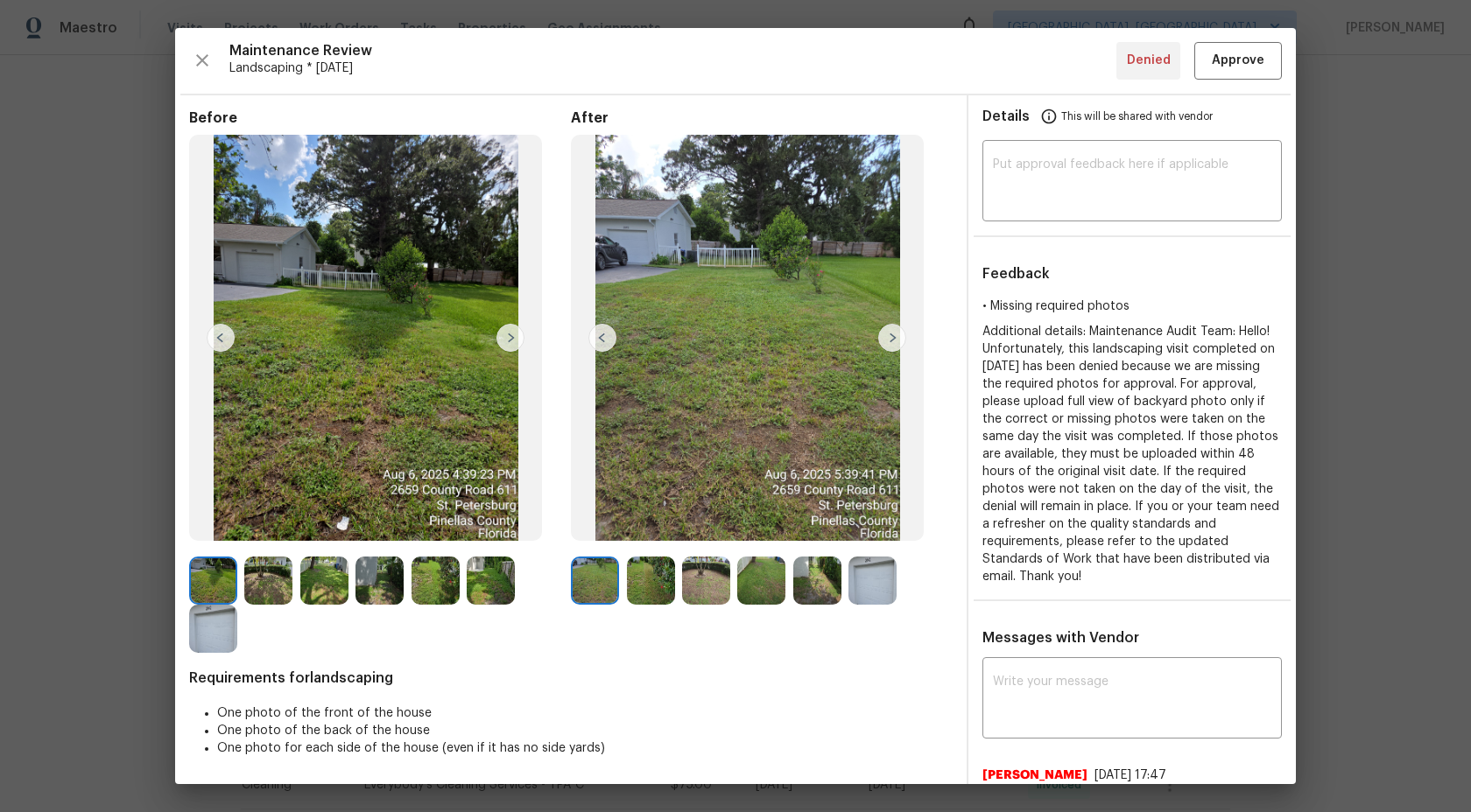
click at [484, 576] on img at bounding box center [490, 580] width 48 height 48
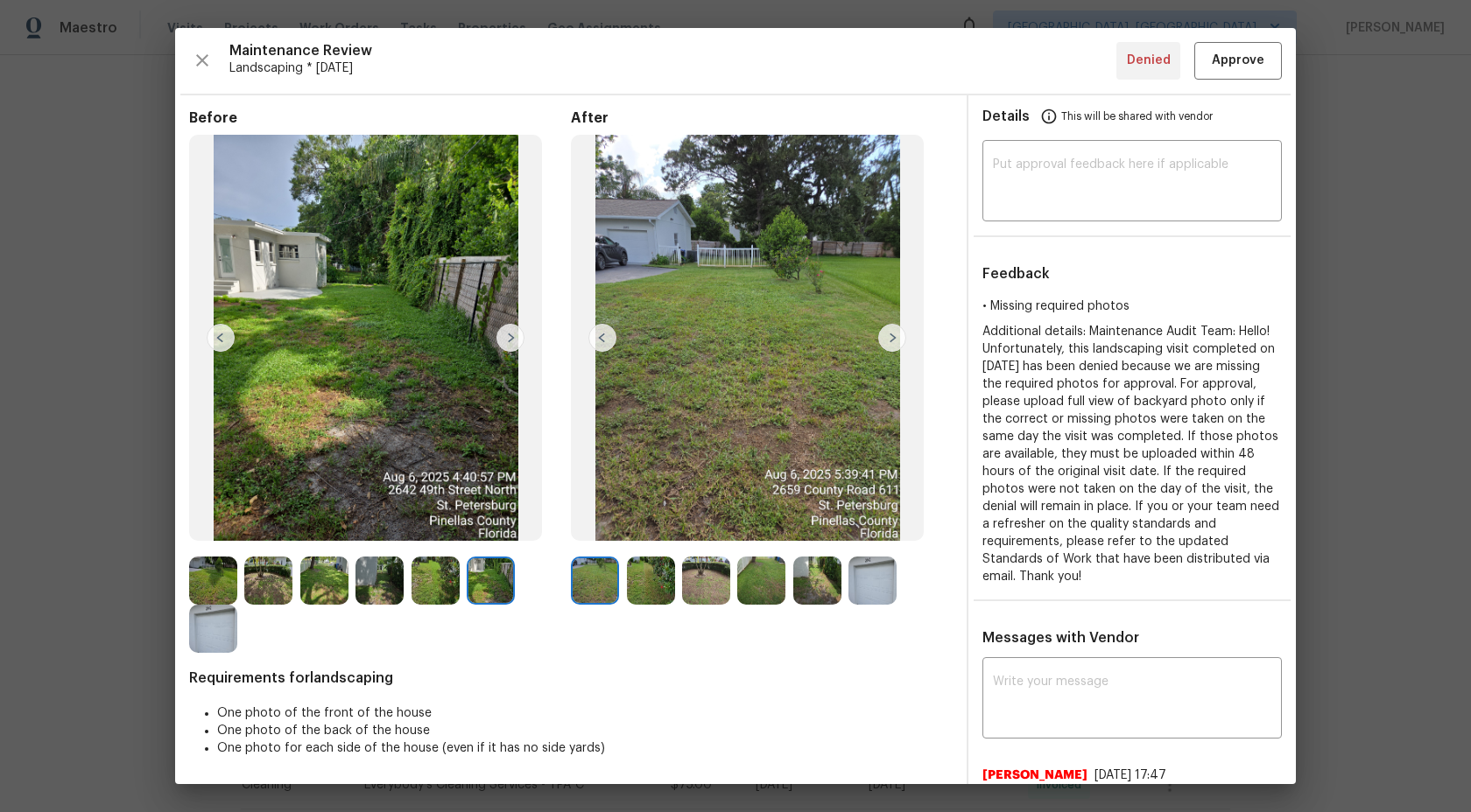
click at [436, 581] on img at bounding box center [435, 580] width 48 height 48
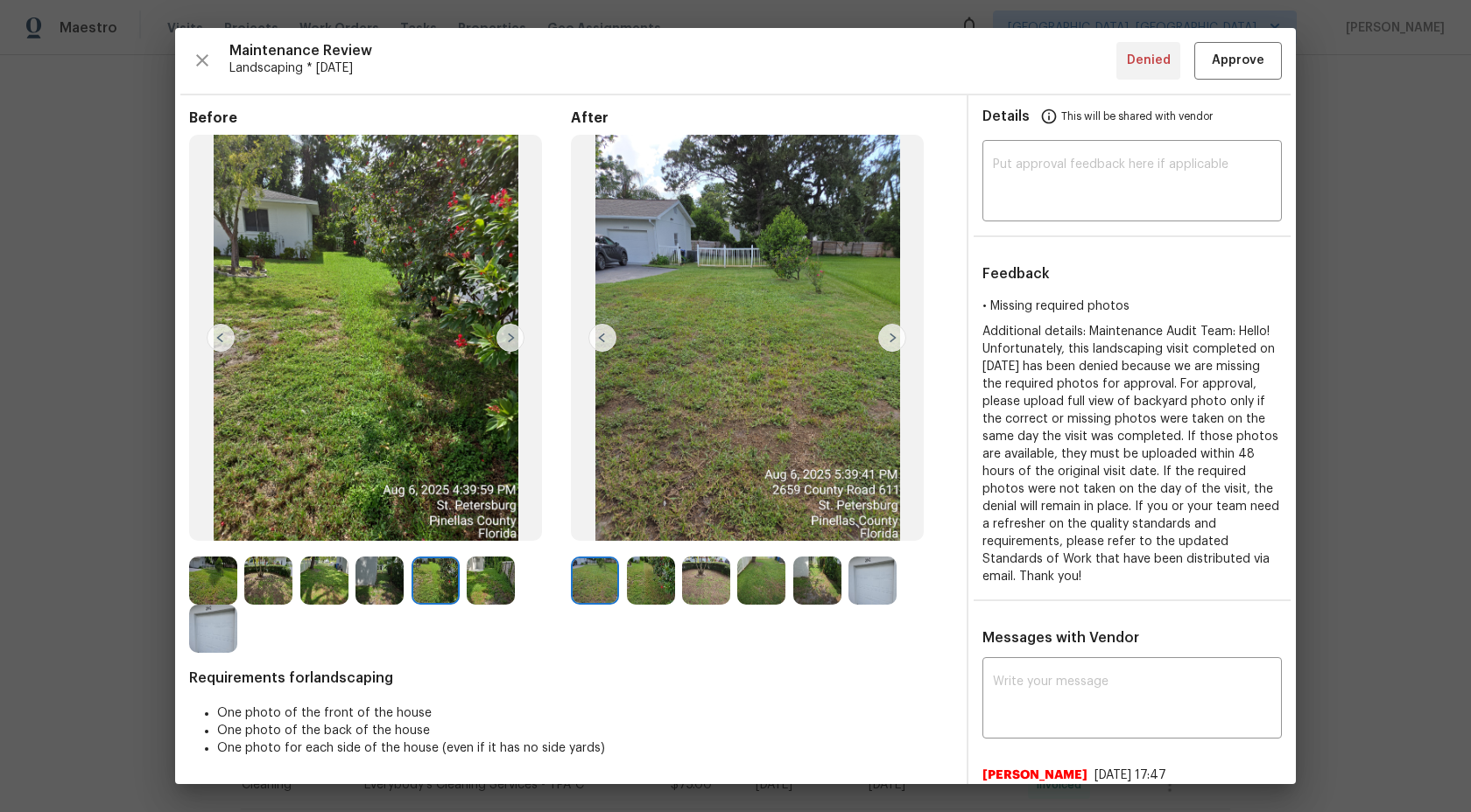
click at [388, 585] on img at bounding box center [379, 580] width 48 height 48
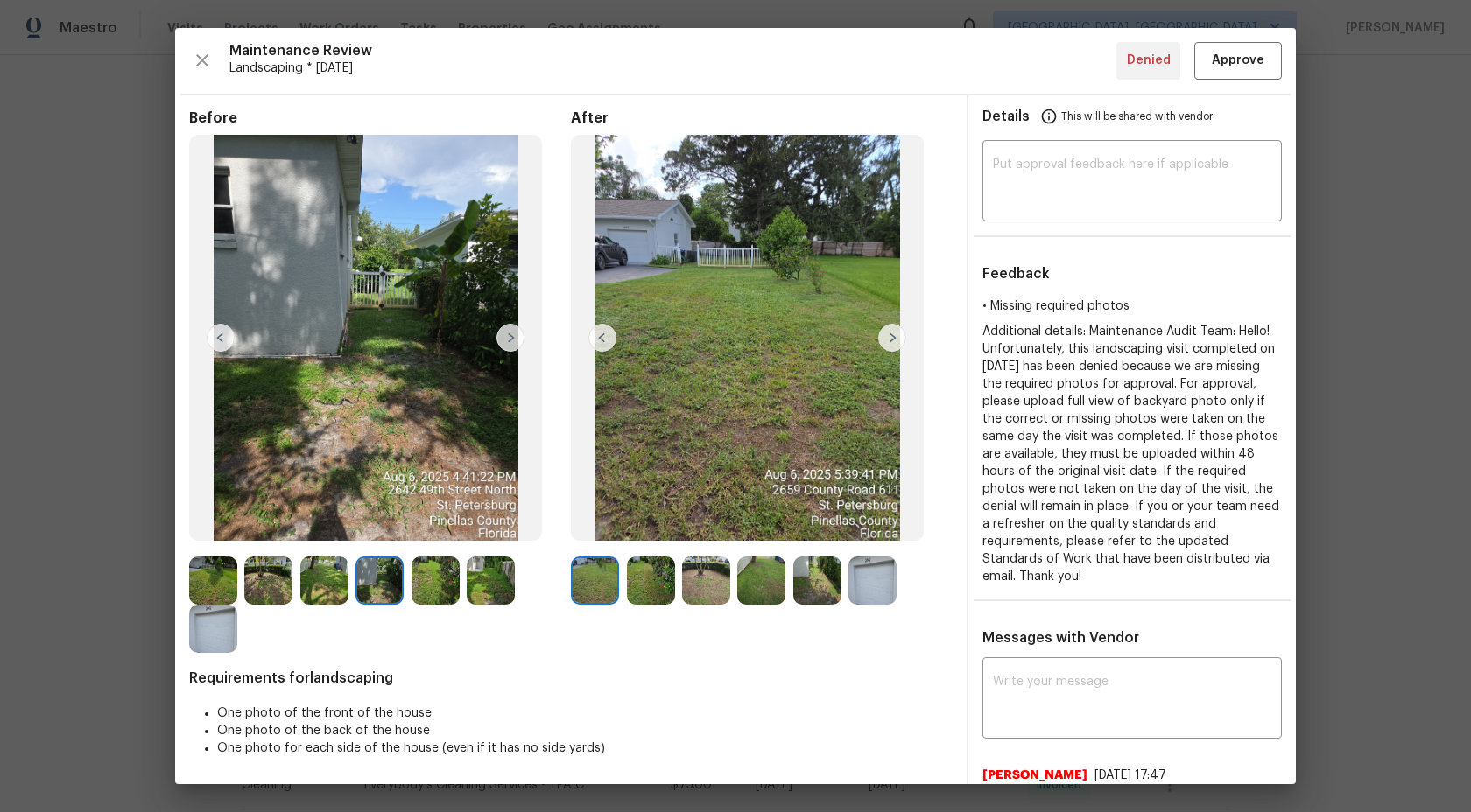
click at [763, 591] on img at bounding box center [761, 580] width 48 height 48
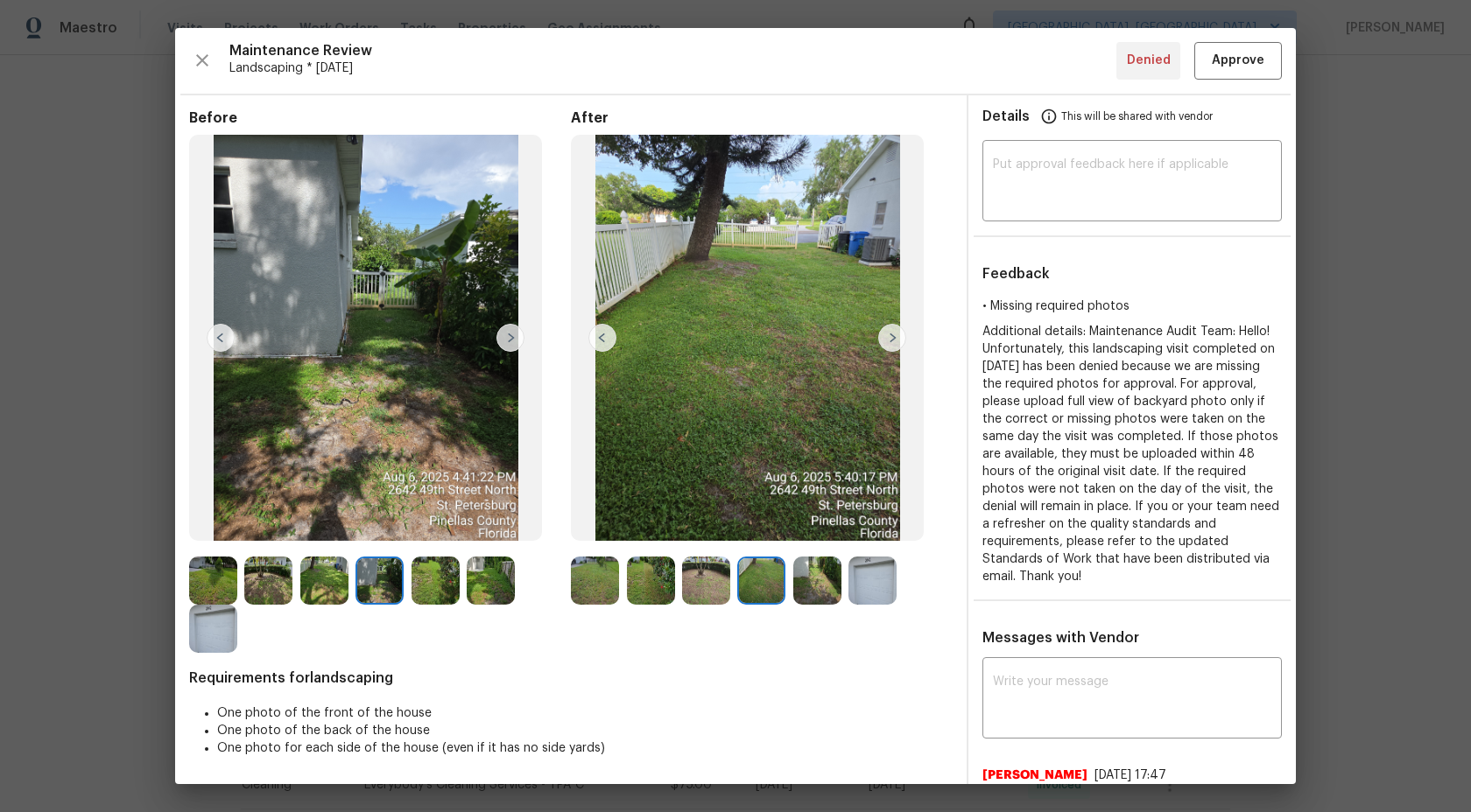
click at [814, 591] on img at bounding box center [817, 580] width 48 height 48
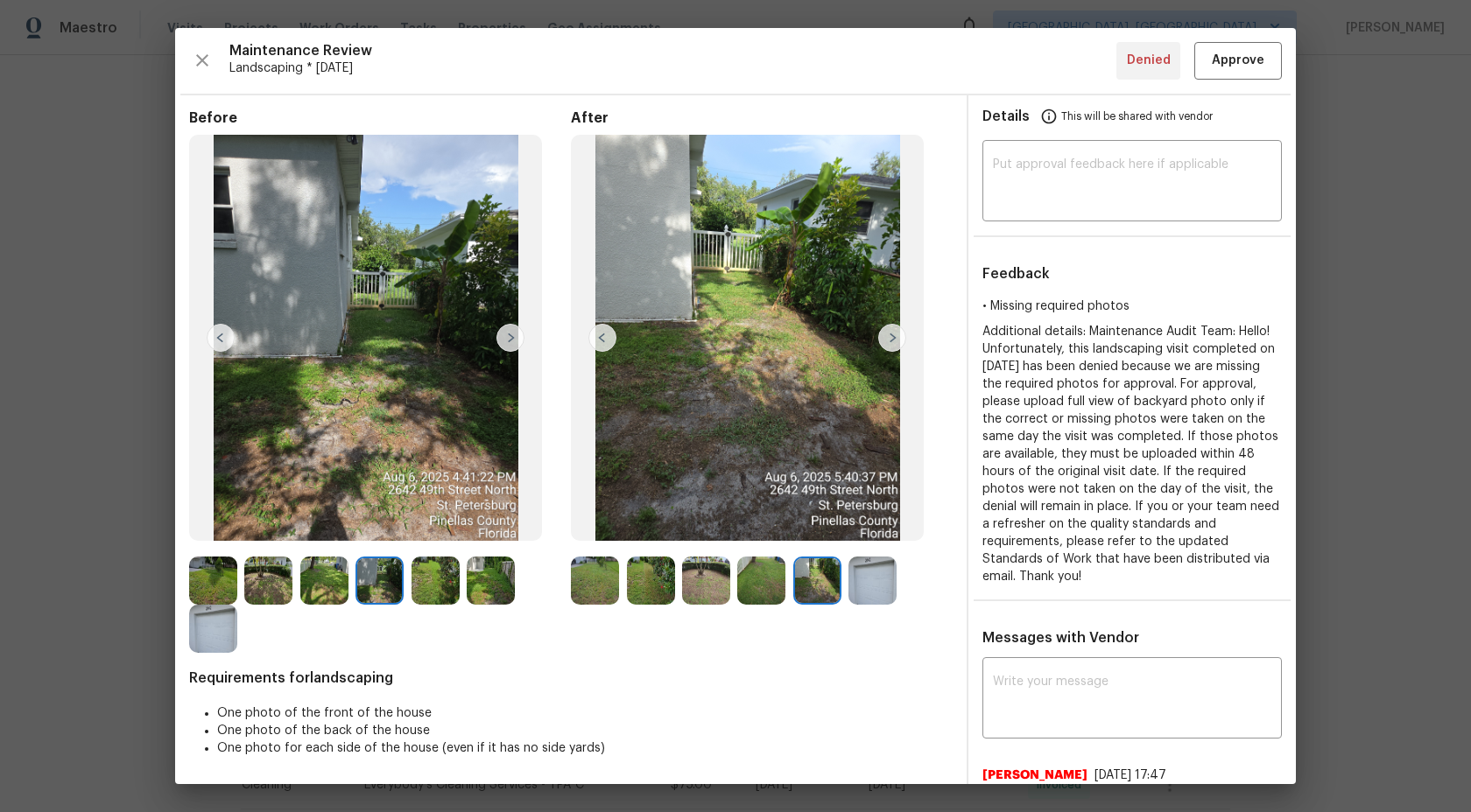
click at [485, 572] on img at bounding box center [490, 580] width 48 height 48
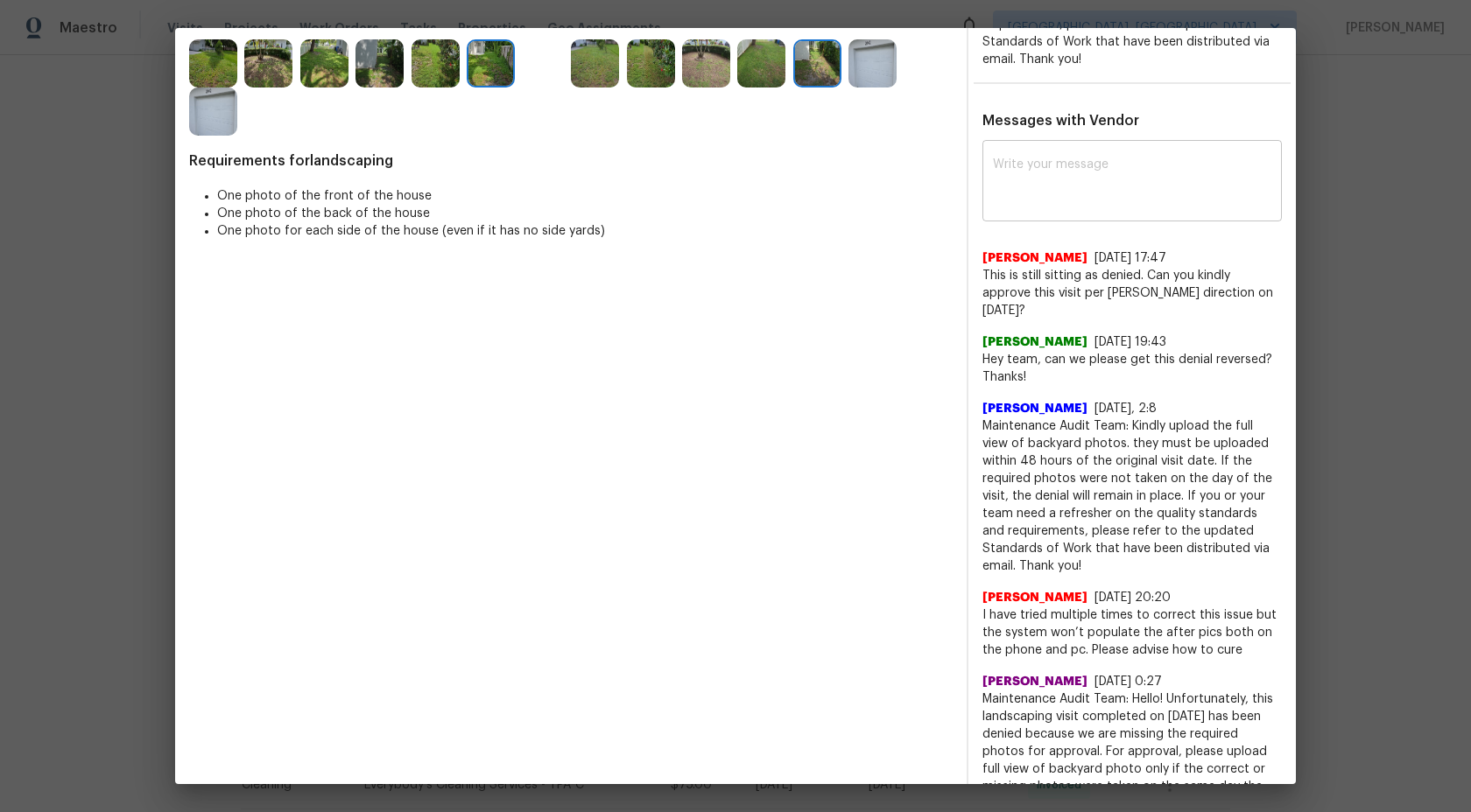
scroll to position [503, 0]
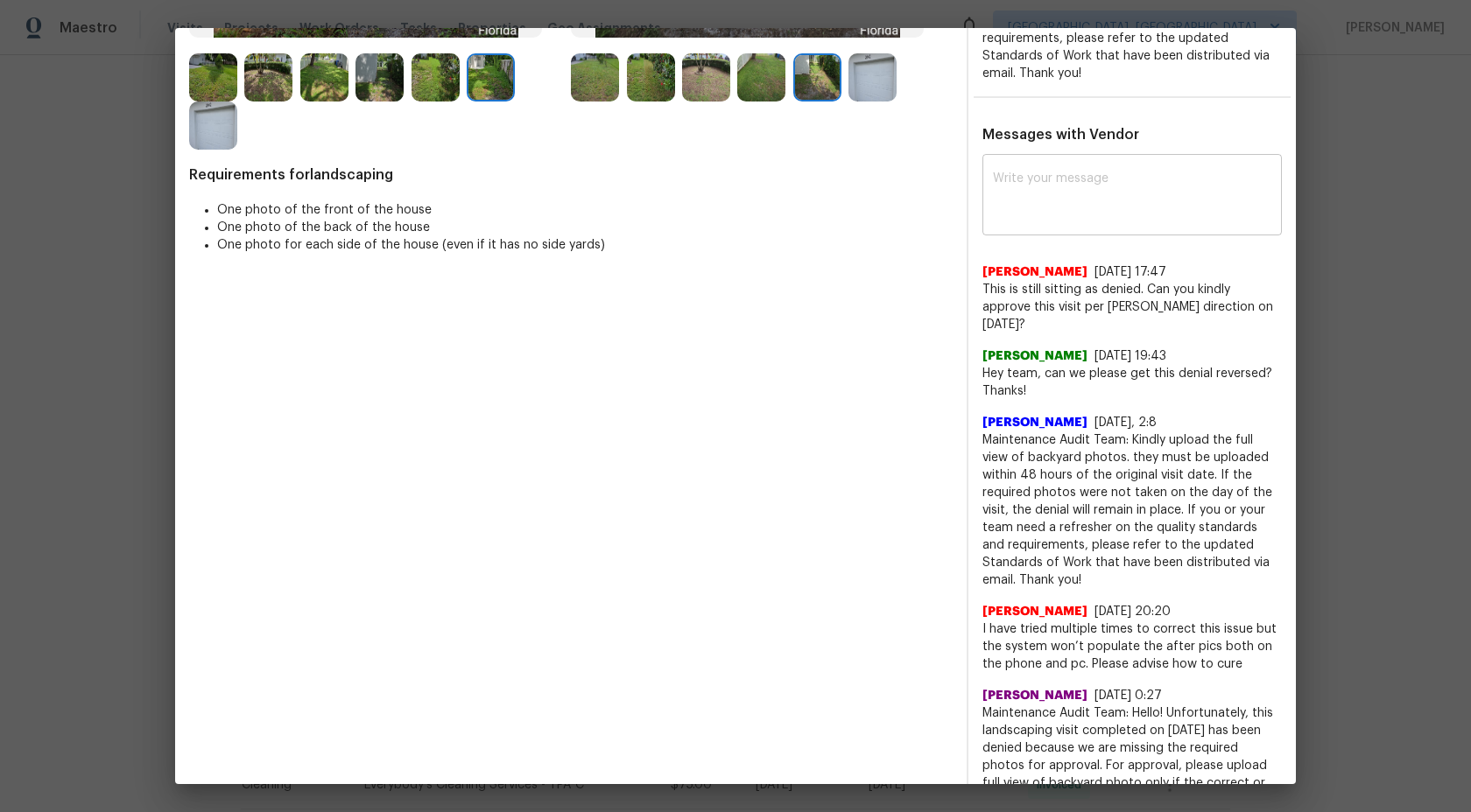
click at [1066, 210] on textarea at bounding box center [1132, 197] width 278 height 49
type textarea "H"
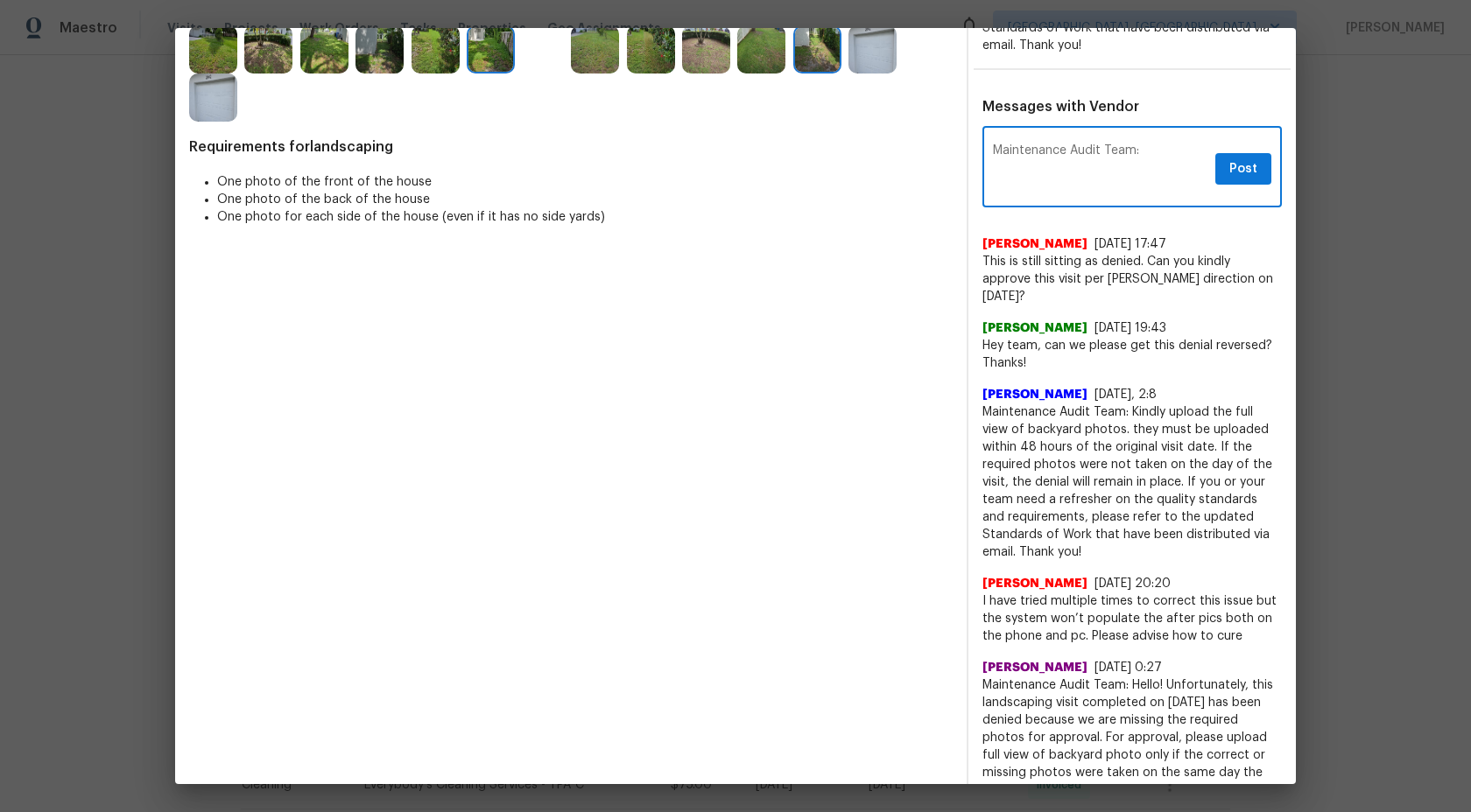
click at [1159, 149] on textarea "Maintenance Audit Team:" at bounding box center [1100, 169] width 215 height 49
type textarea "Maintenance Audit Team: Could you please submit full view of backyard photo to …"
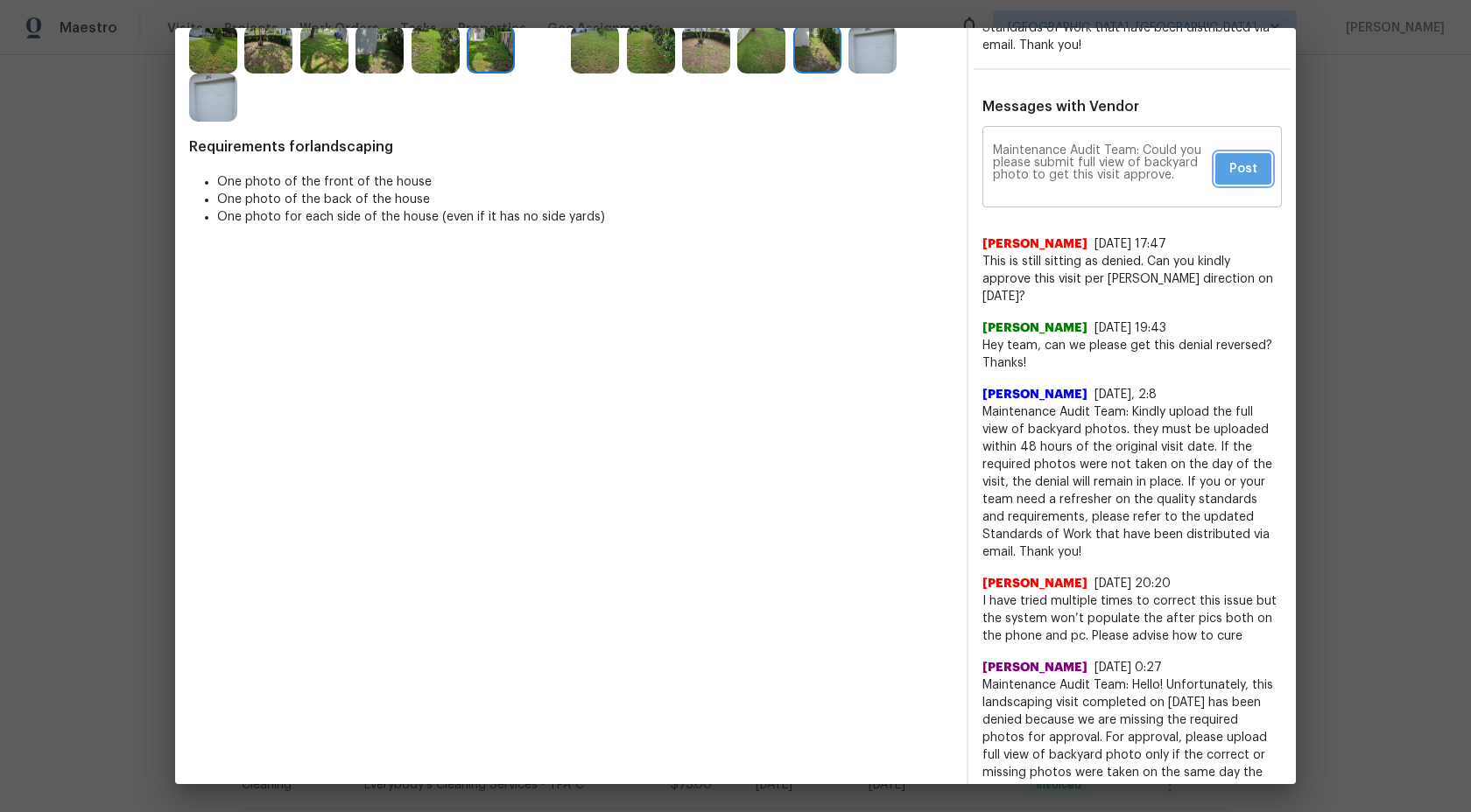
click at [1247, 167] on span "Post" at bounding box center [1243, 170] width 28 height 22
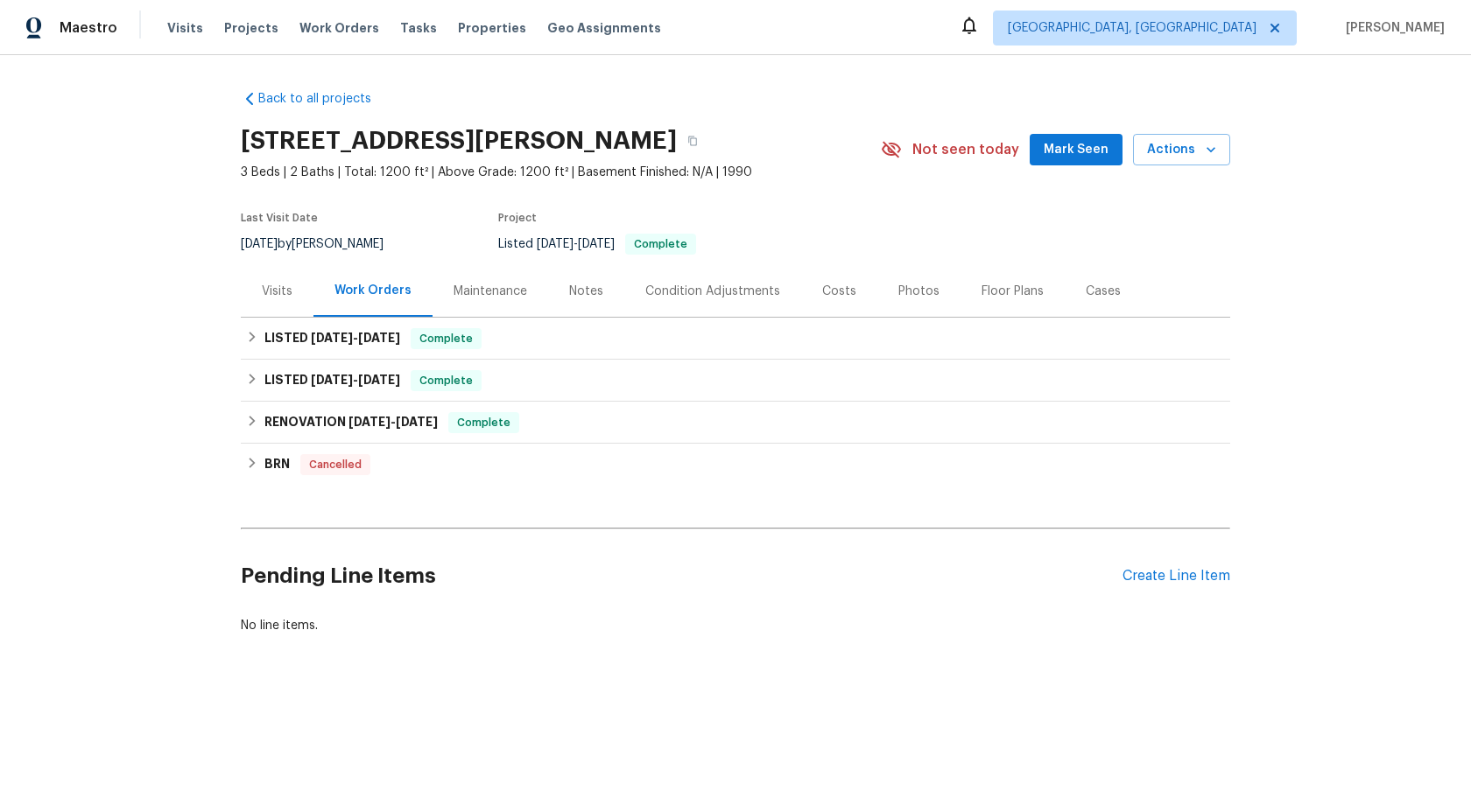
click at [478, 292] on div "Maintenance" at bounding box center [490, 292] width 74 height 18
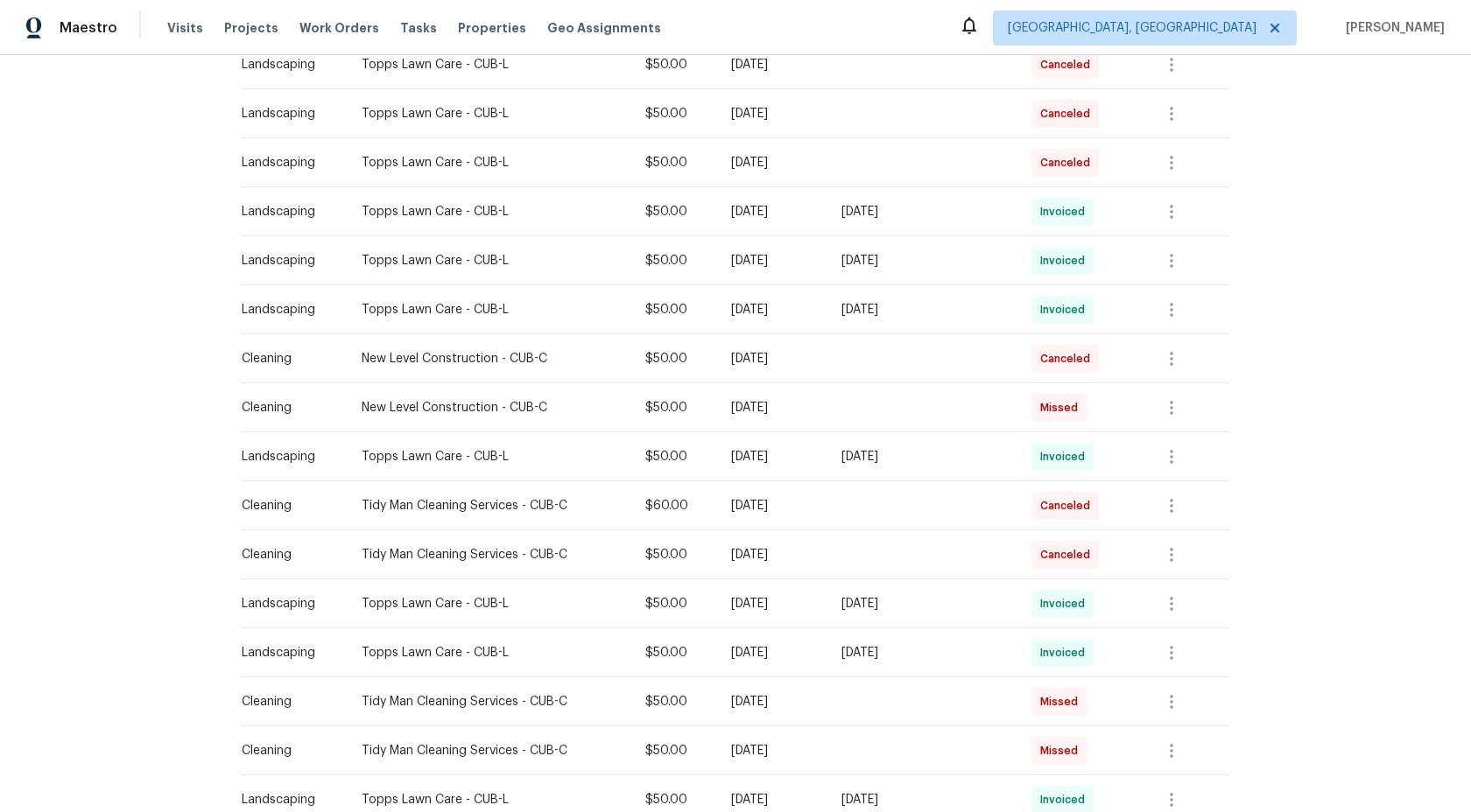
scroll to position [935, 0]
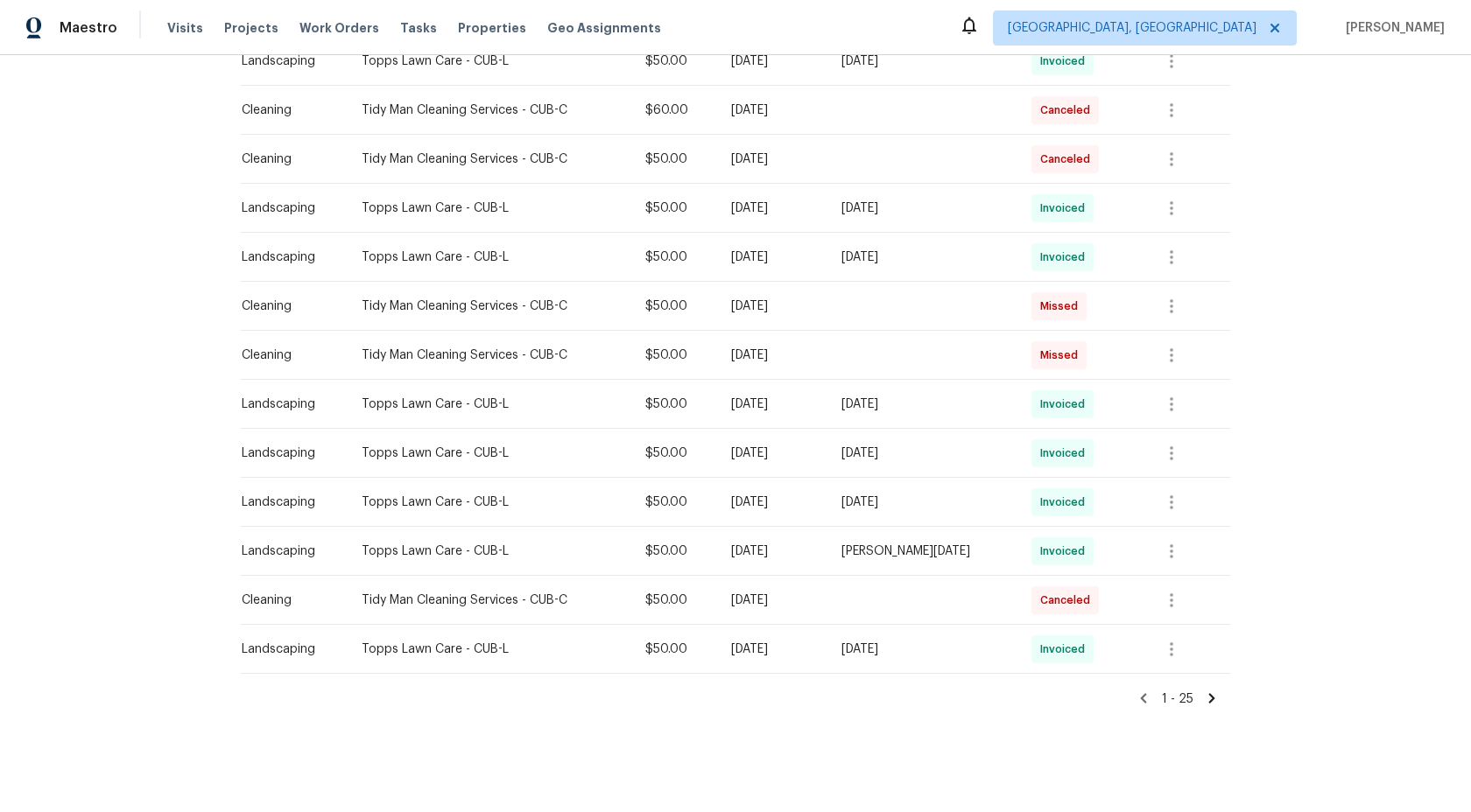
click at [1213, 704] on icon at bounding box center [1212, 699] width 16 height 16
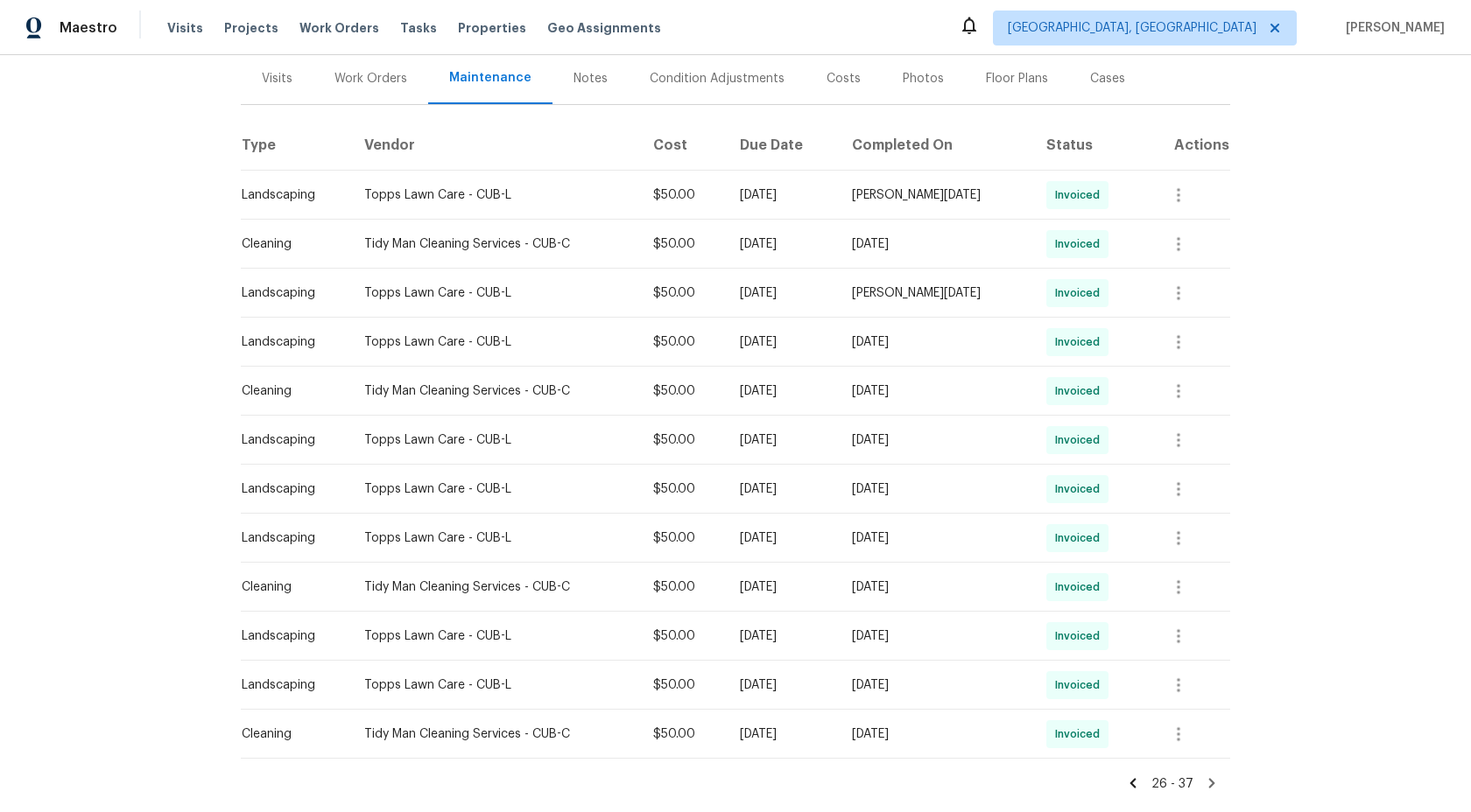
scroll to position [298, 0]
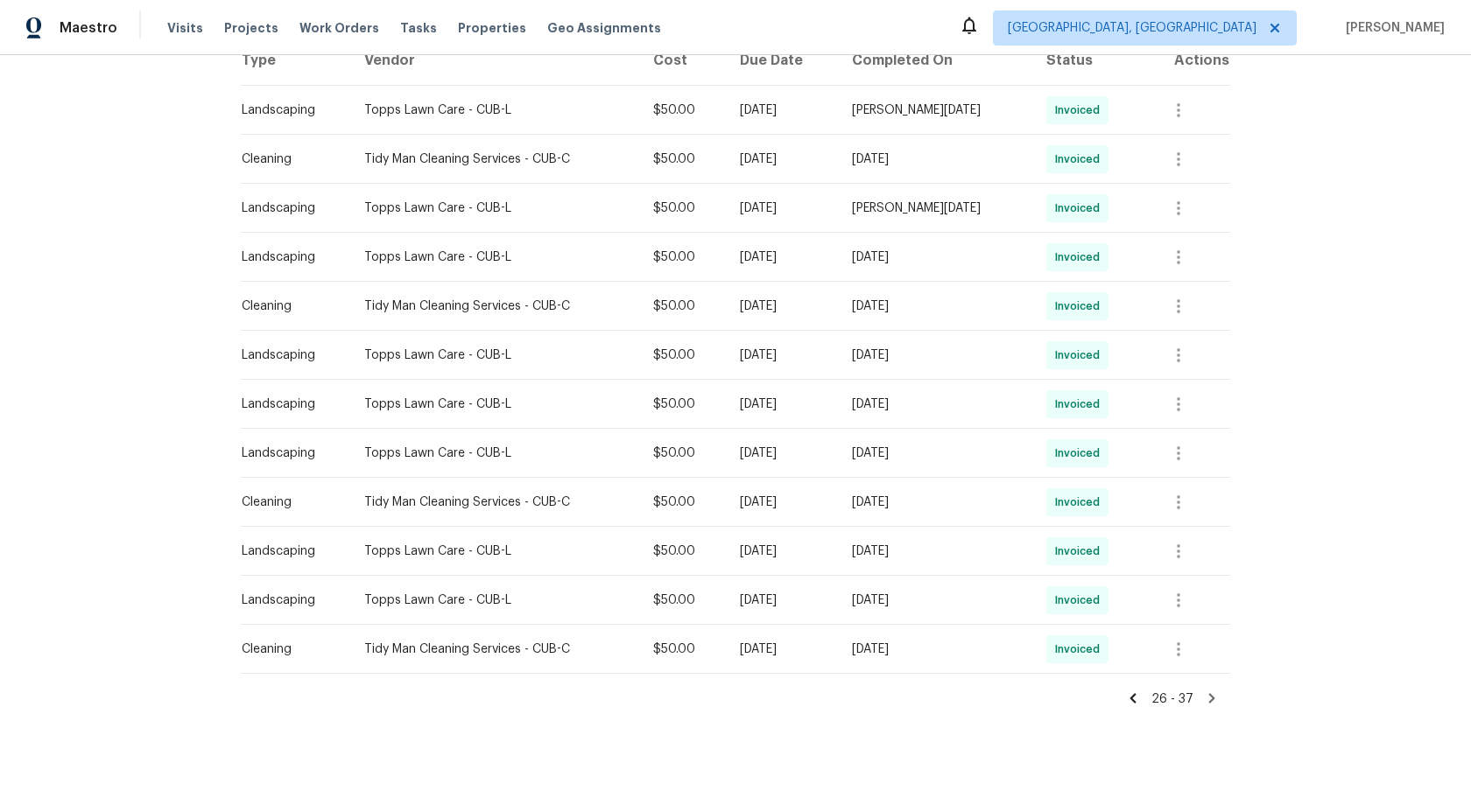
click at [1211, 694] on icon at bounding box center [1212, 699] width 6 height 10
click at [1133, 694] on icon at bounding box center [1133, 699] width 16 height 16
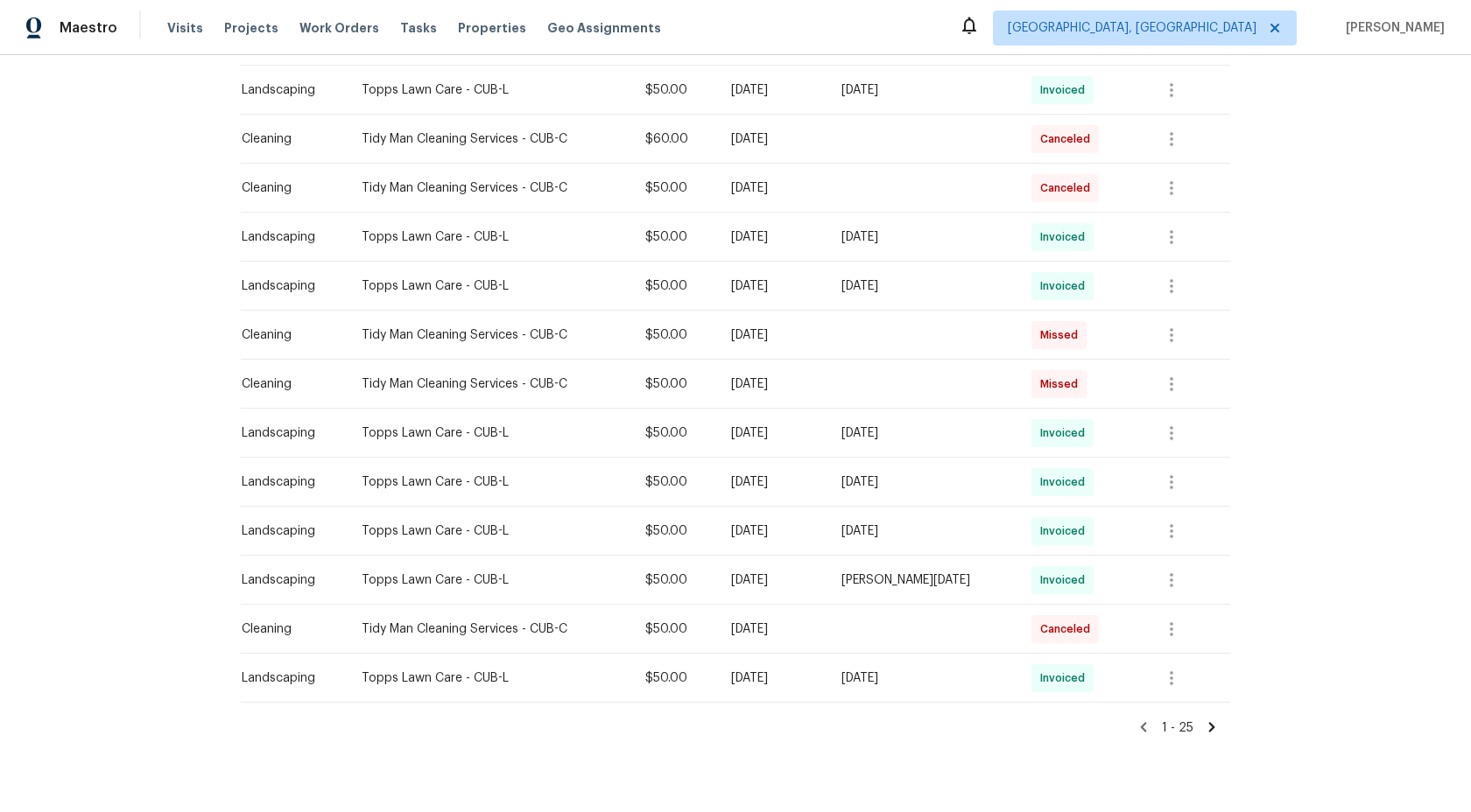
scroll to position [935, 0]
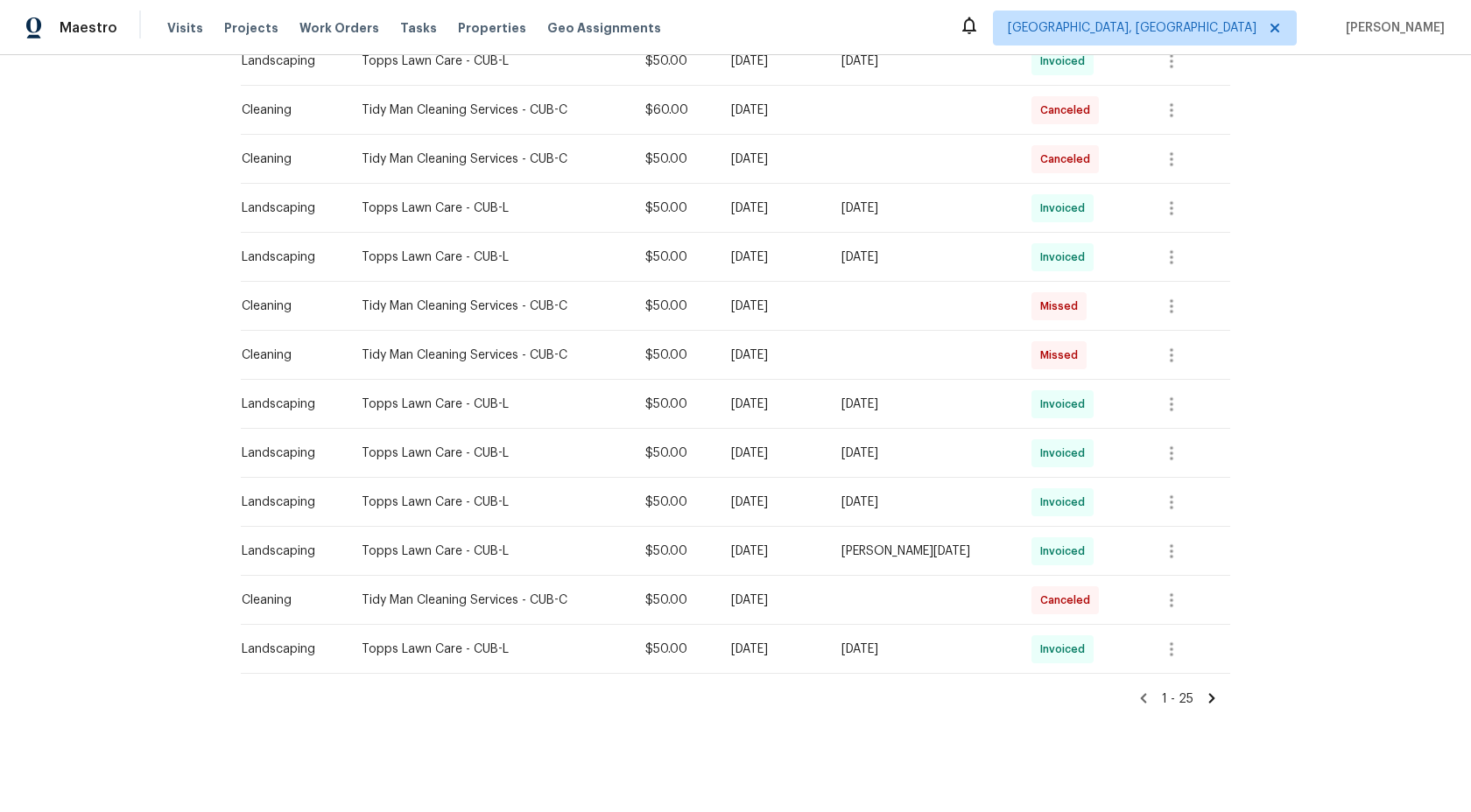
click at [1207, 698] on icon at bounding box center [1212, 699] width 16 height 16
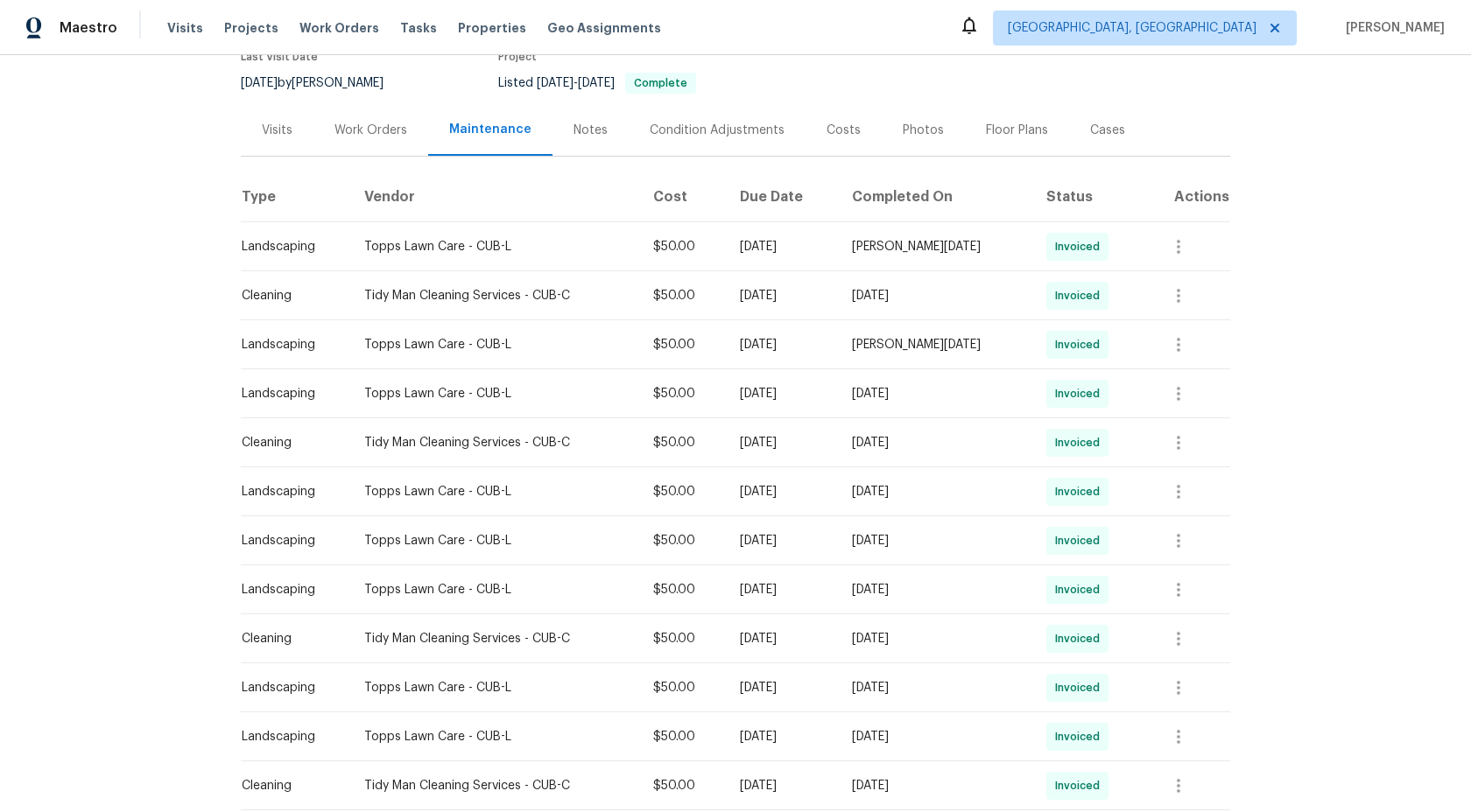
scroll to position [298, 0]
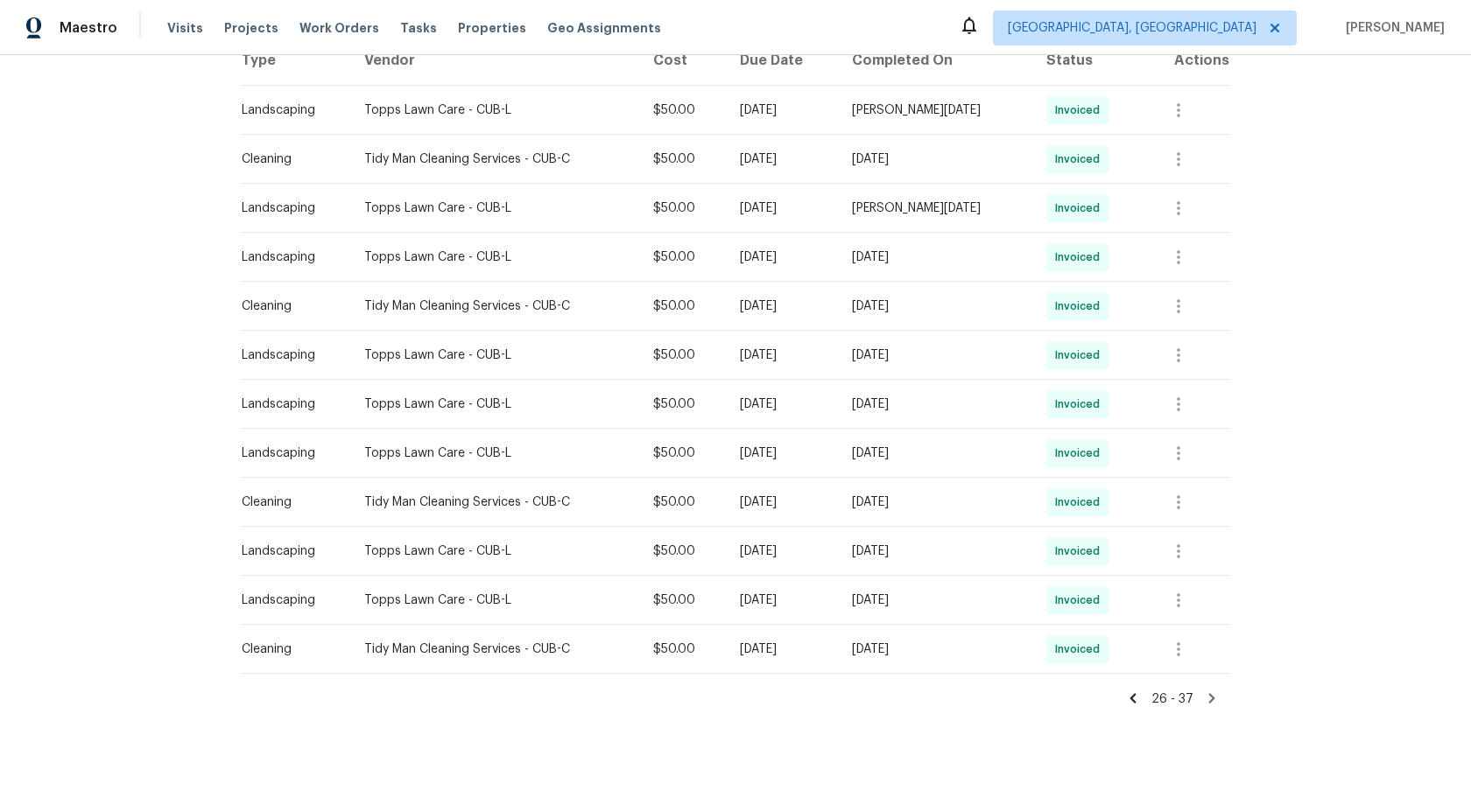
click at [1211, 697] on icon at bounding box center [1212, 699] width 6 height 10
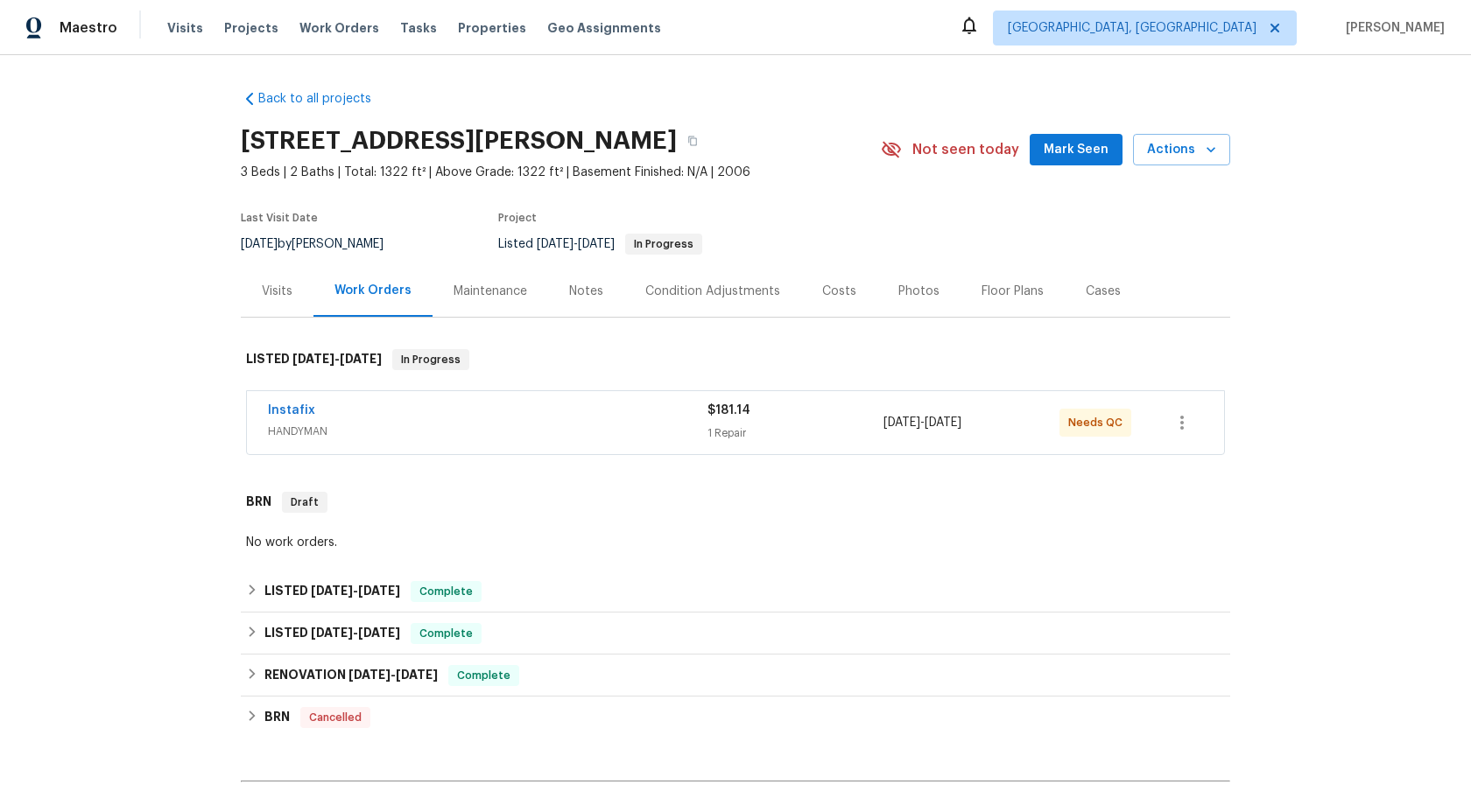
click at [499, 299] on div "Maintenance" at bounding box center [489, 291] width 115 height 51
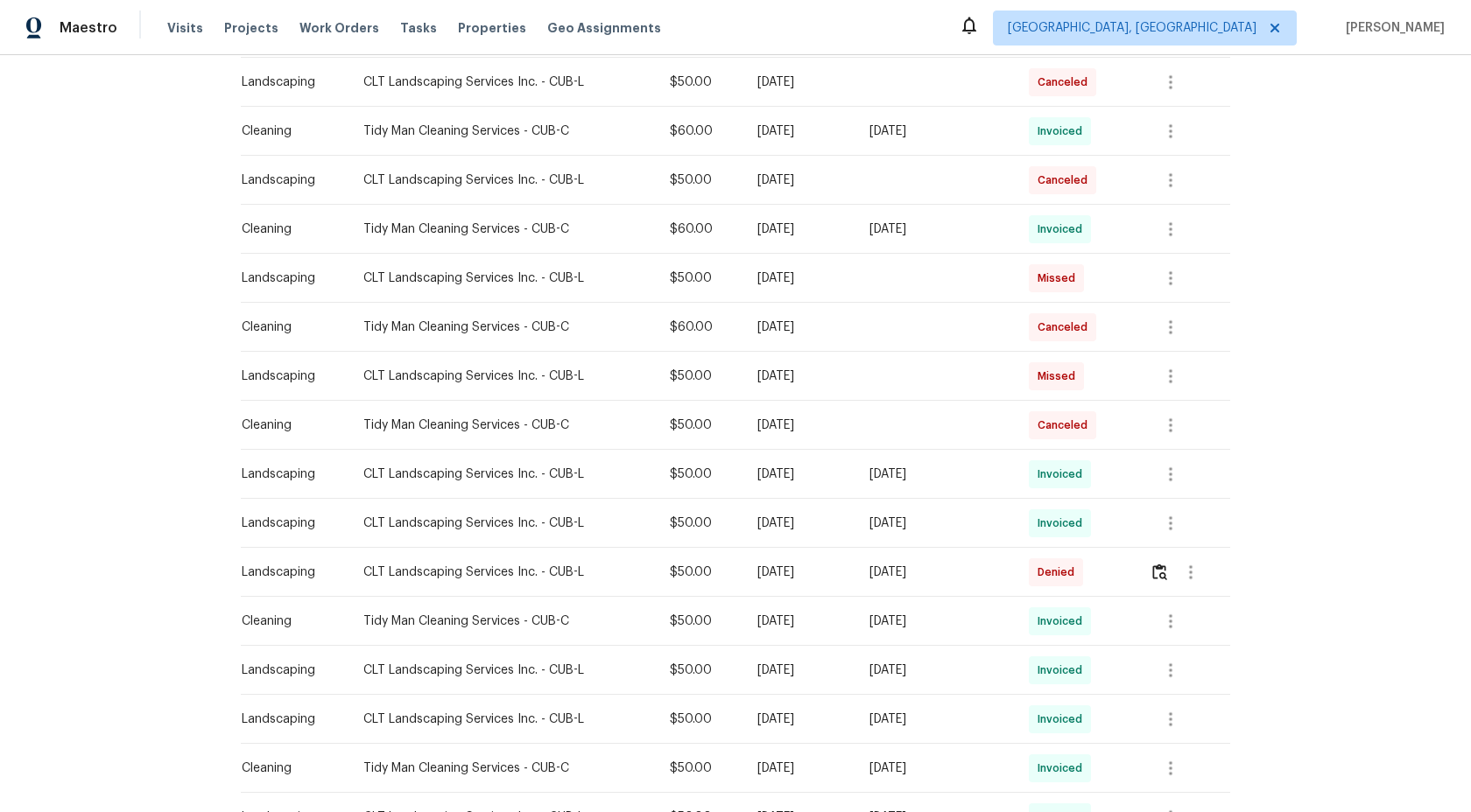
scroll to position [935, 0]
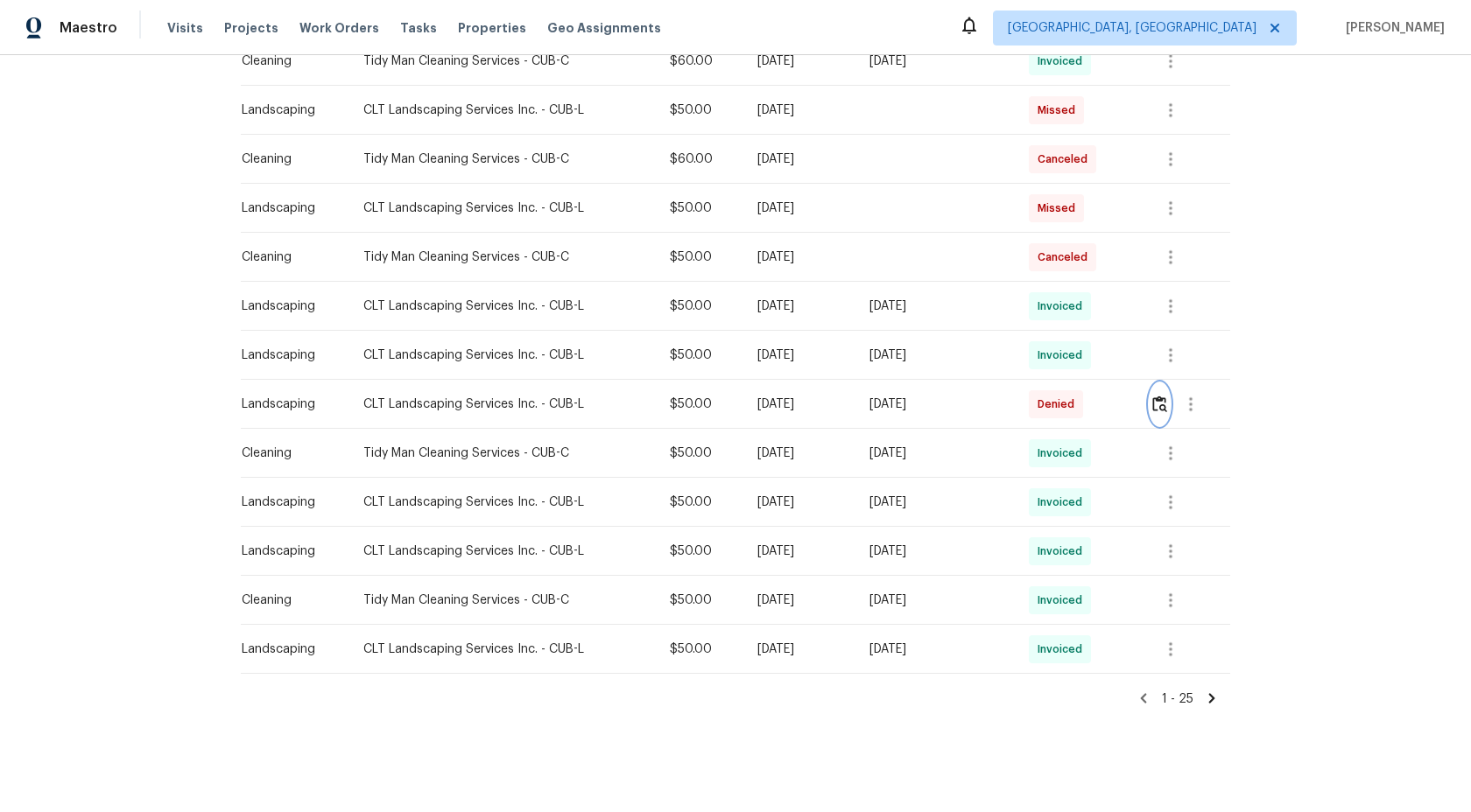
click at [1165, 407] on img "button" at bounding box center [1159, 404] width 15 height 17
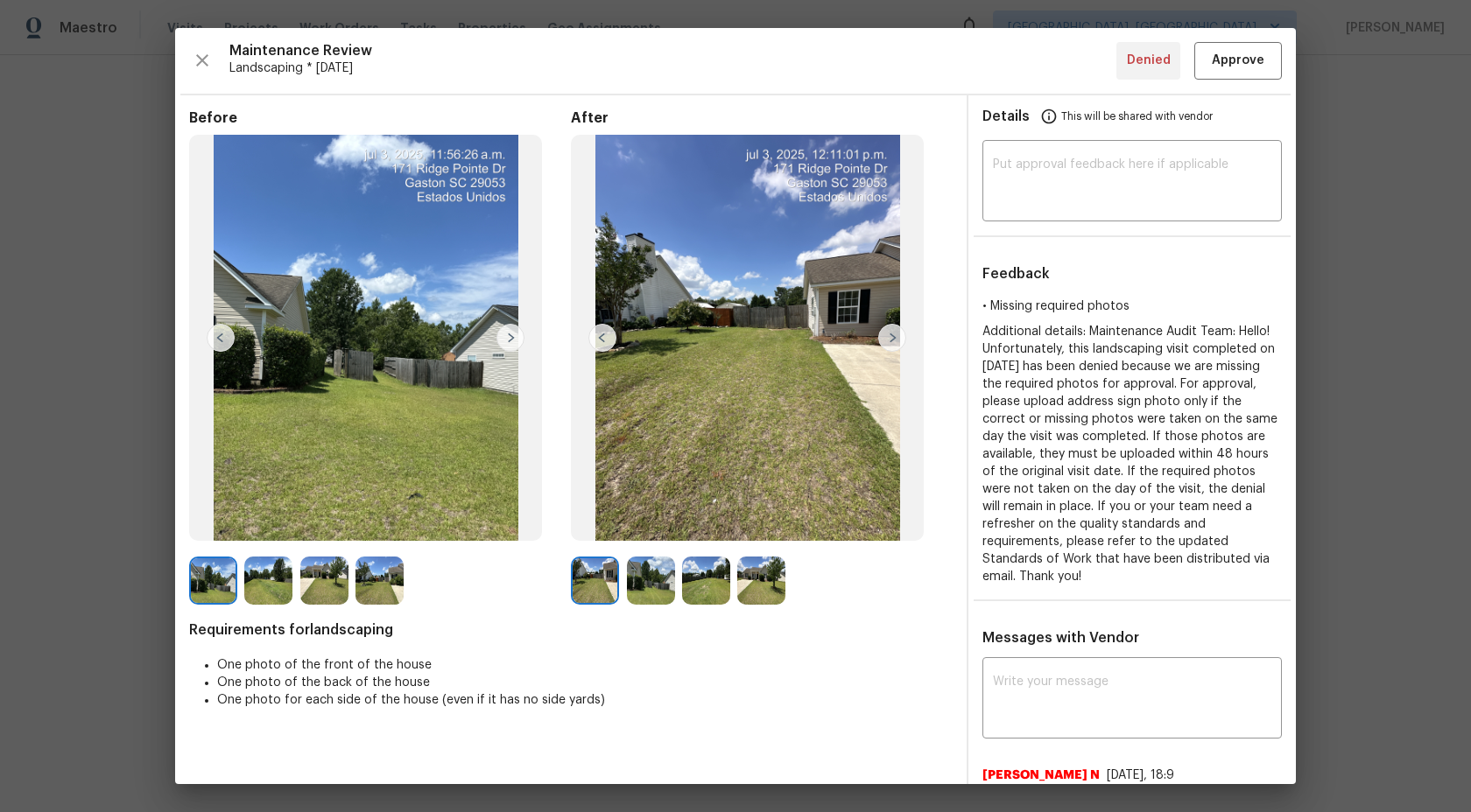
click at [893, 330] on img at bounding box center [892, 337] width 28 height 28
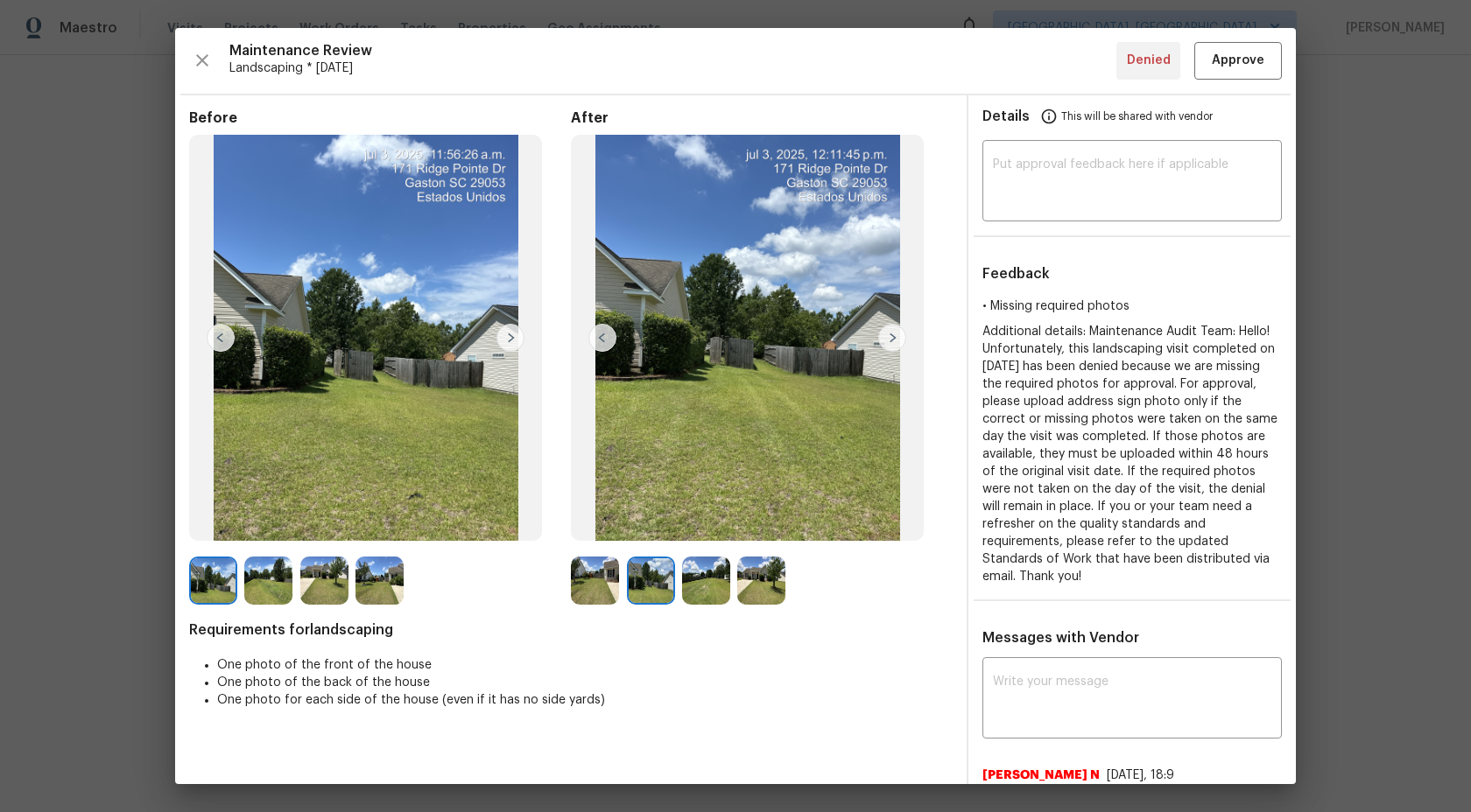
click at [582, 573] on img at bounding box center [595, 580] width 48 height 48
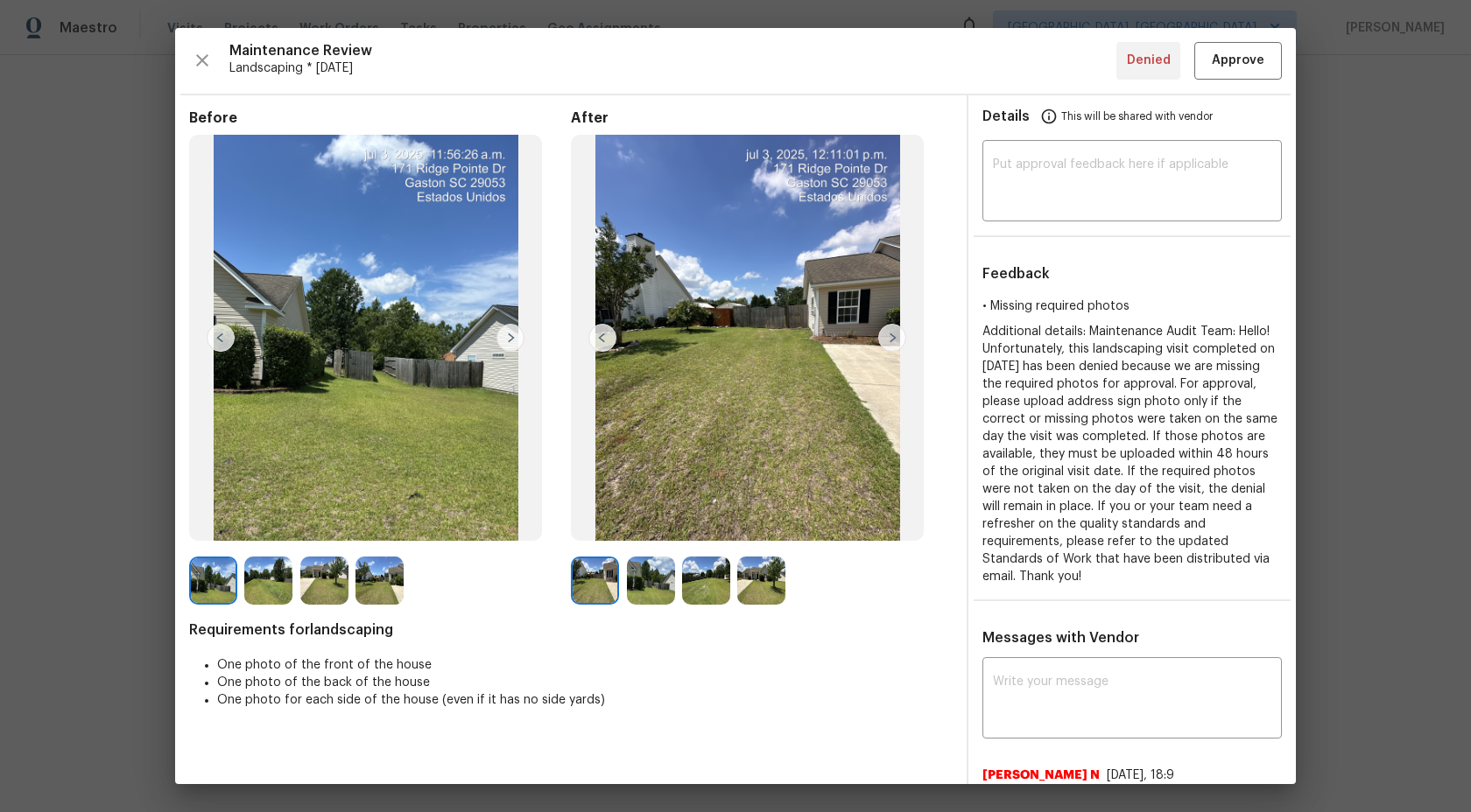
click at [766, 573] on img at bounding box center [761, 580] width 48 height 48
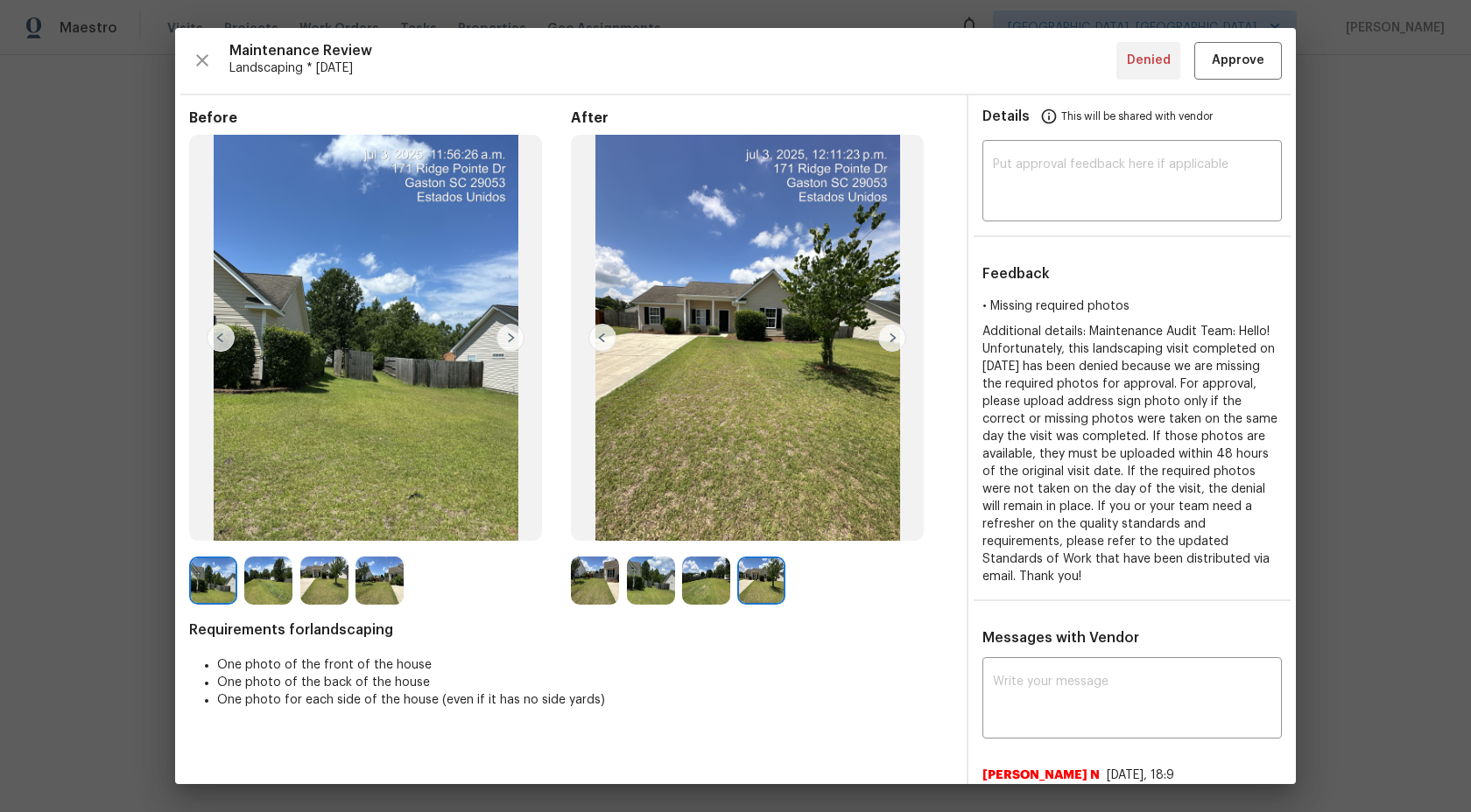
click at [699, 575] on img at bounding box center [705, 580] width 48 height 48
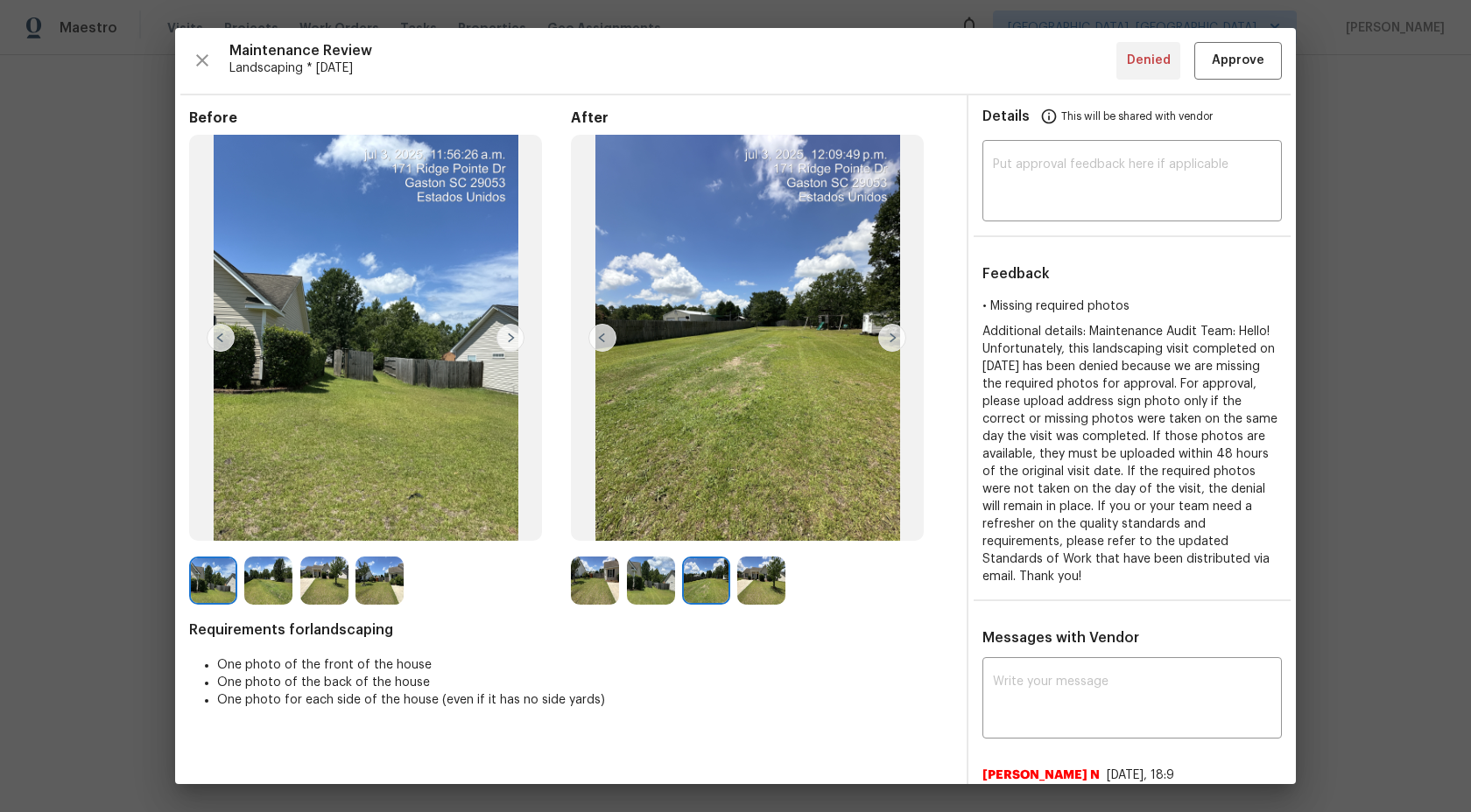
click at [640, 588] on img at bounding box center [650, 580] width 48 height 48
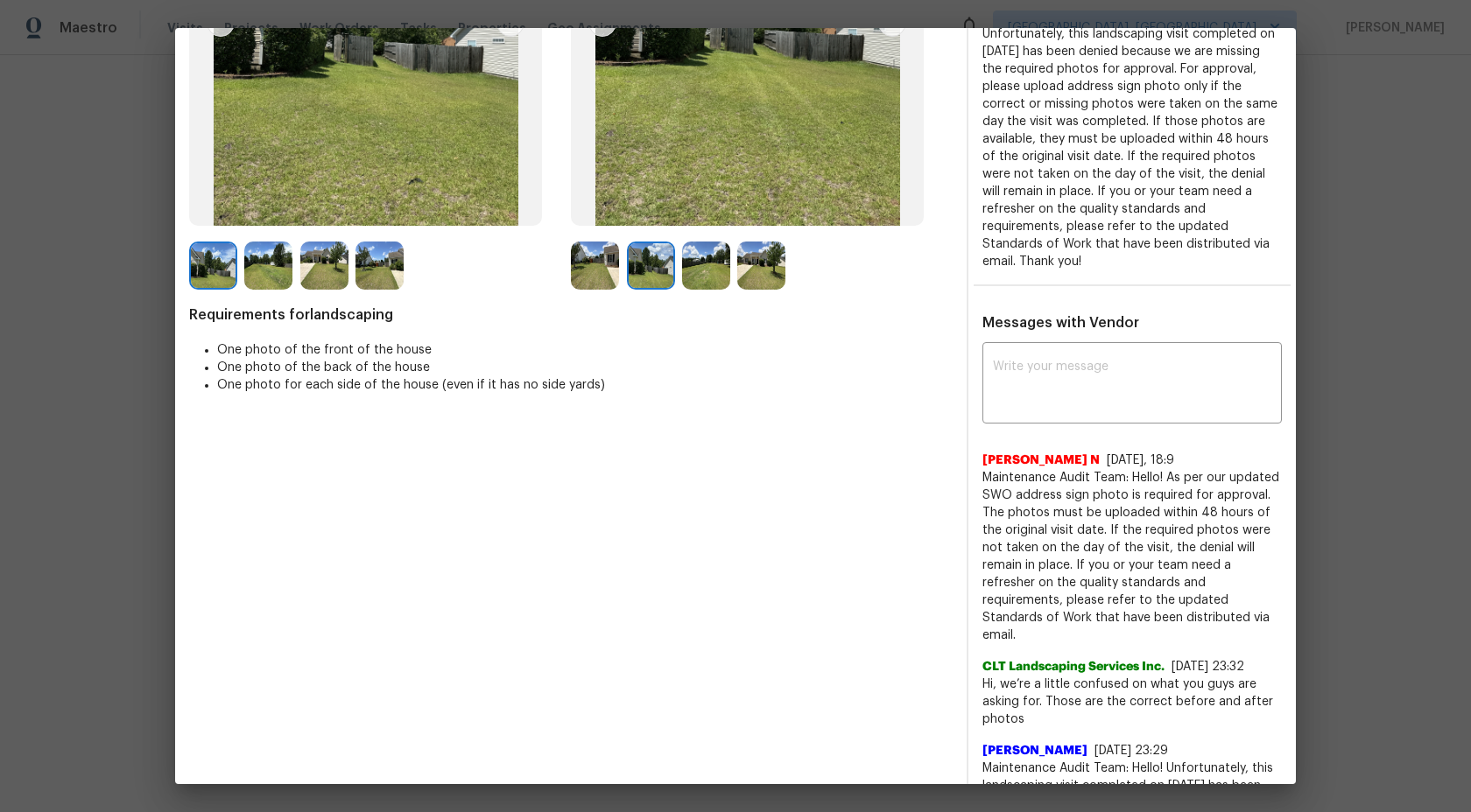
scroll to position [0, 0]
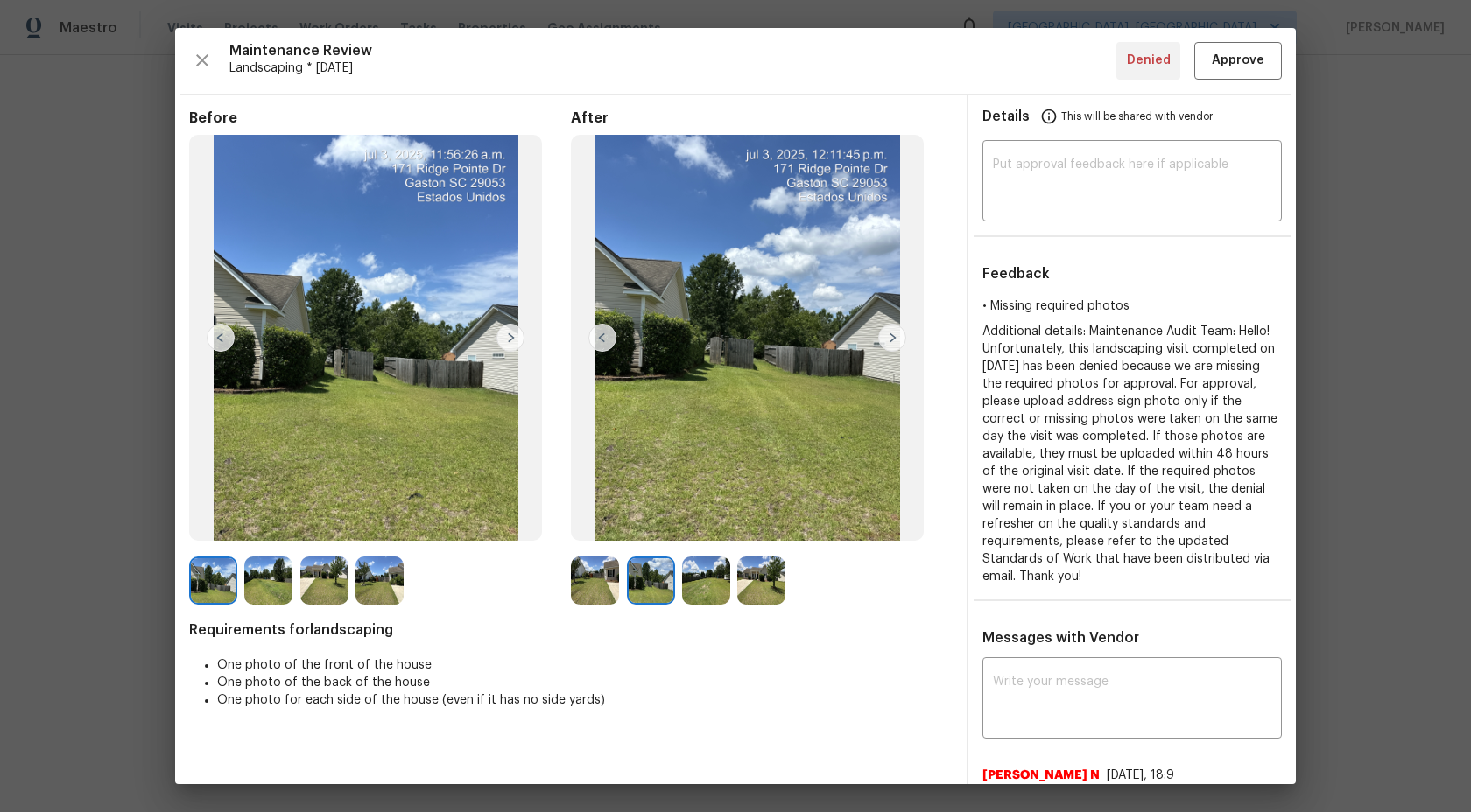
click at [642, 595] on img at bounding box center [650, 580] width 48 height 48
click at [599, 593] on img at bounding box center [595, 580] width 48 height 48
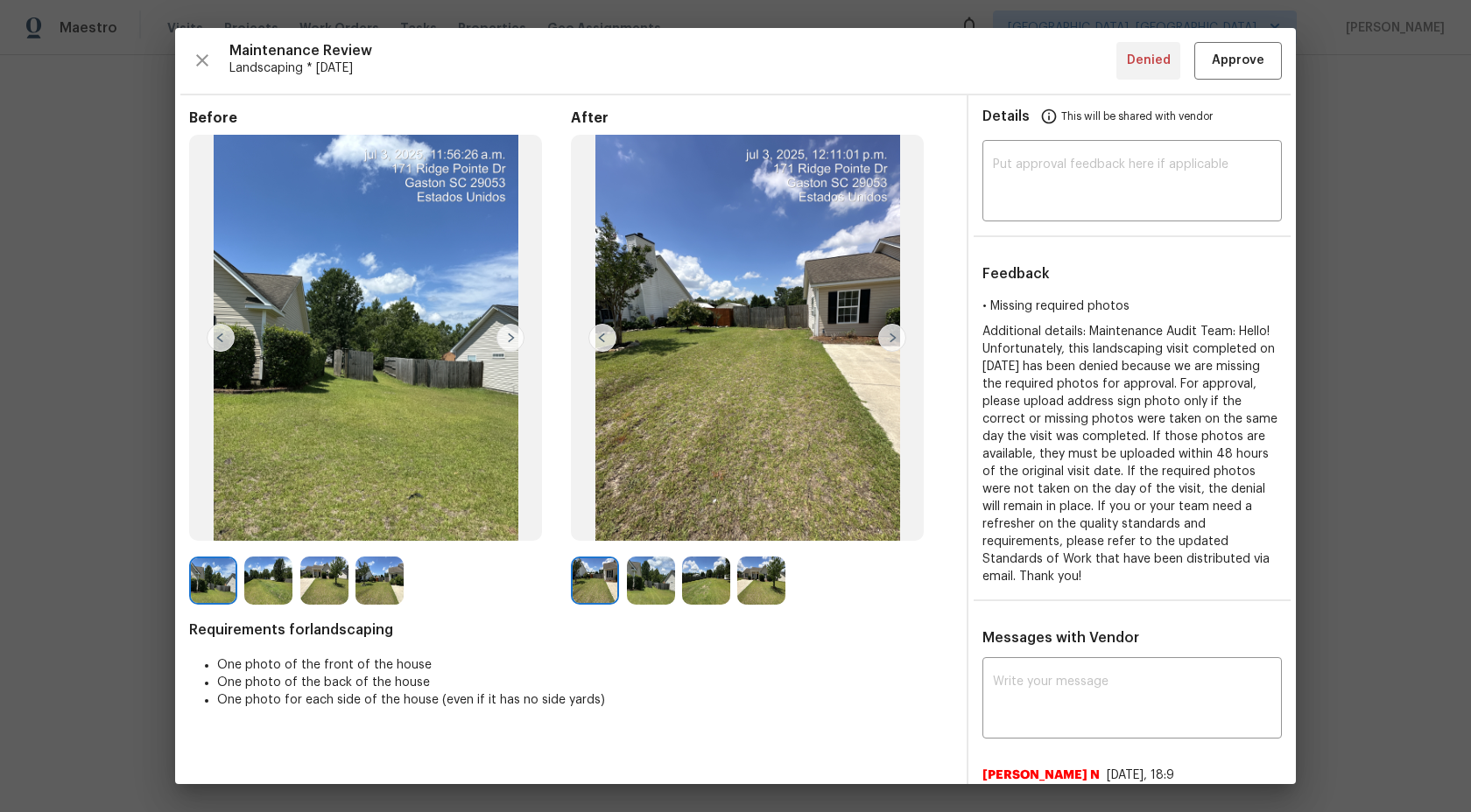
click at [708, 593] on img at bounding box center [705, 580] width 48 height 48
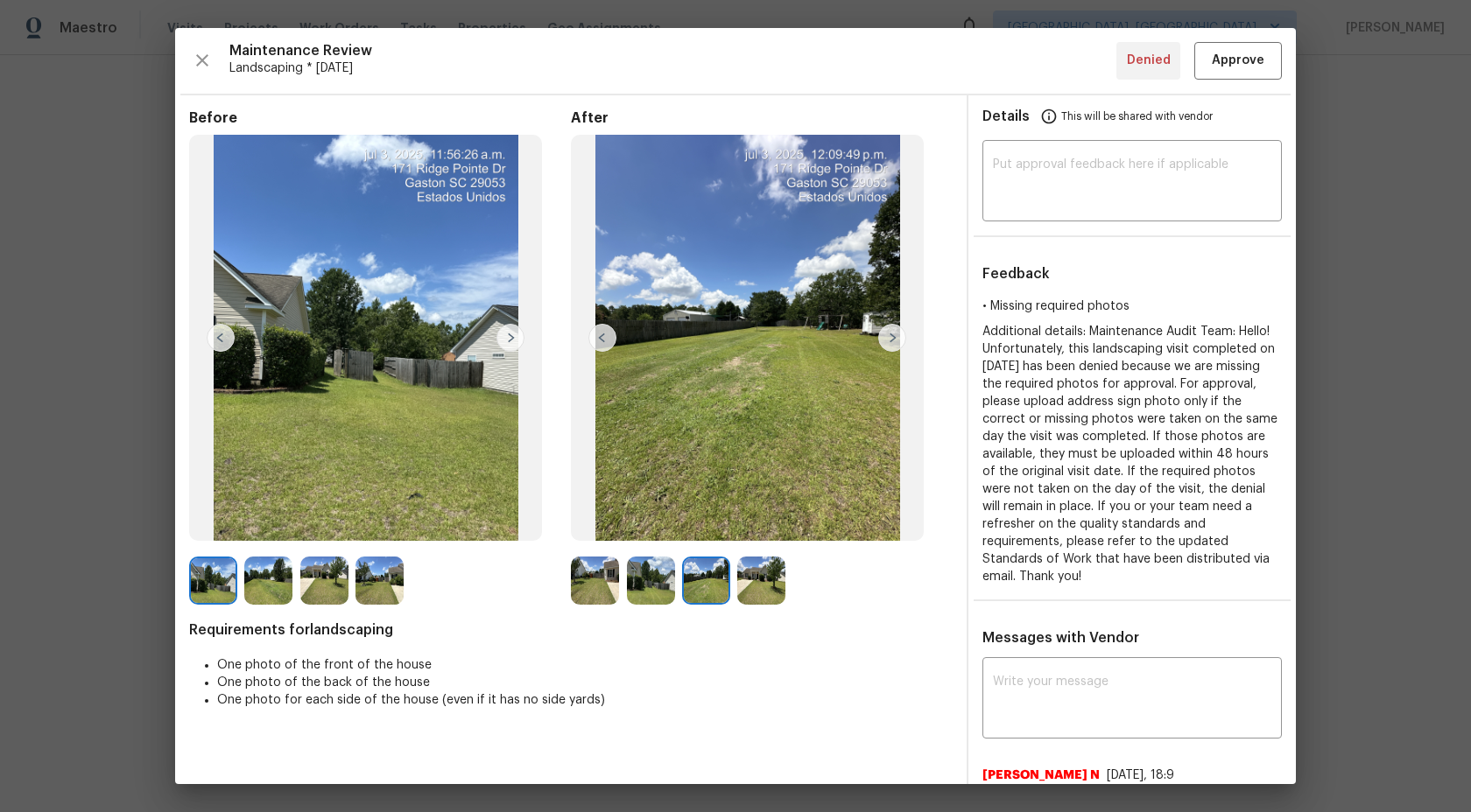
click at [708, 592] on img at bounding box center [705, 580] width 48 height 48
click at [772, 592] on img at bounding box center [761, 580] width 48 height 48
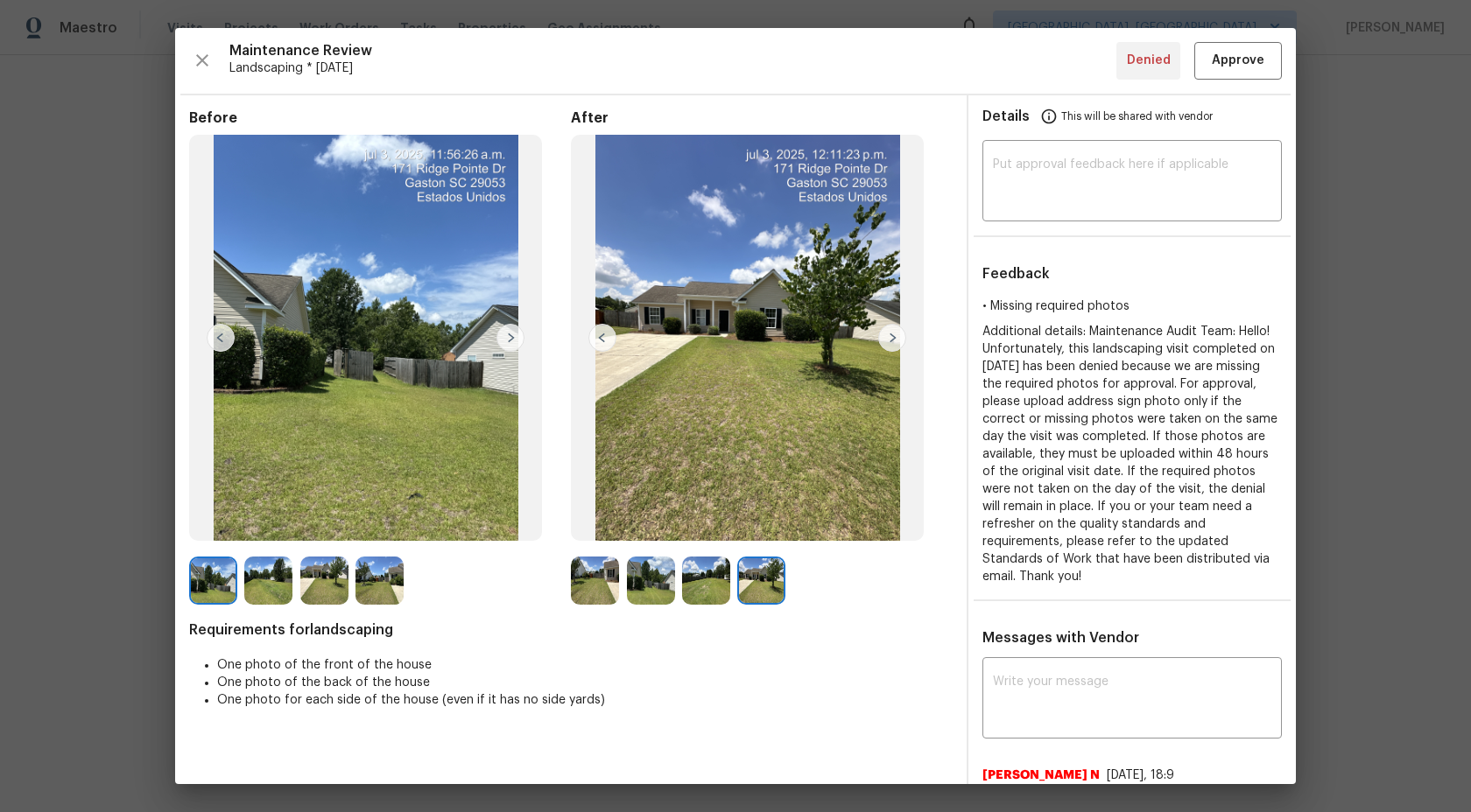
click at [772, 592] on img at bounding box center [761, 580] width 48 height 48
click at [703, 577] on img at bounding box center [705, 580] width 48 height 48
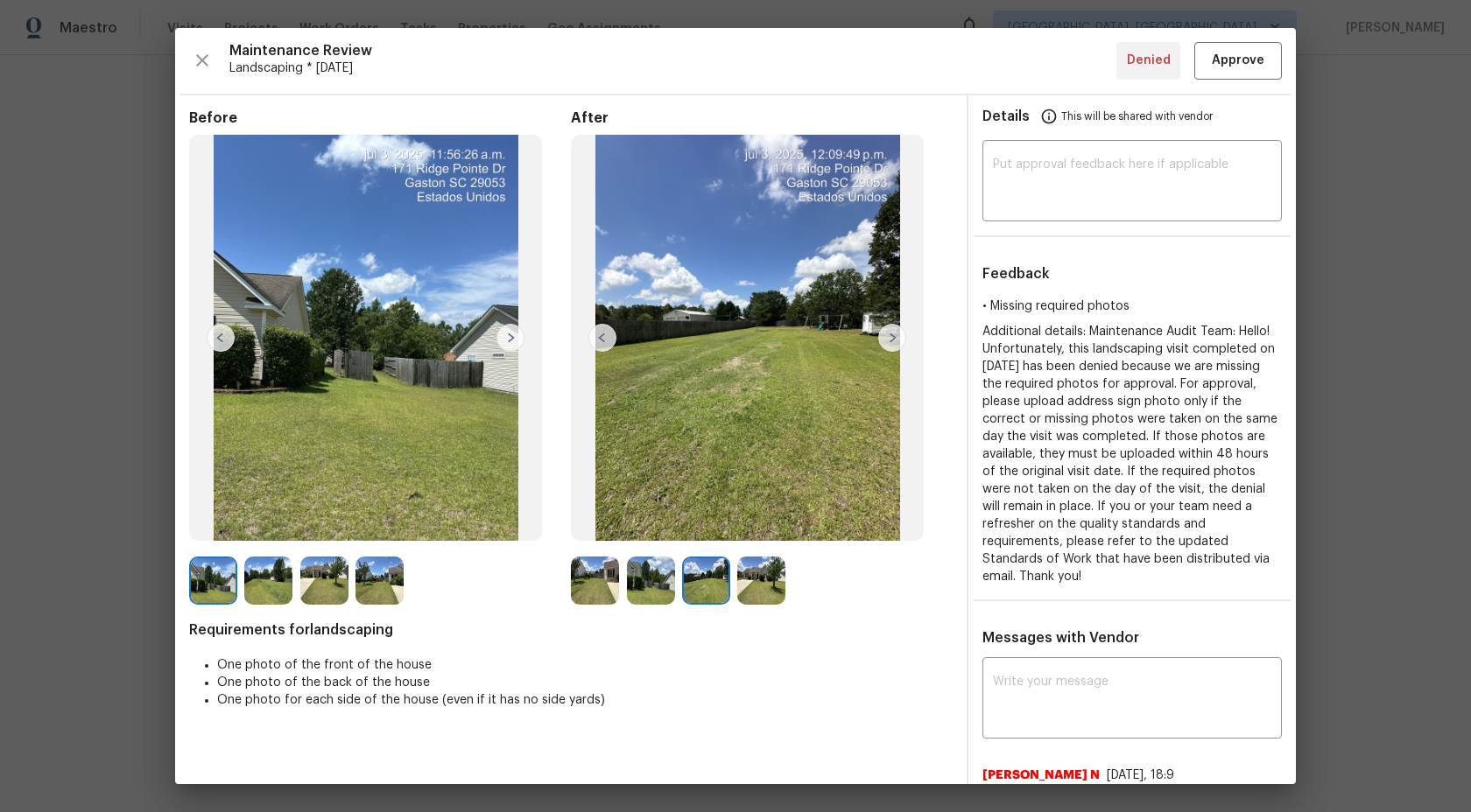
click at [314, 563] on img at bounding box center [324, 580] width 48 height 48
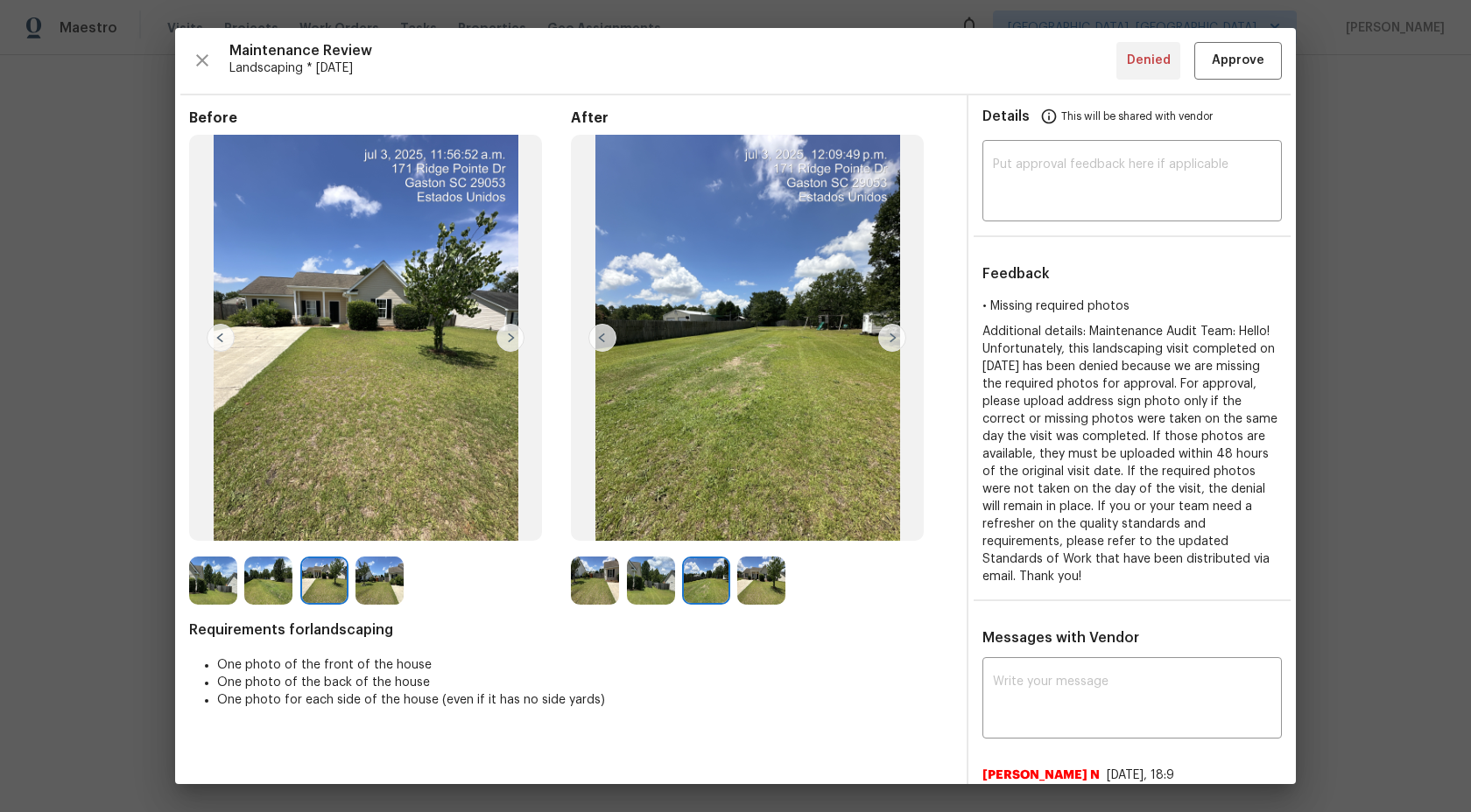
click at [268, 567] on img at bounding box center [268, 580] width 48 height 48
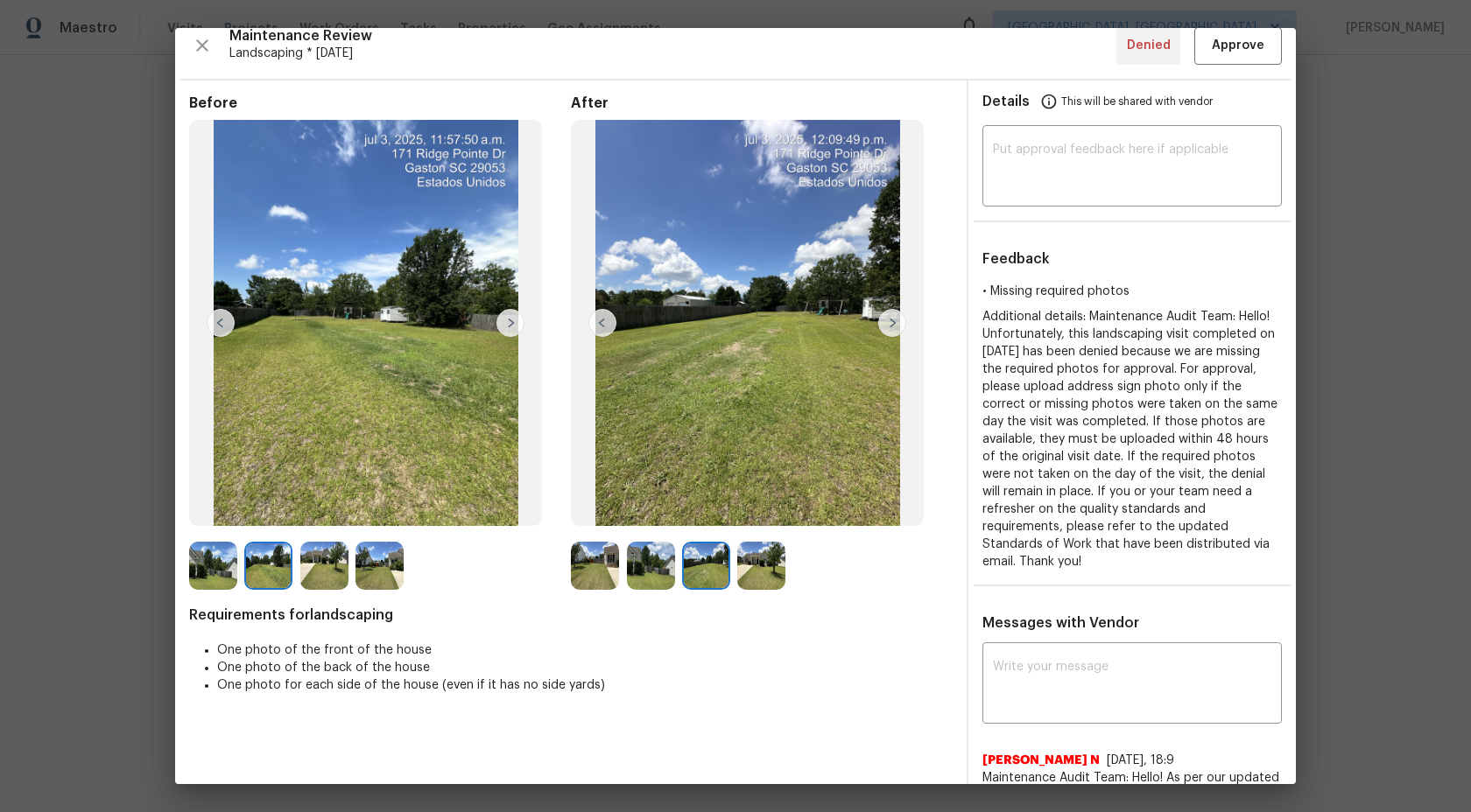
scroll to position [14, 0]
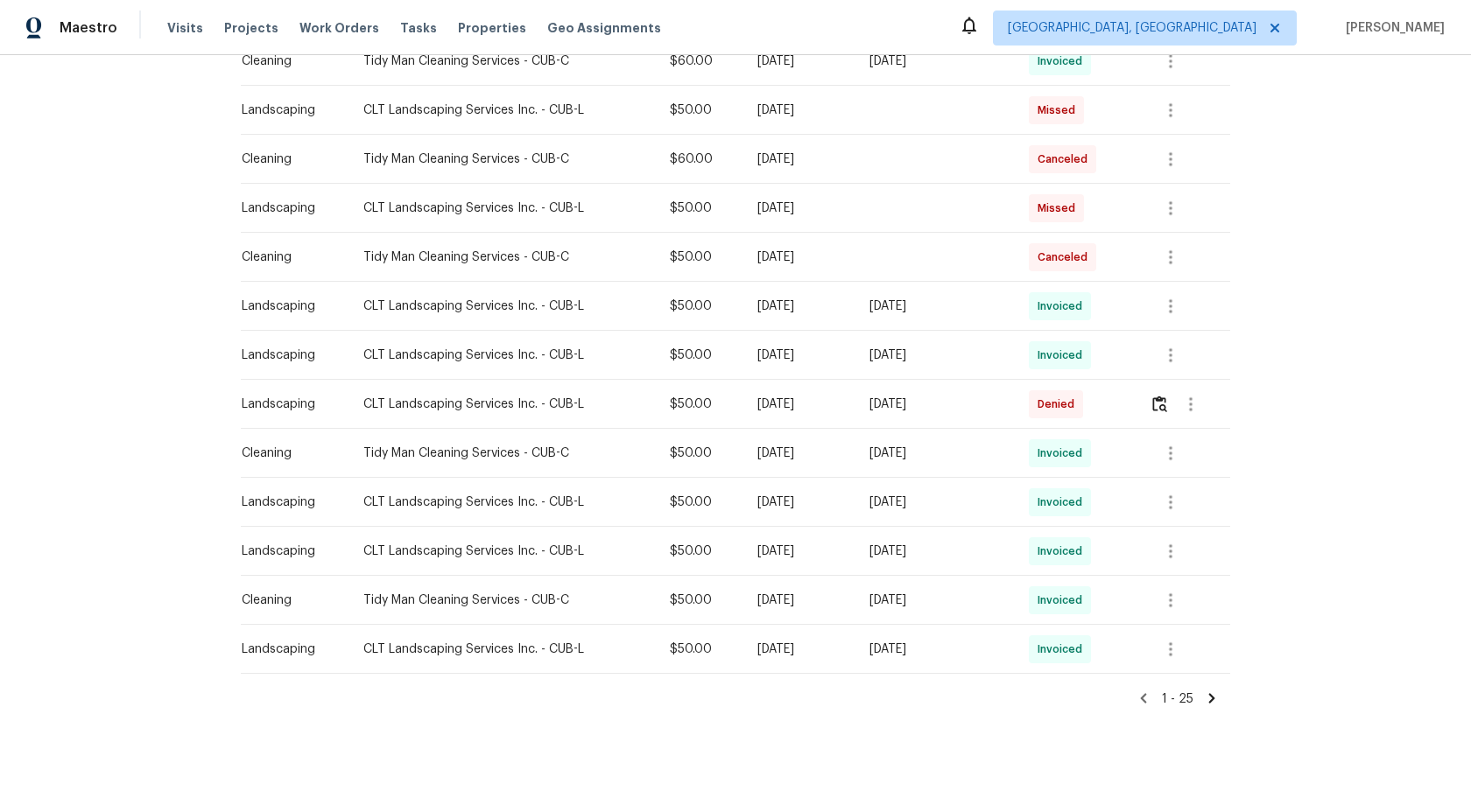
click at [1213, 691] on icon at bounding box center [1212, 699] width 16 height 16
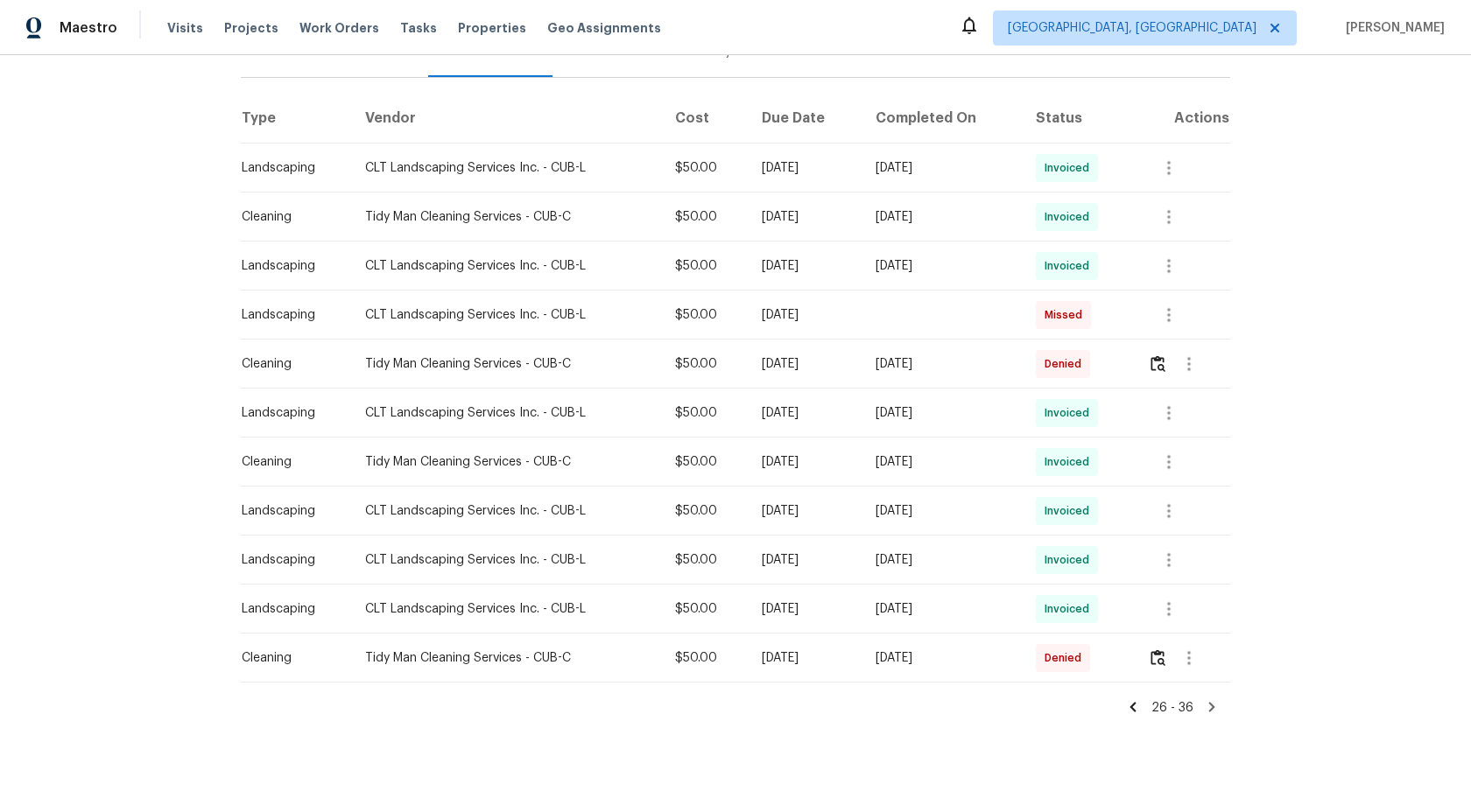
scroll to position [249, 0]
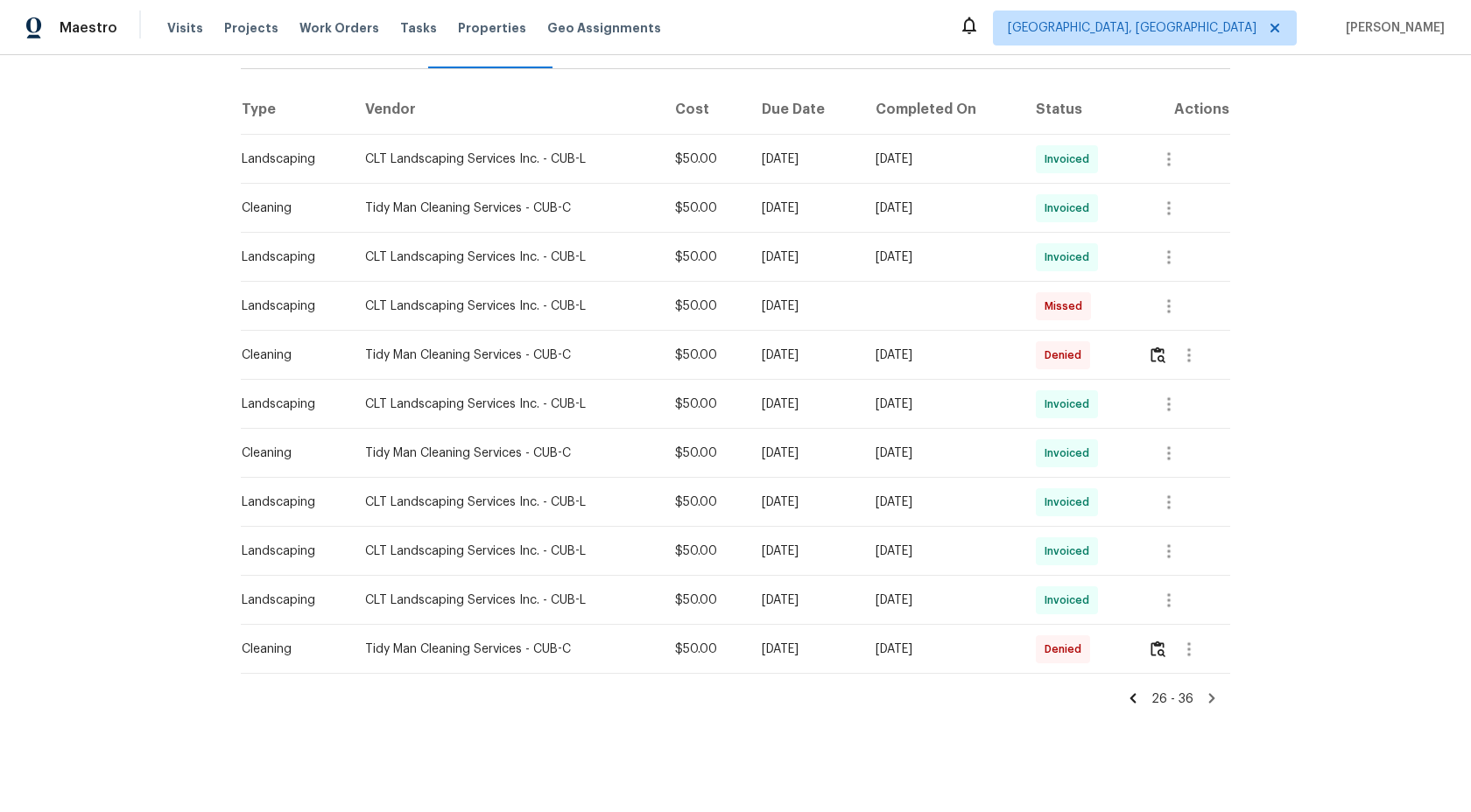
click at [1212, 700] on icon at bounding box center [1212, 699] width 6 height 10
click at [1209, 695] on icon at bounding box center [1212, 699] width 6 height 10
click at [1140, 701] on icon at bounding box center [1133, 699] width 16 height 16
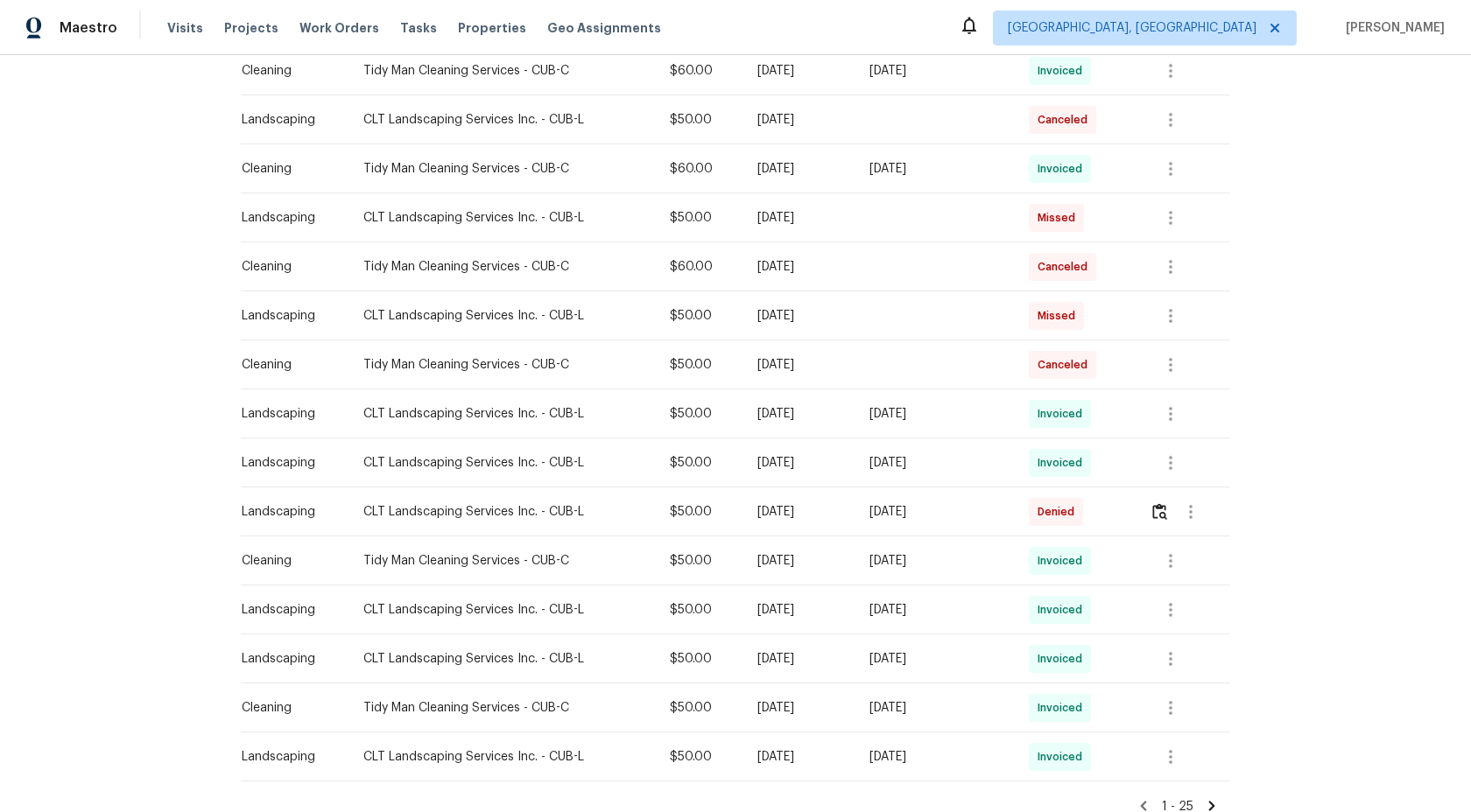
scroll to position [908, 0]
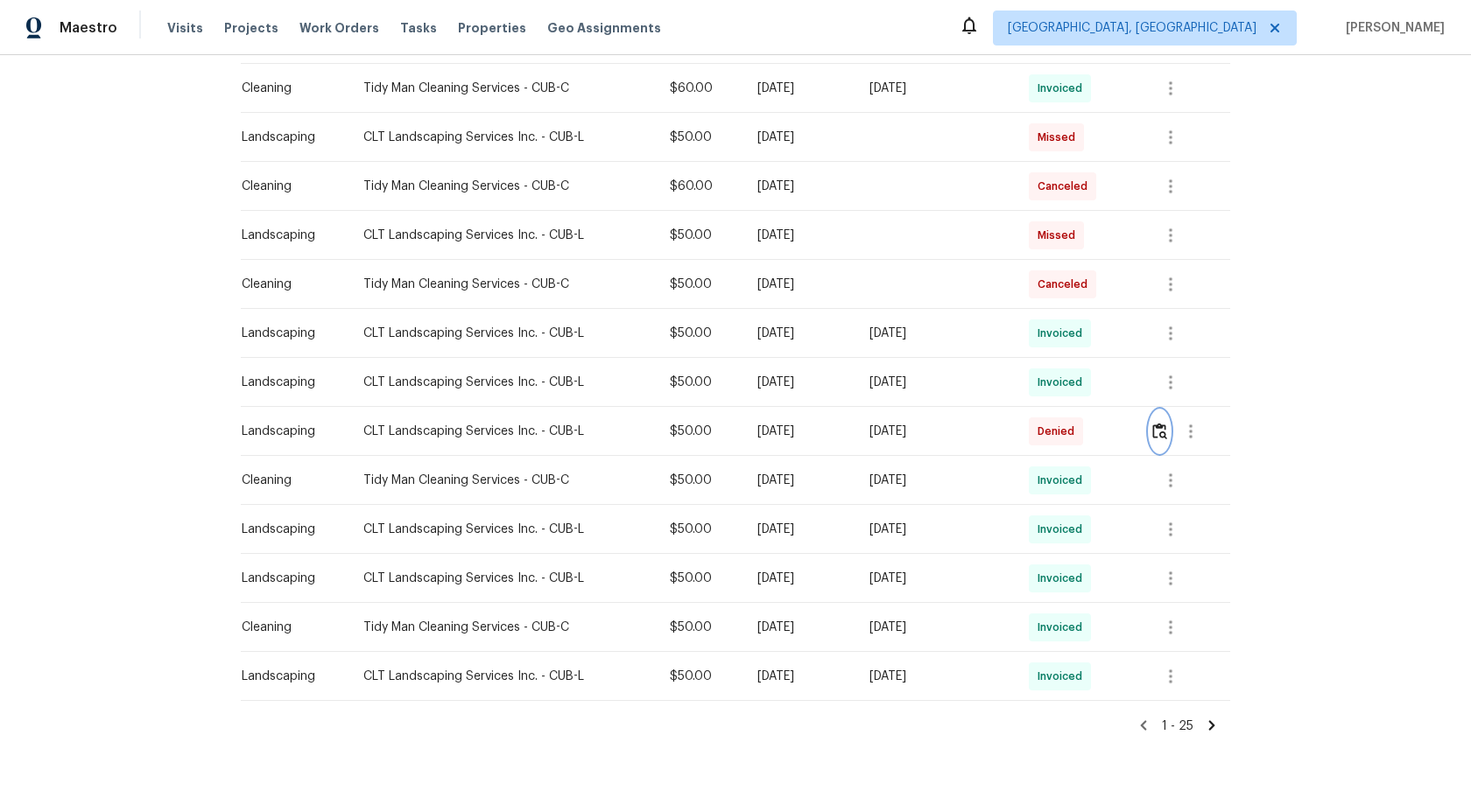
click at [1167, 426] on img "button" at bounding box center [1159, 431] width 15 height 17
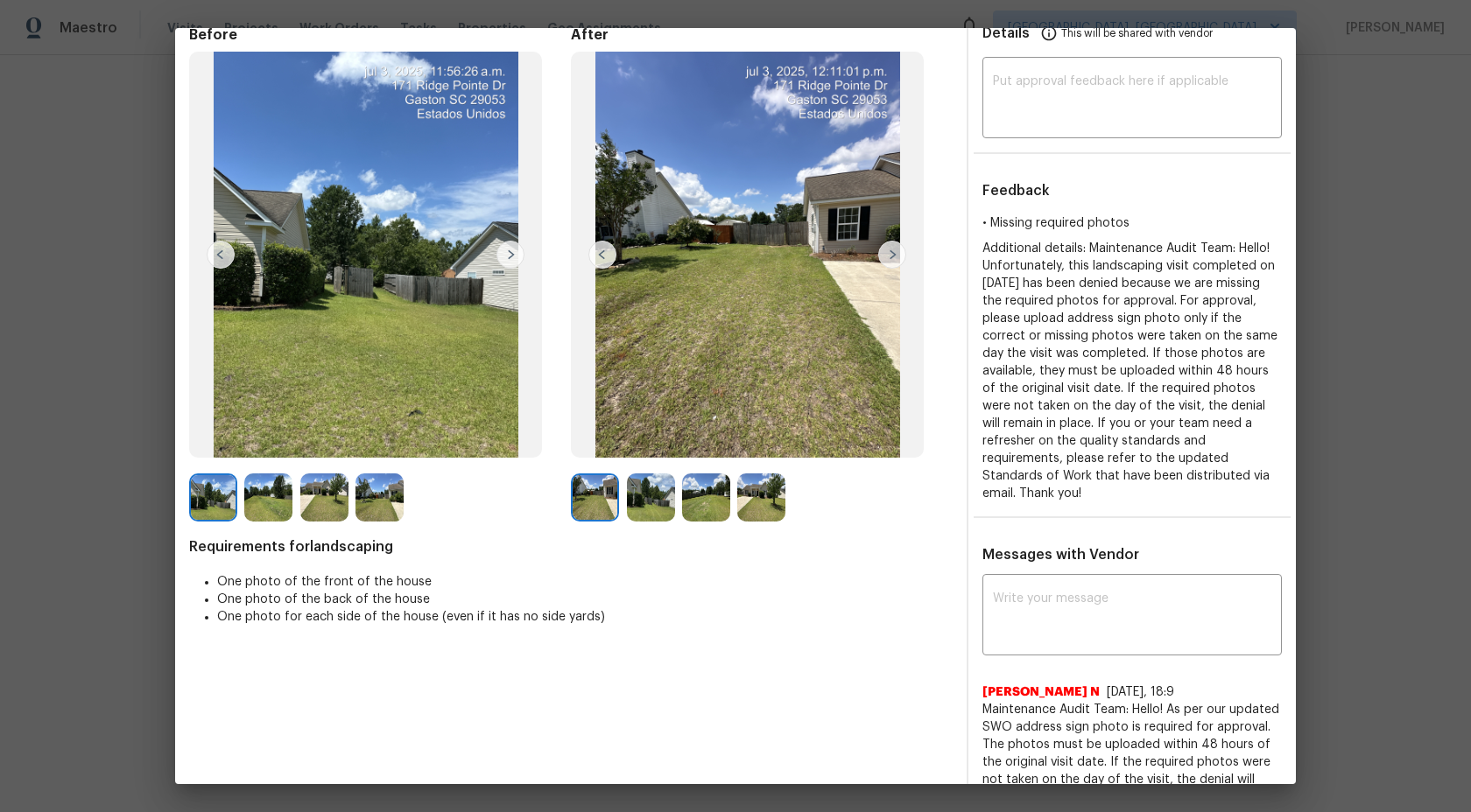
scroll to position [0, 0]
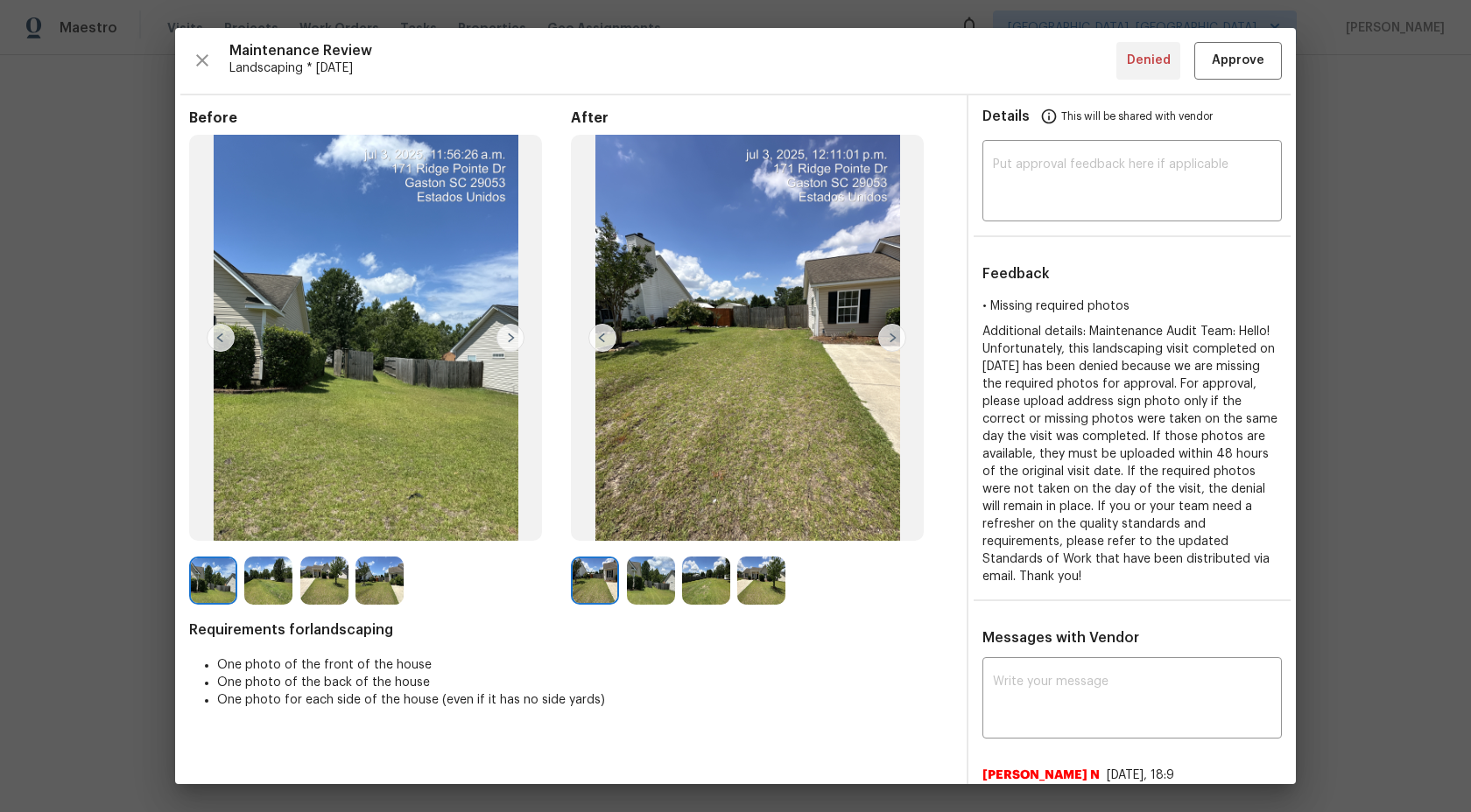
click at [666, 561] on img at bounding box center [650, 580] width 48 height 48
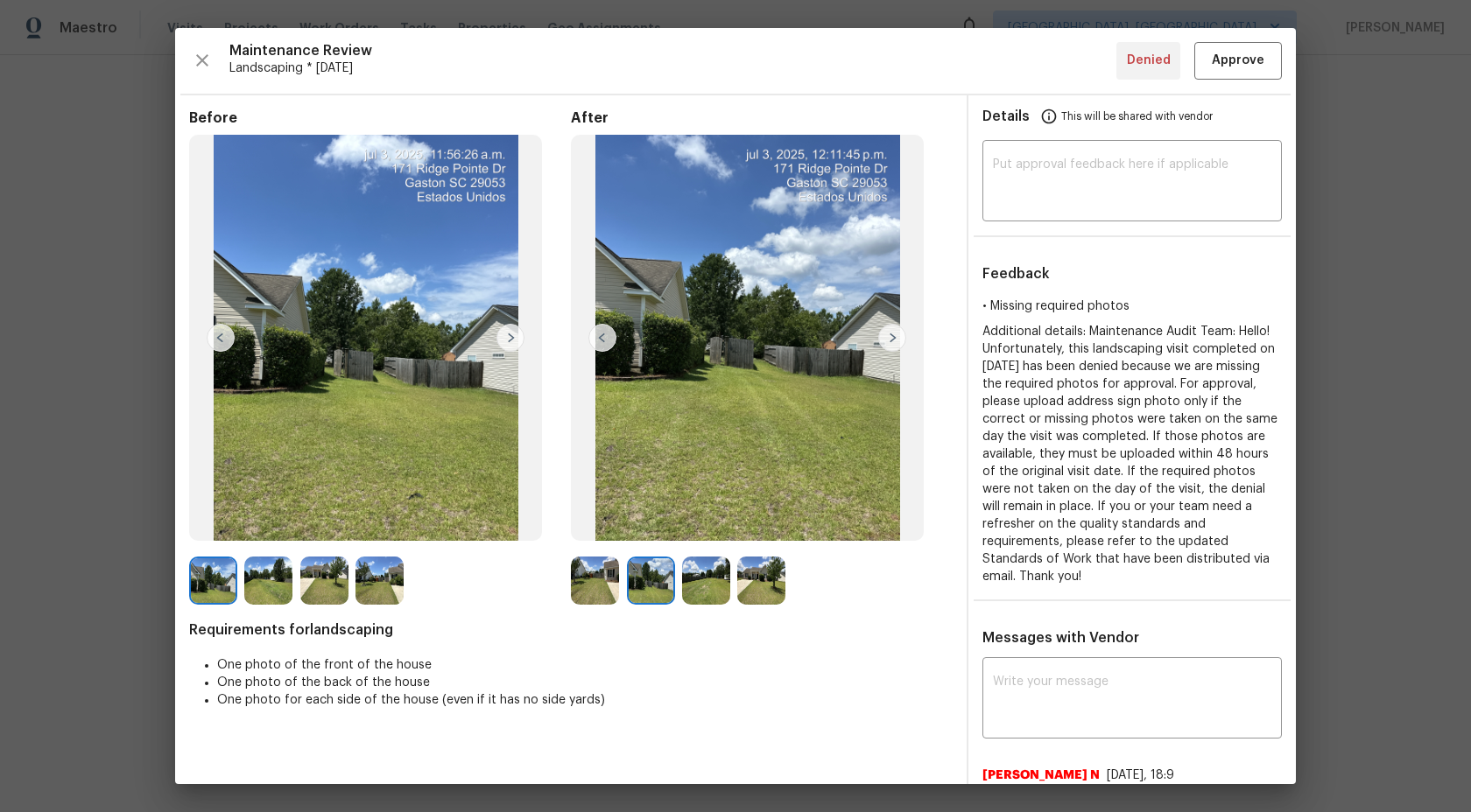
click at [711, 563] on img at bounding box center [705, 580] width 48 height 48
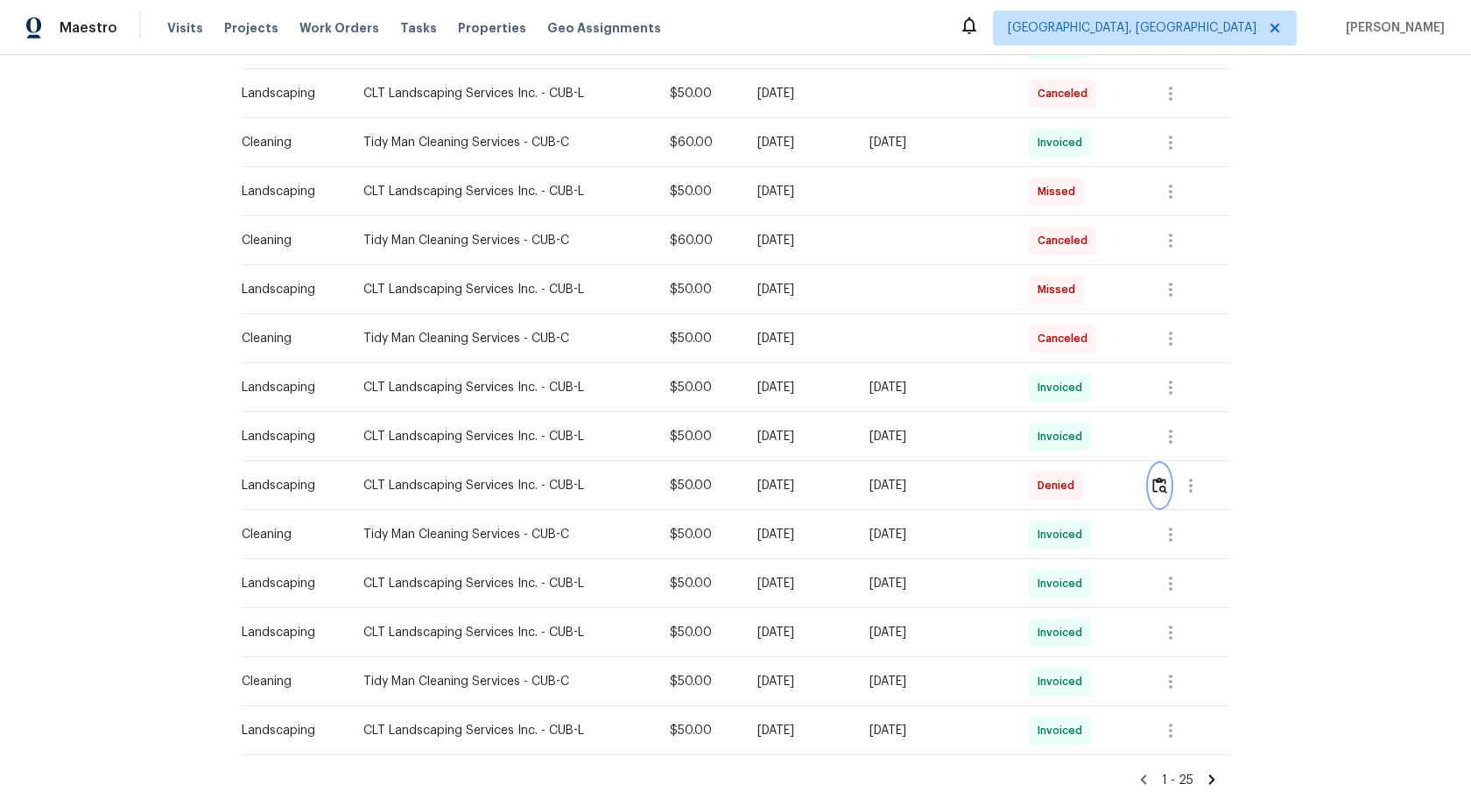
scroll to position [843, 0]
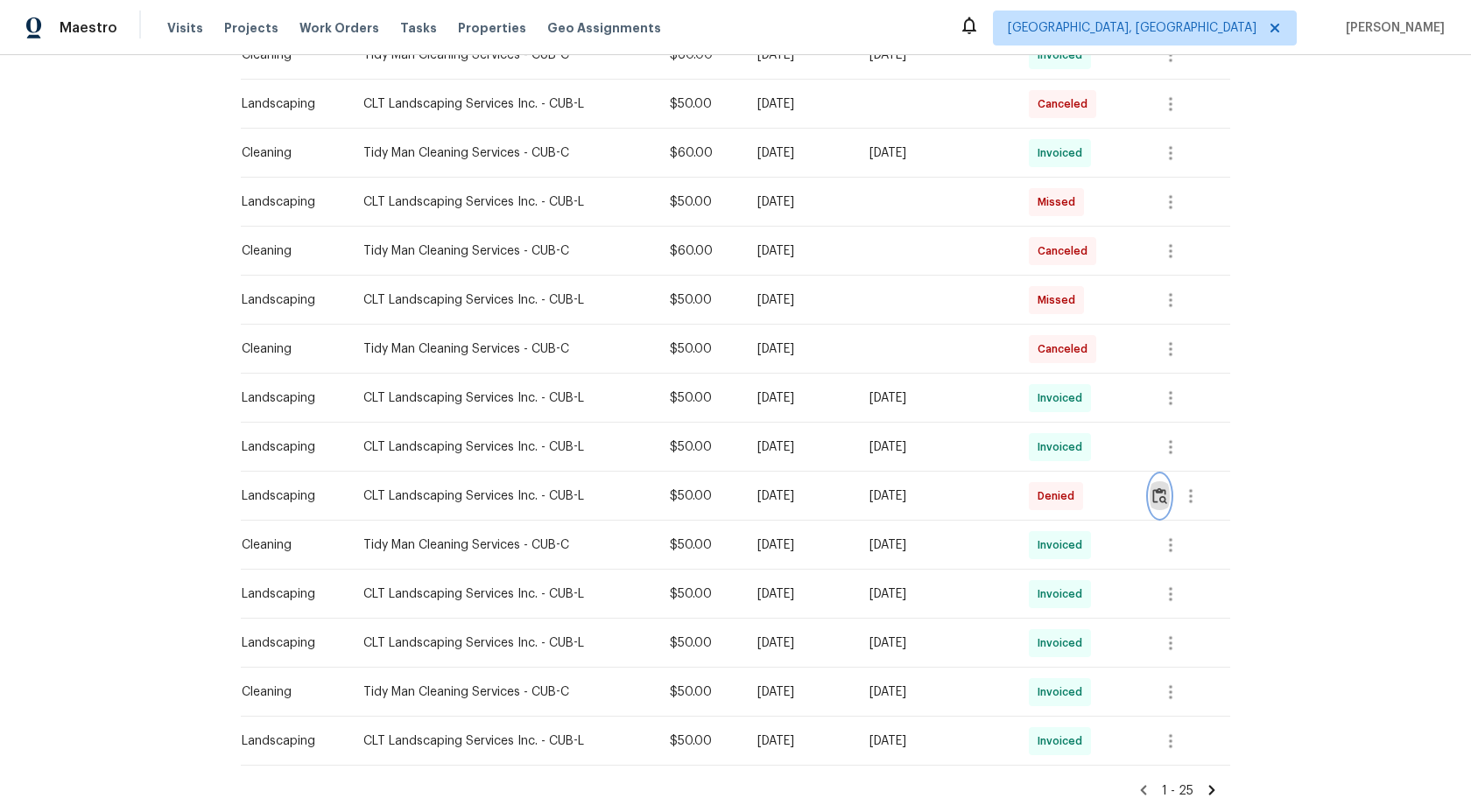
click at [1162, 492] on img "button" at bounding box center [1159, 495] width 15 height 17
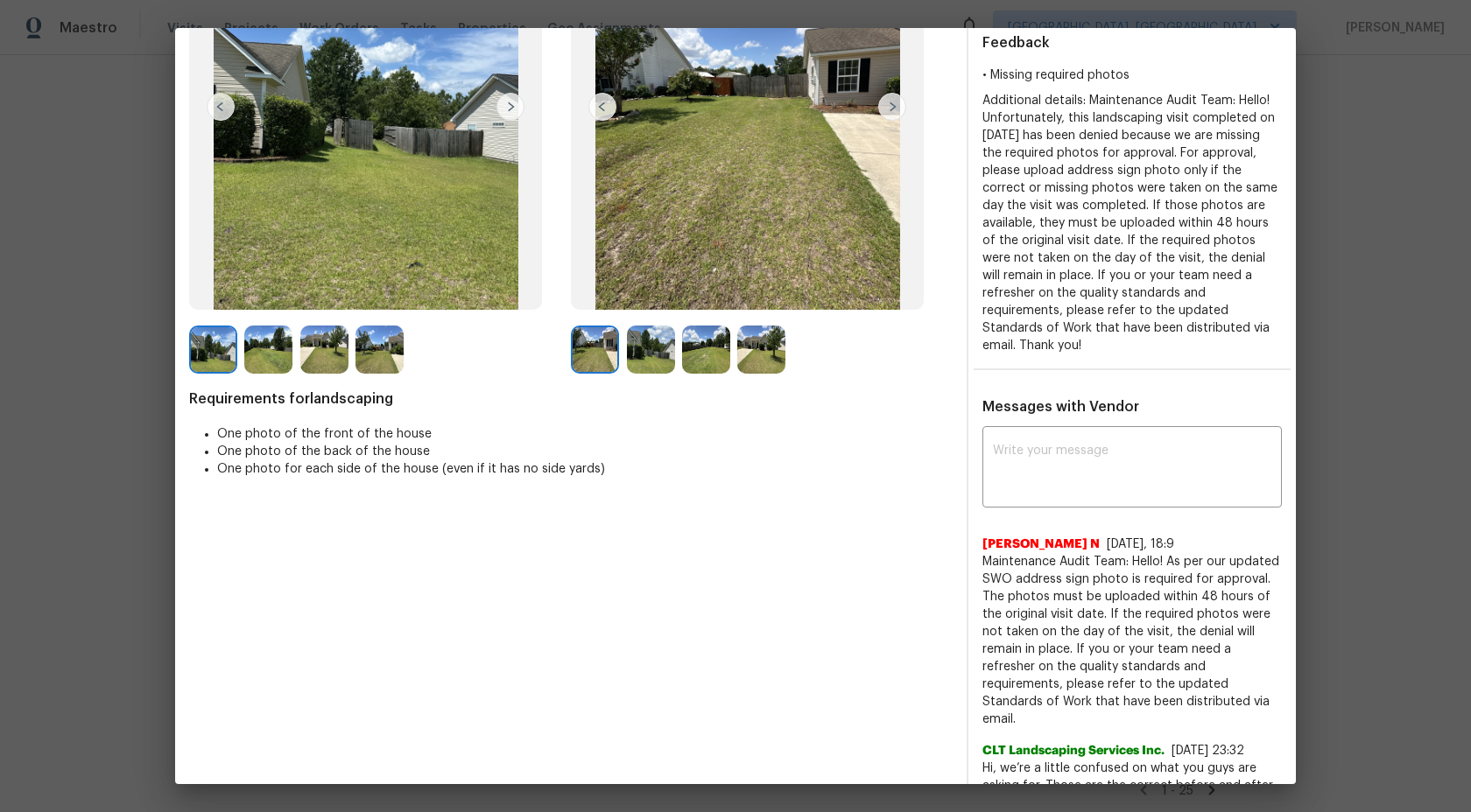
scroll to position [0, 0]
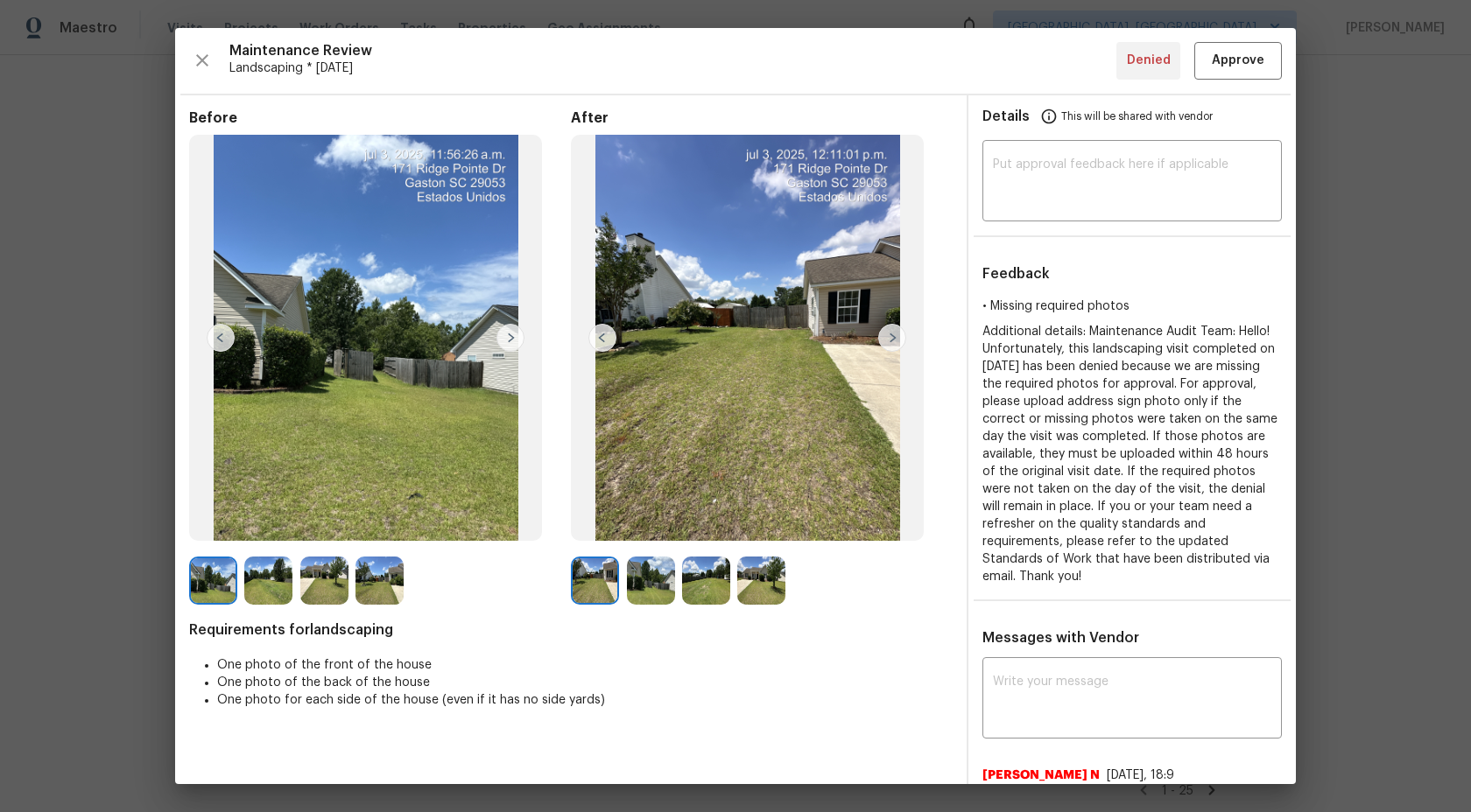
click at [648, 587] on img at bounding box center [650, 580] width 48 height 48
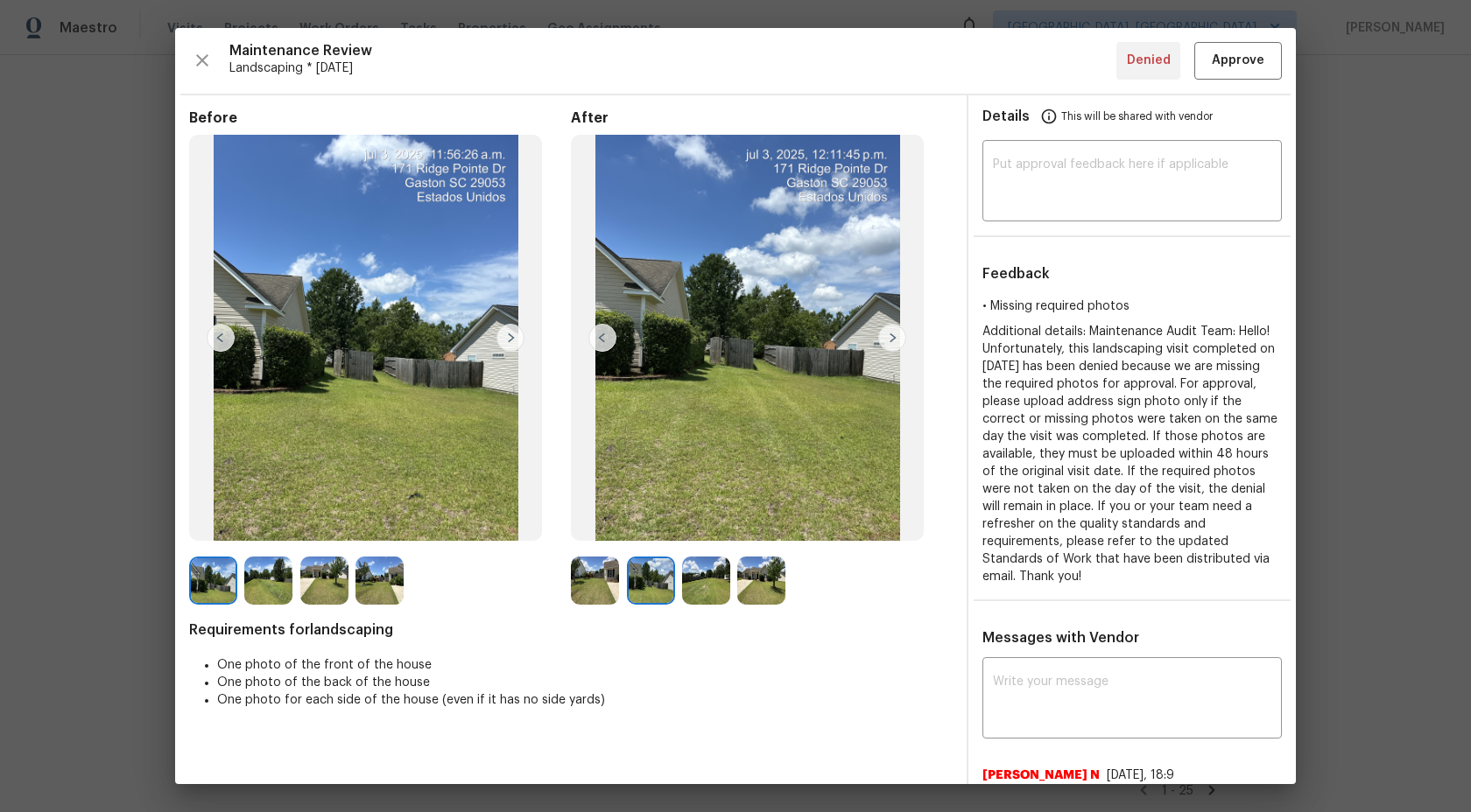
click at [732, 579] on div at bounding box center [709, 580] width 55 height 48
click at [772, 584] on img at bounding box center [761, 580] width 48 height 48
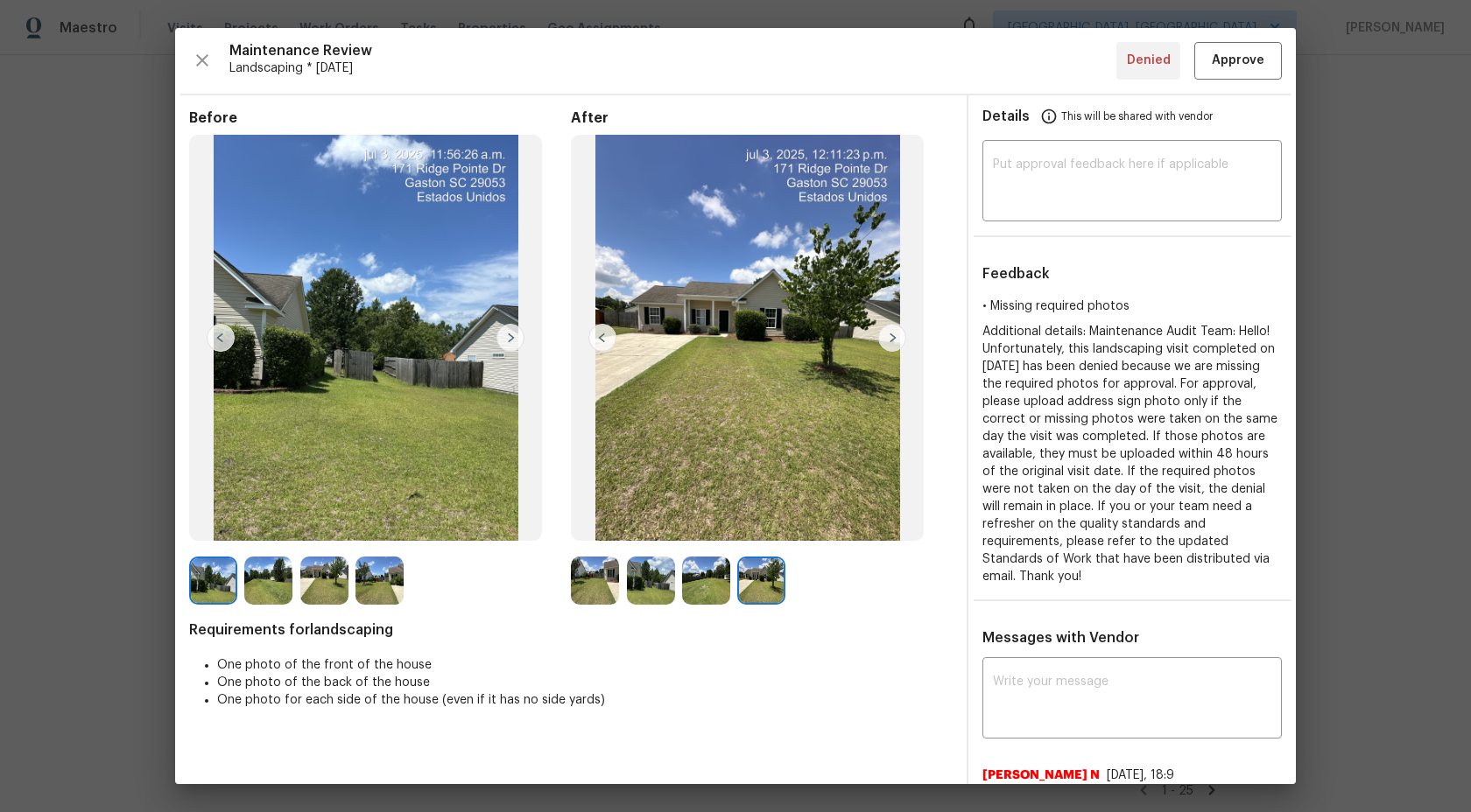
click at [700, 582] on img at bounding box center [705, 580] width 48 height 48
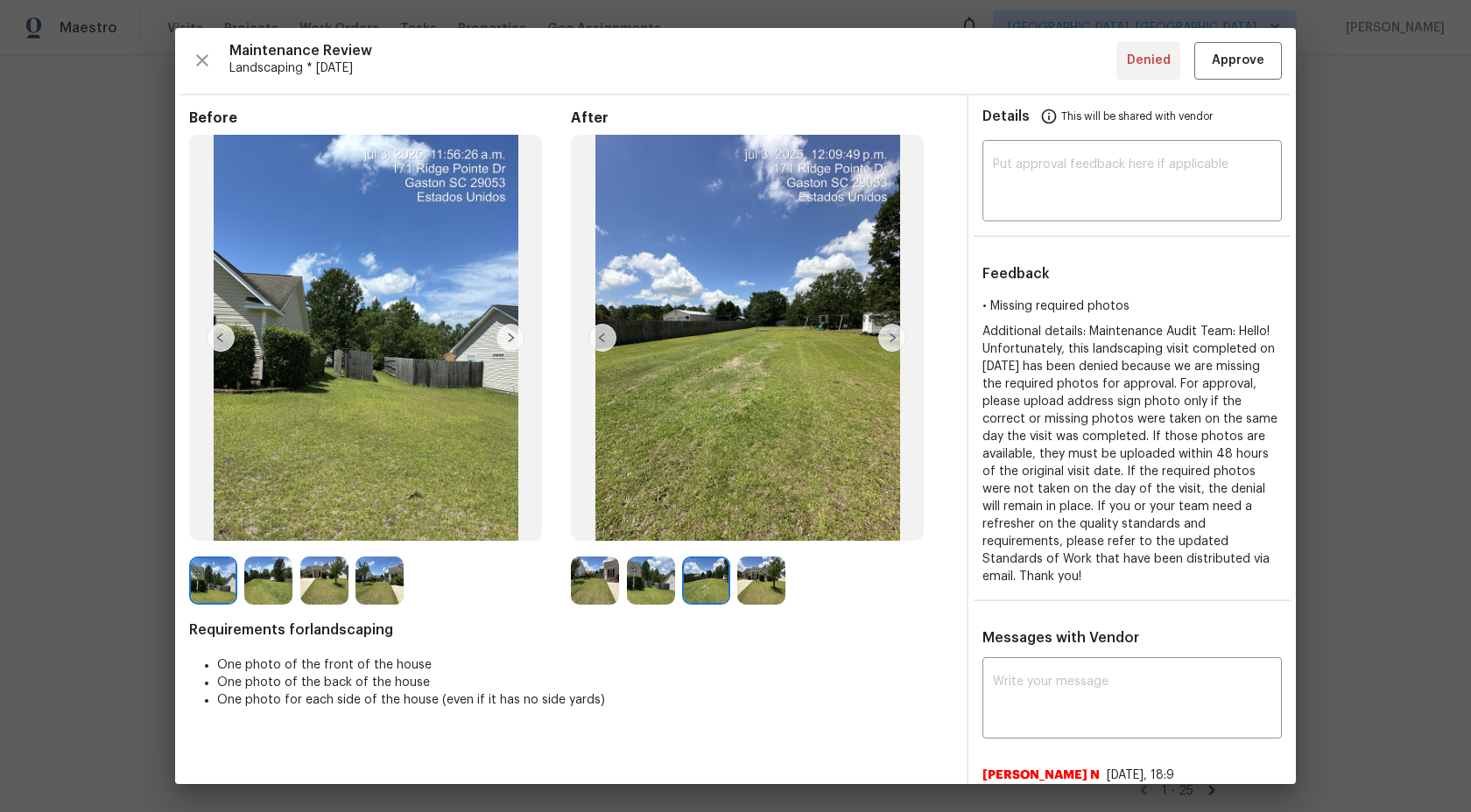
click at [673, 583] on img at bounding box center [650, 580] width 48 height 48
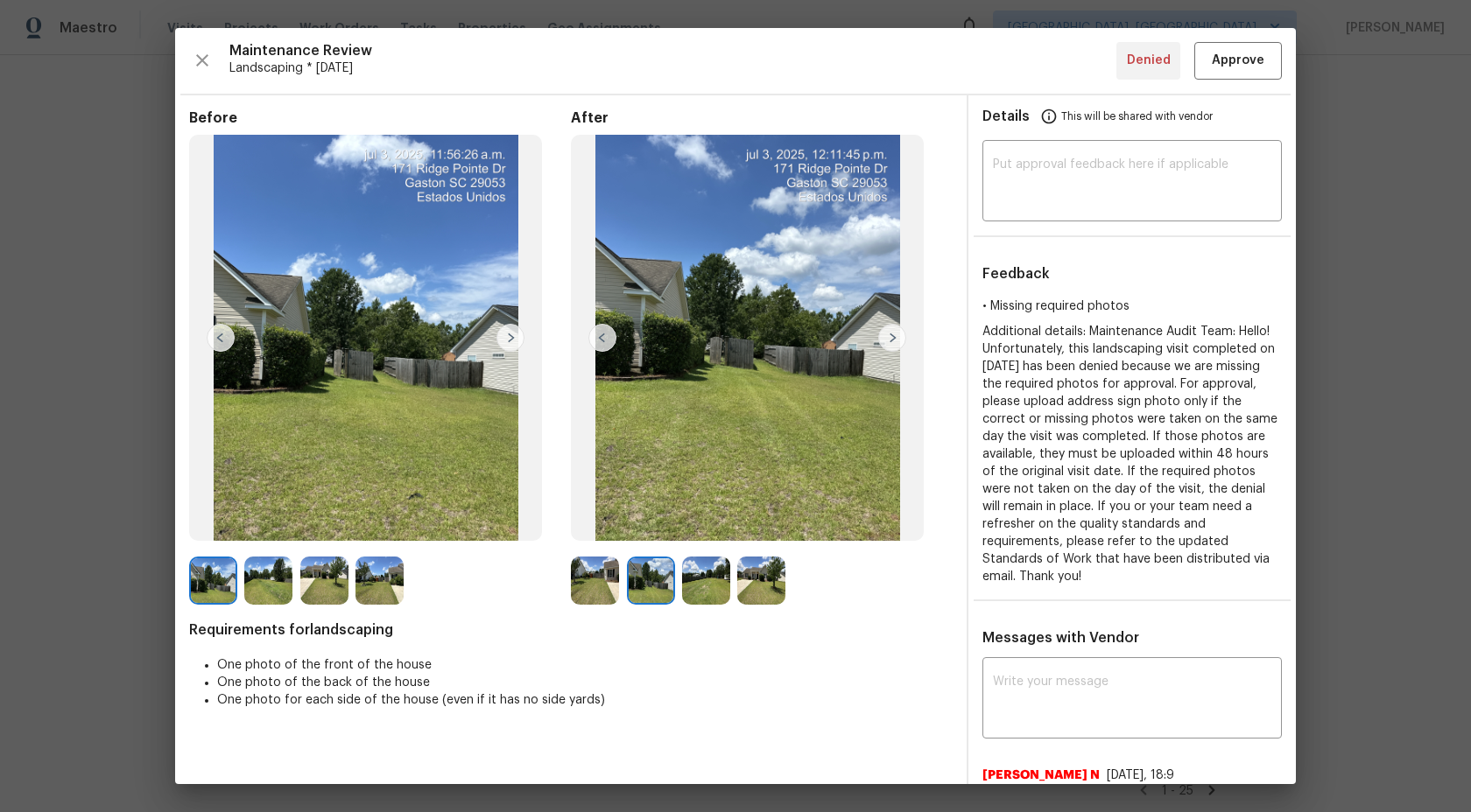
click at [623, 582] on div at bounding box center [599, 580] width 55 height 48
click at [615, 582] on img at bounding box center [595, 580] width 48 height 48
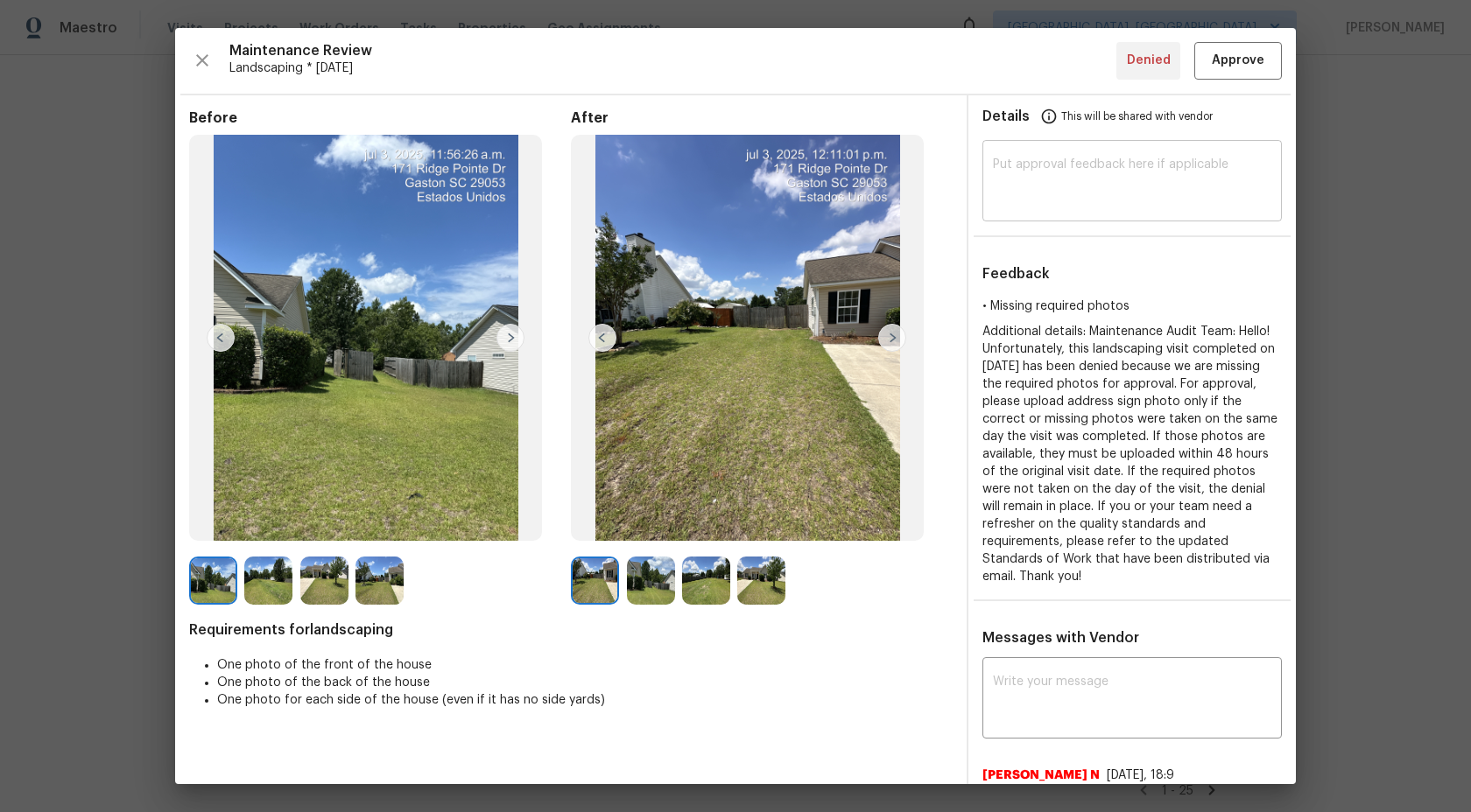
click at [1056, 191] on textarea at bounding box center [1132, 184] width 278 height 49
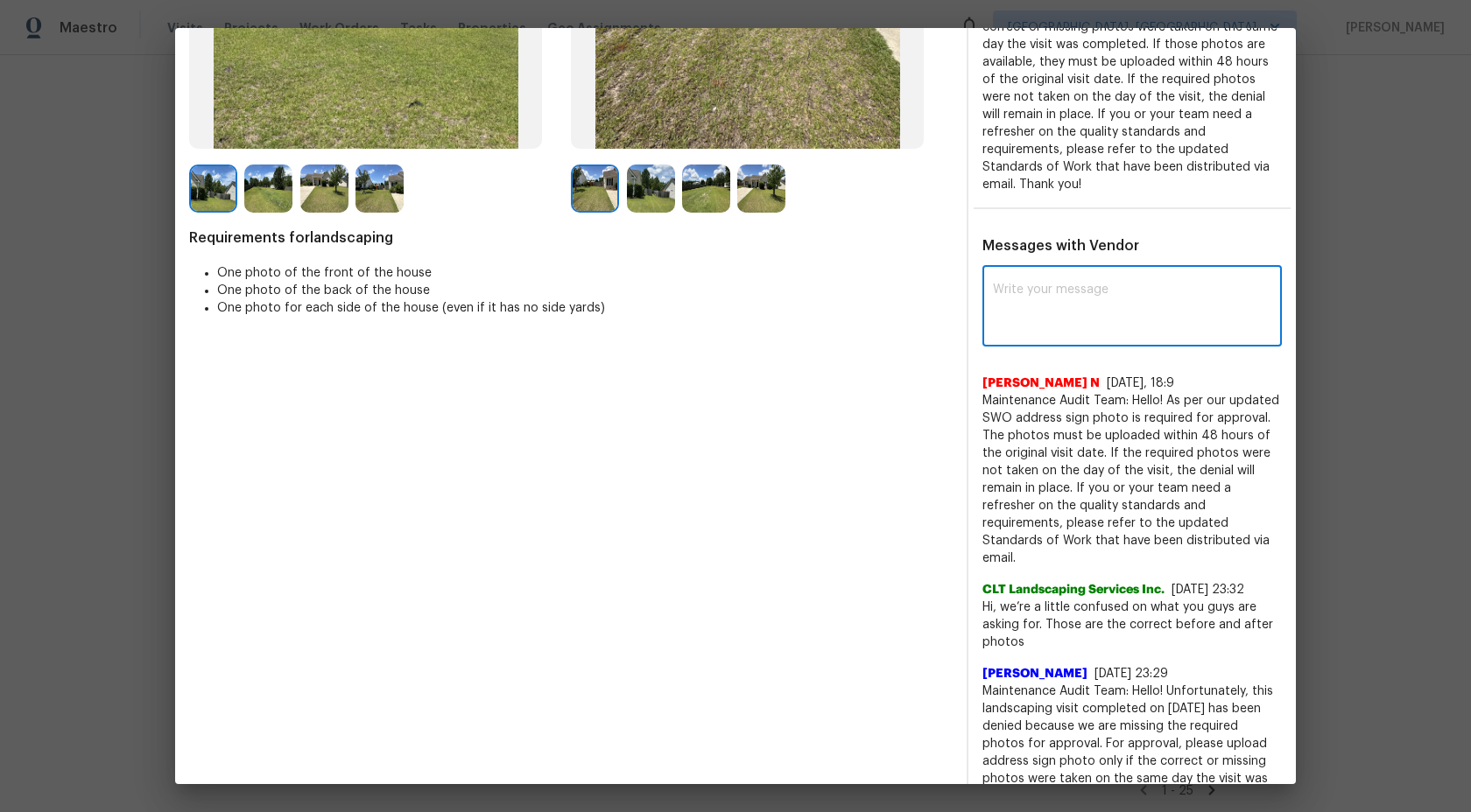
click at [1063, 311] on textarea at bounding box center [1132, 308] width 278 height 49
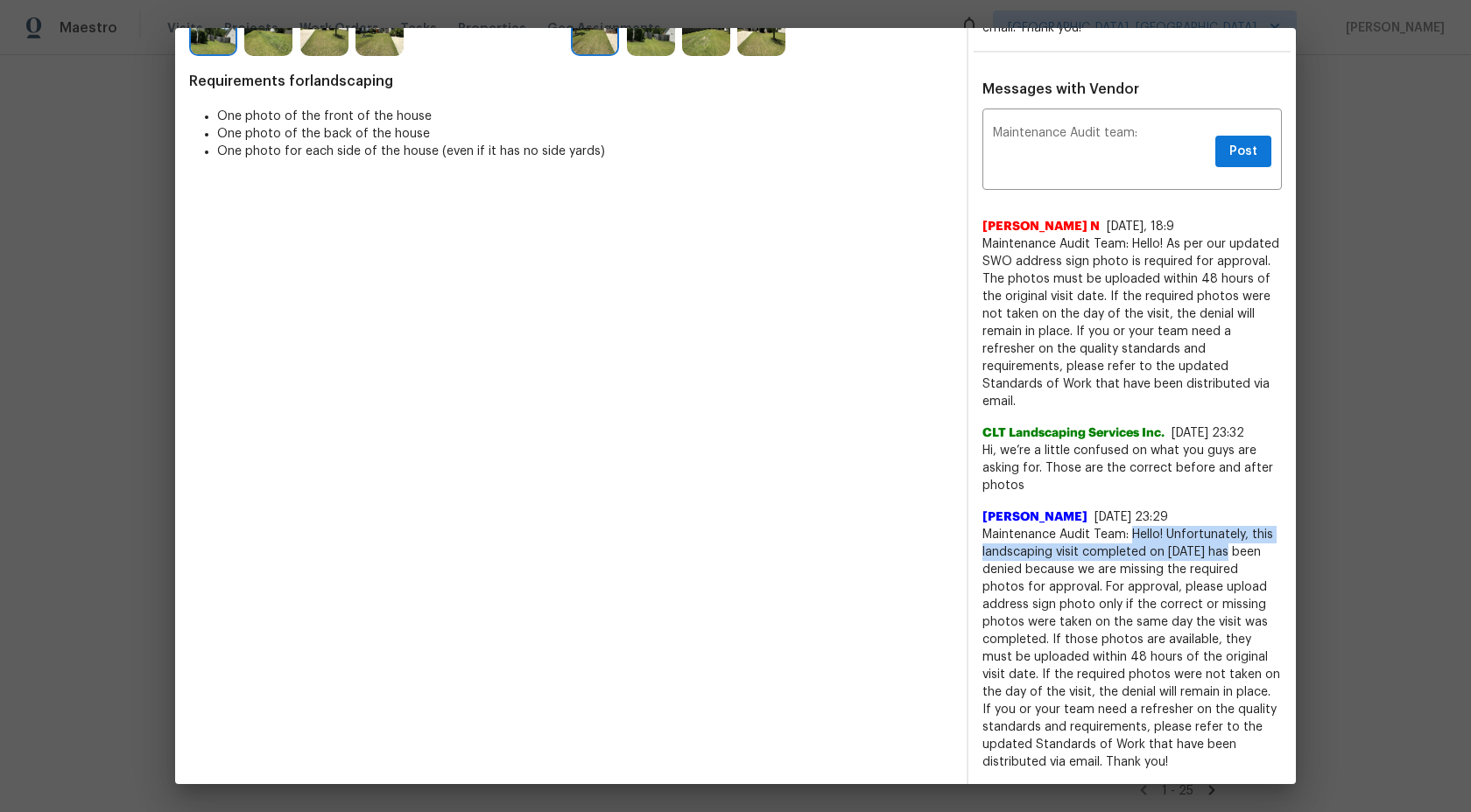
drag, startPoint x: 1230, startPoint y: 548, endPoint x: 1133, endPoint y: 534, distance: 98.0
click at [1133, 534] on span "Maintenance Audit Team: Hello! Unfortunately, this landscaping visit completed …" at bounding box center [1132, 648] width 299 height 245
copy span "Hello! Unfortunately, this landscaping visit completed on 07/07/2025"
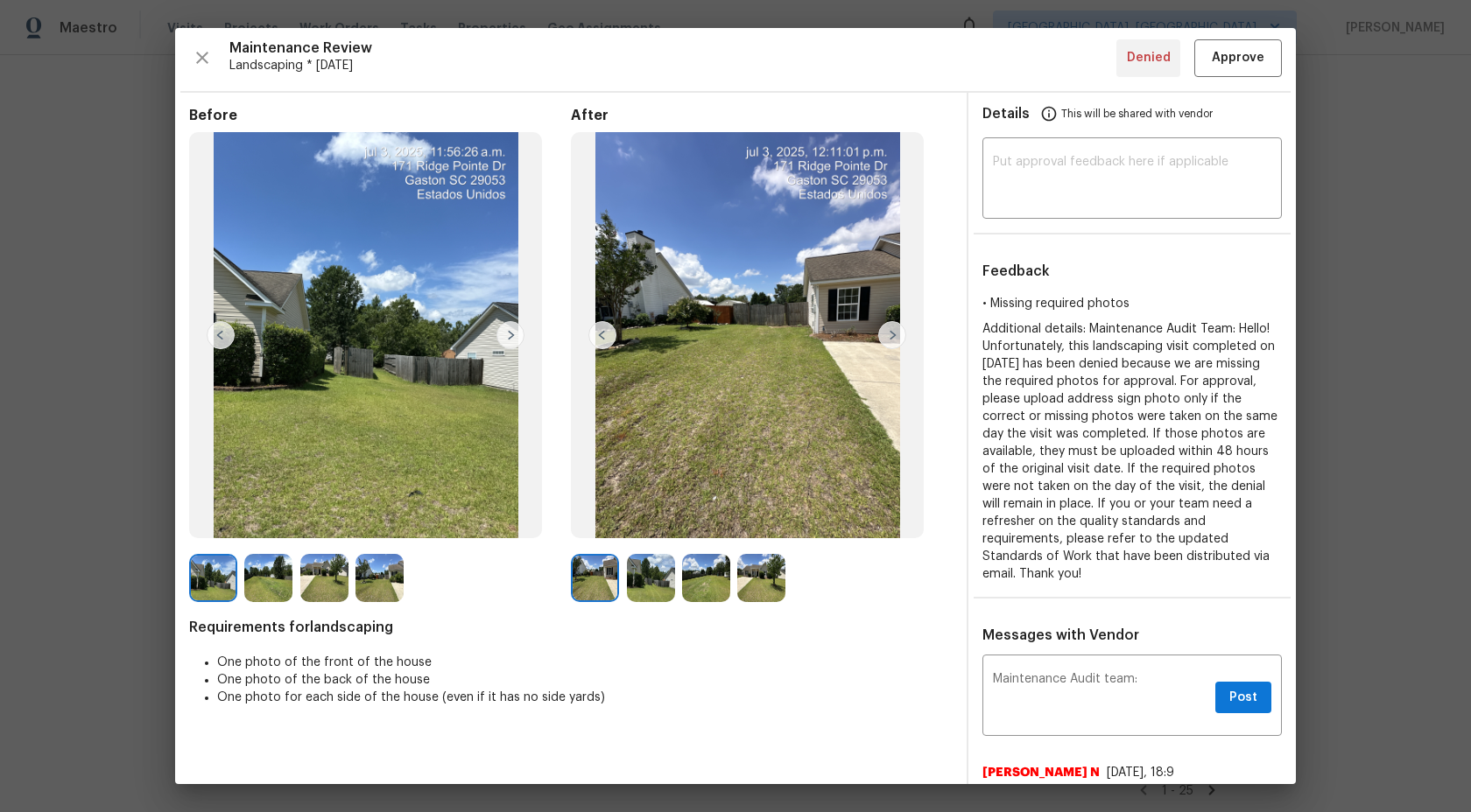
scroll to position [184, 0]
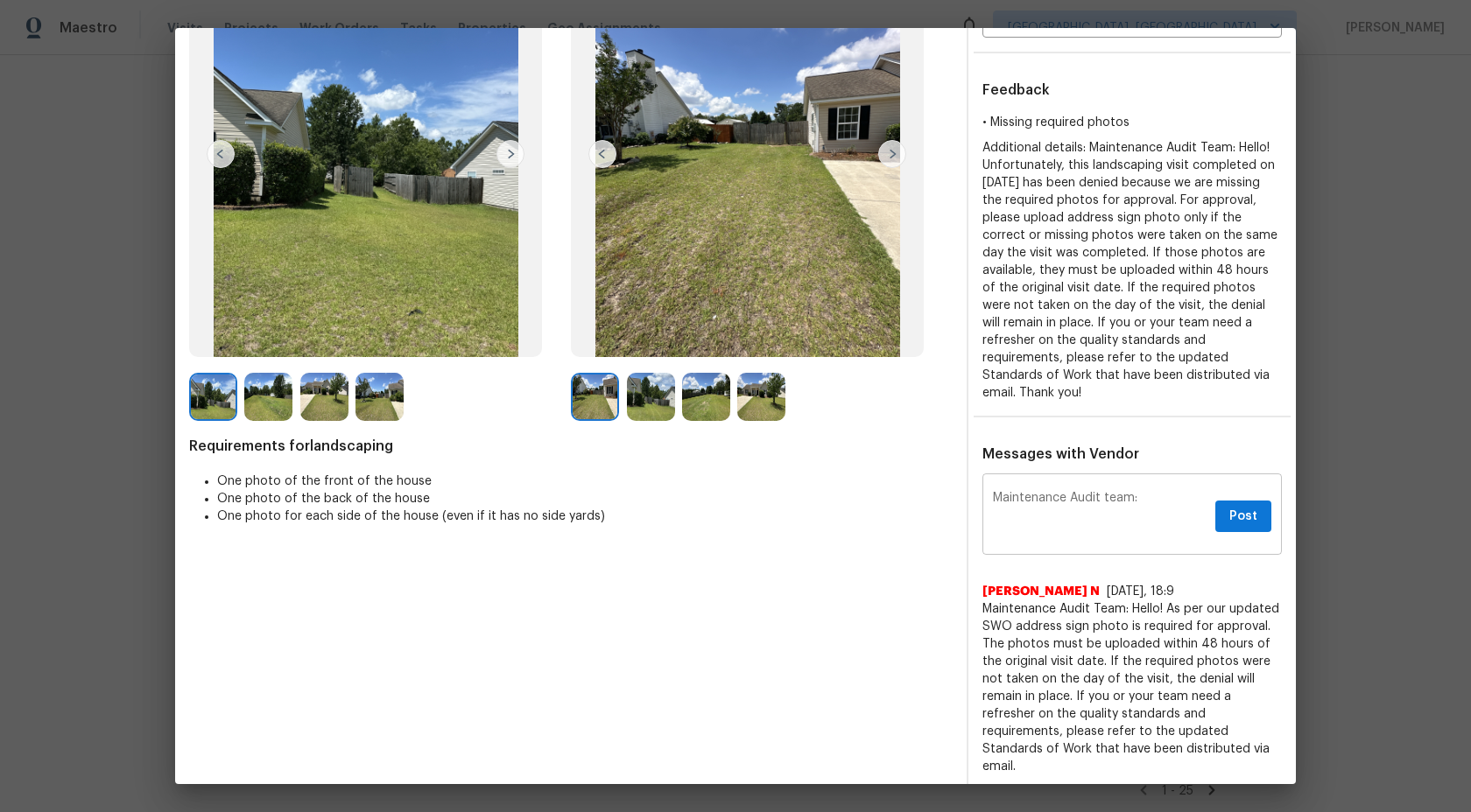
click at [1166, 493] on textarea "Maintenance Audit team:" at bounding box center [1100, 517] width 215 height 49
paste textarea "Hello! Unfortunately, this landscaping visit completed on 07/07/2025"
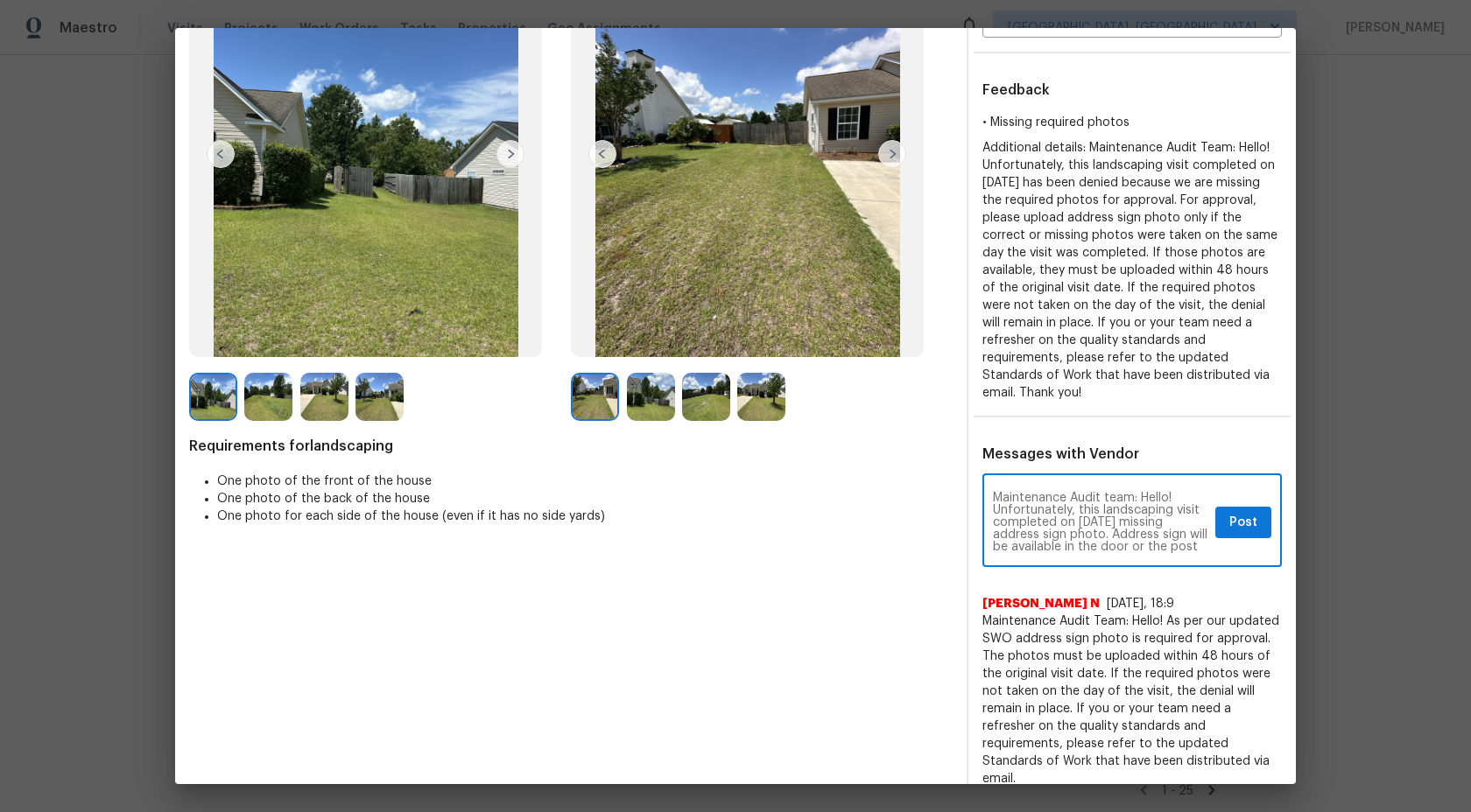
scroll to position [12, 0]
type textarea "Maintenance Audit team: Hello! Unfortunately, this landscaping visit completed …"
click at [1249, 525] on span "Post" at bounding box center [1243, 523] width 28 height 22
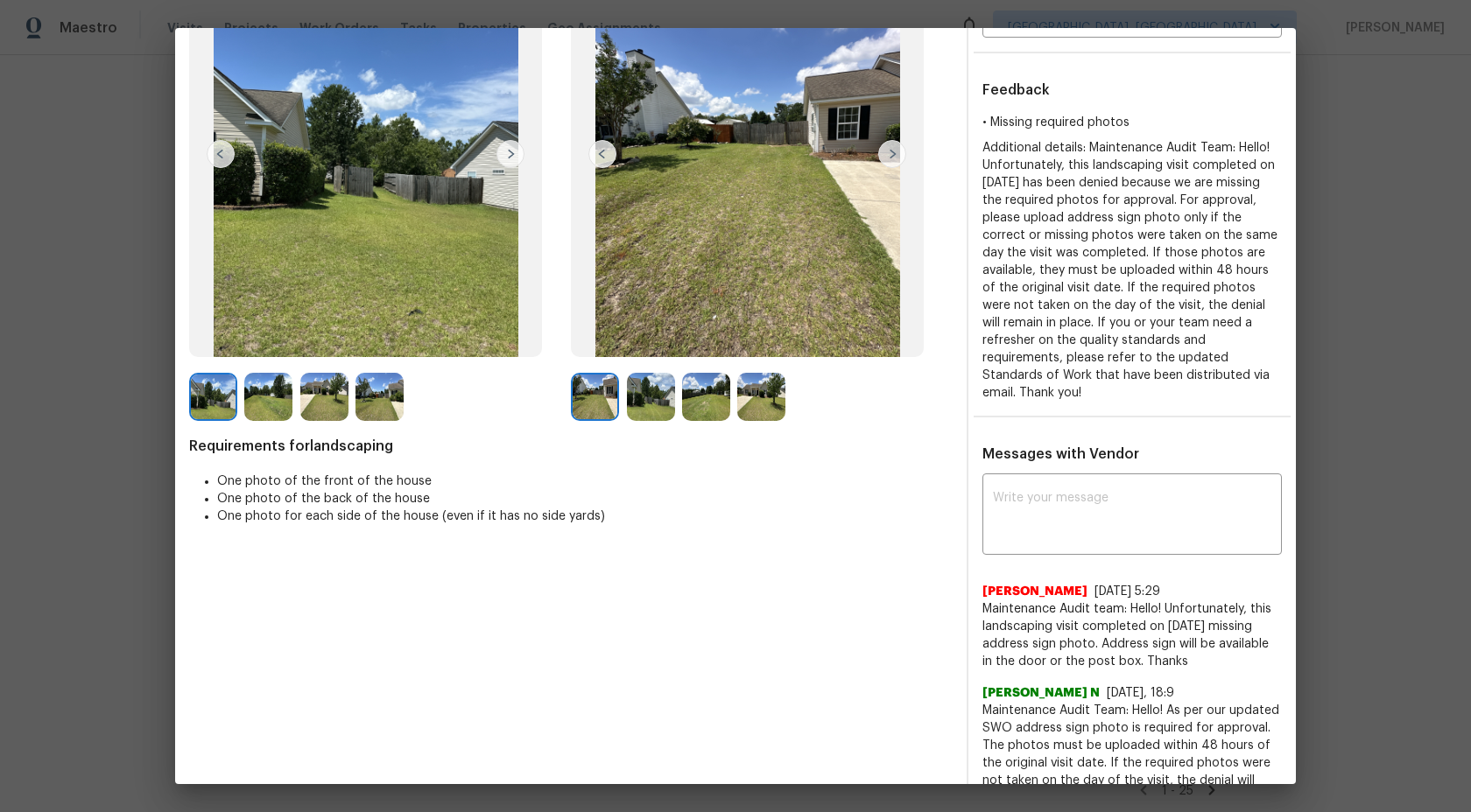
scroll to position [0, 0]
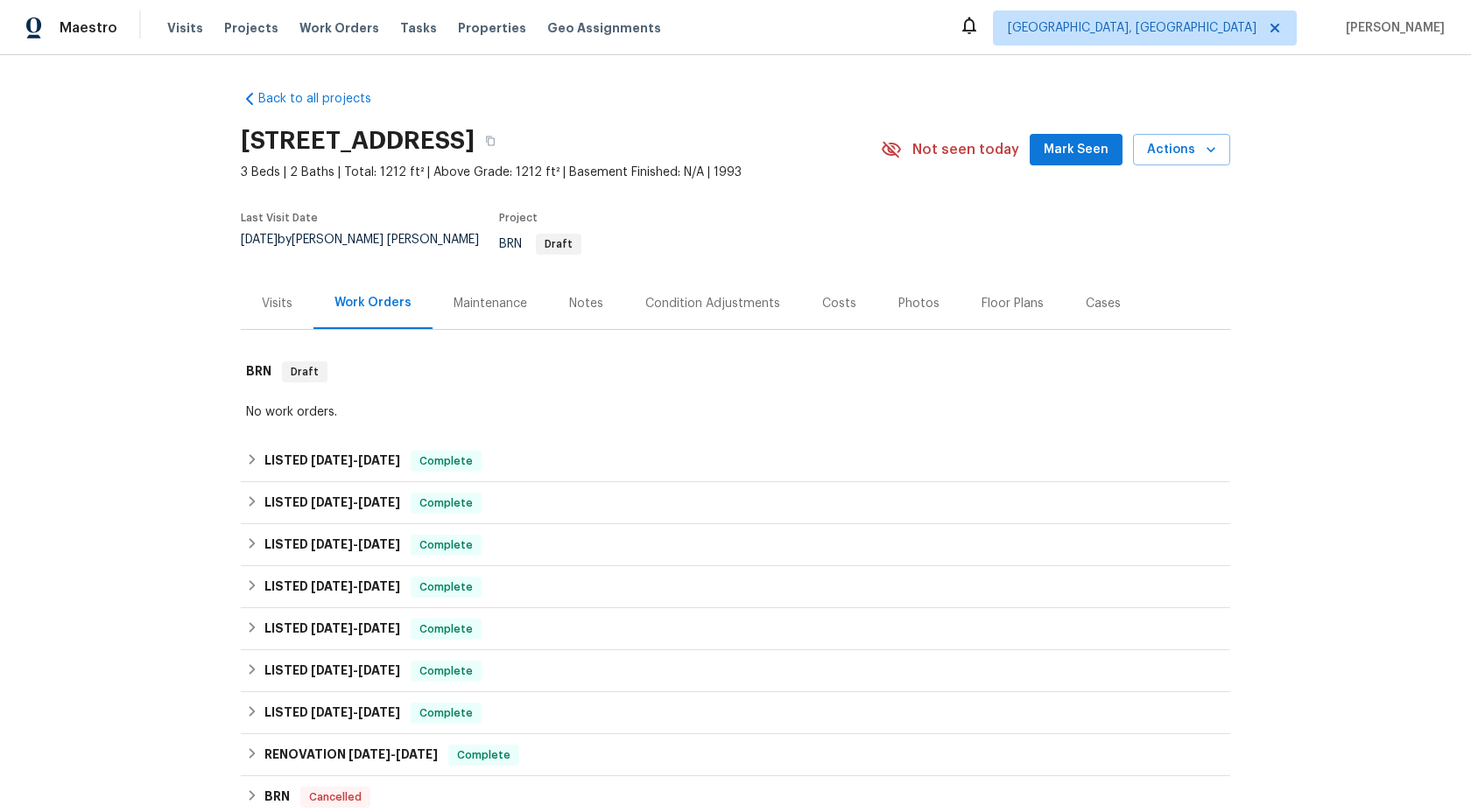
click at [470, 277] on div "Maintenance" at bounding box center [489, 303] width 115 height 51
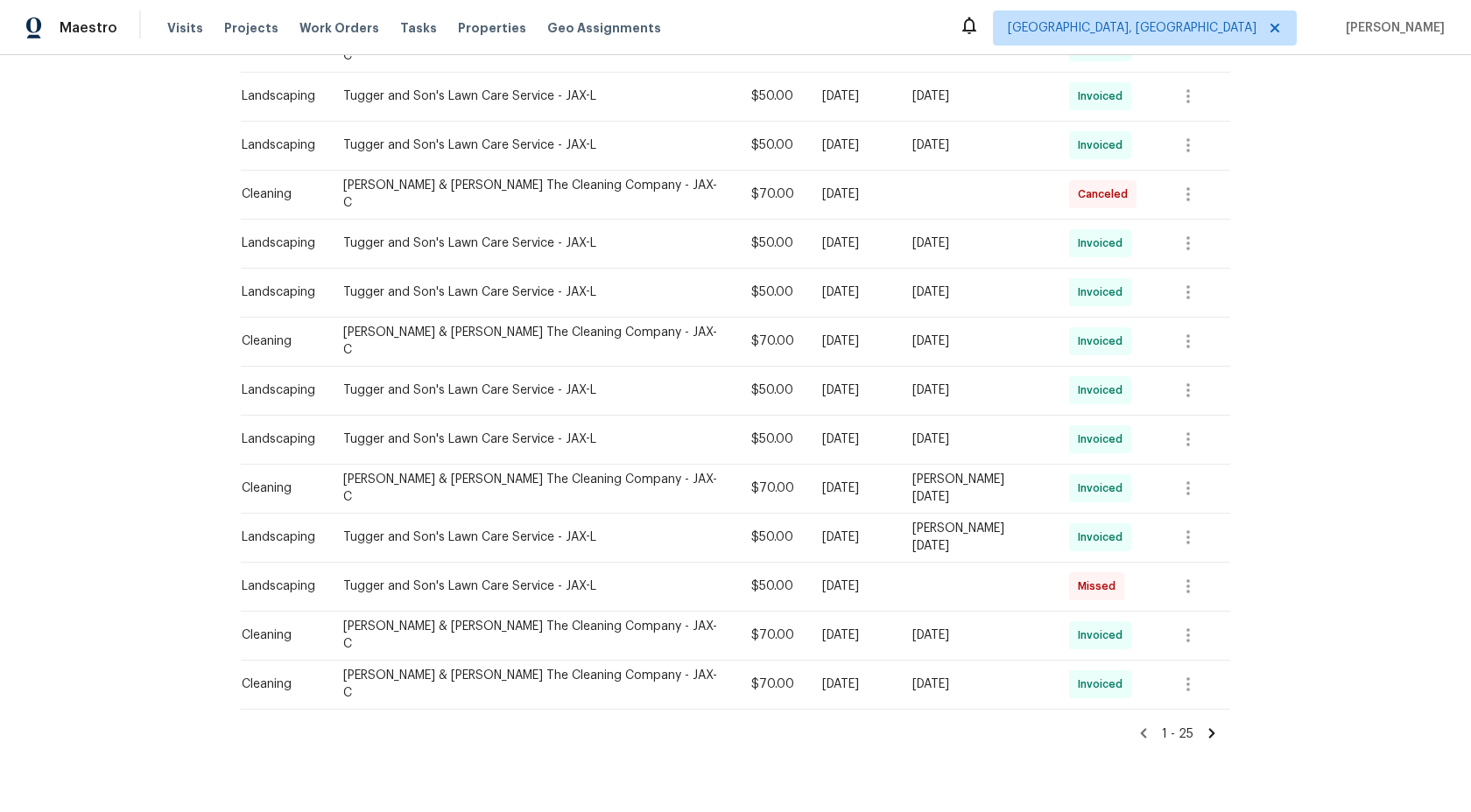
scroll to position [935, 0]
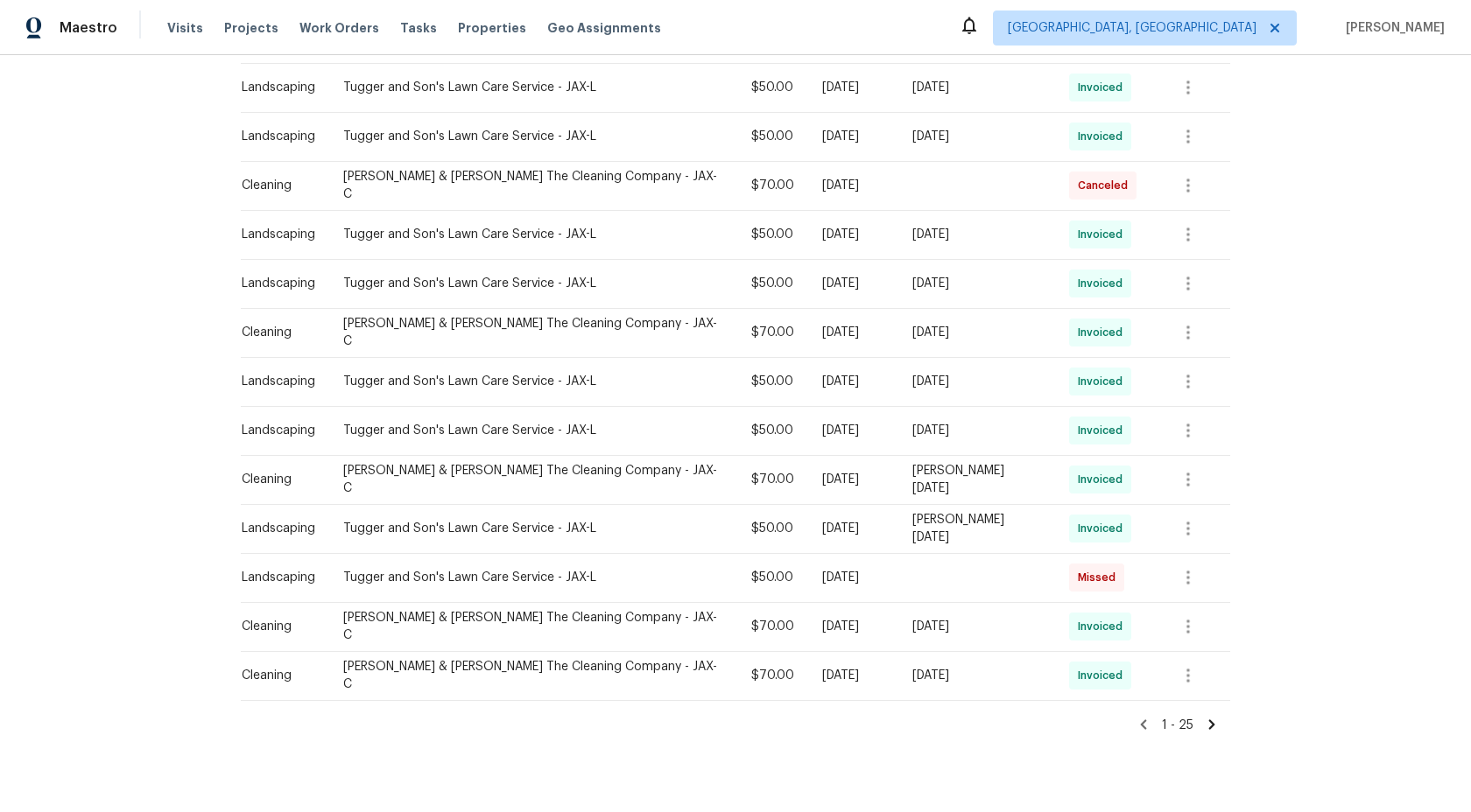
click at [1210, 719] on icon at bounding box center [1212, 724] width 6 height 10
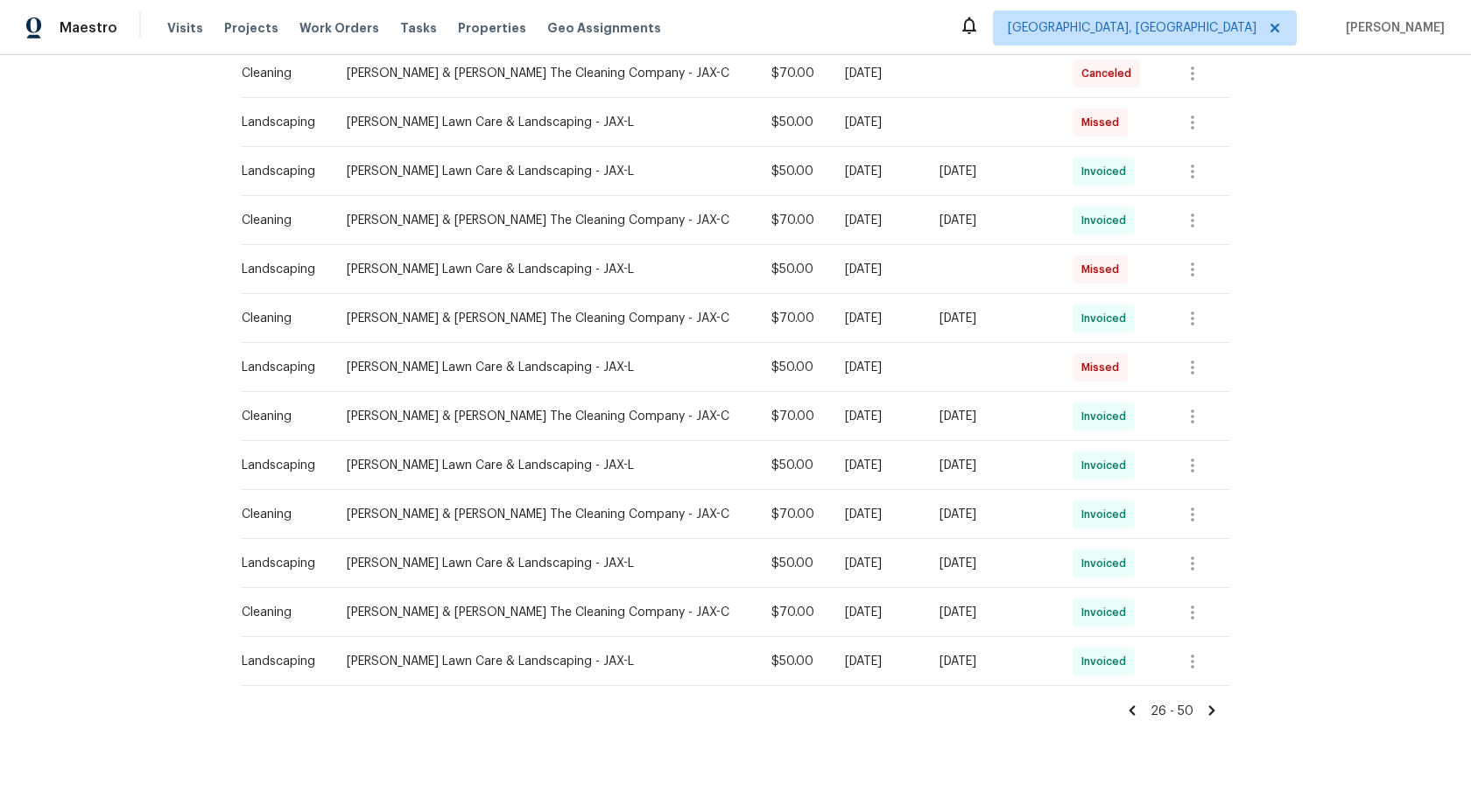
click at [1209, 705] on icon at bounding box center [1212, 710] width 6 height 10
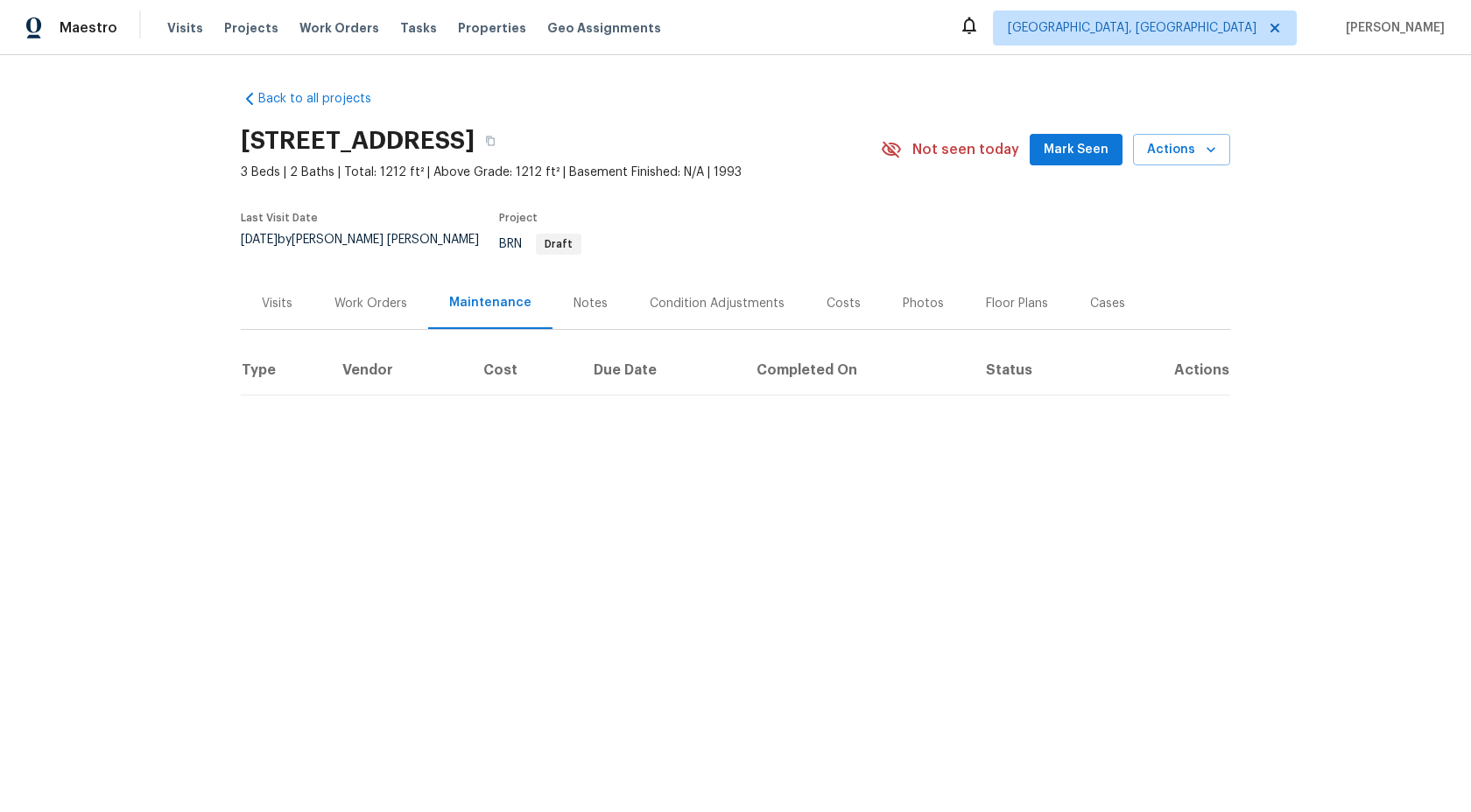
scroll to position [0, 0]
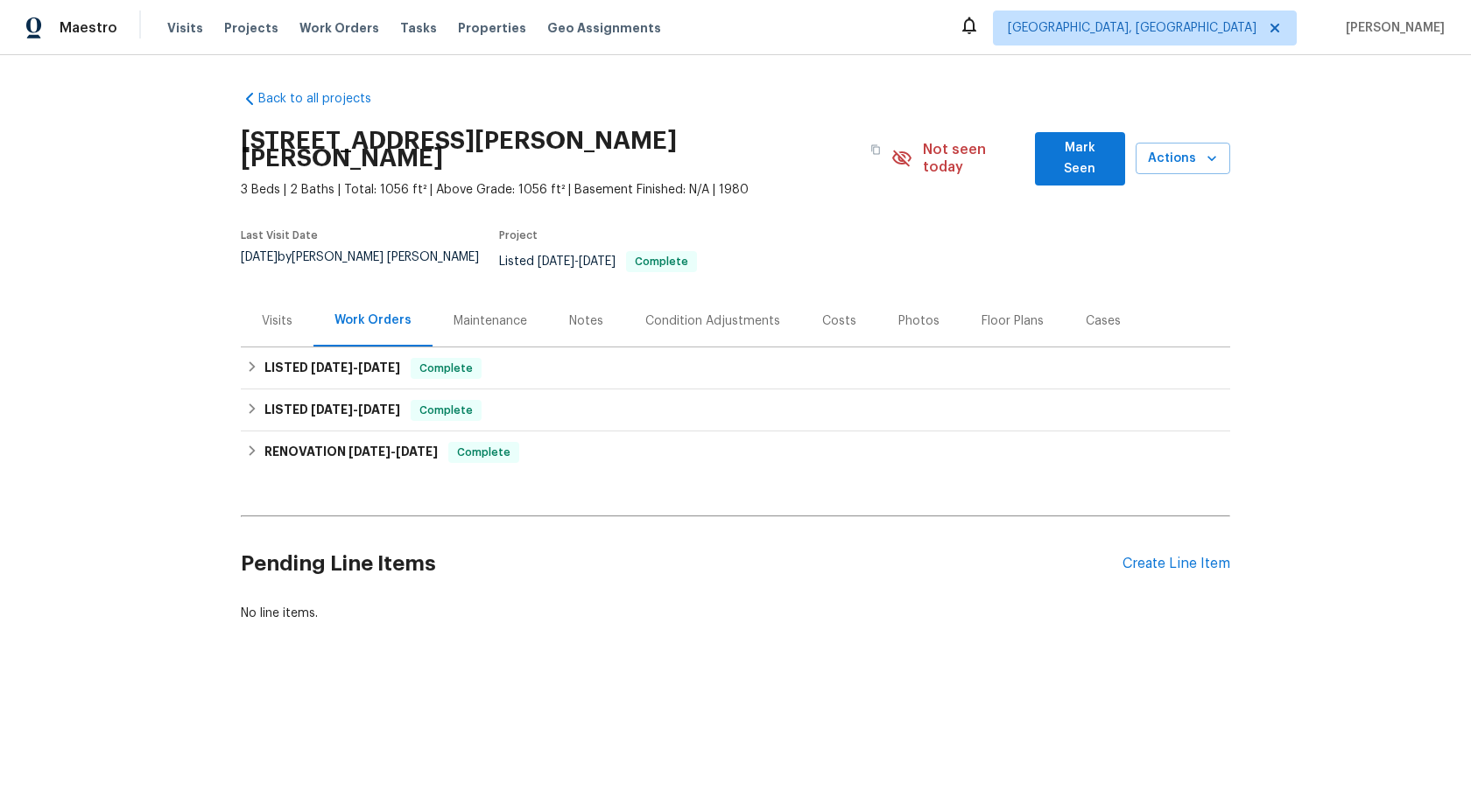
click at [494, 313] on div "Maintenance" at bounding box center [490, 322] width 74 height 18
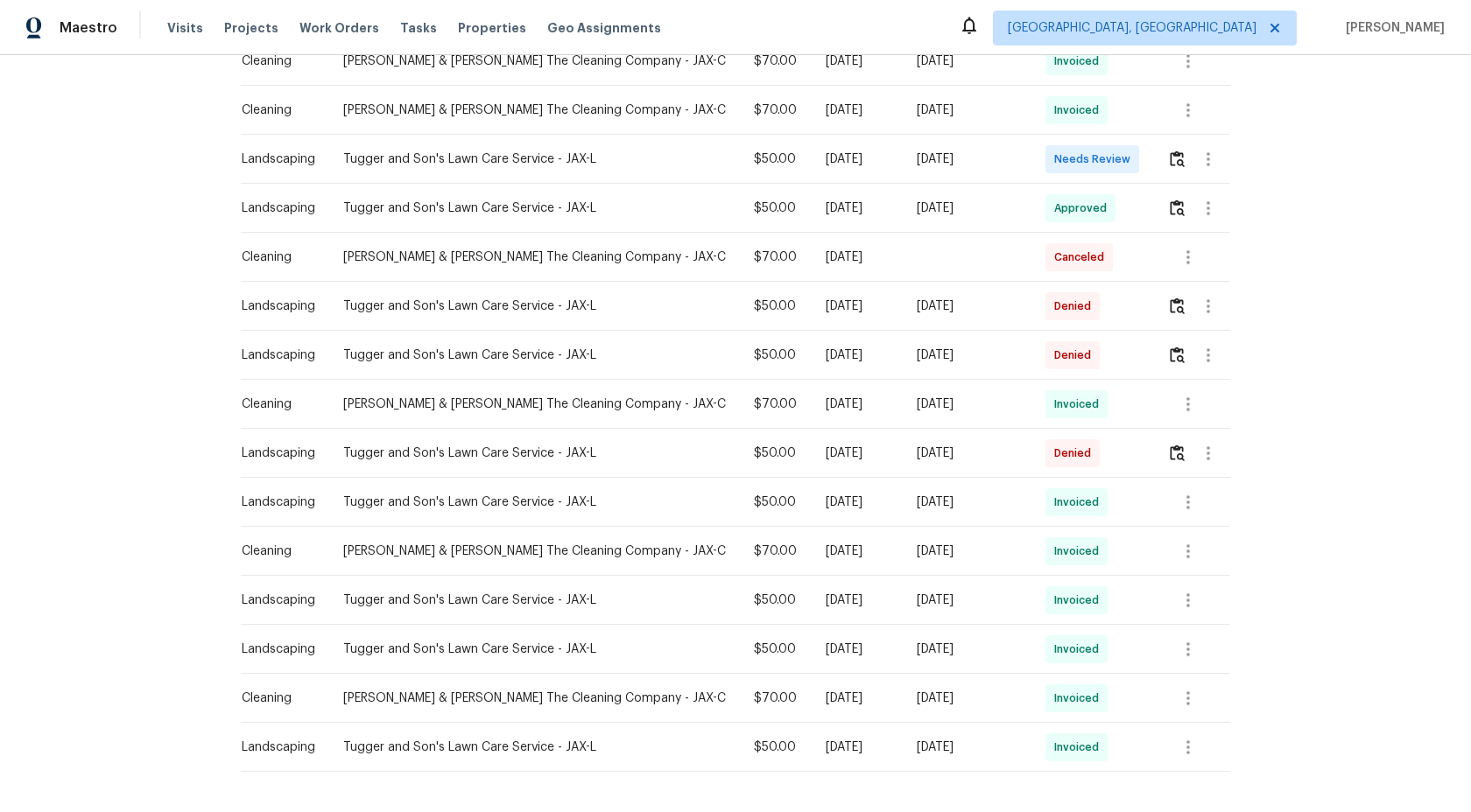
scroll to position [608, 0]
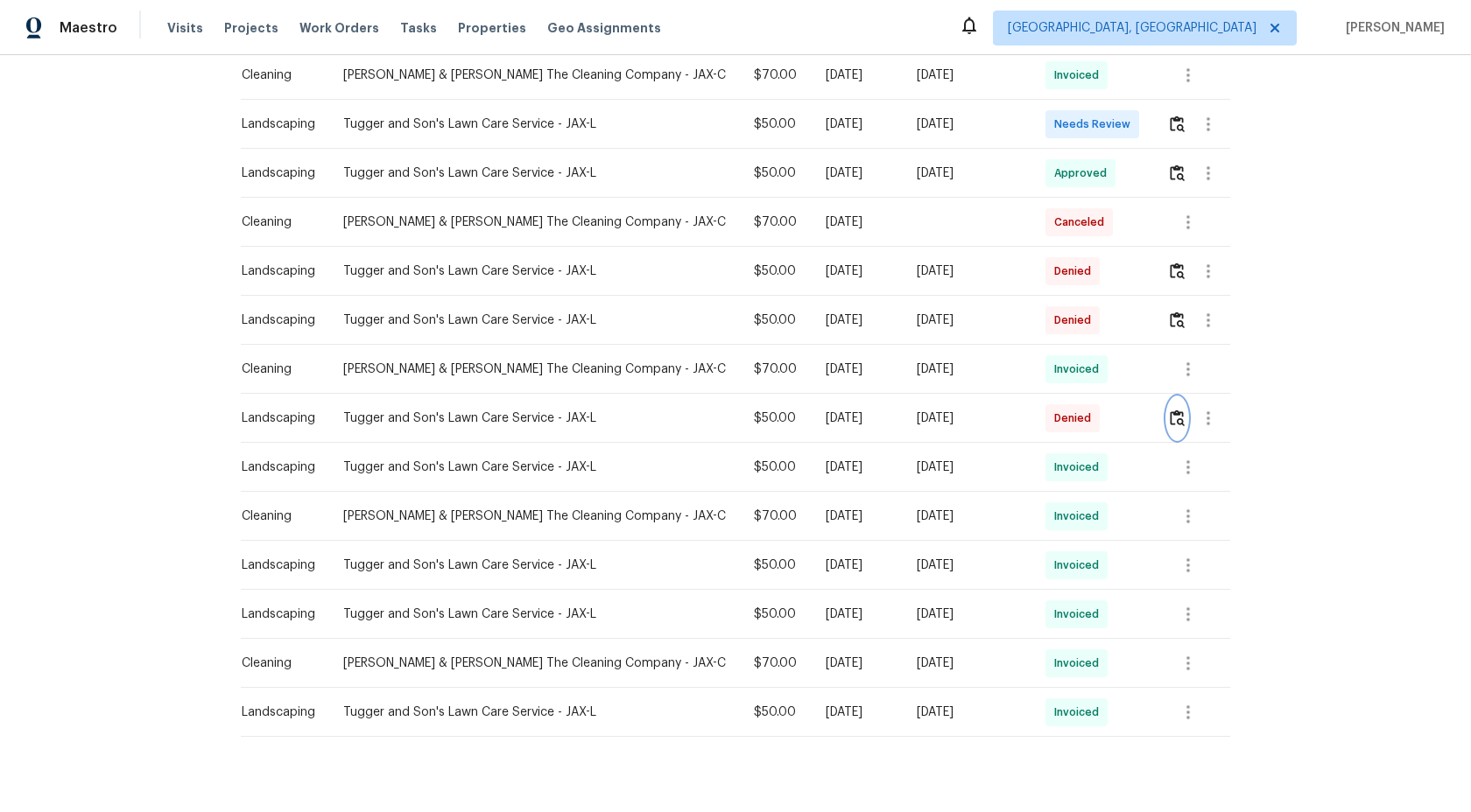
click at [1169, 409] on img "button" at bounding box center [1176, 417] width 15 height 17
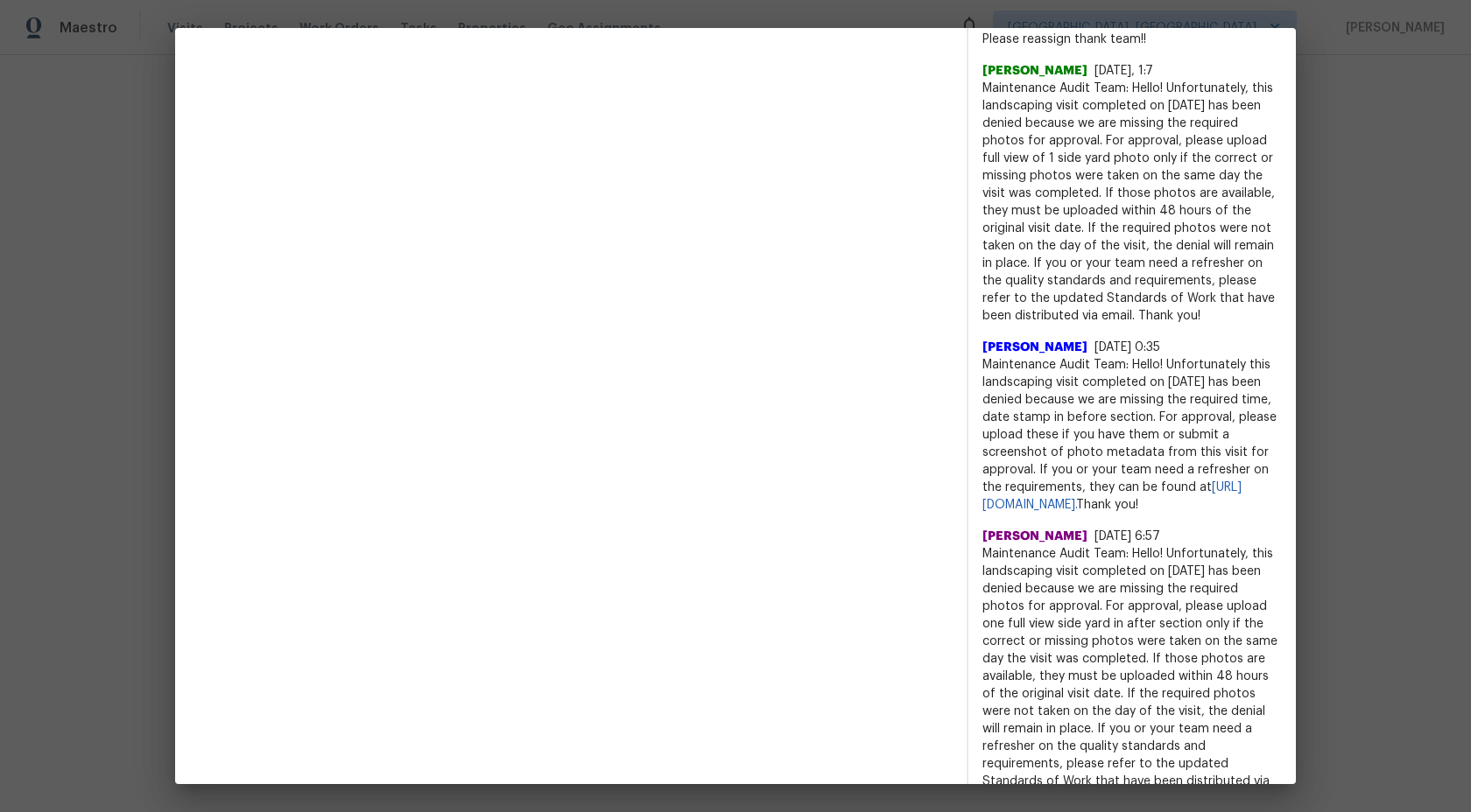
scroll to position [857, 0]
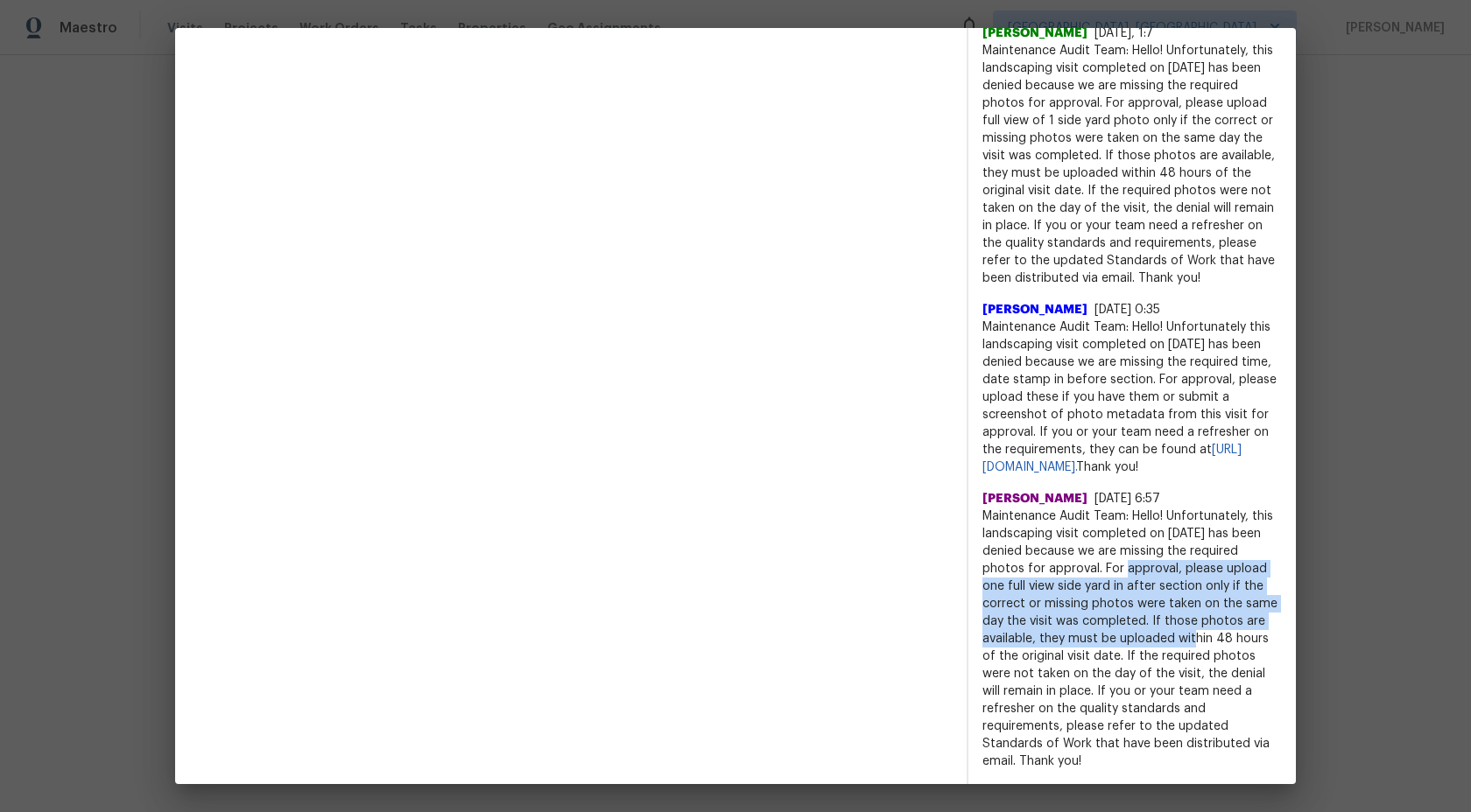
drag, startPoint x: 1103, startPoint y: 568, endPoint x: 1173, endPoint y: 638, distance: 99.0
click at [1173, 638] on span "Maintenance Audit Team: Hello! Unfortunately, this landscaping visit completed …" at bounding box center [1132, 639] width 299 height 262
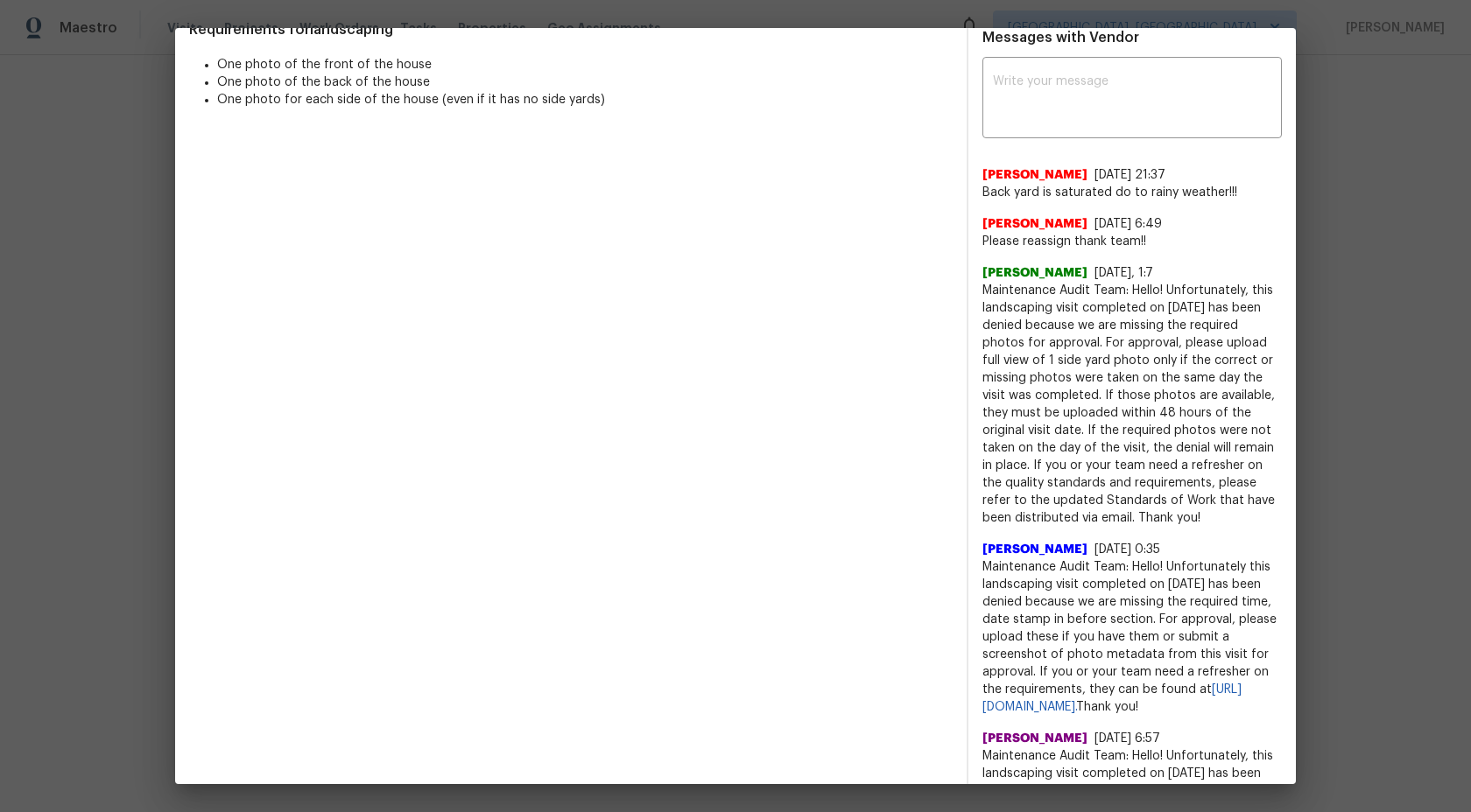
scroll to position [519, 0]
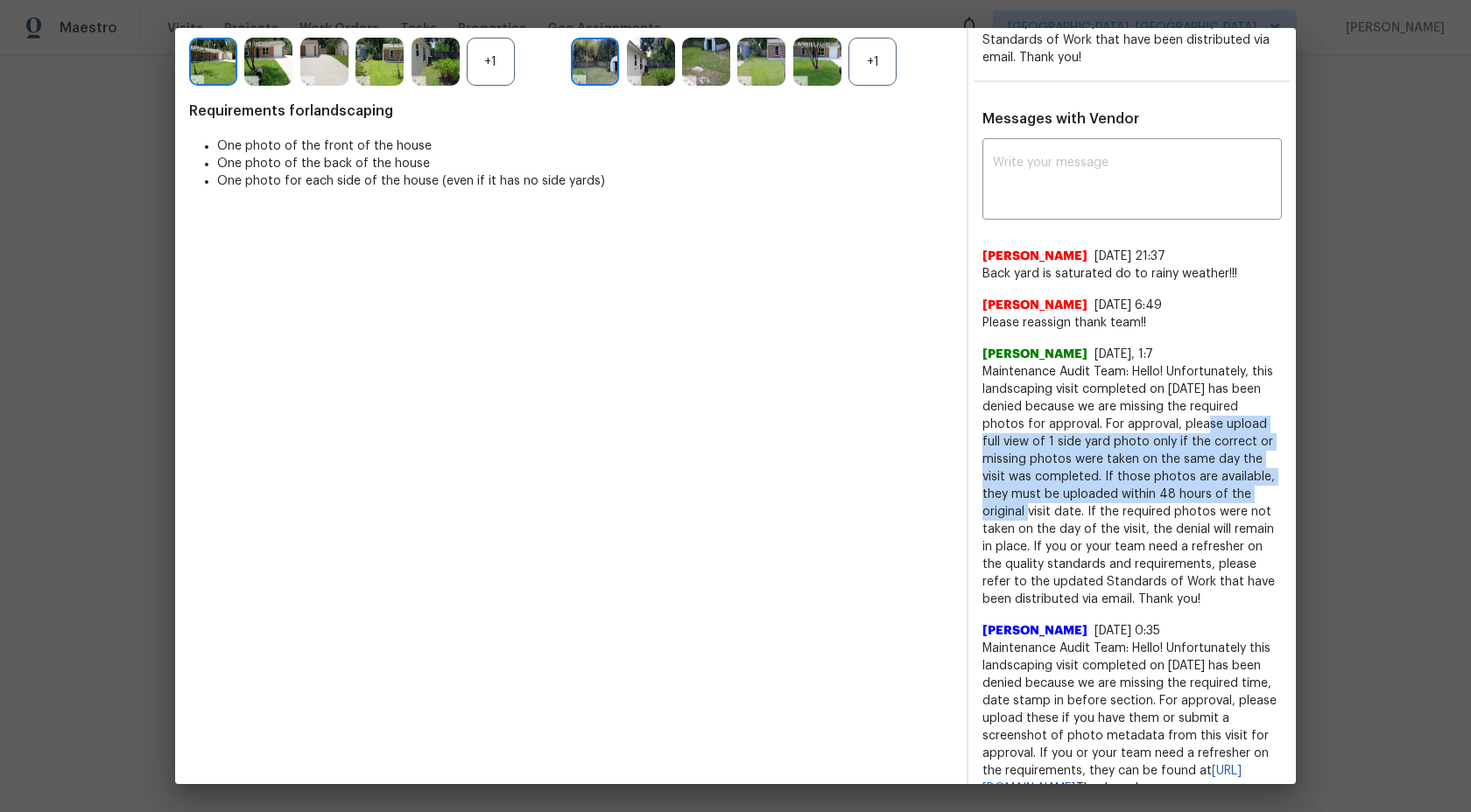
drag, startPoint x: 1181, startPoint y: 424, endPoint x: 1246, endPoint y: 485, distance: 89.1
click at [1246, 485] on span "Maintenance Audit Team: Hello! Unfortunately, this landscaping visit completed …" at bounding box center [1132, 485] width 299 height 245
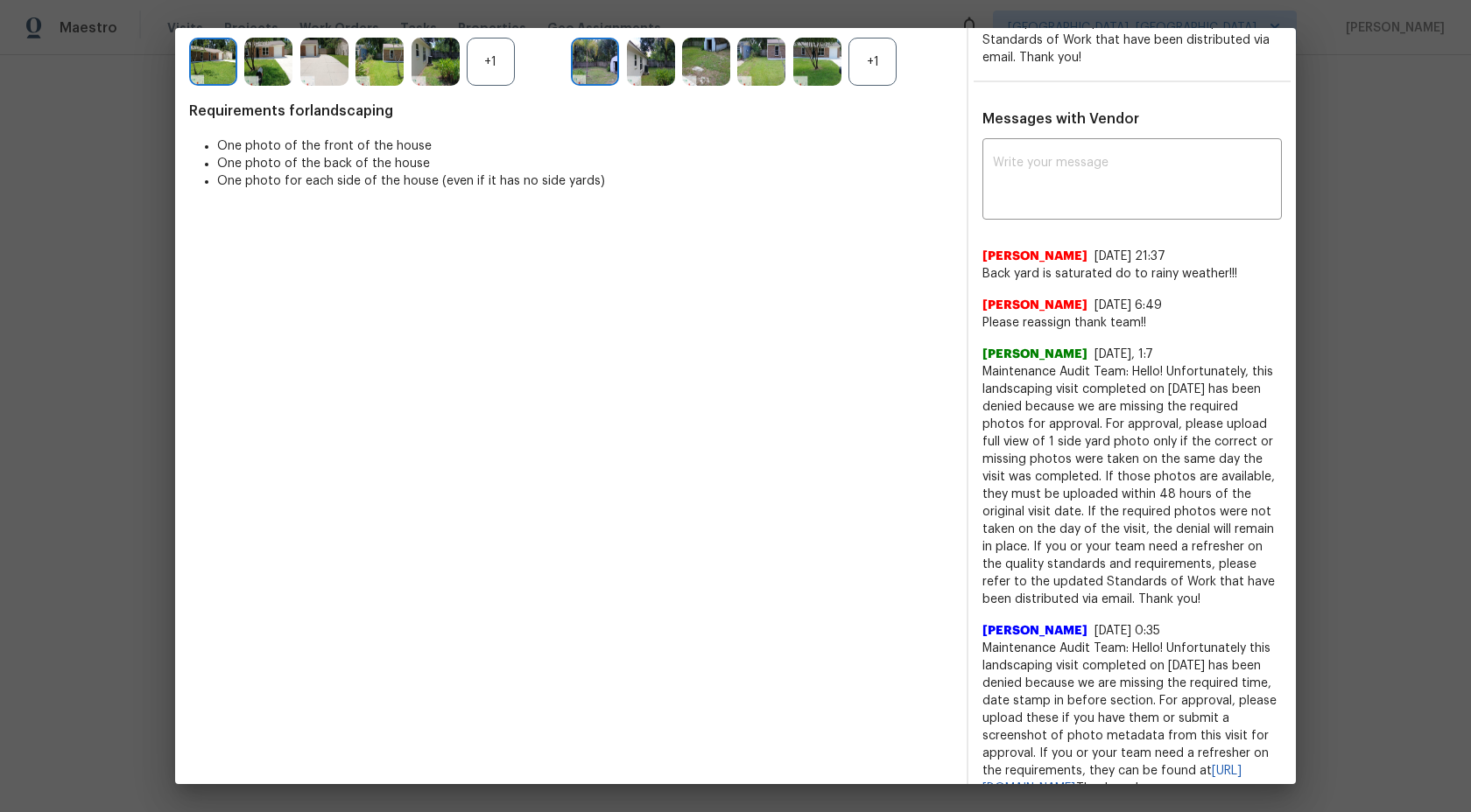
click at [1252, 542] on span "Maintenance Audit Team: Hello! Unfortunately, this landscaping visit completed …" at bounding box center [1132, 485] width 299 height 245
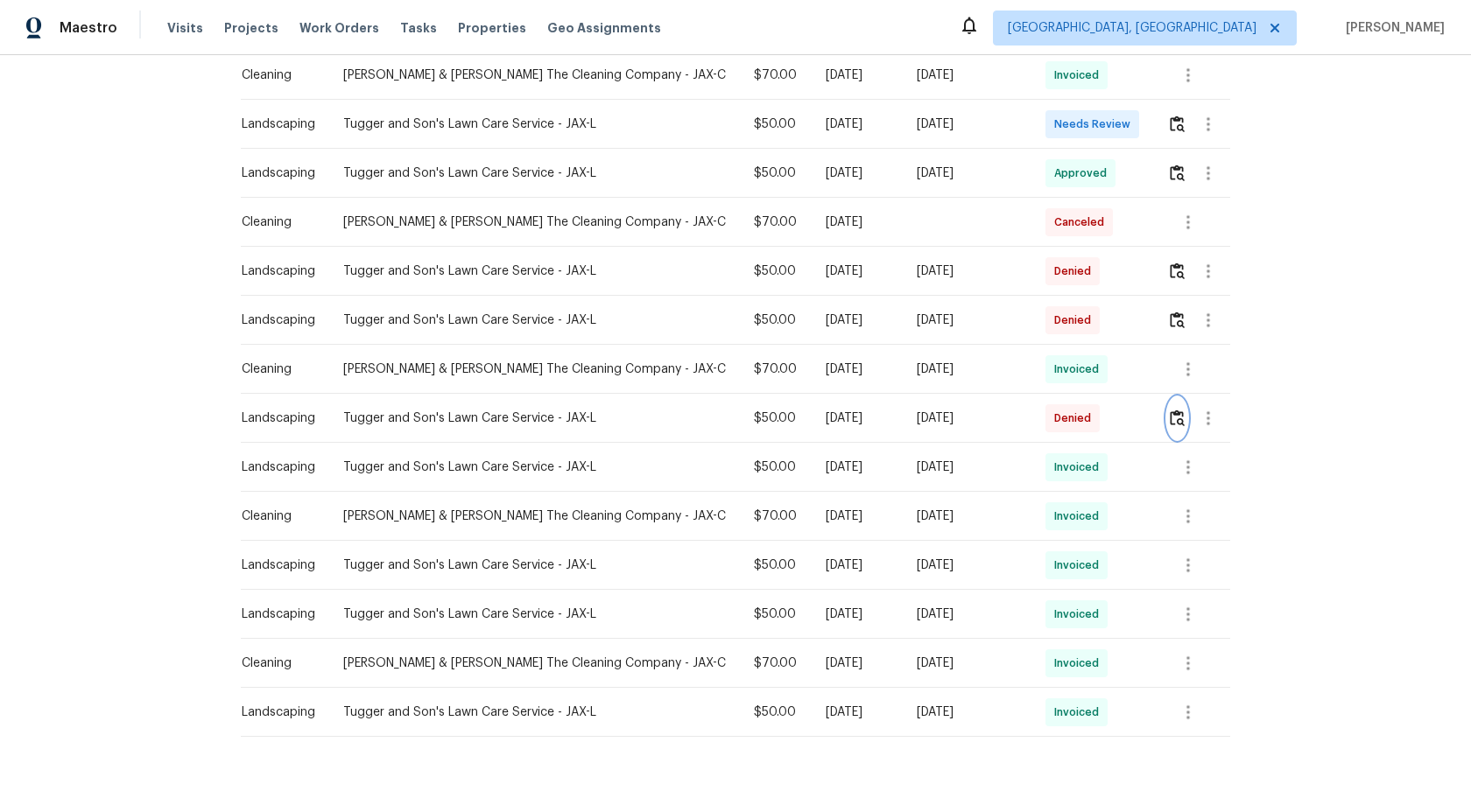
click at [1172, 409] on img "button" at bounding box center [1176, 417] width 15 height 17
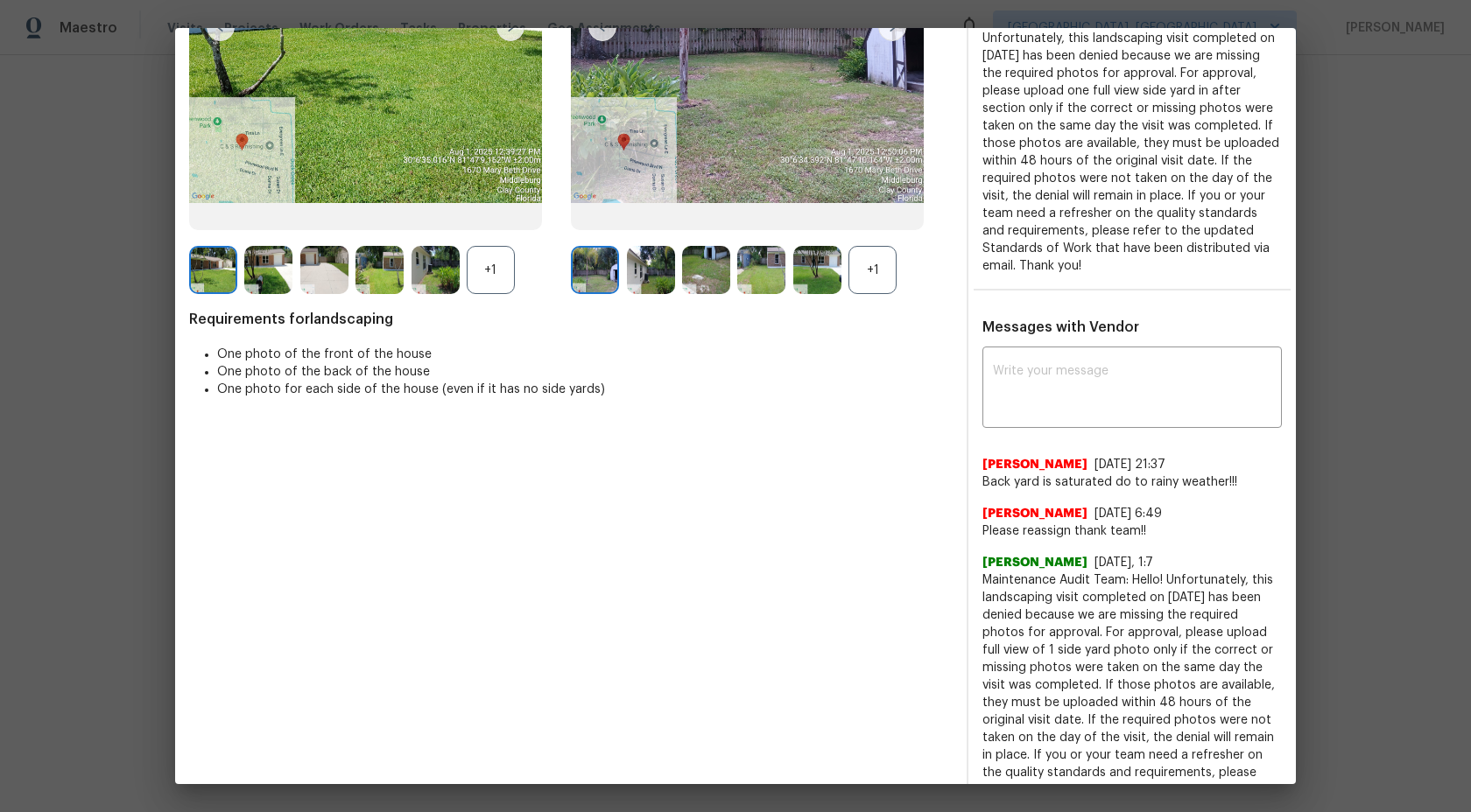
scroll to position [268, 0]
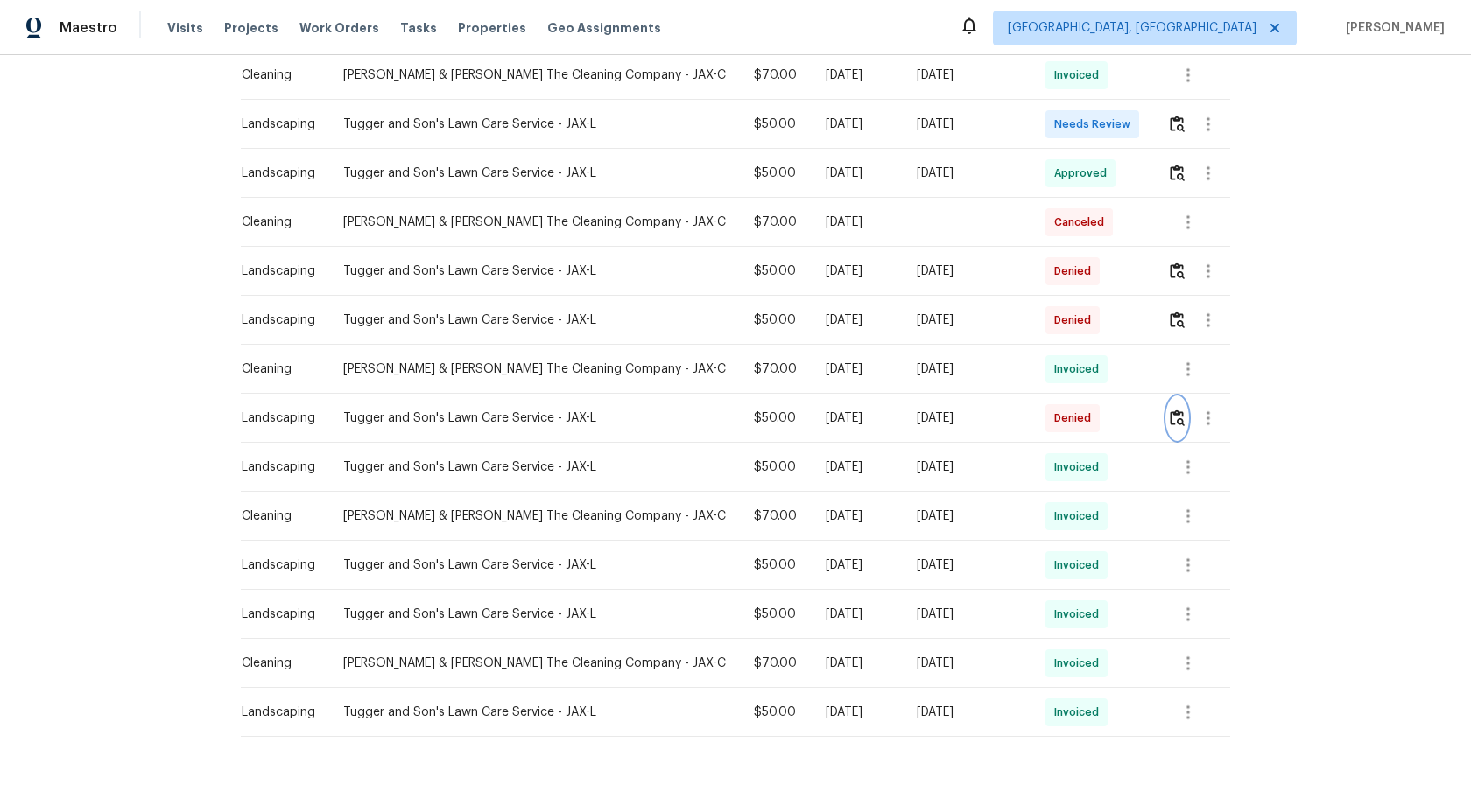
click at [1177, 409] on img "button" at bounding box center [1176, 417] width 15 height 17
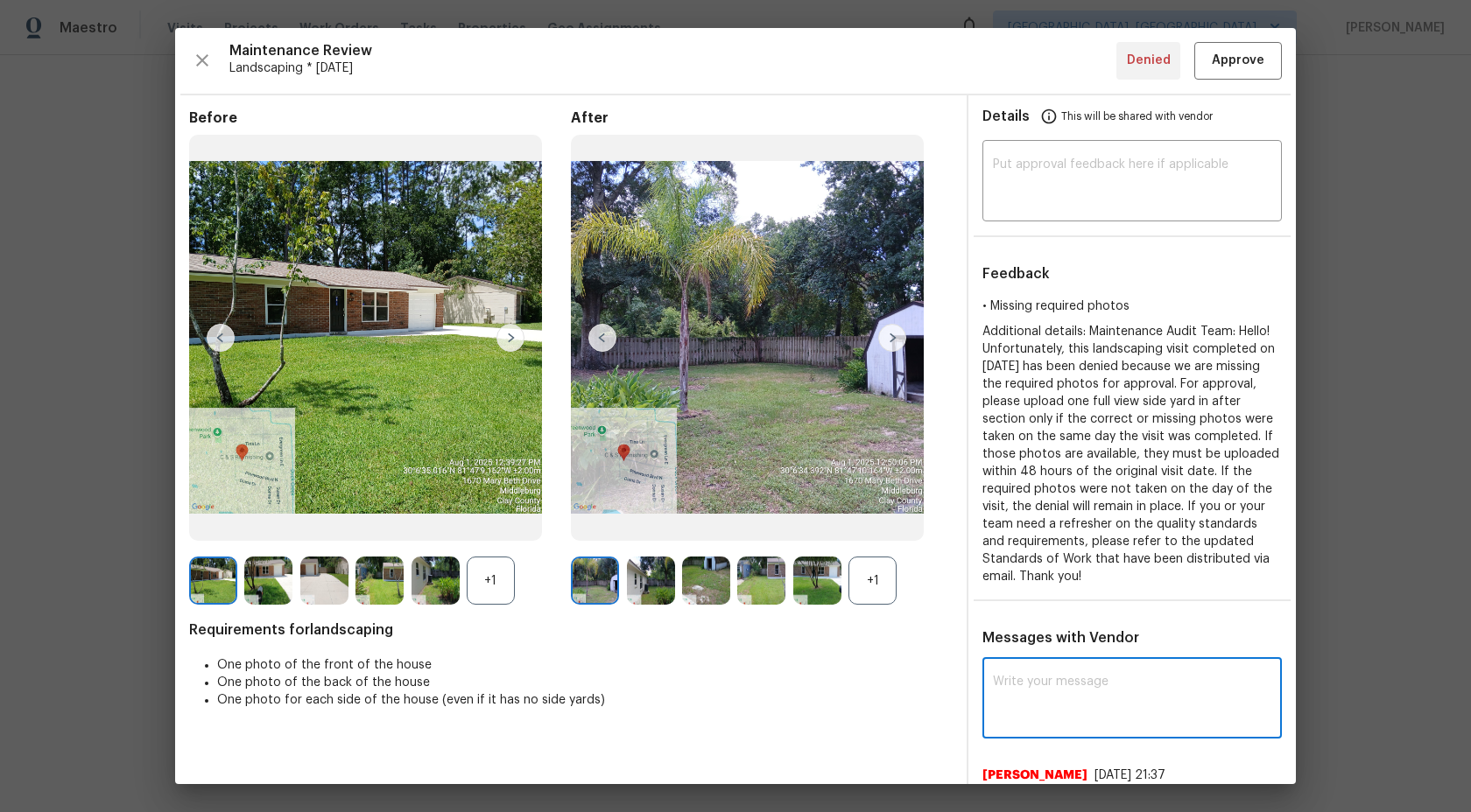
click at [1058, 698] on textarea at bounding box center [1132, 701] width 278 height 49
type textarea "H"
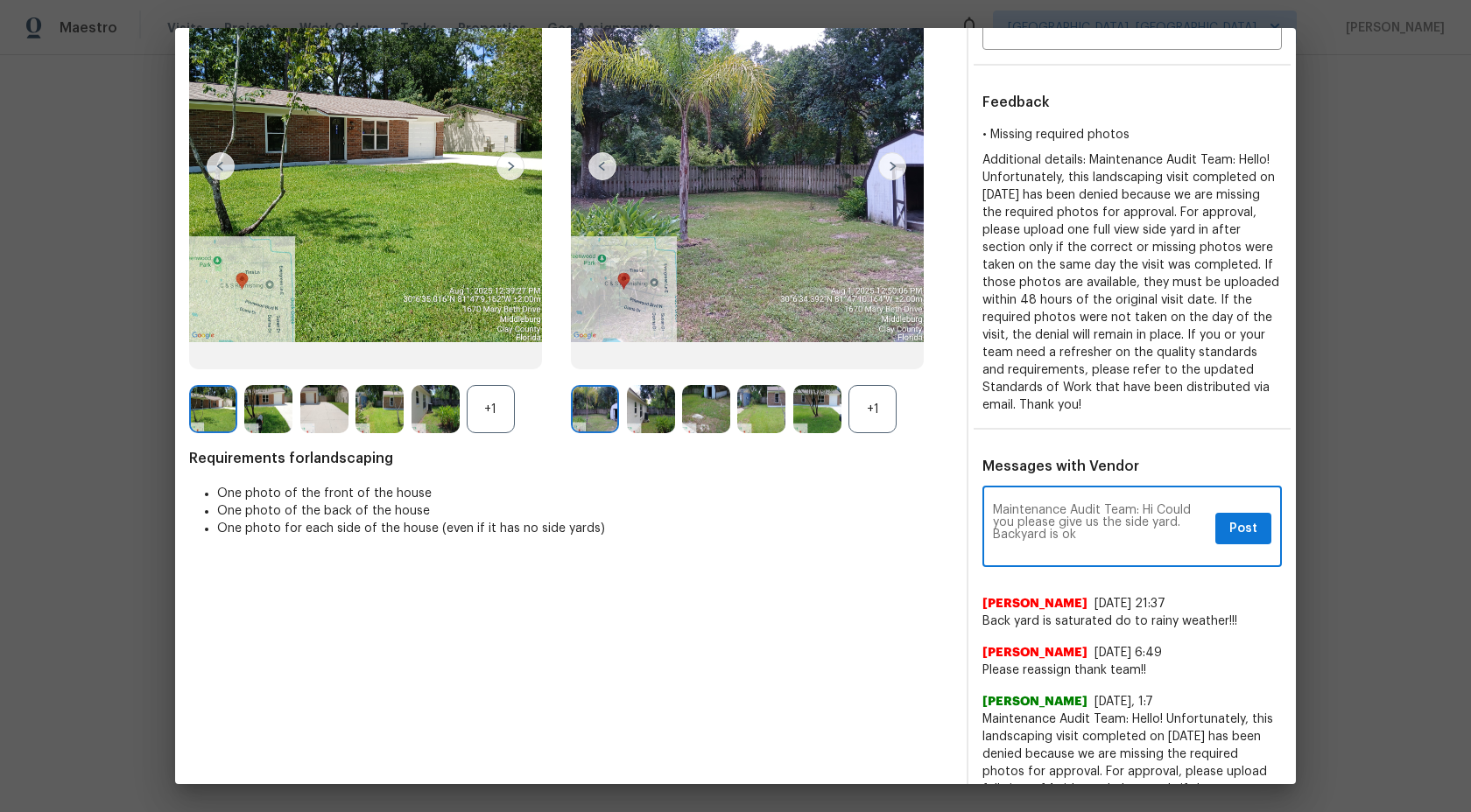
scroll to position [198, 0]
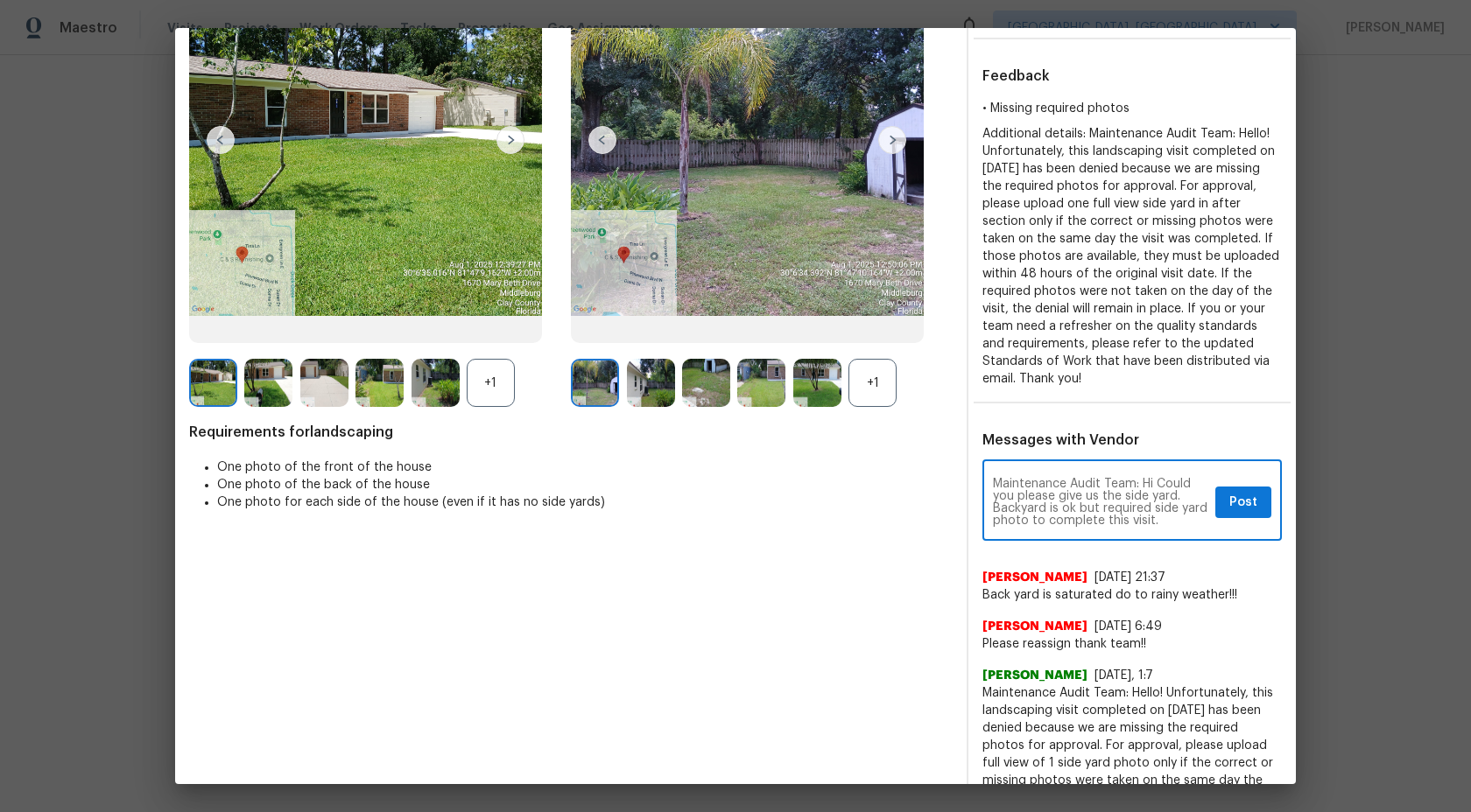
type textarea "Maintenance Audit Team: Hi Could you please give us the side yard. Backyard is …"
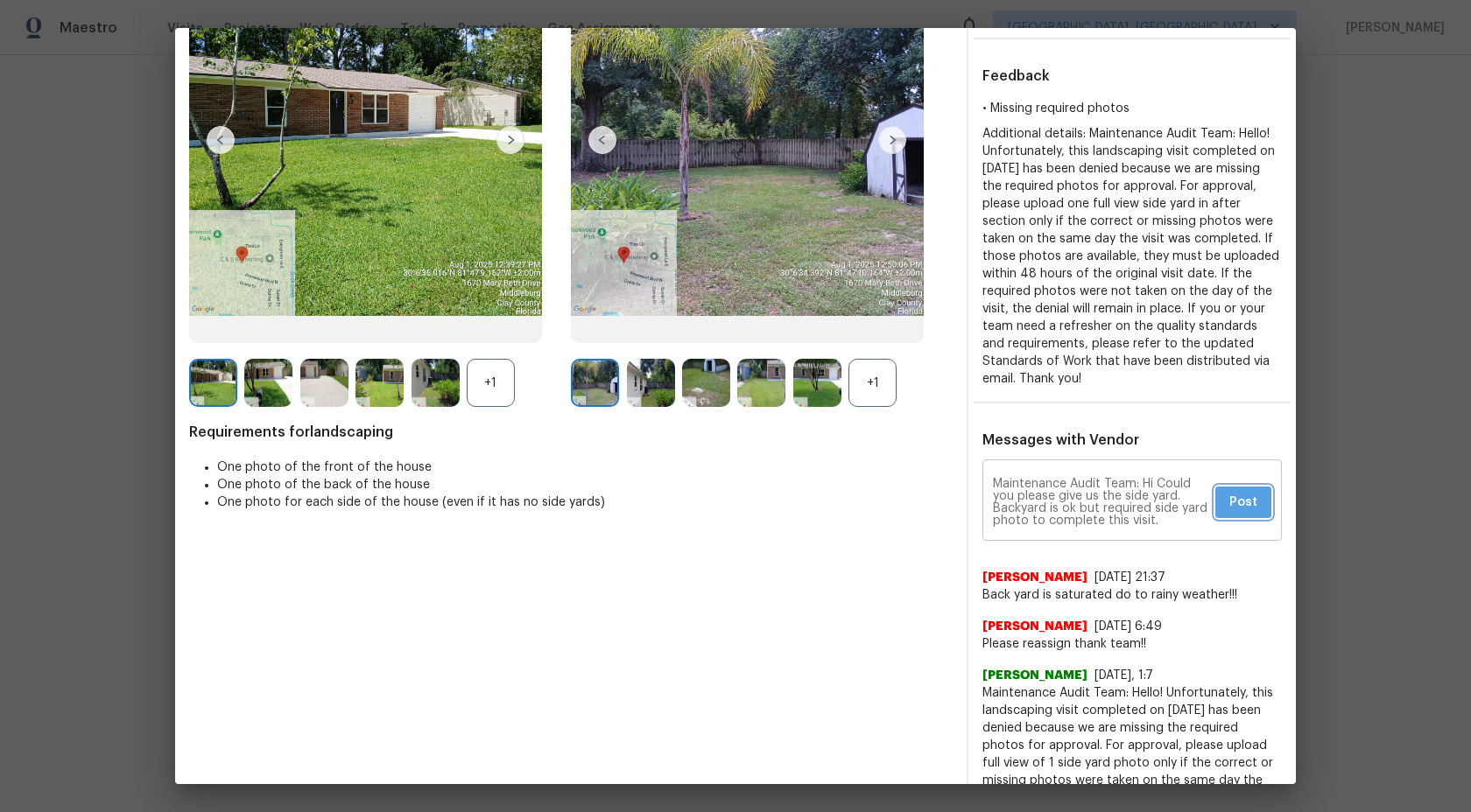
click at [1250, 501] on span "Post" at bounding box center [1243, 503] width 28 height 22
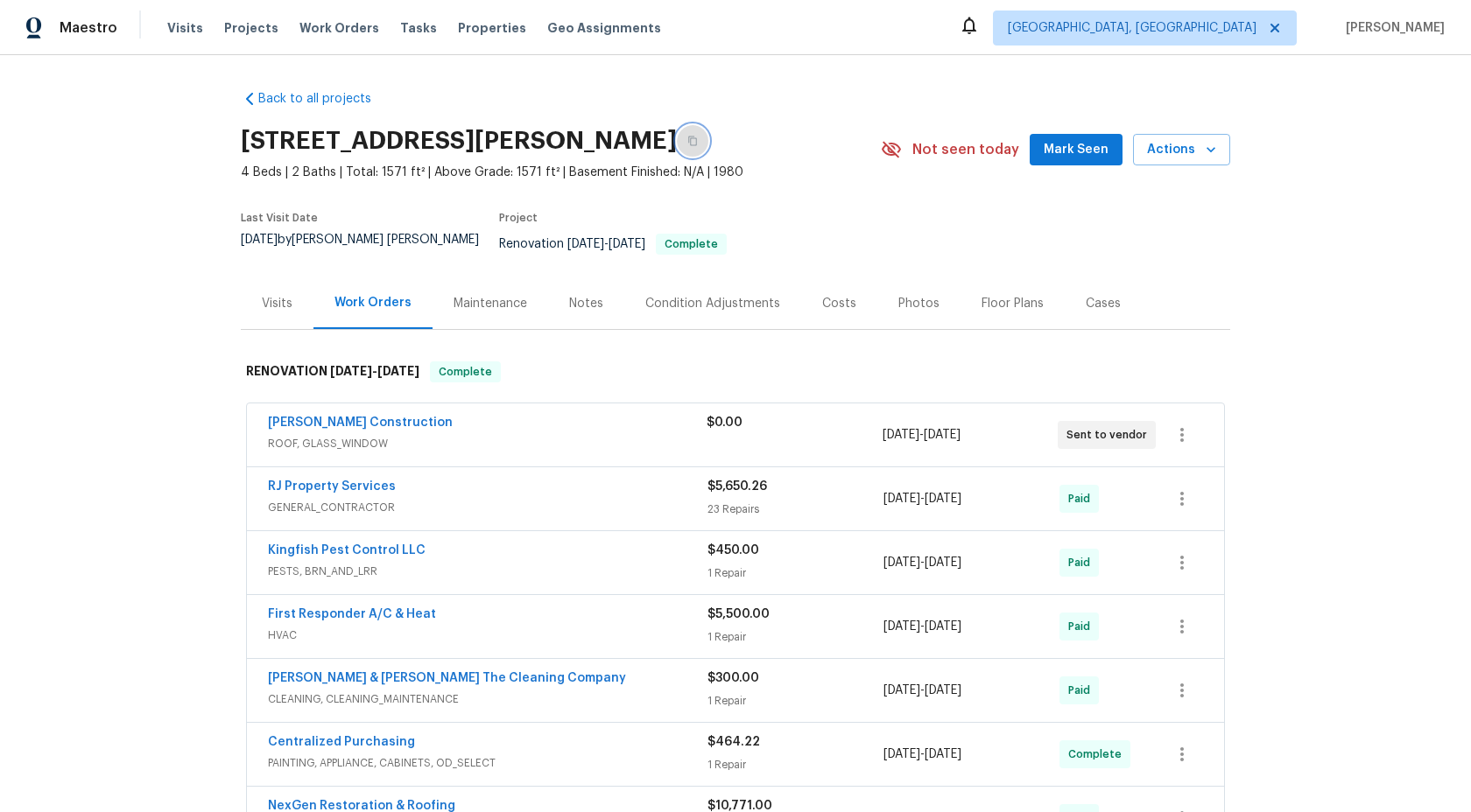
click at [708, 146] on button "button" at bounding box center [693, 141] width 32 height 32
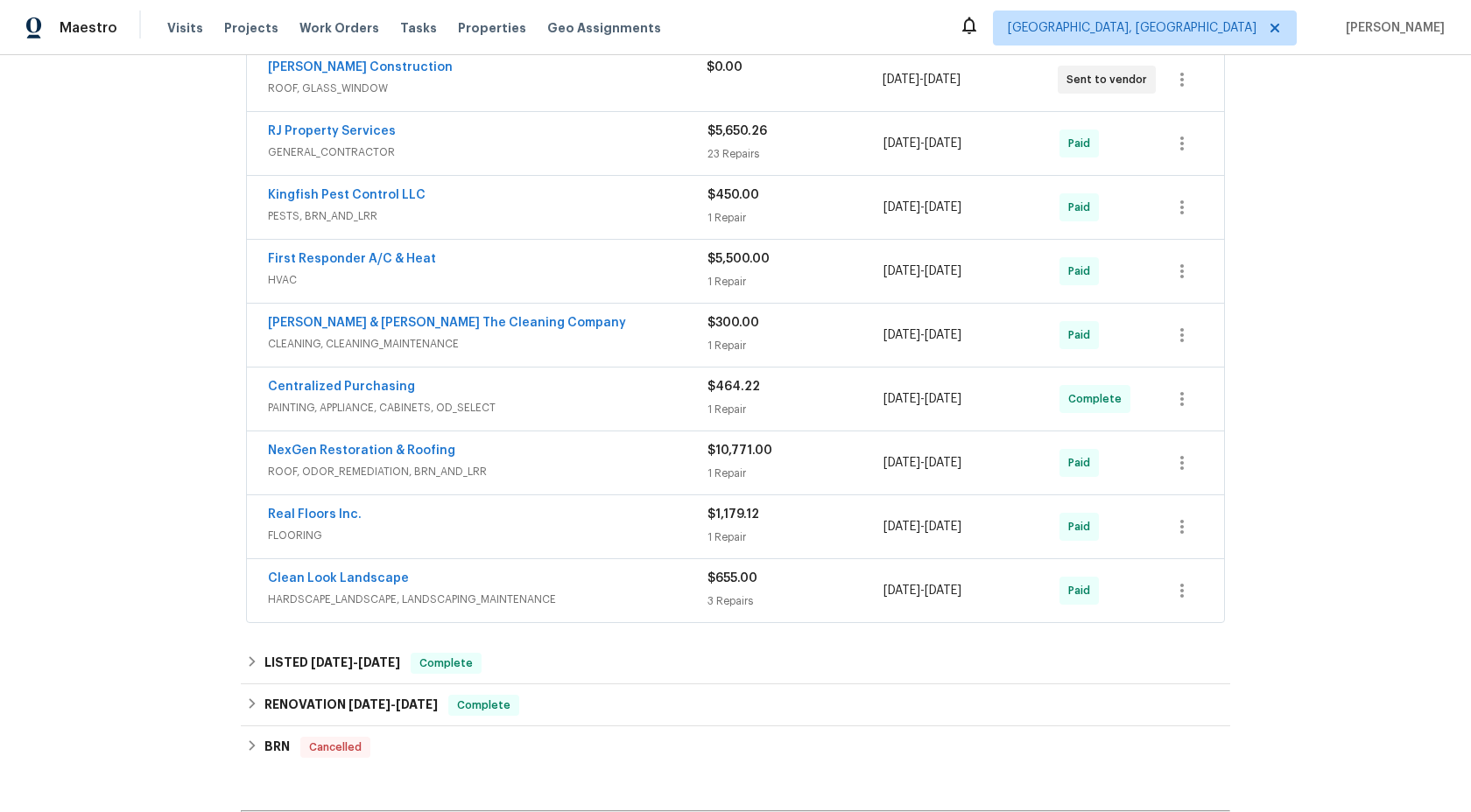
scroll to position [116, 0]
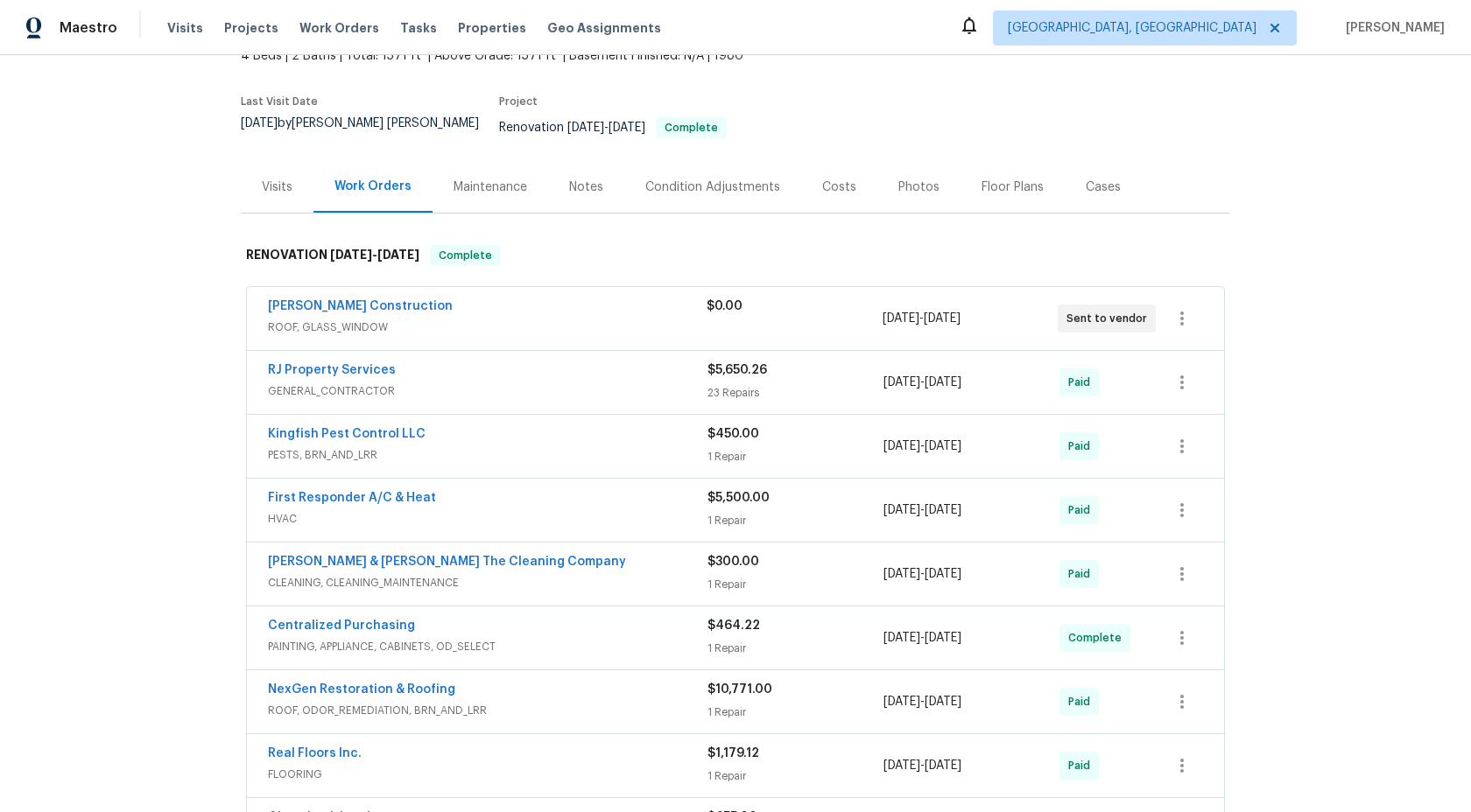
click at [492, 179] on div "Maintenance" at bounding box center [490, 187] width 74 height 18
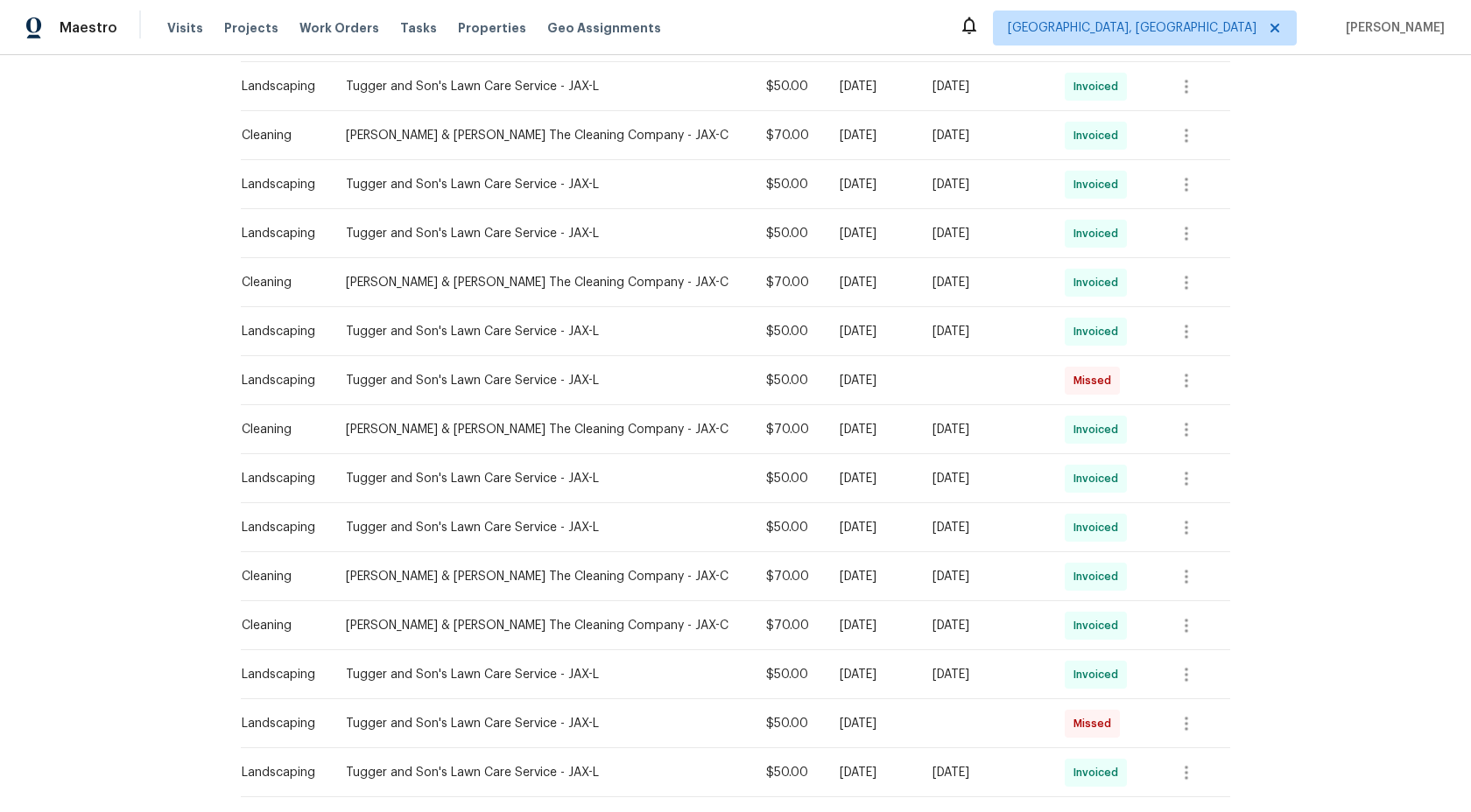
scroll to position [935, 0]
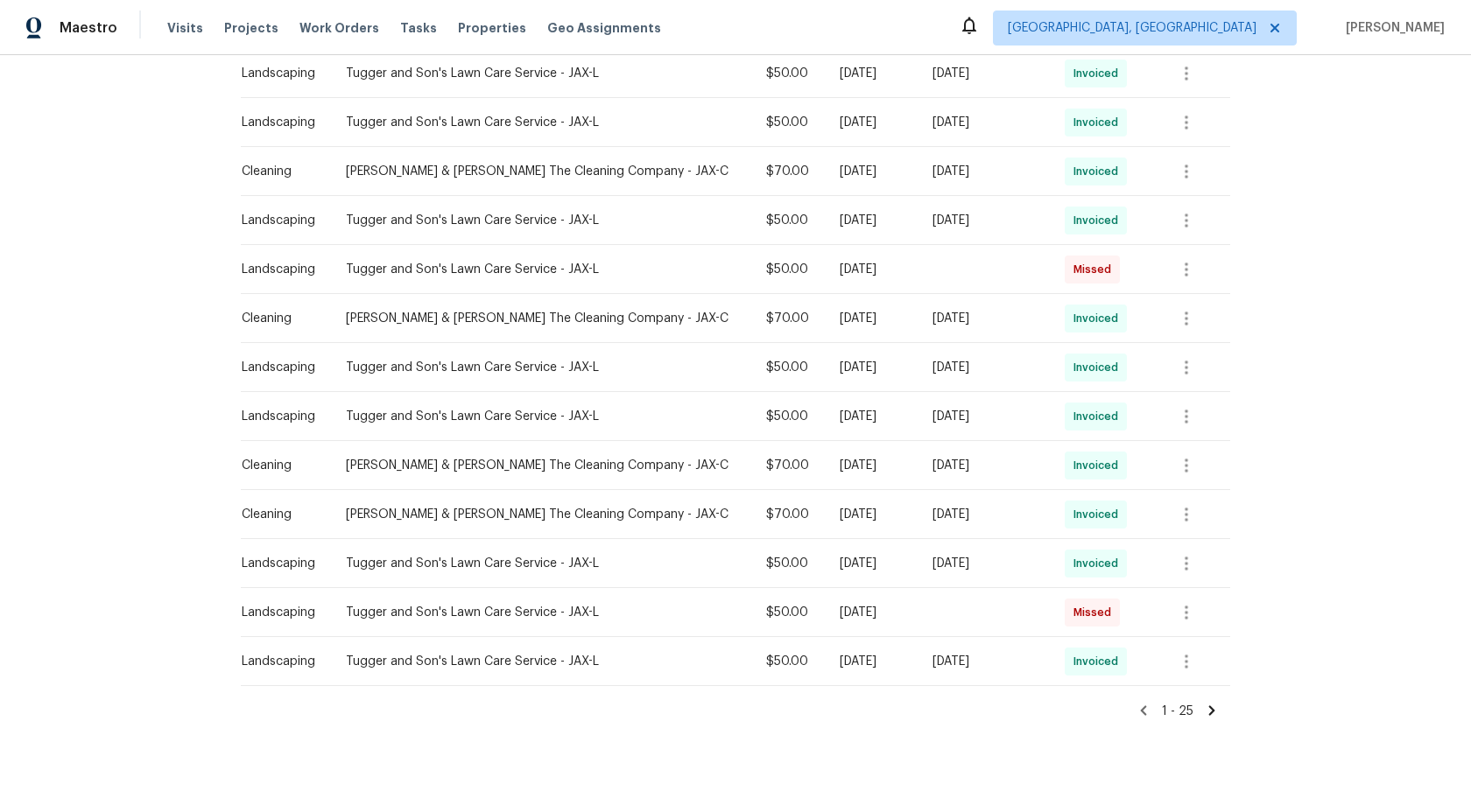
click at [1209, 705] on icon at bounding box center [1212, 710] width 6 height 10
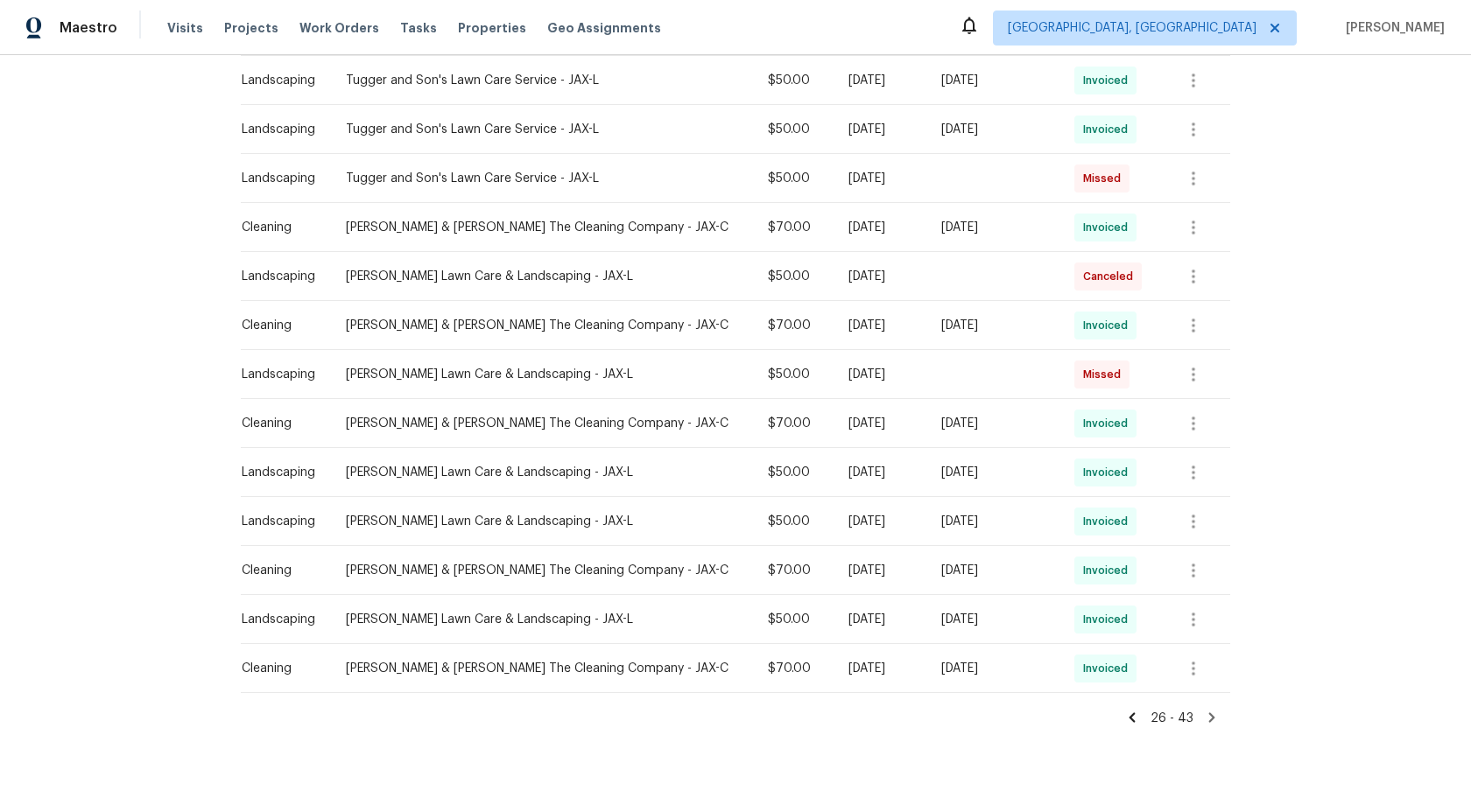
scroll to position [592, 0]
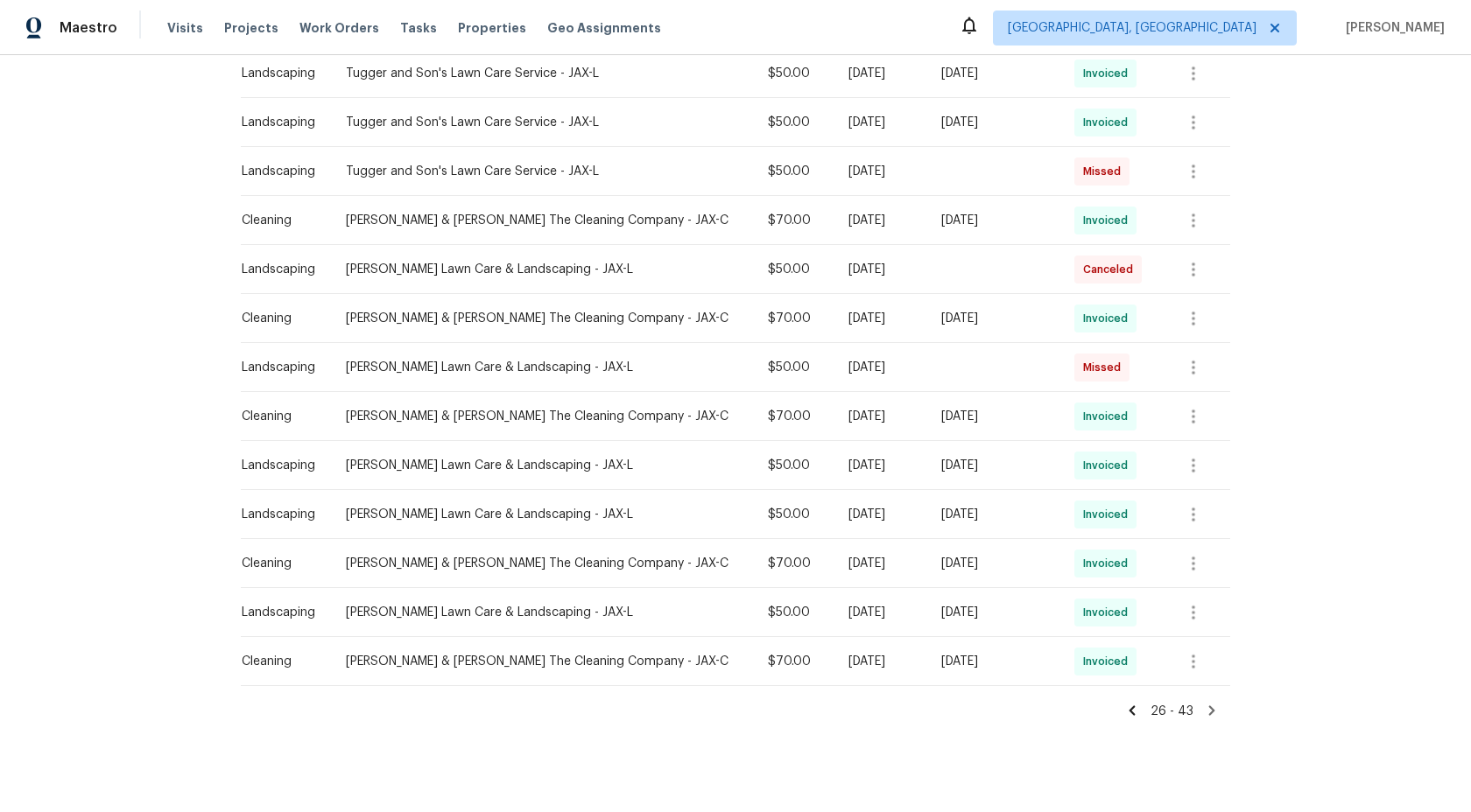
click at [1212, 705] on icon at bounding box center [1212, 710] width 6 height 10
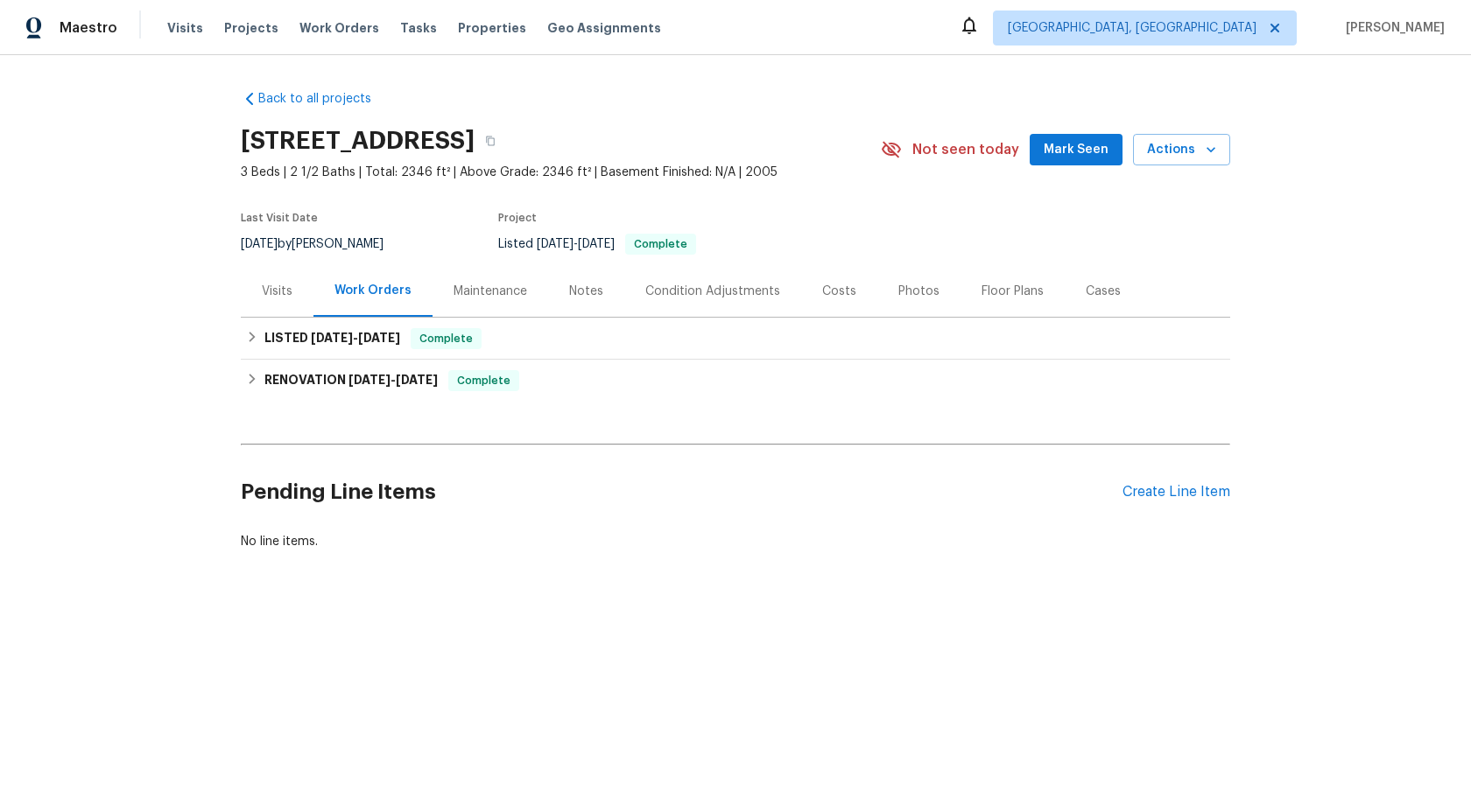
click at [506, 291] on div "Maintenance" at bounding box center [490, 292] width 74 height 18
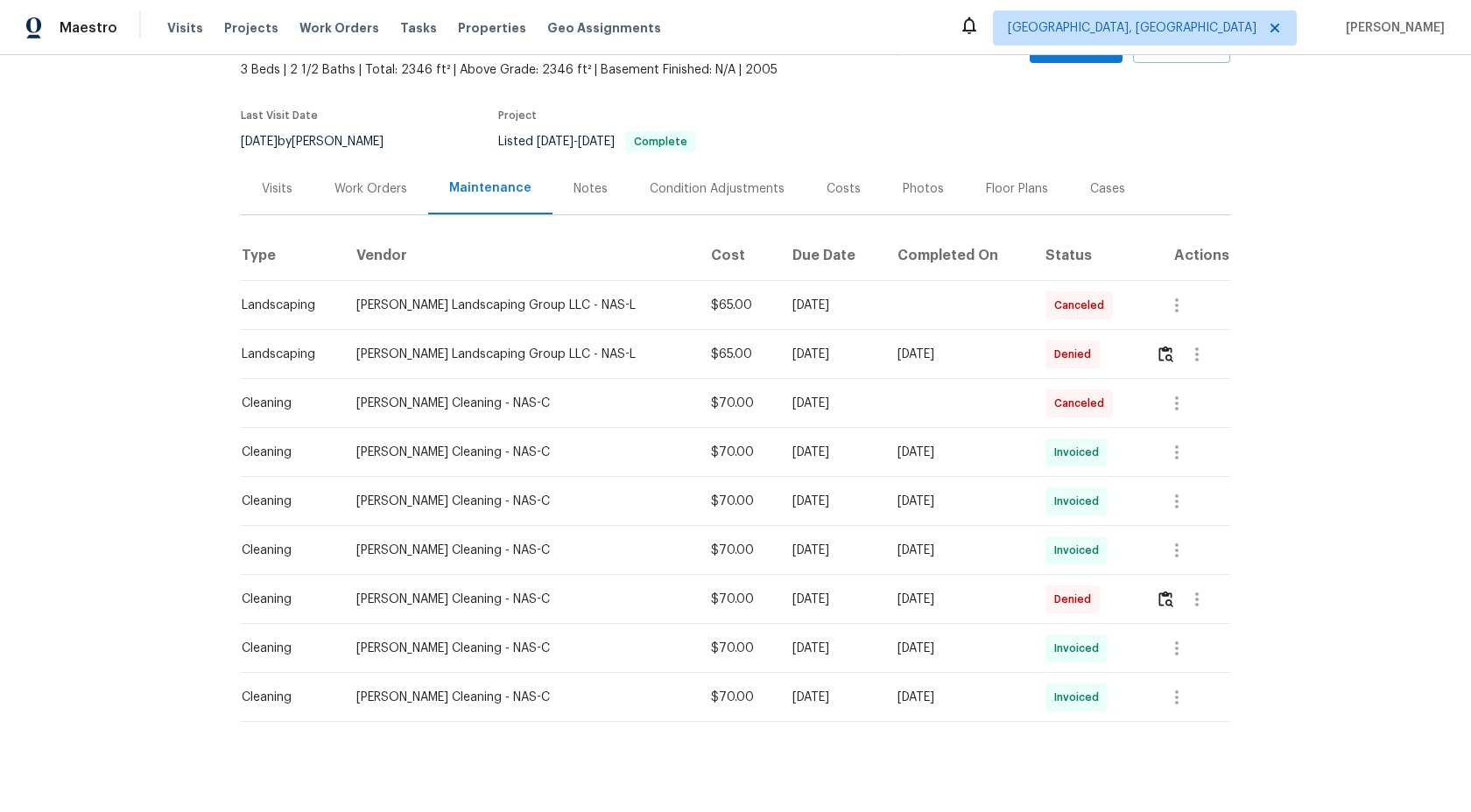
scroll to position [117, 0]
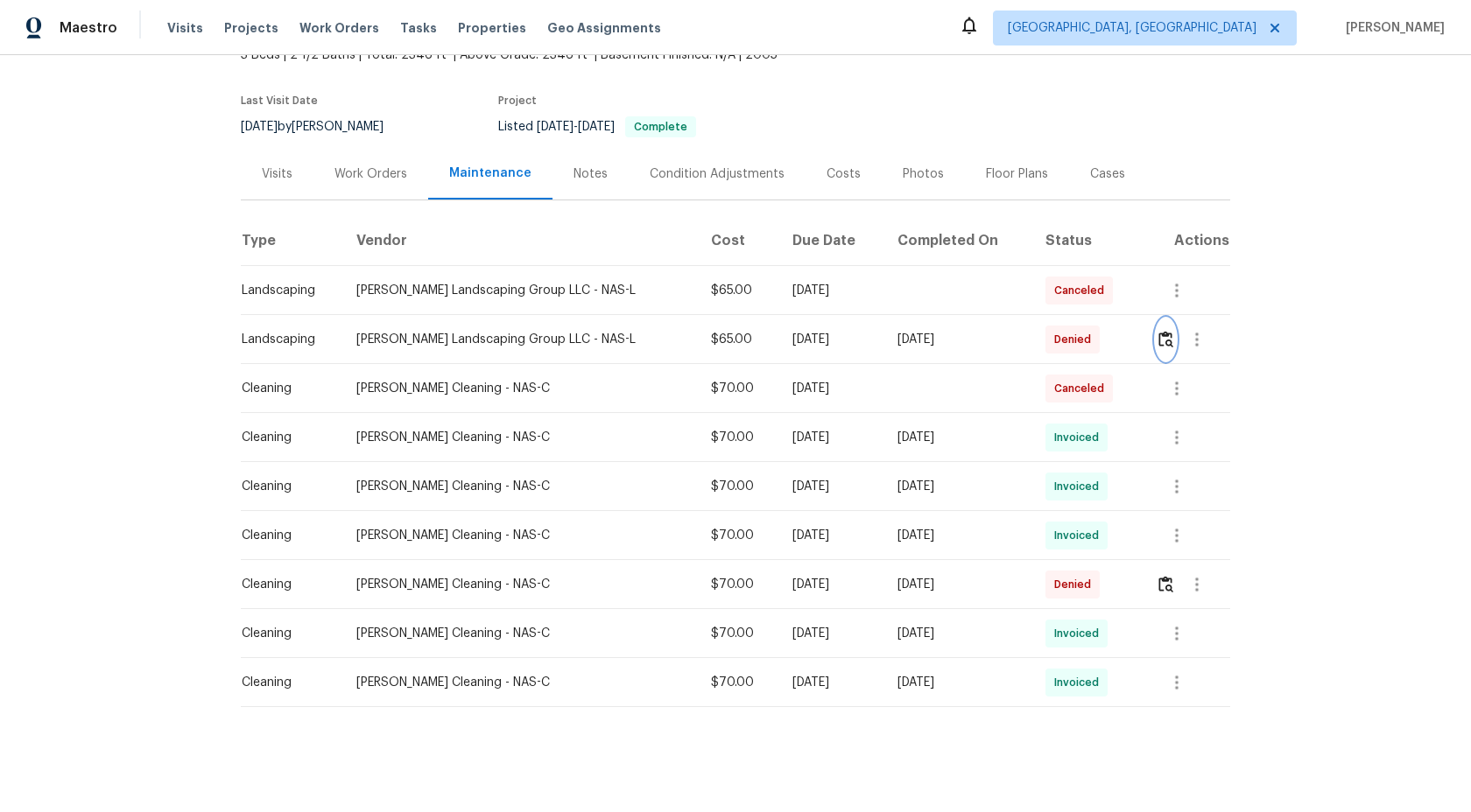
click at [1161, 344] on img "button" at bounding box center [1165, 338] width 15 height 17
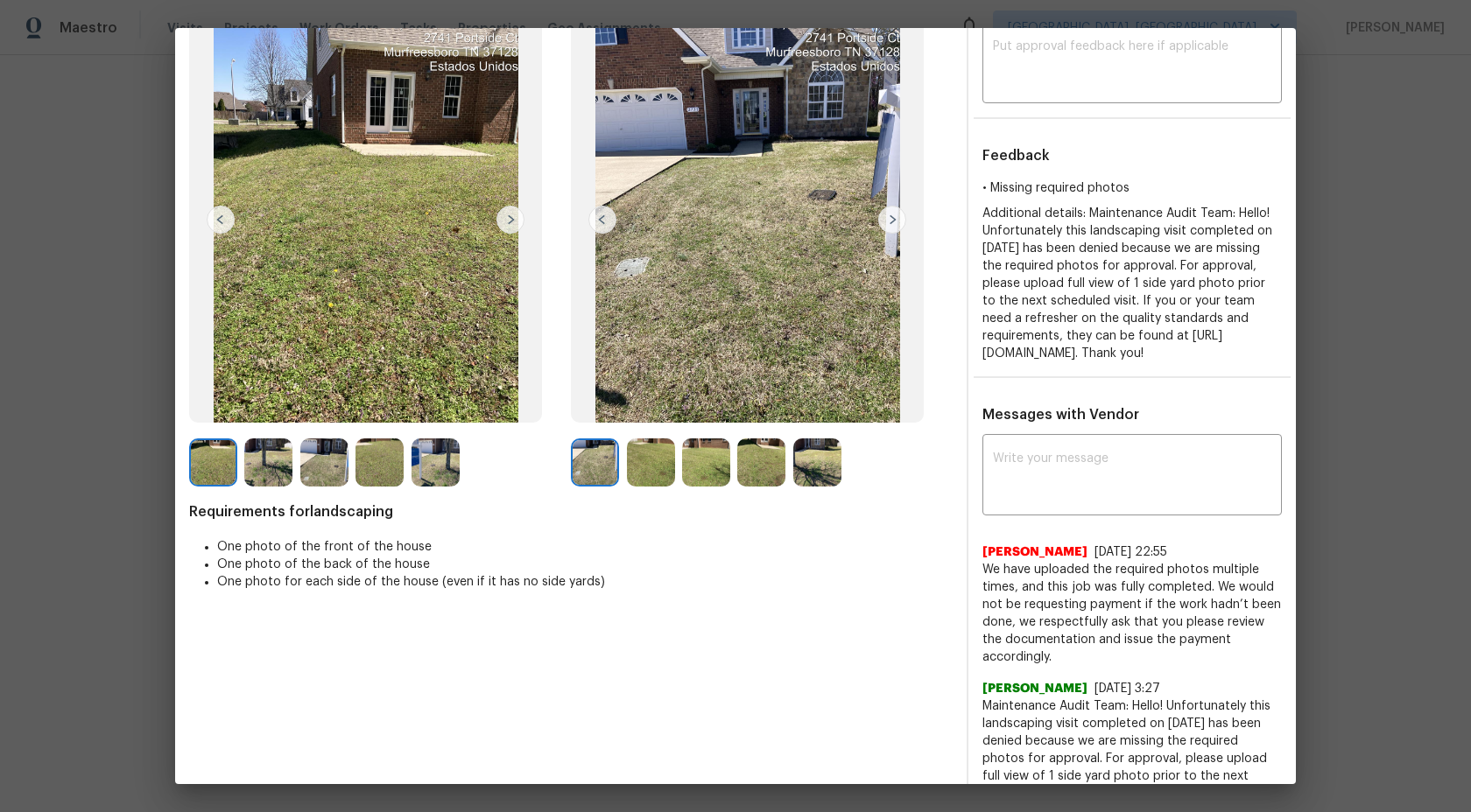
scroll to position [0, 0]
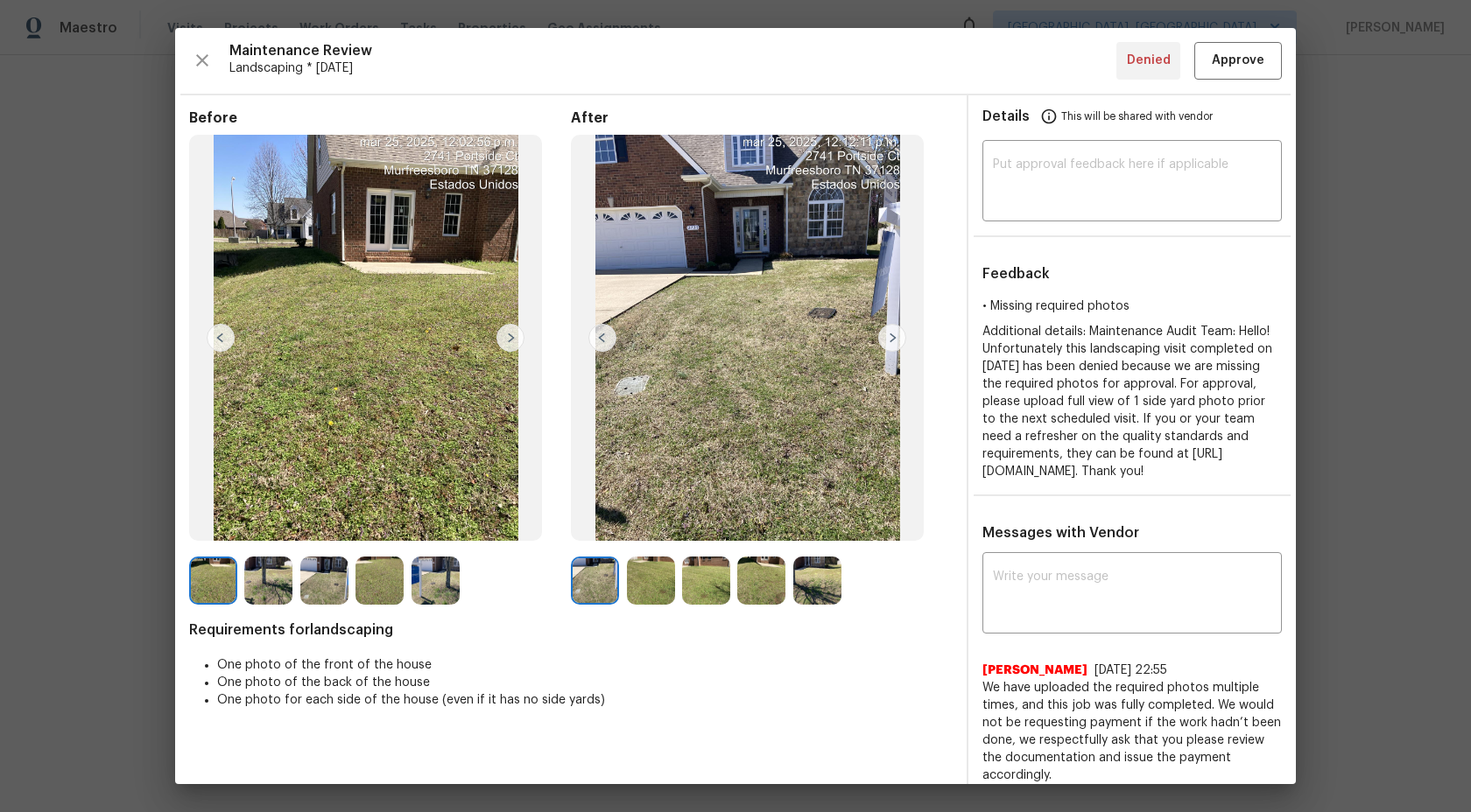
click at [896, 339] on img at bounding box center [892, 337] width 28 height 28
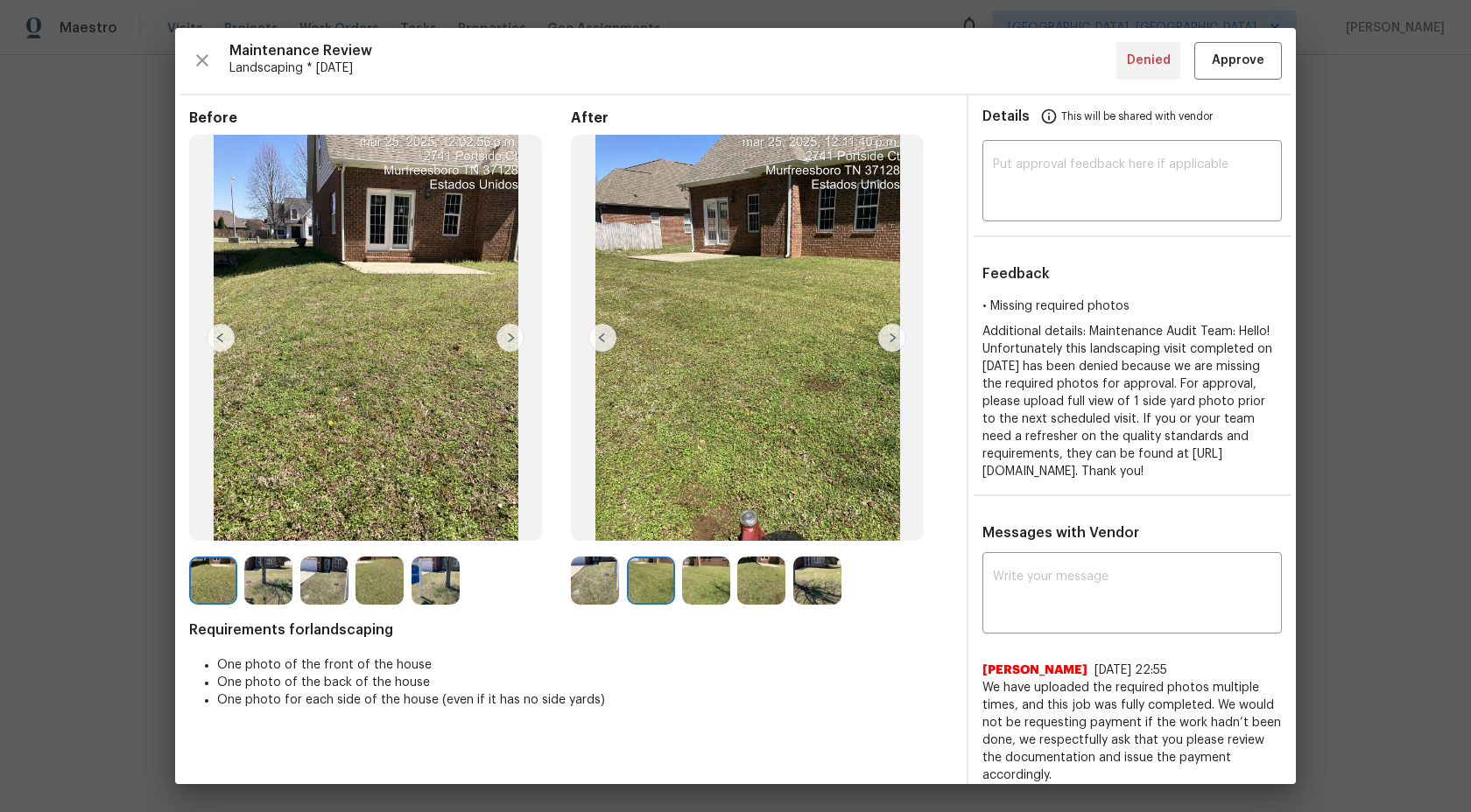
click at [589, 579] on img at bounding box center [595, 580] width 48 height 48
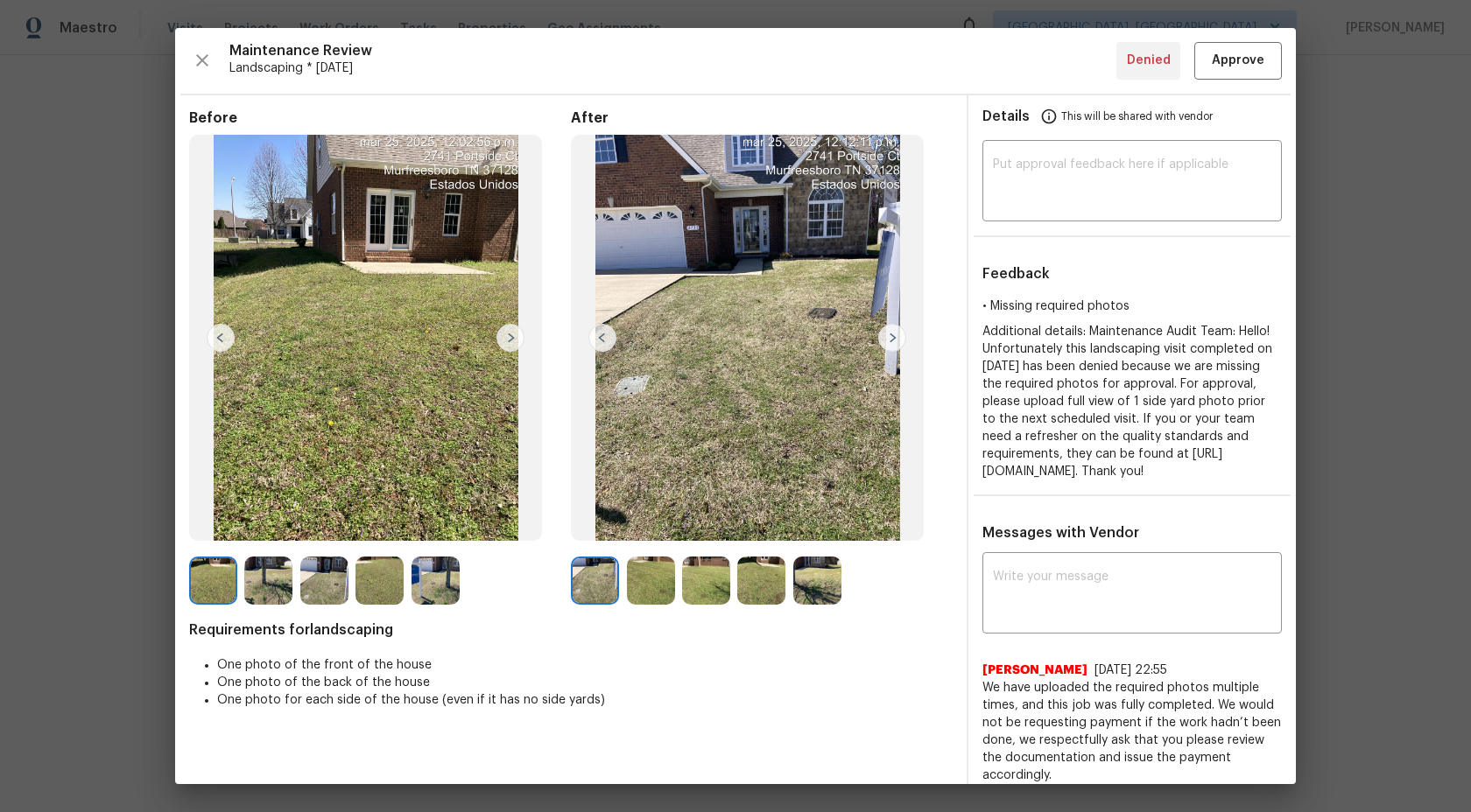
click at [663, 572] on img at bounding box center [650, 580] width 48 height 48
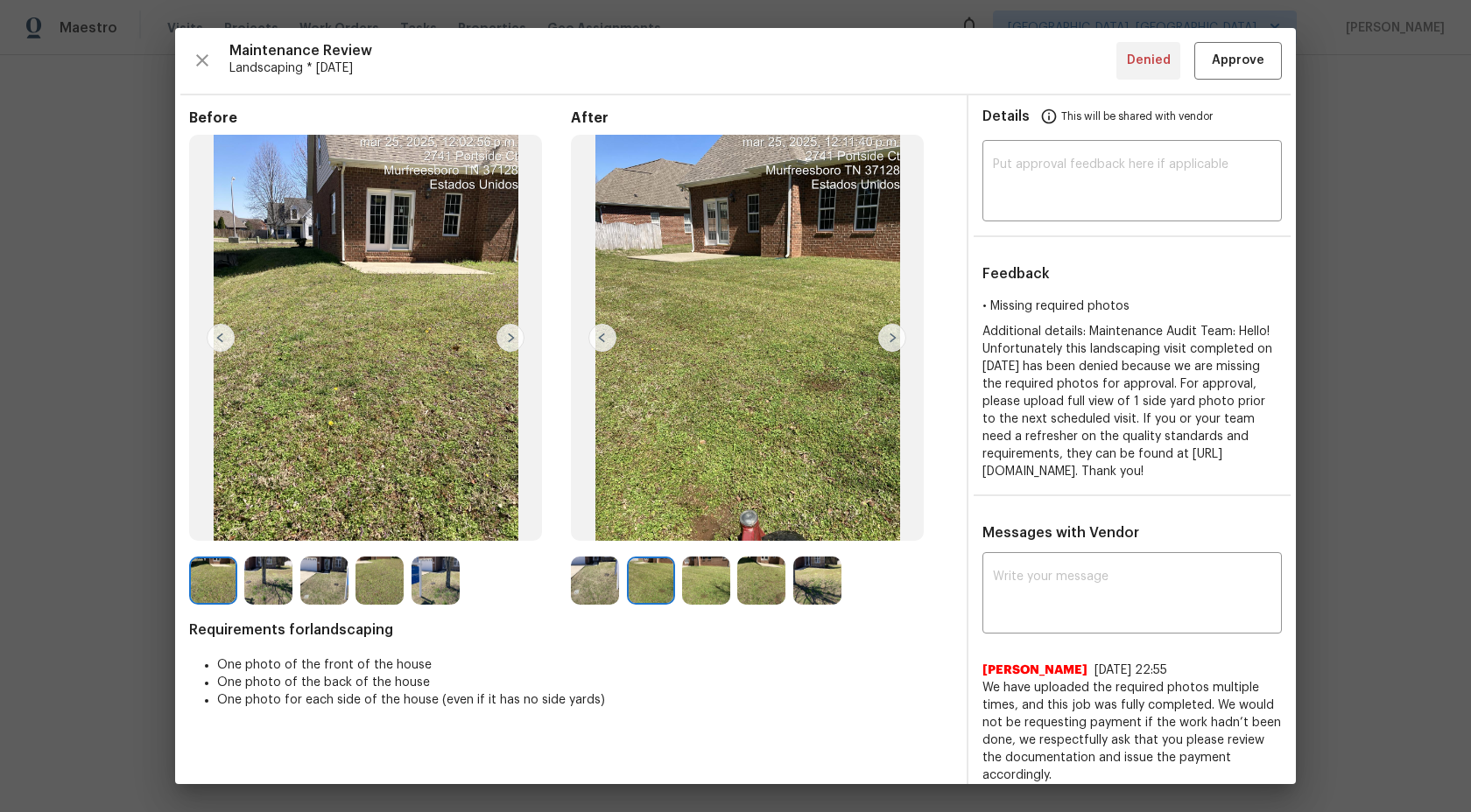
click at [512, 333] on img at bounding box center [510, 337] width 28 height 28
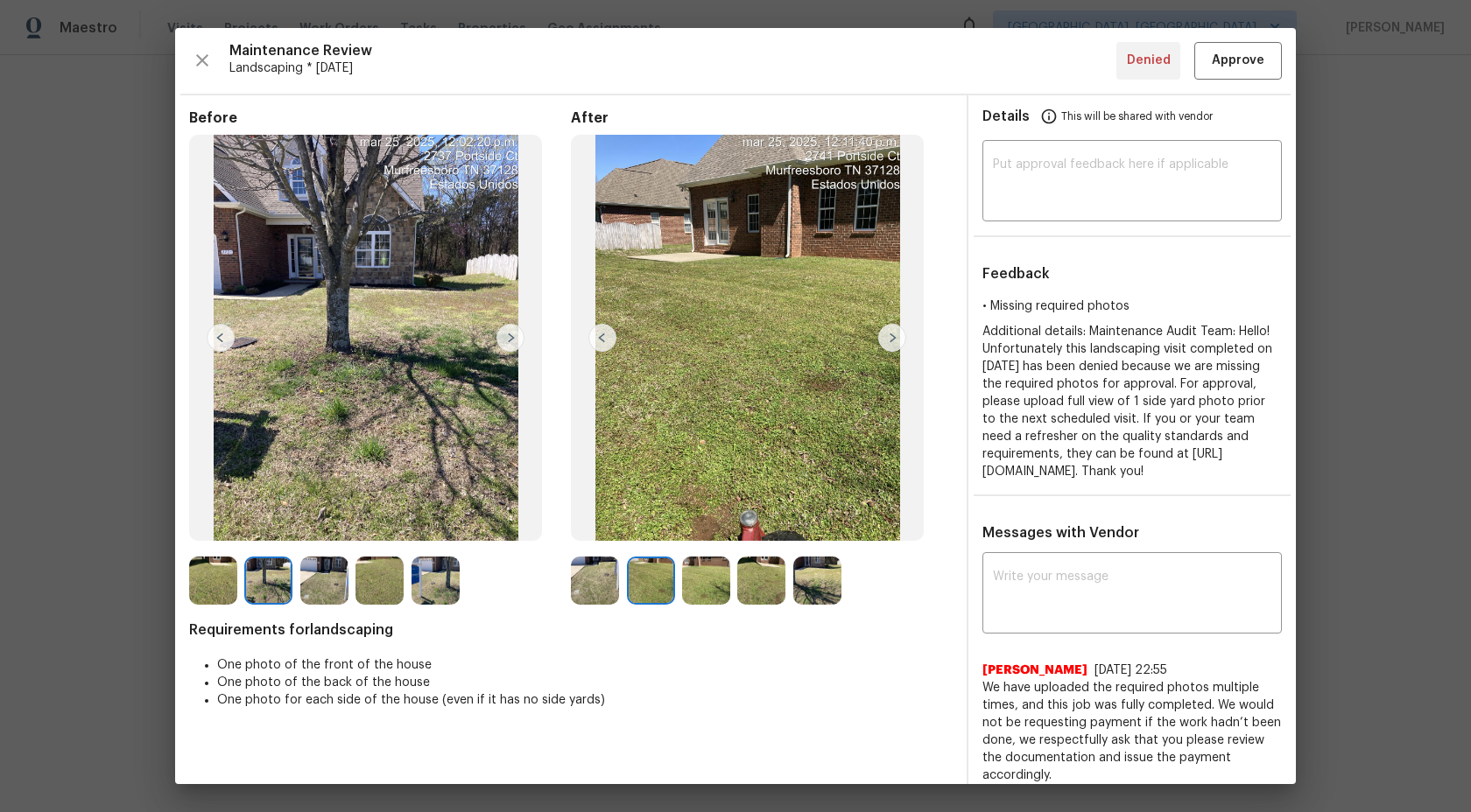
click at [512, 333] on img at bounding box center [510, 337] width 28 height 28
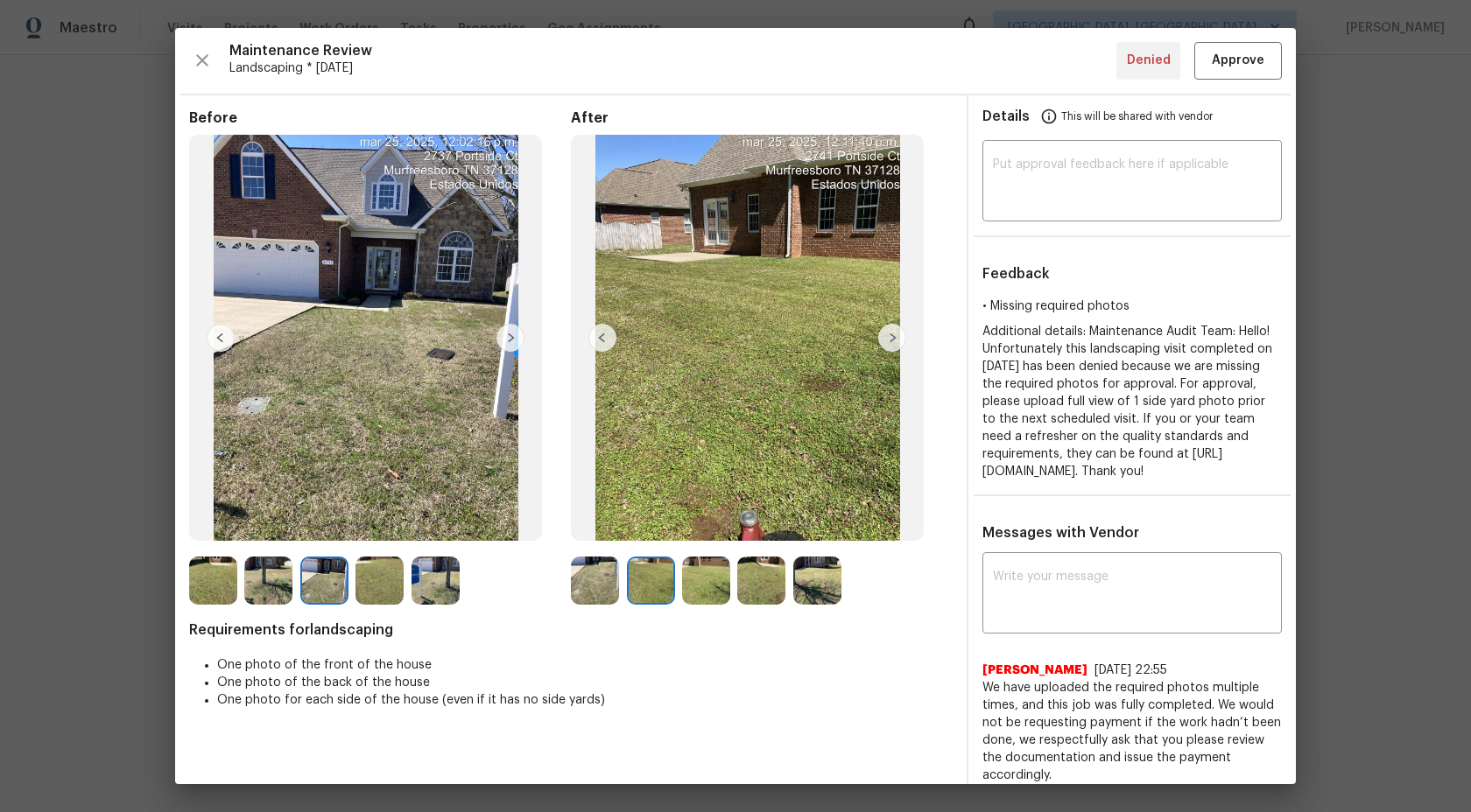
click at [512, 334] on img at bounding box center [510, 337] width 28 height 28
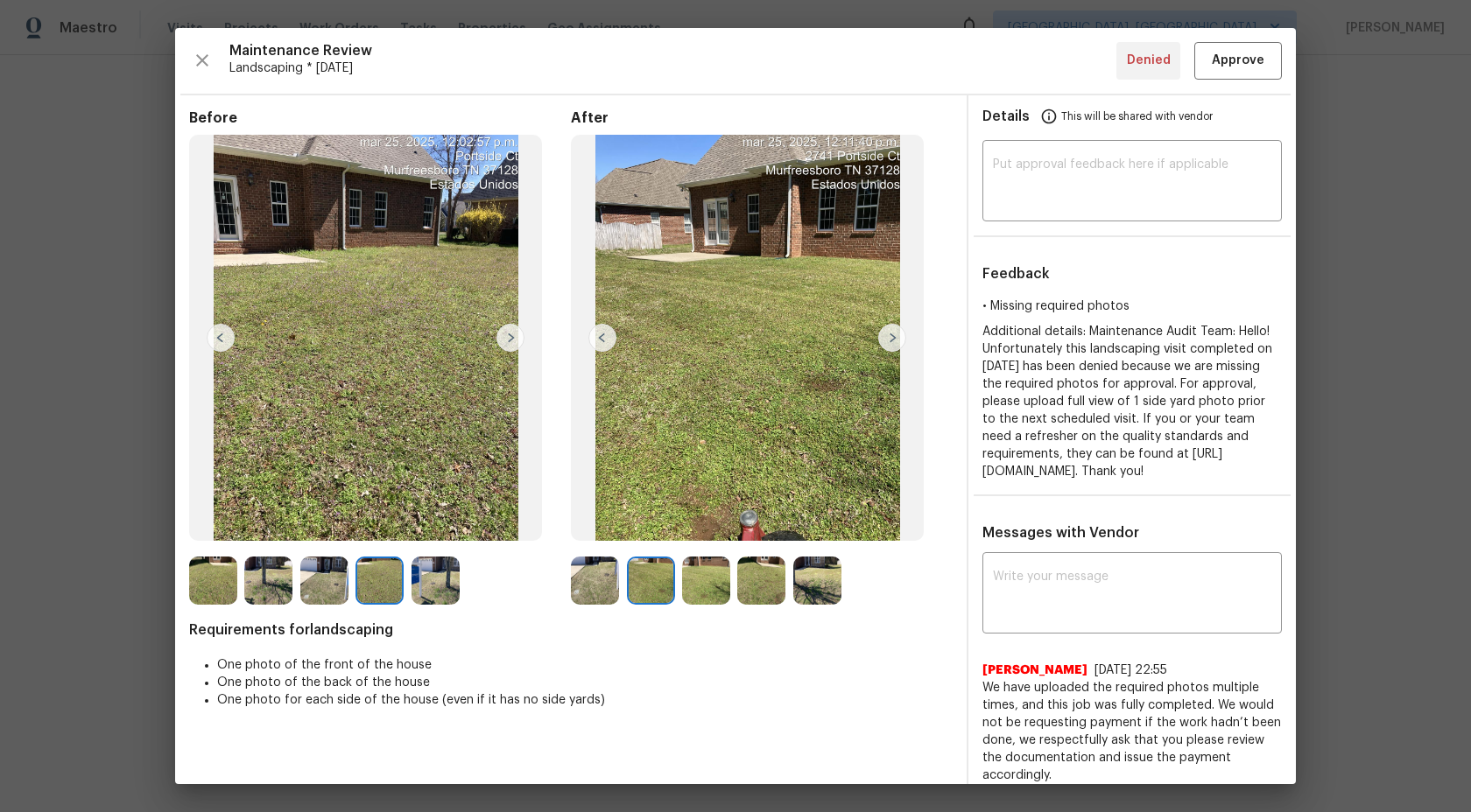
click at [512, 334] on img at bounding box center [510, 337] width 28 height 28
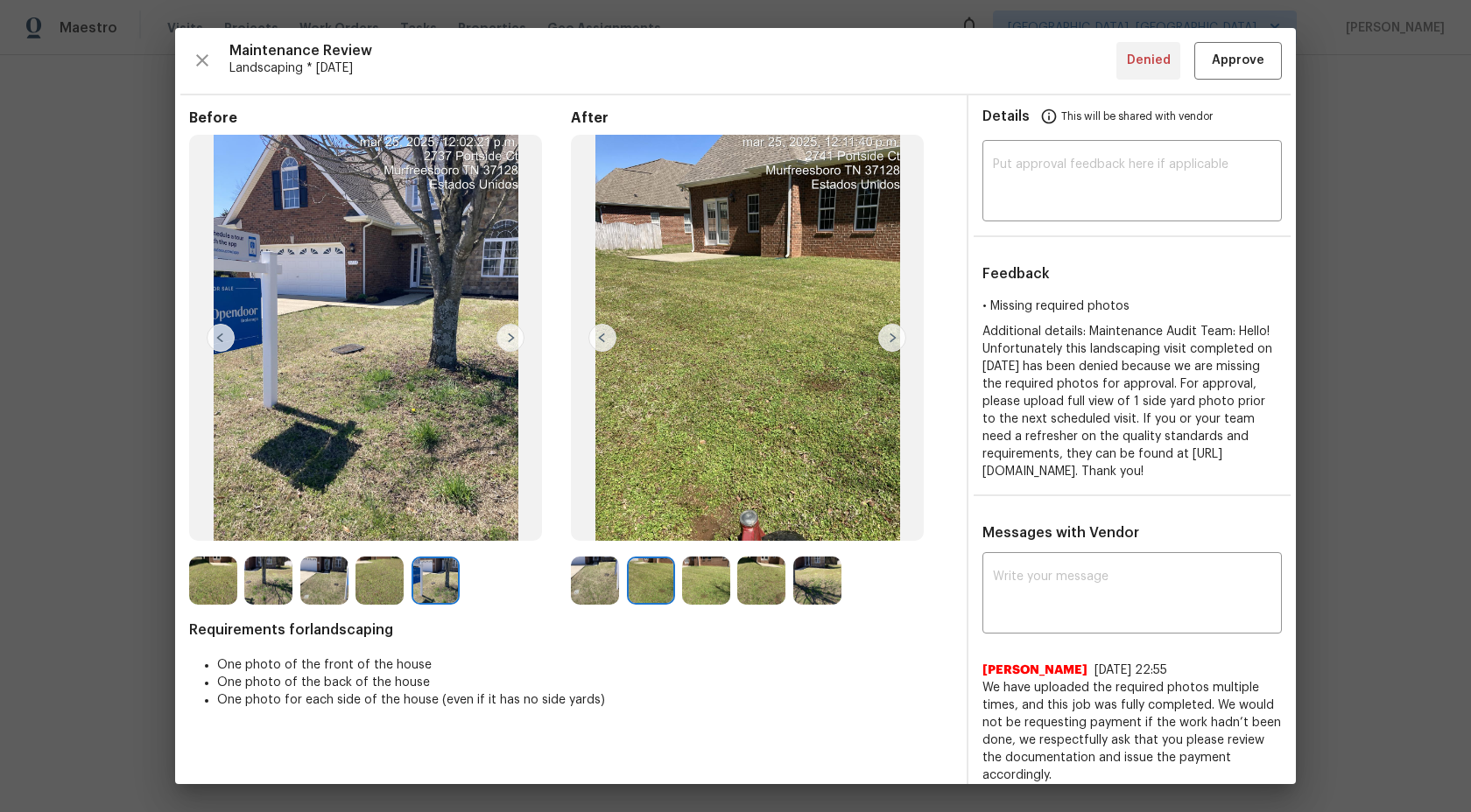
click at [512, 334] on img at bounding box center [510, 337] width 28 height 28
click at [596, 573] on img at bounding box center [595, 580] width 48 height 48
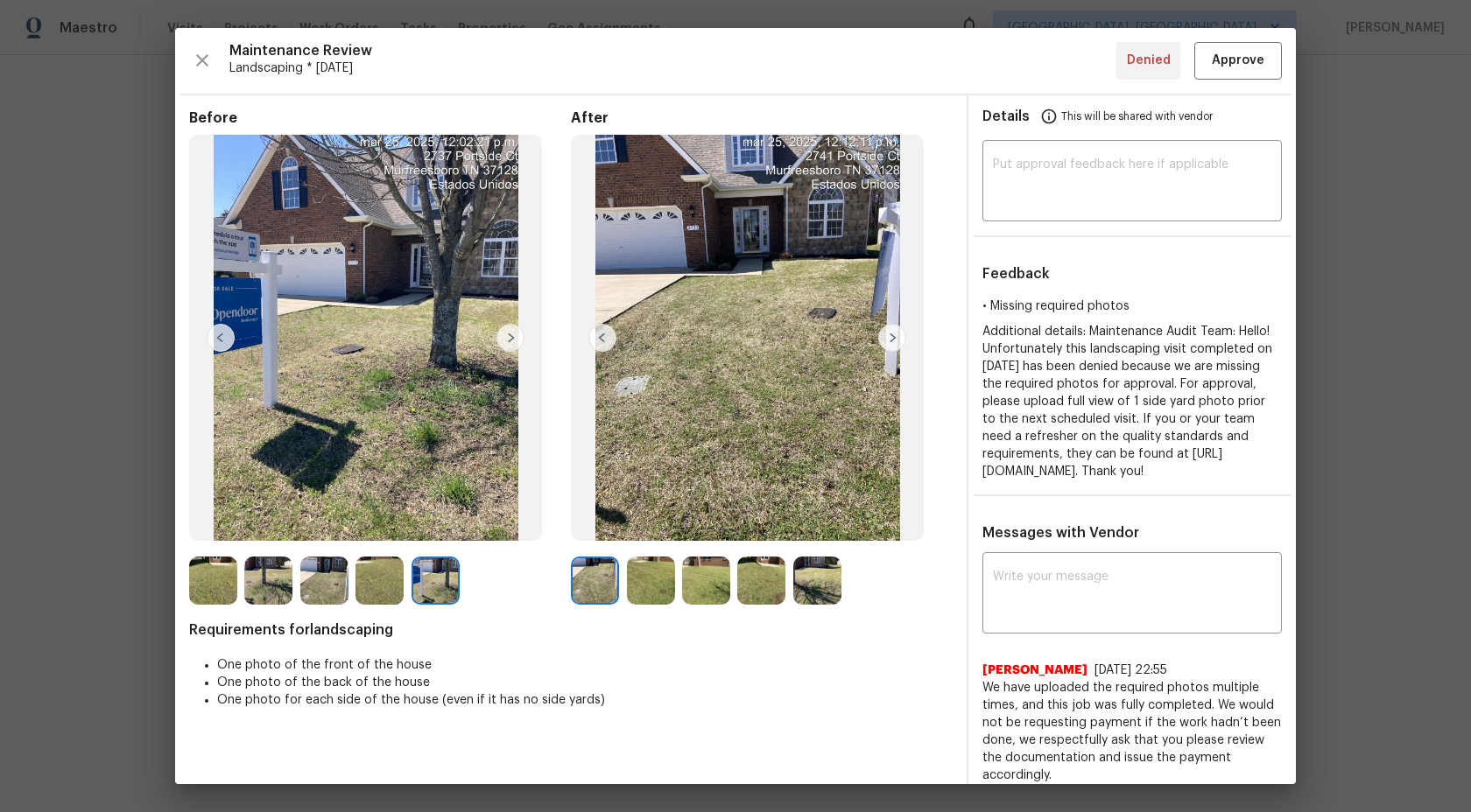
click at [682, 577] on img at bounding box center [705, 580] width 48 height 48
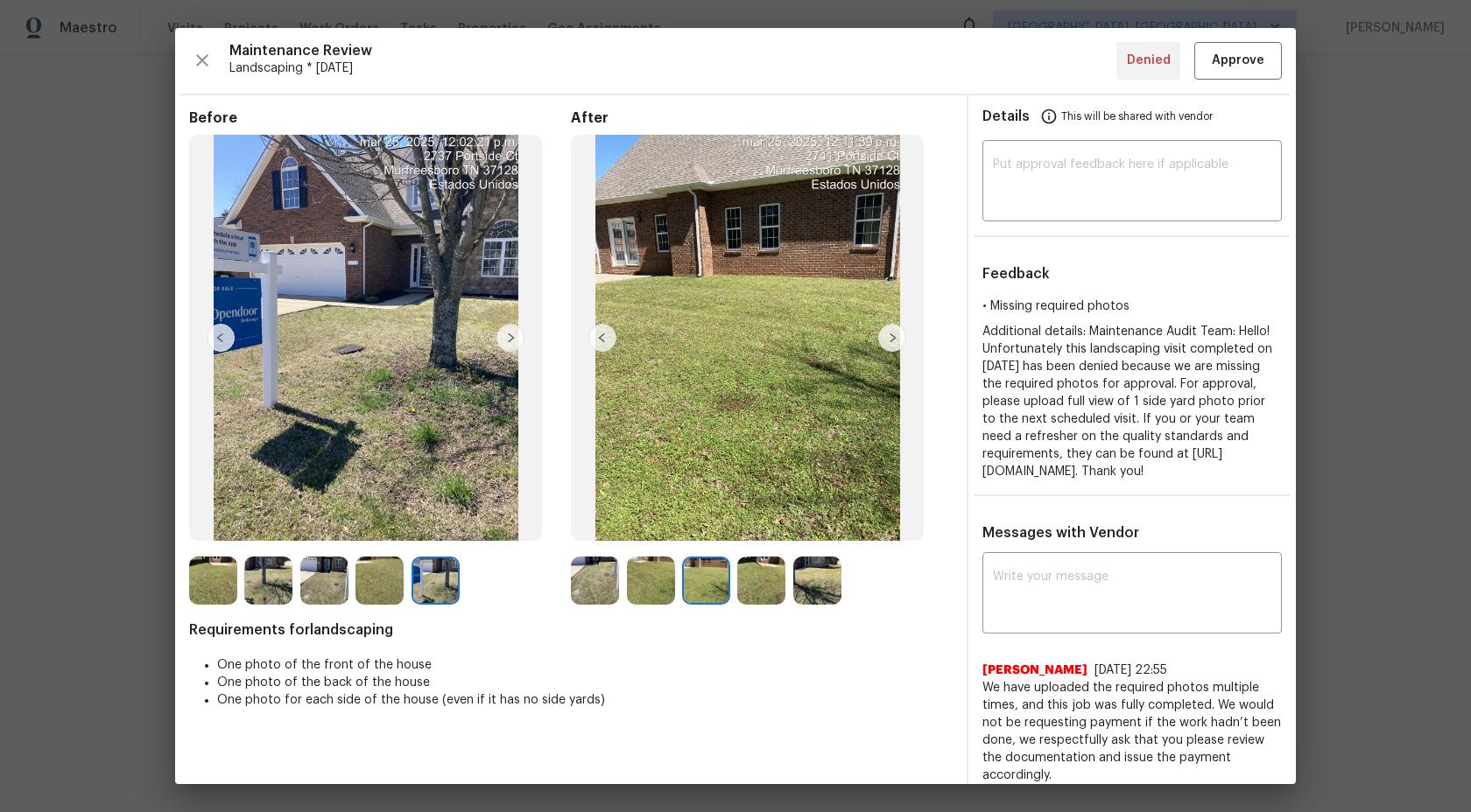
click at [640, 580] on img at bounding box center [650, 580] width 48 height 48
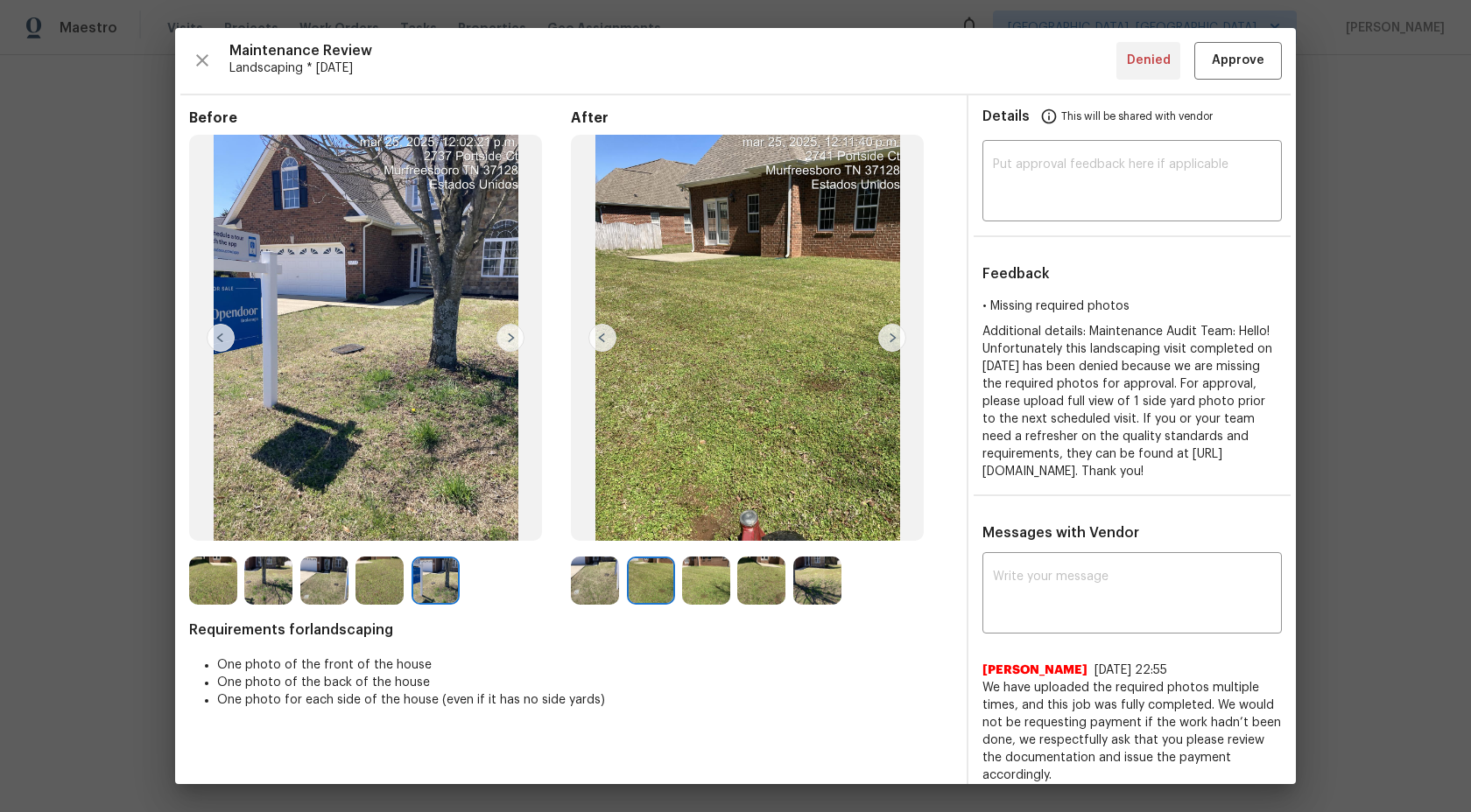
click at [687, 582] on img at bounding box center [705, 580] width 48 height 48
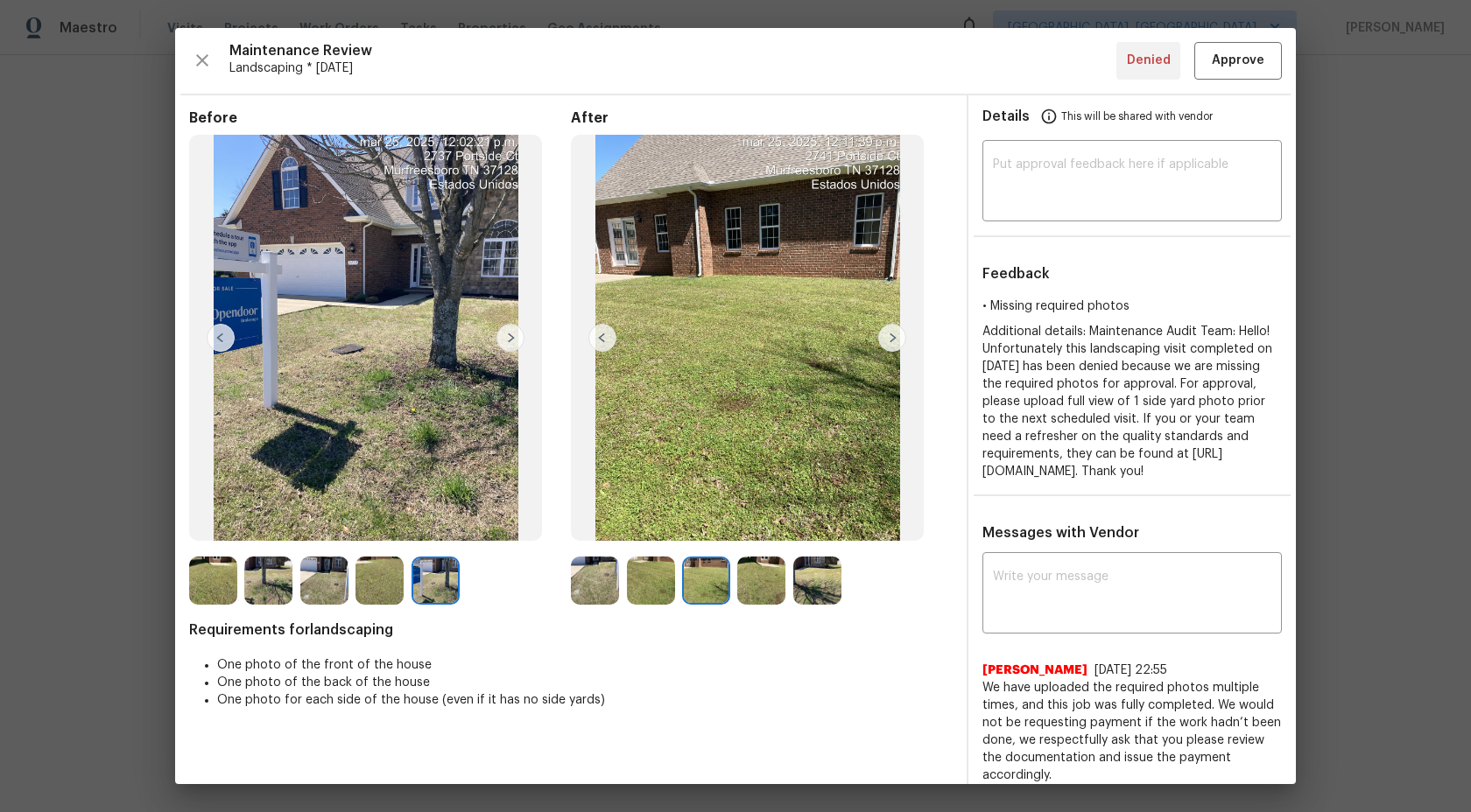
click at [721, 582] on img at bounding box center [705, 580] width 48 height 48
click at [774, 581] on img at bounding box center [761, 580] width 48 height 48
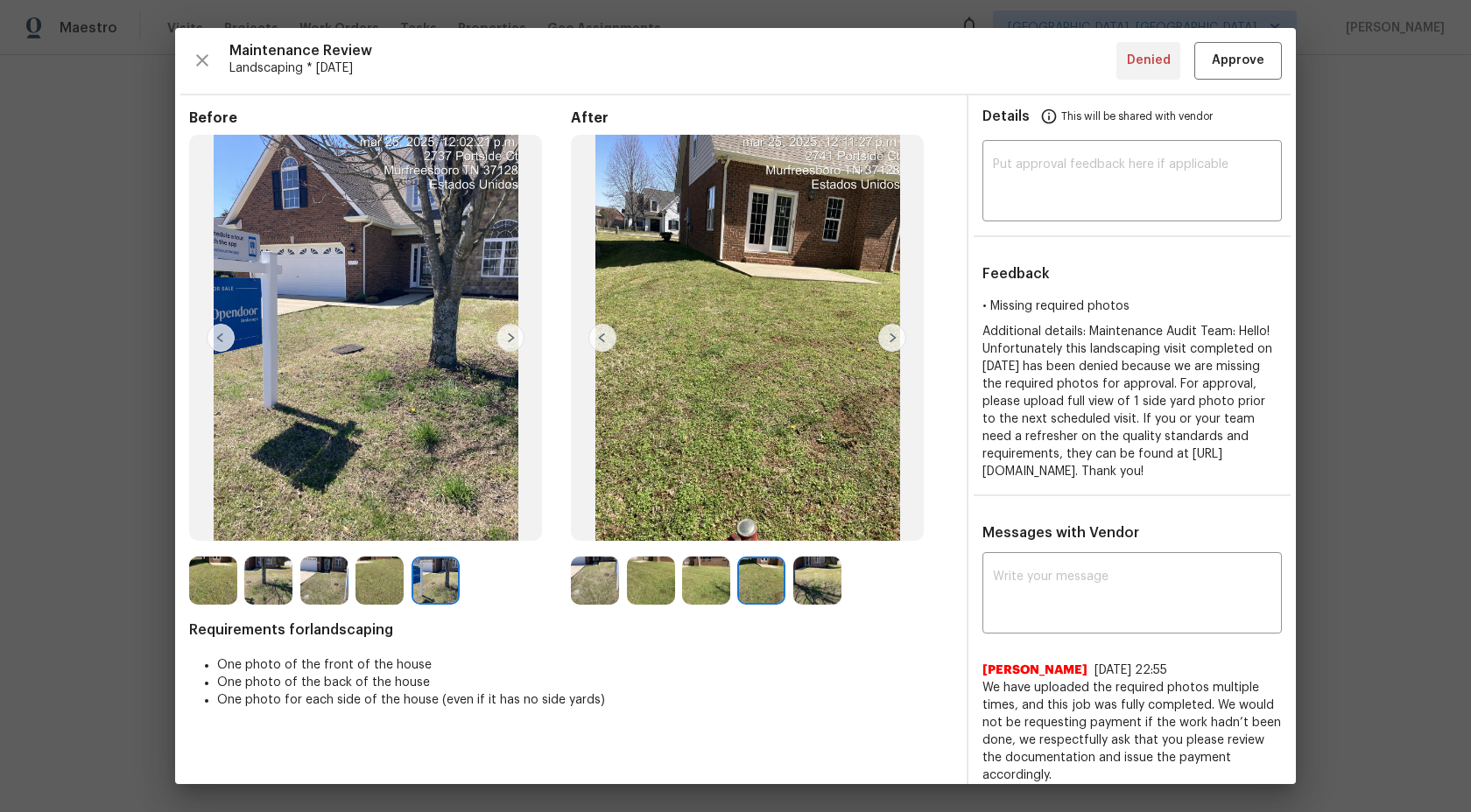
click at [836, 581] on img at bounding box center [817, 580] width 48 height 48
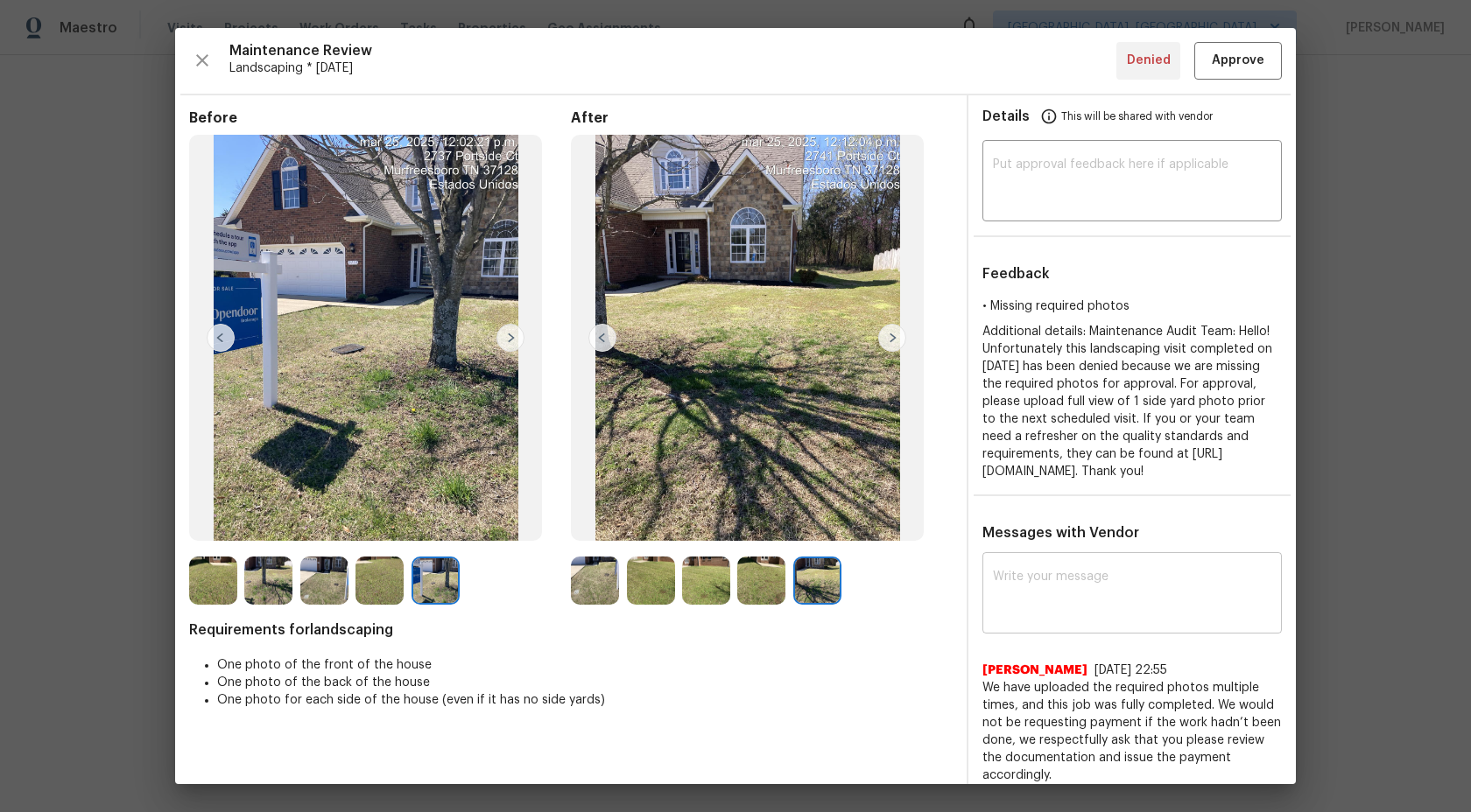
click at [1134, 620] on textarea at bounding box center [1132, 596] width 278 height 49
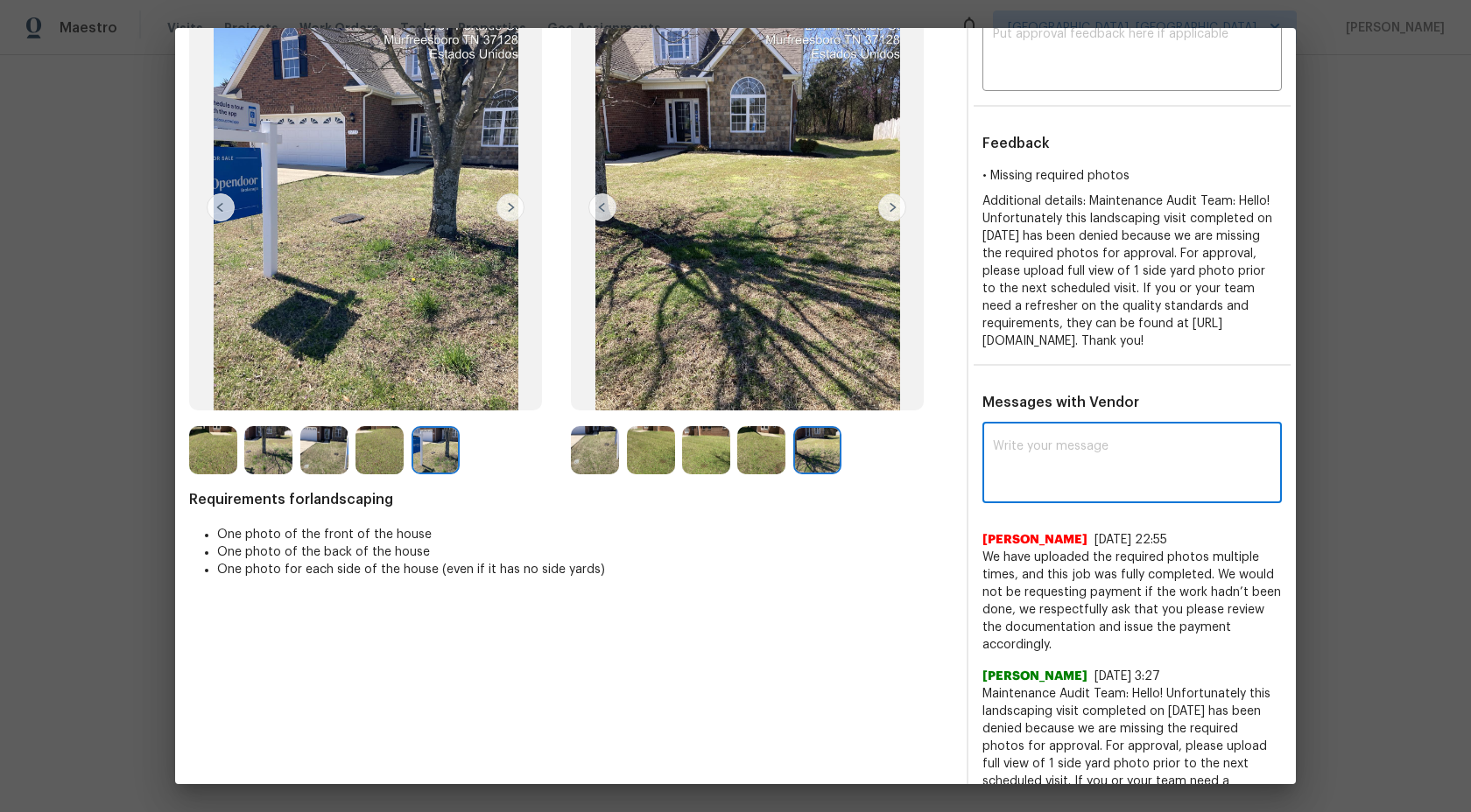
scroll to position [202, 0]
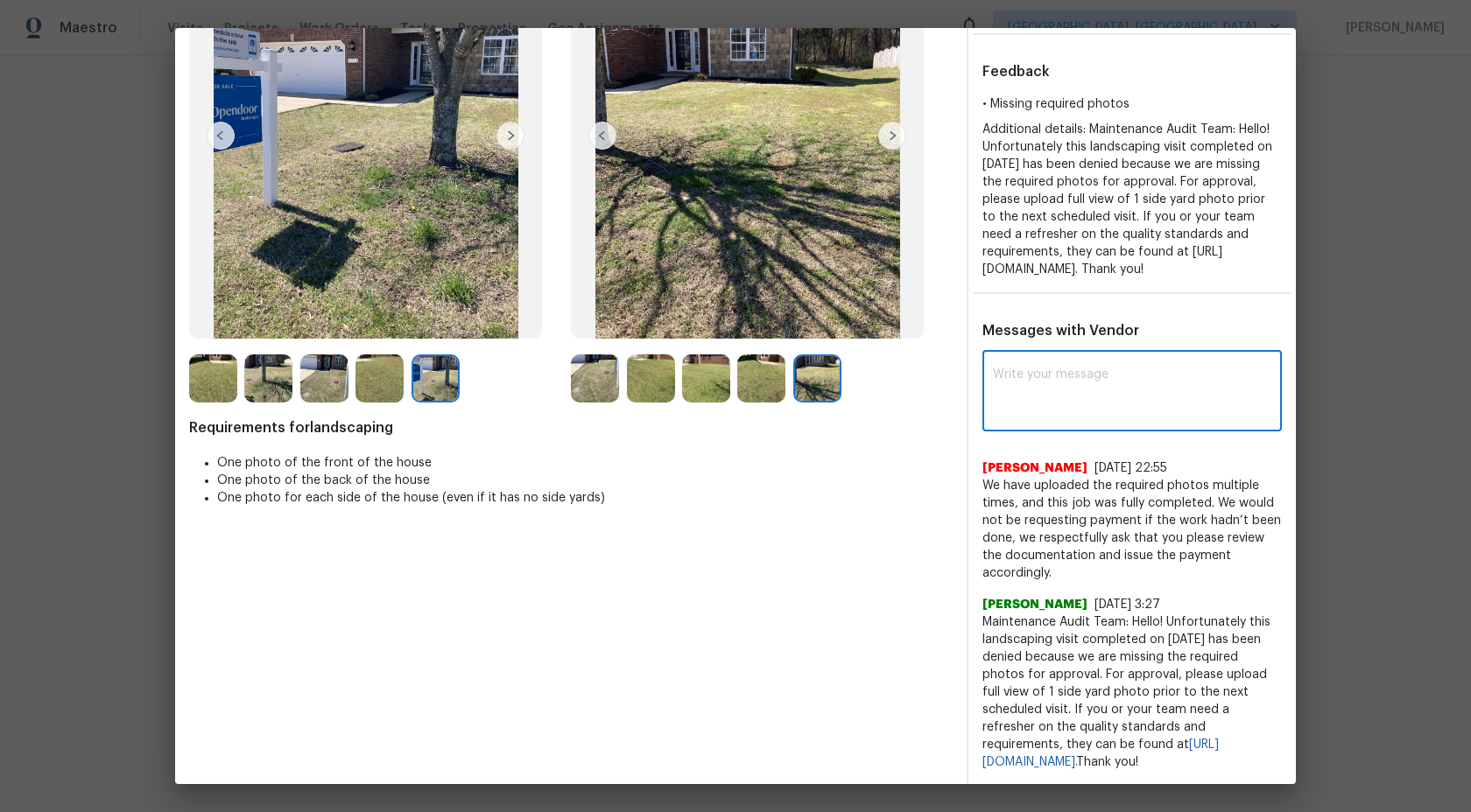
click at [1058, 400] on textarea at bounding box center [1132, 394] width 278 height 49
click at [1206, 413] on textarea "Maintenance Audit Team: Thanks for the information could you please give us the…" at bounding box center [1100, 394] width 215 height 49
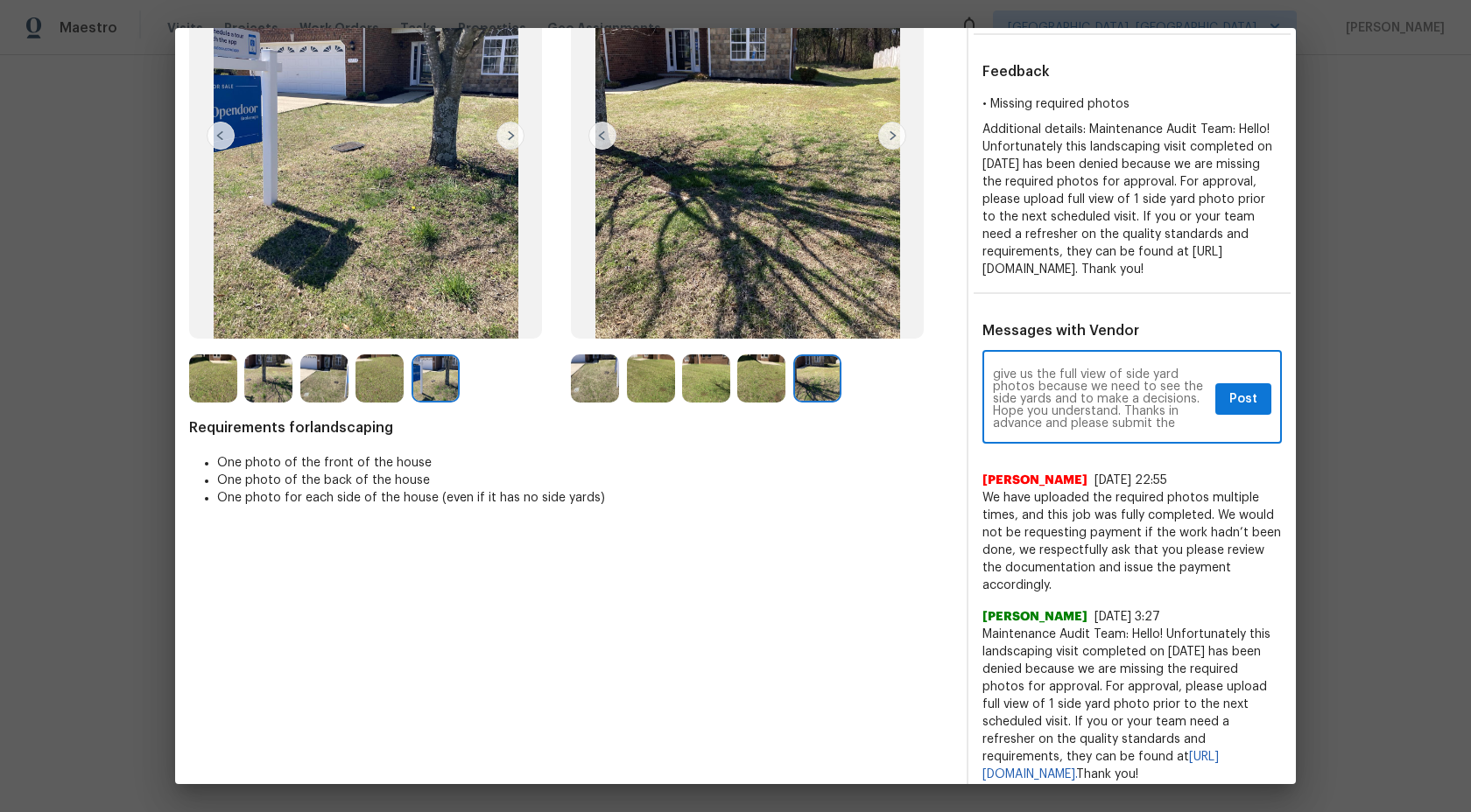
scroll to position [37, 0]
type textarea "Maintenance Audit Team: Thanks for the information could you please give us the…"
click at [1261, 415] on button "Post" at bounding box center [1243, 400] width 56 height 33
